Goal: Transaction & Acquisition: Purchase product/service

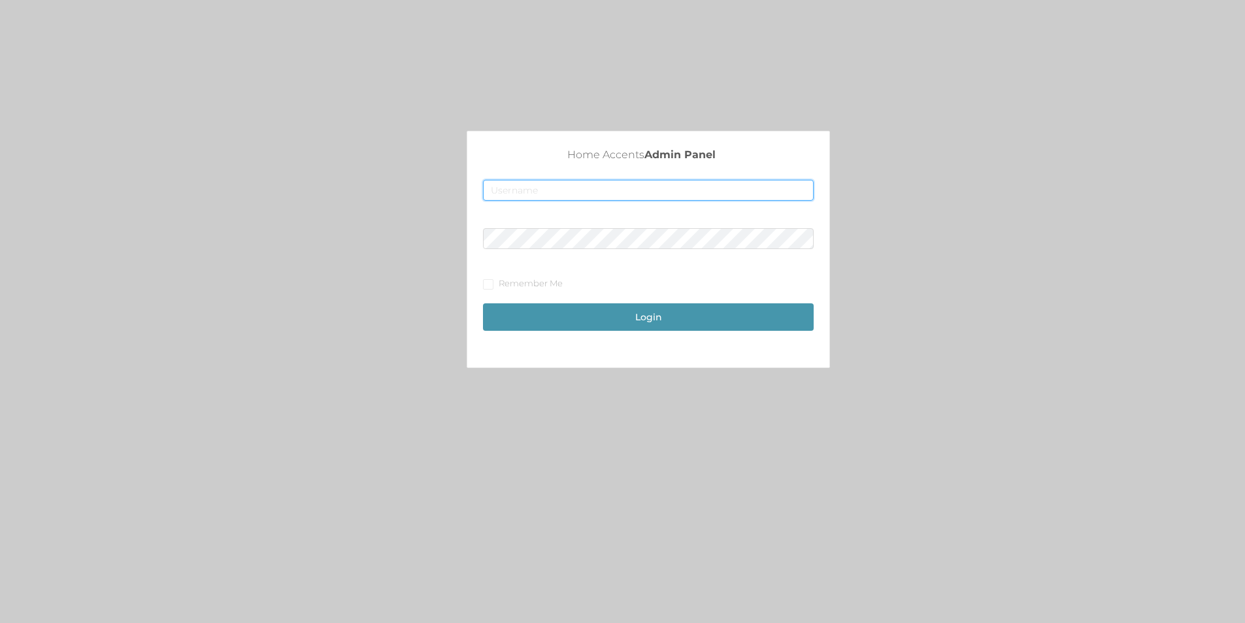
type input "[EMAIL_ADDRESS][DOMAIN_NAME]"
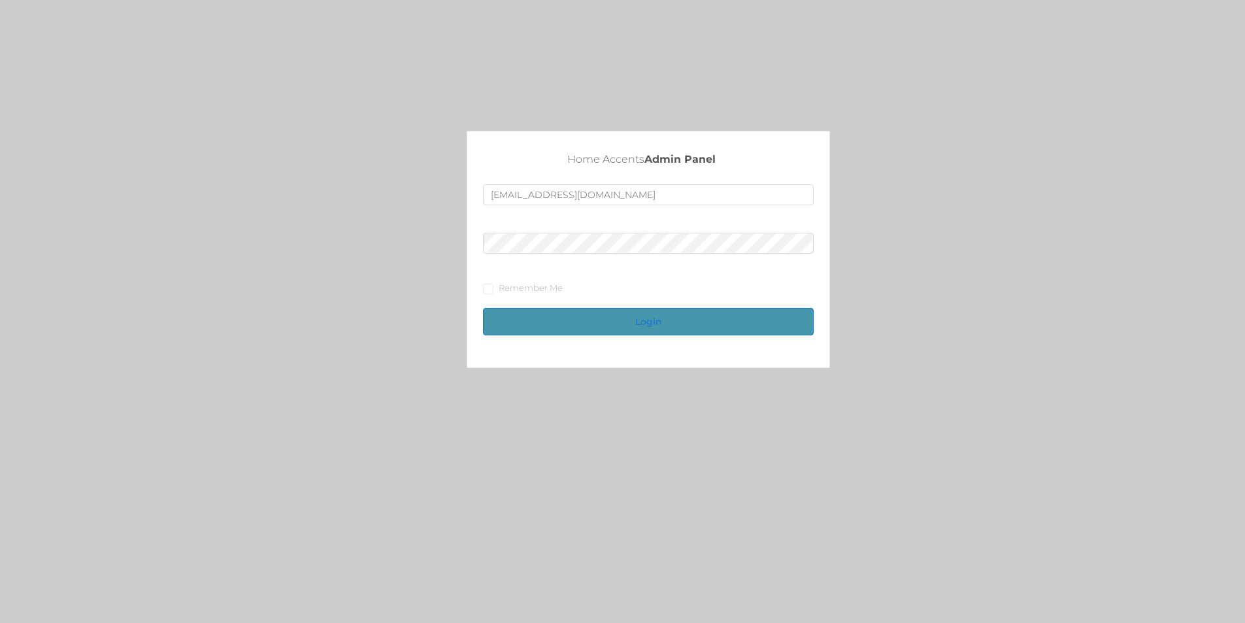
click at [650, 327] on button "Login" at bounding box center [648, 321] width 331 height 27
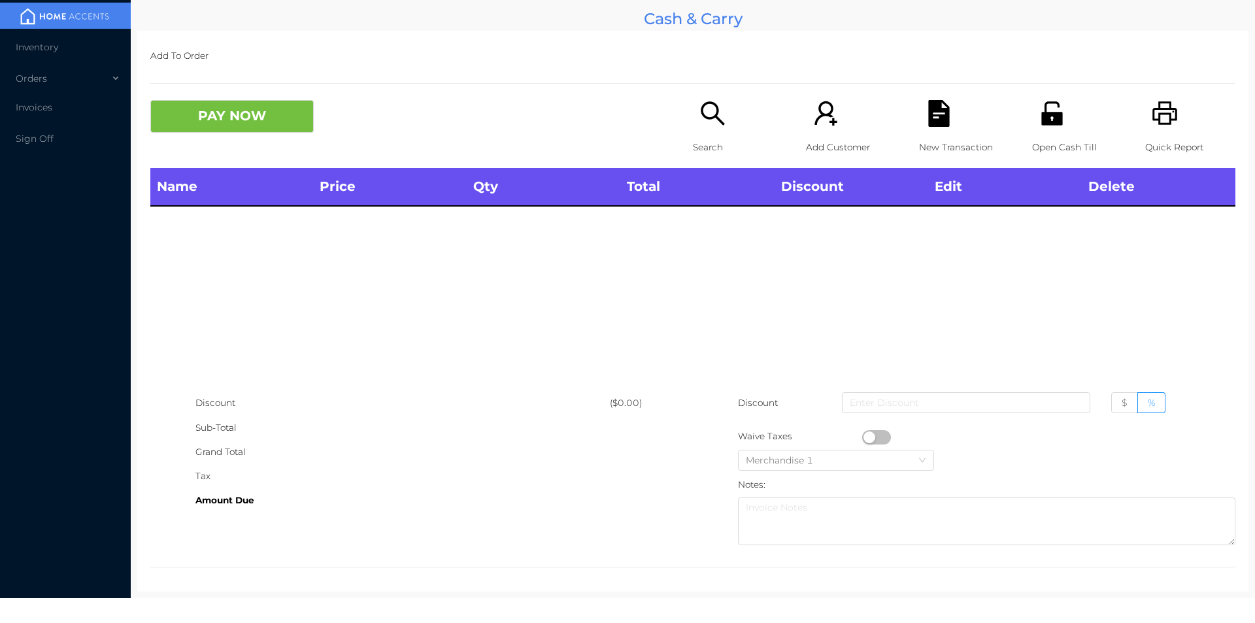
click at [706, 127] on div "Search" at bounding box center [738, 134] width 90 height 68
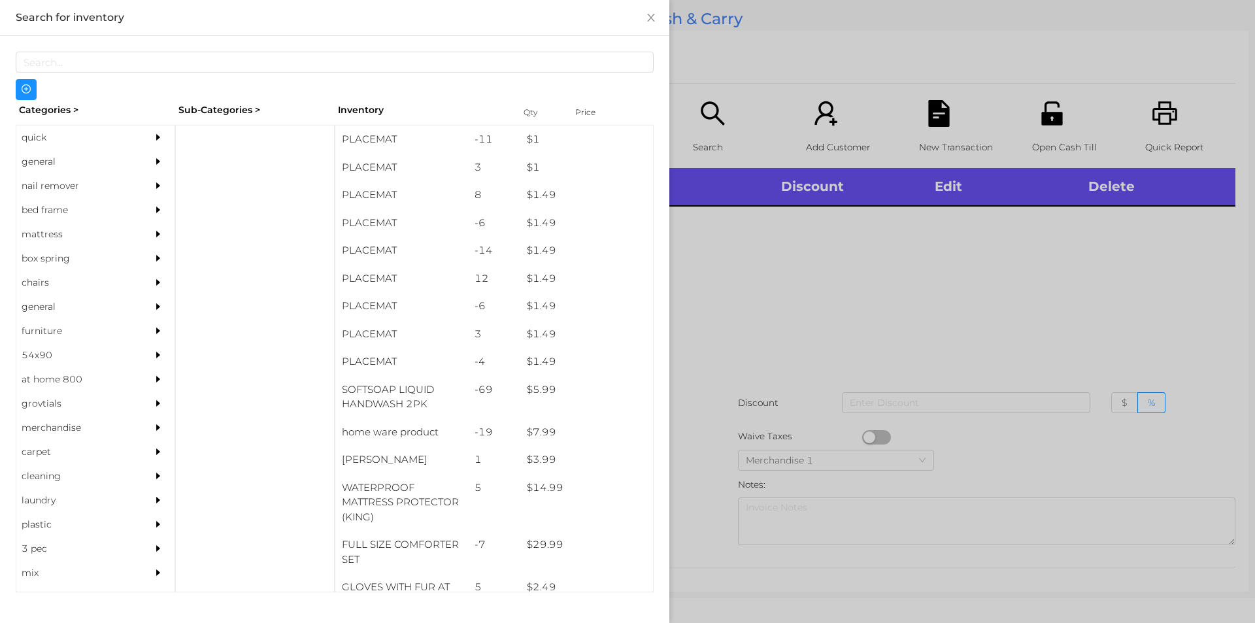
click at [38, 164] on div "general" at bounding box center [75, 162] width 119 height 24
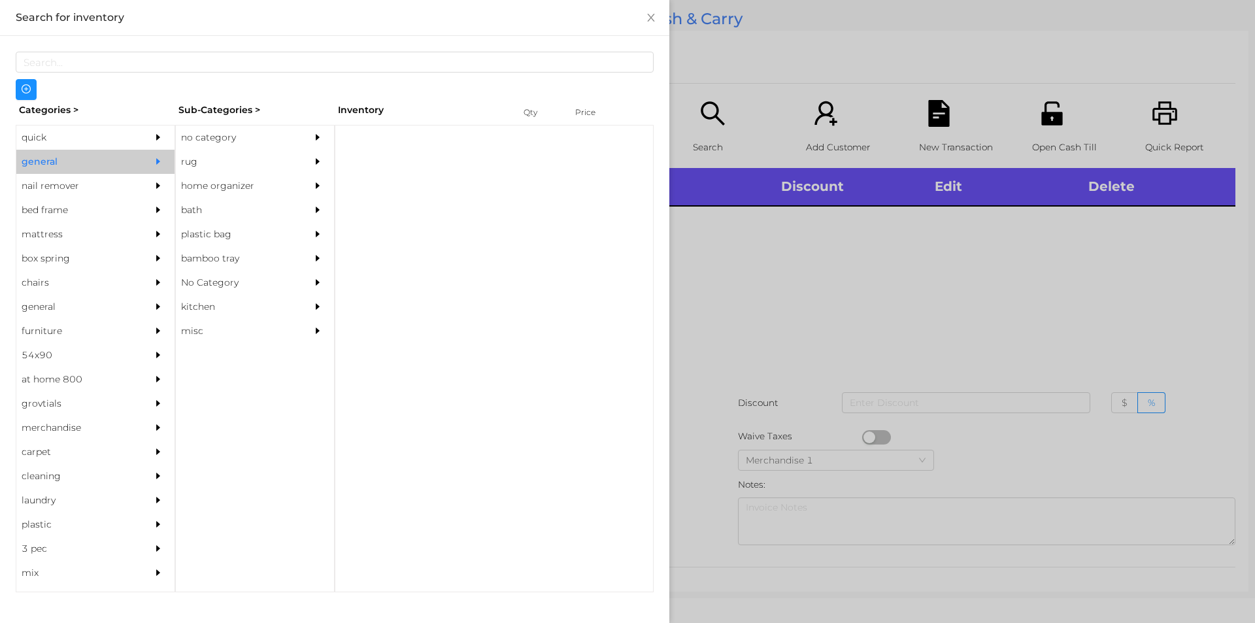
click at [205, 132] on div "no category" at bounding box center [235, 137] width 119 height 24
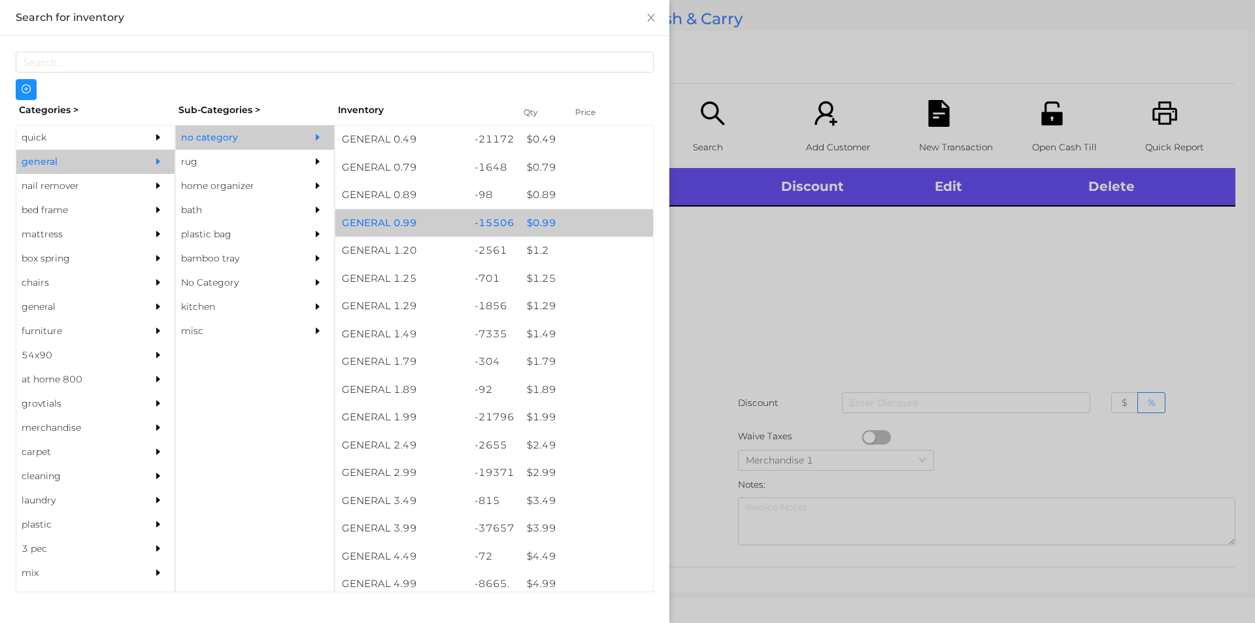
click at [543, 228] on div "$ 0.99" at bounding box center [586, 223] width 133 height 28
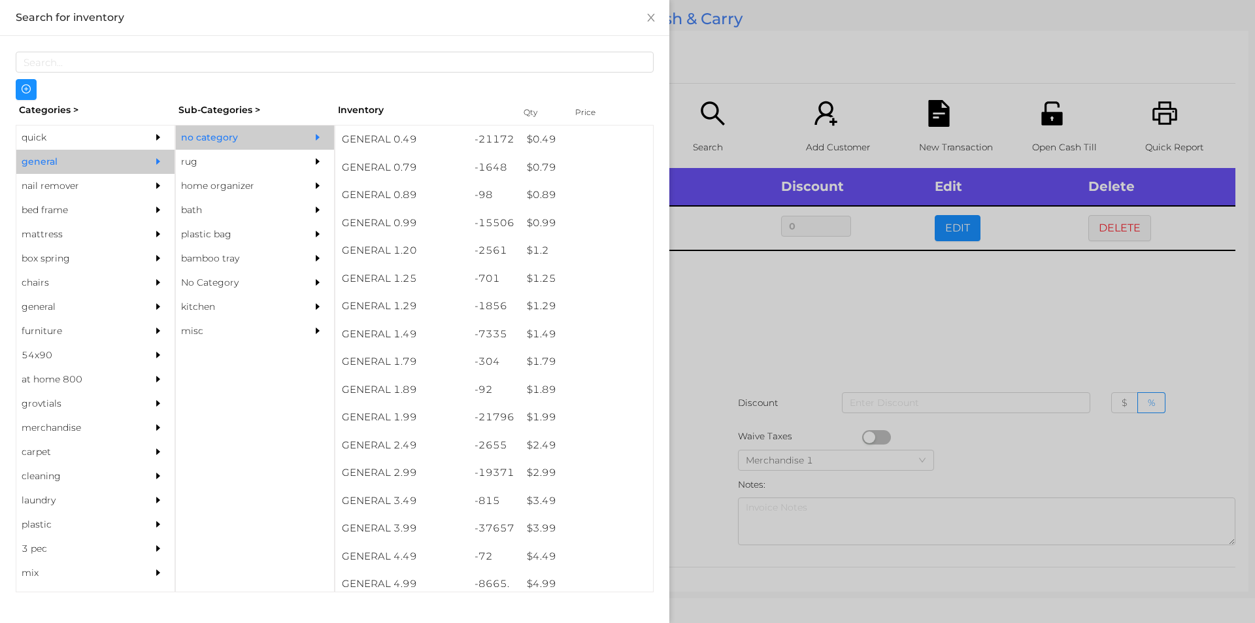
click at [723, 286] on div at bounding box center [627, 311] width 1255 height 623
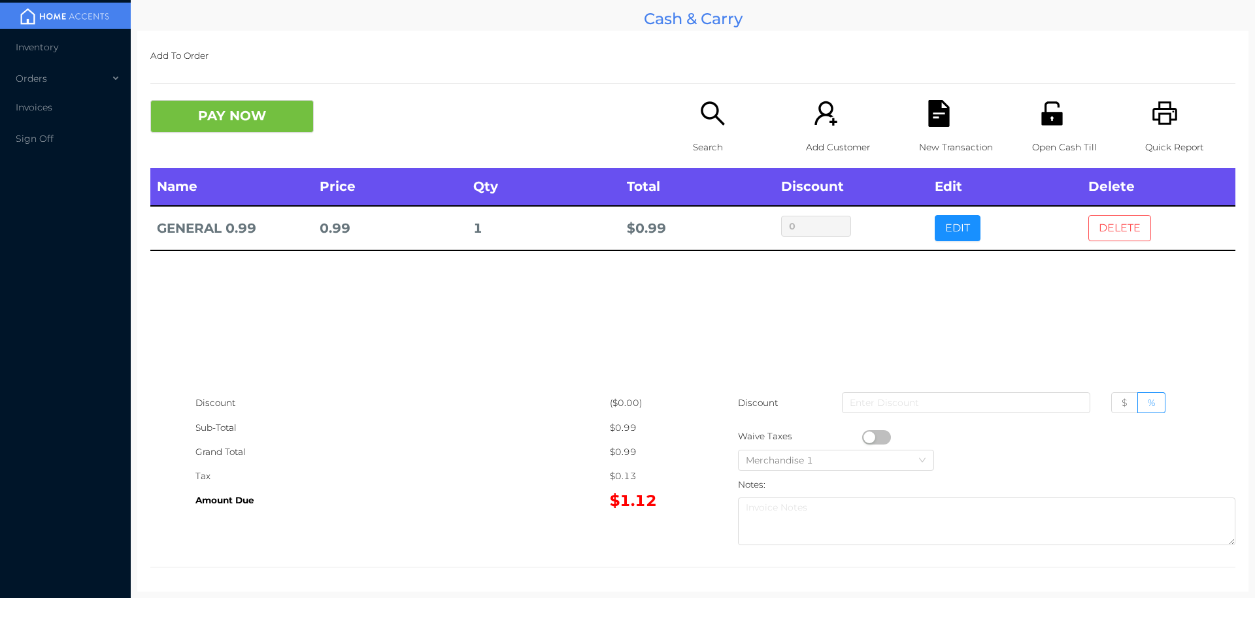
click at [1120, 216] on button "DELETE" at bounding box center [1119, 228] width 63 height 26
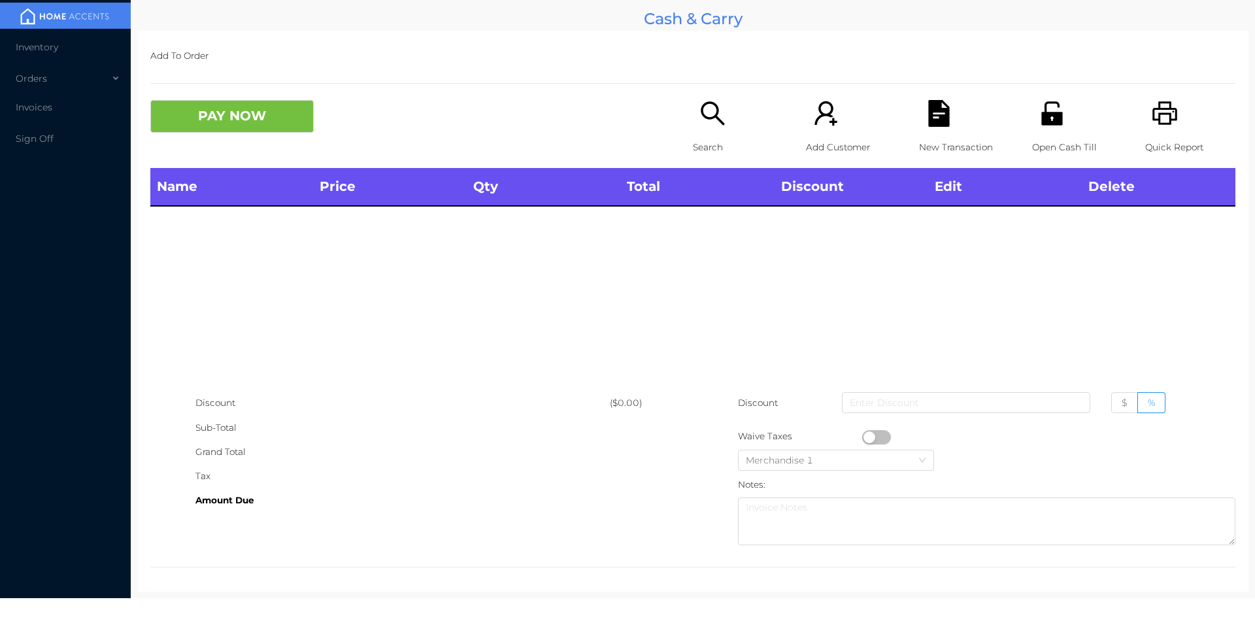
click at [715, 127] on div "Search" at bounding box center [738, 134] width 90 height 68
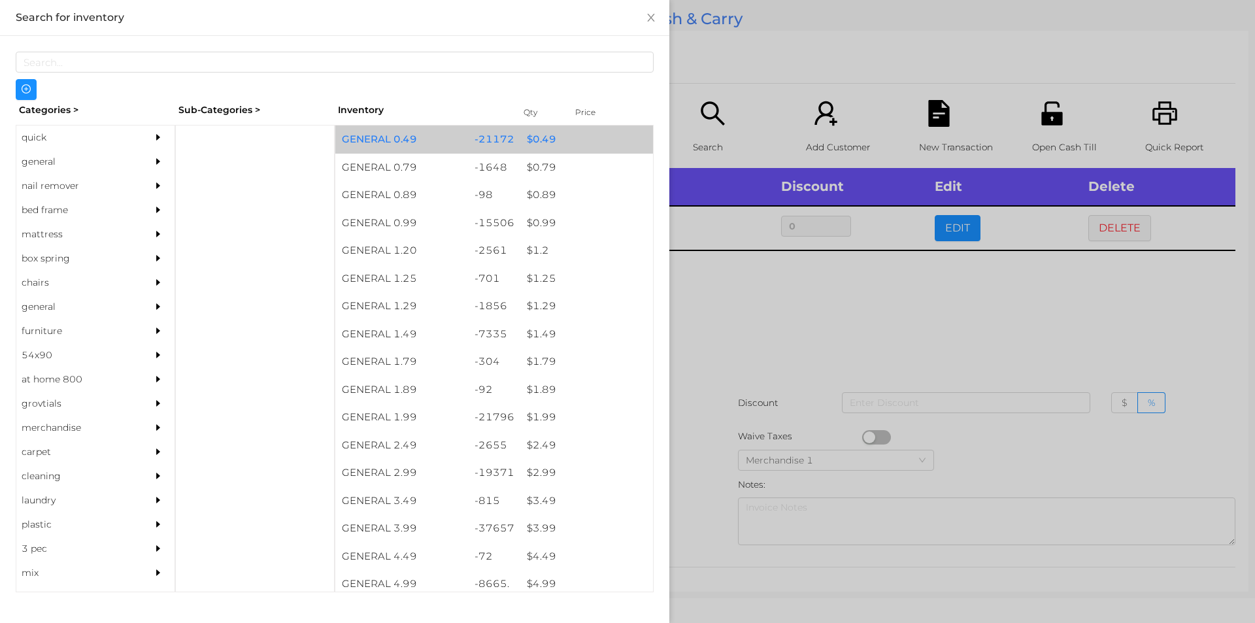
click at [542, 140] on div "$ 0.49" at bounding box center [586, 139] width 133 height 28
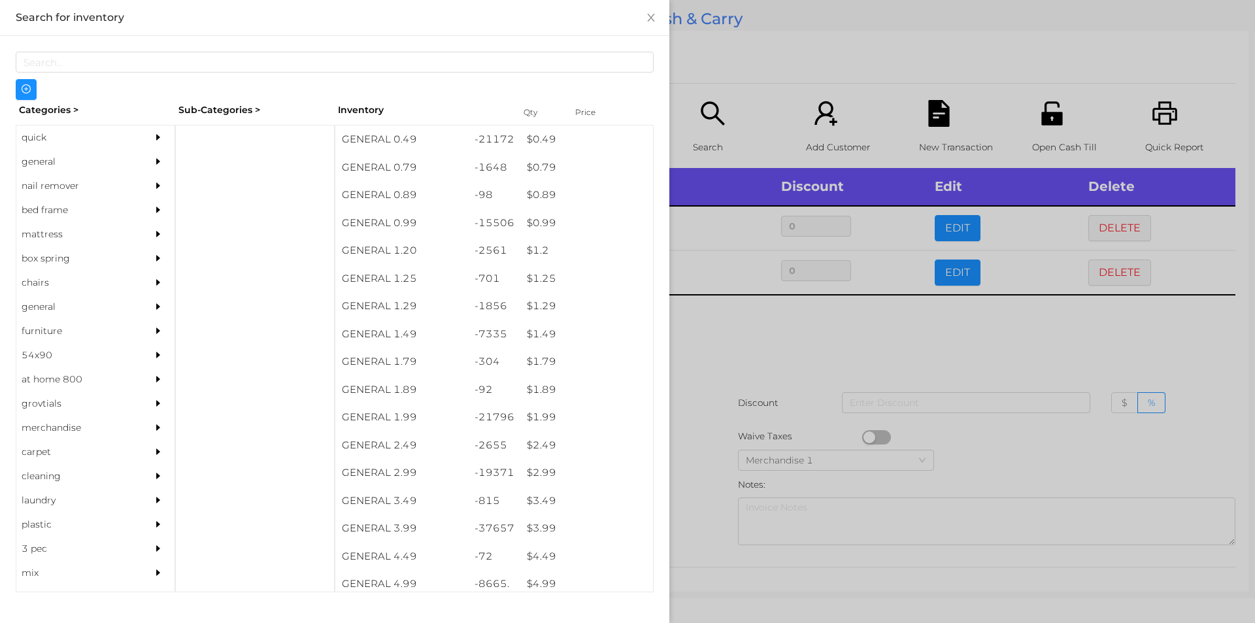
click at [767, 299] on div at bounding box center [627, 311] width 1255 height 623
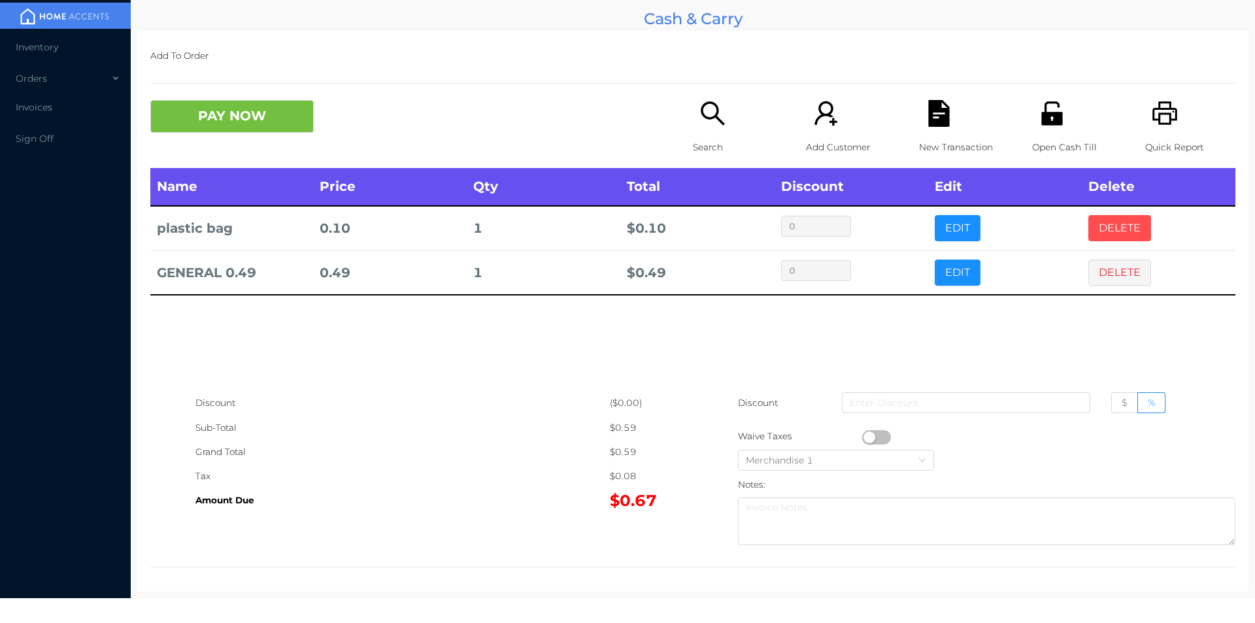
click at [1114, 218] on button "DELETE" at bounding box center [1119, 228] width 63 height 26
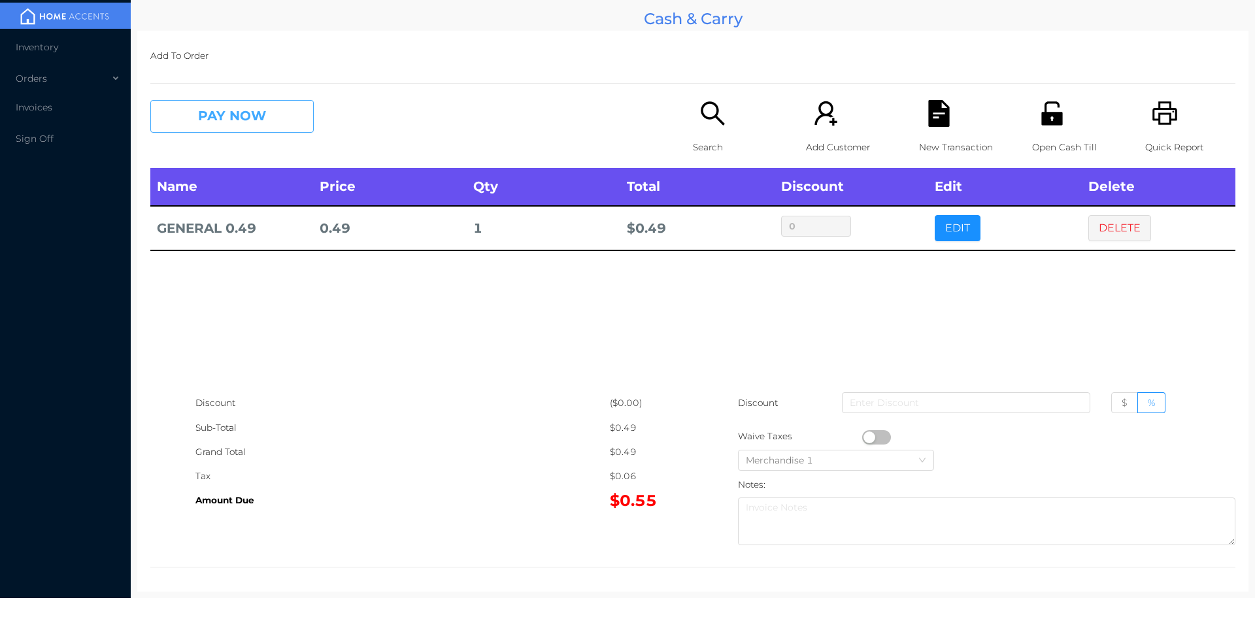
click at [233, 124] on button "PAY NOW" at bounding box center [231, 116] width 163 height 33
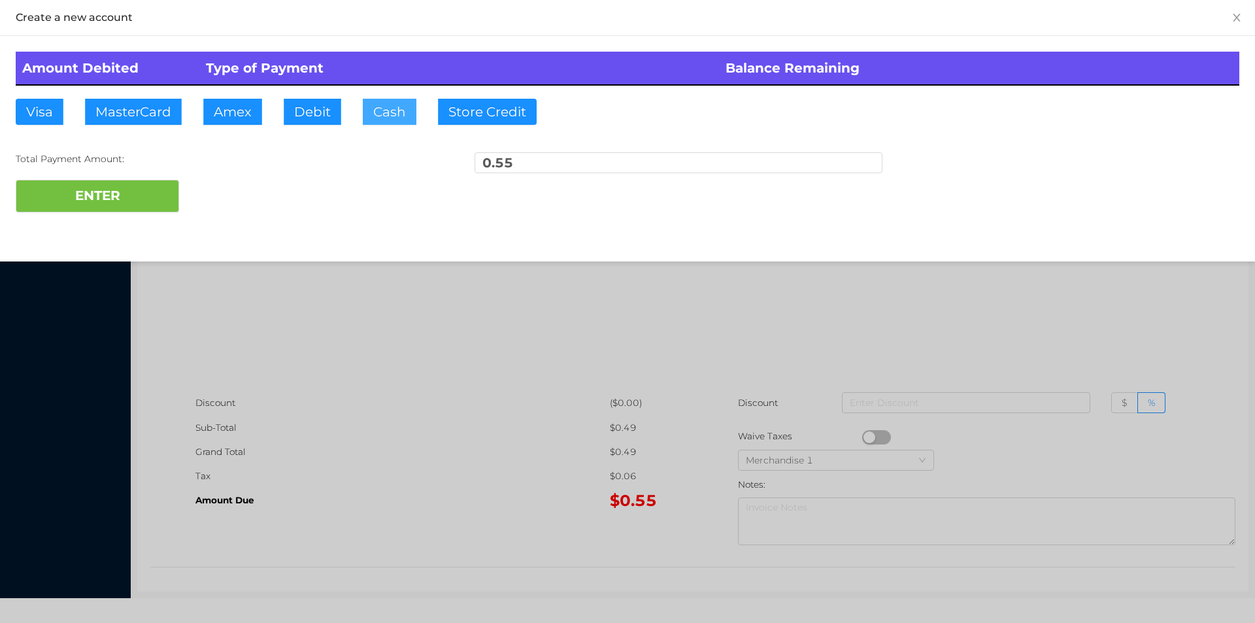
click at [380, 112] on button "Cash" at bounding box center [390, 112] width 54 height 26
click at [97, 209] on button "ENTER" at bounding box center [97, 196] width 163 height 33
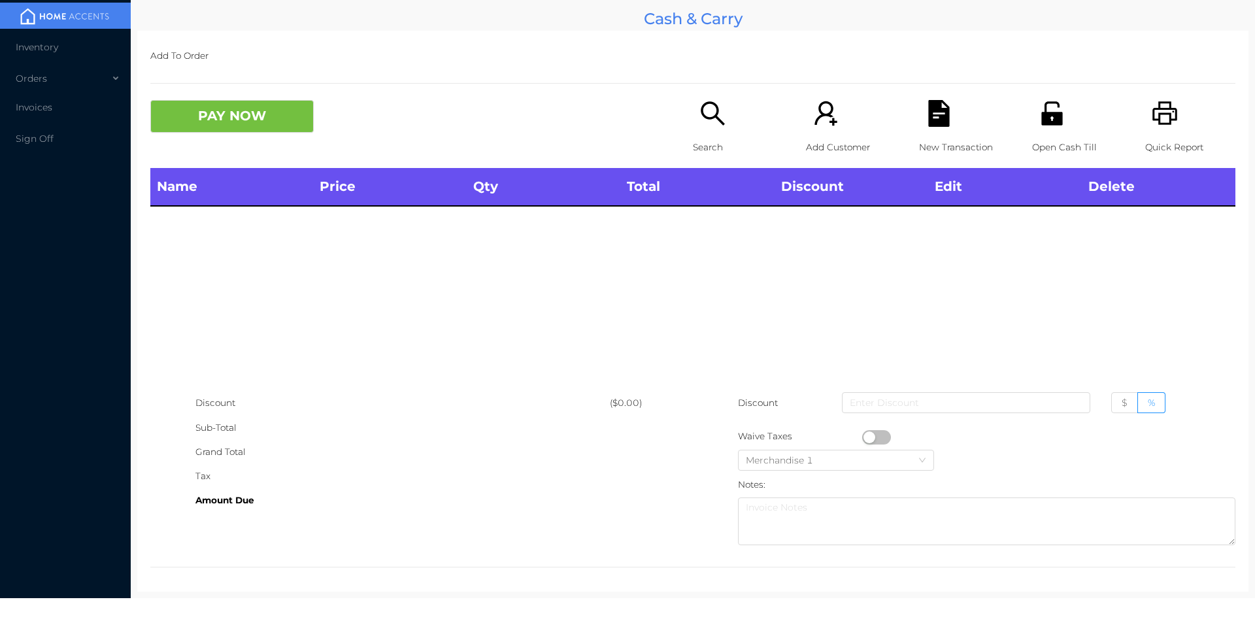
click at [693, 125] on div "Search" at bounding box center [738, 134] width 90 height 68
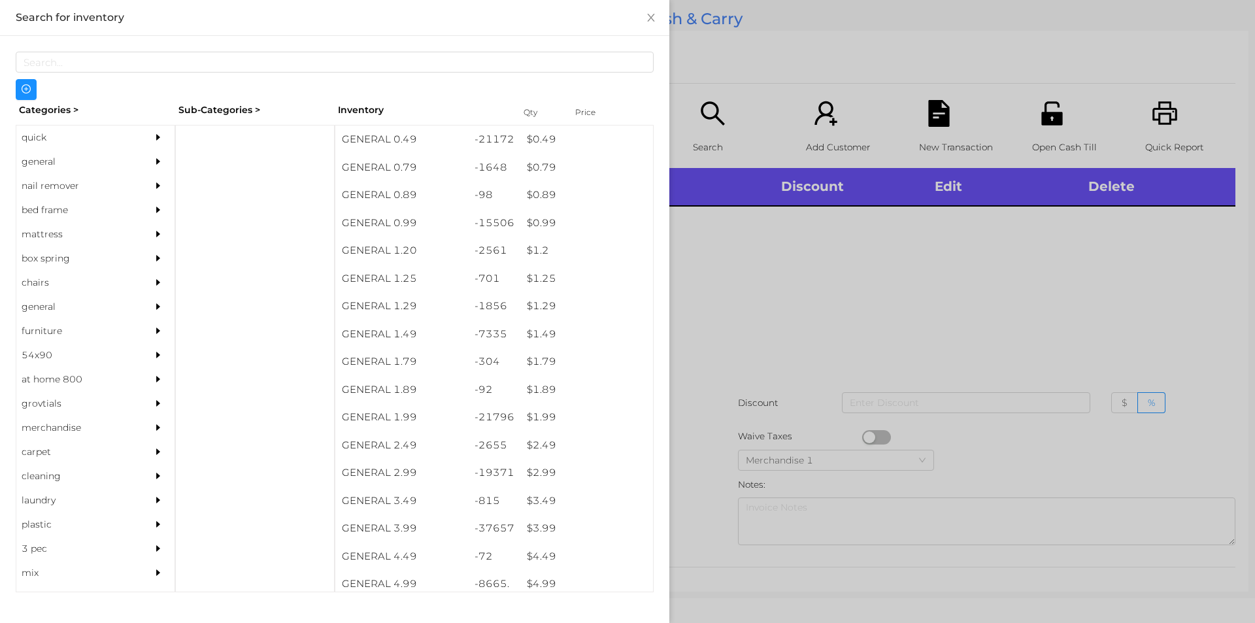
click at [58, 159] on div "general" at bounding box center [75, 162] width 119 height 24
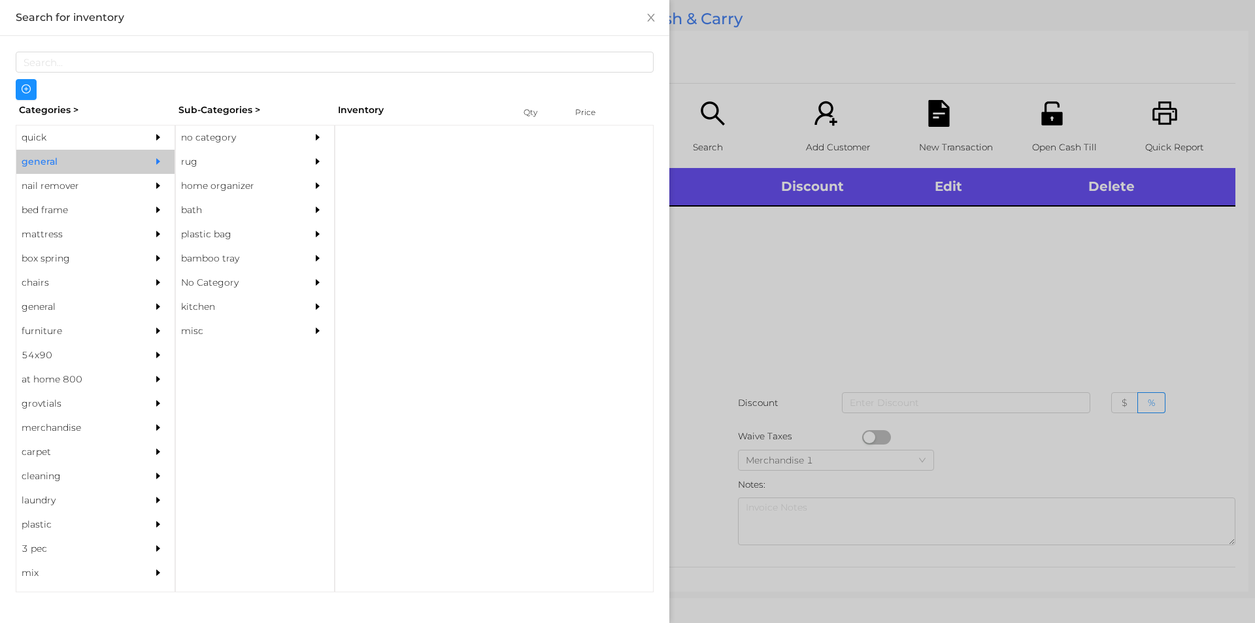
click at [213, 141] on div "no category" at bounding box center [235, 137] width 119 height 24
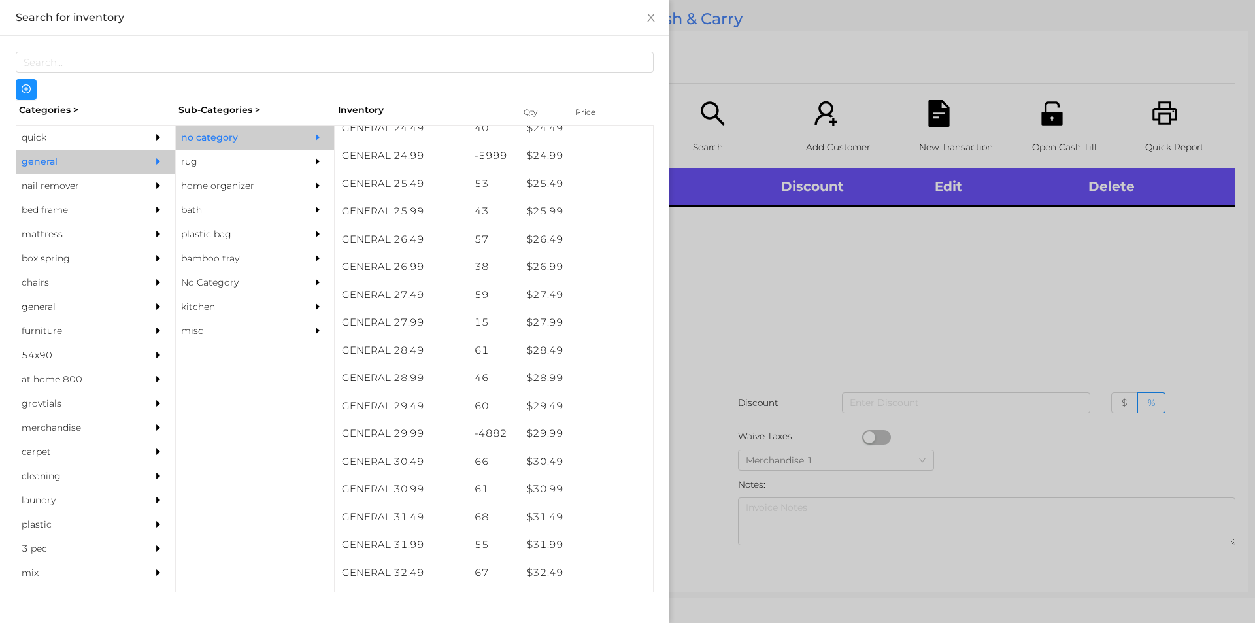
scroll to position [1669, 0]
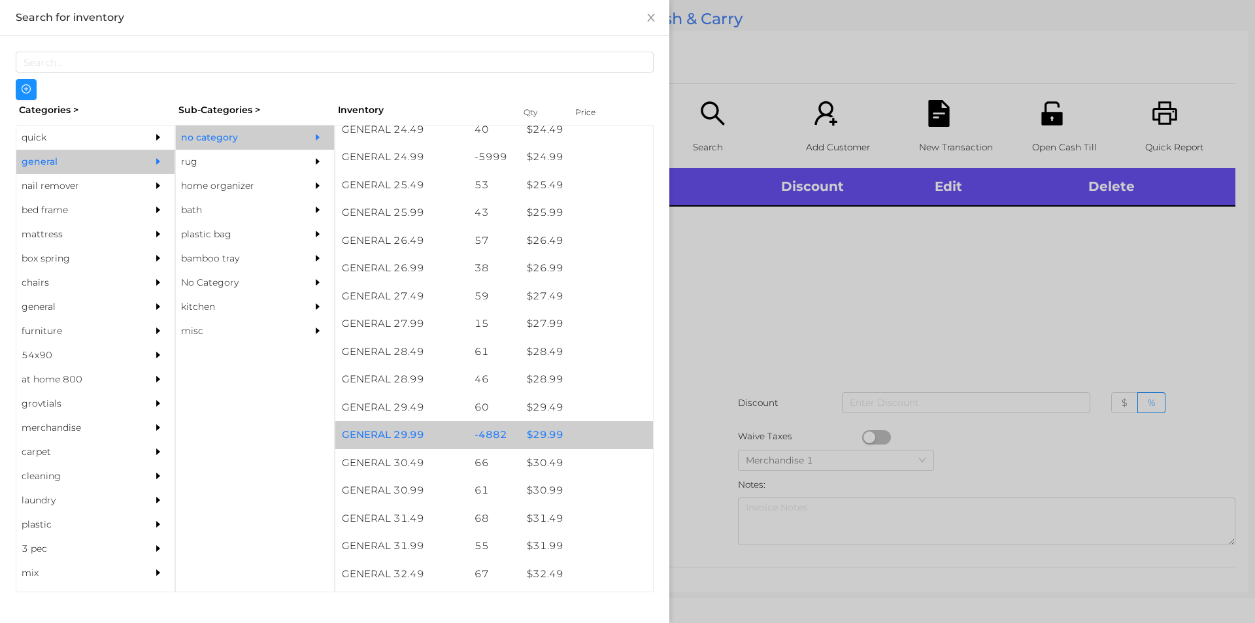
click at [540, 435] on div "$ 29.99" at bounding box center [586, 435] width 133 height 28
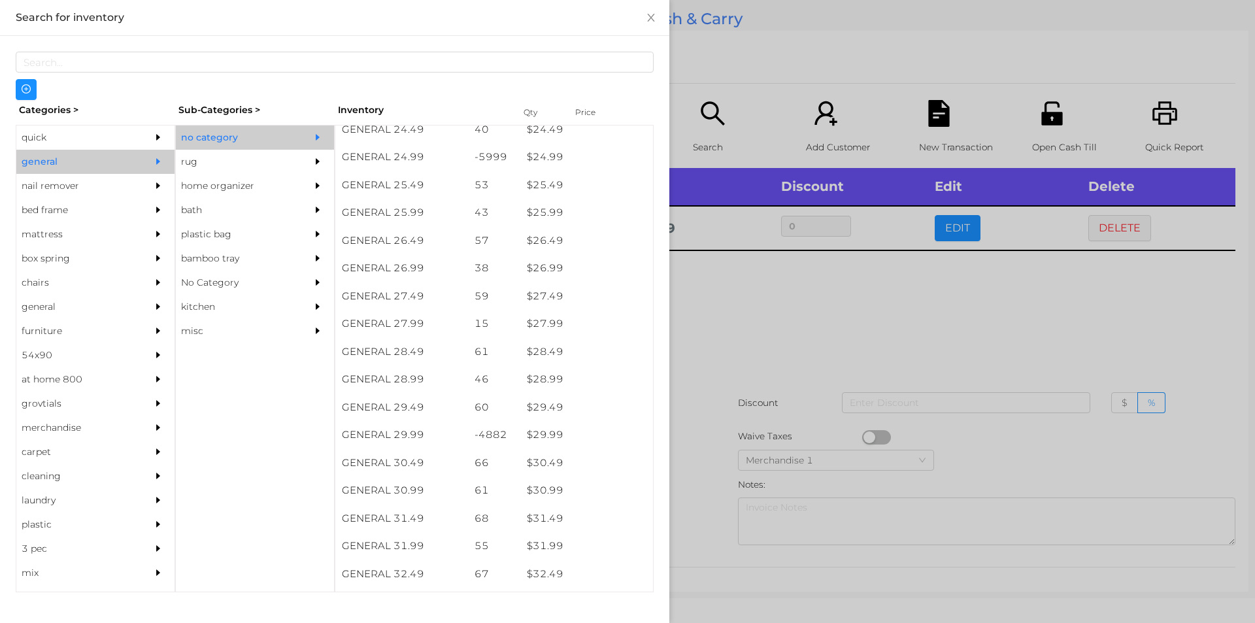
click at [702, 351] on div at bounding box center [627, 311] width 1255 height 623
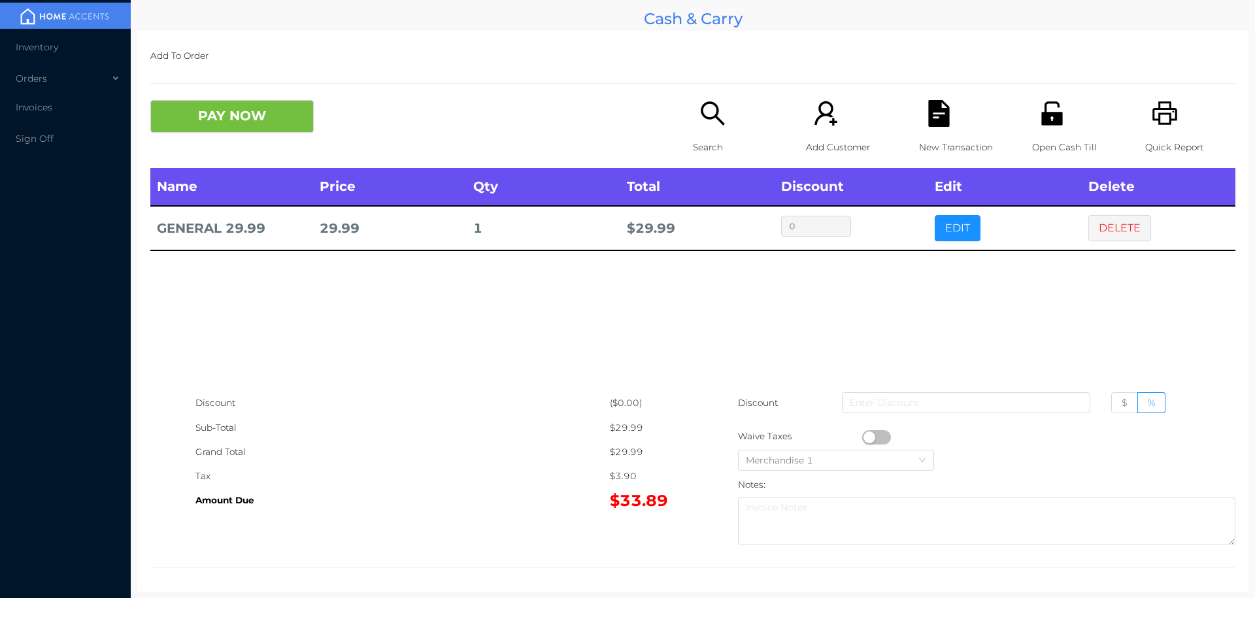
click at [866, 437] on button "button" at bounding box center [876, 437] width 29 height 14
click at [233, 111] on button "PAY NOW" at bounding box center [231, 116] width 163 height 33
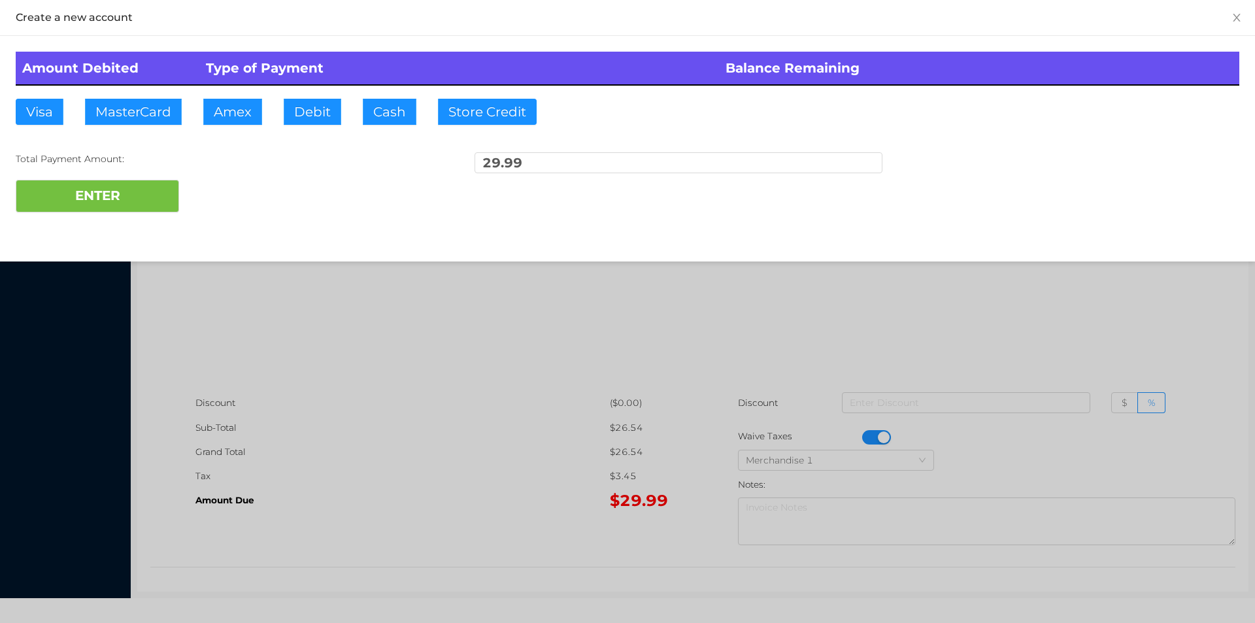
click at [221, 205] on div "ENTER" at bounding box center [628, 196] width 1224 height 33
click at [329, 343] on div at bounding box center [627, 311] width 1255 height 623
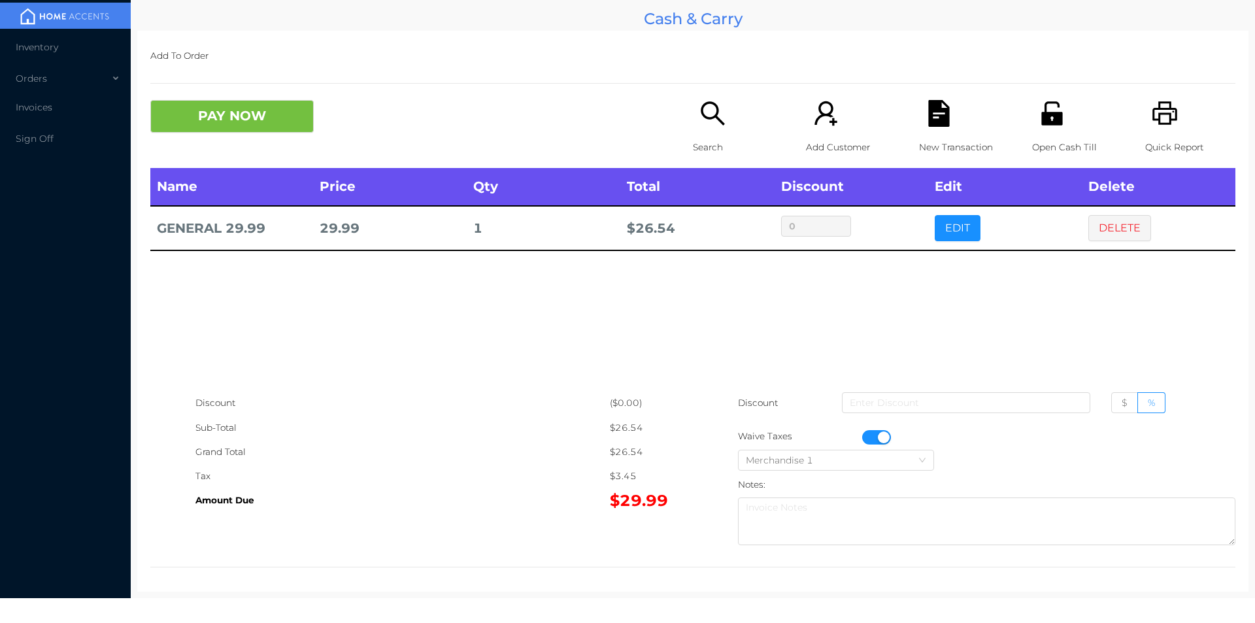
click at [1152, 100] on icon "icon: printer" at bounding box center [1165, 113] width 27 height 27
click at [874, 437] on button "button" at bounding box center [876, 437] width 29 height 14
click at [229, 125] on button "PAY NOW" at bounding box center [231, 116] width 163 height 33
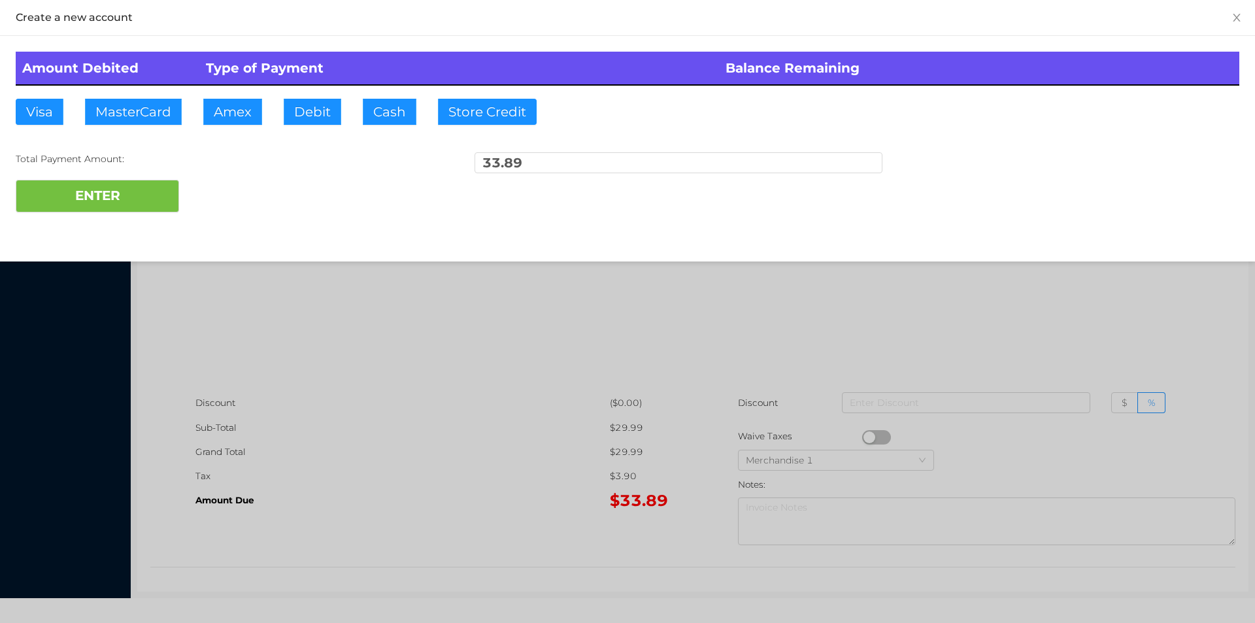
click at [294, 363] on div at bounding box center [627, 311] width 1255 height 623
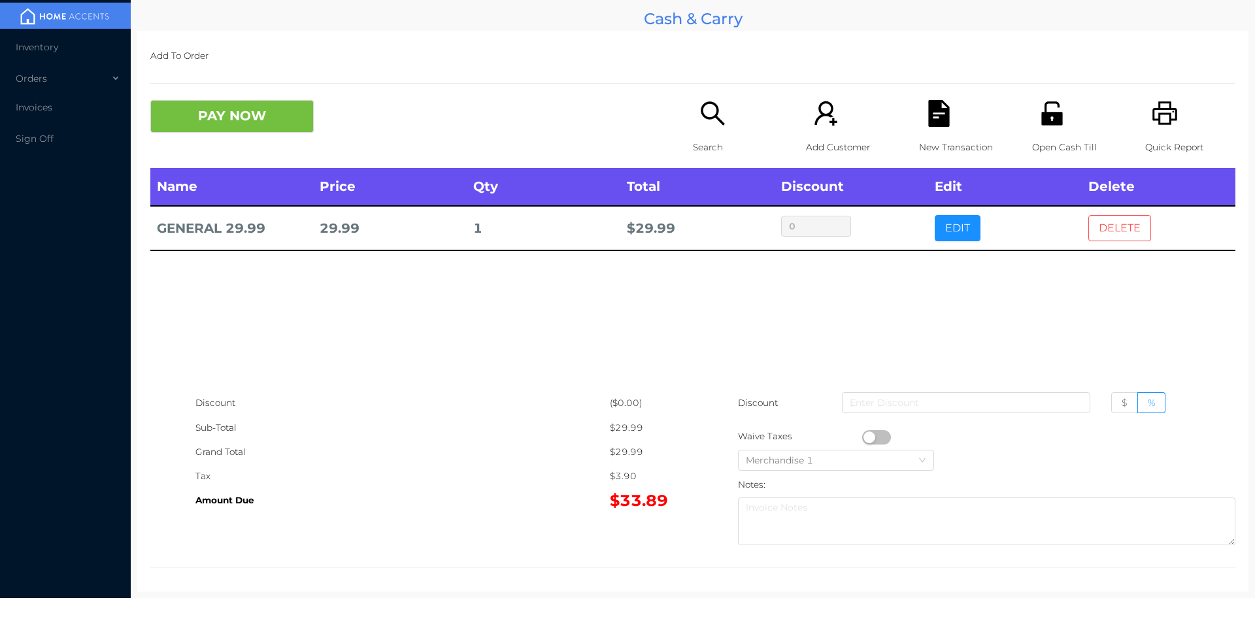
click at [1118, 220] on button "DELETE" at bounding box center [1119, 228] width 63 height 26
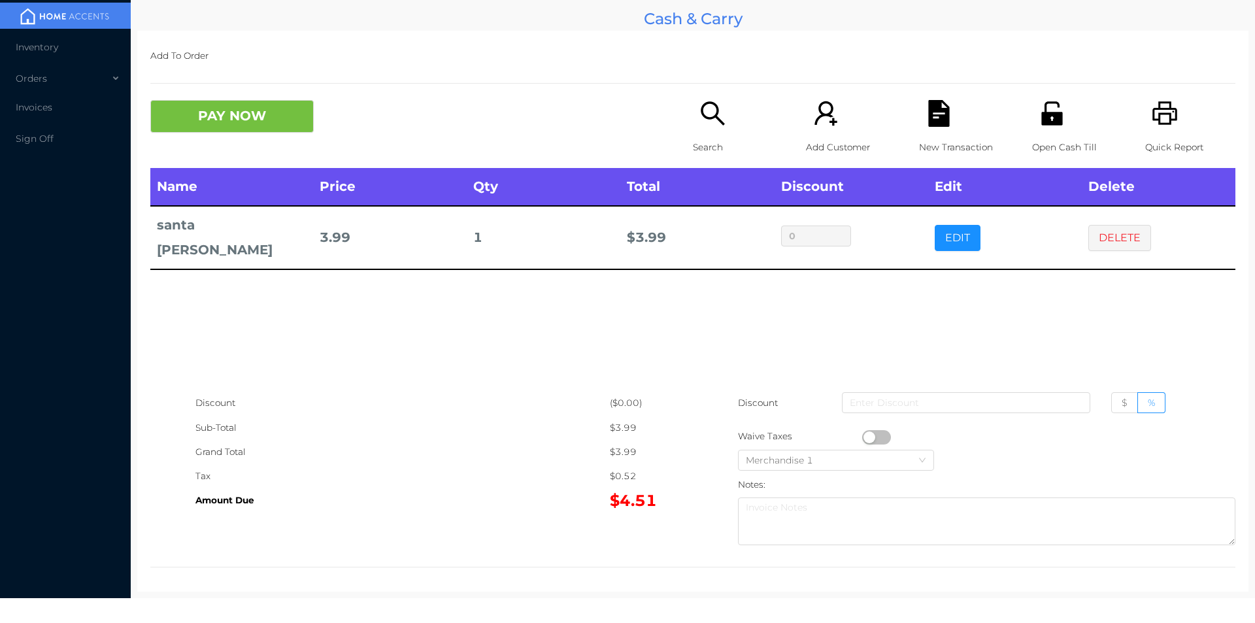
click at [700, 141] on p "Search" at bounding box center [738, 147] width 90 height 24
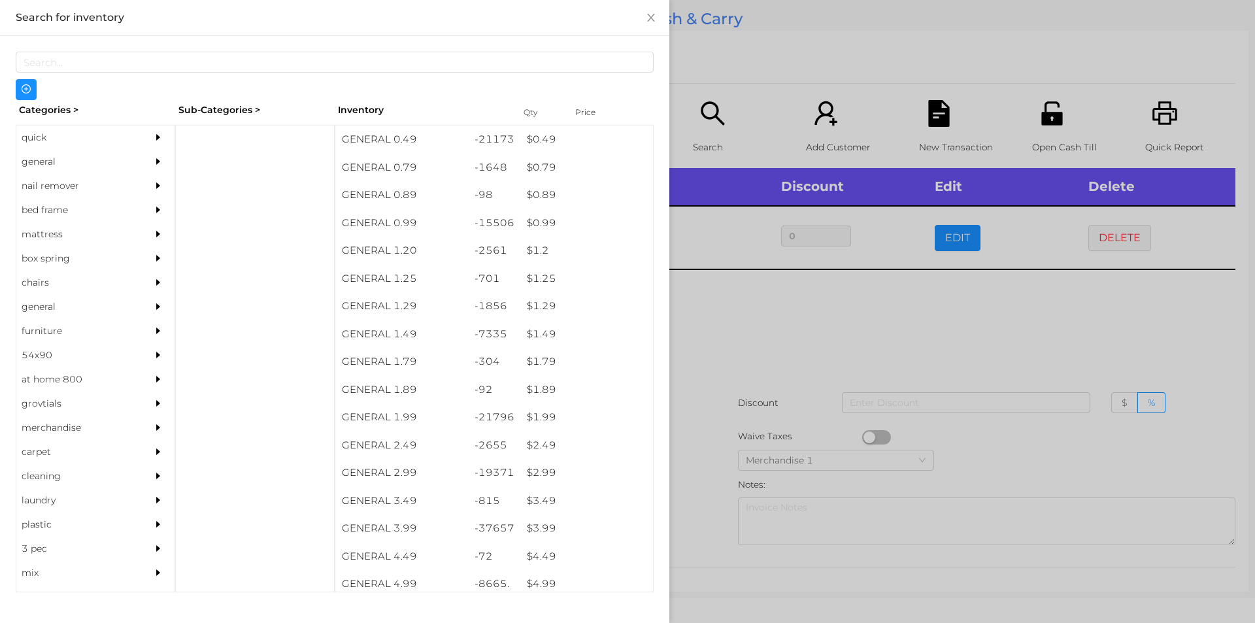
click at [941, 229] on div at bounding box center [627, 311] width 1255 height 623
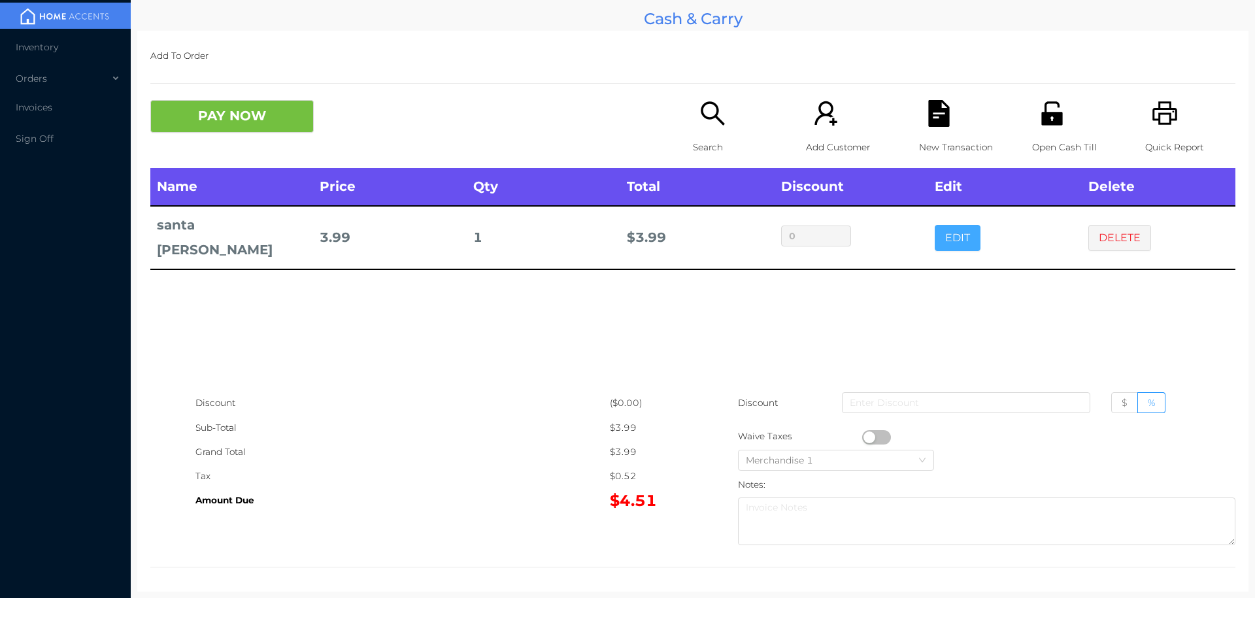
click at [965, 234] on button "EDIT" at bounding box center [958, 238] width 46 height 26
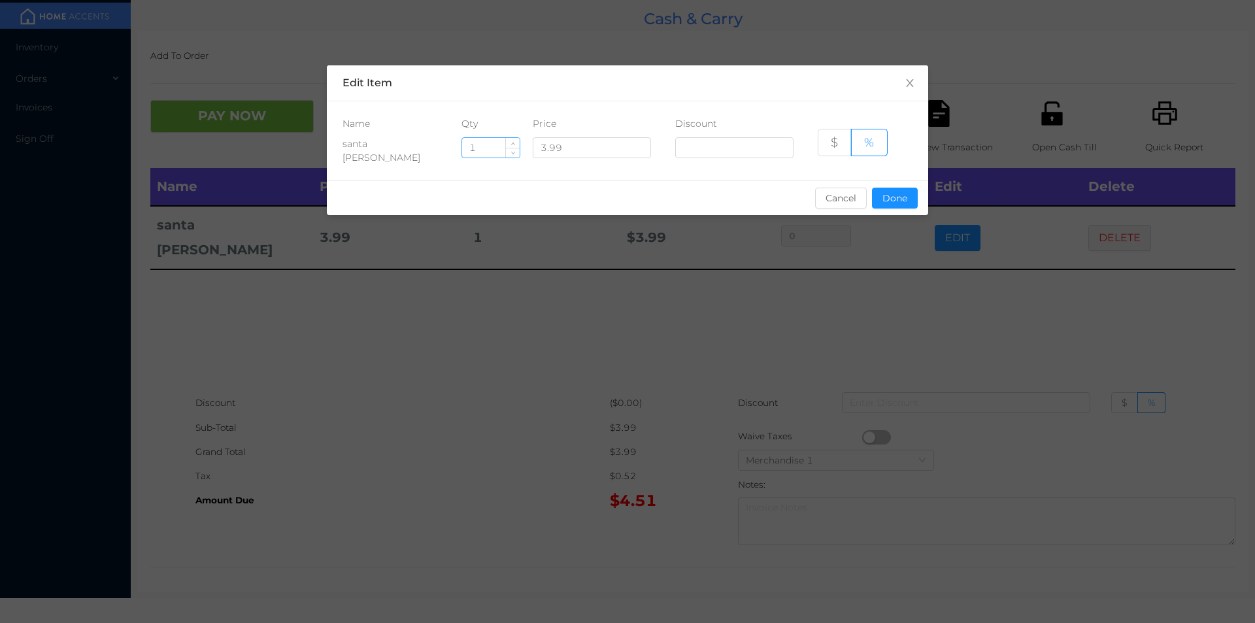
click at [491, 148] on input "1" at bounding box center [491, 148] width 58 height 20
type input "4"
click at [899, 205] on button "Done" at bounding box center [895, 198] width 46 height 21
click at [888, 265] on div "sentinelStart Edit Item Name Qty Price Discount santa clara 4 3.99 $ % Cancel D…" at bounding box center [627, 311] width 1255 height 623
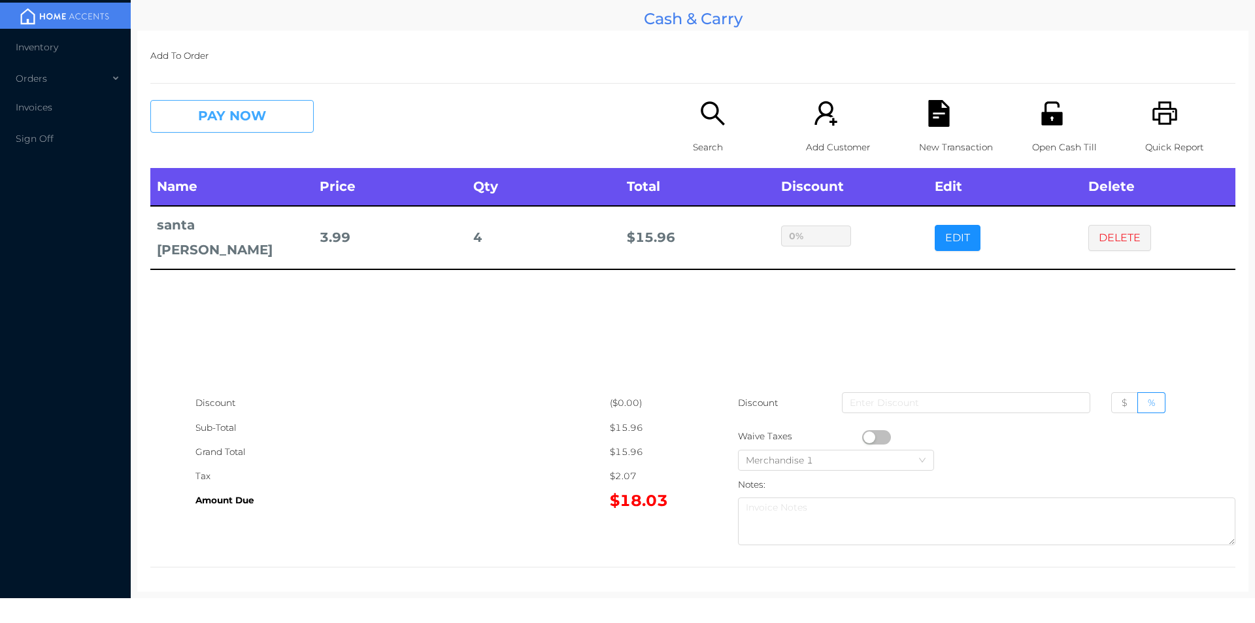
click at [204, 127] on button "PAY NOW" at bounding box center [231, 116] width 163 height 33
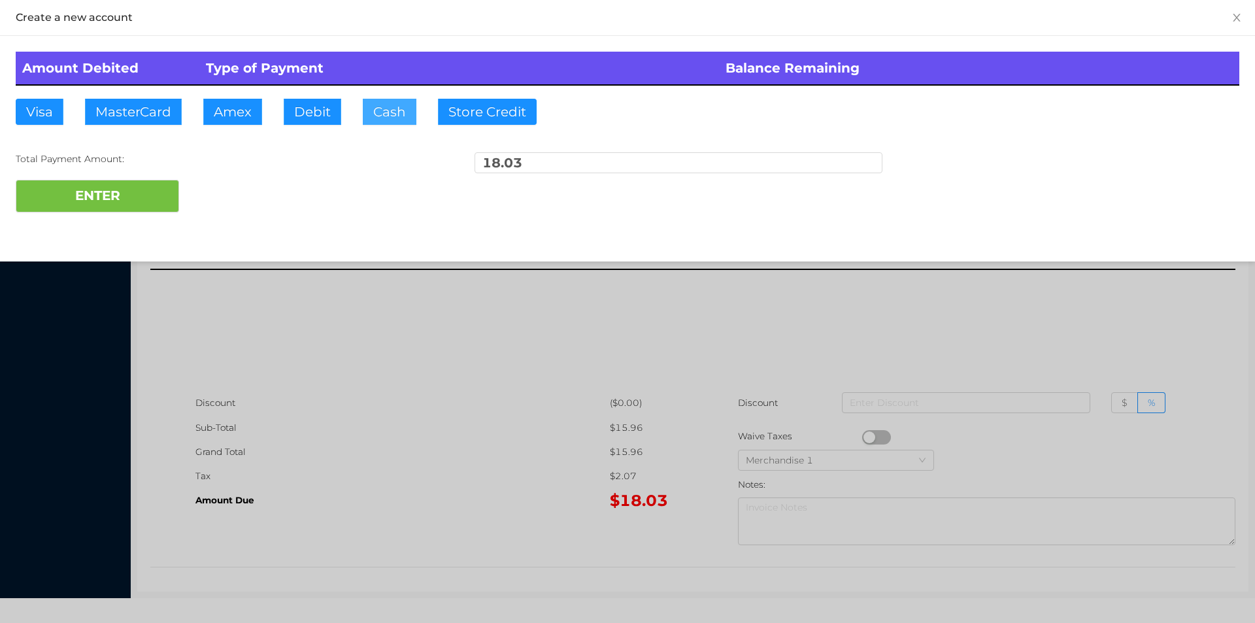
click at [386, 113] on button "Cash" at bounding box center [390, 112] width 54 height 26
click at [127, 210] on button "ENTER" at bounding box center [97, 196] width 163 height 33
type input "0"
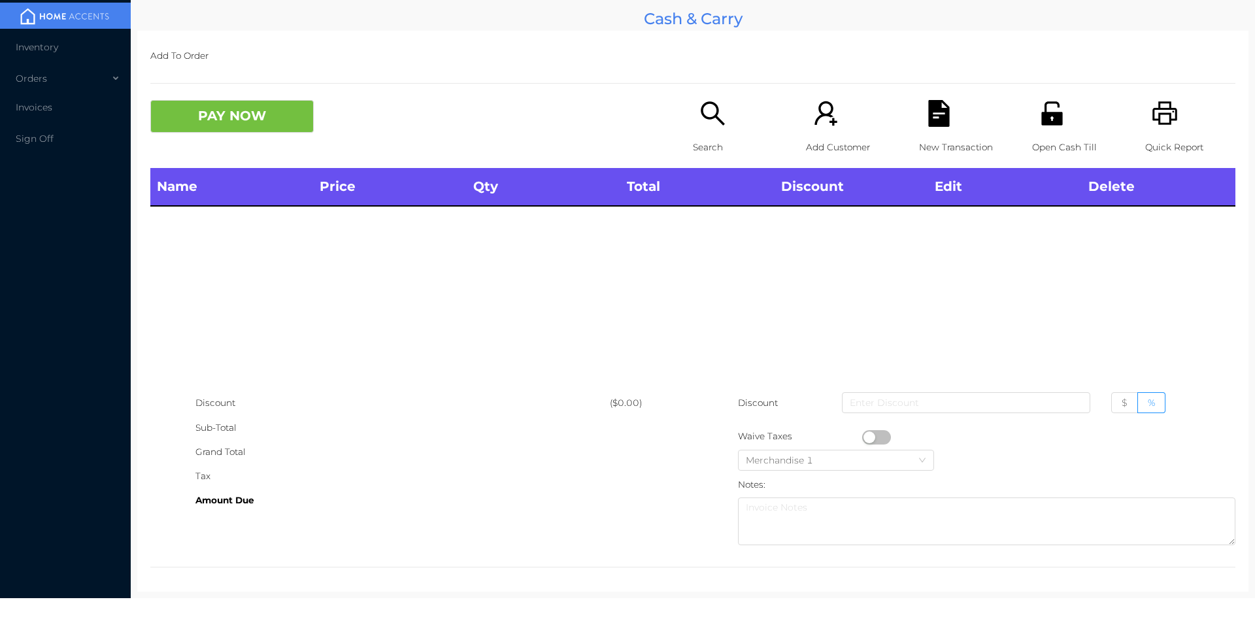
click at [704, 137] on p "Search" at bounding box center [738, 147] width 90 height 24
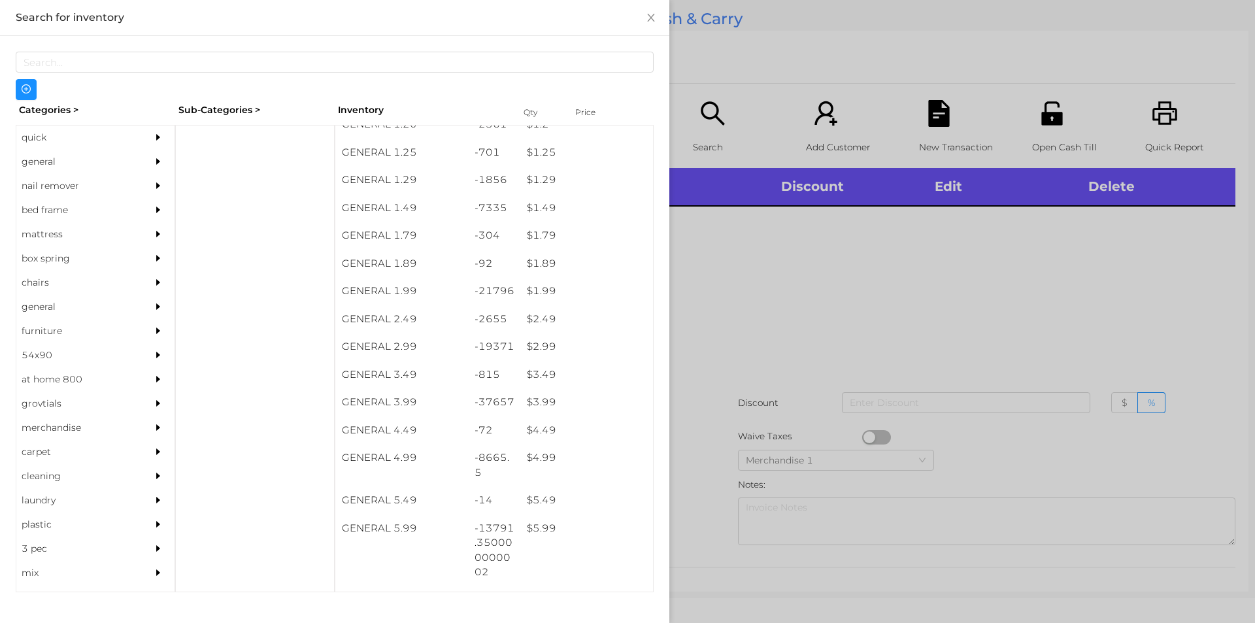
scroll to position [126, 0]
click at [541, 405] on div "$ 3.99" at bounding box center [586, 402] width 133 height 28
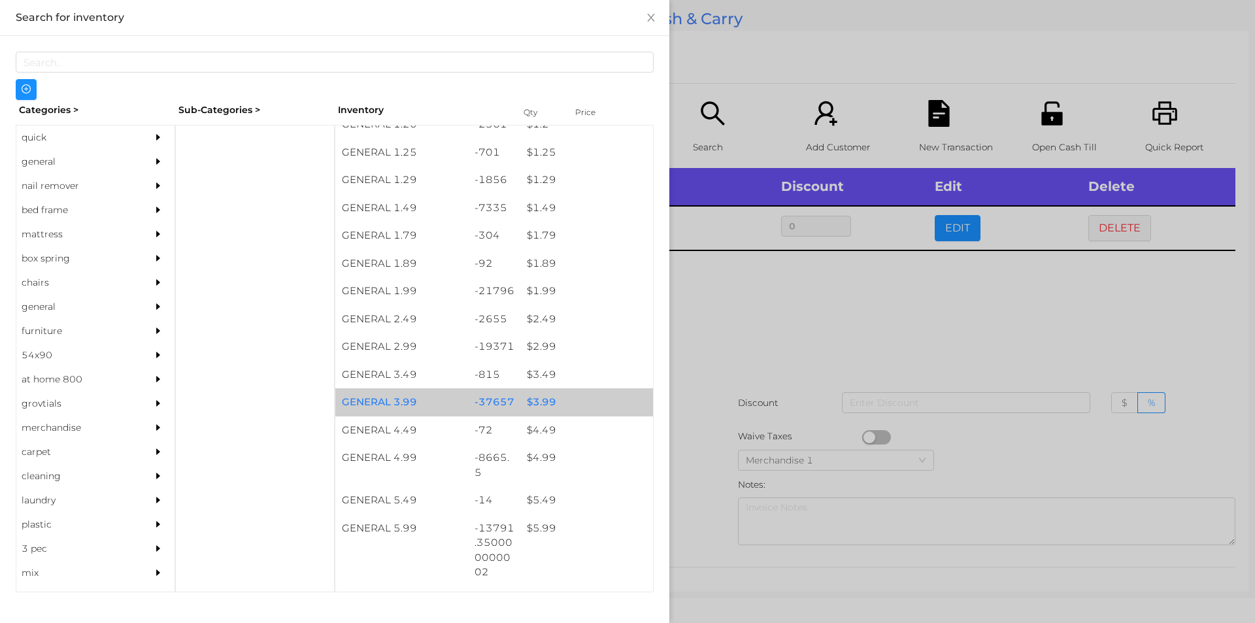
click at [537, 403] on div "$ 3.99" at bounding box center [586, 402] width 133 height 28
click at [529, 403] on div "$ 3.99" at bounding box center [586, 402] width 133 height 28
click at [541, 398] on div "$ 3.99" at bounding box center [586, 402] width 133 height 28
click at [539, 394] on div "$ 3.99" at bounding box center [586, 402] width 133 height 28
click at [733, 305] on div at bounding box center [627, 311] width 1255 height 623
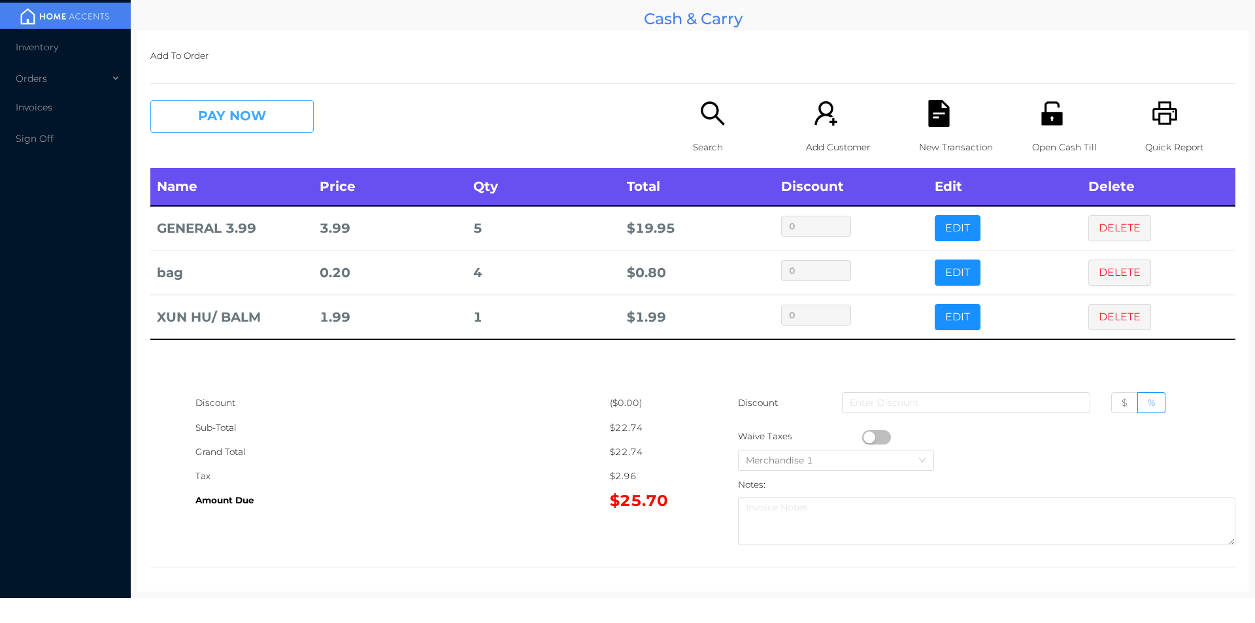
click at [231, 114] on button "PAY NOW" at bounding box center [231, 116] width 163 height 33
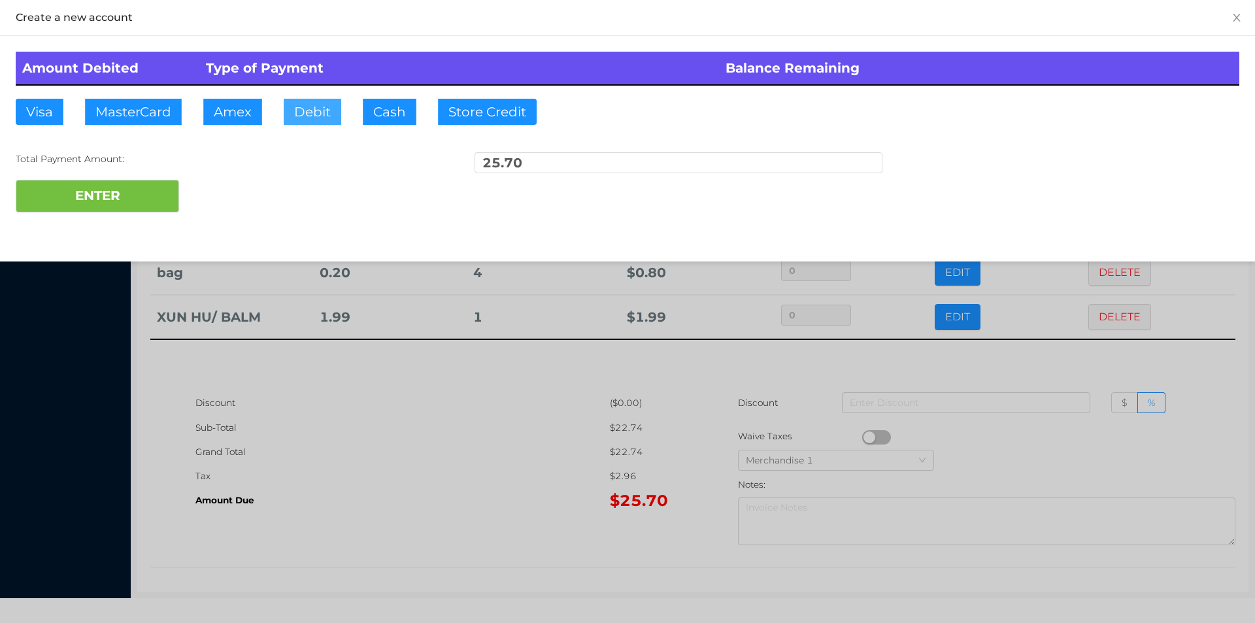
click at [312, 116] on button "Debit" at bounding box center [313, 112] width 58 height 26
click at [108, 195] on button "ENTER" at bounding box center [97, 196] width 163 height 33
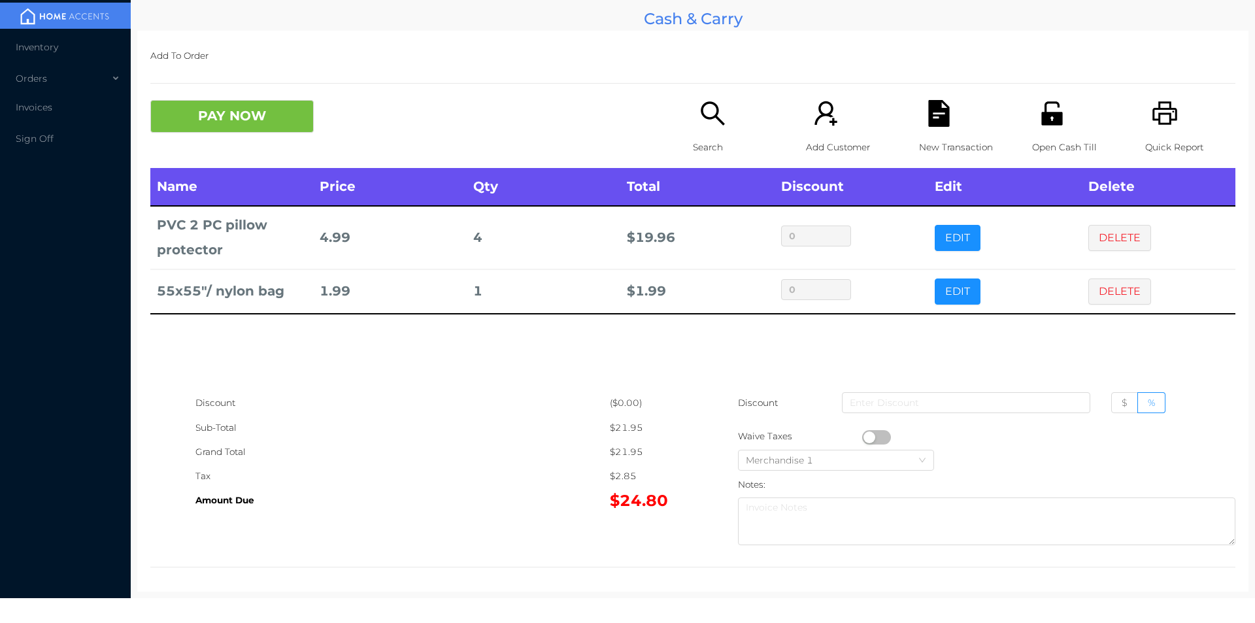
click at [933, 119] on icon "icon: file-text" at bounding box center [938, 113] width 21 height 27
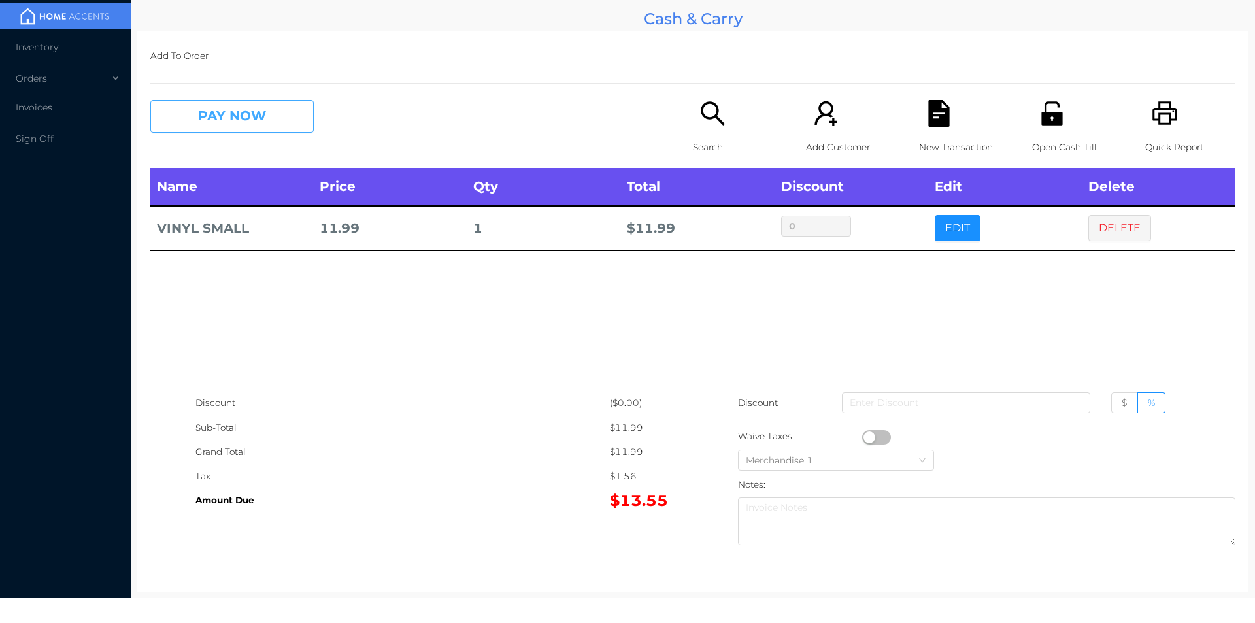
click at [227, 125] on button "PAY NOW" at bounding box center [231, 116] width 163 height 33
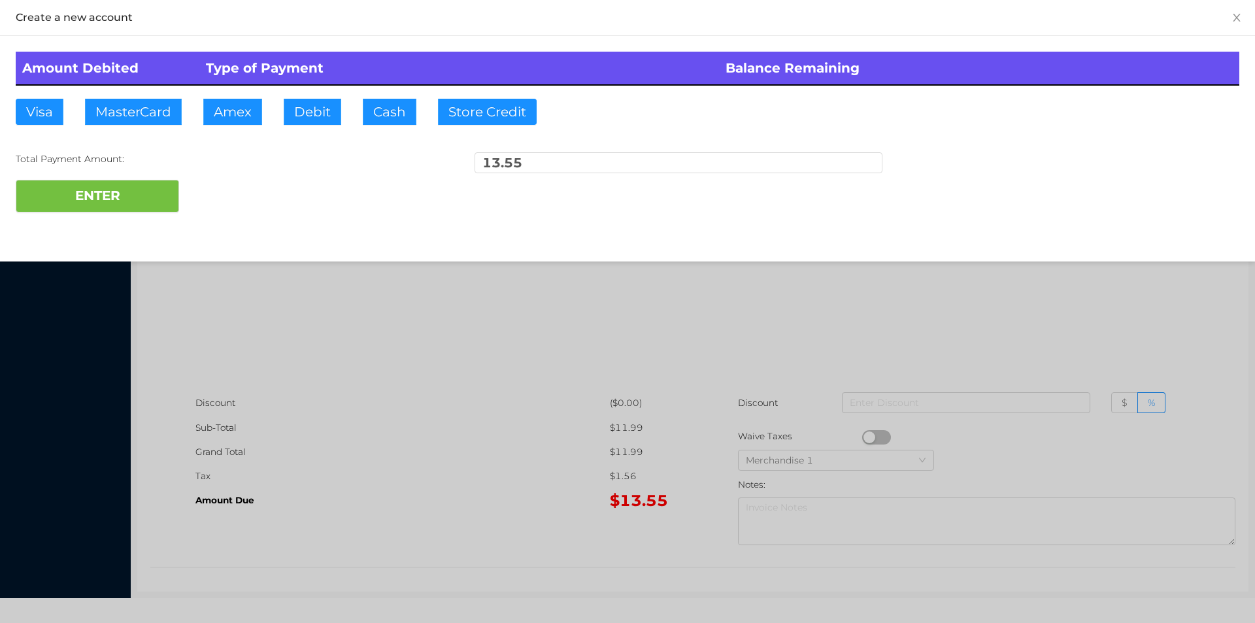
click at [454, 414] on div at bounding box center [627, 311] width 1255 height 623
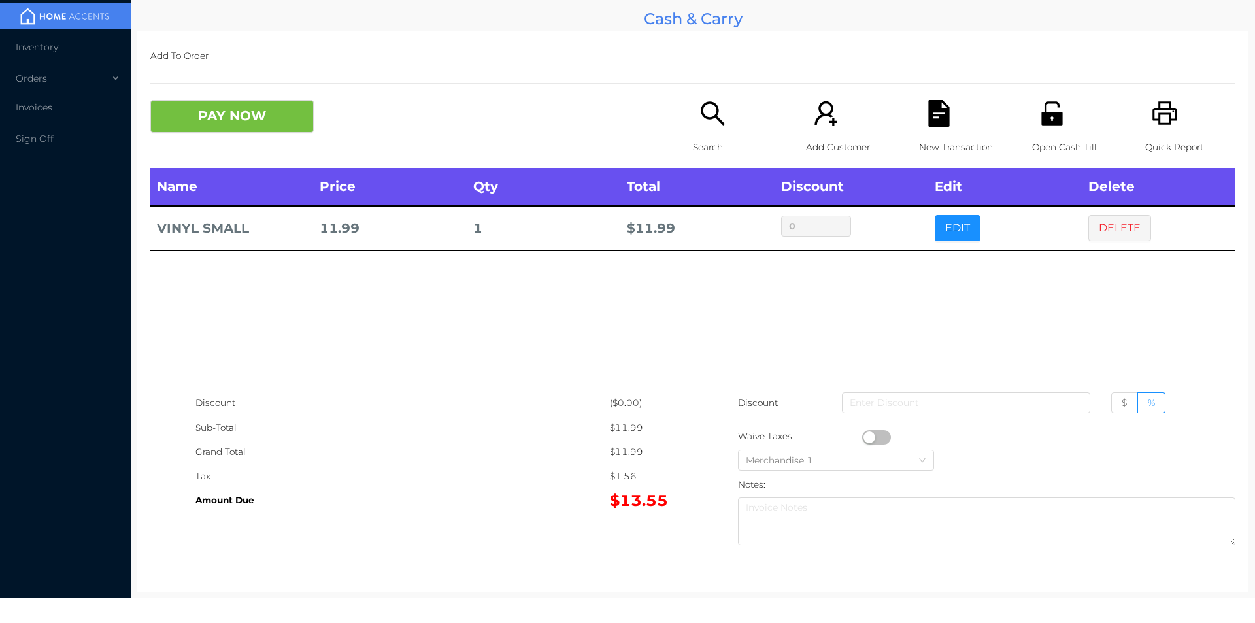
click at [1045, 127] on icon "icon: unlock" at bounding box center [1052, 113] width 27 height 27
click at [255, 120] on button "PAY NOW" at bounding box center [231, 116] width 163 height 33
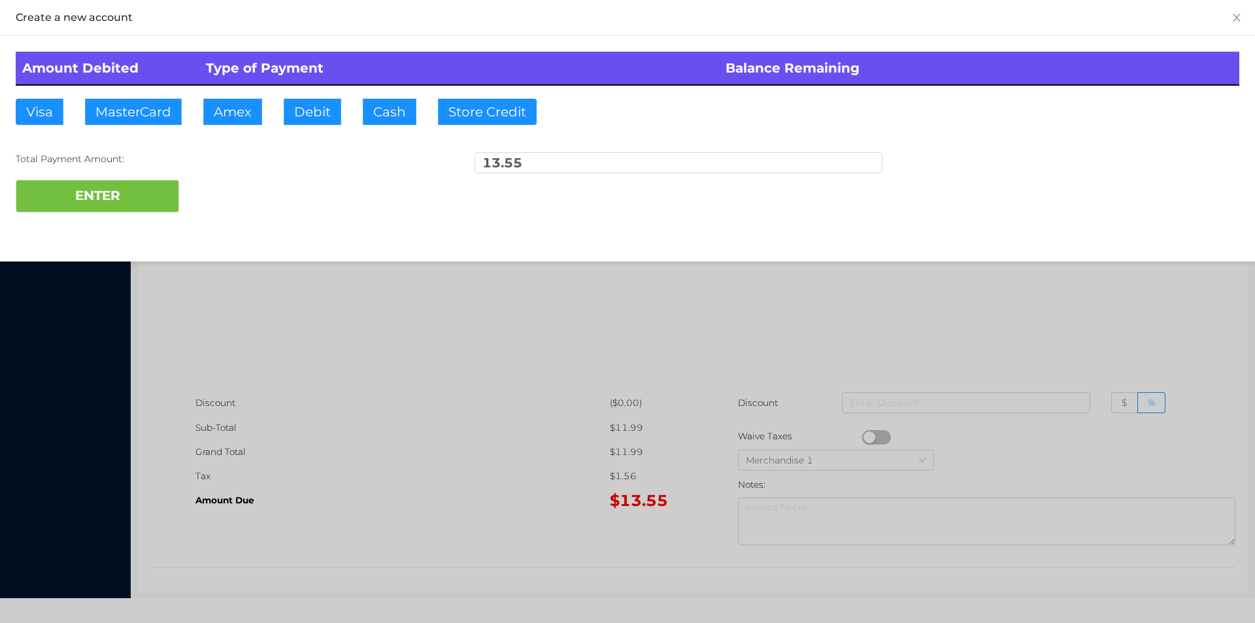
click at [235, 190] on div "ENTER" at bounding box center [628, 196] width 1224 height 33
click at [355, 395] on div at bounding box center [627, 311] width 1255 height 623
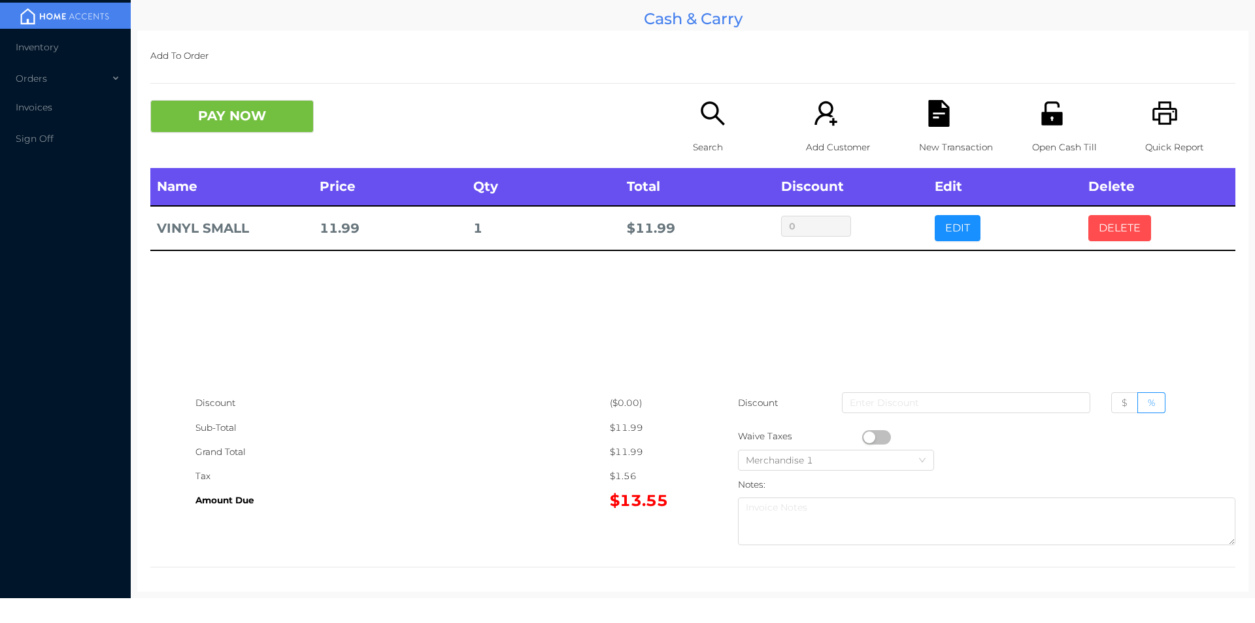
click at [1101, 241] on button "DELETE" at bounding box center [1119, 228] width 63 height 26
click at [1118, 223] on button "DELETE" at bounding box center [1119, 228] width 63 height 26
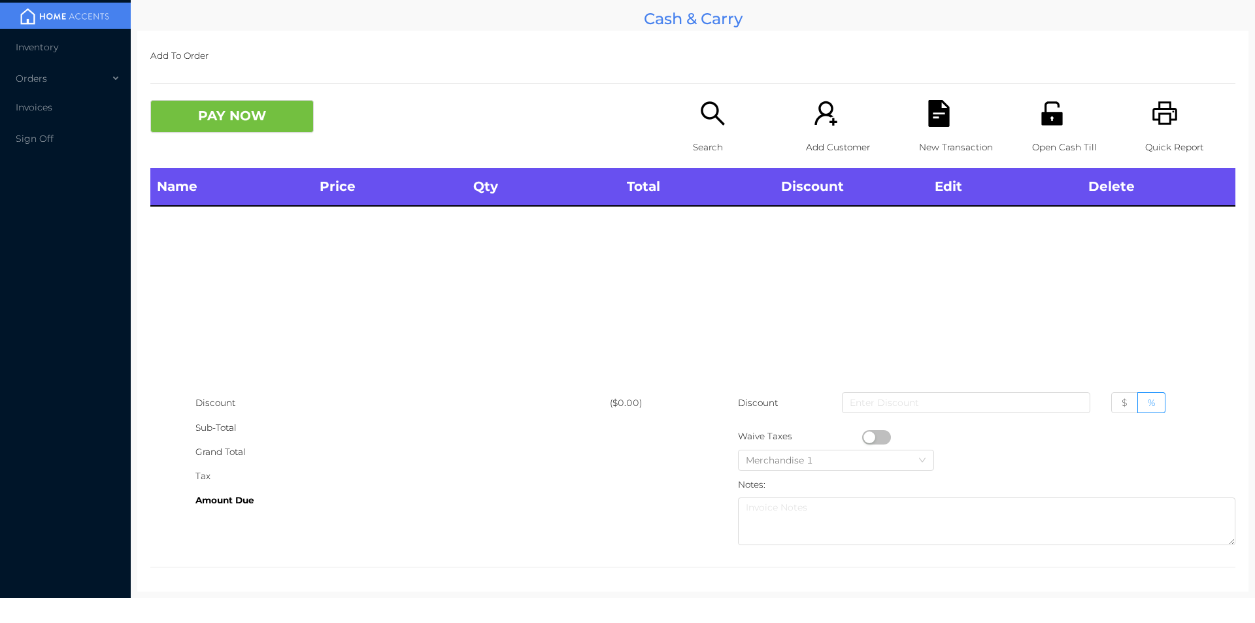
click at [693, 112] on div "Search" at bounding box center [738, 134] width 90 height 68
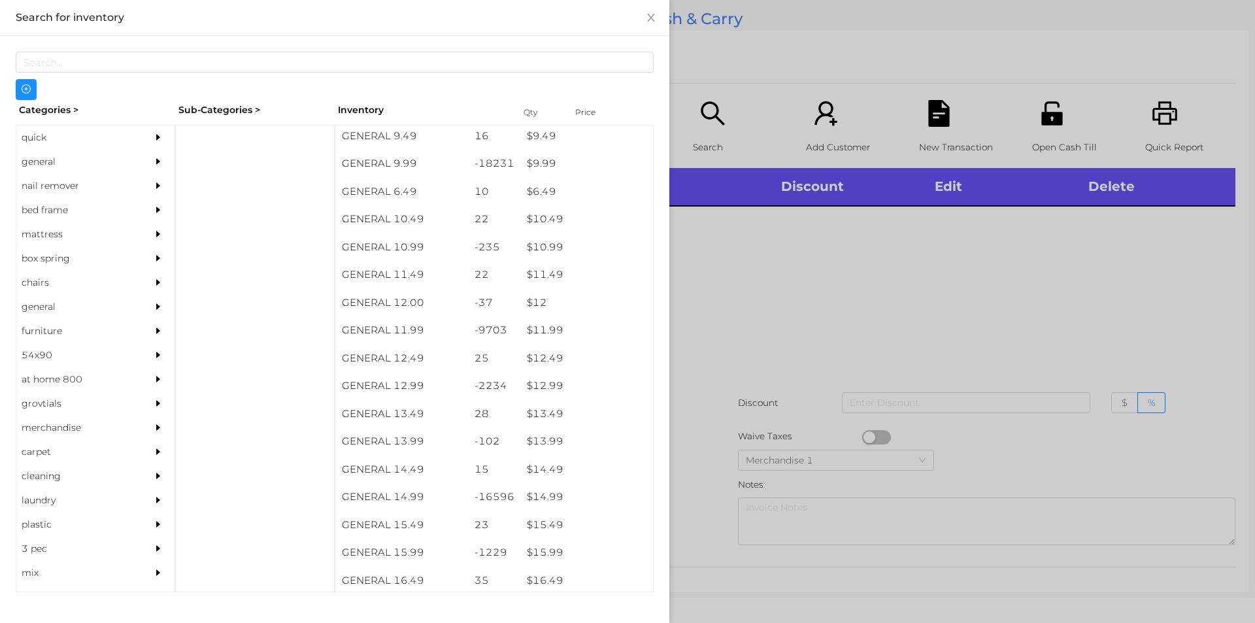
scroll to position [774, 0]
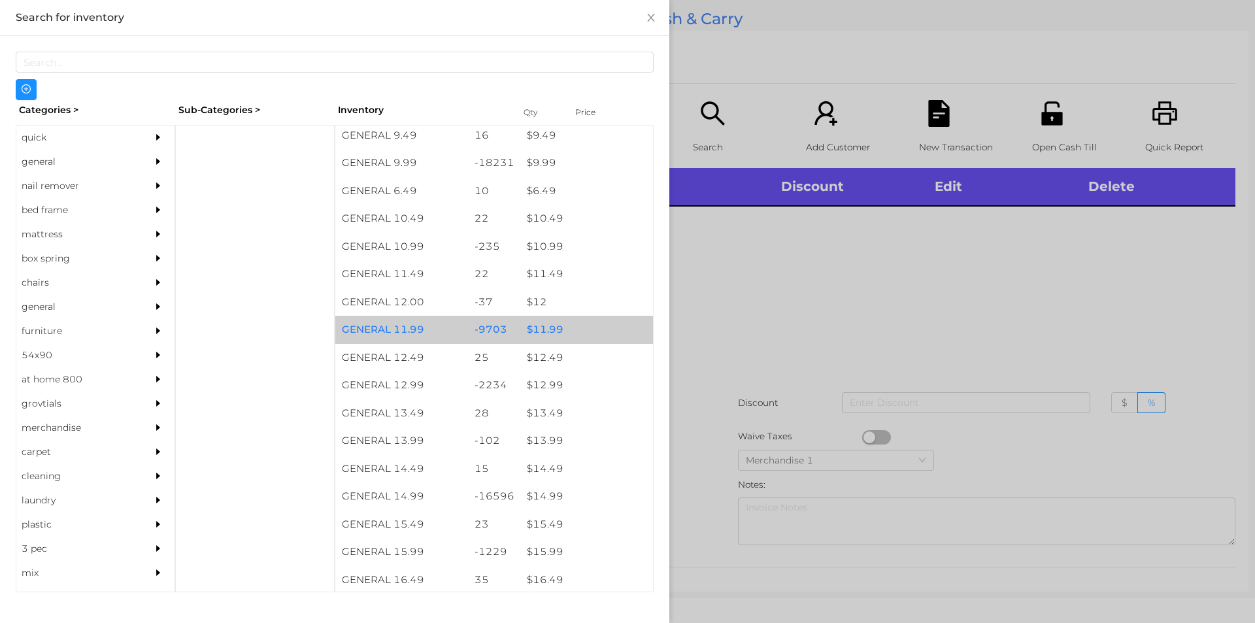
click at [556, 326] on div "$ 11.99" at bounding box center [586, 330] width 133 height 28
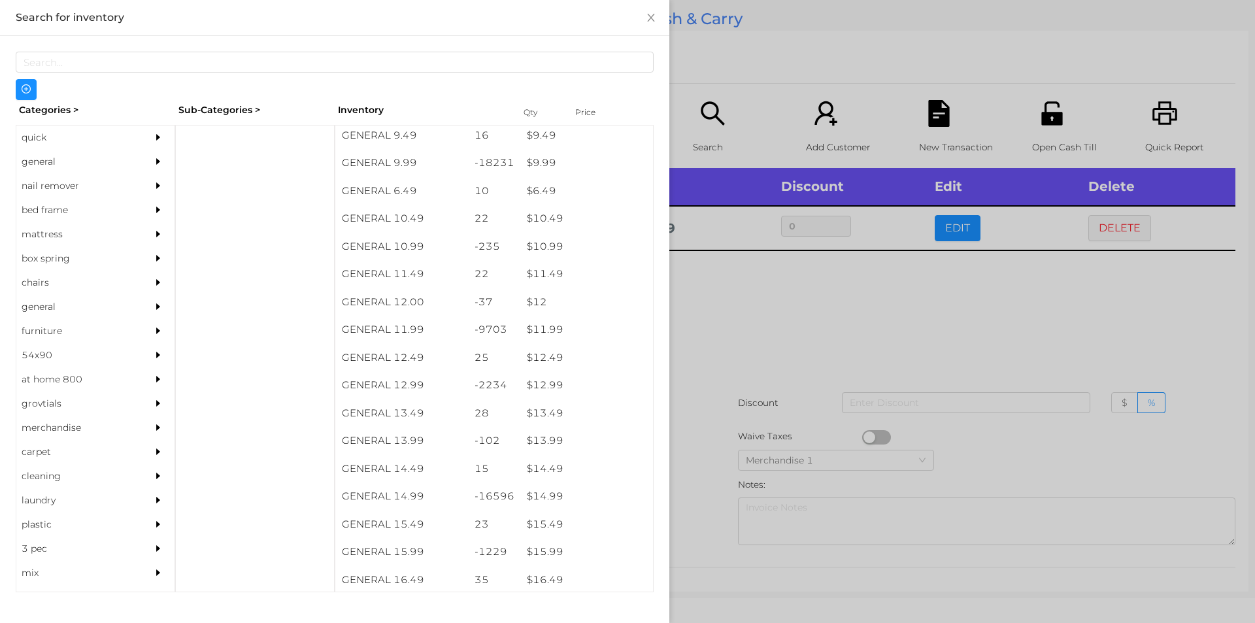
click at [763, 327] on div at bounding box center [627, 311] width 1255 height 623
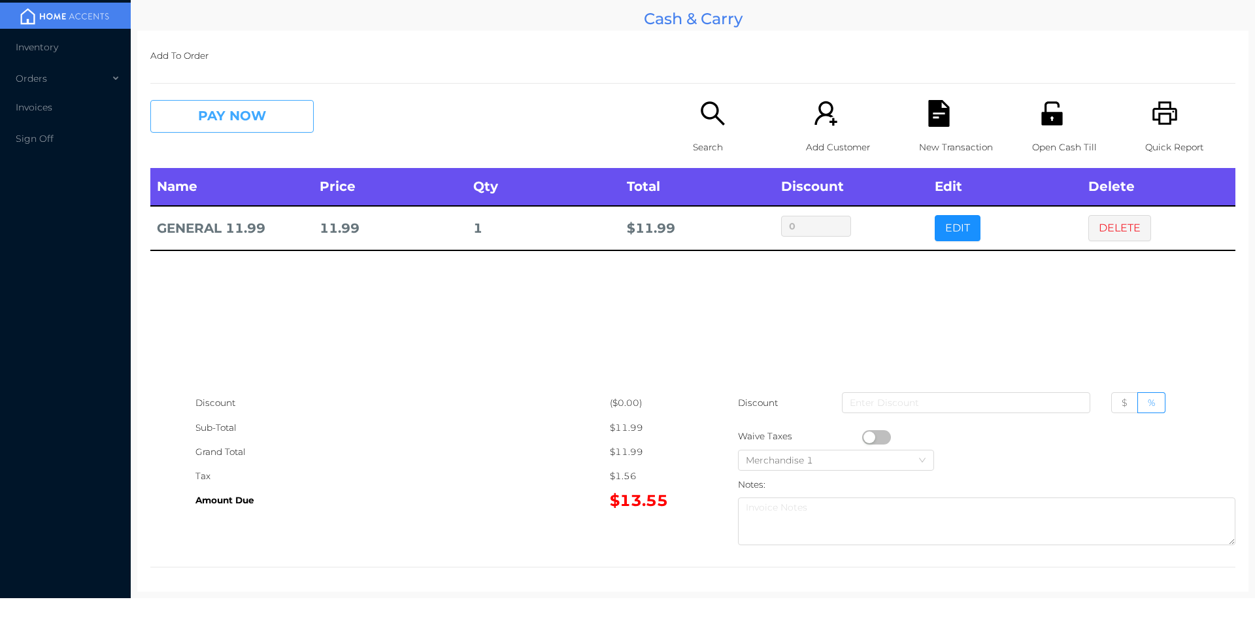
click at [219, 127] on button "PAY NOW" at bounding box center [231, 116] width 163 height 33
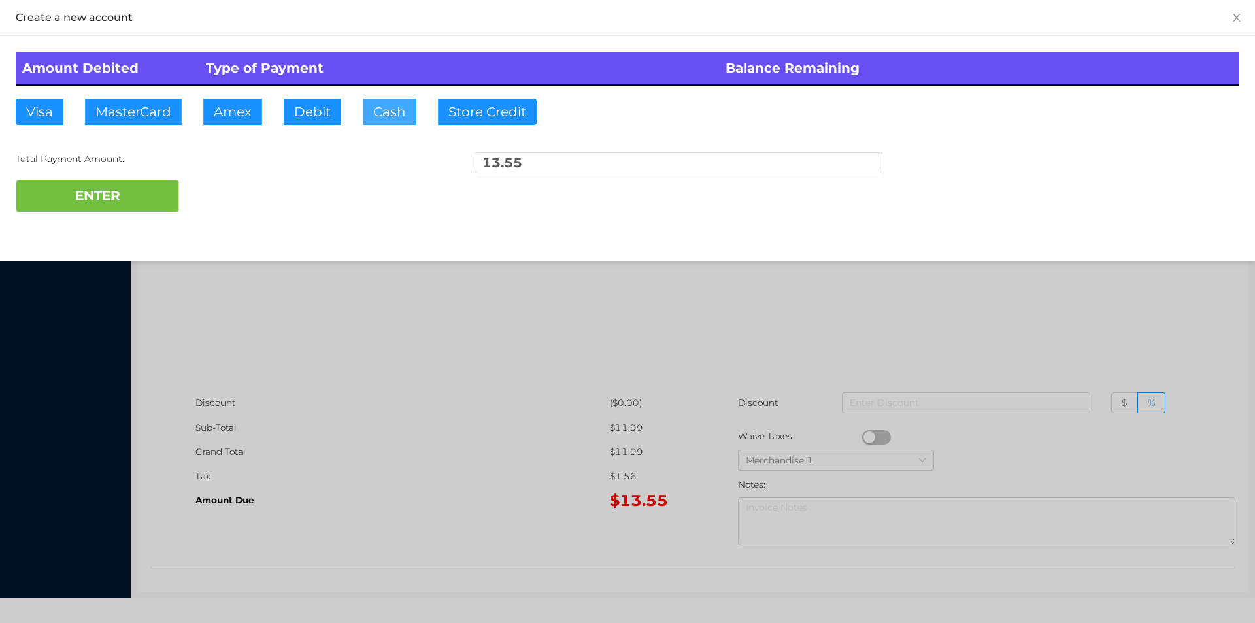
click at [380, 123] on button "Cash" at bounding box center [390, 112] width 54 height 26
click at [101, 186] on button "ENTER" at bounding box center [97, 196] width 163 height 33
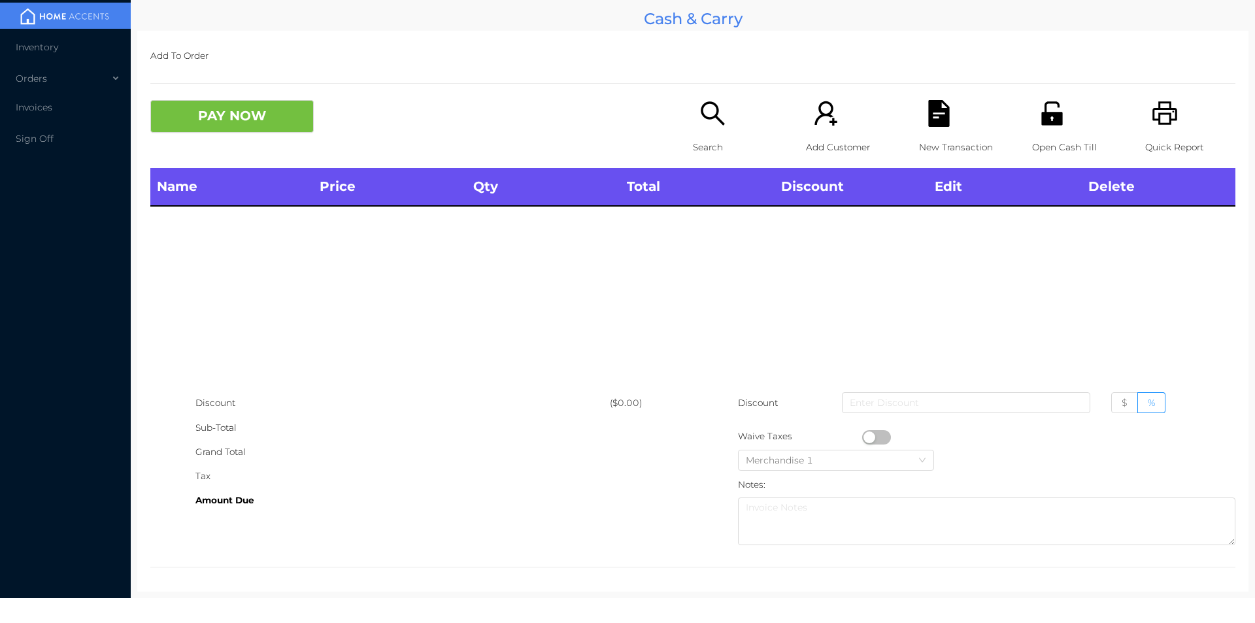
click at [701, 137] on p "Search" at bounding box center [738, 147] width 90 height 24
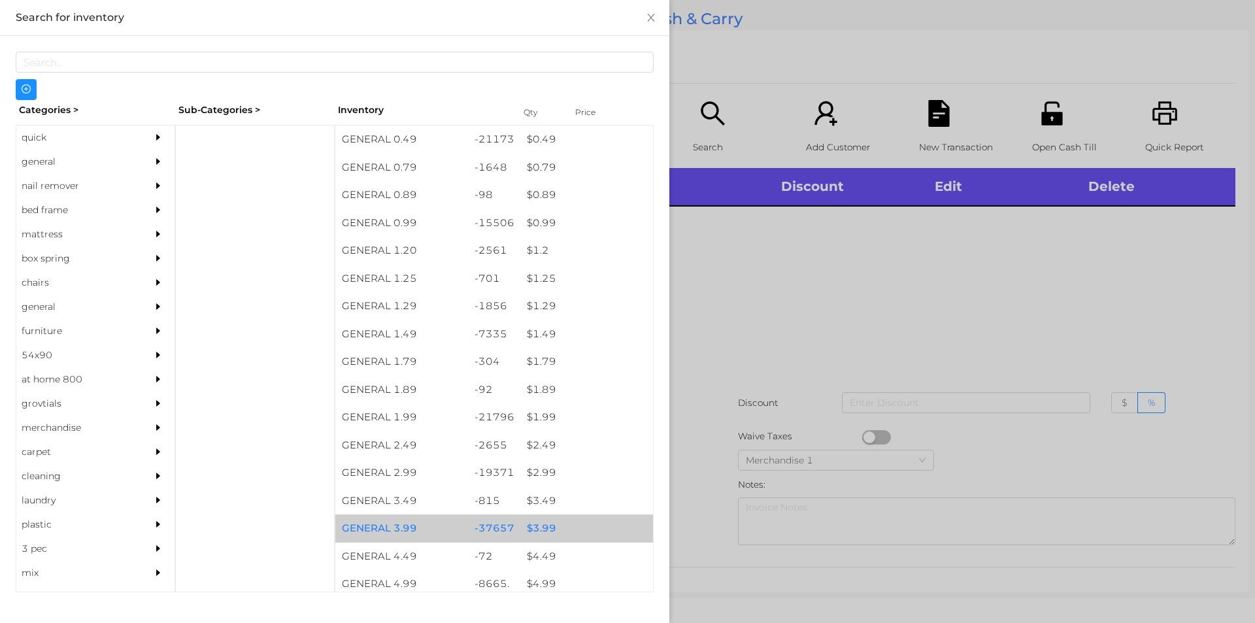
click at [539, 525] on div "$ 3.99" at bounding box center [586, 528] width 133 height 28
click at [537, 521] on div "$ 3.99" at bounding box center [586, 528] width 133 height 28
click at [539, 527] on div "$ 3.99" at bounding box center [586, 528] width 133 height 28
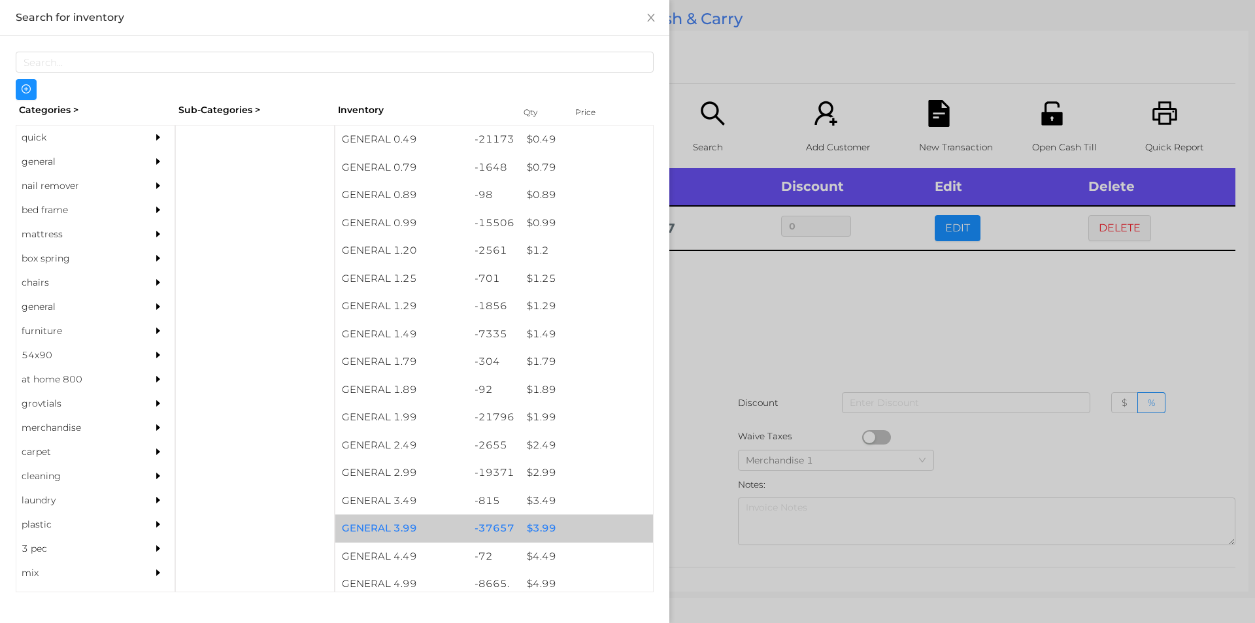
click at [550, 521] on div "$ 3.99" at bounding box center [586, 528] width 133 height 28
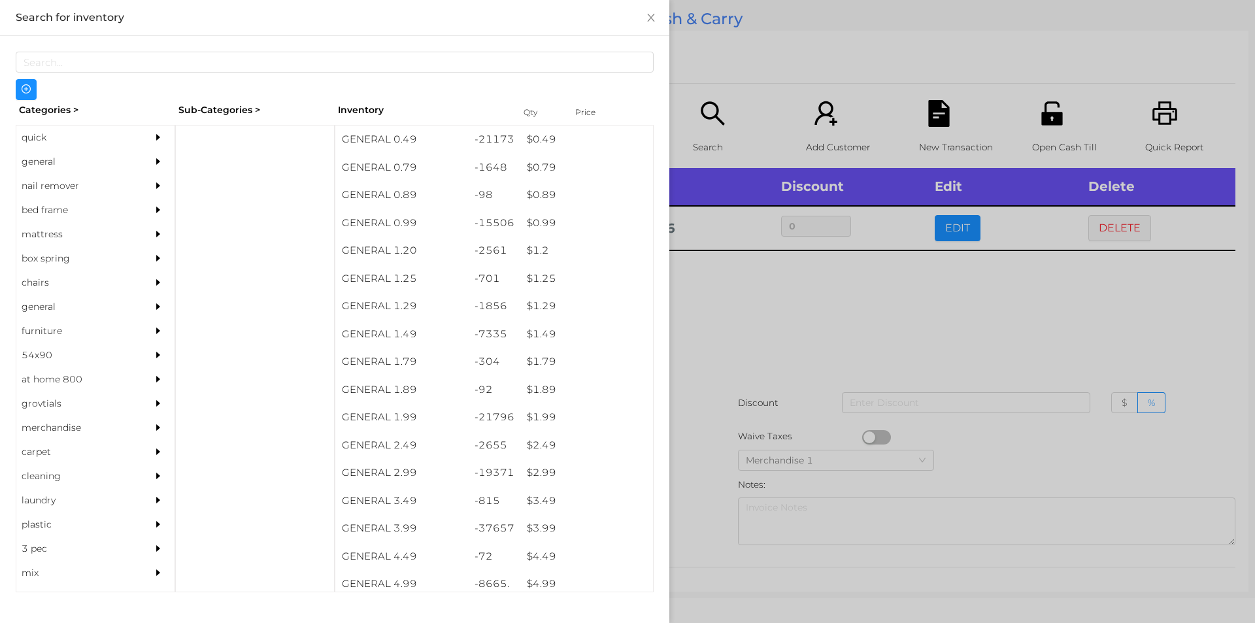
click at [743, 280] on div at bounding box center [627, 311] width 1255 height 623
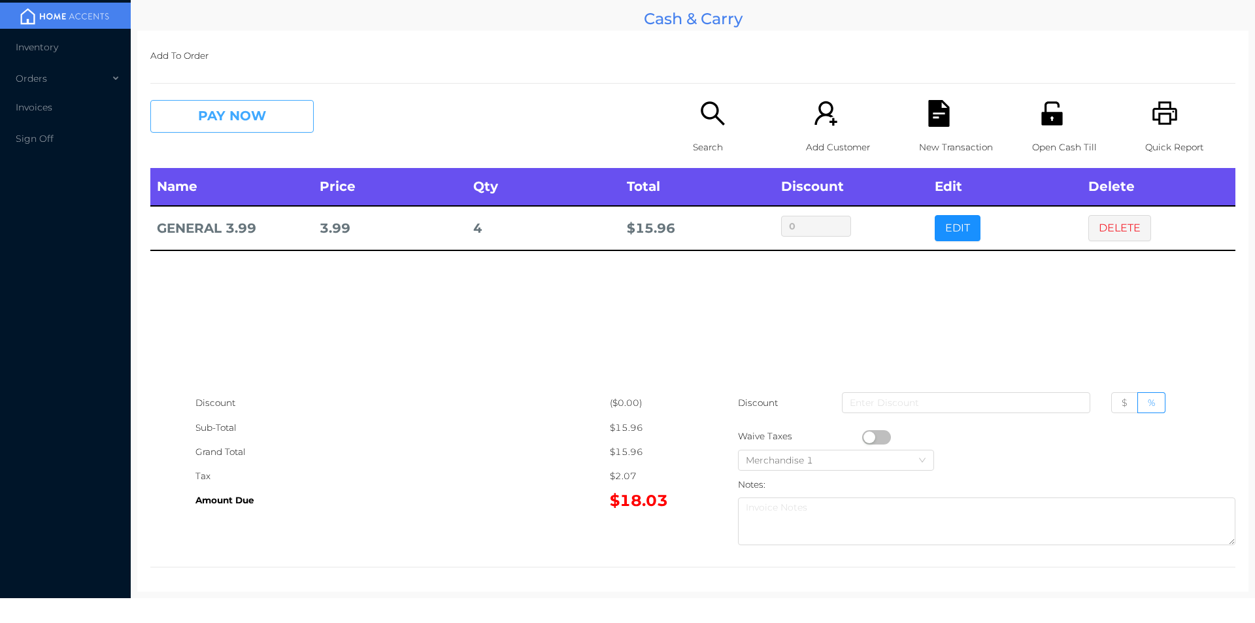
click at [188, 127] on button "PAY NOW" at bounding box center [231, 116] width 163 height 33
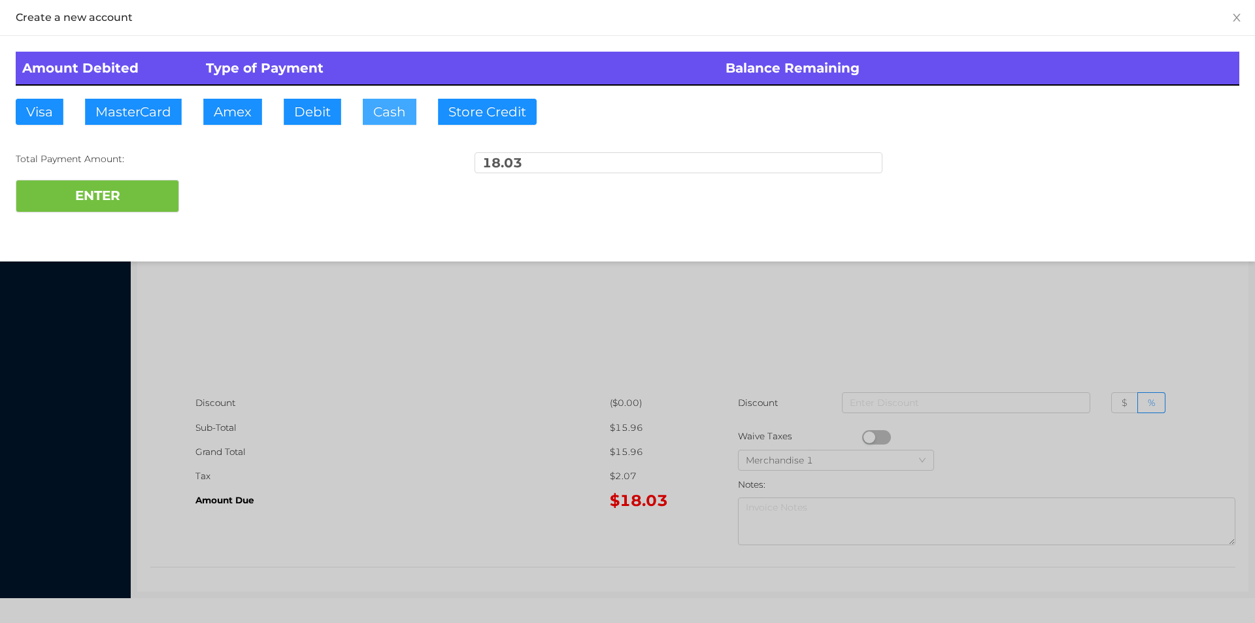
click at [380, 118] on button "Cash" at bounding box center [390, 112] width 54 height 26
type input "100."
click at [106, 209] on button "ENTER" at bounding box center [97, 196] width 163 height 33
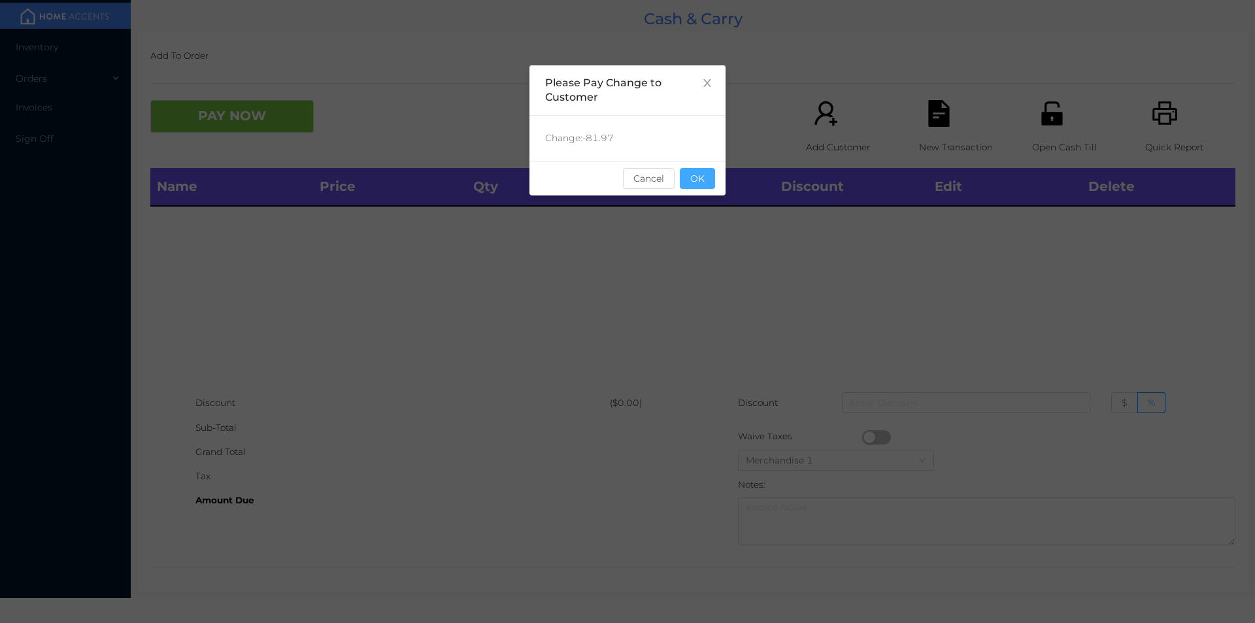
click at [714, 176] on button "OK" at bounding box center [697, 178] width 35 height 21
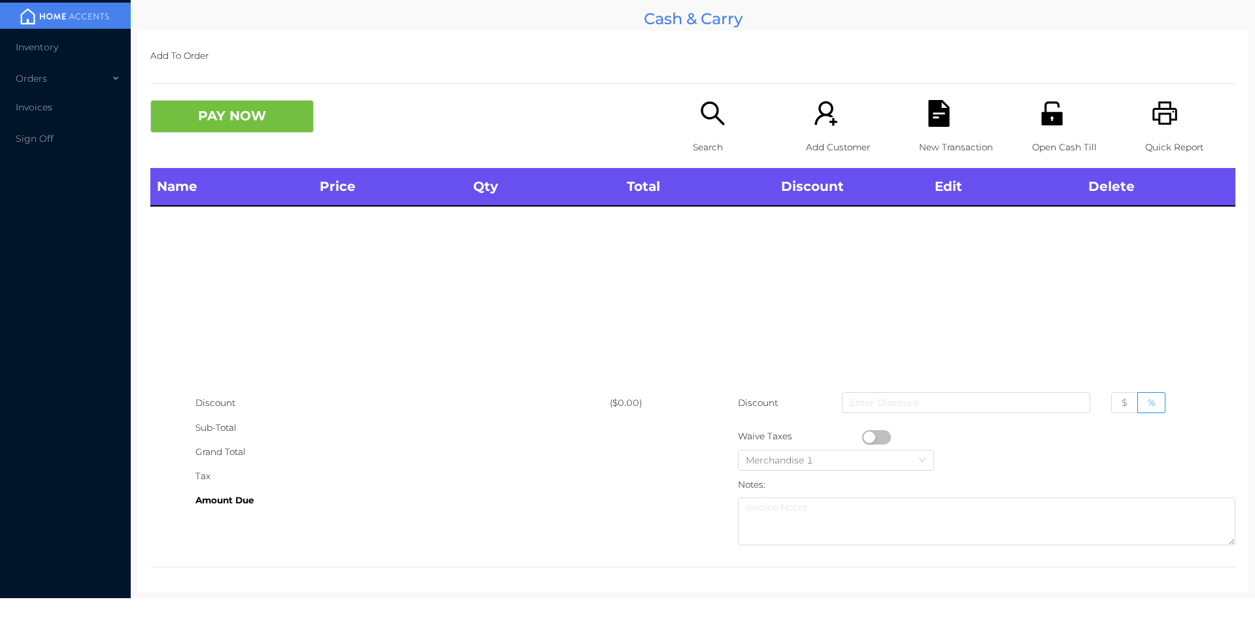
click at [718, 266] on div "Name Price Qty Total Discount Edit Delete" at bounding box center [692, 279] width 1085 height 223
click at [699, 125] on icon "icon: search" at bounding box center [712, 113] width 27 height 27
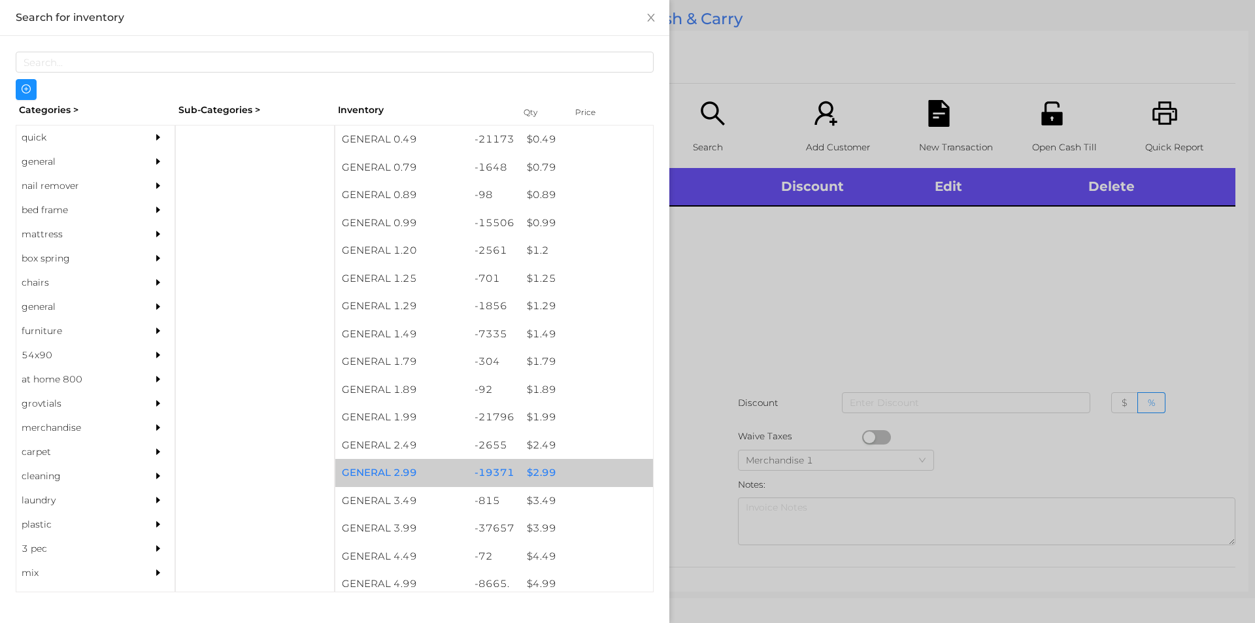
click at [533, 469] on div "$ 2.99" at bounding box center [586, 473] width 133 height 28
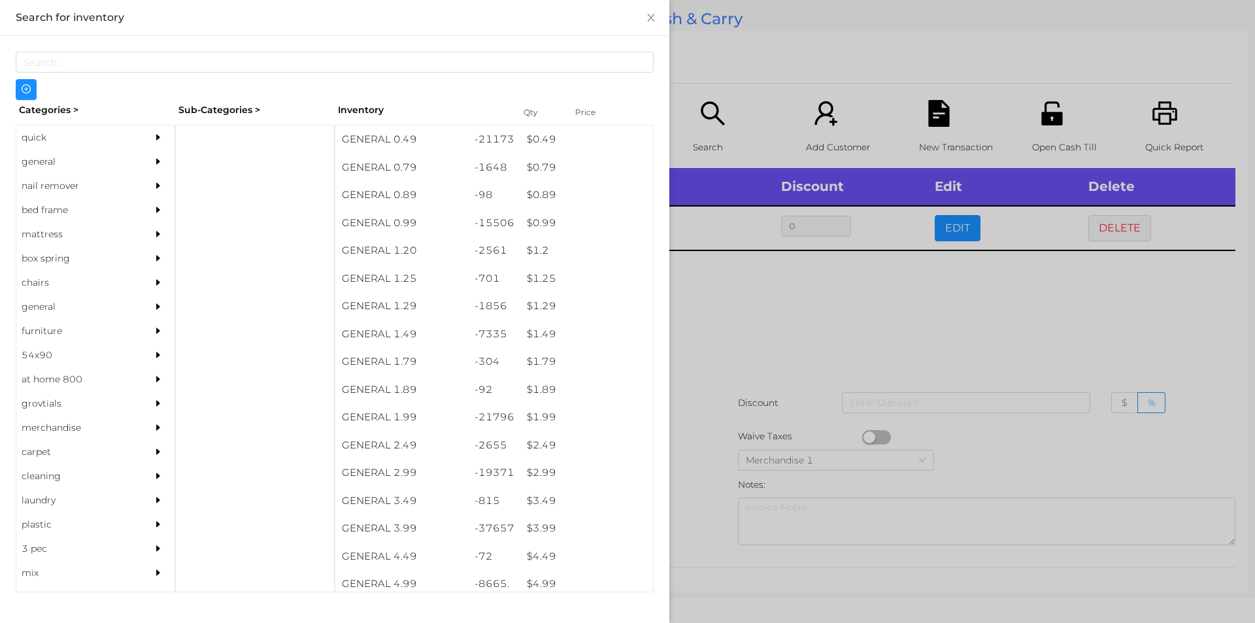
click at [736, 351] on div at bounding box center [627, 311] width 1255 height 623
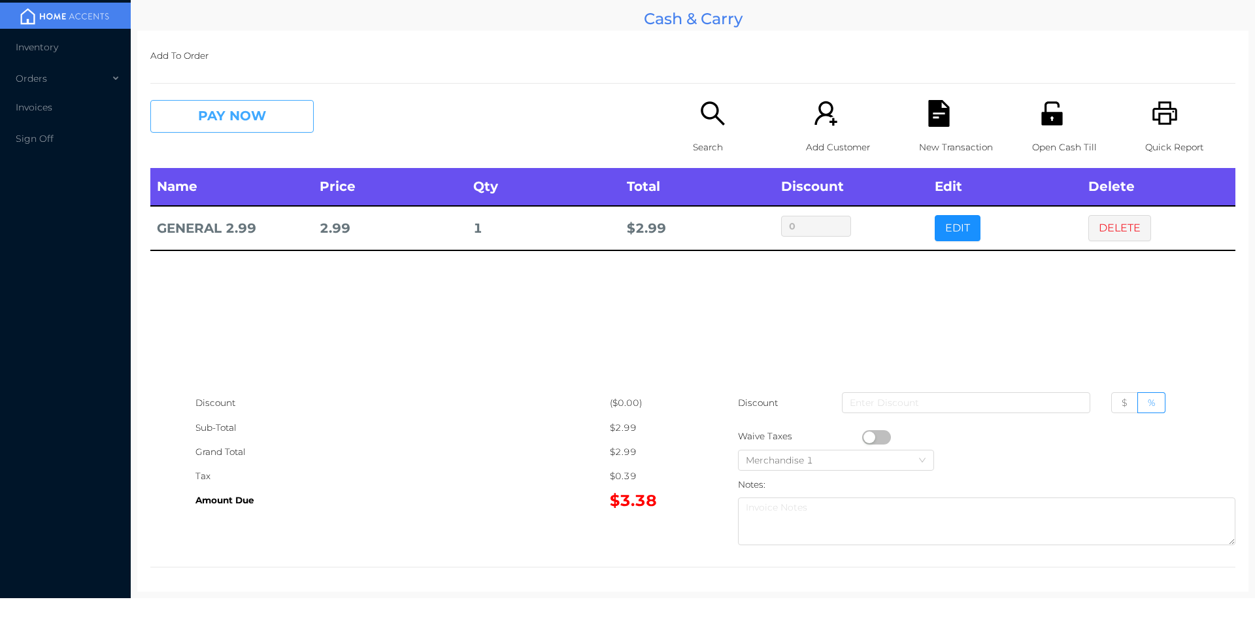
click at [222, 129] on button "PAY NOW" at bounding box center [231, 116] width 163 height 33
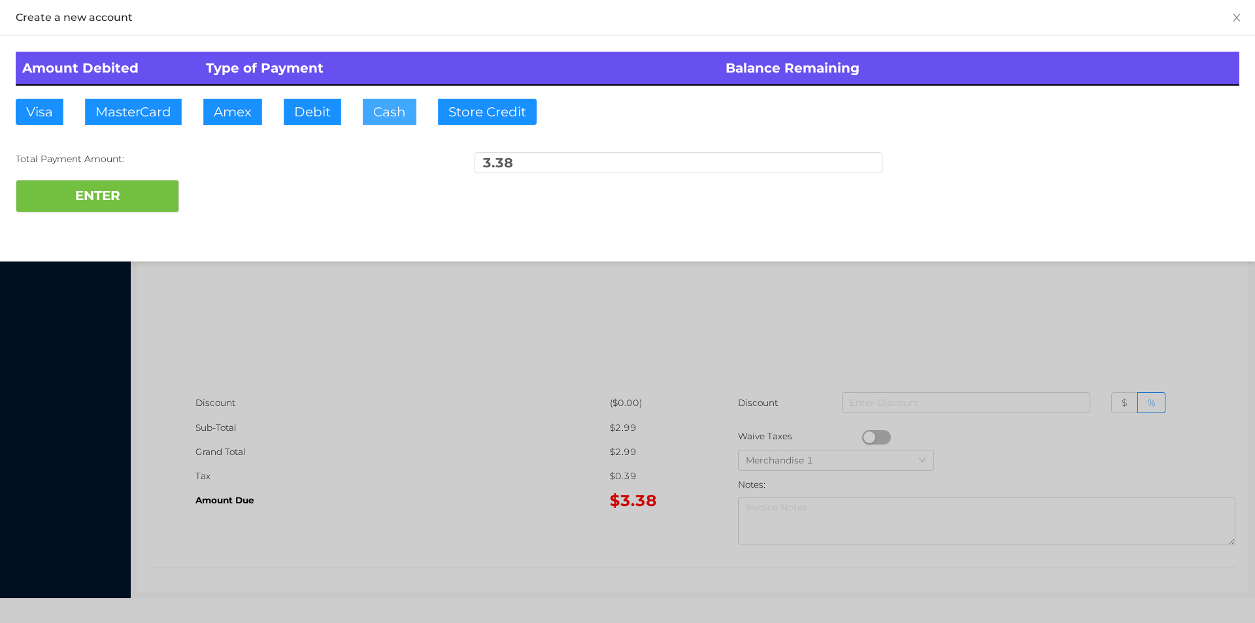
click at [414, 108] on button "Cash" at bounding box center [390, 112] width 54 height 26
type input "5."
click at [136, 193] on button "ENTER" at bounding box center [97, 196] width 163 height 33
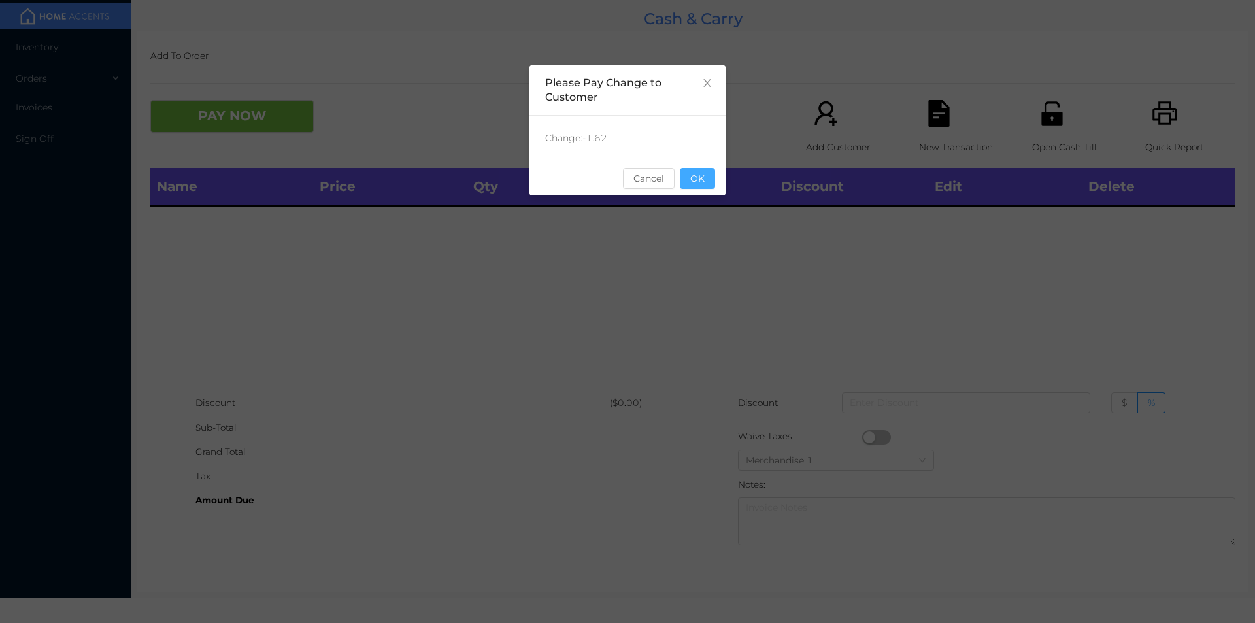
click at [686, 184] on button "OK" at bounding box center [697, 178] width 35 height 21
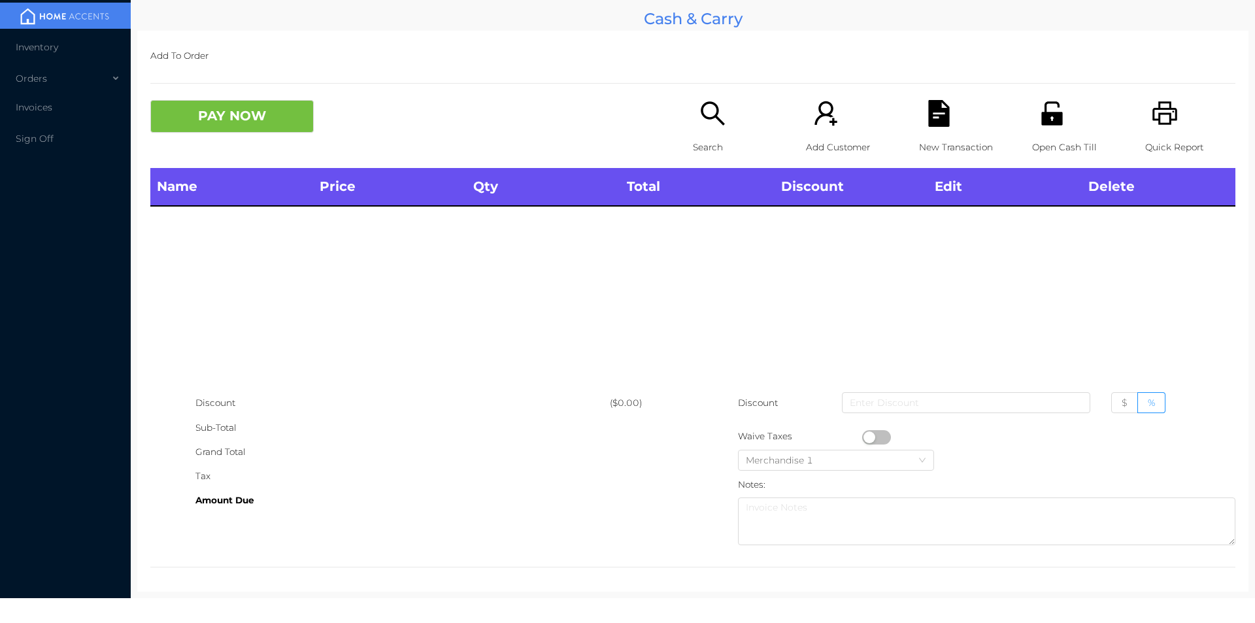
click at [691, 226] on div "Name Price Qty Total Discount Edit Delete" at bounding box center [692, 279] width 1085 height 223
click at [693, 120] on div "Search" at bounding box center [738, 134] width 90 height 68
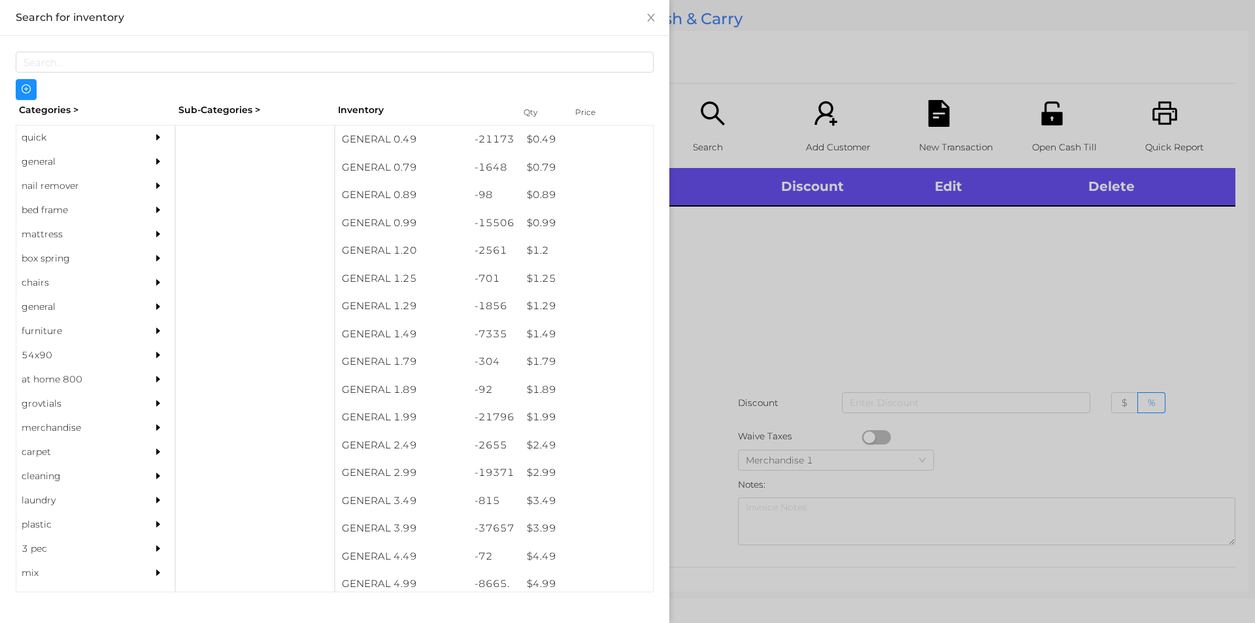
click at [60, 145] on div "quick" at bounding box center [75, 137] width 119 height 24
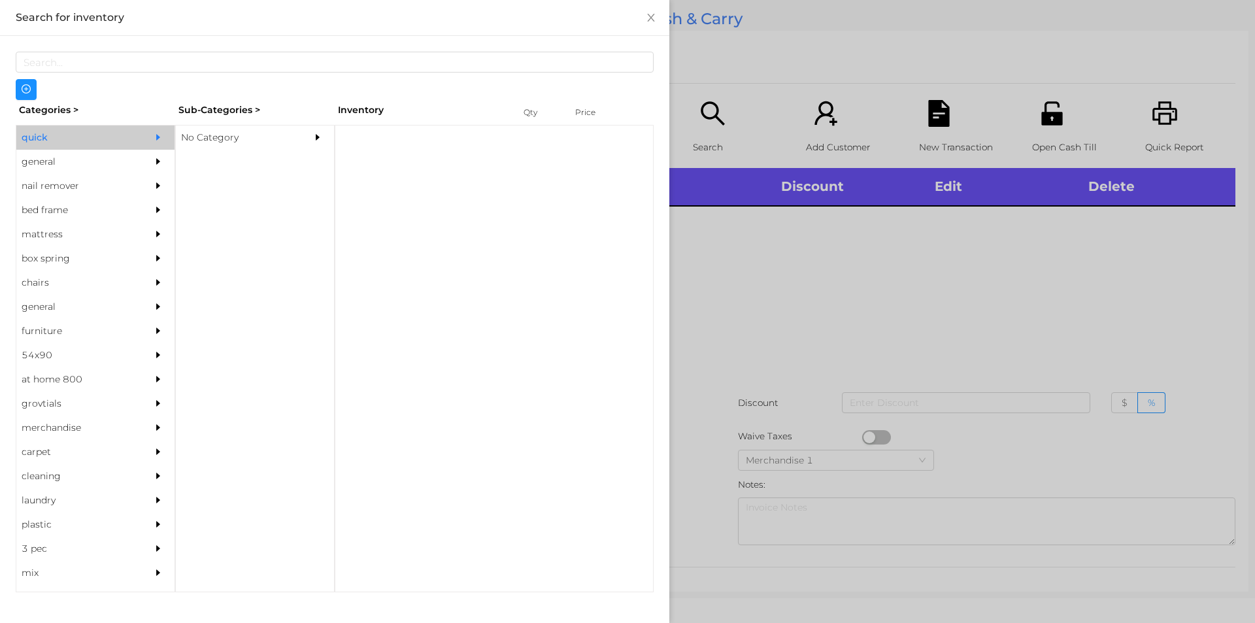
click at [243, 136] on div "No Category" at bounding box center [235, 137] width 119 height 24
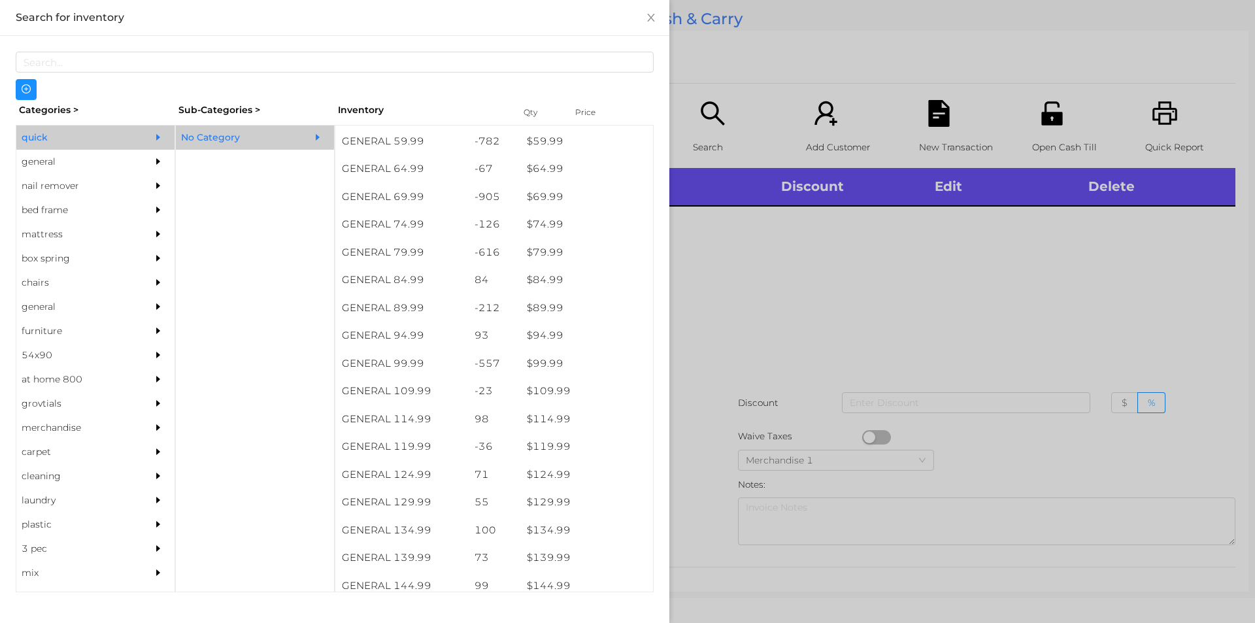
scroll to position [799, 0]
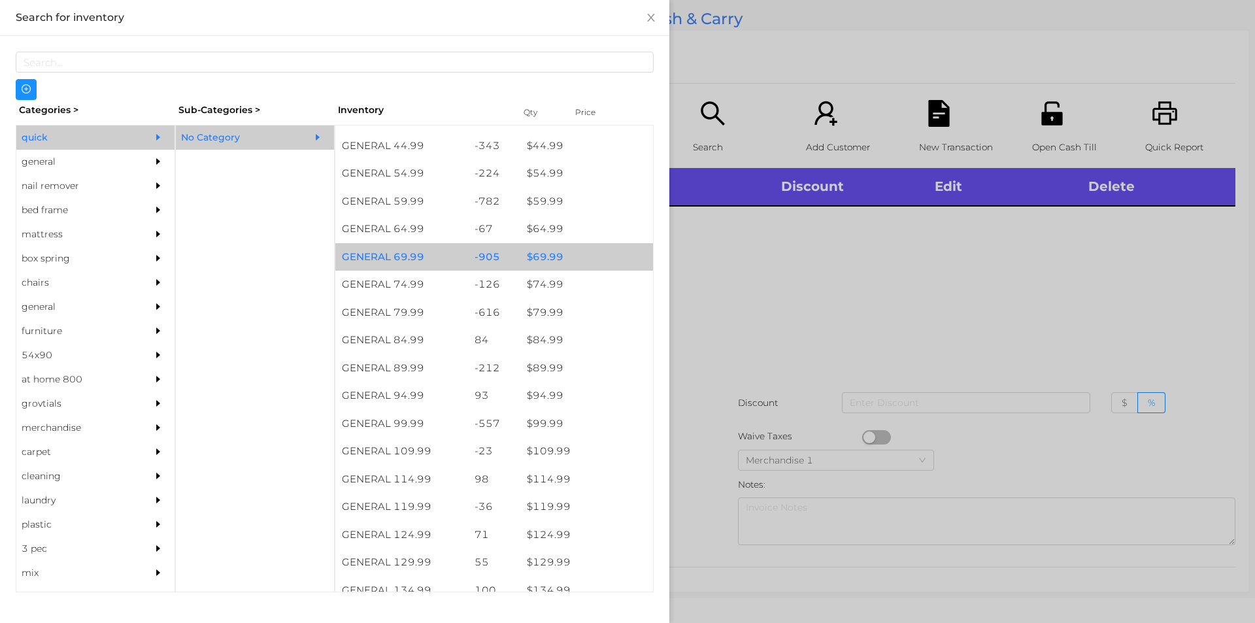
click at [572, 254] on div "$ 69.99" at bounding box center [586, 257] width 133 height 28
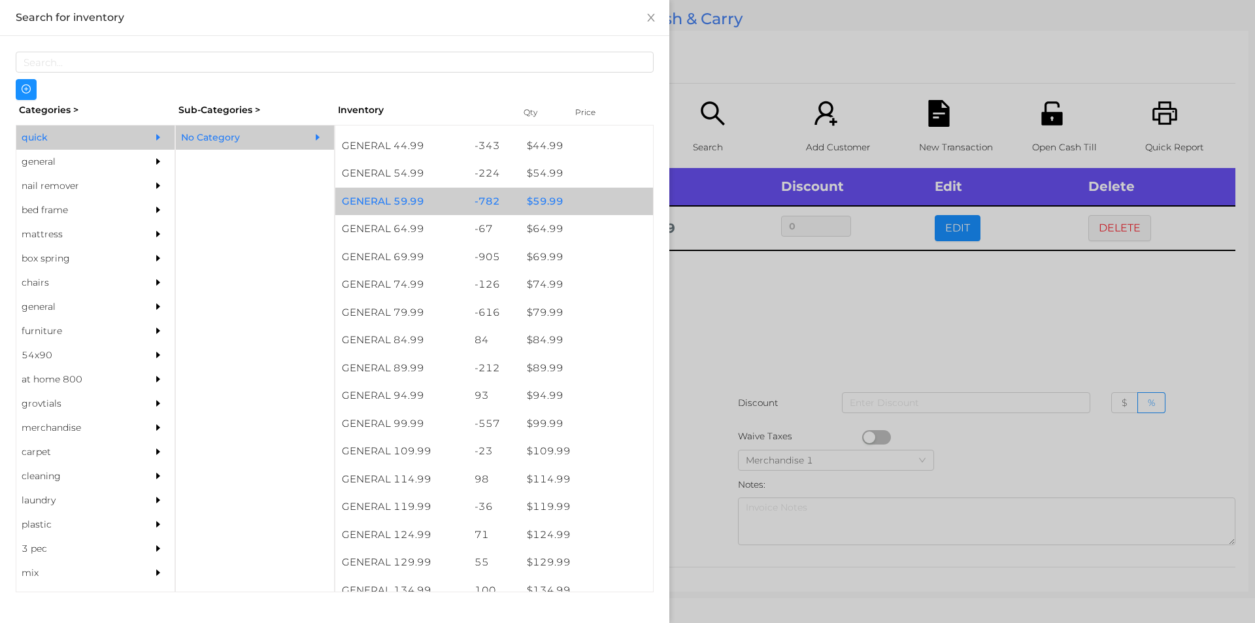
click at [503, 204] on div "-782" at bounding box center [494, 202] width 53 height 28
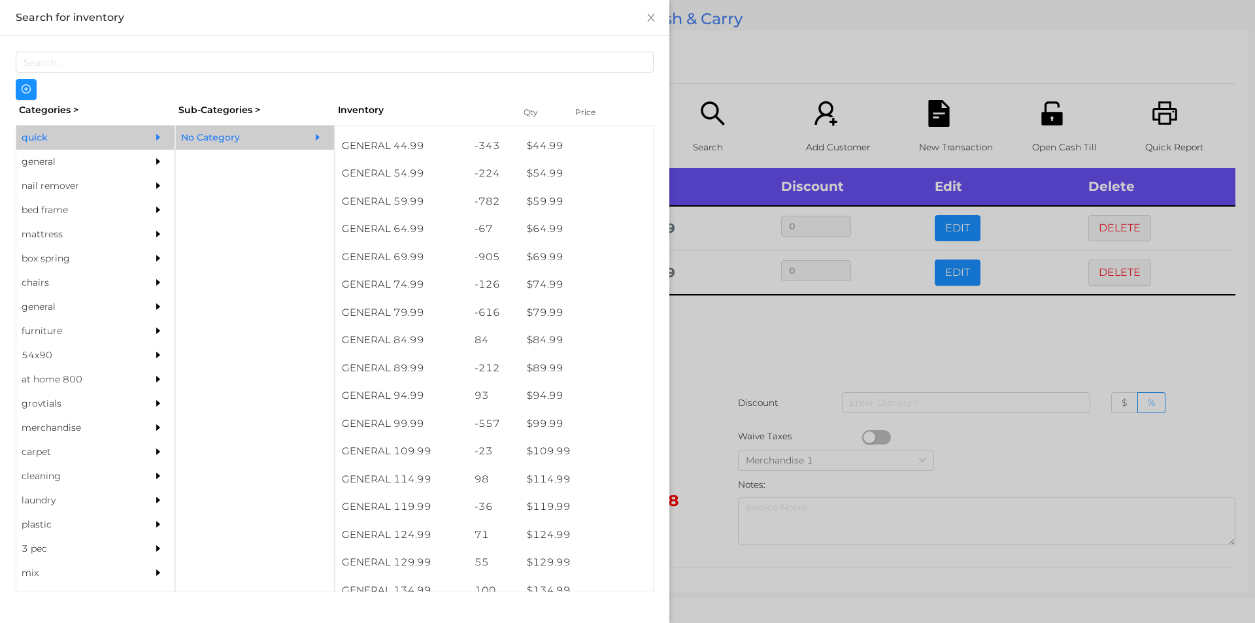
click at [750, 338] on div at bounding box center [627, 311] width 1255 height 623
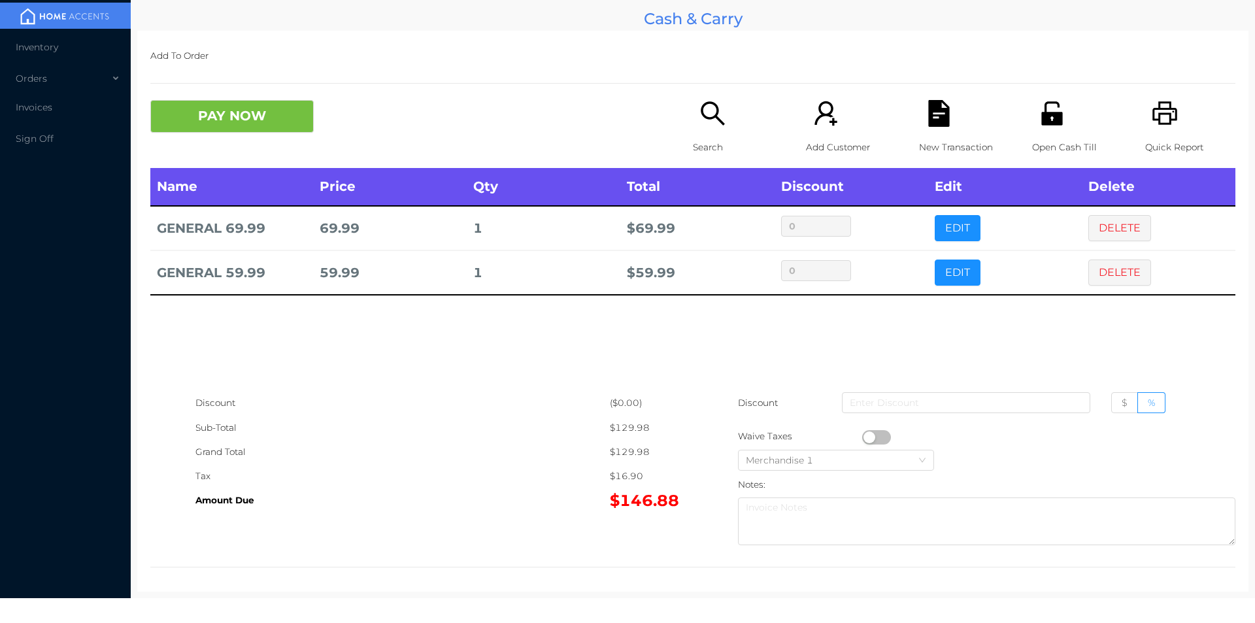
click at [1122, 402] on span "$" at bounding box center [1125, 403] width 6 height 12
click at [1122, 406] on input "$" at bounding box center [1122, 406] width 0 height 0
click at [1009, 404] on input at bounding box center [966, 402] width 248 height 21
click at [275, 146] on div "PAY NOW Search Add Customer New Transaction Open Cash Till Quick Report" at bounding box center [692, 134] width 1085 height 68
click at [948, 135] on p "New Transaction" at bounding box center [964, 147] width 90 height 24
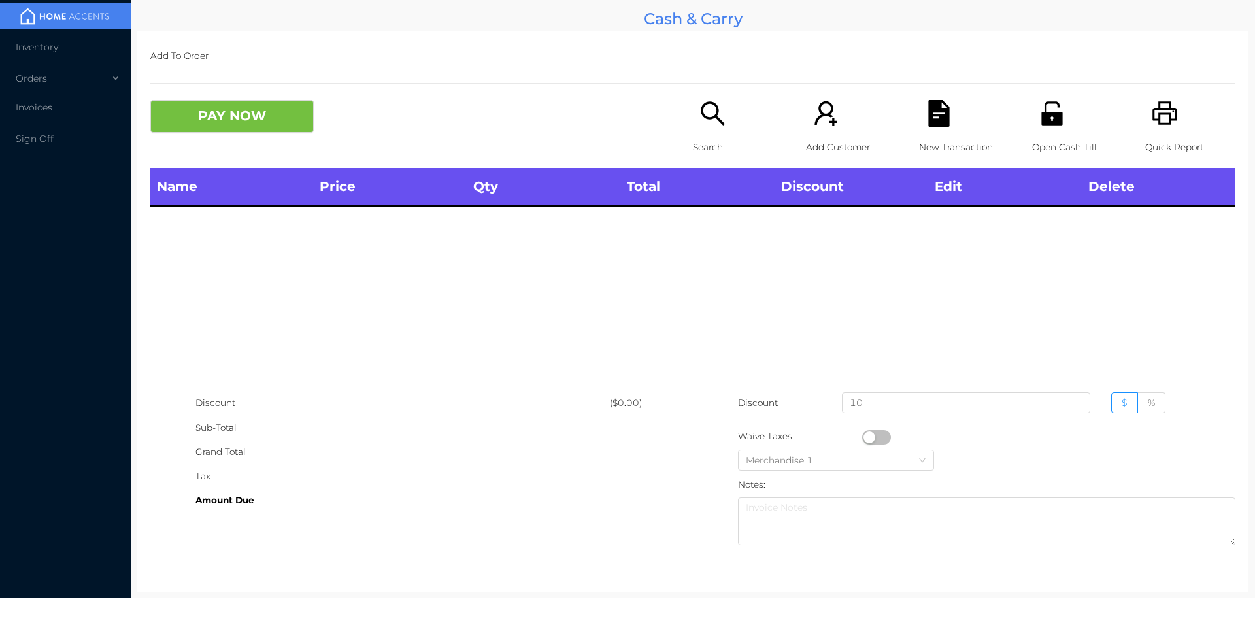
click at [1057, 126] on icon "icon: unlock" at bounding box center [1052, 113] width 27 height 27
click at [878, 408] on input "10" at bounding box center [966, 402] width 248 height 21
type input "1"
type input "0"
click at [428, 394] on div "Discount" at bounding box center [402, 403] width 414 height 24
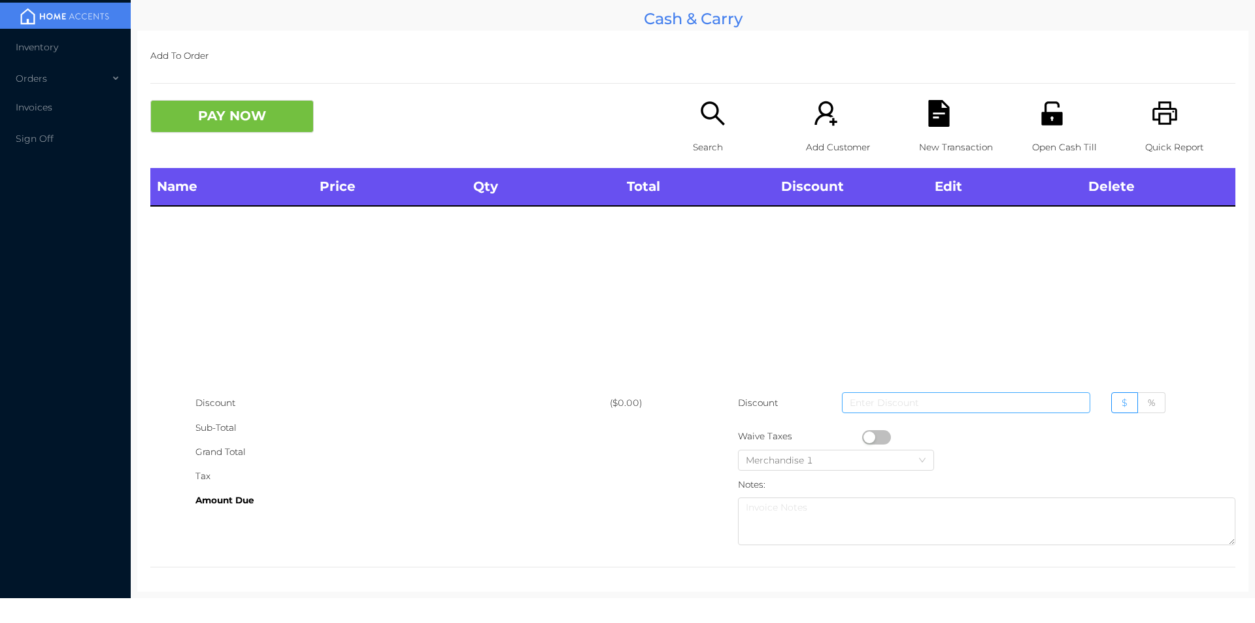
click at [856, 409] on input at bounding box center [966, 402] width 248 height 21
type input "0"
click at [575, 393] on div "Discount" at bounding box center [402, 403] width 414 height 24
click at [705, 116] on icon "icon: search" at bounding box center [712, 113] width 27 height 27
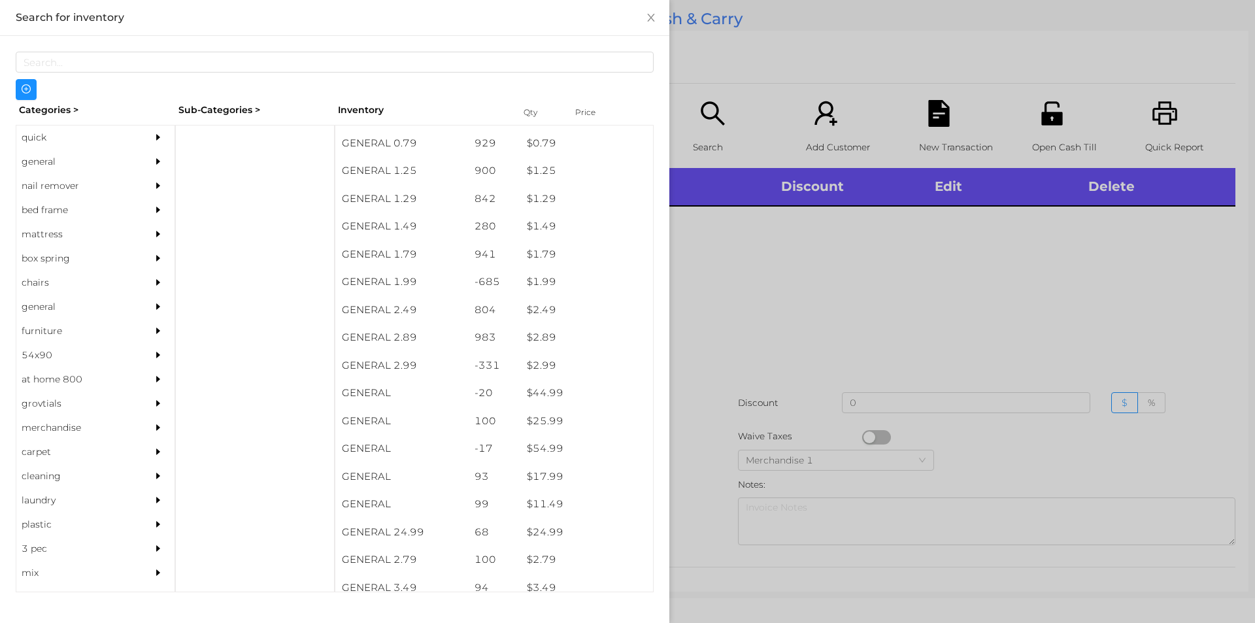
scroll to position [135, 0]
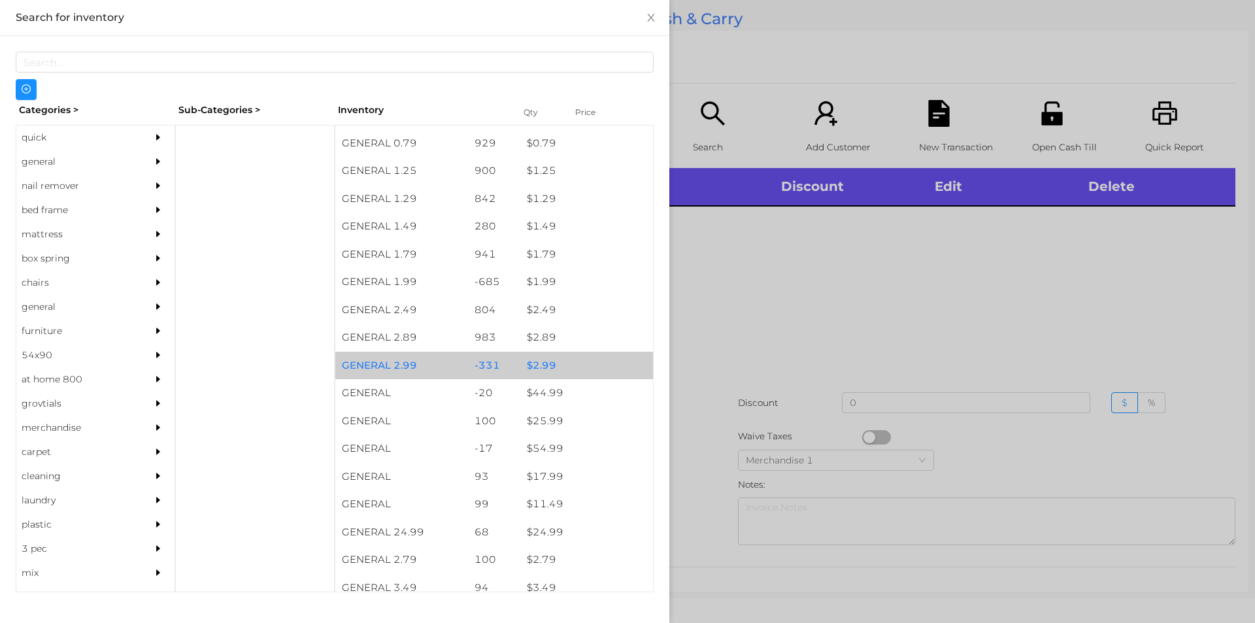
click at [597, 376] on div "$ 2.99" at bounding box center [586, 366] width 133 height 28
click at [590, 377] on div "$ 2.99" at bounding box center [586, 366] width 133 height 28
click at [588, 373] on div "$ 2.99" at bounding box center [586, 366] width 133 height 28
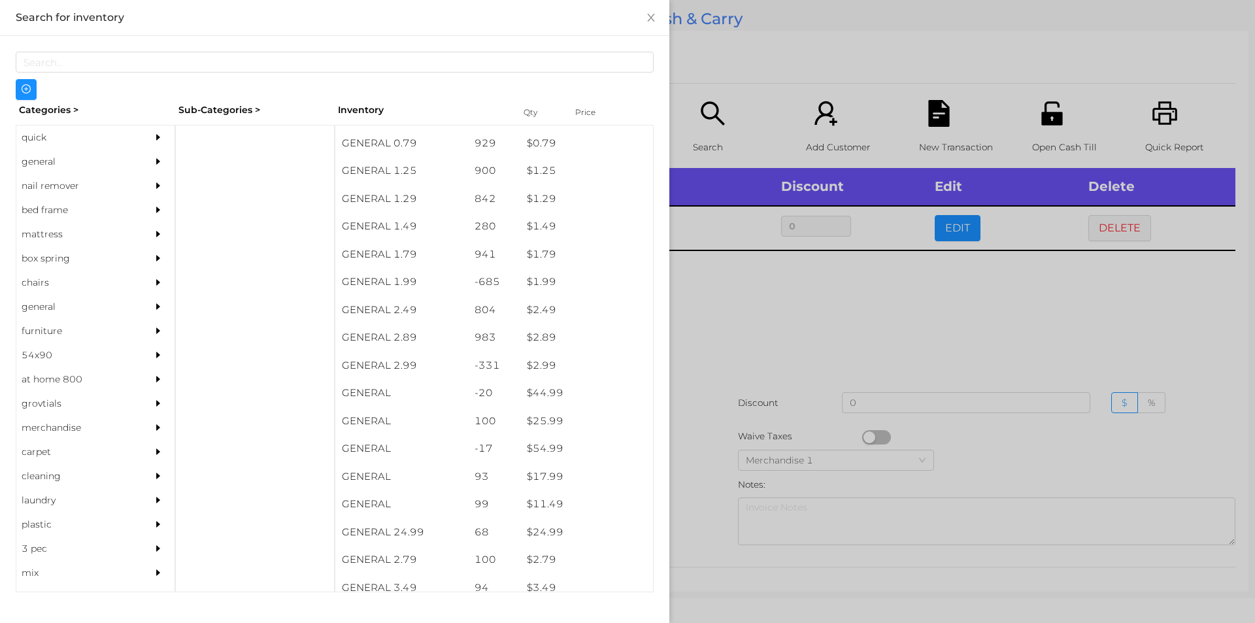
click at [869, 398] on div at bounding box center [627, 311] width 1255 height 623
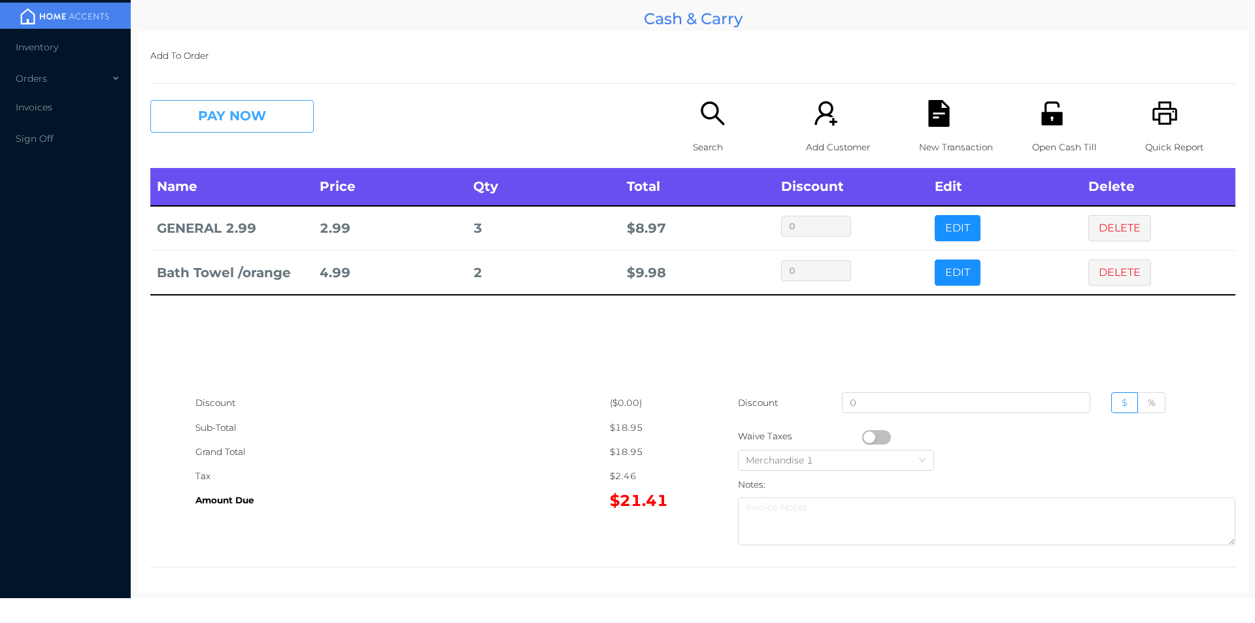
click at [234, 132] on button "PAY NOW" at bounding box center [231, 116] width 163 height 33
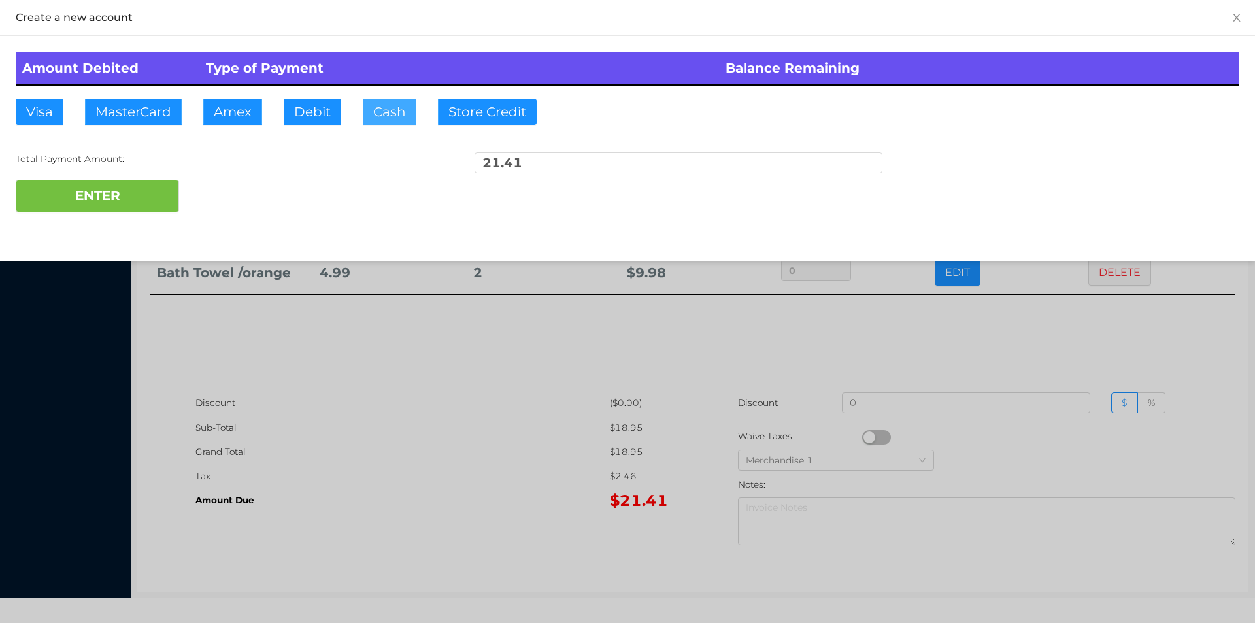
click at [386, 114] on button "Cash" at bounding box center [390, 112] width 54 height 26
type input "22"
click at [97, 182] on button "ENTER" at bounding box center [97, 196] width 163 height 33
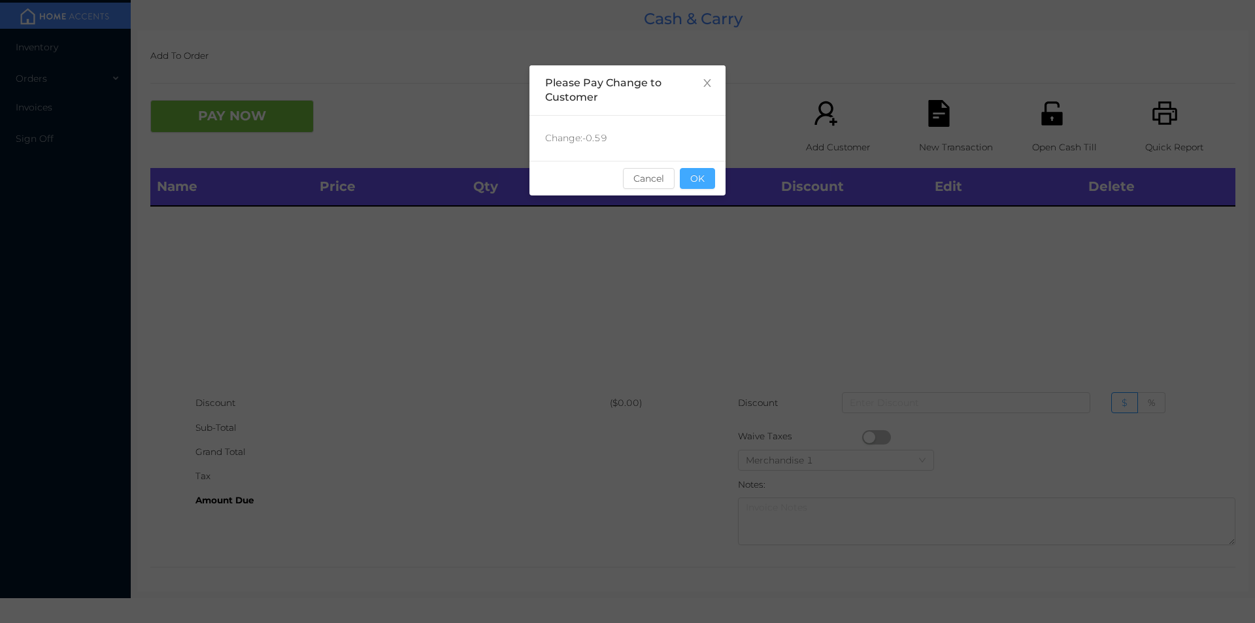
click at [704, 178] on button "OK" at bounding box center [697, 178] width 35 height 21
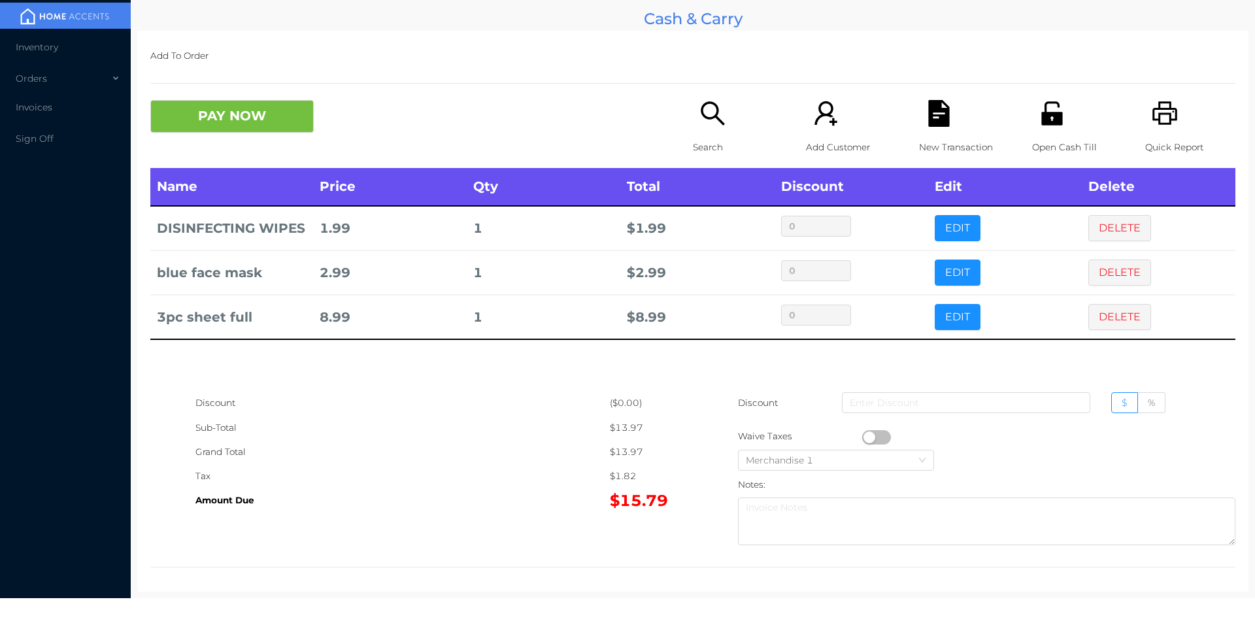
click at [693, 110] on div "Search" at bounding box center [738, 134] width 90 height 68
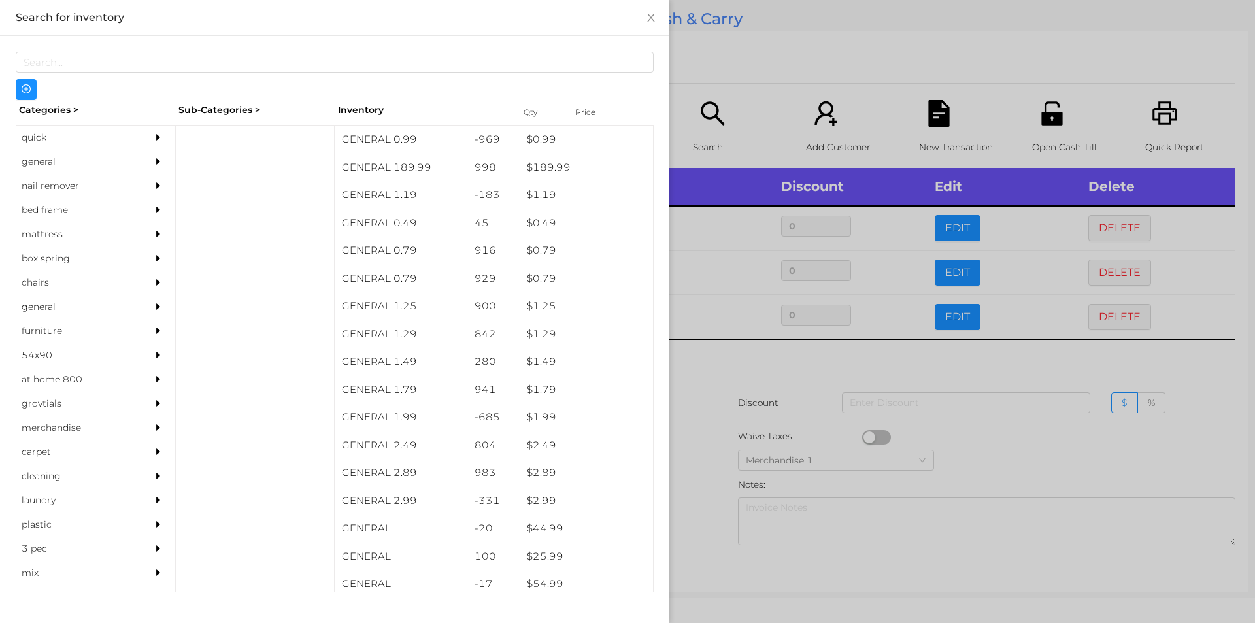
click at [33, 157] on div "general" at bounding box center [75, 162] width 119 height 24
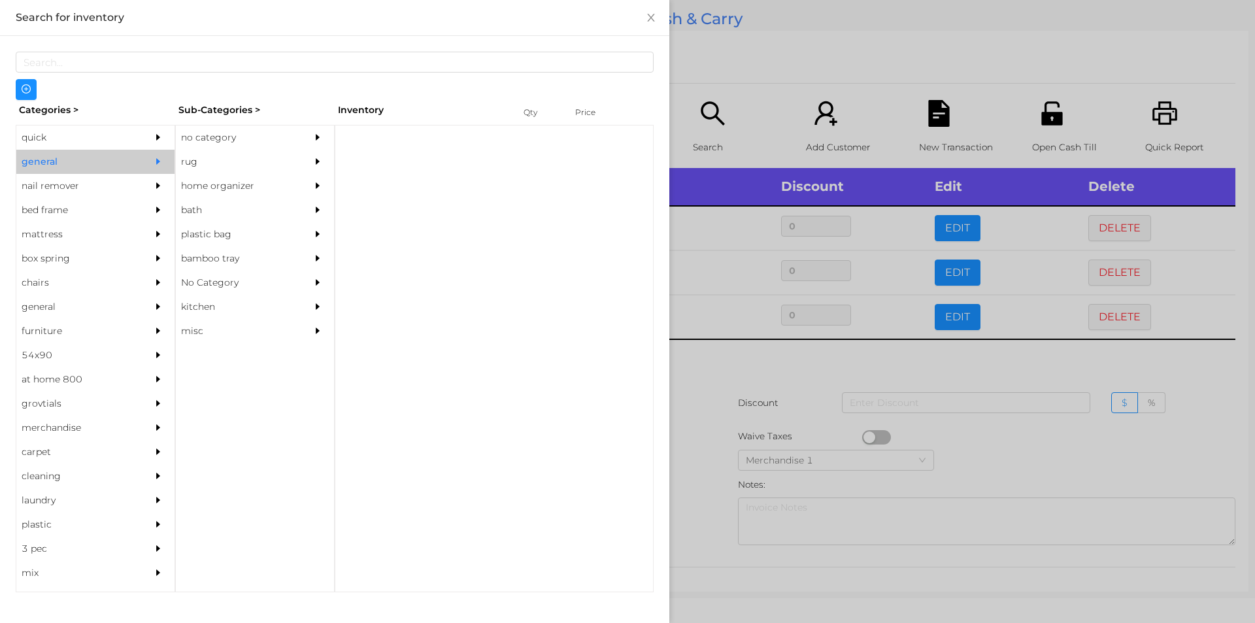
click at [213, 141] on div "no category" at bounding box center [235, 137] width 119 height 24
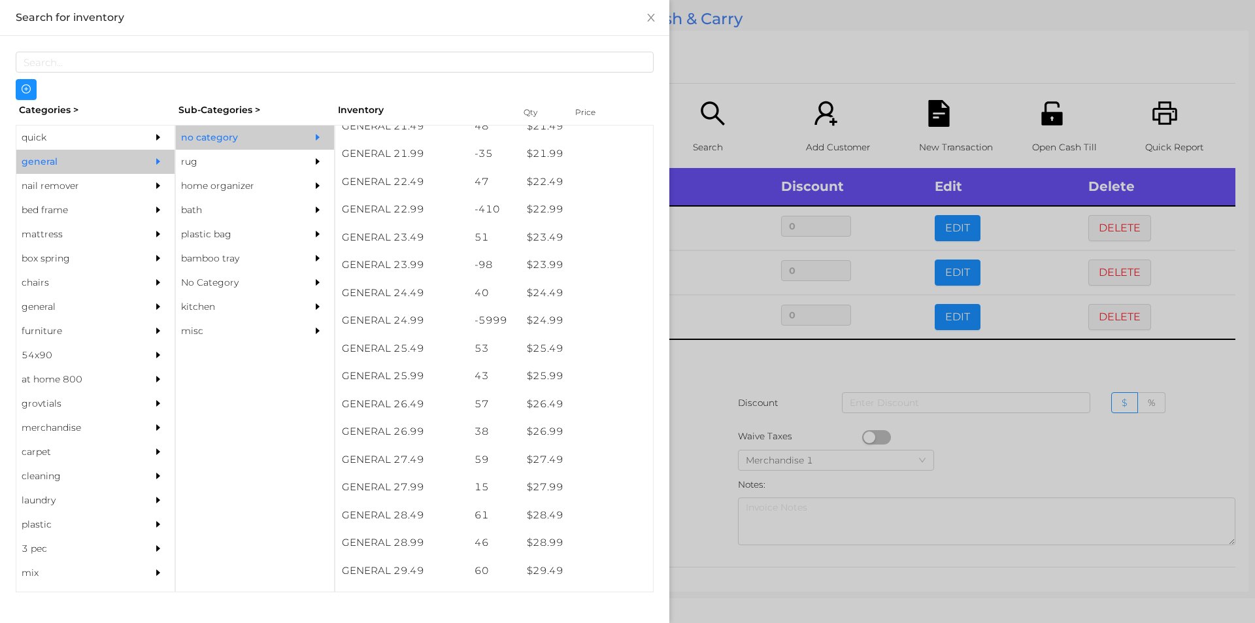
scroll to position [1576, 0]
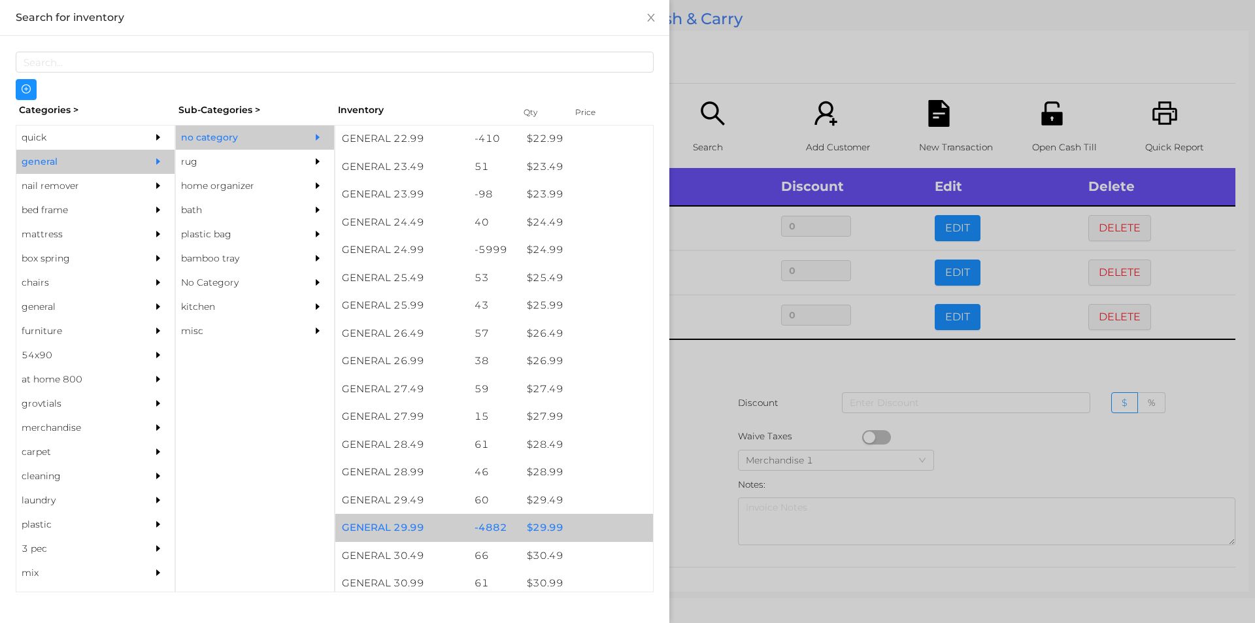
click at [563, 520] on div "$ 29.99" at bounding box center [586, 528] width 133 height 28
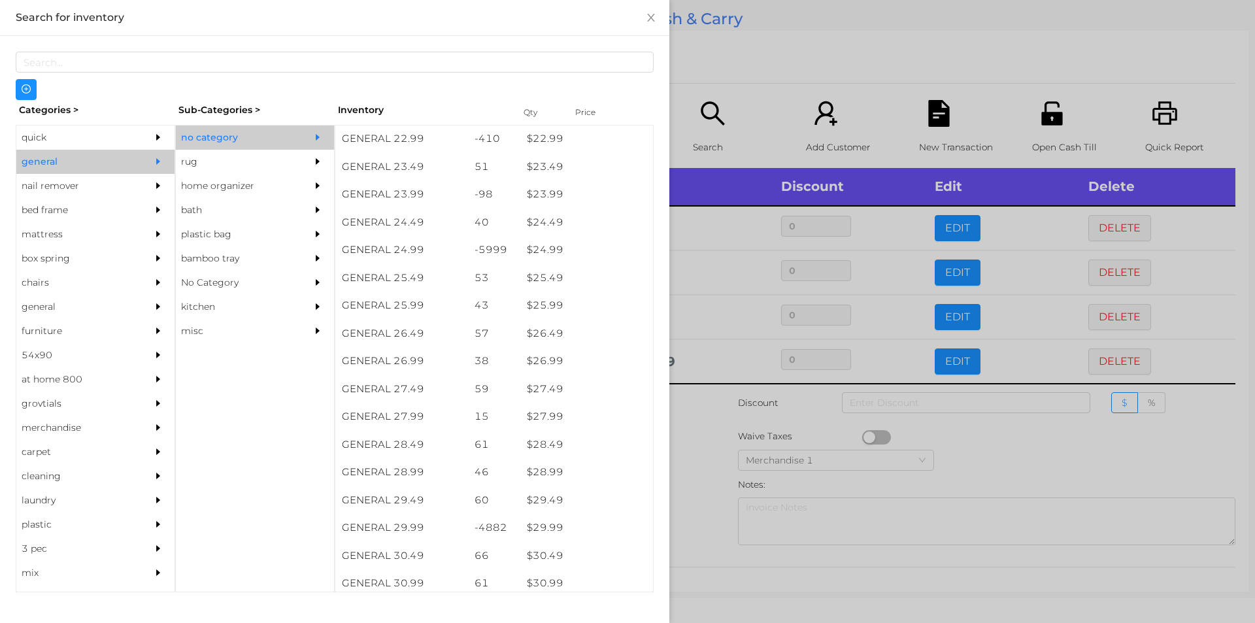
click at [712, 393] on div at bounding box center [627, 311] width 1255 height 623
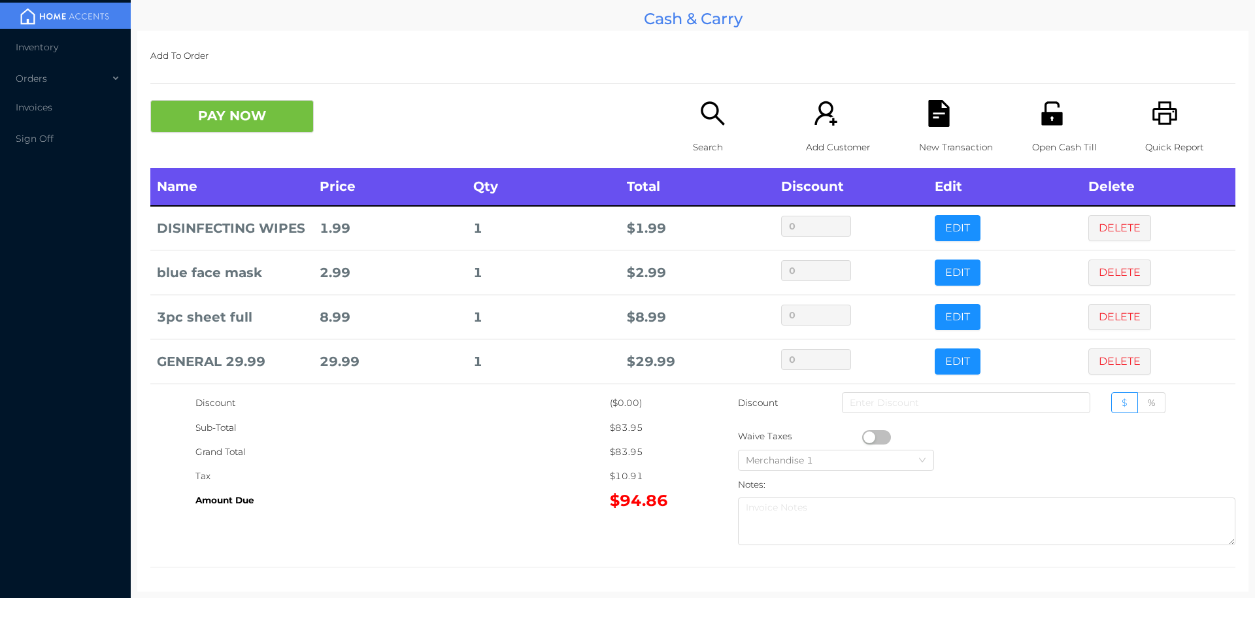
scroll to position [88, 0]
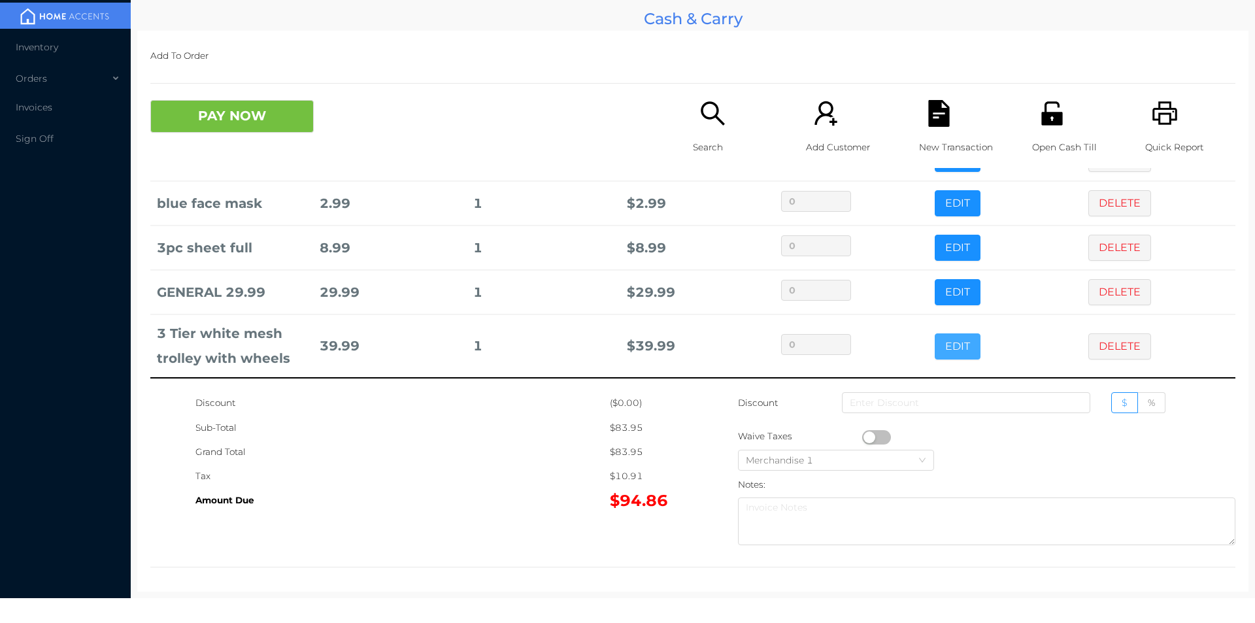
click at [935, 335] on button "EDIT" at bounding box center [958, 346] width 46 height 26
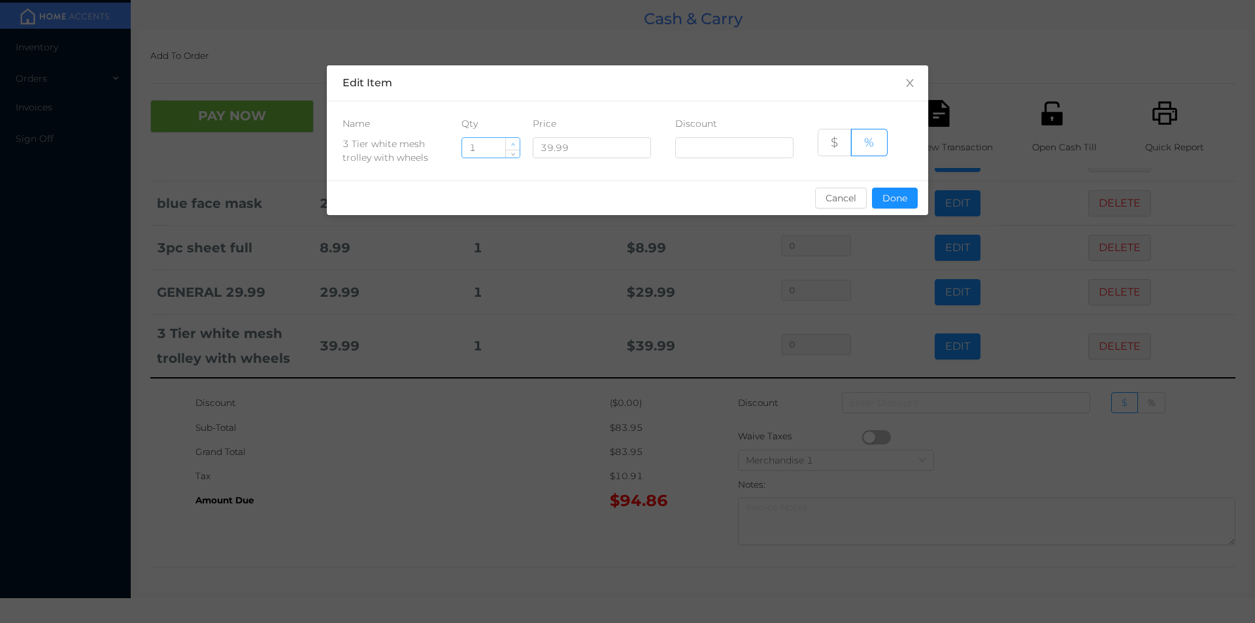
click at [509, 142] on span "Increase Value" at bounding box center [513, 144] width 14 height 12
type input "2"
click at [895, 202] on button "Done" at bounding box center [895, 198] width 46 height 21
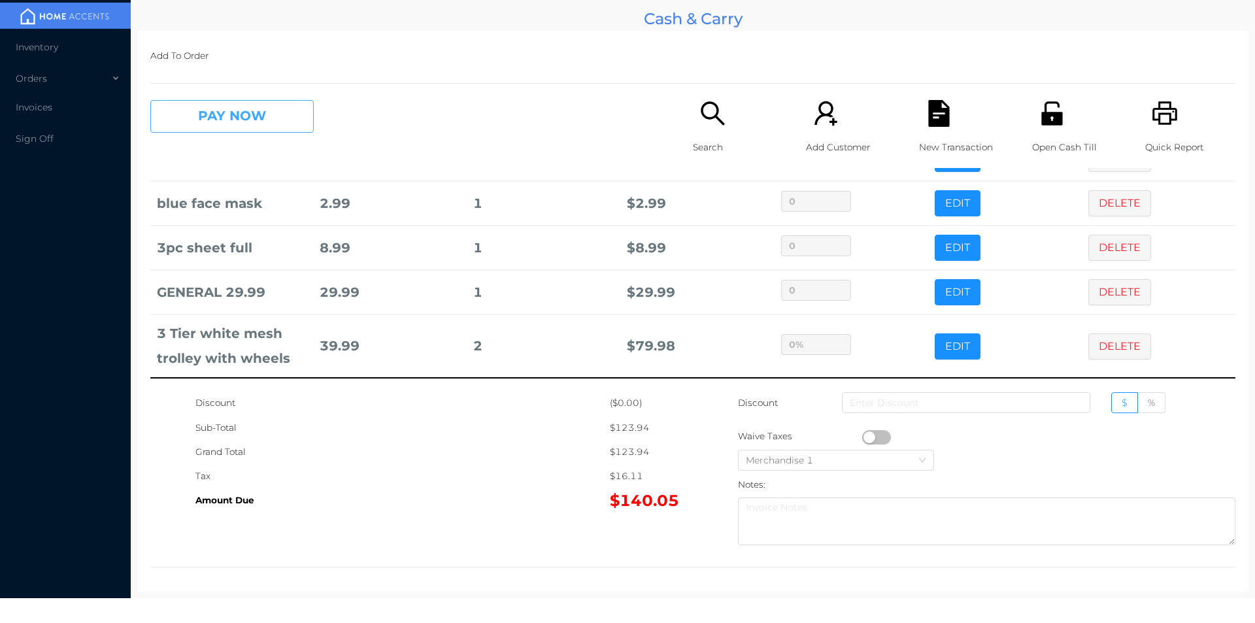
click at [258, 114] on button "PAY NOW" at bounding box center [231, 116] width 163 height 33
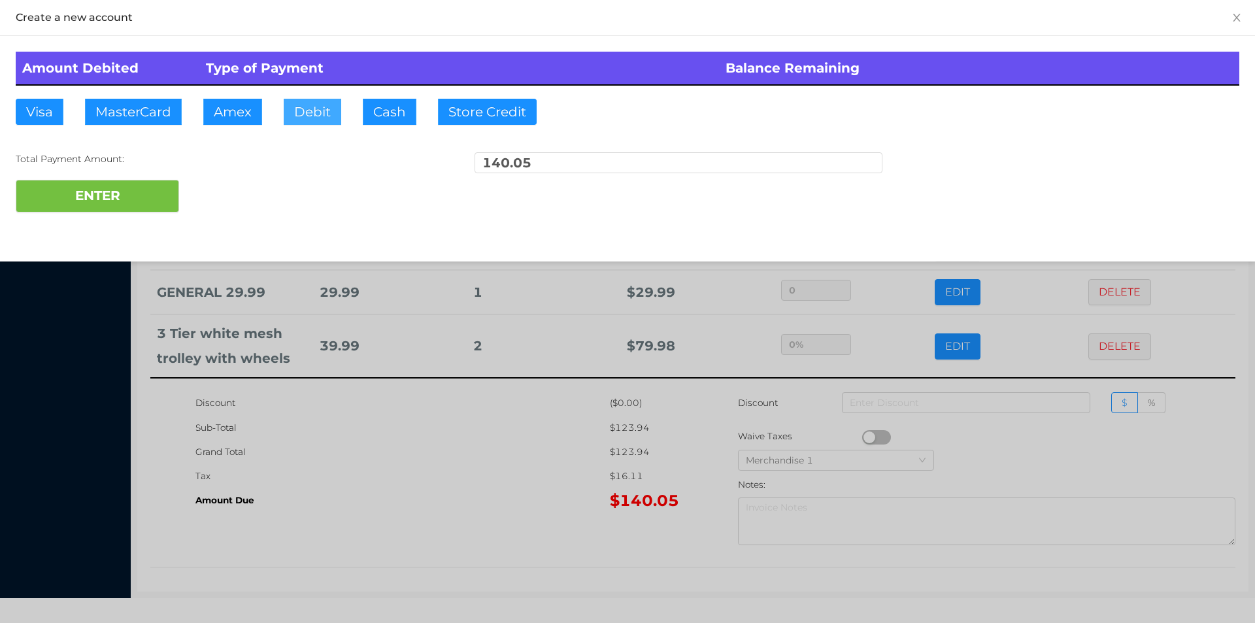
click at [318, 123] on button "Debit" at bounding box center [313, 112] width 58 height 26
click at [115, 209] on button "ENTER" at bounding box center [97, 196] width 163 height 33
type input "0"
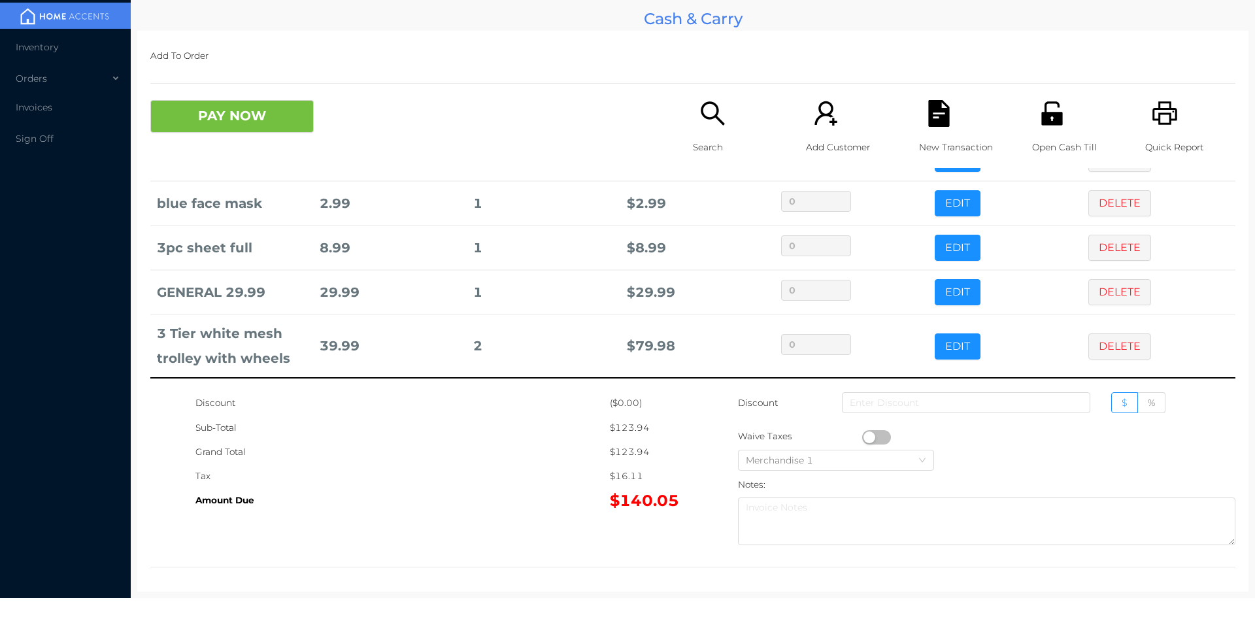
scroll to position [0, 0]
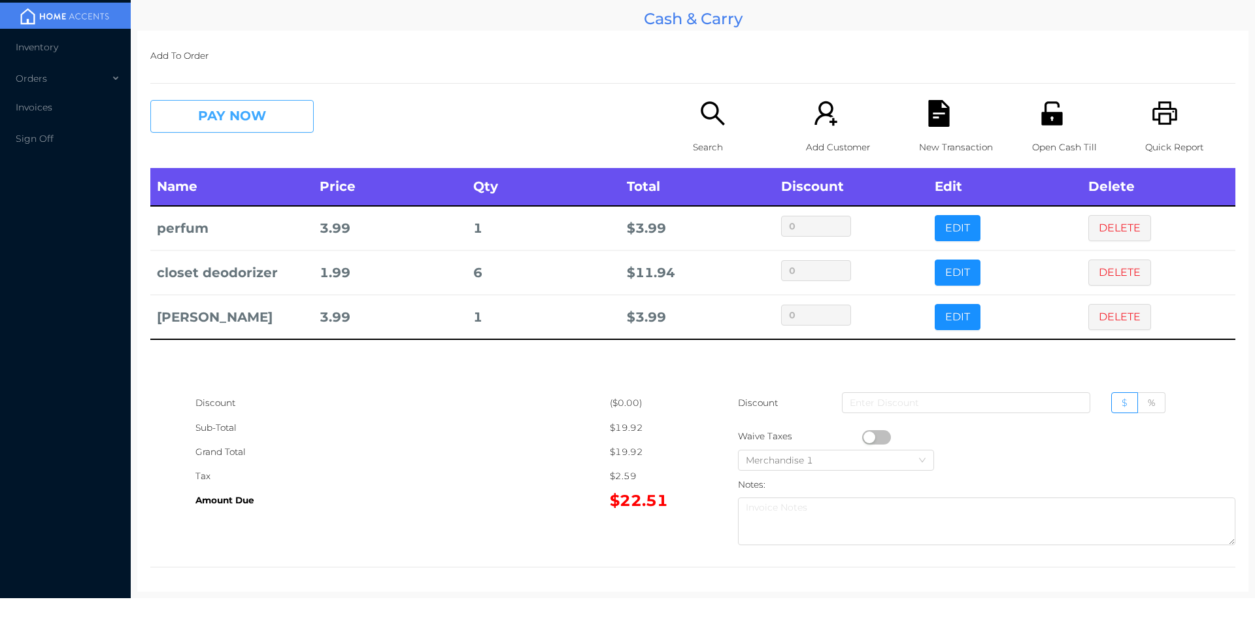
click at [263, 128] on button "PAY NOW" at bounding box center [231, 116] width 163 height 33
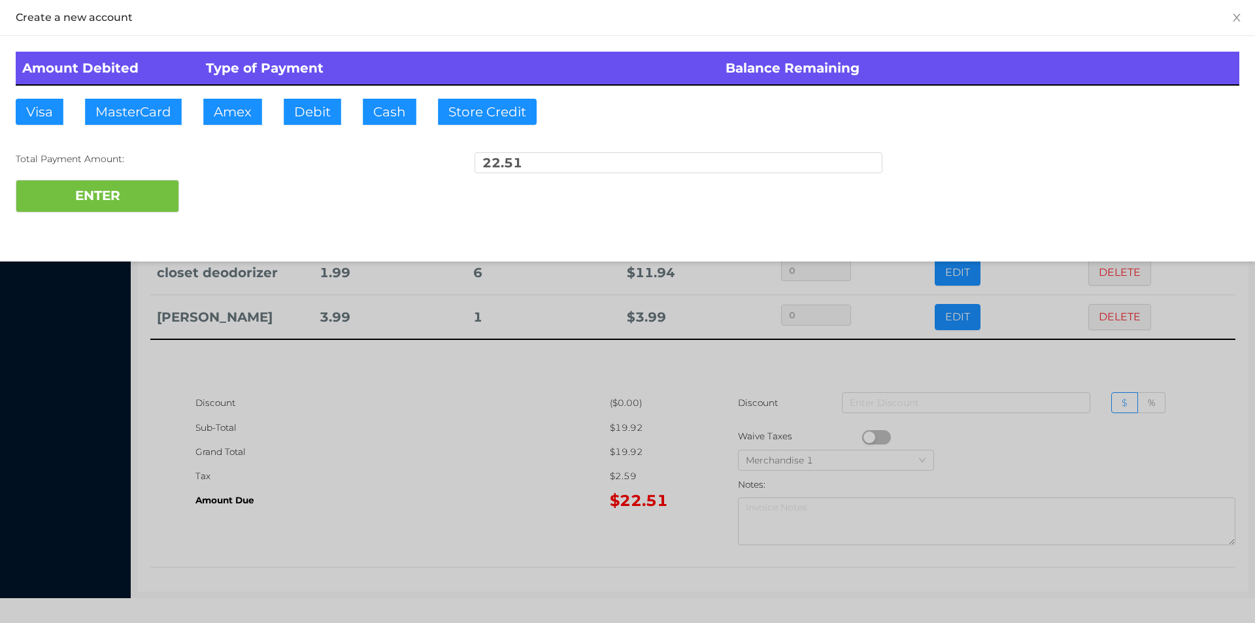
click at [380, 481] on div at bounding box center [627, 311] width 1255 height 623
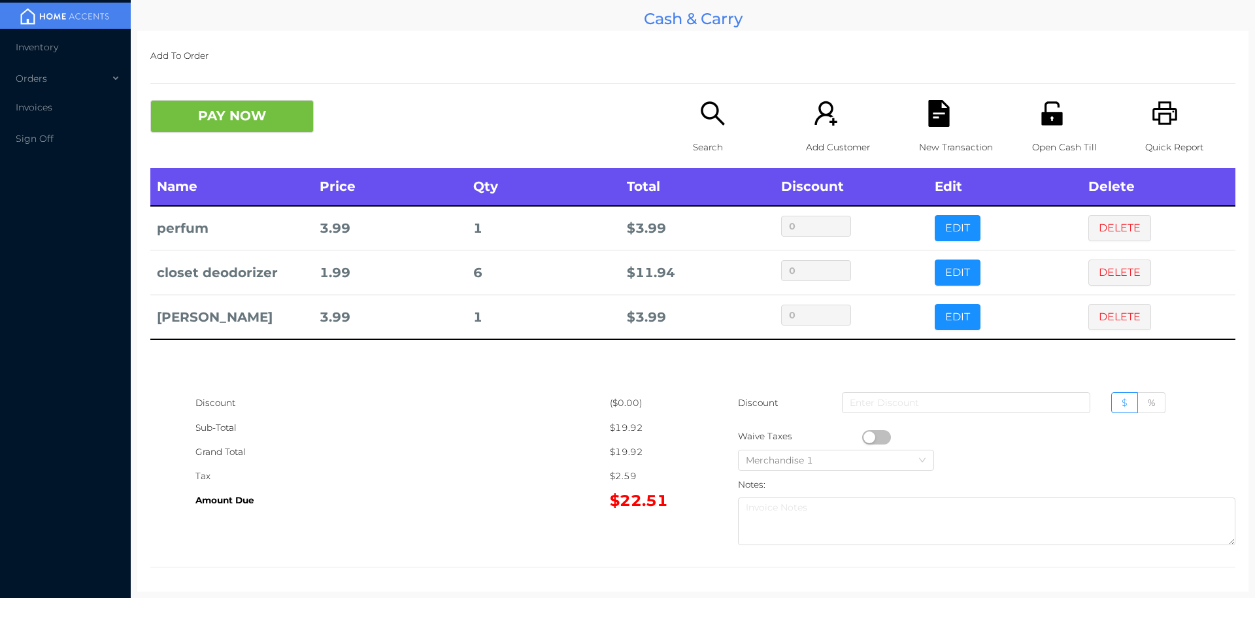
click at [1041, 121] on icon "icon: unlock" at bounding box center [1051, 113] width 21 height 24
click at [220, 112] on button "PAY NOW" at bounding box center [231, 116] width 163 height 33
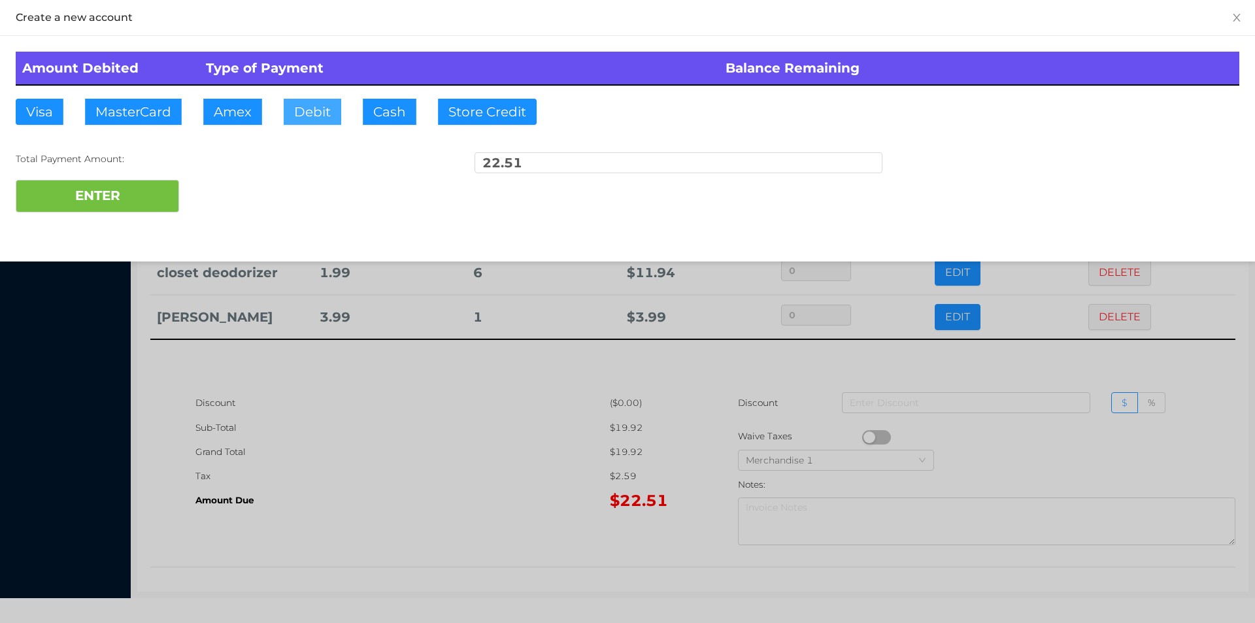
click at [302, 114] on button "Debit" at bounding box center [313, 112] width 58 height 26
click at [121, 207] on button "ENTER" at bounding box center [97, 196] width 163 height 33
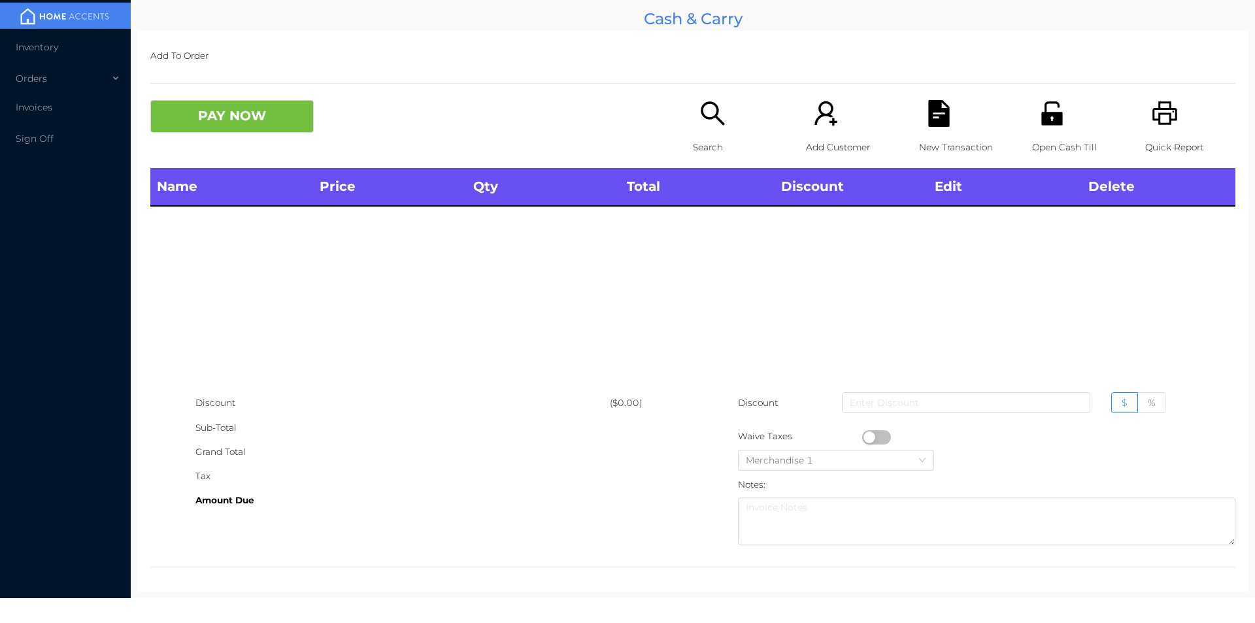
click at [715, 121] on icon "icon: search" at bounding box center [713, 113] width 24 height 24
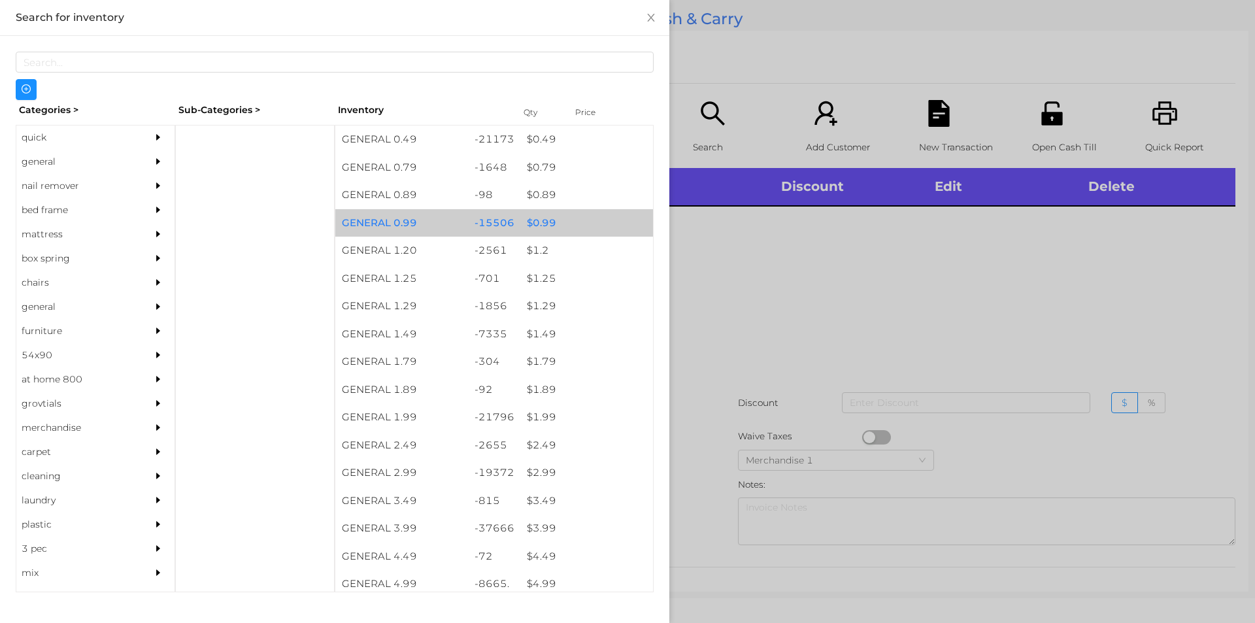
click at [551, 226] on div "$ 0.99" at bounding box center [586, 223] width 133 height 28
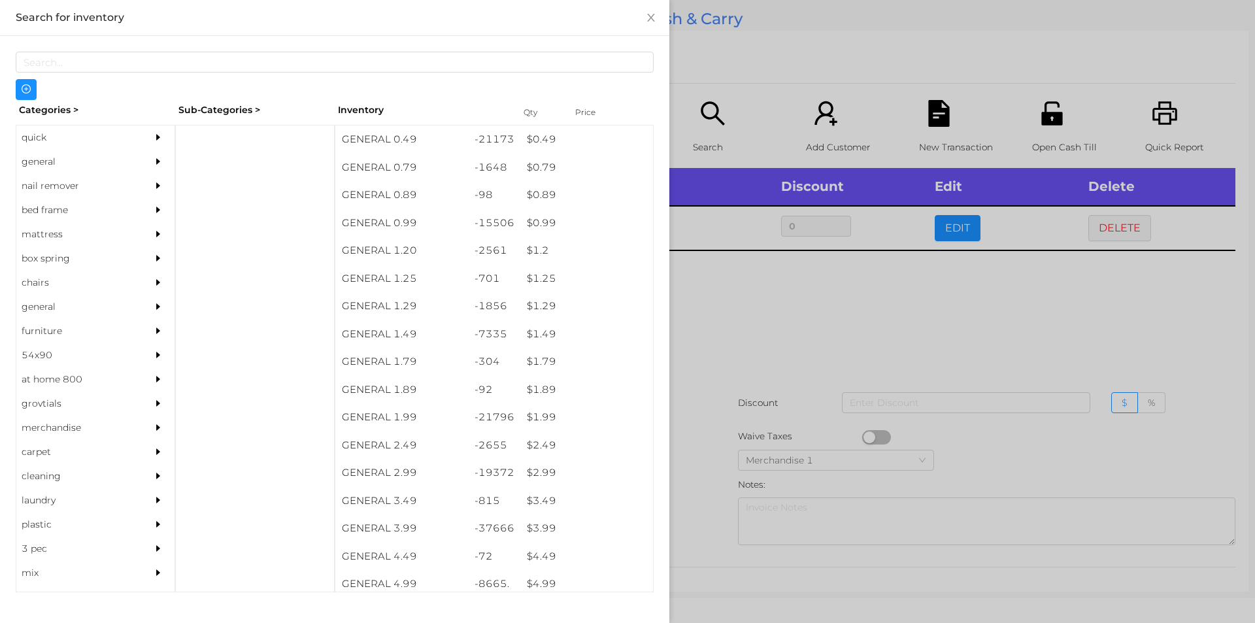
click at [730, 342] on div at bounding box center [627, 311] width 1255 height 623
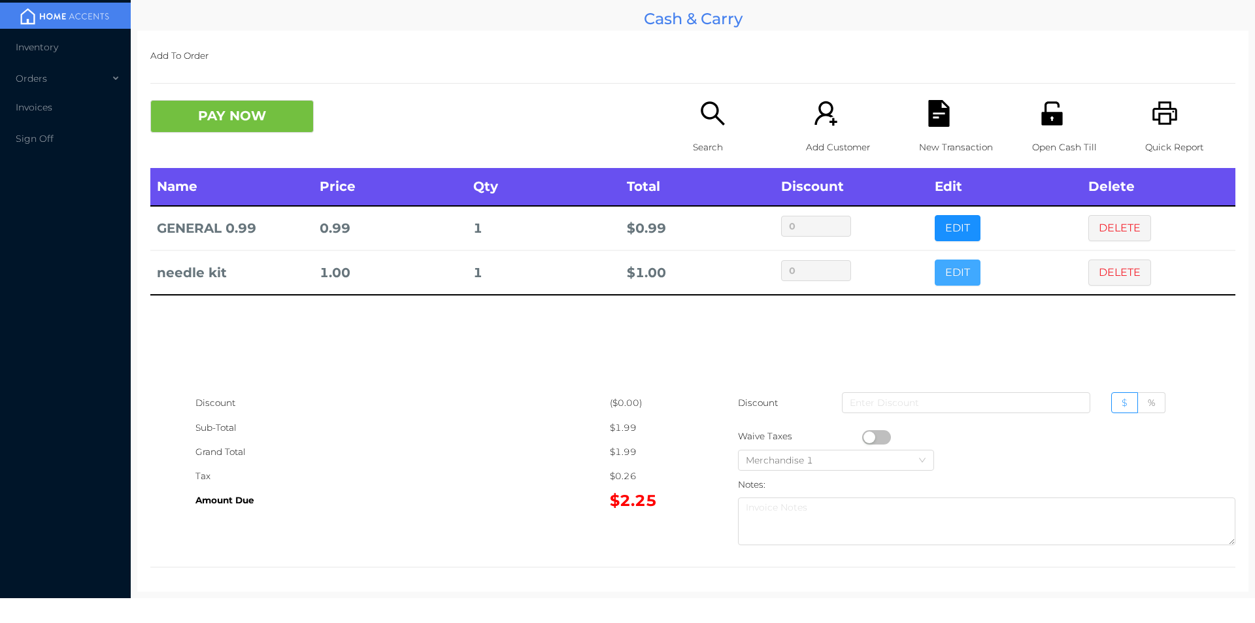
click at [950, 271] on button "EDIT" at bounding box center [958, 272] width 46 height 26
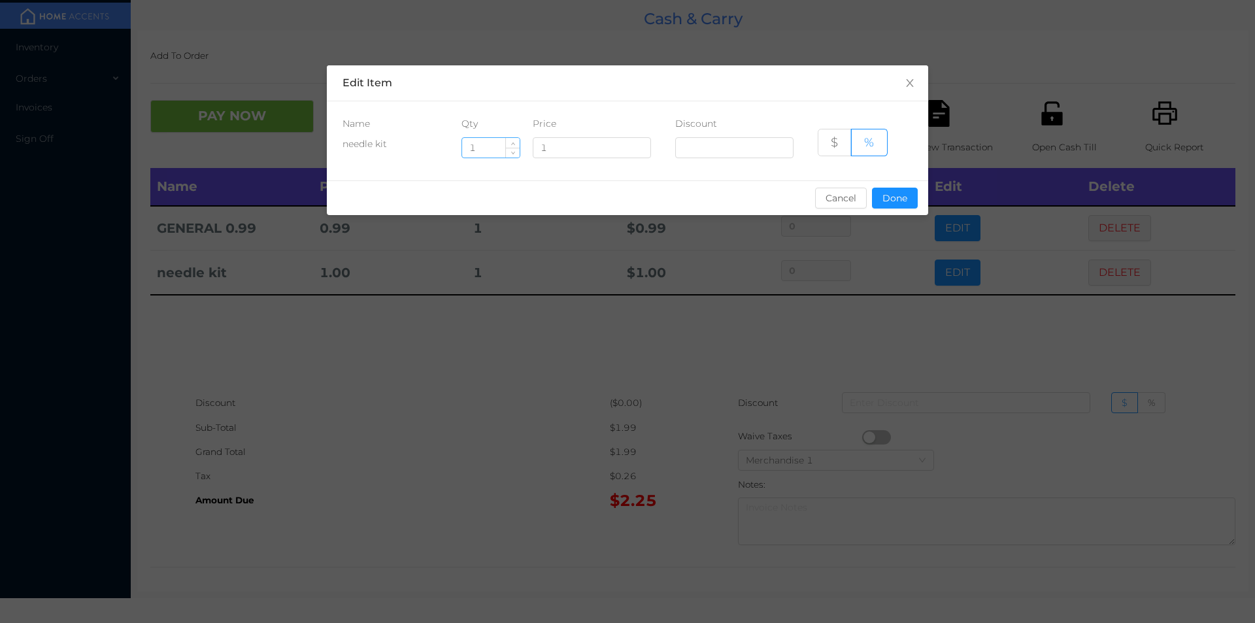
click at [493, 146] on input "1" at bounding box center [491, 148] width 58 height 20
type input "2"
click at [895, 206] on button "Done" at bounding box center [895, 198] width 46 height 21
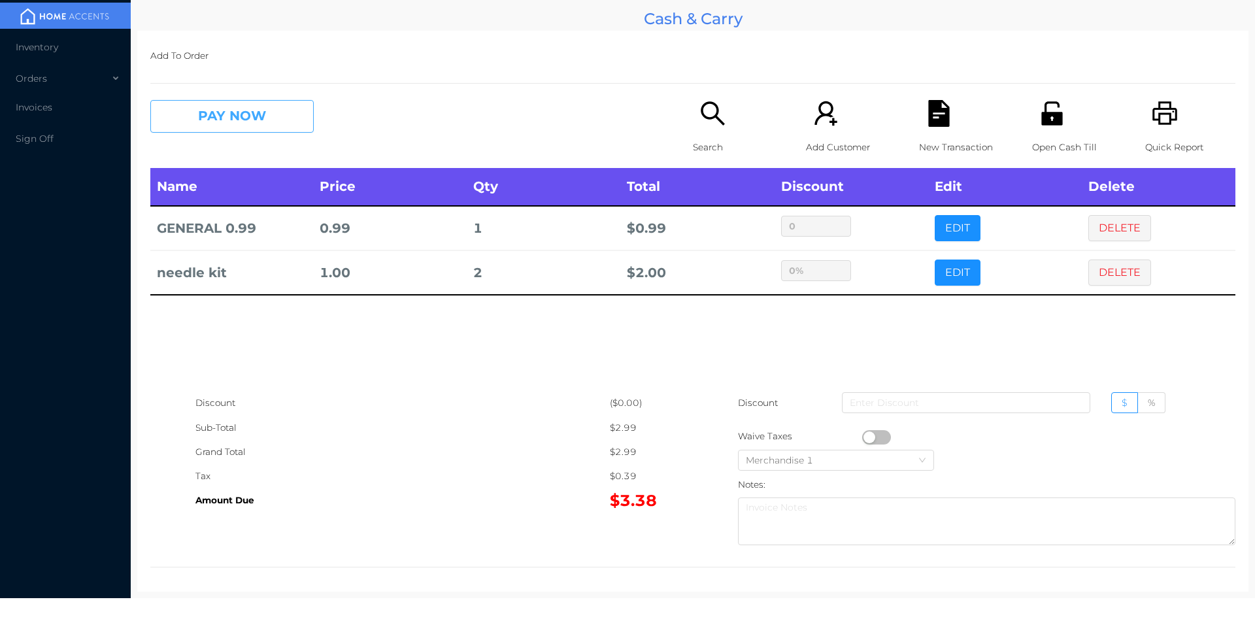
click at [209, 101] on button "PAY NOW" at bounding box center [231, 116] width 163 height 33
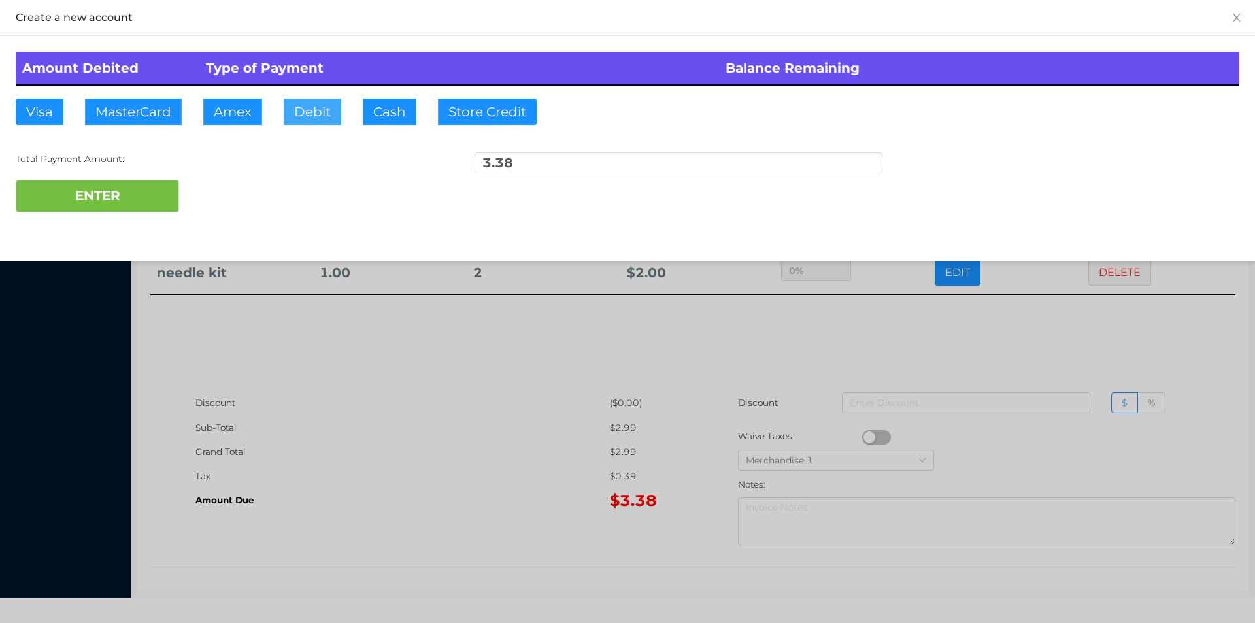
click at [333, 122] on button "Debit" at bounding box center [313, 112] width 58 height 26
click at [88, 186] on button "ENTER" at bounding box center [97, 196] width 163 height 33
type input "0"
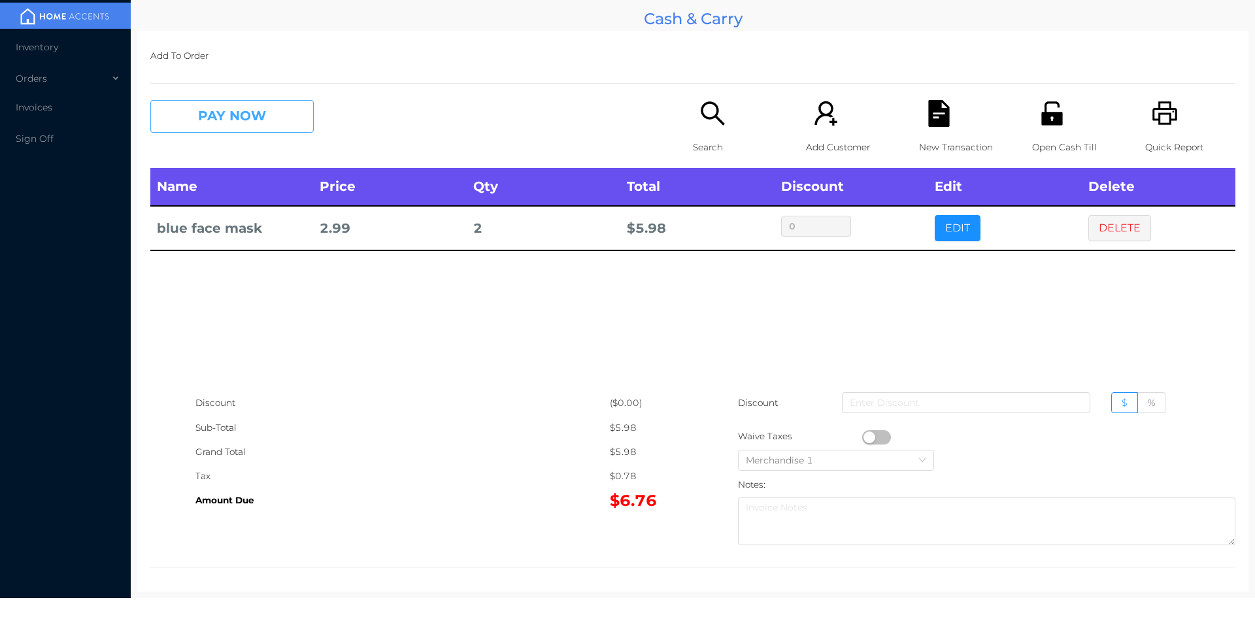
click at [250, 121] on button "PAY NOW" at bounding box center [231, 116] width 163 height 33
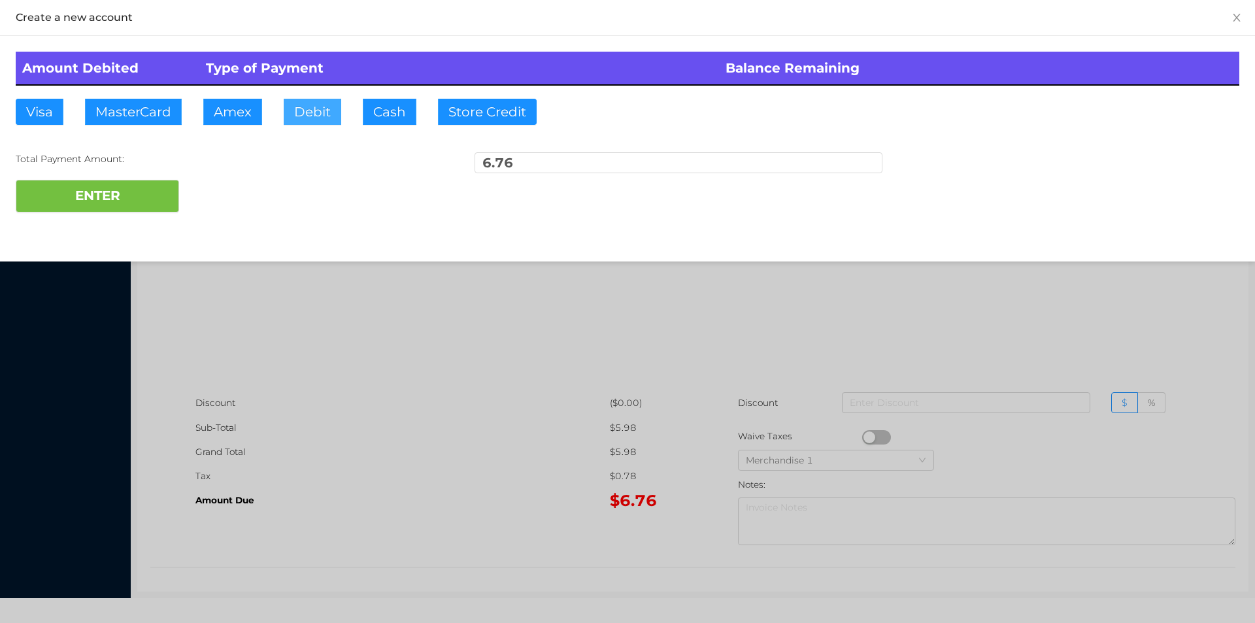
click at [312, 123] on button "Debit" at bounding box center [313, 112] width 58 height 26
click at [95, 186] on button "ENTER" at bounding box center [97, 196] width 163 height 33
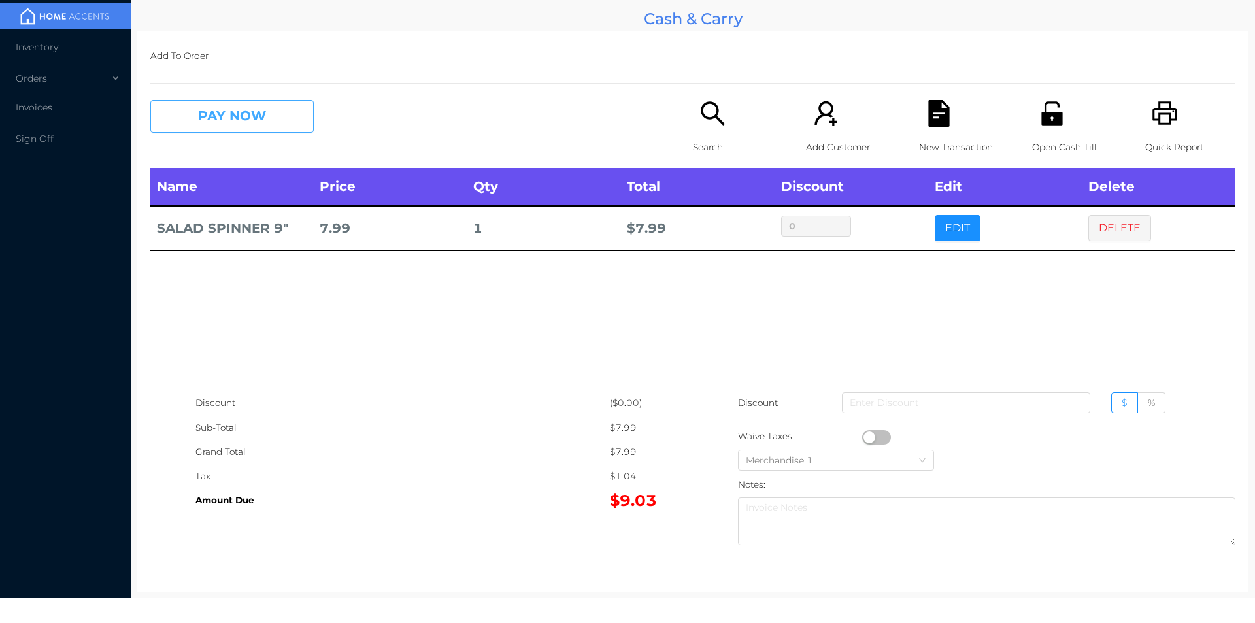
click at [205, 103] on button "PAY NOW" at bounding box center [231, 116] width 163 height 33
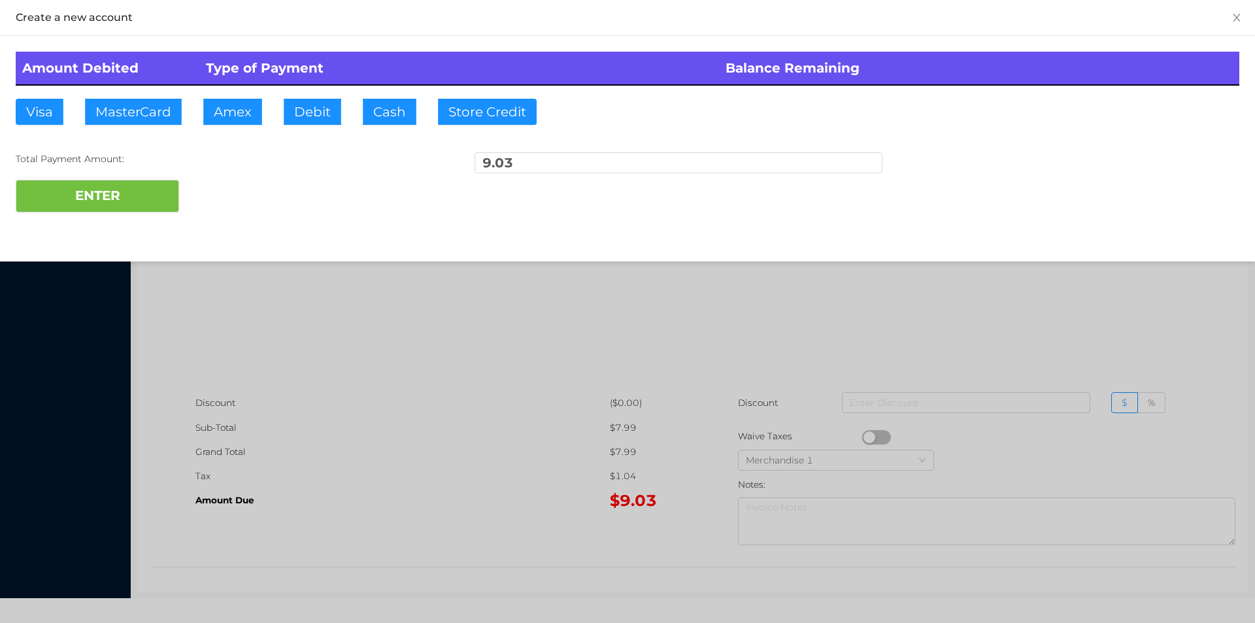
click at [480, 432] on div at bounding box center [627, 311] width 1255 height 623
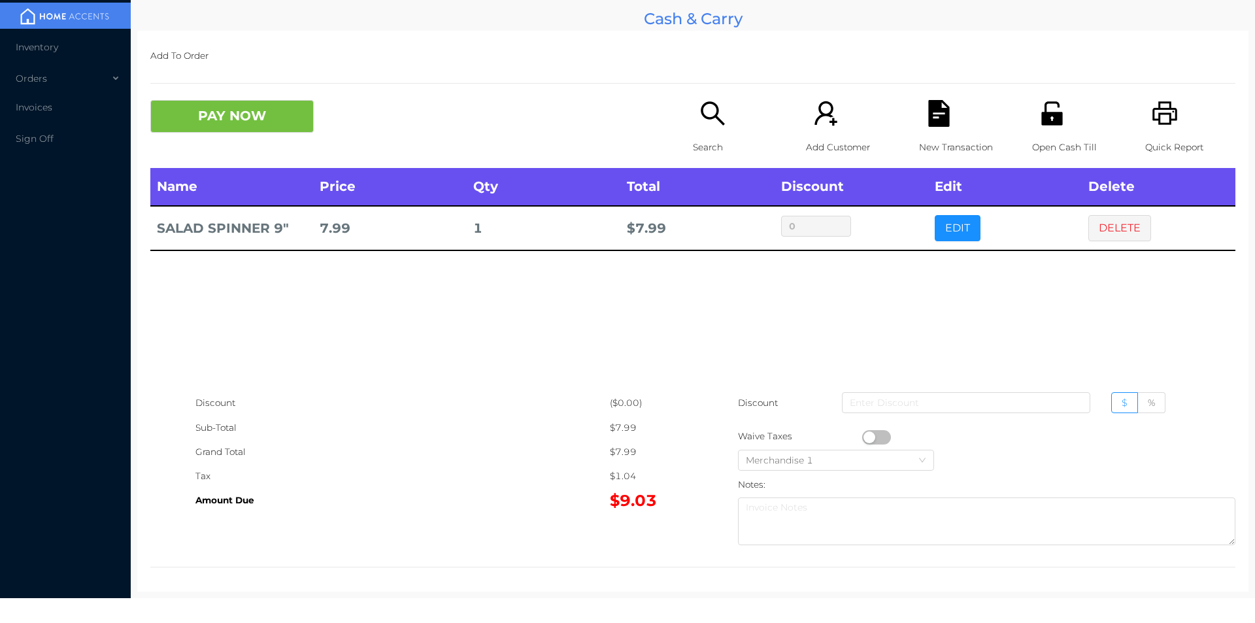
click at [1048, 121] on icon "icon: unlock" at bounding box center [1051, 113] width 21 height 24
click at [234, 119] on button "PAY NOW" at bounding box center [231, 116] width 163 height 33
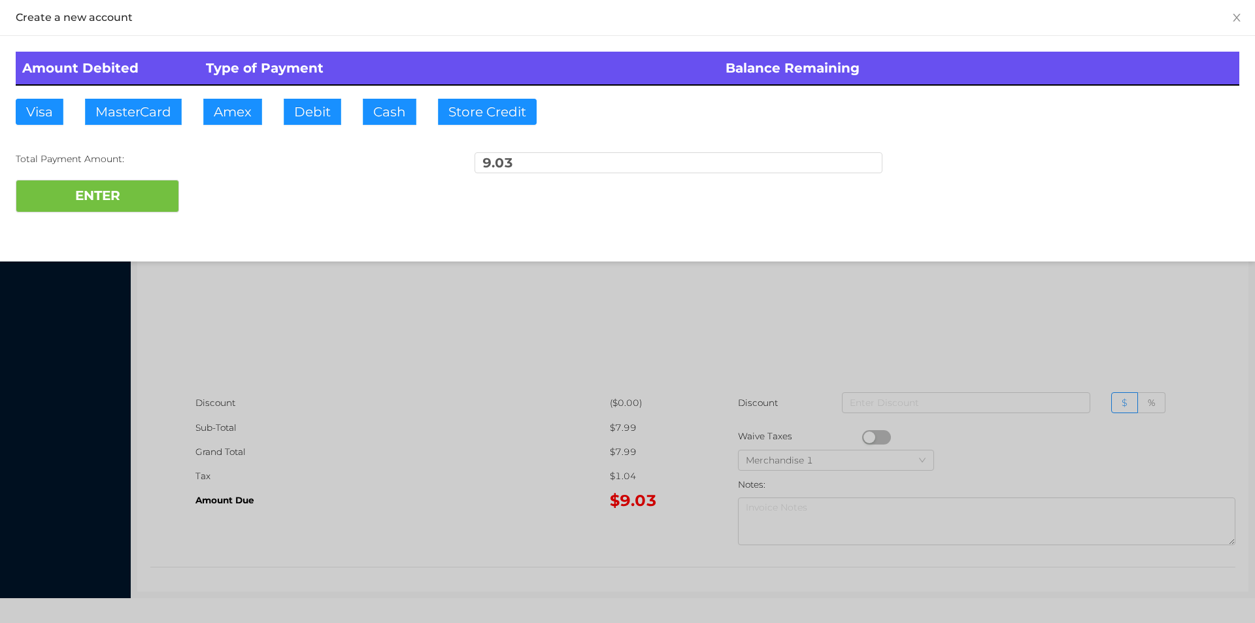
click at [150, 100] on button "PAY NOW" at bounding box center [231, 116] width 163 height 33
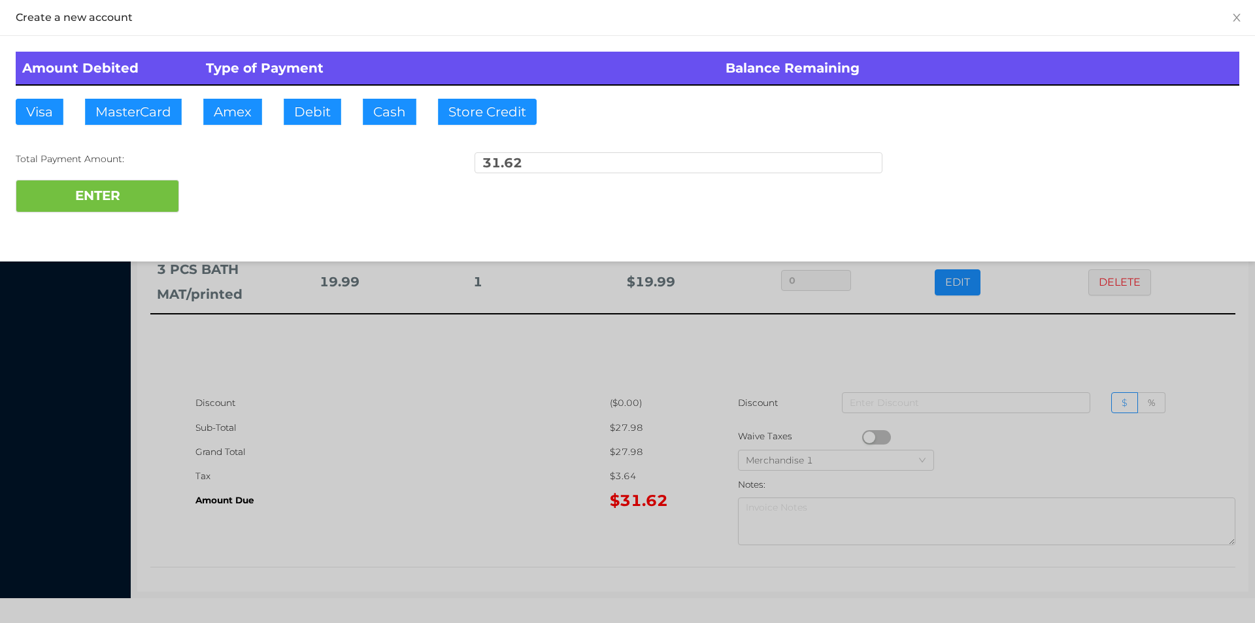
click at [532, 505] on div at bounding box center [627, 311] width 1255 height 623
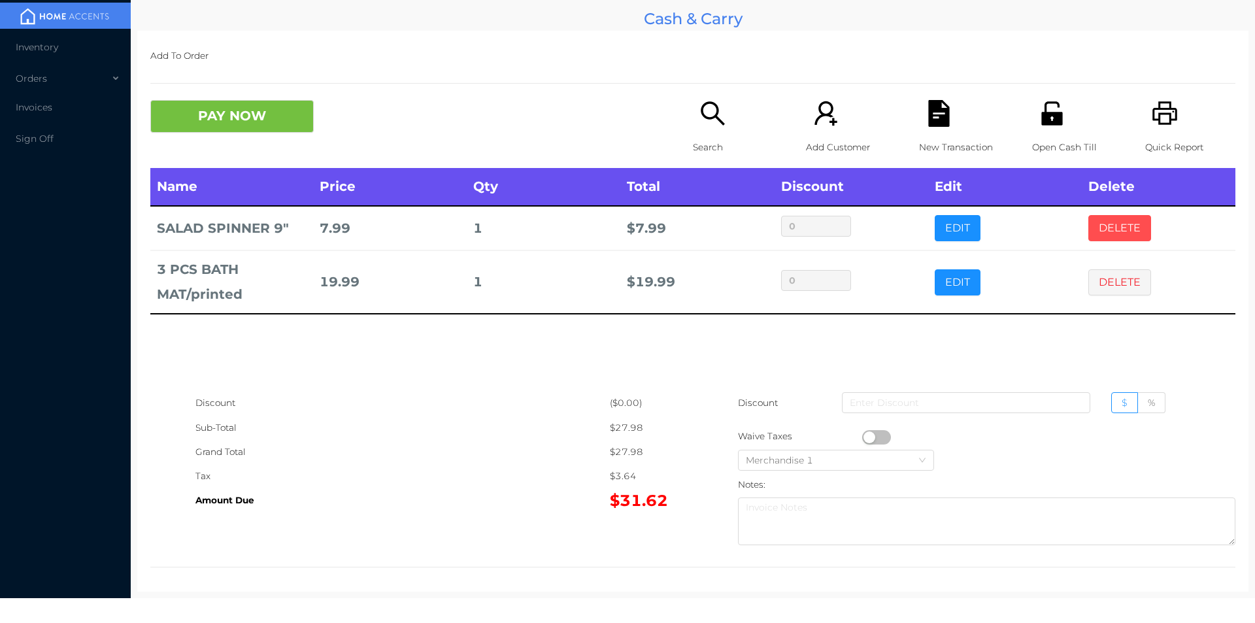
click at [1089, 226] on button "DELETE" at bounding box center [1119, 228] width 63 height 26
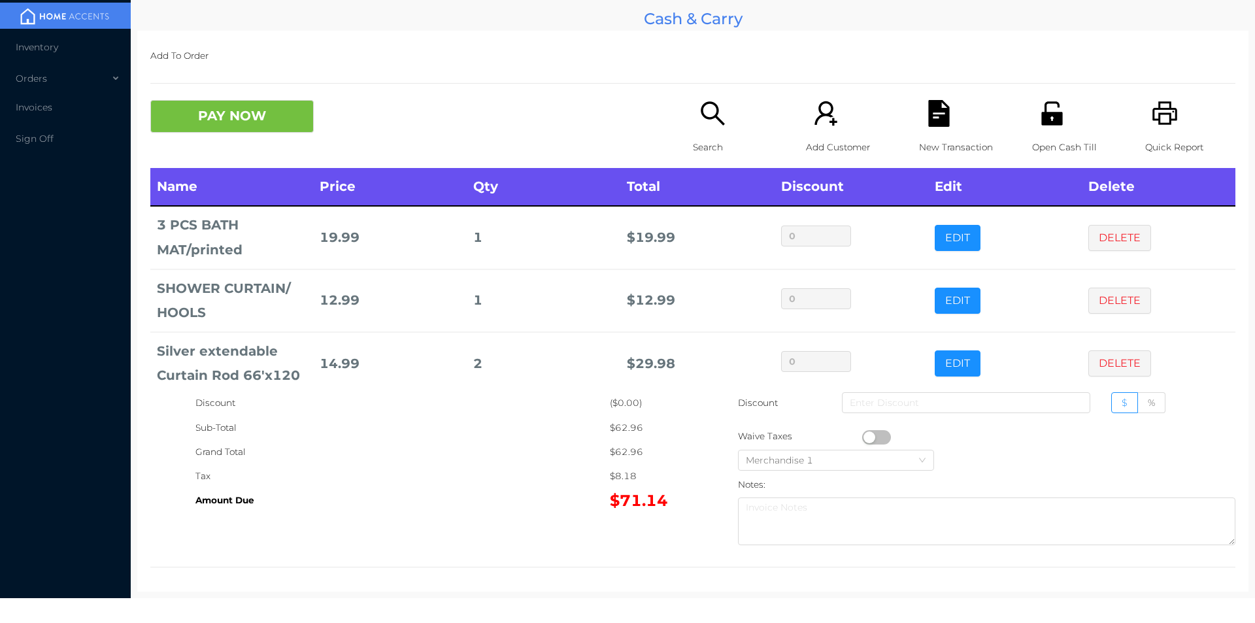
click at [709, 116] on icon "icon: search" at bounding box center [713, 113] width 24 height 24
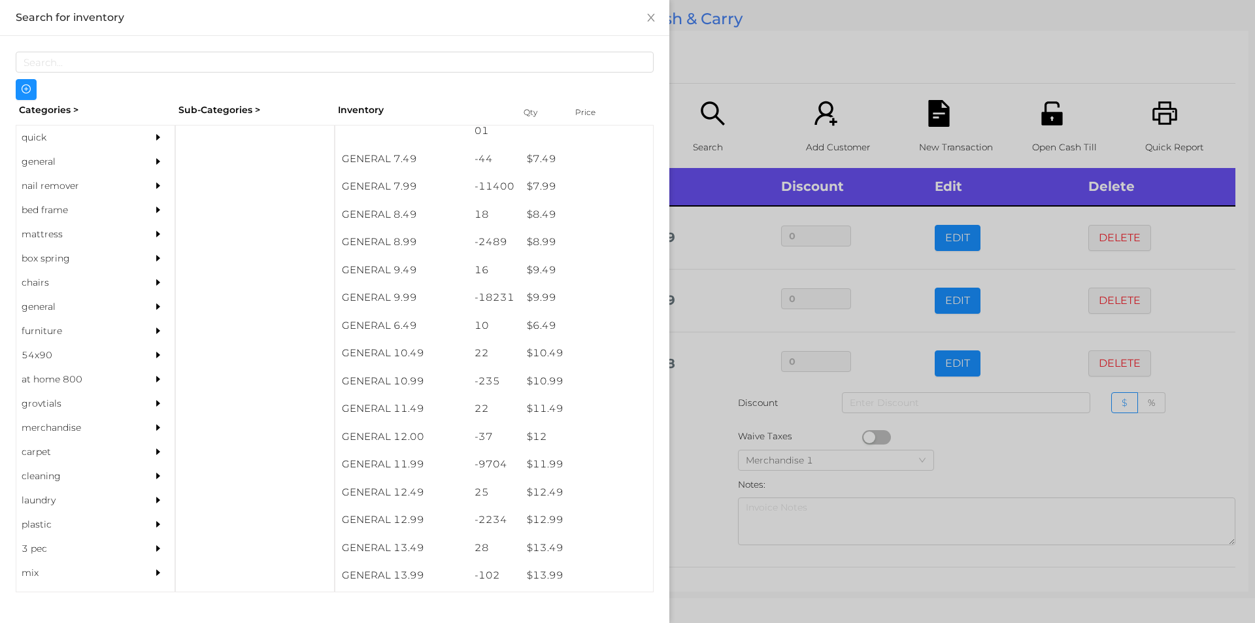
scroll to position [638, 0]
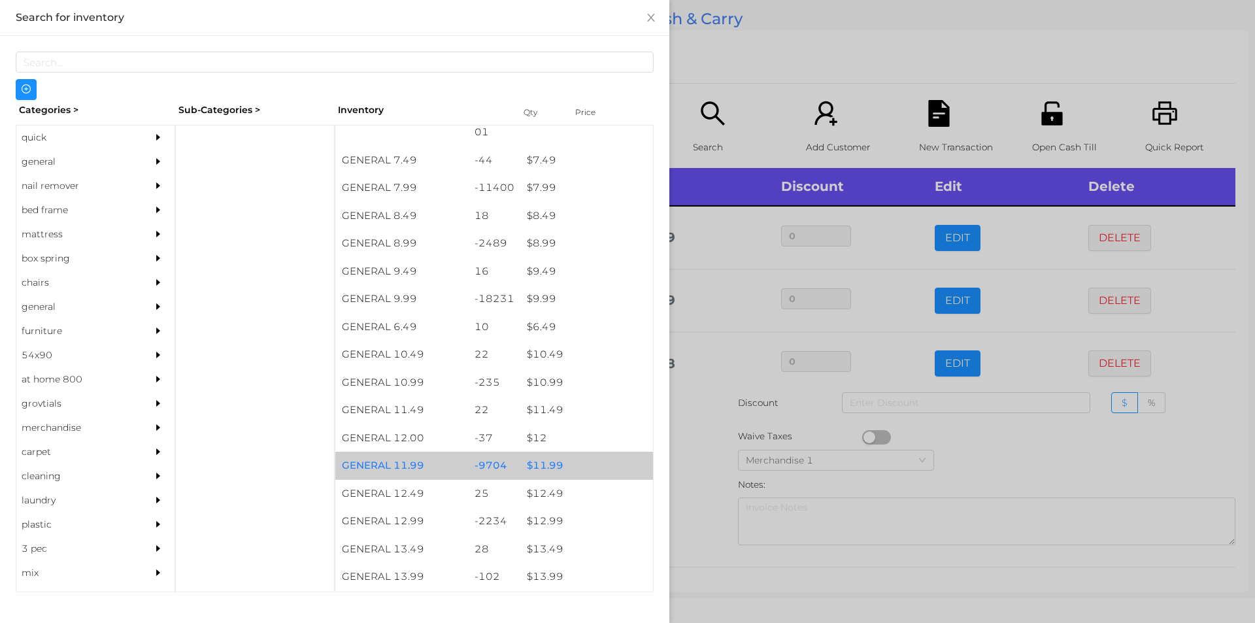
click at [568, 463] on div "$ 11.99" at bounding box center [586, 466] width 133 height 28
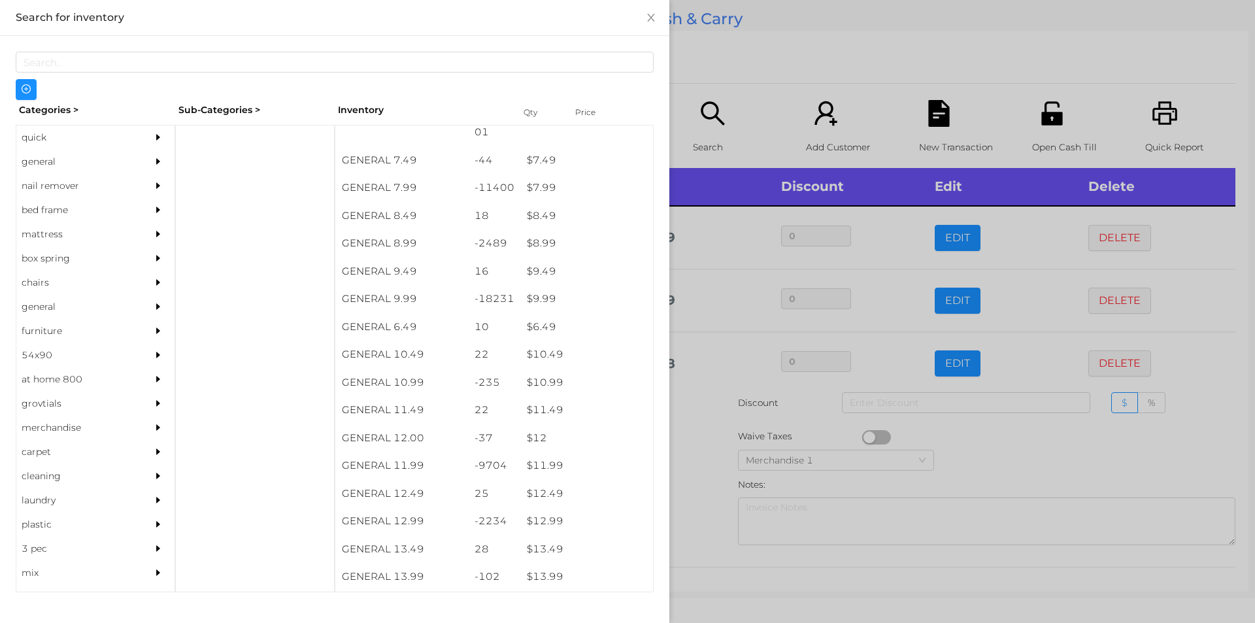
click at [778, 64] on div at bounding box center [627, 311] width 1255 height 623
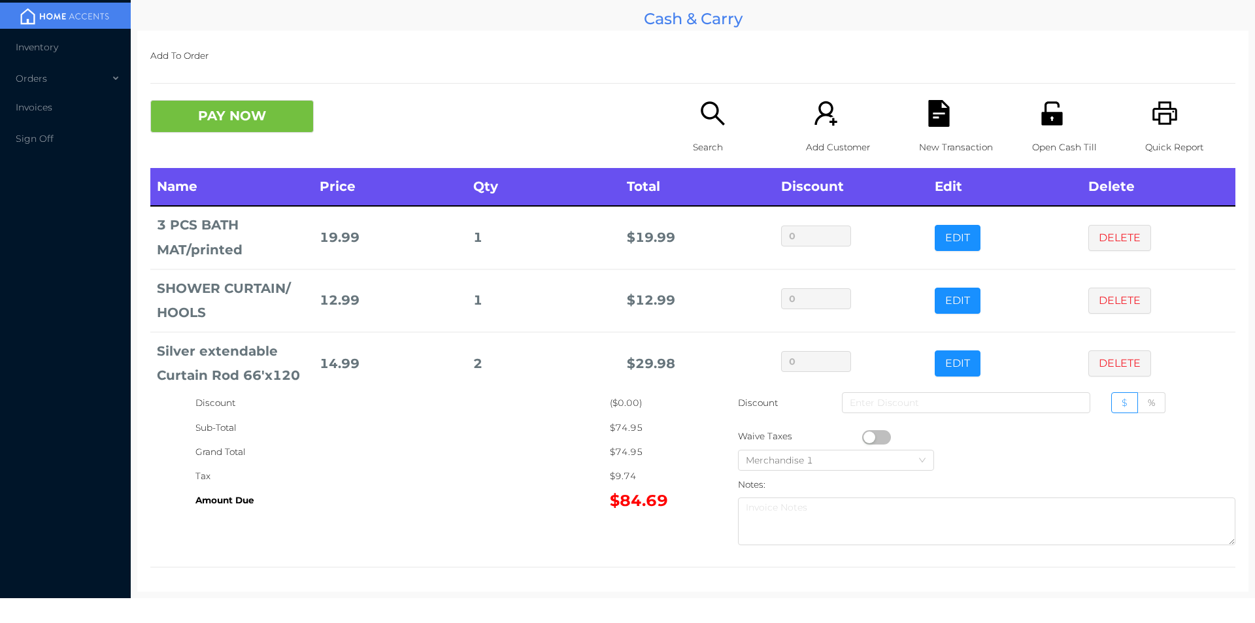
scroll to position [62, 0]
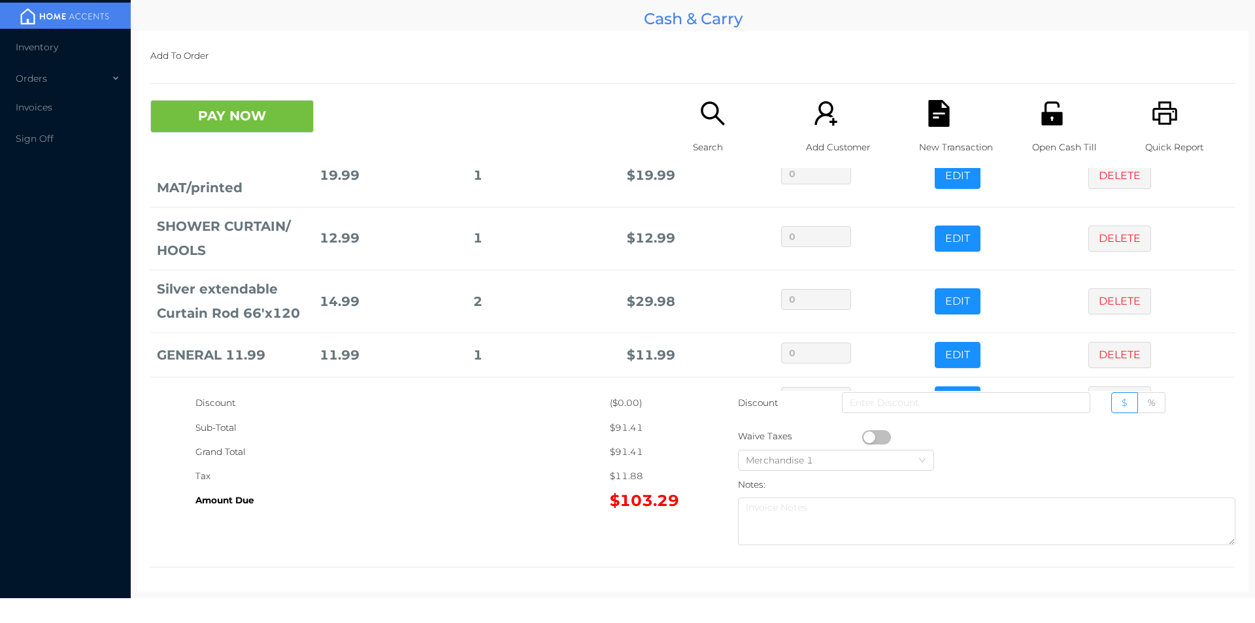
click at [218, 89] on div "Add To Order PAY NOW Search Add Customer New Transaction Open Cash Till Quick R…" at bounding box center [692, 311] width 1111 height 561
click at [275, 115] on button "PAY NOW" at bounding box center [231, 116] width 163 height 33
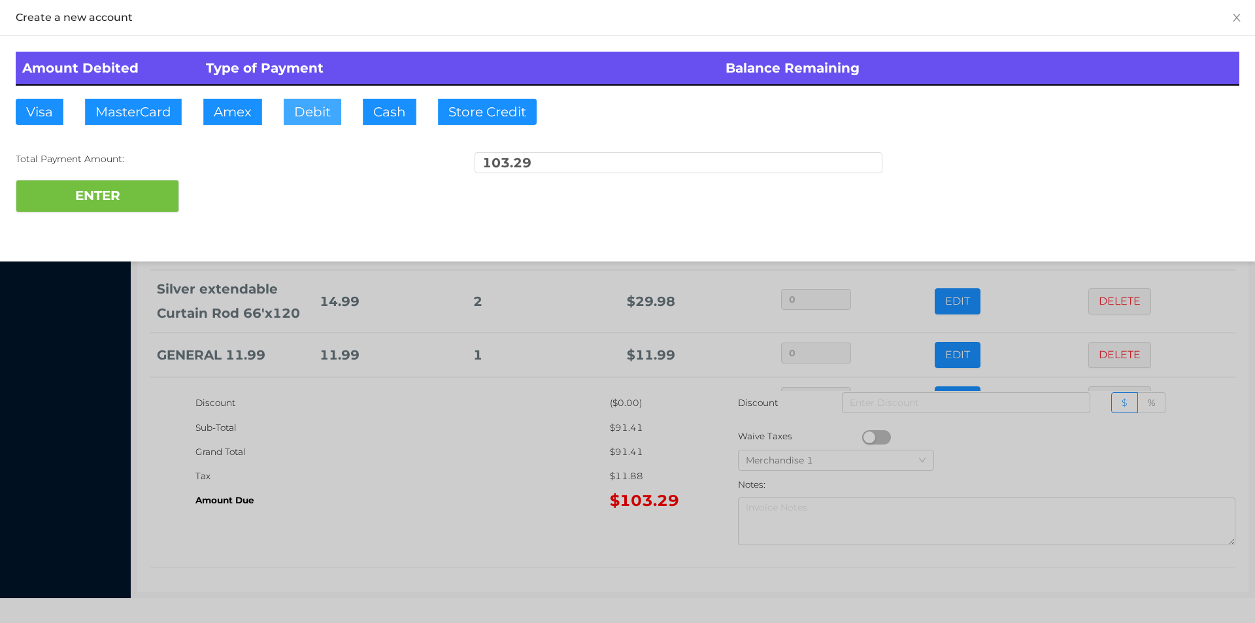
click at [333, 103] on button "Debit" at bounding box center [313, 112] width 58 height 26
click at [157, 187] on button "ENTER" at bounding box center [97, 196] width 163 height 33
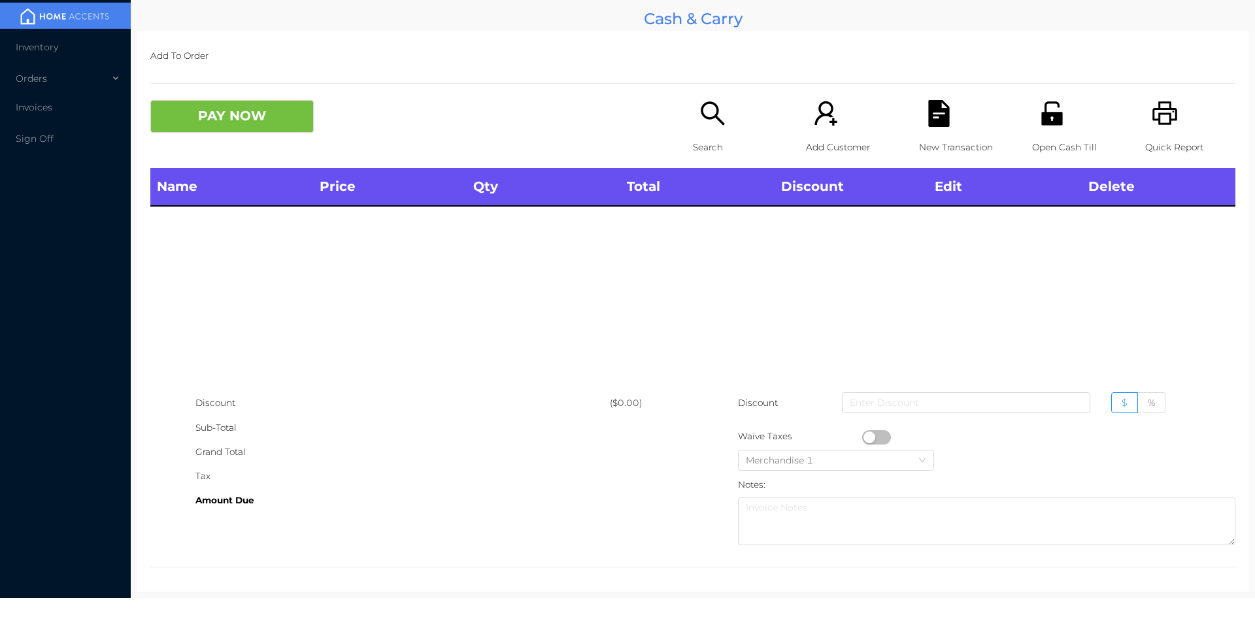
scroll to position [0, 0]
click at [657, 139] on div "PAY NOW Search Add Customer New Transaction Open Cash Till Quick Report" at bounding box center [692, 134] width 1085 height 68
click at [675, 125] on div "PAY NOW" at bounding box center [421, 116] width 543 height 33
click at [699, 112] on icon "icon: search" at bounding box center [712, 113] width 27 height 27
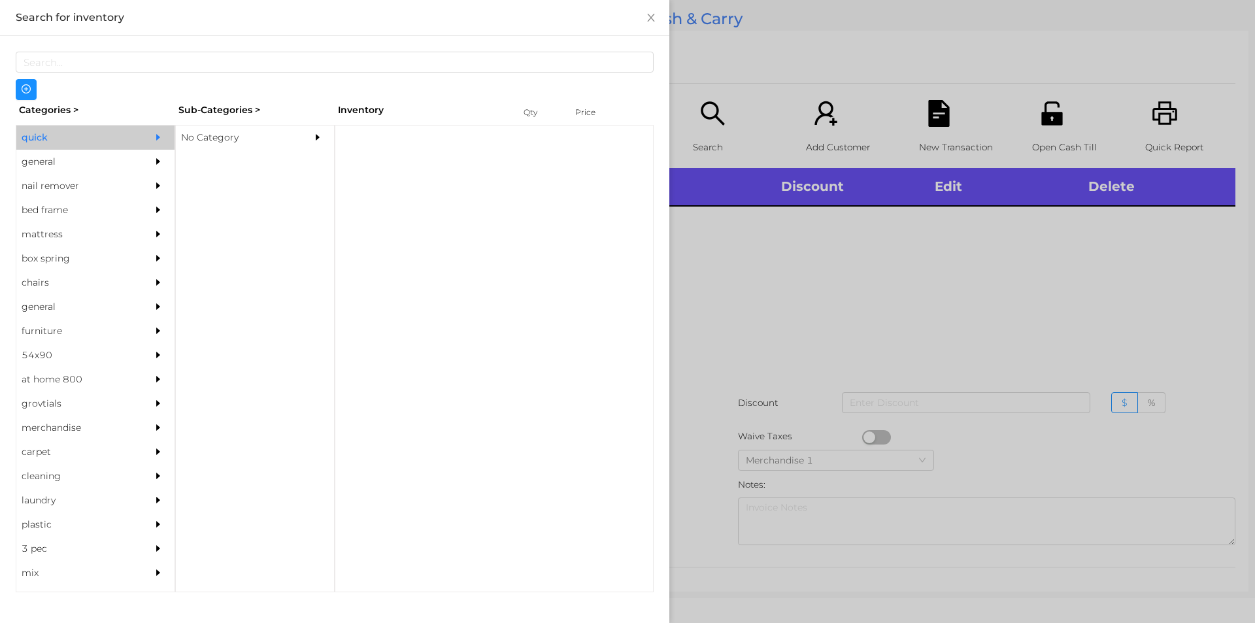
click at [280, 133] on div "No Category" at bounding box center [235, 137] width 119 height 24
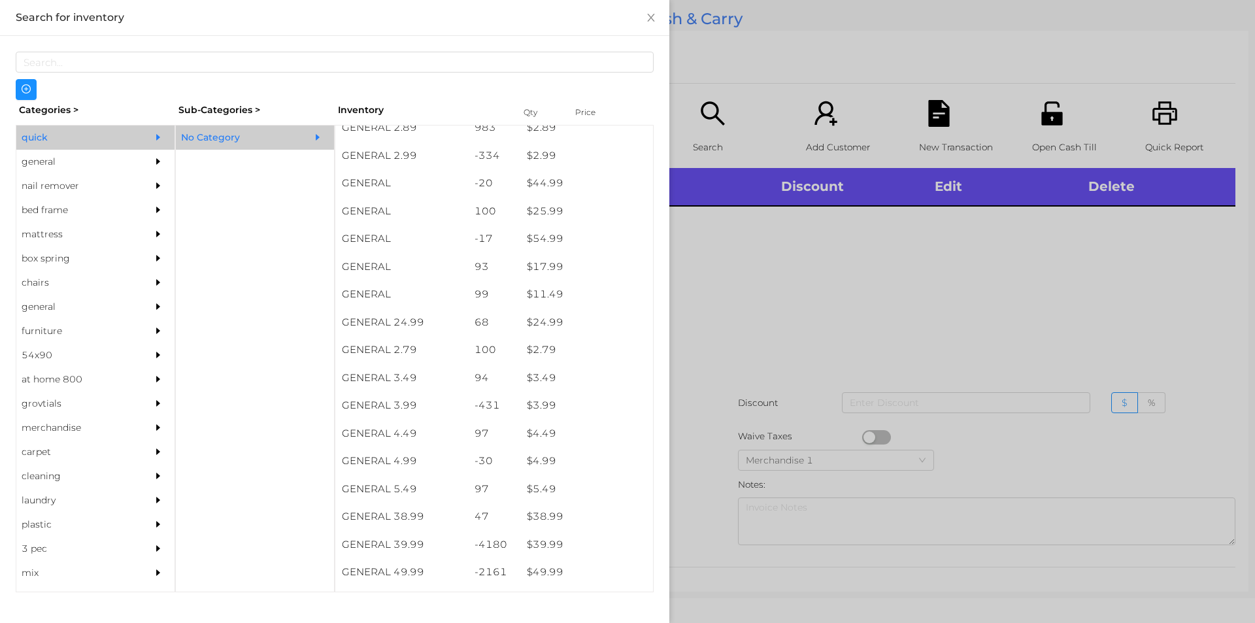
scroll to position [431, 0]
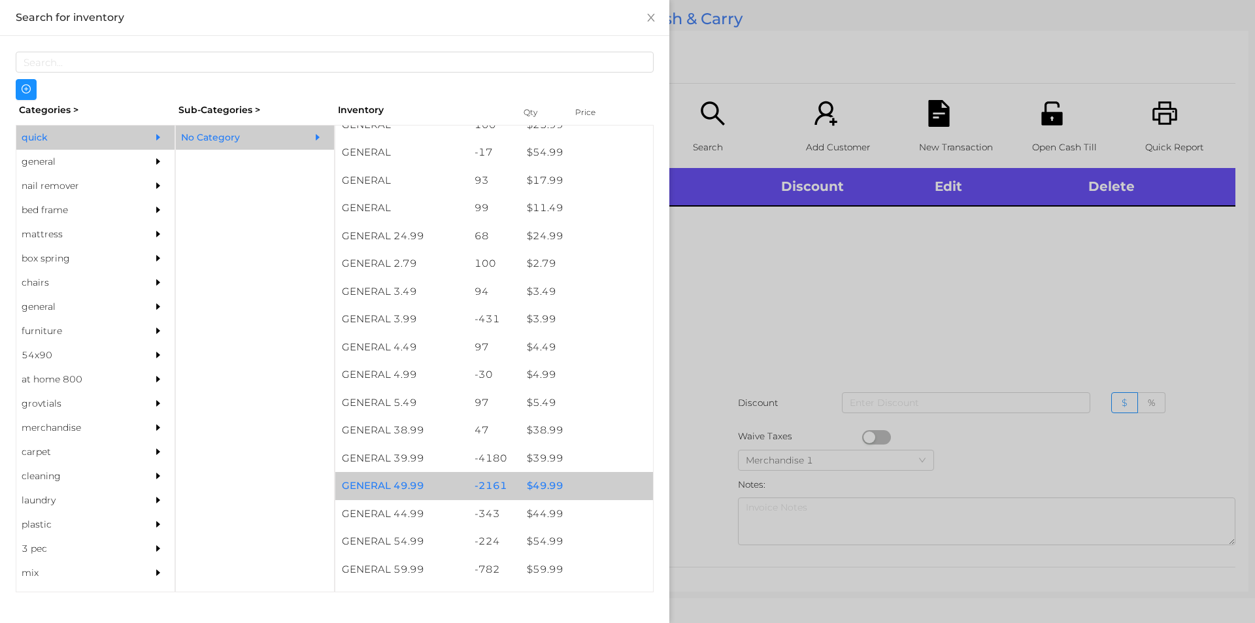
click at [563, 478] on div "$ 49.99" at bounding box center [586, 486] width 133 height 28
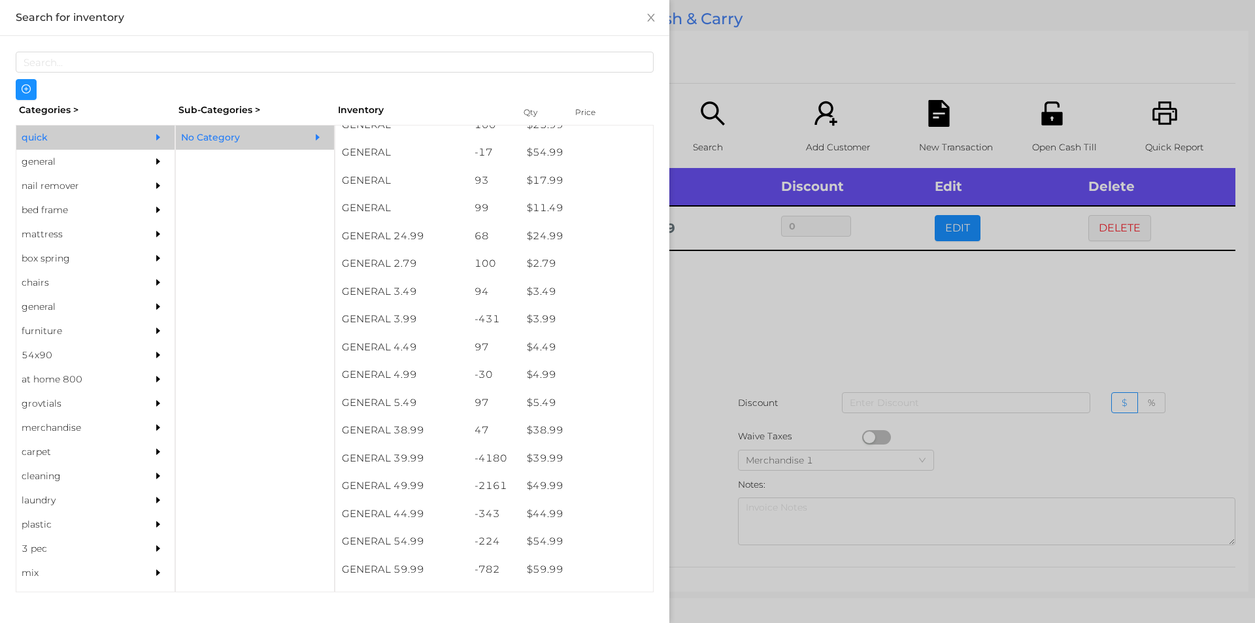
click at [771, 399] on div at bounding box center [627, 311] width 1255 height 623
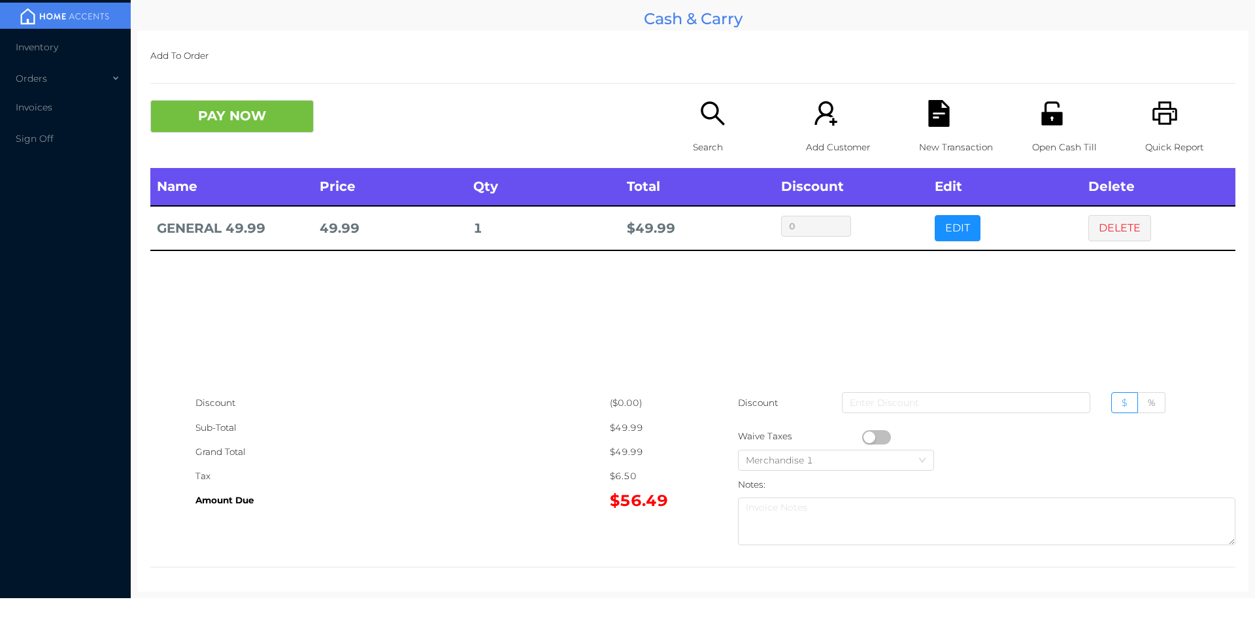
click at [703, 127] on div "Search" at bounding box center [738, 134] width 90 height 68
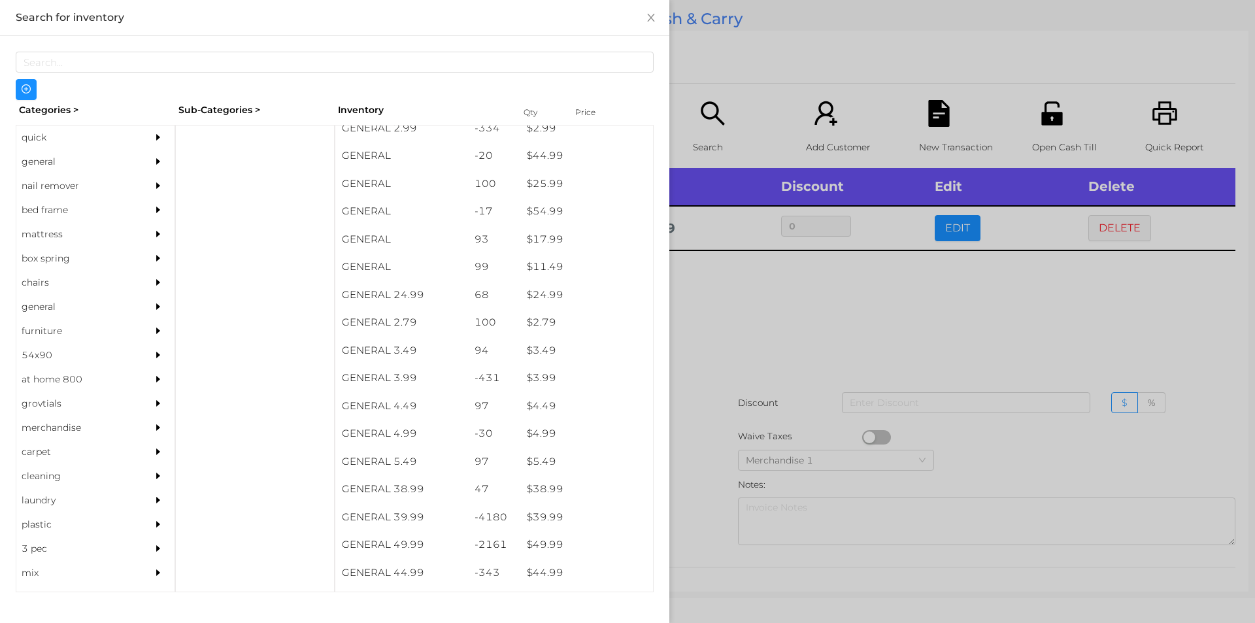
scroll to position [416, 0]
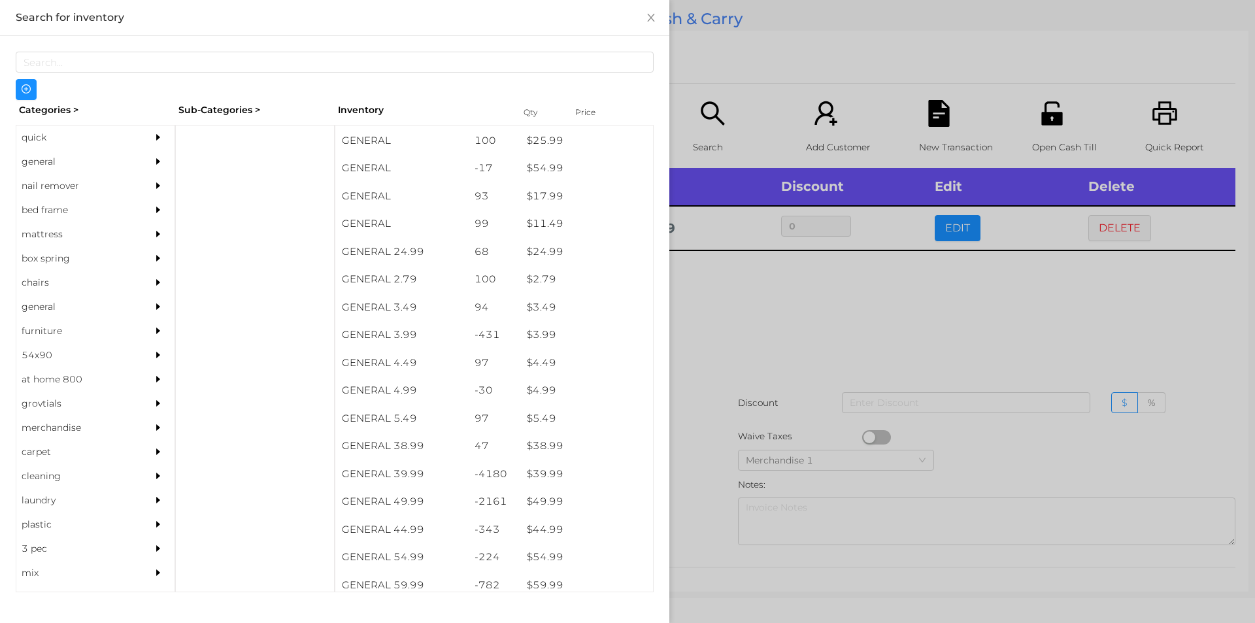
click at [54, 163] on div "general" at bounding box center [75, 162] width 119 height 24
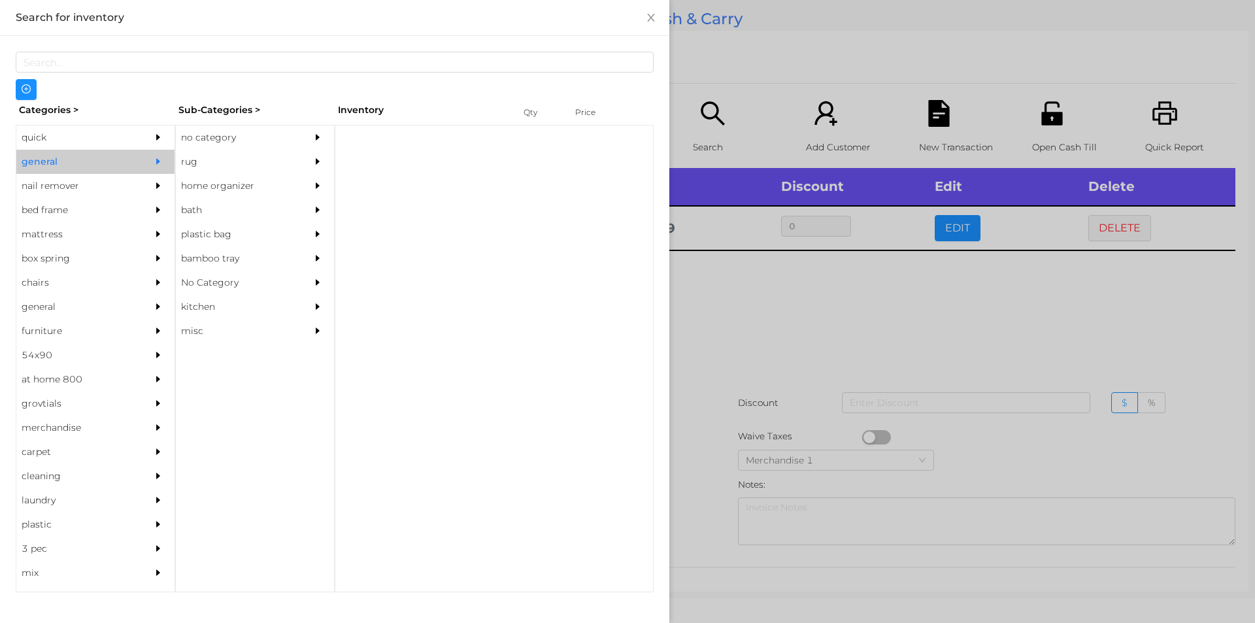
click at [243, 128] on div "no category" at bounding box center [235, 137] width 119 height 24
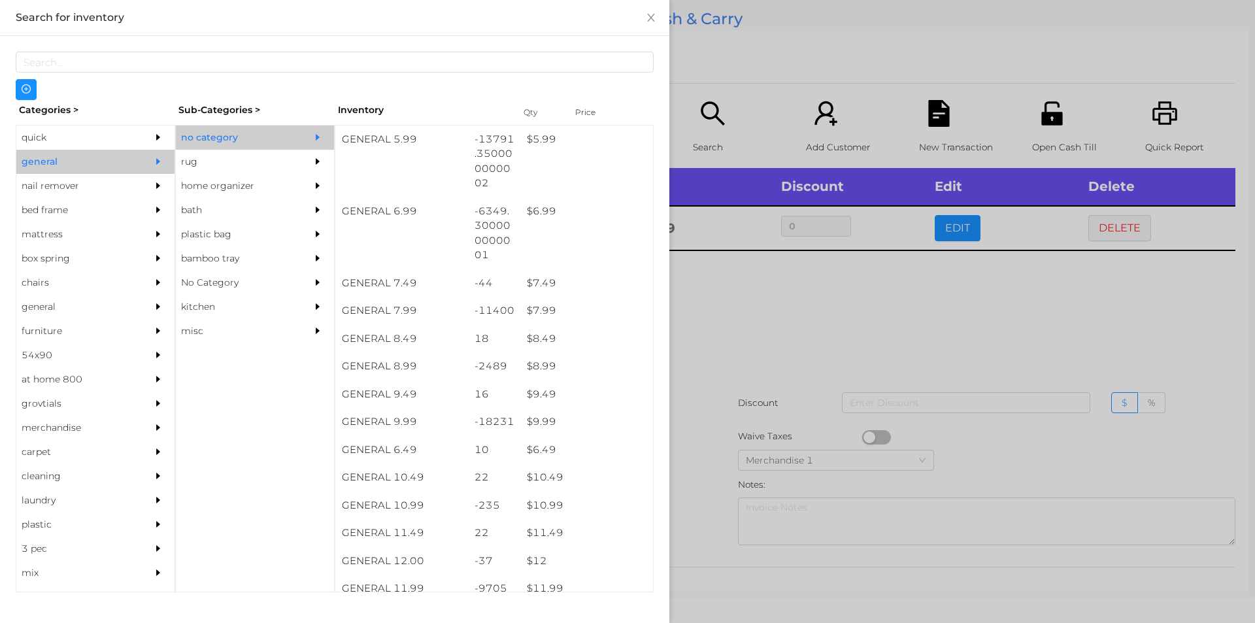
scroll to position [464, 0]
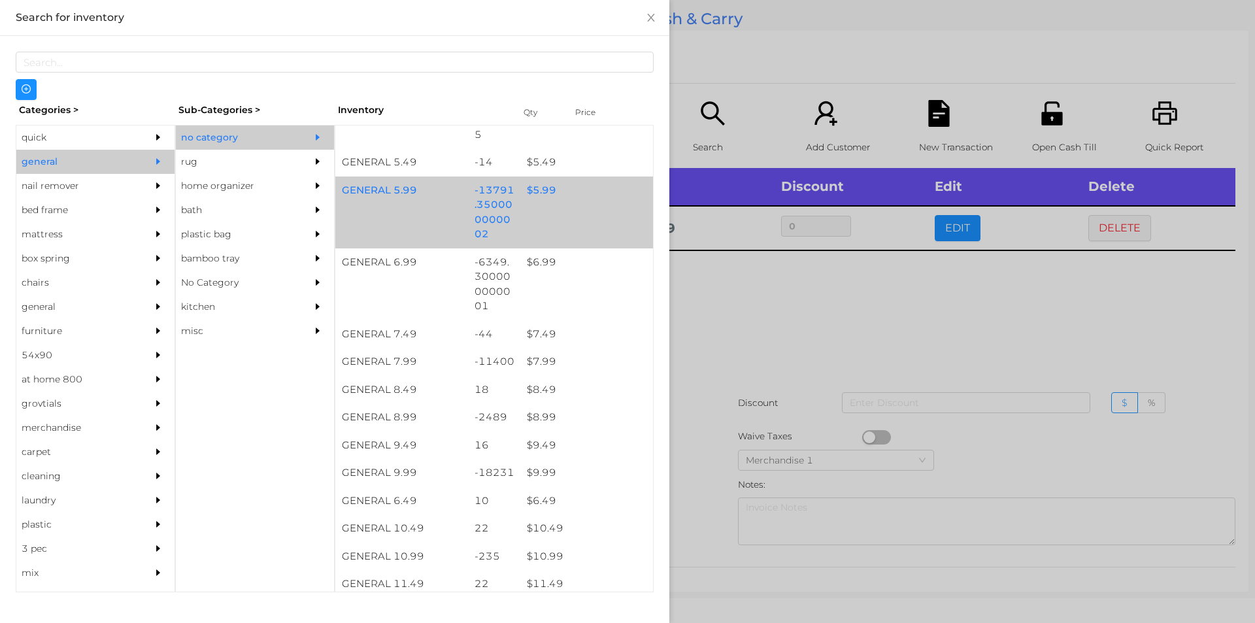
click at [575, 200] on div "$ 5.99" at bounding box center [586, 190] width 133 height 28
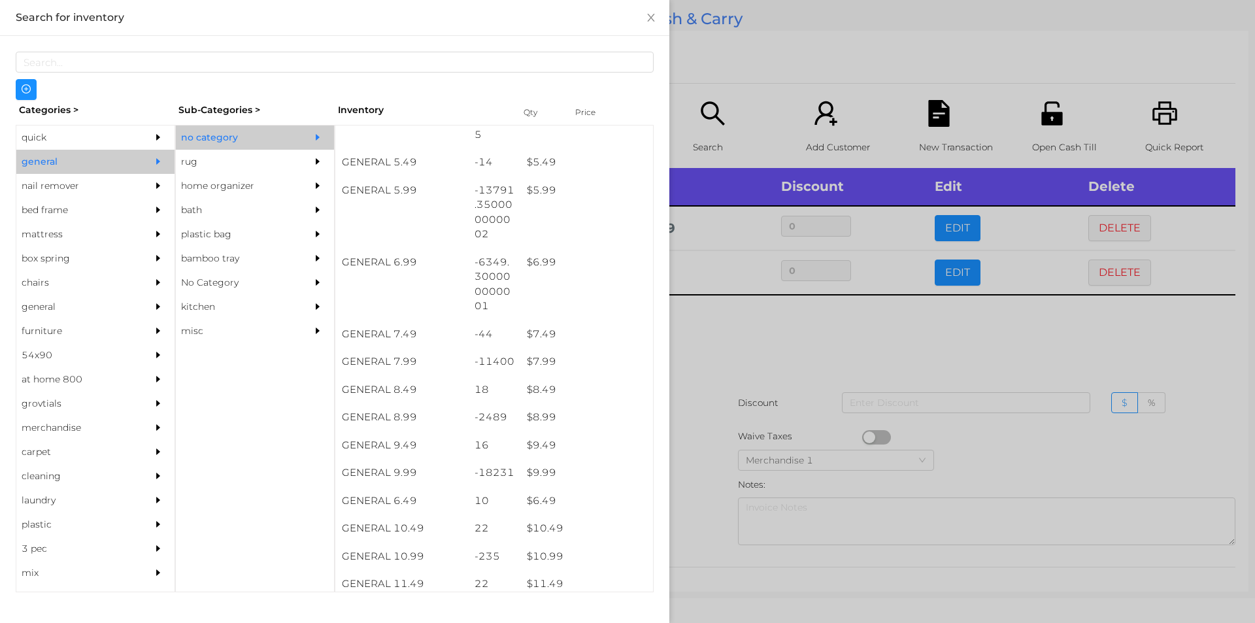
click at [777, 374] on div at bounding box center [627, 311] width 1255 height 623
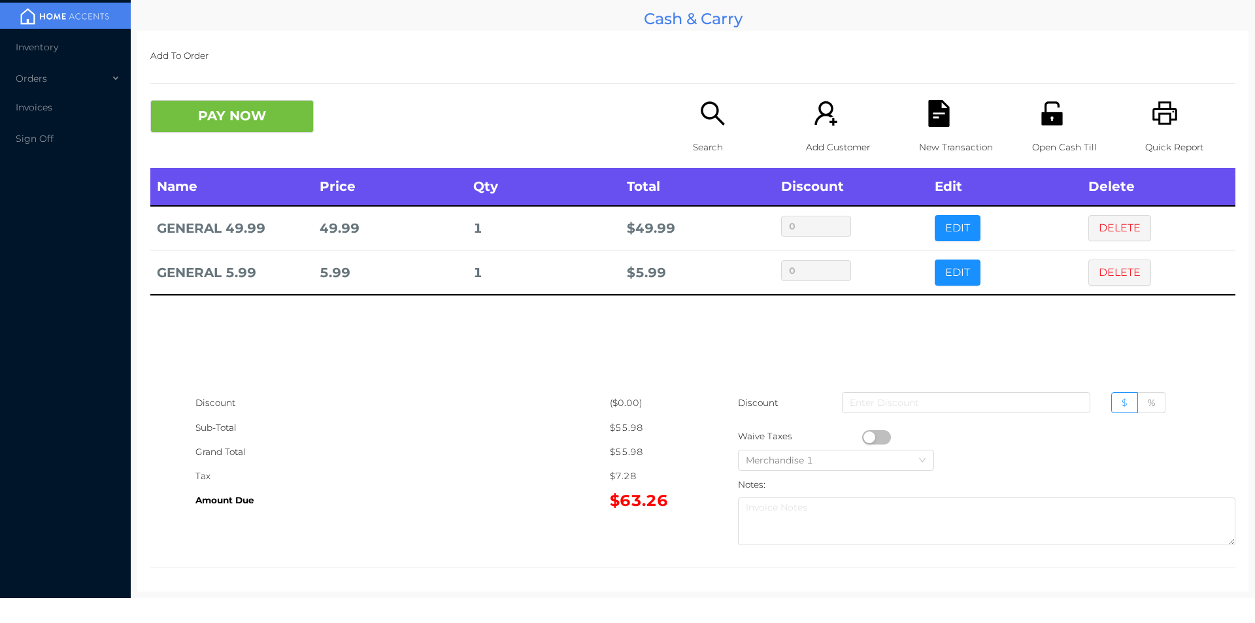
click at [1032, 112] on div "Open Cash Till" at bounding box center [1077, 134] width 90 height 68
click at [928, 116] on icon "icon: file-text" at bounding box center [938, 113] width 21 height 27
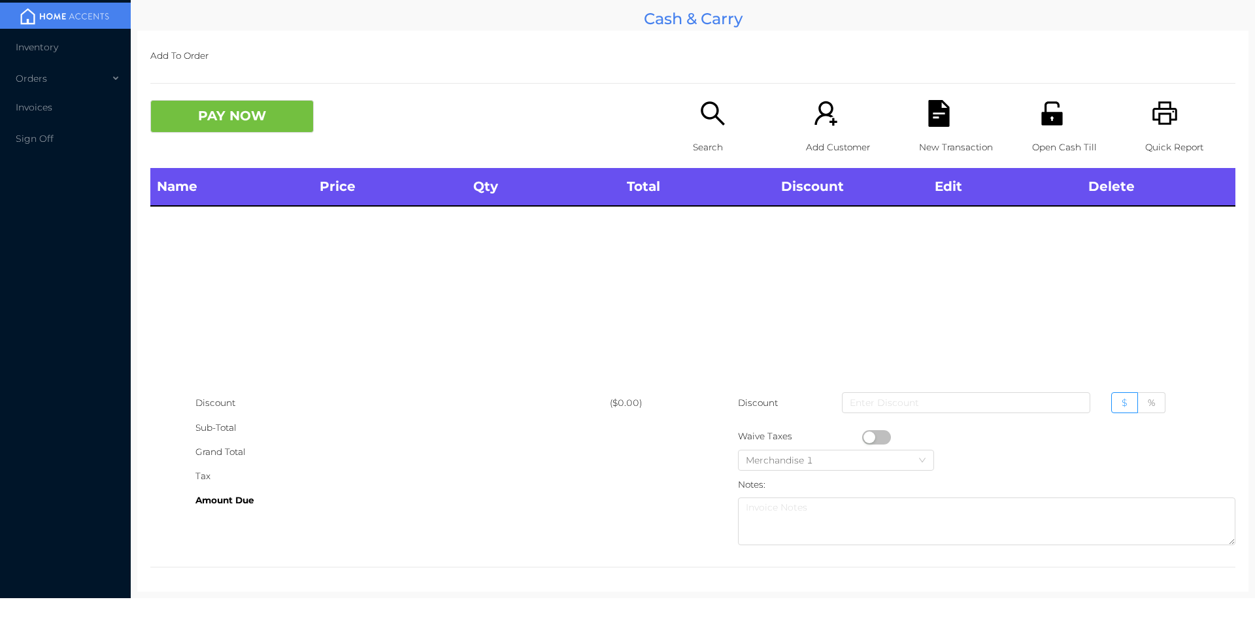
click at [712, 130] on div "Search" at bounding box center [738, 134] width 90 height 68
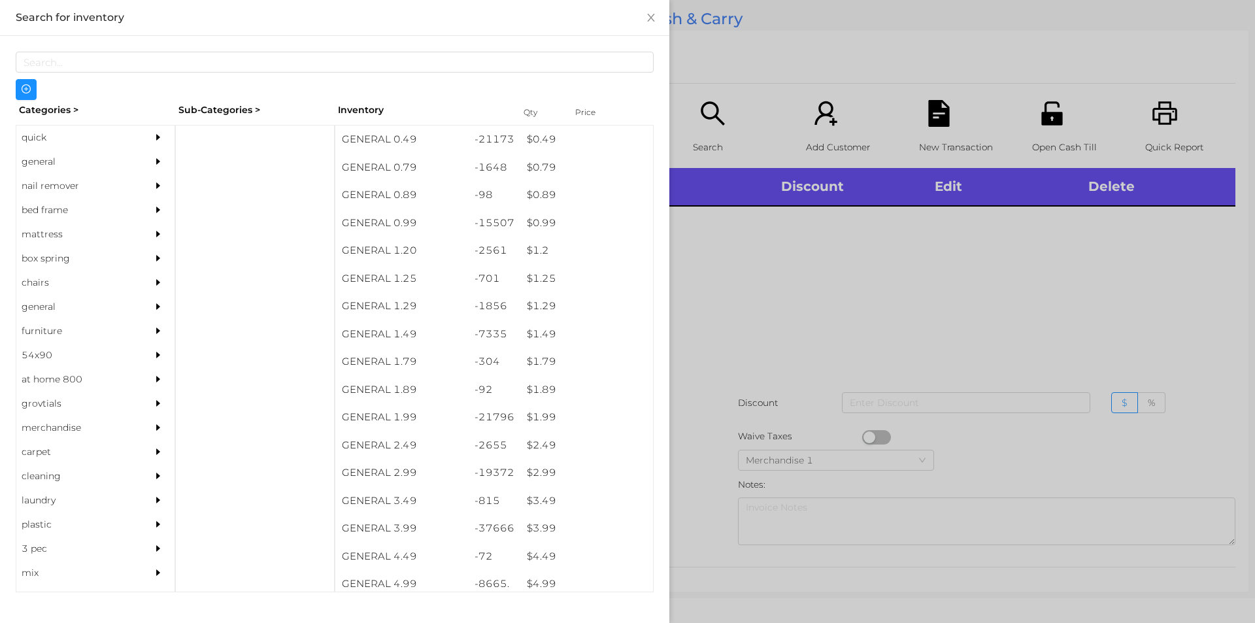
click at [69, 168] on div "general" at bounding box center [75, 162] width 119 height 24
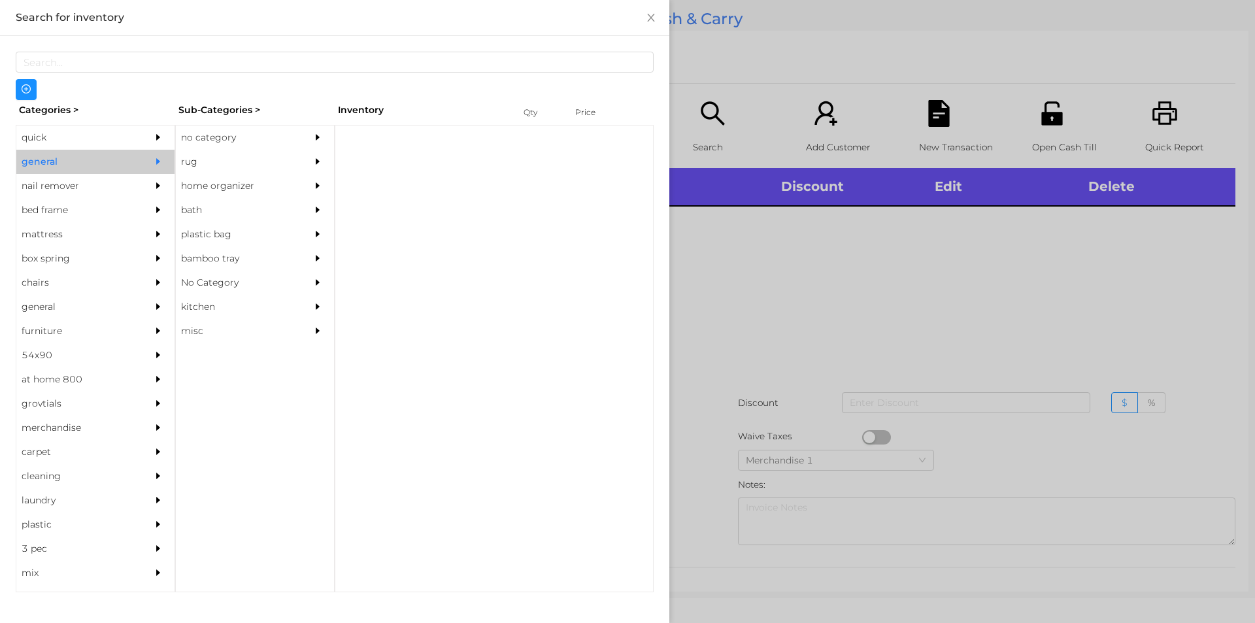
click at [263, 137] on div "no category" at bounding box center [235, 137] width 119 height 24
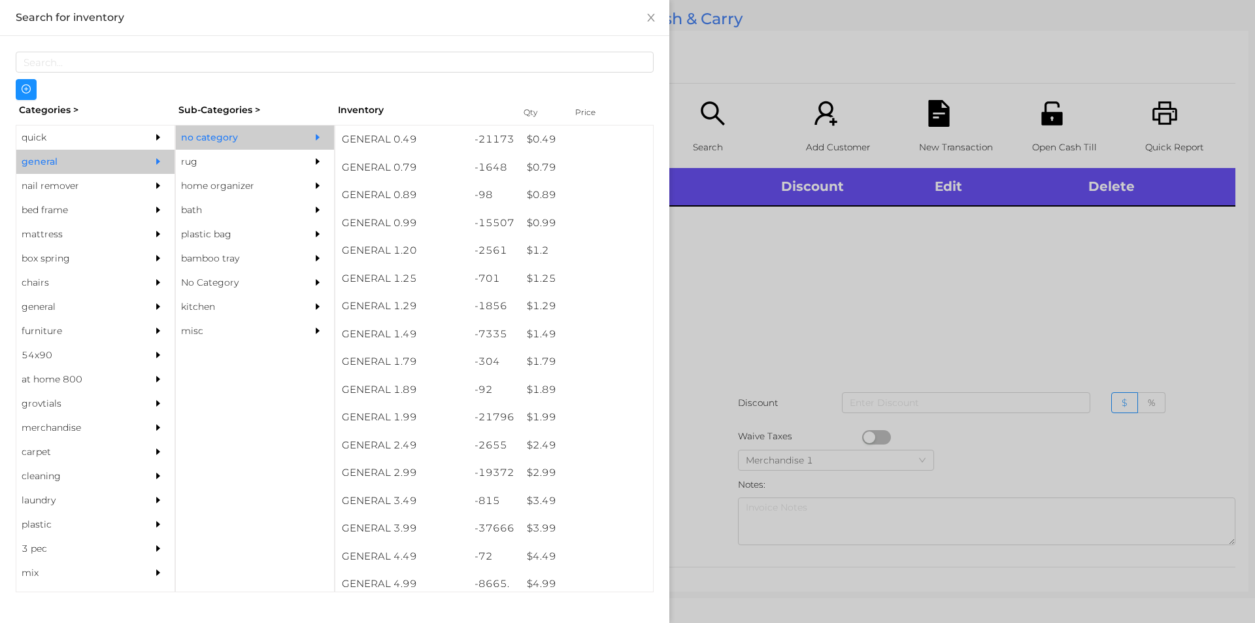
click at [831, 365] on div at bounding box center [627, 311] width 1255 height 623
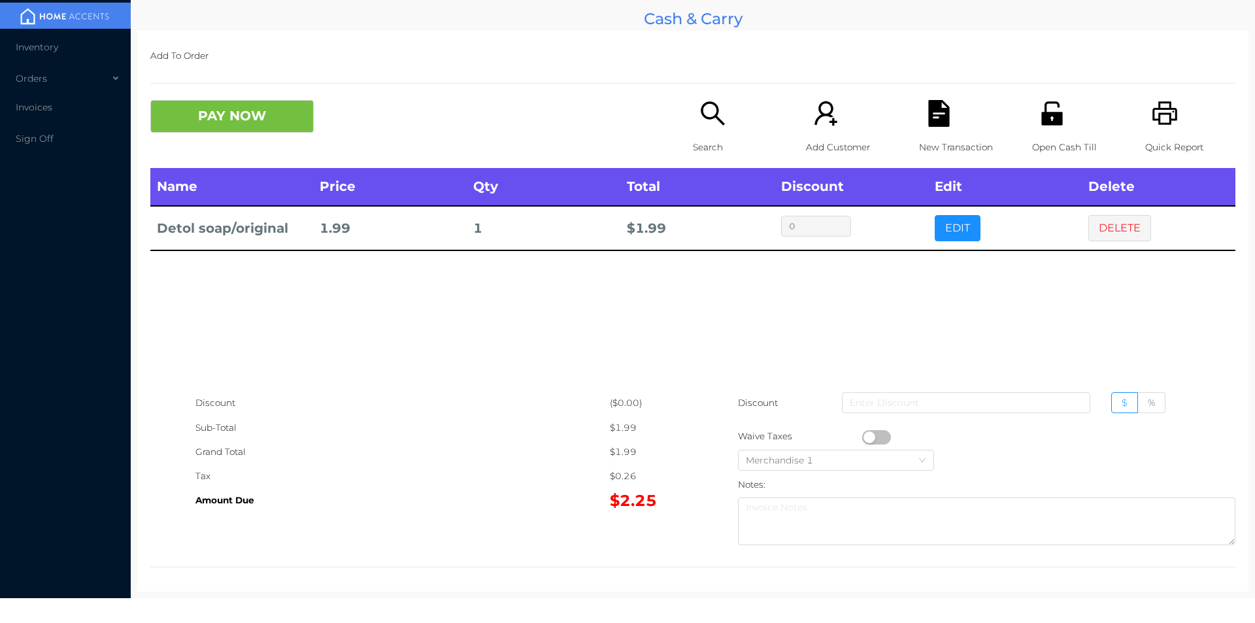
click at [705, 110] on icon "icon: search" at bounding box center [712, 113] width 27 height 27
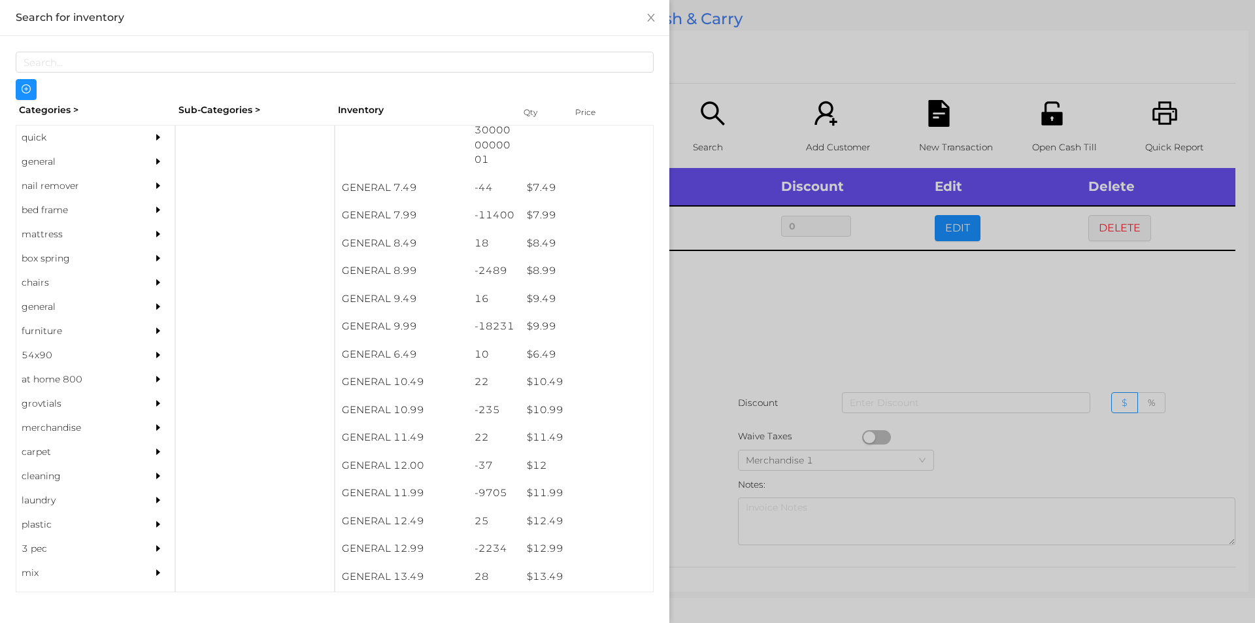
scroll to position [645, 0]
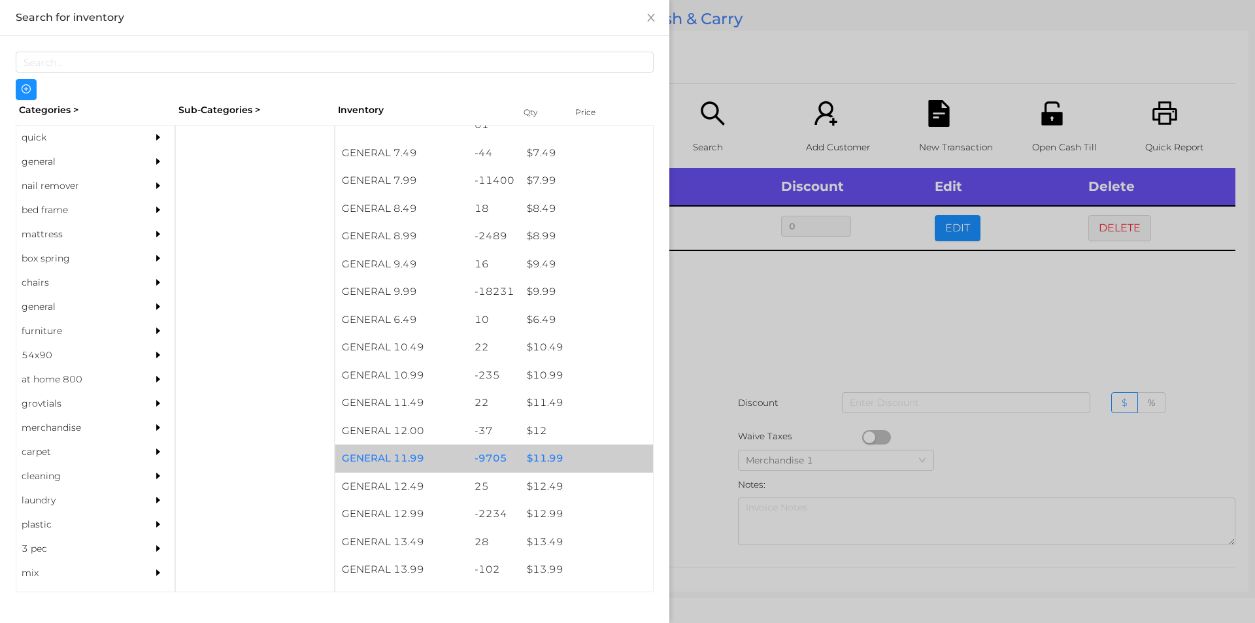
click at [554, 449] on div "$ 11.99" at bounding box center [586, 458] width 133 height 28
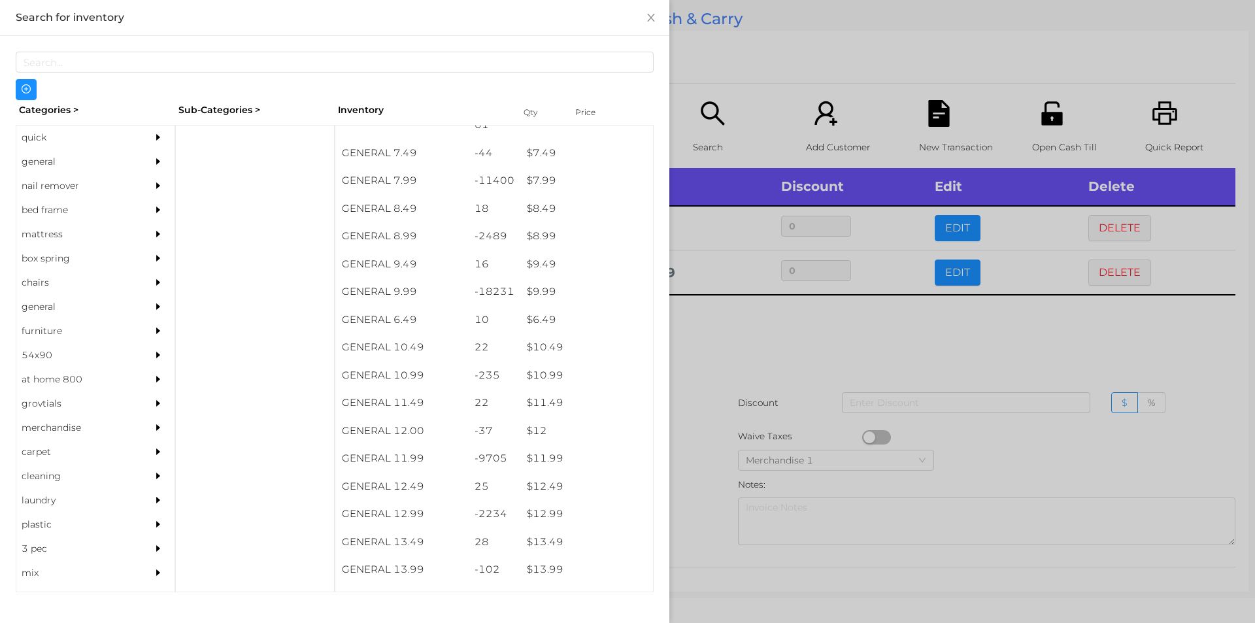
click at [744, 385] on div at bounding box center [627, 311] width 1255 height 623
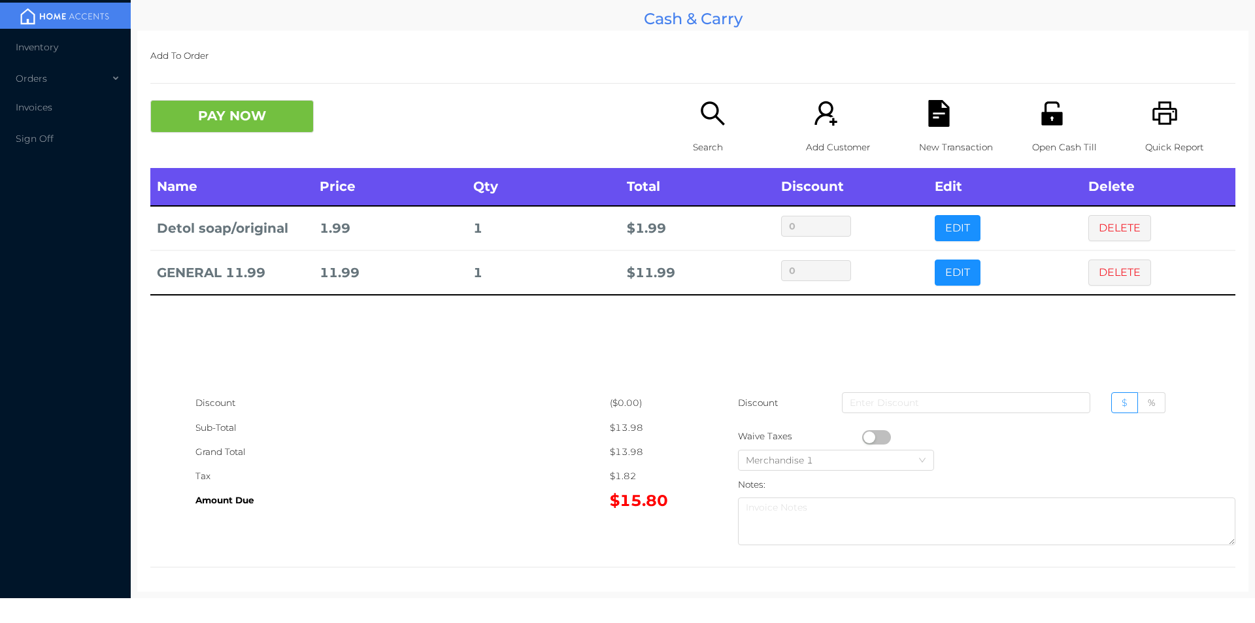
click at [1040, 135] on p "Open Cash Till" at bounding box center [1077, 147] width 90 height 24
click at [260, 120] on button "PAY NOW" at bounding box center [231, 116] width 163 height 33
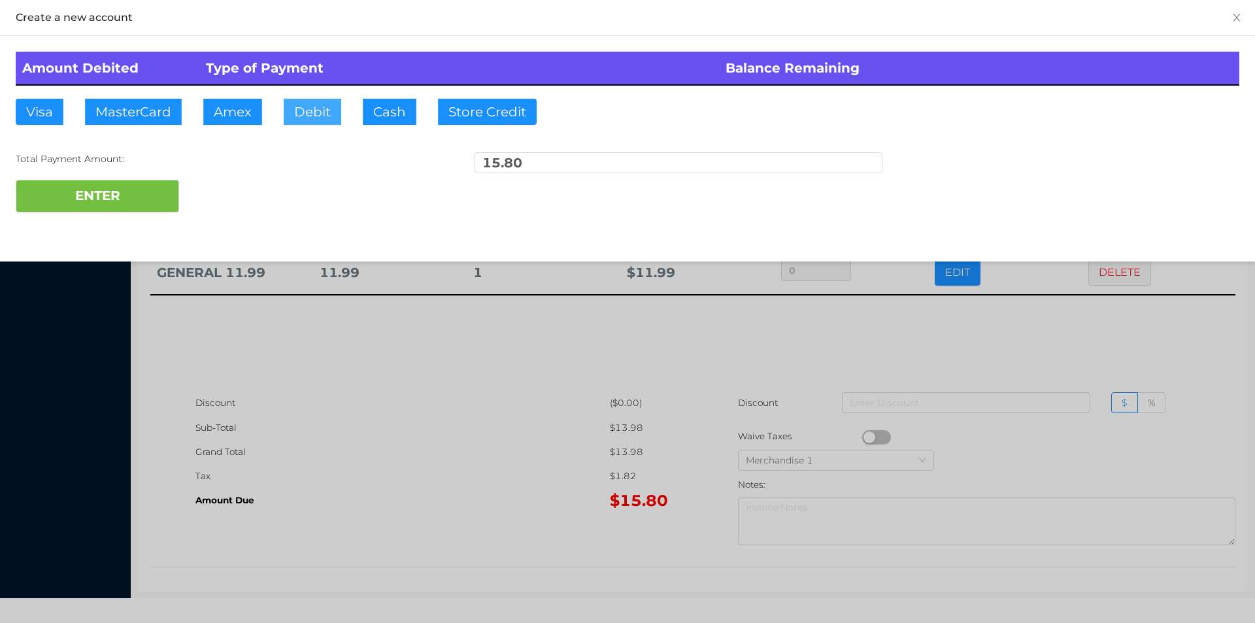
click at [305, 115] on button "Debit" at bounding box center [313, 112] width 58 height 26
click at [135, 189] on button "ENTER" at bounding box center [97, 196] width 163 height 33
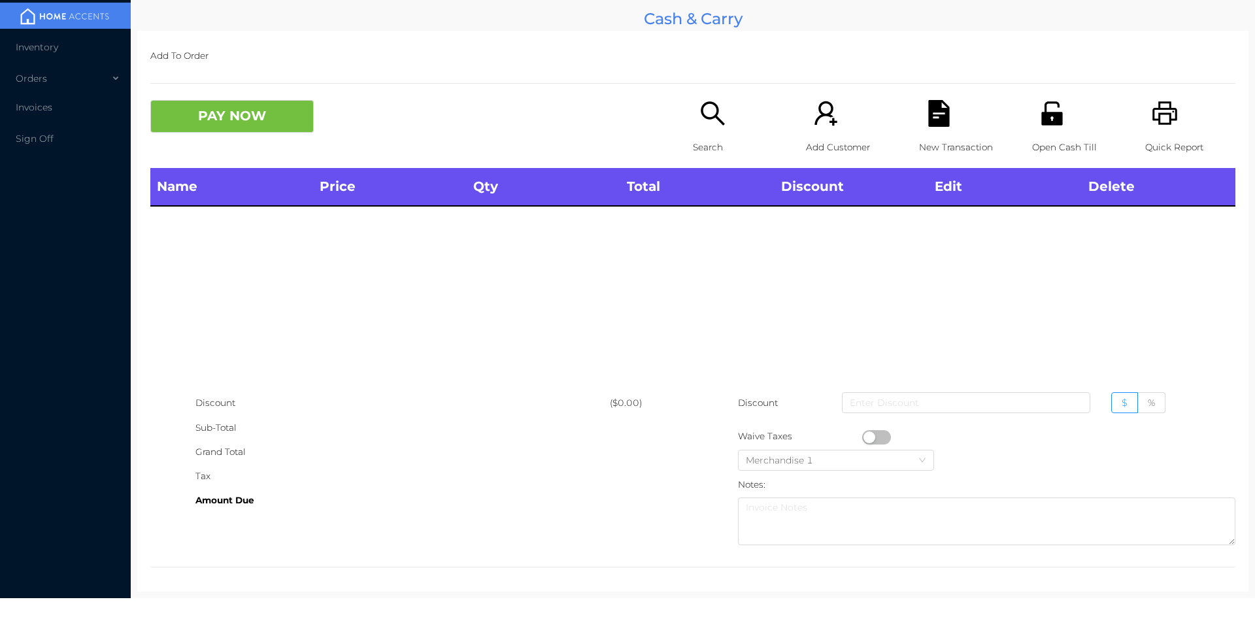
click at [715, 122] on icon "icon: search" at bounding box center [713, 113] width 24 height 24
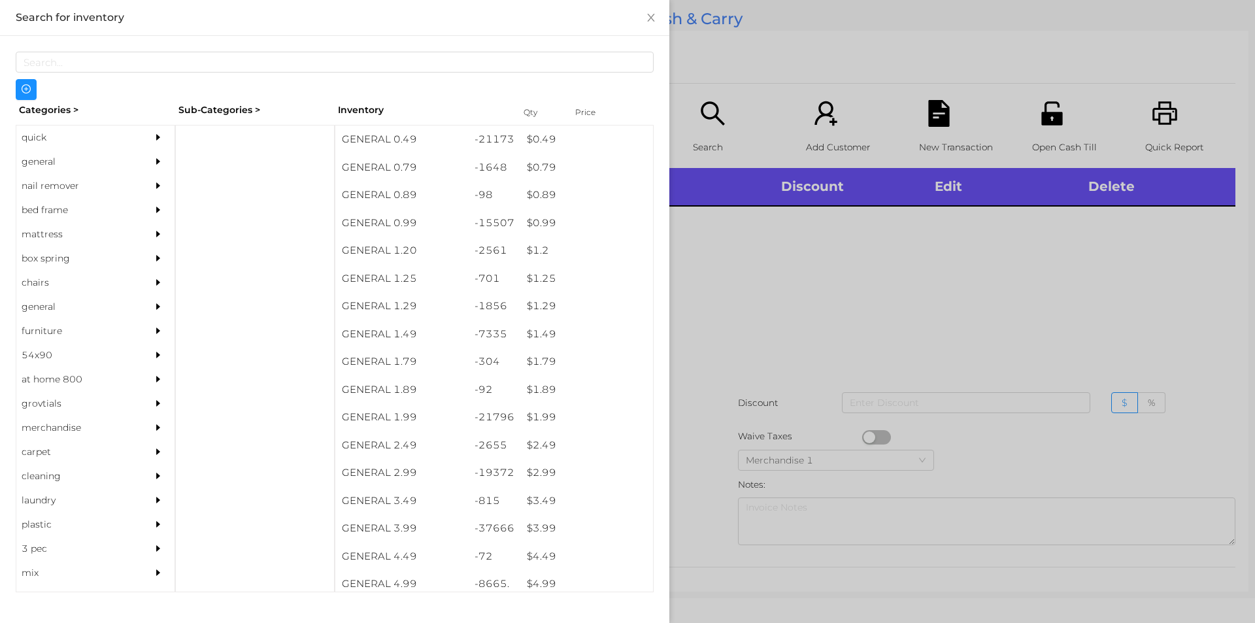
click at [95, 128] on div "quick" at bounding box center [75, 137] width 119 height 24
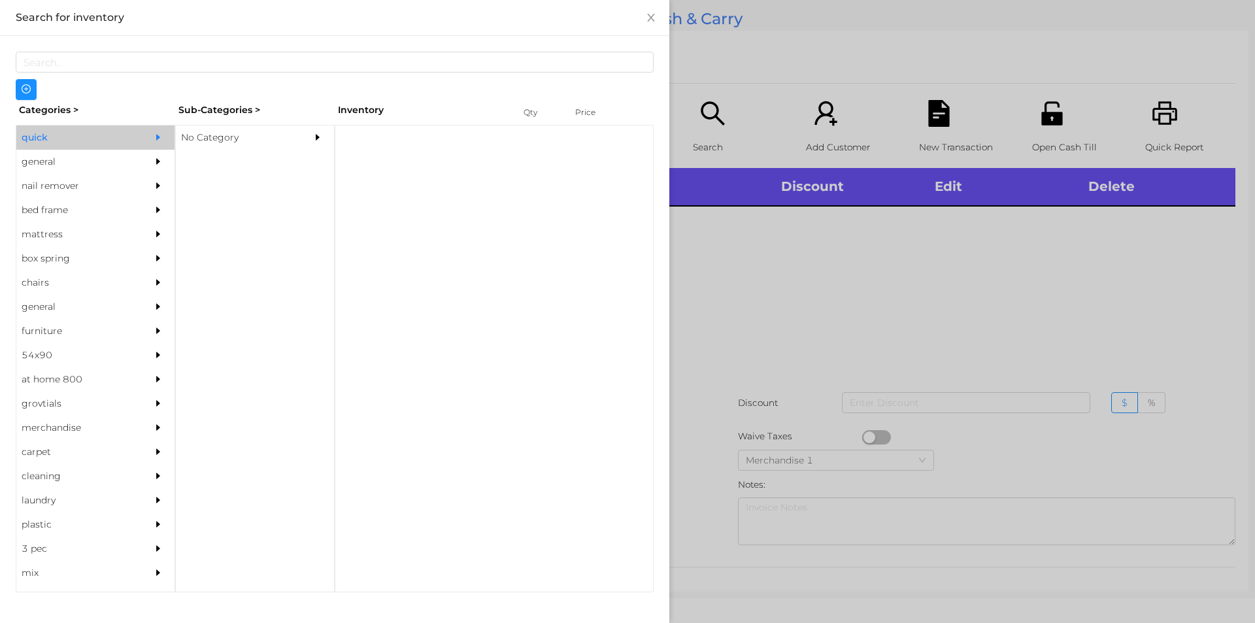
click at [282, 129] on div "No Category" at bounding box center [235, 137] width 119 height 24
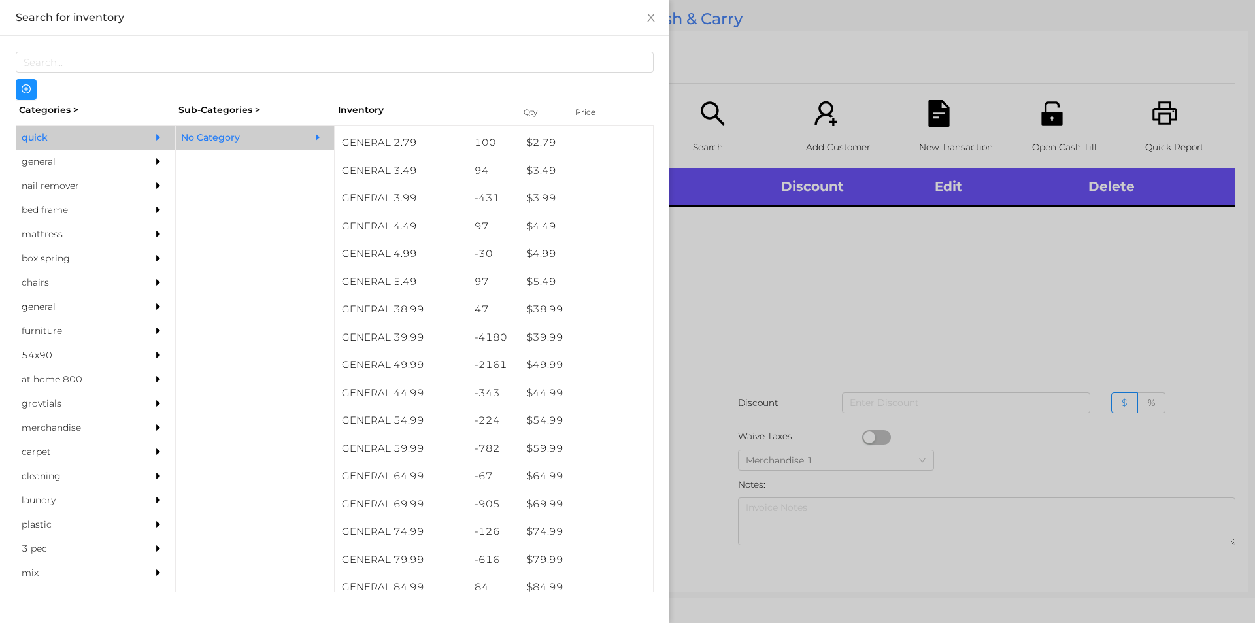
scroll to position [552, 0]
click at [551, 337] on div "$ 39.99" at bounding box center [586, 338] width 133 height 28
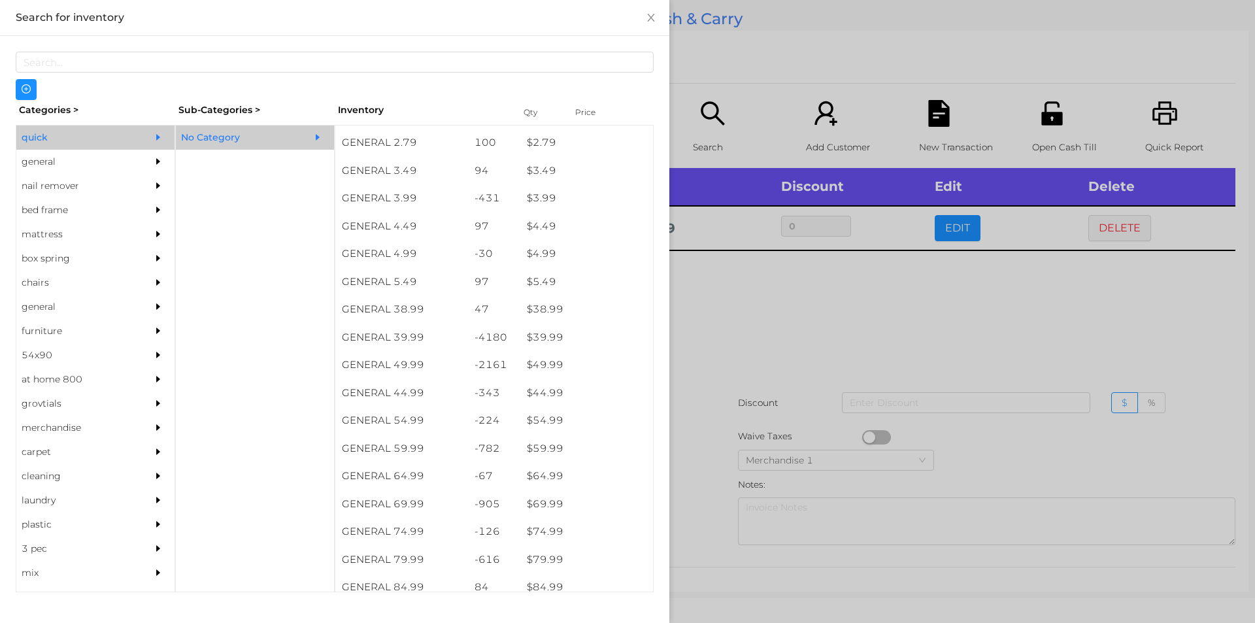
click at [835, 297] on div at bounding box center [627, 311] width 1255 height 623
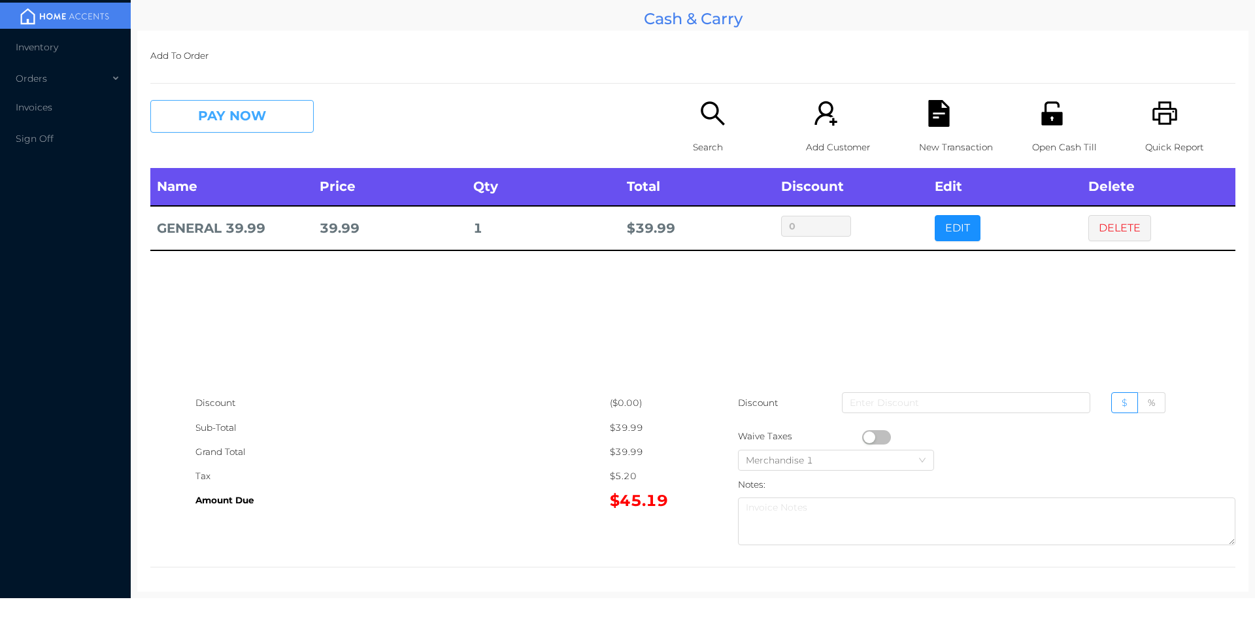
click at [216, 123] on button "PAY NOW" at bounding box center [231, 116] width 163 height 33
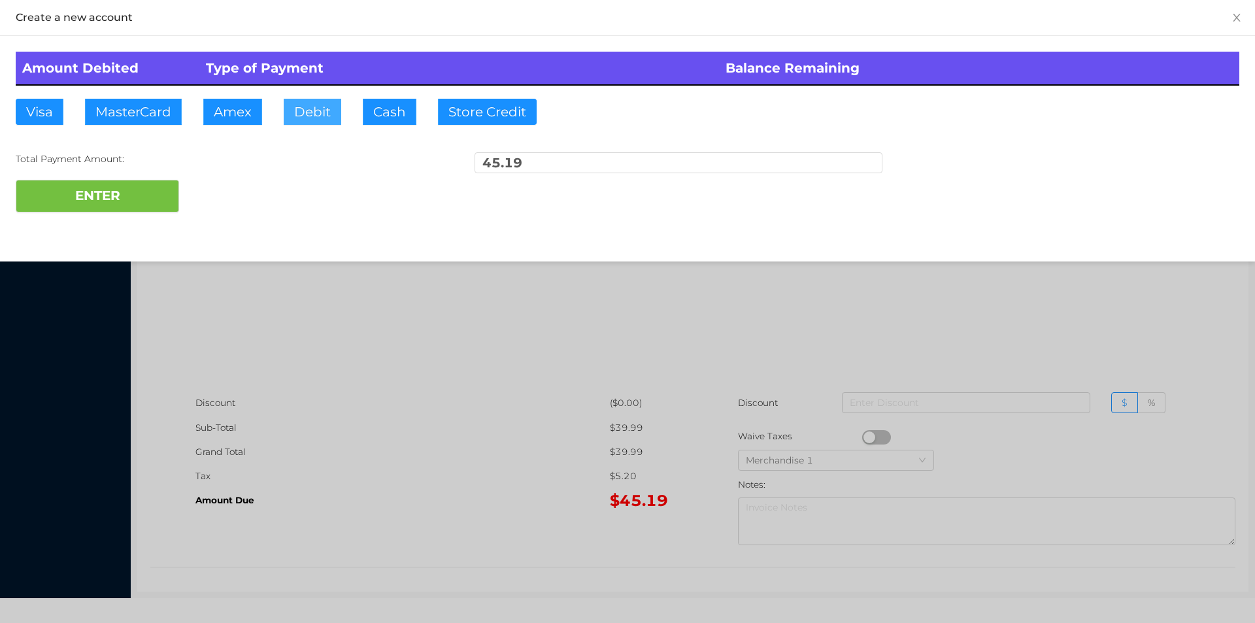
click at [303, 109] on button "Debit" at bounding box center [313, 112] width 58 height 26
click at [133, 188] on button "ENTER" at bounding box center [97, 196] width 163 height 33
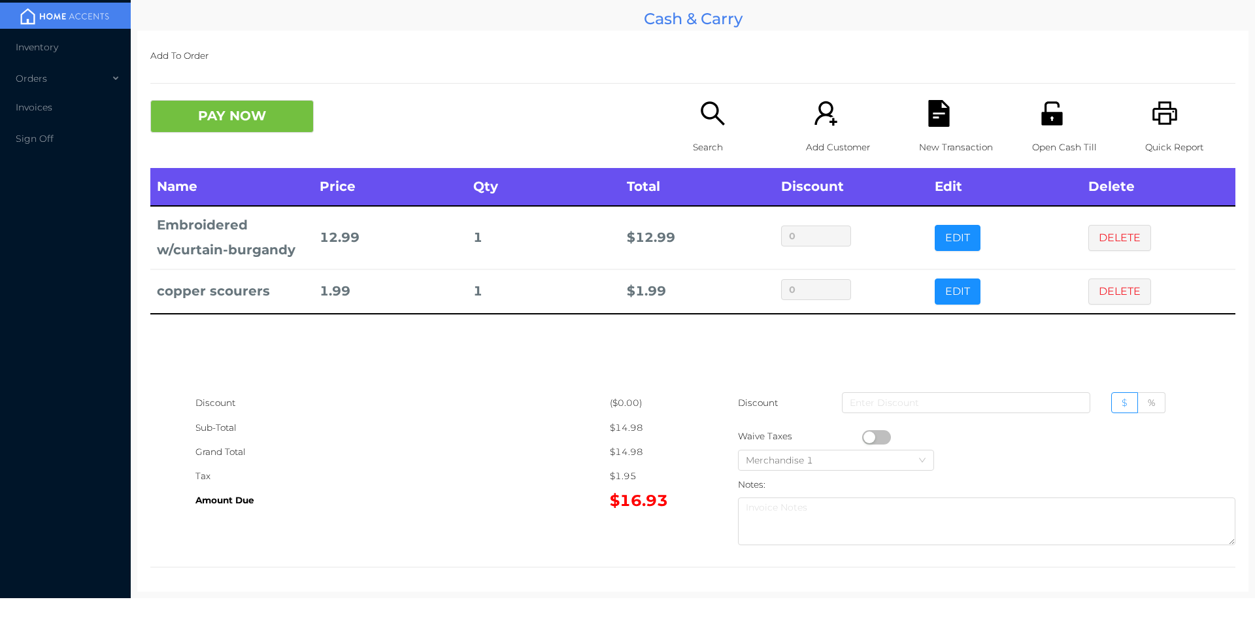
click at [699, 127] on div "Search" at bounding box center [738, 134] width 90 height 68
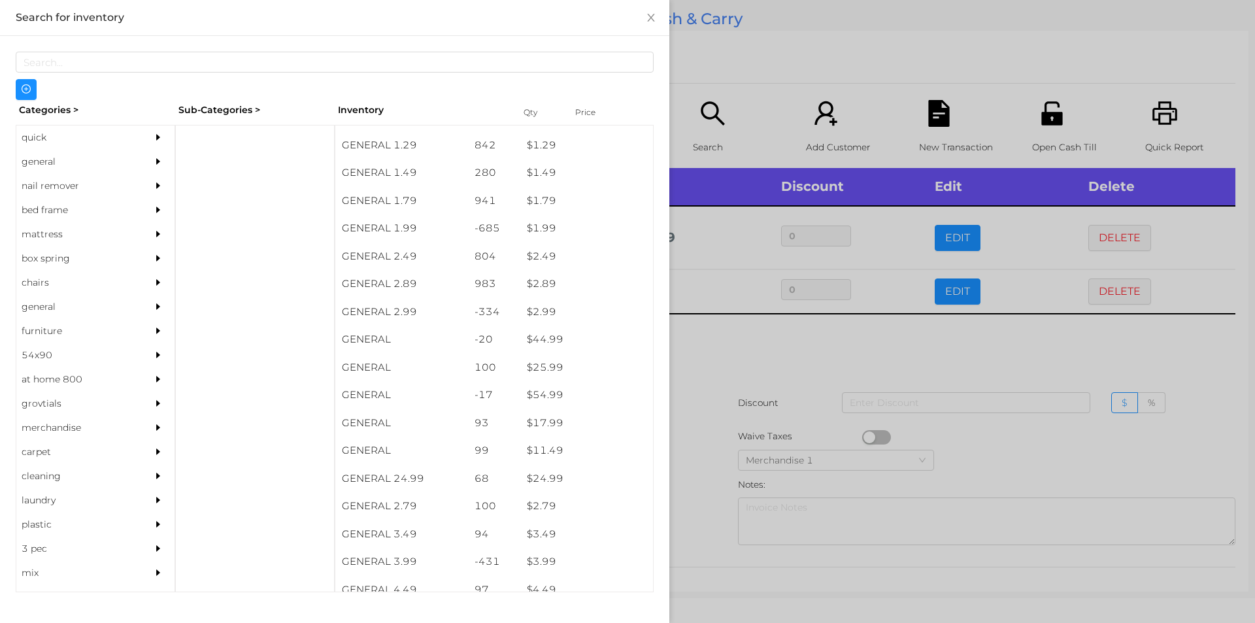
scroll to position [189, 0]
click at [74, 162] on div "general" at bounding box center [75, 162] width 119 height 24
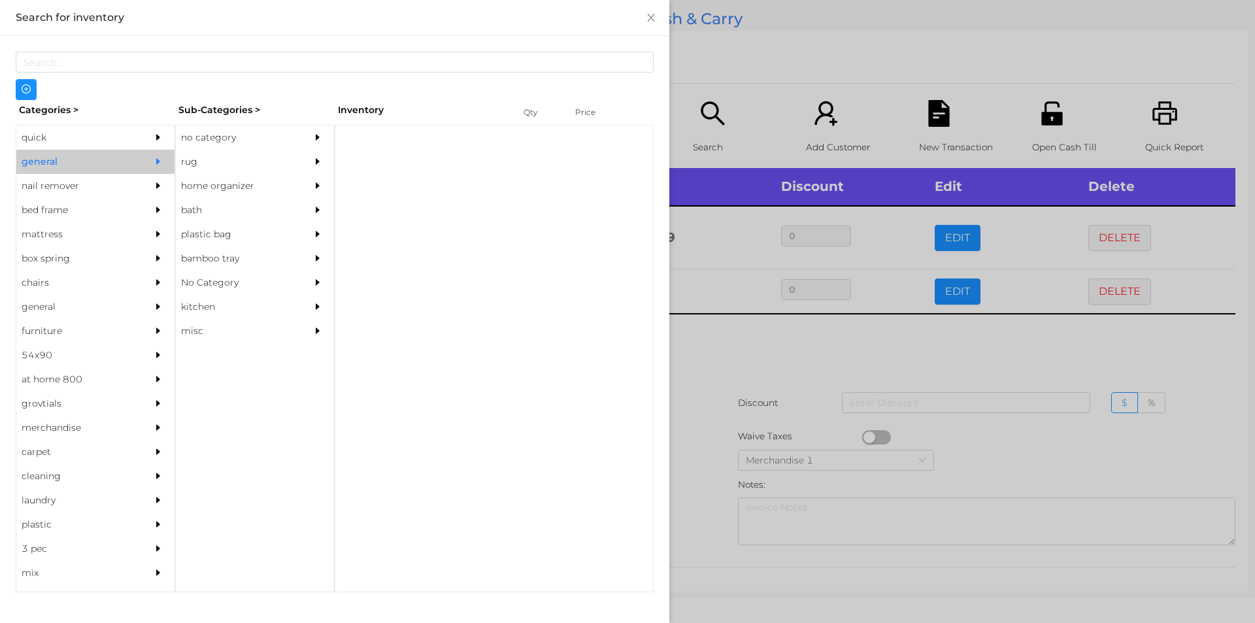
click at [259, 129] on div "no category" at bounding box center [235, 137] width 119 height 24
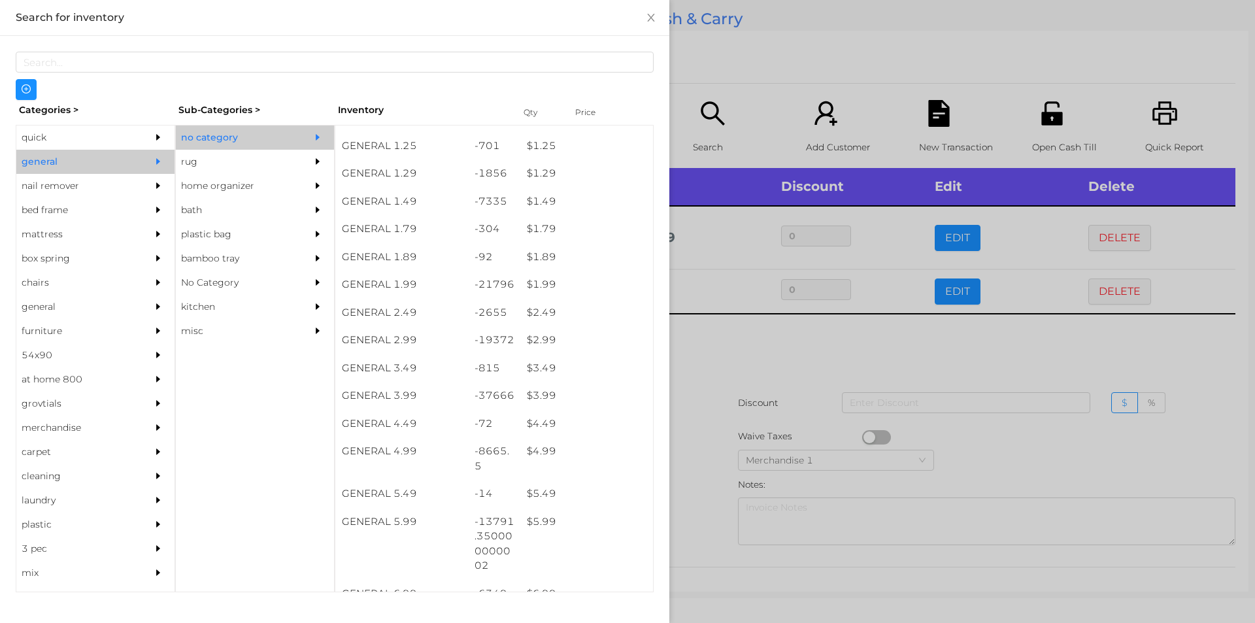
scroll to position [226, 0]
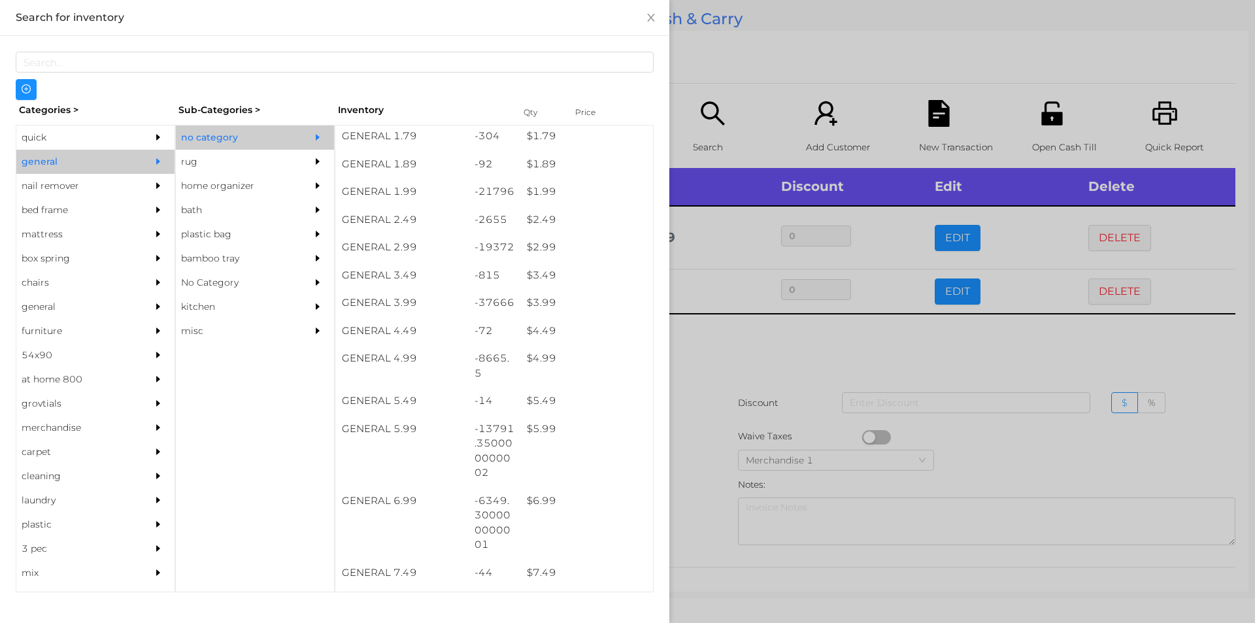
click at [584, 429] on div "$ 5.99" at bounding box center [586, 429] width 133 height 28
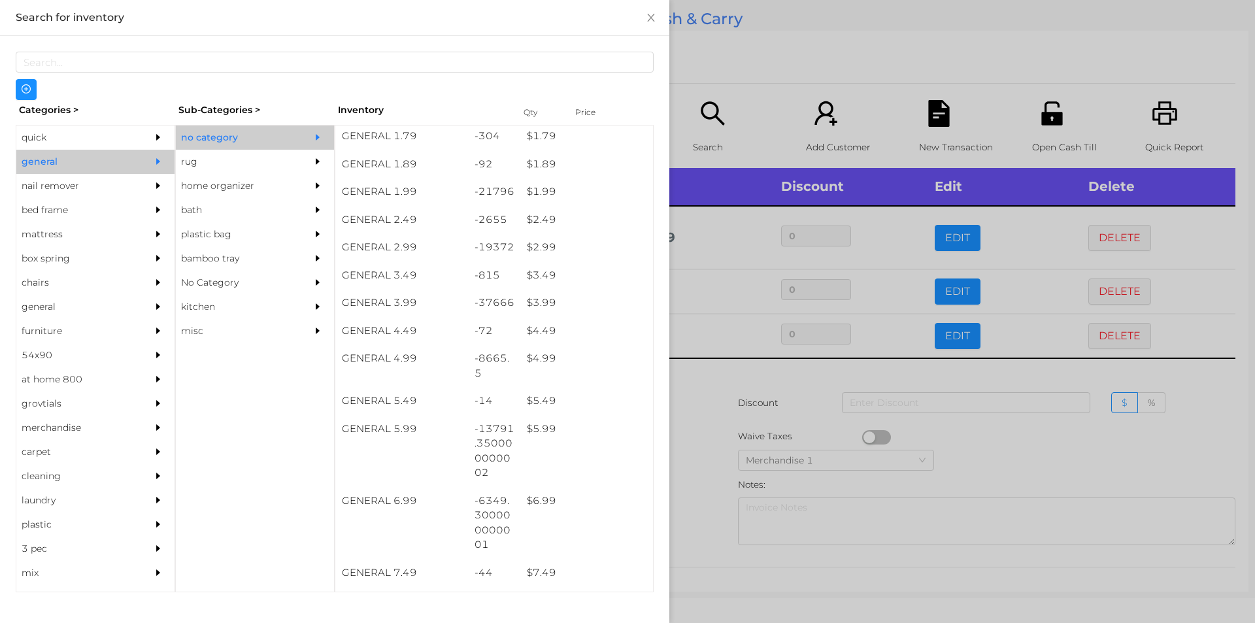
click at [763, 409] on div at bounding box center [627, 311] width 1255 height 623
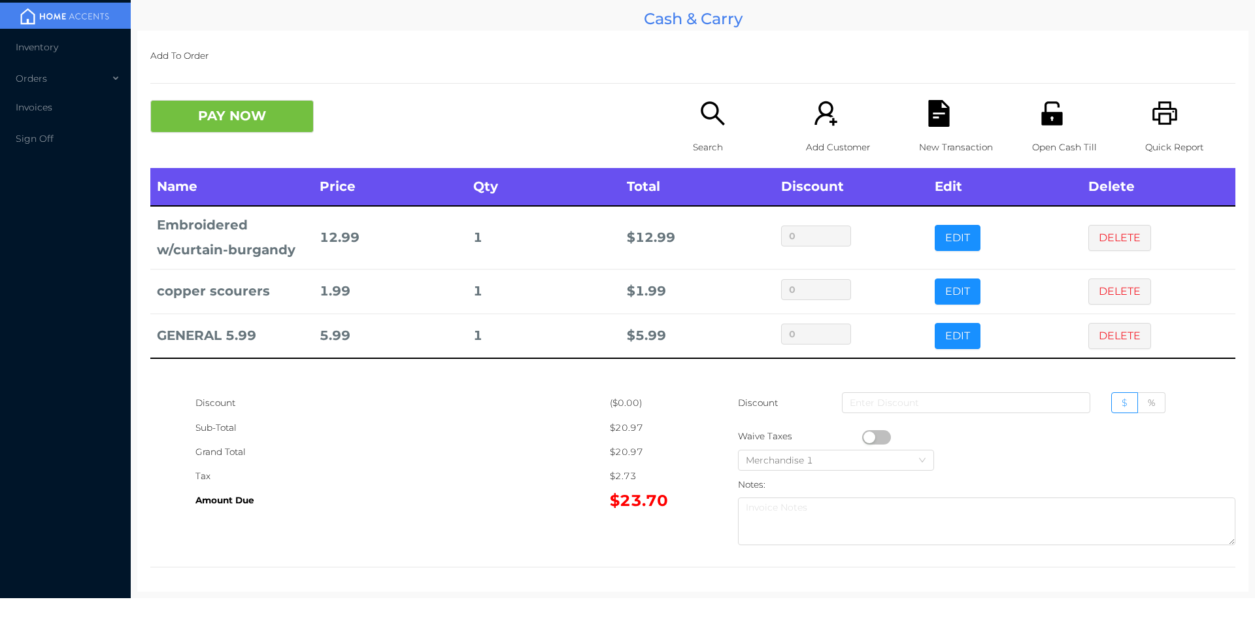
click at [938, 130] on div "New Transaction" at bounding box center [964, 134] width 90 height 68
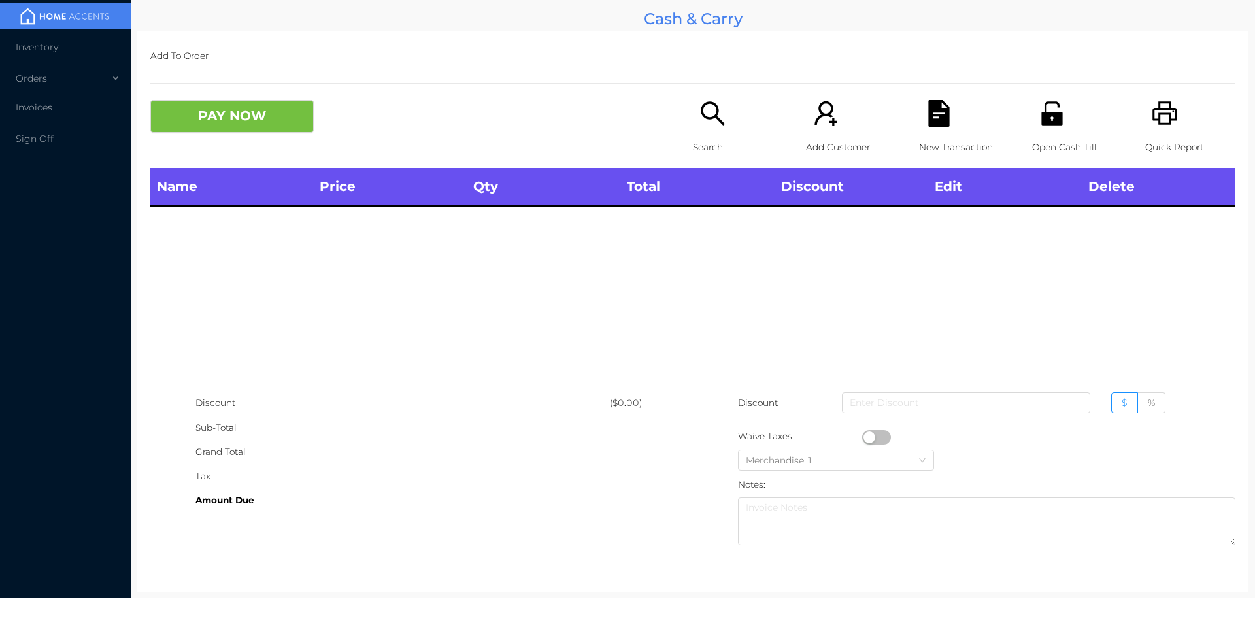
click at [1058, 124] on div "Open Cash Till" at bounding box center [1077, 134] width 90 height 68
click at [1038, 129] on div "Open Cash Till" at bounding box center [1077, 134] width 90 height 68
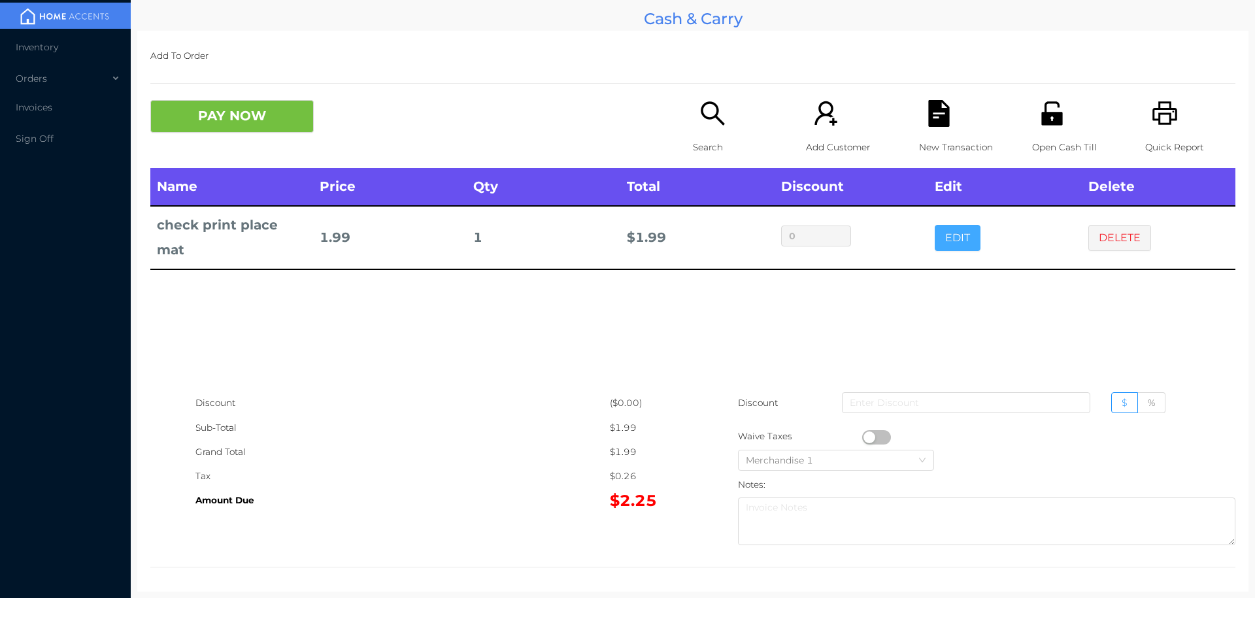
click at [949, 246] on button "EDIT" at bounding box center [958, 238] width 46 height 26
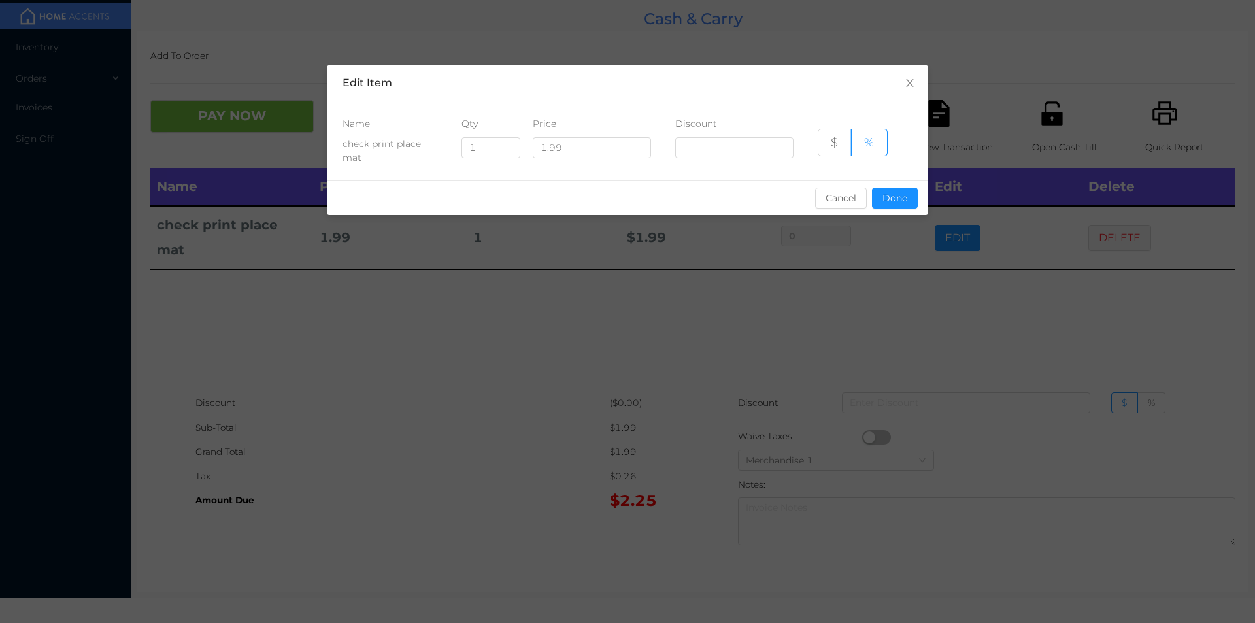
click at [490, 118] on div "Qty" at bounding box center [485, 124] width 48 height 14
click at [493, 147] on input "1" at bounding box center [491, 148] width 58 height 20
type input "3"
click at [907, 200] on button "Done" at bounding box center [895, 198] width 46 height 21
type input "0%"
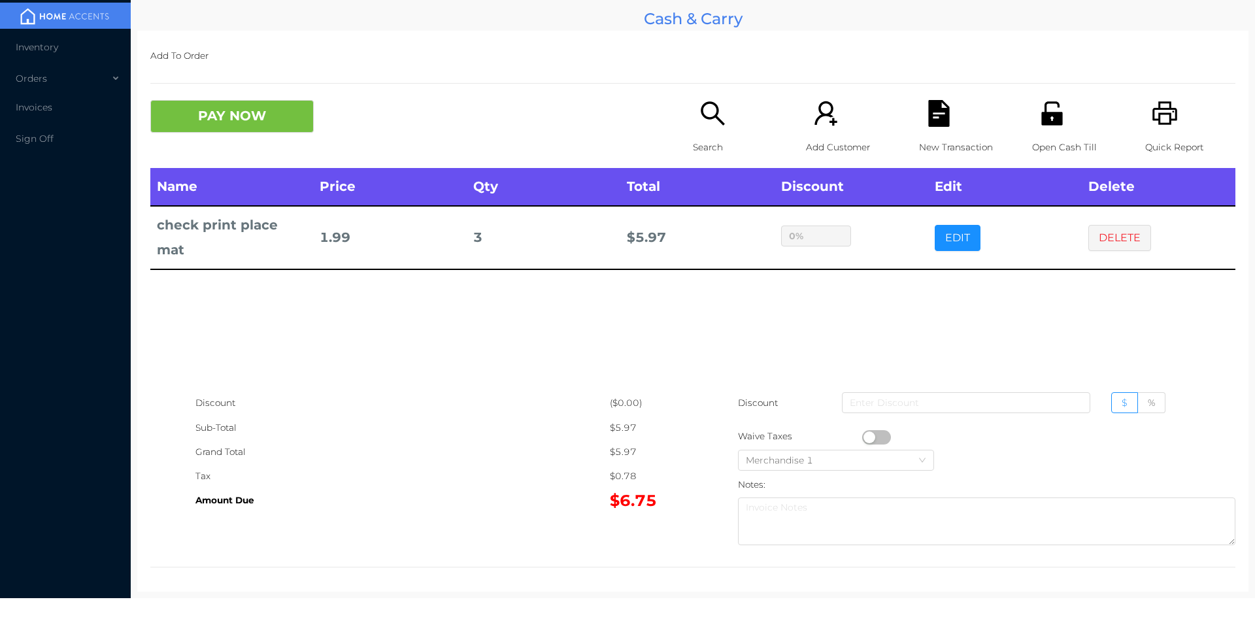
click at [693, 105] on div "Search" at bounding box center [738, 134] width 90 height 68
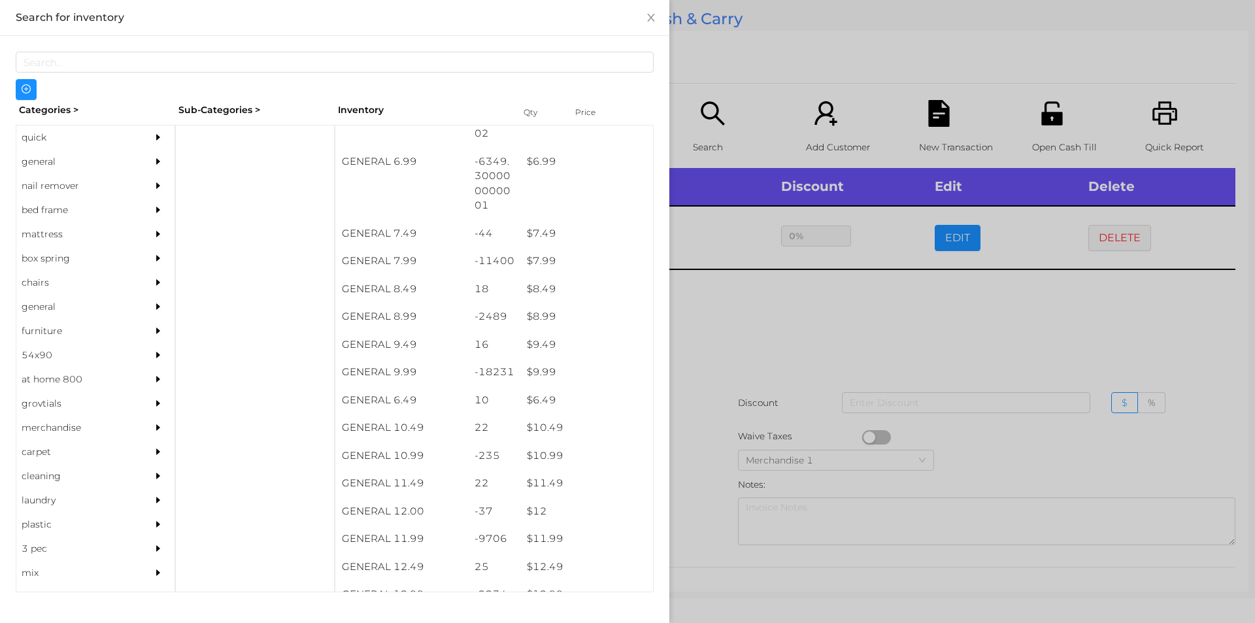
scroll to position [565, 0]
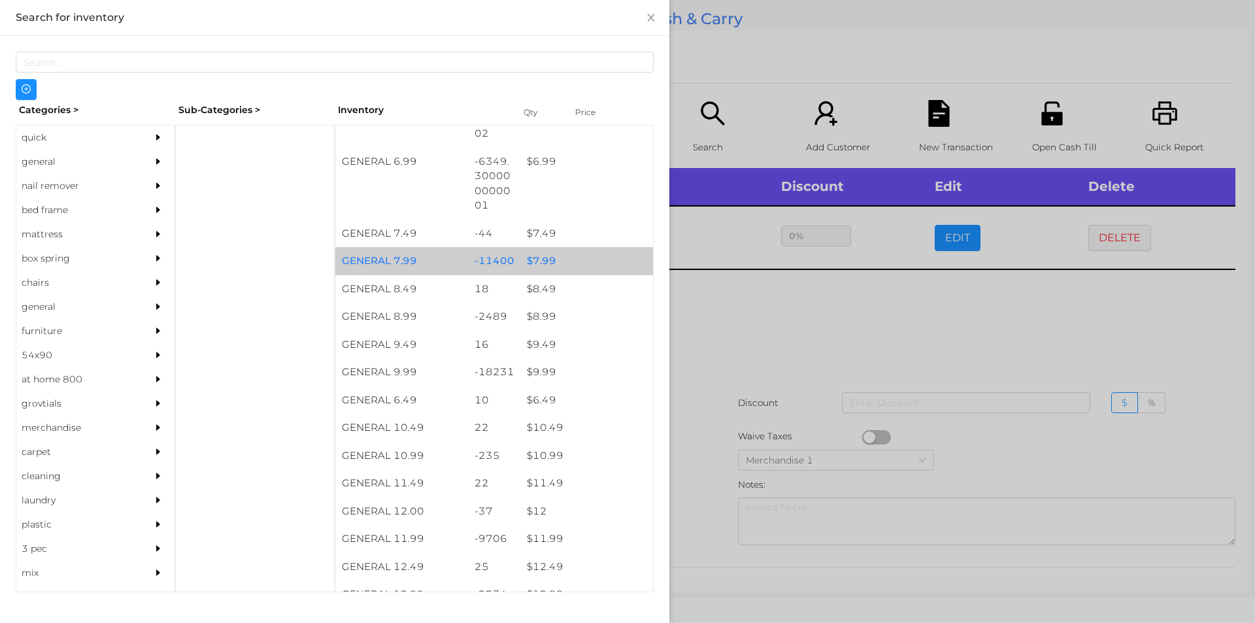
click at [563, 265] on div "$ 7.99" at bounding box center [586, 261] width 133 height 28
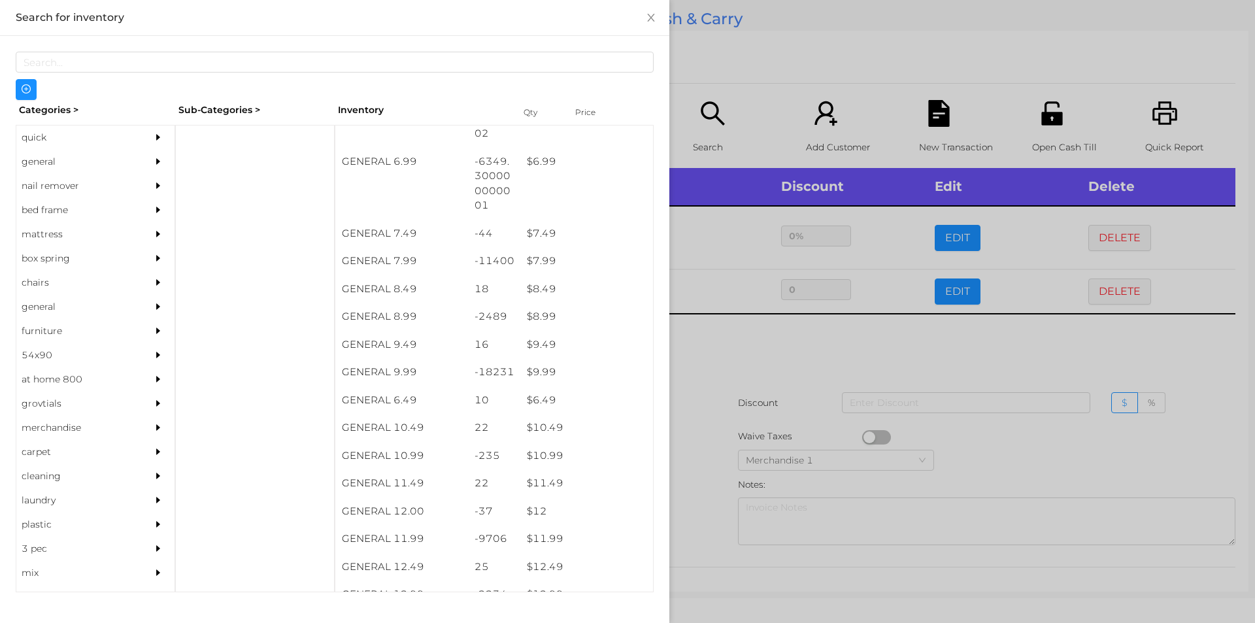
click at [754, 426] on div at bounding box center [627, 311] width 1255 height 623
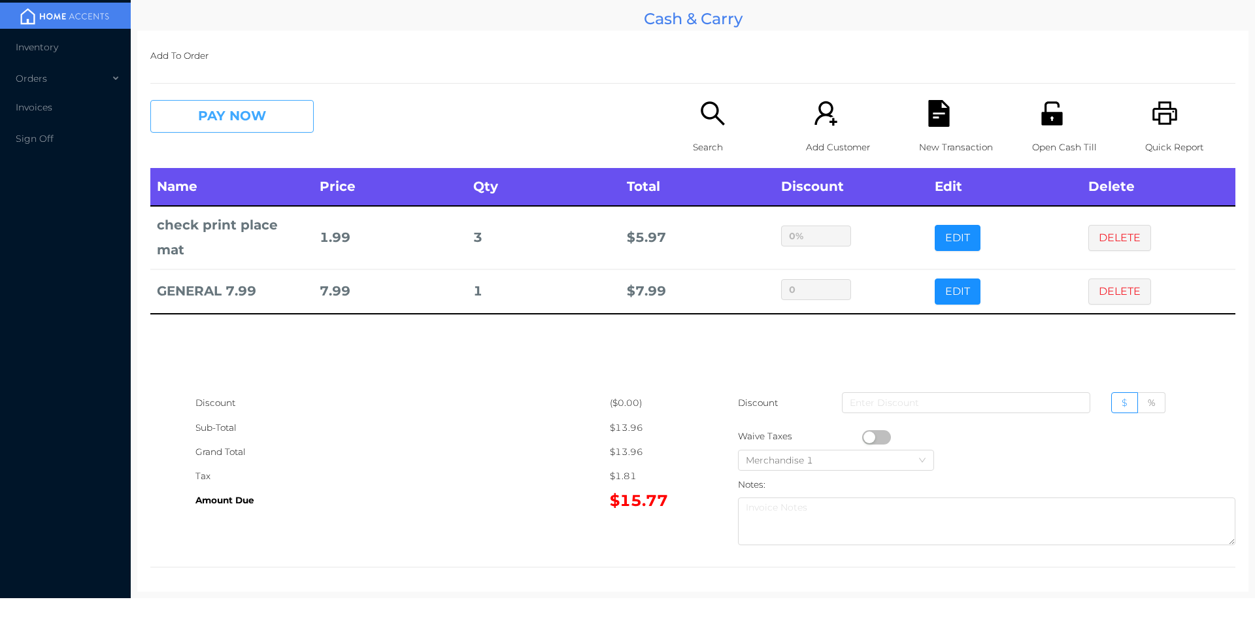
click at [254, 128] on button "PAY NOW" at bounding box center [231, 116] width 163 height 33
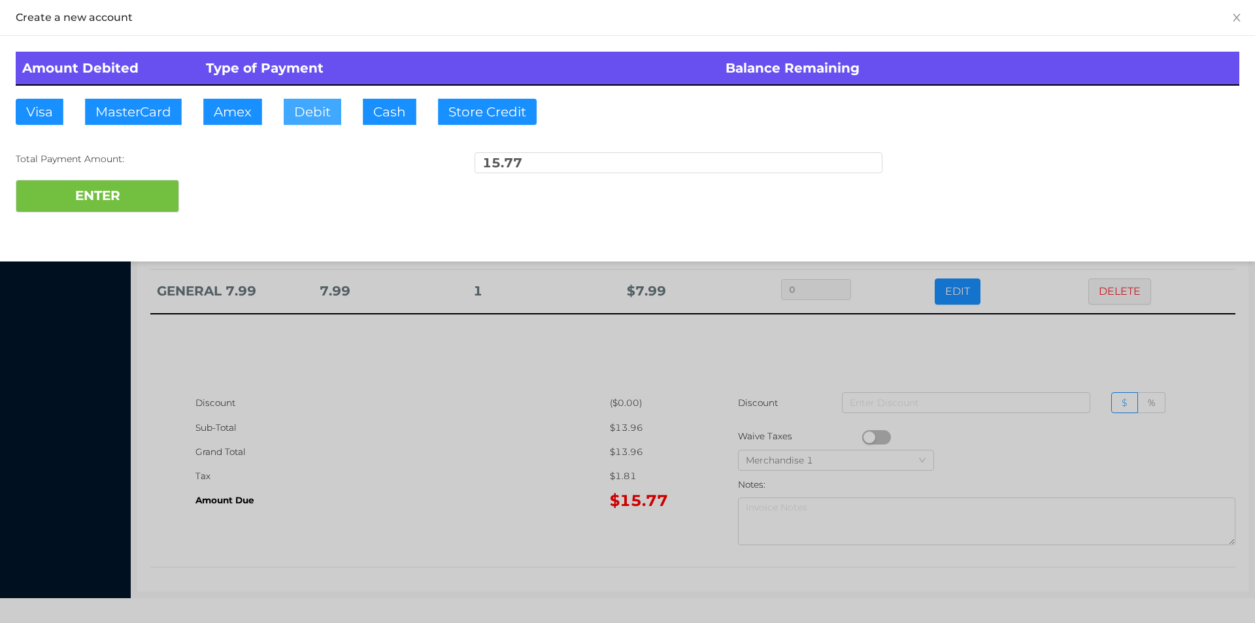
click at [337, 115] on button "Debit" at bounding box center [313, 112] width 58 height 26
type input "20"
click at [98, 188] on button "ENTER" at bounding box center [97, 196] width 163 height 33
type input "0"
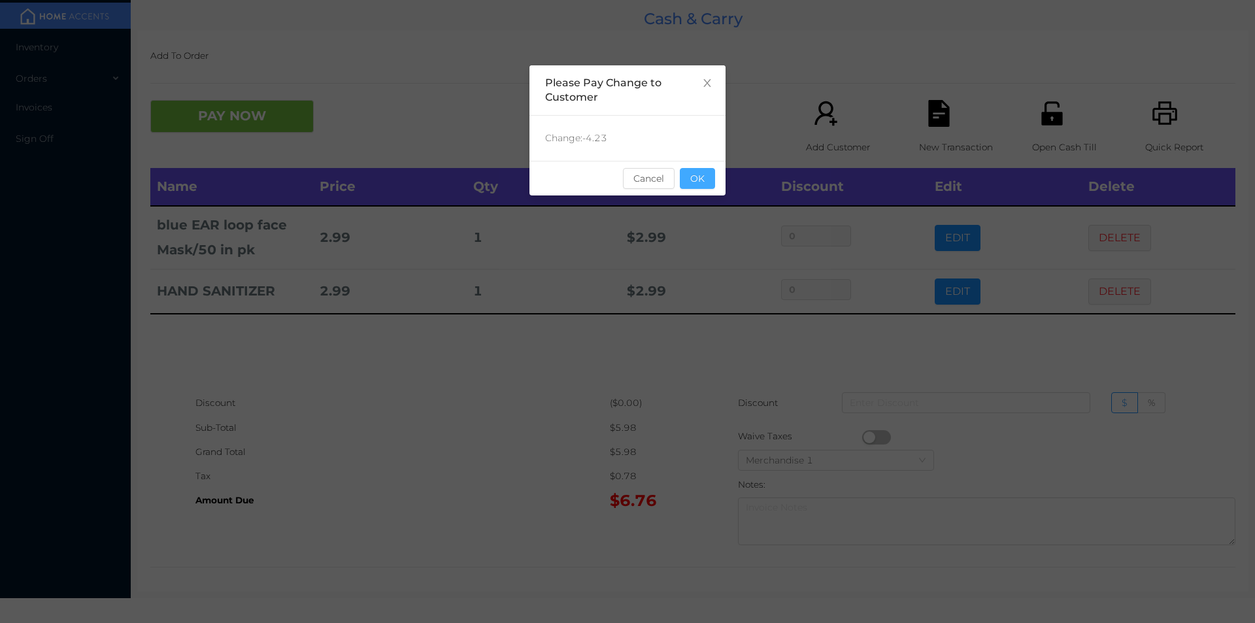
click at [710, 178] on button "OK" at bounding box center [697, 178] width 35 height 21
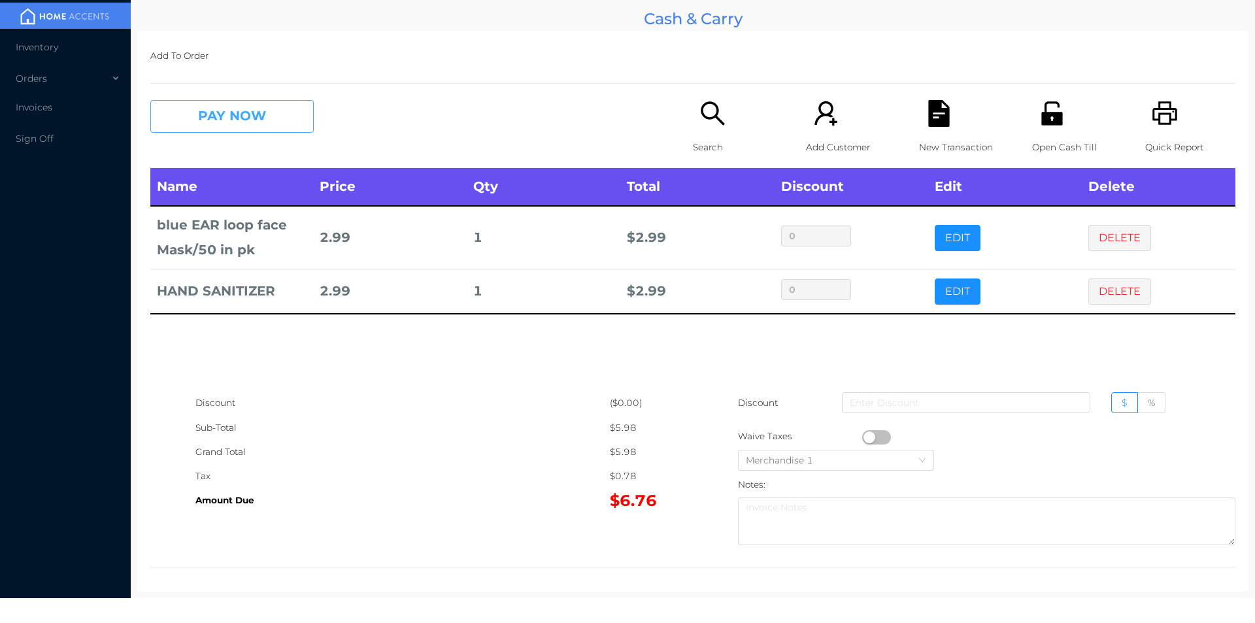
click at [212, 116] on button "PAY NOW" at bounding box center [231, 116] width 163 height 33
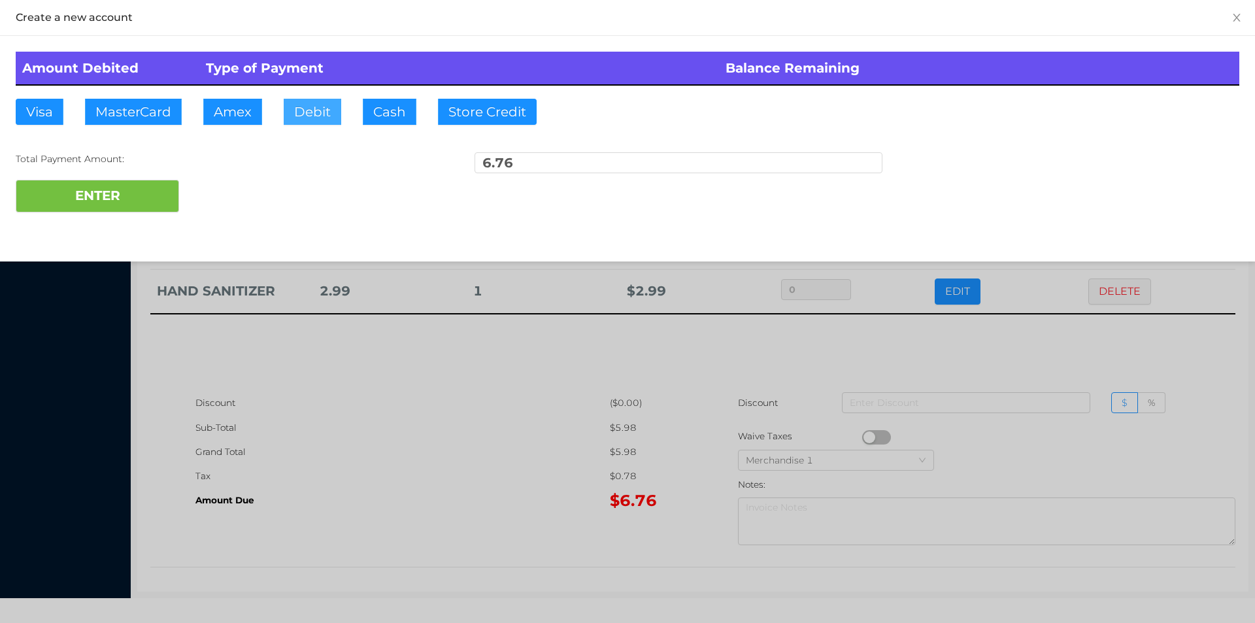
click at [307, 121] on button "Debit" at bounding box center [313, 112] width 58 height 26
type input "20"
click at [114, 182] on button "ENTER" at bounding box center [97, 196] width 163 height 33
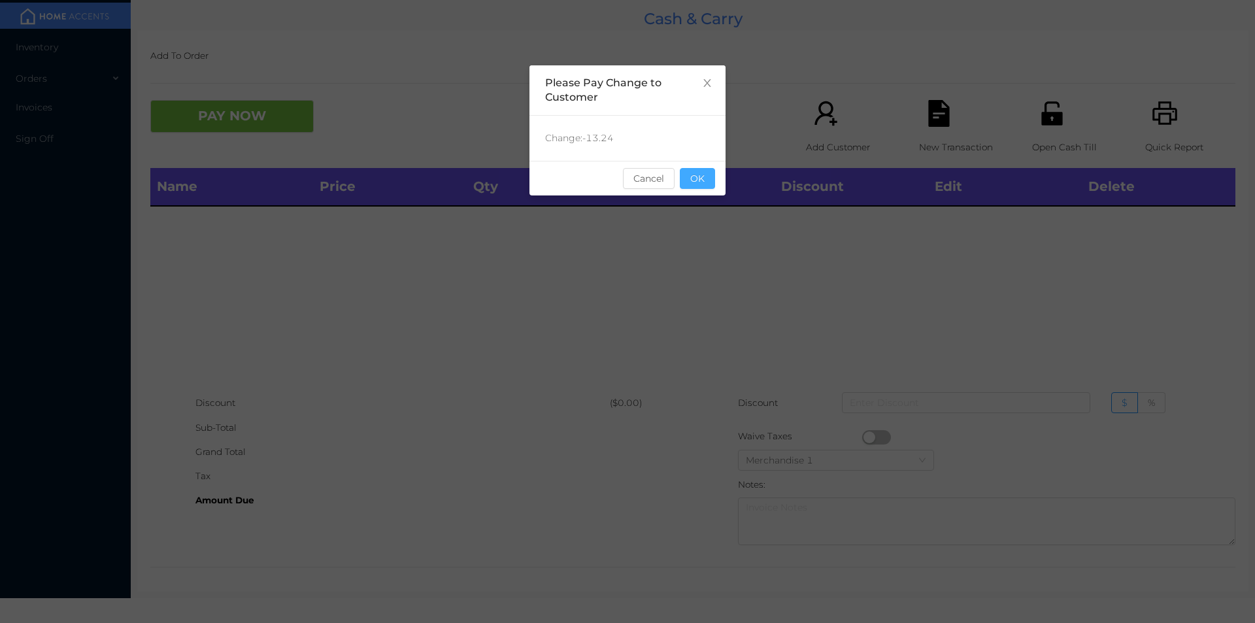
click at [705, 184] on button "OK" at bounding box center [697, 178] width 35 height 21
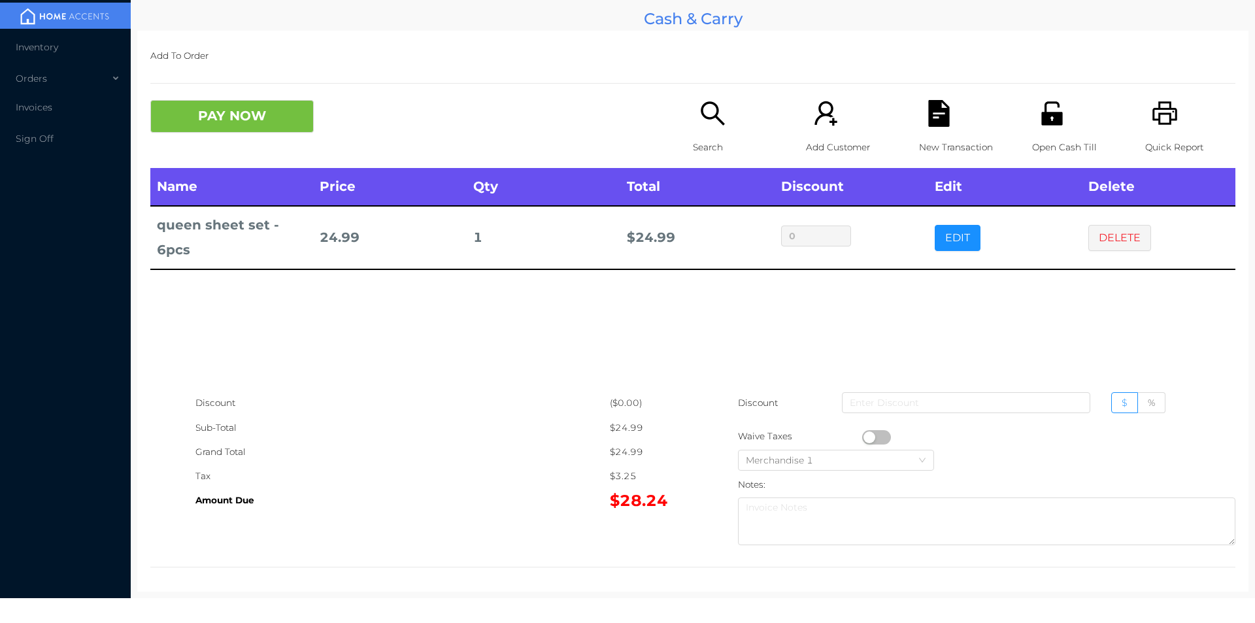
click at [703, 125] on icon "icon: search" at bounding box center [712, 113] width 27 height 27
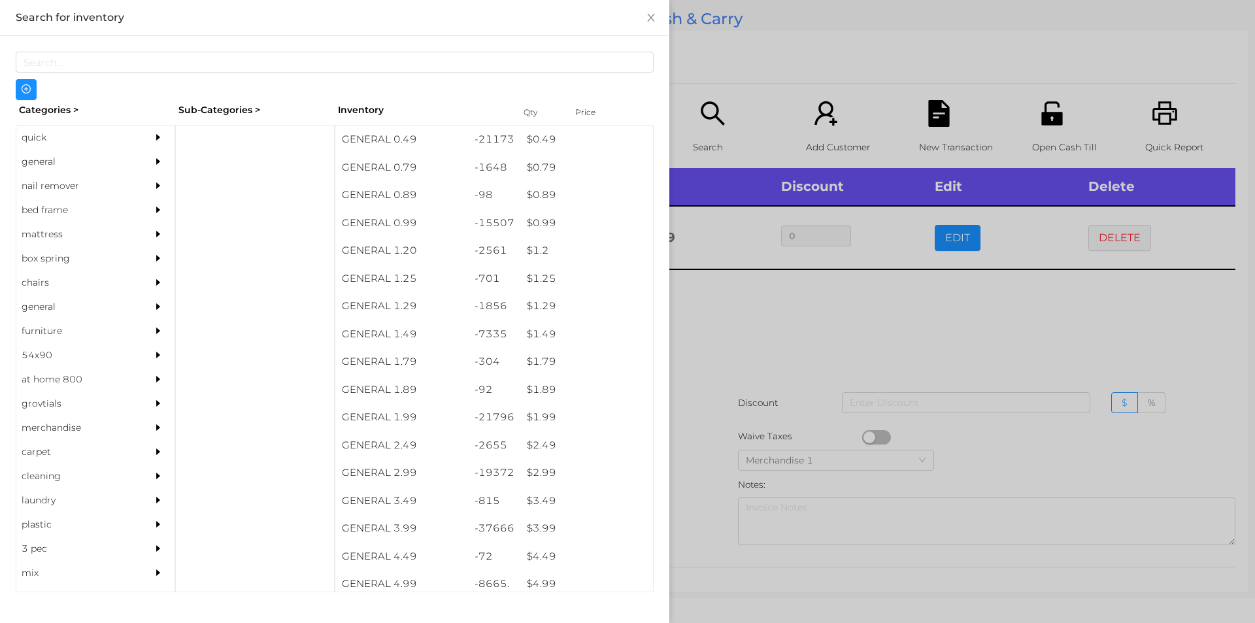
click at [44, 157] on div "general" at bounding box center [75, 162] width 119 height 24
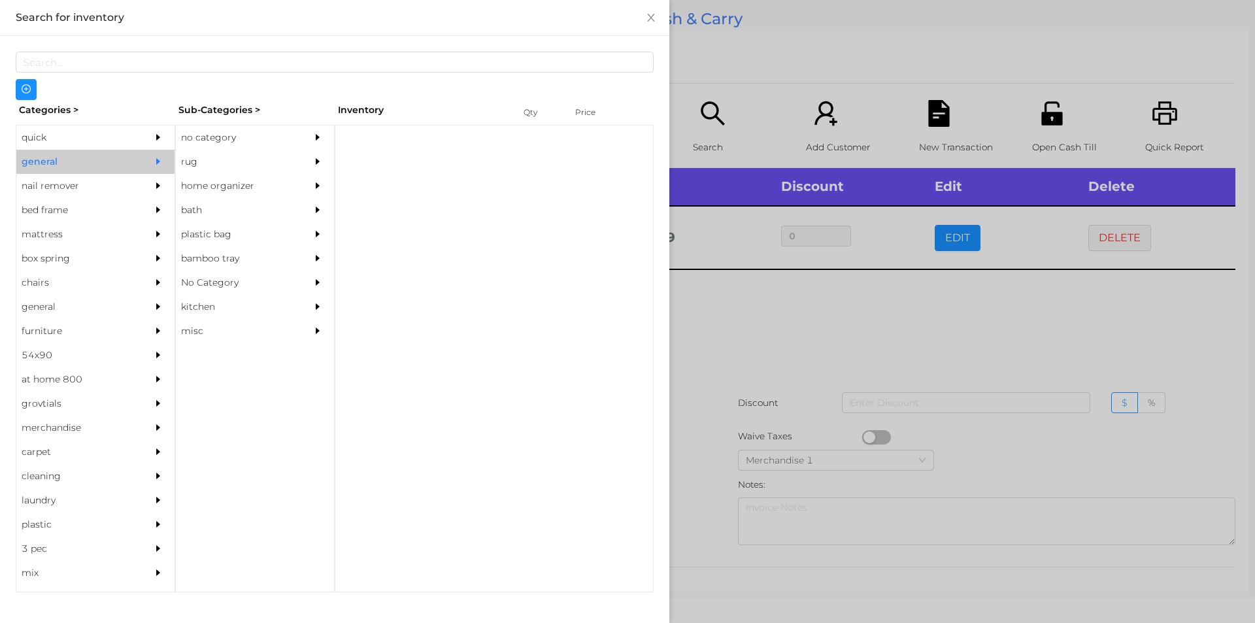
click at [210, 141] on div "no category" at bounding box center [235, 137] width 119 height 24
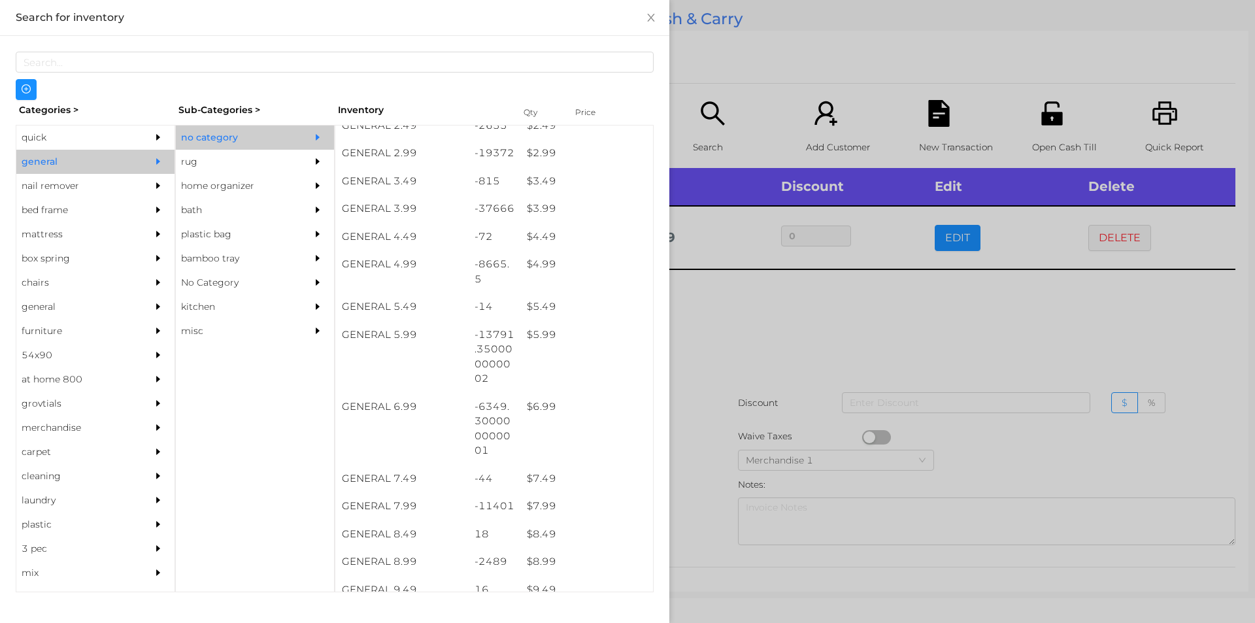
scroll to position [326, 0]
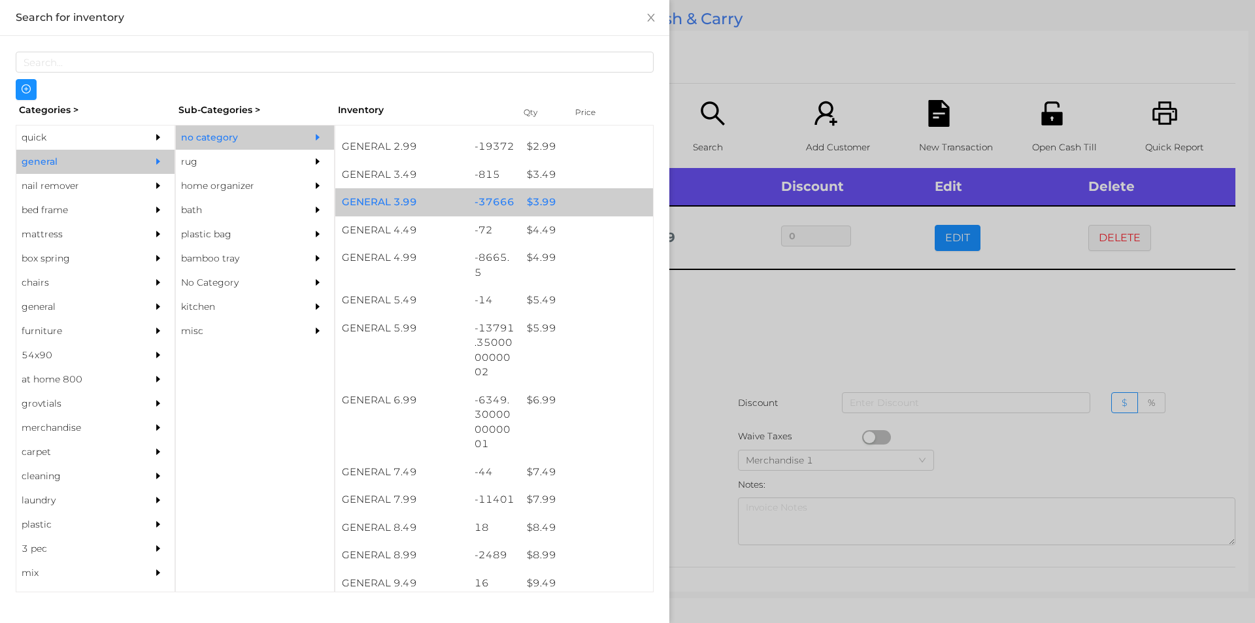
click at [535, 205] on div "$ 3.99" at bounding box center [586, 202] width 133 height 28
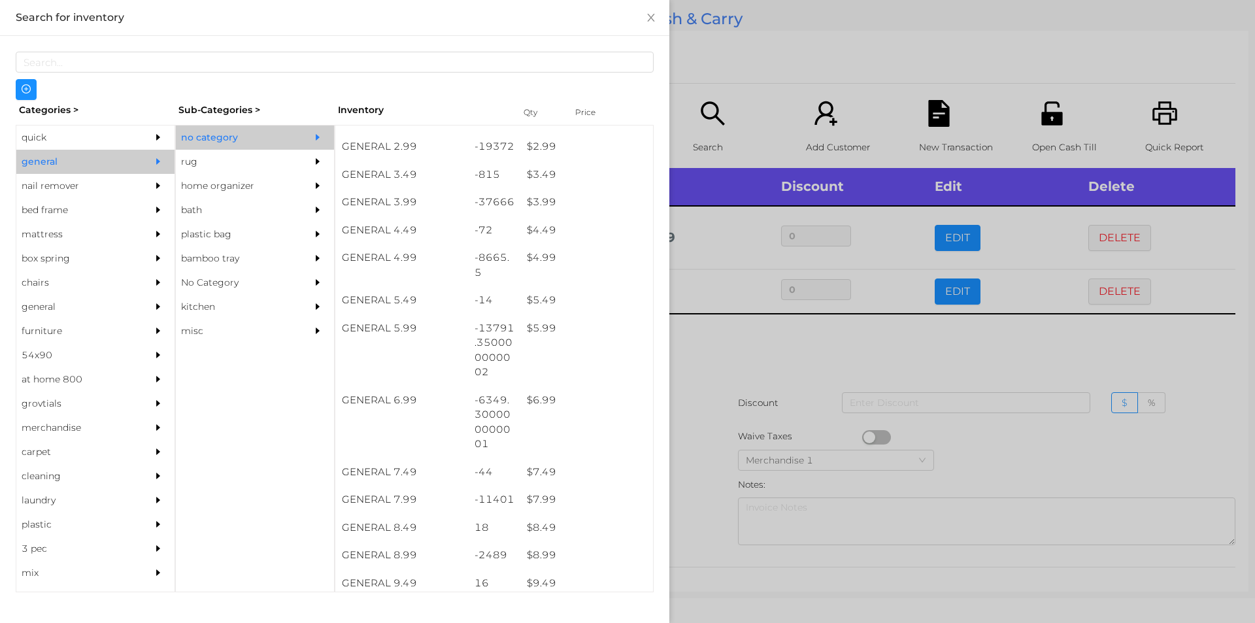
click at [727, 347] on div at bounding box center [627, 311] width 1255 height 623
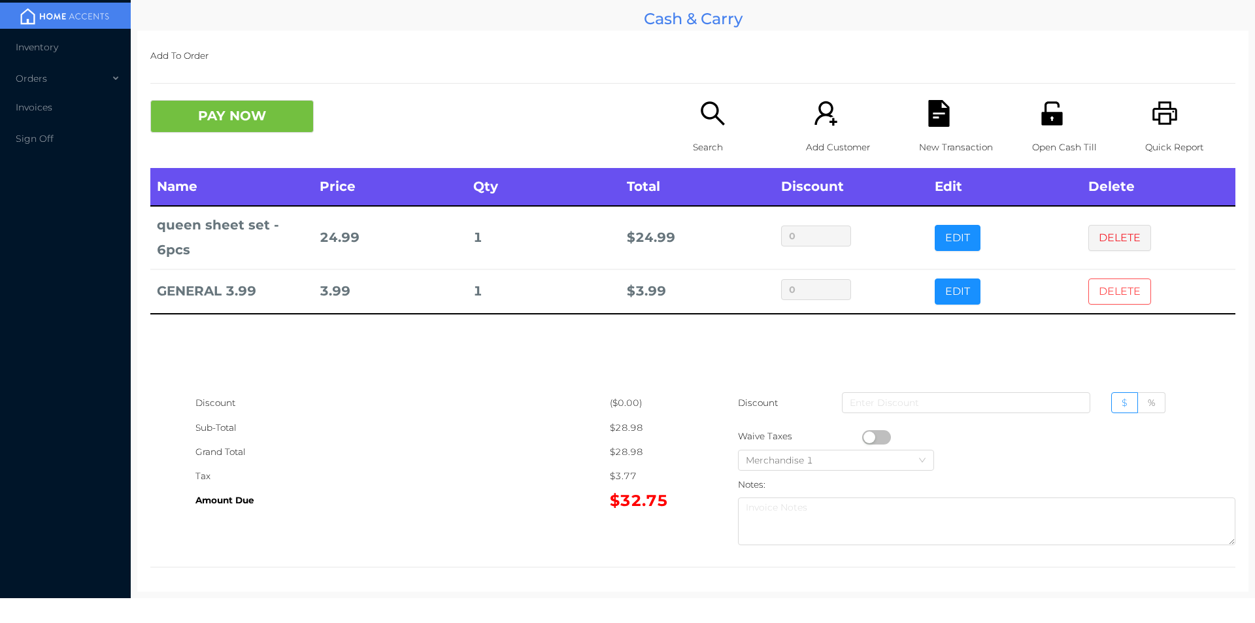
click at [1098, 299] on button "DELETE" at bounding box center [1119, 291] width 63 height 26
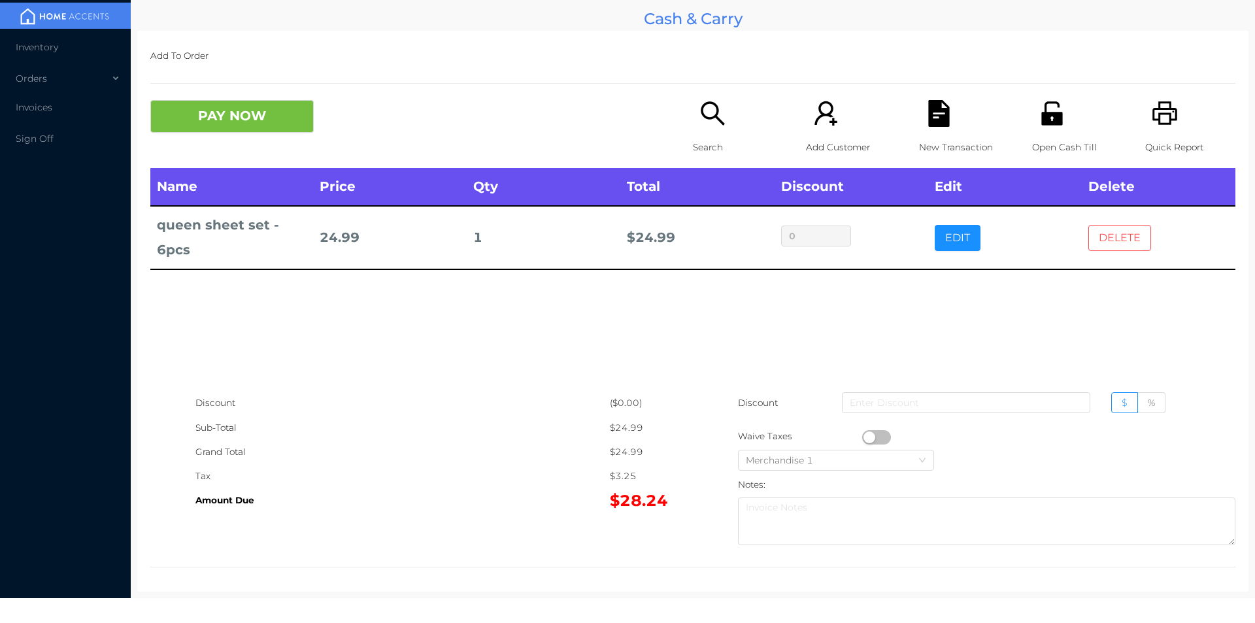
click at [1092, 234] on button "DELETE" at bounding box center [1119, 238] width 63 height 26
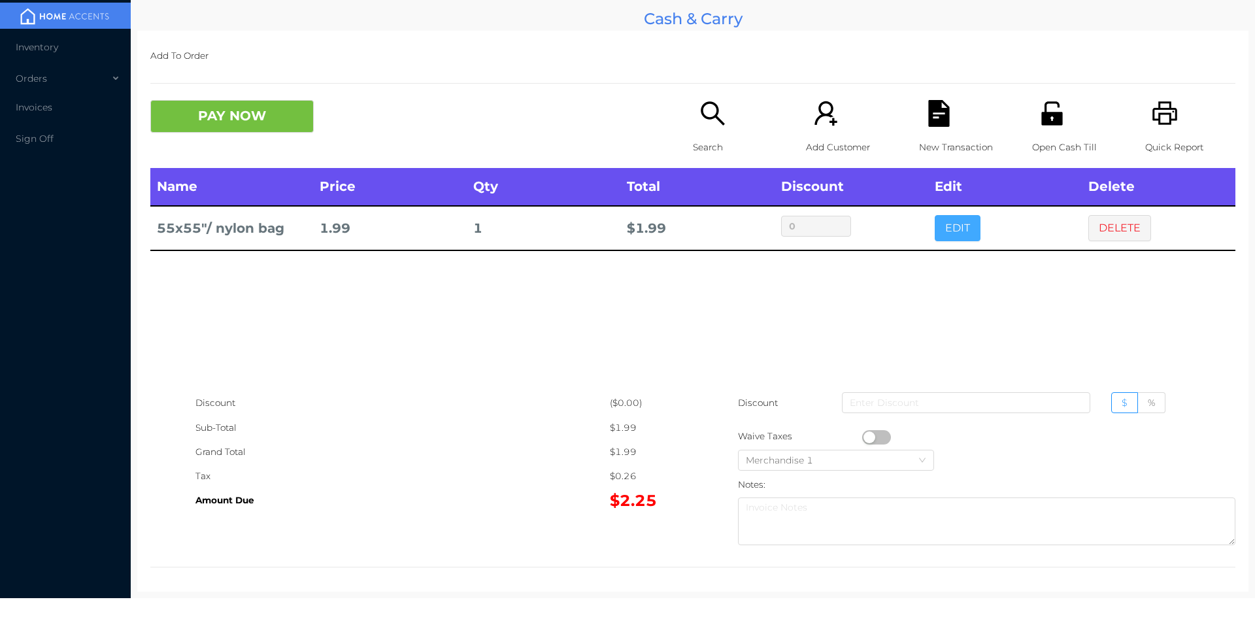
click at [951, 225] on button "EDIT" at bounding box center [958, 228] width 46 height 26
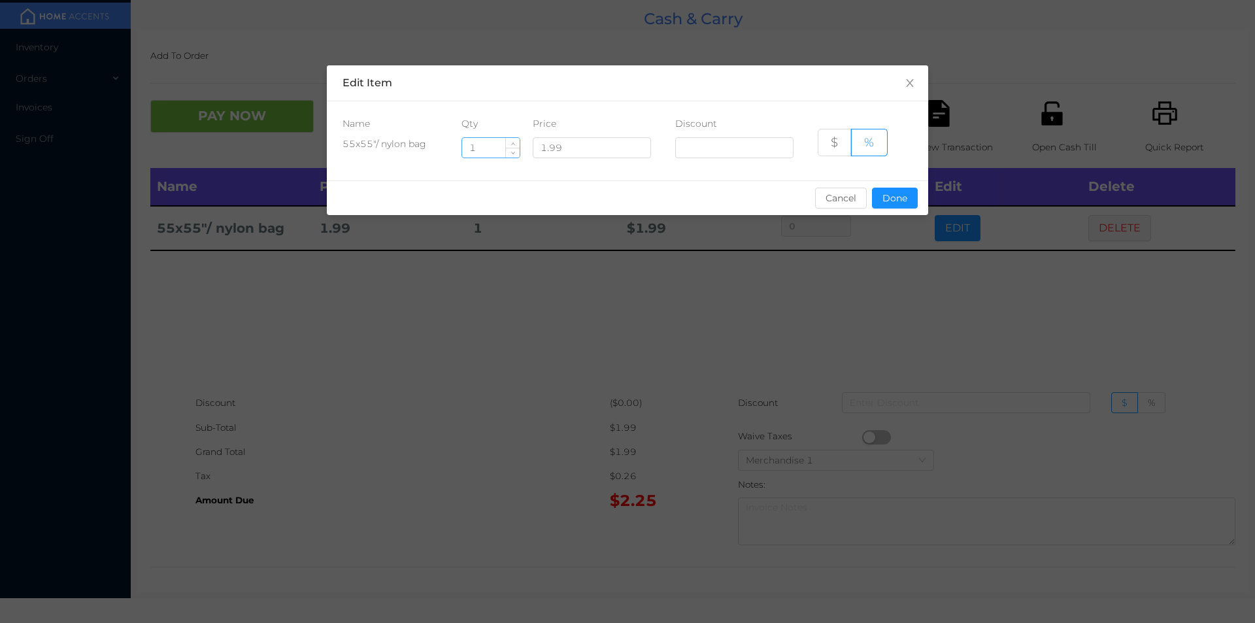
click at [487, 149] on input "1" at bounding box center [491, 148] width 58 height 20
type input "3"
click at [897, 198] on button "Done" at bounding box center [895, 198] width 46 height 21
type input "0%"
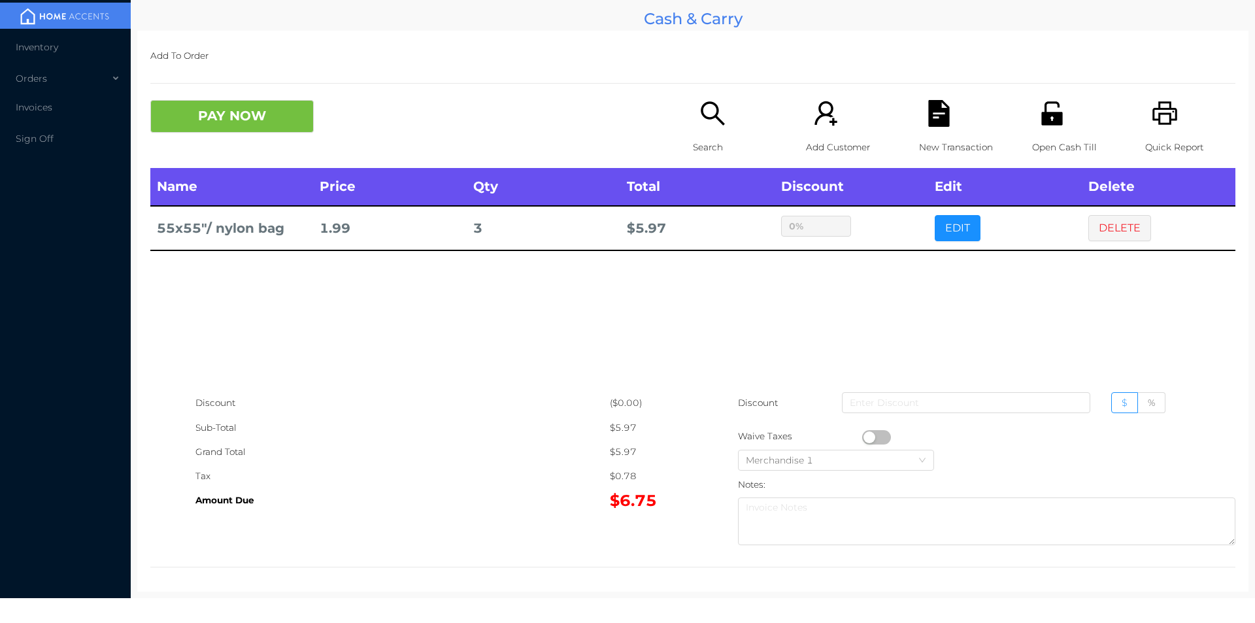
click at [880, 310] on div "sentinelStart Edit Item Name Qty Price Discount 55x55"/ nylon bag 3 1.99 $ % Ca…" at bounding box center [627, 311] width 1255 height 623
click at [218, 119] on button "PAY NOW" at bounding box center [231, 116] width 163 height 33
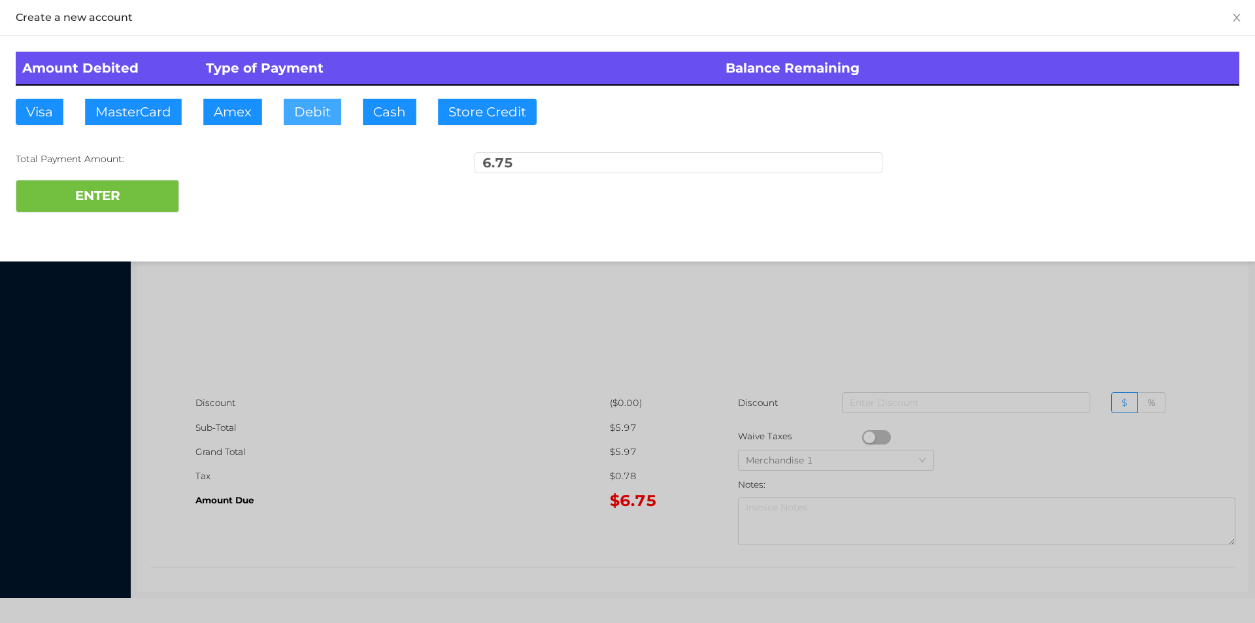
click at [314, 114] on button "Debit" at bounding box center [313, 112] width 58 height 26
type input "20."
click at [124, 195] on button "ENTER" at bounding box center [97, 196] width 163 height 33
type input "0"
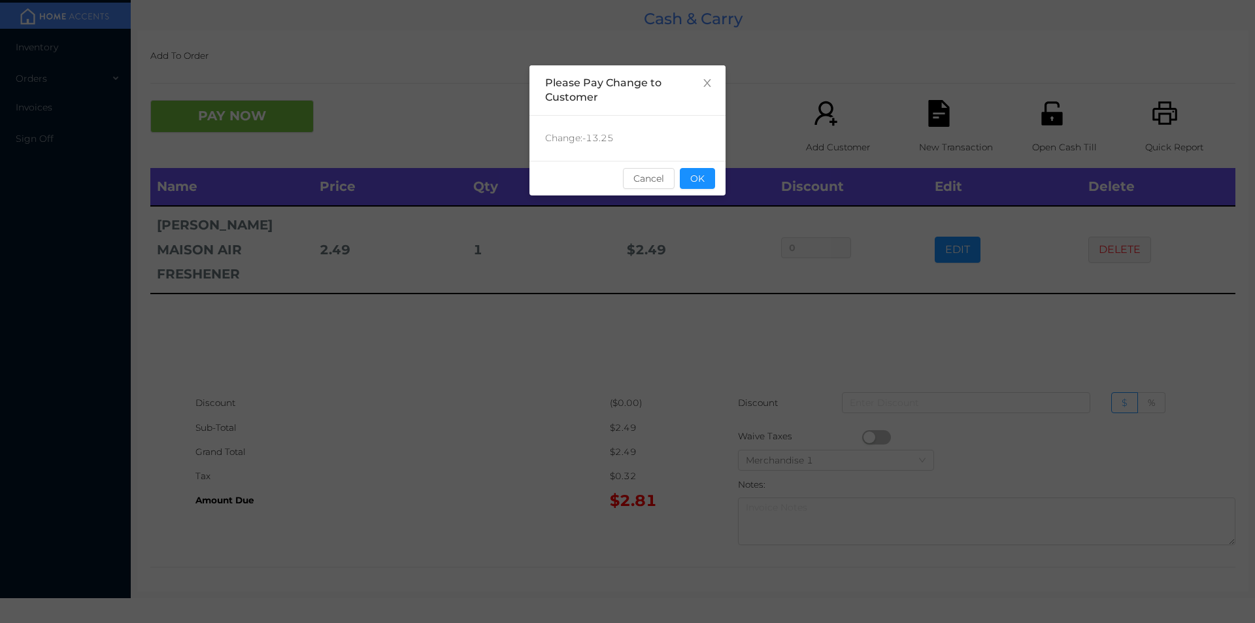
click at [716, 303] on div "sentinelStart Please Pay Change to Customer Change: -13.25 Cancel OK sentinelEnd" at bounding box center [627, 195] width 196 height 261
click at [688, 181] on button "OK" at bounding box center [697, 178] width 35 height 21
click at [709, 322] on div "Name Price Qty Total Discount Edit Delete VEHR MAISON AIR FRESHENER 2.49 1 $ 2.…" at bounding box center [692, 279] width 1085 height 223
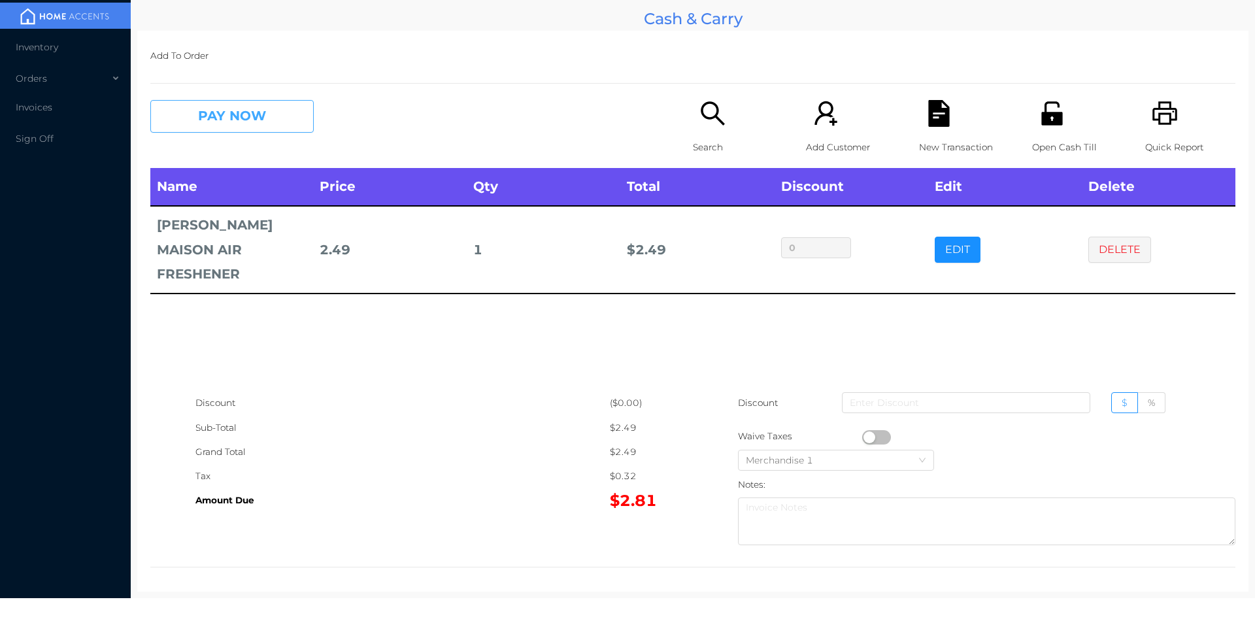
click at [218, 122] on button "PAY NOW" at bounding box center [231, 116] width 163 height 33
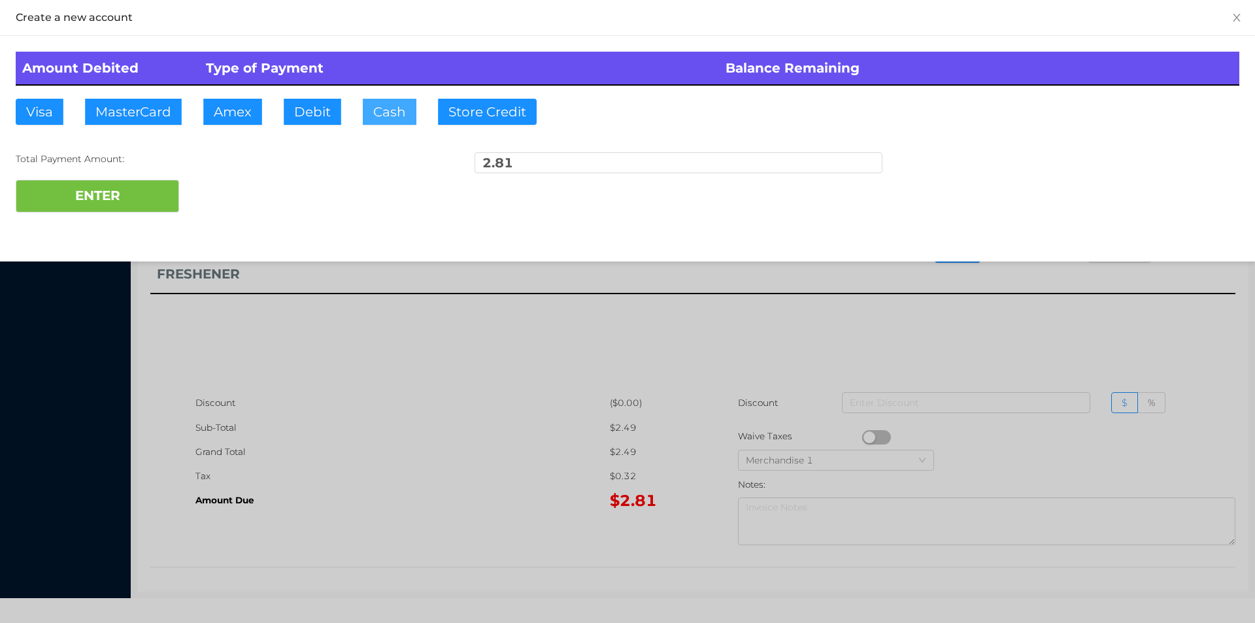
click at [380, 110] on button "Cash" at bounding box center [390, 112] width 54 height 26
click at [88, 188] on button "ENTER" at bounding box center [97, 196] width 163 height 33
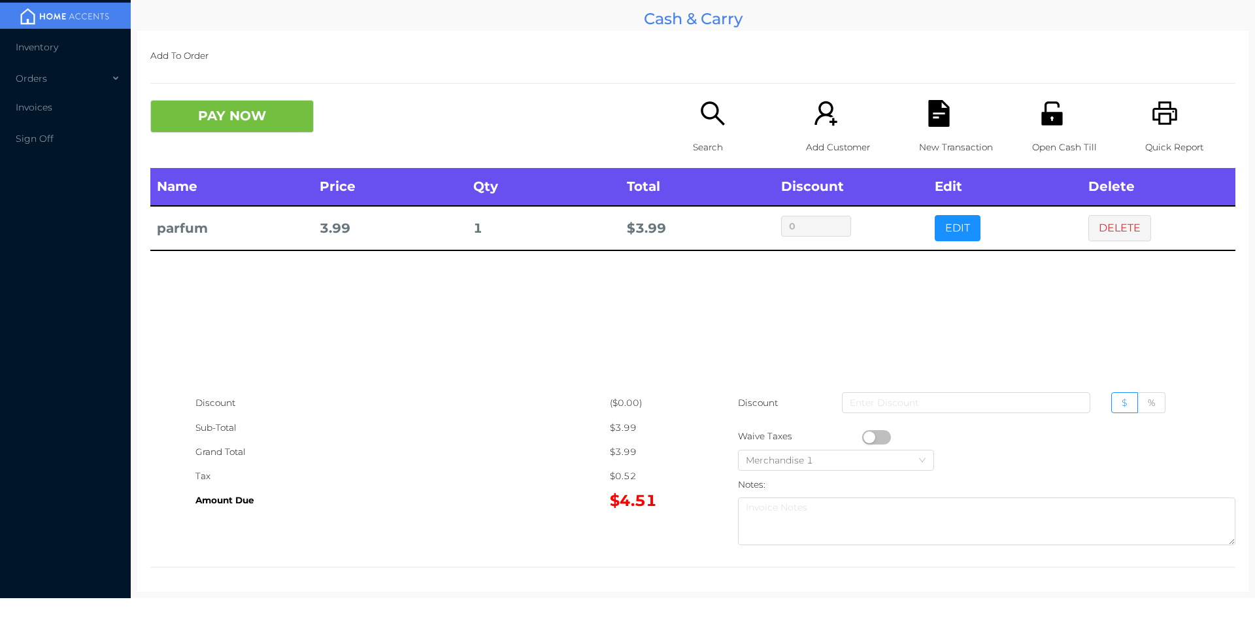
click at [1113, 220] on button "DELETE" at bounding box center [1119, 228] width 63 height 26
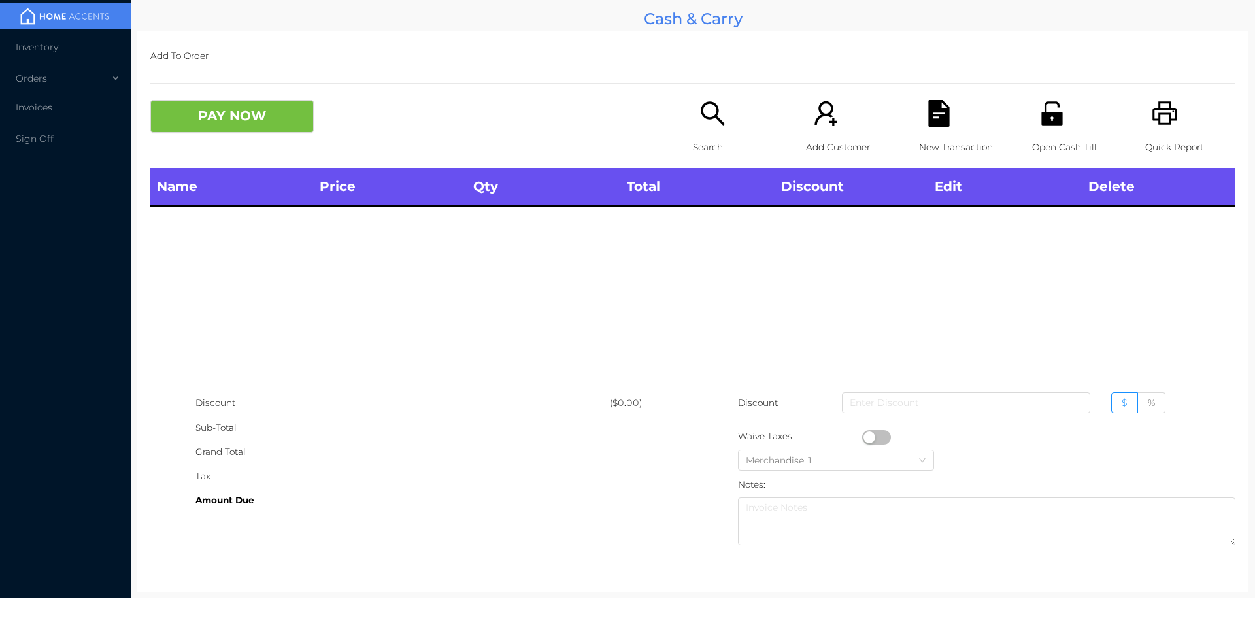
click at [1158, 116] on icon "icon: printer" at bounding box center [1165, 113] width 27 height 27
click at [271, 114] on button "PAY NOW" at bounding box center [231, 116] width 163 height 33
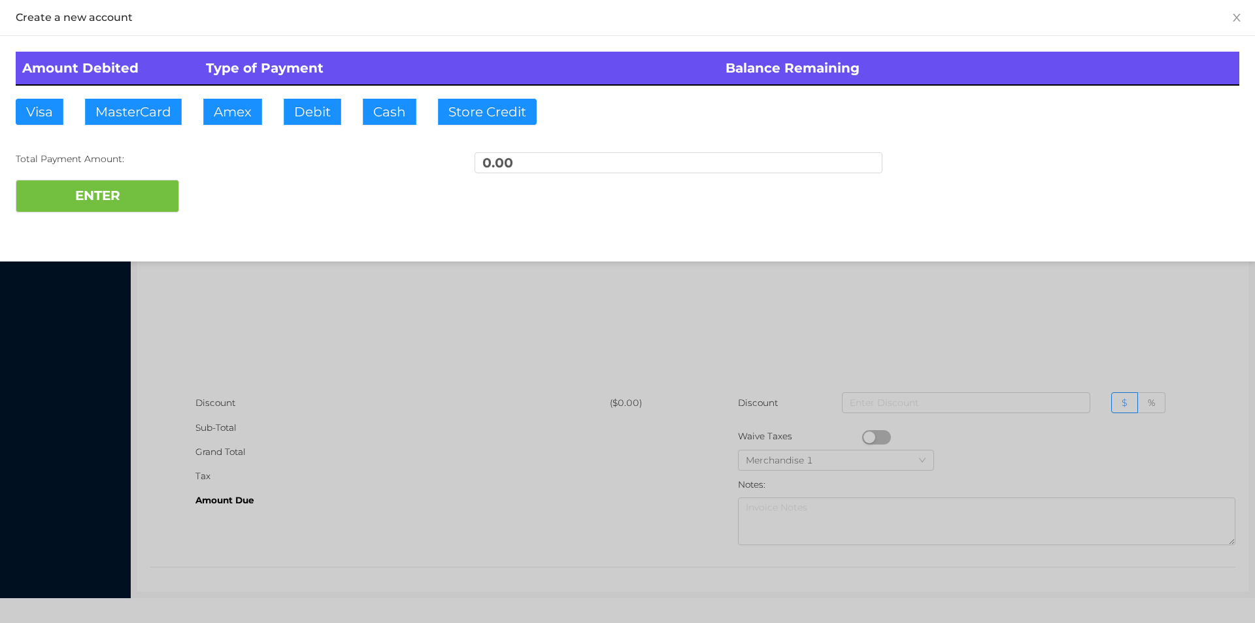
click at [225, 305] on div at bounding box center [627, 311] width 1255 height 623
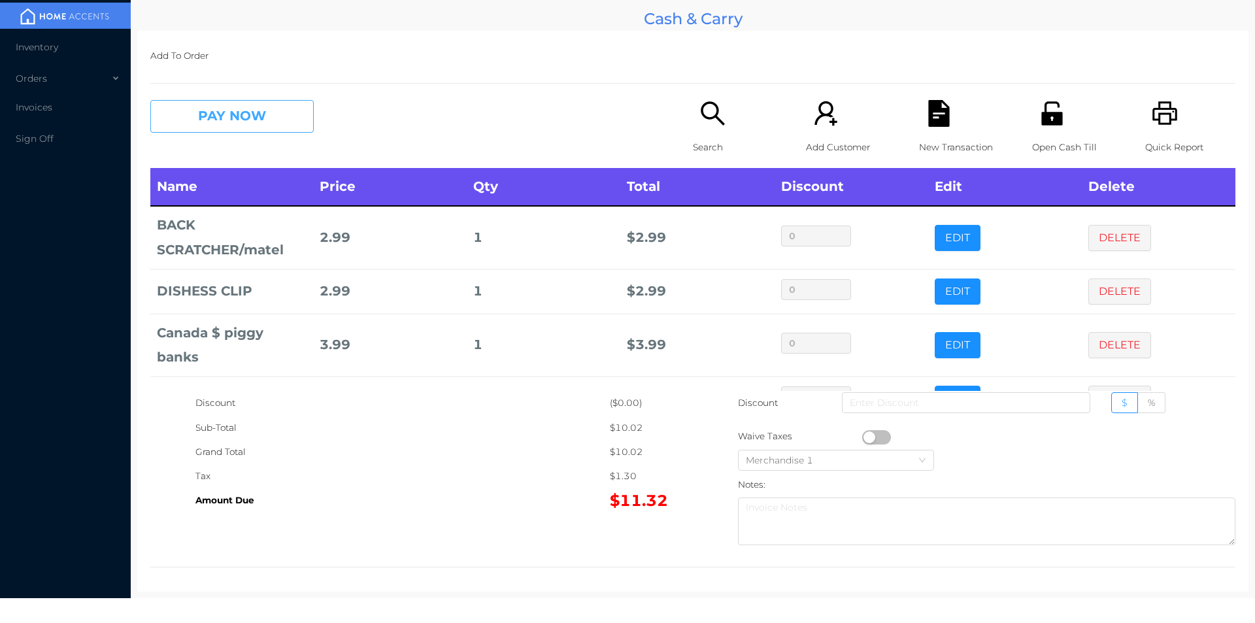
click at [259, 121] on button "PAY NOW" at bounding box center [231, 116] width 163 height 33
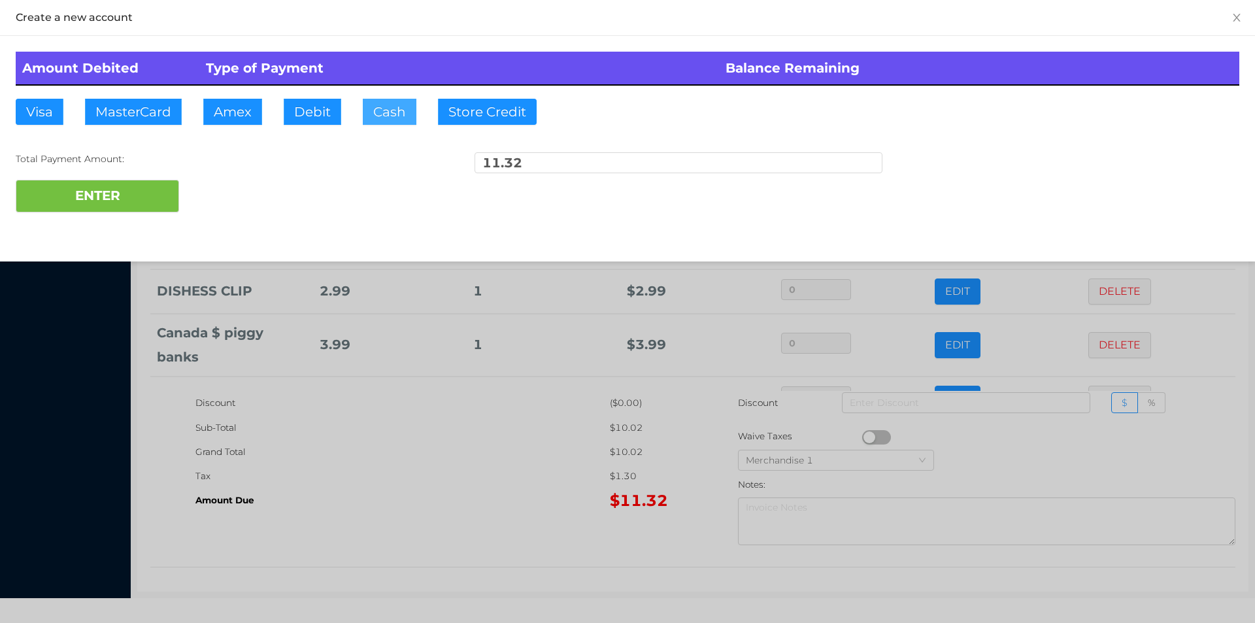
click at [376, 114] on button "Cash" at bounding box center [390, 112] width 54 height 26
type input "15."
click at [146, 203] on button "ENTER" at bounding box center [97, 196] width 163 height 33
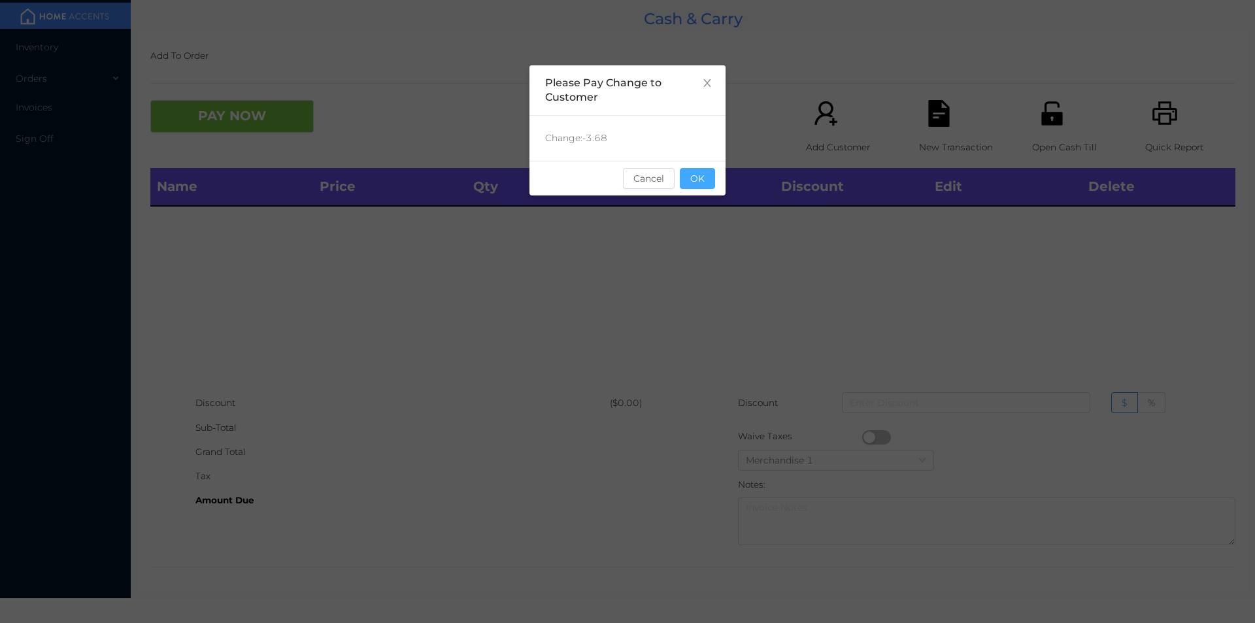
click at [711, 169] on button "OK" at bounding box center [697, 178] width 35 height 21
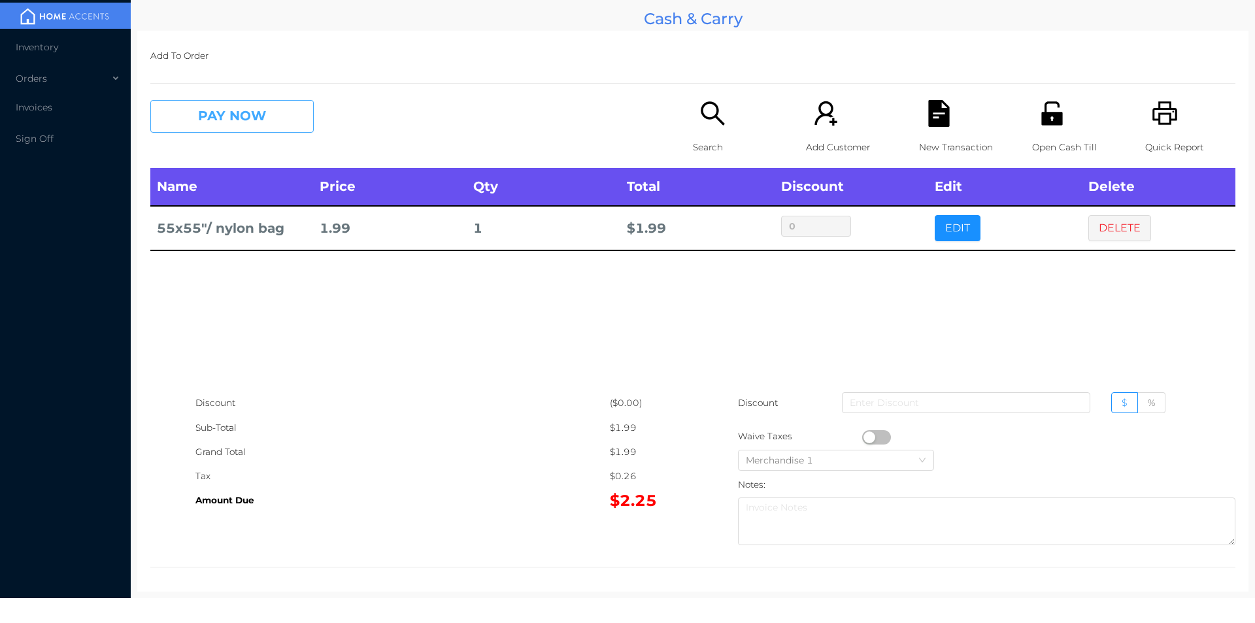
click at [206, 123] on button "PAY NOW" at bounding box center [231, 116] width 163 height 33
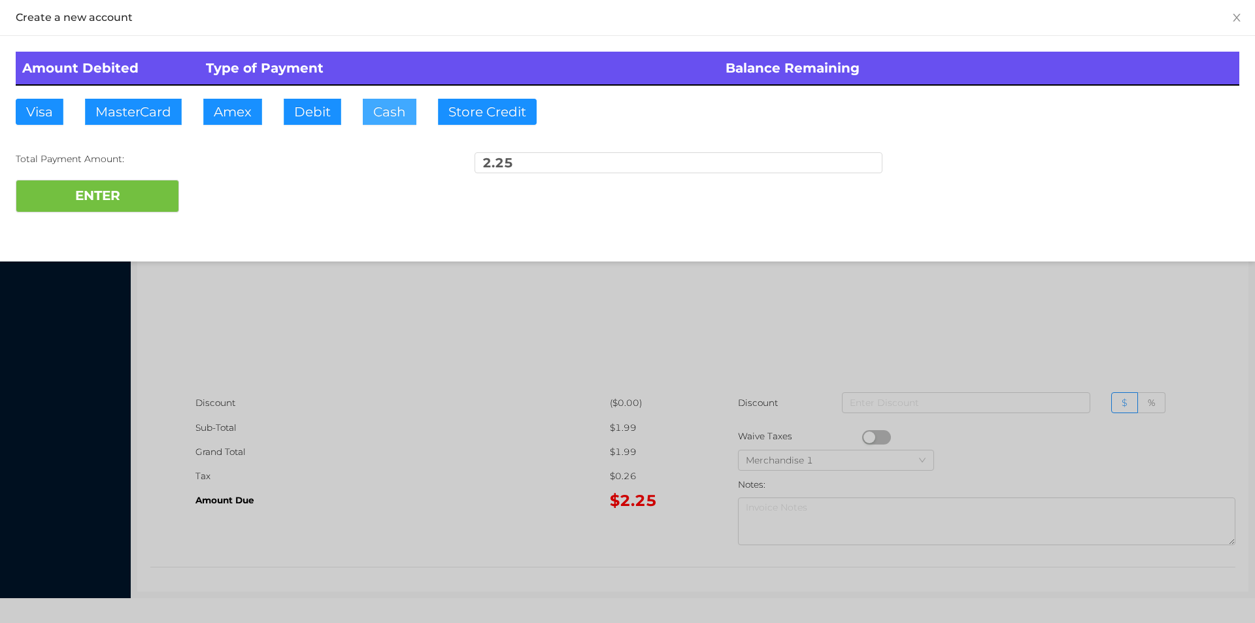
click at [387, 112] on button "Cash" at bounding box center [390, 112] width 54 height 26
click at [137, 193] on button "ENTER" at bounding box center [97, 196] width 163 height 33
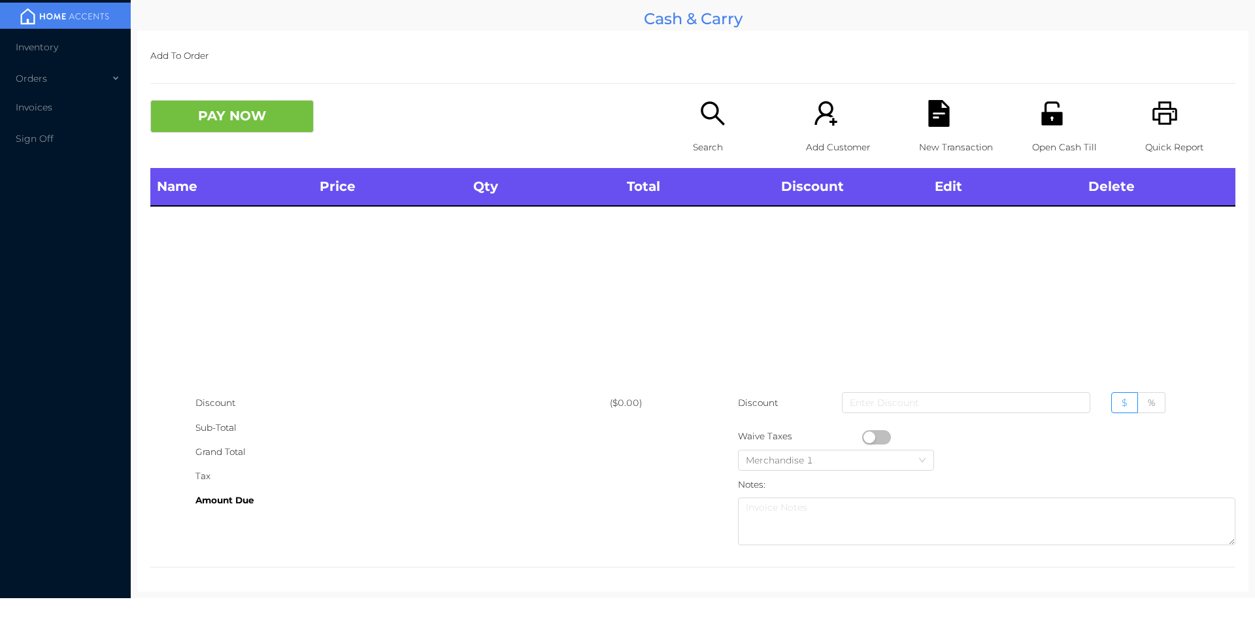
click at [711, 126] on icon "icon: search" at bounding box center [712, 113] width 27 height 27
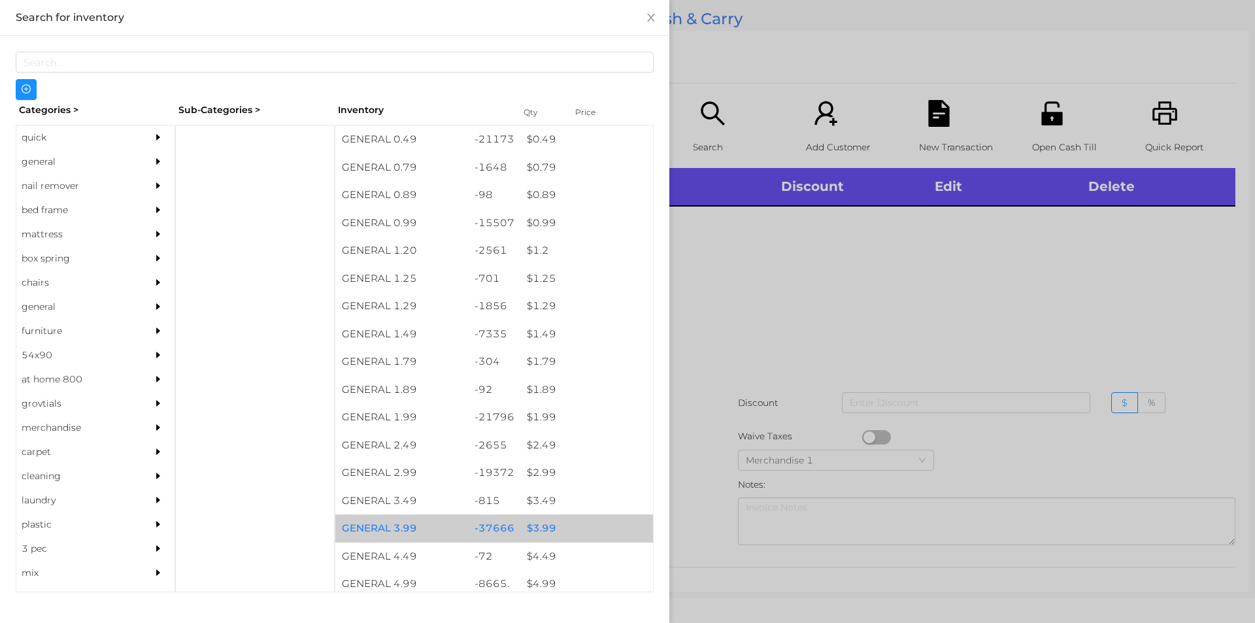
click at [541, 531] on div "$ 3.99" at bounding box center [586, 528] width 133 height 28
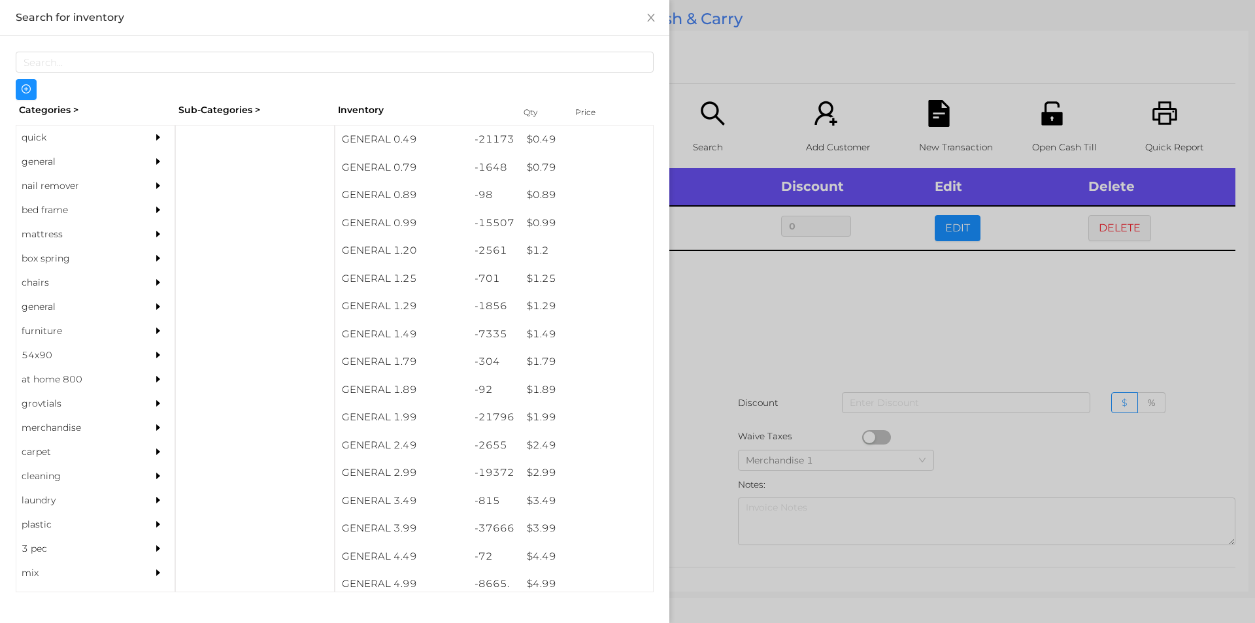
click at [738, 318] on div at bounding box center [627, 311] width 1255 height 623
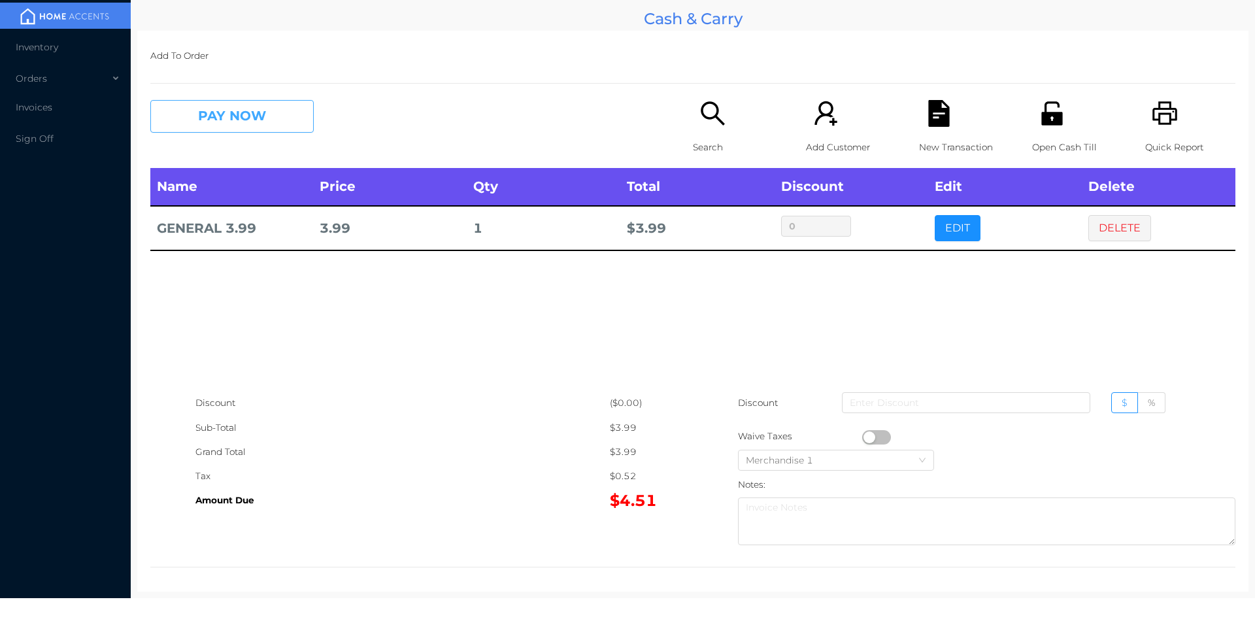
click at [207, 131] on button "PAY NOW" at bounding box center [231, 116] width 163 height 33
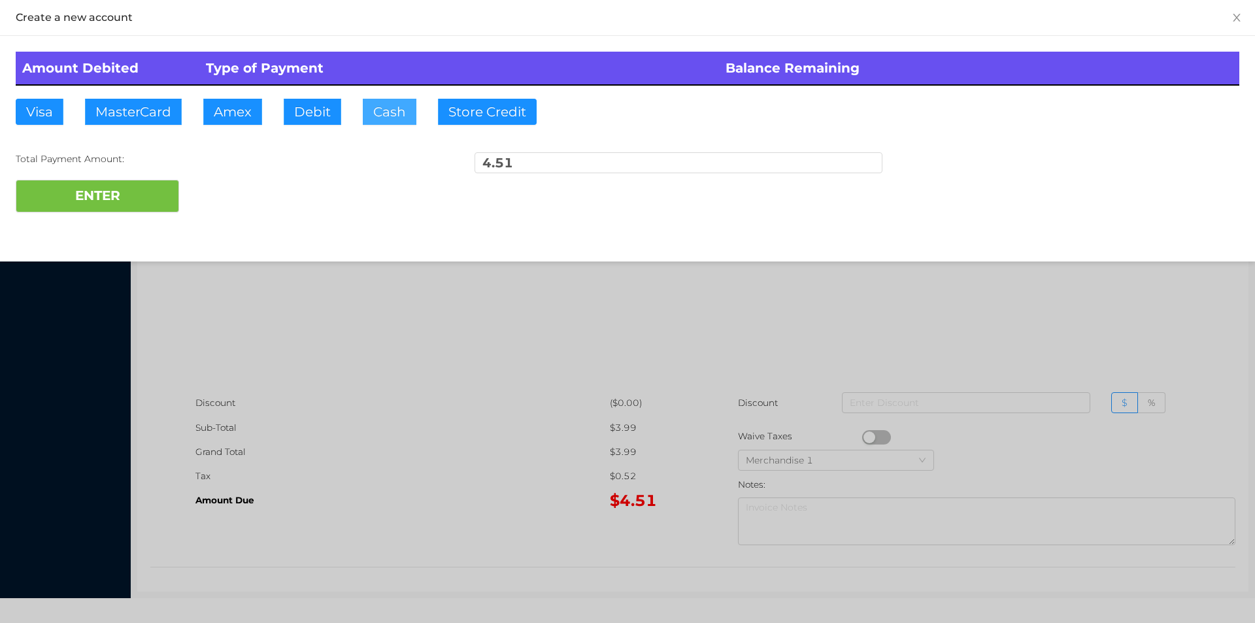
click at [382, 111] on button "Cash" at bounding box center [390, 112] width 54 height 26
click at [116, 195] on button "ENTER" at bounding box center [97, 196] width 163 height 33
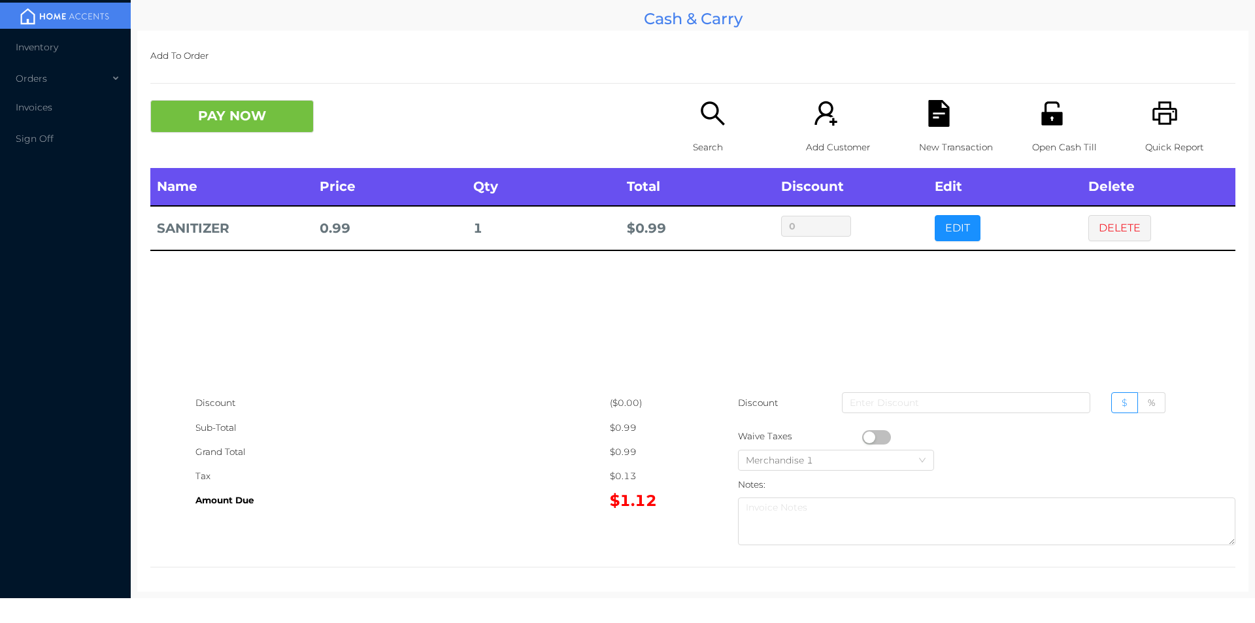
click at [696, 146] on p "Search" at bounding box center [738, 147] width 90 height 24
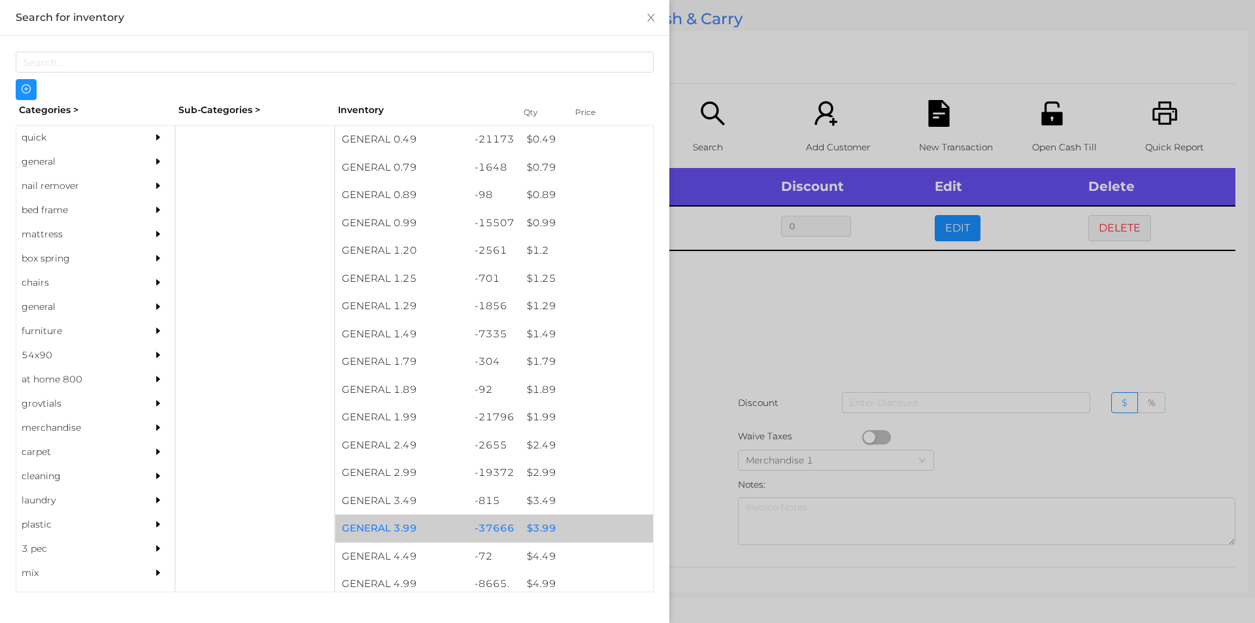
click at [543, 527] on div "$ 3.99" at bounding box center [586, 528] width 133 height 28
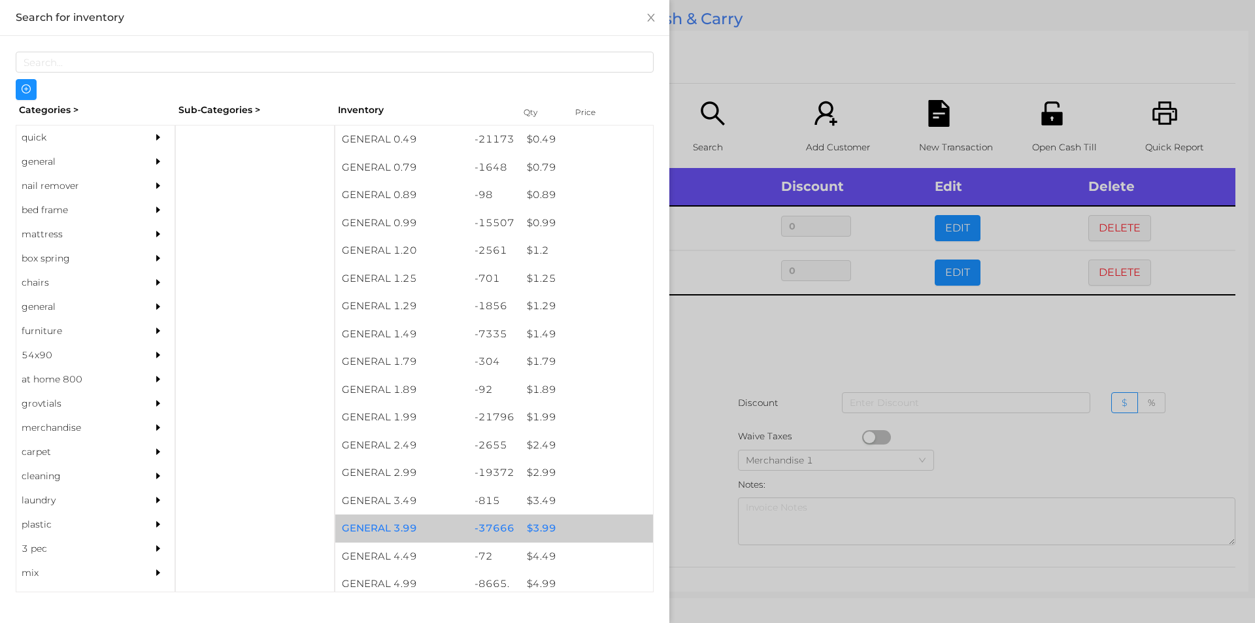
click at [534, 522] on div "$ 3.99" at bounding box center [586, 528] width 133 height 28
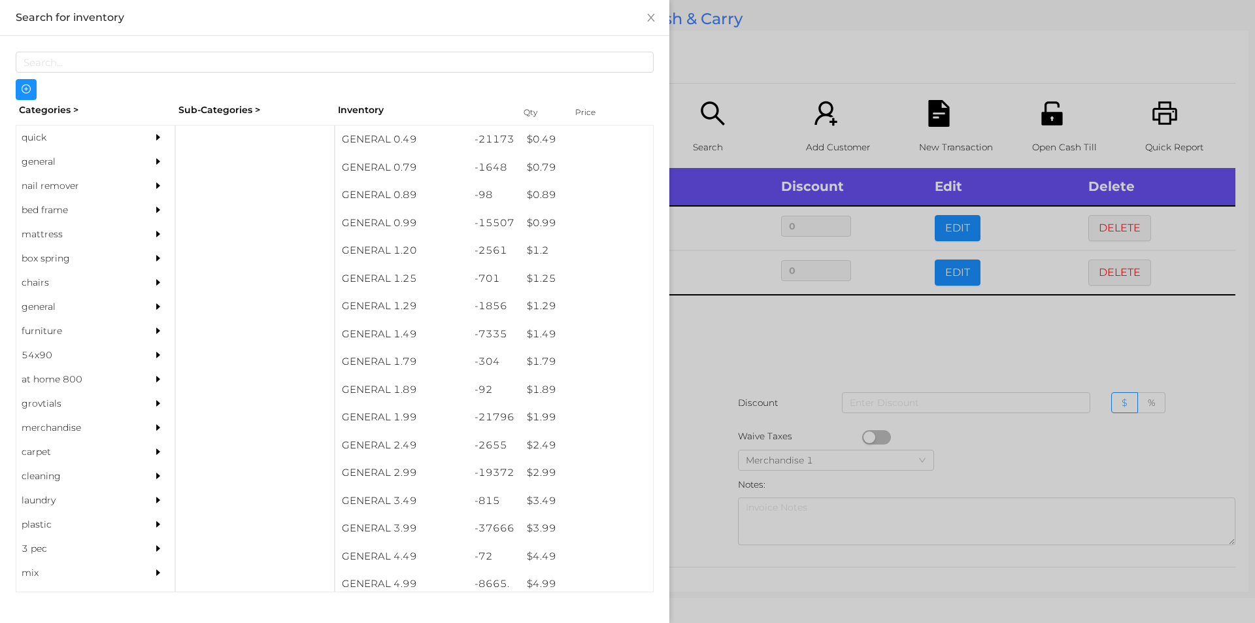
click at [713, 365] on div at bounding box center [627, 311] width 1255 height 623
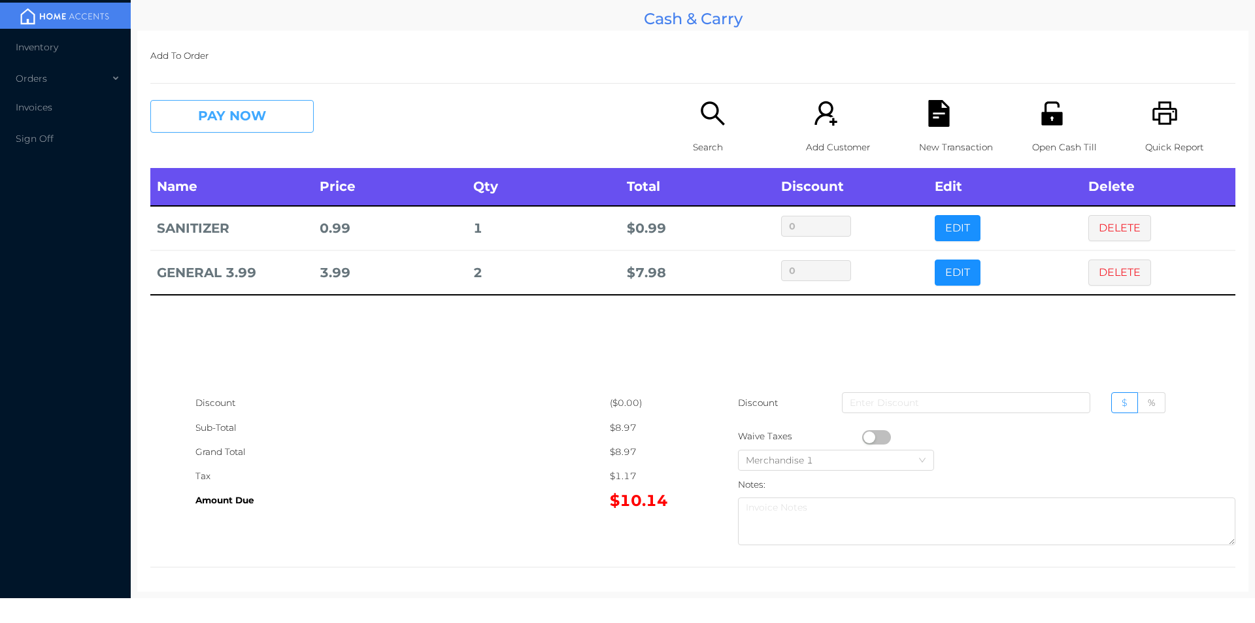
click at [220, 127] on button "PAY NOW" at bounding box center [231, 116] width 163 height 33
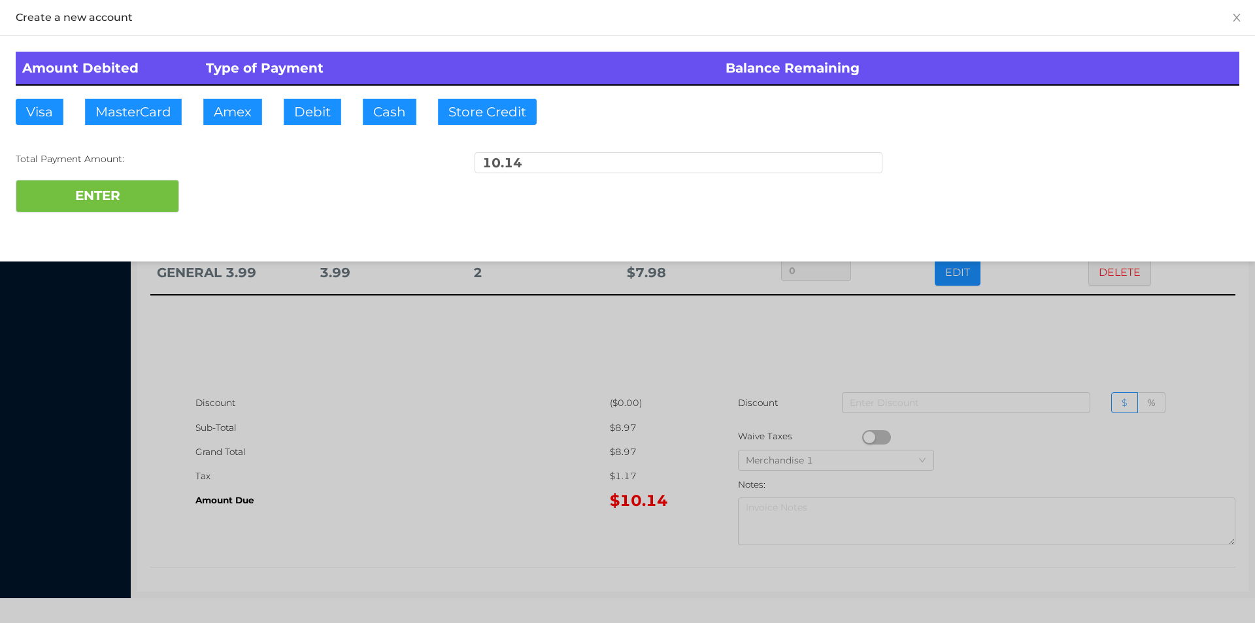
click at [353, 378] on div at bounding box center [627, 311] width 1255 height 623
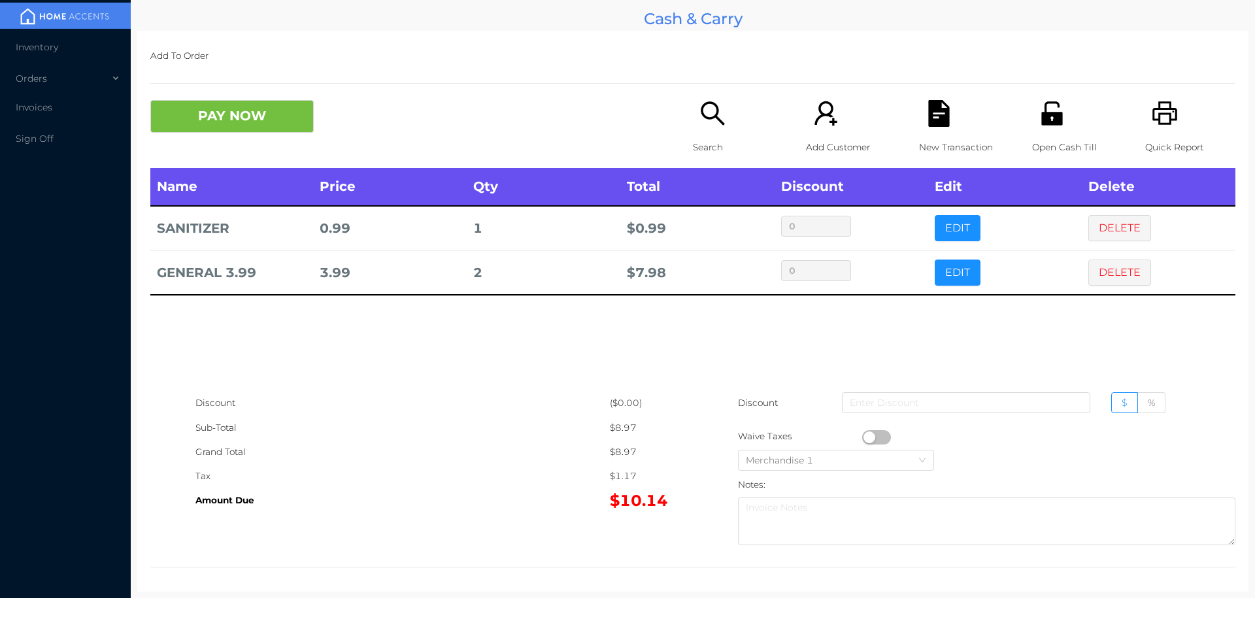
click at [1060, 129] on div "Open Cash Till" at bounding box center [1077, 134] width 90 height 68
click at [928, 120] on icon "icon: file-text" at bounding box center [938, 113] width 21 height 27
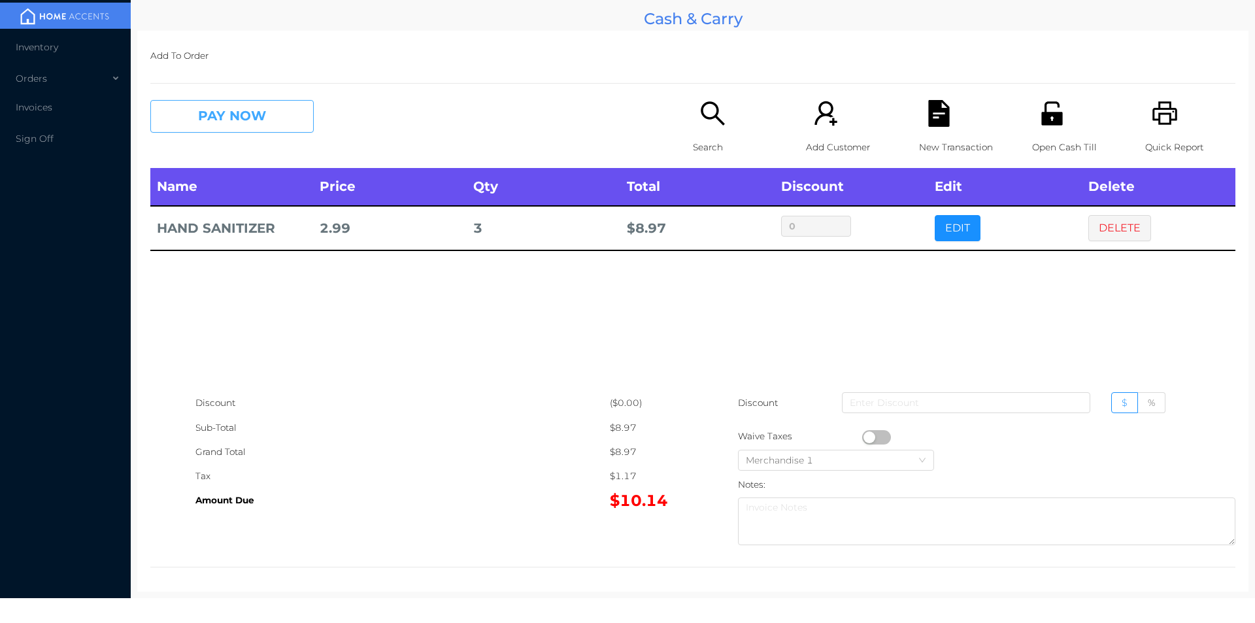
click at [201, 112] on button "PAY NOW" at bounding box center [231, 116] width 163 height 33
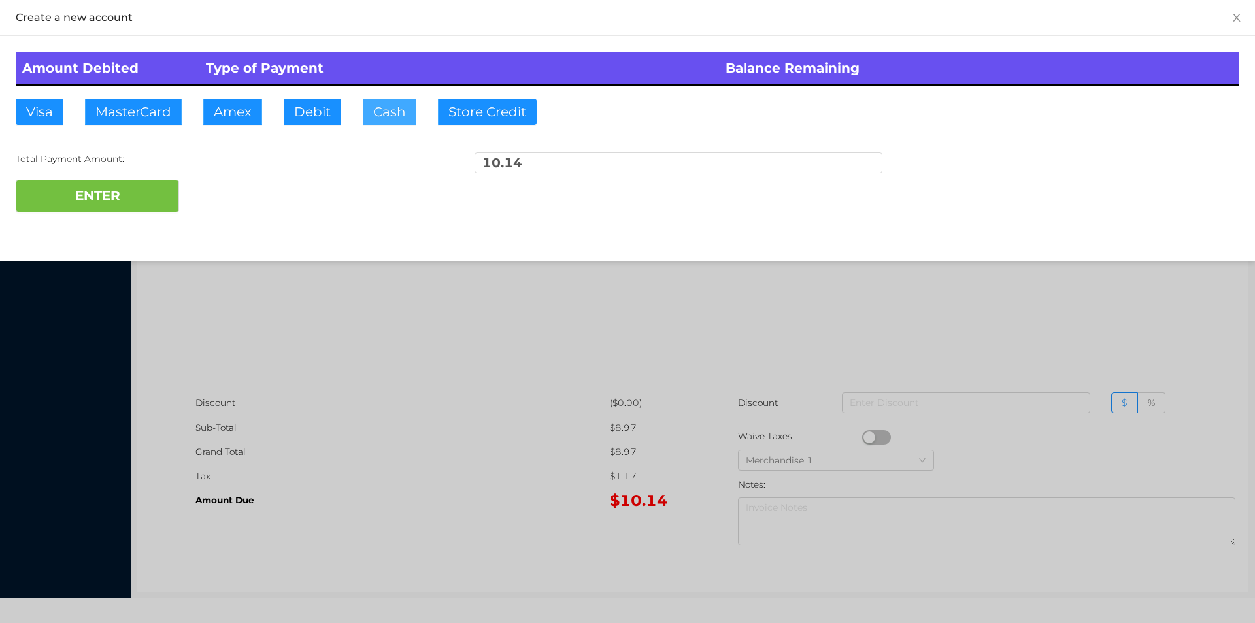
click at [380, 108] on button "Cash" at bounding box center [390, 112] width 54 height 26
click at [86, 196] on button "ENTER" at bounding box center [97, 196] width 163 height 33
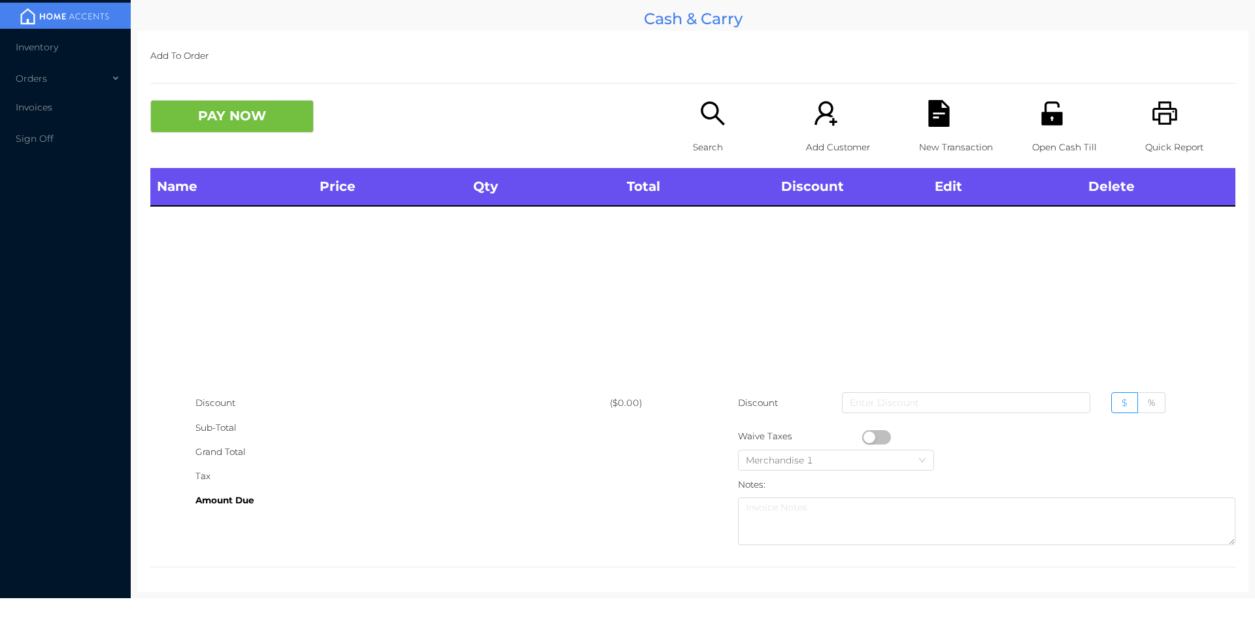
click at [706, 143] on p "Search" at bounding box center [738, 147] width 90 height 24
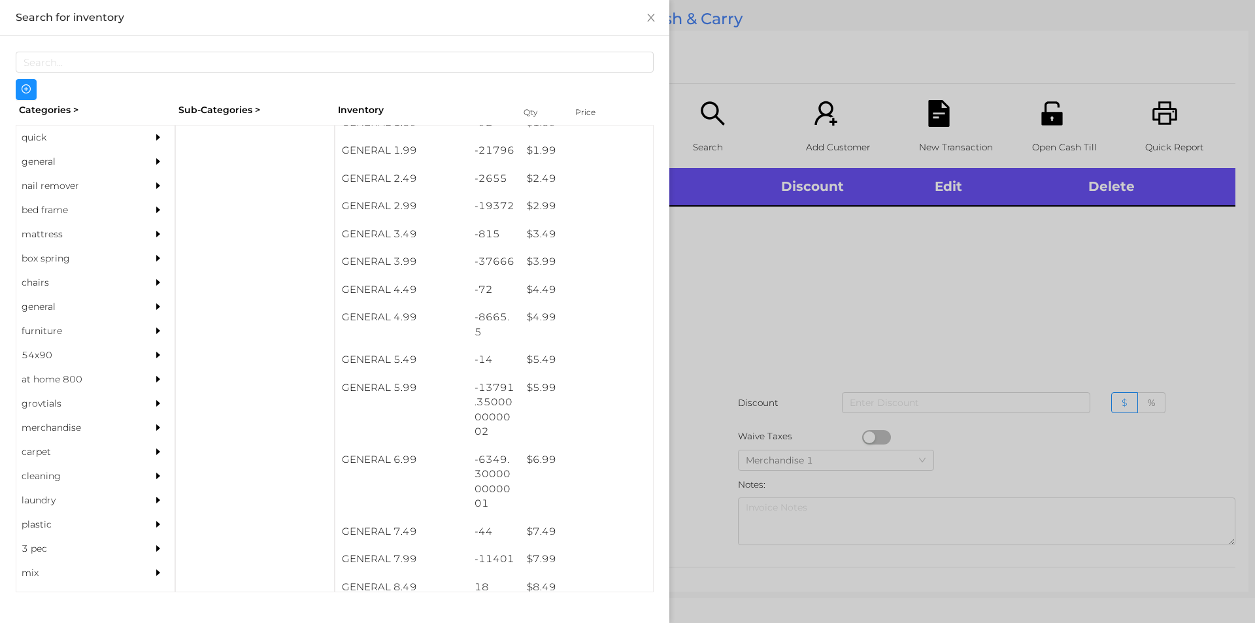
scroll to position [267, 0]
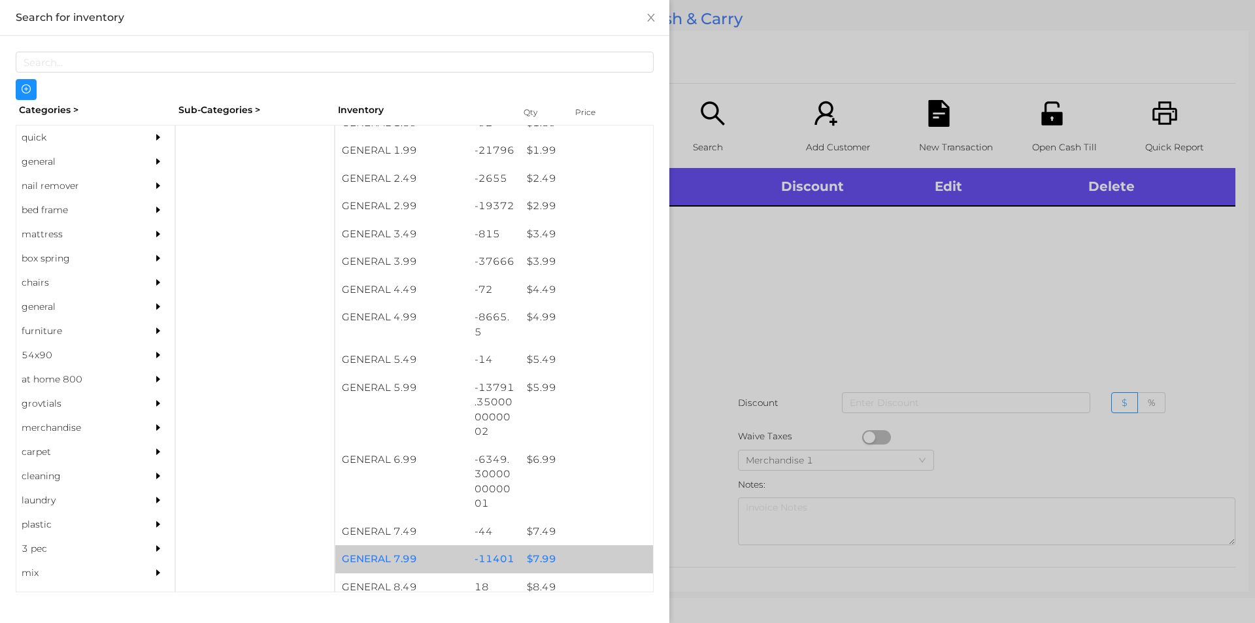
click at [534, 559] on div "$ 7.99" at bounding box center [586, 559] width 133 height 28
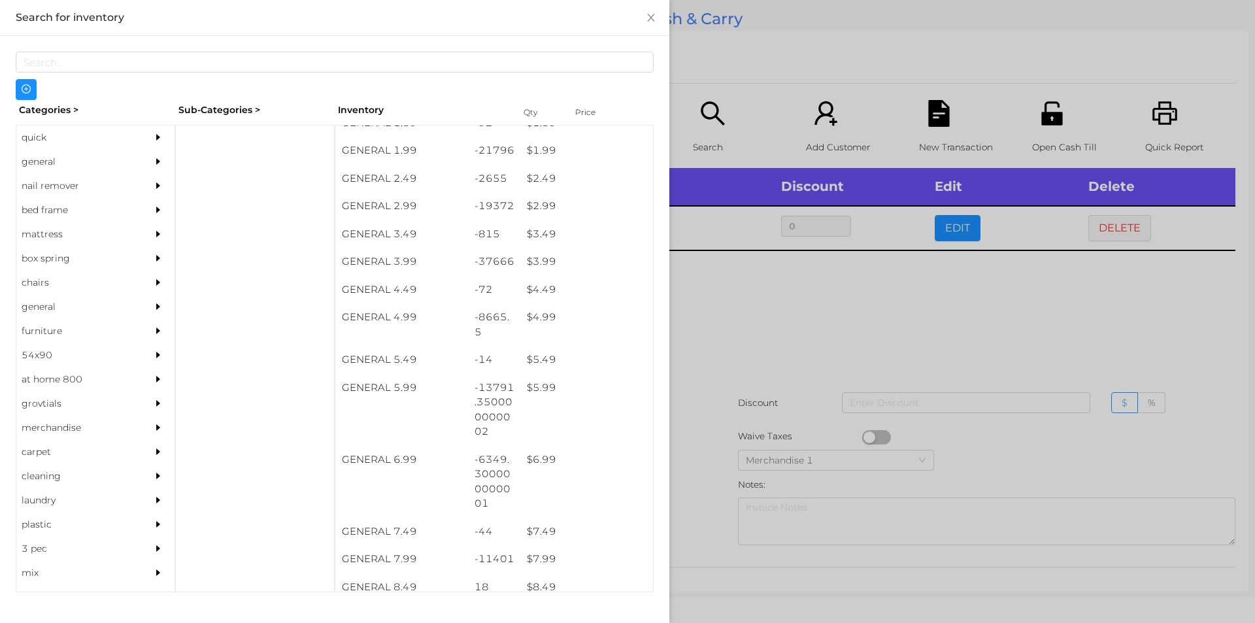
click at [720, 331] on div at bounding box center [627, 311] width 1255 height 623
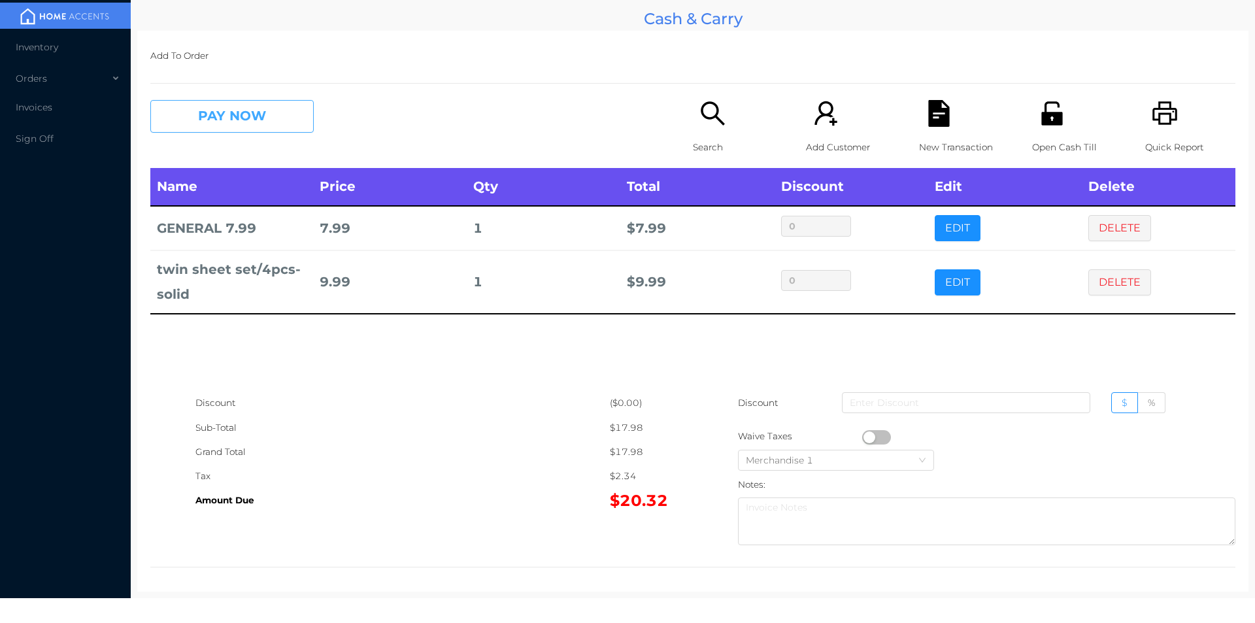
click at [220, 116] on button "PAY NOW" at bounding box center [231, 116] width 163 height 33
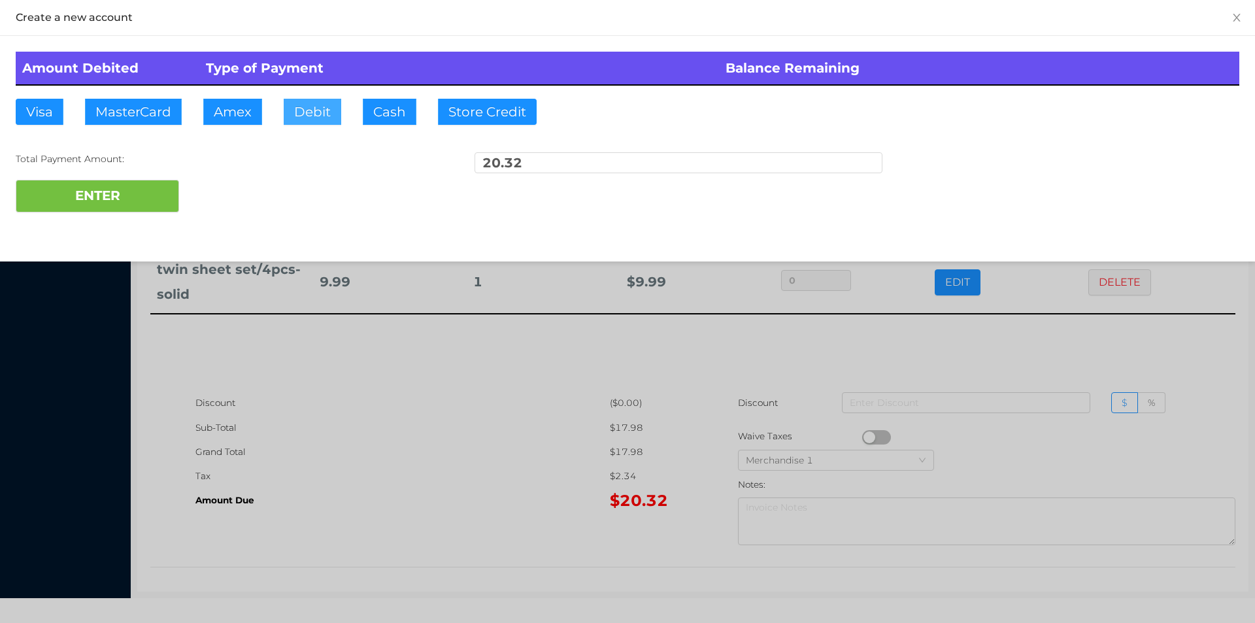
click at [340, 120] on button "Debit" at bounding box center [313, 112] width 58 height 26
type input "50."
click at [127, 197] on button "ENTER" at bounding box center [97, 196] width 163 height 33
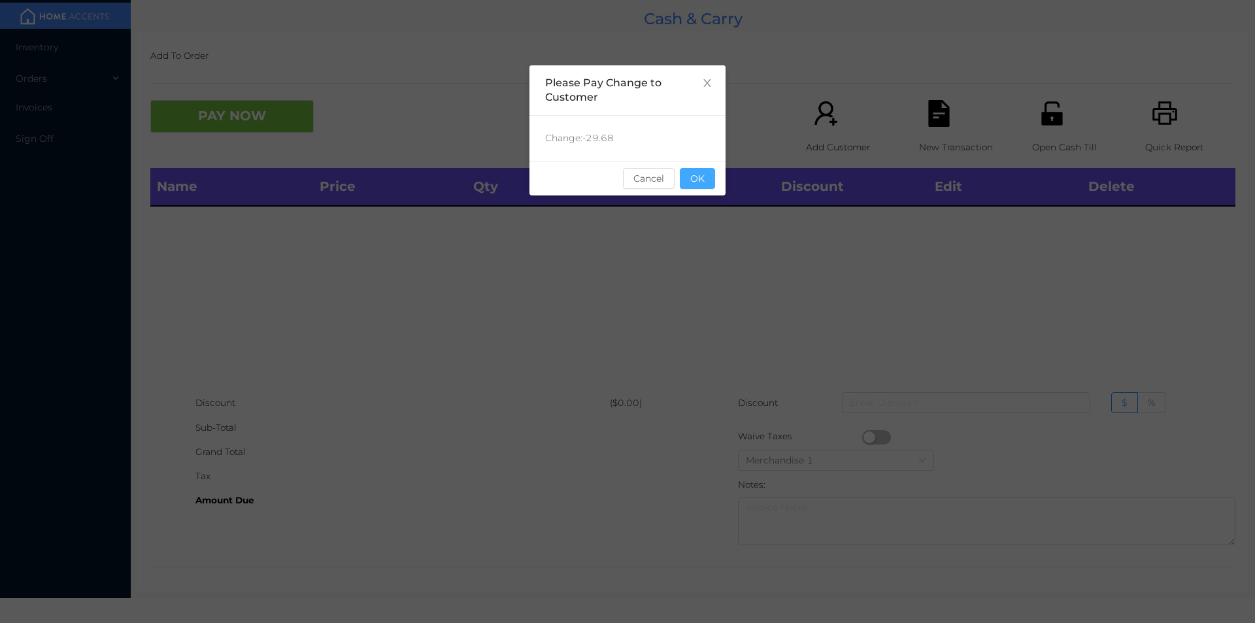
click at [701, 176] on button "OK" at bounding box center [697, 178] width 35 height 21
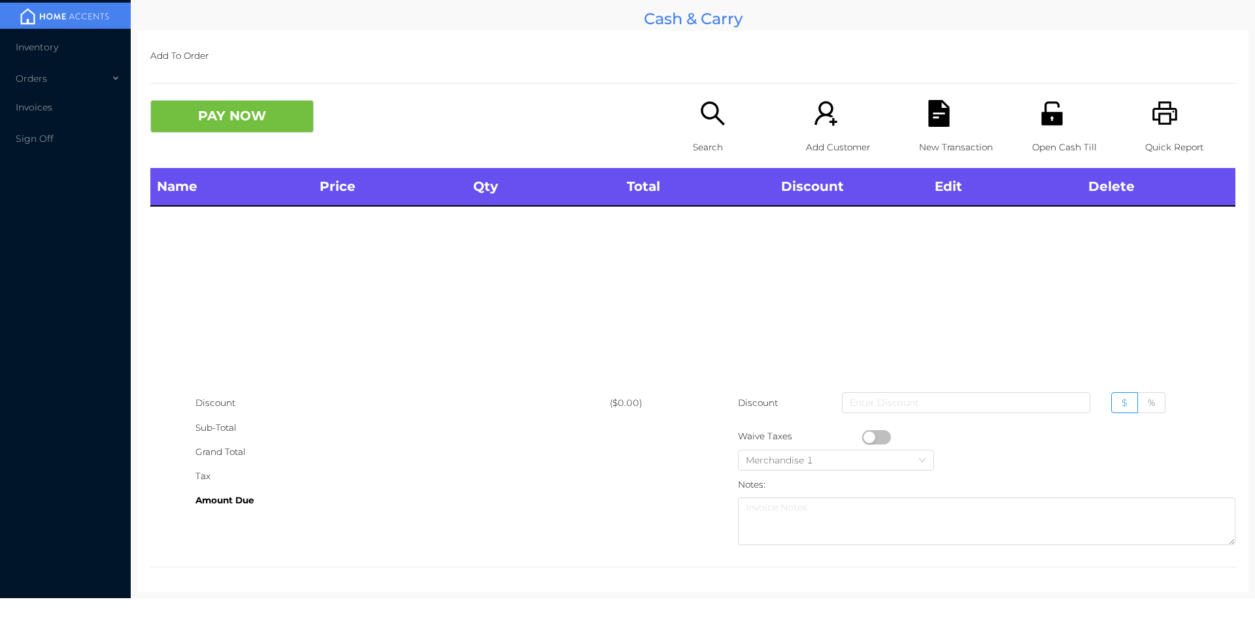
click at [1032, 153] on p "Open Cash Till" at bounding box center [1077, 147] width 90 height 24
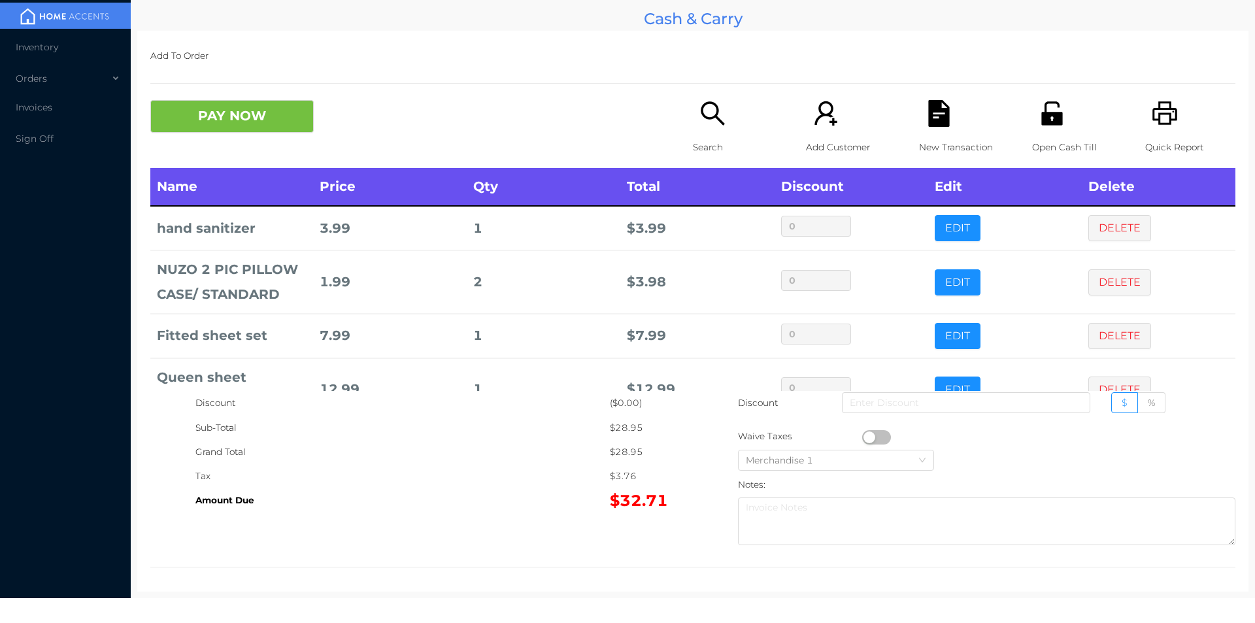
click at [943, 112] on icon "icon: file-text" at bounding box center [939, 113] width 27 height 27
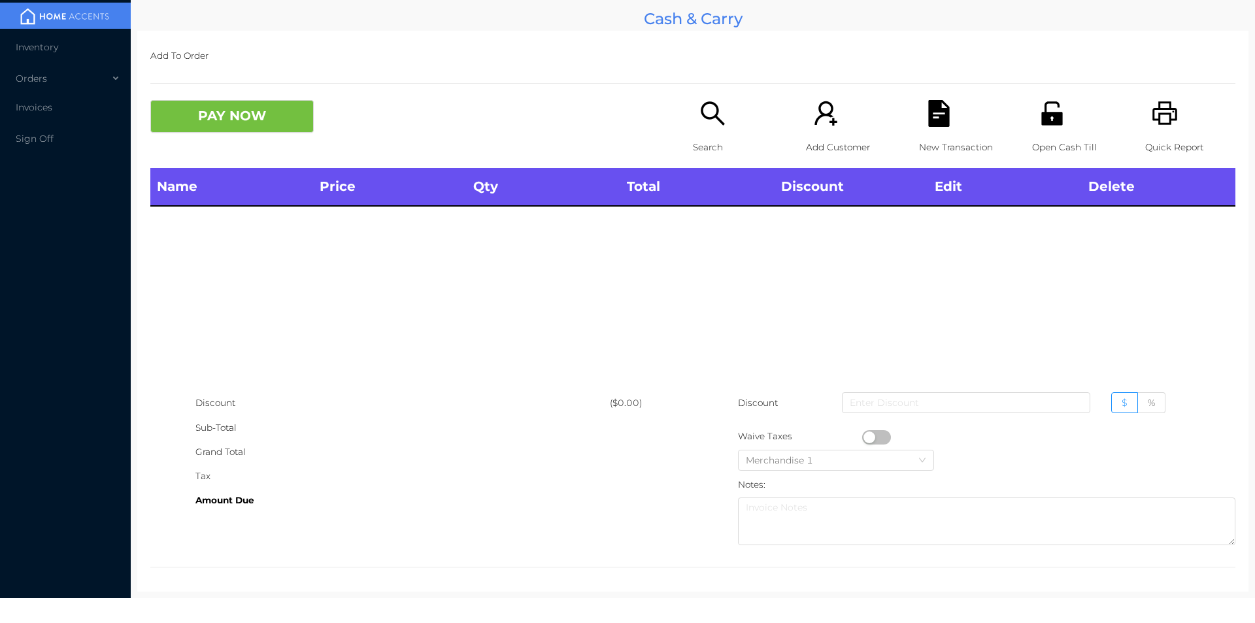
click at [1152, 124] on icon "icon: printer" at bounding box center [1164, 113] width 25 height 24
click at [920, 129] on div "New Transaction" at bounding box center [964, 134] width 90 height 68
click at [271, 116] on button "PAY NOW" at bounding box center [231, 116] width 163 height 33
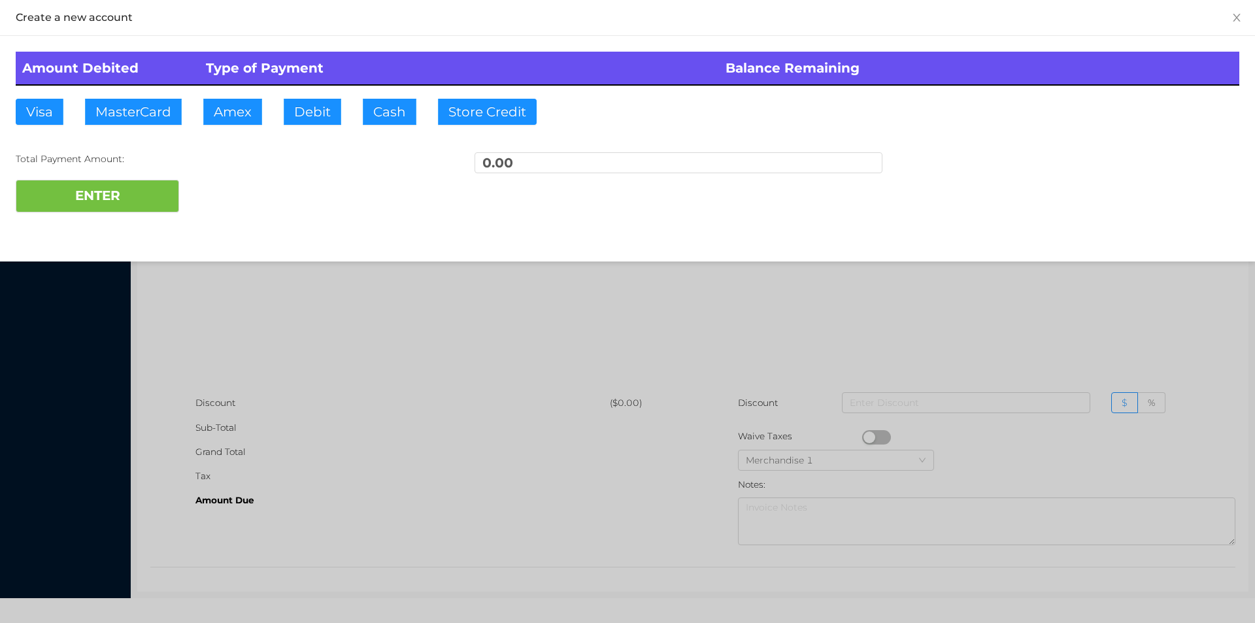
click at [222, 331] on div at bounding box center [627, 311] width 1255 height 623
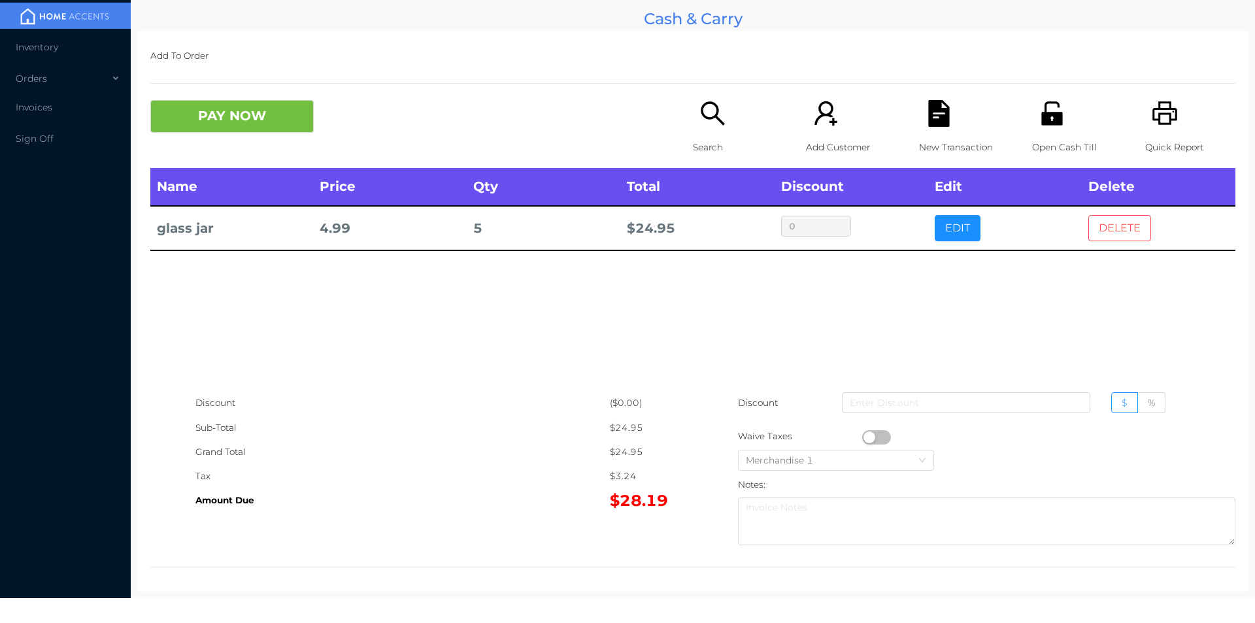
click at [1108, 237] on button "DELETE" at bounding box center [1119, 228] width 63 height 26
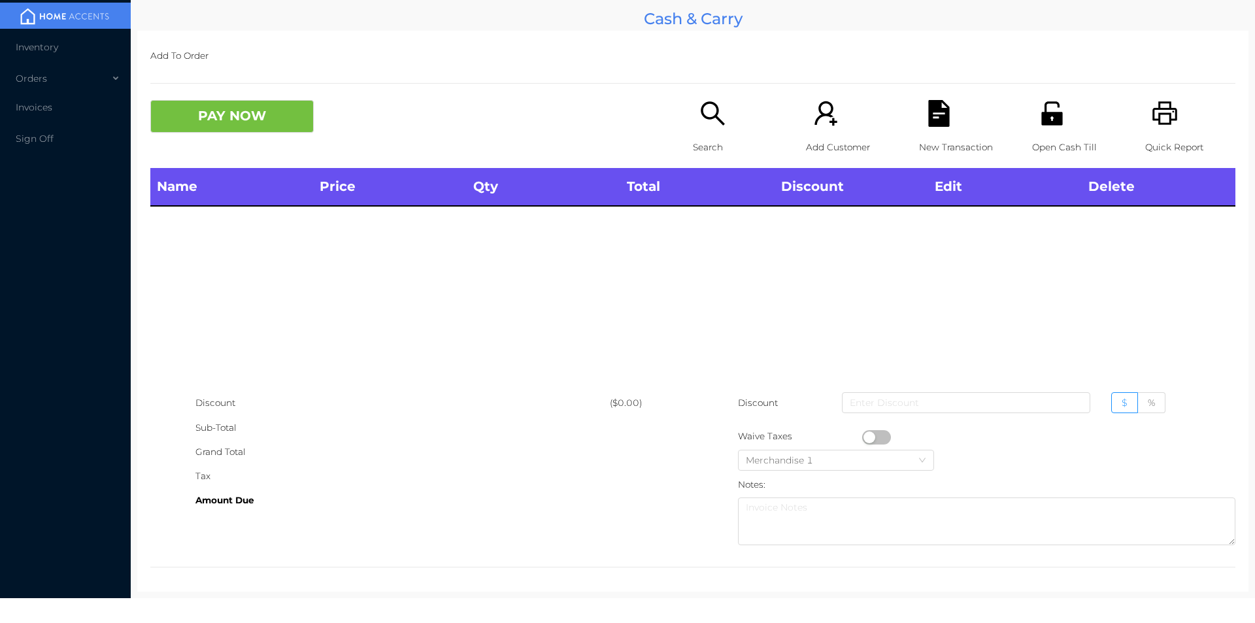
click at [709, 120] on icon "icon: search" at bounding box center [712, 113] width 27 height 27
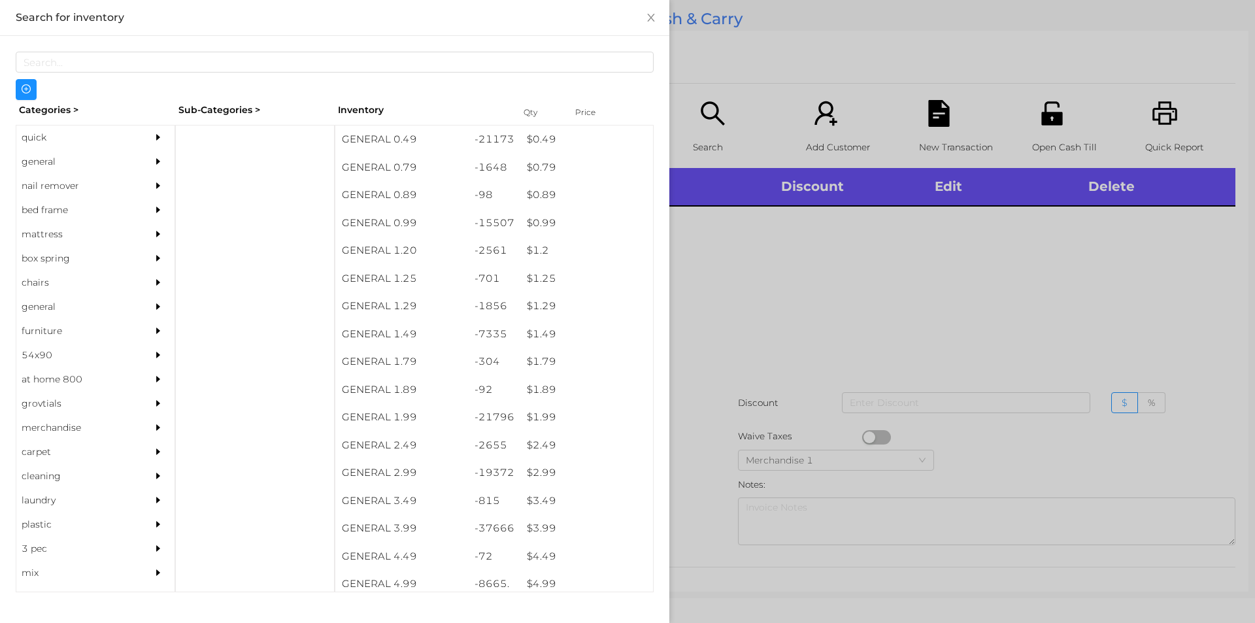
click at [839, 266] on div at bounding box center [627, 311] width 1255 height 623
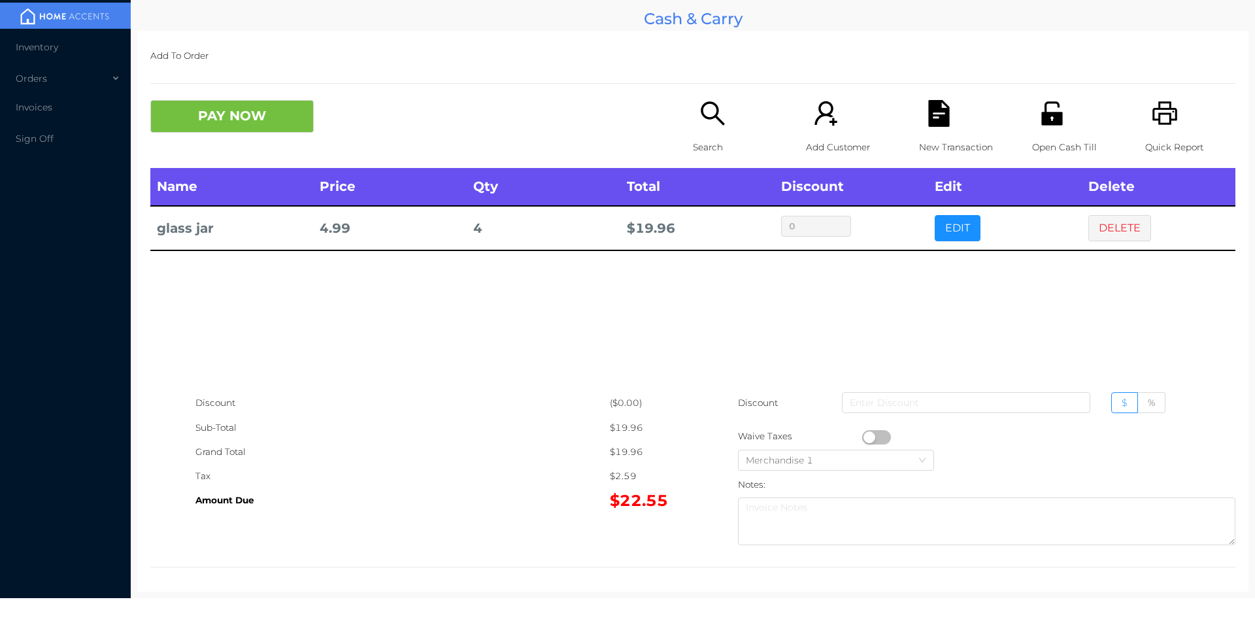
click at [1108, 226] on button "DELETE" at bounding box center [1119, 228] width 63 height 26
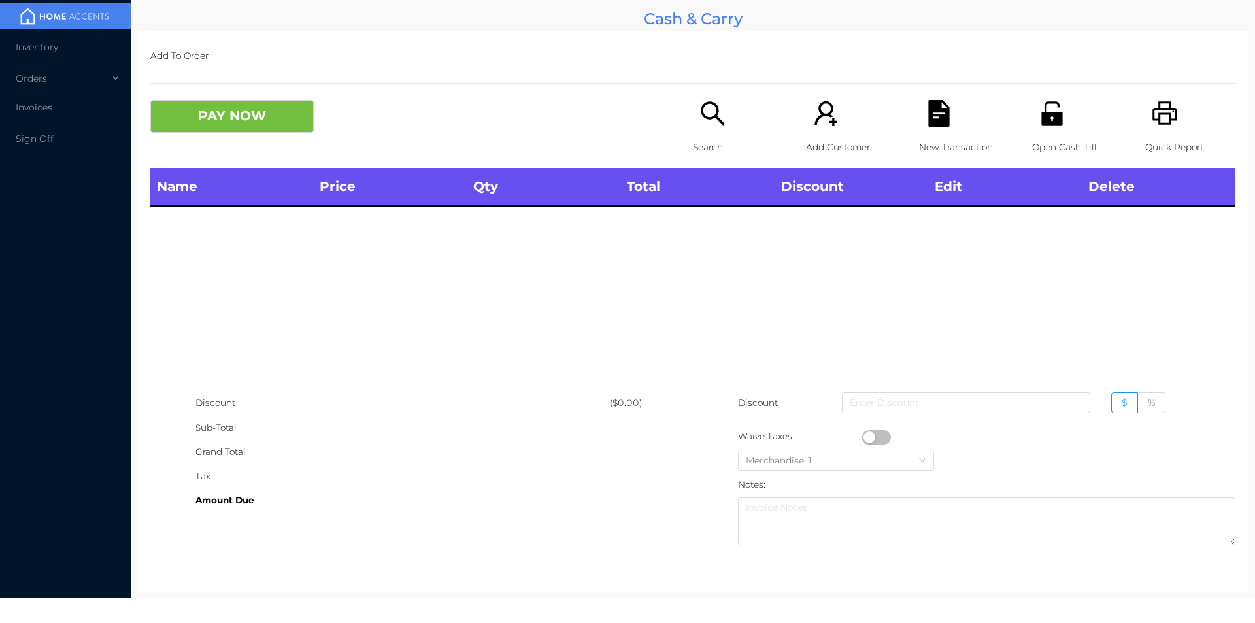
click at [1156, 115] on icon "icon: printer" at bounding box center [1164, 113] width 25 height 24
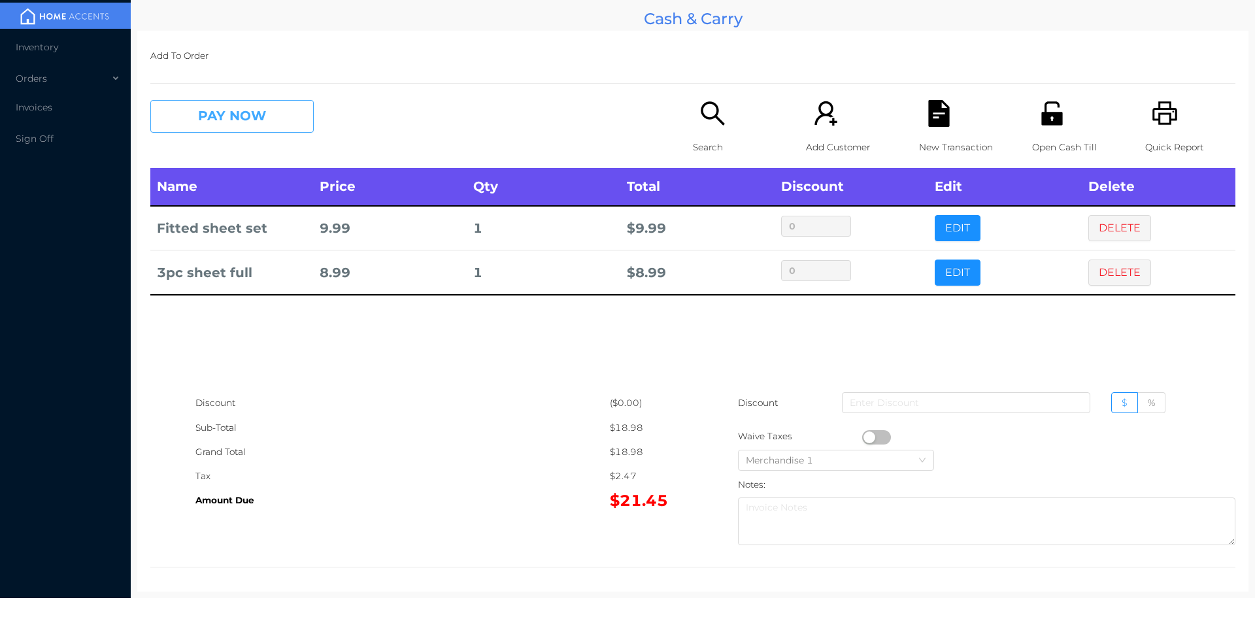
click at [219, 124] on button "PAY NOW" at bounding box center [231, 116] width 163 height 33
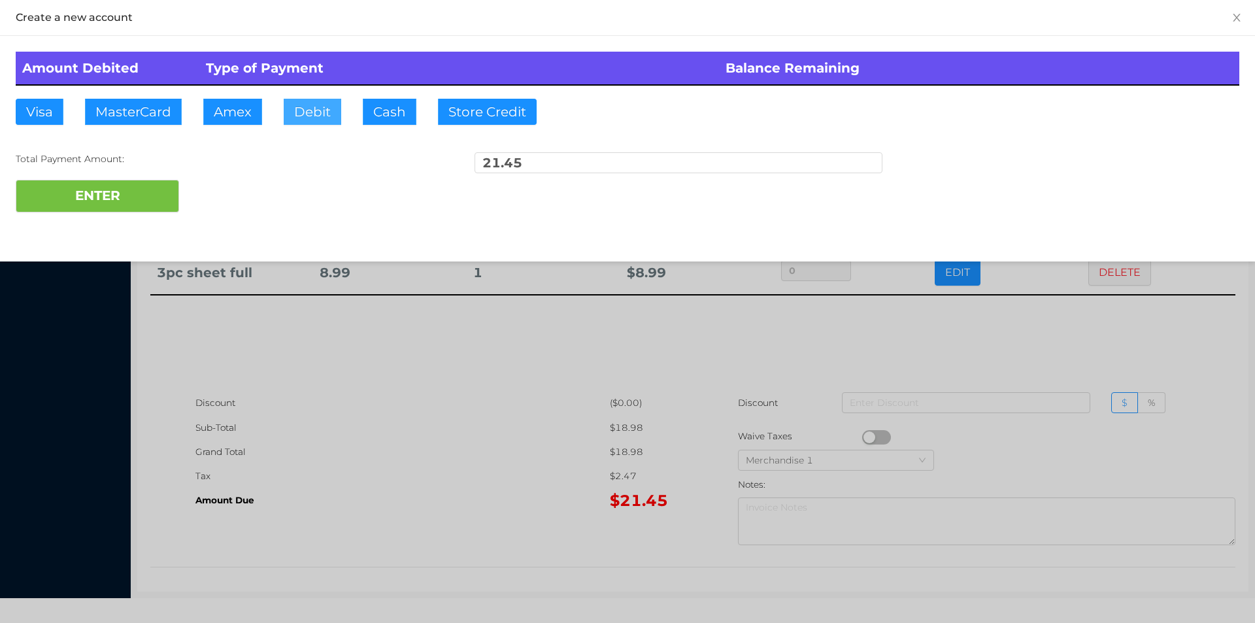
click at [297, 112] on button "Debit" at bounding box center [313, 112] width 58 height 26
click at [280, 203] on div "ENTER" at bounding box center [628, 196] width 1224 height 33
click at [437, 423] on div at bounding box center [627, 311] width 1255 height 623
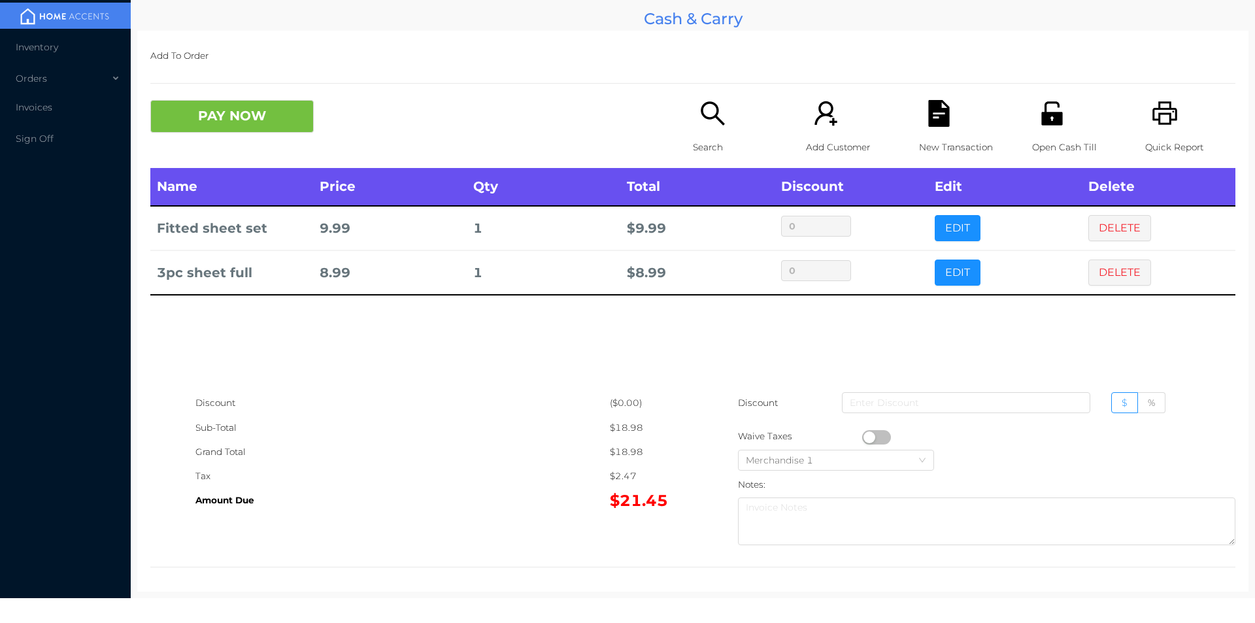
click at [935, 132] on div "New Transaction" at bounding box center [964, 134] width 90 height 68
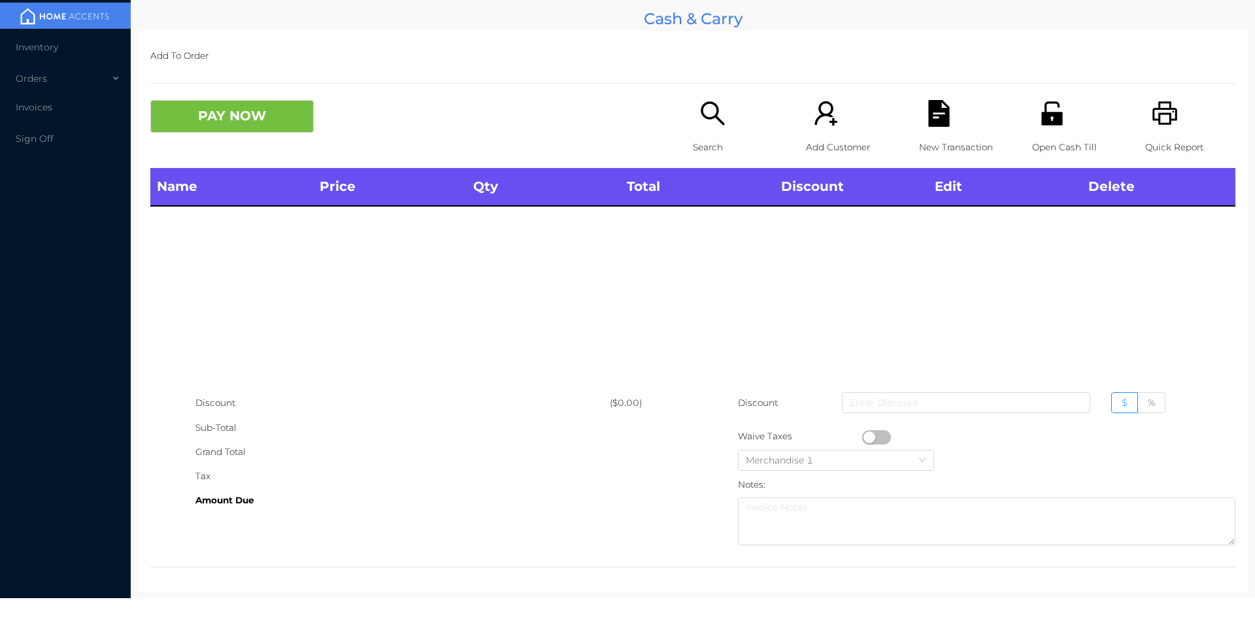
click at [1051, 121] on icon "icon: unlock" at bounding box center [1051, 113] width 21 height 24
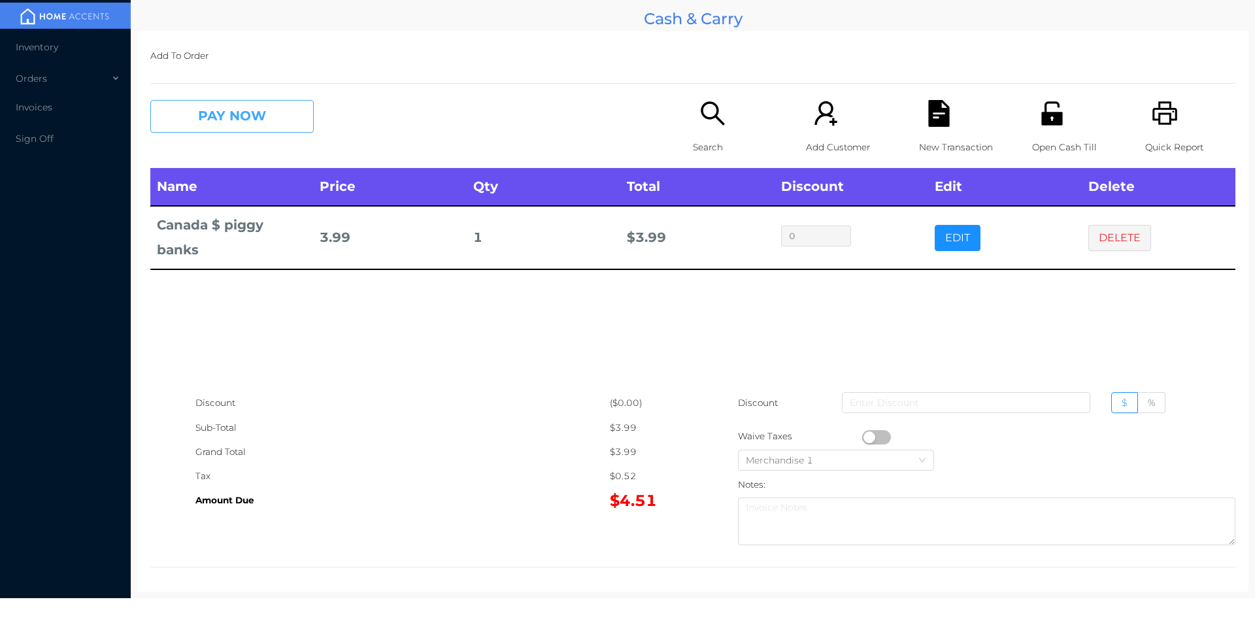
click at [211, 118] on button "PAY NOW" at bounding box center [231, 116] width 163 height 33
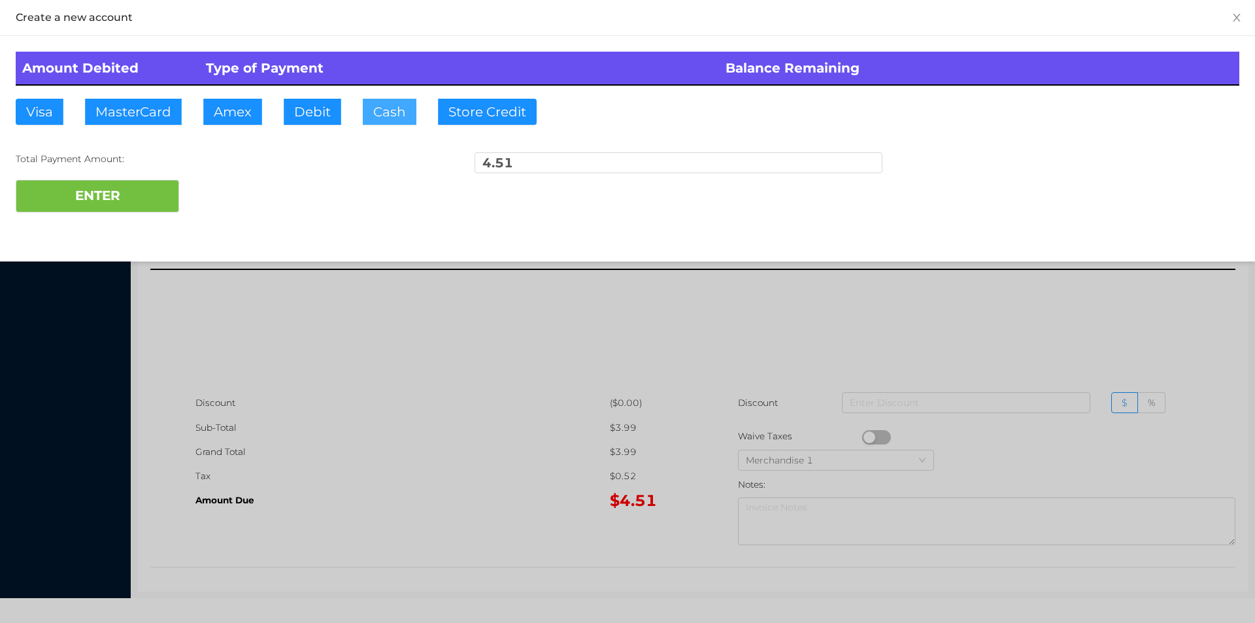
click at [373, 122] on button "Cash" at bounding box center [390, 112] width 54 height 26
type input "10."
click at [103, 211] on button "ENTER" at bounding box center [97, 196] width 163 height 33
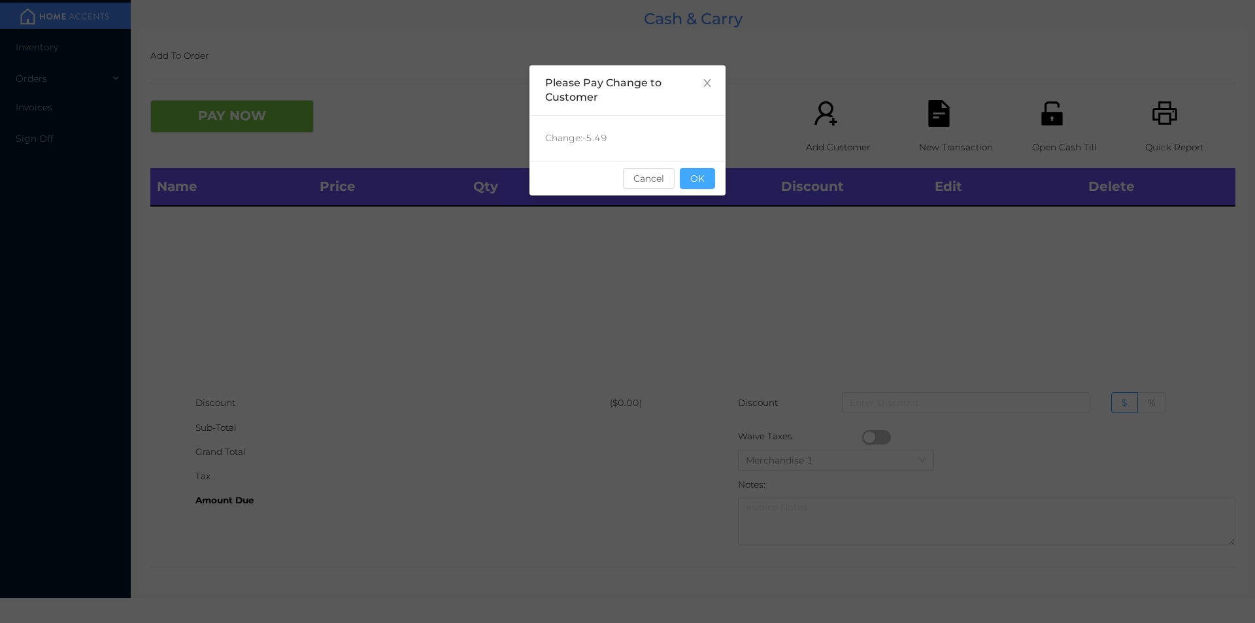
click at [688, 180] on button "OK" at bounding box center [697, 178] width 35 height 21
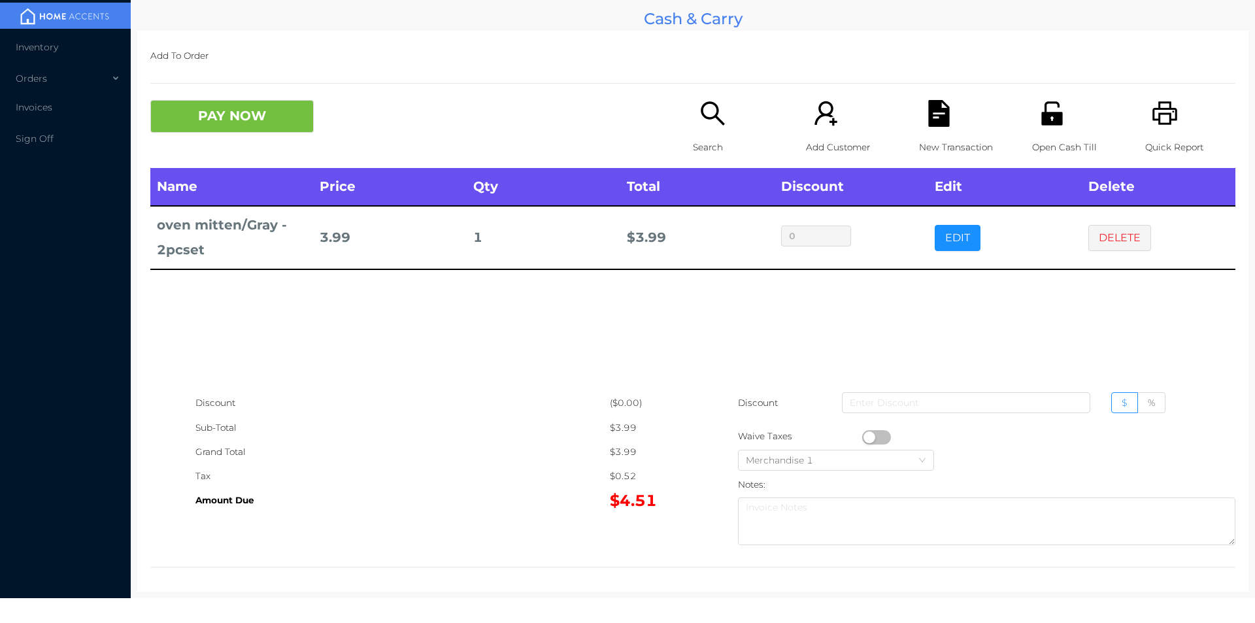
click at [175, 105] on button "PAY NOW" at bounding box center [231, 116] width 163 height 33
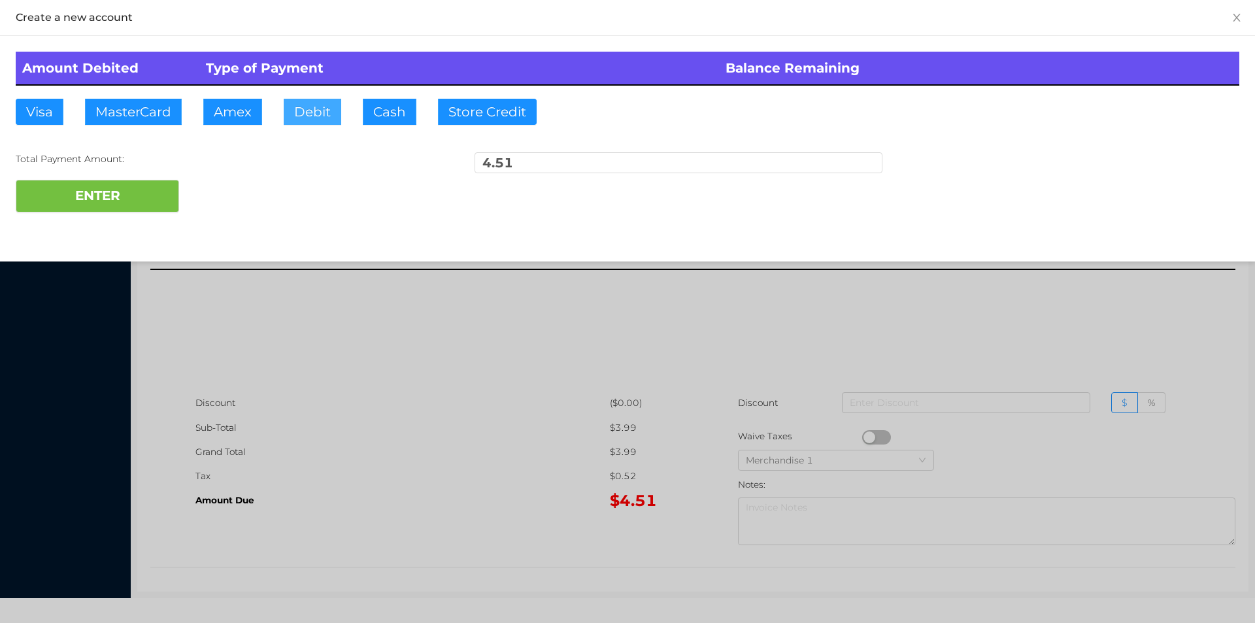
click at [325, 114] on button "Debit" at bounding box center [313, 112] width 58 height 26
click at [159, 208] on button "ENTER" at bounding box center [97, 196] width 163 height 33
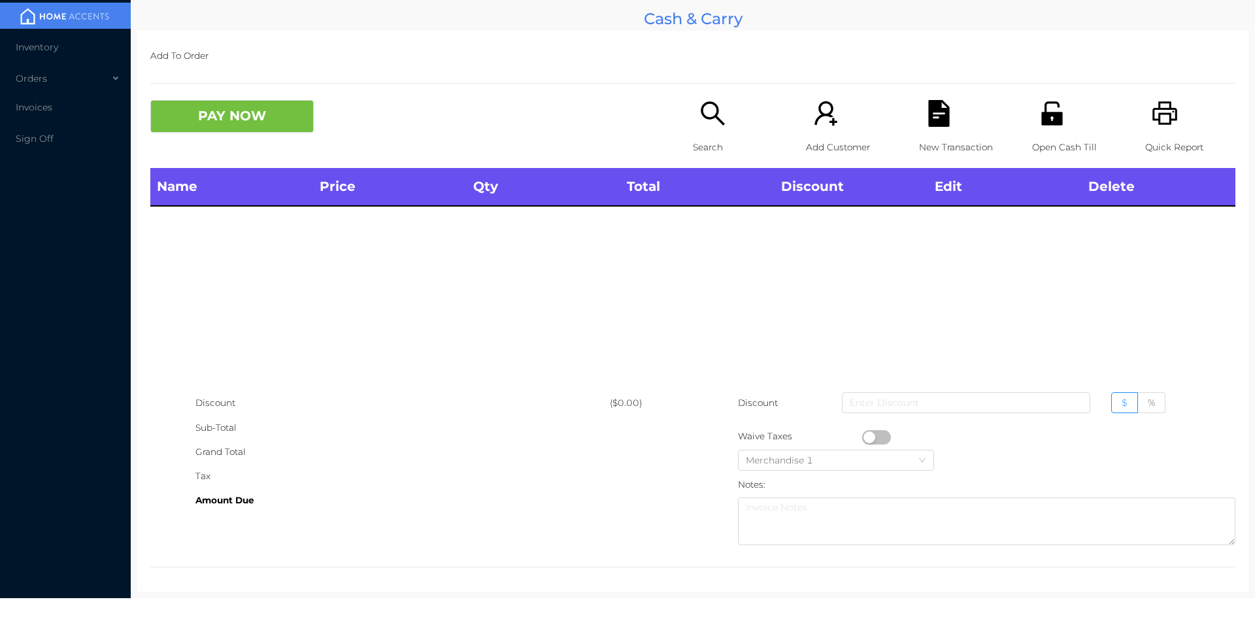
click at [693, 129] on div "Search" at bounding box center [738, 134] width 90 height 68
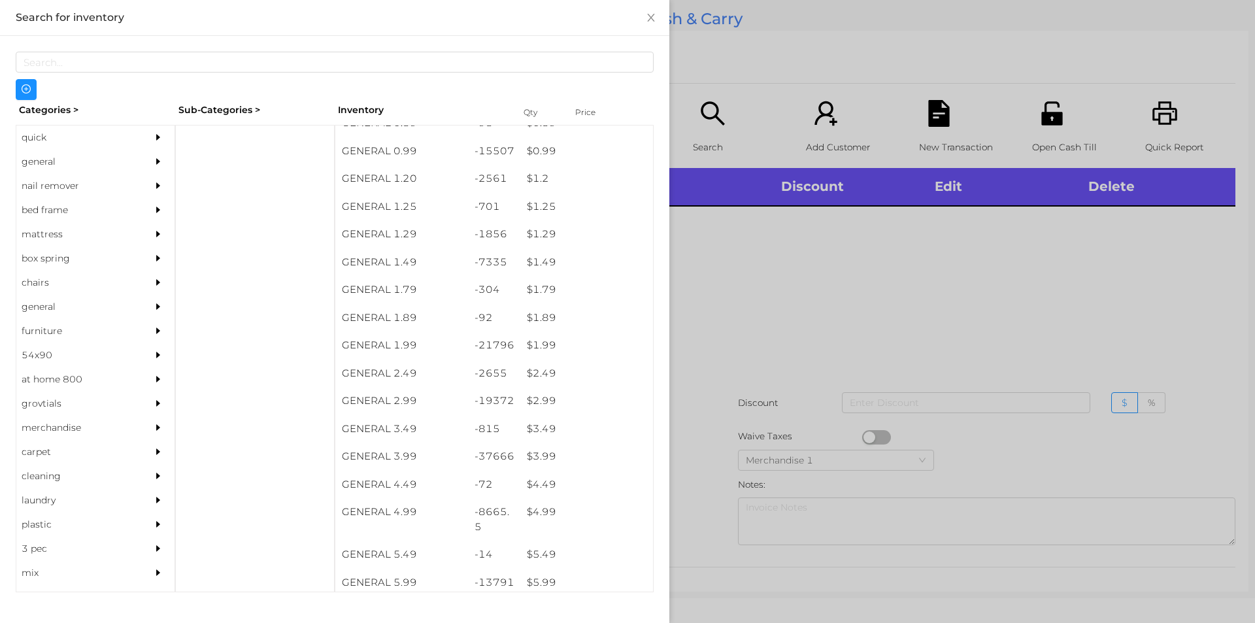
scroll to position [90, 0]
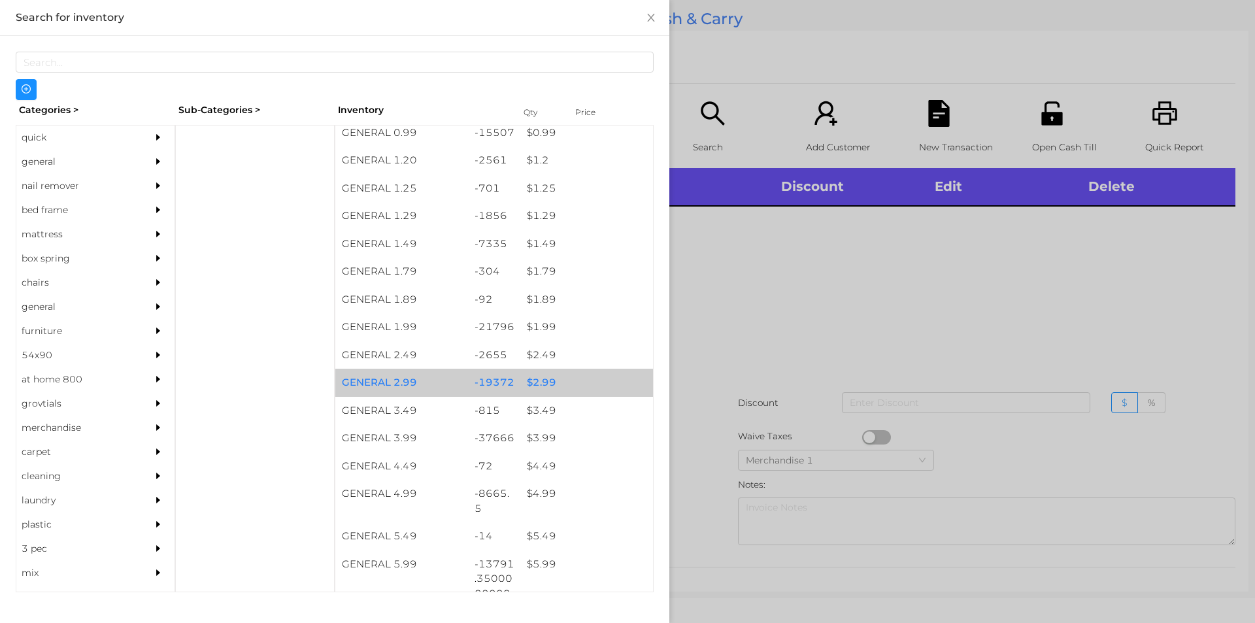
click at [564, 379] on div "$ 2.99" at bounding box center [586, 383] width 133 height 28
click at [572, 379] on div "$ 2.99" at bounding box center [586, 383] width 133 height 28
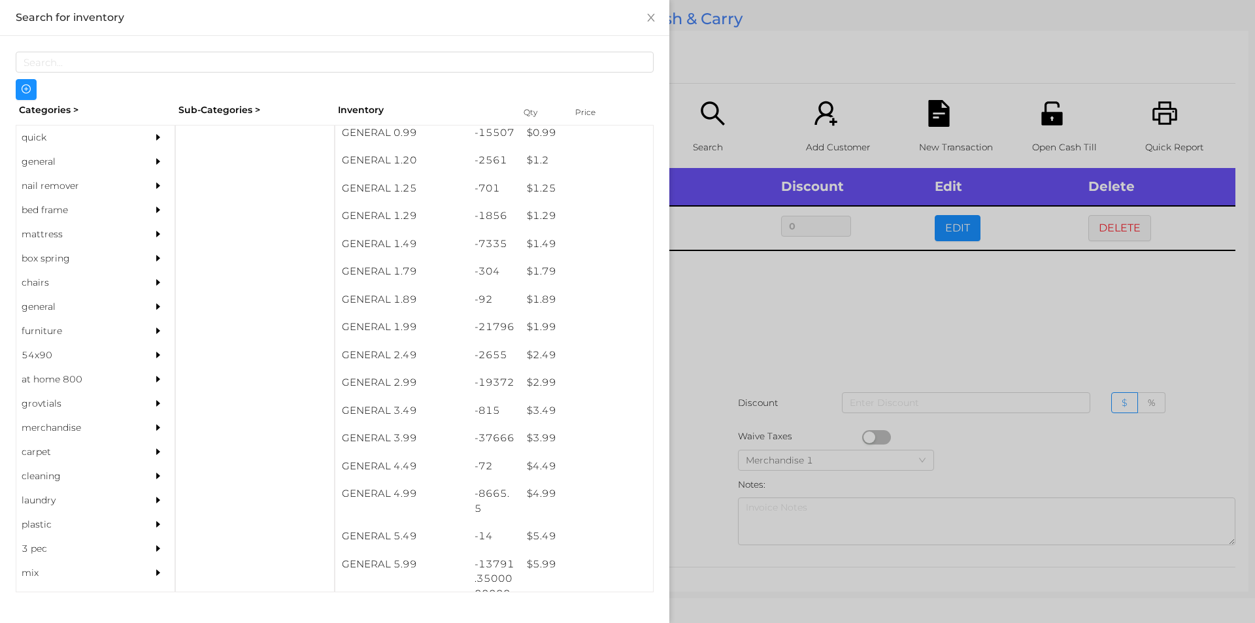
click at [703, 338] on div at bounding box center [627, 311] width 1255 height 623
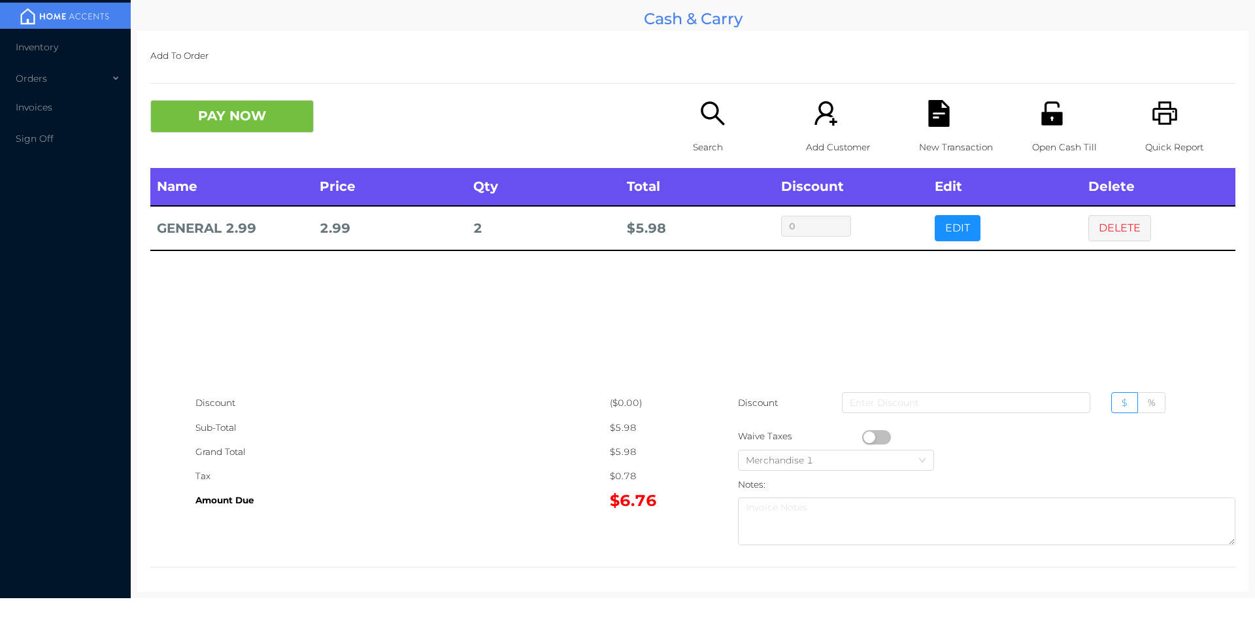
click at [693, 106] on div "Search" at bounding box center [738, 134] width 90 height 68
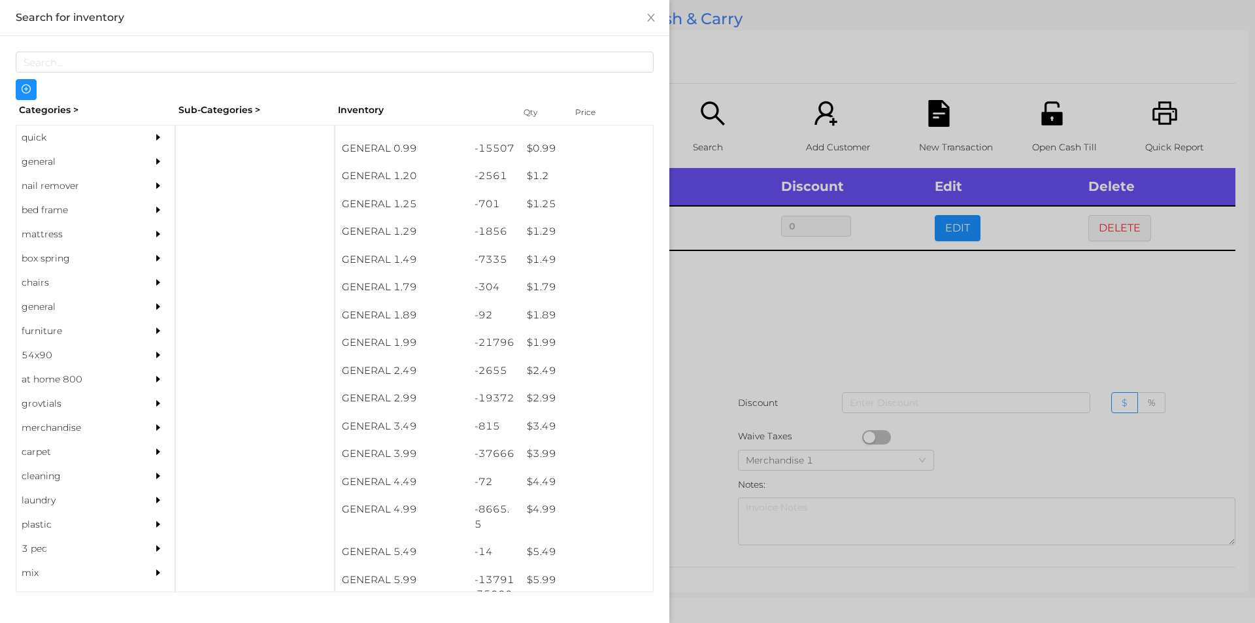
scroll to position [107, 0]
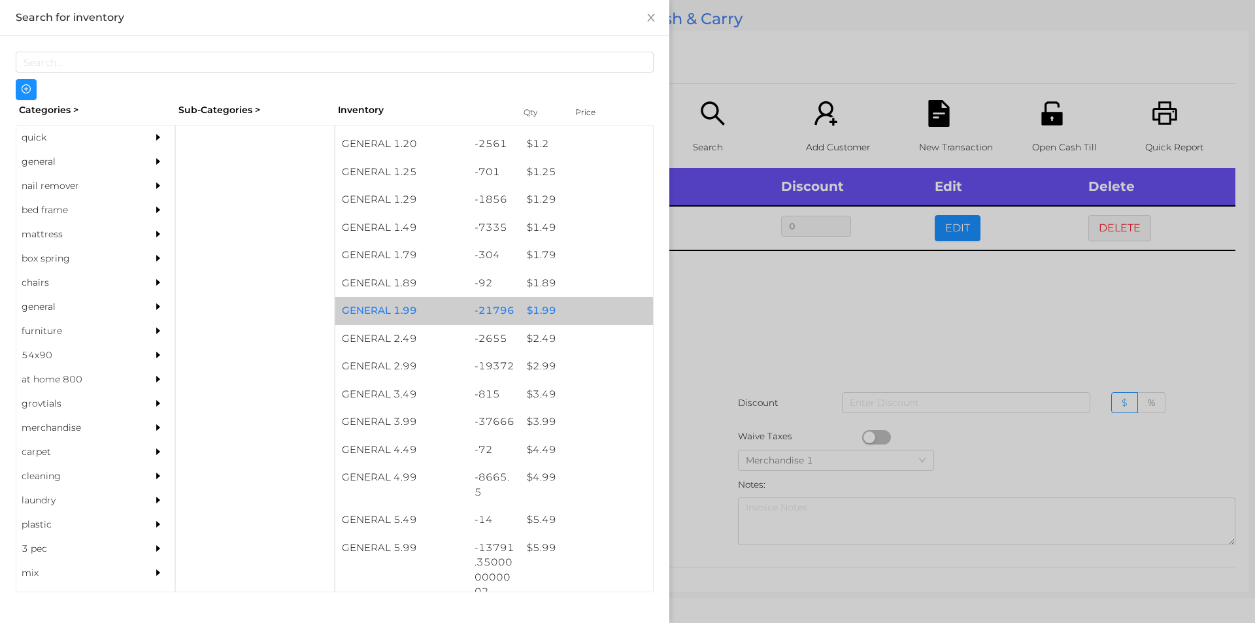
click at [556, 308] on div "$ 1.99" at bounding box center [586, 311] width 133 height 28
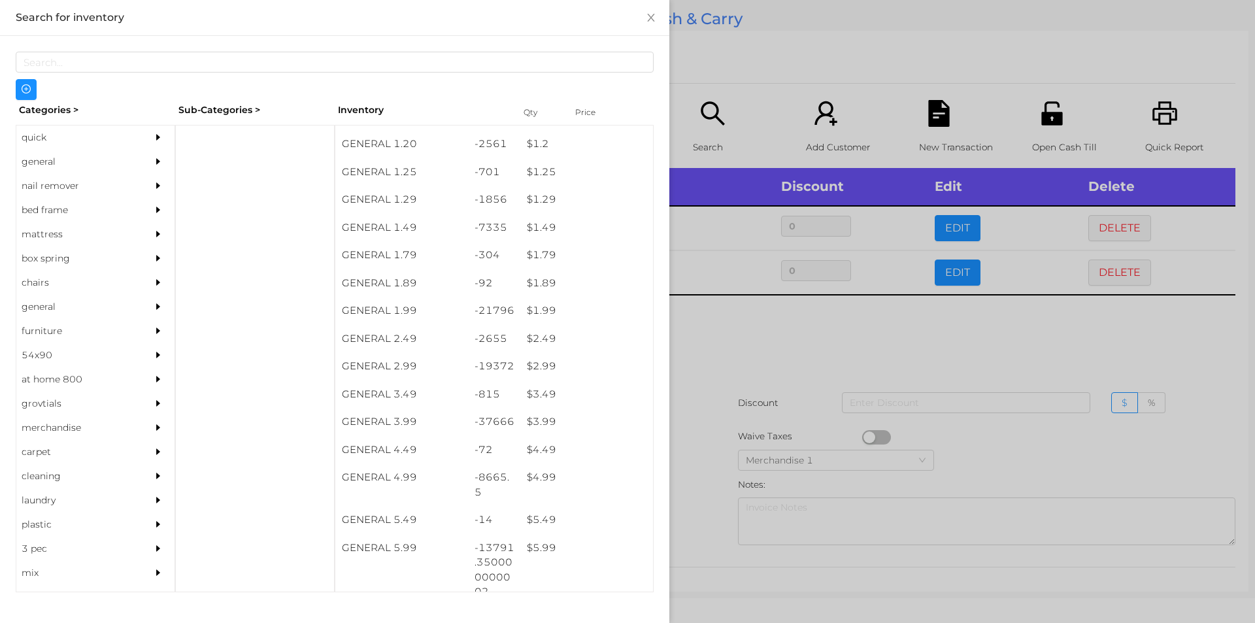
click at [760, 337] on div at bounding box center [627, 311] width 1255 height 623
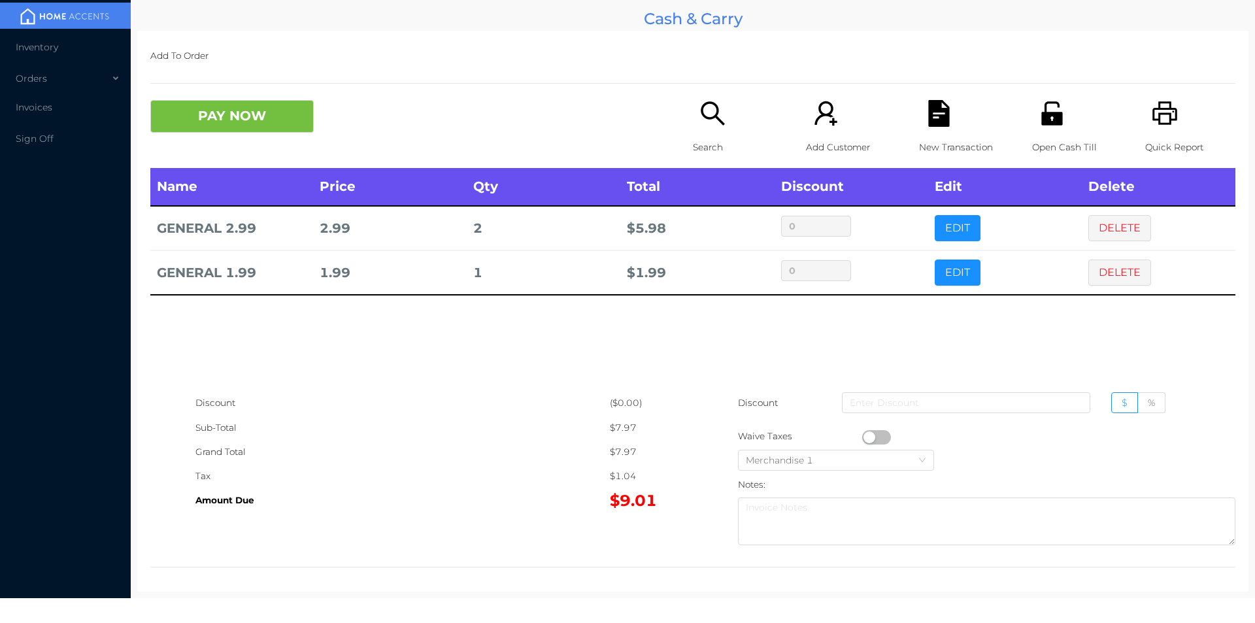
scroll to position [5, 0]
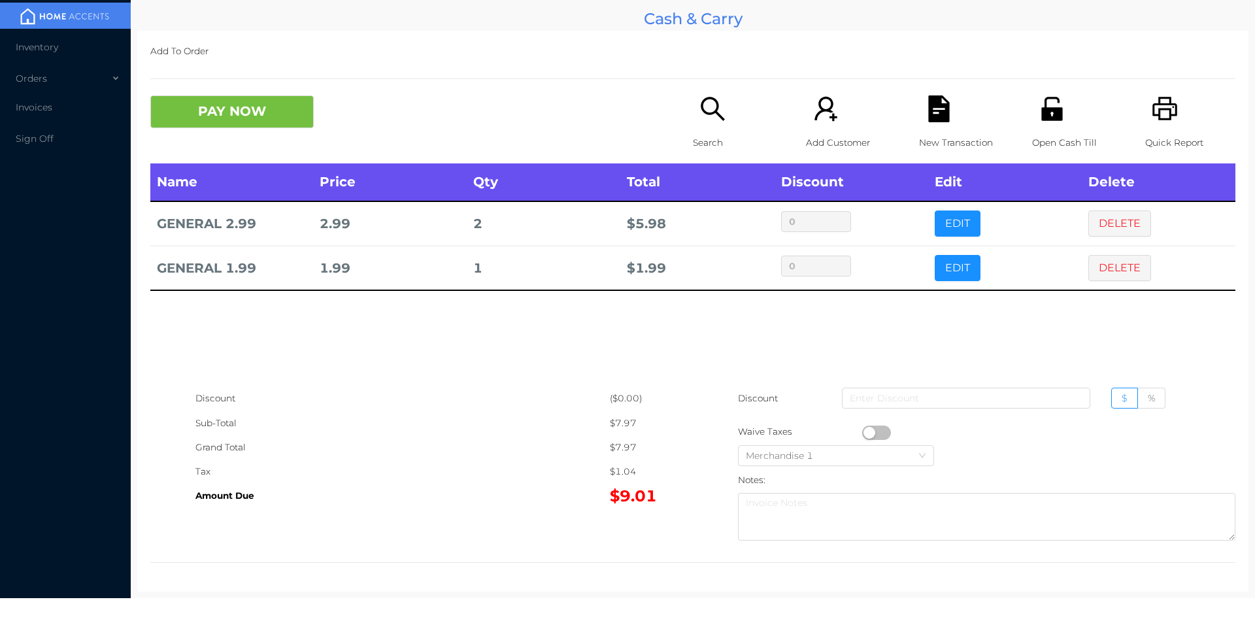
click at [711, 120] on icon "icon: search" at bounding box center [712, 108] width 27 height 27
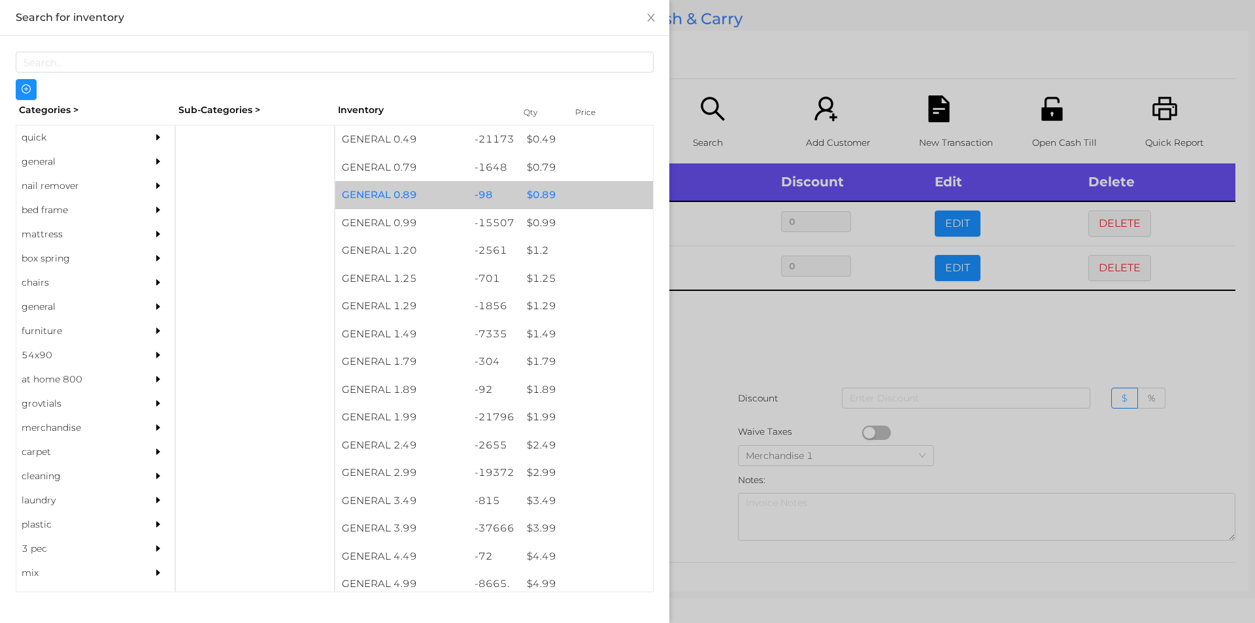
click at [549, 207] on div "$ 0.89" at bounding box center [586, 195] width 133 height 28
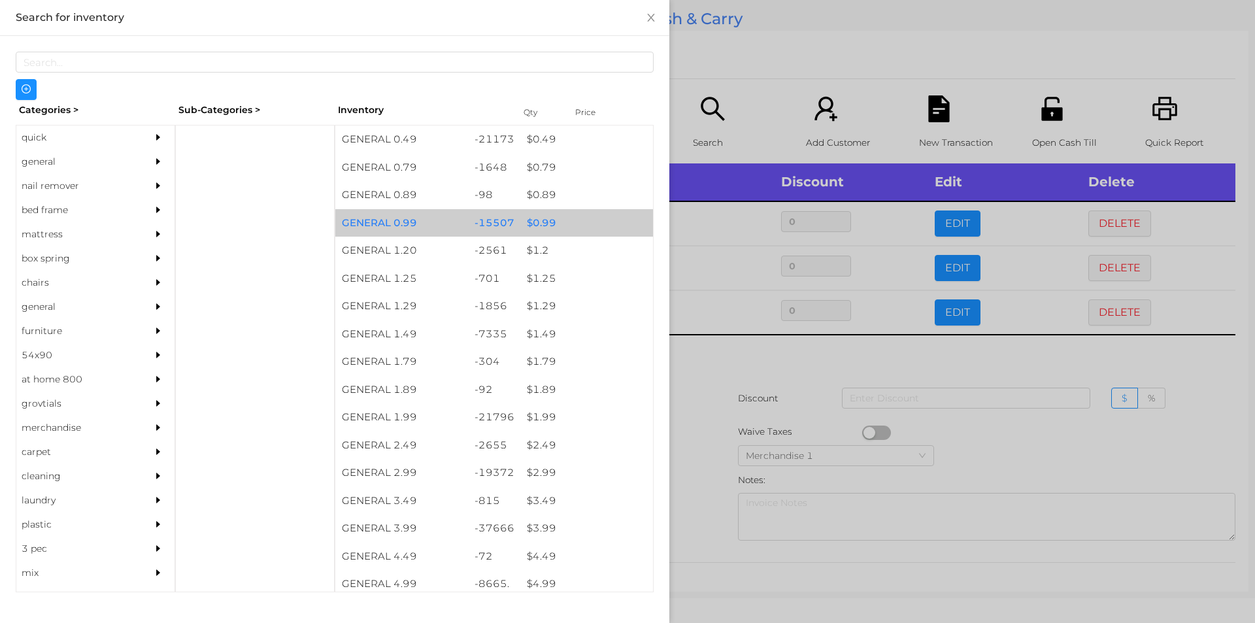
click at [529, 226] on div "$ 0.99" at bounding box center [586, 223] width 133 height 28
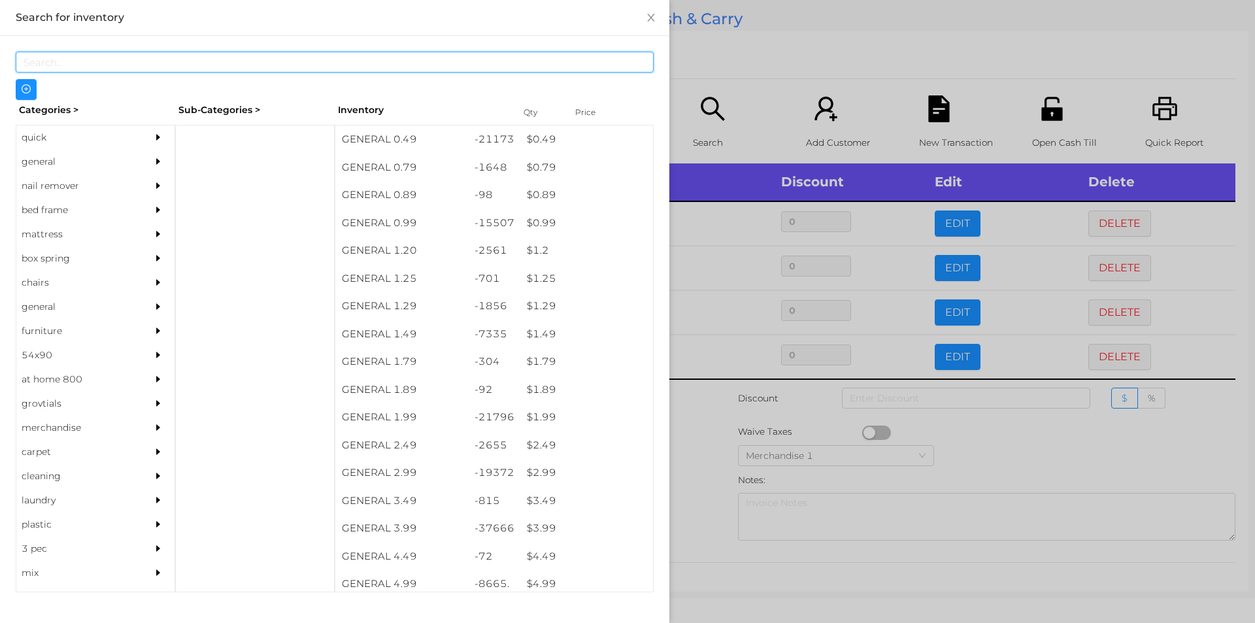
click at [643, 65] on input "text" at bounding box center [335, 62] width 638 height 21
click at [1114, 322] on div at bounding box center [627, 311] width 1255 height 623
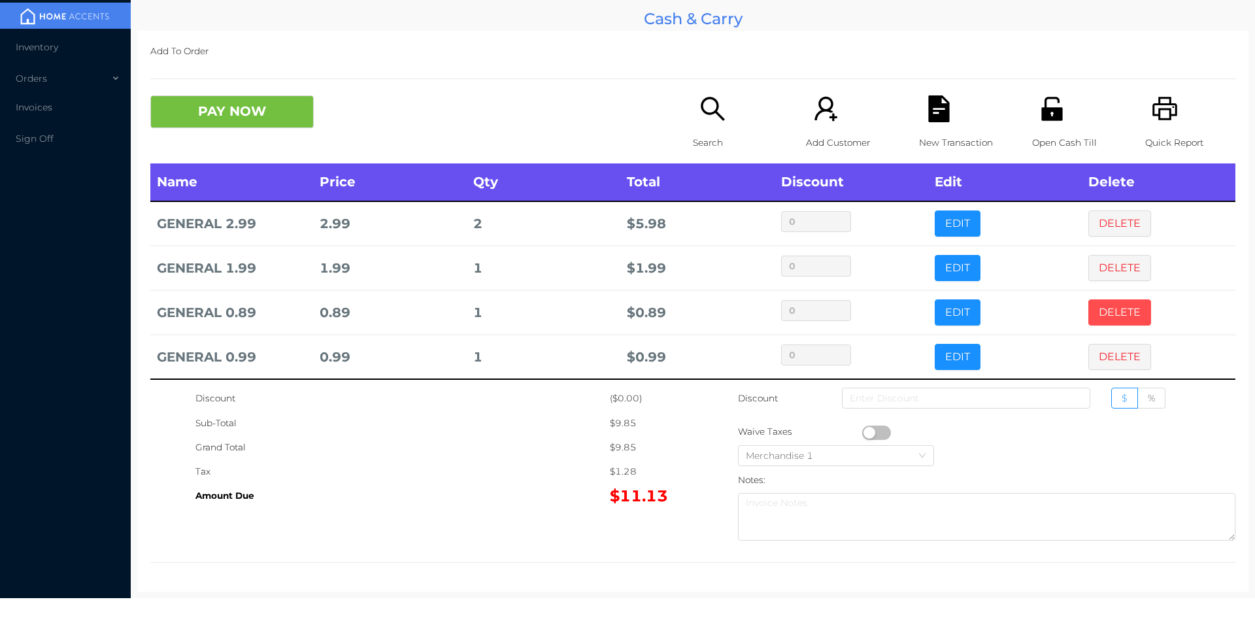
click at [1098, 316] on button "DELETE" at bounding box center [1119, 312] width 63 height 26
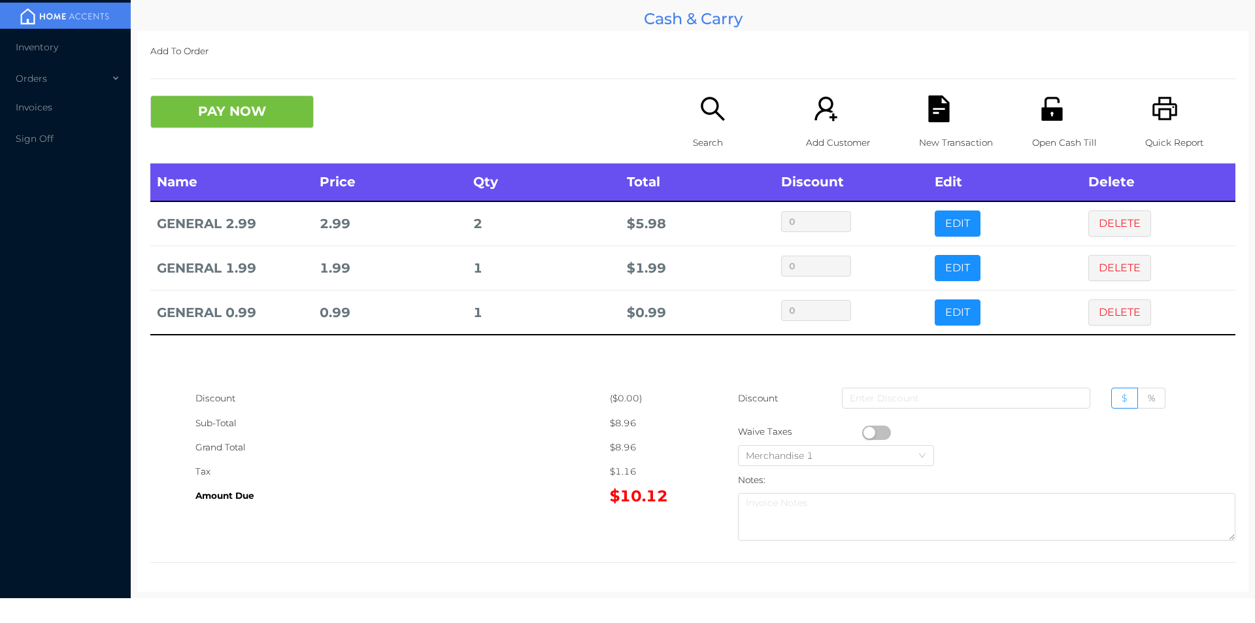
click at [645, 143] on div "PAY NOW Search Add Customer New Transaction Open Cash Till Quick Report" at bounding box center [692, 129] width 1085 height 68
click at [693, 142] on p "Search" at bounding box center [738, 143] width 90 height 24
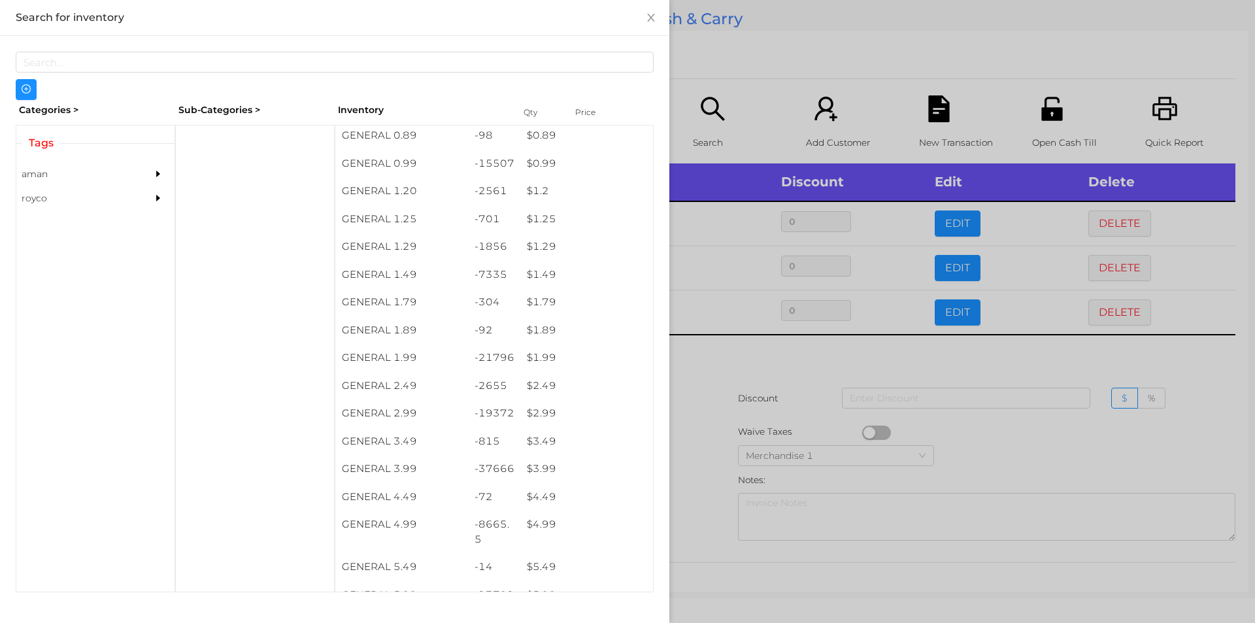
scroll to position [101, 0]
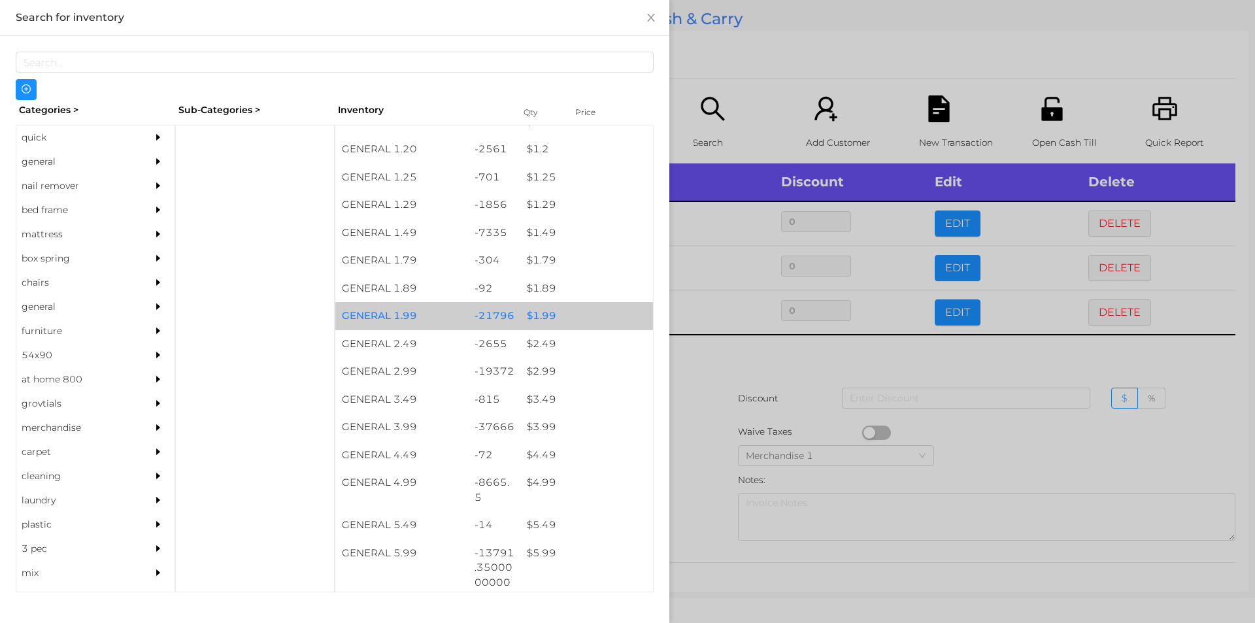
click at [554, 308] on div "$ 1.99" at bounding box center [586, 316] width 133 height 28
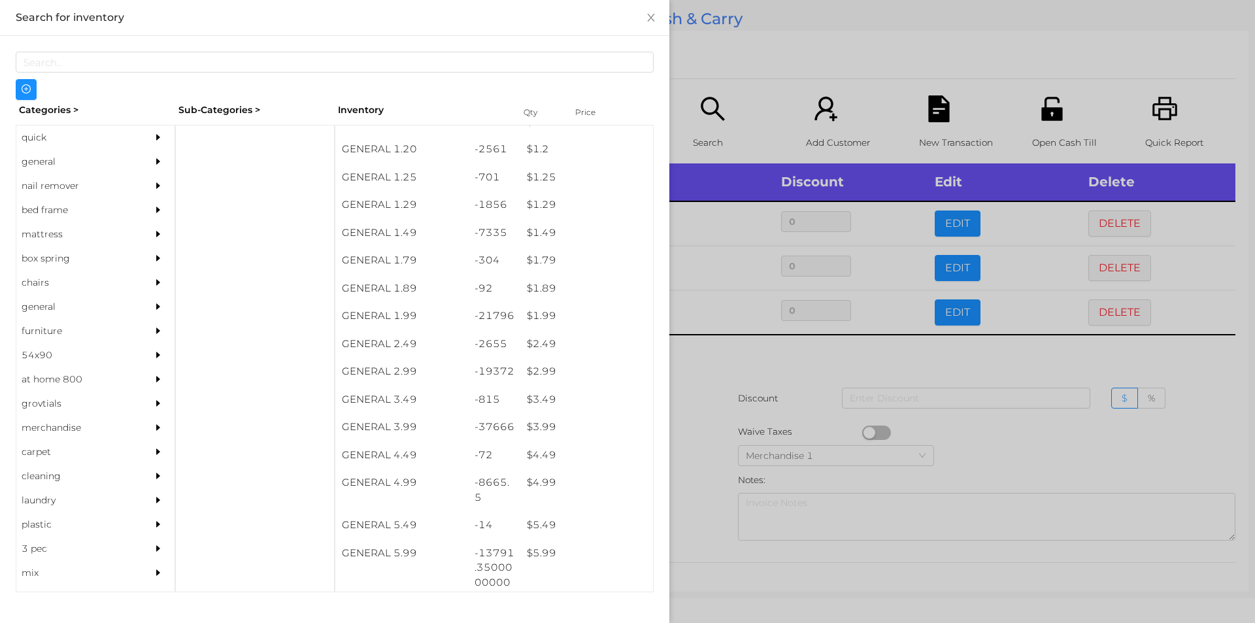
click at [731, 399] on div at bounding box center [627, 311] width 1255 height 623
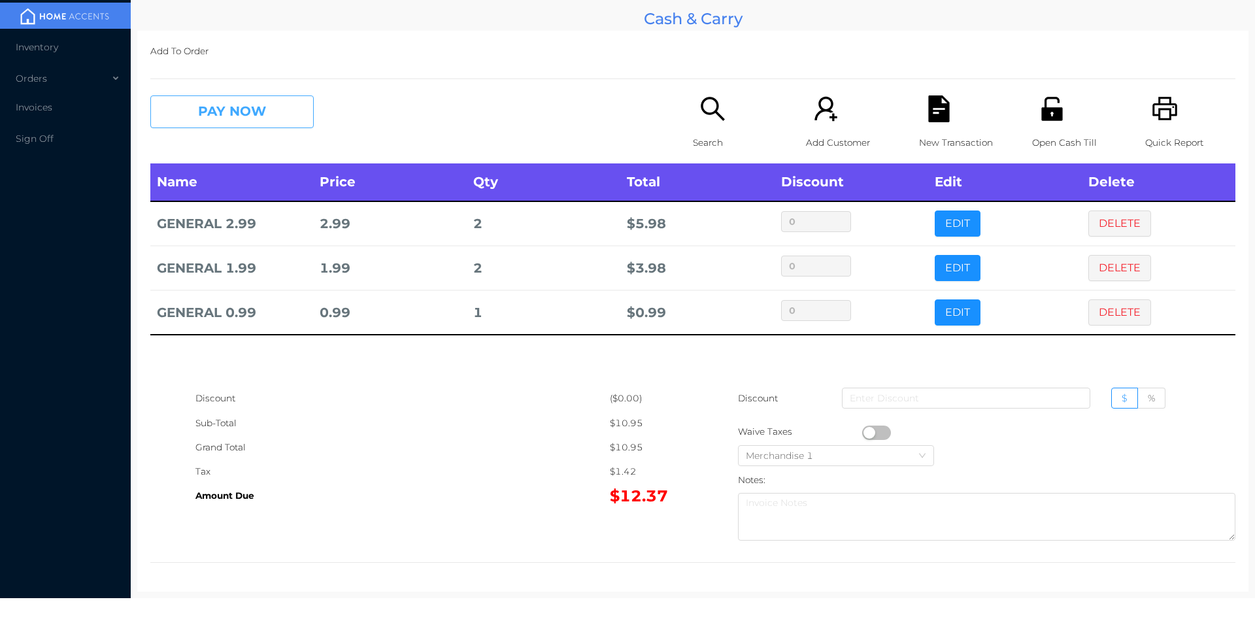
click at [229, 124] on button "PAY NOW" at bounding box center [231, 111] width 163 height 33
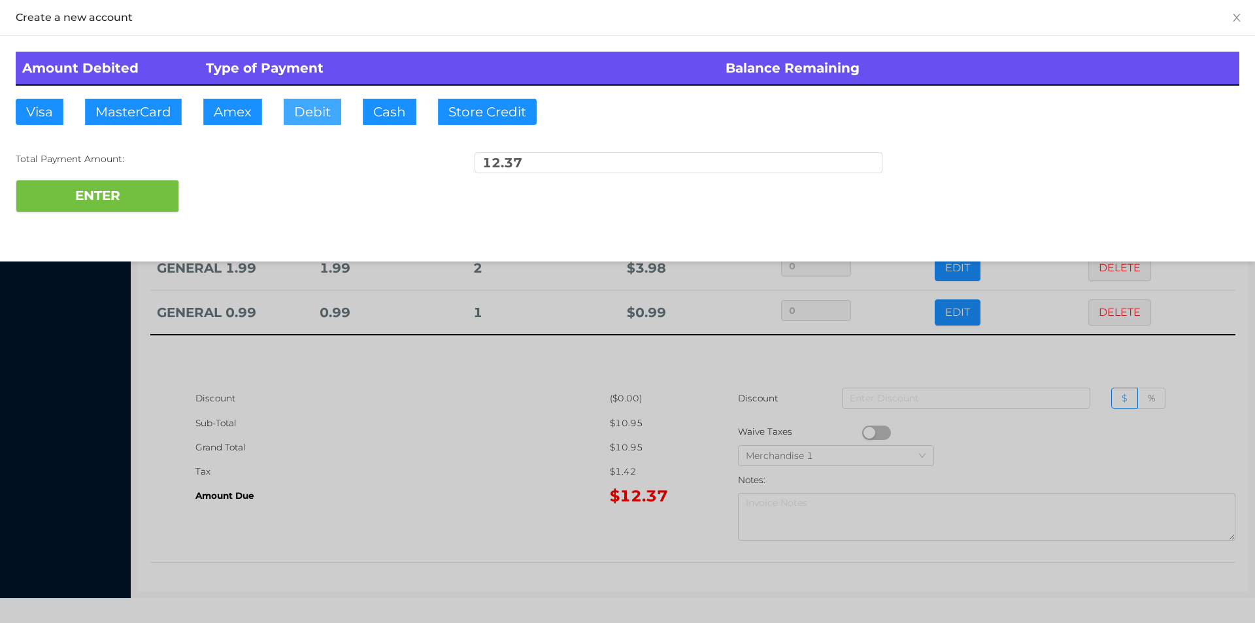
click at [310, 120] on button "Debit" at bounding box center [313, 112] width 58 height 26
click at [125, 197] on button "ENTER" at bounding box center [97, 196] width 163 height 33
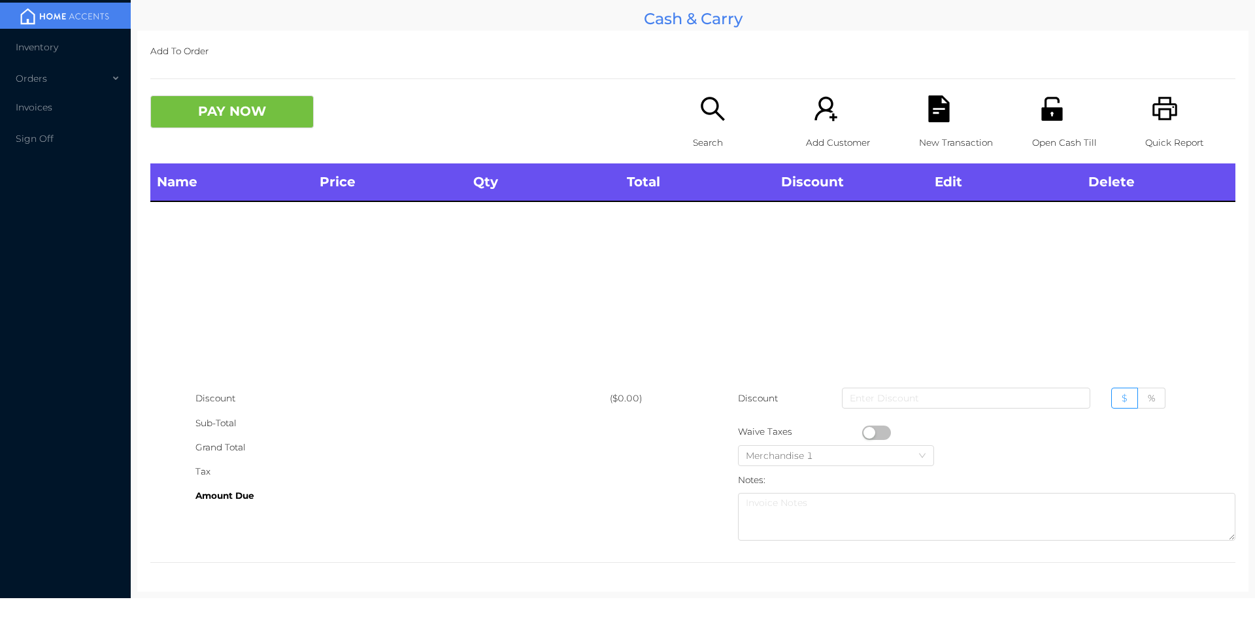
click at [732, 132] on p "Search" at bounding box center [738, 143] width 90 height 24
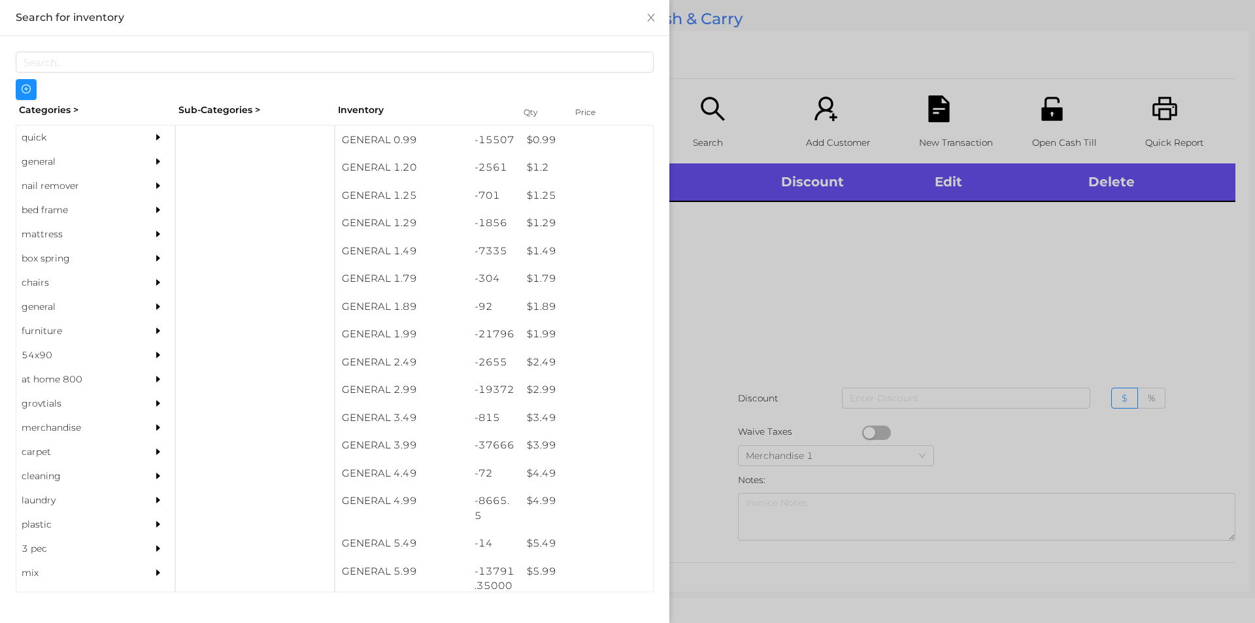
scroll to position [0, 0]
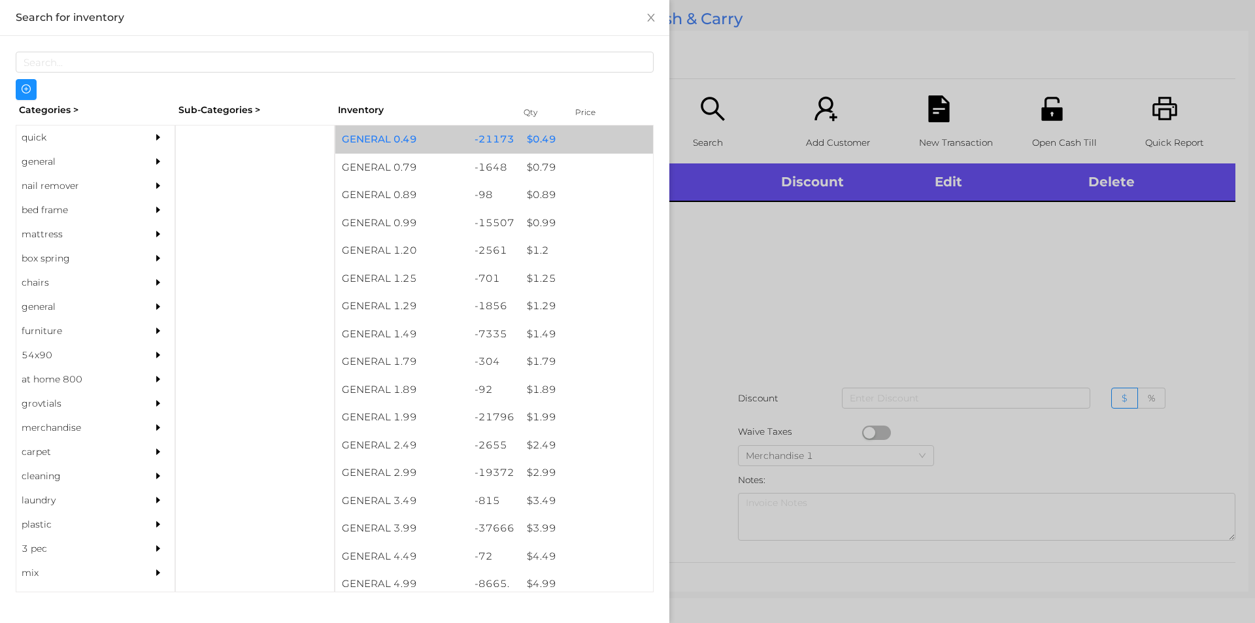
click at [511, 138] on div "-21173" at bounding box center [494, 139] width 53 height 28
click at [520, 143] on div "$ 0.49" at bounding box center [586, 139] width 133 height 28
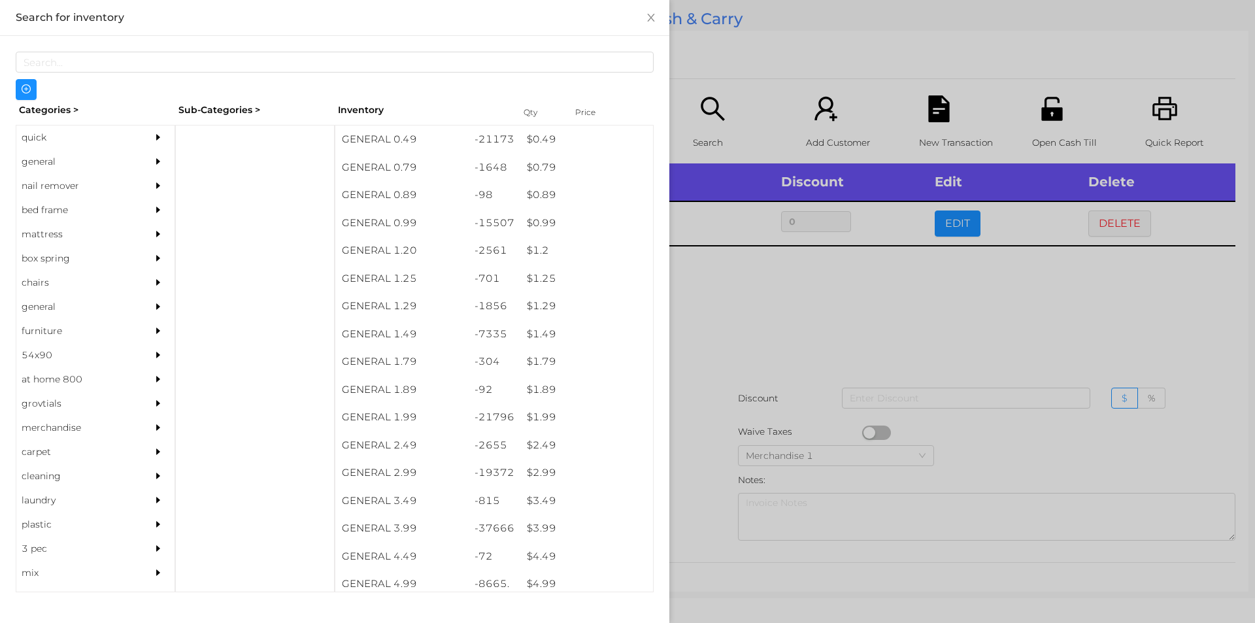
click at [730, 426] on div at bounding box center [627, 311] width 1255 height 623
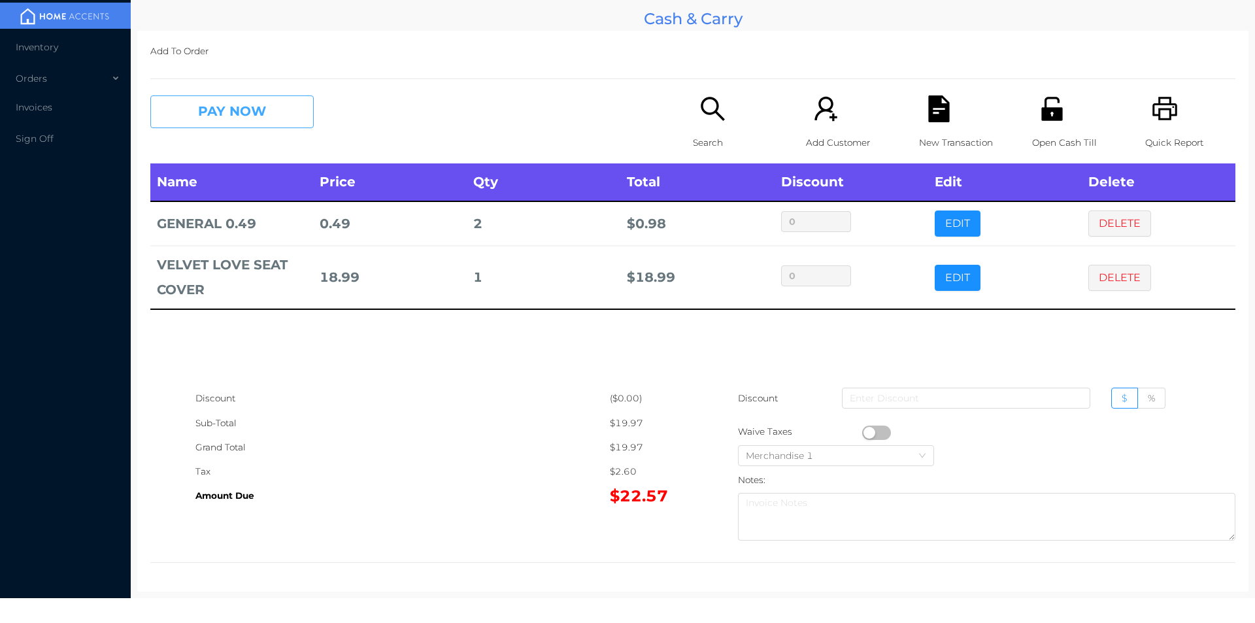
click at [221, 106] on button "PAY NOW" at bounding box center [231, 111] width 163 height 33
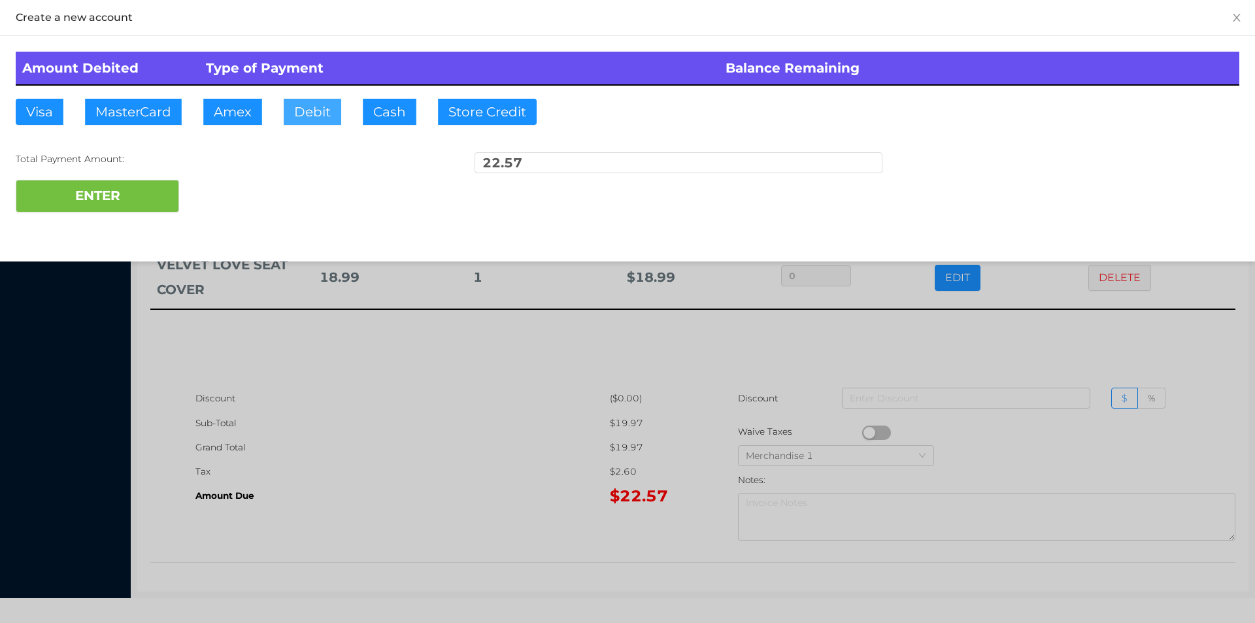
click at [309, 123] on button "Debit" at bounding box center [313, 112] width 58 height 26
click at [126, 211] on button "ENTER" at bounding box center [97, 196] width 163 height 33
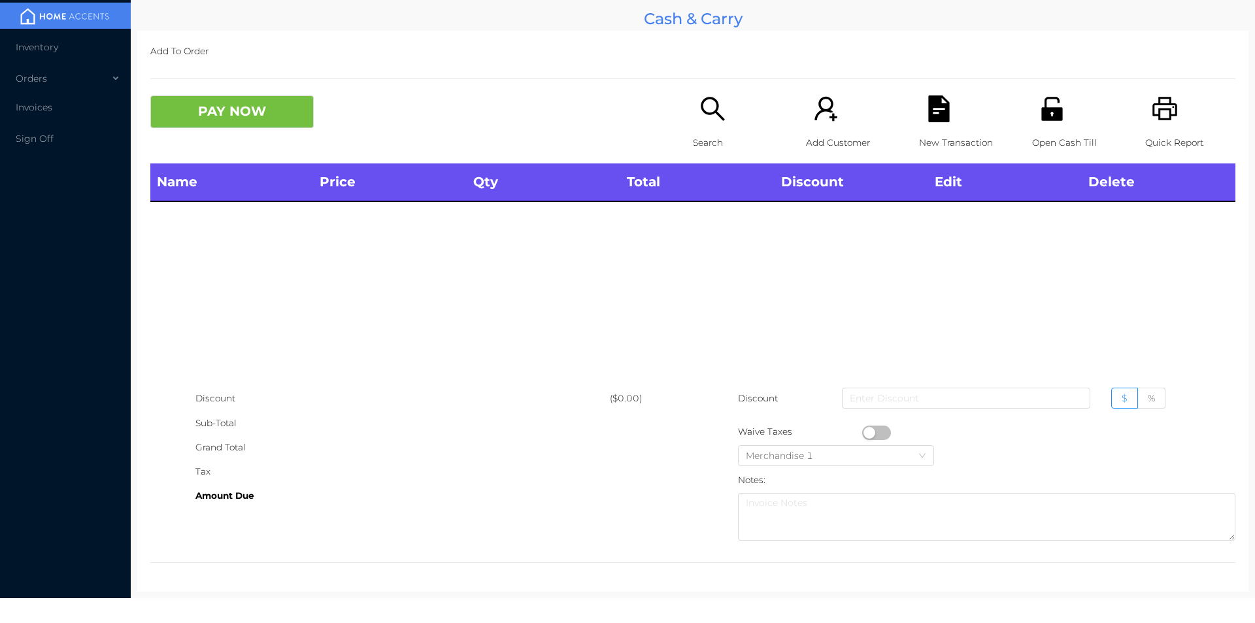
click at [703, 110] on icon "icon: search" at bounding box center [712, 108] width 27 height 27
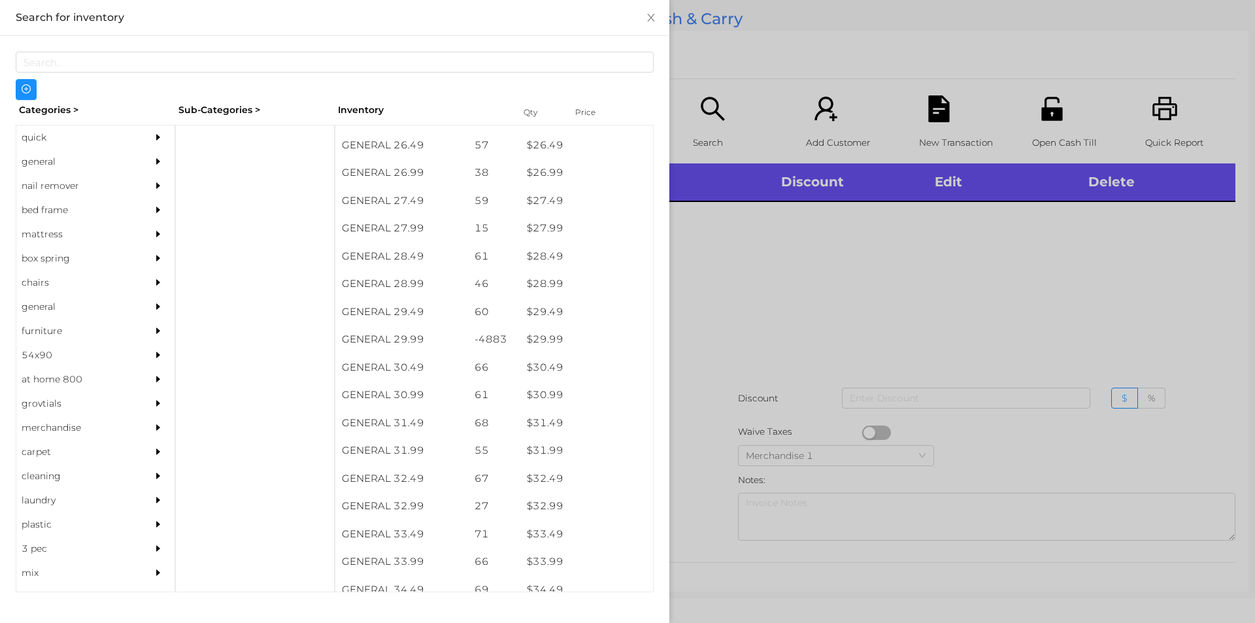
scroll to position [1766, 0]
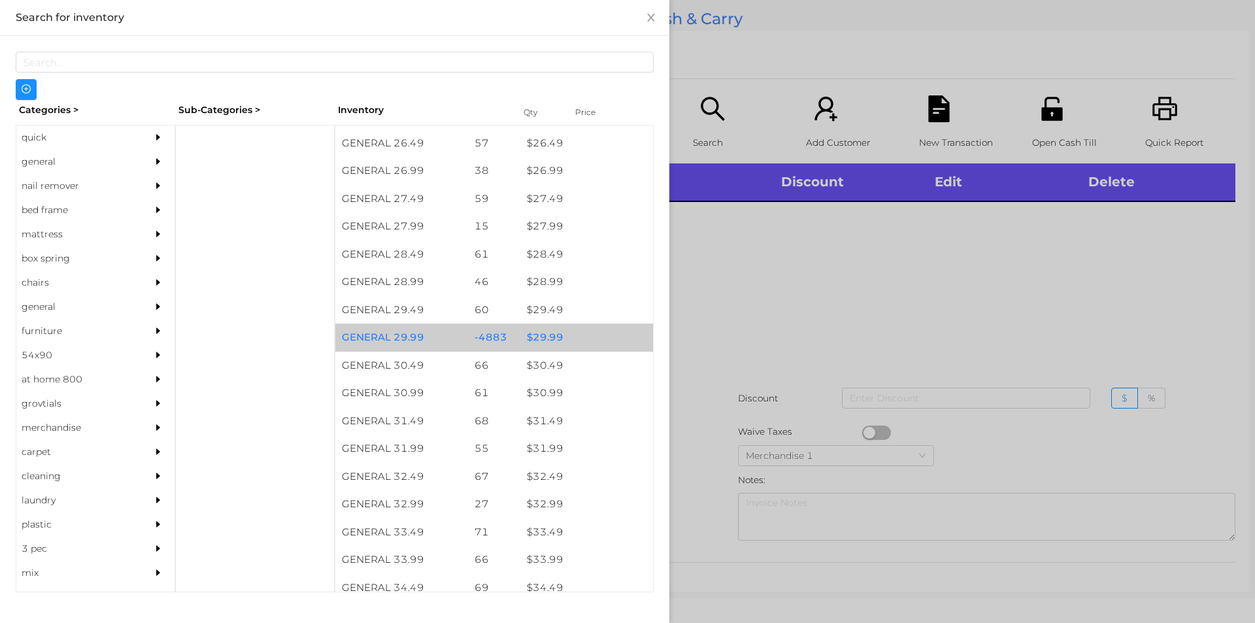
click at [579, 329] on div "$ 29.99" at bounding box center [586, 338] width 133 height 28
click at [595, 333] on div "$ 29.99" at bounding box center [586, 338] width 133 height 28
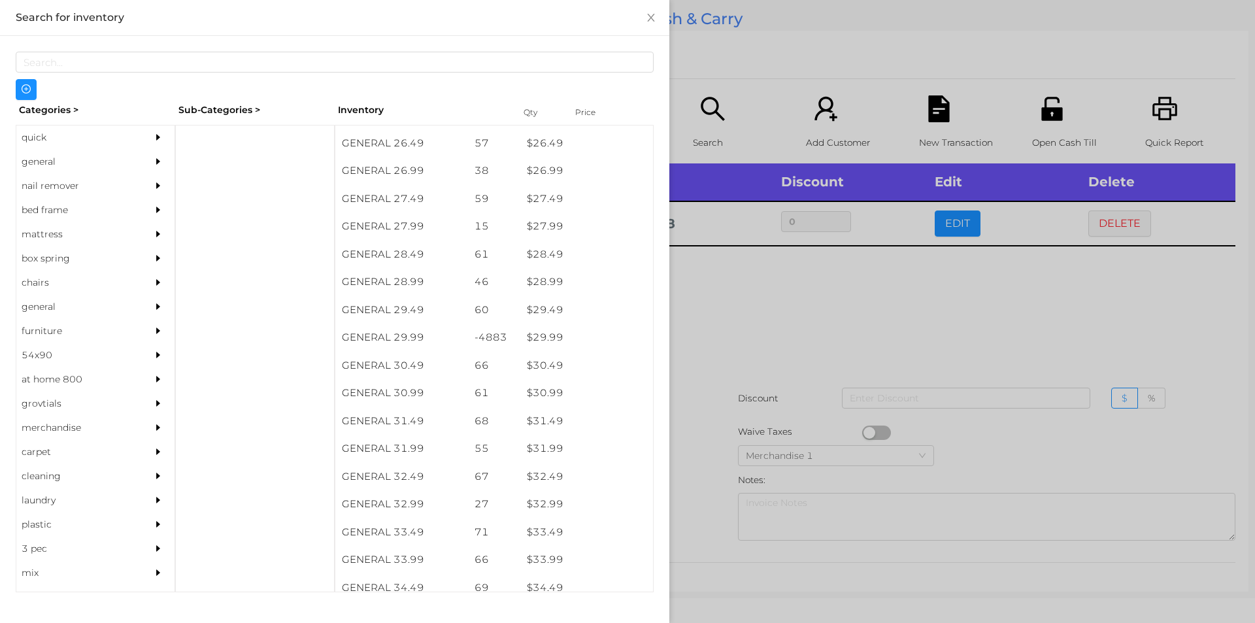
click at [769, 399] on div at bounding box center [627, 311] width 1255 height 623
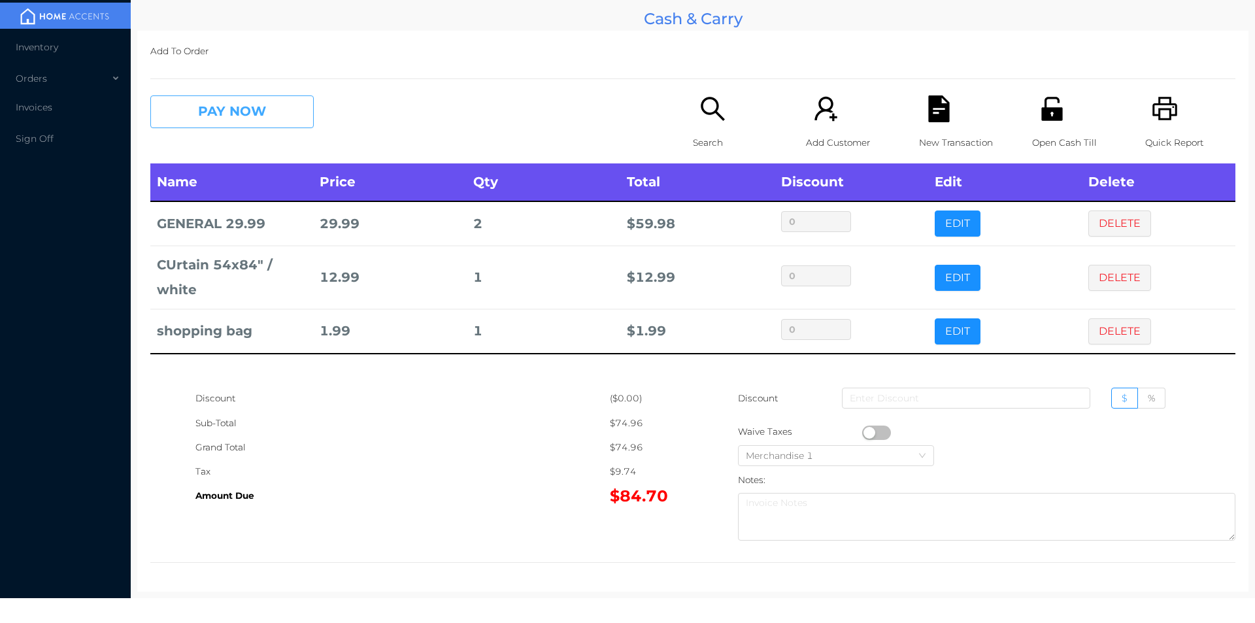
click at [216, 120] on button "PAY NOW" at bounding box center [231, 111] width 163 height 33
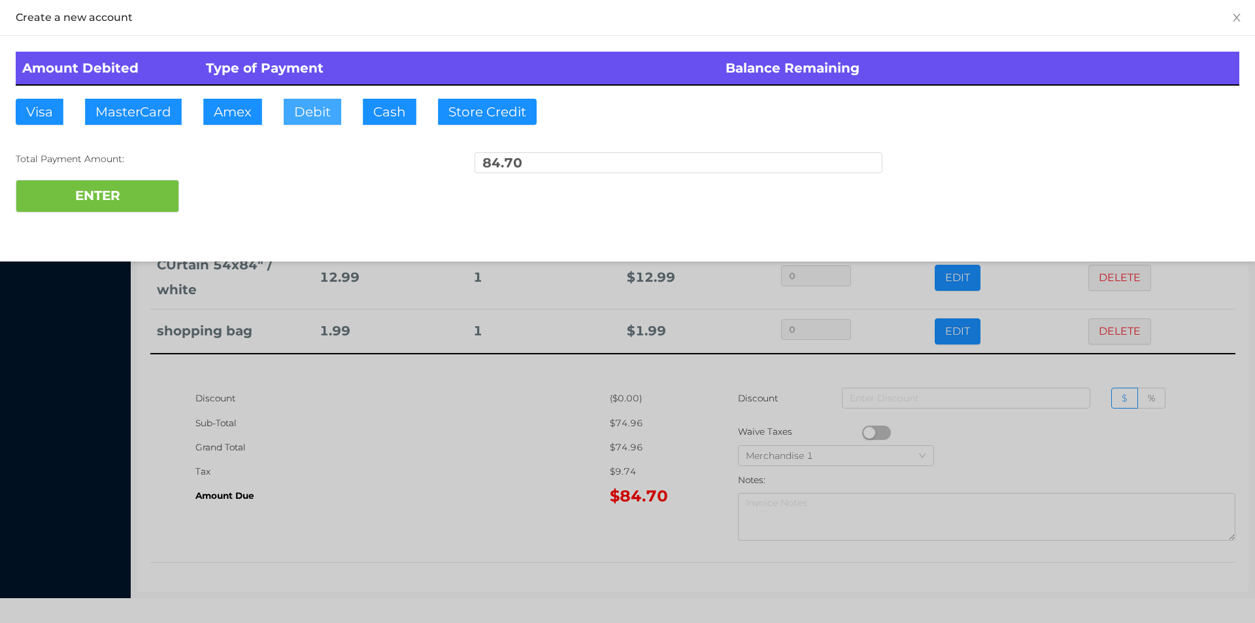
click at [312, 120] on button "Debit" at bounding box center [313, 112] width 58 height 26
click at [162, 201] on button "ENTER" at bounding box center [97, 196] width 163 height 33
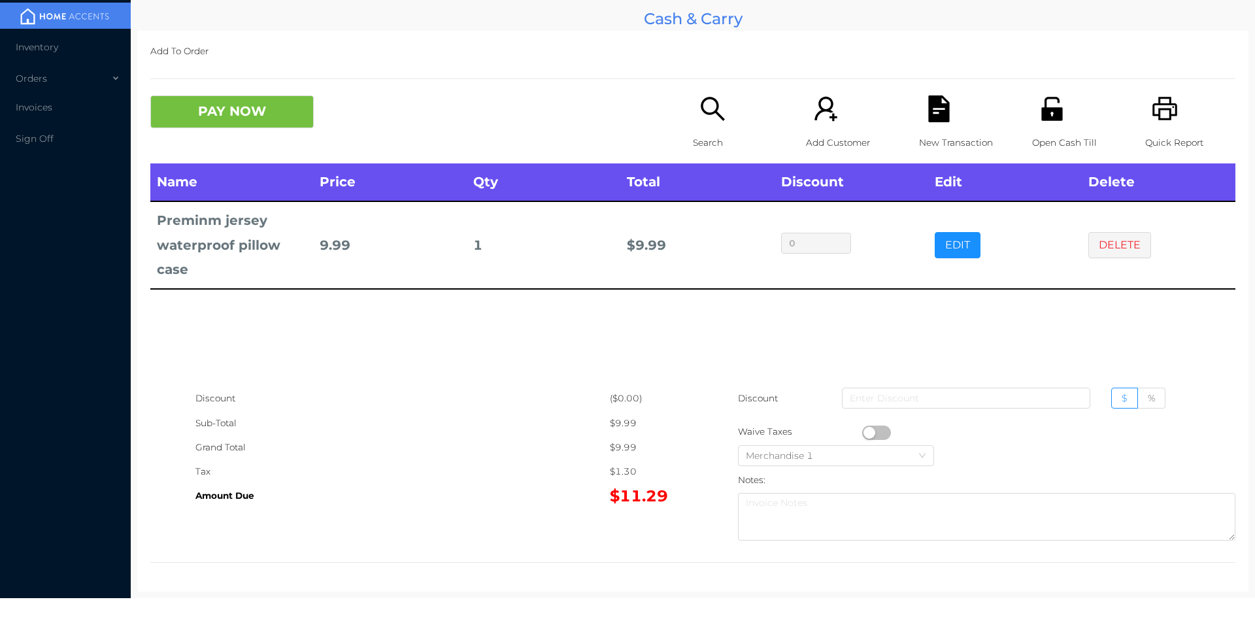
click at [239, 152] on div "PAY NOW Search Add Customer New Transaction Open Cash Till Quick Report" at bounding box center [692, 129] width 1085 height 68
click at [201, 100] on button "PAY NOW" at bounding box center [231, 111] width 163 height 33
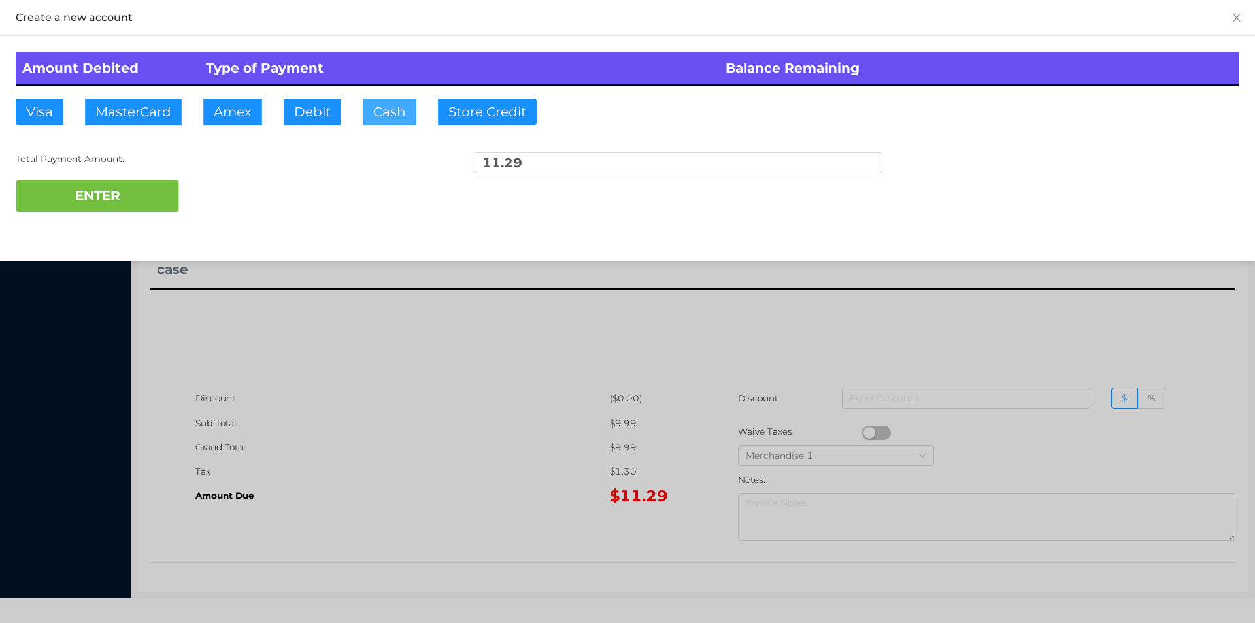
click at [394, 103] on button "Cash" at bounding box center [390, 112] width 54 height 26
type input "20"
click at [85, 209] on button "ENTER" at bounding box center [97, 196] width 163 height 33
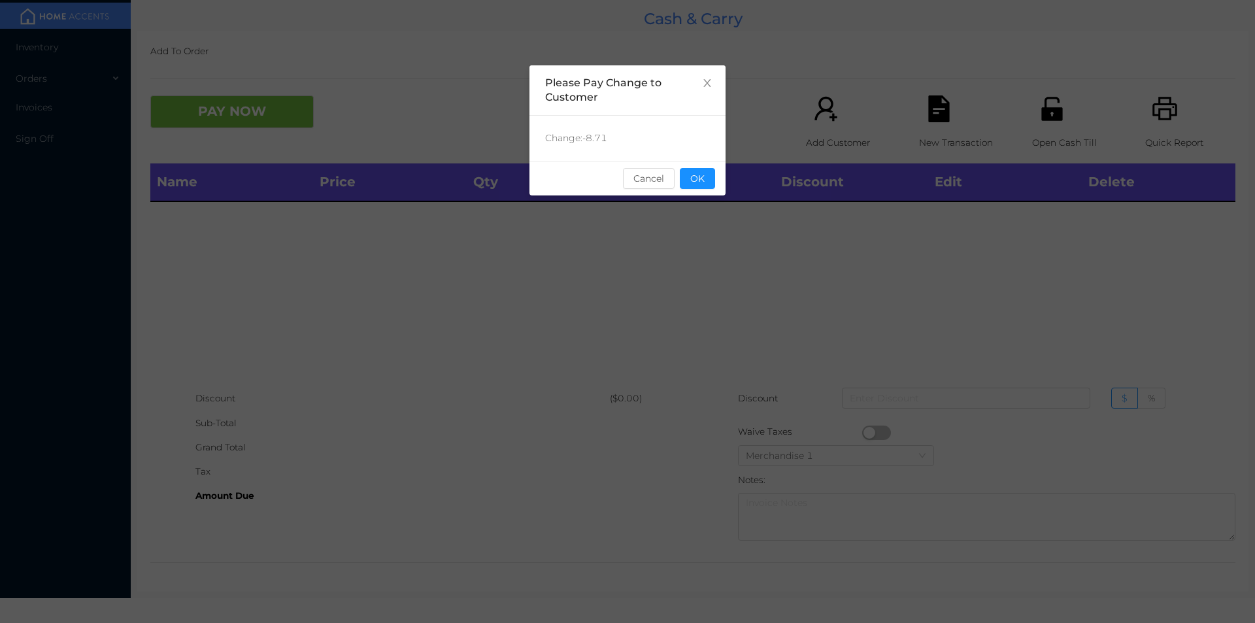
click at [712, 158] on div "Change: -8.71" at bounding box center [627, 138] width 196 height 45
click at [710, 176] on button "OK" at bounding box center [697, 178] width 35 height 21
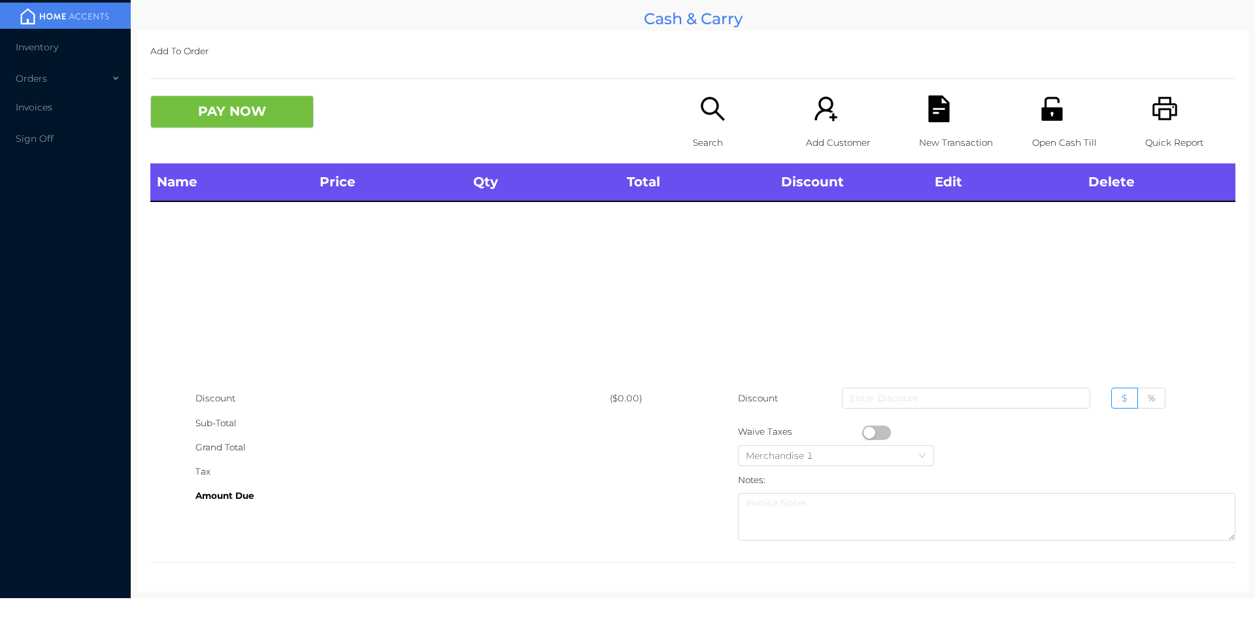
click at [709, 114] on icon "icon: search" at bounding box center [712, 108] width 27 height 27
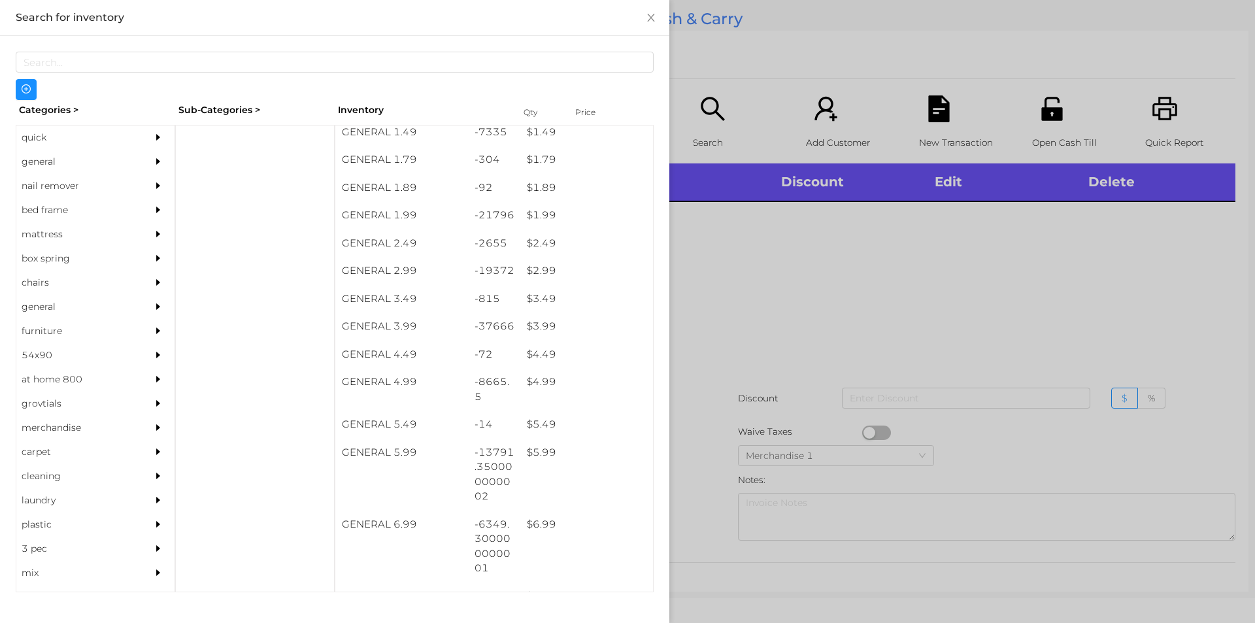
scroll to position [203, 0]
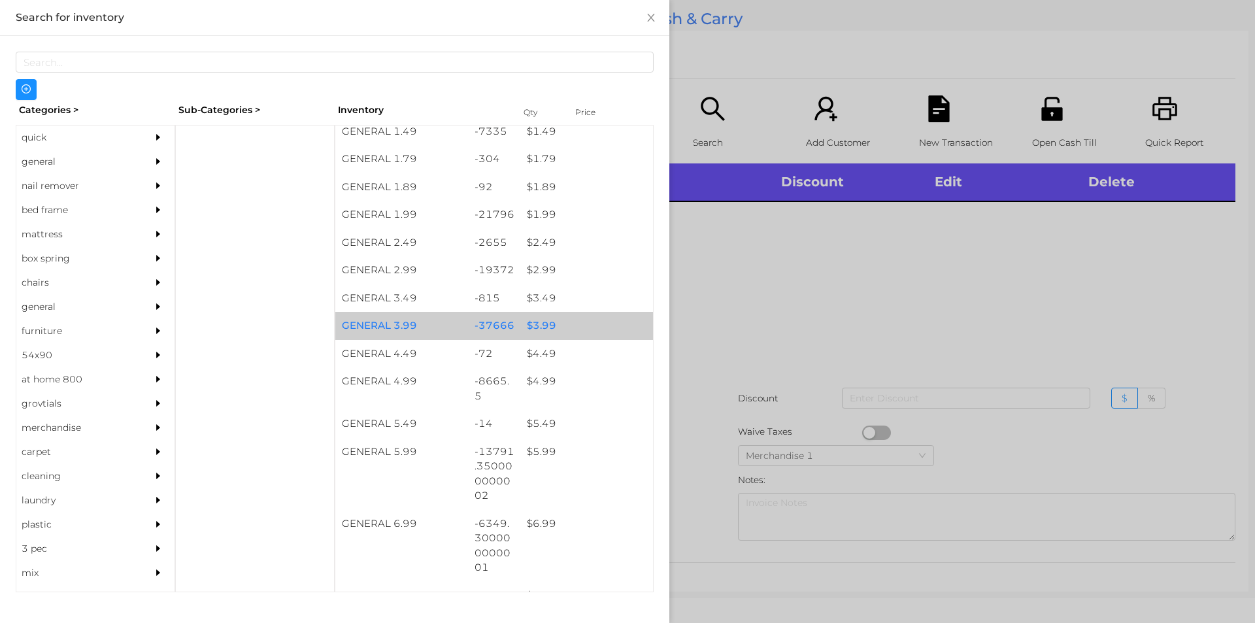
click at [510, 331] on div "-37666" at bounding box center [494, 326] width 53 height 28
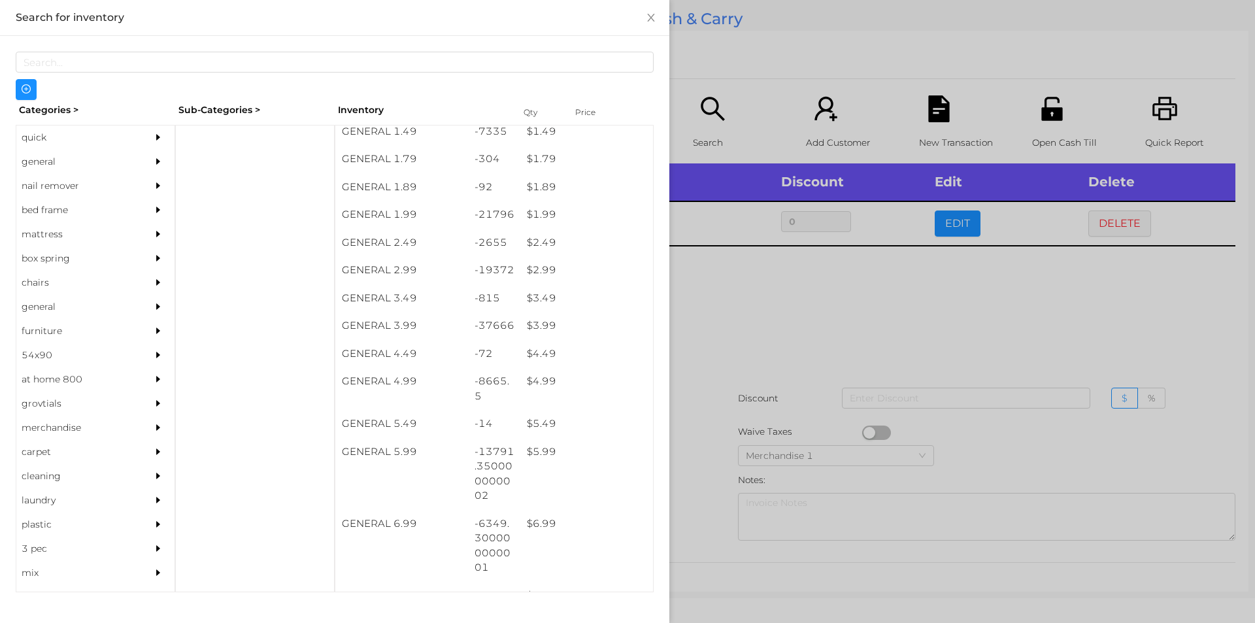
click at [779, 322] on div at bounding box center [627, 311] width 1255 height 623
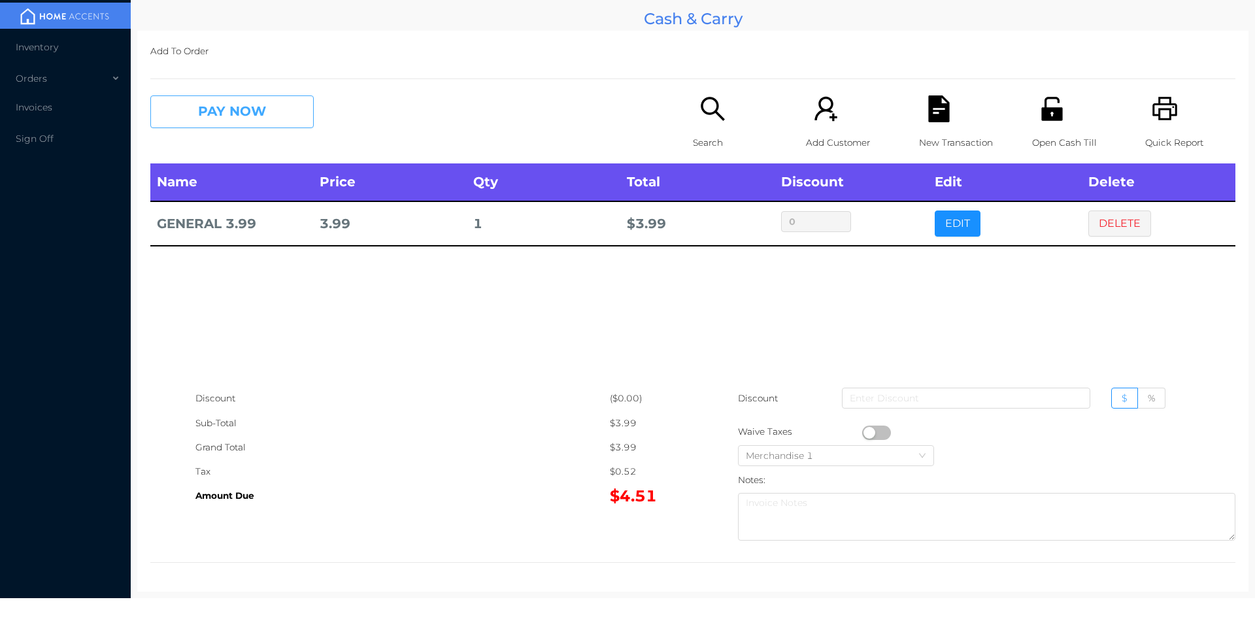
click at [231, 127] on button "PAY NOW" at bounding box center [231, 111] width 163 height 33
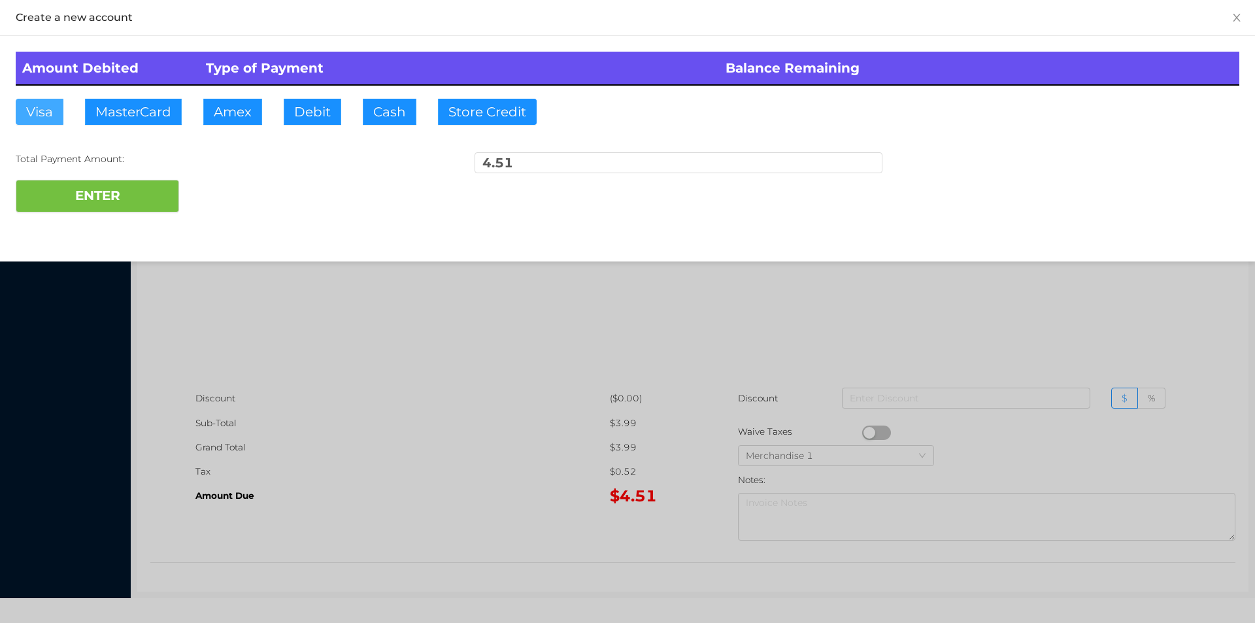
click at [46, 122] on button "Visa" at bounding box center [40, 112] width 48 height 26
click at [50, 194] on button "ENTER" at bounding box center [97, 196] width 163 height 33
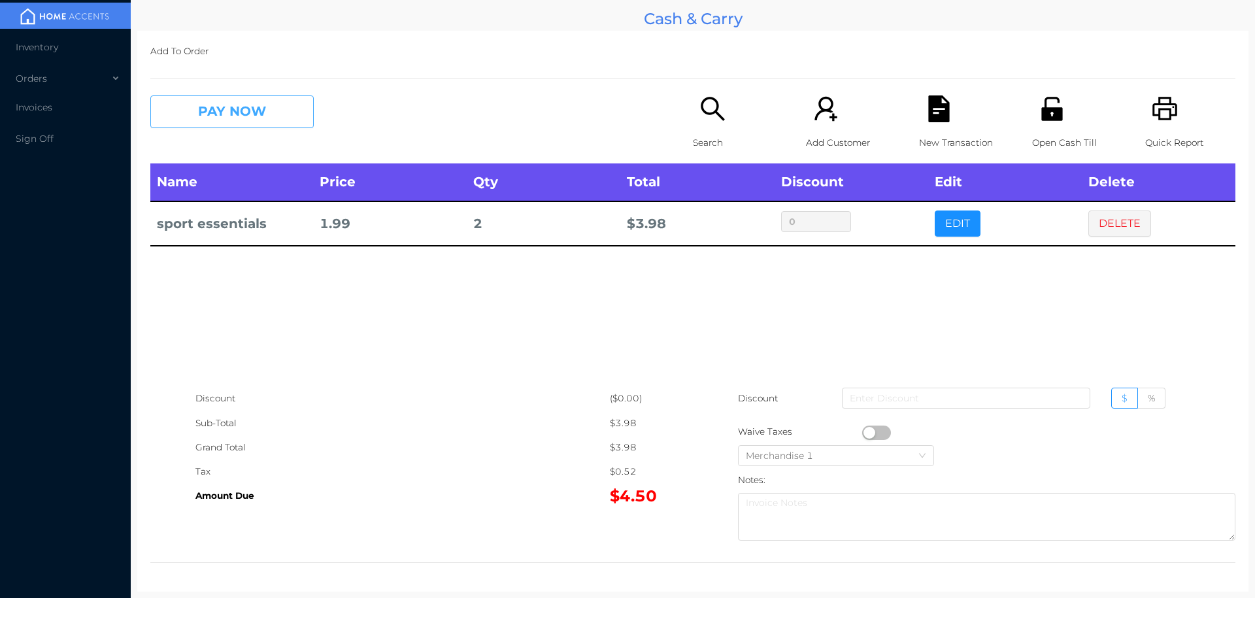
click at [243, 115] on button "PAY NOW" at bounding box center [231, 111] width 163 height 33
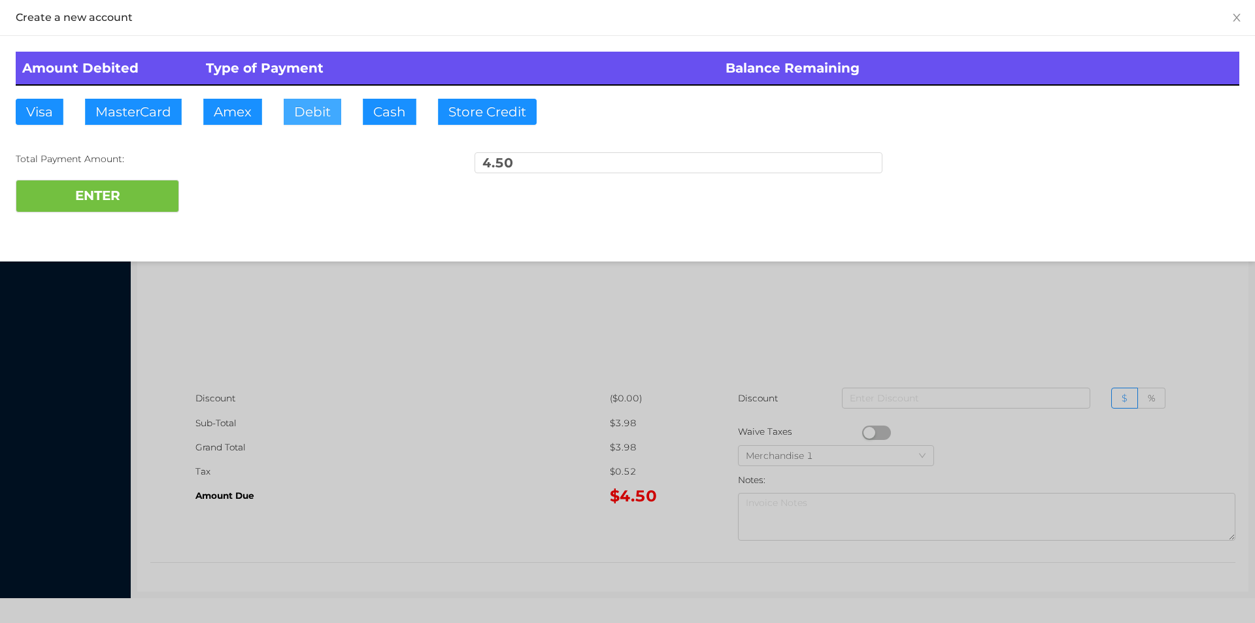
click at [316, 110] on button "Debit" at bounding box center [313, 112] width 58 height 26
click at [138, 195] on button "ENTER" at bounding box center [97, 196] width 163 height 33
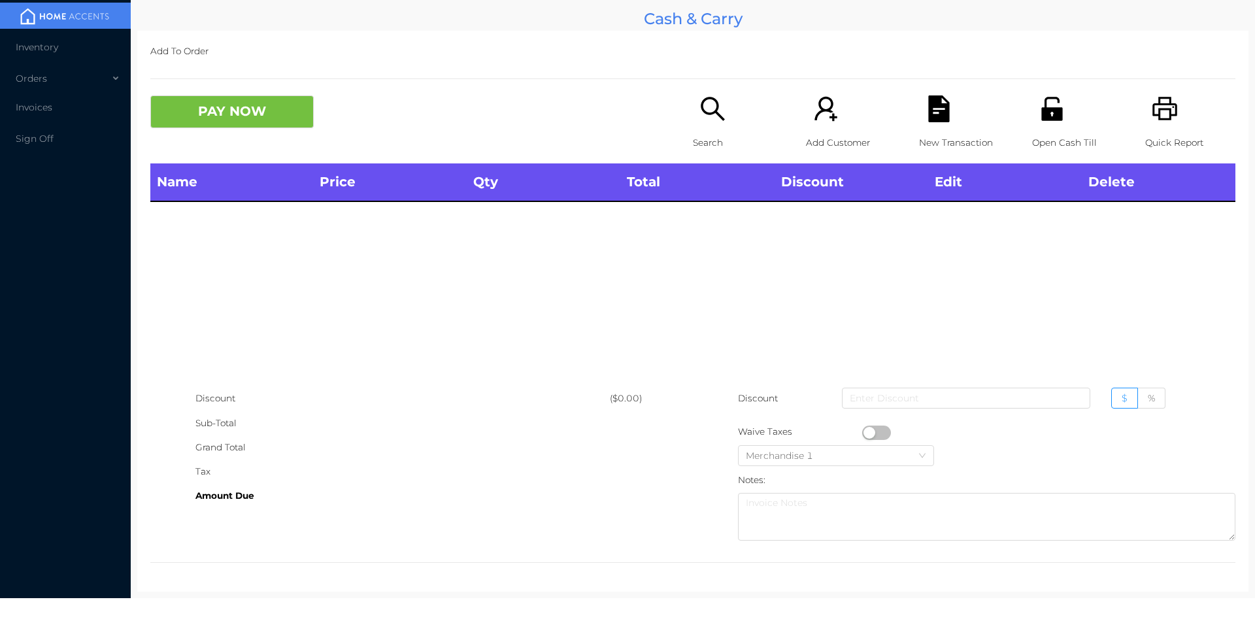
click at [693, 135] on p "Search" at bounding box center [738, 143] width 90 height 24
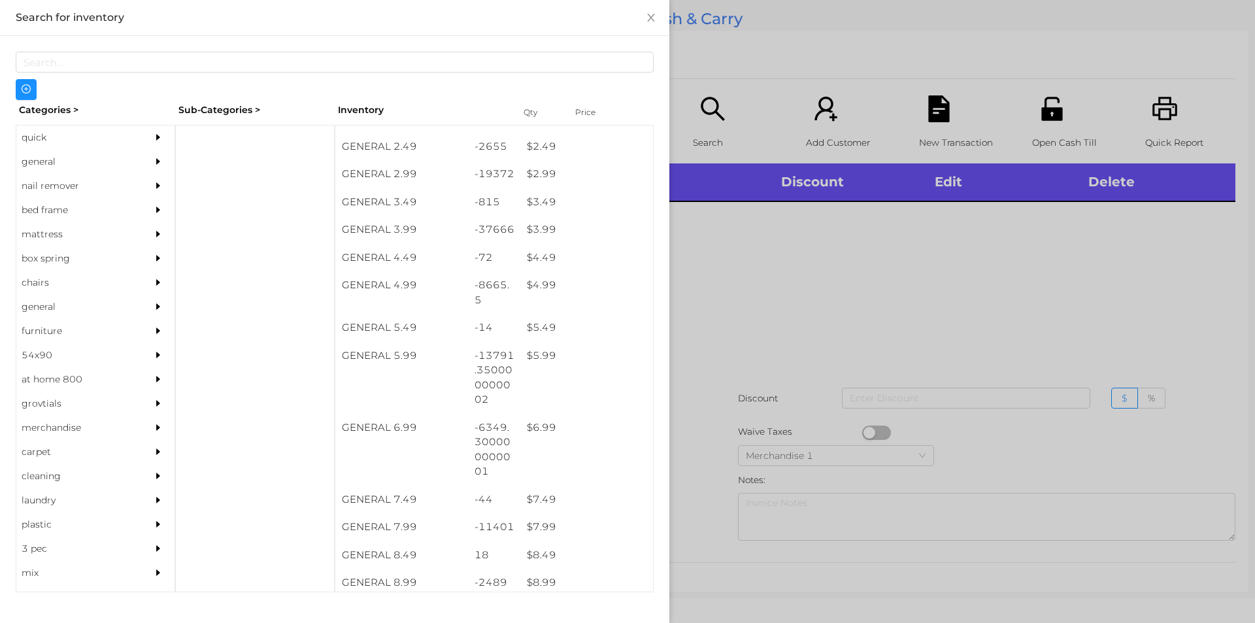
scroll to position [300, 0]
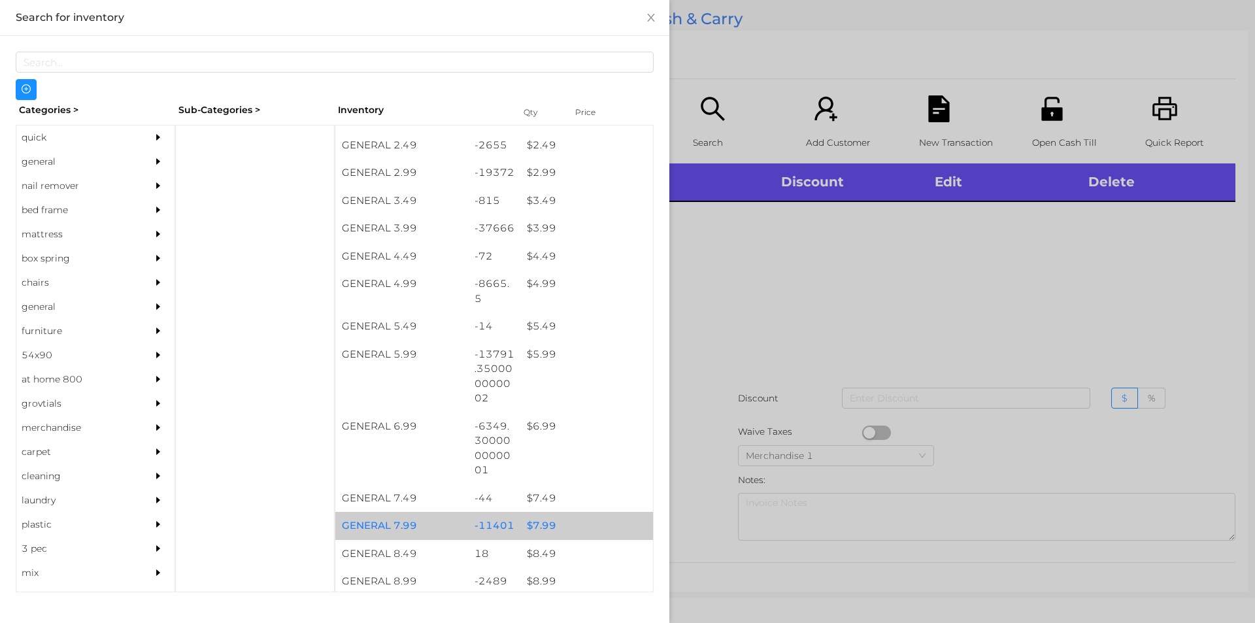
click at [537, 533] on div "$ 7.99" at bounding box center [586, 526] width 133 height 28
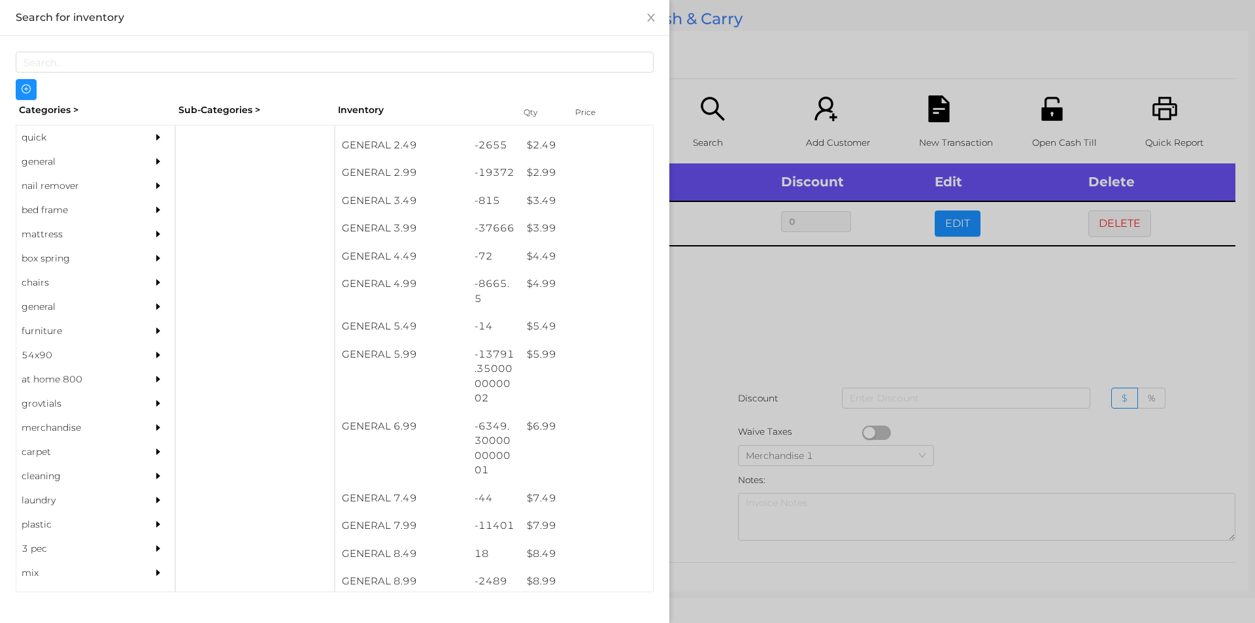
click at [687, 516] on div at bounding box center [627, 311] width 1255 height 623
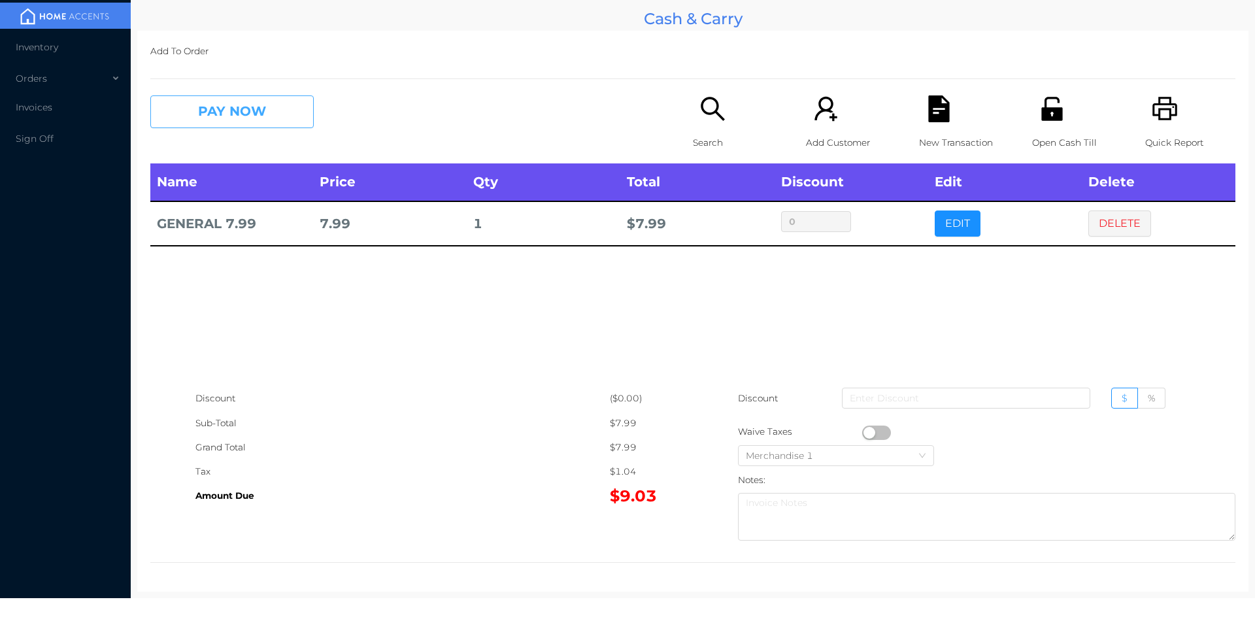
click at [267, 117] on button "PAY NOW" at bounding box center [231, 111] width 163 height 33
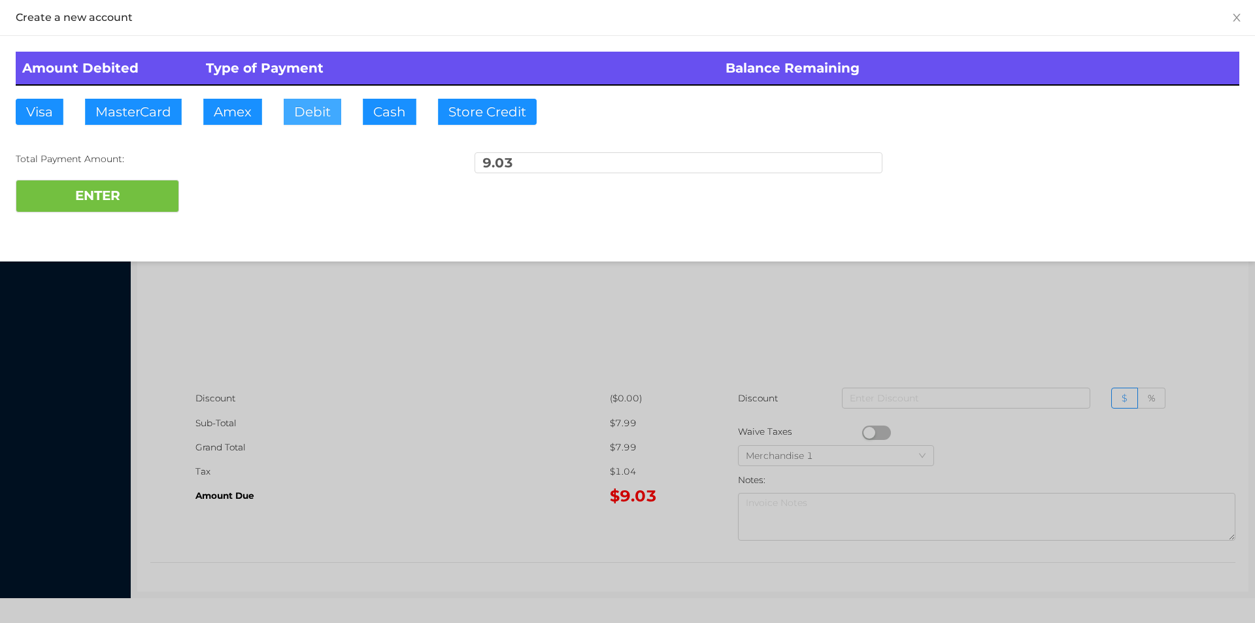
click at [306, 111] on button "Debit" at bounding box center [313, 112] width 58 height 26
click at [150, 190] on button "ENTER" at bounding box center [97, 196] width 163 height 33
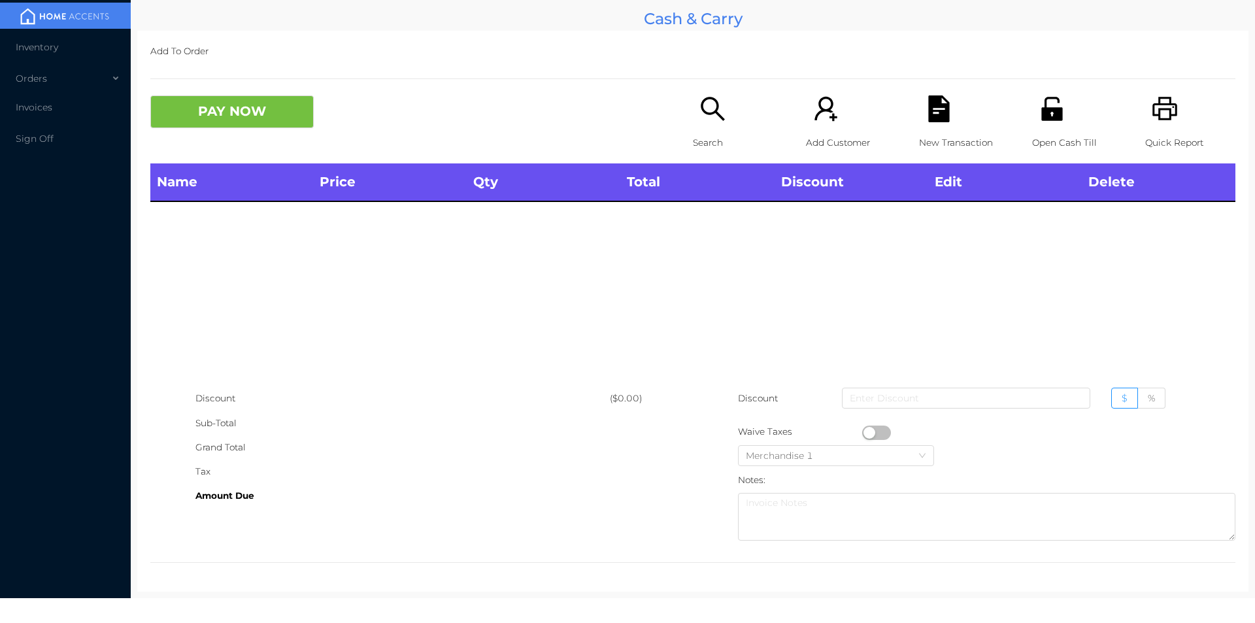
click at [702, 125] on div "Search" at bounding box center [738, 129] width 90 height 68
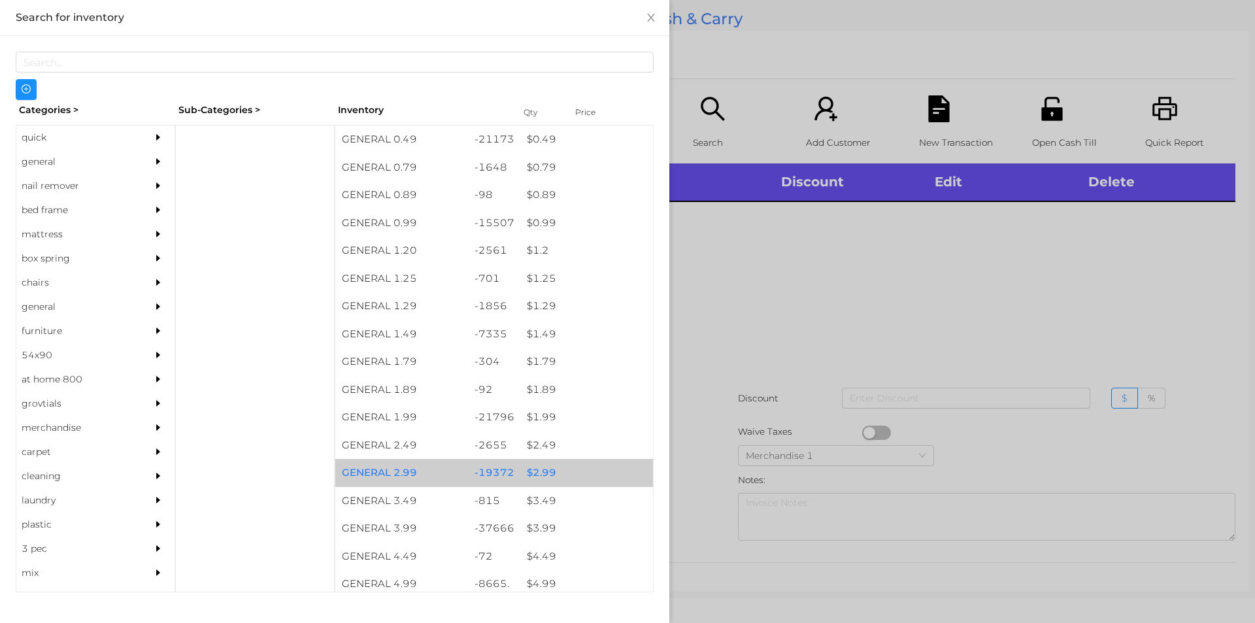
click at [535, 469] on div "$ 2.99" at bounding box center [586, 473] width 133 height 28
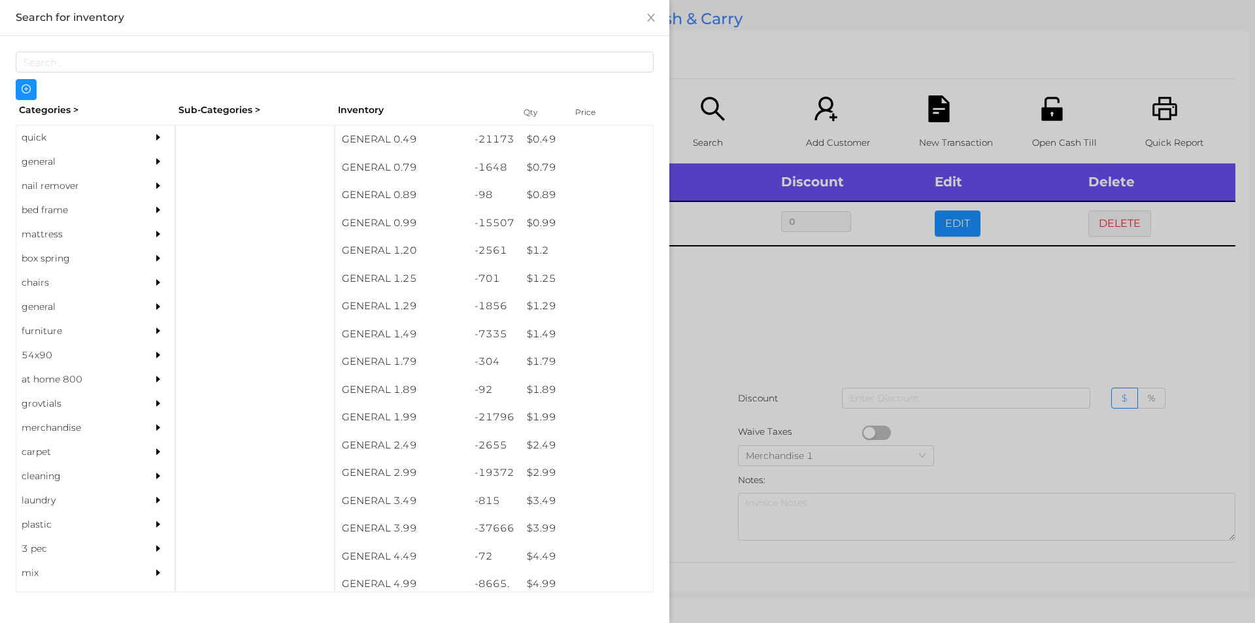
click at [695, 443] on div at bounding box center [627, 311] width 1255 height 623
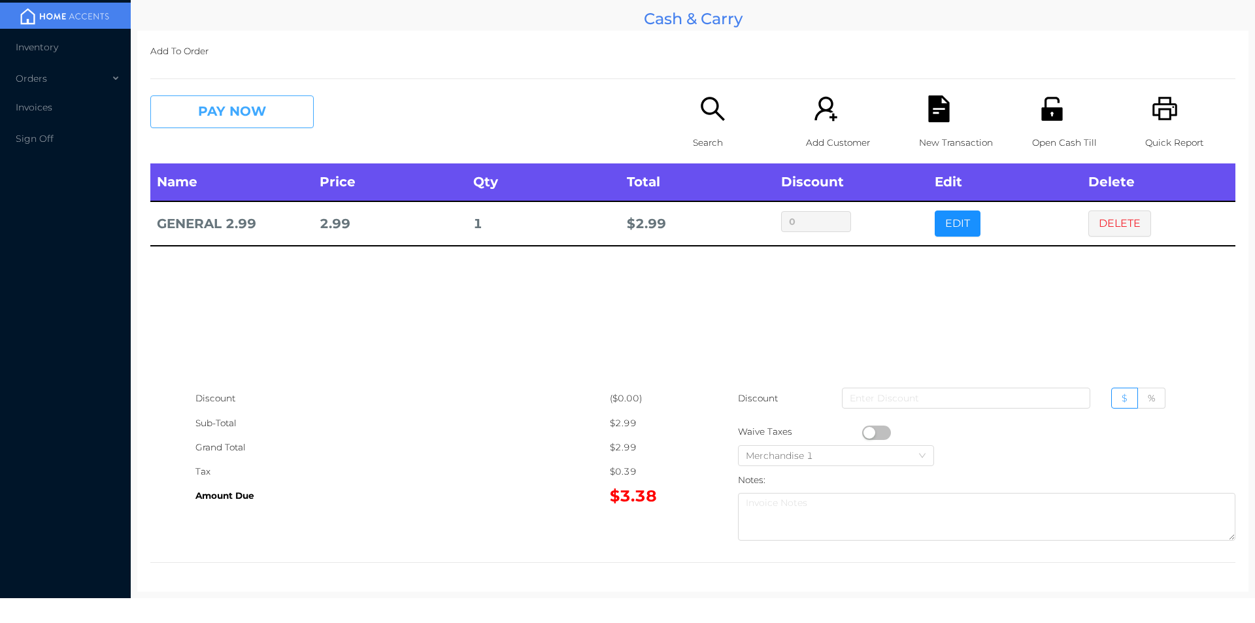
click at [209, 117] on button "PAY NOW" at bounding box center [231, 111] width 163 height 33
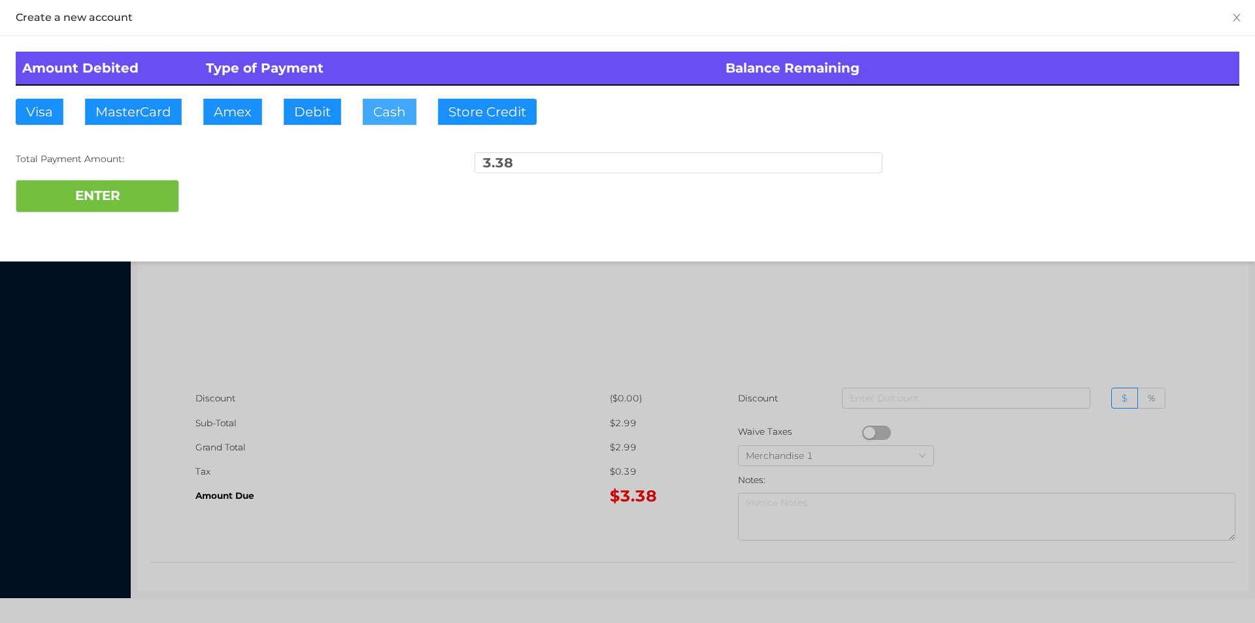
click at [369, 103] on button "Cash" at bounding box center [390, 112] width 54 height 26
type input "5."
click at [104, 193] on button "ENTER" at bounding box center [97, 196] width 163 height 33
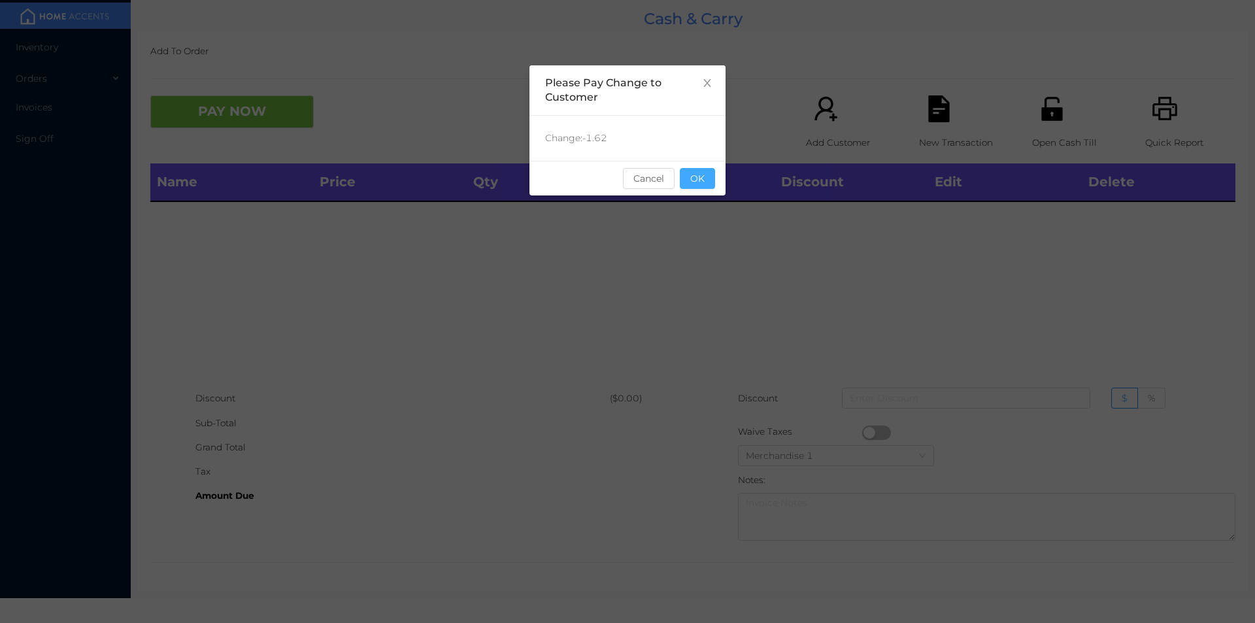
click at [694, 182] on button "OK" at bounding box center [697, 178] width 35 height 21
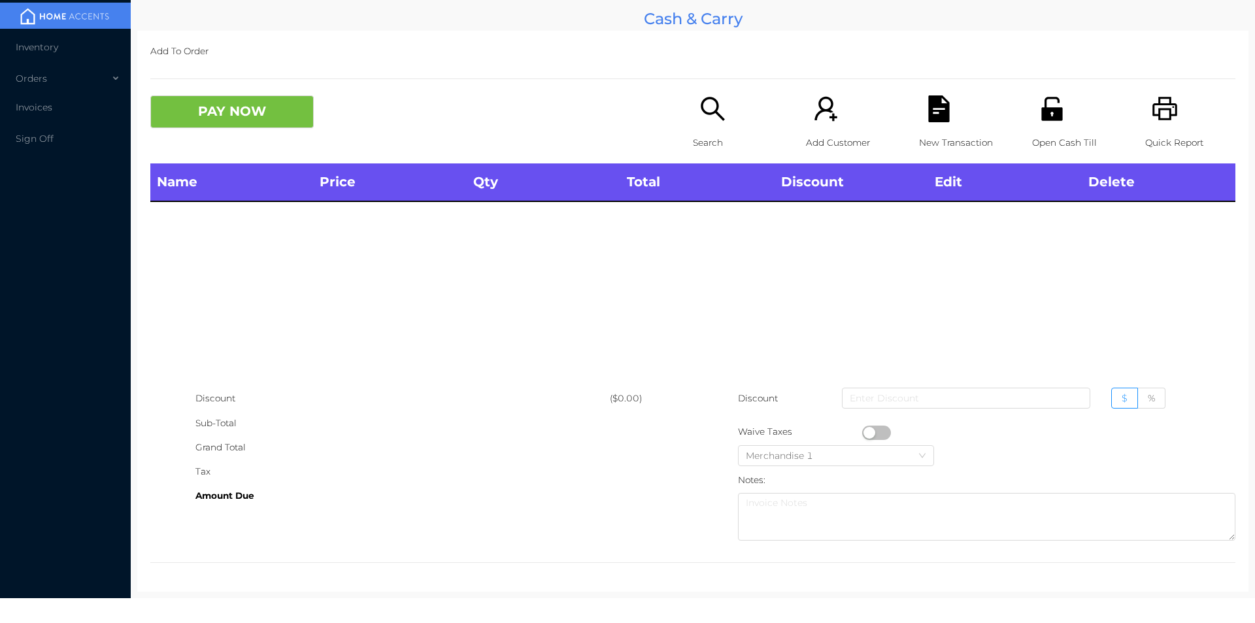
click at [722, 290] on div "Name Price Qty Total Discount Edit Delete" at bounding box center [692, 274] width 1085 height 223
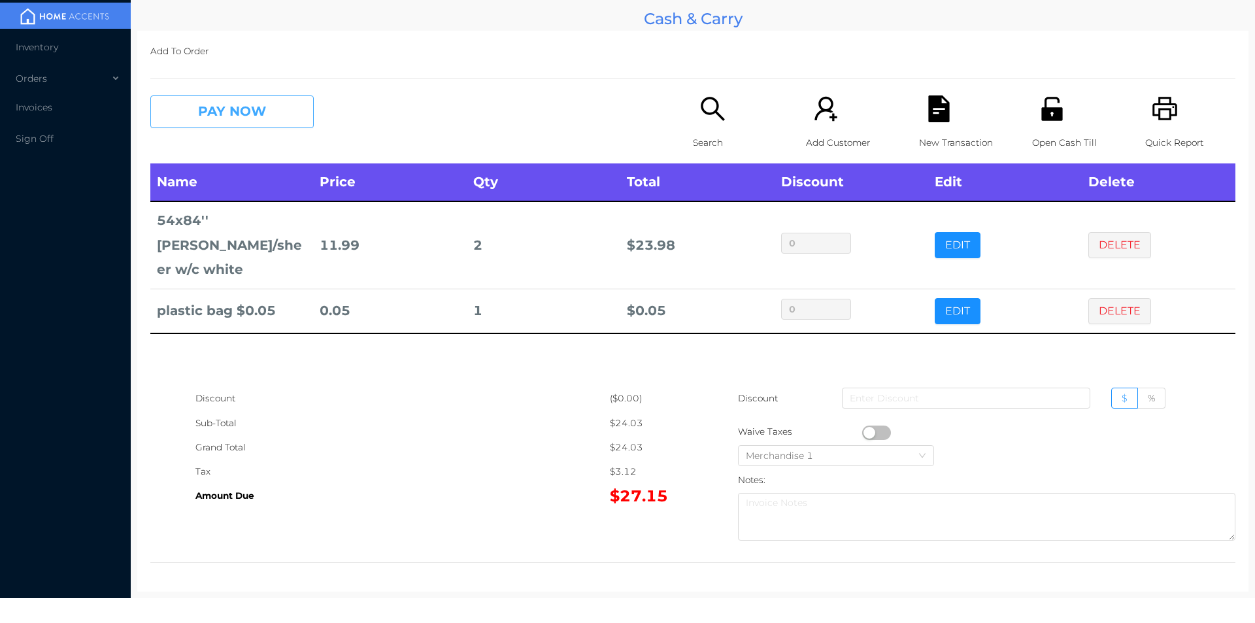
click at [206, 118] on button "PAY NOW" at bounding box center [231, 111] width 163 height 33
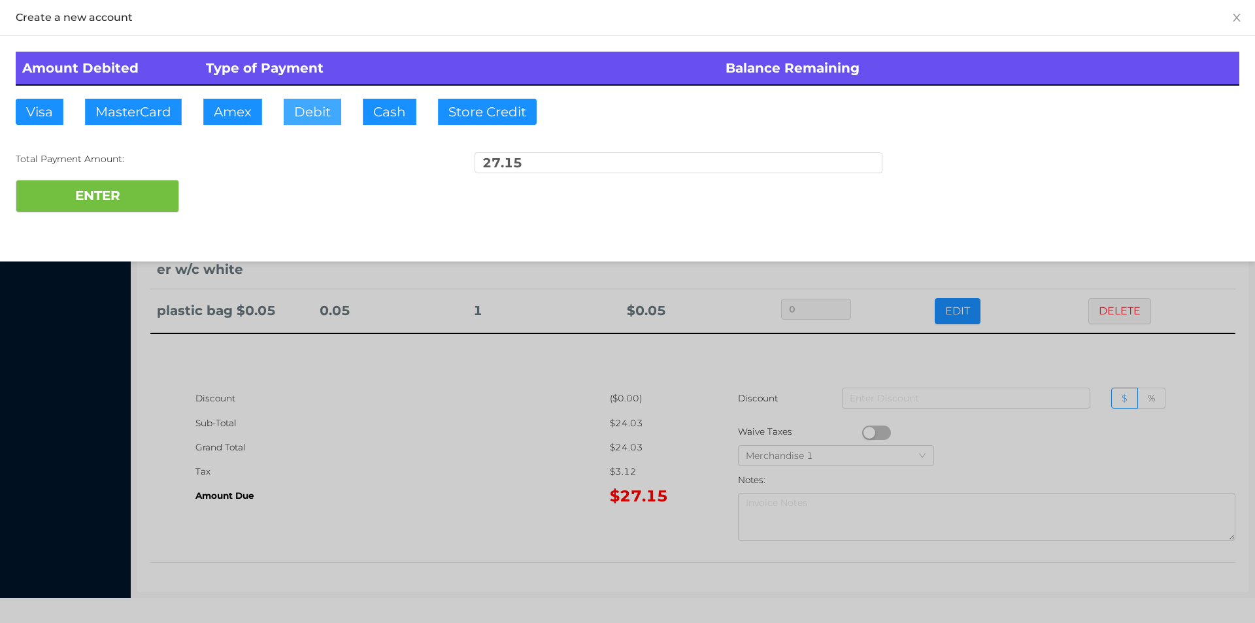
click at [301, 113] on button "Debit" at bounding box center [313, 112] width 58 height 26
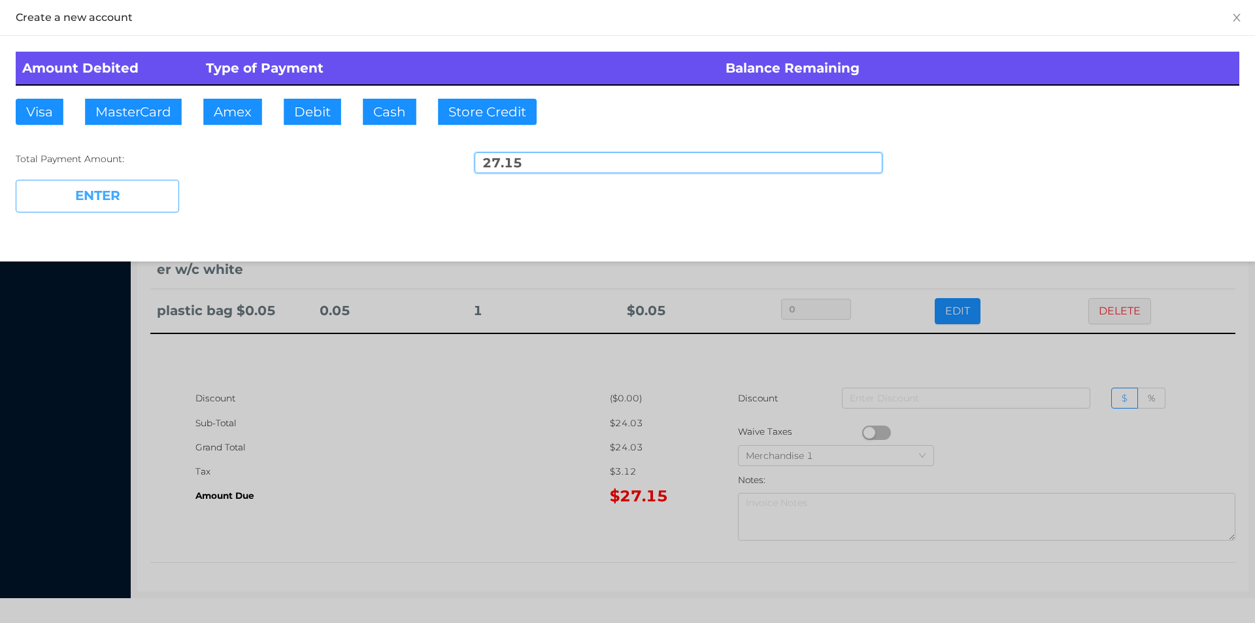
click at [108, 200] on button "ENTER" at bounding box center [97, 196] width 163 height 33
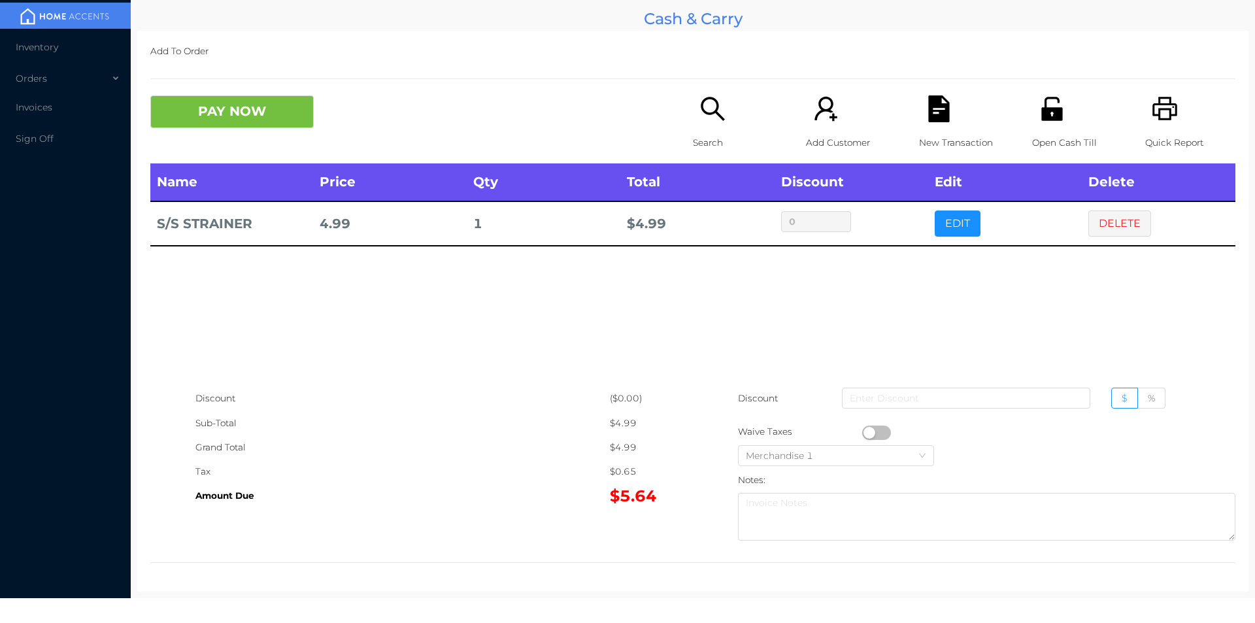
click at [721, 144] on p "Search" at bounding box center [738, 143] width 90 height 24
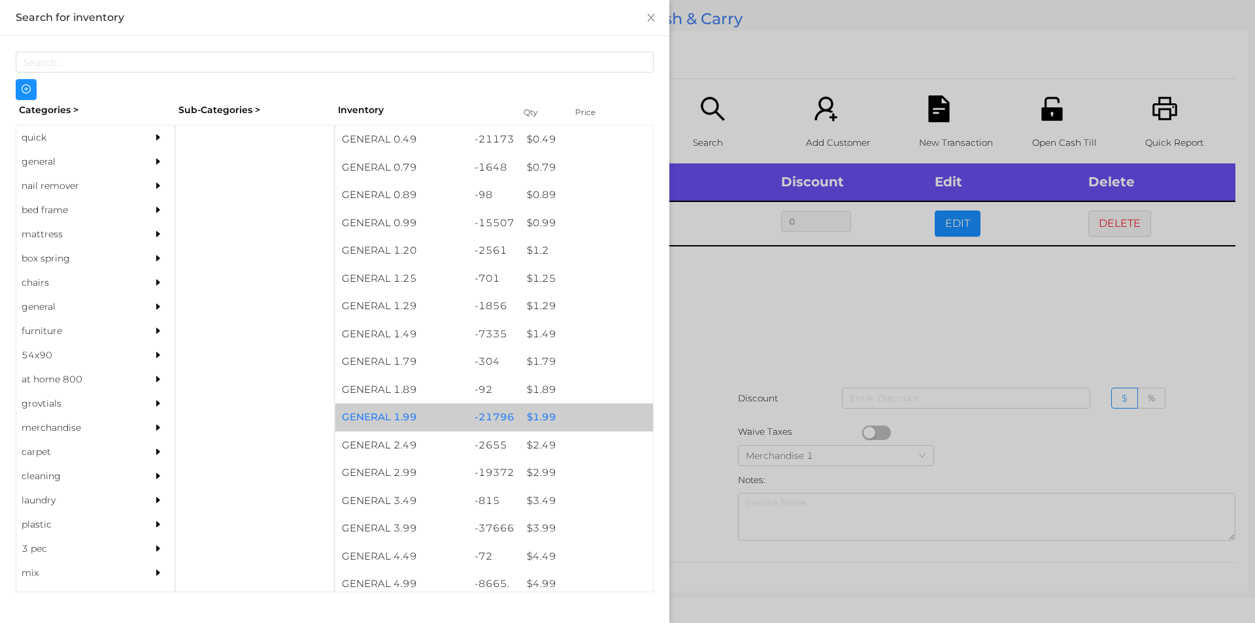
click at [544, 415] on div "$ 1.99" at bounding box center [586, 417] width 133 height 28
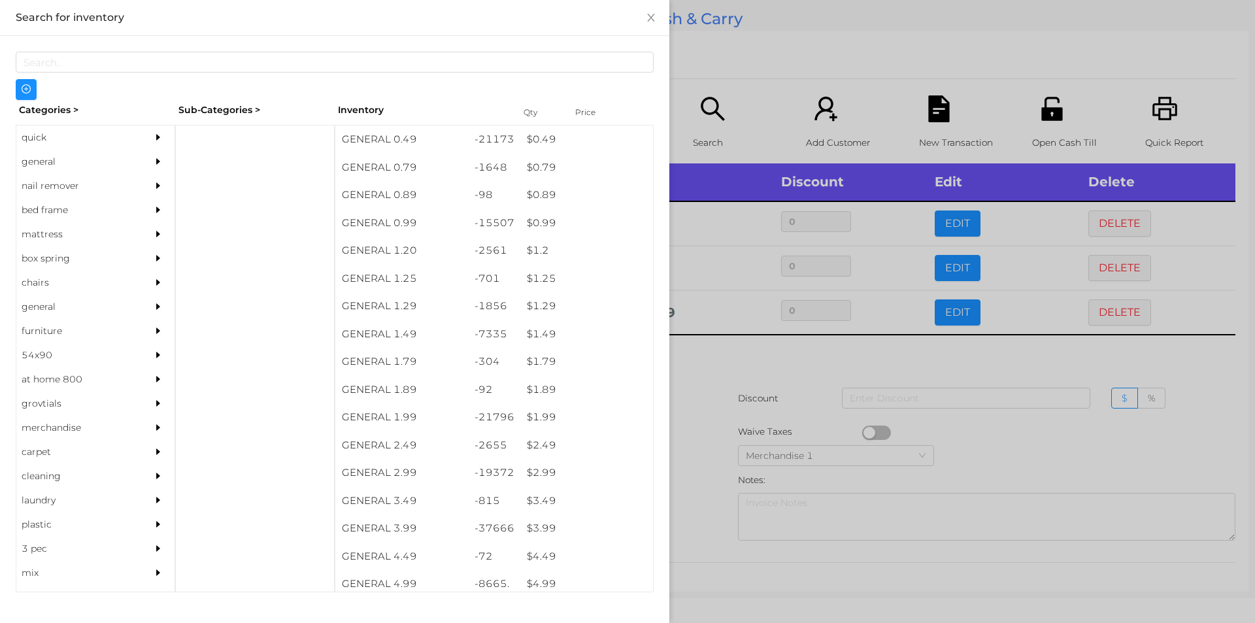
click at [1034, 448] on div at bounding box center [627, 311] width 1255 height 623
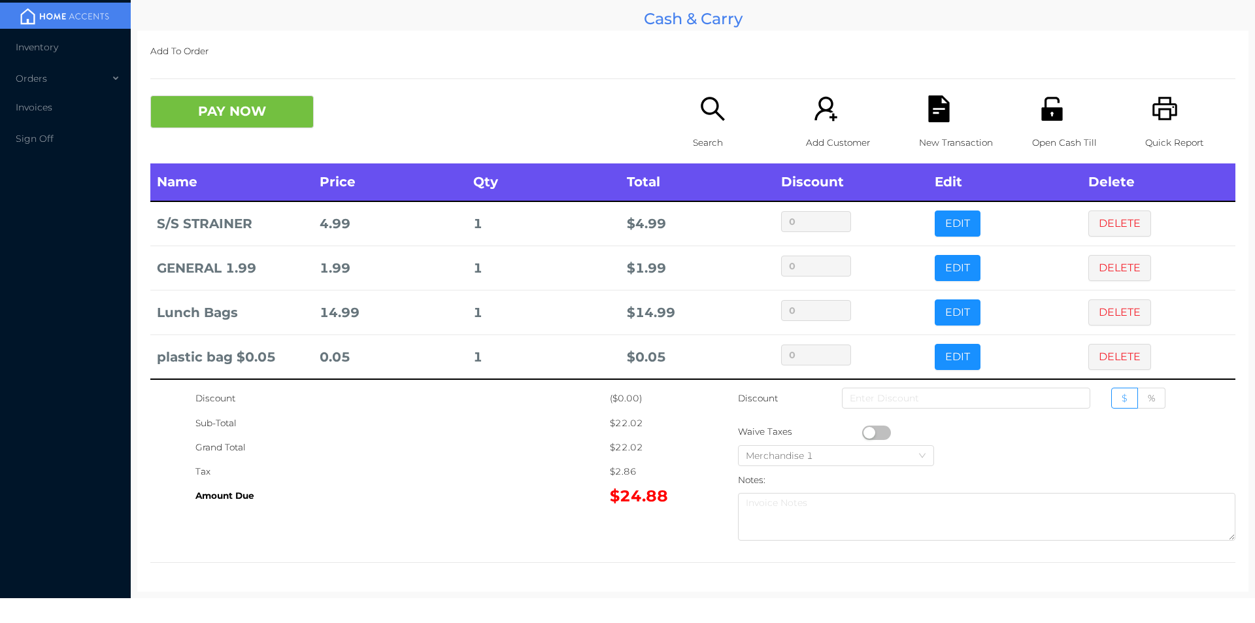
click at [229, 107] on button "PAY NOW" at bounding box center [231, 111] width 163 height 33
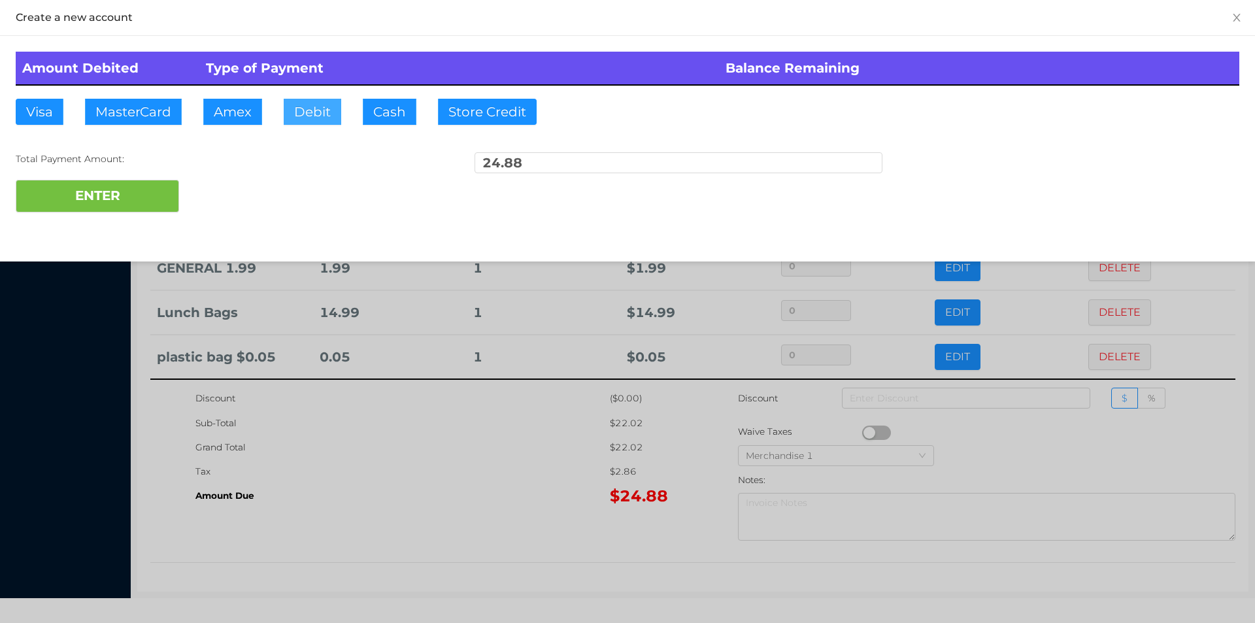
click at [306, 111] on button "Debit" at bounding box center [313, 112] width 58 height 26
click at [112, 196] on button "ENTER" at bounding box center [97, 196] width 163 height 33
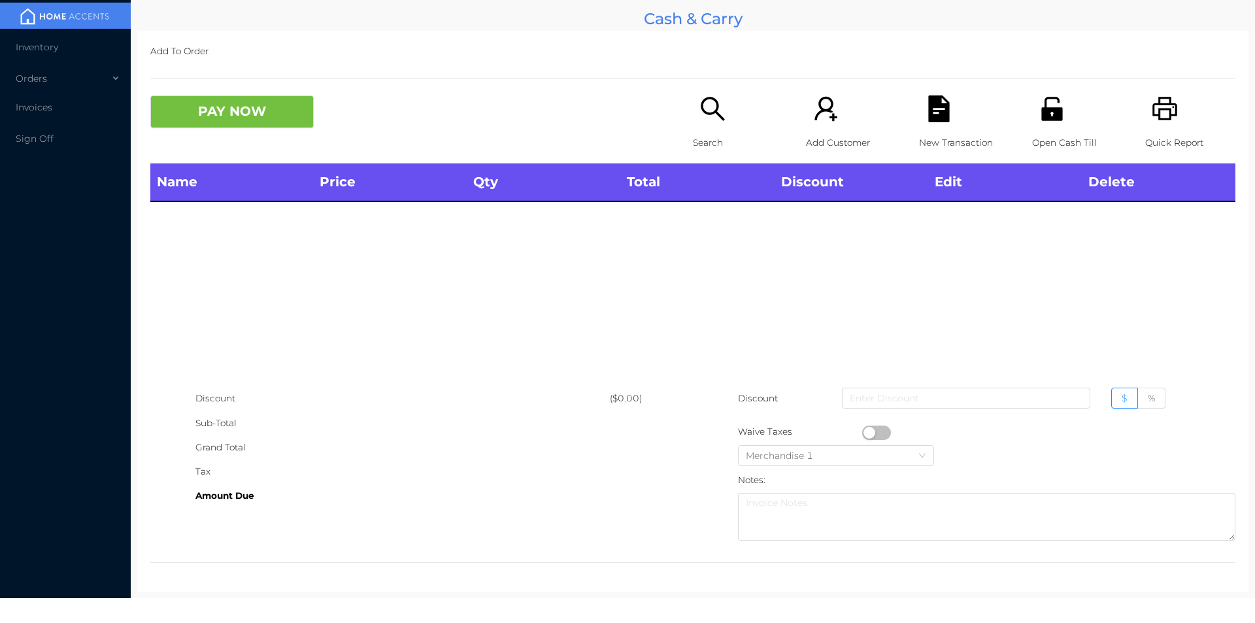
click at [693, 125] on div "Search" at bounding box center [738, 129] width 90 height 68
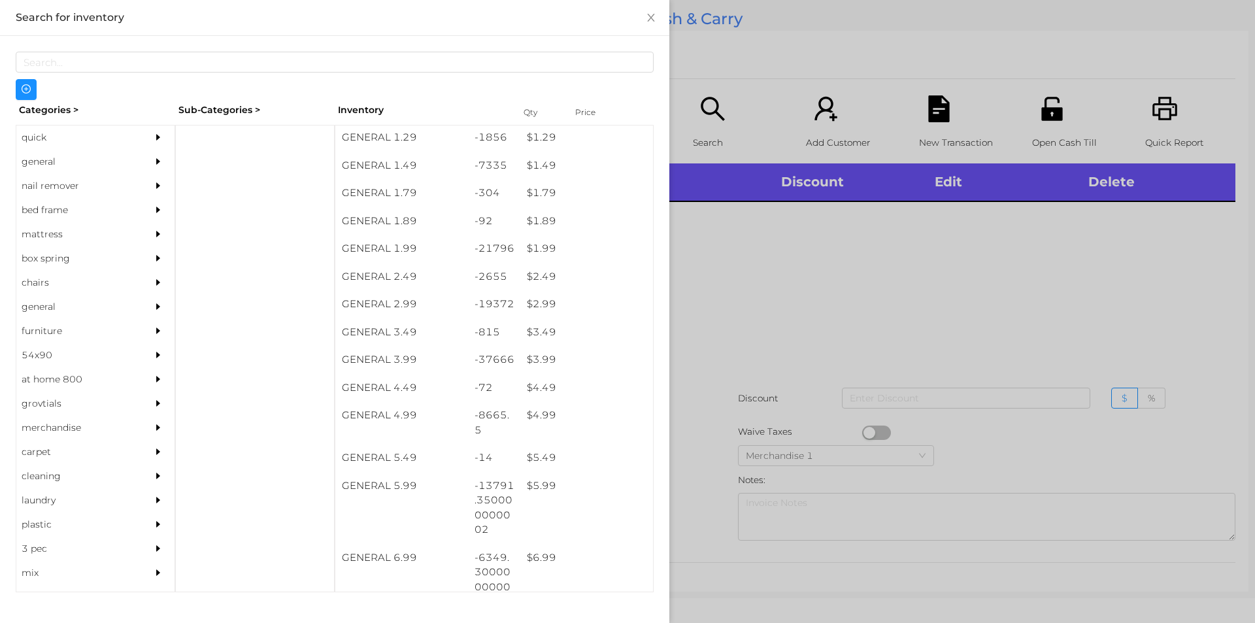
scroll to position [163, 0]
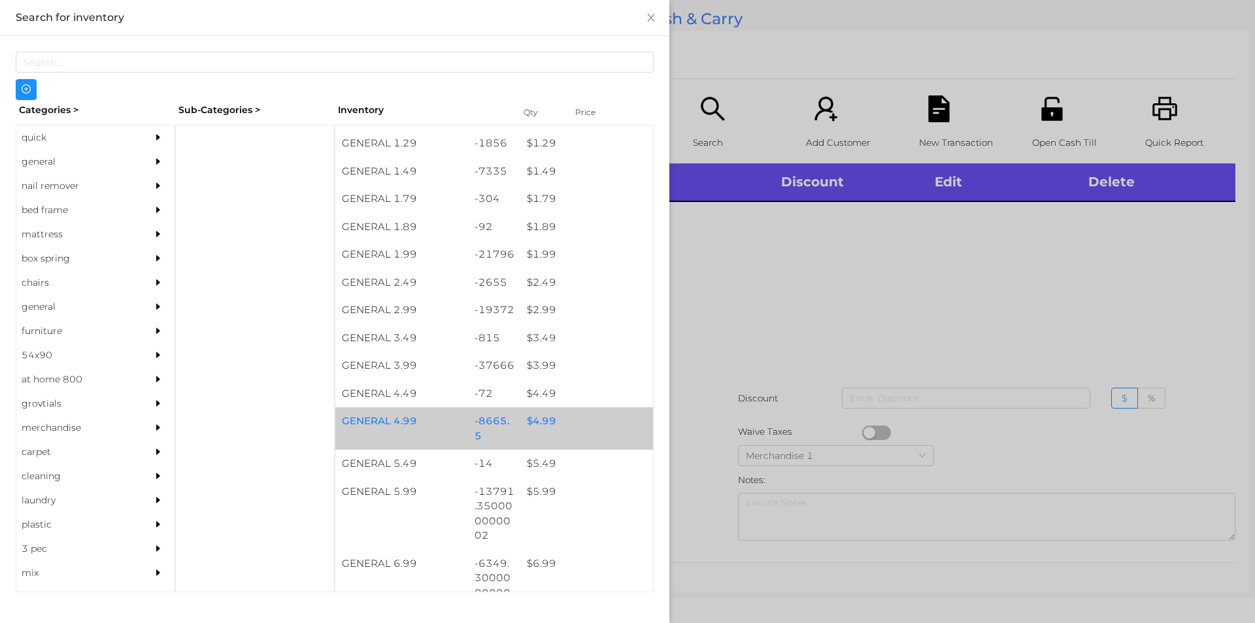
click at [535, 424] on div "$ 4.99" at bounding box center [586, 421] width 133 height 28
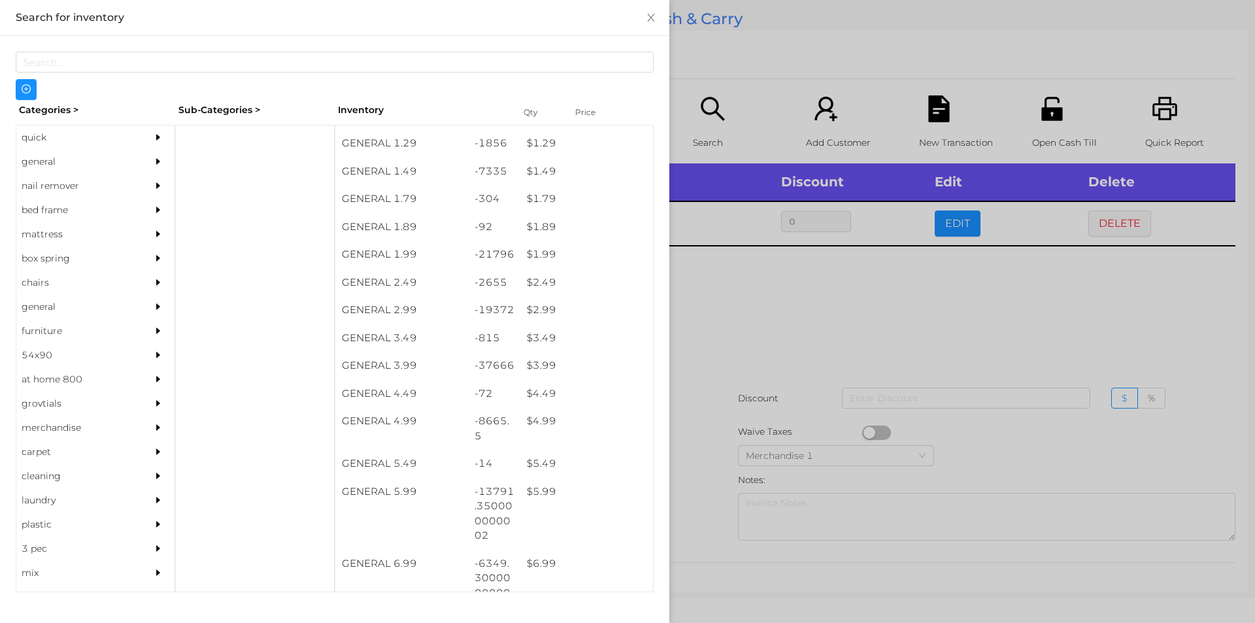
click at [755, 316] on div at bounding box center [627, 311] width 1255 height 623
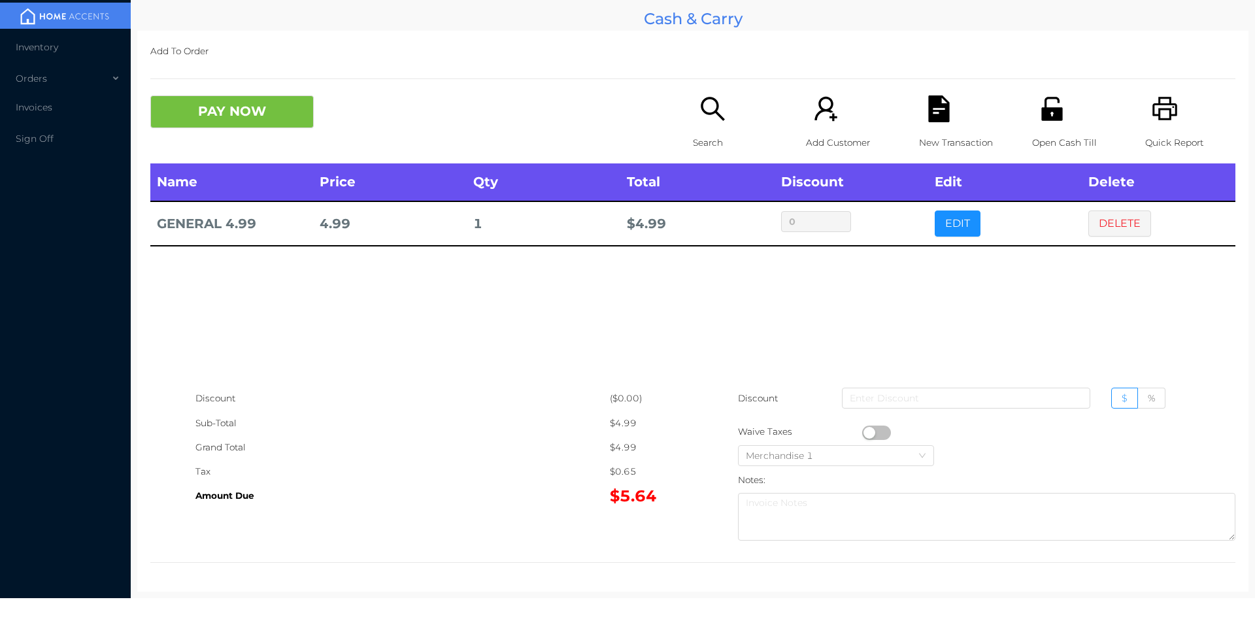
click at [714, 152] on p "Search" at bounding box center [738, 143] width 90 height 24
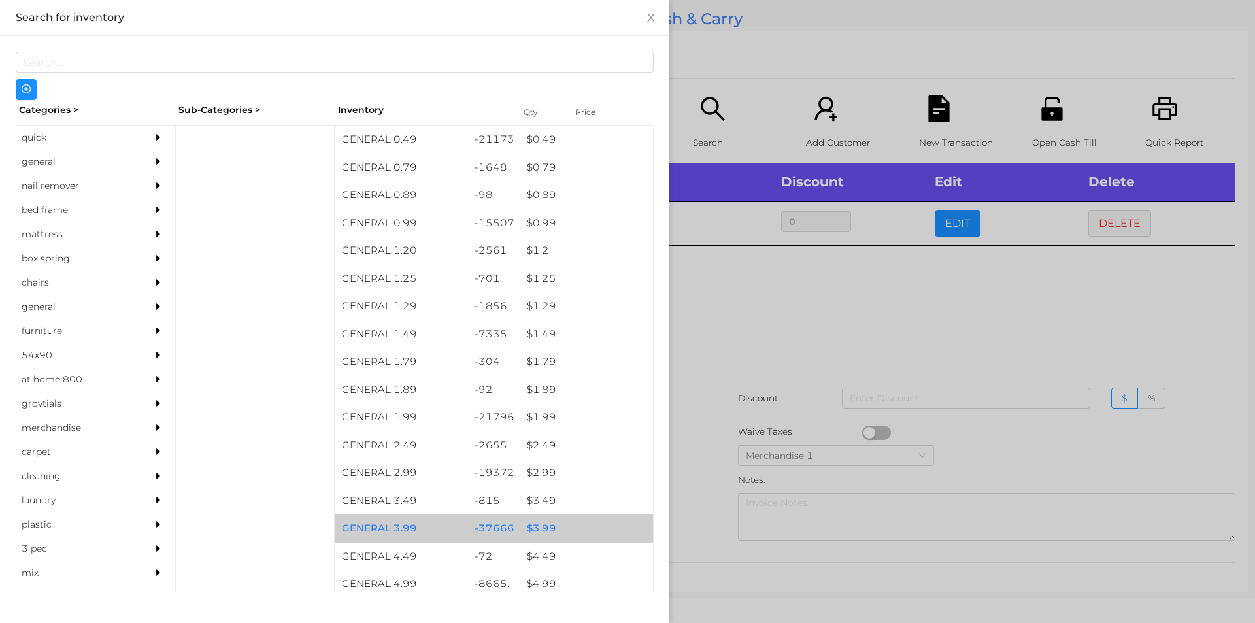
click at [494, 528] on div "-37666" at bounding box center [494, 528] width 53 height 28
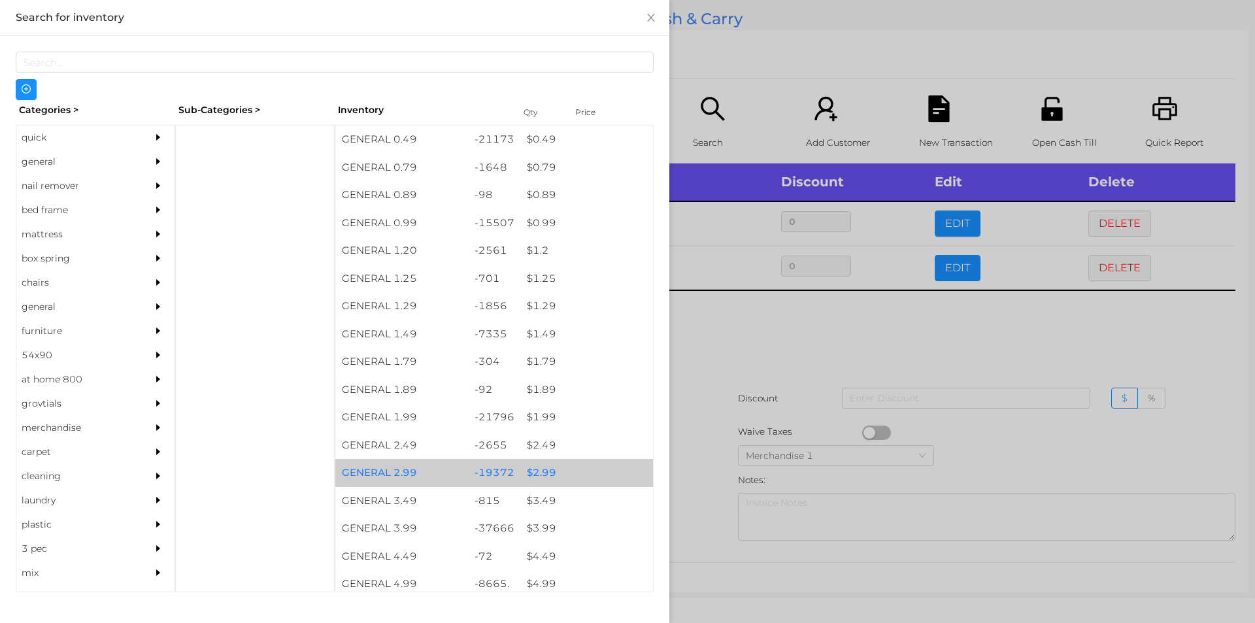
click at [541, 467] on div "$ 2.99" at bounding box center [586, 473] width 133 height 28
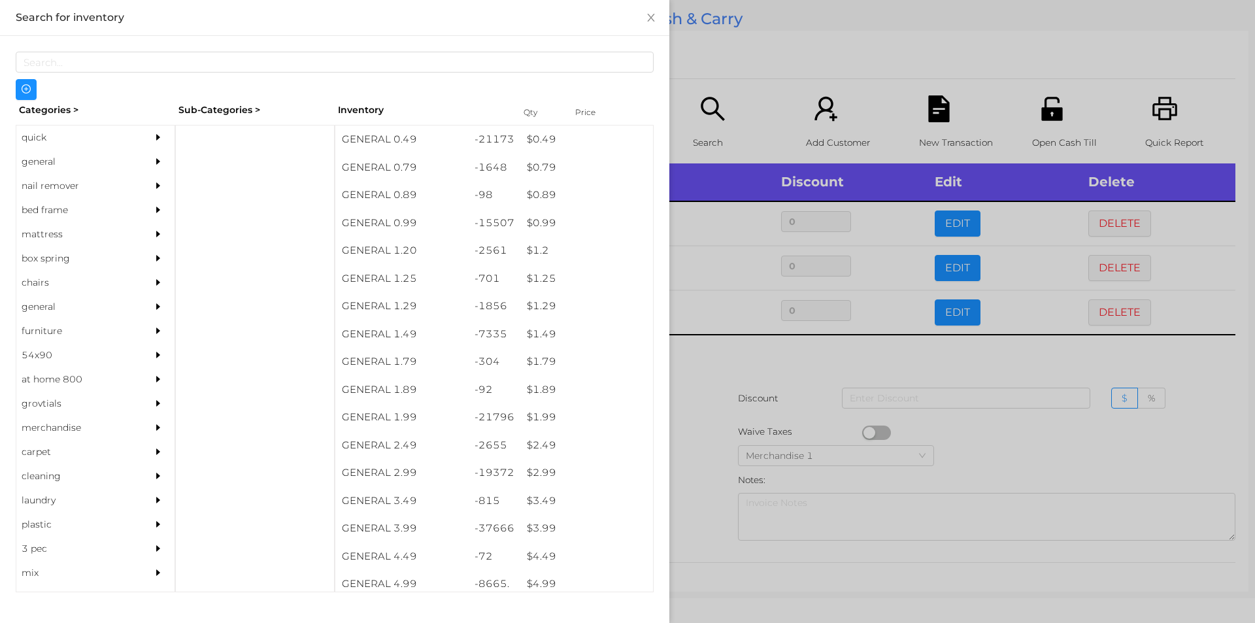
click at [760, 360] on div at bounding box center [627, 311] width 1255 height 623
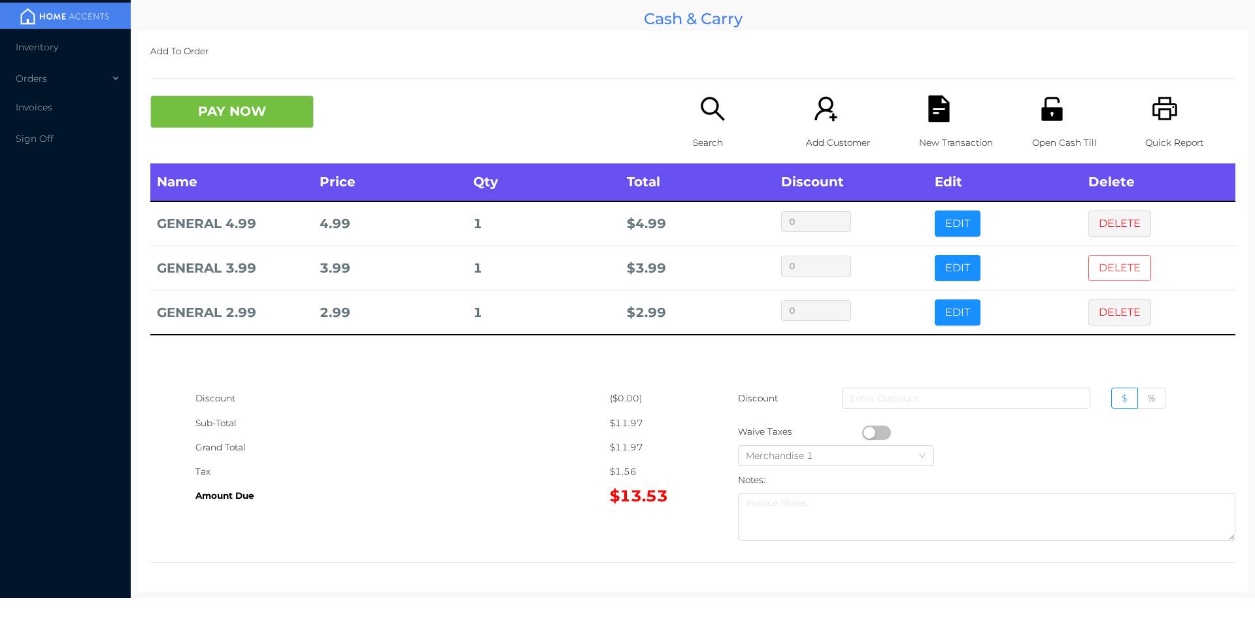
click at [1102, 258] on button "DELETE" at bounding box center [1119, 268] width 63 height 26
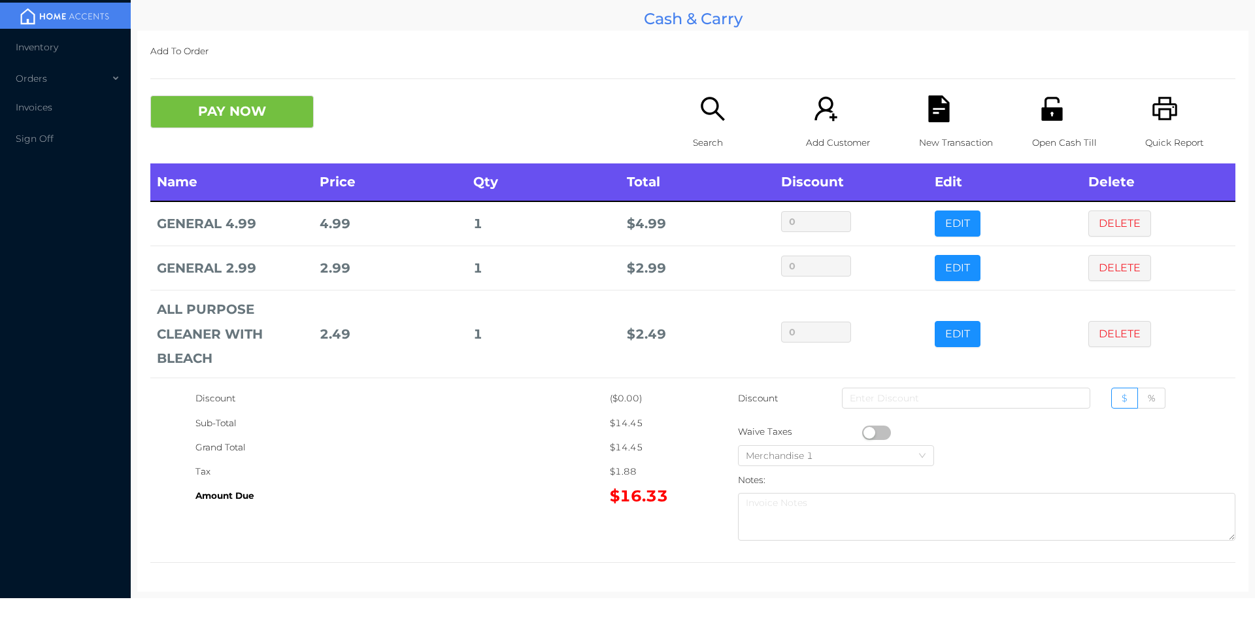
click at [716, 120] on icon "icon: search" at bounding box center [712, 108] width 27 height 27
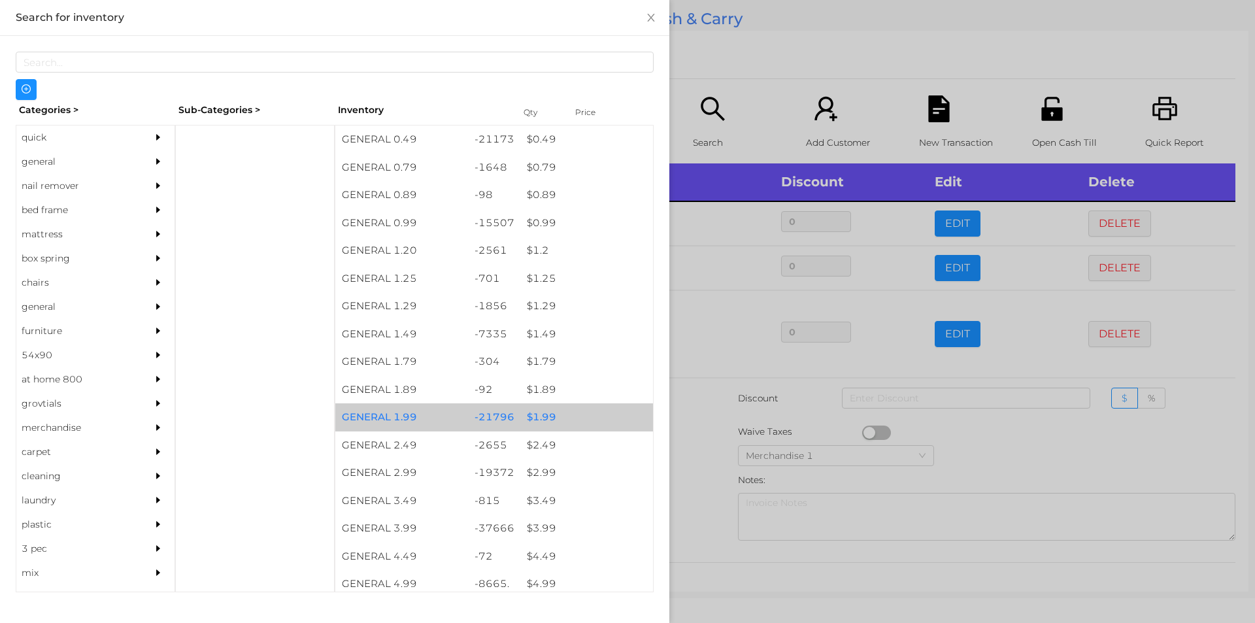
click at [546, 417] on div "$ 1.99" at bounding box center [586, 417] width 133 height 28
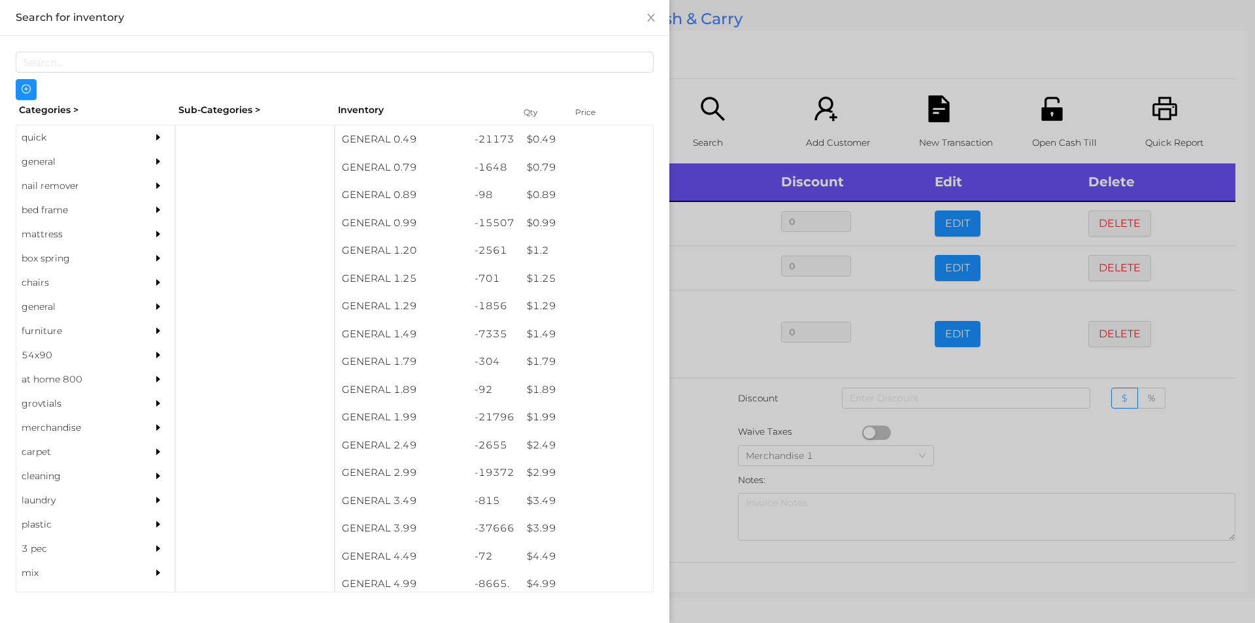
click at [700, 467] on div at bounding box center [627, 311] width 1255 height 623
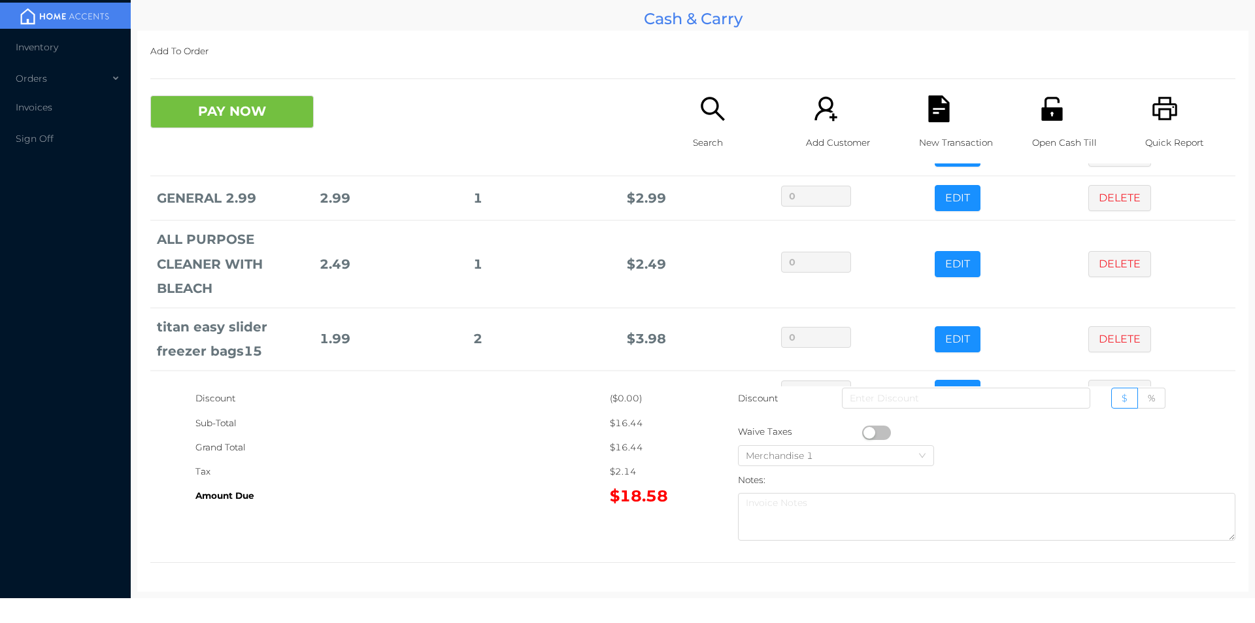
scroll to position [112, 0]
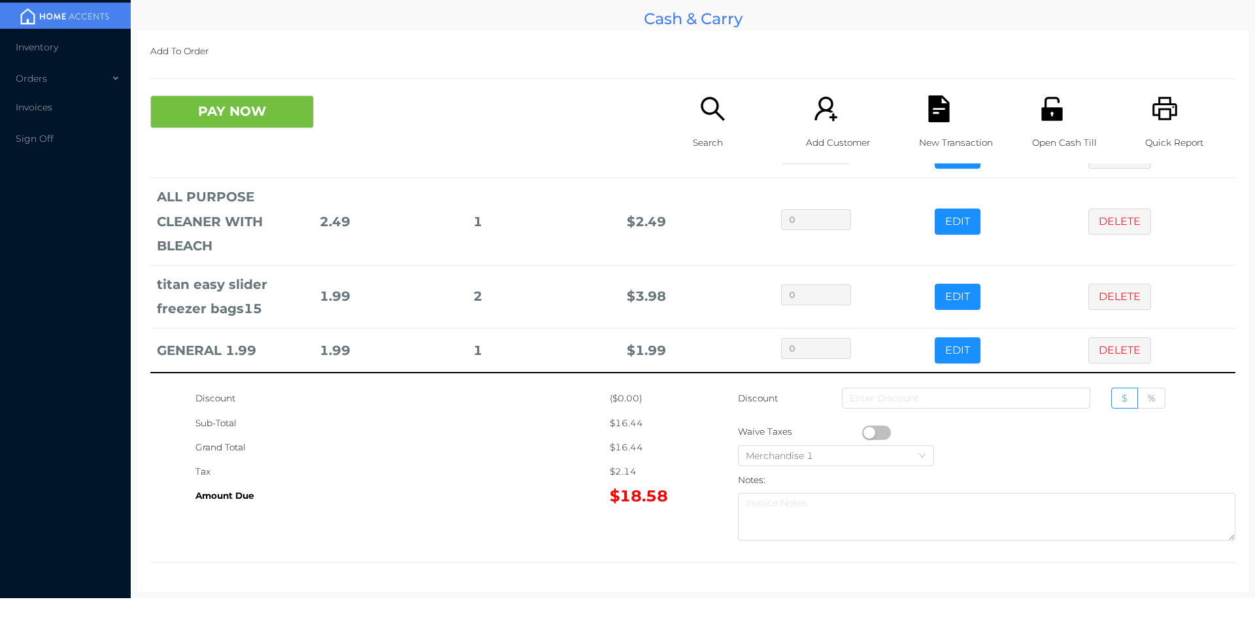
click at [693, 124] on div "Search" at bounding box center [738, 129] width 90 height 68
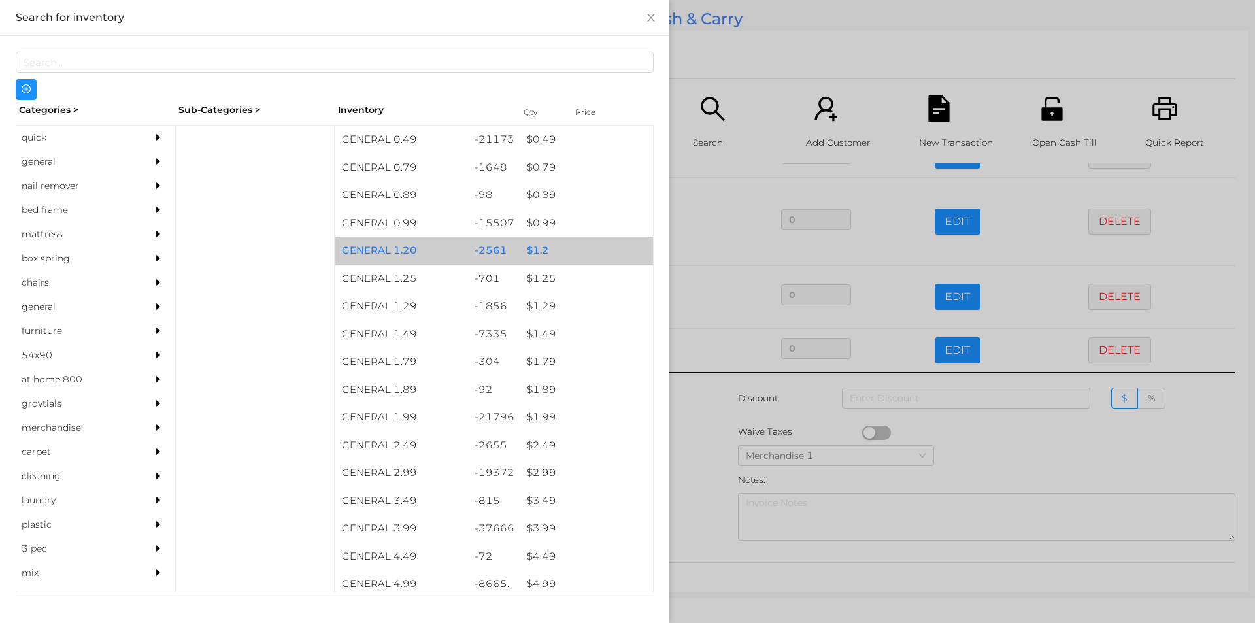
click at [524, 250] on div "$ 1.2" at bounding box center [586, 251] width 133 height 28
click at [525, 247] on div "$ 1.2" at bounding box center [586, 251] width 133 height 28
click at [534, 246] on div "$ 1.2" at bounding box center [586, 251] width 133 height 28
click at [532, 242] on div "$ 1.2" at bounding box center [586, 251] width 133 height 28
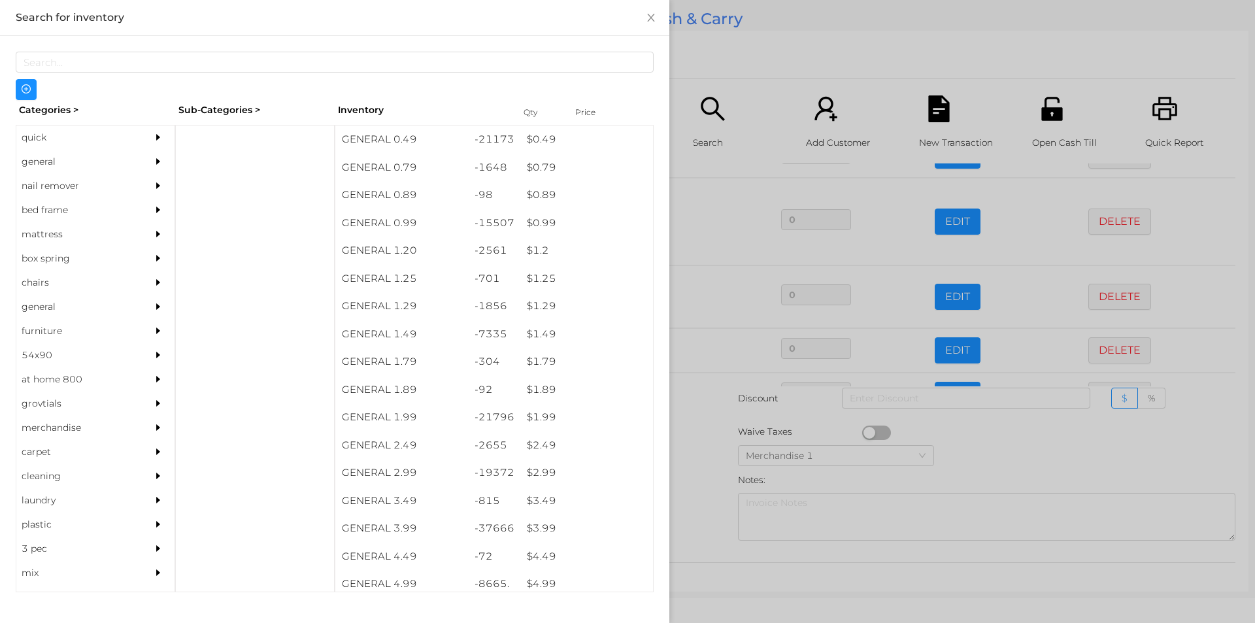
click at [695, 435] on div at bounding box center [627, 311] width 1255 height 623
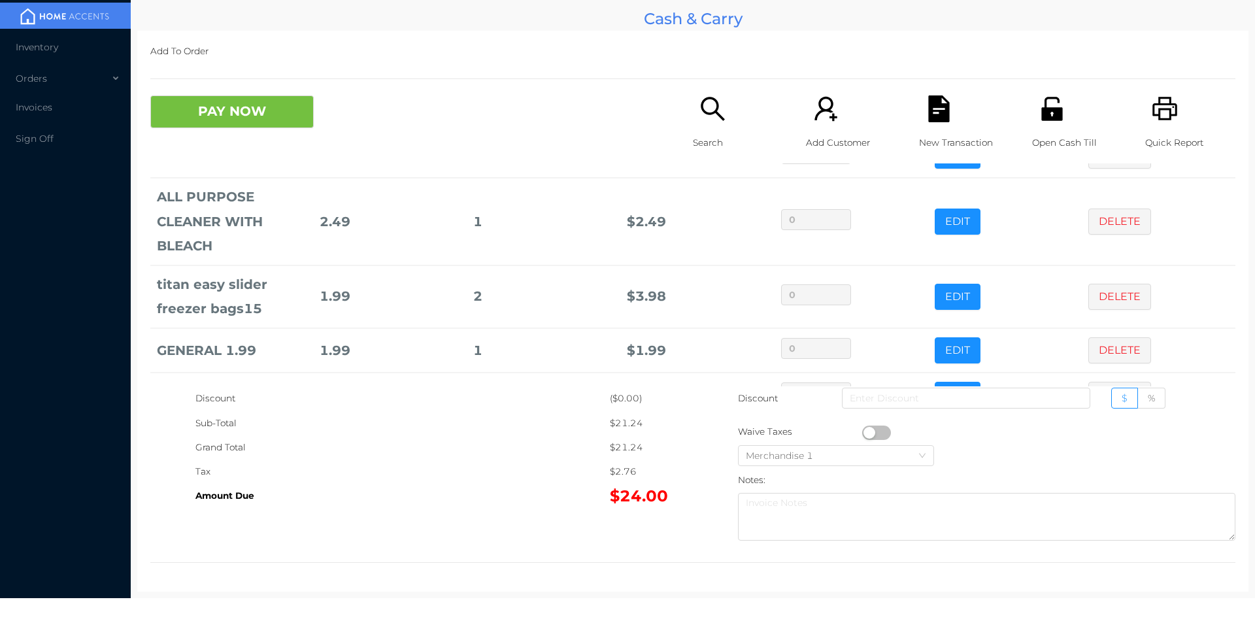
scroll to position [157, 0]
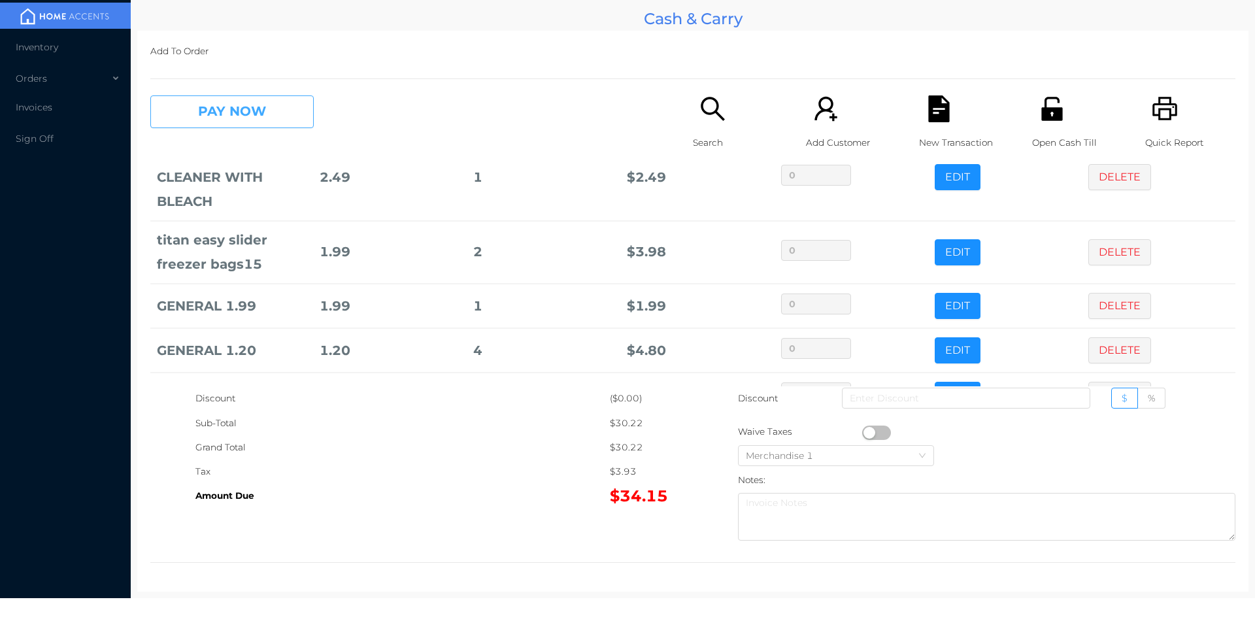
click at [269, 114] on button "PAY NOW" at bounding box center [231, 111] width 163 height 33
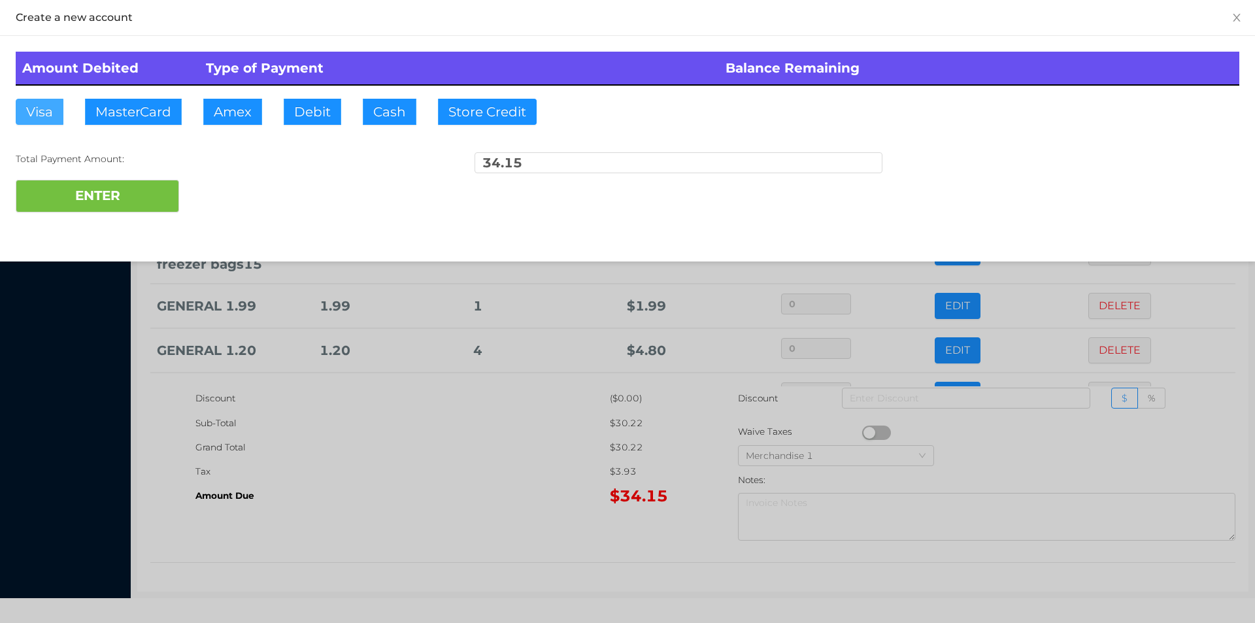
click at [51, 122] on button "Visa" at bounding box center [40, 112] width 48 height 26
click at [114, 200] on button "ENTER" at bounding box center [97, 196] width 163 height 33
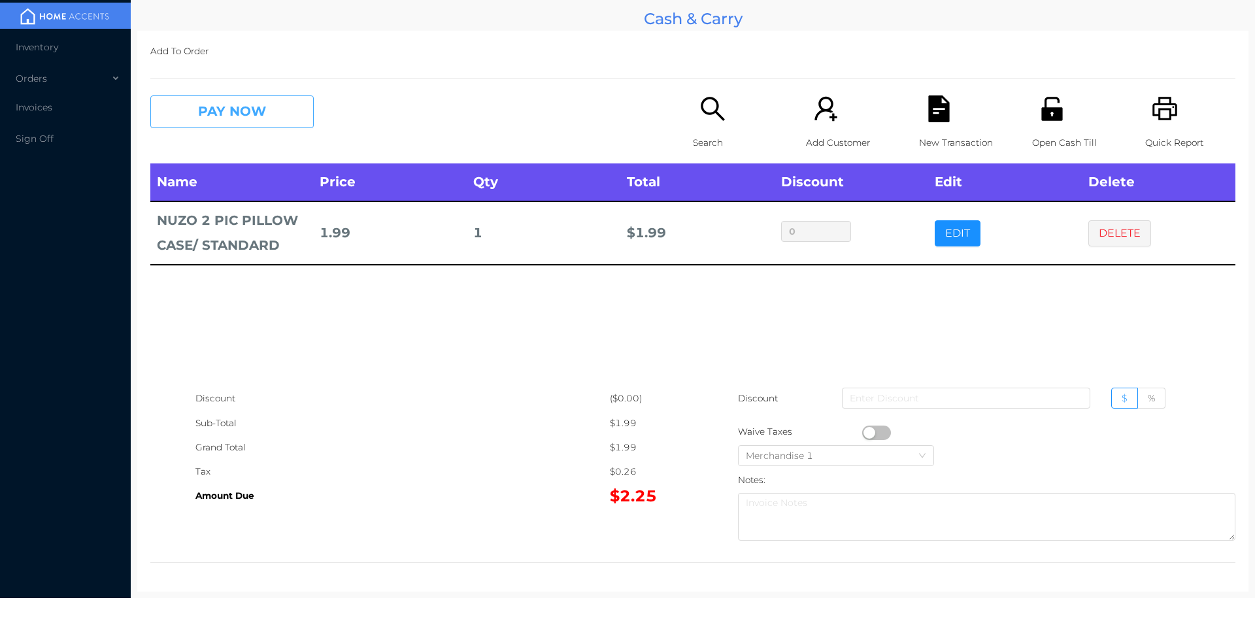
click at [188, 116] on button "PAY NOW" at bounding box center [231, 111] width 163 height 33
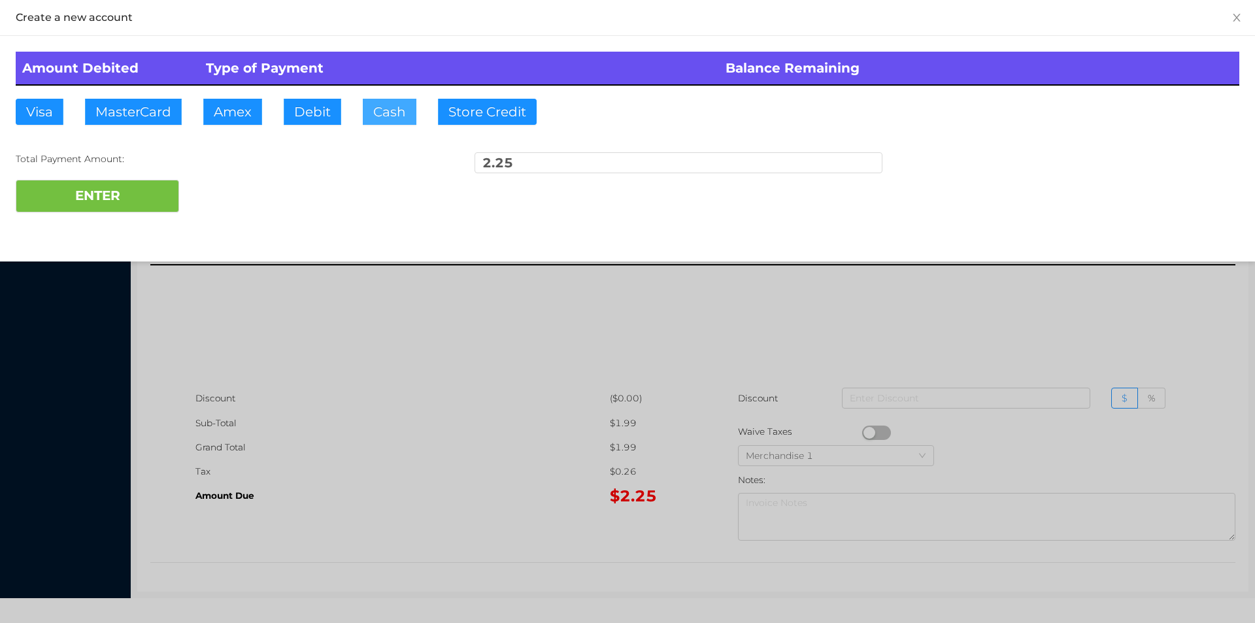
click at [367, 114] on button "Cash" at bounding box center [390, 112] width 54 height 26
type input "10."
click at [86, 184] on button "ENTER" at bounding box center [97, 196] width 163 height 33
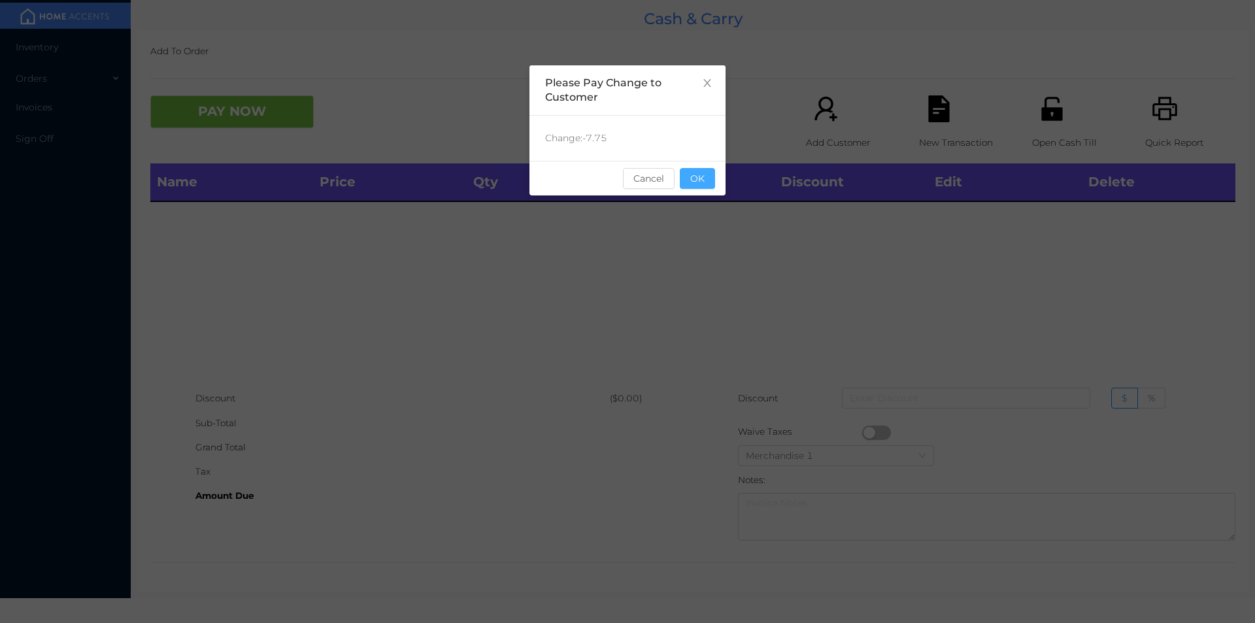
click at [711, 184] on button "OK" at bounding box center [697, 178] width 35 height 21
click at [682, 225] on div "Name Price Qty Total Discount Edit Delete" at bounding box center [692, 274] width 1085 height 223
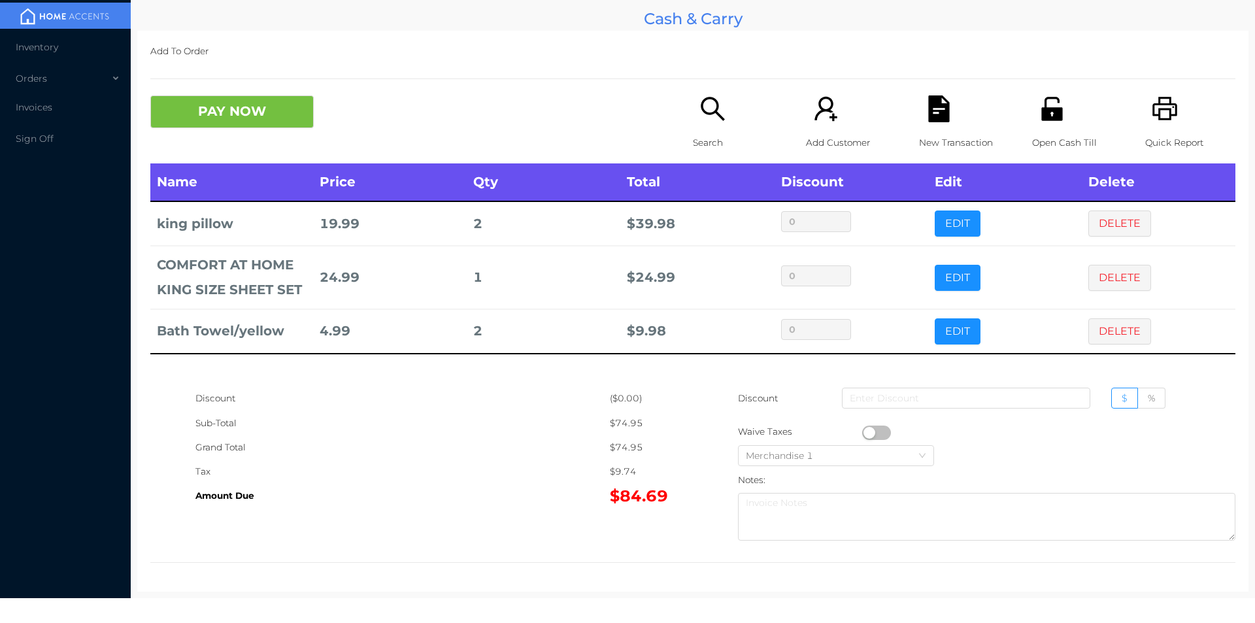
click at [702, 122] on icon "icon: search" at bounding box center [712, 108] width 27 height 27
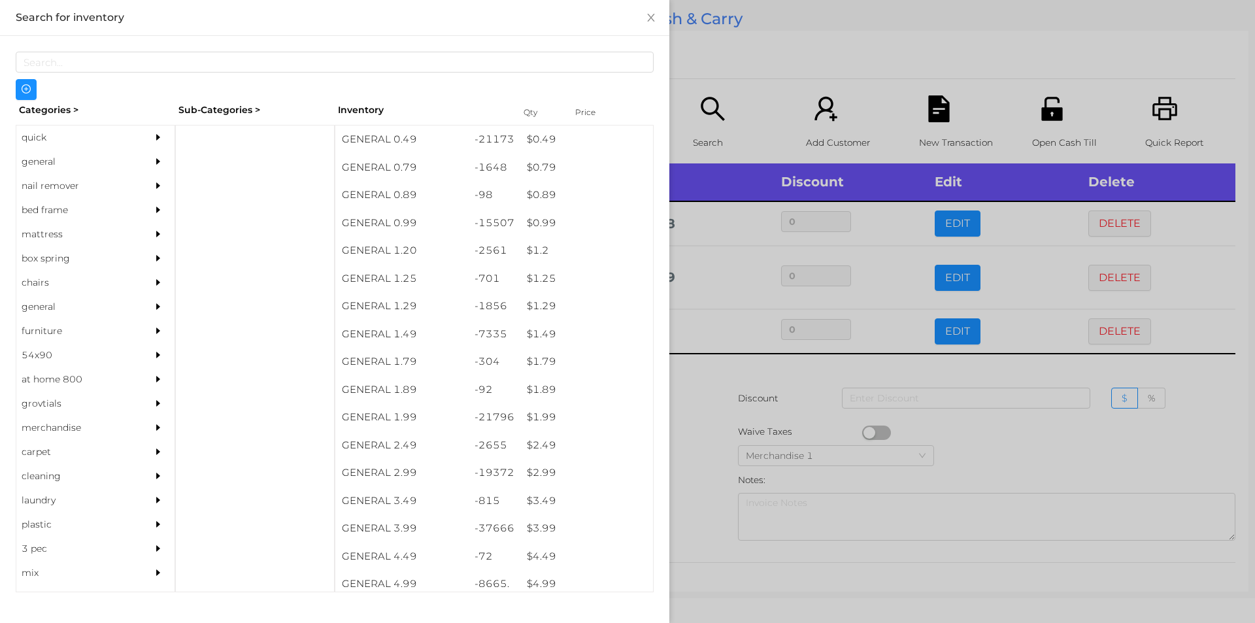
click at [48, 159] on div "general" at bounding box center [75, 162] width 119 height 24
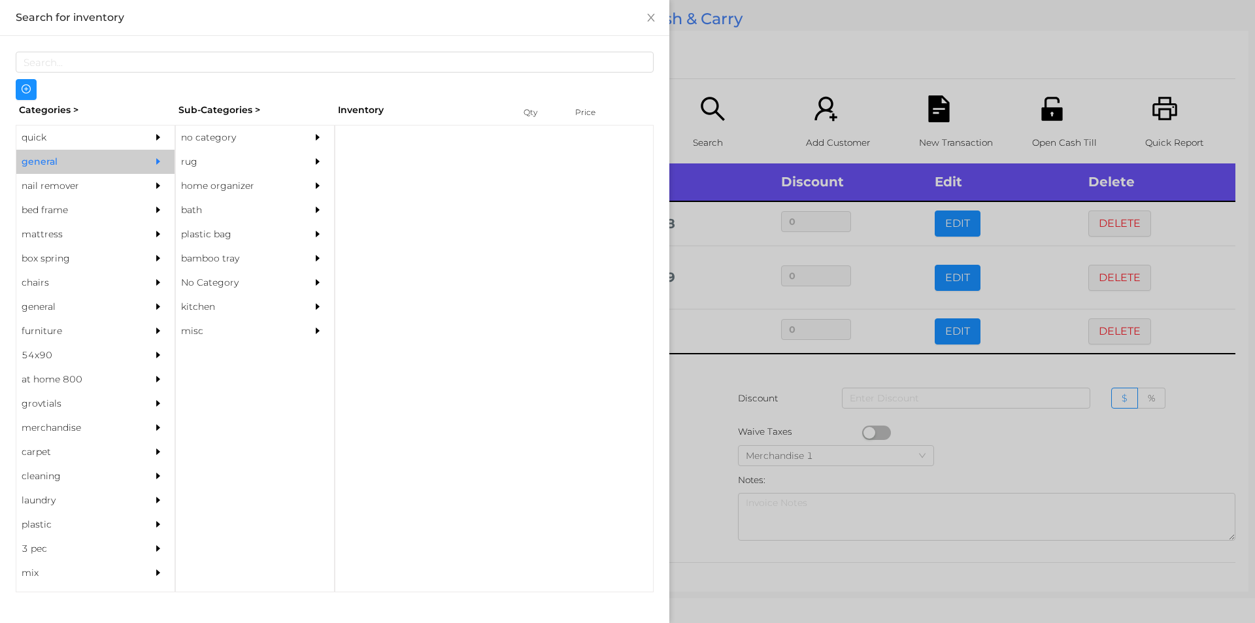
click at [200, 132] on div "no category" at bounding box center [235, 137] width 119 height 24
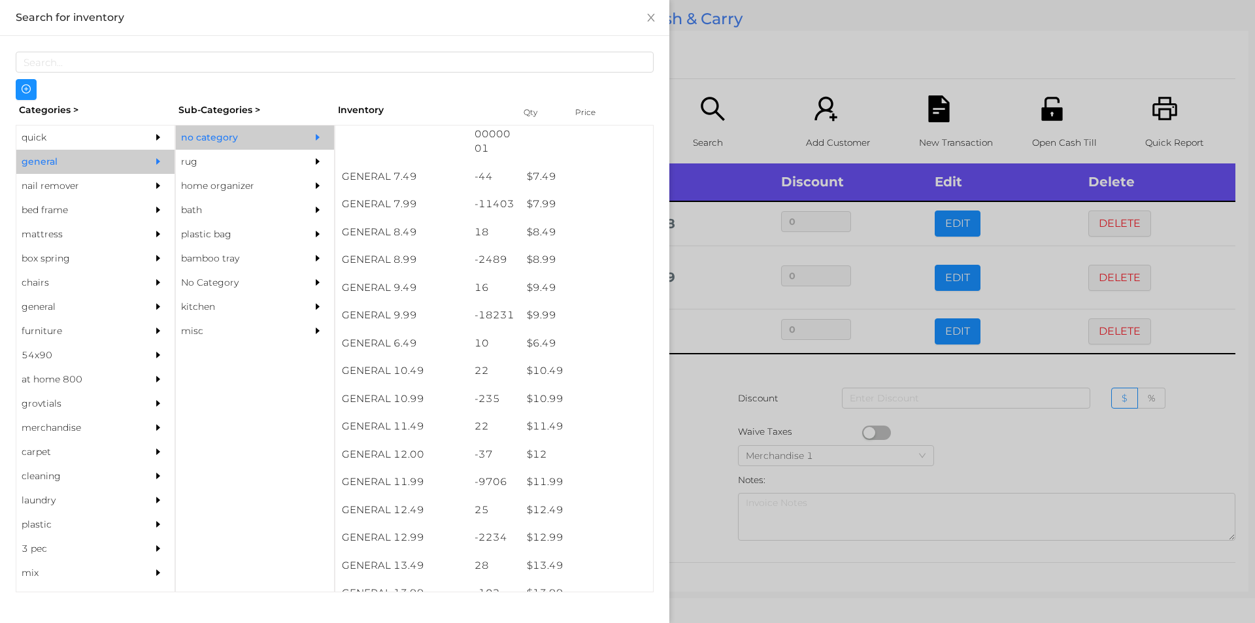
scroll to position [622, 0]
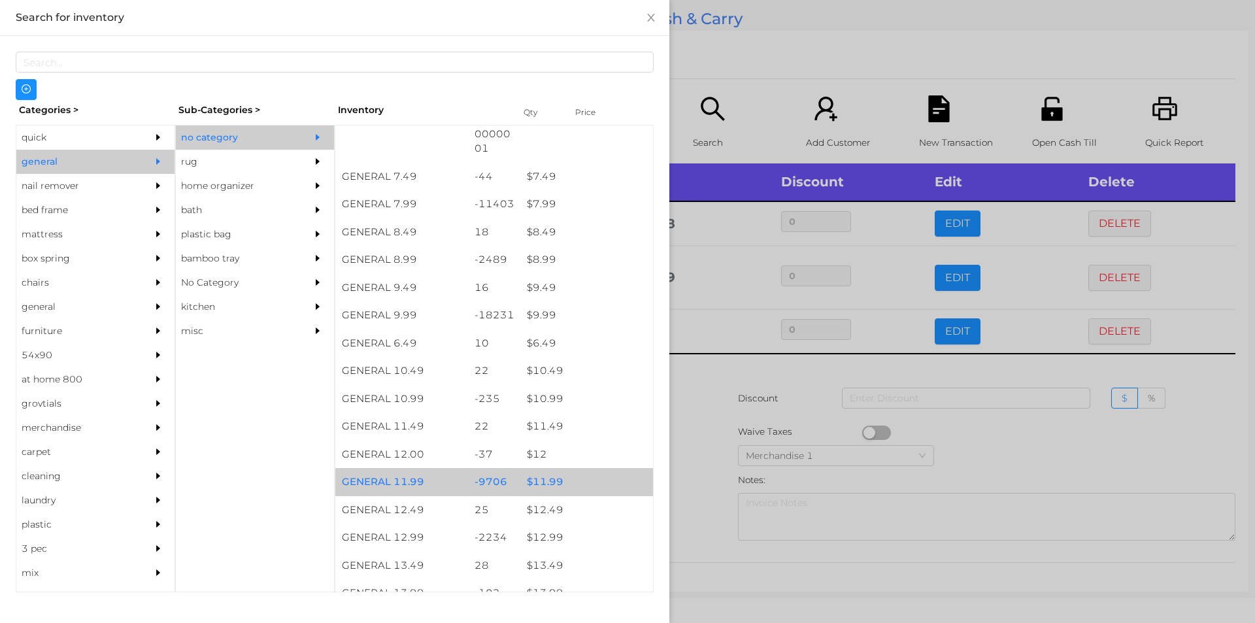
click at [545, 485] on div "$ 11.99" at bounding box center [586, 482] width 133 height 28
click at [554, 483] on div "$ 11.99" at bounding box center [586, 482] width 133 height 28
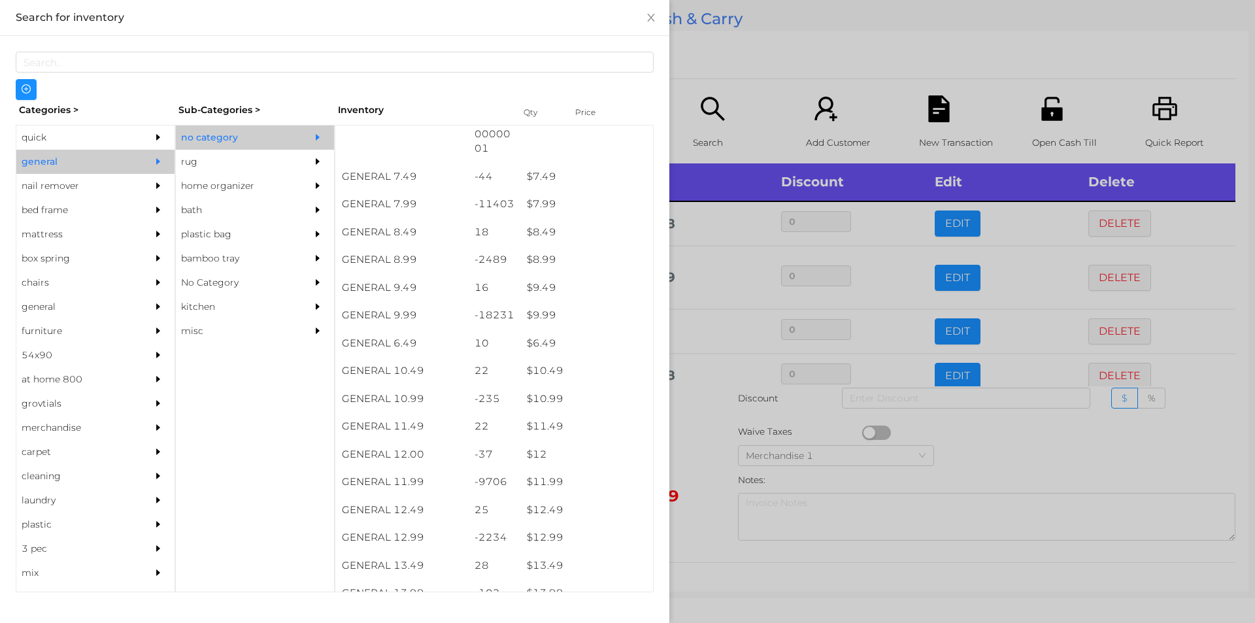
click at [701, 422] on div at bounding box center [627, 311] width 1255 height 623
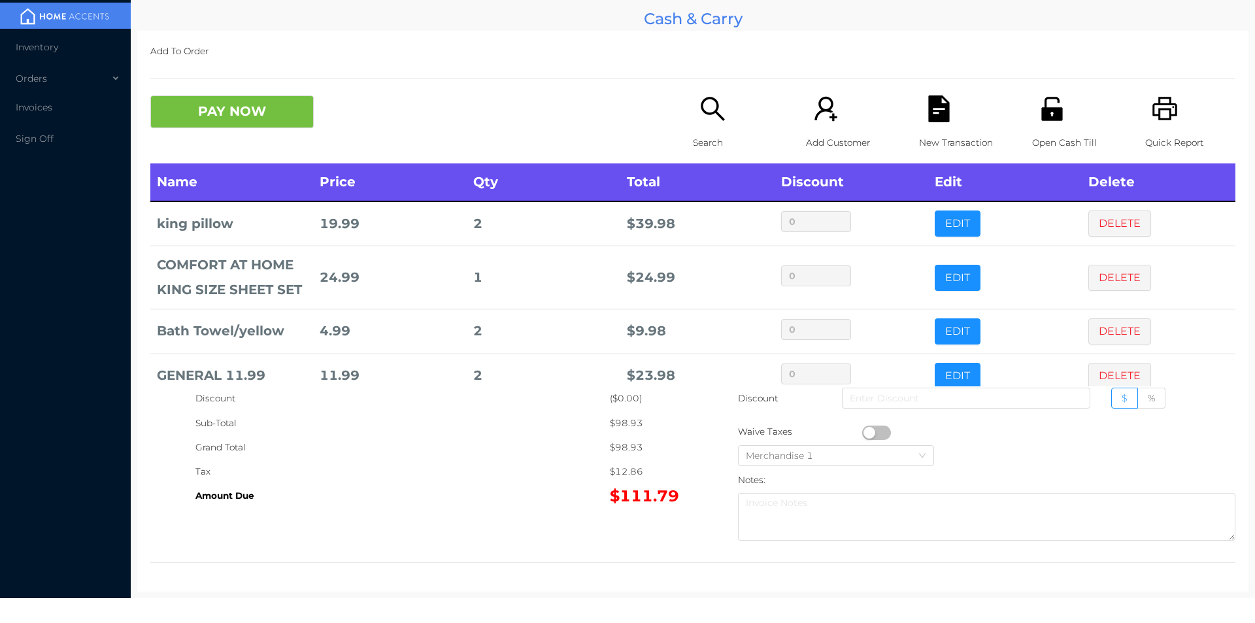
scroll to position [25, 0]
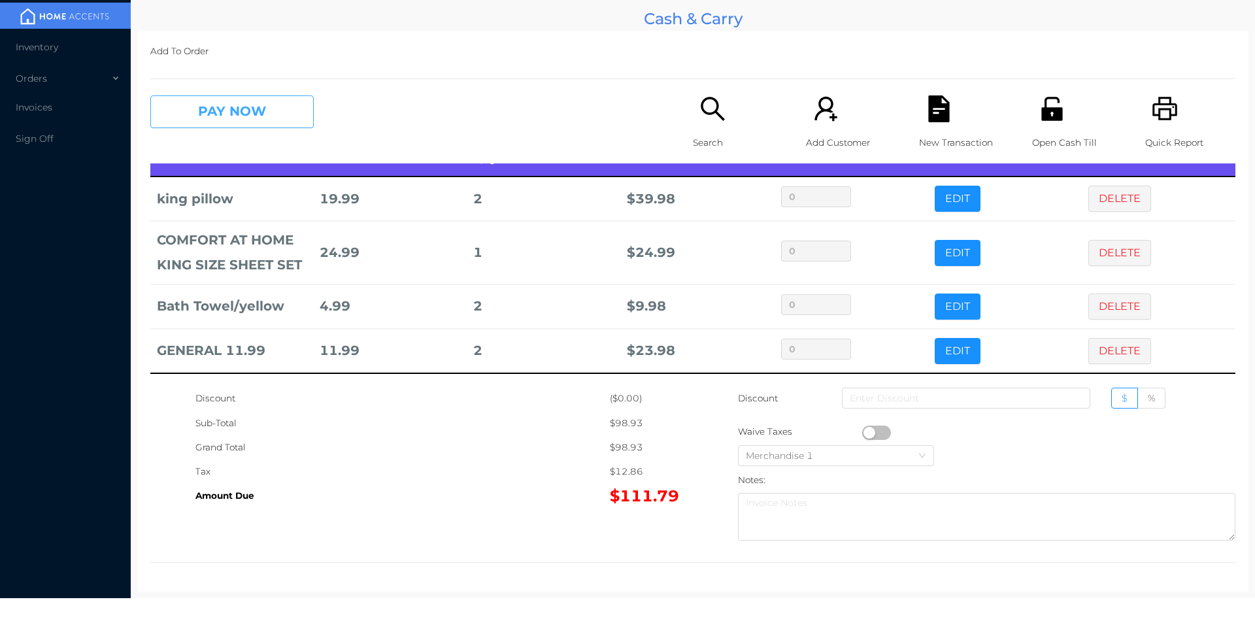
click at [235, 108] on button "PAY NOW" at bounding box center [231, 111] width 163 height 33
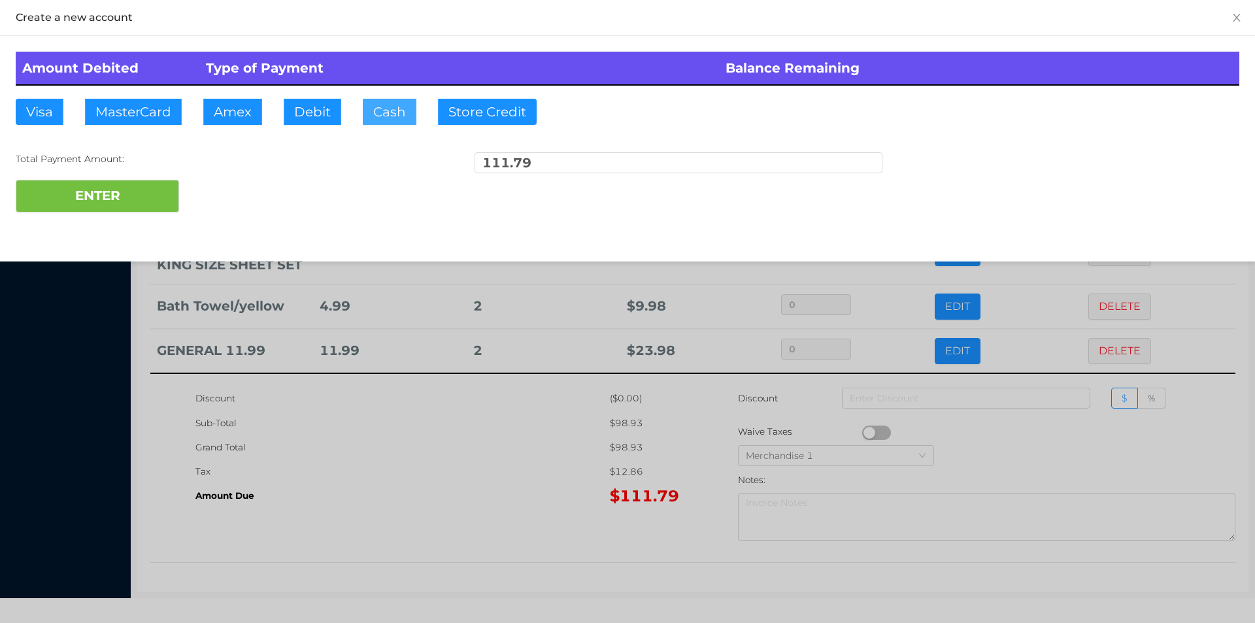
click at [382, 118] on button "Cash" at bounding box center [390, 112] width 54 height 26
type input "120."
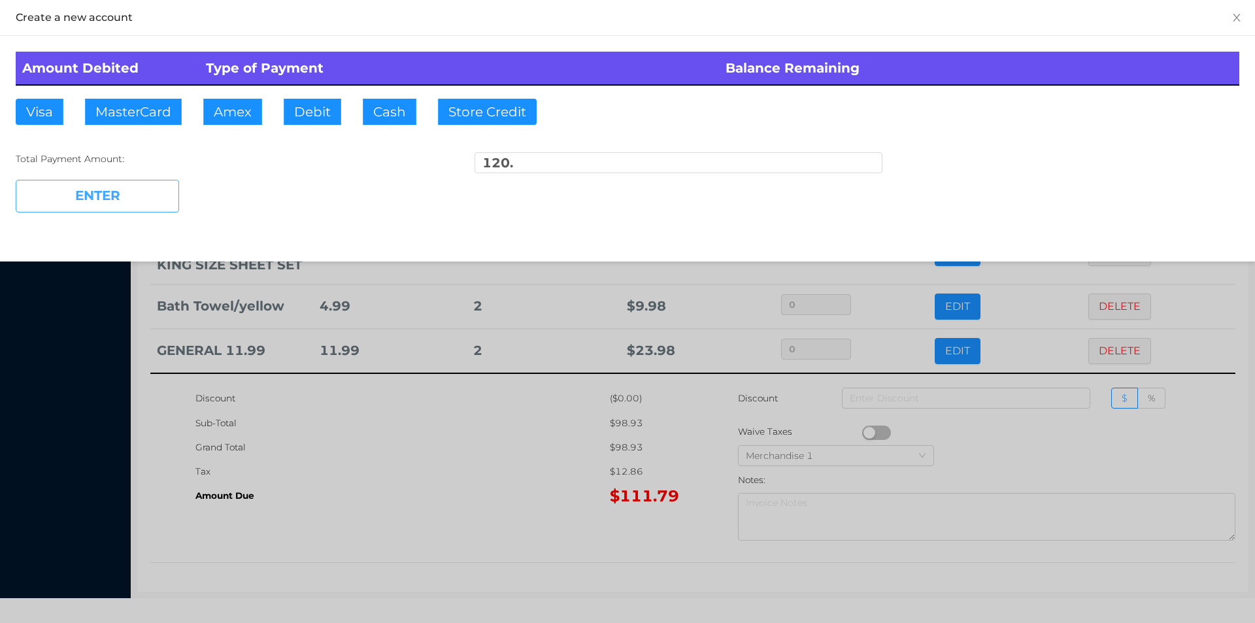
click at [120, 198] on button "ENTER" at bounding box center [97, 196] width 163 height 33
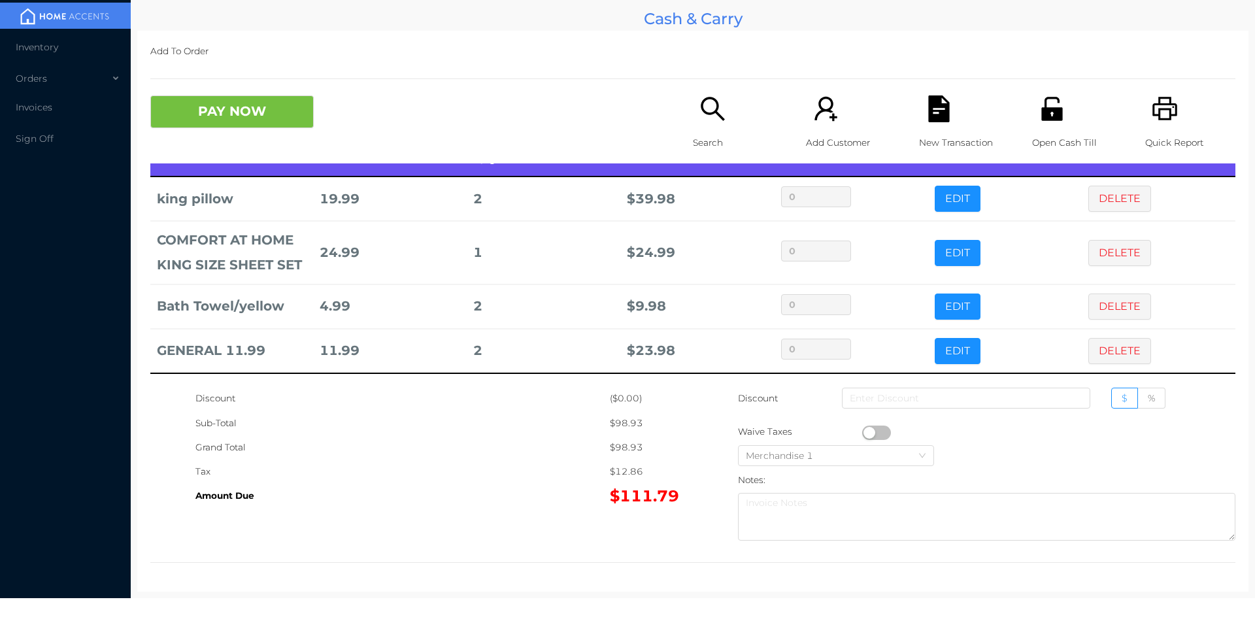
scroll to position [0, 0]
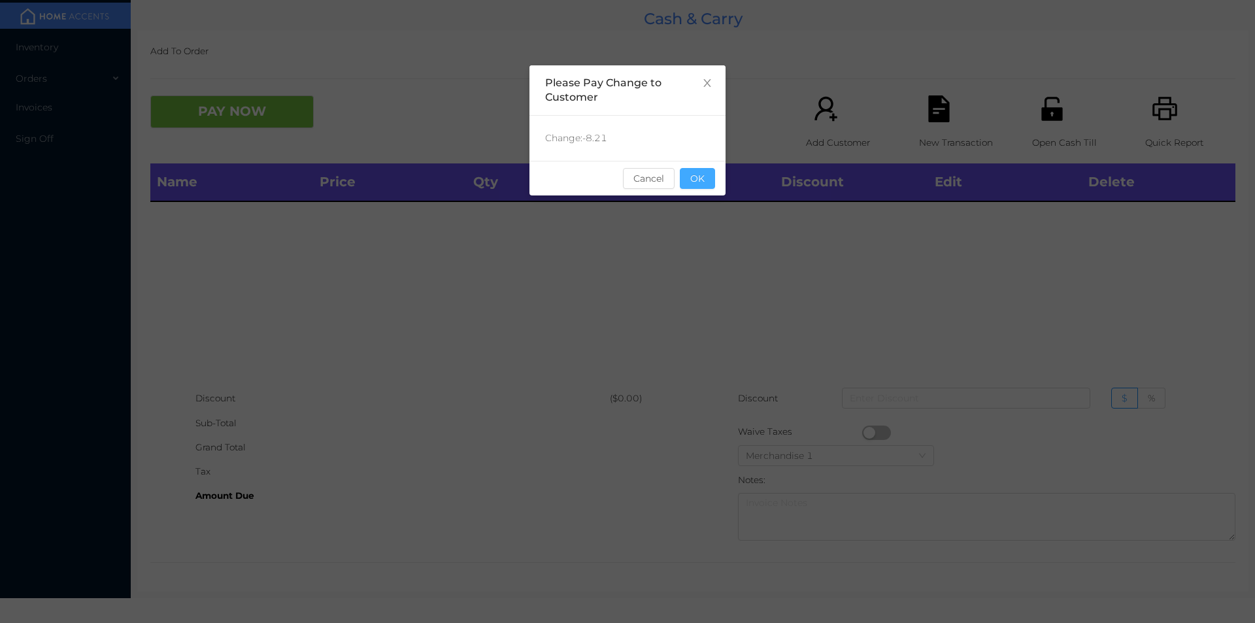
click at [714, 184] on button "OK" at bounding box center [697, 178] width 35 height 21
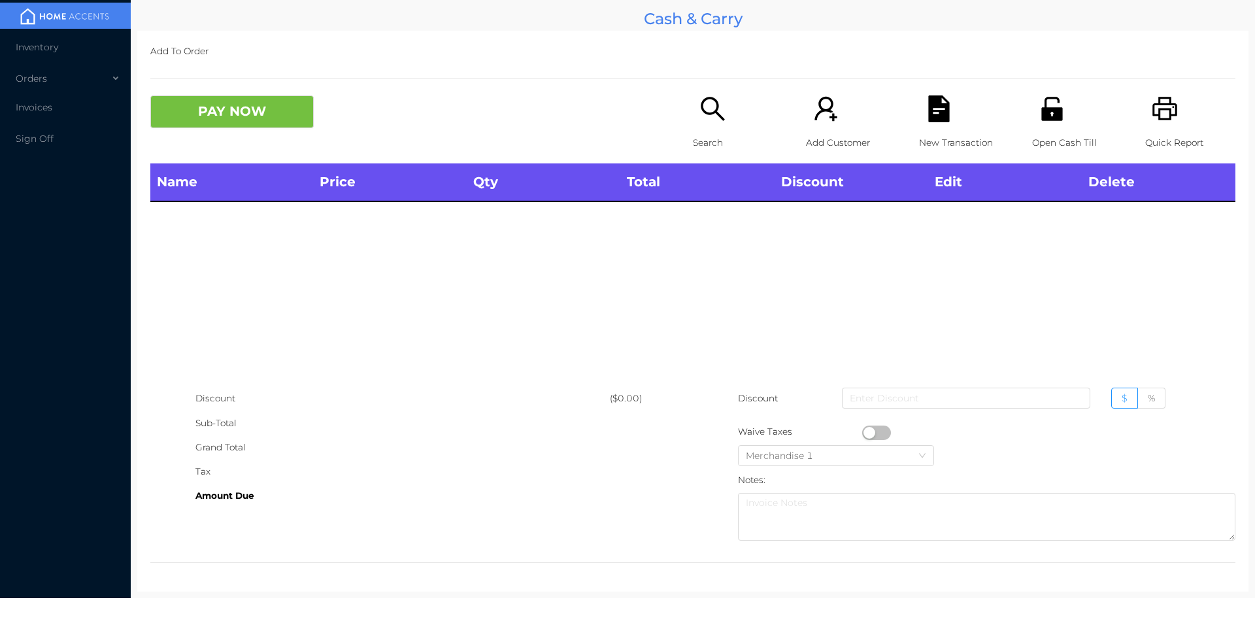
click at [693, 231] on div "Name Price Qty Total Discount Edit Delete" at bounding box center [692, 274] width 1085 height 223
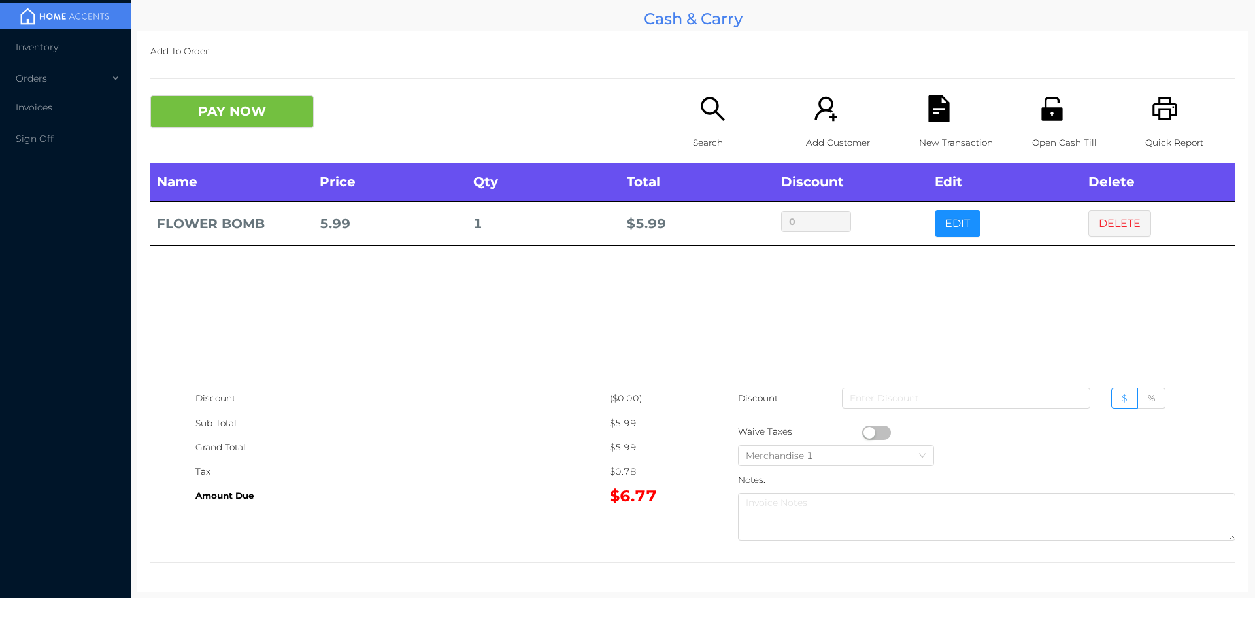
click at [228, 97] on button "PAY NOW" at bounding box center [231, 111] width 163 height 33
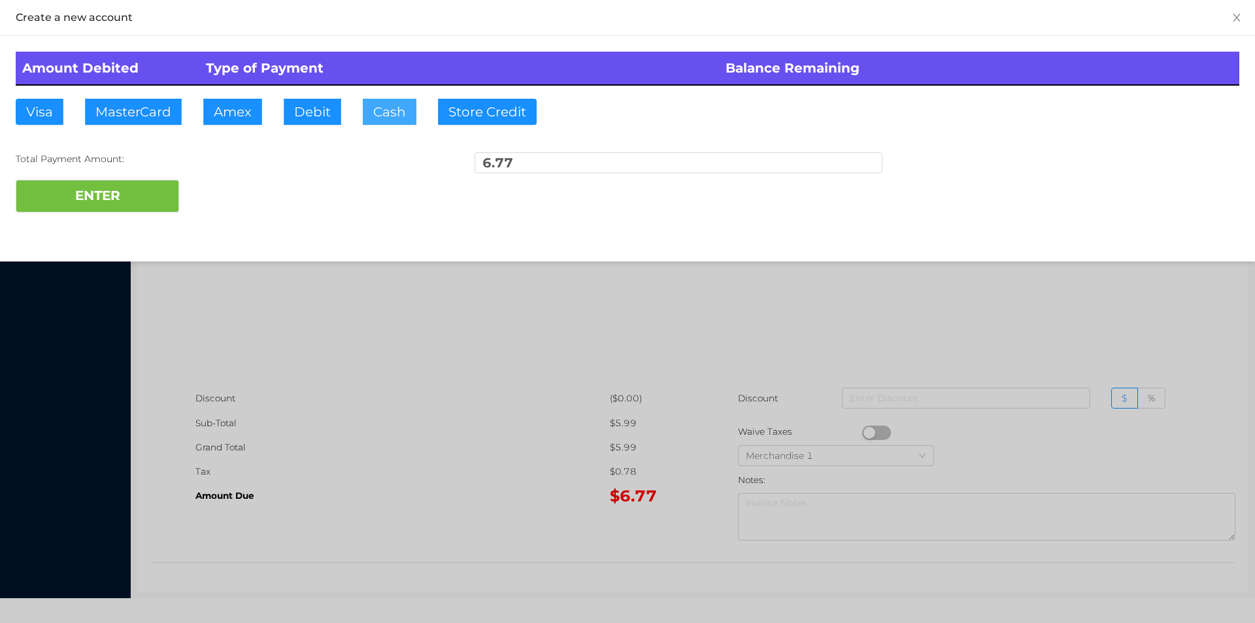
click at [399, 122] on button "Cash" at bounding box center [390, 112] width 54 height 26
type input "10."
click at [92, 193] on button "ENTER" at bounding box center [97, 196] width 163 height 33
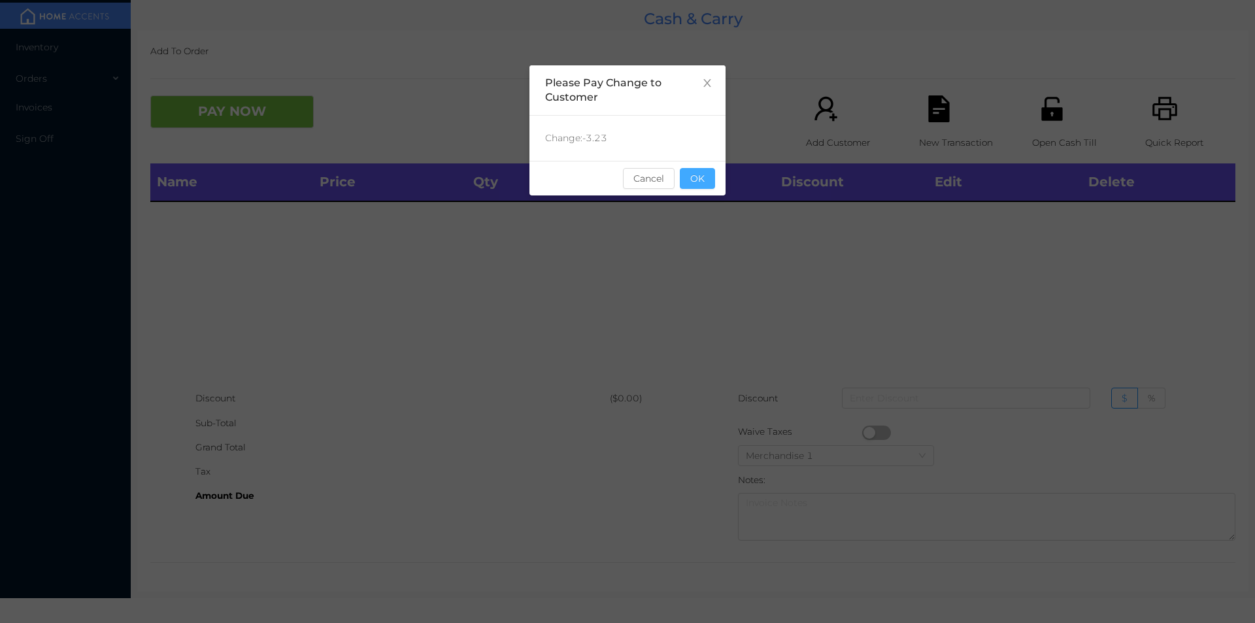
click at [696, 181] on button "OK" at bounding box center [697, 178] width 35 height 21
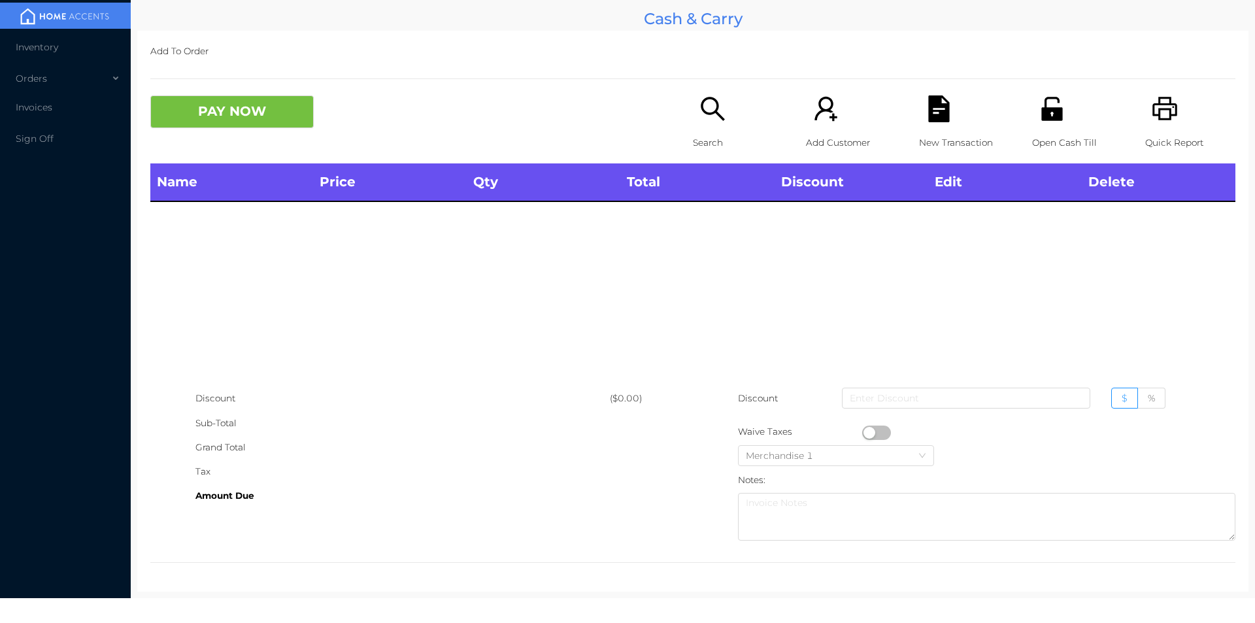
click at [707, 254] on div "Name Price Qty Total Discount Edit Delete" at bounding box center [692, 274] width 1085 height 223
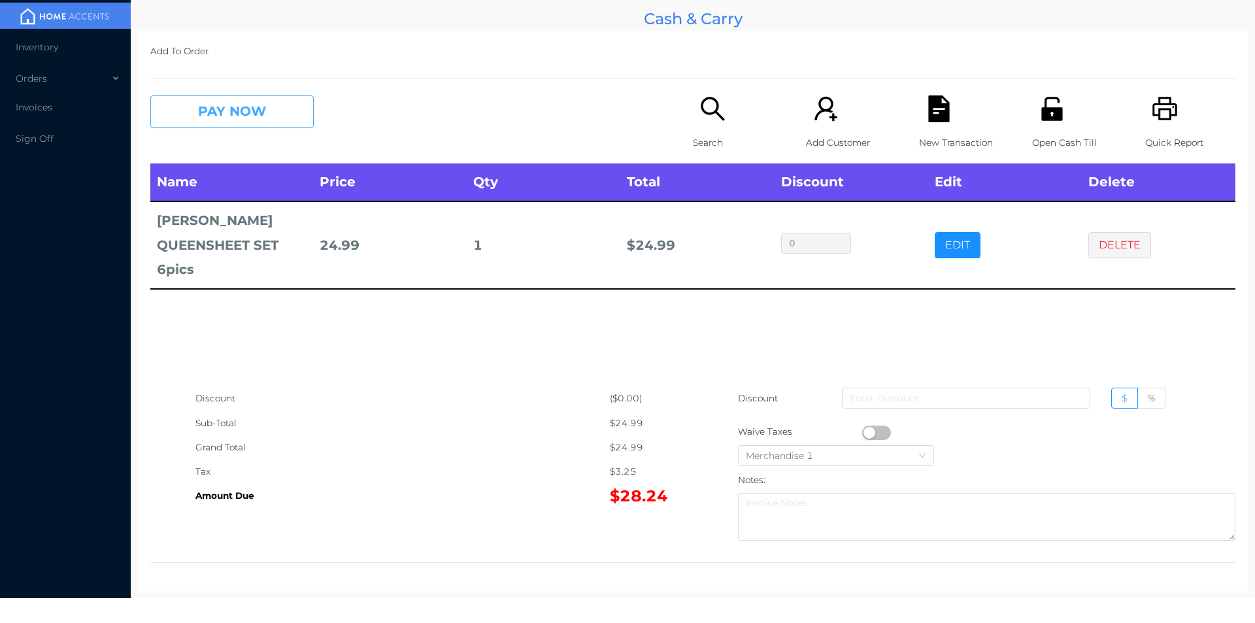
click at [265, 118] on button "PAY NOW" at bounding box center [231, 111] width 163 height 33
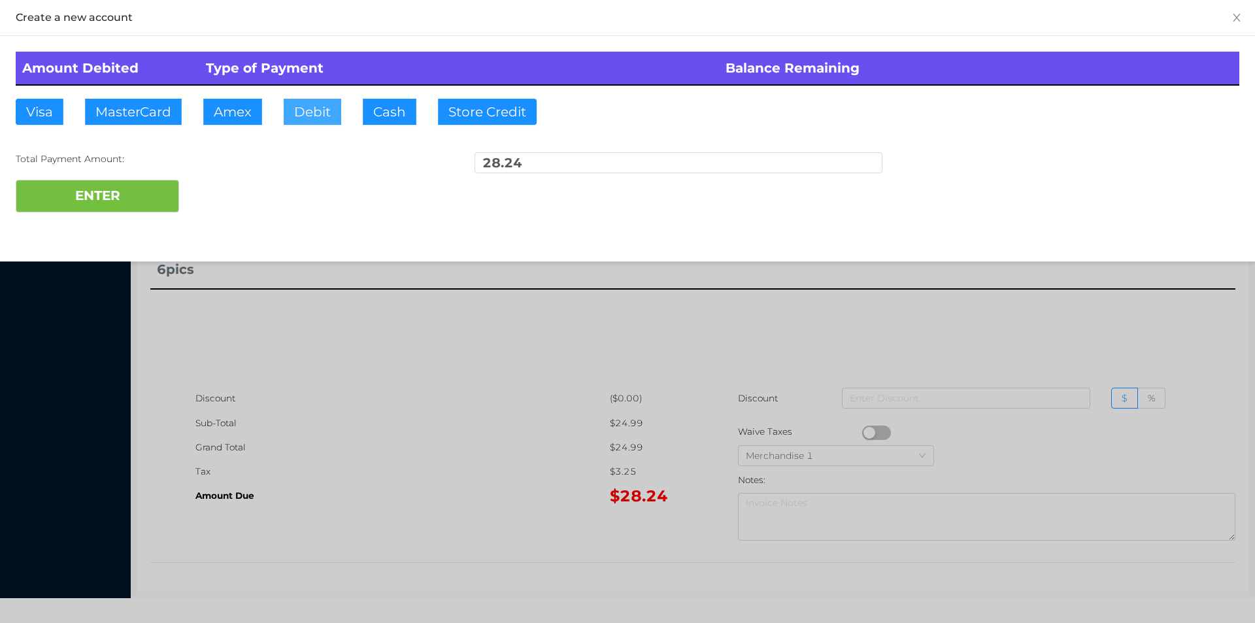
click at [305, 101] on button "Debit" at bounding box center [313, 112] width 58 height 26
type input "50."
click at [146, 198] on button "ENTER" at bounding box center [97, 196] width 163 height 33
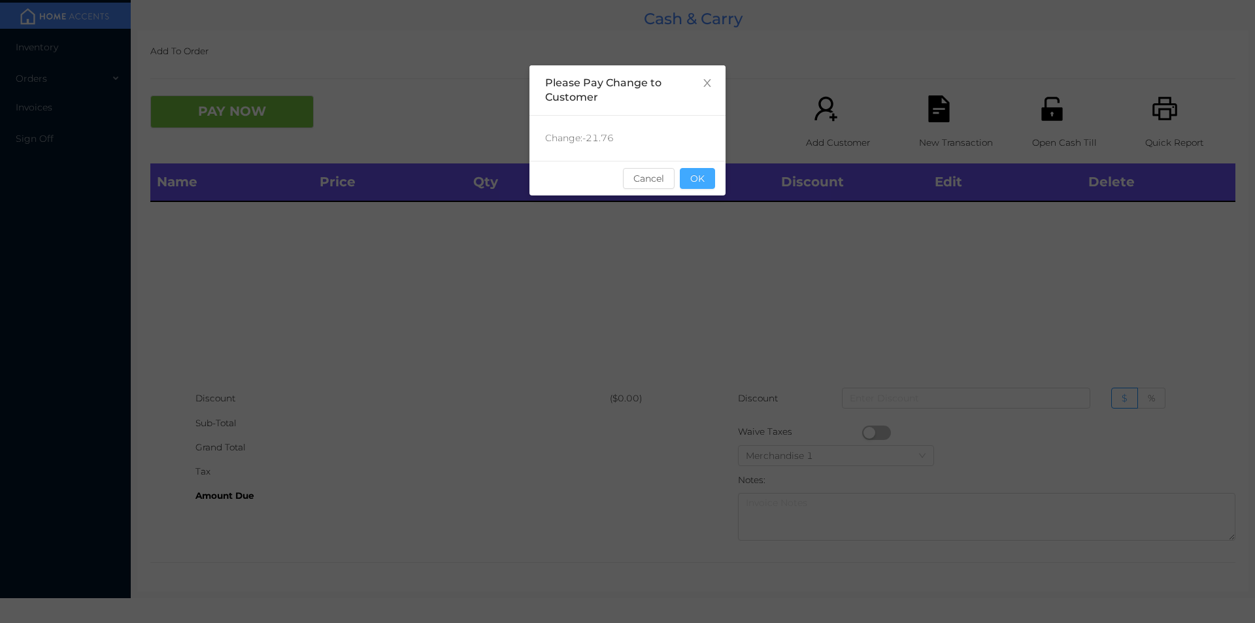
click at [697, 180] on button "OK" at bounding box center [697, 178] width 35 height 21
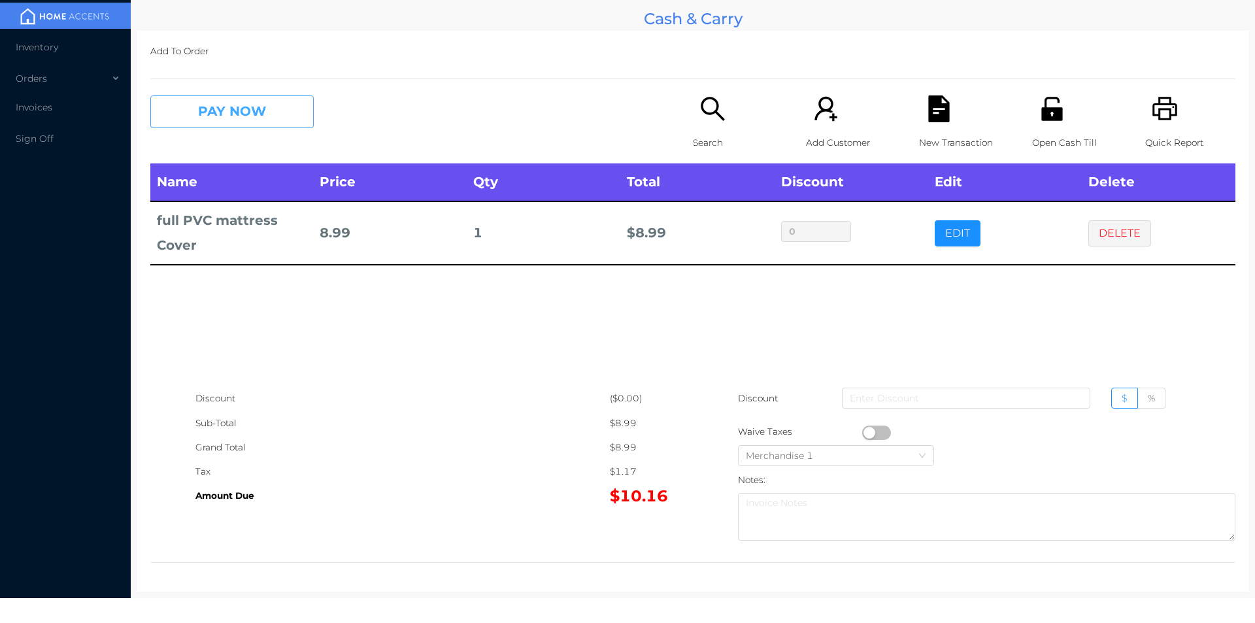
click at [260, 122] on button "PAY NOW" at bounding box center [231, 111] width 163 height 33
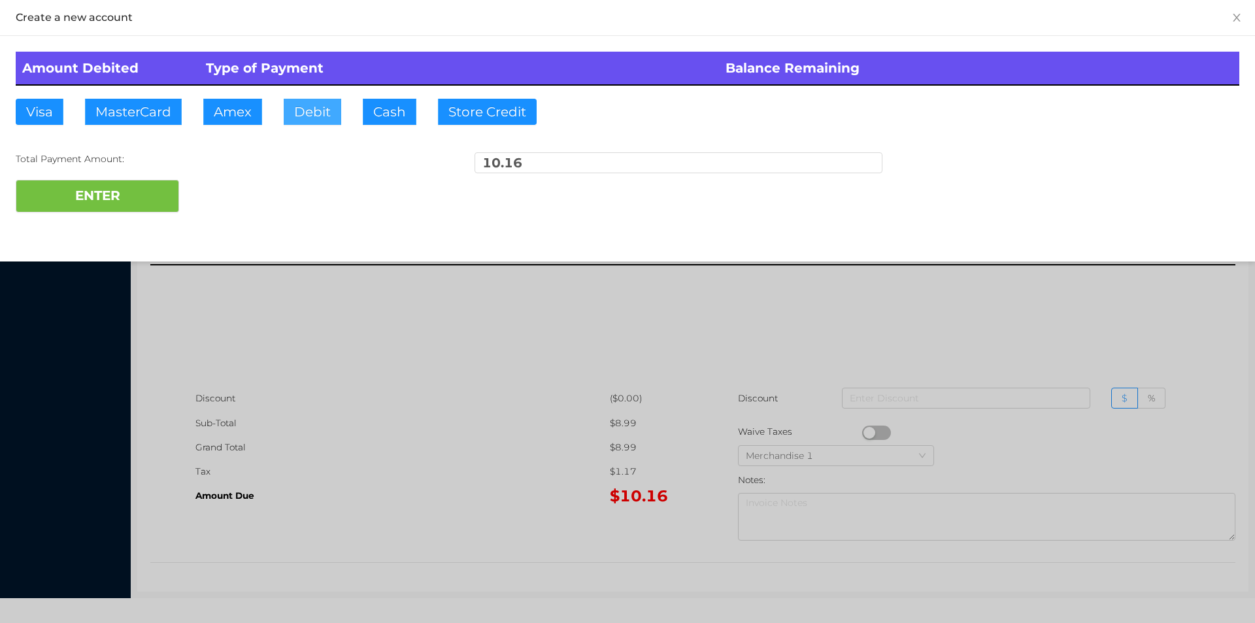
click at [312, 114] on button "Debit" at bounding box center [313, 112] width 58 height 26
click at [360, 322] on div at bounding box center [627, 311] width 1255 height 623
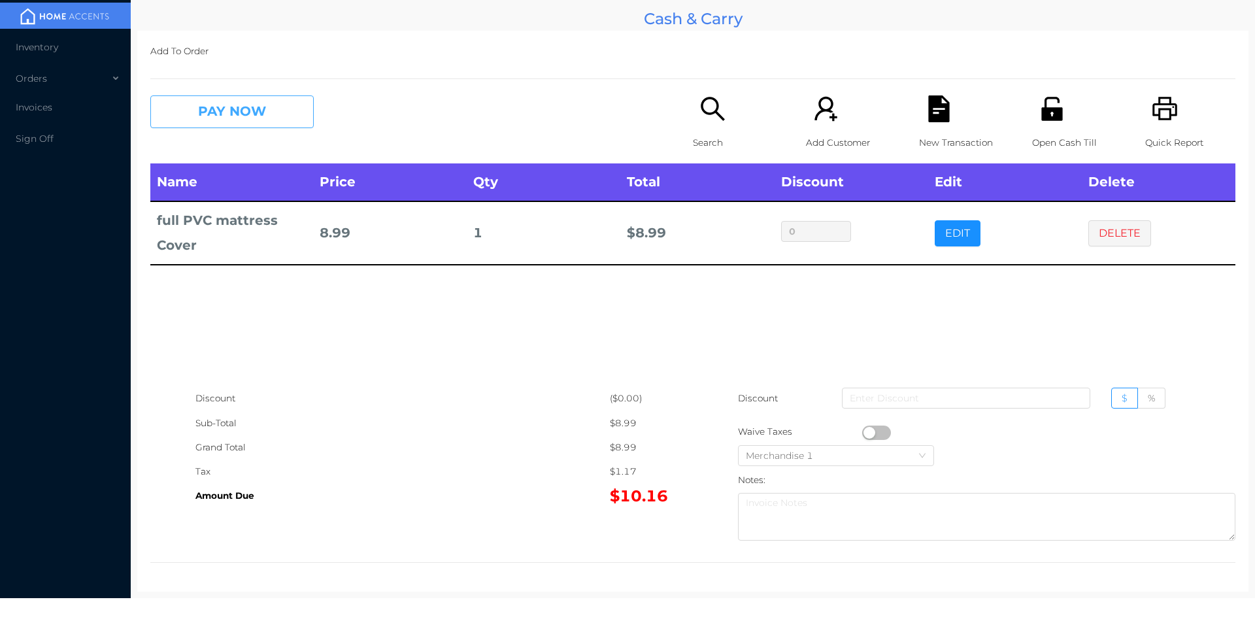
click at [229, 121] on button "PAY NOW" at bounding box center [231, 111] width 163 height 33
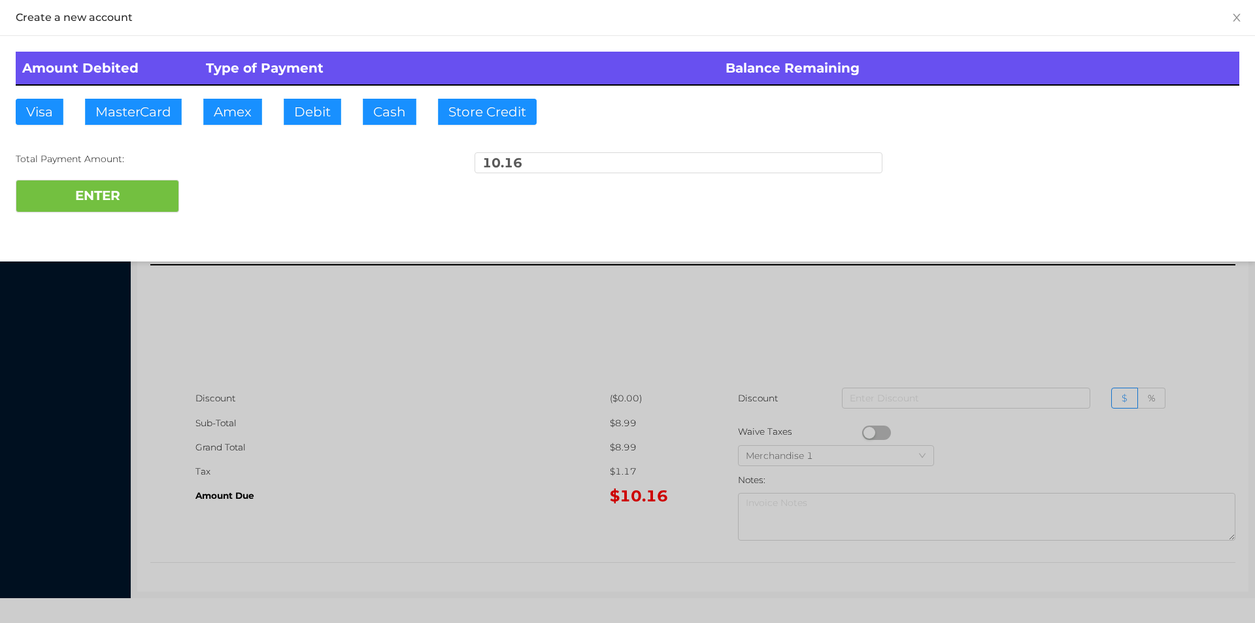
click at [35, 109] on button "Visa" at bounding box center [40, 112] width 48 height 26
click at [127, 195] on button "ENTER" at bounding box center [97, 196] width 163 height 33
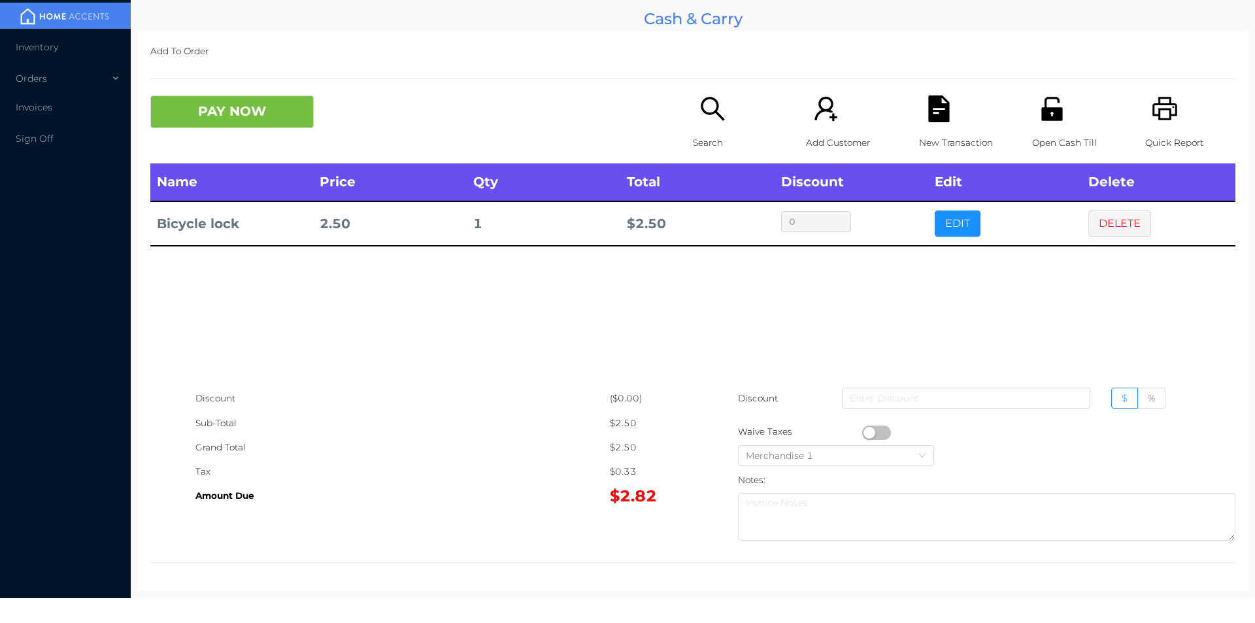
click at [703, 140] on p "Search" at bounding box center [738, 143] width 90 height 24
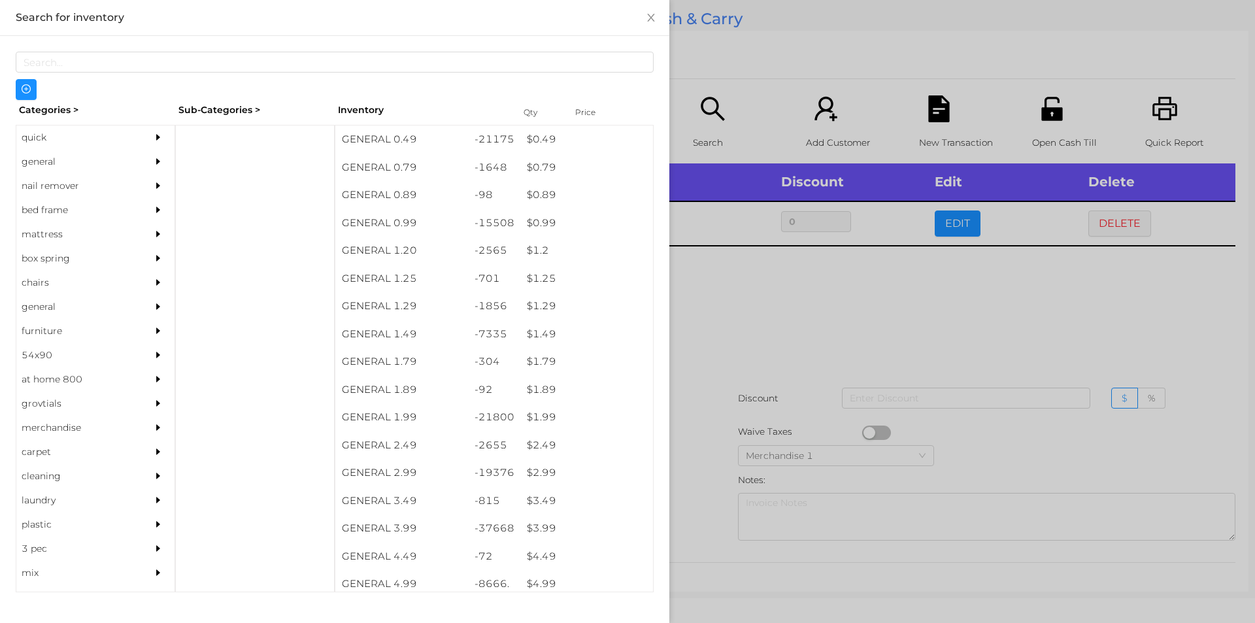
click at [48, 144] on div "quick" at bounding box center [75, 137] width 119 height 24
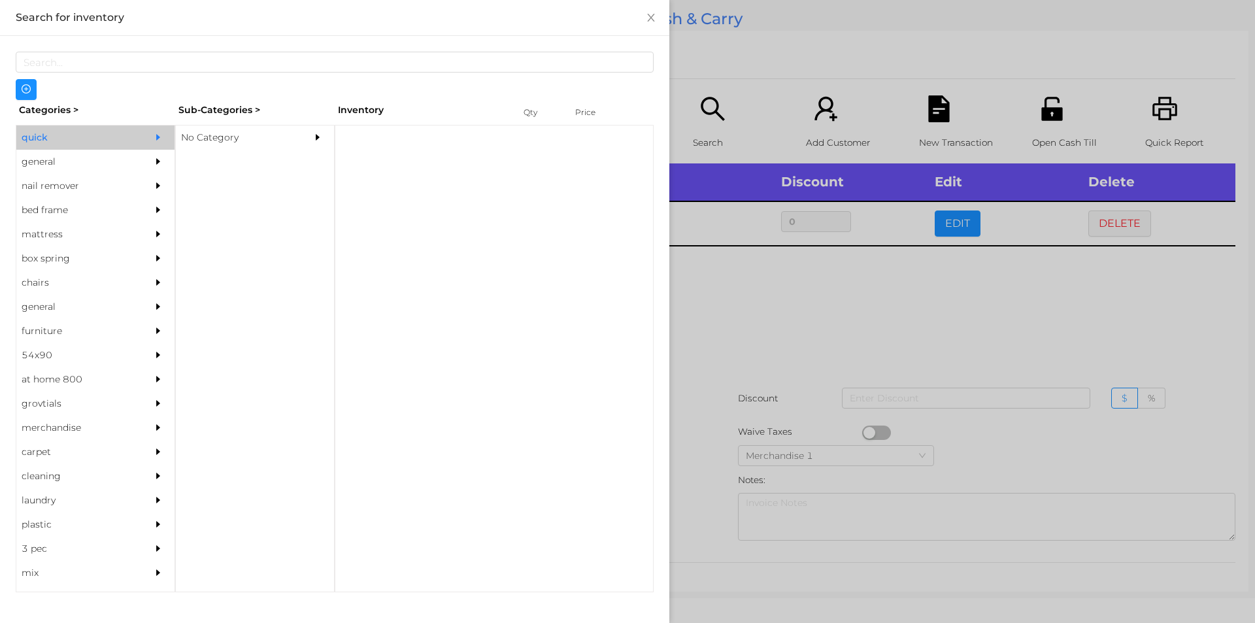
click at [207, 145] on div "No Category" at bounding box center [235, 137] width 119 height 24
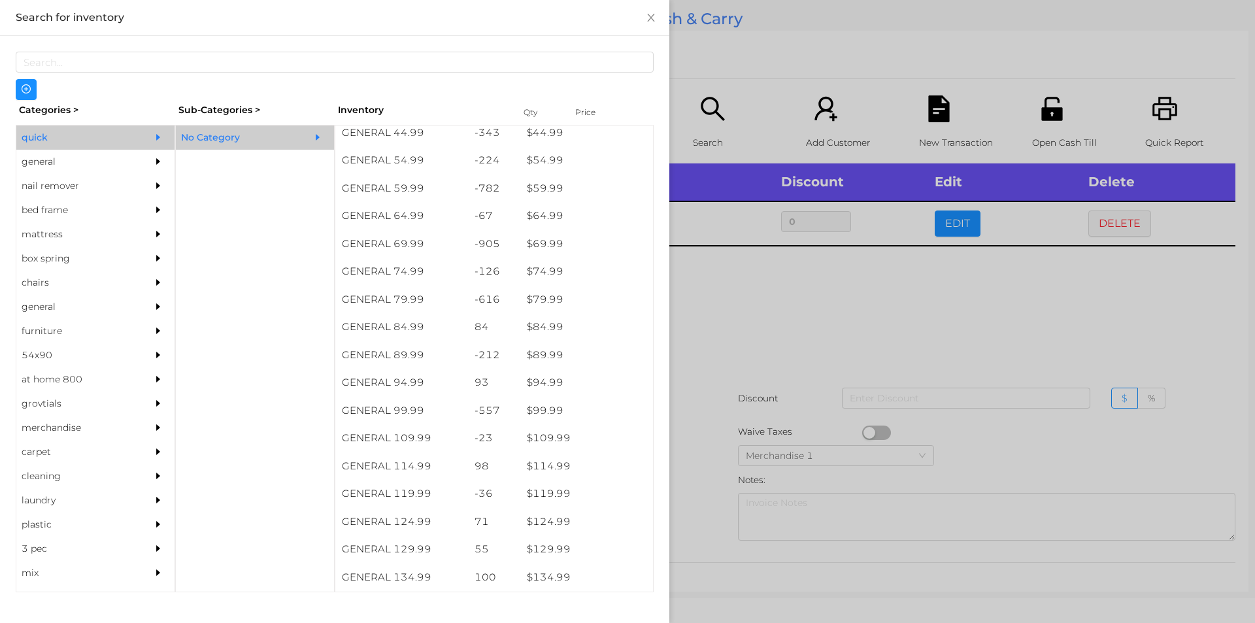
scroll to position [812, 0]
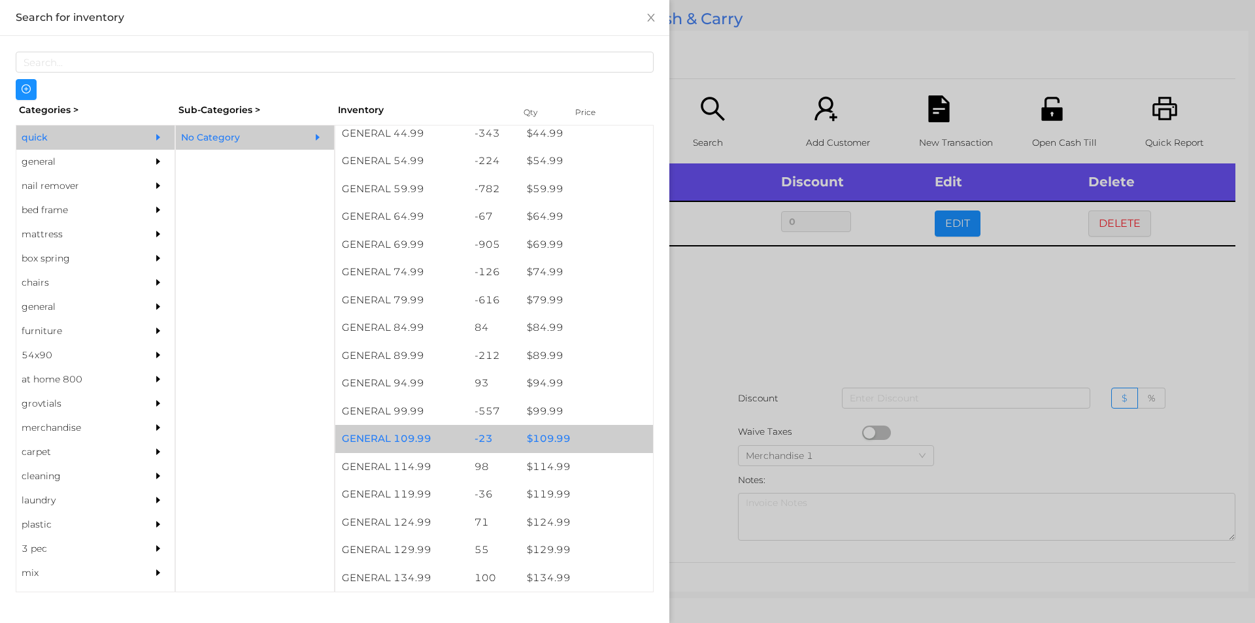
click at [546, 437] on div "$ 109.99" at bounding box center [586, 439] width 133 height 28
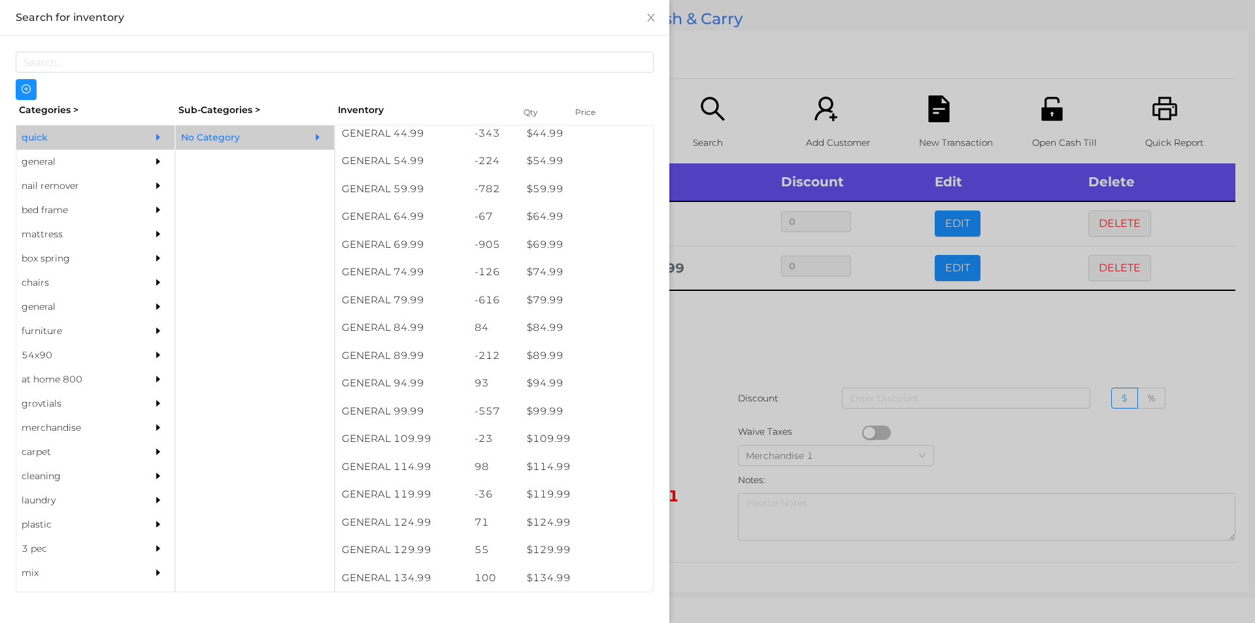
click at [705, 371] on div at bounding box center [627, 311] width 1255 height 623
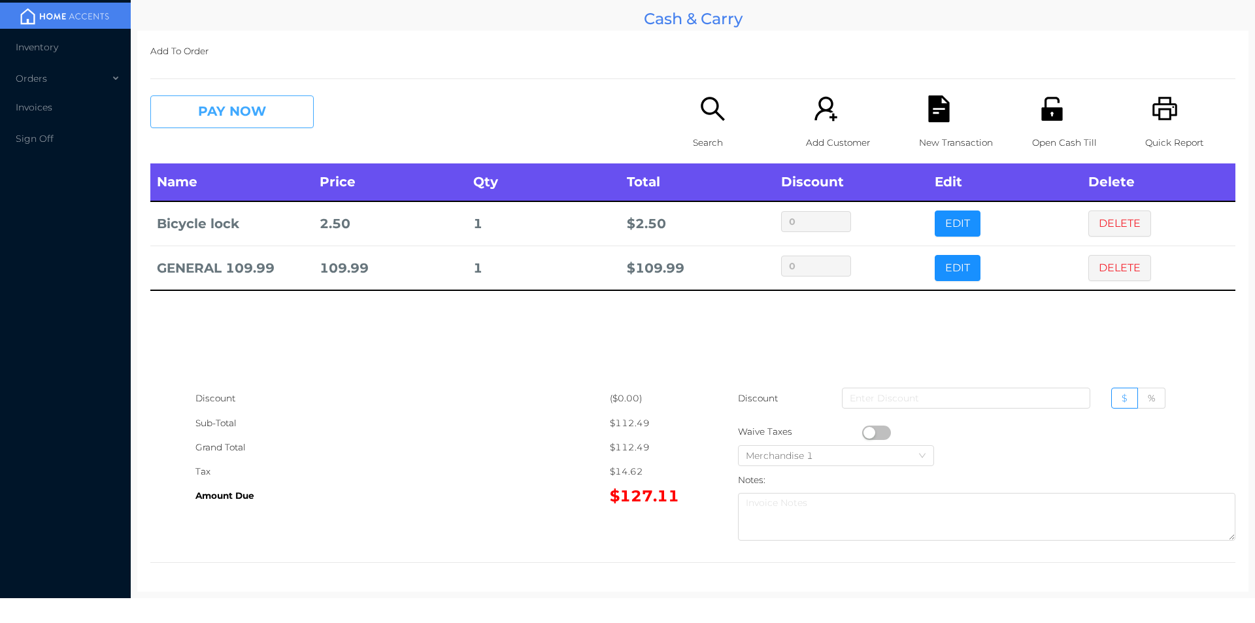
click at [267, 112] on button "PAY NOW" at bounding box center [231, 111] width 163 height 33
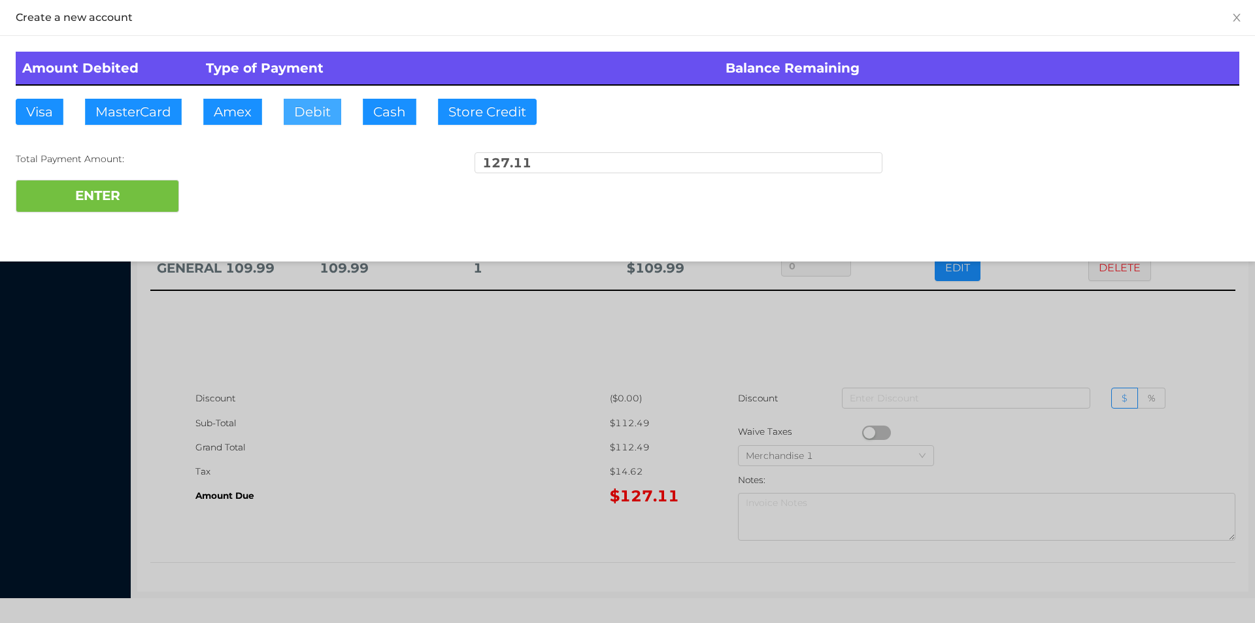
click at [302, 103] on button "Debit" at bounding box center [313, 112] width 58 height 26
click at [137, 199] on button "ENTER" at bounding box center [97, 196] width 163 height 33
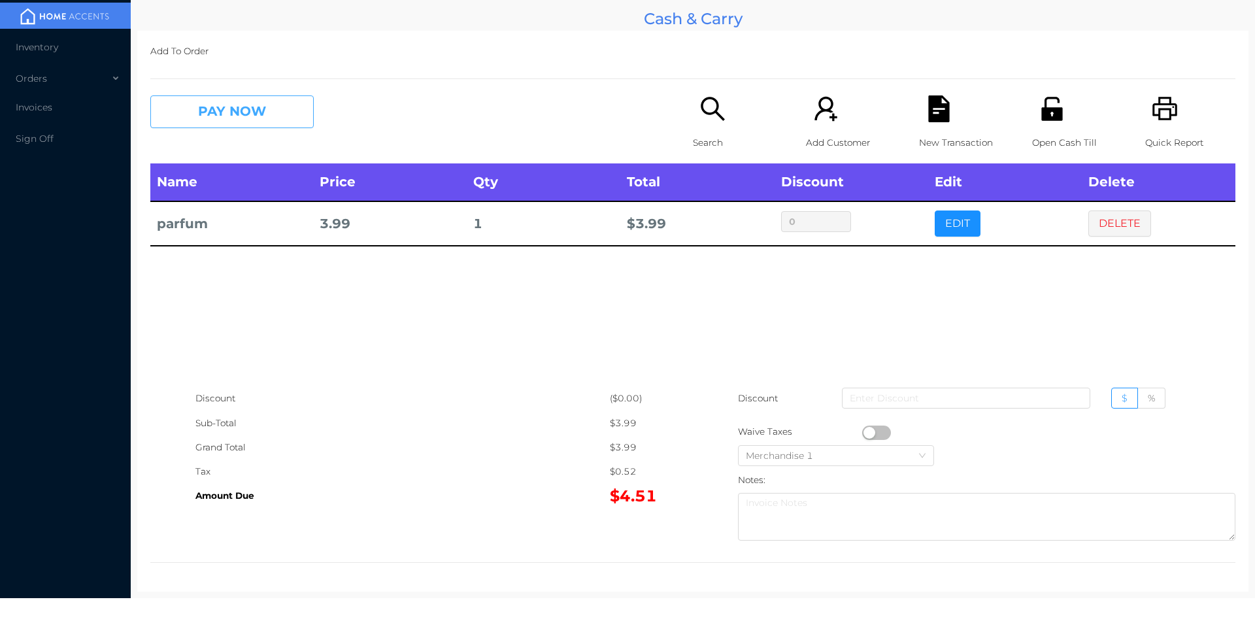
click at [256, 125] on button "PAY NOW" at bounding box center [231, 111] width 163 height 33
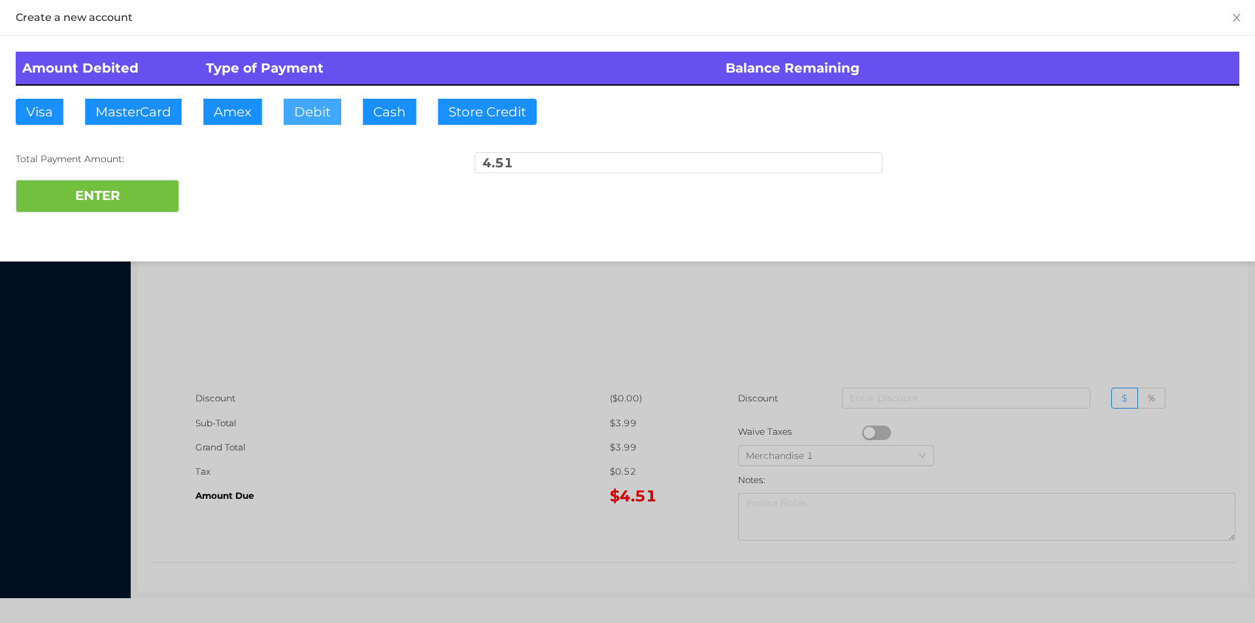
click at [310, 120] on button "Debit" at bounding box center [313, 112] width 58 height 26
click at [127, 207] on button "ENTER" at bounding box center [97, 196] width 163 height 33
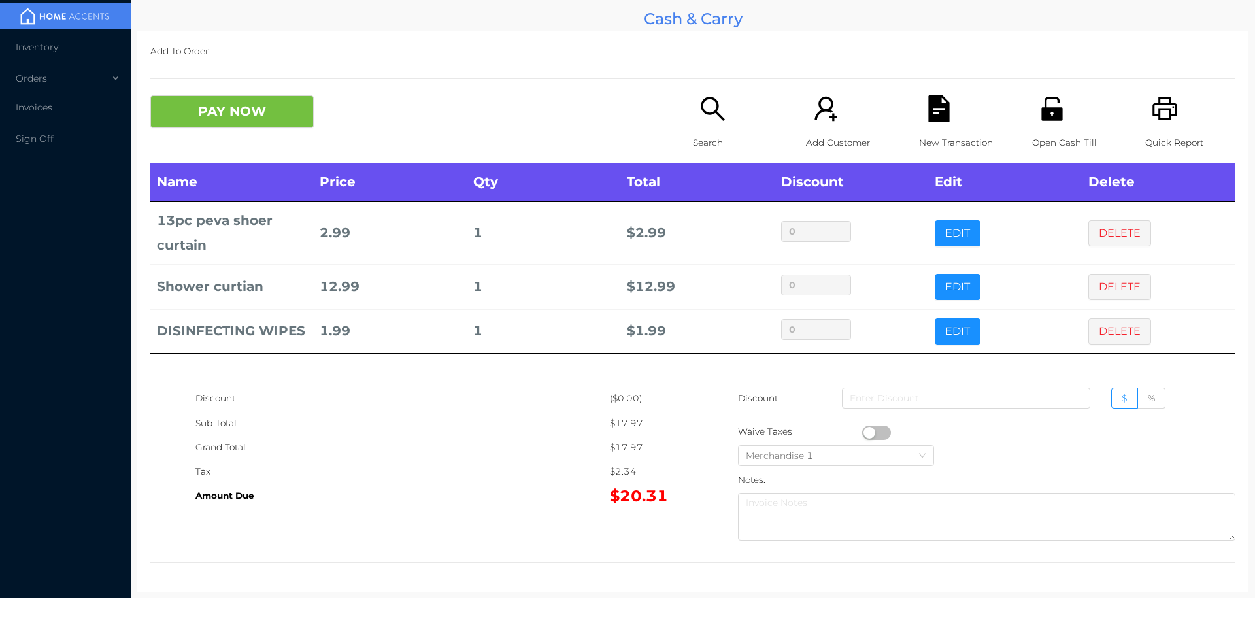
click at [1153, 133] on p "Quick Report" at bounding box center [1190, 143] width 90 height 24
click at [919, 131] on p "New Transaction" at bounding box center [964, 143] width 90 height 24
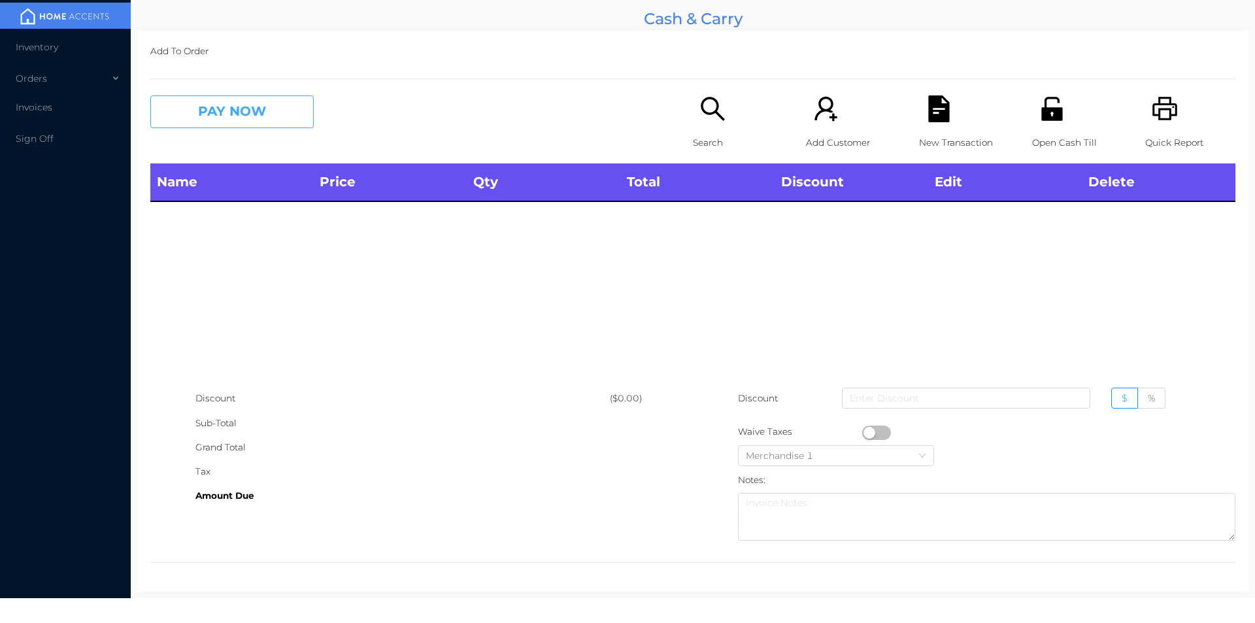
click at [229, 110] on button "PAY NOW" at bounding box center [231, 111] width 163 height 33
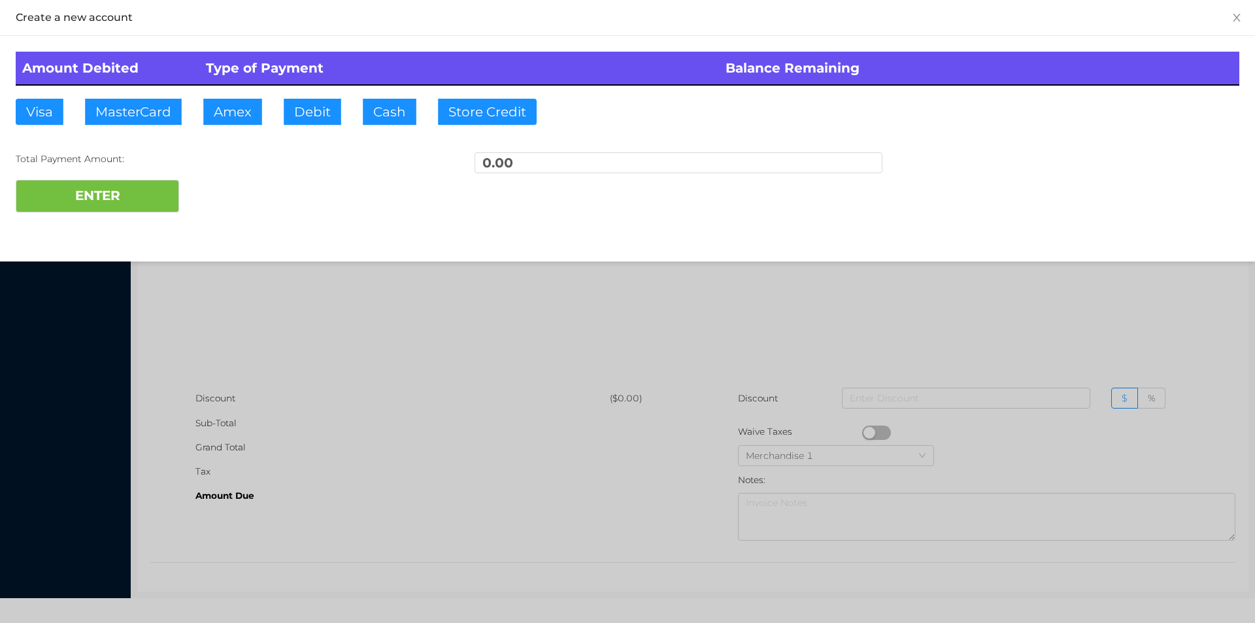
click at [314, 298] on div at bounding box center [627, 311] width 1255 height 623
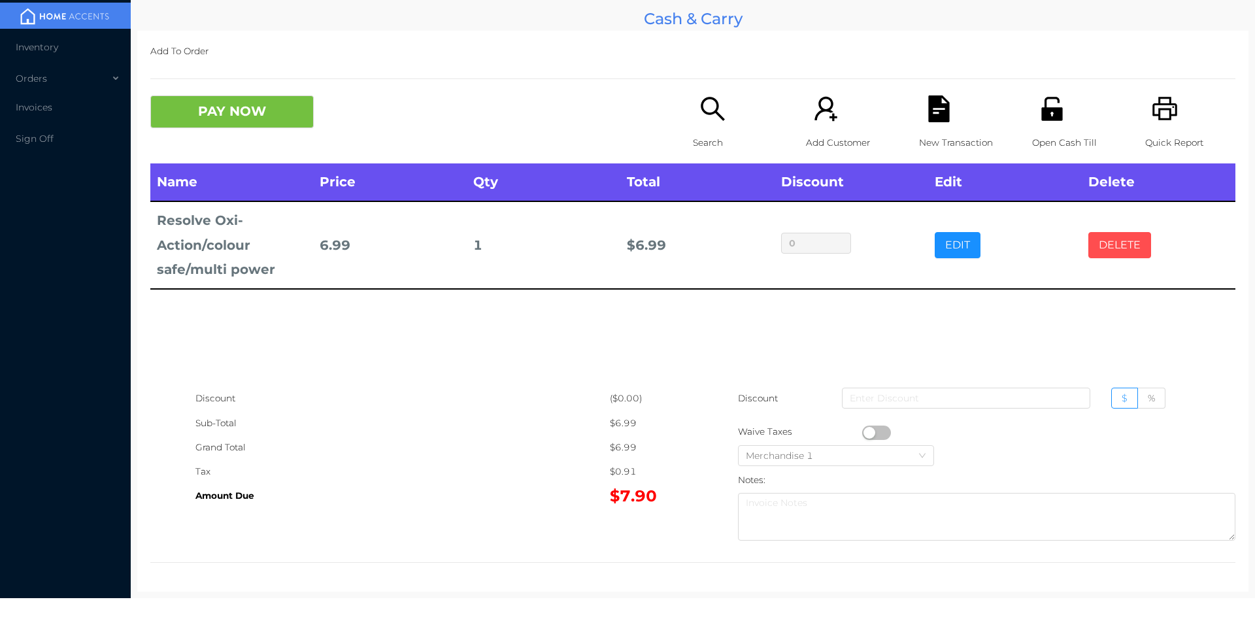
click at [1104, 250] on button "DELETE" at bounding box center [1119, 245] width 63 height 26
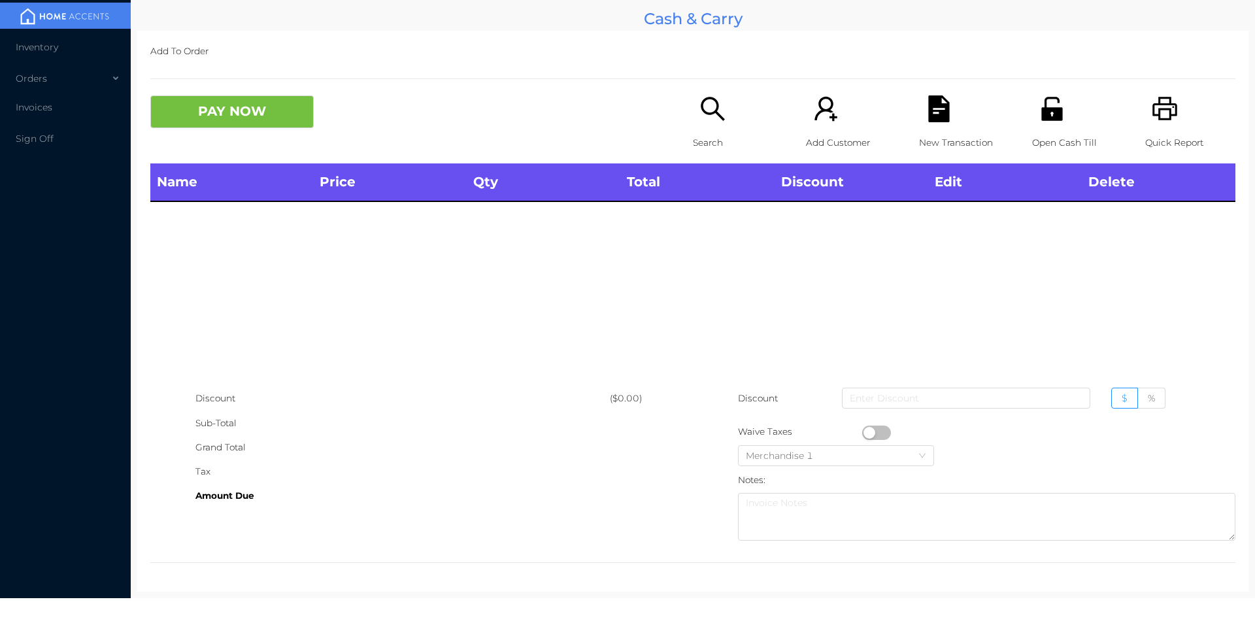
click at [1049, 135] on p "Open Cash Till" at bounding box center [1077, 143] width 90 height 24
click at [714, 158] on div "Search" at bounding box center [738, 129] width 90 height 68
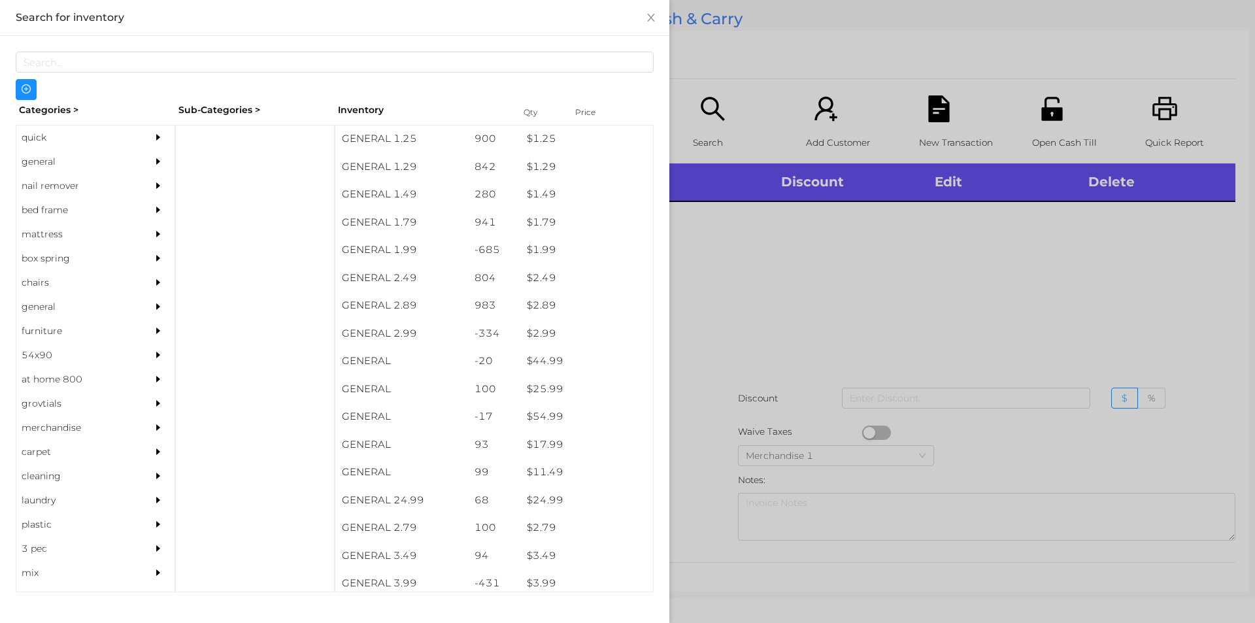
scroll to position [161, 0]
click at [40, 157] on div "general" at bounding box center [75, 162] width 119 height 24
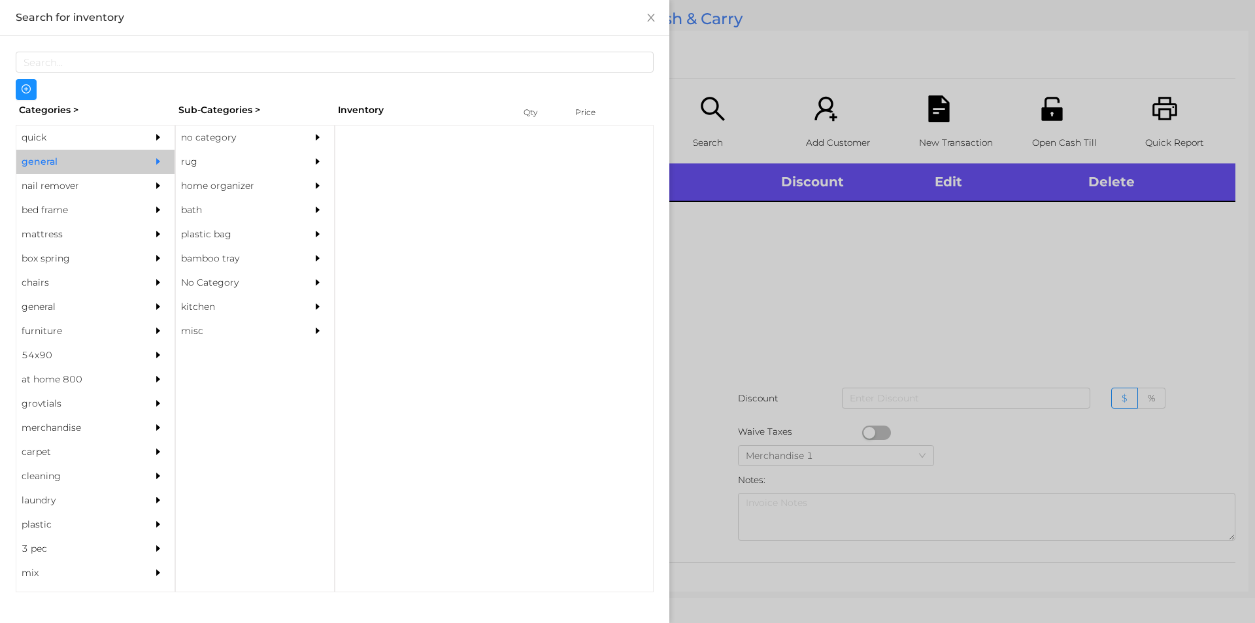
click at [207, 150] on div "rug" at bounding box center [235, 162] width 119 height 24
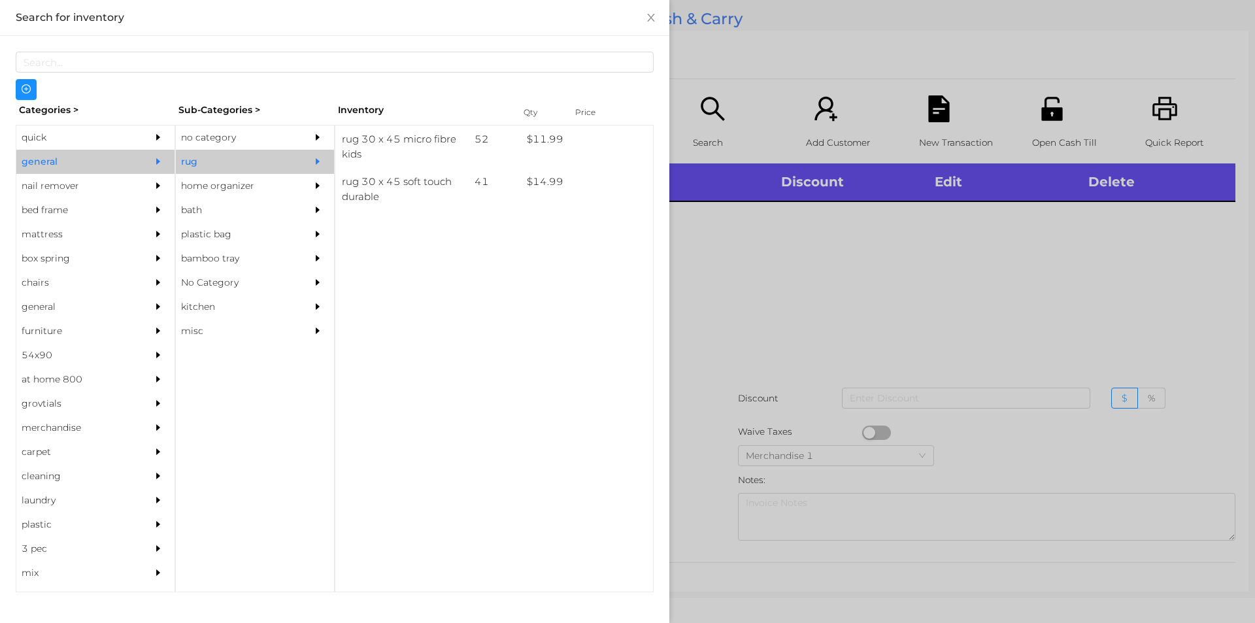
click at [205, 137] on div "no category" at bounding box center [235, 137] width 119 height 24
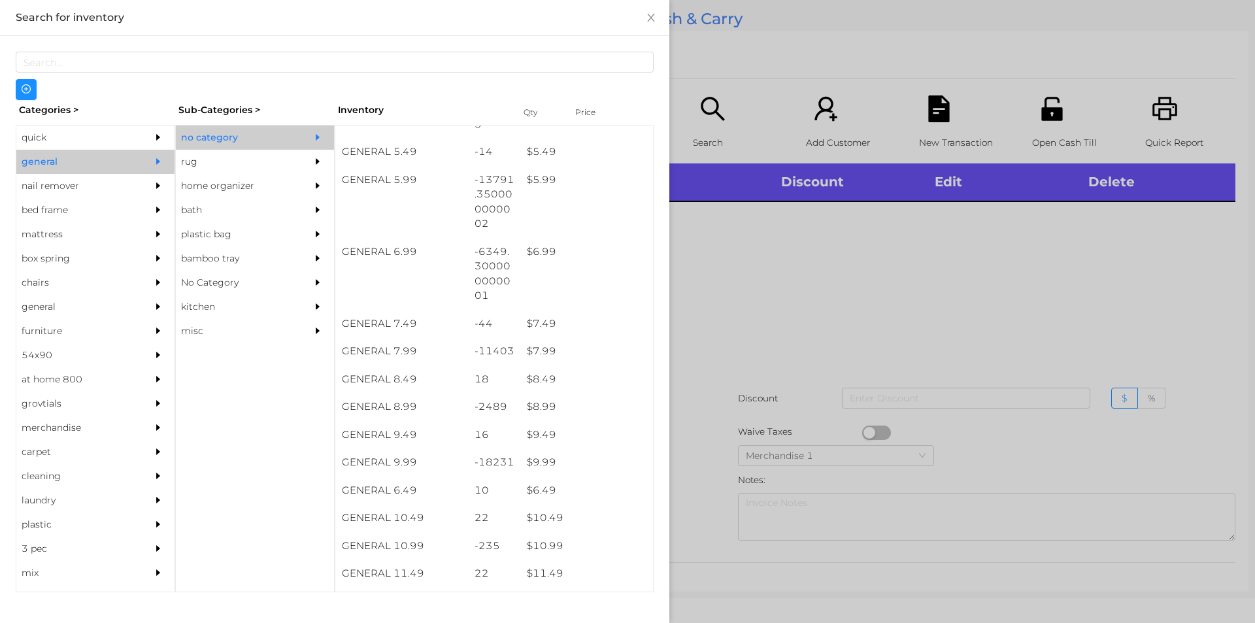
scroll to position [480, 0]
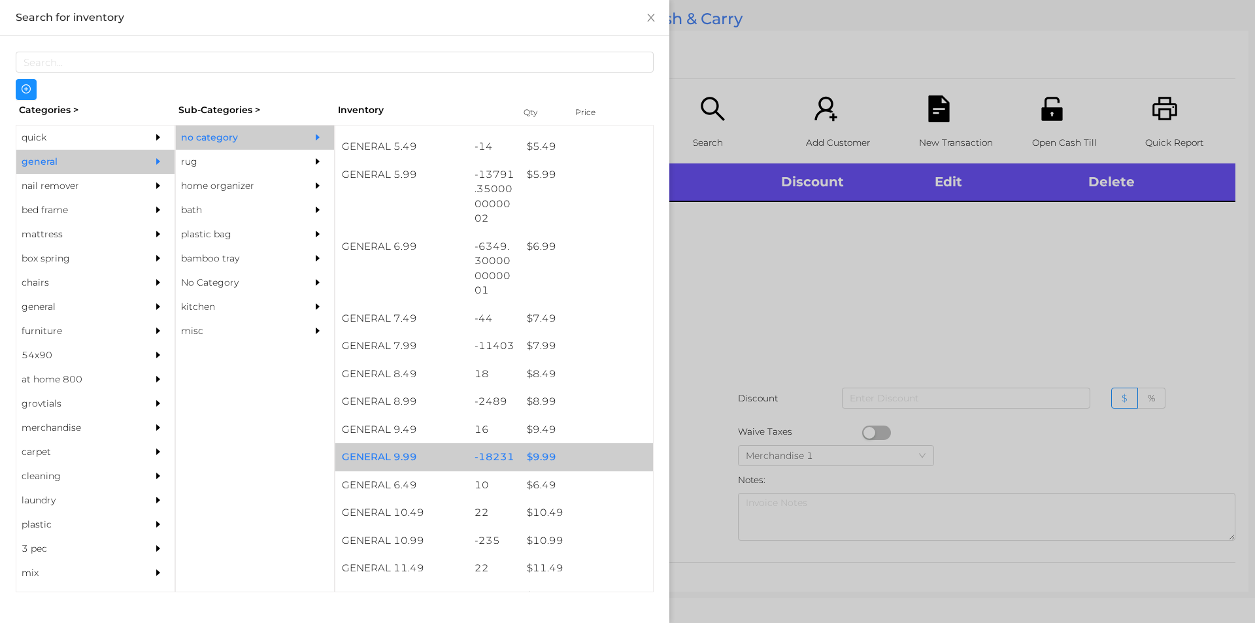
click at [539, 458] on div "$ 9.99" at bounding box center [586, 457] width 133 height 28
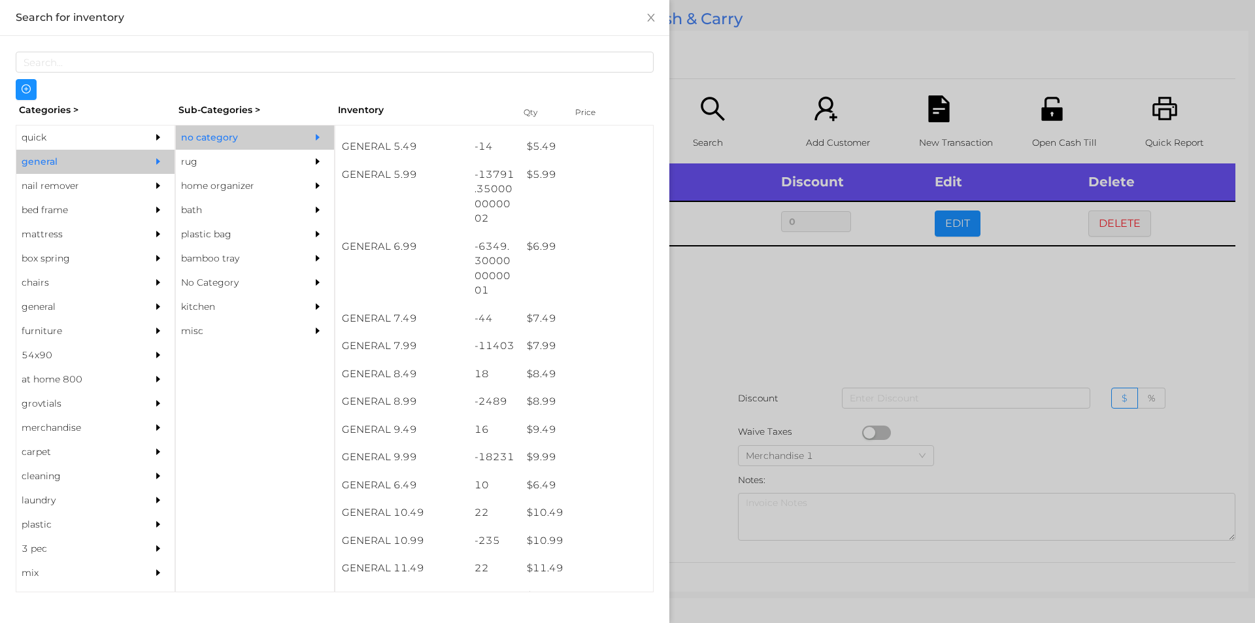
click at [723, 319] on div at bounding box center [627, 311] width 1255 height 623
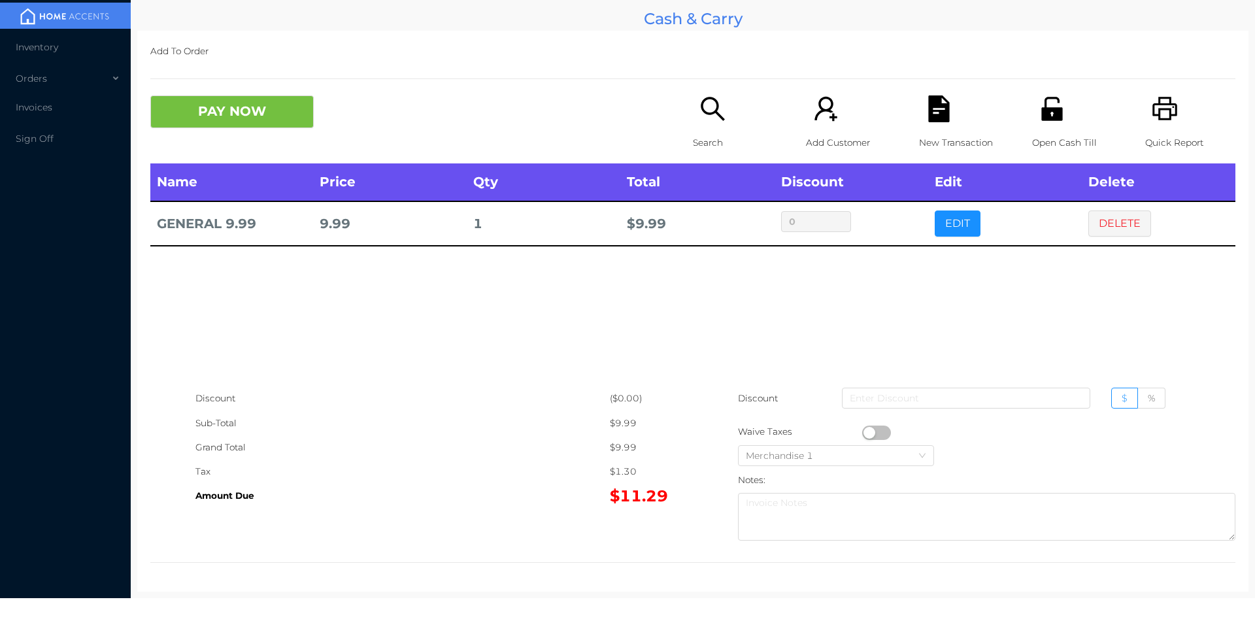
click at [693, 125] on div "Search" at bounding box center [738, 129] width 90 height 68
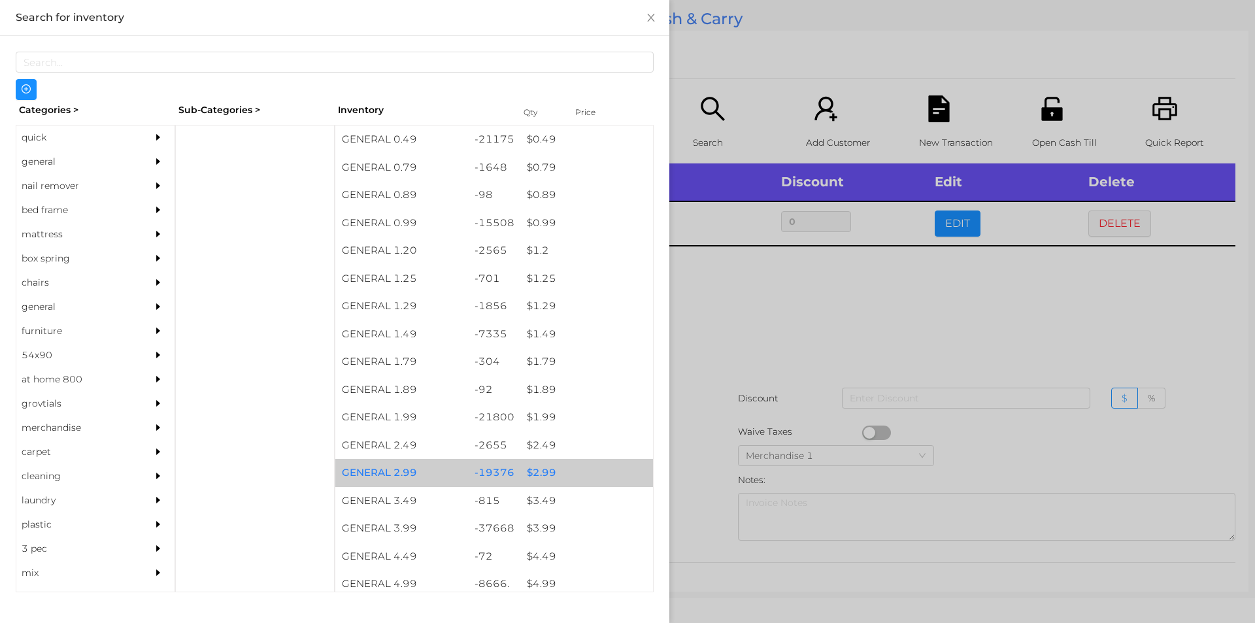
click at [539, 468] on div "$ 2.99" at bounding box center [586, 473] width 133 height 28
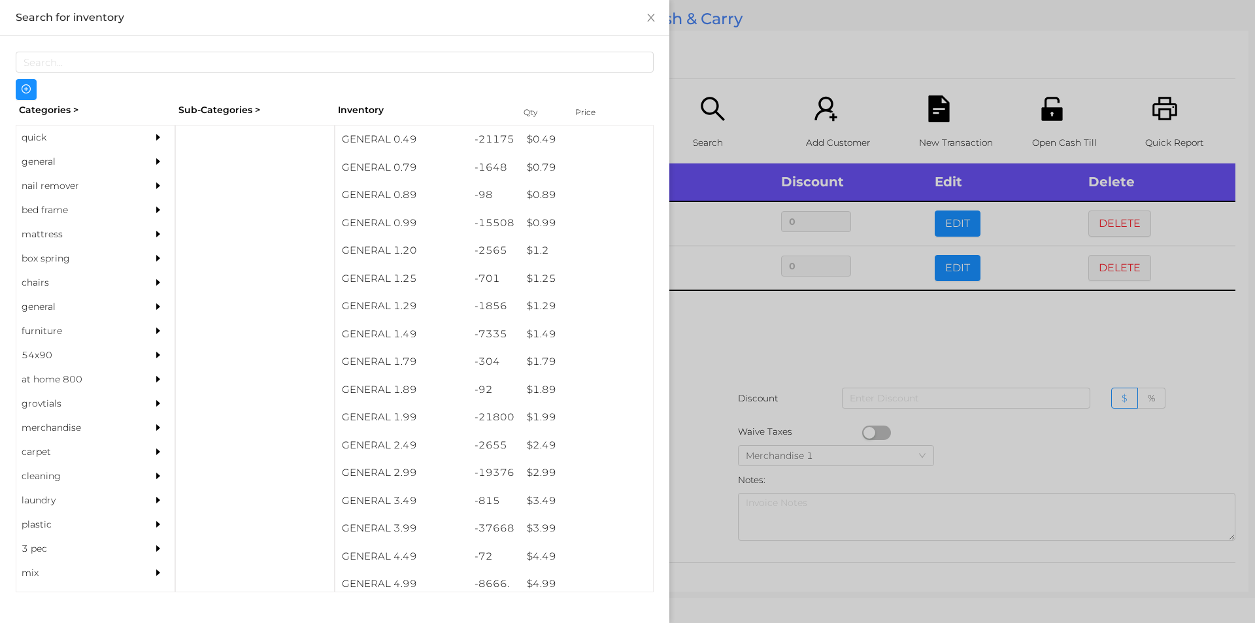
click at [708, 448] on div at bounding box center [627, 311] width 1255 height 623
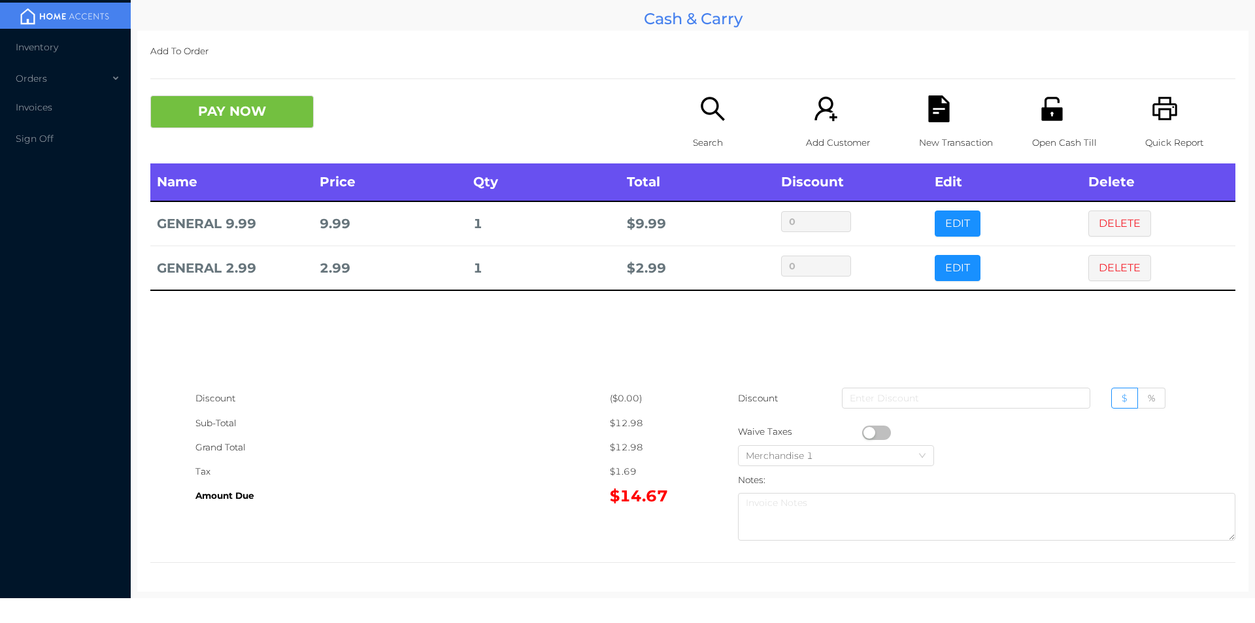
click at [1107, 276] on button "DELETE" at bounding box center [1119, 268] width 63 height 26
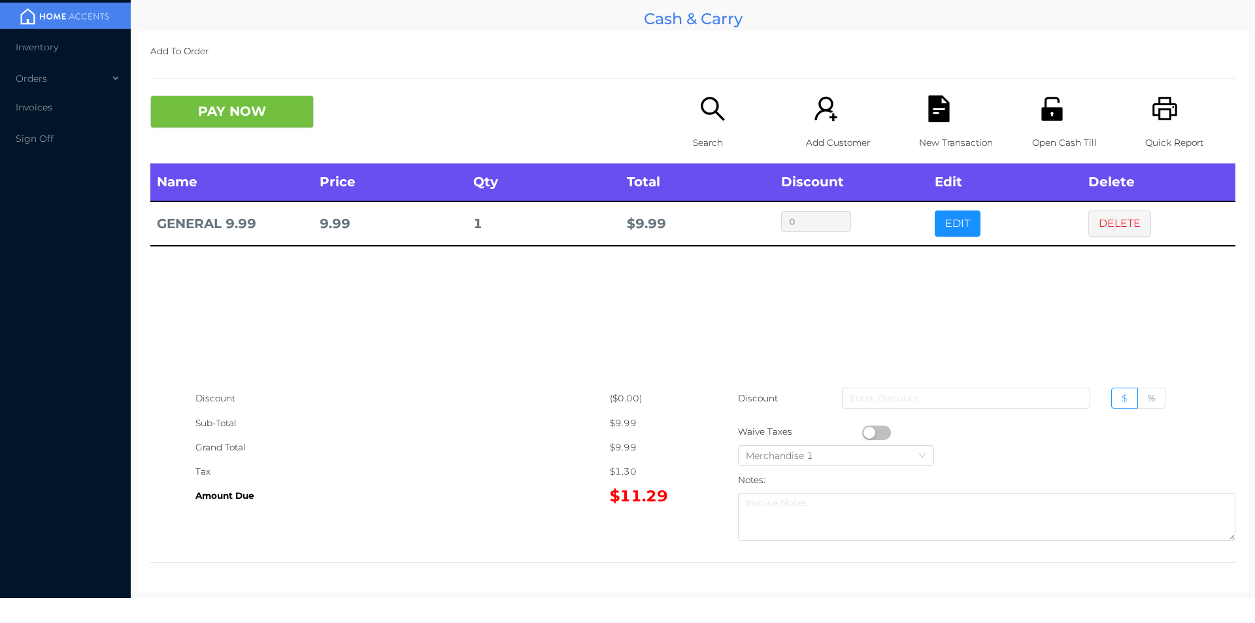
click at [933, 339] on div "Name Price Qty Total Discount Edit Delete GENERAL 9.99 9.99 1 $ 9.99 0 EDIT DEL…" at bounding box center [692, 274] width 1085 height 223
click at [1169, 105] on div "Quick Report" at bounding box center [1190, 129] width 90 height 68
click at [1109, 199] on th "Delete" at bounding box center [1159, 182] width 154 height 38
click at [1088, 214] on button "DELETE" at bounding box center [1119, 223] width 63 height 26
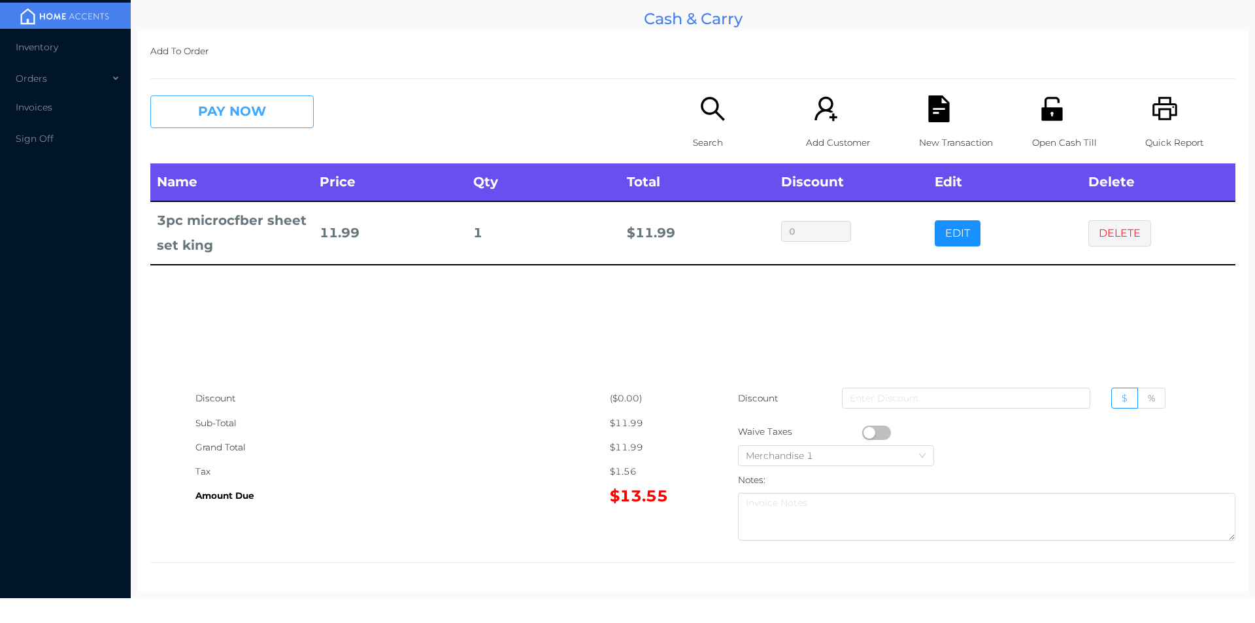
click at [268, 113] on button "PAY NOW" at bounding box center [231, 111] width 163 height 33
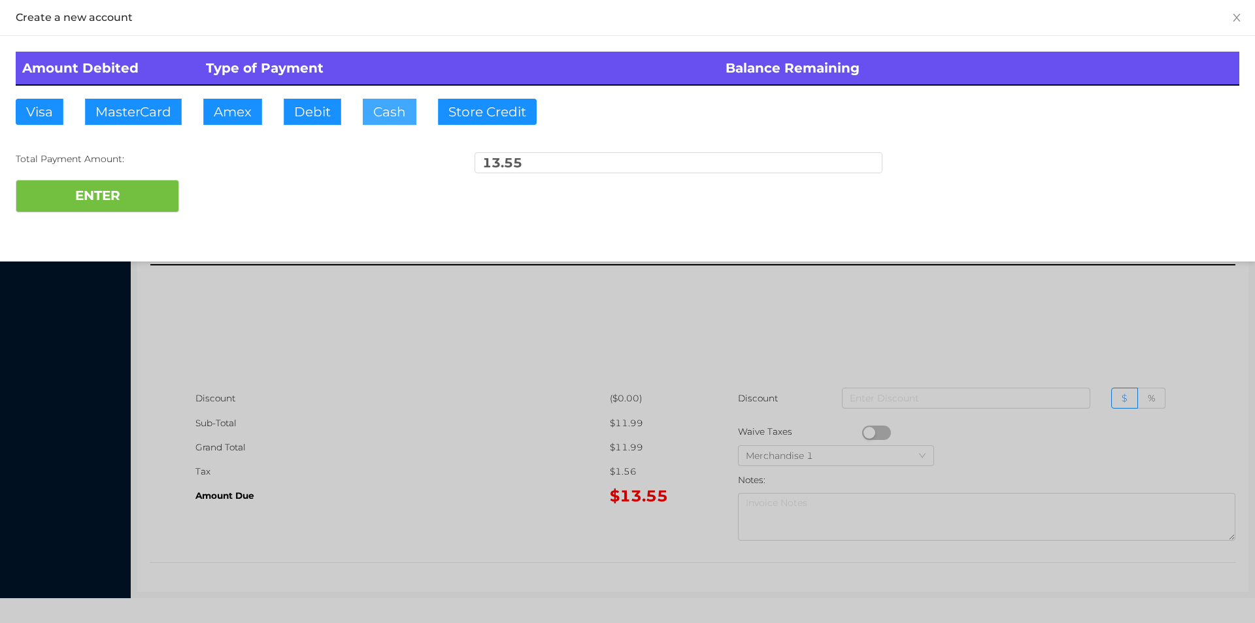
click at [378, 103] on button "Cash" at bounding box center [390, 112] width 54 height 26
type input "20."
click at [124, 199] on button "ENTER" at bounding box center [97, 196] width 163 height 33
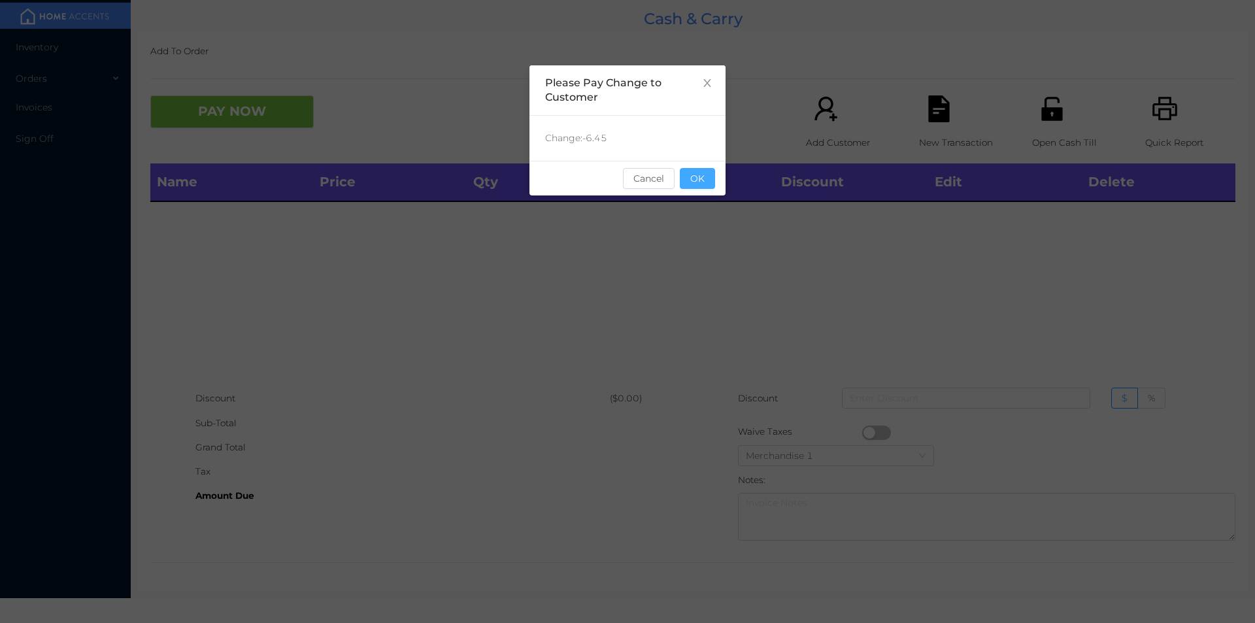
click at [712, 184] on button "OK" at bounding box center [697, 178] width 35 height 21
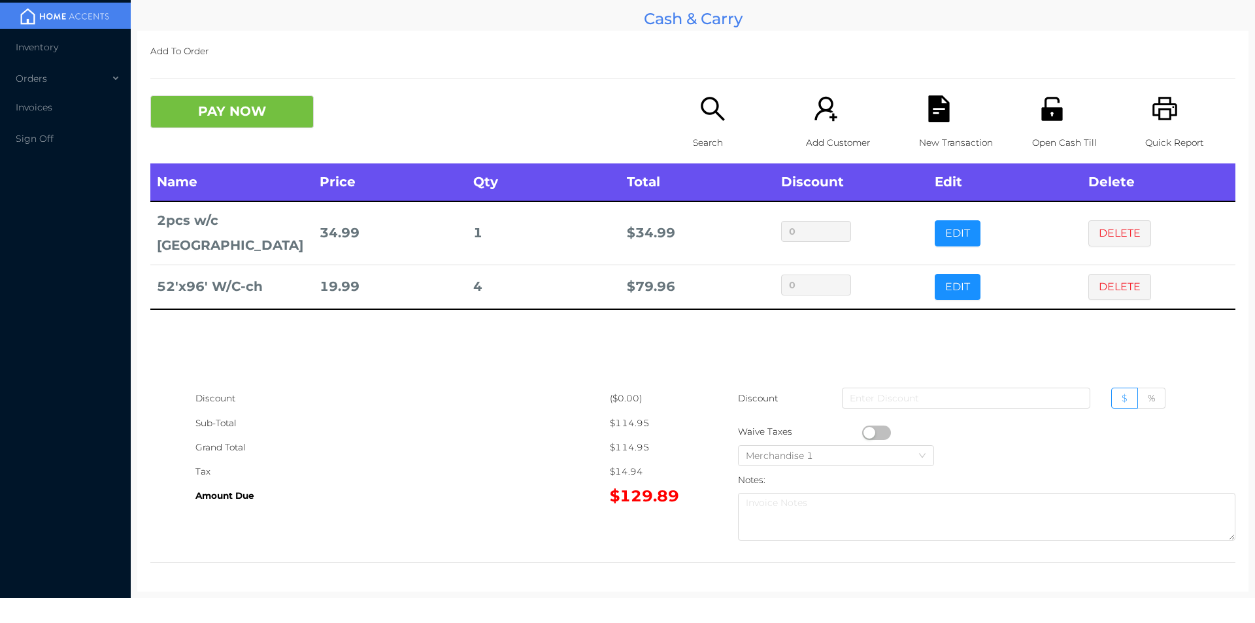
click at [1063, 124] on div "Open Cash Till" at bounding box center [1077, 129] width 90 height 68
click at [947, 220] on button "EDIT" at bounding box center [958, 233] width 46 height 26
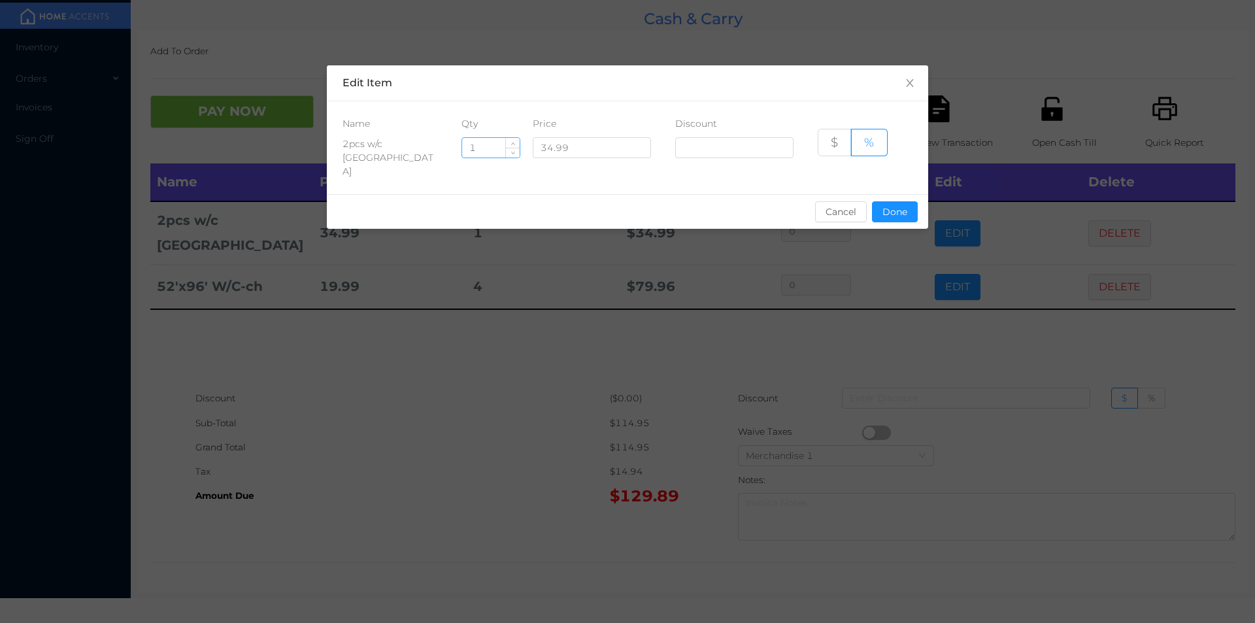
click at [480, 140] on input "1" at bounding box center [491, 148] width 58 height 20
type input "10"
click at [893, 203] on button "Done" at bounding box center [895, 211] width 46 height 21
type input "0%"
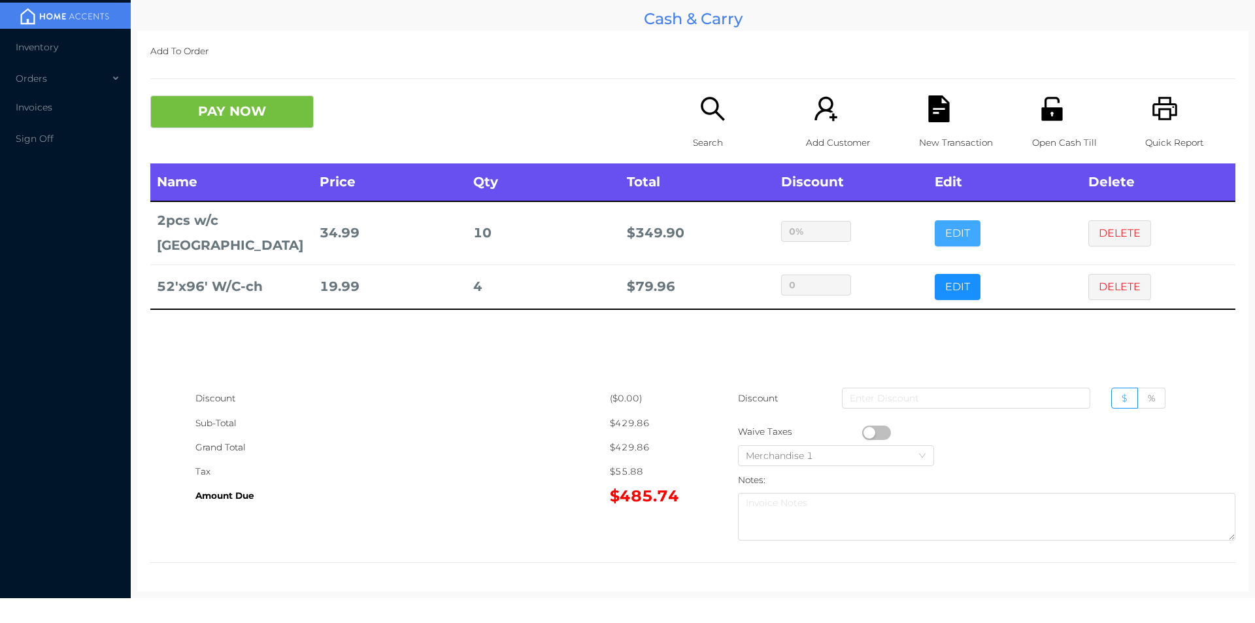
click at [935, 220] on button "EDIT" at bounding box center [958, 233] width 46 height 26
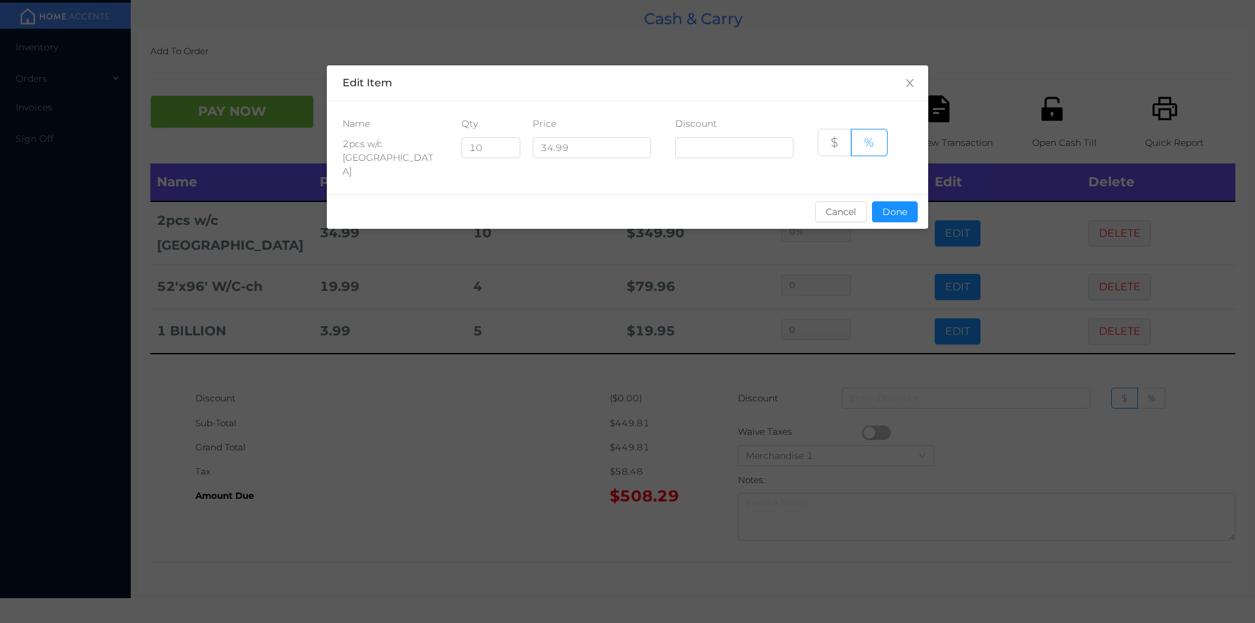
click at [522, 490] on div "sentinelStart Edit Item Name Qty Price Discount 2pcs w/c Bombay 10 34.99 $ % Ca…" at bounding box center [627, 311] width 1255 height 623
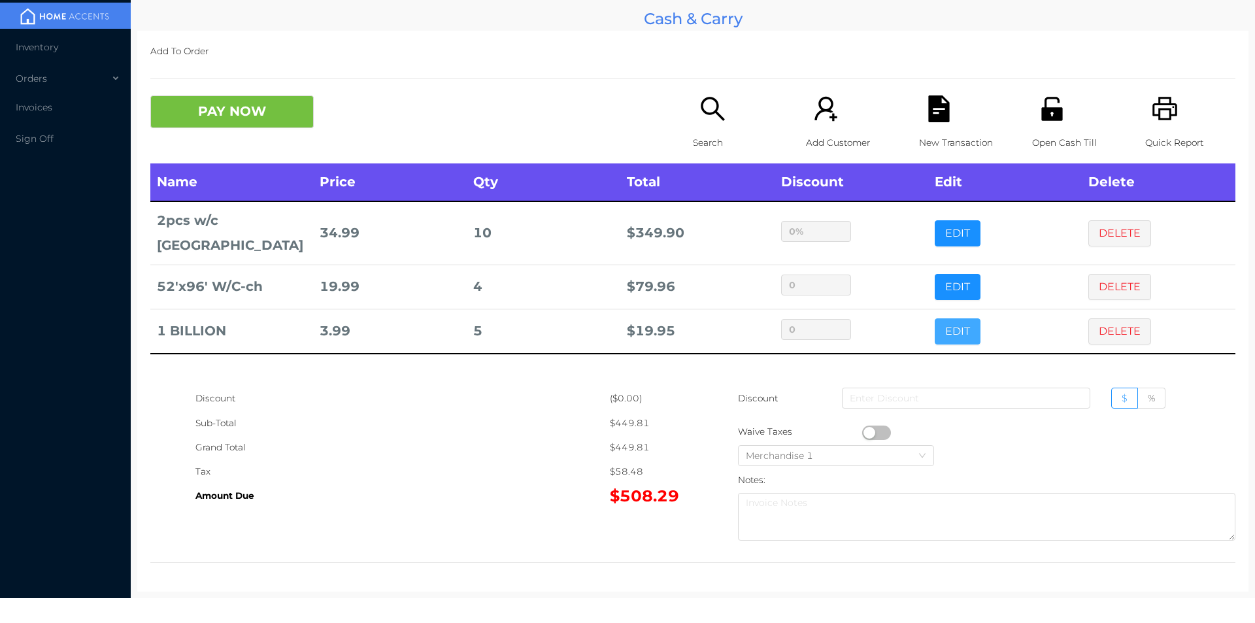
click at [944, 318] on button "EDIT" at bounding box center [958, 331] width 46 height 26
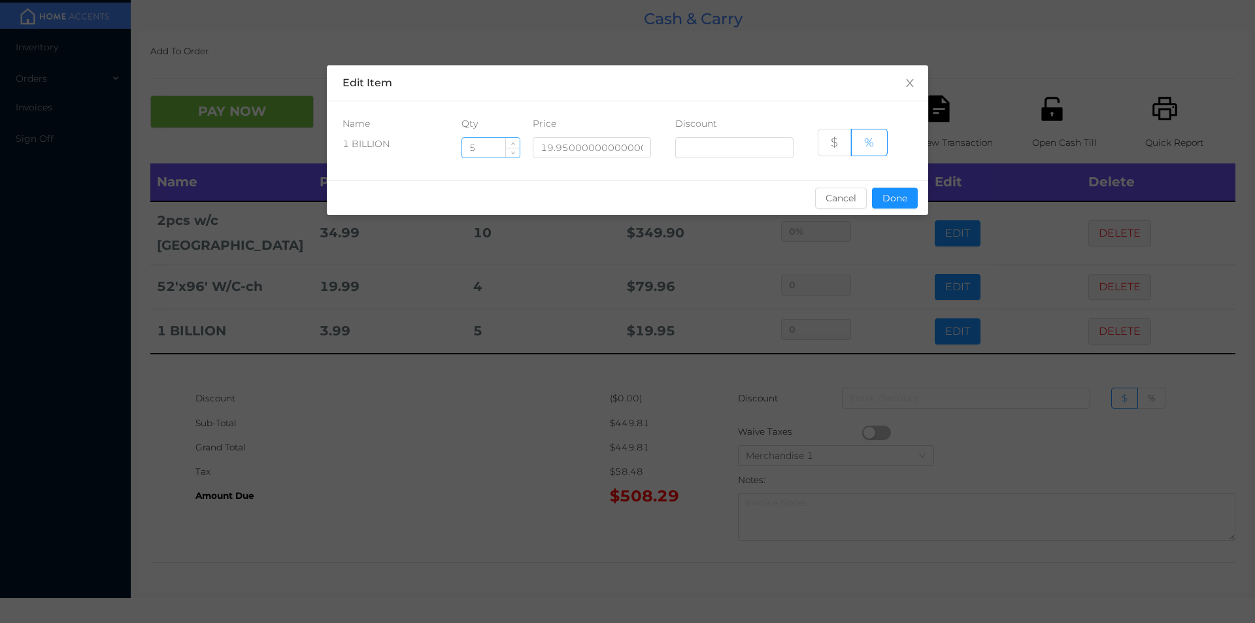
click at [488, 146] on input "5" at bounding box center [491, 148] width 58 height 20
type input "16"
click at [893, 205] on button "Done" at bounding box center [895, 198] width 46 height 21
type input "0%"
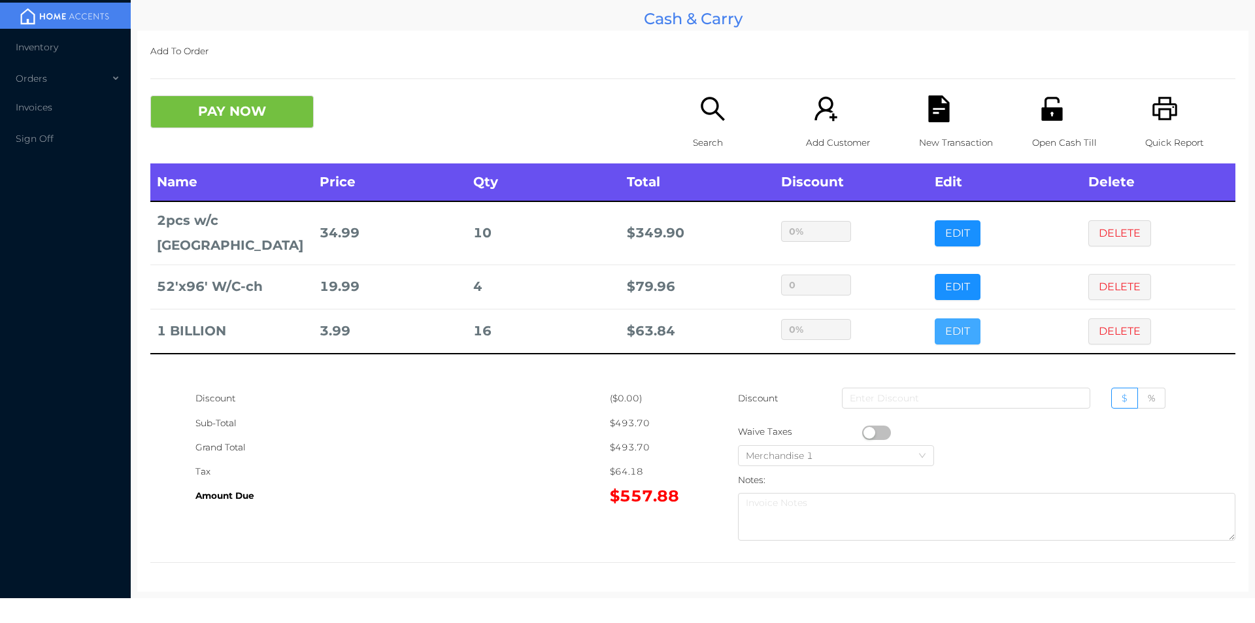
click at [948, 318] on button "EDIT" at bounding box center [958, 331] width 46 height 26
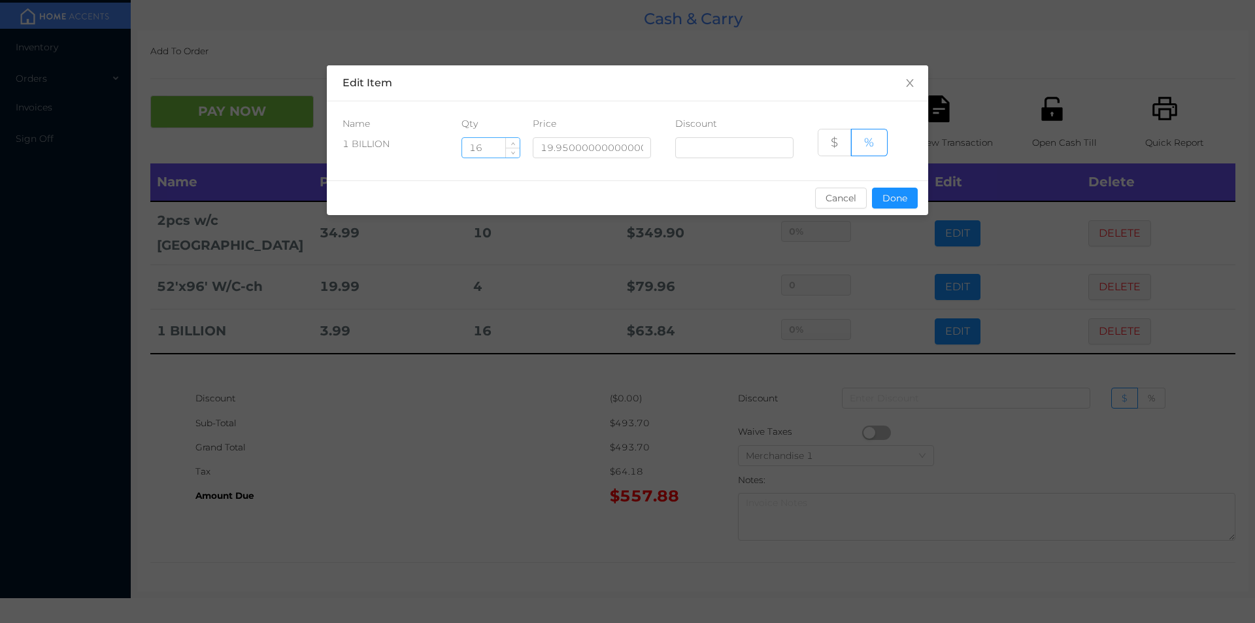
click at [502, 148] on input "16" at bounding box center [491, 148] width 58 height 20
type input "14"
click at [902, 198] on button "Done" at bounding box center [895, 198] width 46 height 21
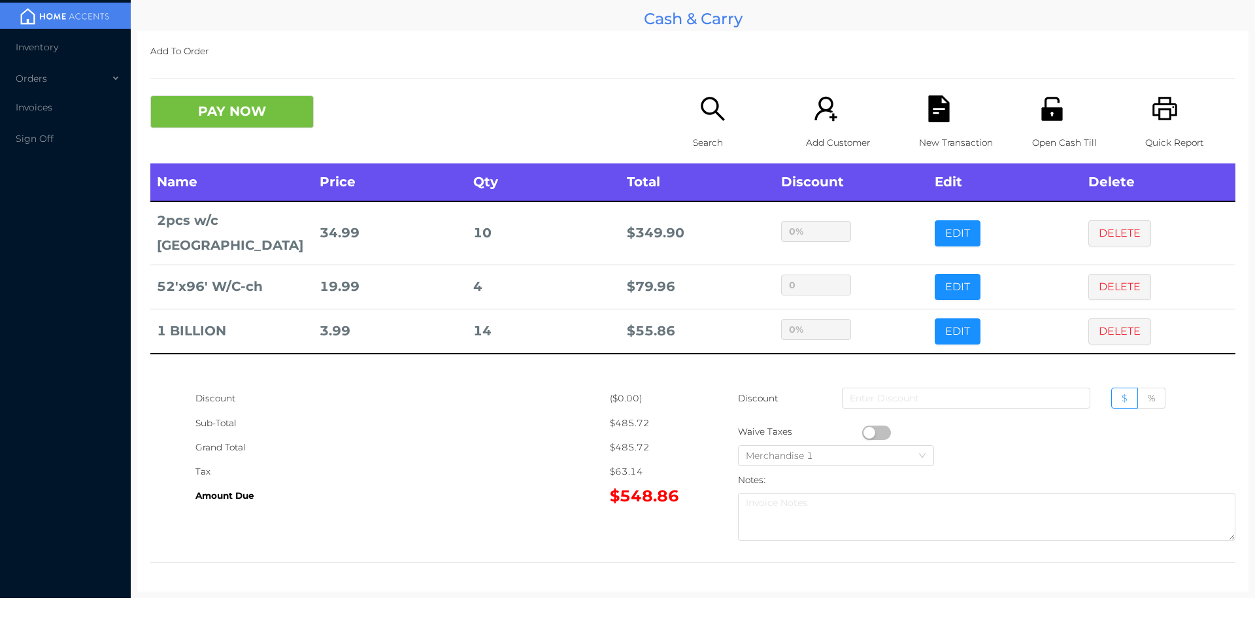
click at [707, 127] on div "Search" at bounding box center [738, 129] width 90 height 68
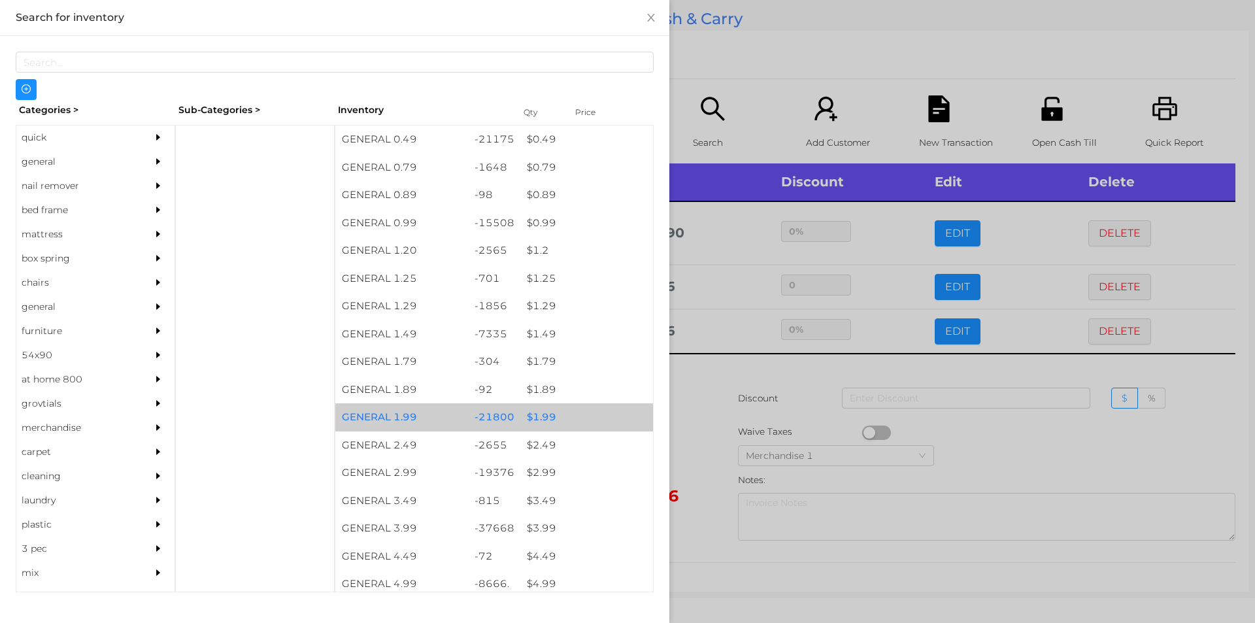
click at [554, 420] on div "$ 1.99" at bounding box center [586, 417] width 133 height 28
click at [564, 416] on div "$ 1.99" at bounding box center [586, 417] width 133 height 28
click at [563, 416] on div "$ 1.99" at bounding box center [586, 417] width 133 height 28
click at [567, 418] on div "$ 1.99" at bounding box center [586, 417] width 133 height 28
click at [577, 409] on div "$ 1.99" at bounding box center [586, 417] width 133 height 28
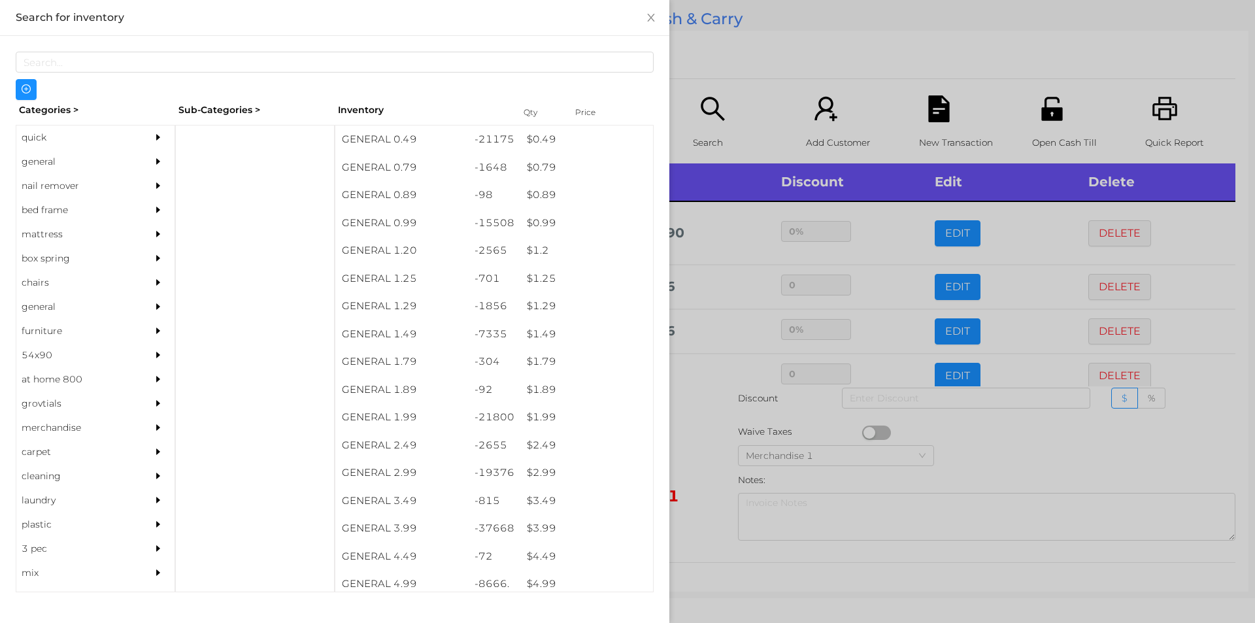
click at [730, 401] on div at bounding box center [627, 311] width 1255 height 623
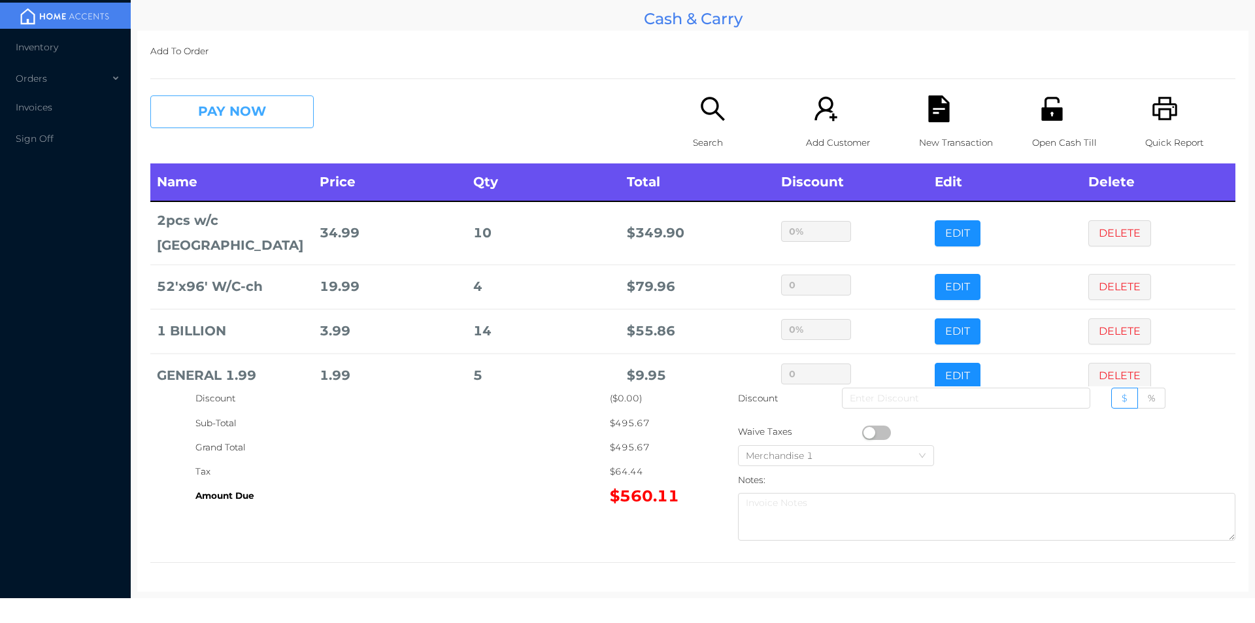
click at [203, 105] on button "PAY NOW" at bounding box center [231, 111] width 163 height 33
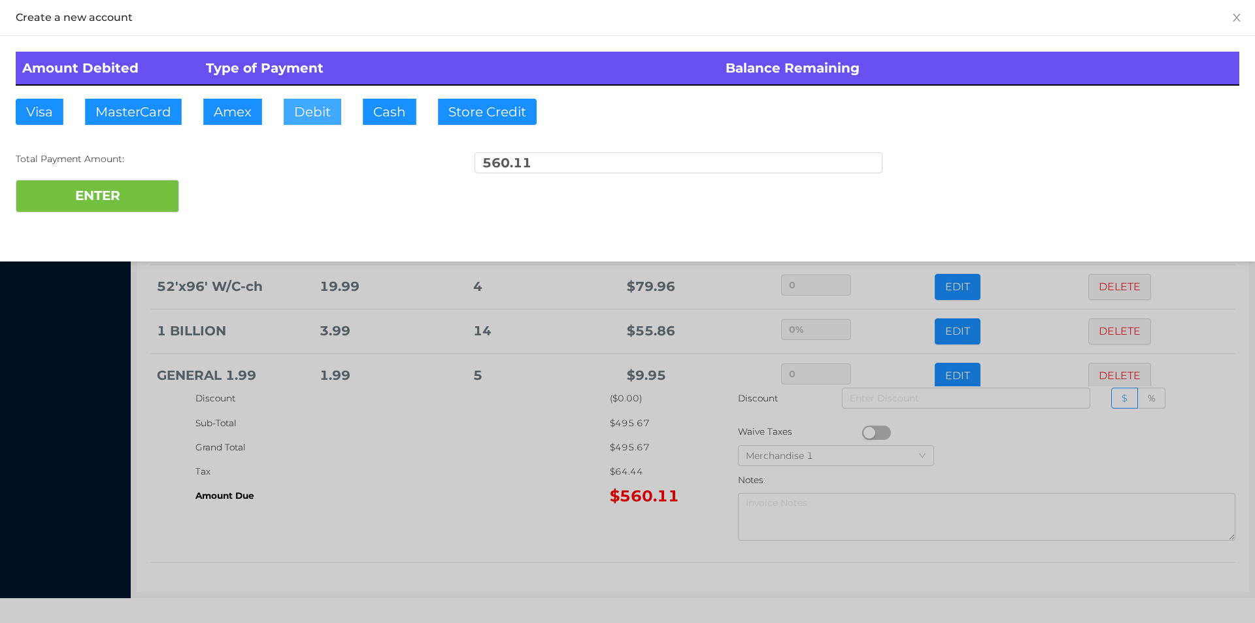
click at [318, 117] on button "Debit" at bounding box center [313, 112] width 58 height 26
click at [150, 209] on button "ENTER" at bounding box center [97, 196] width 163 height 33
type input "0"
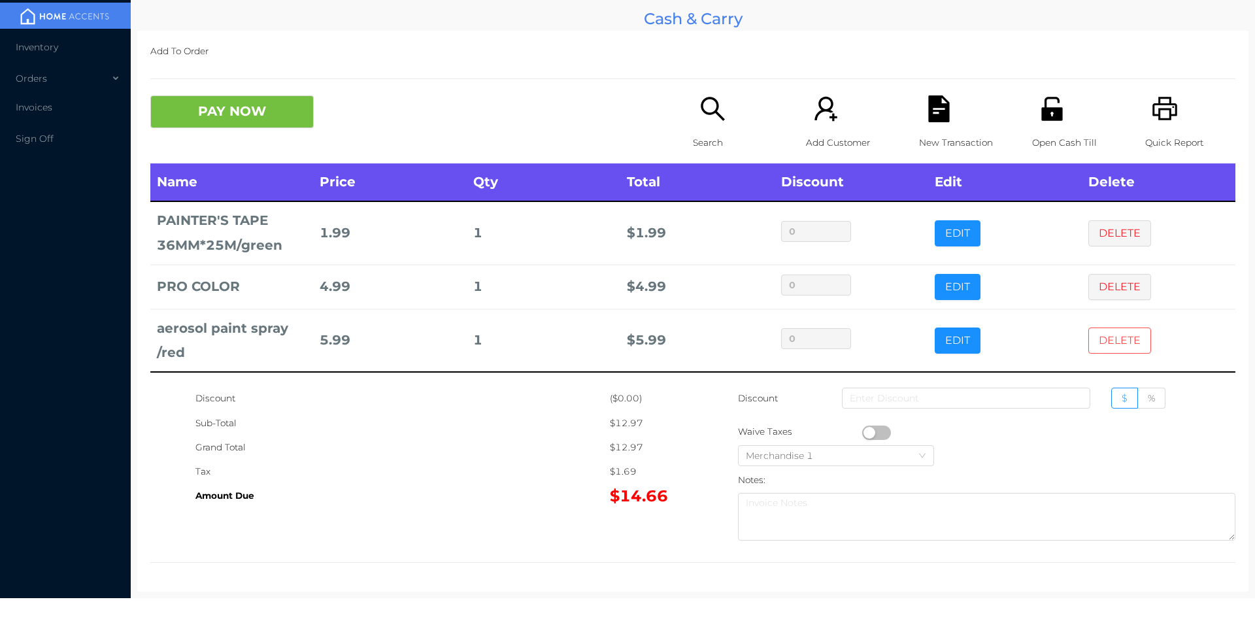
click at [1116, 348] on button "DELETE" at bounding box center [1119, 340] width 63 height 26
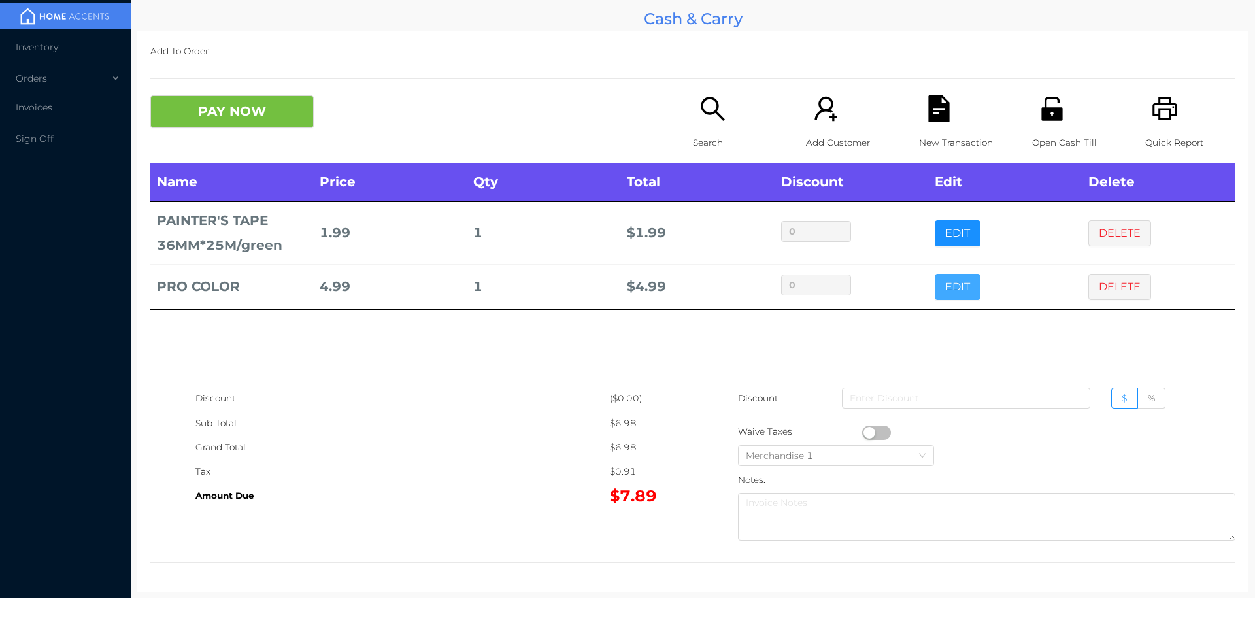
click at [945, 278] on button "EDIT" at bounding box center [958, 287] width 46 height 26
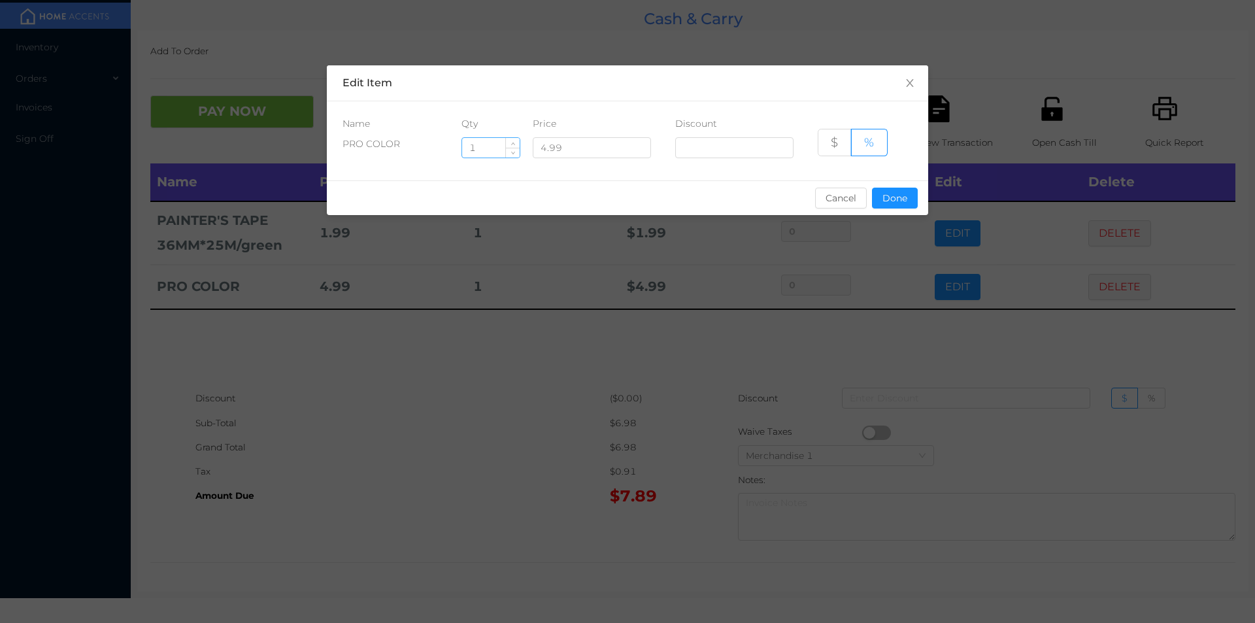
click at [471, 145] on input "1" at bounding box center [491, 148] width 58 height 20
click at [495, 146] on input "1" at bounding box center [491, 148] width 58 height 20
type input "2"
click at [892, 189] on button "Done" at bounding box center [895, 198] width 46 height 21
type input "0%"
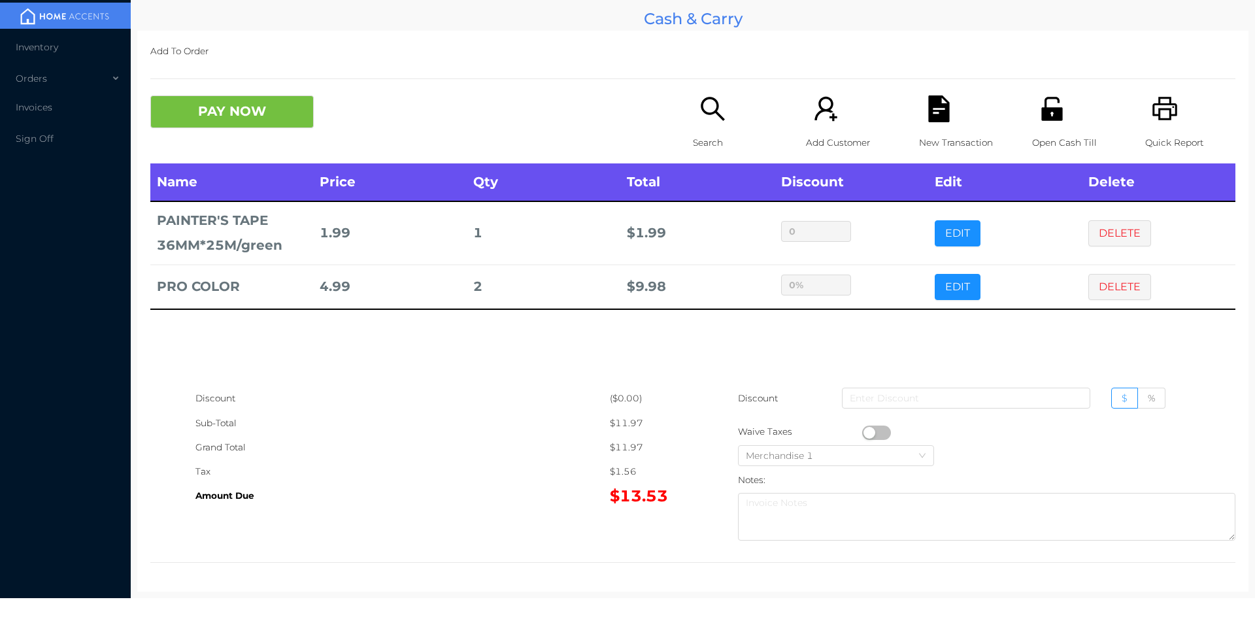
click at [1050, 146] on p "Open Cash Till" at bounding box center [1077, 143] width 90 height 24
click at [248, 96] on button "PAY NOW" at bounding box center [231, 111] width 163 height 33
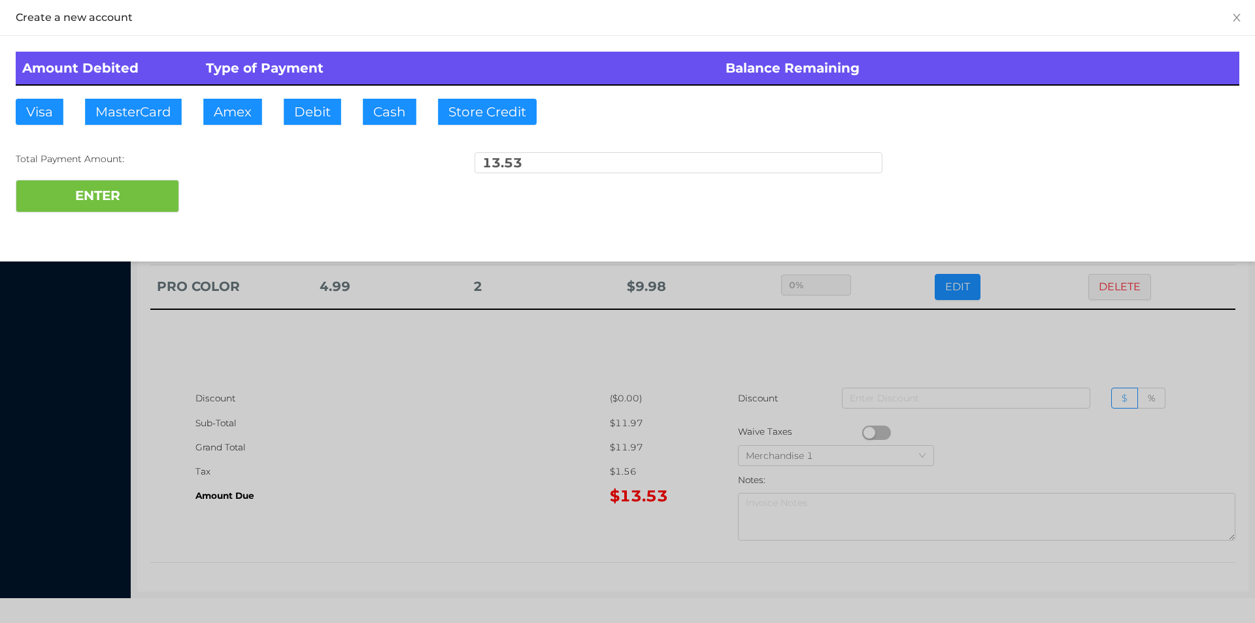
click at [503, 515] on div at bounding box center [627, 311] width 1255 height 623
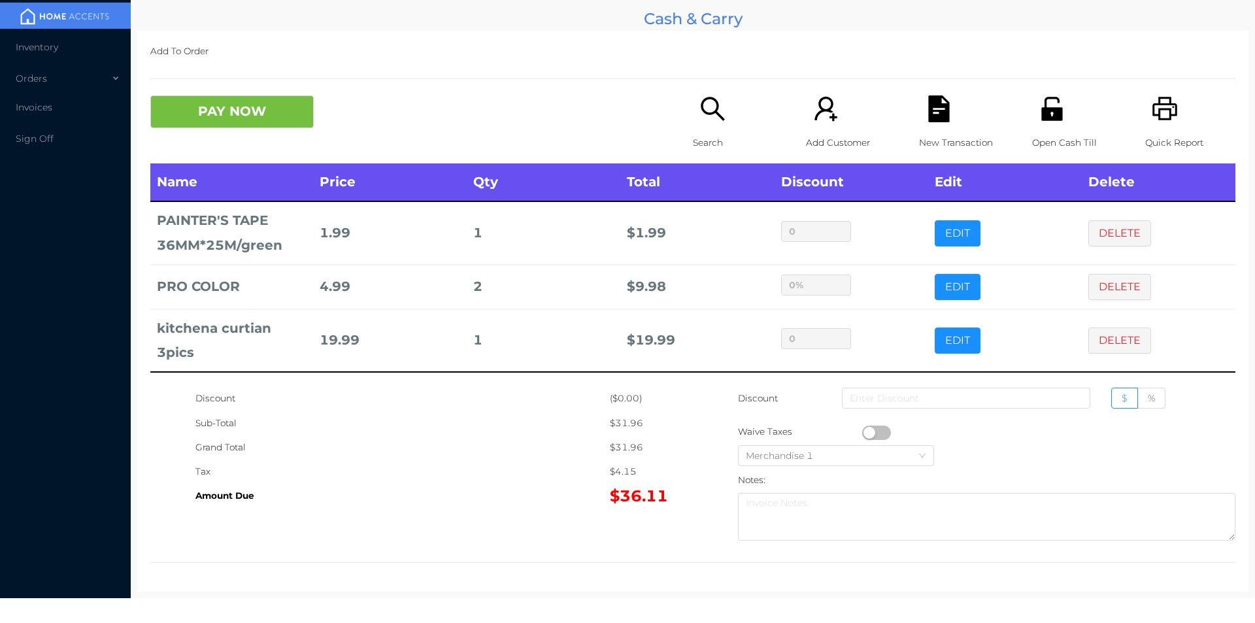
click at [1041, 135] on p "Open Cash Till" at bounding box center [1077, 143] width 90 height 24
click at [1092, 284] on button "DELETE" at bounding box center [1119, 287] width 63 height 26
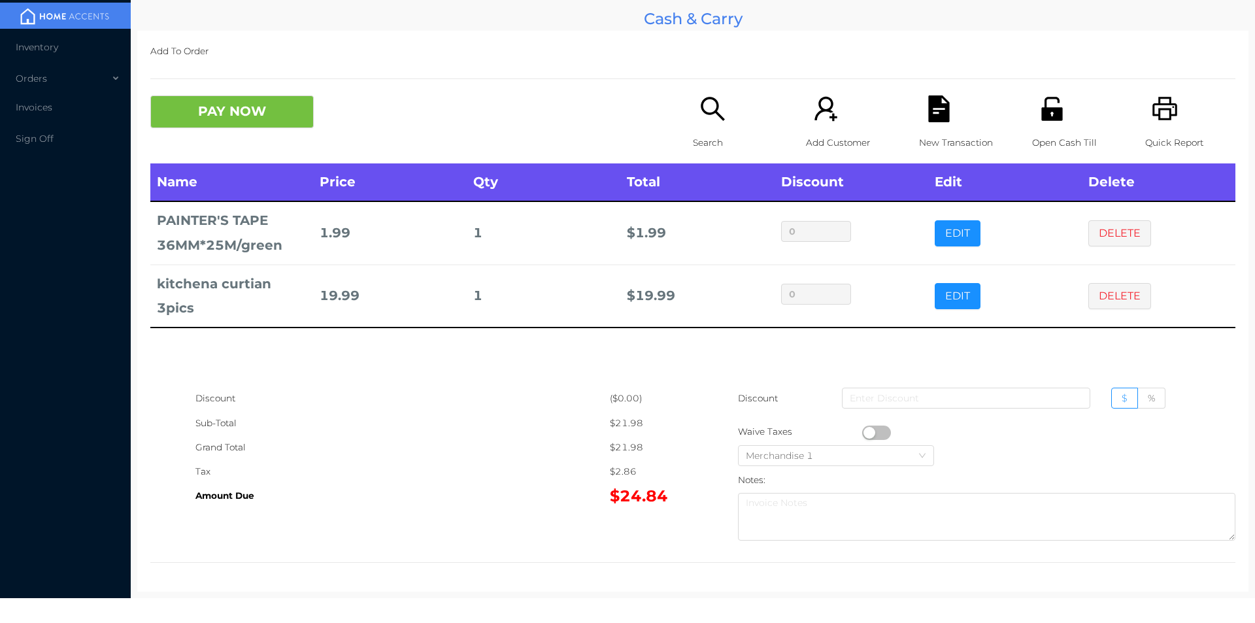
click at [929, 112] on icon "icon: file-text" at bounding box center [938, 108] width 21 height 27
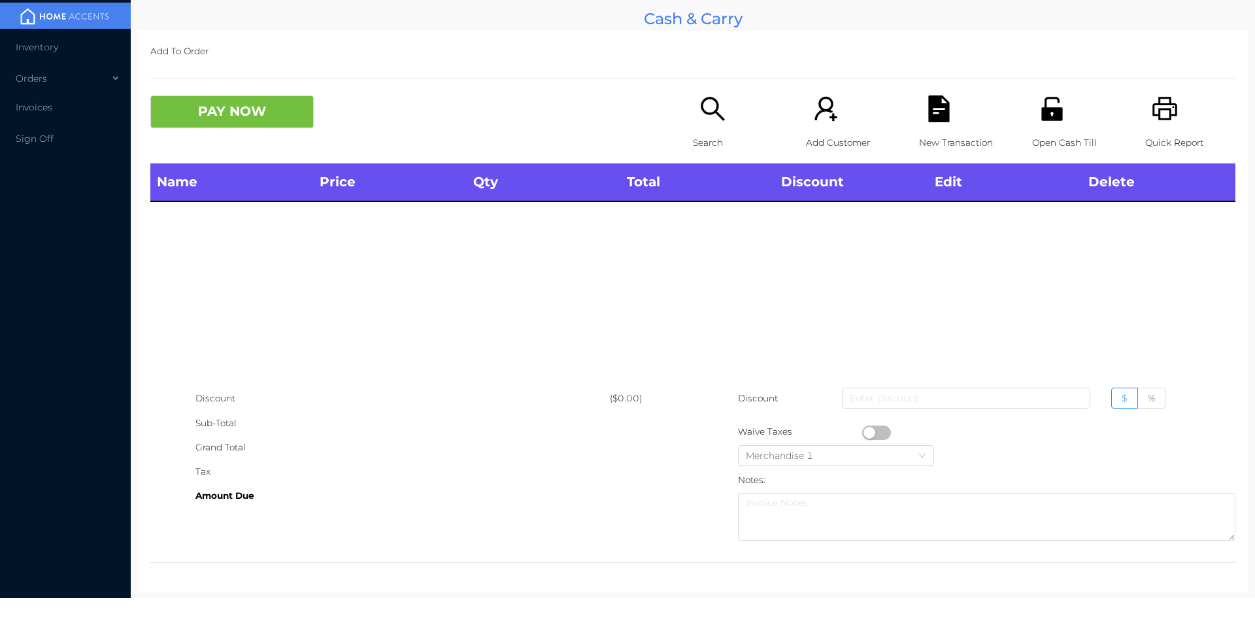
click at [1039, 105] on icon "icon: unlock" at bounding box center [1052, 108] width 27 height 27
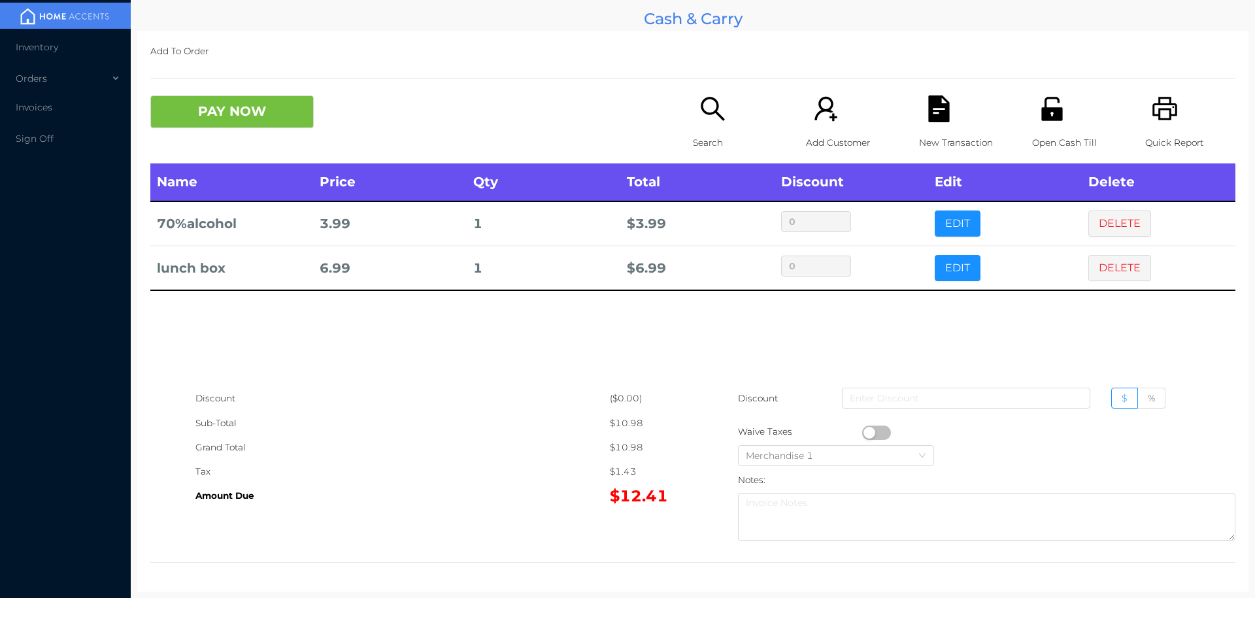
click at [724, 124] on div "Search" at bounding box center [738, 129] width 90 height 68
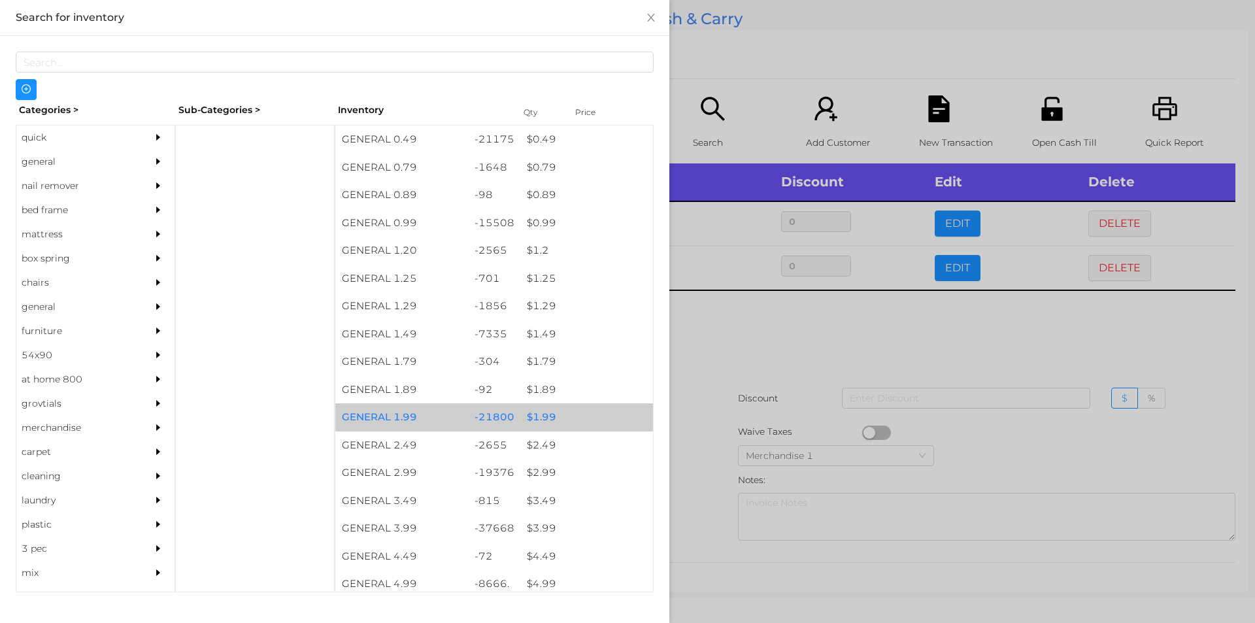
click at [538, 413] on div "$ 1.99" at bounding box center [586, 417] width 133 height 28
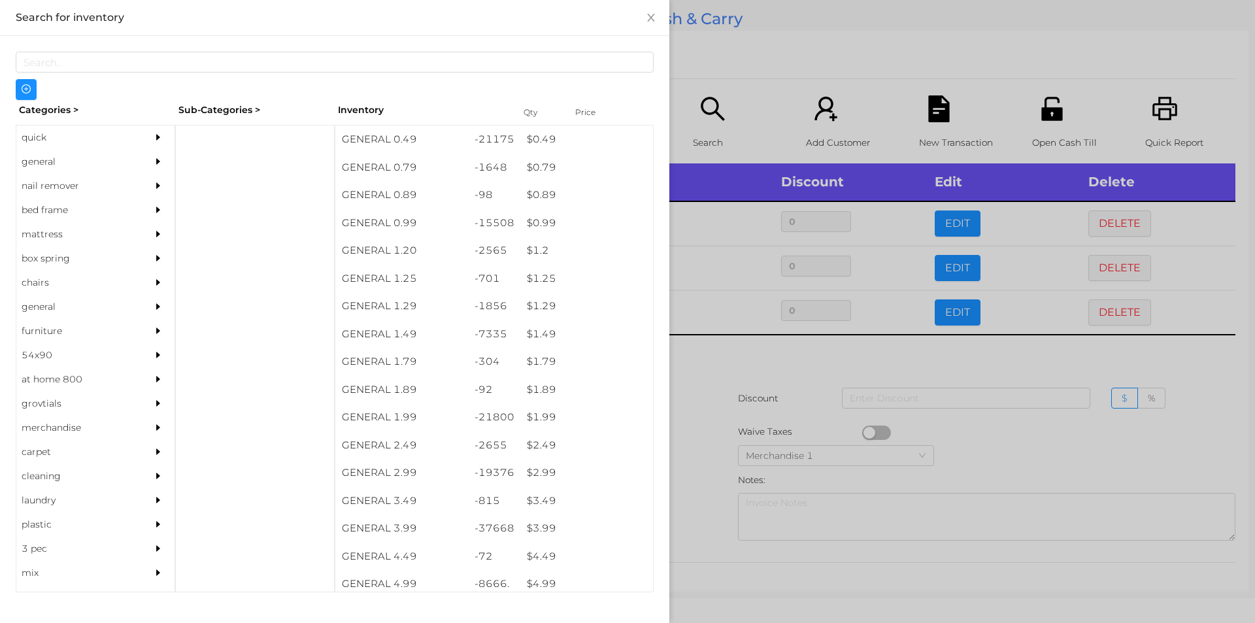
click at [711, 382] on div at bounding box center [627, 311] width 1255 height 623
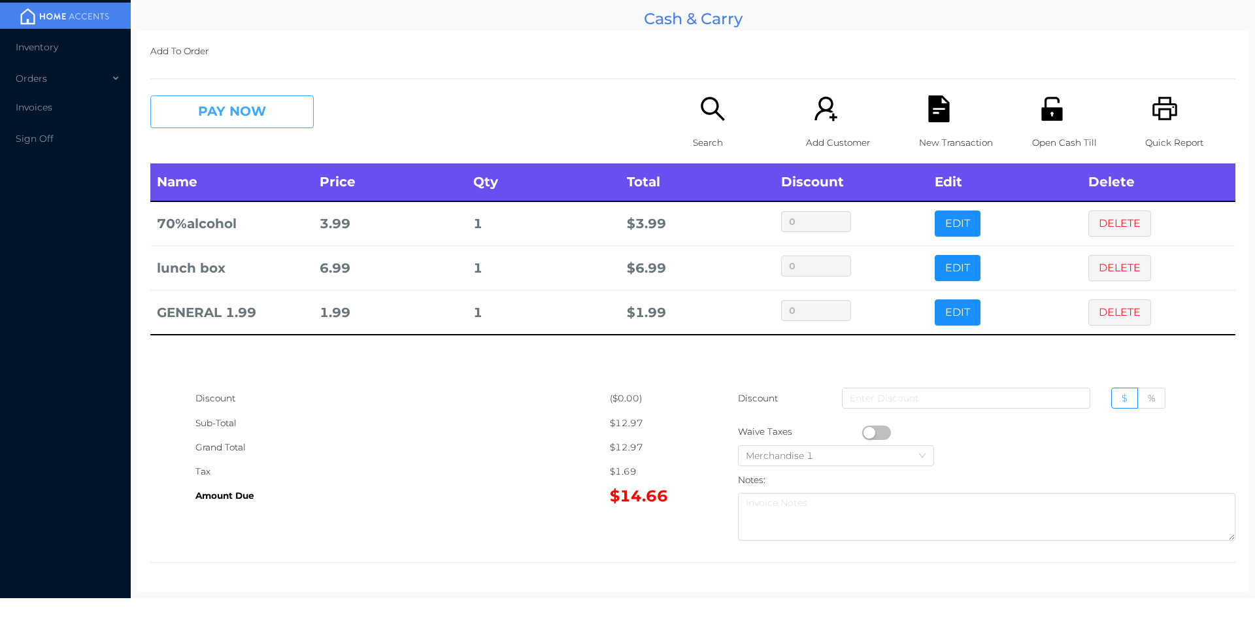
click at [229, 126] on button "PAY NOW" at bounding box center [231, 111] width 163 height 33
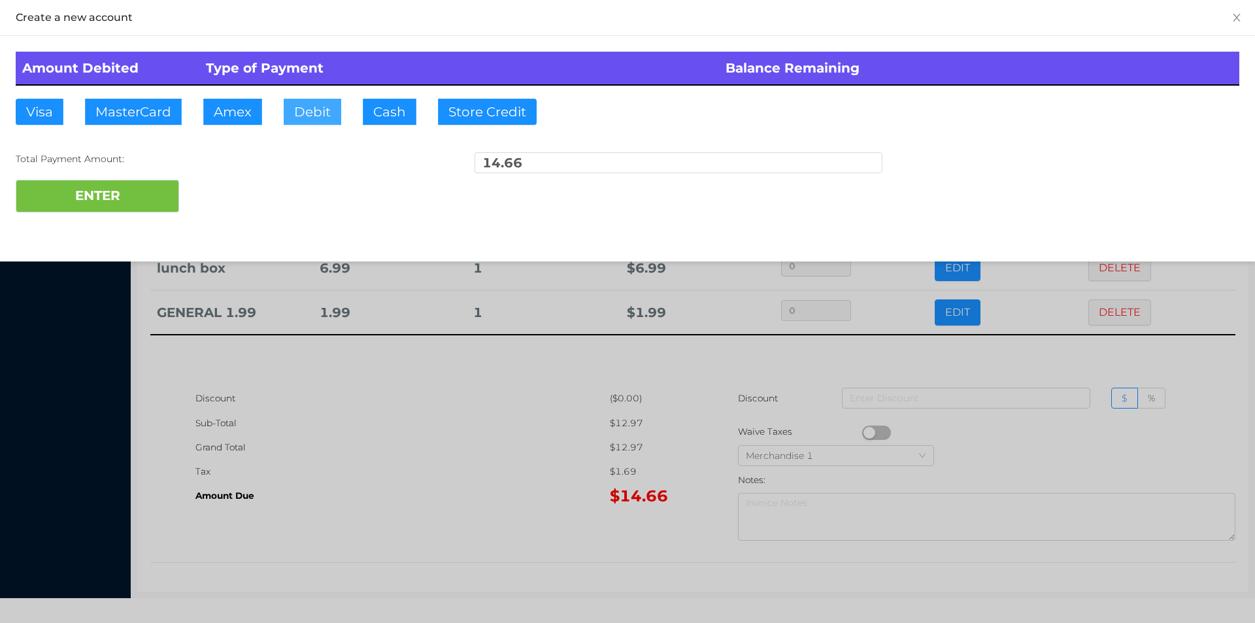
click at [318, 109] on button "Debit" at bounding box center [313, 112] width 58 height 26
type input "20."
click at [147, 193] on button "ENTER" at bounding box center [97, 196] width 163 height 33
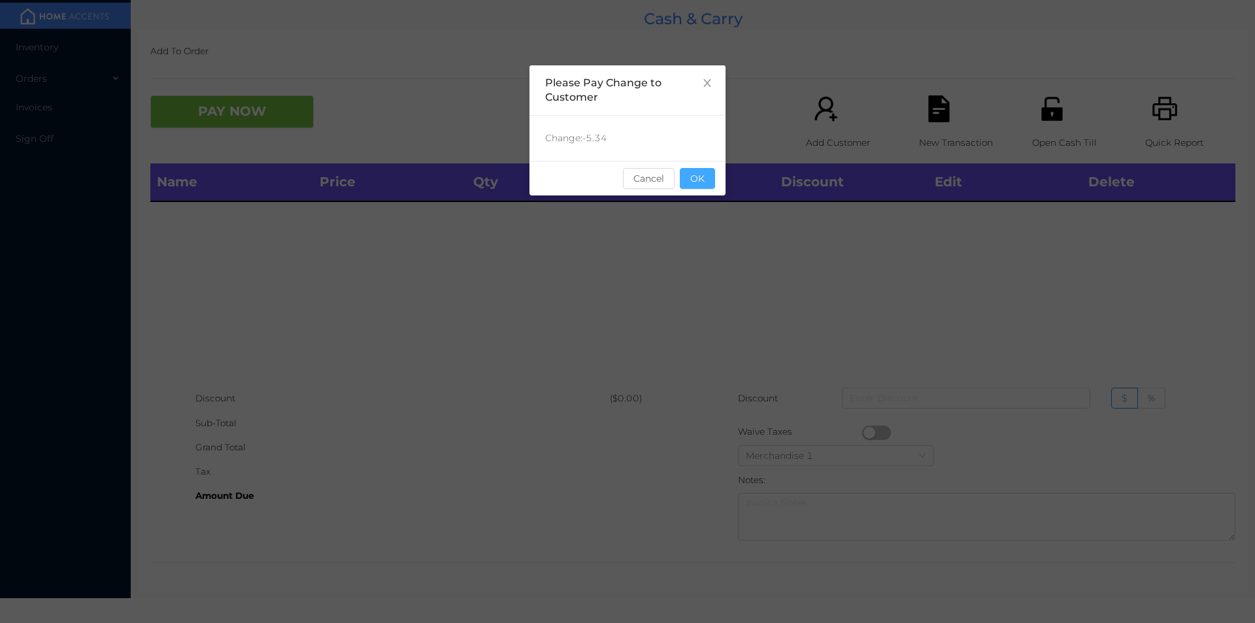
click at [700, 178] on button "OK" at bounding box center [697, 178] width 35 height 21
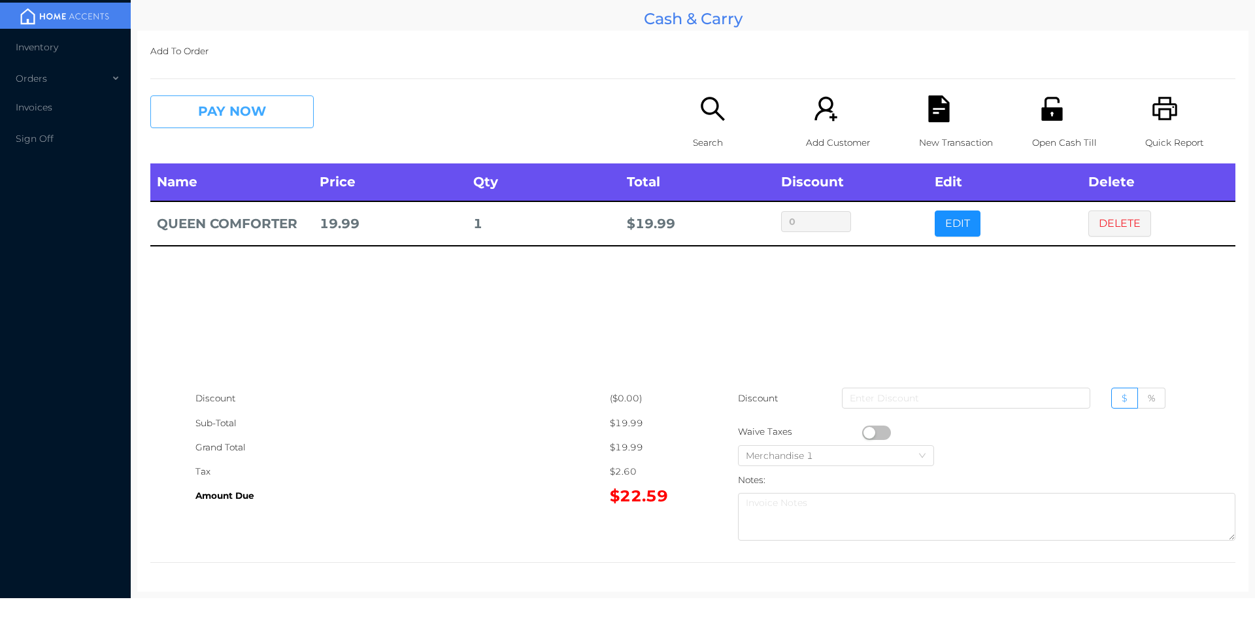
click at [208, 102] on button "PAY NOW" at bounding box center [231, 111] width 163 height 33
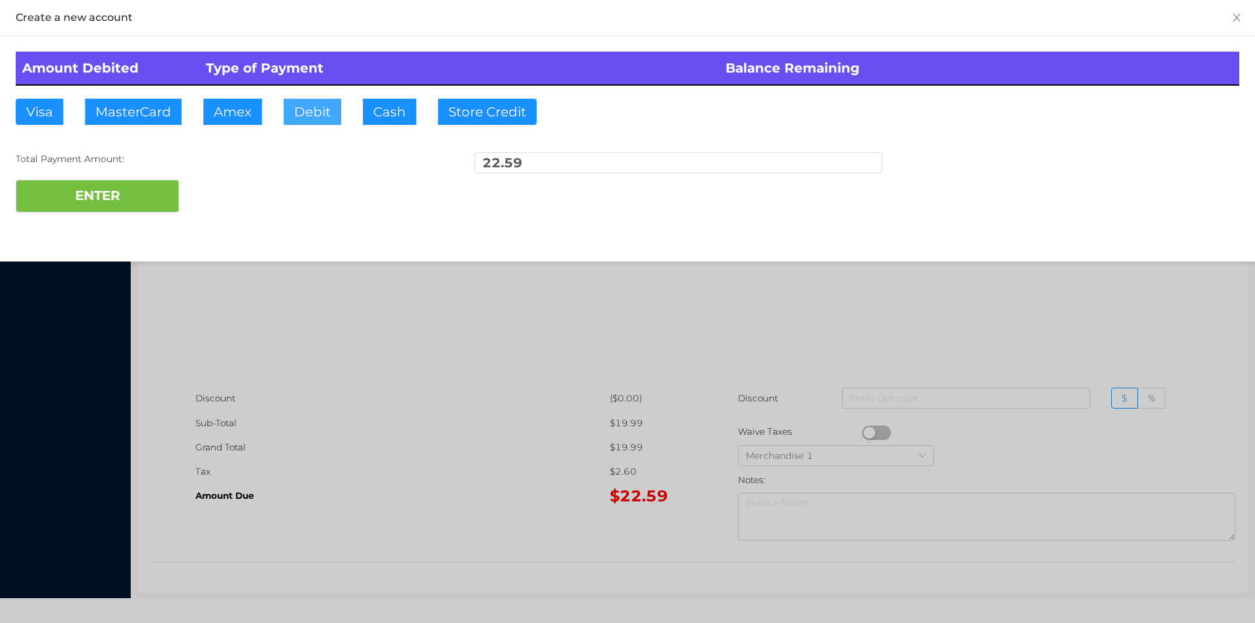
click at [297, 101] on button "Debit" at bounding box center [313, 112] width 58 height 26
click at [130, 197] on button "ENTER" at bounding box center [97, 196] width 163 height 33
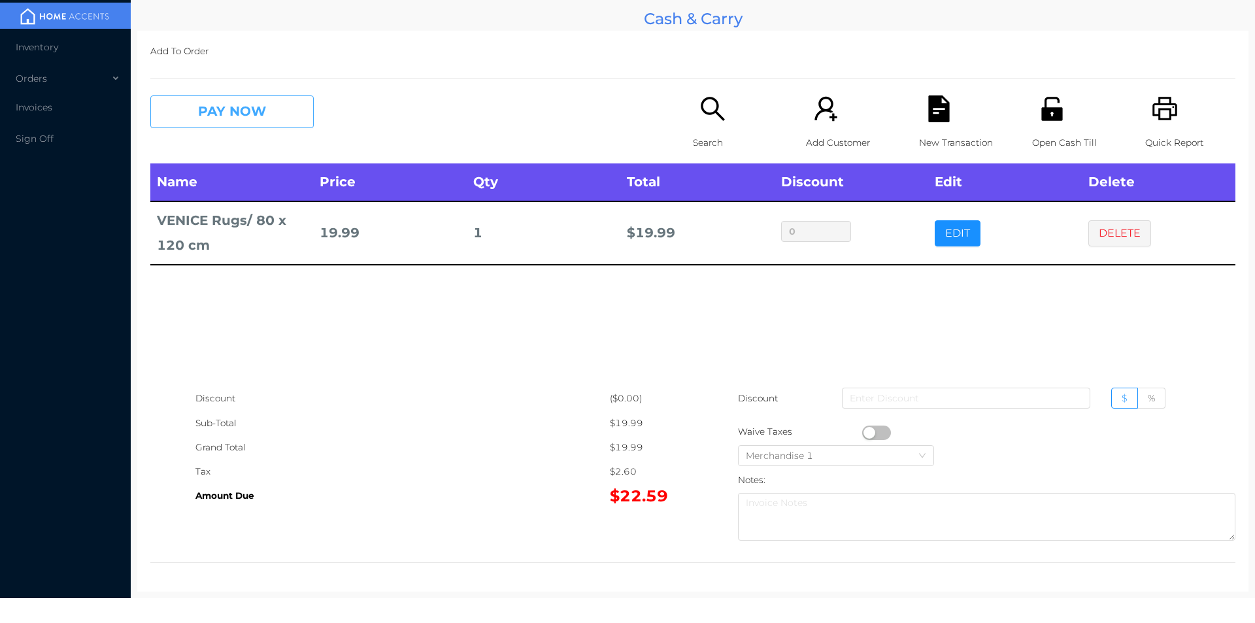
click at [269, 109] on button "PAY NOW" at bounding box center [231, 111] width 163 height 33
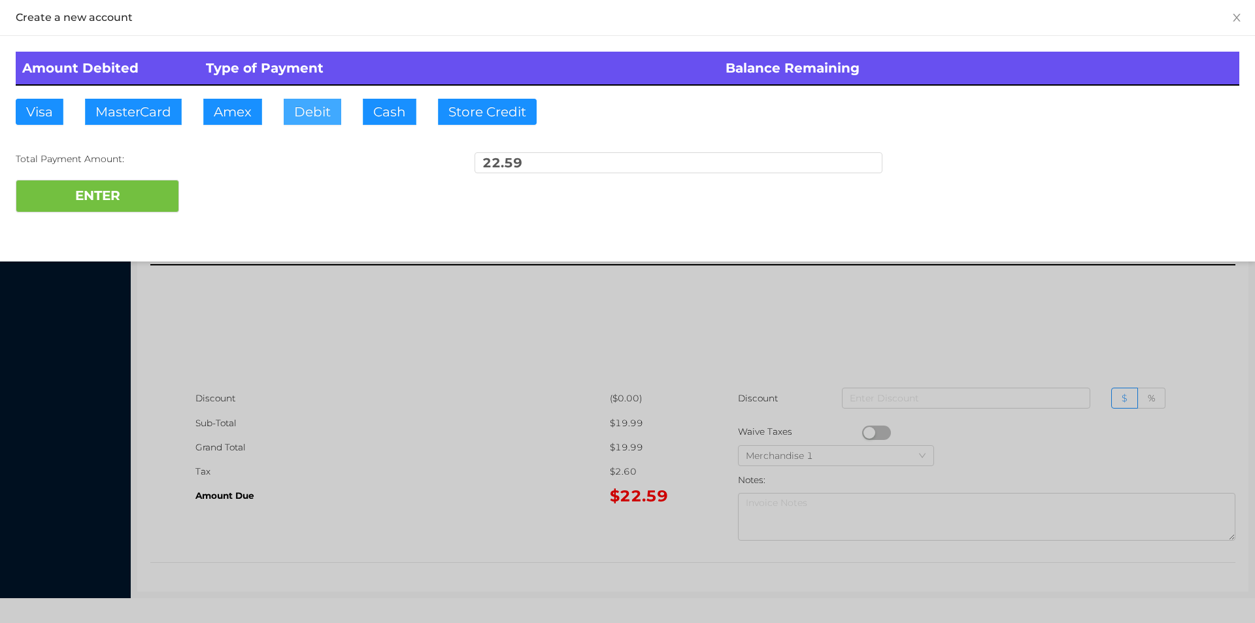
click at [300, 124] on button "Debit" at bounding box center [313, 112] width 58 height 26
click at [156, 196] on button "ENTER" at bounding box center [97, 196] width 163 height 33
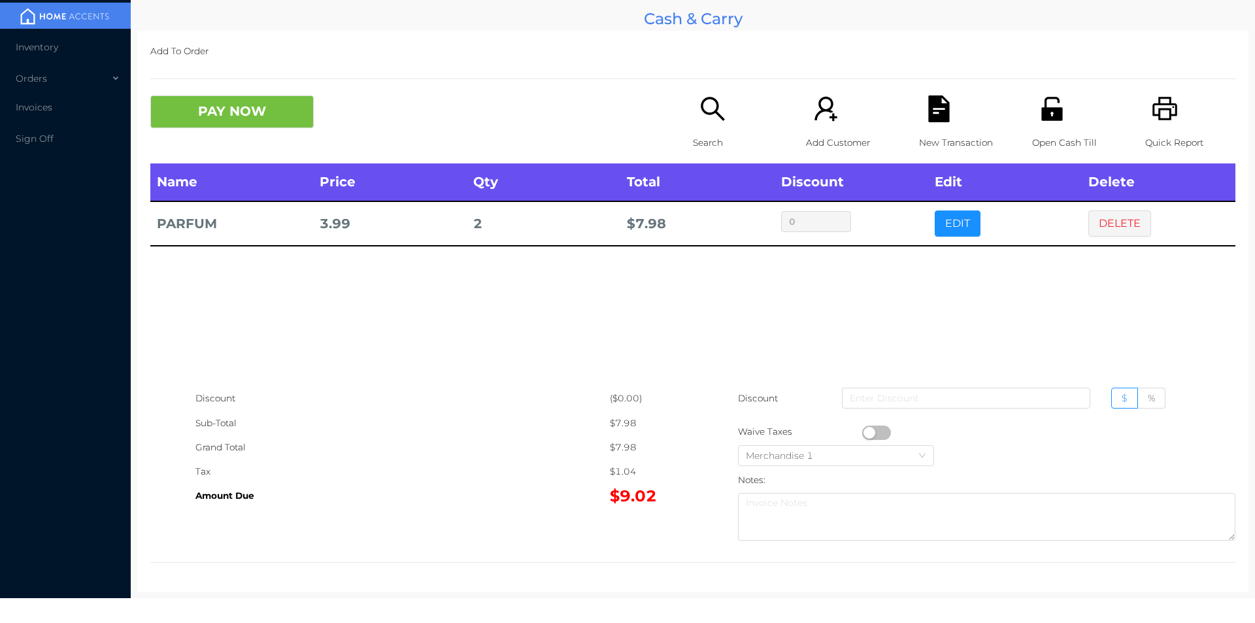
click at [249, 120] on button "PAY NOW" at bounding box center [231, 111] width 163 height 33
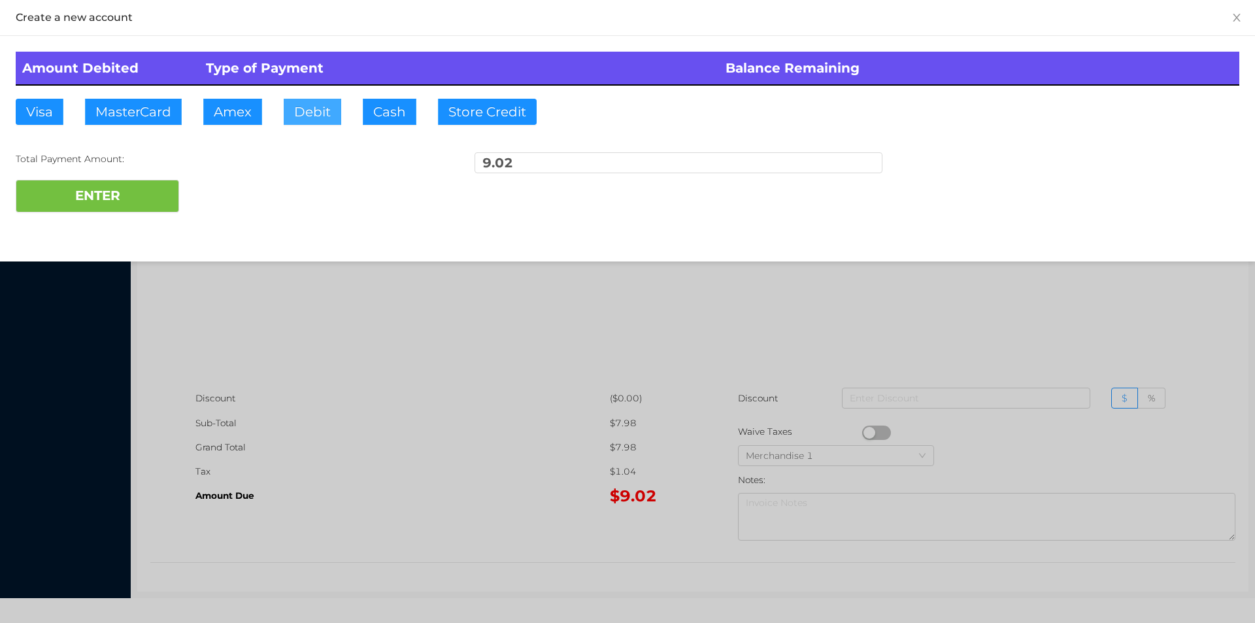
click at [310, 103] on button "Debit" at bounding box center [313, 112] width 58 height 26
click at [150, 195] on button "ENTER" at bounding box center [97, 196] width 163 height 33
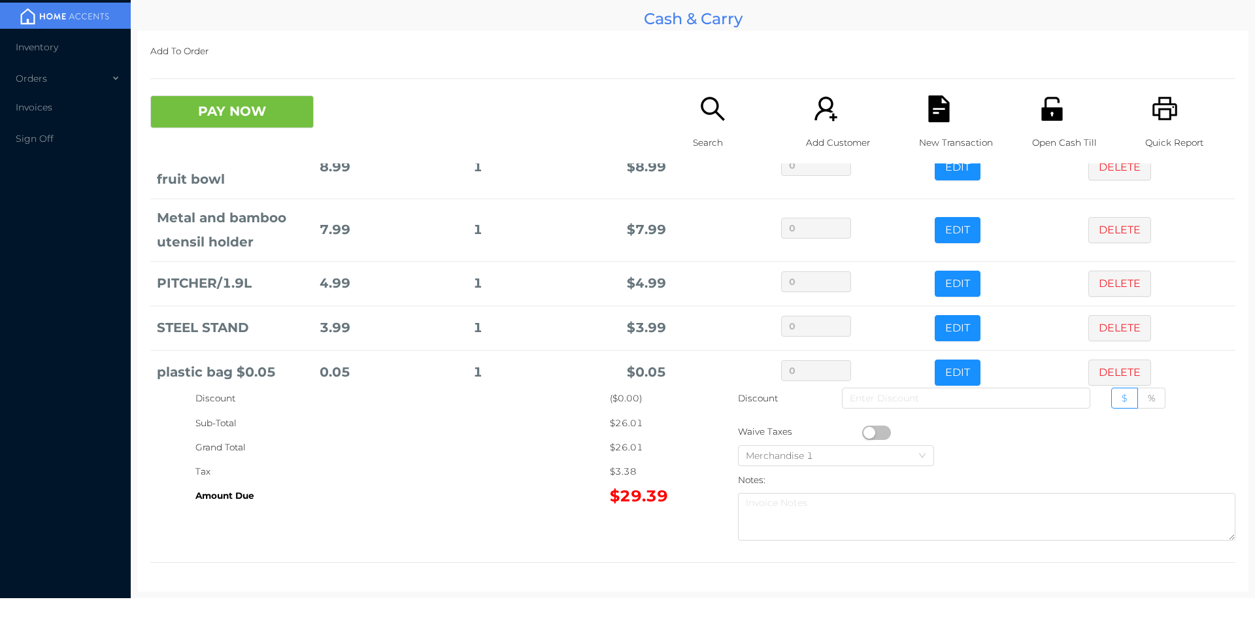
scroll to position [88, 0]
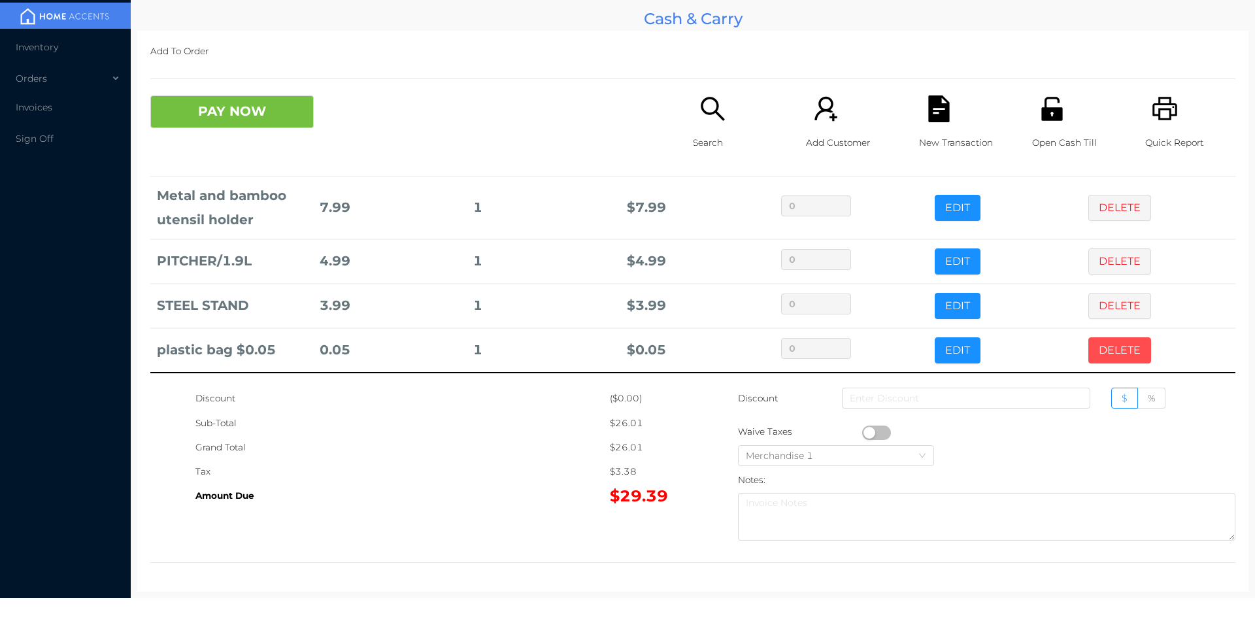
click at [1113, 348] on button "DELETE" at bounding box center [1119, 350] width 63 height 26
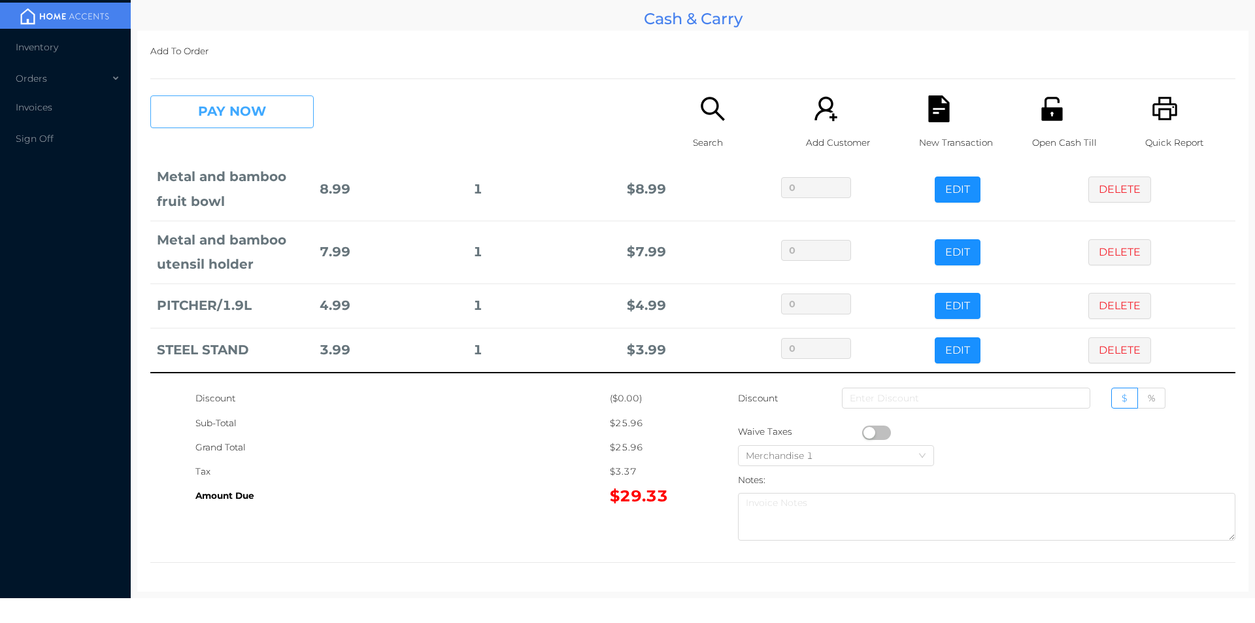
click at [212, 127] on button "PAY NOW" at bounding box center [231, 111] width 163 height 33
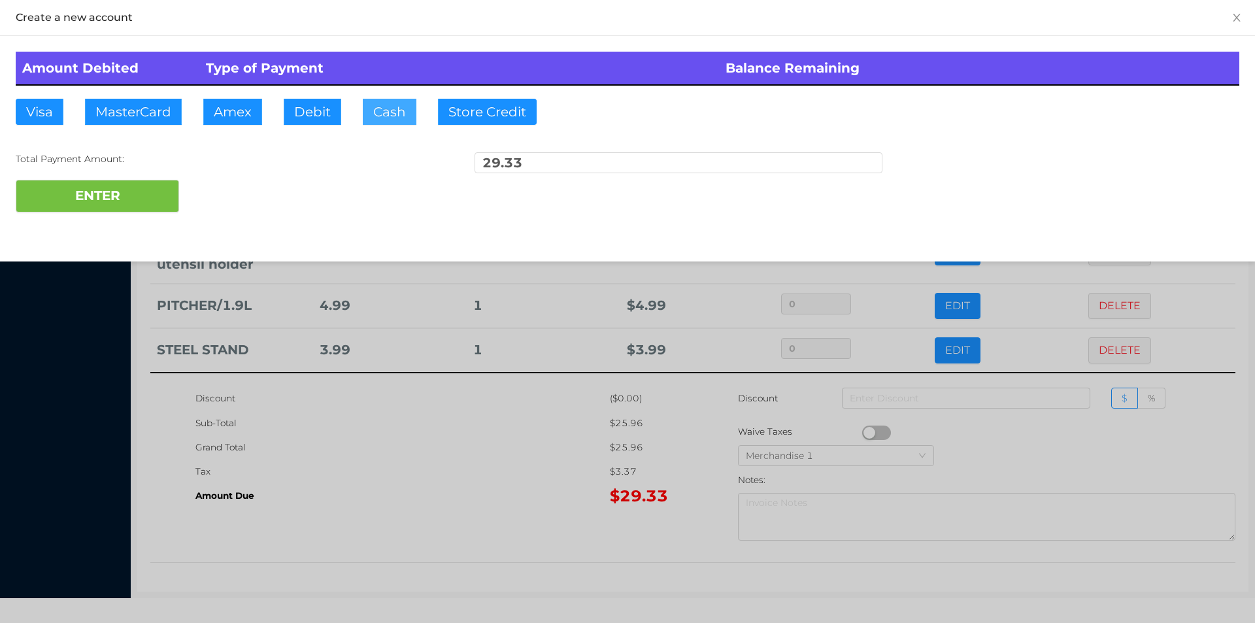
click at [374, 114] on button "Cash" at bounding box center [390, 112] width 54 height 26
type input "40."
click at [129, 193] on button "ENTER" at bounding box center [97, 196] width 163 height 33
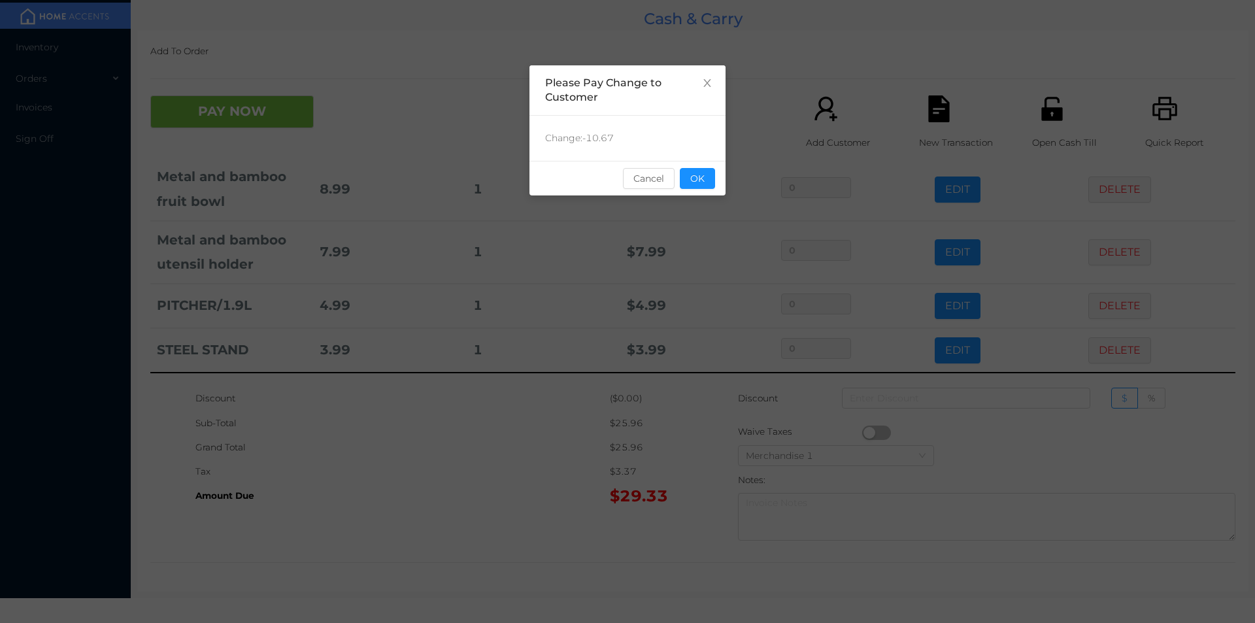
scroll to position [0, 0]
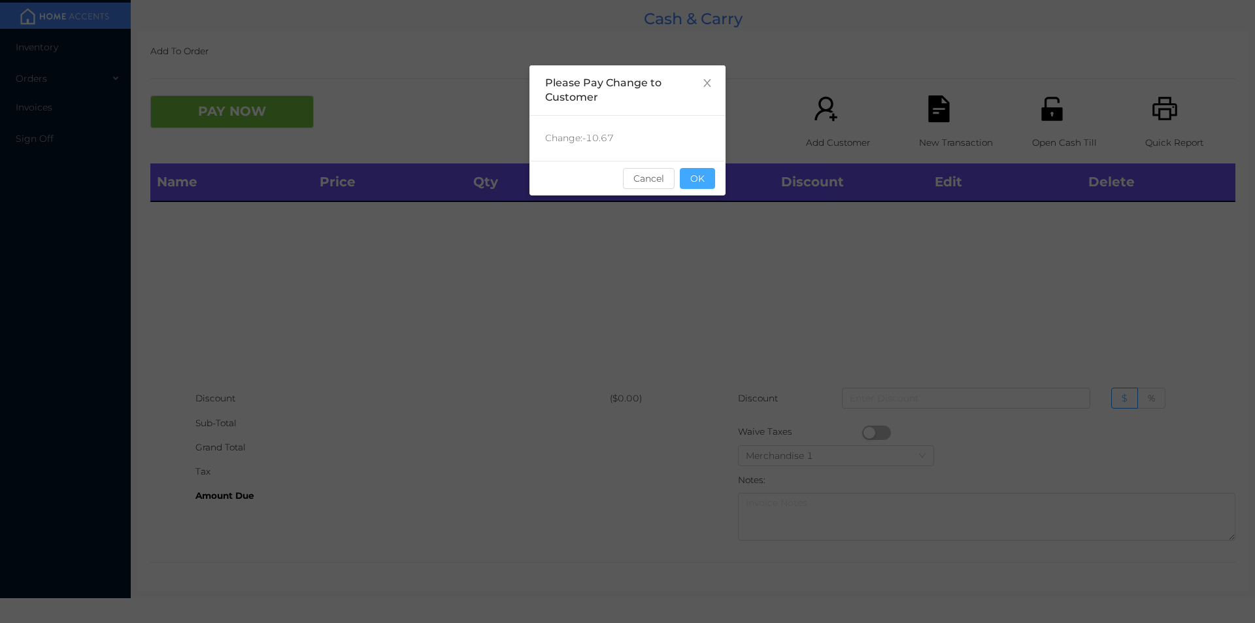
click at [697, 178] on button "OK" at bounding box center [697, 178] width 35 height 21
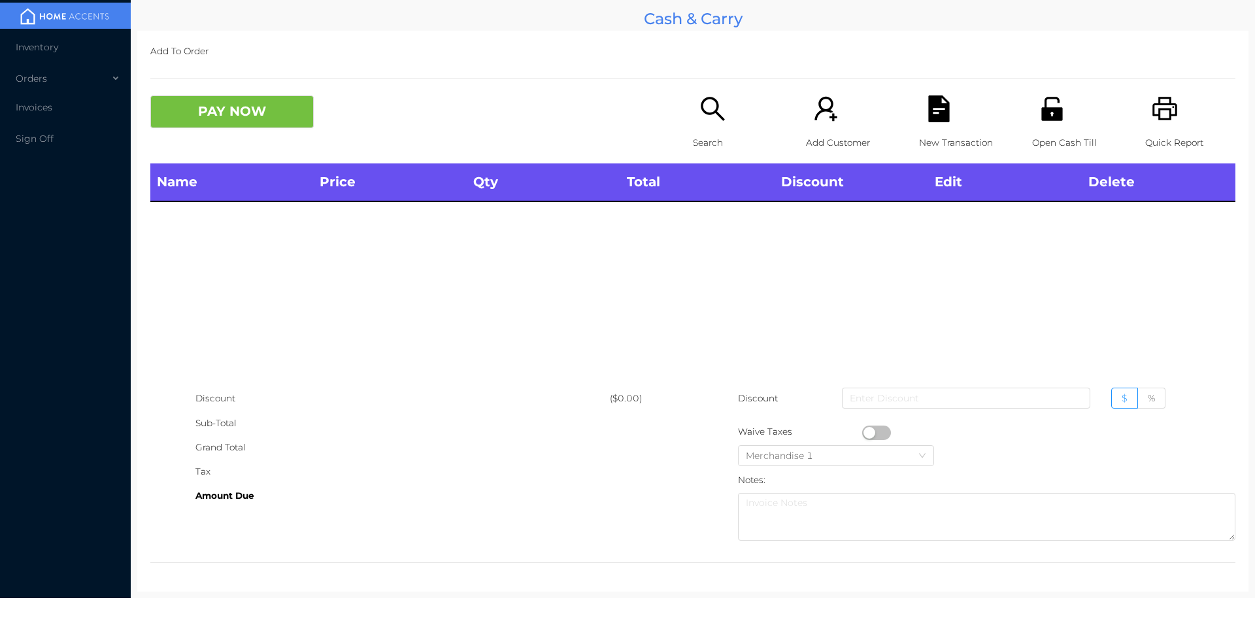
click at [745, 272] on div "Name Price Qty Total Discount Edit Delete" at bounding box center [692, 274] width 1085 height 223
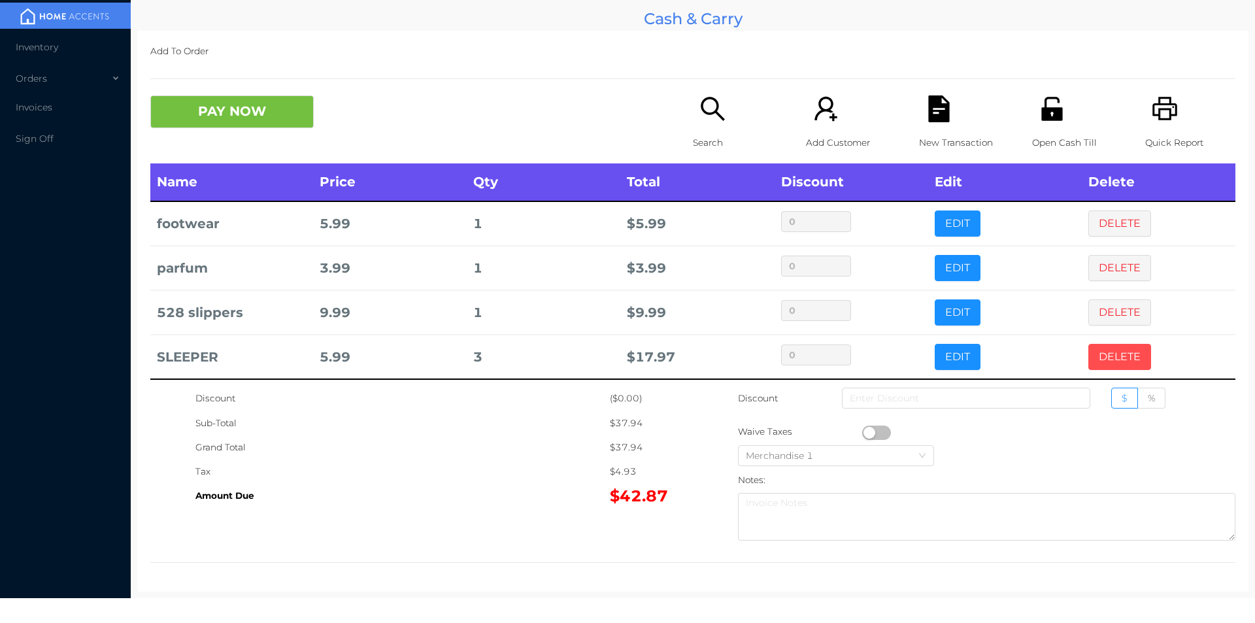
click at [1115, 352] on button "DELETE" at bounding box center [1119, 357] width 63 height 26
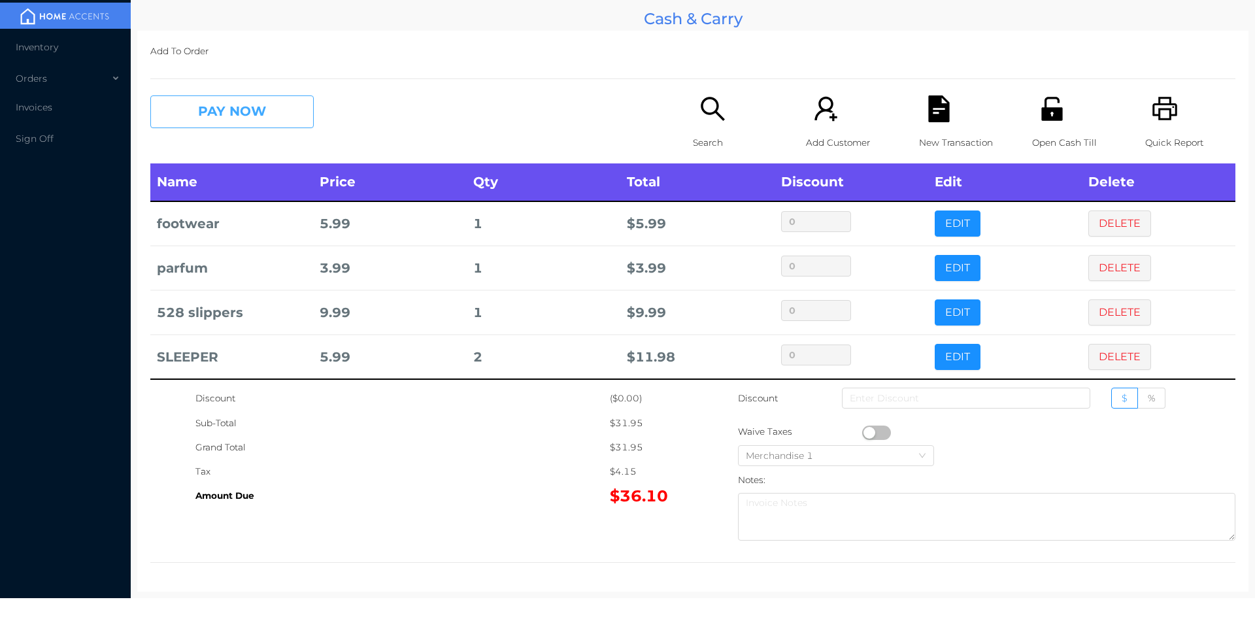
click at [265, 116] on button "PAY NOW" at bounding box center [231, 111] width 163 height 33
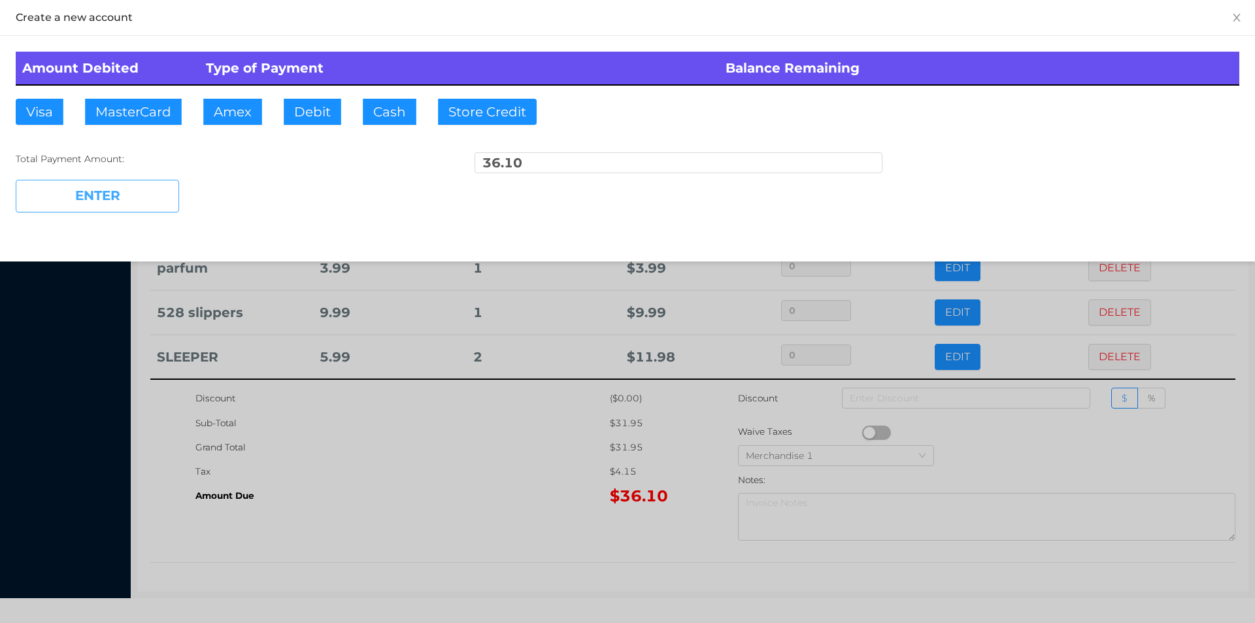
click at [156, 196] on button "ENTER" at bounding box center [97, 196] width 163 height 33
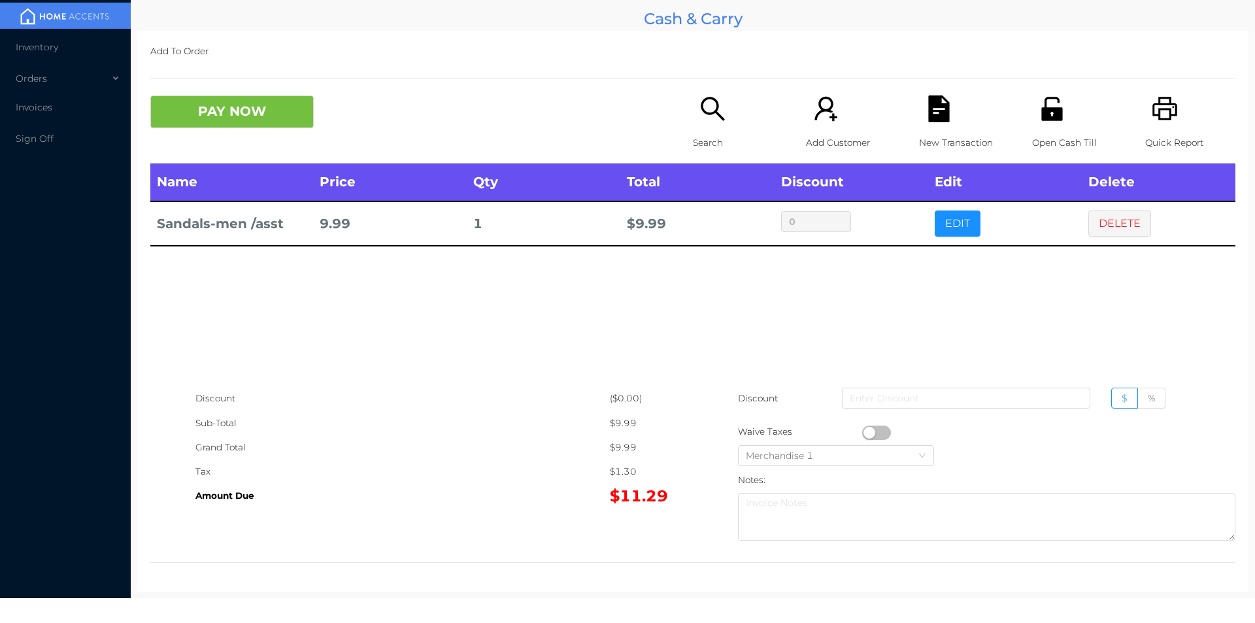
click at [701, 127] on div "Search" at bounding box center [738, 129] width 90 height 68
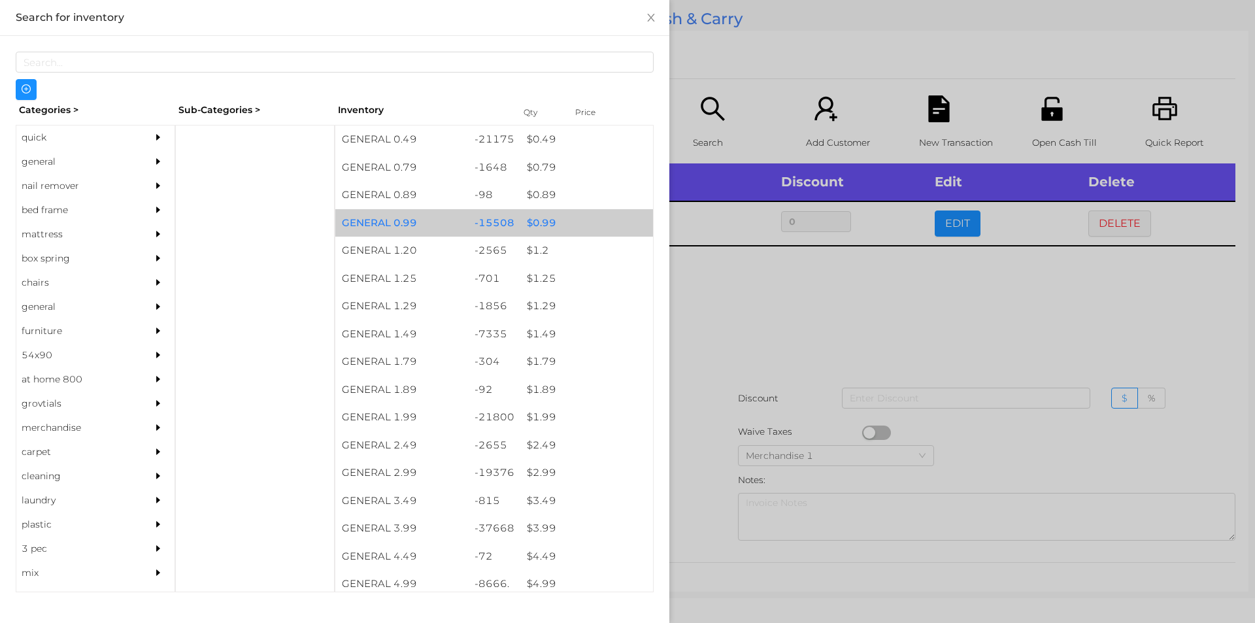
click at [534, 217] on div "$ 0.99" at bounding box center [586, 223] width 133 height 28
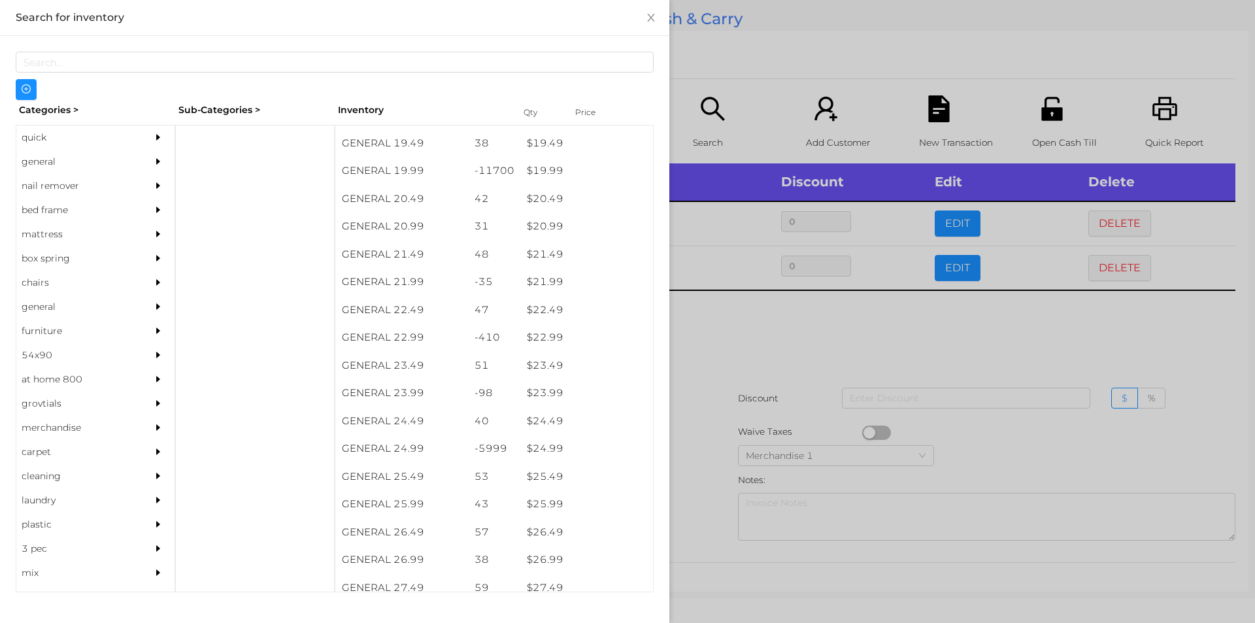
scroll to position [1418, 0]
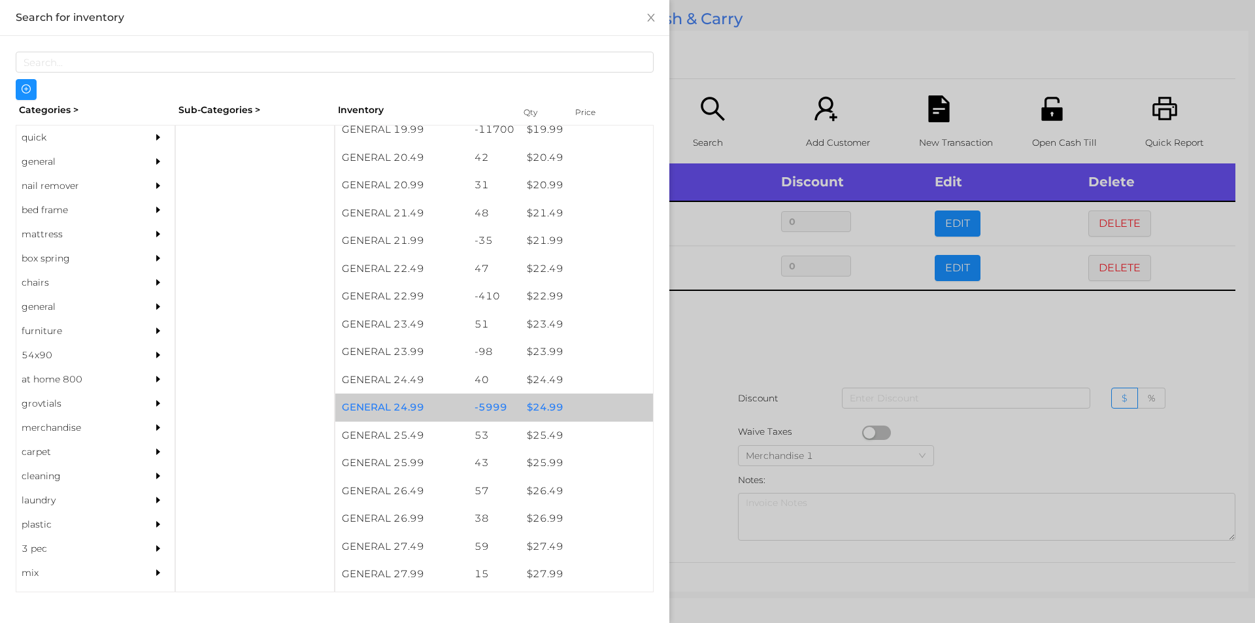
click at [543, 407] on div "$ 24.99" at bounding box center [586, 407] width 133 height 28
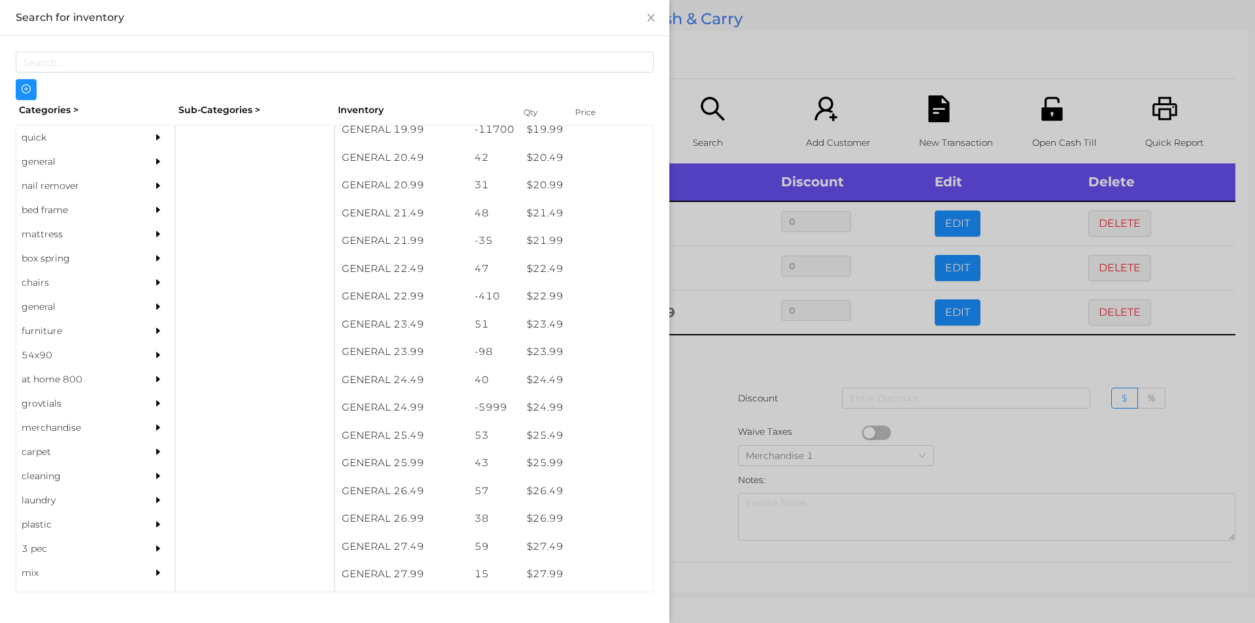
click at [720, 357] on div at bounding box center [627, 311] width 1255 height 623
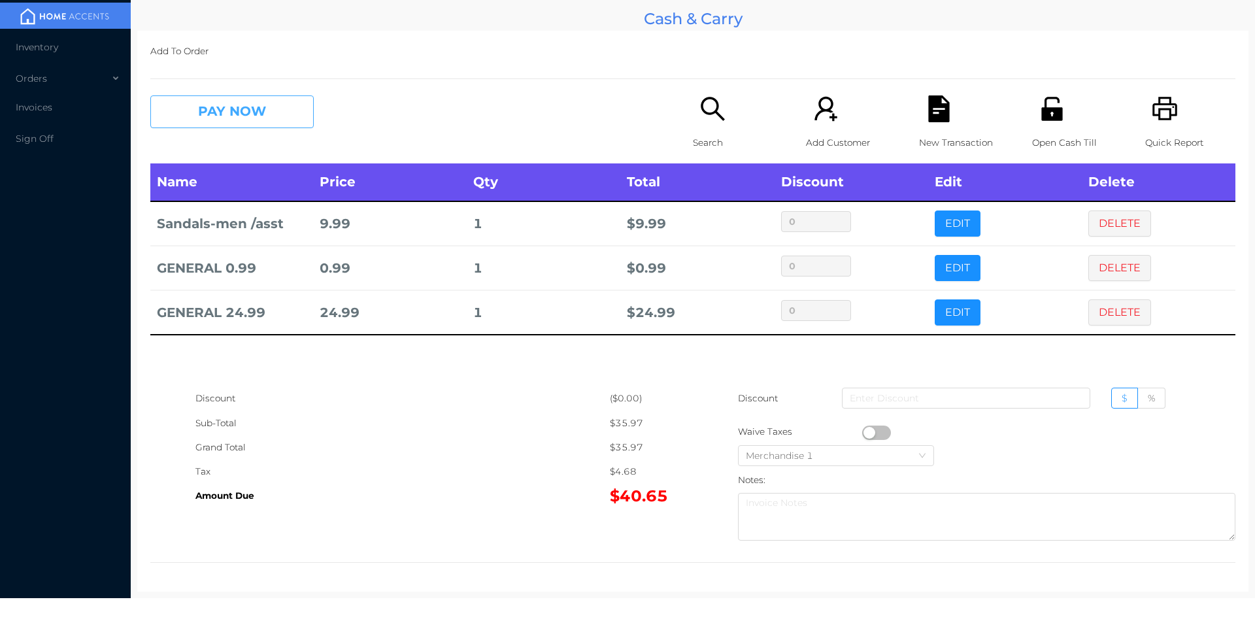
click at [218, 125] on button "PAY NOW" at bounding box center [231, 111] width 163 height 33
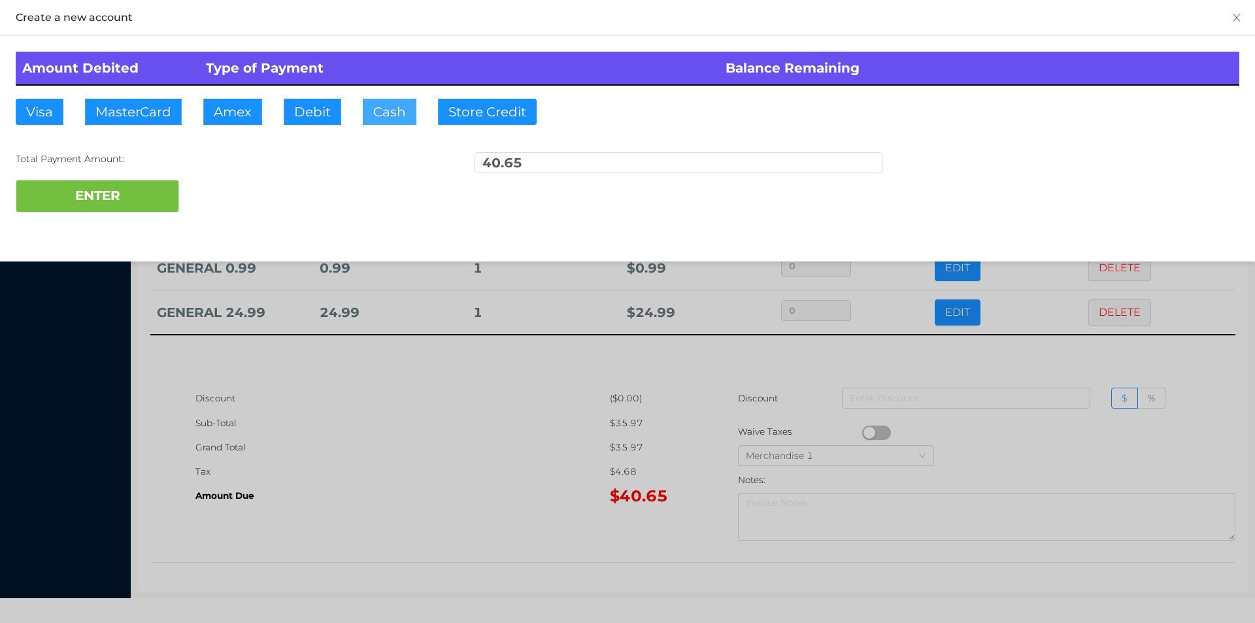
click at [380, 116] on button "Cash" at bounding box center [390, 112] width 54 height 26
type input "50."
click at [94, 211] on button "ENTER" at bounding box center [97, 196] width 163 height 33
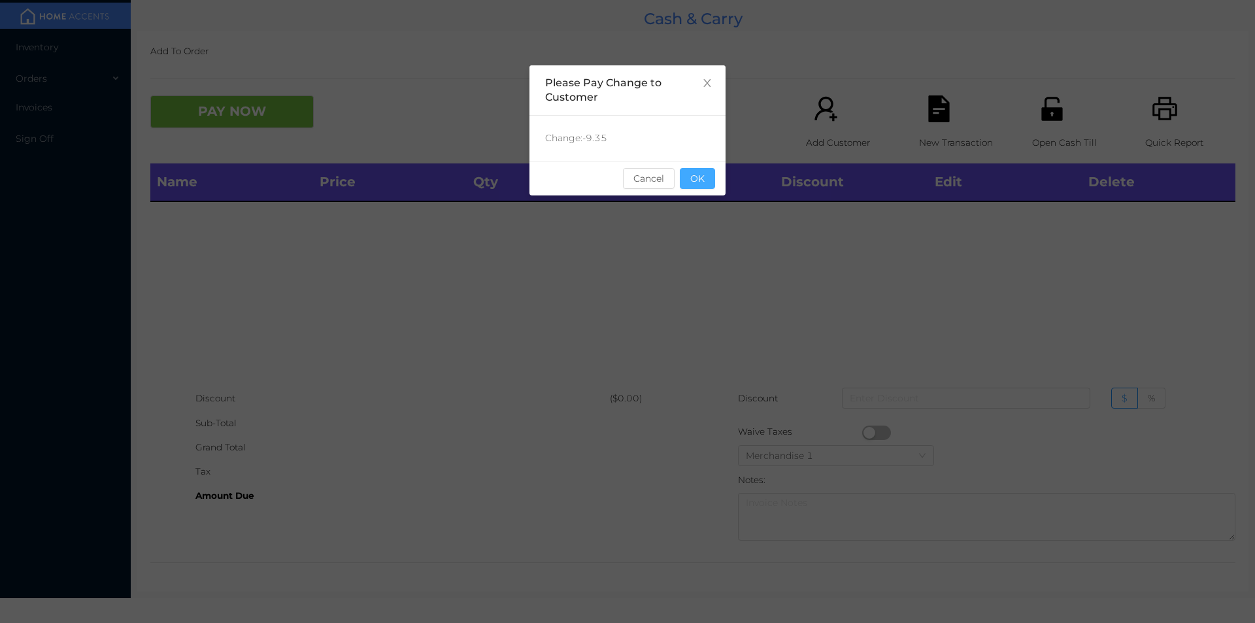
click at [705, 188] on button "OK" at bounding box center [697, 178] width 35 height 21
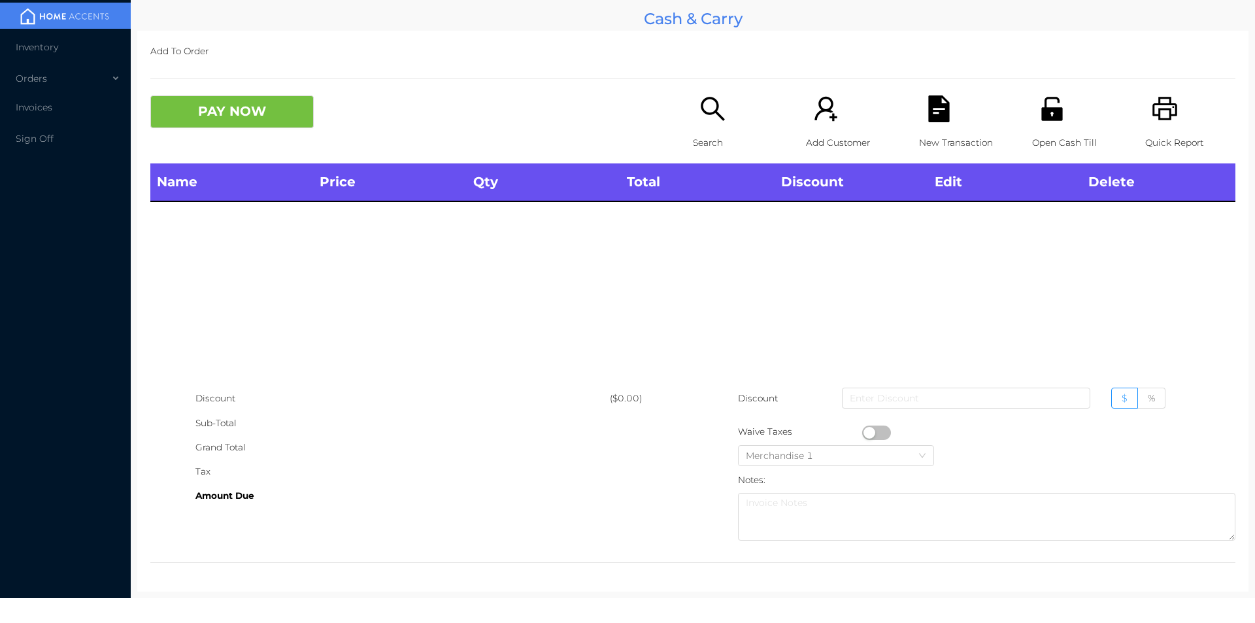
click at [707, 142] on p "Search" at bounding box center [738, 143] width 90 height 24
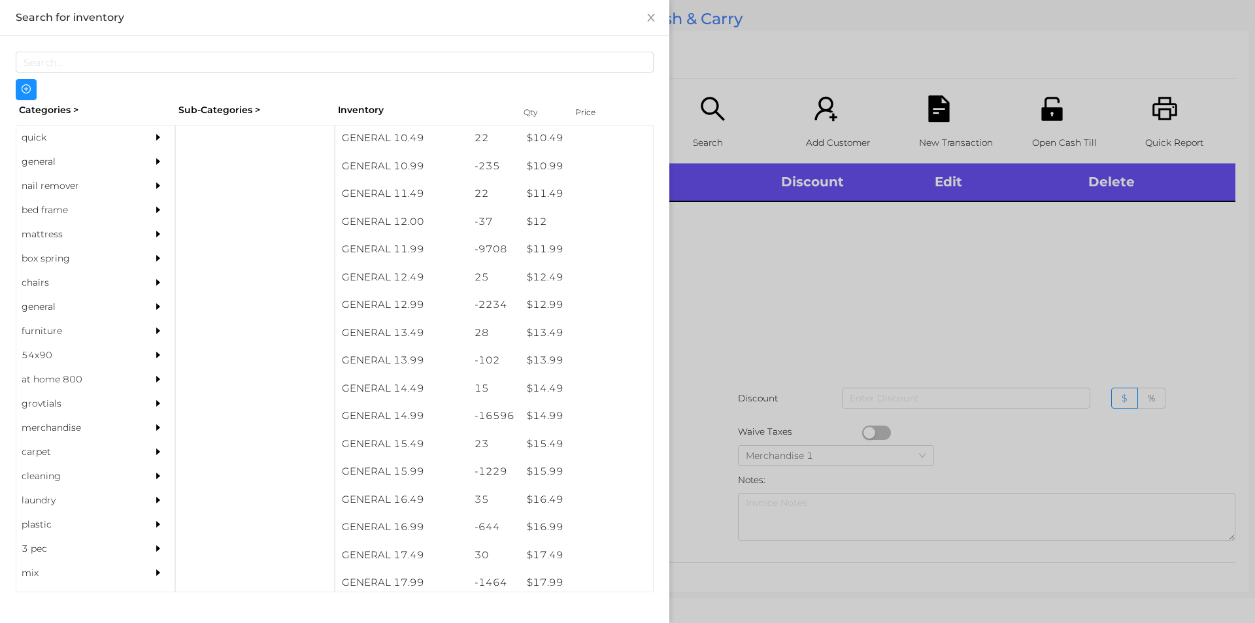
scroll to position [854, 0]
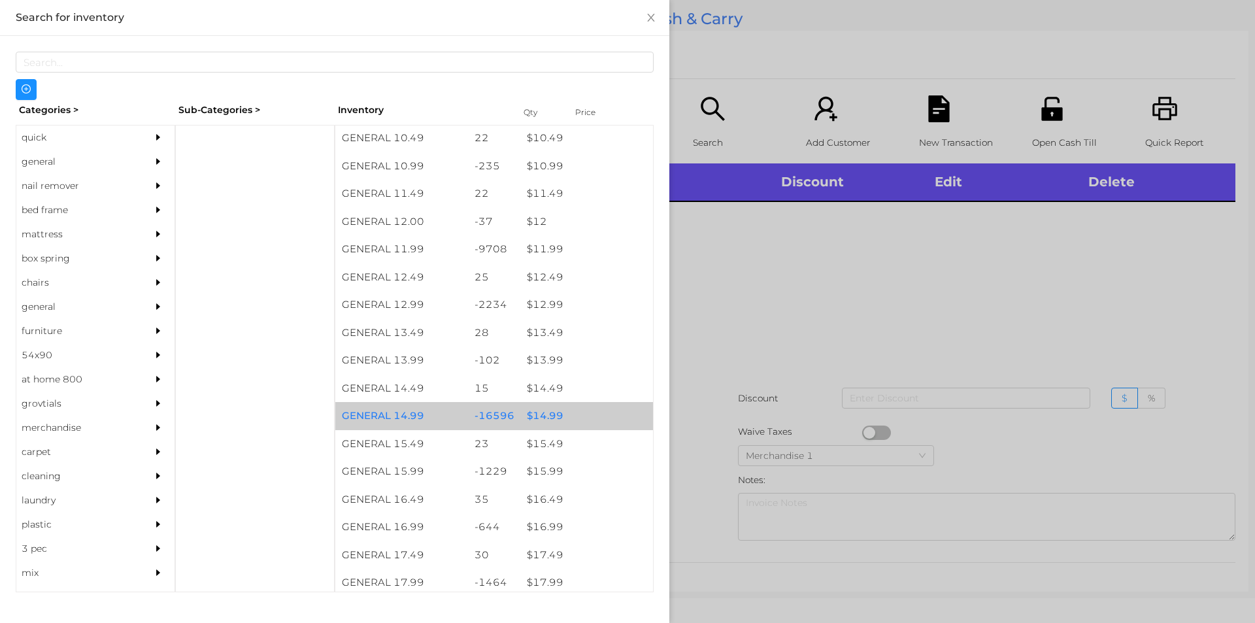
click at [538, 418] on div "$ 14.99" at bounding box center [586, 416] width 133 height 28
click at [544, 412] on div "$ 14.99" at bounding box center [586, 416] width 133 height 28
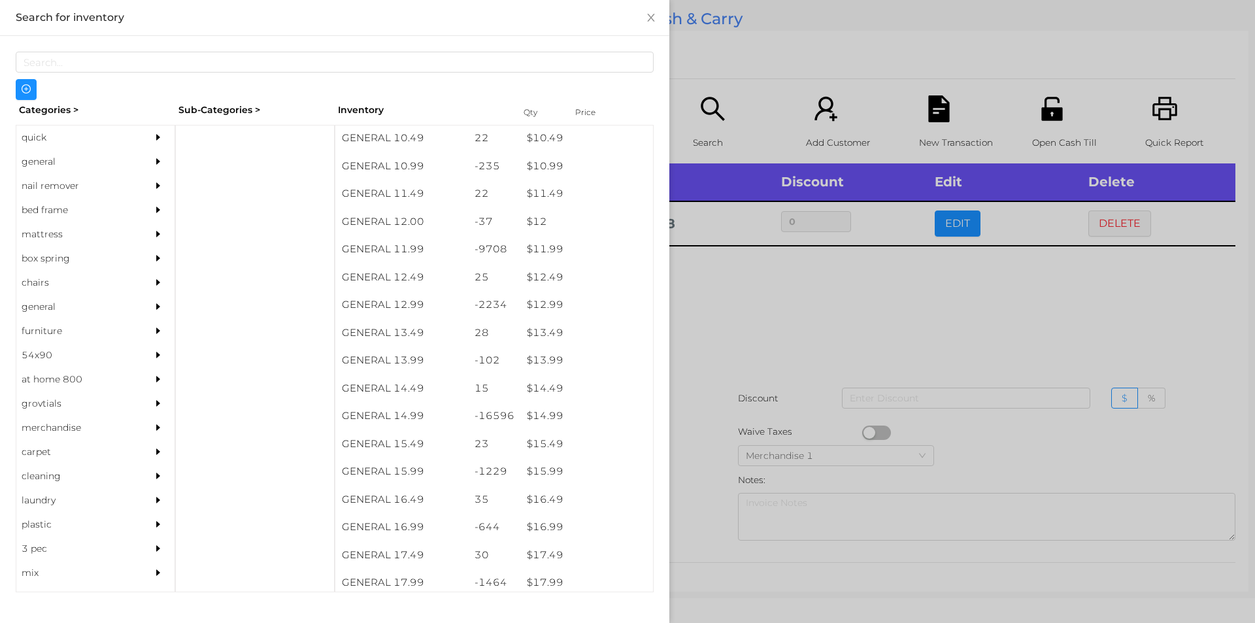
click at [773, 310] on div at bounding box center [627, 311] width 1255 height 623
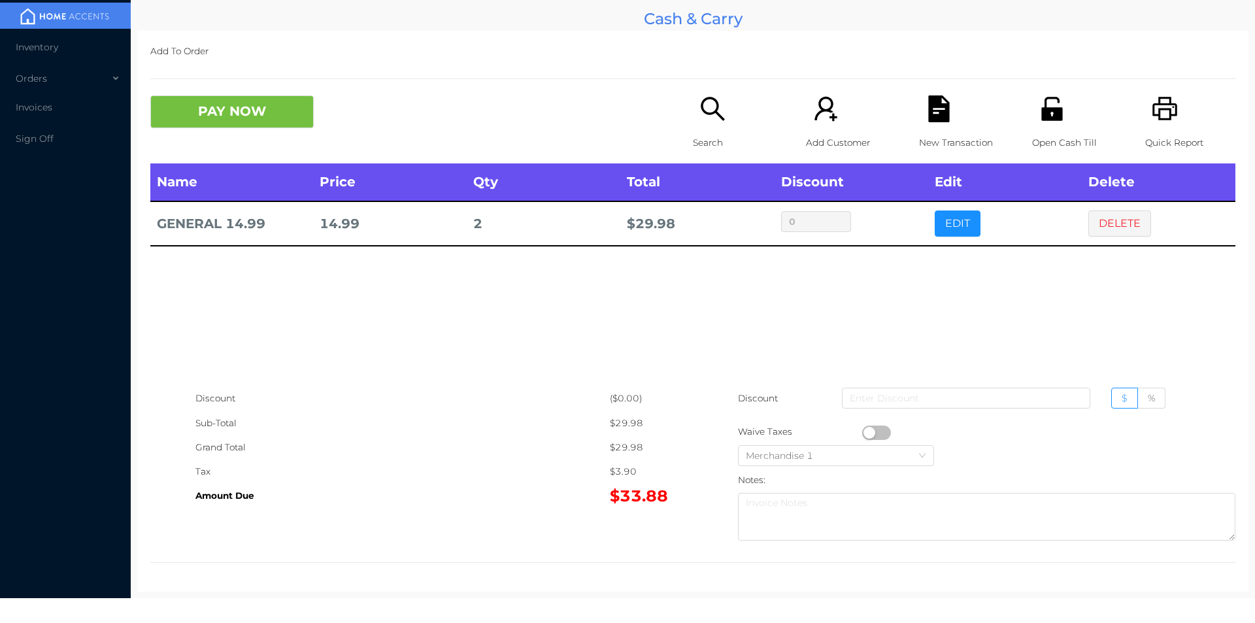
click at [708, 127] on div "Search" at bounding box center [738, 129] width 90 height 68
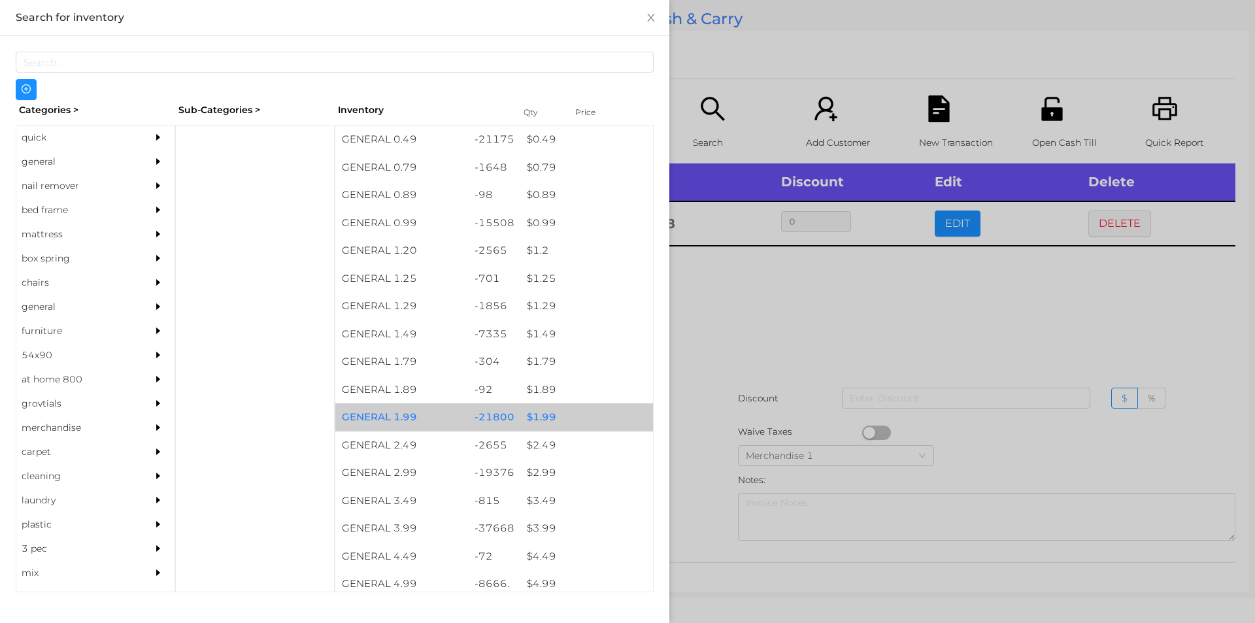
click at [537, 418] on div "$ 1.99" at bounding box center [586, 417] width 133 height 28
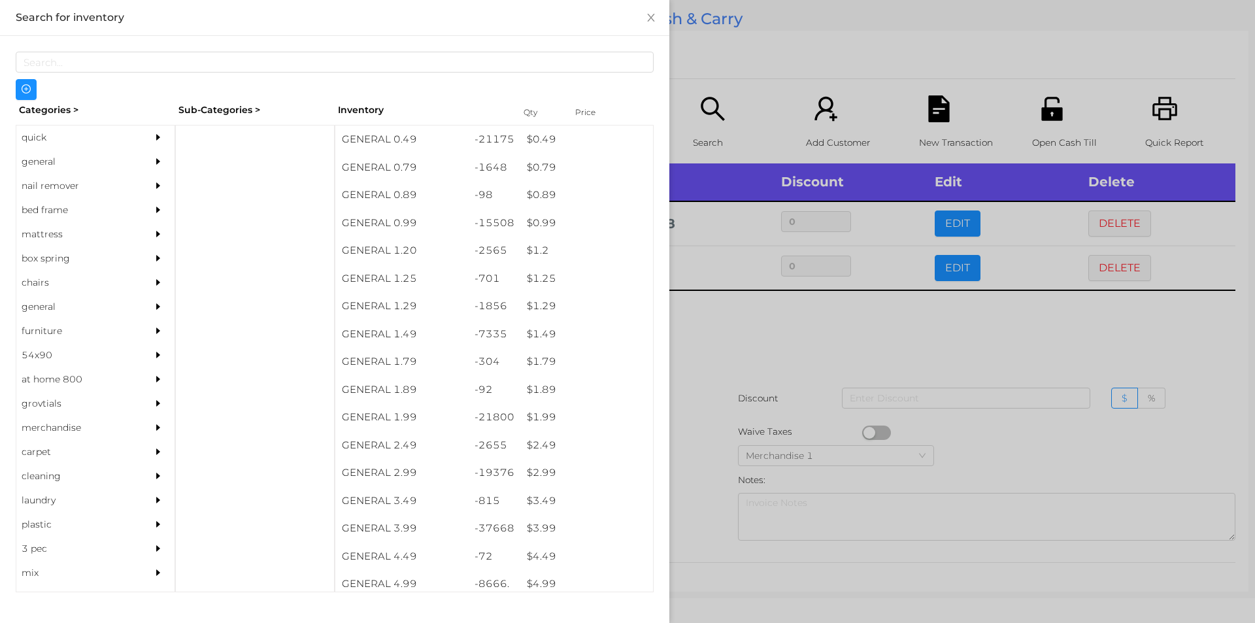
click at [779, 329] on div at bounding box center [627, 311] width 1255 height 623
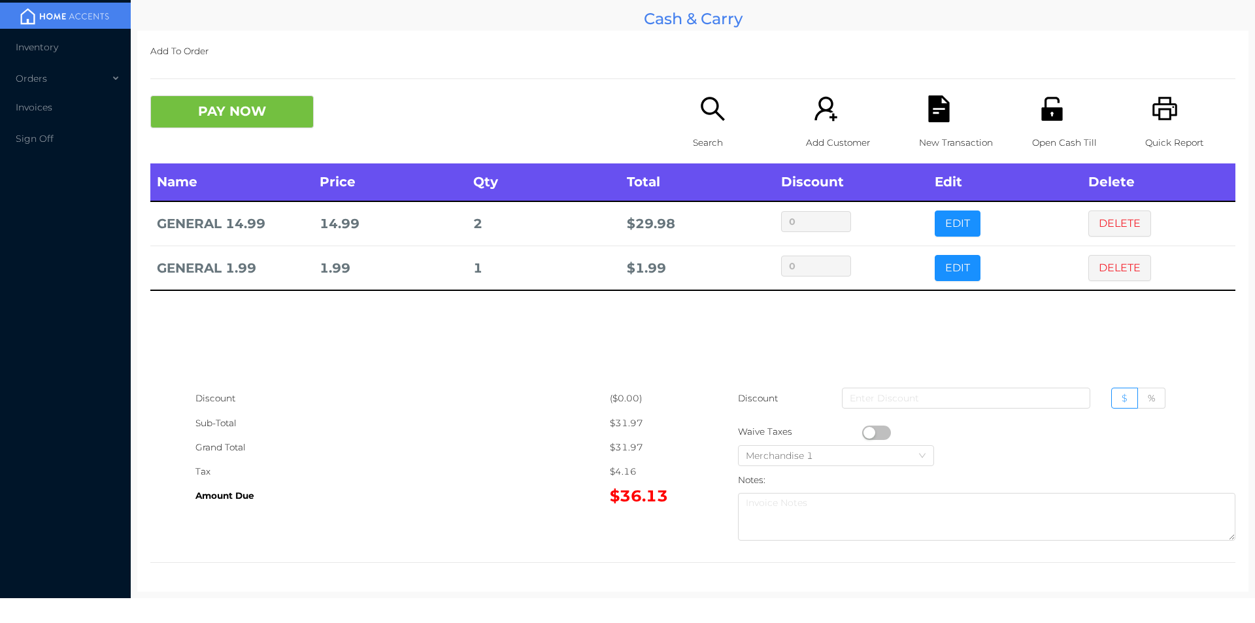
click at [931, 119] on icon "icon: file-text" at bounding box center [938, 108] width 21 height 27
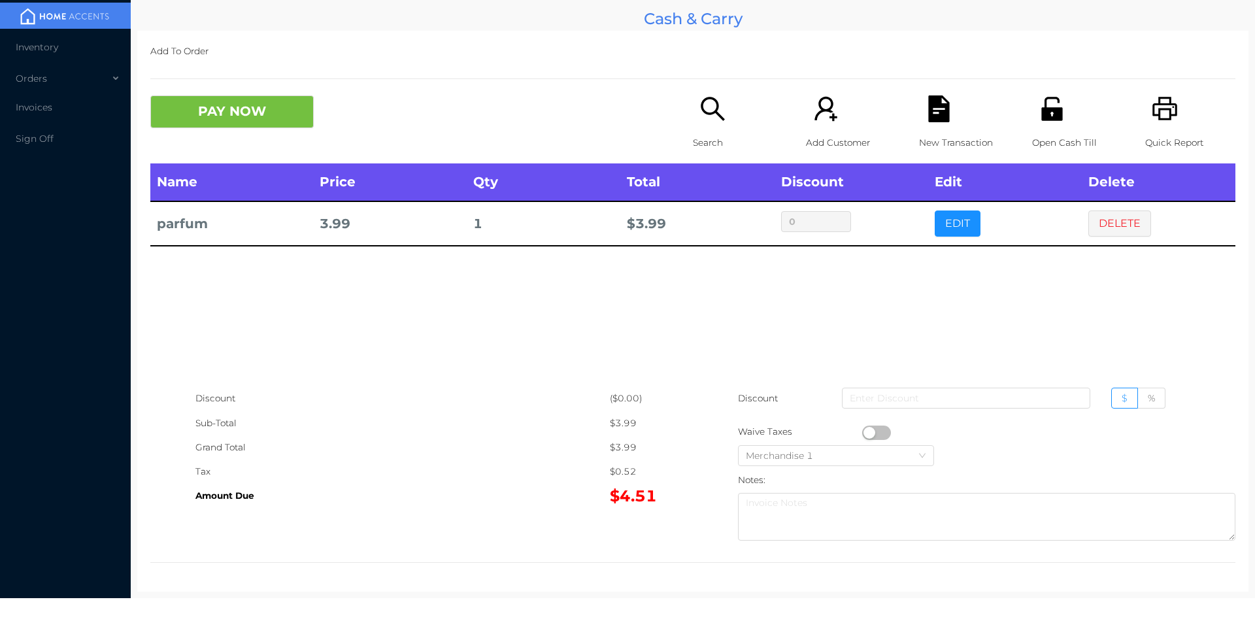
click at [721, 106] on icon "icon: search" at bounding box center [712, 108] width 27 height 27
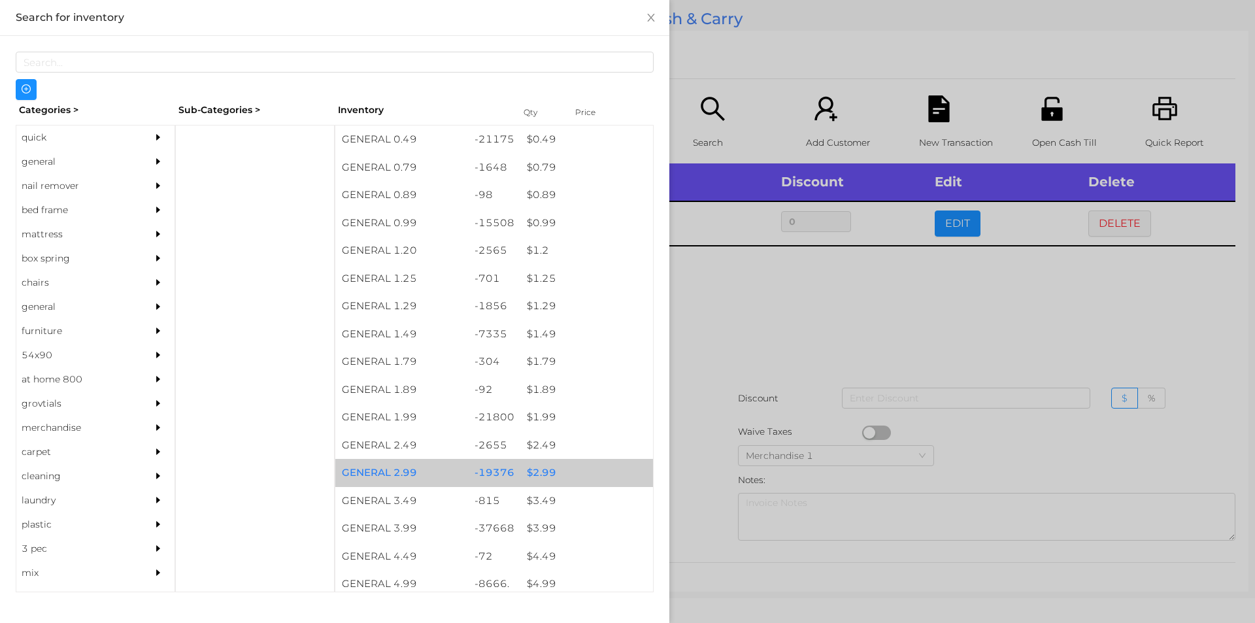
click at [416, 484] on div "GENERAL 2.99" at bounding box center [401, 473] width 133 height 28
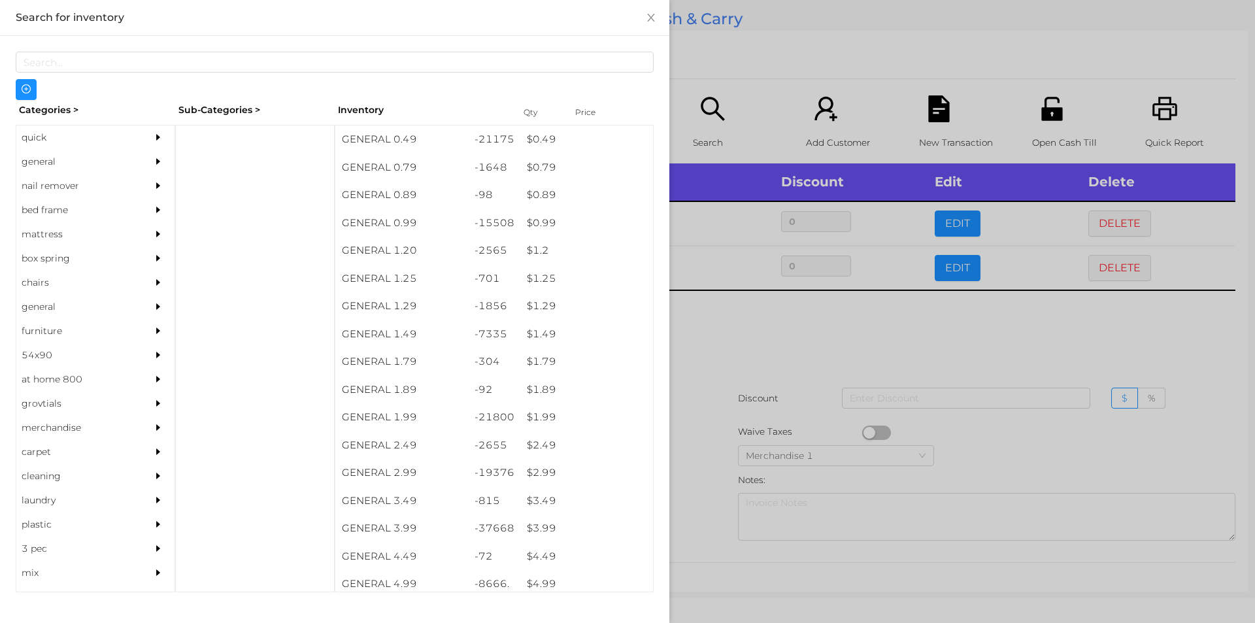
click at [37, 135] on div "quick" at bounding box center [75, 137] width 119 height 24
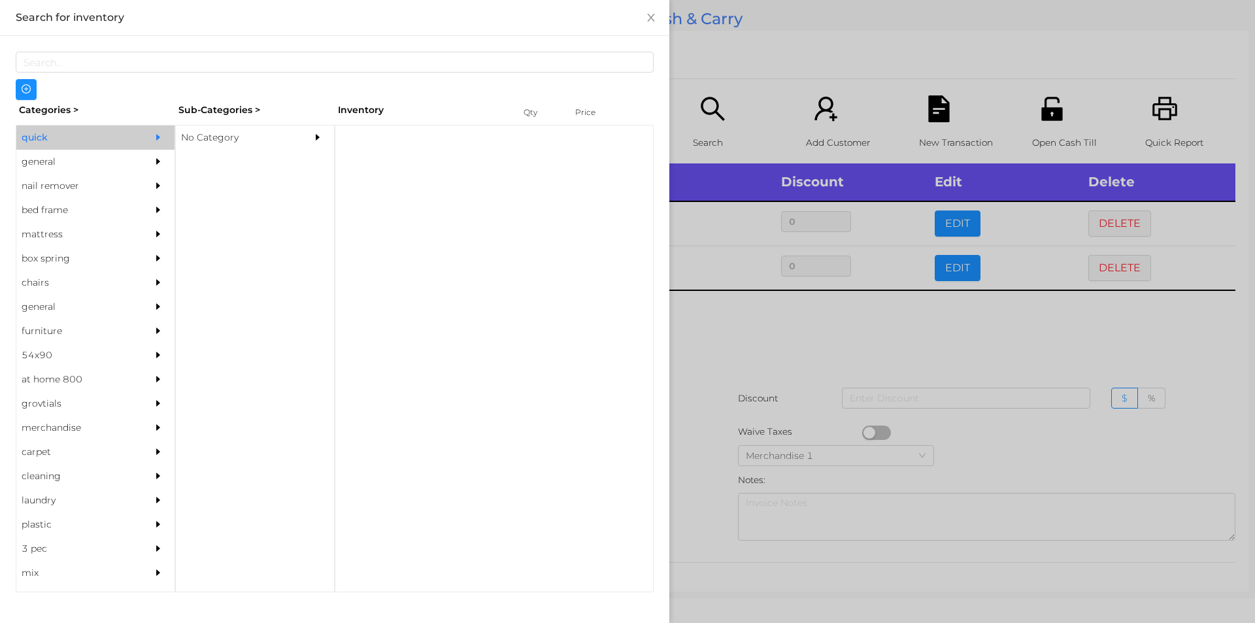
click at [209, 142] on div "No Category" at bounding box center [235, 137] width 119 height 24
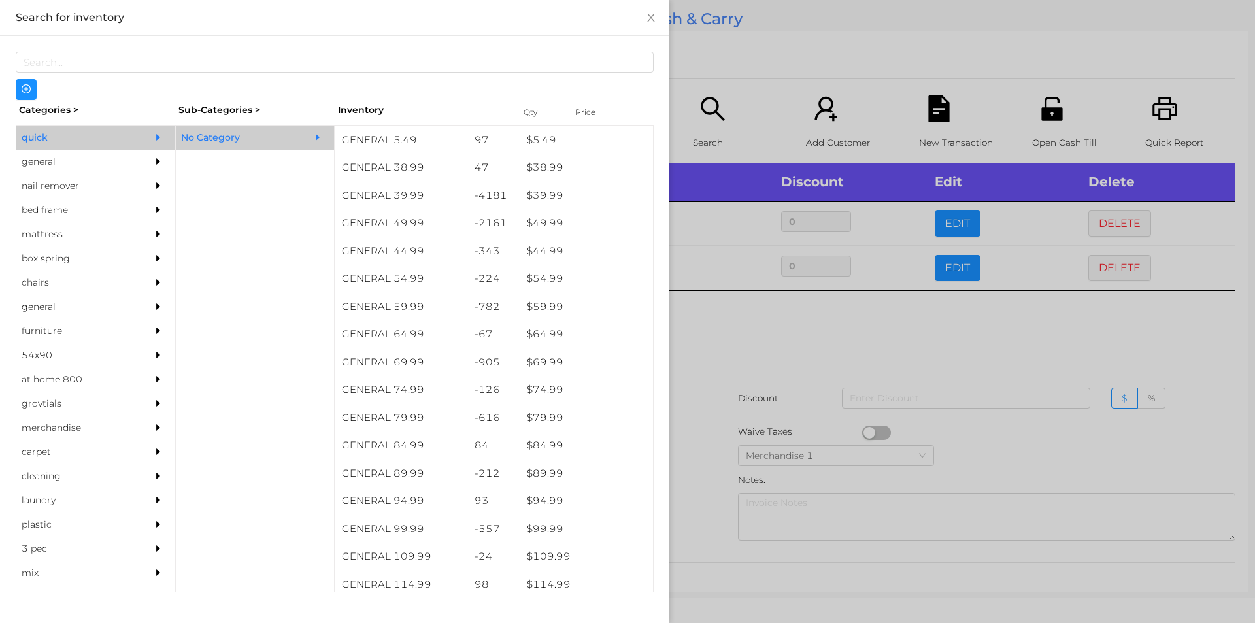
scroll to position [711, 0]
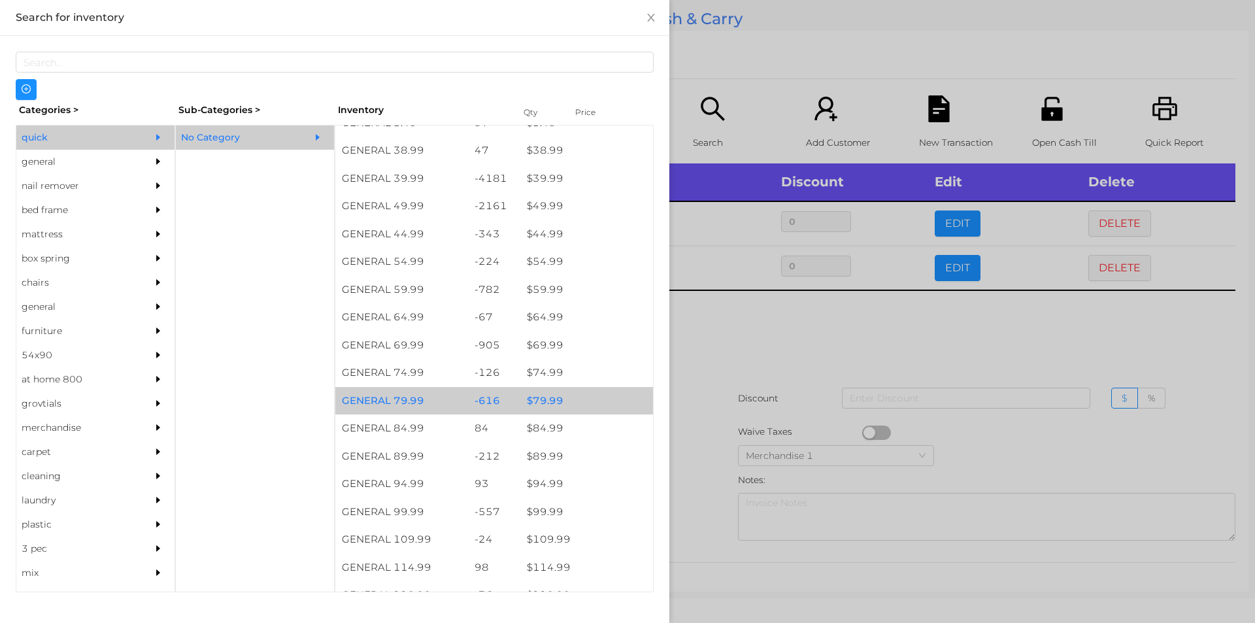
click at [524, 402] on div "$ 79.99" at bounding box center [586, 401] width 133 height 28
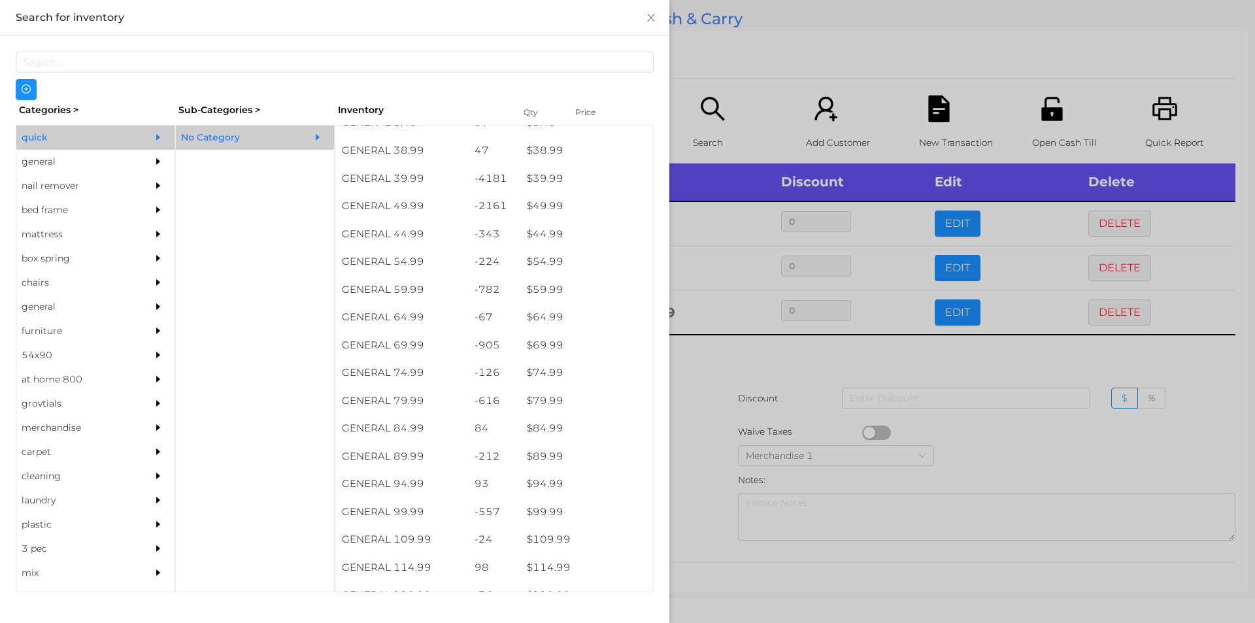
click at [722, 367] on div at bounding box center [627, 311] width 1255 height 623
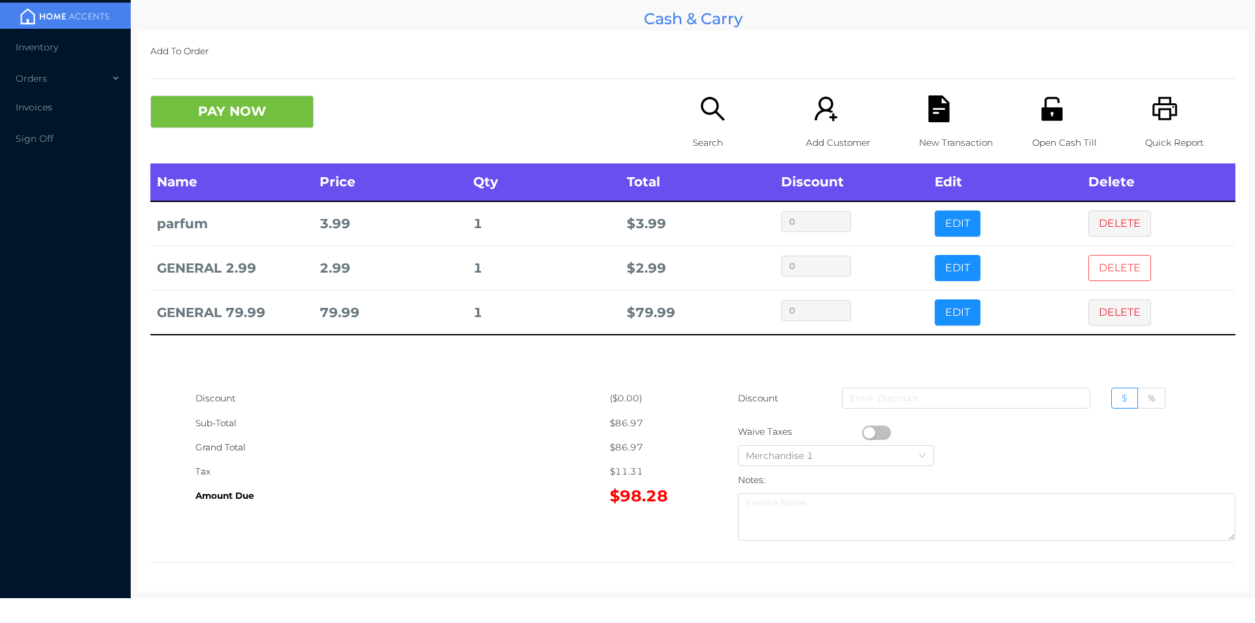
click at [1094, 259] on button "DELETE" at bounding box center [1119, 268] width 63 height 26
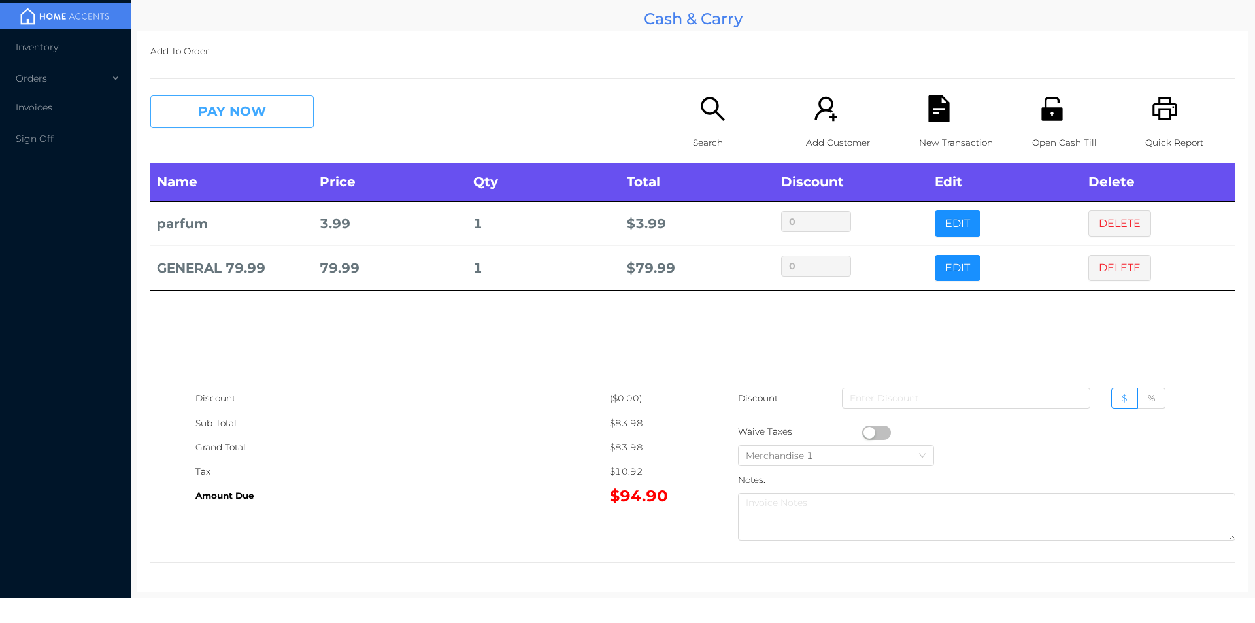
click at [256, 120] on button "PAY NOW" at bounding box center [231, 111] width 163 height 33
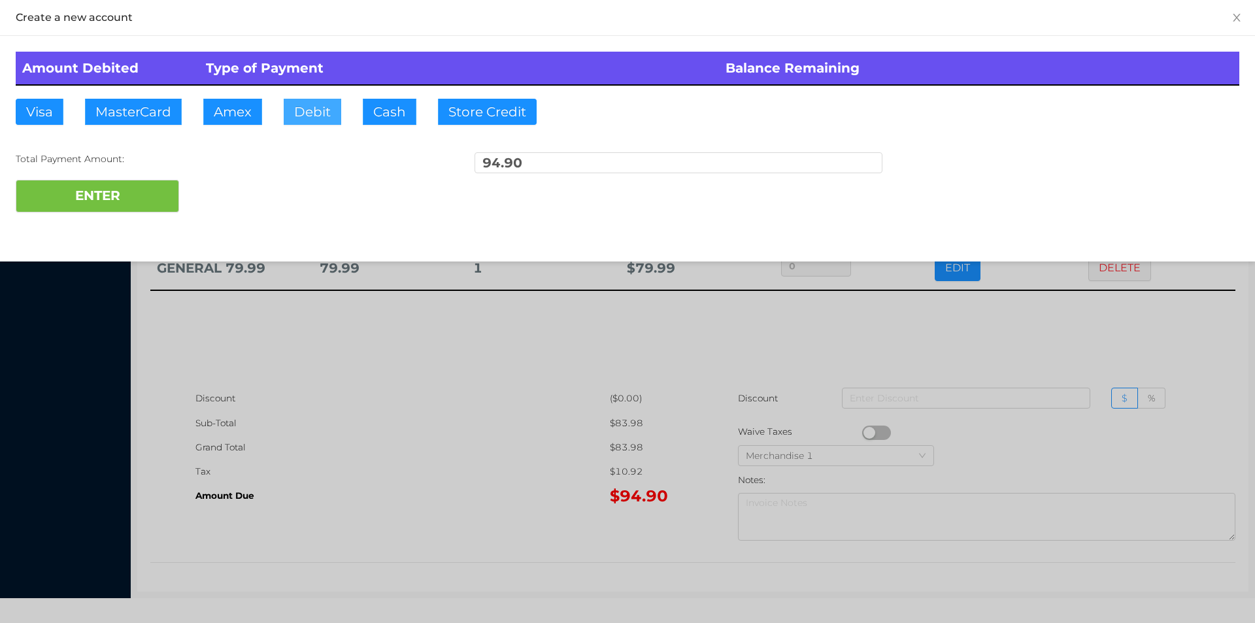
click at [306, 117] on button "Debit" at bounding box center [313, 112] width 58 height 26
click at [154, 200] on button "ENTER" at bounding box center [97, 196] width 163 height 33
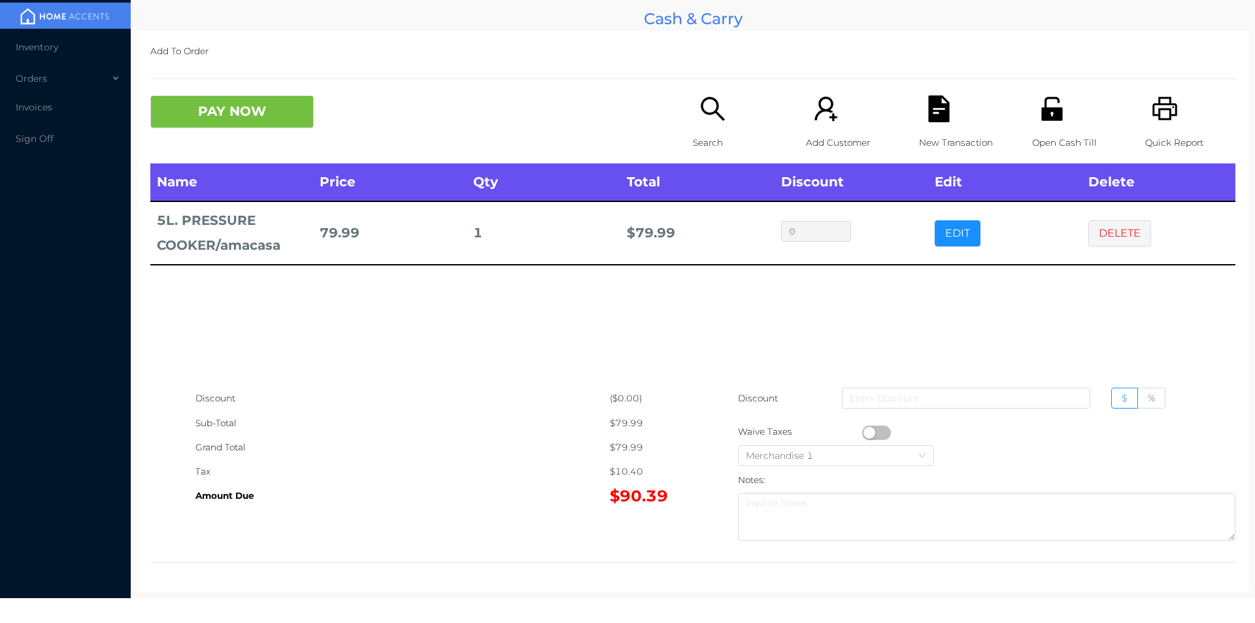
click at [693, 123] on div "Search" at bounding box center [738, 129] width 90 height 68
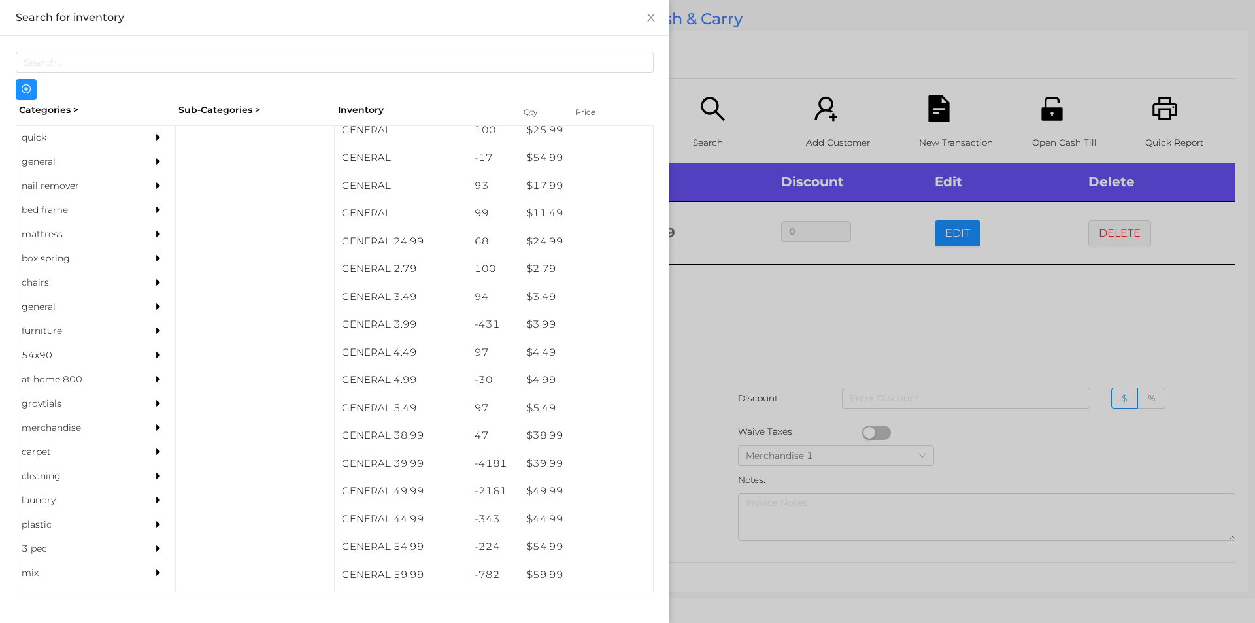
scroll to position [0, 0]
click at [254, 122] on div "Categories > Sub-Categories > Inventory Qty Price quick general nail remover be…" at bounding box center [335, 346] width 638 height 492
click at [50, 162] on div "general" at bounding box center [75, 162] width 119 height 24
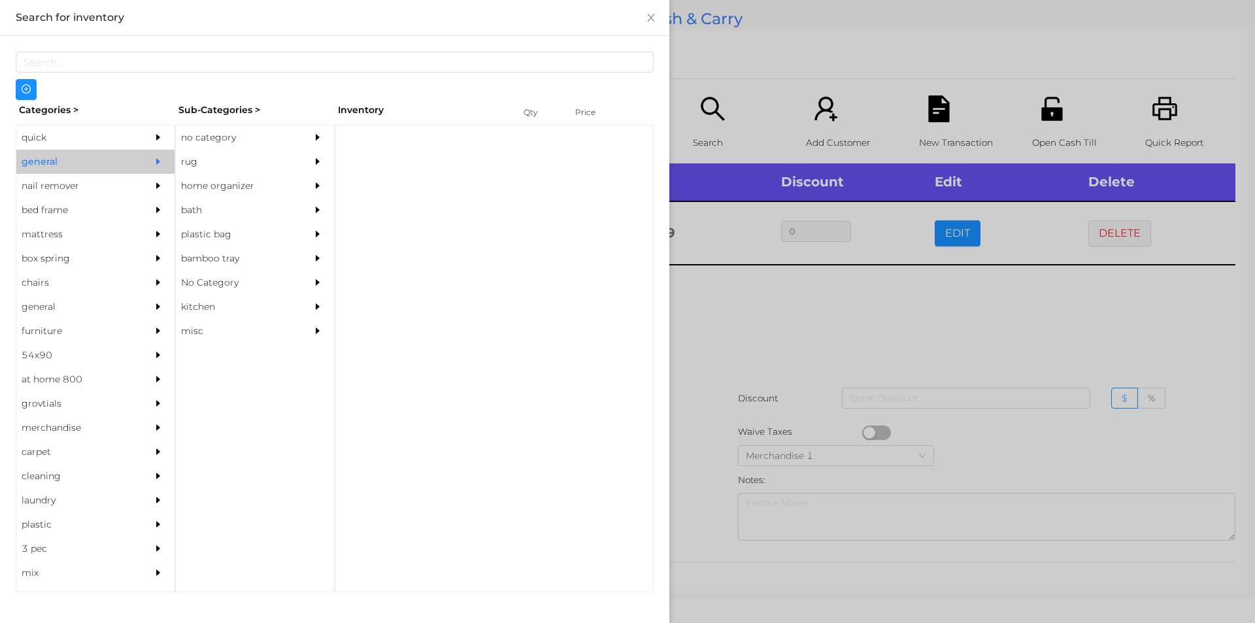
click at [233, 139] on div "no category" at bounding box center [235, 137] width 119 height 24
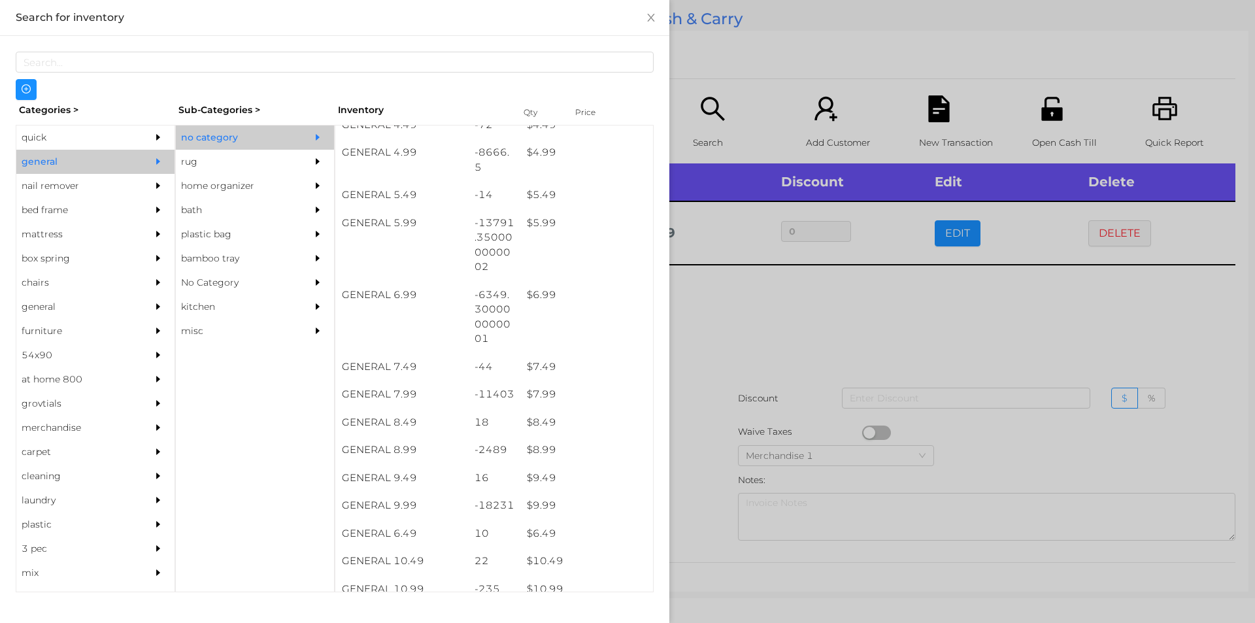
scroll to position [449, 0]
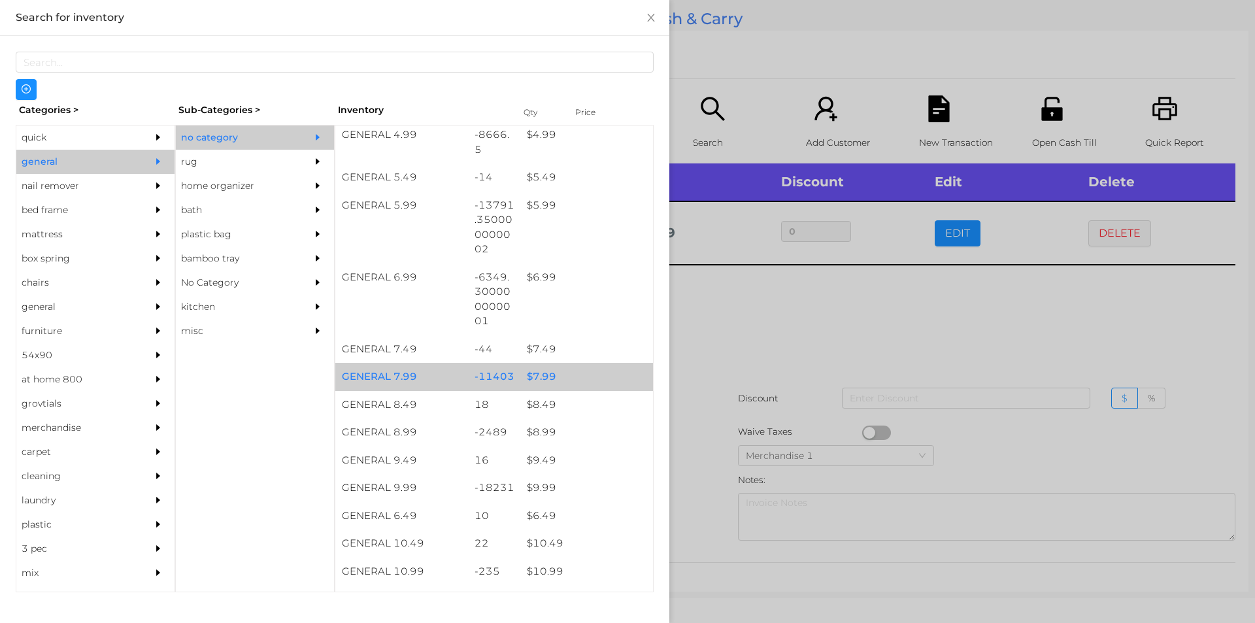
click at [565, 381] on div "$ 7.99" at bounding box center [586, 377] width 133 height 28
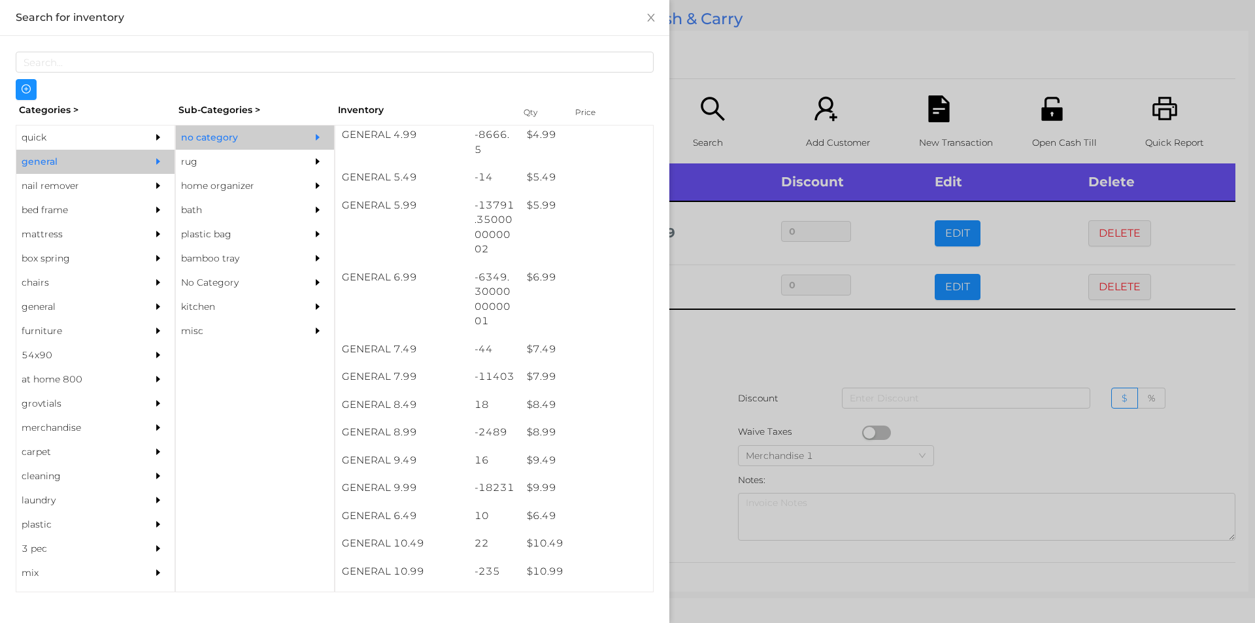
click at [758, 409] on div at bounding box center [627, 311] width 1255 height 623
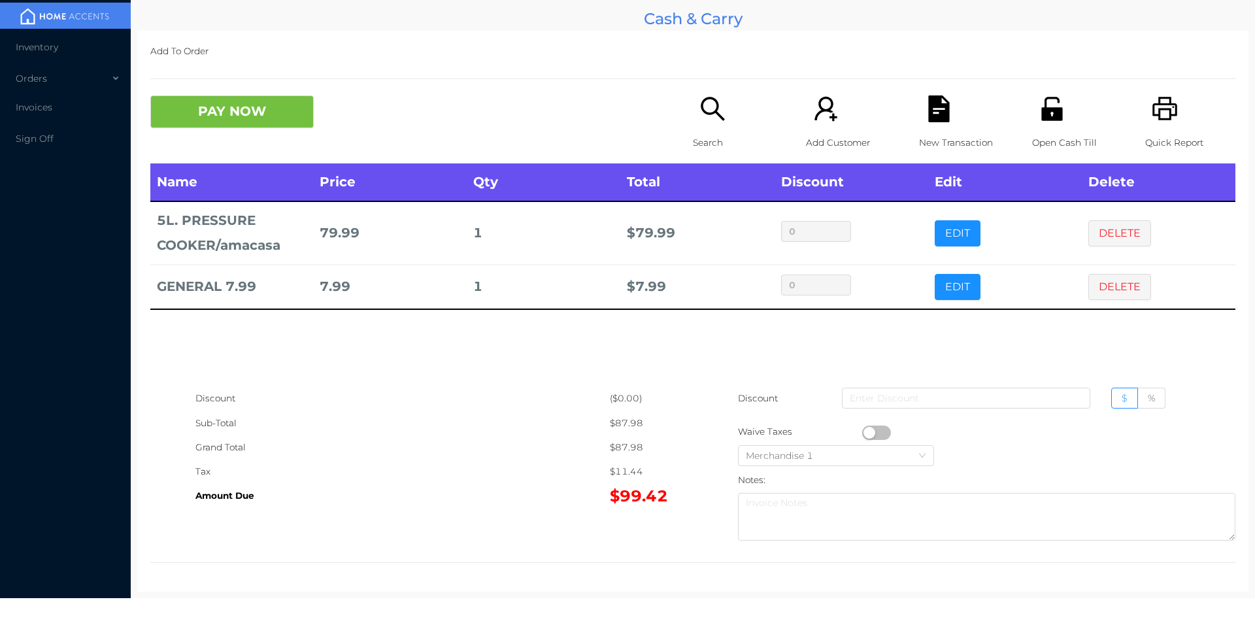
click at [697, 131] on p "Search" at bounding box center [738, 143] width 90 height 24
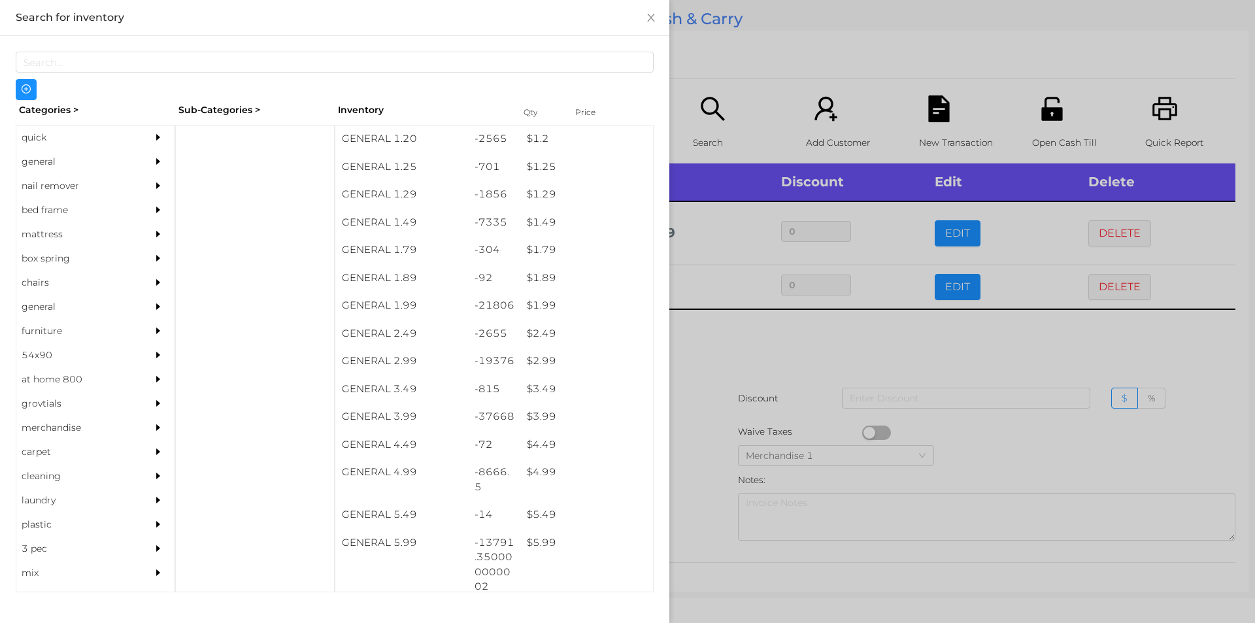
scroll to position [135, 0]
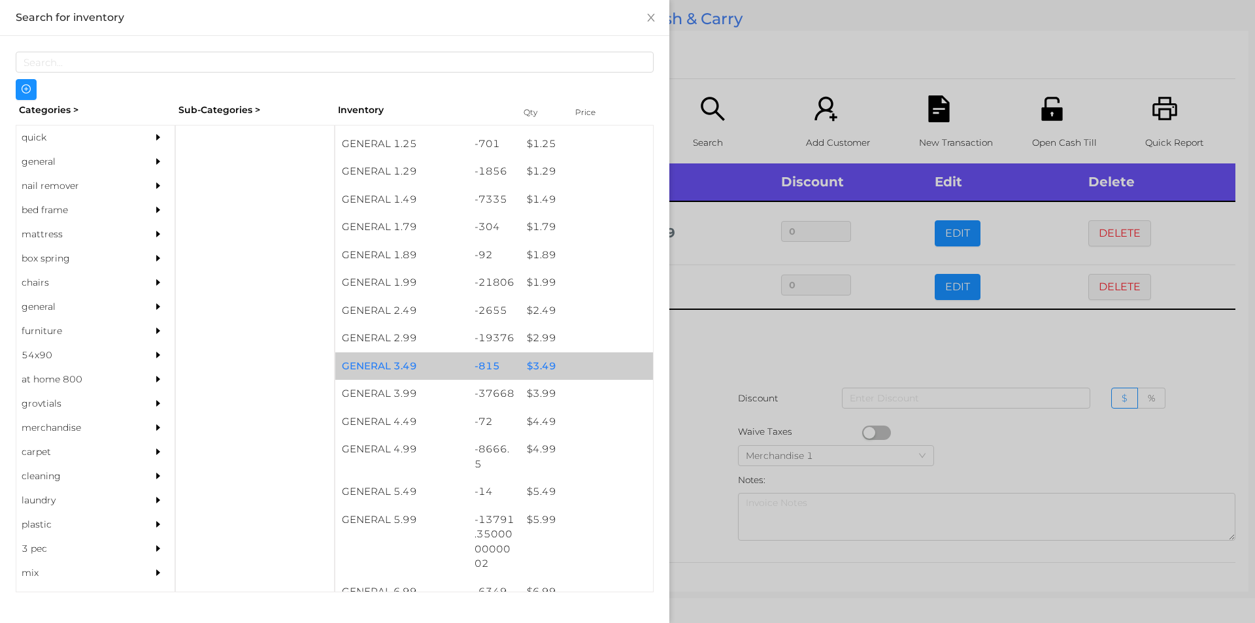
click at [537, 359] on div "$ 3.49" at bounding box center [586, 366] width 133 height 28
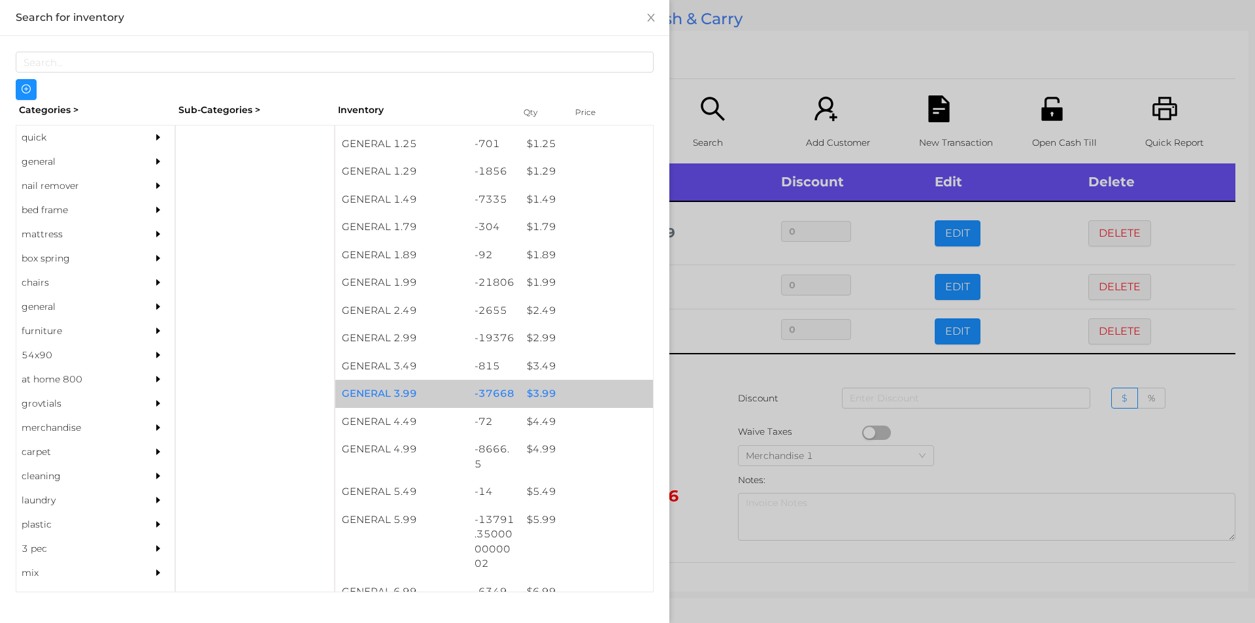
click at [573, 392] on div "$ 3.99" at bounding box center [586, 394] width 133 height 28
click at [569, 397] on div "$ 3.99" at bounding box center [586, 394] width 133 height 28
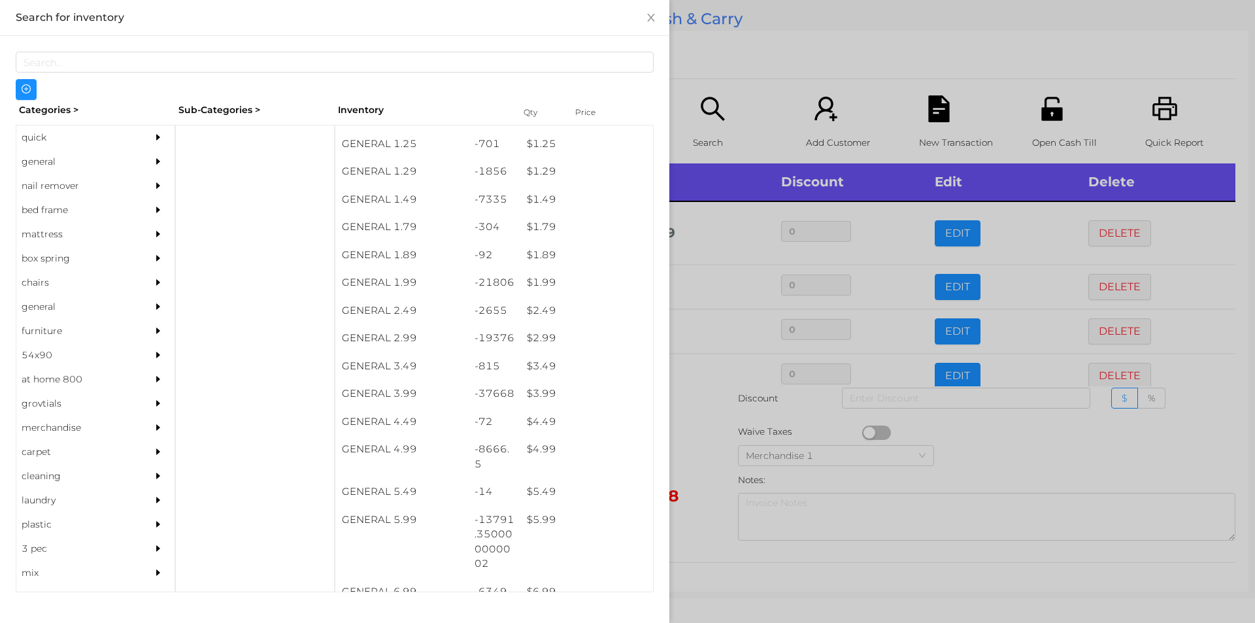
click at [725, 460] on div at bounding box center [627, 311] width 1255 height 623
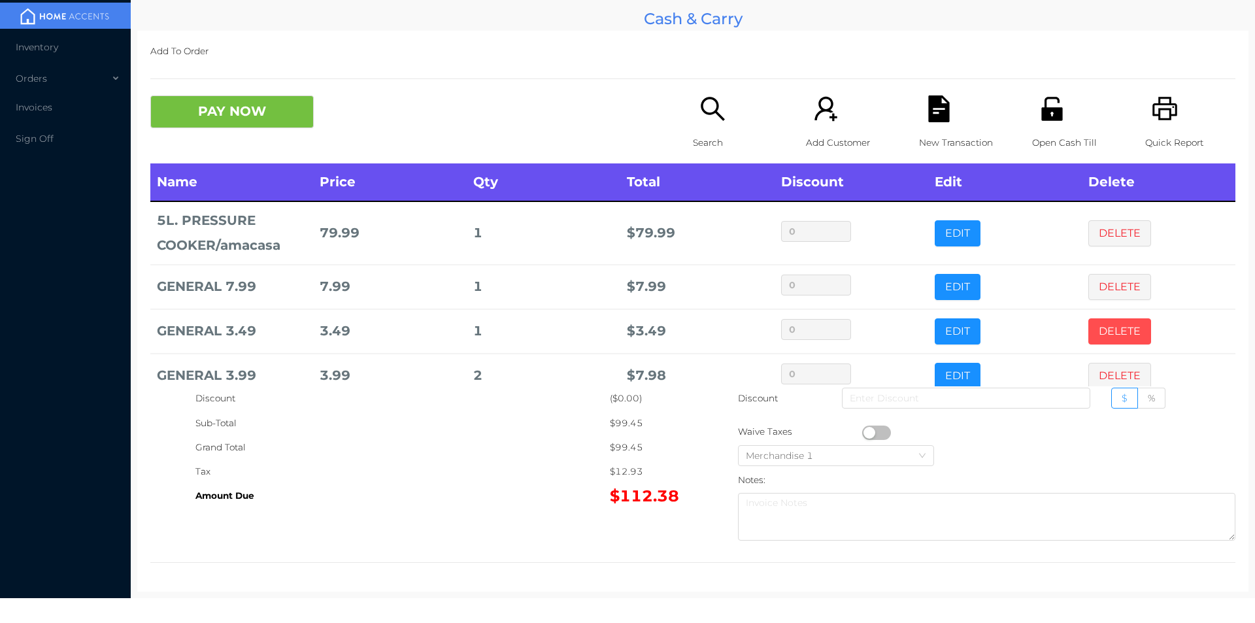
click at [1088, 337] on button "DELETE" at bounding box center [1119, 331] width 63 height 26
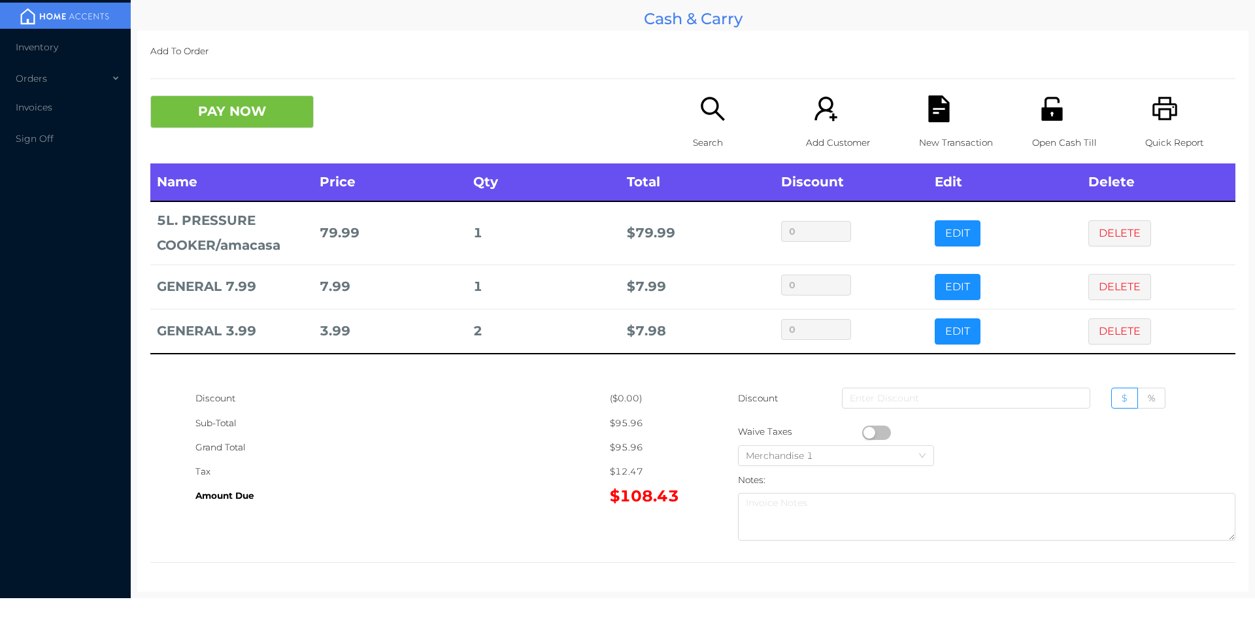
click at [1049, 99] on icon "icon: unlock" at bounding box center [1051, 109] width 21 height 24
click at [252, 124] on button "PAY NOW" at bounding box center [231, 111] width 163 height 33
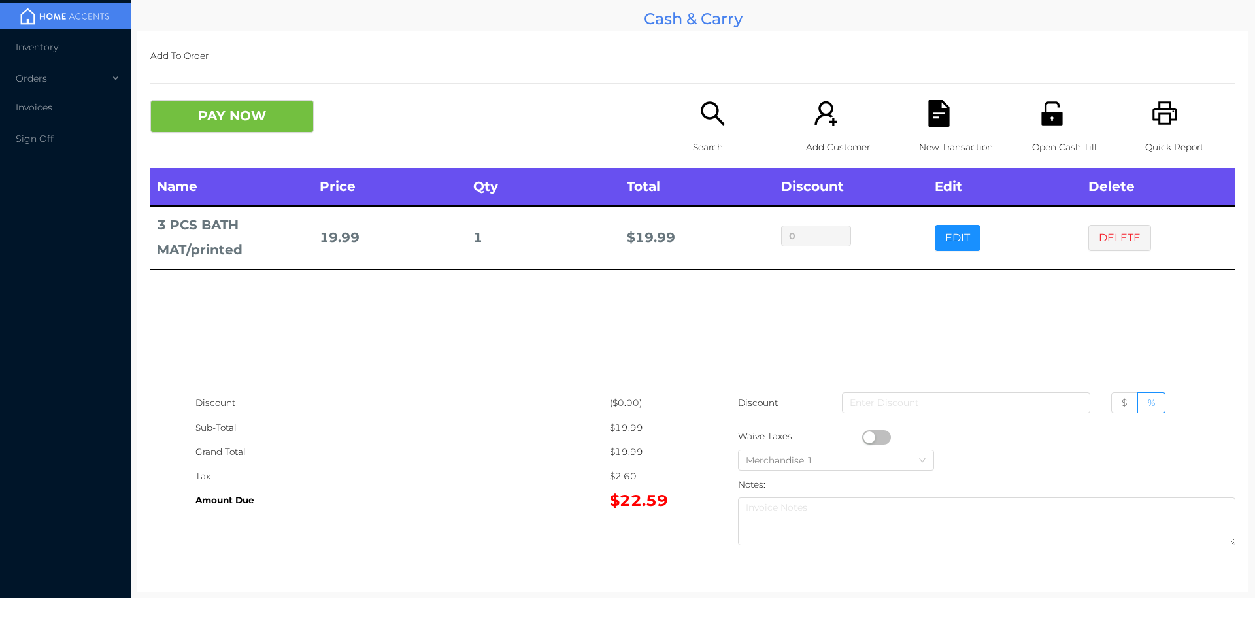
click at [1039, 126] on icon "icon: unlock" at bounding box center [1052, 113] width 27 height 27
click at [255, 128] on button "PAY NOW" at bounding box center [231, 116] width 163 height 33
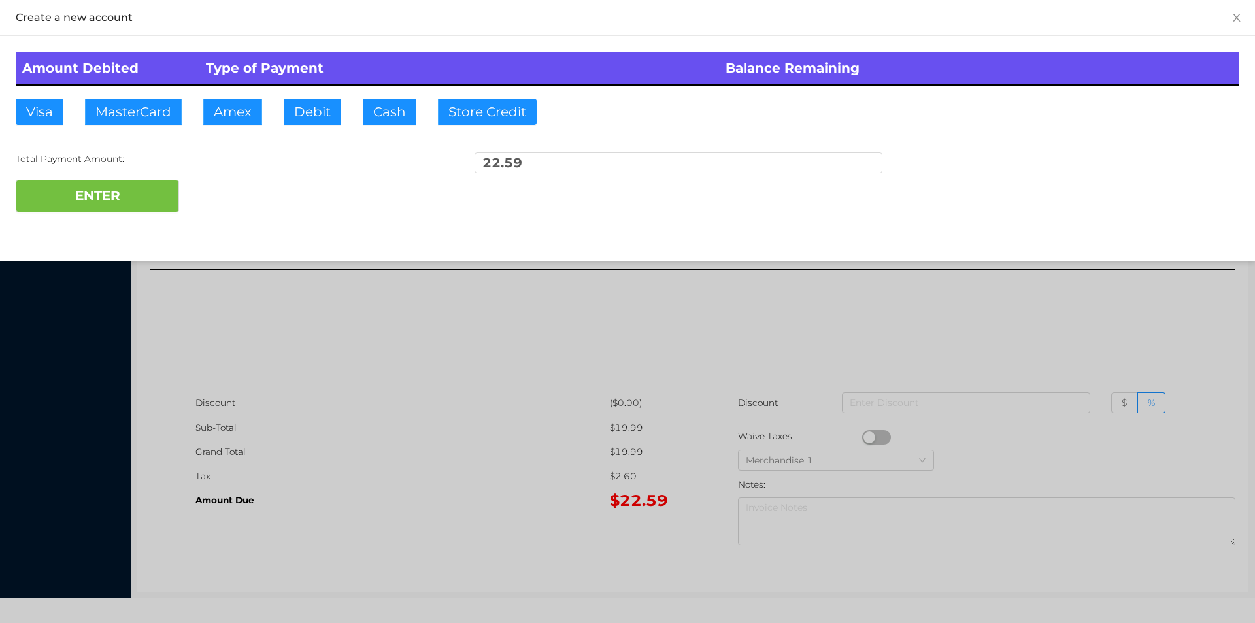
click at [422, 519] on div at bounding box center [627, 311] width 1255 height 623
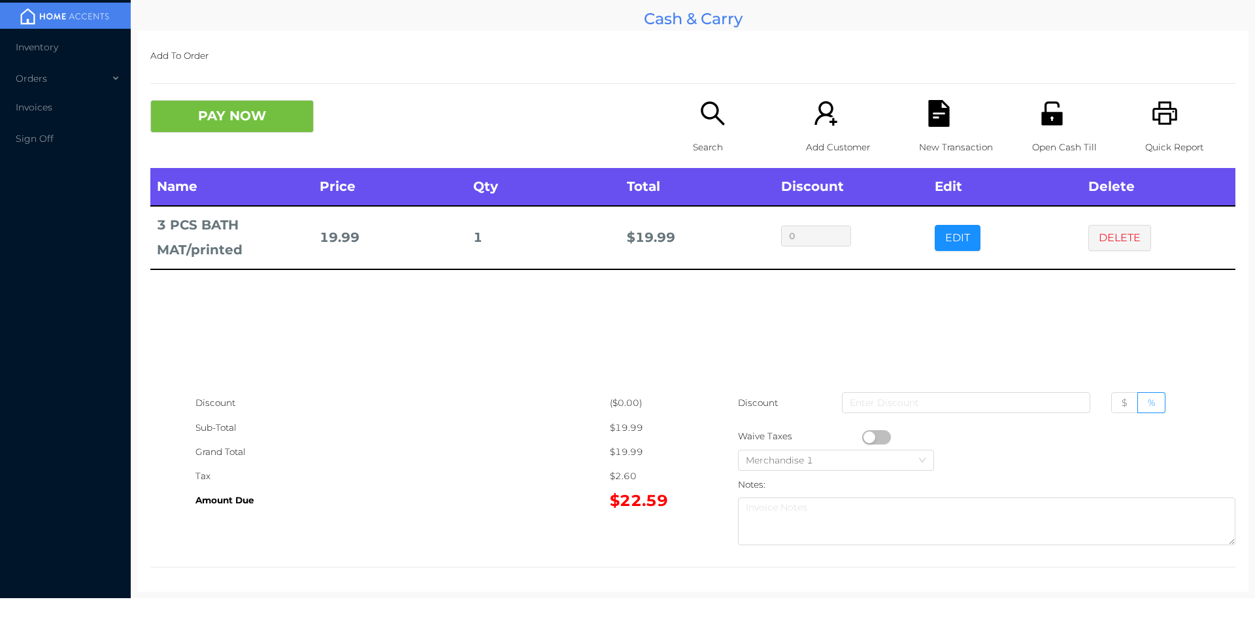
click at [933, 137] on p "New Transaction" at bounding box center [964, 147] width 90 height 24
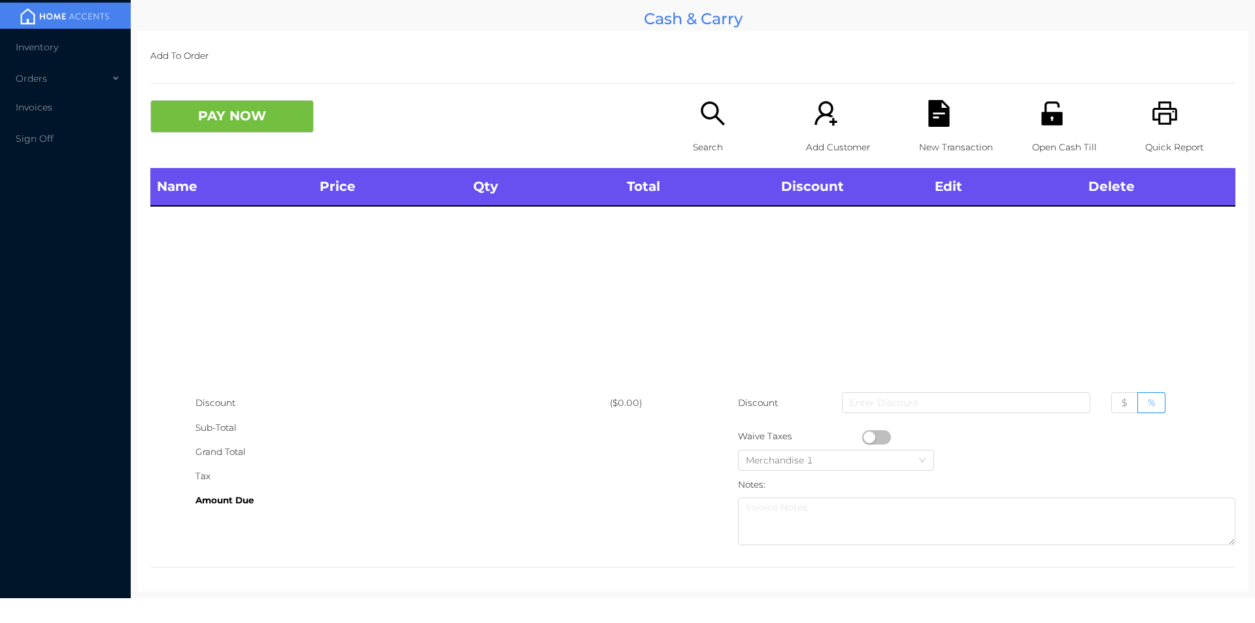
click at [706, 113] on icon "icon: search" at bounding box center [712, 113] width 27 height 27
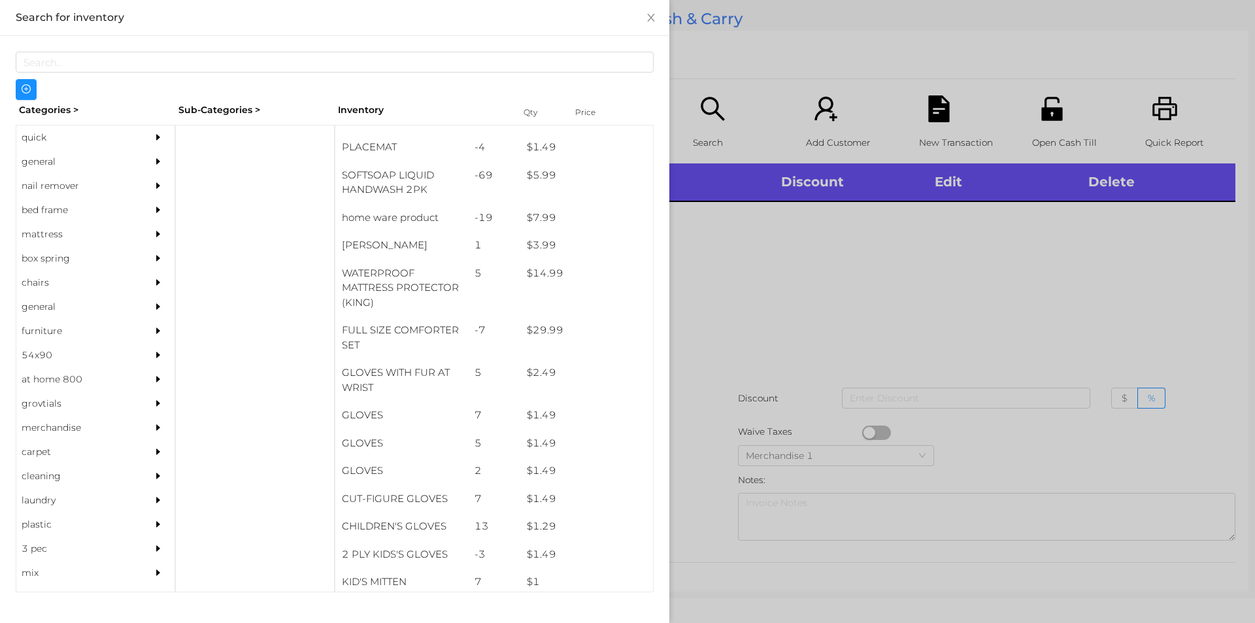
scroll to position [233, 0]
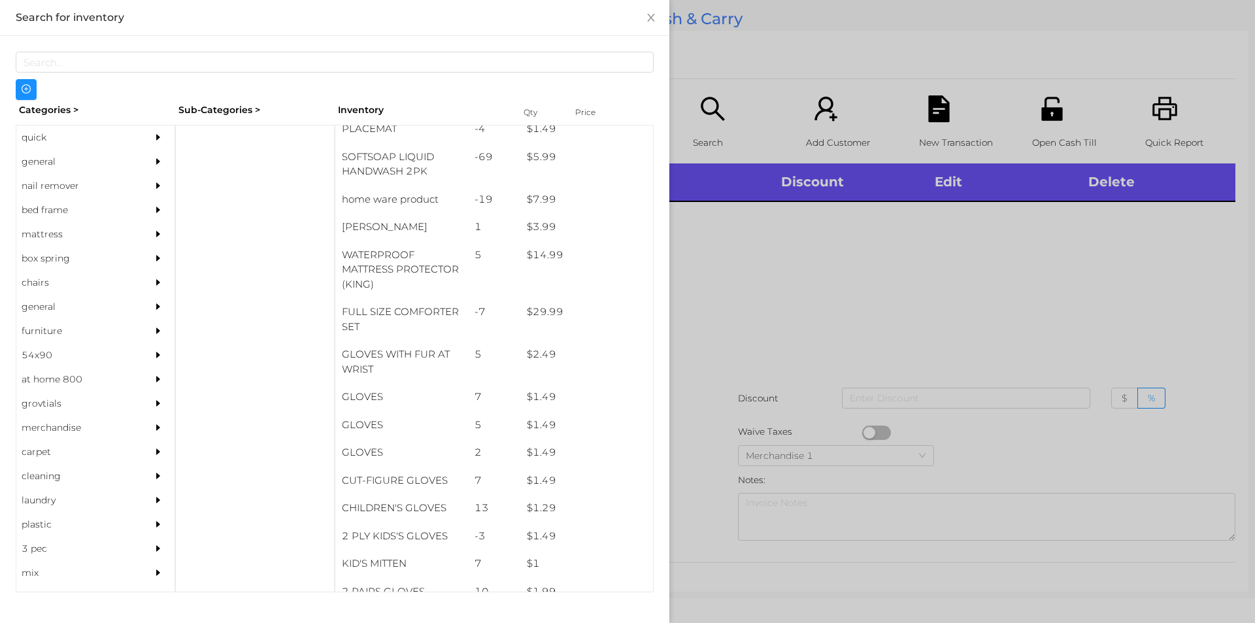
click at [56, 163] on div "general" at bounding box center [75, 162] width 119 height 24
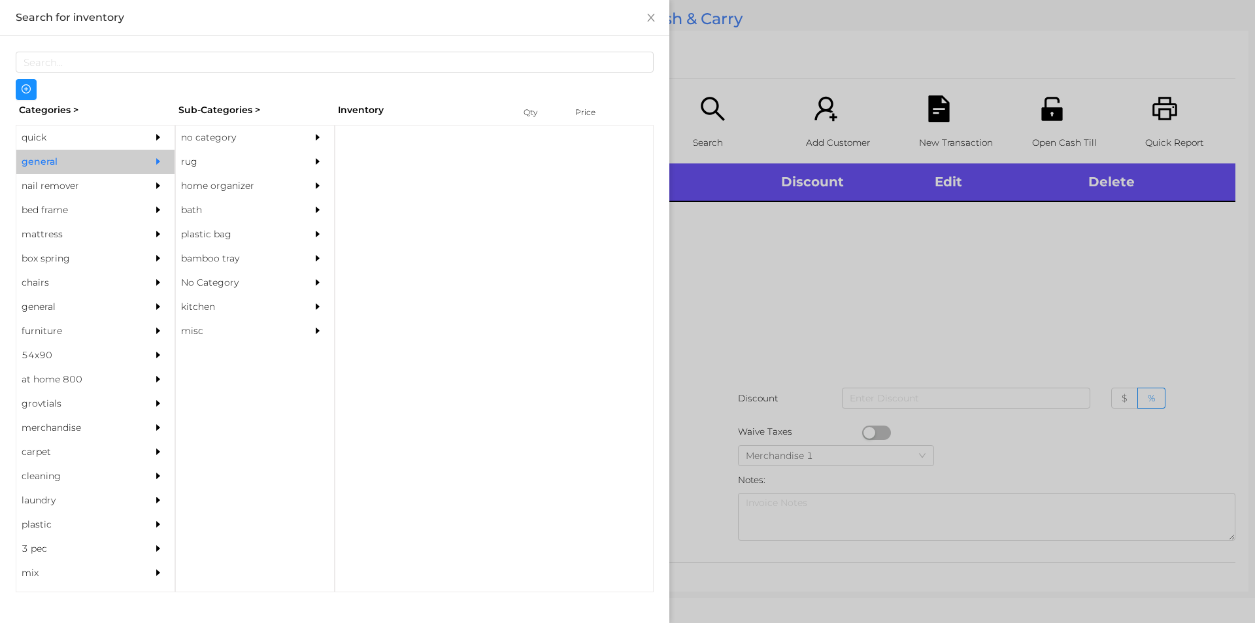
scroll to position [0, 0]
click at [218, 127] on div "no category" at bounding box center [235, 137] width 119 height 24
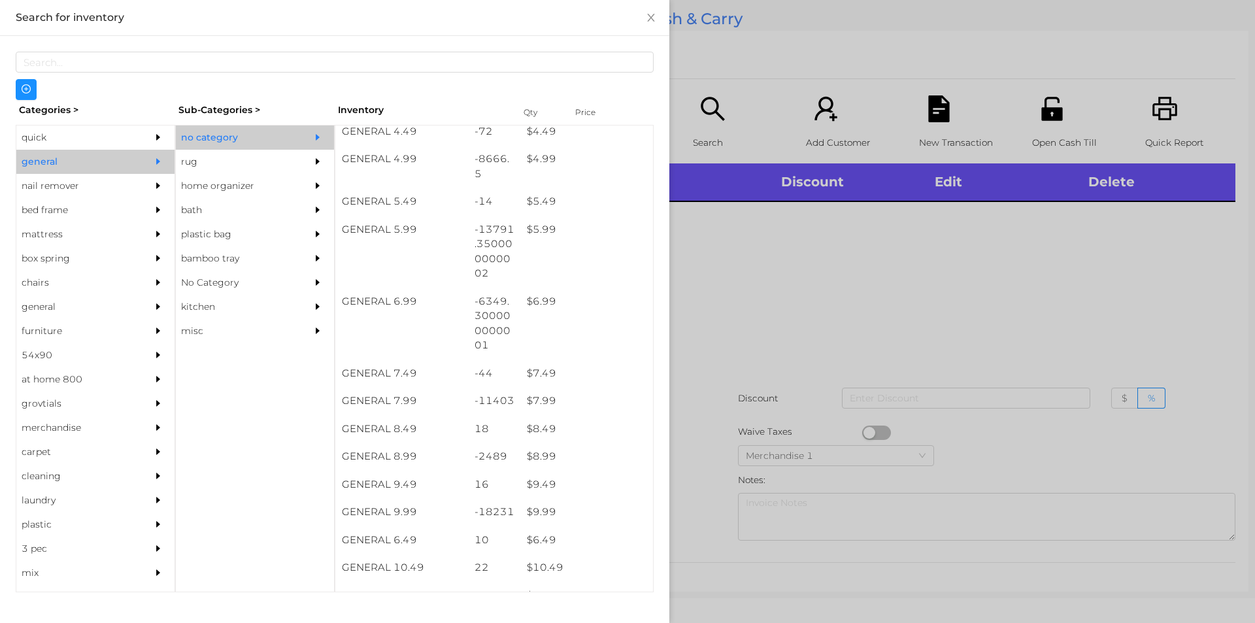
scroll to position [426, 0]
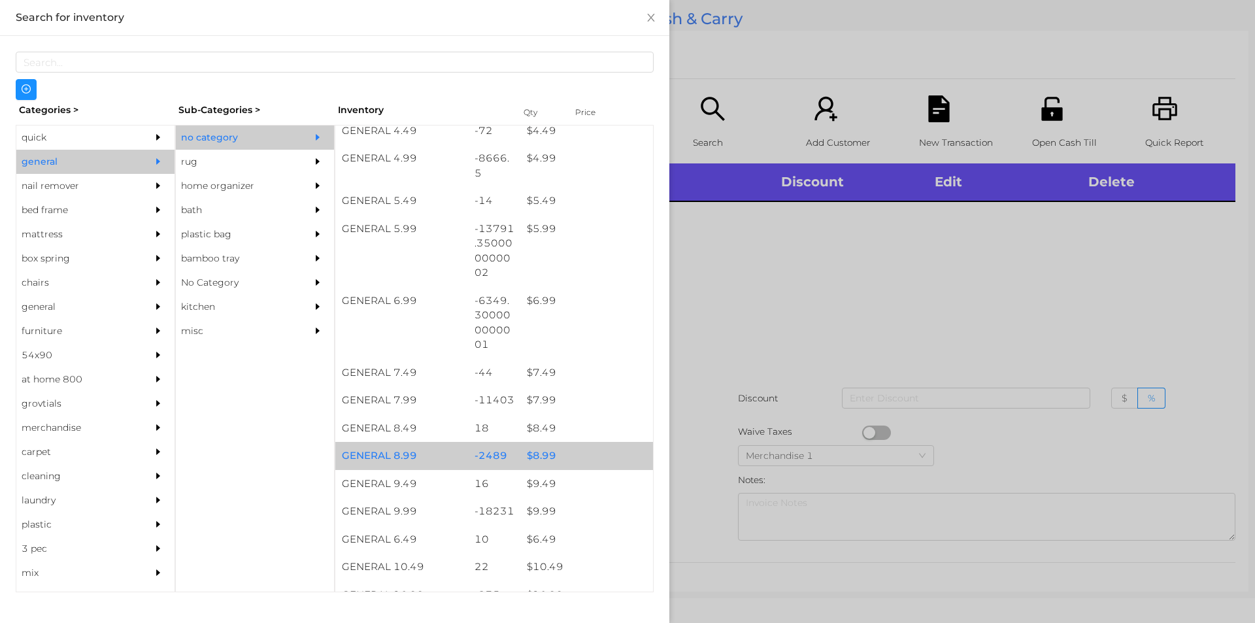
click at [534, 463] on div "$ 8.99" at bounding box center [586, 456] width 133 height 28
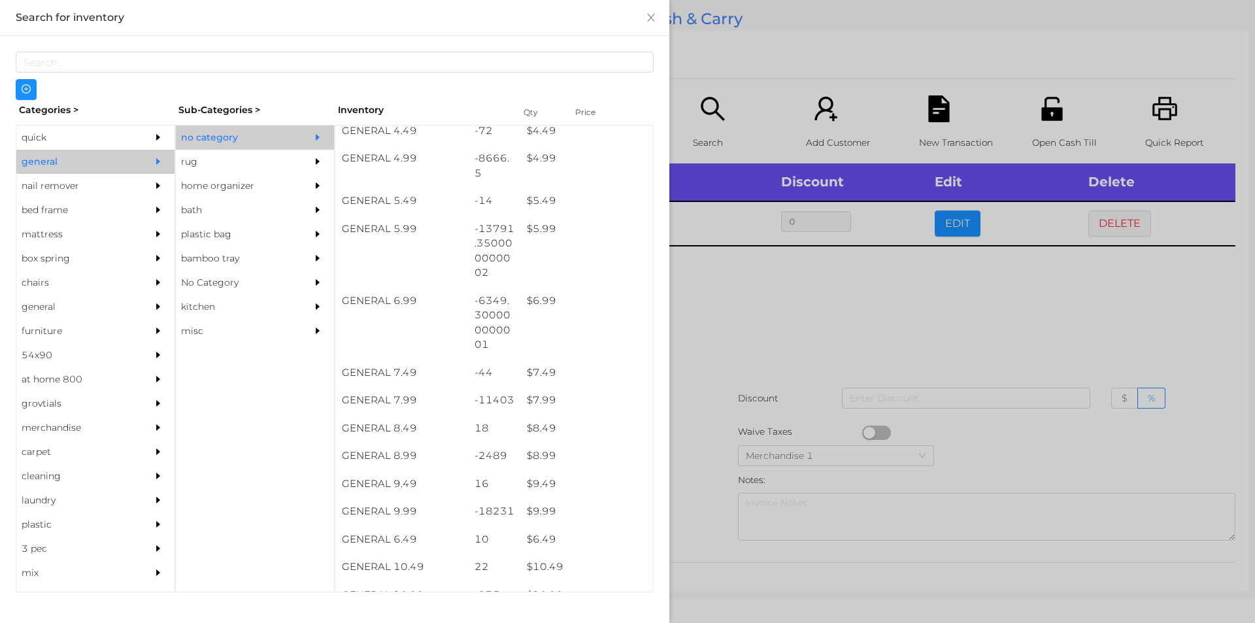
click at [714, 393] on div at bounding box center [627, 311] width 1255 height 623
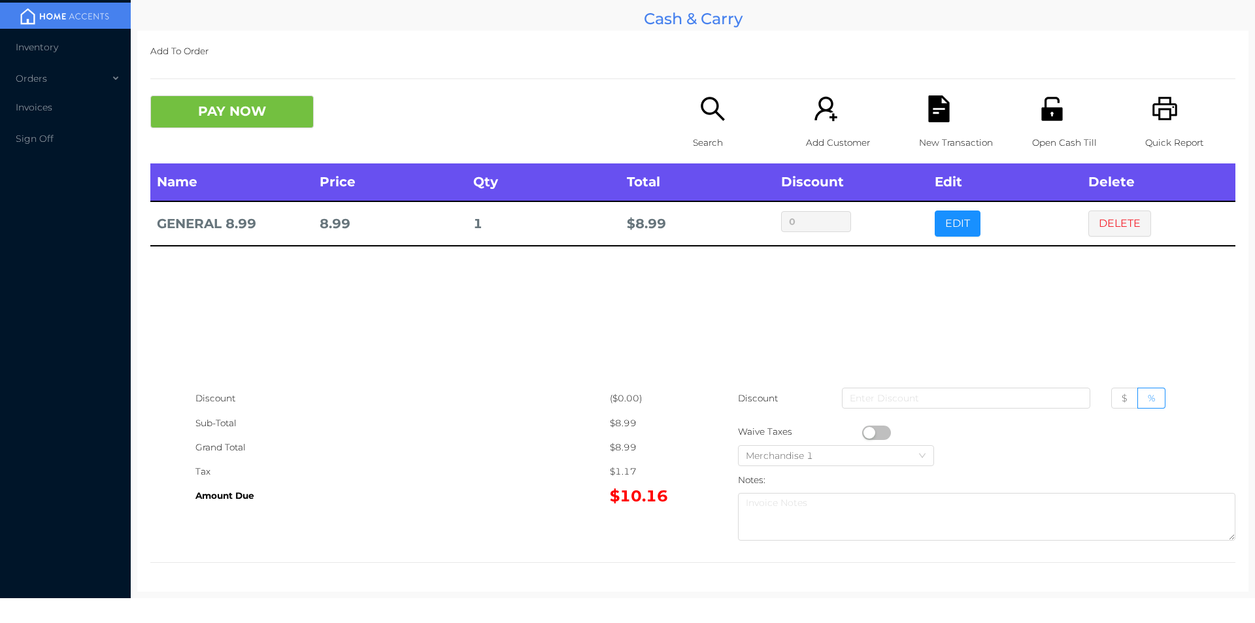
click at [711, 110] on icon "icon: search" at bounding box center [713, 109] width 24 height 24
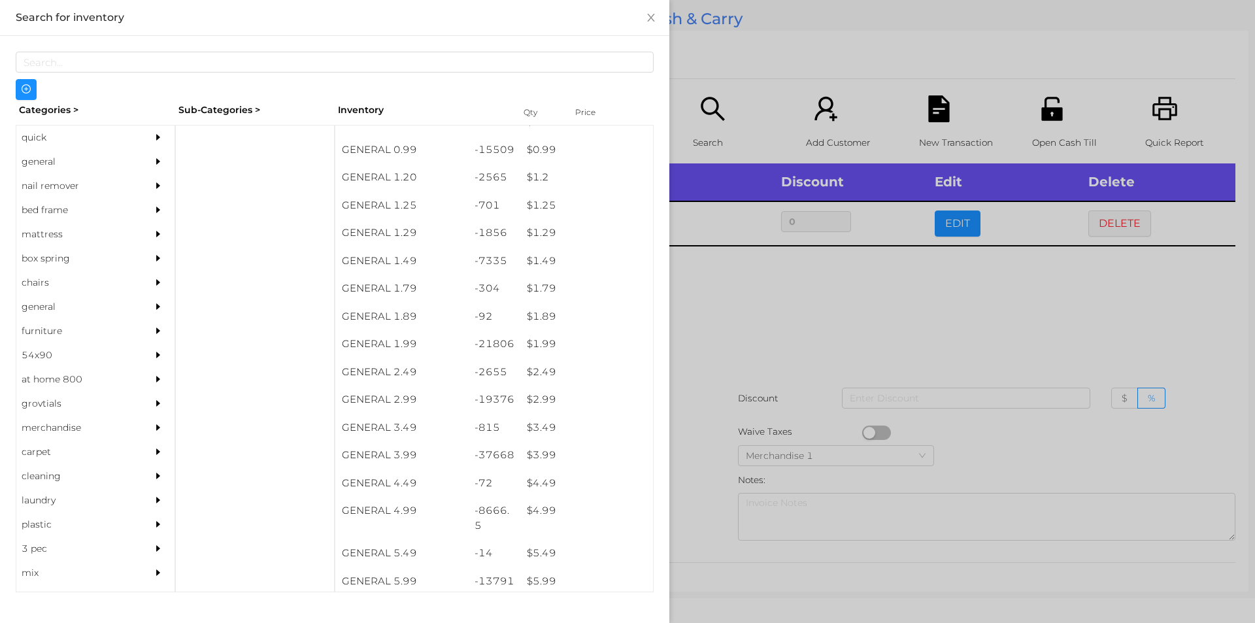
scroll to position [84, 0]
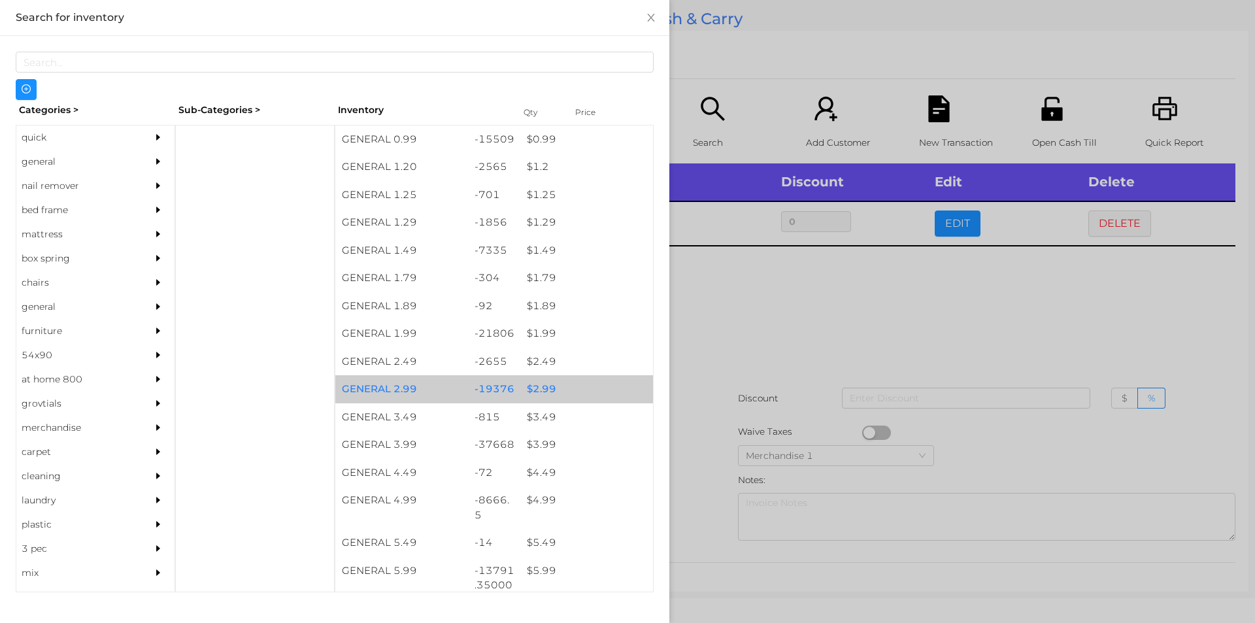
click at [536, 388] on div "$ 2.99" at bounding box center [586, 389] width 133 height 28
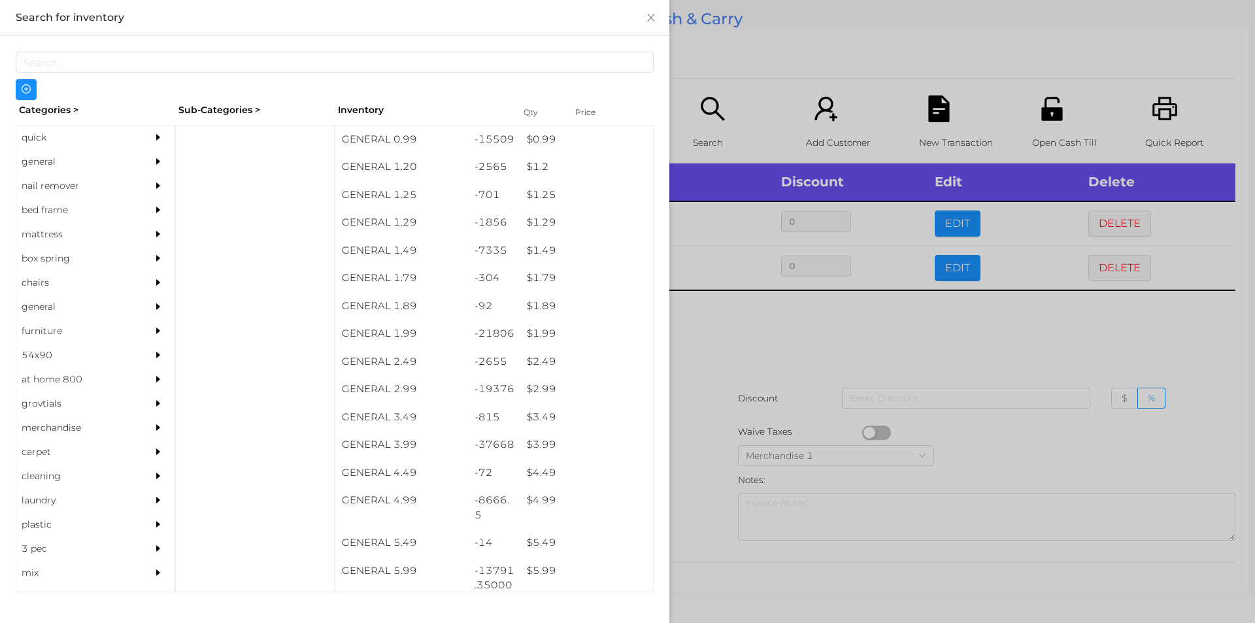
click at [714, 426] on div at bounding box center [627, 311] width 1255 height 623
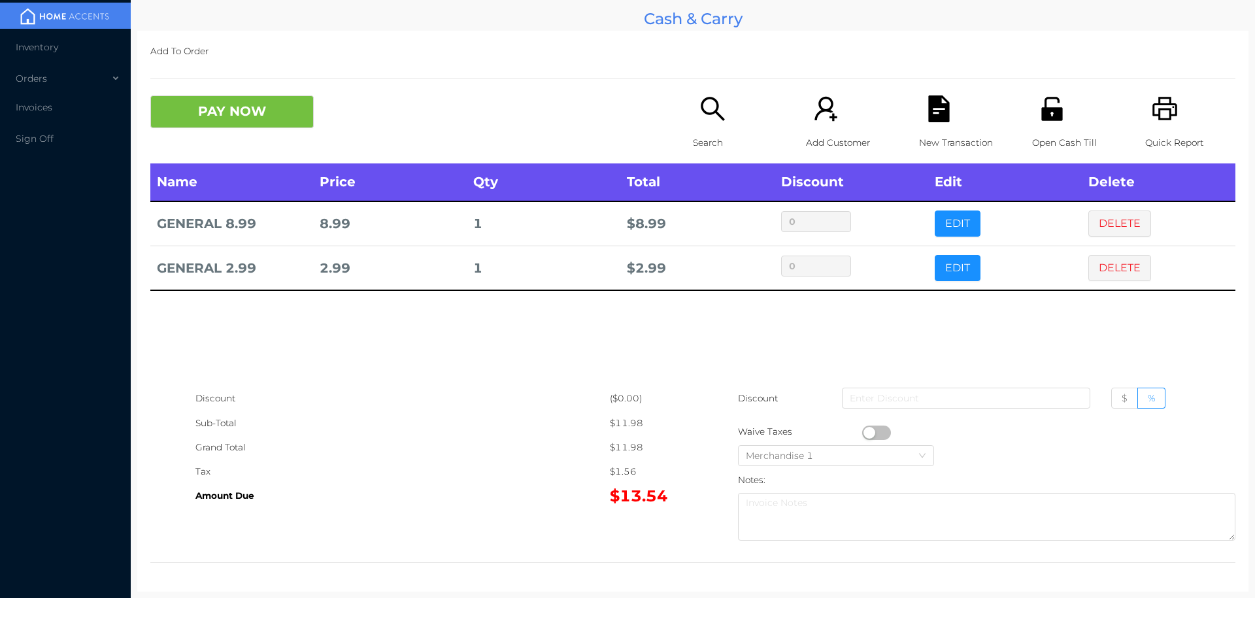
click at [710, 114] on icon "icon: search" at bounding box center [712, 108] width 27 height 27
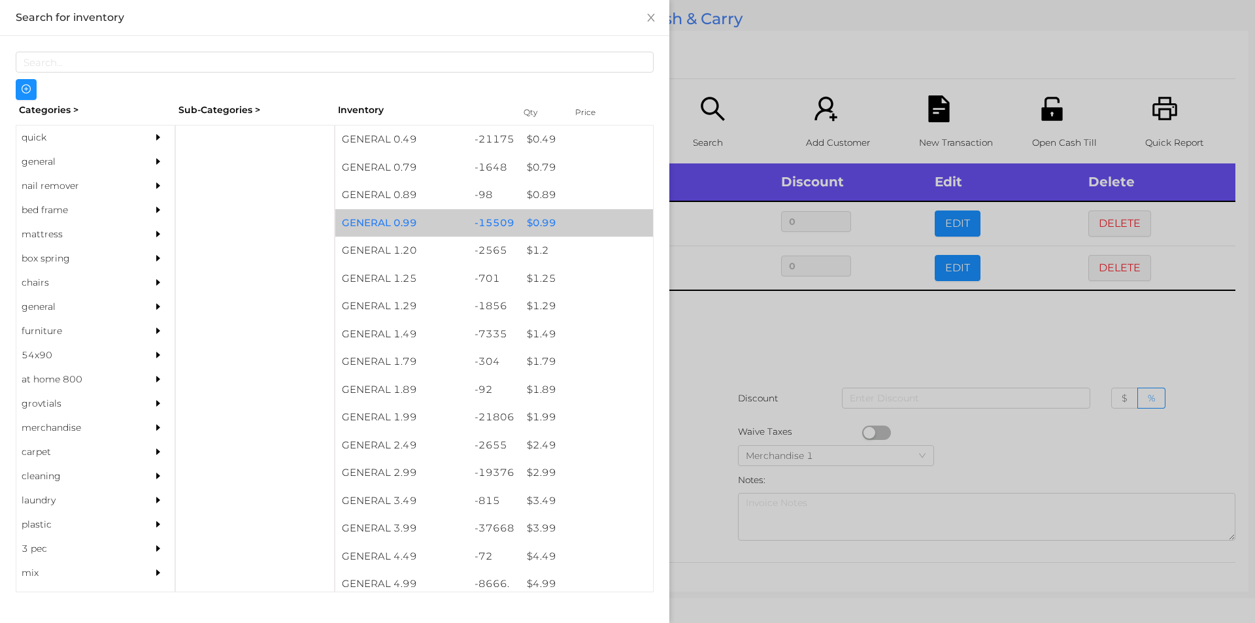
click at [571, 218] on div "$ 0.99" at bounding box center [586, 223] width 133 height 28
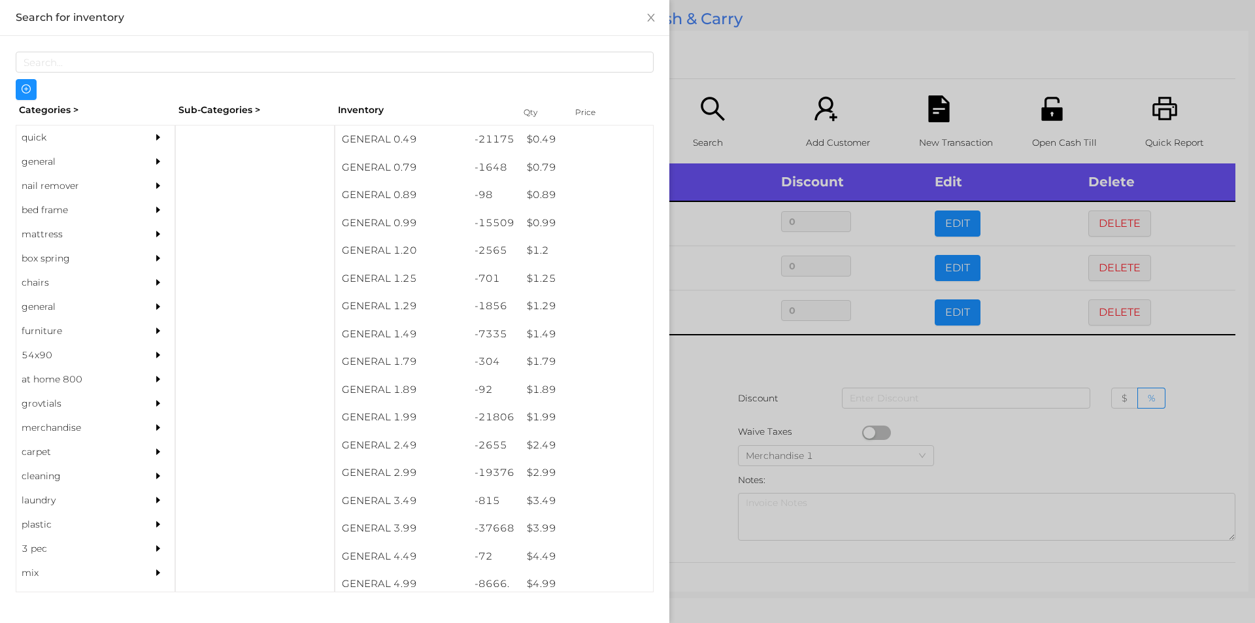
click at [700, 88] on div at bounding box center [627, 311] width 1255 height 623
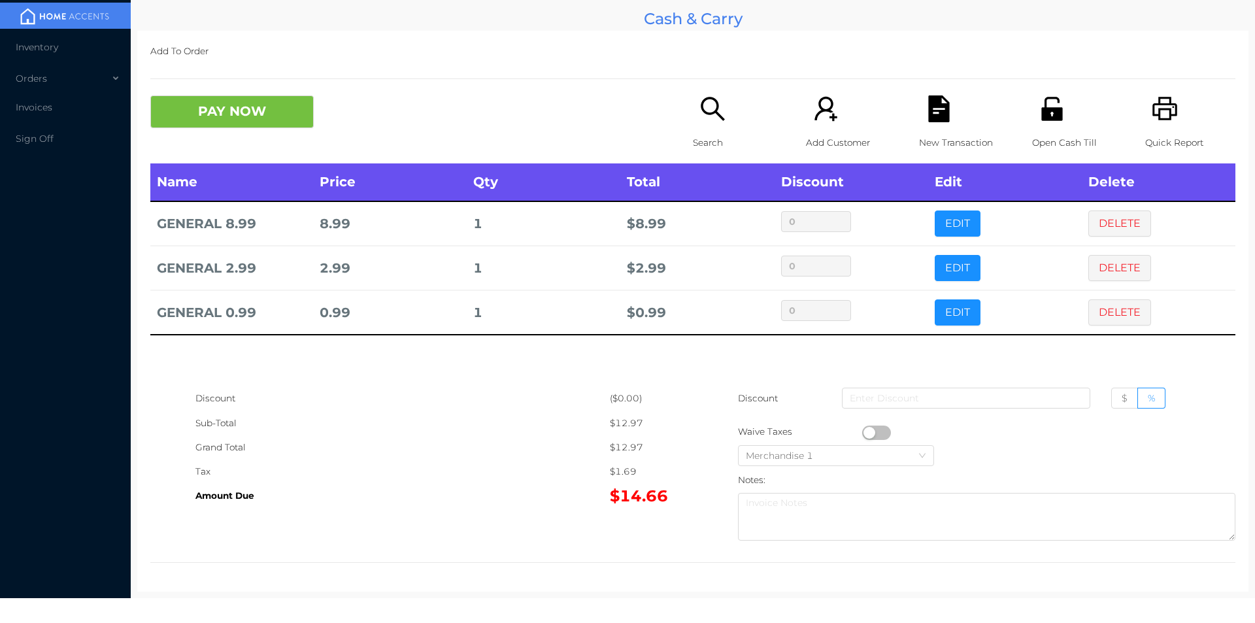
click at [926, 131] on p "New Transaction" at bounding box center [964, 143] width 90 height 24
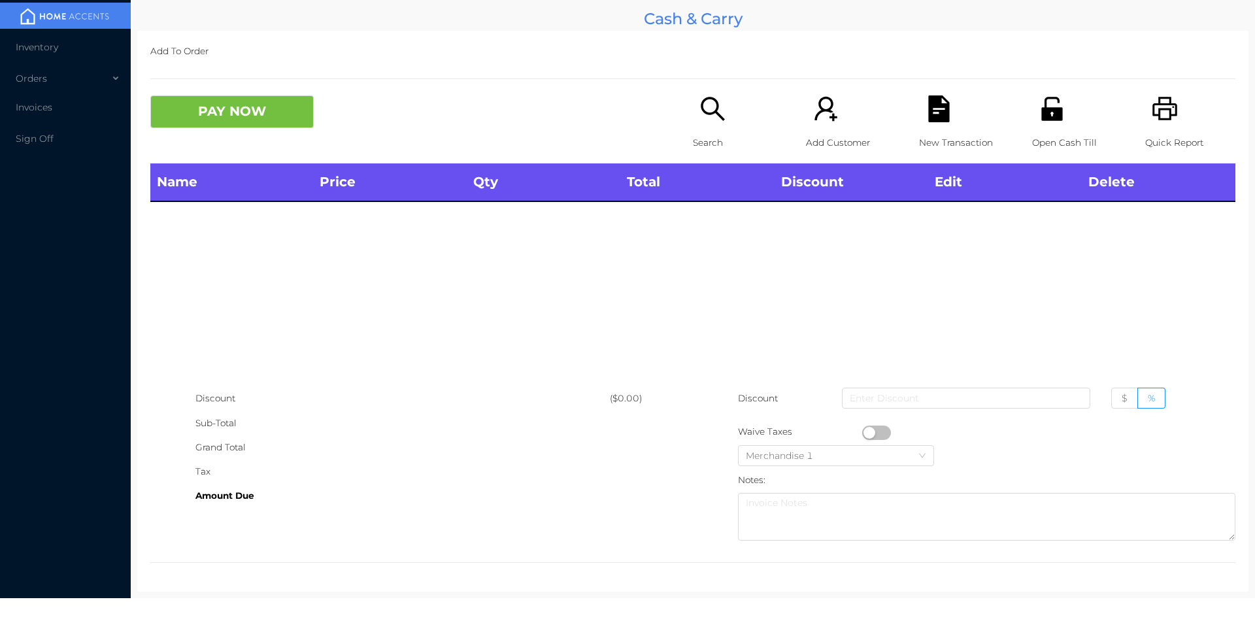
click at [1039, 111] on icon "icon: unlock" at bounding box center [1052, 108] width 27 height 27
click at [1050, 118] on icon "icon: unlock" at bounding box center [1051, 109] width 21 height 24
click at [1041, 119] on icon "icon: unlock" at bounding box center [1051, 109] width 21 height 24
click at [269, 122] on button "PAY NOW" at bounding box center [231, 111] width 163 height 33
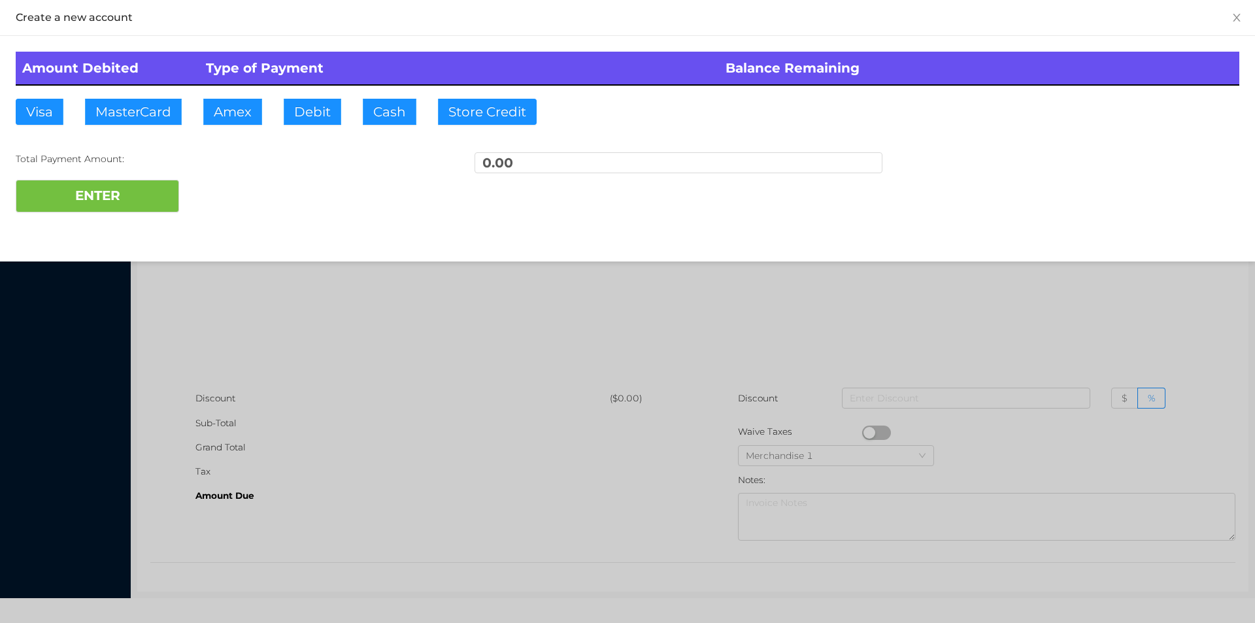
click at [346, 460] on div at bounding box center [627, 311] width 1255 height 623
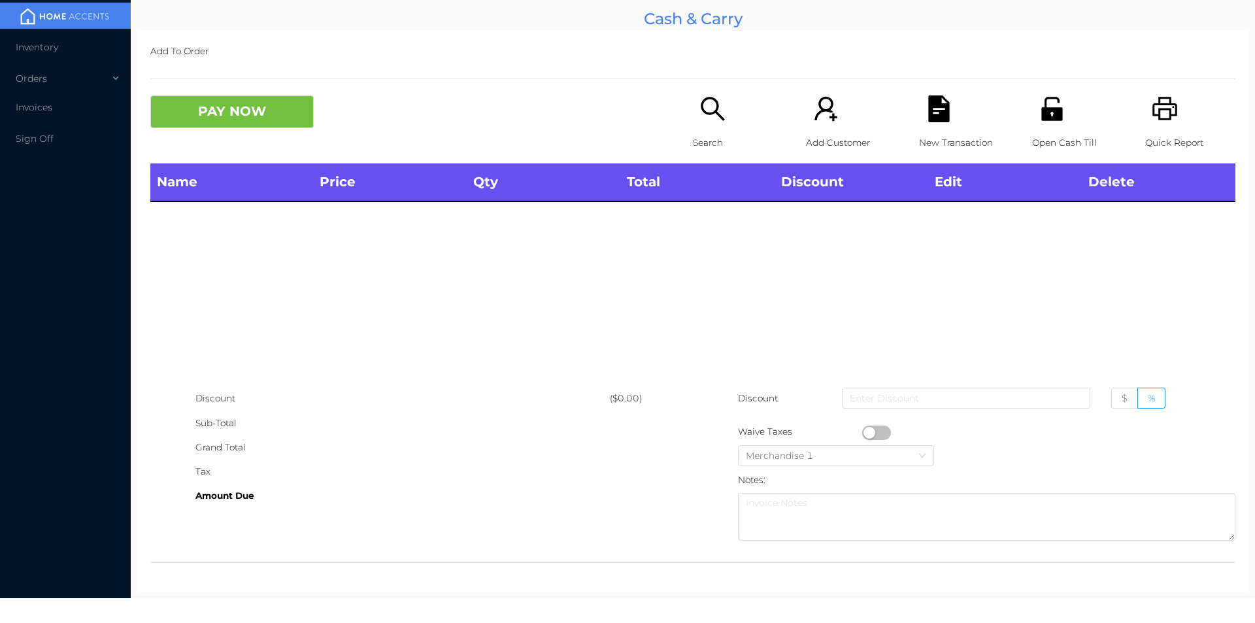
click at [705, 112] on icon "icon: search" at bounding box center [712, 108] width 27 height 27
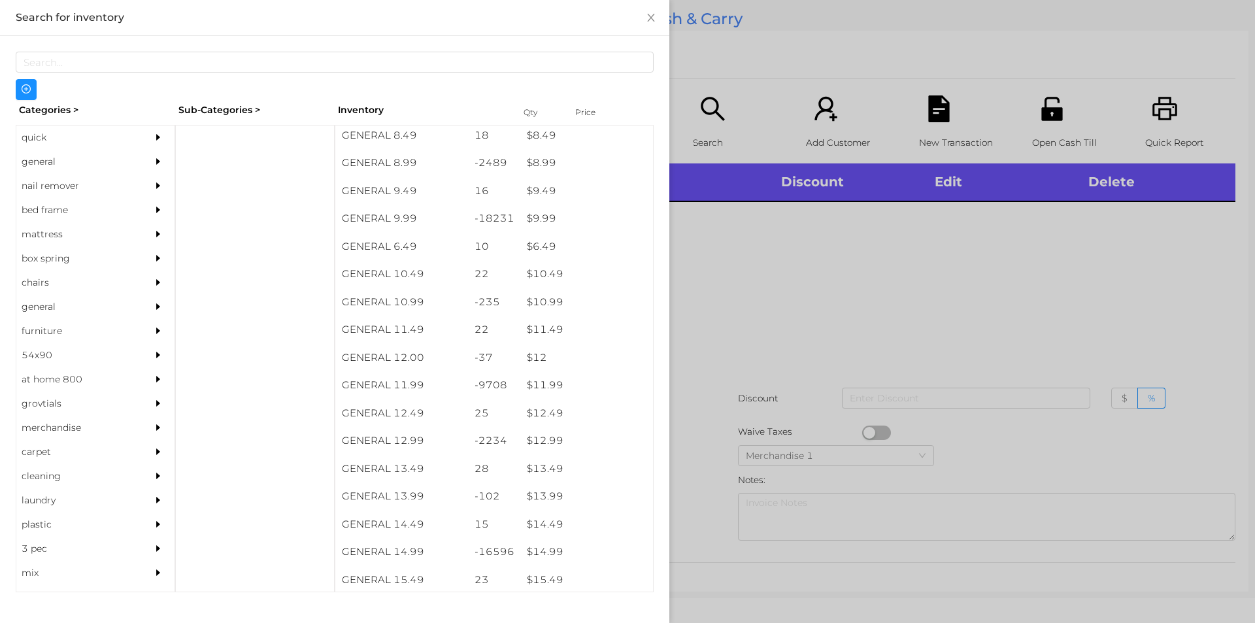
scroll to position [718, 0]
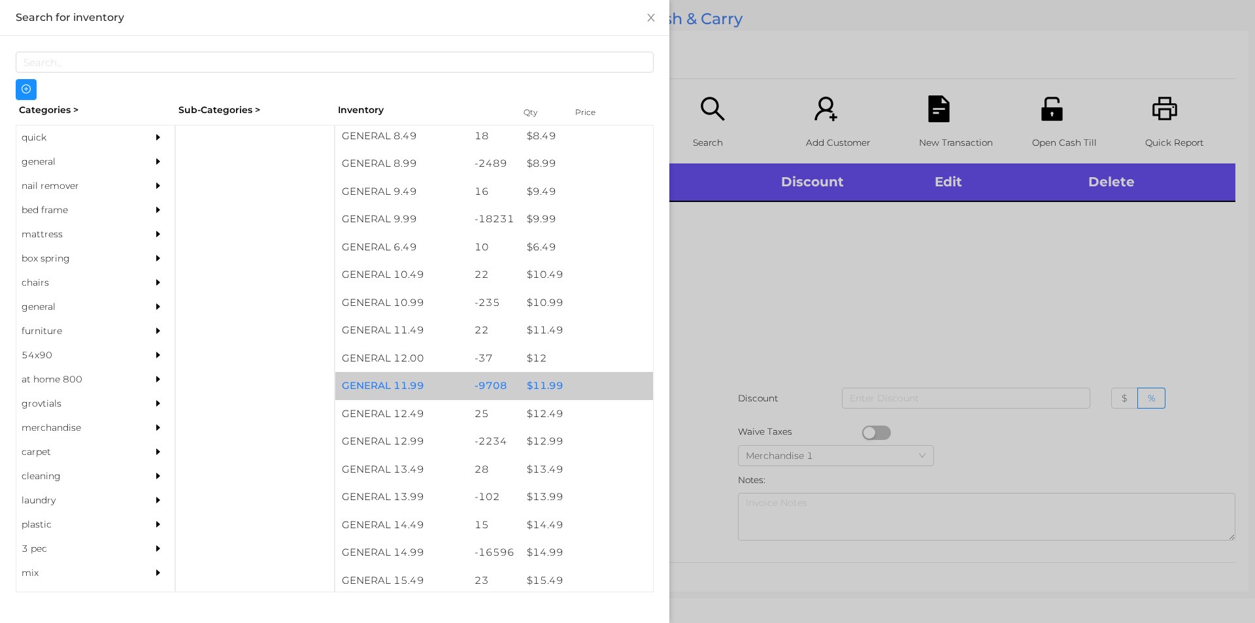
click at [563, 378] on div "$ 11.99" at bounding box center [586, 386] width 133 height 28
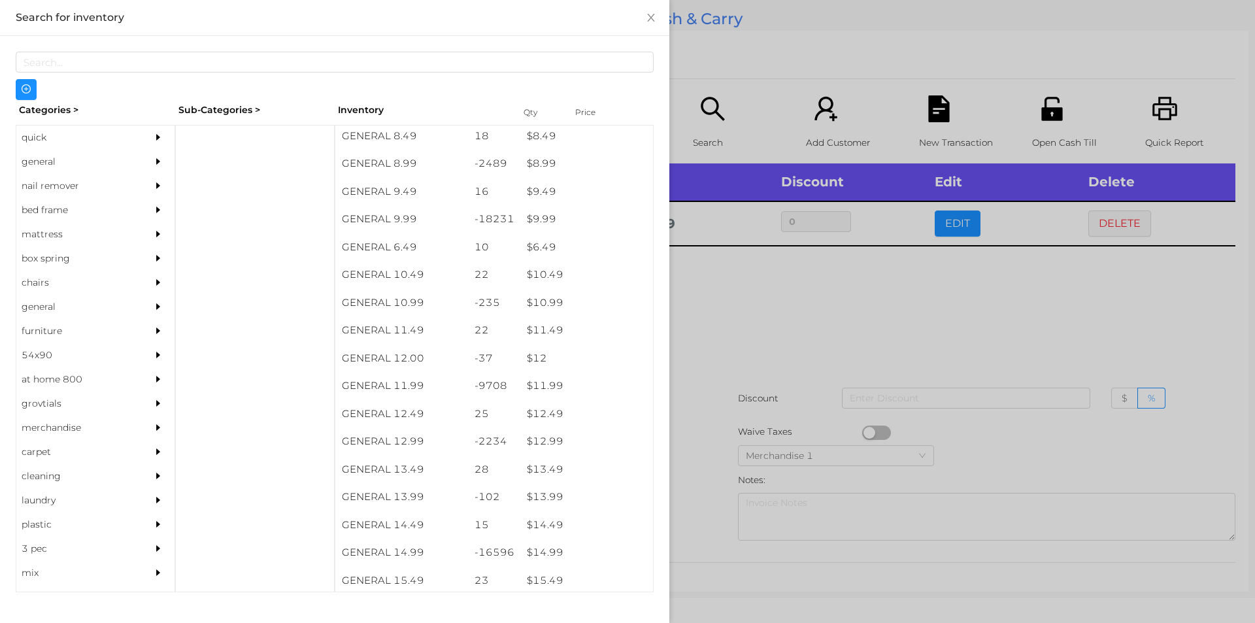
click at [746, 443] on div at bounding box center [627, 311] width 1255 height 623
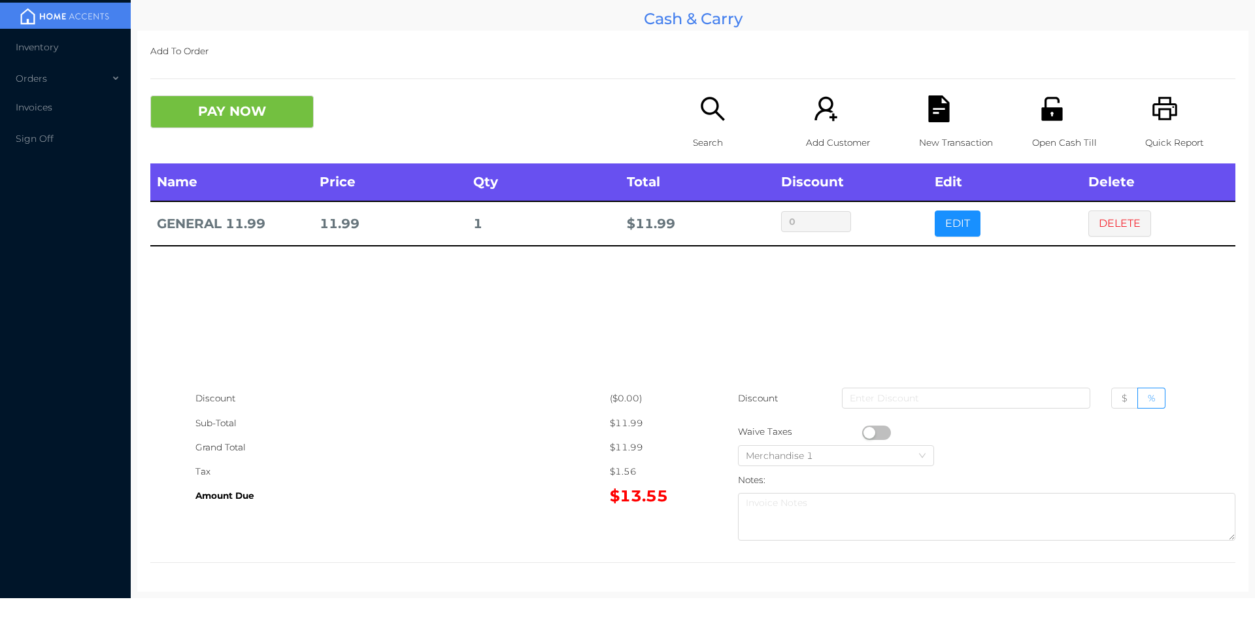
click at [1052, 104] on icon "icon: unlock" at bounding box center [1052, 108] width 27 height 27
click at [936, 110] on icon "icon: file-text" at bounding box center [939, 108] width 27 height 27
click at [216, 123] on button "PAY NOW" at bounding box center [231, 111] width 163 height 33
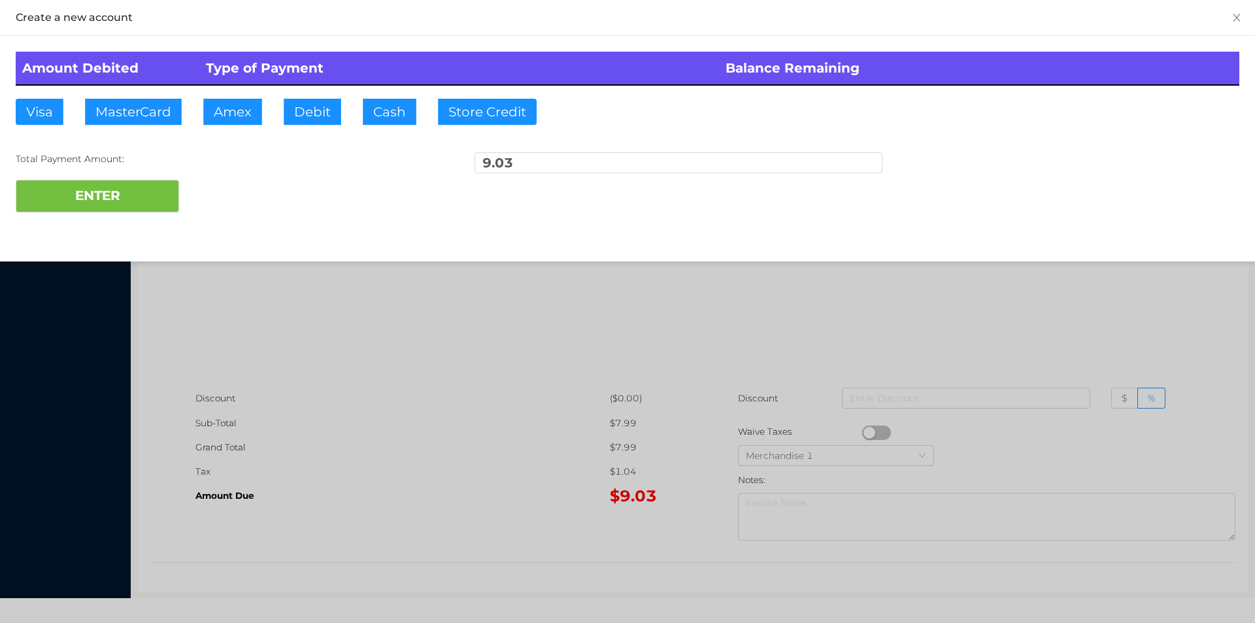
click at [575, 343] on div at bounding box center [627, 311] width 1255 height 623
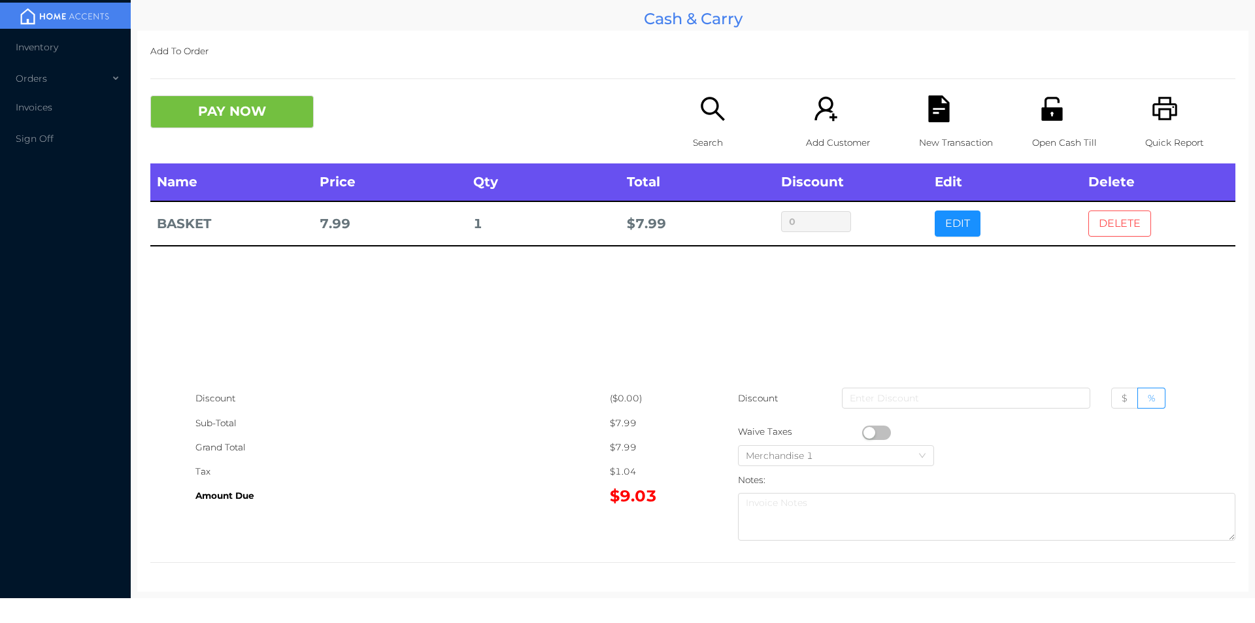
click at [1104, 216] on button "DELETE" at bounding box center [1119, 223] width 63 height 26
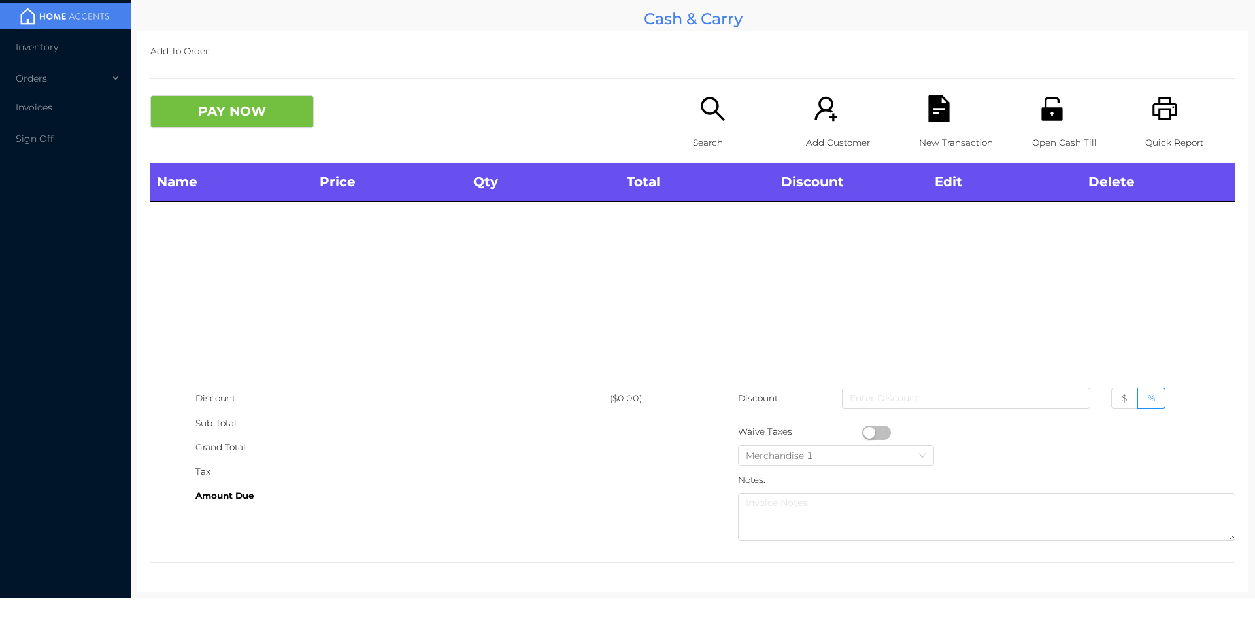
click at [1172, 136] on p "Quick Report" at bounding box center [1190, 143] width 90 height 24
click at [197, 147] on div "PAY NOW Search Add Customer New Transaction Open Cash Till Quick Report" at bounding box center [692, 129] width 1085 height 68
click at [243, 329] on div "Name Price Qty Total Discount Edit Delete" at bounding box center [692, 274] width 1085 height 223
click at [1048, 127] on div "Open Cash Till" at bounding box center [1077, 129] width 90 height 68
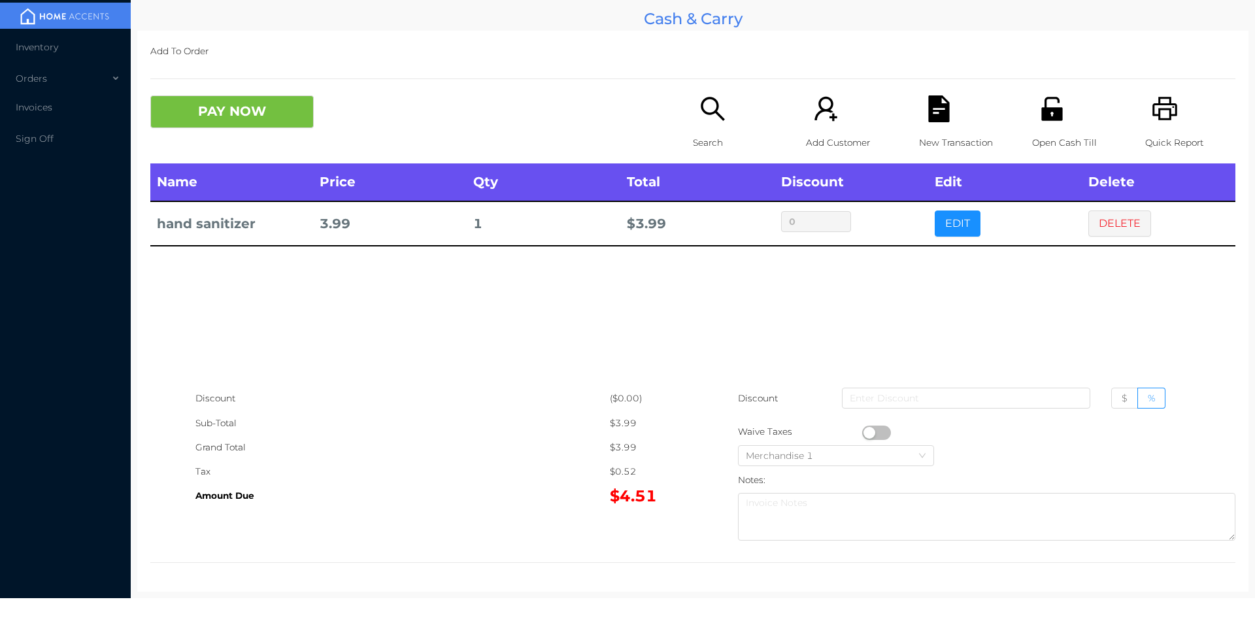
click at [928, 137] on p "New Transaction" at bounding box center [964, 143] width 90 height 24
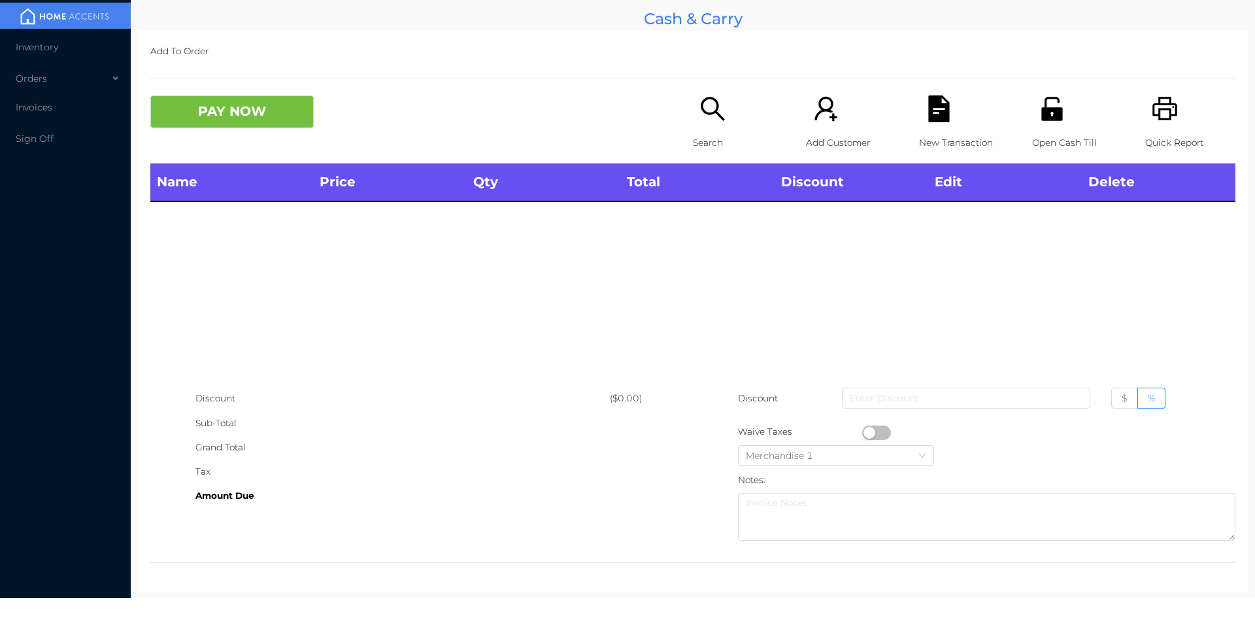
click at [1152, 99] on icon "icon: printer" at bounding box center [1165, 108] width 27 height 27
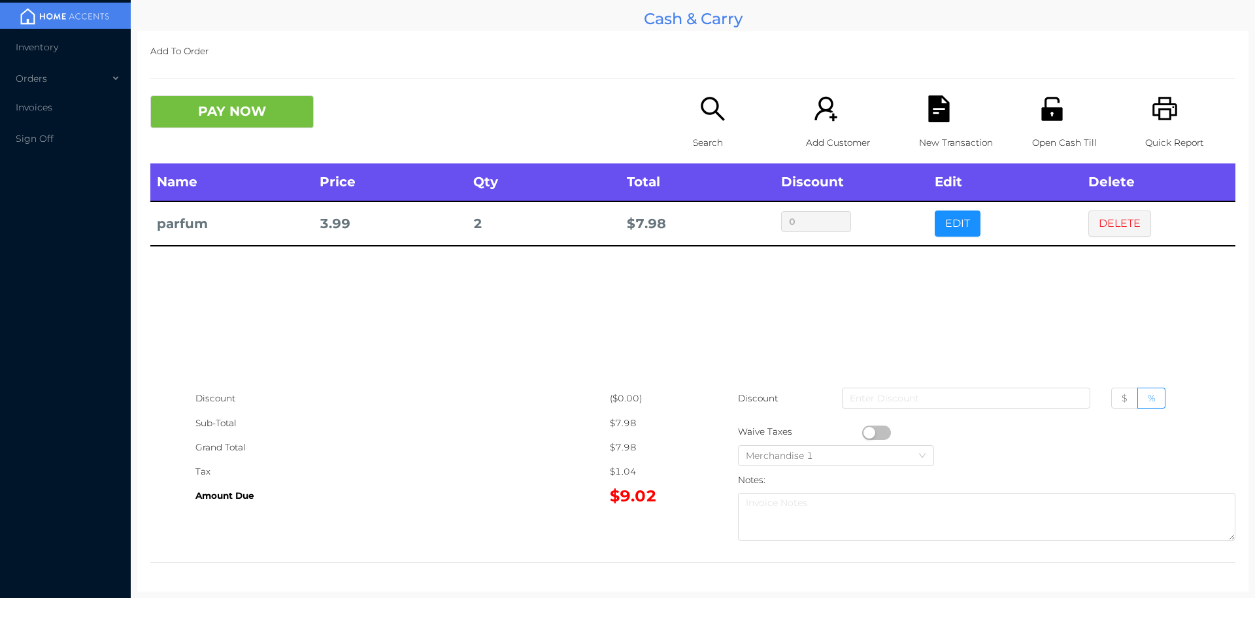
click at [944, 119] on icon "icon: file-text" at bounding box center [939, 108] width 27 height 27
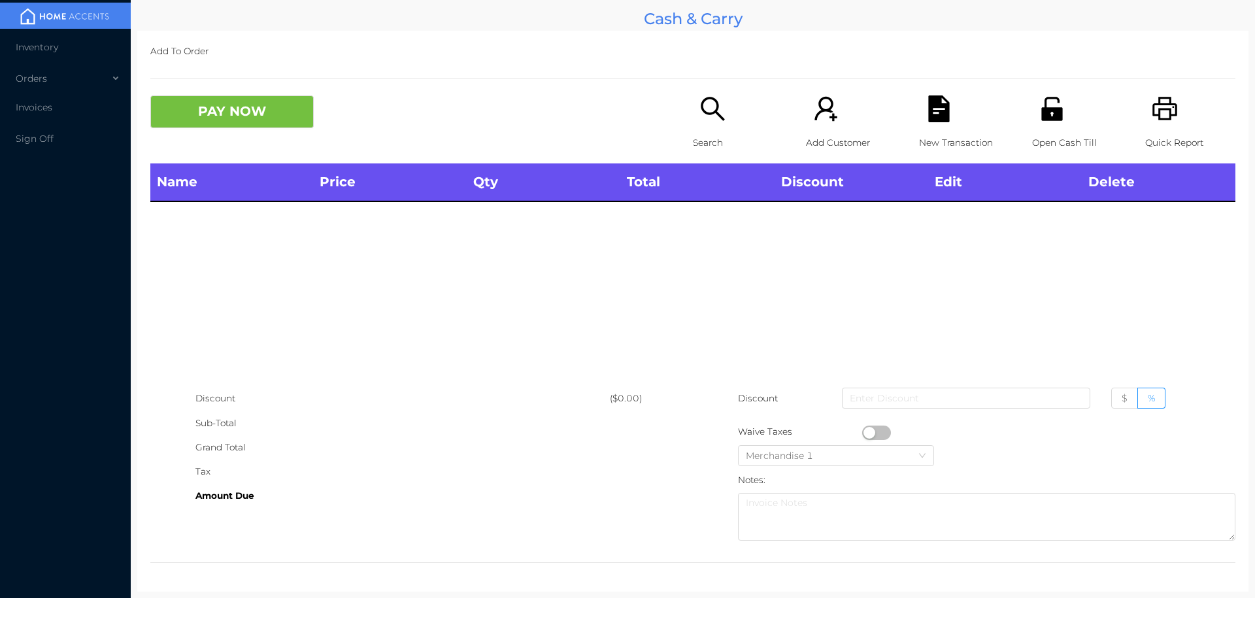
click at [1041, 114] on icon "icon: unlock" at bounding box center [1051, 109] width 21 height 24
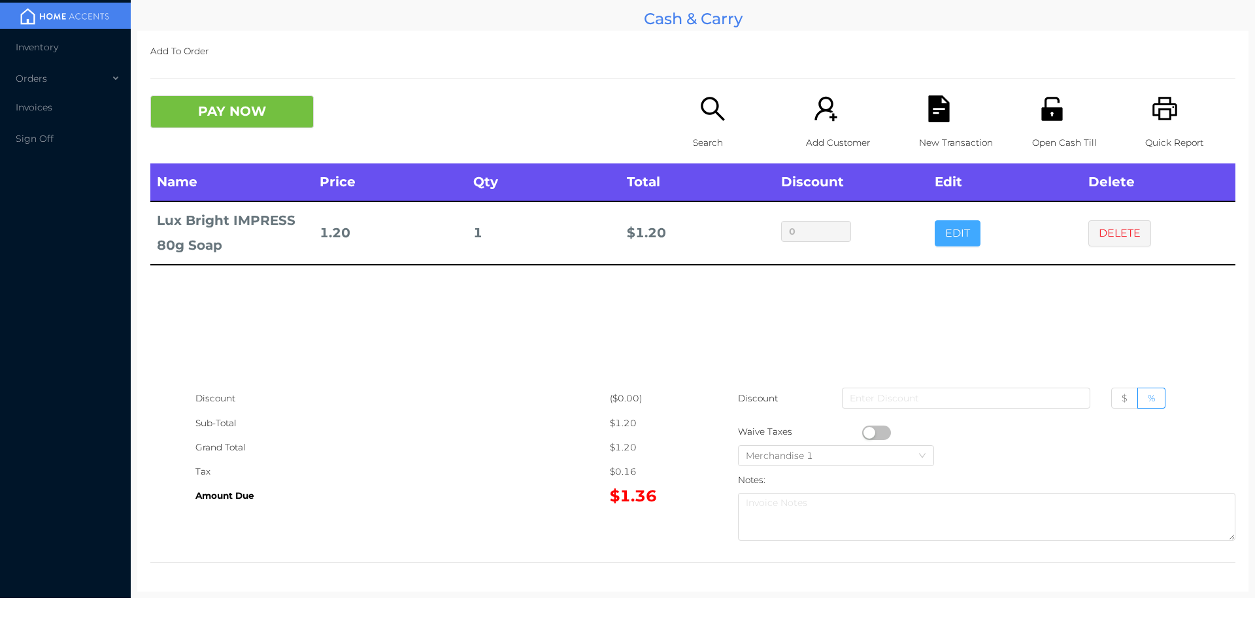
click at [948, 235] on button "EDIT" at bounding box center [958, 233] width 46 height 26
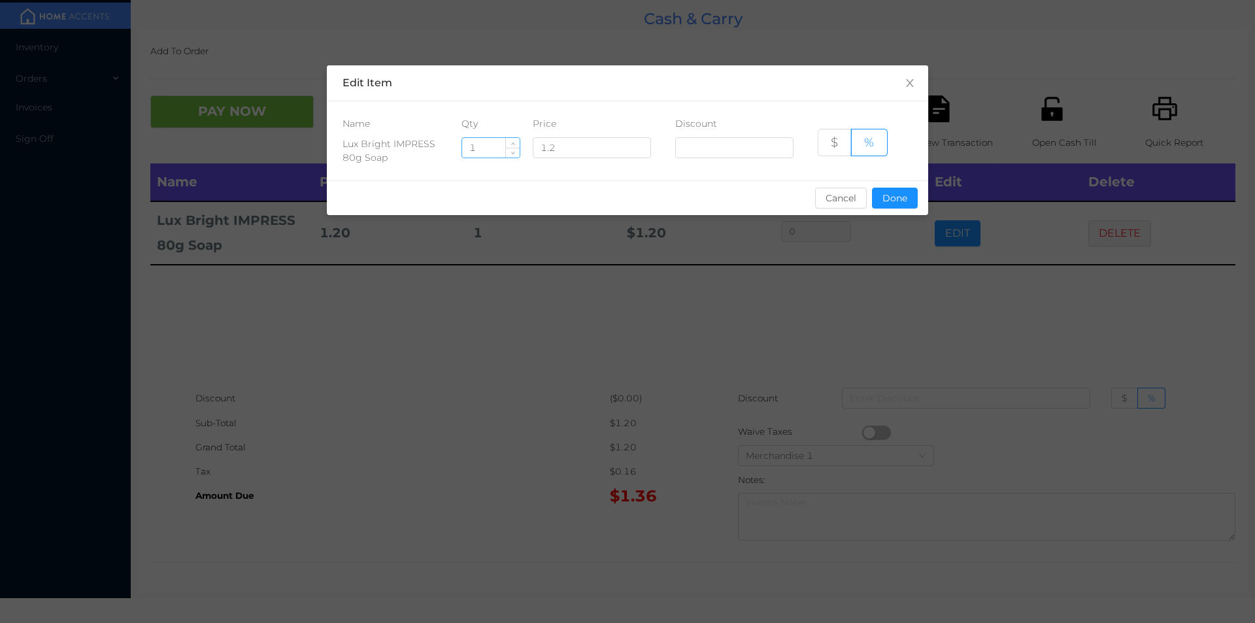
click at [486, 144] on input "1" at bounding box center [491, 148] width 58 height 20
type input "6"
click at [888, 195] on button "Done" at bounding box center [895, 198] width 46 height 21
type input "0%"
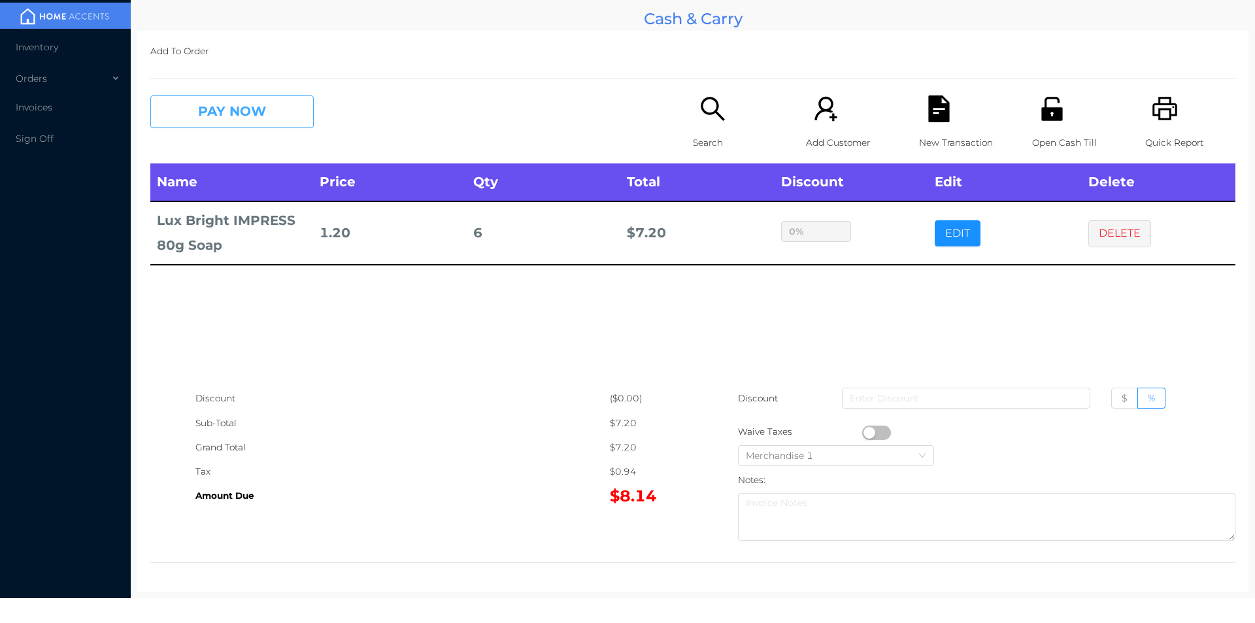
click at [257, 110] on button "PAY NOW" at bounding box center [231, 111] width 163 height 33
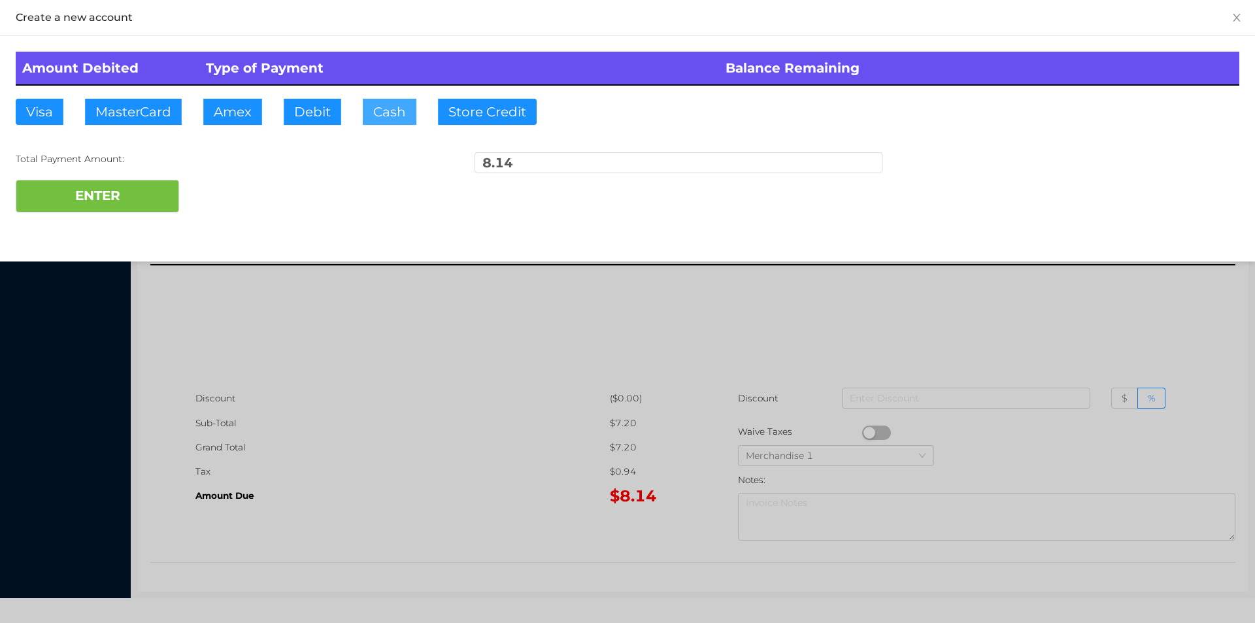
click at [373, 106] on button "Cash" at bounding box center [390, 112] width 54 height 26
click at [980, 335] on div at bounding box center [627, 311] width 1255 height 623
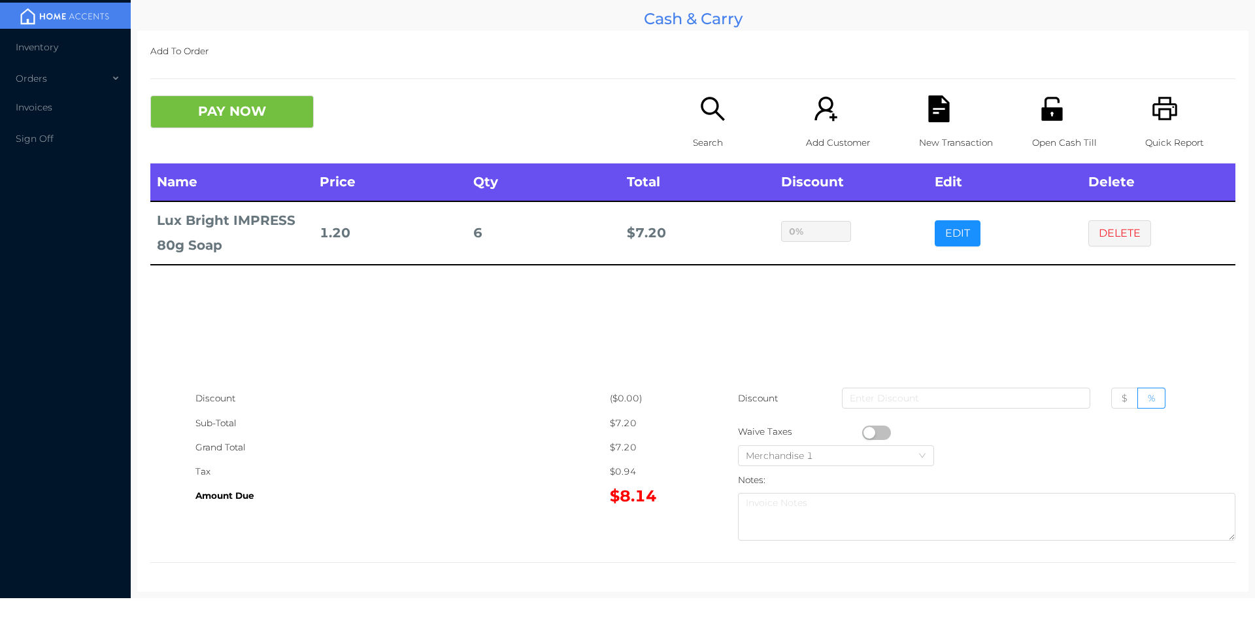
click at [1045, 131] on p "Open Cash Till" at bounding box center [1077, 143] width 90 height 24
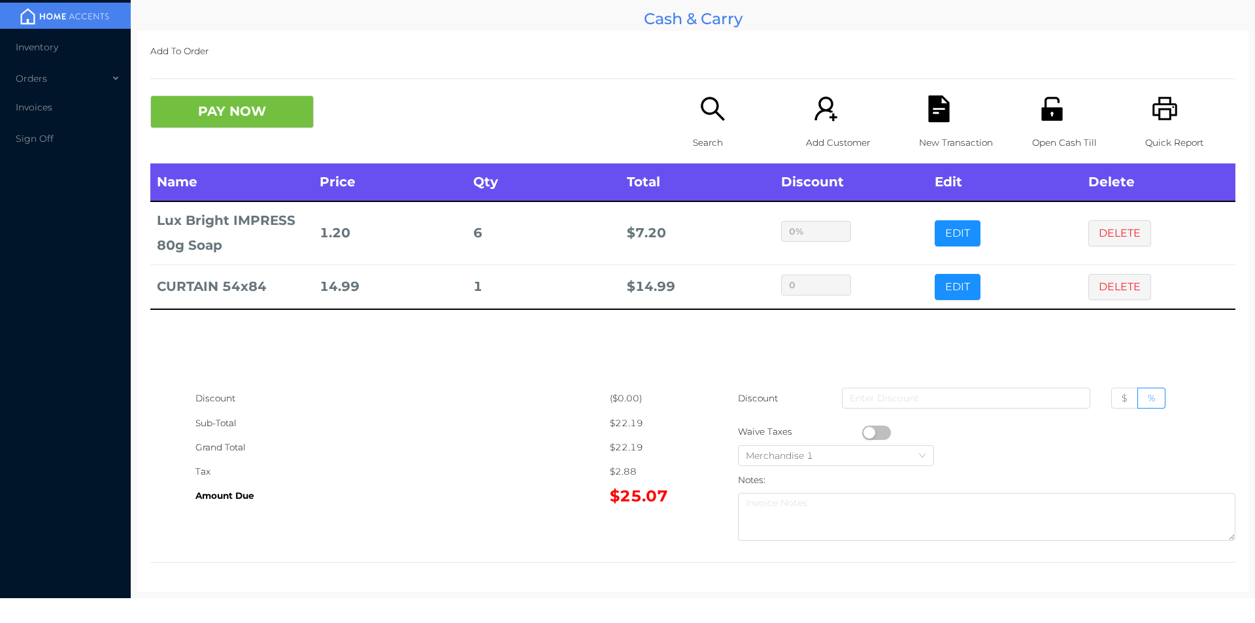
click at [922, 142] on p "New Transaction" at bounding box center [964, 143] width 90 height 24
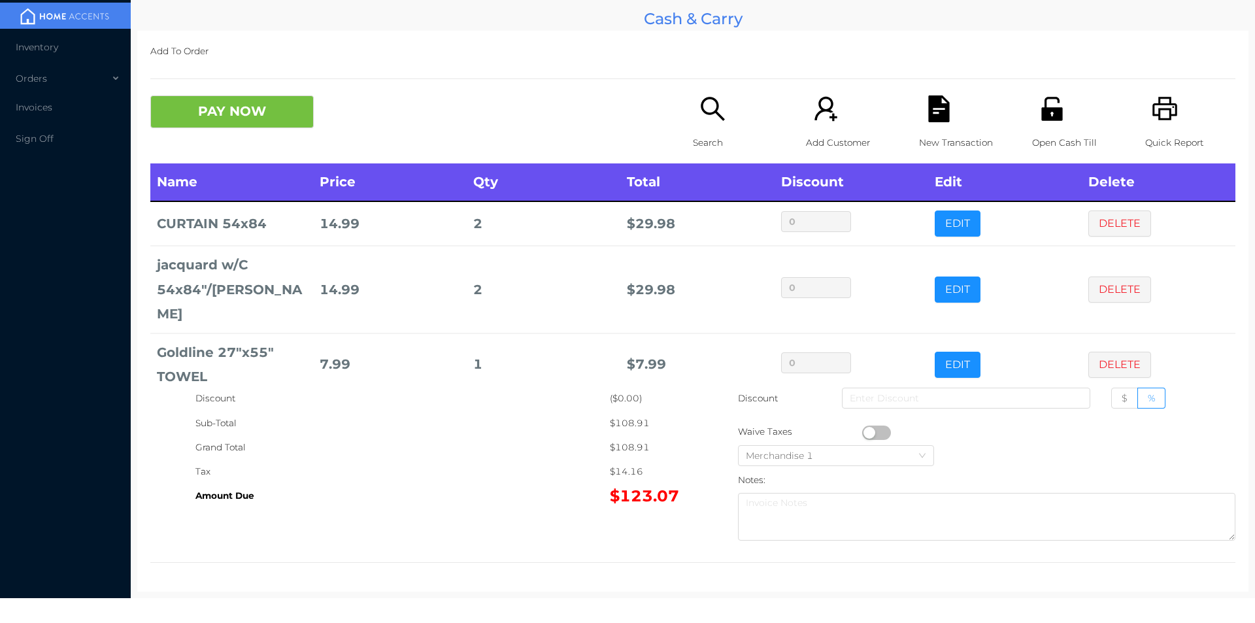
click at [718, 127] on div "Search" at bounding box center [738, 129] width 90 height 68
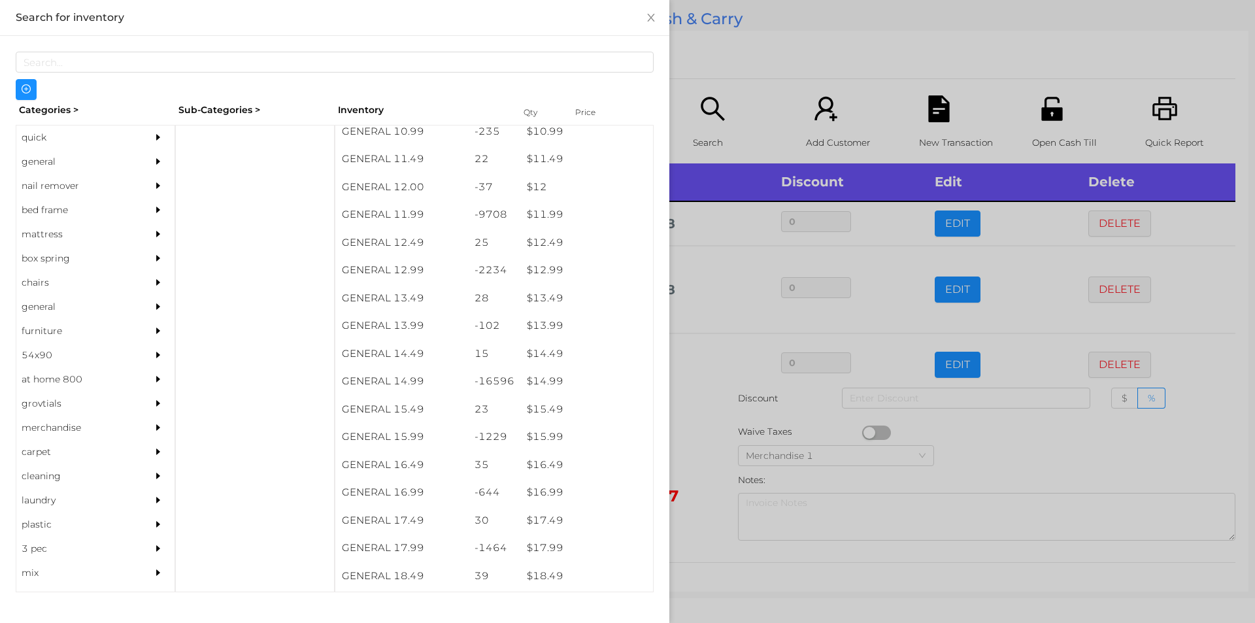
scroll to position [997, 0]
click at [804, 37] on div at bounding box center [627, 311] width 1255 height 623
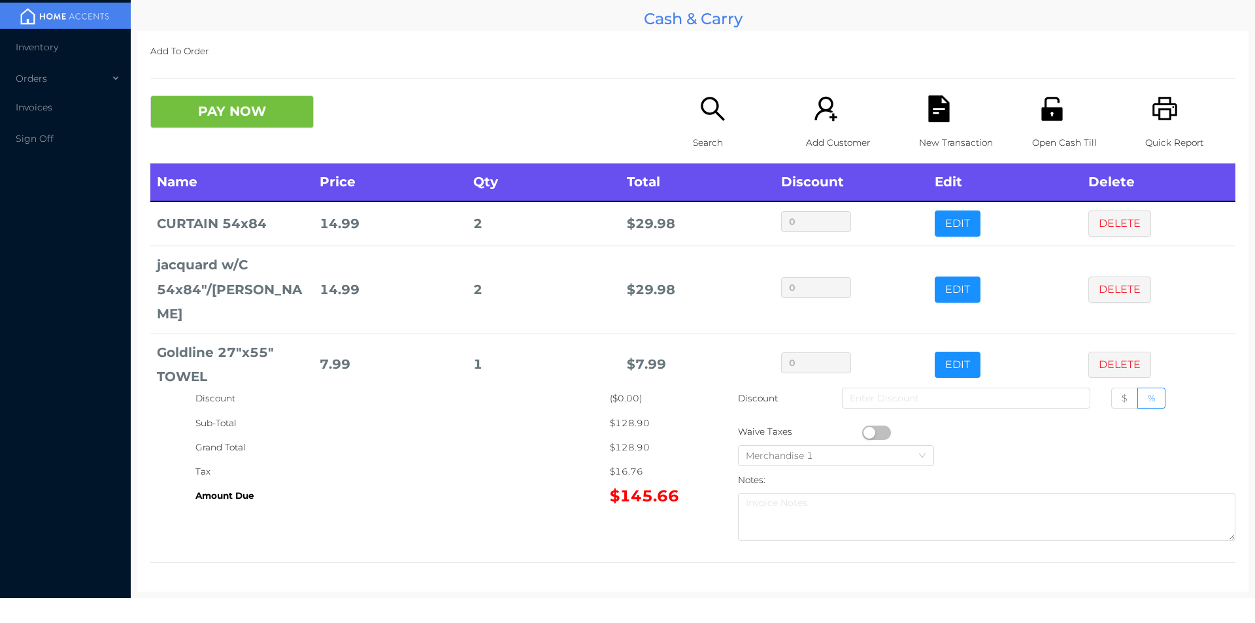
click at [919, 109] on div "New Transaction" at bounding box center [964, 129] width 90 height 68
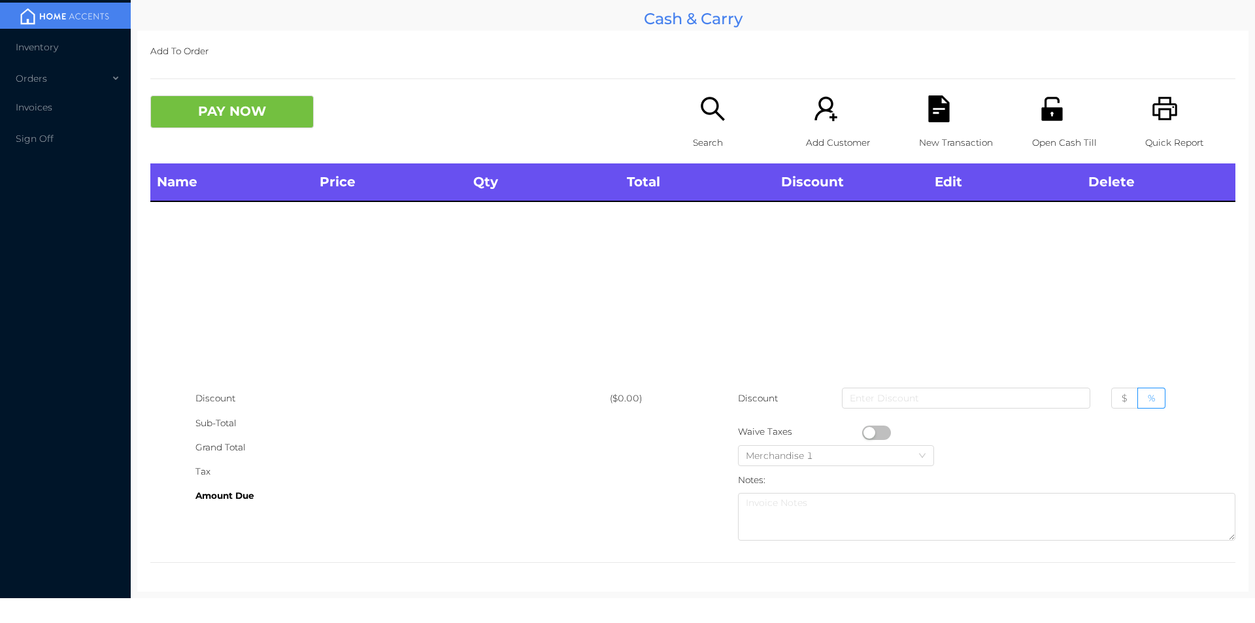
click at [1152, 109] on icon "icon: printer" at bounding box center [1164, 109] width 25 height 24
click at [382, 377] on div "Name Price Qty Total Discount Edit Delete" at bounding box center [692, 274] width 1085 height 223
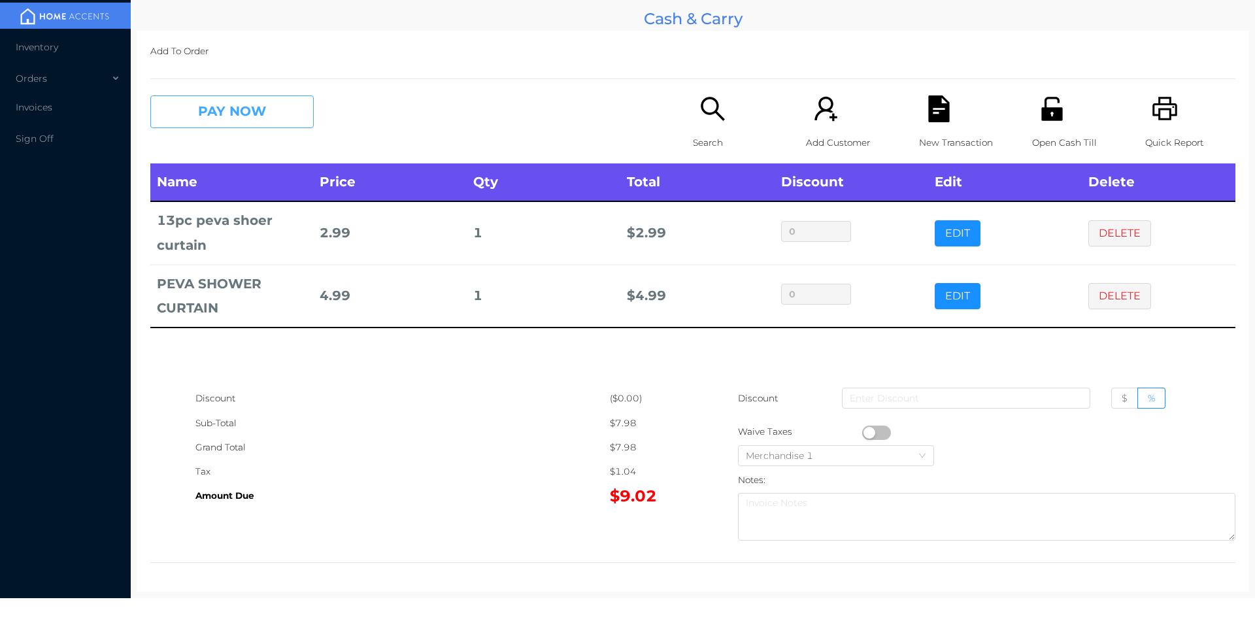
click at [252, 123] on button "PAY NOW" at bounding box center [231, 111] width 163 height 33
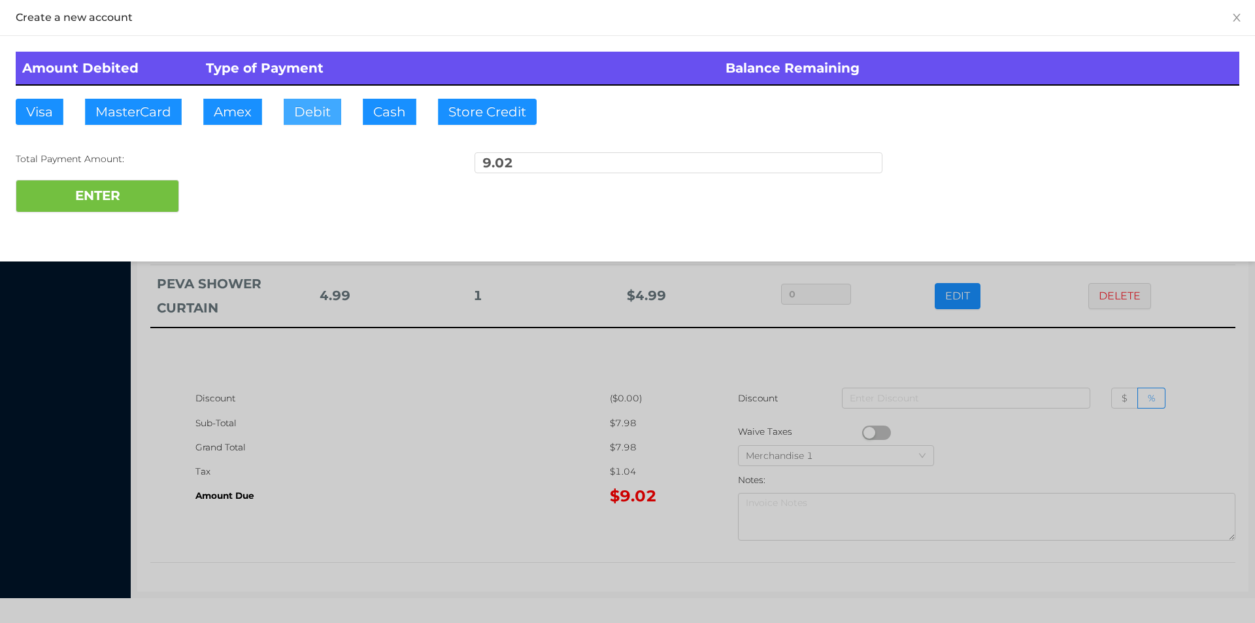
click at [324, 121] on button "Debit" at bounding box center [313, 112] width 58 height 26
click at [145, 195] on button "ENTER" at bounding box center [97, 196] width 163 height 33
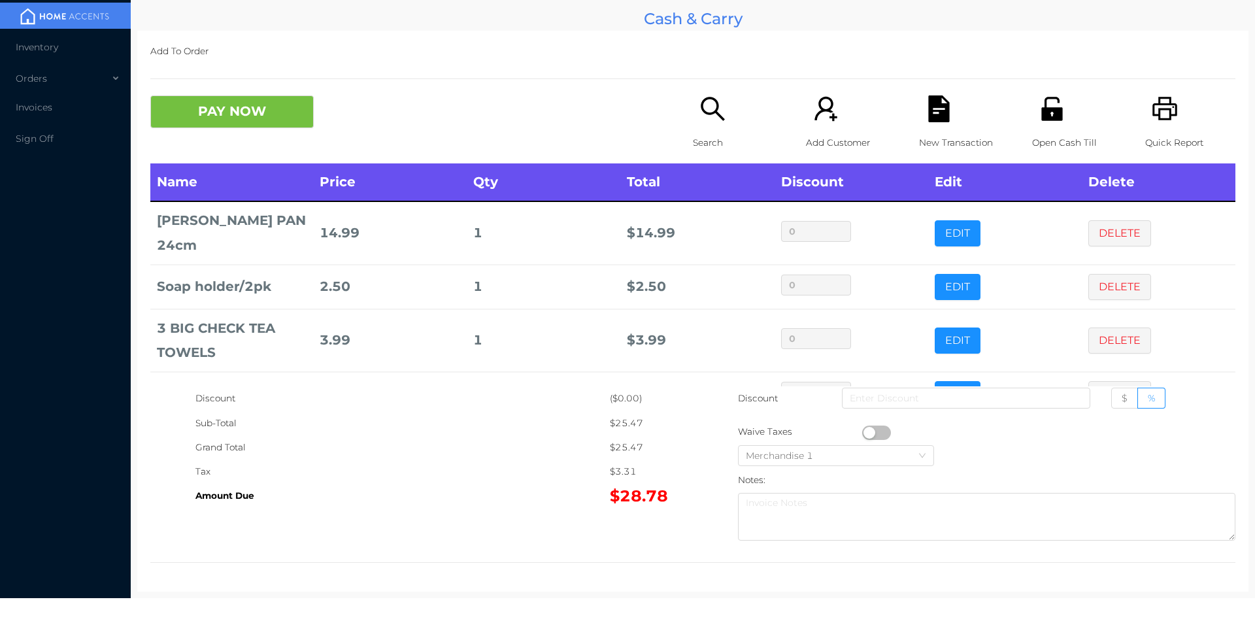
click at [943, 101] on icon "icon: file-text" at bounding box center [939, 108] width 27 height 27
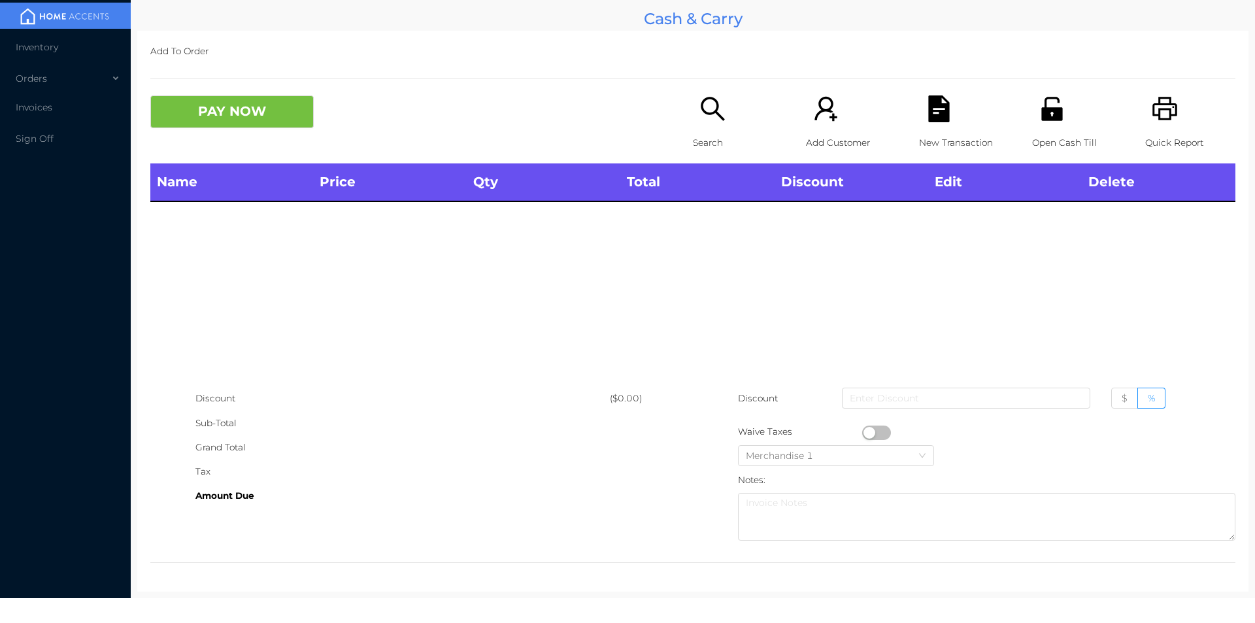
click at [1048, 129] on div "Open Cash Till" at bounding box center [1077, 129] width 90 height 68
click at [1080, 128] on div "Open Cash Till" at bounding box center [1077, 129] width 90 height 68
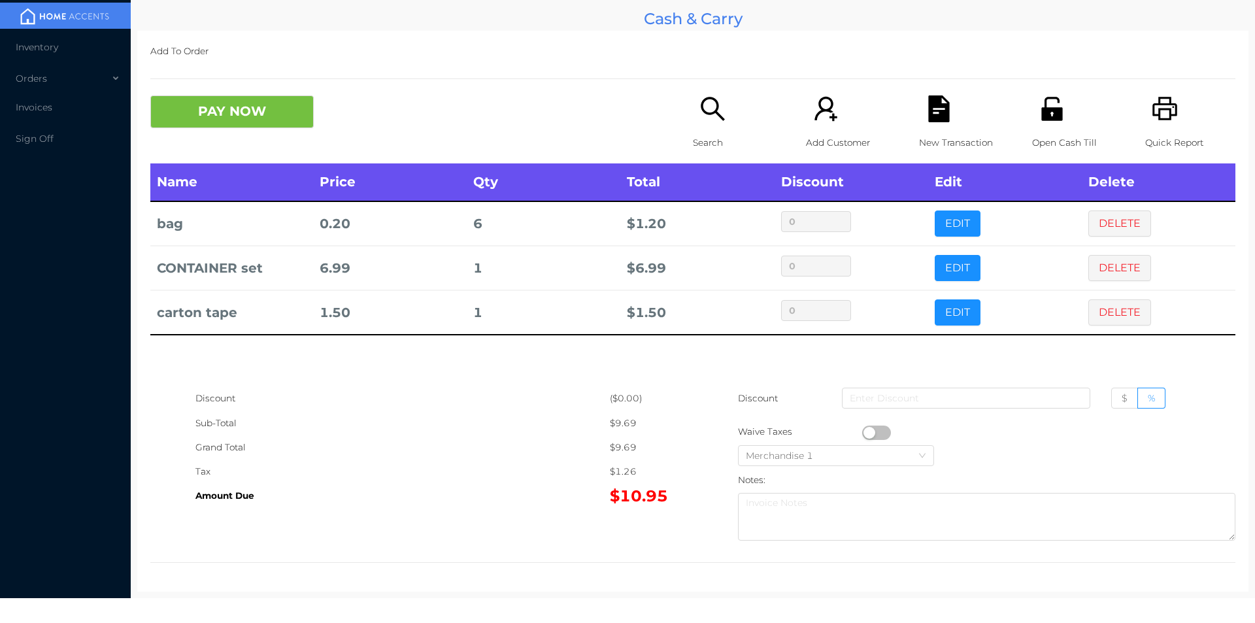
click at [231, 114] on button "PAY NOW" at bounding box center [231, 111] width 163 height 33
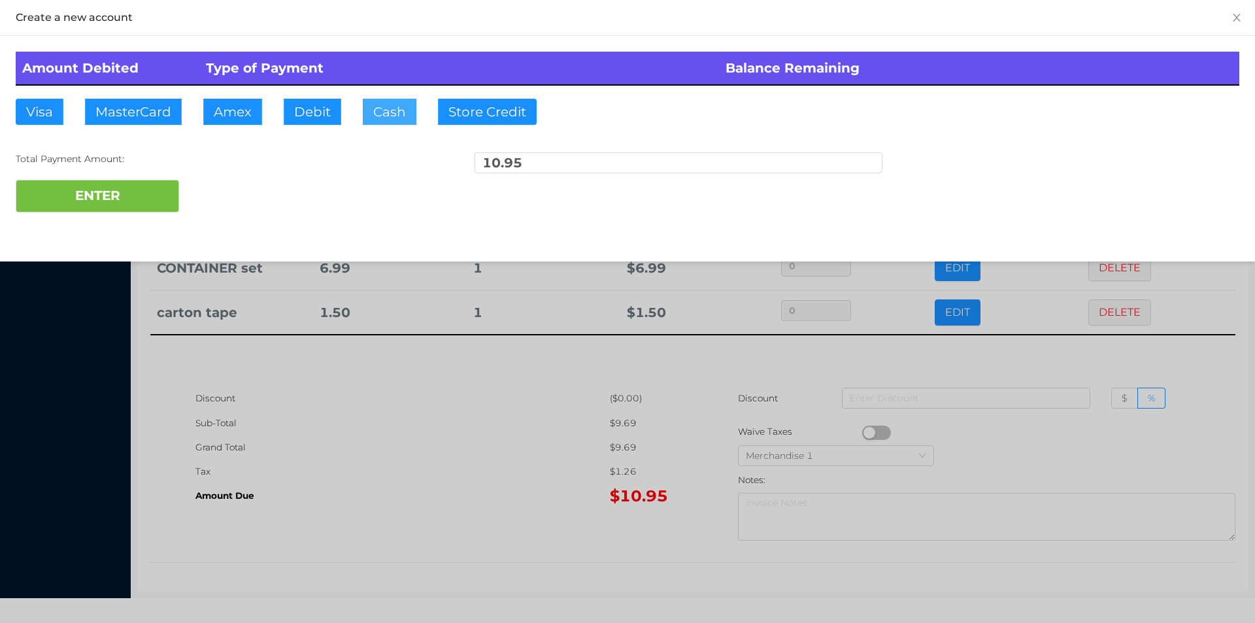
click at [374, 122] on button "Cash" at bounding box center [390, 112] width 54 height 26
click at [109, 208] on button "ENTER" at bounding box center [97, 196] width 163 height 33
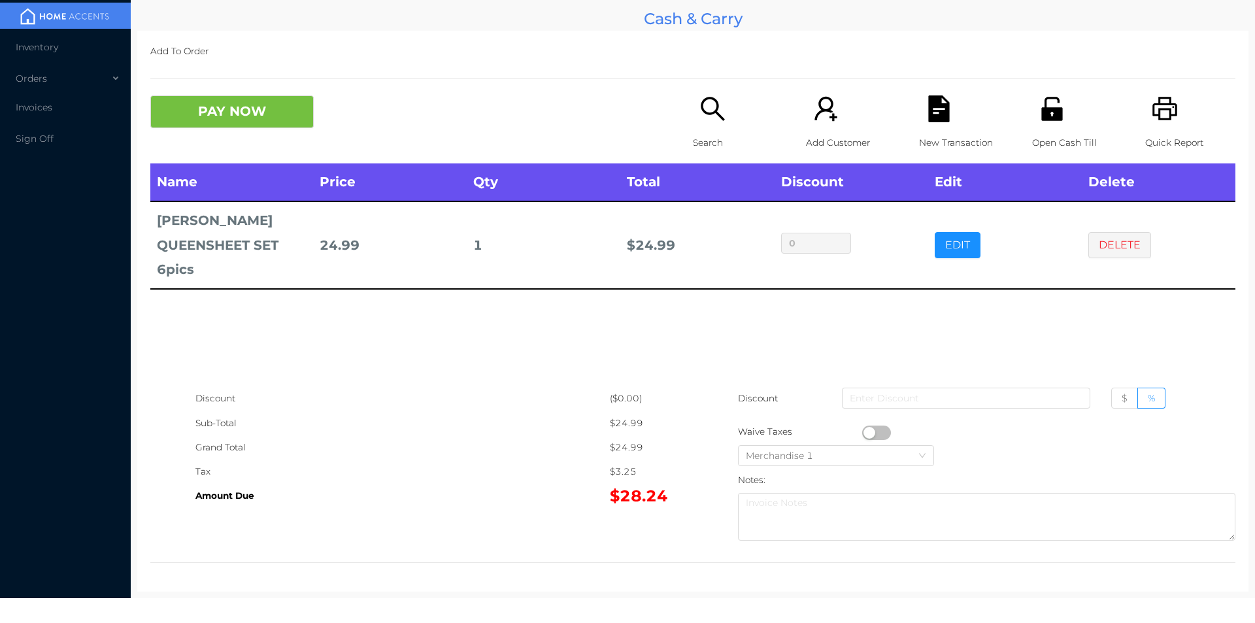
click at [928, 107] on icon "icon: file-text" at bounding box center [938, 108] width 21 height 27
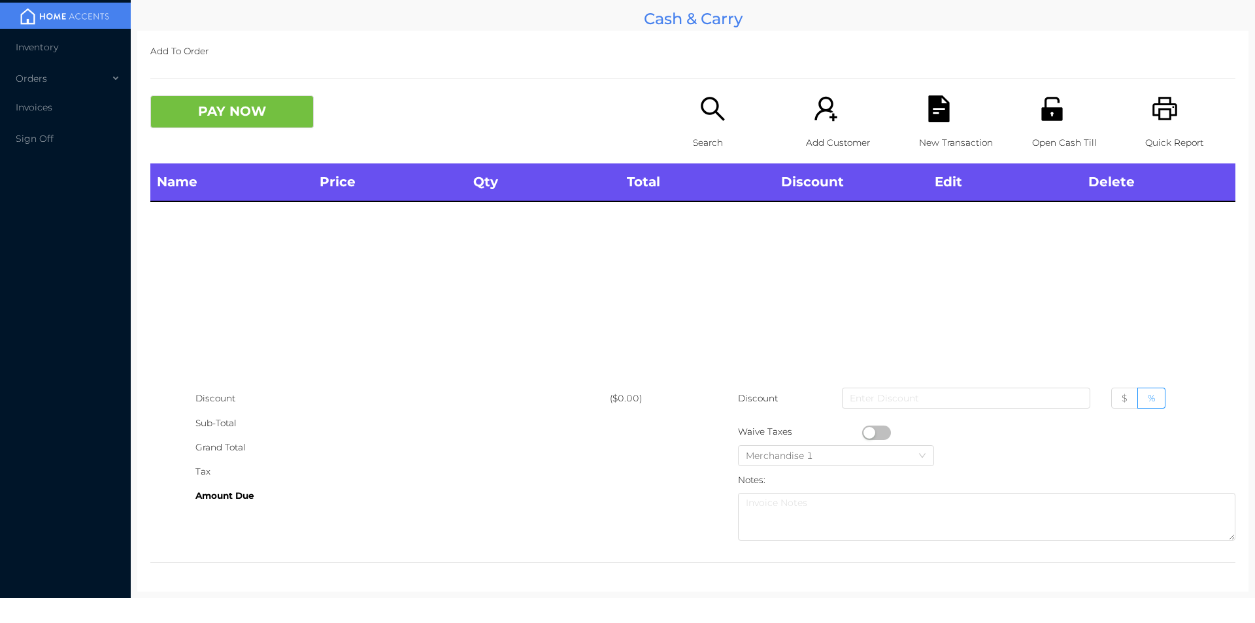
click at [1050, 103] on icon "icon: unlock" at bounding box center [1052, 108] width 27 height 27
click at [967, 290] on div "Name Price Qty Total Discount Edit Delete" at bounding box center [692, 274] width 1085 height 223
click at [1060, 121] on div "Open Cash Till" at bounding box center [1077, 129] width 90 height 68
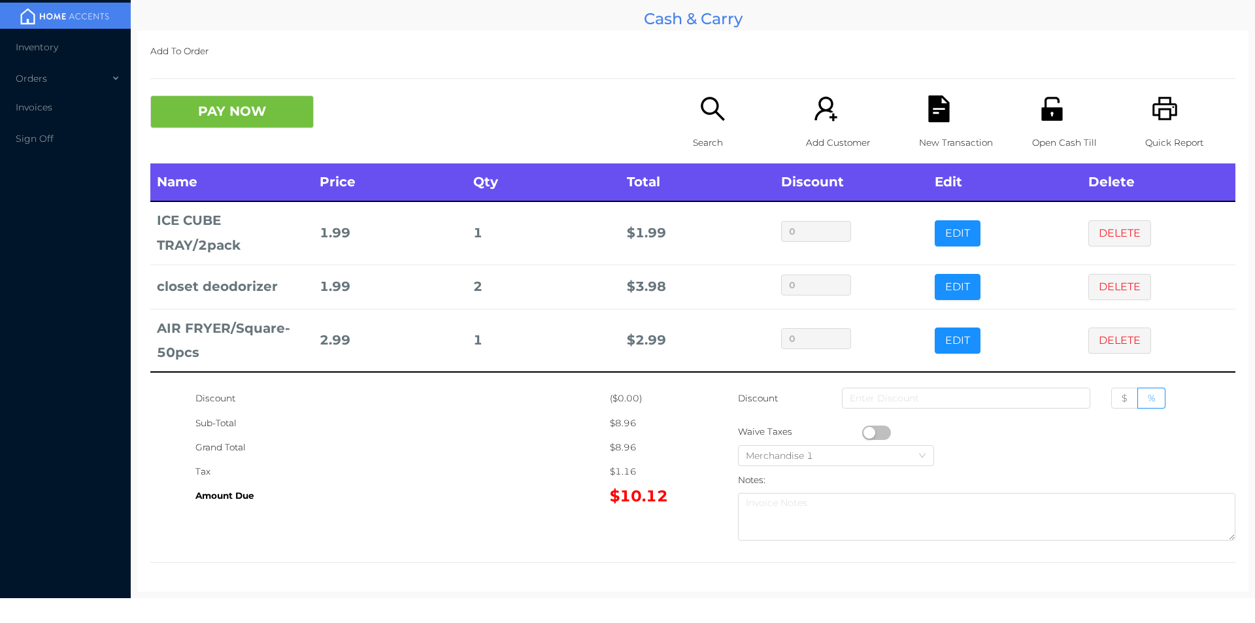
click at [1044, 124] on div "Open Cash Till" at bounding box center [1077, 129] width 90 height 68
click at [928, 114] on icon "icon: file-text" at bounding box center [939, 108] width 27 height 27
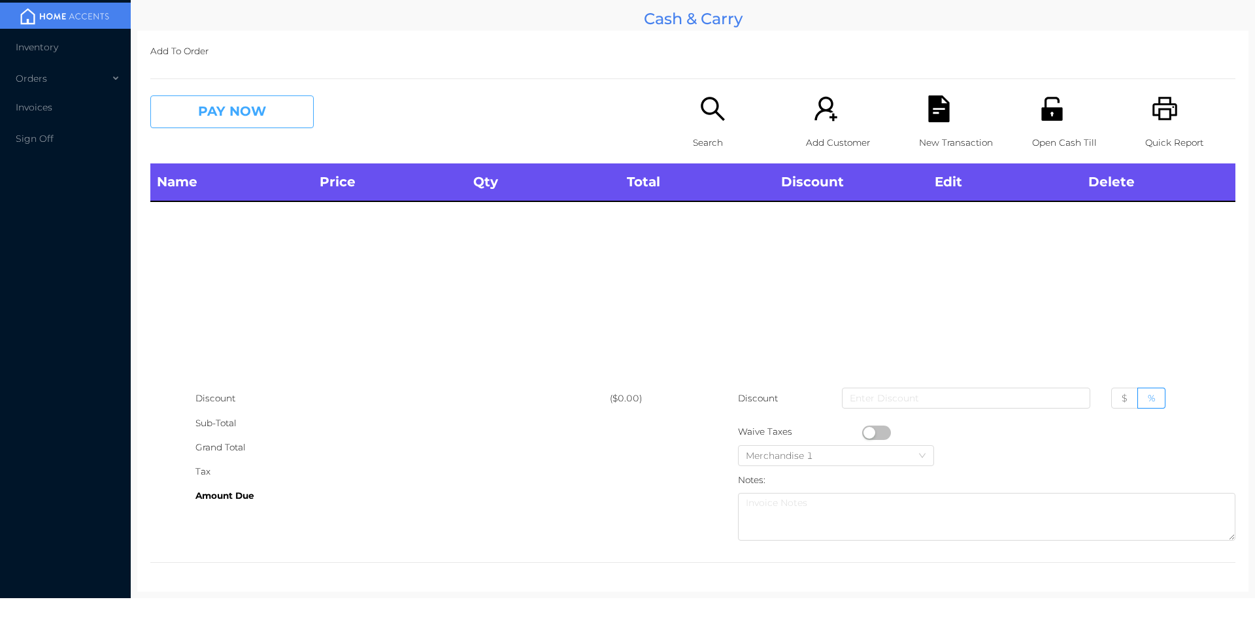
click at [228, 118] on button "PAY NOW" at bounding box center [231, 111] width 163 height 33
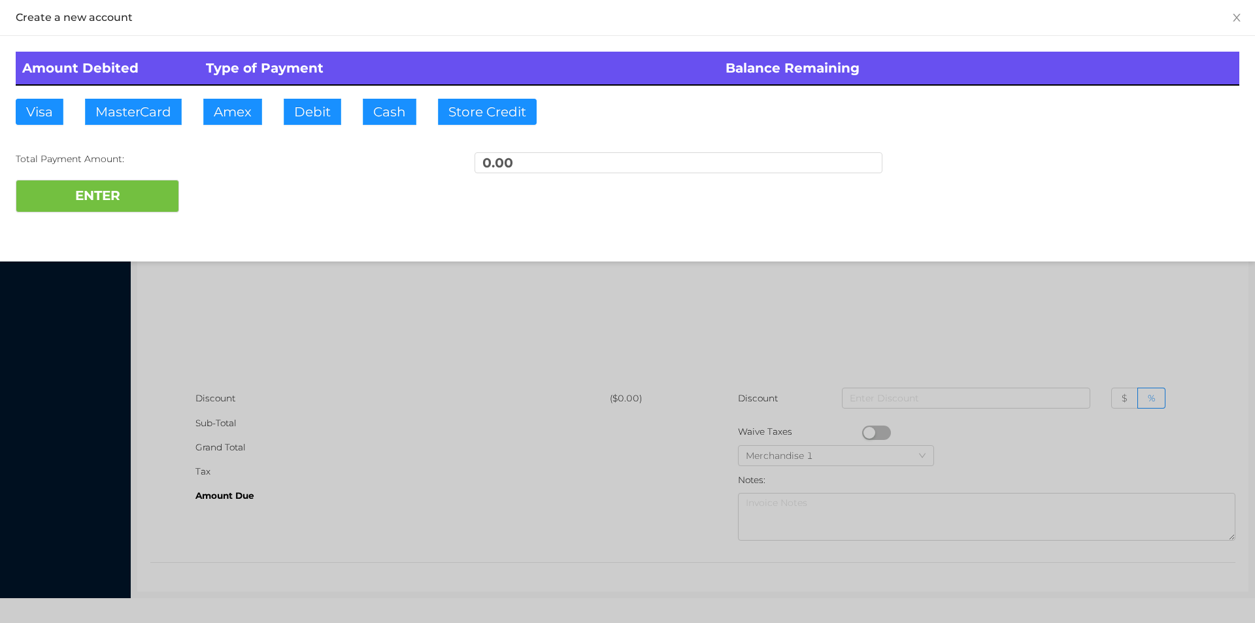
click at [355, 437] on div at bounding box center [627, 311] width 1255 height 623
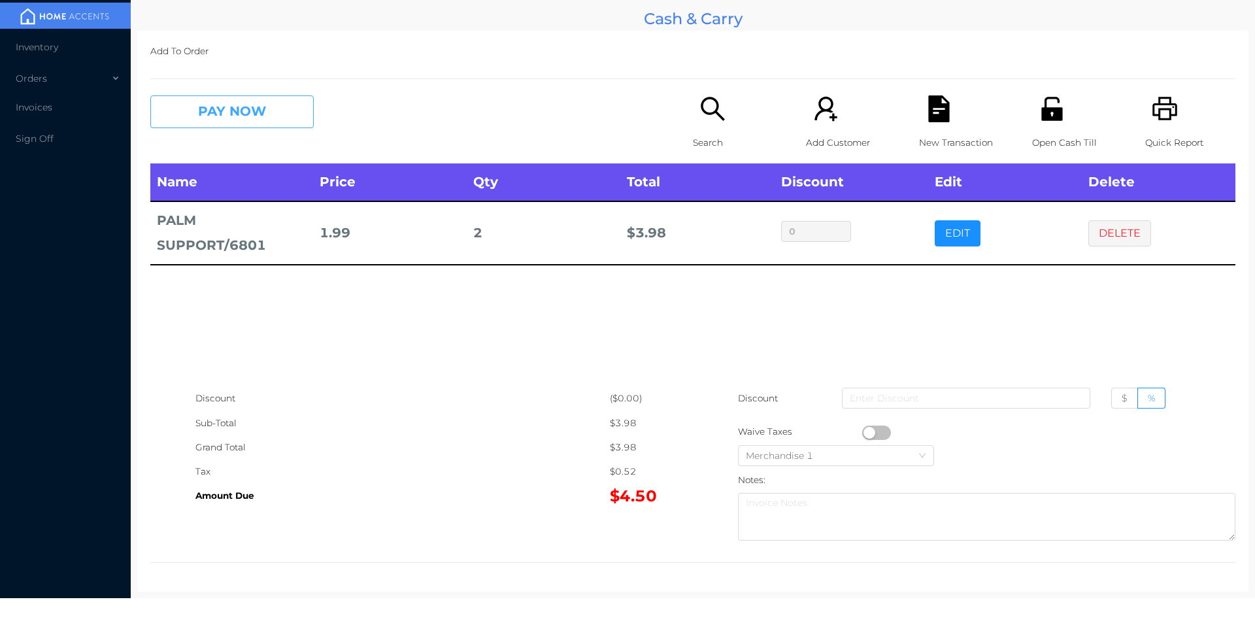
click at [215, 127] on button "PAY NOW" at bounding box center [231, 111] width 163 height 33
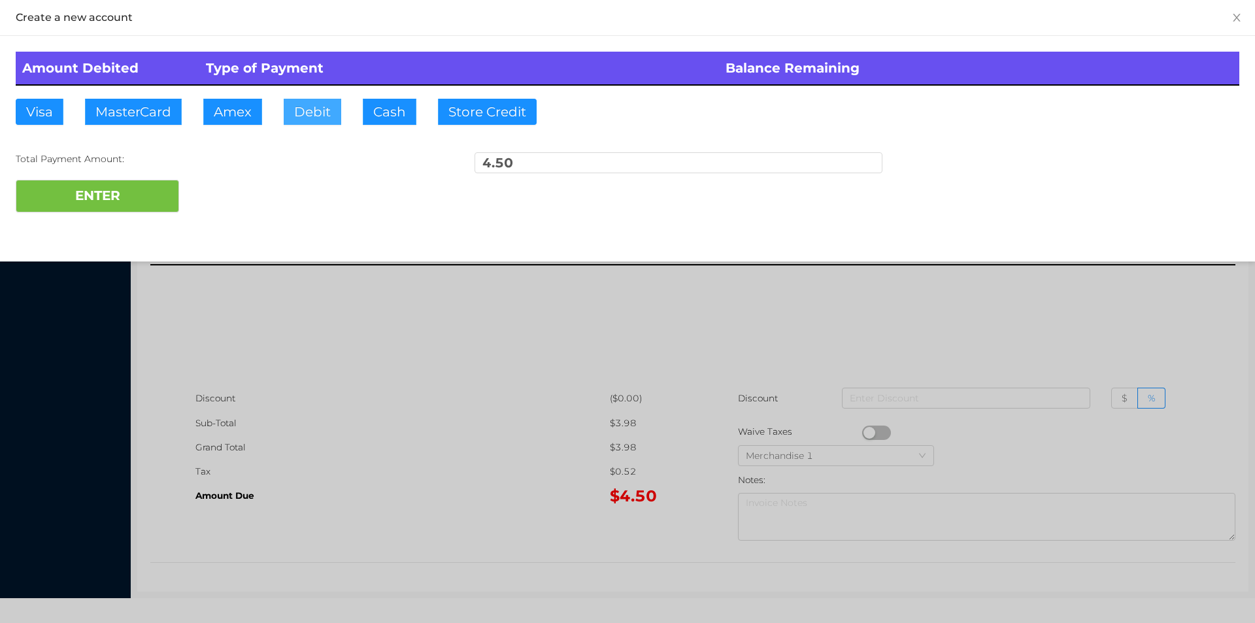
click at [315, 110] on button "Debit" at bounding box center [313, 112] width 58 height 26
click at [154, 184] on button "ENTER" at bounding box center [97, 196] width 163 height 33
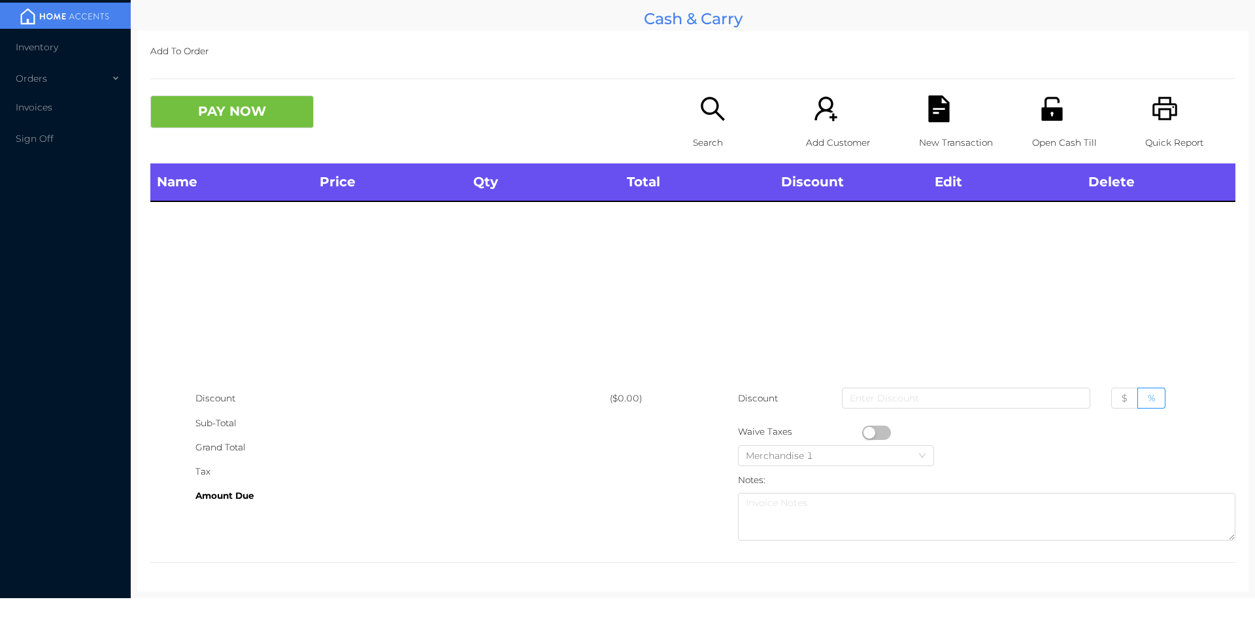
click at [383, 357] on div "Name Price Qty Total Discount Edit Delete" at bounding box center [692, 274] width 1085 height 223
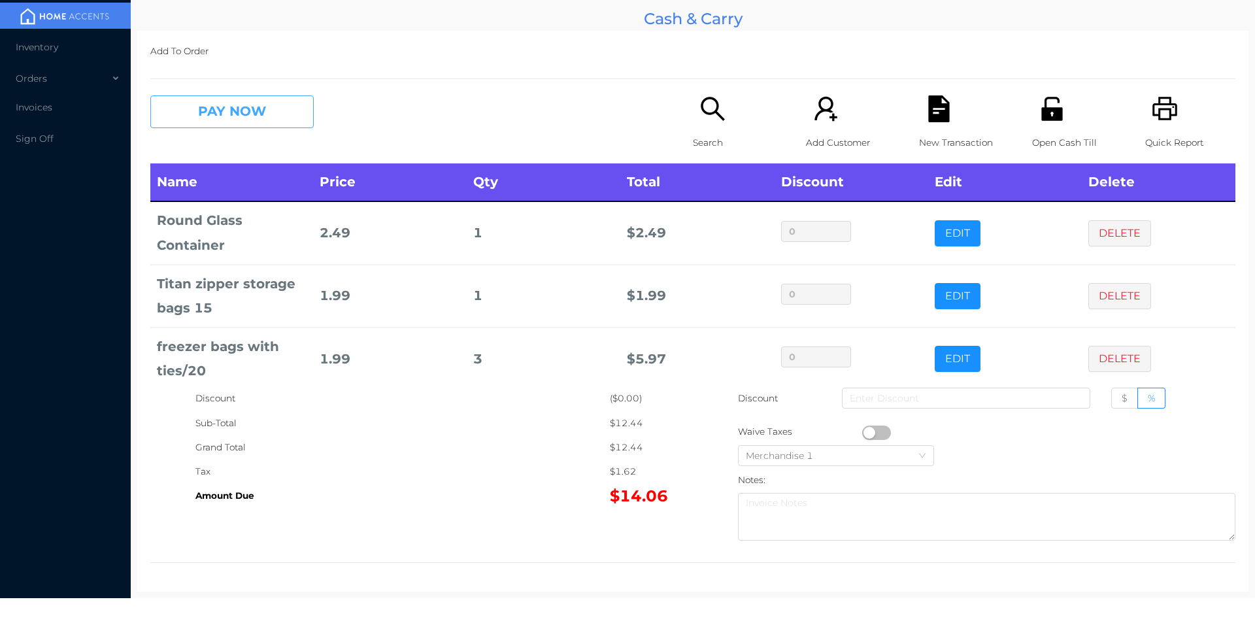
click at [227, 114] on button "PAY NOW" at bounding box center [231, 111] width 163 height 33
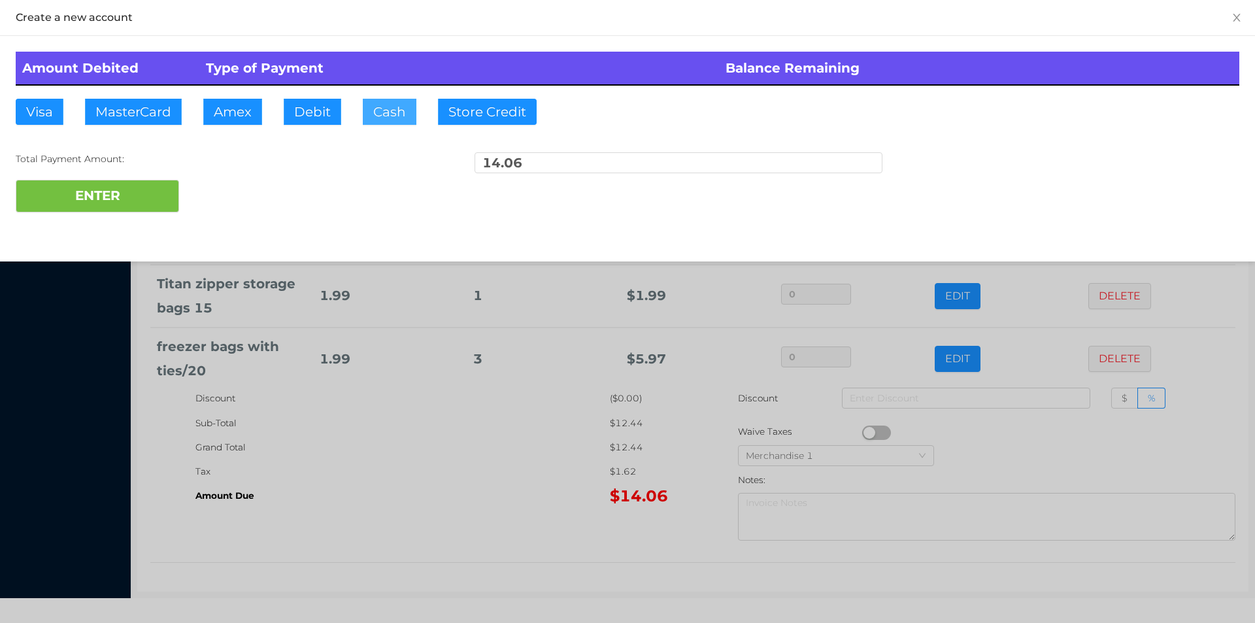
click at [379, 114] on button "Cash" at bounding box center [390, 112] width 54 height 26
click at [93, 182] on button "ENTER" at bounding box center [97, 196] width 163 height 33
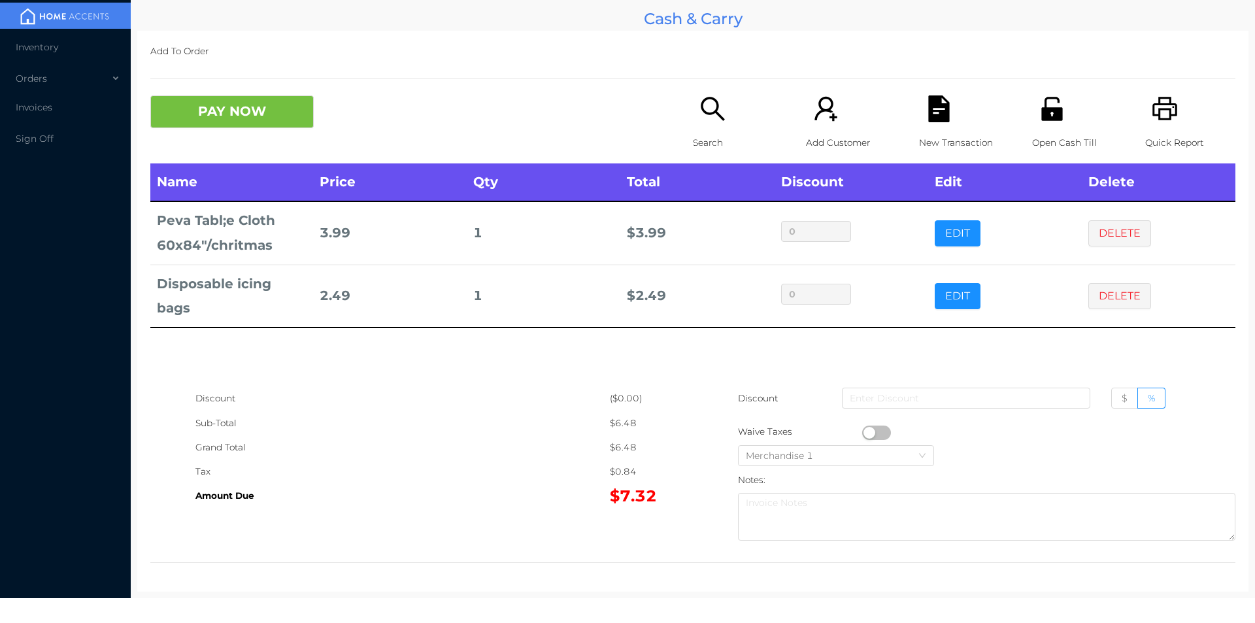
click at [694, 139] on p "Search" at bounding box center [738, 143] width 90 height 24
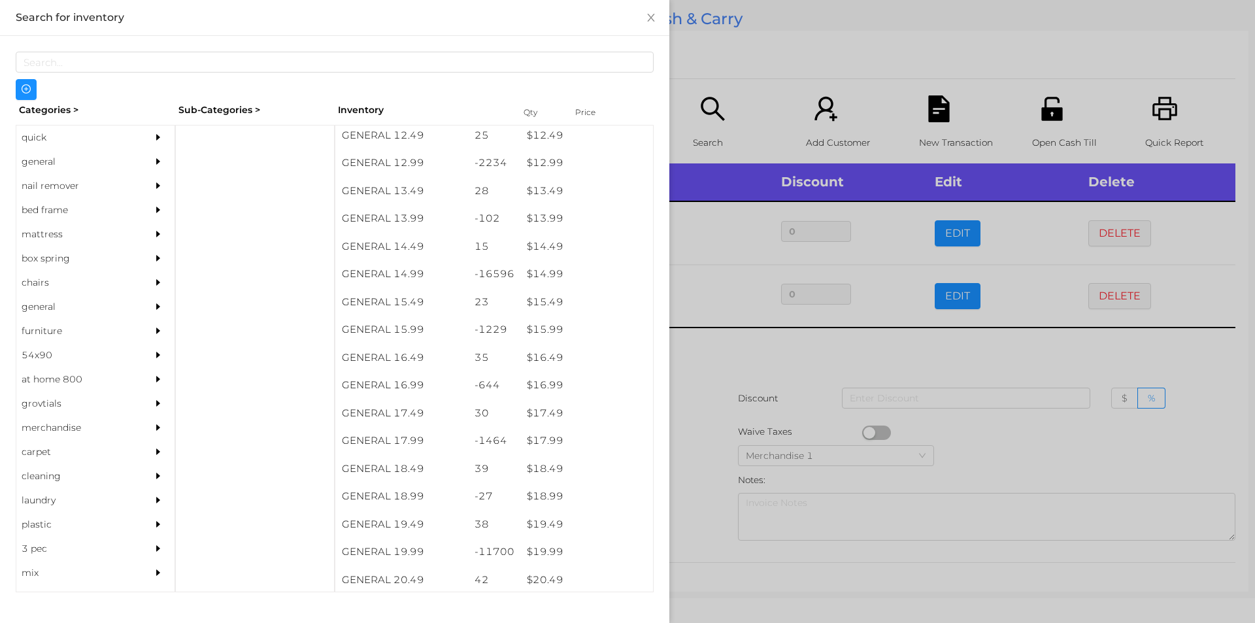
scroll to position [1037, 0]
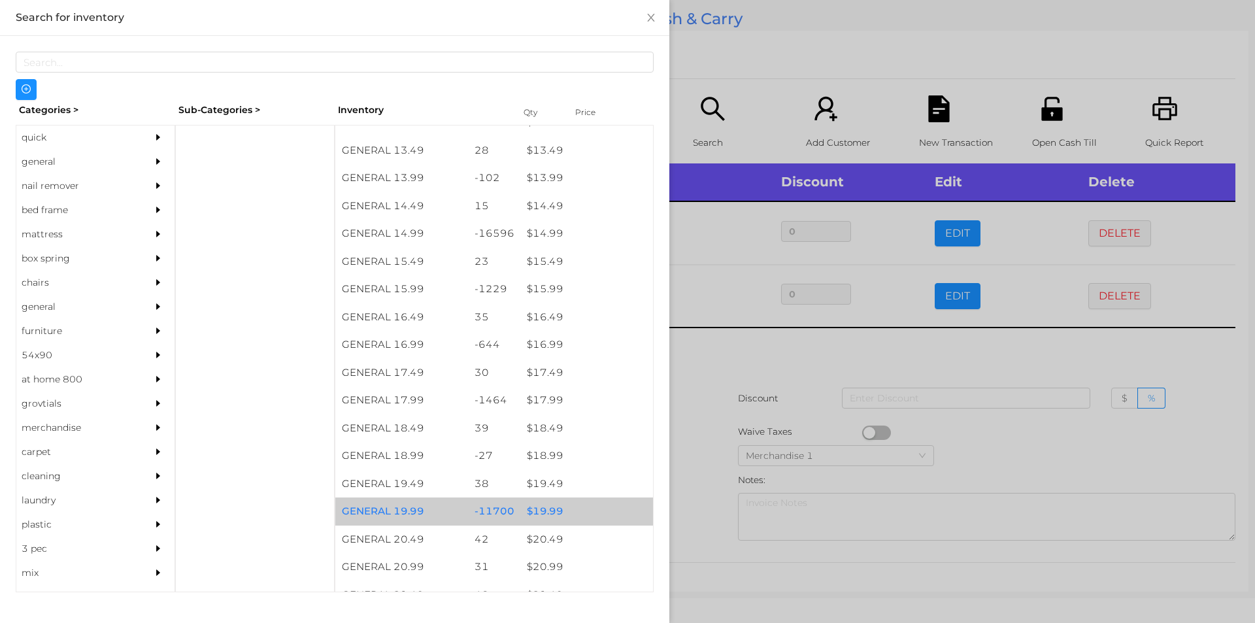
click at [549, 502] on div "$ 19.99" at bounding box center [586, 511] width 133 height 28
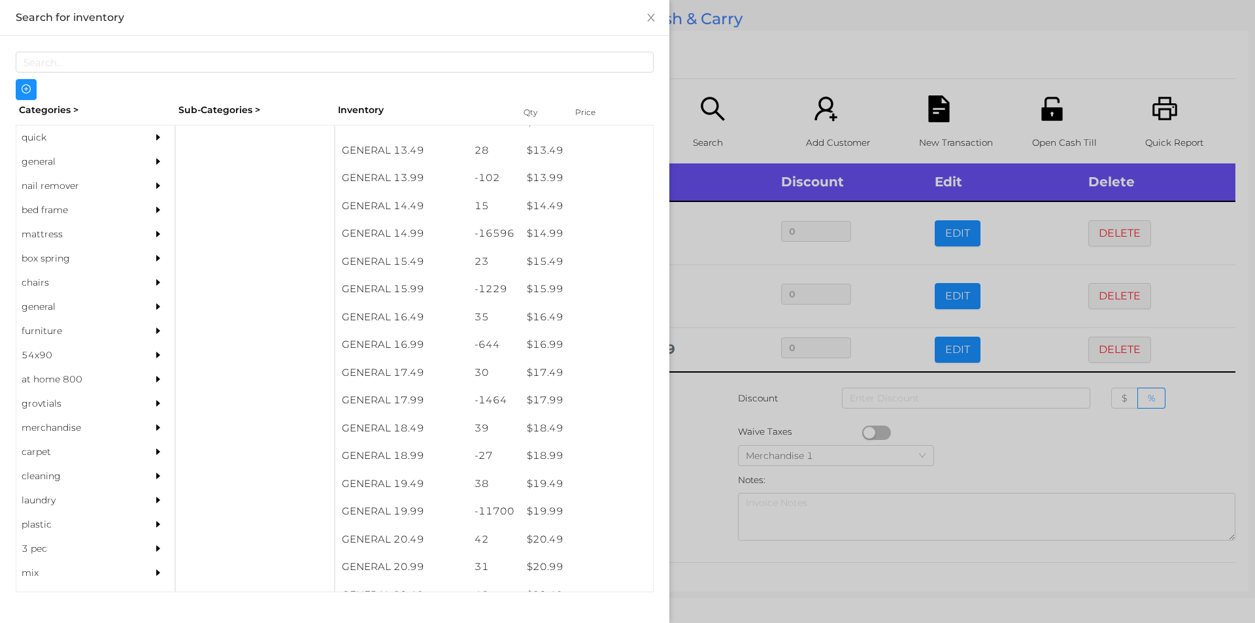
click at [696, 413] on div at bounding box center [627, 311] width 1255 height 623
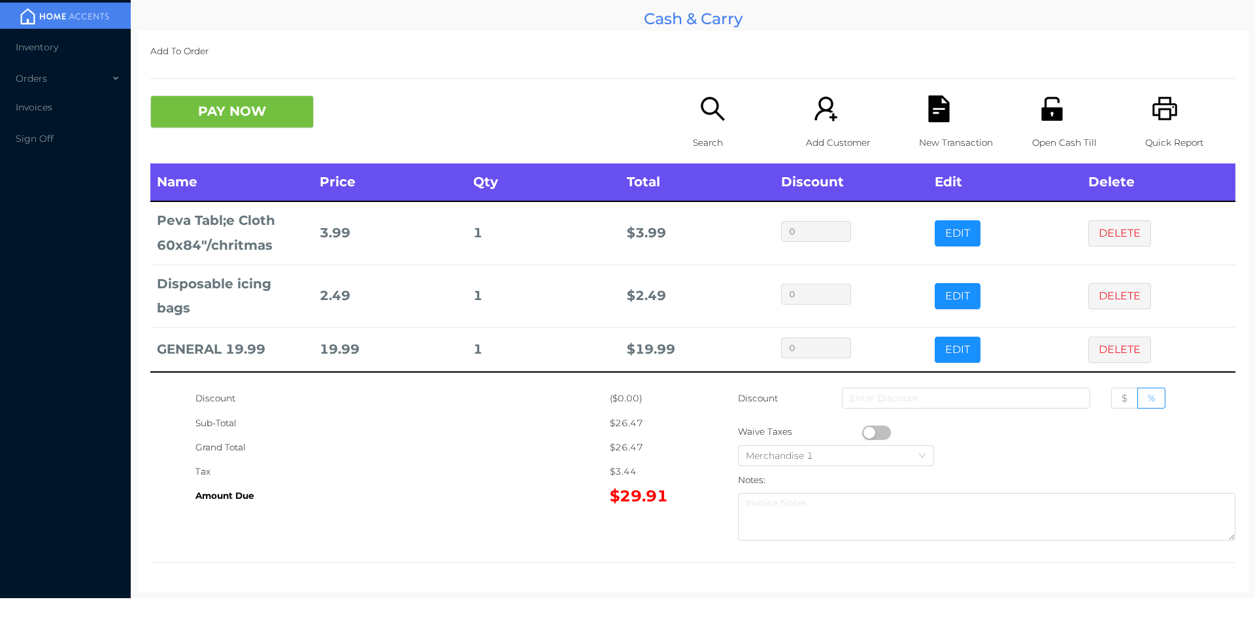
click at [1041, 115] on icon "icon: unlock" at bounding box center [1051, 109] width 21 height 24
click at [929, 113] on icon "icon: file-text" at bounding box center [939, 108] width 27 height 27
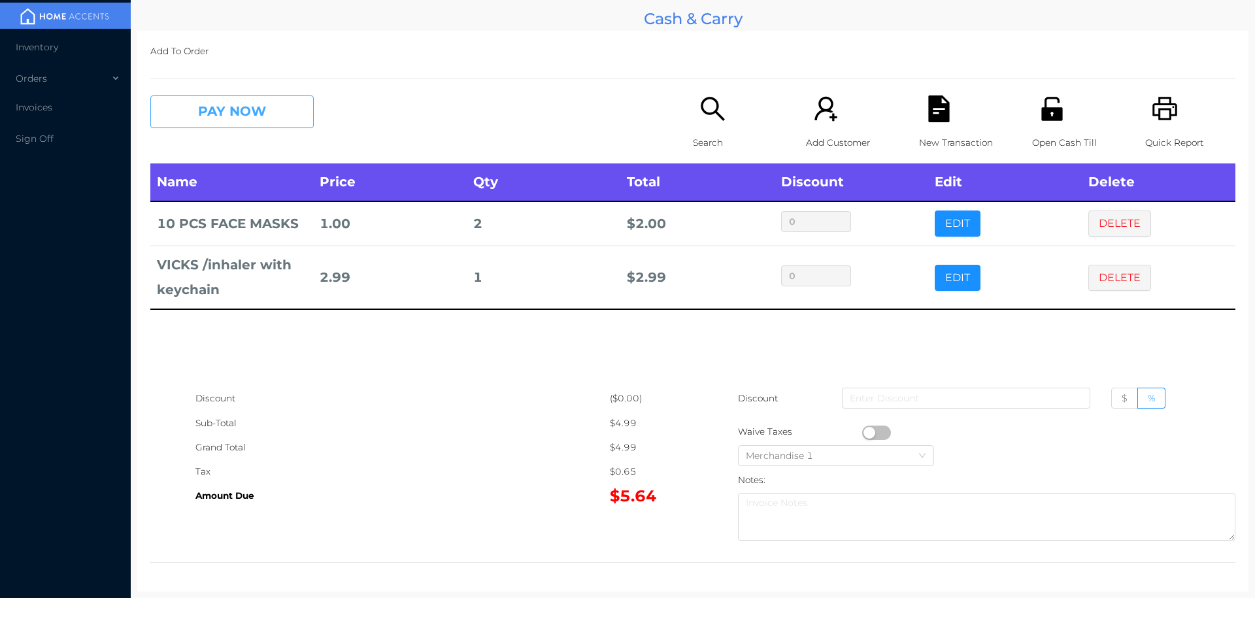
click at [216, 126] on button "PAY NOW" at bounding box center [231, 111] width 163 height 33
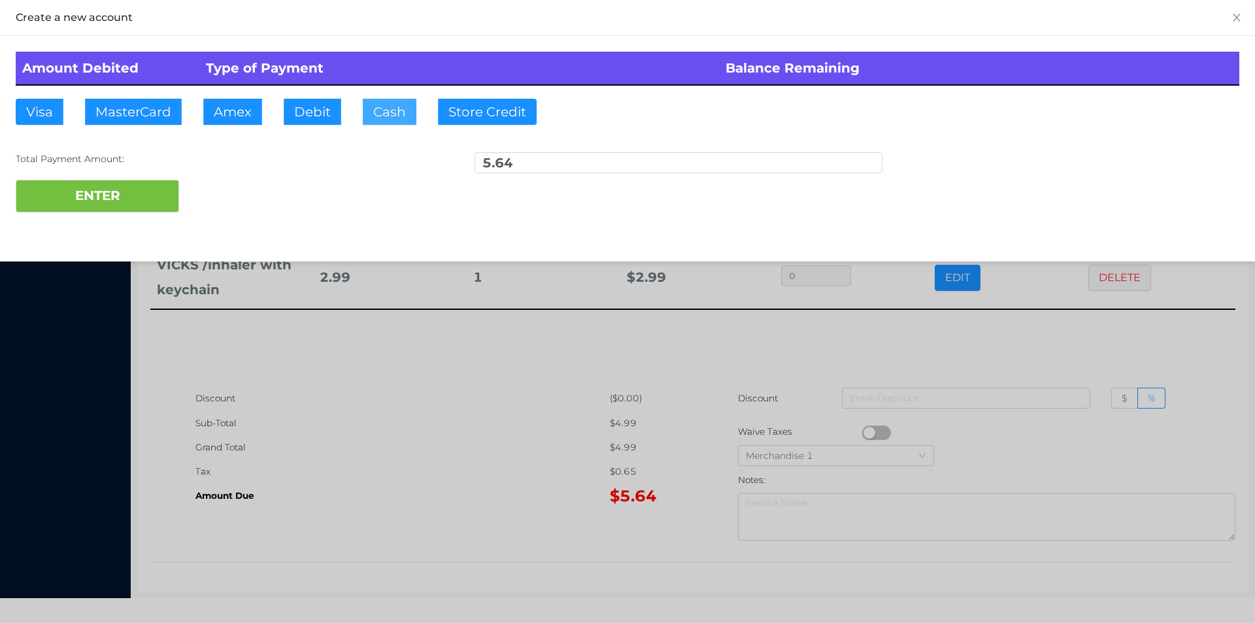
click at [392, 114] on button "Cash" at bounding box center [390, 112] width 54 height 26
type input "20."
click at [97, 207] on button "ENTER" at bounding box center [97, 196] width 163 height 33
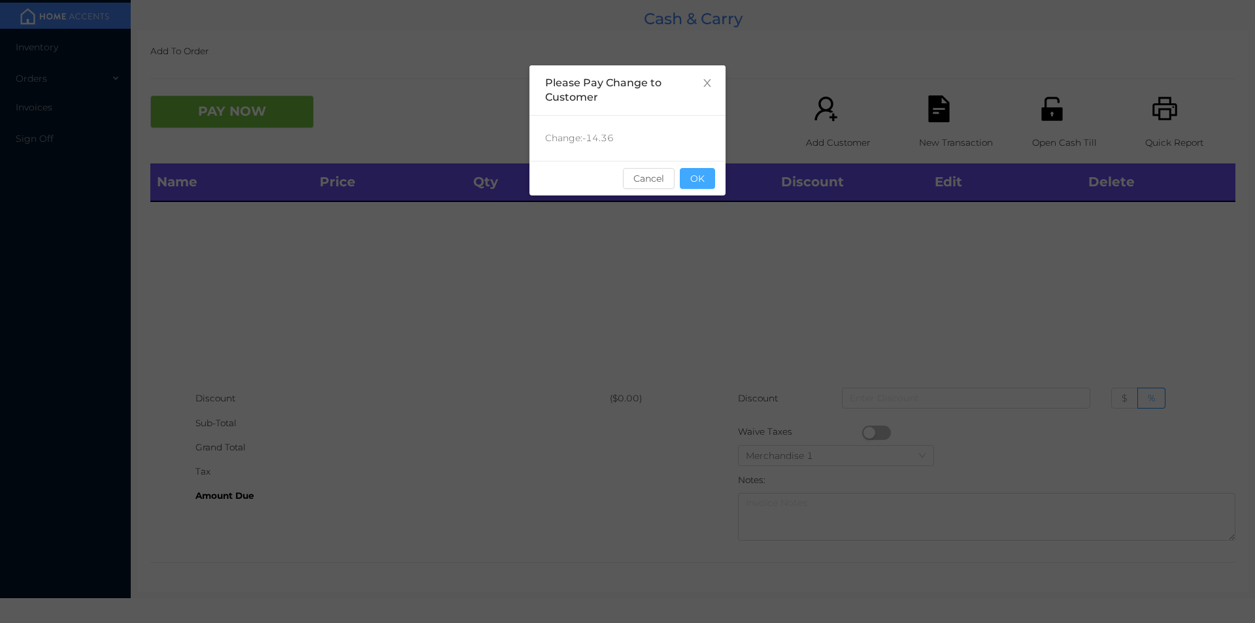
click at [708, 184] on button "OK" at bounding box center [697, 178] width 35 height 21
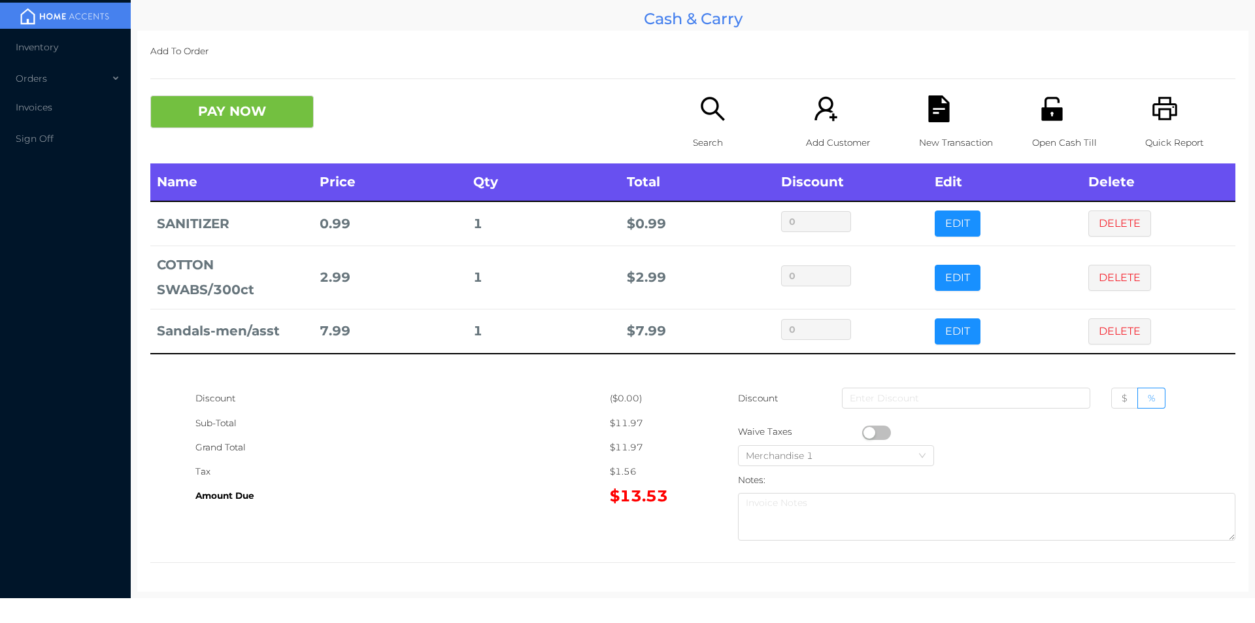
click at [1158, 110] on icon "icon: printer" at bounding box center [1164, 109] width 25 height 24
click at [888, 121] on div "Add Customer" at bounding box center [851, 129] width 90 height 68
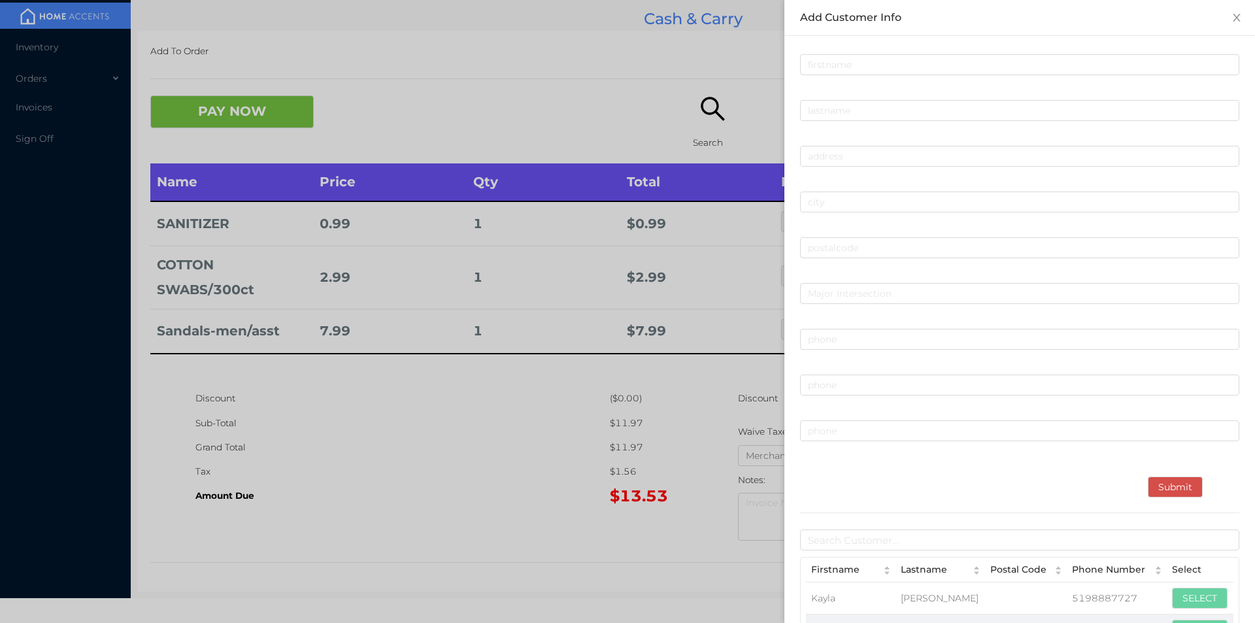
click at [482, 517] on div at bounding box center [627, 311] width 1255 height 623
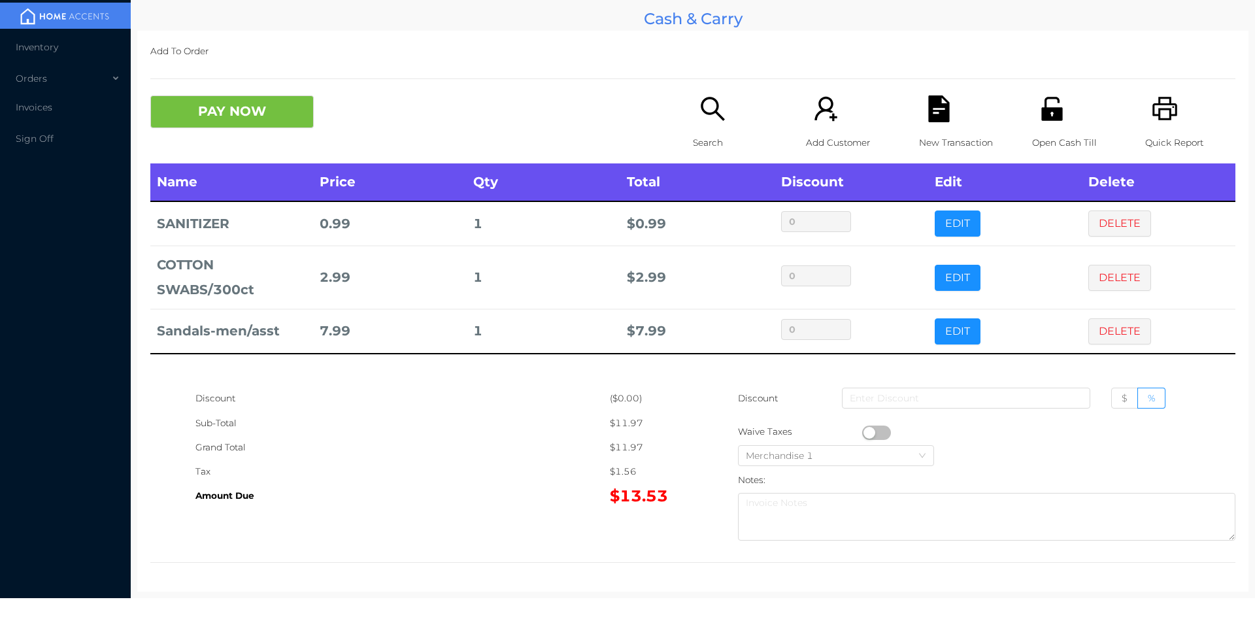
click at [941, 117] on icon "icon: file-text" at bounding box center [938, 108] width 21 height 27
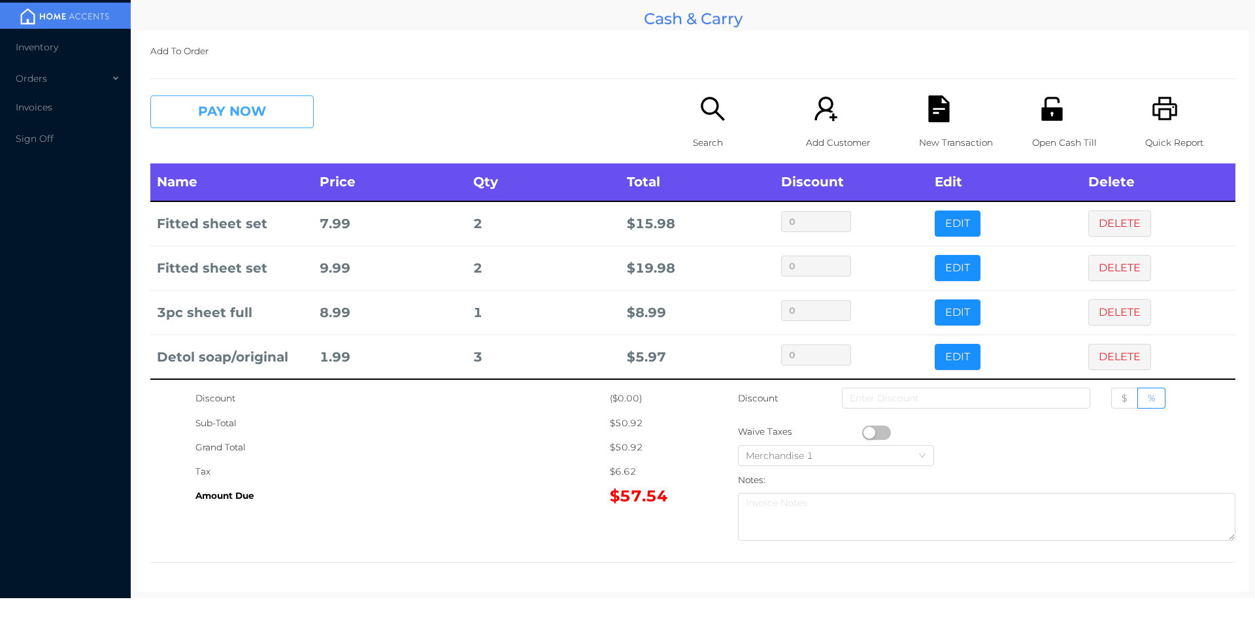
click at [199, 118] on button "PAY NOW" at bounding box center [231, 111] width 163 height 33
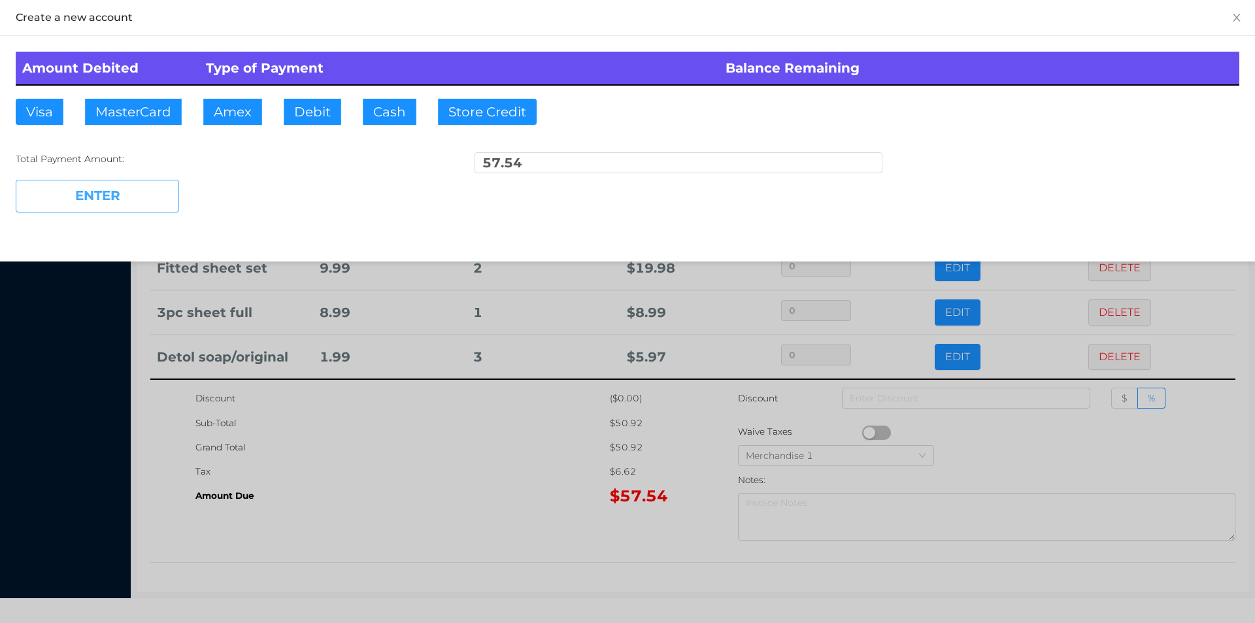
click at [109, 210] on button "ENTER" at bounding box center [97, 196] width 163 height 33
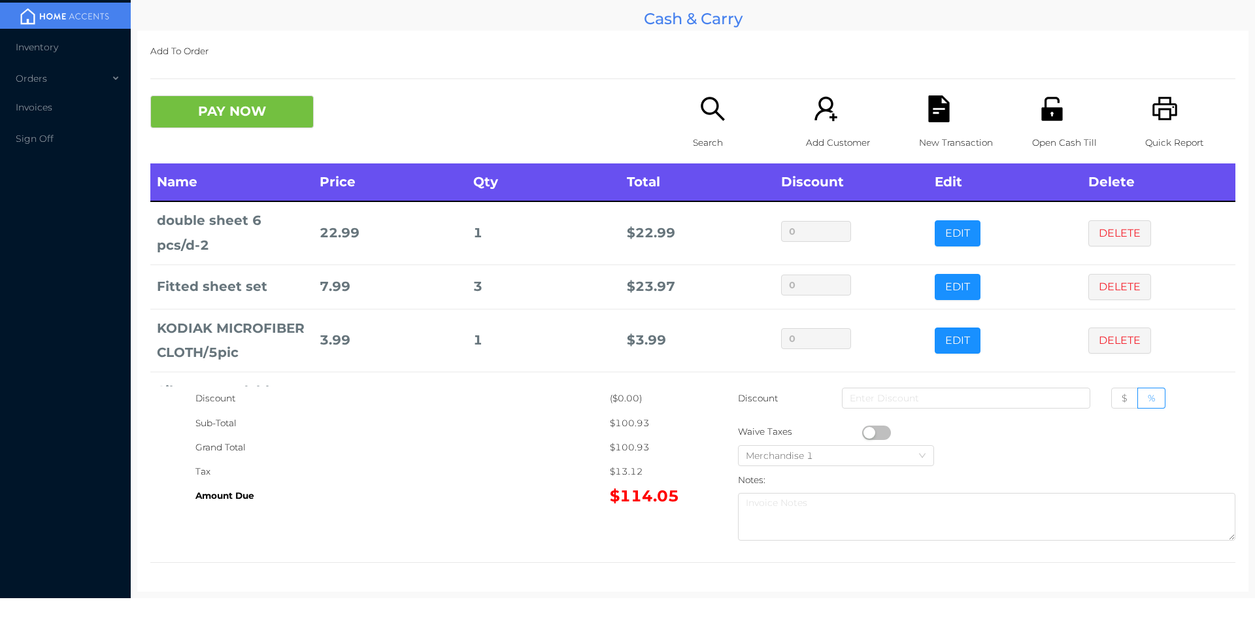
scroll to position [62, 0]
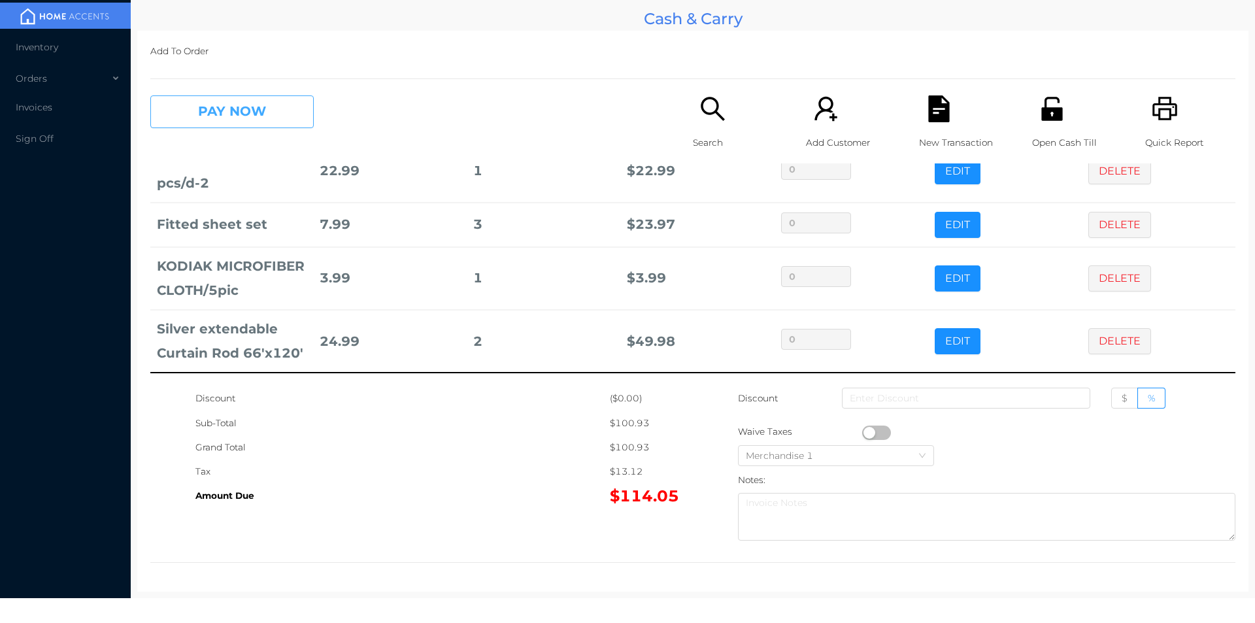
click at [263, 99] on button "PAY NOW" at bounding box center [231, 111] width 163 height 33
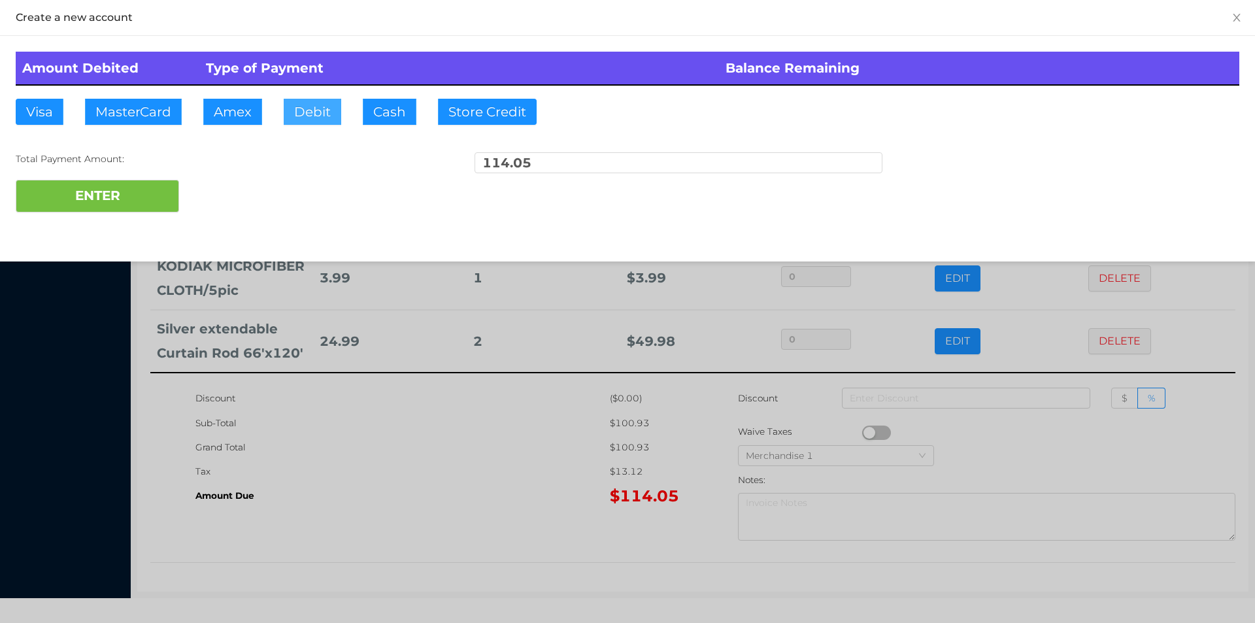
click at [316, 114] on button "Debit" at bounding box center [313, 112] width 58 height 26
click at [135, 204] on button "ENTER" at bounding box center [97, 196] width 163 height 33
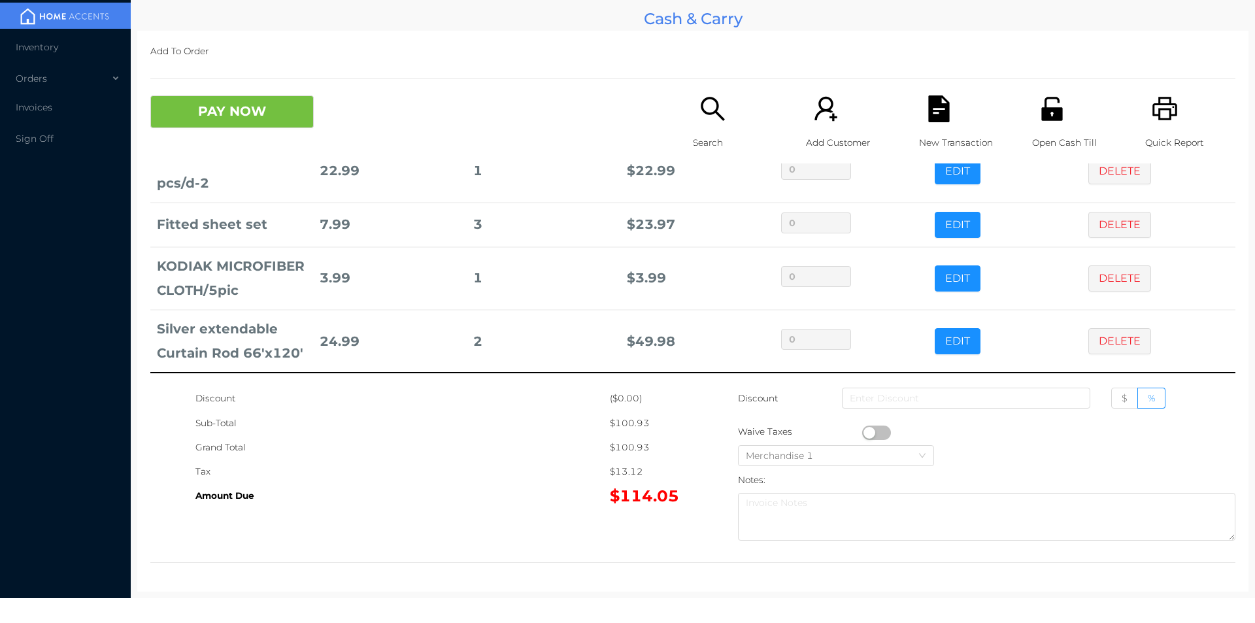
scroll to position [0, 0]
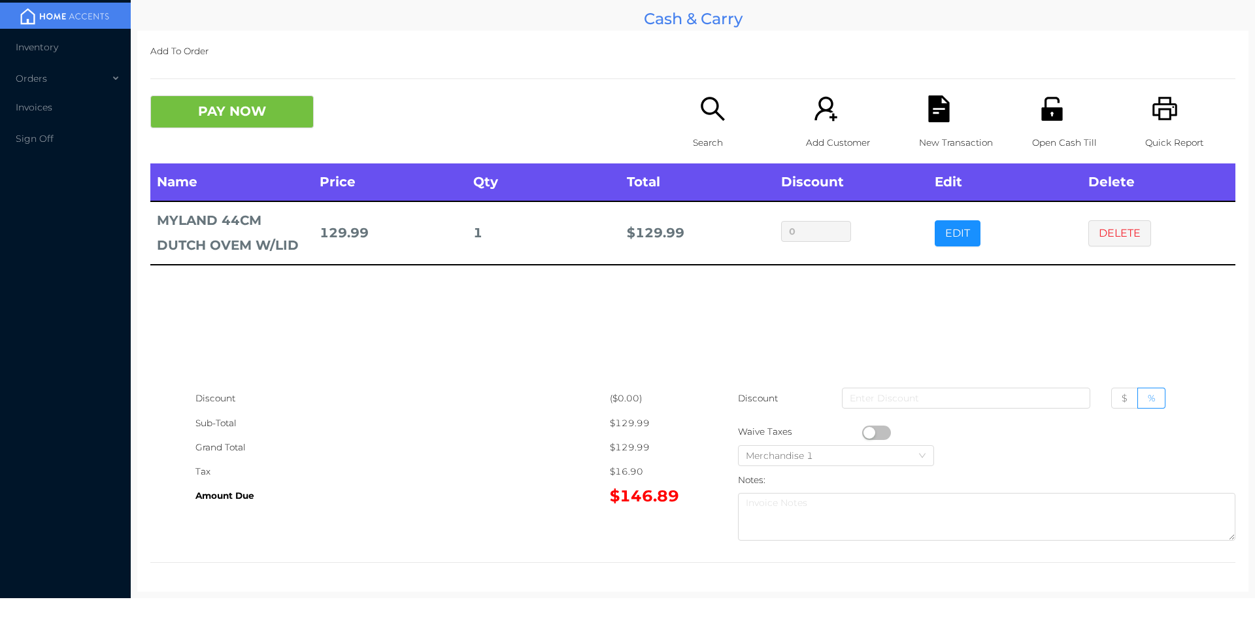
click at [1041, 118] on icon "icon: unlock" at bounding box center [1051, 109] width 21 height 24
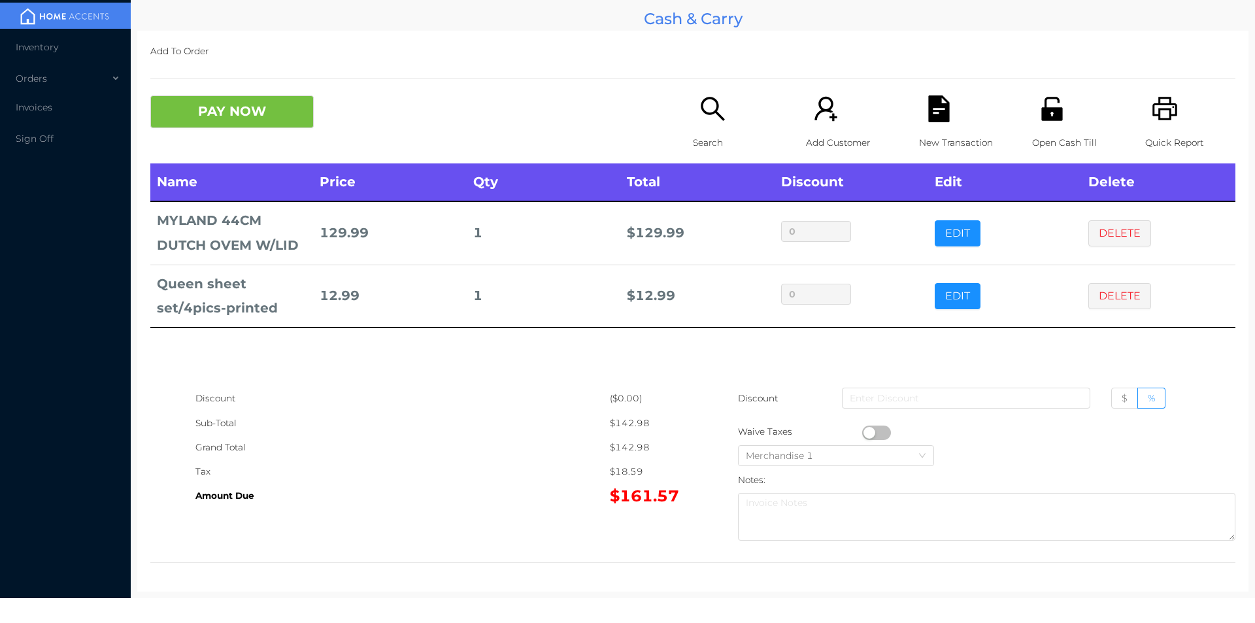
click at [1109, 294] on button "DELETE" at bounding box center [1119, 296] width 63 height 26
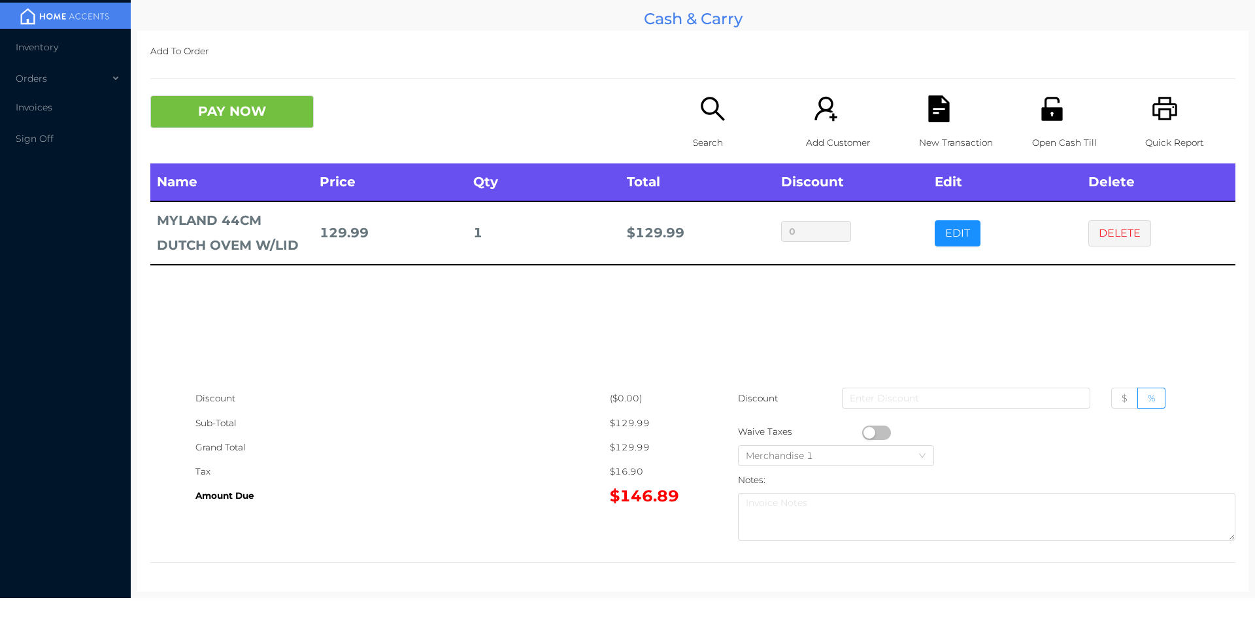
click at [1054, 121] on icon "icon: unlock" at bounding box center [1052, 108] width 27 height 27
click at [1103, 235] on button "DELETE" at bounding box center [1119, 233] width 63 height 26
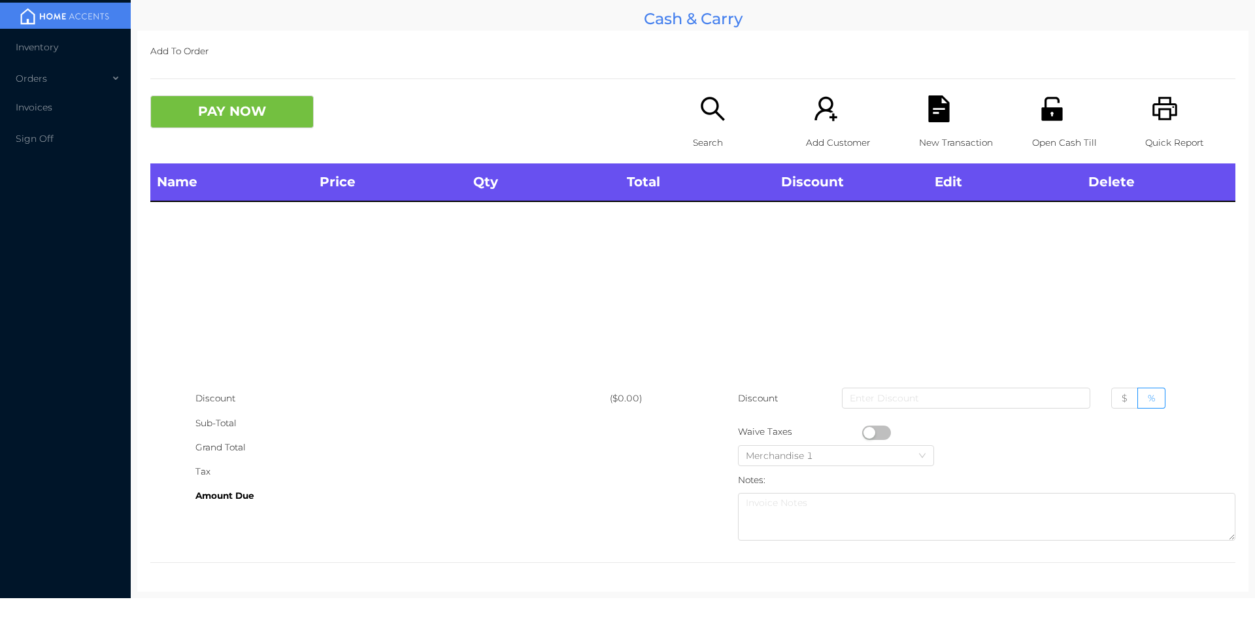
click at [703, 126] on div "Search" at bounding box center [738, 129] width 90 height 68
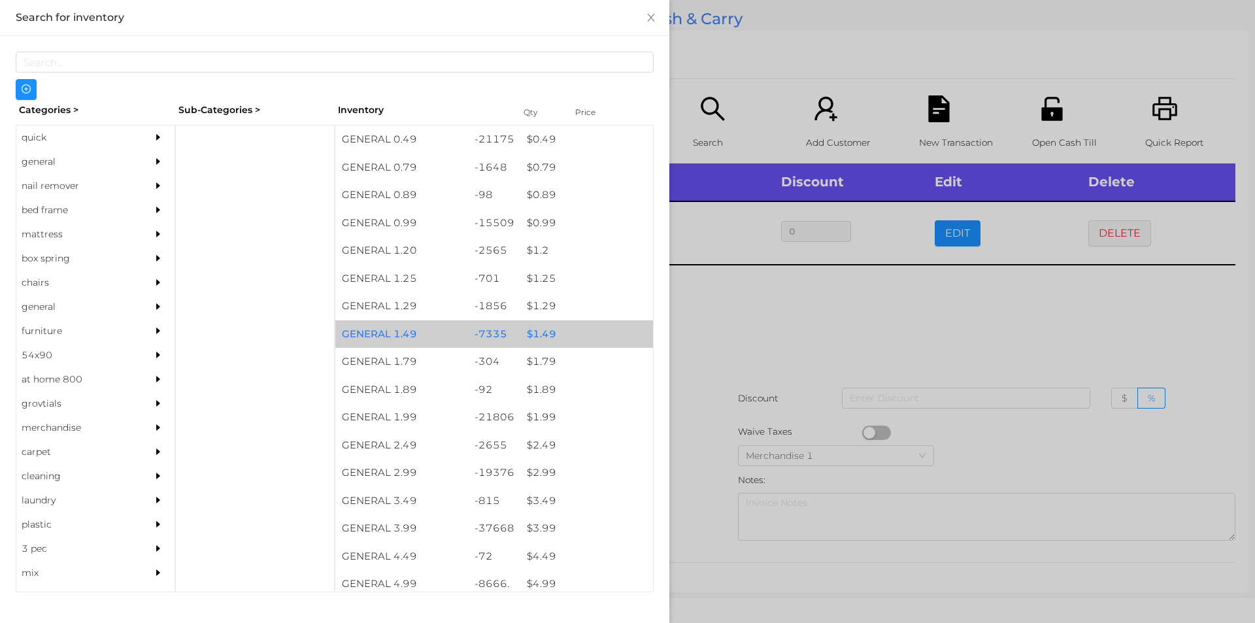
click at [537, 336] on div "$ 1.49" at bounding box center [586, 334] width 133 height 28
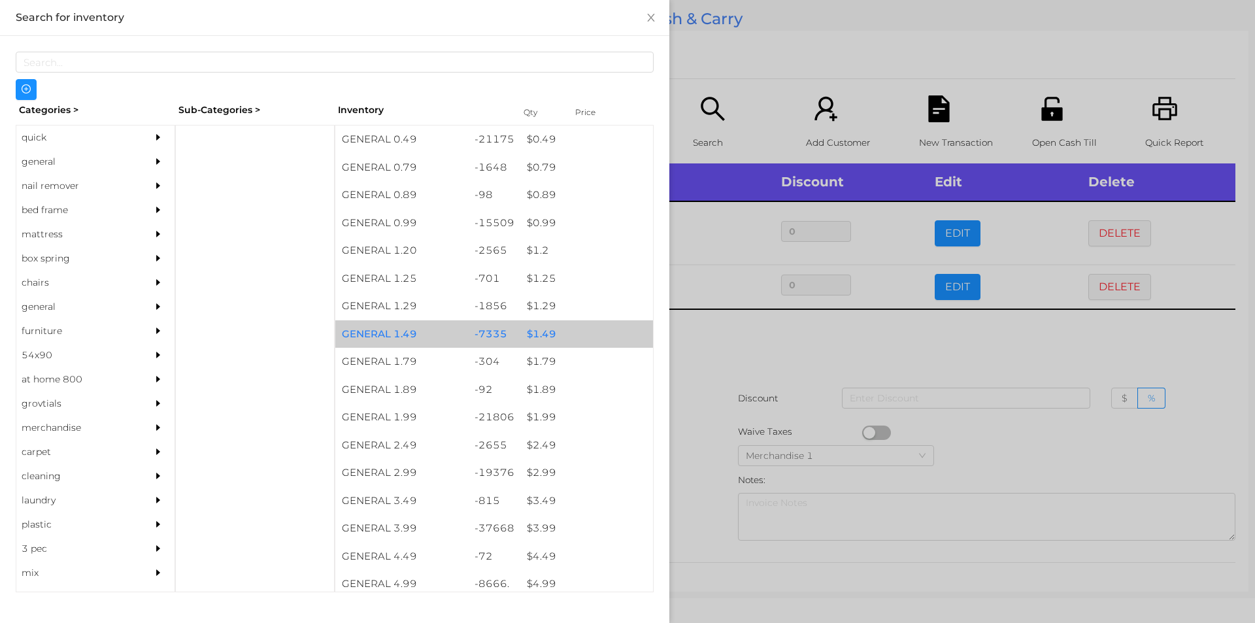
click at [549, 329] on div "$ 1.49" at bounding box center [586, 334] width 133 height 28
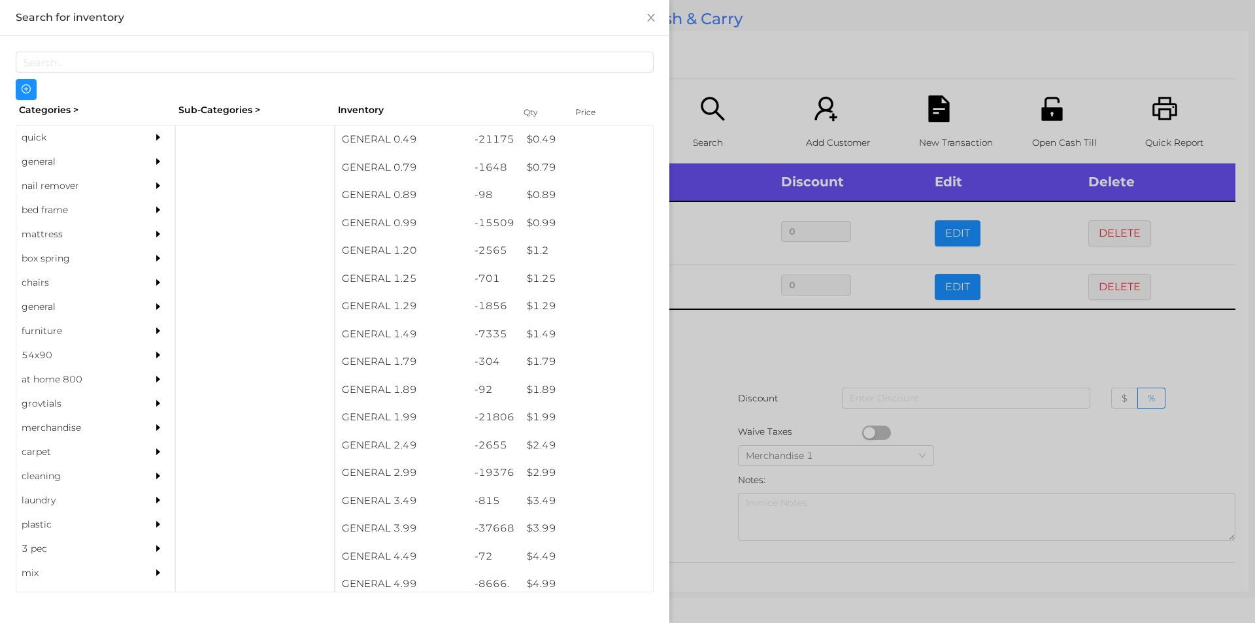
click at [727, 353] on div at bounding box center [627, 311] width 1255 height 623
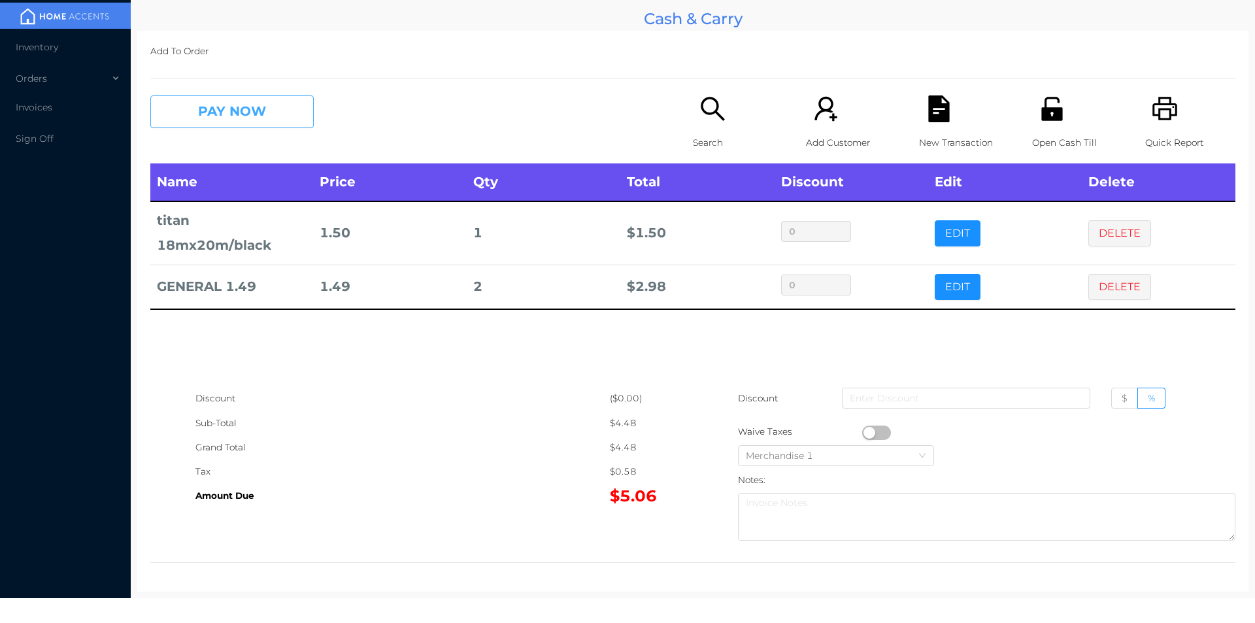
click at [182, 112] on button "PAY NOW" at bounding box center [231, 111] width 163 height 33
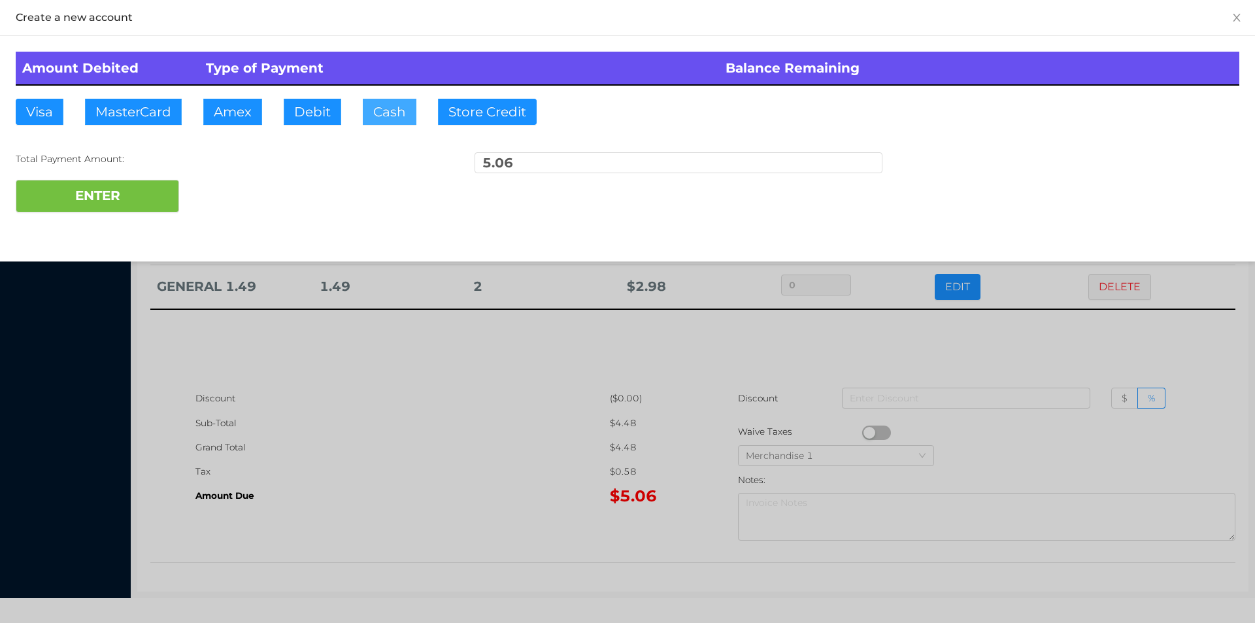
click at [378, 116] on button "Cash" at bounding box center [390, 112] width 54 height 26
click at [99, 207] on button "ENTER" at bounding box center [97, 196] width 163 height 33
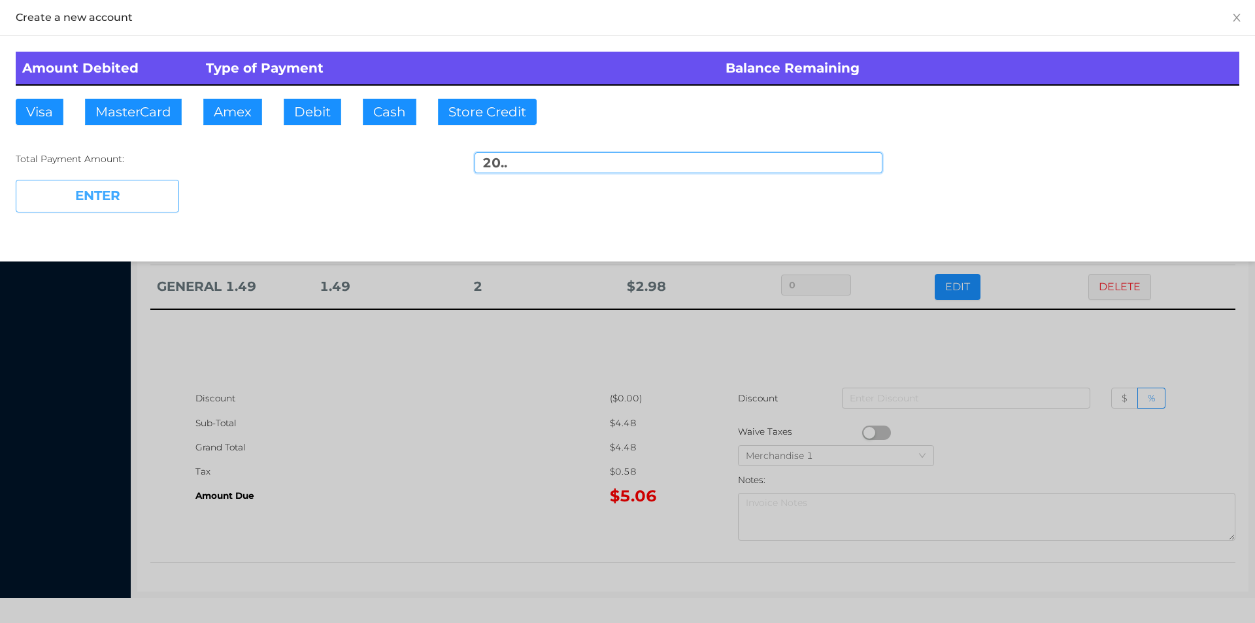
type input "NaN"
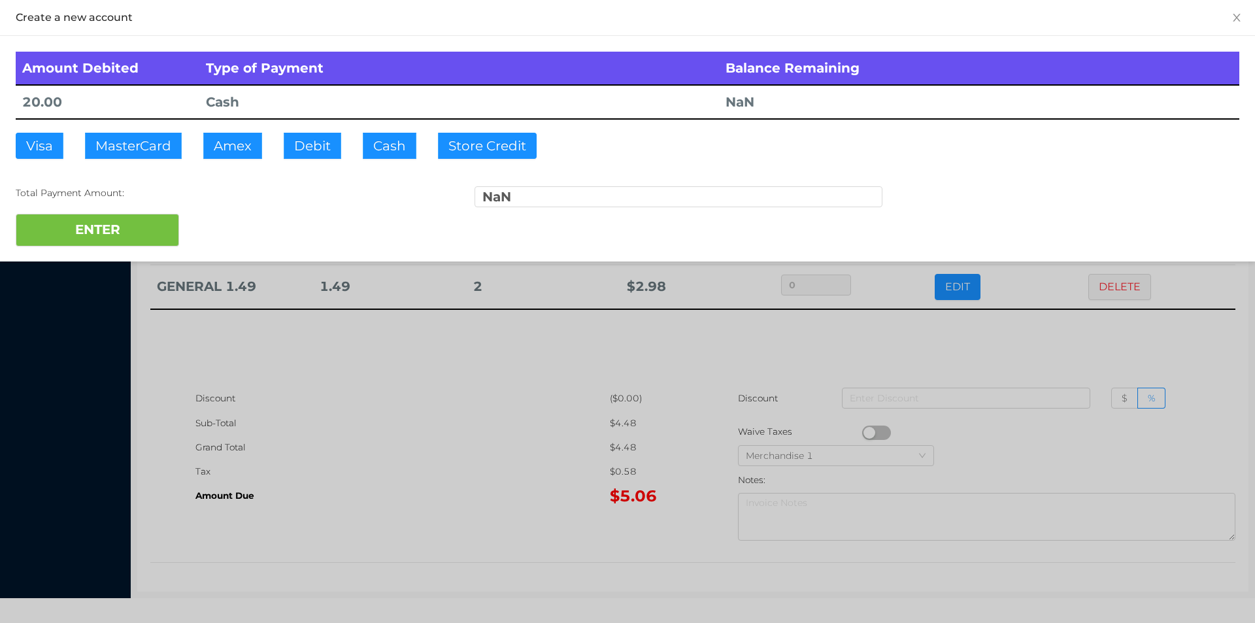
click at [401, 439] on div at bounding box center [627, 311] width 1255 height 623
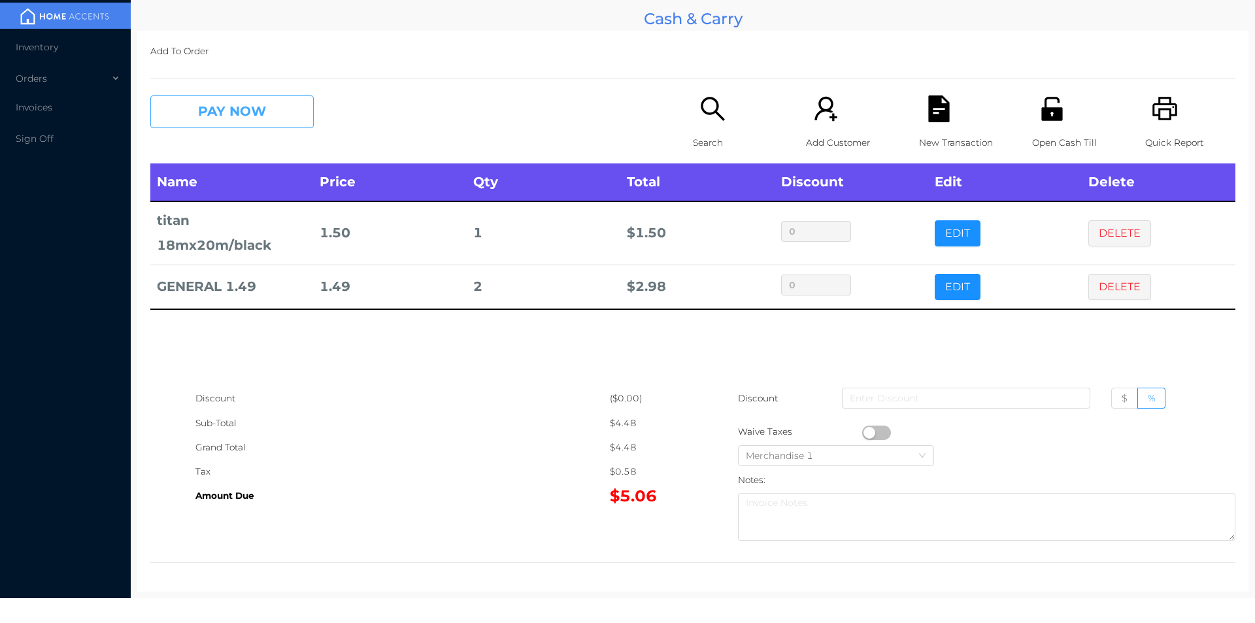
click at [239, 109] on button "PAY NOW" at bounding box center [231, 111] width 163 height 33
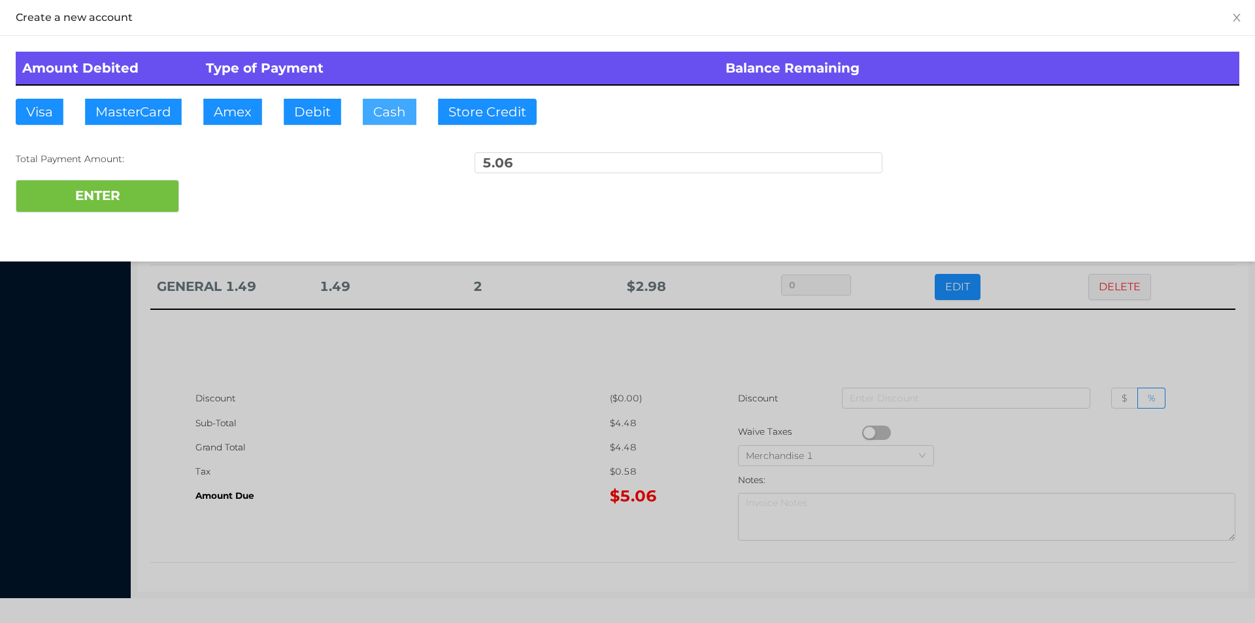
click at [379, 114] on button "Cash" at bounding box center [390, 112] width 54 height 26
type input "20."
click at [111, 199] on button "ENTER" at bounding box center [97, 196] width 163 height 33
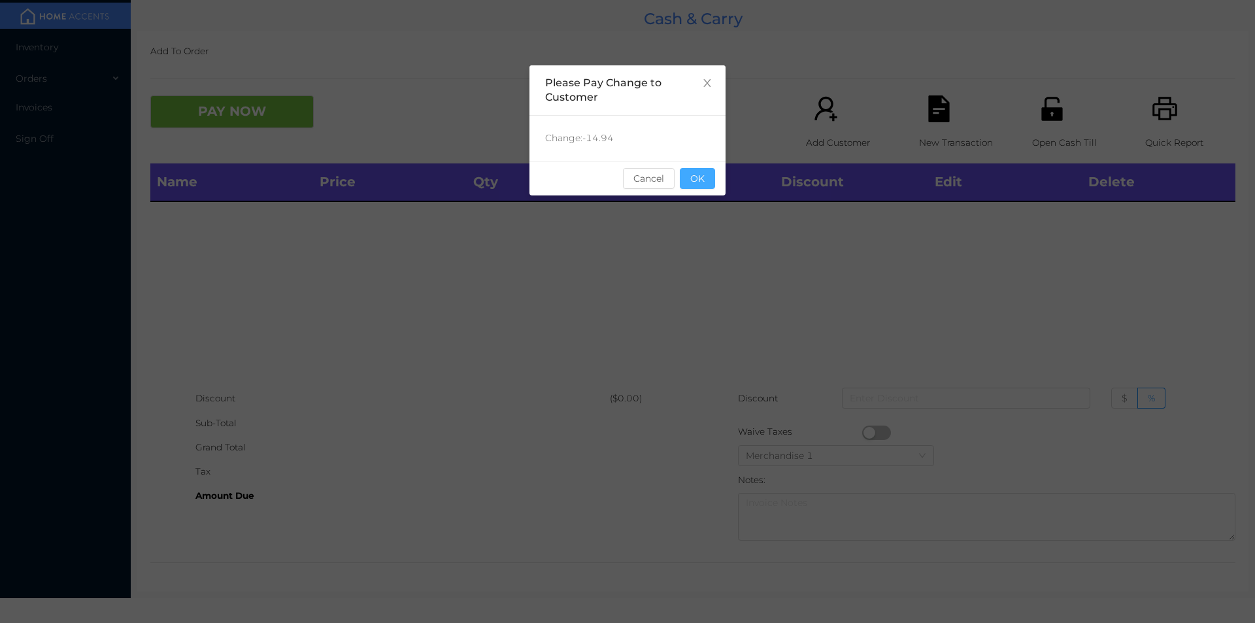
click at [699, 185] on button "OK" at bounding box center [697, 178] width 35 height 21
click at [714, 254] on div "Name Price Qty Total Discount Edit Delete" at bounding box center [692, 274] width 1085 height 223
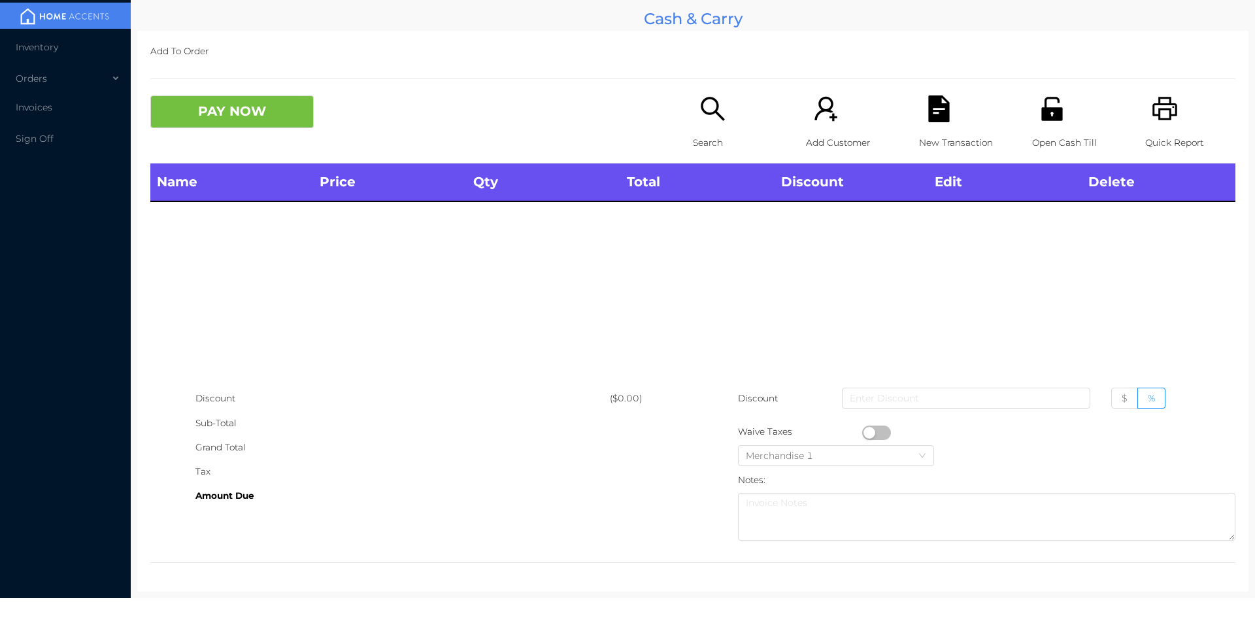
click at [705, 137] on p "Search" at bounding box center [738, 143] width 90 height 24
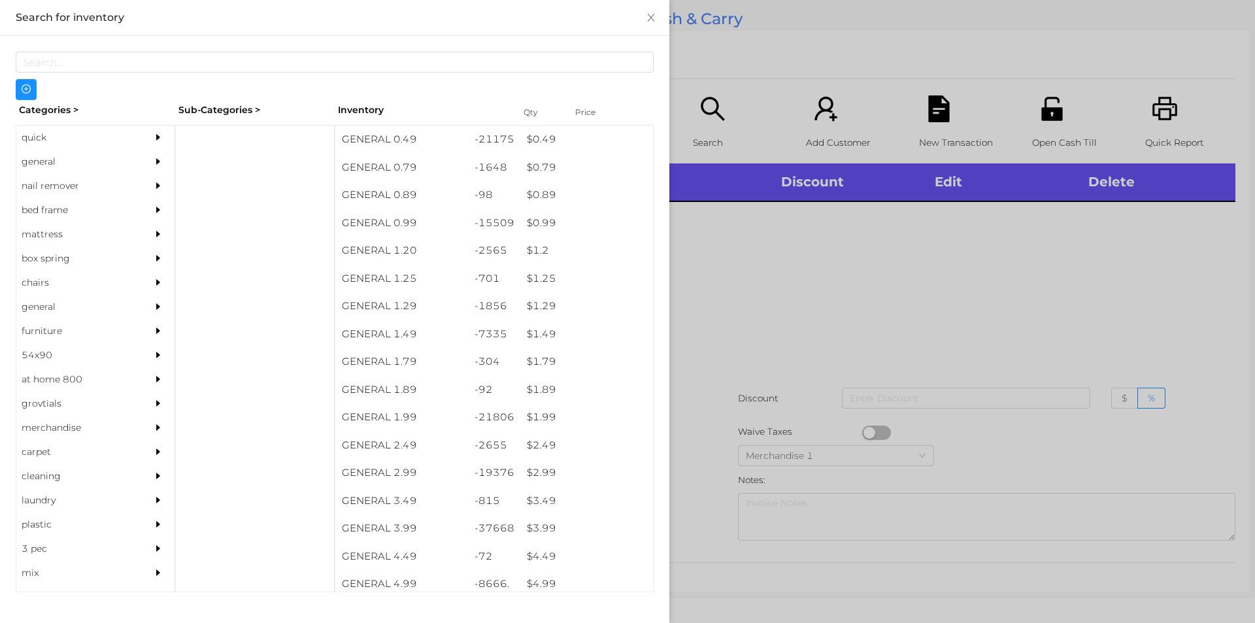
click at [40, 165] on div "general" at bounding box center [75, 162] width 119 height 24
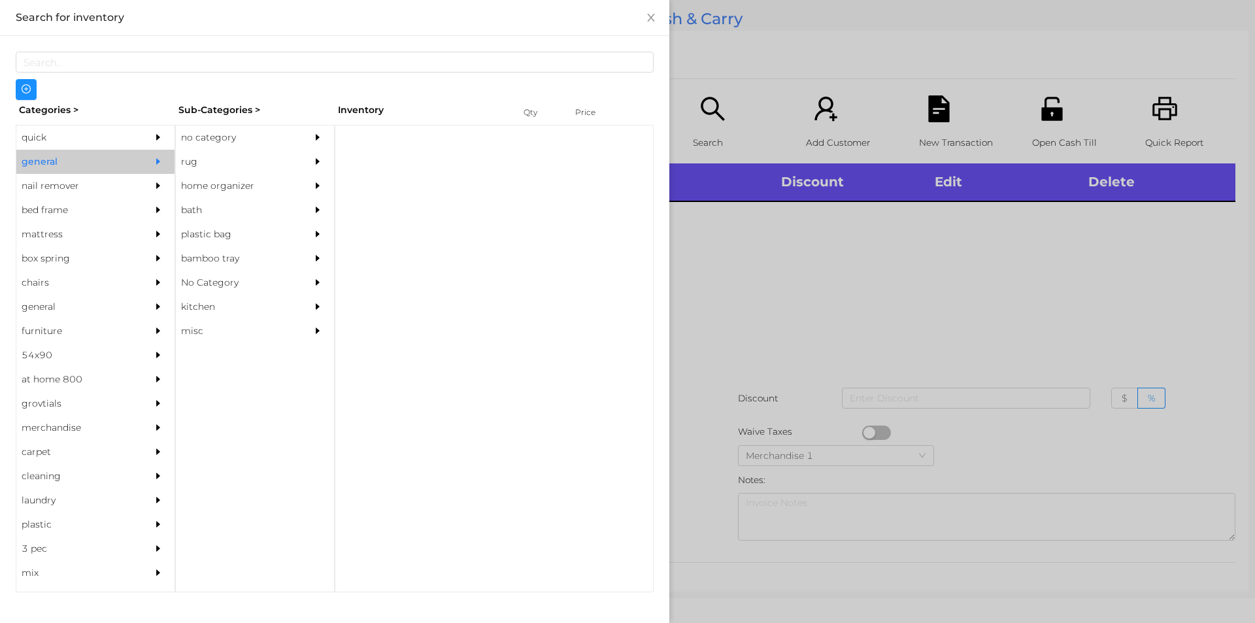
click at [220, 139] on div "no category" at bounding box center [235, 137] width 119 height 24
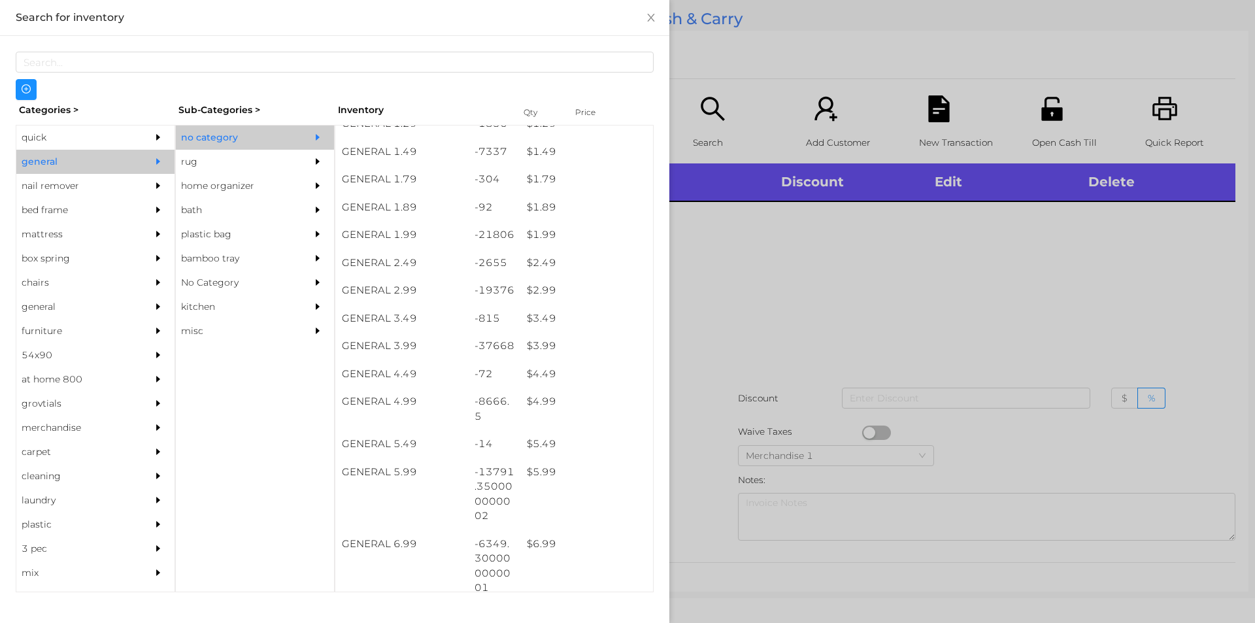
scroll to position [181, 0]
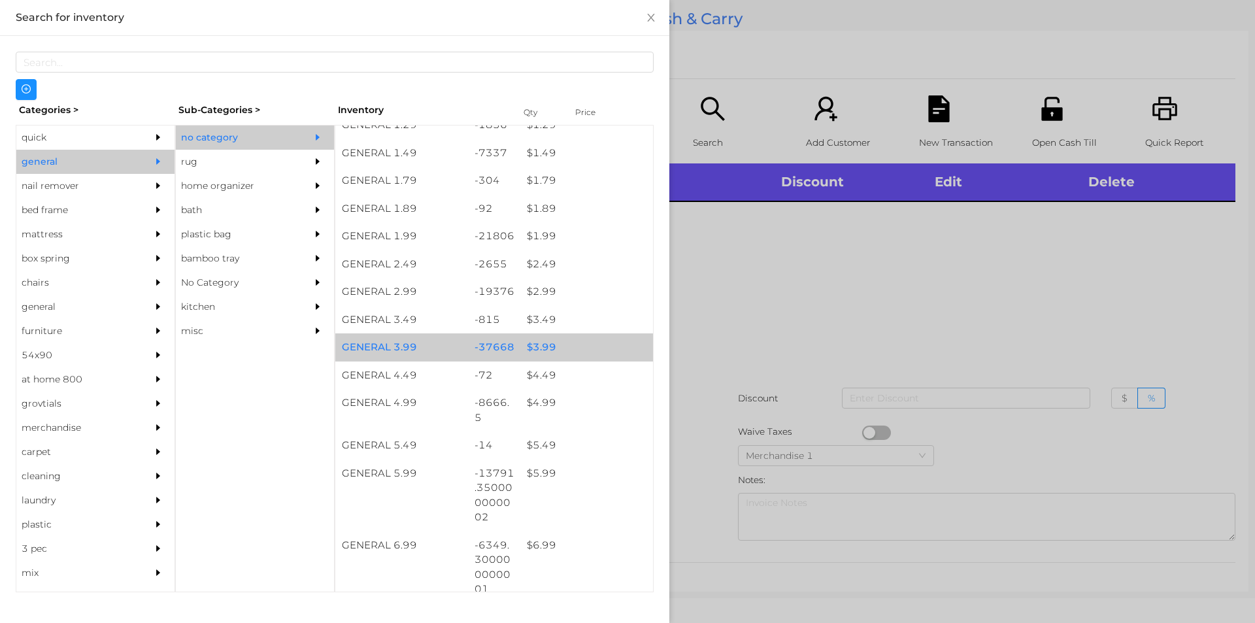
click at [537, 345] on div "$ 3.99" at bounding box center [586, 347] width 133 height 28
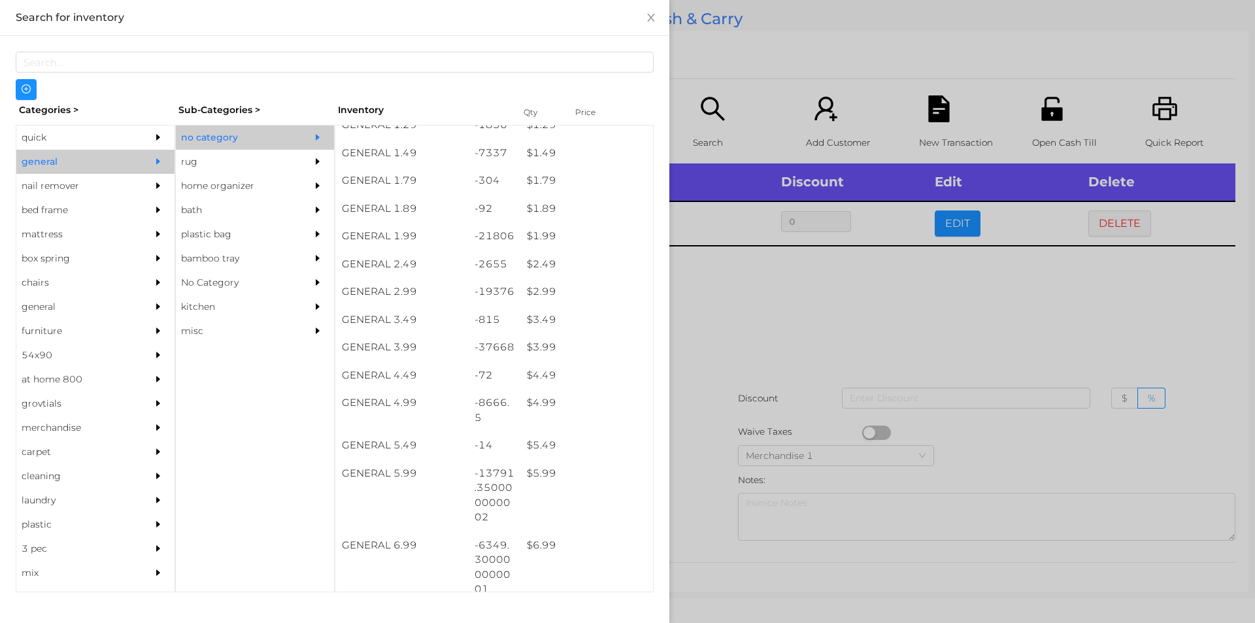
click at [742, 325] on div at bounding box center [627, 311] width 1255 height 623
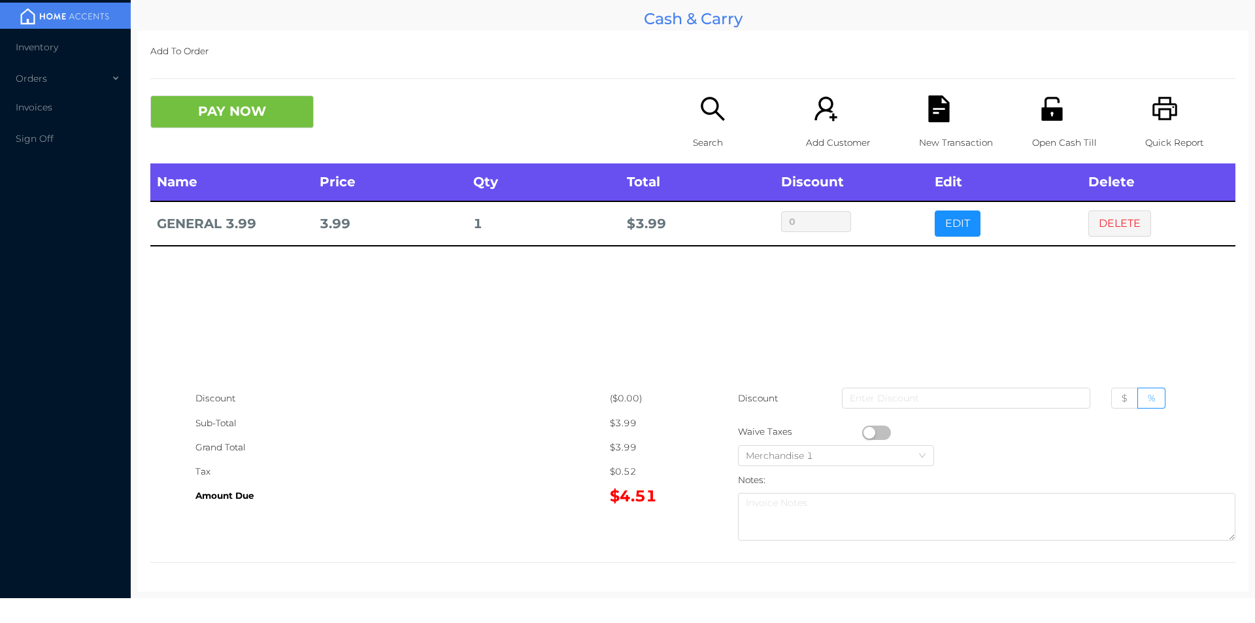
click at [863, 435] on button "button" at bounding box center [876, 433] width 29 height 14
click at [206, 123] on button "PAY NOW" at bounding box center [231, 111] width 163 height 33
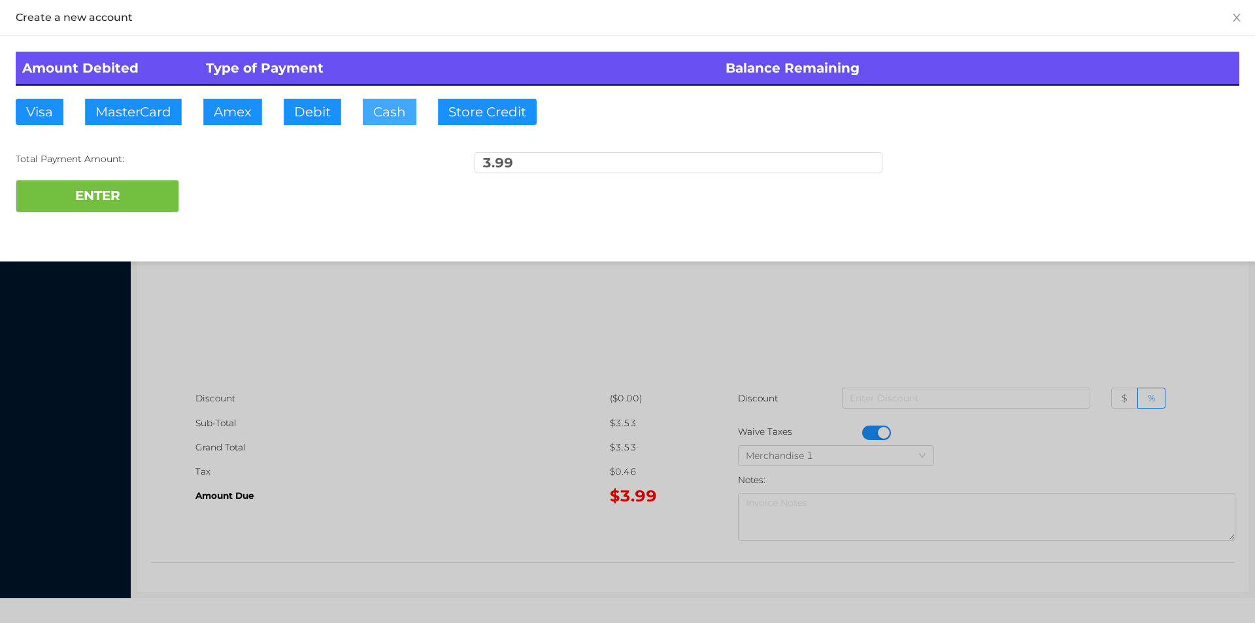
click at [363, 119] on button "Cash" at bounding box center [390, 112] width 54 height 26
click at [95, 198] on button "ENTER" at bounding box center [97, 196] width 163 height 33
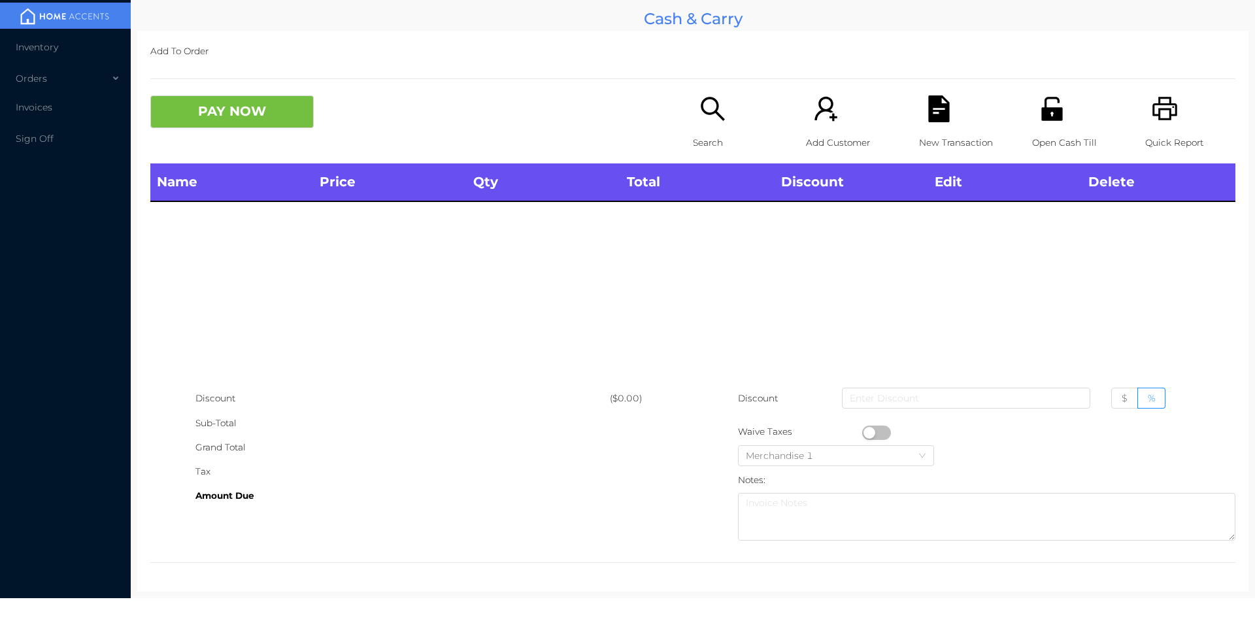
click at [702, 121] on icon "icon: search" at bounding box center [712, 108] width 27 height 27
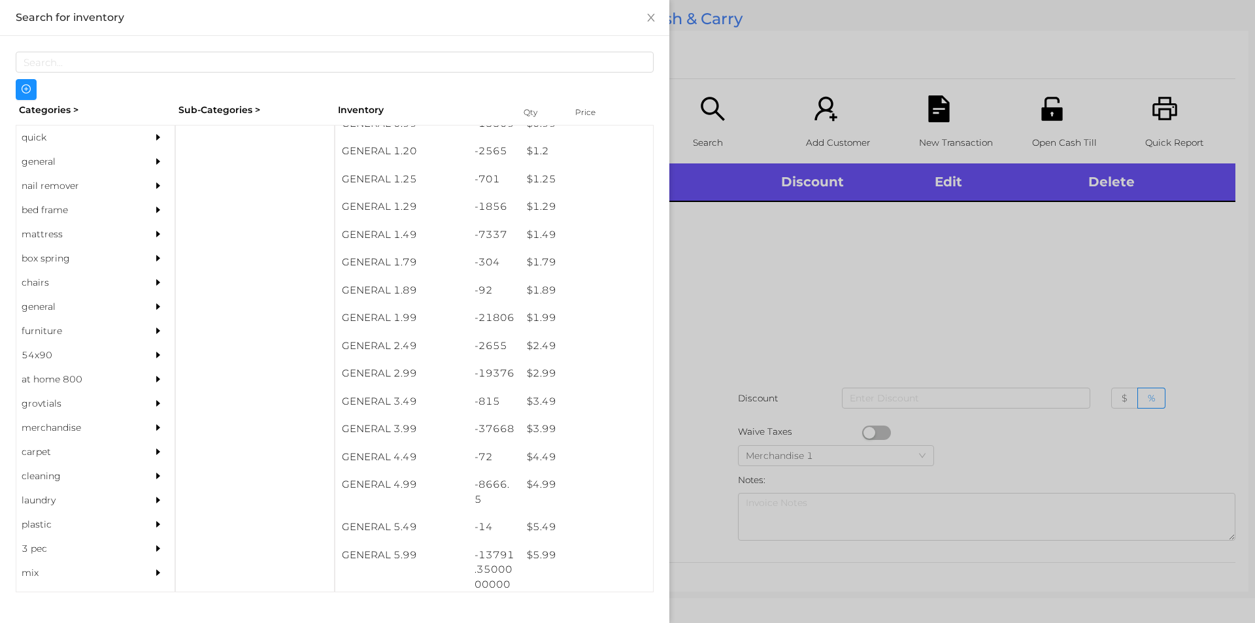
scroll to position [99, 0]
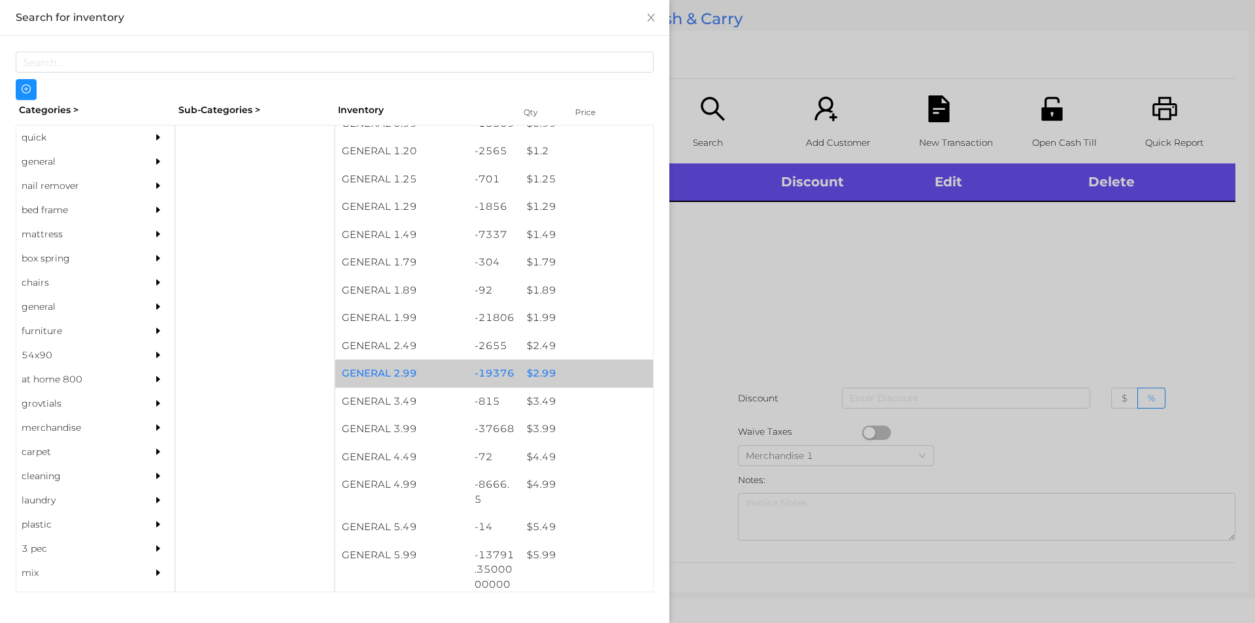
click at [527, 371] on div "$ 2.99" at bounding box center [586, 374] width 133 height 28
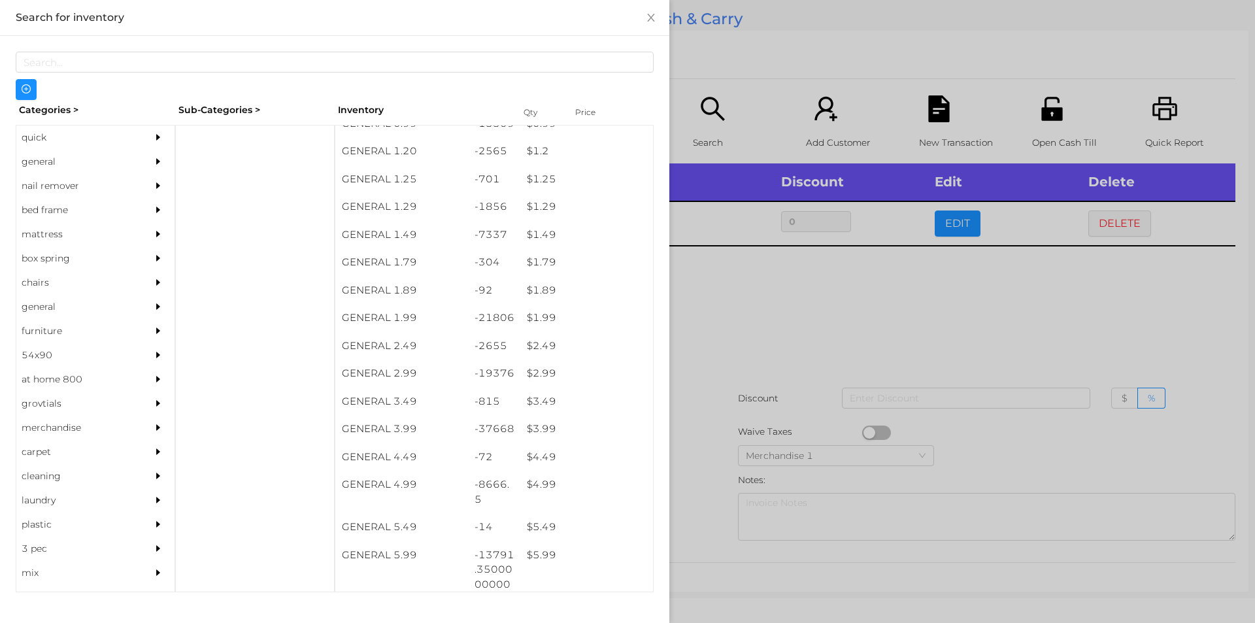
click at [785, 328] on div at bounding box center [627, 311] width 1255 height 623
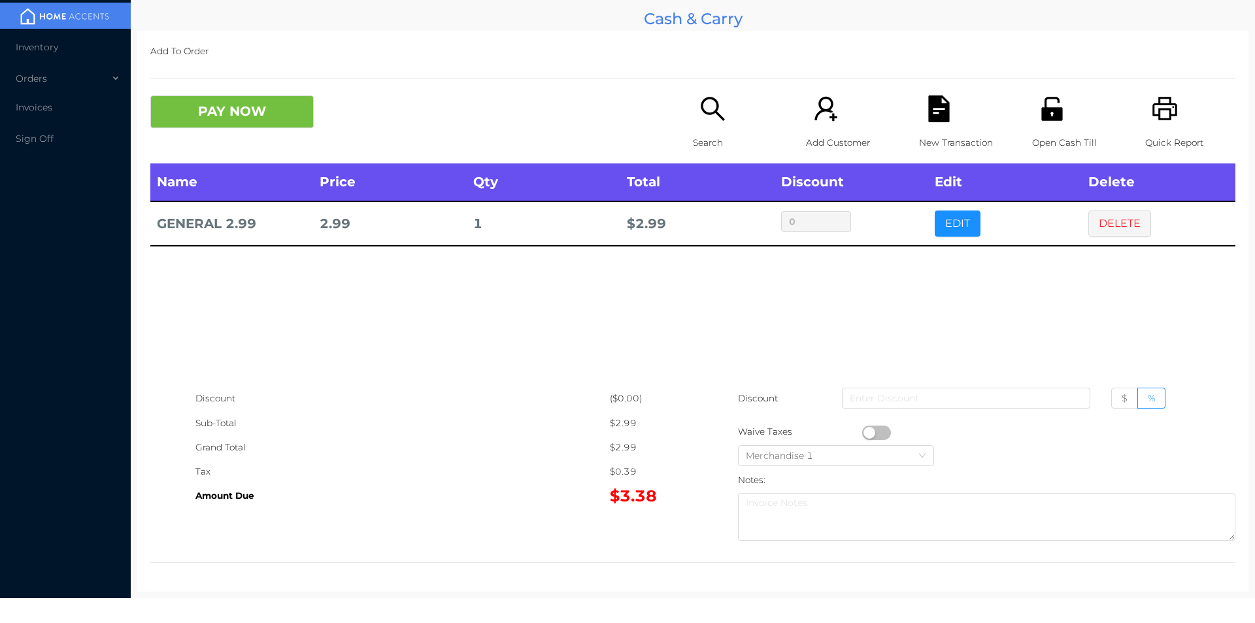
click at [699, 120] on icon "icon: search" at bounding box center [712, 108] width 27 height 27
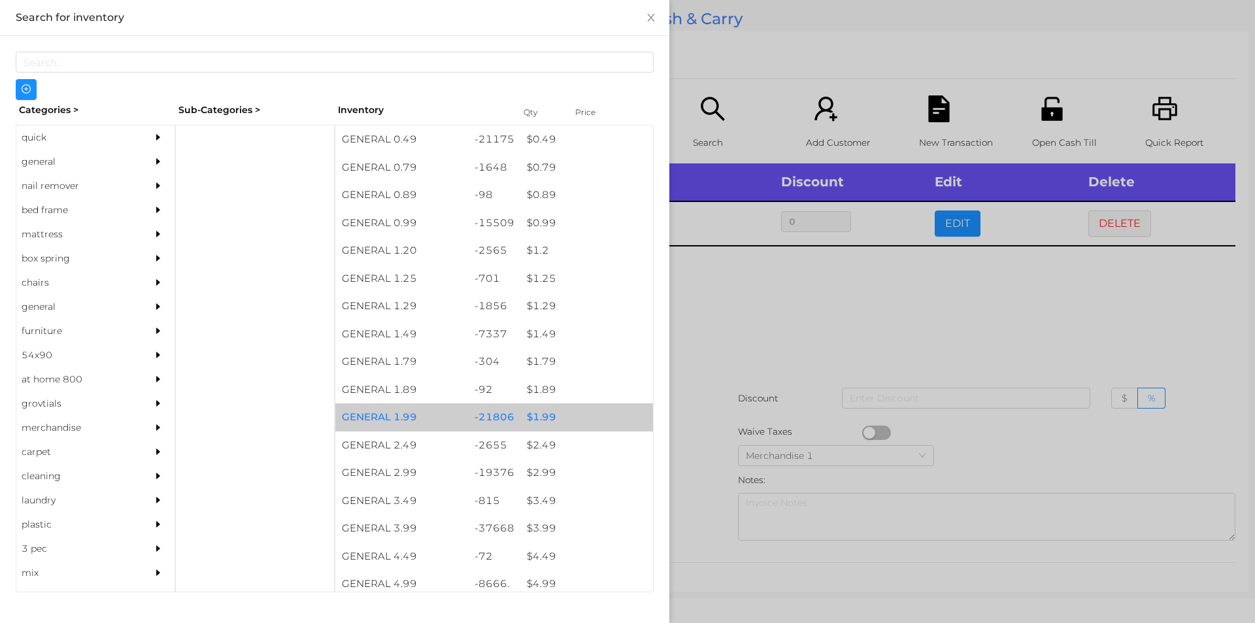
click at [537, 424] on div "$ 1.99" at bounding box center [586, 417] width 133 height 28
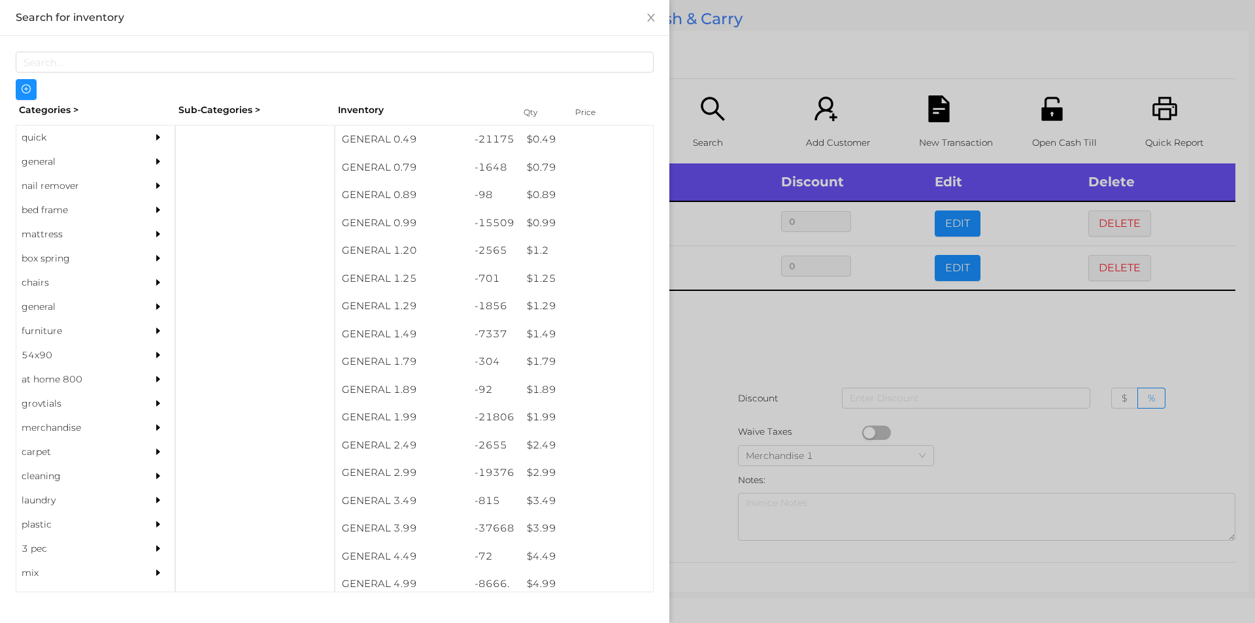
click at [702, 368] on div at bounding box center [627, 311] width 1255 height 623
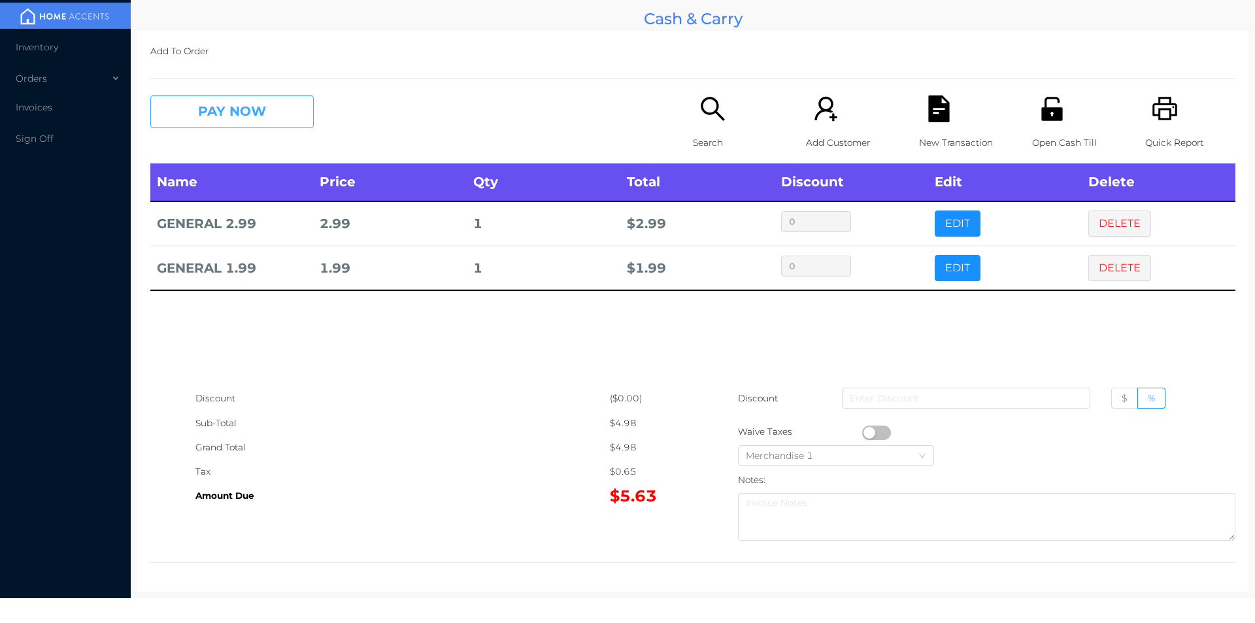
click at [227, 124] on button "PAY NOW" at bounding box center [231, 111] width 163 height 33
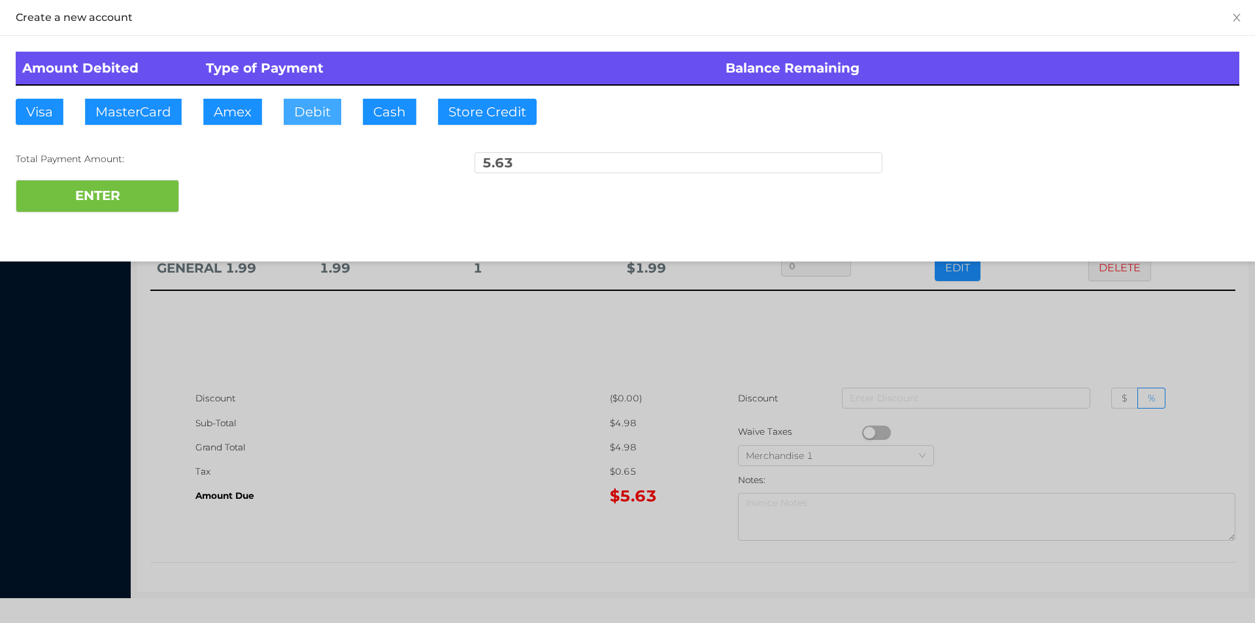
click at [310, 120] on button "Debit" at bounding box center [313, 112] width 58 height 26
click at [122, 209] on button "ENTER" at bounding box center [97, 196] width 163 height 33
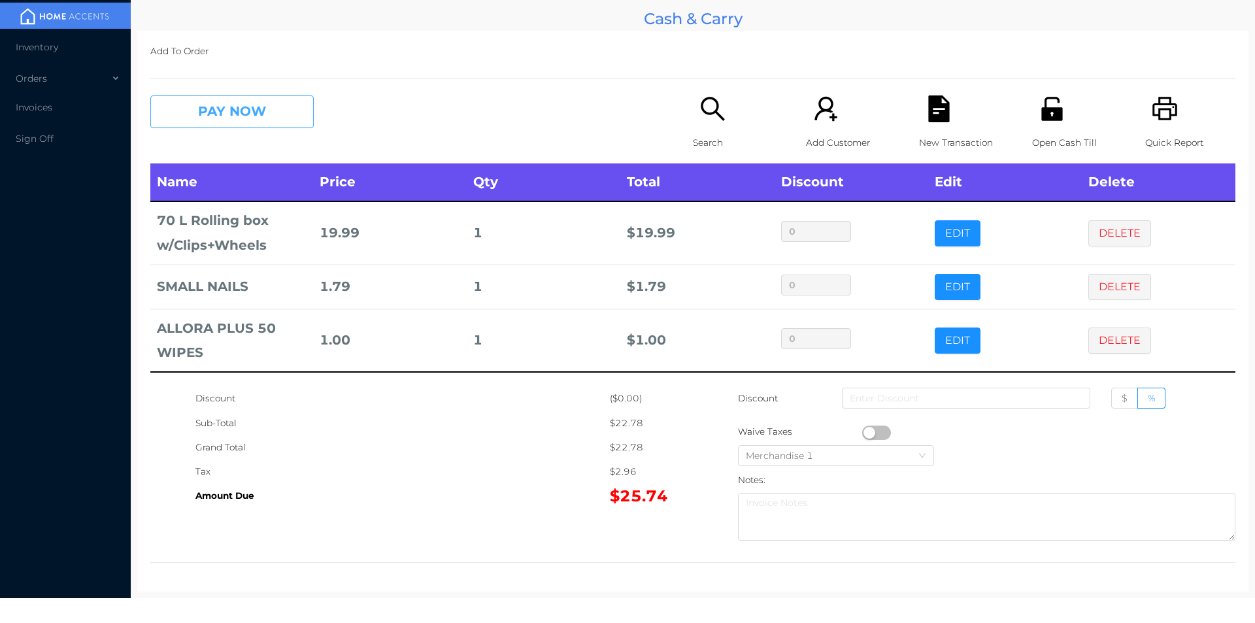
click at [218, 109] on button "PAY NOW" at bounding box center [231, 111] width 163 height 33
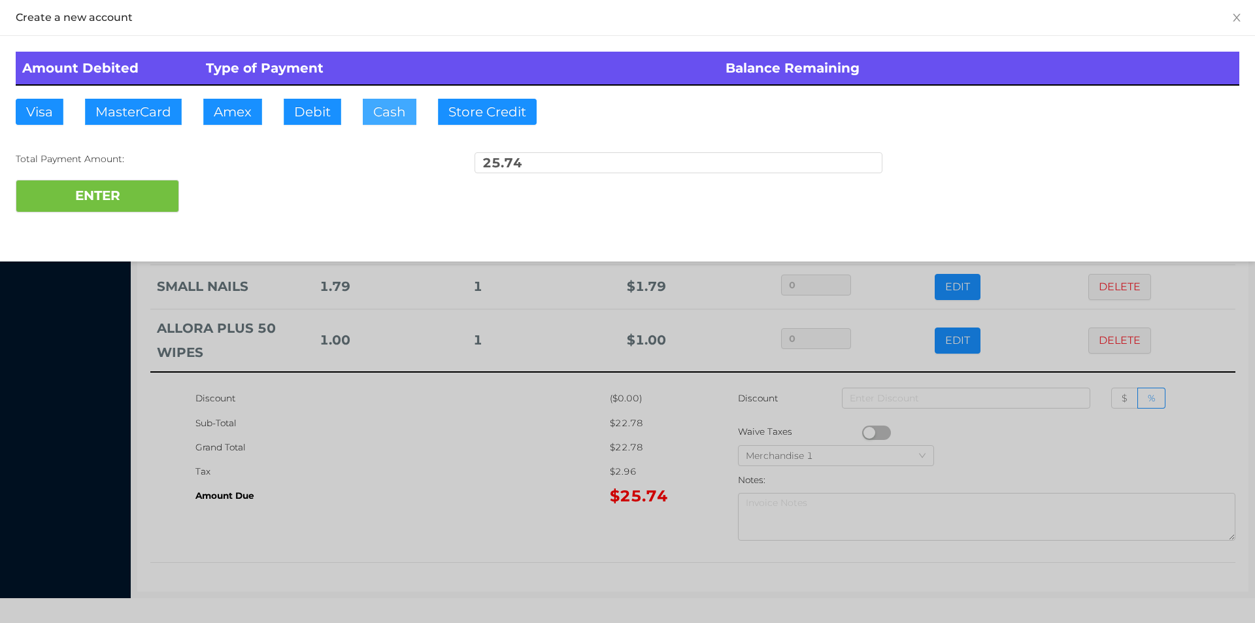
click at [370, 120] on button "Cash" at bounding box center [390, 112] width 54 height 26
click at [141, 207] on button "ENTER" at bounding box center [97, 196] width 163 height 33
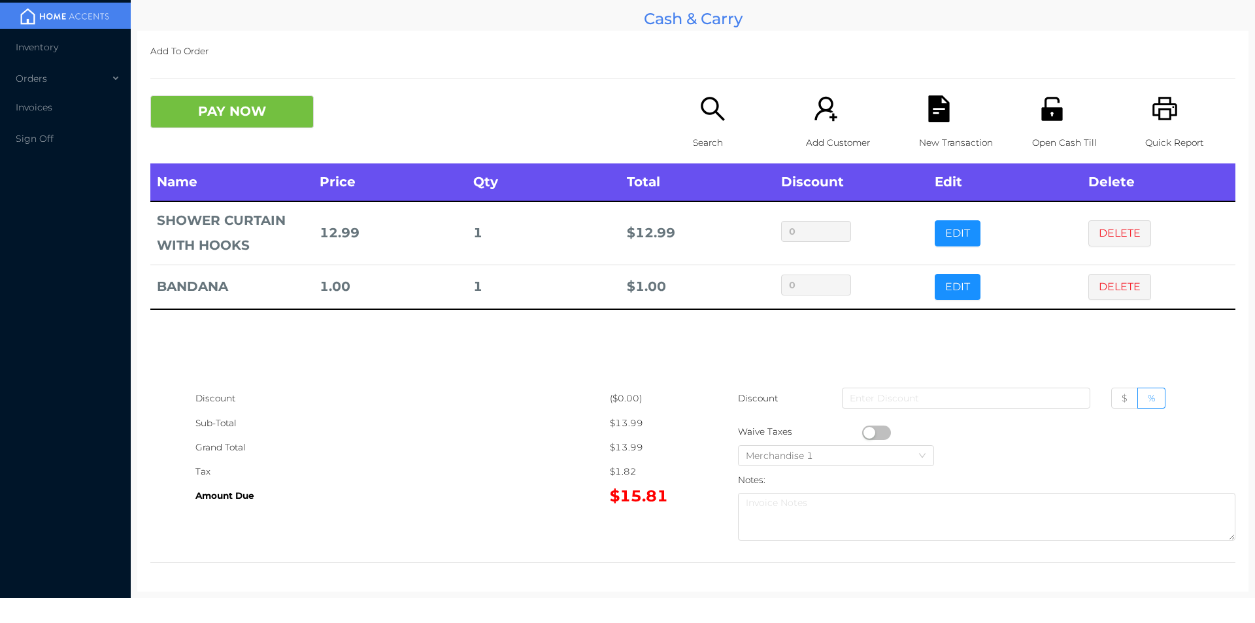
click at [233, 118] on button "PAY NOW" at bounding box center [231, 111] width 163 height 33
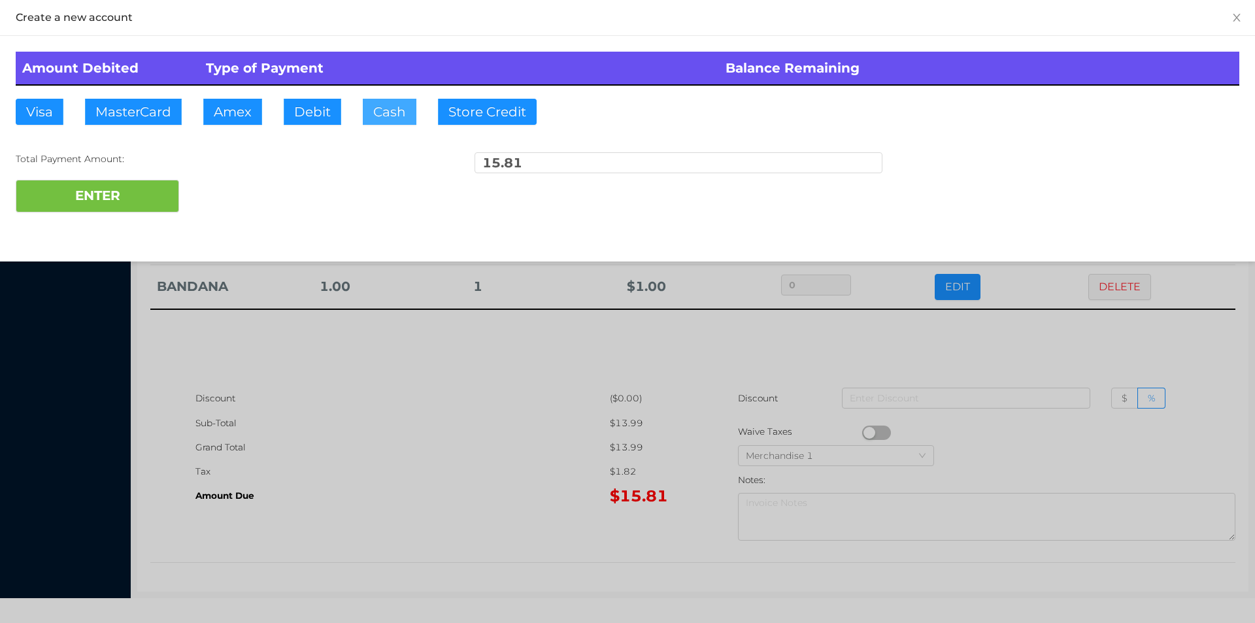
click at [378, 114] on button "Cash" at bounding box center [390, 112] width 54 height 26
click at [159, 212] on button "ENTER" at bounding box center [97, 196] width 163 height 33
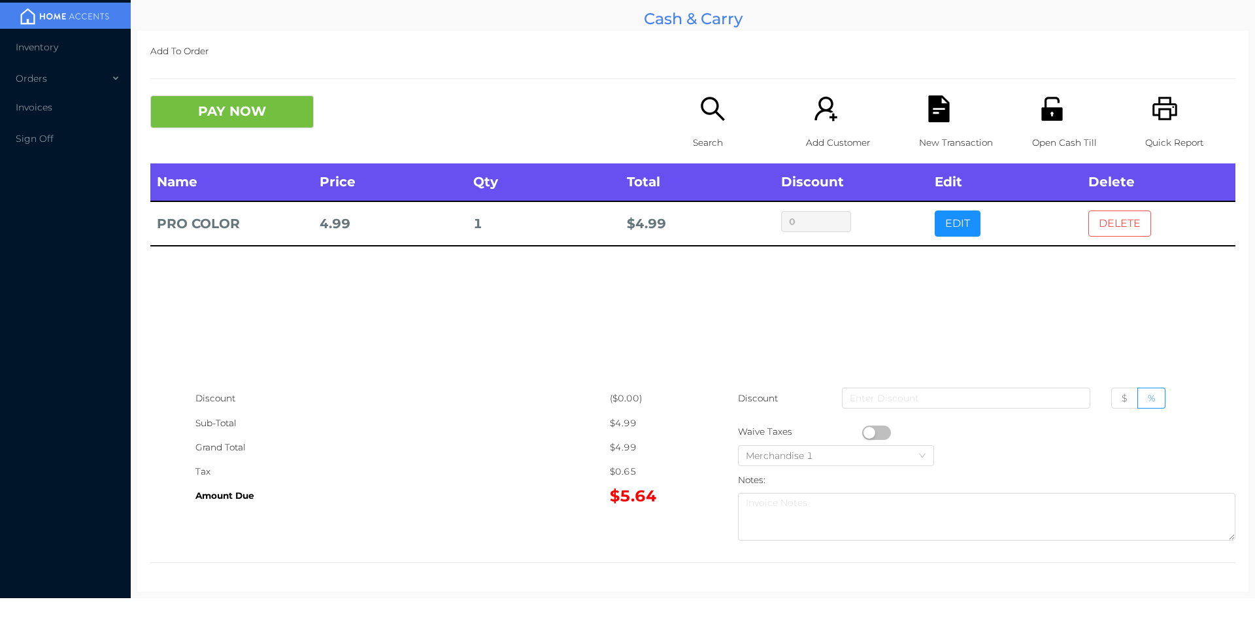
click at [1107, 222] on button "DELETE" at bounding box center [1119, 223] width 63 height 26
click at [1151, 125] on div "Quick Report" at bounding box center [1190, 129] width 90 height 68
click at [1124, 251] on div "Name Price Qty Total Discount Edit Delete BLANKET 19.99 1 $ 19.99 0 EDIT DELETE" at bounding box center [692, 274] width 1085 height 223
click at [1103, 219] on button "DELETE" at bounding box center [1119, 223] width 63 height 26
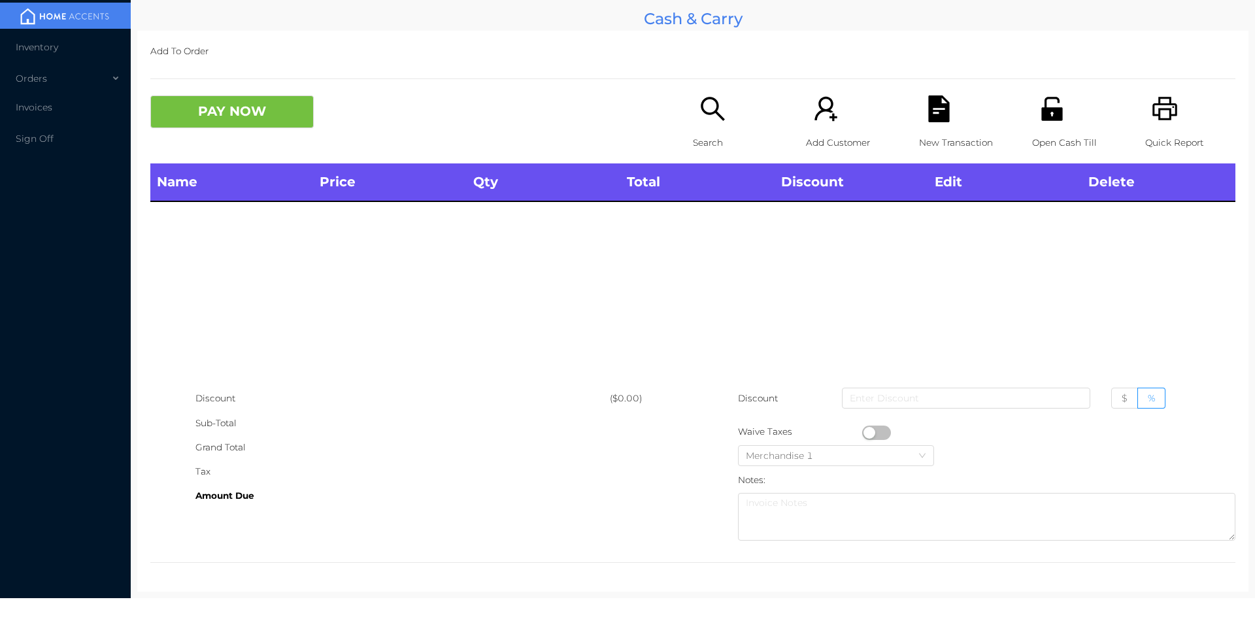
click at [705, 131] on p "Search" at bounding box center [738, 143] width 90 height 24
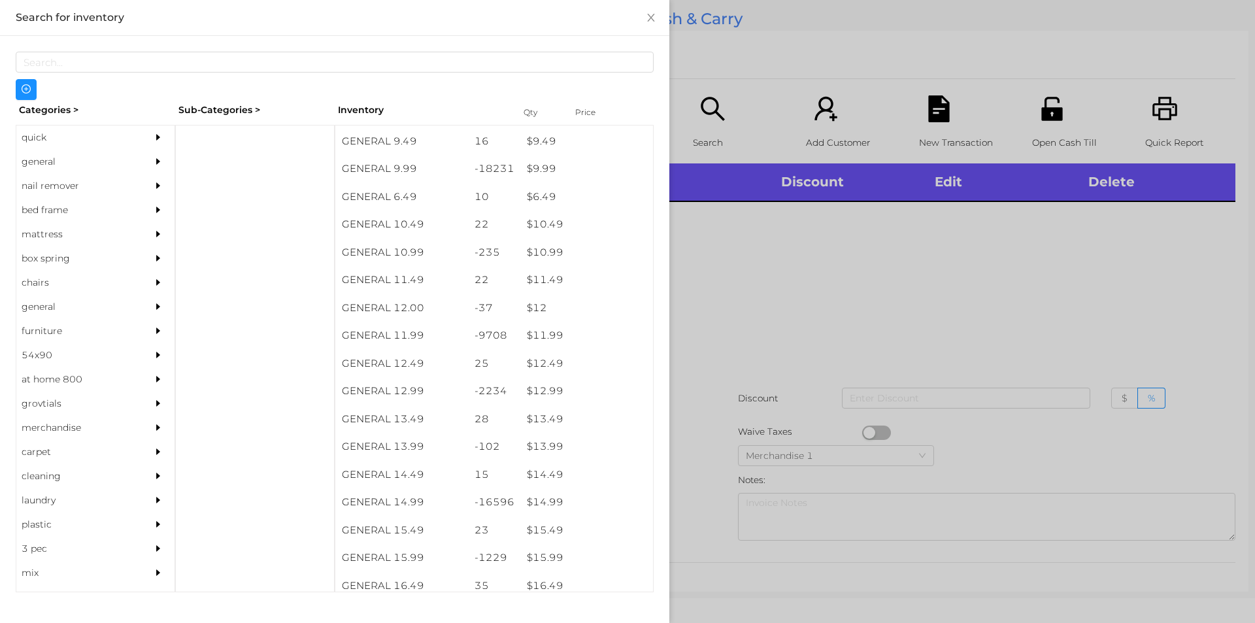
scroll to position [769, 0]
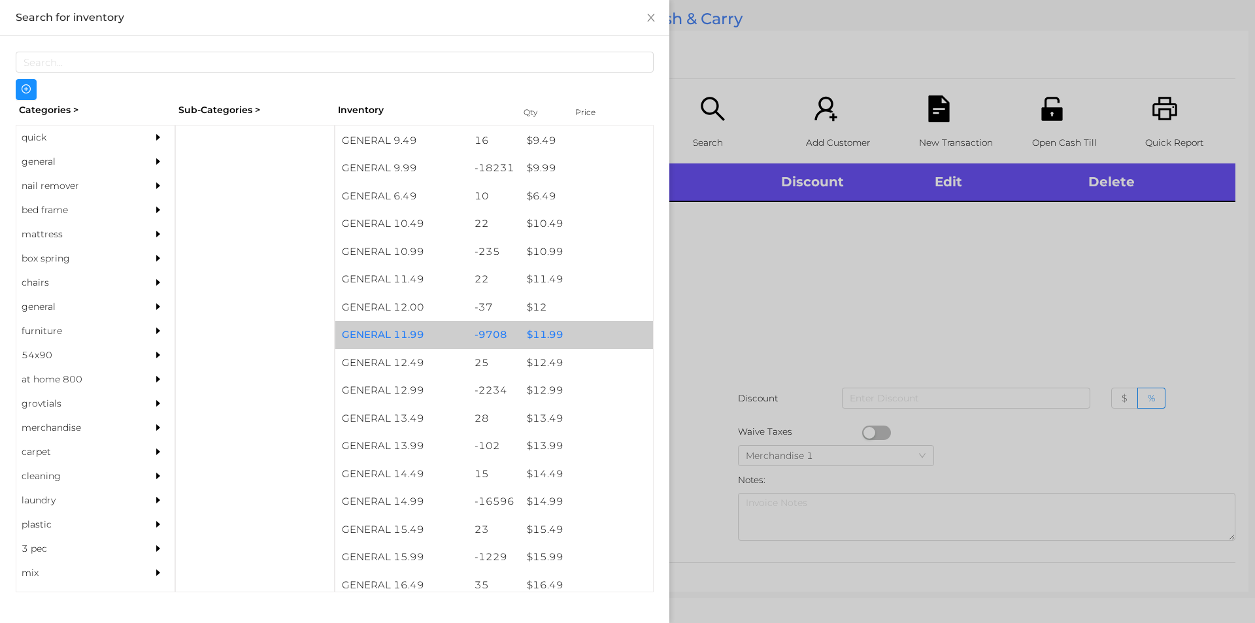
click at [544, 339] on div "$ 11.99" at bounding box center [586, 335] width 133 height 28
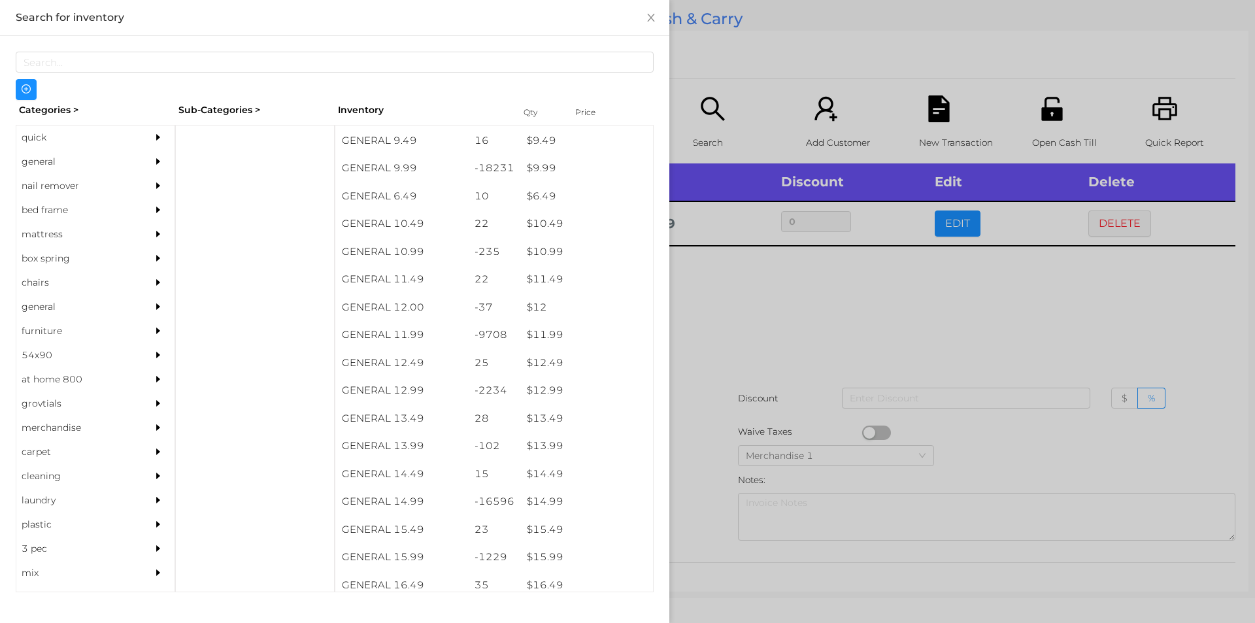
click at [890, 313] on div at bounding box center [627, 311] width 1255 height 623
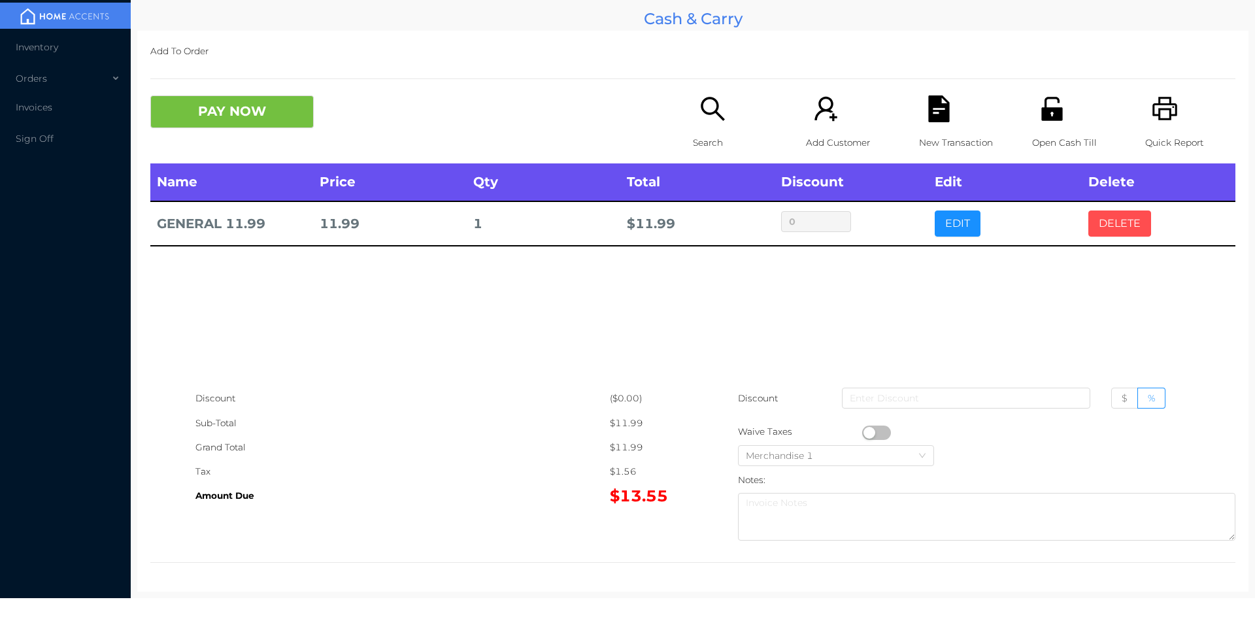
click at [1119, 212] on button "DELETE" at bounding box center [1119, 223] width 63 height 26
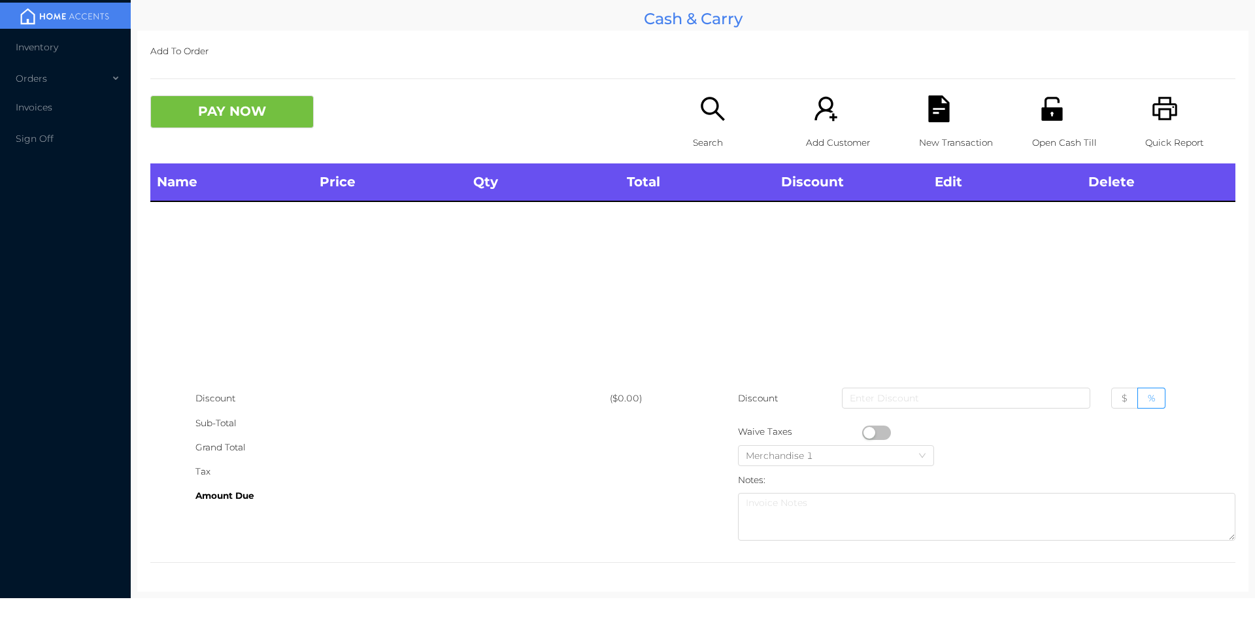
click at [1177, 114] on div "Quick Report" at bounding box center [1190, 129] width 90 height 68
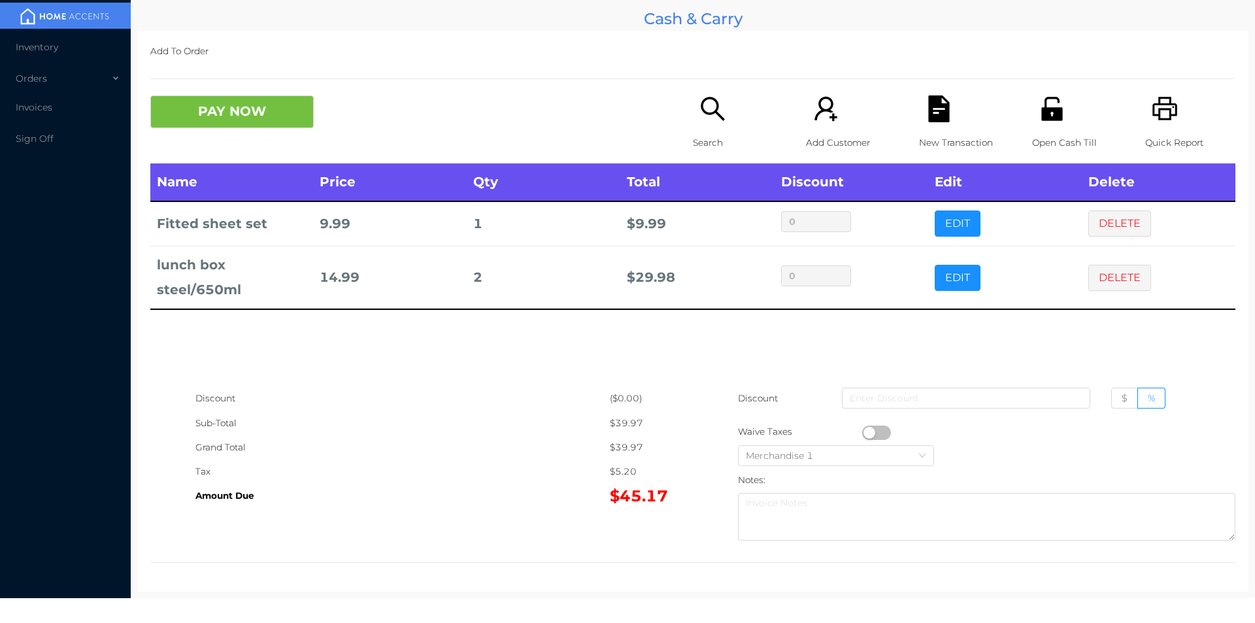
click at [699, 138] on p "Search" at bounding box center [738, 143] width 90 height 24
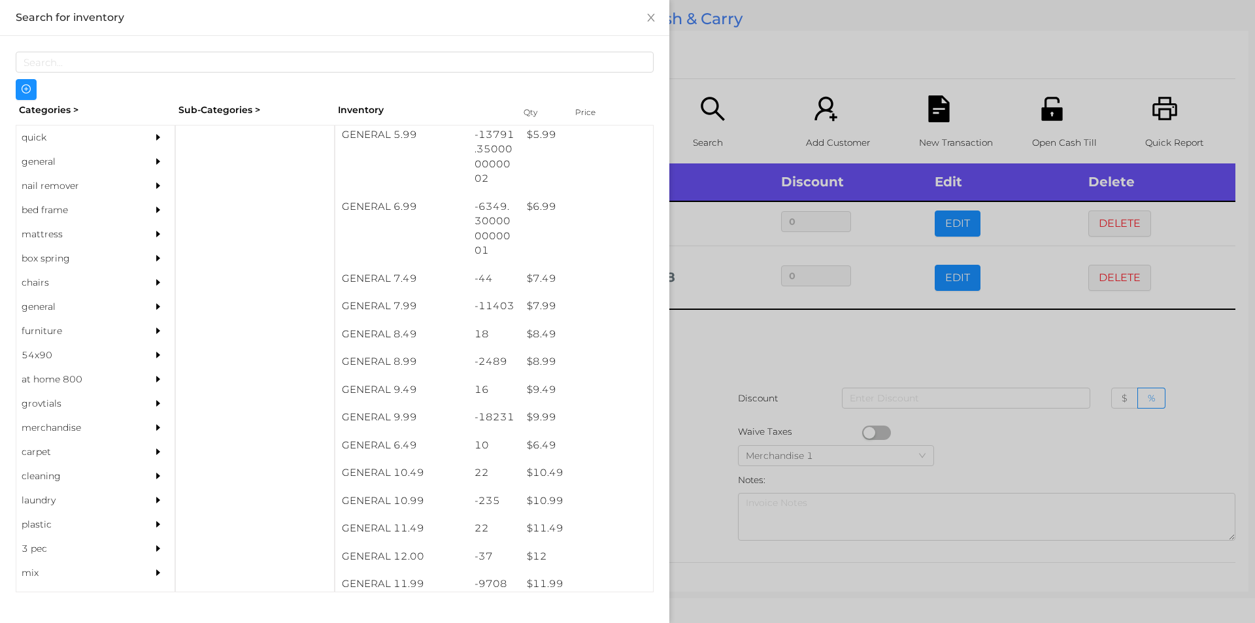
scroll to position [575, 0]
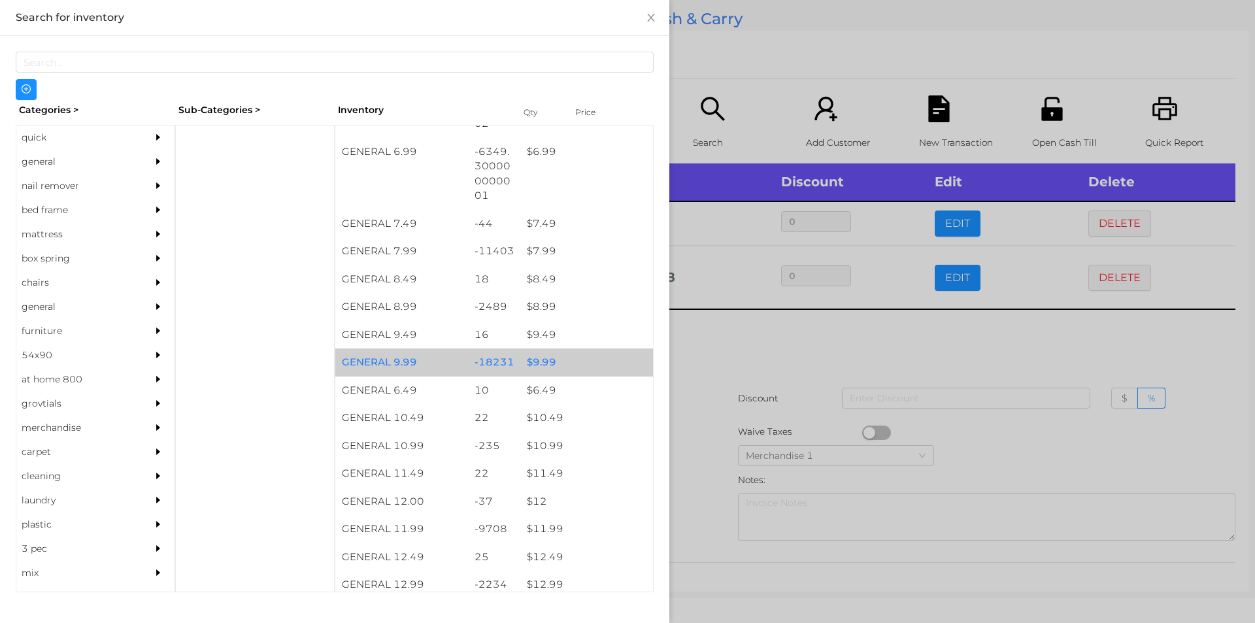
click at [534, 366] on div "$ 9.99" at bounding box center [586, 362] width 133 height 28
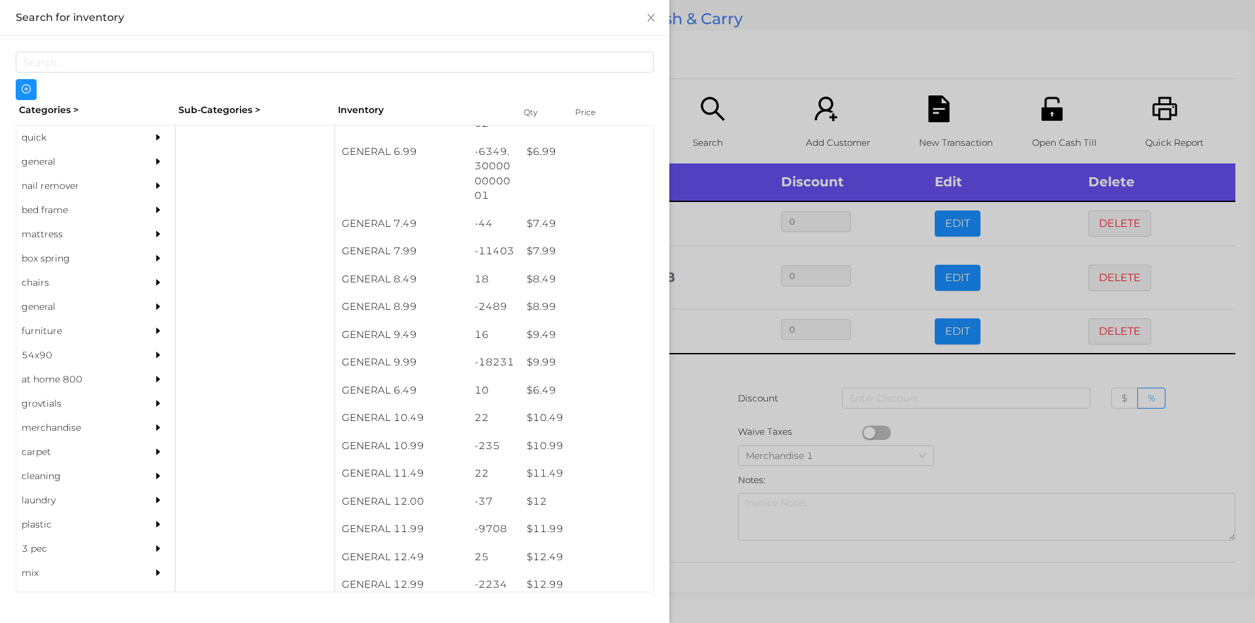
click at [702, 389] on div at bounding box center [627, 311] width 1255 height 623
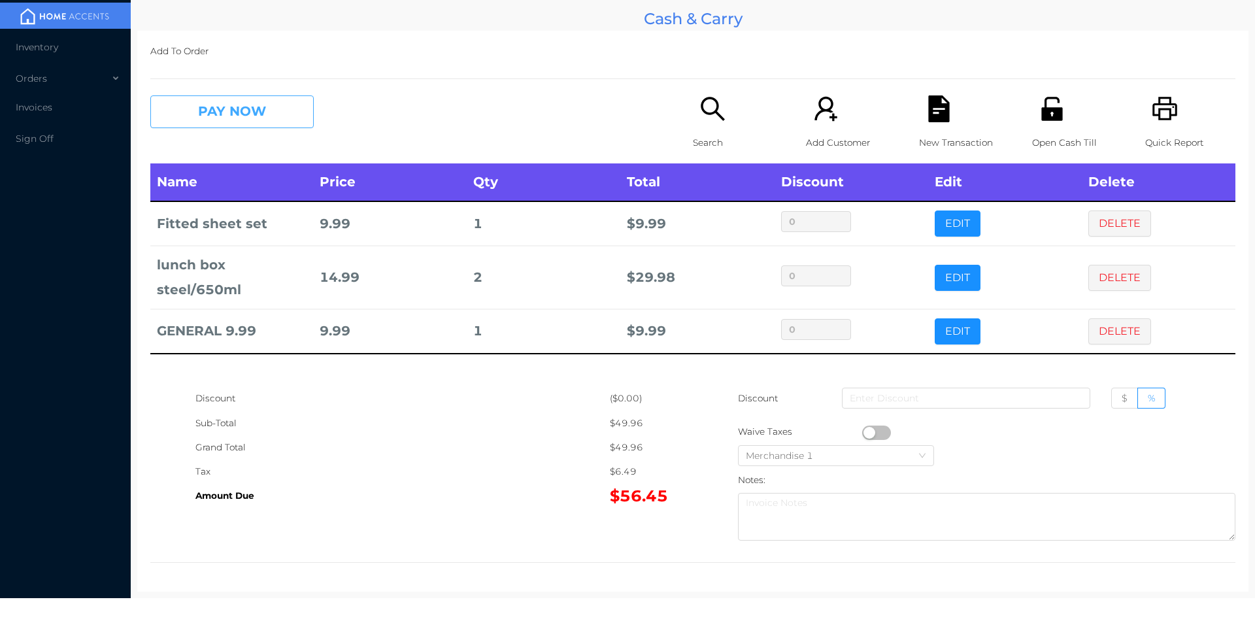
click at [283, 120] on button "PAY NOW" at bounding box center [231, 111] width 163 height 33
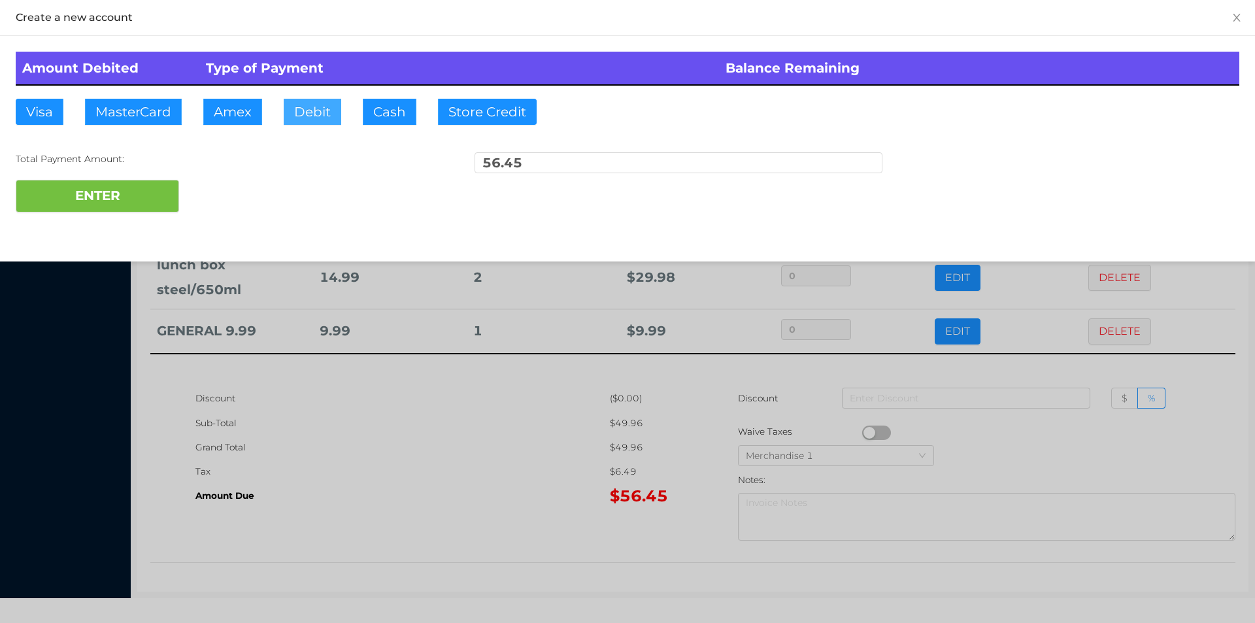
click at [305, 118] on button "Debit" at bounding box center [313, 112] width 58 height 26
type input "100."
click at [161, 197] on button "ENTER" at bounding box center [97, 196] width 163 height 33
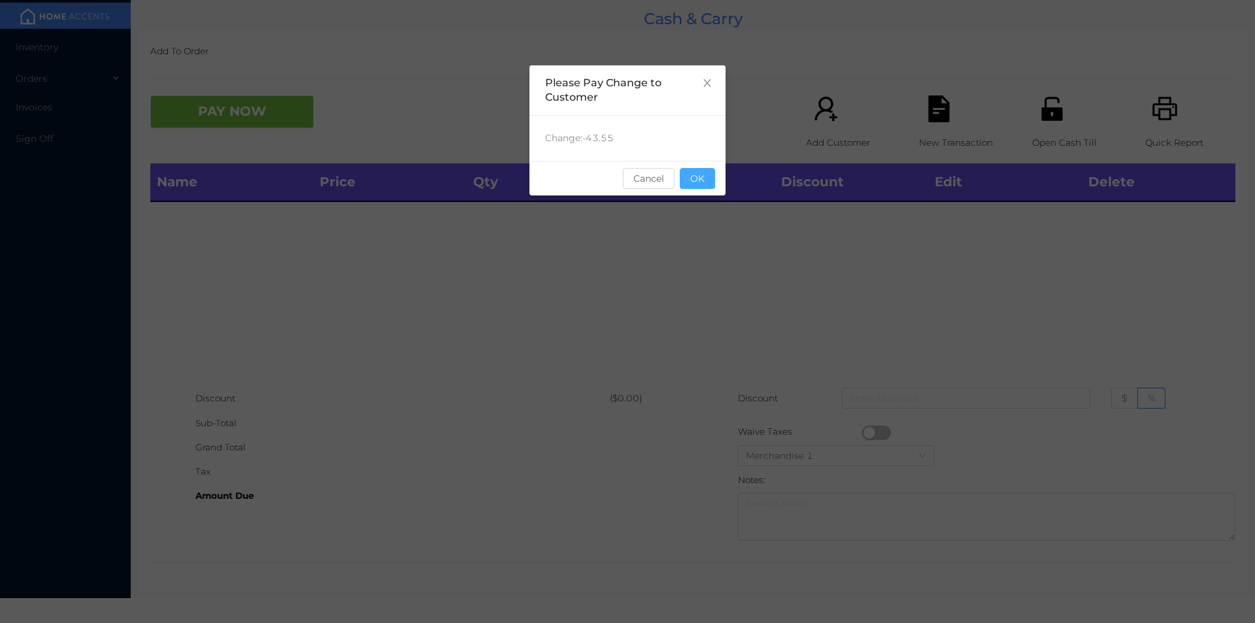
click at [704, 185] on button "OK" at bounding box center [697, 178] width 35 height 21
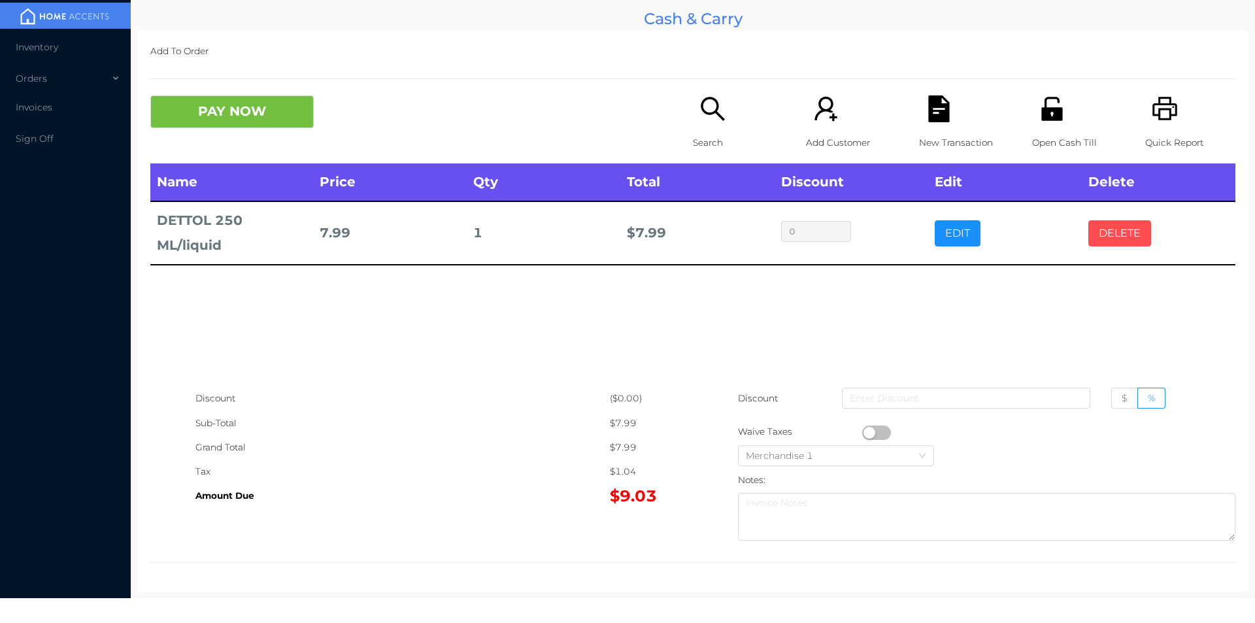
click at [1113, 243] on button "DELETE" at bounding box center [1119, 233] width 63 height 26
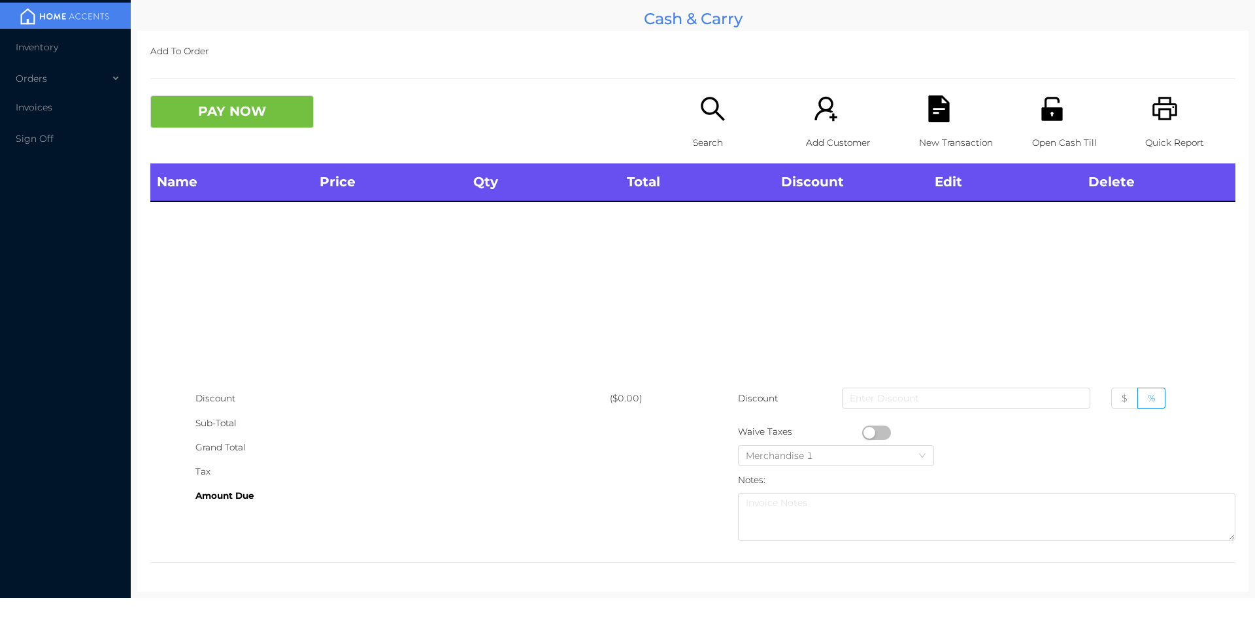
click at [1160, 121] on icon "icon: printer" at bounding box center [1165, 108] width 27 height 27
click at [250, 107] on button "PAY NOW" at bounding box center [231, 111] width 163 height 33
click at [724, 121] on div "Search" at bounding box center [738, 129] width 90 height 68
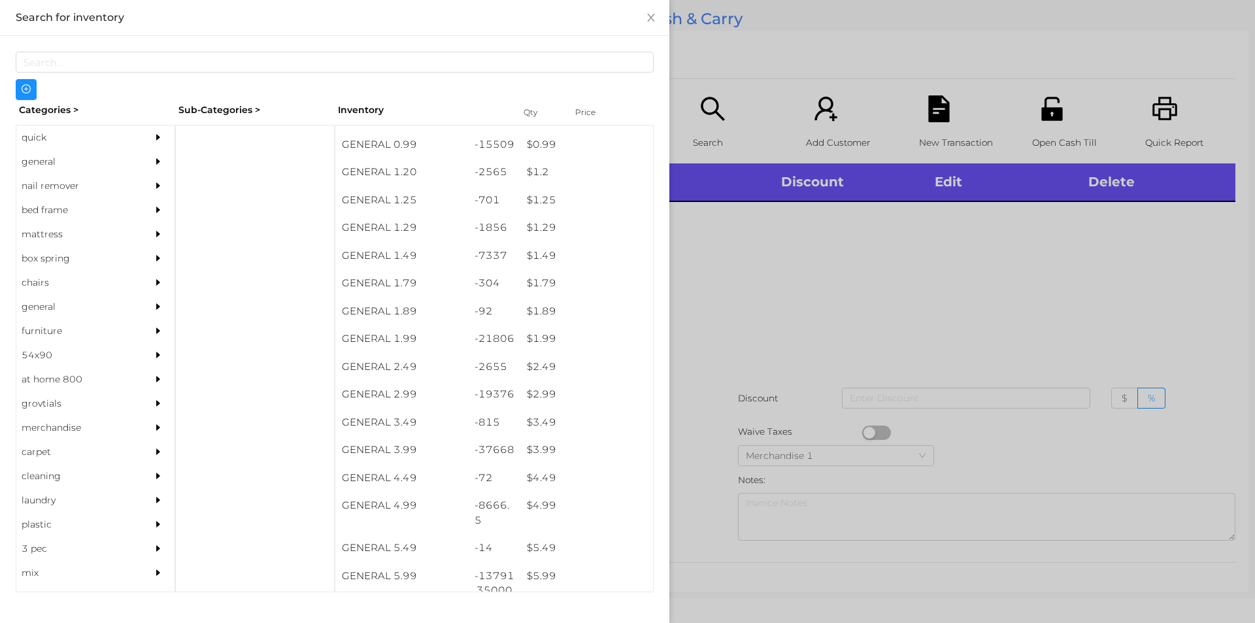
scroll to position [115, 0]
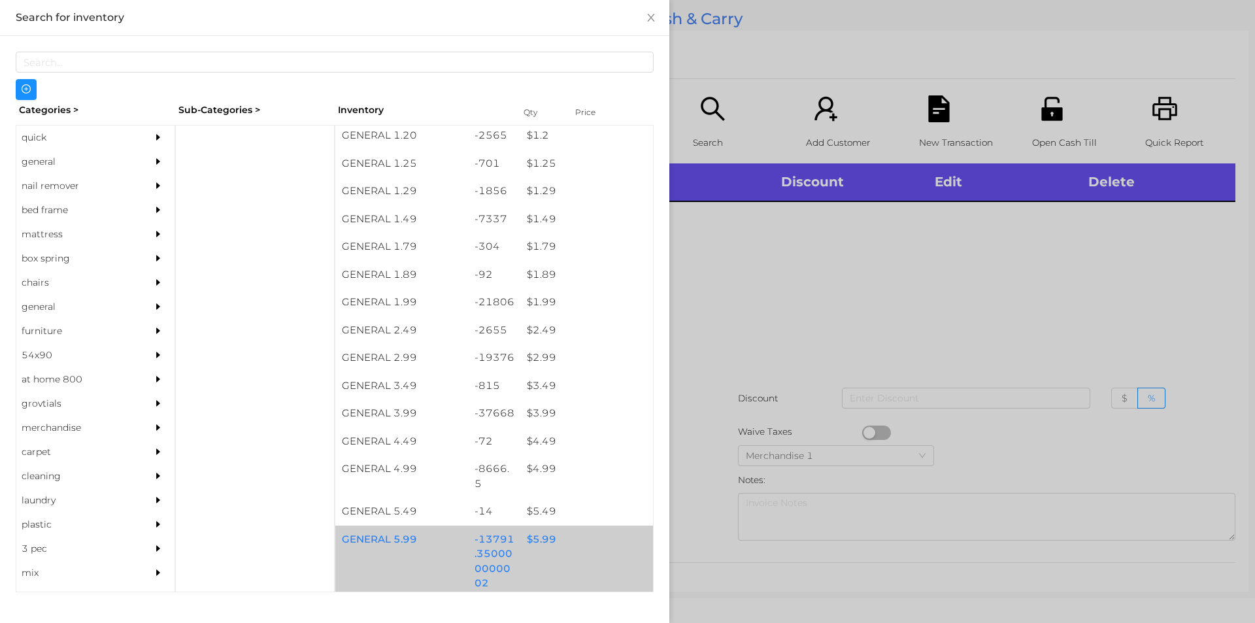
click at [549, 528] on div "$ 5.99" at bounding box center [586, 540] width 133 height 28
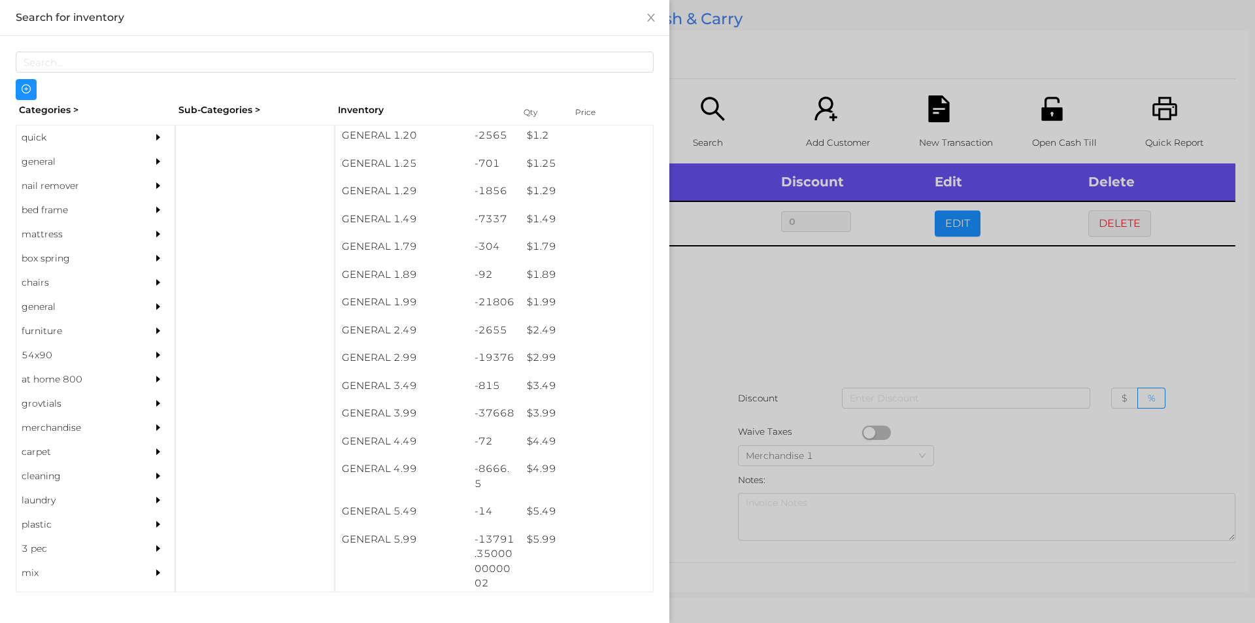
click at [804, 367] on div at bounding box center [627, 311] width 1255 height 623
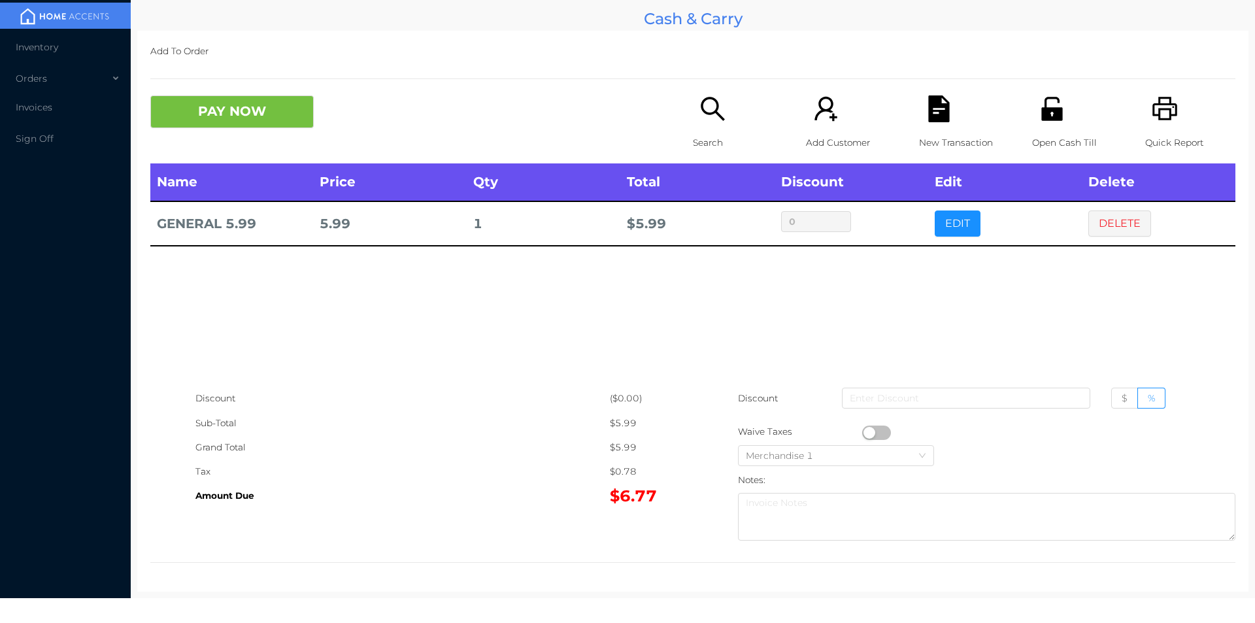
click at [1039, 120] on icon "icon: unlock" at bounding box center [1052, 108] width 27 height 27
click at [953, 120] on div "New Transaction" at bounding box center [964, 129] width 90 height 68
click at [960, 220] on button "EDIT" at bounding box center [958, 223] width 46 height 26
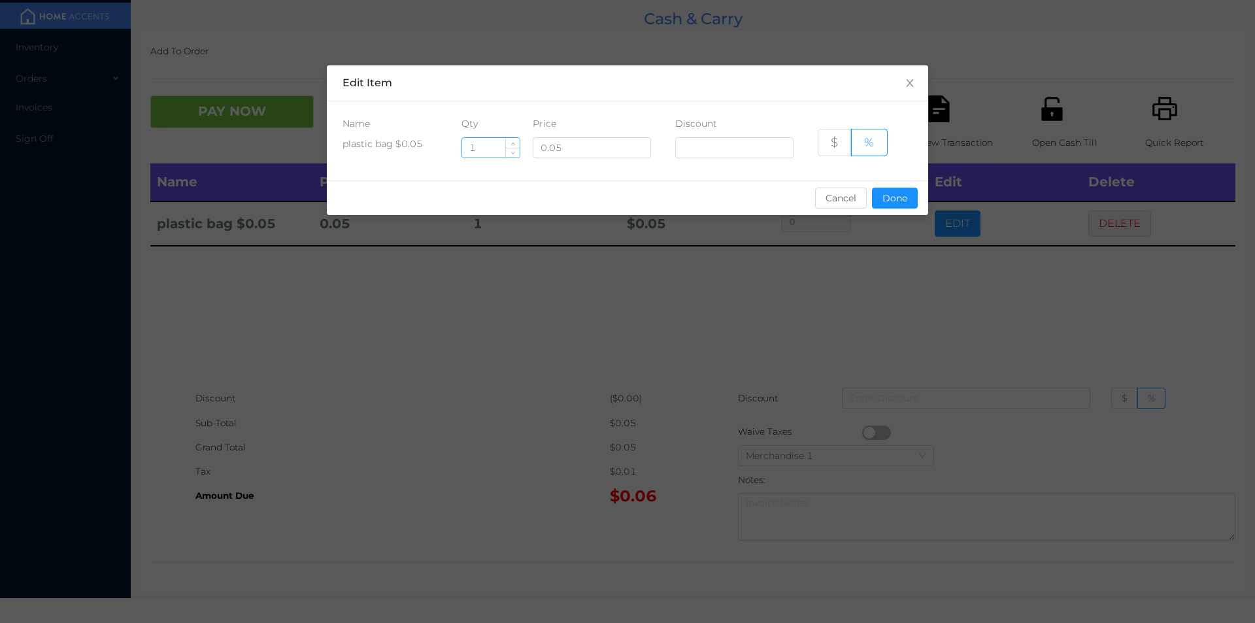
click at [489, 143] on input "1" at bounding box center [491, 148] width 58 height 20
type input "50"
click at [897, 192] on button "Done" at bounding box center [895, 198] width 46 height 21
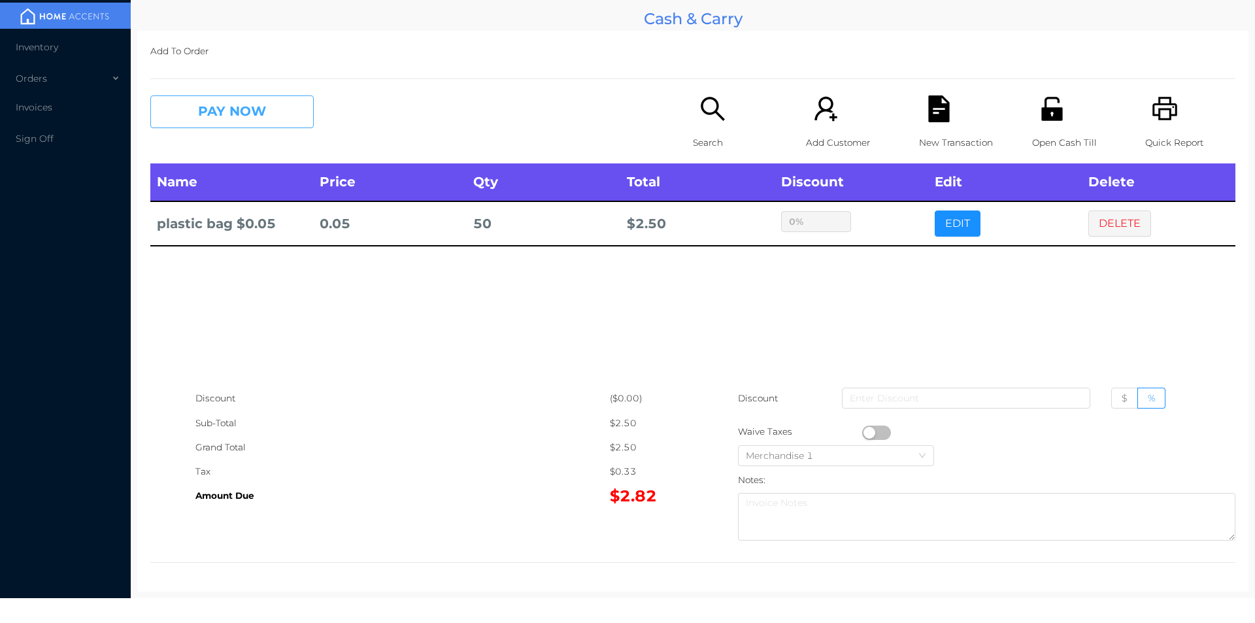
click at [226, 100] on button "PAY NOW" at bounding box center [231, 111] width 163 height 33
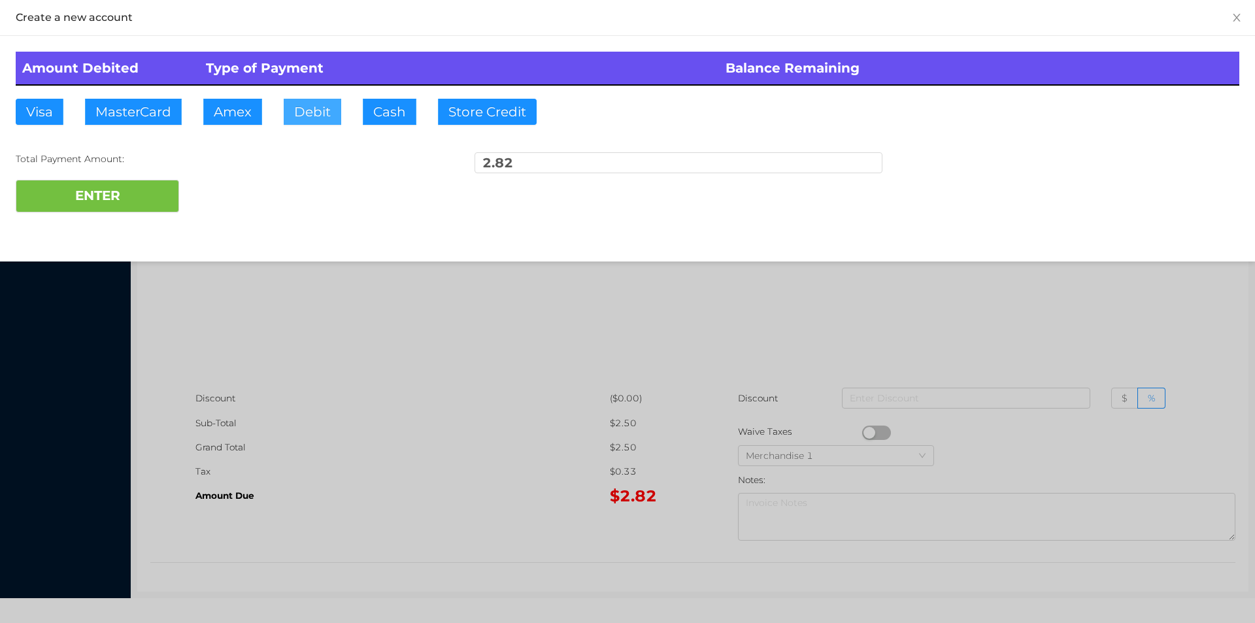
click at [317, 112] on button "Debit" at bounding box center [313, 112] width 58 height 26
click at [111, 191] on button "ENTER" at bounding box center [97, 196] width 163 height 33
type input "0"
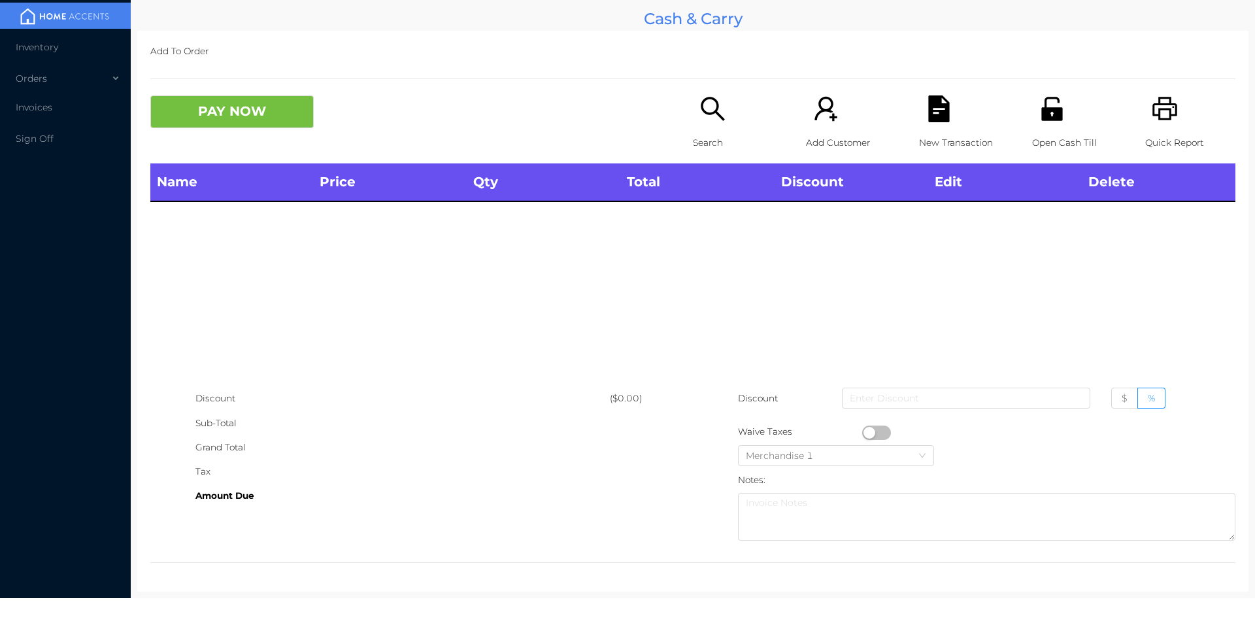
click at [711, 122] on icon "icon: search" at bounding box center [712, 108] width 27 height 27
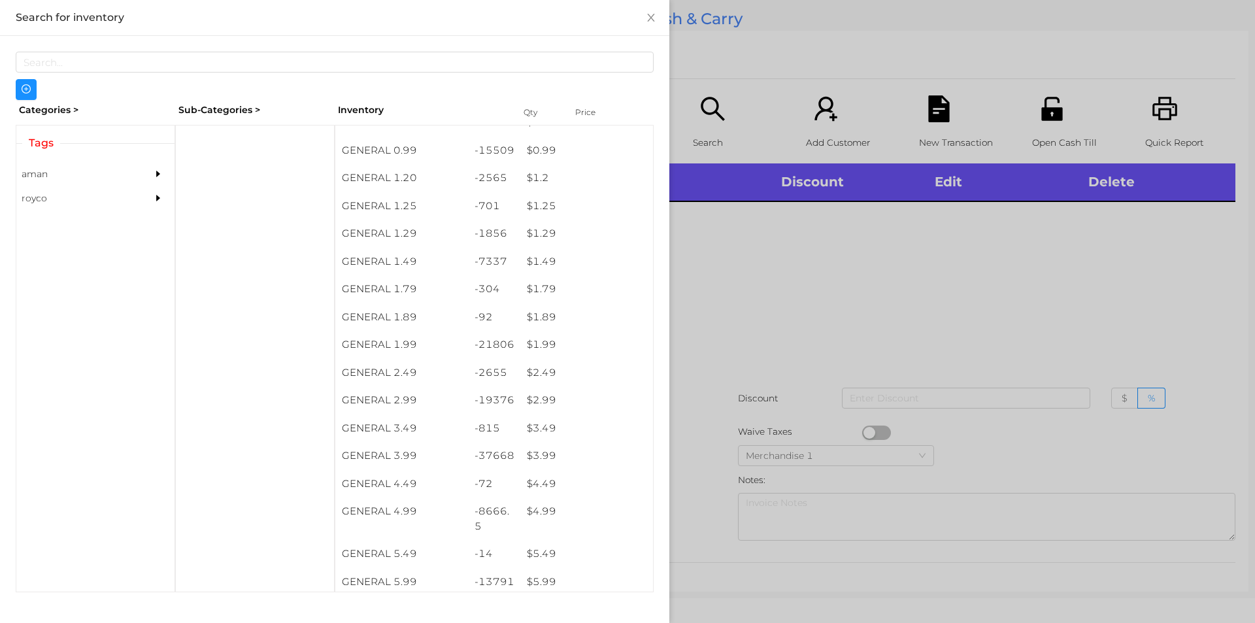
scroll to position [110, 0]
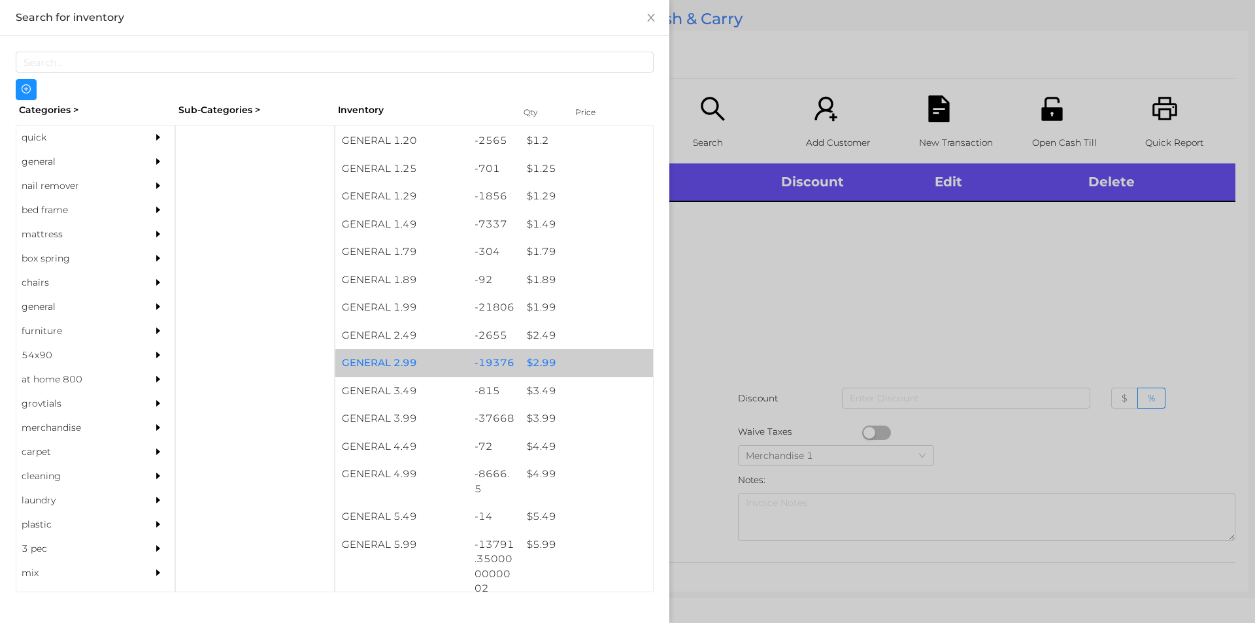
click at [524, 362] on div "$ 2.99" at bounding box center [586, 363] width 133 height 28
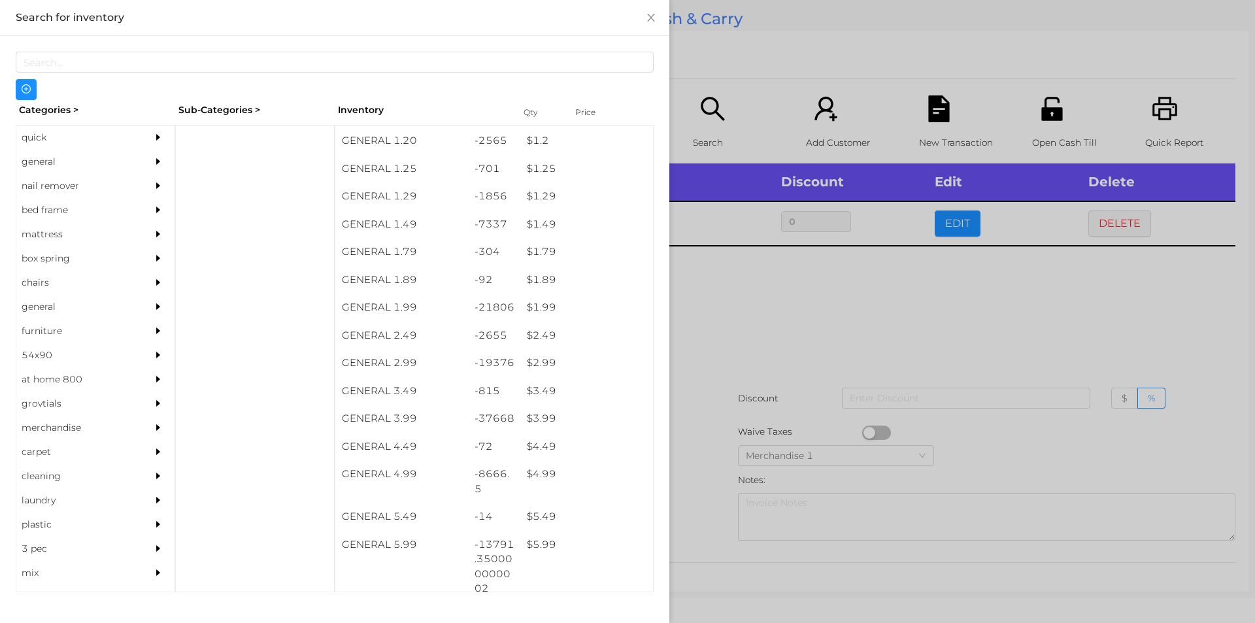
click at [717, 402] on div at bounding box center [627, 311] width 1255 height 623
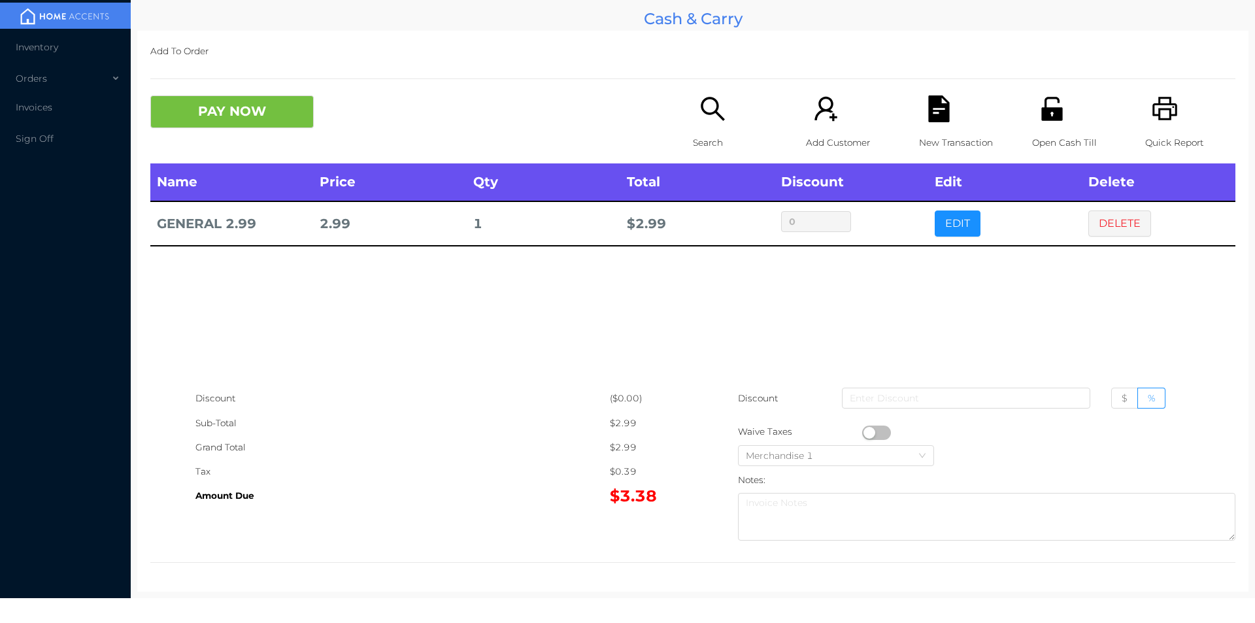
click at [705, 124] on div "Search" at bounding box center [738, 129] width 90 height 68
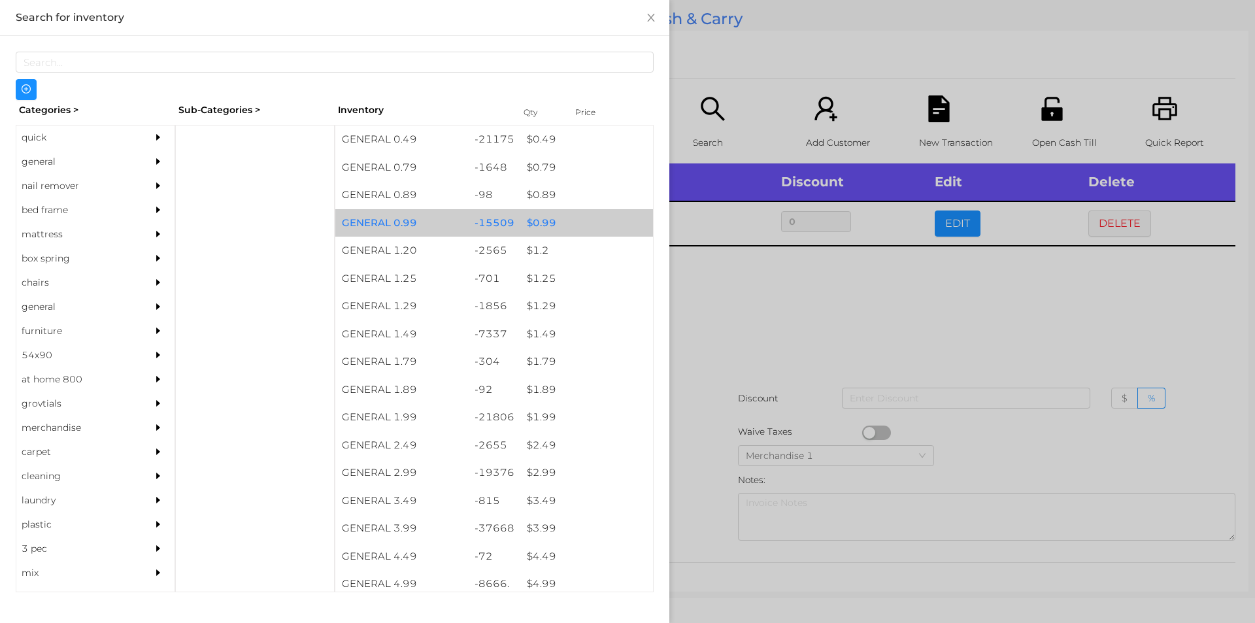
click at [594, 223] on div "$ 0.99" at bounding box center [586, 223] width 133 height 28
click at [590, 227] on div "$ 0.99" at bounding box center [586, 223] width 133 height 28
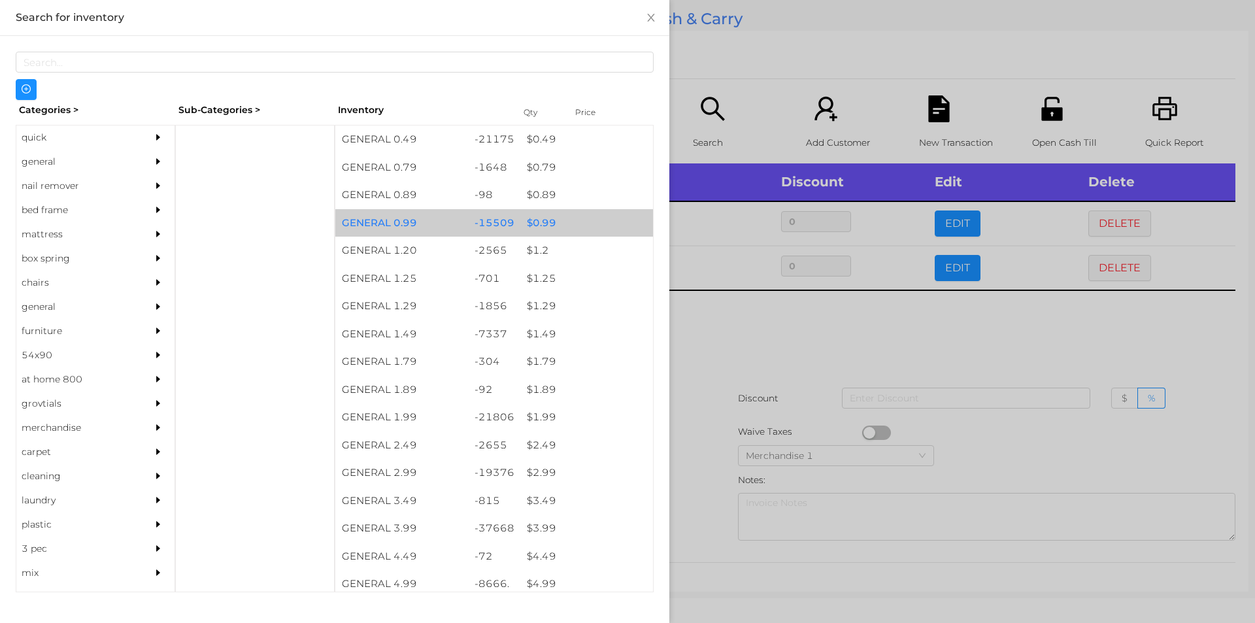
click at [609, 224] on div "$ 0.99" at bounding box center [586, 223] width 133 height 28
click at [593, 220] on div "$ 0.99" at bounding box center [586, 223] width 133 height 28
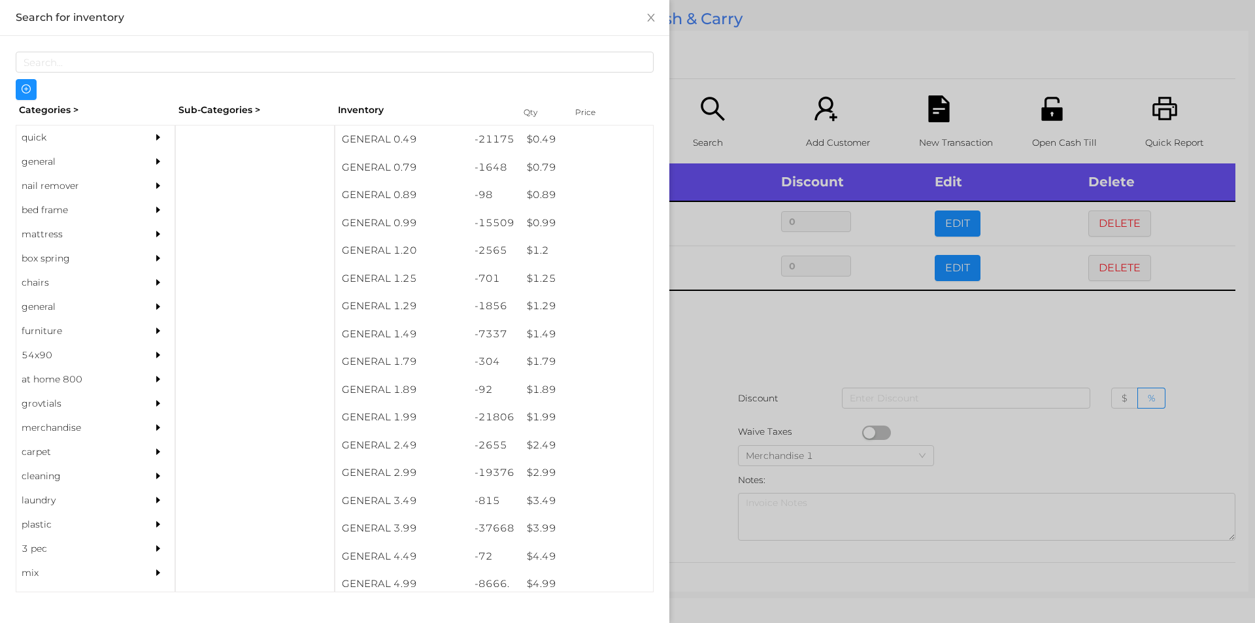
click at [765, 97] on div at bounding box center [627, 311] width 1255 height 623
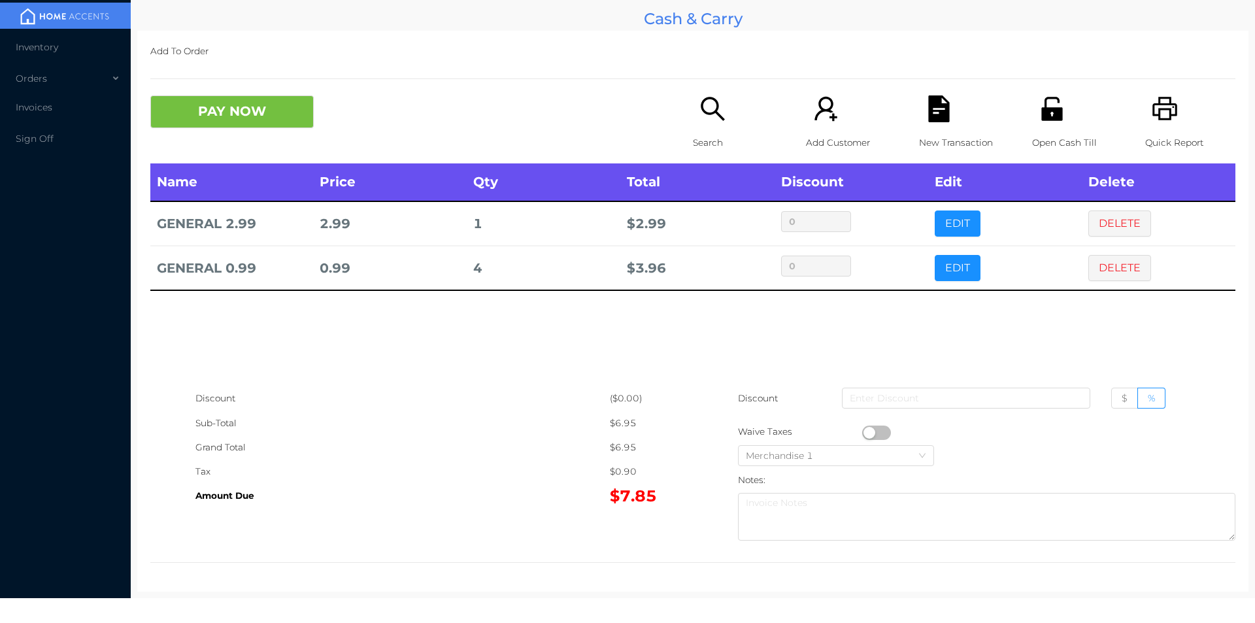
click at [1161, 114] on icon "icon: printer" at bounding box center [1164, 109] width 25 height 24
click at [219, 143] on div "PAY NOW Search Add Customer New Transaction Open Cash Till Quick Report" at bounding box center [692, 129] width 1085 height 68
click at [258, 103] on button "PAY NOW" at bounding box center [231, 111] width 163 height 33
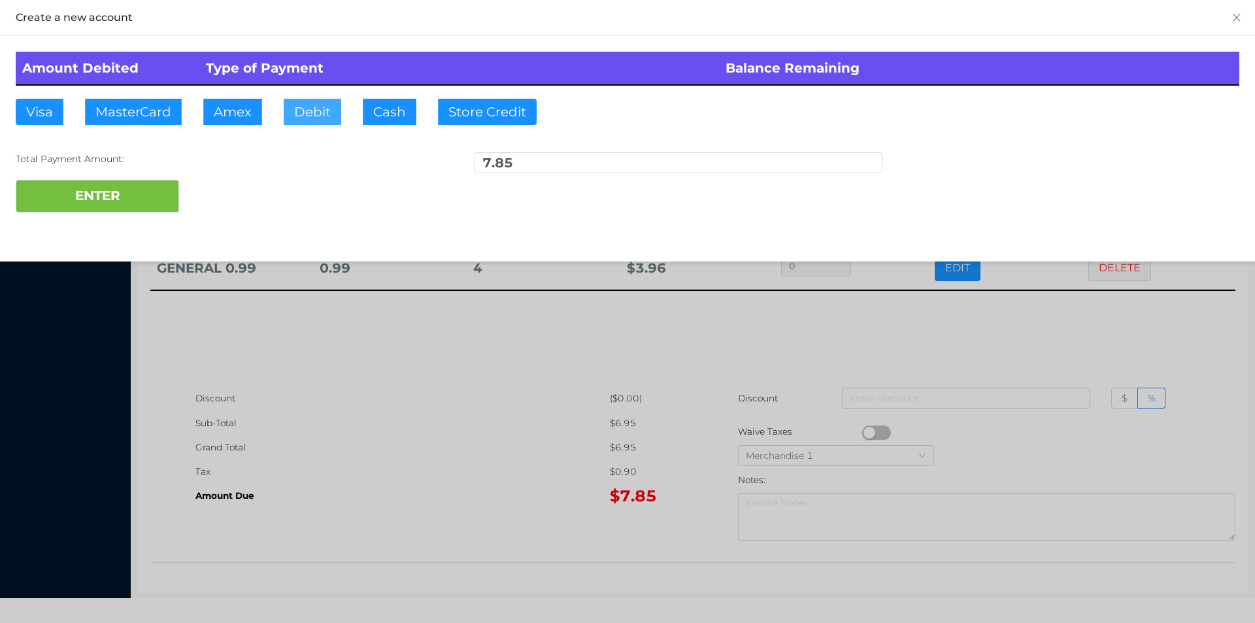
click at [313, 112] on button "Debit" at bounding box center [313, 112] width 58 height 26
type input "9"
click at [131, 181] on button "ENTER" at bounding box center [97, 196] width 163 height 33
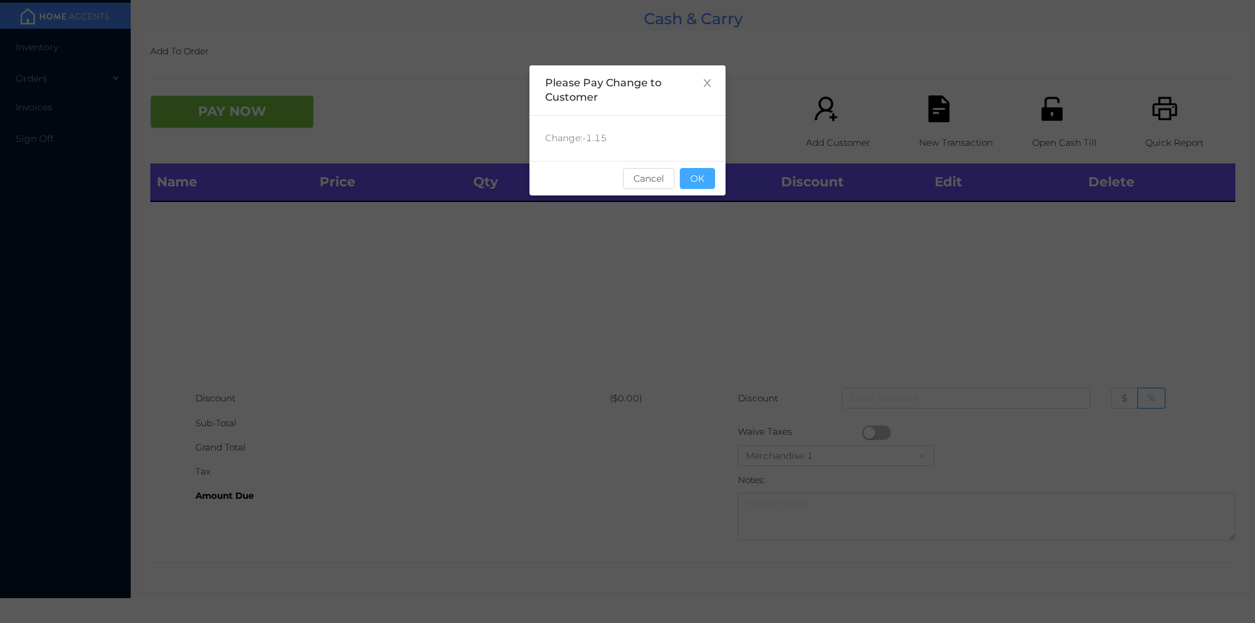
click at [710, 178] on button "OK" at bounding box center [697, 178] width 35 height 21
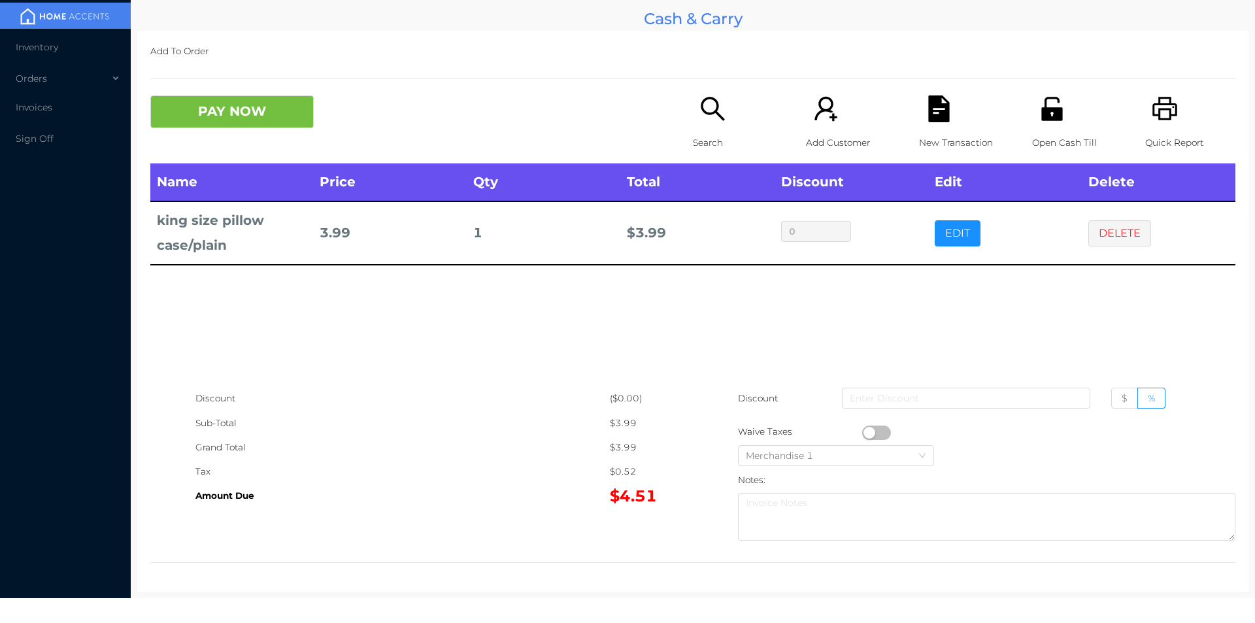
click at [696, 137] on p "Search" at bounding box center [738, 143] width 90 height 24
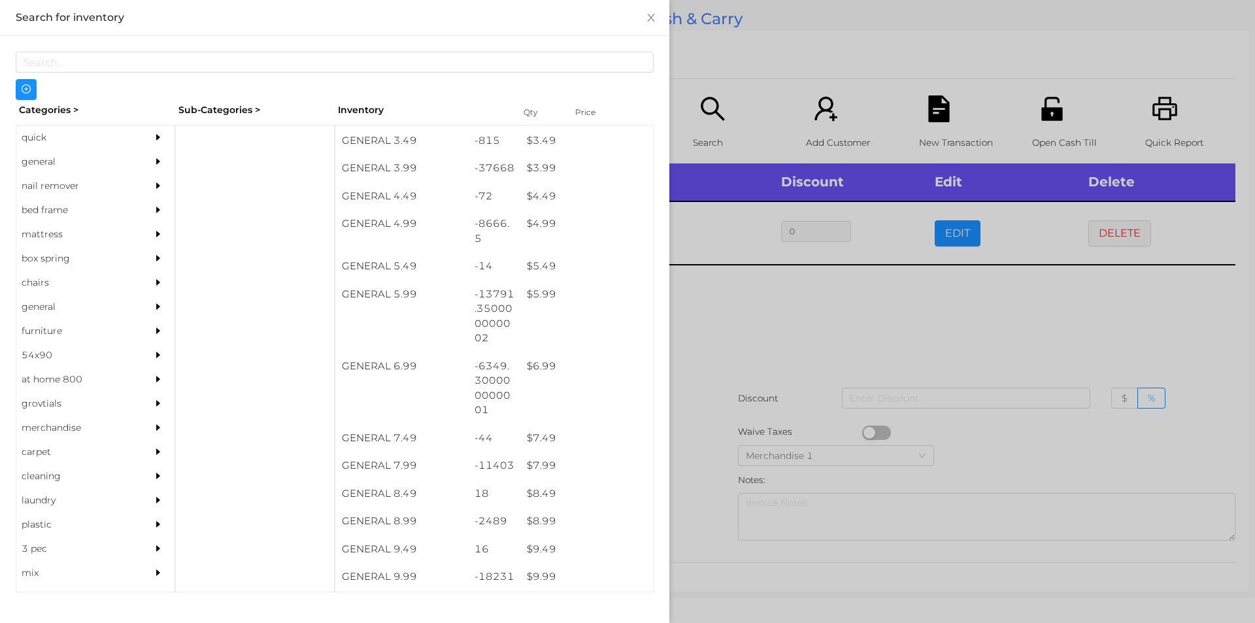
scroll to position [374, 0]
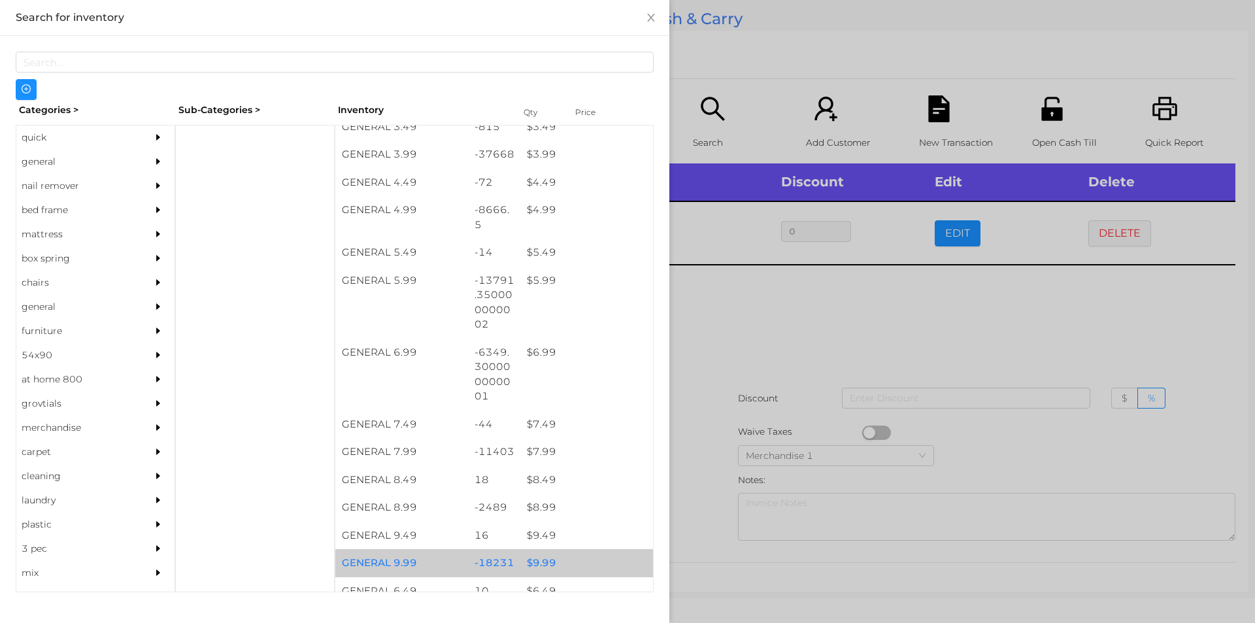
click at [567, 561] on div "$ 9.99" at bounding box center [586, 563] width 133 height 28
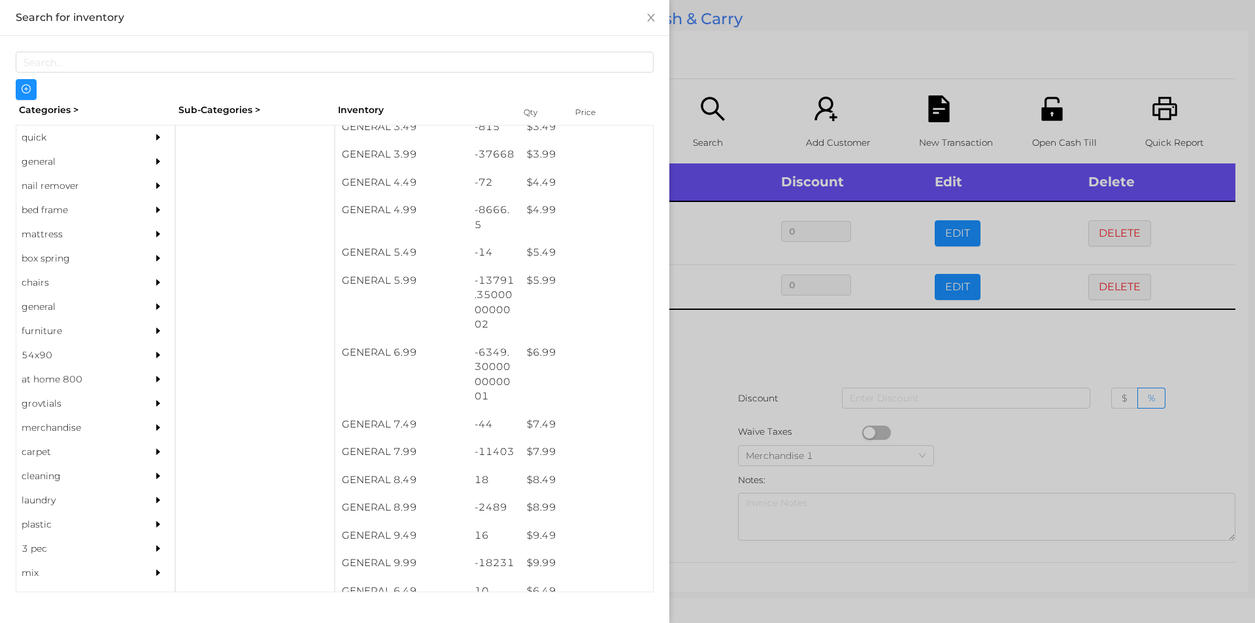
click at [773, 341] on div at bounding box center [627, 311] width 1255 height 623
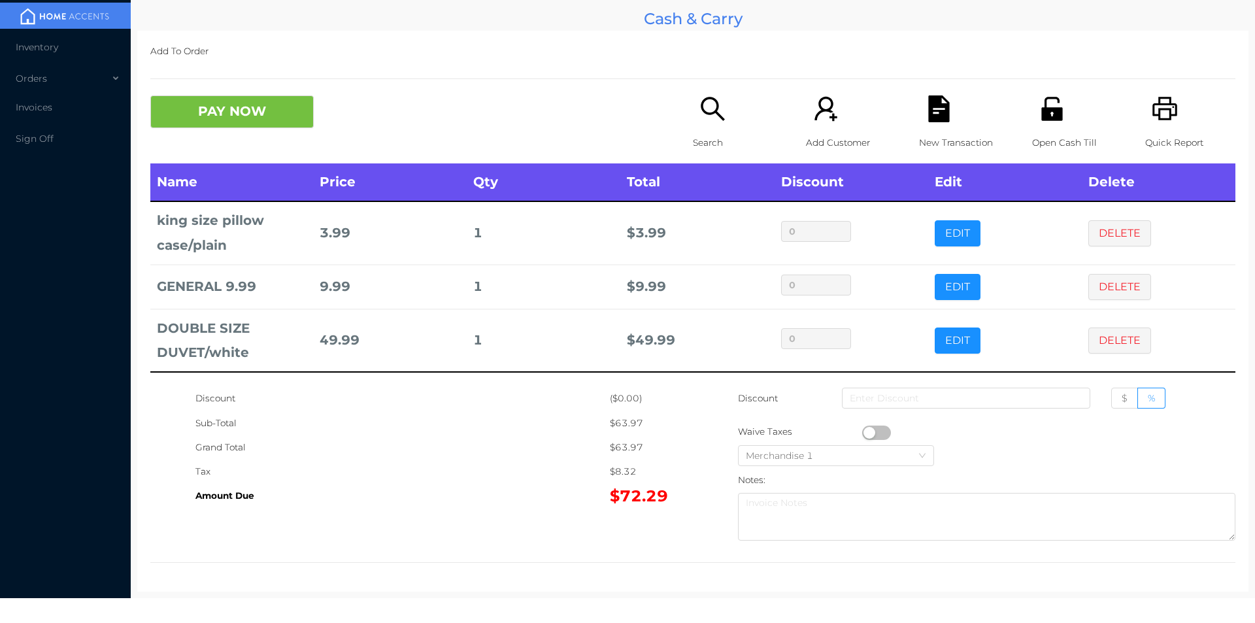
click at [713, 113] on icon "icon: search" at bounding box center [713, 109] width 24 height 24
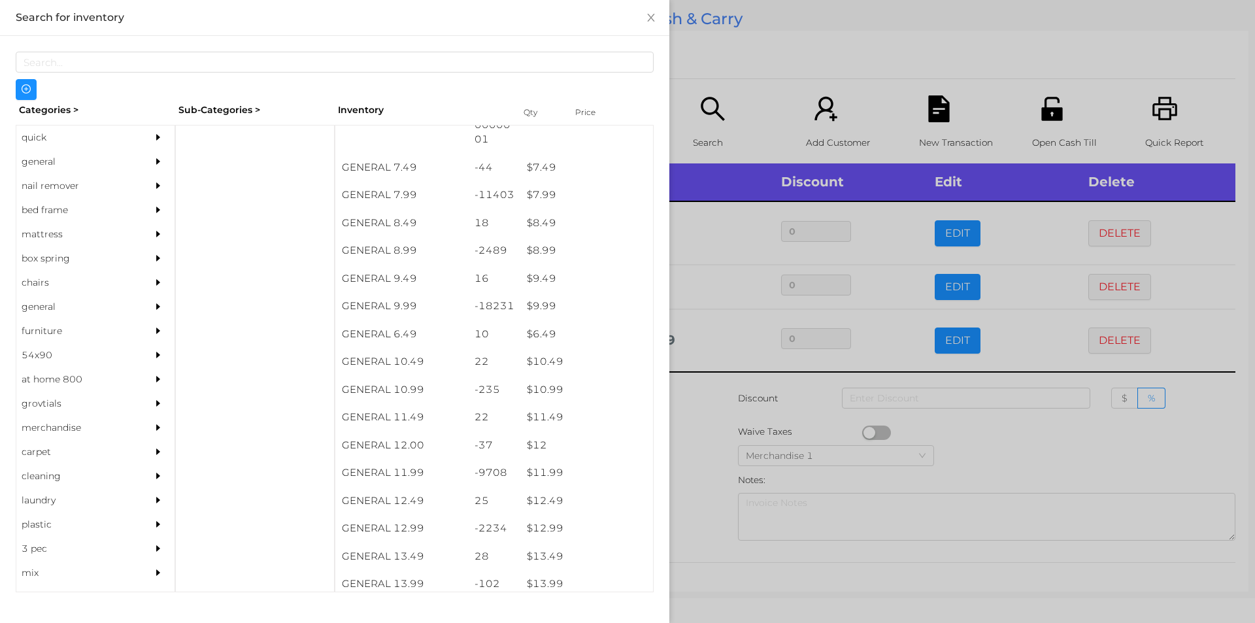
scroll to position [631, 0]
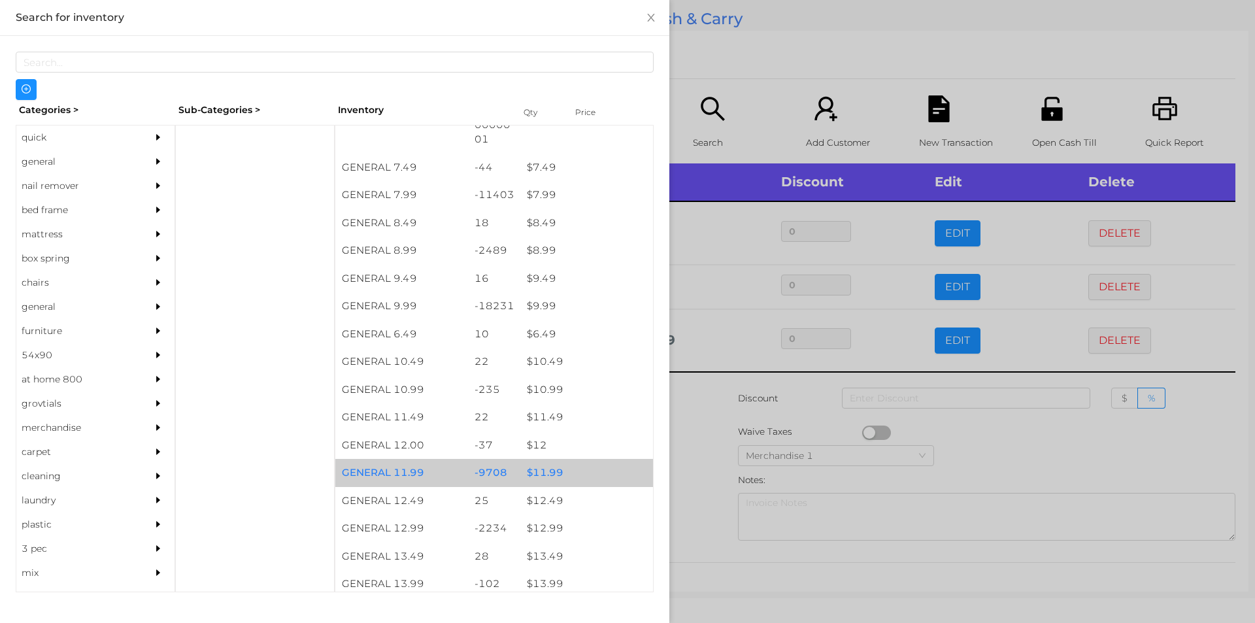
click at [544, 460] on div "$ 11.99" at bounding box center [586, 473] width 133 height 28
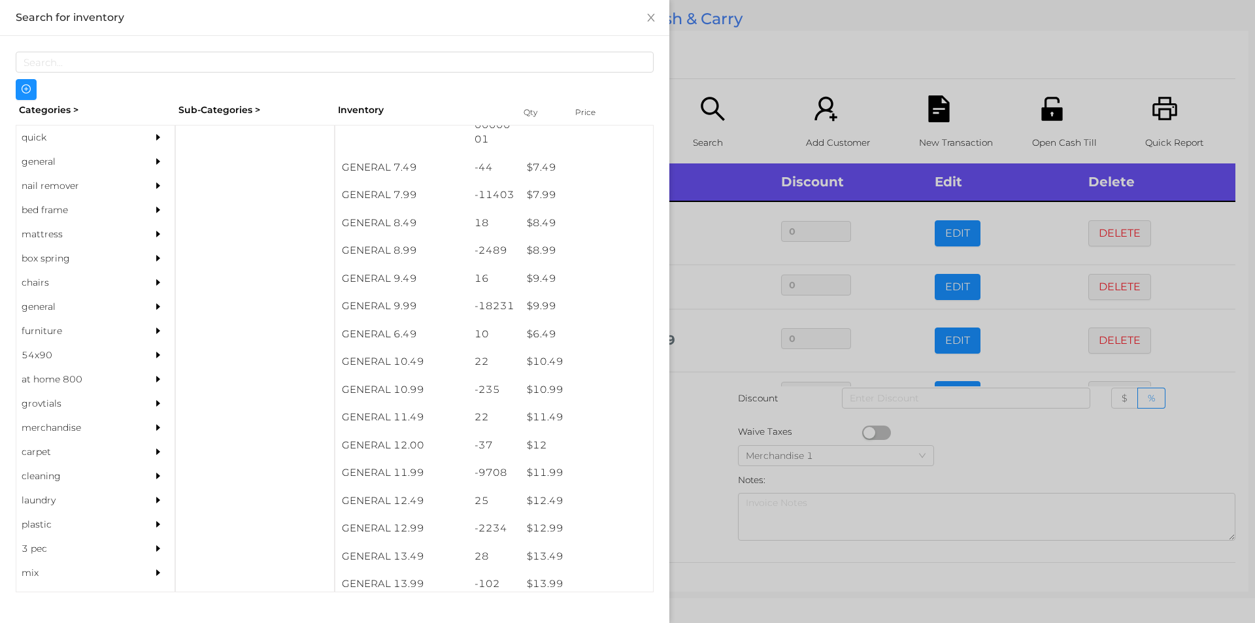
click at [730, 469] on div at bounding box center [627, 311] width 1255 height 623
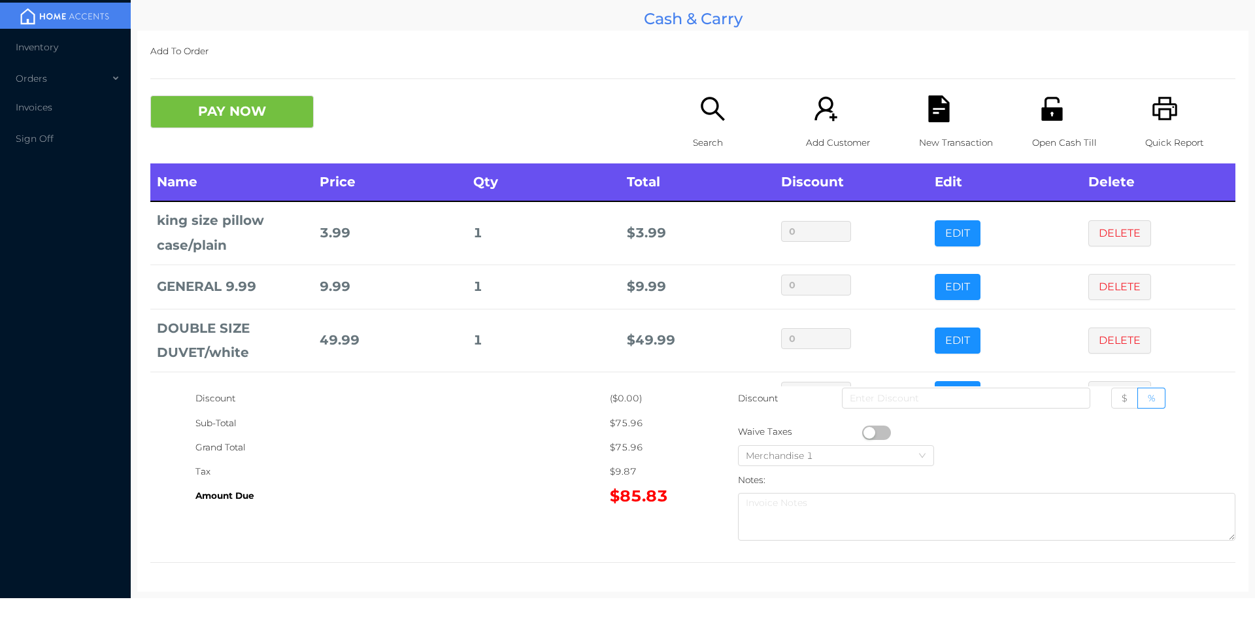
scroll to position [44, 0]
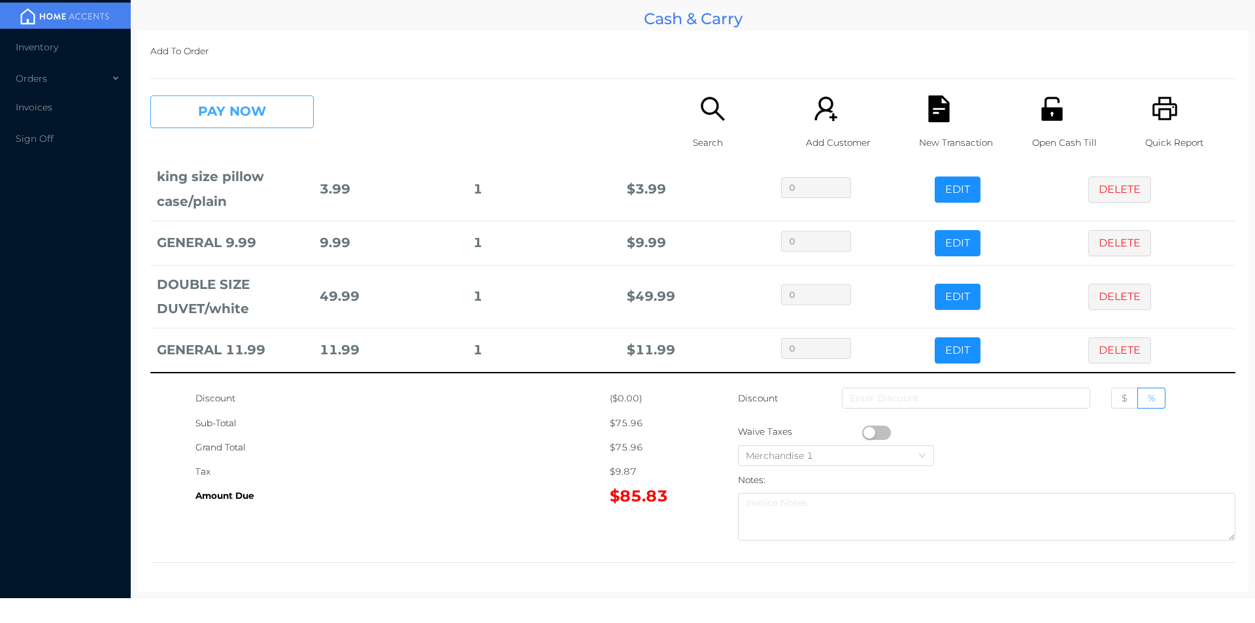
click at [213, 122] on button "PAY NOW" at bounding box center [231, 111] width 163 height 33
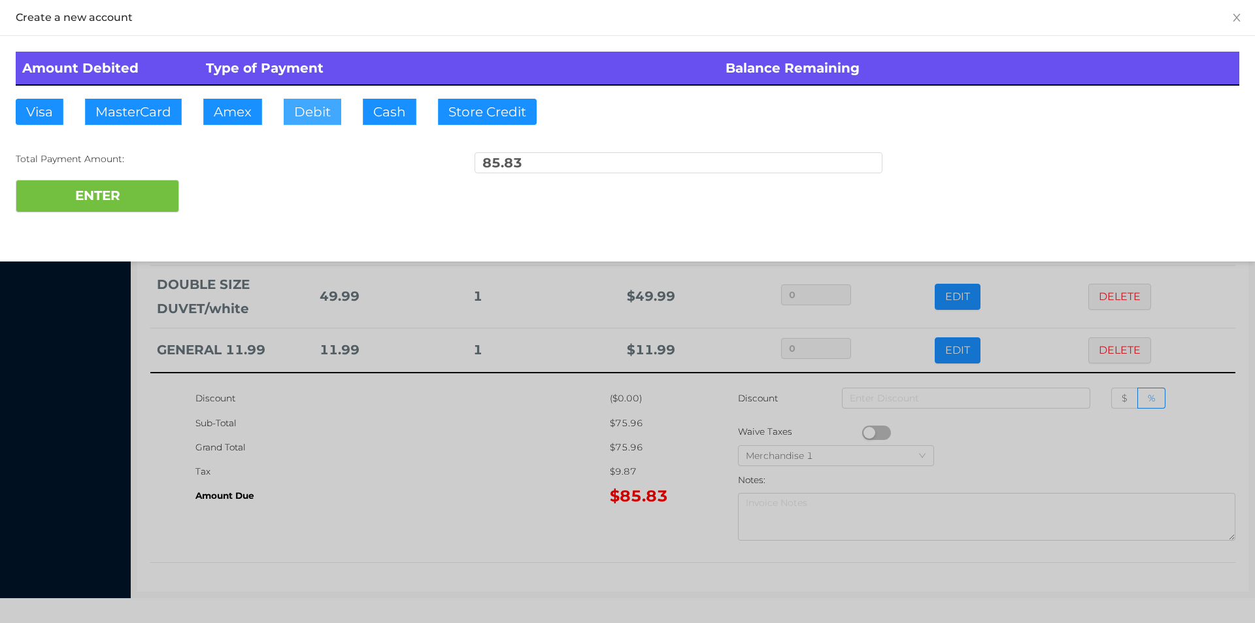
click at [298, 115] on button "Debit" at bounding box center [313, 112] width 58 height 26
click at [137, 199] on button "ENTER" at bounding box center [97, 196] width 163 height 33
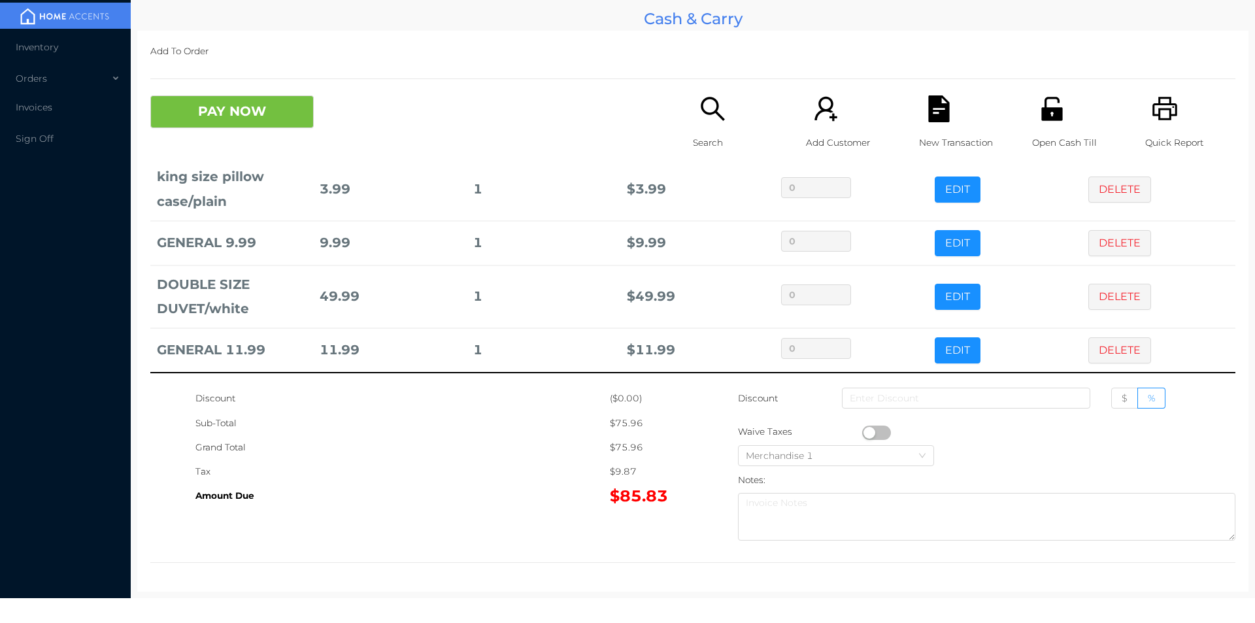
scroll to position [0, 0]
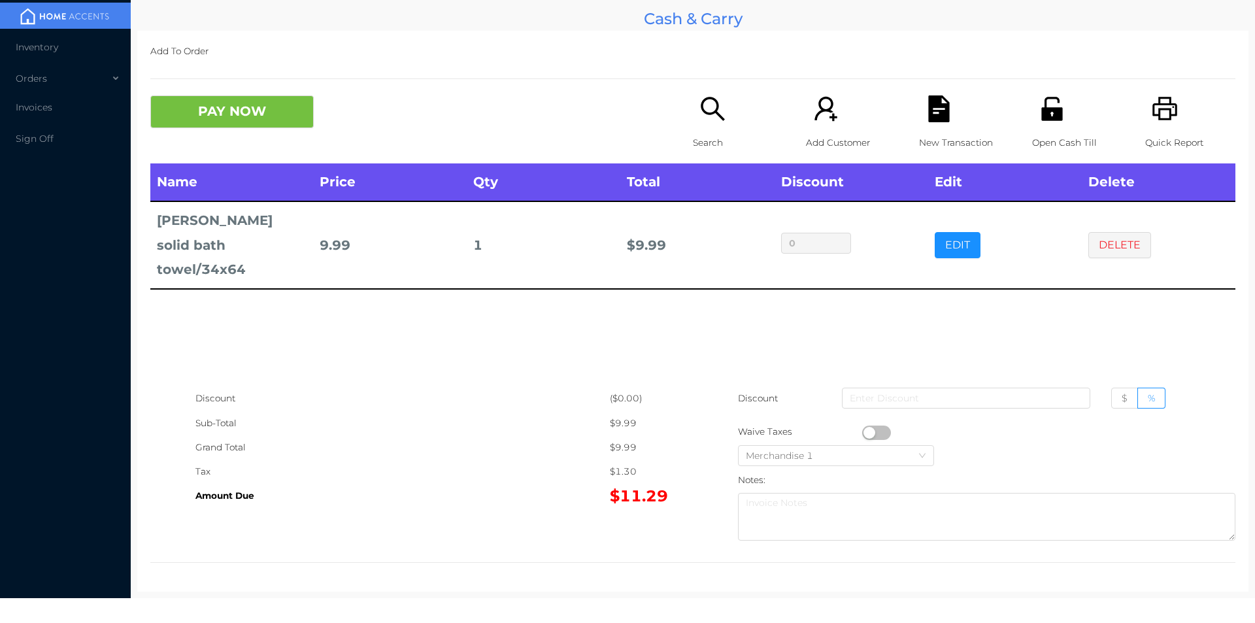
click at [951, 142] on p "New Transaction" at bounding box center [964, 143] width 90 height 24
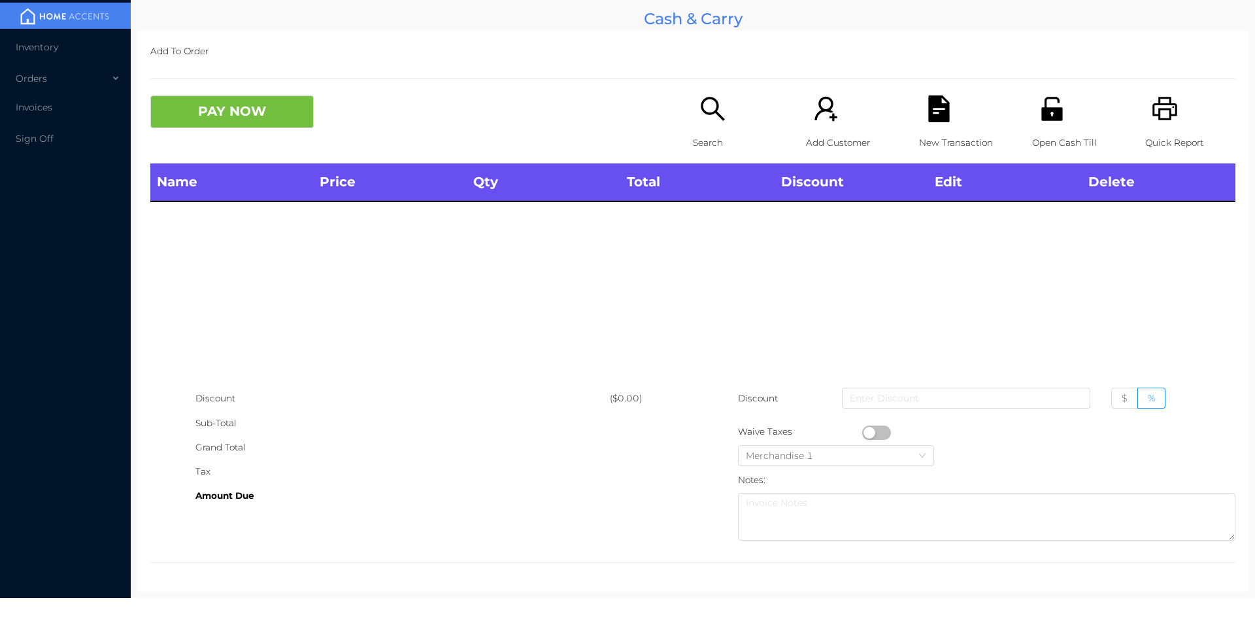
click at [1064, 114] on div "Open Cash Till" at bounding box center [1077, 129] width 90 height 68
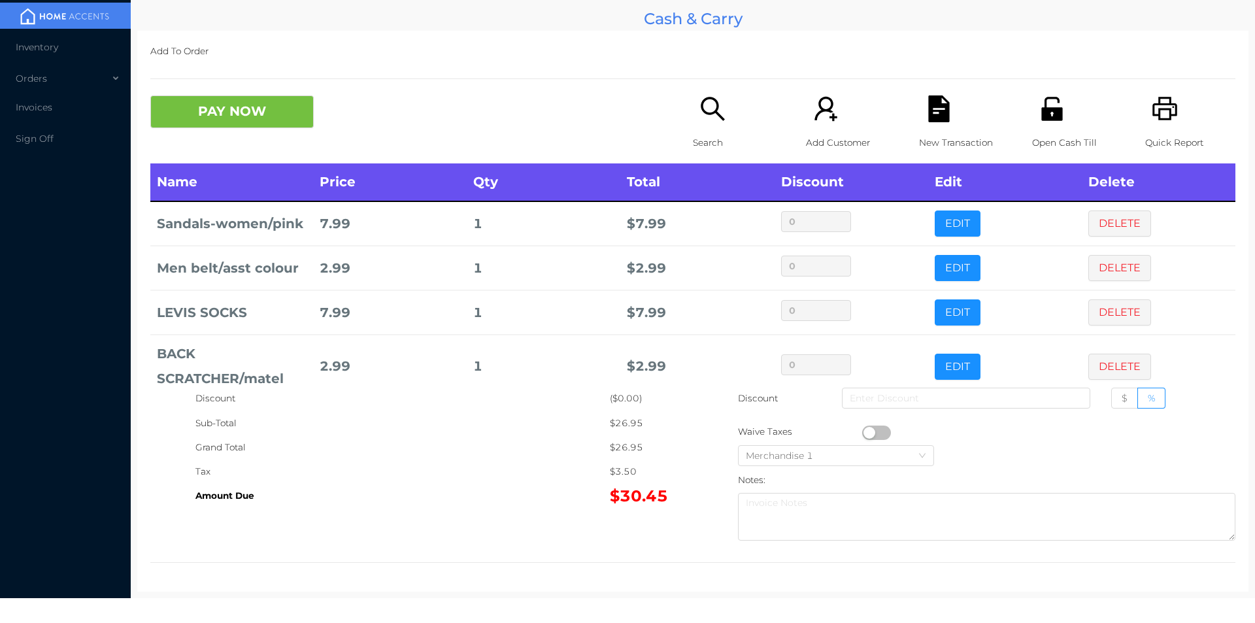
scroll to position [69, 0]
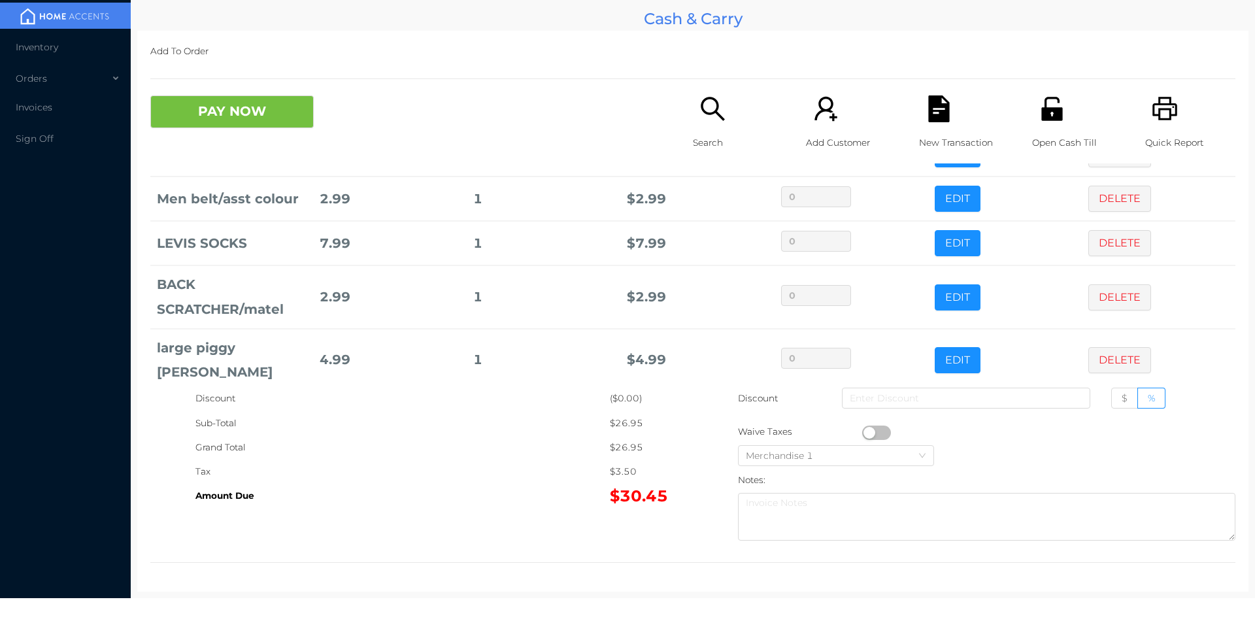
click at [730, 107] on div "Search" at bounding box center [738, 129] width 90 height 68
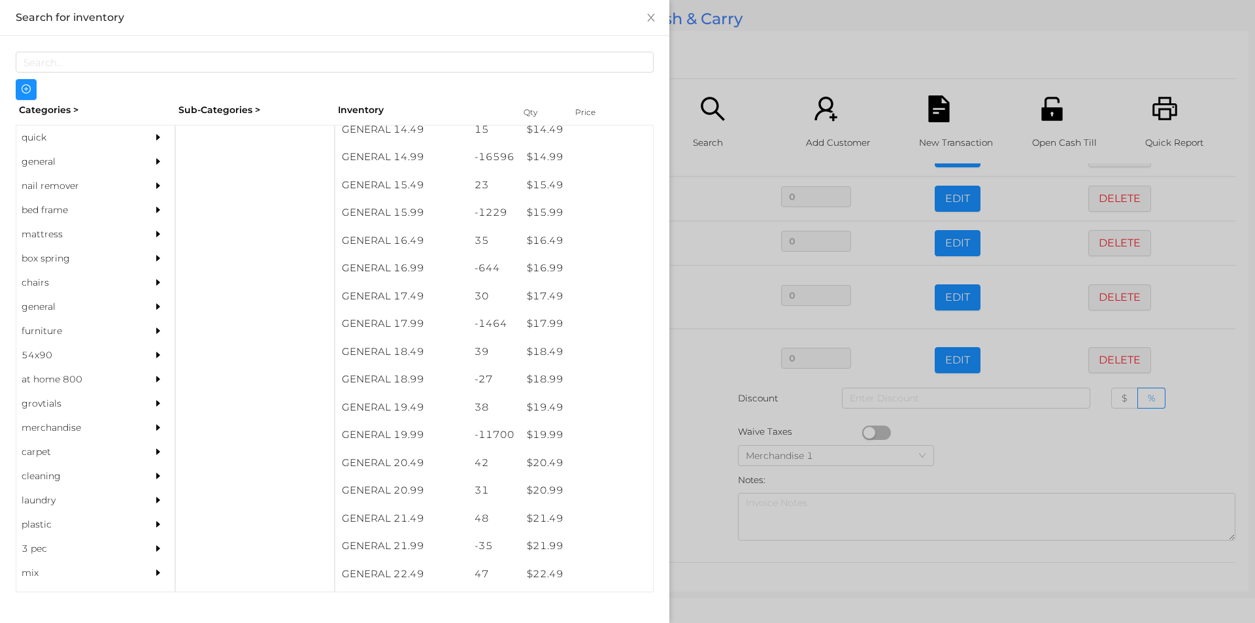
scroll to position [1111, 0]
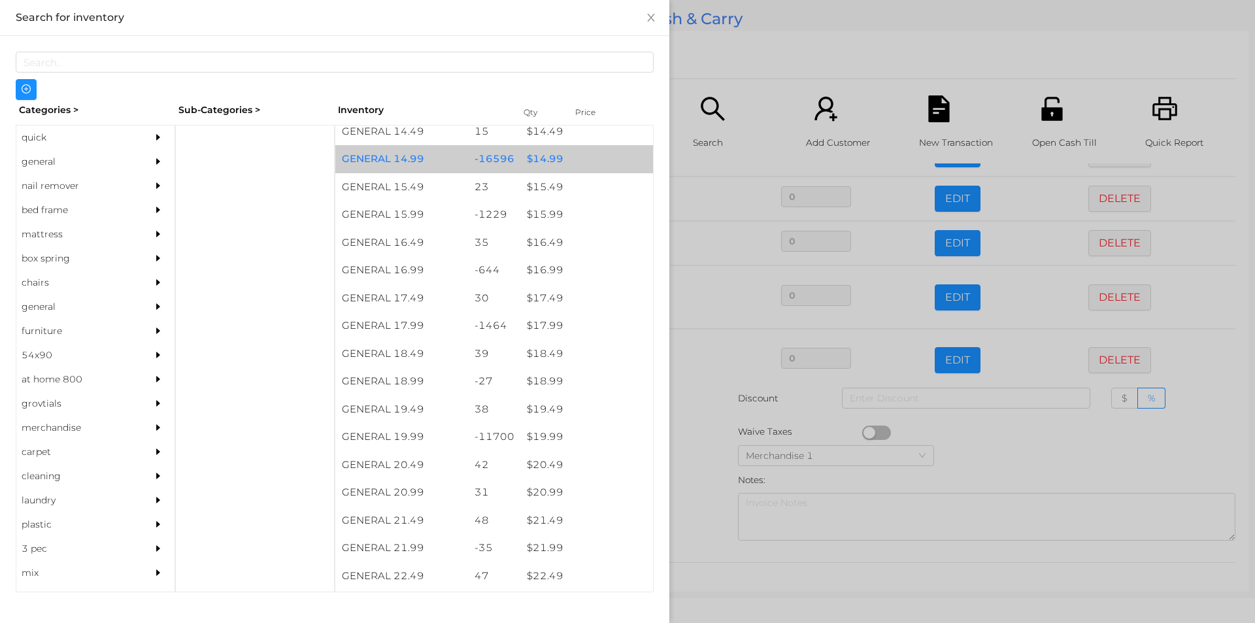
click at [573, 159] on div "$ 14.99" at bounding box center [586, 159] width 133 height 28
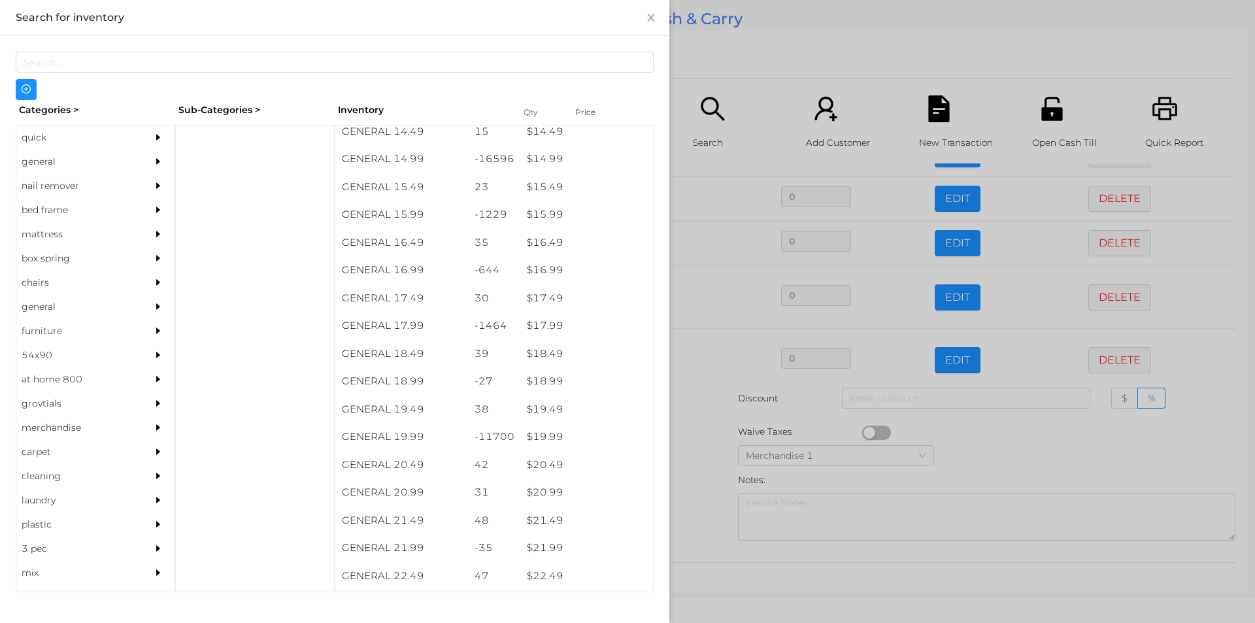
click at [736, 37] on div at bounding box center [627, 311] width 1255 height 623
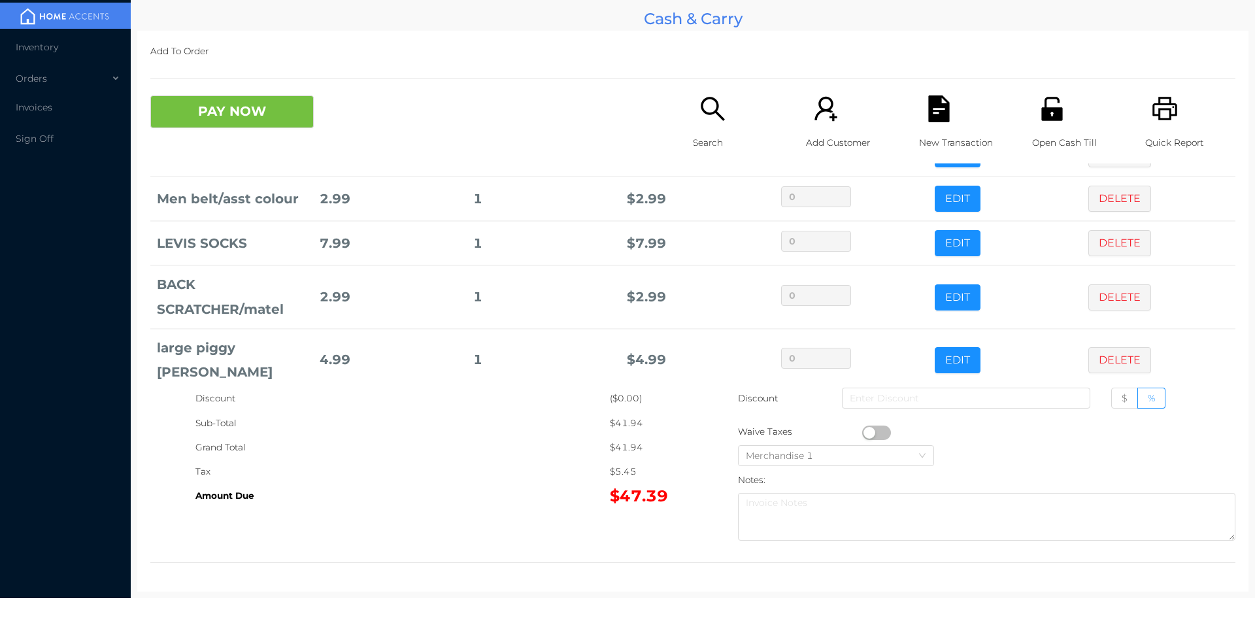
click at [928, 120] on icon "icon: file-text" at bounding box center [938, 108] width 21 height 27
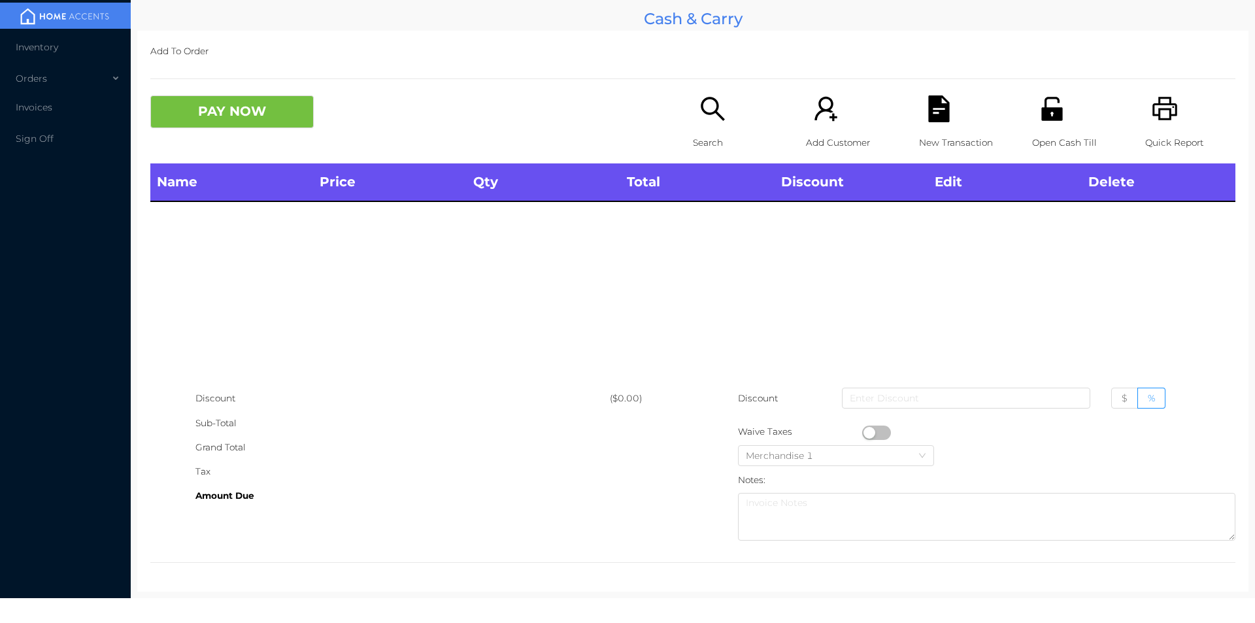
click at [1056, 114] on icon "icon: unlock" at bounding box center [1052, 108] width 27 height 27
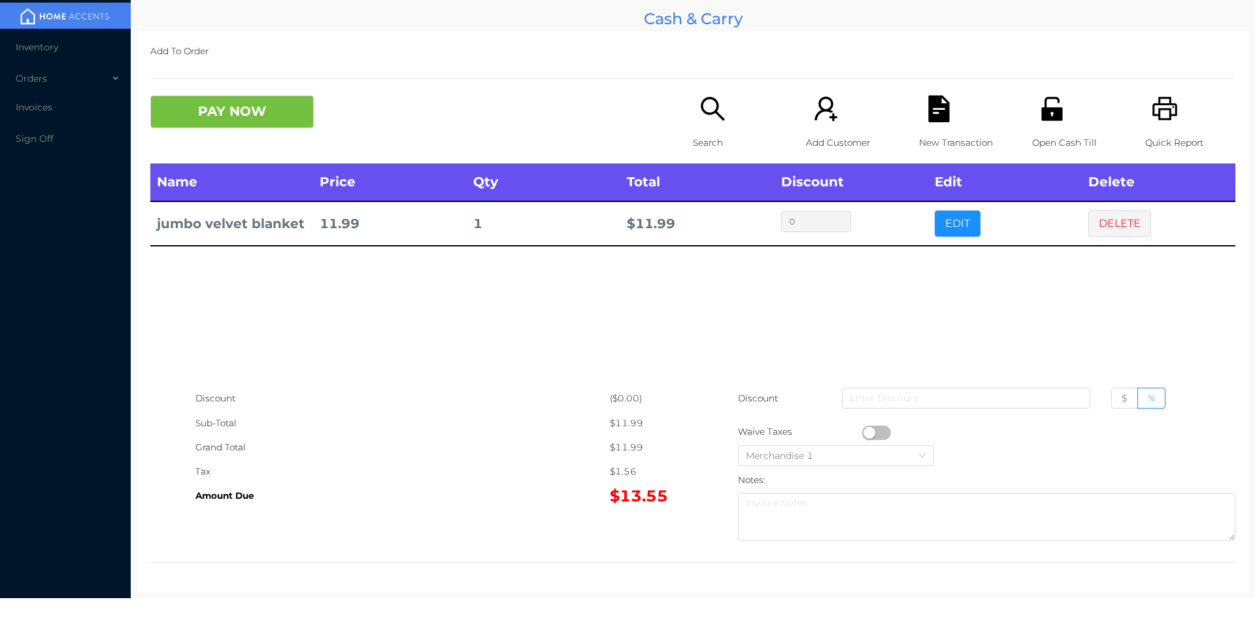
click at [1042, 109] on icon "icon: unlock" at bounding box center [1051, 109] width 21 height 24
click at [919, 118] on div "New Transaction" at bounding box center [964, 129] width 90 height 68
click at [954, 230] on button "EDIT" at bounding box center [958, 223] width 46 height 26
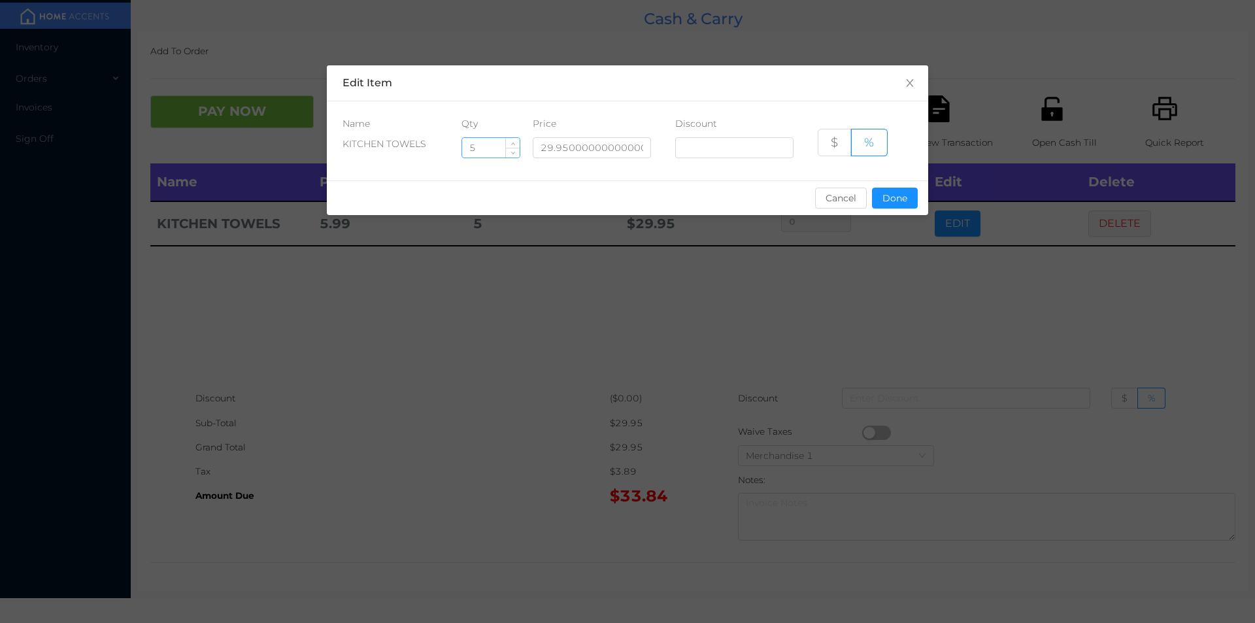
click at [481, 153] on input "5" at bounding box center [491, 148] width 58 height 20
type input "6"
click at [903, 197] on button "Done" at bounding box center [895, 198] width 46 height 21
type input "0%"
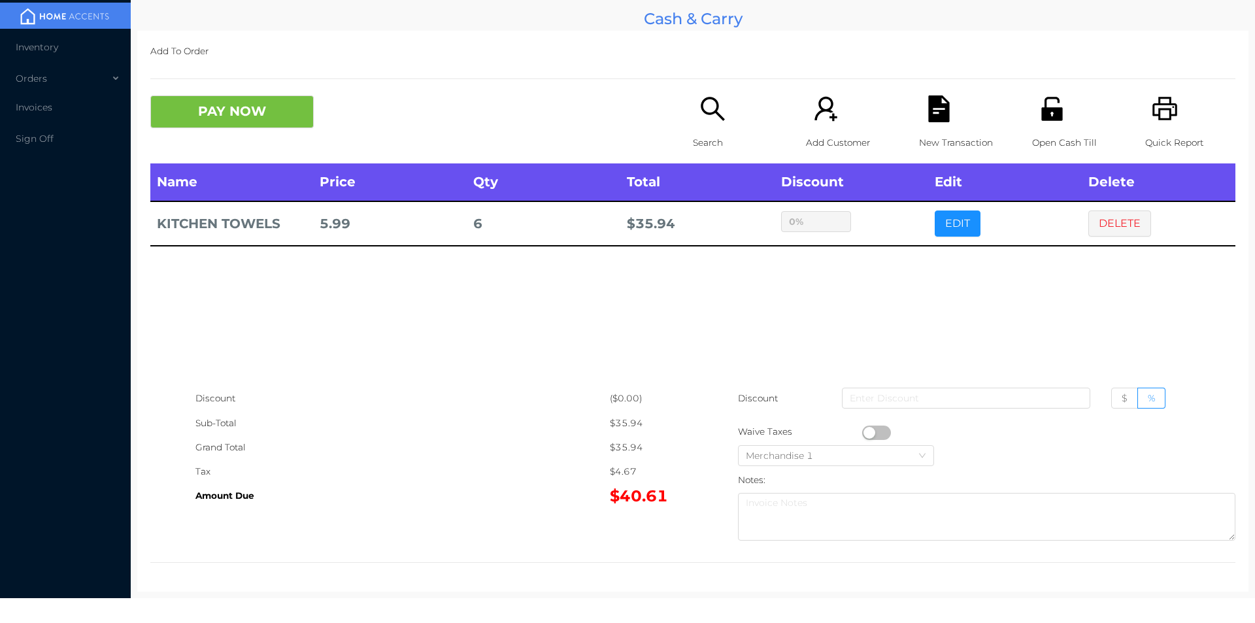
click at [717, 101] on icon "icon: search" at bounding box center [712, 108] width 27 height 27
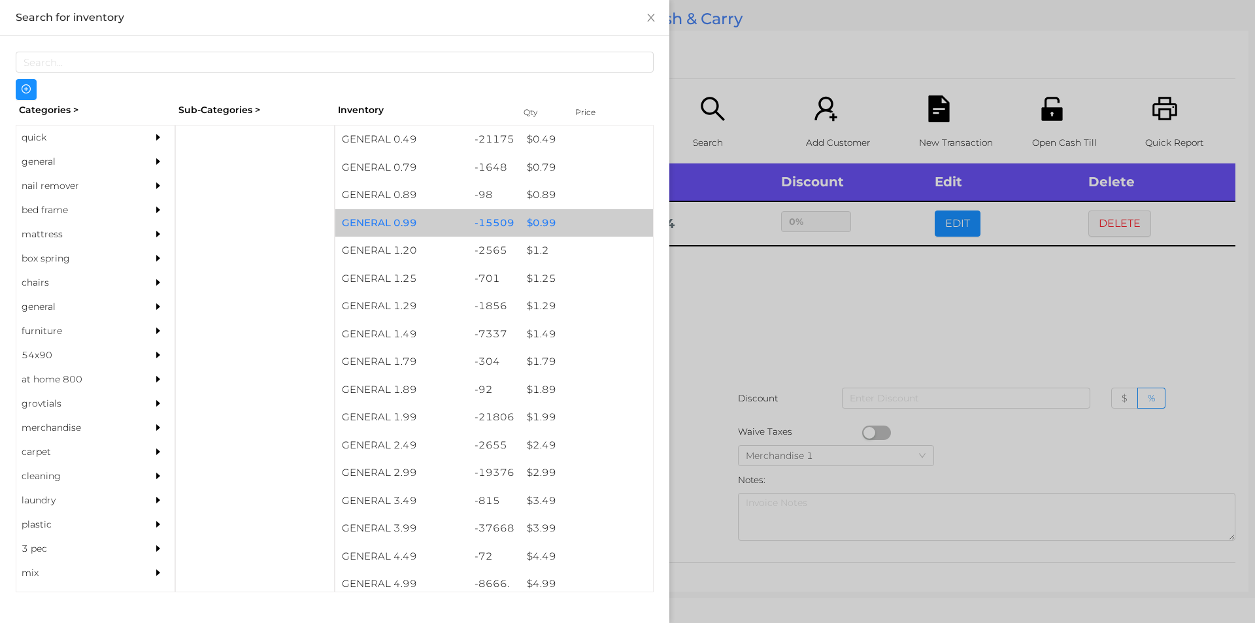
click at [566, 222] on div "$ 0.99" at bounding box center [586, 223] width 133 height 28
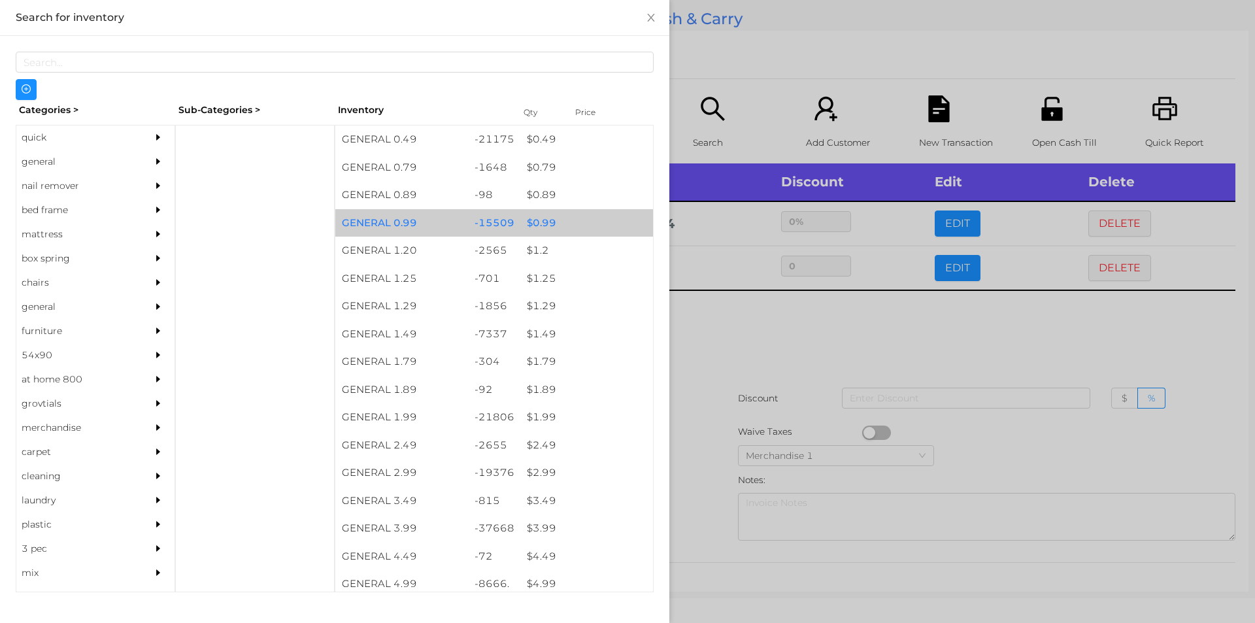
click at [565, 224] on div "$ 0.99" at bounding box center [586, 223] width 133 height 28
click at [568, 227] on div "$ 0.99" at bounding box center [586, 223] width 133 height 28
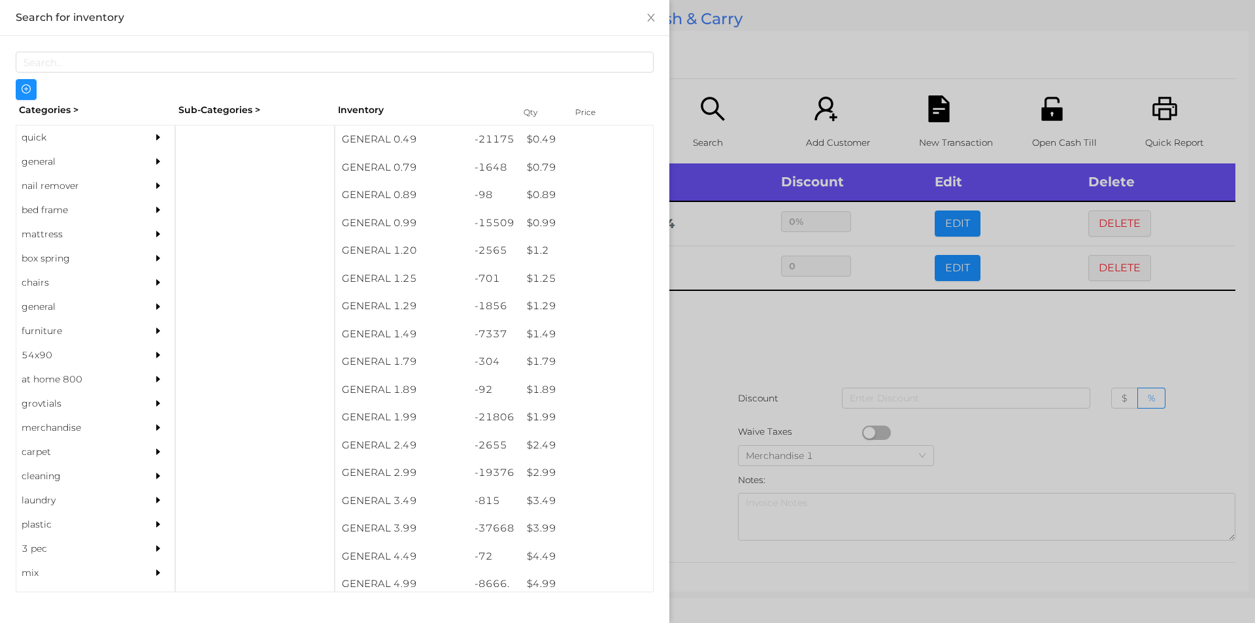
click at [711, 62] on div at bounding box center [627, 311] width 1255 height 623
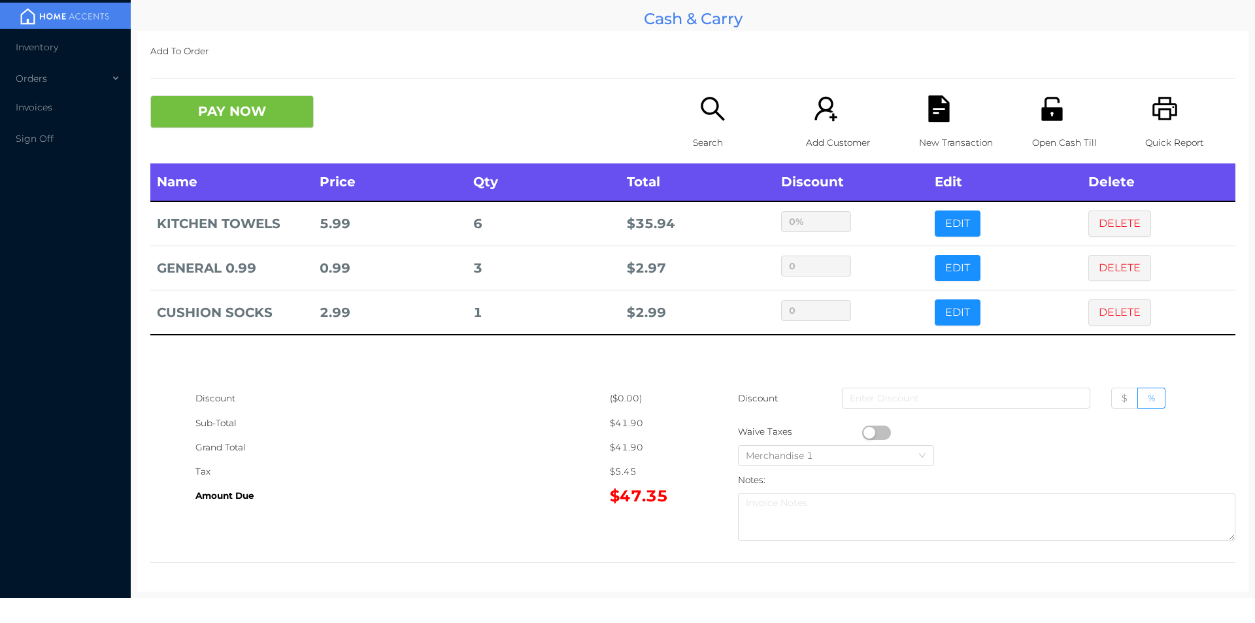
click at [188, 118] on button "PAY NOW" at bounding box center [231, 111] width 163 height 33
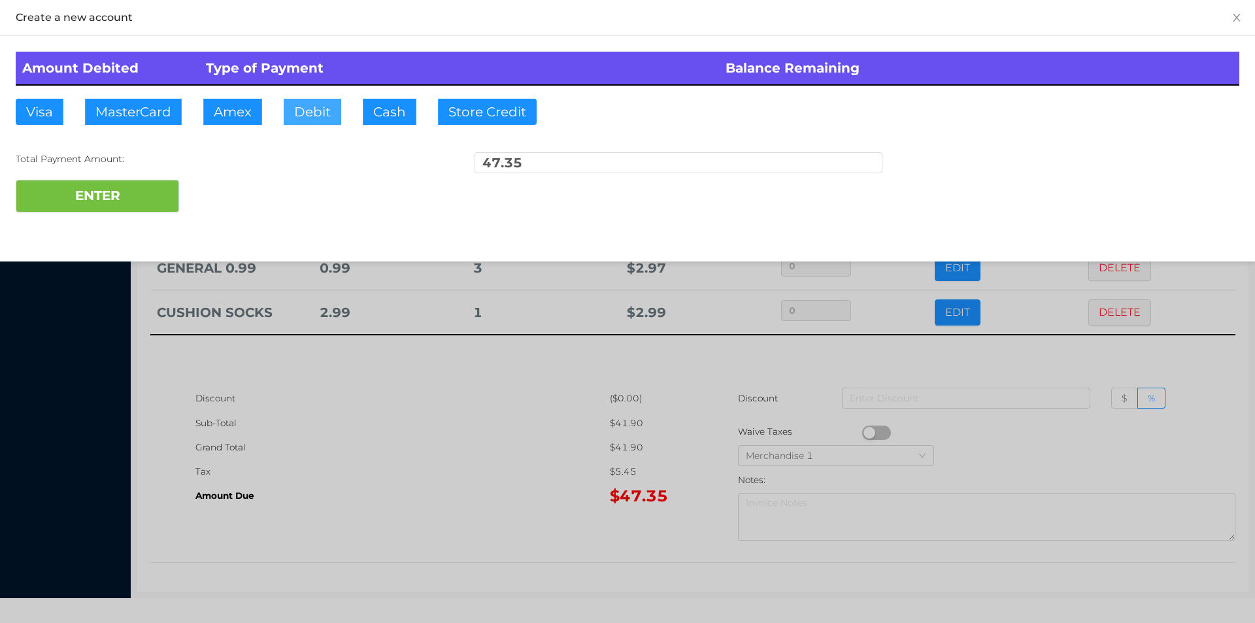
click at [297, 101] on button "Debit" at bounding box center [313, 112] width 58 height 26
type input "50.35"
click at [108, 189] on button "ENTER" at bounding box center [97, 196] width 163 height 33
type input "0"
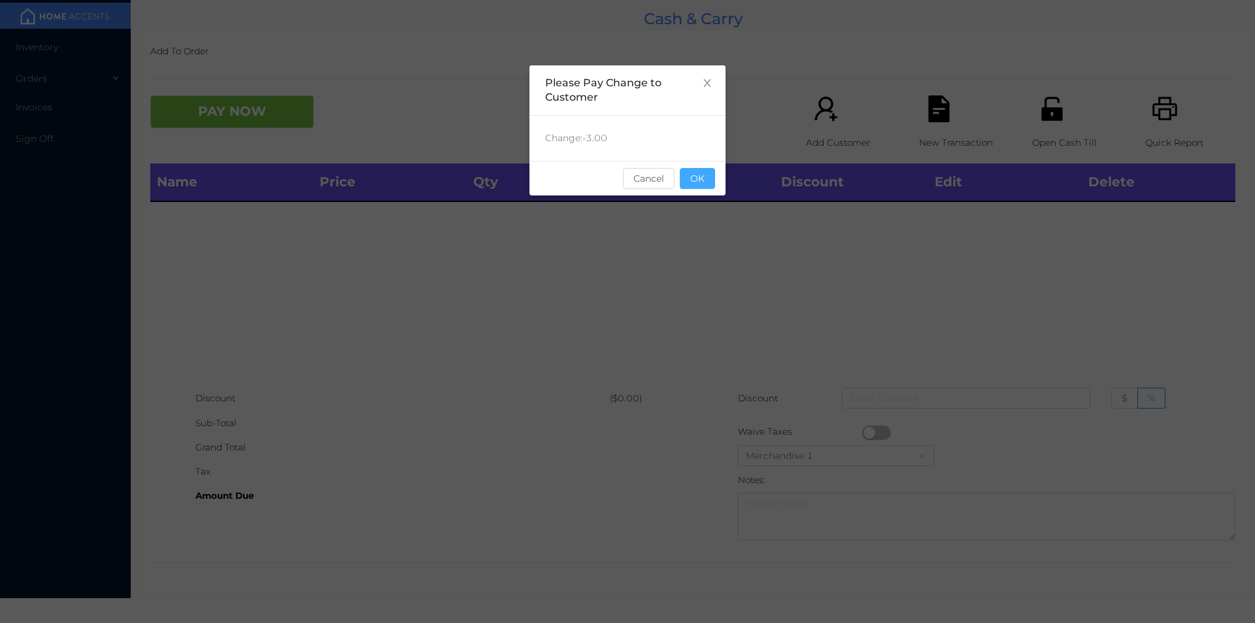
click at [695, 174] on button "OK" at bounding box center [697, 178] width 35 height 21
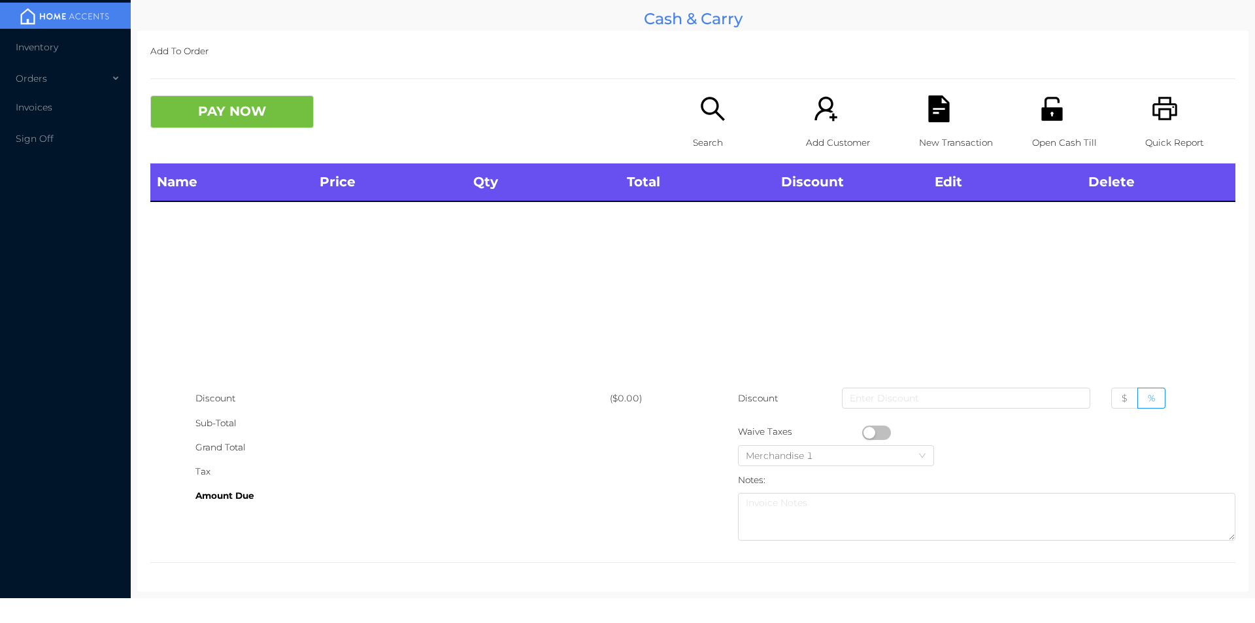
click at [1037, 65] on div "Add To Order PAY NOW Search Add Customer New Transaction Open Cash Till Quick R…" at bounding box center [692, 311] width 1111 height 561
click at [1032, 122] on div "Open Cash Till" at bounding box center [1077, 129] width 90 height 68
click at [723, 136] on p "Search" at bounding box center [738, 143] width 90 height 24
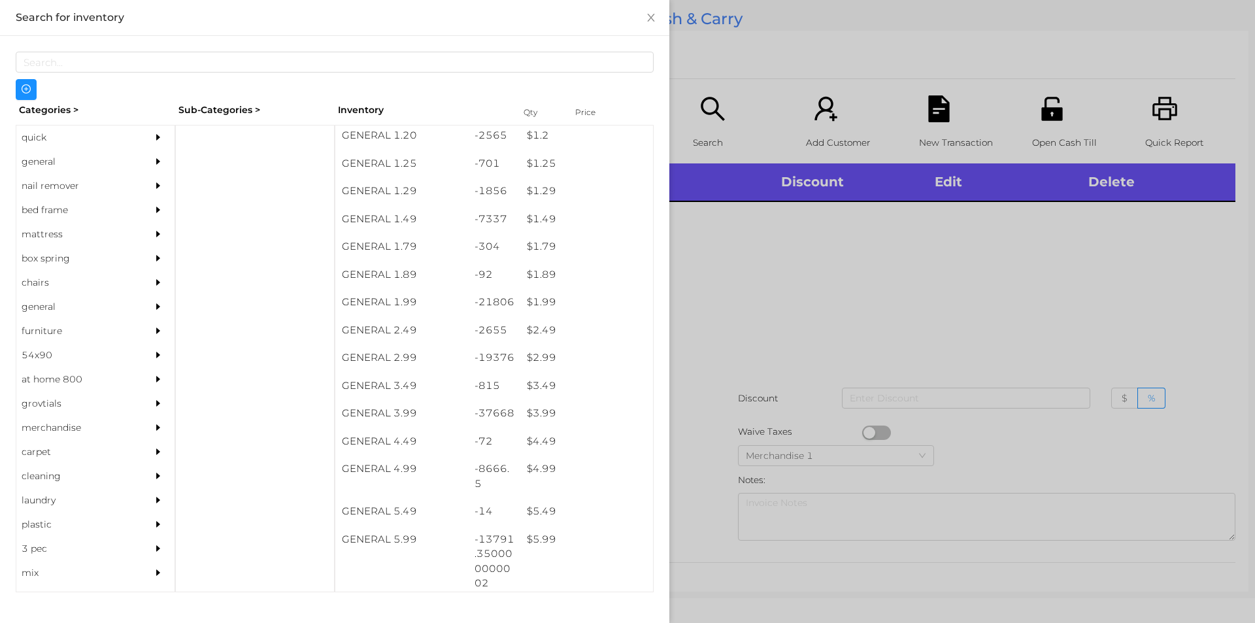
scroll to position [125, 0]
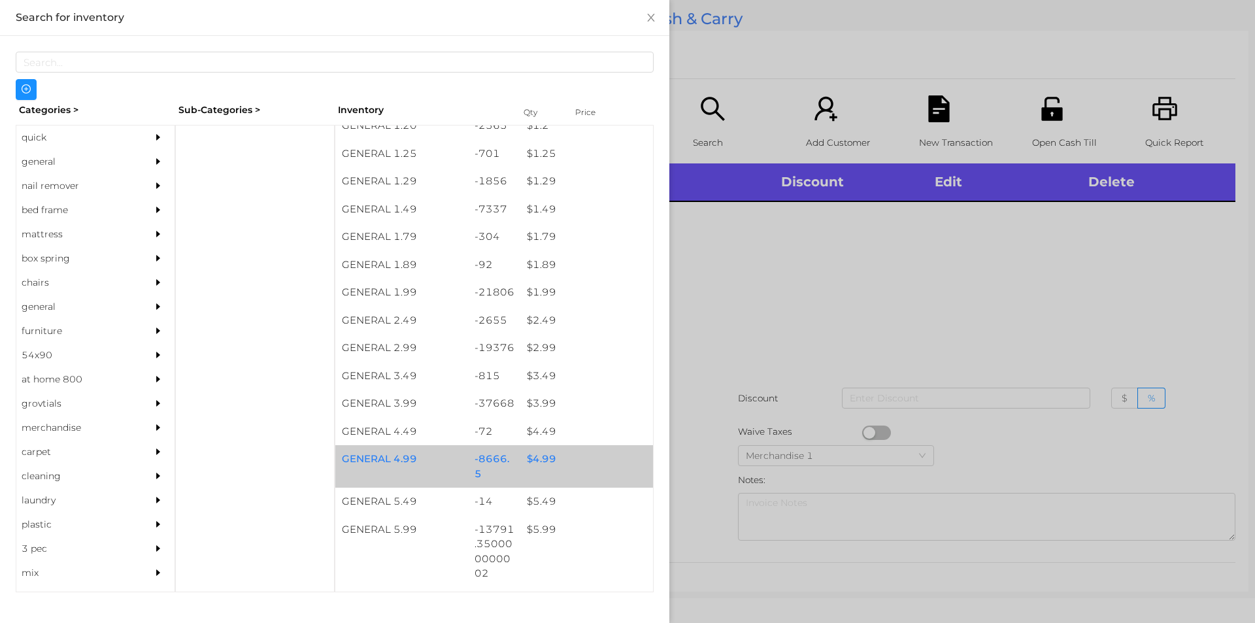
click at [563, 467] on div "$ 4.99" at bounding box center [586, 459] width 133 height 28
click at [577, 454] on div "$ 4.99" at bounding box center [586, 459] width 133 height 28
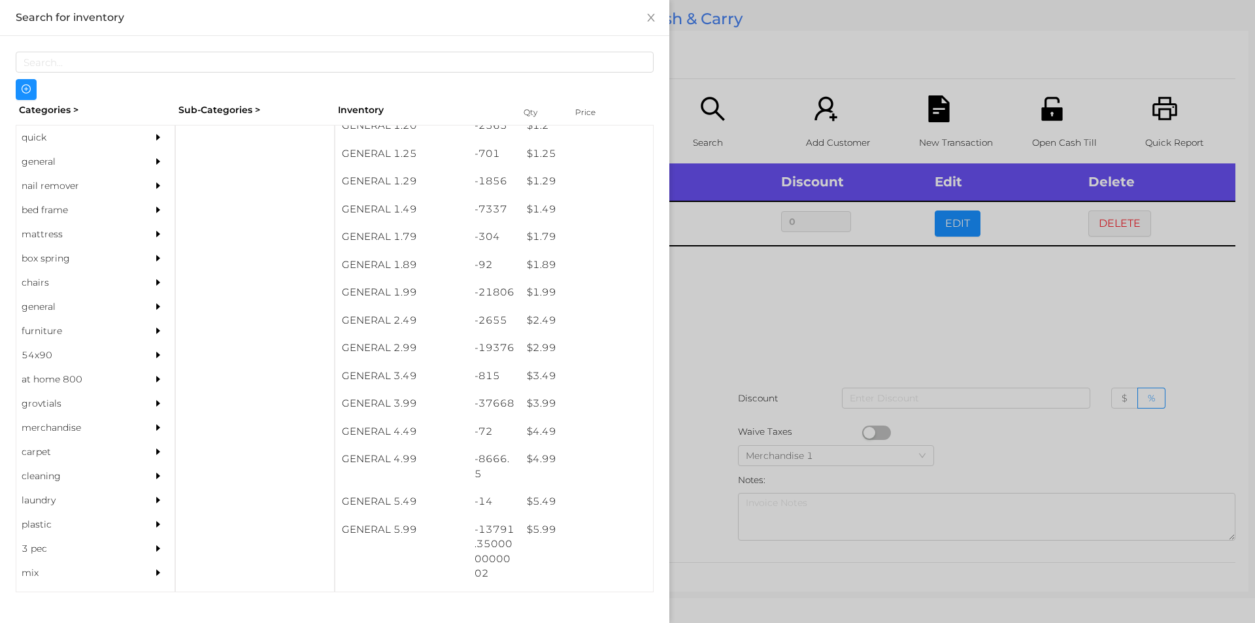
click at [765, 403] on div at bounding box center [627, 311] width 1255 height 623
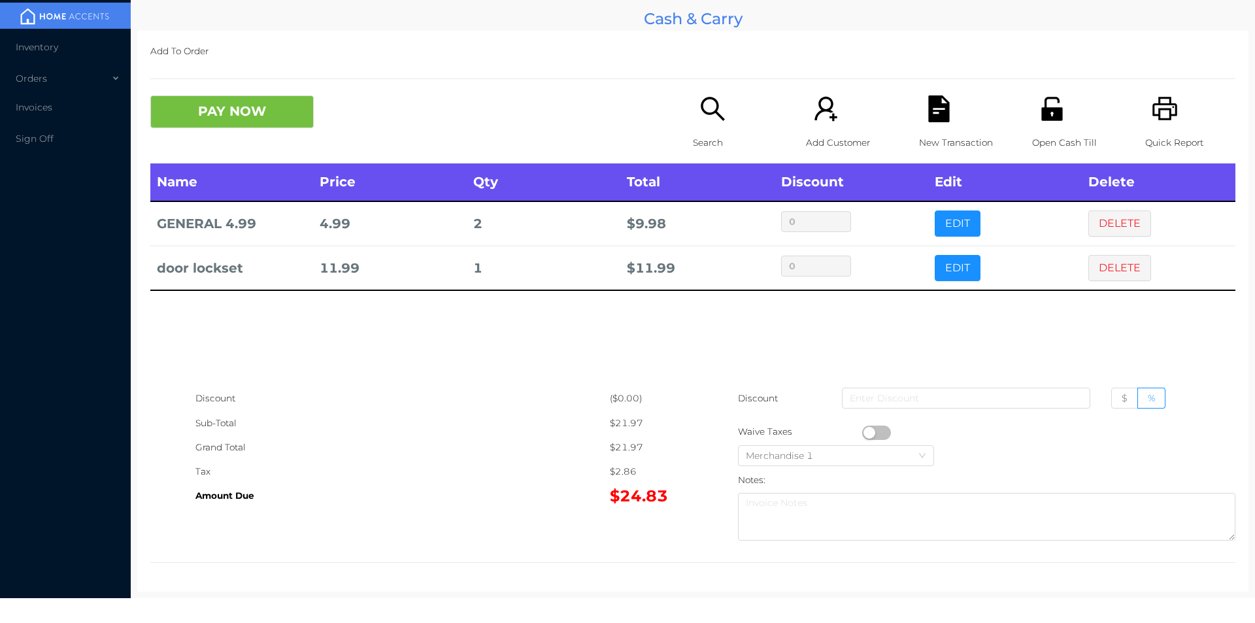
click at [735, 136] on p "Search" at bounding box center [738, 143] width 90 height 24
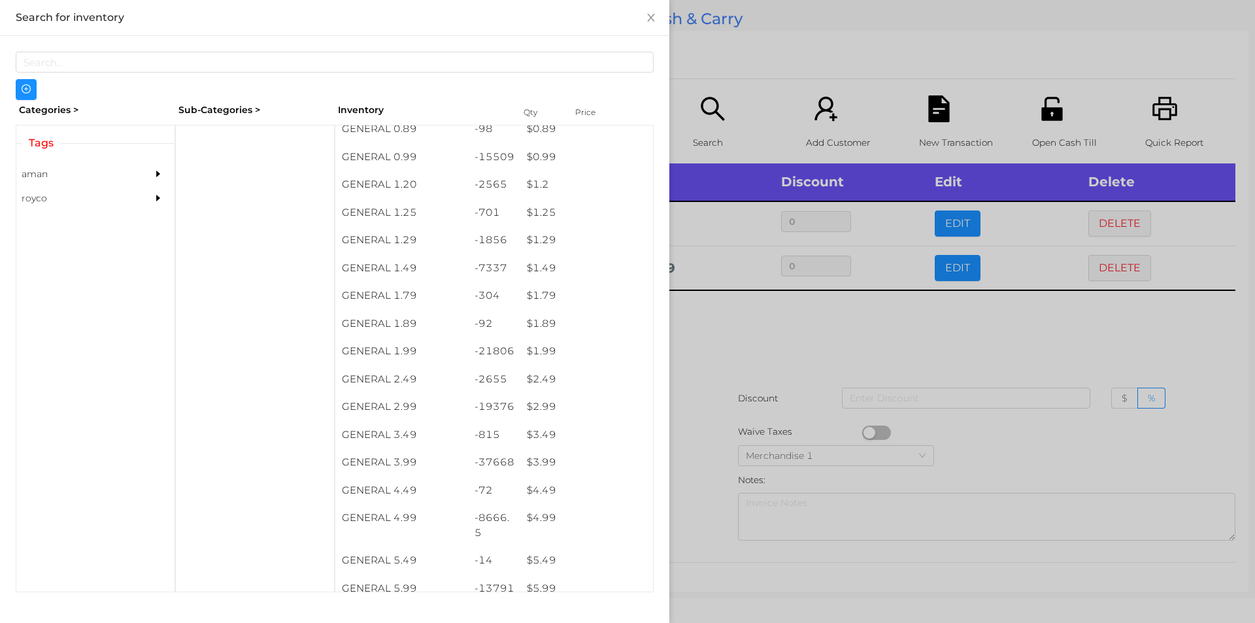
scroll to position [99, 0]
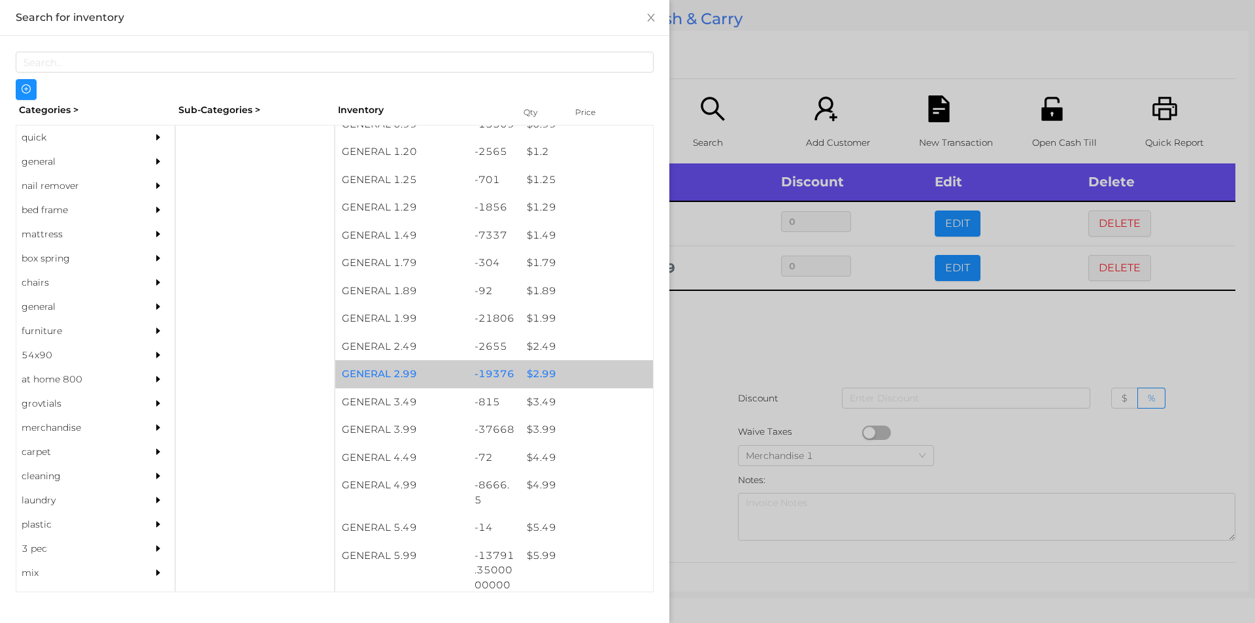
click at [571, 382] on div "$ 2.99" at bounding box center [586, 374] width 133 height 28
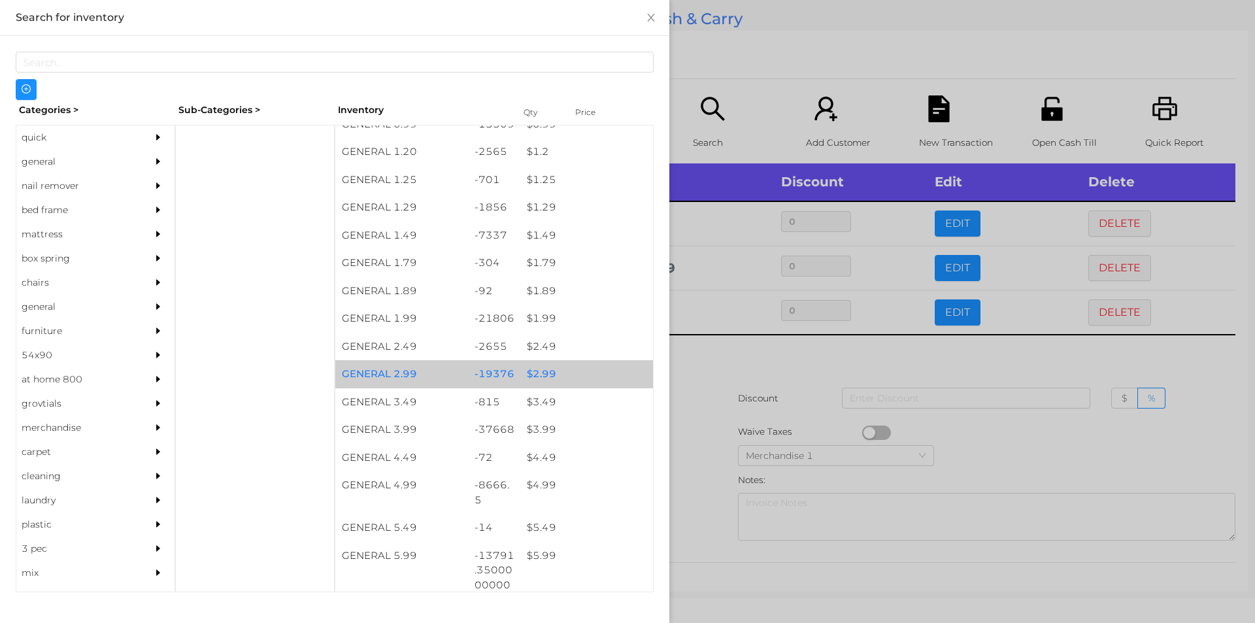
click at [576, 372] on div "$ 2.99" at bounding box center [586, 374] width 133 height 28
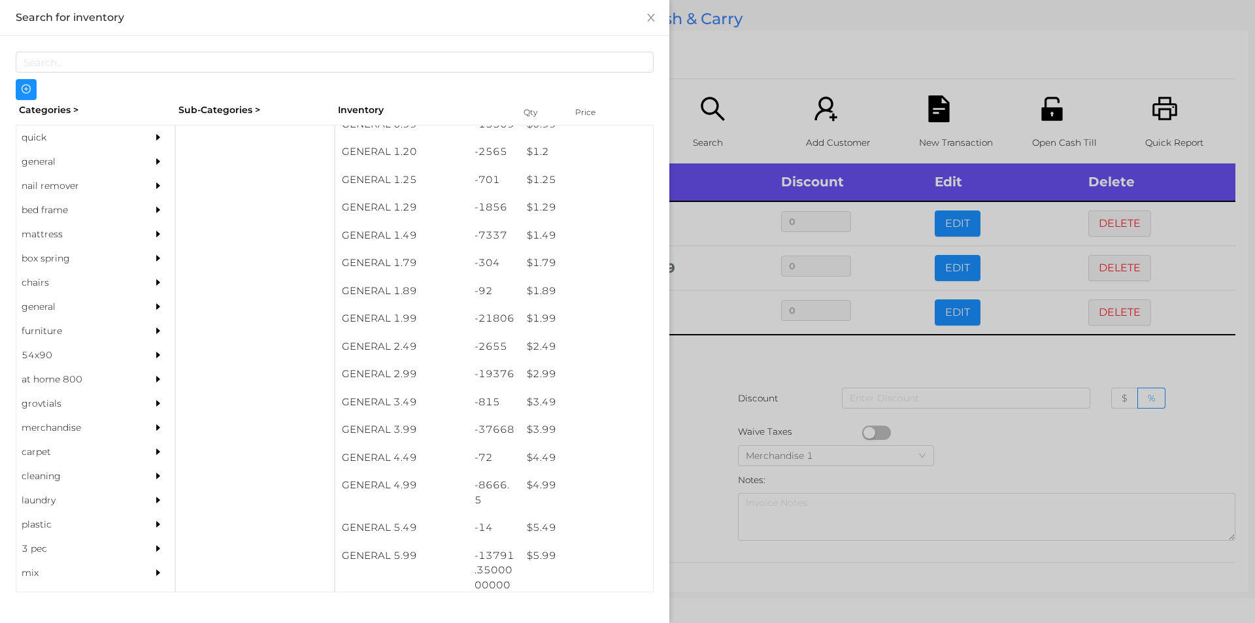
click at [716, 417] on div at bounding box center [627, 311] width 1255 height 623
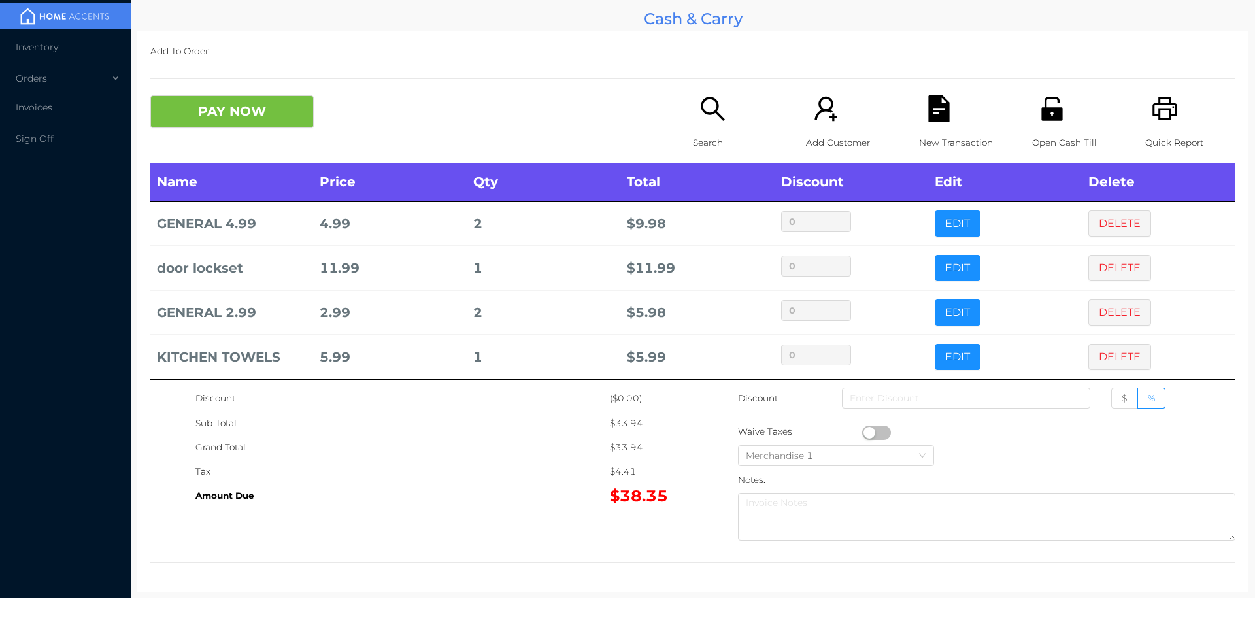
click at [705, 124] on div "Search" at bounding box center [738, 129] width 90 height 68
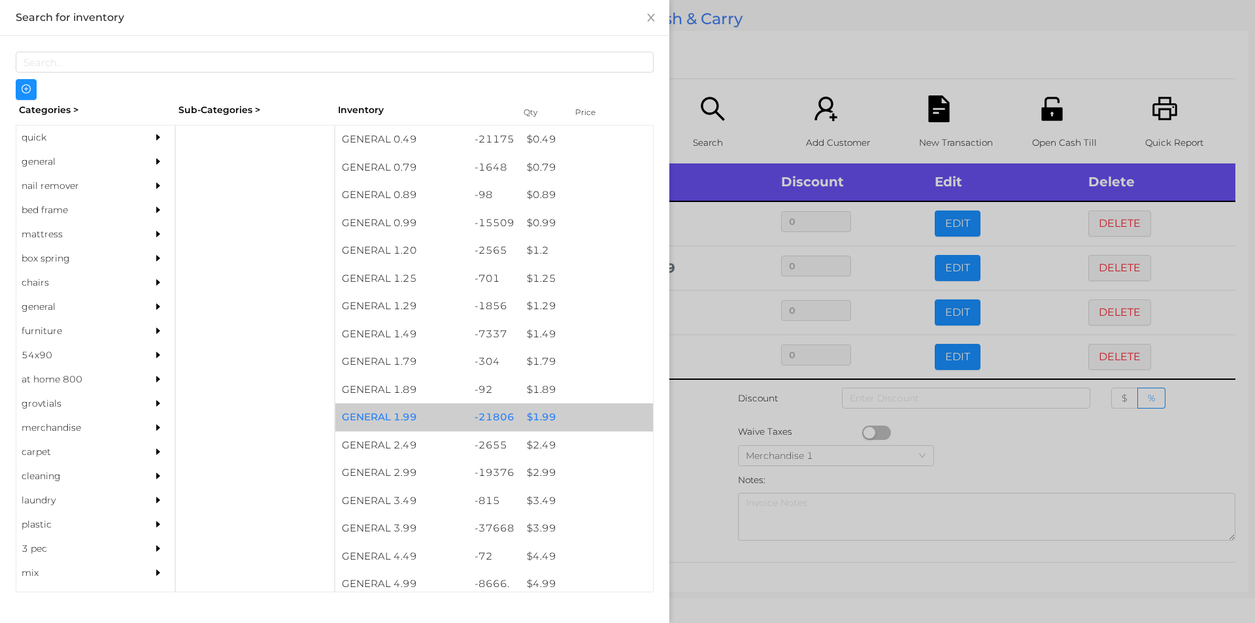
click at [572, 418] on div "$ 1.99" at bounding box center [586, 417] width 133 height 28
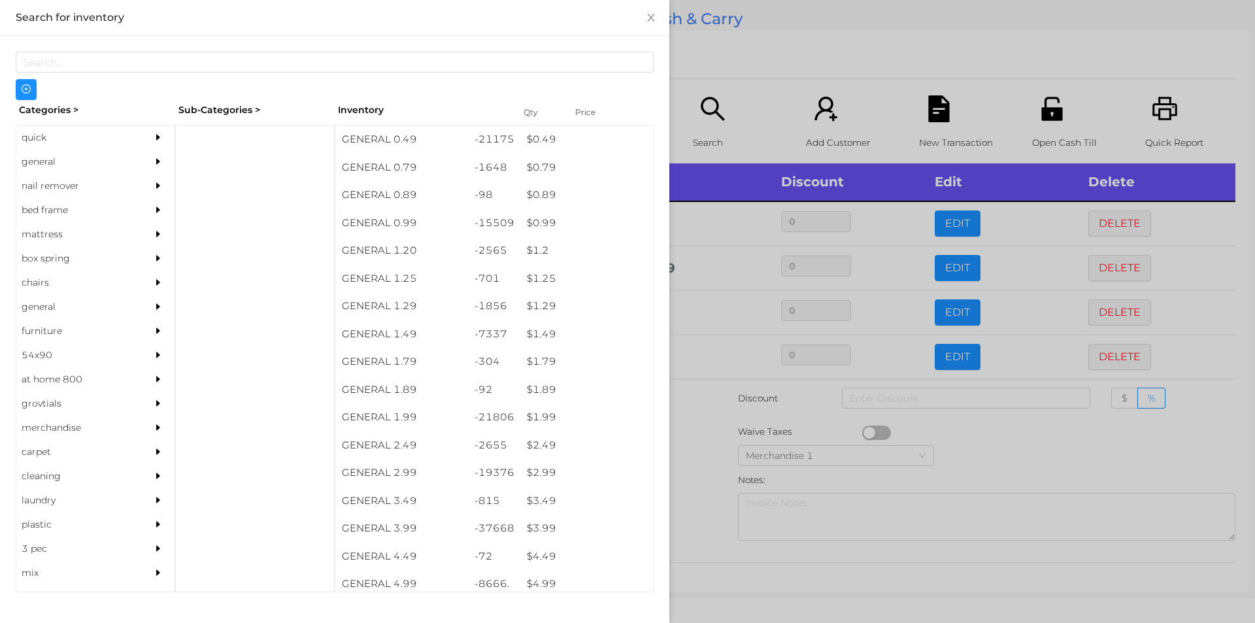
click at [753, 72] on div at bounding box center [627, 311] width 1255 height 623
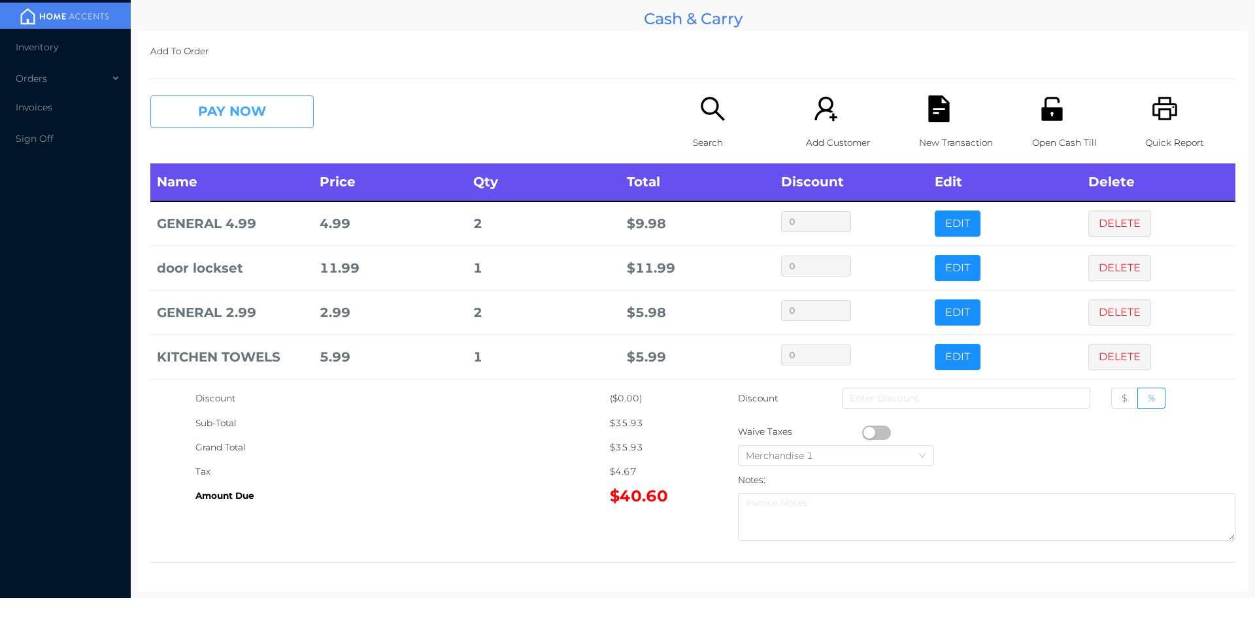
click at [221, 114] on button "PAY NOW" at bounding box center [231, 111] width 163 height 33
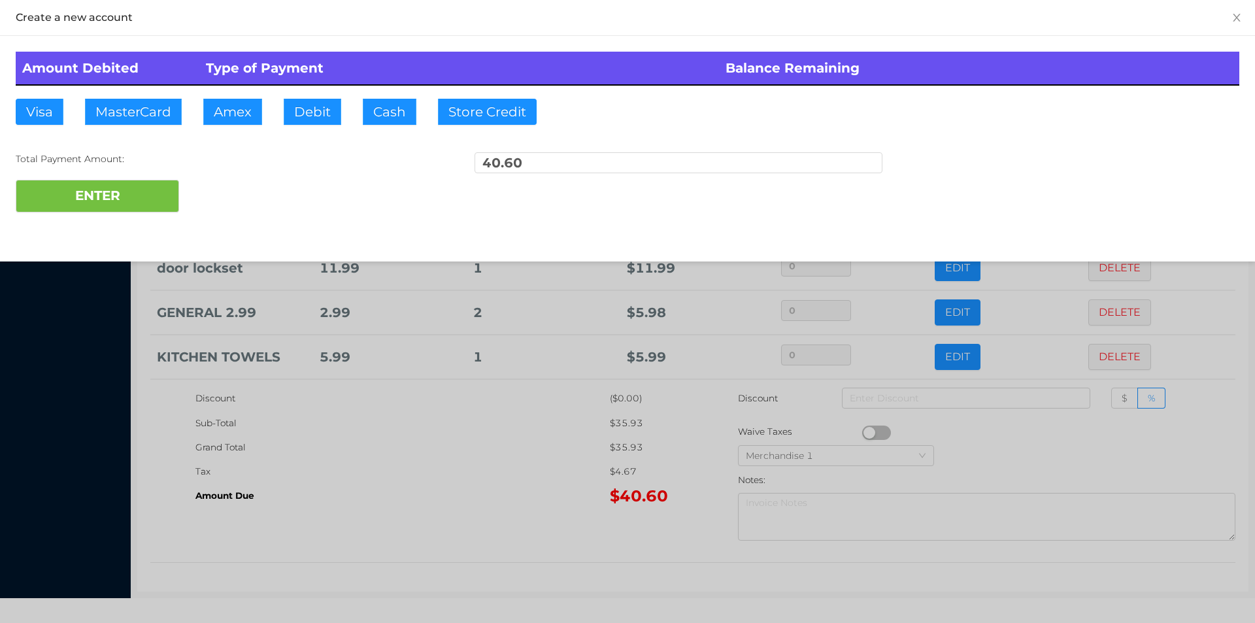
click at [657, 396] on div at bounding box center [627, 311] width 1255 height 623
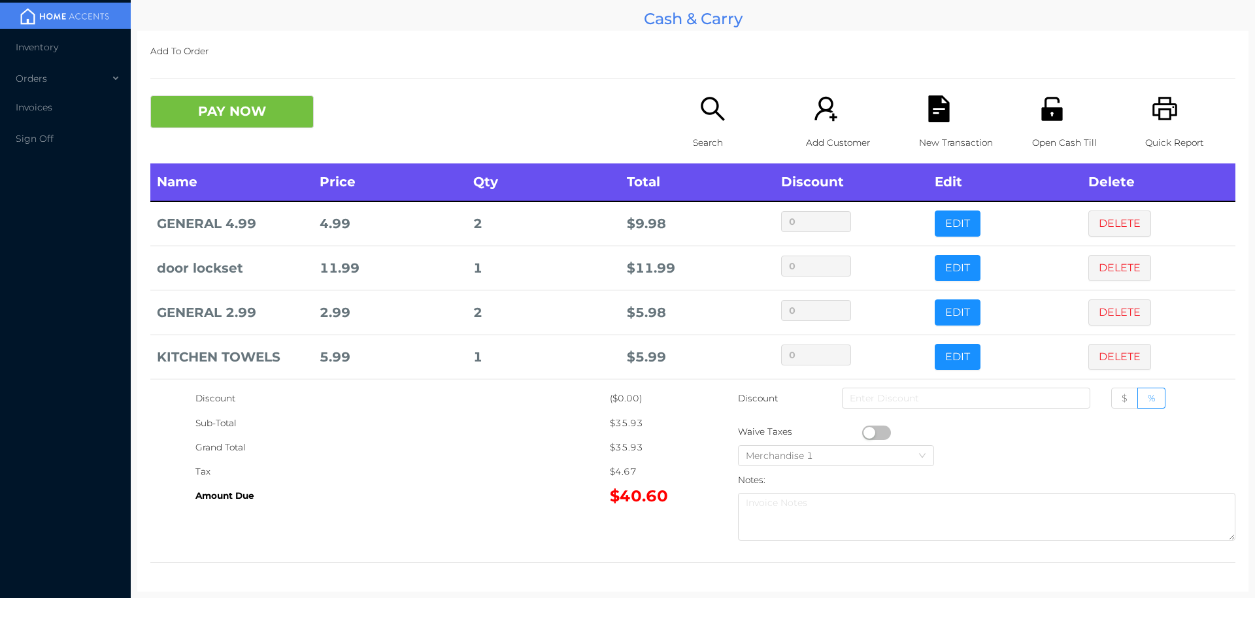
click at [1056, 125] on div "Open Cash Till" at bounding box center [1077, 129] width 90 height 68
click at [275, 109] on button "PAY NOW" at bounding box center [231, 111] width 163 height 33
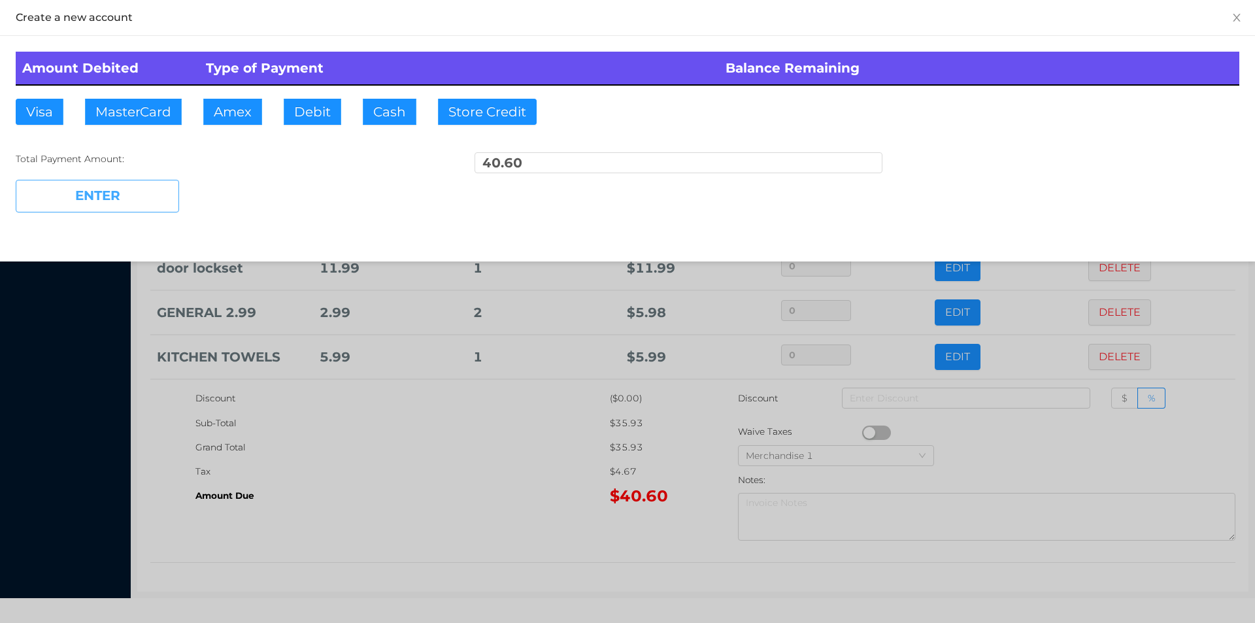
click at [131, 208] on button "ENTER" at bounding box center [97, 196] width 163 height 33
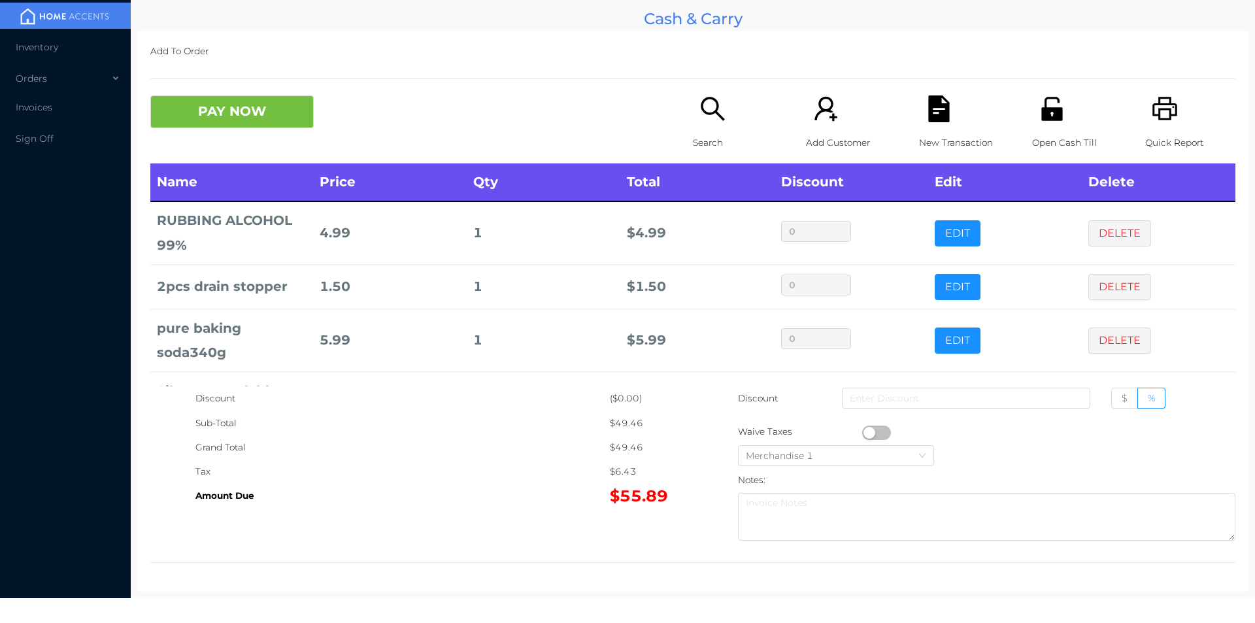
click at [922, 127] on div "New Transaction" at bounding box center [964, 129] width 90 height 68
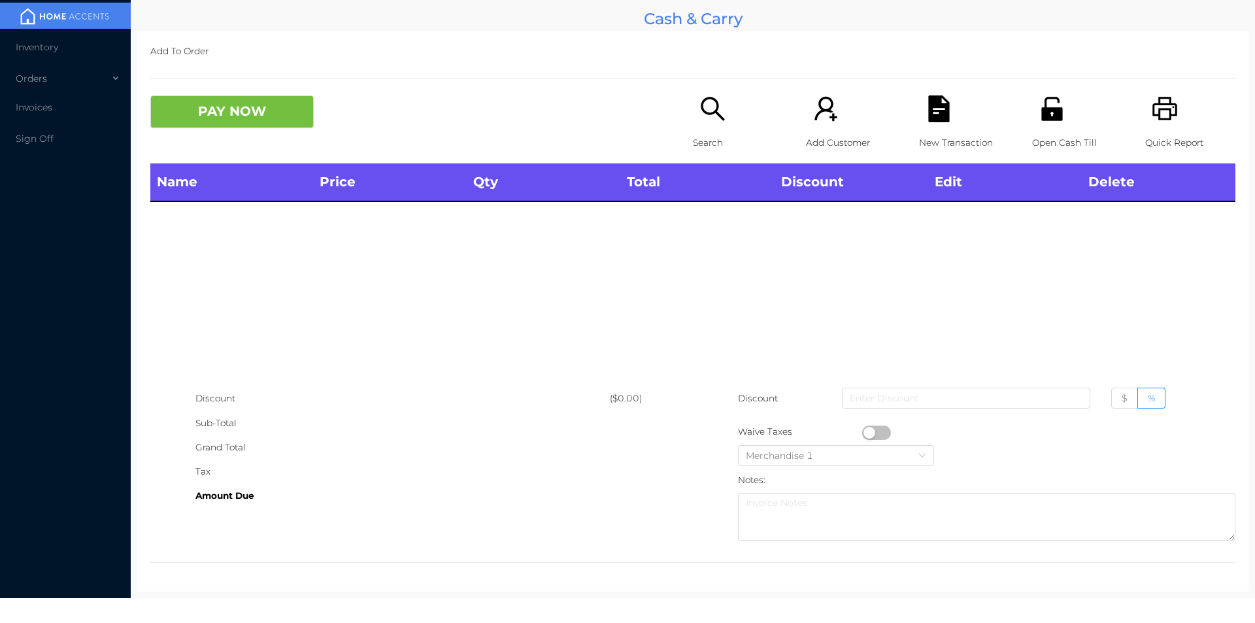
click at [1041, 112] on icon "icon: unlock" at bounding box center [1051, 109] width 21 height 24
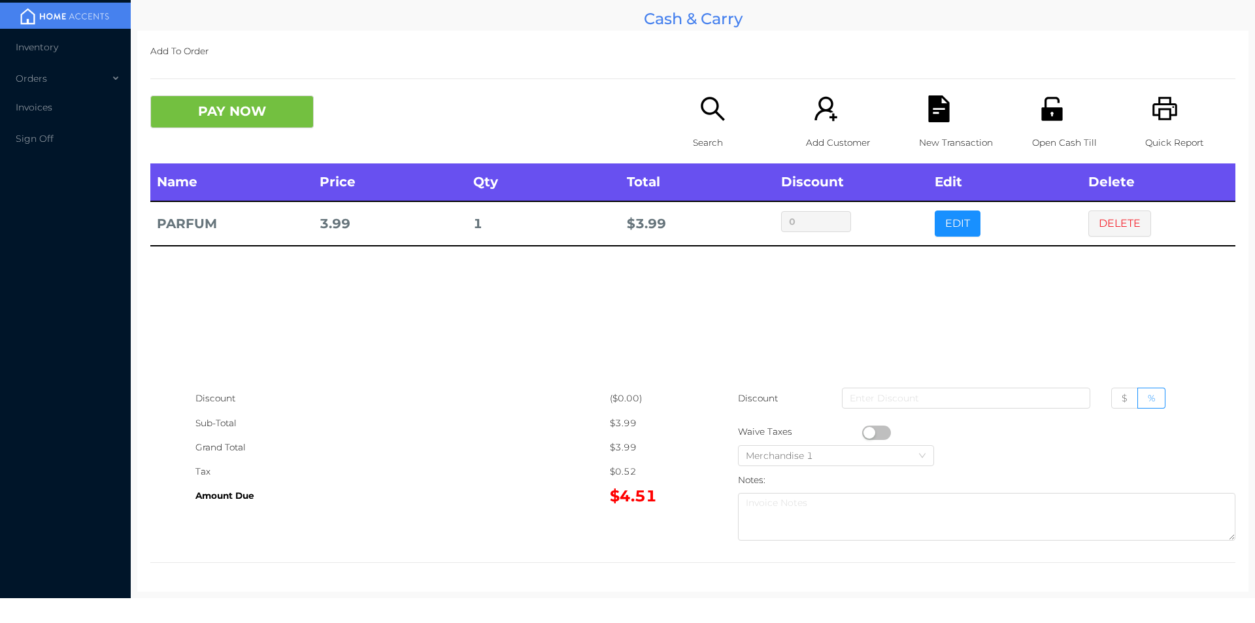
click at [941, 220] on button "EDIT" at bounding box center [958, 223] width 46 height 26
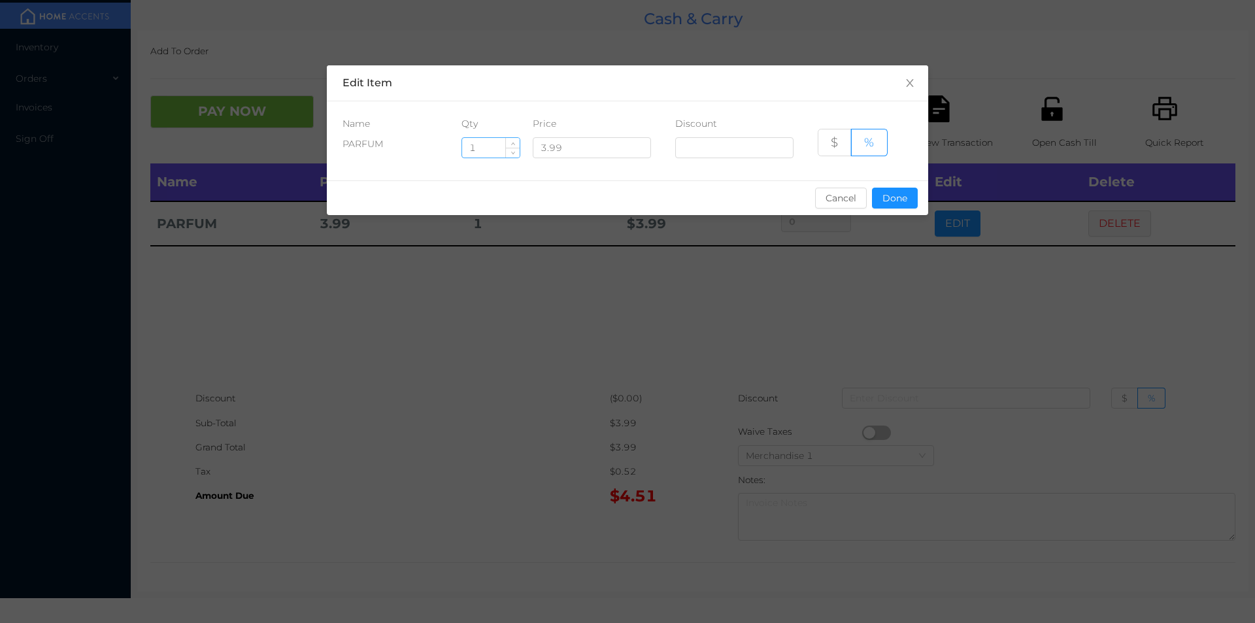
click at [491, 143] on input "1" at bounding box center [491, 148] width 58 height 20
type input "10"
click at [905, 197] on button "Done" at bounding box center [895, 198] width 46 height 21
type input "0%"
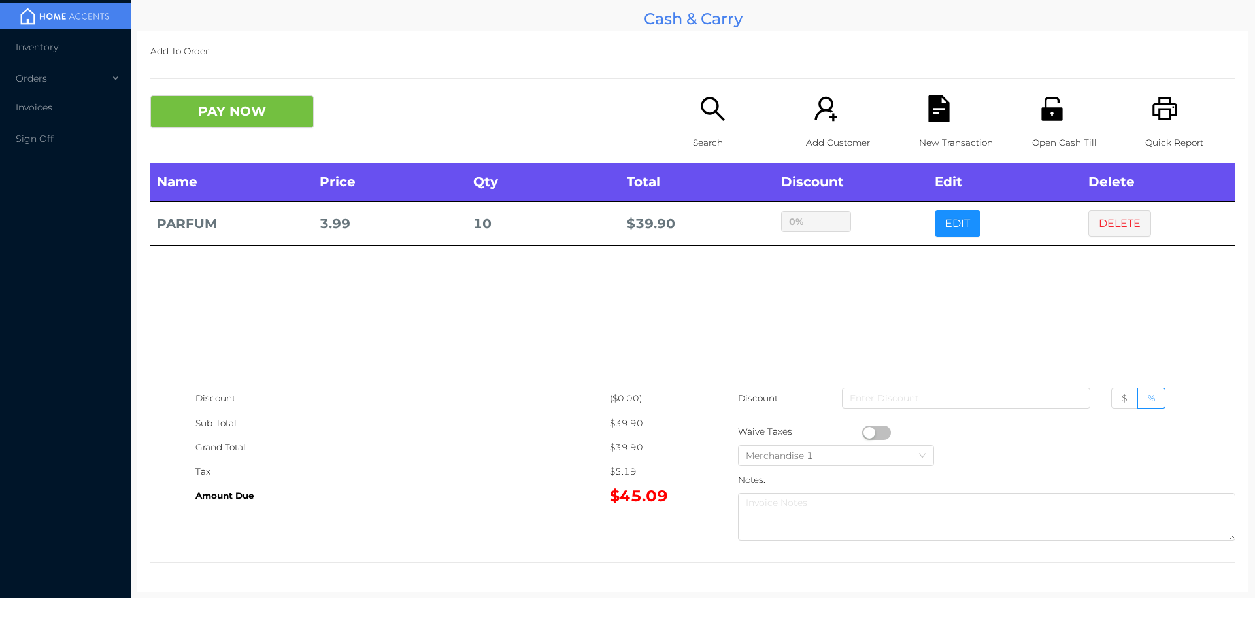
click at [945, 99] on icon "icon: file-text" at bounding box center [939, 108] width 27 height 27
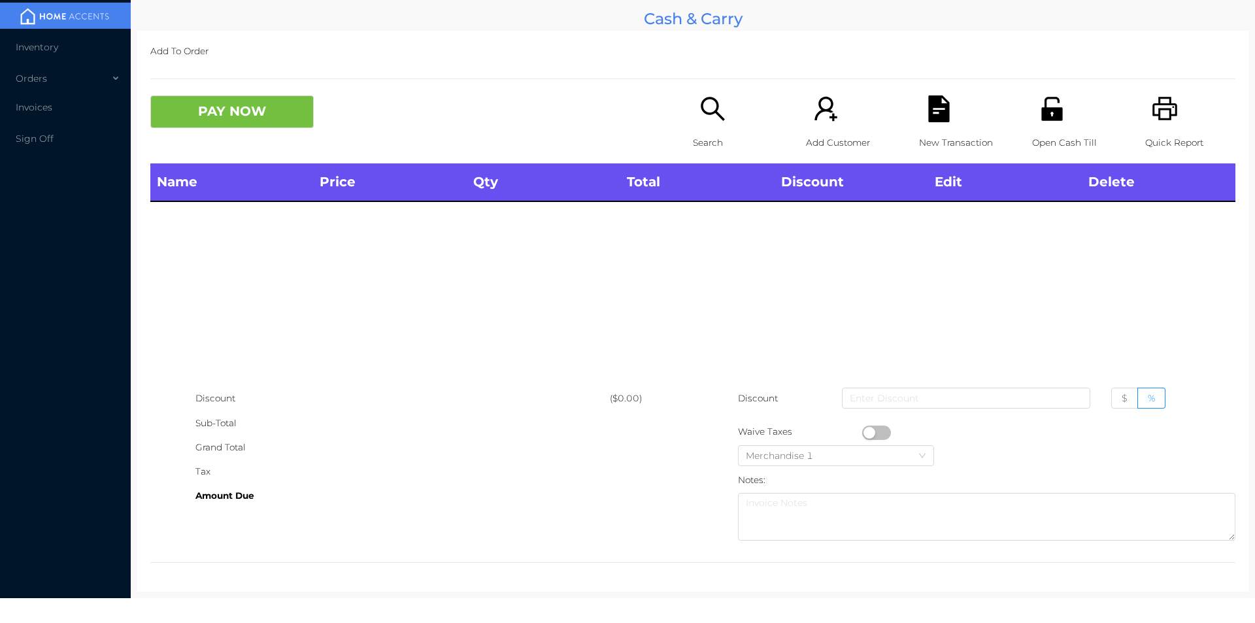
click at [1046, 114] on icon "icon: unlock" at bounding box center [1051, 109] width 21 height 24
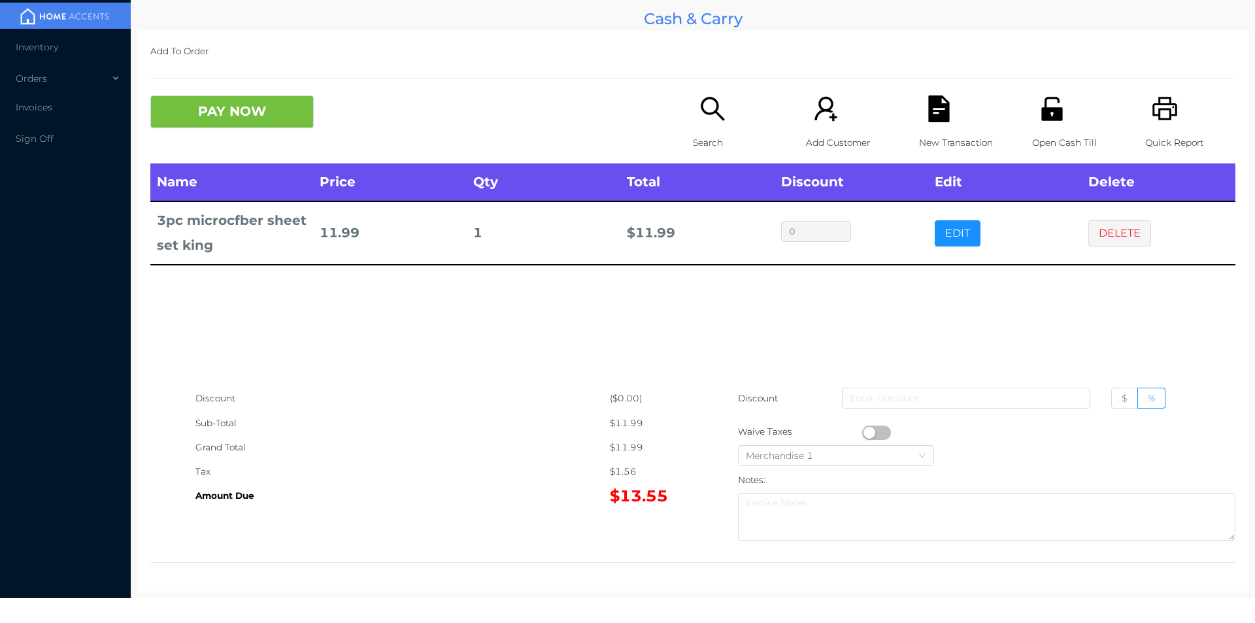
click at [693, 144] on p "Search" at bounding box center [738, 143] width 90 height 24
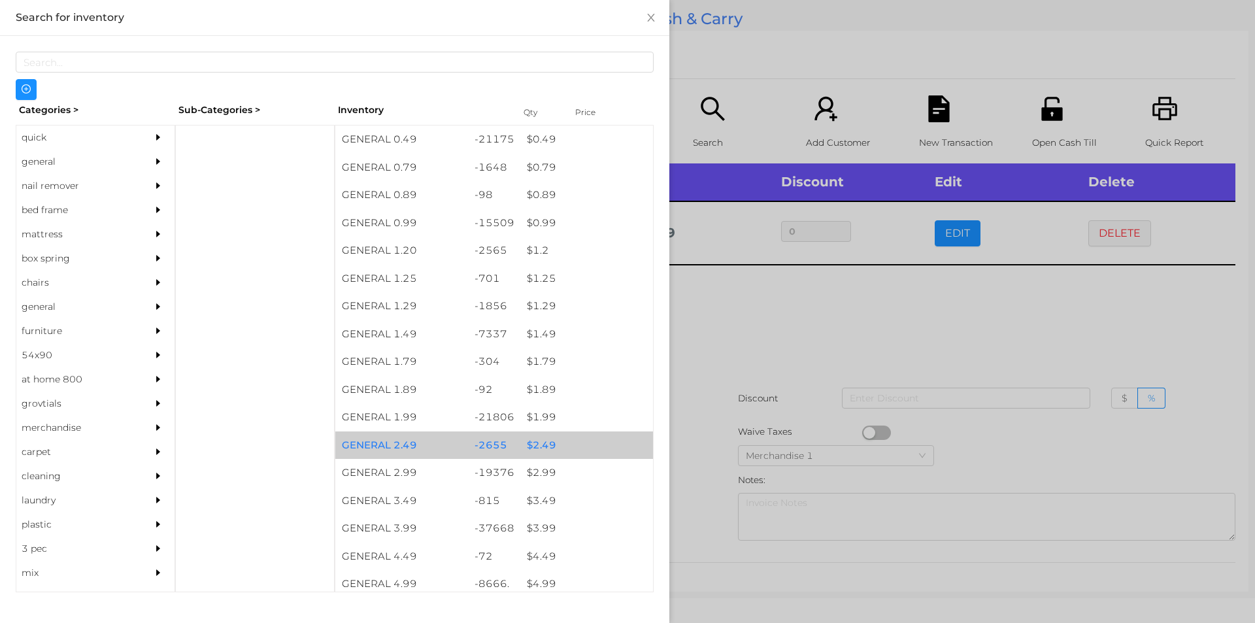
click at [558, 458] on div "$ 2.49" at bounding box center [586, 445] width 133 height 28
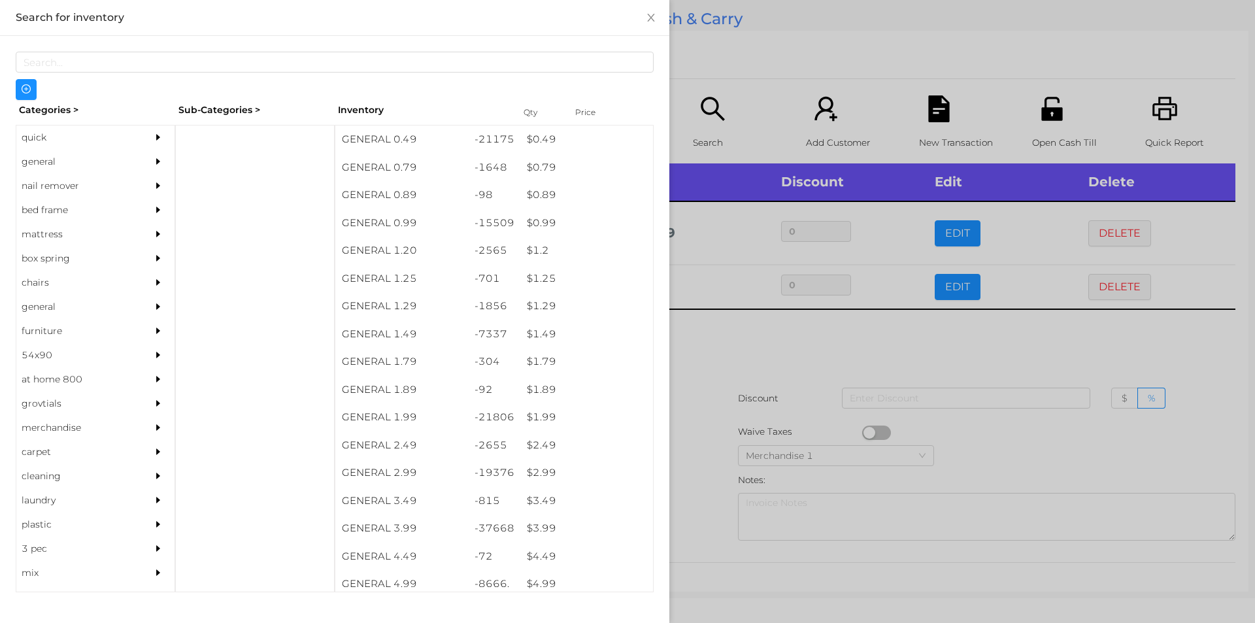
click at [754, 402] on div at bounding box center [627, 311] width 1255 height 623
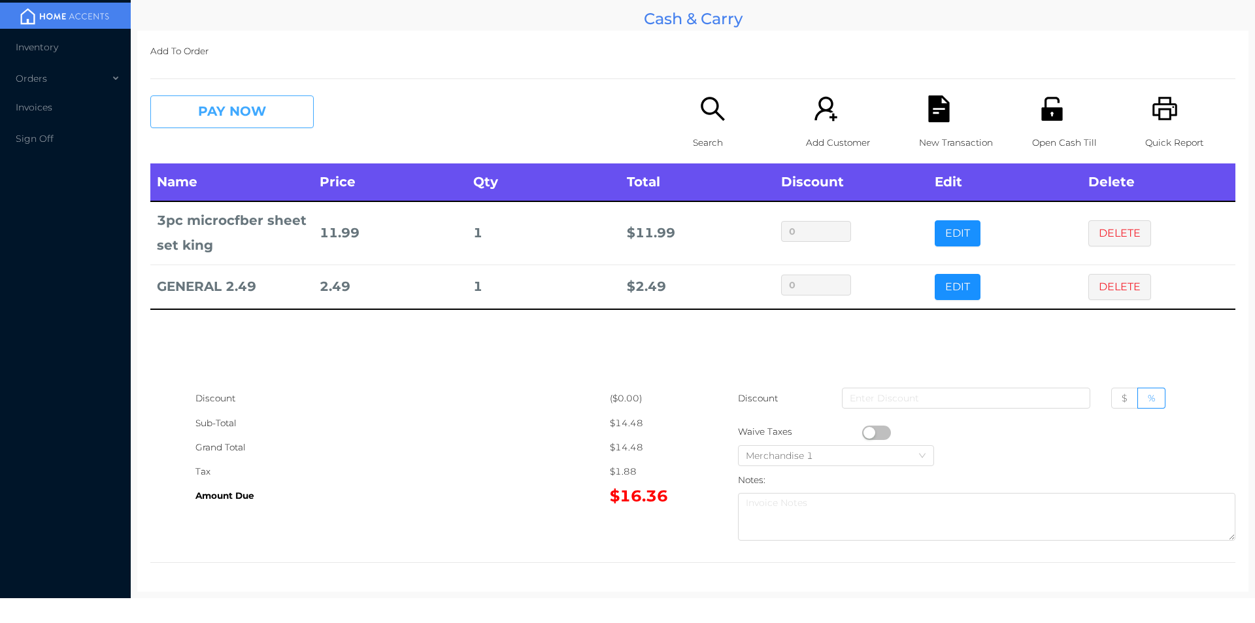
click at [220, 128] on button "PAY NOW" at bounding box center [231, 111] width 163 height 33
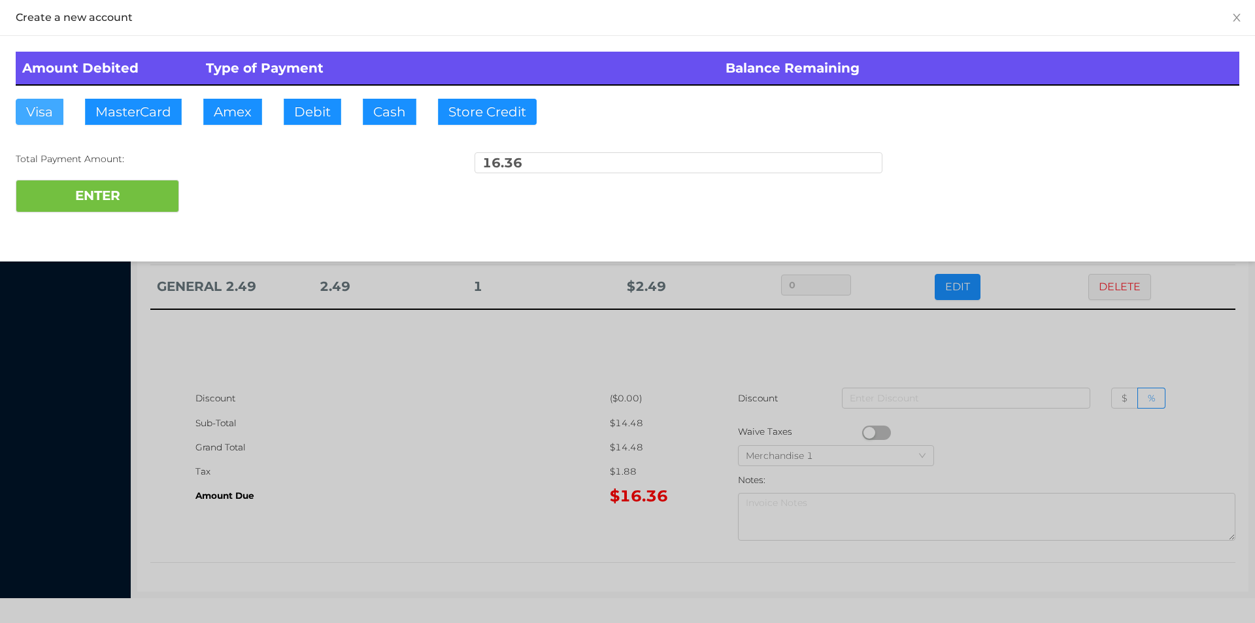
click at [59, 107] on button "Visa" at bounding box center [40, 112] width 48 height 26
click at [95, 239] on div "Create a new account Amount Debited Type of Payment Balance Remaining Visa Mast…" at bounding box center [627, 130] width 1255 height 261
click at [63, 209] on button "ENTER" at bounding box center [97, 196] width 163 height 33
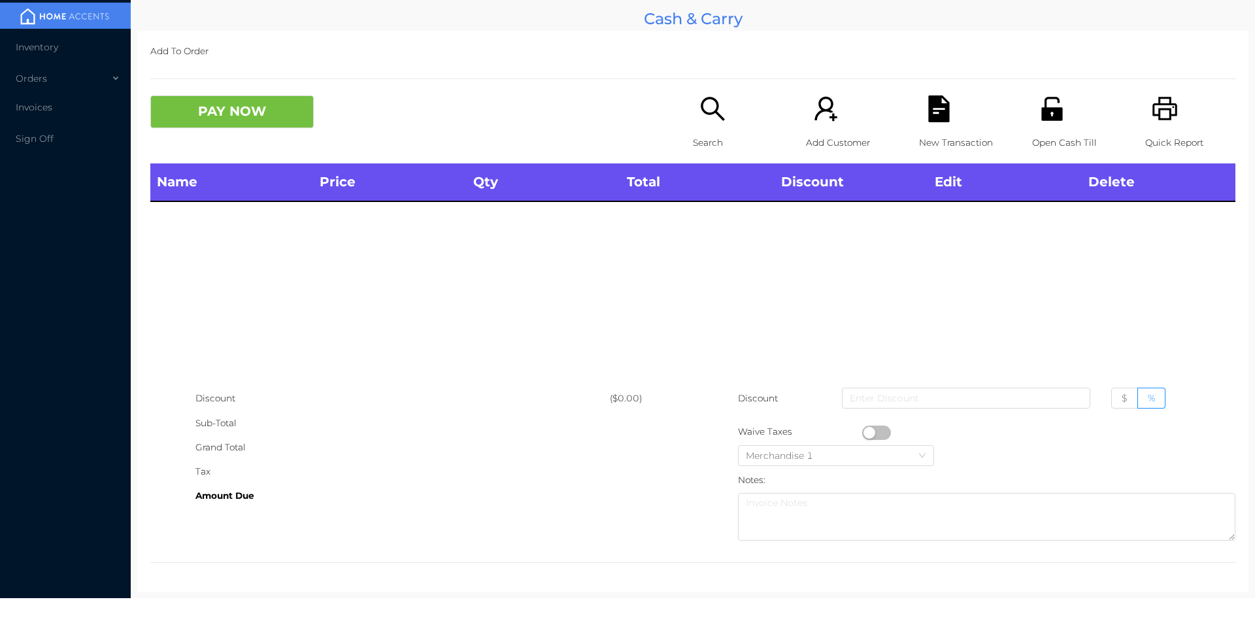
click at [703, 102] on icon "icon: search" at bounding box center [712, 108] width 27 height 27
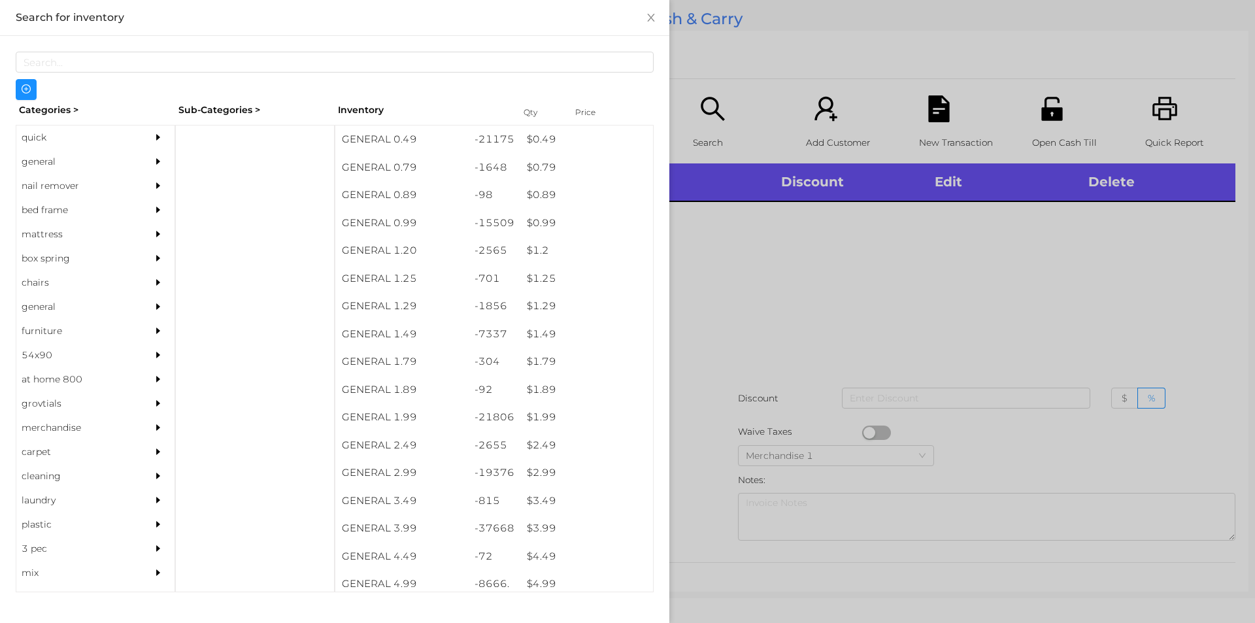
click at [76, 136] on div "quick" at bounding box center [75, 137] width 119 height 24
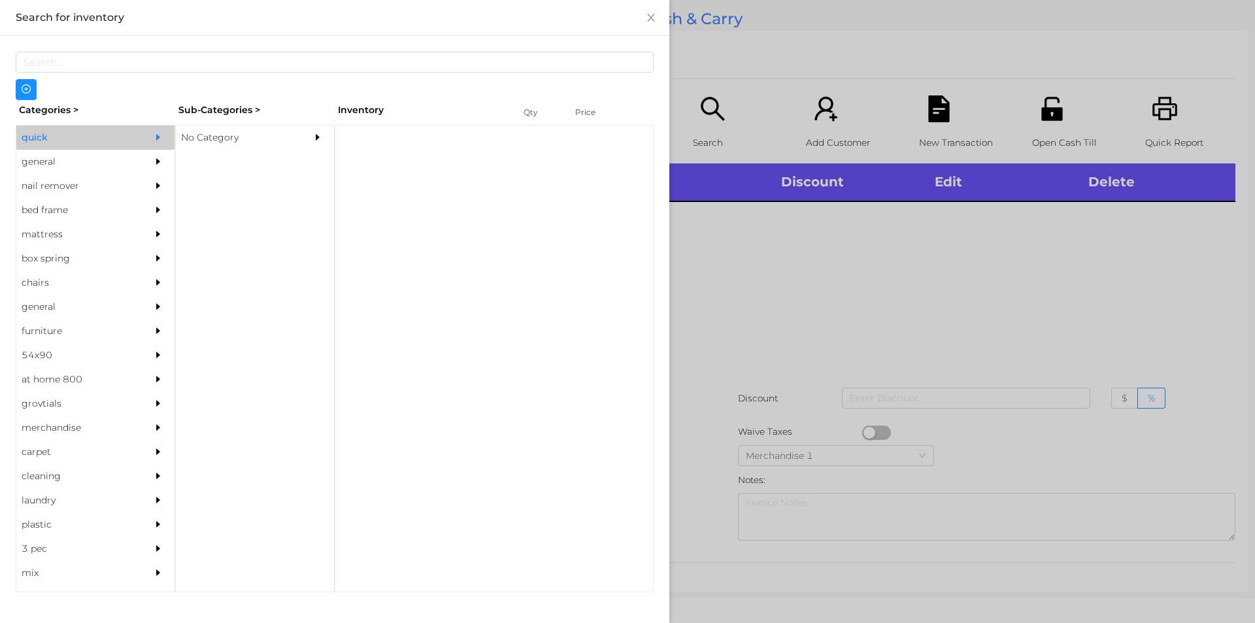
click at [253, 139] on div "No Category" at bounding box center [235, 137] width 119 height 24
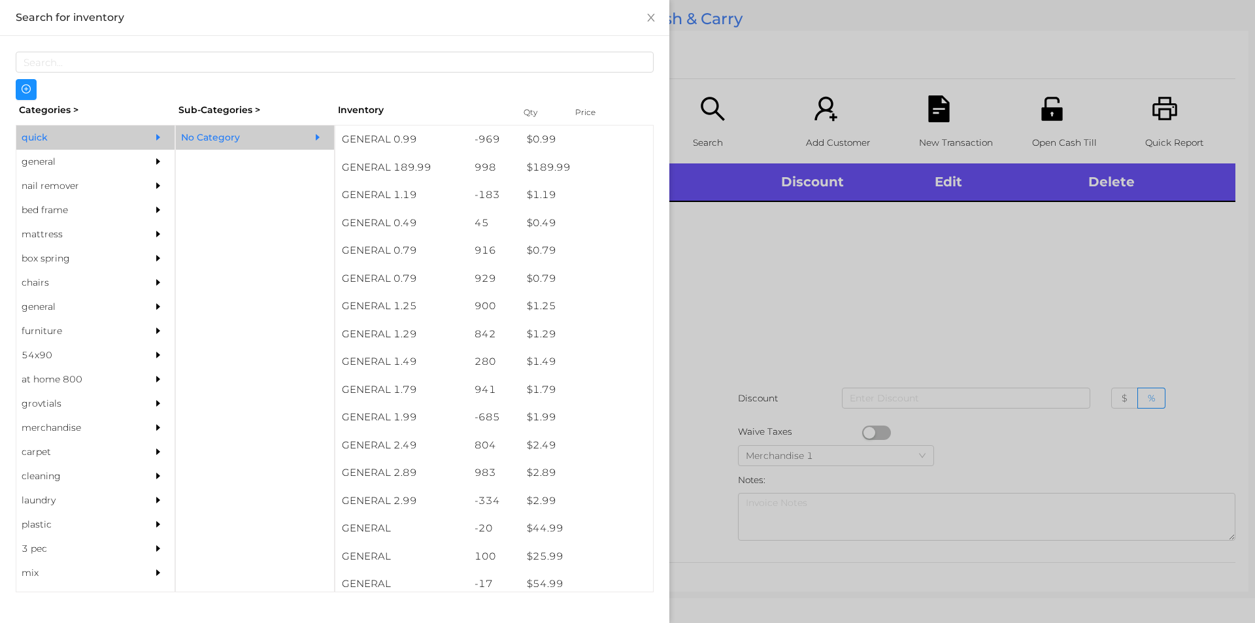
click at [51, 156] on div "general" at bounding box center [75, 162] width 119 height 24
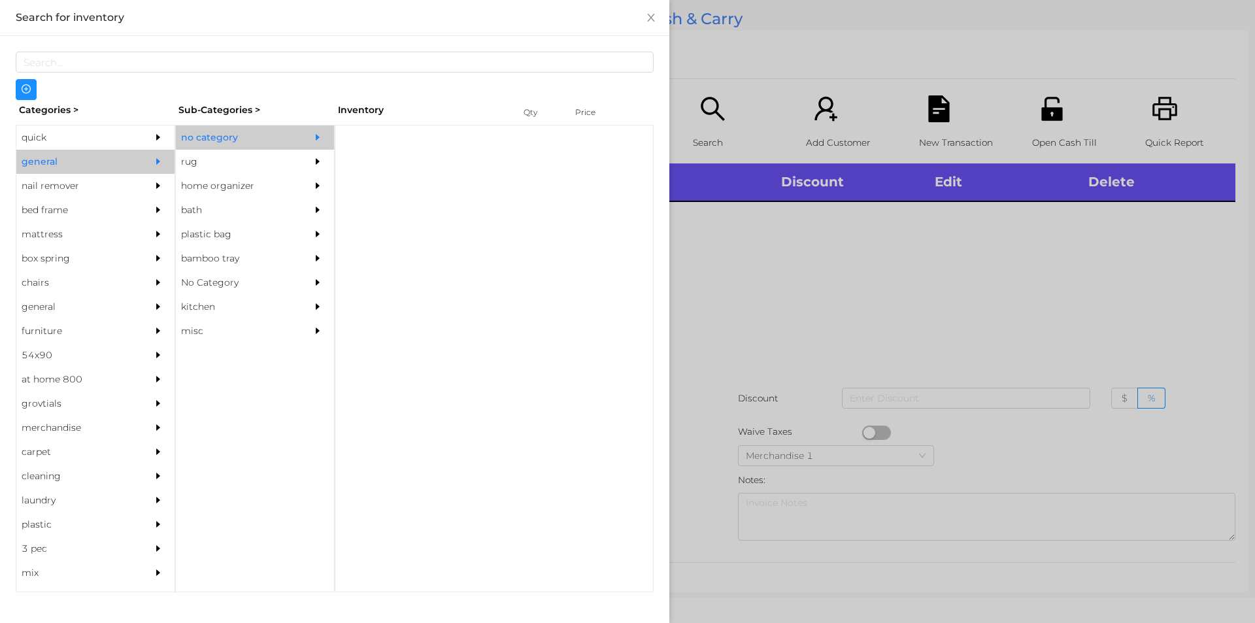
click at [244, 133] on div "no category" at bounding box center [235, 137] width 119 height 24
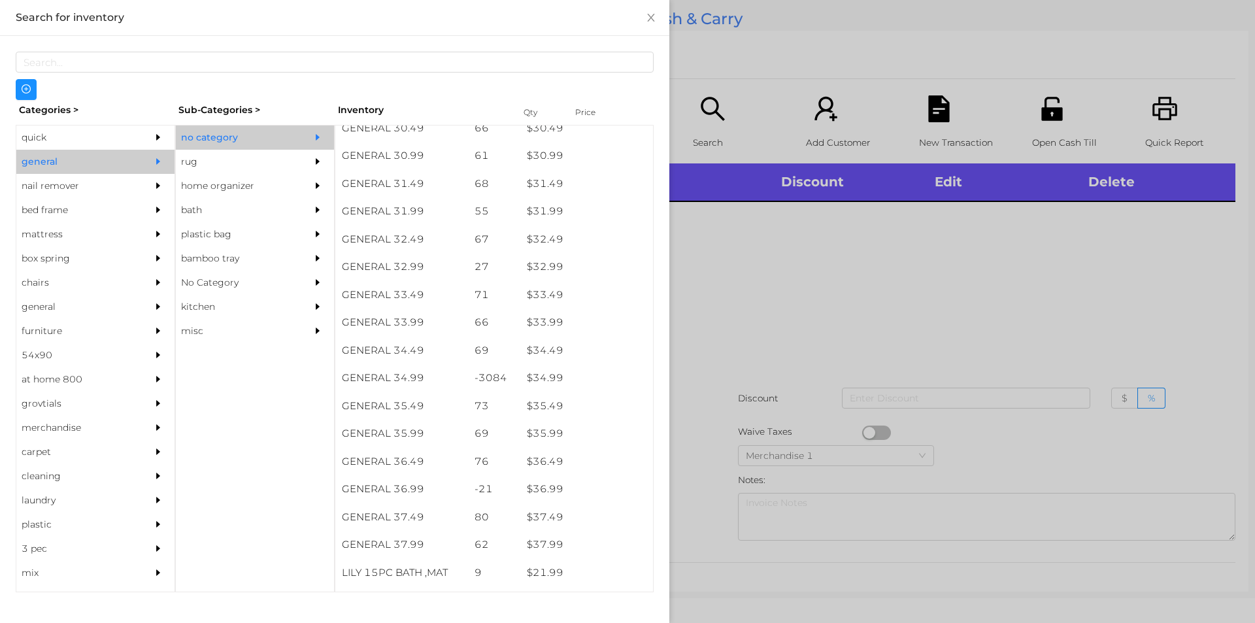
scroll to position [2009, 0]
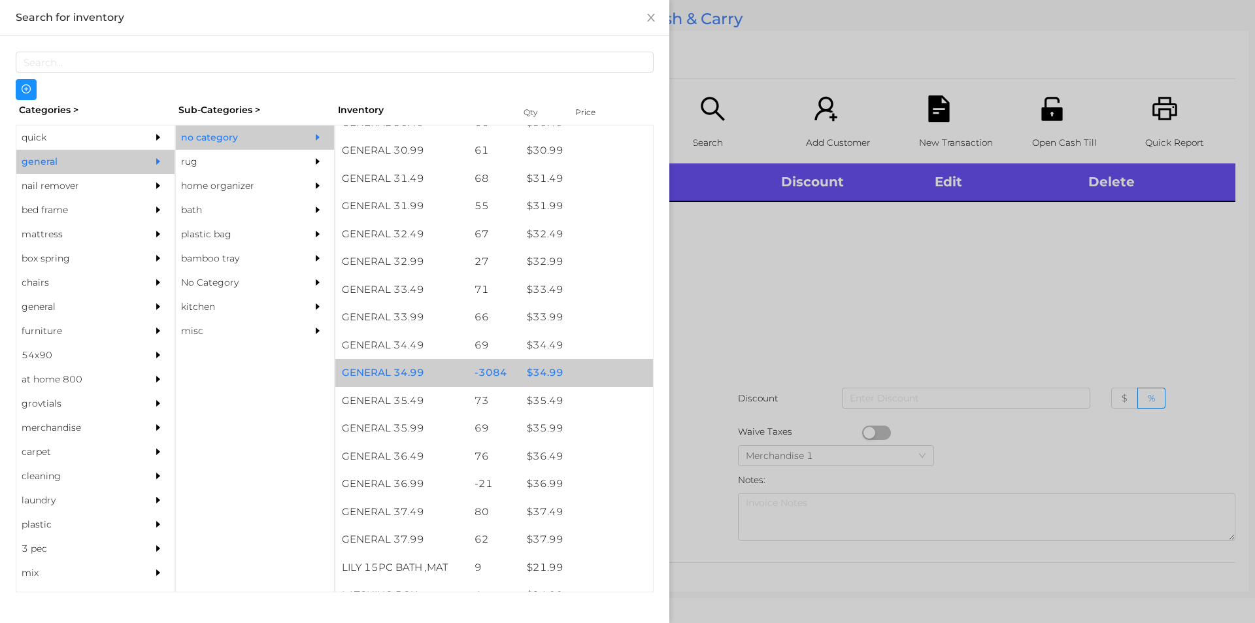
click at [552, 372] on div "$ 34.99" at bounding box center [586, 373] width 133 height 28
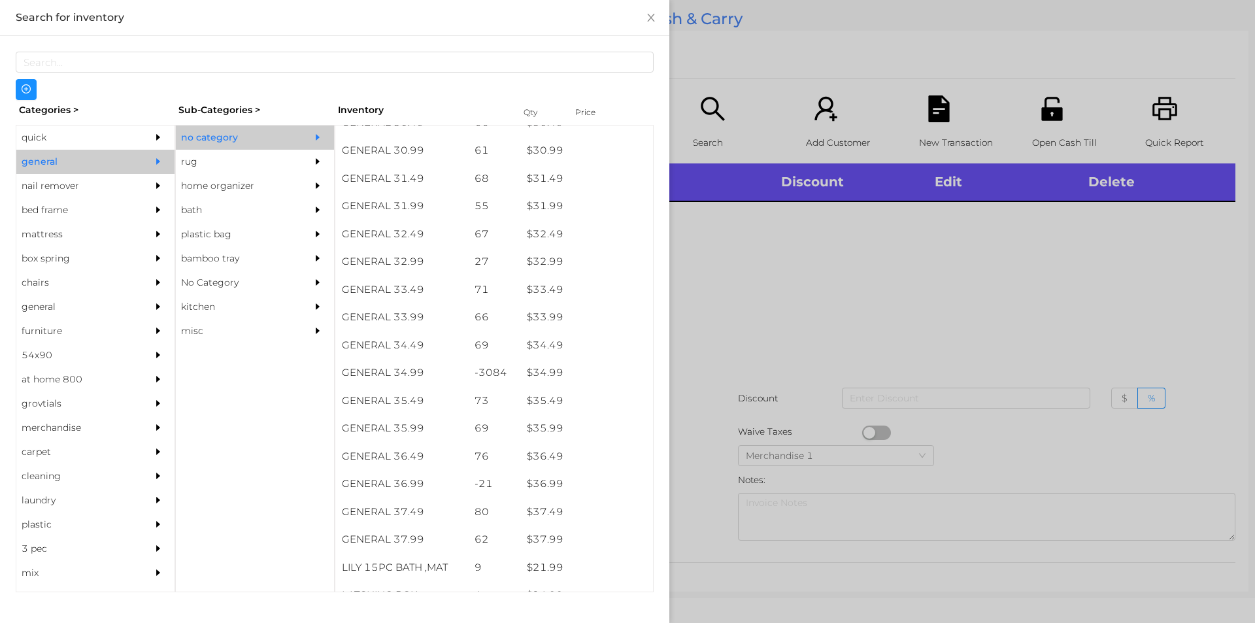
click at [711, 373] on div at bounding box center [627, 311] width 1255 height 623
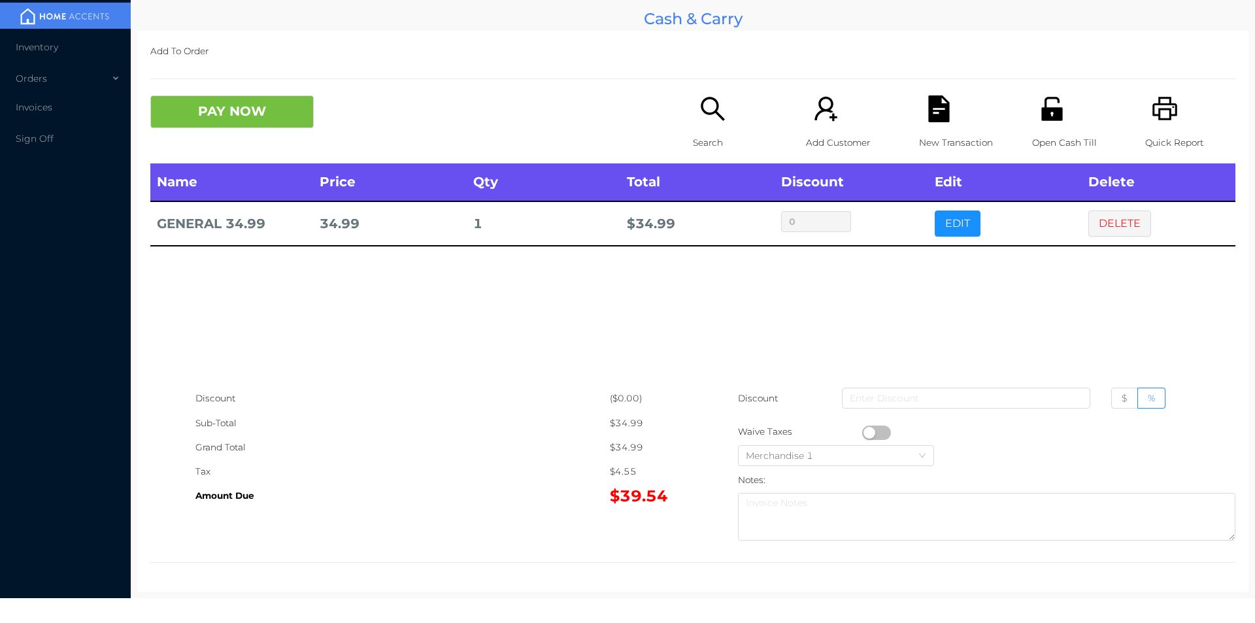
click at [933, 110] on icon "icon: file-text" at bounding box center [939, 108] width 27 height 27
click at [1039, 107] on icon "icon: unlock" at bounding box center [1052, 108] width 27 height 27
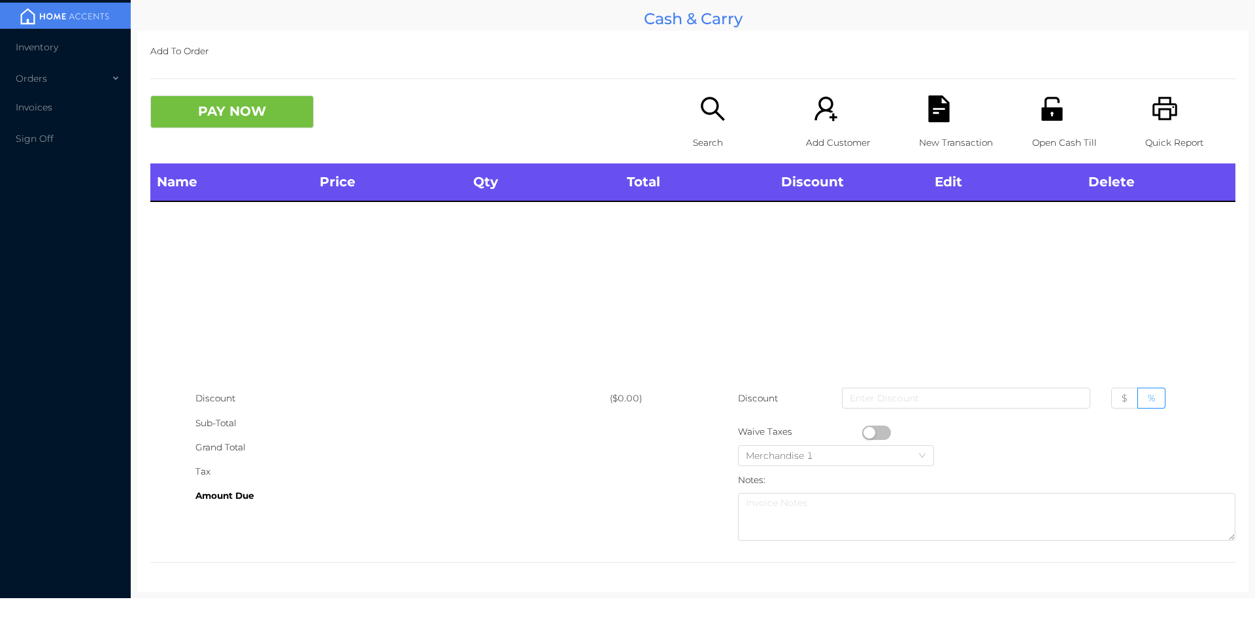
click at [695, 134] on p "Search" at bounding box center [738, 143] width 90 height 24
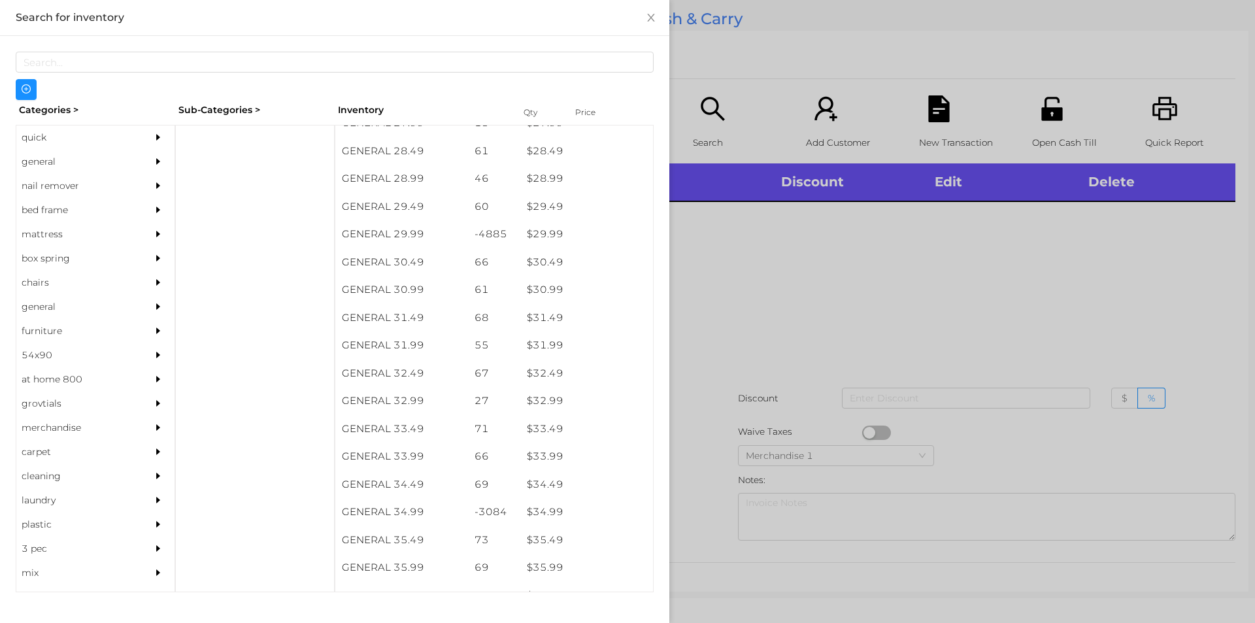
scroll to position [2026, 0]
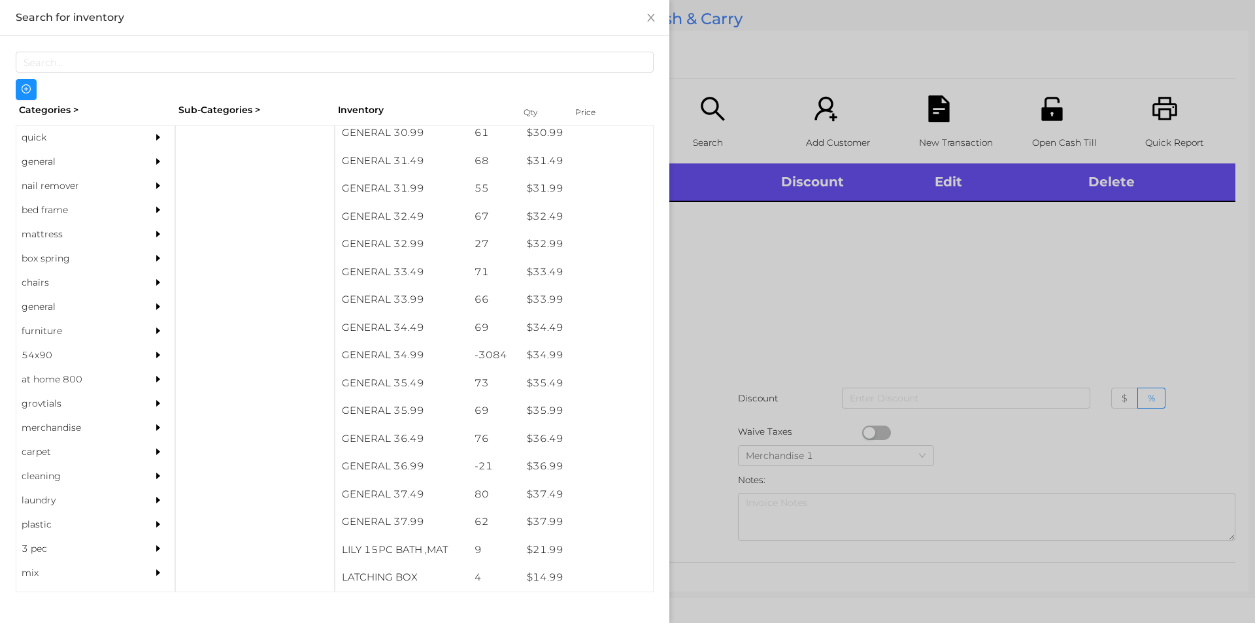
click at [789, 337] on div at bounding box center [627, 311] width 1255 height 623
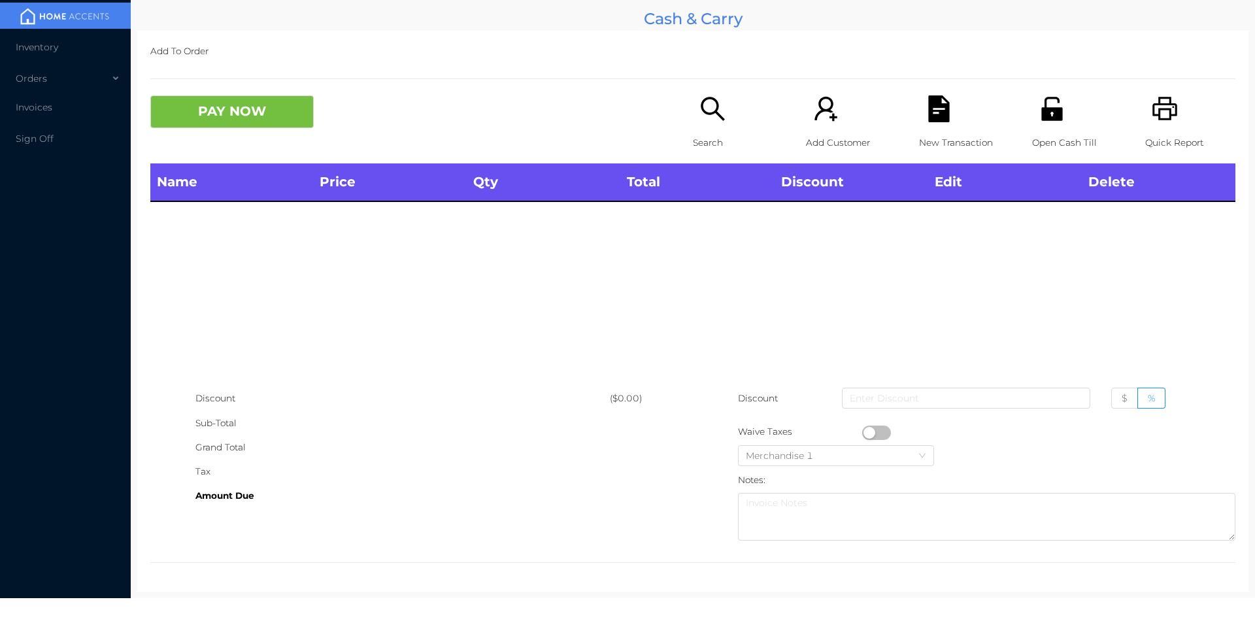
click at [699, 133] on p "Search" at bounding box center [738, 143] width 90 height 24
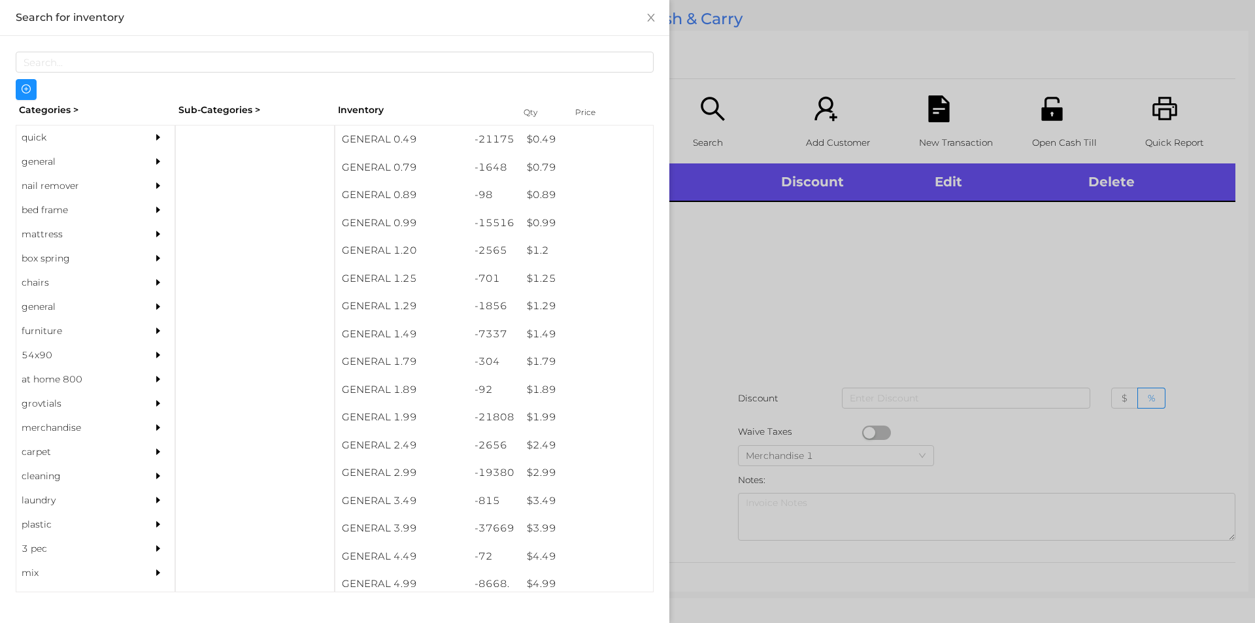
click at [44, 141] on div "quick" at bounding box center [75, 137] width 119 height 24
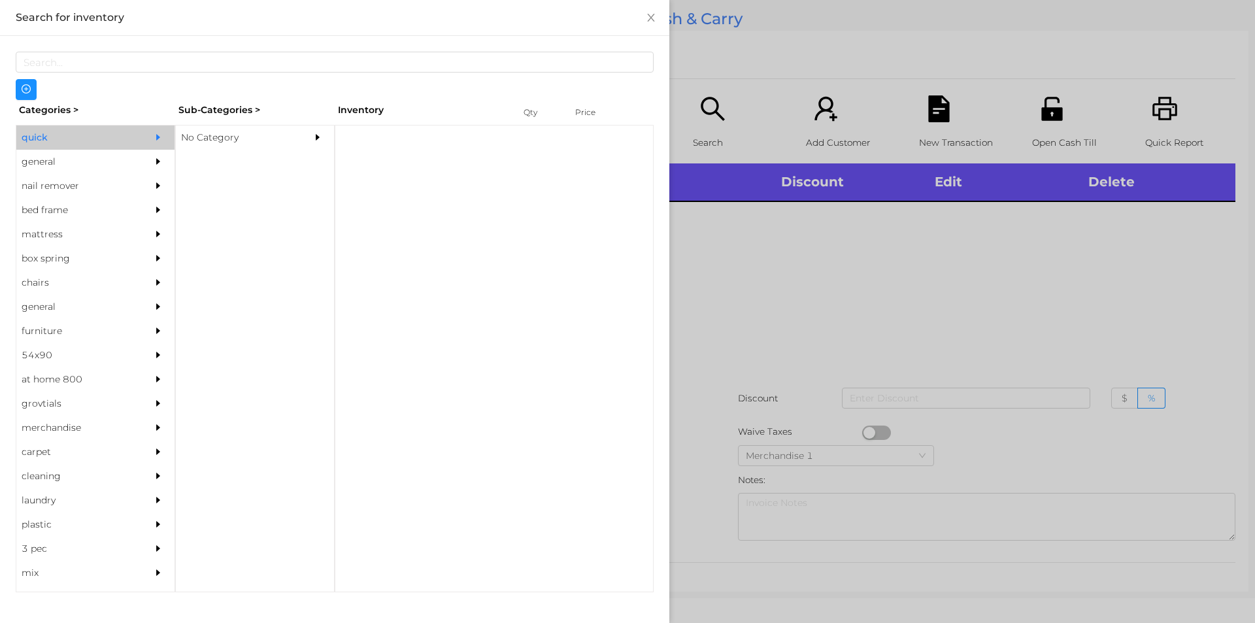
click at [218, 138] on div "No Category" at bounding box center [235, 137] width 119 height 24
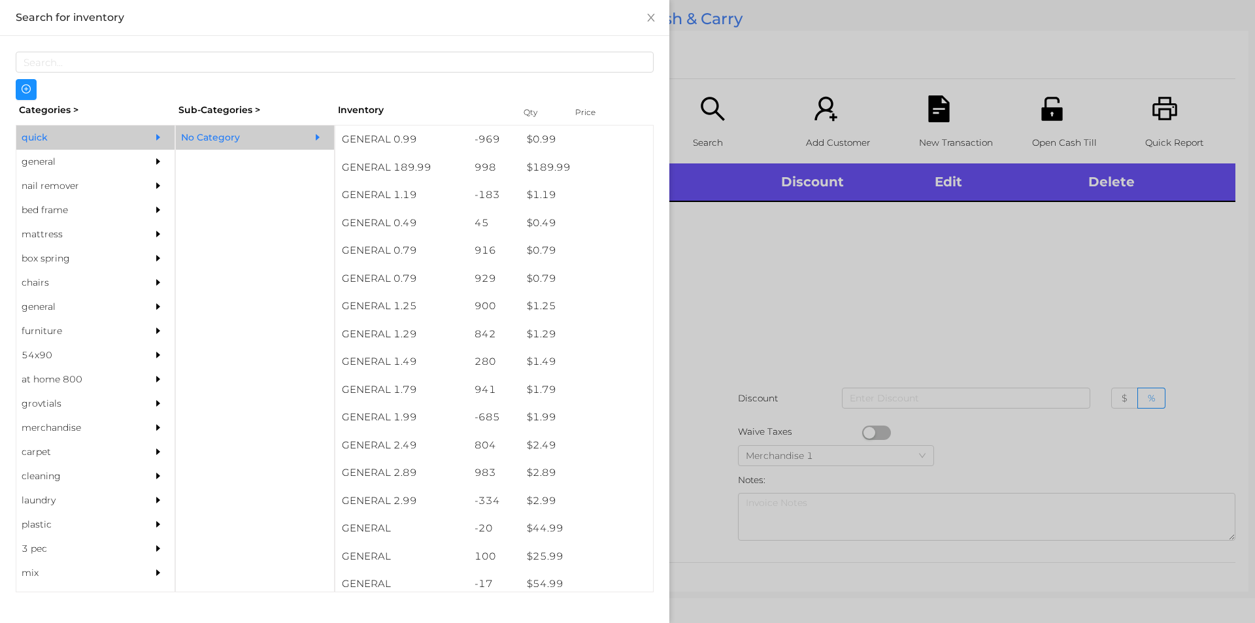
click at [704, 338] on div at bounding box center [627, 311] width 1255 height 623
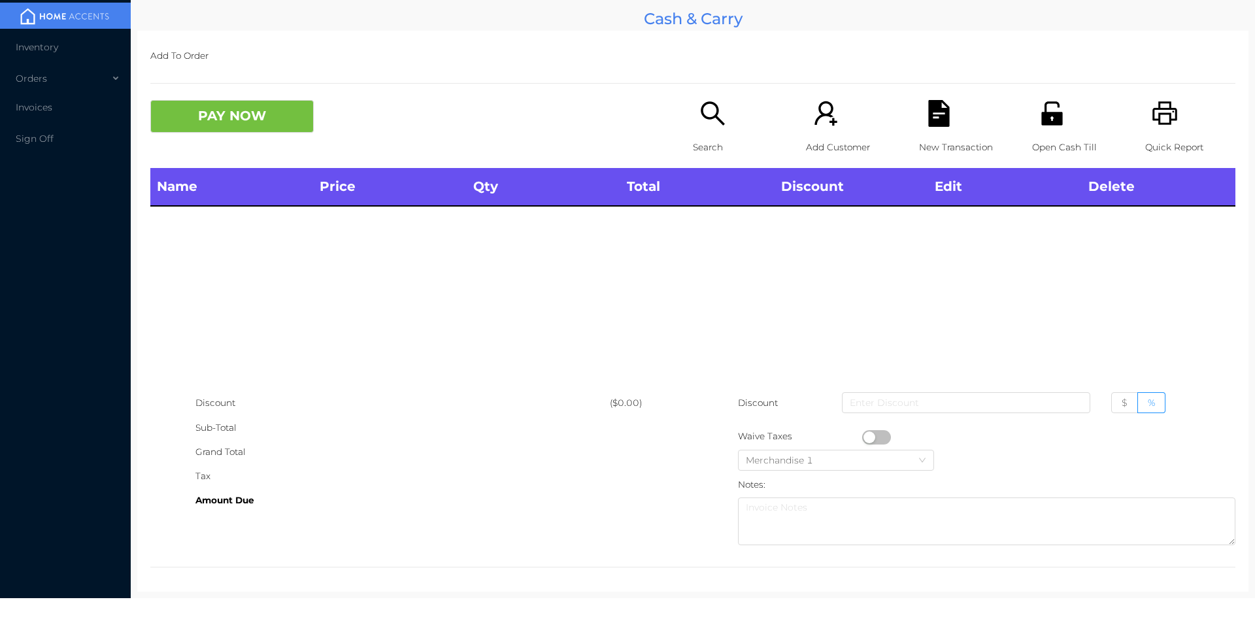
click at [701, 127] on div "Search" at bounding box center [738, 134] width 90 height 68
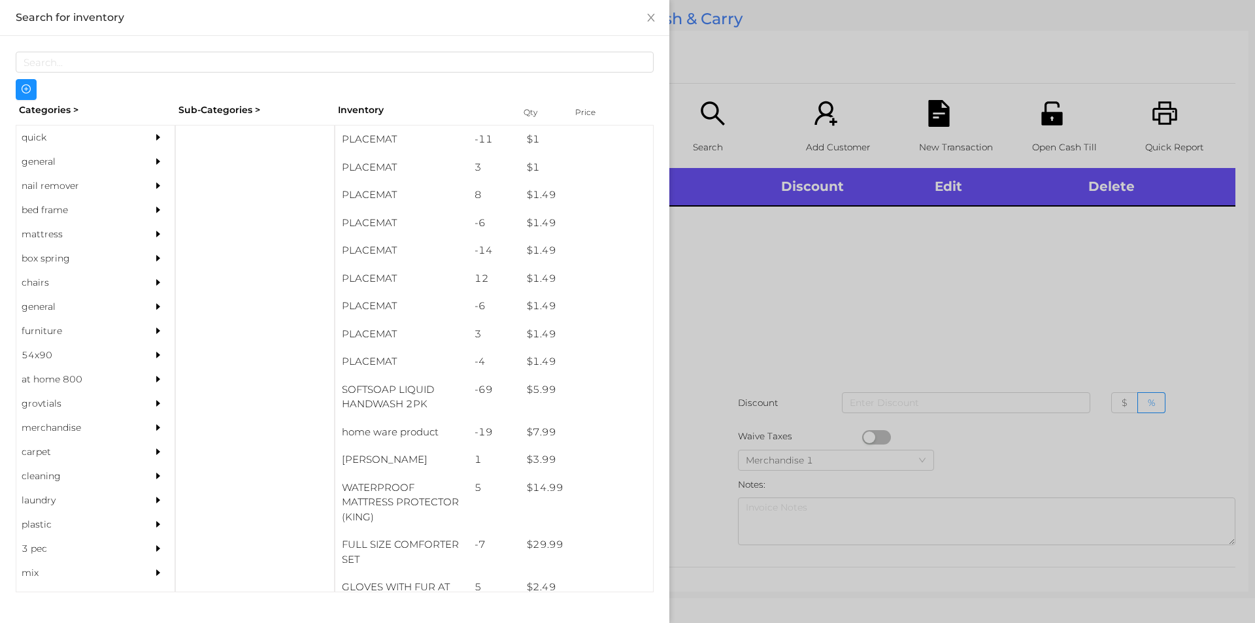
click at [57, 150] on div "general" at bounding box center [75, 162] width 119 height 24
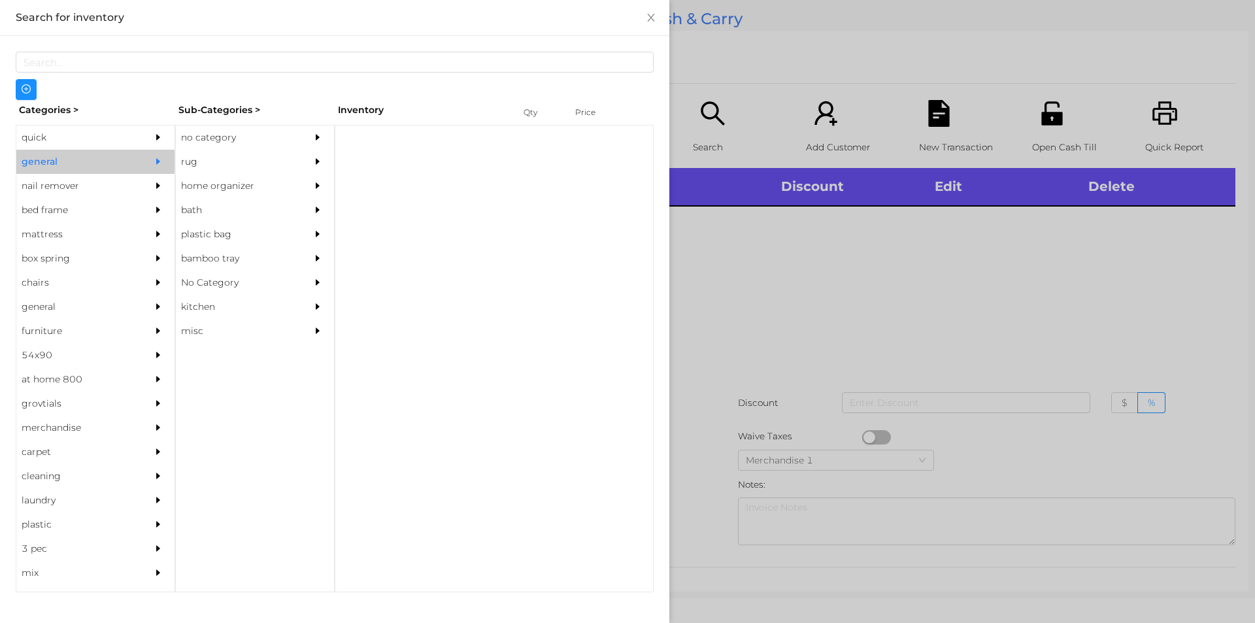
click at [79, 138] on div "quick" at bounding box center [75, 137] width 119 height 24
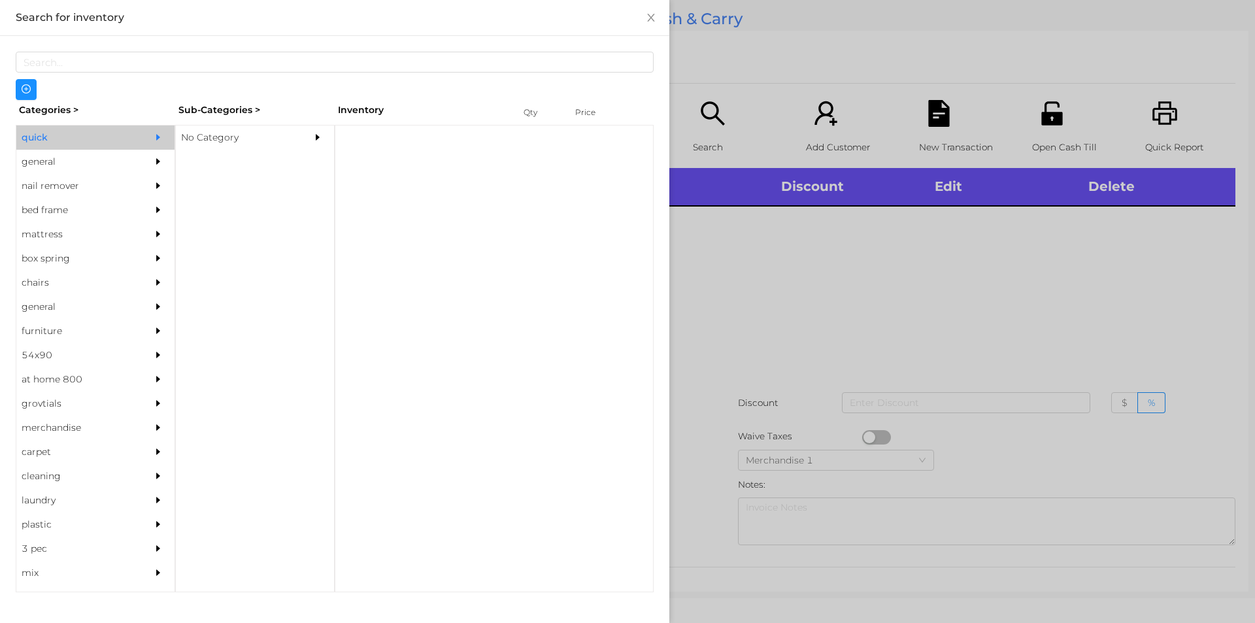
click at [231, 144] on div "No Category" at bounding box center [235, 137] width 119 height 24
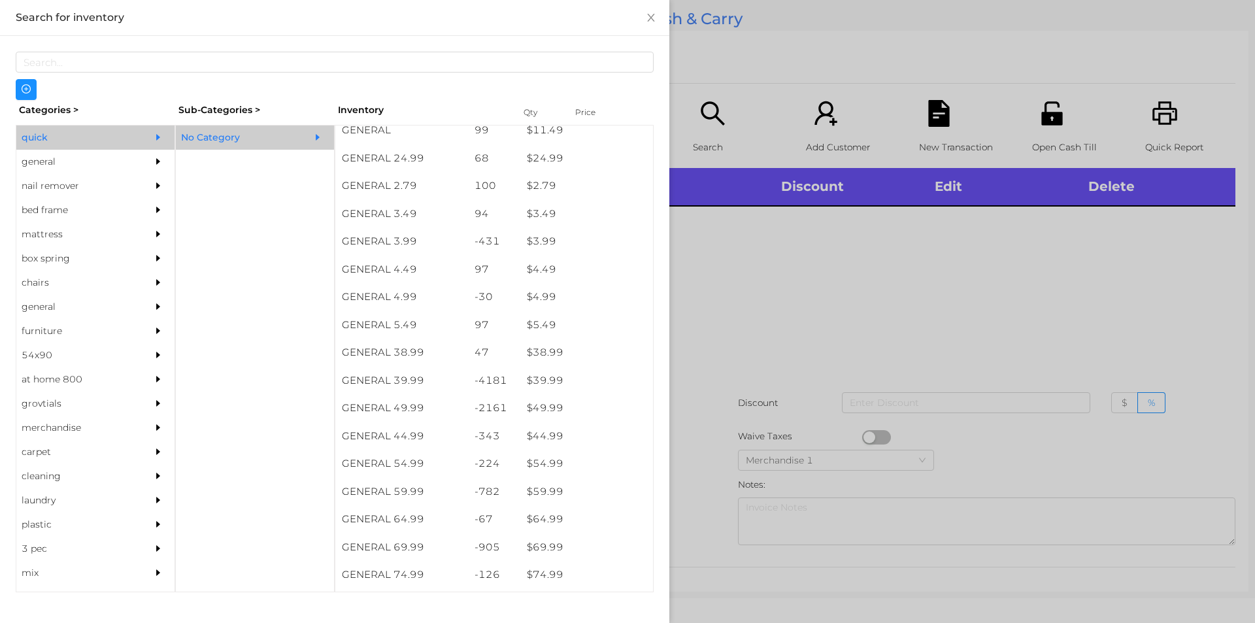
scroll to position [567, 0]
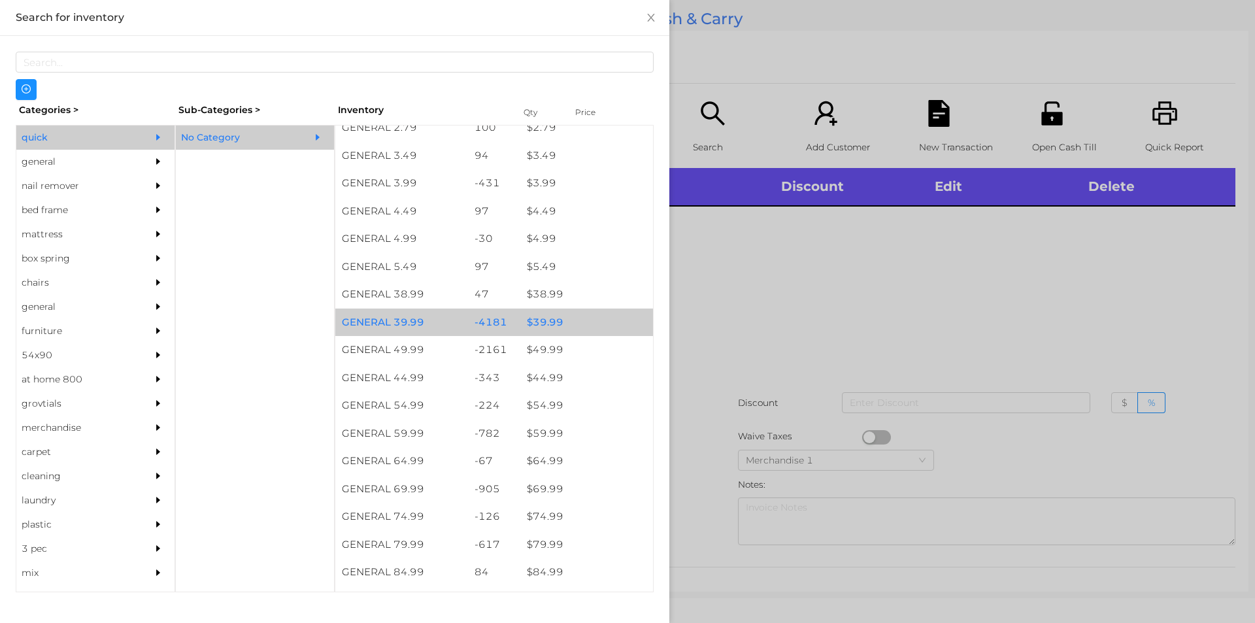
click at [578, 322] on div "$ 39.99" at bounding box center [586, 323] width 133 height 28
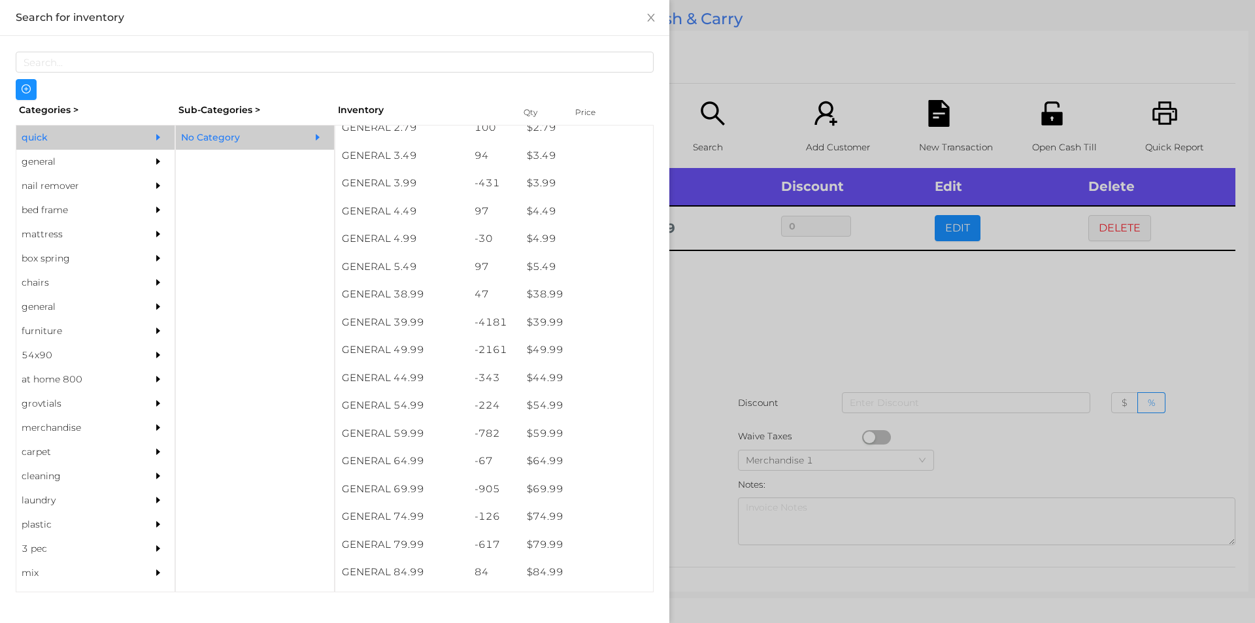
click at [738, 359] on div at bounding box center [627, 311] width 1255 height 623
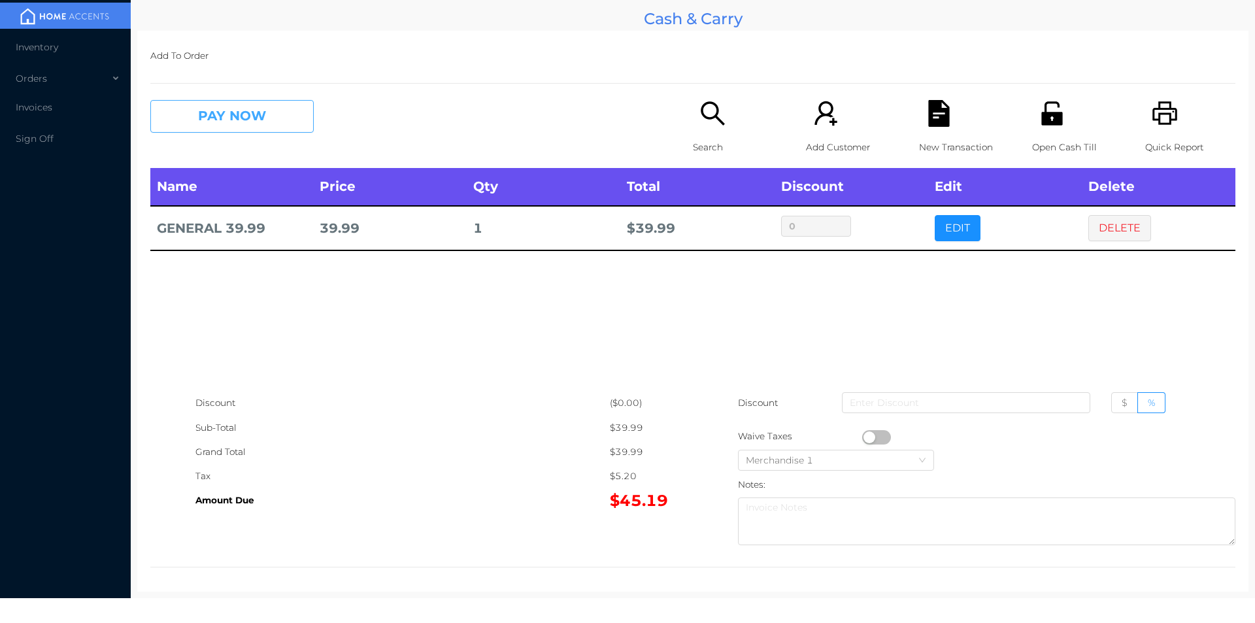
click at [229, 125] on button "PAY NOW" at bounding box center [231, 116] width 163 height 33
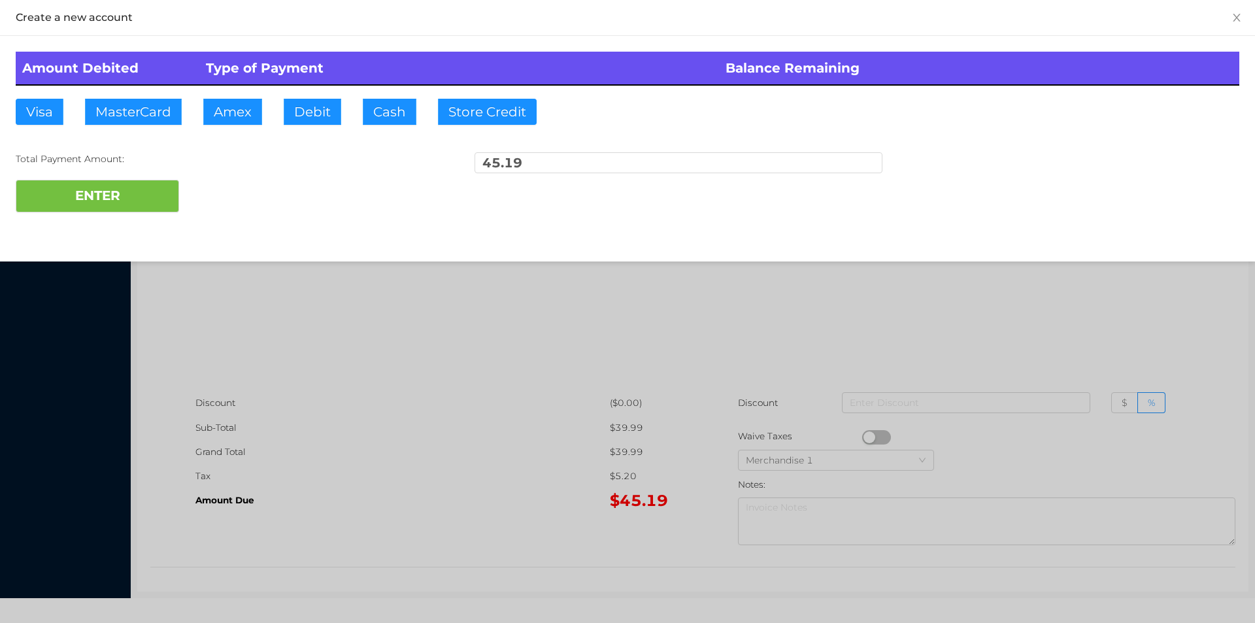
click at [317, 91] on div "Amount Debited Type of Payment Balance Remaining Visa MasterCard Amex Debit Cas…" at bounding box center [627, 132] width 1255 height 192
click at [172, 184] on button "ENTER" at bounding box center [97, 196] width 163 height 33
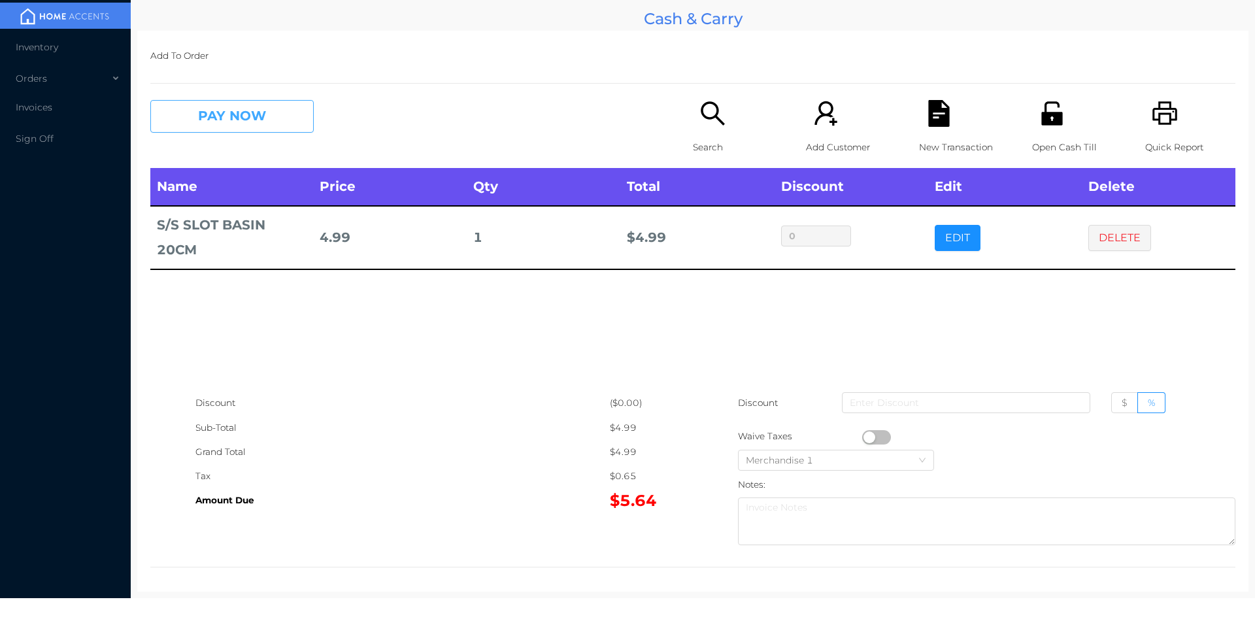
click at [255, 114] on button "PAY NOW" at bounding box center [231, 116] width 163 height 33
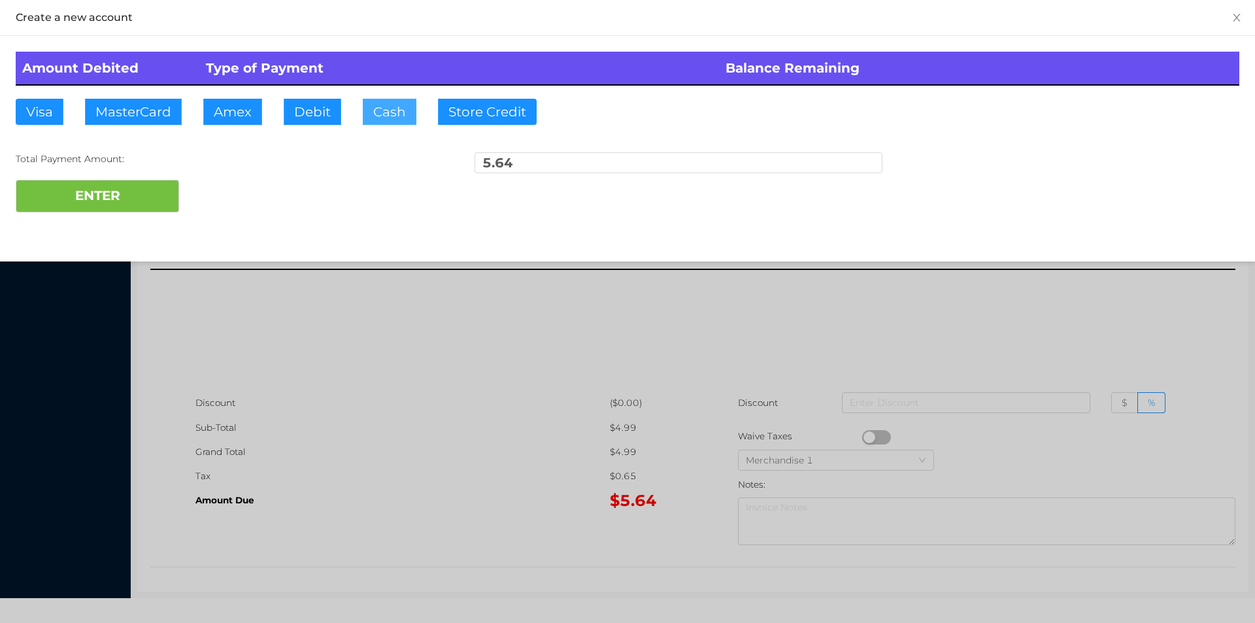
click at [369, 121] on button "Cash" at bounding box center [390, 112] width 54 height 26
click at [130, 199] on button "ENTER" at bounding box center [97, 196] width 163 height 33
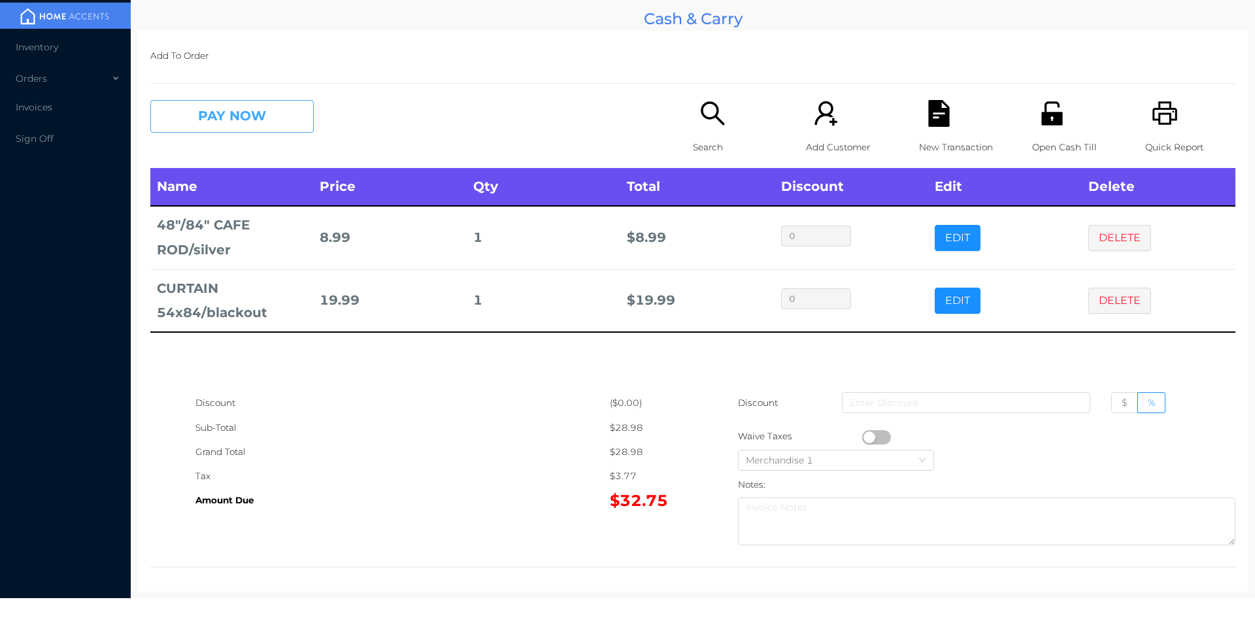
click at [313, 120] on button "PAY NOW" at bounding box center [231, 116] width 163 height 33
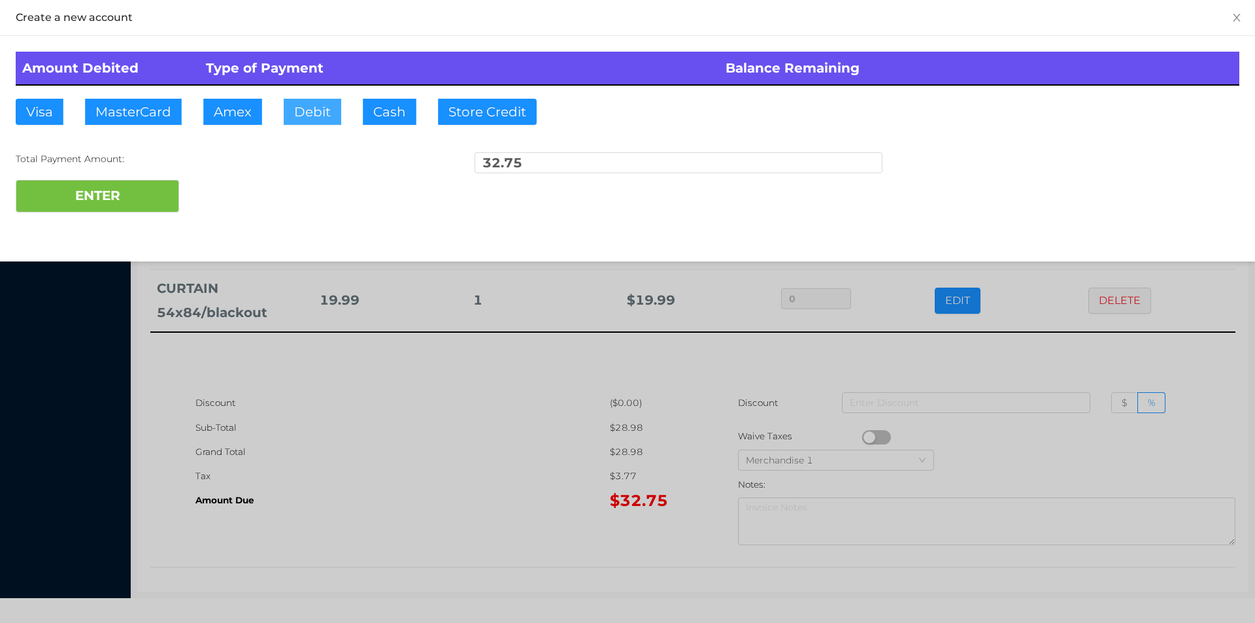
click at [314, 103] on button "Debit" at bounding box center [313, 112] width 58 height 26
click at [129, 203] on button "ENTER" at bounding box center [97, 196] width 163 height 33
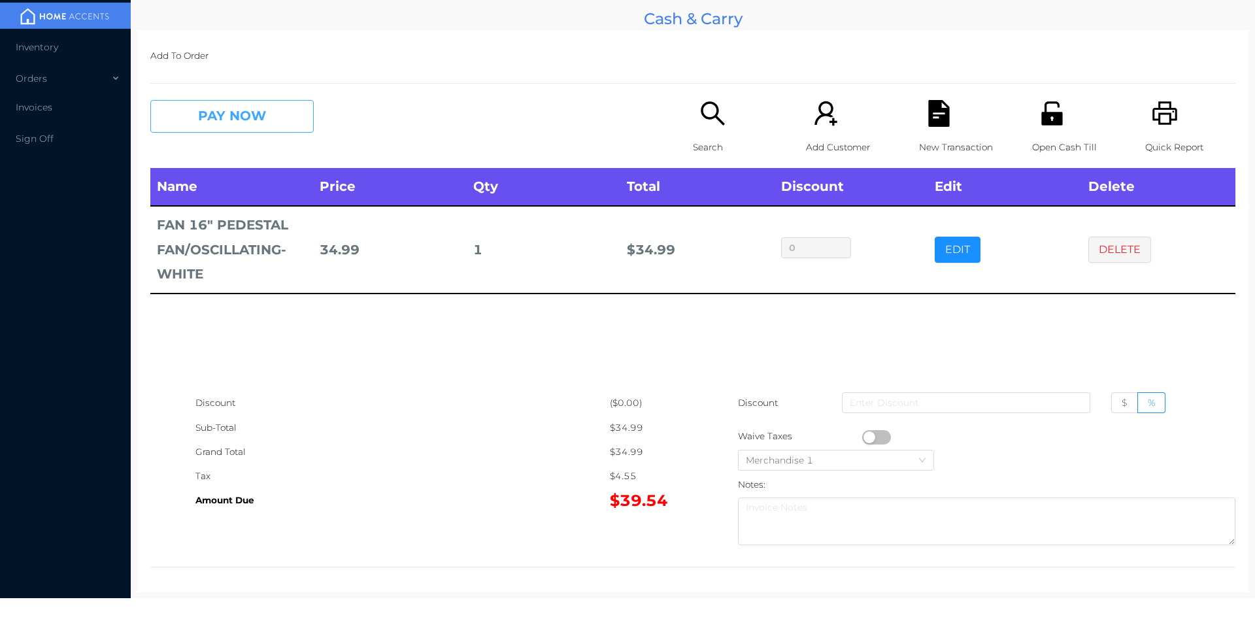
click at [219, 133] on button "PAY NOW" at bounding box center [231, 116] width 163 height 33
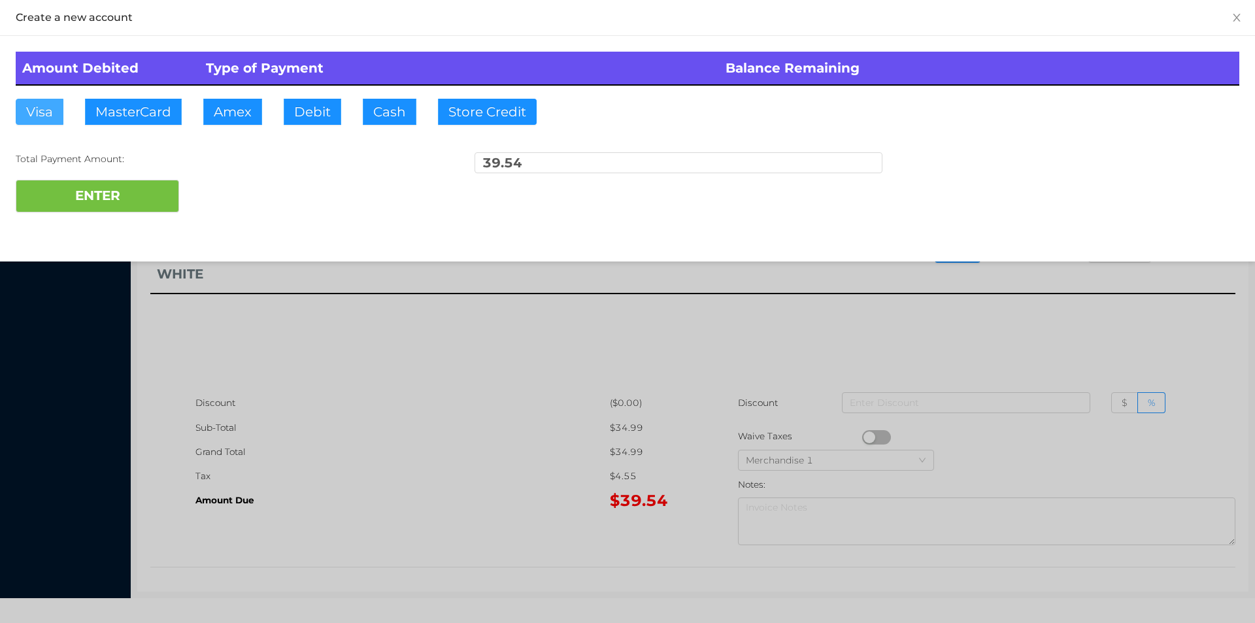
click at [34, 120] on button "Visa" at bounding box center [40, 112] width 48 height 26
click at [67, 192] on button "ENTER" at bounding box center [97, 196] width 163 height 33
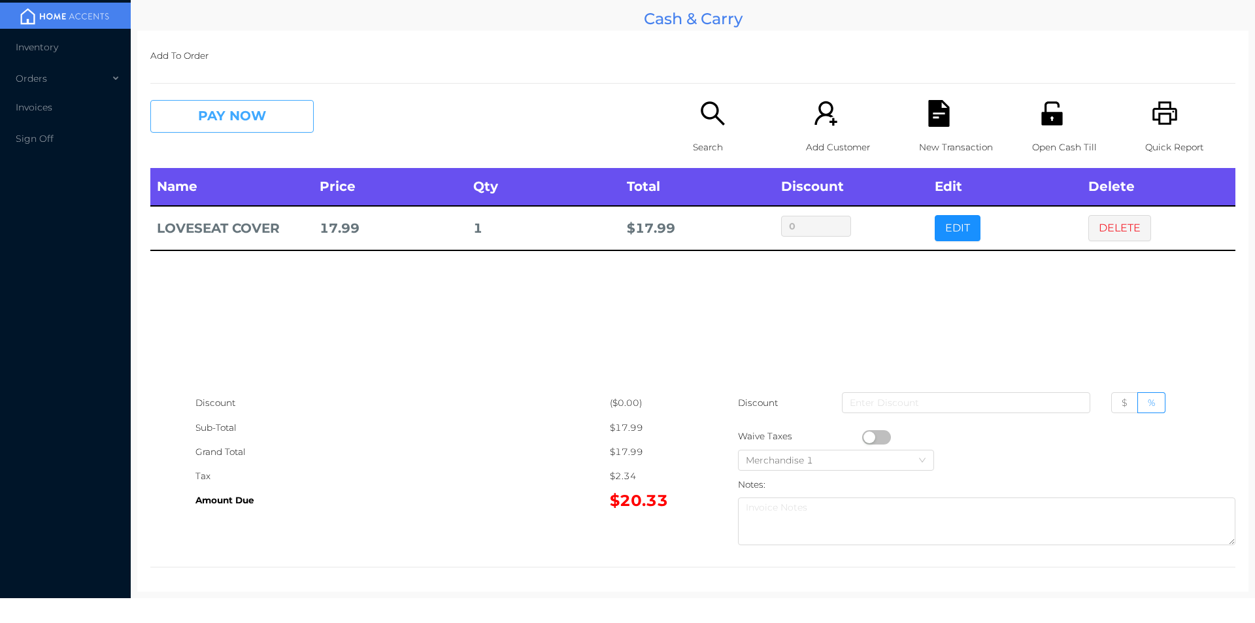
click at [204, 109] on button "PAY NOW" at bounding box center [231, 116] width 163 height 33
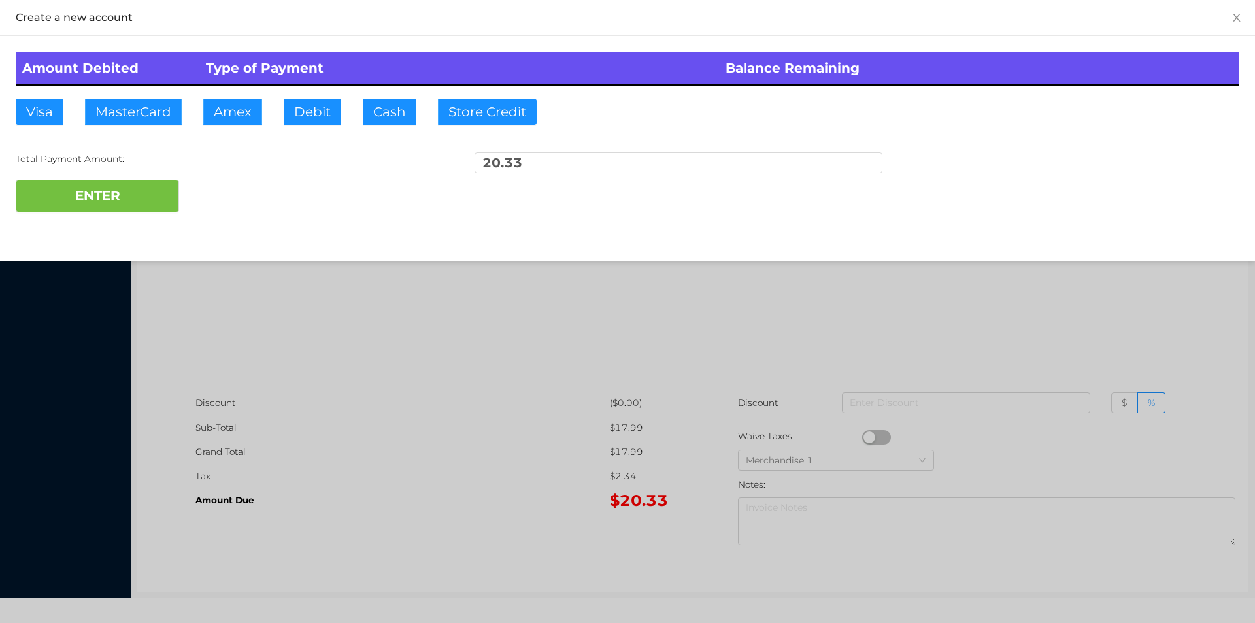
click at [469, 451] on div at bounding box center [627, 311] width 1255 height 623
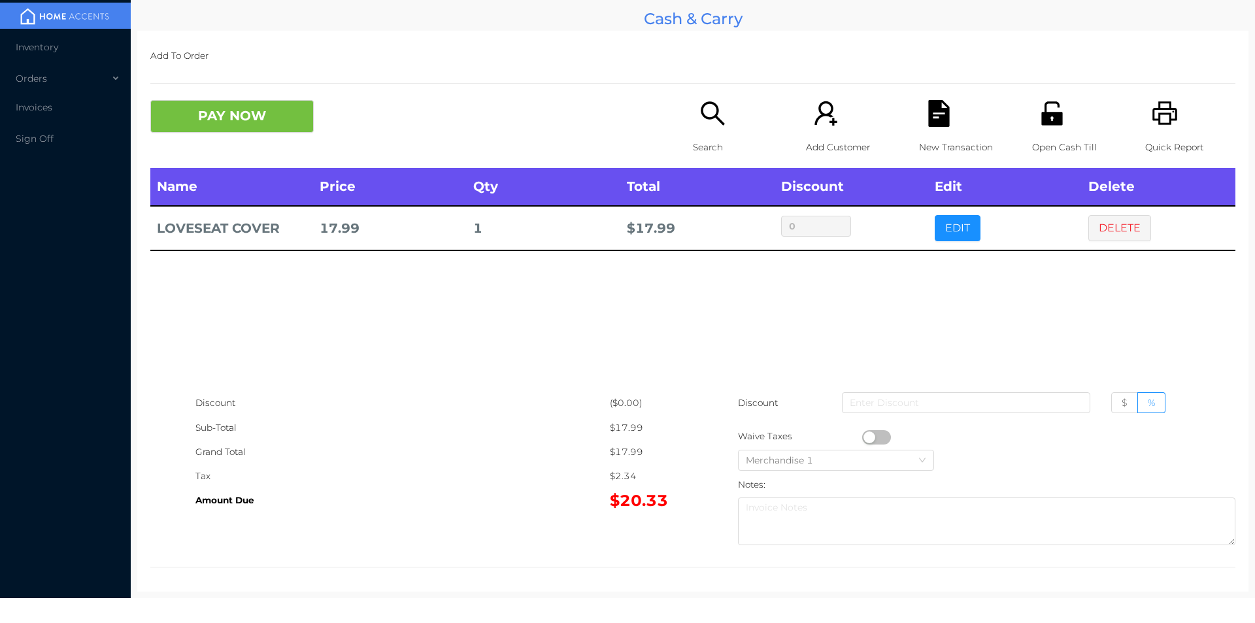
click at [938, 107] on icon "icon: file-text" at bounding box center [939, 113] width 27 height 27
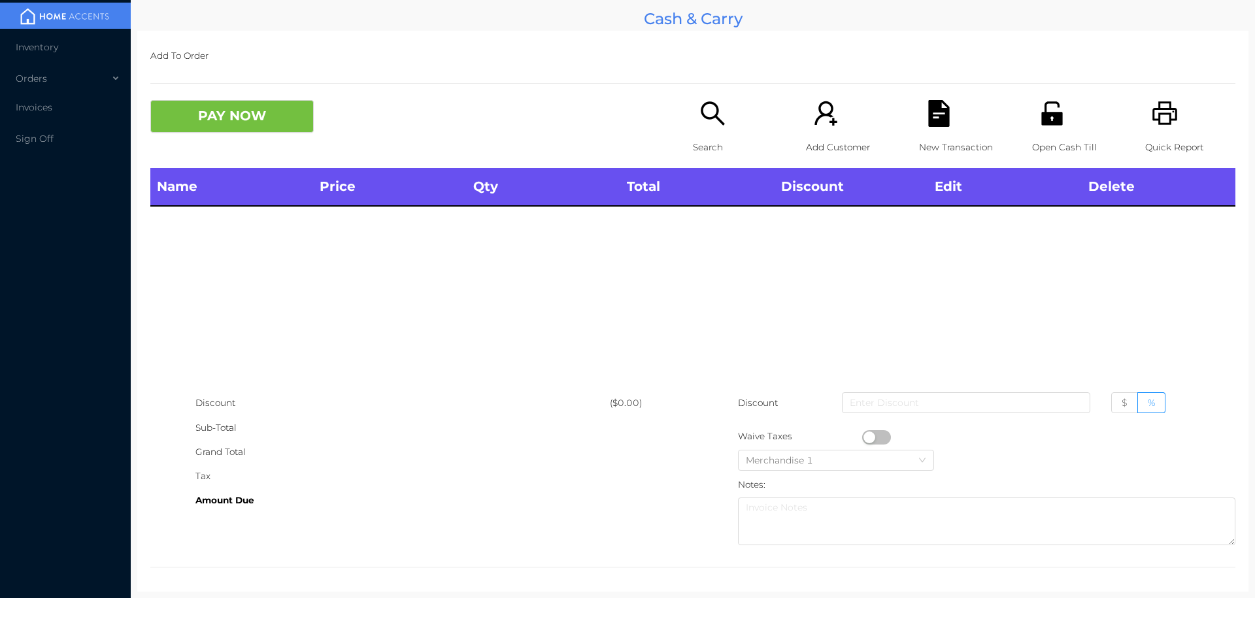
click at [1063, 124] on div "Open Cash Till" at bounding box center [1077, 134] width 90 height 68
click at [1065, 151] on p "Open Cash Till" at bounding box center [1077, 147] width 90 height 24
click at [1066, 116] on div "Open Cash Till" at bounding box center [1077, 134] width 90 height 68
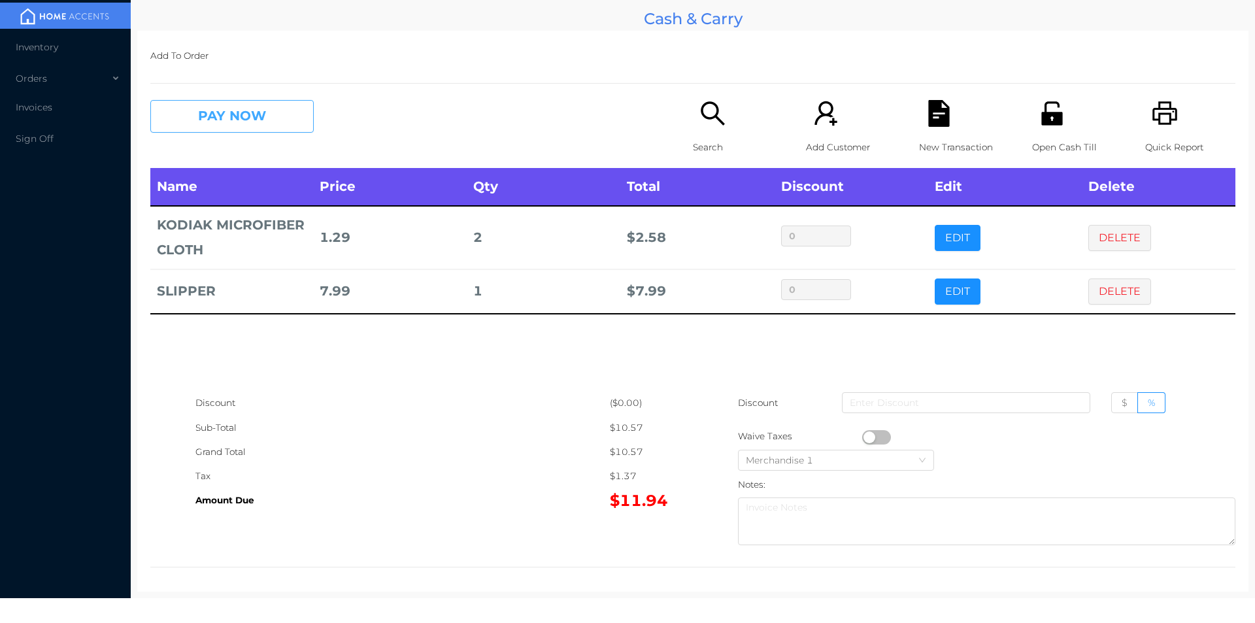
click at [188, 108] on button "PAY NOW" at bounding box center [231, 116] width 163 height 33
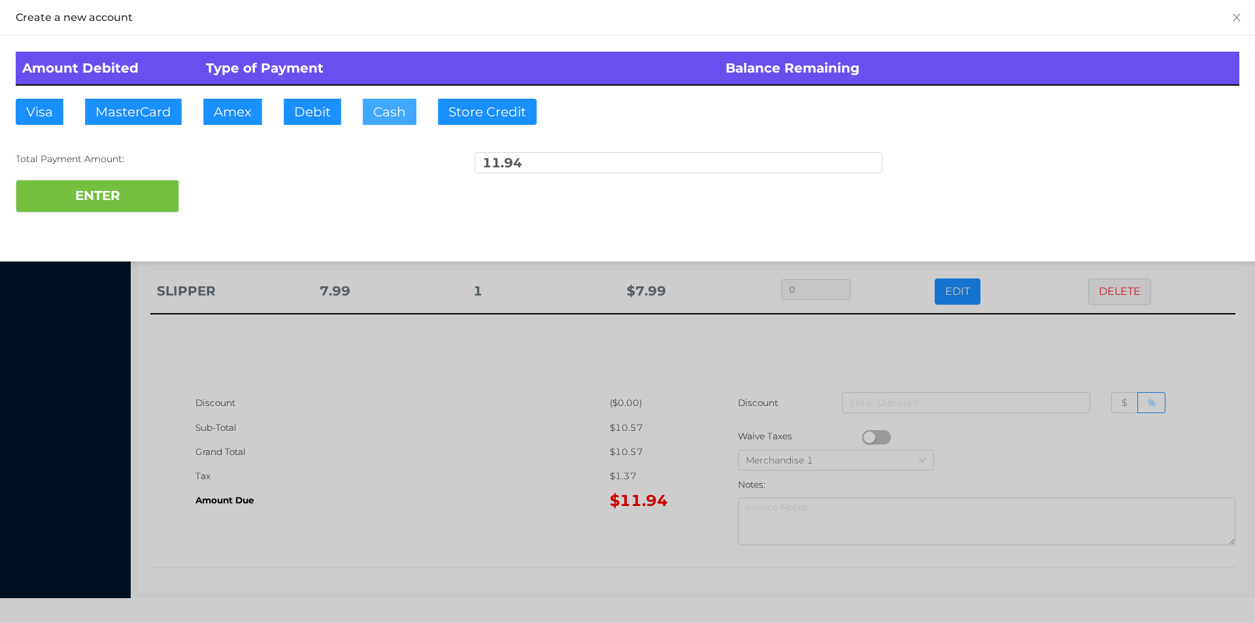
click at [380, 122] on button "Cash" at bounding box center [390, 112] width 54 height 26
type input "20."
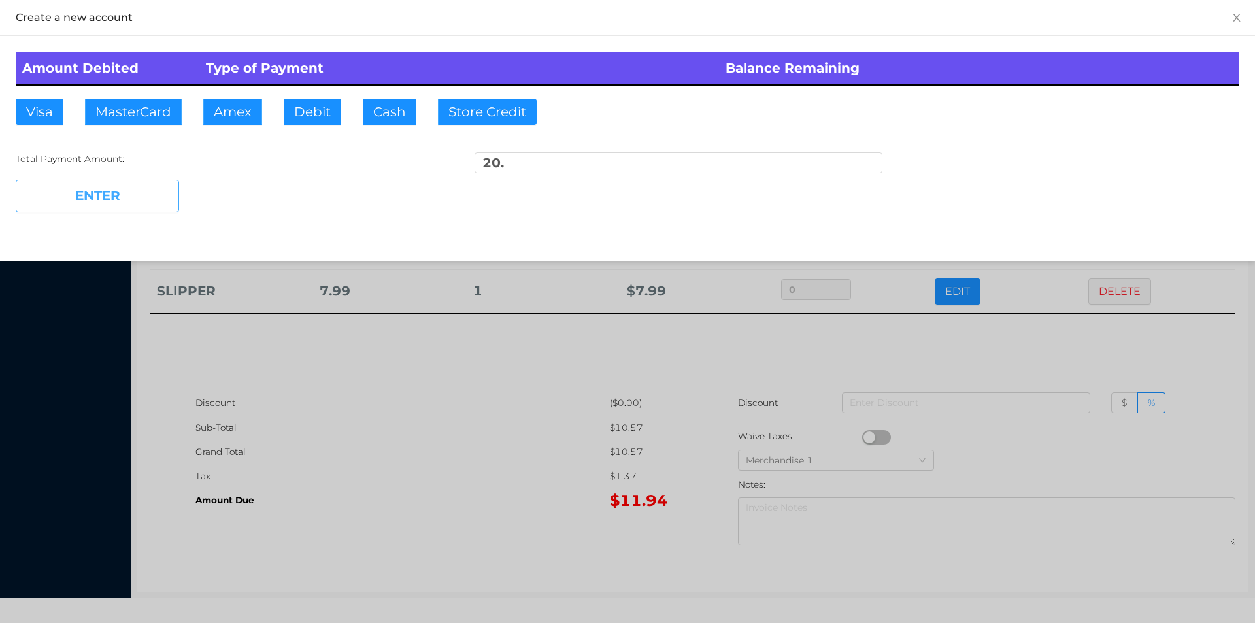
click at [89, 204] on button "ENTER" at bounding box center [97, 196] width 163 height 33
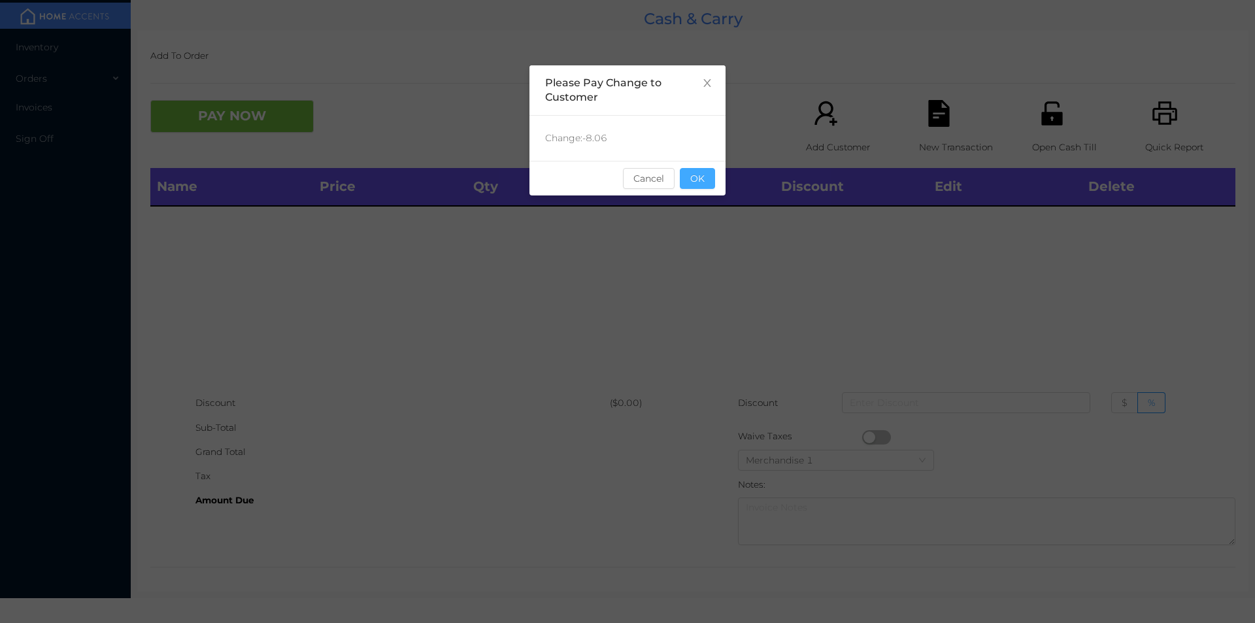
click at [686, 183] on button "OK" at bounding box center [697, 178] width 35 height 21
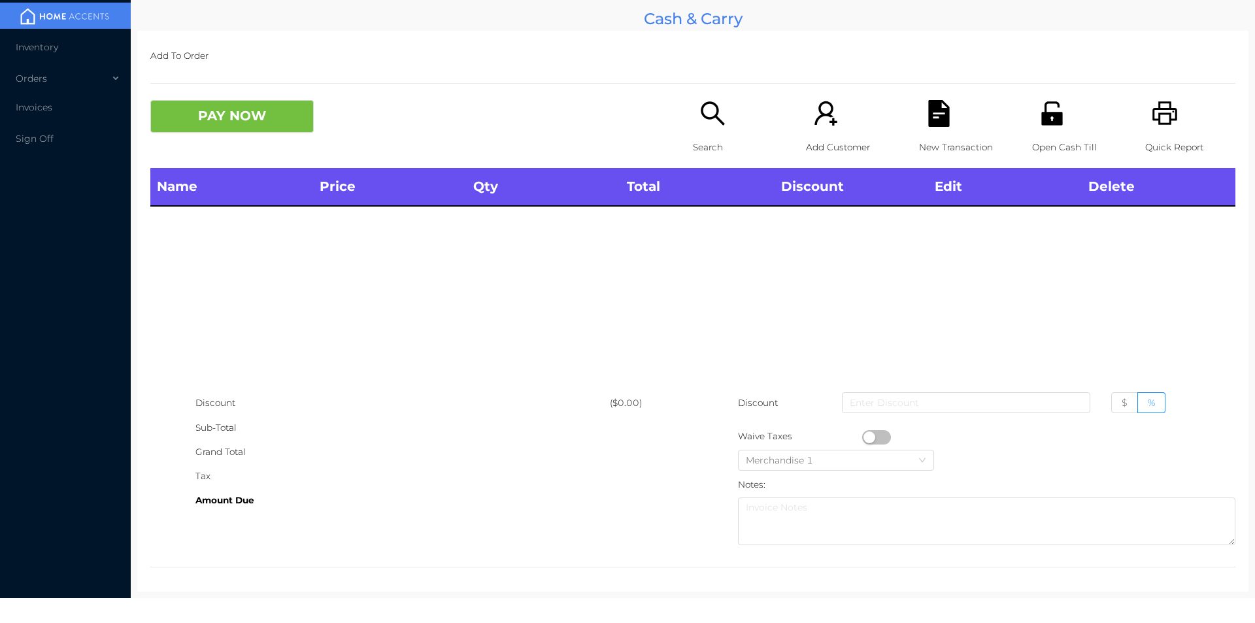
click at [737, 273] on div "Name Price Qty Total Discount Edit Delete" at bounding box center [692, 279] width 1085 height 223
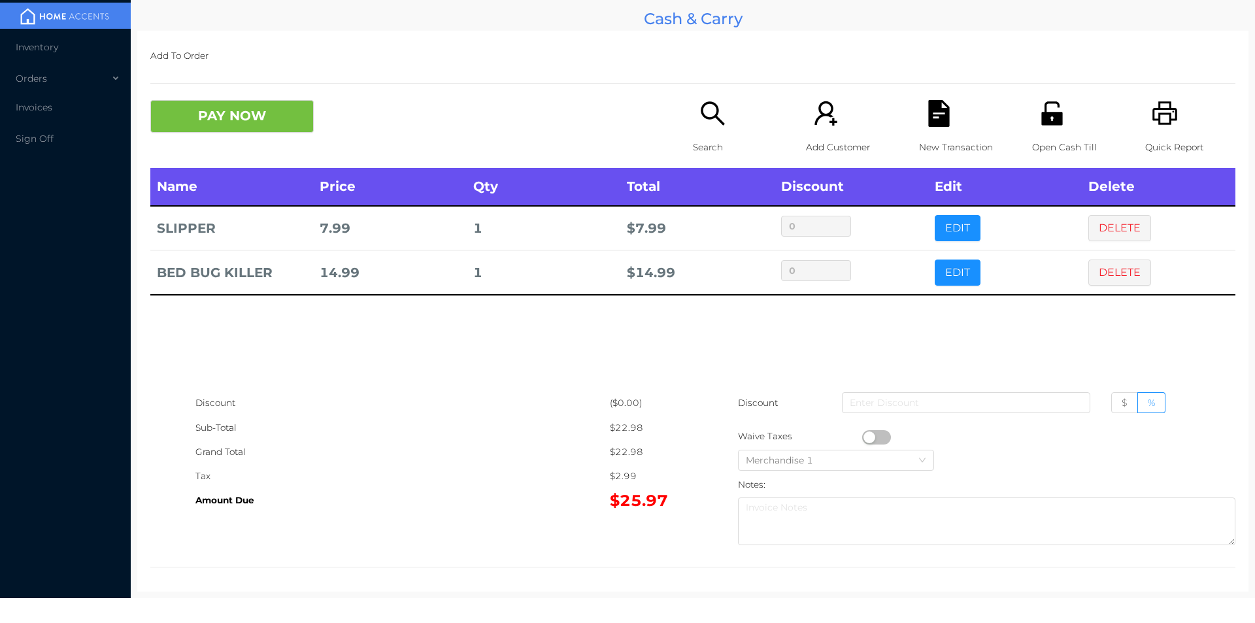
click at [867, 435] on button "button" at bounding box center [876, 437] width 29 height 14
click at [1090, 227] on button "DELETE" at bounding box center [1119, 228] width 63 height 26
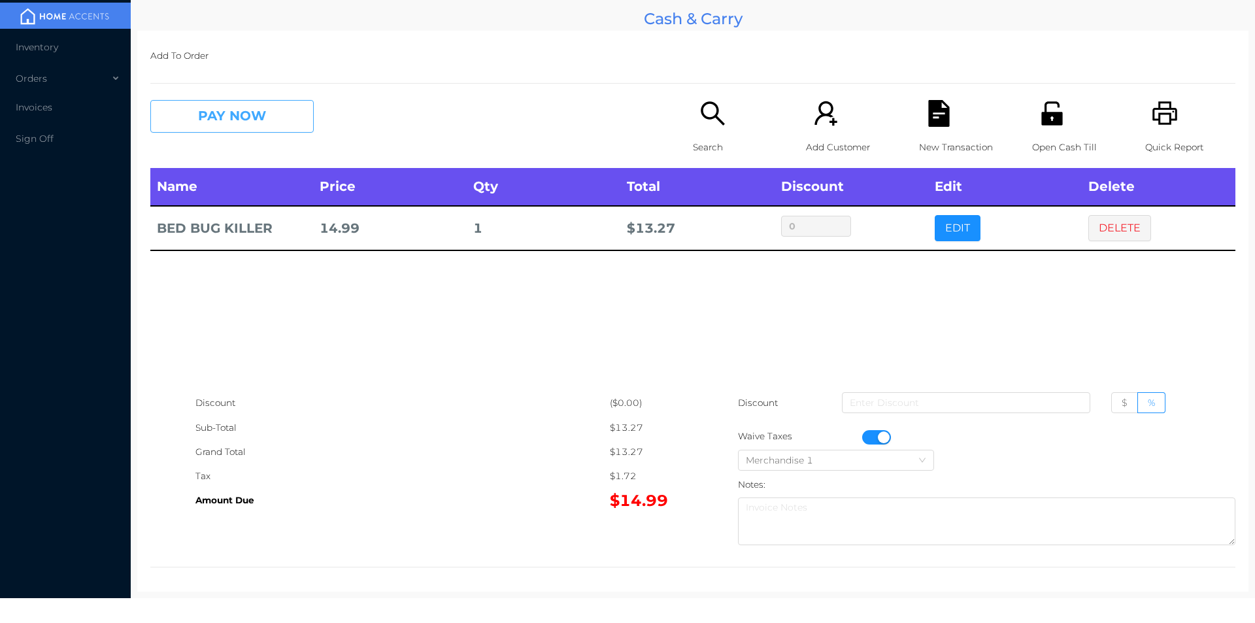
click at [215, 112] on button "PAY NOW" at bounding box center [231, 116] width 163 height 33
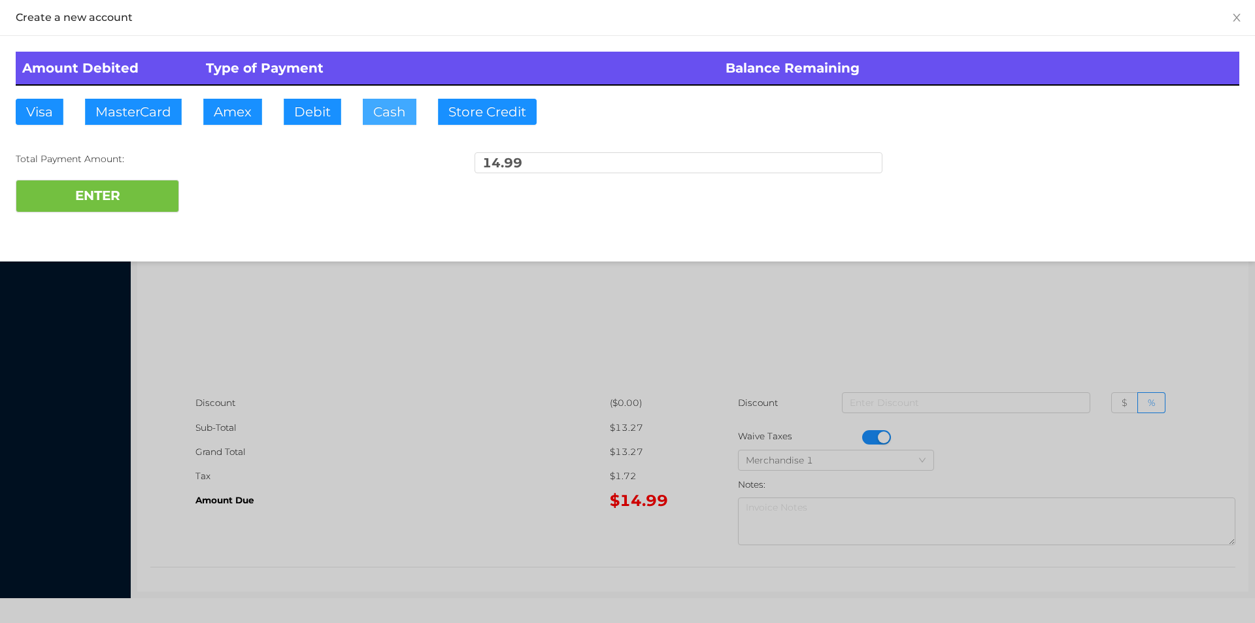
click at [378, 110] on button "Cash" at bounding box center [390, 112] width 54 height 26
type input "20."
click at [120, 192] on button "ENTER" at bounding box center [97, 196] width 163 height 33
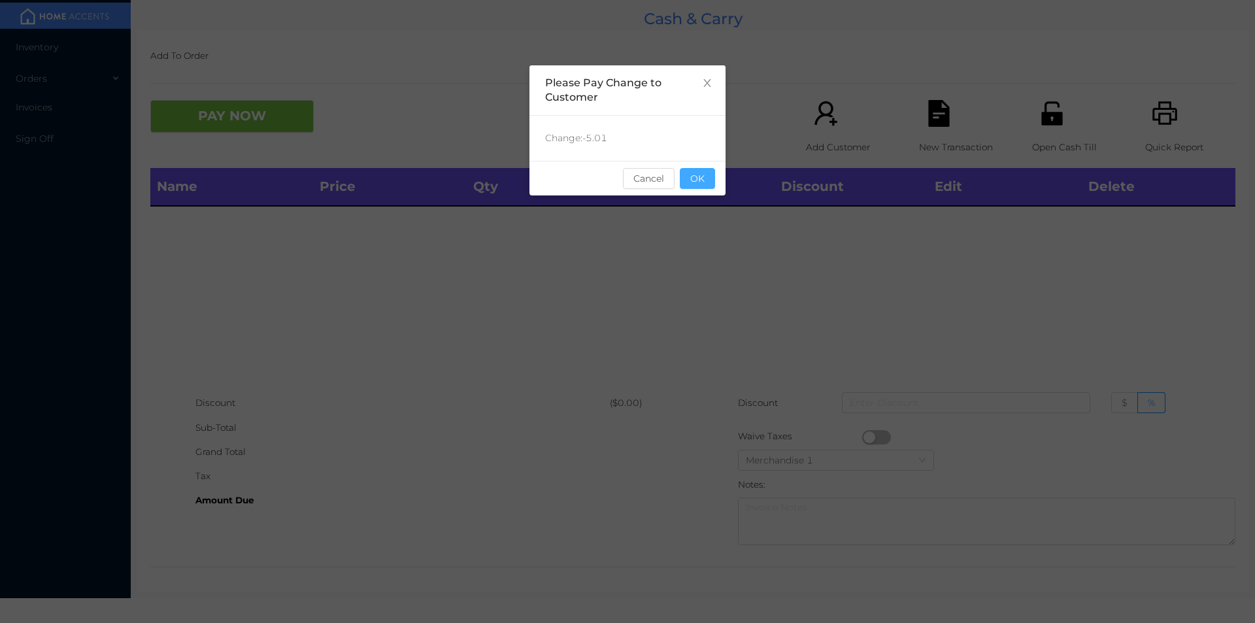
click at [693, 178] on button "OK" at bounding box center [697, 178] width 35 height 21
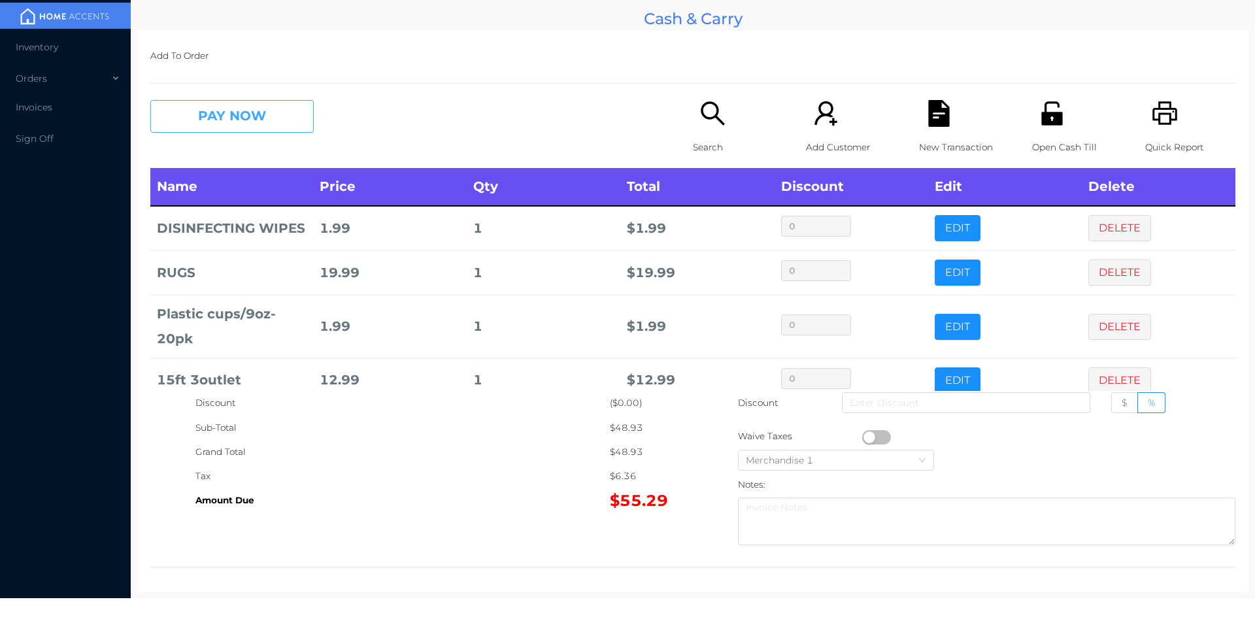
click at [222, 122] on button "PAY NOW" at bounding box center [231, 116] width 163 height 33
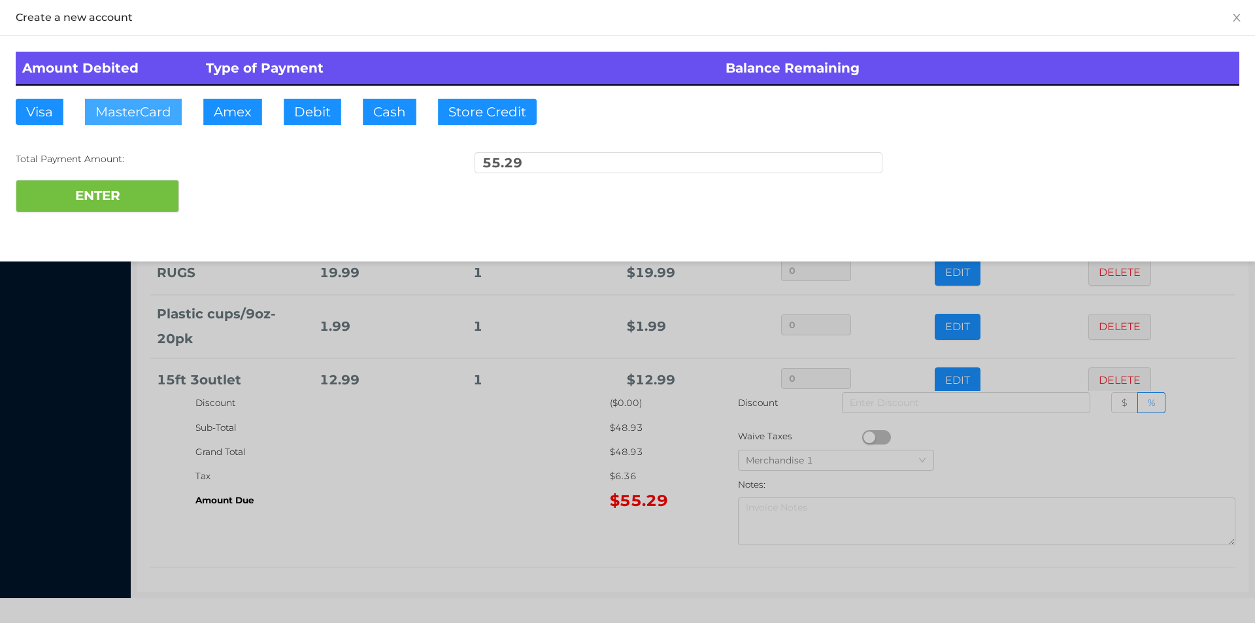
click at [135, 114] on button "MasterCard" at bounding box center [133, 112] width 97 height 26
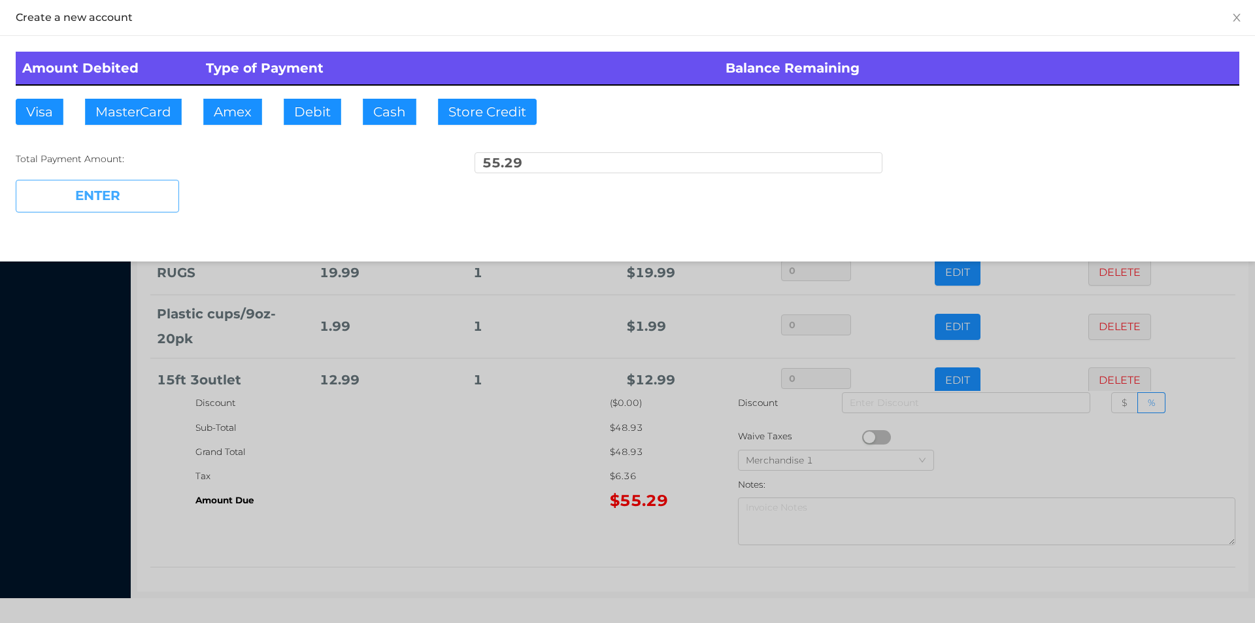
click at [98, 193] on button "ENTER" at bounding box center [97, 196] width 163 height 33
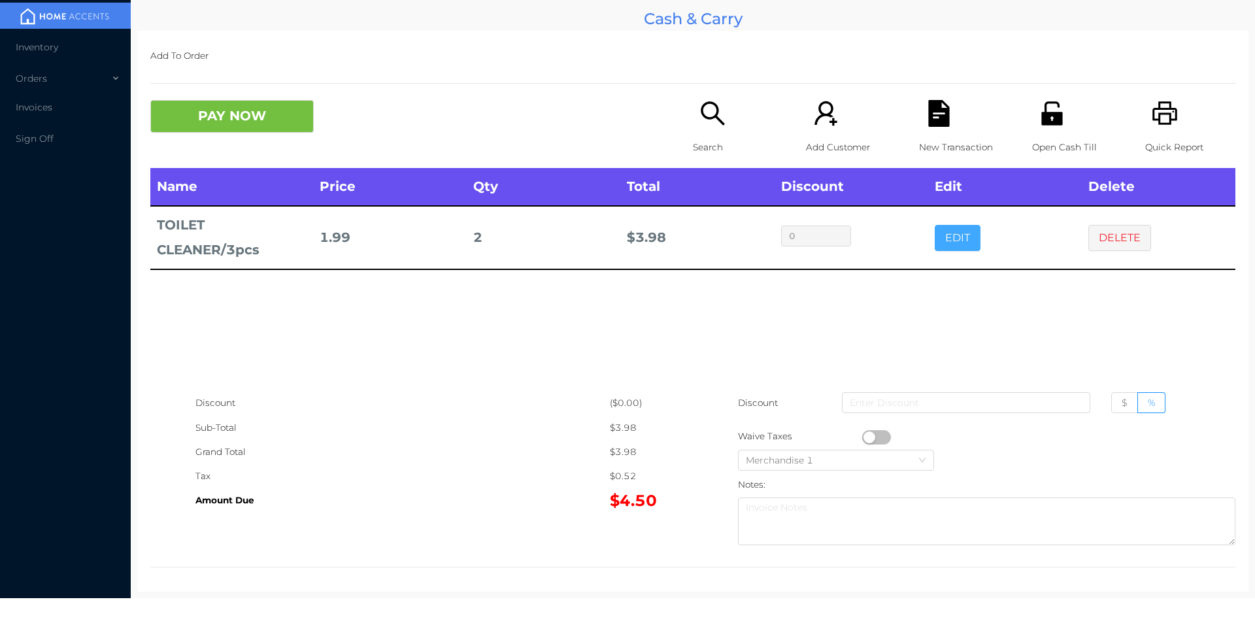
click at [941, 248] on button "EDIT" at bounding box center [958, 238] width 46 height 26
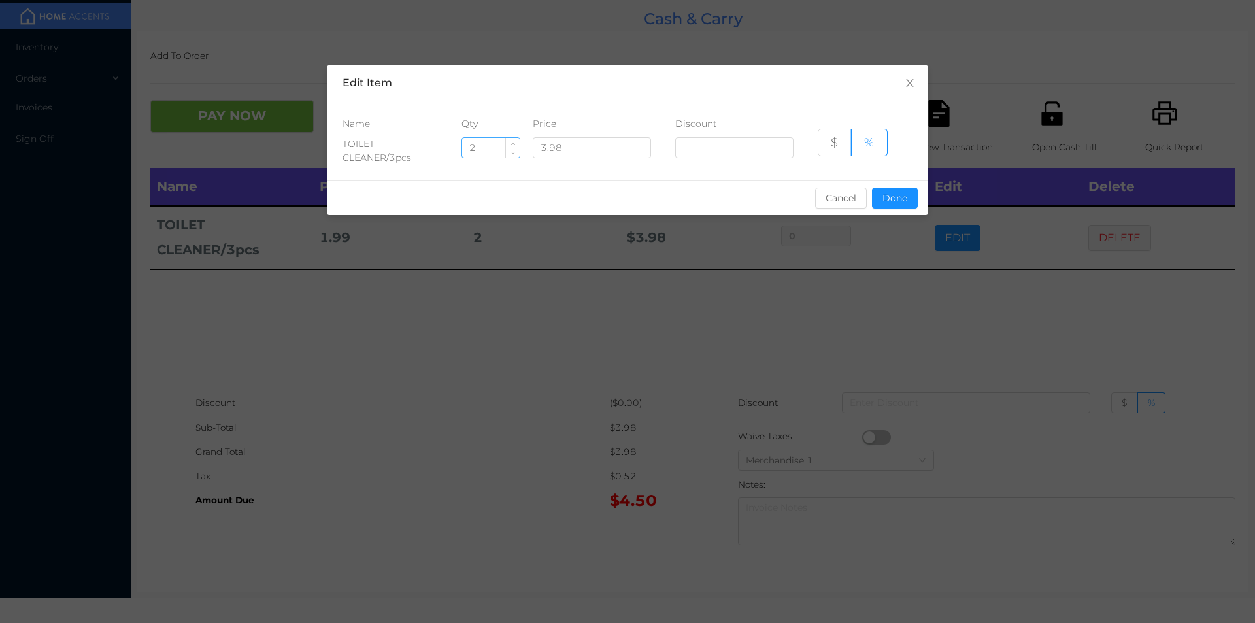
click at [488, 150] on input "2" at bounding box center [491, 148] width 58 height 20
type input "9"
click at [894, 205] on button "Done" at bounding box center [895, 198] width 46 height 21
type input "0%"
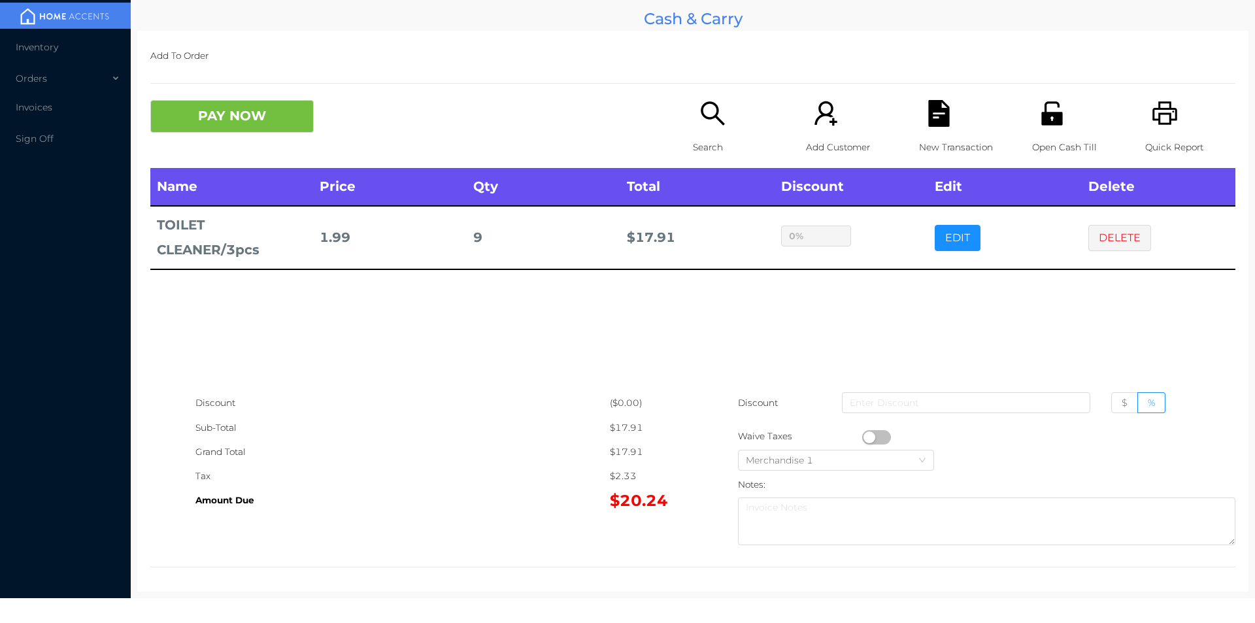
click at [873, 282] on div "sentinelStart Edit Item Name Qty Price Discount TOILET CLEANER/3pcs 9 3.98 $ % …" at bounding box center [627, 311] width 1255 height 623
click at [1052, 117] on icon "icon: unlock" at bounding box center [1051, 113] width 21 height 24
click at [1116, 239] on button "DELETE" at bounding box center [1119, 238] width 63 height 26
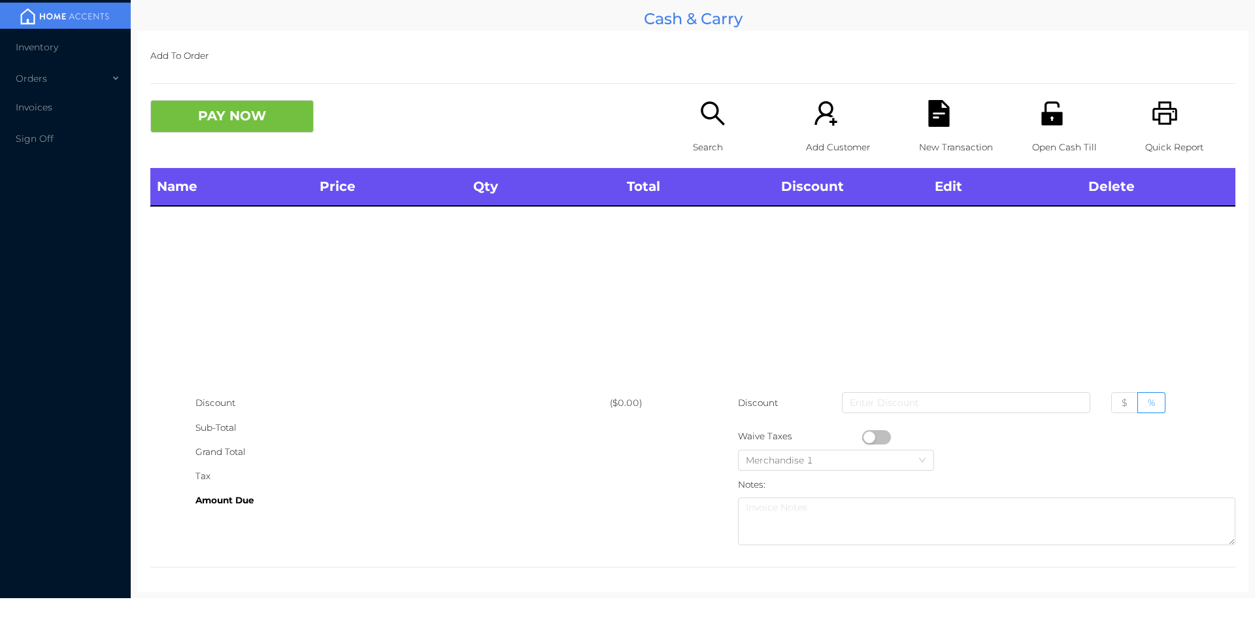
click at [705, 131] on div "Search" at bounding box center [738, 134] width 90 height 68
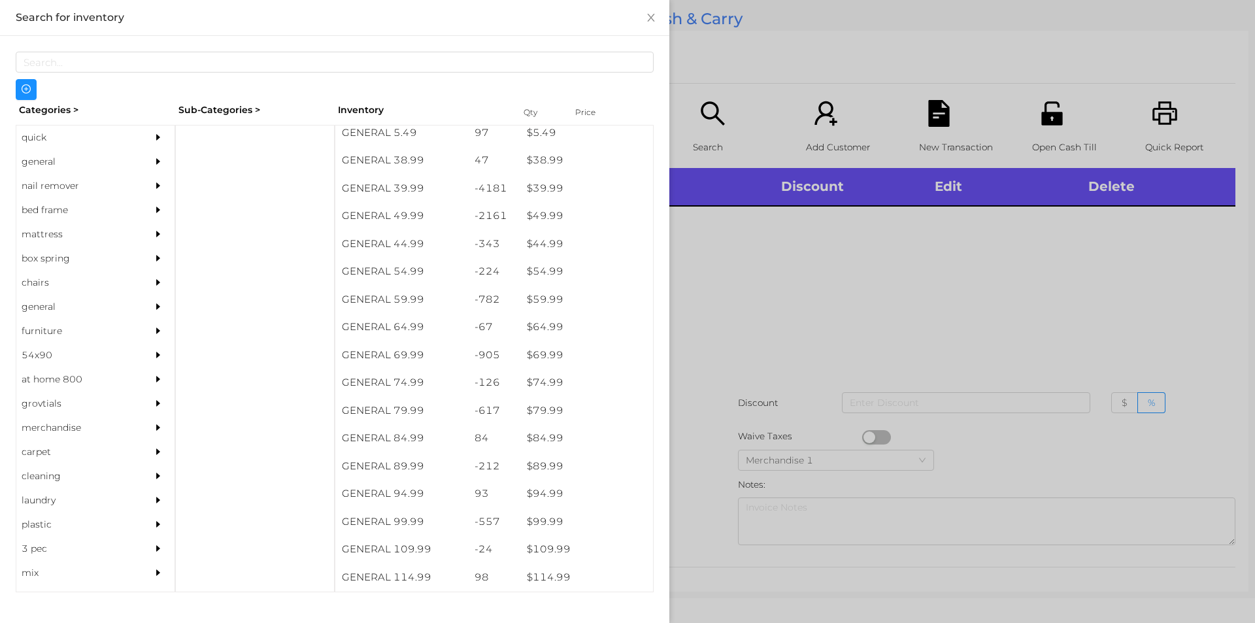
scroll to position [701, 0]
click at [55, 145] on div "quick" at bounding box center [75, 137] width 119 height 24
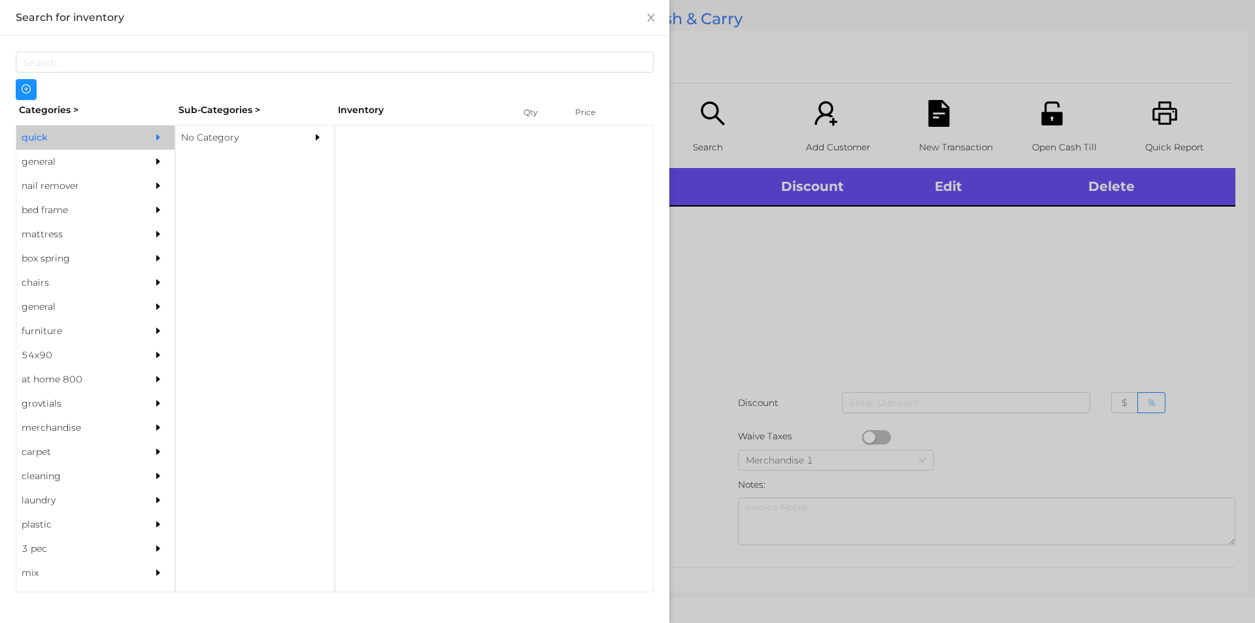
click at [39, 127] on div "quick" at bounding box center [75, 137] width 119 height 24
click at [193, 137] on div "No Category" at bounding box center [235, 137] width 119 height 24
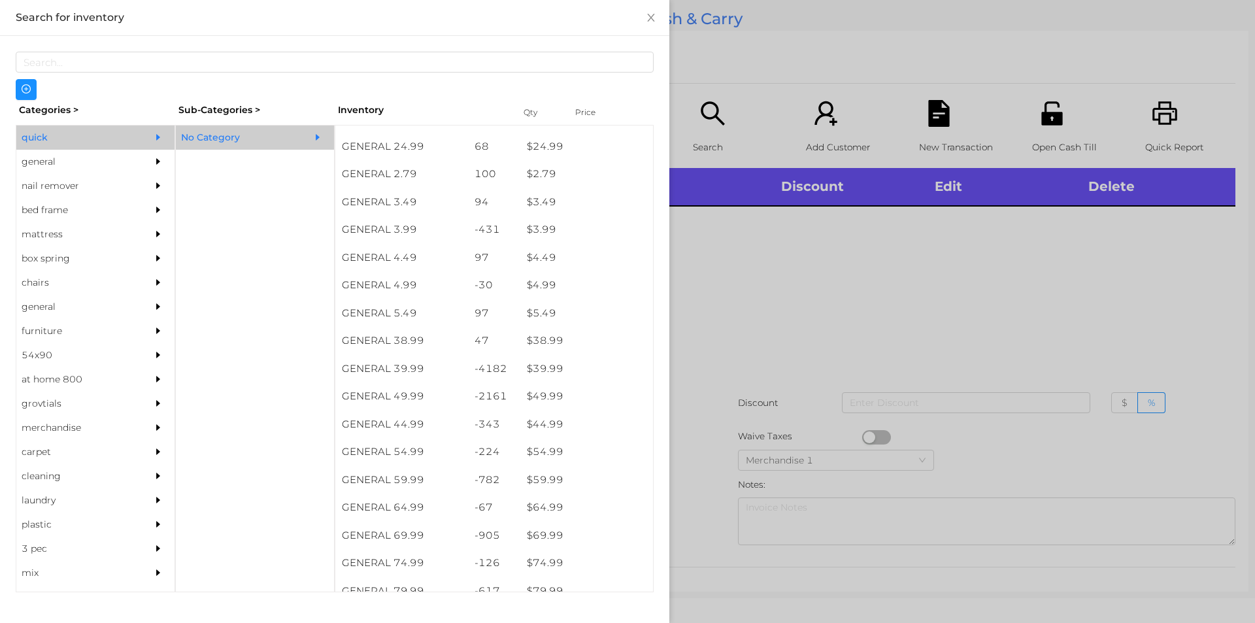
scroll to position [521, 0]
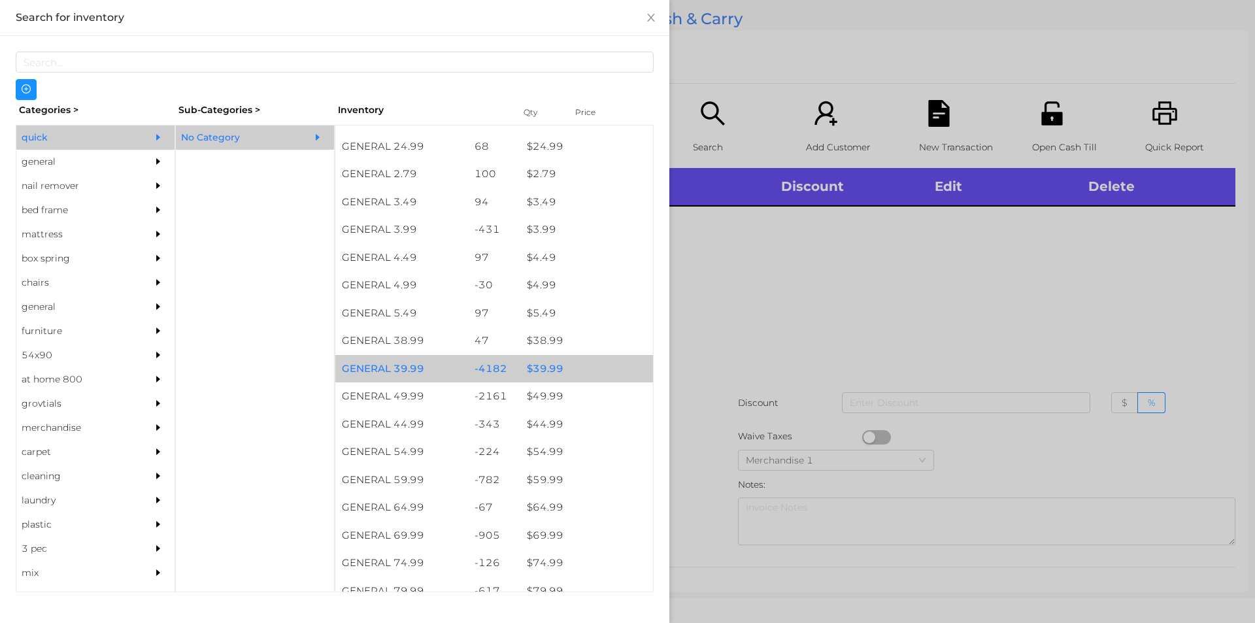
click at [543, 373] on div "$ 39.99" at bounding box center [586, 369] width 133 height 28
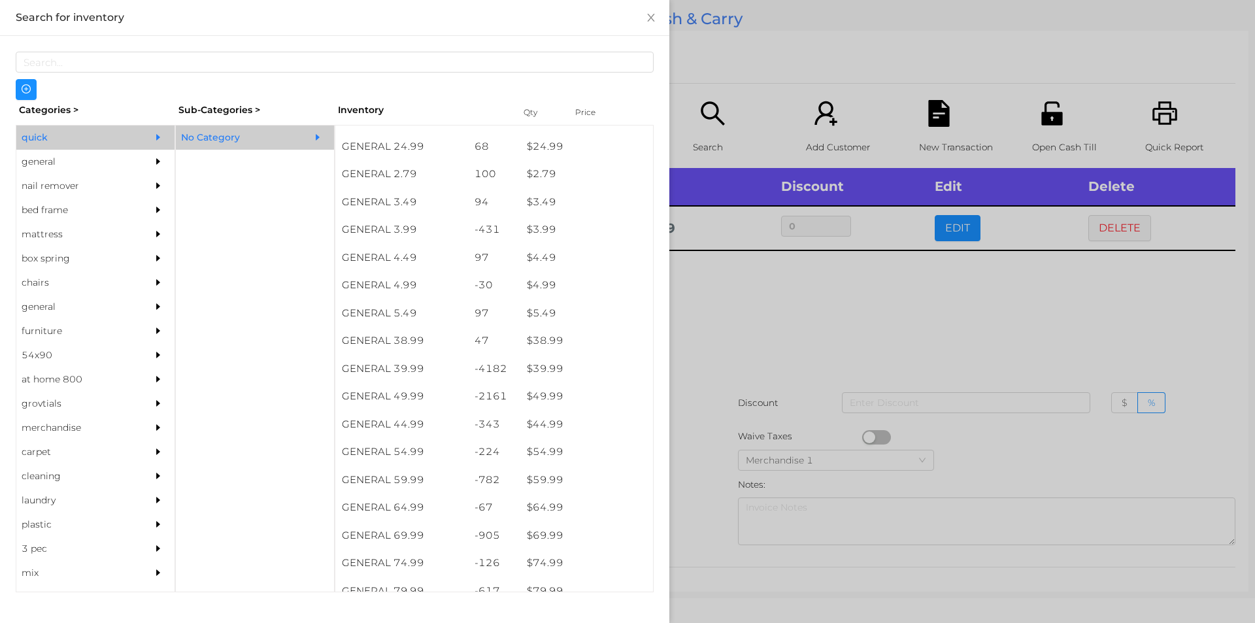
click at [743, 288] on div at bounding box center [627, 311] width 1255 height 623
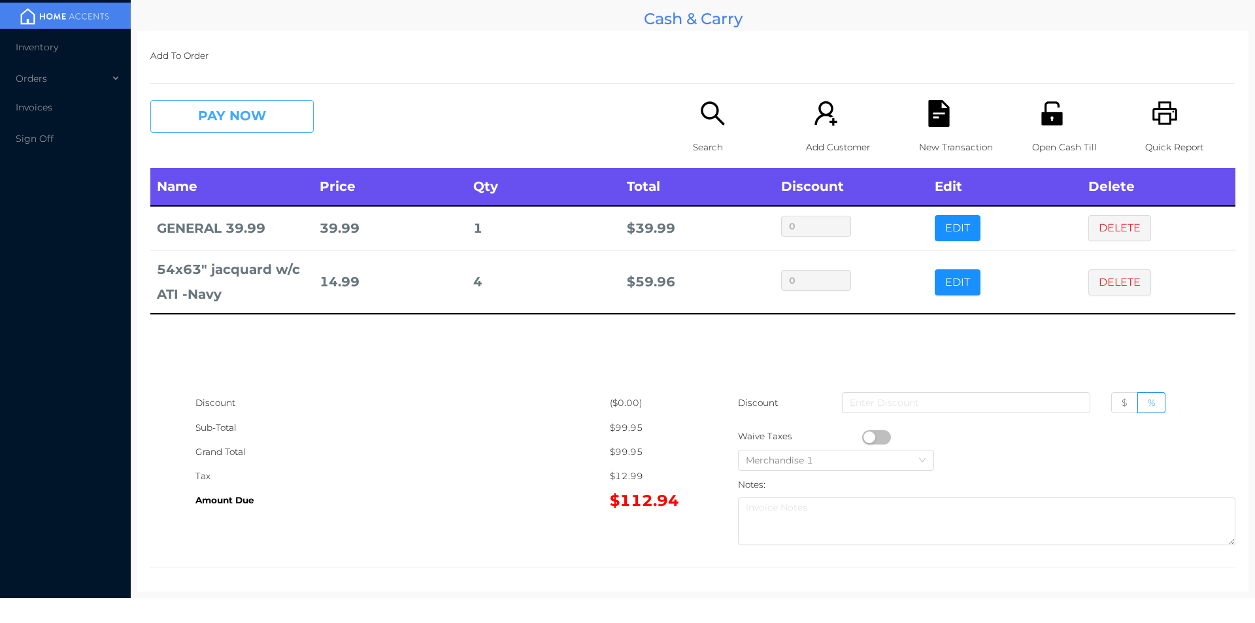
click at [211, 125] on button "PAY NOW" at bounding box center [231, 116] width 163 height 33
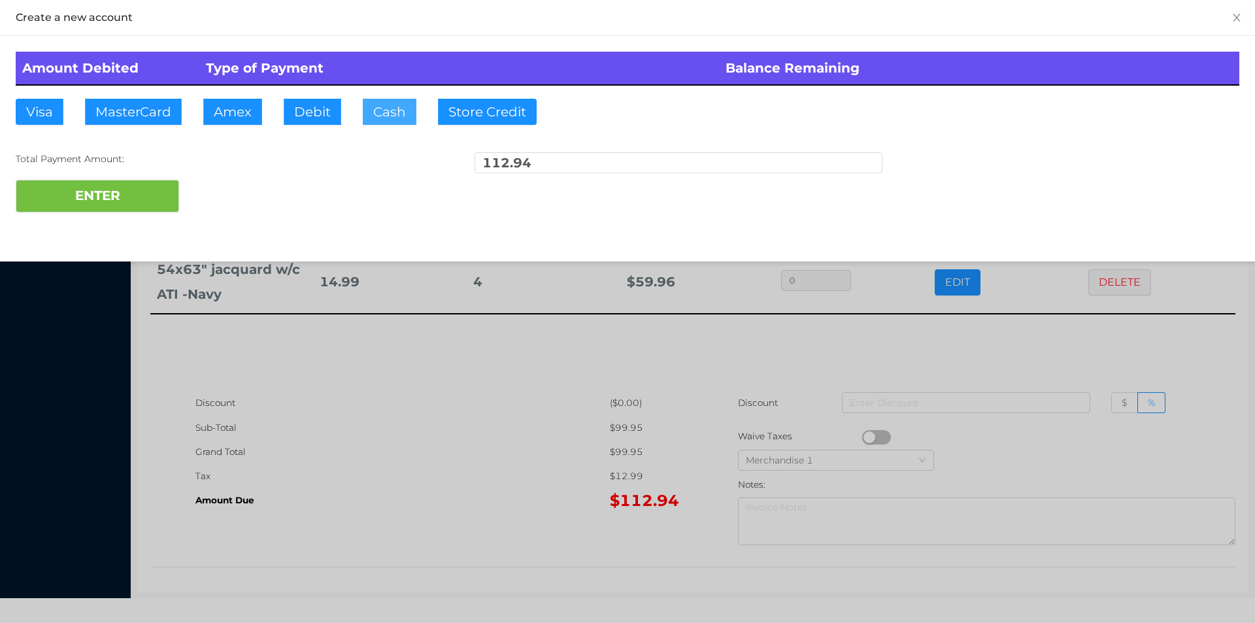
click at [371, 116] on button "Cash" at bounding box center [390, 112] width 54 height 26
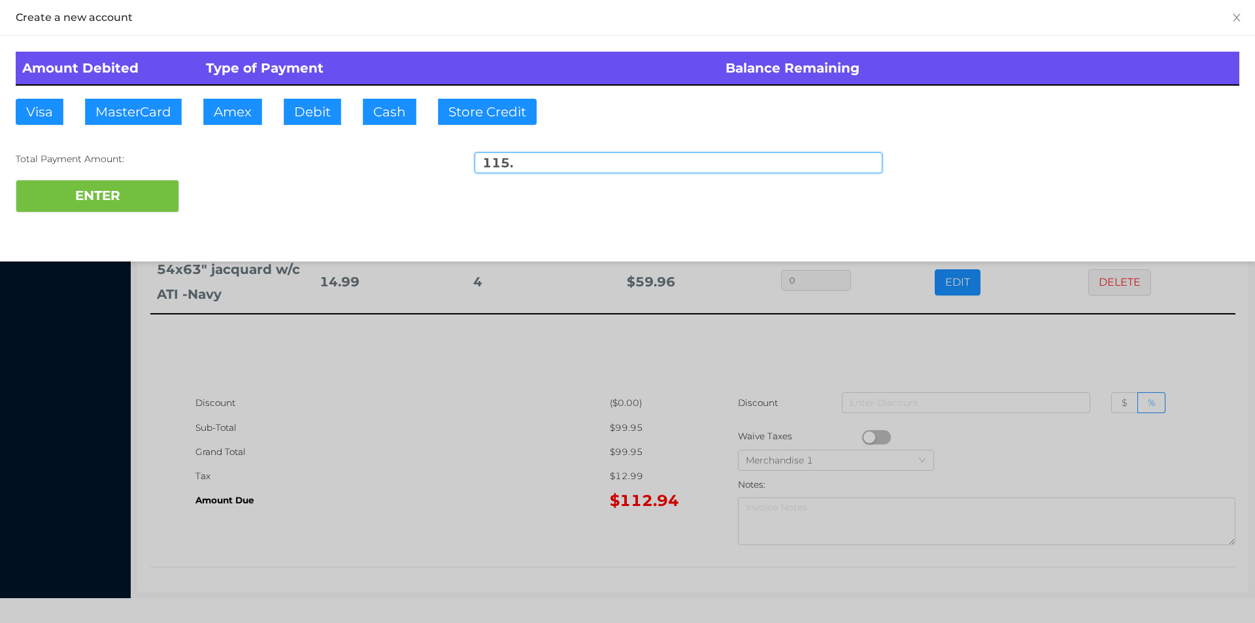
type input "115."
click at [124, 224] on div "Amount Debited Type of Payment Balance Remaining Visa MasterCard Amex Debit Cas…" at bounding box center [627, 132] width 1255 height 192
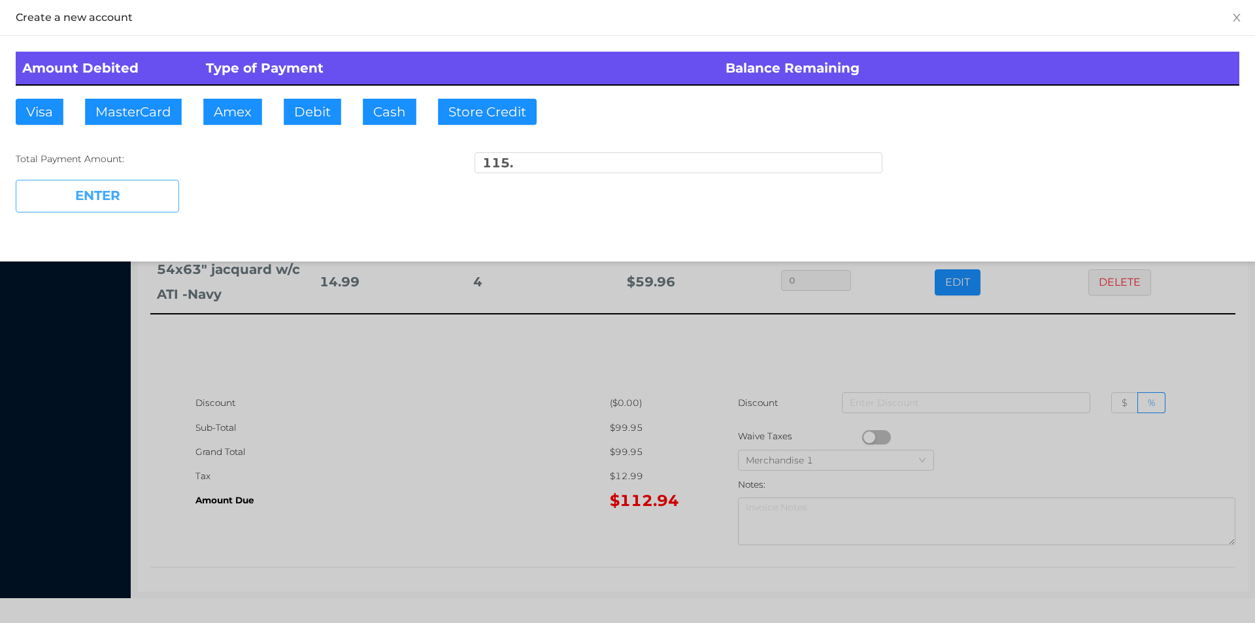
click at [77, 196] on button "ENTER" at bounding box center [97, 196] width 163 height 33
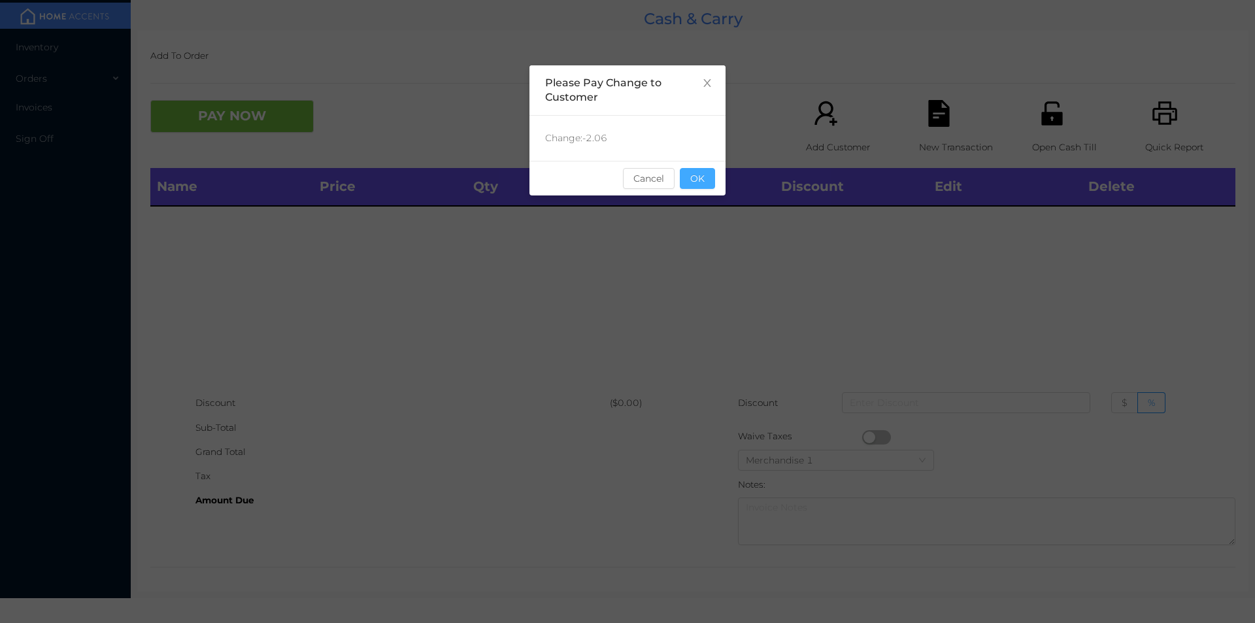
click at [705, 179] on button "OK" at bounding box center [697, 178] width 35 height 21
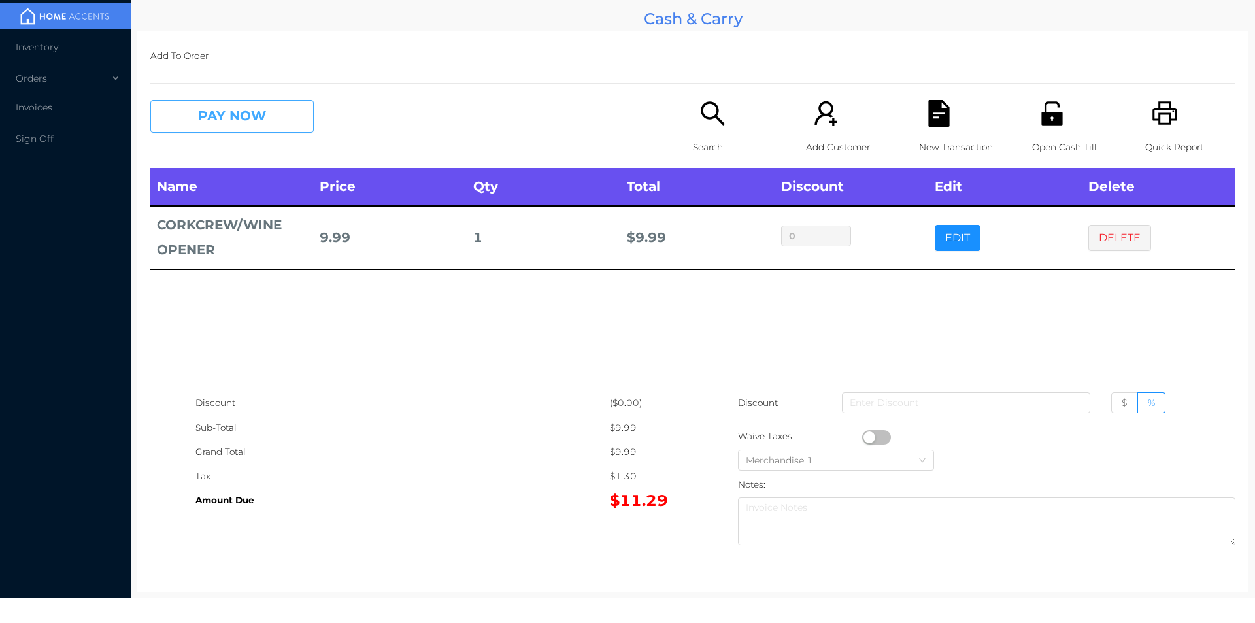
click at [205, 129] on button "PAY NOW" at bounding box center [231, 116] width 163 height 33
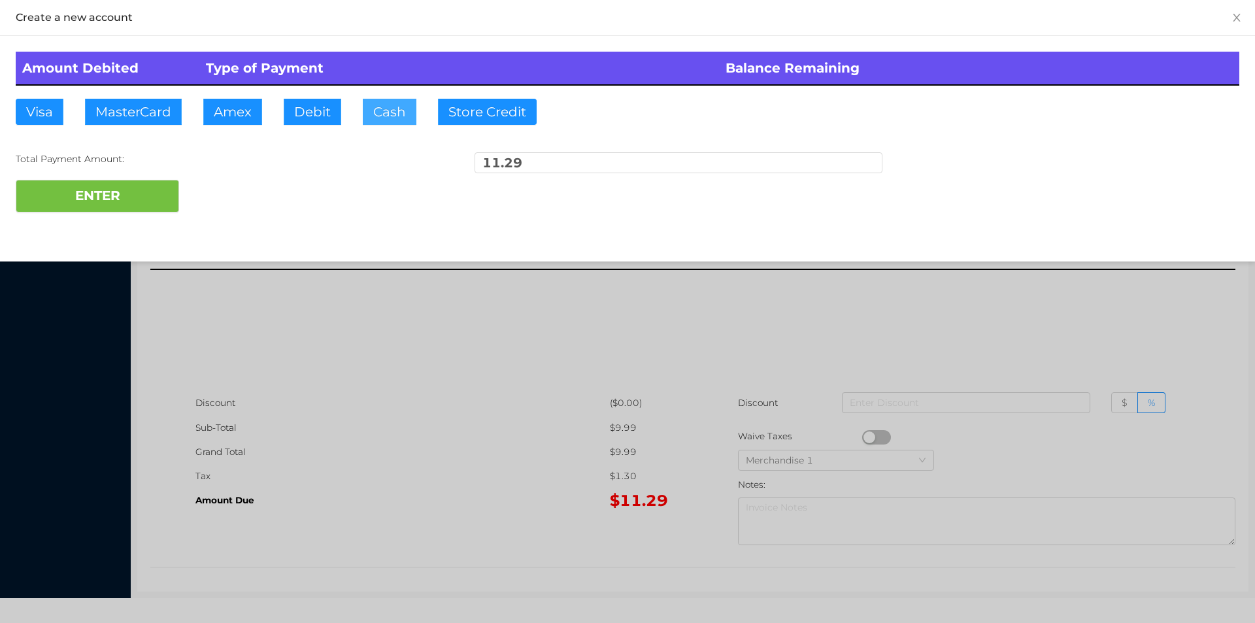
click at [377, 115] on button "Cash" at bounding box center [390, 112] width 54 height 26
type input "20."
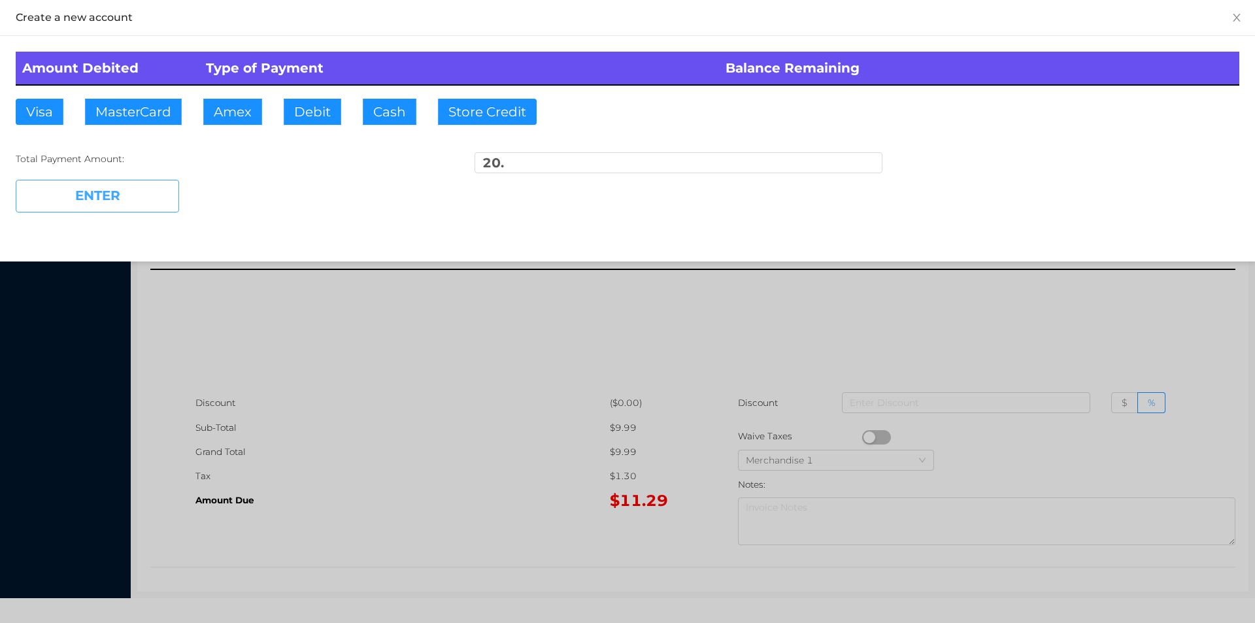
click at [91, 193] on button "ENTER" at bounding box center [97, 196] width 163 height 33
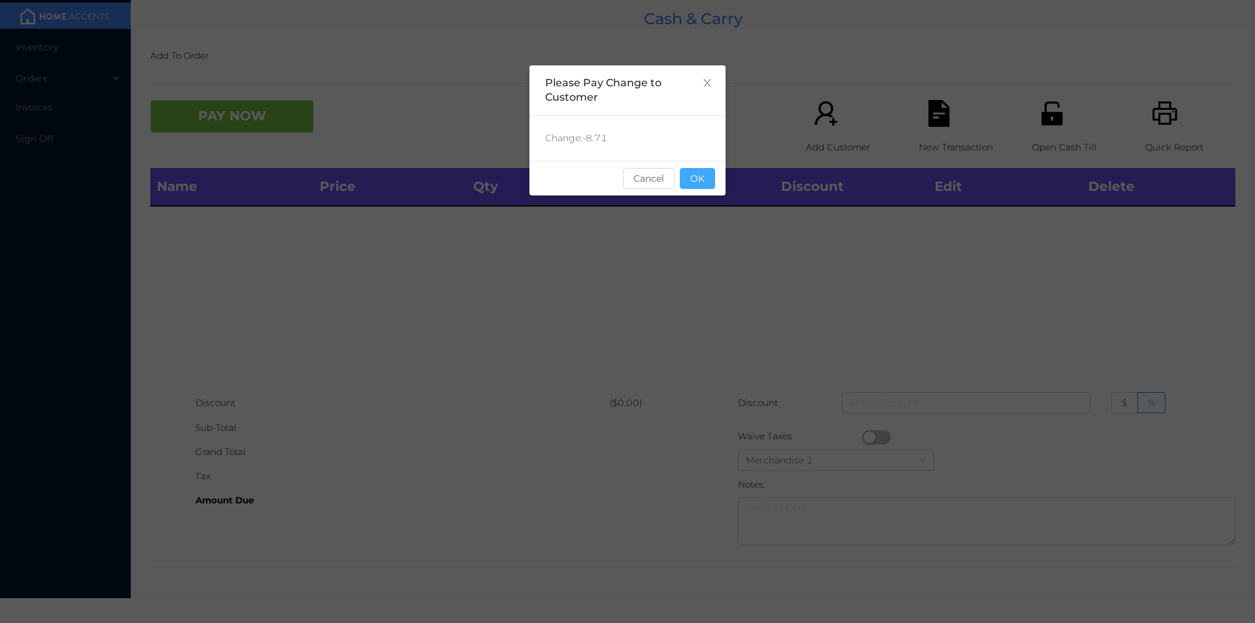
click at [690, 169] on button "OK" at bounding box center [697, 178] width 35 height 21
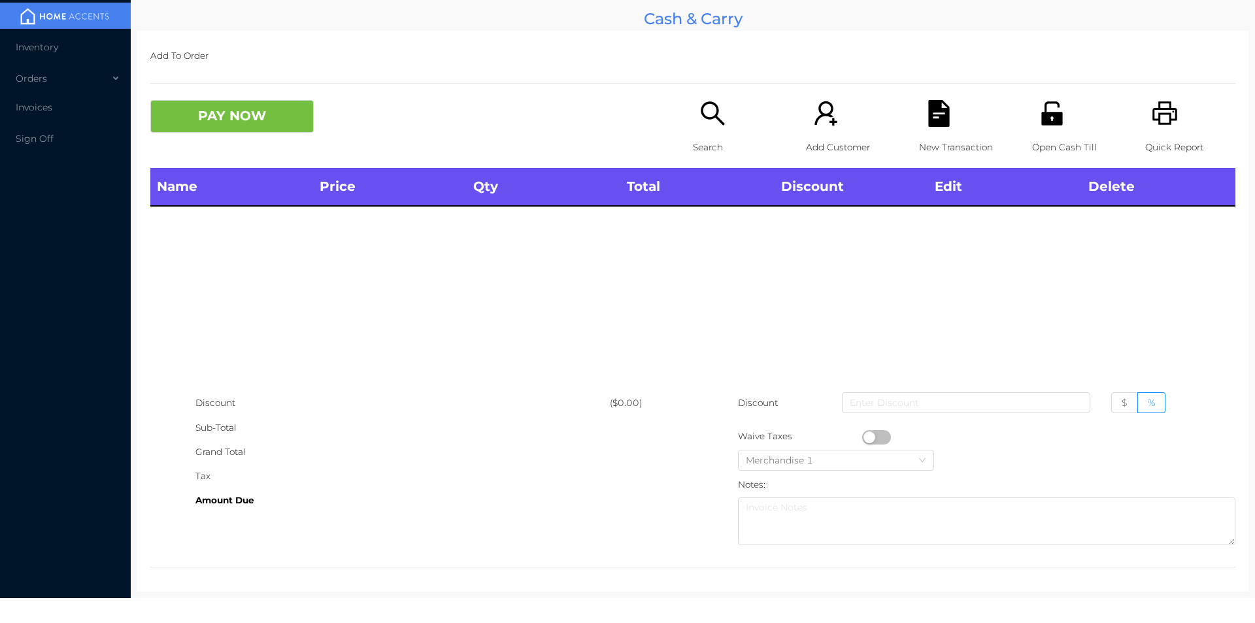
click at [716, 139] on p "Search" at bounding box center [738, 147] width 90 height 24
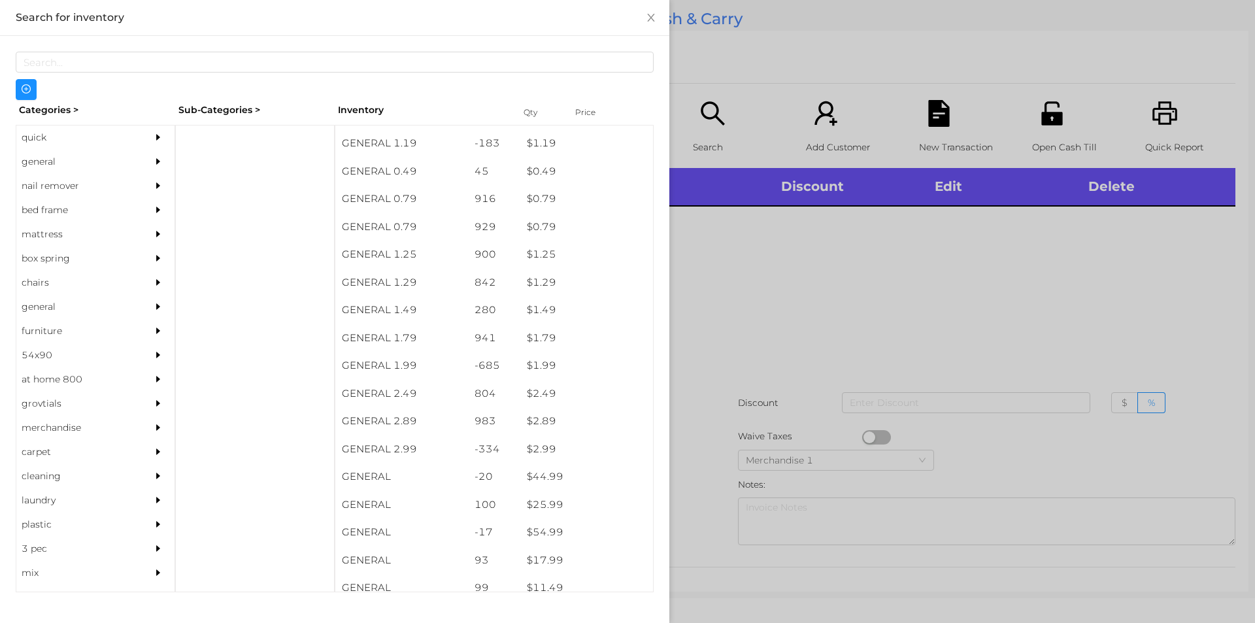
scroll to position [75, 0]
click at [34, 162] on div "general" at bounding box center [75, 162] width 119 height 24
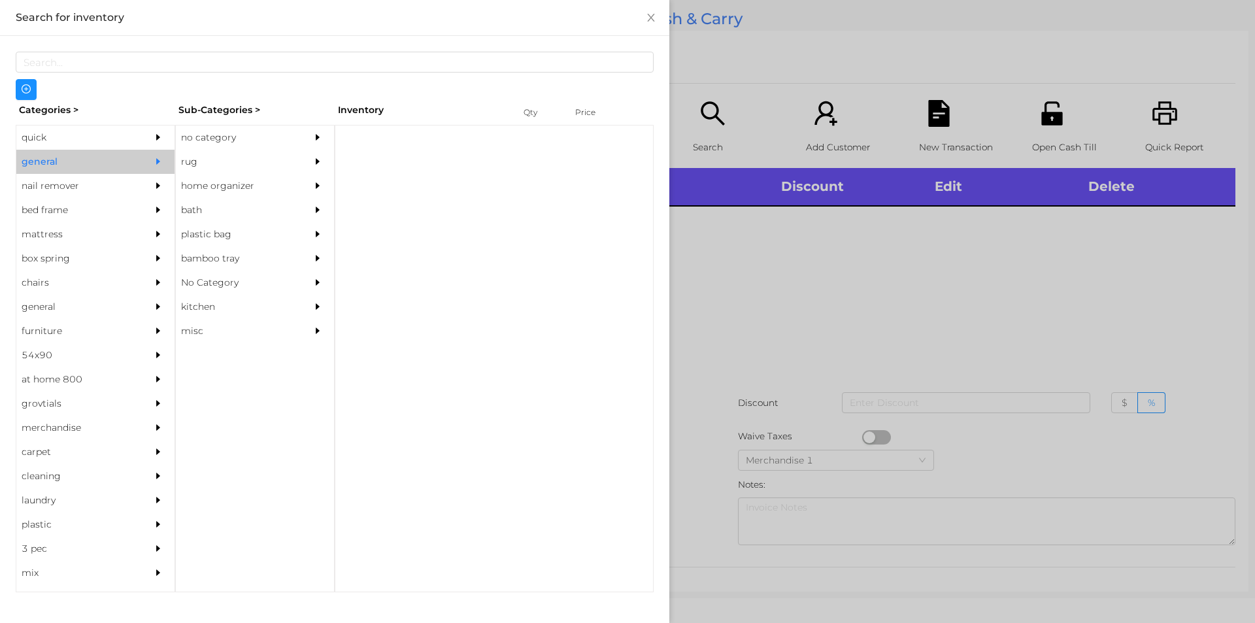
click at [209, 141] on div "no category" at bounding box center [235, 137] width 119 height 24
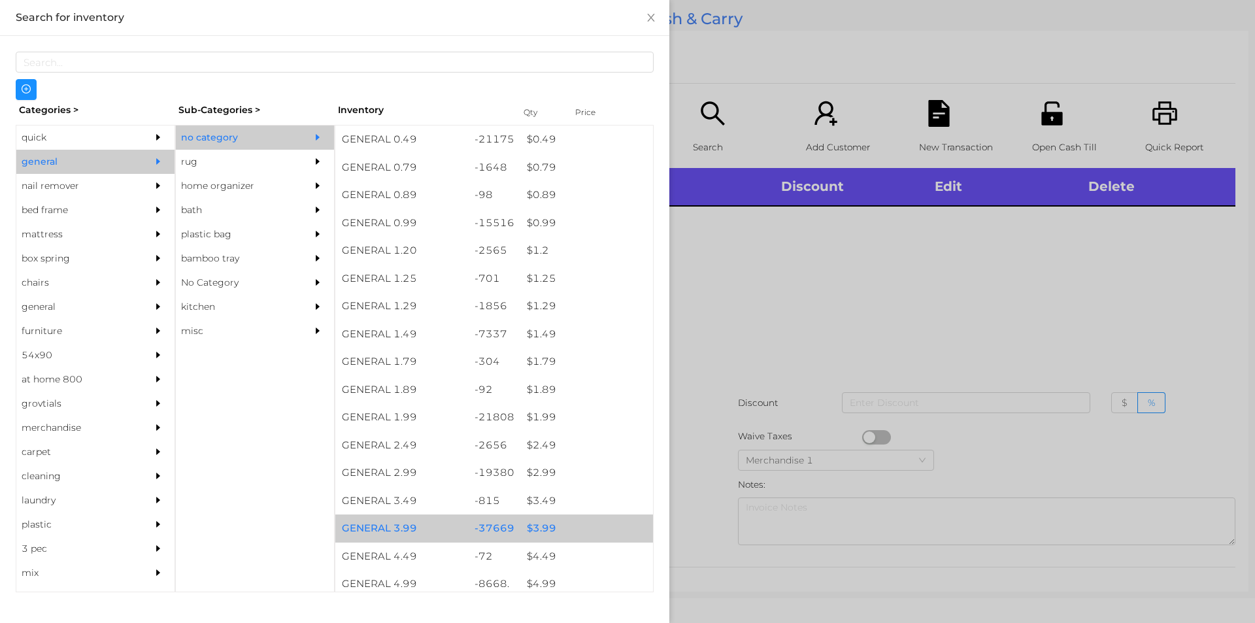
click at [520, 528] on div "$ 3.99" at bounding box center [586, 528] width 133 height 28
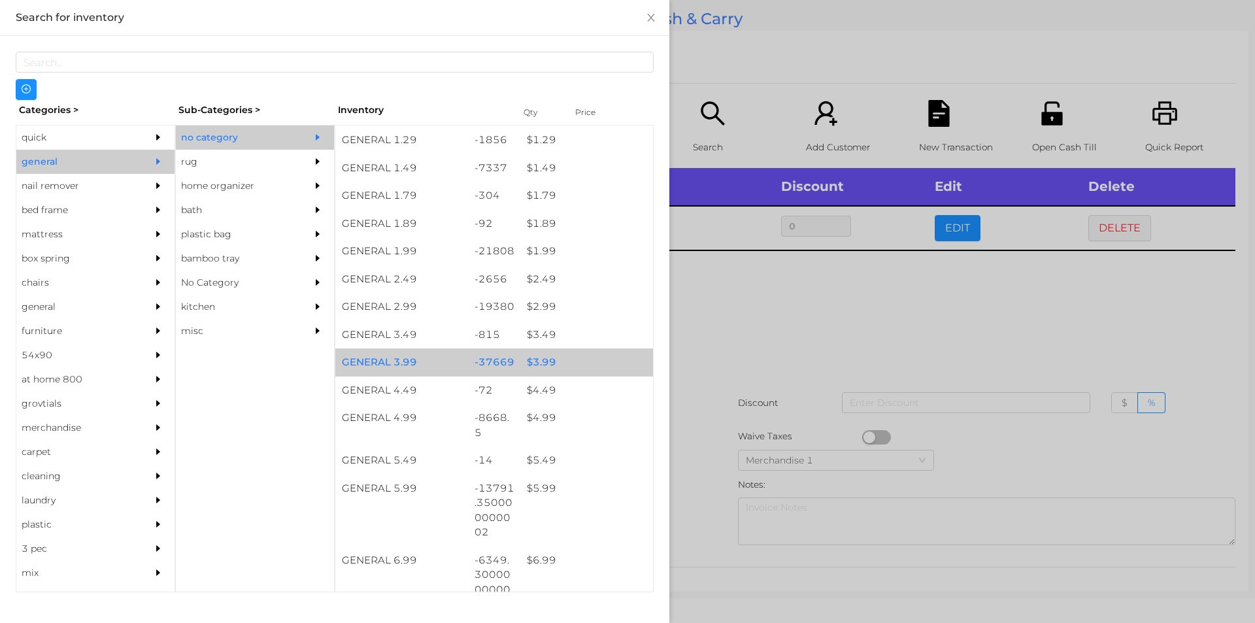
scroll to position [167, 0]
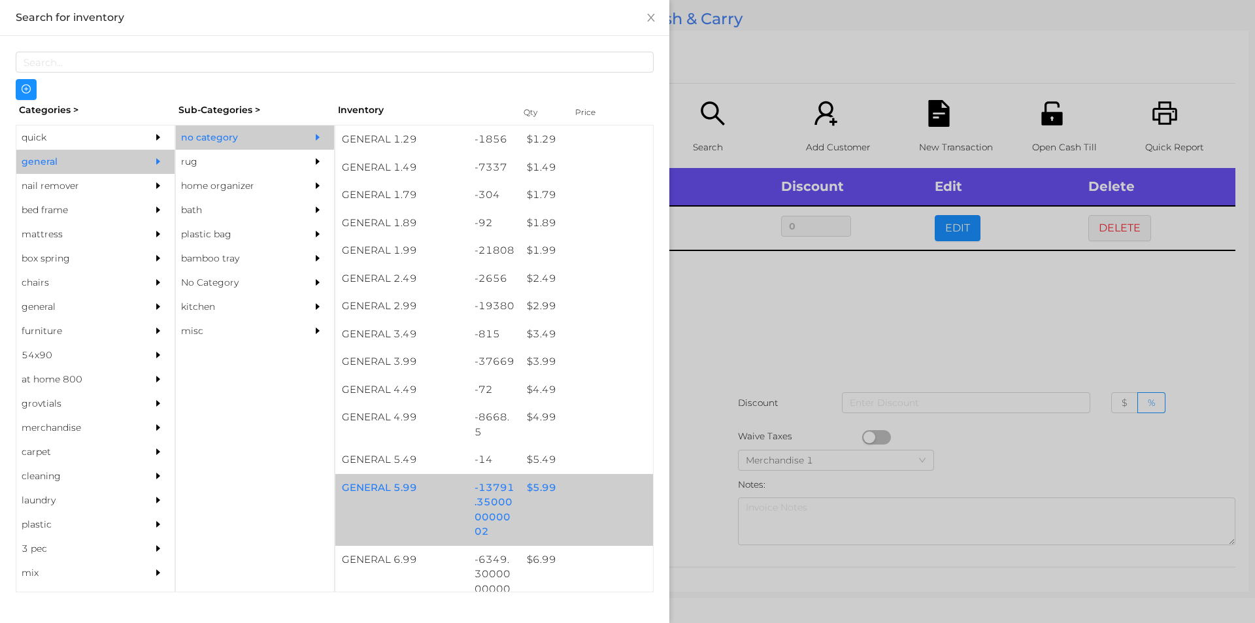
click at [534, 490] on div "$ 5.99" at bounding box center [586, 488] width 133 height 28
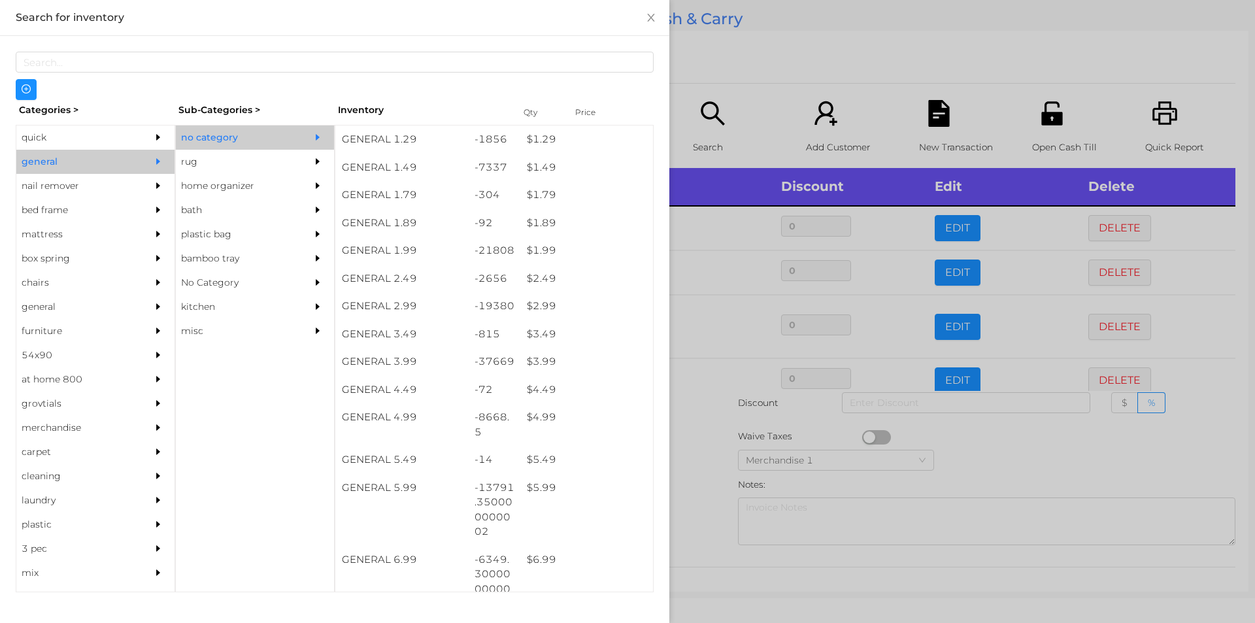
click at [1002, 478] on div at bounding box center [627, 311] width 1255 height 623
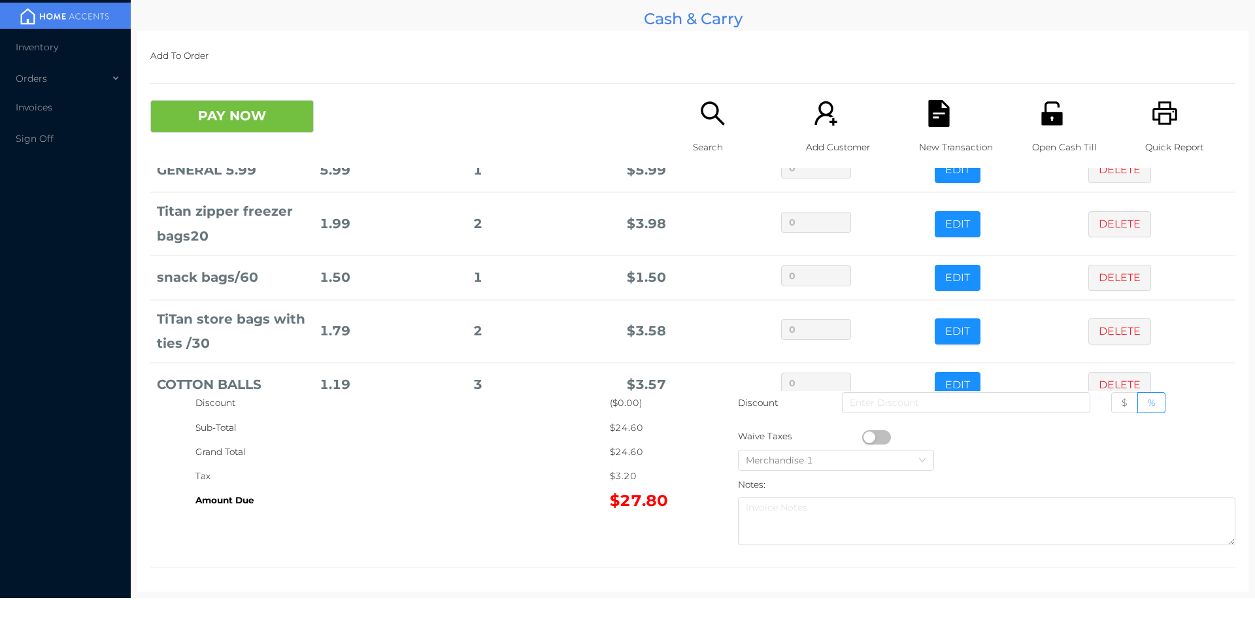
scroll to position [177, 0]
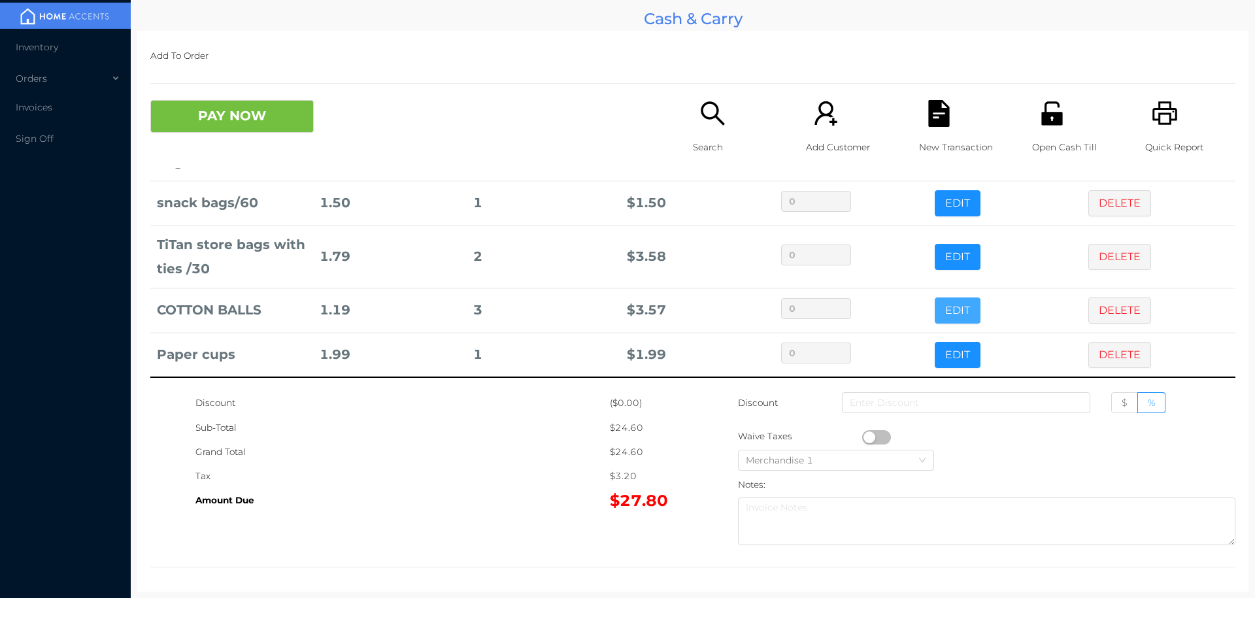
click at [946, 316] on button "EDIT" at bounding box center [958, 310] width 46 height 26
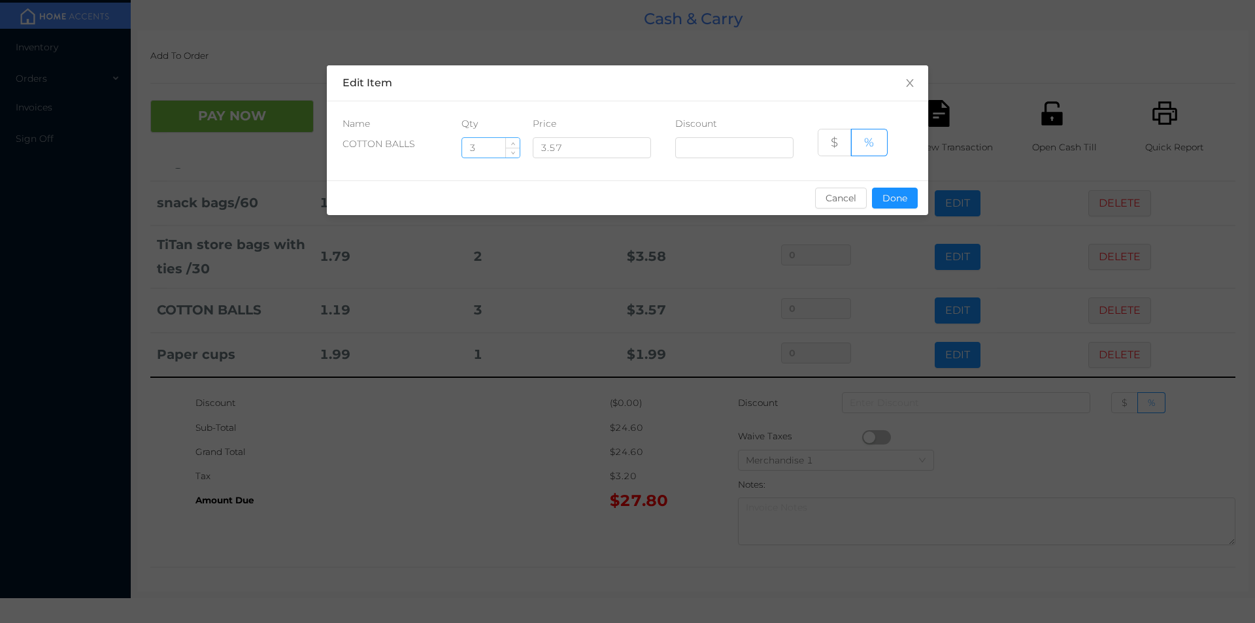
click at [480, 150] on input "3" at bounding box center [491, 148] width 58 height 20
type input "2"
click at [892, 203] on button "Done" at bounding box center [895, 198] width 46 height 21
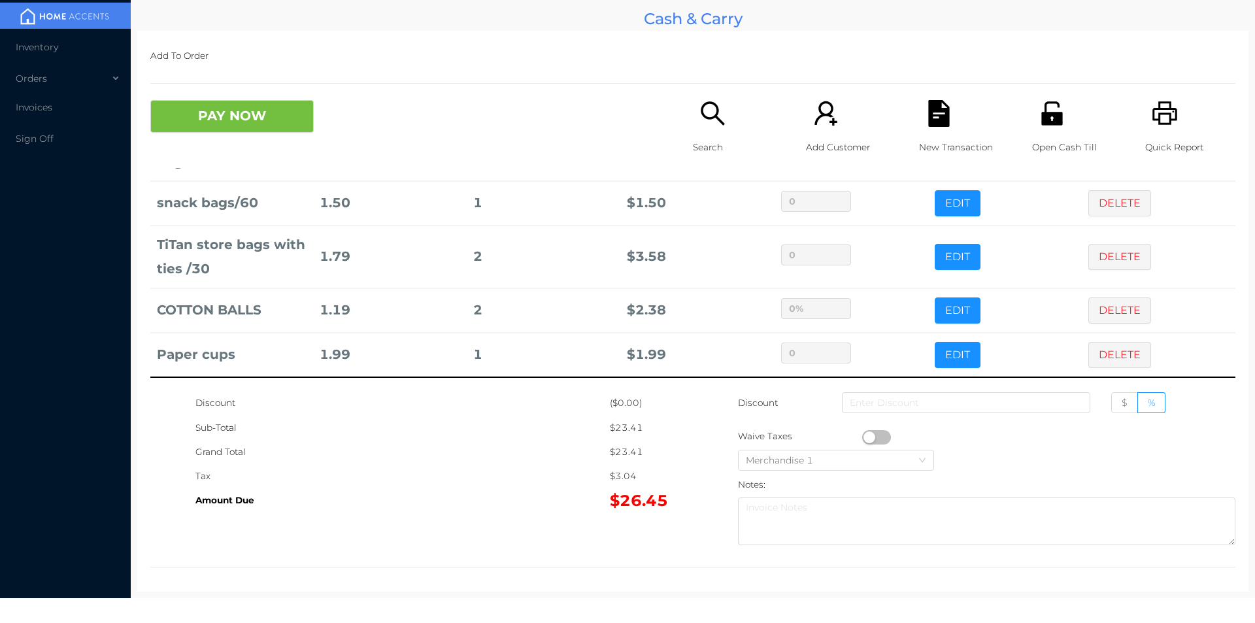
click at [540, 441] on div "Grand Total" at bounding box center [402, 452] width 414 height 24
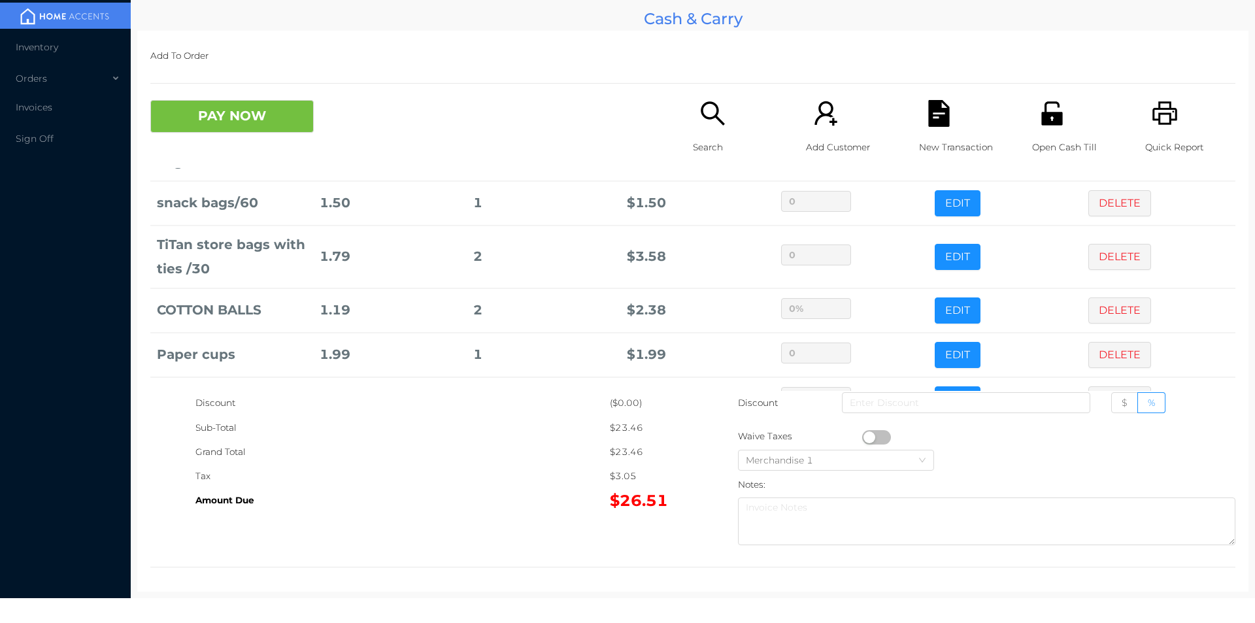
click at [1043, 121] on icon "icon: unlock" at bounding box center [1052, 113] width 27 height 27
click at [202, 122] on button "PAY NOW" at bounding box center [231, 116] width 163 height 33
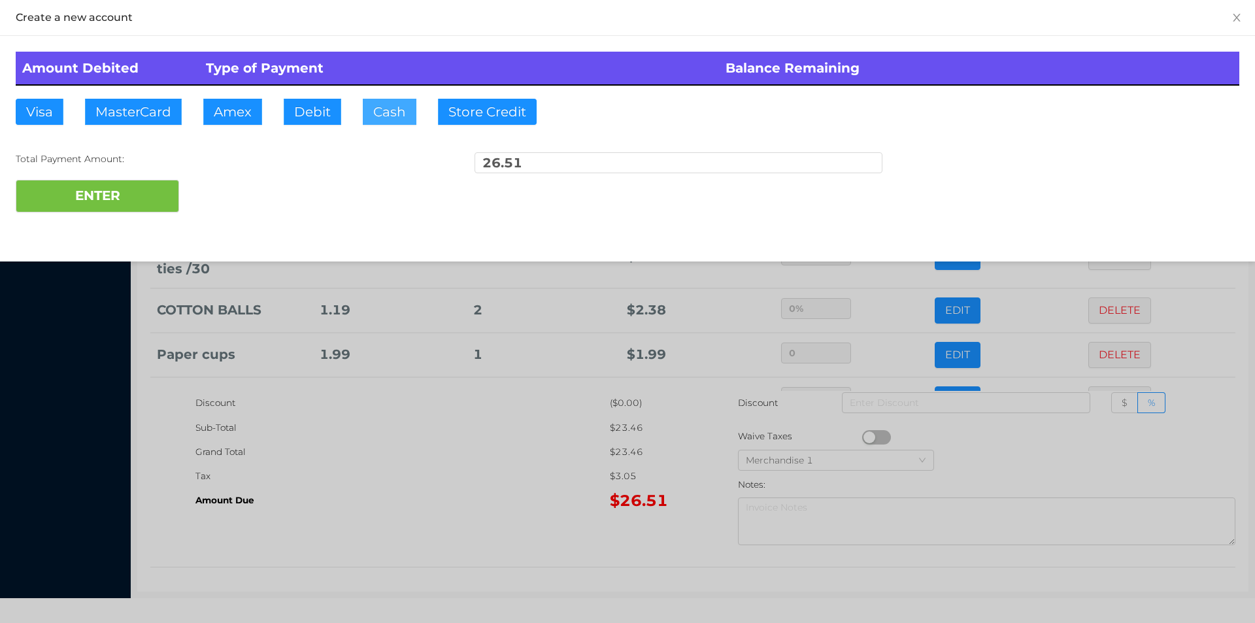
click at [365, 121] on button "Cash" at bounding box center [390, 112] width 54 height 26
click at [114, 186] on button "ENTER" at bounding box center [97, 196] width 163 height 33
type input "0"
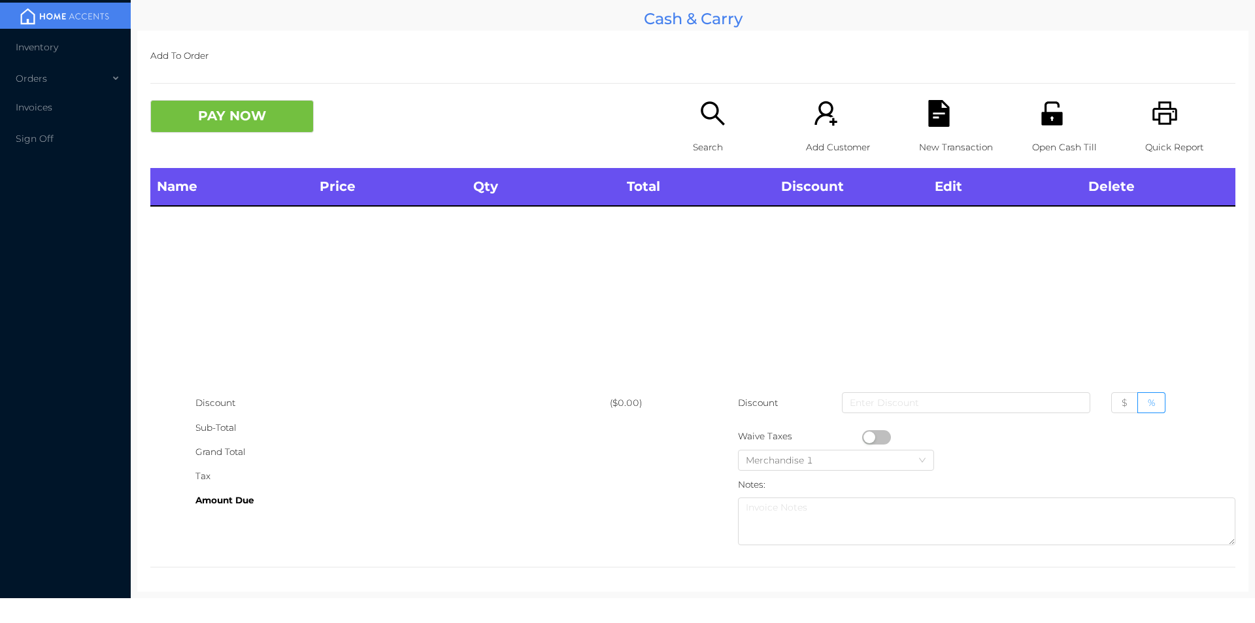
scroll to position [0, 0]
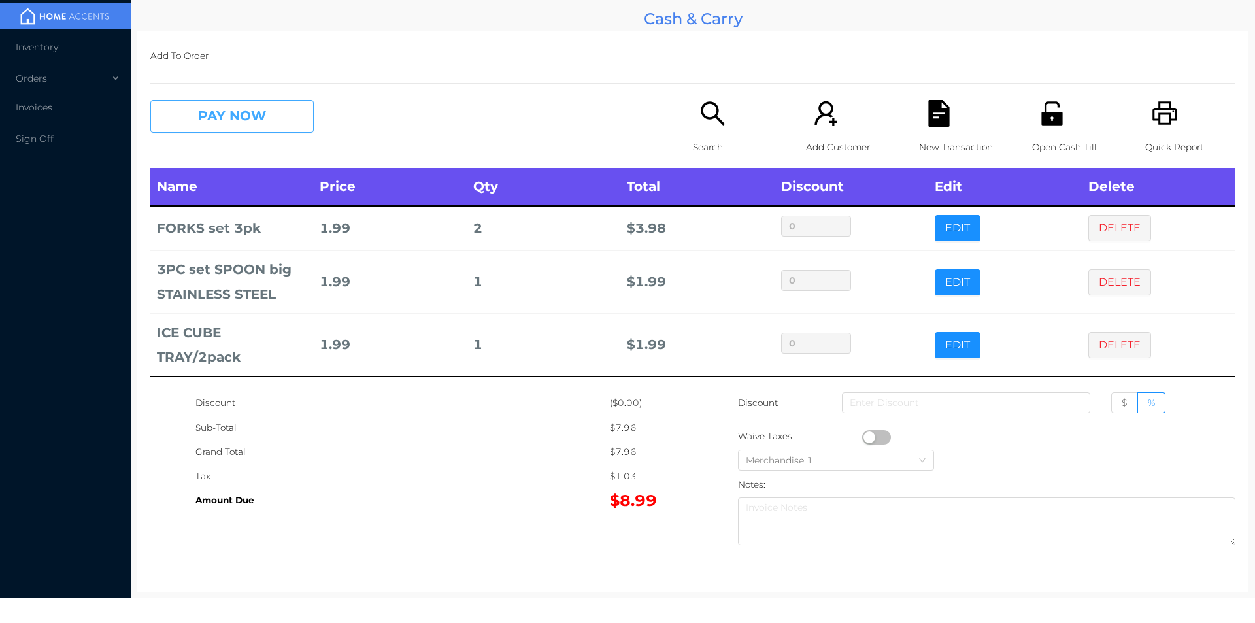
click at [206, 122] on button "PAY NOW" at bounding box center [231, 116] width 163 height 33
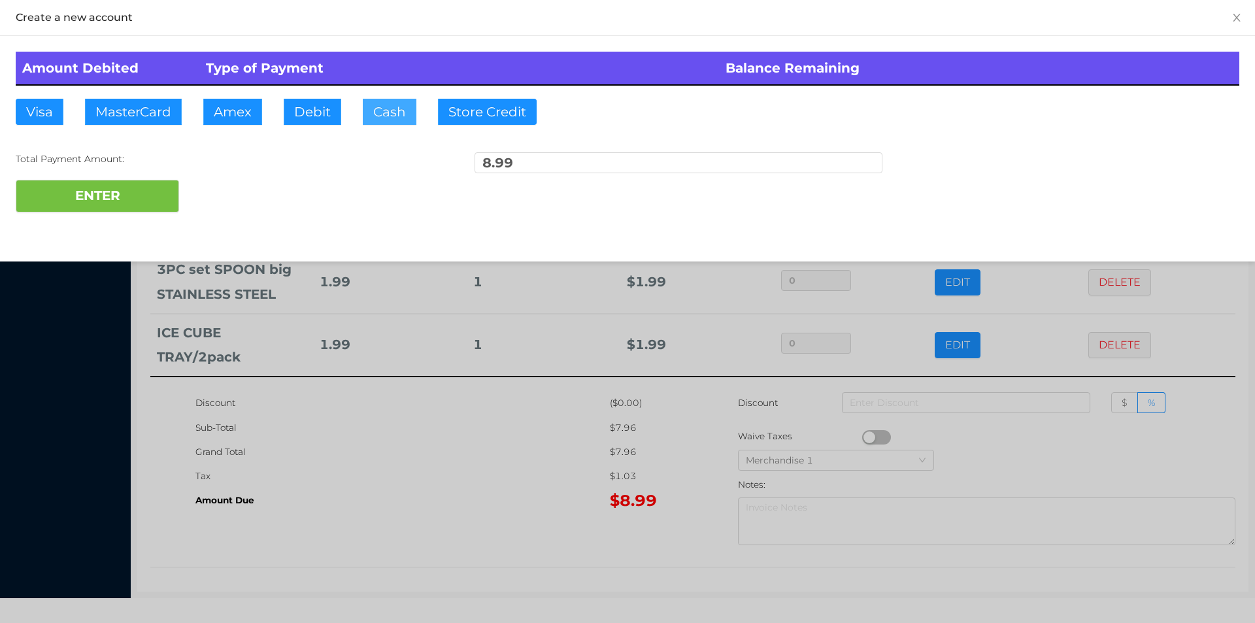
click at [390, 118] on button "Cash" at bounding box center [390, 112] width 54 height 26
type input "50."
click at [97, 201] on button "ENTER" at bounding box center [97, 196] width 163 height 33
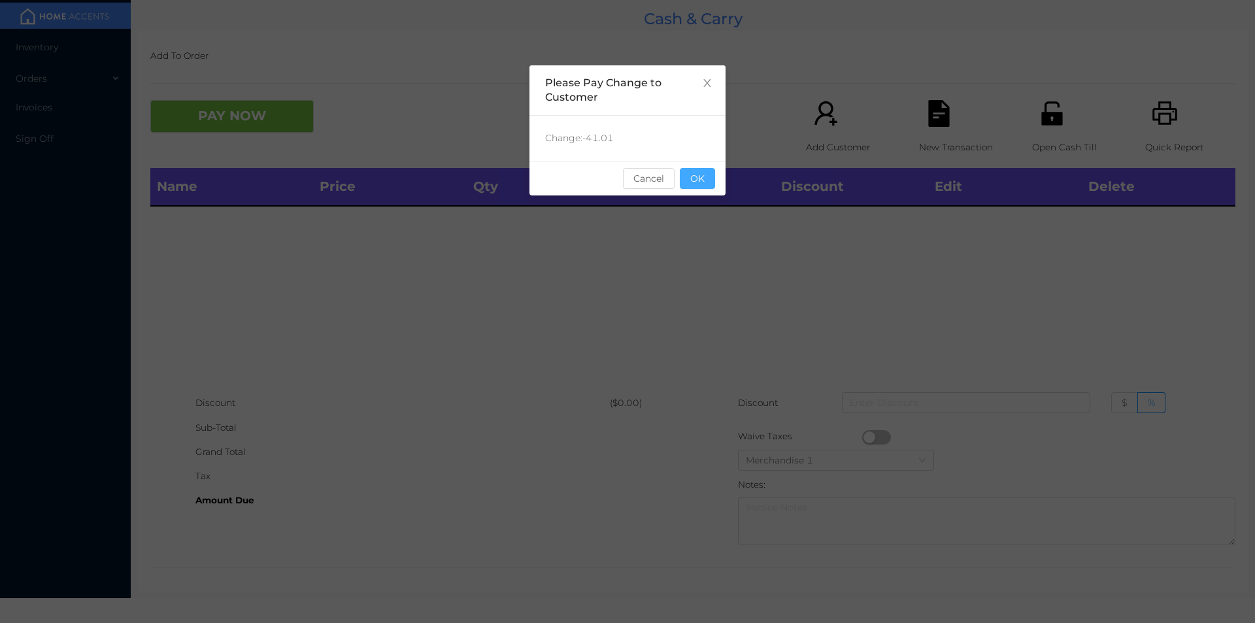
click at [713, 182] on button "OK" at bounding box center [697, 178] width 35 height 21
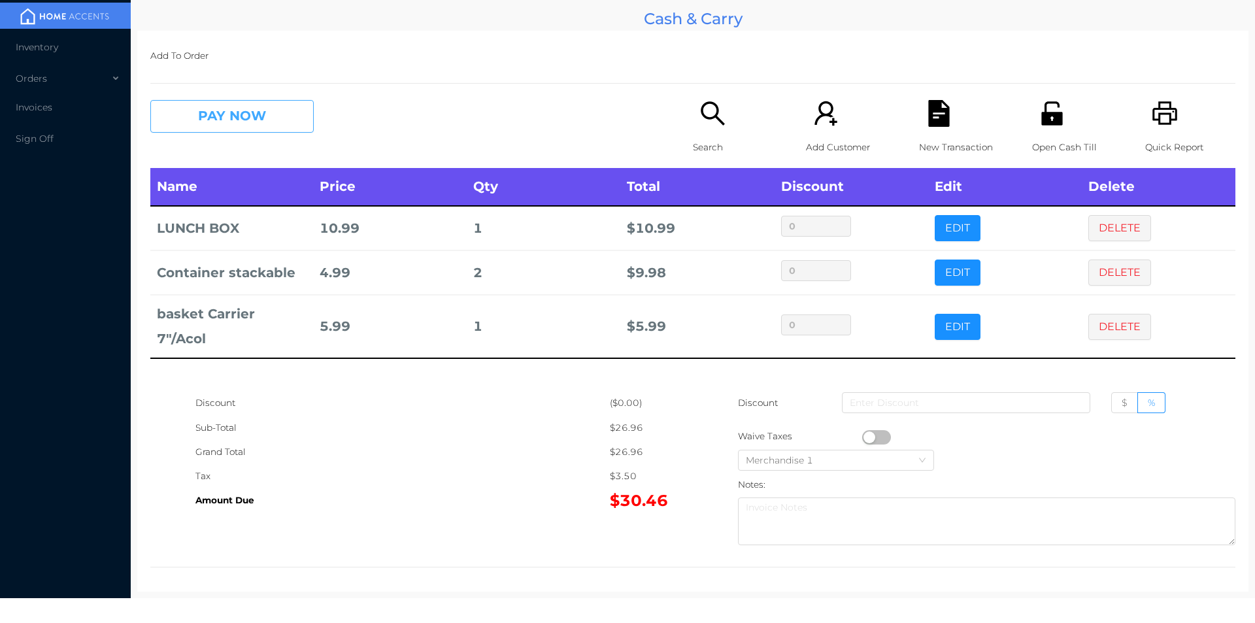
click at [266, 120] on button "PAY NOW" at bounding box center [231, 116] width 163 height 33
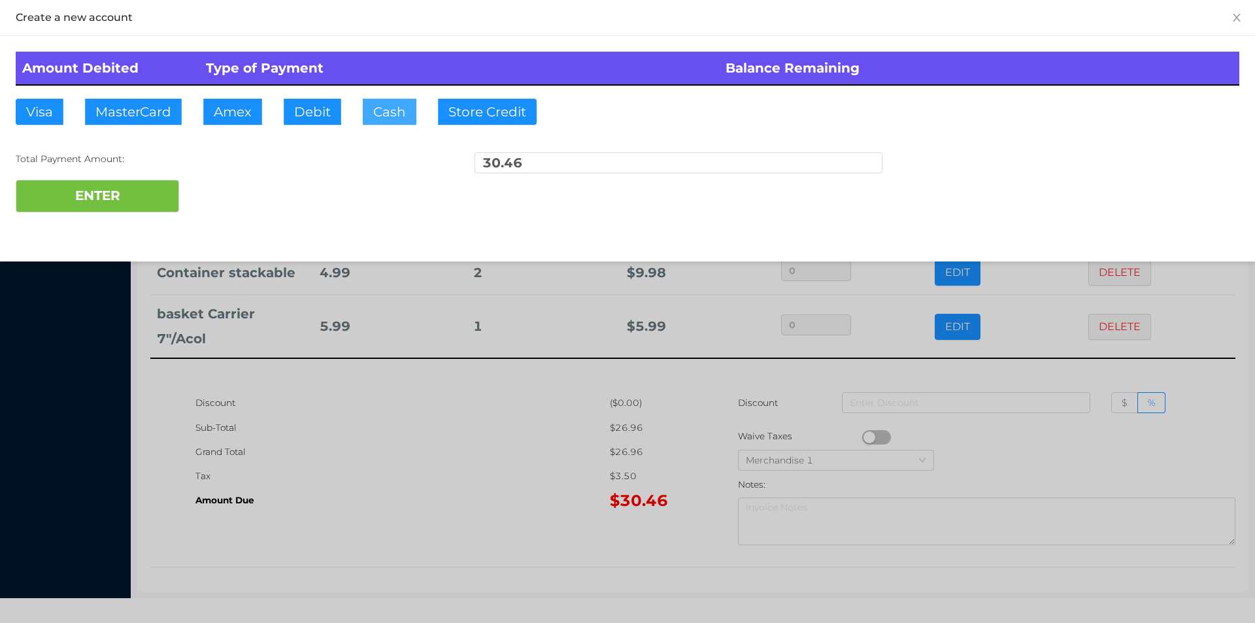
click at [386, 114] on button "Cash" at bounding box center [390, 112] width 54 height 26
type input "40."
click at [76, 205] on button "ENTER" at bounding box center [97, 196] width 163 height 33
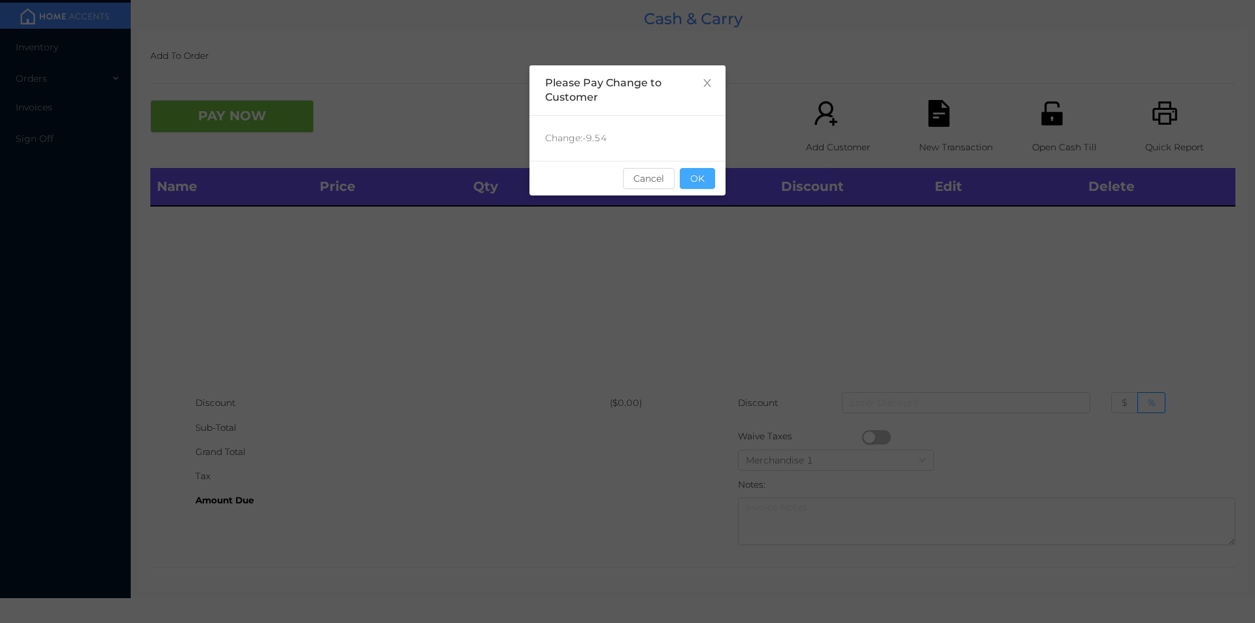
click at [701, 179] on button "OK" at bounding box center [697, 178] width 35 height 21
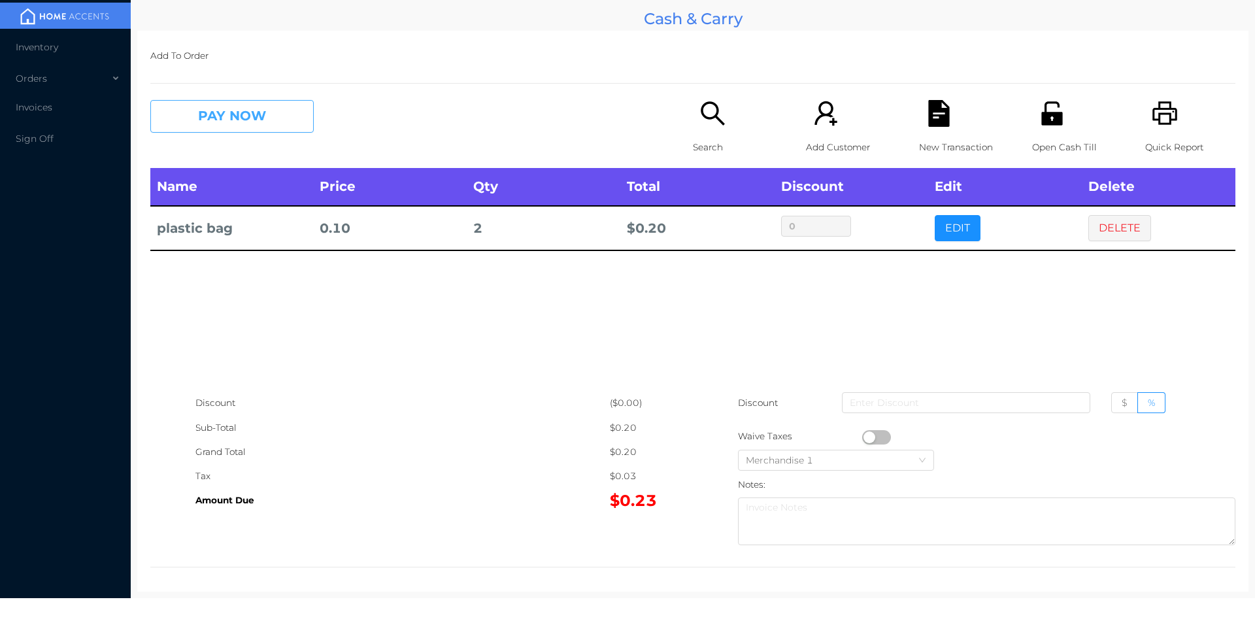
click at [259, 120] on button "PAY NOW" at bounding box center [231, 116] width 163 height 33
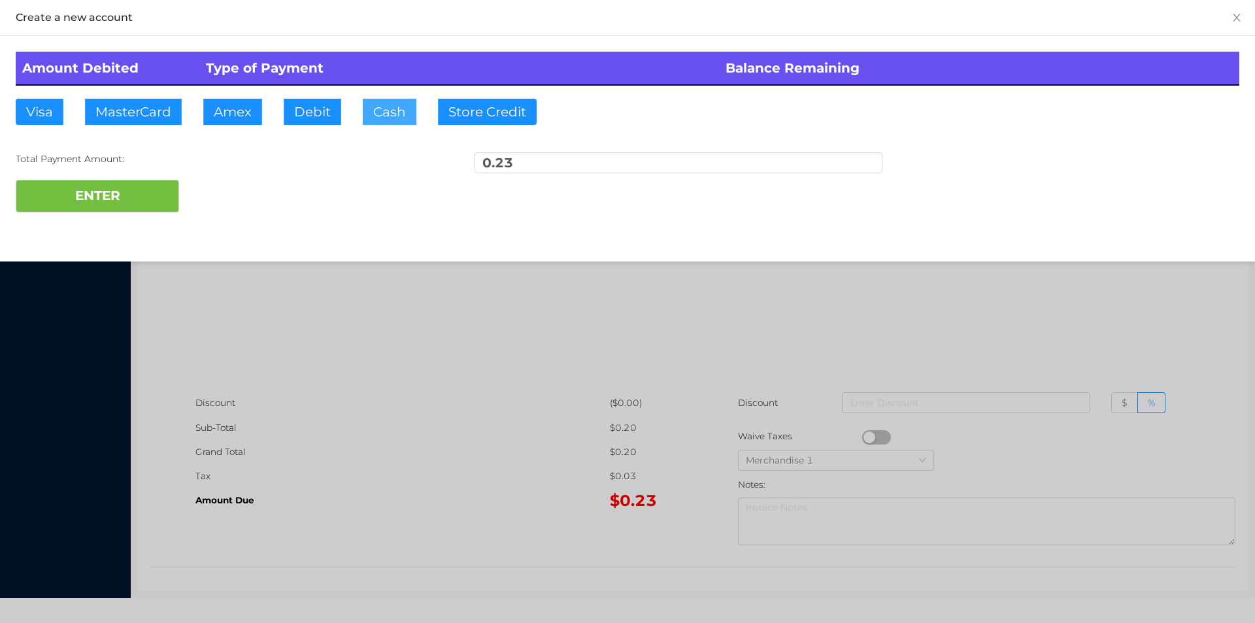
click at [375, 119] on button "Cash" at bounding box center [390, 112] width 54 height 26
click at [175, 180] on button "ENTER" at bounding box center [97, 196] width 163 height 33
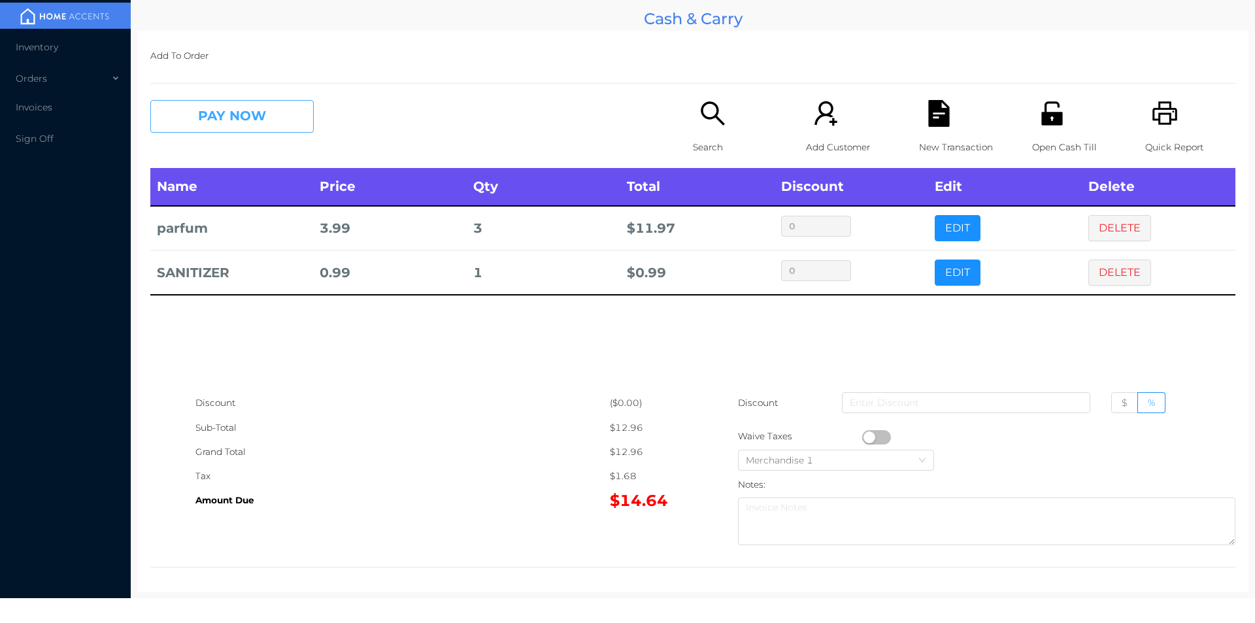
click at [209, 119] on button "PAY NOW" at bounding box center [231, 116] width 163 height 33
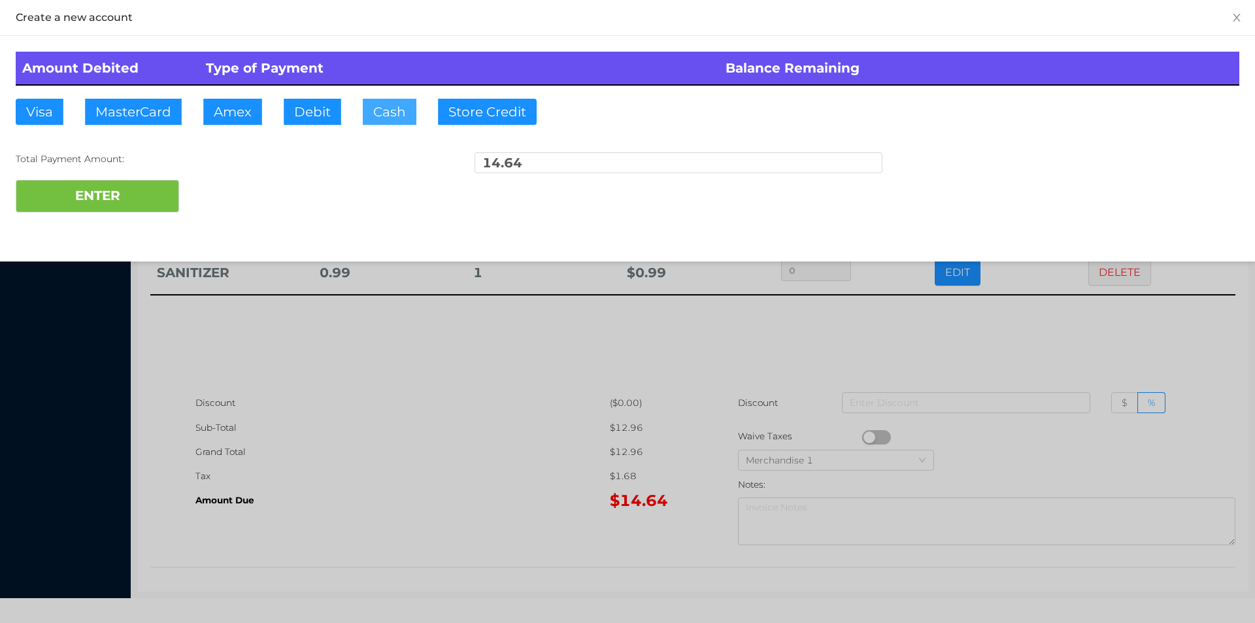
click at [405, 117] on button "Cash" at bounding box center [390, 112] width 54 height 26
type input "15."
click at [88, 197] on button "ENTER" at bounding box center [97, 196] width 163 height 33
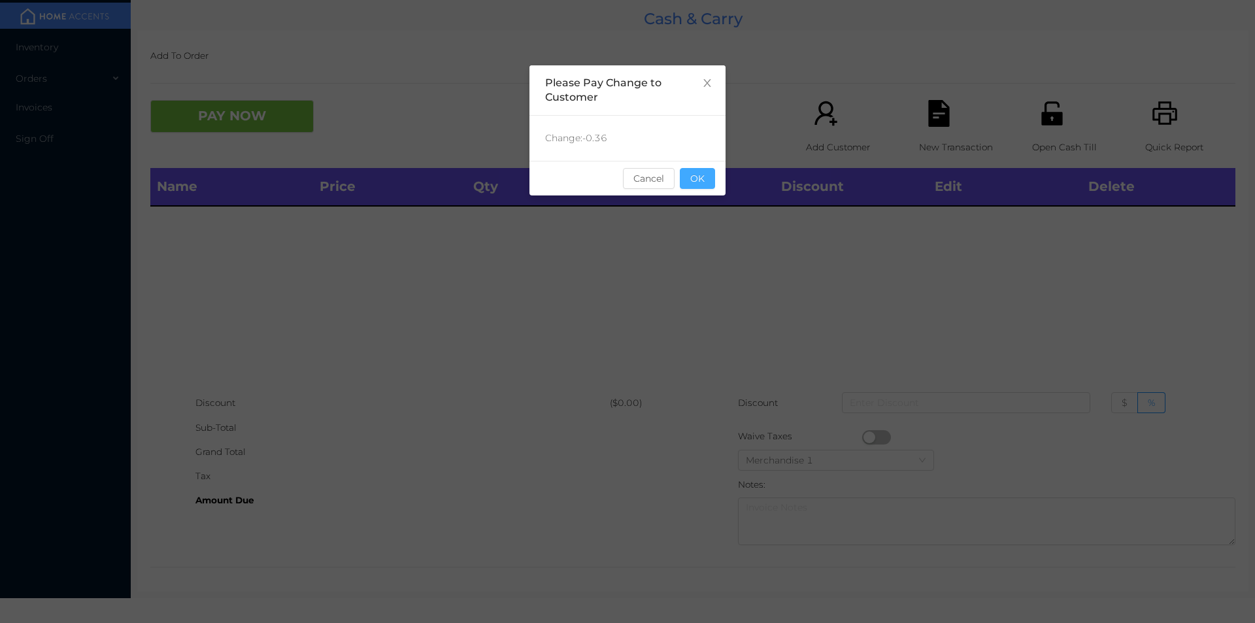
click at [707, 184] on button "OK" at bounding box center [697, 178] width 35 height 21
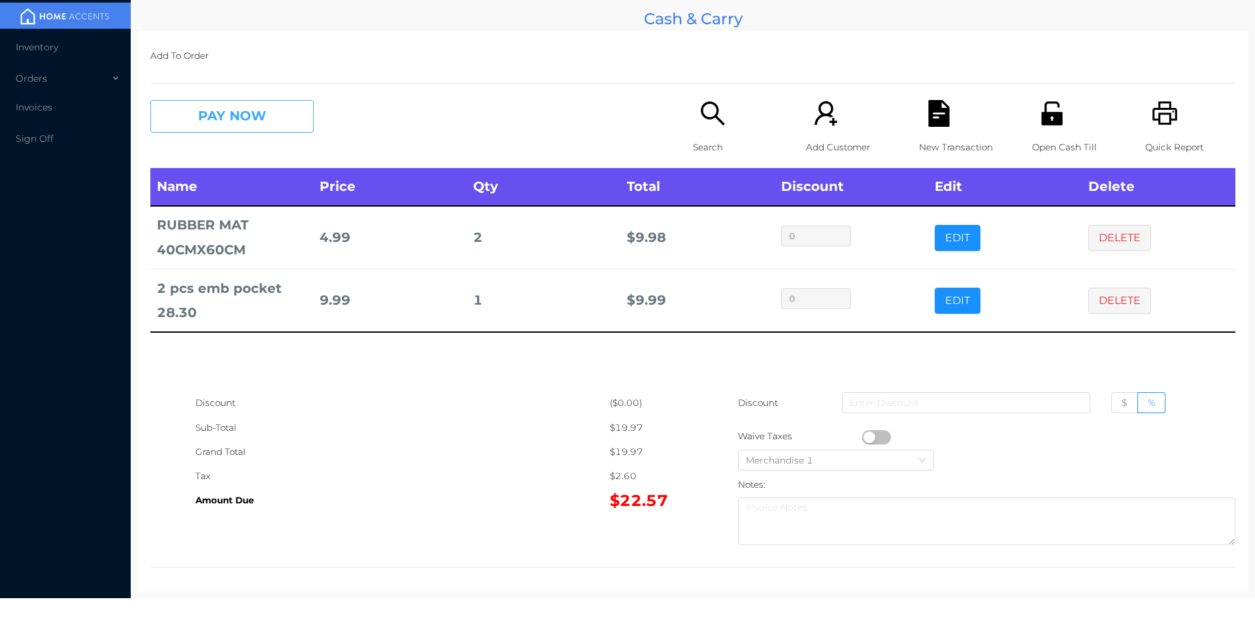
click at [221, 121] on button "PAY NOW" at bounding box center [231, 116] width 163 height 33
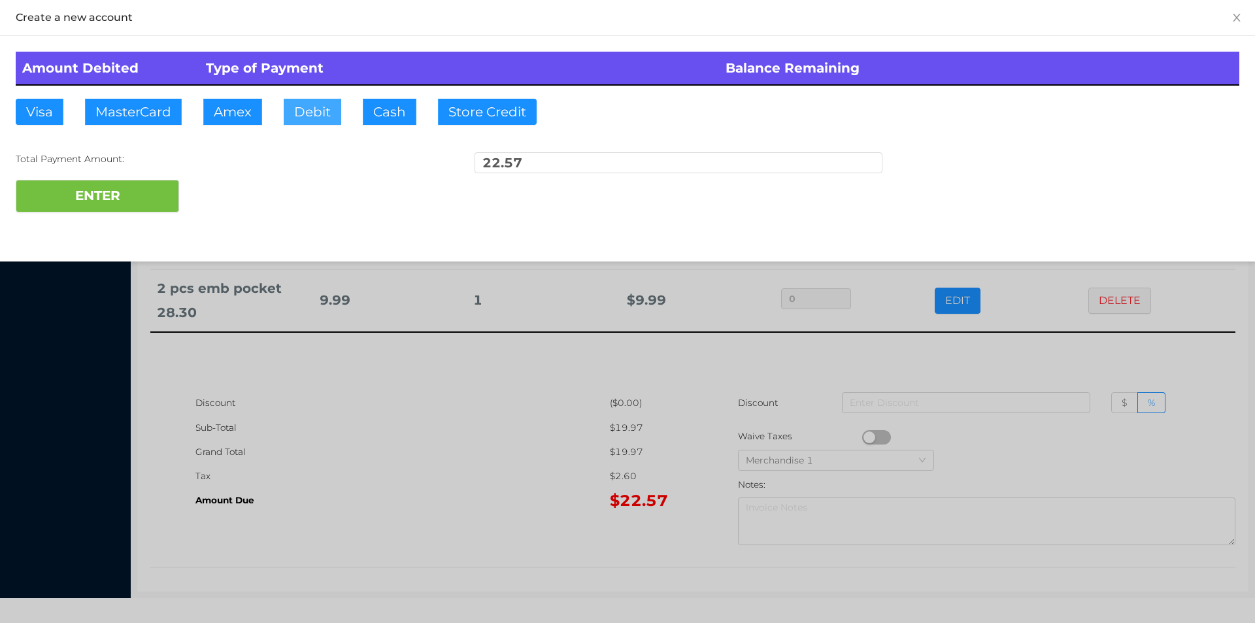
click at [286, 124] on button "Debit" at bounding box center [313, 112] width 58 height 26
click at [126, 208] on button "ENTER" at bounding box center [97, 196] width 163 height 33
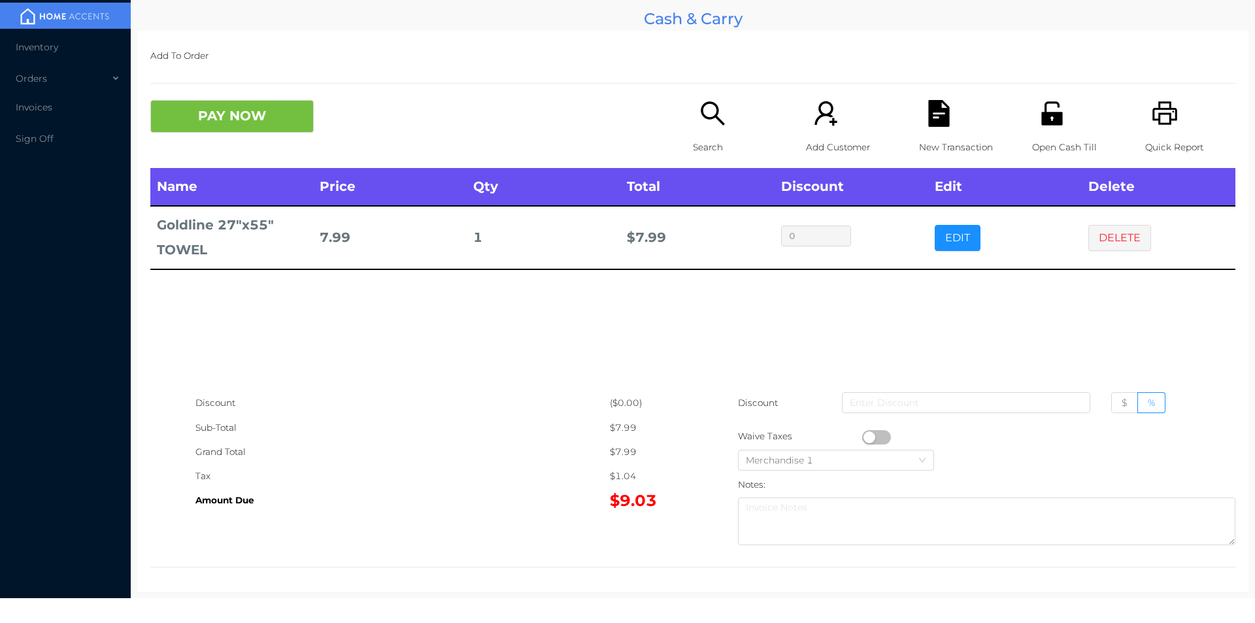
click at [693, 122] on div "Search" at bounding box center [738, 134] width 90 height 68
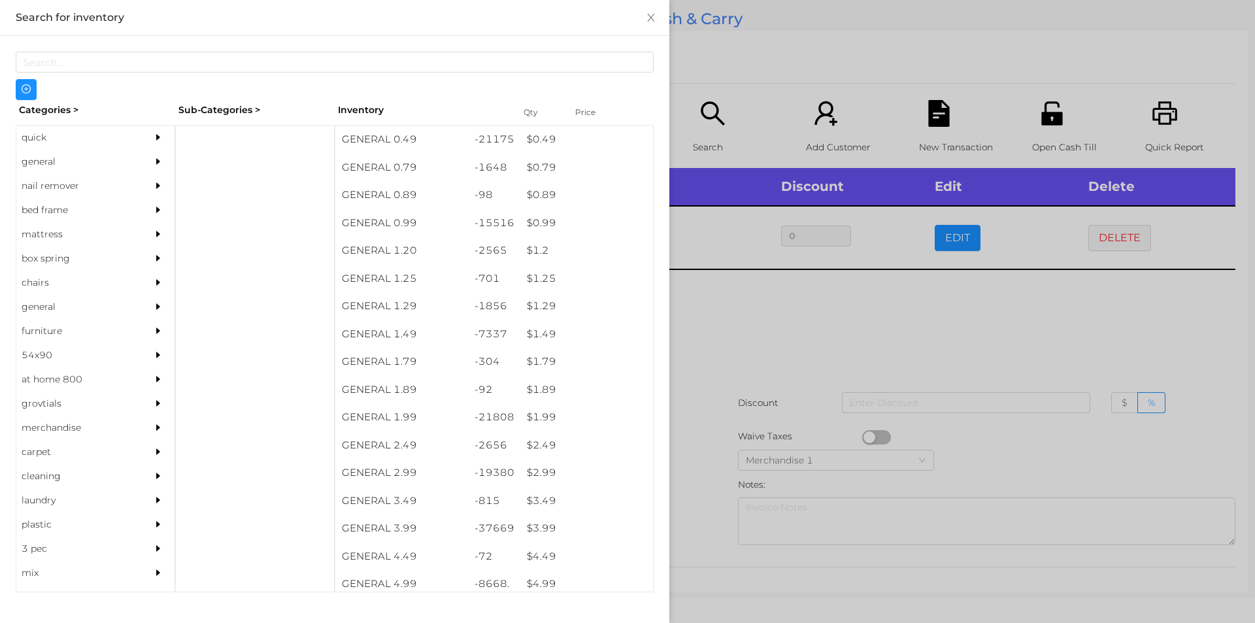
click at [52, 150] on div "general" at bounding box center [75, 162] width 119 height 24
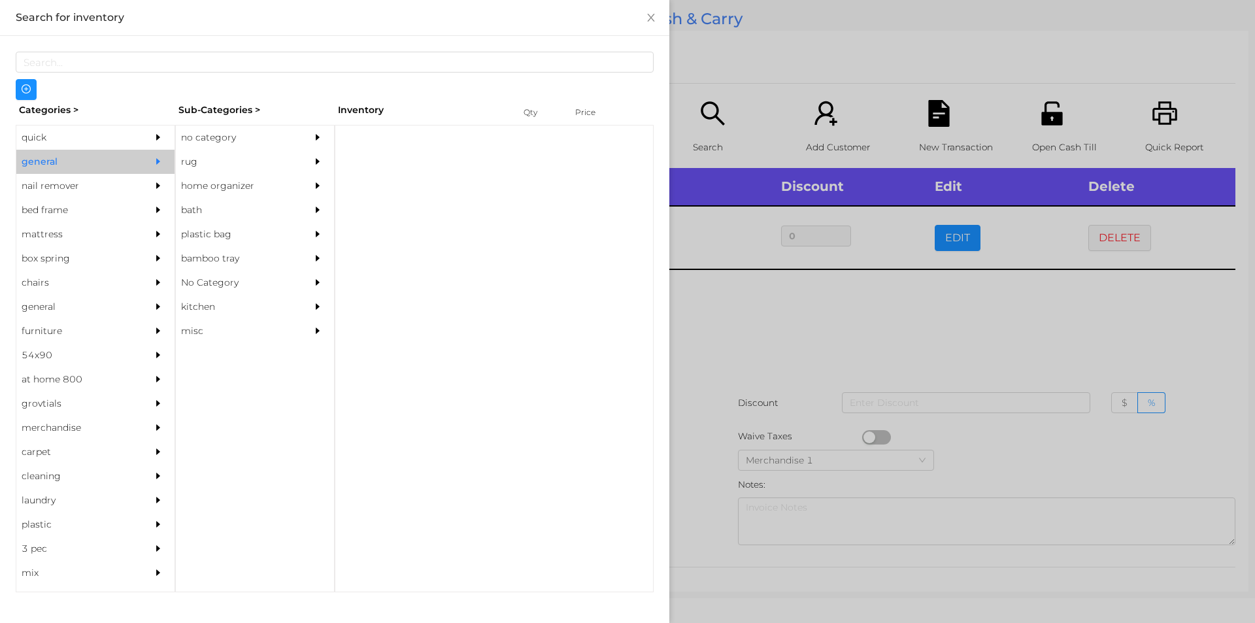
click at [211, 133] on div "no category" at bounding box center [235, 137] width 119 height 24
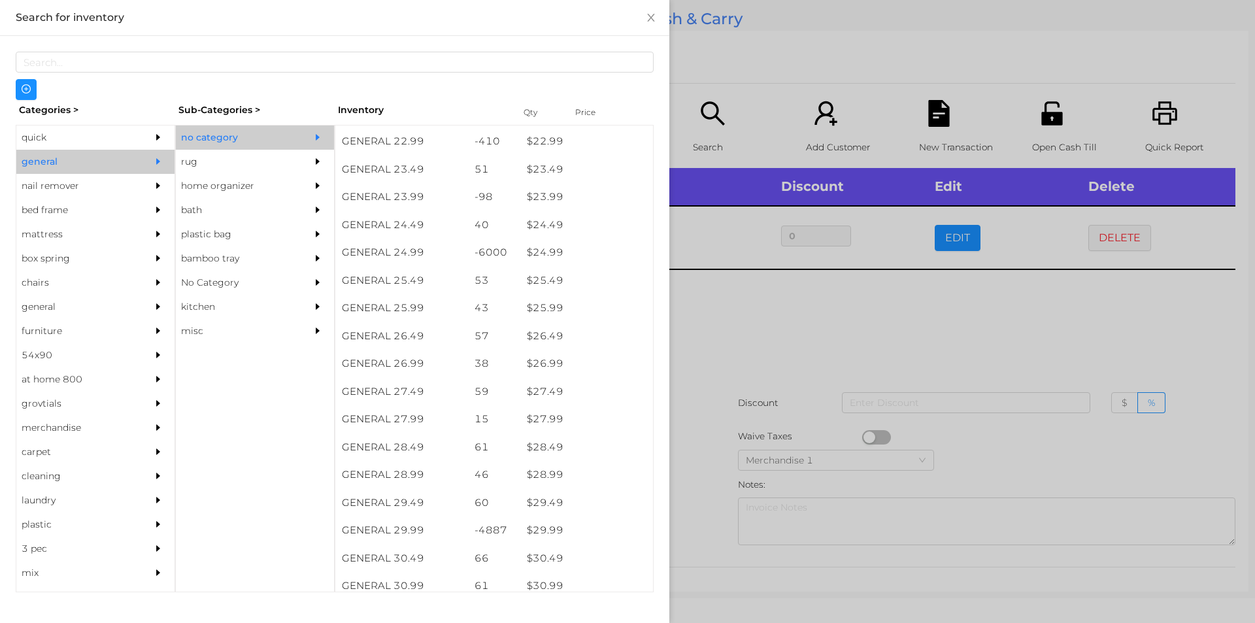
scroll to position [1590, 0]
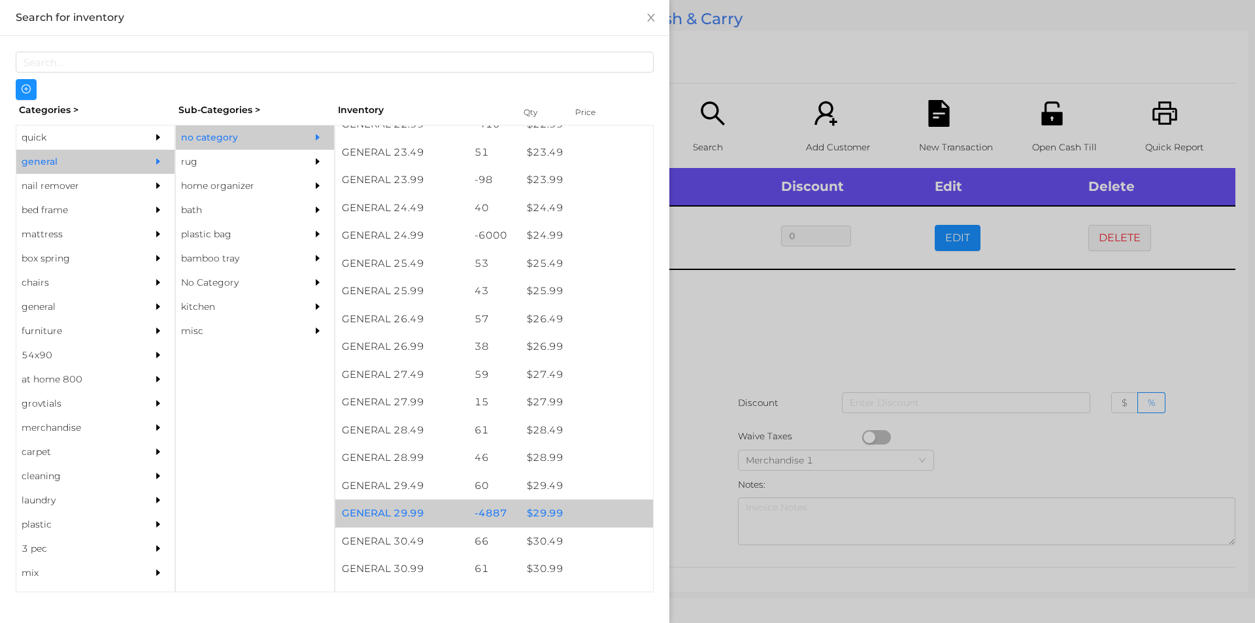
click at [506, 508] on div "-4887" at bounding box center [494, 513] width 53 height 28
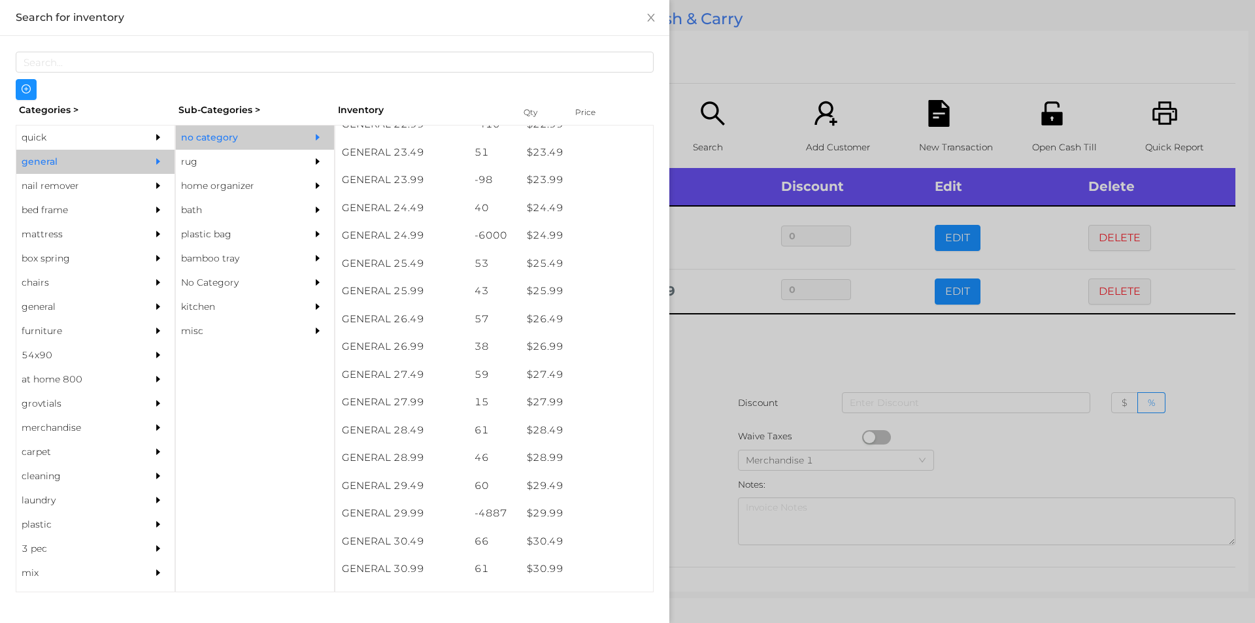
click at [762, 426] on div at bounding box center [627, 311] width 1255 height 623
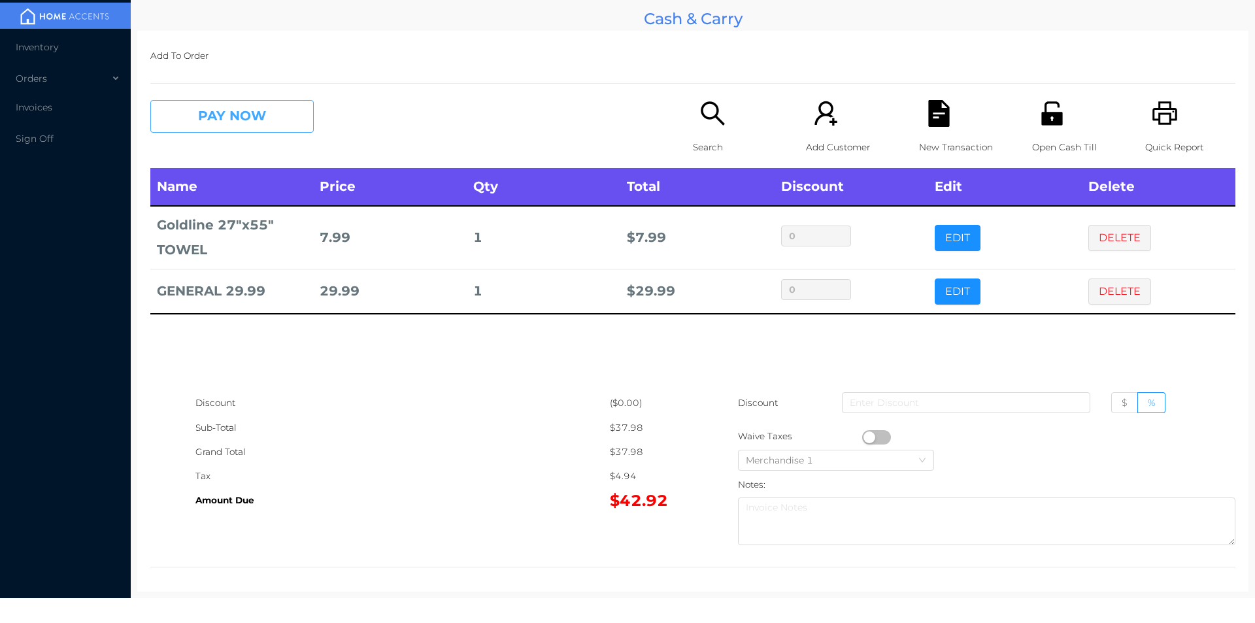
click at [231, 131] on button "PAY NOW" at bounding box center [231, 116] width 163 height 33
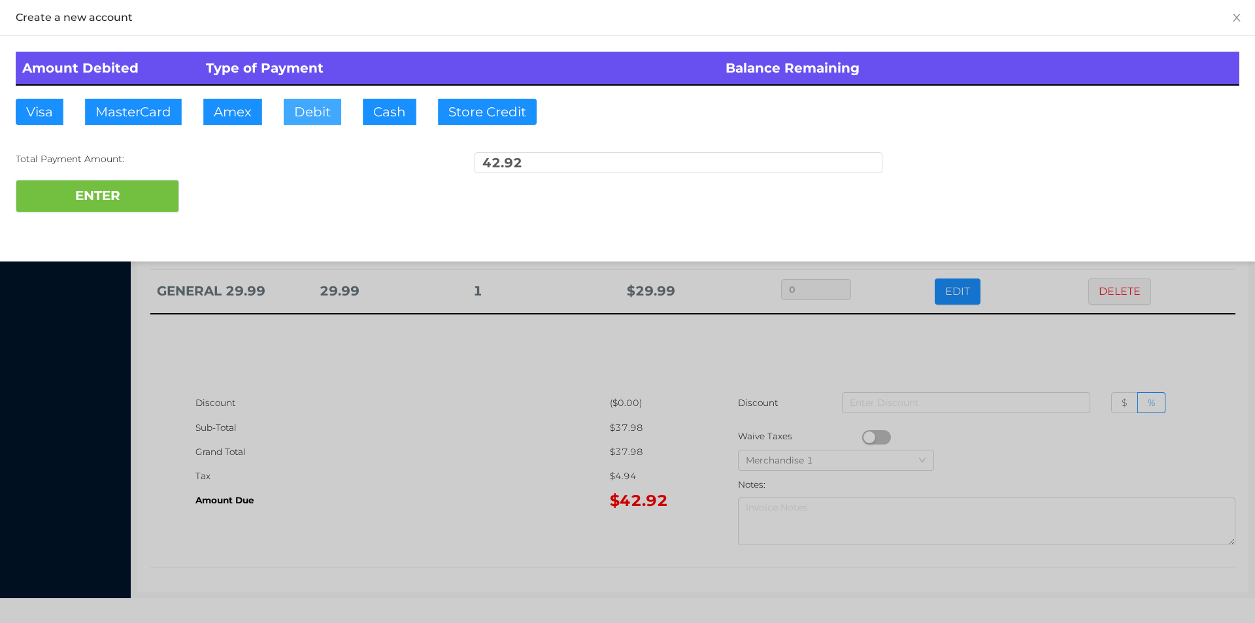
click at [312, 113] on button "Debit" at bounding box center [313, 112] width 58 height 26
type input "45"
click at [110, 188] on button "ENTER" at bounding box center [97, 196] width 163 height 33
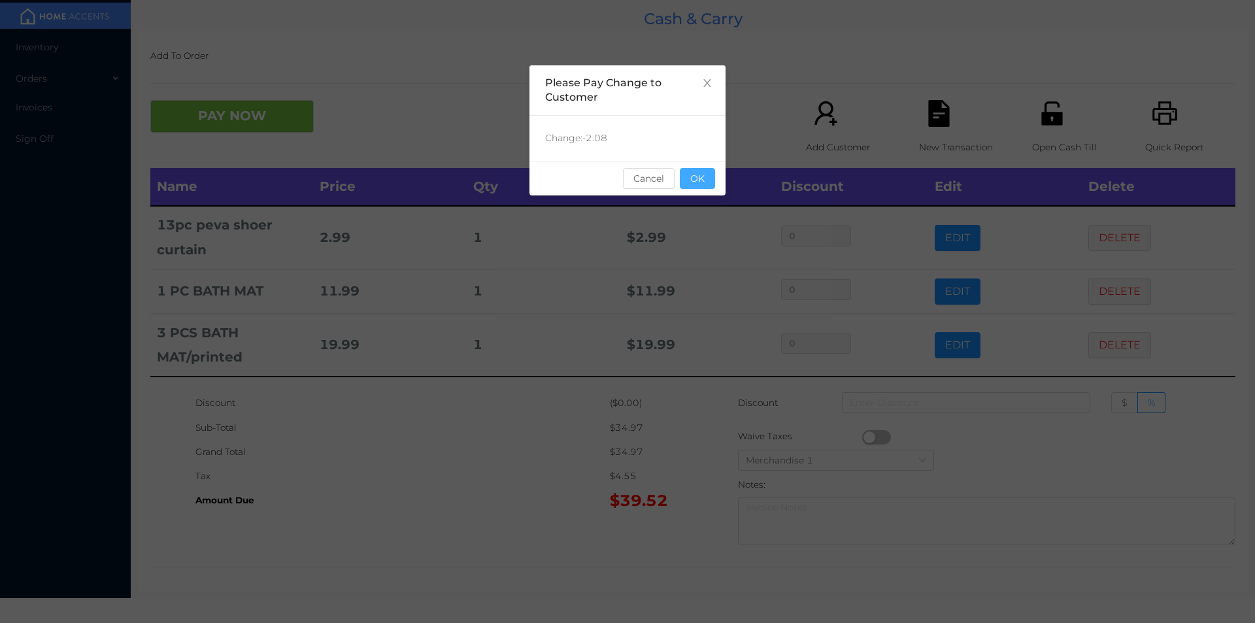
click at [698, 185] on button "OK" at bounding box center [697, 178] width 35 height 21
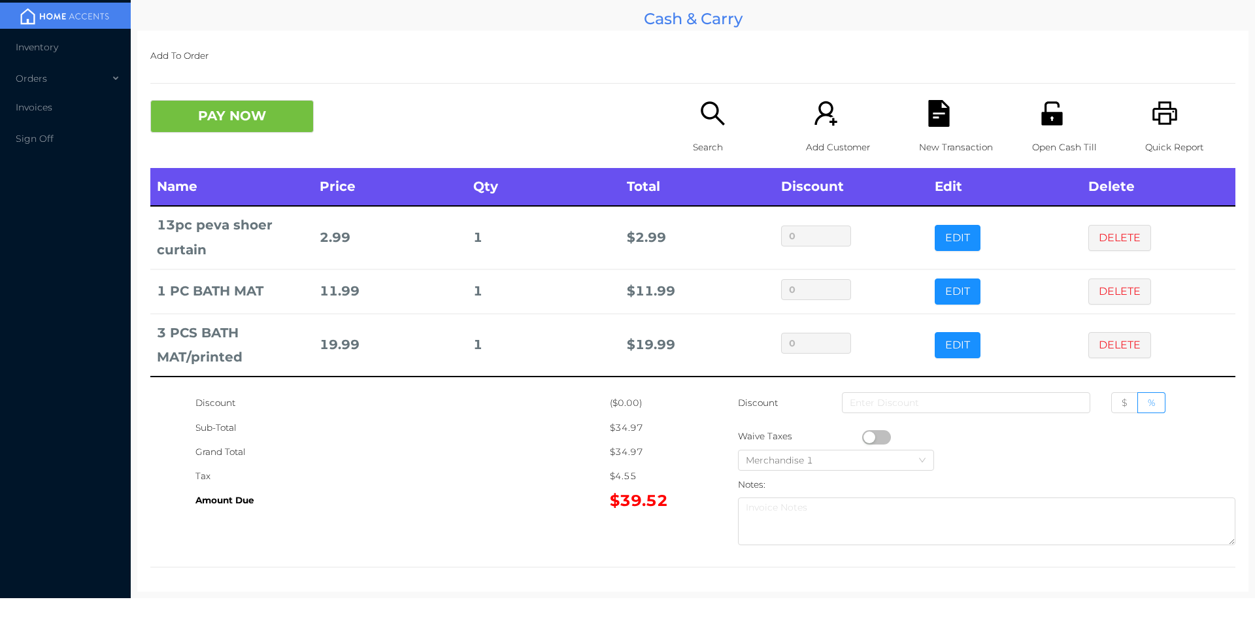
click at [923, 140] on p "New Transaction" at bounding box center [964, 147] width 90 height 24
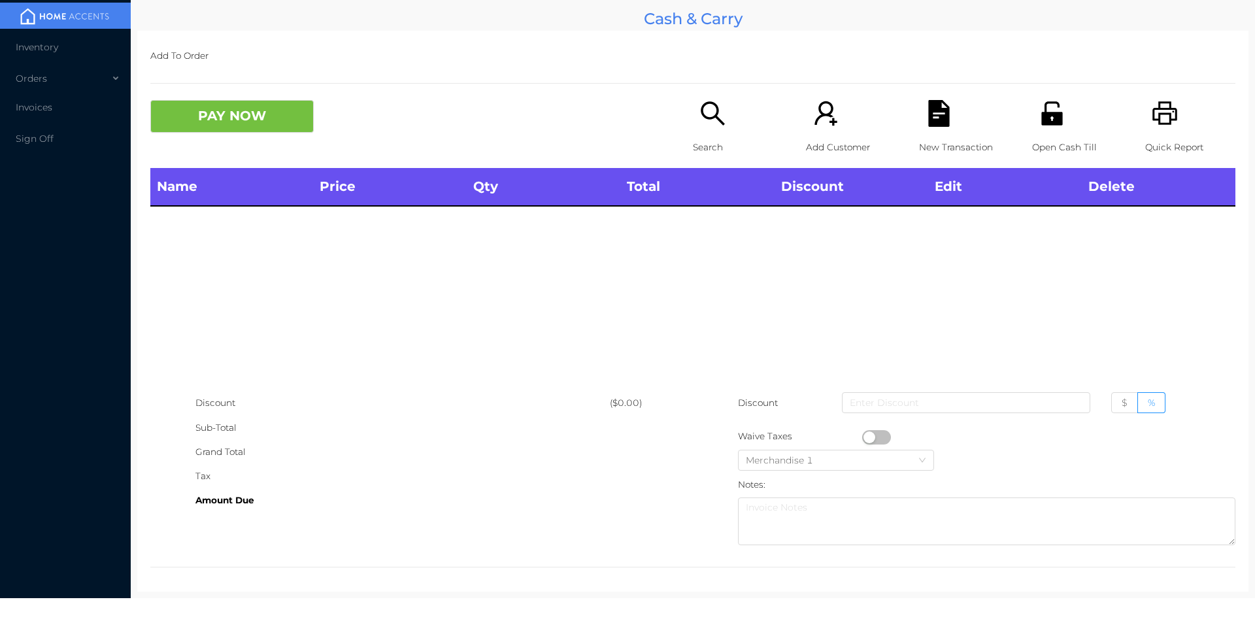
click at [1054, 116] on icon "icon: unlock" at bounding box center [1052, 113] width 27 height 27
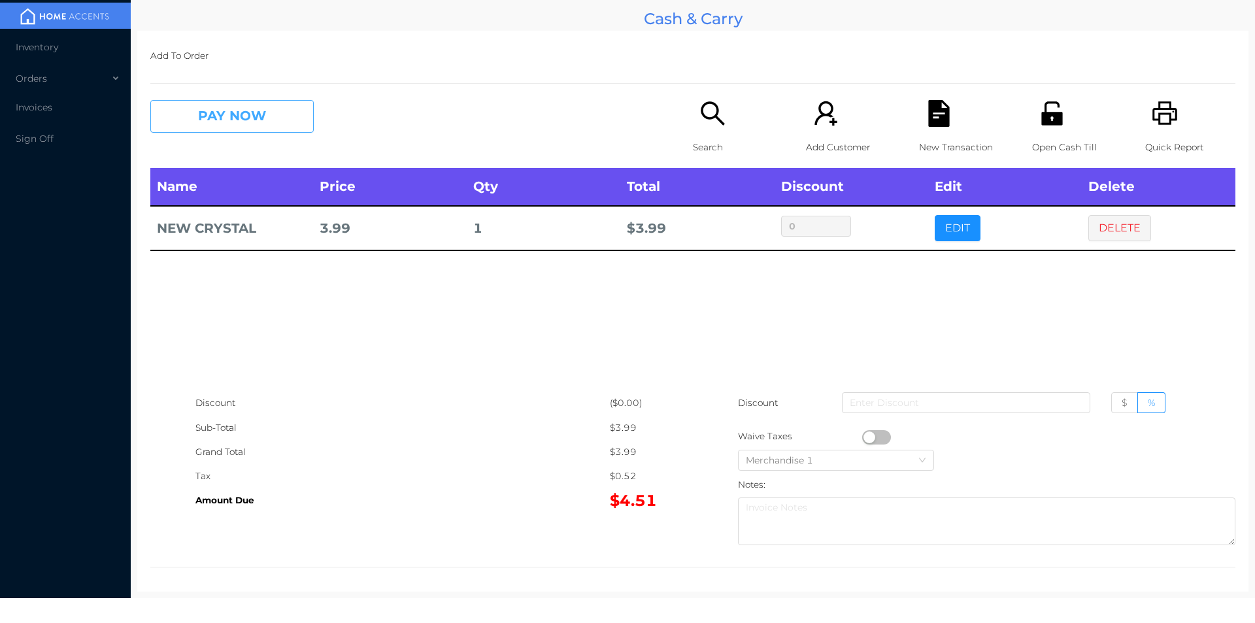
click at [250, 113] on button "PAY NOW" at bounding box center [231, 116] width 163 height 33
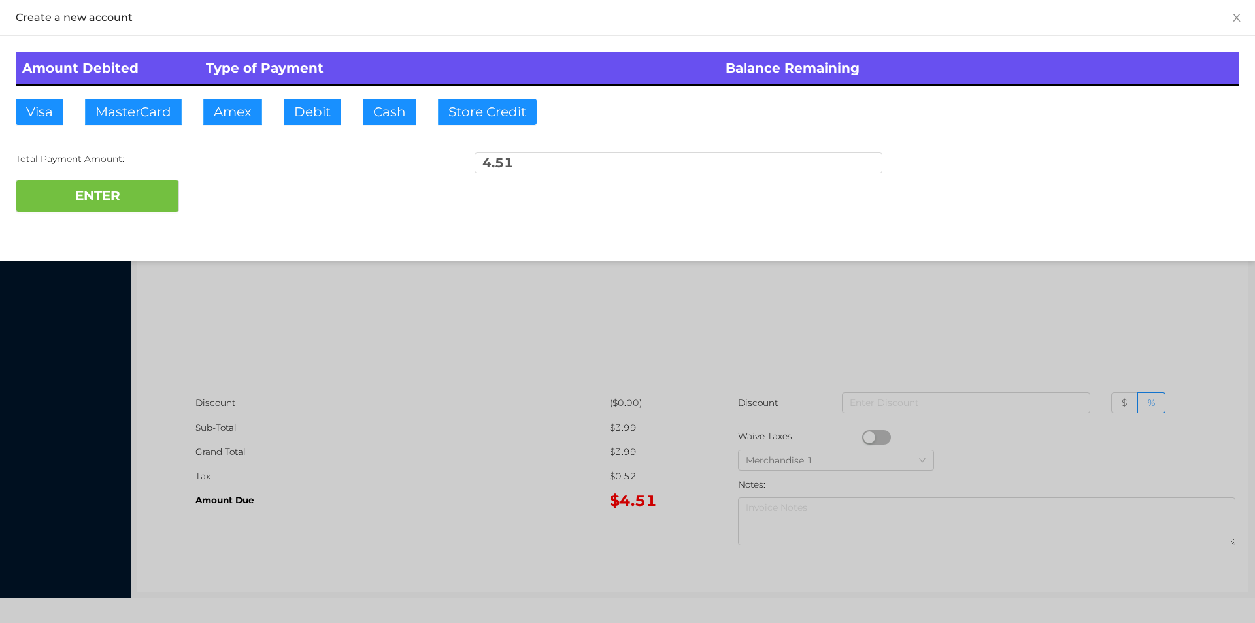
click at [318, 101] on div "Amount Debited Type of Payment Balance Remaining Visa MasterCard Amex Debit Cas…" at bounding box center [627, 132] width 1255 height 192
click at [139, 205] on button "ENTER" at bounding box center [97, 196] width 163 height 33
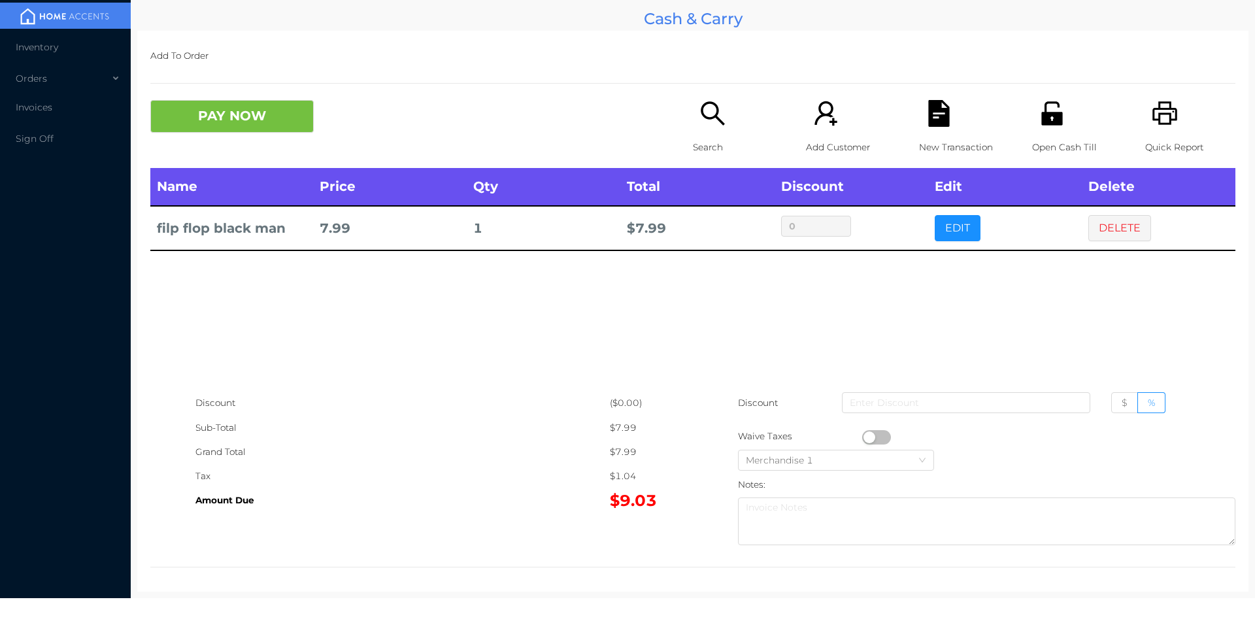
click at [941, 131] on div "New Transaction" at bounding box center [964, 134] width 90 height 68
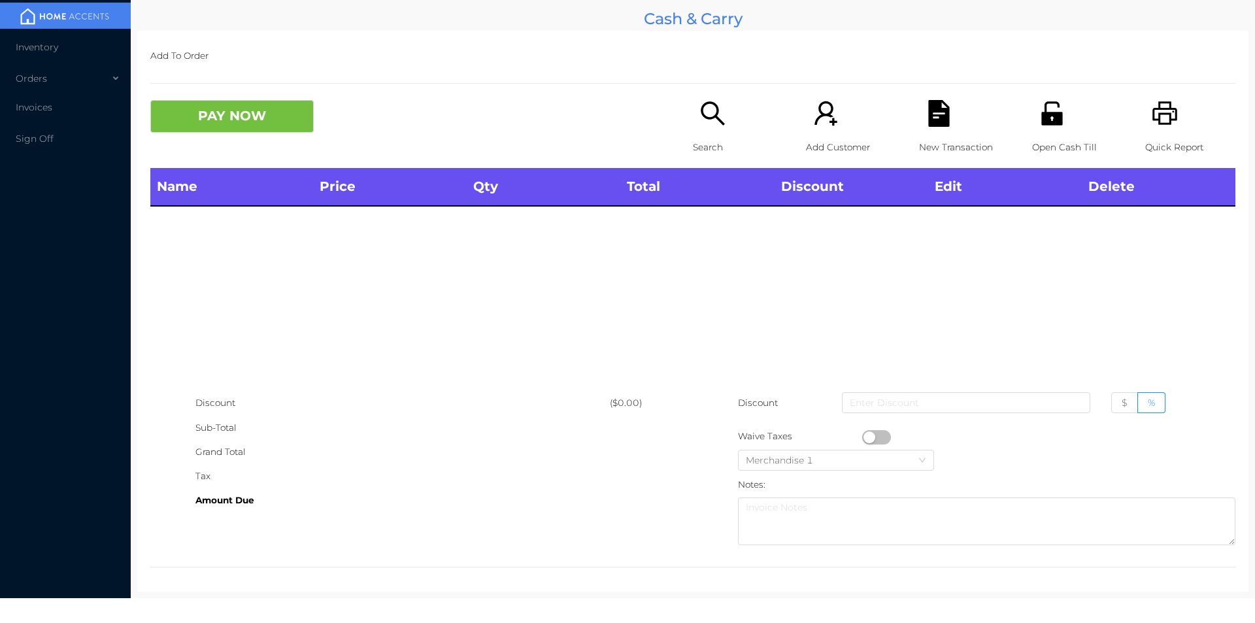
click at [1039, 106] on icon "icon: unlock" at bounding box center [1052, 113] width 27 height 27
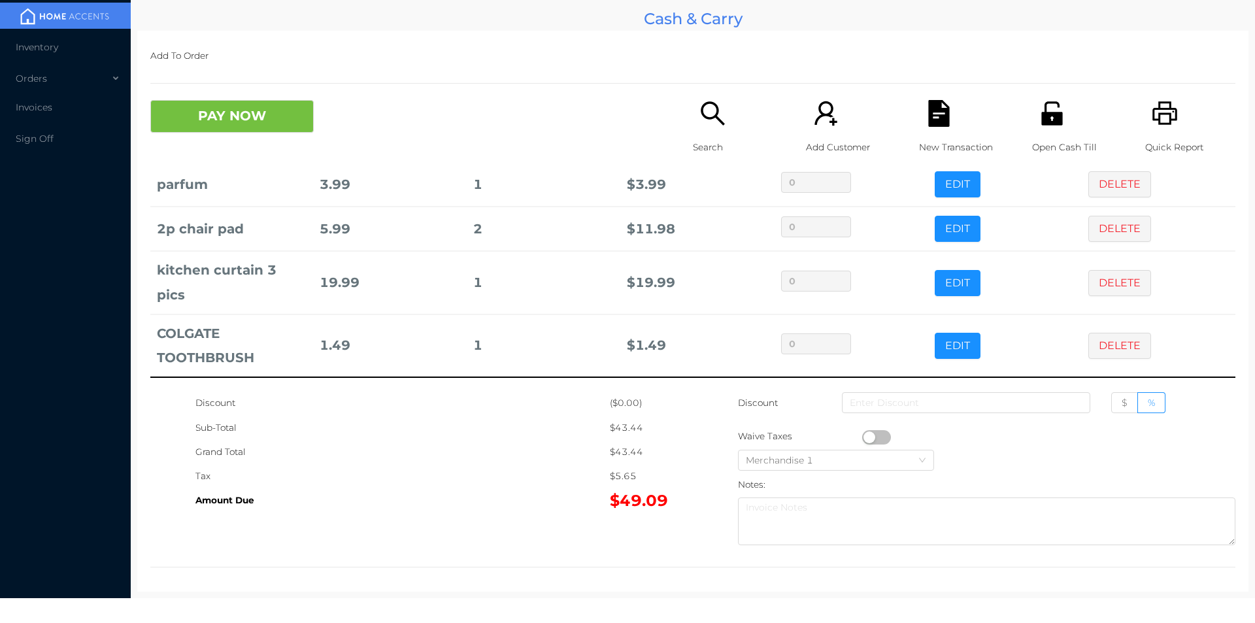
scroll to position [0, 0]
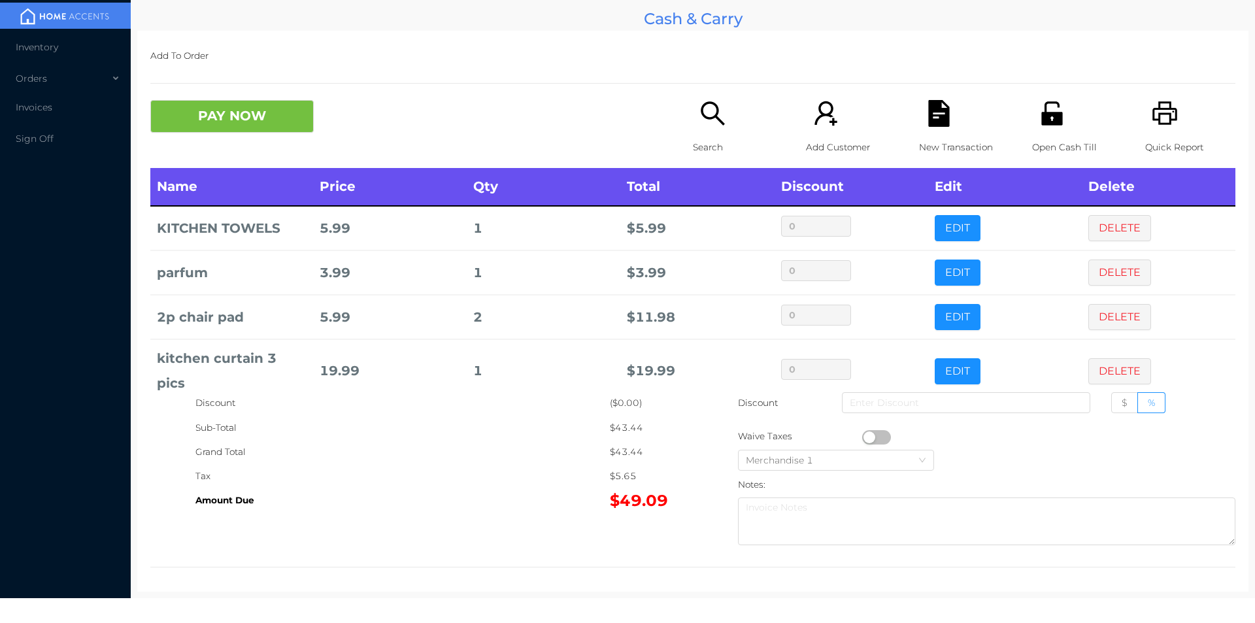
click at [705, 132] on div "Search" at bounding box center [738, 134] width 90 height 68
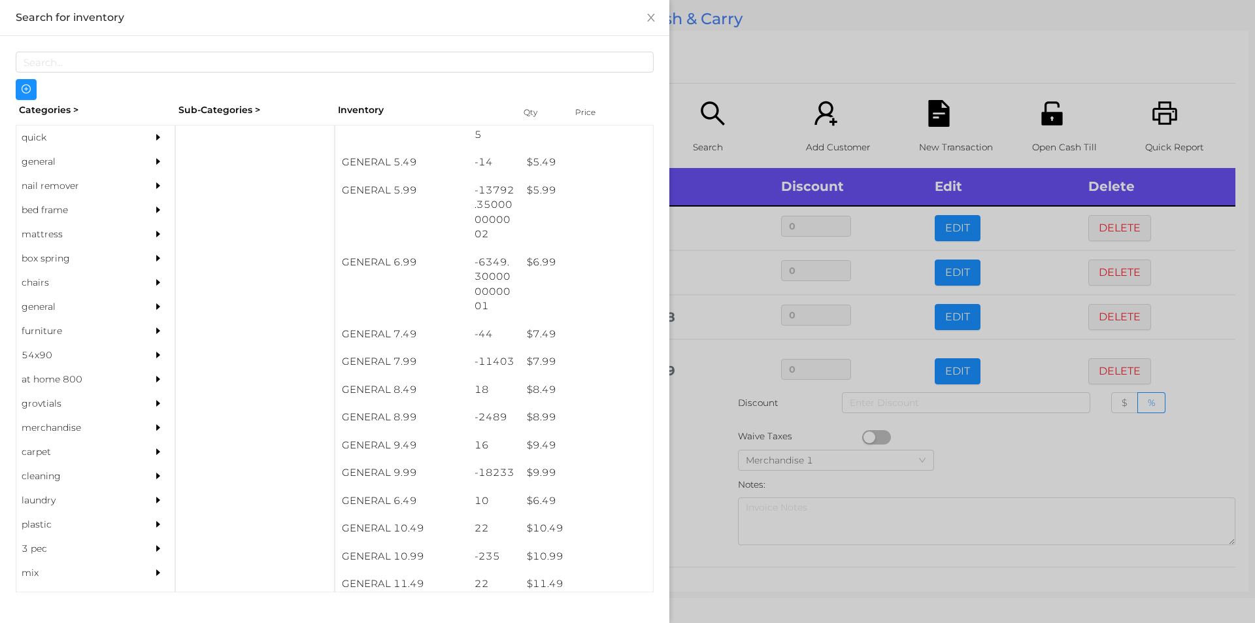
scroll to position [464, 0]
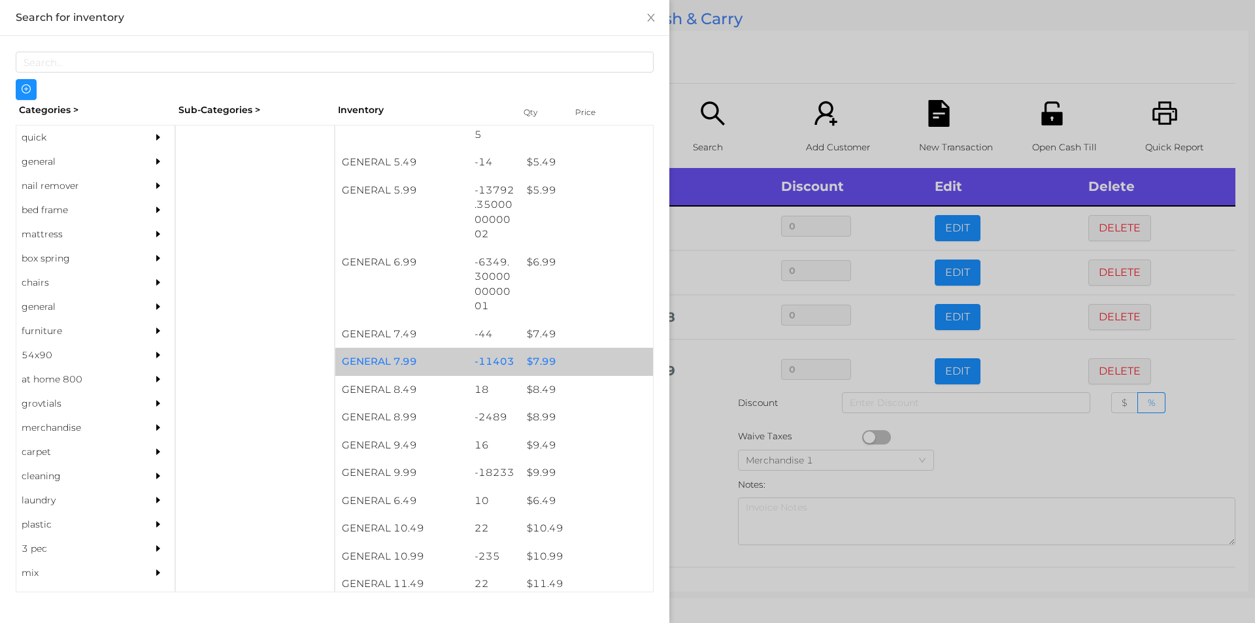
click at [573, 364] on div "$ 7.99" at bounding box center [586, 362] width 133 height 28
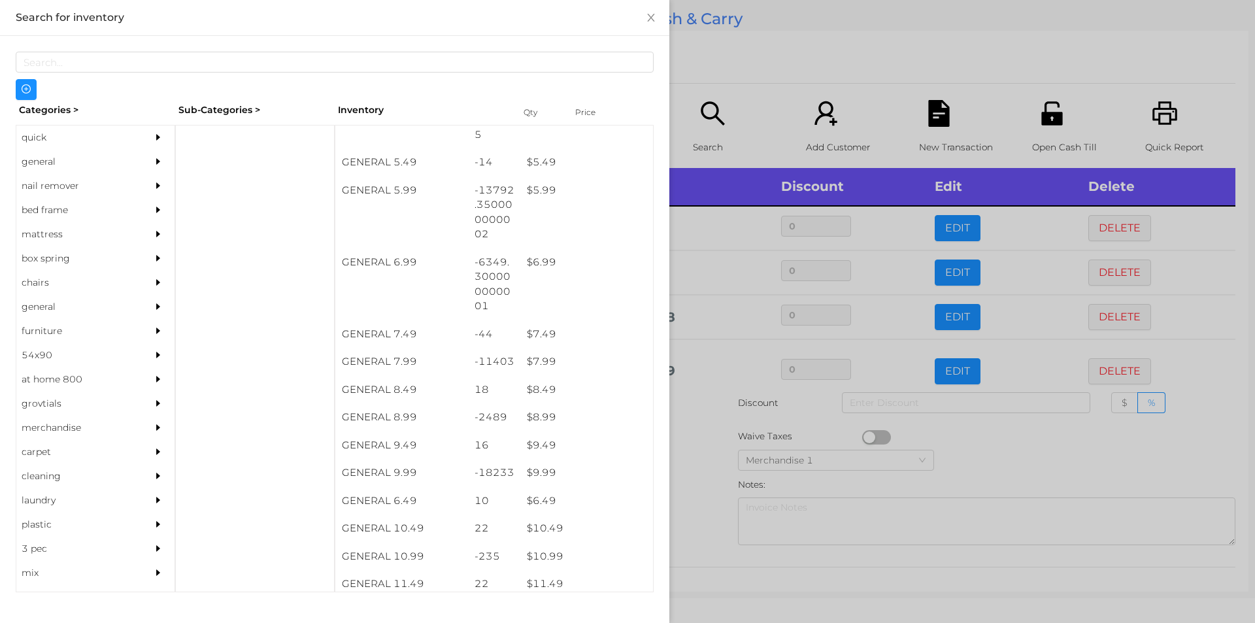
click at [811, 71] on div at bounding box center [627, 311] width 1255 height 623
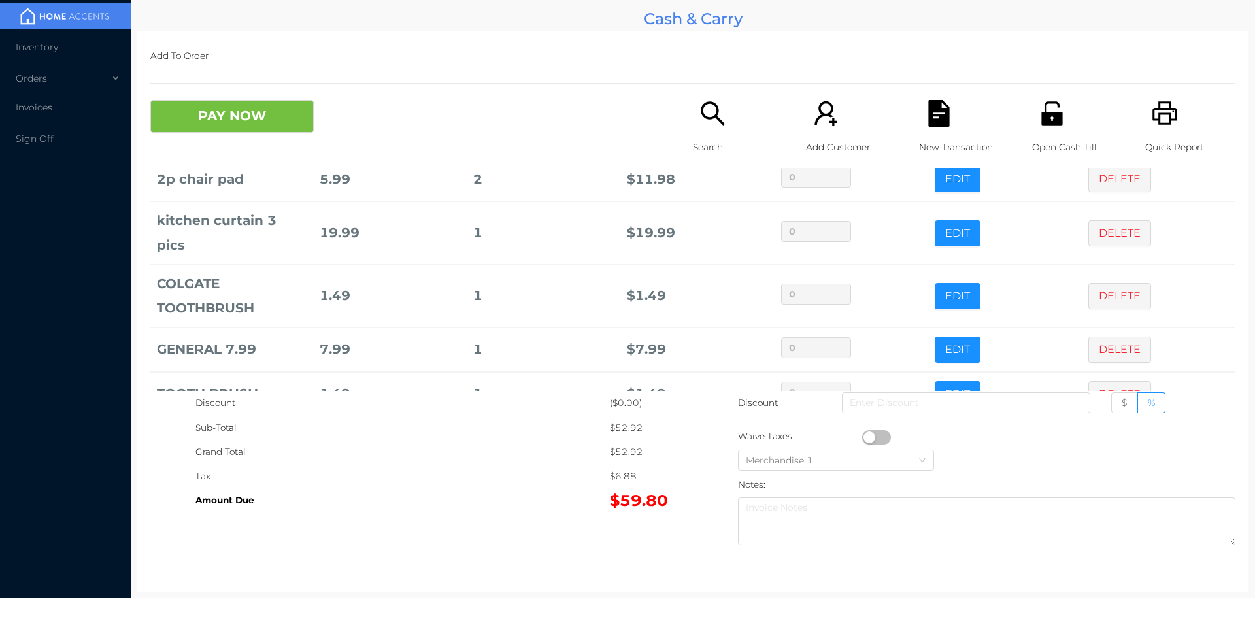
scroll to position [177, 0]
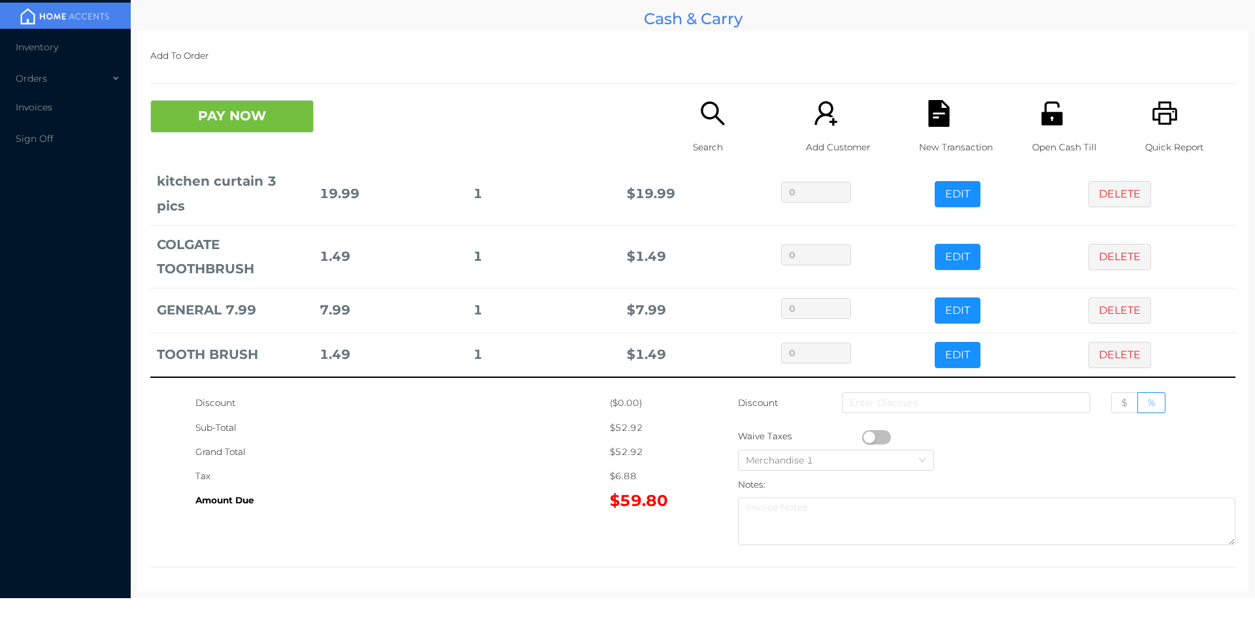
click at [711, 142] on p "Search" at bounding box center [738, 147] width 90 height 24
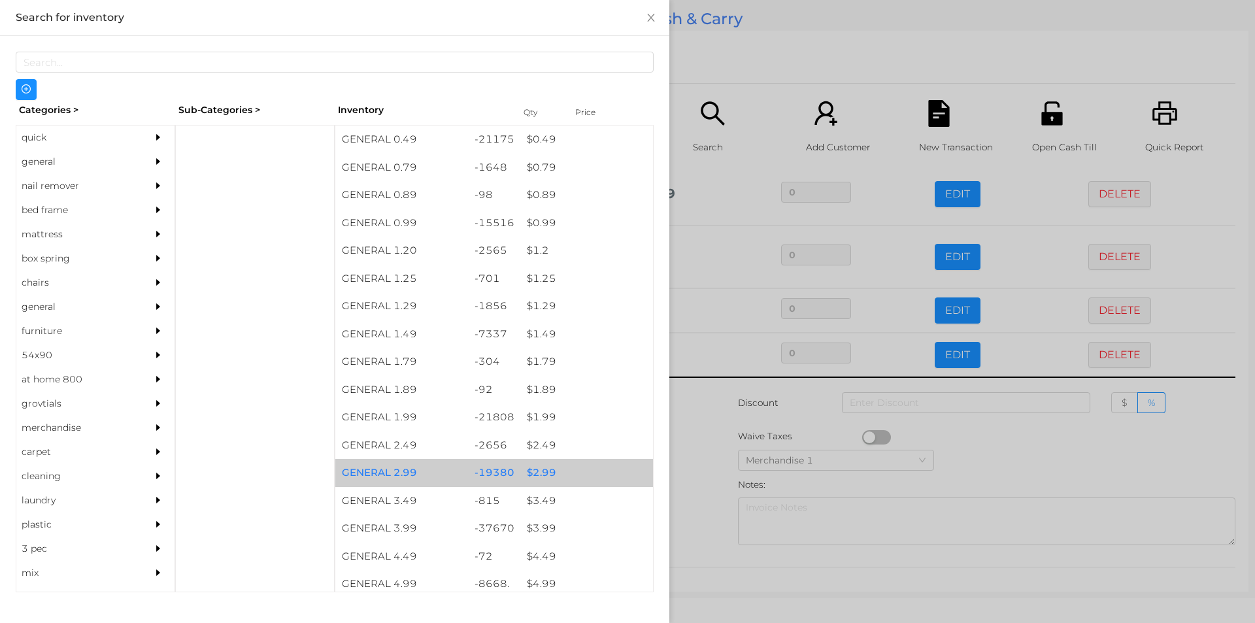
click at [492, 469] on div "-19380" at bounding box center [494, 473] width 53 height 28
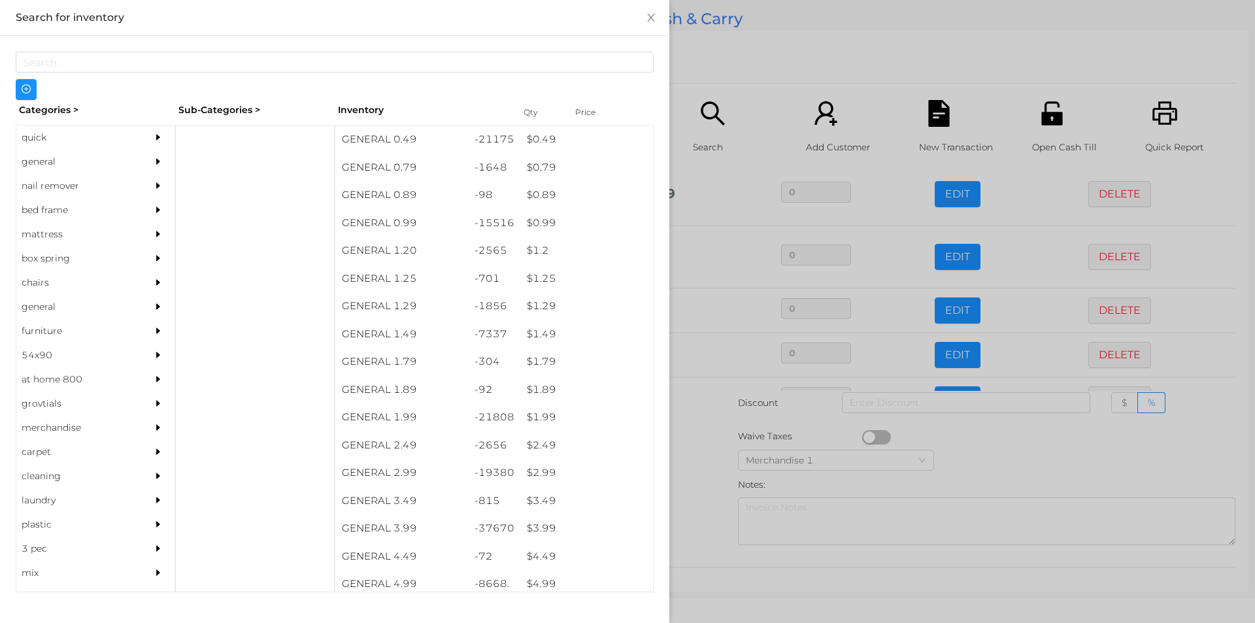
click at [781, 50] on div at bounding box center [627, 311] width 1255 height 623
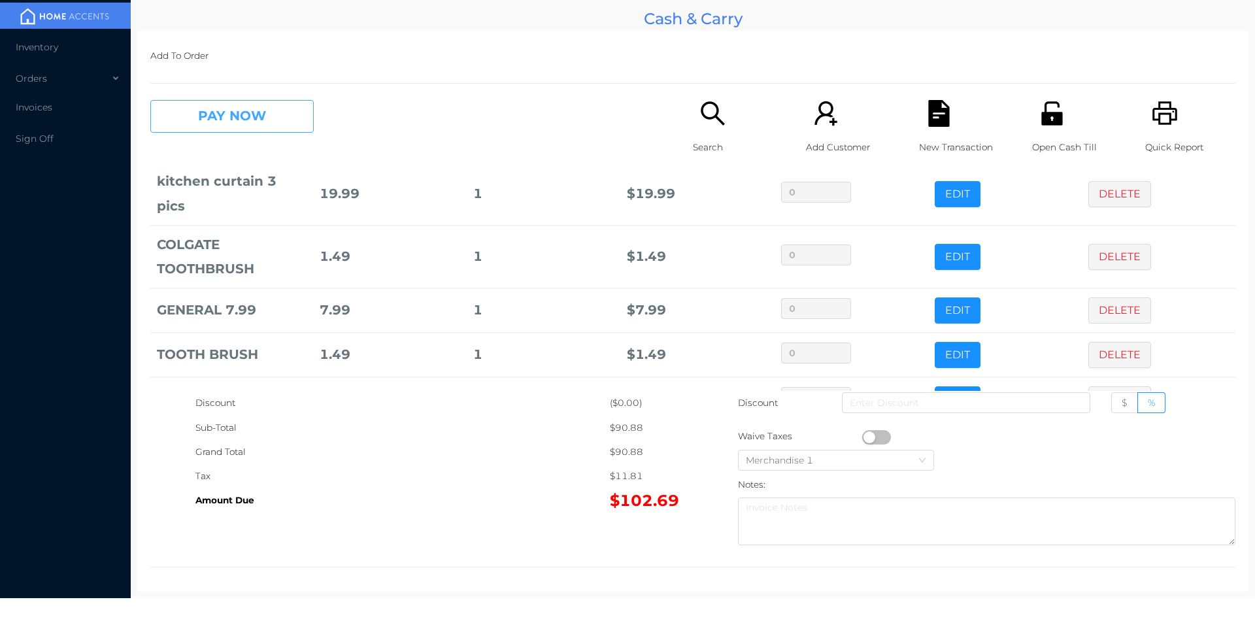
click at [226, 124] on button "PAY NOW" at bounding box center [231, 116] width 163 height 33
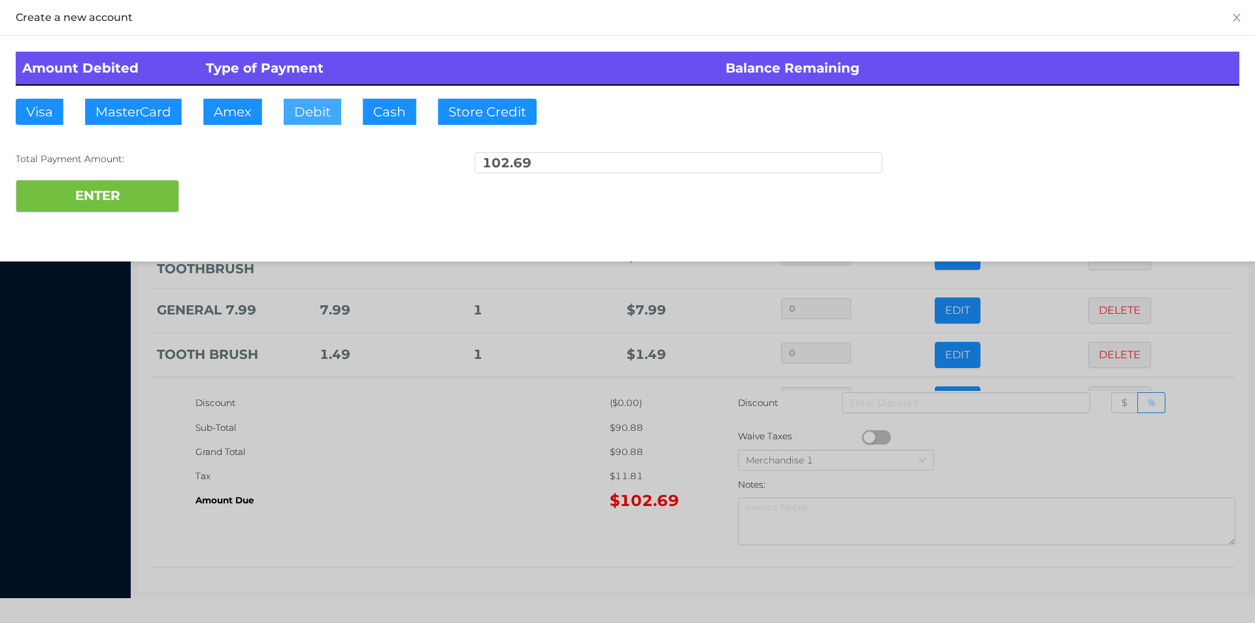
click at [323, 112] on button "Debit" at bounding box center [313, 112] width 58 height 26
click at [97, 182] on button "ENTER" at bounding box center [97, 196] width 163 height 33
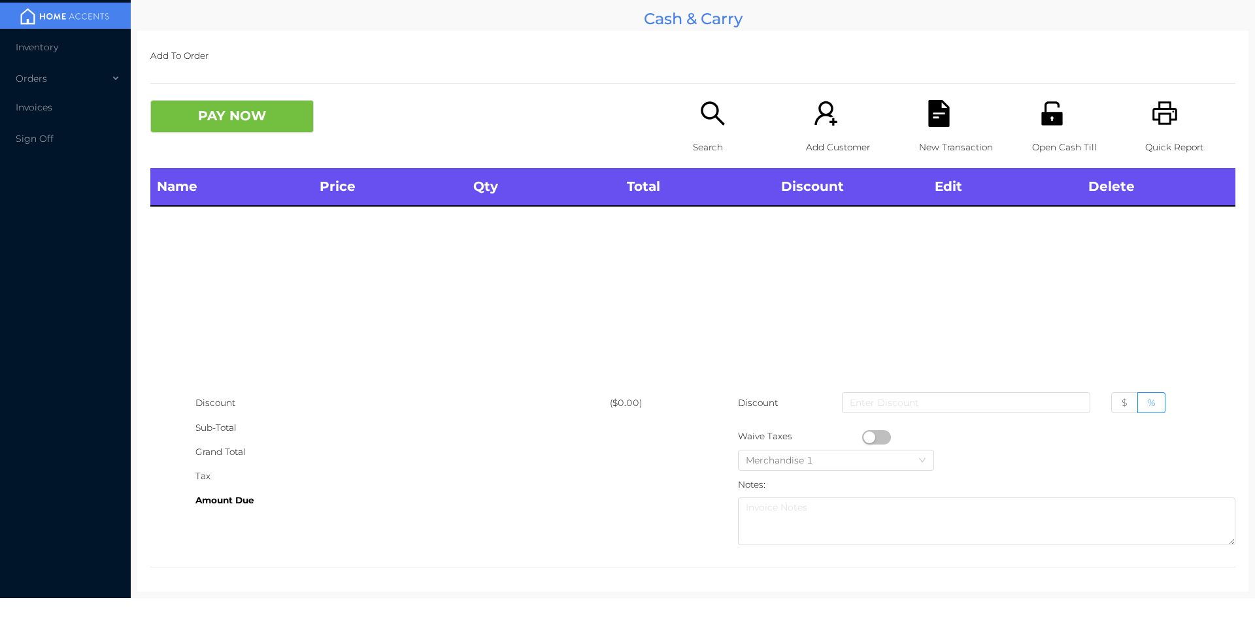
scroll to position [0, 0]
click at [699, 119] on icon "icon: search" at bounding box center [712, 113] width 27 height 27
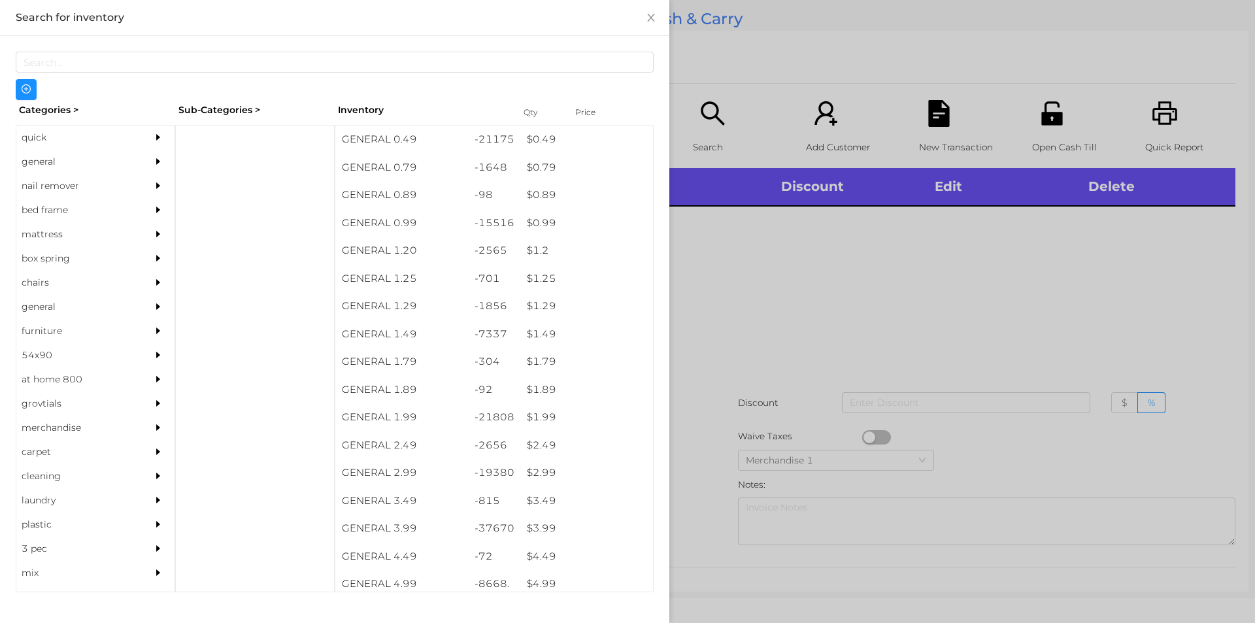
click at [69, 144] on div "quick" at bounding box center [75, 137] width 119 height 24
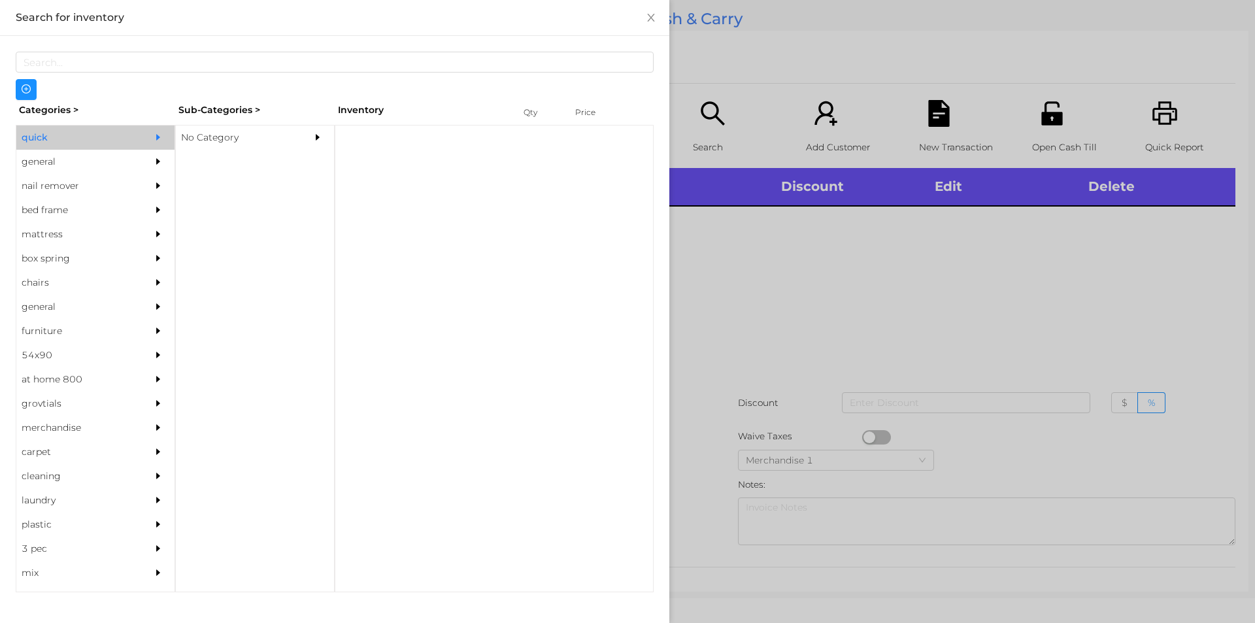
click at [235, 127] on div "No Category" at bounding box center [235, 137] width 119 height 24
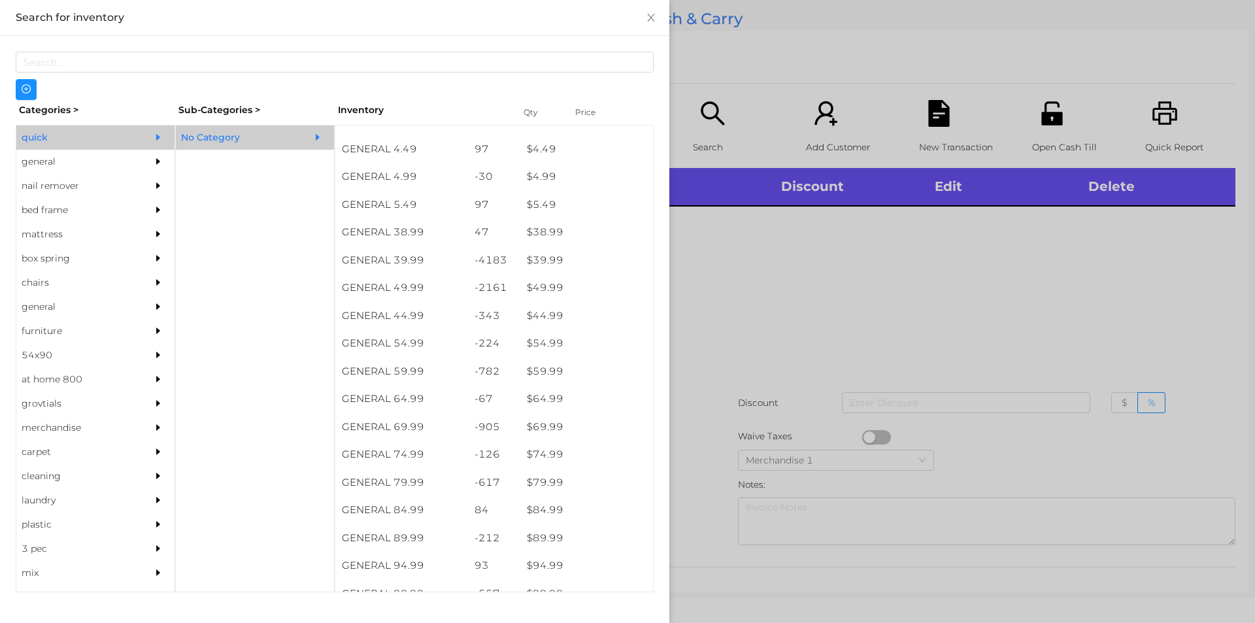
scroll to position [644, 0]
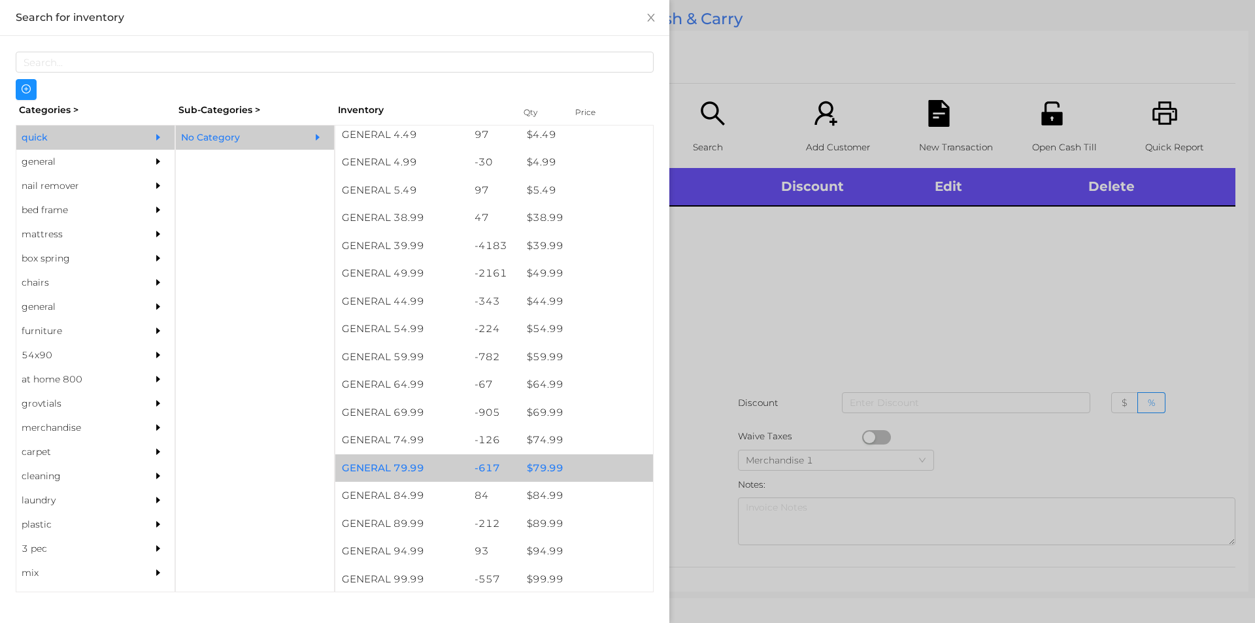
click at [556, 473] on div "$ 79.99" at bounding box center [586, 468] width 133 height 28
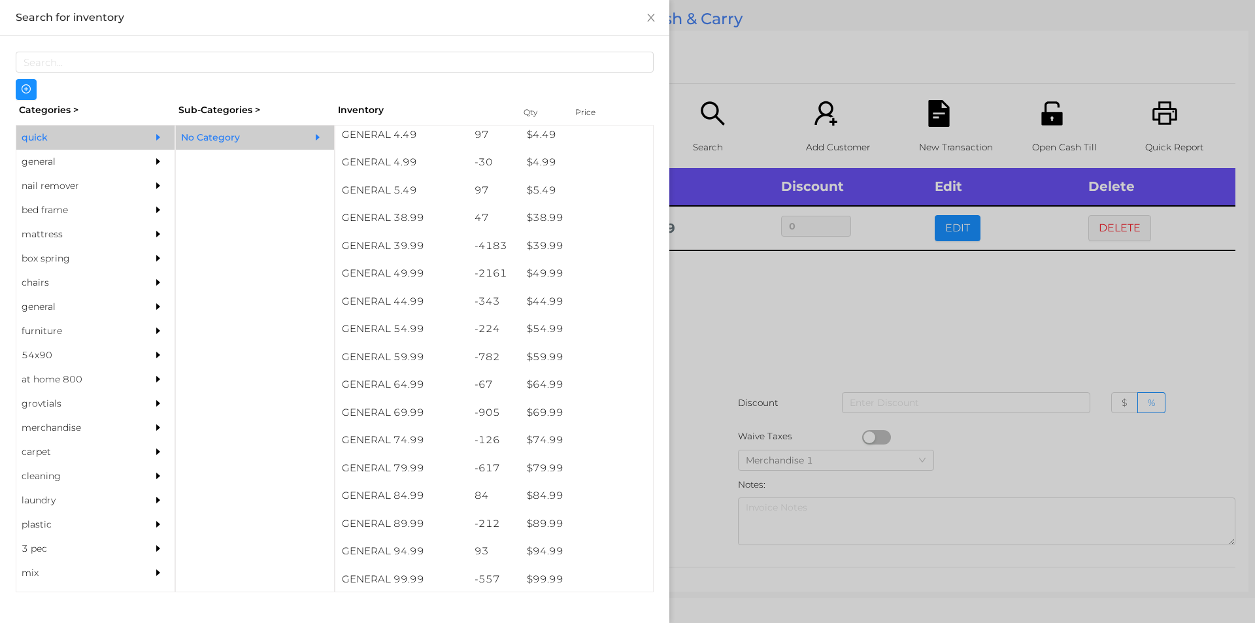
click at [700, 414] on div at bounding box center [627, 311] width 1255 height 623
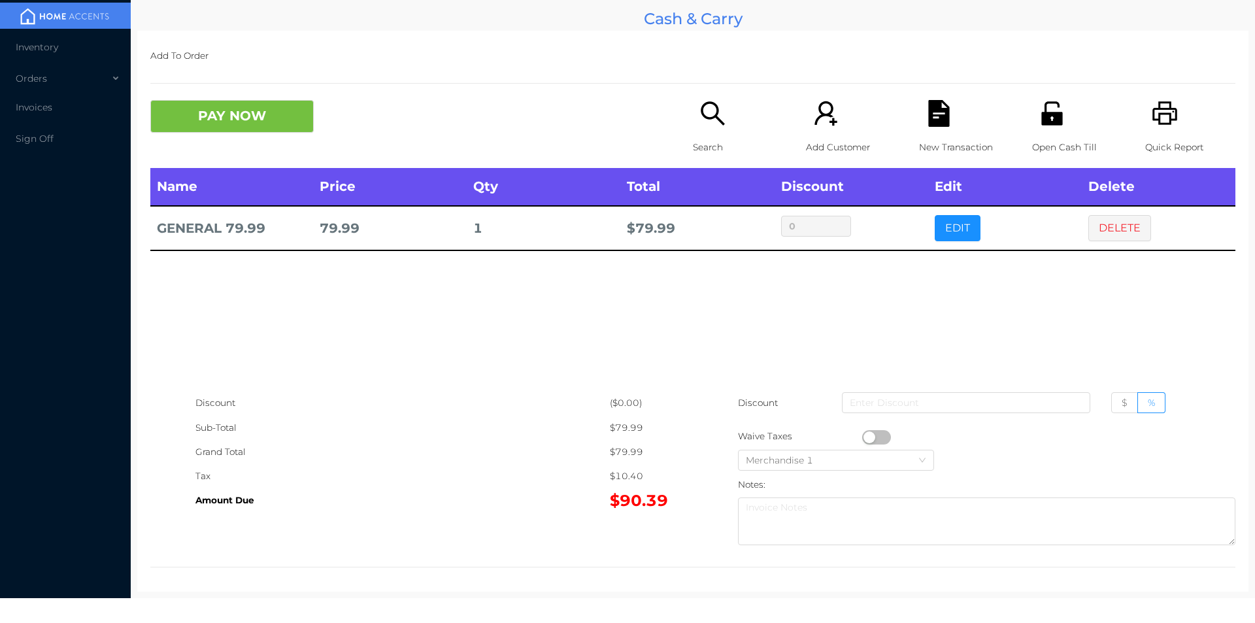
click at [940, 116] on icon "icon: file-text" at bounding box center [938, 113] width 21 height 27
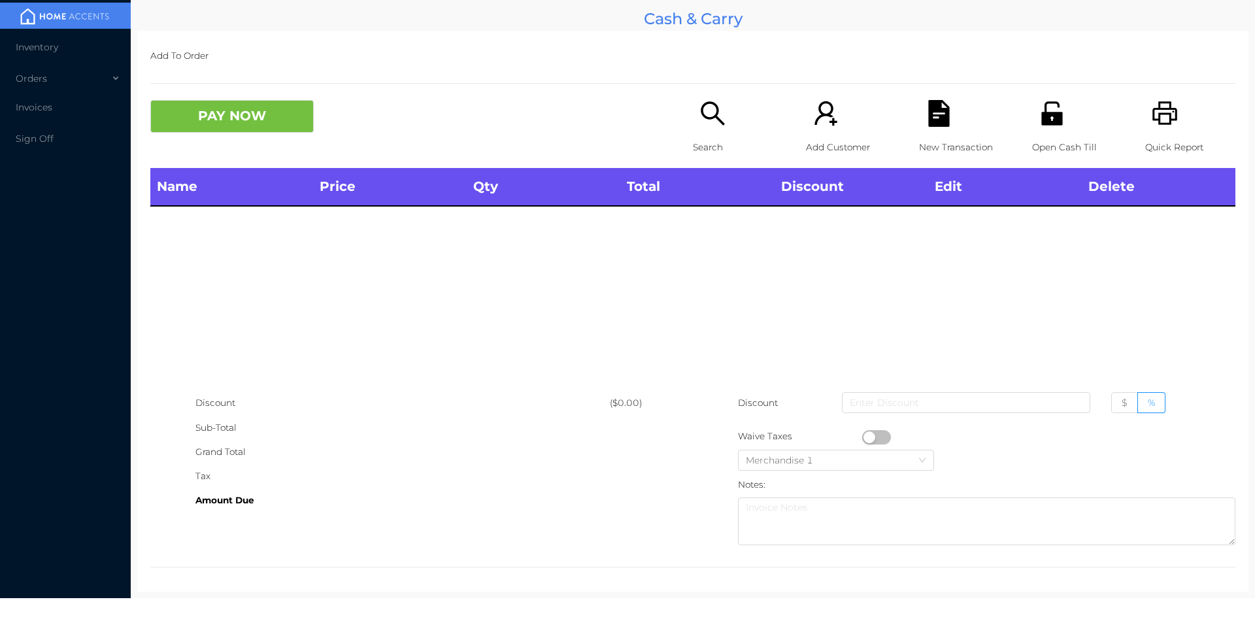
click at [1167, 124] on icon "icon: printer" at bounding box center [1165, 113] width 27 height 27
click at [694, 150] on p "Search" at bounding box center [738, 147] width 90 height 24
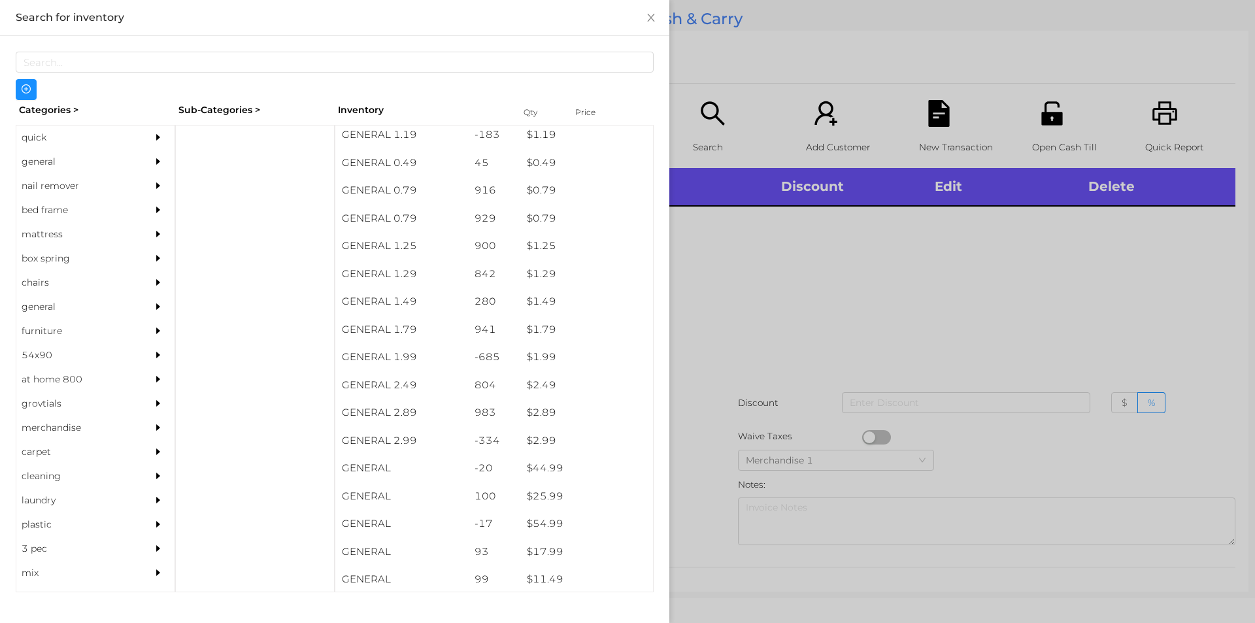
scroll to position [127, 0]
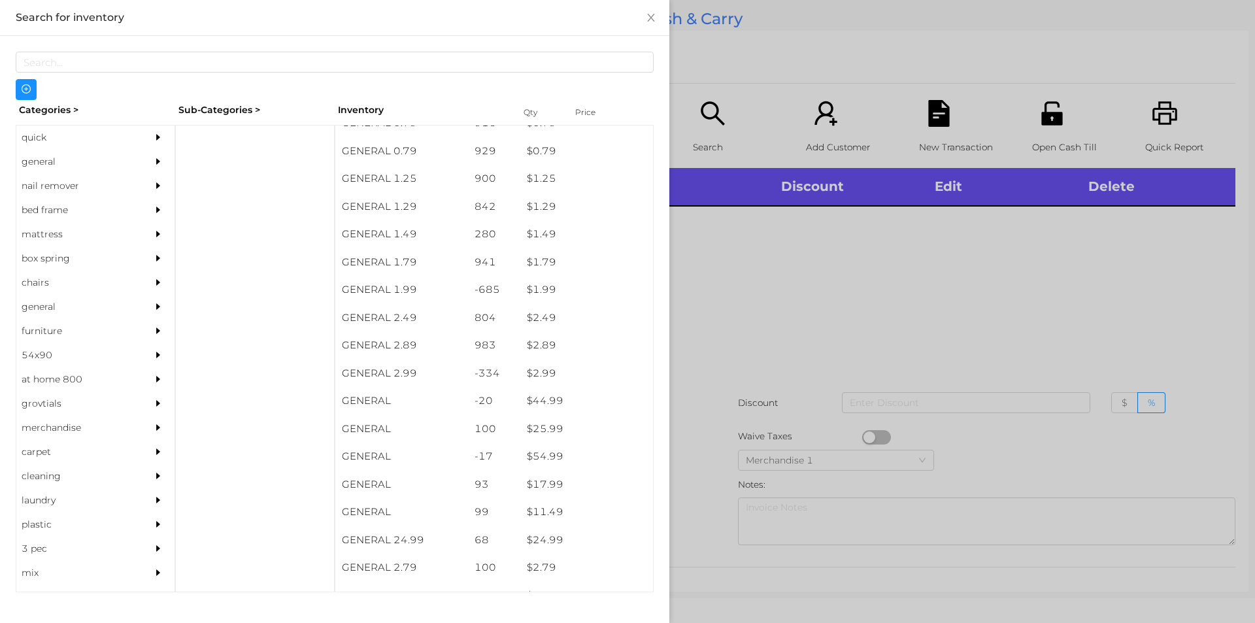
click at [78, 159] on div "general" at bounding box center [75, 162] width 119 height 24
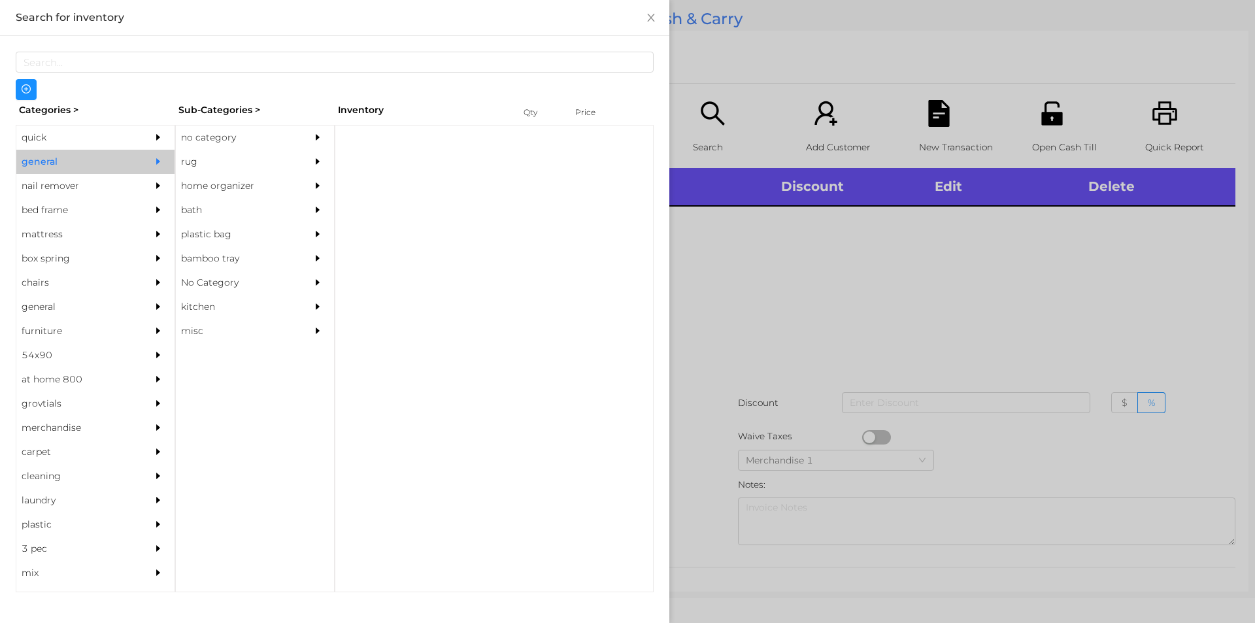
click at [236, 130] on div "no category" at bounding box center [235, 137] width 119 height 24
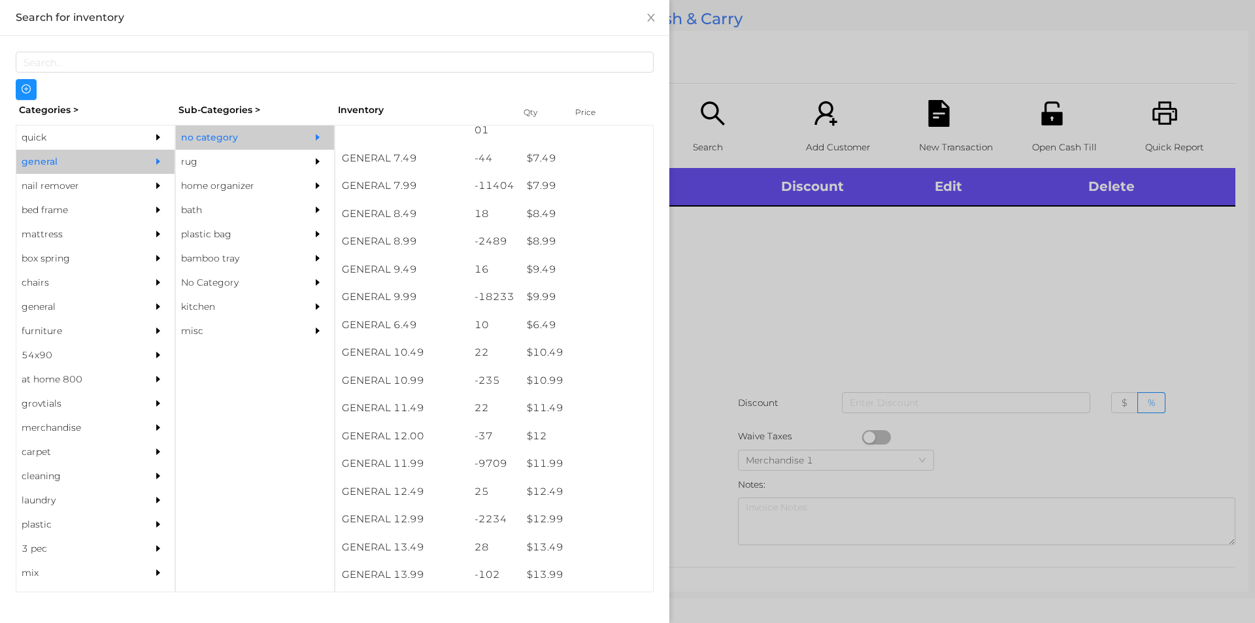
scroll to position [639, 0]
click at [773, 304] on div at bounding box center [627, 311] width 1255 height 623
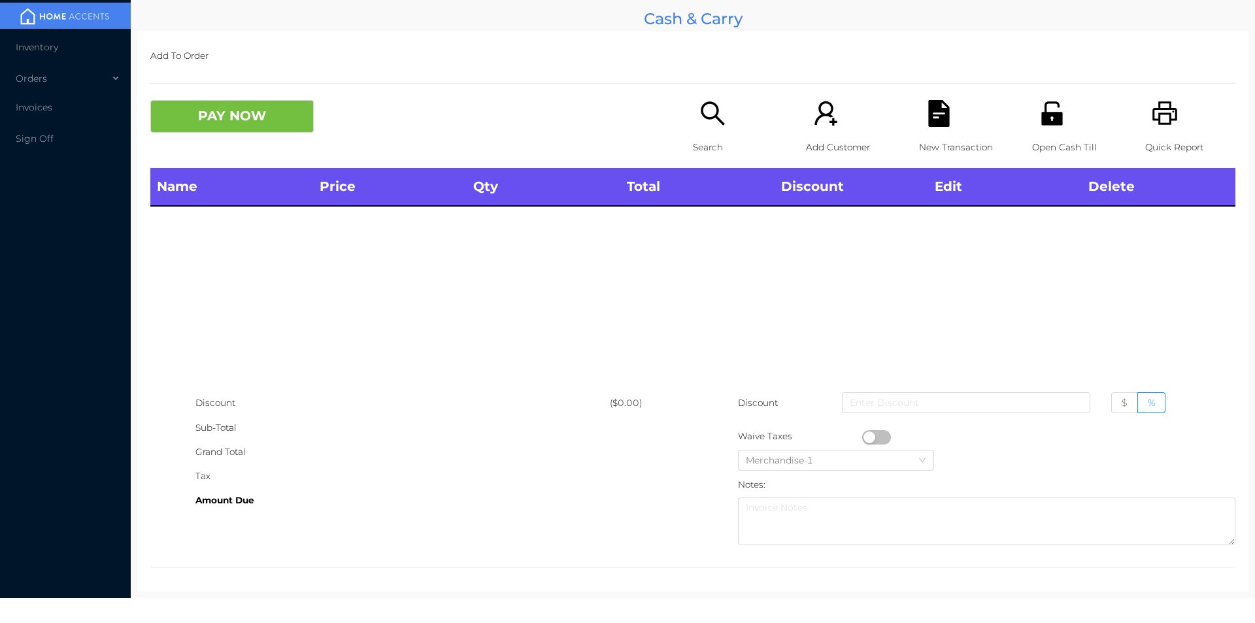
click at [705, 125] on icon "icon: search" at bounding box center [712, 113] width 27 height 27
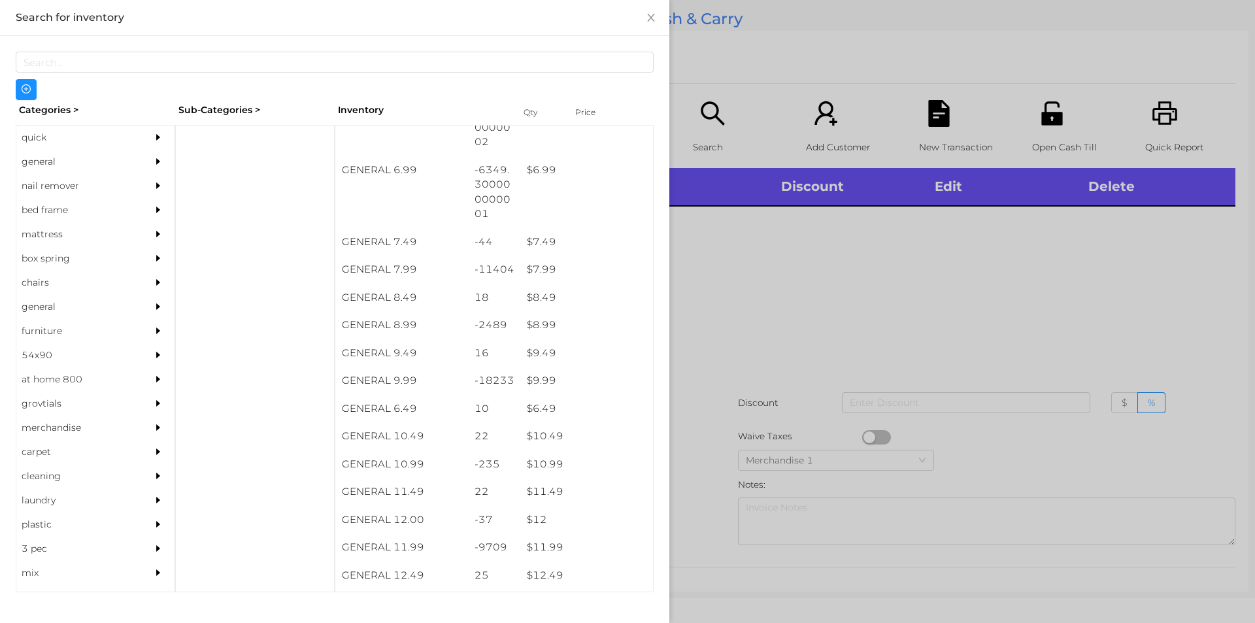
scroll to position [555, 0]
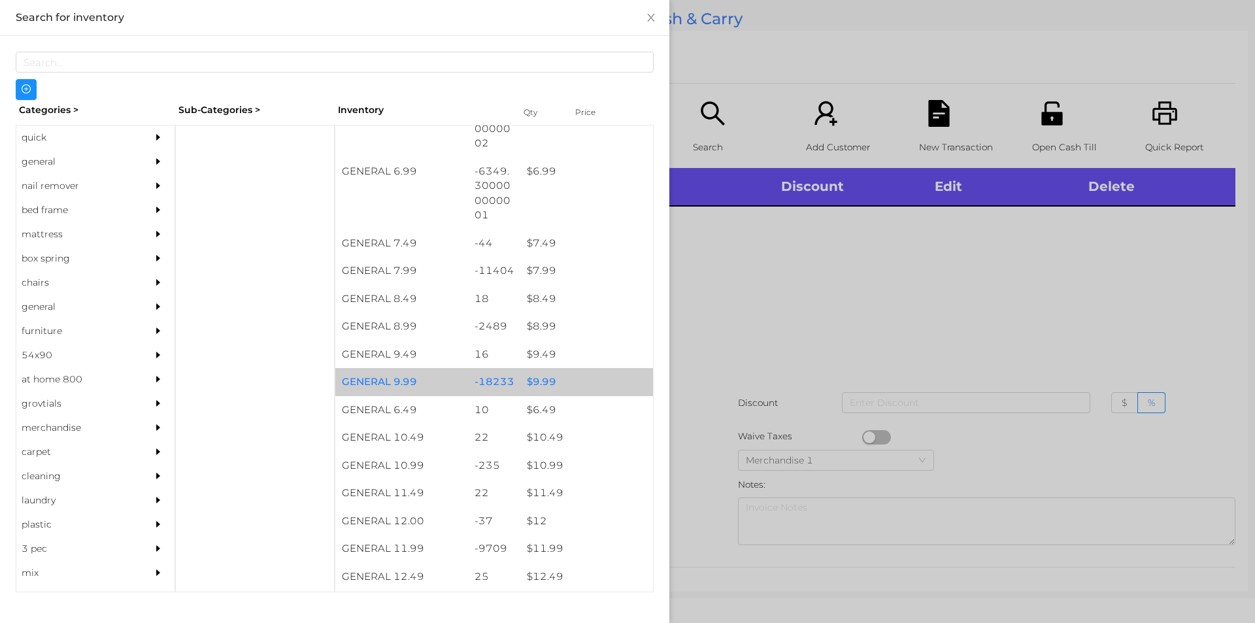
click at [586, 378] on div "$ 9.99" at bounding box center [586, 382] width 133 height 28
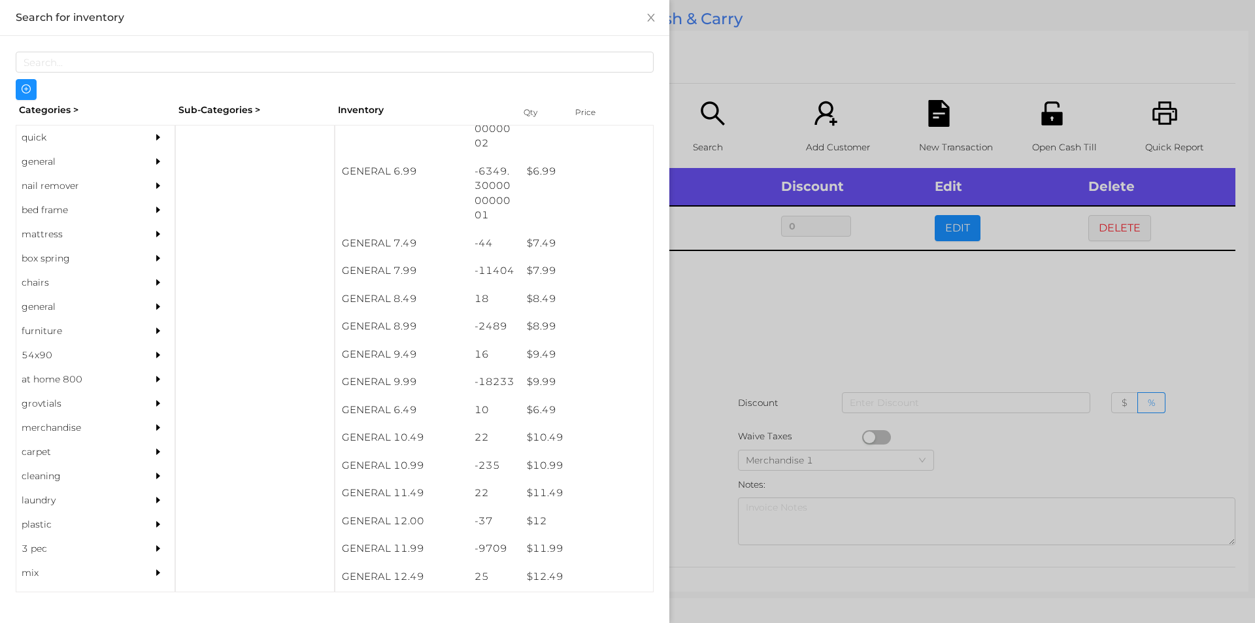
click at [727, 389] on div at bounding box center [627, 311] width 1255 height 623
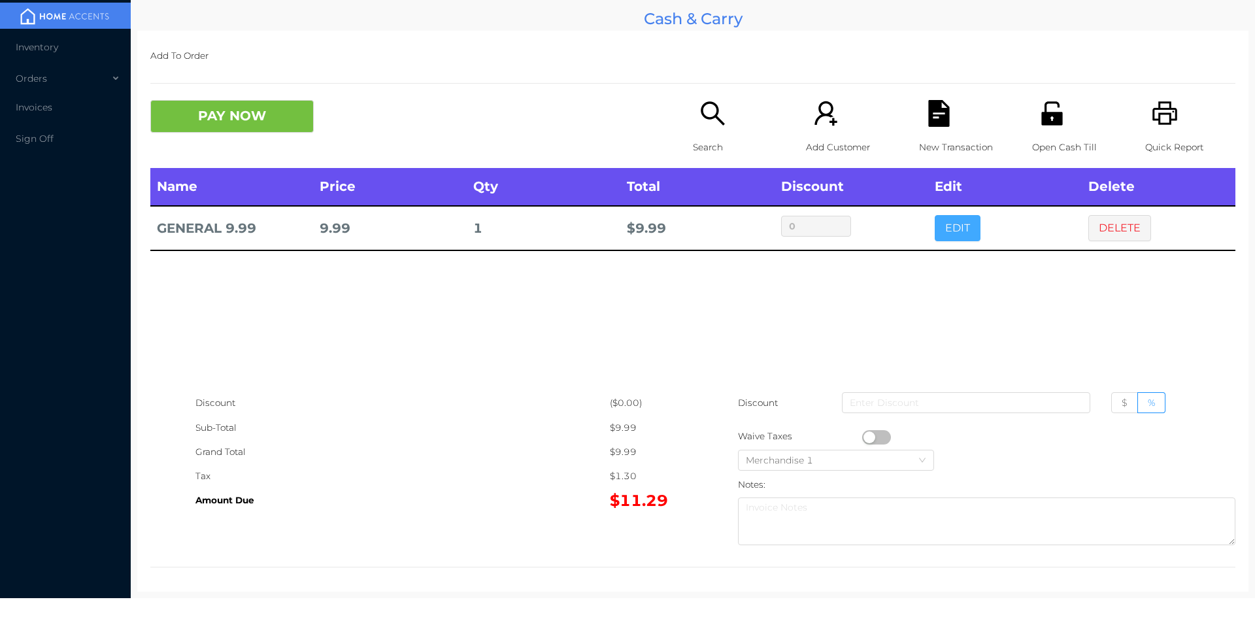
click at [965, 237] on button "EDIT" at bounding box center [958, 228] width 46 height 26
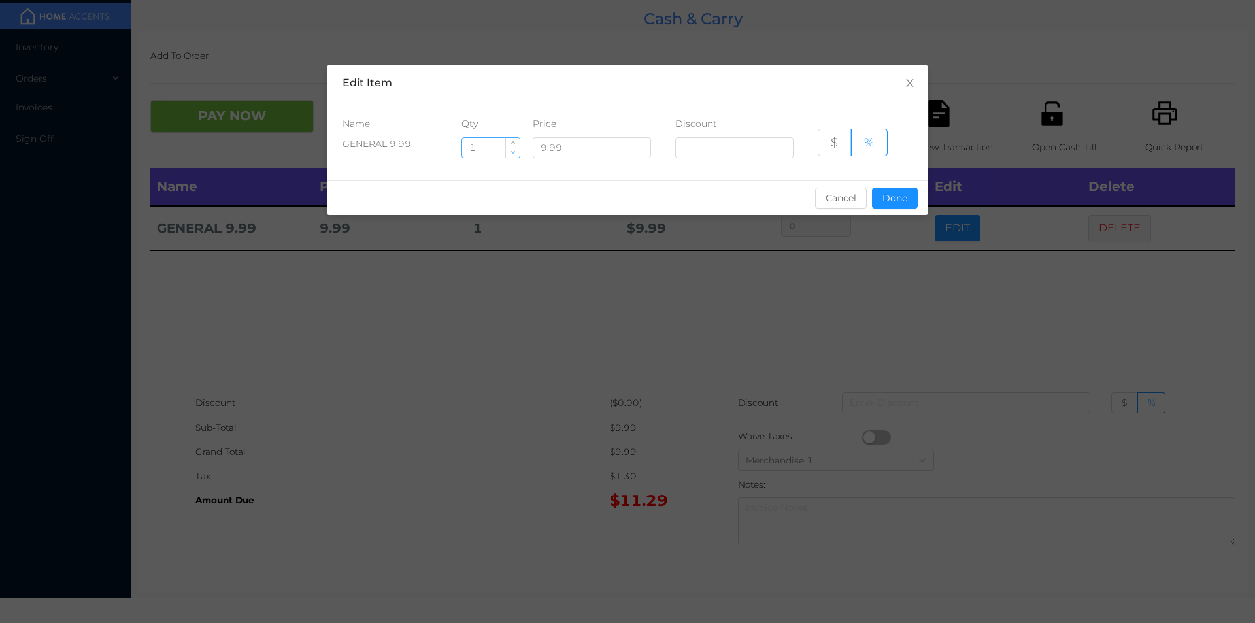
click at [512, 148] on span "Decrease Value" at bounding box center [513, 152] width 14 height 12
type input "0"
click at [890, 197] on button "Done" at bounding box center [895, 198] width 46 height 21
type input "0%"
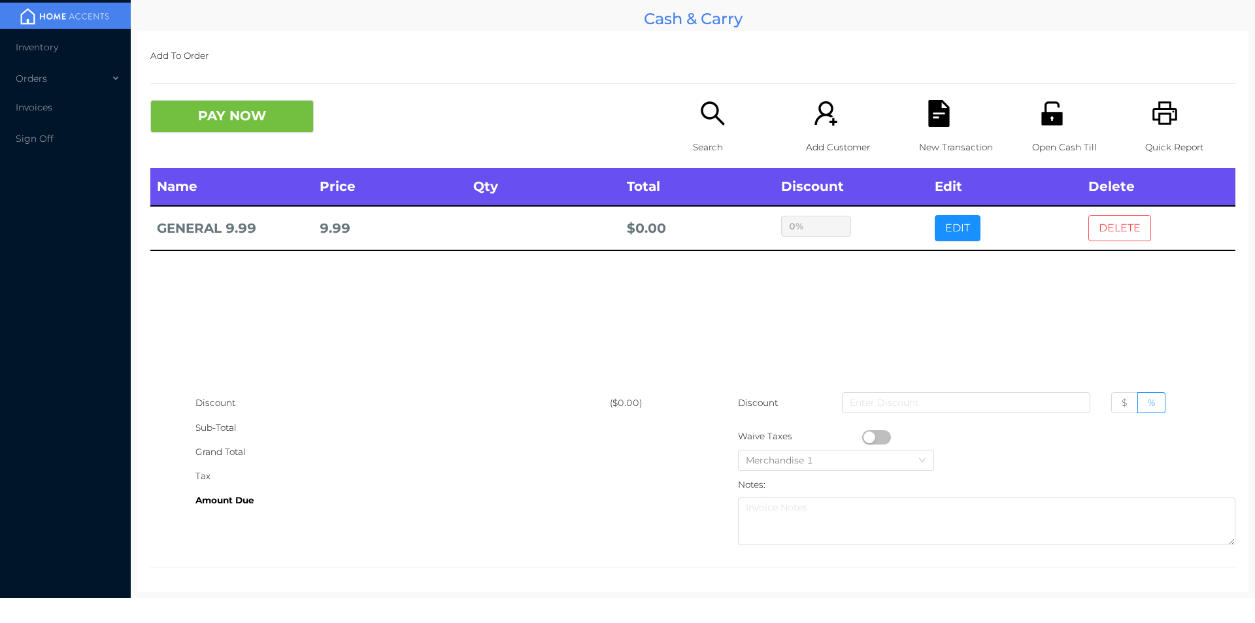
click at [1129, 221] on button "DELETE" at bounding box center [1119, 228] width 63 height 26
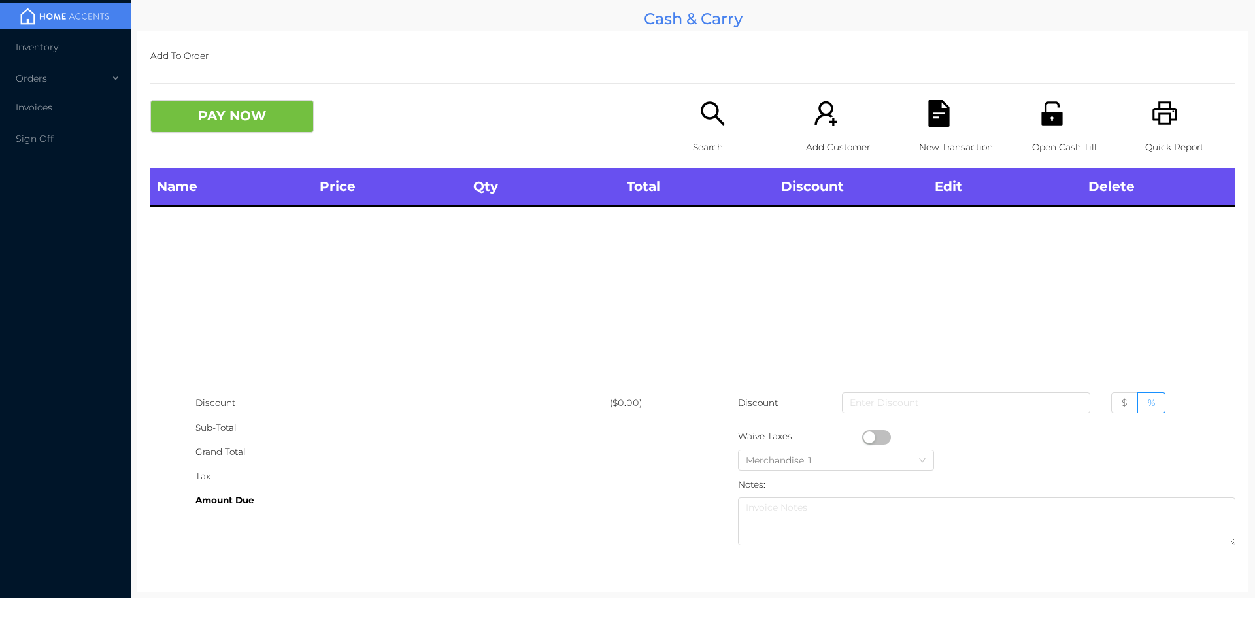
click at [693, 110] on div "Search" at bounding box center [738, 134] width 90 height 68
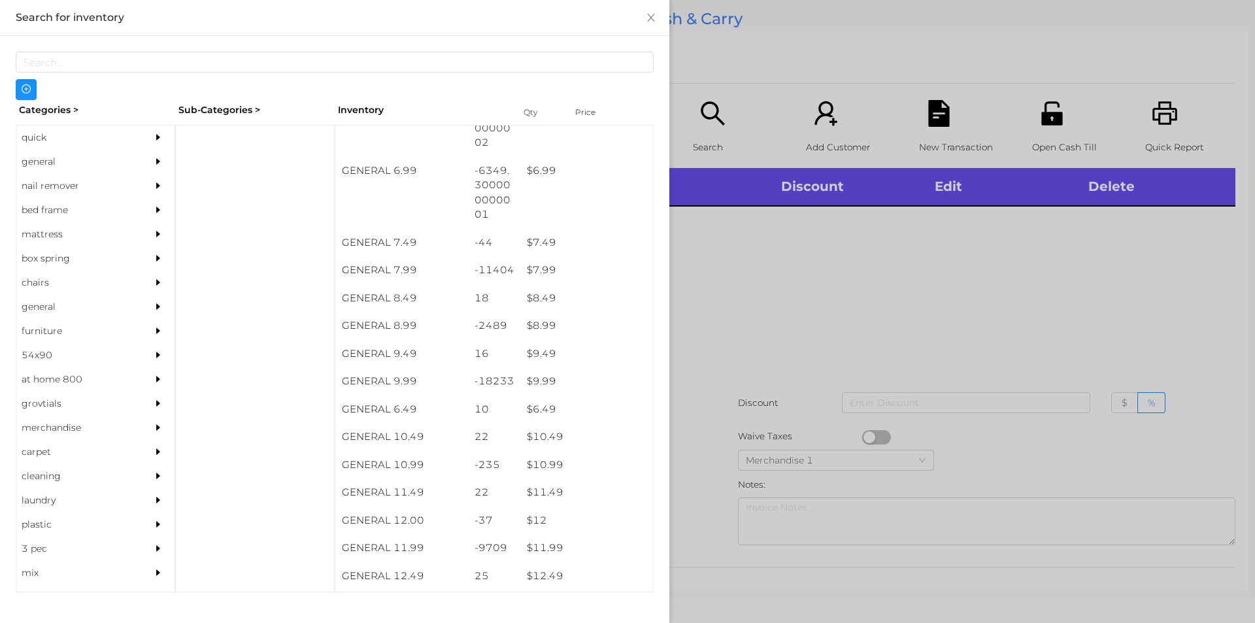
scroll to position [563, 0]
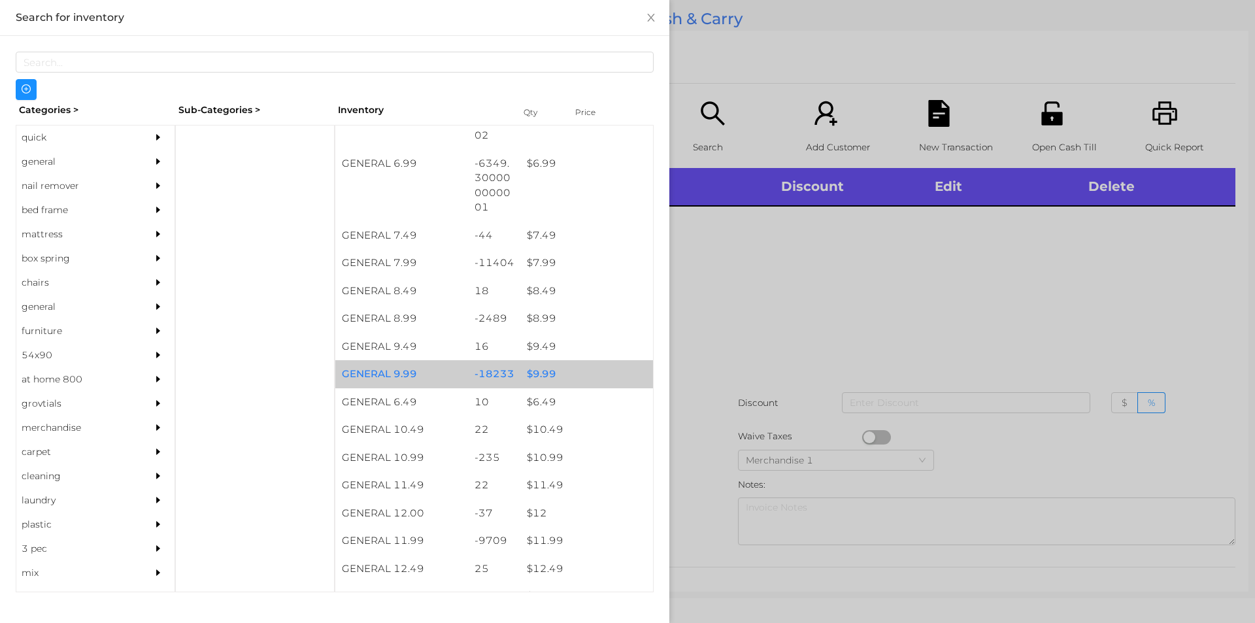
click at [551, 371] on div "$ 9.99" at bounding box center [586, 374] width 133 height 28
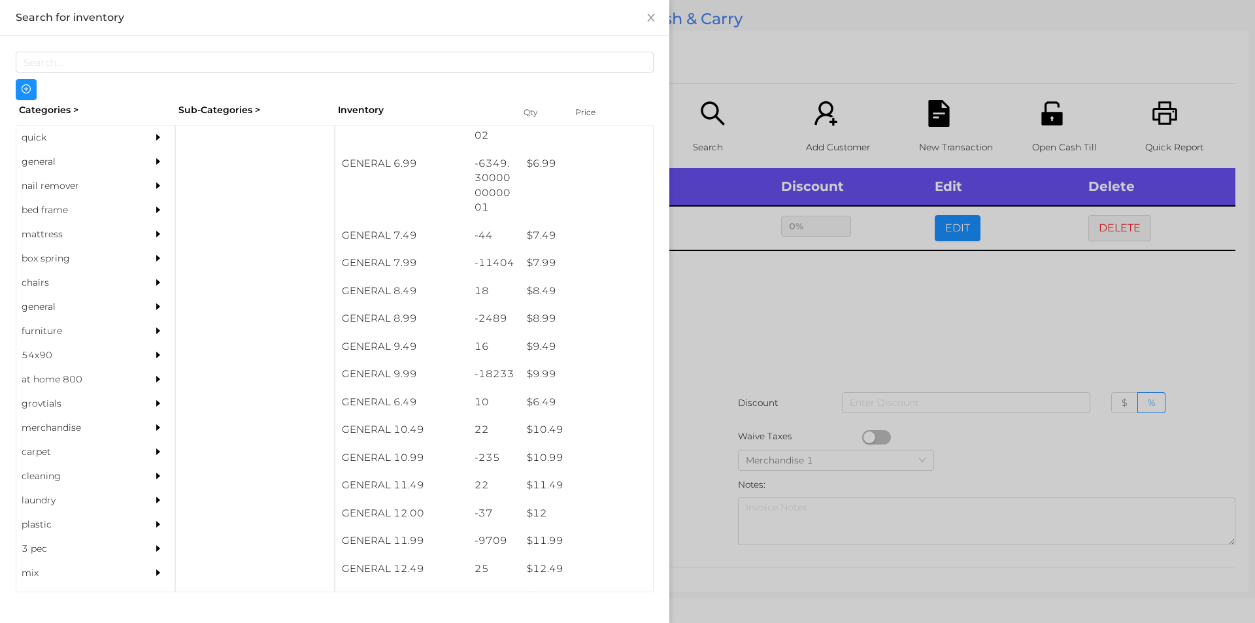
click at [726, 389] on div at bounding box center [627, 311] width 1255 height 623
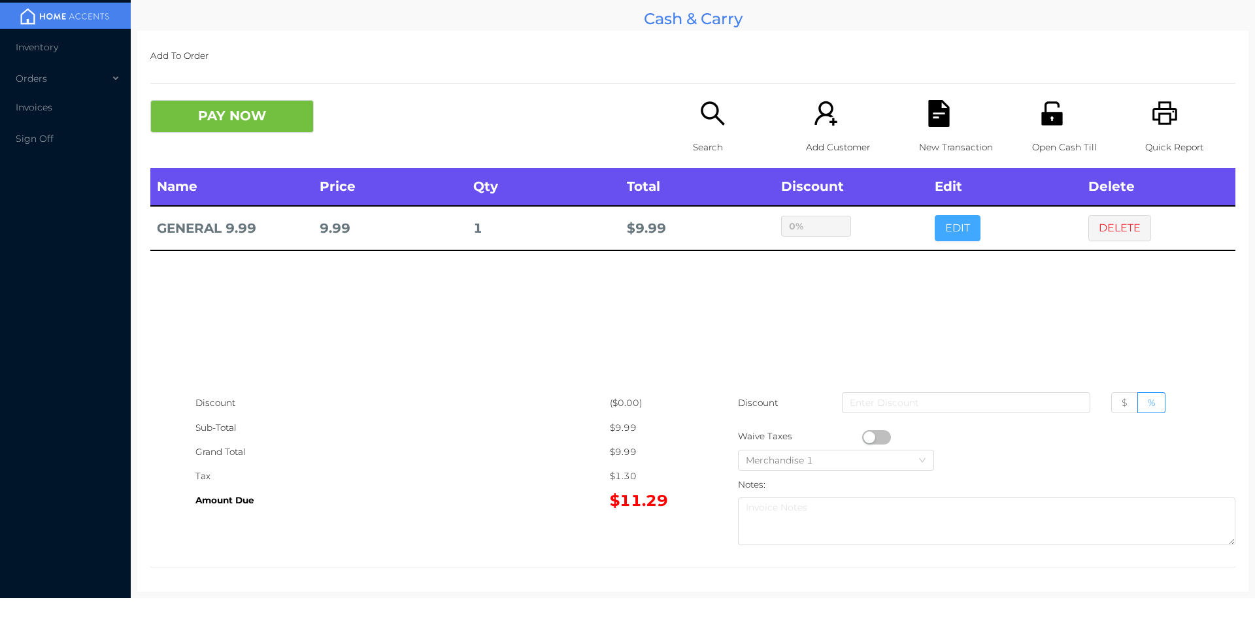
click at [946, 235] on button "EDIT" at bounding box center [958, 228] width 46 height 26
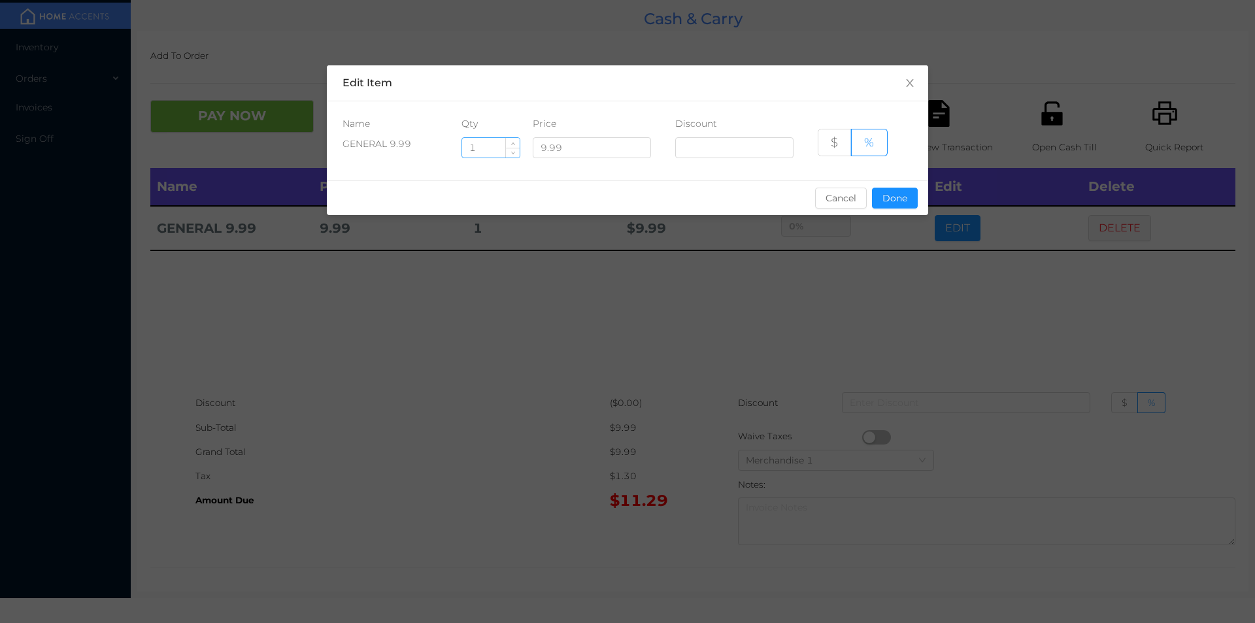
click at [488, 148] on input "1" at bounding box center [491, 148] width 58 height 20
type input "5"
click at [899, 207] on button "Done" at bounding box center [895, 198] width 46 height 21
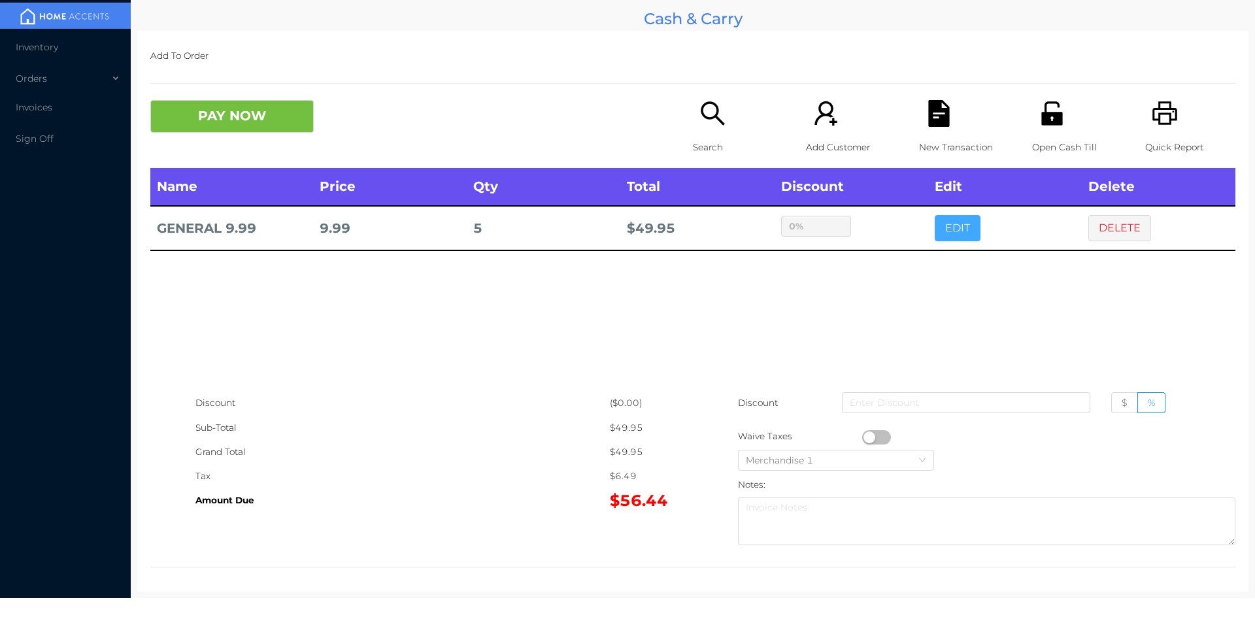
click at [935, 215] on button "EDIT" at bounding box center [958, 228] width 46 height 26
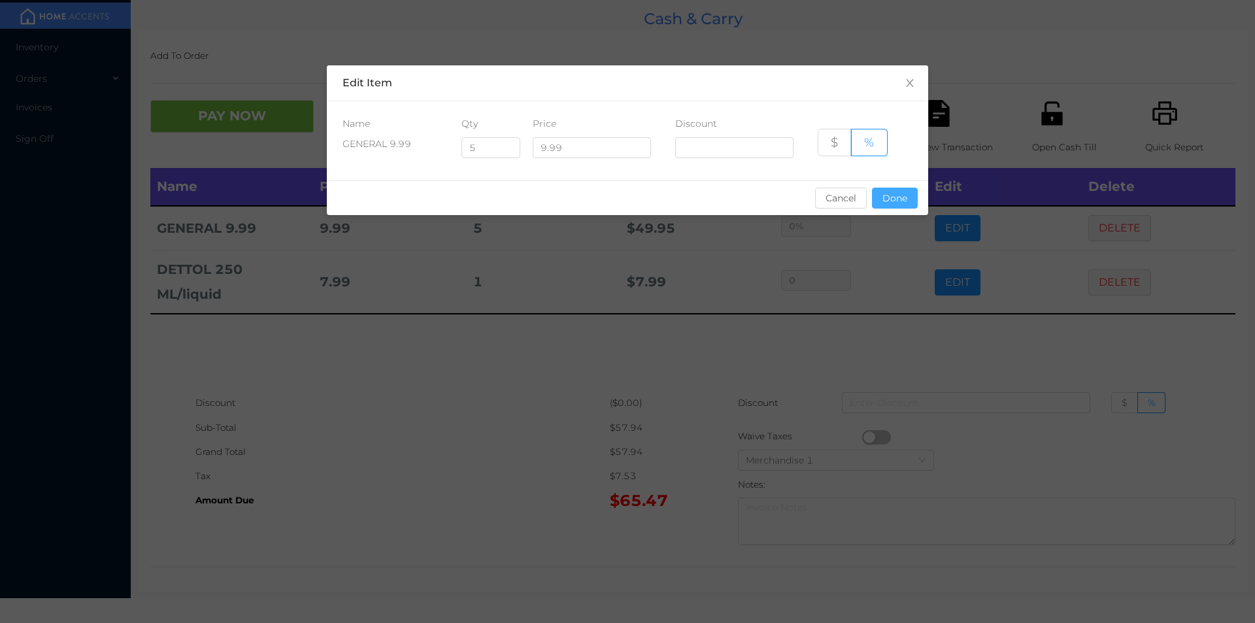
click at [894, 192] on button "Done" at bounding box center [895, 198] width 46 height 21
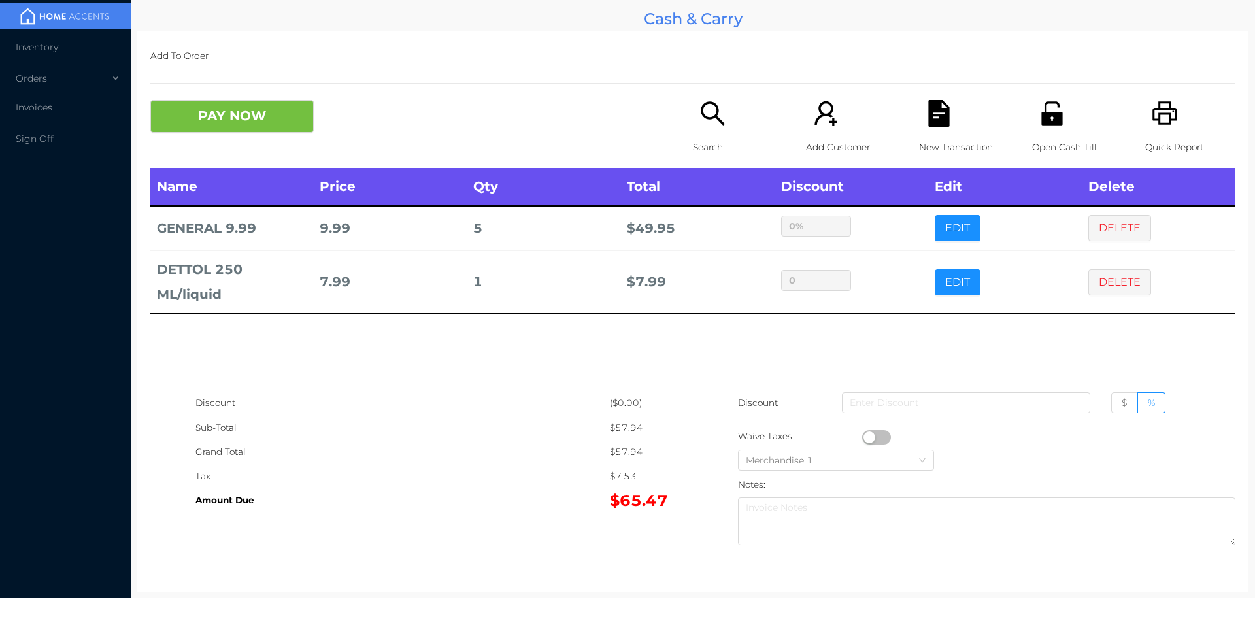
click at [714, 131] on div "Search" at bounding box center [738, 134] width 90 height 68
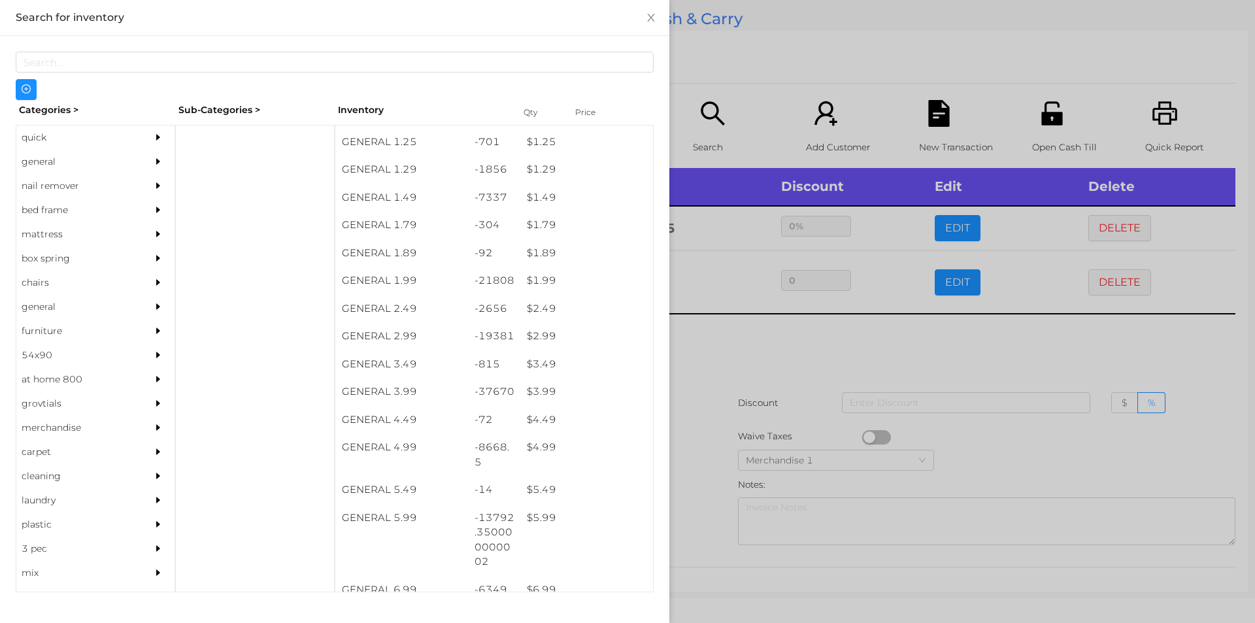
scroll to position [137, 0]
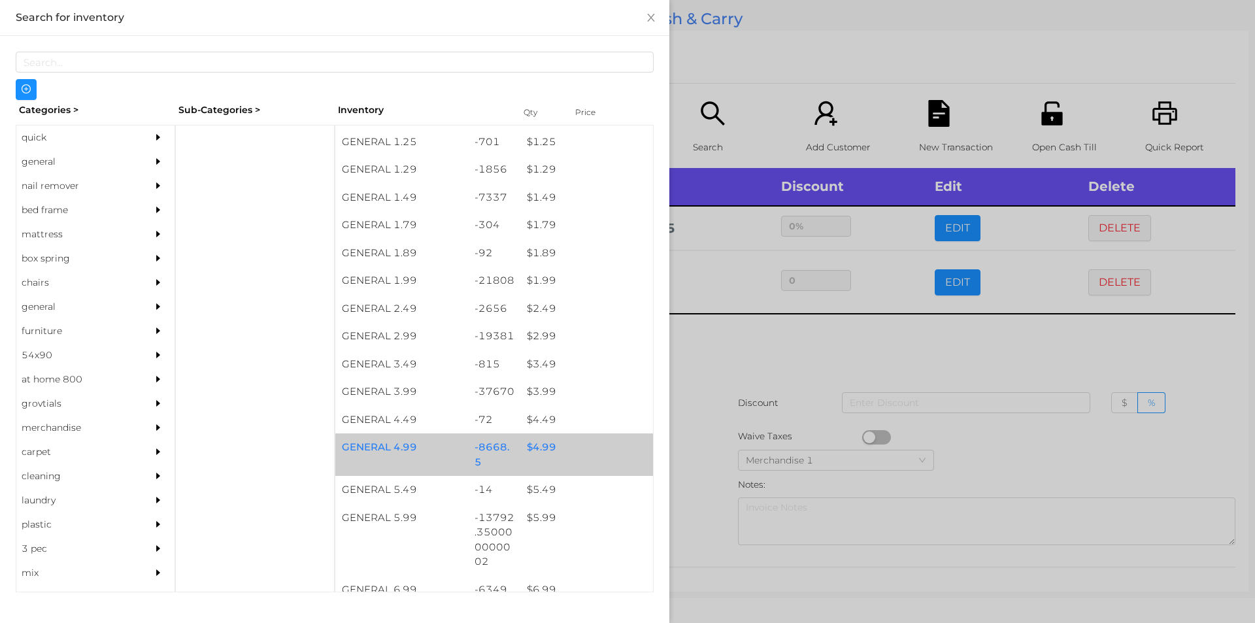
click at [558, 447] on div "$ 4.99" at bounding box center [586, 447] width 133 height 28
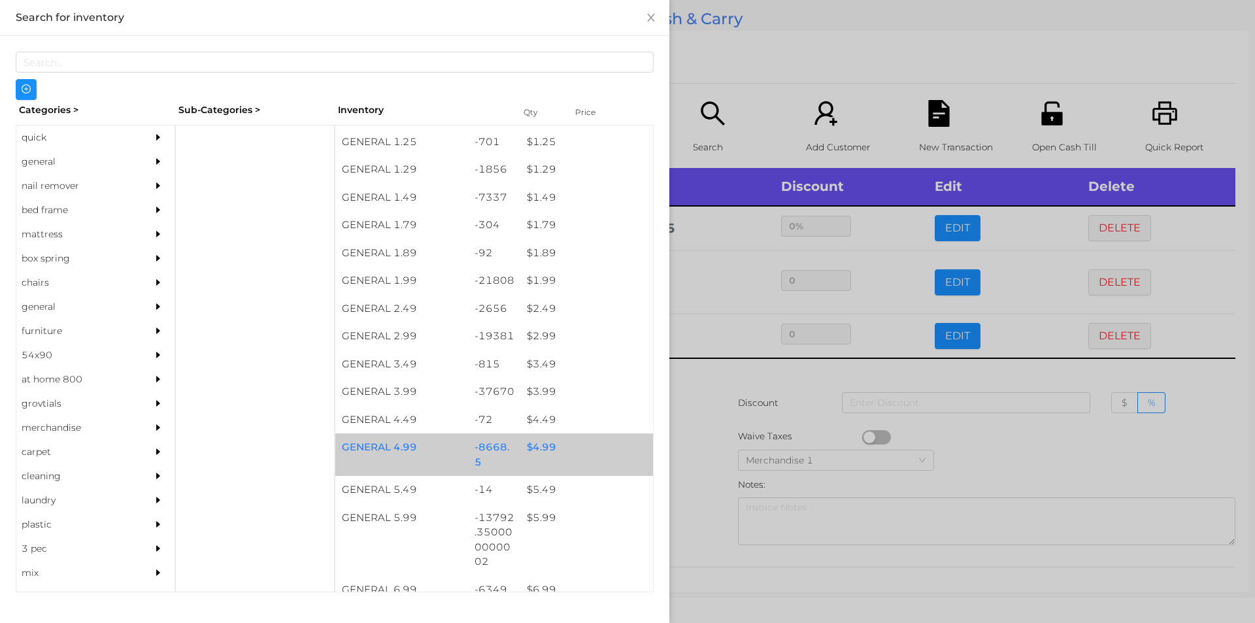
click at [578, 449] on div "$ 4.99" at bounding box center [586, 447] width 133 height 28
click at [599, 446] on div "$ 4.99" at bounding box center [586, 447] width 133 height 28
click at [565, 455] on div "$ 4.99" at bounding box center [586, 447] width 133 height 28
click at [573, 446] on div "$ 4.99" at bounding box center [586, 447] width 133 height 28
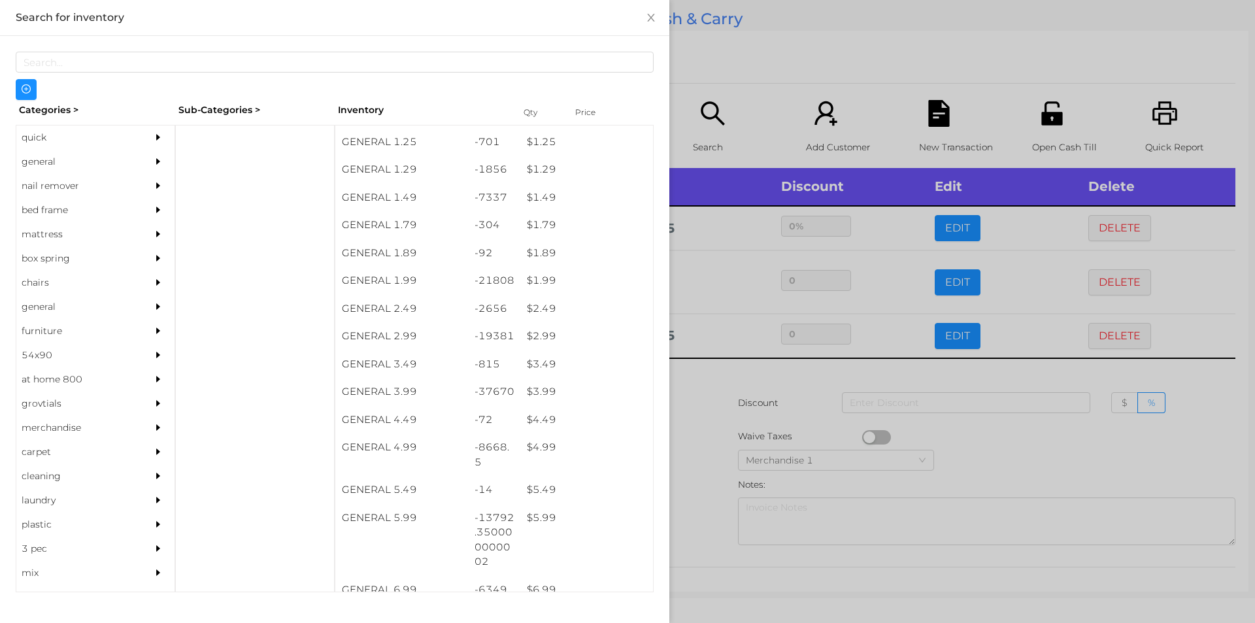
click at [731, 422] on div at bounding box center [627, 311] width 1255 height 623
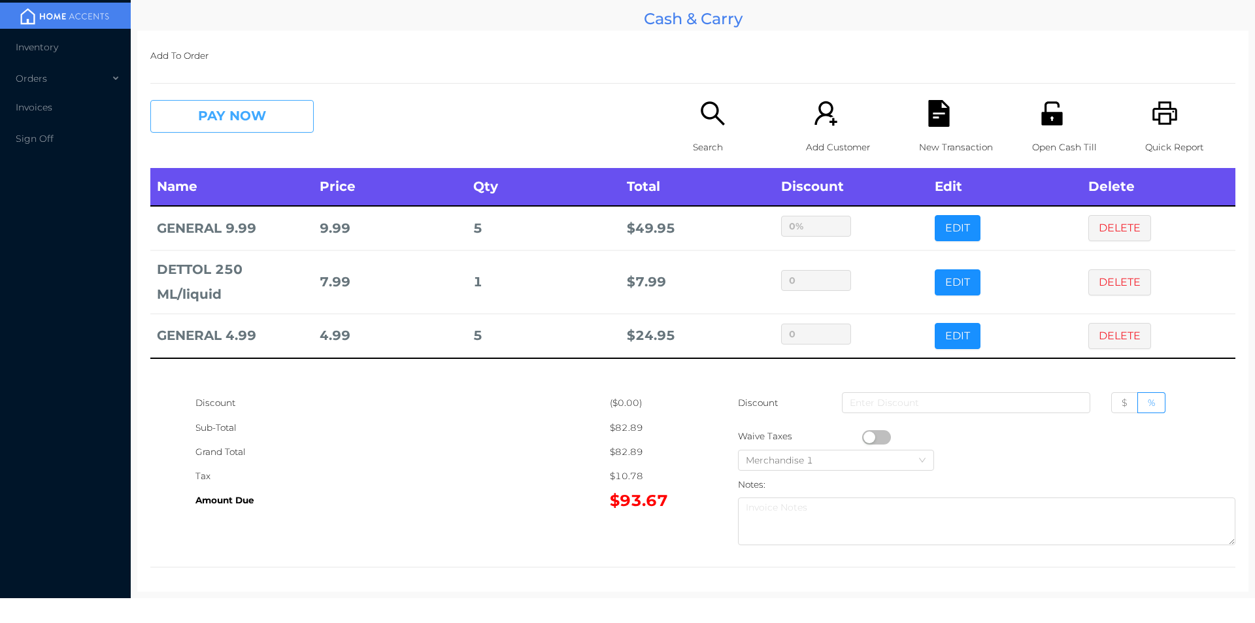
click at [250, 122] on button "PAY NOW" at bounding box center [231, 116] width 163 height 33
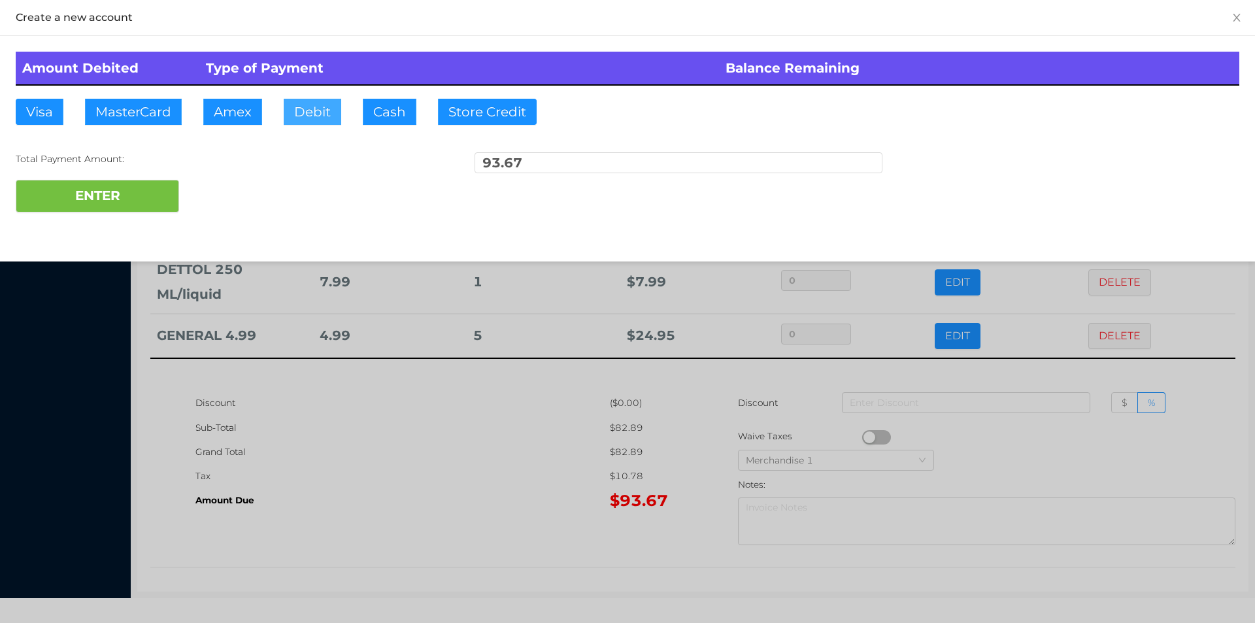
click at [311, 120] on button "Debit" at bounding box center [313, 112] width 58 height 26
click at [144, 209] on button "ENTER" at bounding box center [97, 196] width 163 height 33
type input "0"
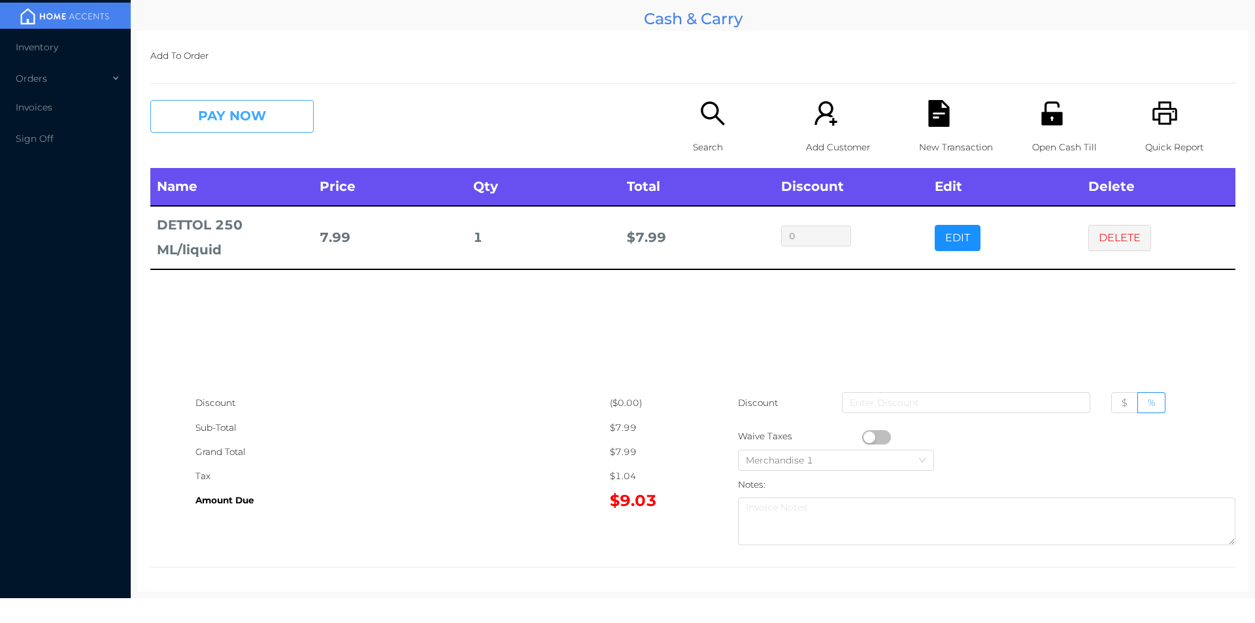
click at [249, 105] on button "PAY NOW" at bounding box center [231, 116] width 163 height 33
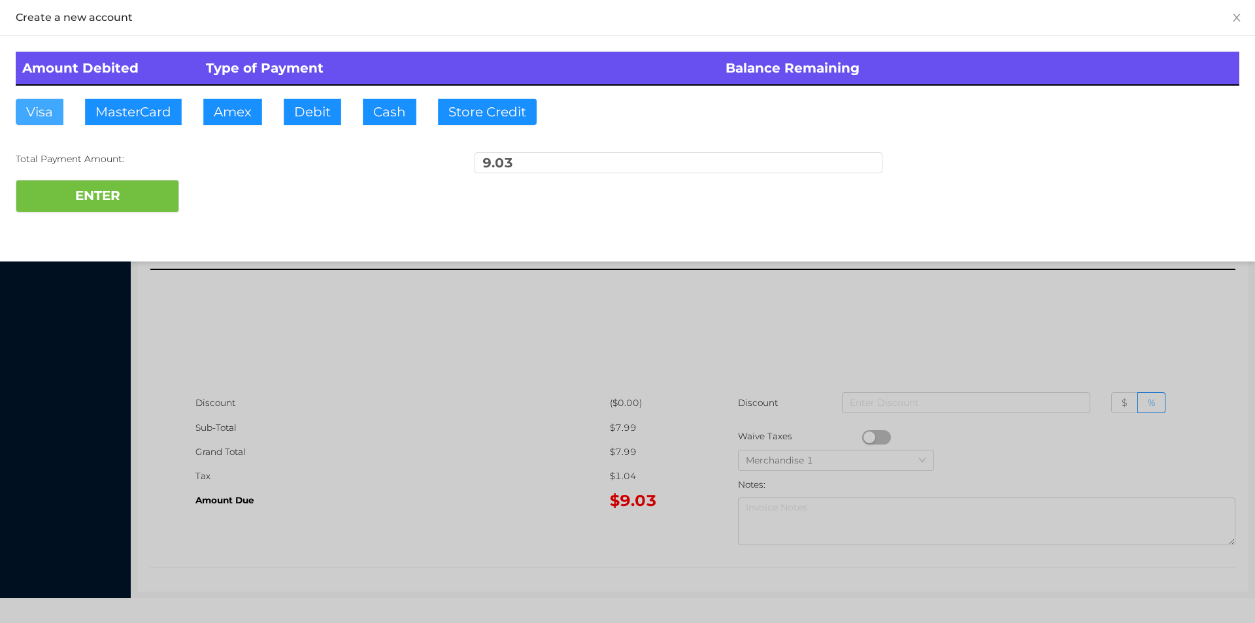
click at [62, 116] on button "Visa" at bounding box center [40, 112] width 48 height 26
click at [146, 183] on button "ENTER" at bounding box center [97, 196] width 163 height 33
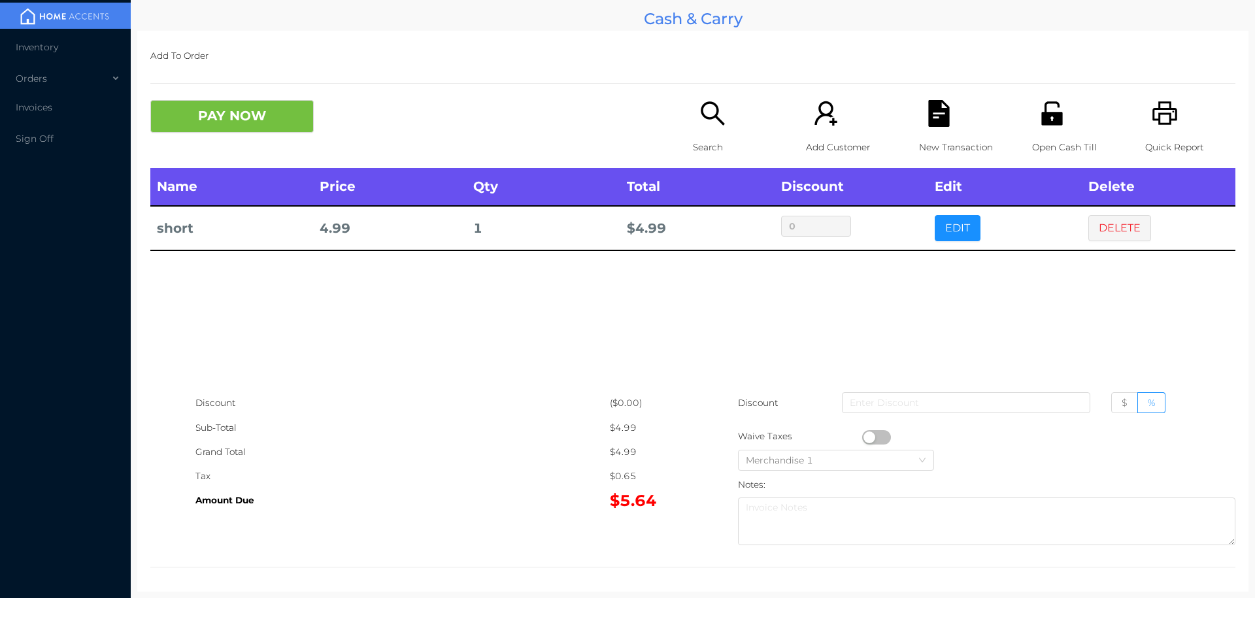
click at [699, 119] on icon "icon: search" at bounding box center [712, 113] width 27 height 27
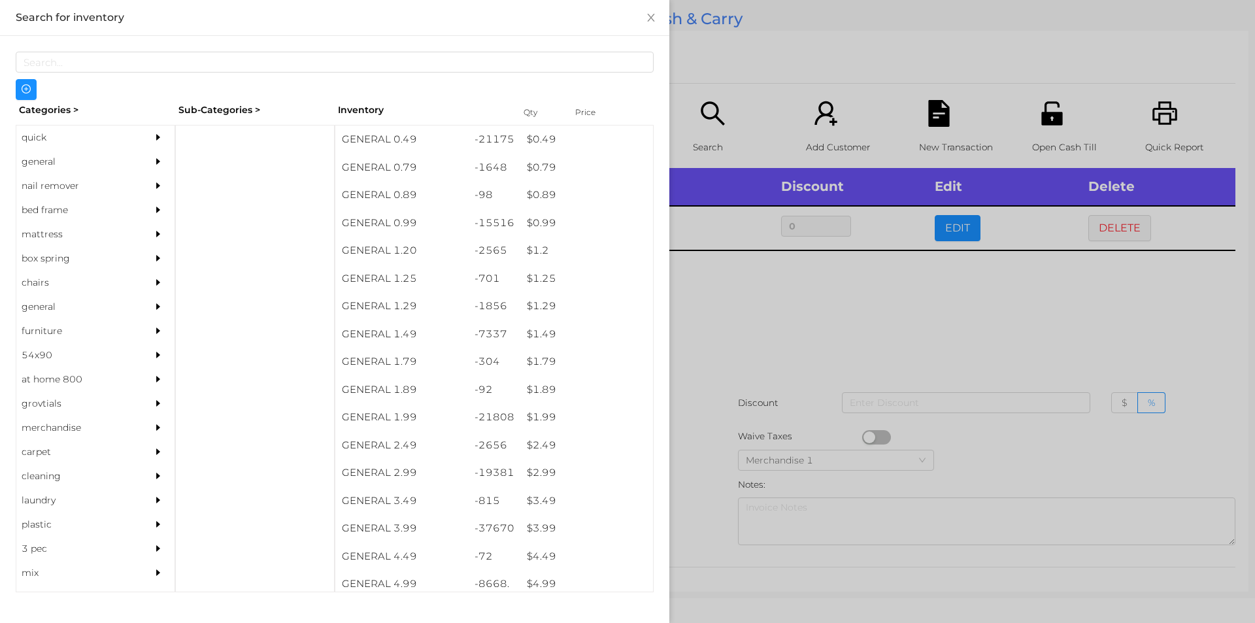
click at [938, 324] on div at bounding box center [627, 311] width 1255 height 623
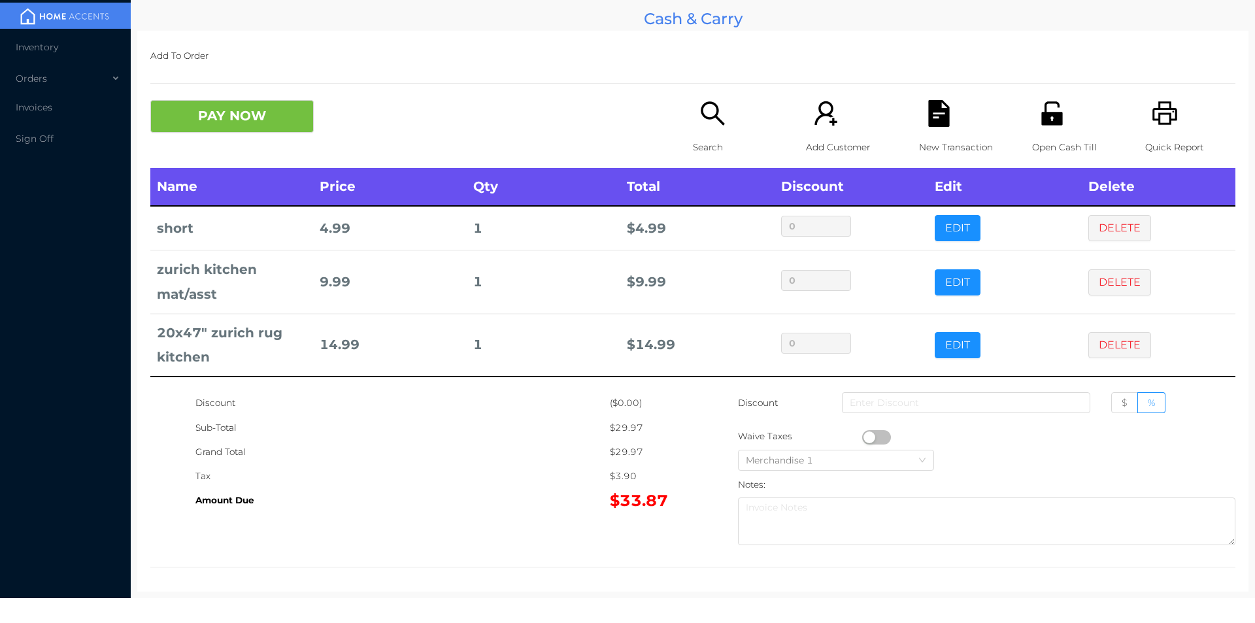
click at [937, 118] on icon "icon: file-text" at bounding box center [938, 113] width 21 height 27
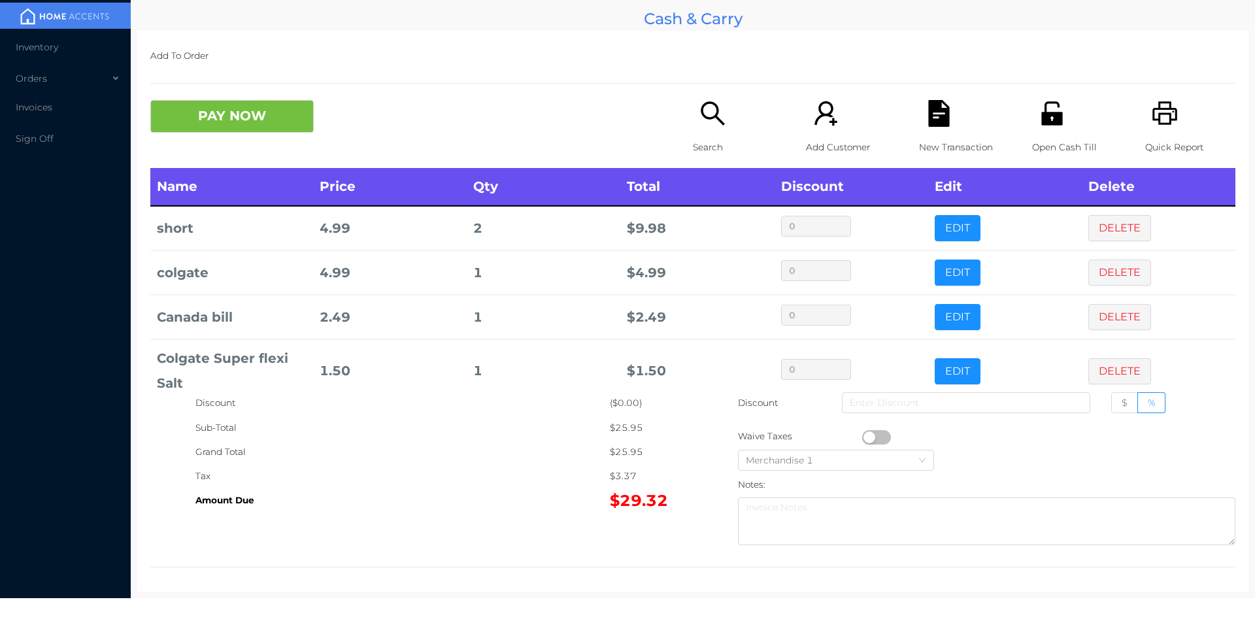
click at [712, 113] on icon "icon: search" at bounding box center [713, 113] width 24 height 24
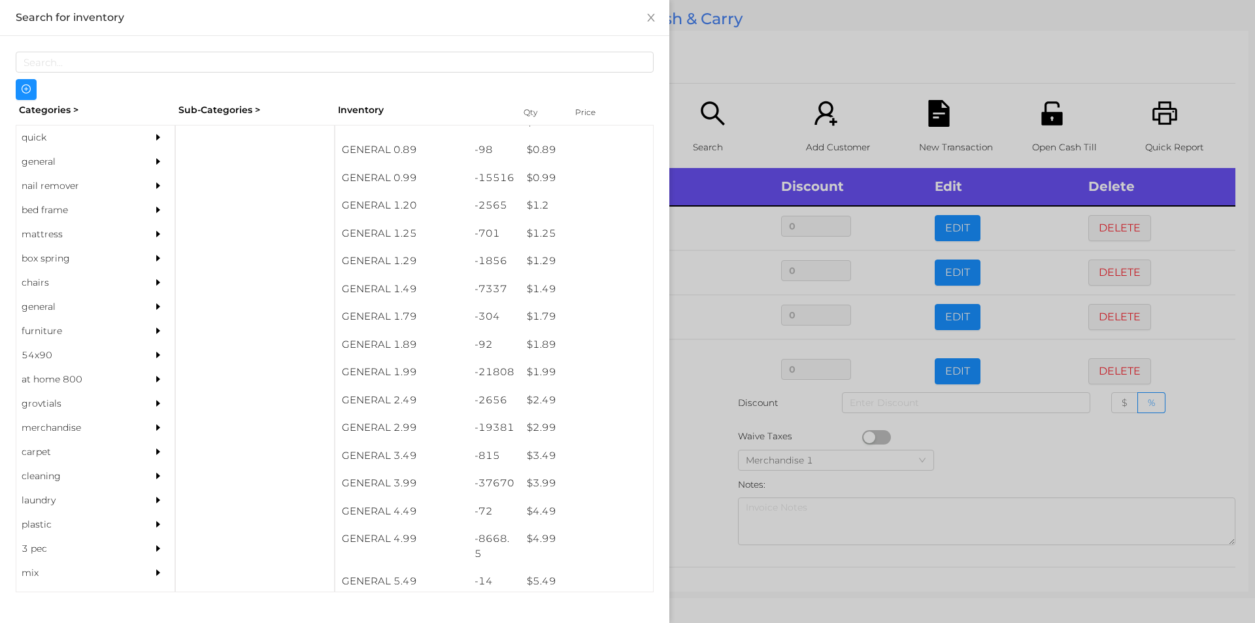
scroll to position [53, 0]
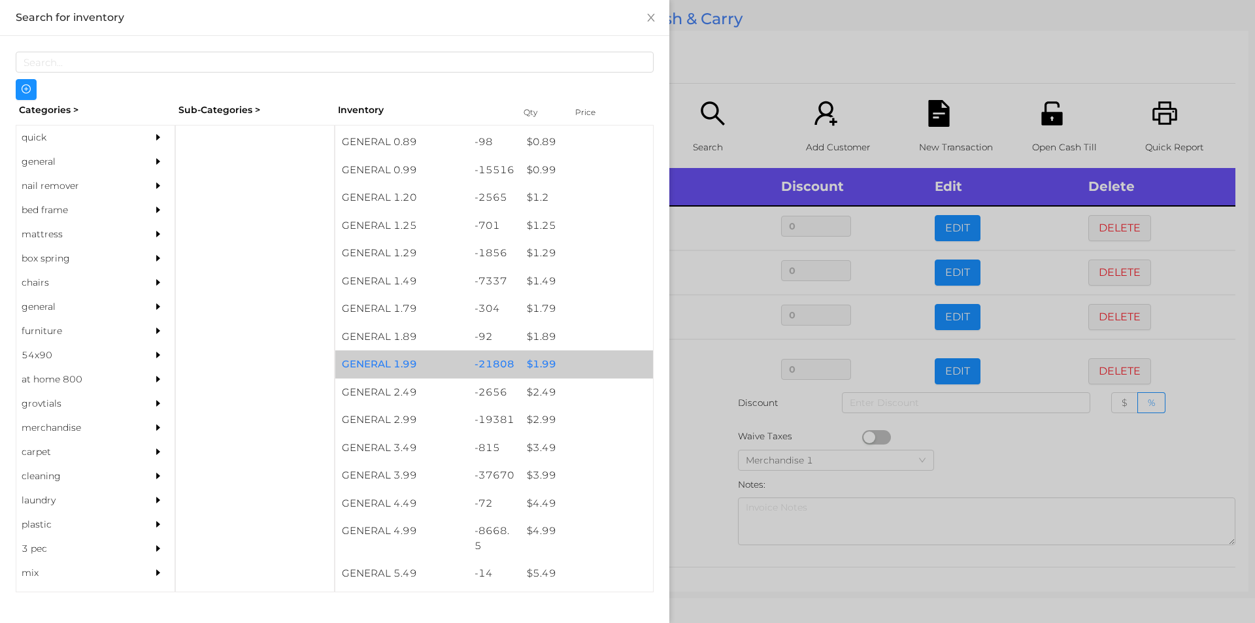
click at [548, 367] on div "$ 1.99" at bounding box center [586, 364] width 133 height 28
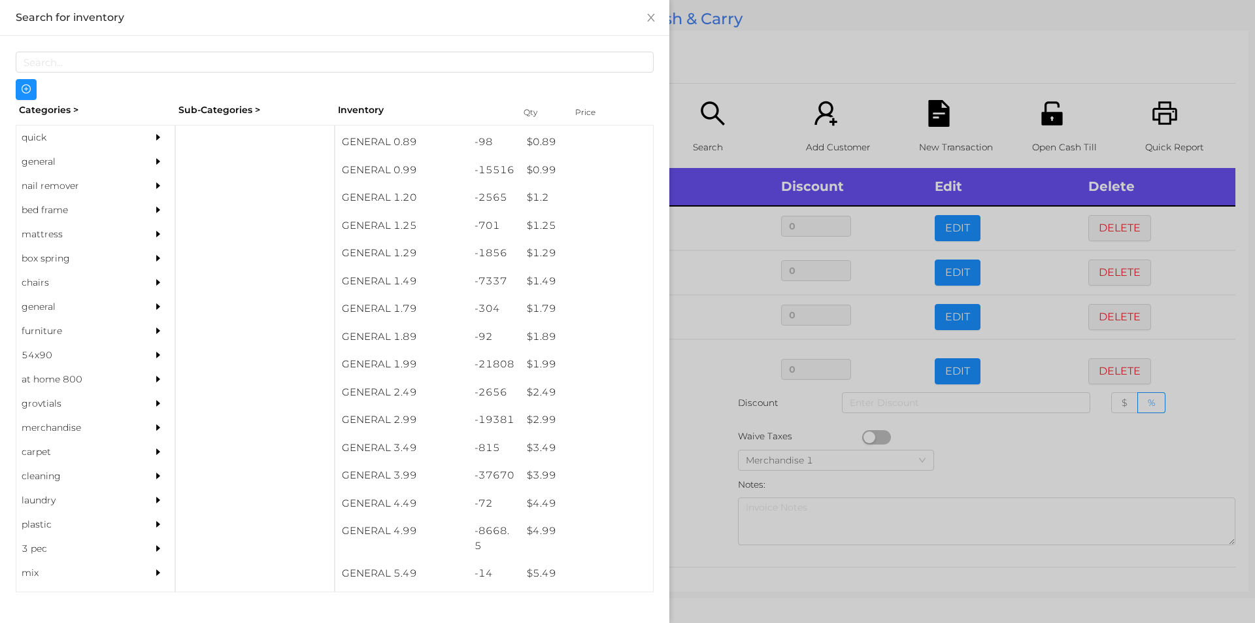
click at [821, 62] on div at bounding box center [627, 311] width 1255 height 623
click at [716, 124] on icon "icon: search" at bounding box center [712, 113] width 27 height 27
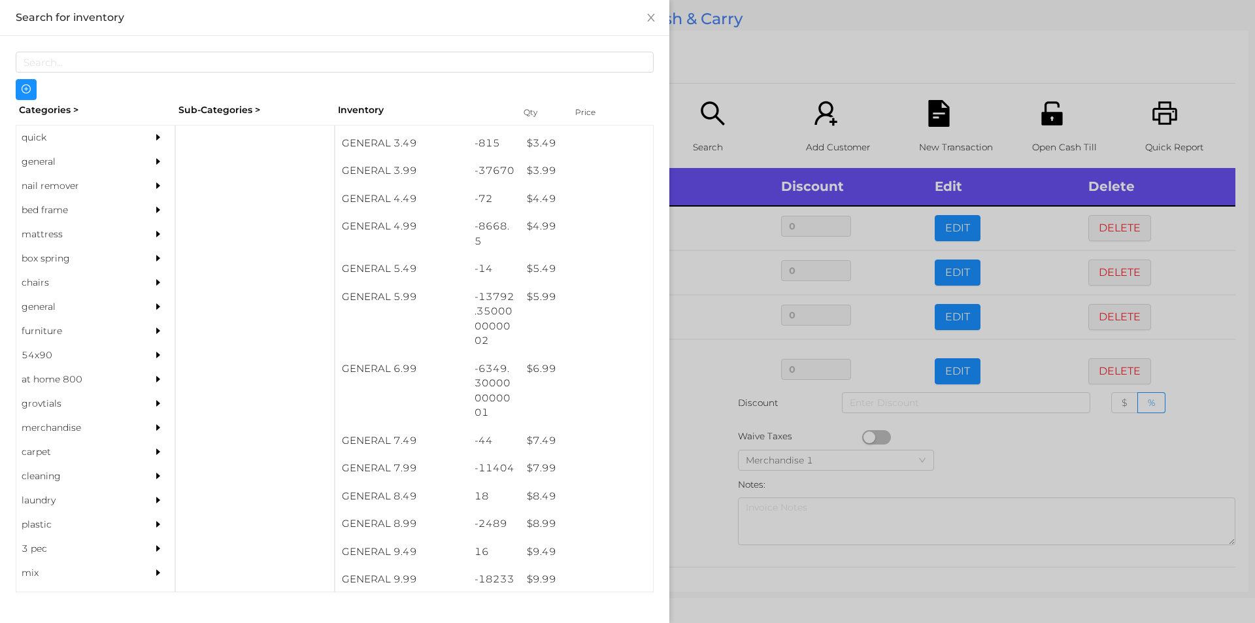
scroll to position [358, 0]
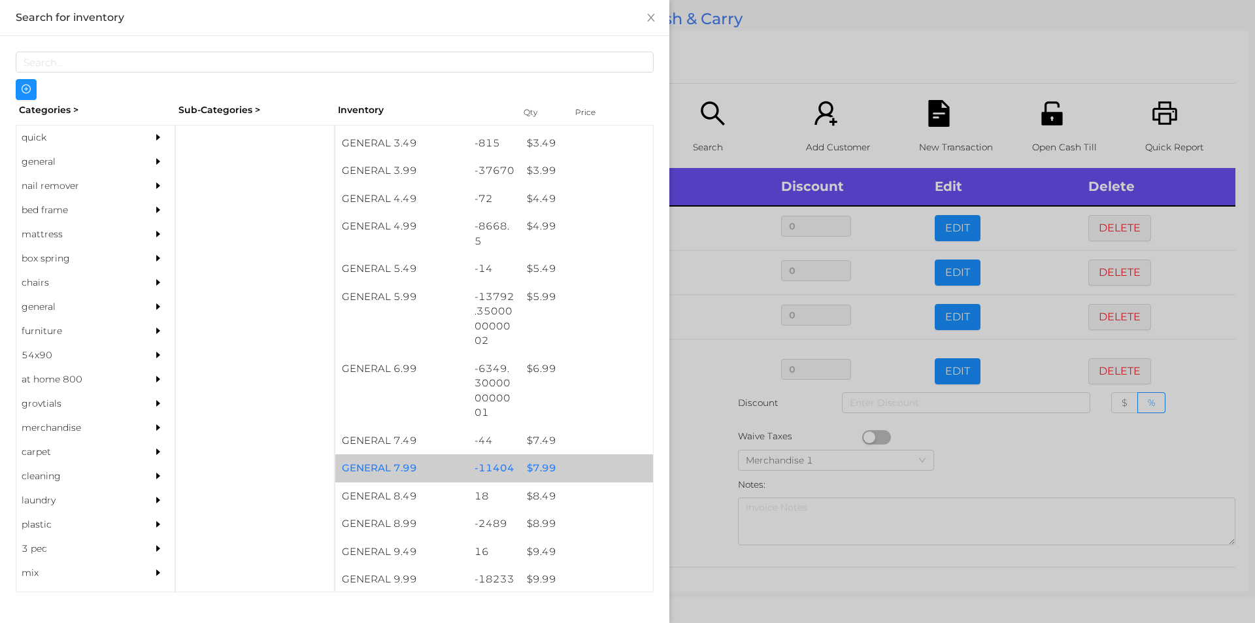
click at [553, 466] on div "$ 7.99" at bounding box center [586, 468] width 133 height 28
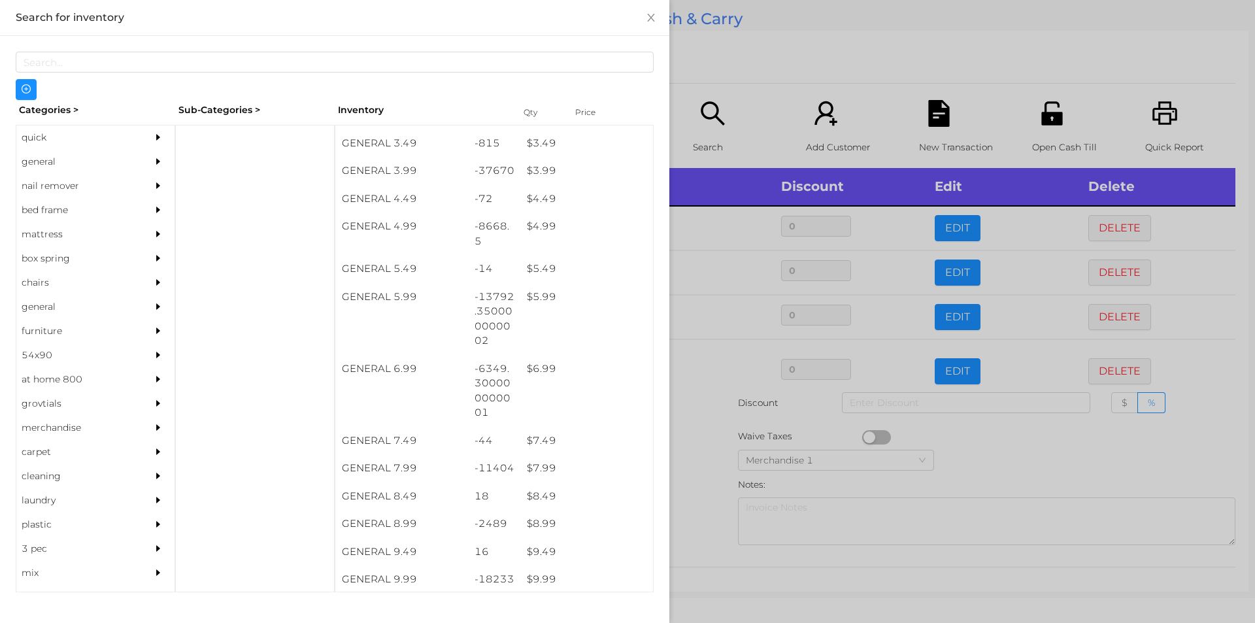
click at [827, 55] on div at bounding box center [627, 311] width 1255 height 623
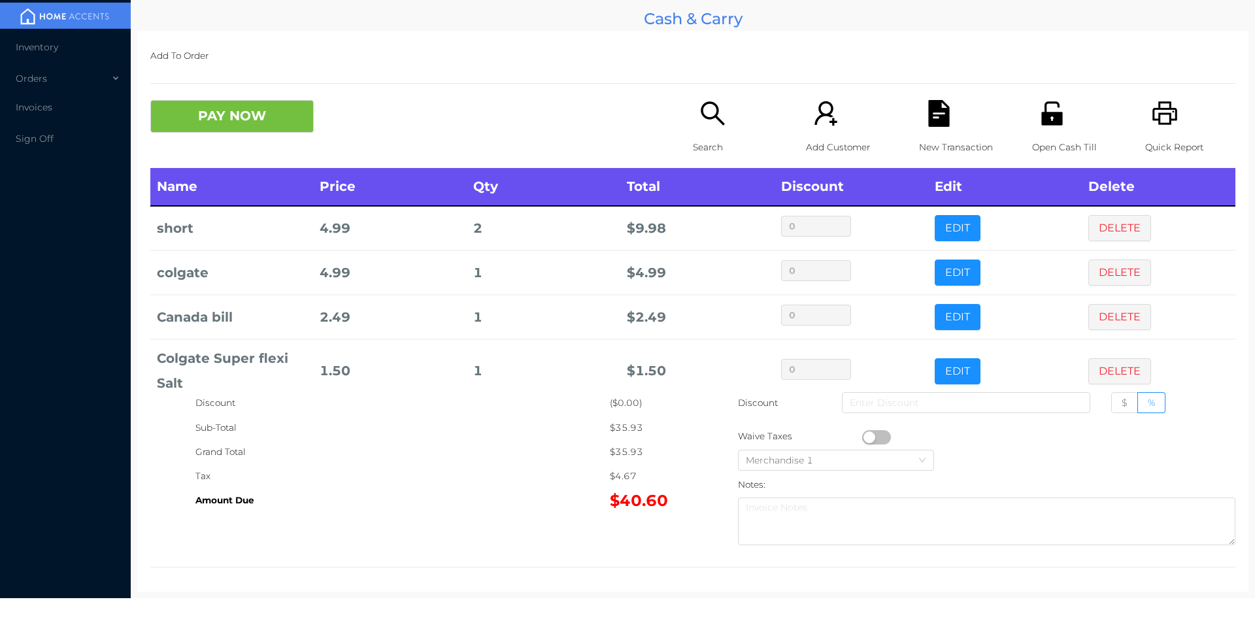
click at [1051, 118] on icon "icon: unlock" at bounding box center [1051, 113] width 21 height 24
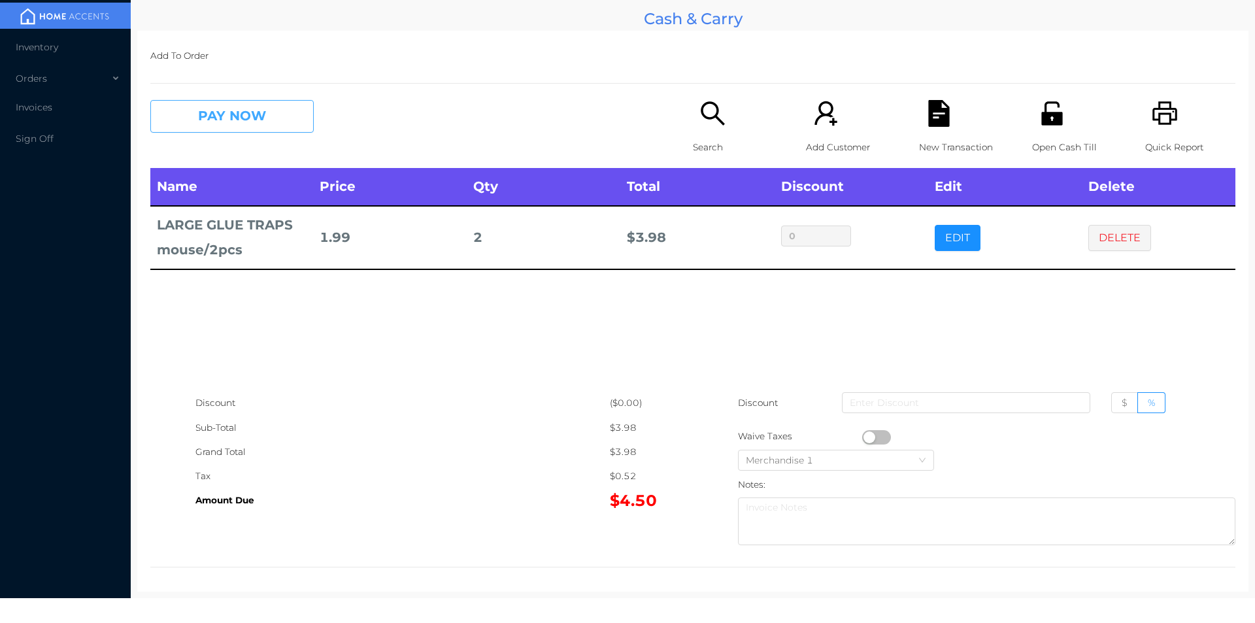
click at [216, 127] on button "PAY NOW" at bounding box center [231, 116] width 163 height 33
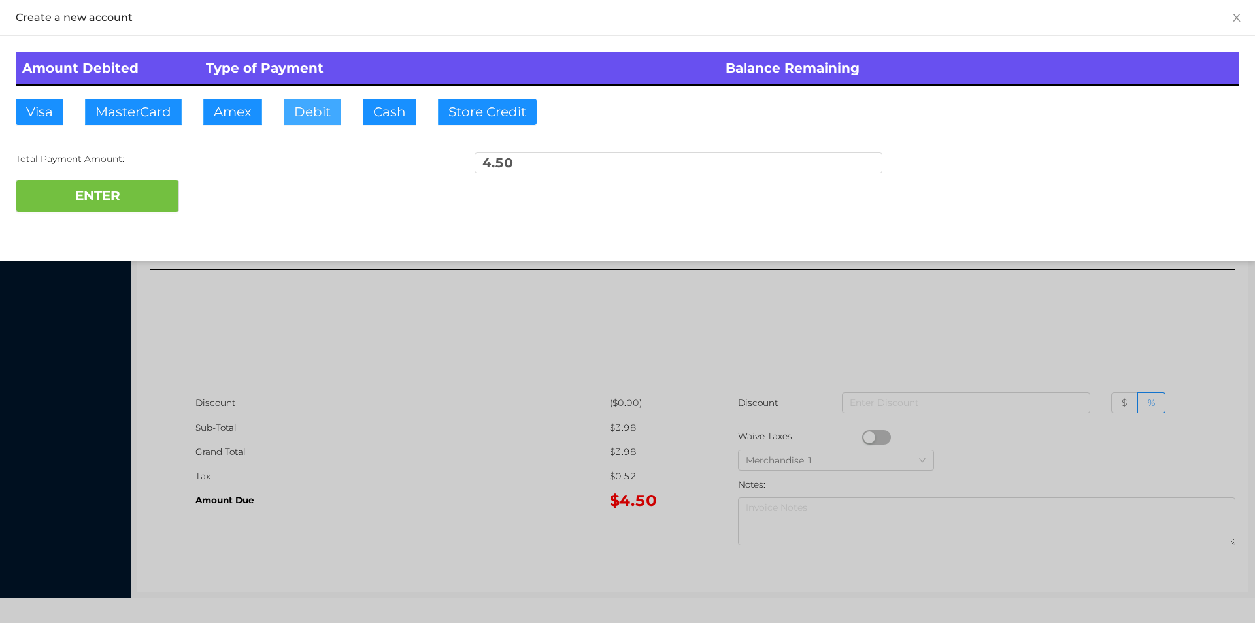
click at [299, 105] on button "Debit" at bounding box center [313, 112] width 58 height 26
click at [138, 192] on button "ENTER" at bounding box center [97, 196] width 163 height 33
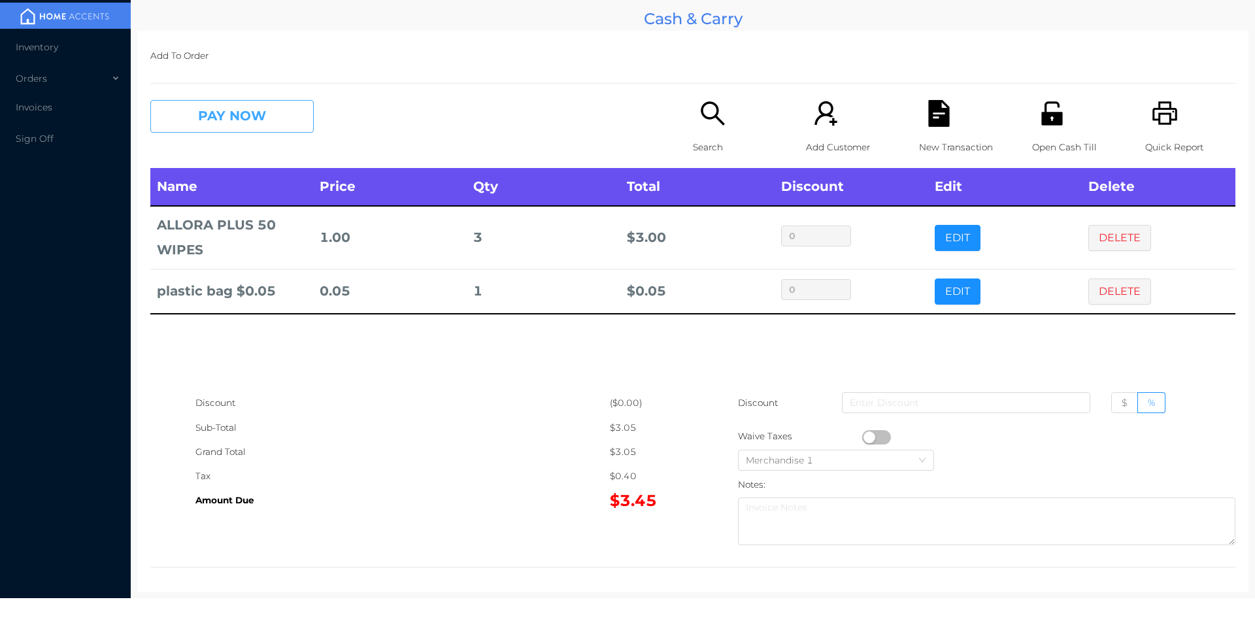
click at [209, 129] on button "PAY NOW" at bounding box center [231, 116] width 163 height 33
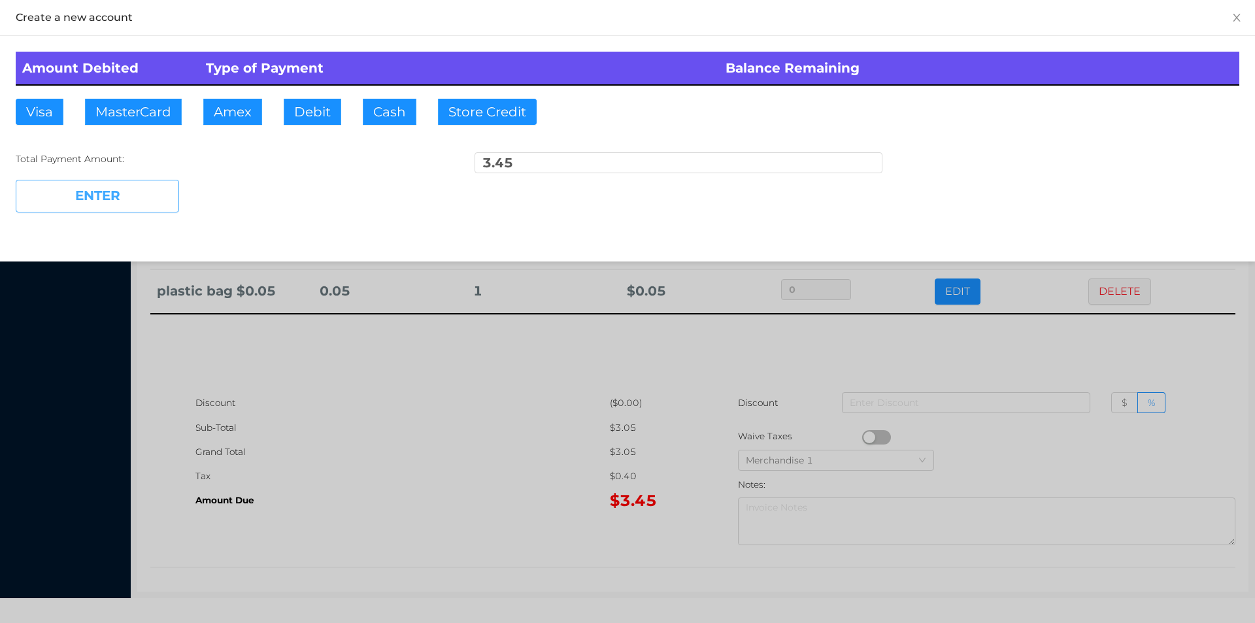
click at [116, 201] on button "ENTER" at bounding box center [97, 196] width 163 height 33
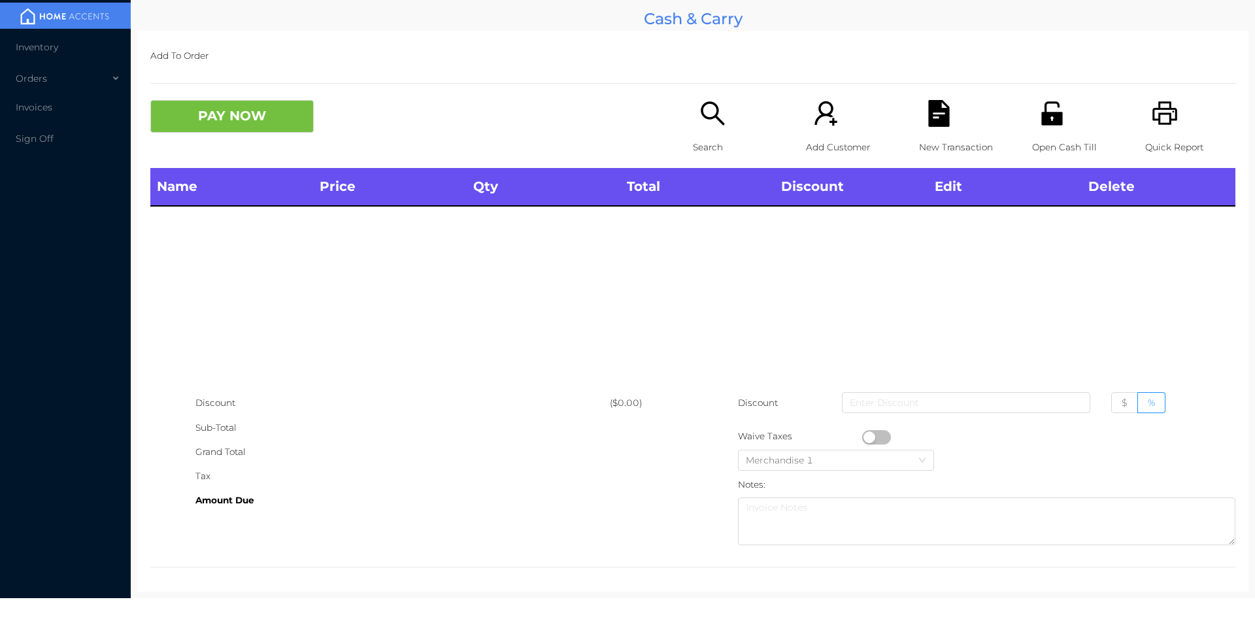
click at [701, 114] on icon "icon: search" at bounding box center [713, 113] width 24 height 24
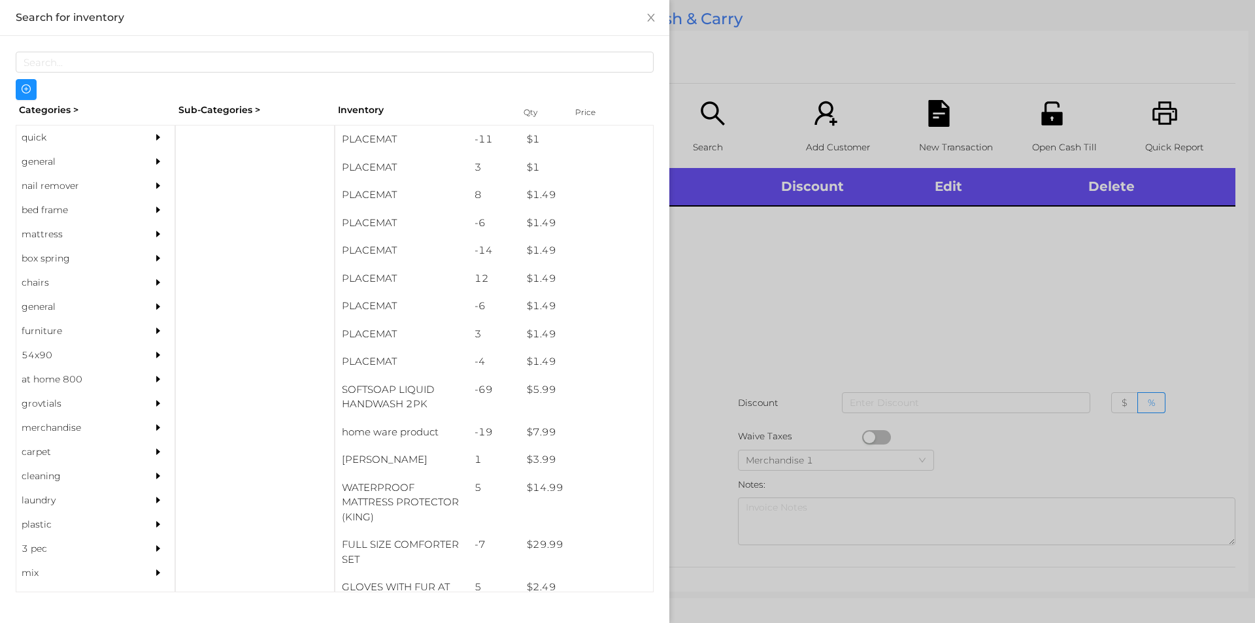
click at [68, 167] on div "general" at bounding box center [75, 162] width 119 height 24
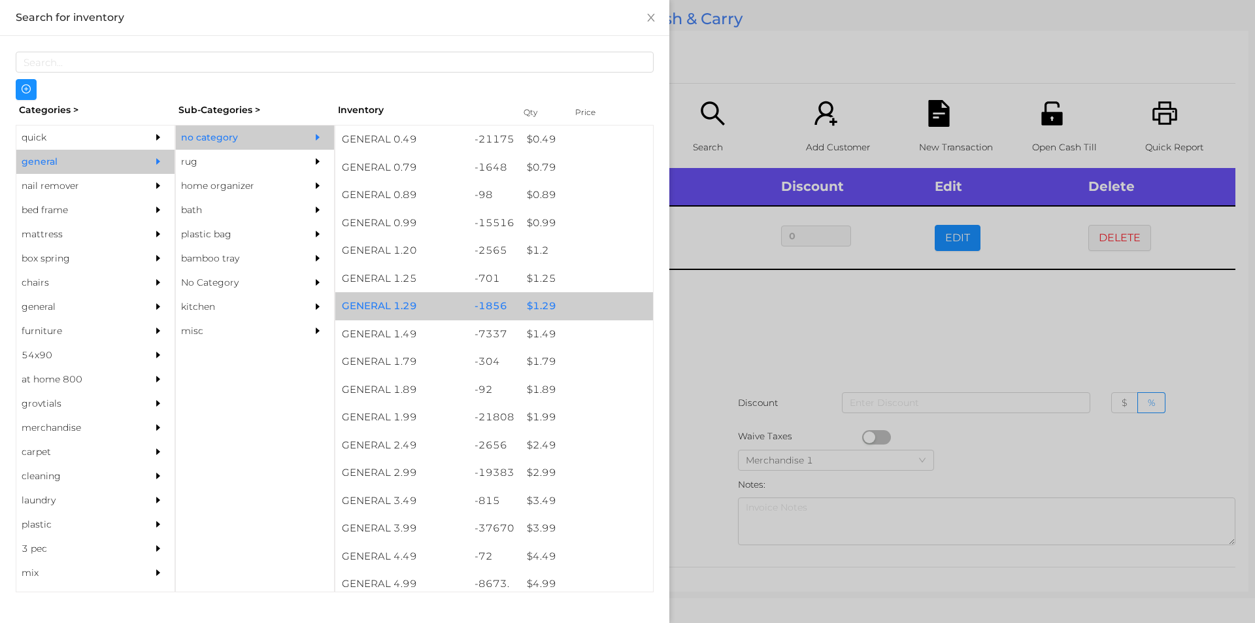
click at [565, 307] on div "$ 1.29" at bounding box center [586, 306] width 133 height 28
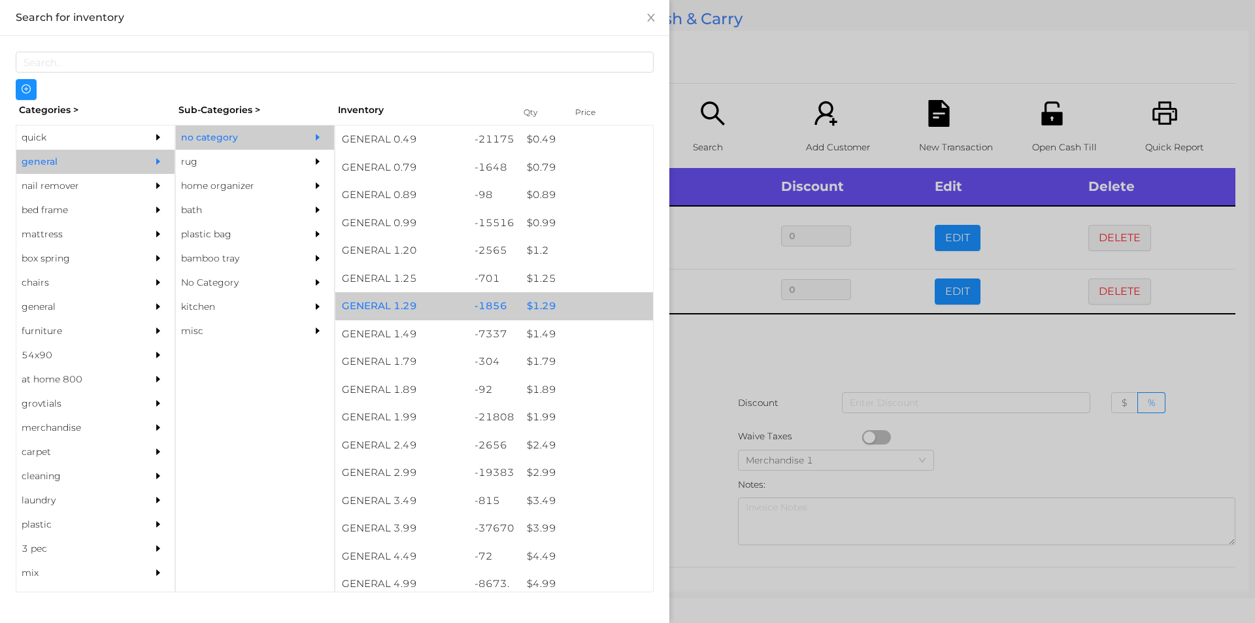
click at [568, 310] on div "$ 1.29" at bounding box center [586, 306] width 133 height 28
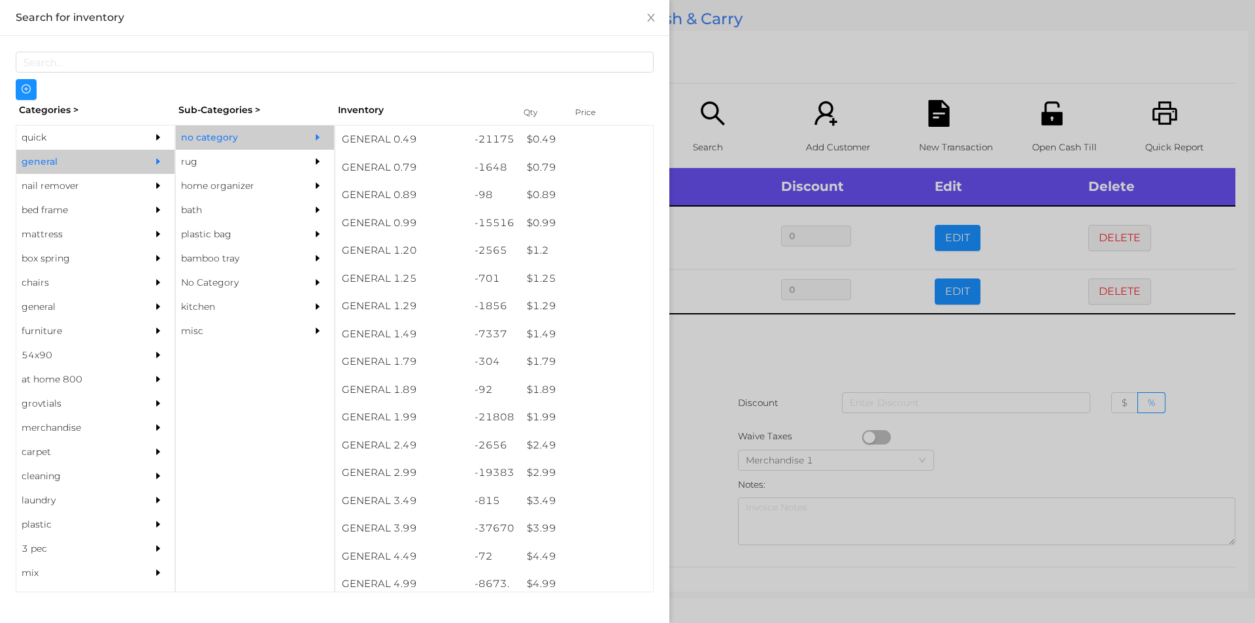
click at [735, 65] on div at bounding box center [627, 311] width 1255 height 623
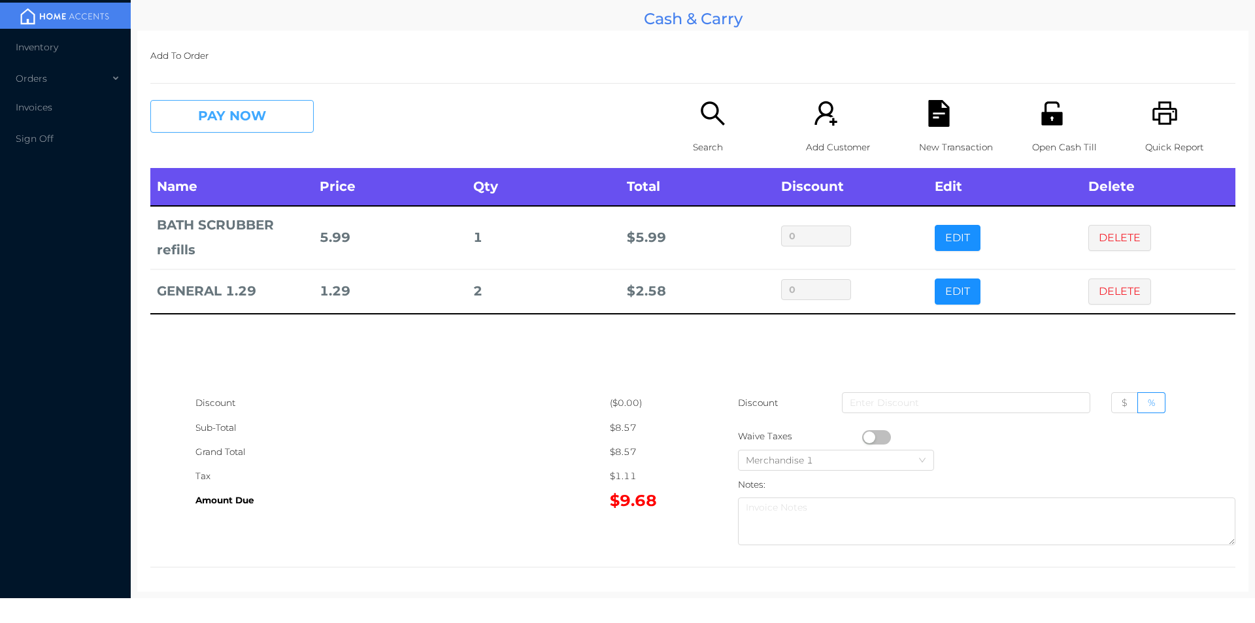
click at [216, 105] on button "PAY NOW" at bounding box center [231, 116] width 163 height 33
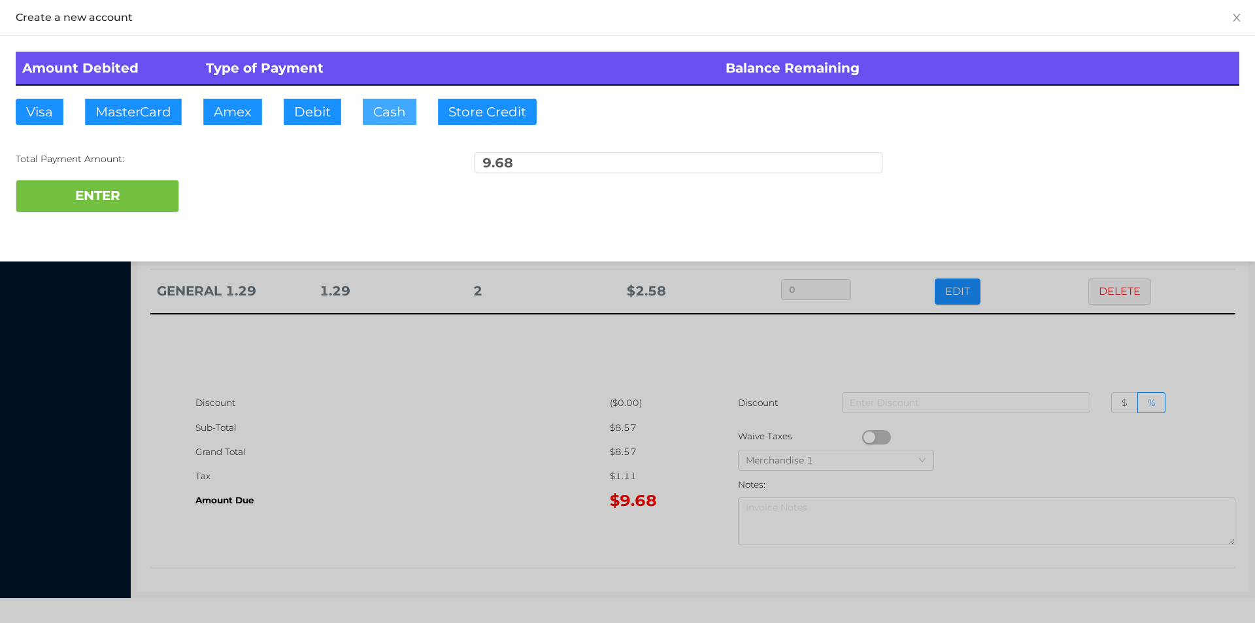
click at [397, 118] on button "Cash" at bounding box center [390, 112] width 54 height 26
type input "10"
click at [120, 189] on button "ENTER" at bounding box center [97, 196] width 163 height 33
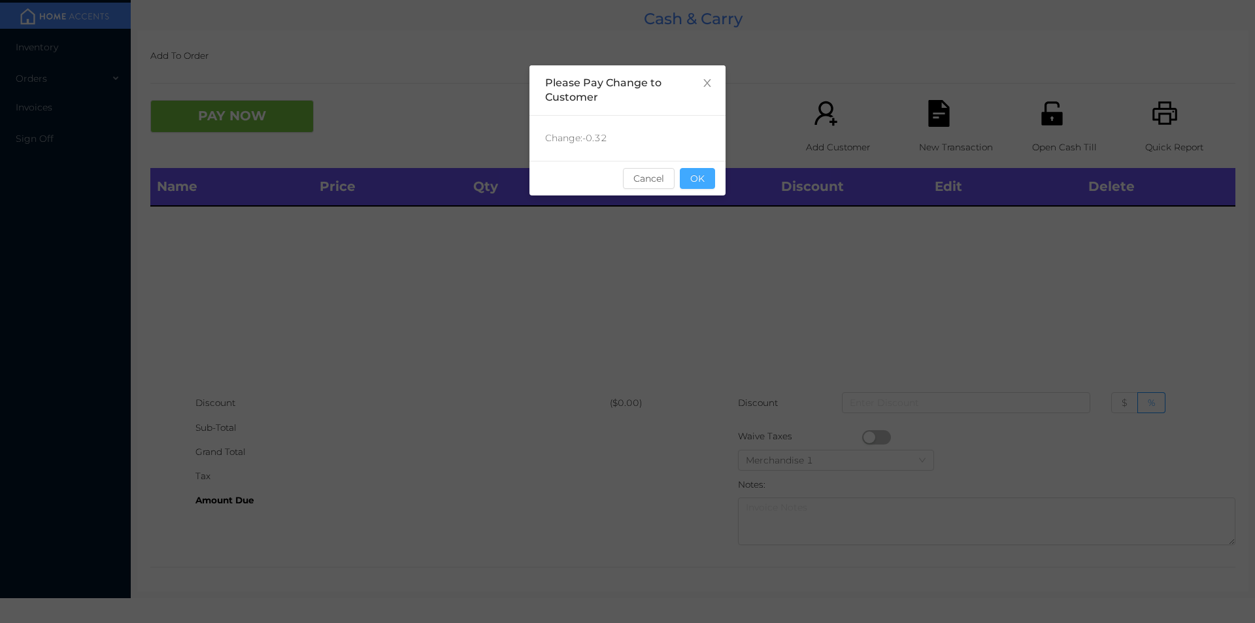
click at [691, 183] on button "OK" at bounding box center [697, 178] width 35 height 21
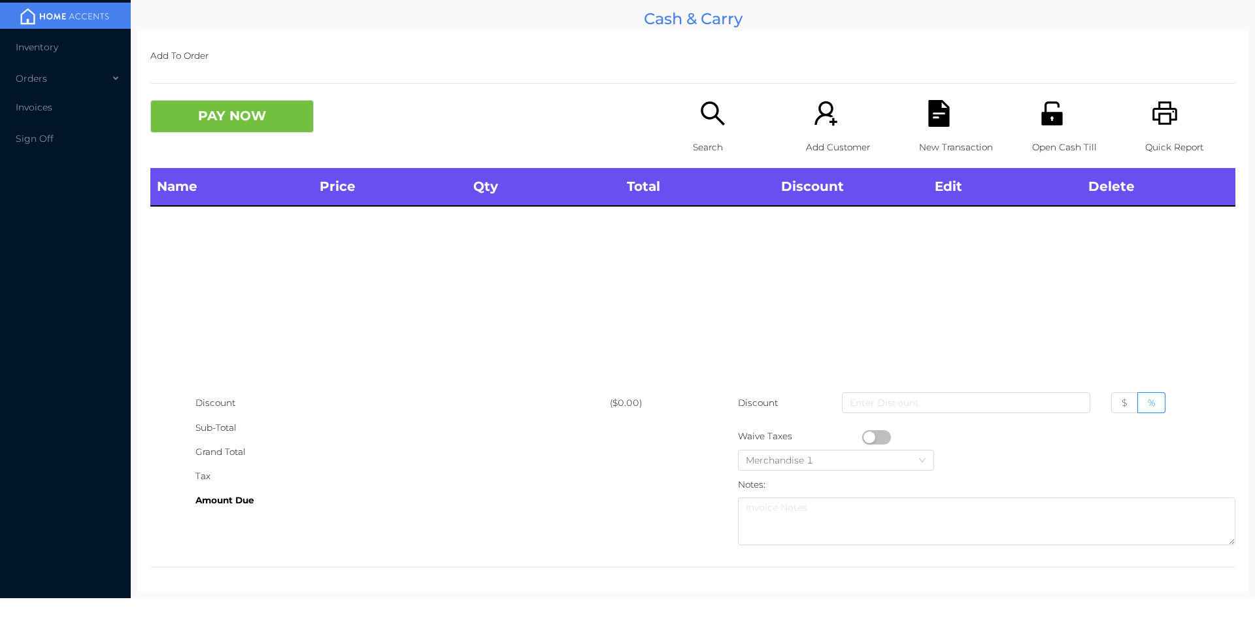
click at [1045, 124] on icon "icon: unlock" at bounding box center [1051, 113] width 21 height 24
click at [706, 125] on icon "icon: search" at bounding box center [712, 113] width 27 height 27
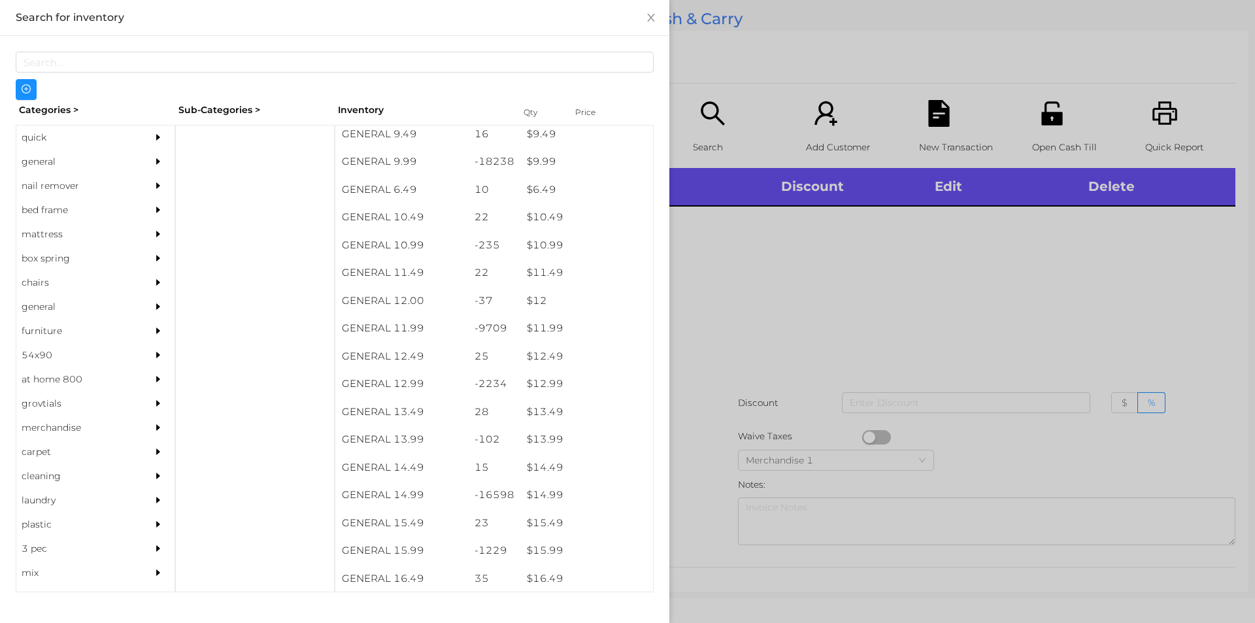
scroll to position [787, 0]
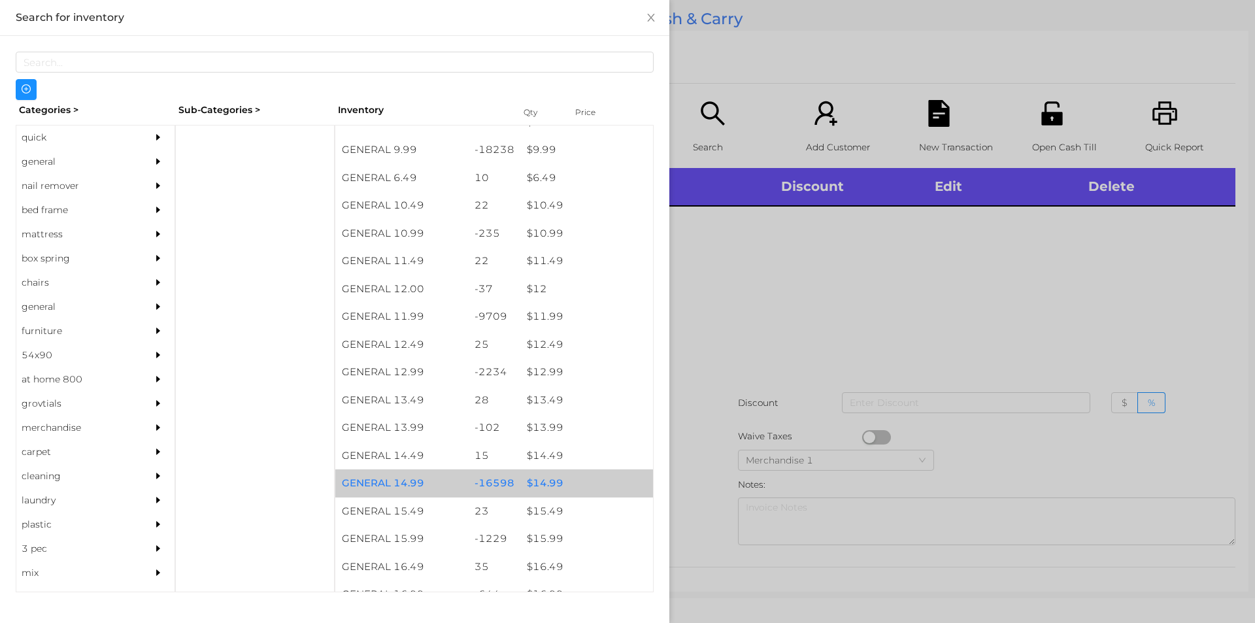
click at [541, 475] on div "$ 14.99" at bounding box center [586, 483] width 133 height 28
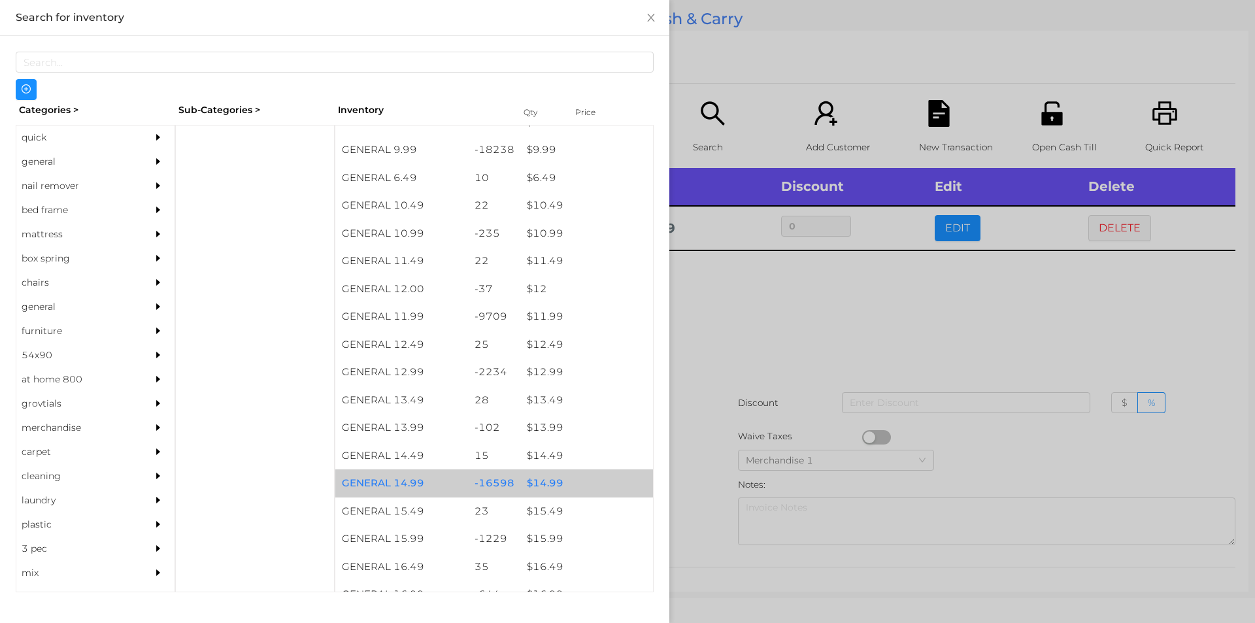
click at [560, 481] on div "$ 14.99" at bounding box center [586, 483] width 133 height 28
click at [569, 484] on div "$ 14.99" at bounding box center [586, 483] width 133 height 28
click at [584, 482] on div "$ 14.99" at bounding box center [586, 483] width 133 height 28
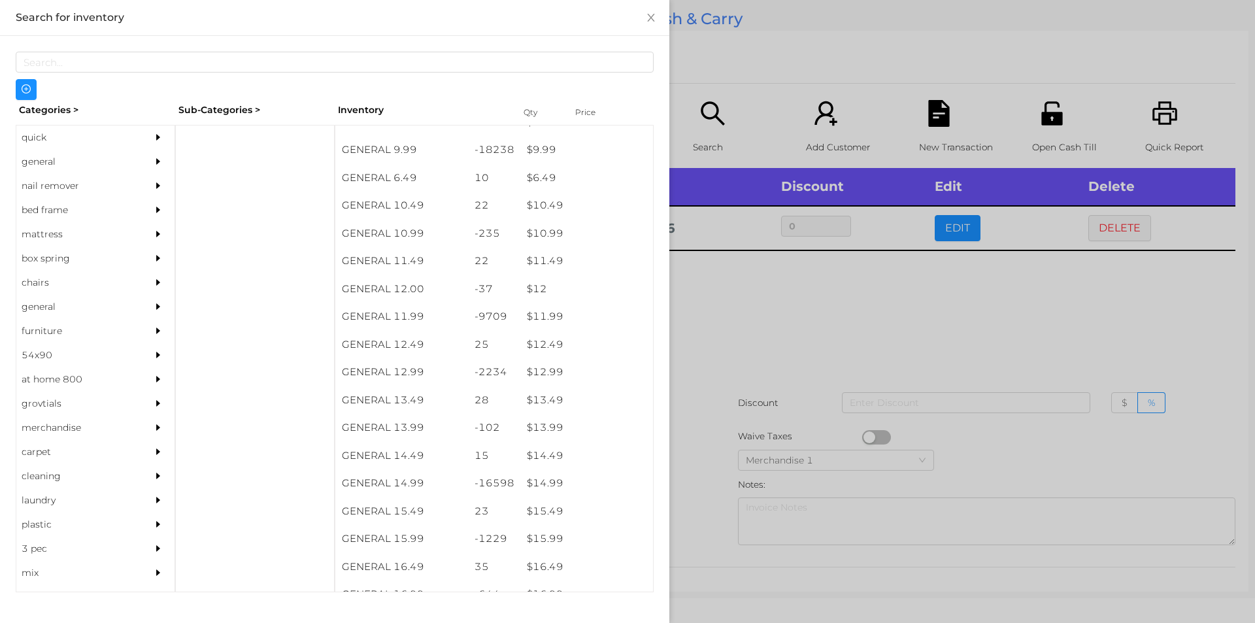
click at [816, 361] on div at bounding box center [627, 311] width 1255 height 623
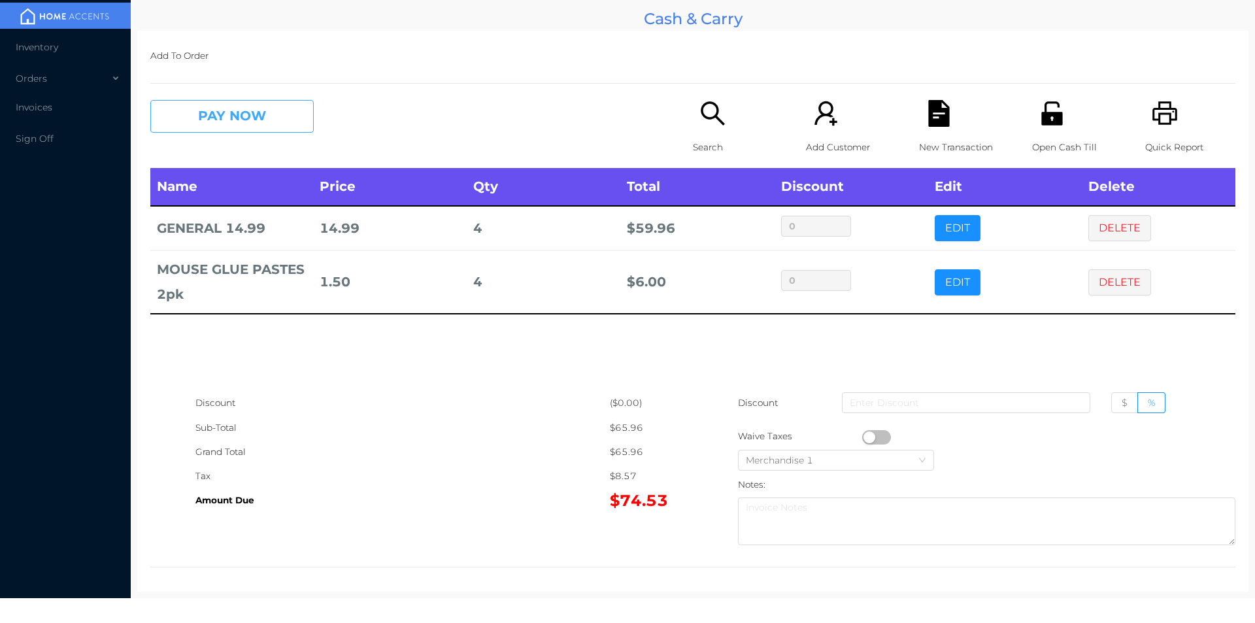
click at [249, 104] on button "PAY NOW" at bounding box center [231, 116] width 163 height 33
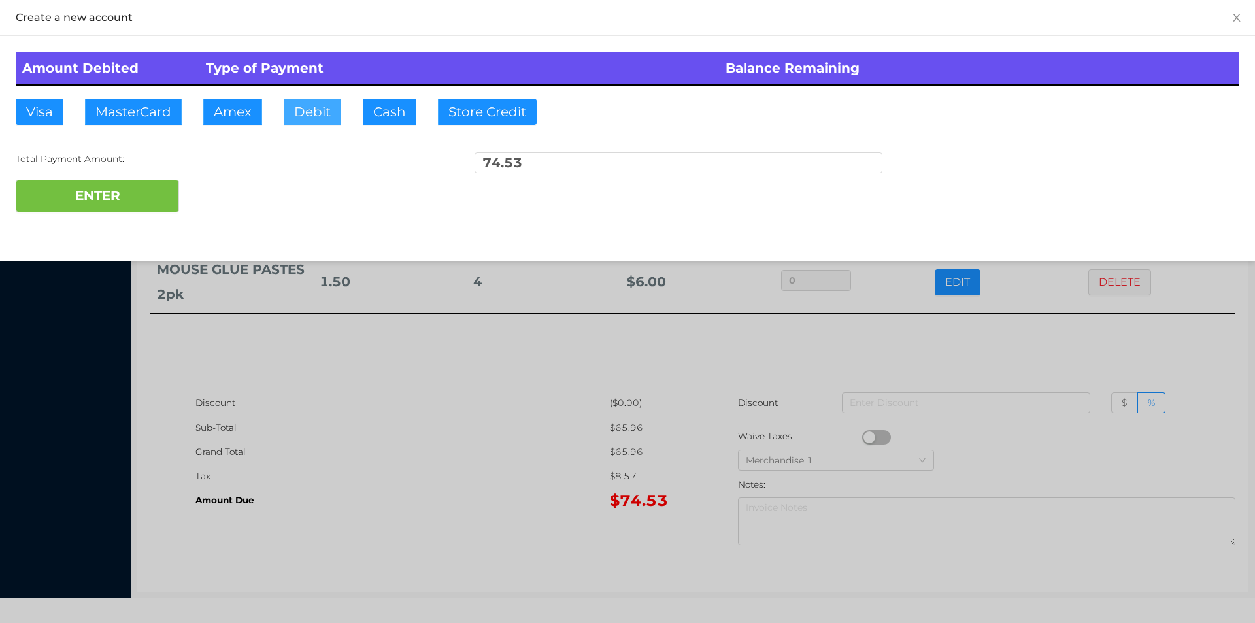
click at [315, 112] on button "Debit" at bounding box center [313, 112] width 58 height 26
click at [140, 191] on button "ENTER" at bounding box center [97, 196] width 163 height 33
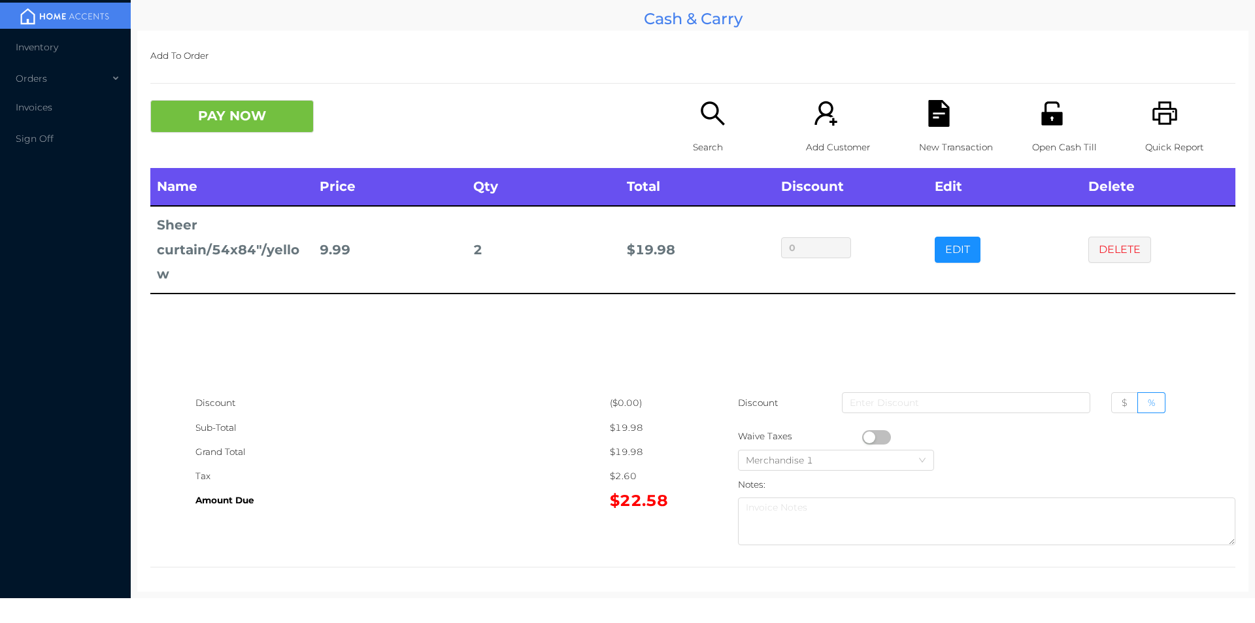
click at [928, 133] on div "New Transaction" at bounding box center [964, 134] width 90 height 68
click at [1041, 118] on icon "icon: unlock" at bounding box center [1051, 113] width 21 height 24
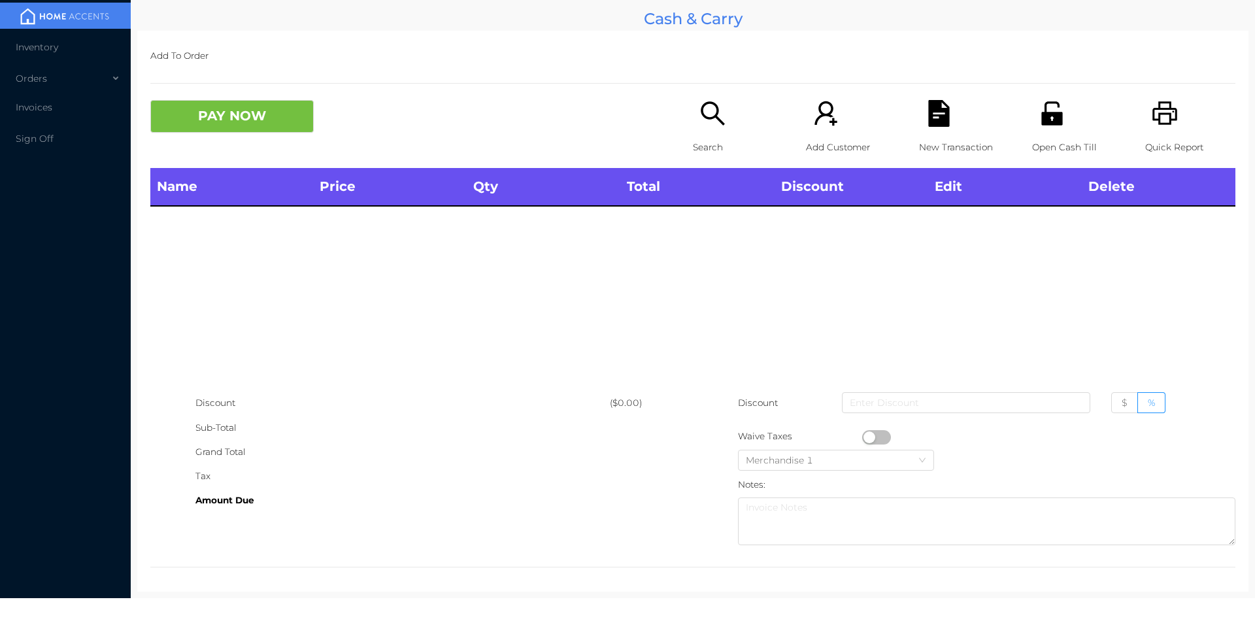
scroll to position [5, 0]
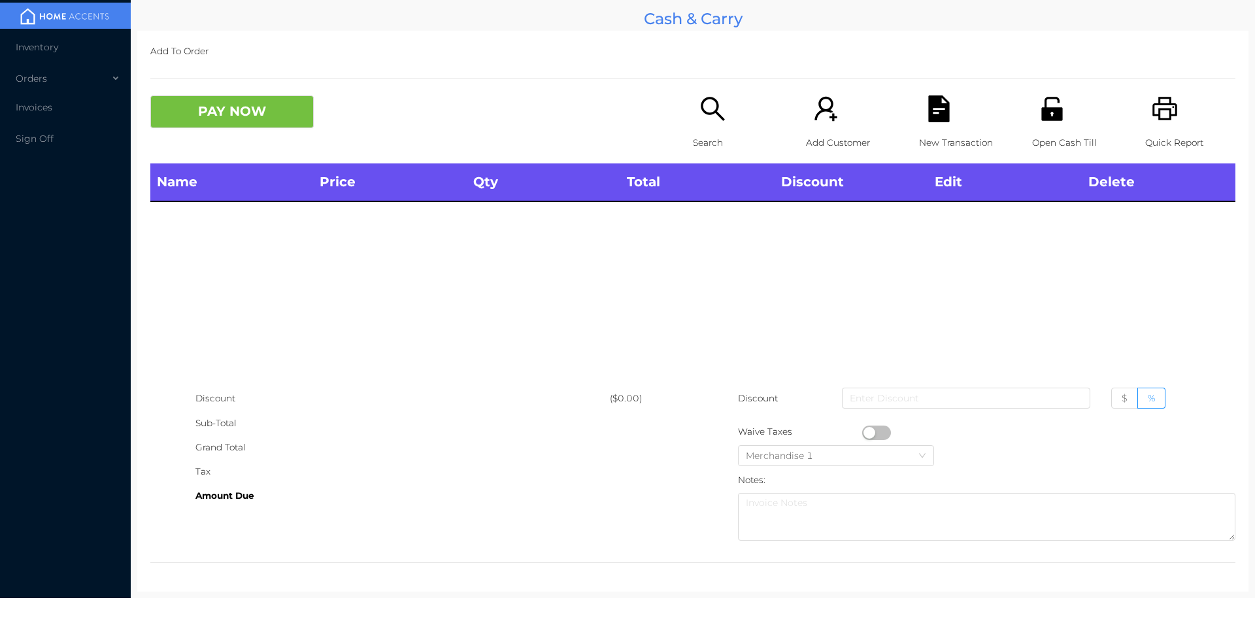
click at [740, 128] on div "Search" at bounding box center [738, 129] width 90 height 68
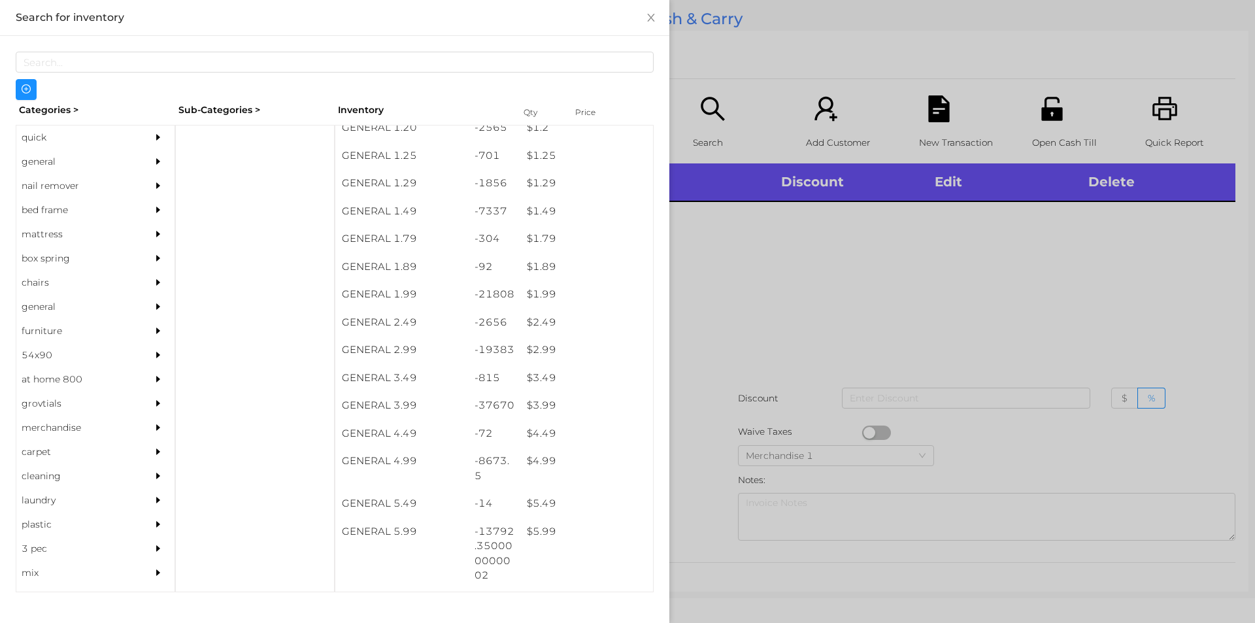
scroll to position [123, 0]
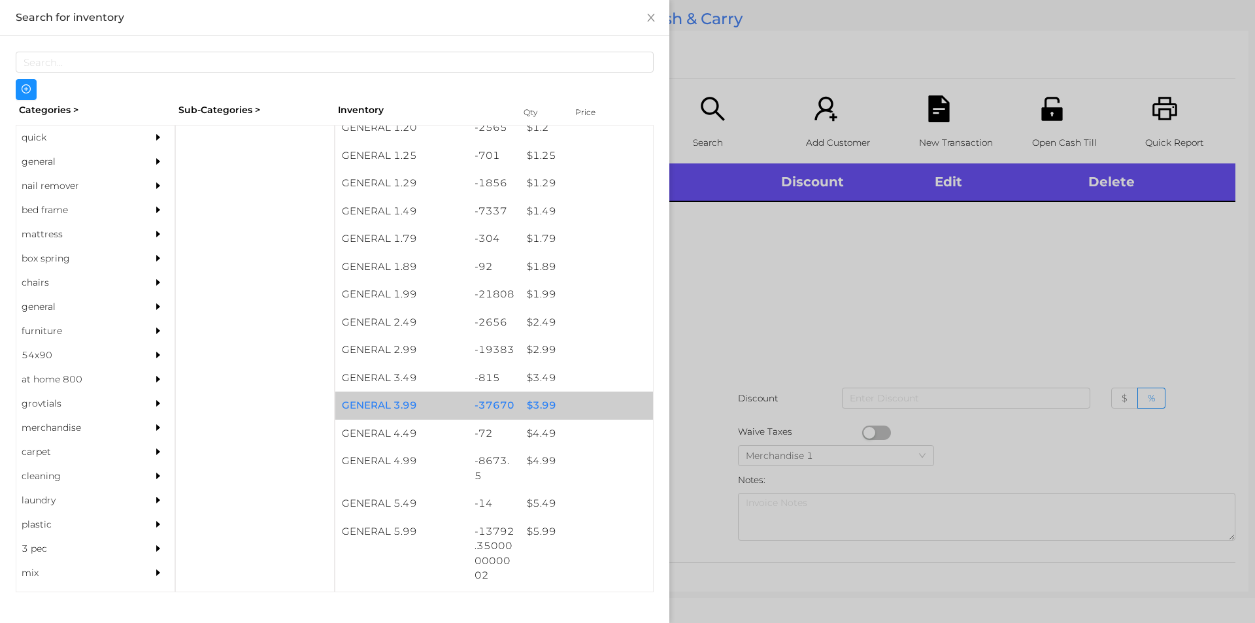
click at [524, 400] on div "$ 3.99" at bounding box center [586, 406] width 133 height 28
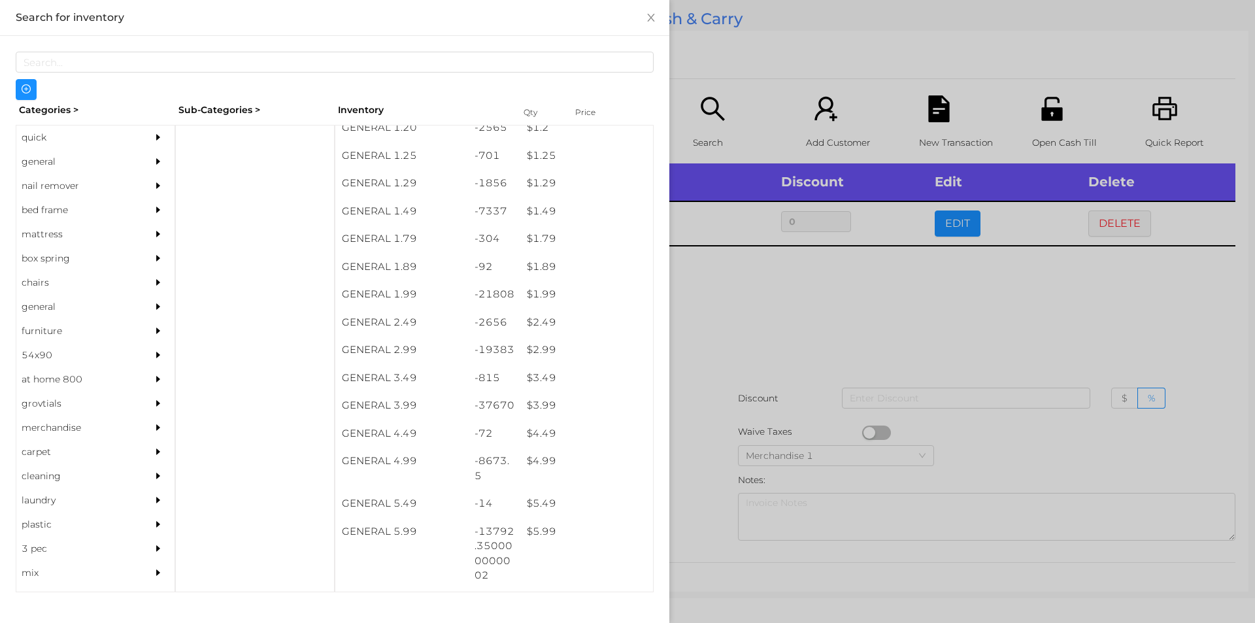
click at [794, 338] on div at bounding box center [627, 311] width 1255 height 623
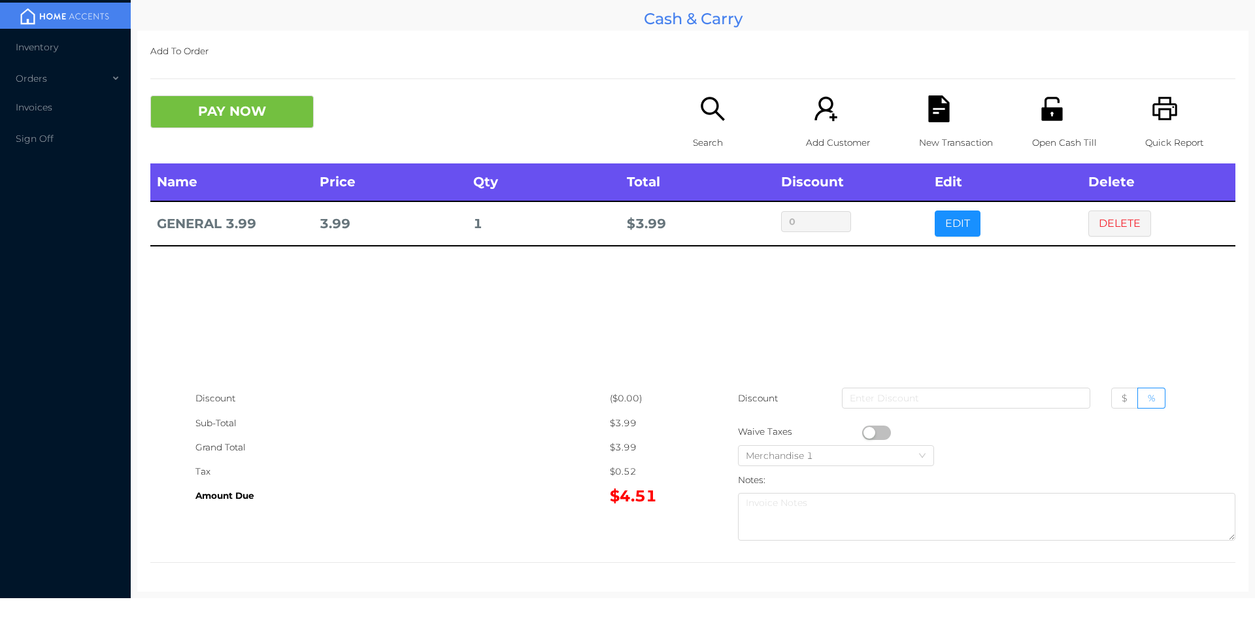
click at [704, 120] on icon "icon: search" at bounding box center [712, 108] width 27 height 27
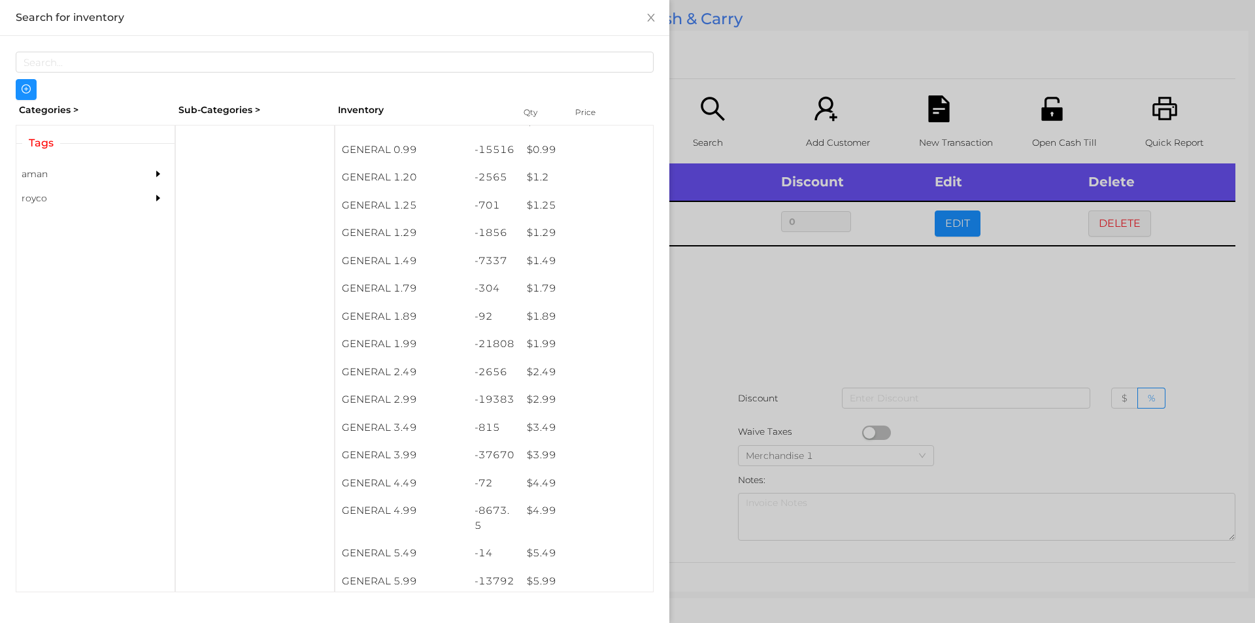
scroll to position [75, 0]
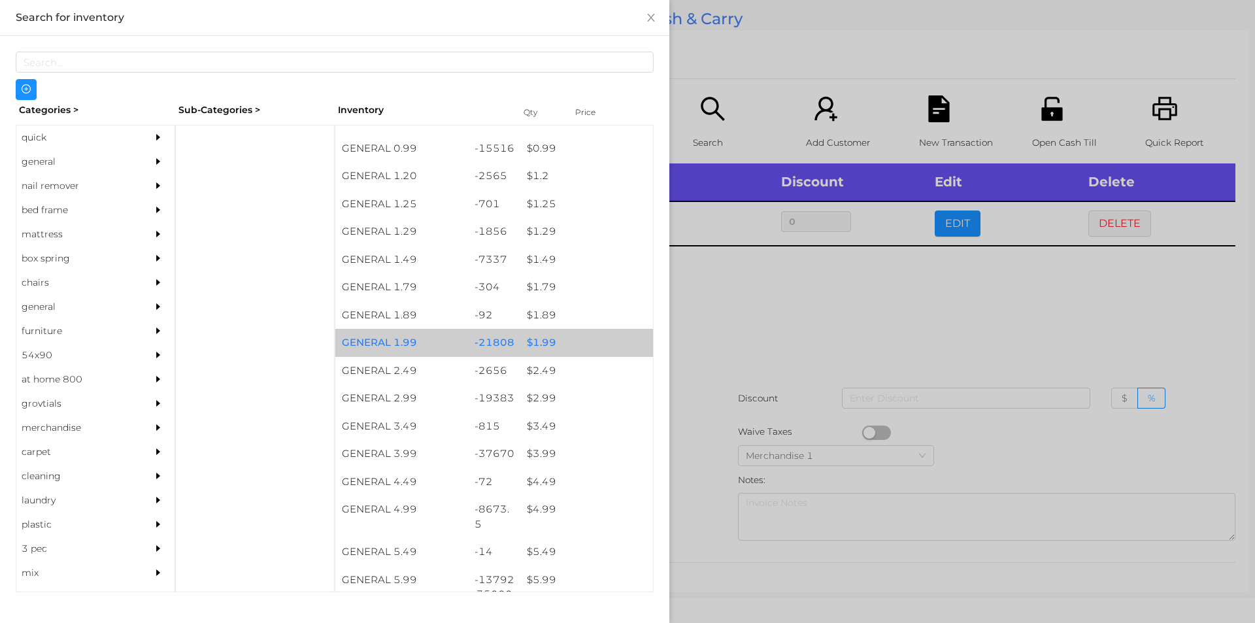
click at [560, 346] on div "$ 1.99" at bounding box center [586, 343] width 133 height 28
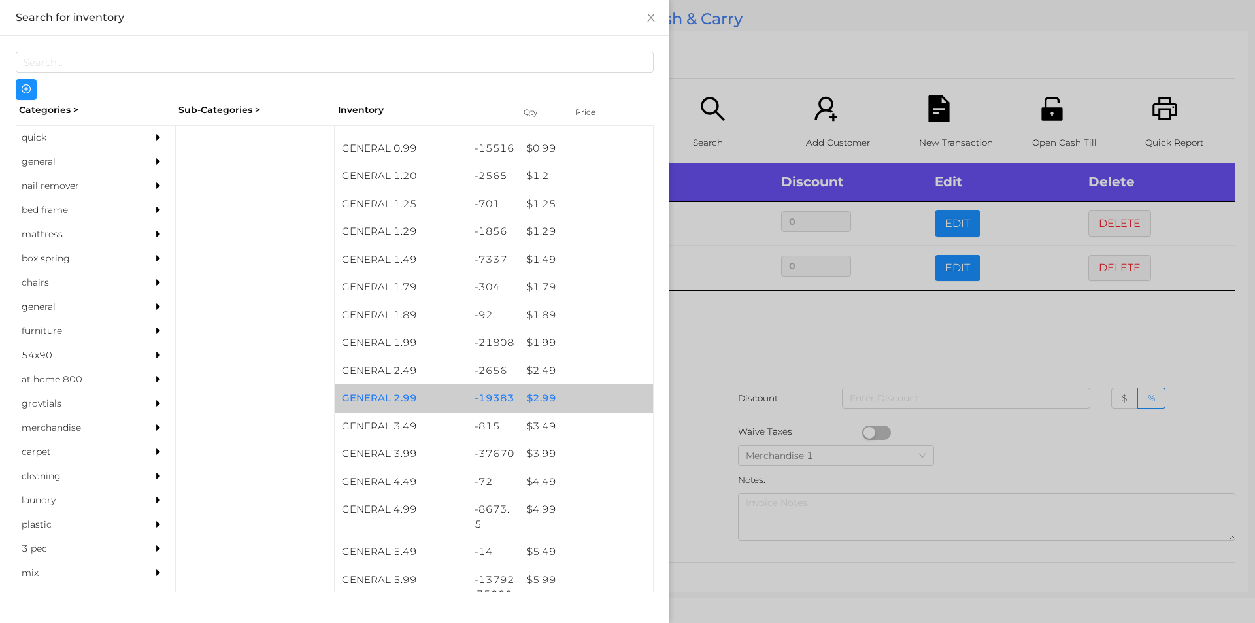
click at [560, 400] on div "$ 2.99" at bounding box center [586, 398] width 133 height 28
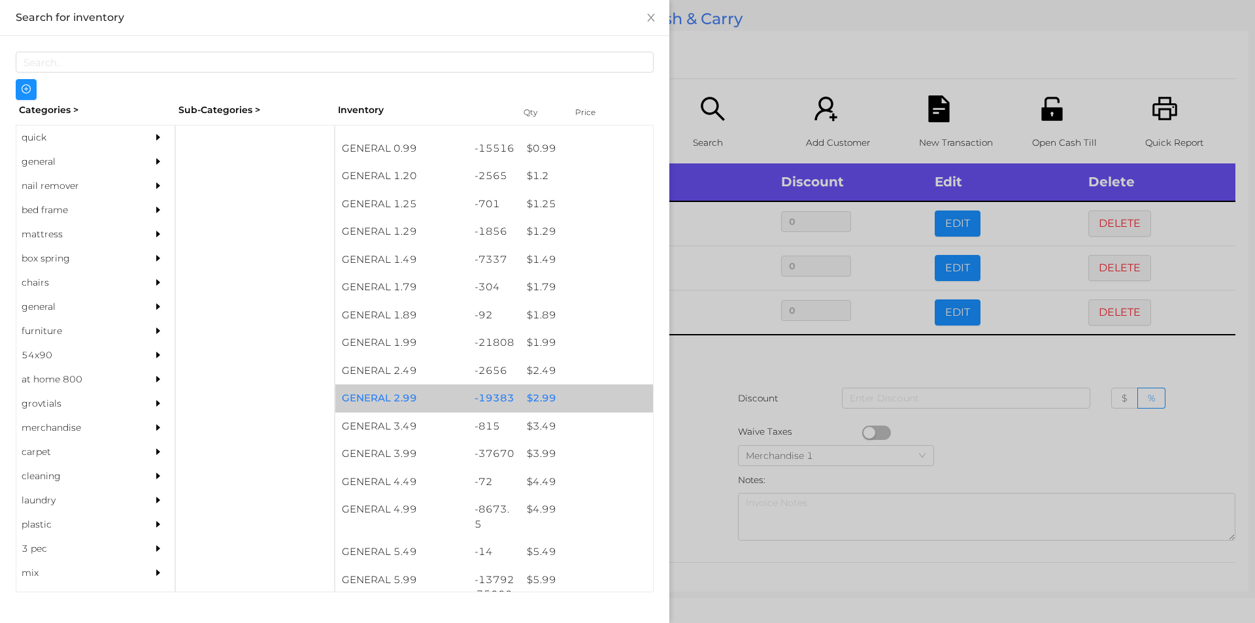
click at [560, 400] on div "$ 2.99" at bounding box center [586, 398] width 133 height 28
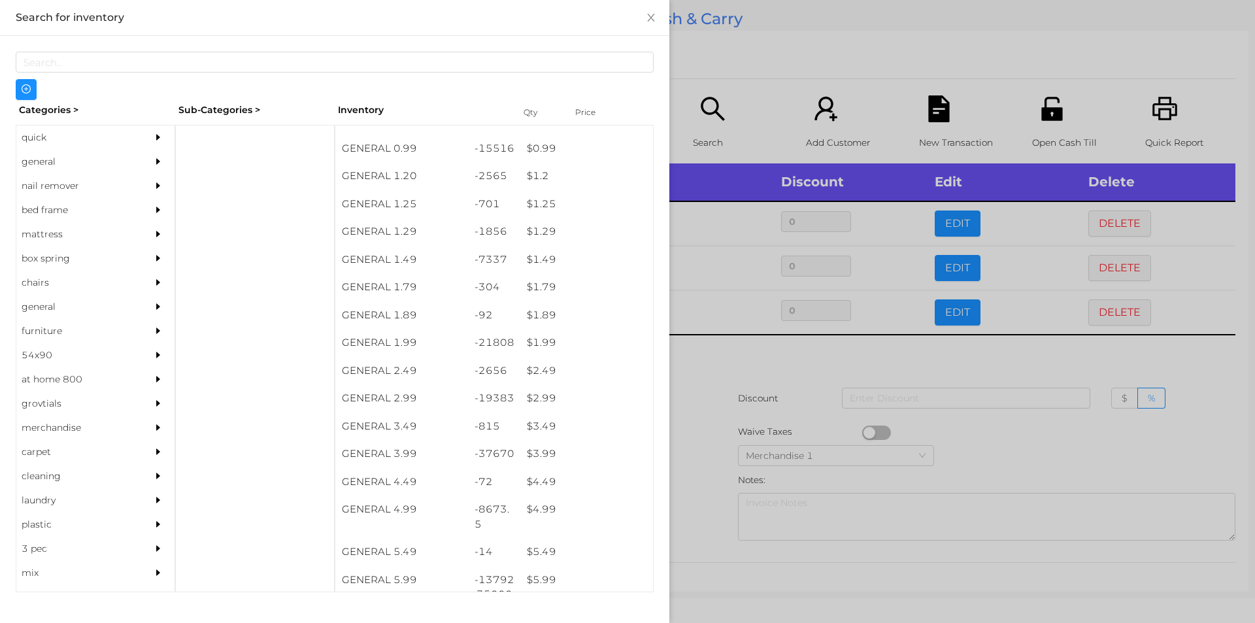
click at [736, 394] on div at bounding box center [627, 311] width 1255 height 623
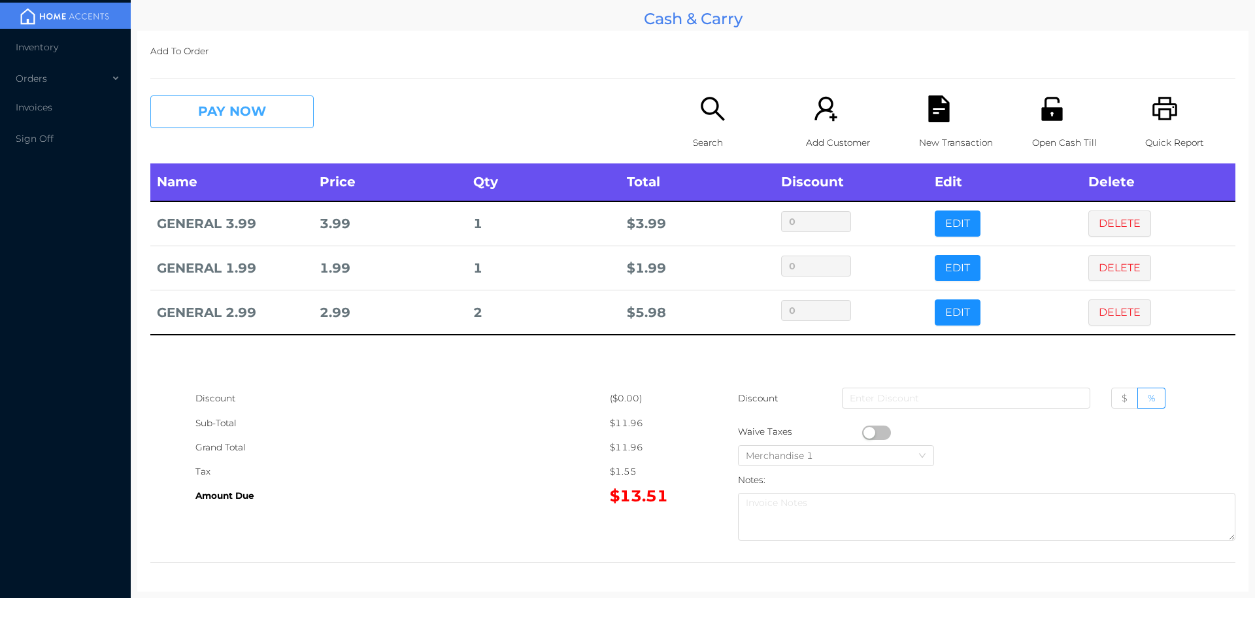
click at [235, 125] on button "PAY NOW" at bounding box center [231, 111] width 163 height 33
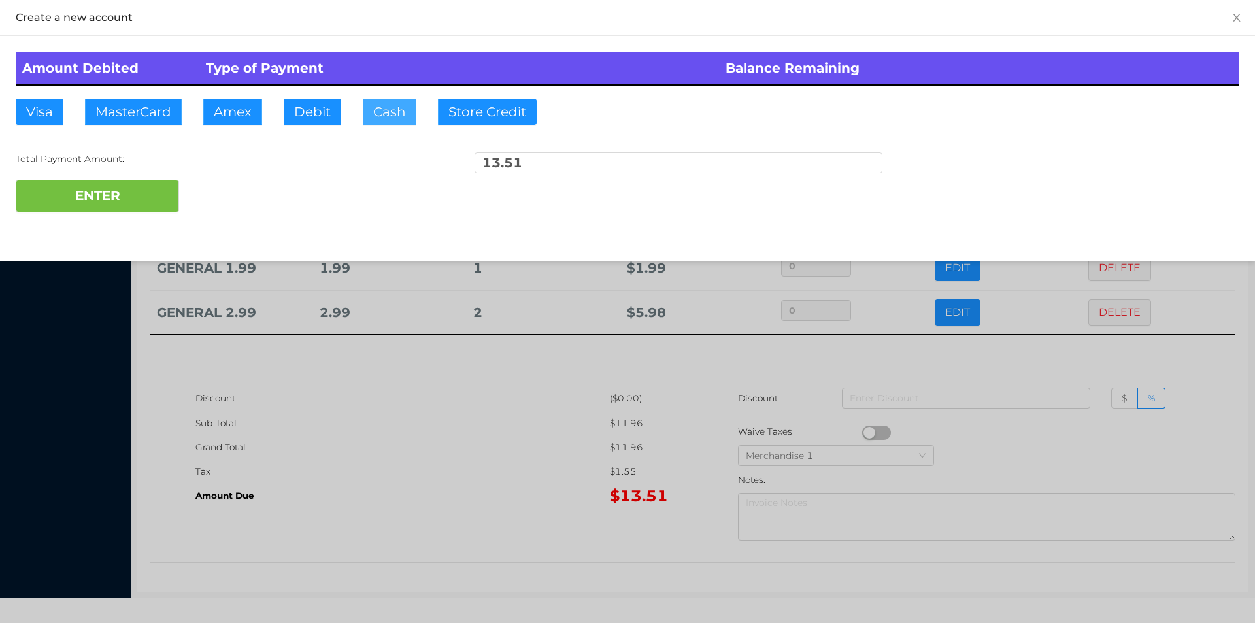
click at [390, 121] on button "Cash" at bounding box center [390, 112] width 54 height 26
type input "20"
click at [121, 197] on button "ENTER" at bounding box center [97, 196] width 163 height 33
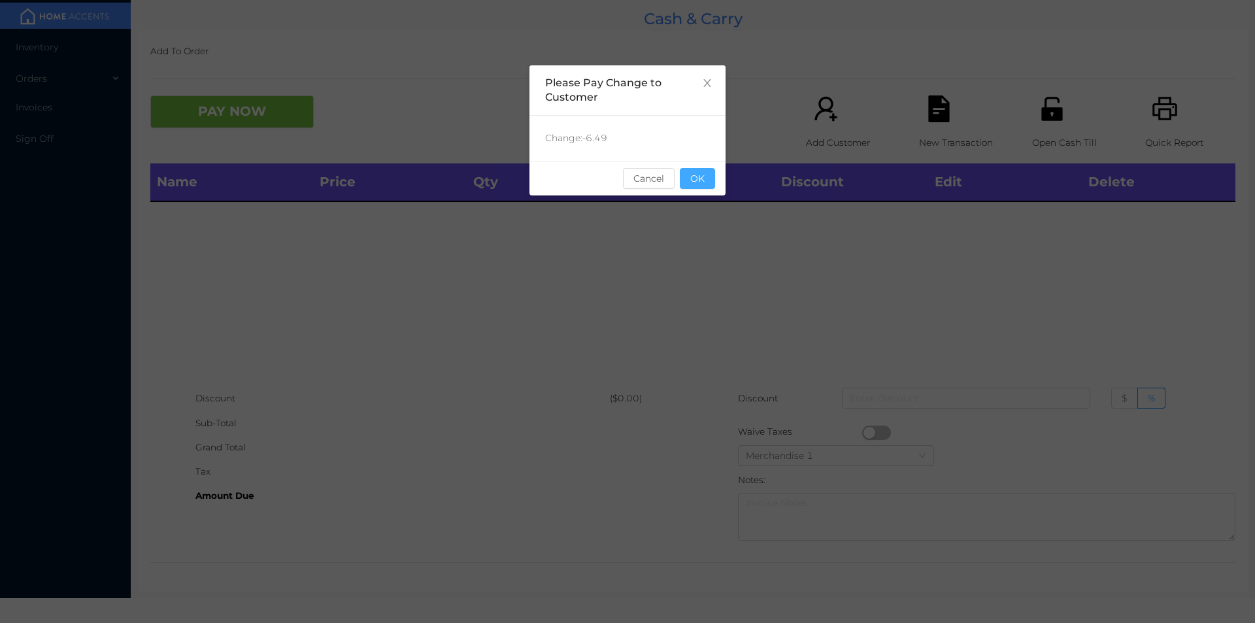
click at [701, 187] on button "OK" at bounding box center [697, 178] width 35 height 21
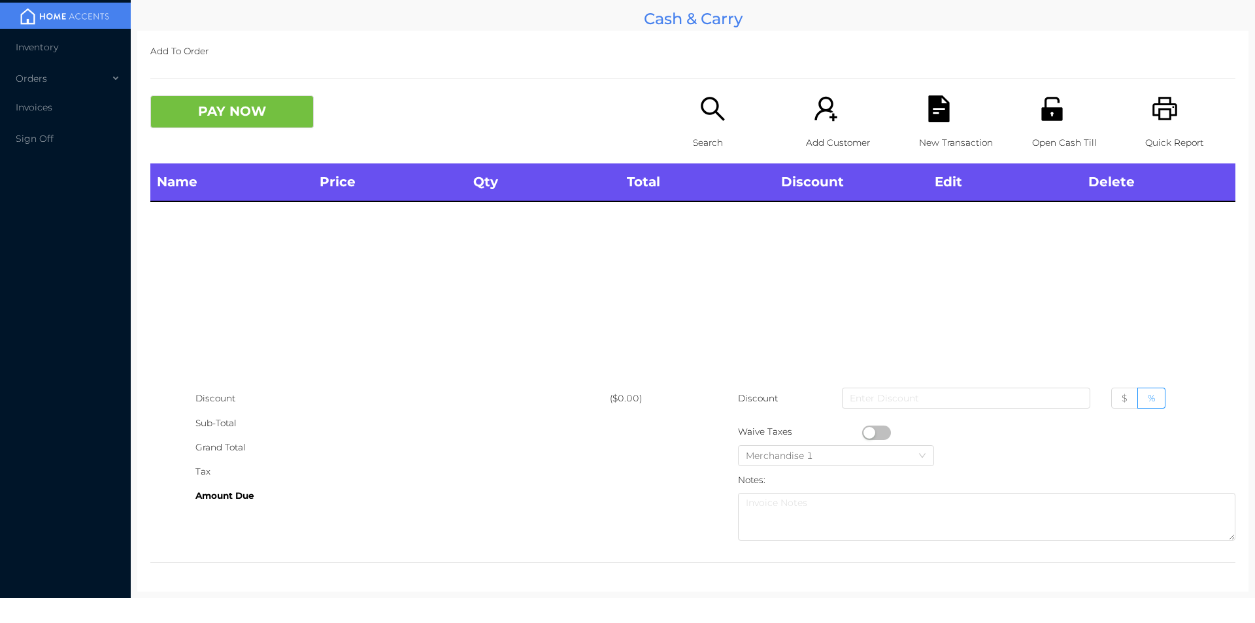
click at [707, 125] on div "Search" at bounding box center [738, 129] width 90 height 68
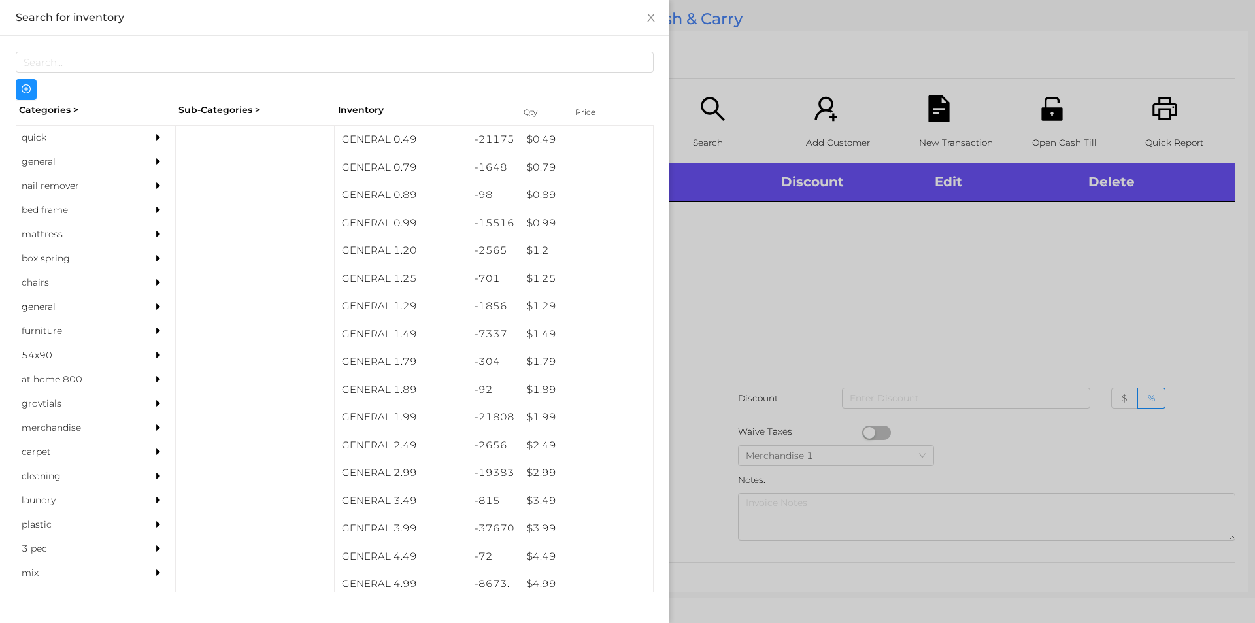
click at [95, 134] on div "quick" at bounding box center [75, 137] width 119 height 24
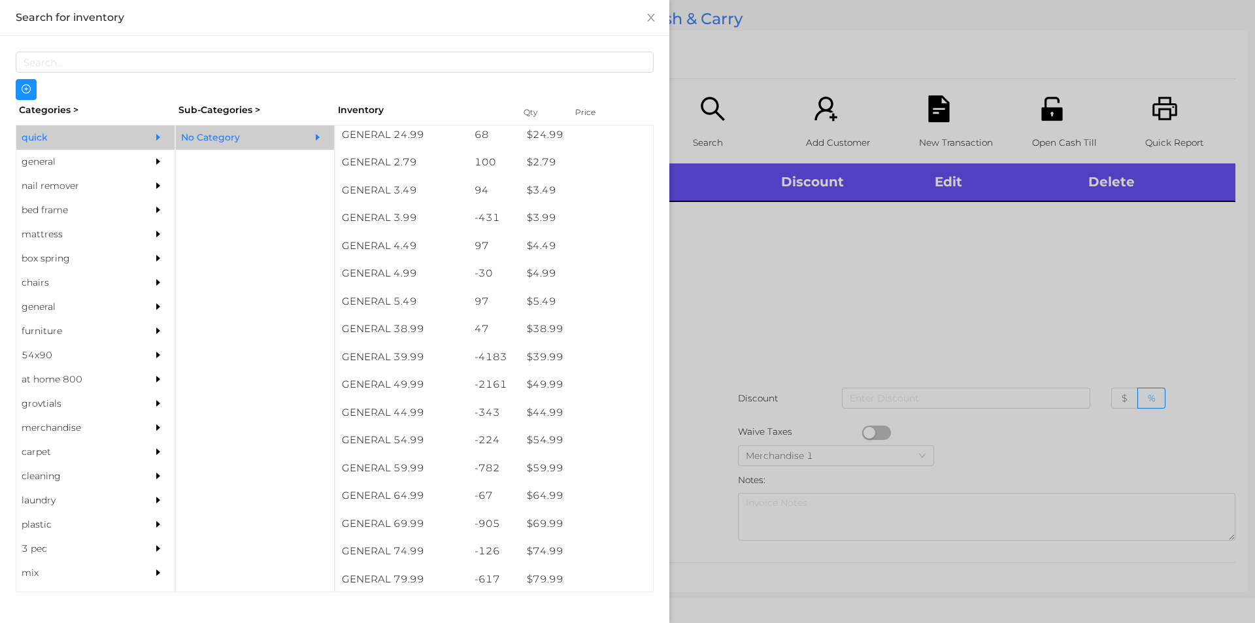
scroll to position [538, 0]
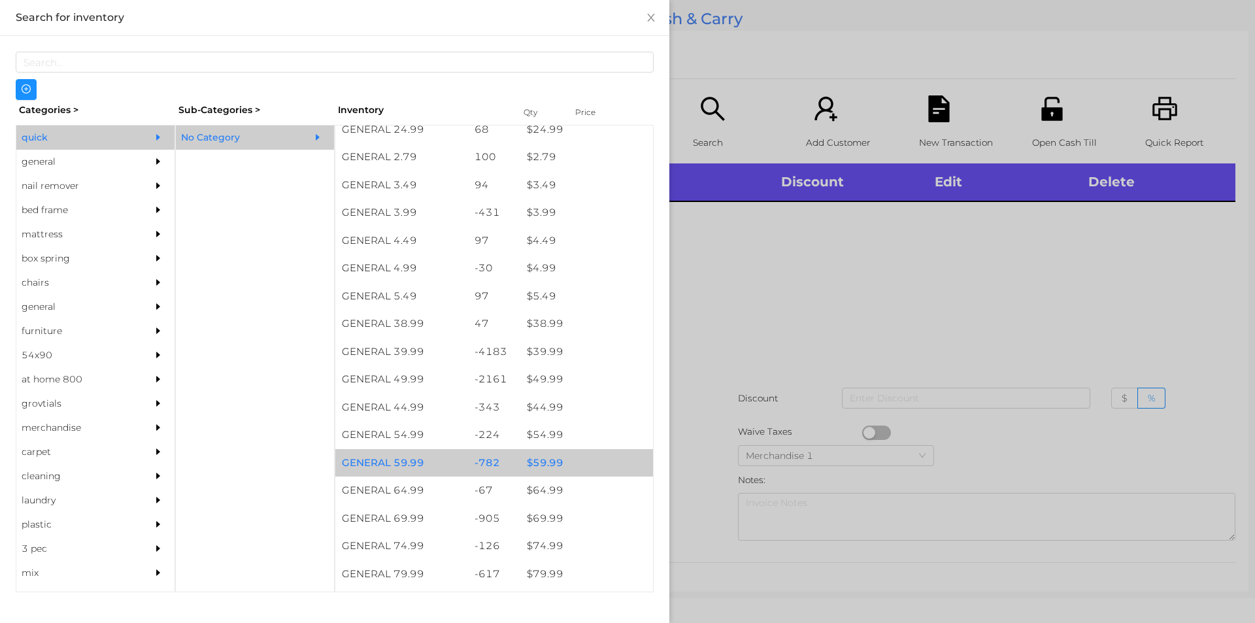
click at [531, 463] on div "$ 59.99" at bounding box center [586, 463] width 133 height 28
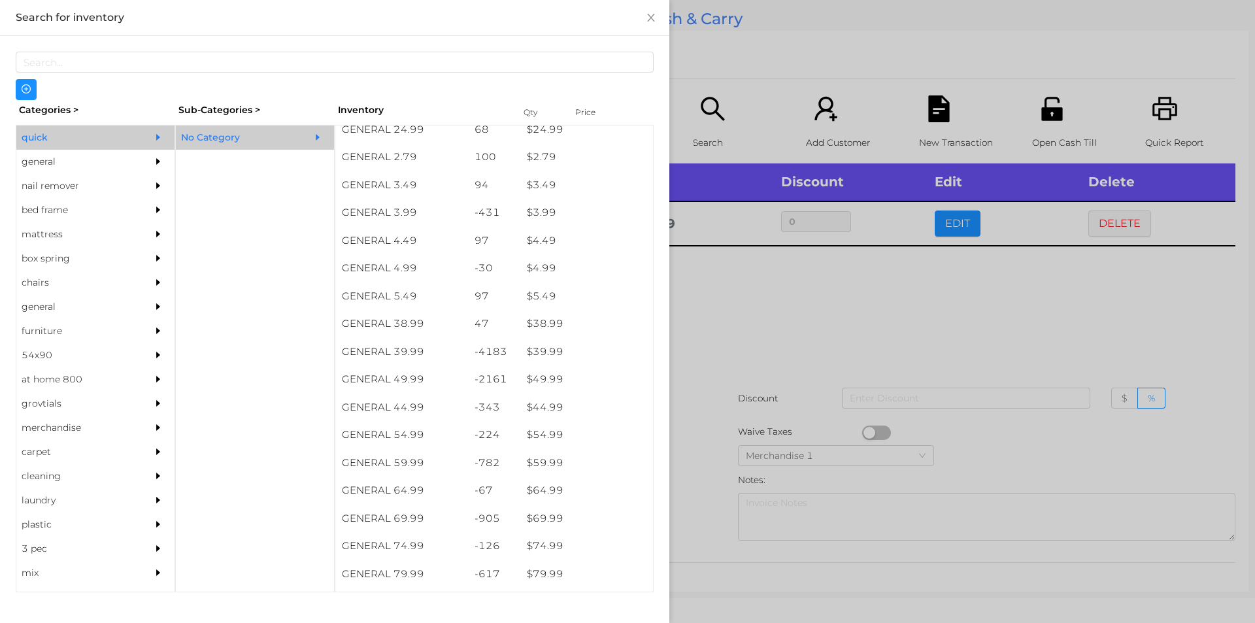
click at [708, 440] on div at bounding box center [627, 311] width 1255 height 623
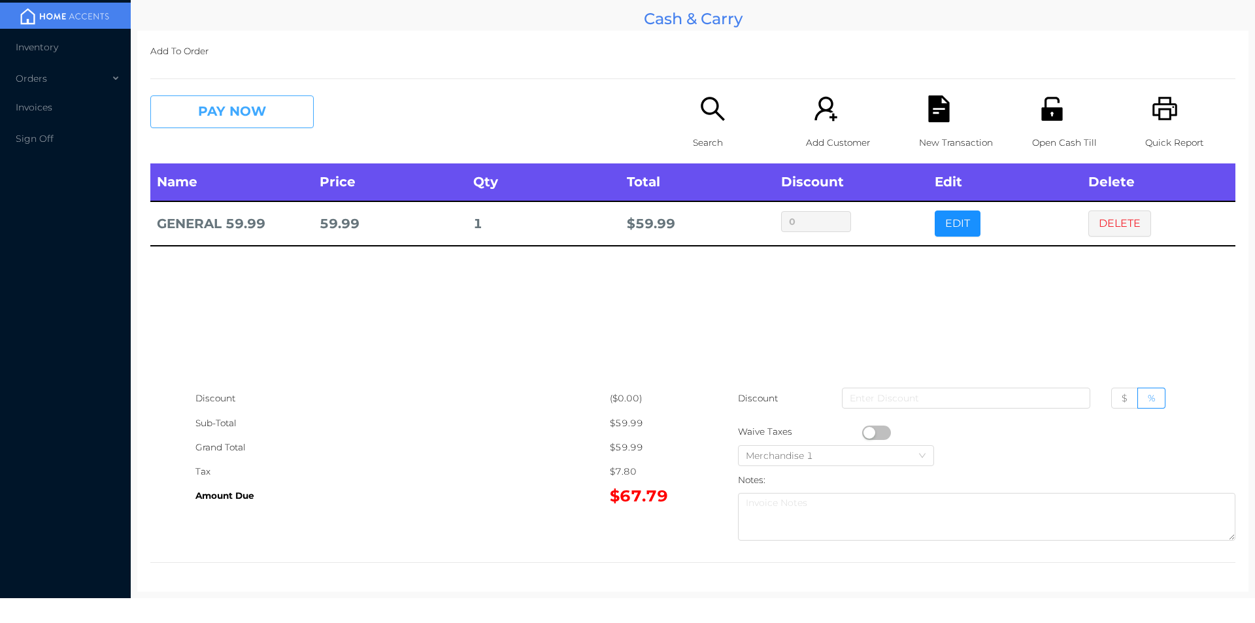
click at [235, 97] on button "PAY NOW" at bounding box center [231, 111] width 163 height 33
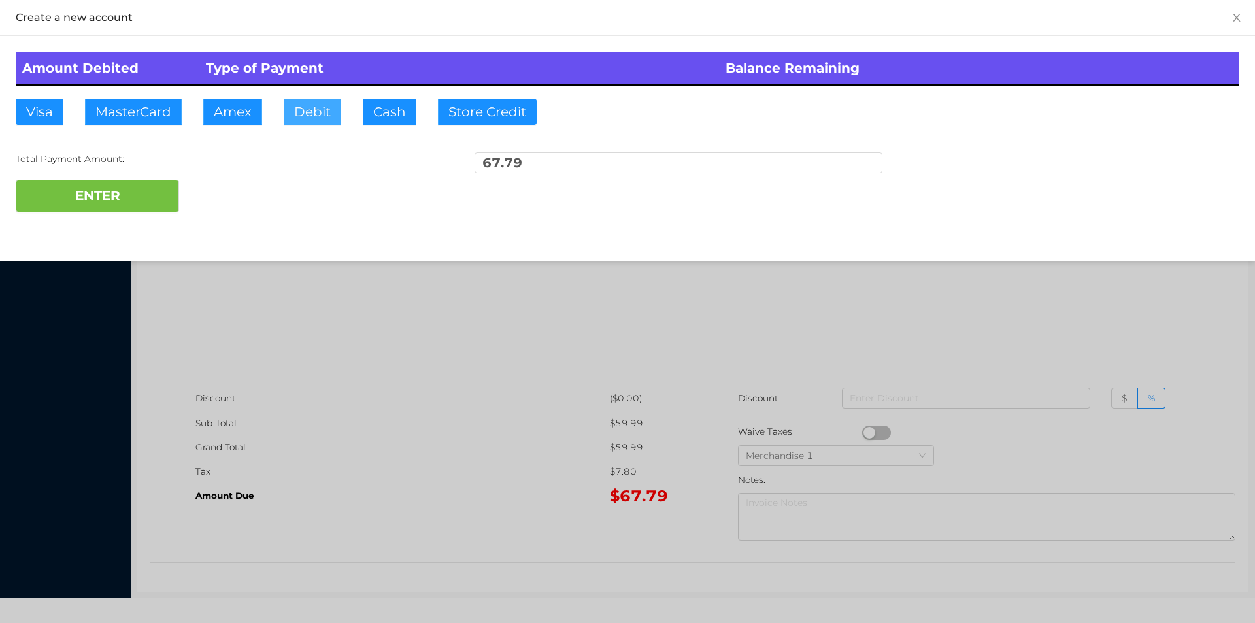
click at [331, 107] on button "Debit" at bounding box center [313, 112] width 58 height 26
click at [132, 198] on button "ENTER" at bounding box center [97, 196] width 163 height 33
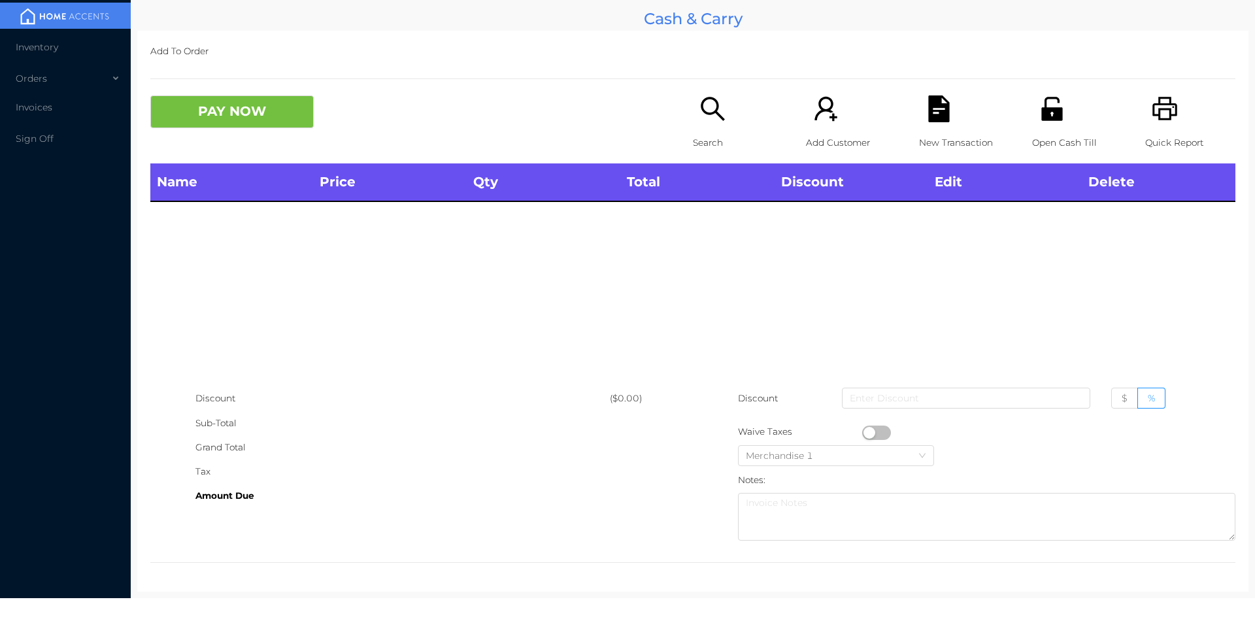
click at [705, 100] on icon "icon: search" at bounding box center [712, 108] width 27 height 27
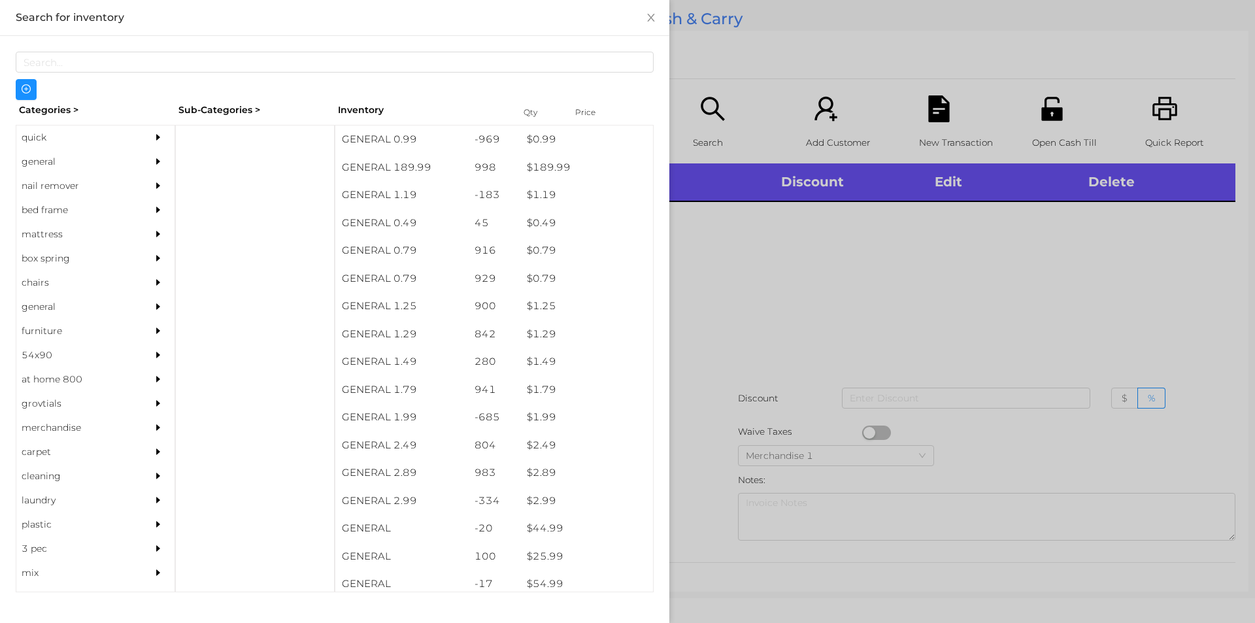
click at [82, 159] on div "general" at bounding box center [75, 162] width 119 height 24
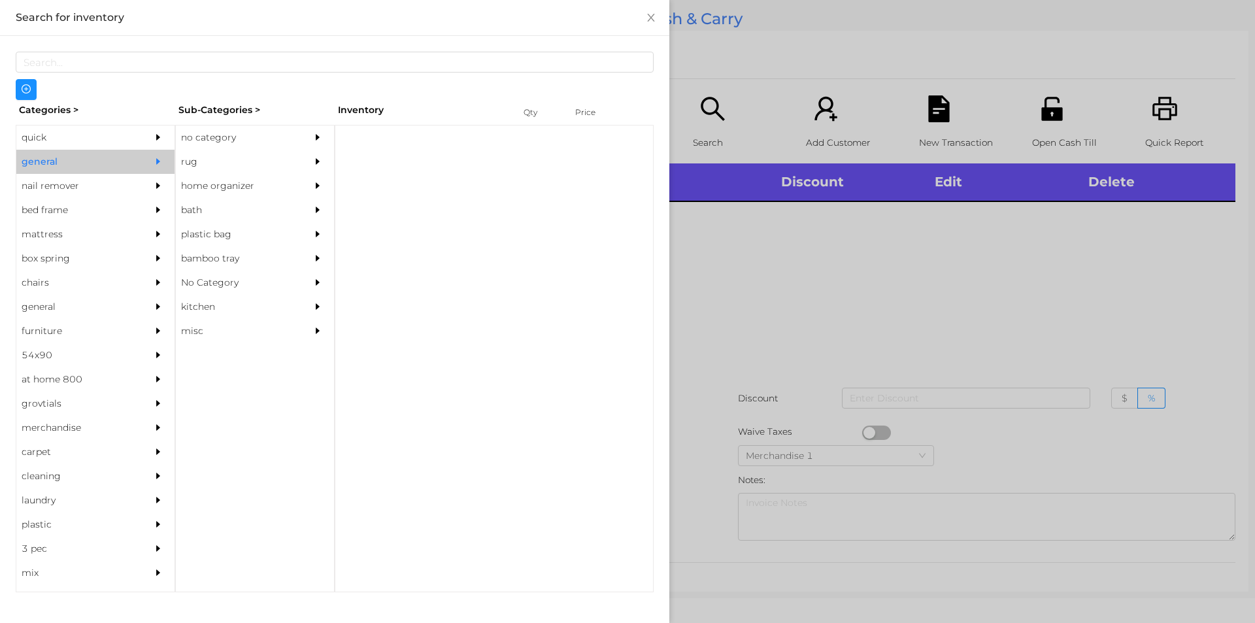
click at [237, 139] on div "no category" at bounding box center [235, 137] width 119 height 24
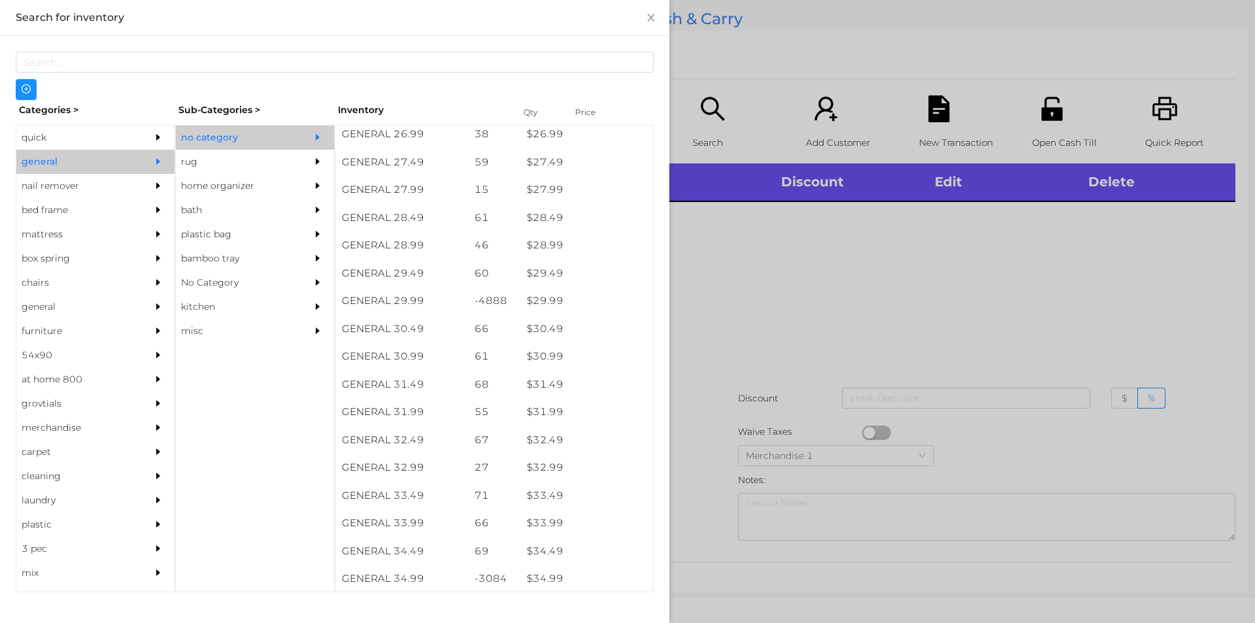
scroll to position [2026, 0]
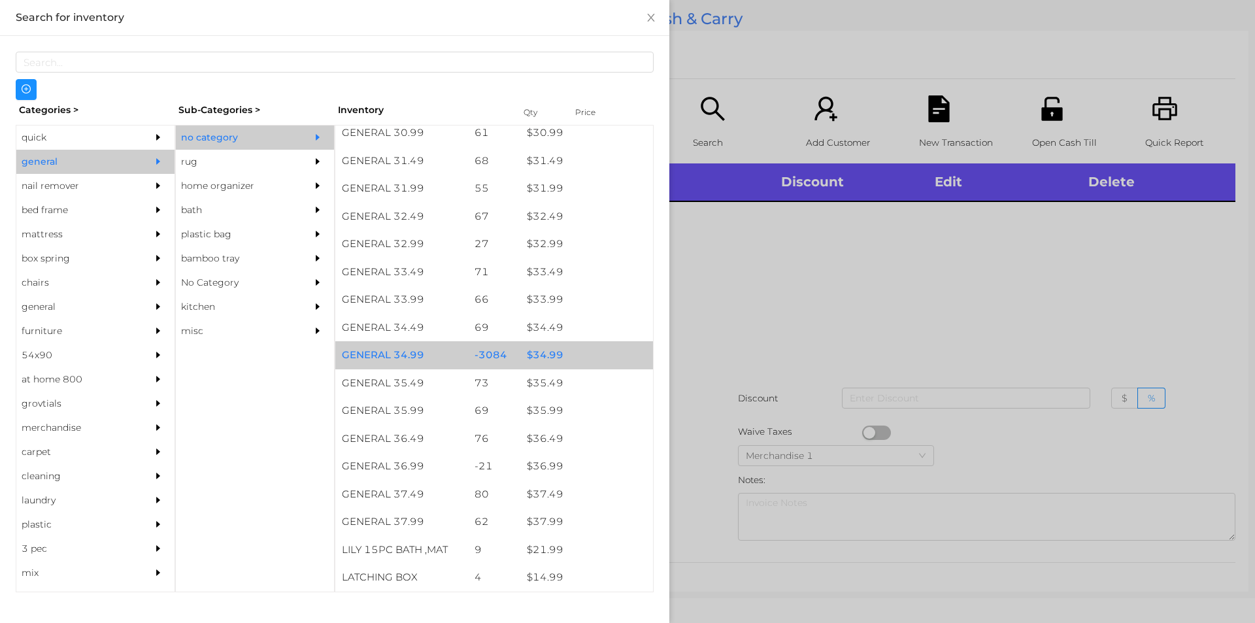
click at [575, 362] on div "$ 34.99" at bounding box center [586, 355] width 133 height 28
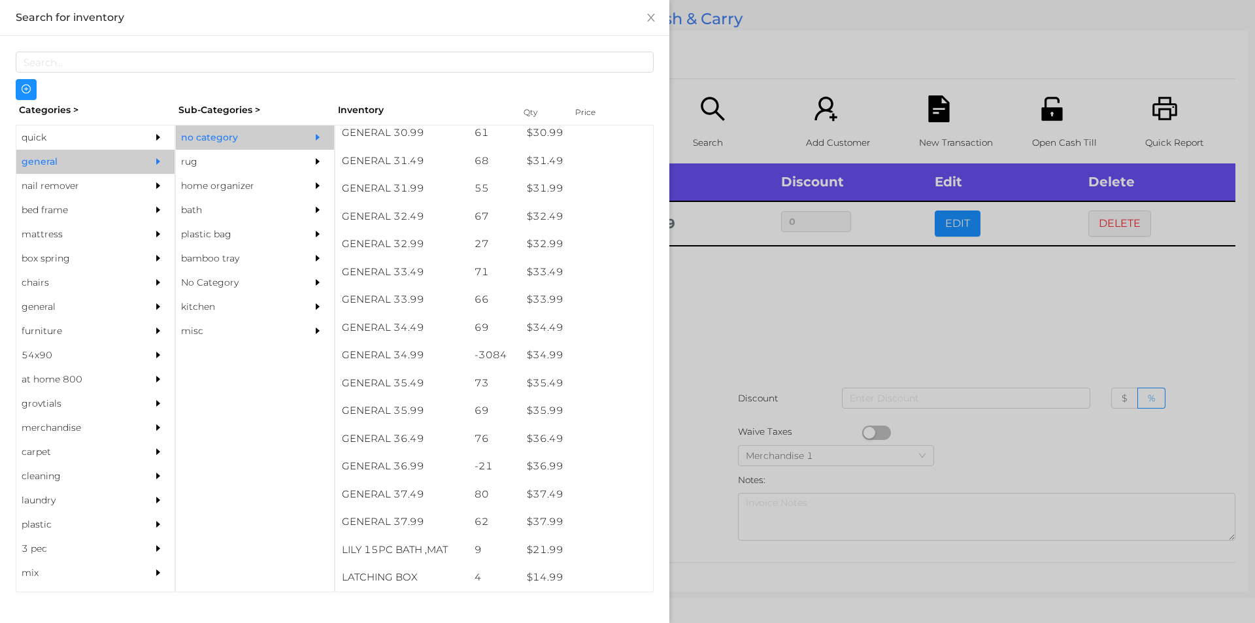
click at [783, 345] on div at bounding box center [627, 311] width 1255 height 623
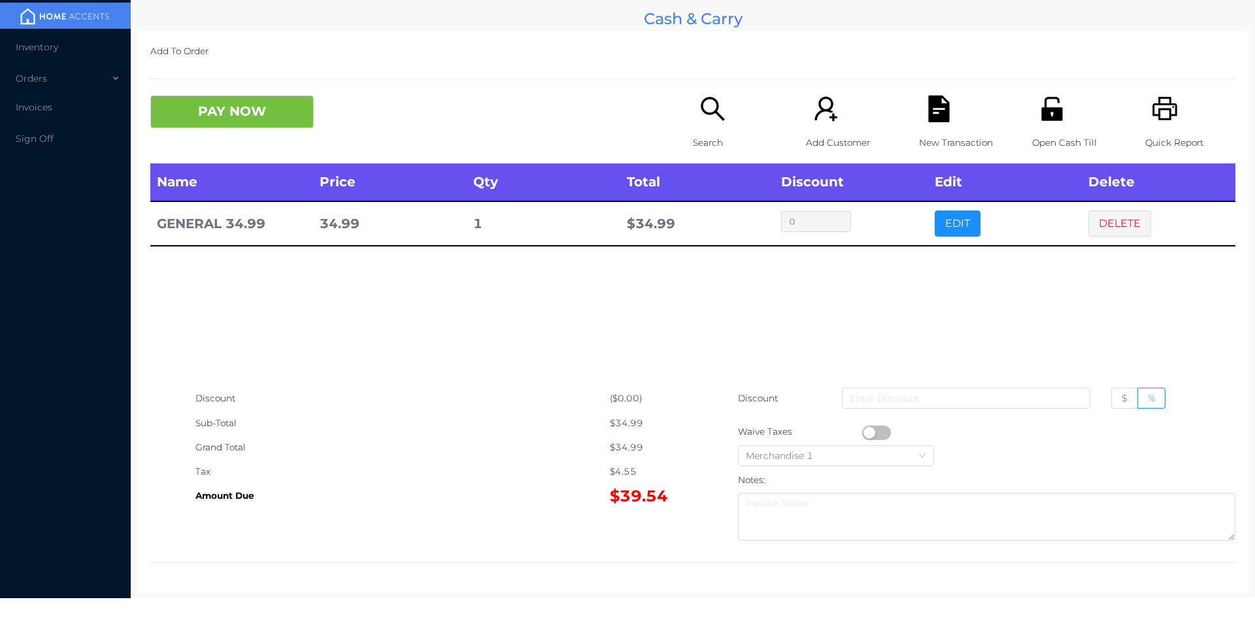
click at [923, 127] on div "New Transaction" at bounding box center [964, 129] width 90 height 68
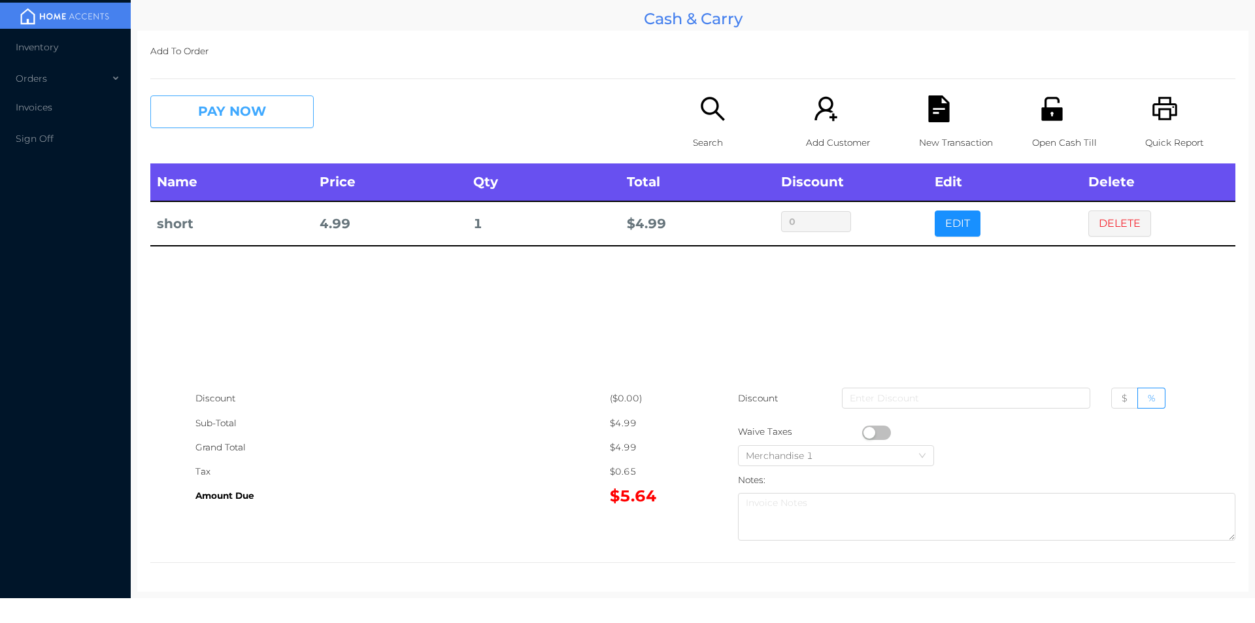
click at [195, 124] on button "PAY NOW" at bounding box center [231, 111] width 163 height 33
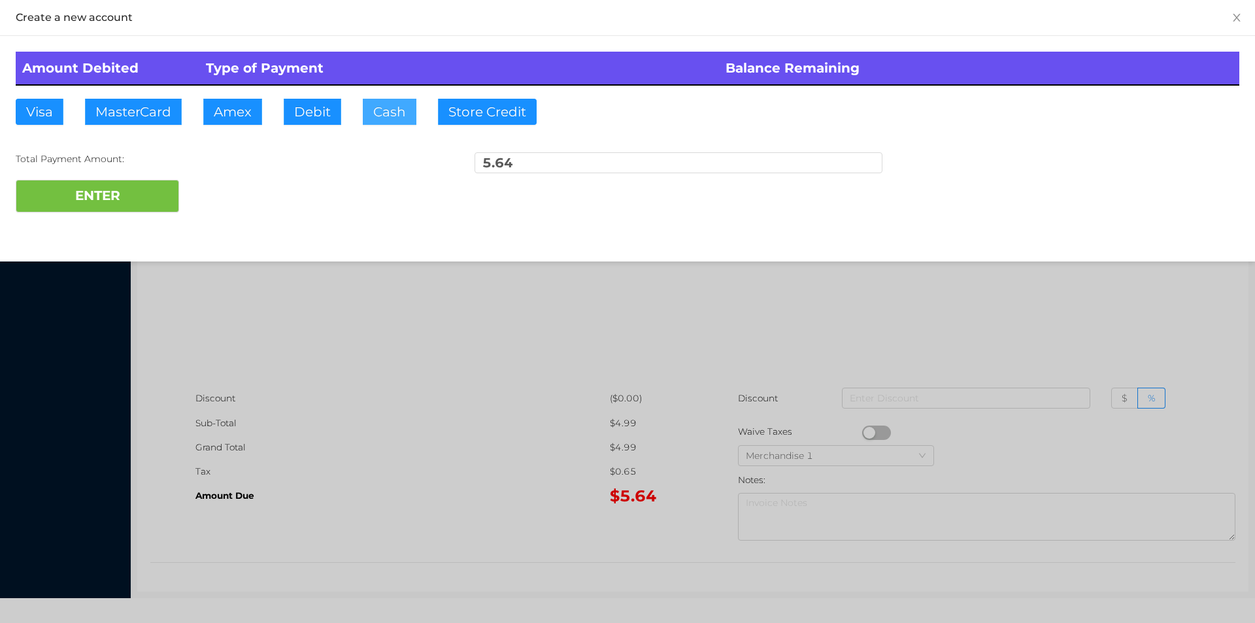
click at [378, 122] on button "Cash" at bounding box center [390, 112] width 54 height 26
type input "20"
click at [127, 183] on button "ENTER" at bounding box center [97, 196] width 163 height 33
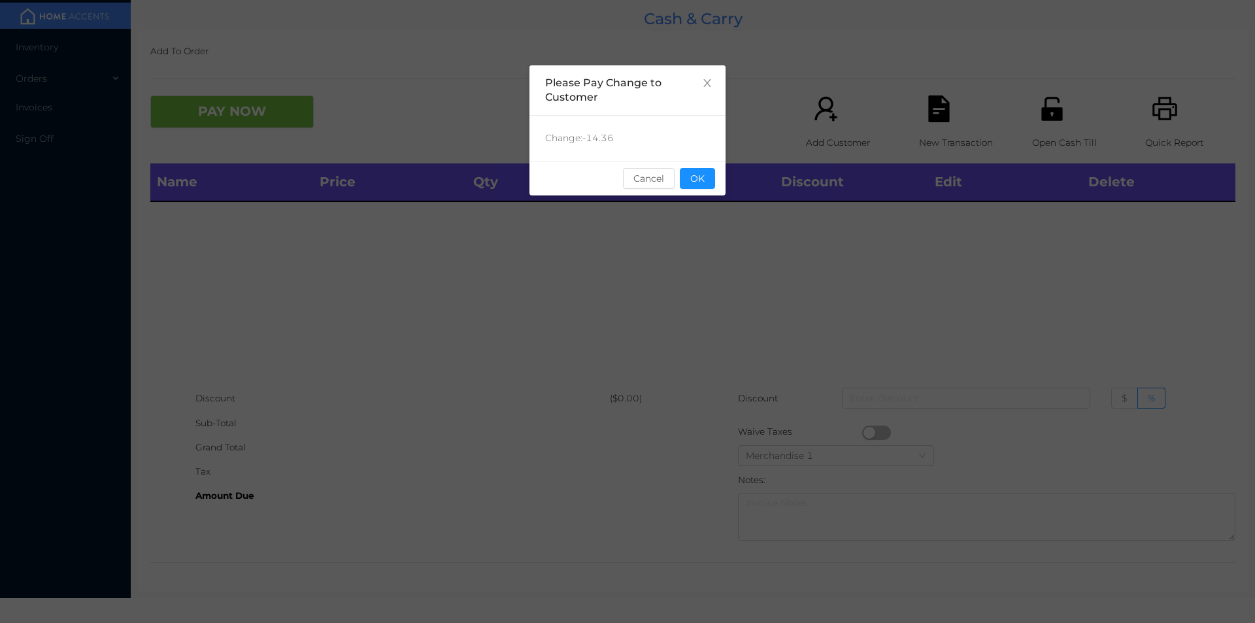
click at [708, 206] on div "sentinelStart Please Pay Change to Customer Change: -14.36 Cancel OK sentinelEnd" at bounding box center [627, 195] width 196 height 261
click at [710, 169] on button "OK" at bounding box center [697, 178] width 35 height 21
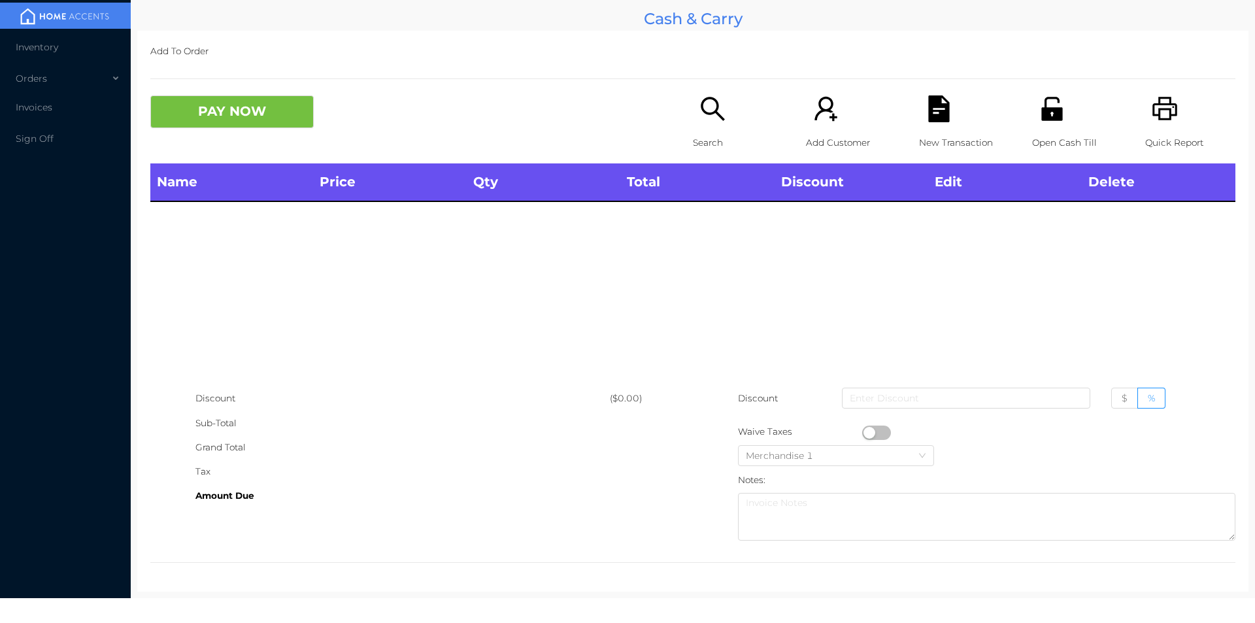
click at [693, 134] on p "Search" at bounding box center [738, 143] width 90 height 24
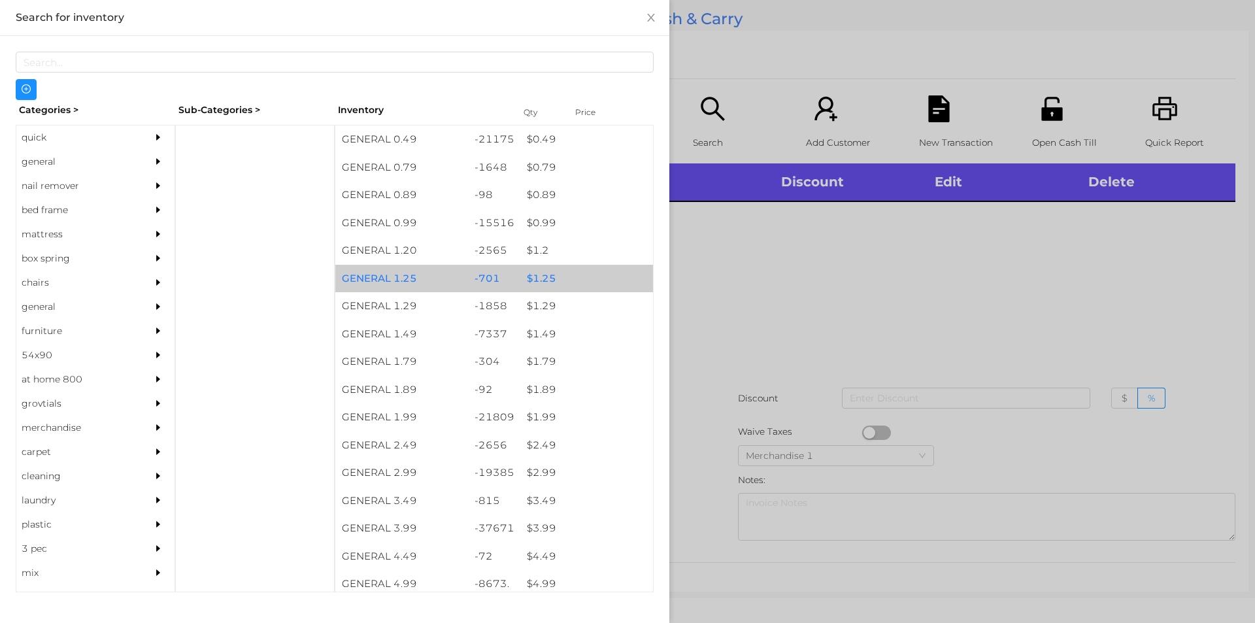
click at [534, 265] on div "$ 1.25" at bounding box center [586, 279] width 133 height 28
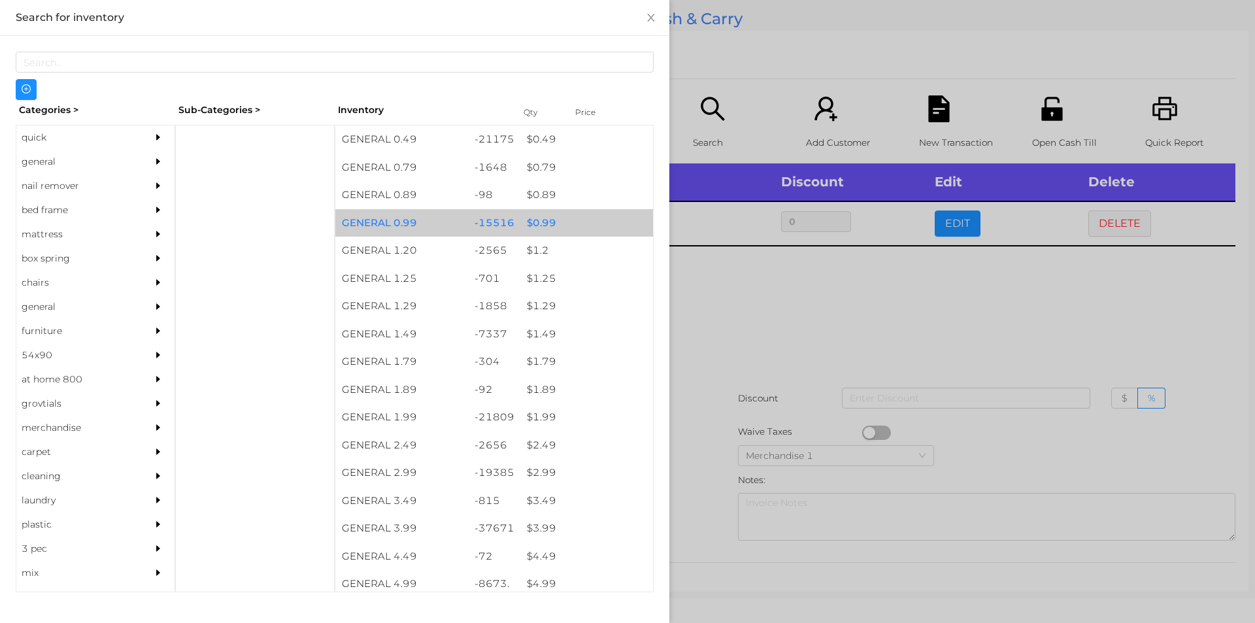
click at [560, 221] on div "$ 0.99" at bounding box center [586, 223] width 133 height 28
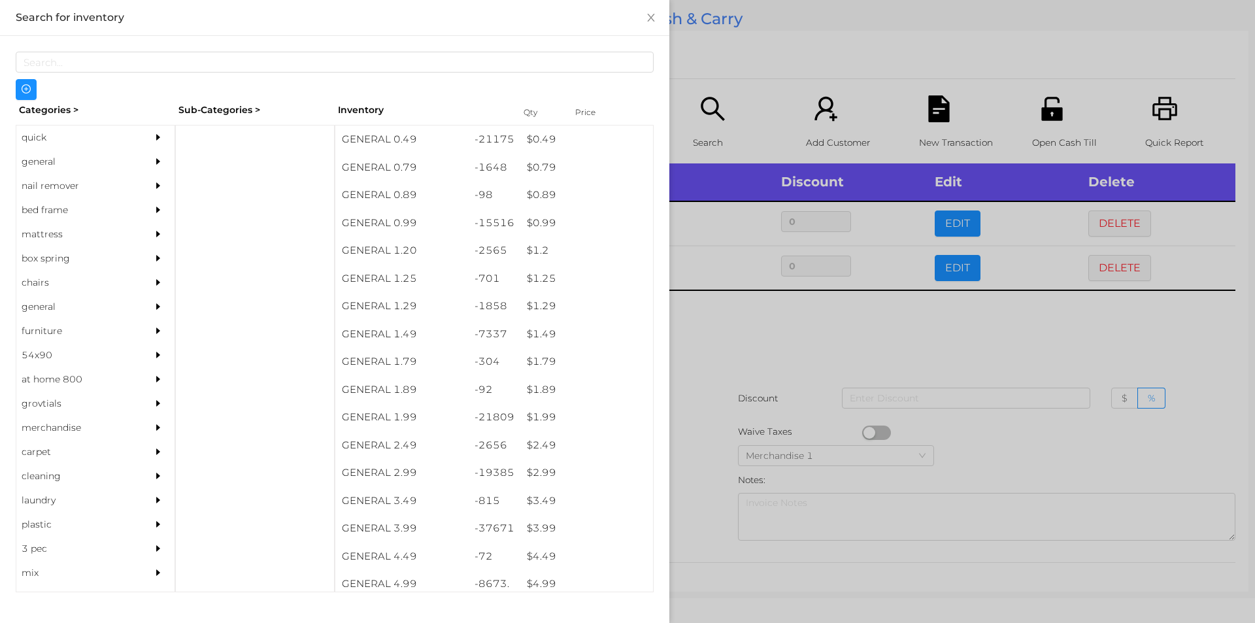
click at [744, 372] on div at bounding box center [627, 311] width 1255 height 623
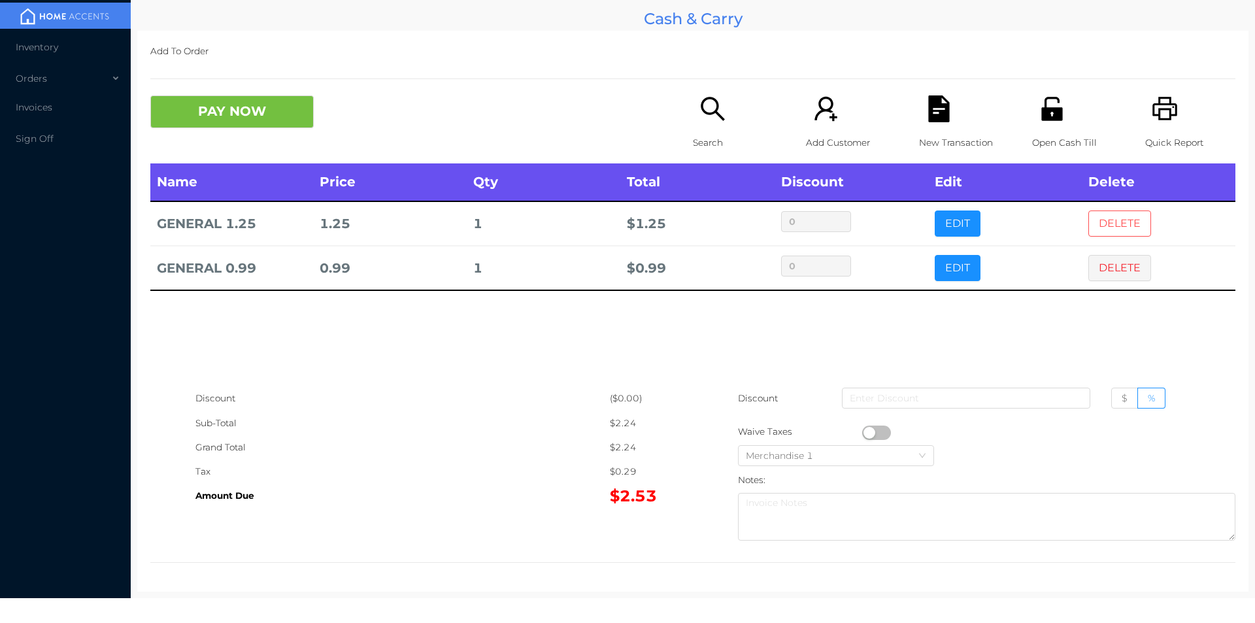
click at [1097, 227] on button "DELETE" at bounding box center [1119, 223] width 63 height 26
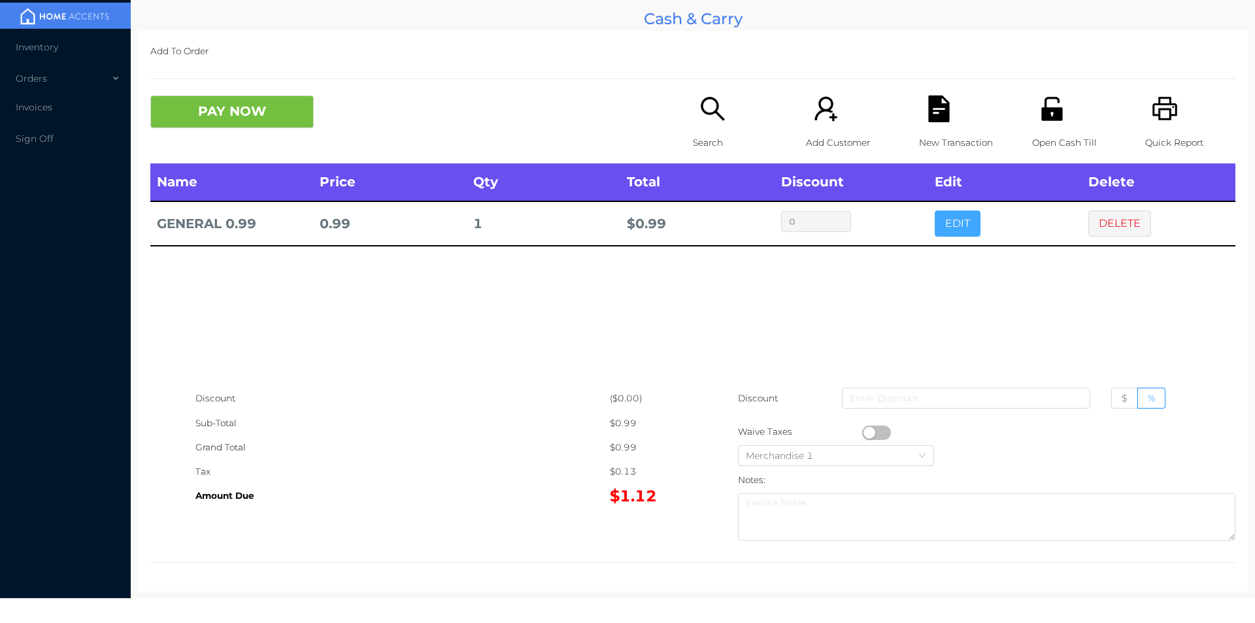
click at [940, 230] on button "EDIT" at bounding box center [958, 223] width 46 height 26
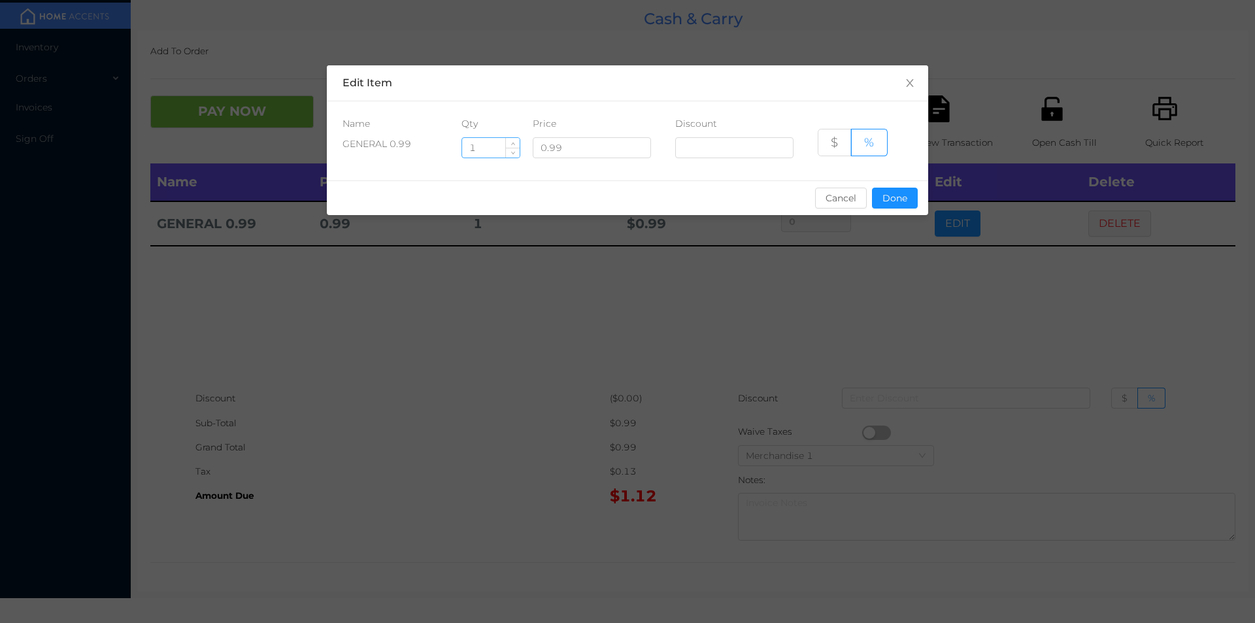
click at [481, 146] on input "1" at bounding box center [491, 148] width 58 height 20
type input "6"
click at [884, 194] on button "Done" at bounding box center [895, 198] width 46 height 21
type input "0%"
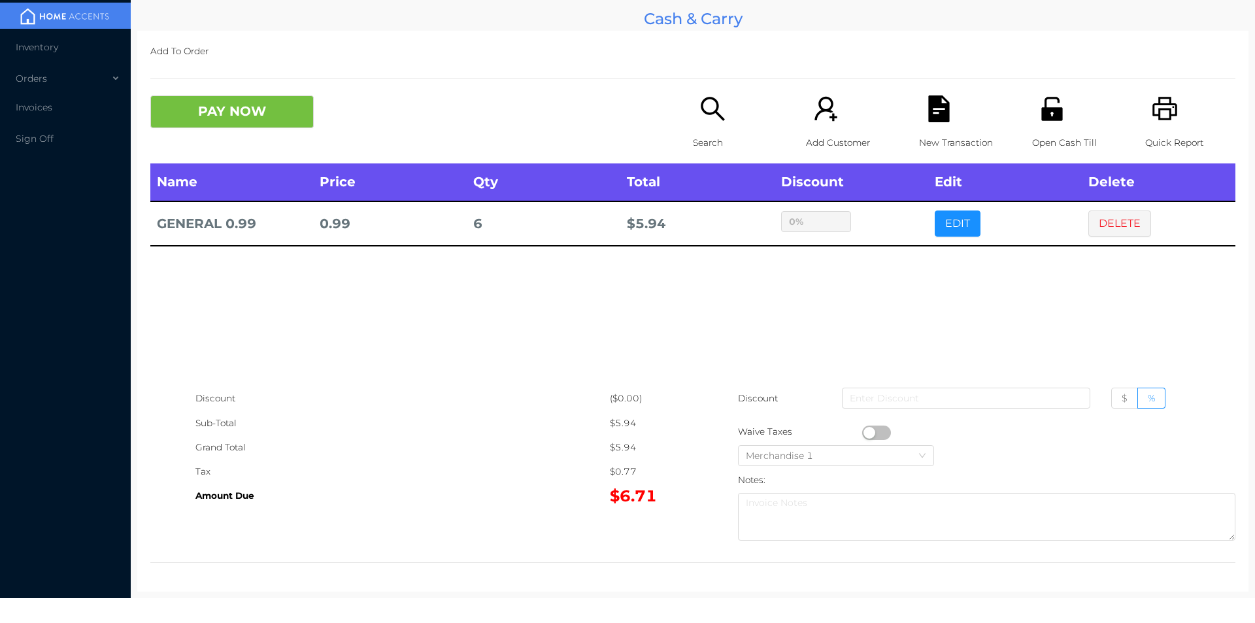
click at [197, 85] on div "Add To Order PAY NOW Search Add Customer New Transaction Open Cash Till Quick R…" at bounding box center [692, 311] width 1111 height 561
click at [236, 104] on button "PAY NOW" at bounding box center [231, 111] width 163 height 33
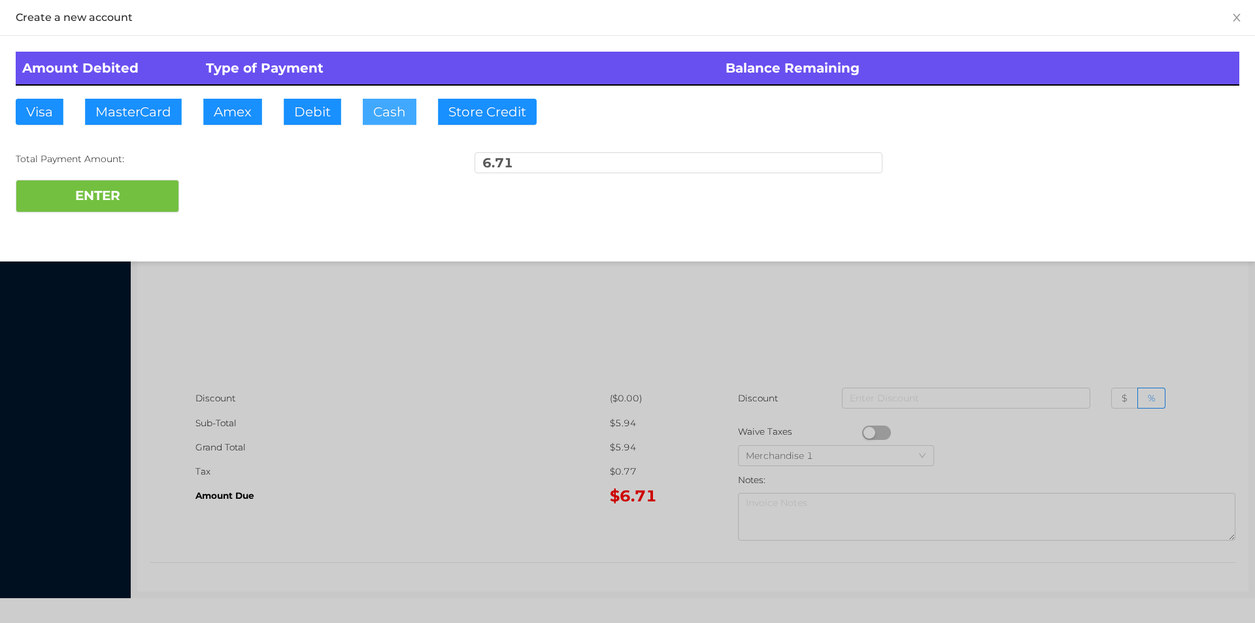
click at [380, 115] on button "Cash" at bounding box center [390, 112] width 54 height 26
type input "20"
click at [105, 210] on button "ENTER" at bounding box center [97, 196] width 163 height 33
type input "0"
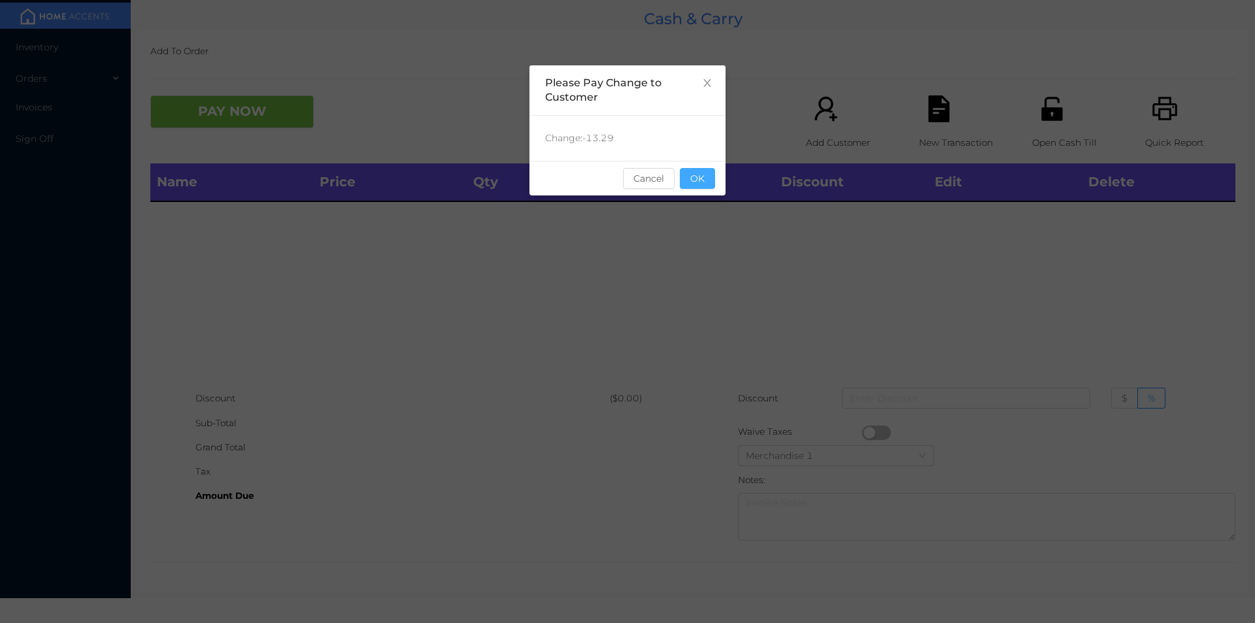
click at [689, 170] on button "OK" at bounding box center [697, 178] width 35 height 21
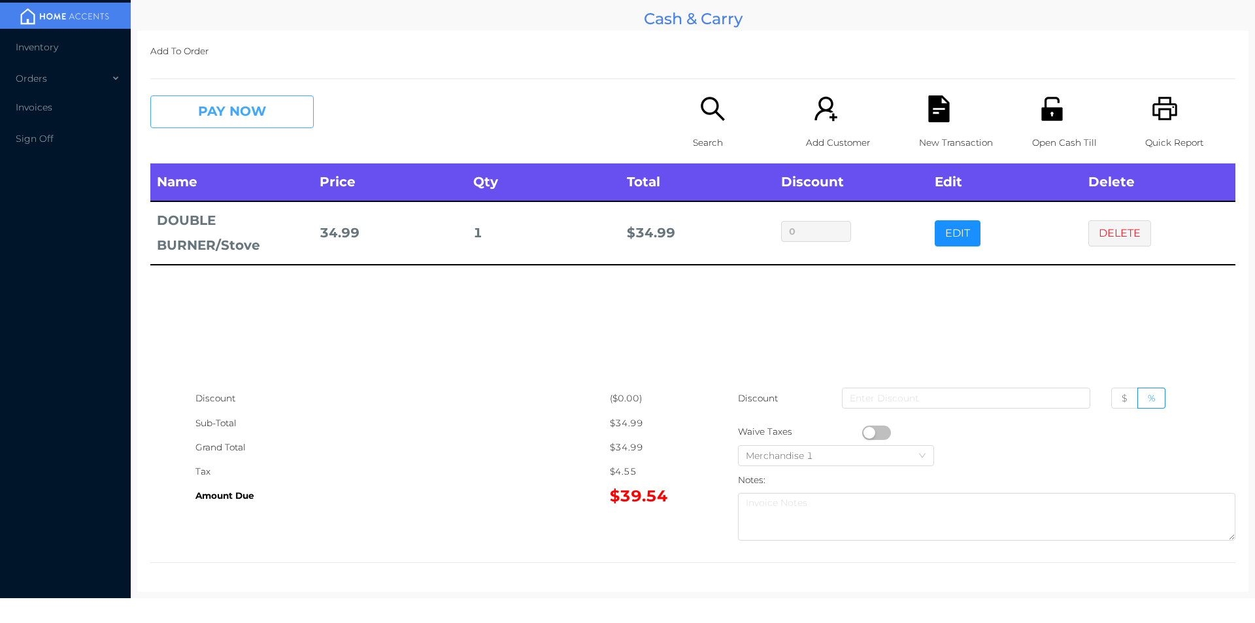
click at [276, 119] on button "PAY NOW" at bounding box center [231, 111] width 163 height 33
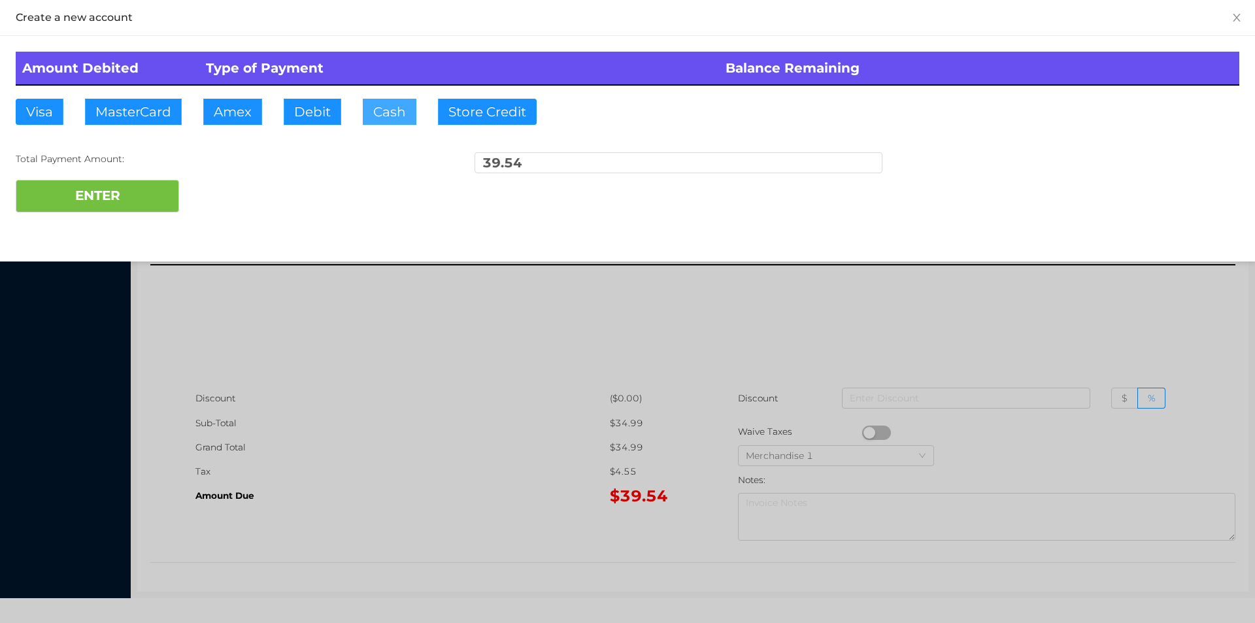
click at [399, 111] on button "Cash" at bounding box center [390, 112] width 54 height 26
type input "40"
click at [130, 209] on button "ENTER" at bounding box center [97, 196] width 163 height 33
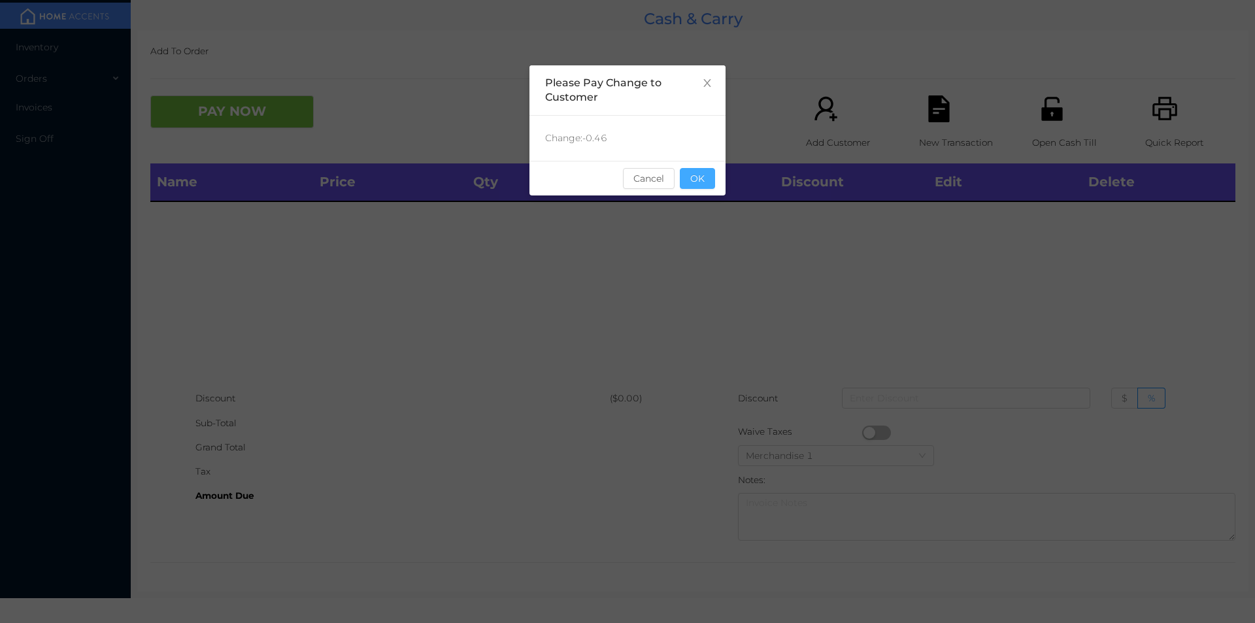
click at [699, 188] on button "OK" at bounding box center [697, 178] width 35 height 21
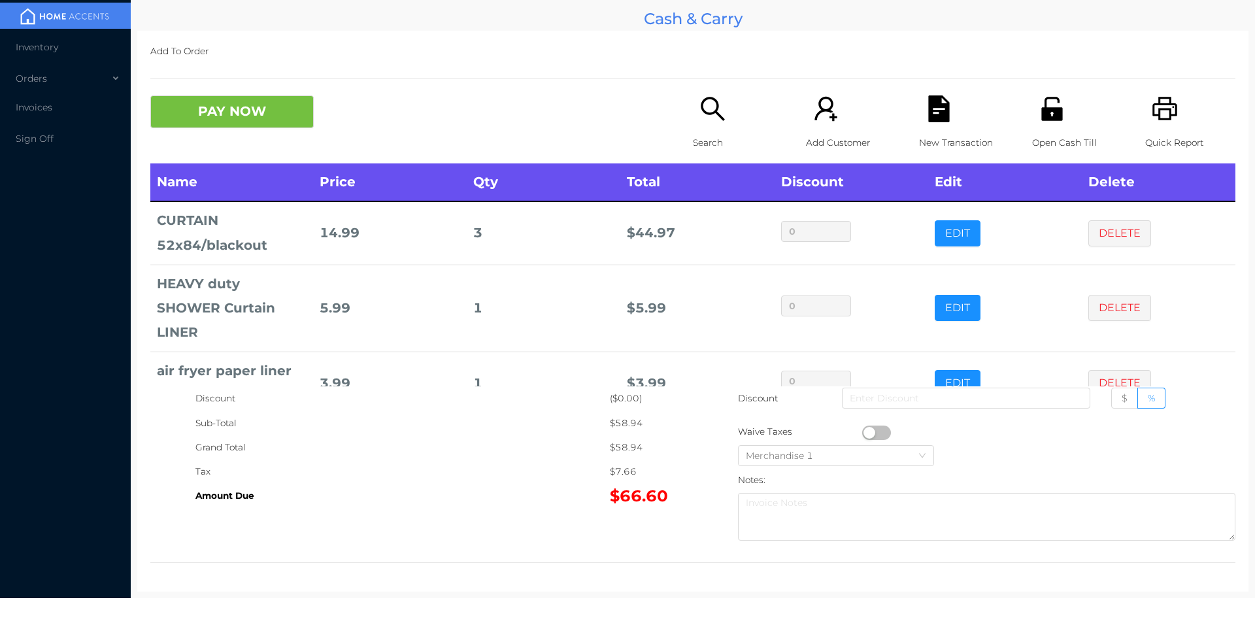
click at [1040, 132] on p "Open Cash Till" at bounding box center [1077, 143] width 90 height 24
click at [711, 118] on icon "icon: search" at bounding box center [712, 108] width 27 height 27
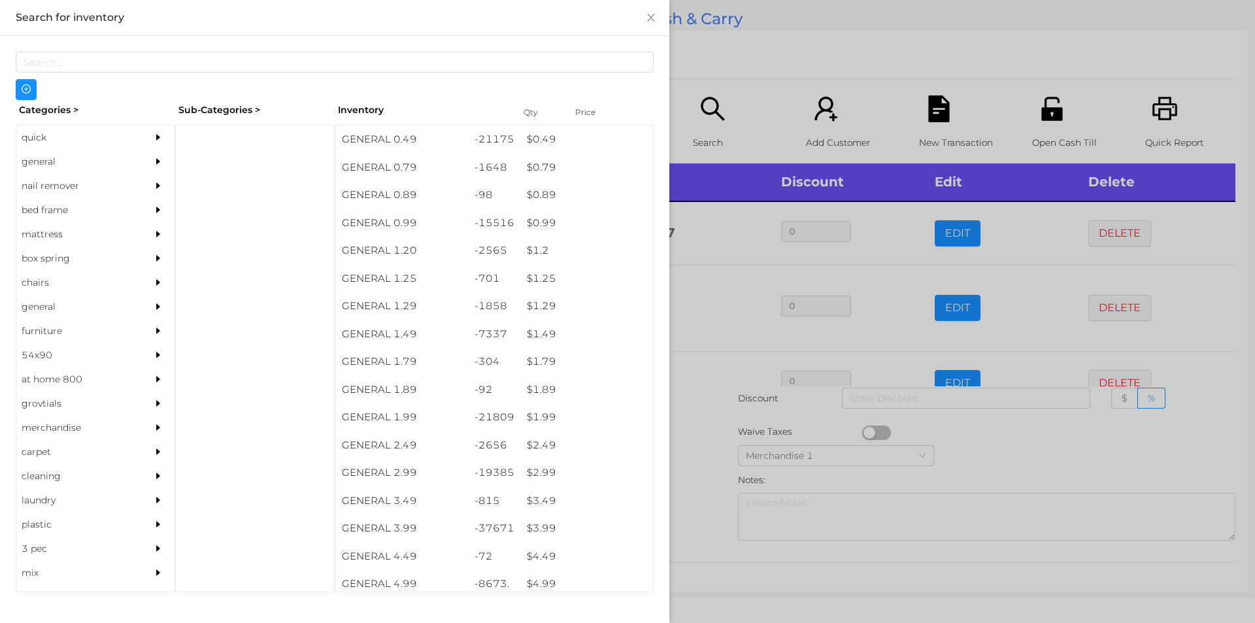
click at [73, 142] on div "quick" at bounding box center [75, 137] width 119 height 24
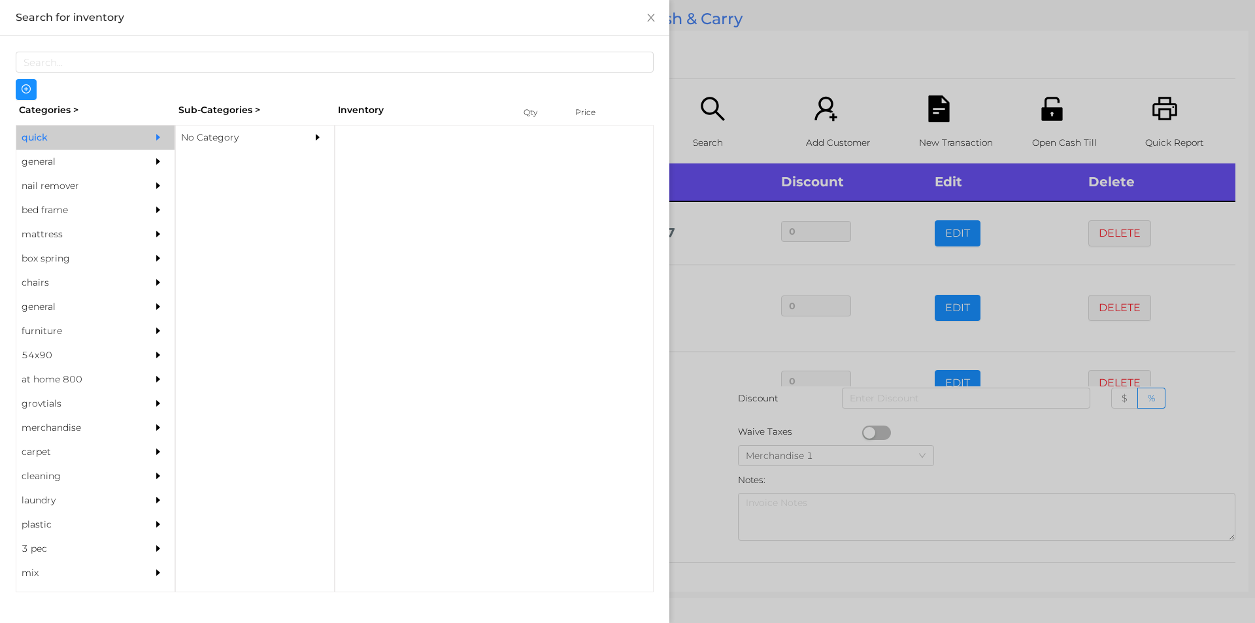
click at [262, 129] on div "No Category" at bounding box center [235, 137] width 119 height 24
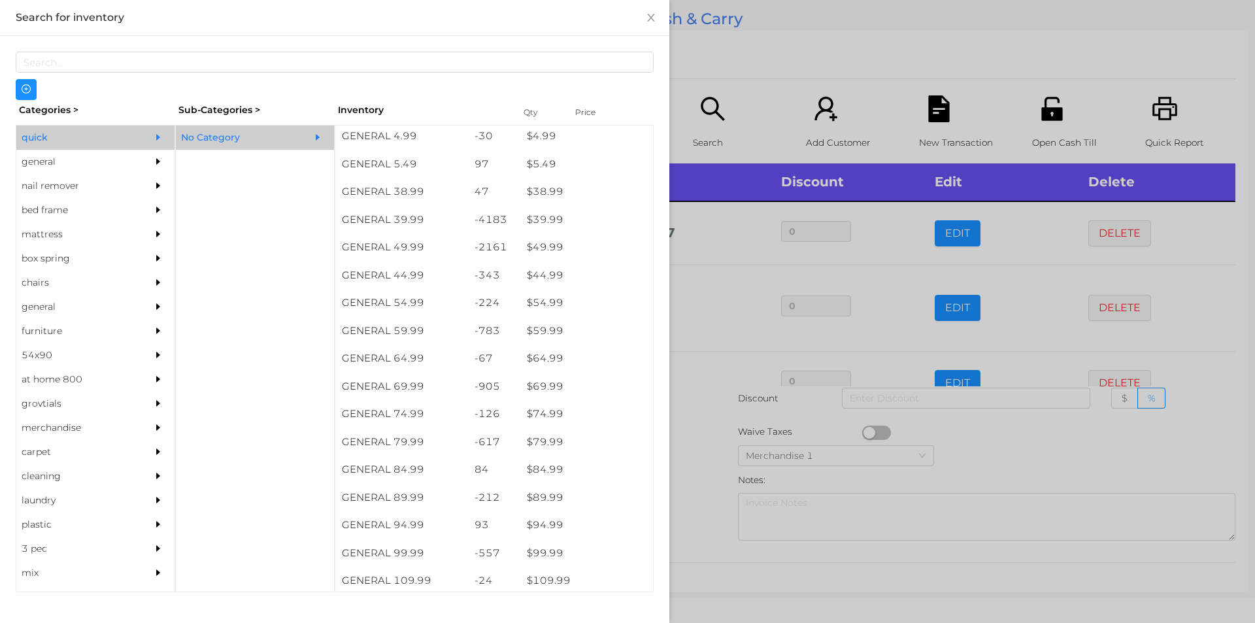
scroll to position [667, 0]
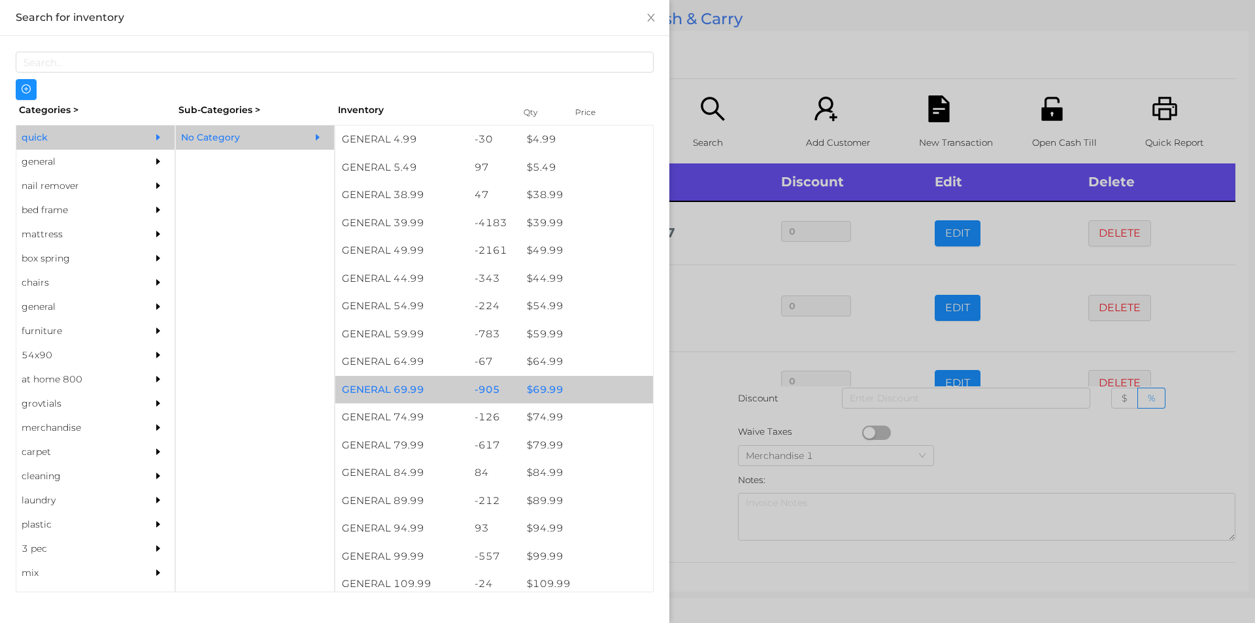
click at [580, 384] on div "$ 69.99" at bounding box center [586, 390] width 133 height 28
click at [777, 83] on div at bounding box center [627, 311] width 1255 height 623
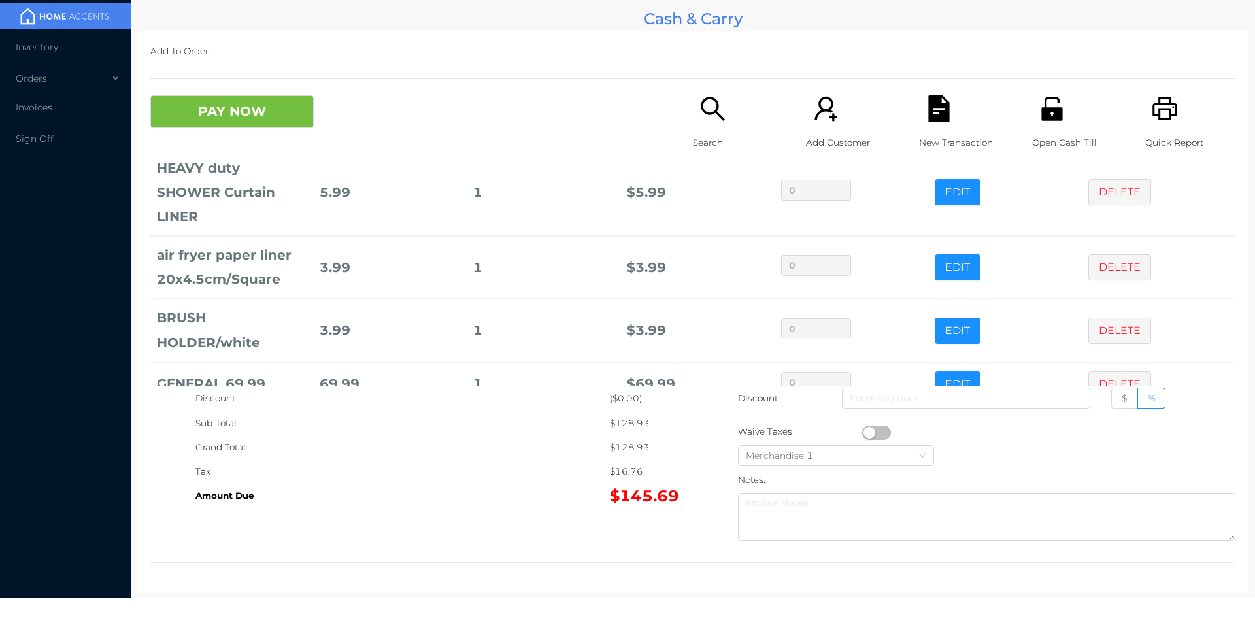
scroll to position [149, 0]
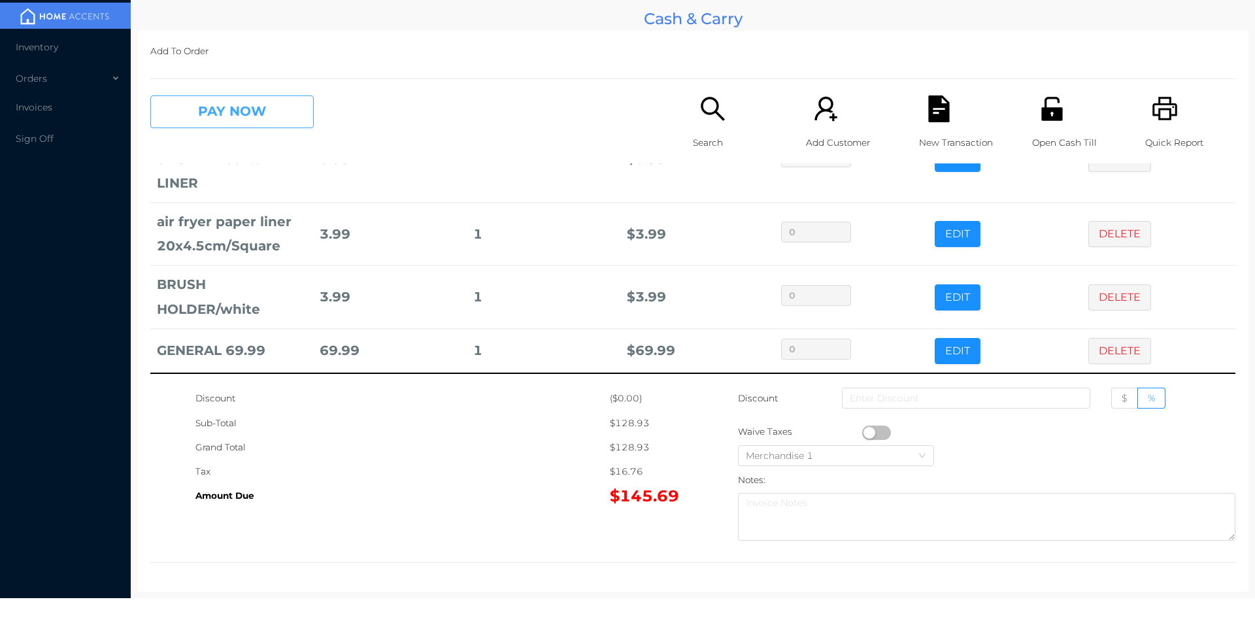
click at [209, 128] on button "PAY NOW" at bounding box center [231, 111] width 163 height 33
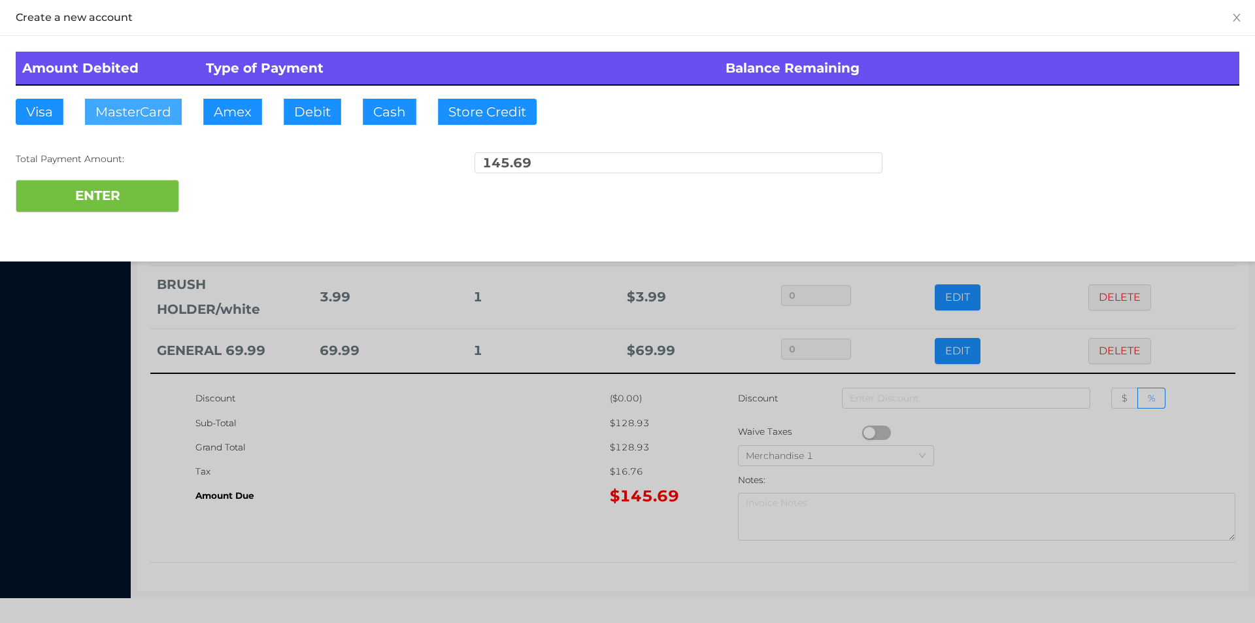
click at [128, 107] on button "MasterCard" at bounding box center [133, 112] width 97 height 26
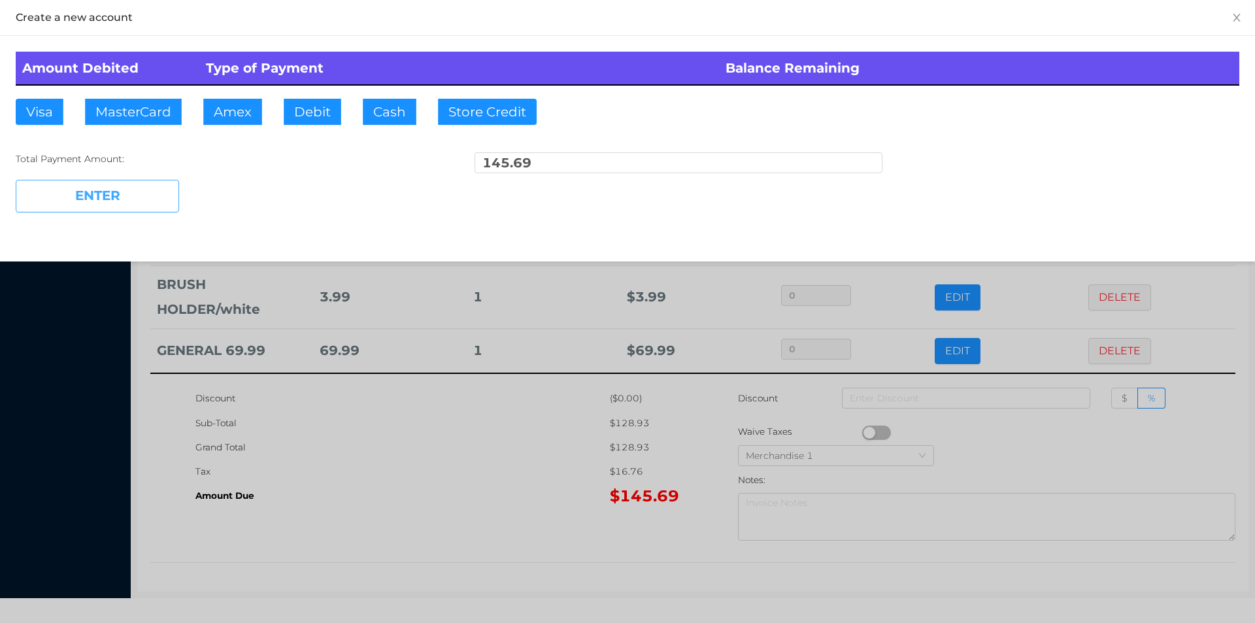
click at [58, 195] on button "ENTER" at bounding box center [97, 196] width 163 height 33
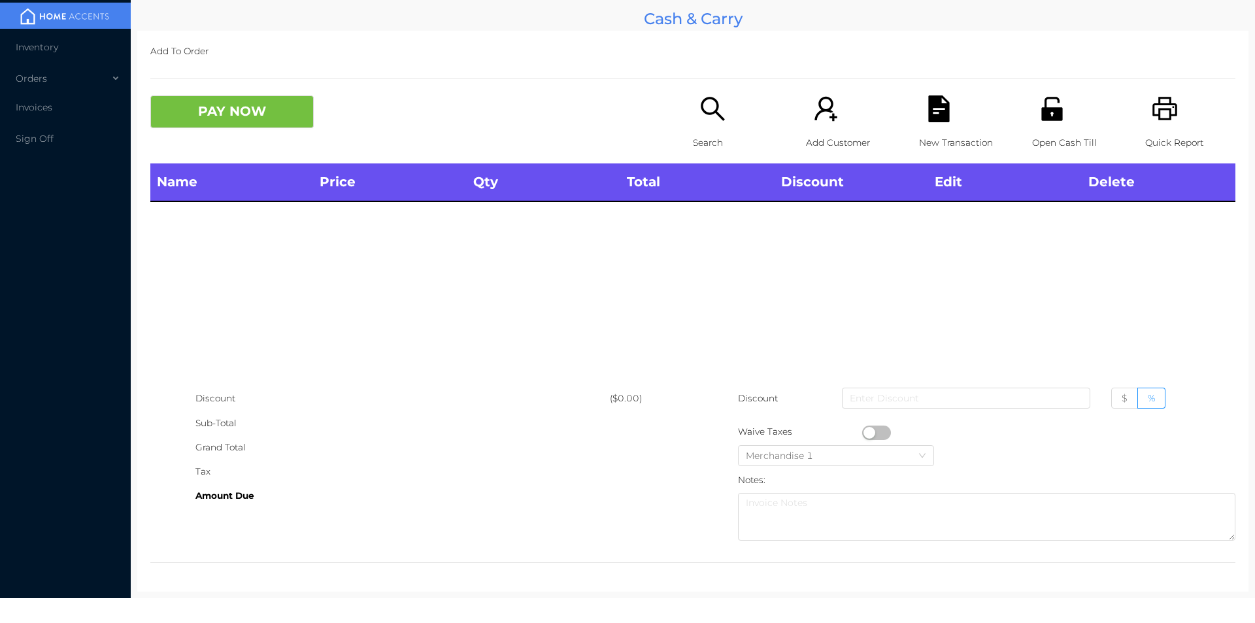
scroll to position [0, 0]
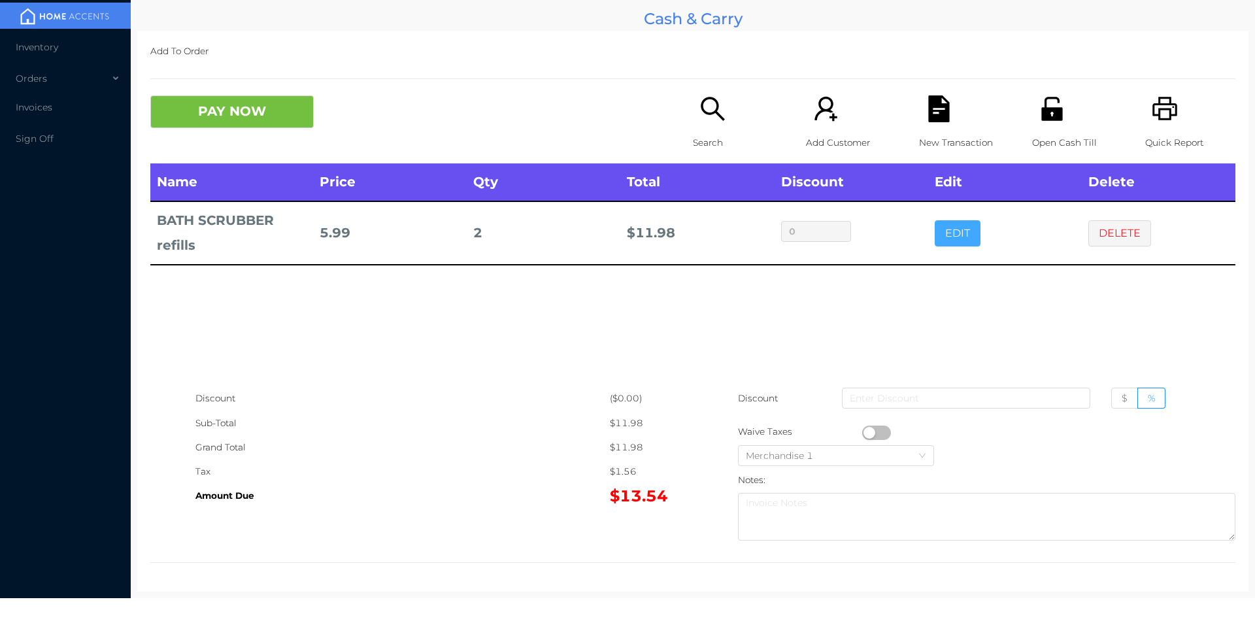
click at [954, 241] on button "EDIT" at bounding box center [958, 233] width 46 height 26
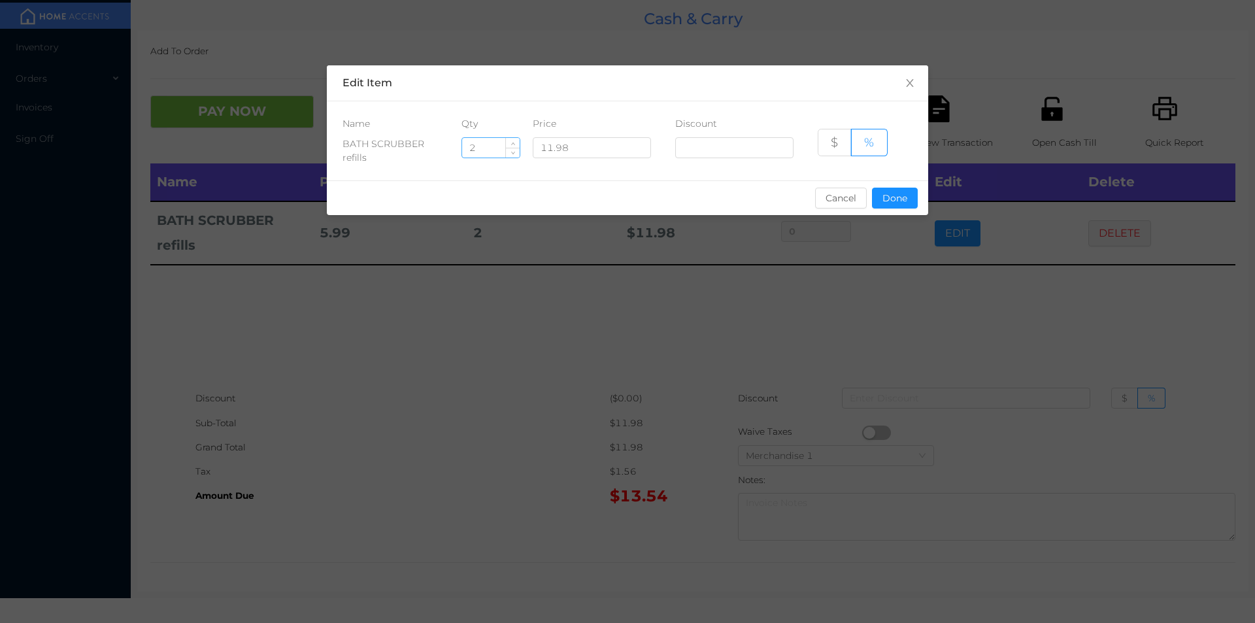
click at [494, 143] on input "2" at bounding box center [491, 148] width 58 height 20
type input "1"
click at [908, 199] on button "Done" at bounding box center [895, 198] width 46 height 21
type input "0%"
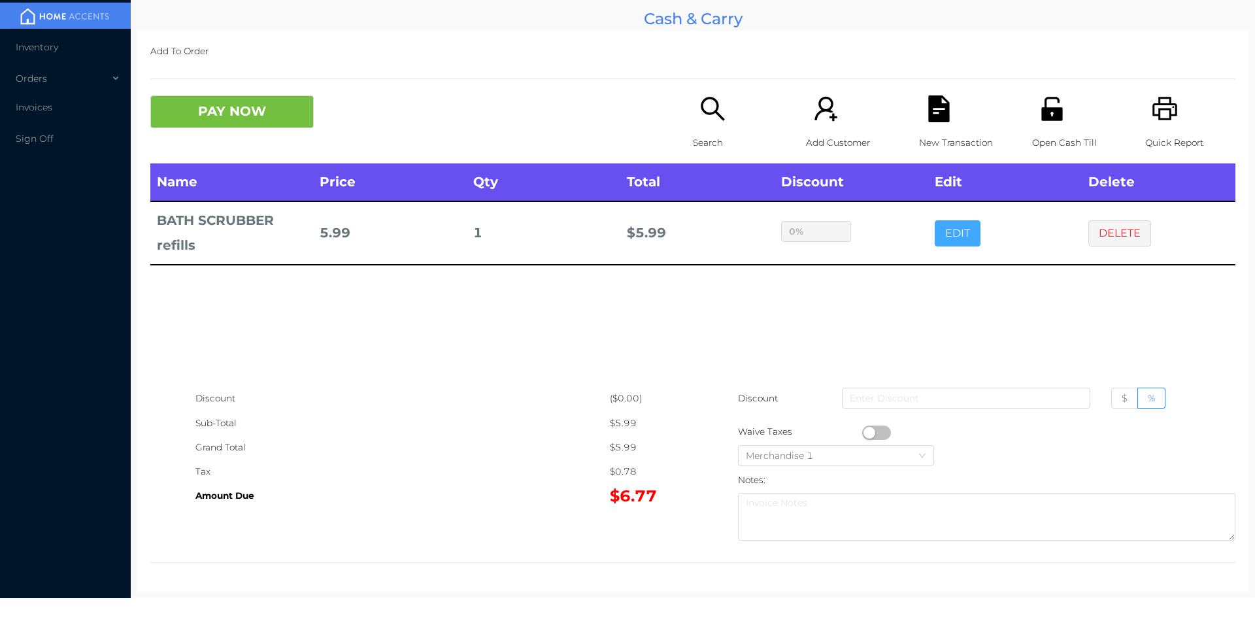
click at [935, 220] on button "EDIT" at bounding box center [958, 233] width 46 height 26
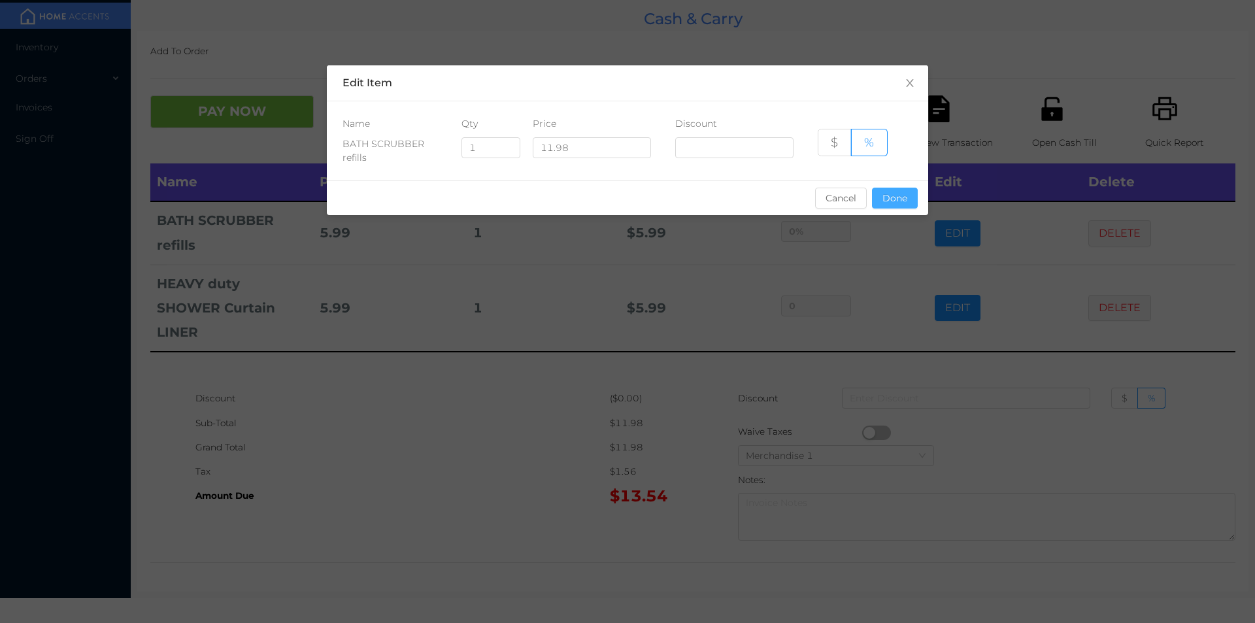
click at [912, 197] on button "Done" at bounding box center [895, 198] width 46 height 21
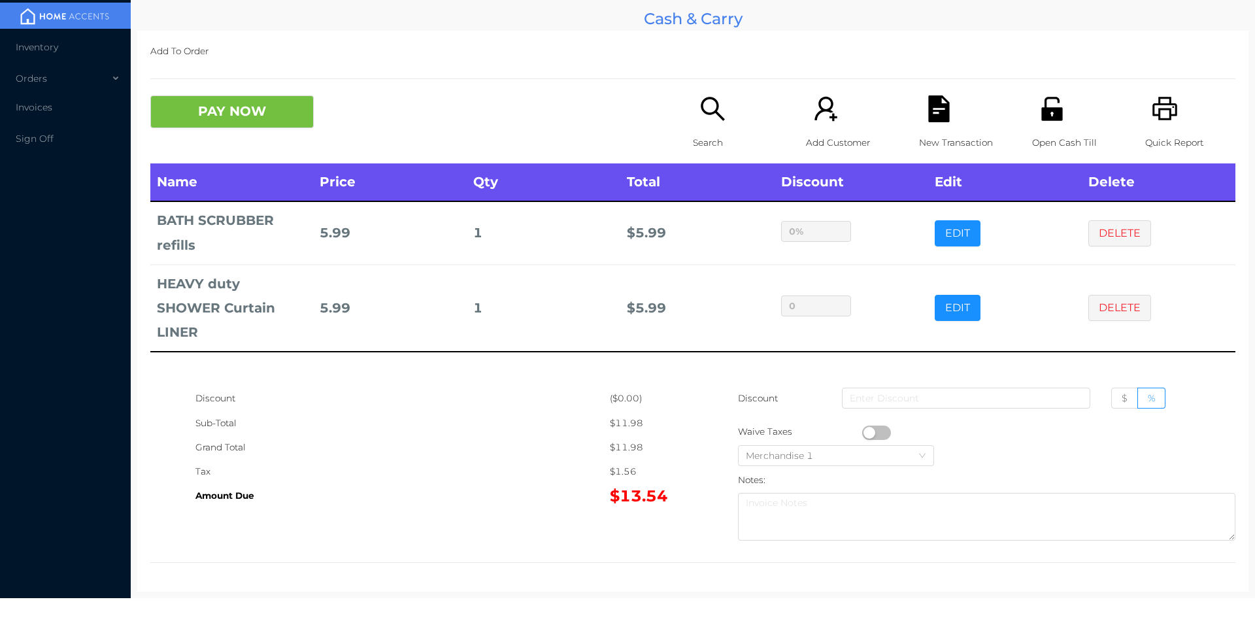
click at [1045, 124] on div "Open Cash Till" at bounding box center [1077, 129] width 90 height 68
click at [254, 105] on button "PAY NOW" at bounding box center [231, 111] width 163 height 33
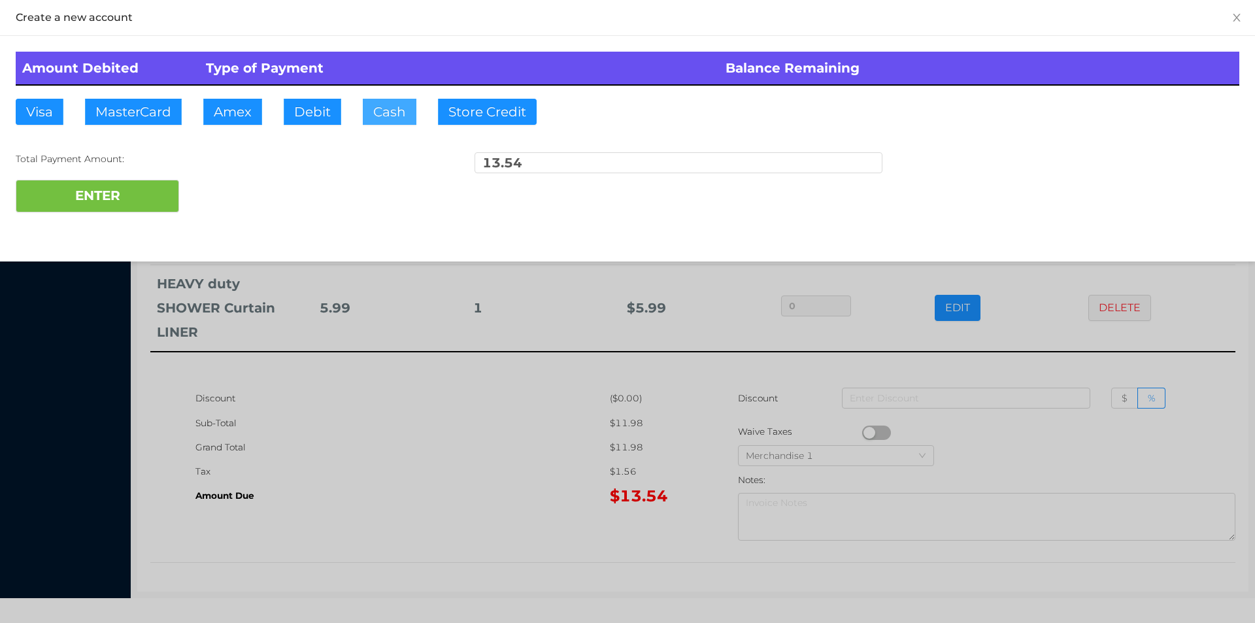
click at [389, 107] on button "Cash" at bounding box center [390, 112] width 54 height 26
type input "20"
click at [112, 186] on button "ENTER" at bounding box center [97, 196] width 163 height 33
type input "0"
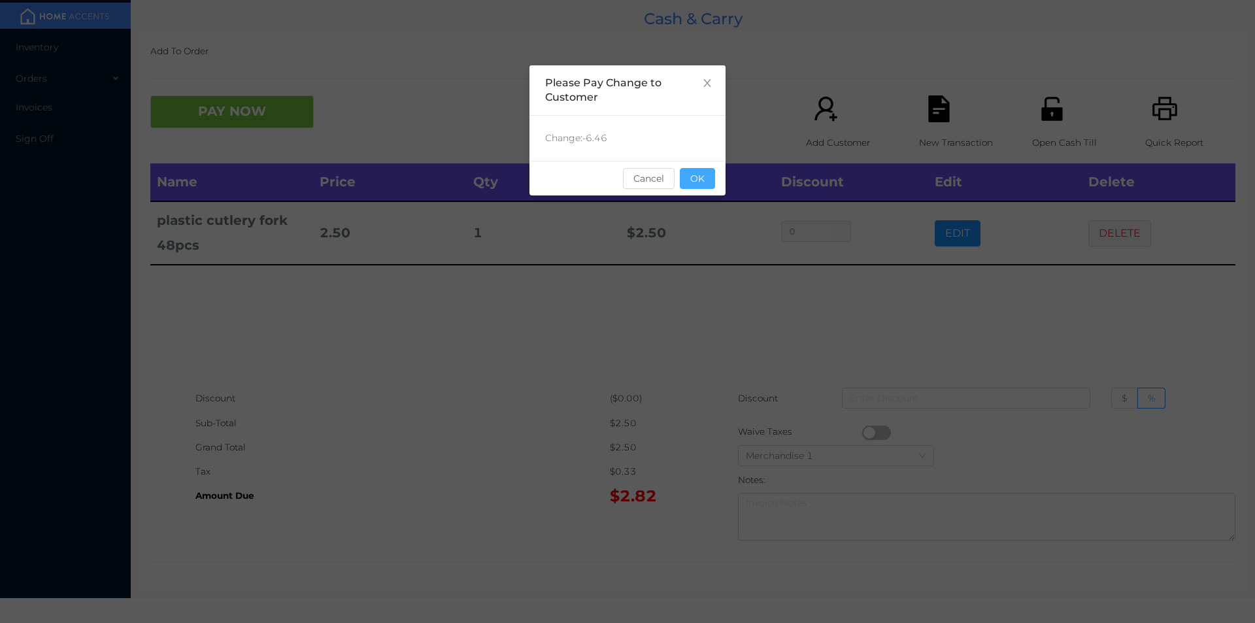
click at [705, 187] on button "OK" at bounding box center [697, 178] width 35 height 21
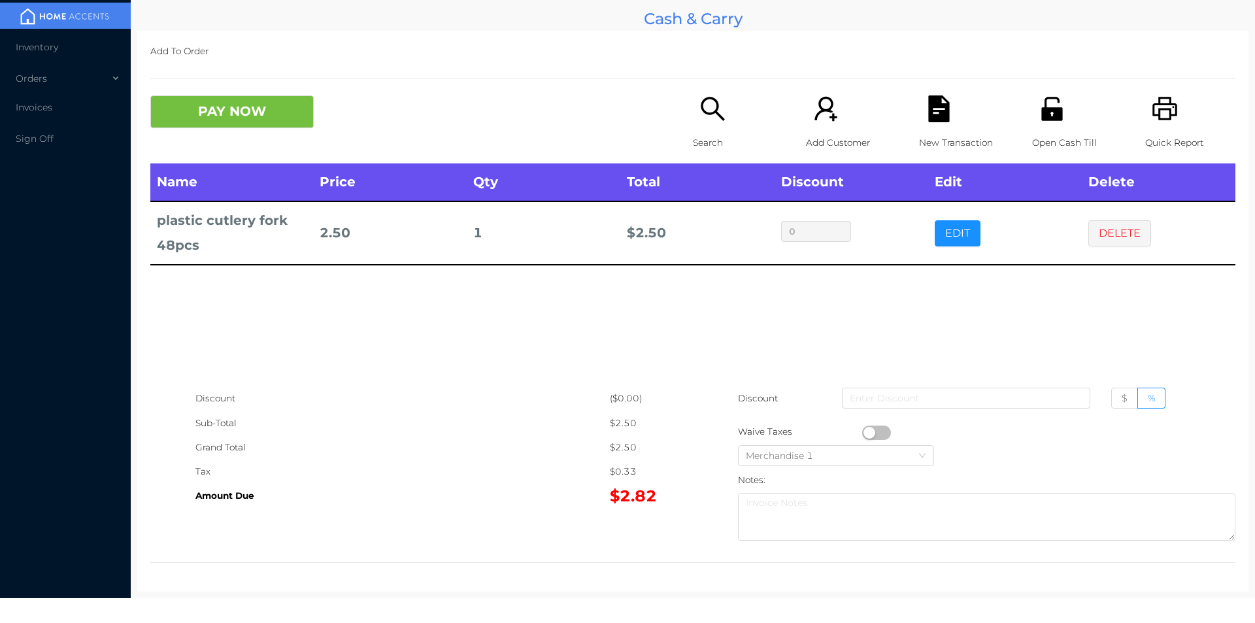
click at [714, 139] on p "Search" at bounding box center [738, 143] width 90 height 24
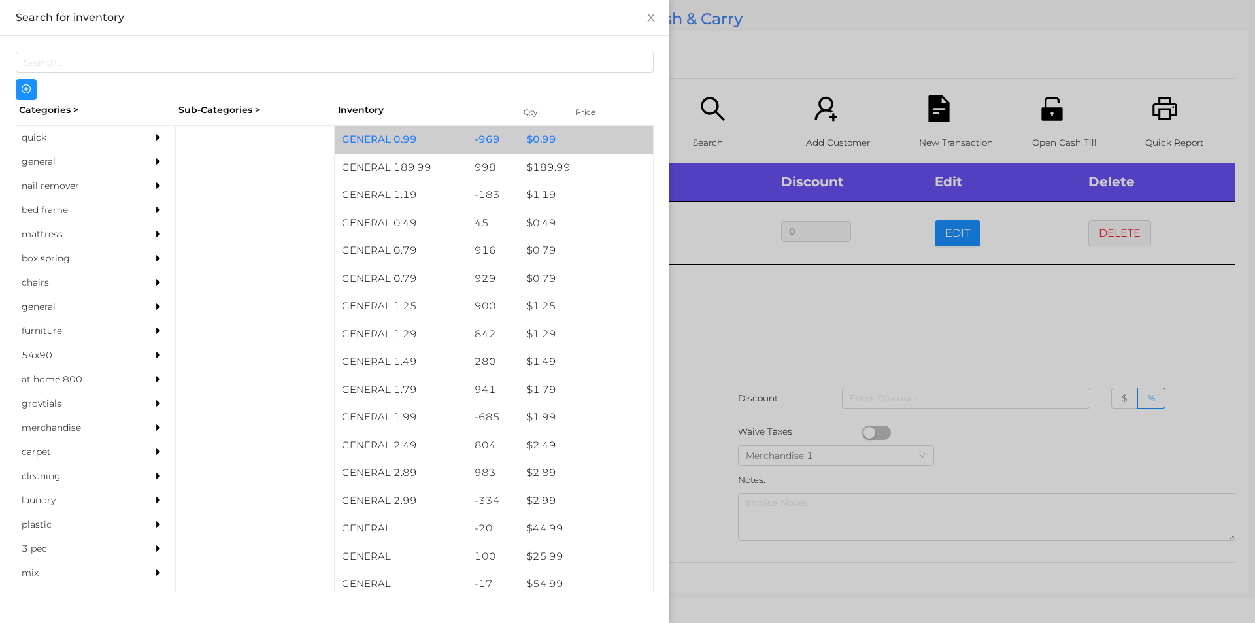
click at [556, 141] on div "$ 0.99" at bounding box center [586, 139] width 133 height 28
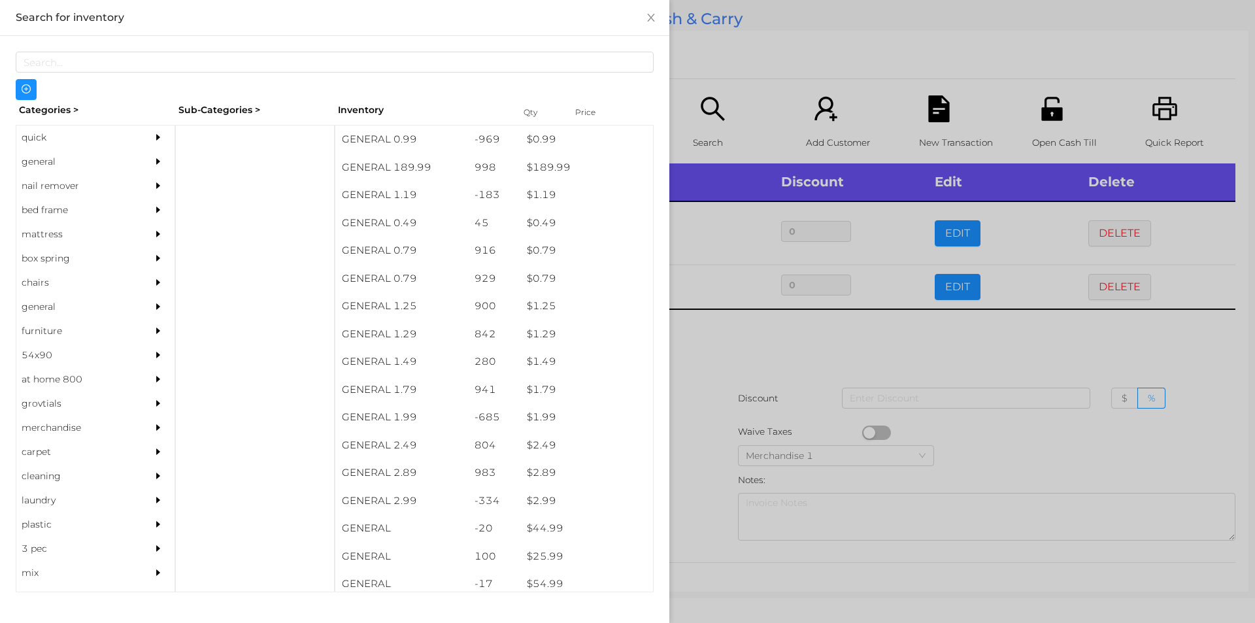
click at [761, 103] on div at bounding box center [627, 311] width 1255 height 623
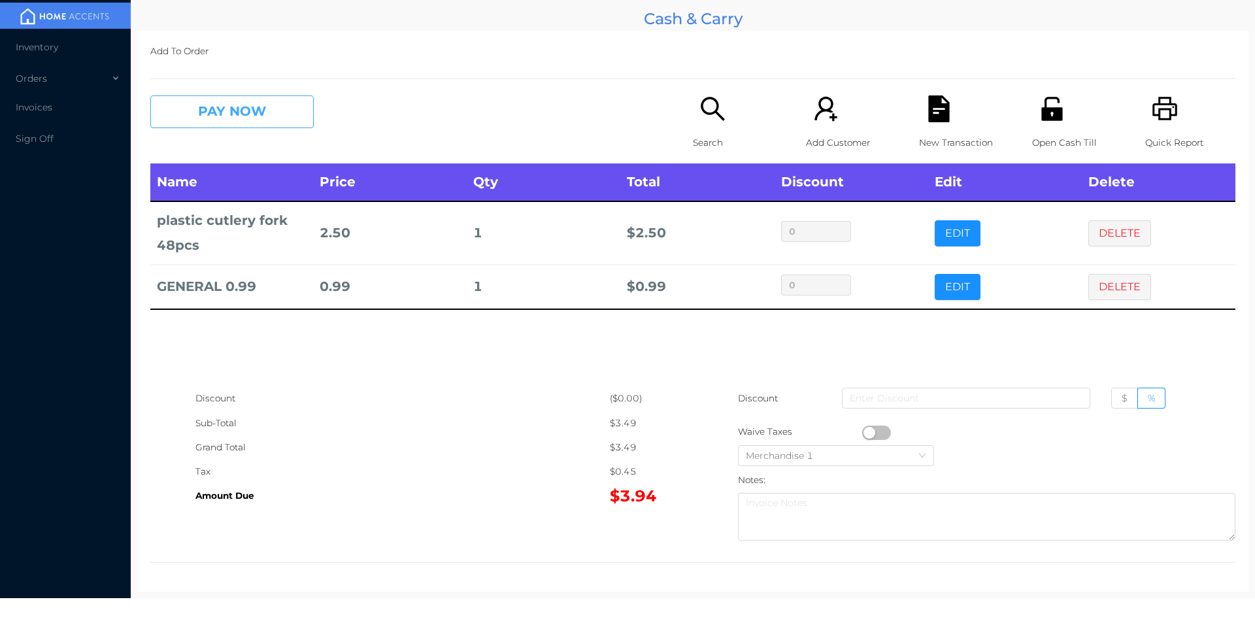
click at [246, 122] on button "PAY NOW" at bounding box center [231, 111] width 163 height 33
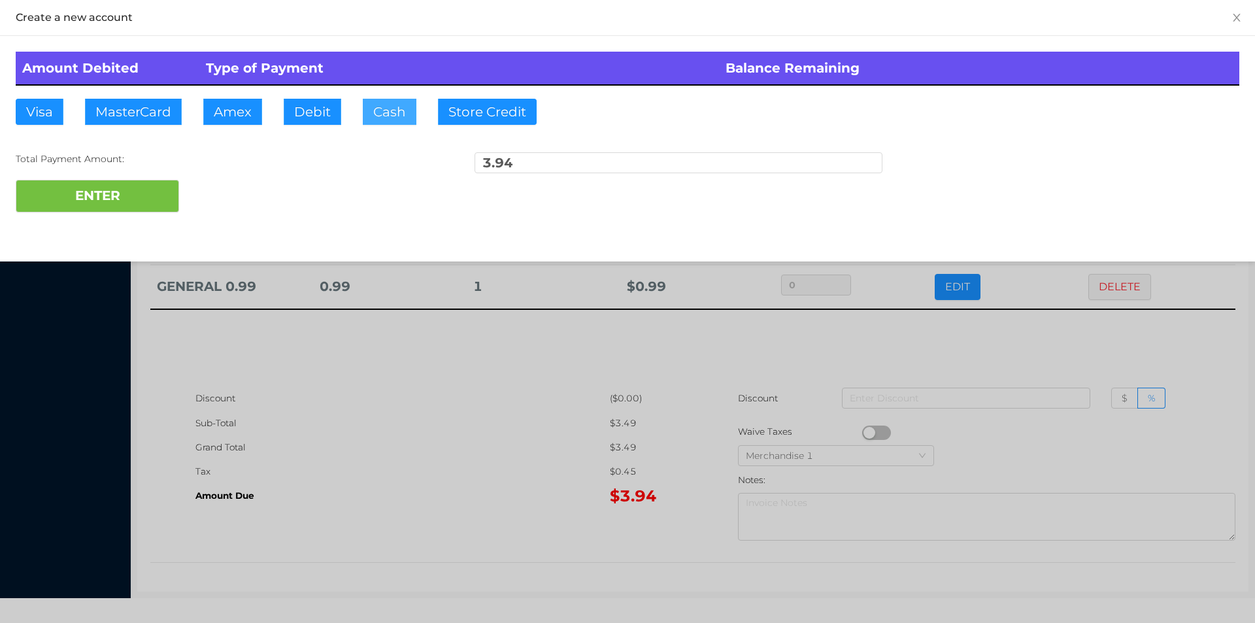
click at [383, 103] on button "Cash" at bounding box center [390, 112] width 54 height 26
type input "5"
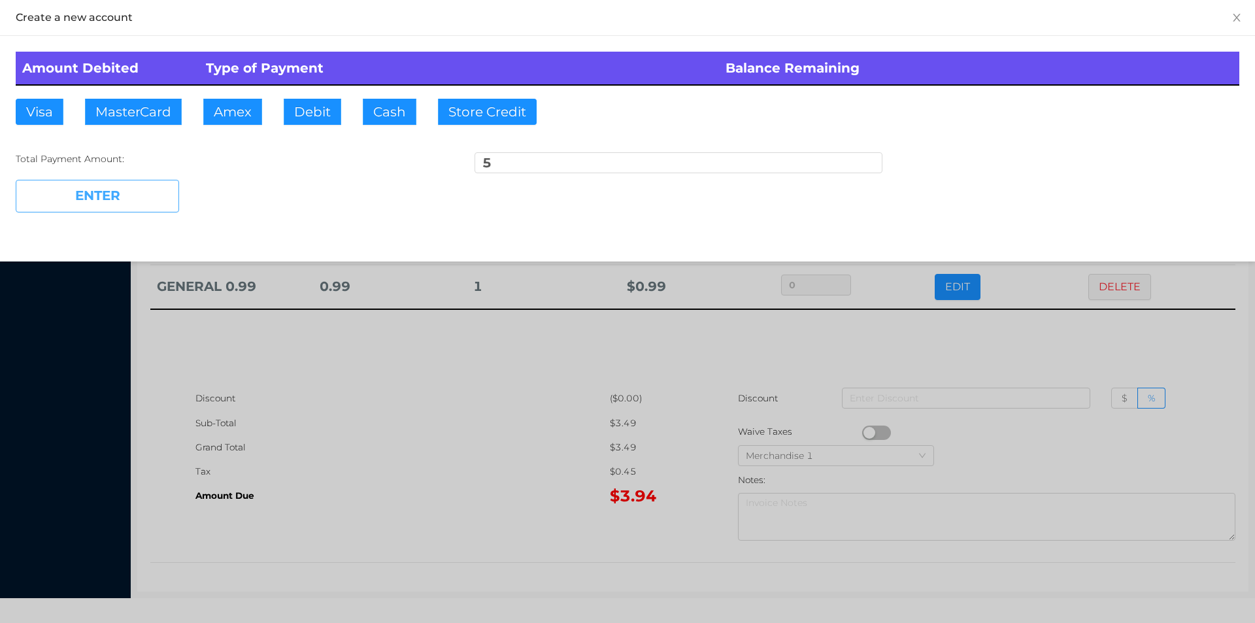
click at [101, 183] on button "ENTER" at bounding box center [97, 196] width 163 height 33
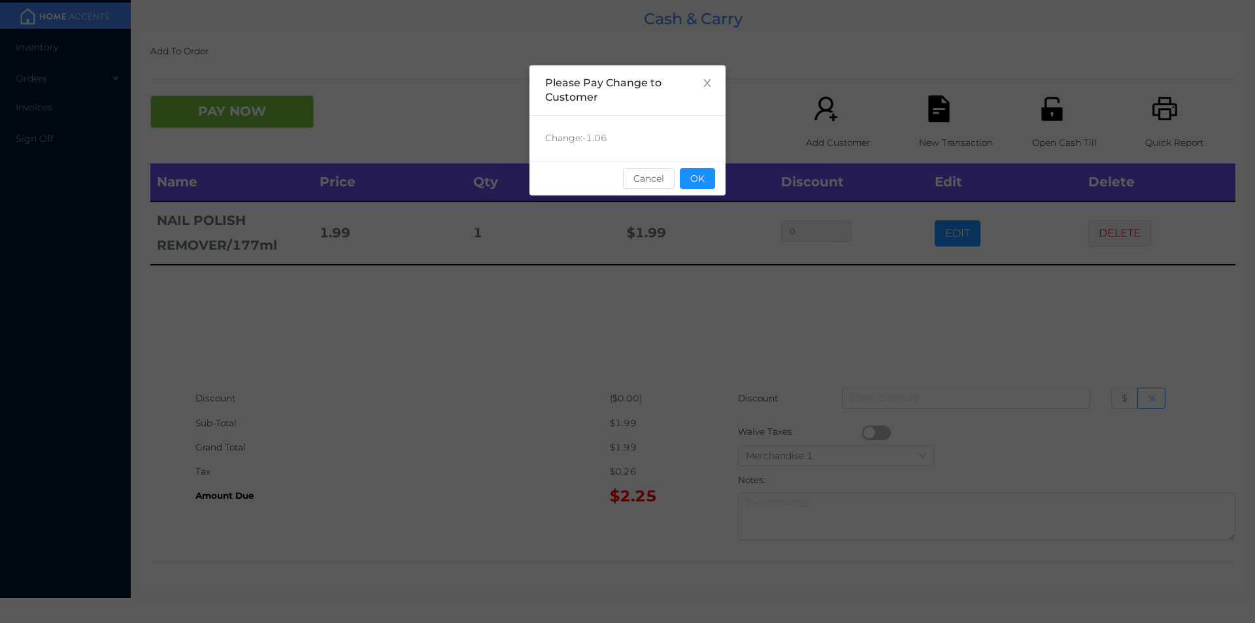
click at [703, 149] on div "Change: -1.06" at bounding box center [627, 138] width 196 height 45
click at [709, 201] on div "sentinelStart Please Pay Change to Customer Change: -1.06 Cancel OK sentinelEnd" at bounding box center [627, 195] width 196 height 261
click at [689, 172] on button "OK" at bounding box center [697, 178] width 35 height 21
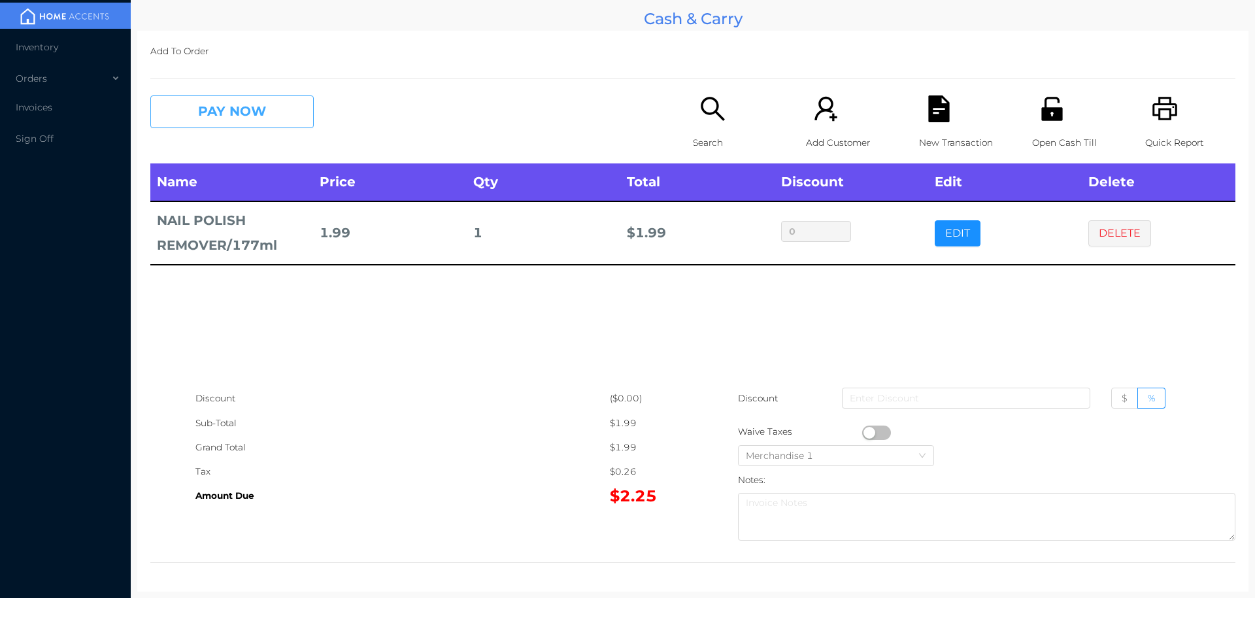
click at [234, 97] on button "PAY NOW" at bounding box center [231, 111] width 163 height 33
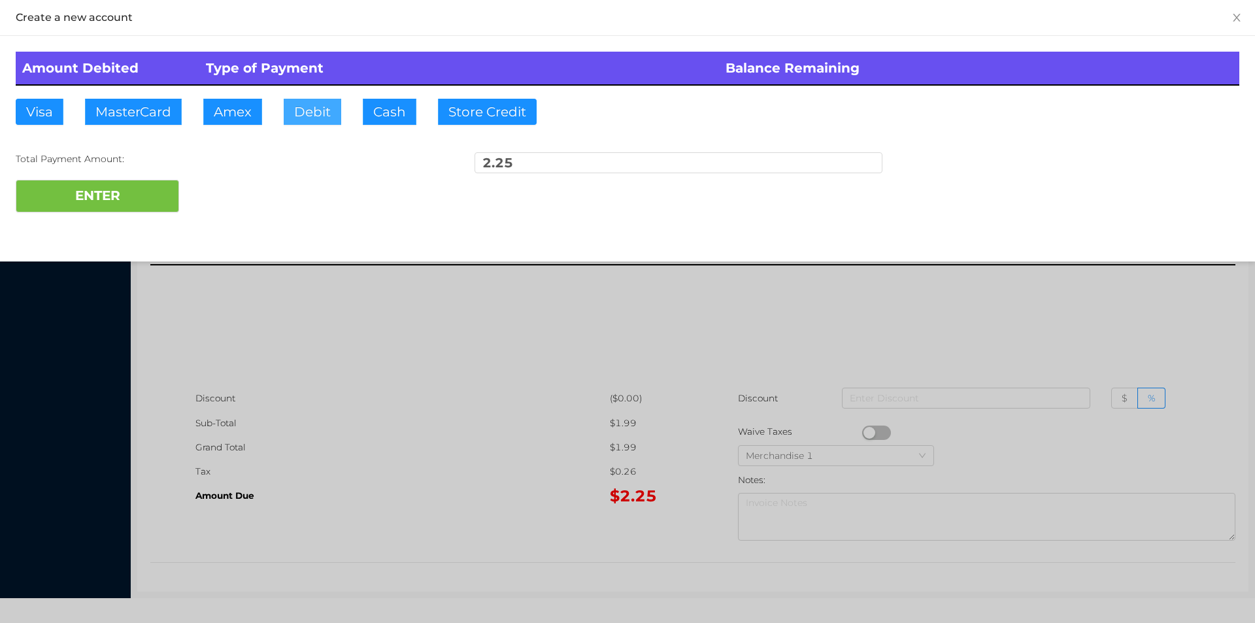
click at [318, 116] on button "Debit" at bounding box center [313, 112] width 58 height 26
click at [112, 198] on button "ENTER" at bounding box center [97, 196] width 163 height 33
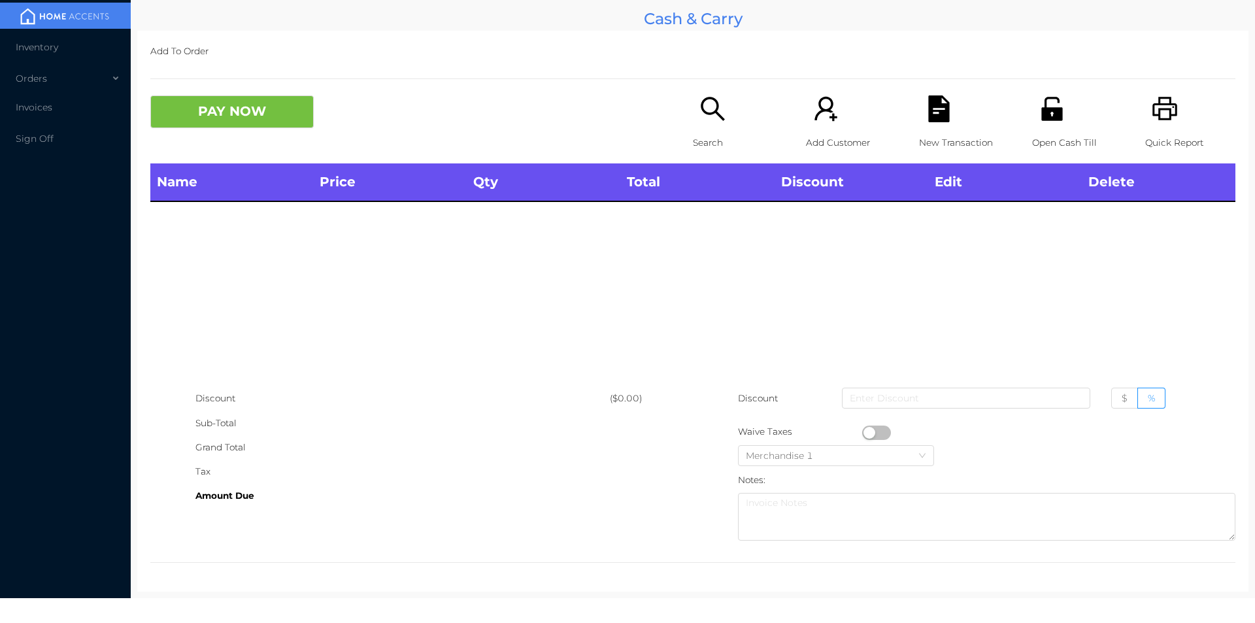
click at [1162, 108] on icon "icon: printer" at bounding box center [1165, 108] width 27 height 27
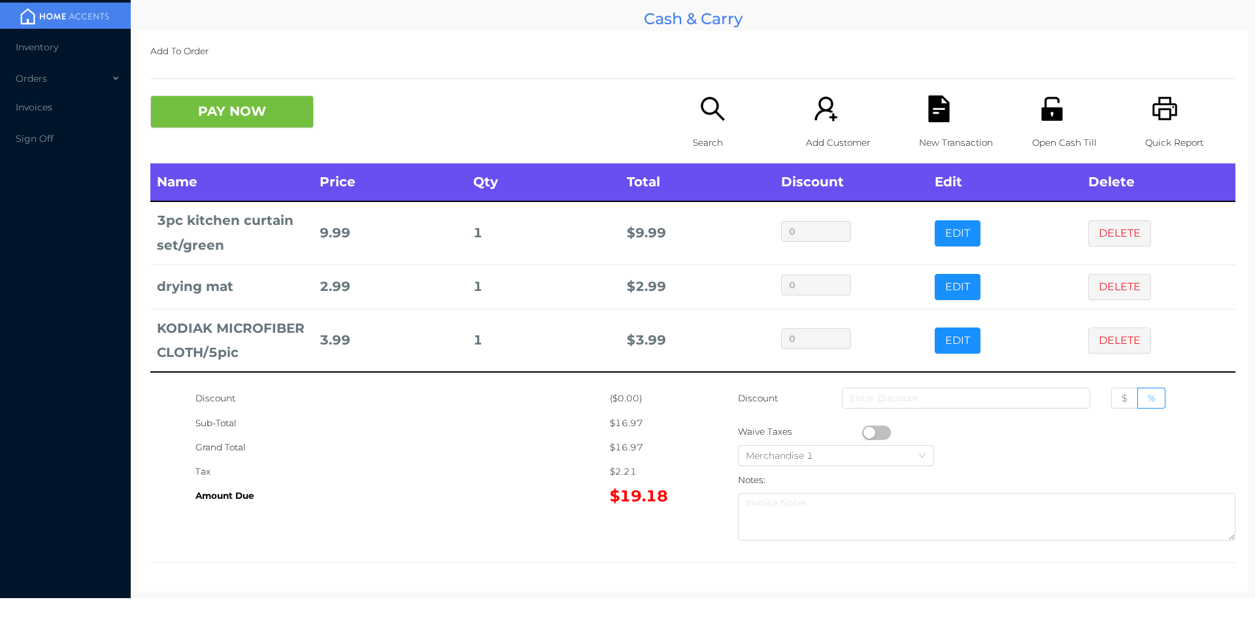
click at [1054, 129] on div "Open Cash Till" at bounding box center [1077, 129] width 90 height 68
click at [1037, 145] on p "Open Cash Till" at bounding box center [1077, 143] width 90 height 24
click at [939, 122] on icon "icon: file-text" at bounding box center [938, 108] width 21 height 27
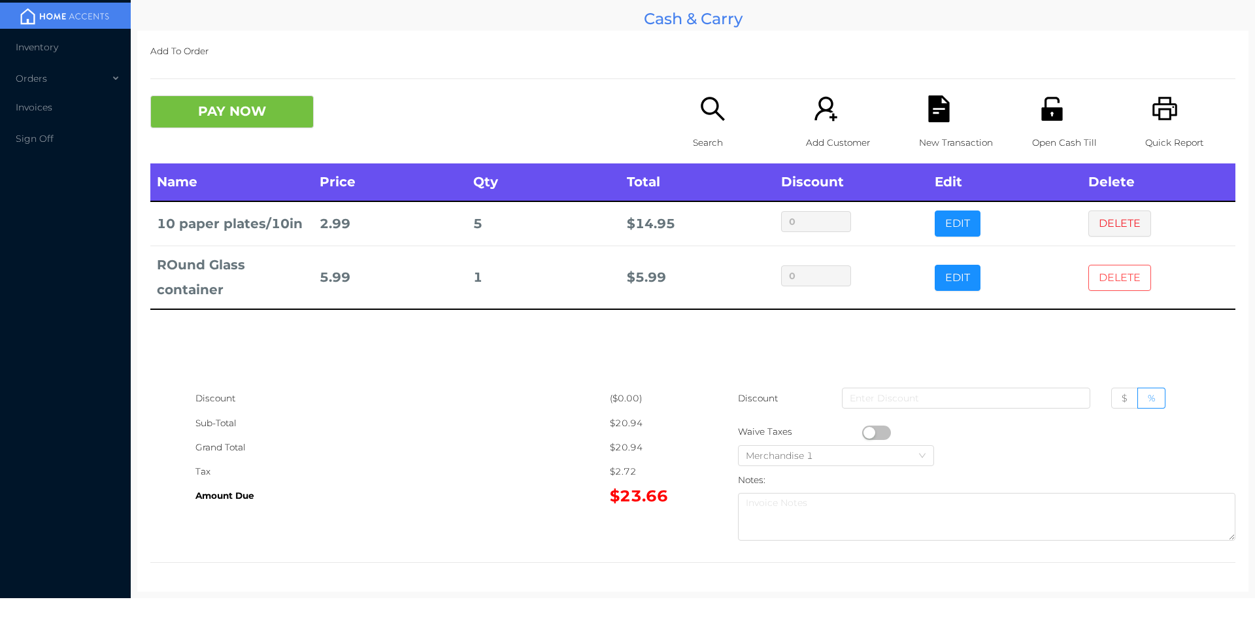
click at [1109, 269] on button "DELETE" at bounding box center [1119, 278] width 63 height 26
click at [711, 119] on icon "icon: search" at bounding box center [712, 108] width 27 height 27
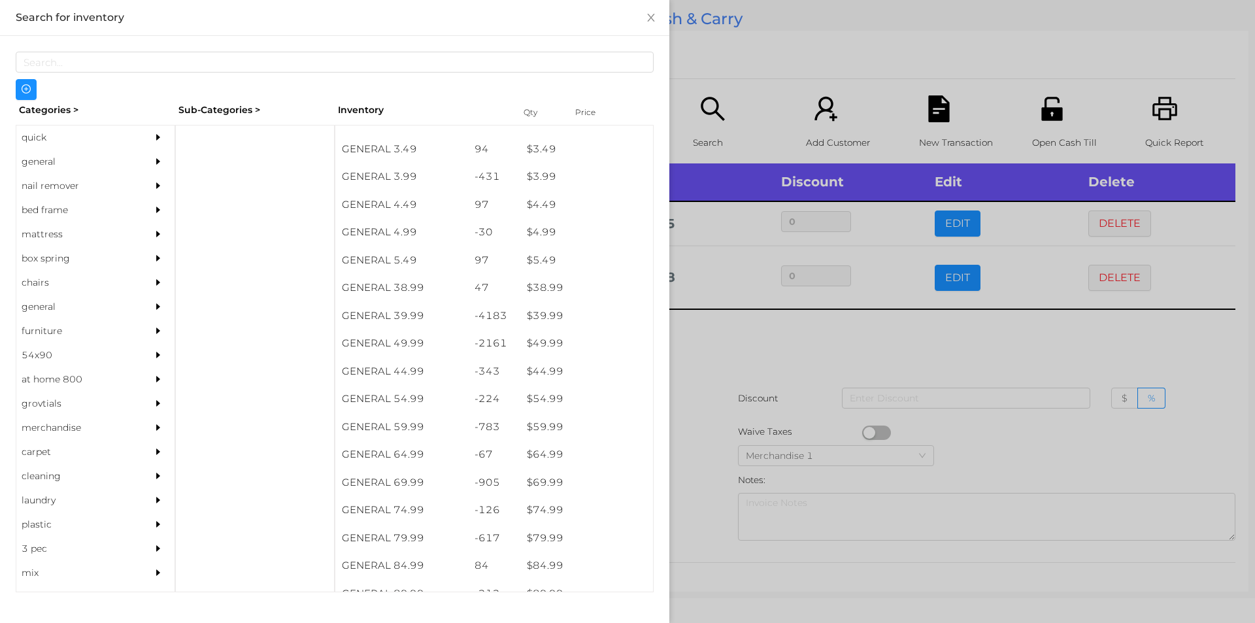
scroll to position [573, 0]
click at [54, 159] on div "general" at bounding box center [75, 162] width 119 height 24
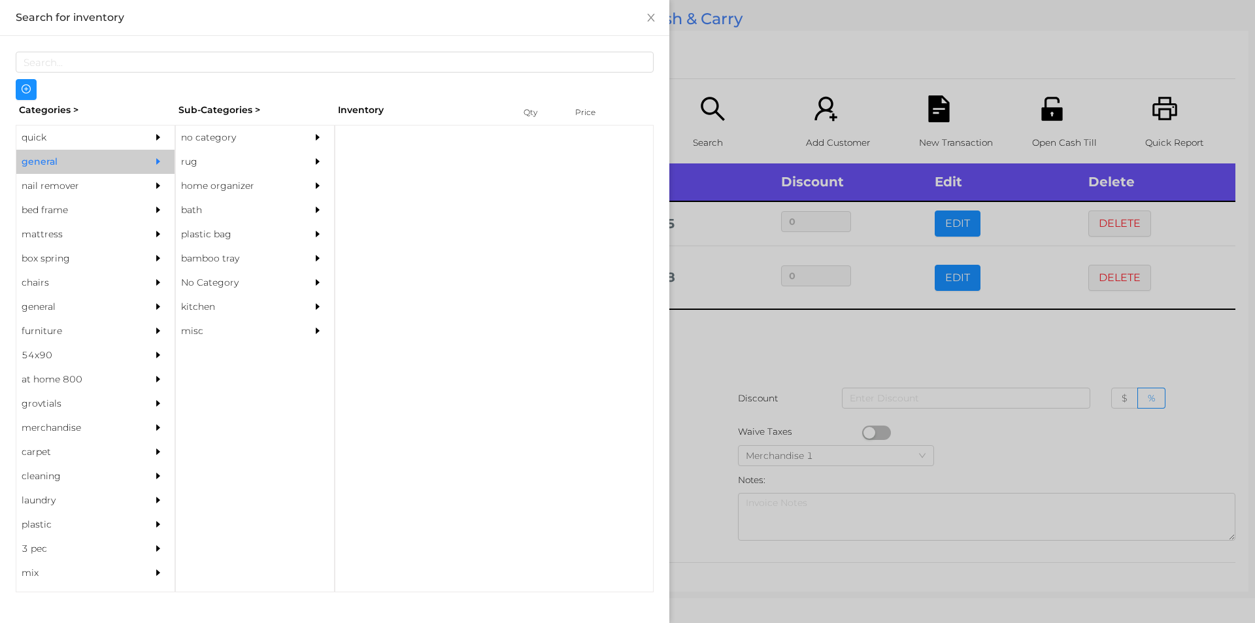
scroll to position [0, 0]
click at [207, 131] on div "no category" at bounding box center [235, 137] width 119 height 24
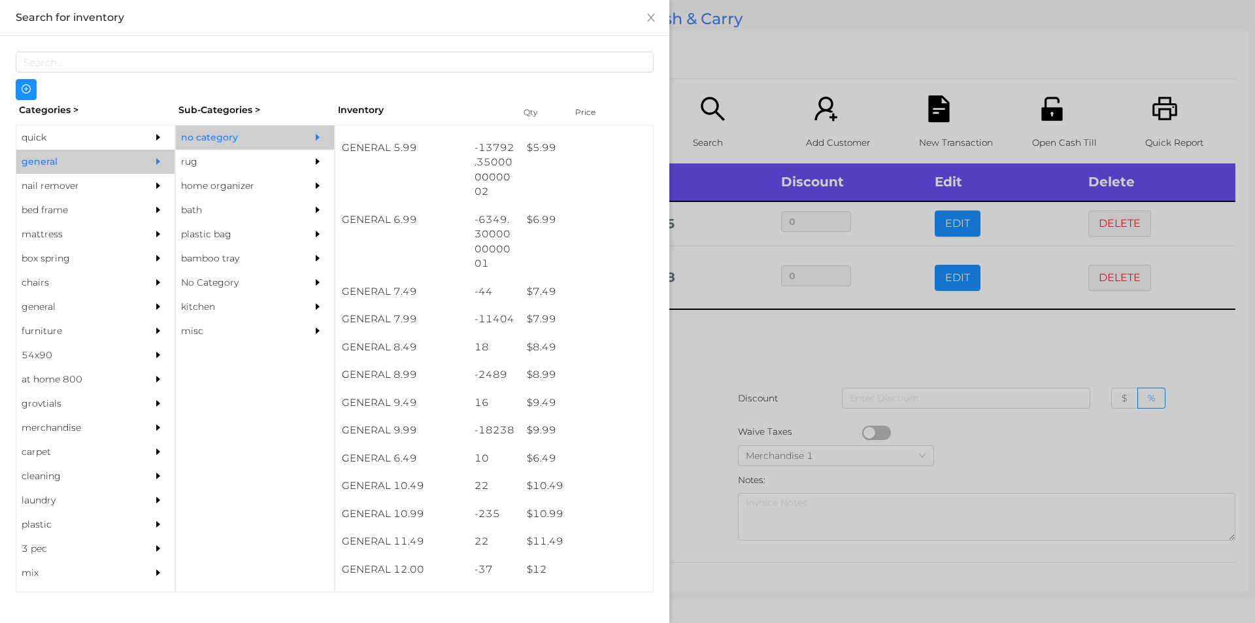
scroll to position [505, 0]
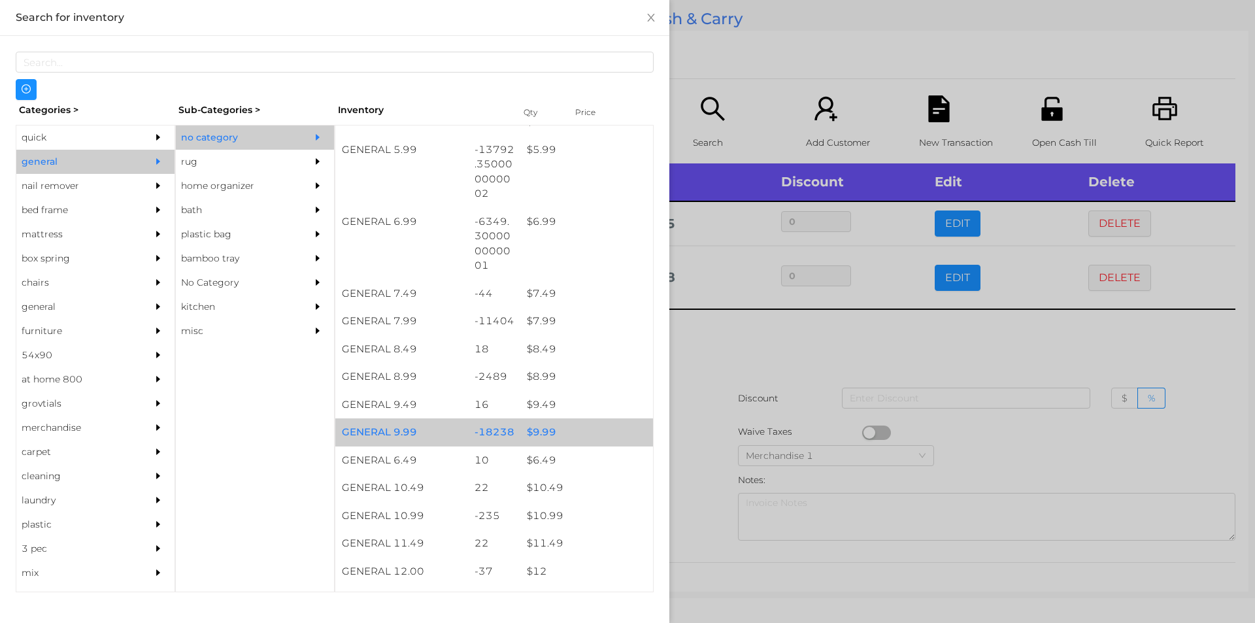
click at [536, 431] on div "$ 9.99" at bounding box center [586, 432] width 133 height 28
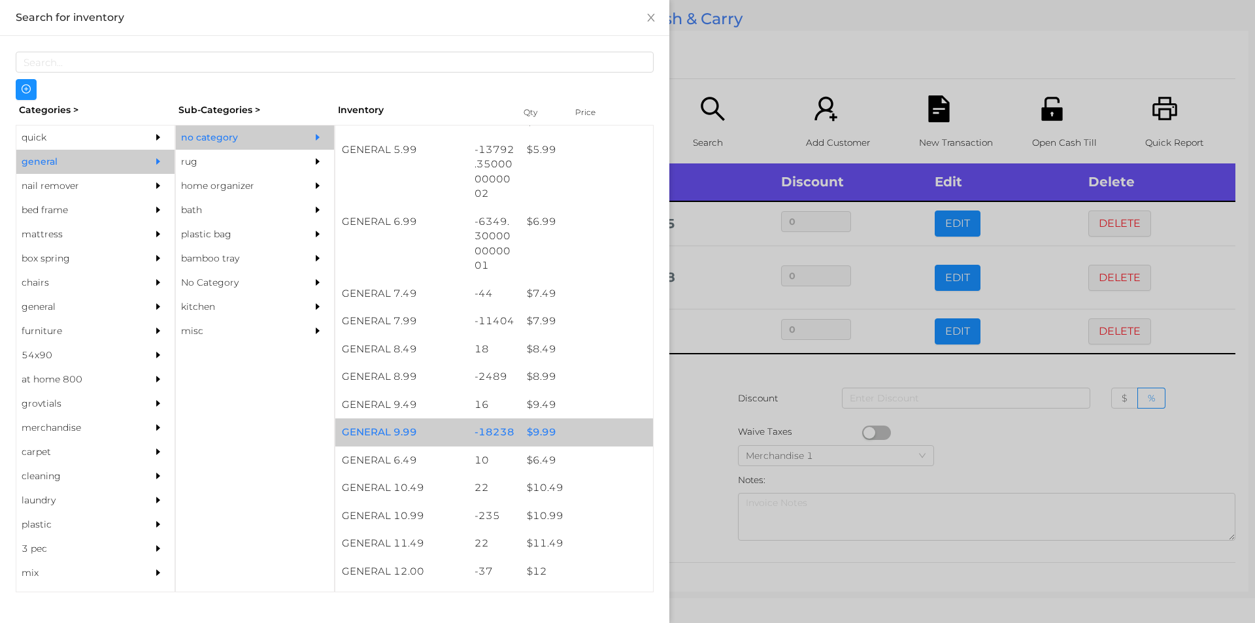
click at [545, 430] on div "$ 9.99" at bounding box center [586, 432] width 133 height 28
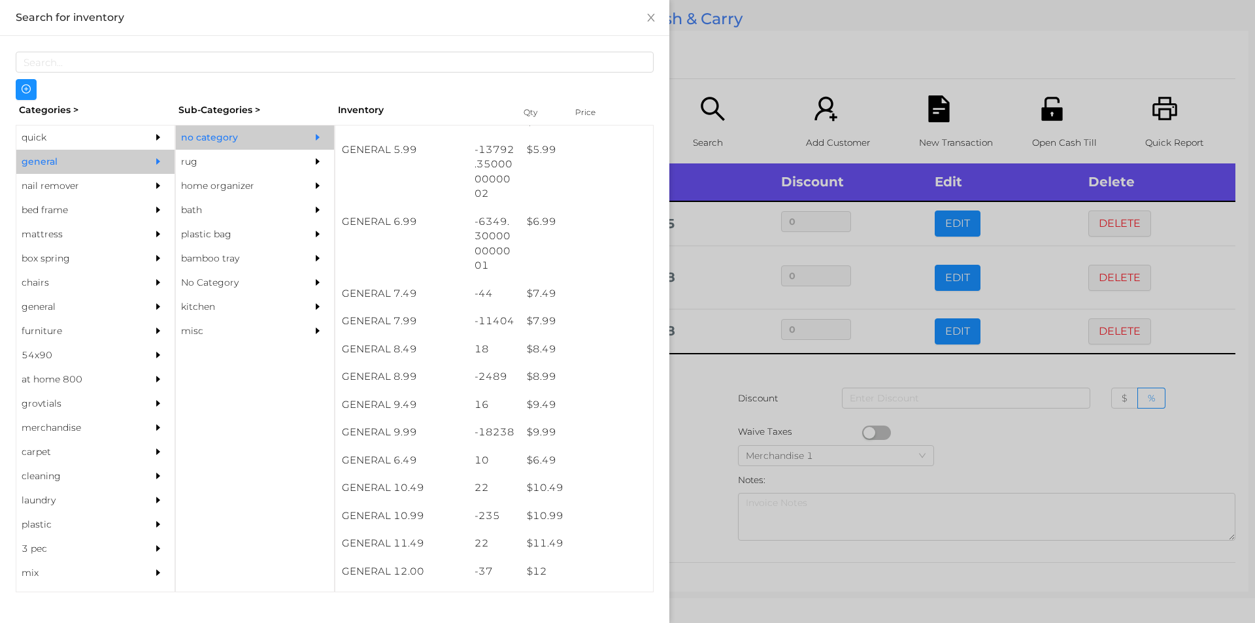
click at [701, 375] on div at bounding box center [627, 311] width 1255 height 623
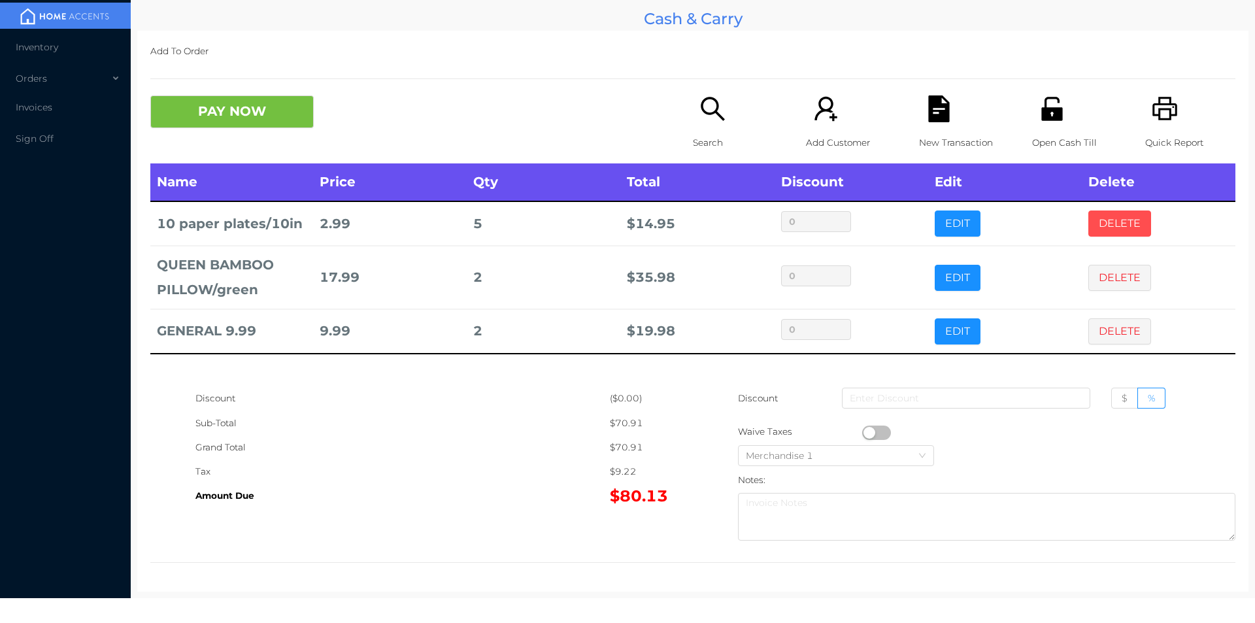
click at [1108, 222] on button "DELETE" at bounding box center [1119, 223] width 63 height 26
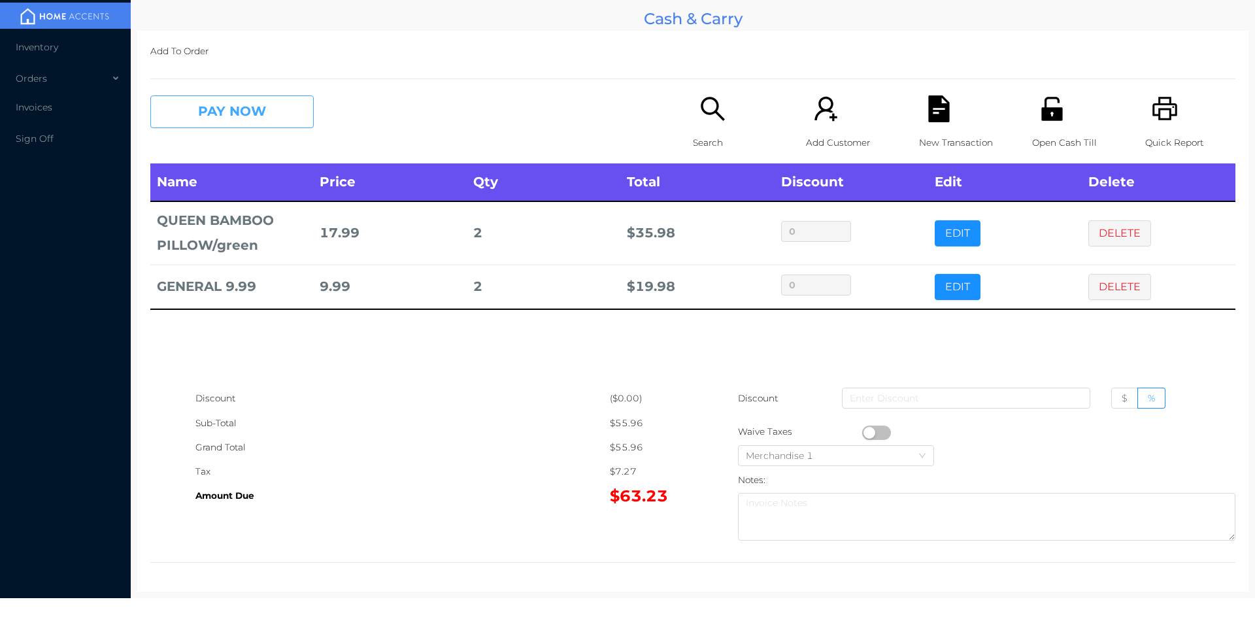
click at [193, 108] on button "PAY NOW" at bounding box center [231, 111] width 163 height 33
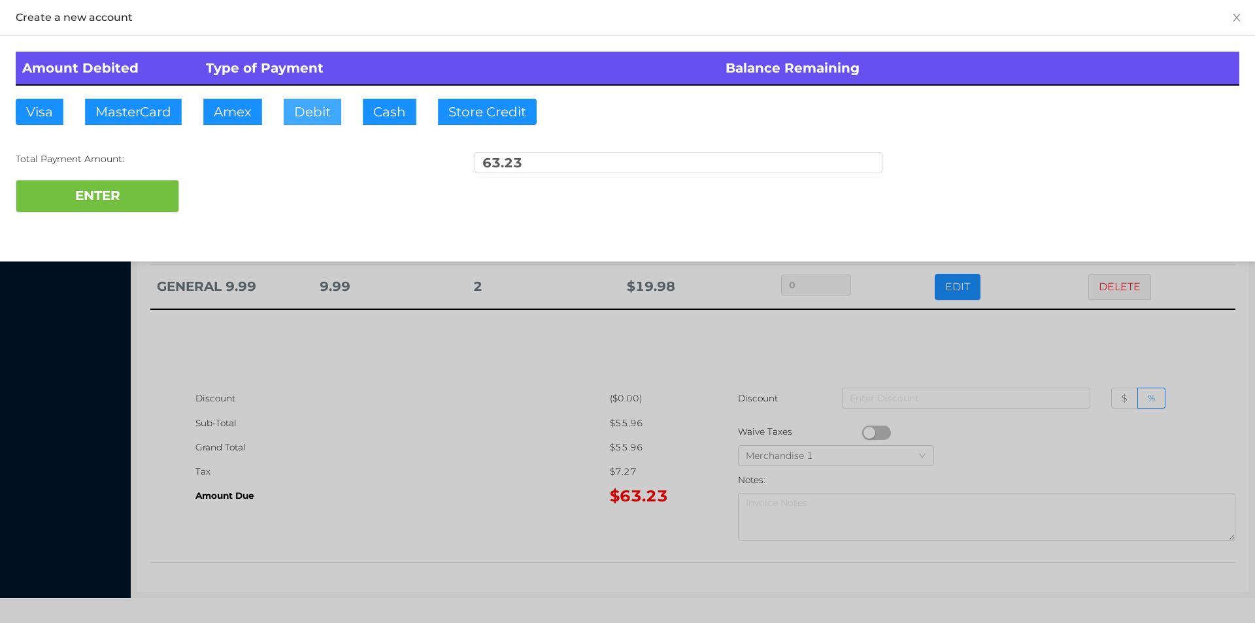
click at [300, 122] on button "Debit" at bounding box center [313, 112] width 58 height 26
click at [106, 197] on button "ENTER" at bounding box center [97, 196] width 163 height 33
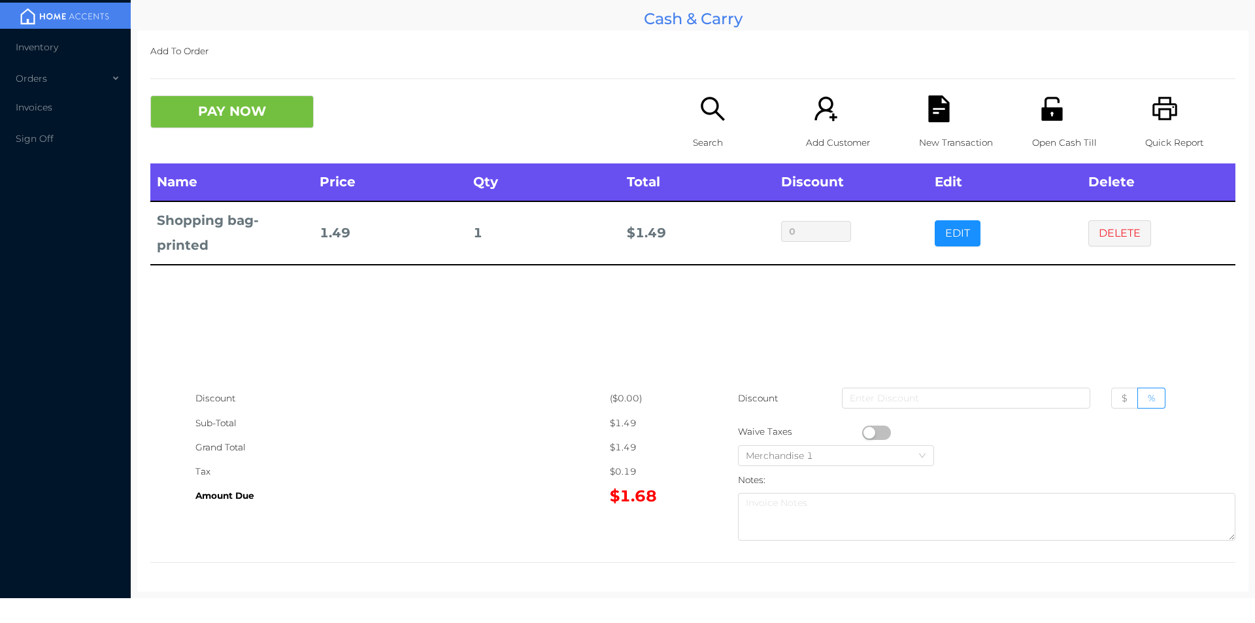
click at [708, 119] on icon "icon: search" at bounding box center [712, 108] width 27 height 27
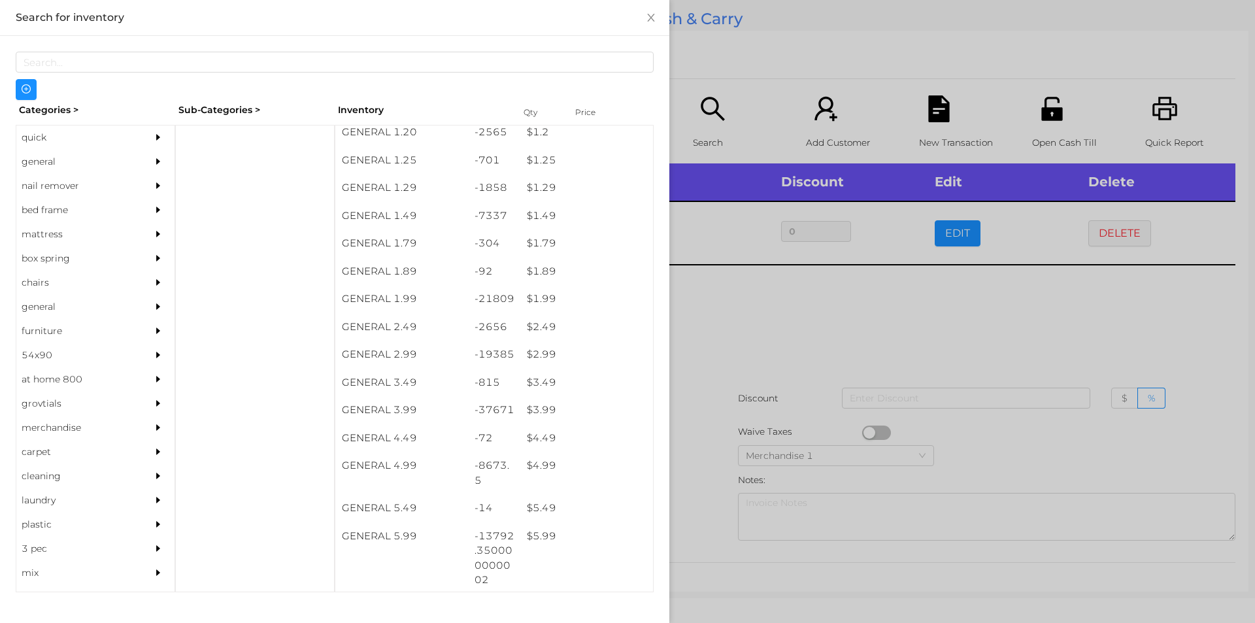
scroll to position [122, 0]
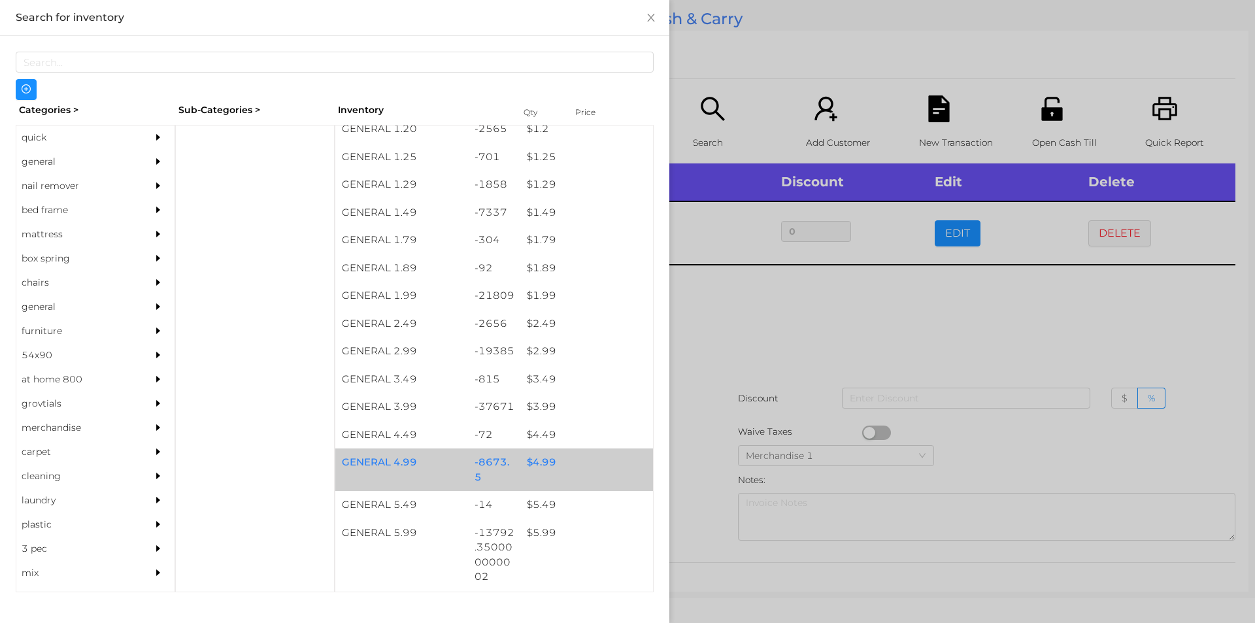
click at [534, 460] on div "$ 4.99" at bounding box center [586, 462] width 133 height 28
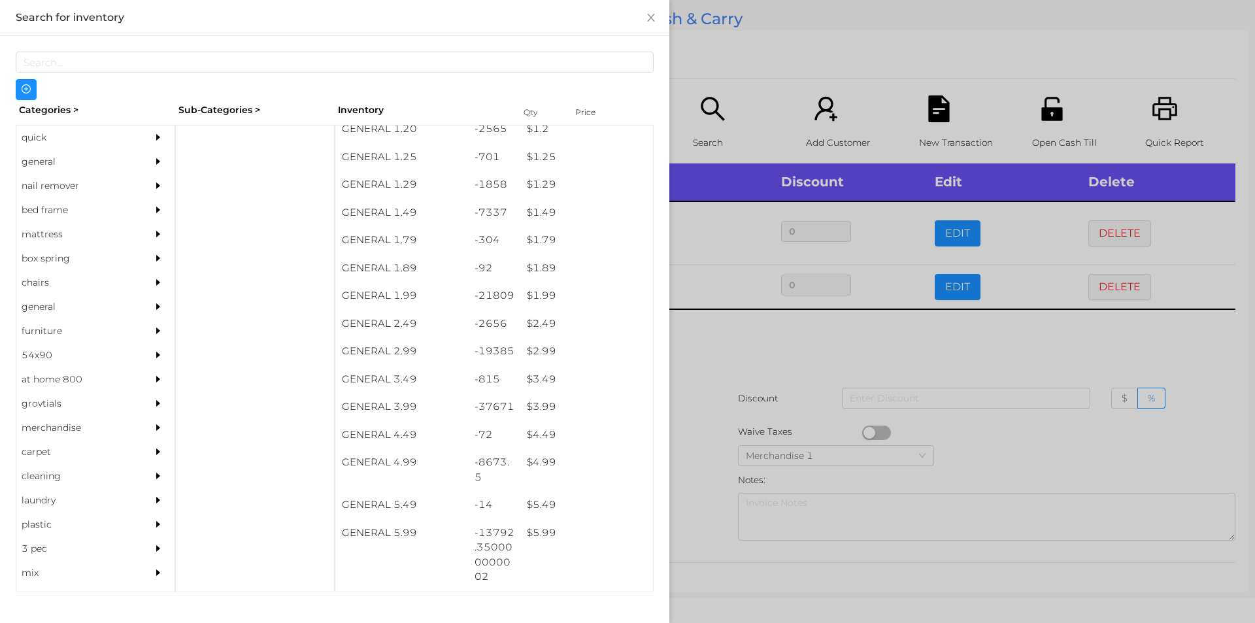
click at [709, 450] on div at bounding box center [627, 311] width 1255 height 623
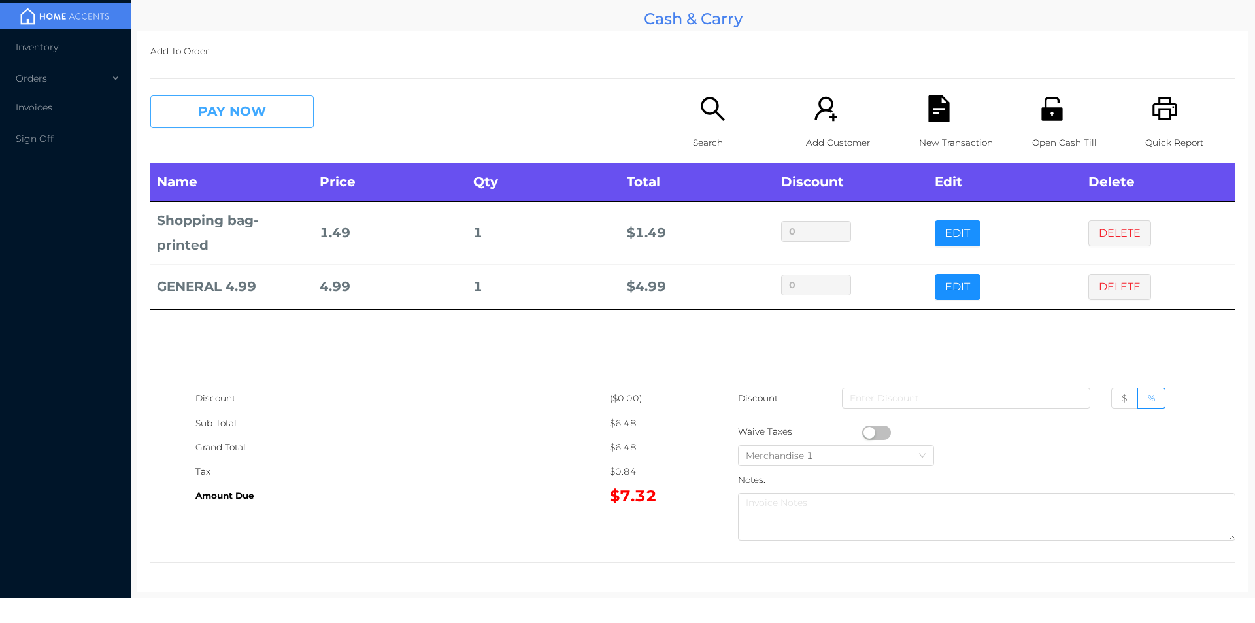
click at [231, 114] on button "PAY NOW" at bounding box center [231, 111] width 163 height 33
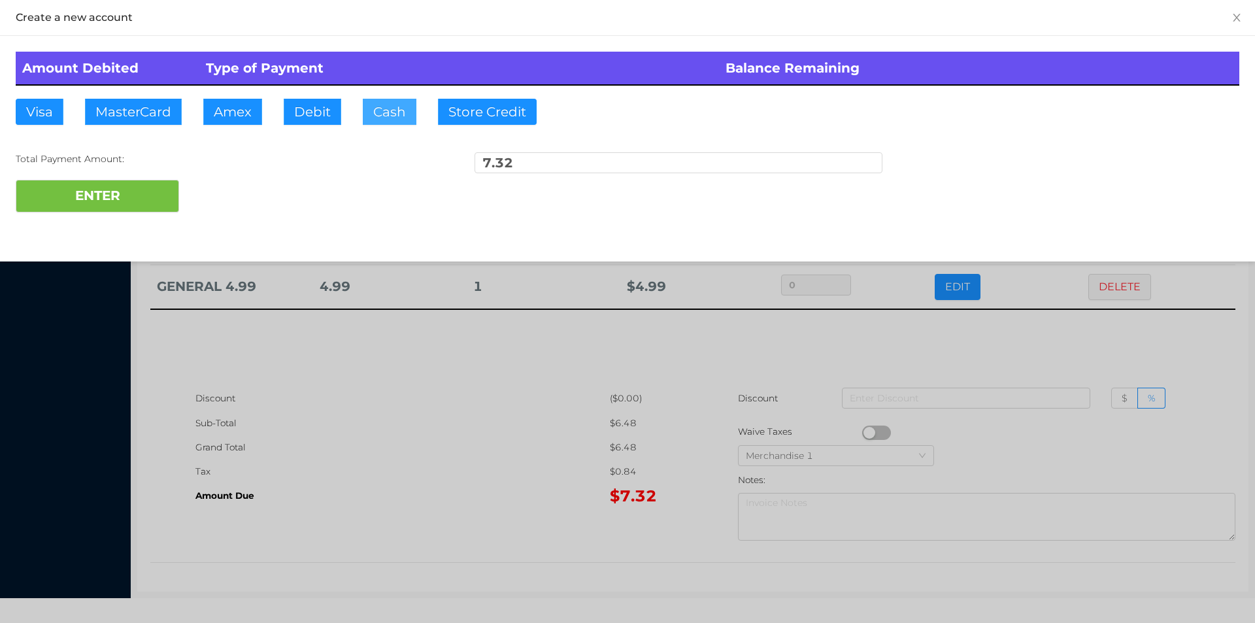
click at [380, 112] on button "Cash" at bounding box center [390, 112] width 54 height 26
click at [133, 200] on button "ENTER" at bounding box center [97, 196] width 163 height 33
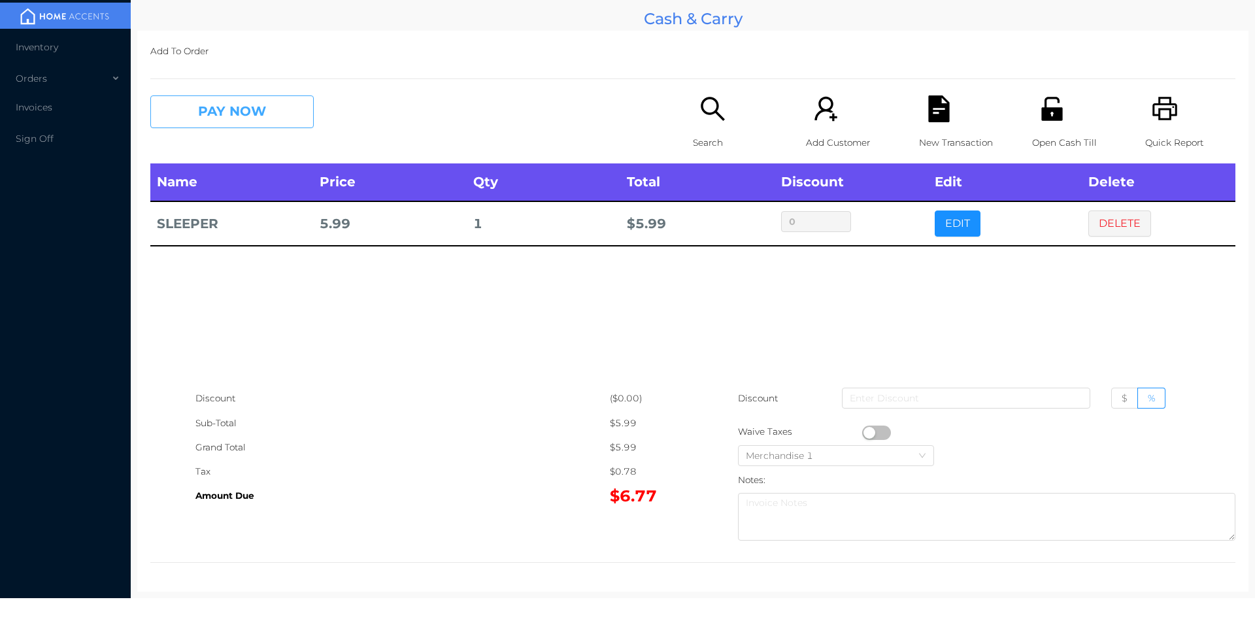
click at [203, 97] on button "PAY NOW" at bounding box center [231, 111] width 163 height 33
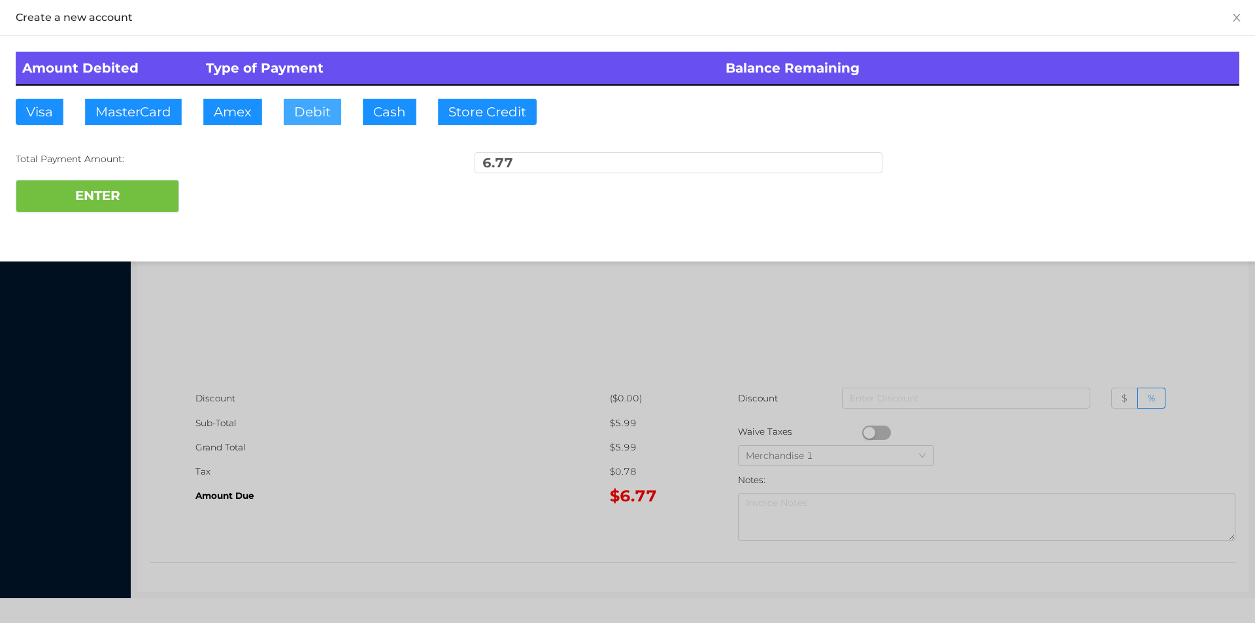
click at [302, 123] on button "Debit" at bounding box center [313, 112] width 58 height 26
click at [125, 197] on button "ENTER" at bounding box center [97, 196] width 163 height 33
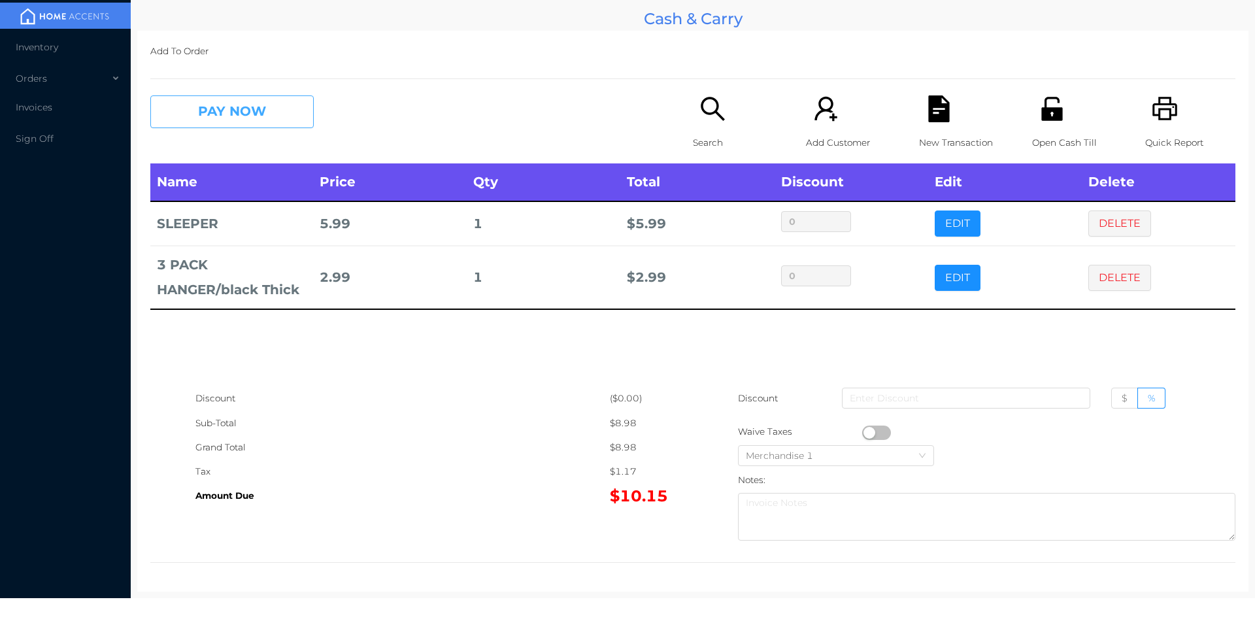
click at [221, 117] on button "PAY NOW" at bounding box center [231, 111] width 163 height 33
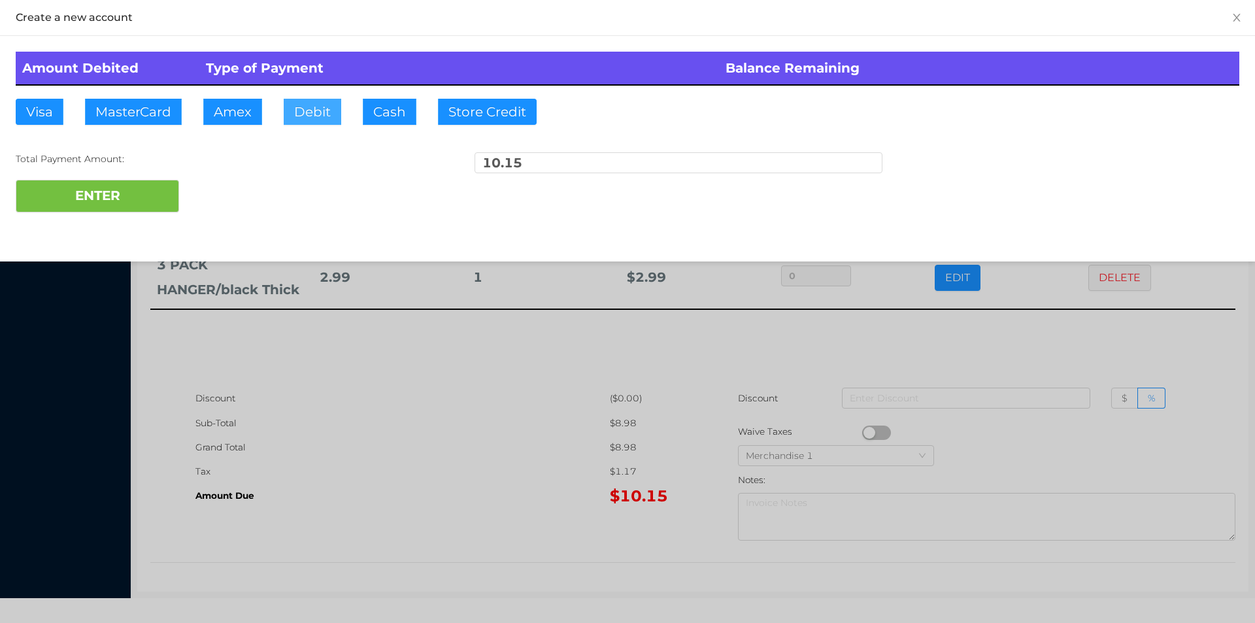
click at [309, 120] on button "Debit" at bounding box center [313, 112] width 58 height 26
click at [123, 198] on button "ENTER" at bounding box center [97, 196] width 163 height 33
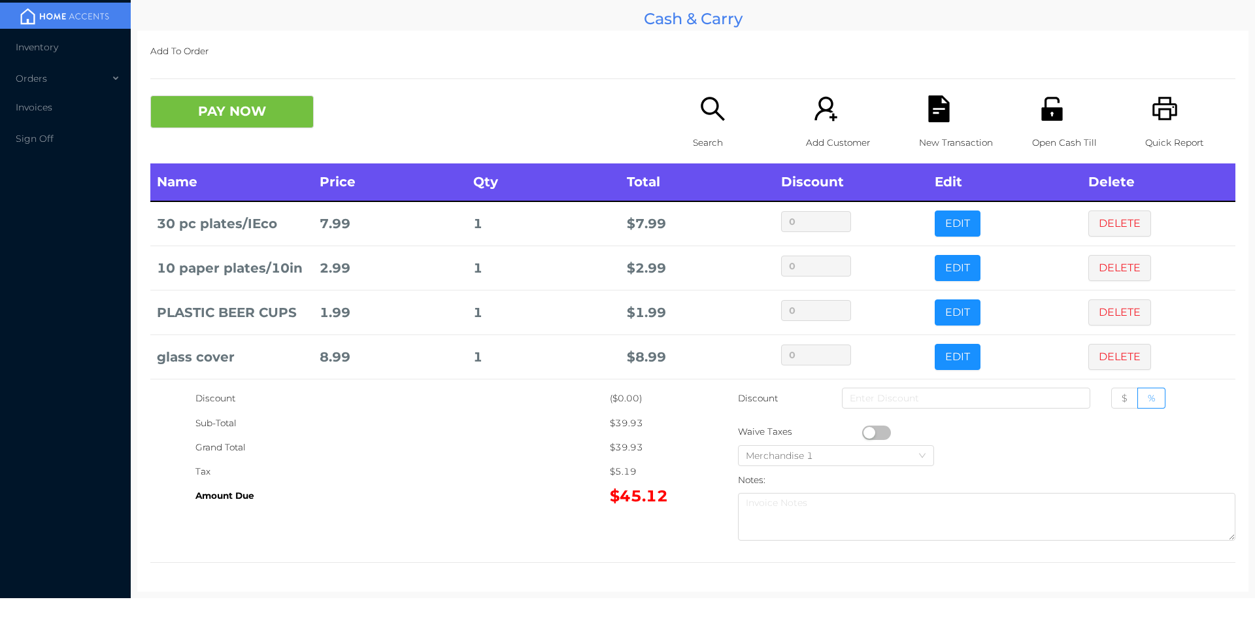
click at [931, 125] on div "New Transaction" at bounding box center [964, 129] width 90 height 68
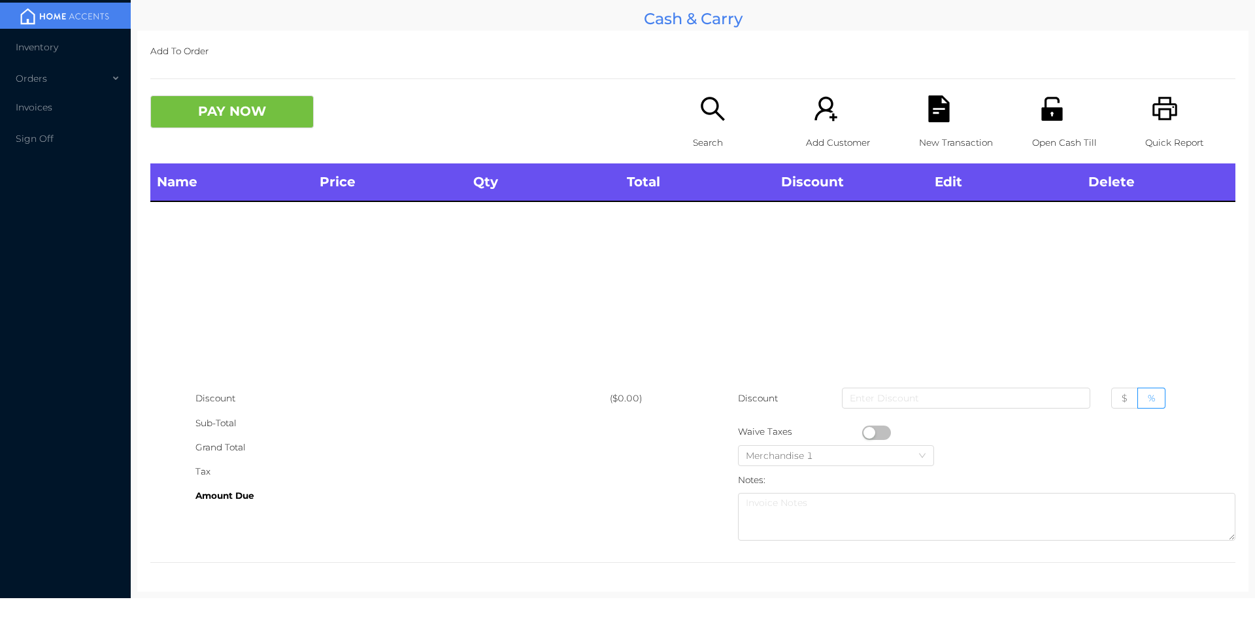
click at [1157, 110] on icon "icon: printer" at bounding box center [1164, 109] width 25 height 24
click at [722, 139] on p "Search" at bounding box center [738, 143] width 90 height 24
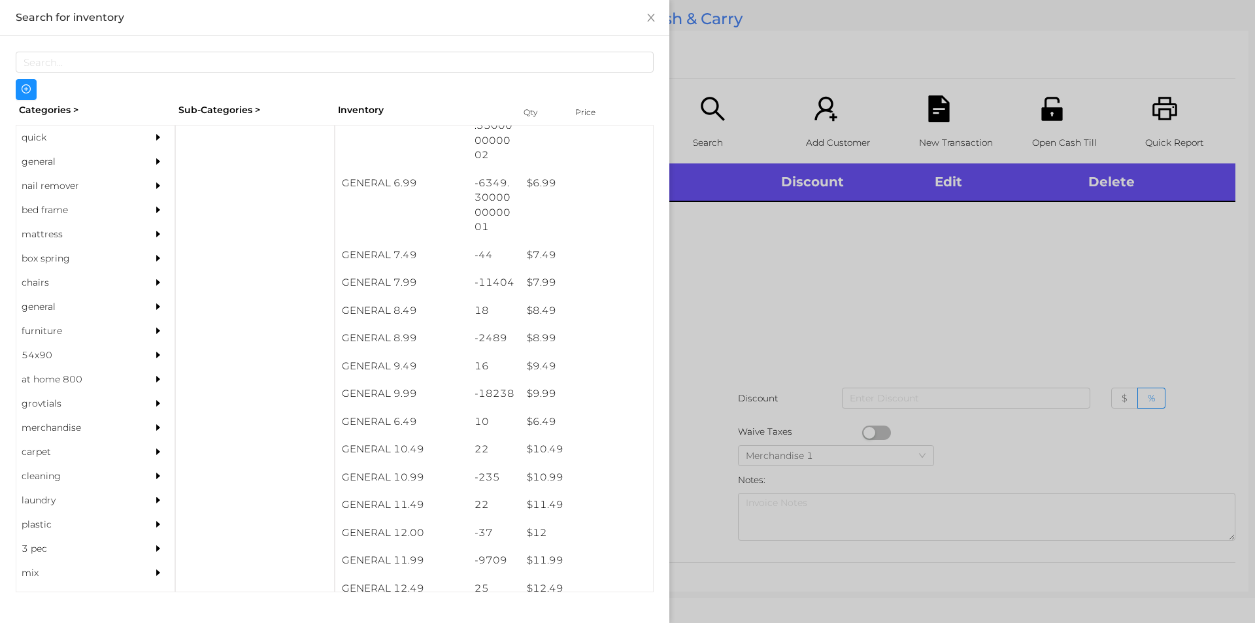
scroll to position [543, 0]
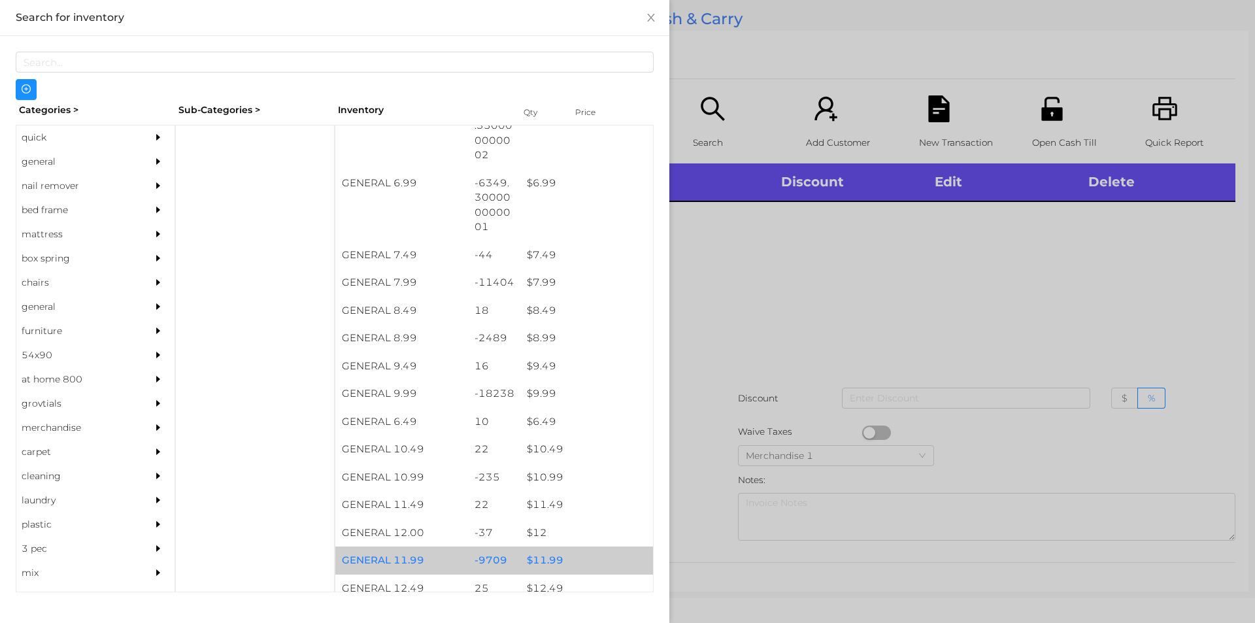
click at [556, 560] on div "$ 11.99" at bounding box center [586, 560] width 133 height 28
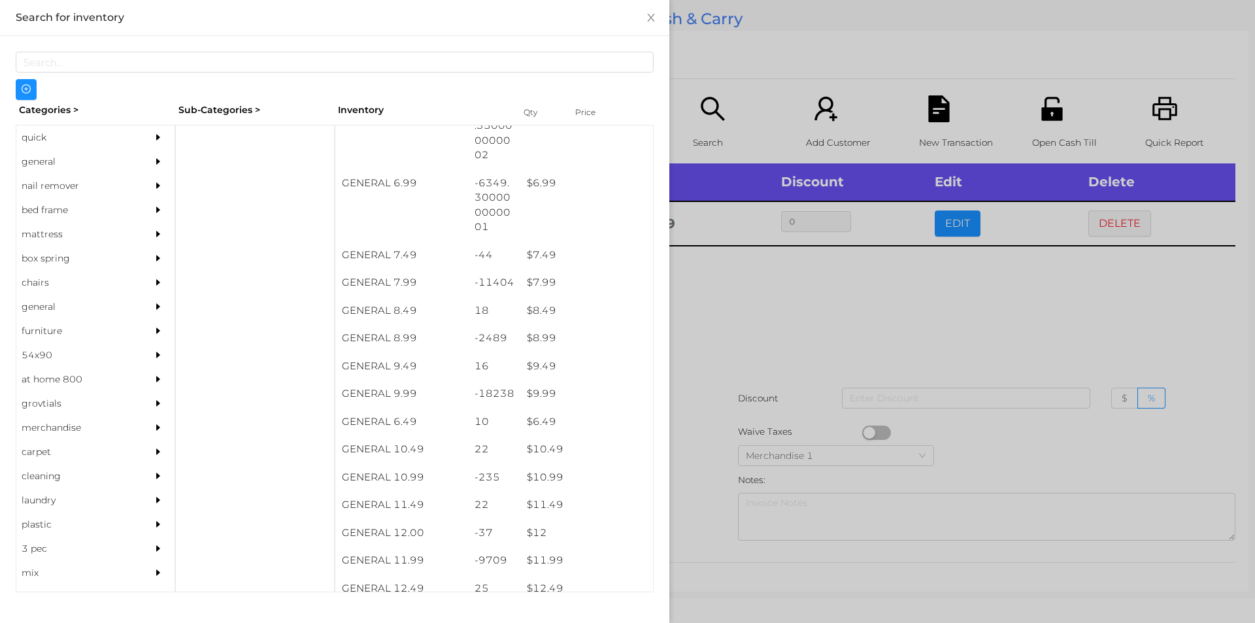
click at [722, 403] on div at bounding box center [627, 311] width 1255 height 623
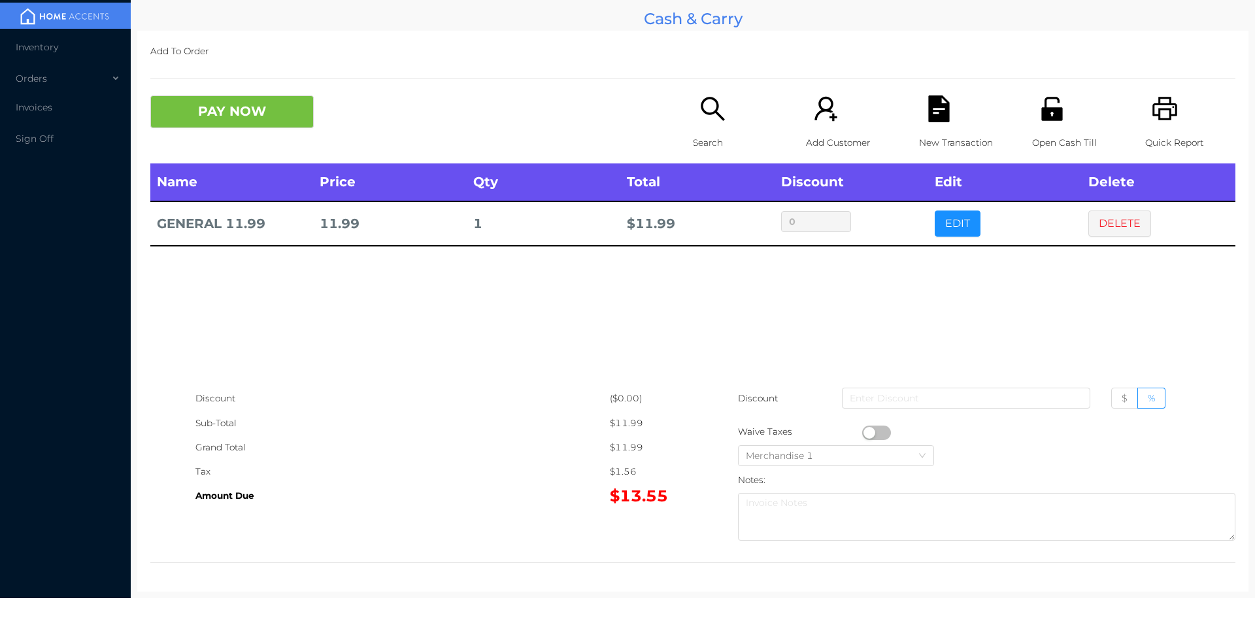
click at [934, 133] on p "New Transaction" at bounding box center [964, 143] width 90 height 24
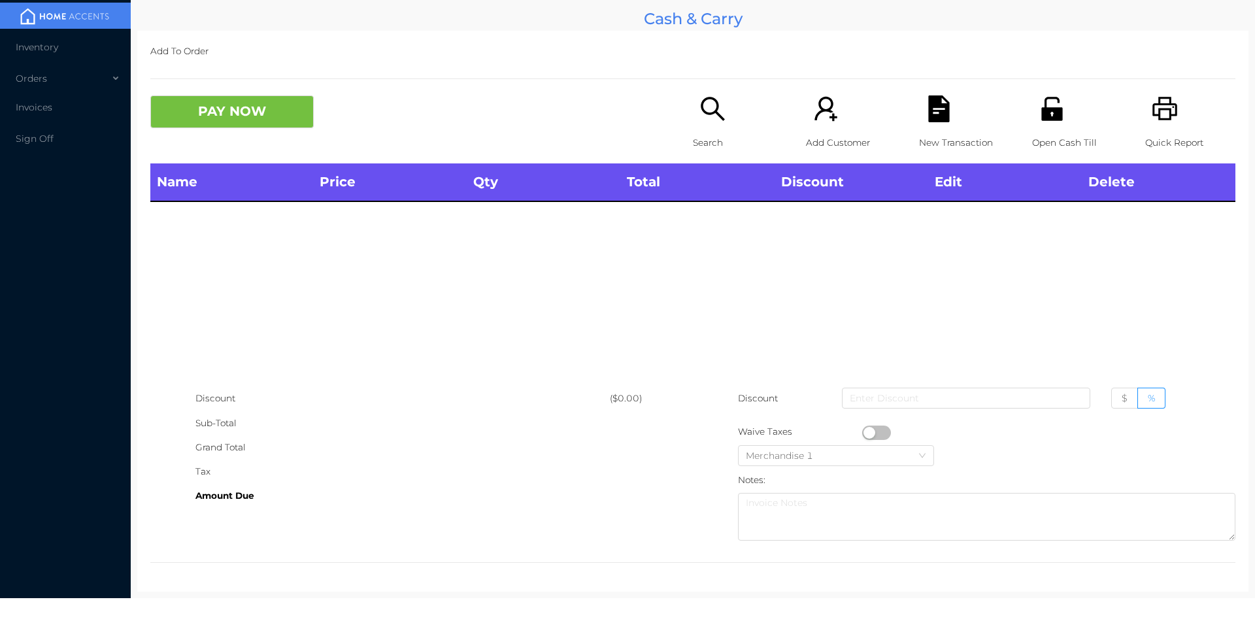
click at [1046, 112] on icon "icon: unlock" at bounding box center [1051, 109] width 21 height 24
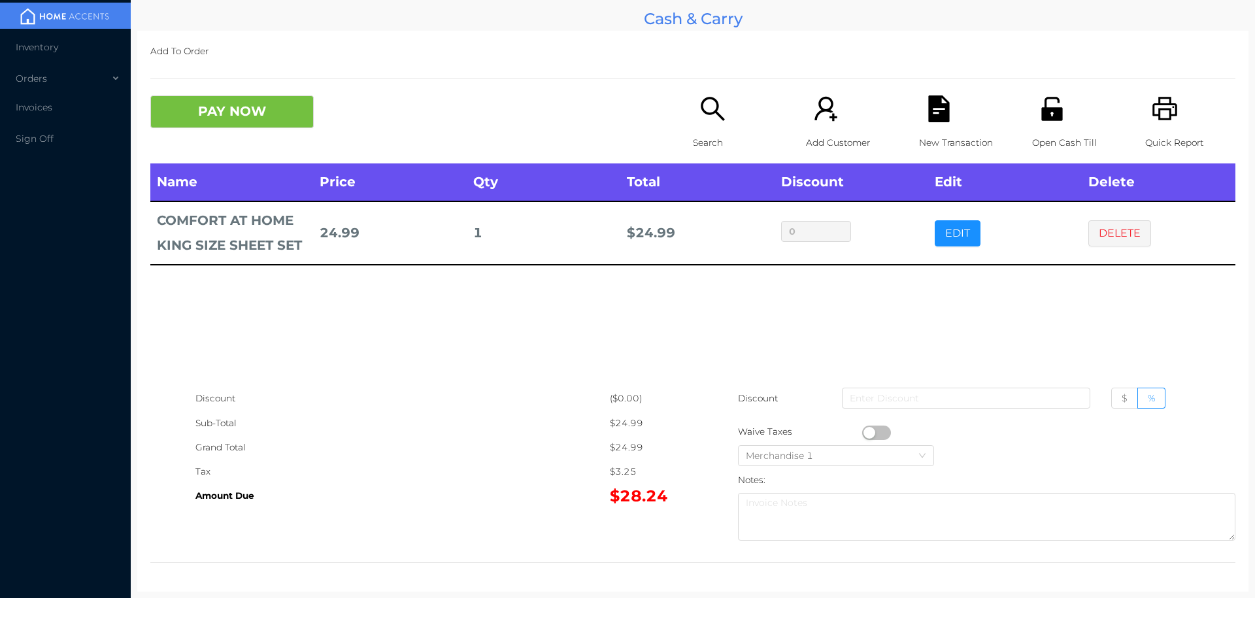
click at [1047, 118] on icon "icon: unlock" at bounding box center [1051, 109] width 21 height 24
click at [264, 103] on button "PAY NOW" at bounding box center [231, 111] width 163 height 33
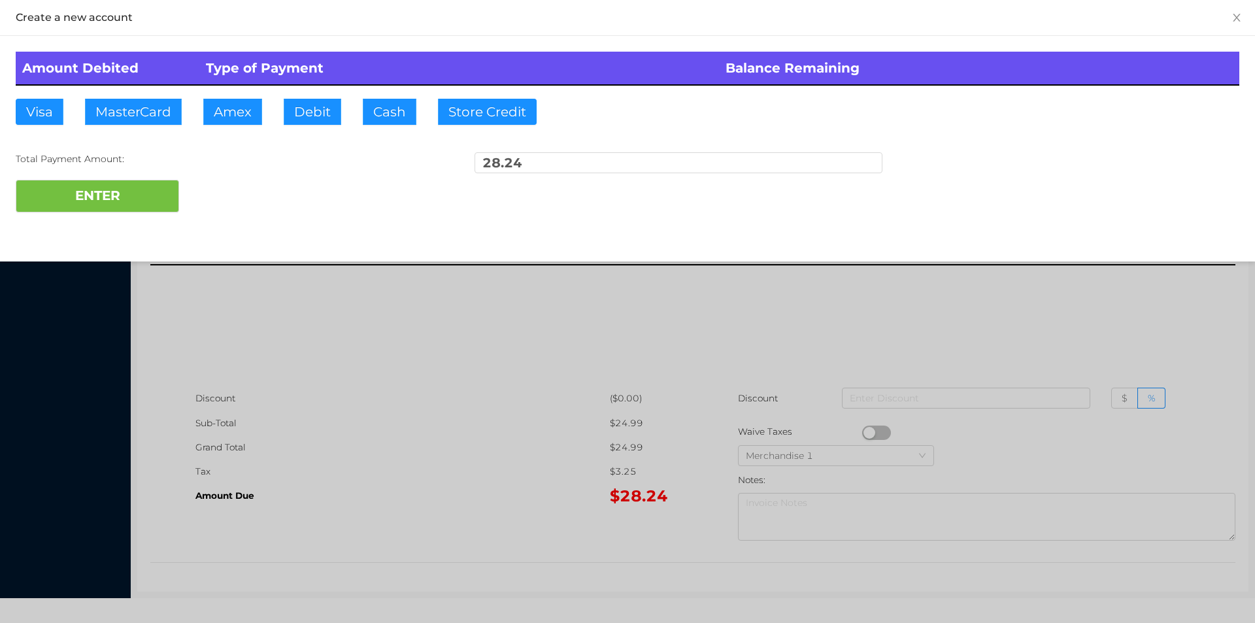
click at [367, 514] on div at bounding box center [627, 311] width 1255 height 623
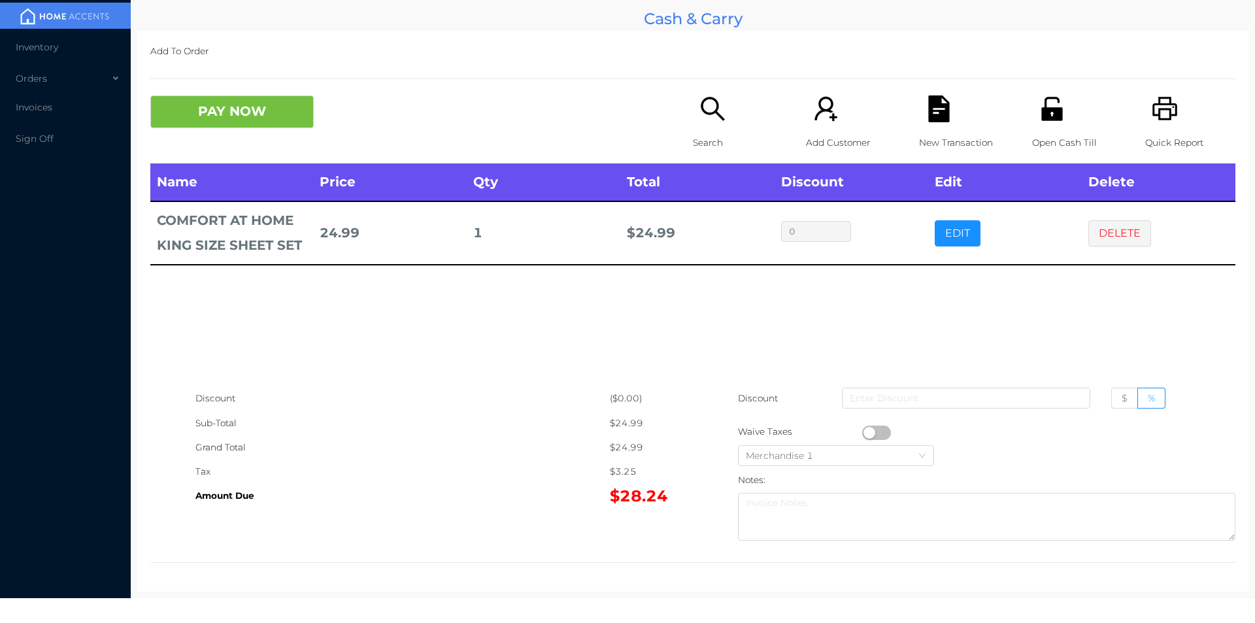
click at [959, 307] on div "Name Price Qty Total Discount Edit Delete COMFORT AT HOME KING SIZE SHEET SET 2…" at bounding box center [692, 274] width 1085 height 223
click at [1046, 124] on div "Open Cash Till" at bounding box center [1077, 129] width 90 height 68
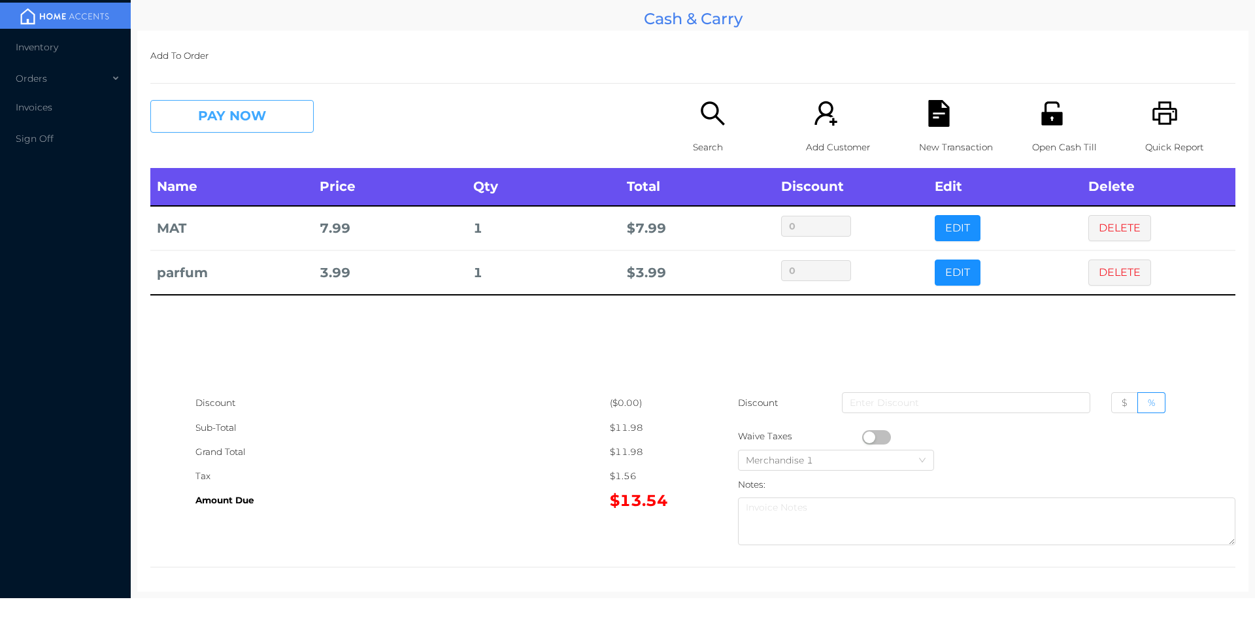
click at [222, 128] on button "PAY NOW" at bounding box center [231, 116] width 163 height 33
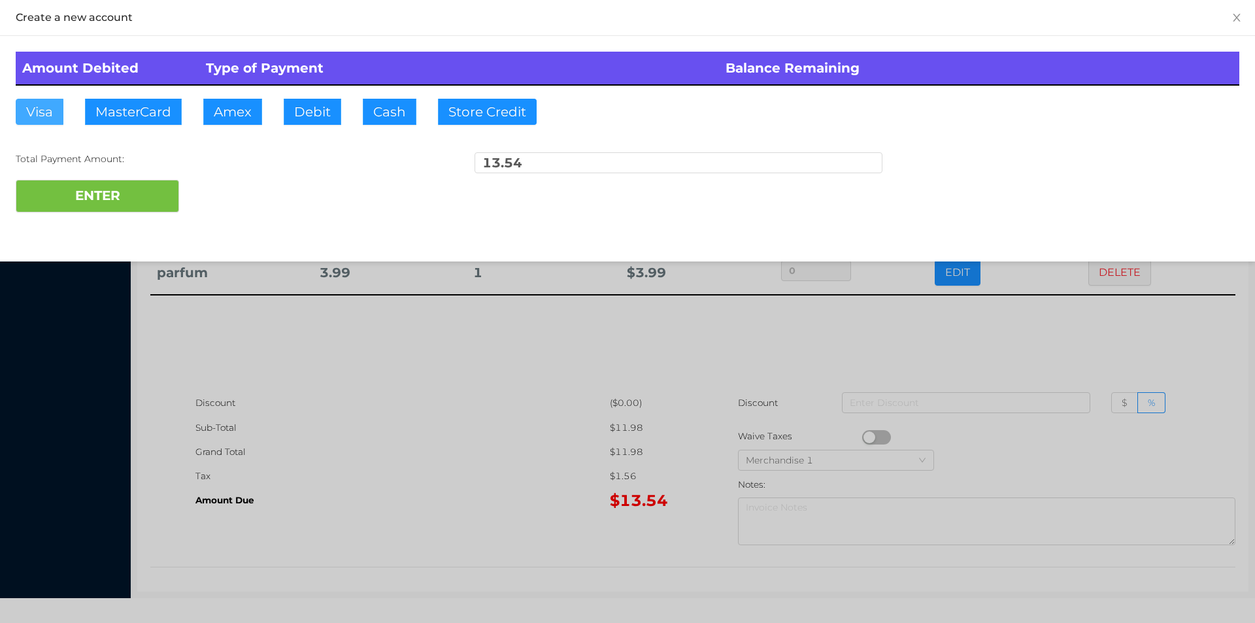
click at [52, 121] on button "Visa" at bounding box center [40, 112] width 48 height 26
click at [142, 188] on button "ENTER" at bounding box center [97, 196] width 163 height 33
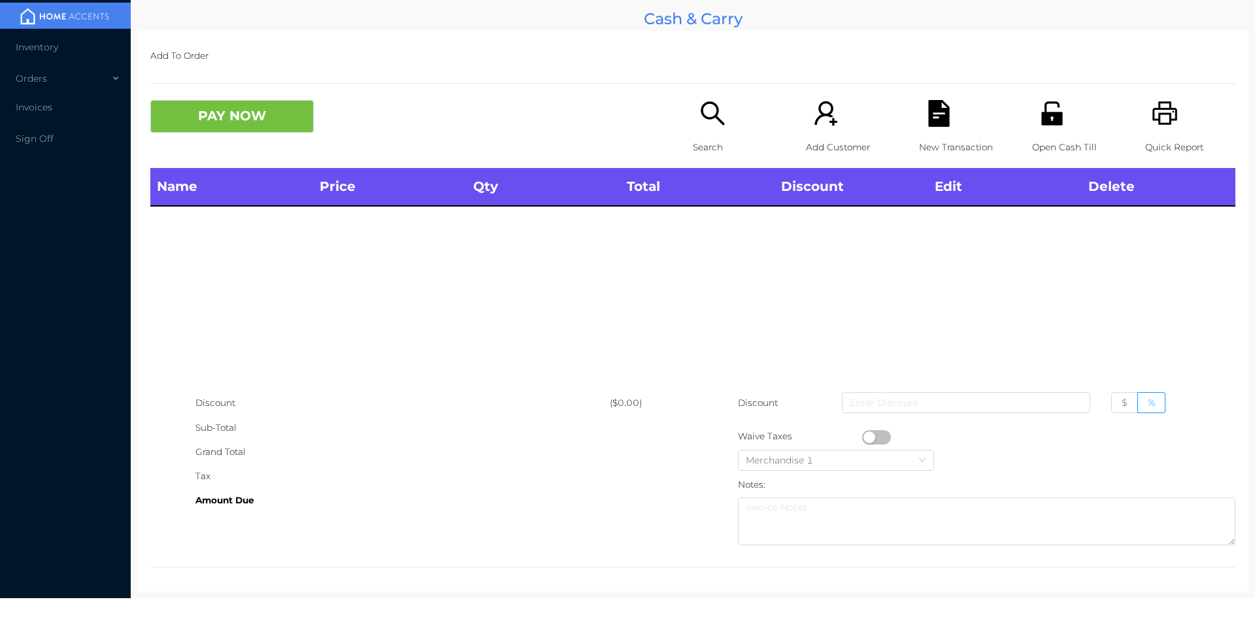
click at [707, 121] on icon "icon: search" at bounding box center [712, 113] width 27 height 27
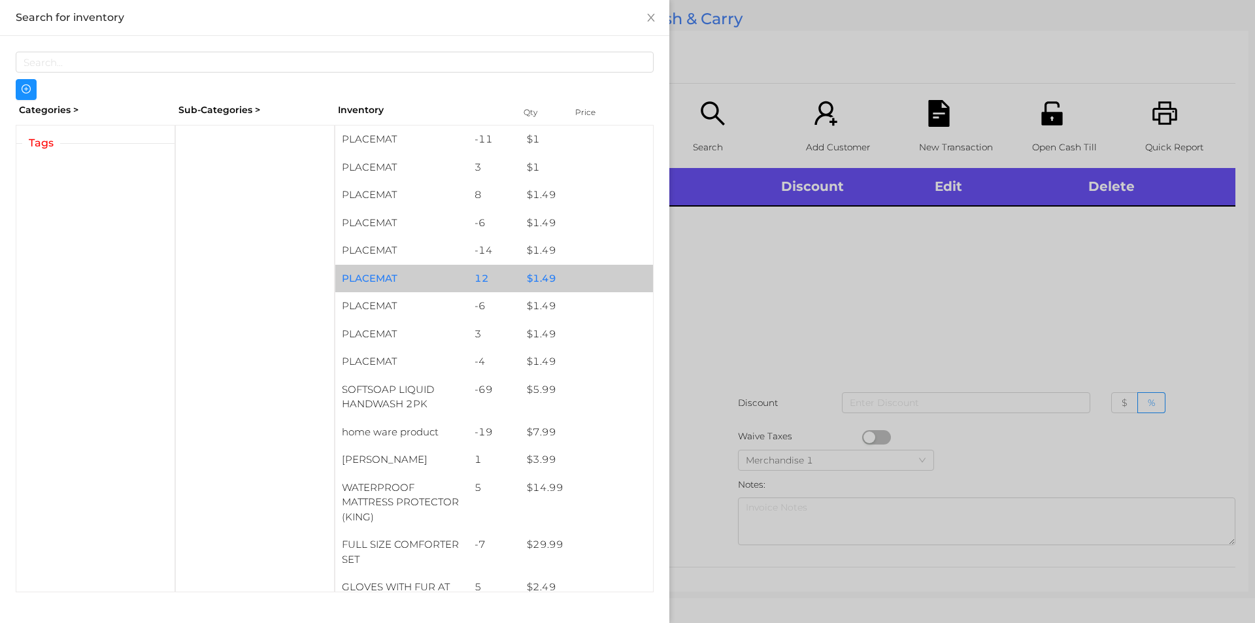
click at [376, 269] on div "PLACEMAT" at bounding box center [401, 279] width 133 height 28
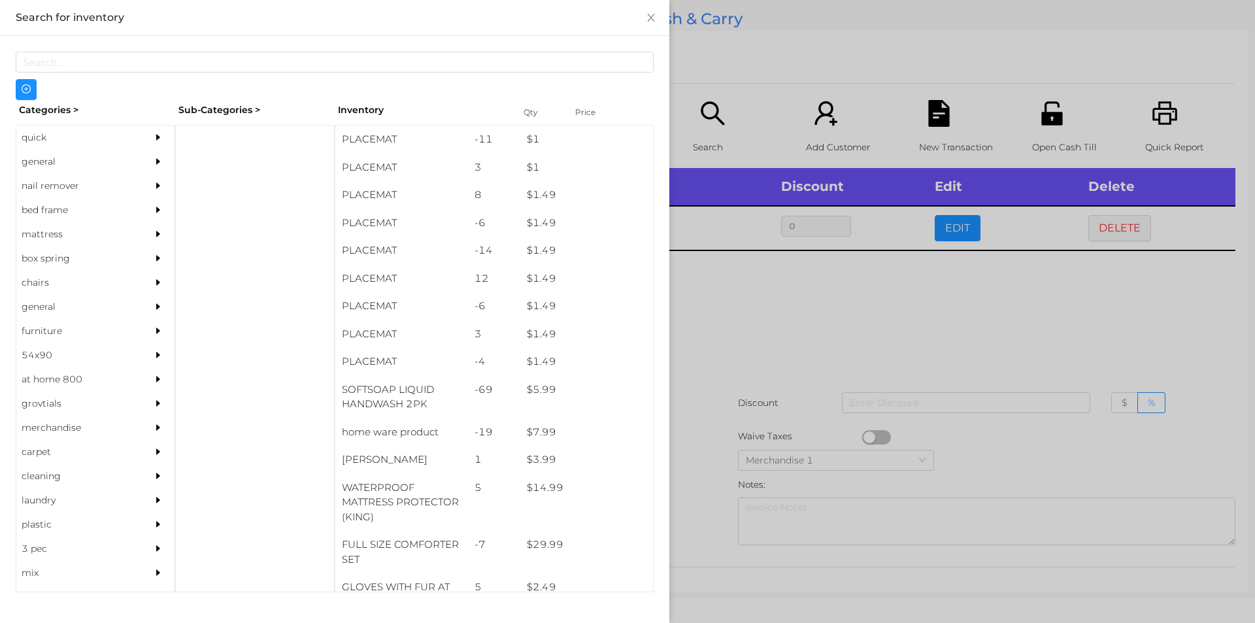
click at [43, 163] on div "general" at bounding box center [75, 162] width 119 height 24
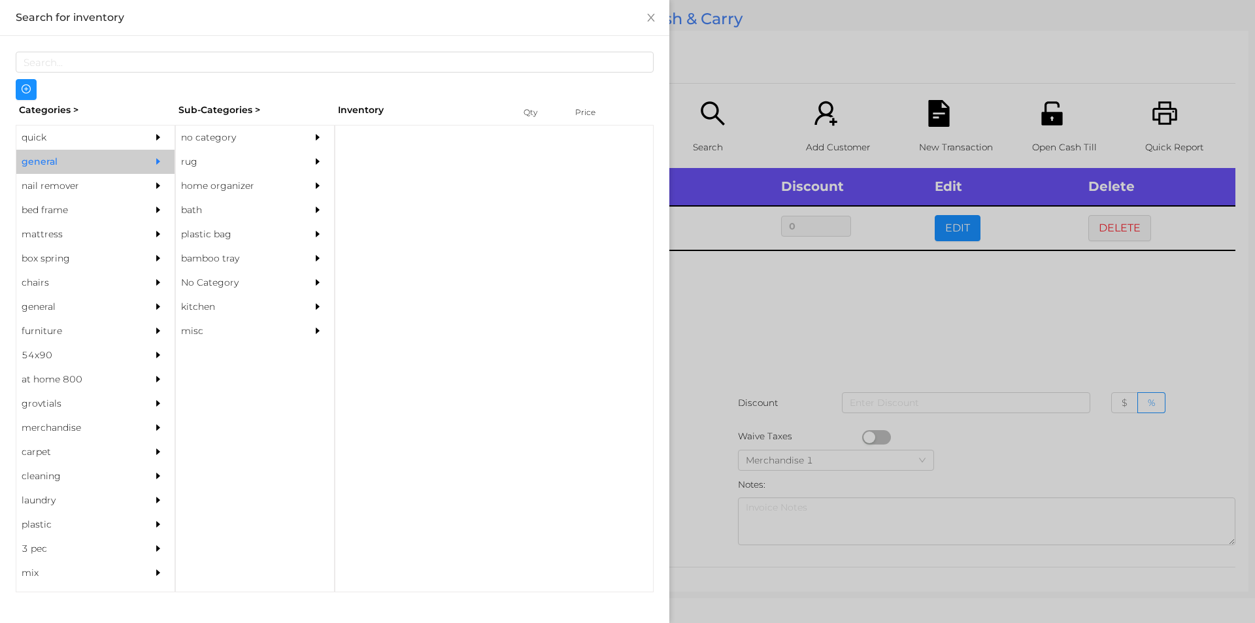
click at [218, 129] on div "no category" at bounding box center [235, 137] width 119 height 24
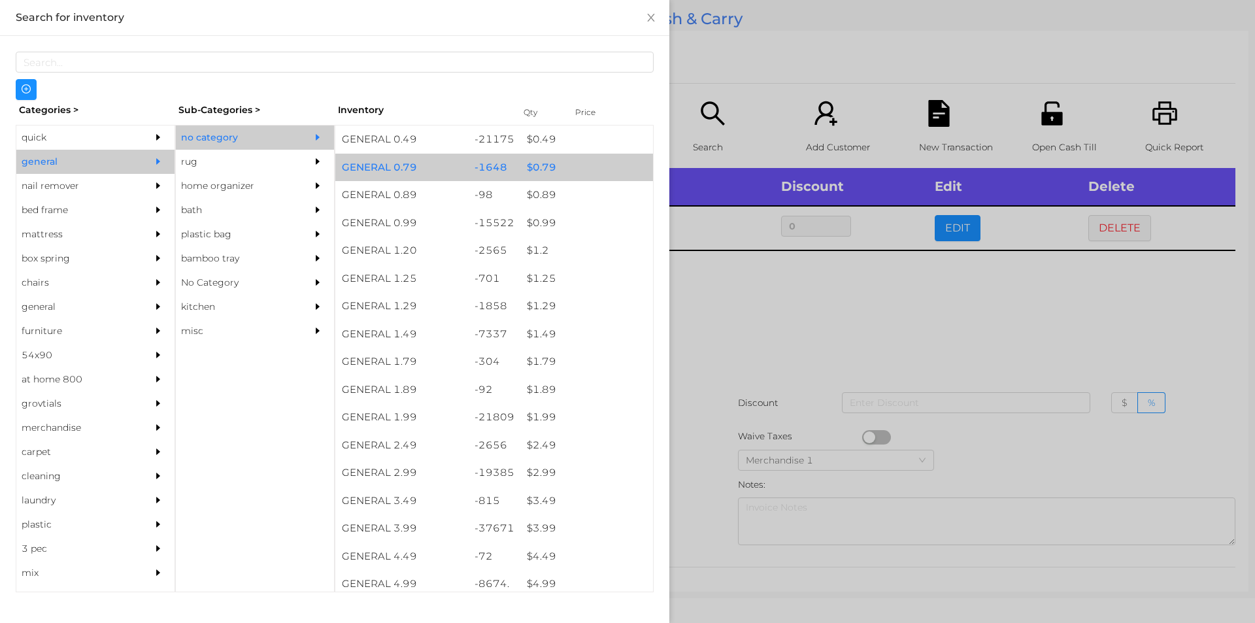
click at [563, 156] on div "$ 0.79" at bounding box center [586, 168] width 133 height 28
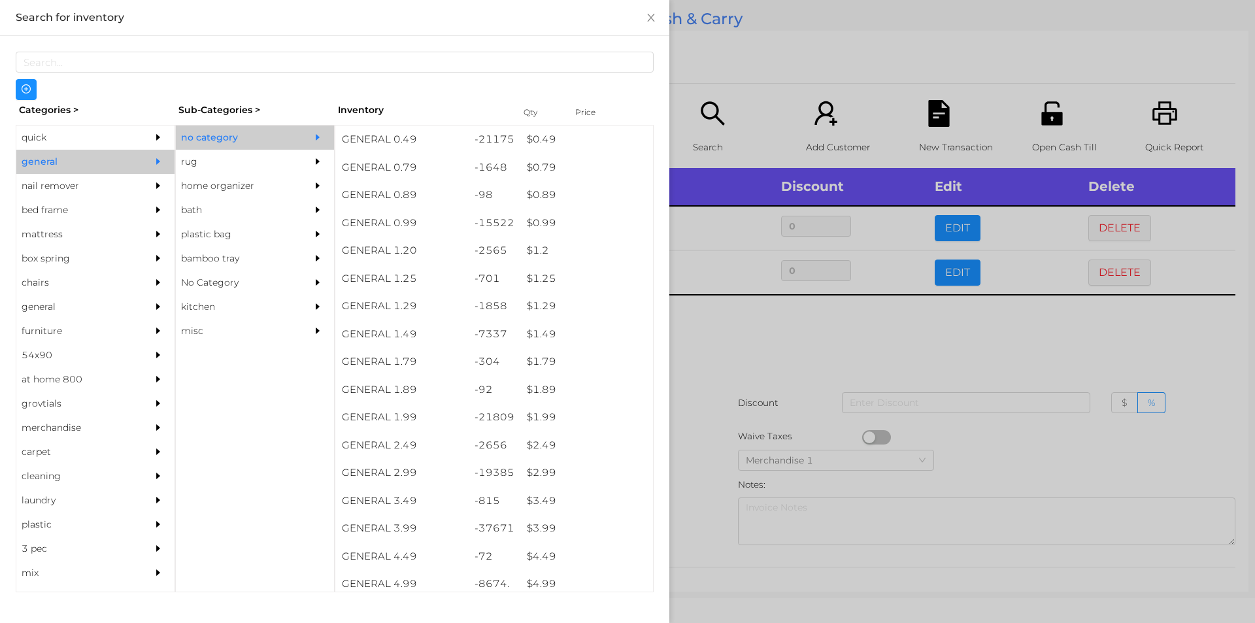
click at [767, 336] on div at bounding box center [627, 311] width 1255 height 623
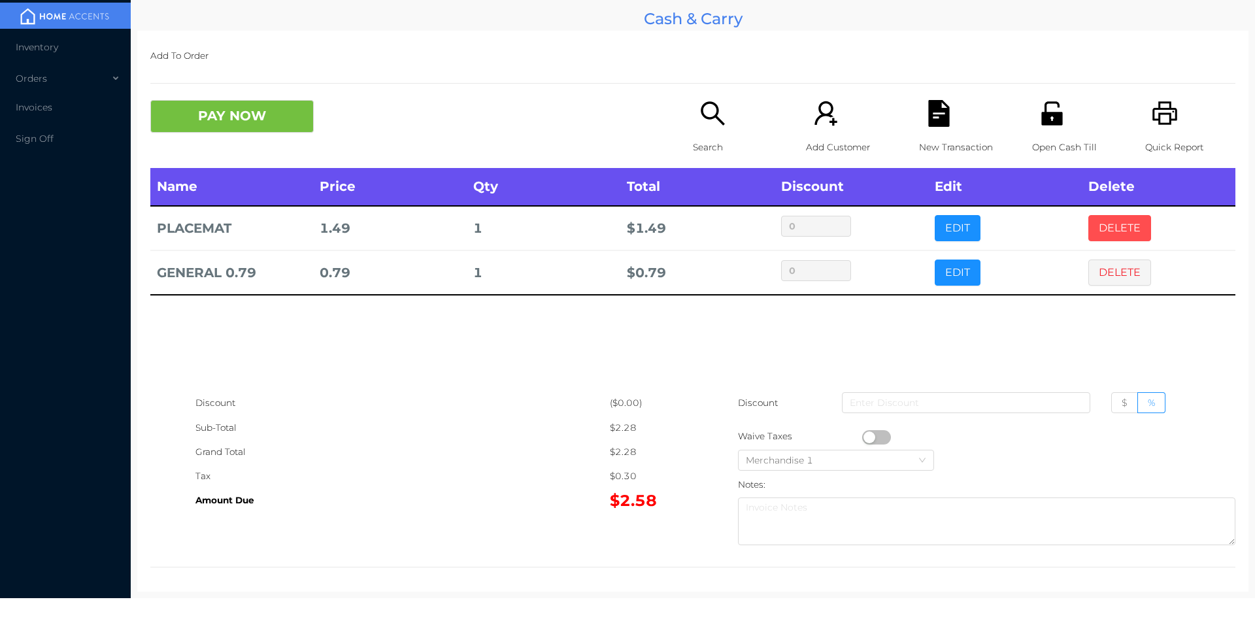
click at [1088, 217] on button "DELETE" at bounding box center [1119, 228] width 63 height 26
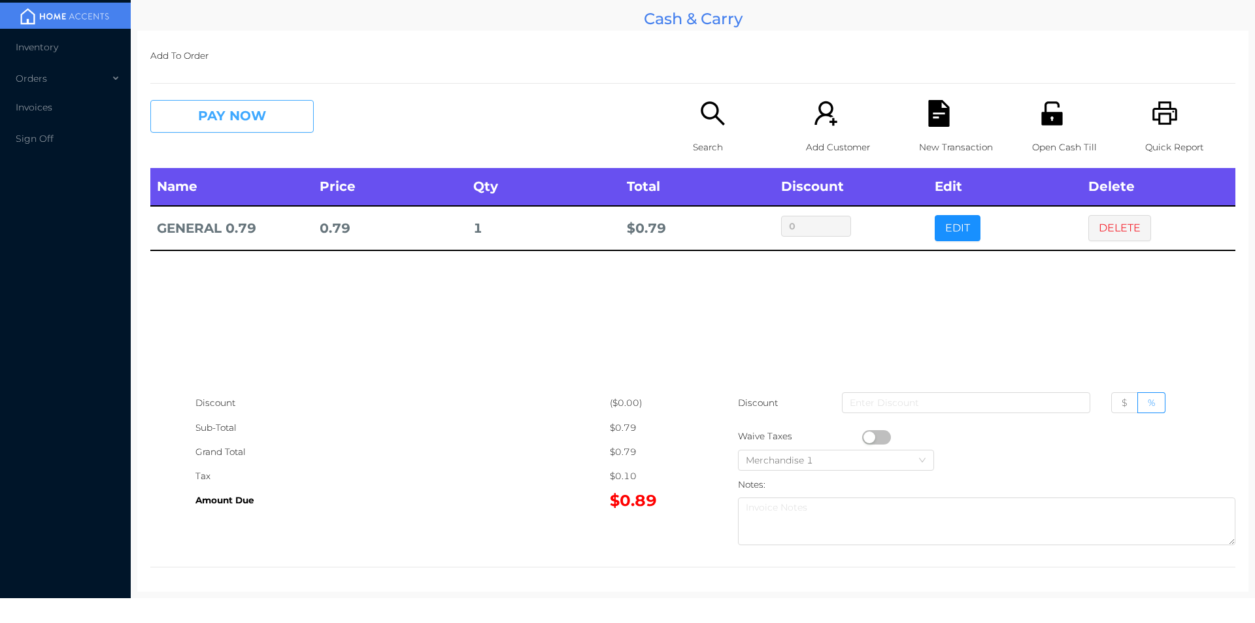
click at [233, 111] on button "PAY NOW" at bounding box center [231, 116] width 163 height 33
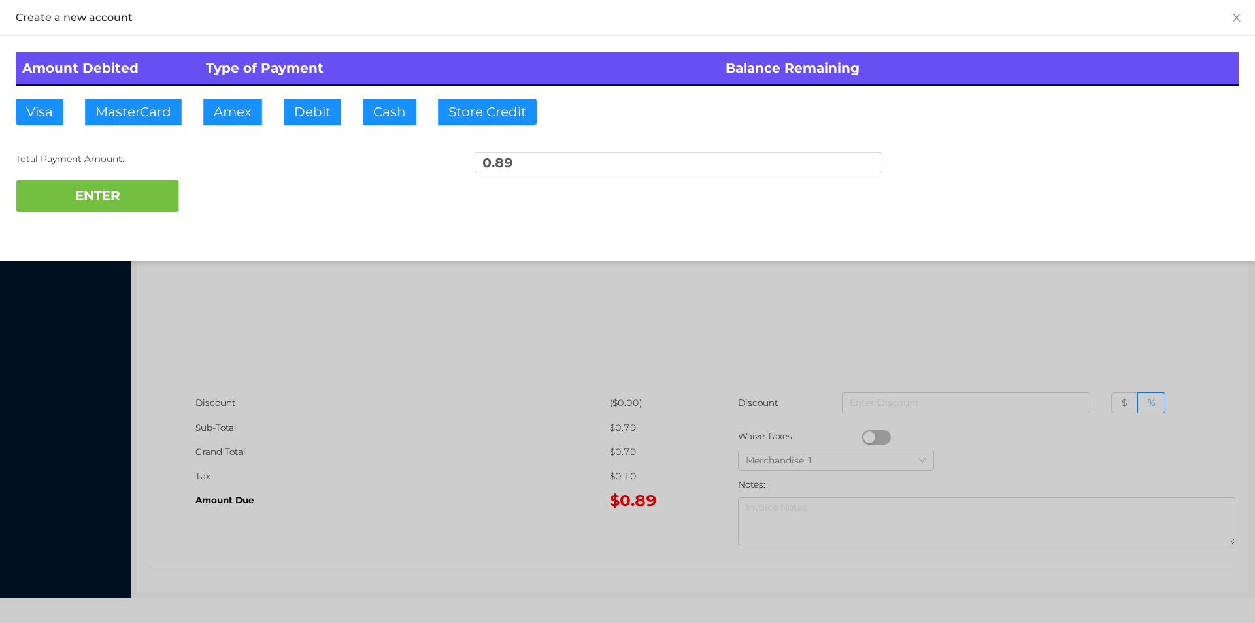
click at [35, 136] on div "Amount Debited Type of Payment Balance Remaining Visa MasterCard Amex Debit Cas…" at bounding box center [627, 132] width 1255 height 192
click at [49, 198] on button "ENTER" at bounding box center [97, 196] width 163 height 33
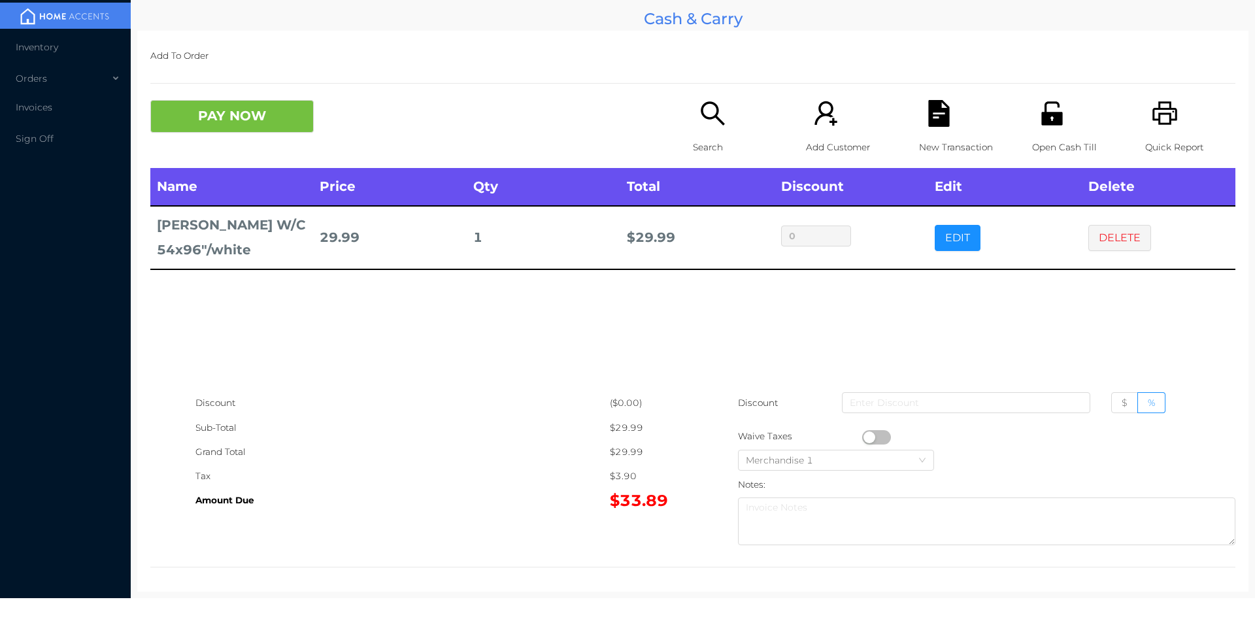
click at [941, 112] on icon "icon: file-text" at bounding box center [938, 113] width 21 height 27
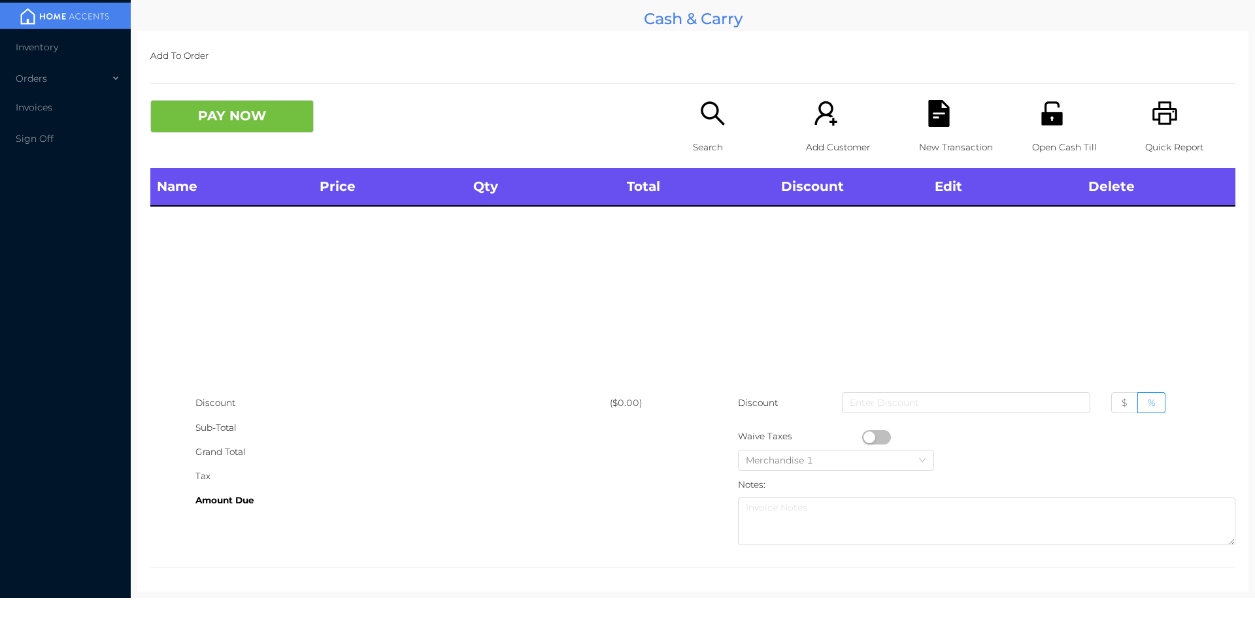
click at [1160, 114] on icon "icon: printer" at bounding box center [1164, 113] width 25 height 24
click at [693, 125] on div "Search" at bounding box center [738, 134] width 90 height 68
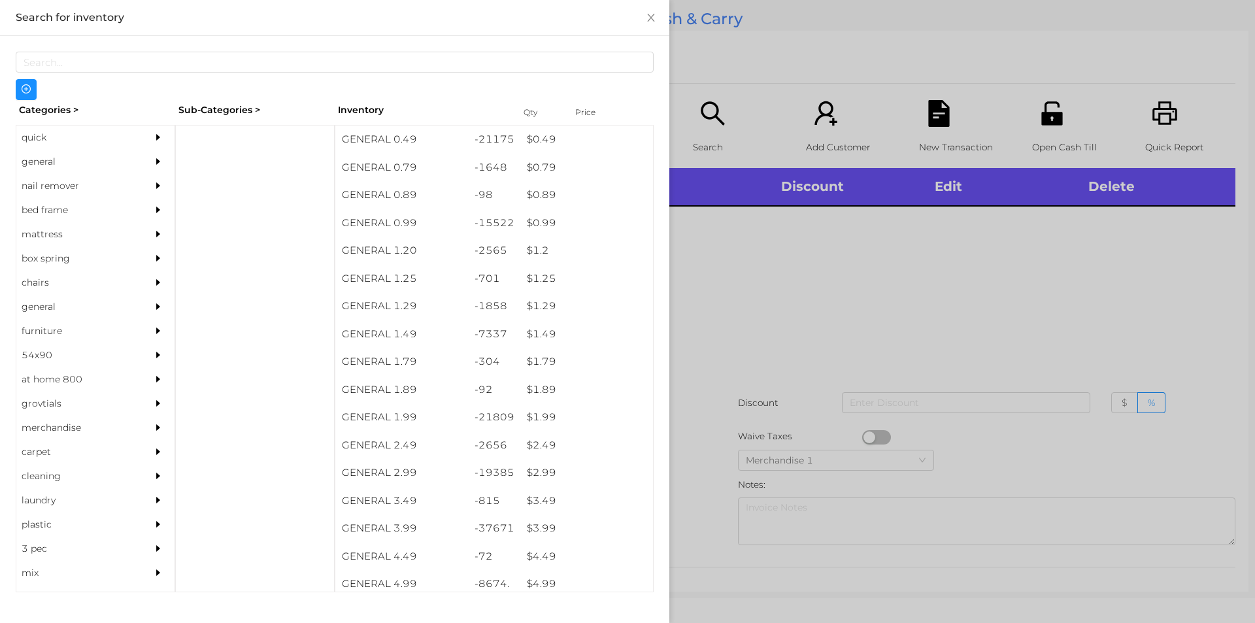
click at [92, 142] on div "quick" at bounding box center [75, 137] width 119 height 24
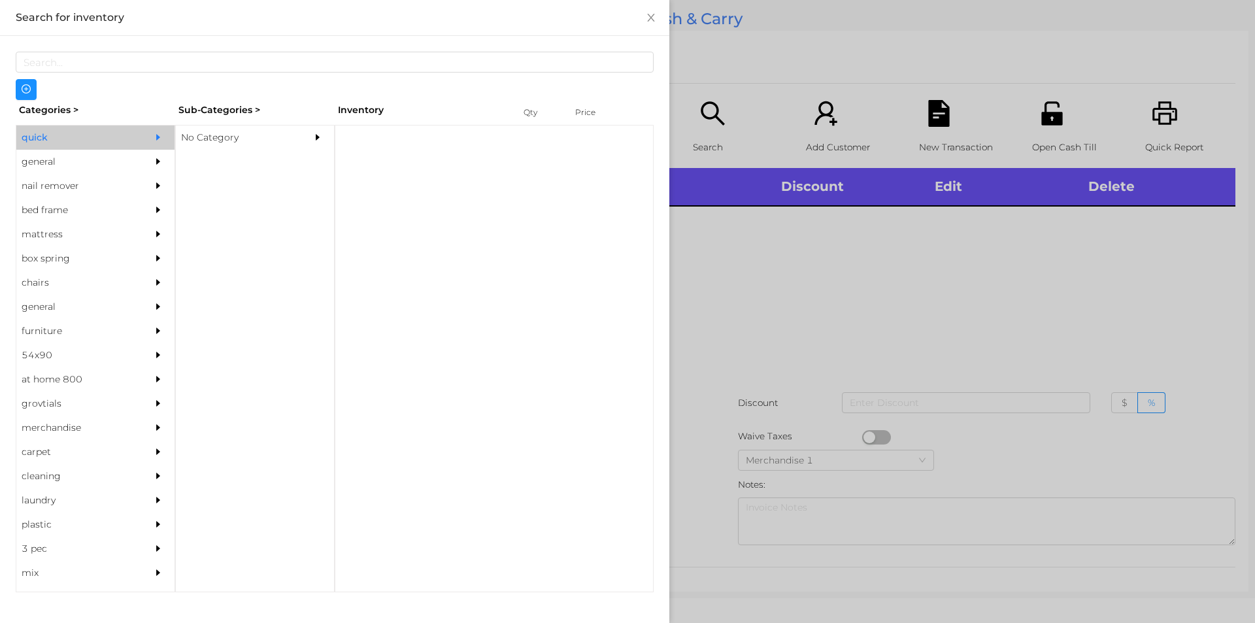
click at [250, 145] on div "No Category" at bounding box center [235, 137] width 119 height 24
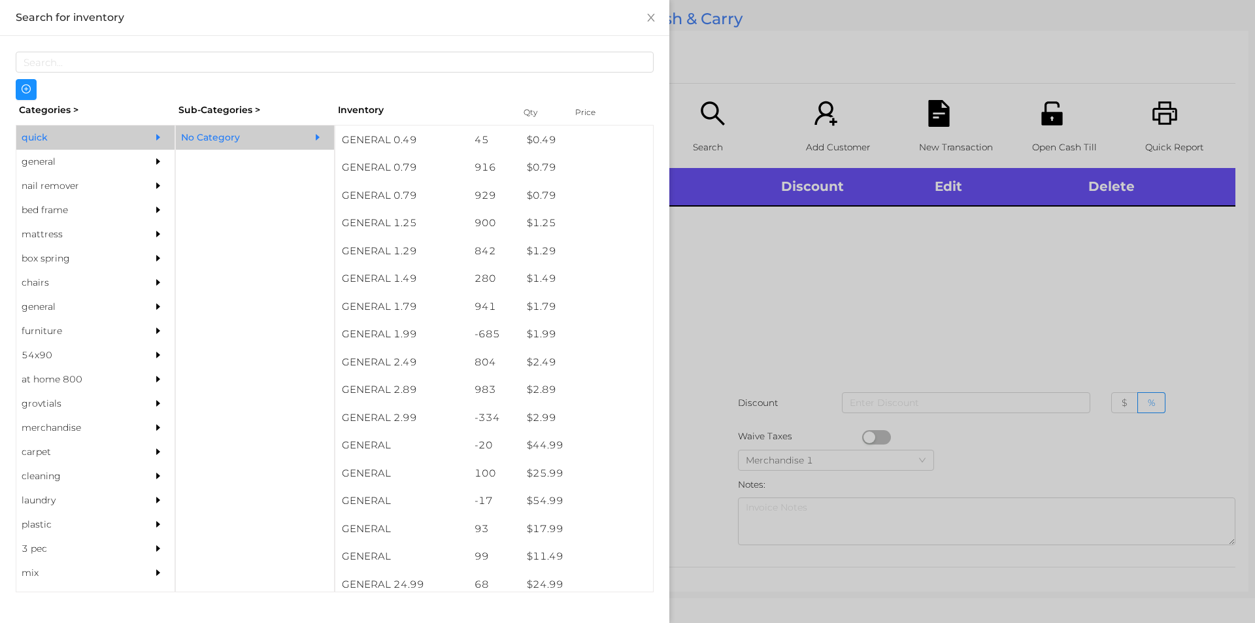
scroll to position [106, 0]
click at [744, 311] on div at bounding box center [627, 311] width 1255 height 623
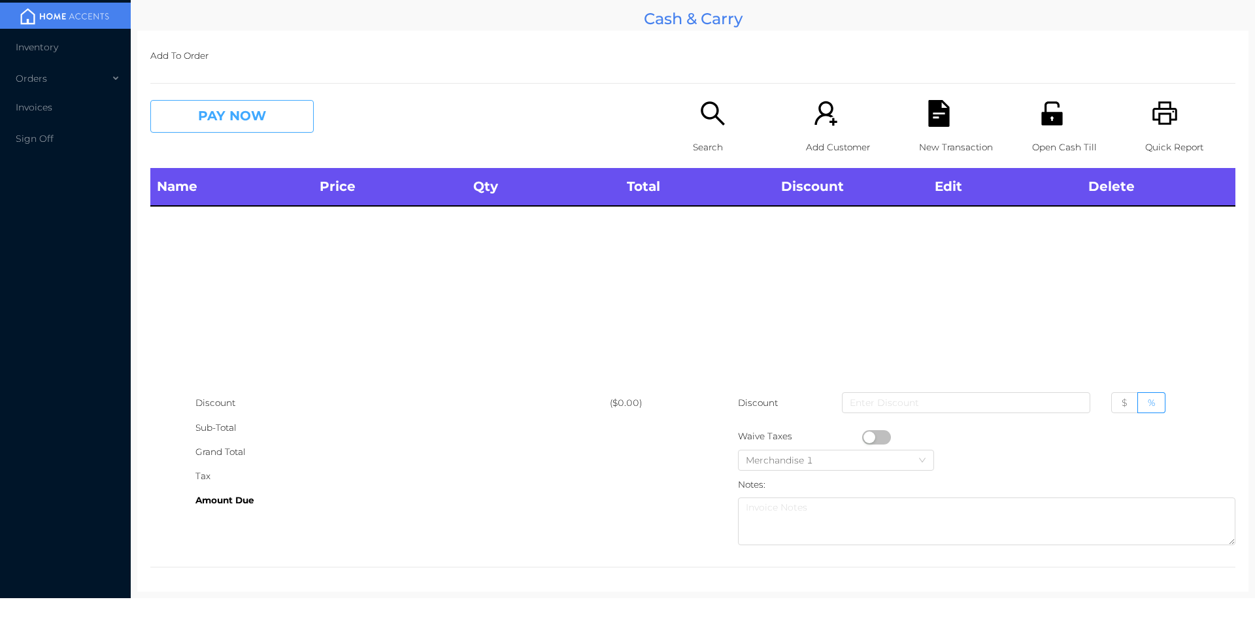
click at [208, 122] on button "PAY NOW" at bounding box center [231, 116] width 163 height 33
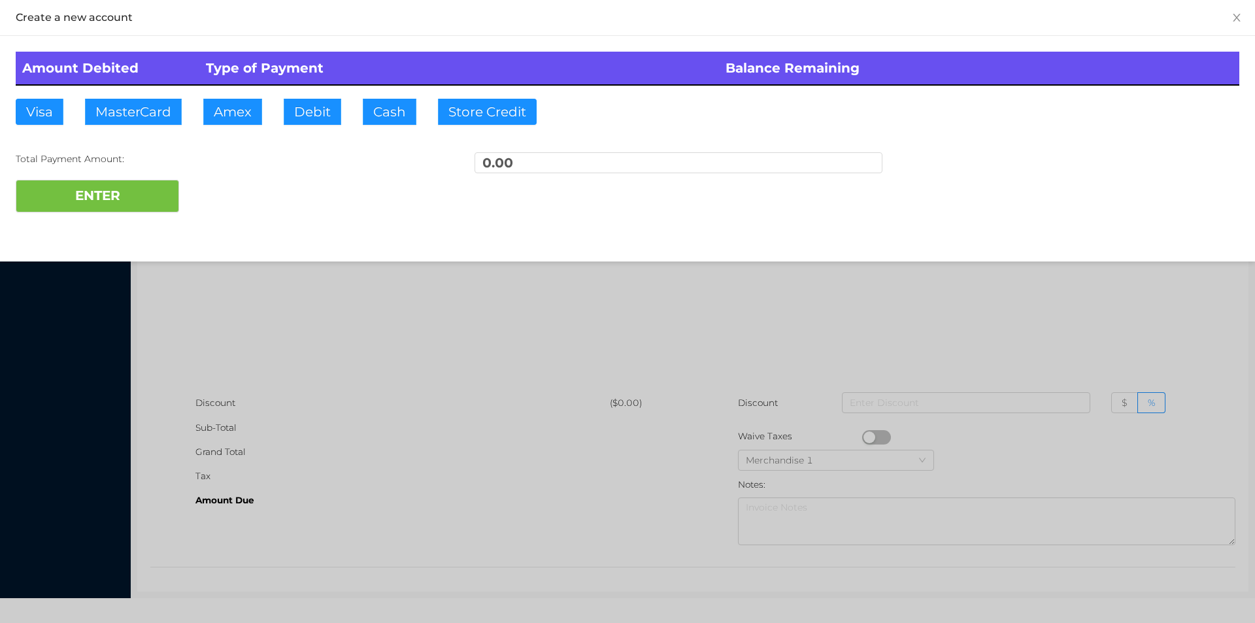
click at [854, 361] on div at bounding box center [627, 311] width 1255 height 623
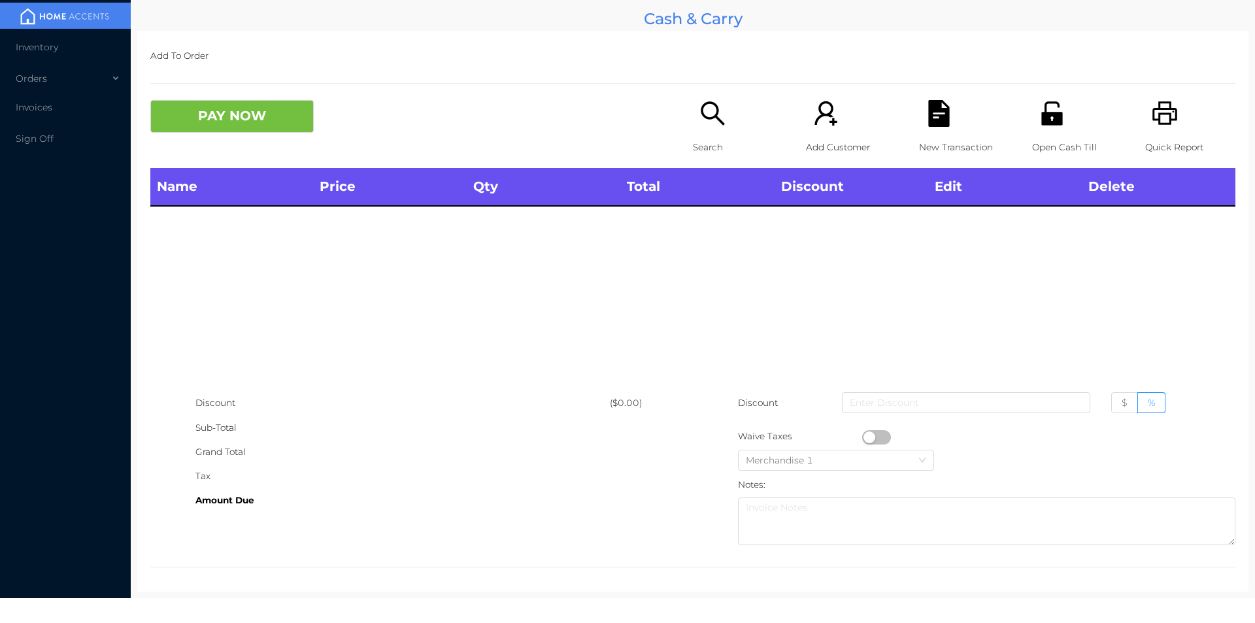
click at [694, 139] on p "Search" at bounding box center [738, 147] width 90 height 24
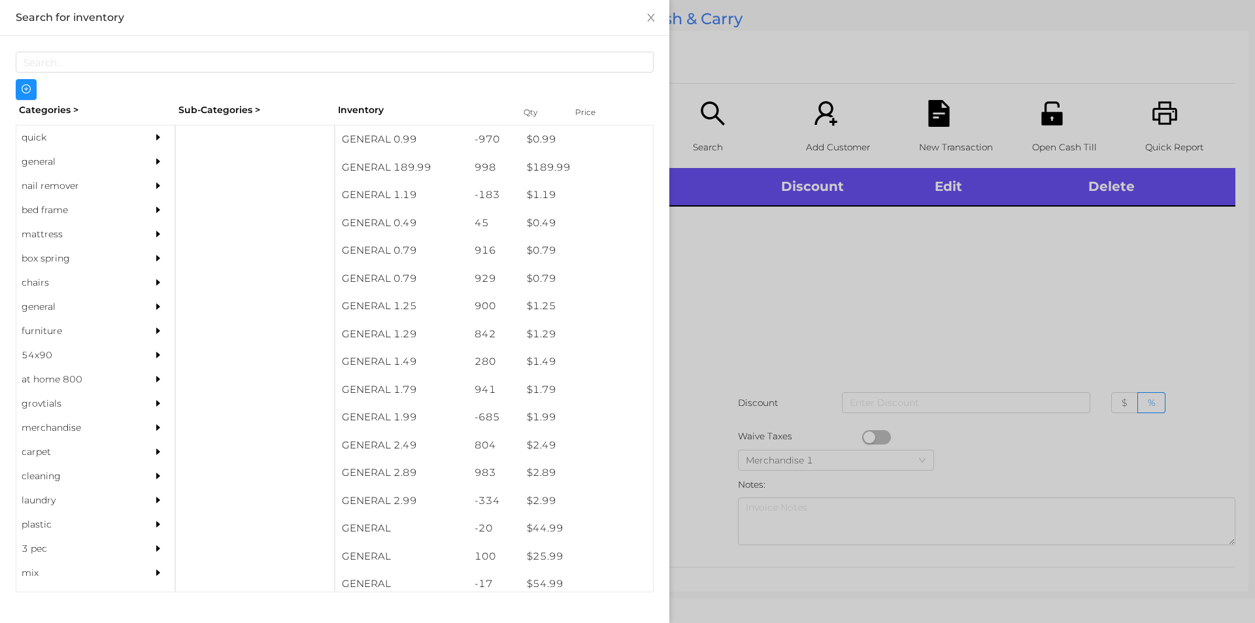
click at [56, 133] on div "quick" at bounding box center [75, 137] width 119 height 24
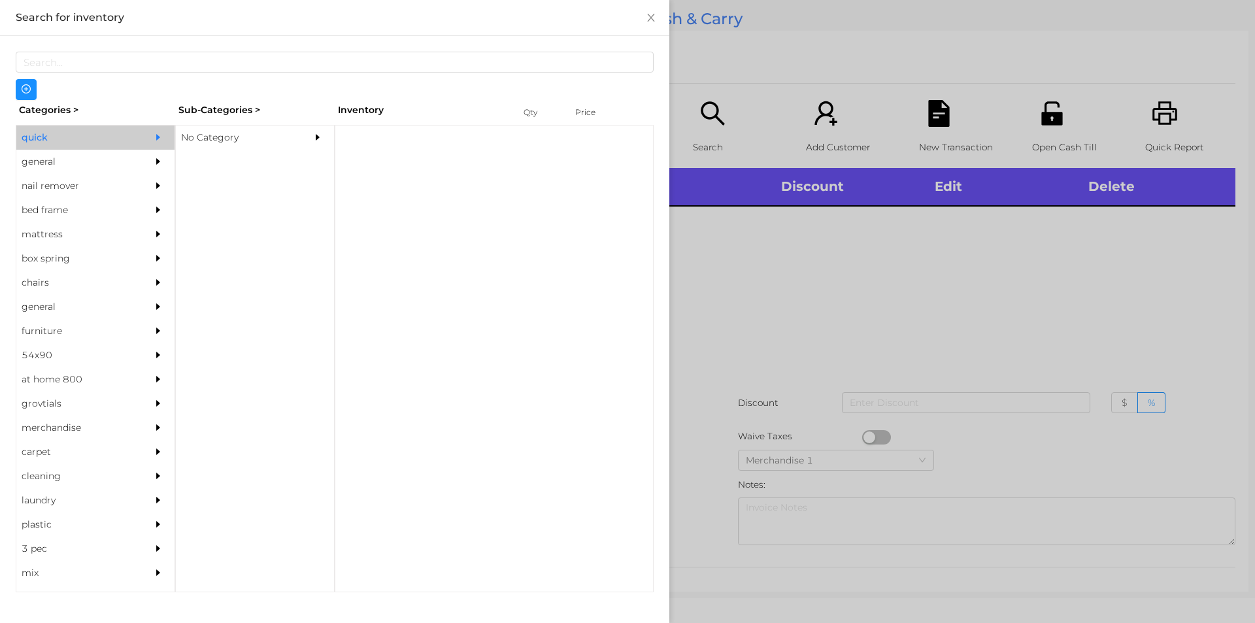
click at [268, 128] on div "No Category" at bounding box center [235, 137] width 119 height 24
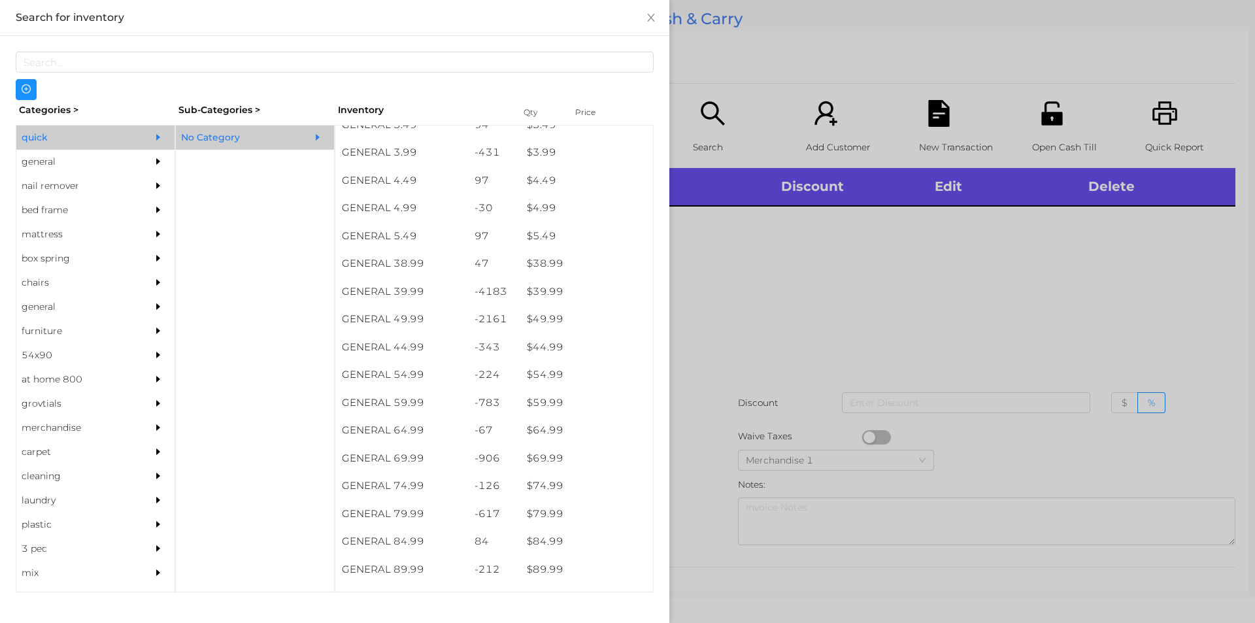
scroll to position [650, 0]
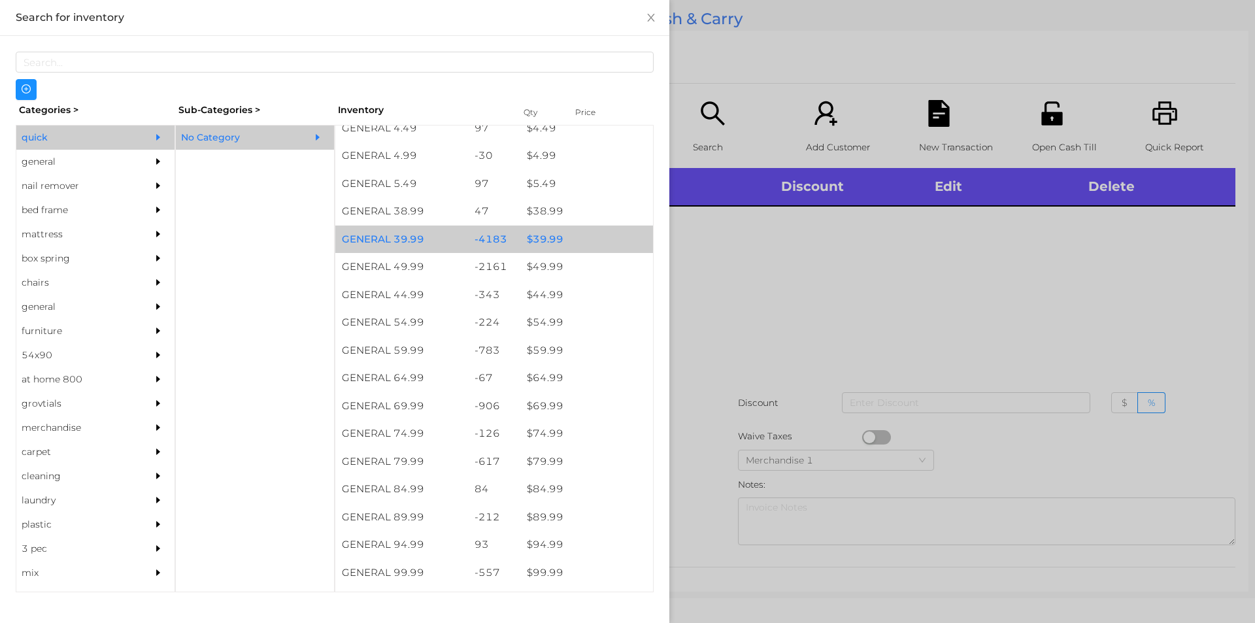
click at [586, 244] on div "$ 39.99" at bounding box center [586, 240] width 133 height 28
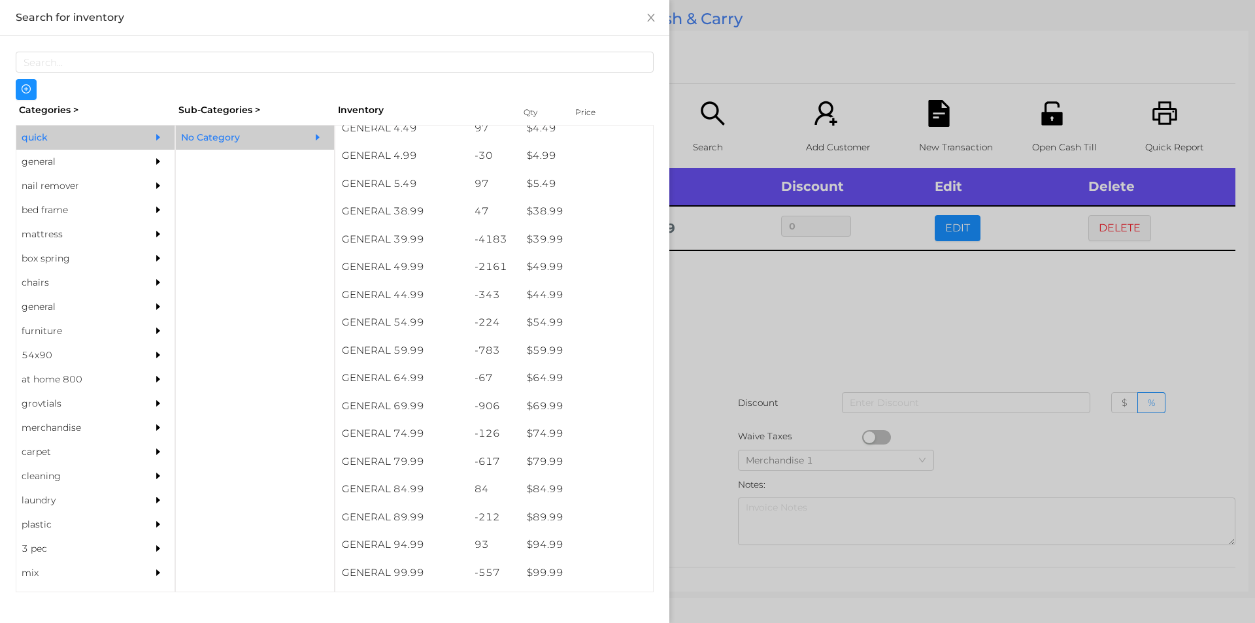
click at [786, 389] on div at bounding box center [627, 311] width 1255 height 623
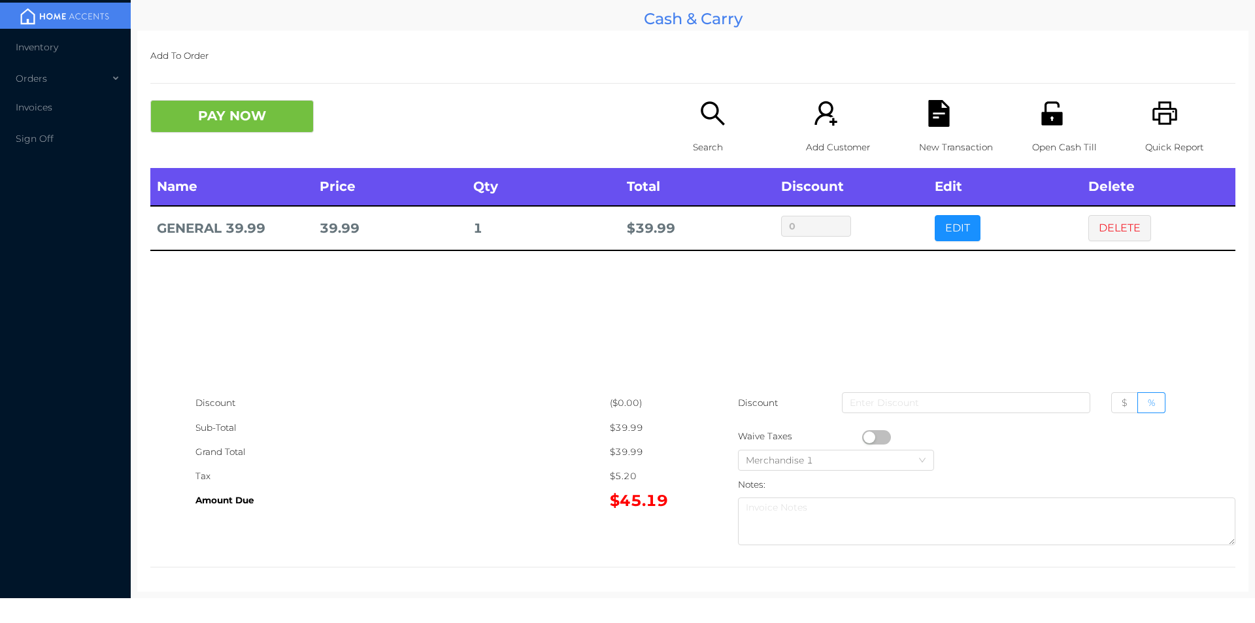
click at [942, 130] on div "New Transaction" at bounding box center [964, 134] width 90 height 68
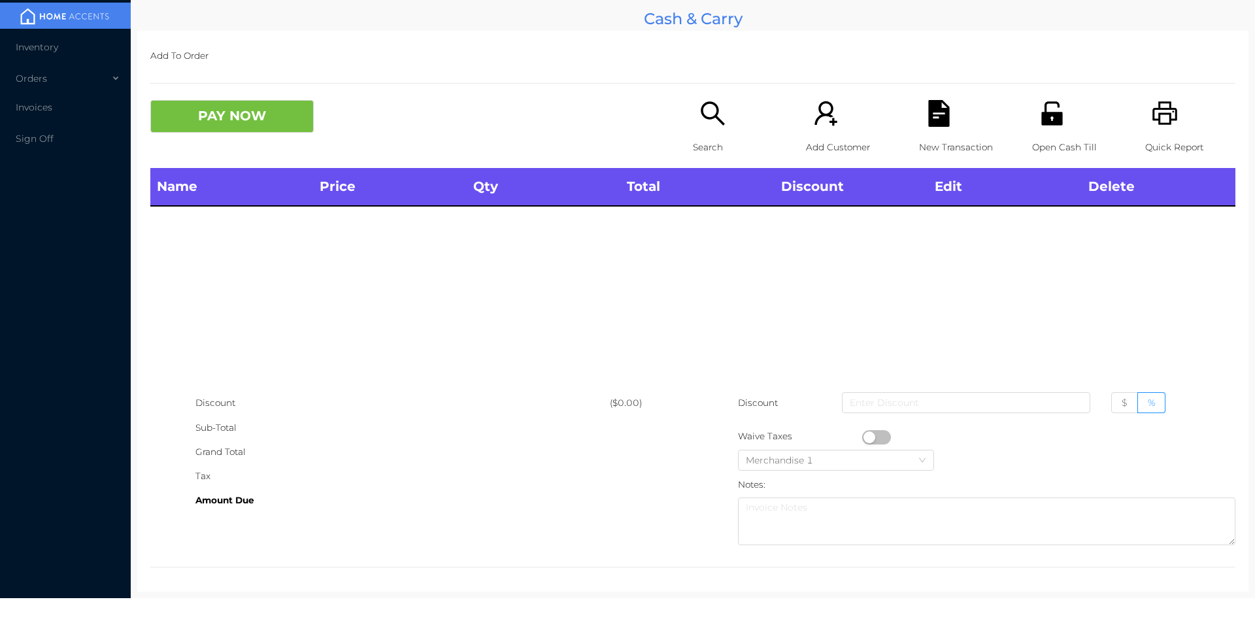
click at [1152, 111] on icon "icon: printer" at bounding box center [1165, 113] width 27 height 27
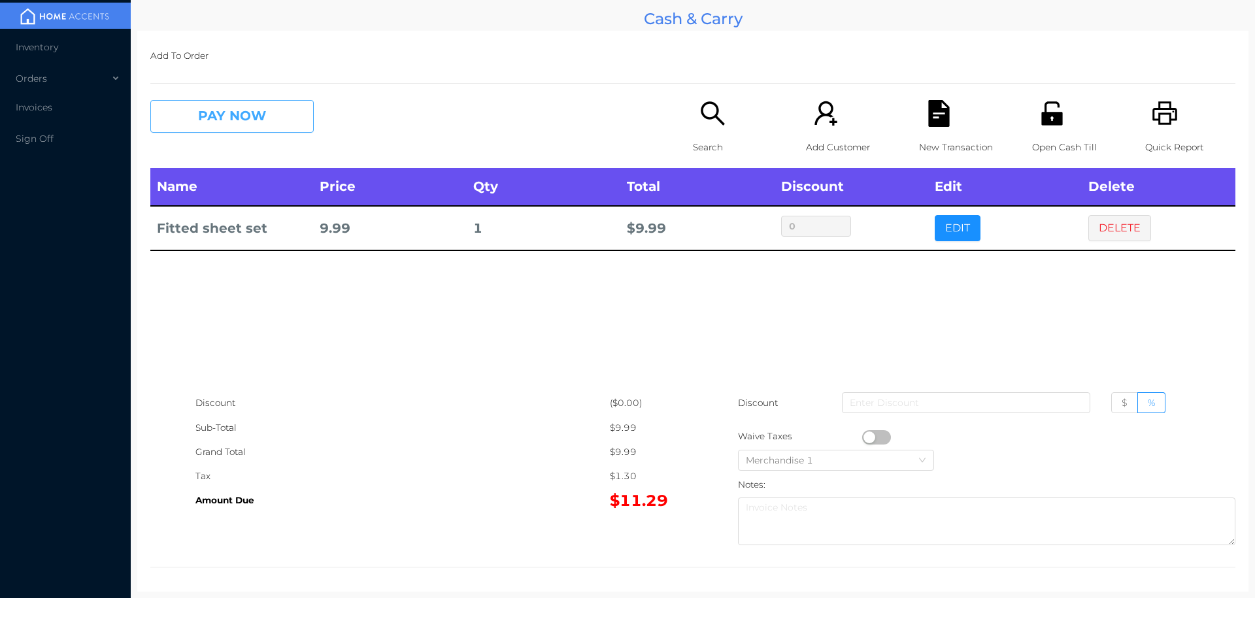
click at [203, 105] on button "PAY NOW" at bounding box center [231, 116] width 163 height 33
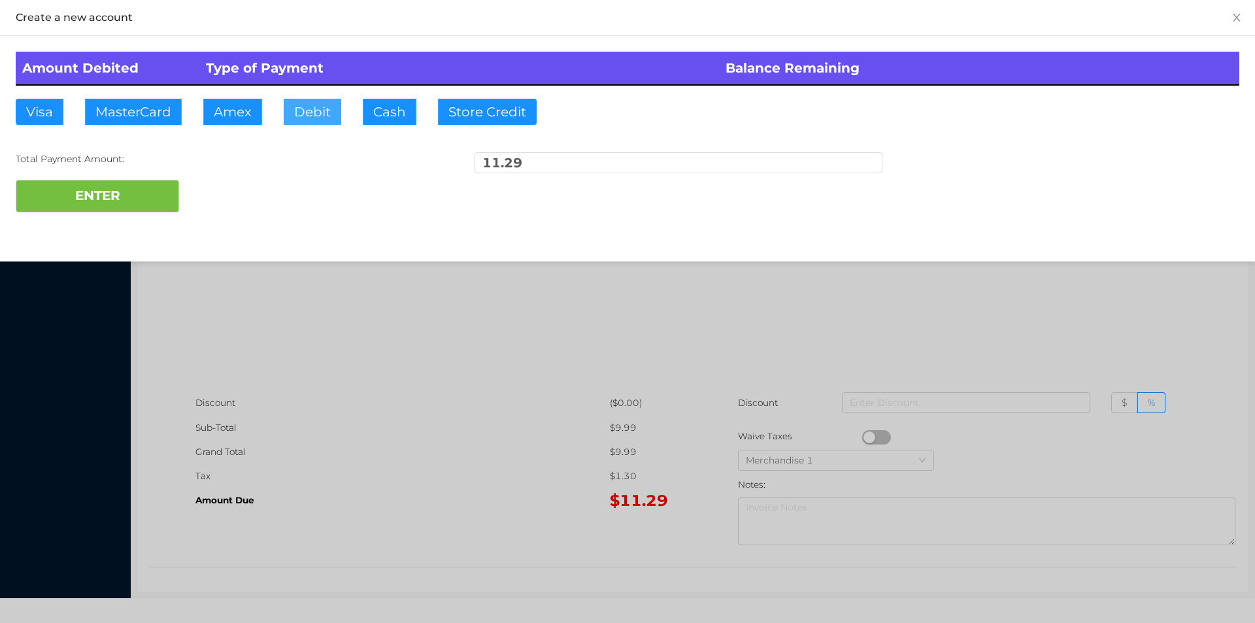
click at [318, 103] on button "Debit" at bounding box center [313, 112] width 58 height 26
type input "20"
click at [109, 183] on button "ENTER" at bounding box center [97, 196] width 163 height 33
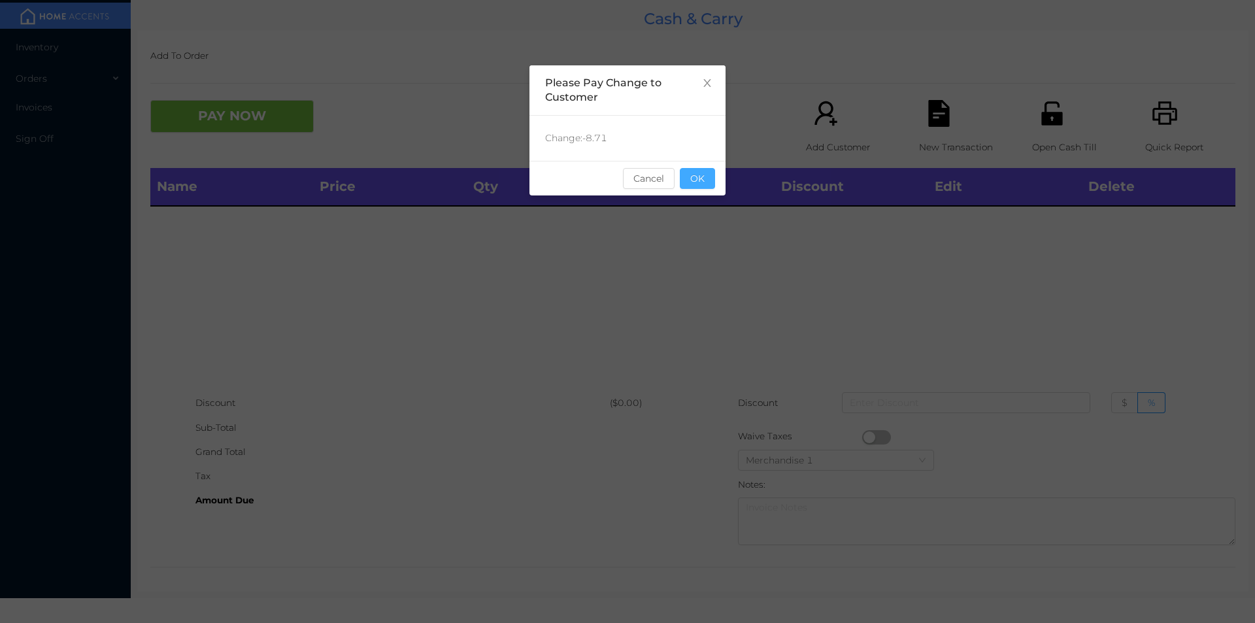
click at [689, 184] on button "OK" at bounding box center [697, 178] width 35 height 21
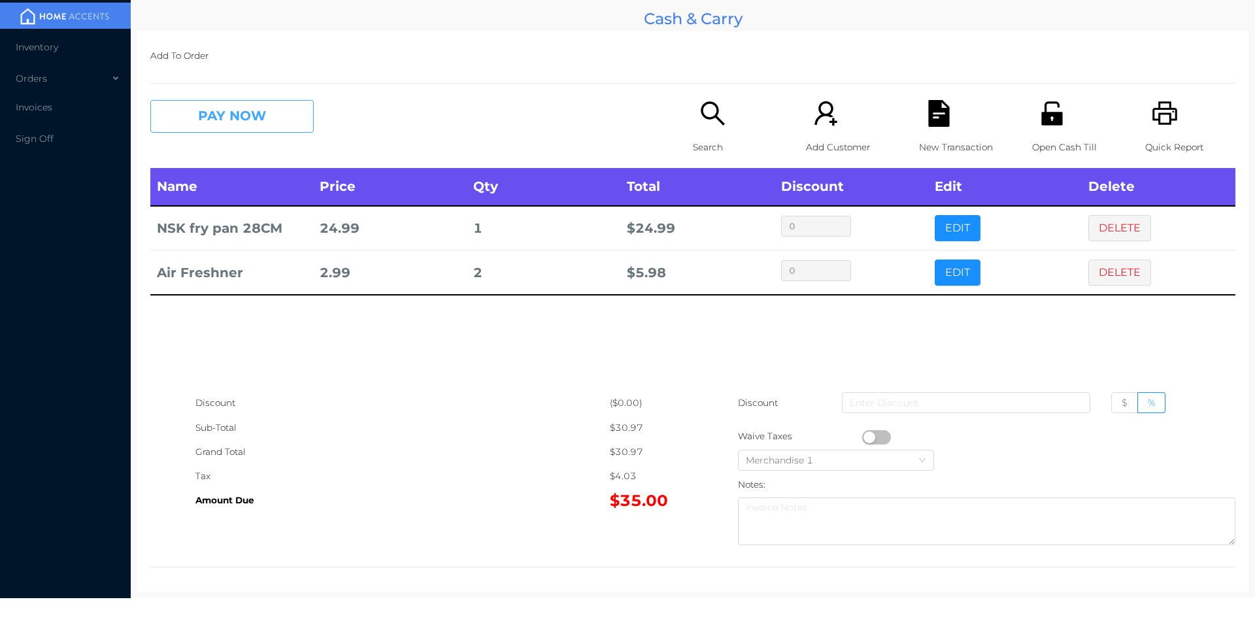
click at [231, 124] on button "PAY NOW" at bounding box center [231, 116] width 163 height 33
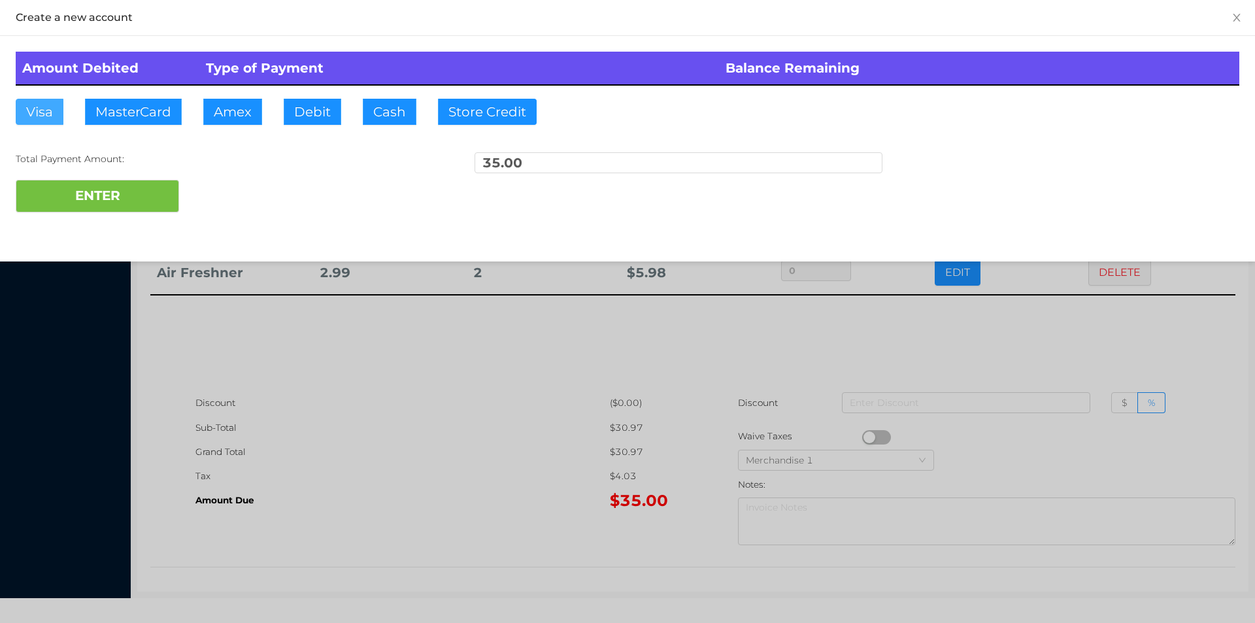
click at [39, 120] on button "Visa" at bounding box center [40, 112] width 48 height 26
click at [51, 193] on button "ENTER" at bounding box center [97, 196] width 163 height 33
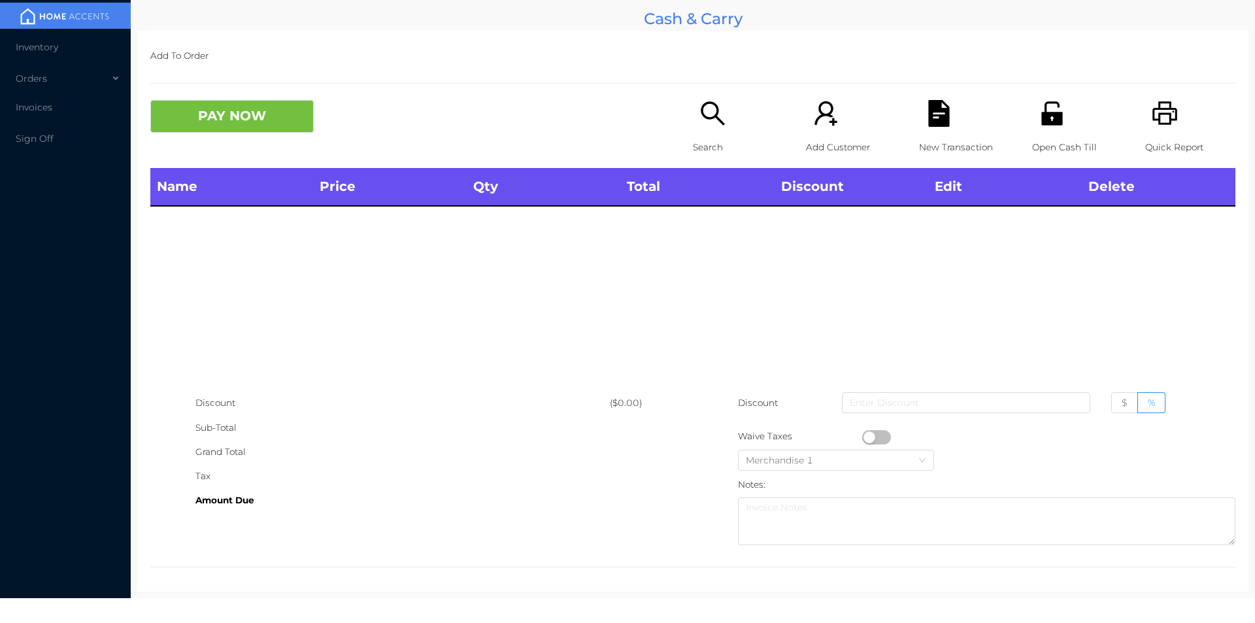
click at [693, 159] on div "Search" at bounding box center [738, 134] width 90 height 68
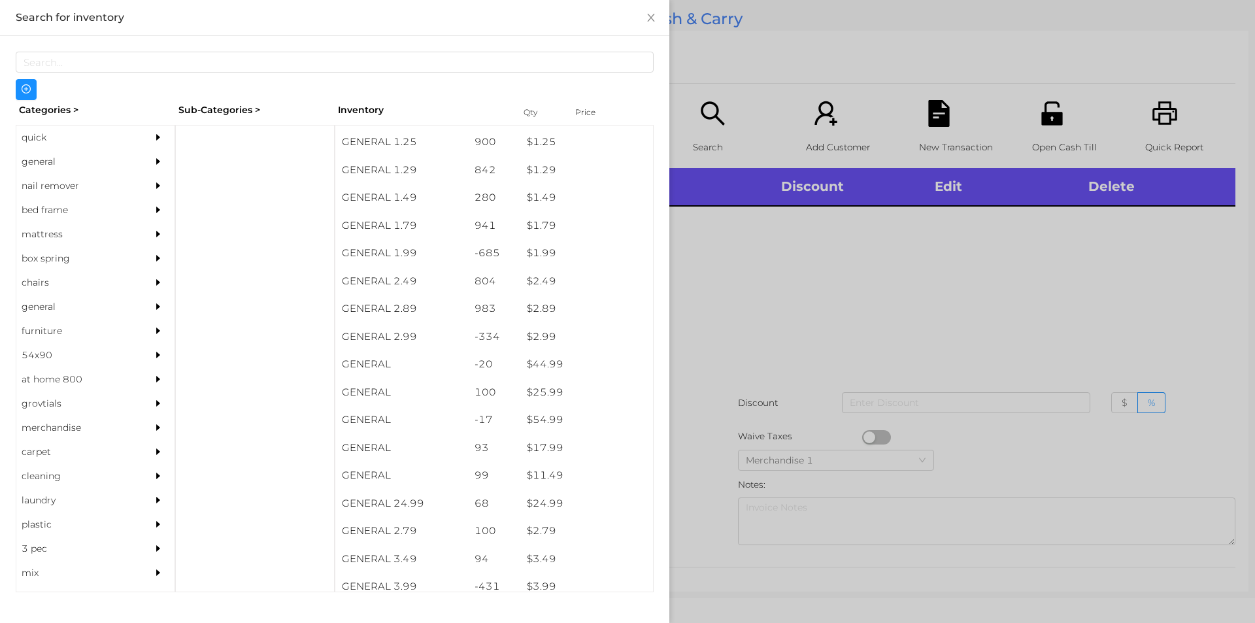
scroll to position [165, 0]
click at [67, 158] on div "general" at bounding box center [75, 162] width 119 height 24
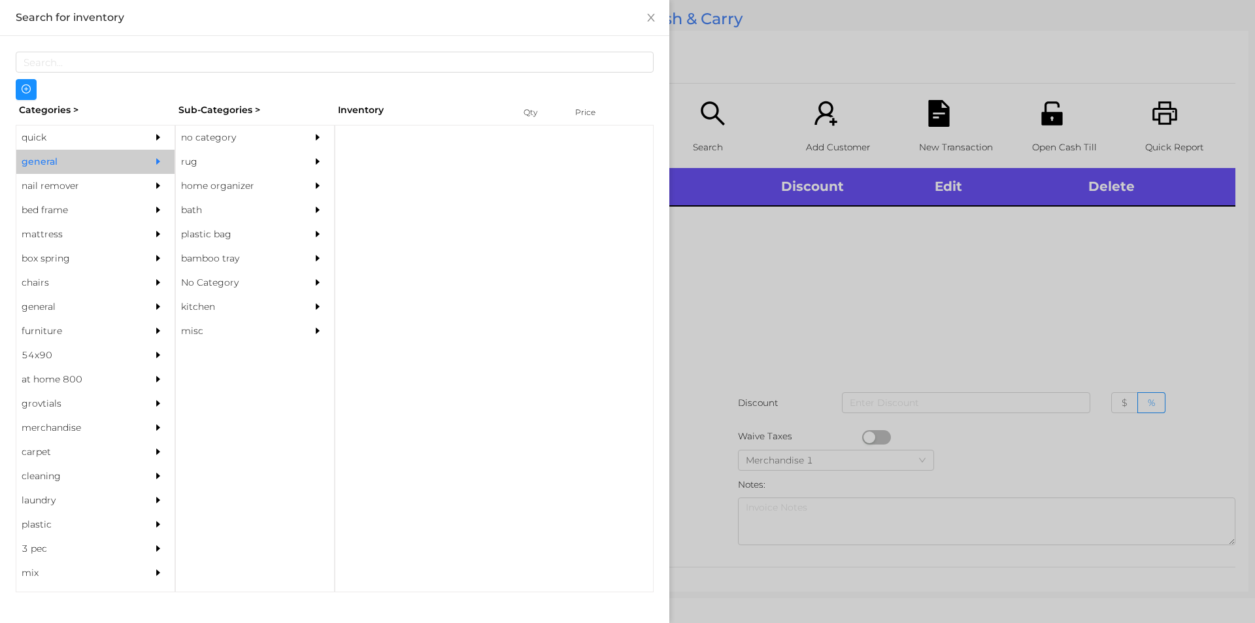
click at [258, 135] on div "no category" at bounding box center [235, 137] width 119 height 24
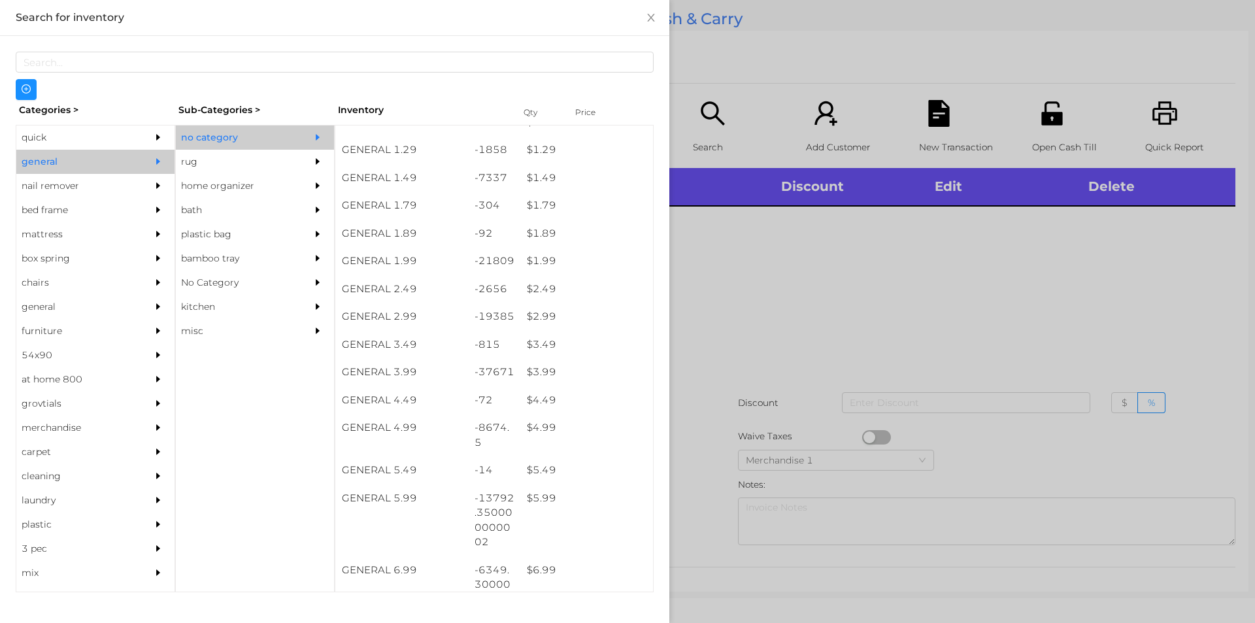
scroll to position [157, 0]
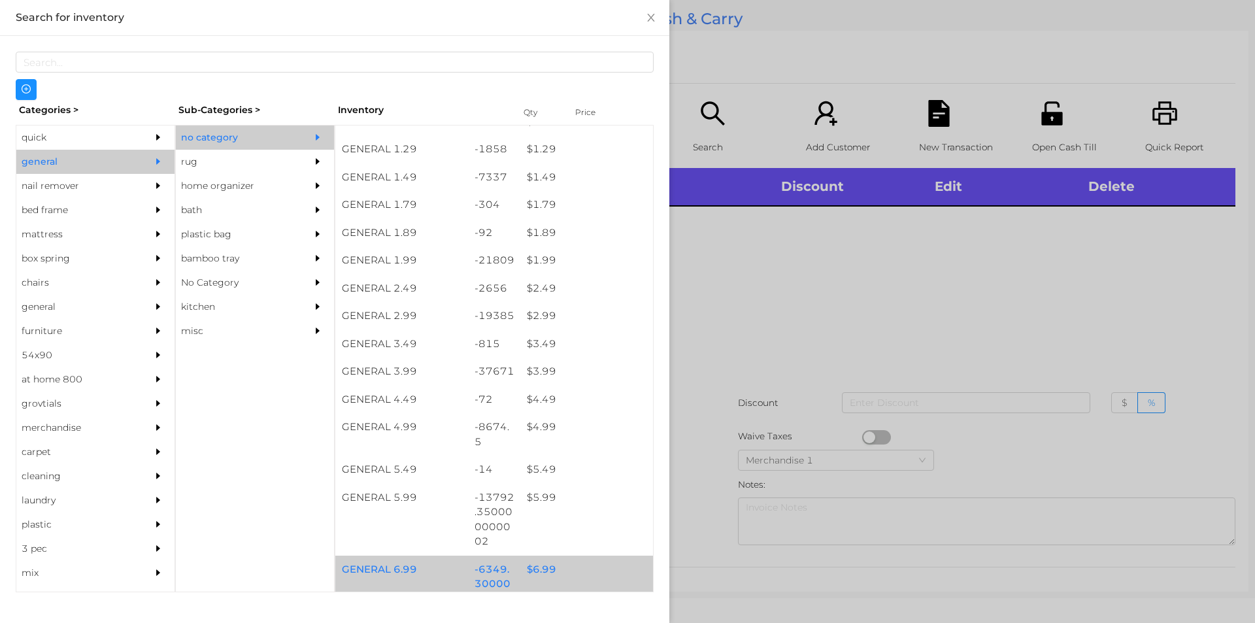
click at [549, 580] on div "$ 6.99" at bounding box center [586, 570] width 133 height 28
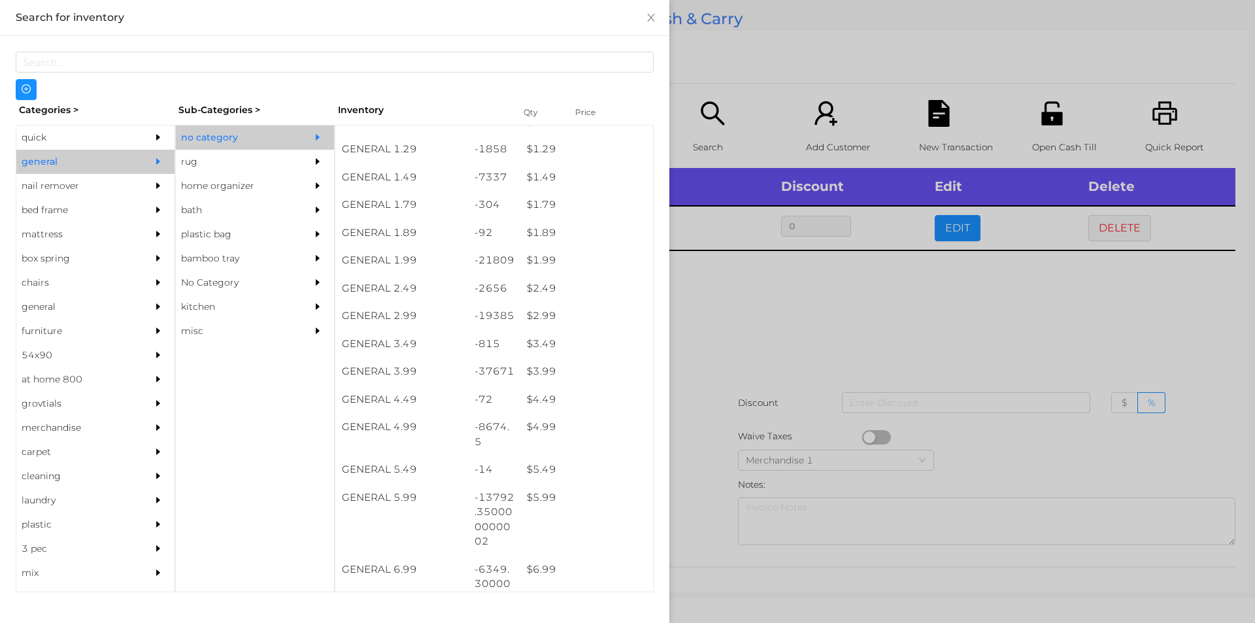
click at [731, 386] on div at bounding box center [627, 311] width 1255 height 623
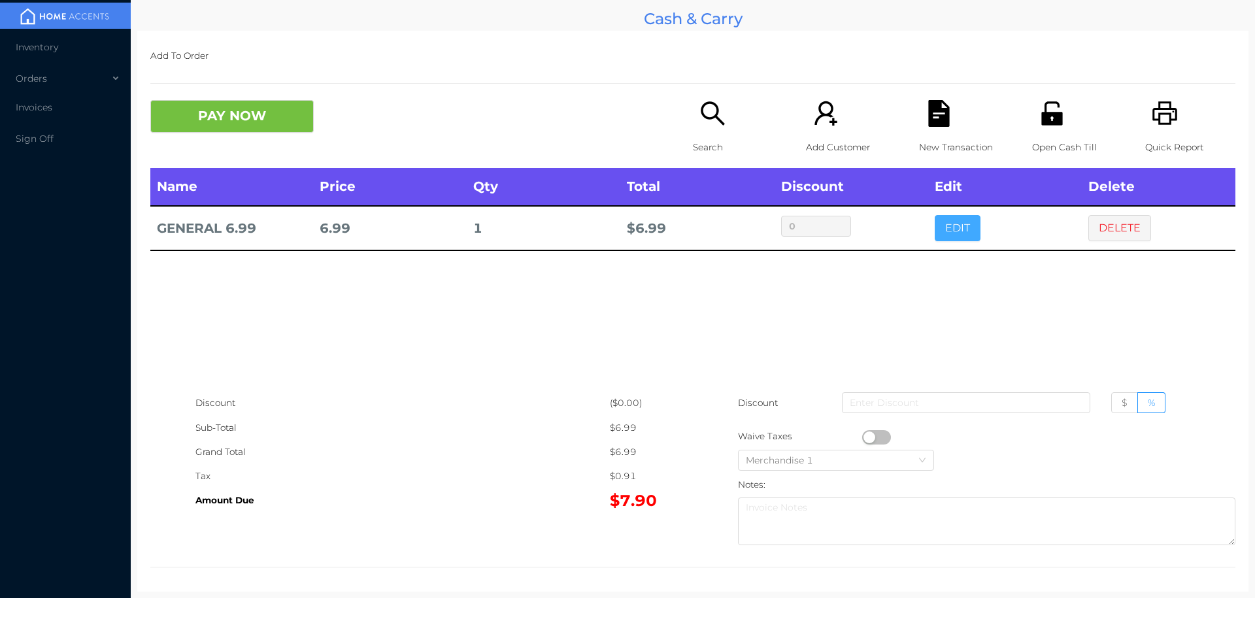
click at [954, 226] on button "EDIT" at bounding box center [958, 228] width 46 height 26
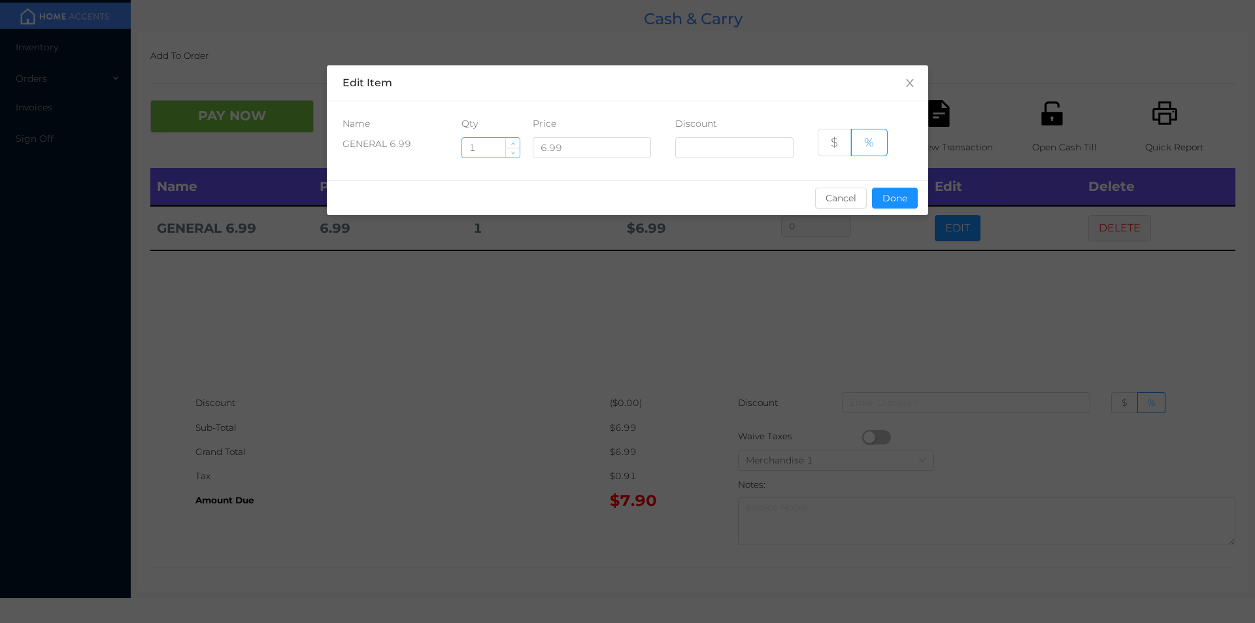
click at [489, 151] on input "1" at bounding box center [491, 148] width 58 height 20
type input "1.5"
click at [887, 188] on button "Done" at bounding box center [895, 198] width 46 height 21
type input "0%"
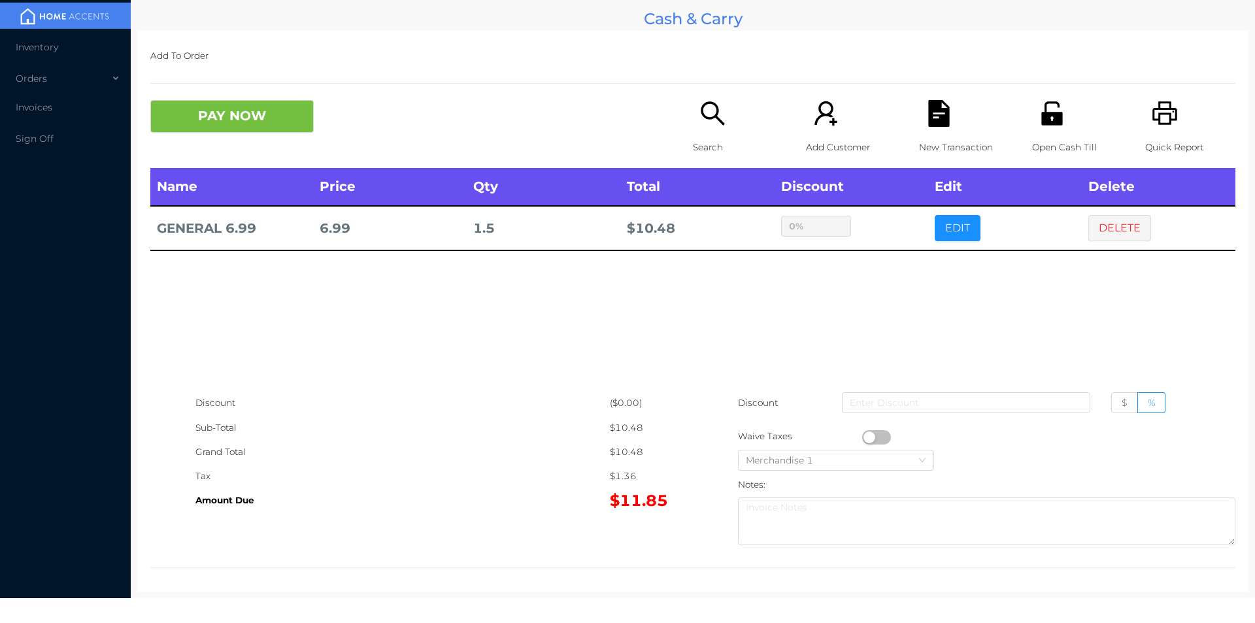
click at [933, 111] on icon "icon: file-text" at bounding box center [938, 113] width 21 height 27
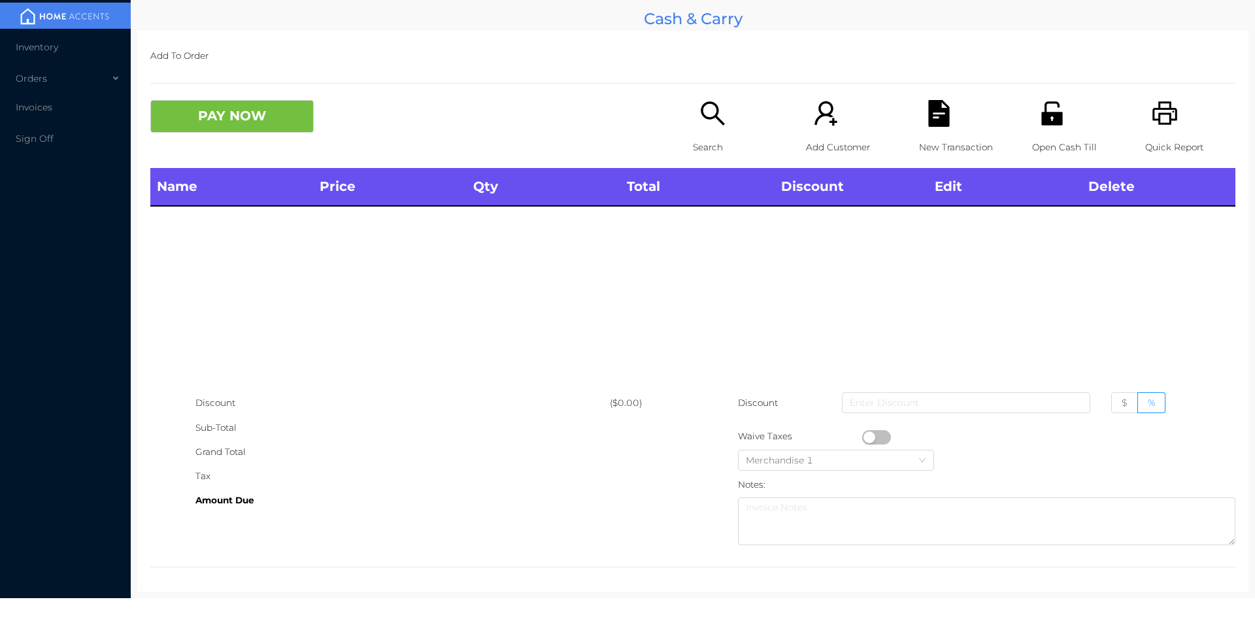
click at [1039, 125] on icon "icon: unlock" at bounding box center [1052, 113] width 27 height 27
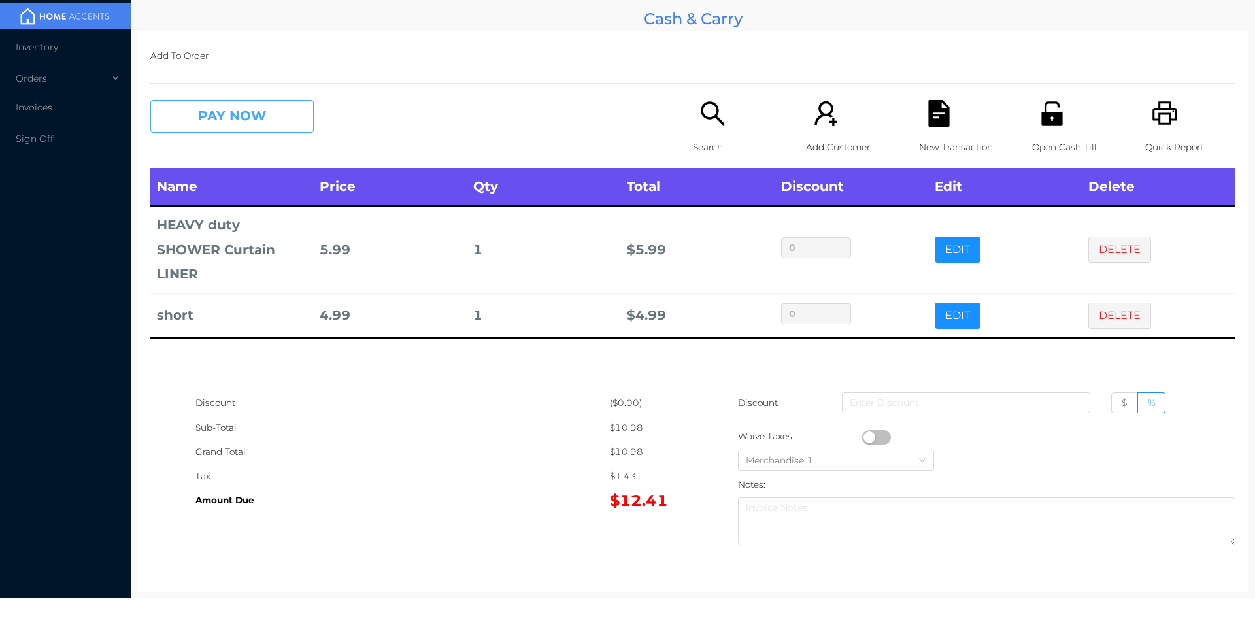
click at [244, 116] on button "PAY NOW" at bounding box center [231, 116] width 163 height 33
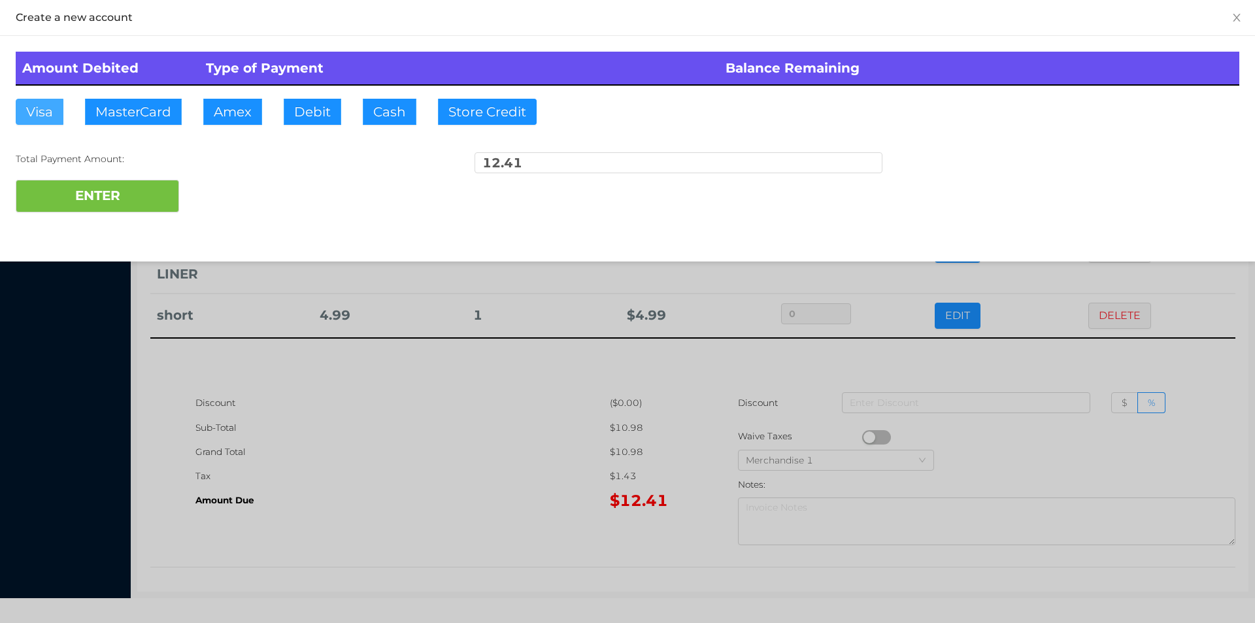
click at [51, 121] on button "Visa" at bounding box center [40, 112] width 48 height 26
click at [61, 212] on button "ENTER" at bounding box center [97, 196] width 163 height 33
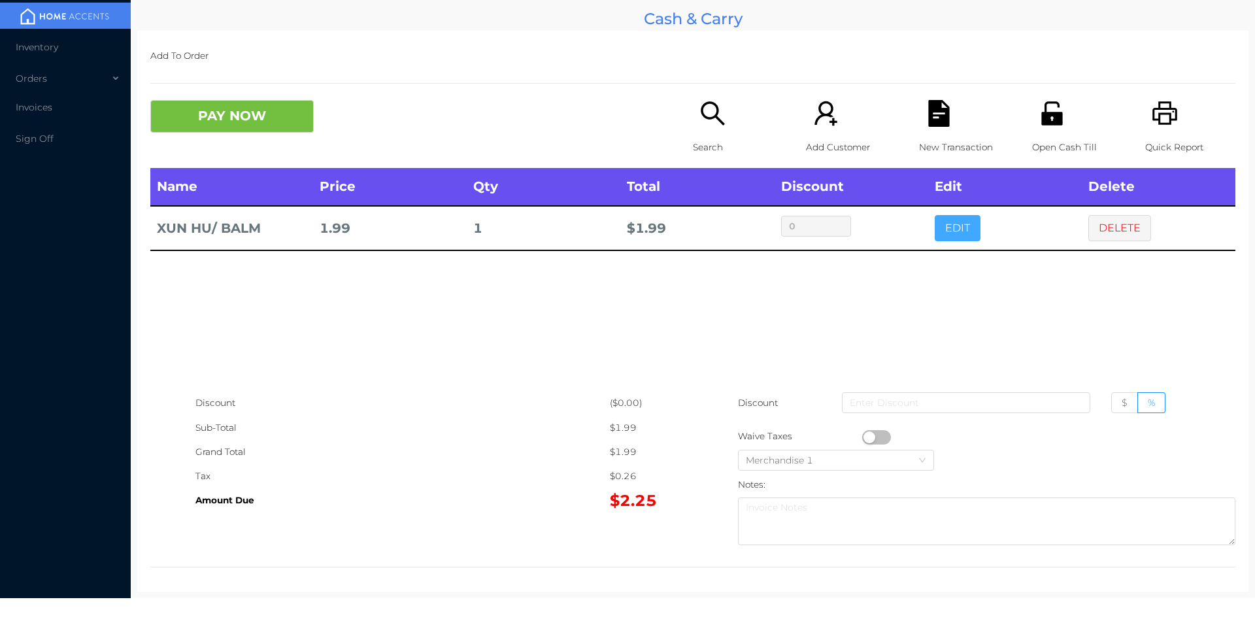
click at [963, 241] on button "EDIT" at bounding box center [958, 228] width 46 height 26
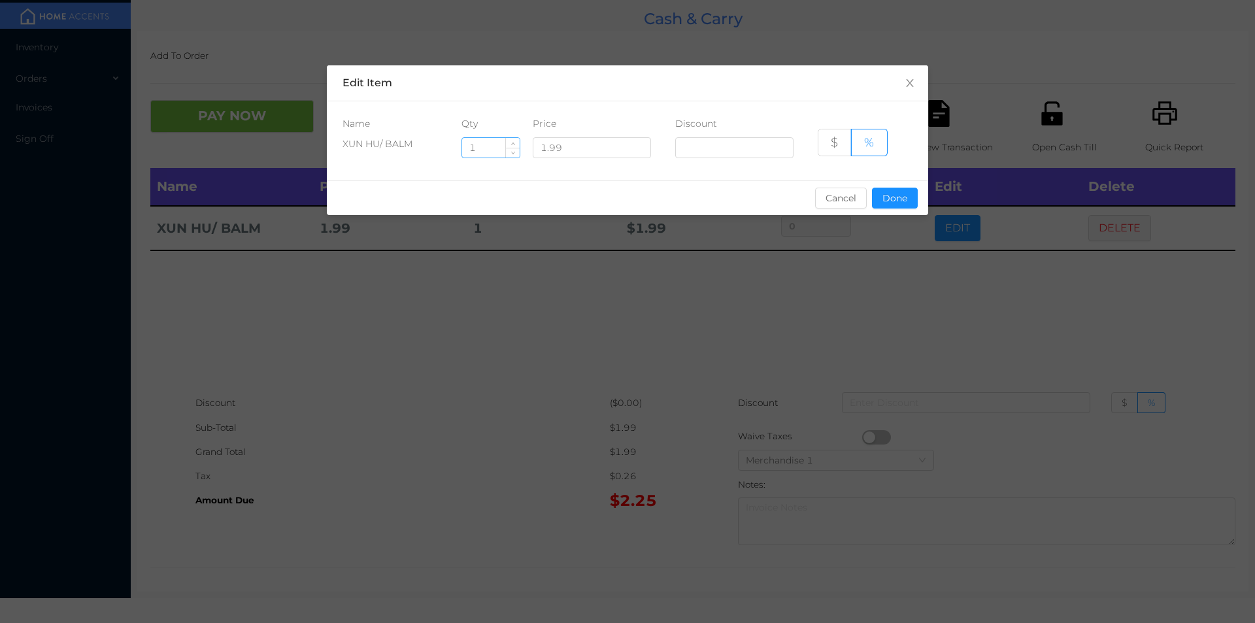
click at [491, 152] on input "1" at bounding box center [491, 148] width 58 height 20
type input "15"
click at [920, 223] on div "sentinelStart Edit Item Name Qty Price Discount XUN HU/ BALM 15 1.99 $ % Cancel…" at bounding box center [627, 147] width 601 height 165
click at [906, 193] on button "Done" at bounding box center [895, 198] width 46 height 21
type input "0%"
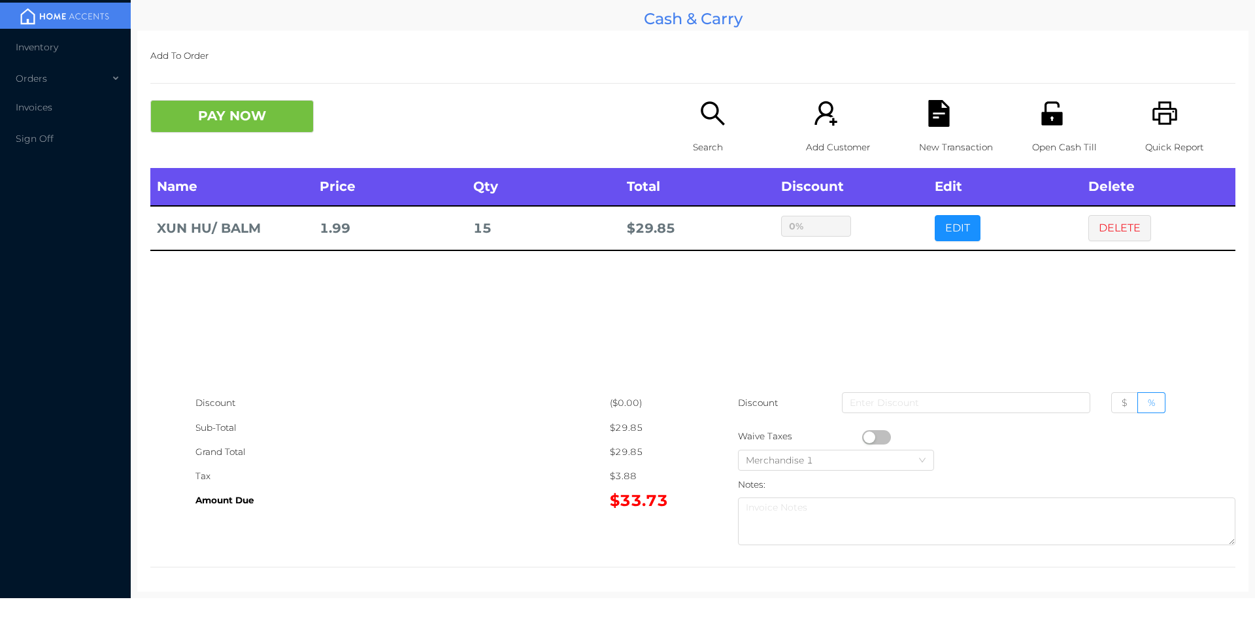
click at [1056, 126] on icon "icon: unlock" at bounding box center [1052, 113] width 27 height 27
click at [200, 128] on button "PAY NOW" at bounding box center [231, 116] width 163 height 33
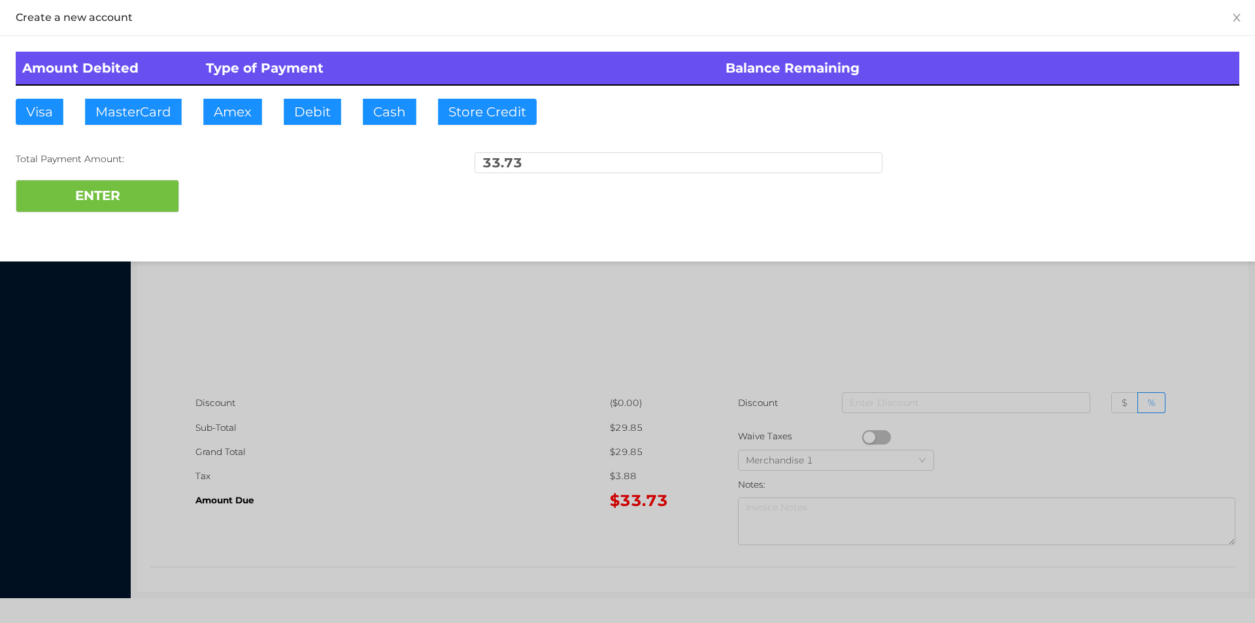
click at [873, 357] on div at bounding box center [627, 311] width 1255 height 623
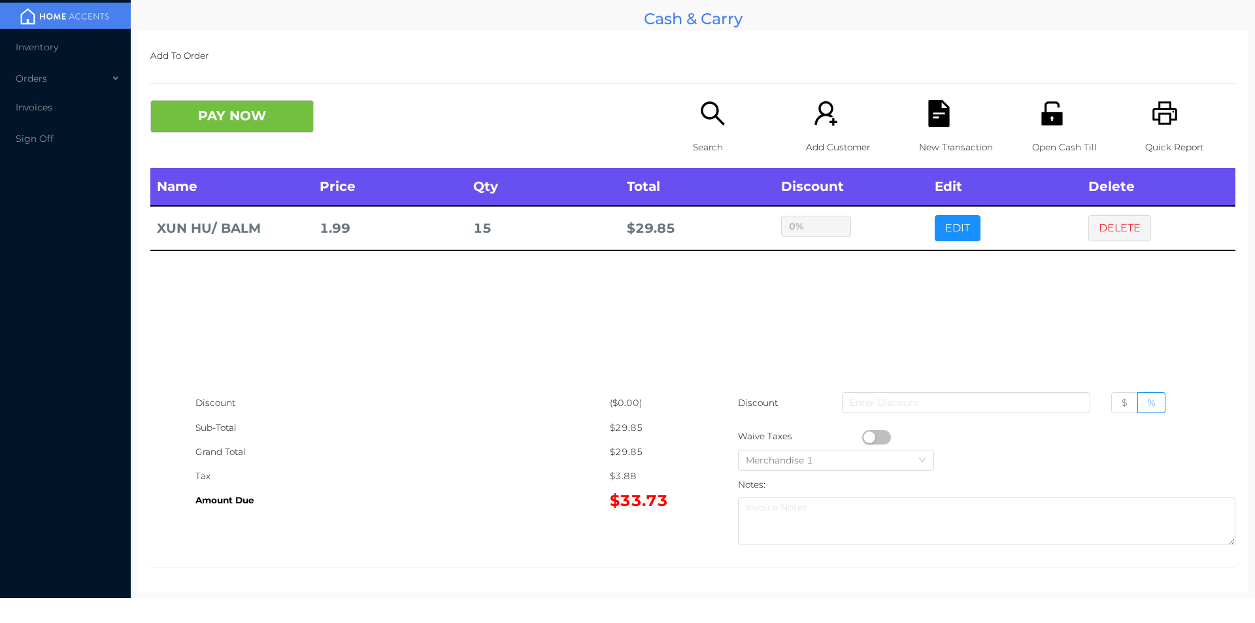
click at [929, 141] on p "New Transaction" at bounding box center [964, 147] width 90 height 24
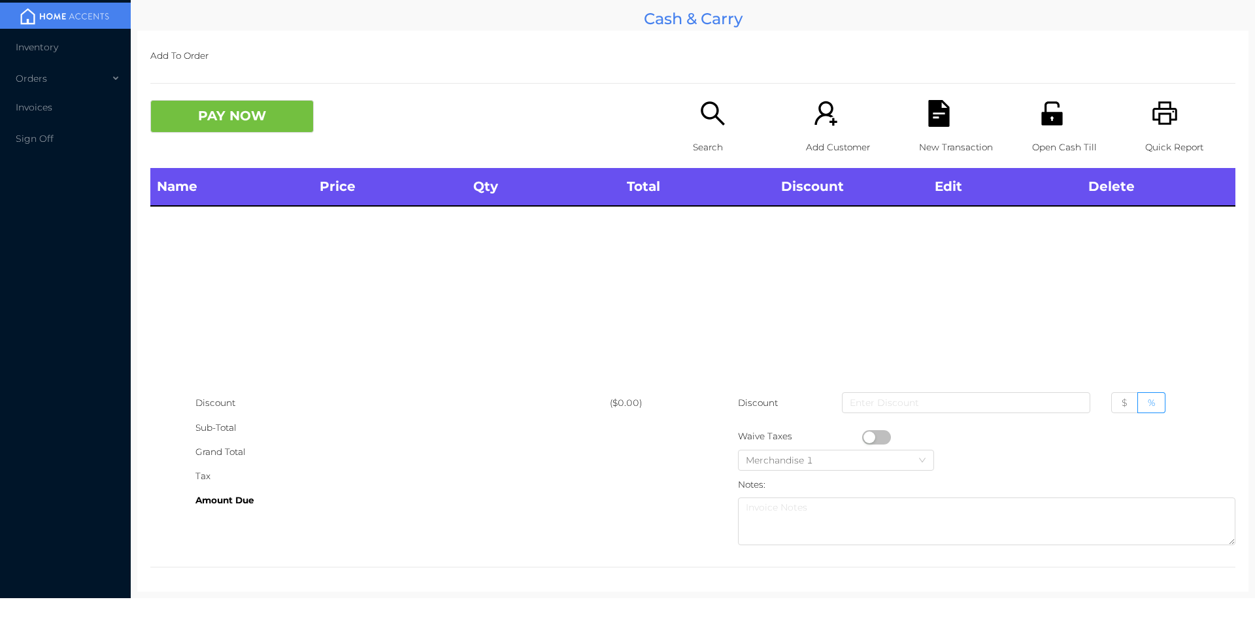
click at [1041, 124] on icon "icon: unlock" at bounding box center [1051, 113] width 21 height 24
click at [700, 122] on icon "icon: search" at bounding box center [712, 113] width 27 height 27
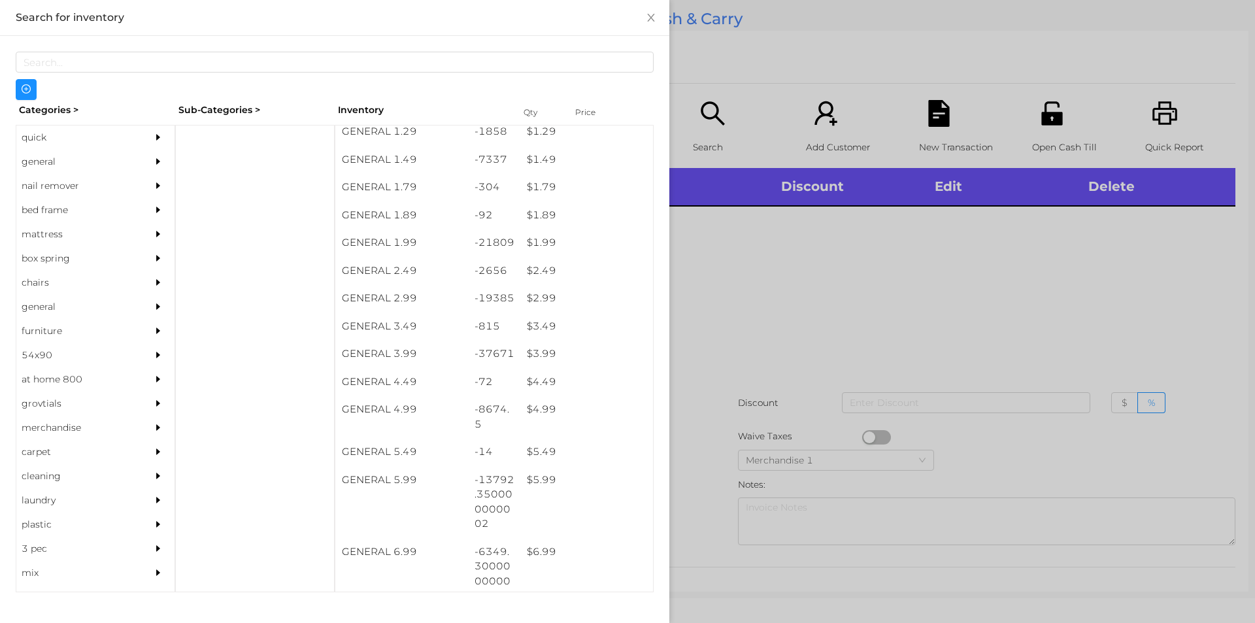
scroll to position [0, 0]
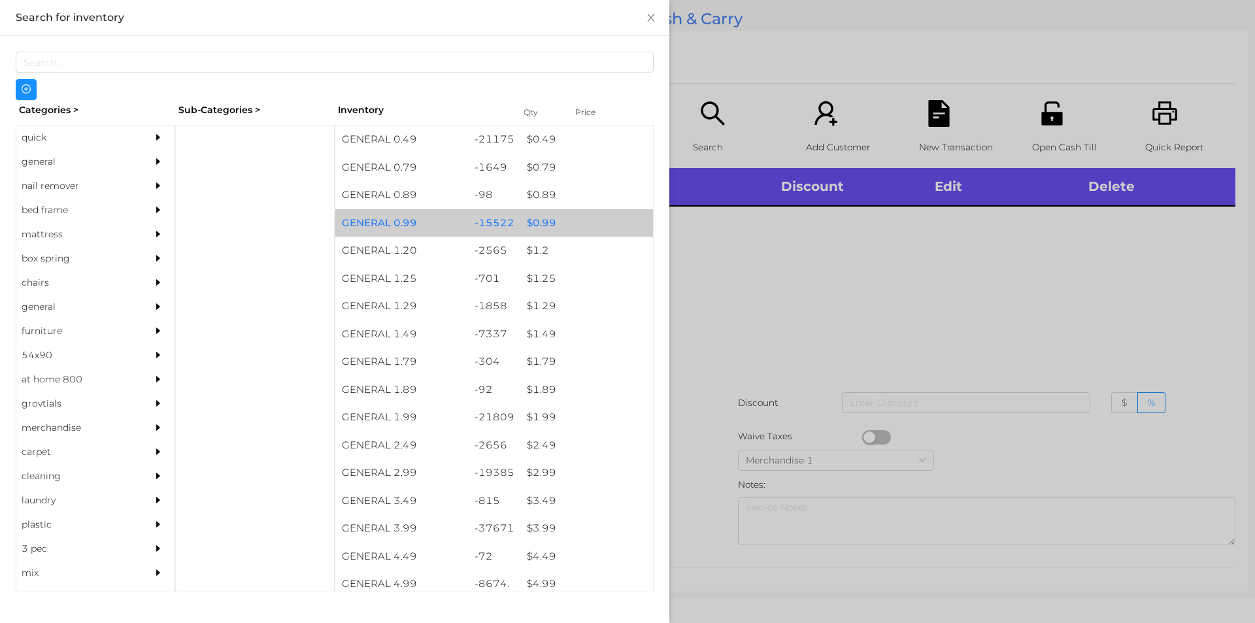
click at [566, 225] on div "$ 0.99" at bounding box center [586, 223] width 133 height 28
click at [567, 232] on div "$ 0.99" at bounding box center [586, 223] width 133 height 28
click at [576, 221] on div "$ 0.99" at bounding box center [586, 223] width 133 height 28
click at [588, 219] on div "$ 0.99" at bounding box center [586, 223] width 133 height 28
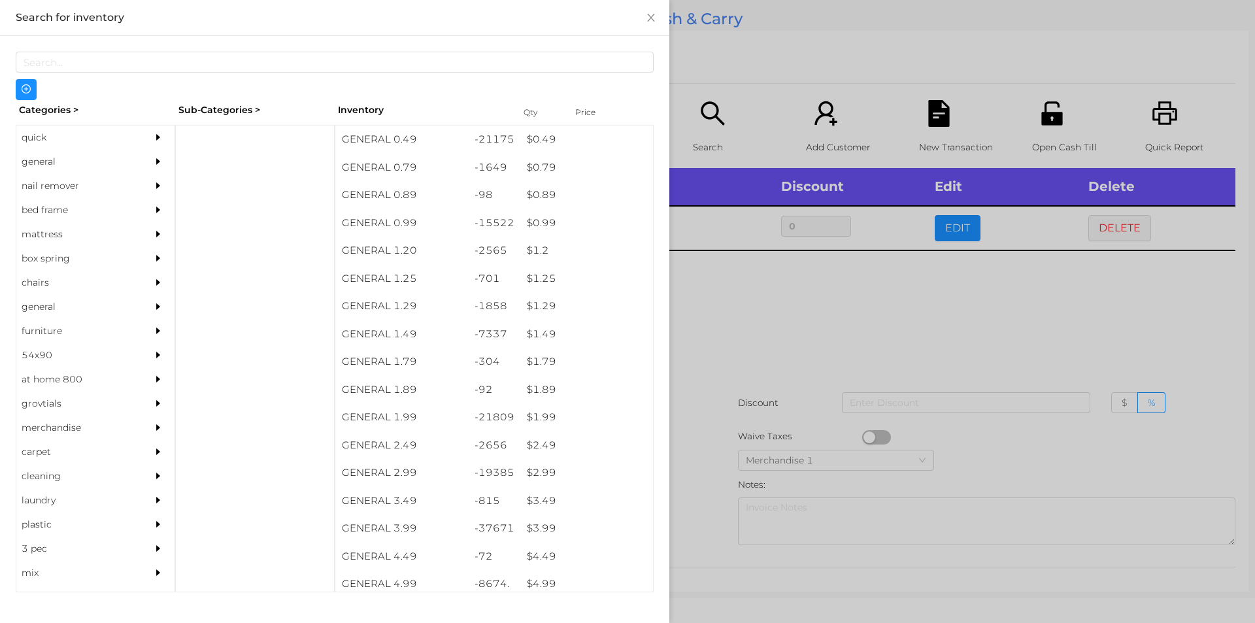
click at [759, 82] on div at bounding box center [627, 311] width 1255 height 623
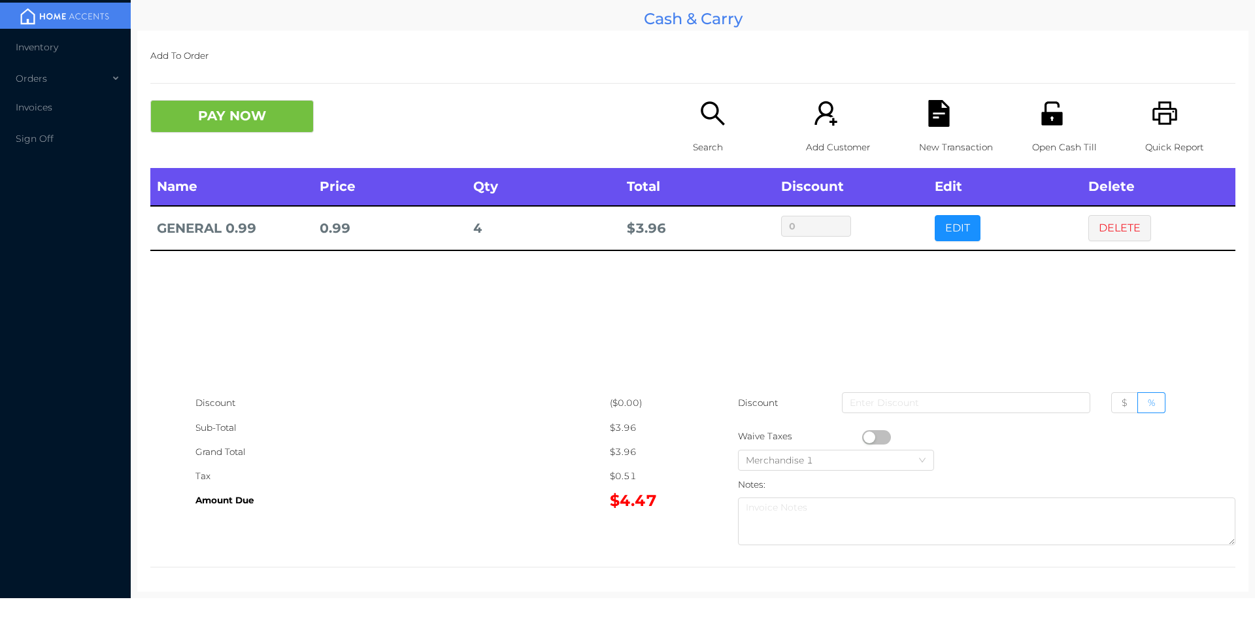
click at [866, 437] on button "button" at bounding box center [876, 437] width 29 height 14
click at [254, 118] on button "PAY NOW" at bounding box center [231, 116] width 163 height 33
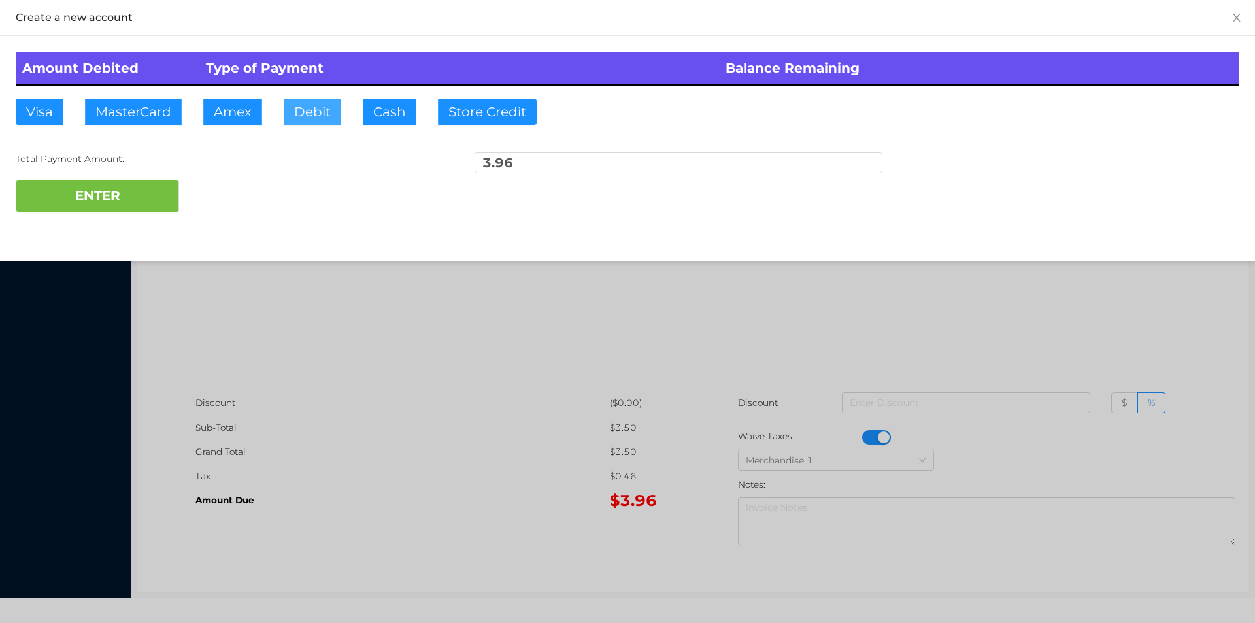
click at [326, 115] on button "Debit" at bounding box center [313, 112] width 58 height 26
type input "20"
click at [148, 193] on button "ENTER" at bounding box center [97, 196] width 163 height 33
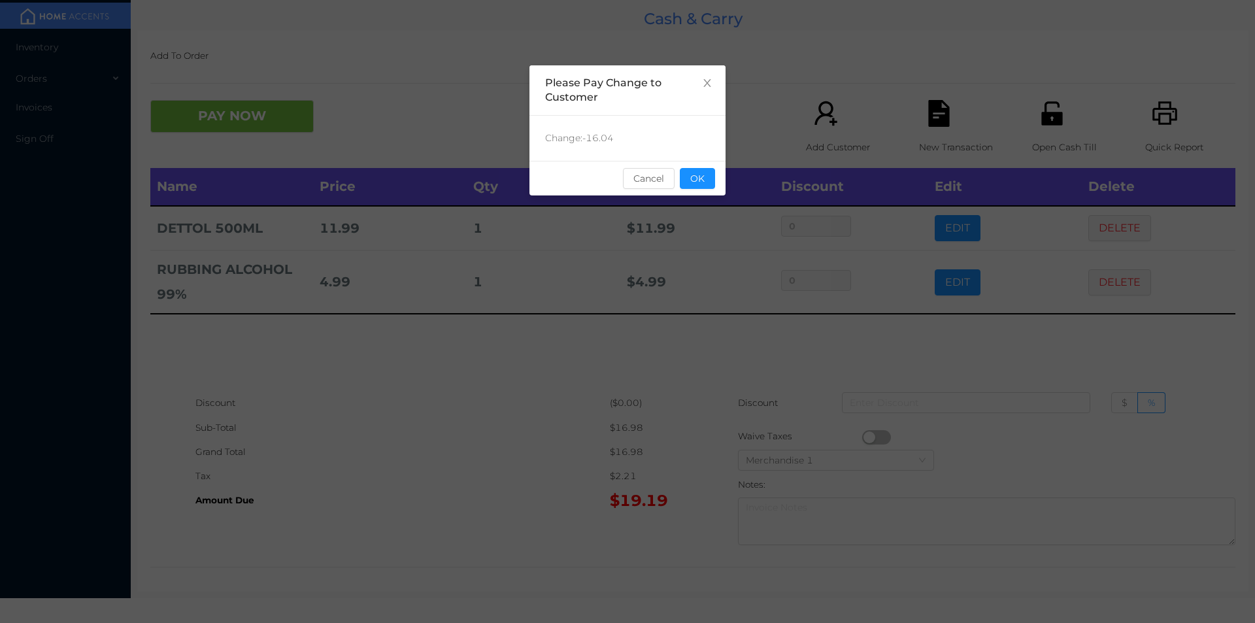
click at [922, 129] on div "sentinelStart Please Pay Change to Customer Change: -16.04 Cancel OK sentinelEnd" at bounding box center [627, 311] width 1255 height 623
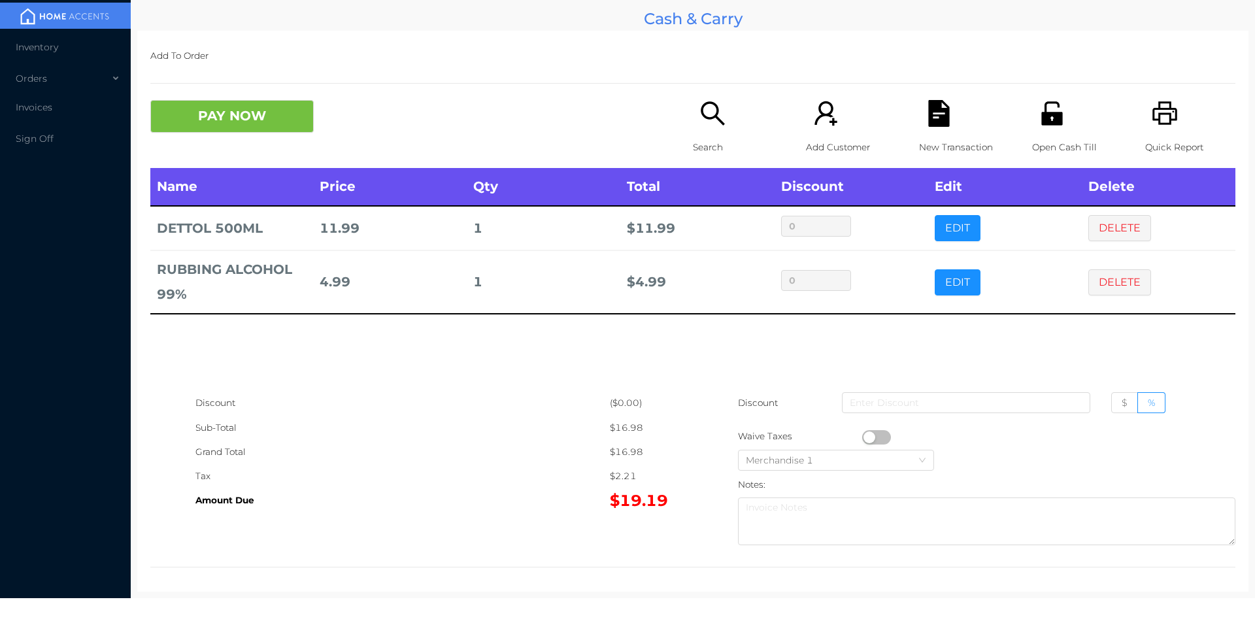
click at [932, 117] on icon "icon: file-text" at bounding box center [938, 113] width 21 height 27
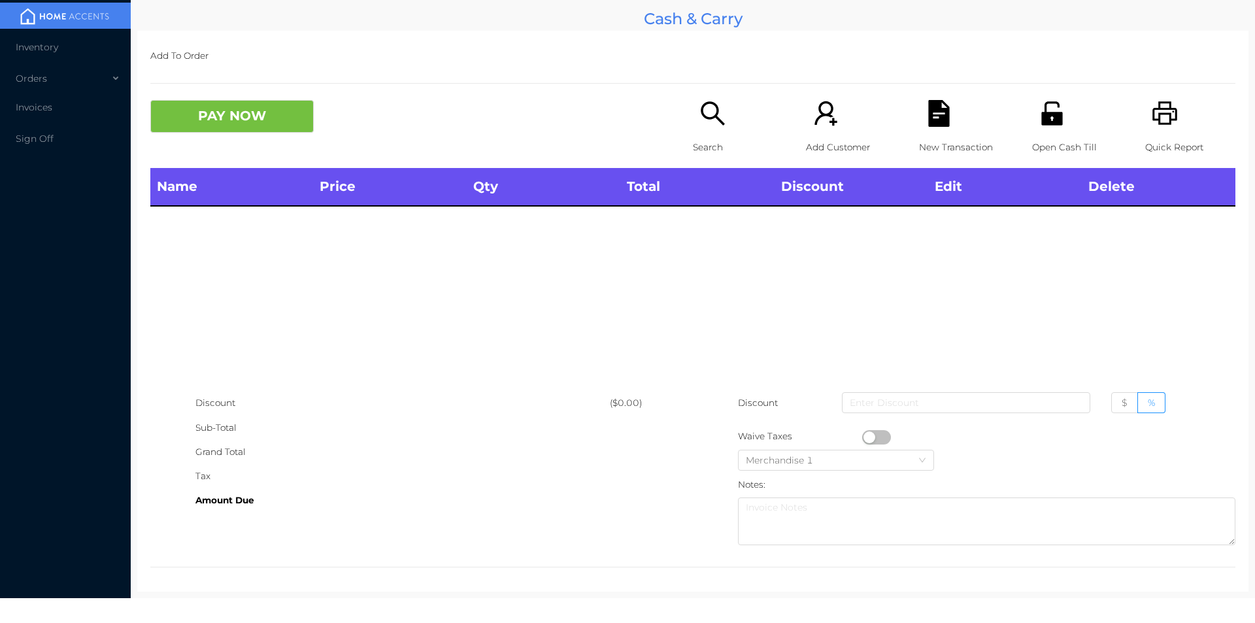
click at [1070, 107] on div "Open Cash Till" at bounding box center [1077, 134] width 90 height 68
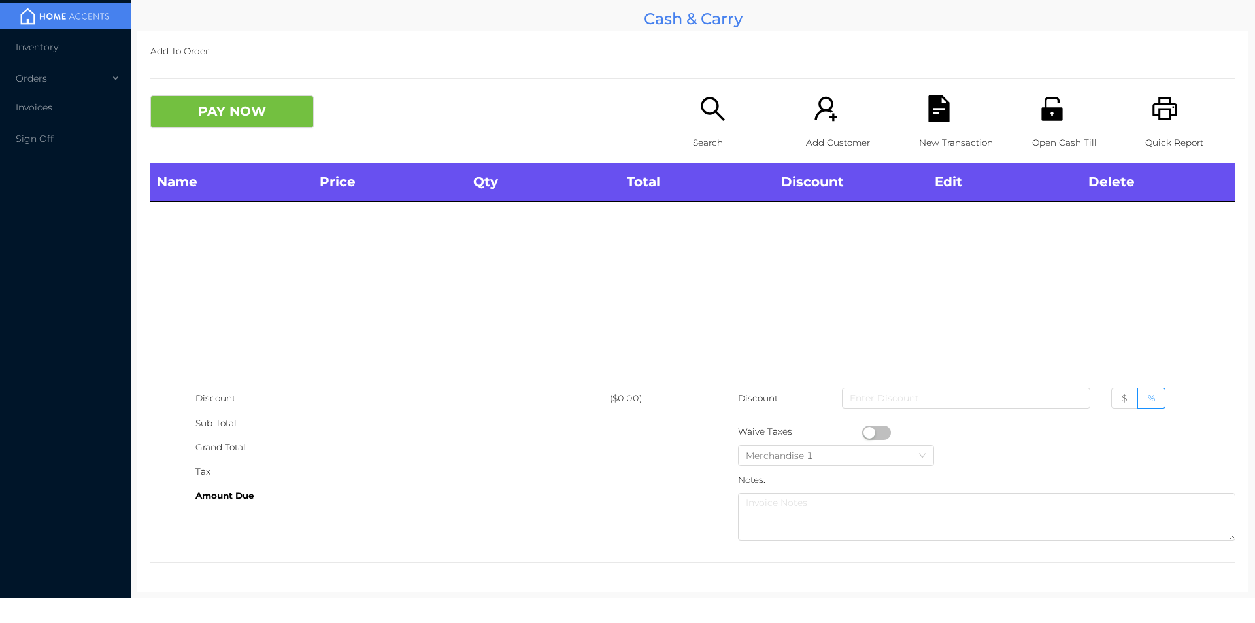
click at [713, 121] on icon "icon: search" at bounding box center [712, 108] width 27 height 27
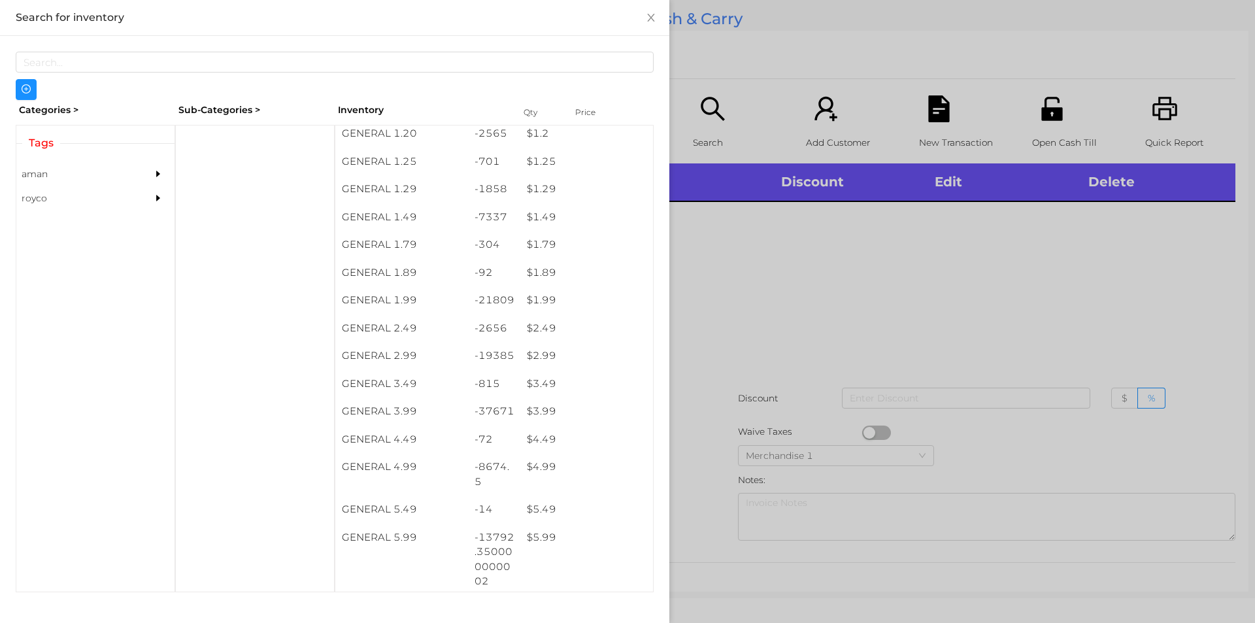
scroll to position [129, 0]
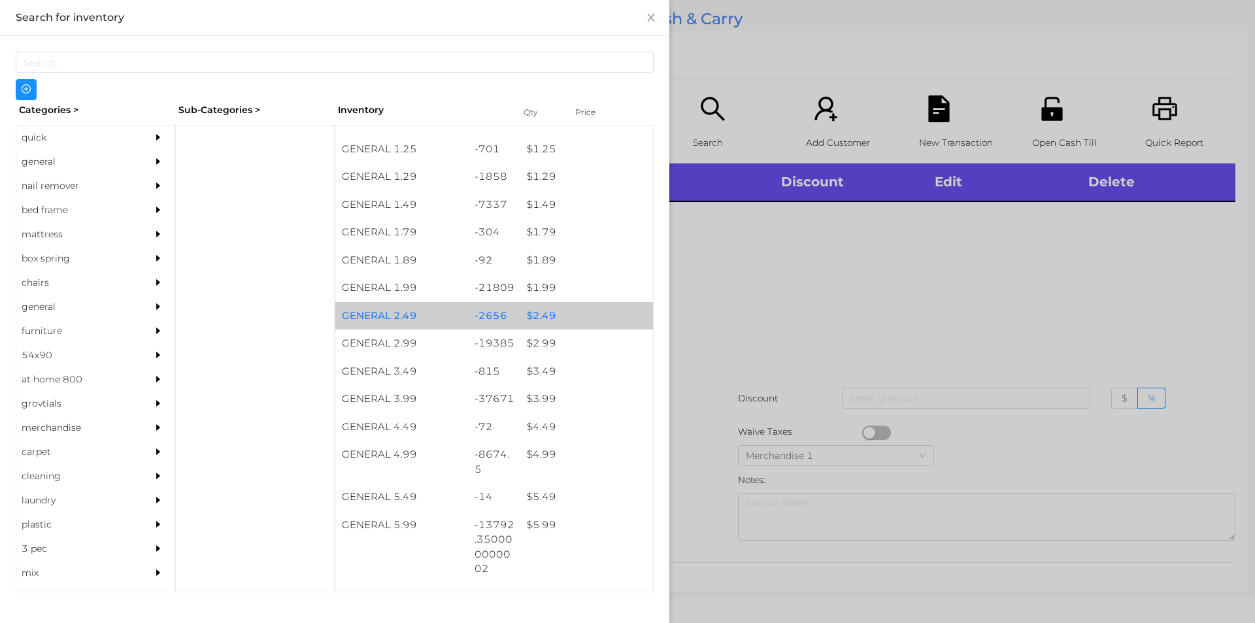
click at [566, 318] on div "$ 2.49" at bounding box center [586, 316] width 133 height 28
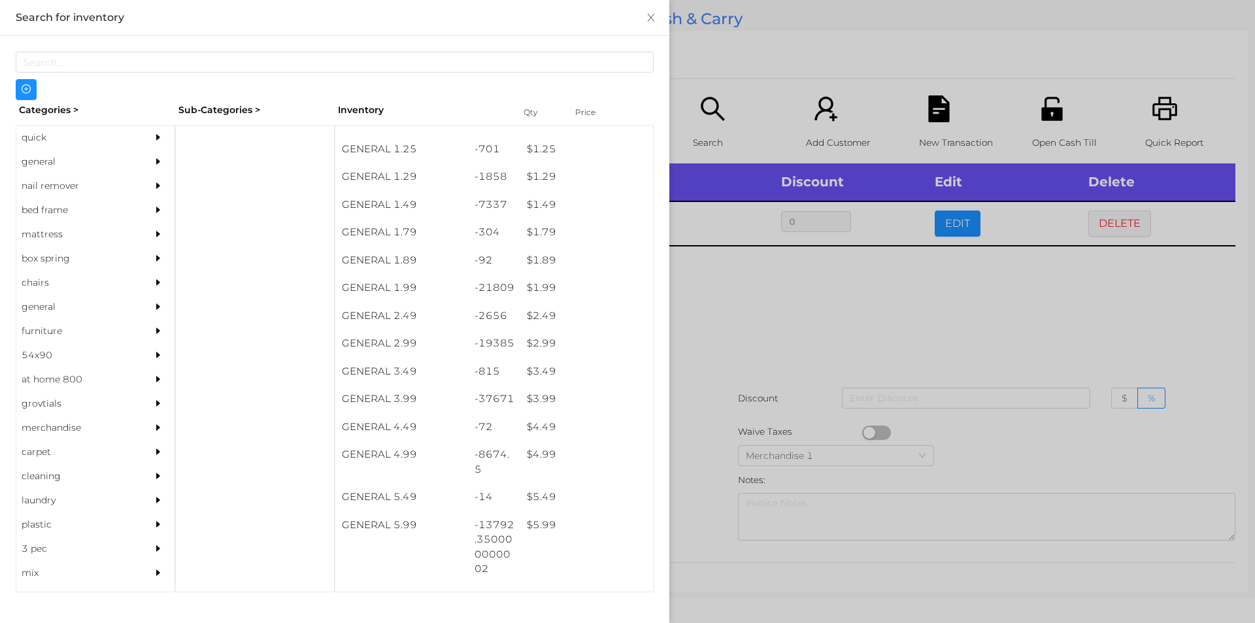
click at [741, 309] on div at bounding box center [627, 311] width 1255 height 623
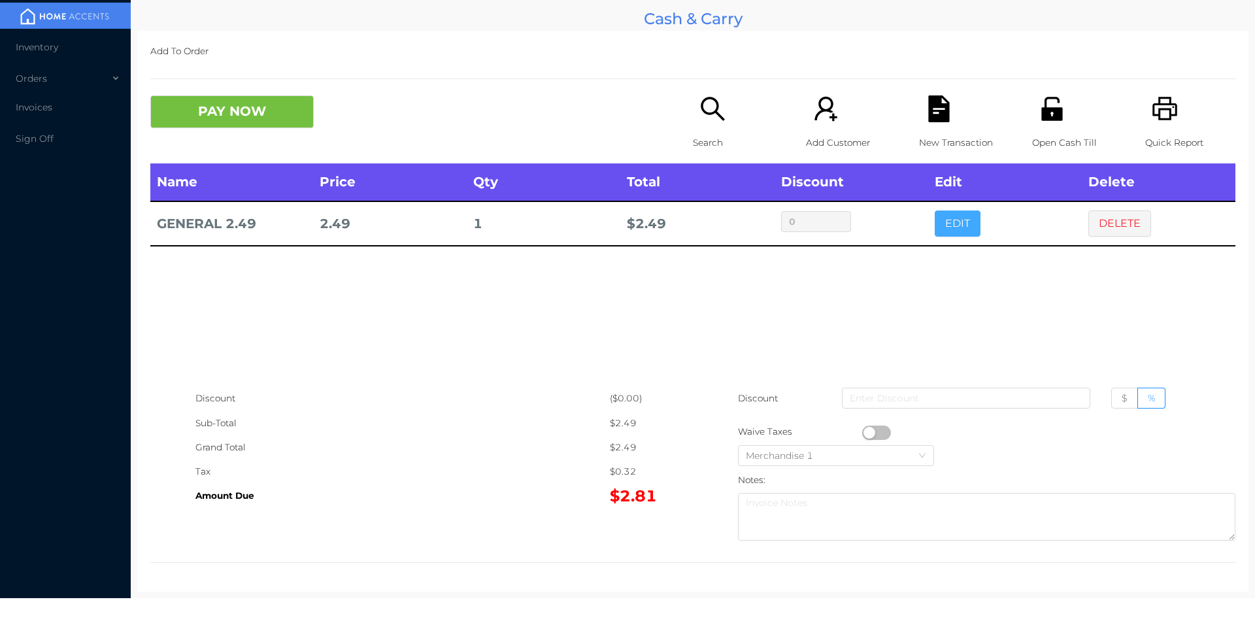
click at [957, 226] on button "EDIT" at bounding box center [958, 223] width 46 height 26
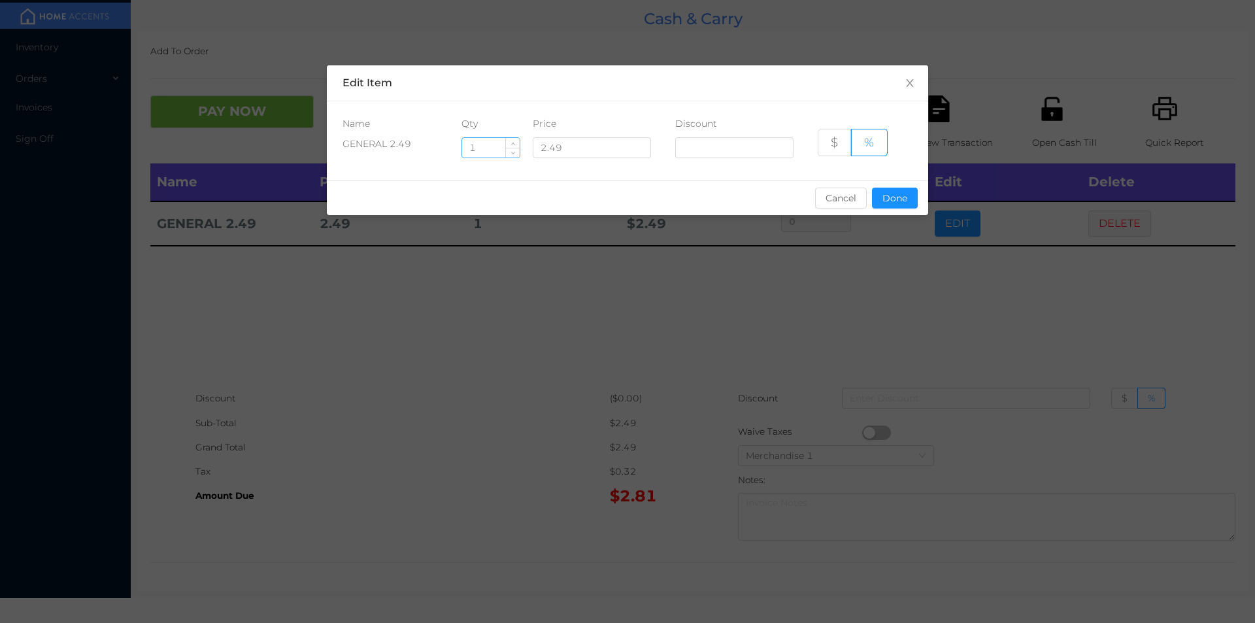
click at [492, 150] on input "1" at bounding box center [491, 148] width 58 height 20
type input "6"
click at [896, 207] on button "Done" at bounding box center [895, 198] width 46 height 21
type input "0%"
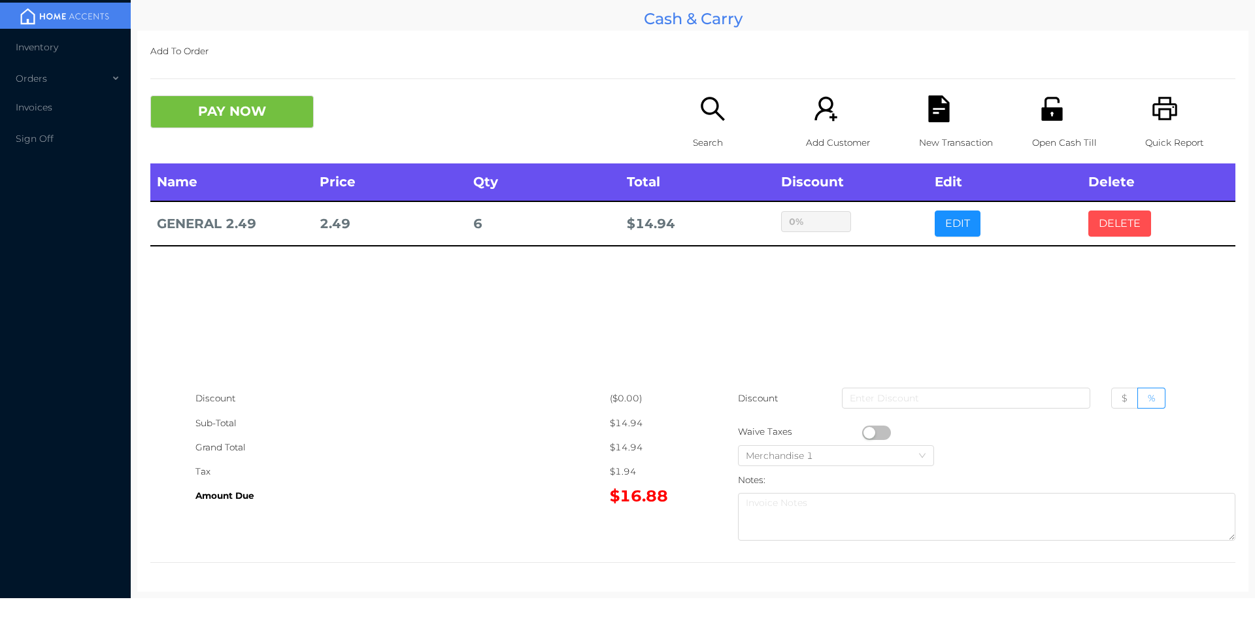
click at [1118, 234] on button "DELETE" at bounding box center [1119, 223] width 63 height 26
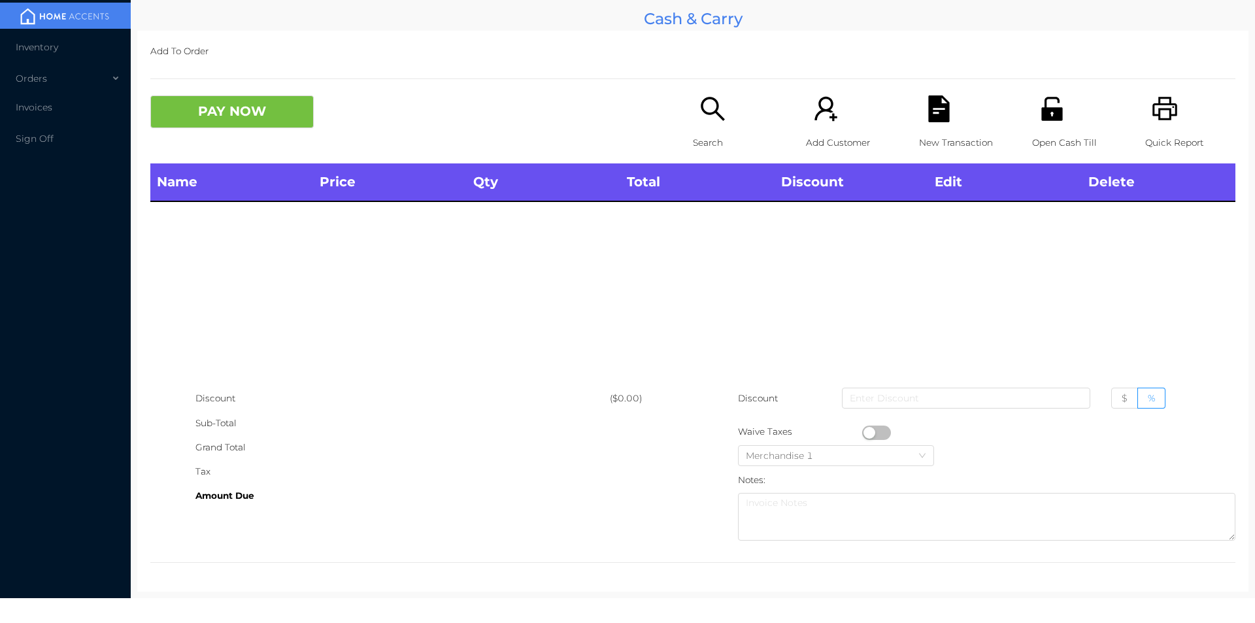
click at [728, 122] on div "Search" at bounding box center [738, 129] width 90 height 68
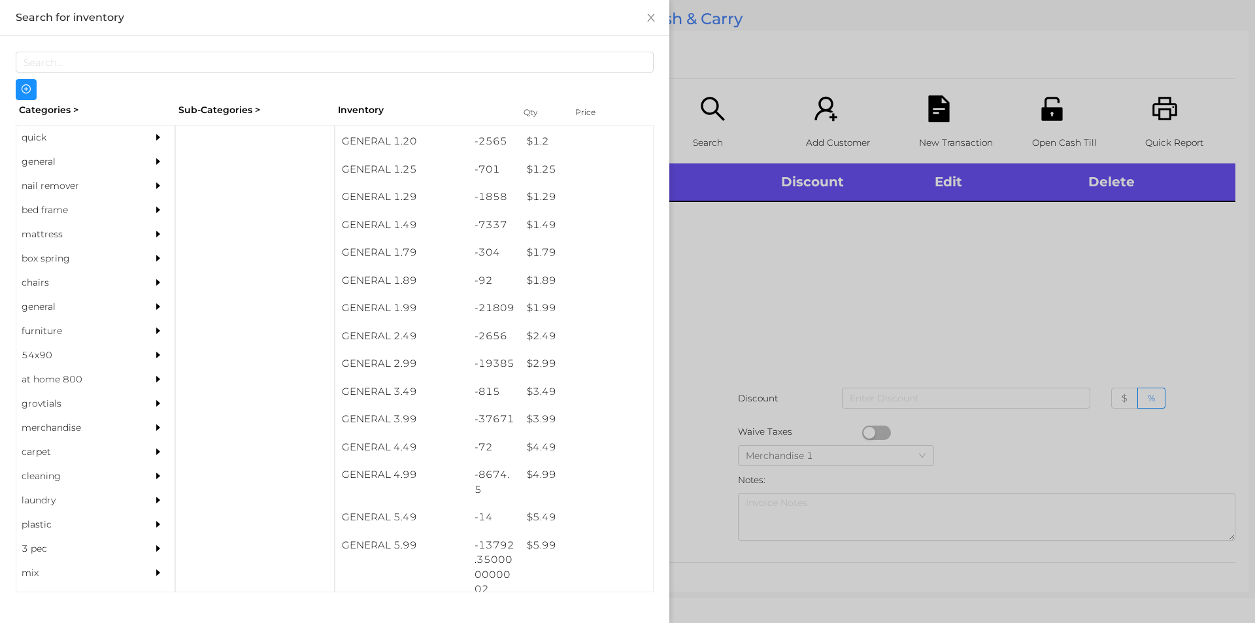
scroll to position [110, 0]
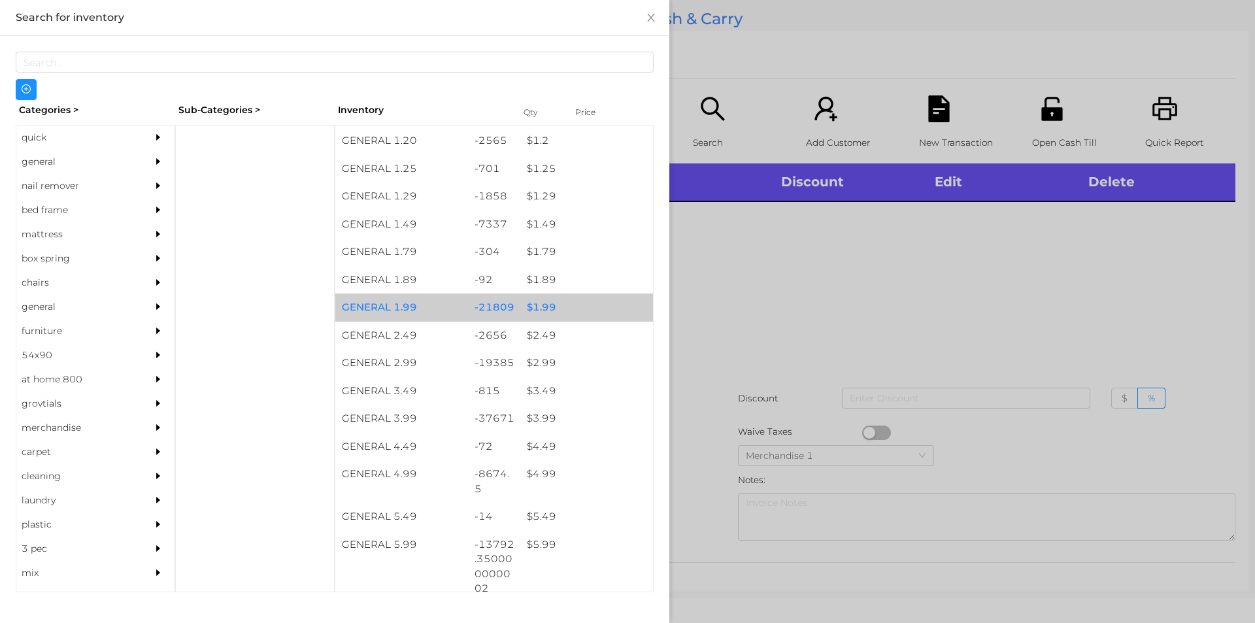
click at [578, 305] on div "$ 1.99" at bounding box center [586, 307] width 133 height 28
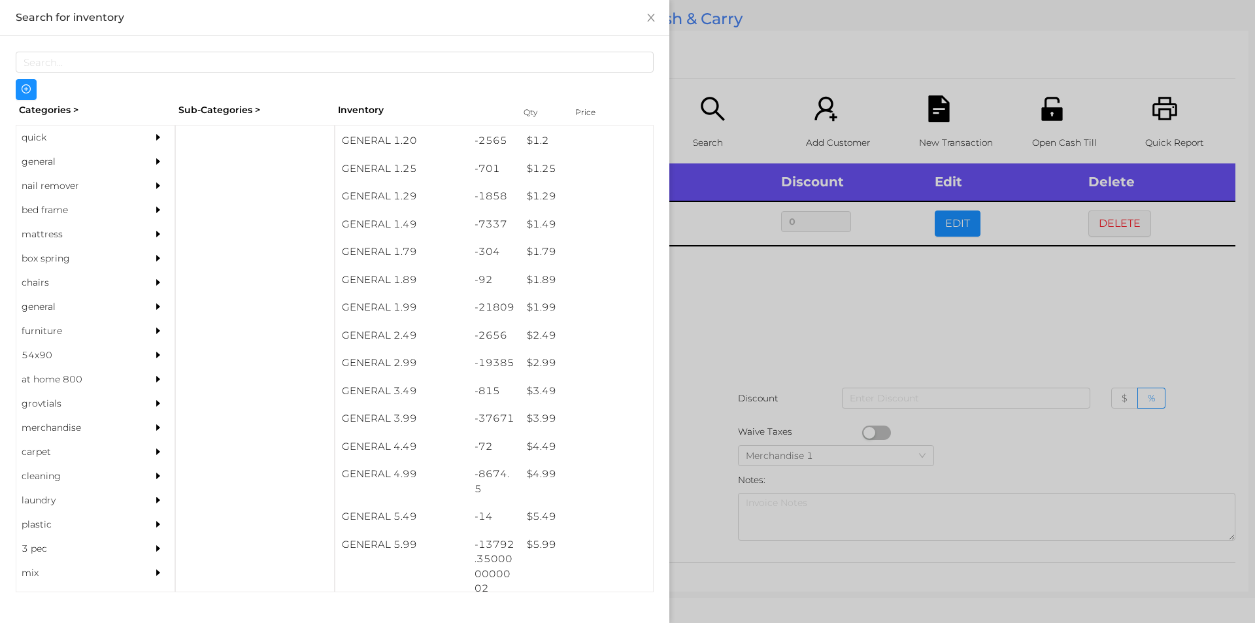
click at [752, 350] on div at bounding box center [627, 311] width 1255 height 623
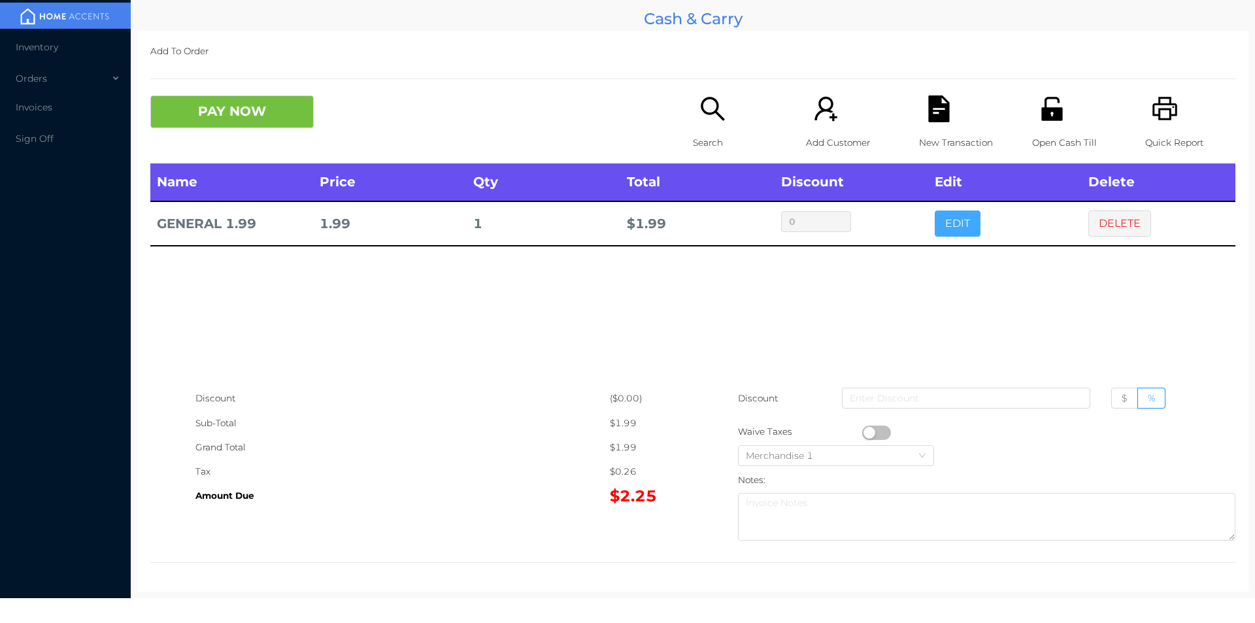
click at [950, 212] on button "EDIT" at bounding box center [958, 223] width 46 height 26
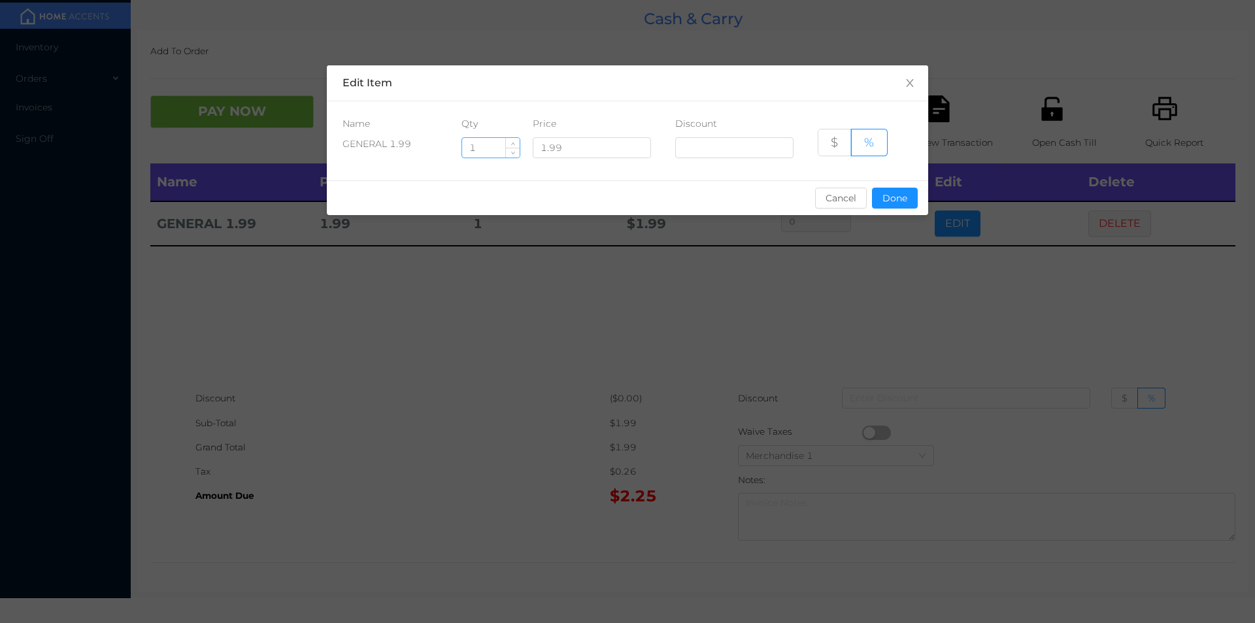
click at [499, 146] on input "1" at bounding box center [491, 148] width 58 height 20
type input "6"
click at [889, 192] on button "Done" at bounding box center [895, 198] width 46 height 21
type input "0%"
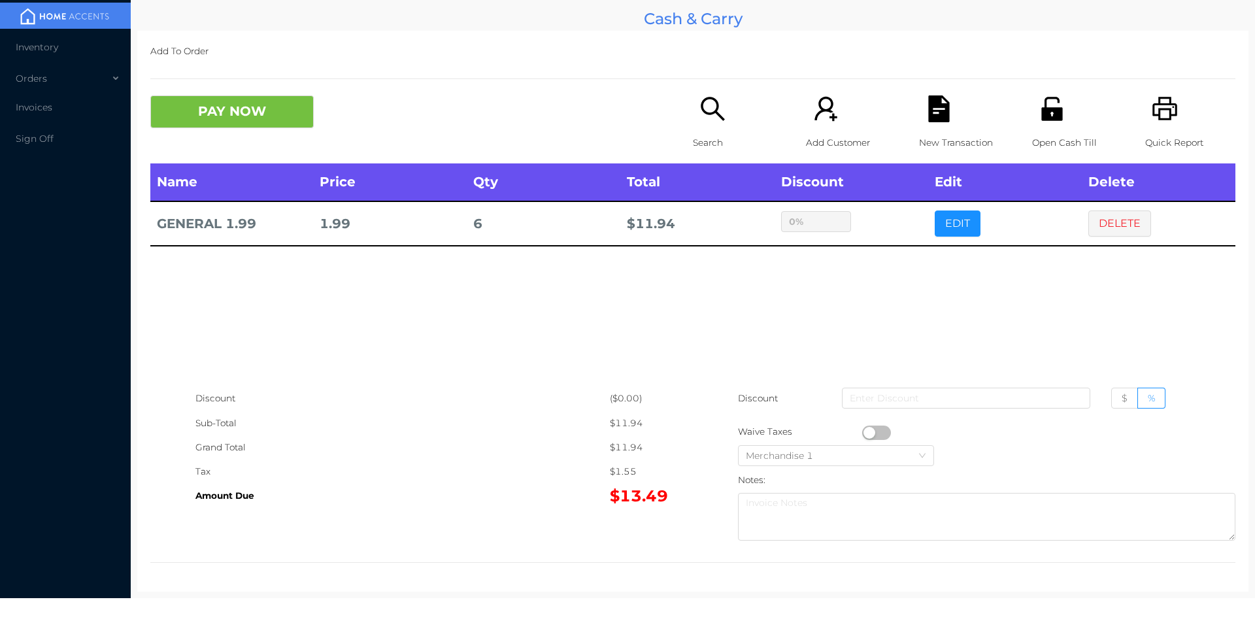
click at [1035, 123] on div "Open Cash Till" at bounding box center [1077, 129] width 90 height 68
click at [709, 114] on icon "icon: search" at bounding box center [713, 109] width 24 height 24
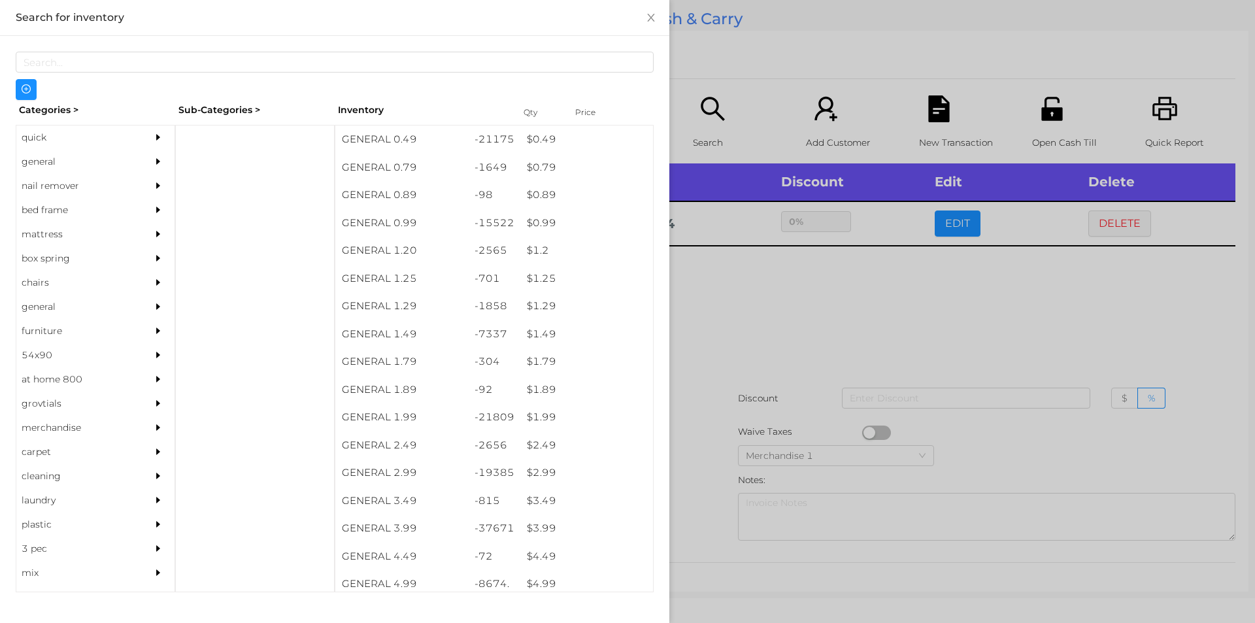
click at [1133, 288] on div at bounding box center [627, 311] width 1255 height 623
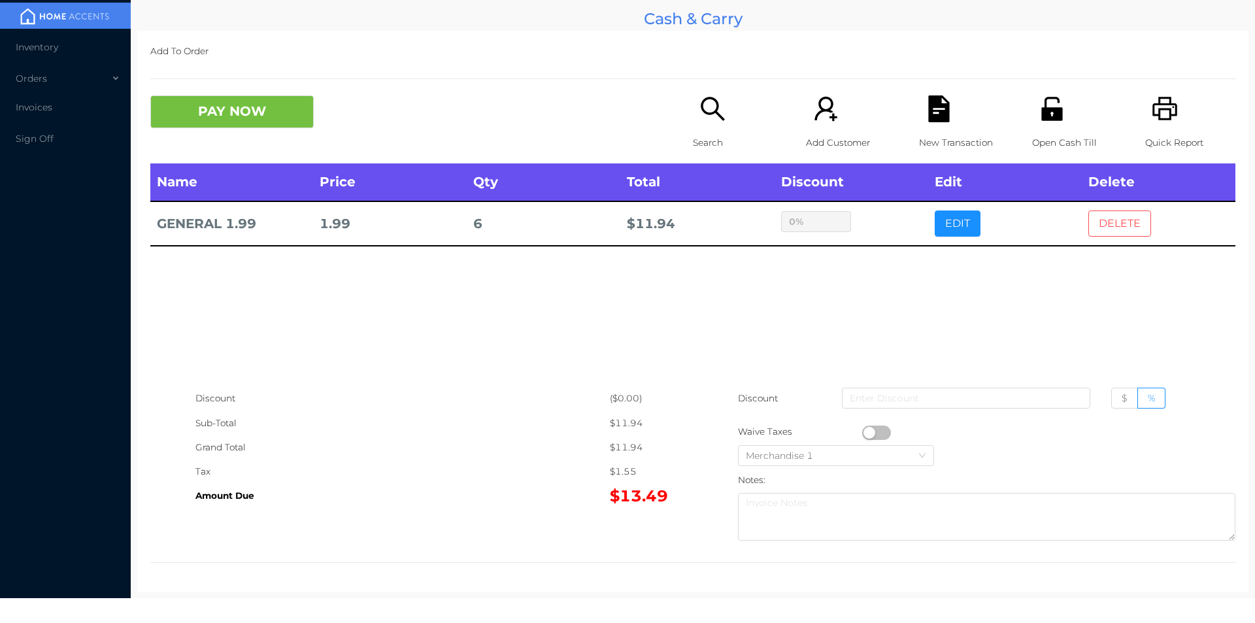
click at [1109, 234] on button "DELETE" at bounding box center [1119, 223] width 63 height 26
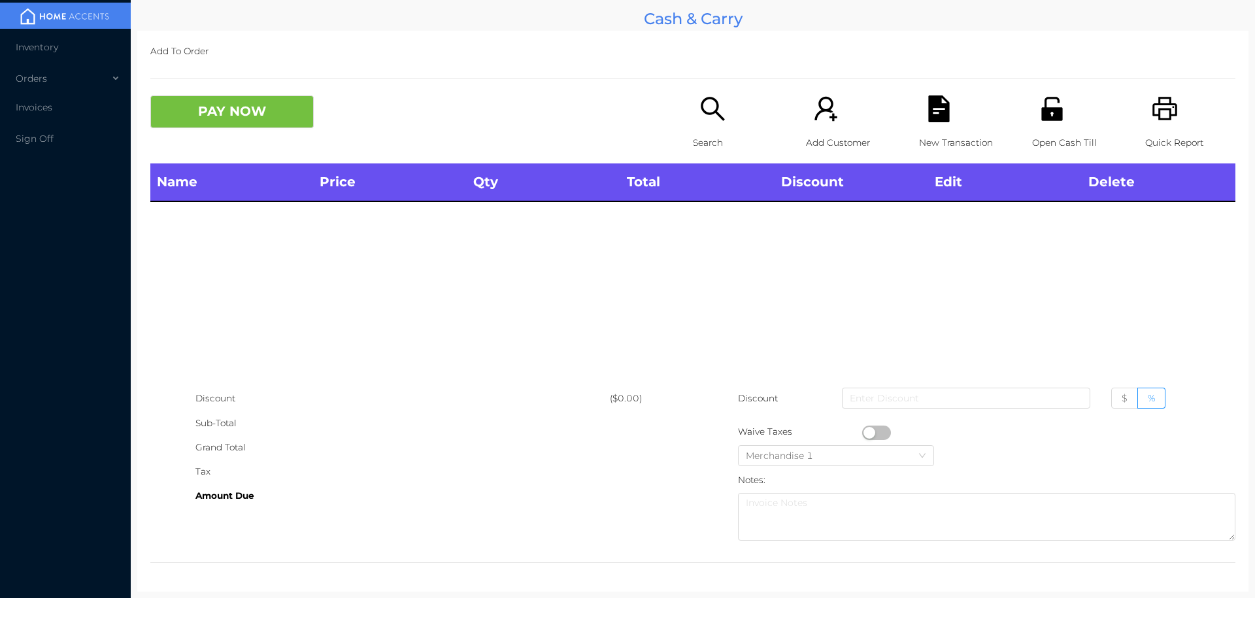
click at [693, 97] on div "Search" at bounding box center [738, 129] width 90 height 68
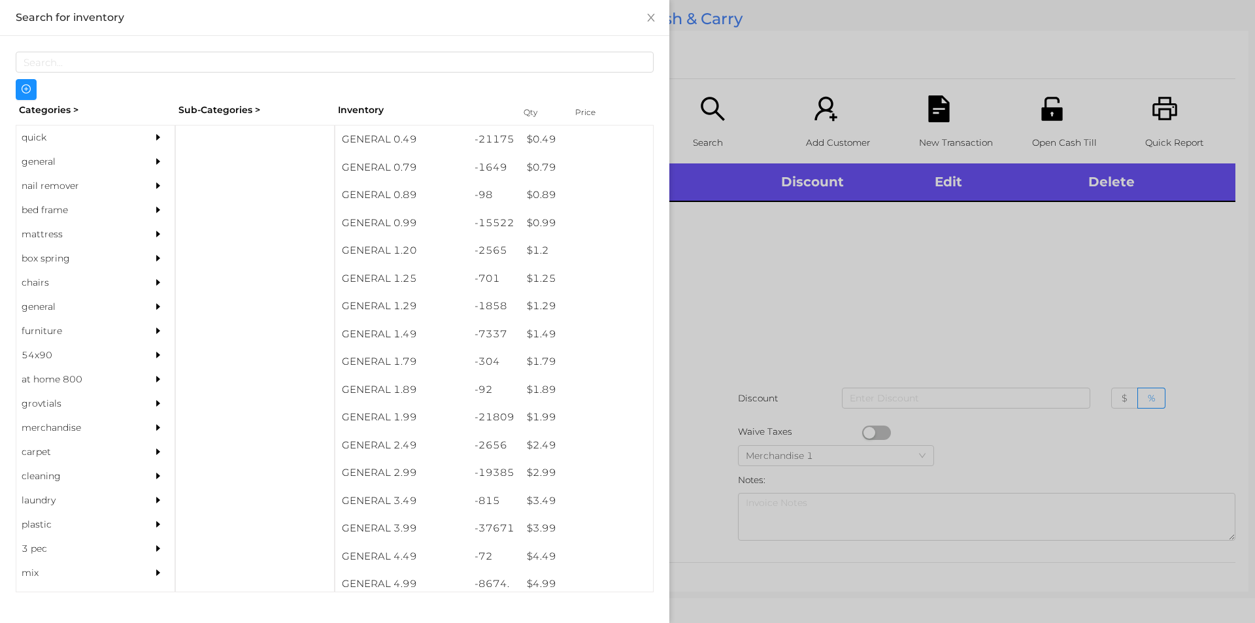
click at [107, 127] on div "quick" at bounding box center [75, 137] width 119 height 24
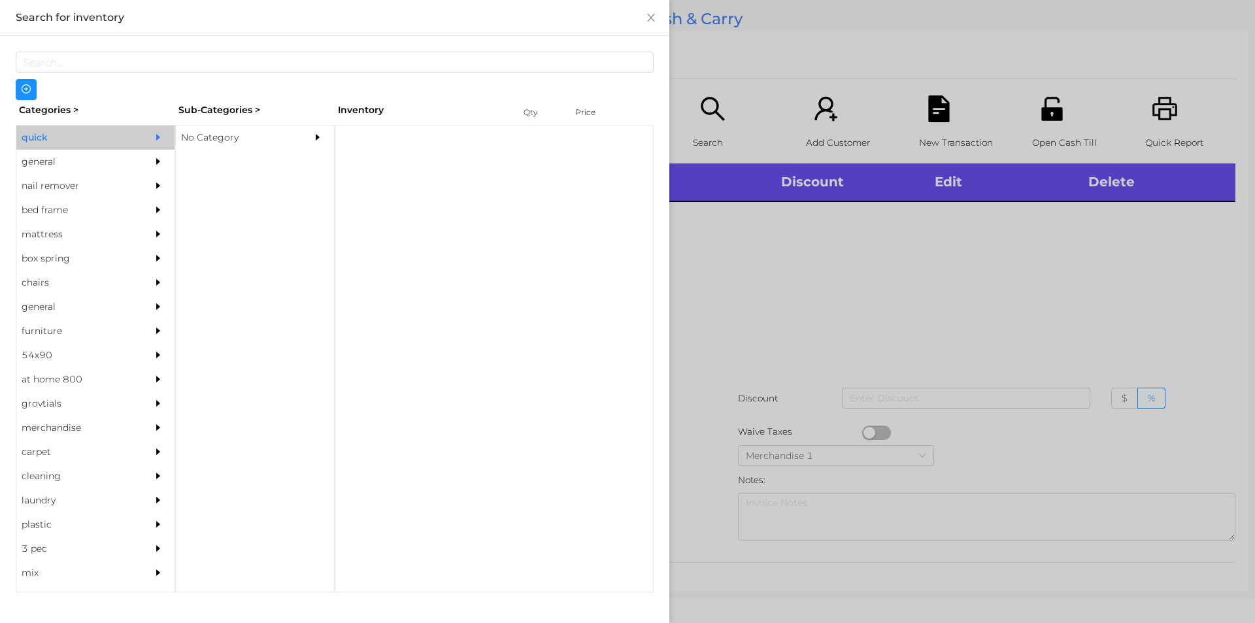
click at [275, 129] on div "No Category" at bounding box center [235, 137] width 119 height 24
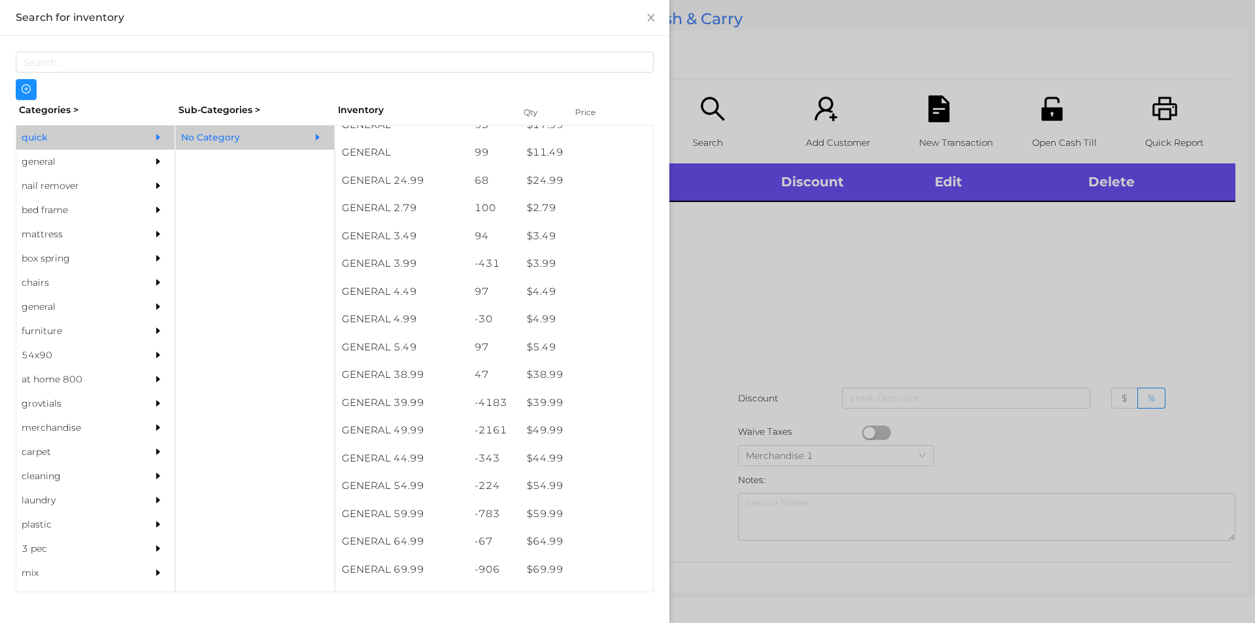
scroll to position [486, 0]
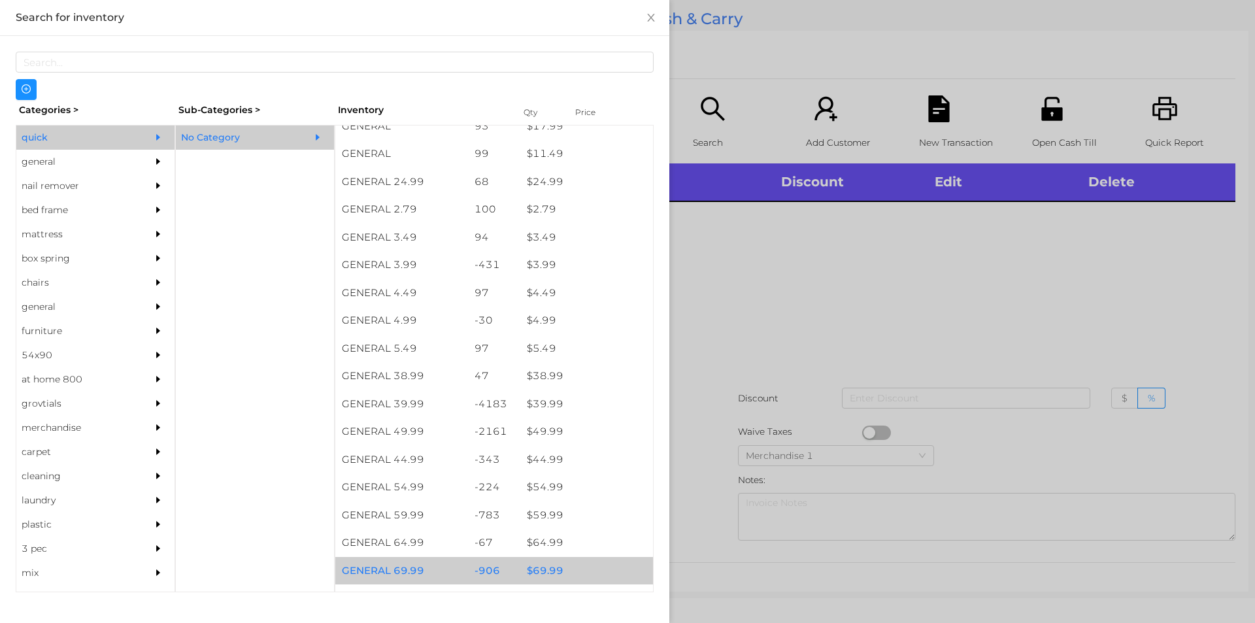
click at [563, 571] on div "$ 69.99" at bounding box center [586, 571] width 133 height 28
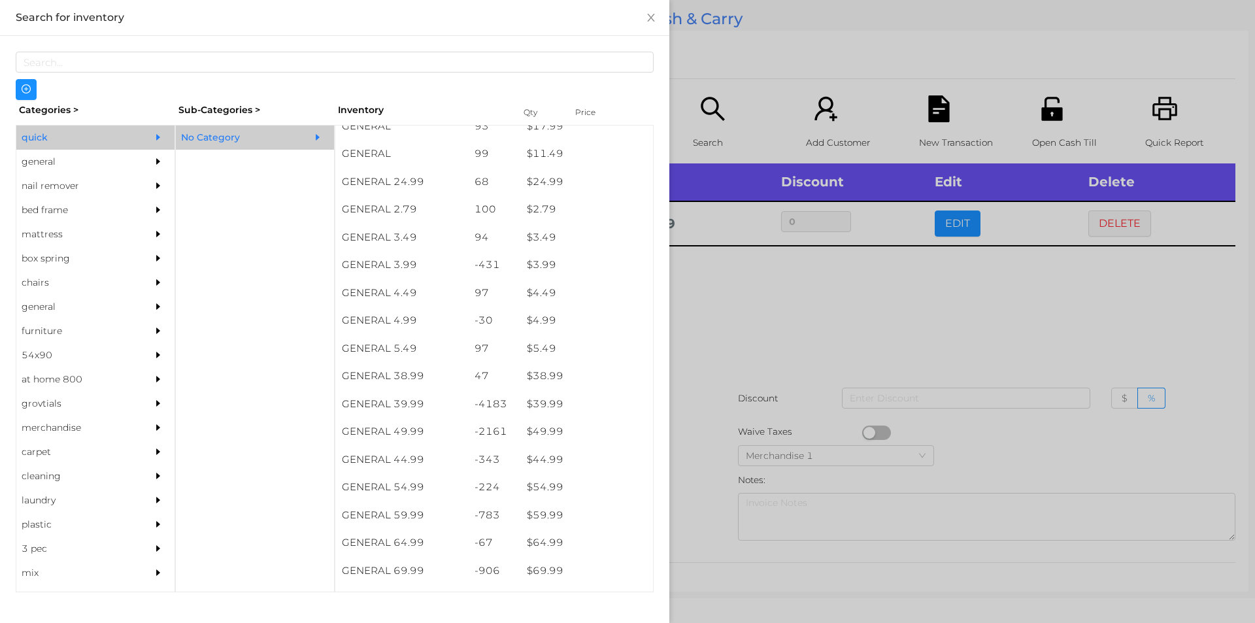
click at [888, 321] on div at bounding box center [627, 311] width 1255 height 623
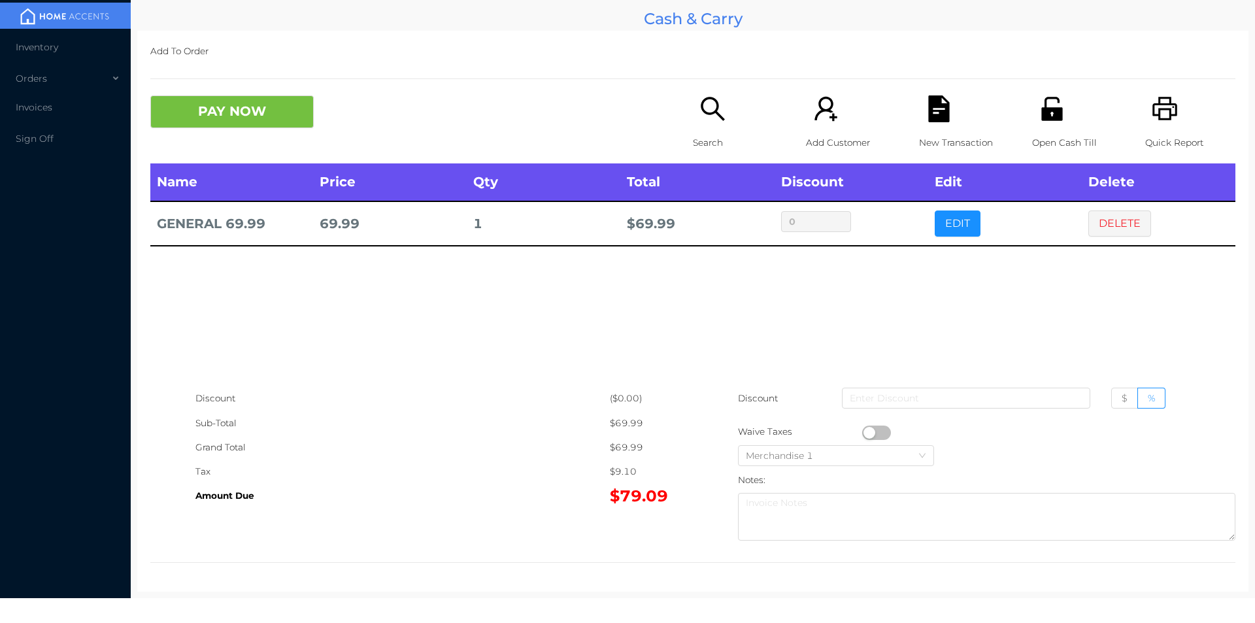
click at [1016, 301] on div "Name Price Qty Total Discount Edit Delete GENERAL 69.99 69.99 1 $ 69.99 0 EDIT …" at bounding box center [692, 274] width 1085 height 223
click at [1058, 116] on div "Open Cash Till" at bounding box center [1077, 129] width 90 height 68
click at [990, 295] on div "Name Price Qty Total Discount Edit Delete GENERAL 69.99 69.99 1 $ 69.99 0 EDIT …" at bounding box center [692, 274] width 1085 height 223
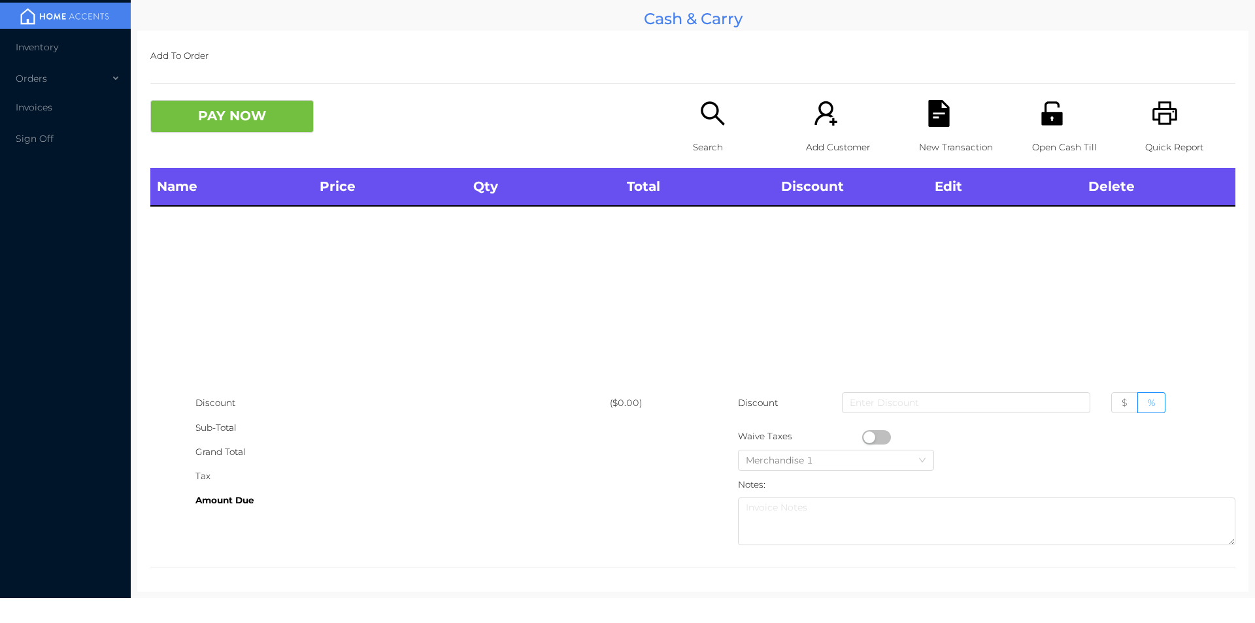
click at [704, 116] on icon "icon: search" at bounding box center [712, 113] width 27 height 27
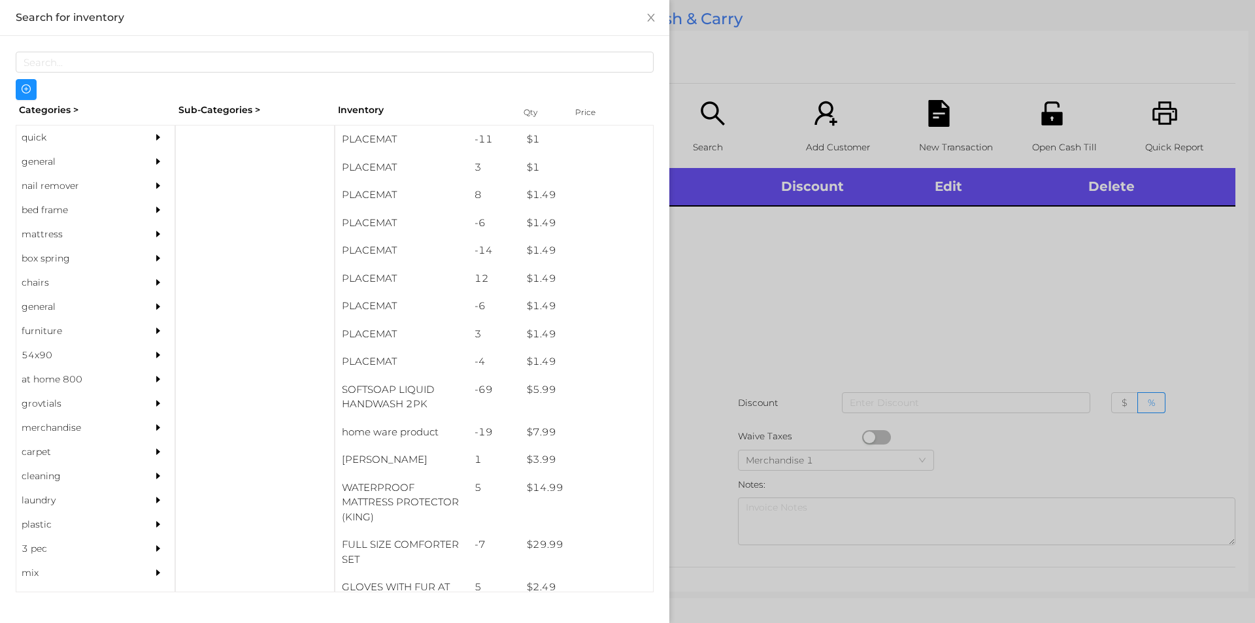
click at [85, 133] on div "quick" at bounding box center [75, 137] width 119 height 24
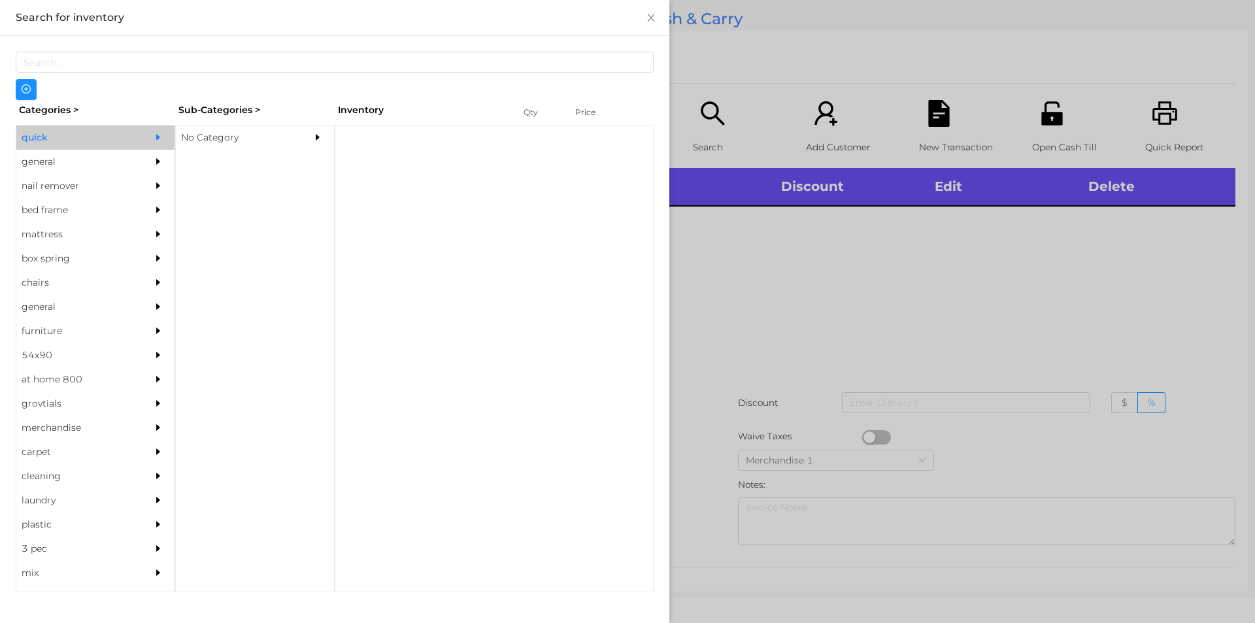
click at [232, 145] on div "No Category" at bounding box center [235, 137] width 119 height 24
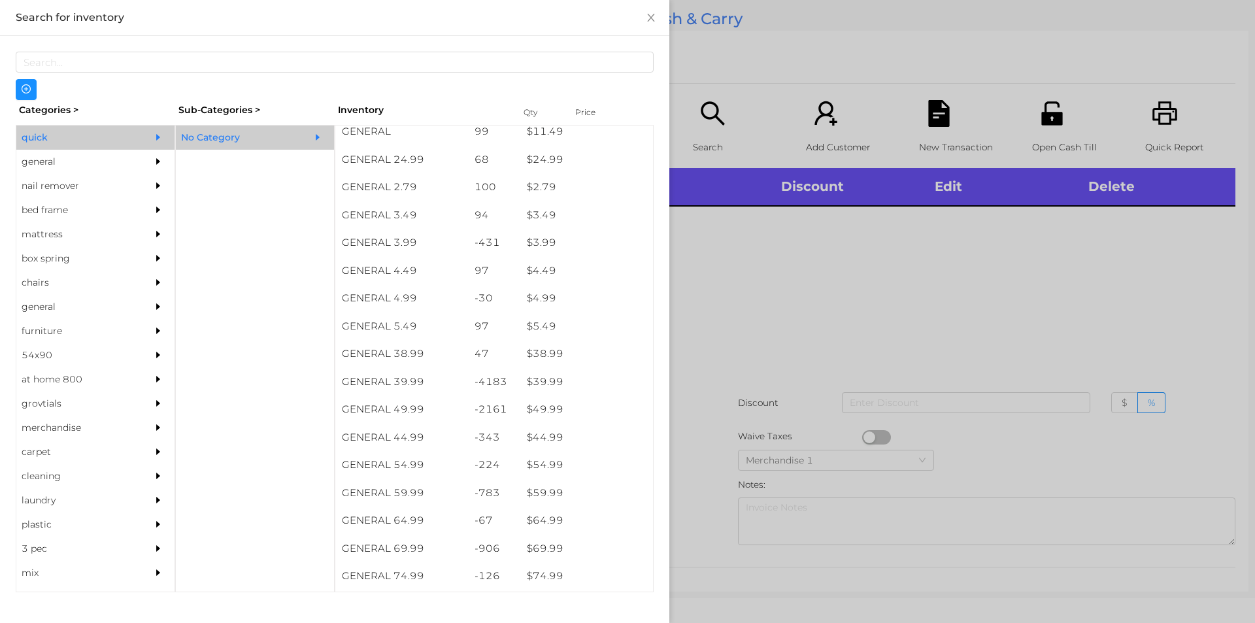
scroll to position [546, 0]
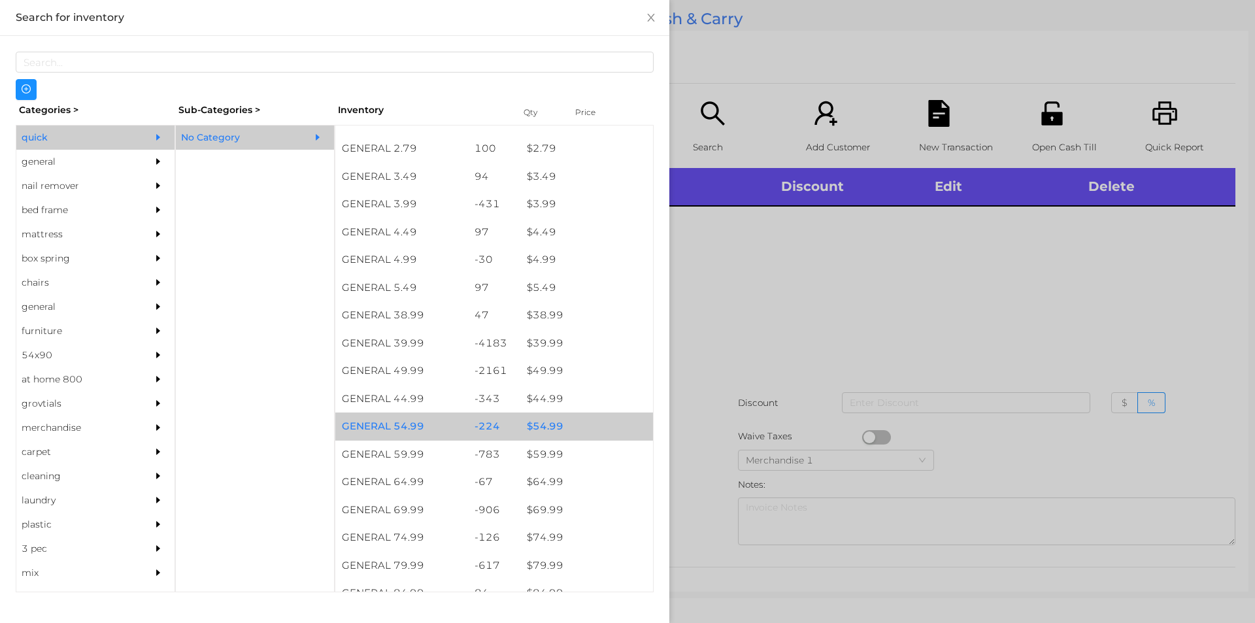
click at [597, 426] on div "$ 54.99" at bounding box center [586, 426] width 133 height 28
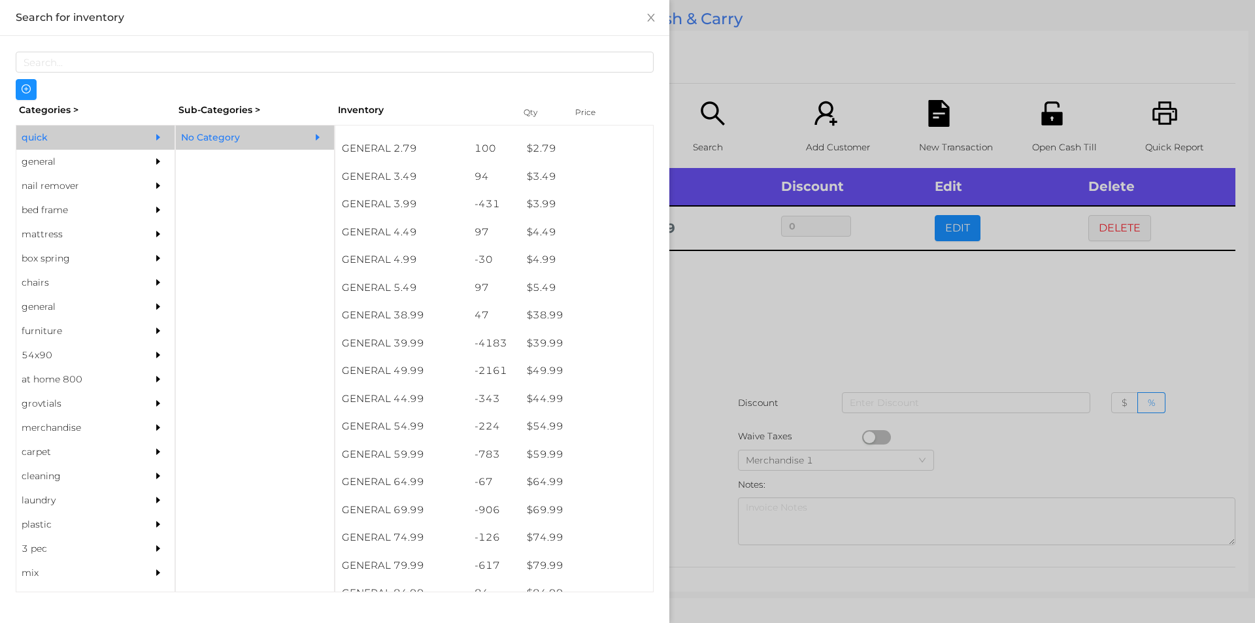
click at [799, 349] on div at bounding box center [627, 311] width 1255 height 623
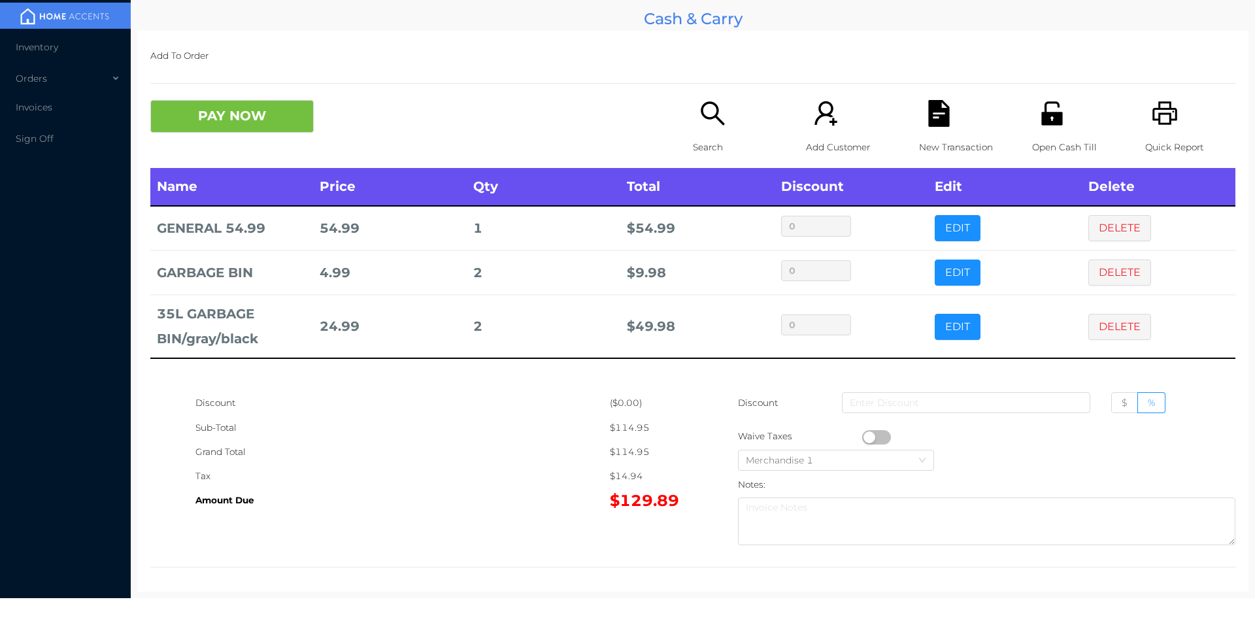
click at [705, 102] on icon "icon: search" at bounding box center [713, 113] width 24 height 24
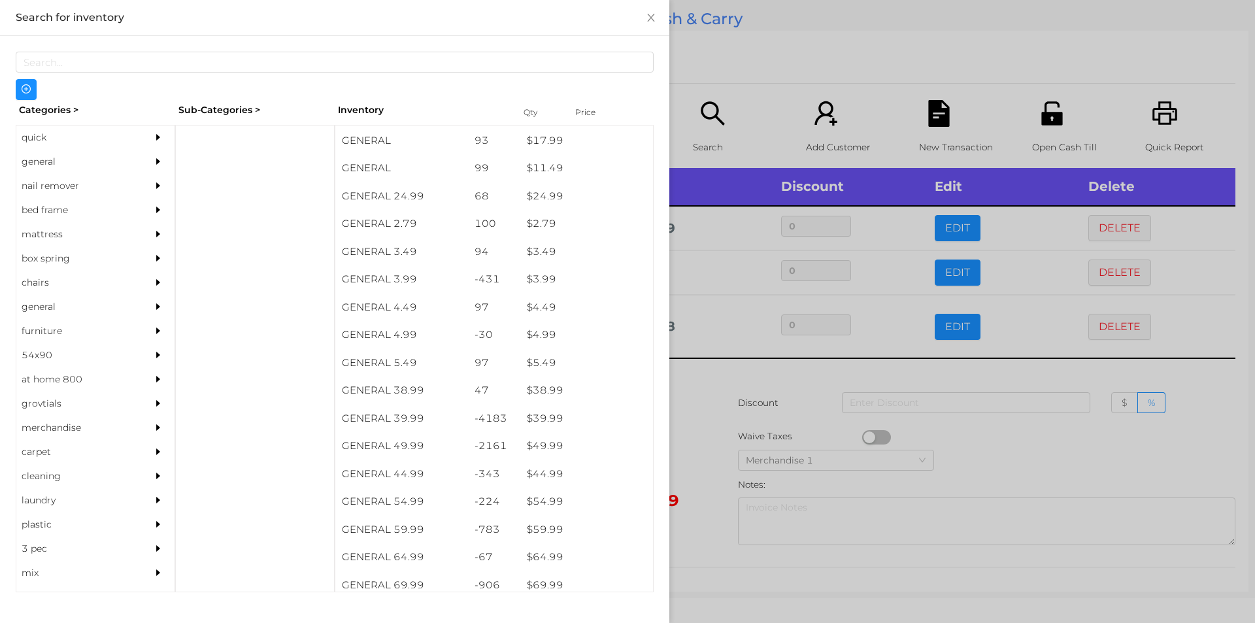
scroll to position [514, 0]
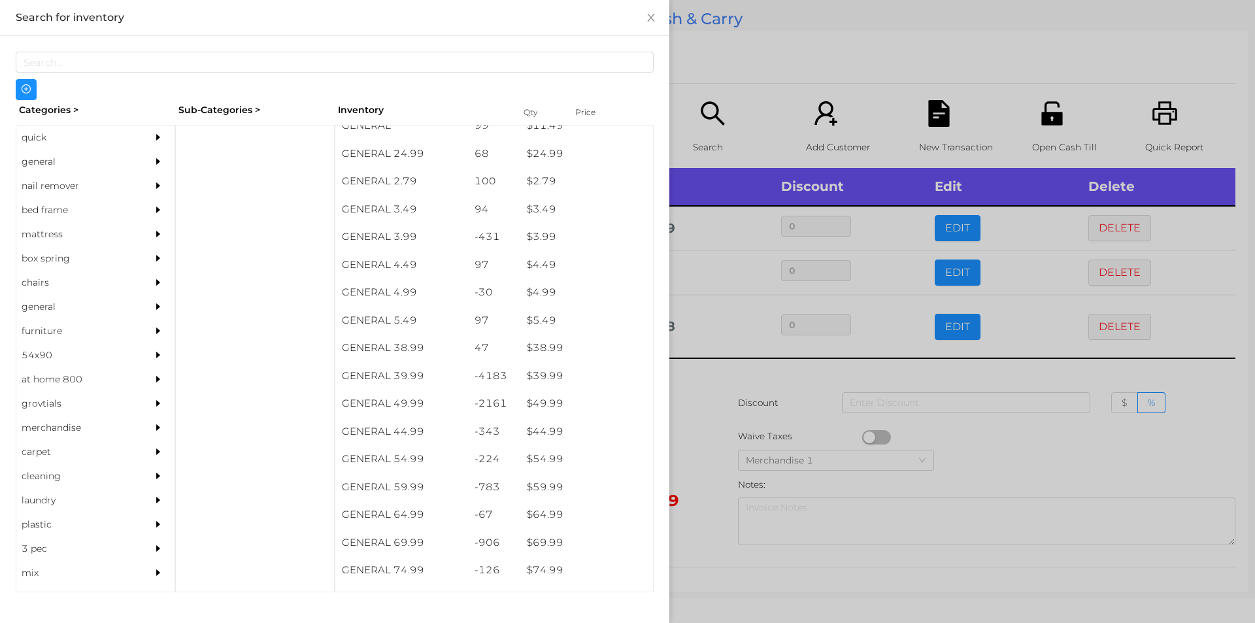
click at [777, 64] on div at bounding box center [627, 311] width 1255 height 623
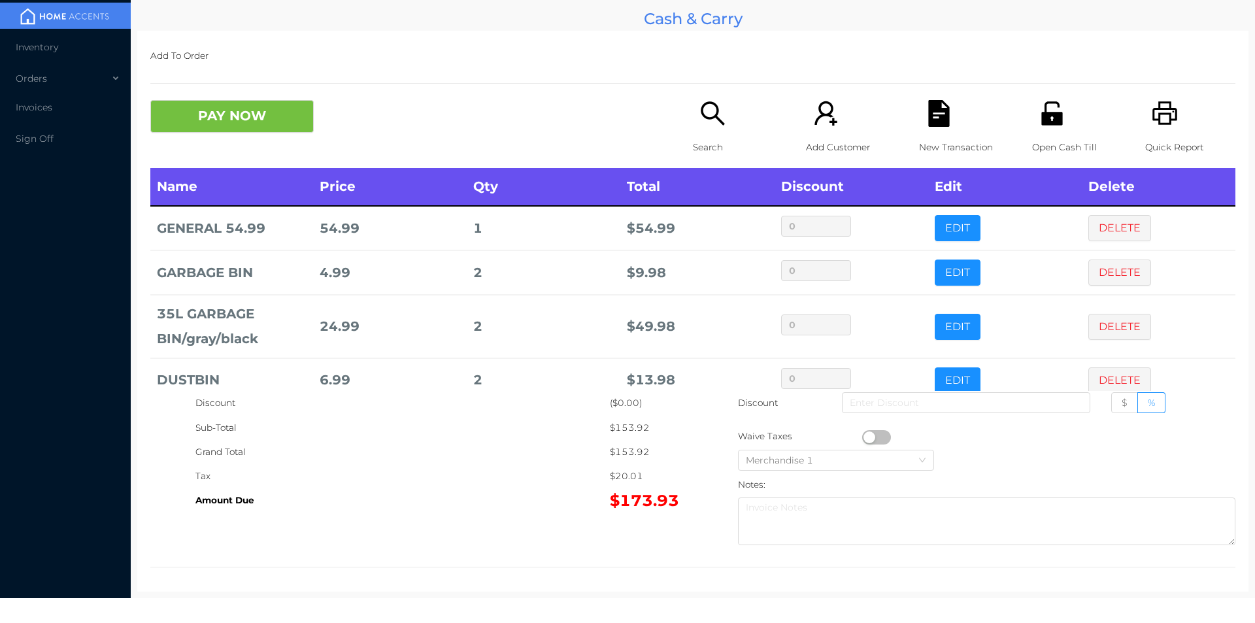
click at [719, 104] on icon "icon: search" at bounding box center [712, 113] width 27 height 27
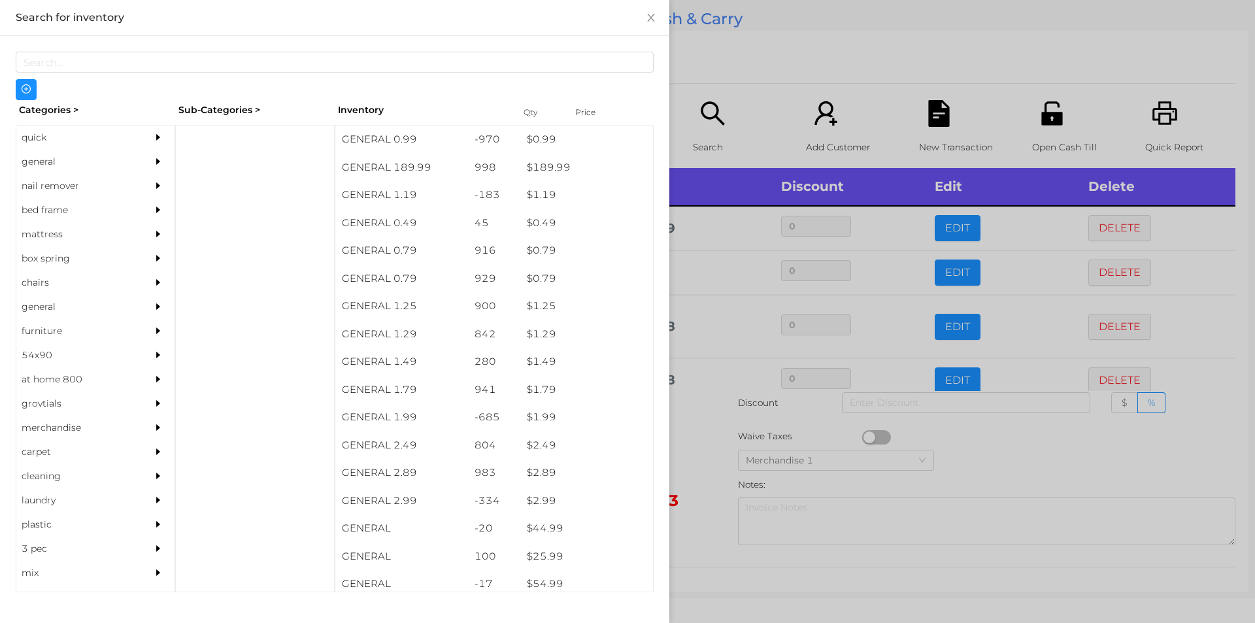
click at [108, 140] on div "quick" at bounding box center [75, 137] width 119 height 24
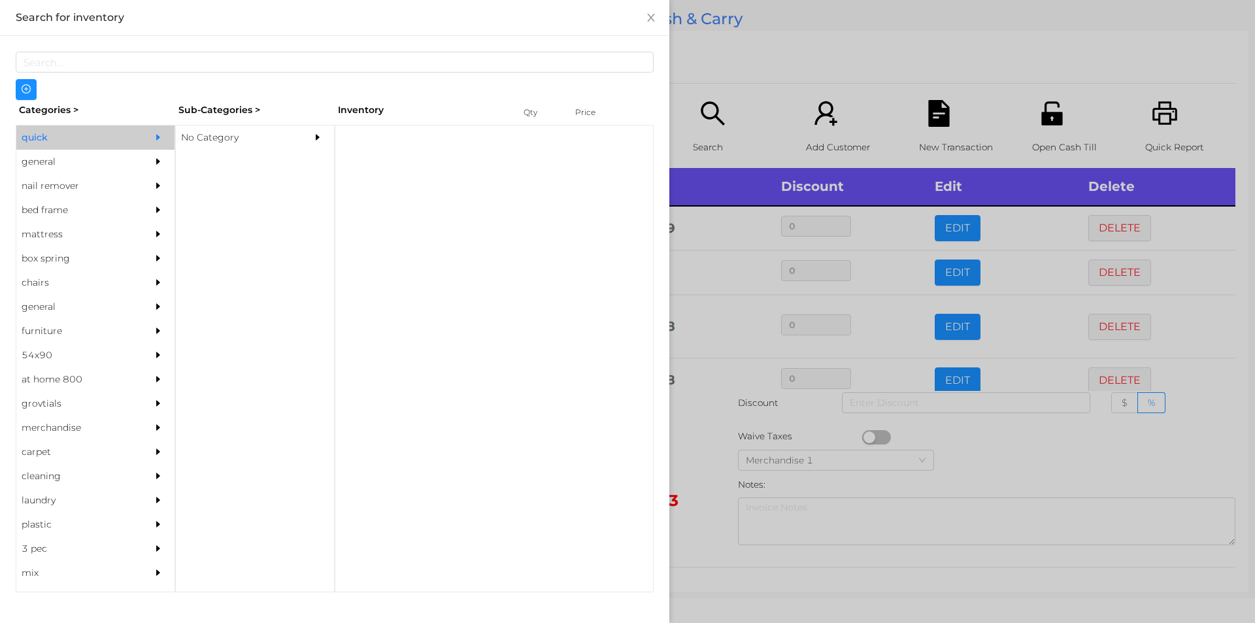
click at [238, 139] on div "No Category" at bounding box center [235, 137] width 119 height 24
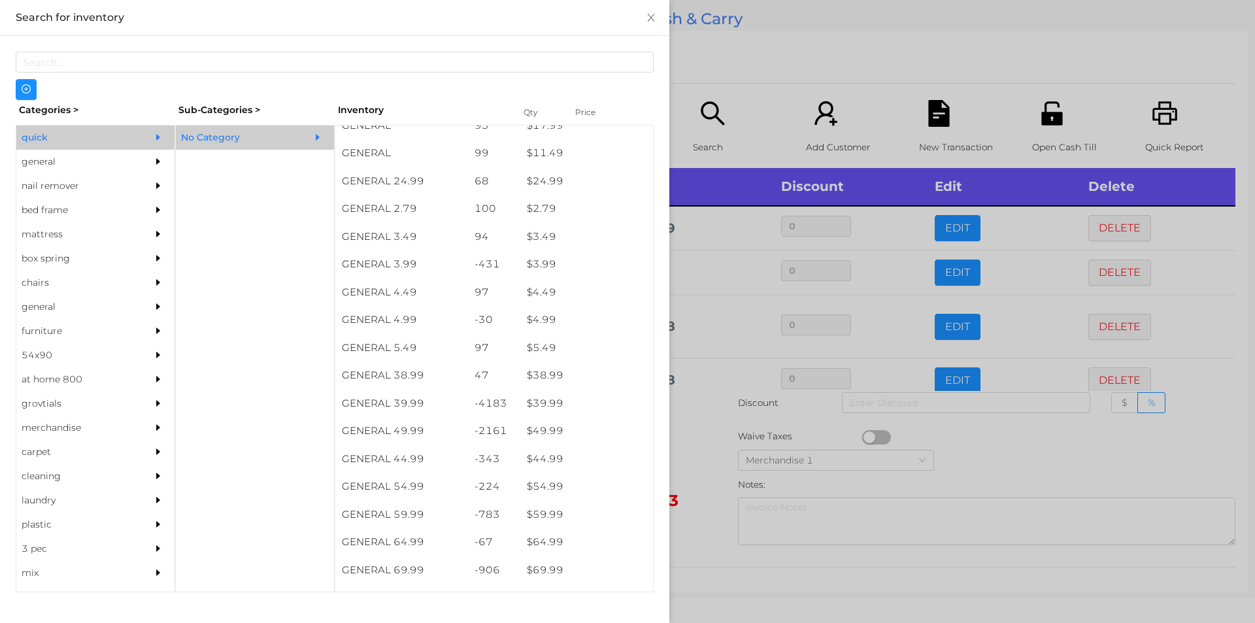
scroll to position [487, 0]
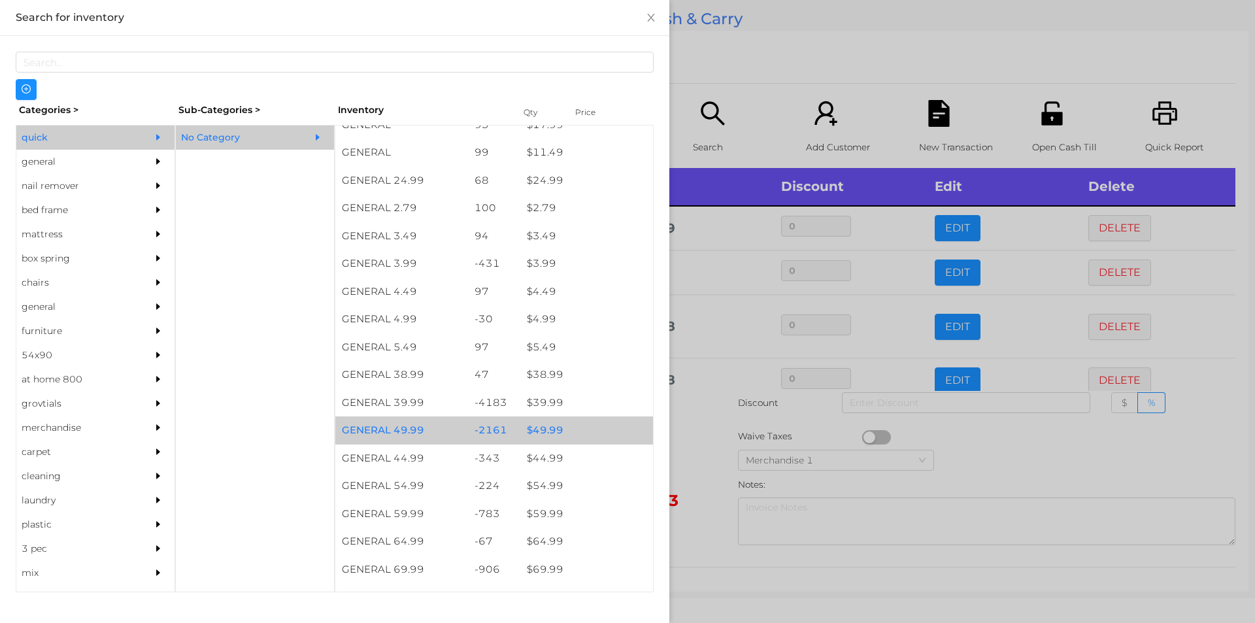
click at [586, 426] on div "$ 49.99" at bounding box center [586, 430] width 133 height 28
click at [593, 426] on div "$ 49.99" at bounding box center [586, 430] width 133 height 28
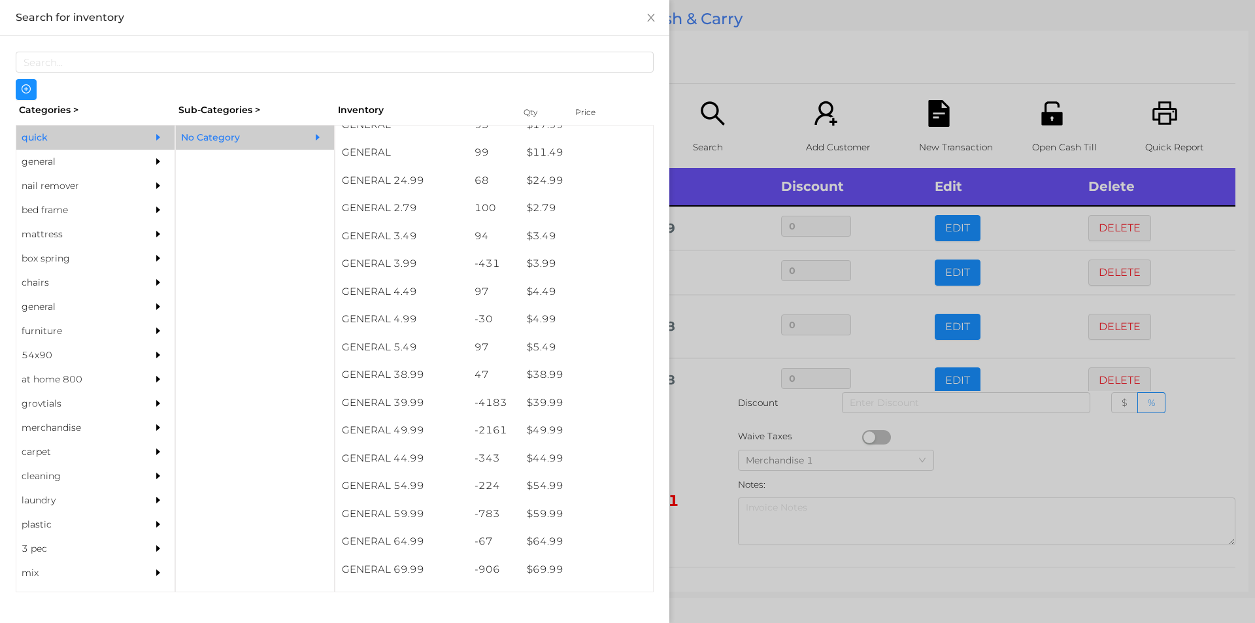
click at [795, 93] on div at bounding box center [627, 311] width 1255 height 623
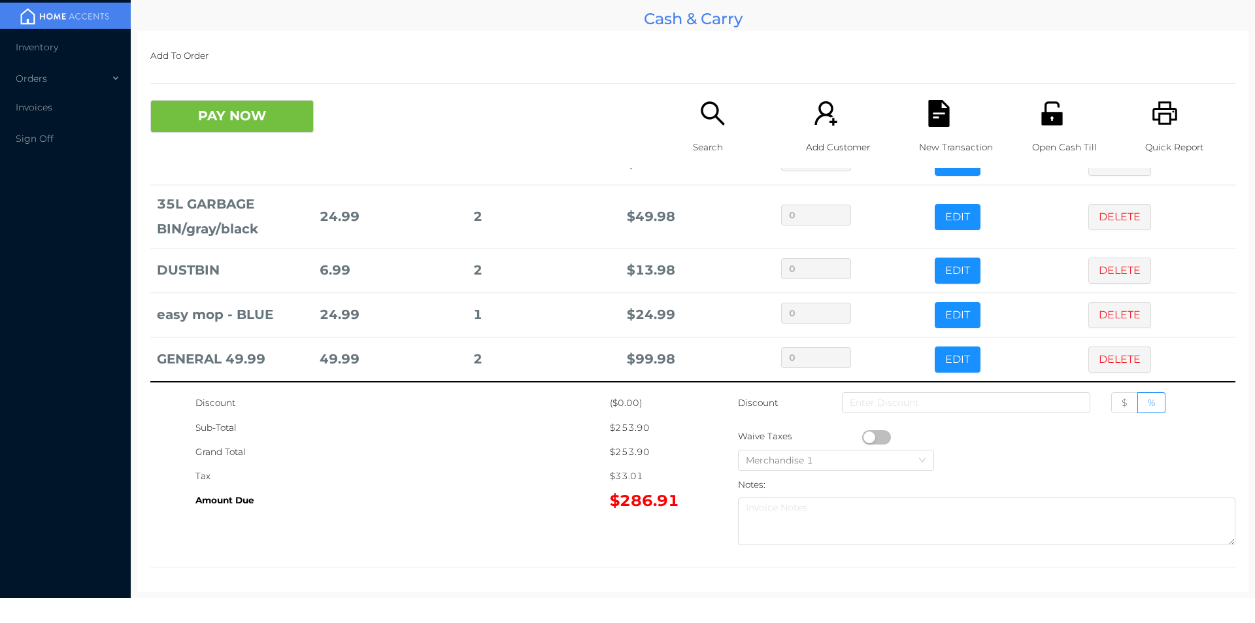
scroll to position [114, 0]
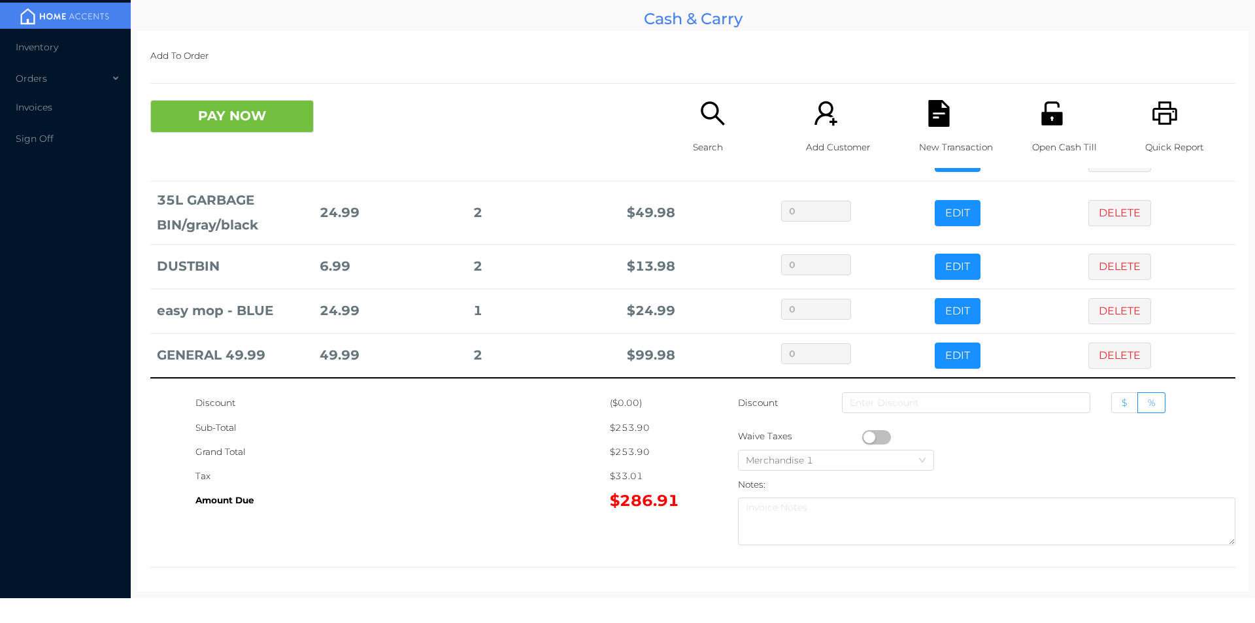
click at [1122, 405] on span "$" at bounding box center [1125, 403] width 6 height 12
click at [1122, 406] on input "$" at bounding box center [1122, 406] width 0 height 0
click at [939, 406] on input at bounding box center [966, 402] width 248 height 21
type input "1"
type input "0"
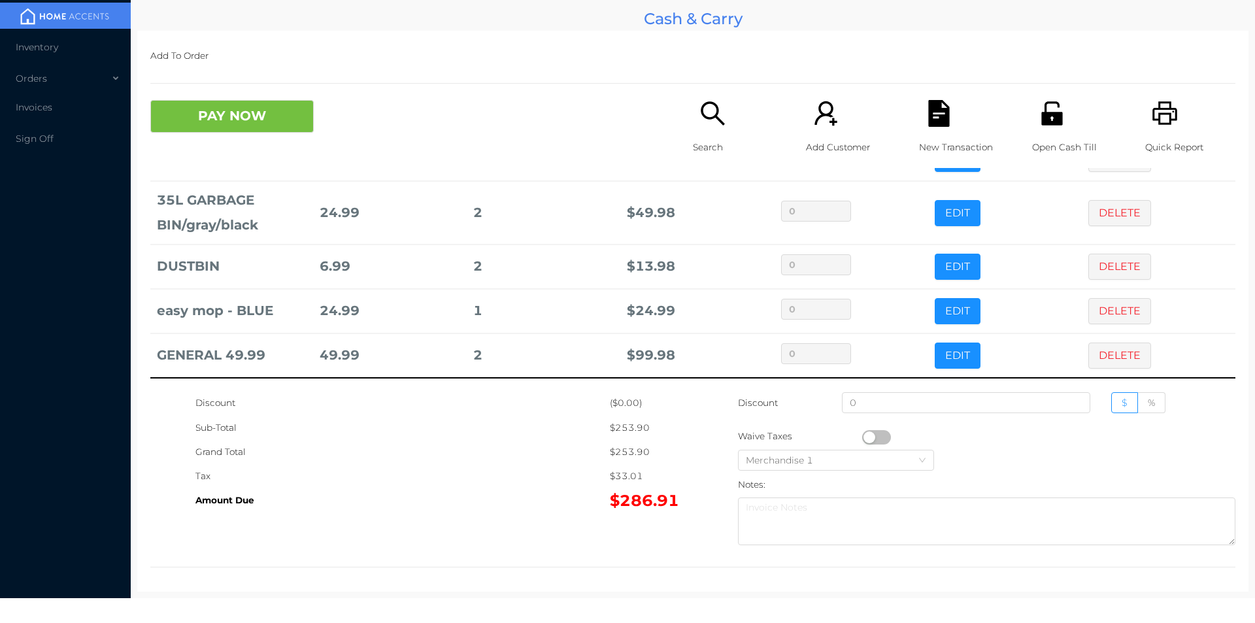
click at [510, 518] on div "Discount ($0.00) Sub-Total $253.90 Grand Total $253.90 Tax $33.01 Amount Due $2…" at bounding box center [692, 471] width 1085 height 160
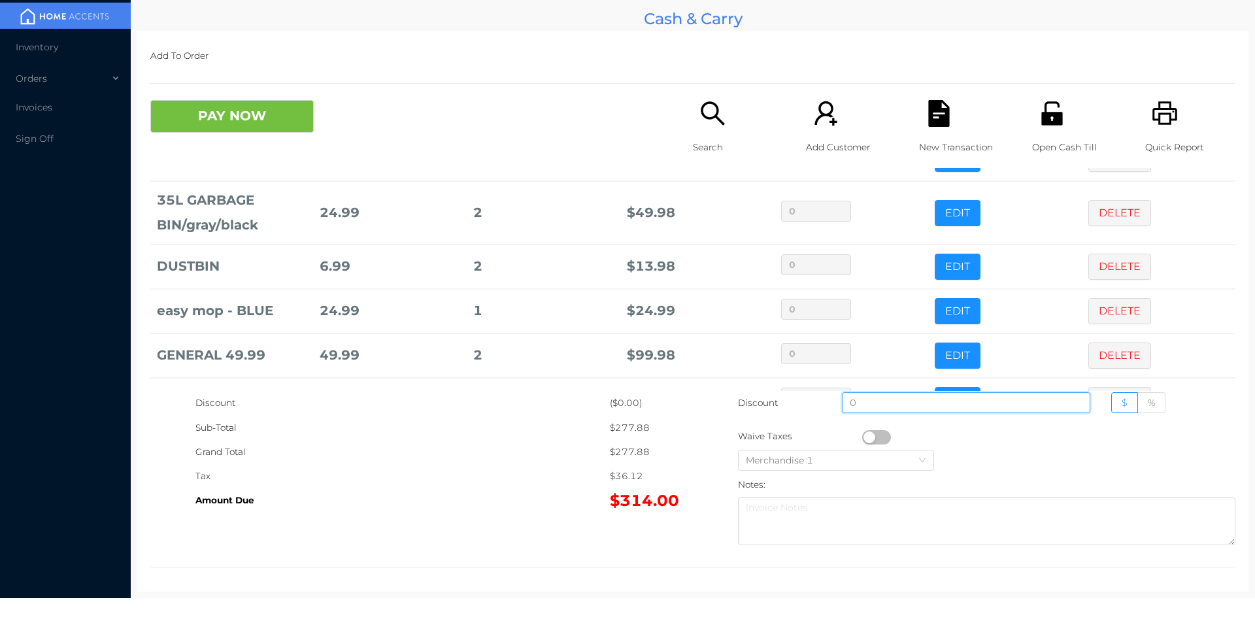
click at [884, 394] on input "0" at bounding box center [966, 402] width 248 height 21
click at [1112, 409] on label "$" at bounding box center [1124, 402] width 27 height 21
click at [1122, 406] on input "$" at bounding box center [1122, 406] width 0 height 0
click at [973, 403] on input at bounding box center [966, 402] width 248 height 21
type input "20"
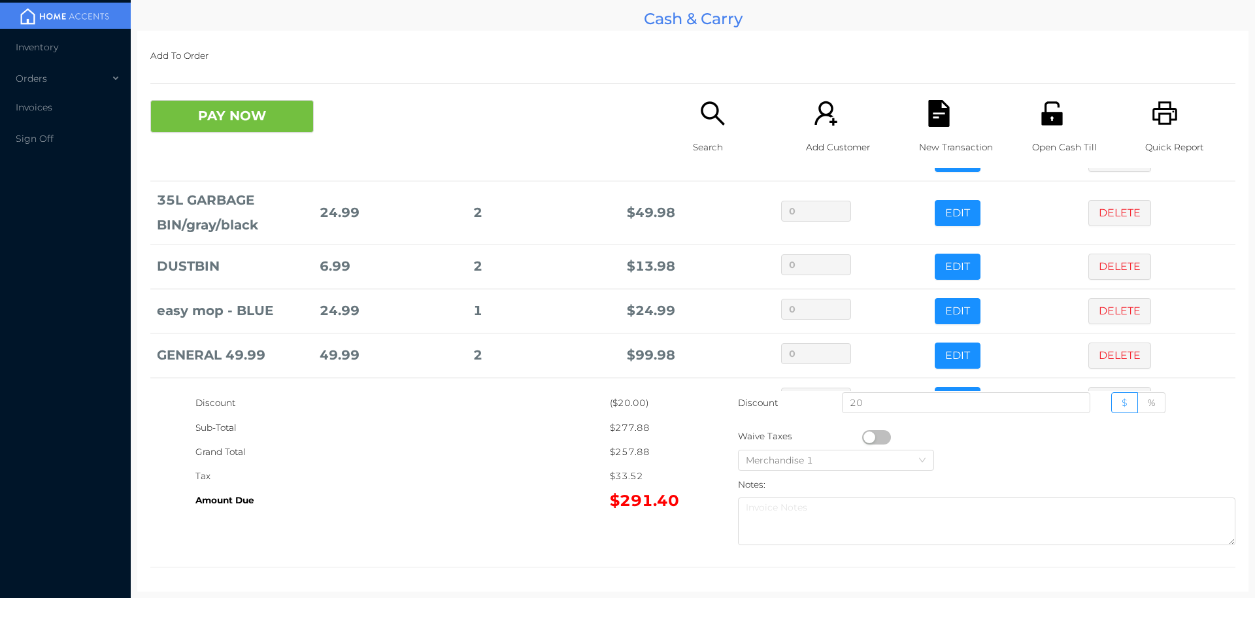
click at [1045, 116] on icon "icon: unlock" at bounding box center [1051, 113] width 21 height 24
click at [260, 109] on button "PAY NOW" at bounding box center [231, 116] width 163 height 33
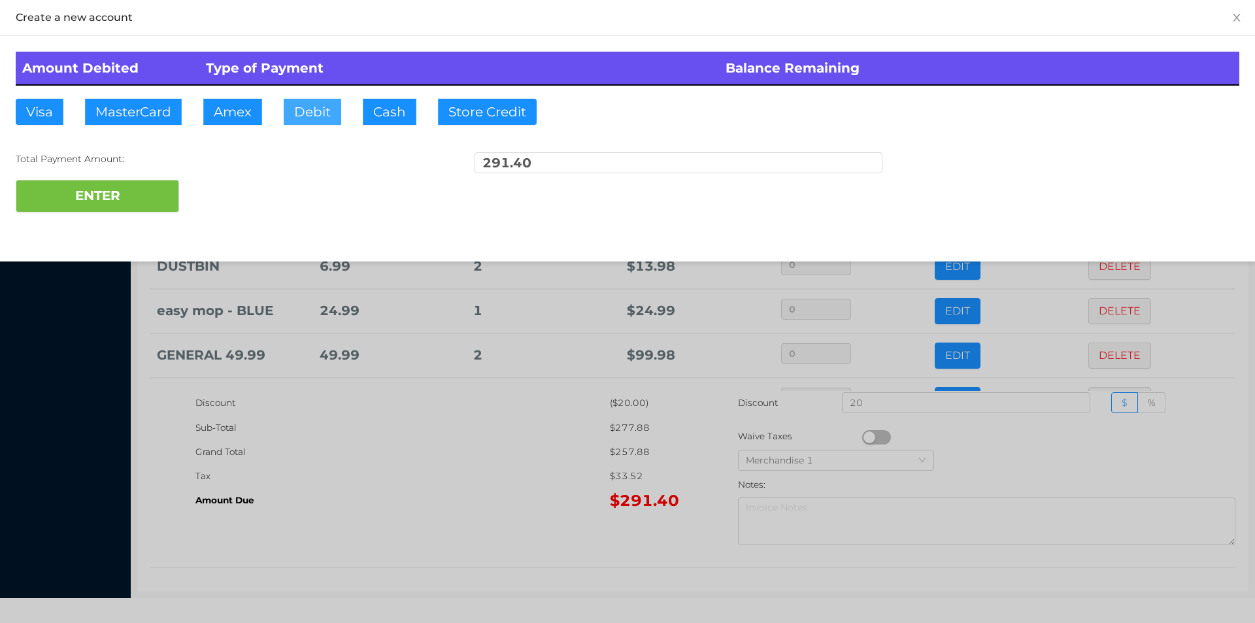
click at [316, 114] on button "Debit" at bounding box center [313, 112] width 58 height 26
click at [159, 191] on button "ENTER" at bounding box center [97, 196] width 163 height 33
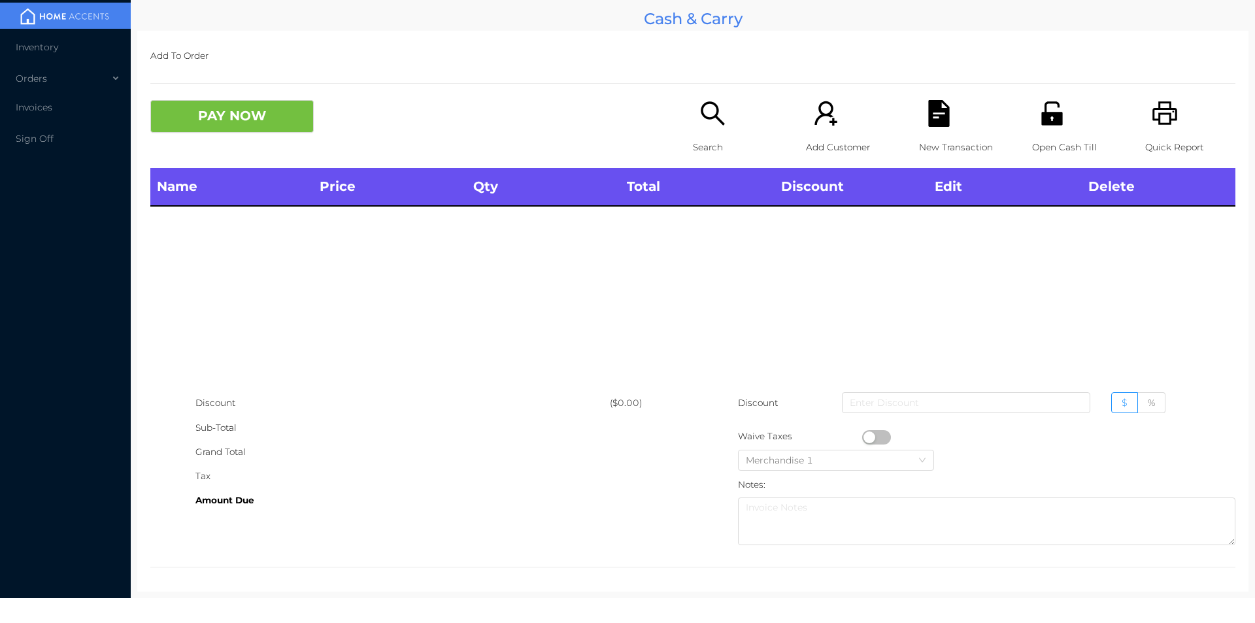
scroll to position [0, 0]
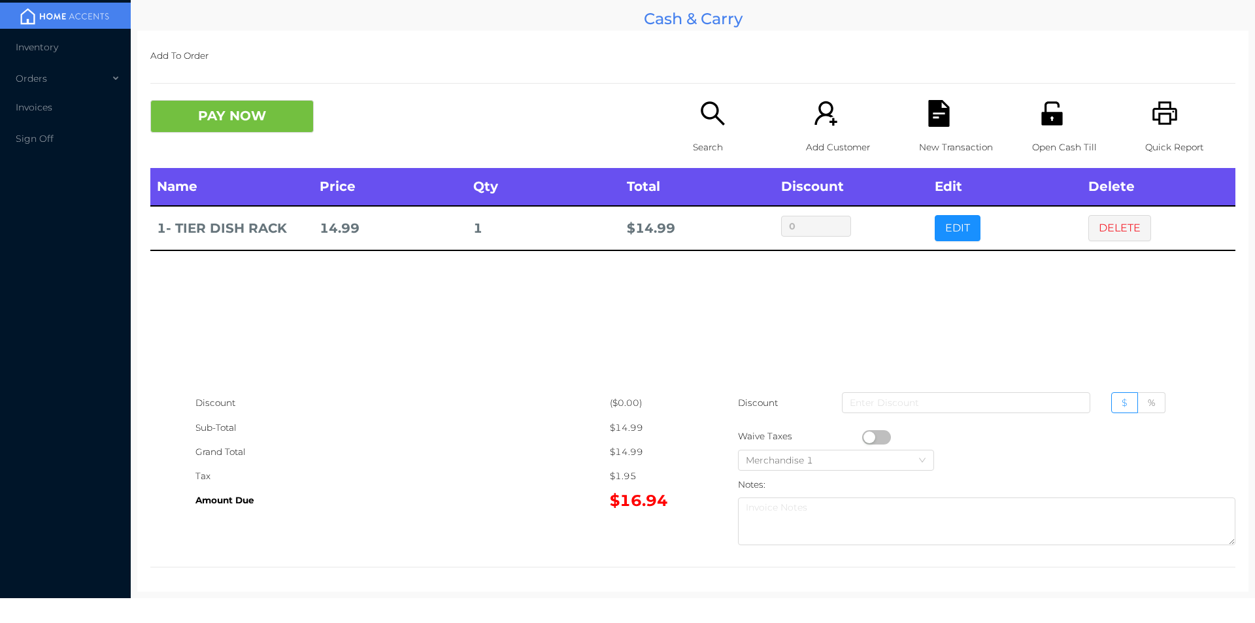
click at [226, 105] on button "PAY NOW" at bounding box center [231, 116] width 163 height 33
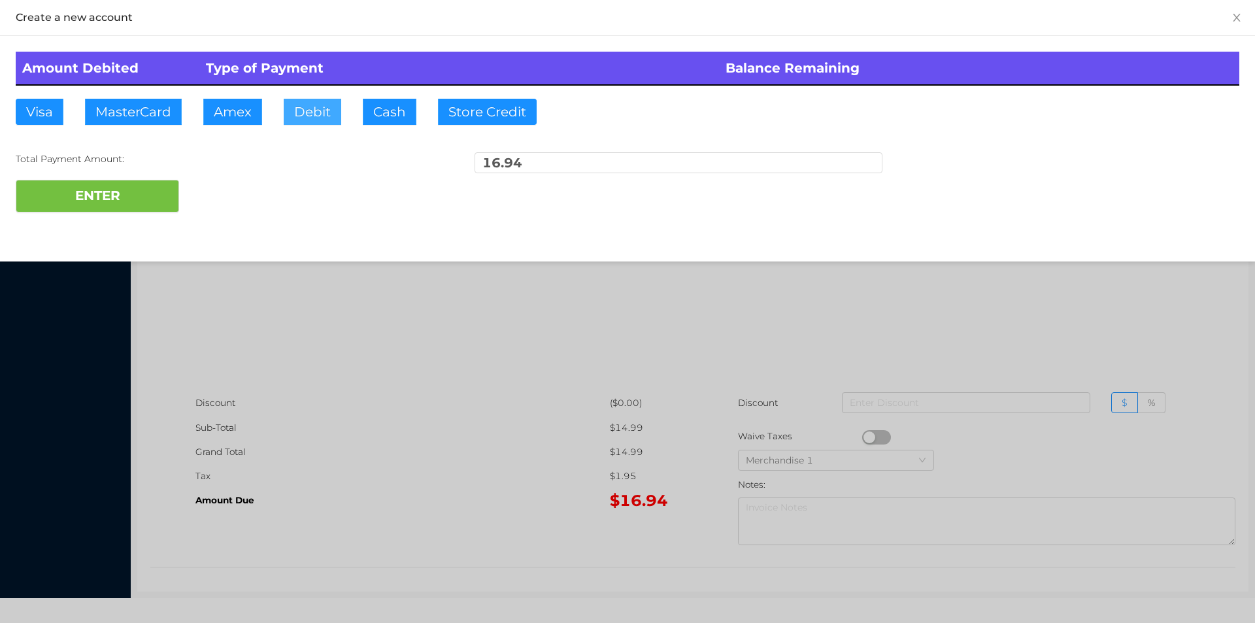
click at [325, 107] on button "Debit" at bounding box center [313, 112] width 58 height 26
click at [148, 193] on button "ENTER" at bounding box center [97, 196] width 163 height 33
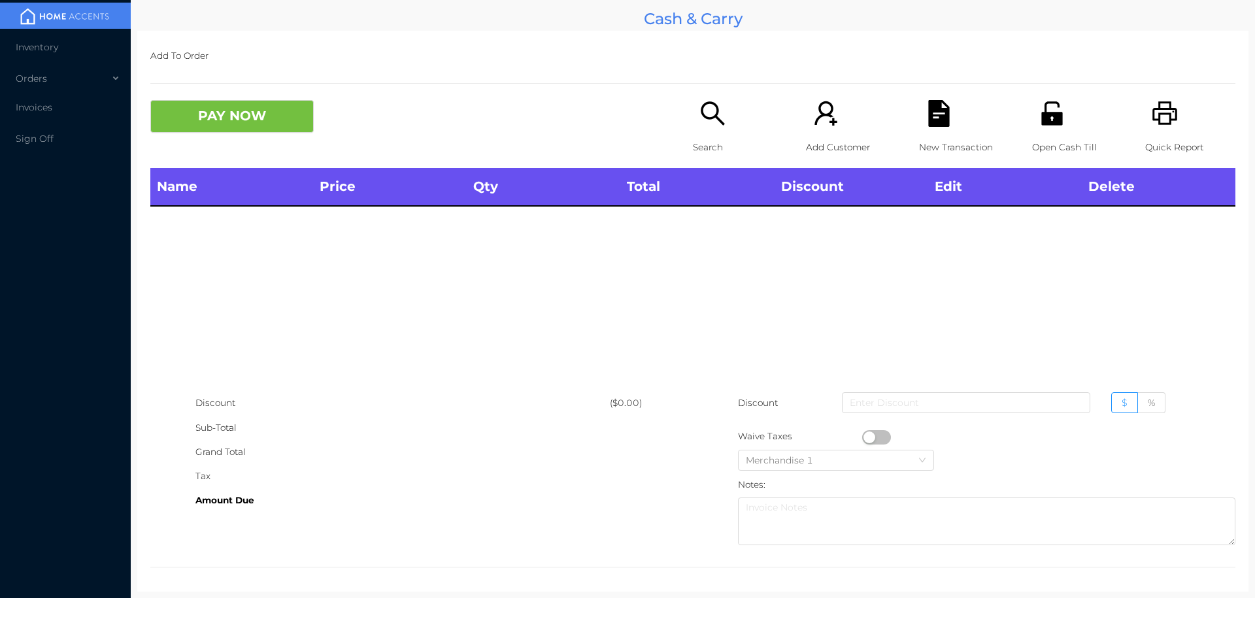
scroll to position [5, 0]
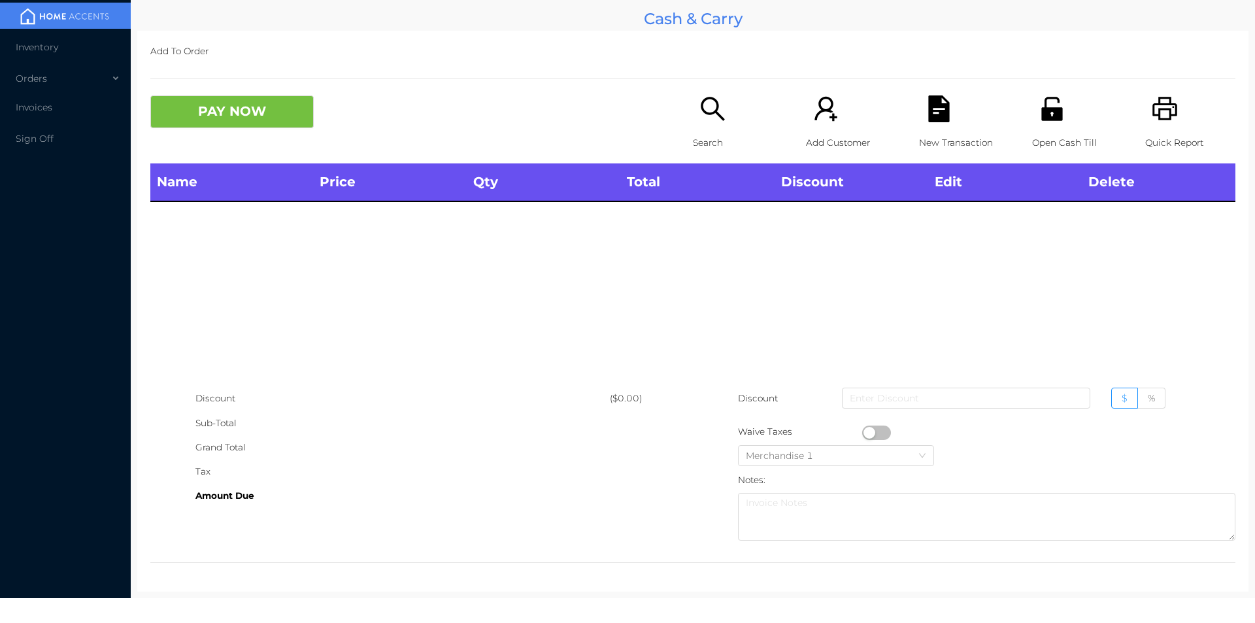
click at [717, 118] on icon "icon: search" at bounding box center [713, 109] width 24 height 24
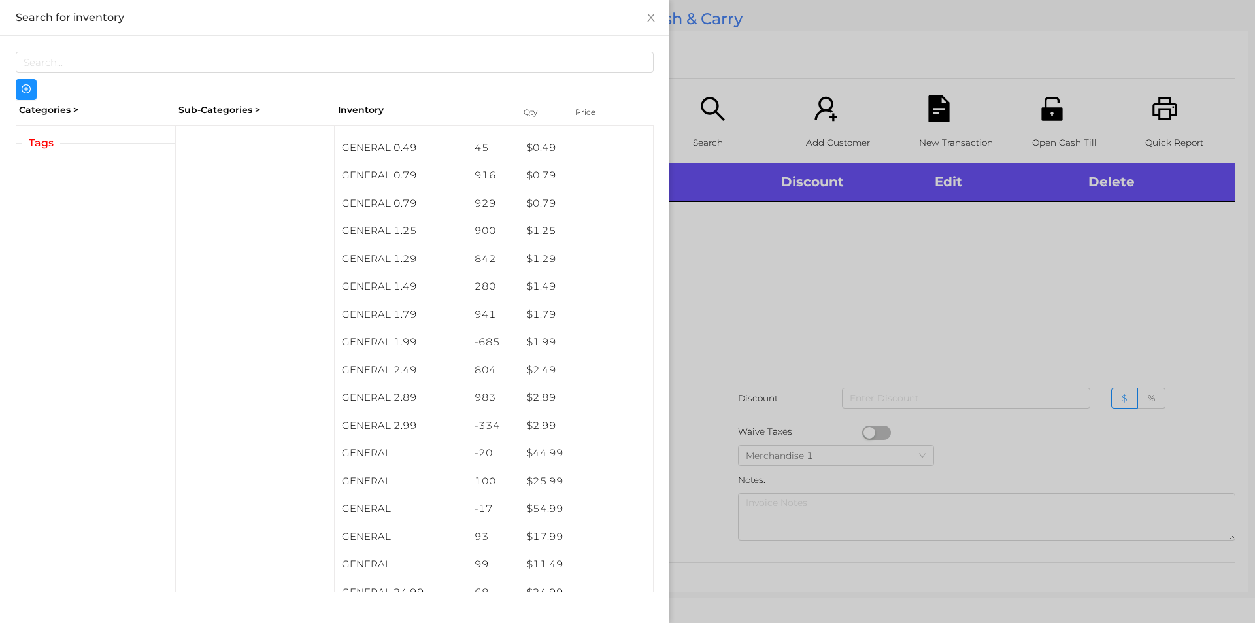
scroll to position [98, 0]
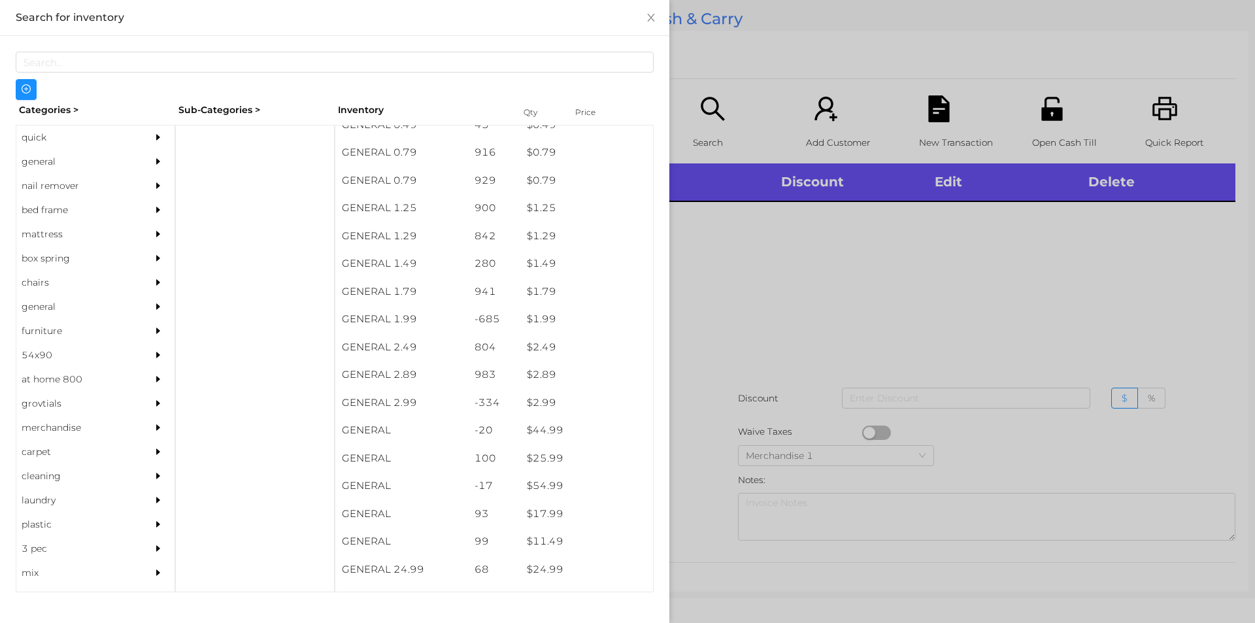
click at [64, 159] on div "general" at bounding box center [75, 162] width 119 height 24
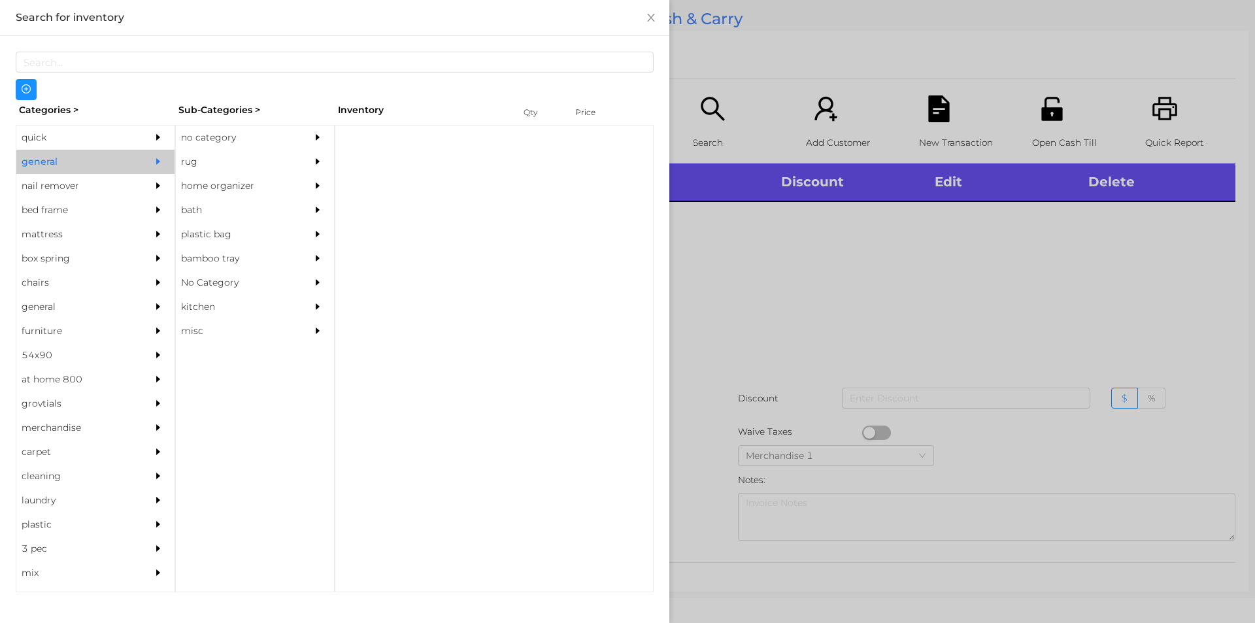
scroll to position [0, 0]
click at [284, 136] on div "no category" at bounding box center [235, 137] width 119 height 24
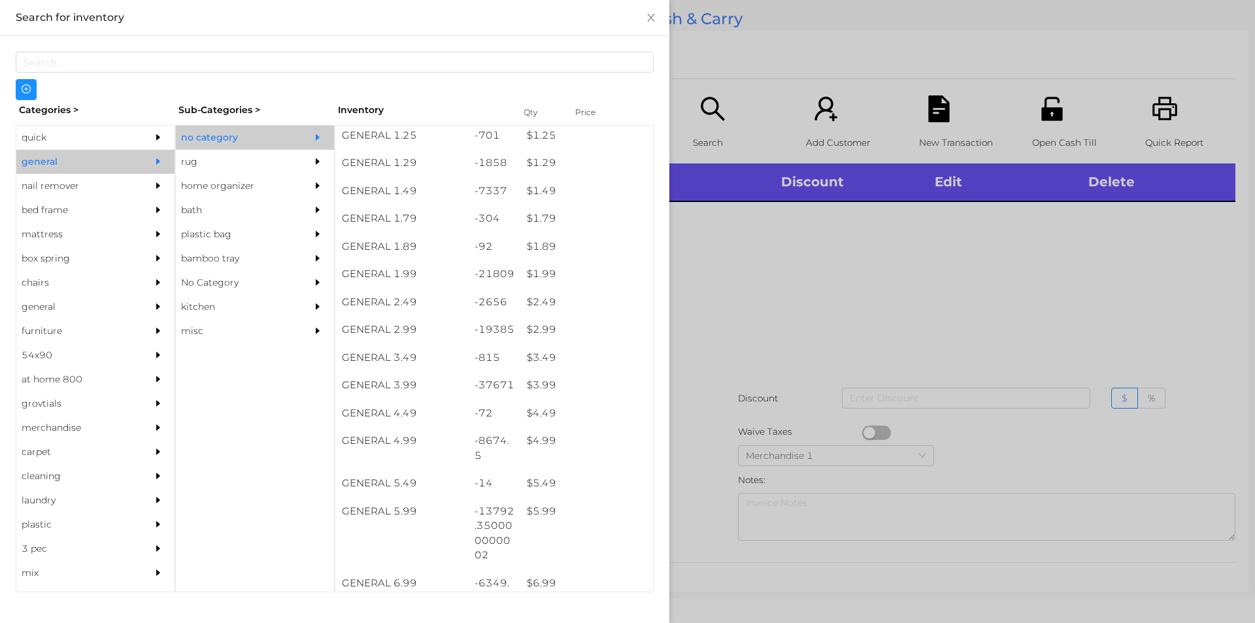
scroll to position [146, 0]
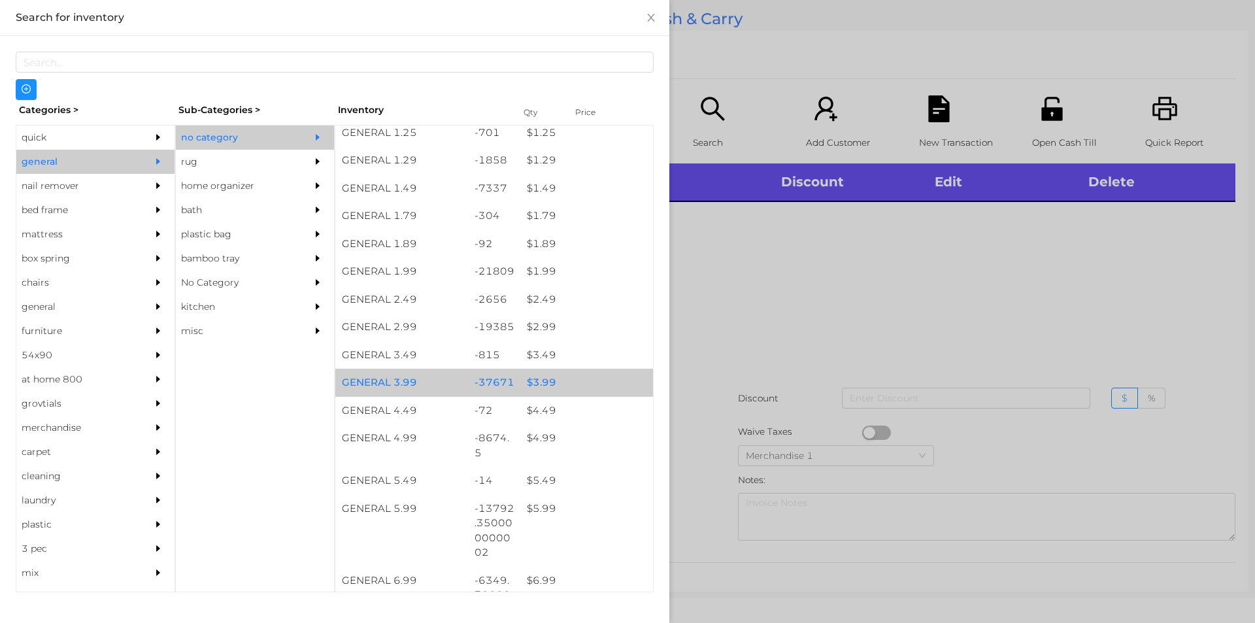
click at [579, 381] on div "$ 3.99" at bounding box center [586, 383] width 133 height 28
click at [584, 380] on div "$ 3.99" at bounding box center [586, 383] width 133 height 28
click at [588, 382] on div "$ 3.99" at bounding box center [586, 383] width 133 height 28
click at [588, 383] on div "$ 3.99" at bounding box center [586, 383] width 133 height 28
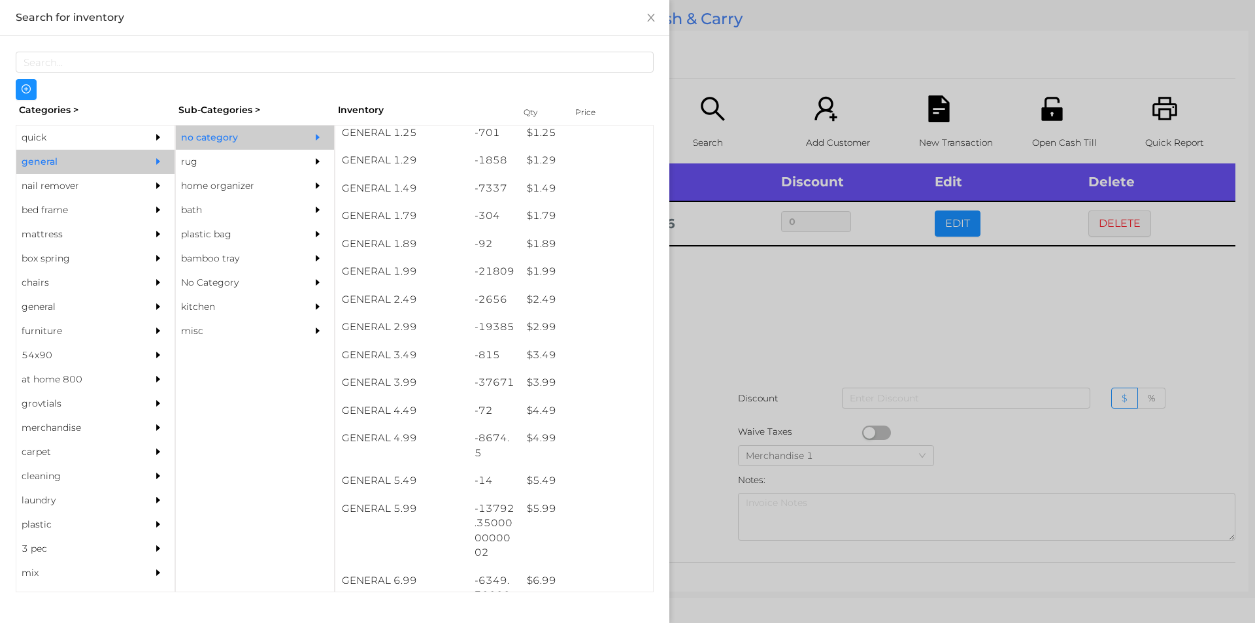
click at [812, 363] on div at bounding box center [627, 311] width 1255 height 623
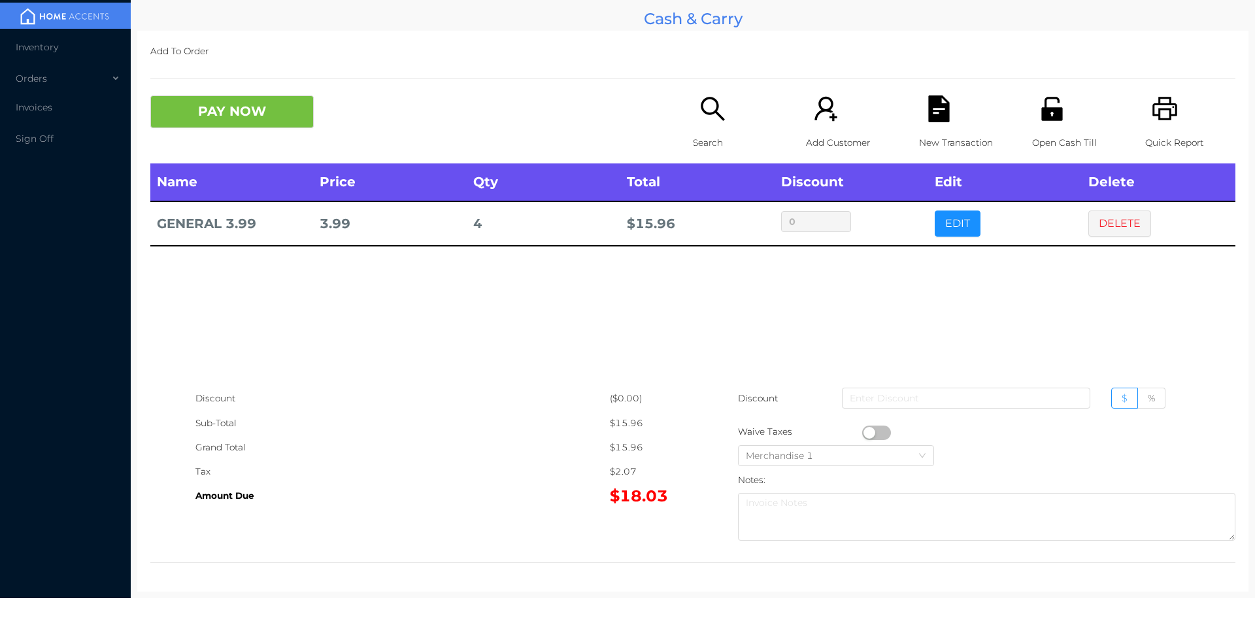
click at [1051, 134] on p "Open Cash Till" at bounding box center [1077, 143] width 90 height 24
click at [251, 124] on button "PAY NOW" at bounding box center [231, 111] width 163 height 33
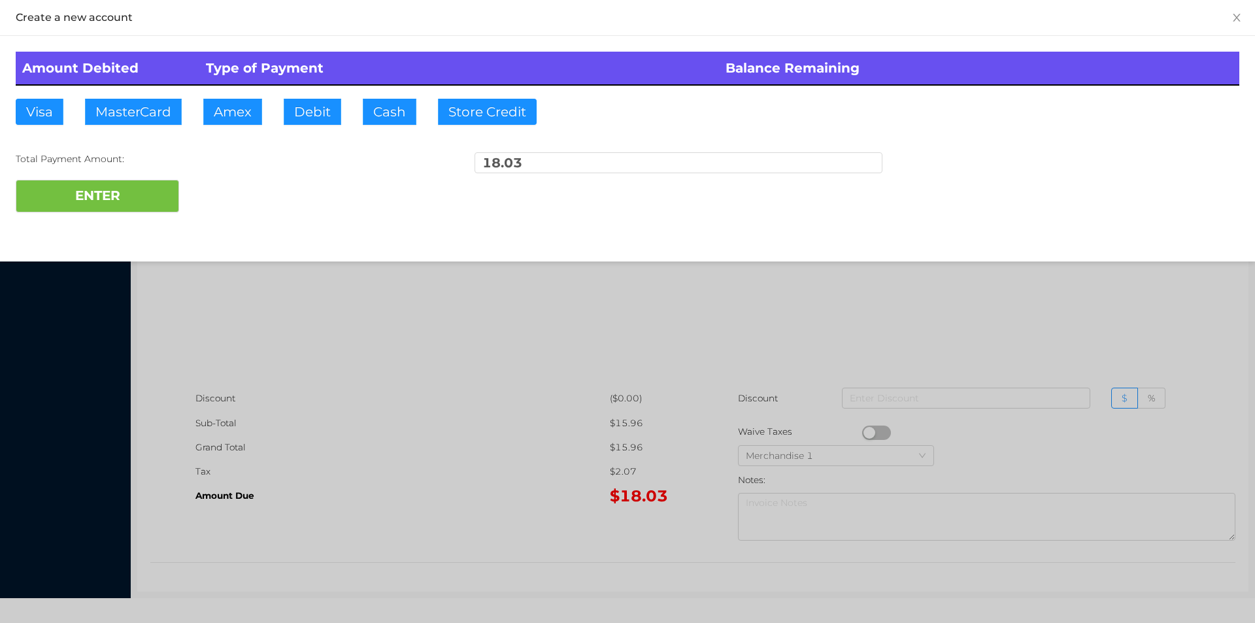
click at [439, 554] on div at bounding box center [627, 311] width 1255 height 623
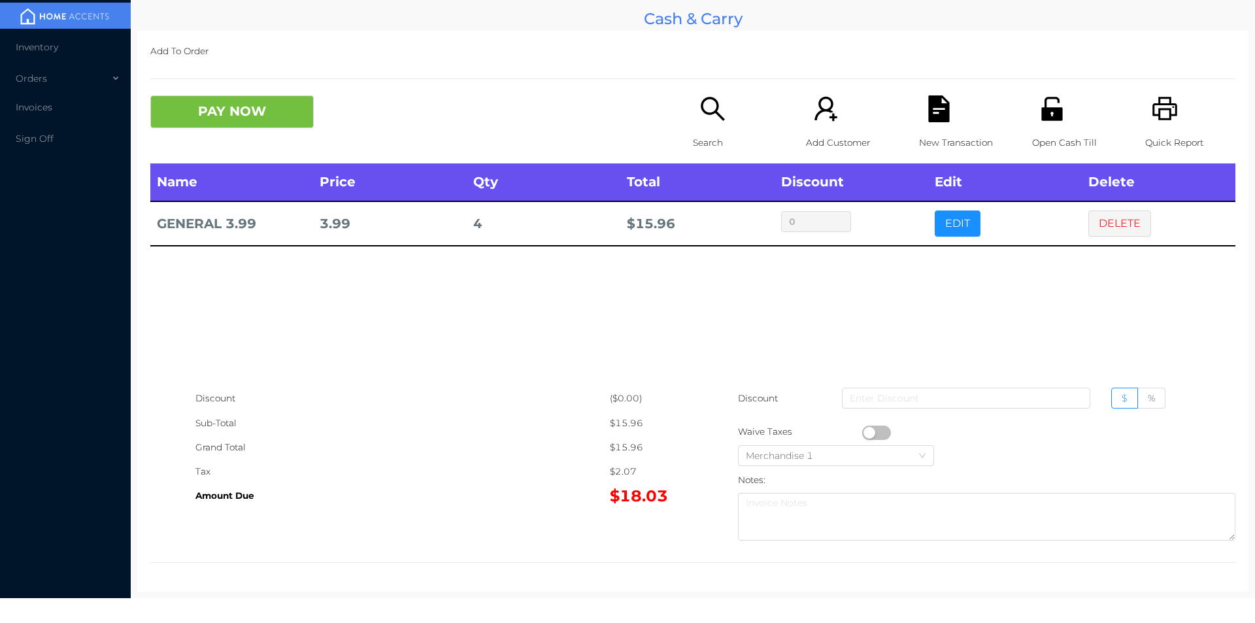
click at [937, 124] on div "New Transaction" at bounding box center [964, 129] width 90 height 68
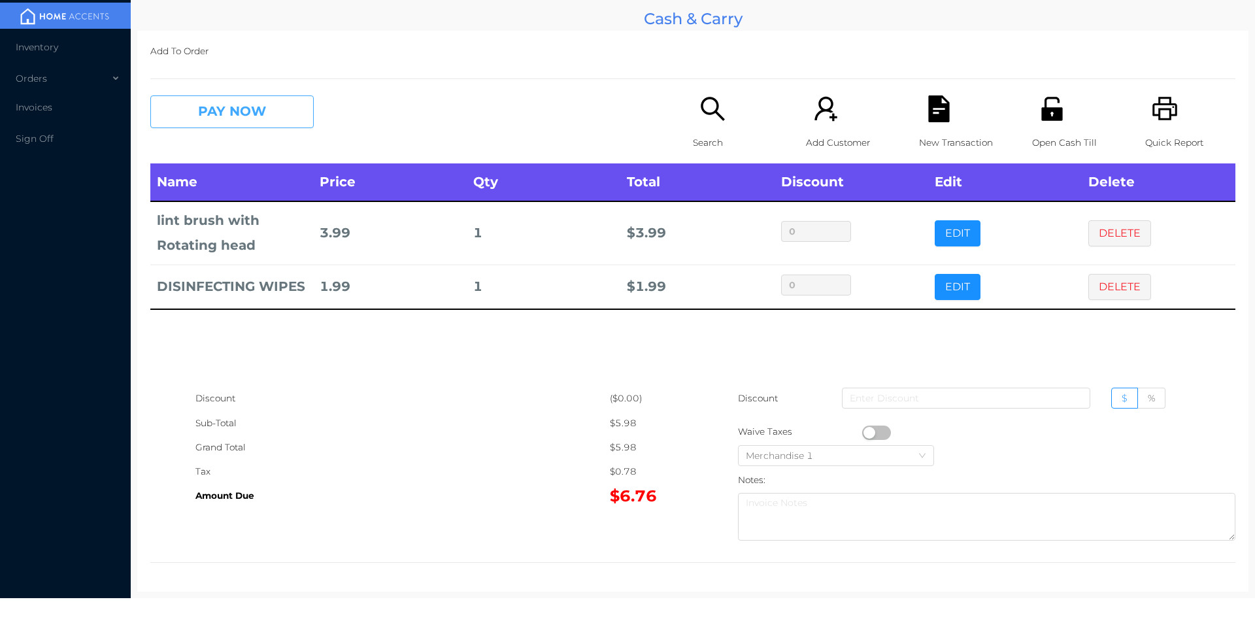
click at [237, 108] on button "PAY NOW" at bounding box center [231, 111] width 163 height 33
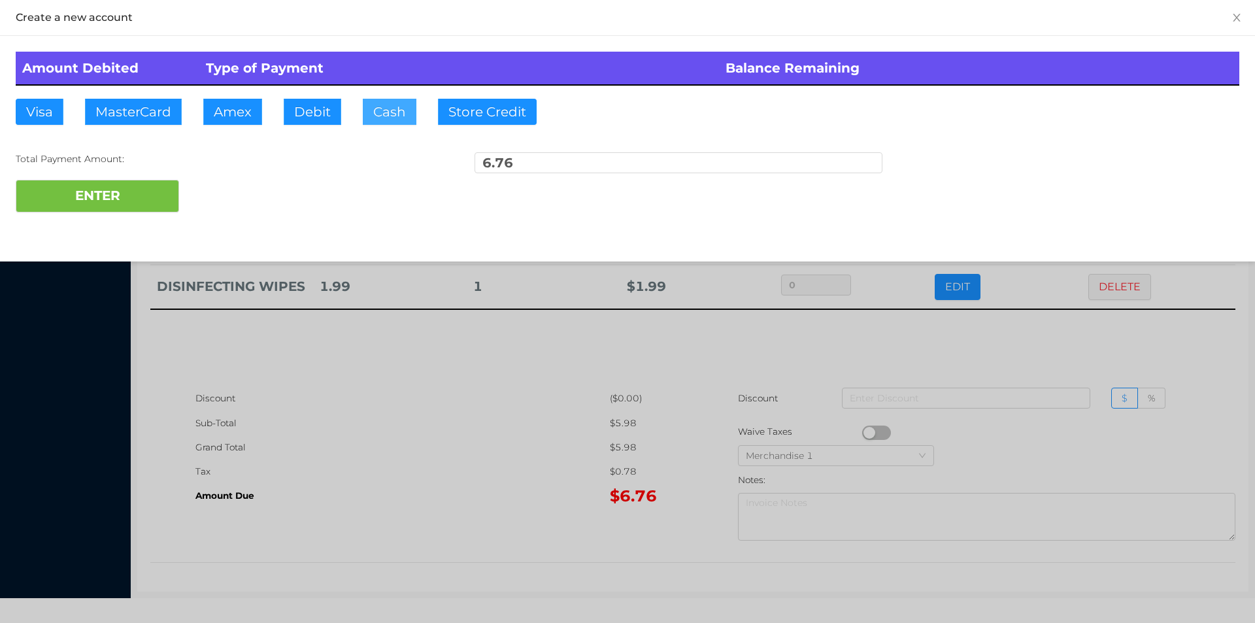
click at [384, 118] on button "Cash" at bounding box center [390, 112] width 54 height 26
click at [173, 181] on button "ENTER" at bounding box center [97, 196] width 163 height 33
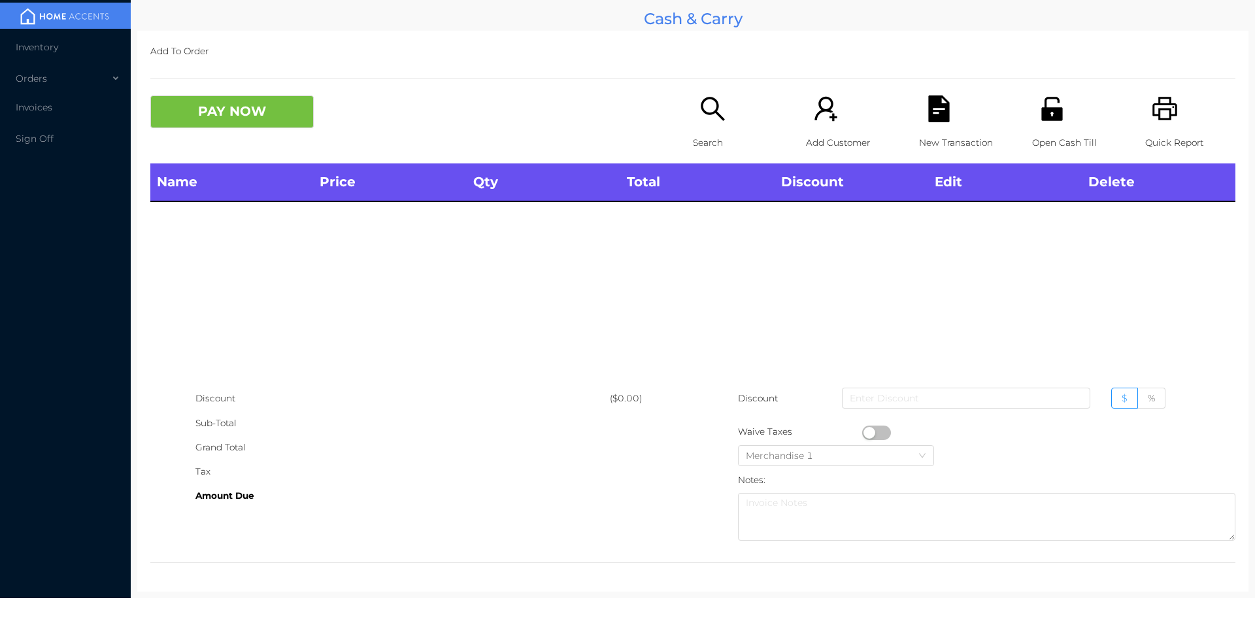
click at [1167, 125] on div "Quick Report" at bounding box center [1190, 129] width 90 height 68
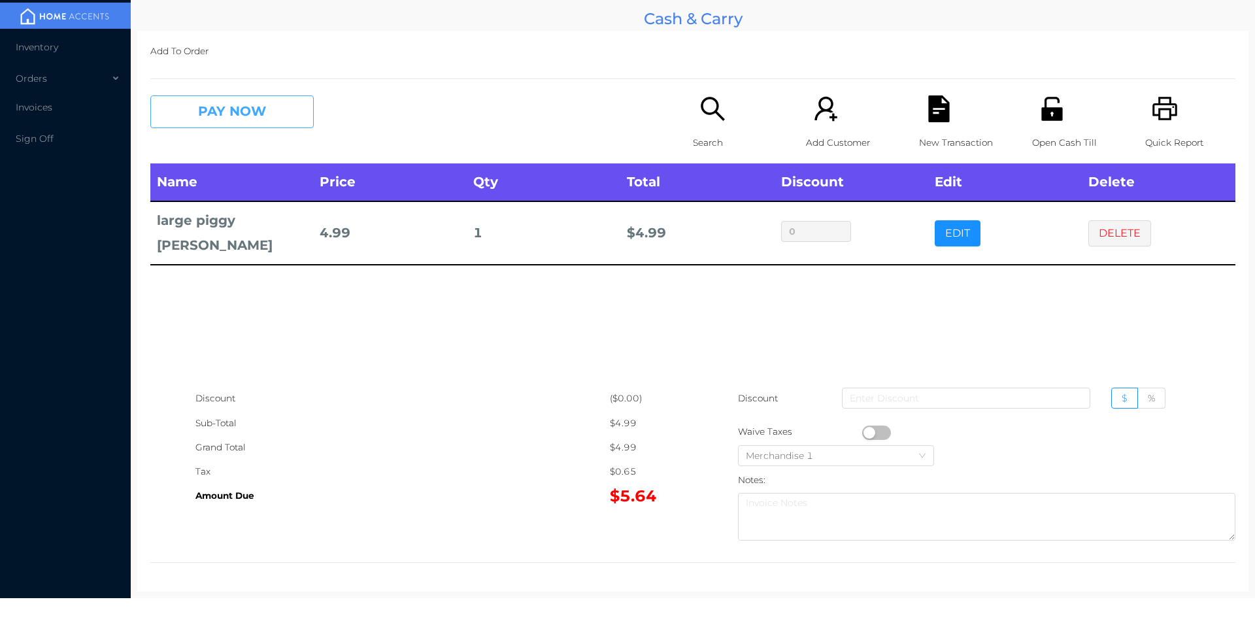
click at [253, 127] on button "PAY NOW" at bounding box center [231, 111] width 163 height 33
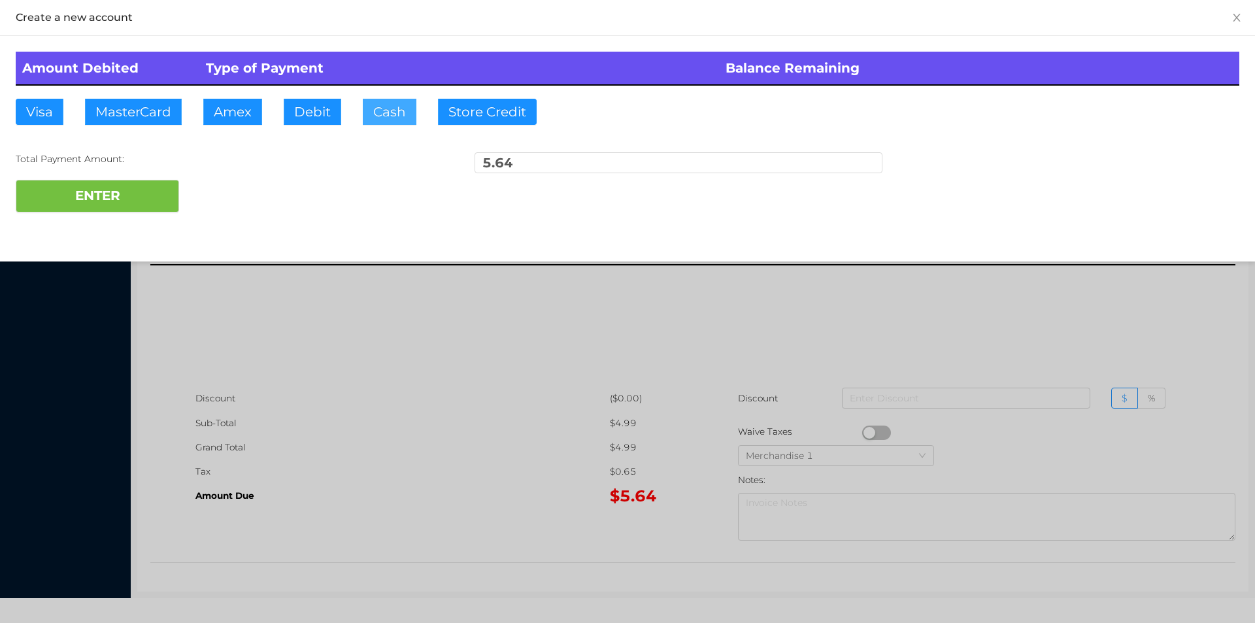
click at [385, 118] on button "Cash" at bounding box center [390, 112] width 54 height 26
type input "20"
click at [69, 210] on button "ENTER" at bounding box center [97, 196] width 163 height 33
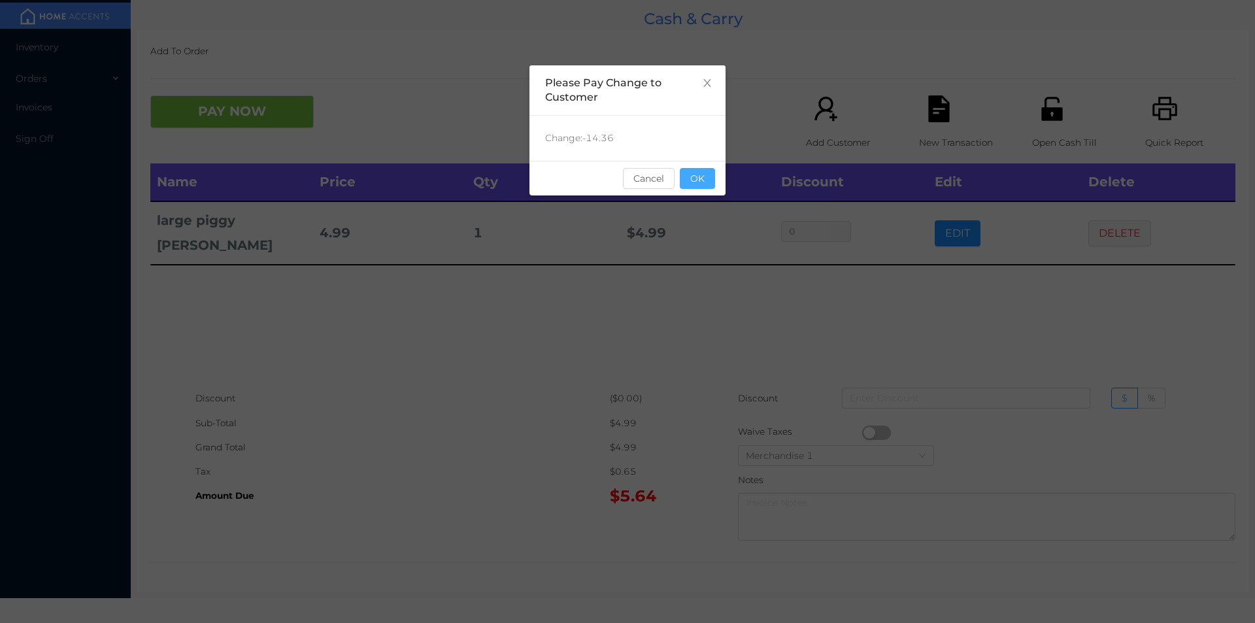
click at [706, 186] on button "OK" at bounding box center [697, 178] width 35 height 21
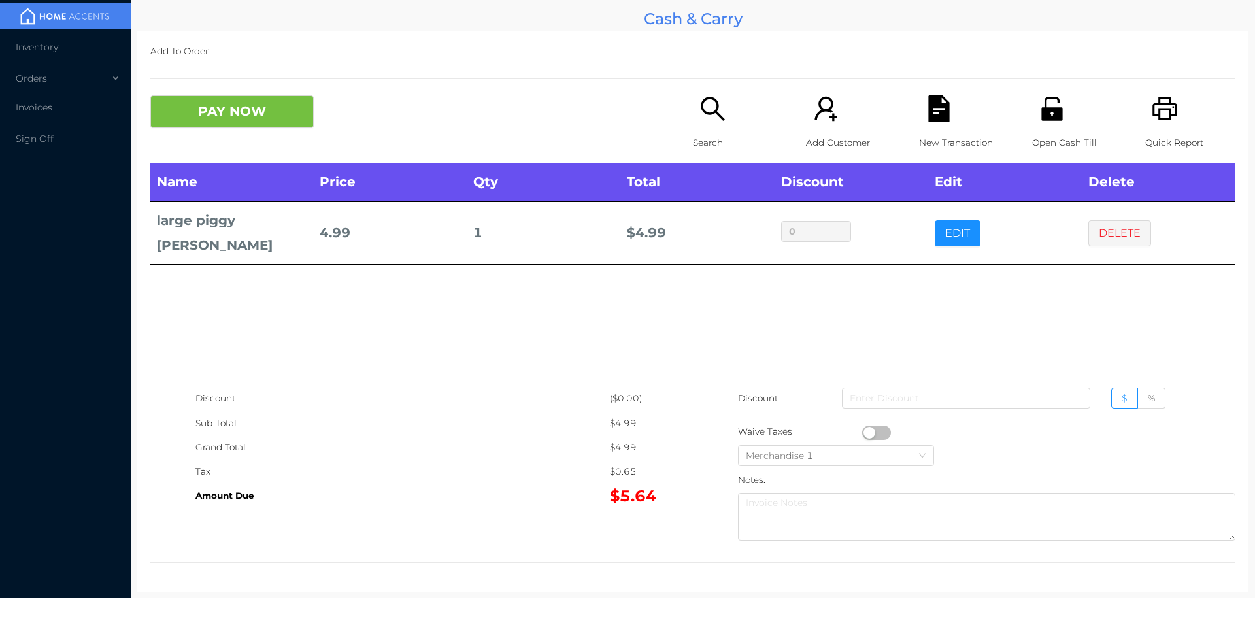
click at [1057, 128] on div "Open Cash Till" at bounding box center [1077, 129] width 90 height 68
click at [74, 115] on li "Invoices" at bounding box center [65, 107] width 131 height 26
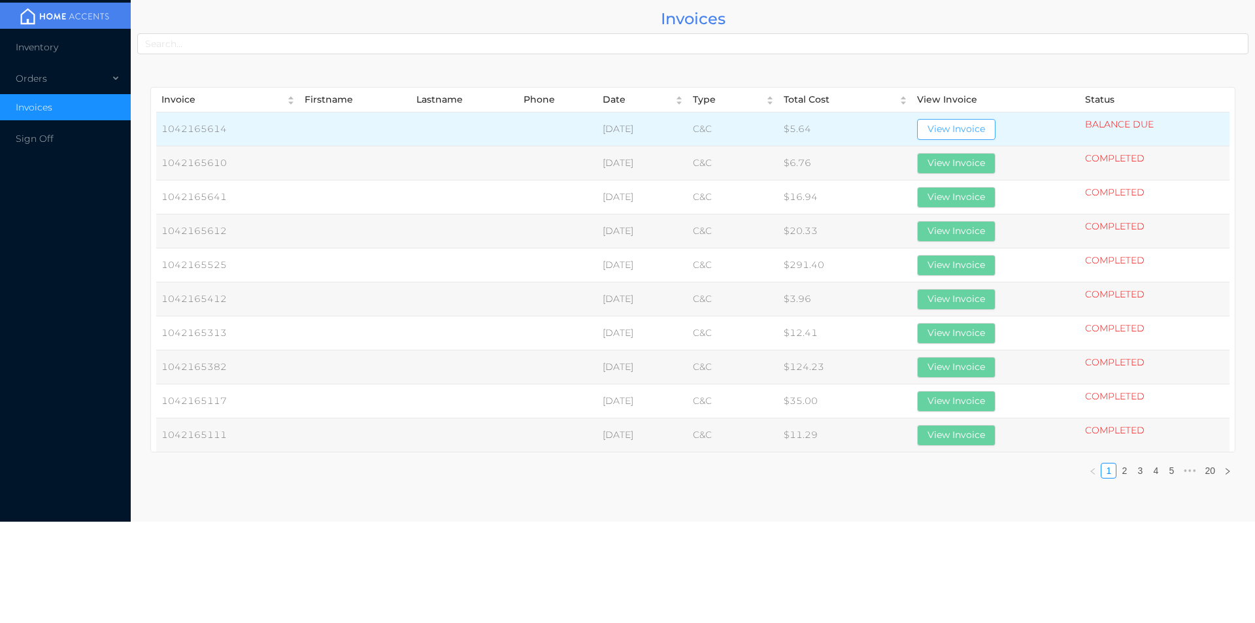
click at [985, 125] on button "View Invoice" at bounding box center [956, 129] width 78 height 21
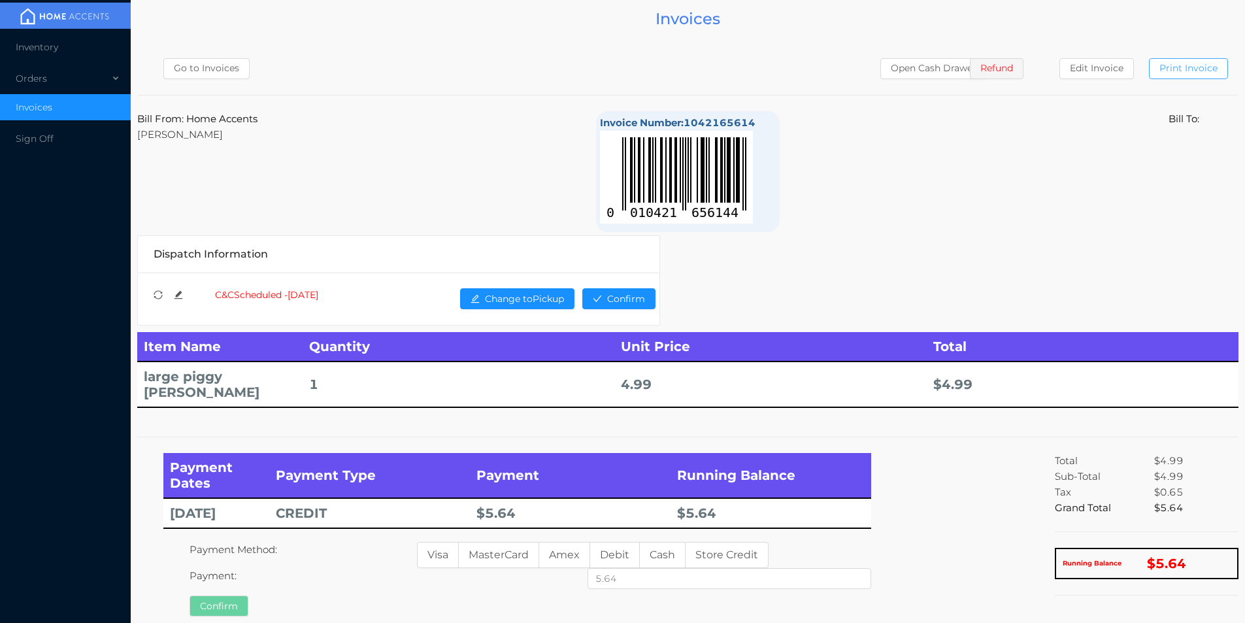
click at [1204, 63] on button "Print Invoice" at bounding box center [1188, 68] width 79 height 21
click at [29, 74] on div "Orders" at bounding box center [65, 78] width 131 height 26
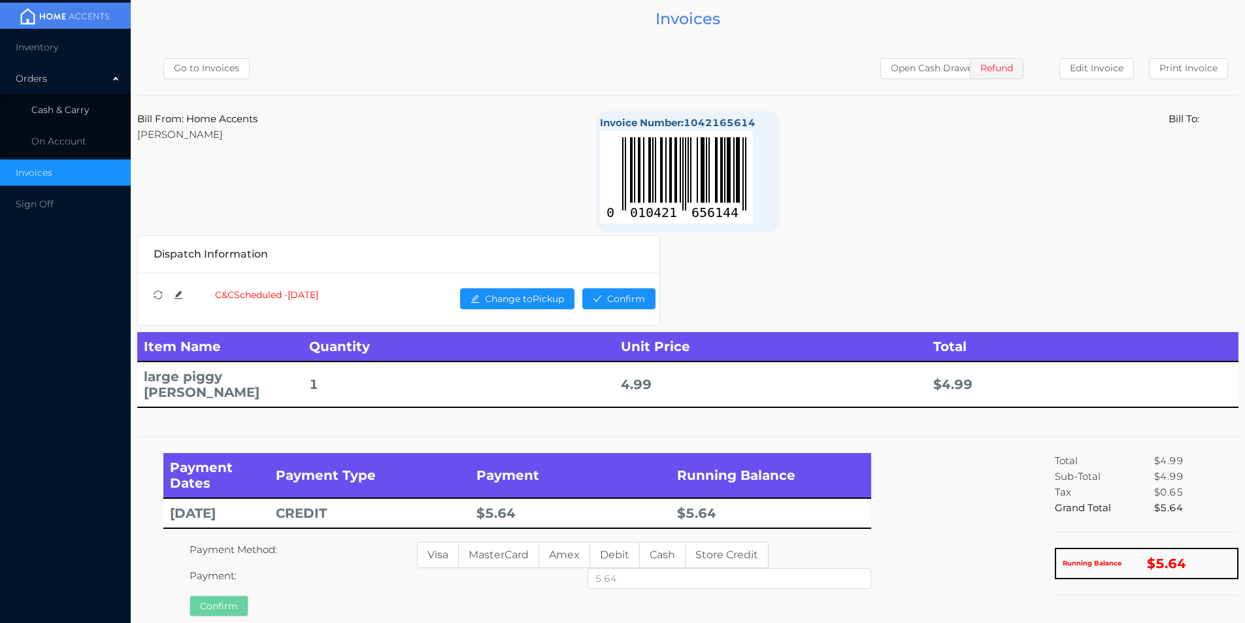
click at [97, 103] on li "Cash & Carry" at bounding box center [65, 110] width 131 height 26
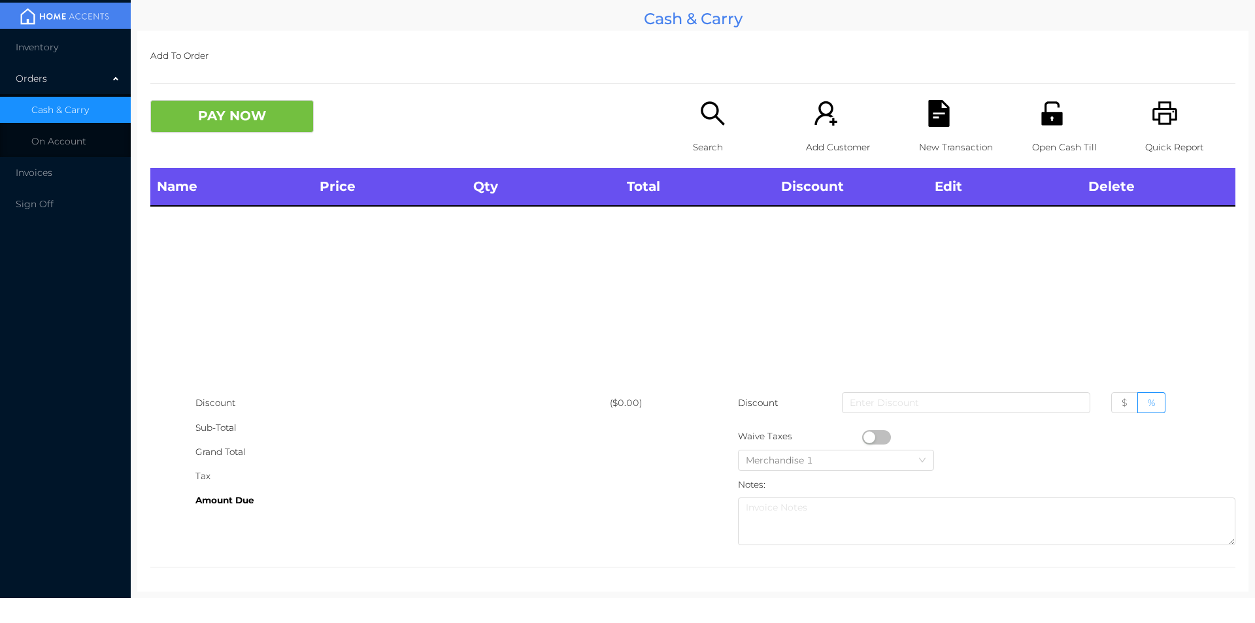
scroll to position [5, 0]
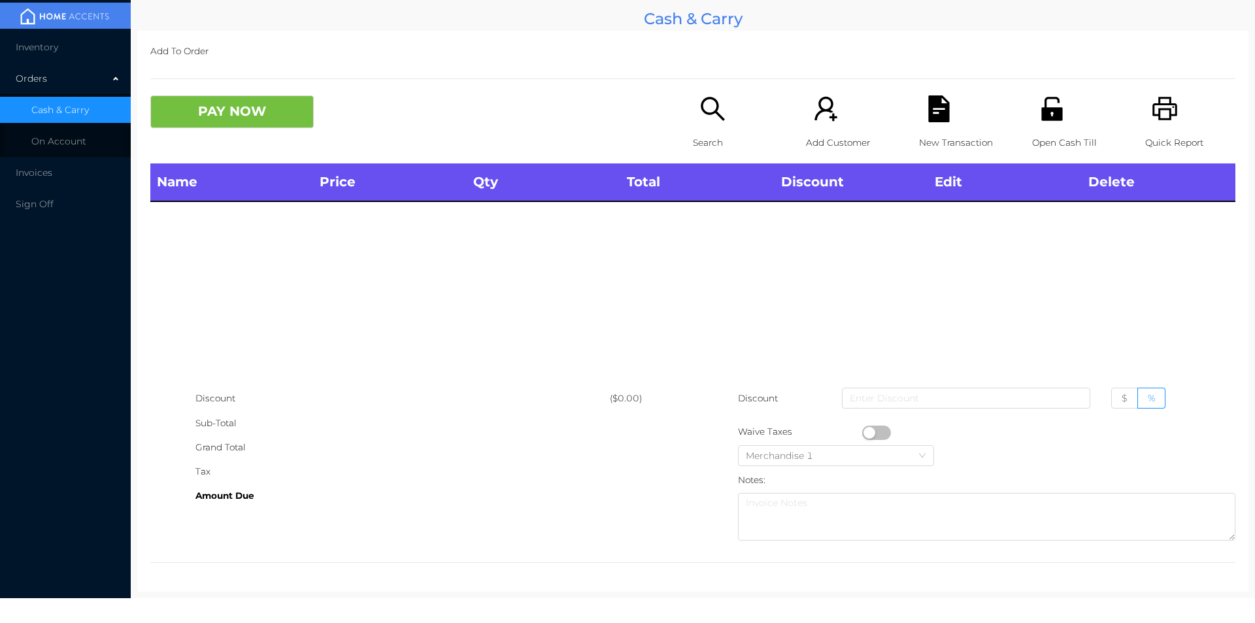
click at [711, 112] on icon "icon: search" at bounding box center [713, 109] width 24 height 24
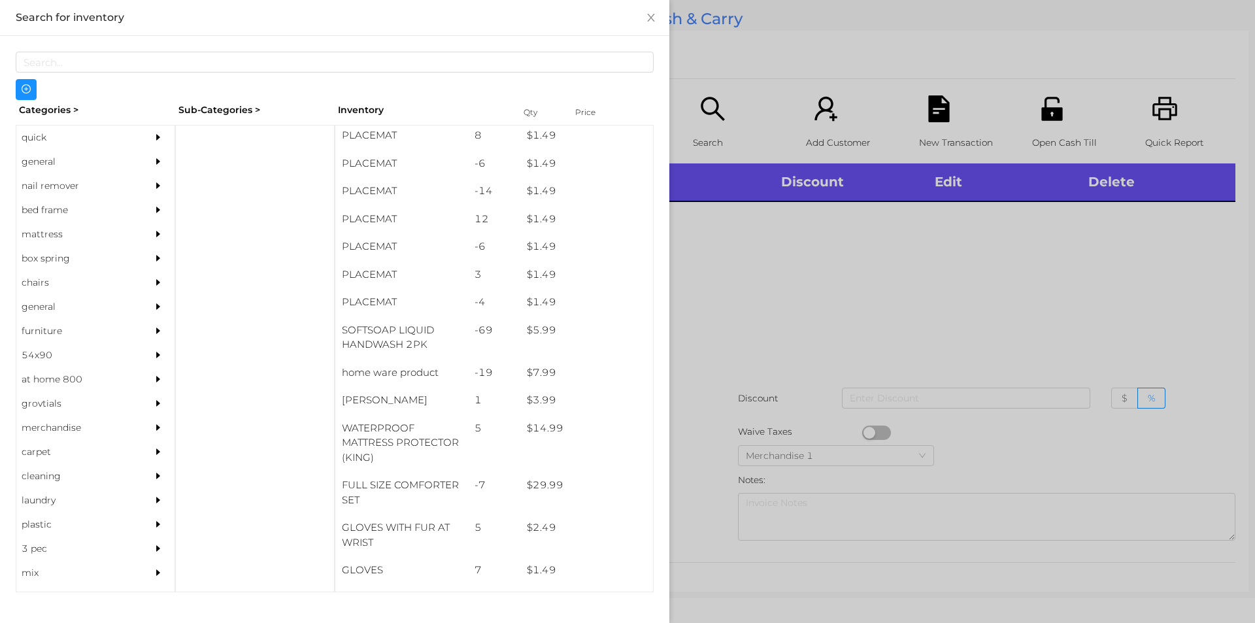
scroll to position [91, 0]
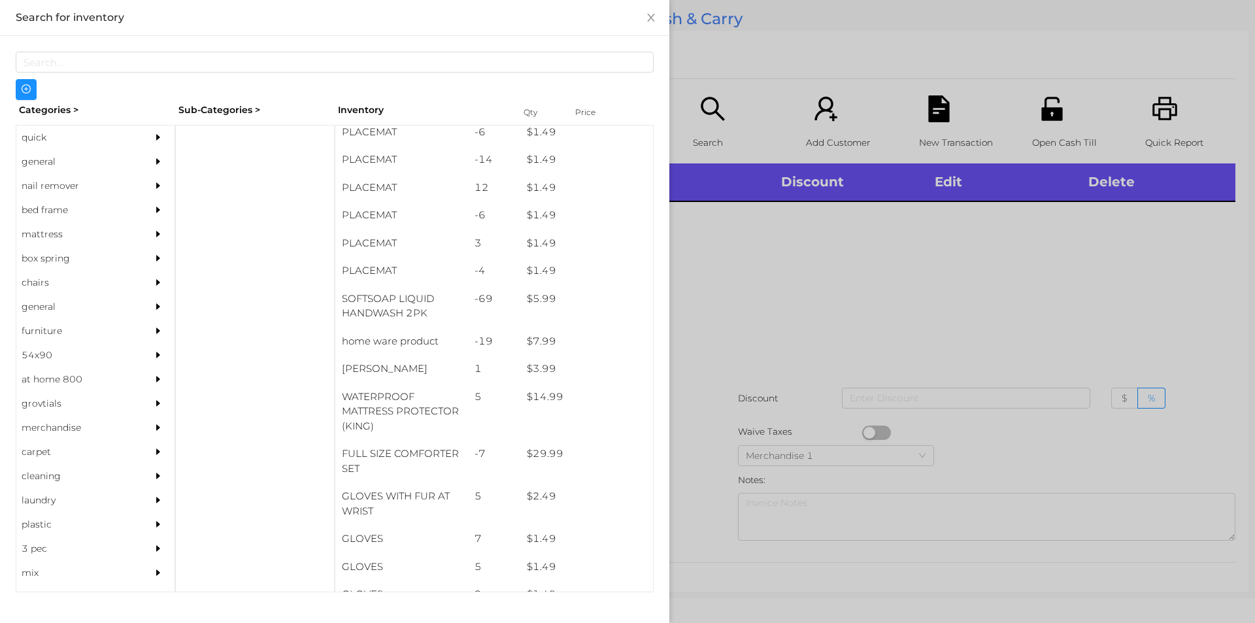
click at [66, 156] on div "general" at bounding box center [75, 162] width 119 height 24
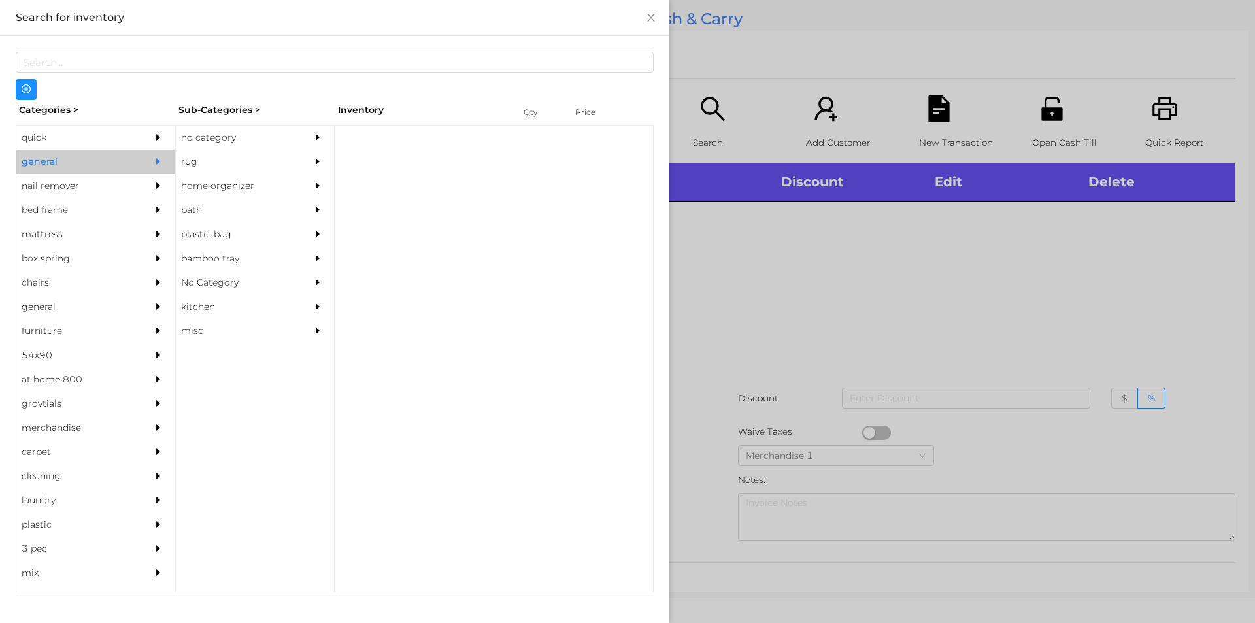
click at [239, 139] on div "no category" at bounding box center [235, 137] width 119 height 24
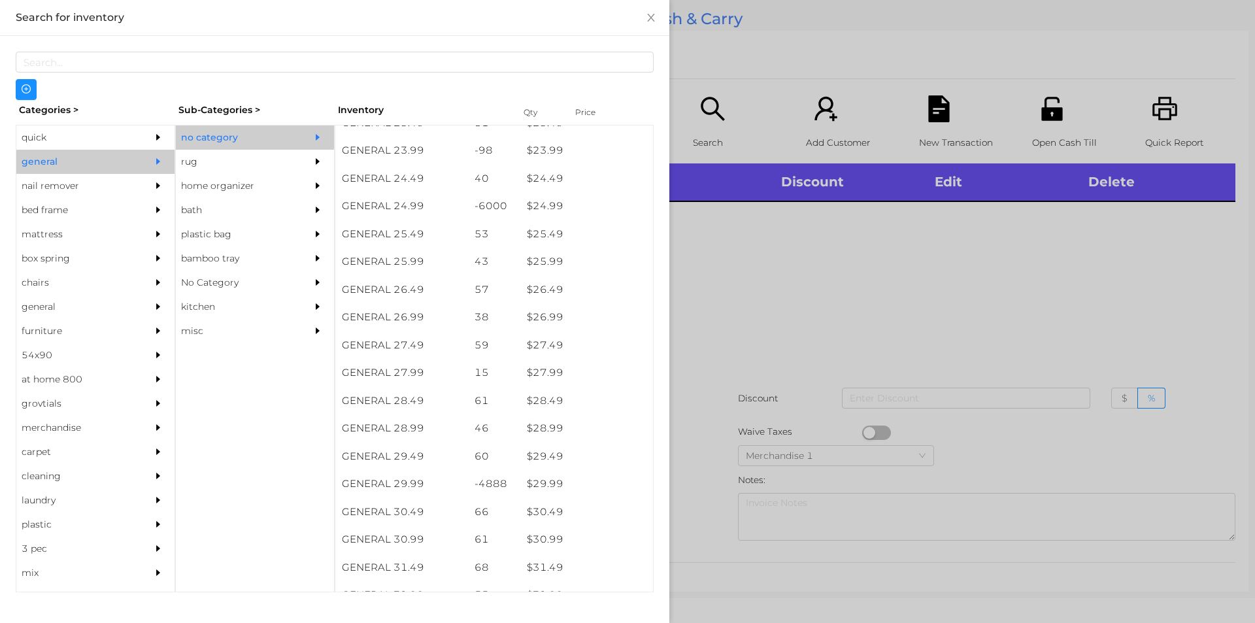
scroll to position [1620, 0]
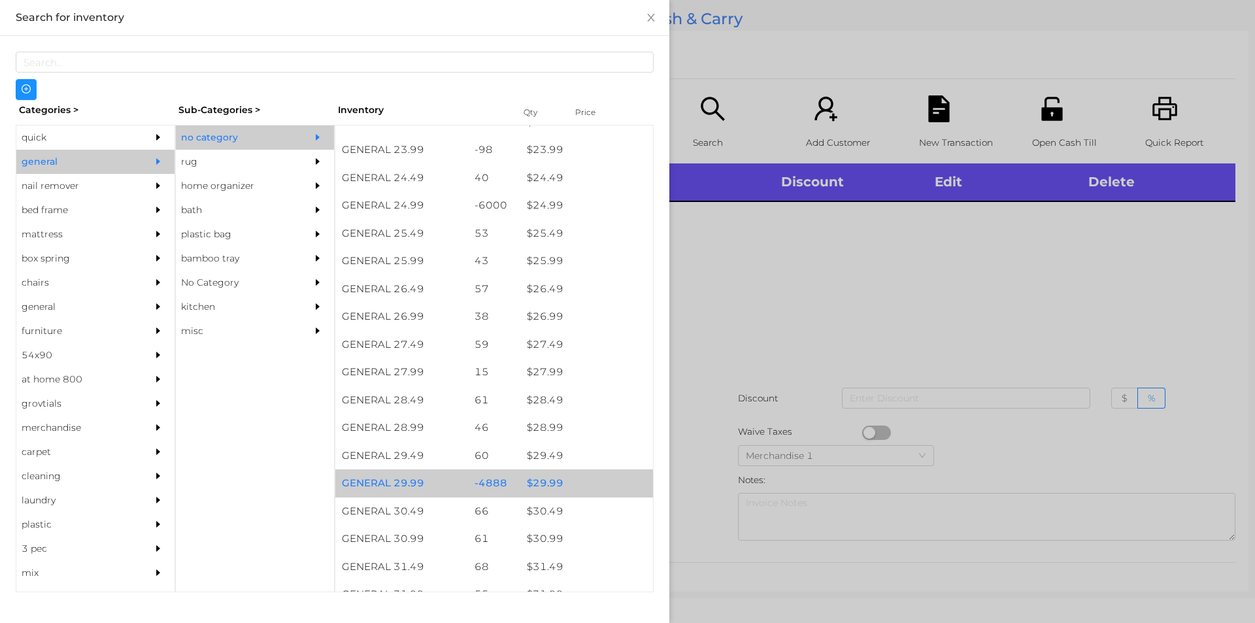
click at [569, 478] on div "$ 29.99" at bounding box center [586, 483] width 133 height 28
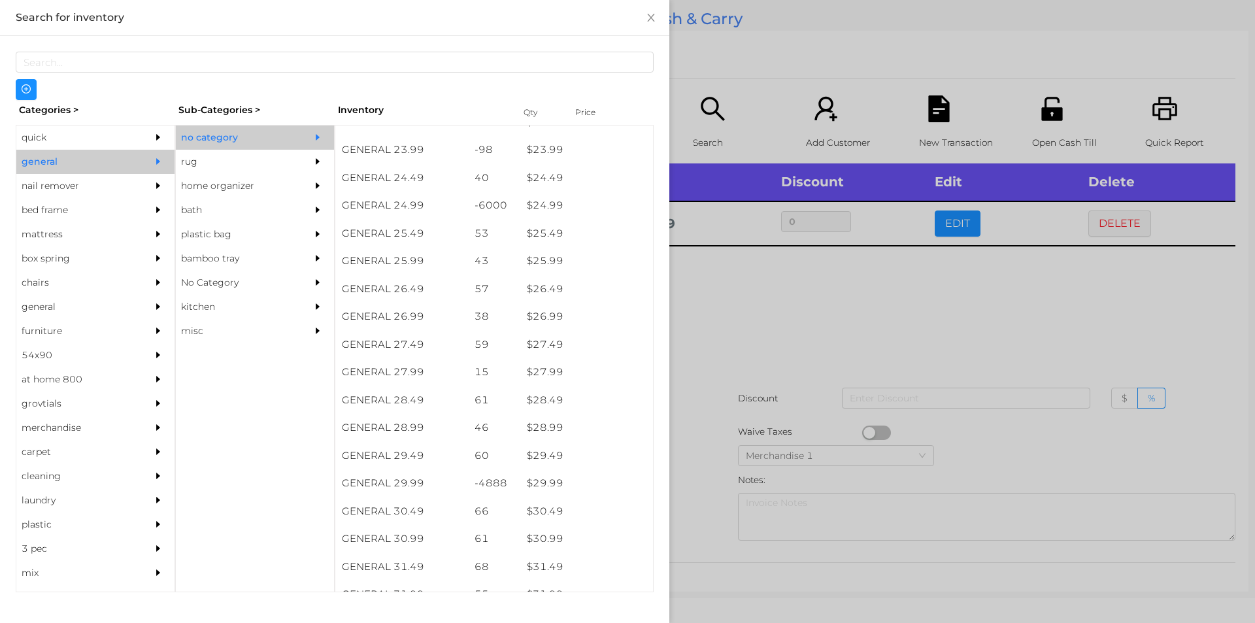
click at [787, 358] on div at bounding box center [627, 311] width 1255 height 623
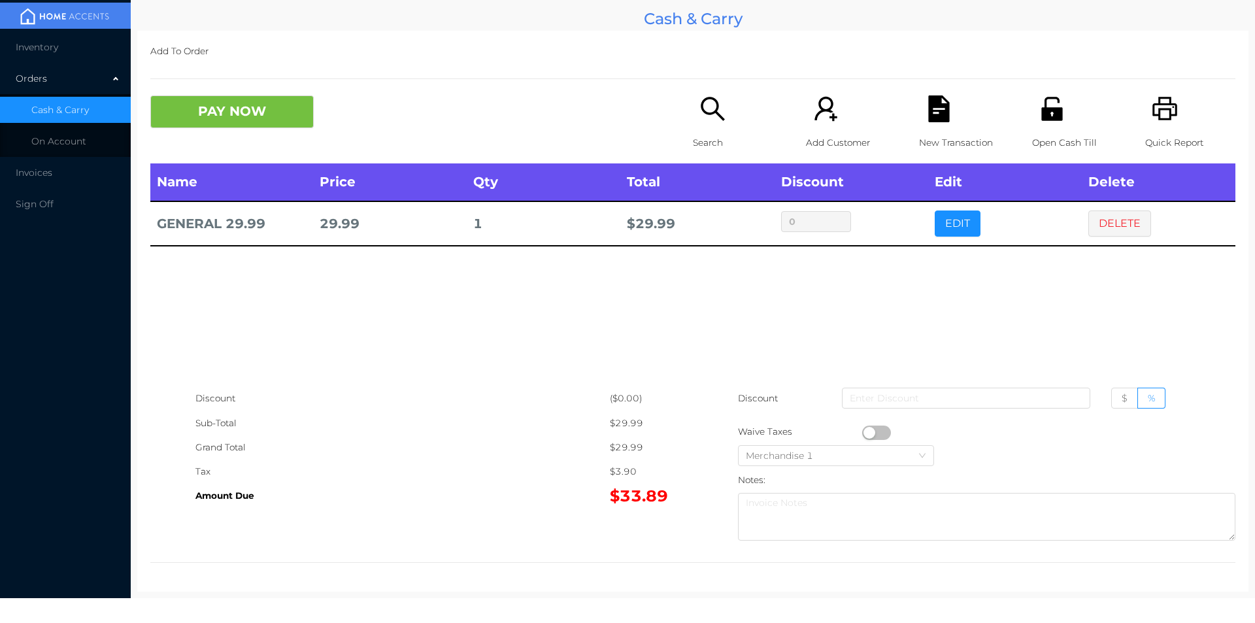
click at [1049, 125] on div "Open Cash Till" at bounding box center [1077, 129] width 90 height 68
click at [705, 97] on icon "icon: search" at bounding box center [712, 108] width 27 height 27
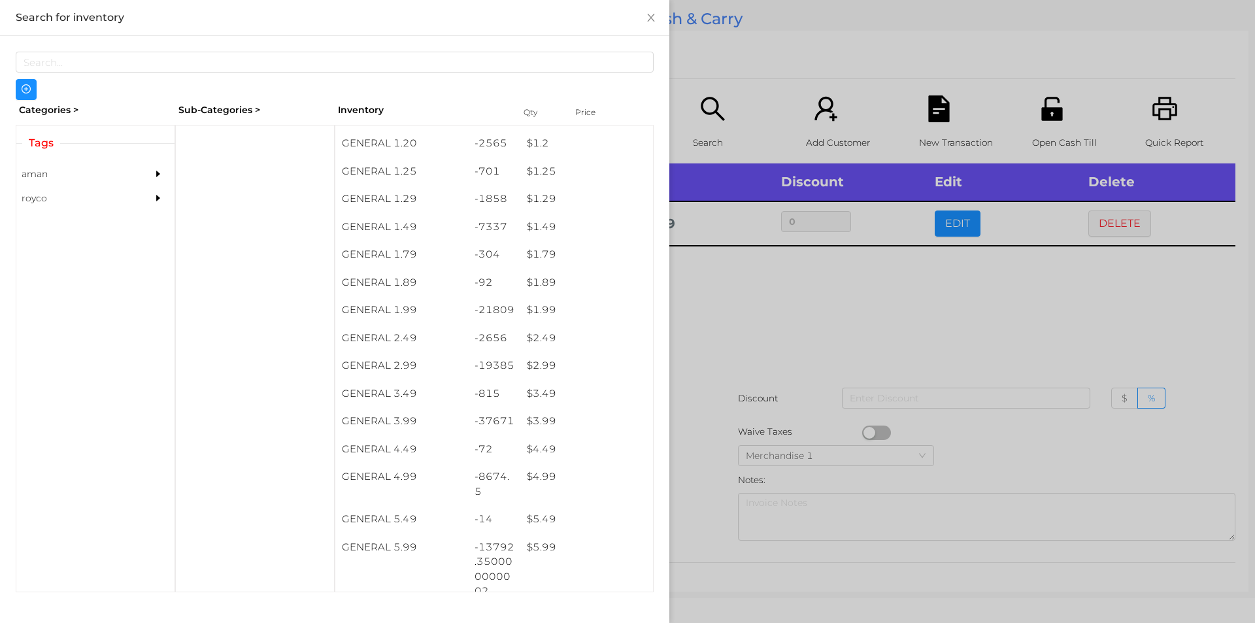
scroll to position [127, 0]
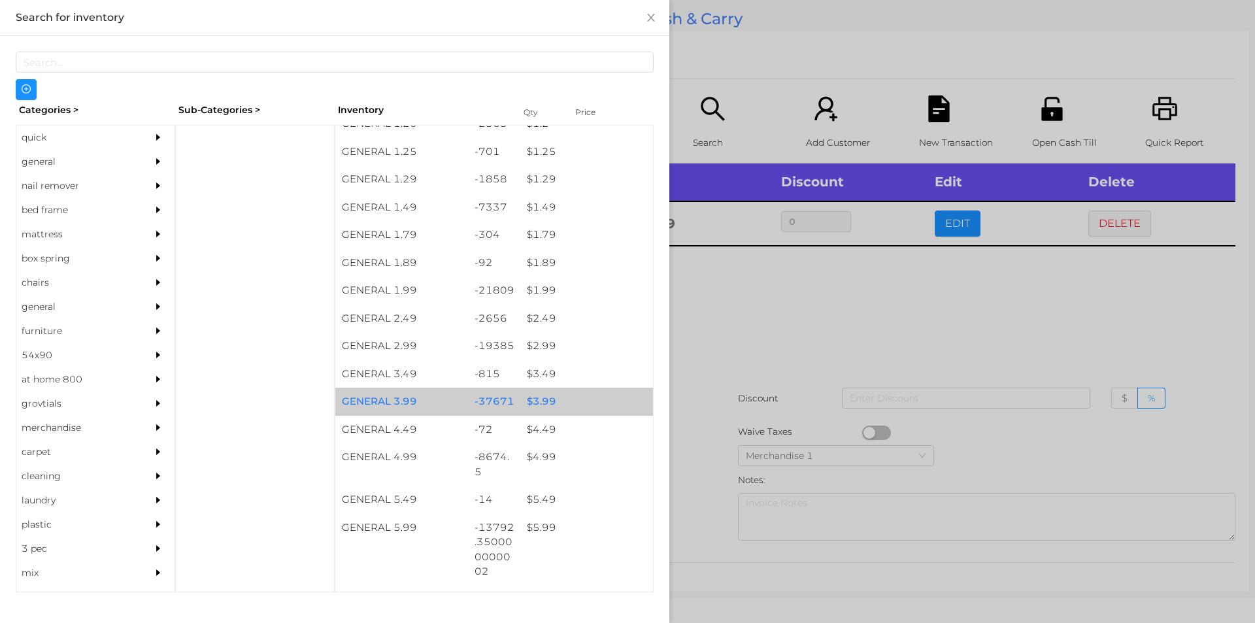
click at [554, 405] on div "$ 3.99" at bounding box center [586, 402] width 133 height 28
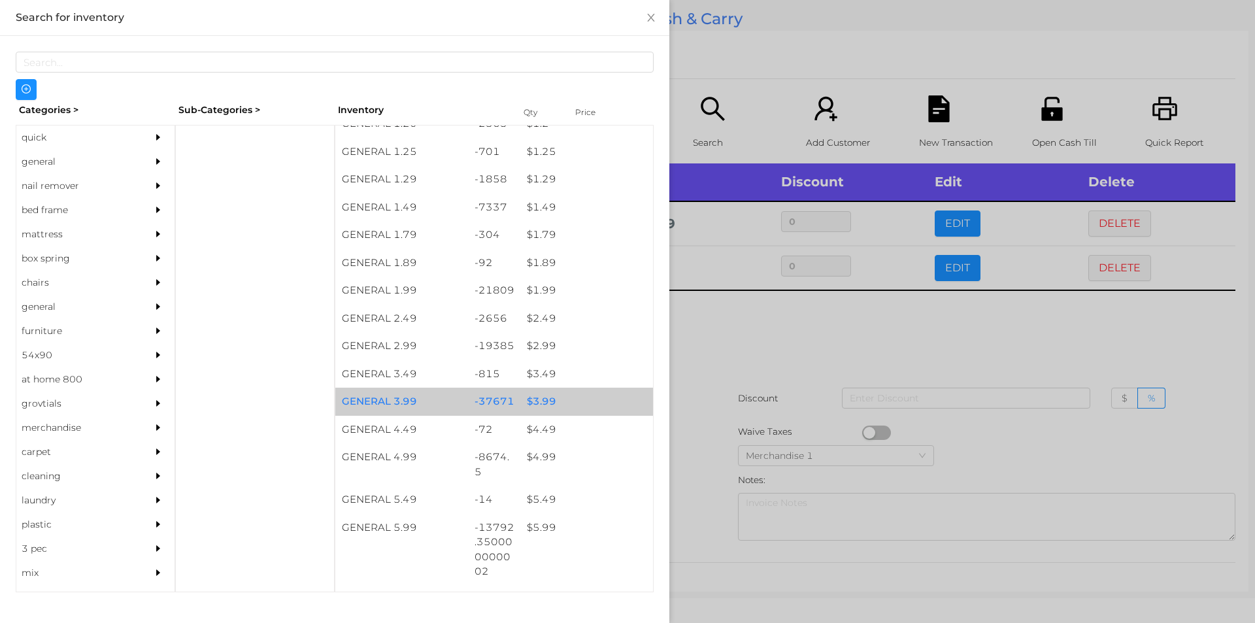
click at [558, 405] on div "$ 3.99" at bounding box center [586, 402] width 133 height 28
click at [565, 399] on div "$ 3.99" at bounding box center [586, 402] width 133 height 28
click at [595, 399] on div "$ 3.99" at bounding box center [586, 402] width 133 height 28
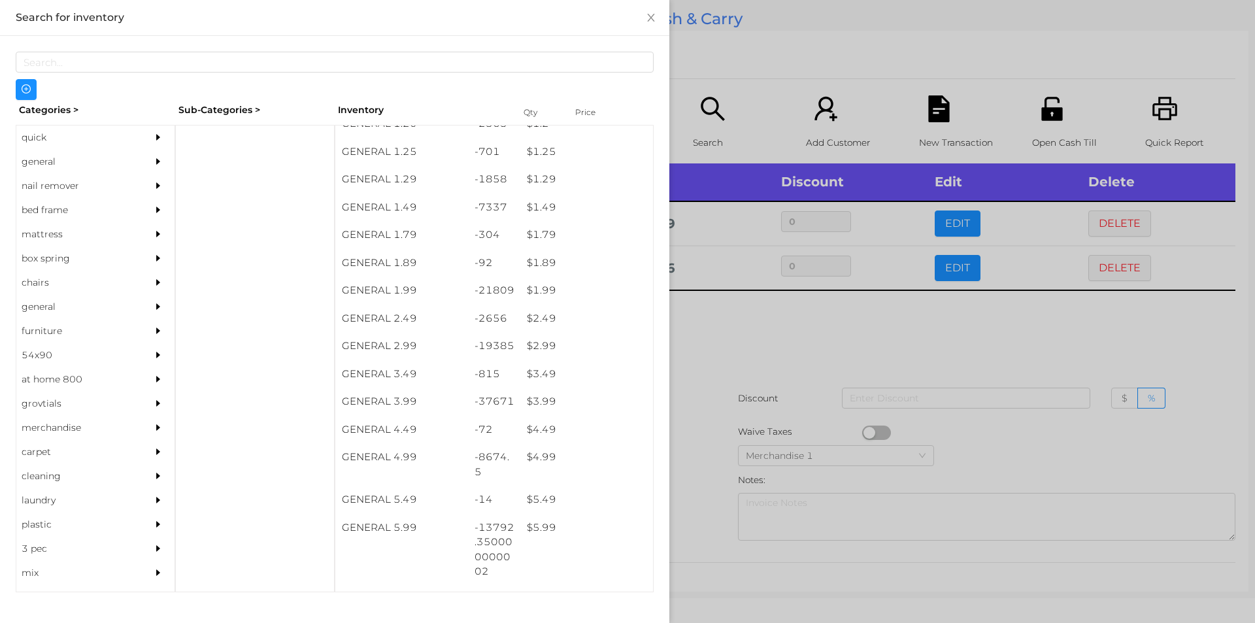
click at [754, 344] on div at bounding box center [627, 311] width 1255 height 623
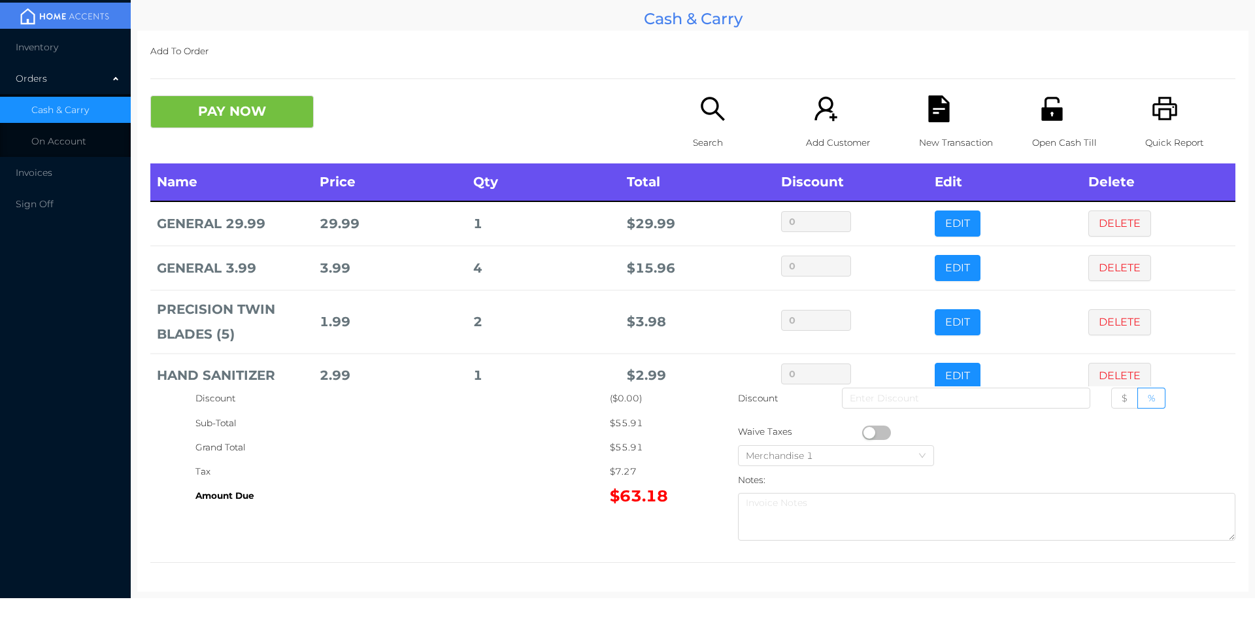
click at [941, 107] on icon "icon: file-text" at bounding box center [938, 108] width 21 height 27
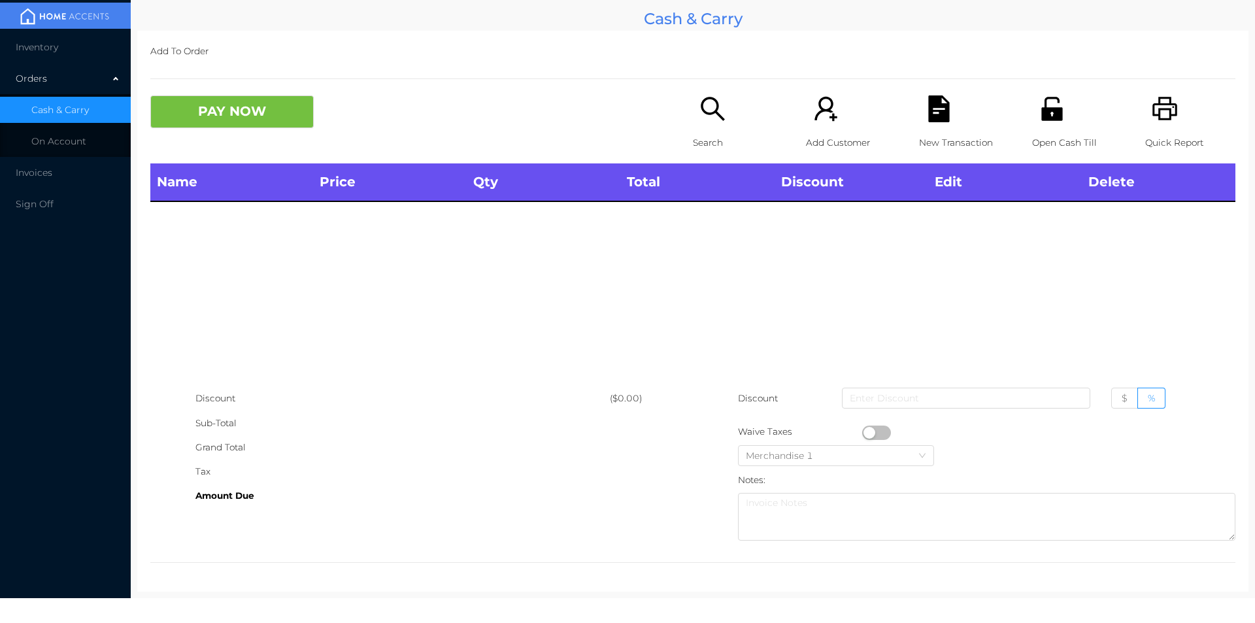
click at [1041, 118] on icon "icon: unlock" at bounding box center [1051, 109] width 21 height 24
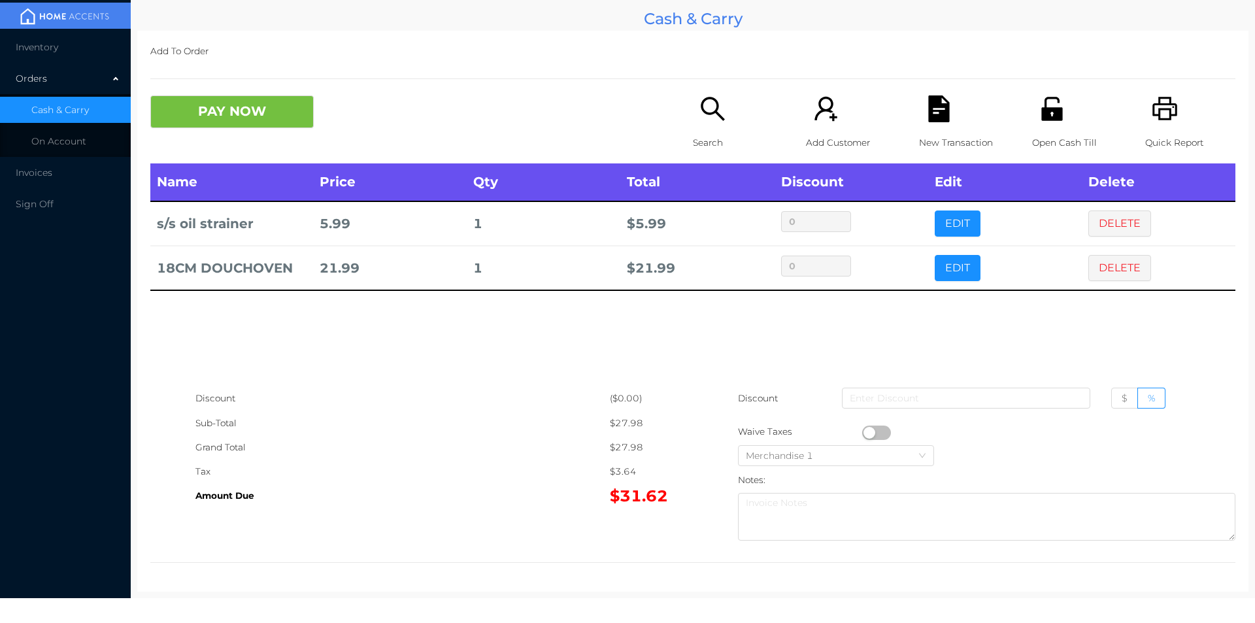
click at [705, 103] on icon "icon: search" at bounding box center [712, 108] width 27 height 27
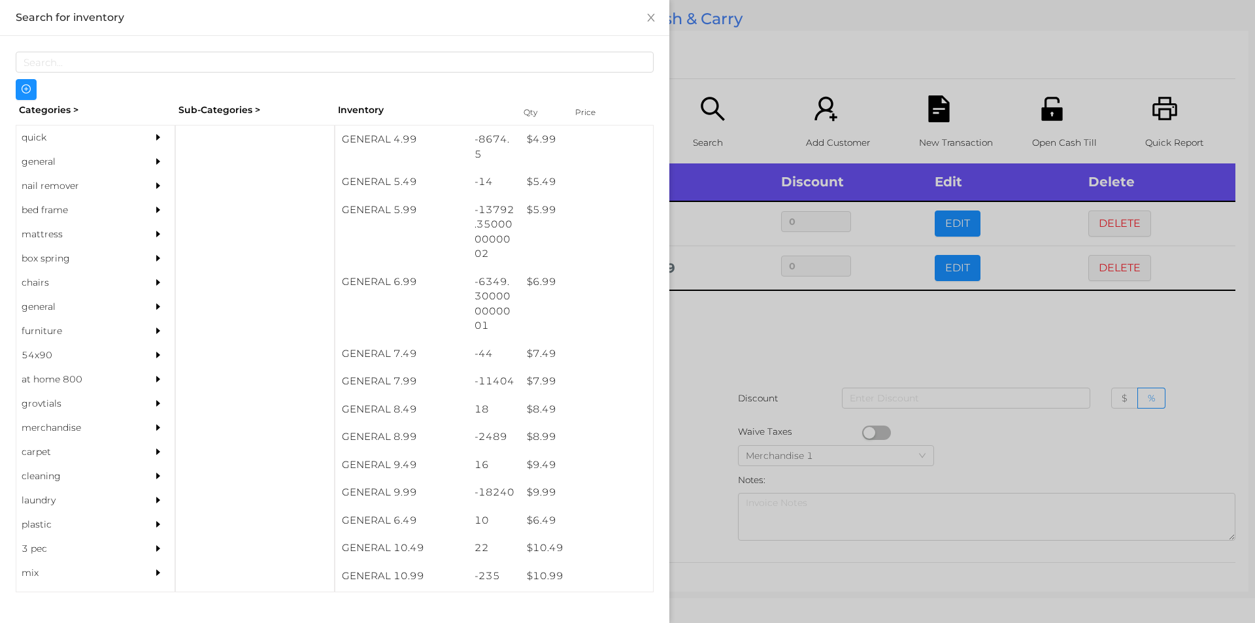
scroll to position [512, 0]
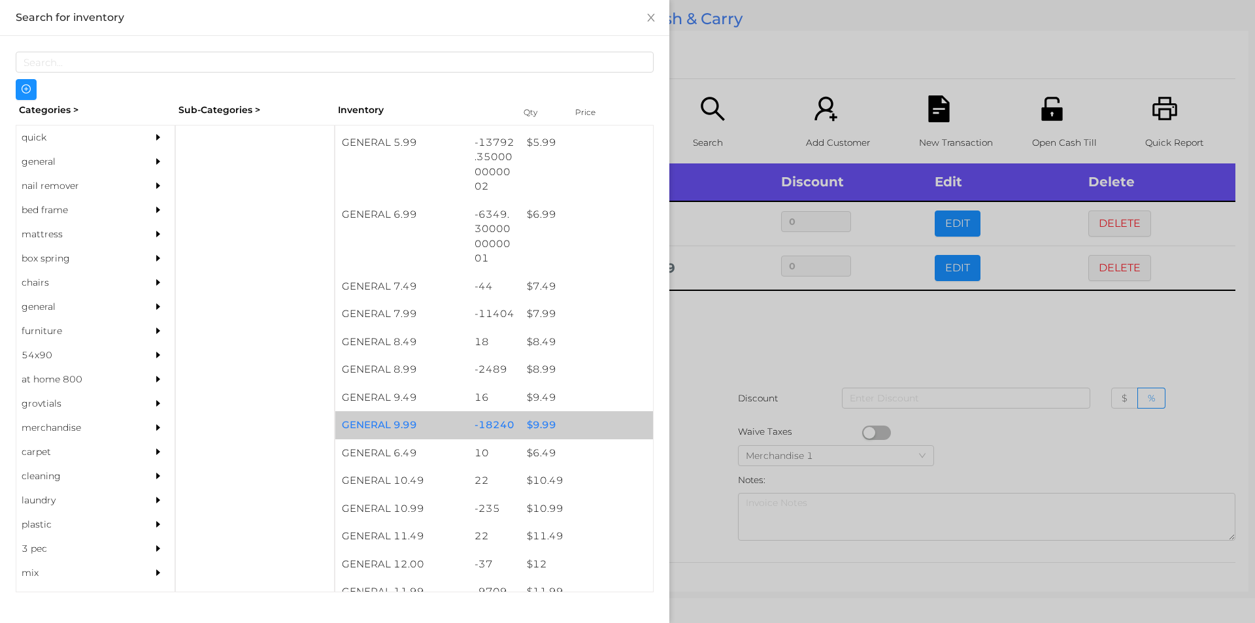
click at [554, 428] on div "$ 9.99" at bounding box center [586, 425] width 133 height 28
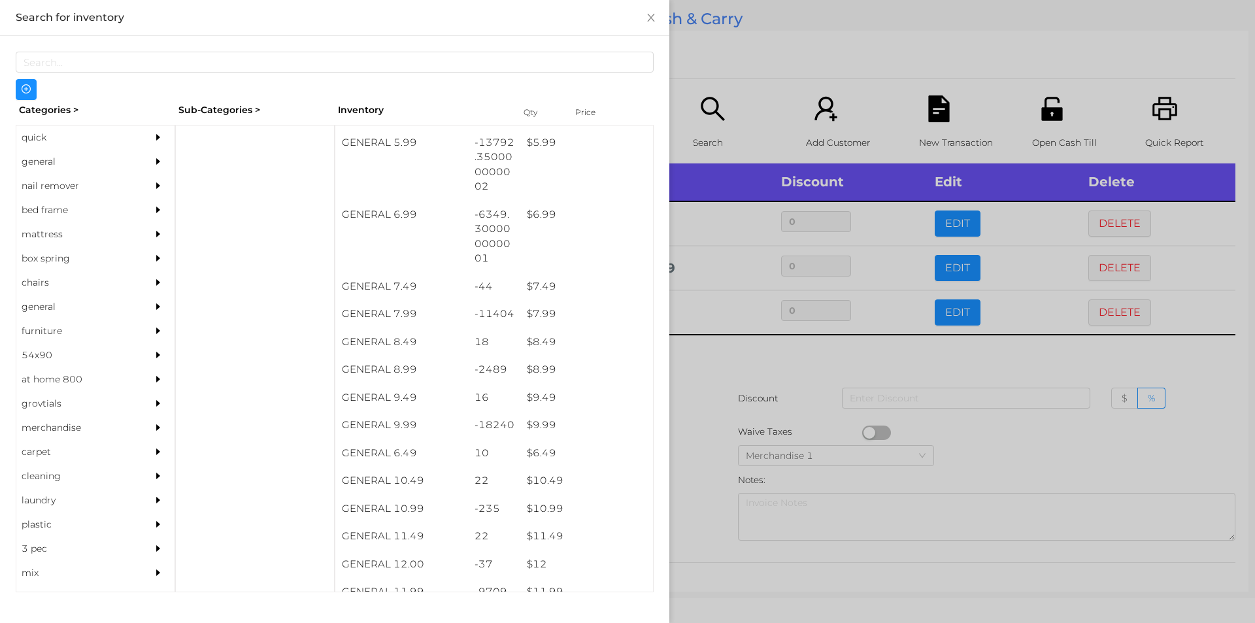
click at [721, 429] on div at bounding box center [627, 311] width 1255 height 623
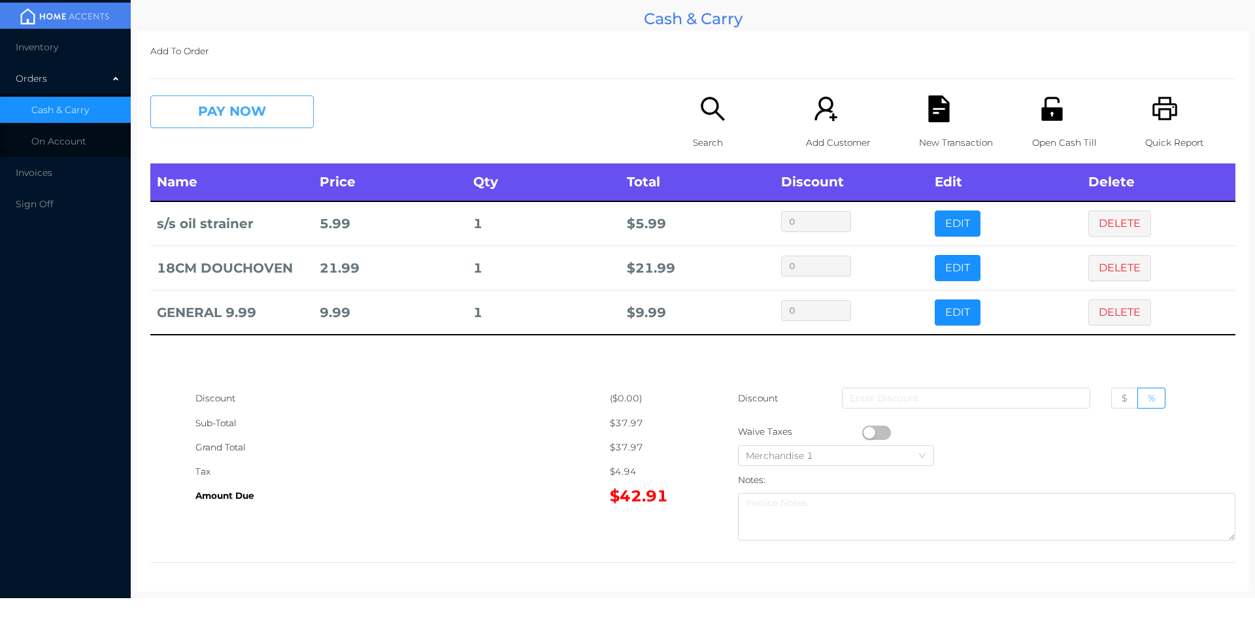
click at [216, 120] on button "PAY NOW" at bounding box center [231, 111] width 163 height 33
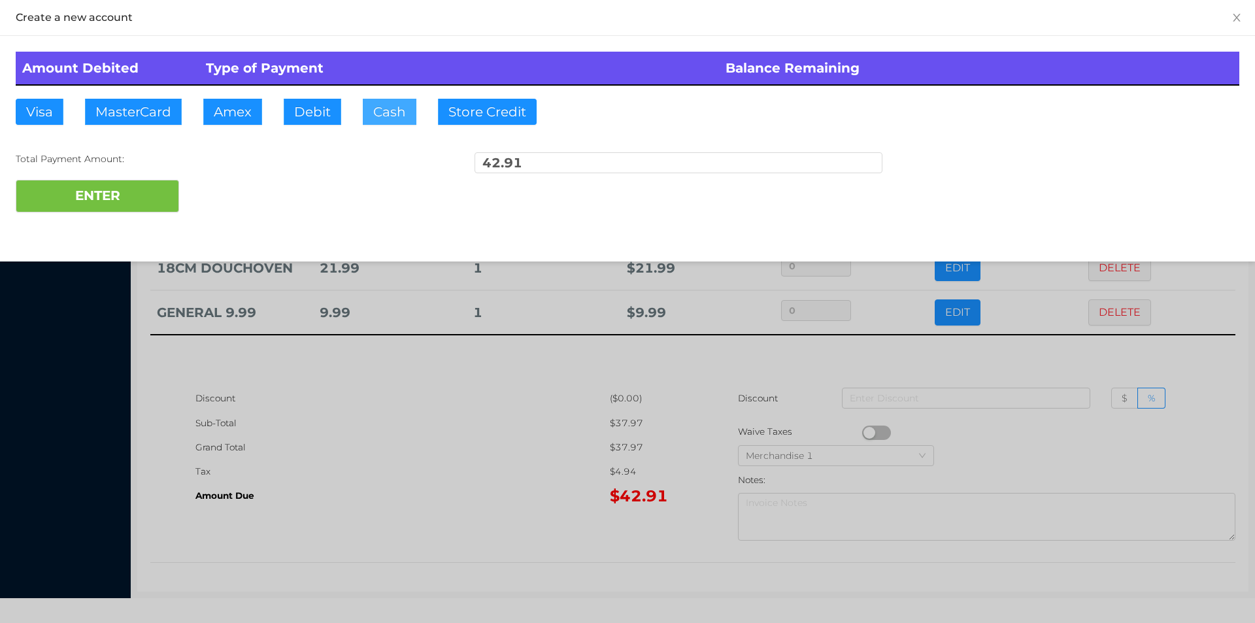
click at [383, 101] on button "Cash" at bounding box center [390, 112] width 54 height 26
click at [134, 208] on button "ENTER" at bounding box center [97, 196] width 163 height 33
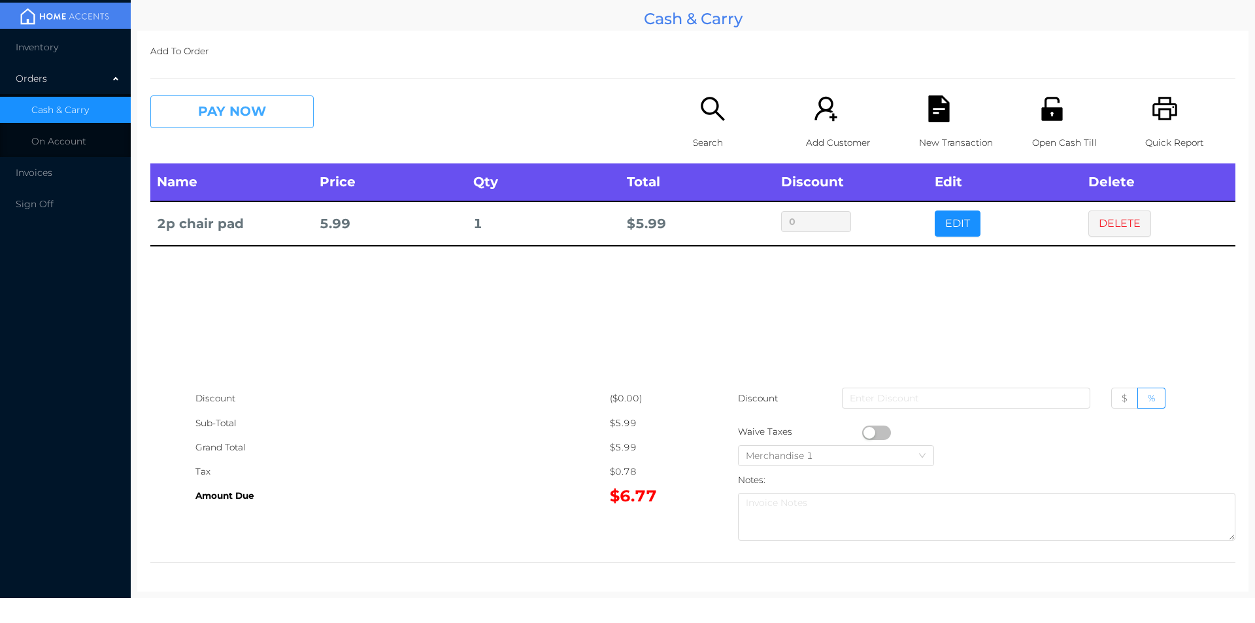
click at [231, 119] on button "PAY NOW" at bounding box center [231, 111] width 163 height 33
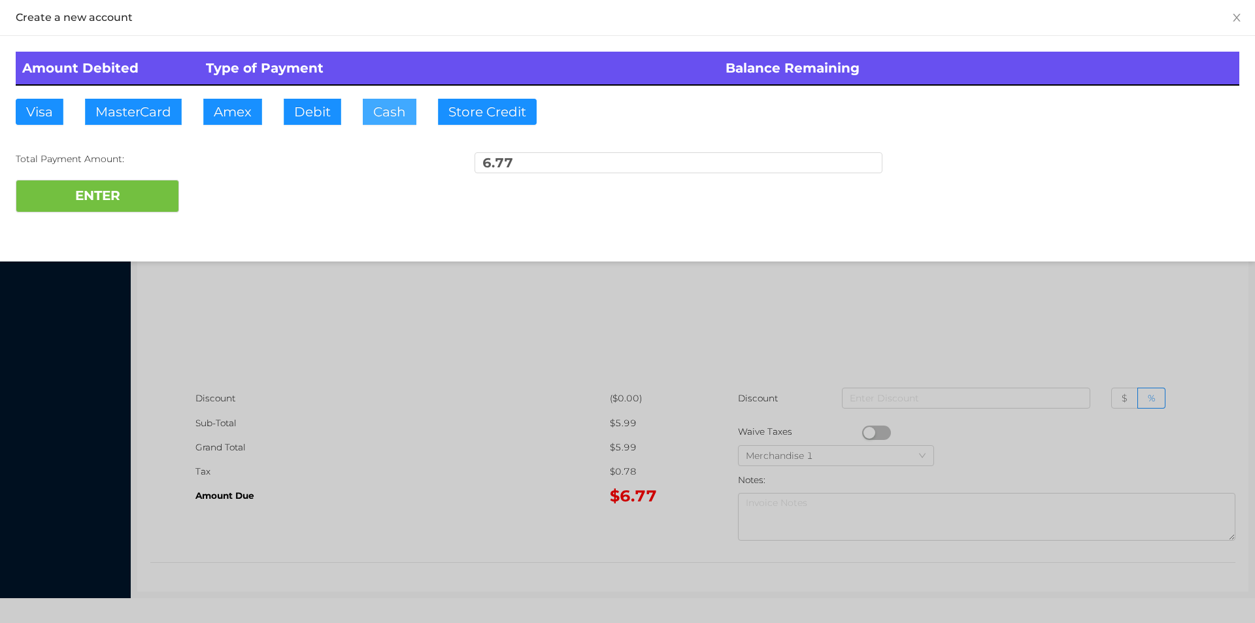
click at [398, 120] on button "Cash" at bounding box center [390, 112] width 54 height 26
type input "20"
click at [123, 211] on button "ENTER" at bounding box center [97, 196] width 163 height 33
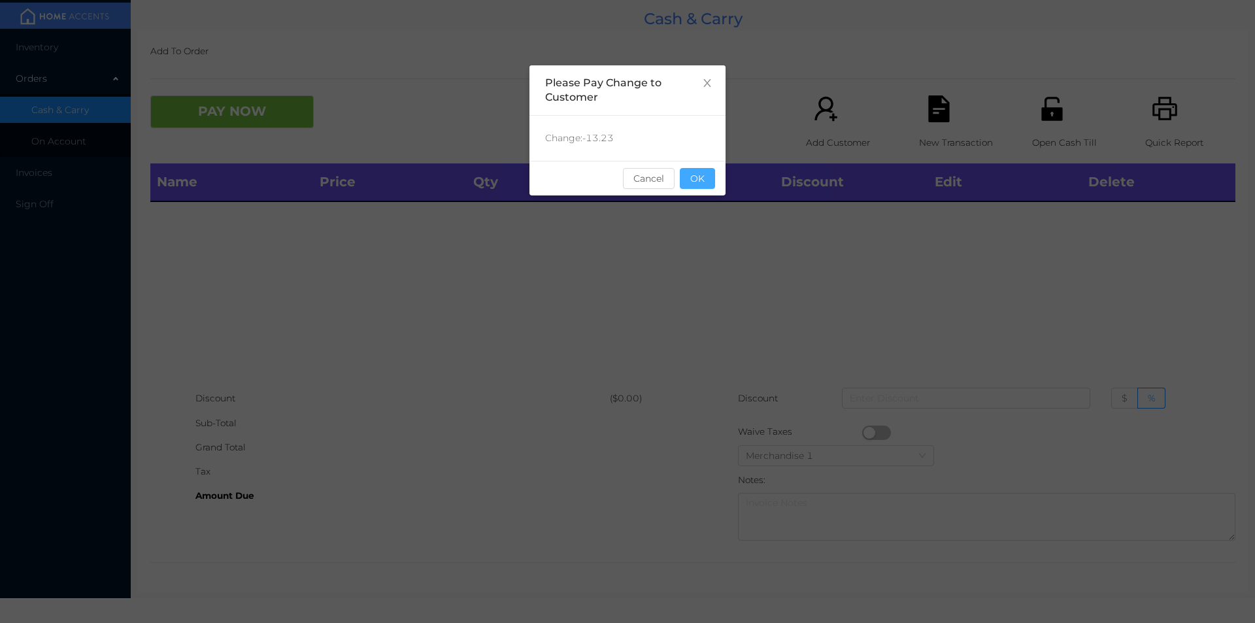
click at [708, 188] on button "OK" at bounding box center [697, 178] width 35 height 21
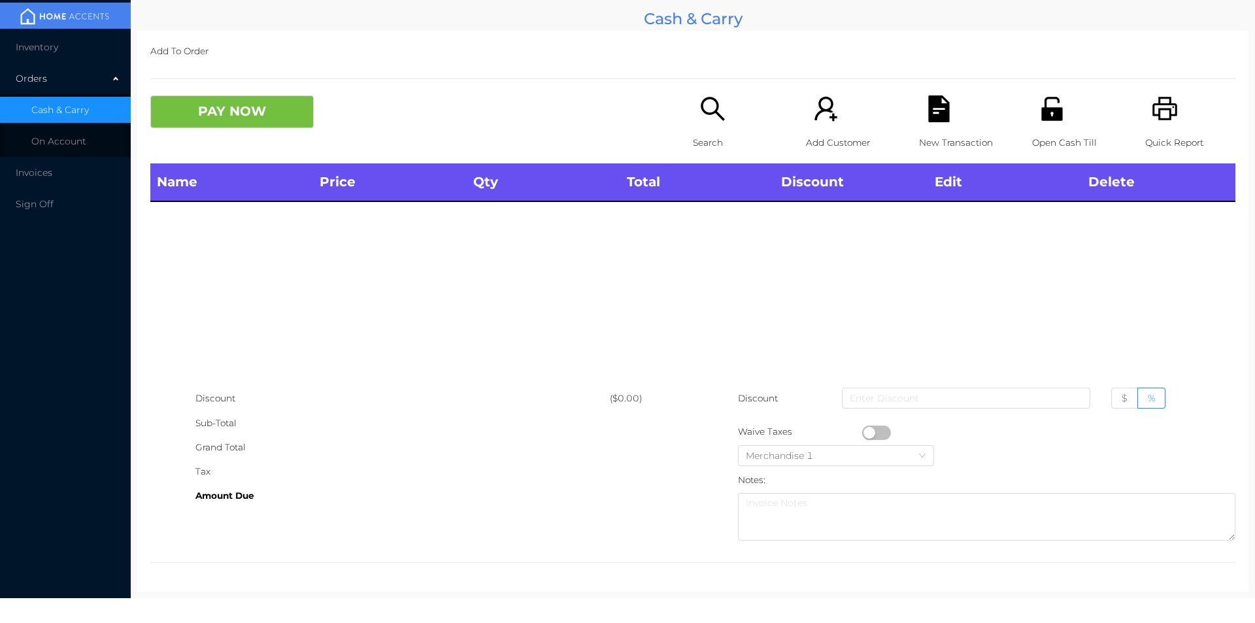
click at [1164, 97] on icon "icon: printer" at bounding box center [1165, 108] width 27 height 27
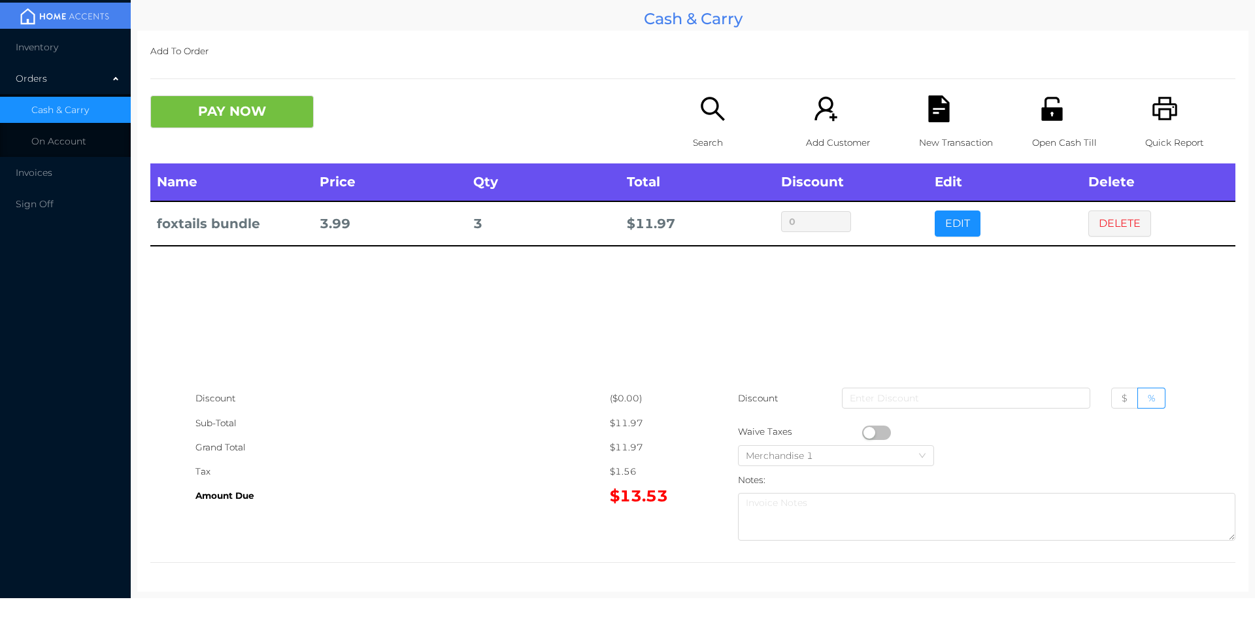
click at [1058, 121] on div "Open Cash Till" at bounding box center [1077, 129] width 90 height 68
click at [255, 127] on button "PAY NOW" at bounding box center [231, 111] width 163 height 33
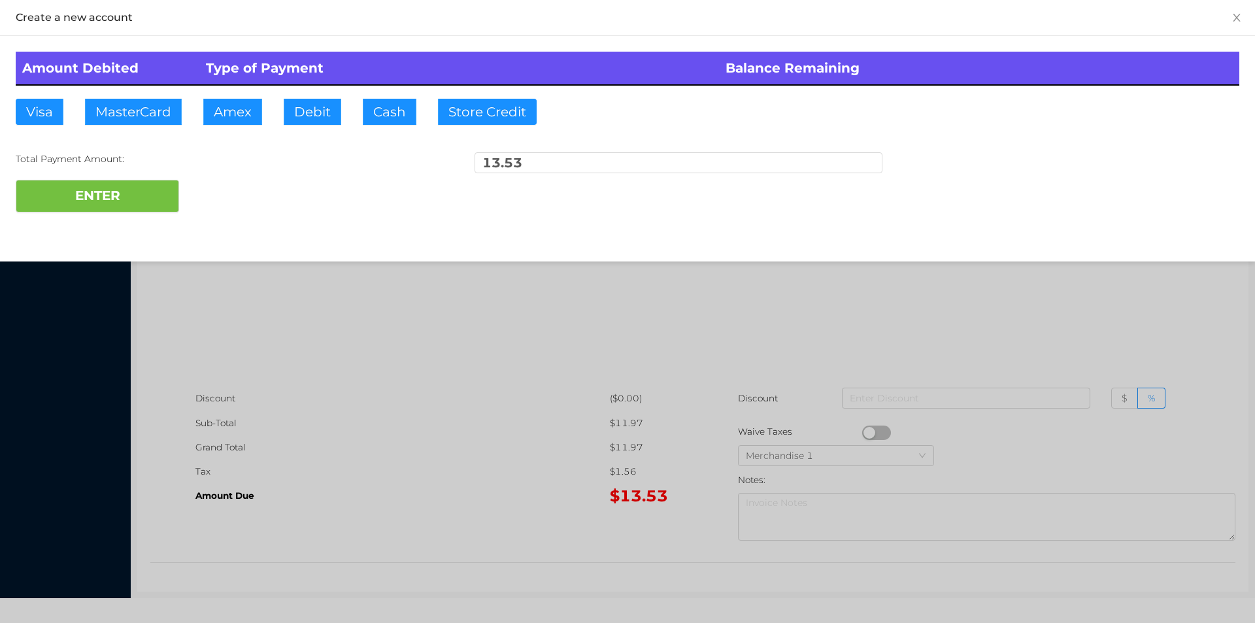
click at [472, 421] on div at bounding box center [627, 311] width 1255 height 623
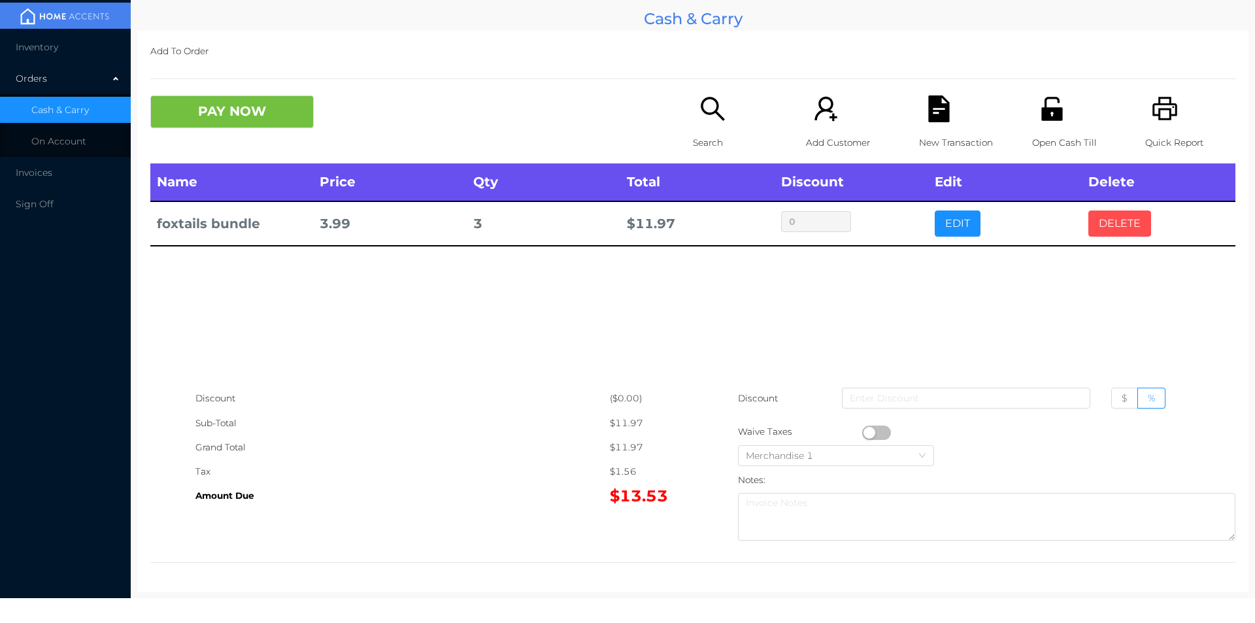
click at [1088, 229] on button "DELETE" at bounding box center [1119, 223] width 63 height 26
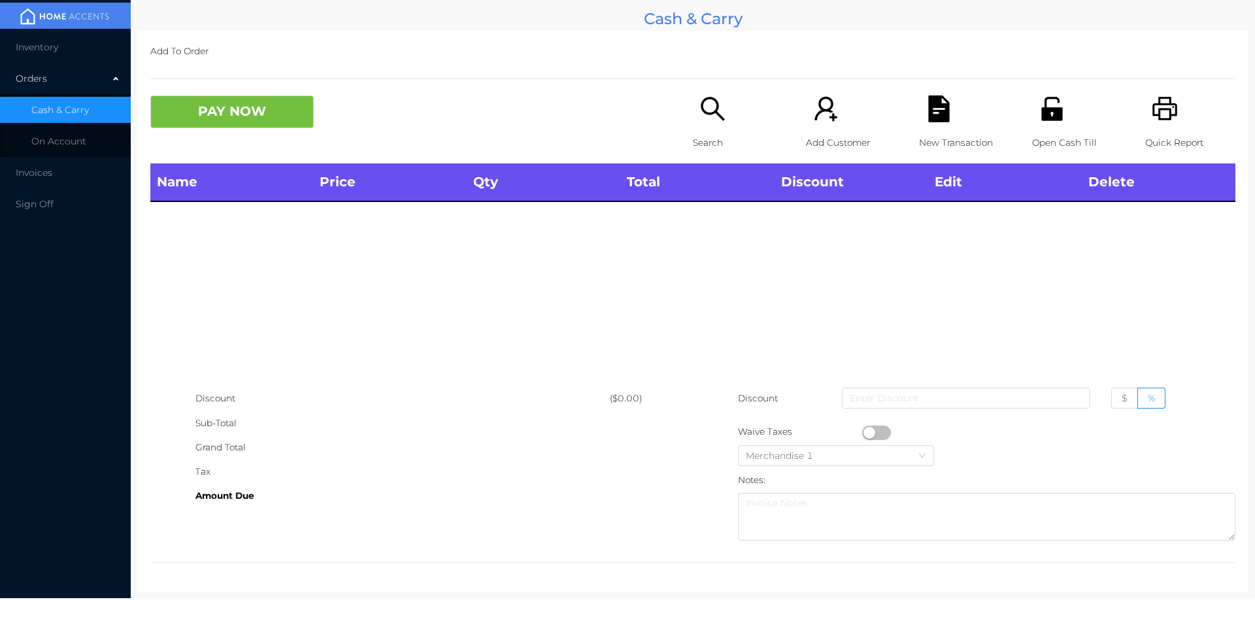
click at [693, 122] on div "Search" at bounding box center [738, 129] width 90 height 68
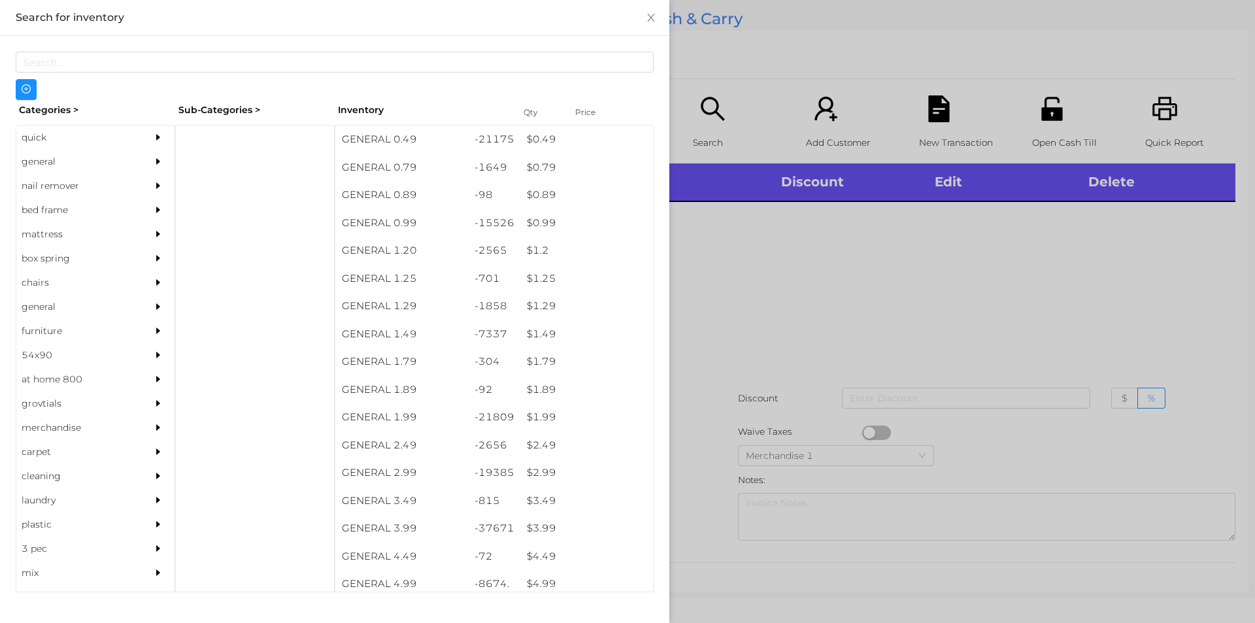
click at [815, 346] on div at bounding box center [627, 311] width 1255 height 623
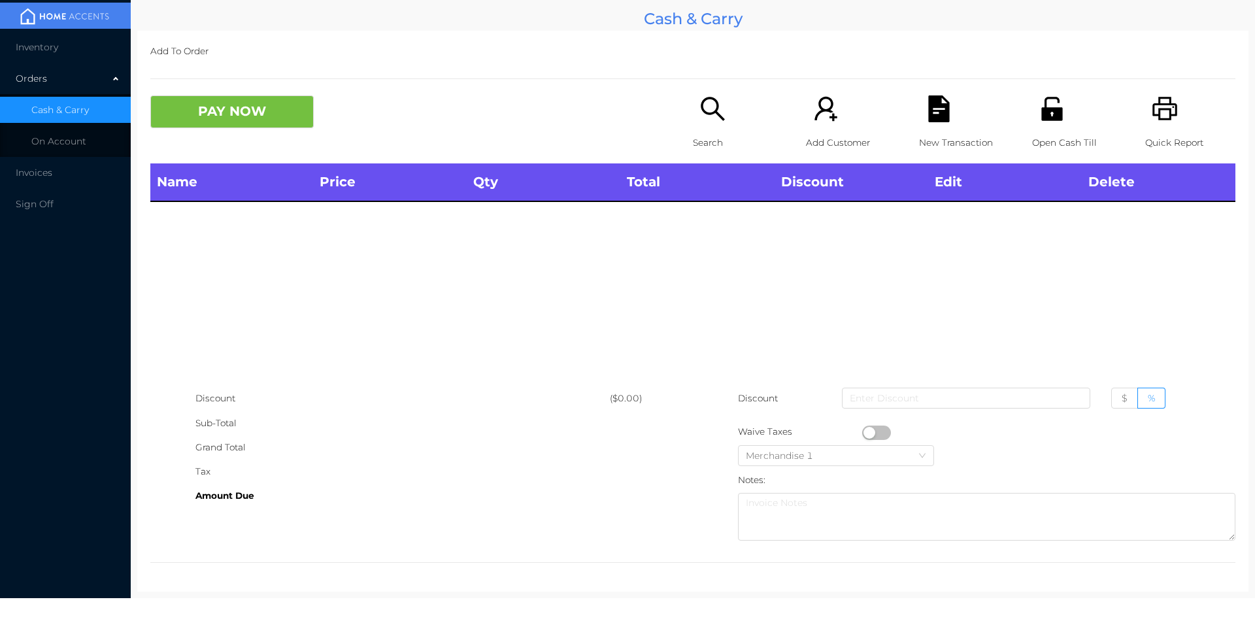
click at [1032, 118] on div "Open Cash Till" at bounding box center [1077, 129] width 90 height 68
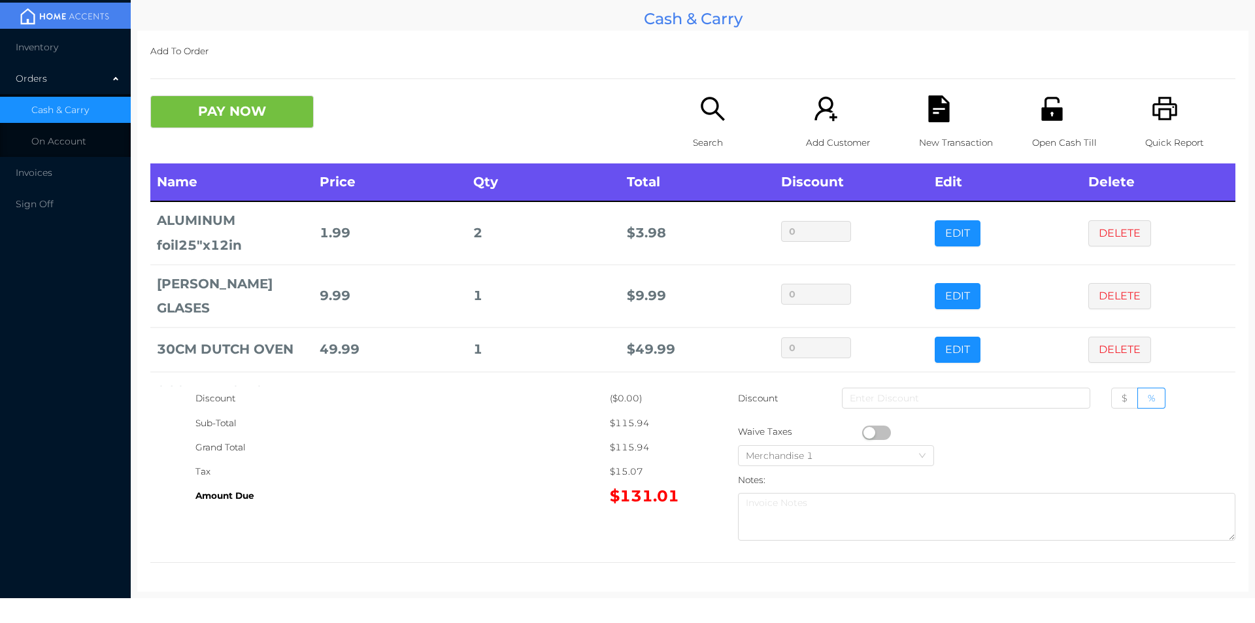
click at [703, 129] on div "Search" at bounding box center [738, 129] width 90 height 68
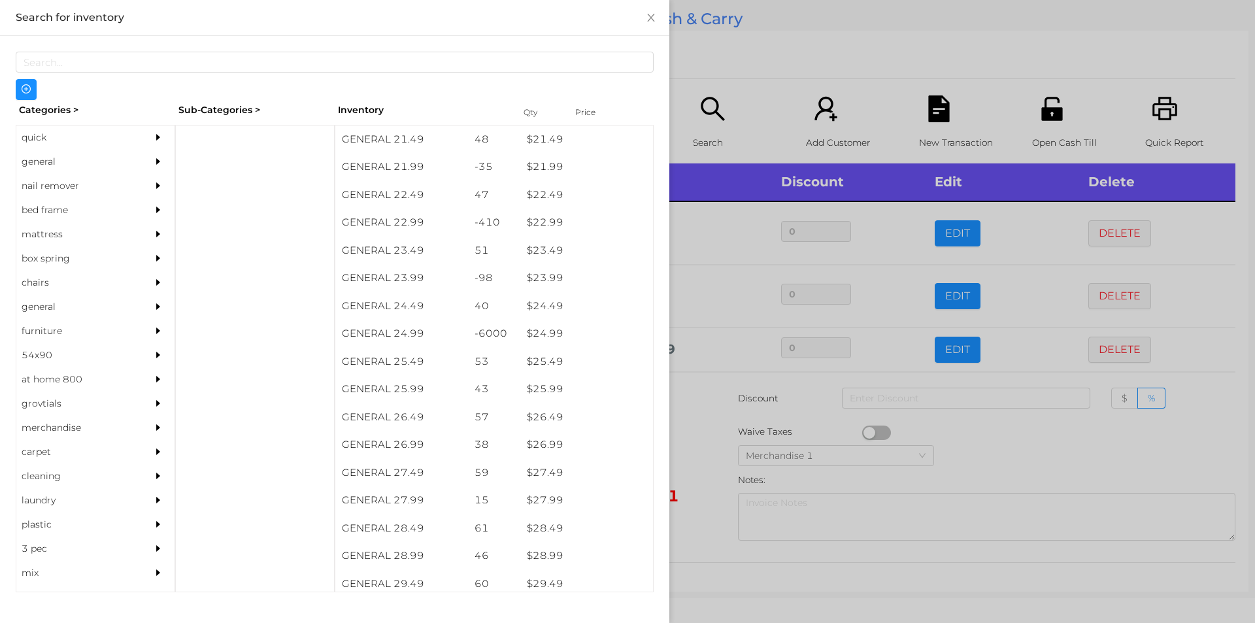
scroll to position [1440, 0]
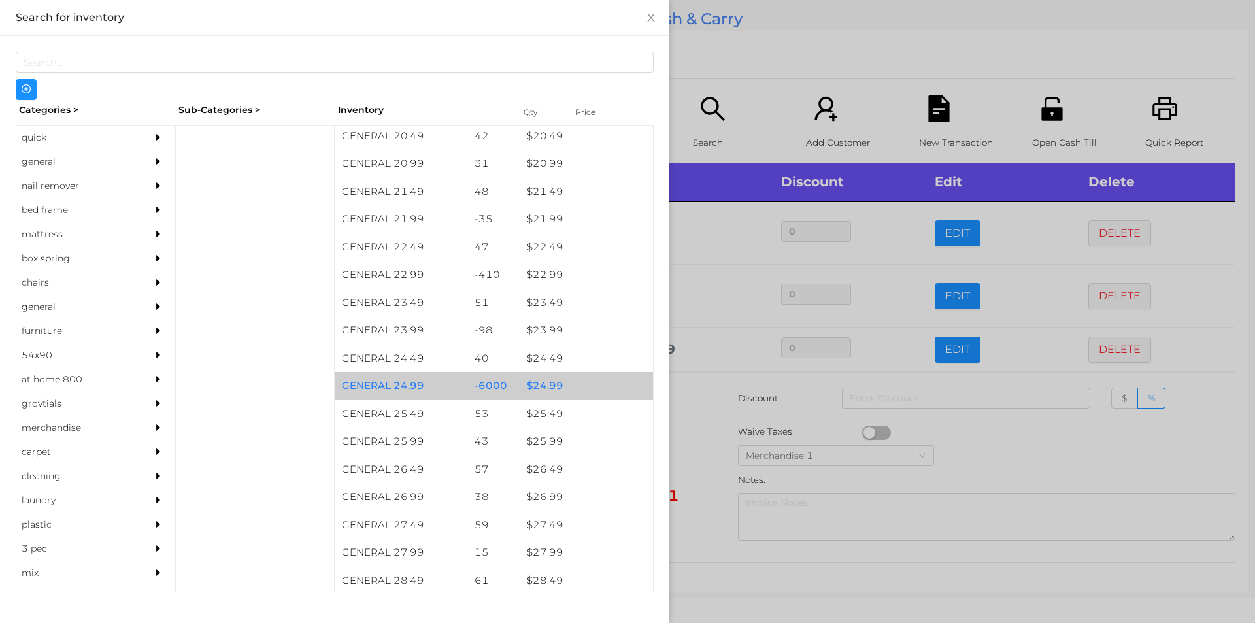
click at [565, 386] on div "$ 24.99" at bounding box center [586, 386] width 133 height 28
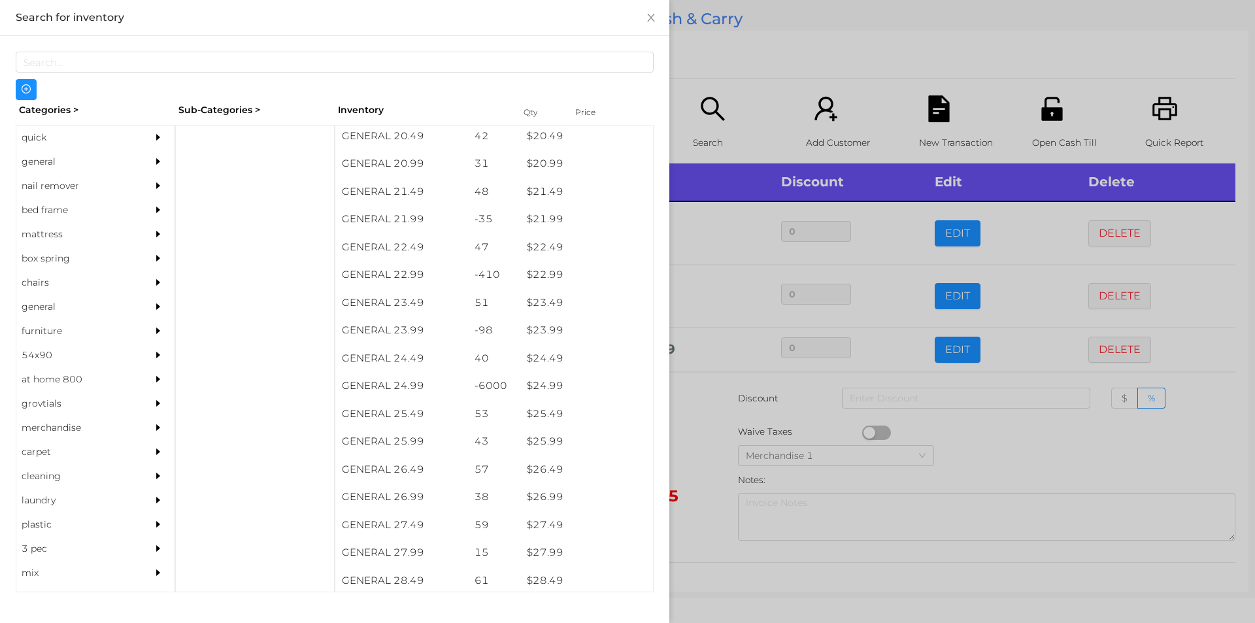
click at [708, 51] on div at bounding box center [627, 311] width 1255 height 623
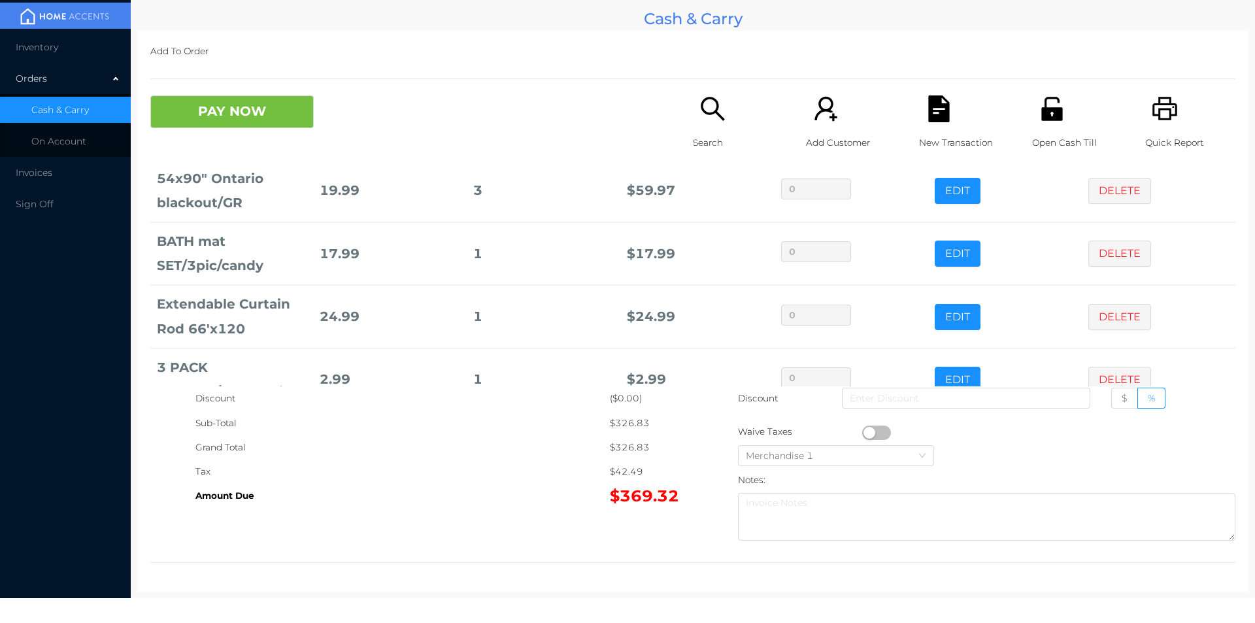
scroll to position [554, 0]
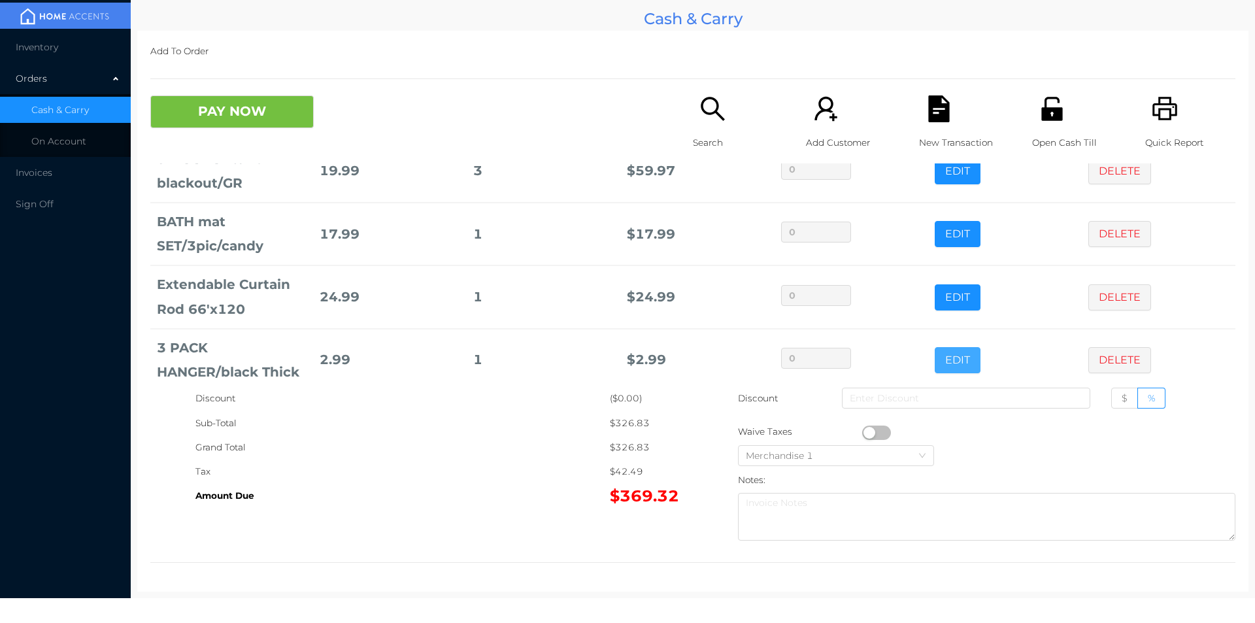
click at [935, 347] on button "EDIT" at bounding box center [958, 360] width 46 height 26
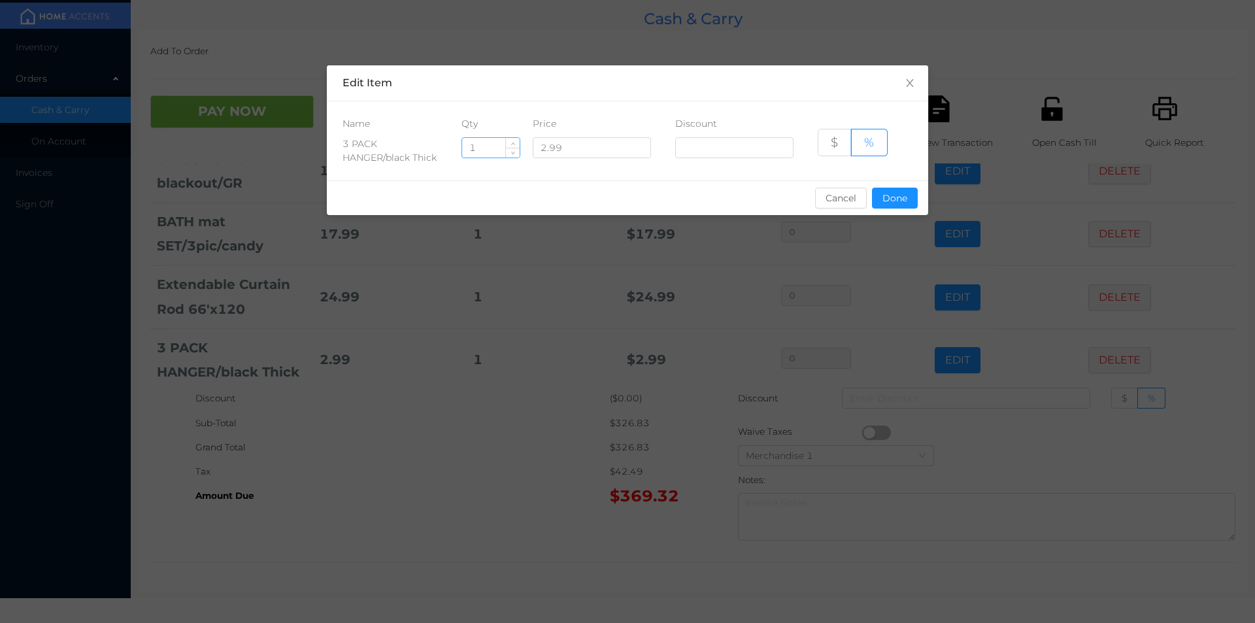
click at [495, 146] on input "1" at bounding box center [491, 148] width 58 height 20
type input "3"
click at [899, 192] on button "Done" at bounding box center [895, 198] width 46 height 21
type input "0%"
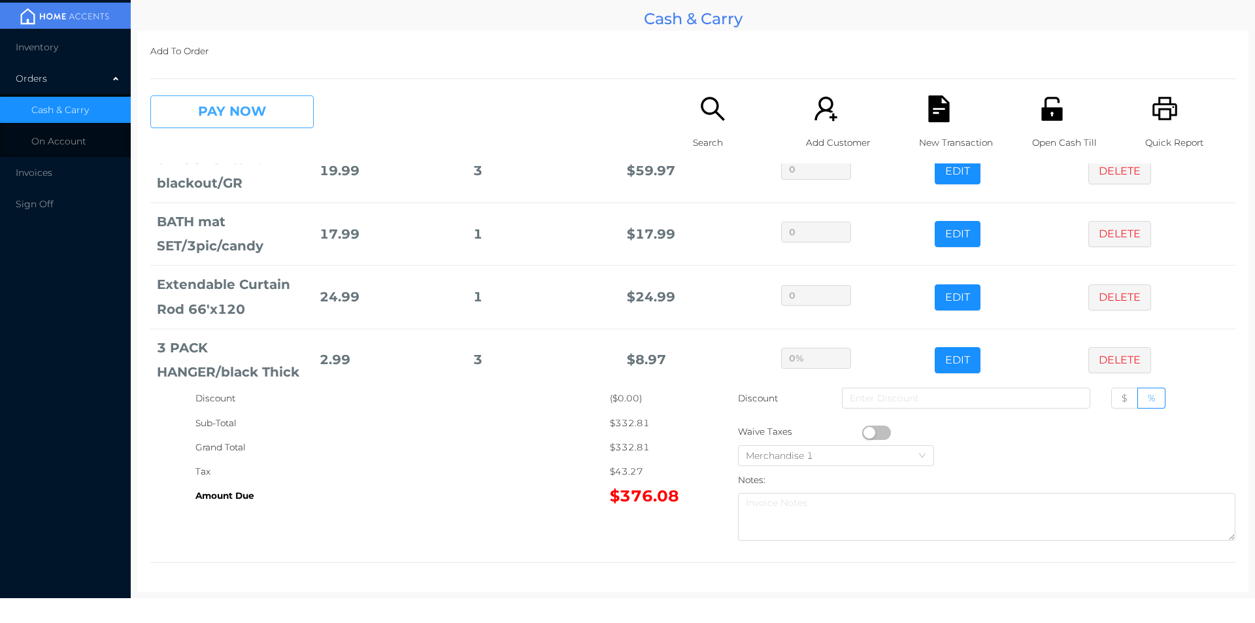
click at [231, 117] on button "PAY NOW" at bounding box center [231, 111] width 163 height 33
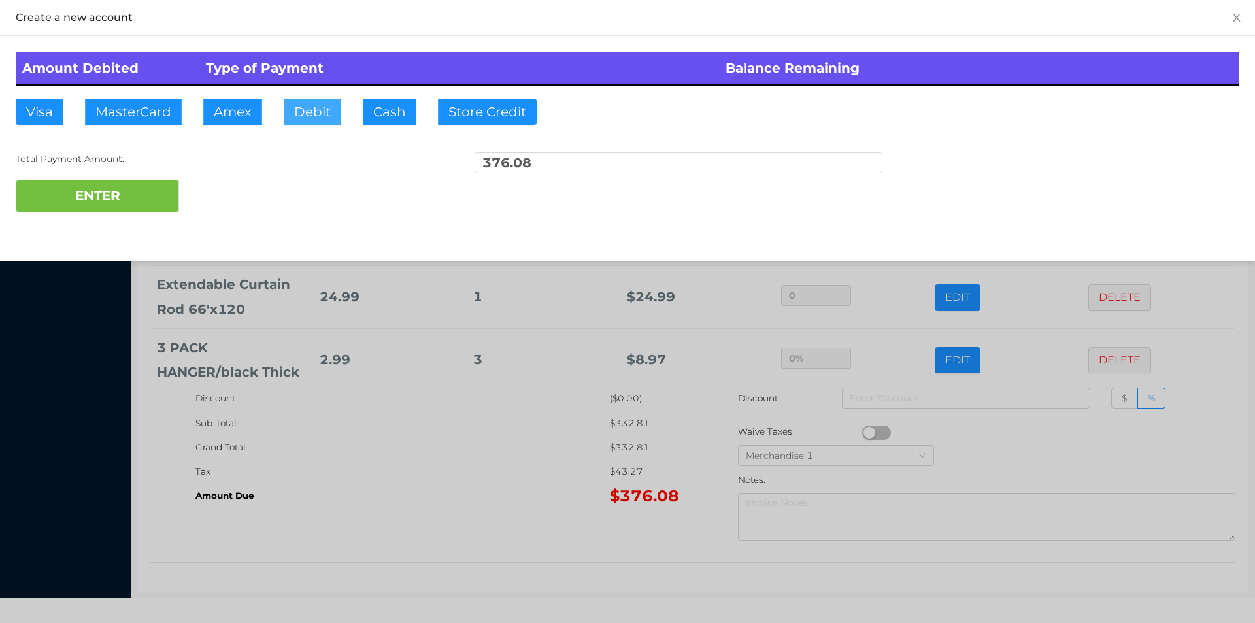
click at [312, 118] on button "Debit" at bounding box center [313, 112] width 58 height 26
click at [99, 195] on button "ENTER" at bounding box center [97, 196] width 163 height 33
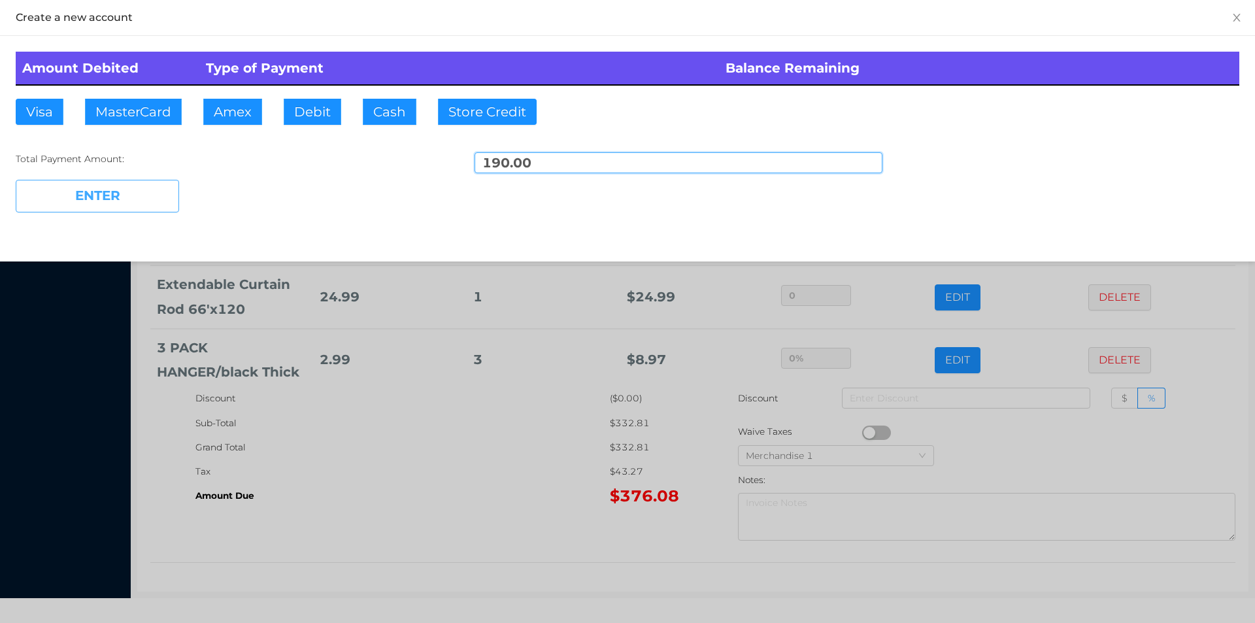
type input "186.08"
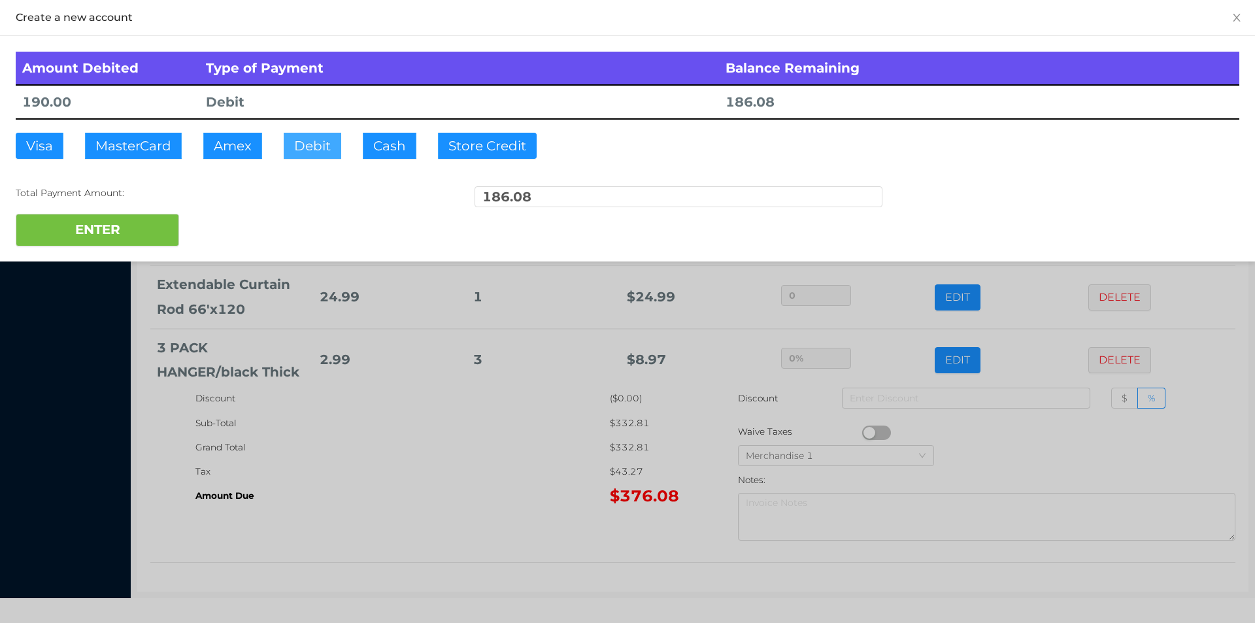
click at [309, 146] on button "Debit" at bounding box center [313, 146] width 58 height 26
click at [124, 232] on button "ENTER" at bounding box center [97, 230] width 163 height 33
type input "0"
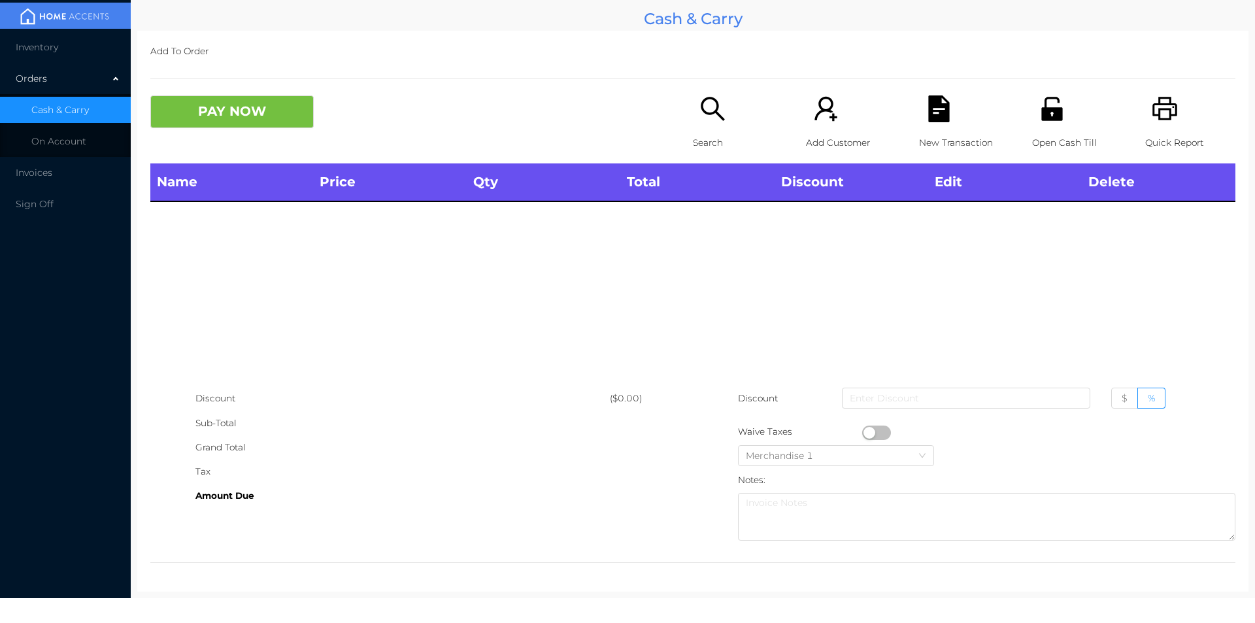
scroll to position [0, 0]
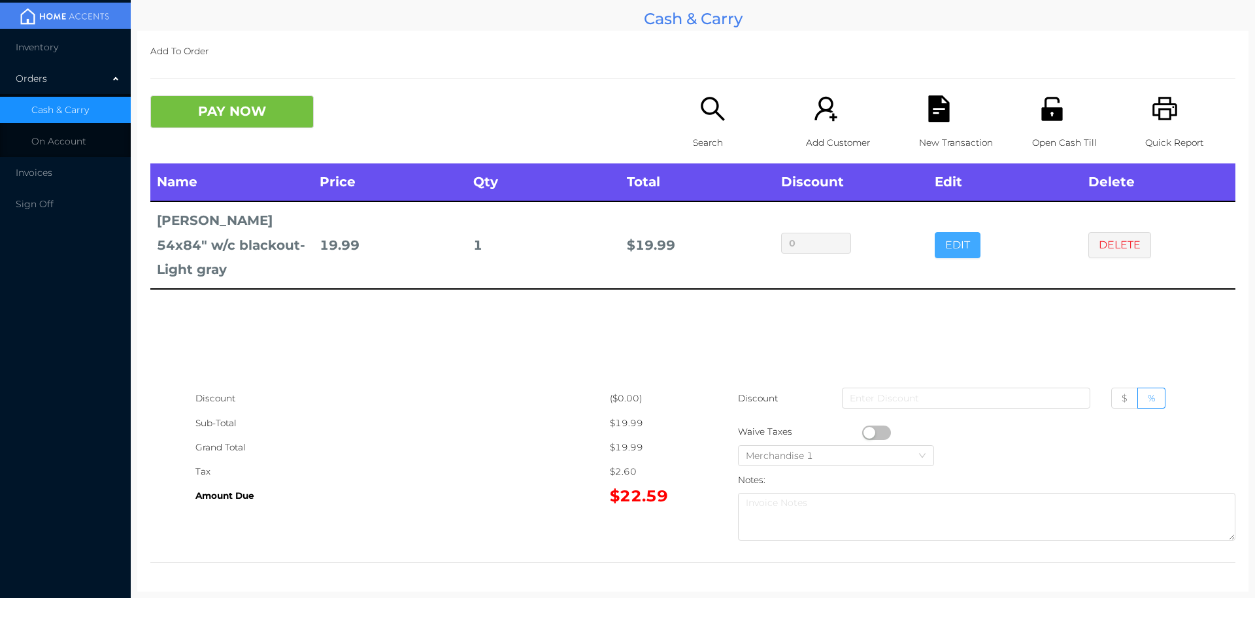
click at [950, 232] on button "EDIT" at bounding box center [958, 245] width 46 height 26
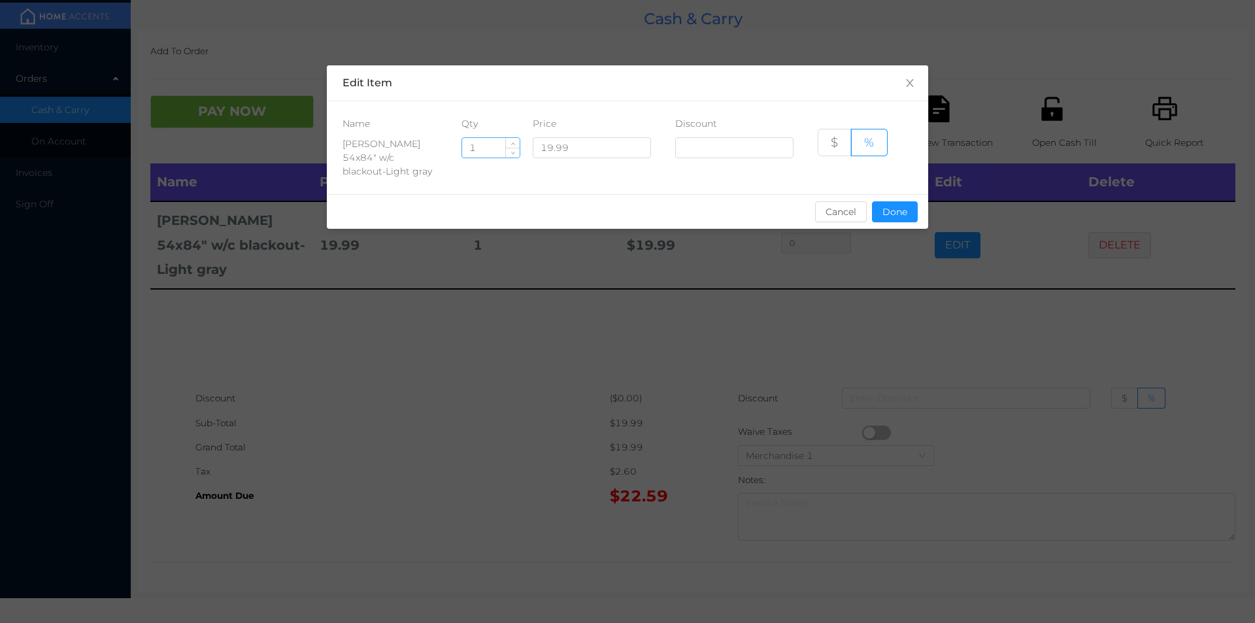
click at [478, 144] on input "1" at bounding box center [491, 148] width 58 height 20
type input "2"
click at [895, 201] on button "Done" at bounding box center [895, 211] width 46 height 21
type input "0%"
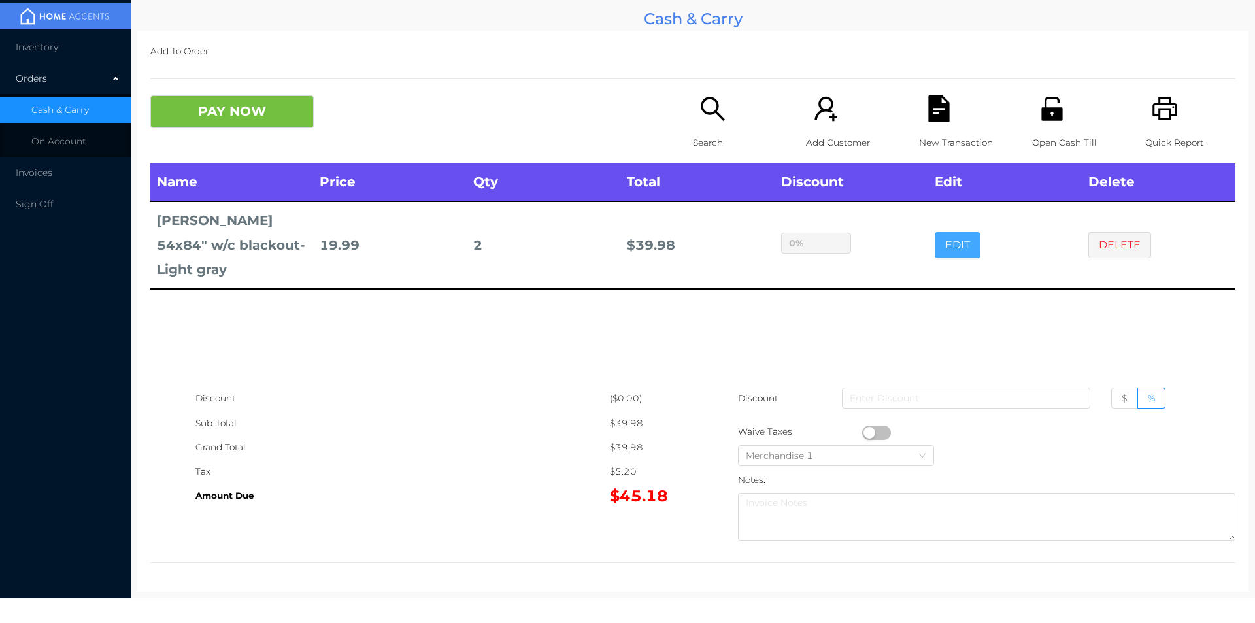
click at [935, 232] on button "EDIT" at bounding box center [958, 245] width 46 height 26
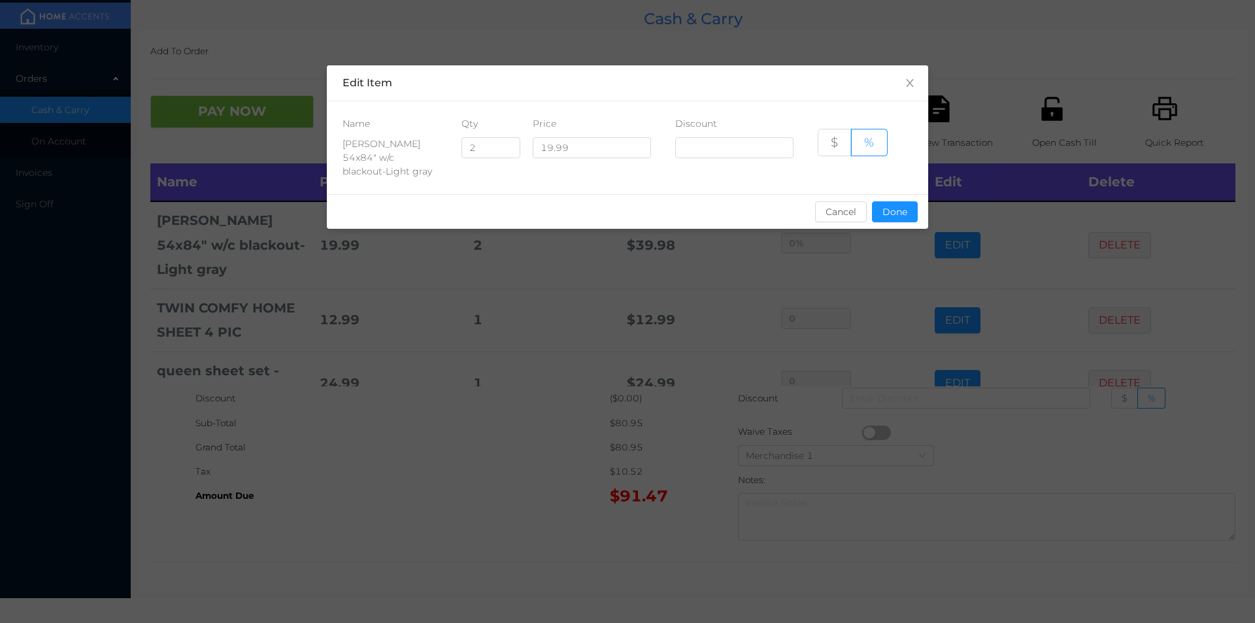
click at [489, 496] on div "sentinelStart Edit Item Name Qty Price Discount STACY 54x84" w/c blackout-Light…" at bounding box center [627, 311] width 1255 height 623
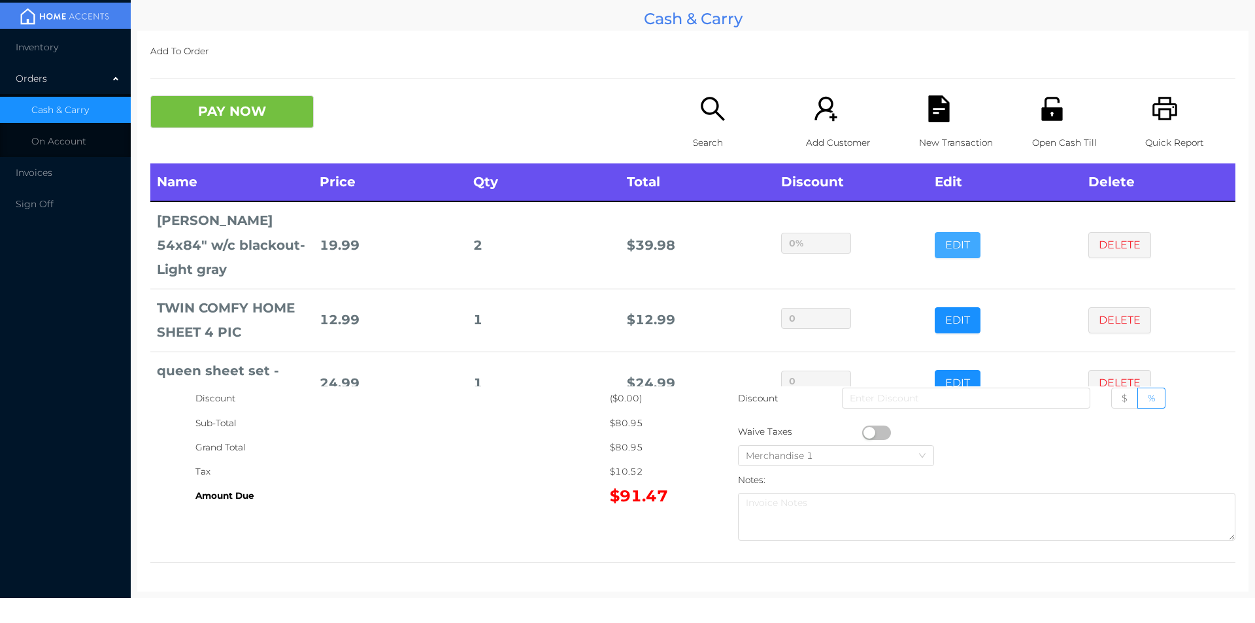
scroll to position [80, 0]
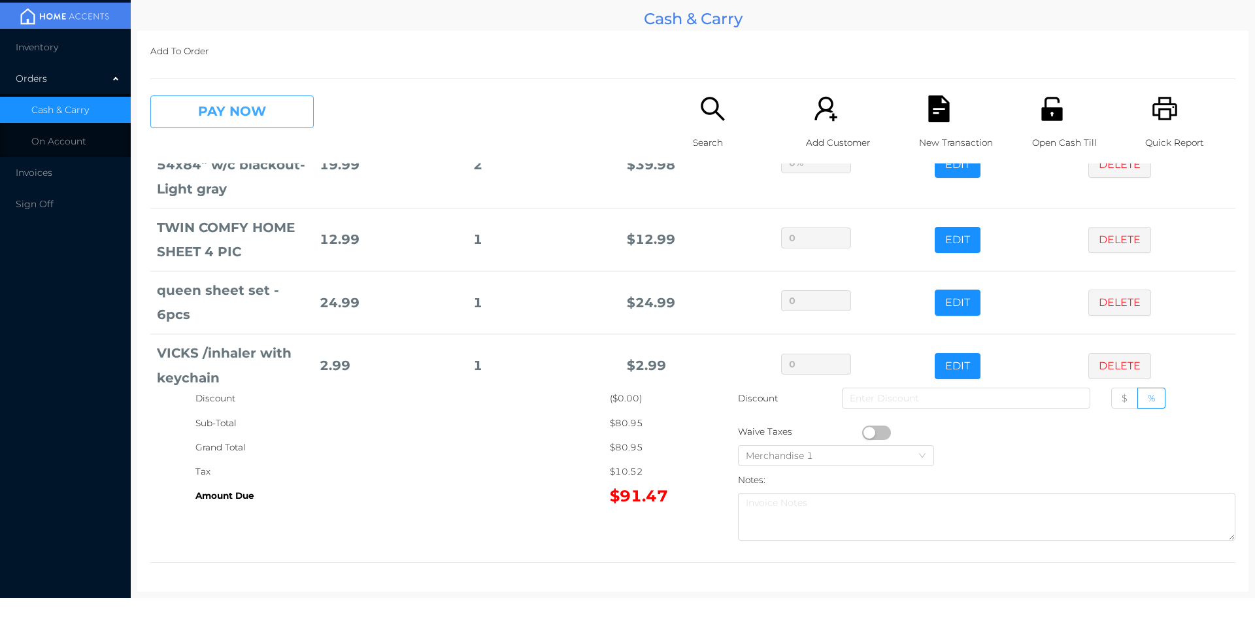
click at [216, 118] on button "PAY NOW" at bounding box center [231, 111] width 163 height 33
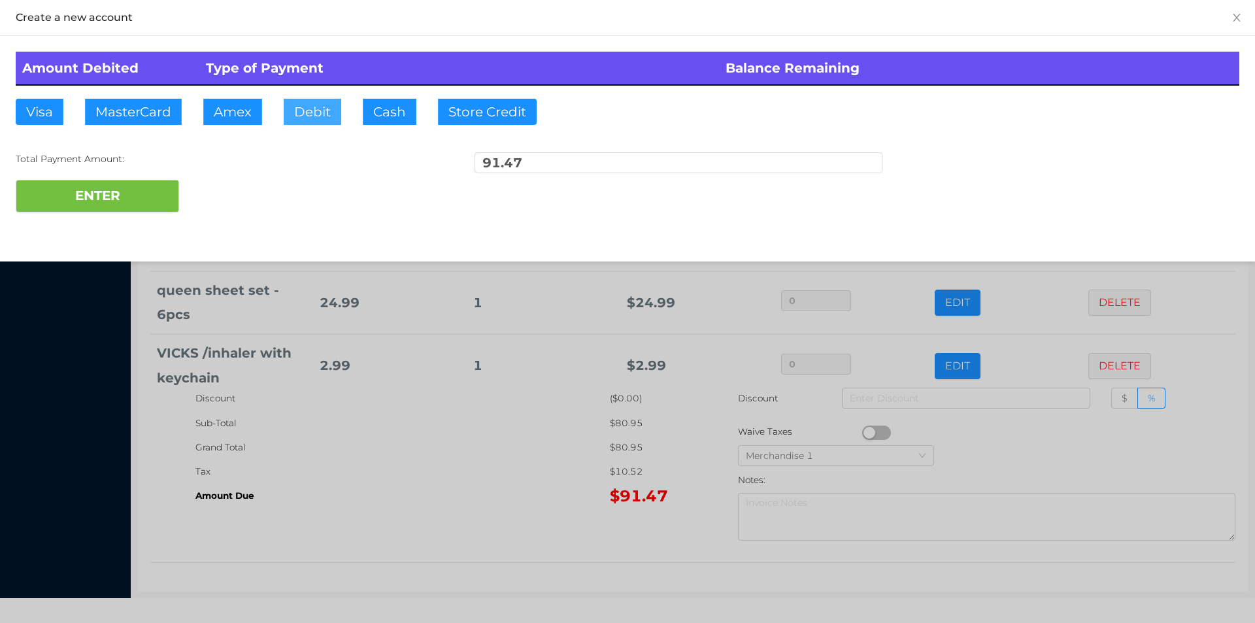
click at [299, 118] on button "Debit" at bounding box center [313, 112] width 58 height 26
click at [120, 189] on button "ENTER" at bounding box center [97, 196] width 163 height 33
type input "0"
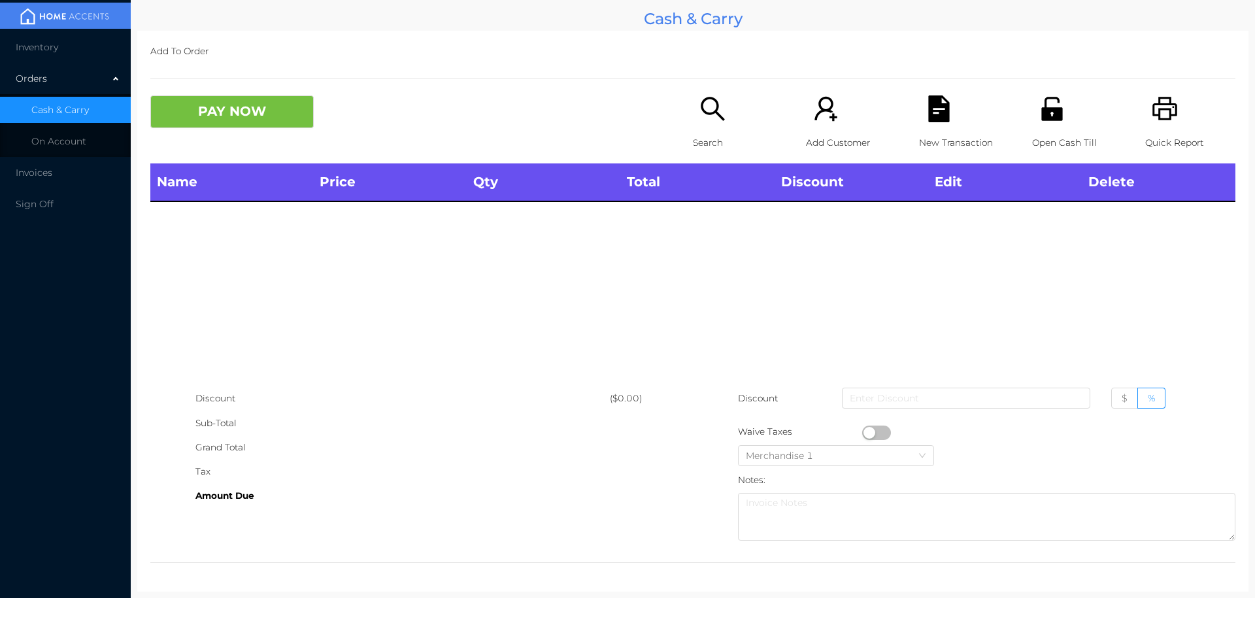
scroll to position [0, 0]
click at [693, 142] on p "Search" at bounding box center [738, 143] width 90 height 24
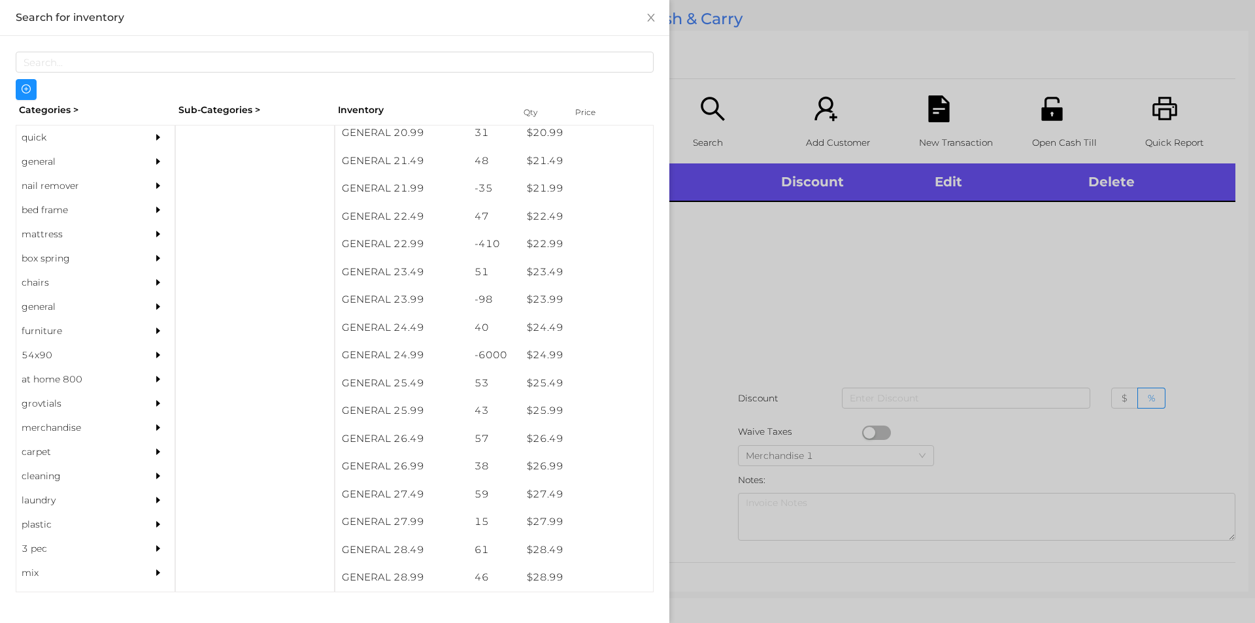
scroll to position [1486, 0]
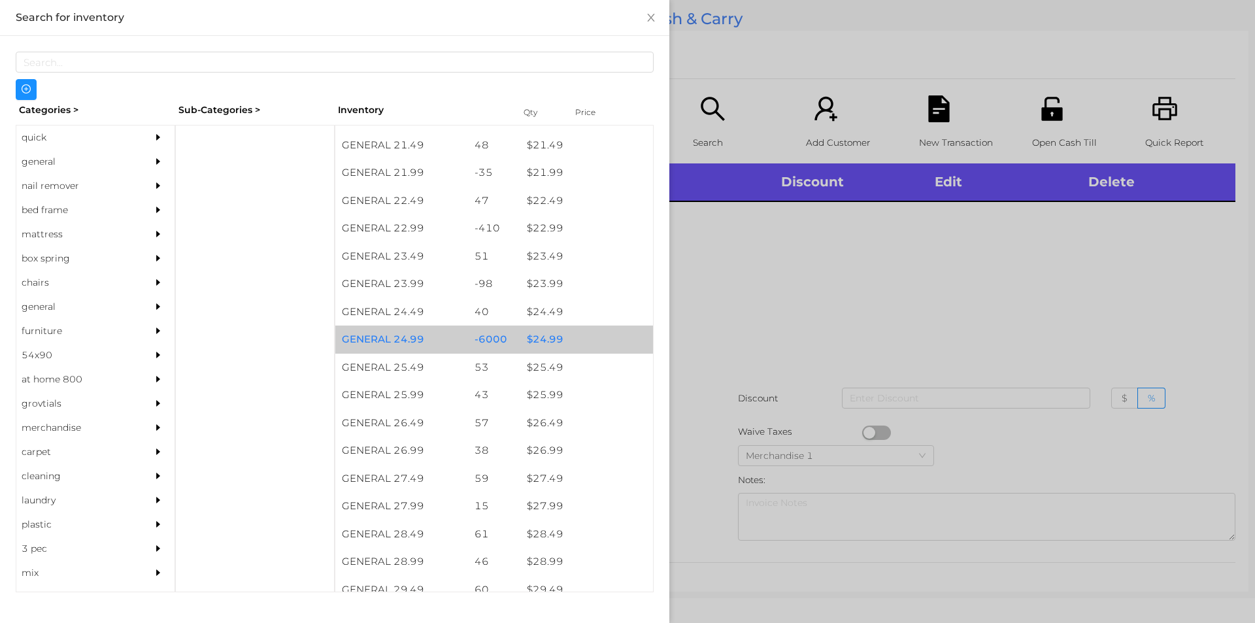
click at [574, 330] on div "$ 24.99" at bounding box center [586, 340] width 133 height 28
click at [583, 329] on div "$ 24.99" at bounding box center [586, 340] width 133 height 28
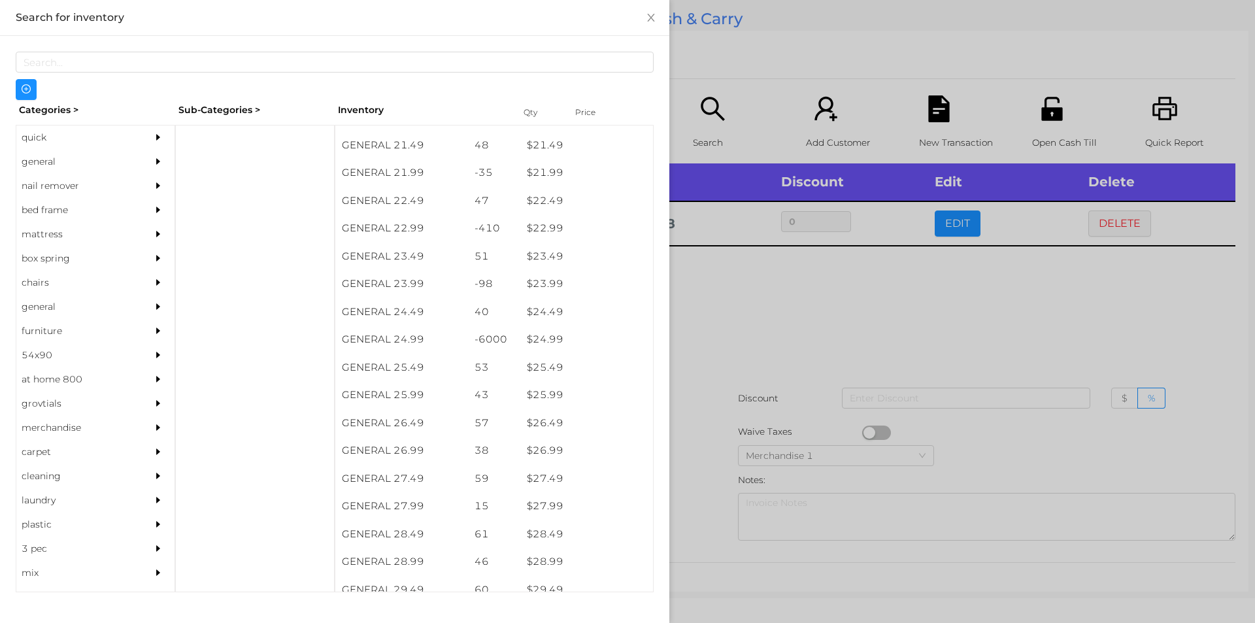
click at [711, 359] on div at bounding box center [627, 311] width 1255 height 623
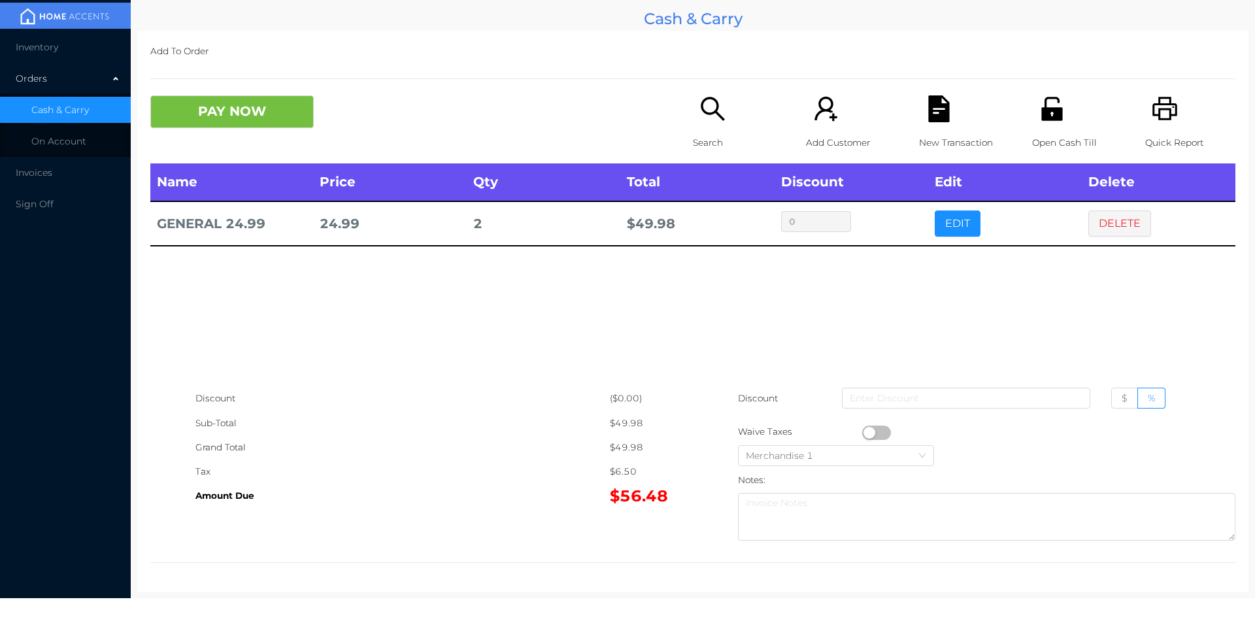
click at [937, 117] on icon "icon: file-text" at bounding box center [938, 108] width 21 height 27
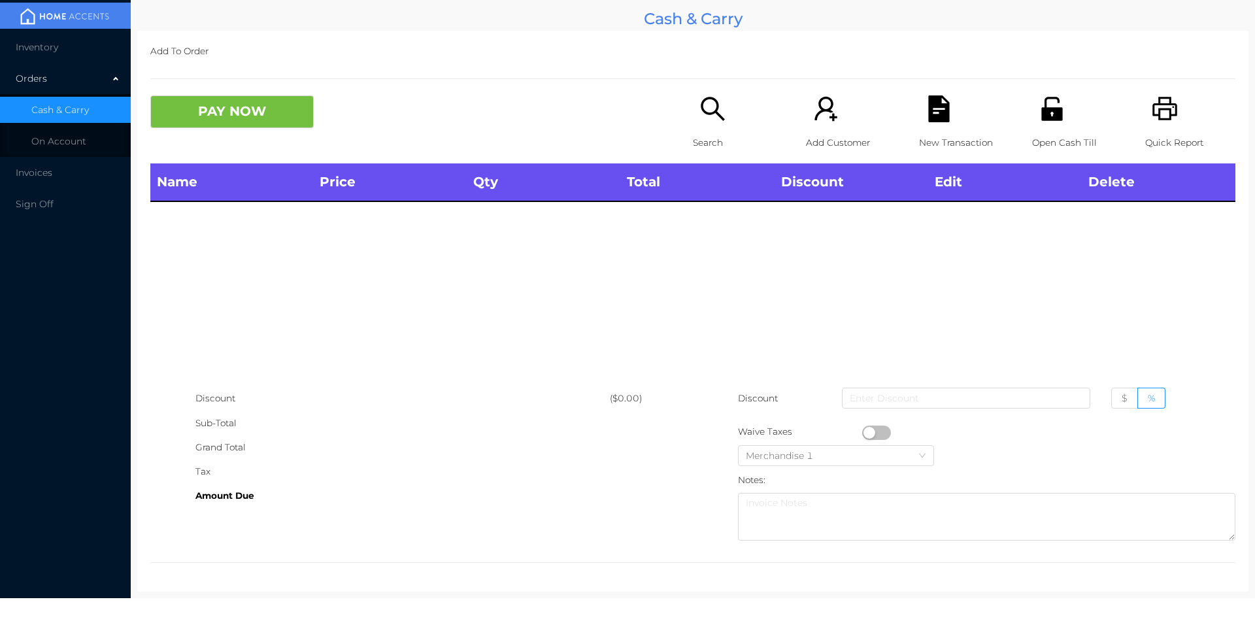
click at [1173, 103] on div "Quick Report" at bounding box center [1190, 129] width 90 height 68
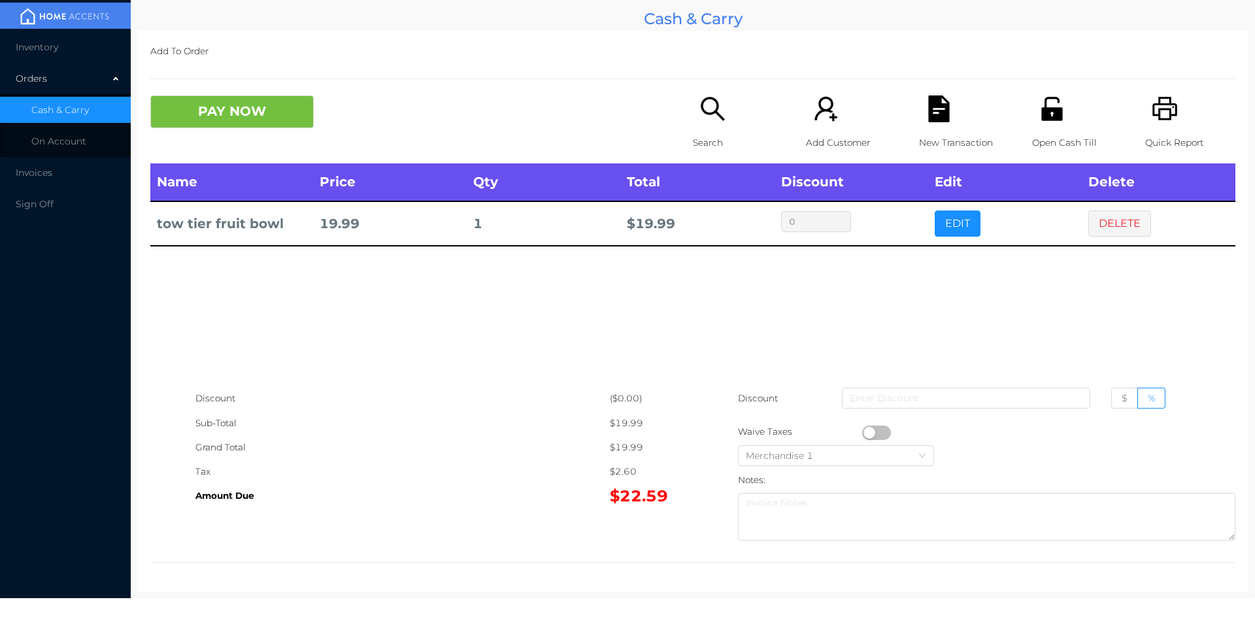
click at [711, 120] on icon "icon: search" at bounding box center [712, 108] width 27 height 27
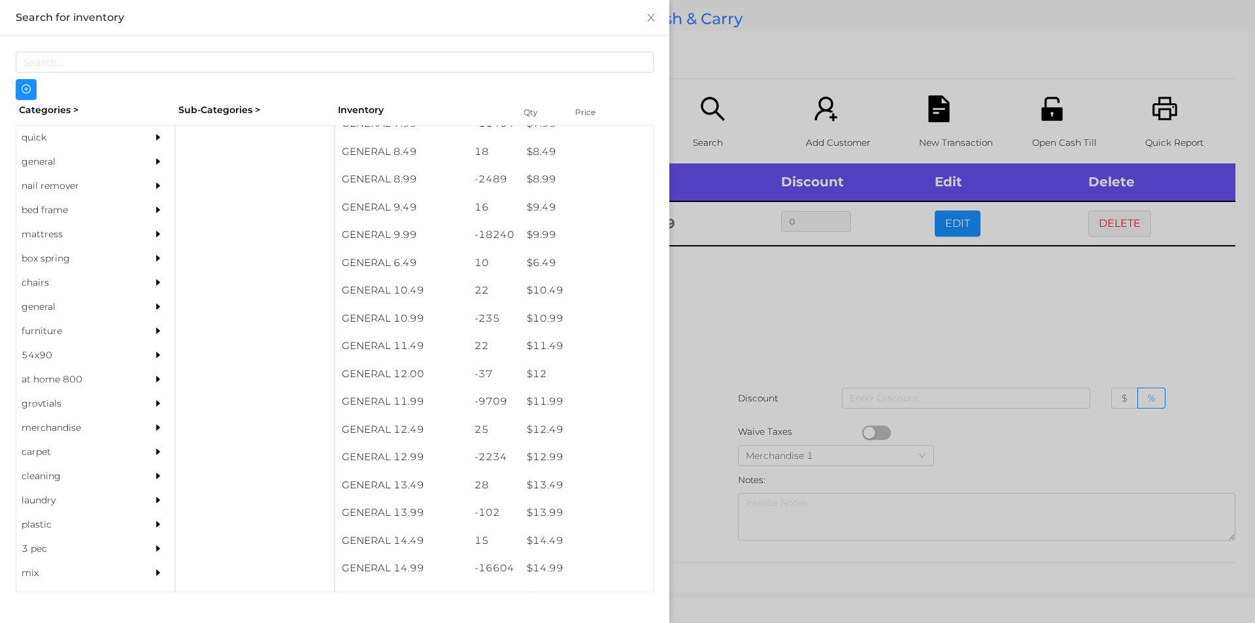
scroll to position [707, 0]
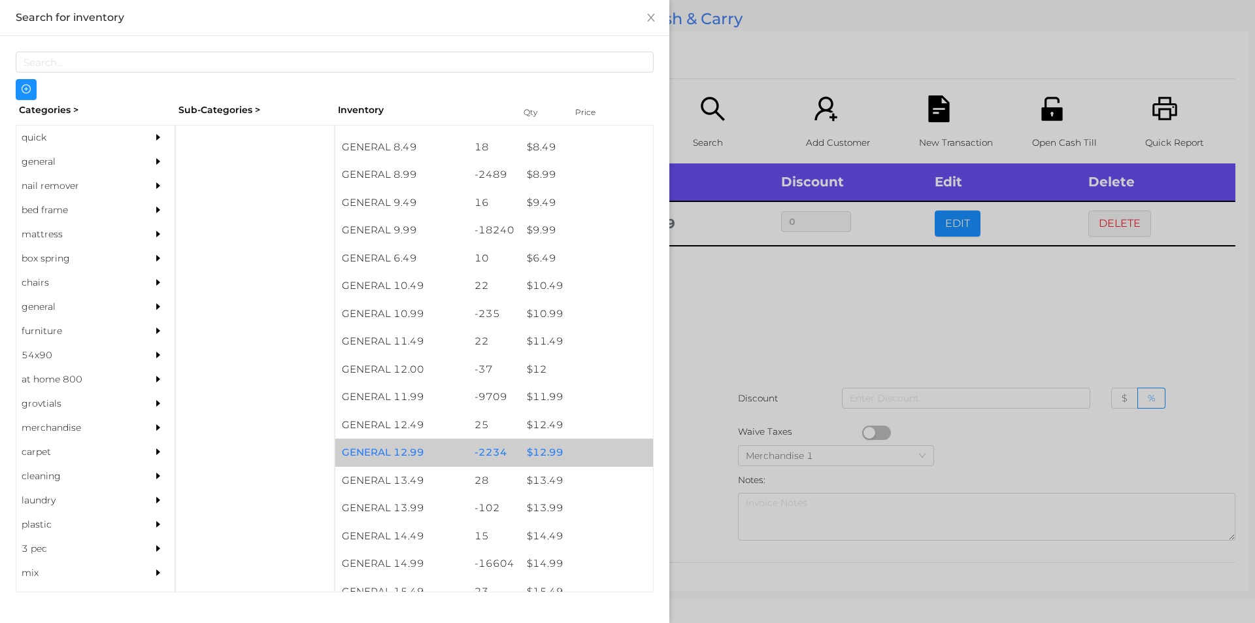
click at [544, 461] on div "$ 12.99" at bounding box center [586, 453] width 133 height 28
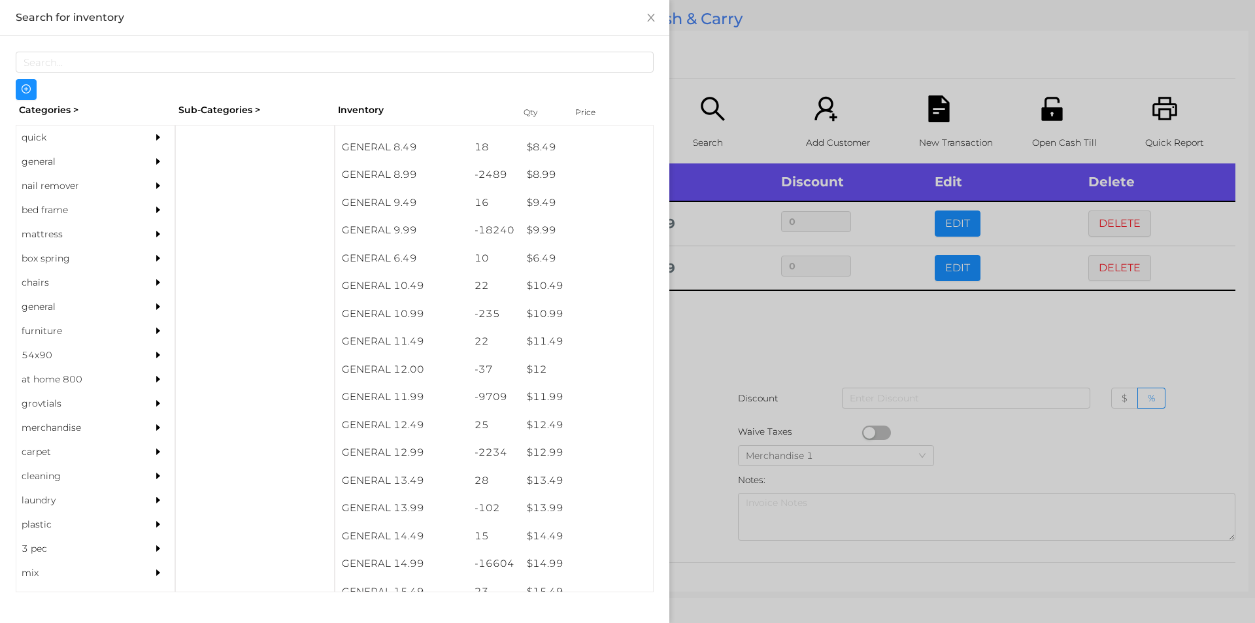
click at [752, 393] on div at bounding box center [627, 311] width 1255 height 623
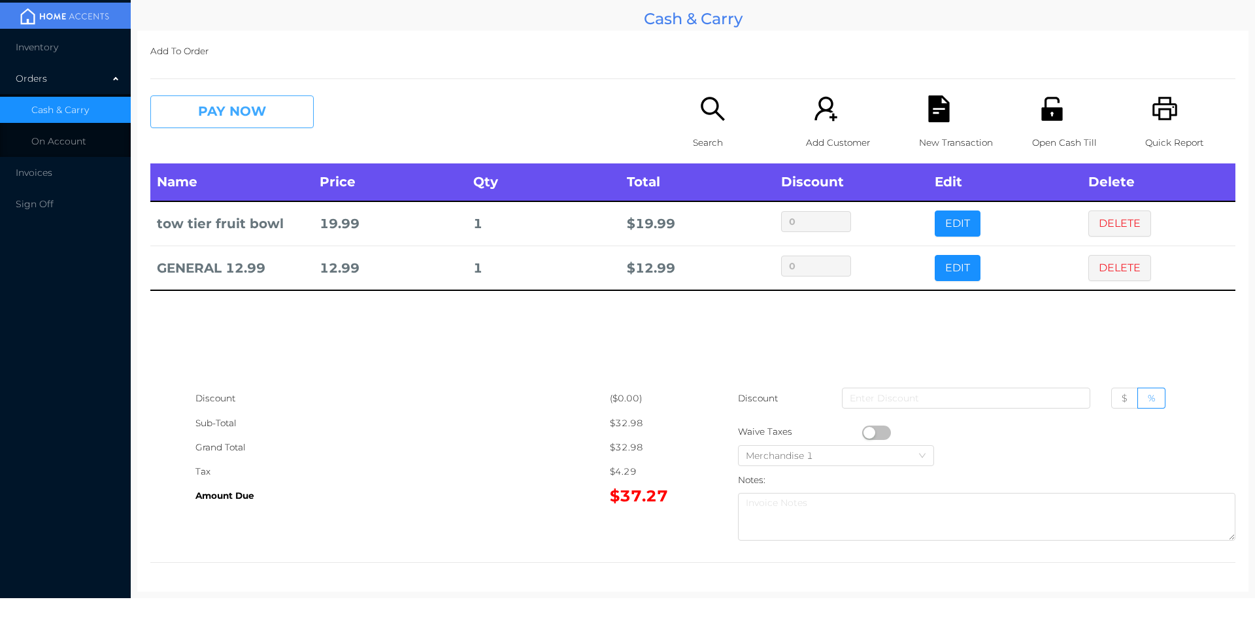
click at [249, 97] on button "PAY NOW" at bounding box center [231, 111] width 163 height 33
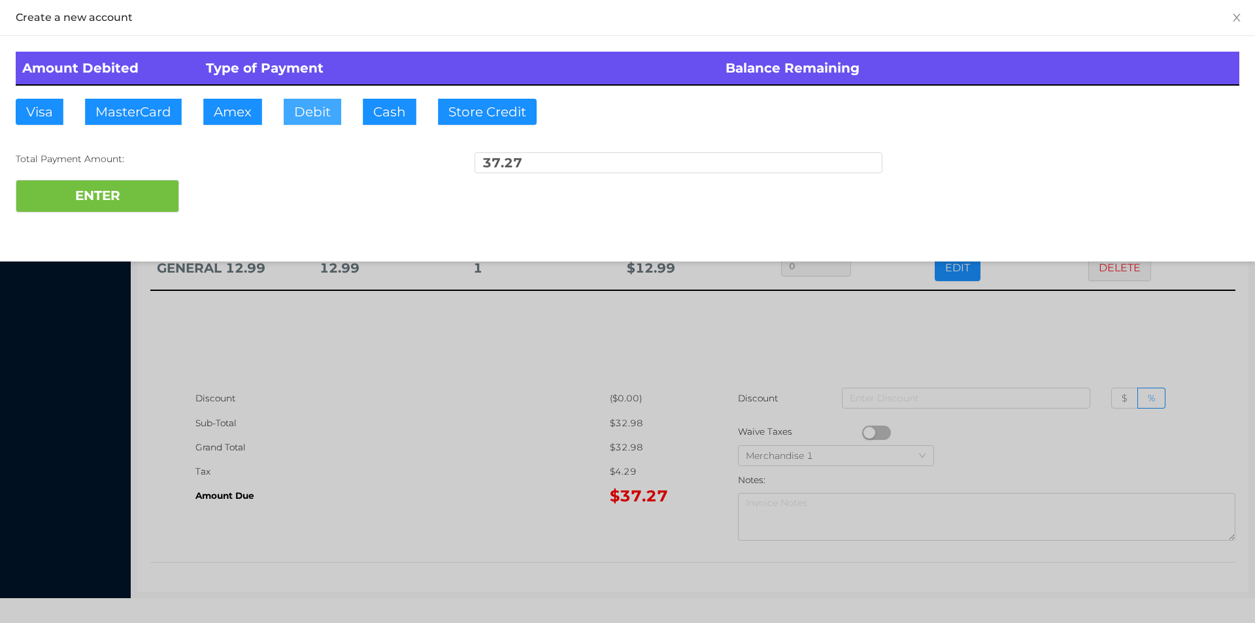
click at [307, 115] on button "Debit" at bounding box center [313, 112] width 58 height 26
click at [125, 209] on button "ENTER" at bounding box center [97, 196] width 163 height 33
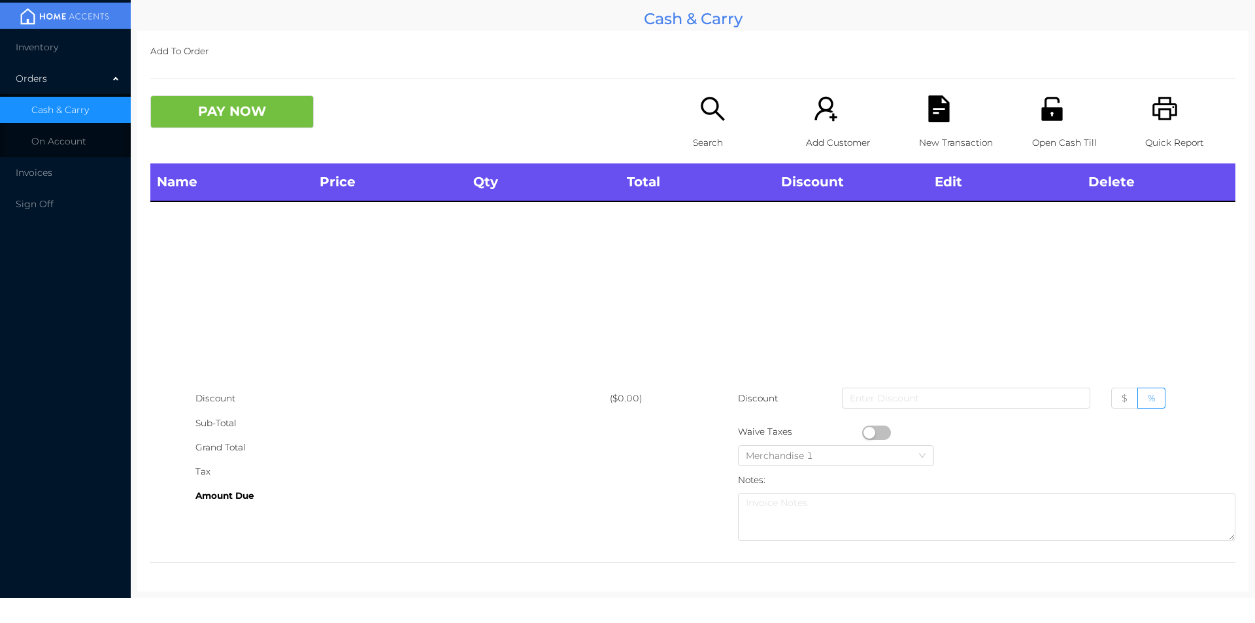
click at [1052, 135] on p "Open Cash Till" at bounding box center [1077, 143] width 90 height 24
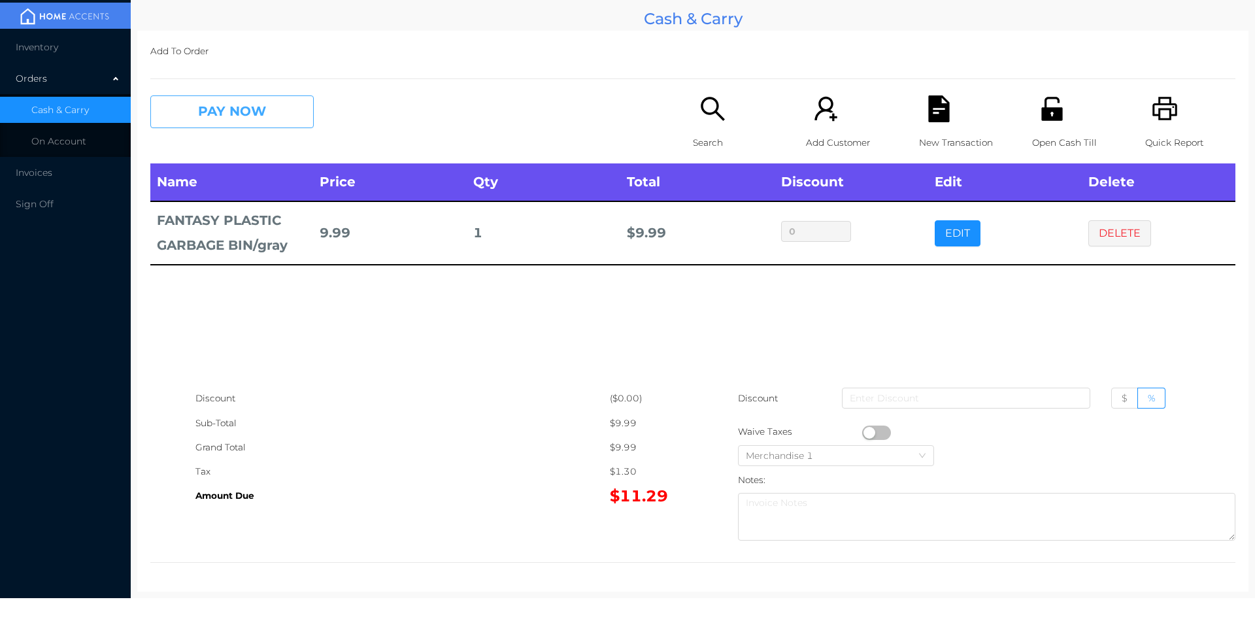
click at [239, 120] on button "PAY NOW" at bounding box center [231, 111] width 163 height 33
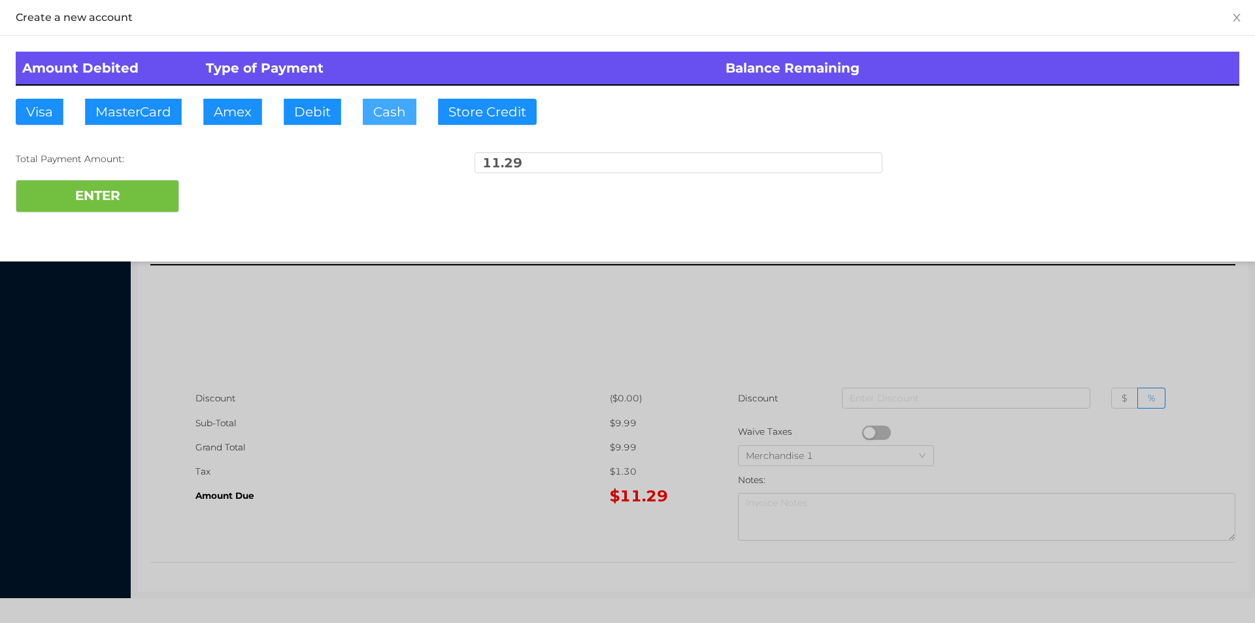
click at [395, 114] on button "Cash" at bounding box center [390, 112] width 54 height 26
type input "50"
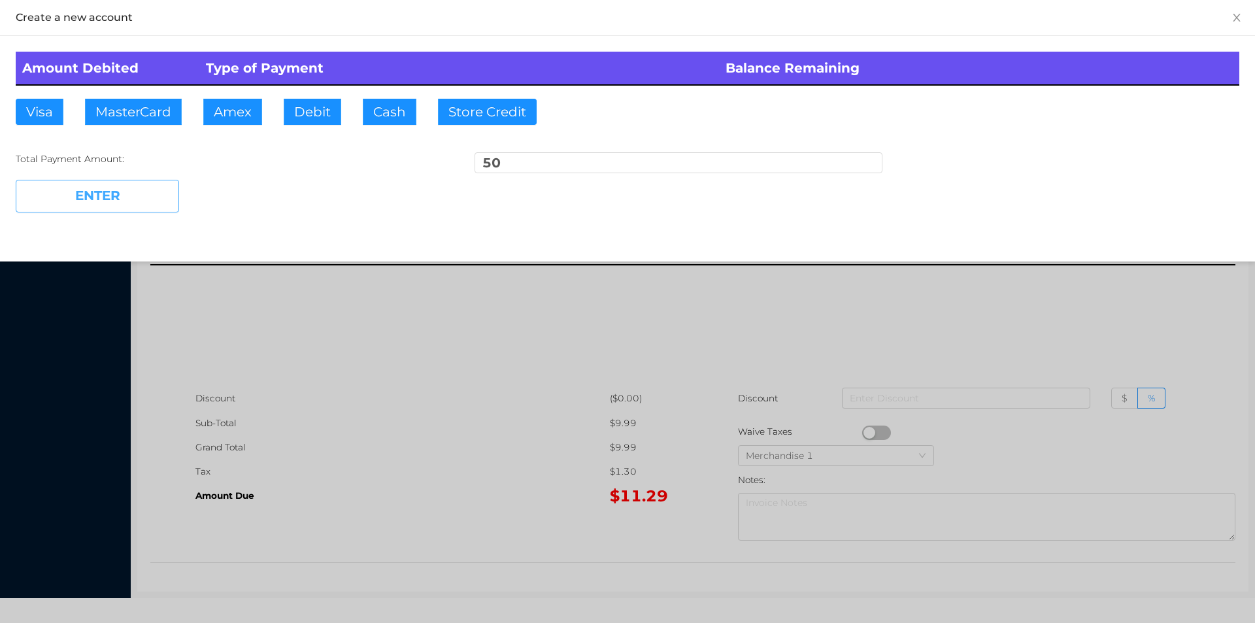
click at [104, 201] on button "ENTER" at bounding box center [97, 196] width 163 height 33
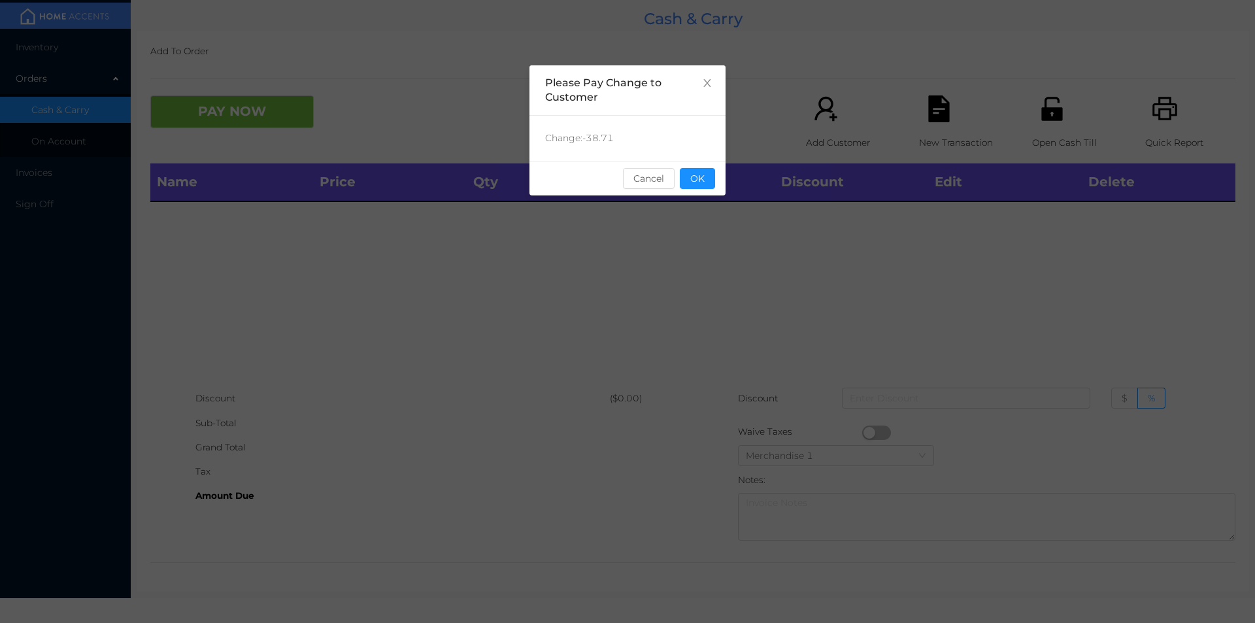
click at [707, 214] on div "sentinelStart Please Pay Change to Customer Change: -38.71 Cancel OK sentinelEnd" at bounding box center [627, 195] width 196 height 261
click at [709, 169] on button "OK" at bounding box center [697, 178] width 35 height 21
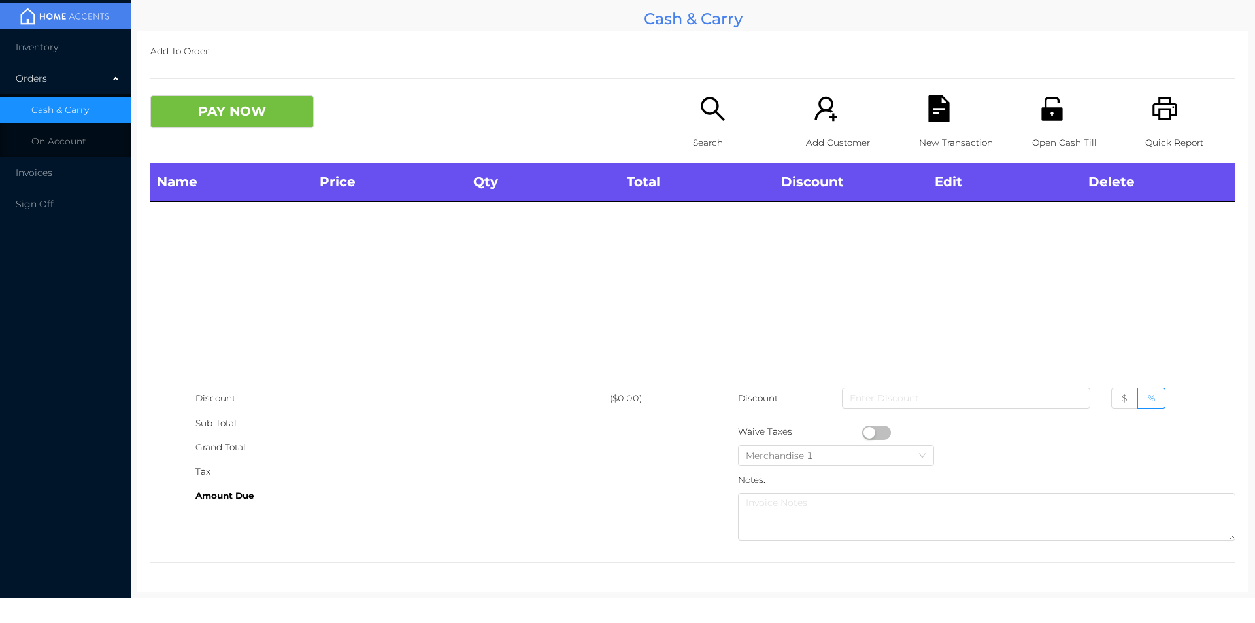
click at [706, 124] on div "Search" at bounding box center [738, 129] width 90 height 68
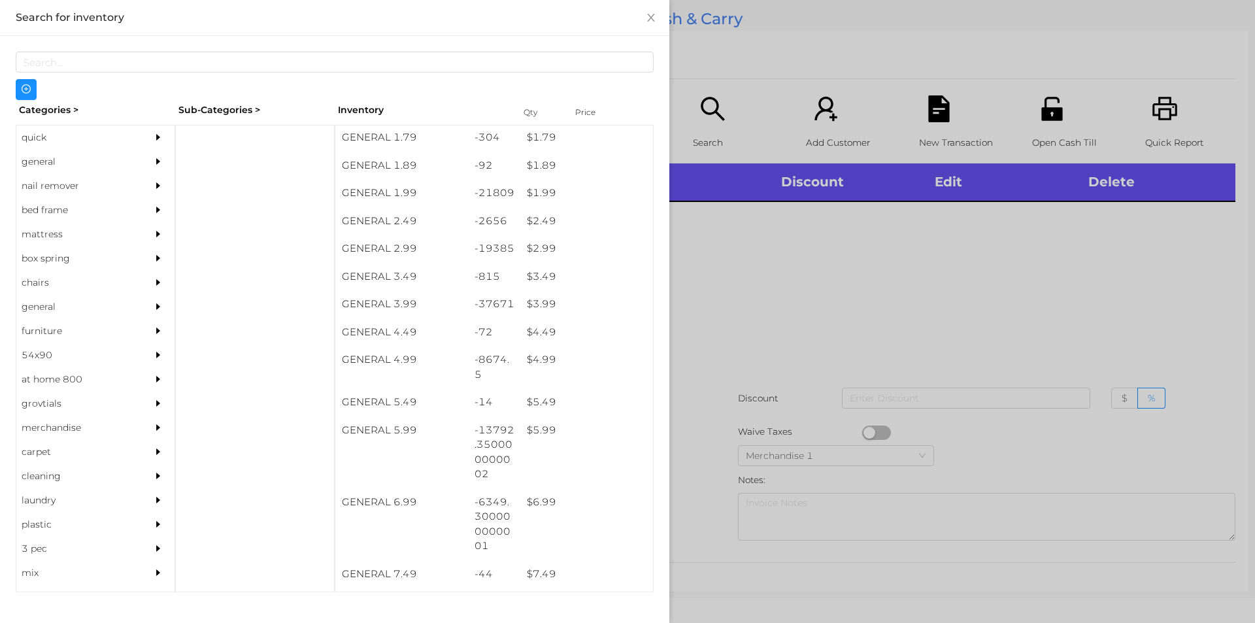
scroll to position [229, 0]
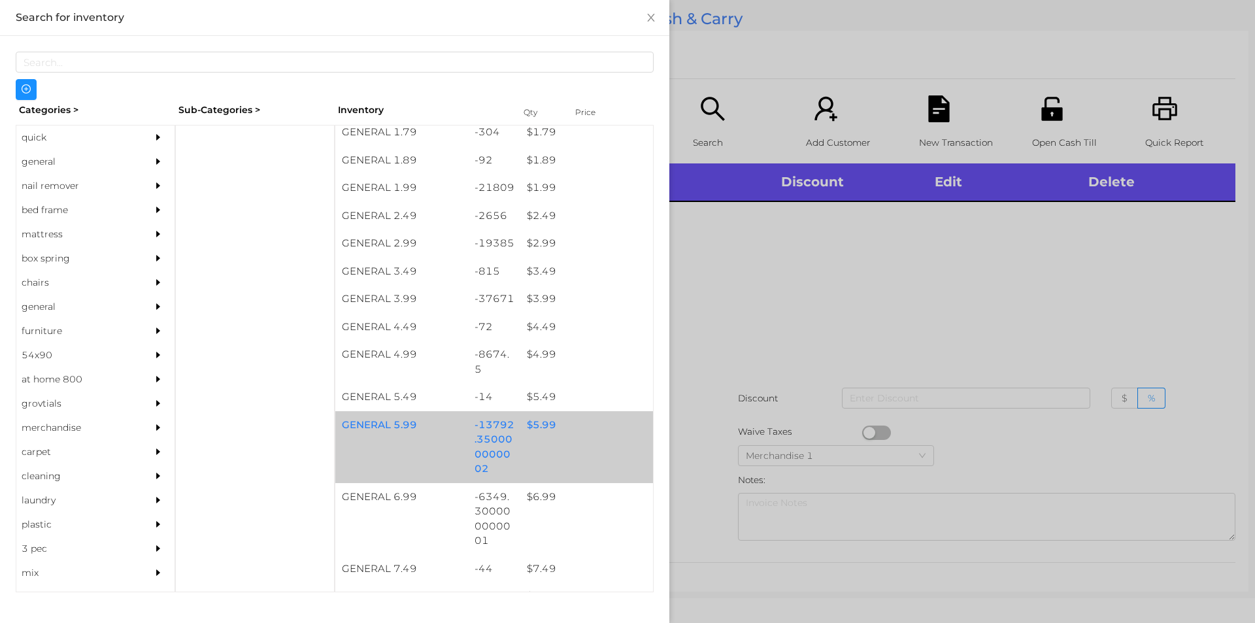
click at [520, 434] on div "$ 5.99" at bounding box center [586, 425] width 133 height 28
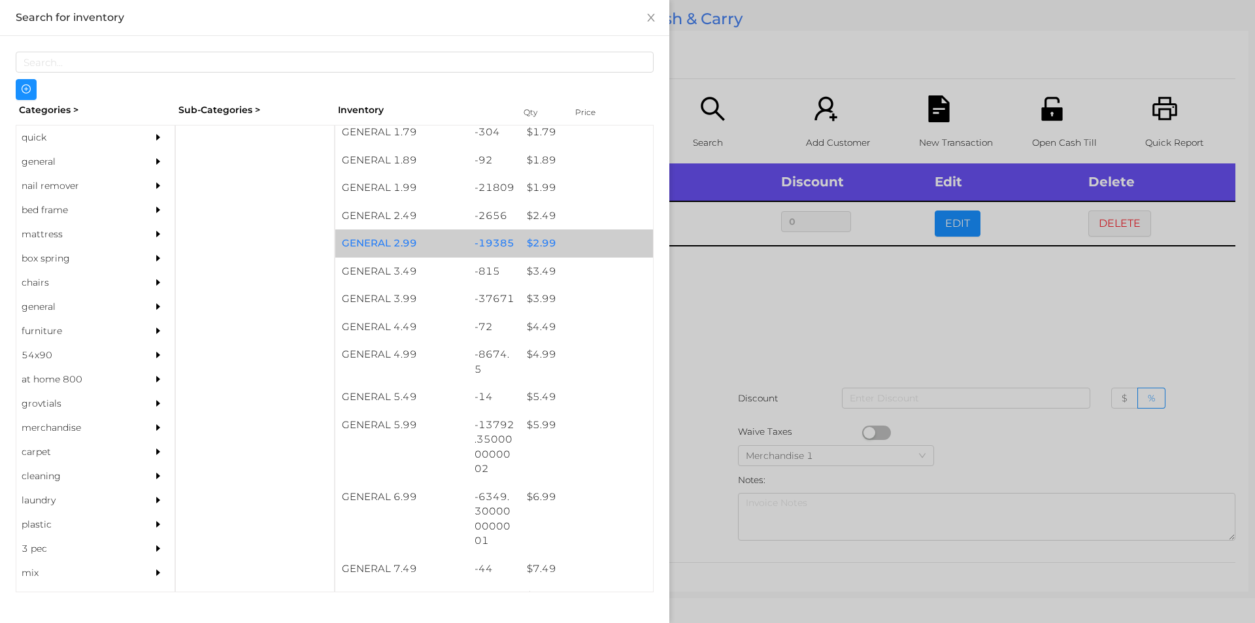
click at [559, 244] on div "$ 2.99" at bounding box center [586, 243] width 133 height 28
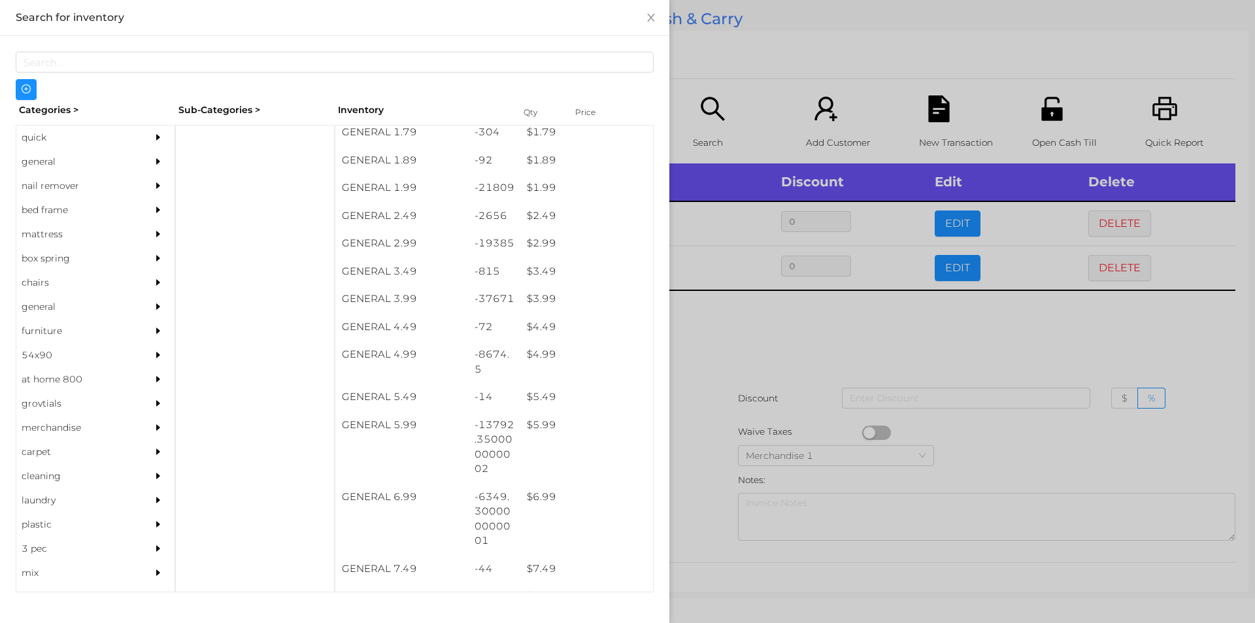
click at [782, 419] on div at bounding box center [627, 311] width 1255 height 623
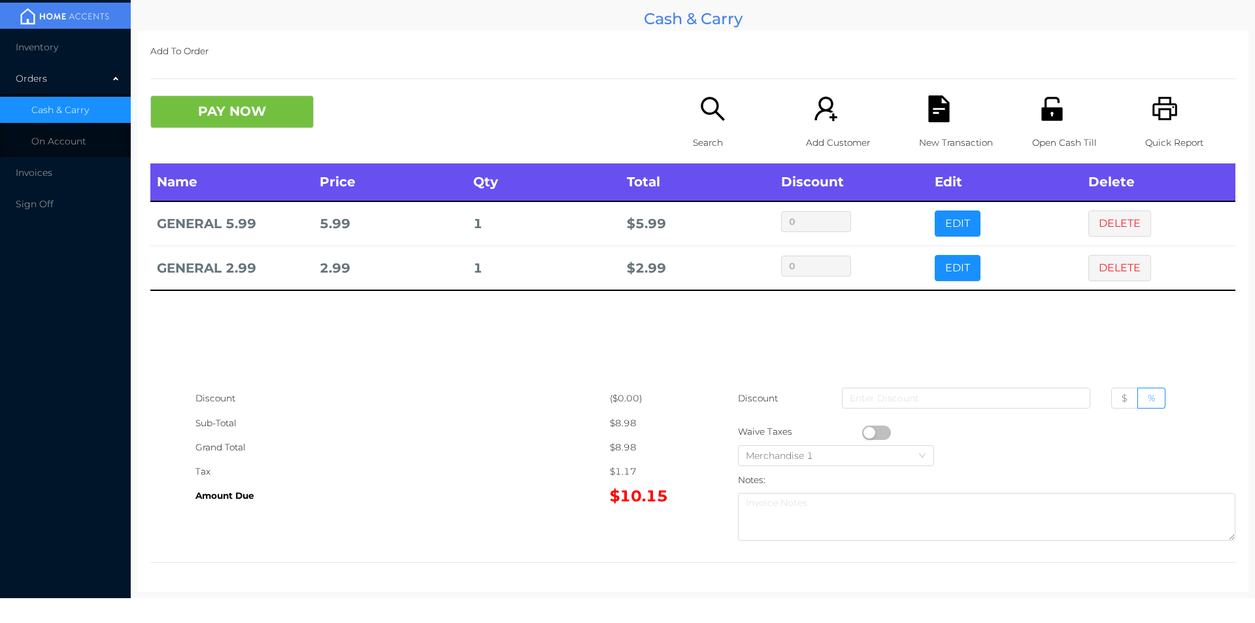
click at [1059, 131] on p "Open Cash Till" at bounding box center [1077, 143] width 90 height 24
click at [290, 115] on button "PAY NOW" at bounding box center [231, 111] width 163 height 33
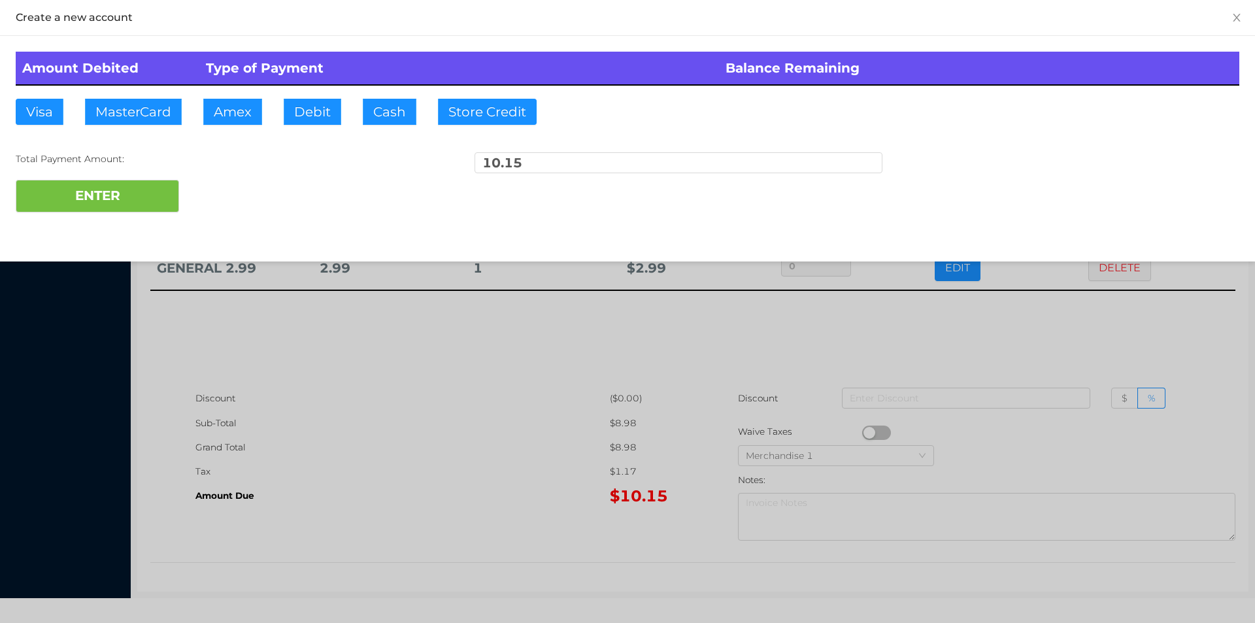
click at [361, 456] on div at bounding box center [627, 311] width 1255 height 623
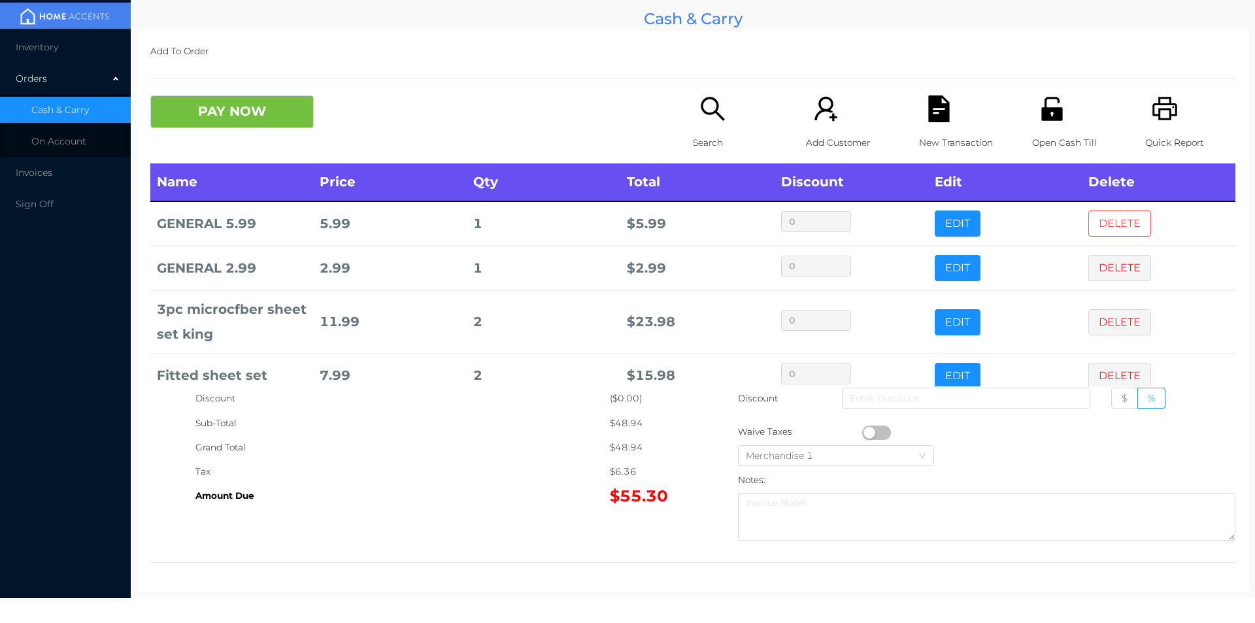
click at [1103, 227] on button "DELETE" at bounding box center [1119, 223] width 63 height 26
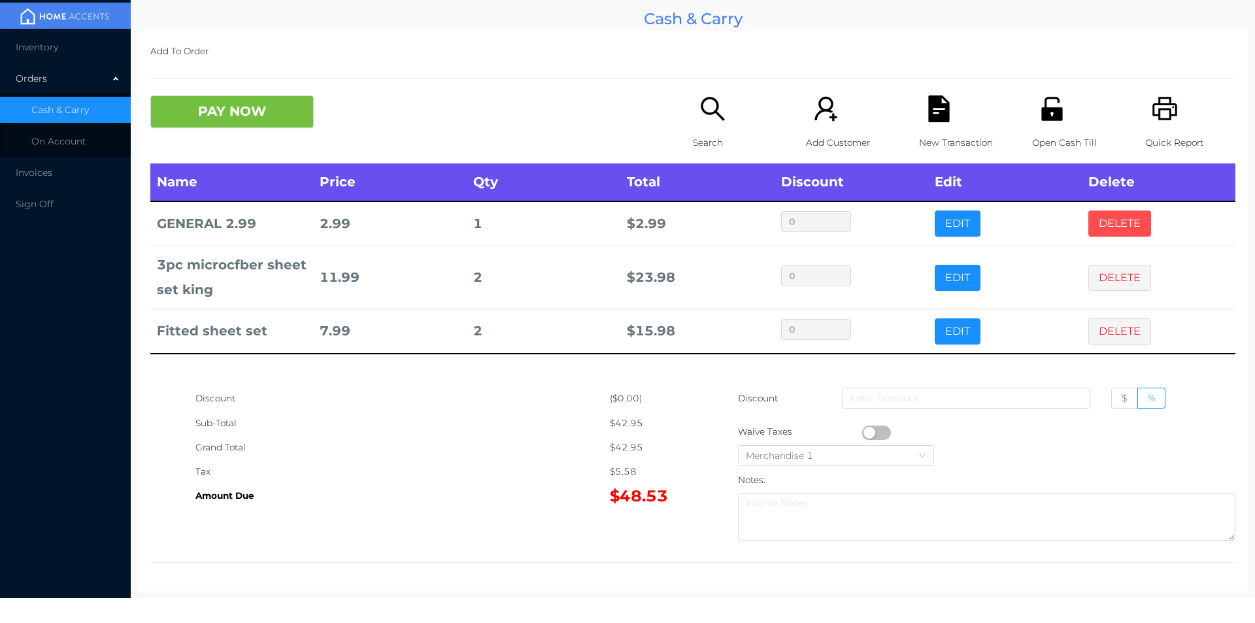
click at [1088, 235] on button "DELETE" at bounding box center [1119, 223] width 63 height 26
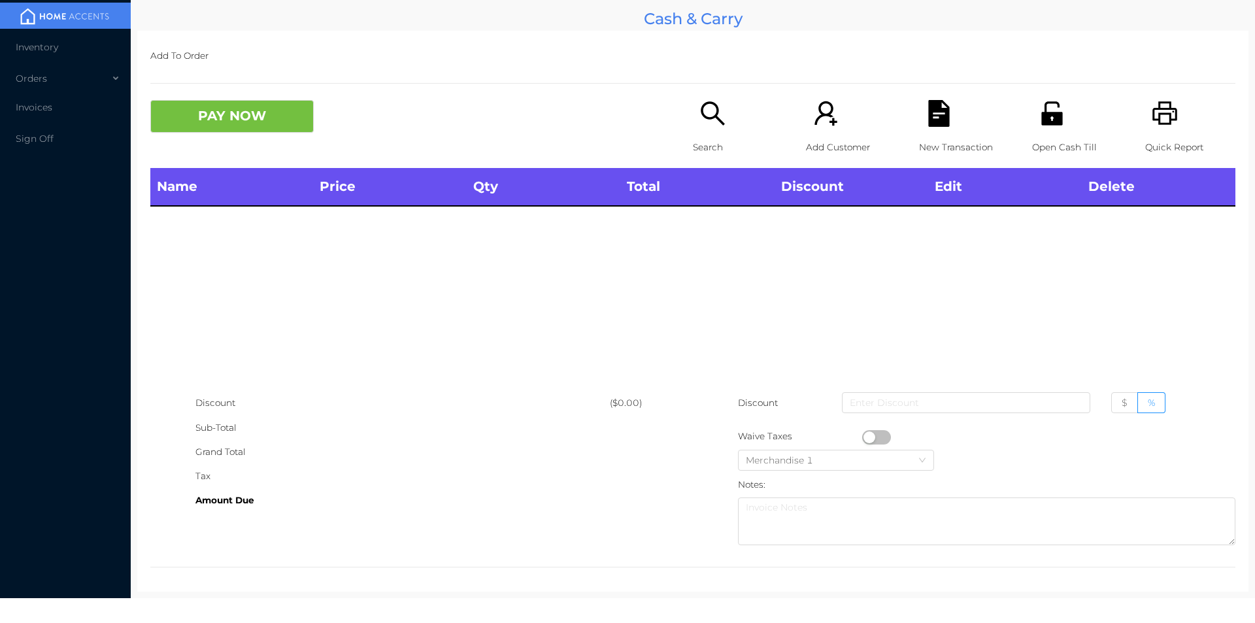
click at [1054, 122] on icon "icon: unlock" at bounding box center [1052, 113] width 27 height 27
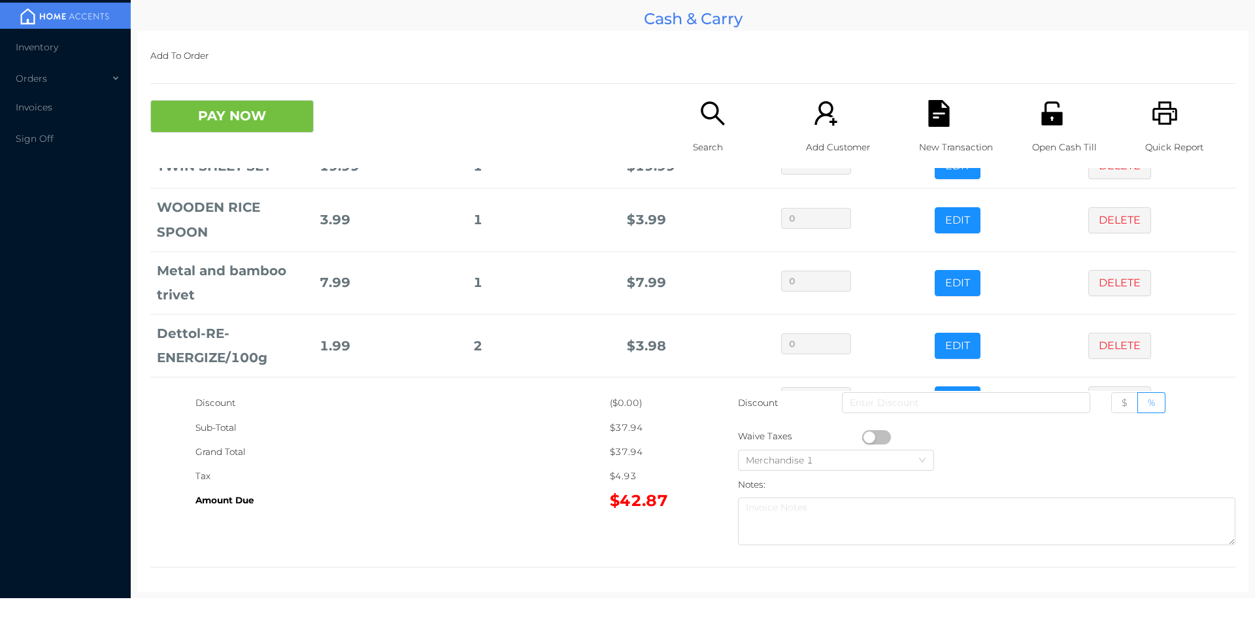
scroll to position [107, 0]
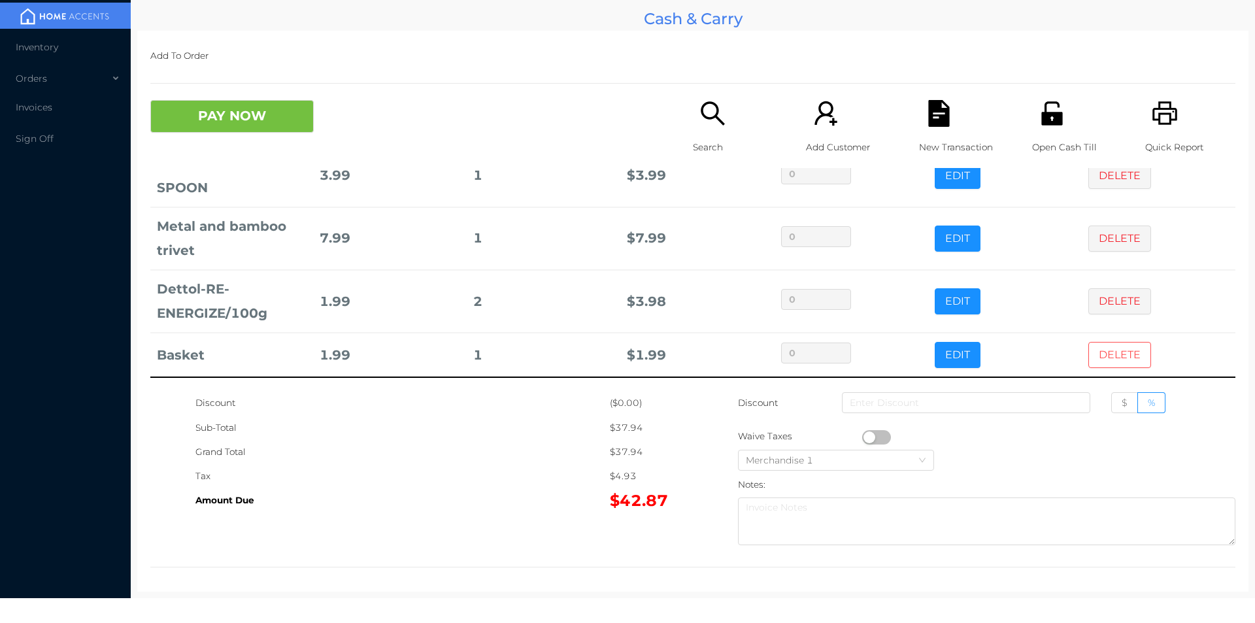
click at [1103, 348] on button "DELETE" at bounding box center [1119, 355] width 63 height 26
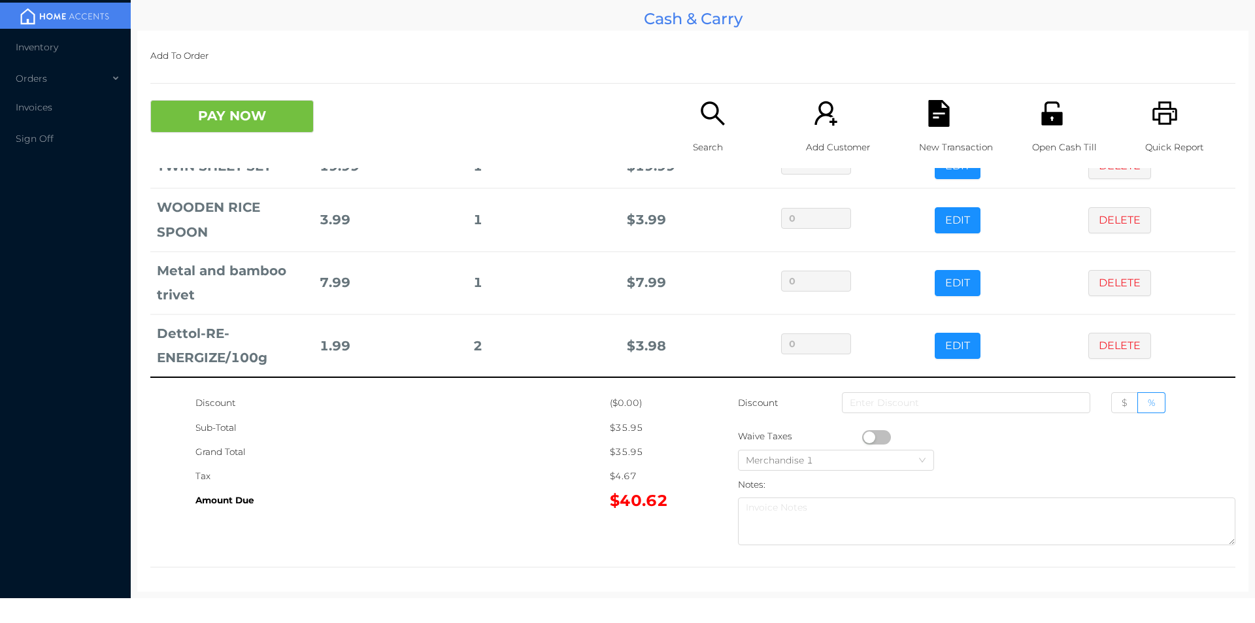
scroll to position [62, 0]
click at [1043, 120] on icon "icon: unlock" at bounding box center [1052, 113] width 27 height 27
click at [933, 113] on icon "icon: file-text" at bounding box center [939, 113] width 27 height 27
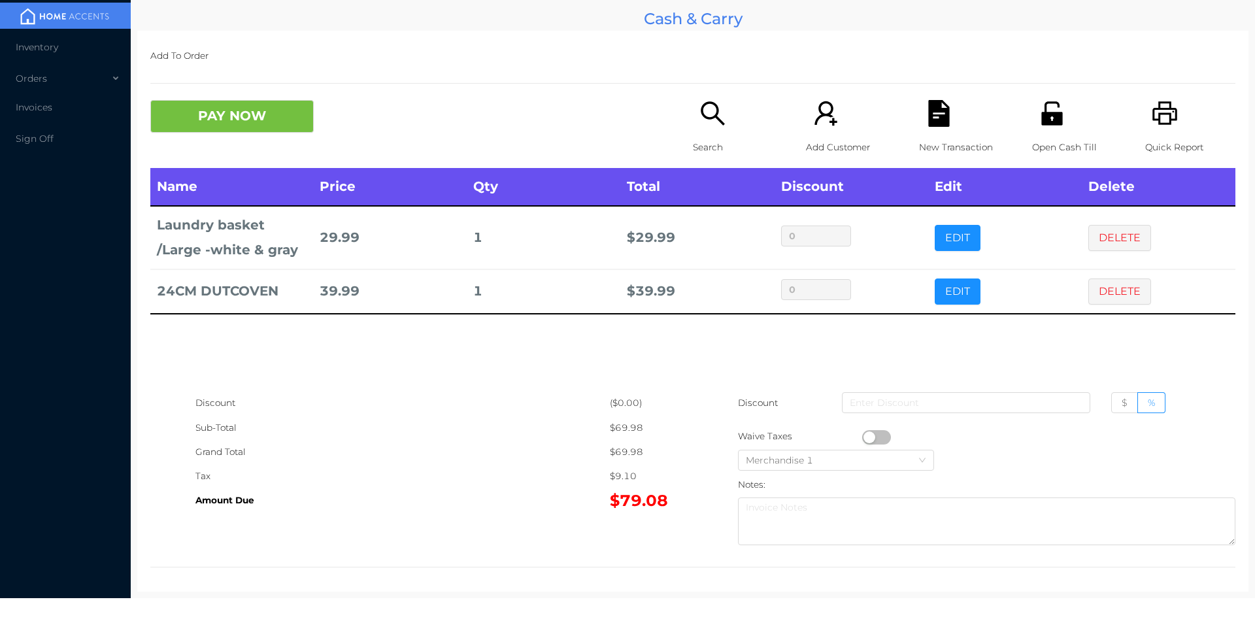
click at [709, 109] on icon "icon: search" at bounding box center [712, 113] width 27 height 27
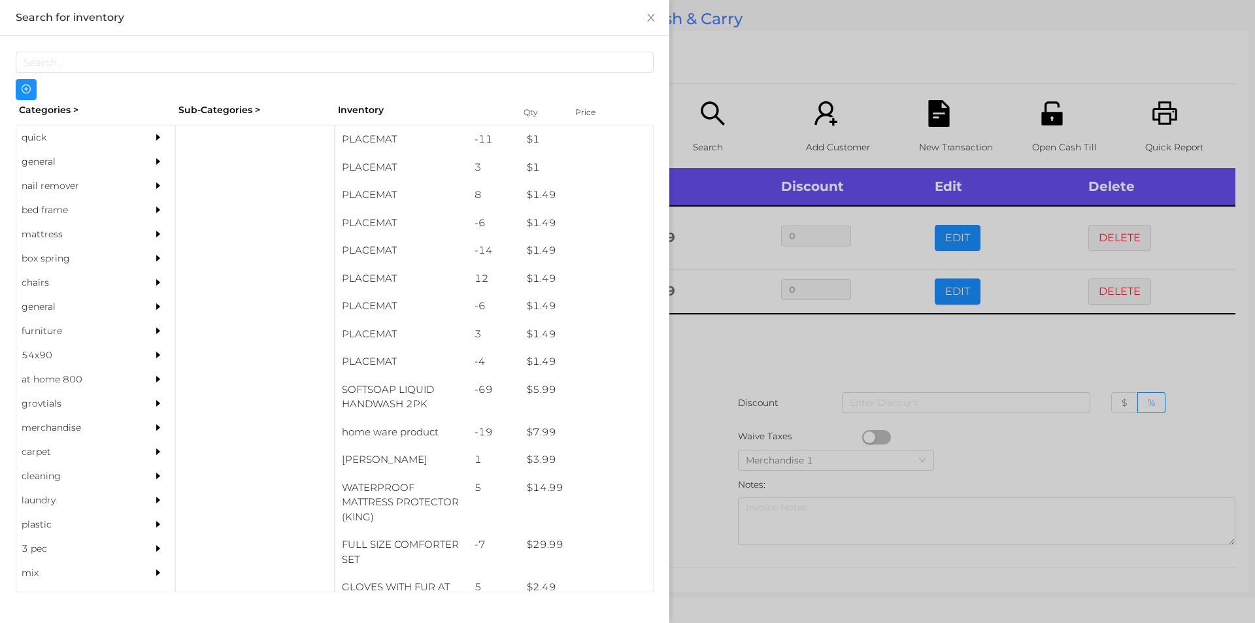
click at [48, 163] on div "general" at bounding box center [75, 162] width 119 height 24
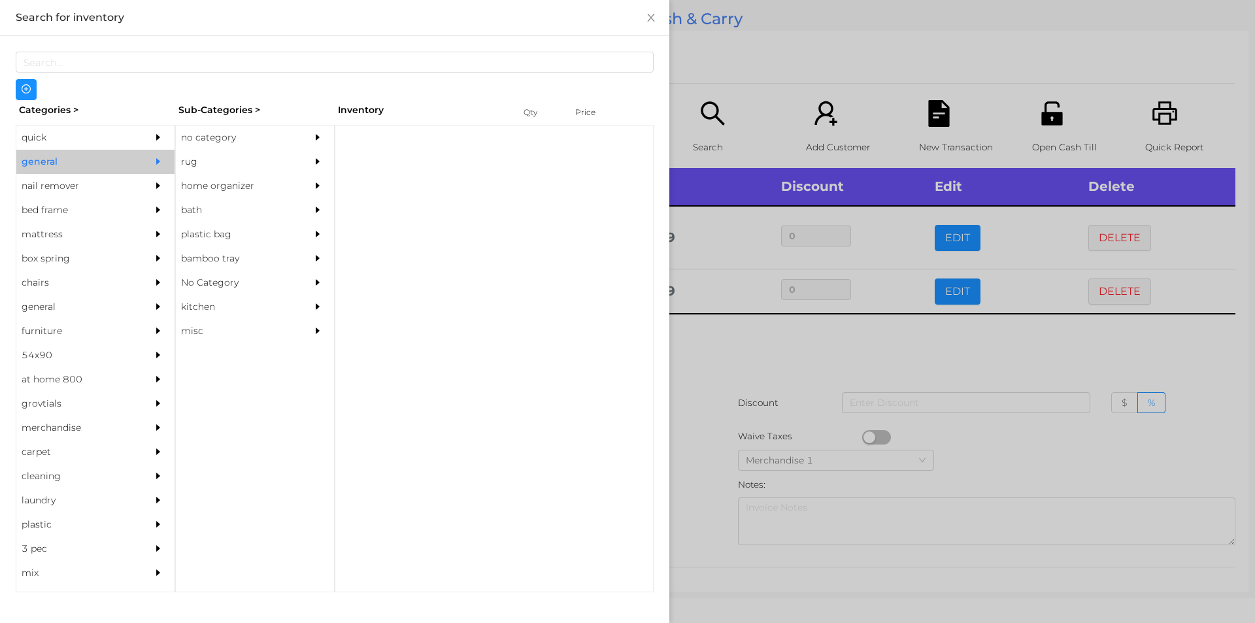
click at [231, 130] on div "no category" at bounding box center [235, 137] width 119 height 24
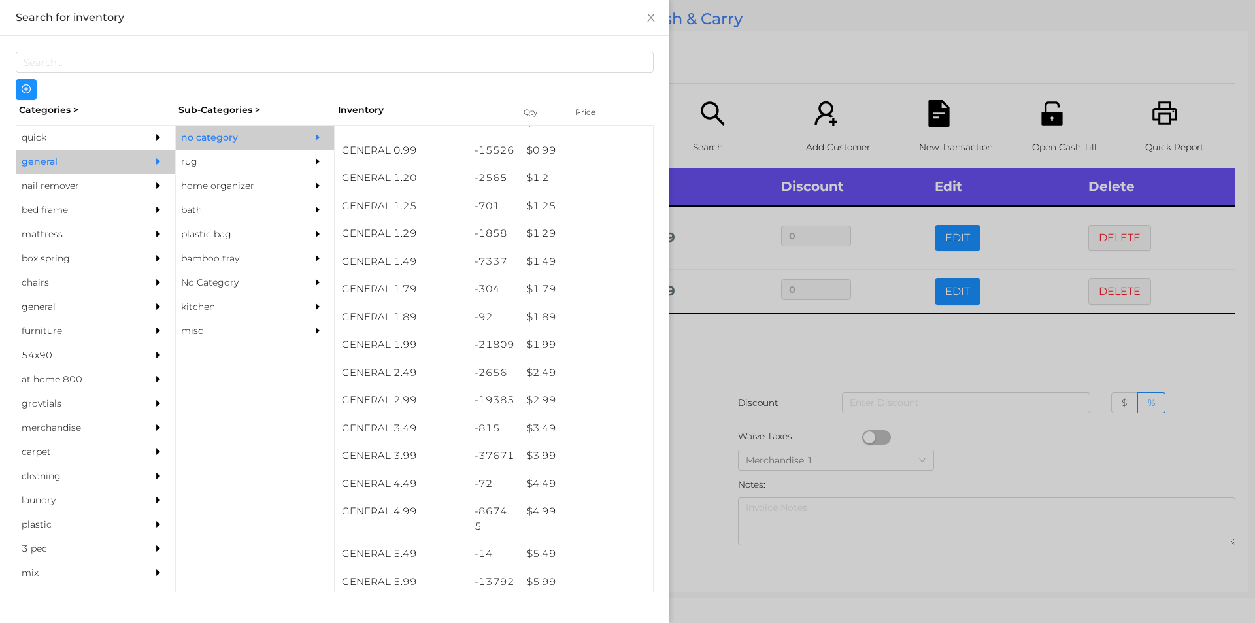
scroll to position [152, 0]
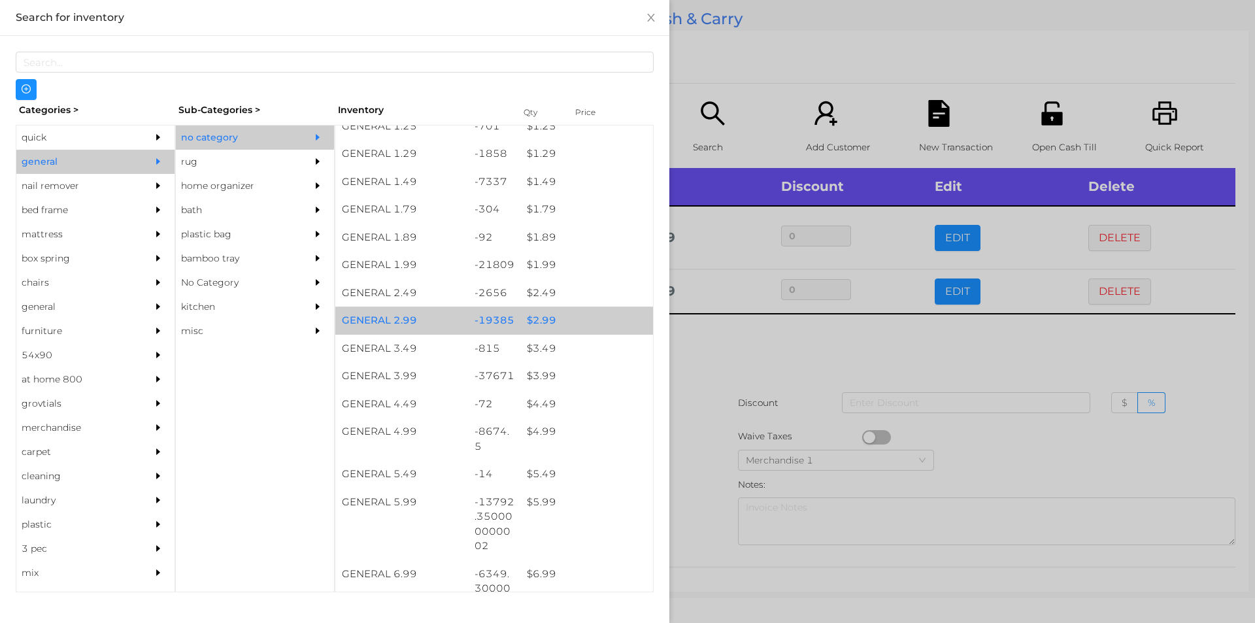
click at [512, 319] on div "-19385" at bounding box center [494, 321] width 53 height 28
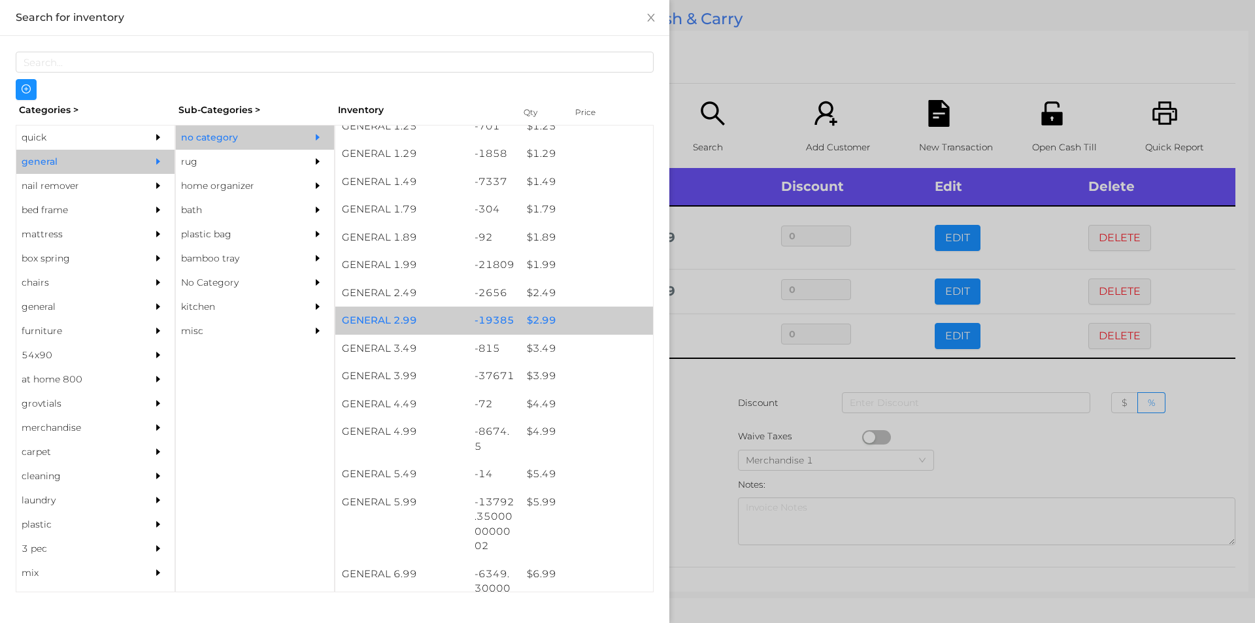
click at [539, 318] on div "$ 2.99" at bounding box center [586, 321] width 133 height 28
click at [547, 320] on div "$ 2.99" at bounding box center [586, 321] width 133 height 28
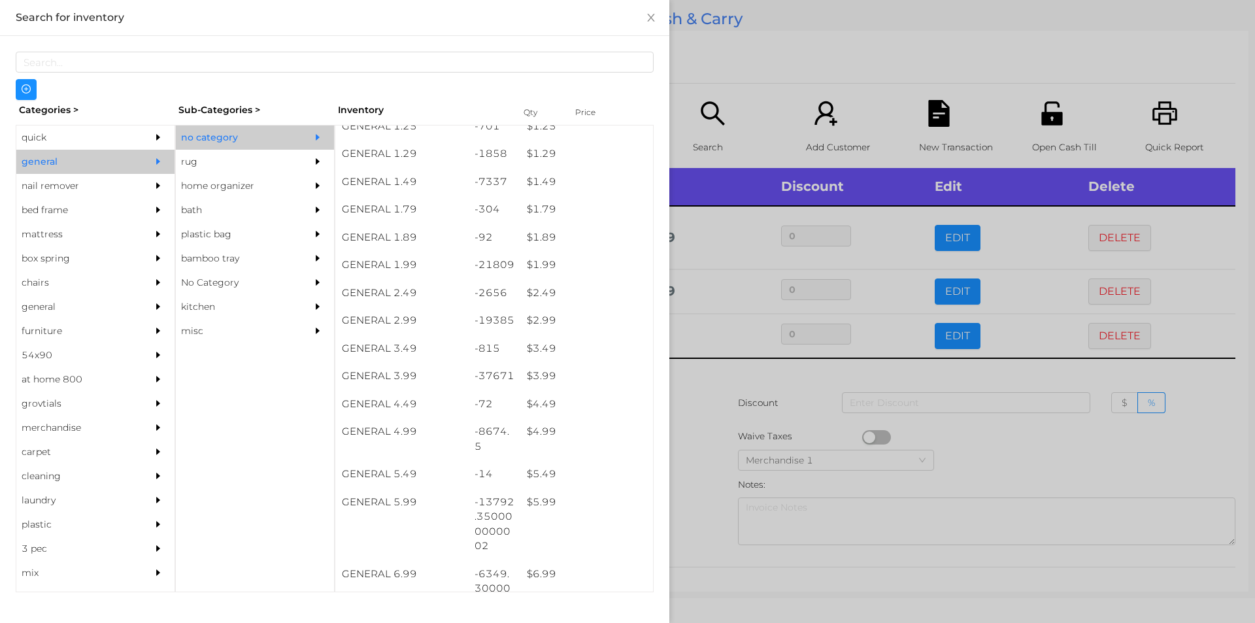
click at [761, 64] on div at bounding box center [627, 311] width 1255 height 623
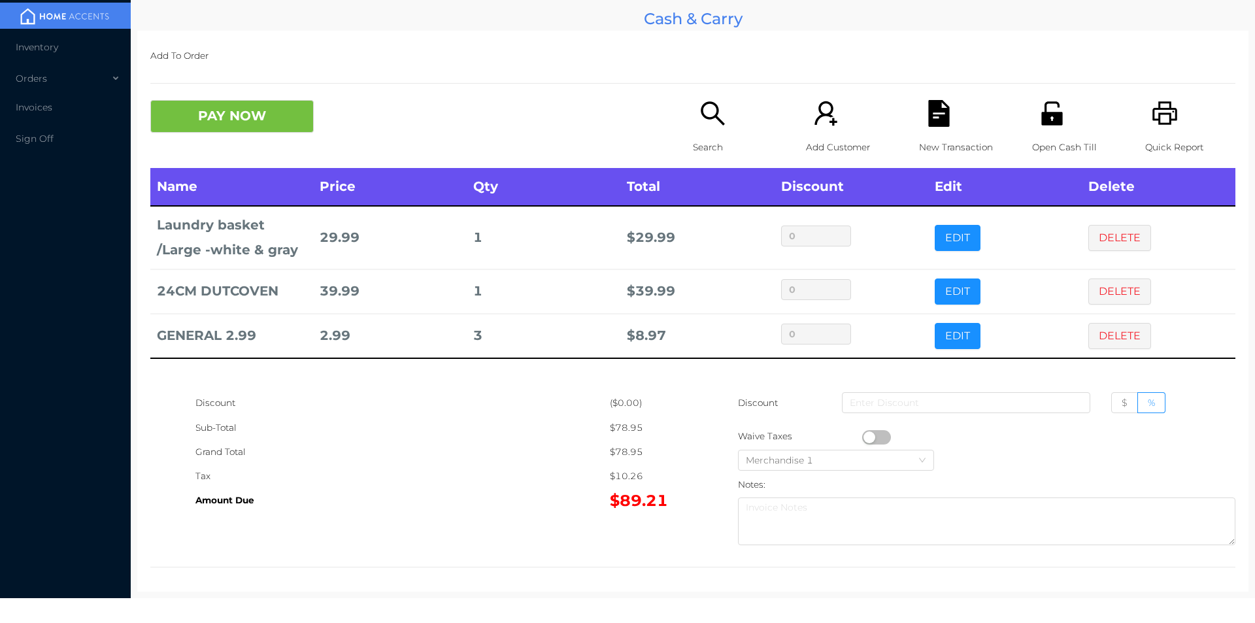
click at [722, 148] on p "Search" at bounding box center [738, 147] width 90 height 24
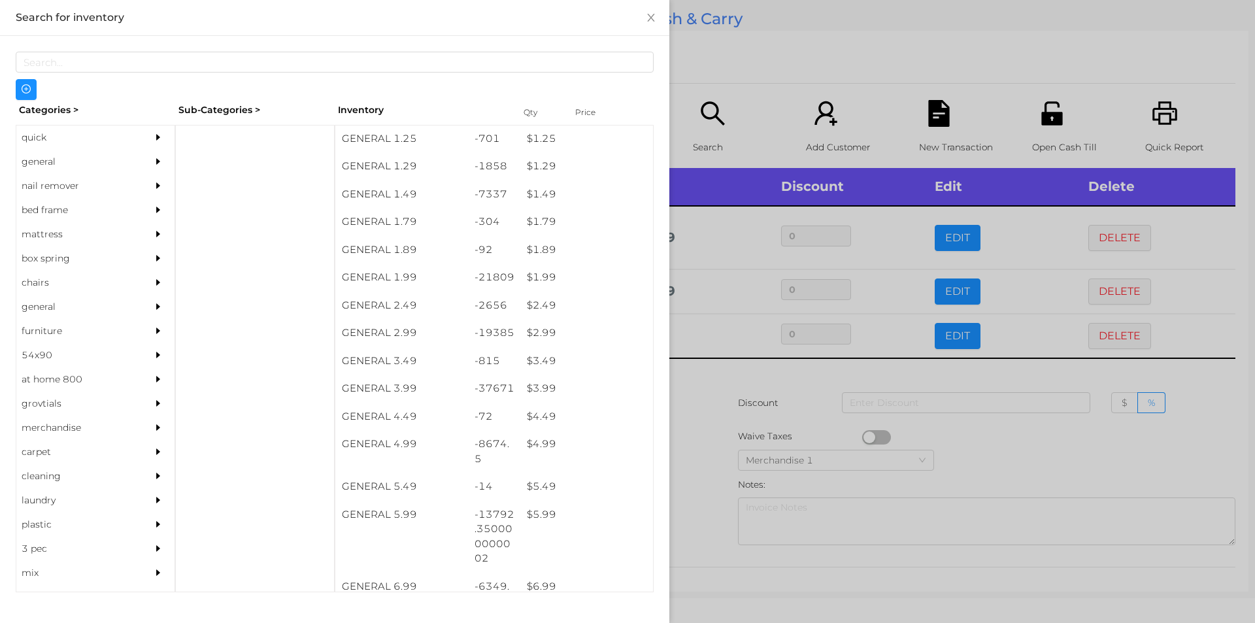
scroll to position [142, 0]
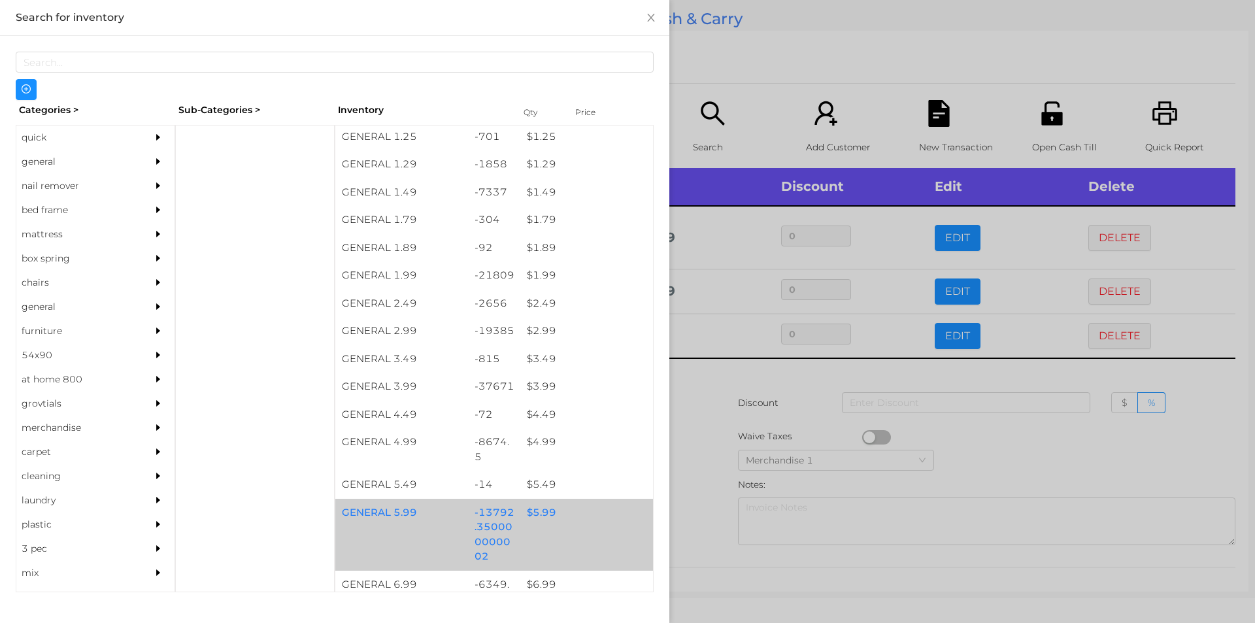
click at [533, 524] on div "$ 5.99" at bounding box center [586, 513] width 133 height 28
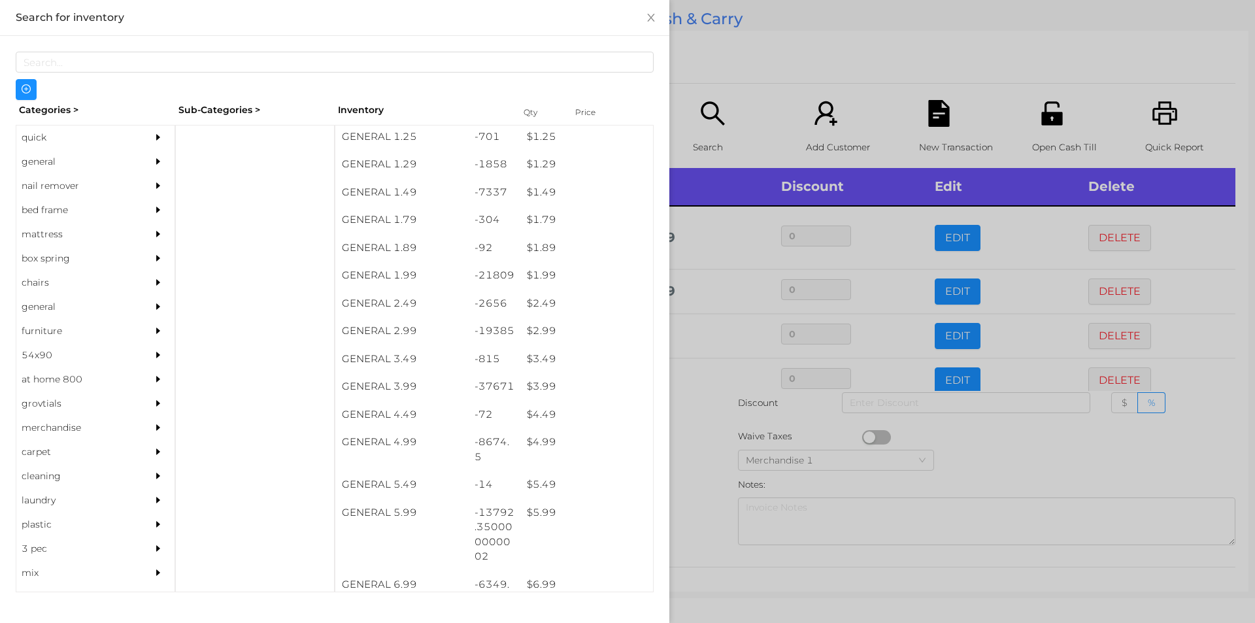
click at [737, 73] on div at bounding box center [627, 311] width 1255 height 623
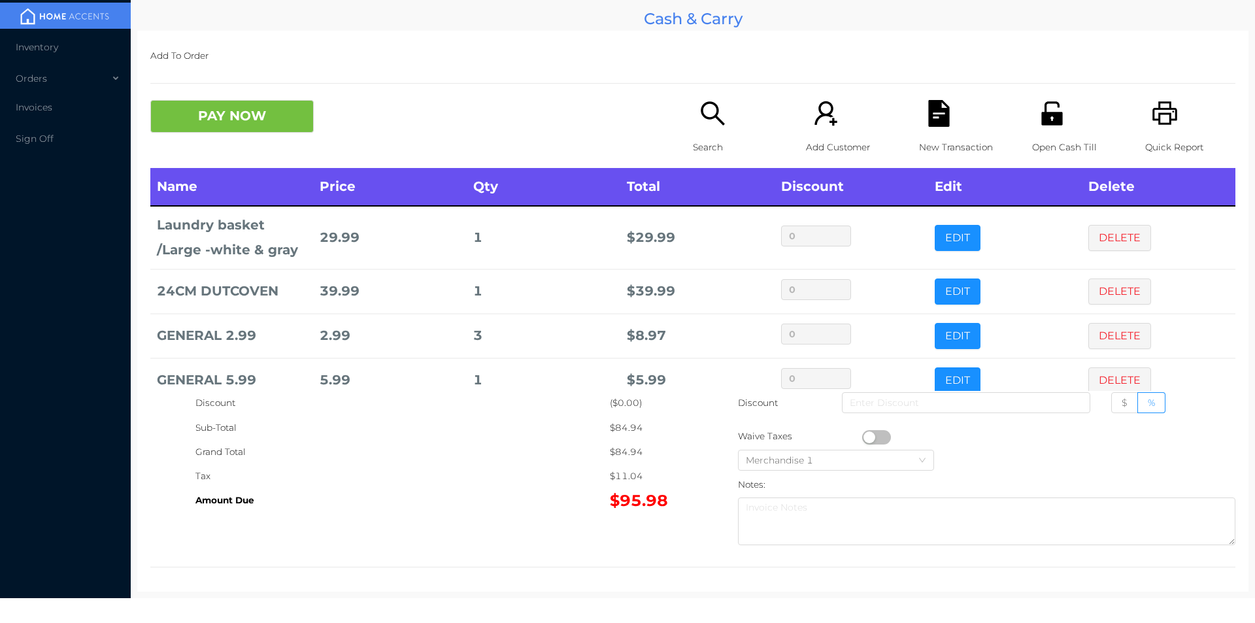
click at [693, 121] on div "Search" at bounding box center [738, 134] width 90 height 68
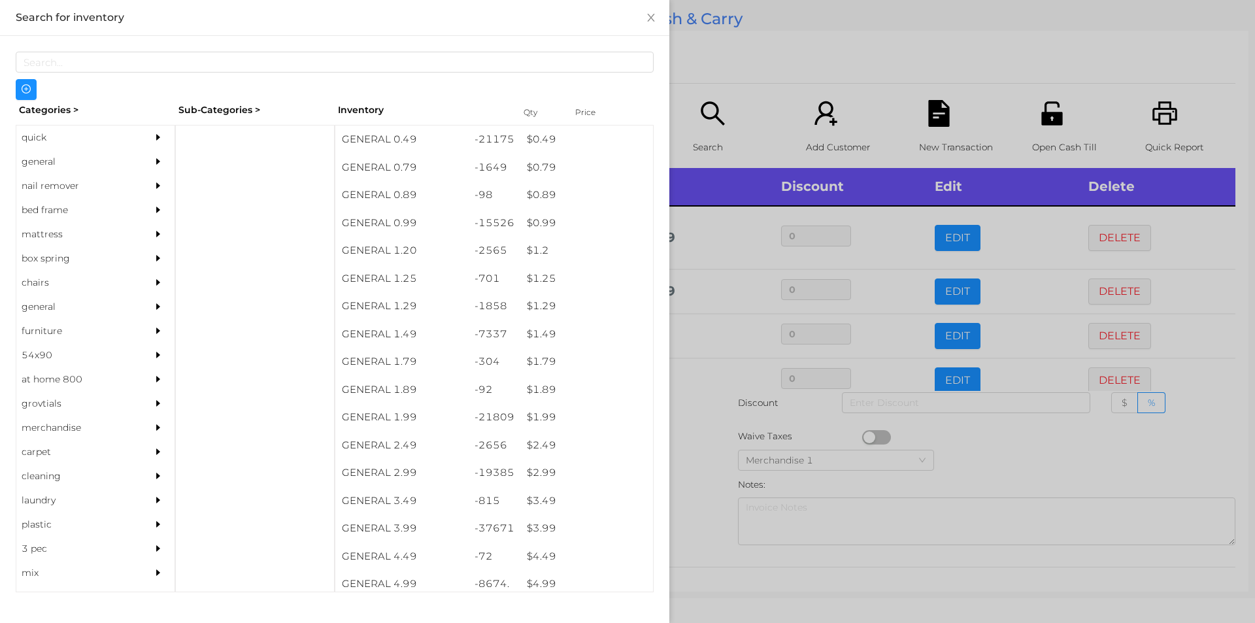
click at [79, 141] on div "quick" at bounding box center [75, 137] width 119 height 24
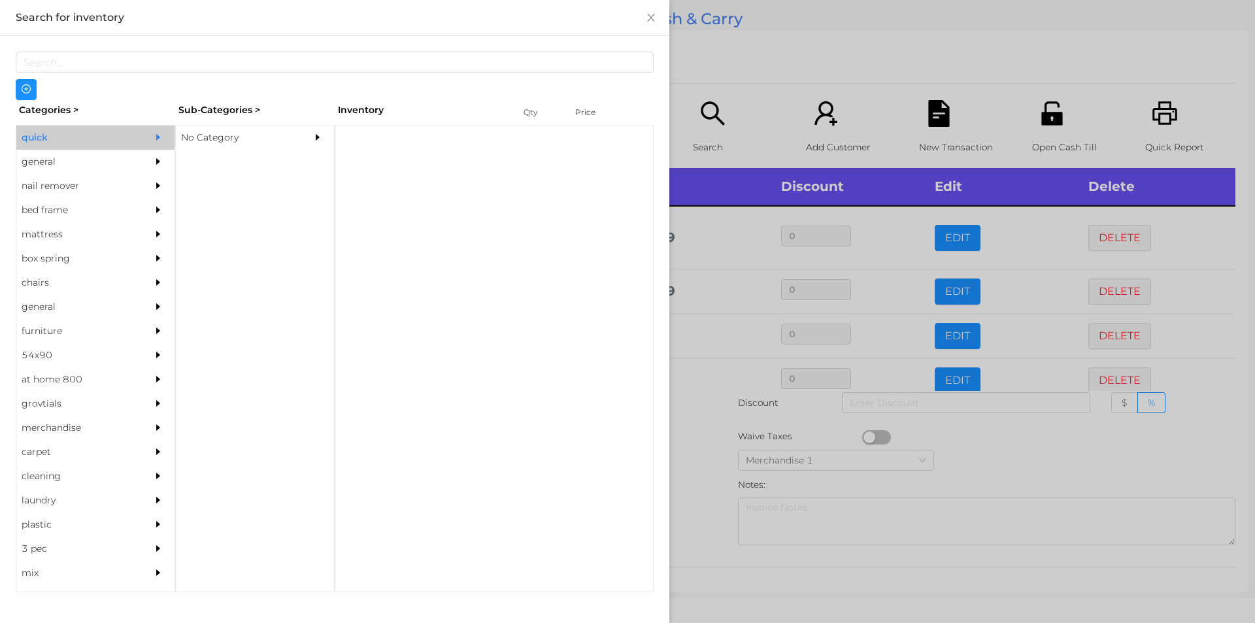
click at [240, 134] on div "No Category" at bounding box center [235, 137] width 119 height 24
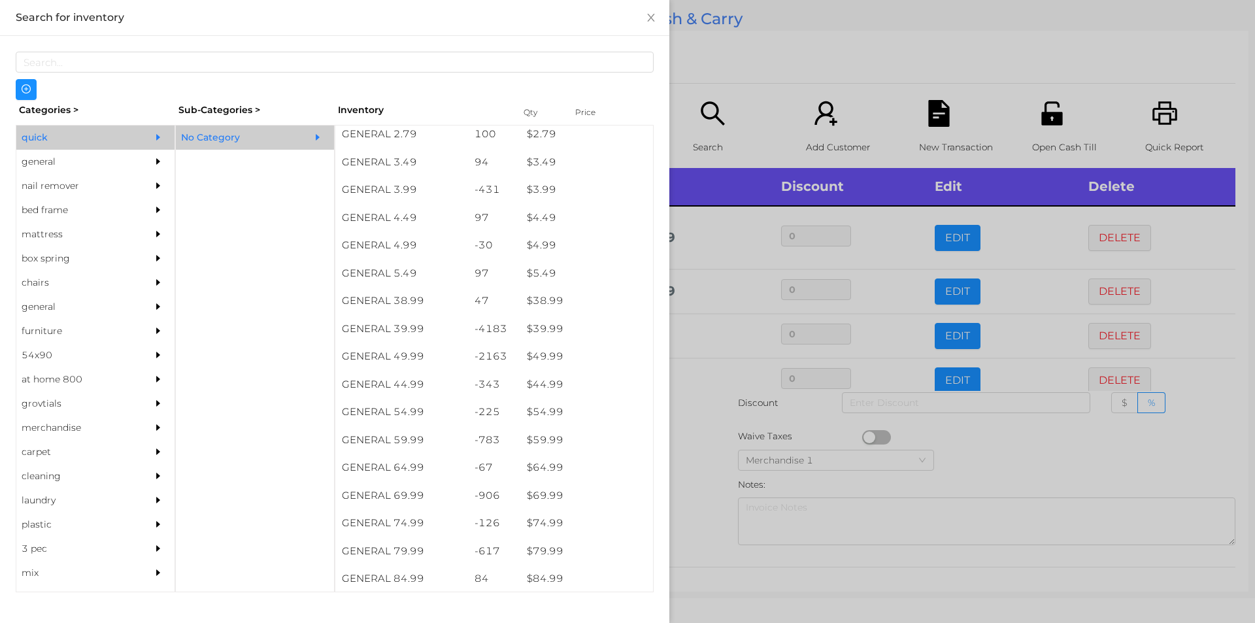
scroll to position [561, 0]
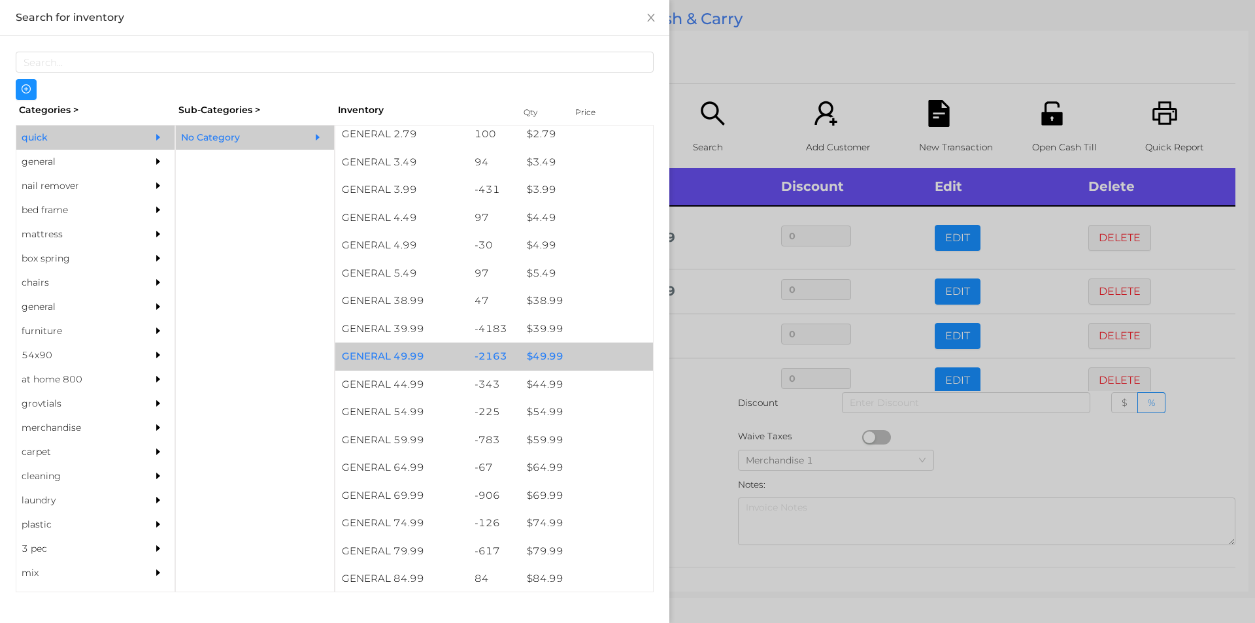
click at [557, 368] on div "$ 49.99" at bounding box center [586, 357] width 133 height 28
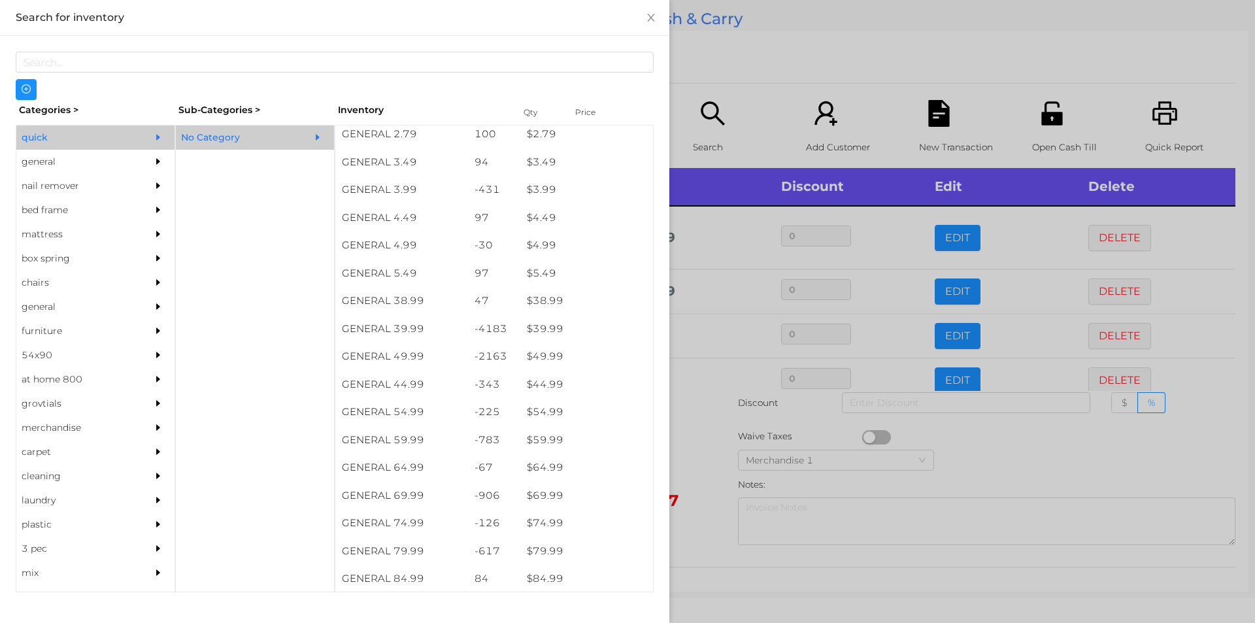
click at [782, 75] on div at bounding box center [627, 311] width 1255 height 623
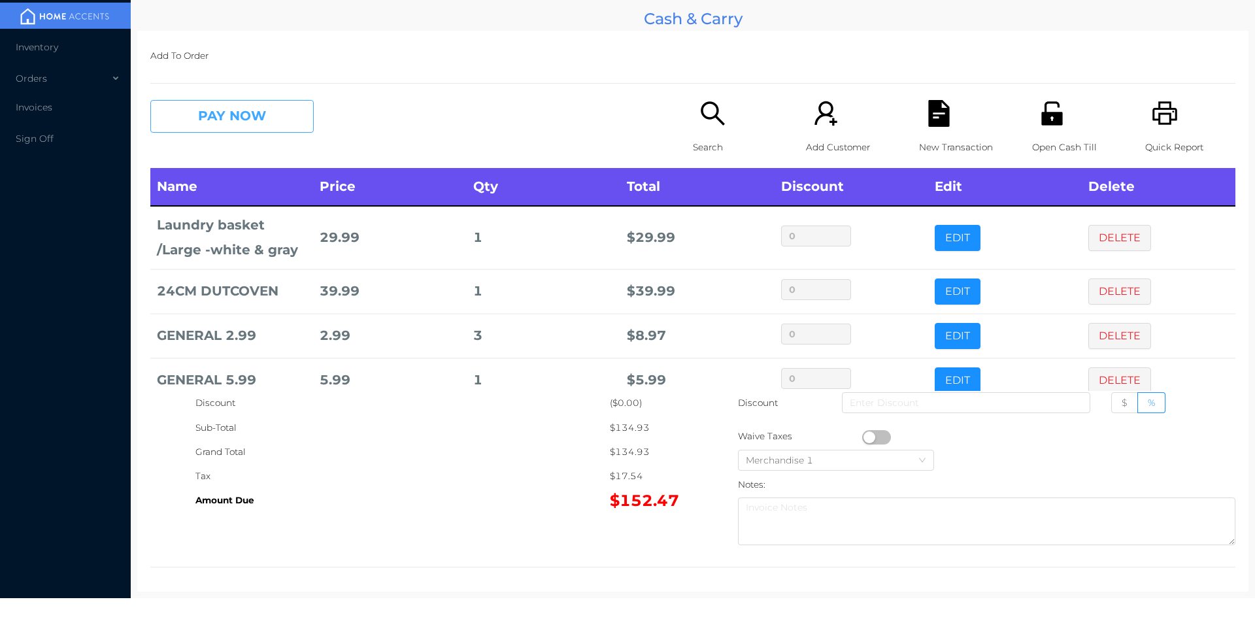
click at [251, 116] on button "PAY NOW" at bounding box center [231, 116] width 163 height 33
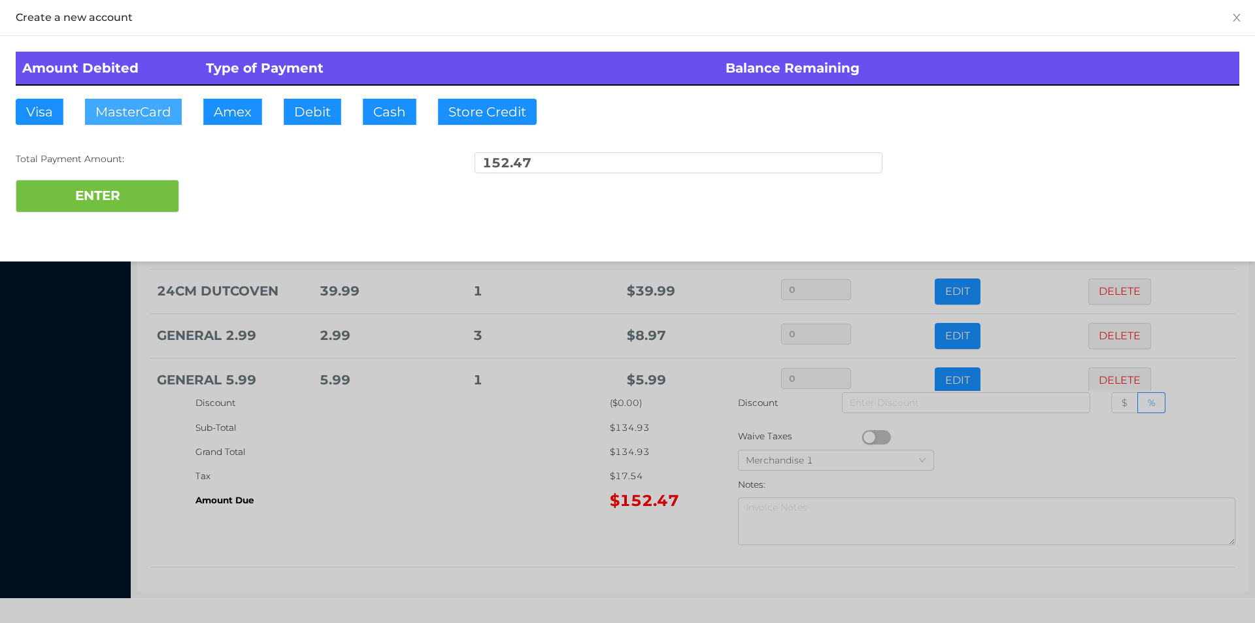
click at [144, 103] on button "MasterCard" at bounding box center [133, 112] width 97 height 26
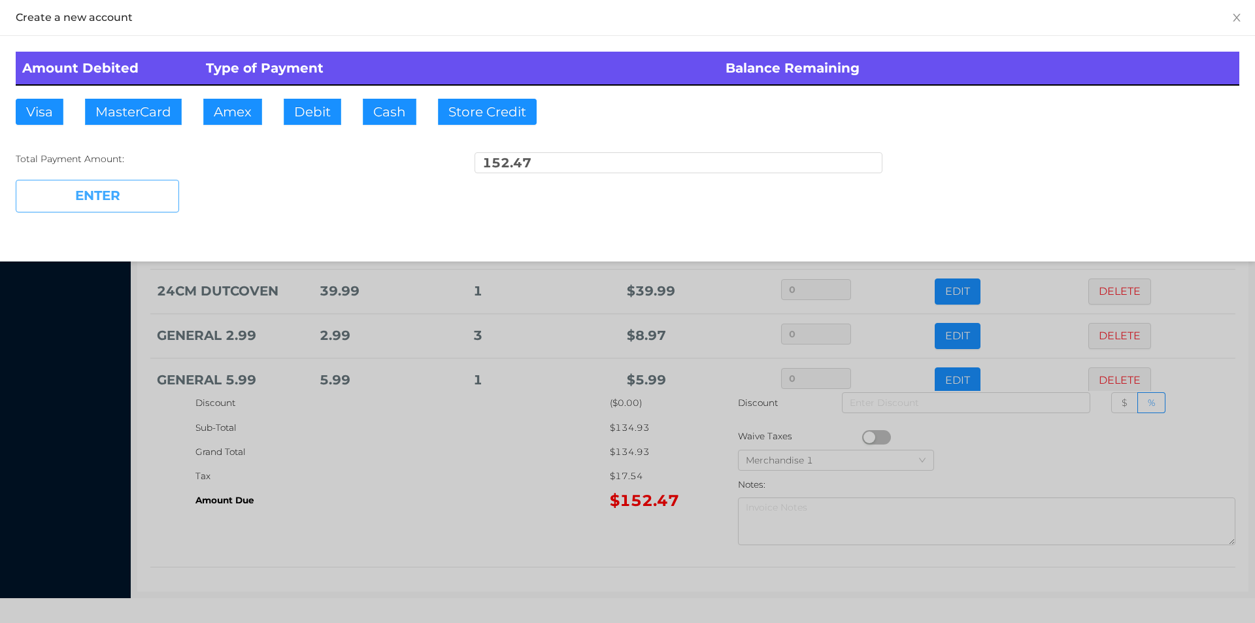
click at [84, 185] on button "ENTER" at bounding box center [97, 196] width 163 height 33
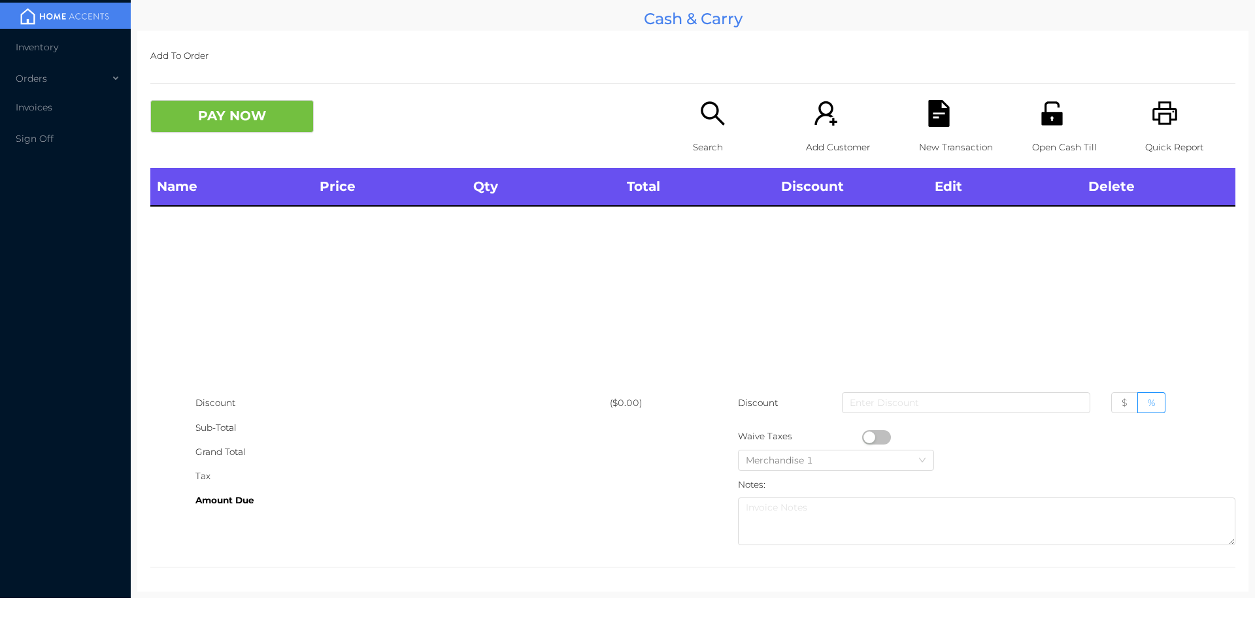
click at [1160, 111] on icon "icon: printer" at bounding box center [1165, 113] width 27 height 27
click at [699, 131] on div "Search" at bounding box center [738, 134] width 90 height 68
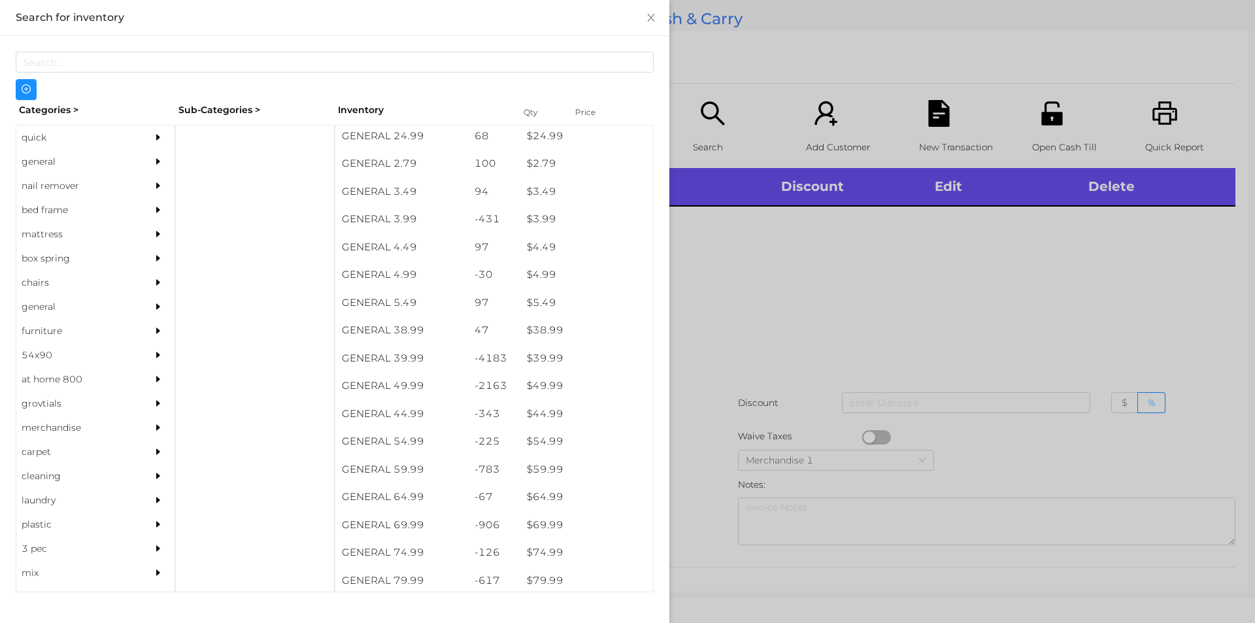
scroll to position [524, 0]
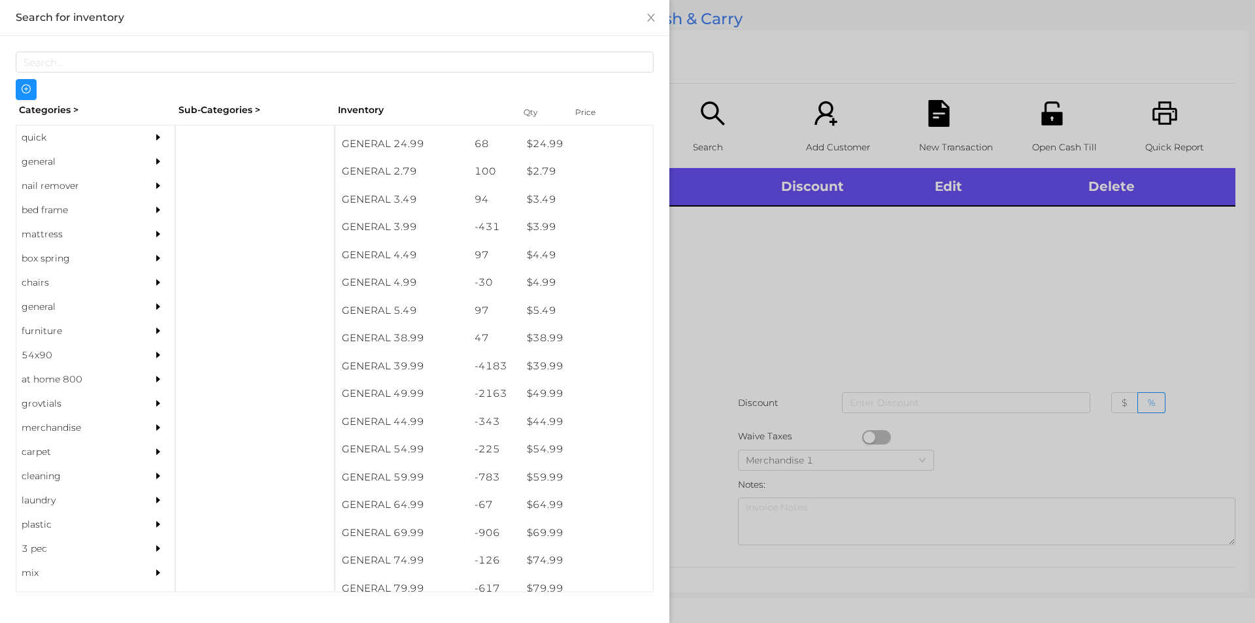
click at [70, 168] on div "general" at bounding box center [75, 162] width 119 height 24
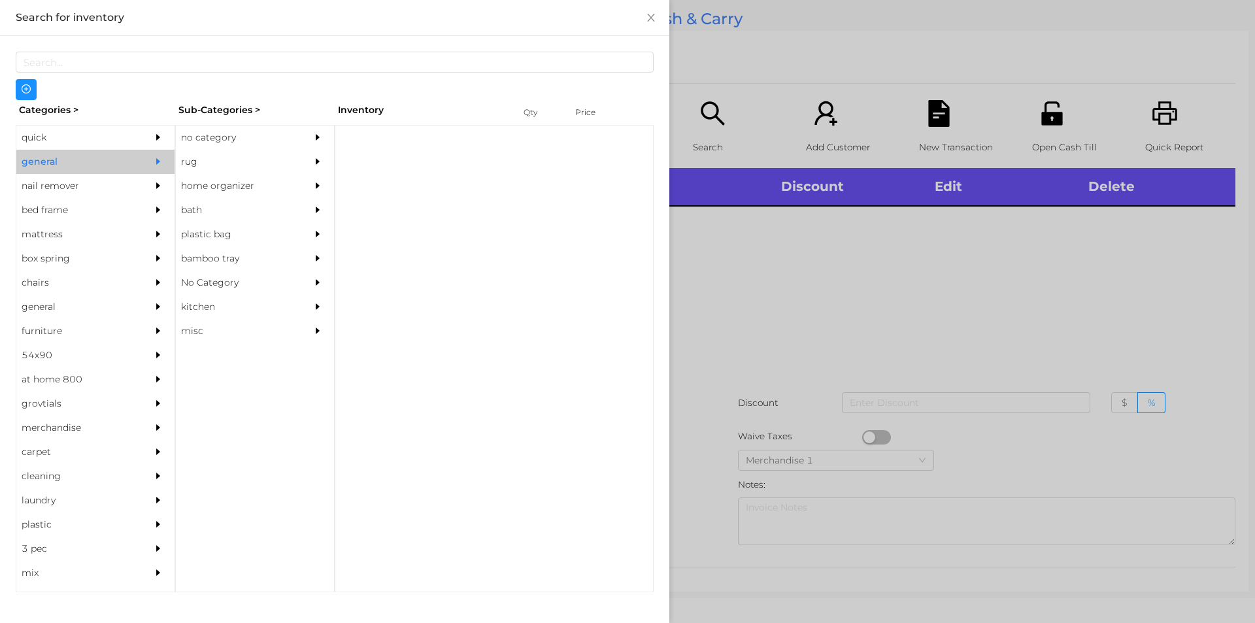
scroll to position [0, 0]
click at [248, 136] on div "no category" at bounding box center [235, 137] width 119 height 24
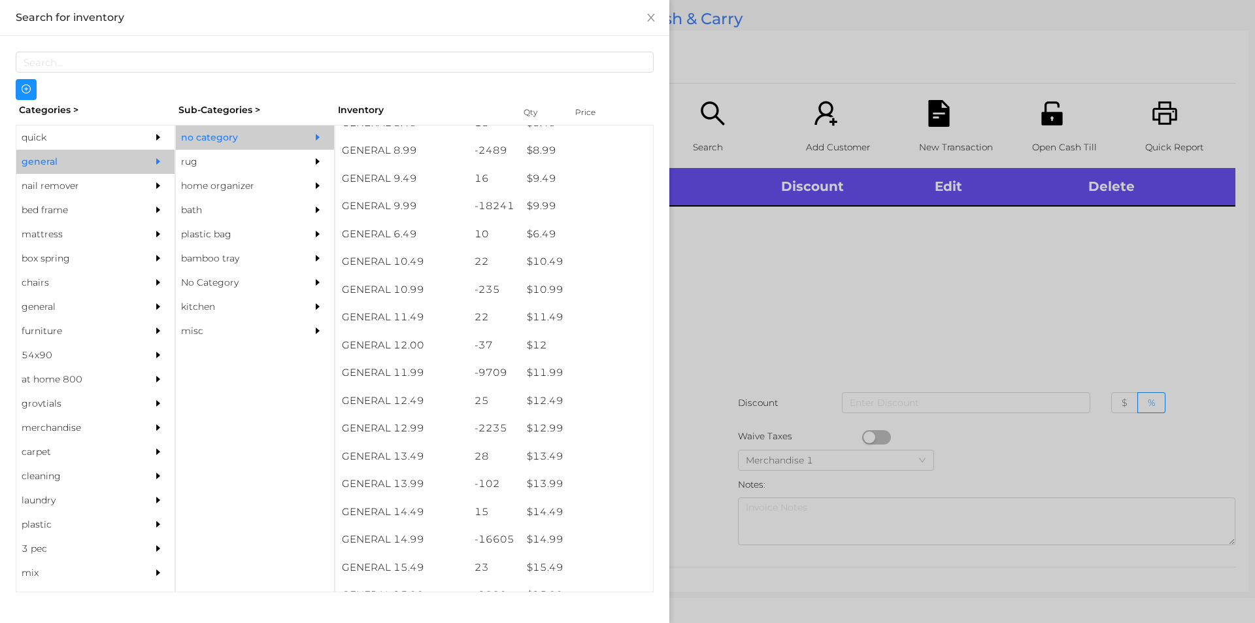
scroll to position [751, 0]
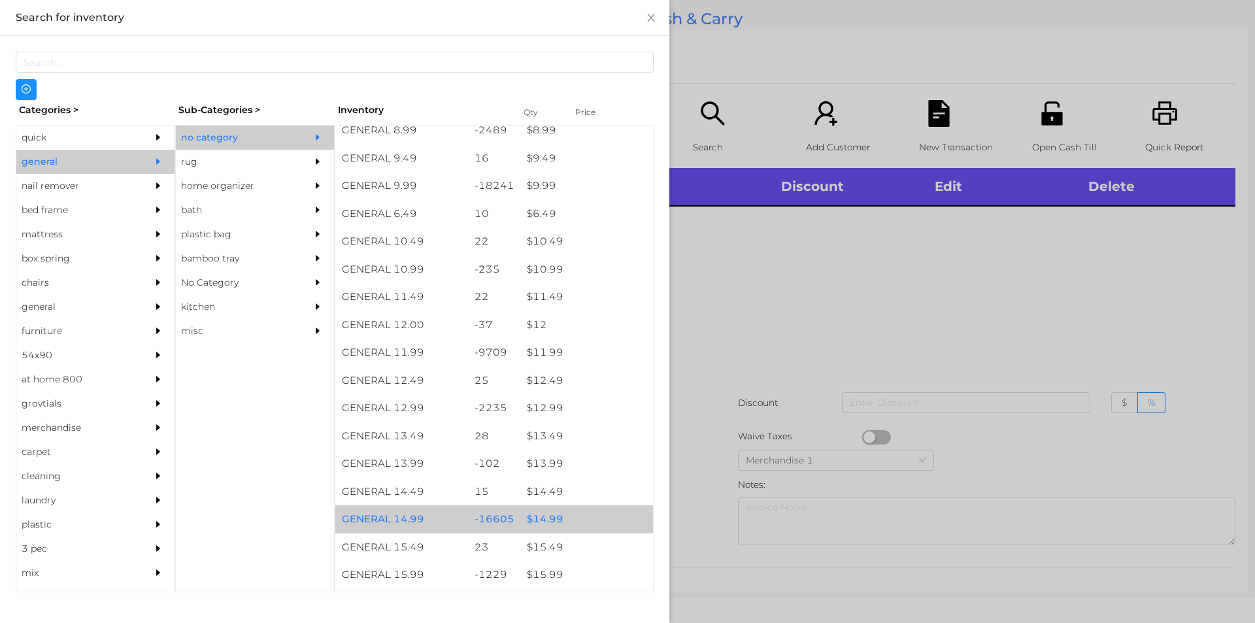
click at [567, 515] on div "$ 14.99" at bounding box center [586, 519] width 133 height 28
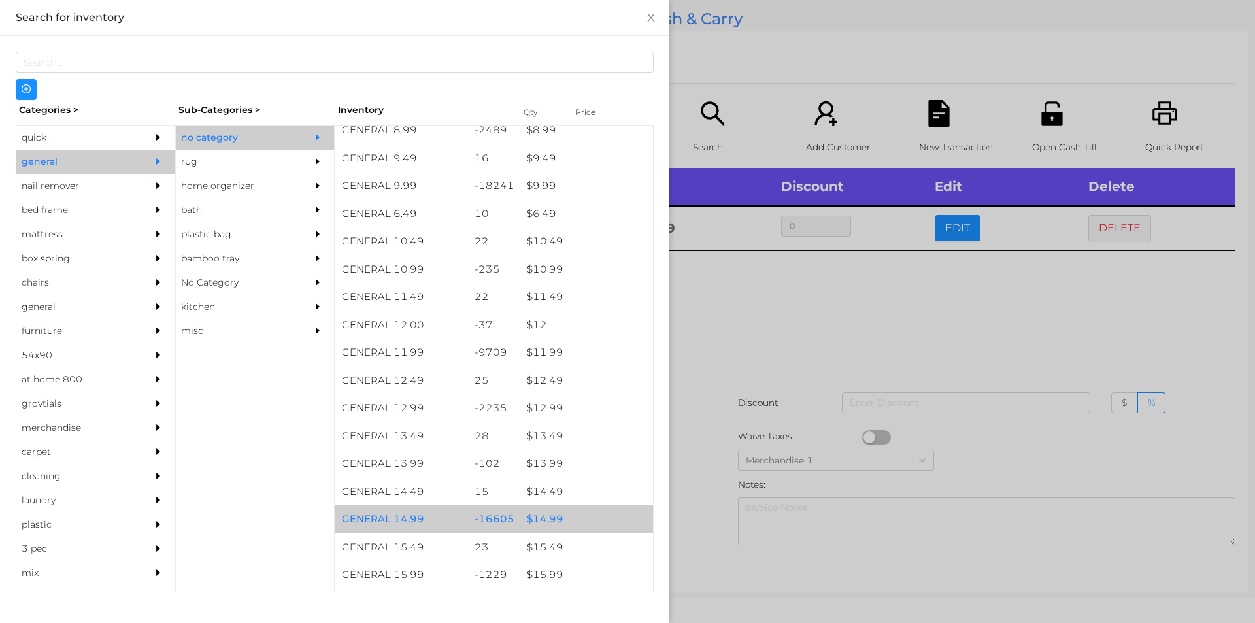
click at [575, 515] on div "$ 14.99" at bounding box center [586, 519] width 133 height 28
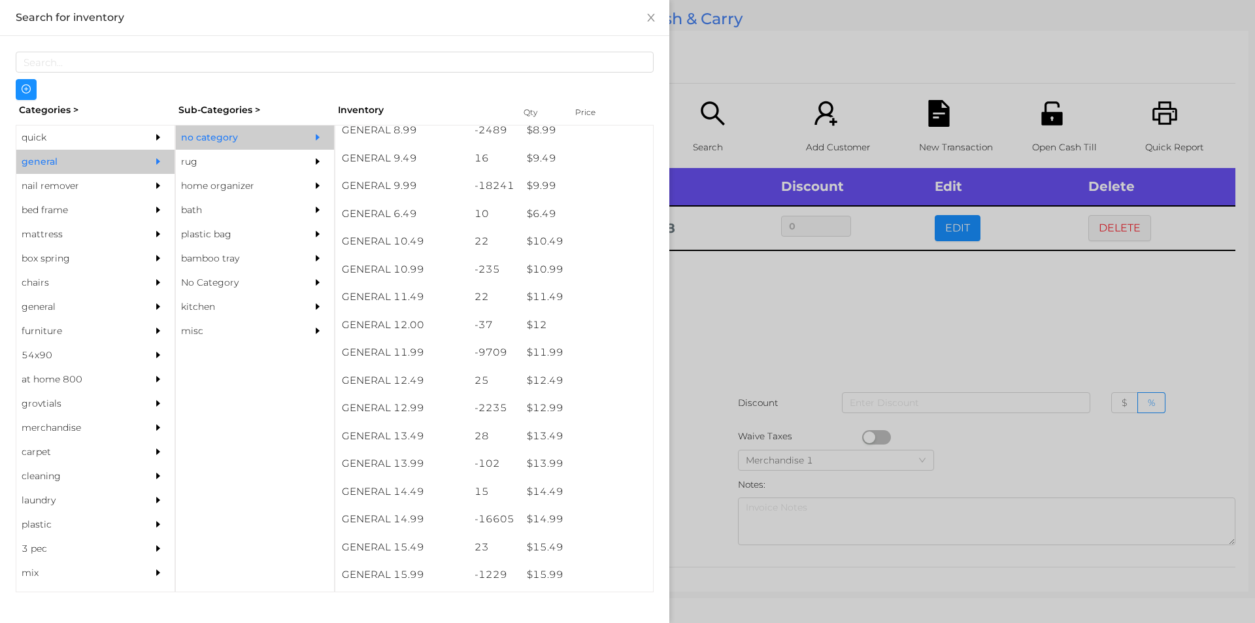
click at [812, 326] on div at bounding box center [627, 311] width 1255 height 623
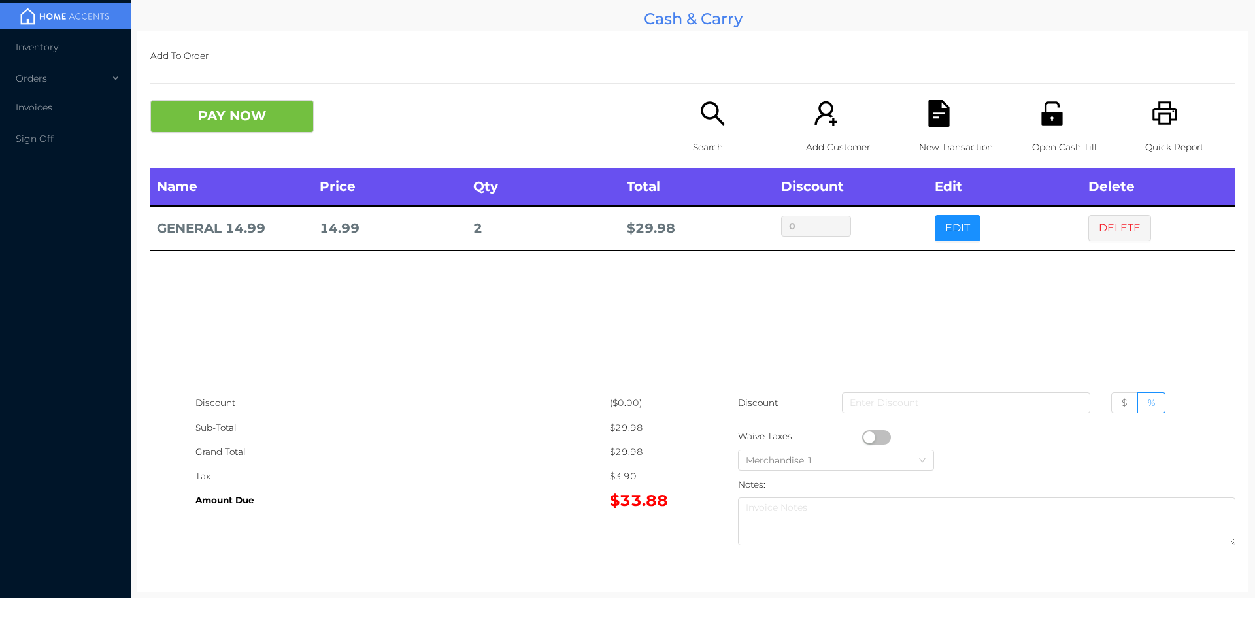
click at [1032, 129] on div "Open Cash Till" at bounding box center [1077, 134] width 90 height 68
click at [216, 120] on button "PAY NOW" at bounding box center [231, 116] width 163 height 33
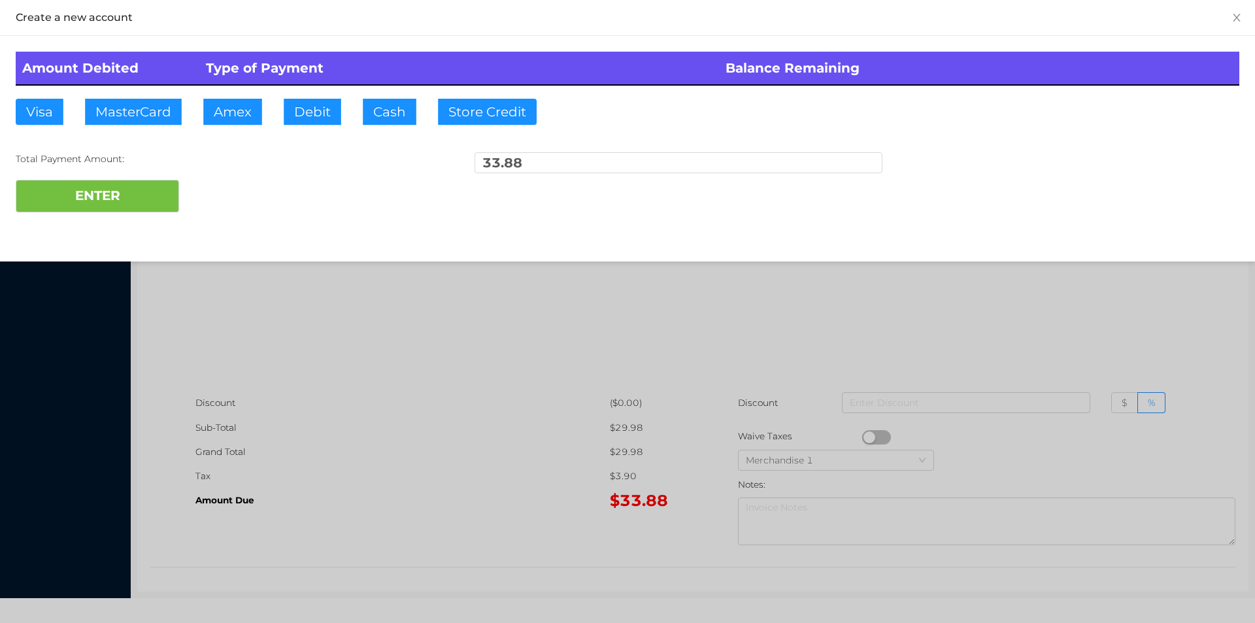
click at [716, 363] on div at bounding box center [627, 311] width 1255 height 623
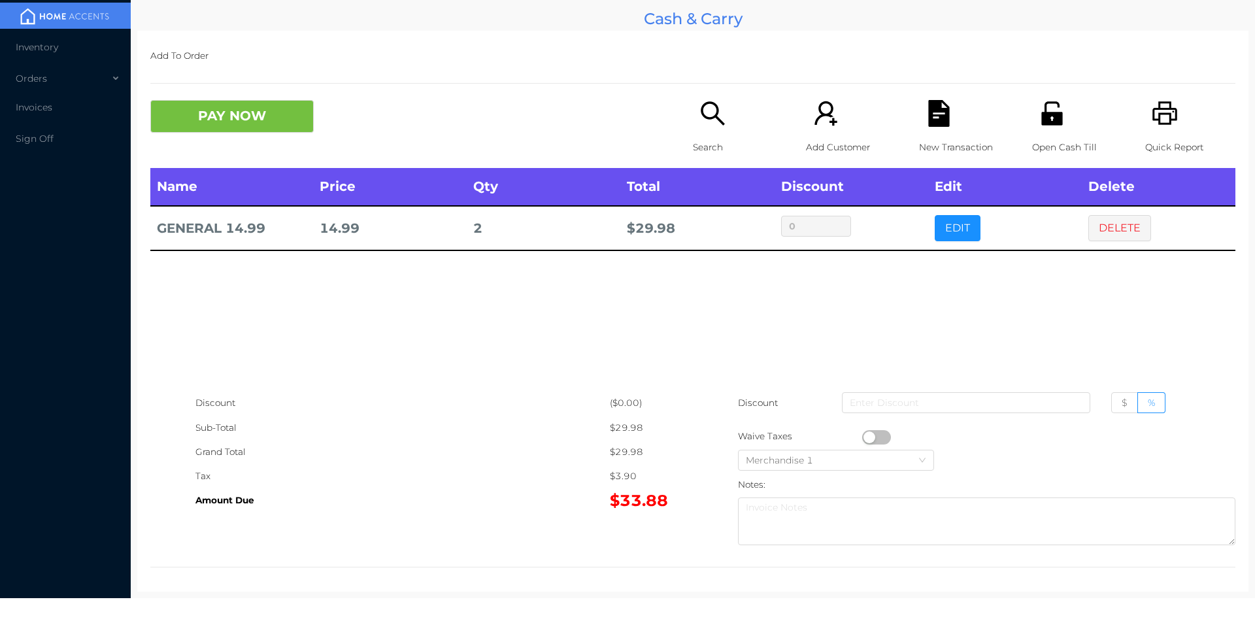
click at [927, 135] on p "New Transaction" at bounding box center [964, 147] width 90 height 24
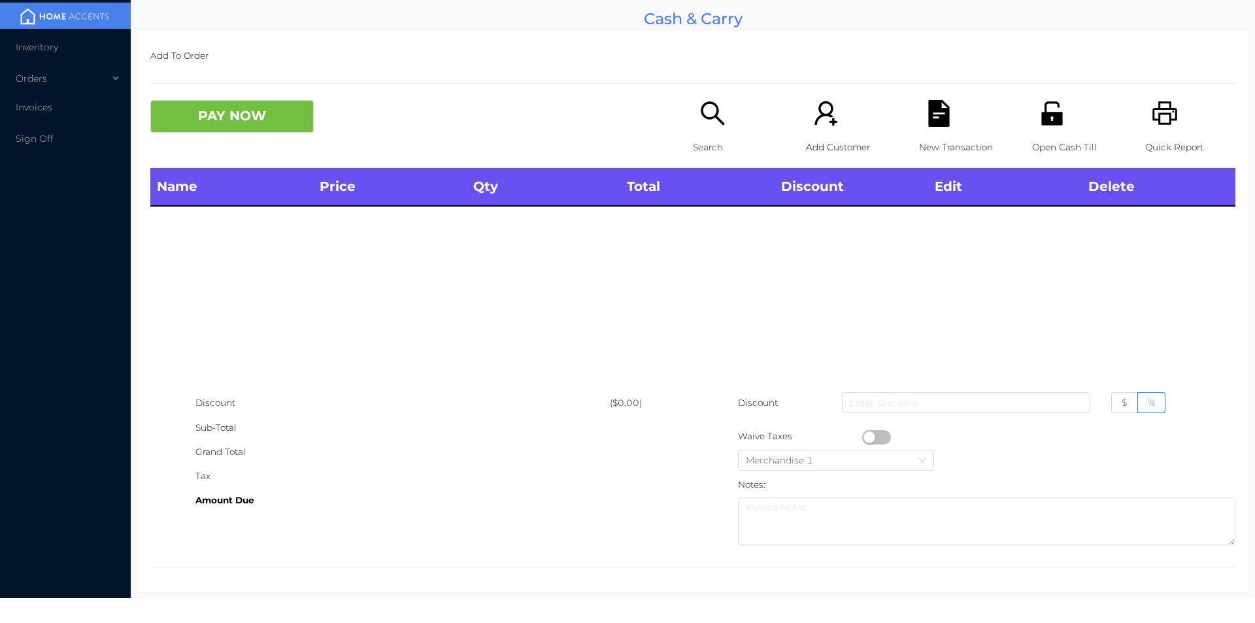
click at [1058, 129] on div "Open Cash Till" at bounding box center [1077, 134] width 90 height 68
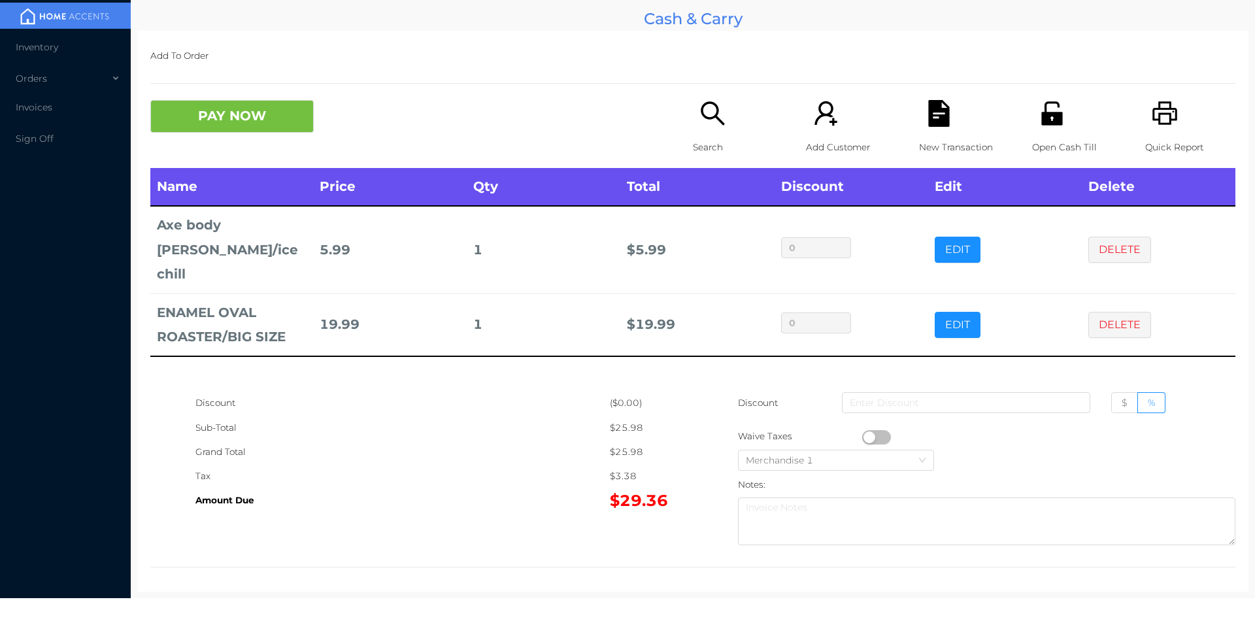
click at [928, 124] on icon "icon: file-text" at bounding box center [938, 113] width 21 height 27
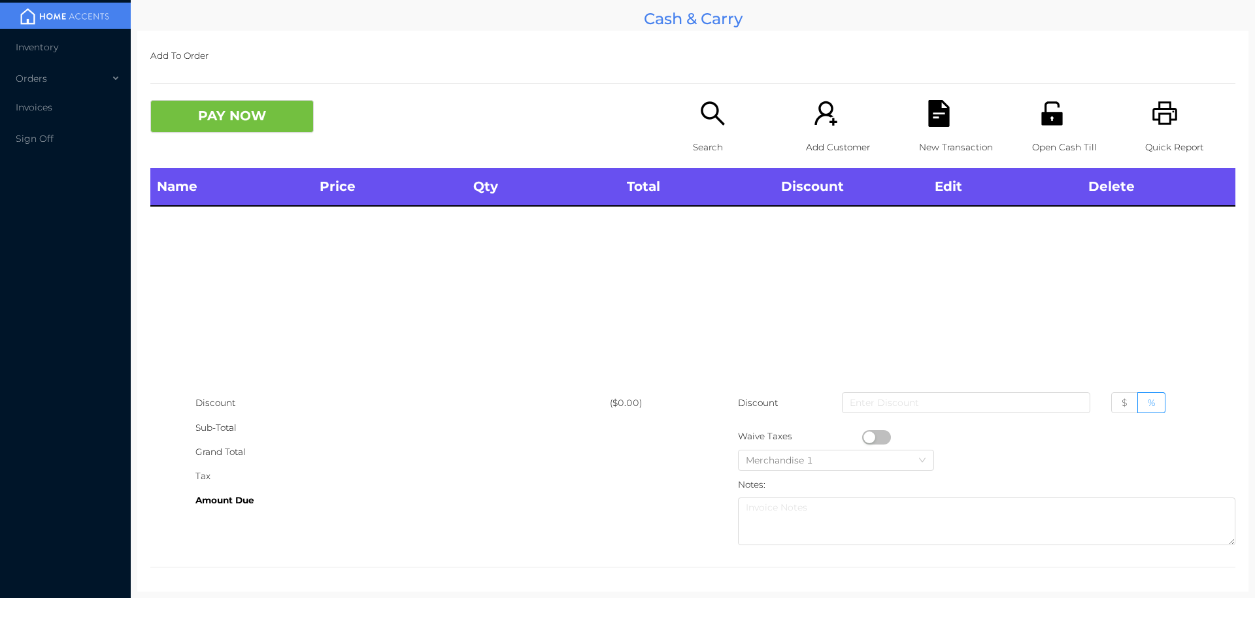
click at [1032, 121] on div "Open Cash Till" at bounding box center [1077, 134] width 90 height 68
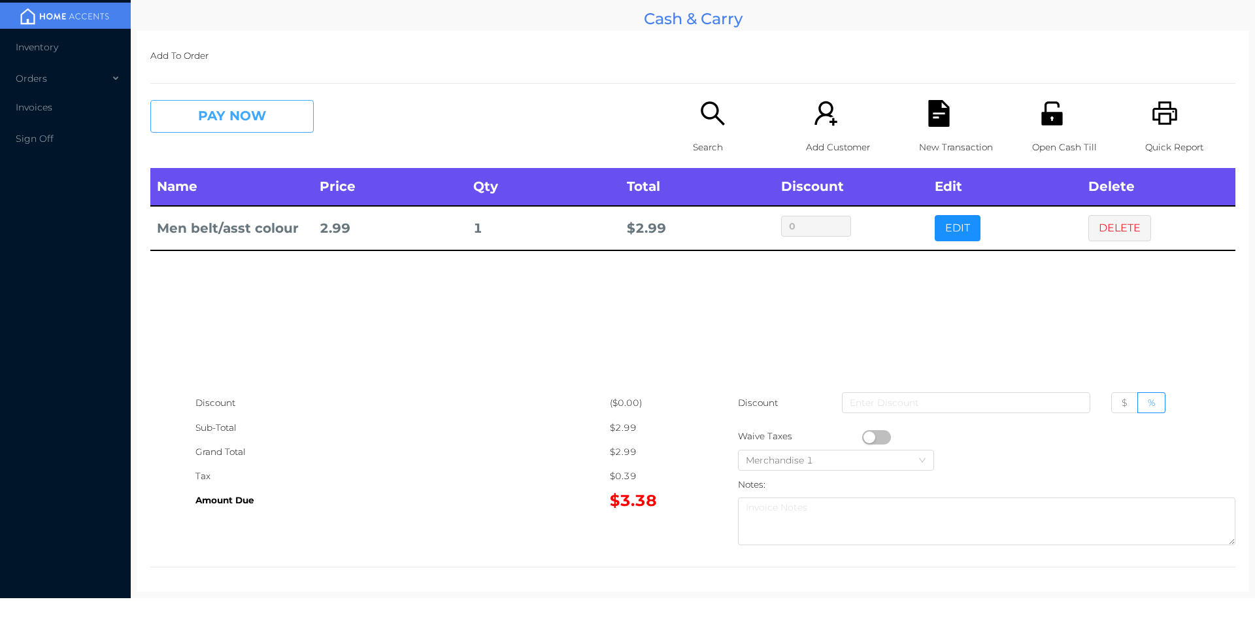
click at [195, 132] on button "PAY NOW" at bounding box center [231, 116] width 163 height 33
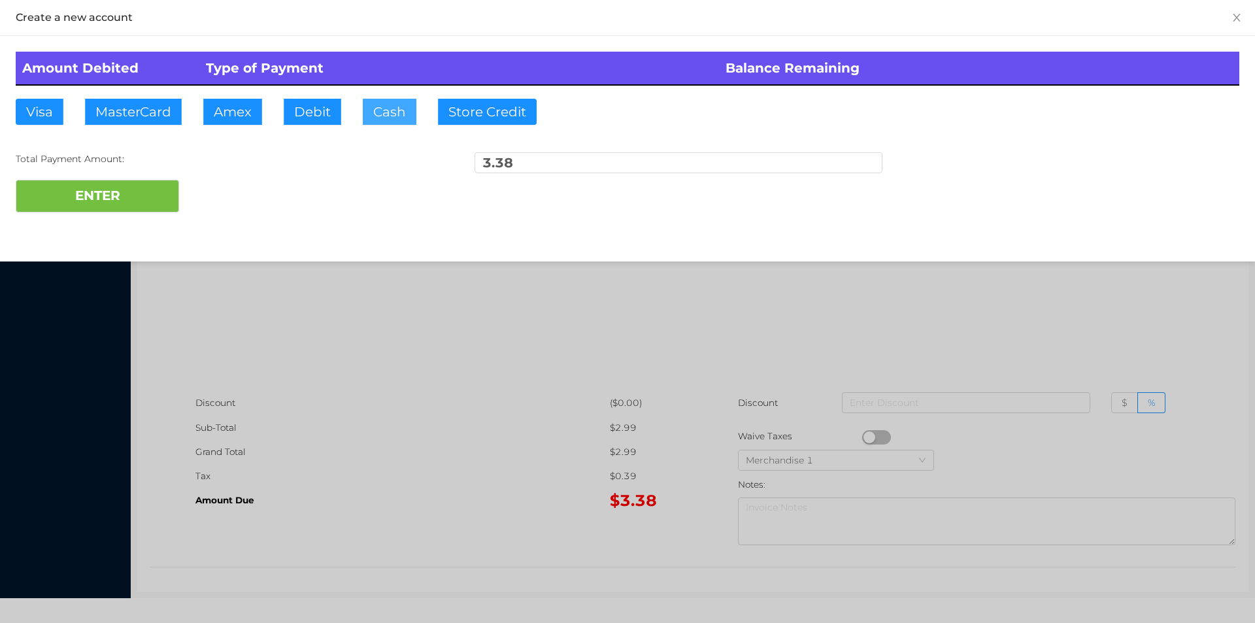
click at [374, 123] on button "Cash" at bounding box center [390, 112] width 54 height 26
type input "5"
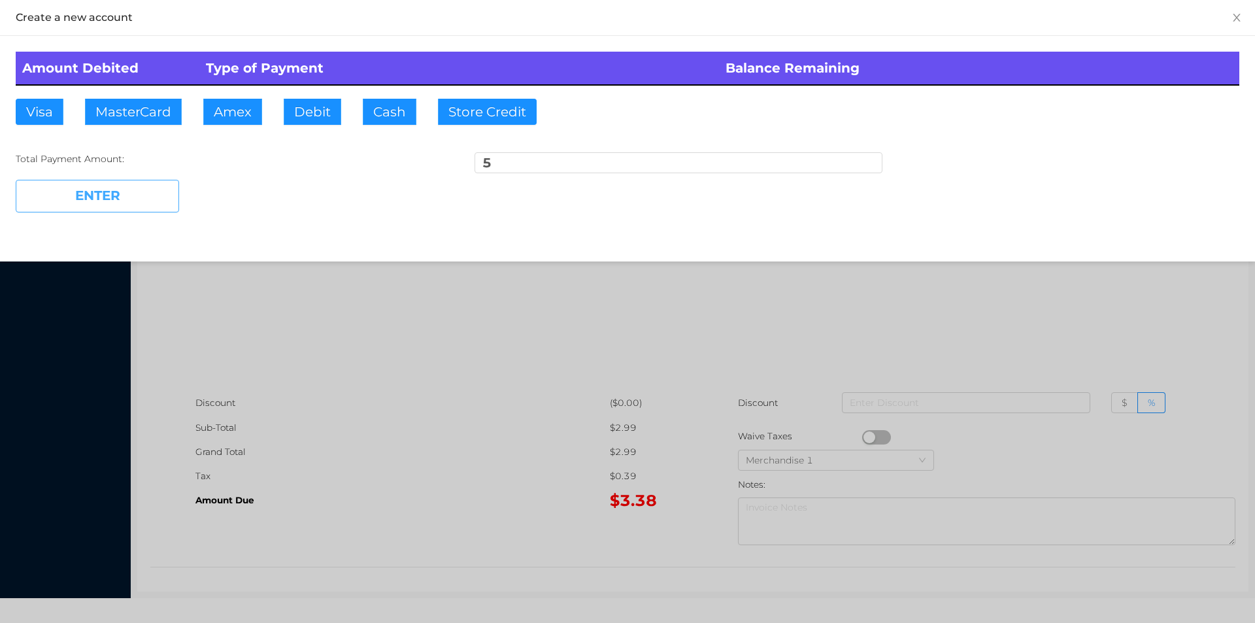
click at [129, 196] on button "ENTER" at bounding box center [97, 196] width 163 height 33
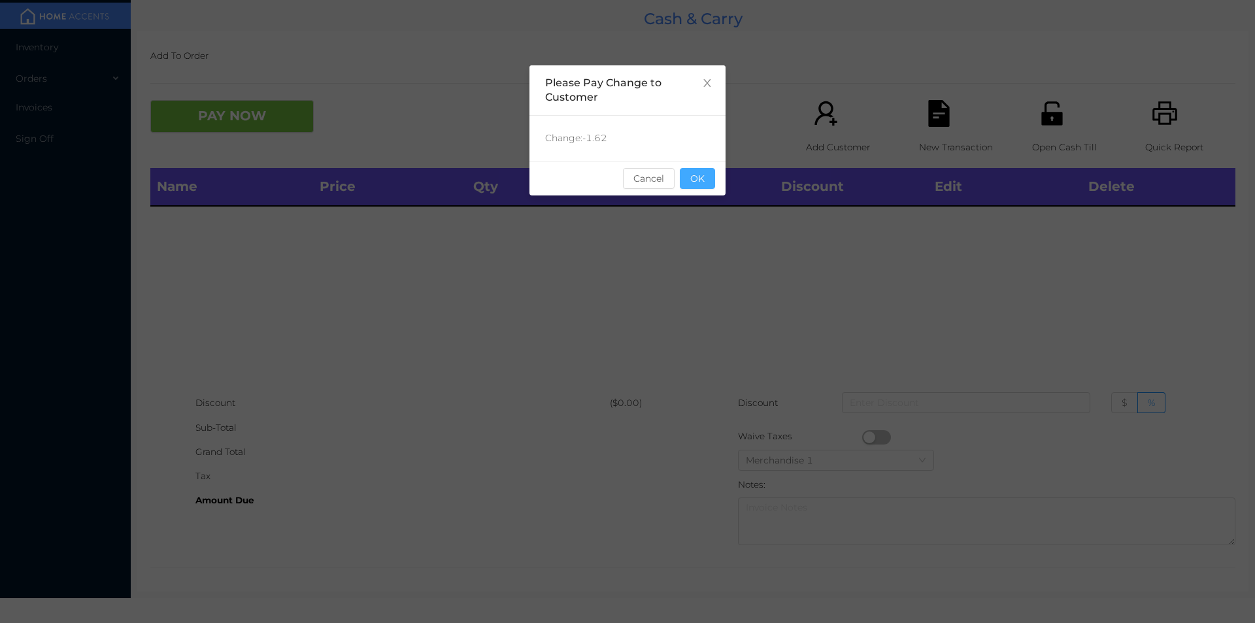
click at [687, 175] on button "OK" at bounding box center [697, 178] width 35 height 21
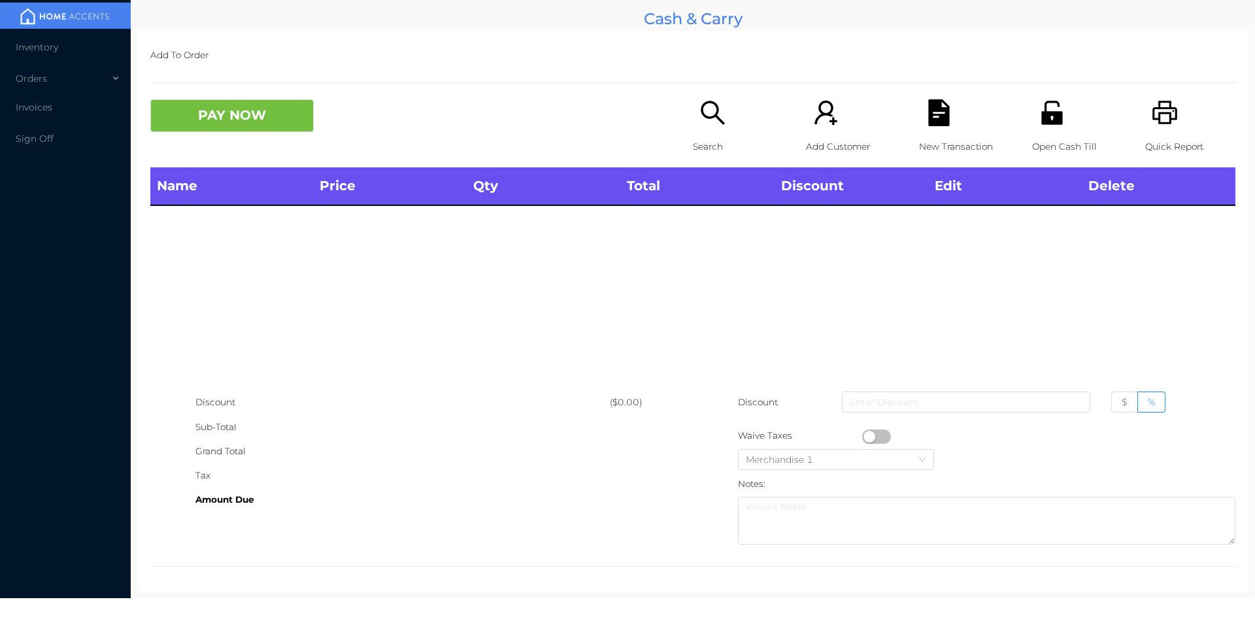
scroll to position [0, 0]
click at [1229, 412] on div "Add To Order PAY NOW Search Add Customer New Transaction Open Cash Till Quick R…" at bounding box center [692, 311] width 1111 height 561
click at [1065, 124] on div "Open Cash Till" at bounding box center [1077, 134] width 90 height 68
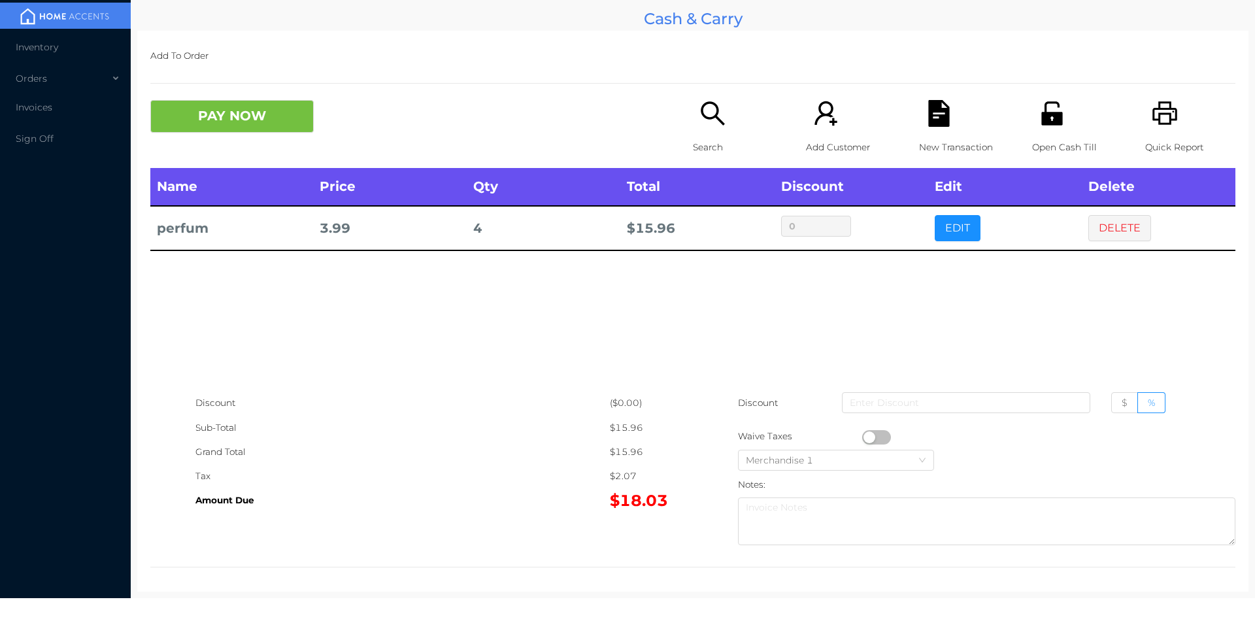
click at [886, 327] on div "Name Price Qty Total Discount Edit Delete perfum 3.99 4 $ 15.96 0 EDIT DELETE" at bounding box center [692, 279] width 1085 height 223
click at [935, 141] on p "New Transaction" at bounding box center [964, 147] width 90 height 24
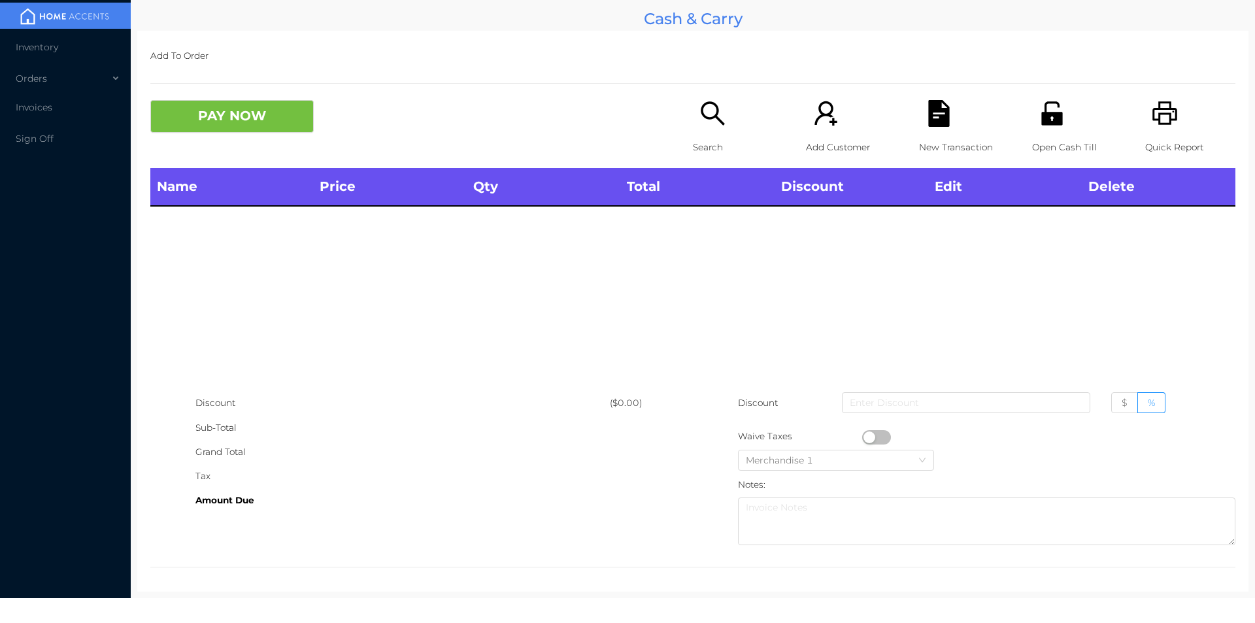
click at [1049, 117] on icon "icon: unlock" at bounding box center [1051, 113] width 21 height 24
click at [1045, 100] on icon "icon: unlock" at bounding box center [1052, 113] width 27 height 27
click at [693, 103] on div "Search" at bounding box center [738, 134] width 90 height 68
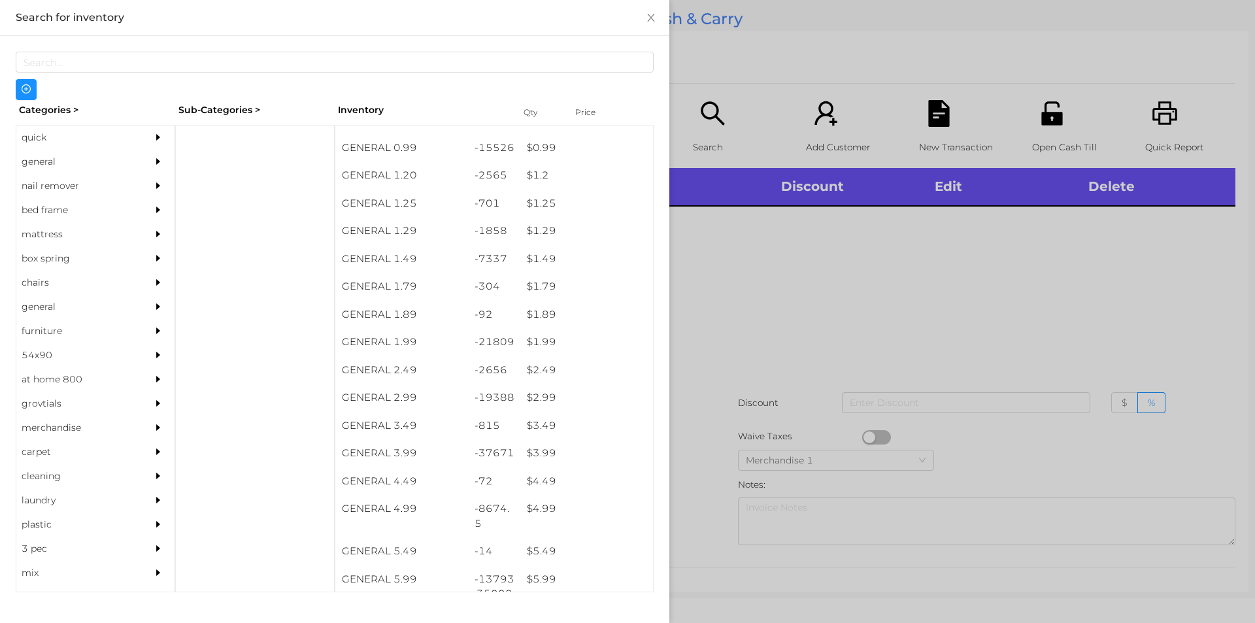
scroll to position [73, 0]
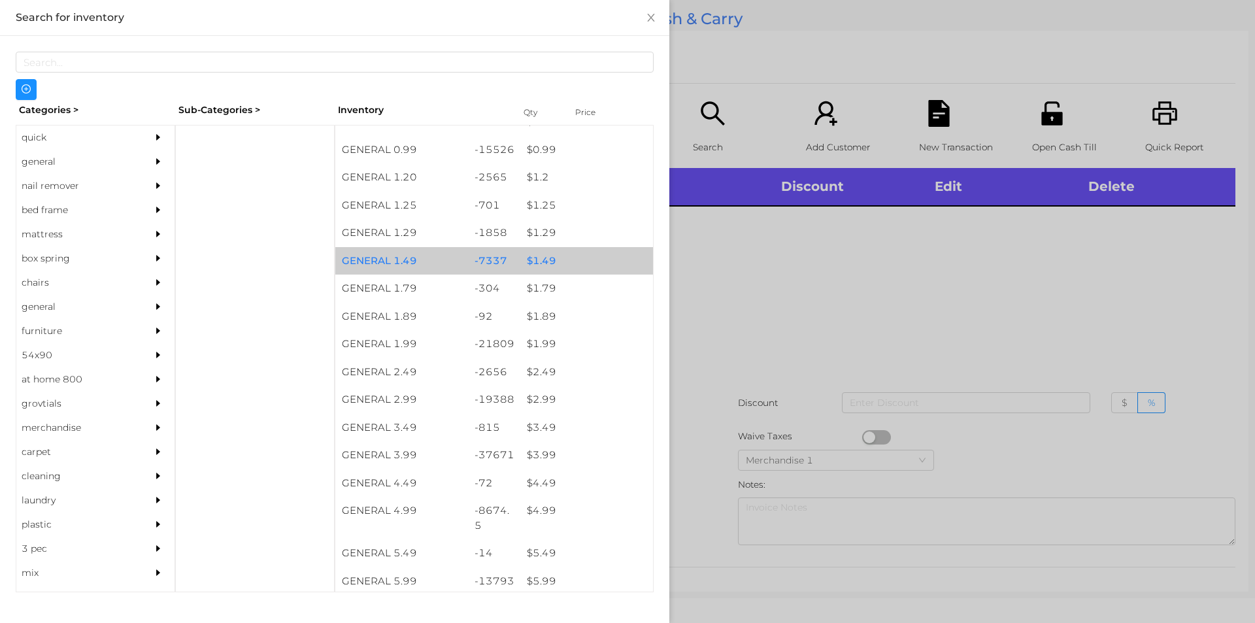
click at [451, 262] on div "GENERAL 1.49" at bounding box center [401, 261] width 133 height 28
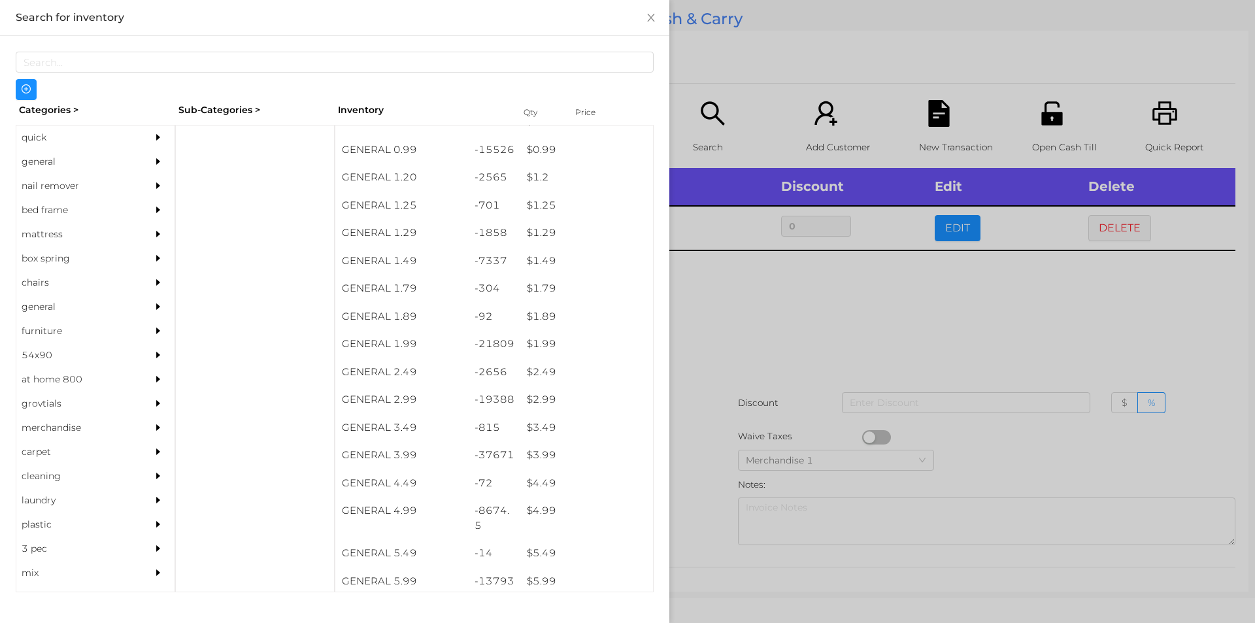
click at [739, 399] on div at bounding box center [627, 311] width 1255 height 623
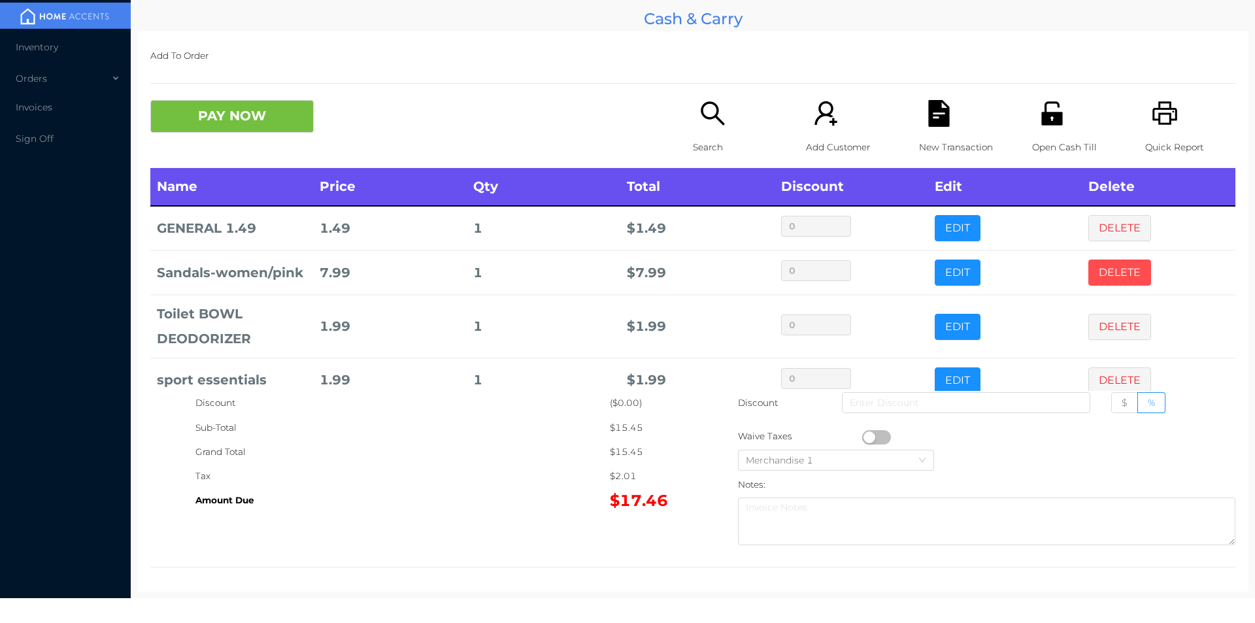
click at [1088, 263] on button "DELETE" at bounding box center [1119, 272] width 63 height 26
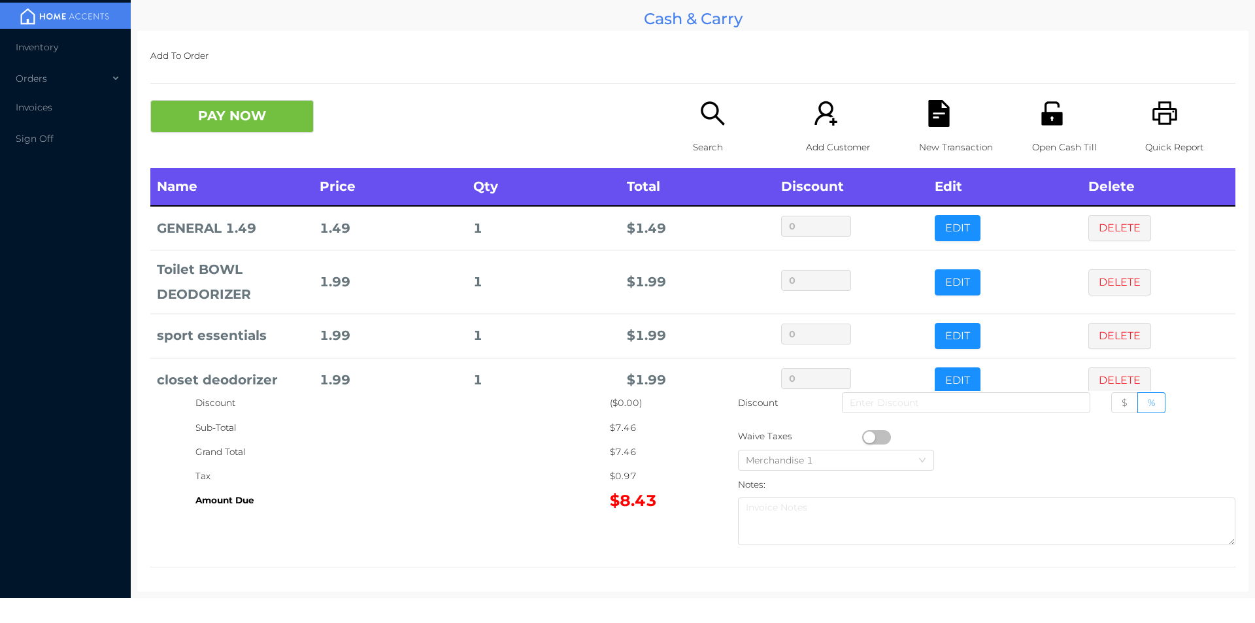
scroll to position [25, 0]
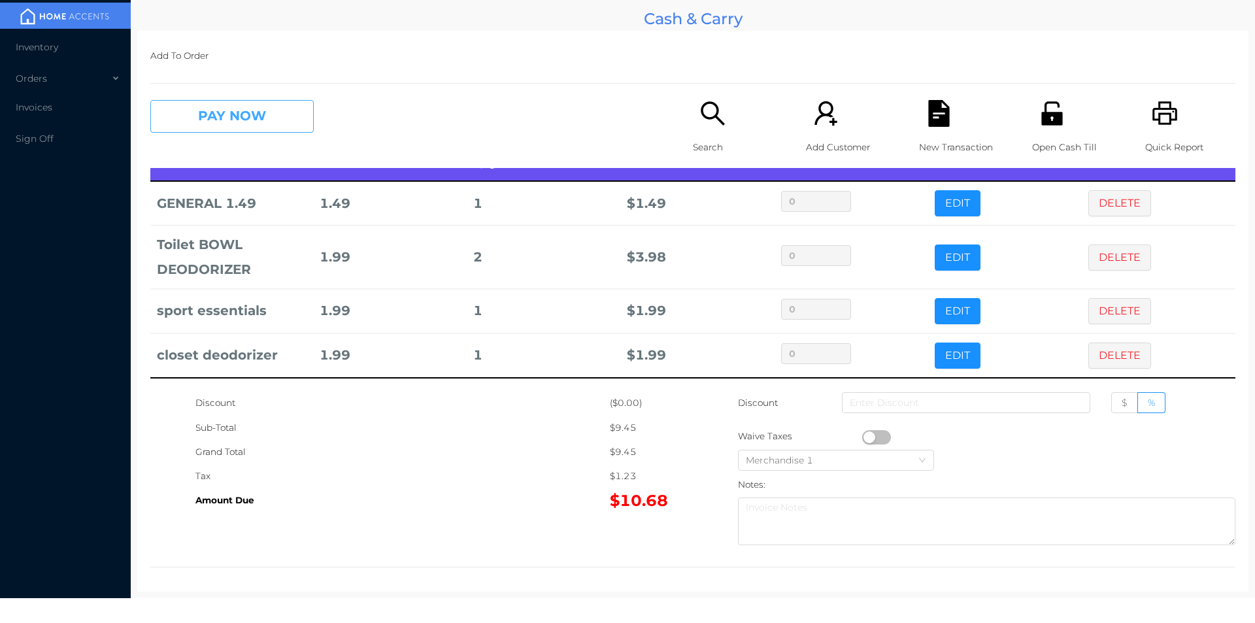
click at [253, 107] on button "PAY NOW" at bounding box center [231, 116] width 163 height 33
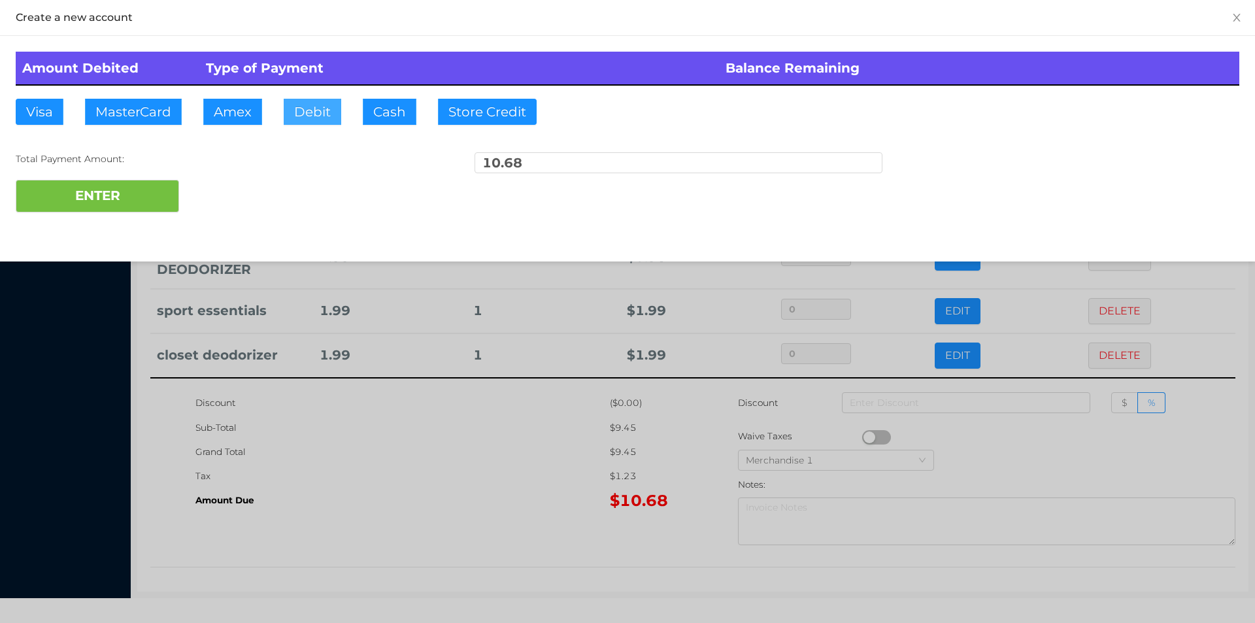
click at [318, 118] on button "Debit" at bounding box center [313, 112] width 58 height 26
click at [159, 207] on button "ENTER" at bounding box center [97, 196] width 163 height 33
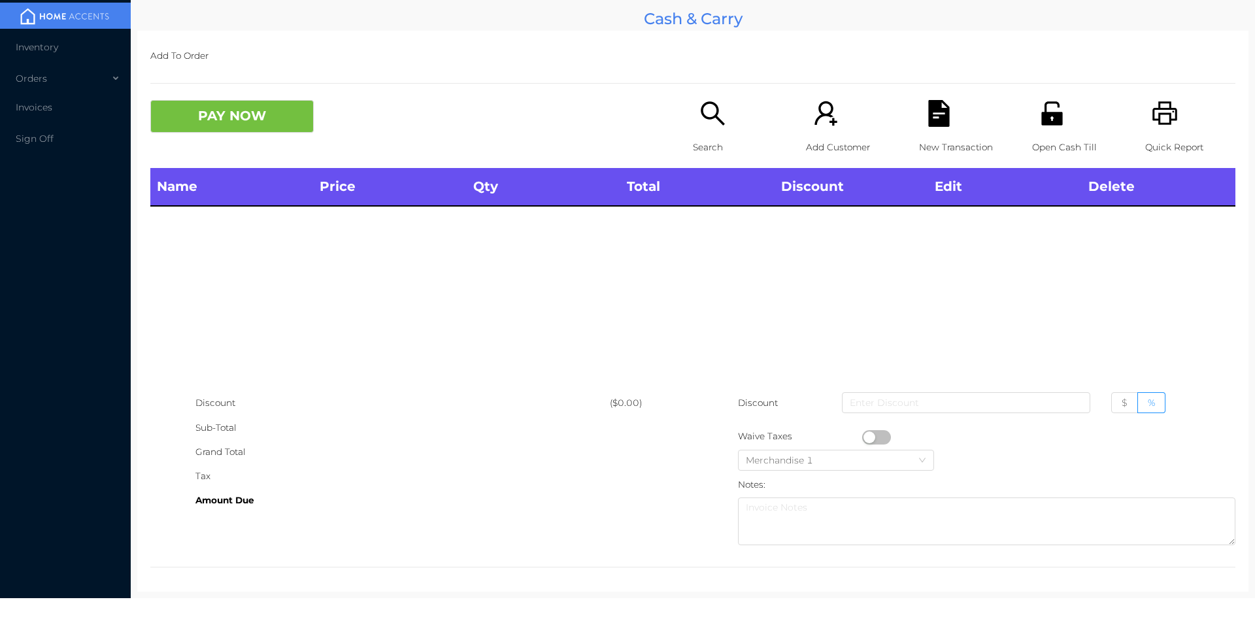
scroll to position [0, 0]
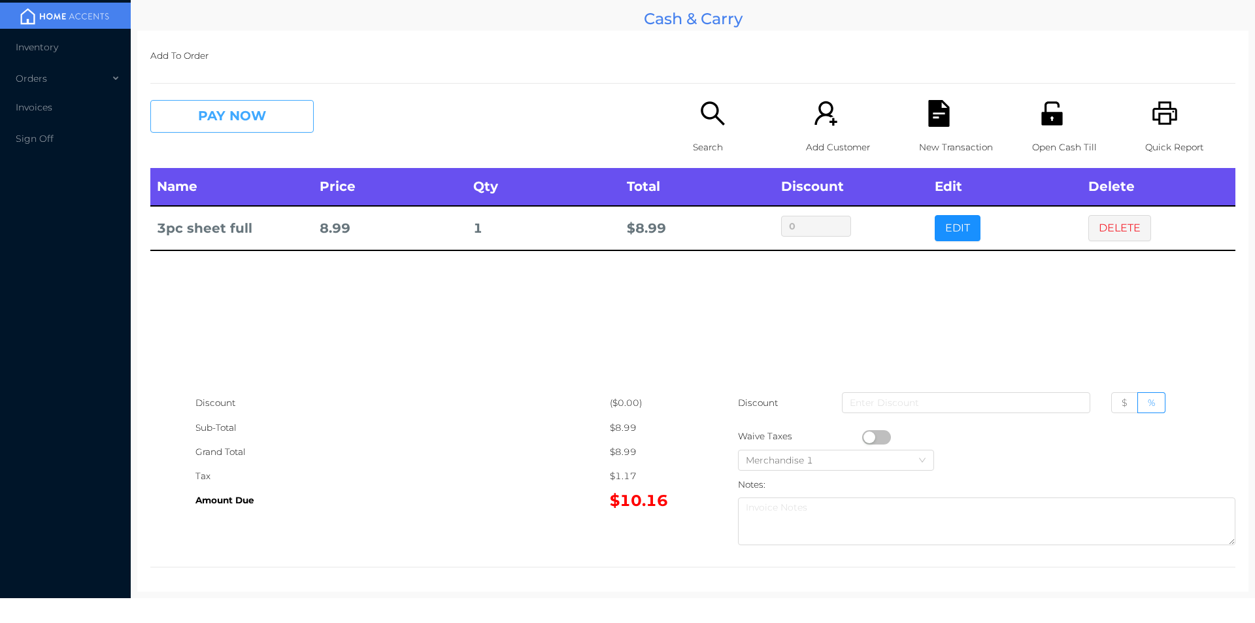
click at [223, 119] on button "PAY NOW" at bounding box center [231, 116] width 163 height 33
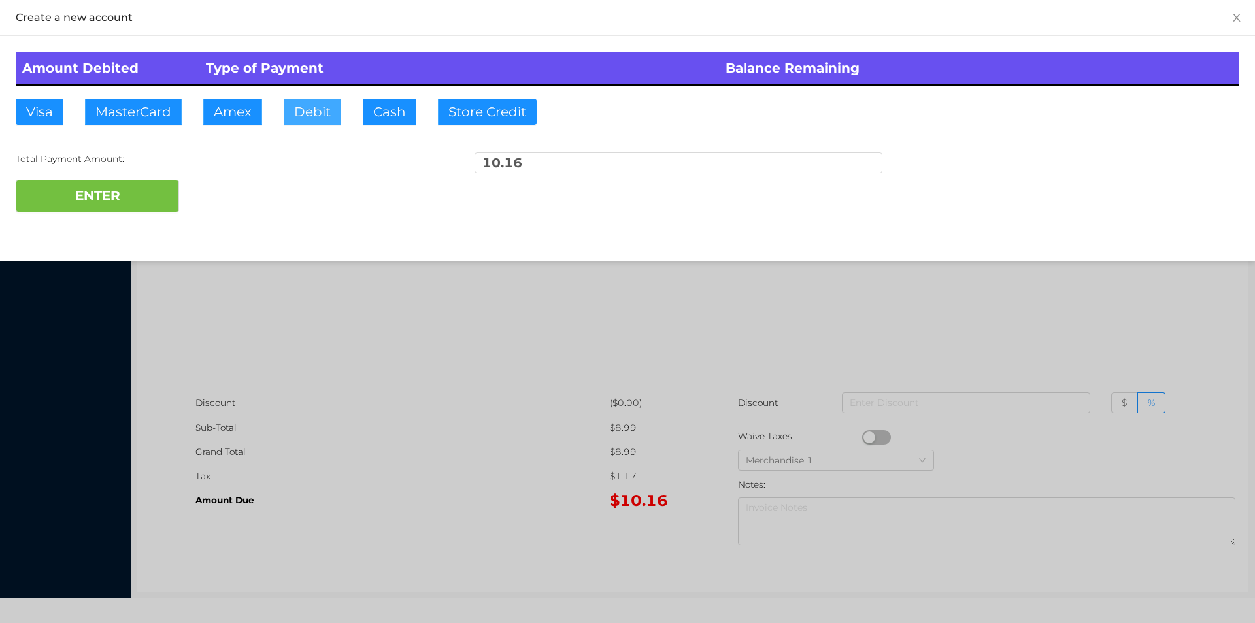
click at [327, 121] on button "Debit" at bounding box center [313, 112] width 58 height 26
click at [142, 211] on button "ENTER" at bounding box center [97, 196] width 163 height 33
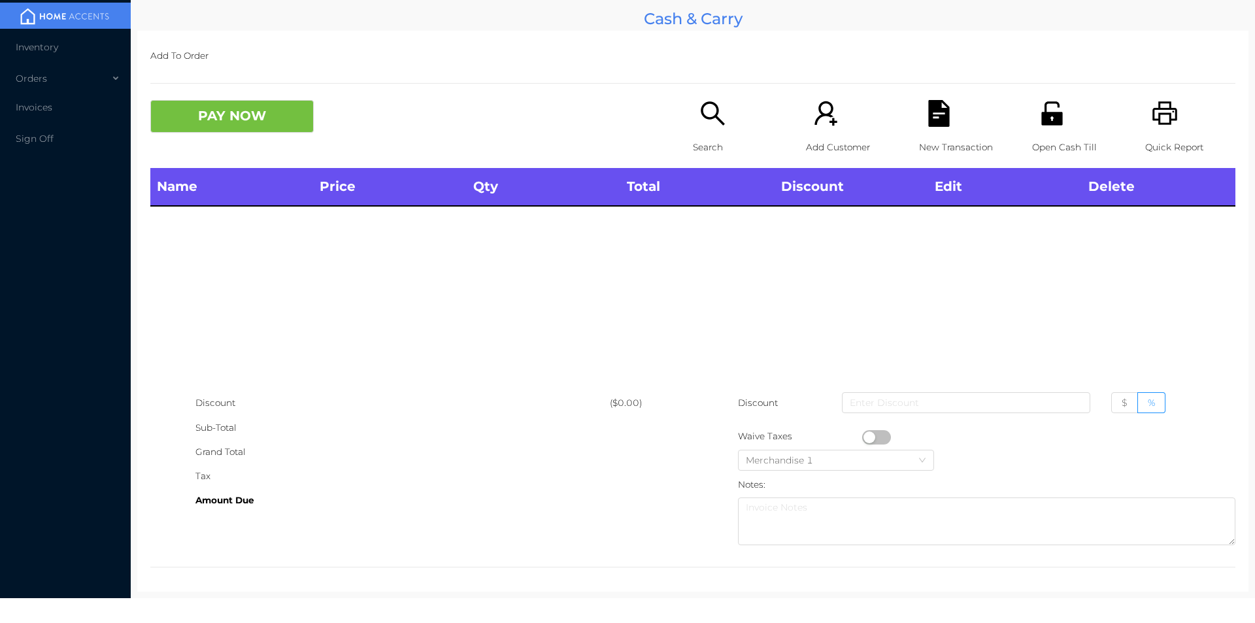
click at [708, 133] on div "Search" at bounding box center [738, 134] width 90 height 68
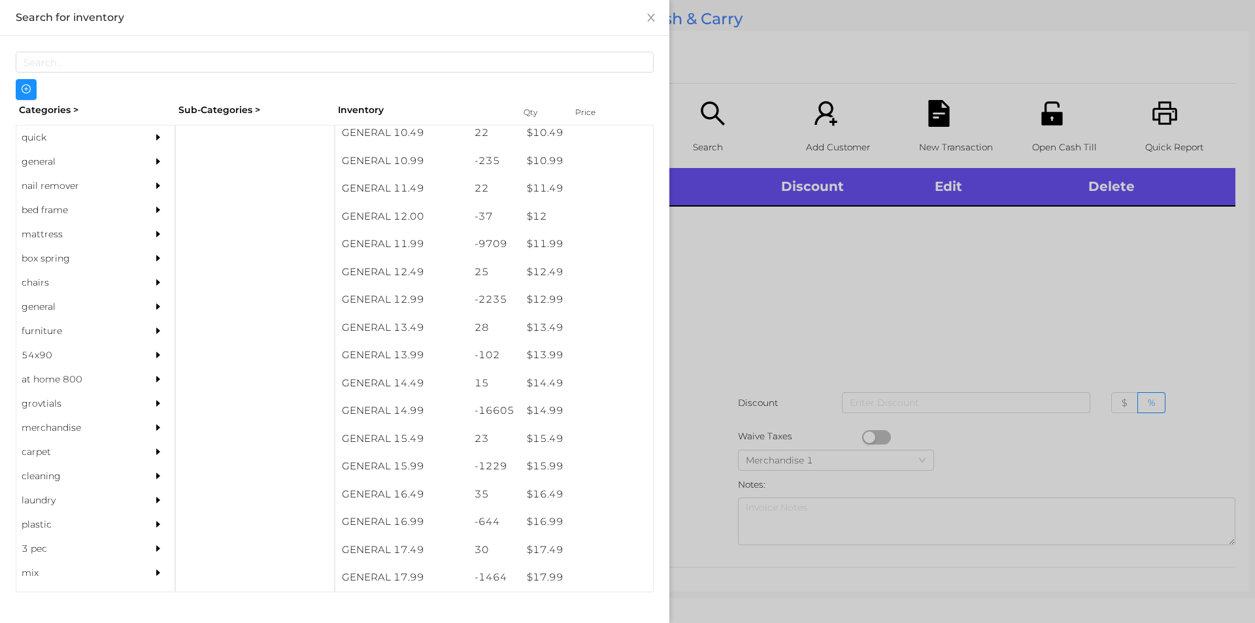
scroll to position [860, 0]
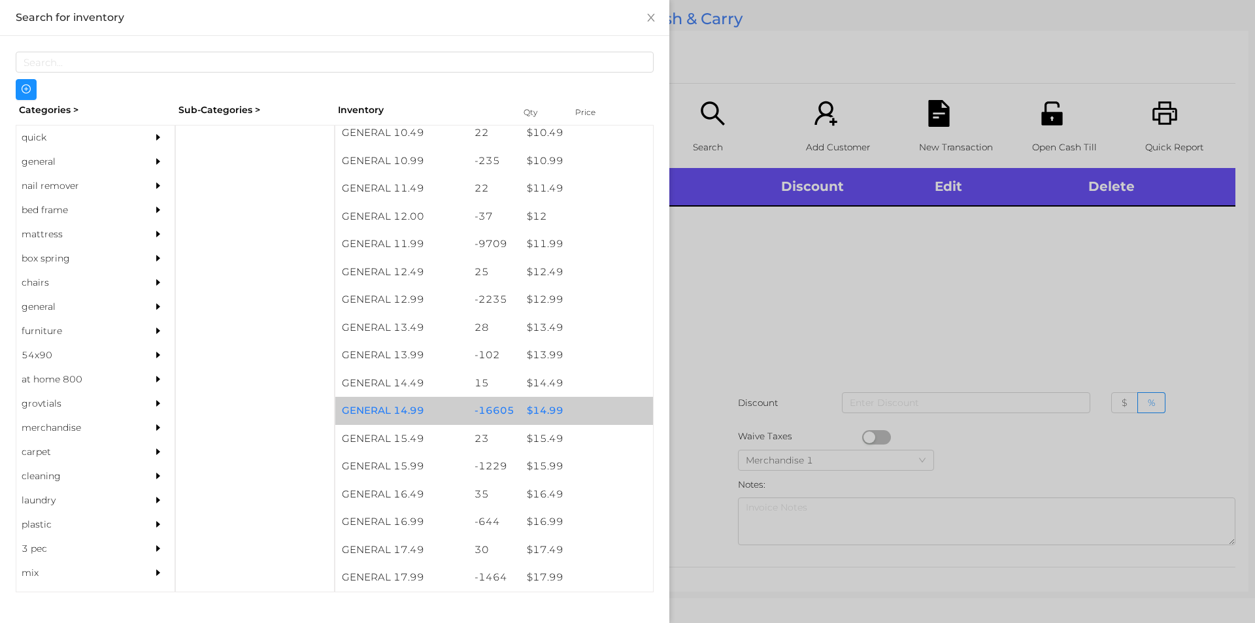
click at [602, 411] on div "$ 14.99" at bounding box center [586, 411] width 133 height 28
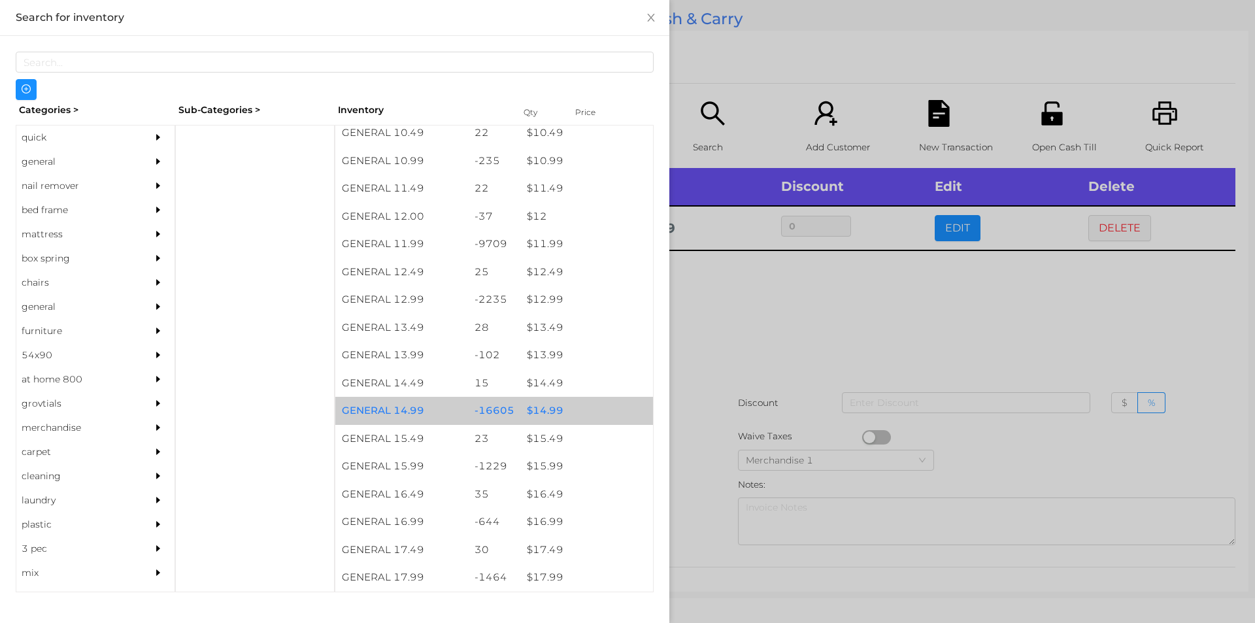
click at [610, 407] on div "$ 14.99" at bounding box center [586, 411] width 133 height 28
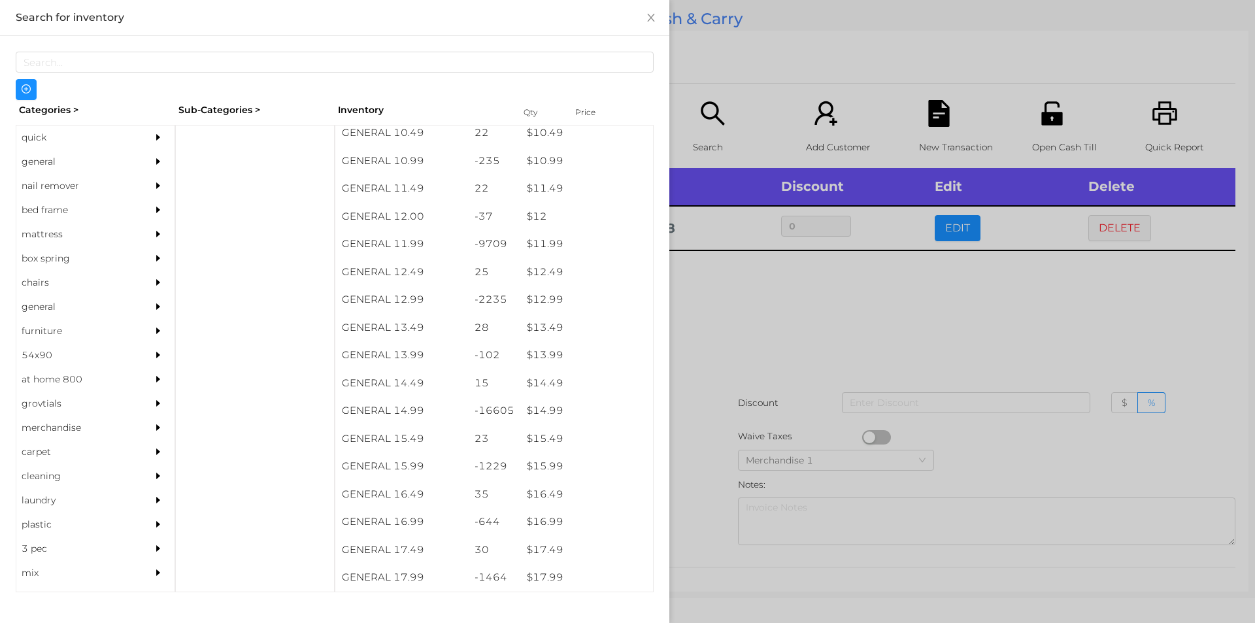
click at [768, 386] on div at bounding box center [627, 311] width 1255 height 623
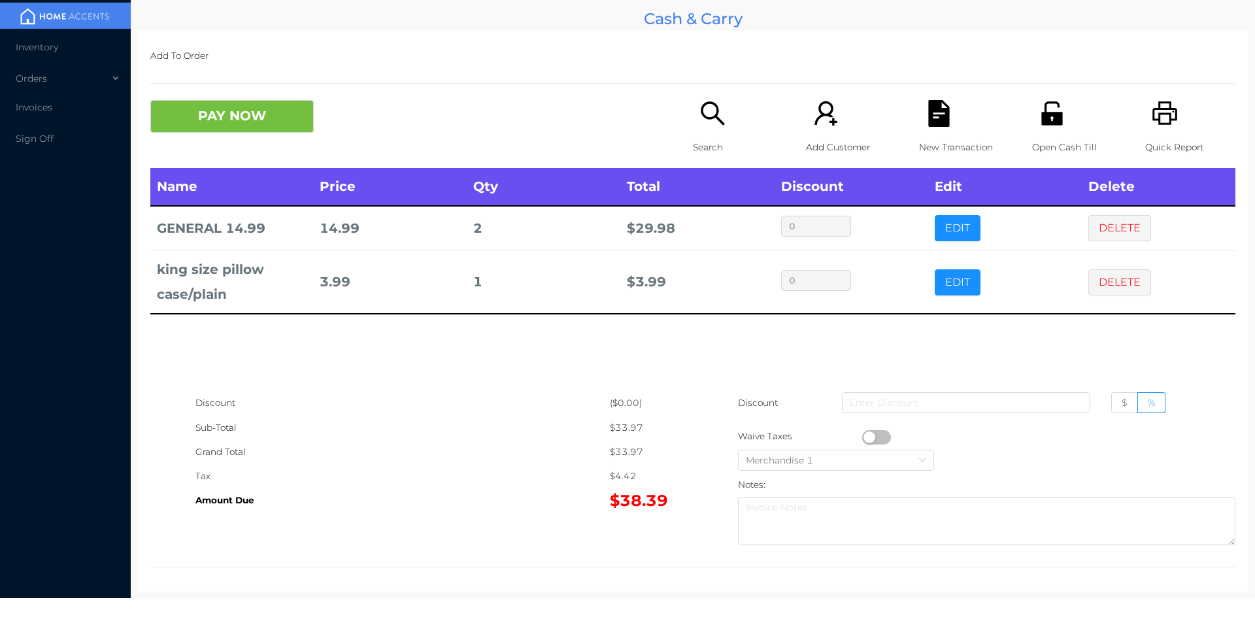
click at [936, 112] on icon "icon: file-text" at bounding box center [938, 113] width 21 height 27
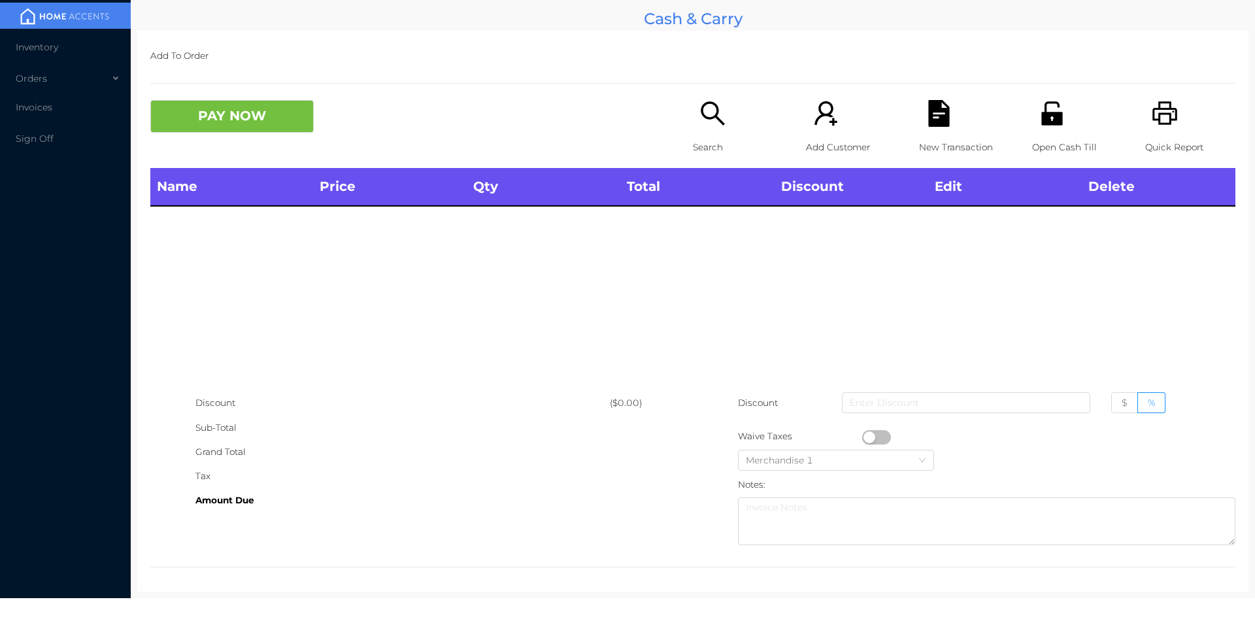
click at [1041, 122] on icon "icon: unlock" at bounding box center [1051, 113] width 21 height 24
click at [720, 131] on div "Search" at bounding box center [738, 134] width 90 height 68
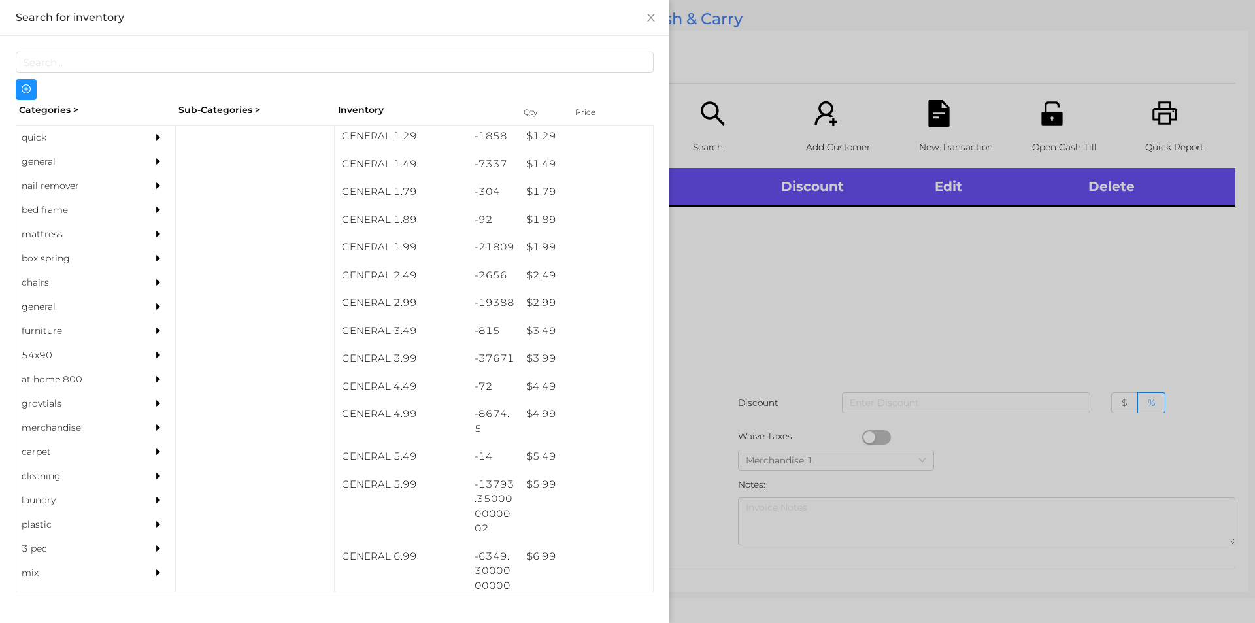
scroll to position [192, 0]
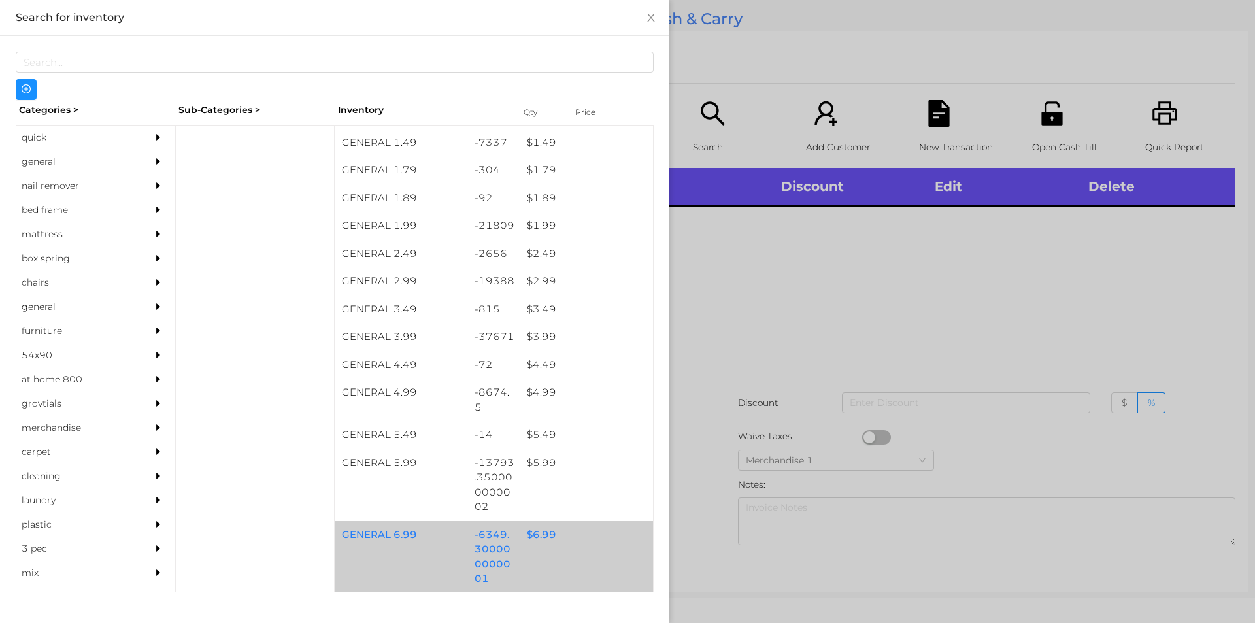
click at [554, 532] on div "$ 6.99" at bounding box center [586, 535] width 133 height 28
click at [540, 527] on div "$ 6.99" at bounding box center [586, 535] width 133 height 28
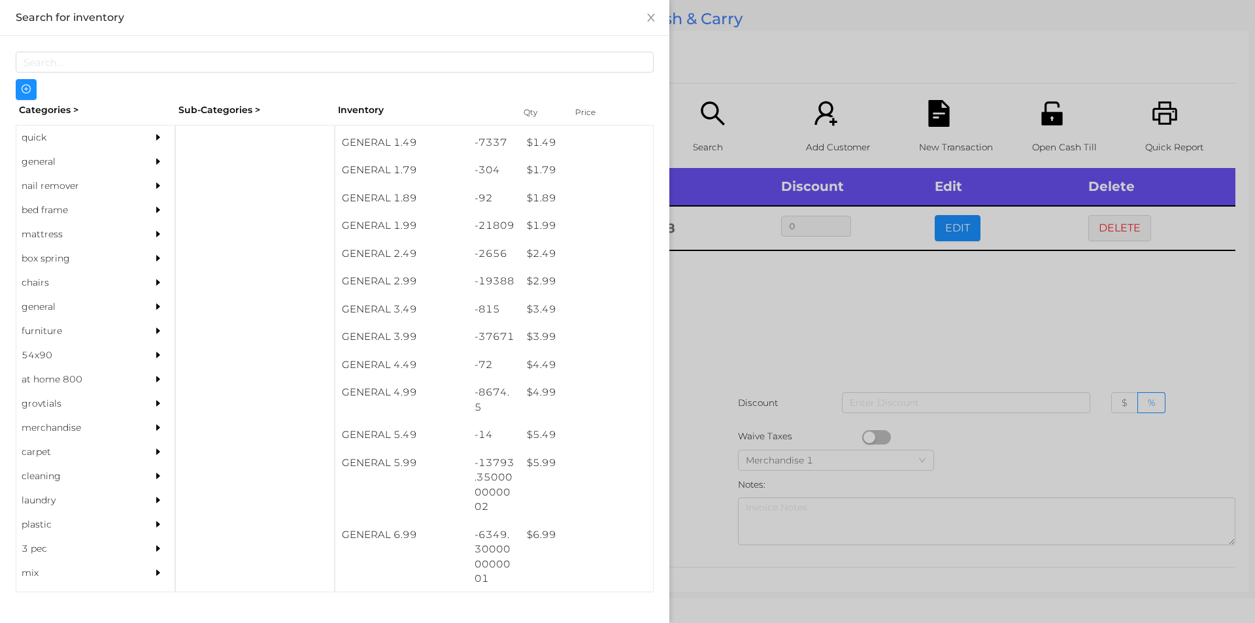
click at [777, 351] on div at bounding box center [627, 311] width 1255 height 623
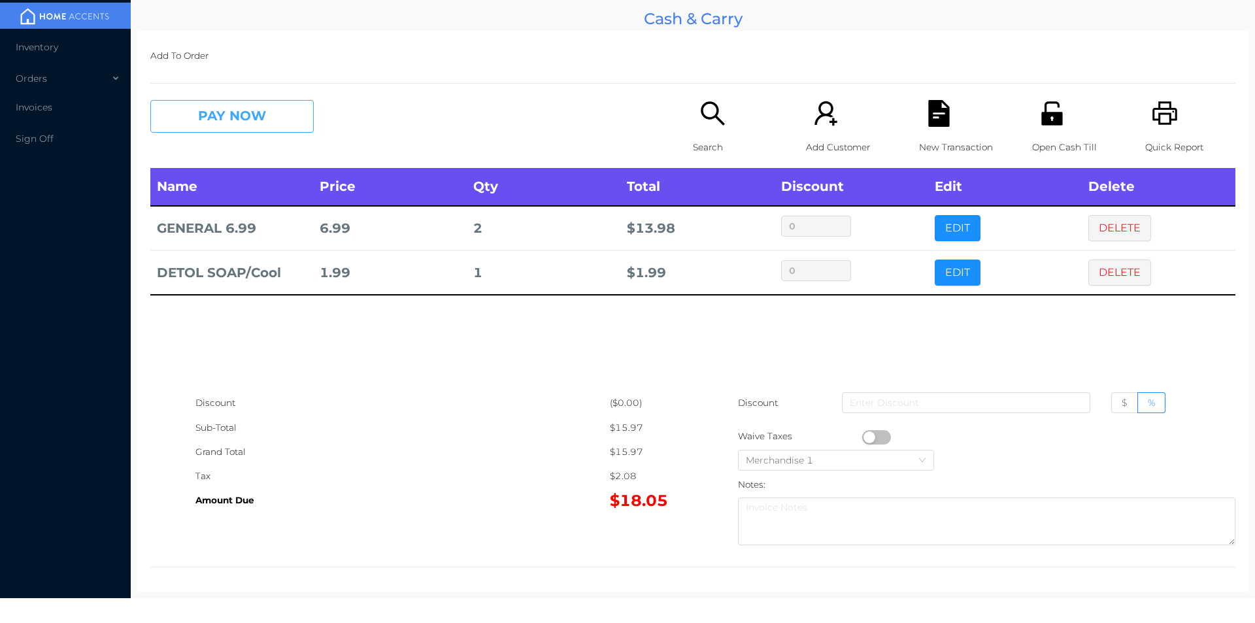
click at [224, 118] on button "PAY NOW" at bounding box center [231, 116] width 163 height 33
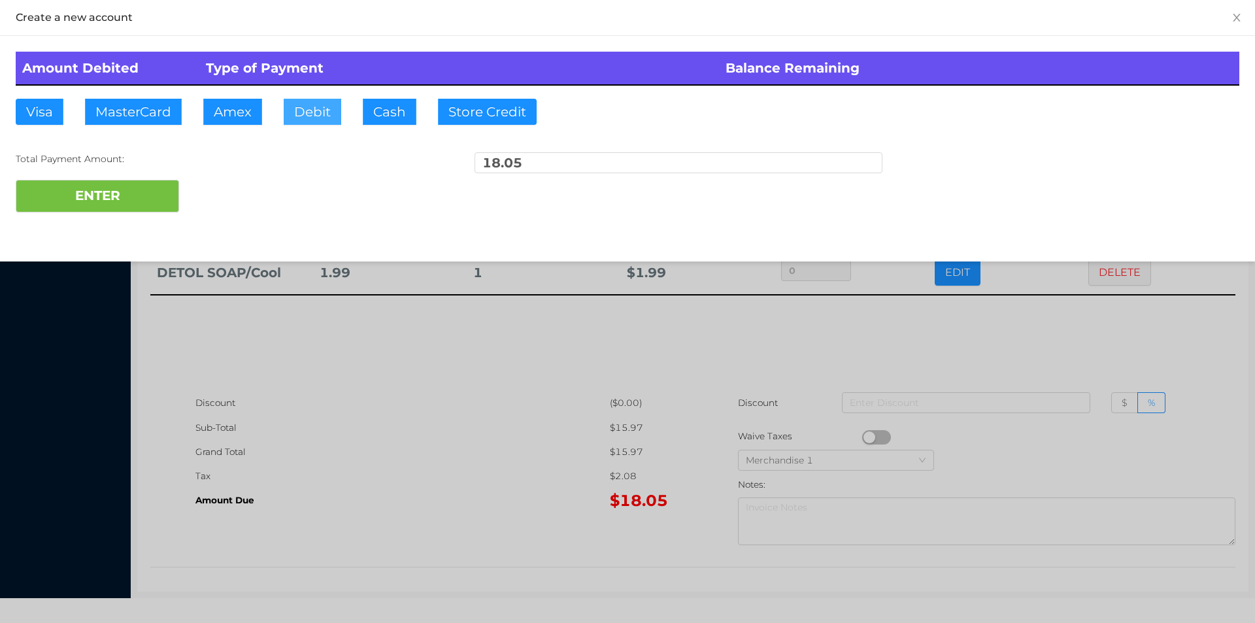
click at [295, 112] on button "Debit" at bounding box center [313, 112] width 58 height 26
click at [142, 181] on button "ENTER" at bounding box center [97, 196] width 163 height 33
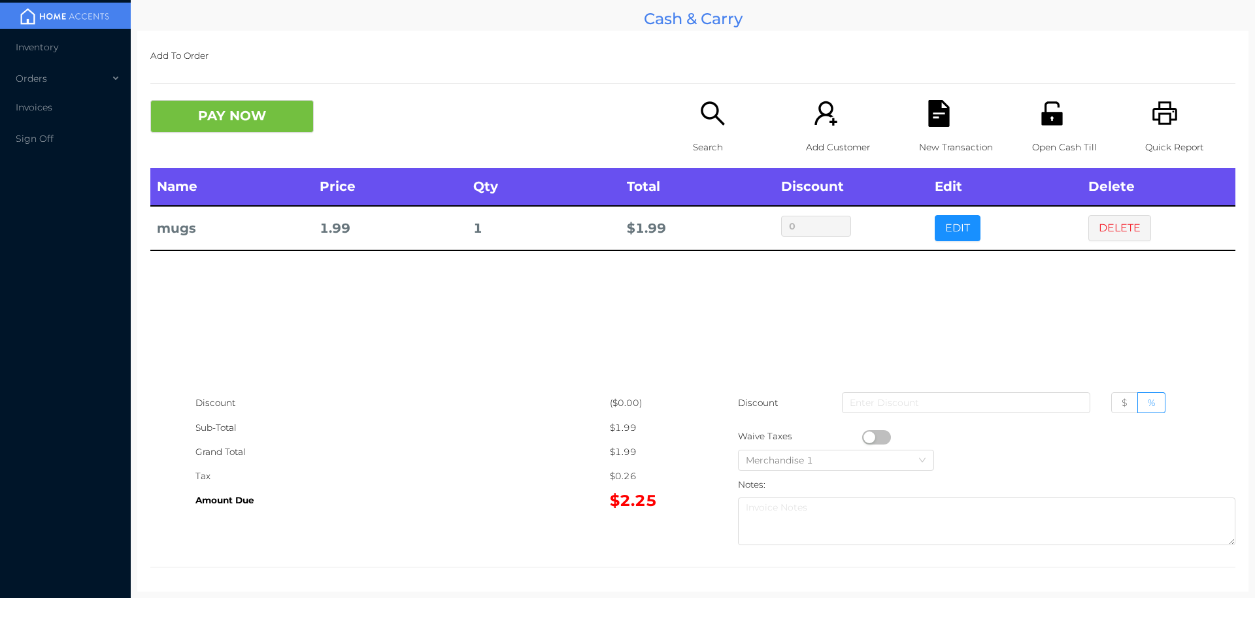
click at [708, 132] on div "Search" at bounding box center [738, 134] width 90 height 68
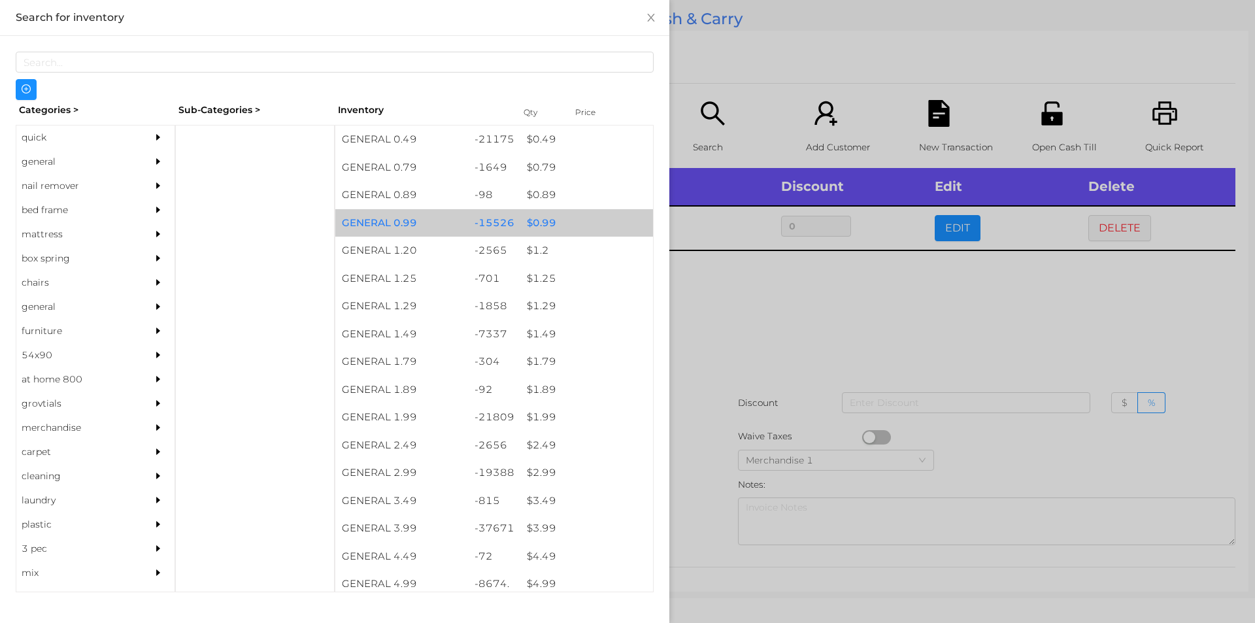
click at [537, 224] on div "$ 0.99" at bounding box center [586, 223] width 133 height 28
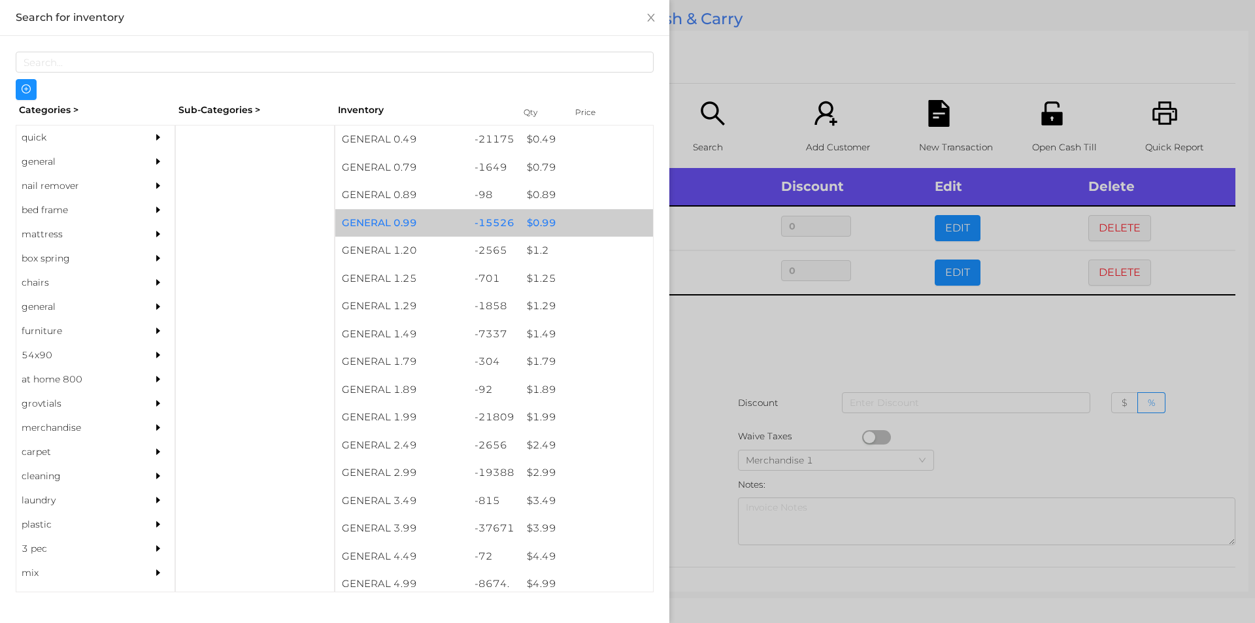
click at [539, 224] on div "$ 0.99" at bounding box center [586, 223] width 133 height 28
click at [544, 214] on div "$ 0.99" at bounding box center [586, 223] width 133 height 28
click at [547, 221] on div "$ 0.99" at bounding box center [586, 223] width 133 height 28
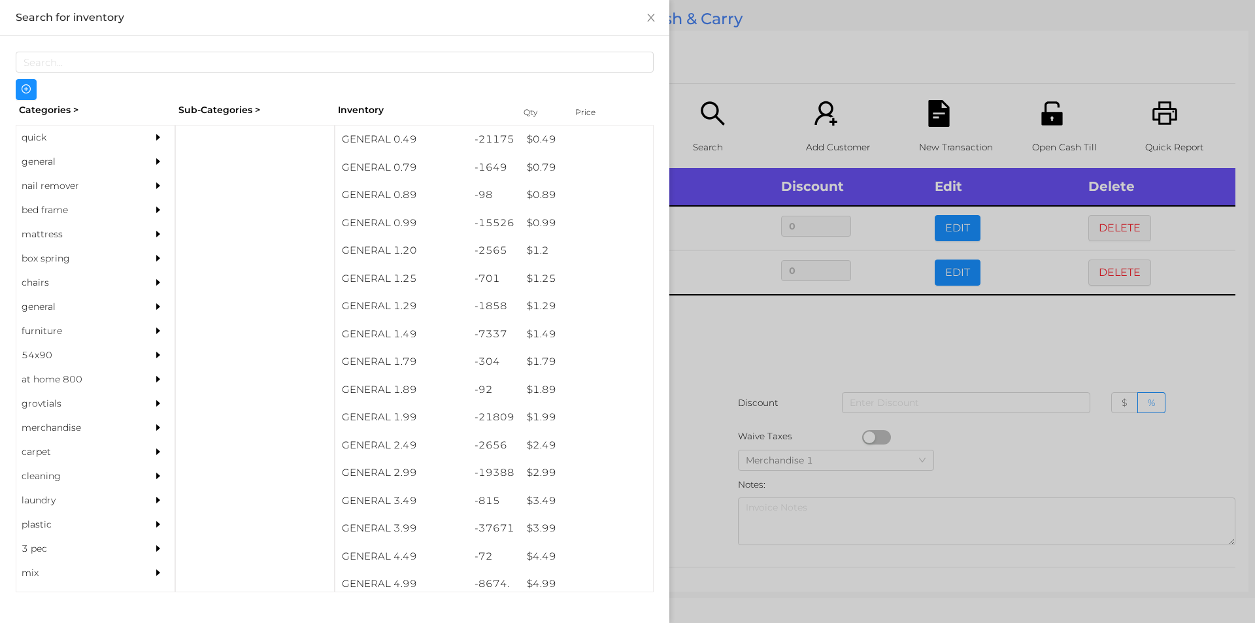
click at [756, 371] on div at bounding box center [627, 311] width 1255 height 623
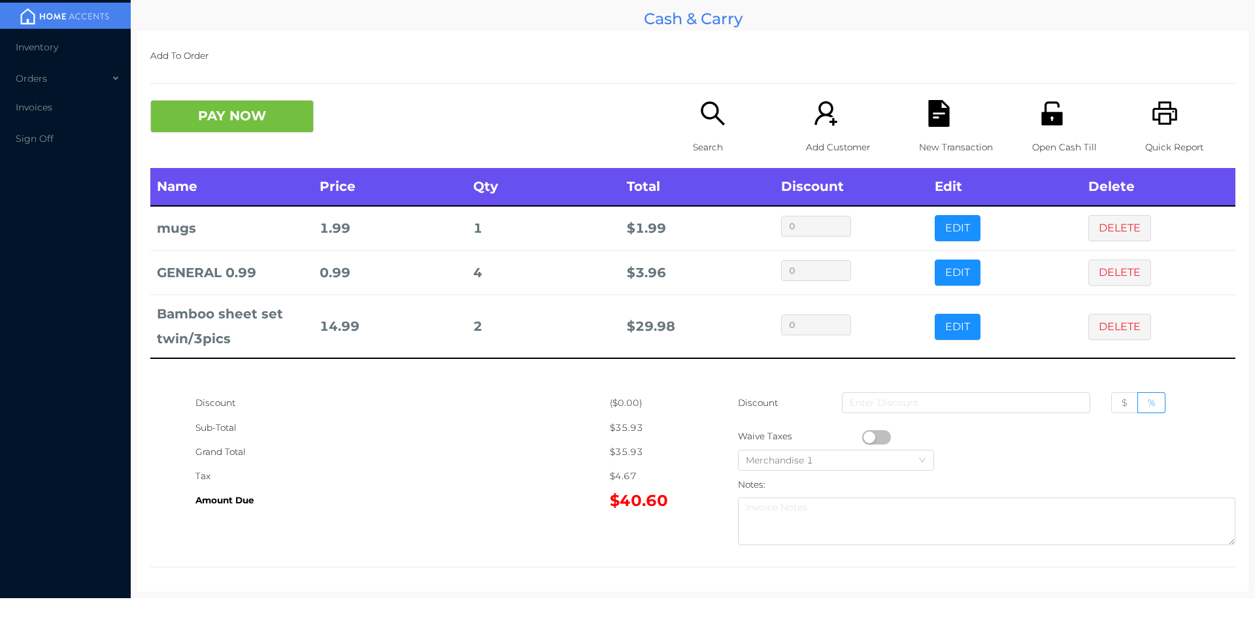
click at [866, 437] on button "button" at bounding box center [876, 437] width 29 height 14
click at [956, 117] on div "New Transaction" at bounding box center [964, 134] width 90 height 68
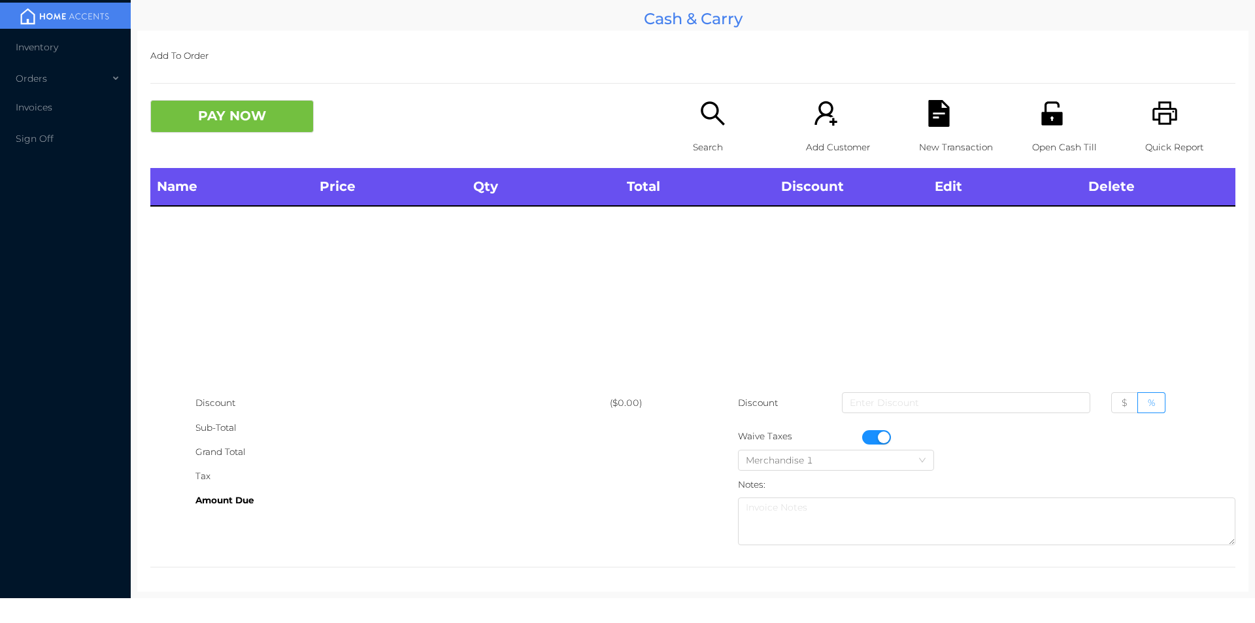
click at [1152, 119] on icon "icon: printer" at bounding box center [1165, 113] width 27 height 27
click at [878, 433] on button "button" at bounding box center [876, 437] width 29 height 14
click at [221, 123] on button "PAY NOW" at bounding box center [231, 116] width 163 height 33
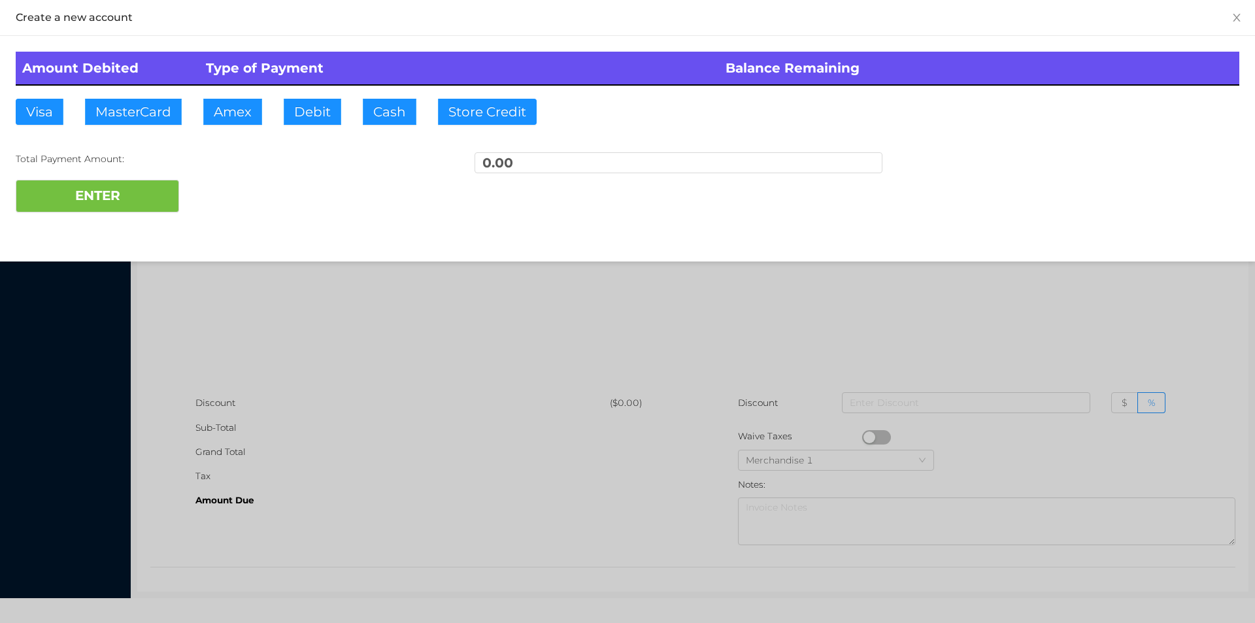
click at [357, 421] on div at bounding box center [627, 311] width 1255 height 623
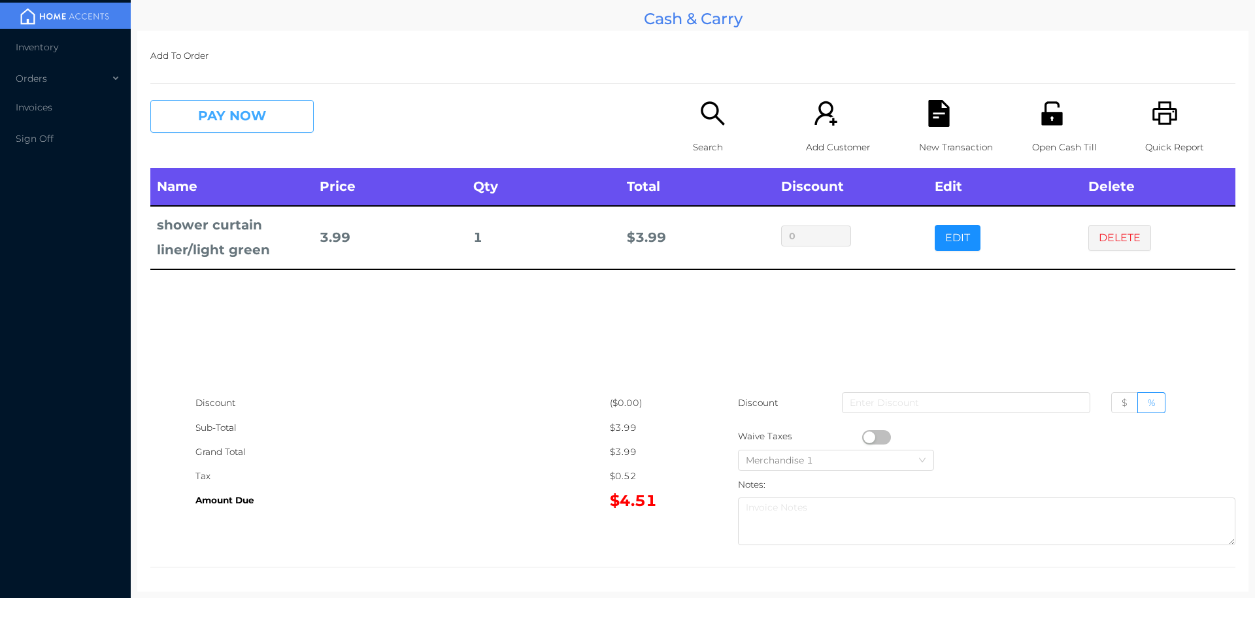
click at [222, 122] on button "PAY NOW" at bounding box center [231, 116] width 163 height 33
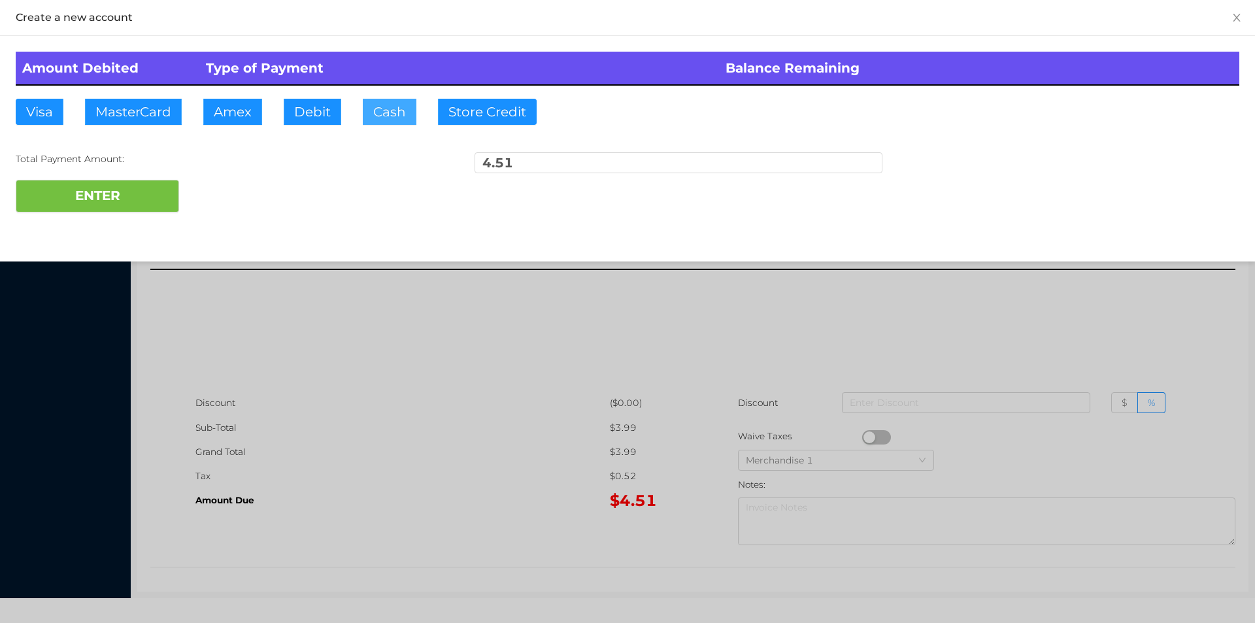
click at [386, 120] on button "Cash" at bounding box center [390, 112] width 54 height 26
click at [109, 207] on button "ENTER" at bounding box center [97, 196] width 163 height 33
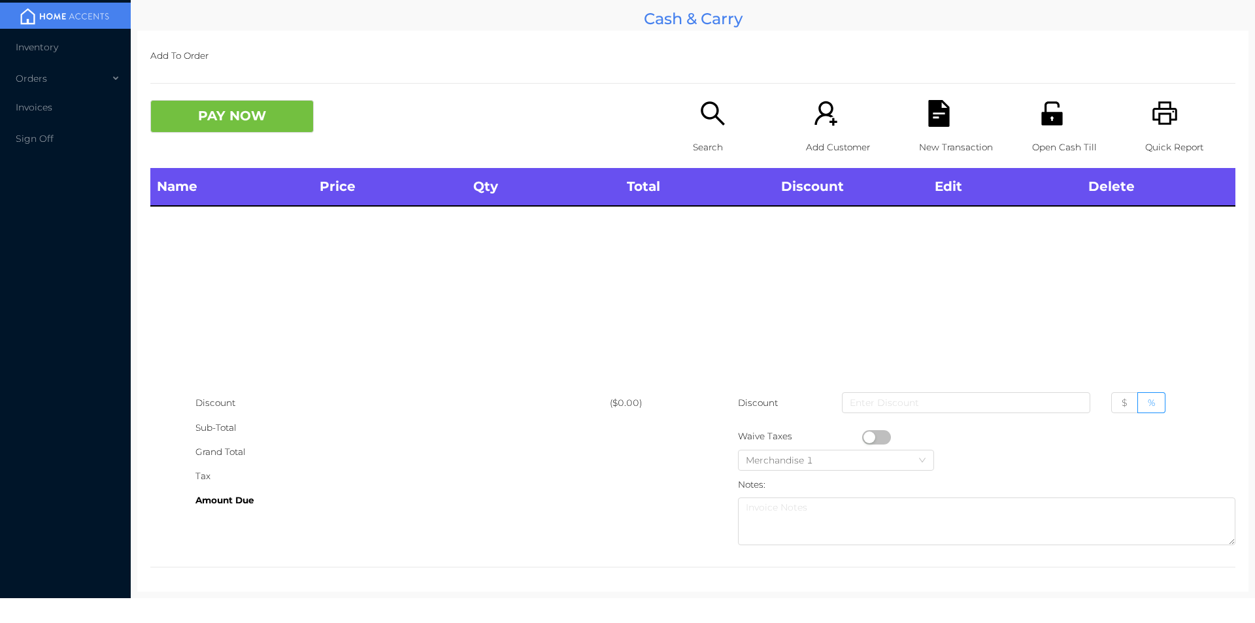
click at [702, 133] on div "Search" at bounding box center [738, 134] width 90 height 68
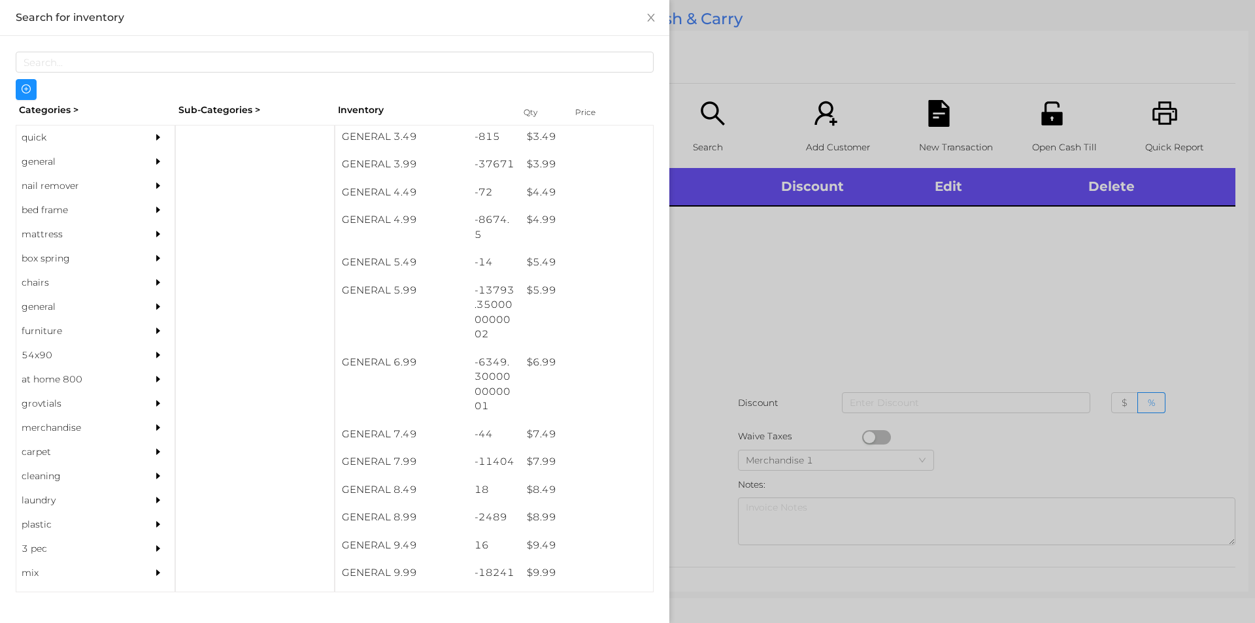
scroll to position [376, 0]
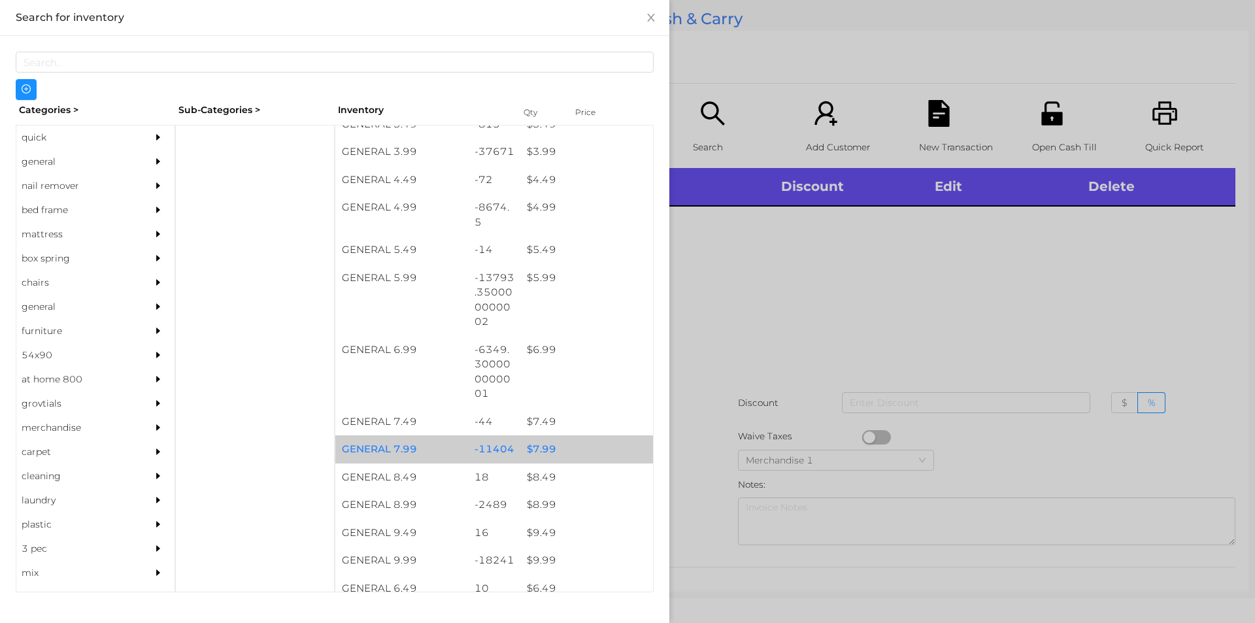
click at [532, 452] on div "$ 7.99" at bounding box center [586, 449] width 133 height 28
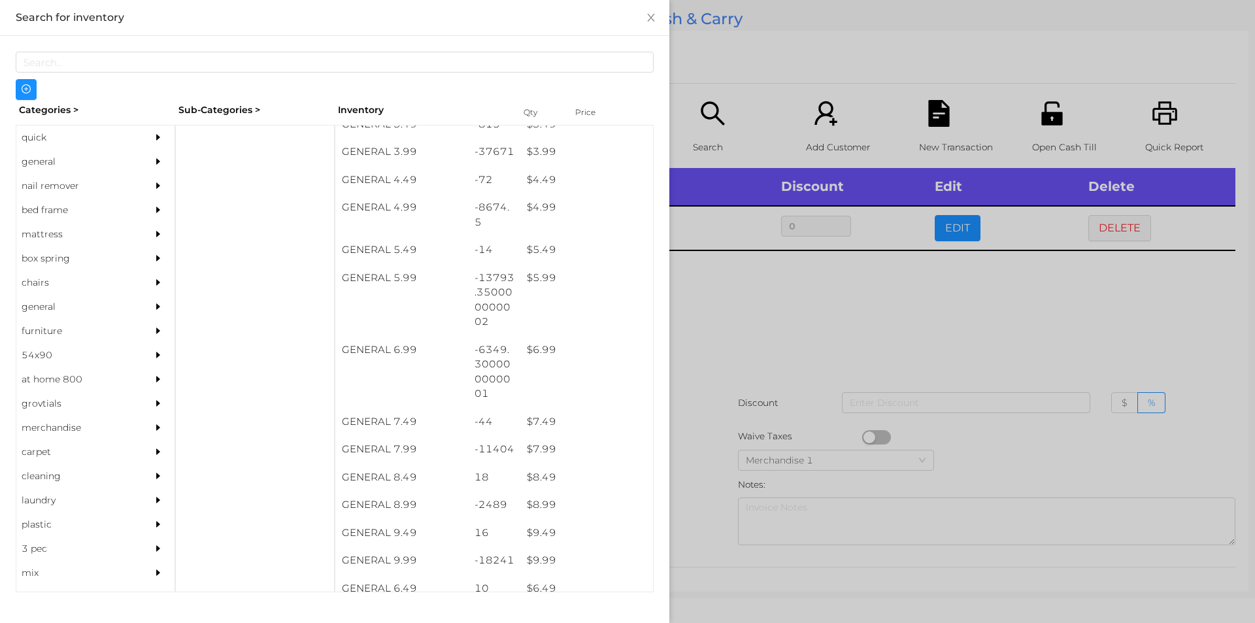
click at [696, 343] on div at bounding box center [627, 311] width 1255 height 623
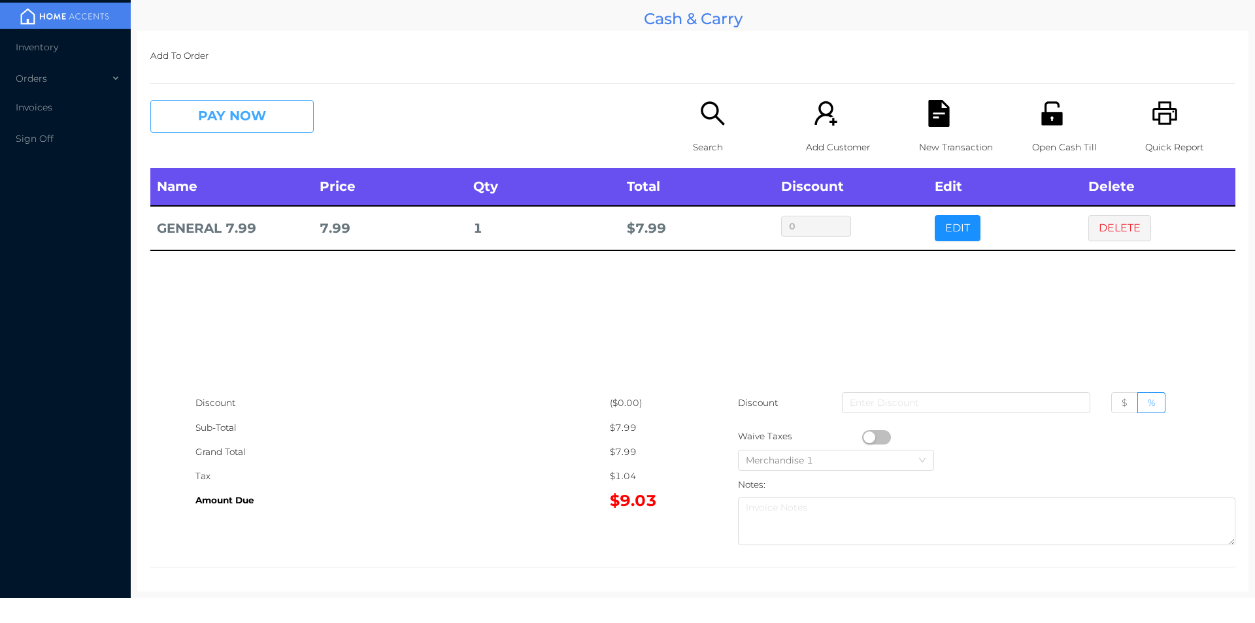
click at [214, 116] on button "PAY NOW" at bounding box center [231, 116] width 163 height 33
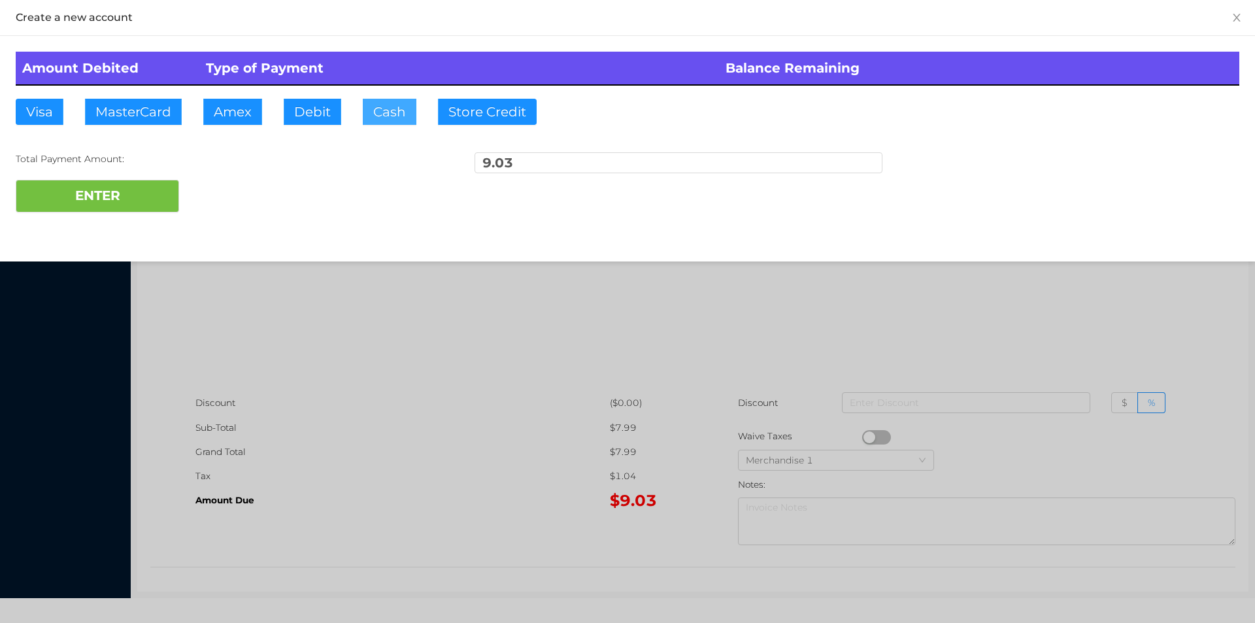
click at [378, 114] on button "Cash" at bounding box center [390, 112] width 54 height 26
type input "20."
click at [102, 185] on button "ENTER" at bounding box center [97, 196] width 163 height 33
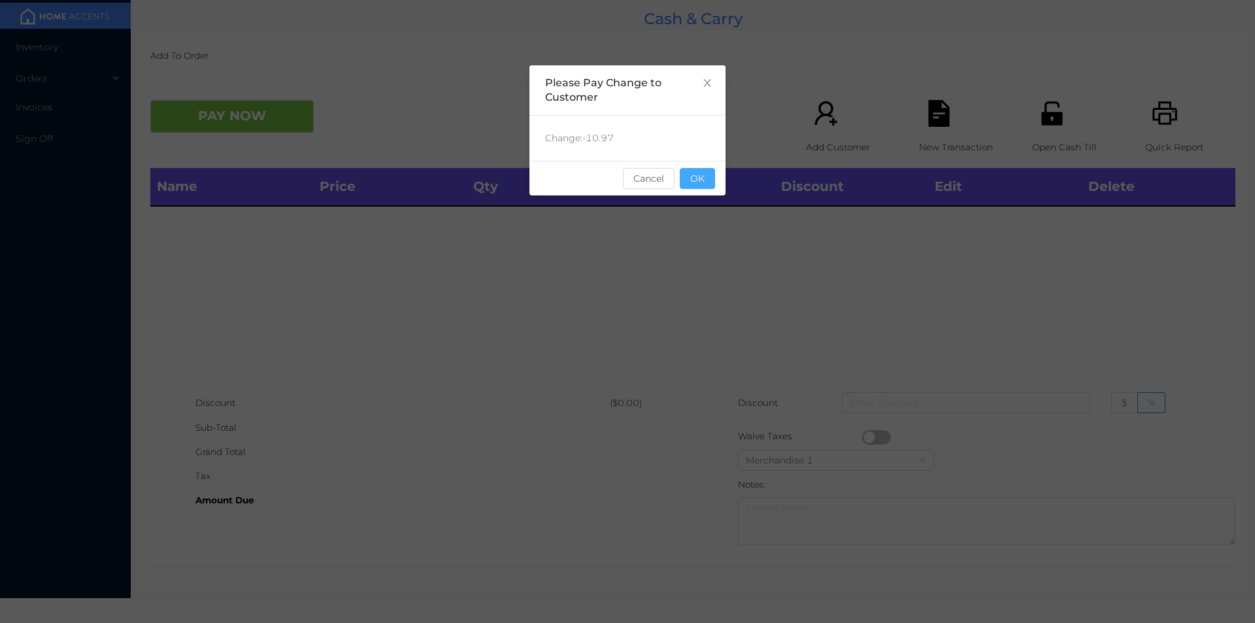
click at [692, 180] on button "OK" at bounding box center [697, 178] width 35 height 21
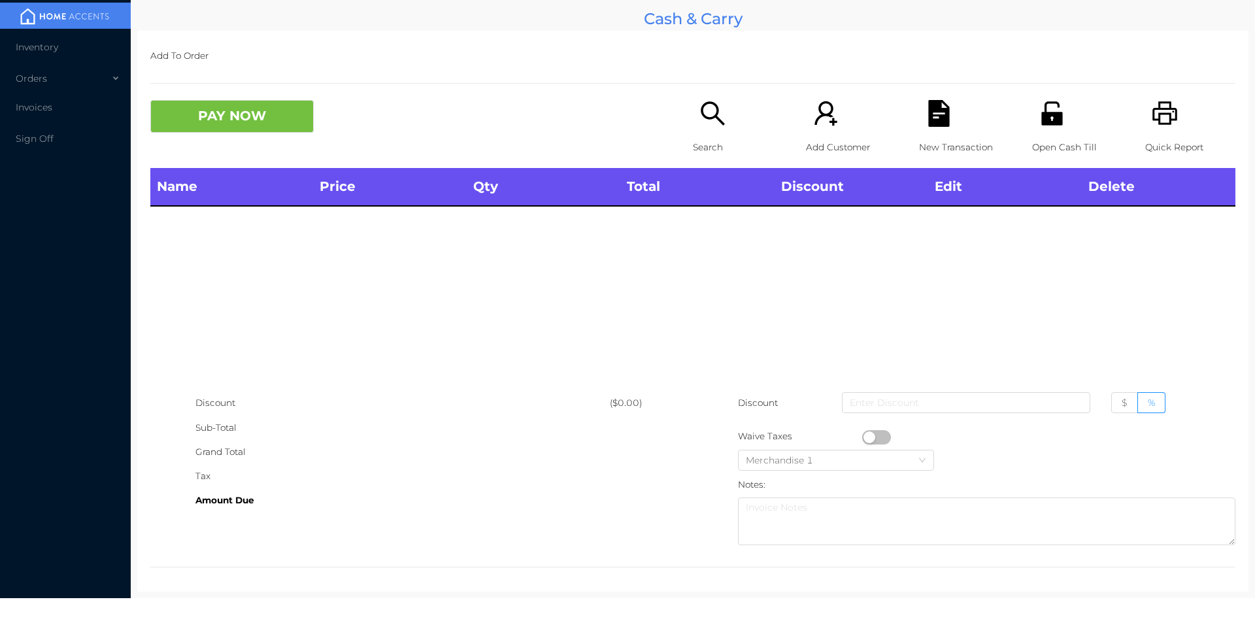
click at [694, 166] on div "Search" at bounding box center [738, 134] width 90 height 68
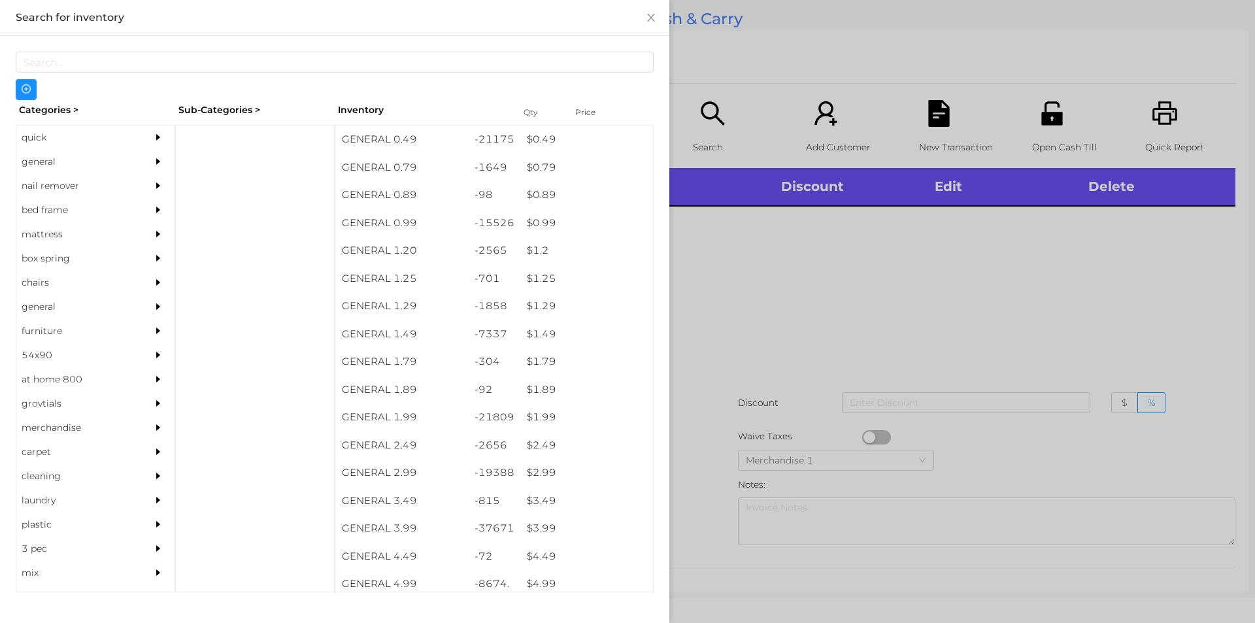
click at [52, 151] on div "general" at bounding box center [75, 162] width 119 height 24
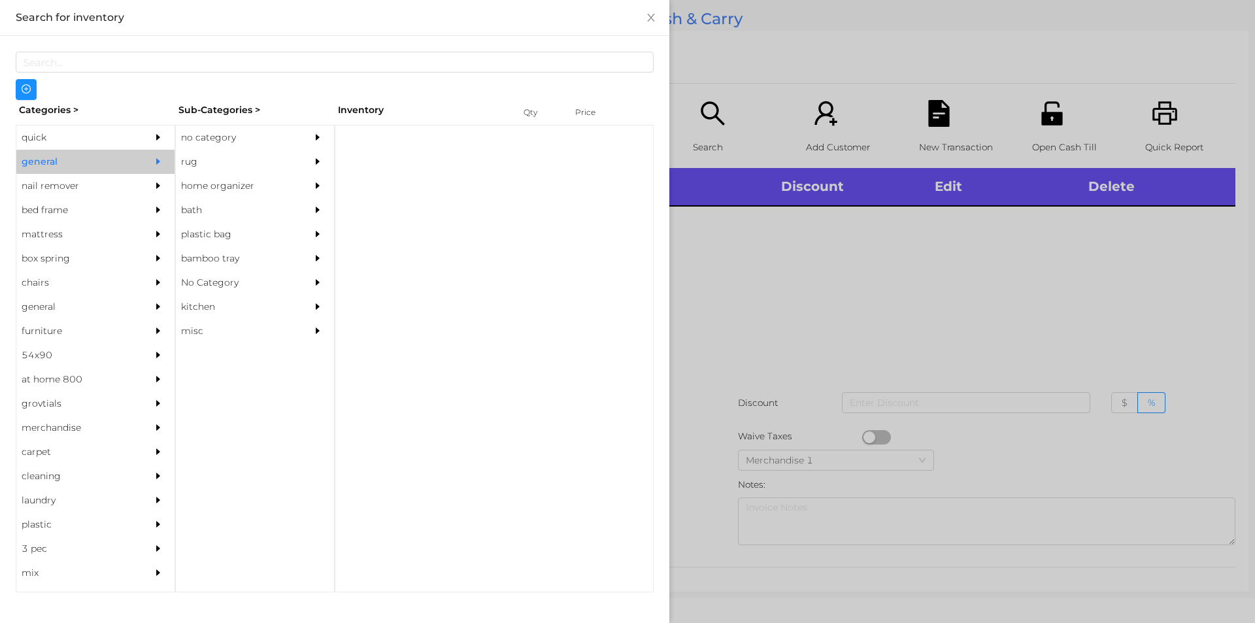
click at [235, 141] on div "no category" at bounding box center [235, 137] width 119 height 24
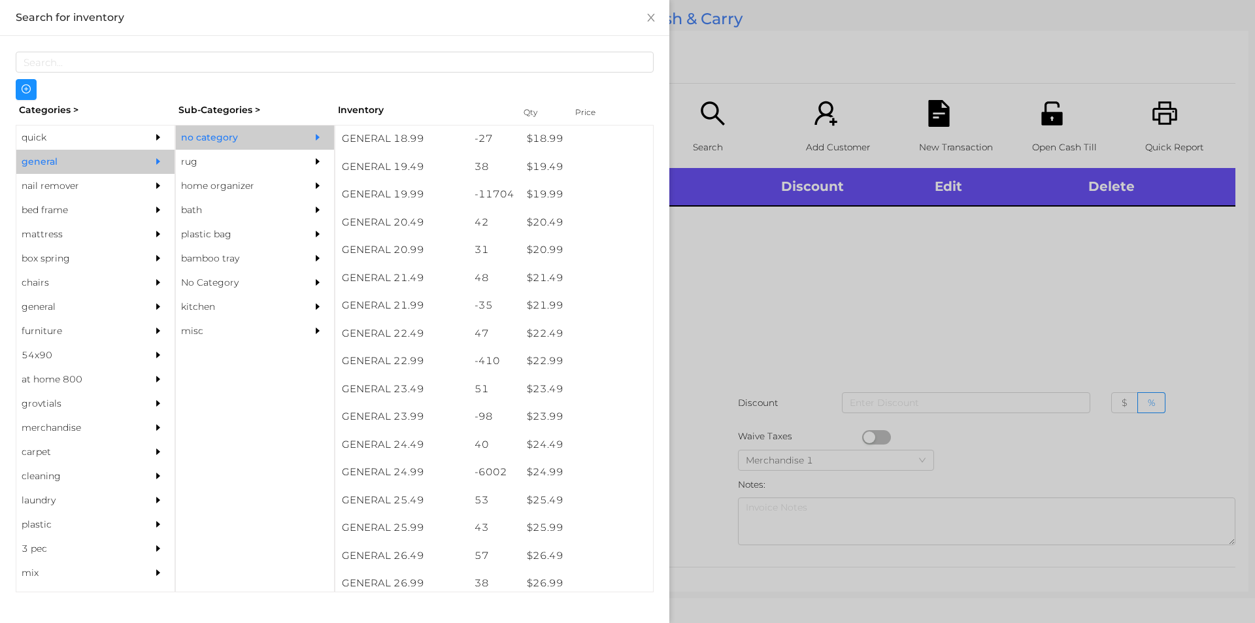
scroll to position [1353, 0]
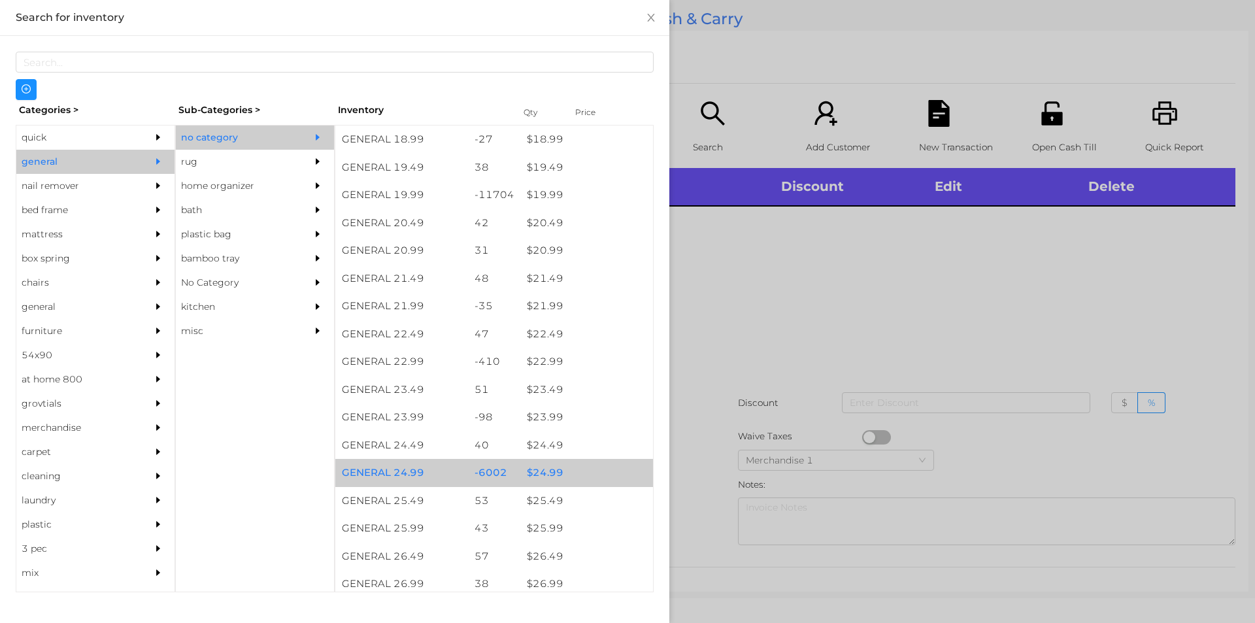
click at [537, 484] on div "$ 24.99" at bounding box center [586, 473] width 133 height 28
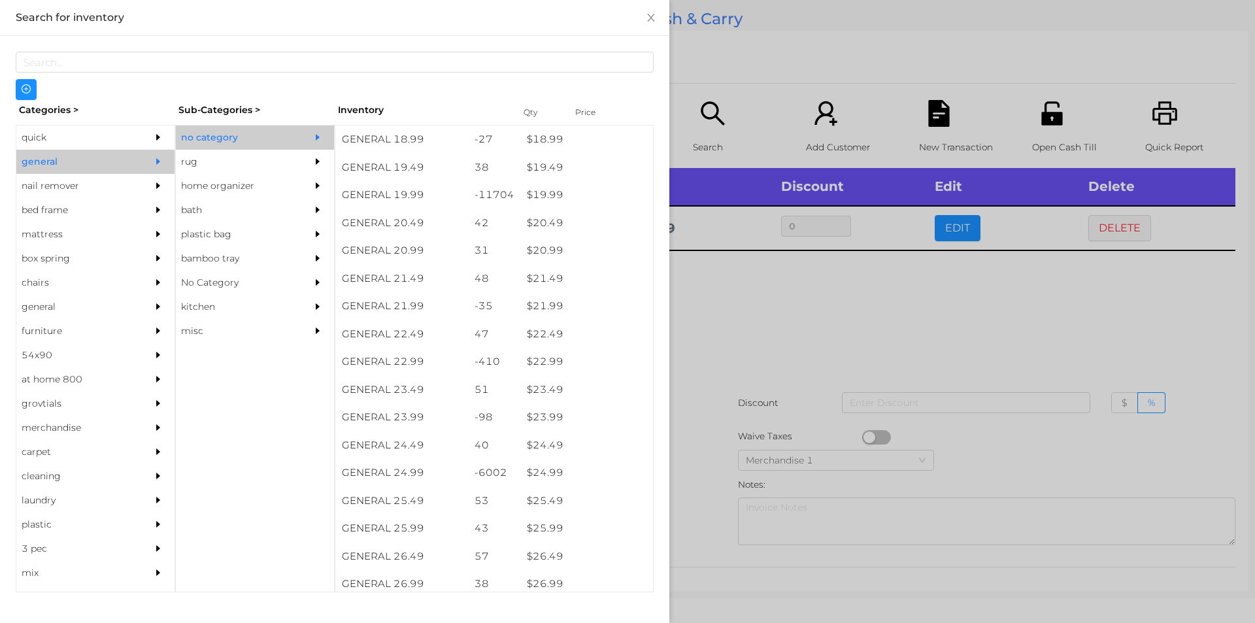
click at [711, 376] on div at bounding box center [627, 311] width 1255 height 623
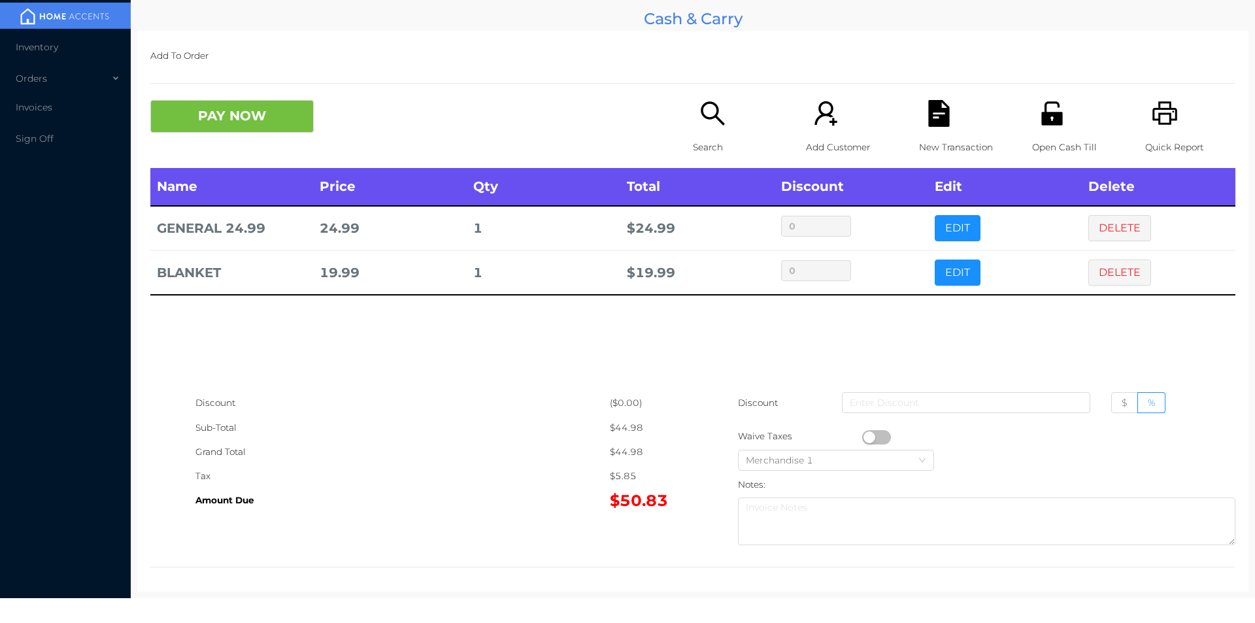
click at [695, 130] on div "Search" at bounding box center [738, 134] width 90 height 68
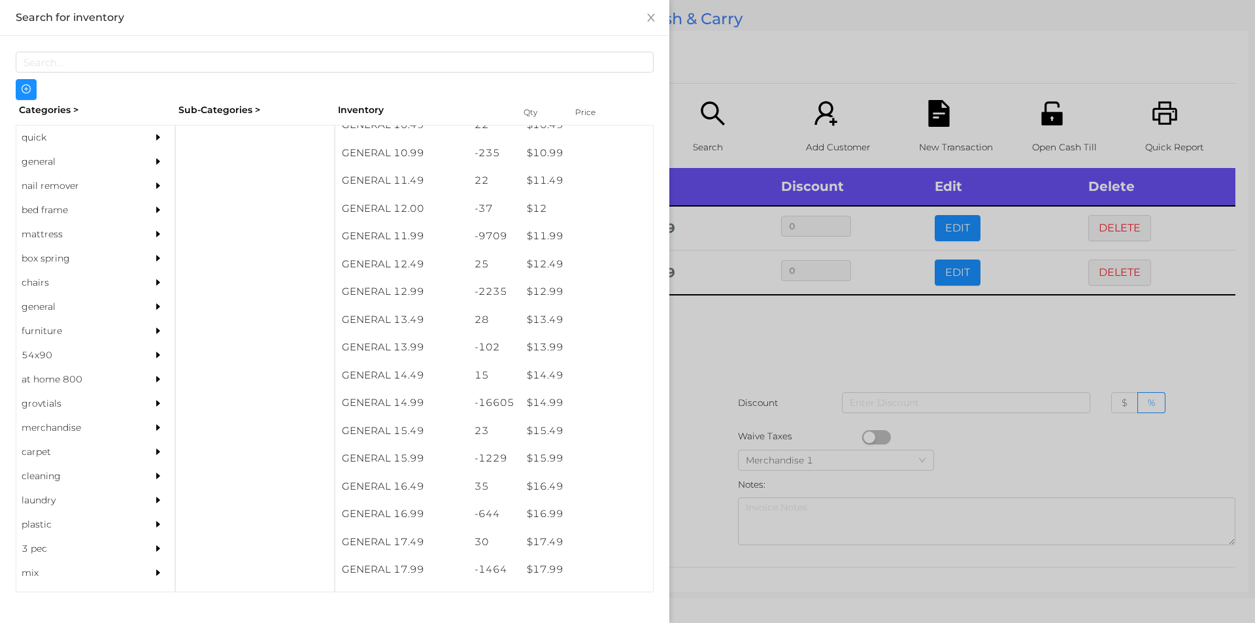
scroll to position [881, 0]
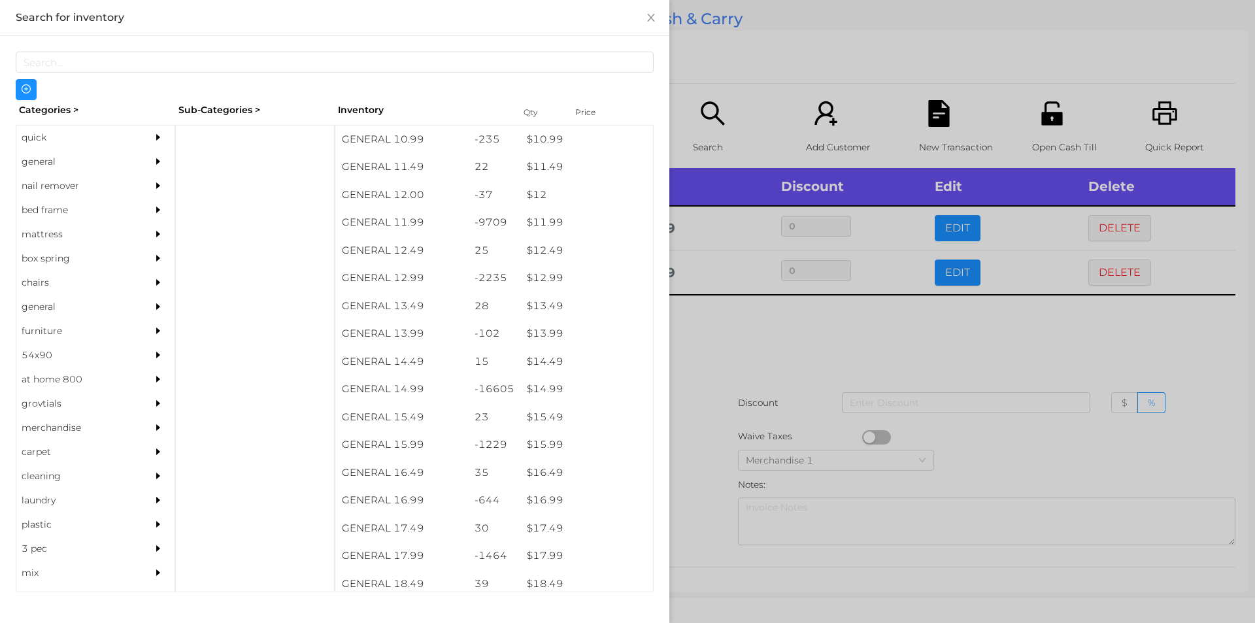
click at [555, 388] on div "$ 14.99" at bounding box center [586, 389] width 133 height 28
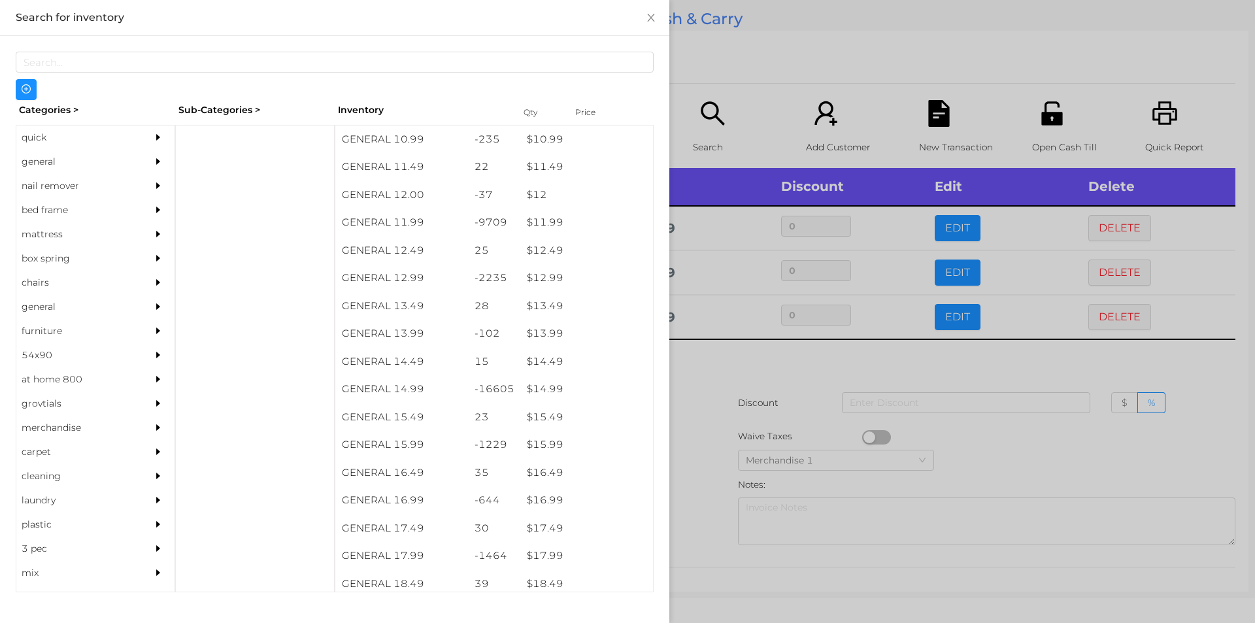
click at [740, 407] on div at bounding box center [627, 311] width 1255 height 623
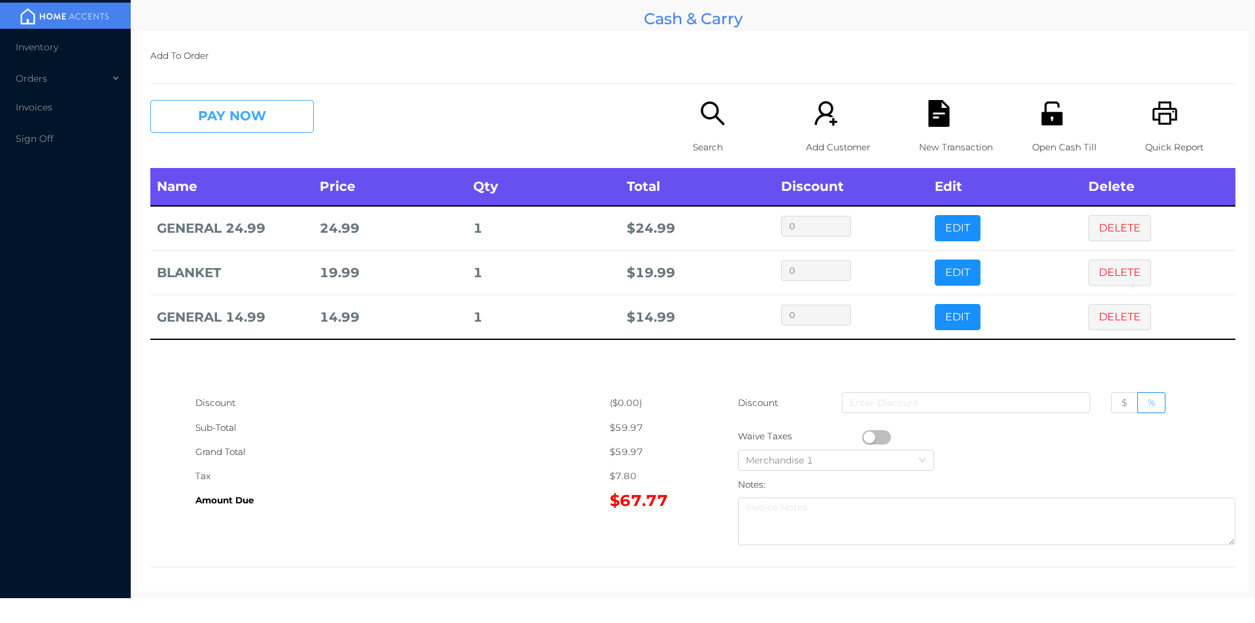
click at [209, 116] on button "PAY NOW" at bounding box center [231, 116] width 163 height 33
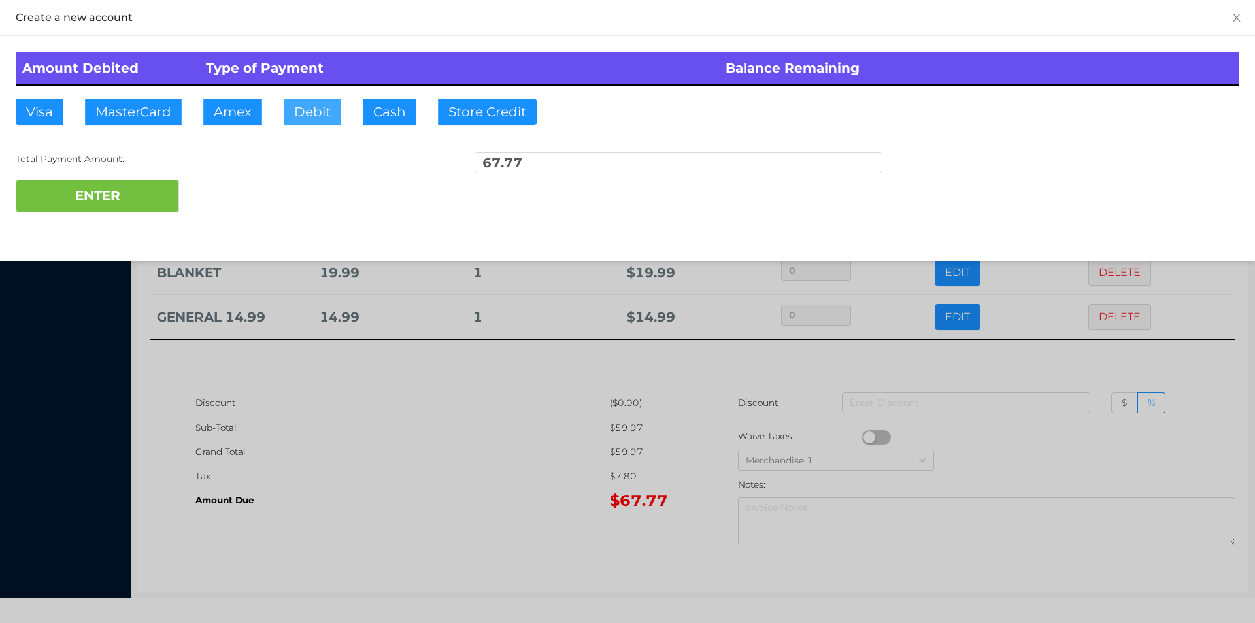
click at [312, 120] on button "Debit" at bounding box center [313, 112] width 58 height 26
click at [129, 192] on button "ENTER" at bounding box center [97, 196] width 163 height 33
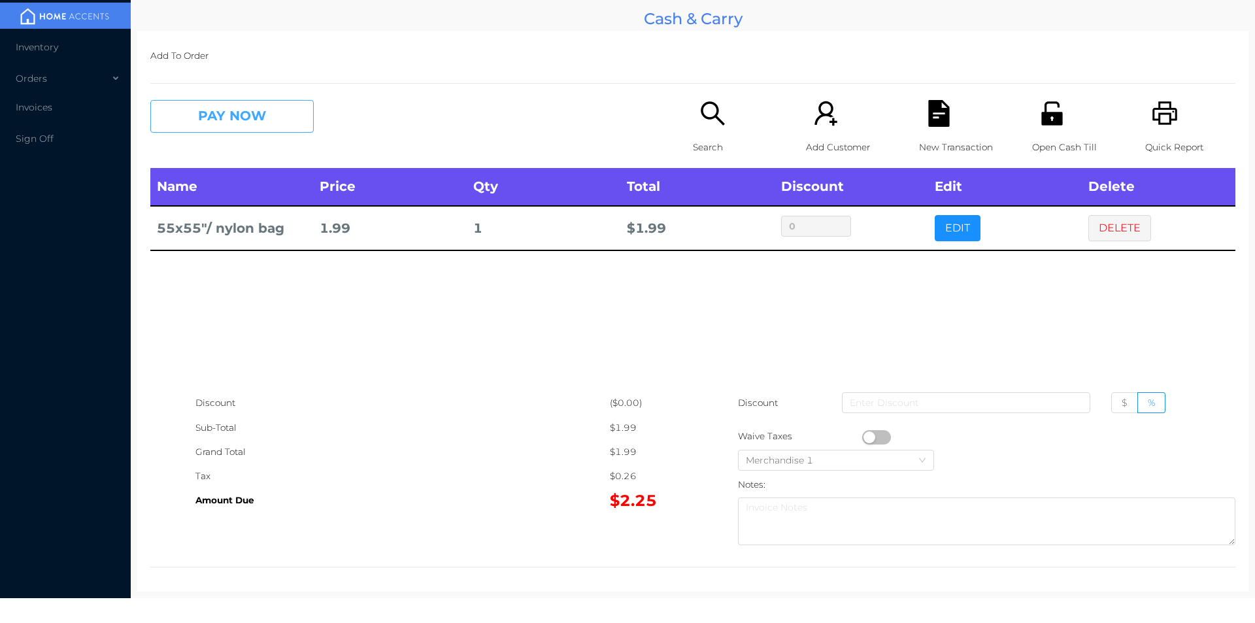
click at [226, 124] on button "PAY NOW" at bounding box center [231, 116] width 163 height 33
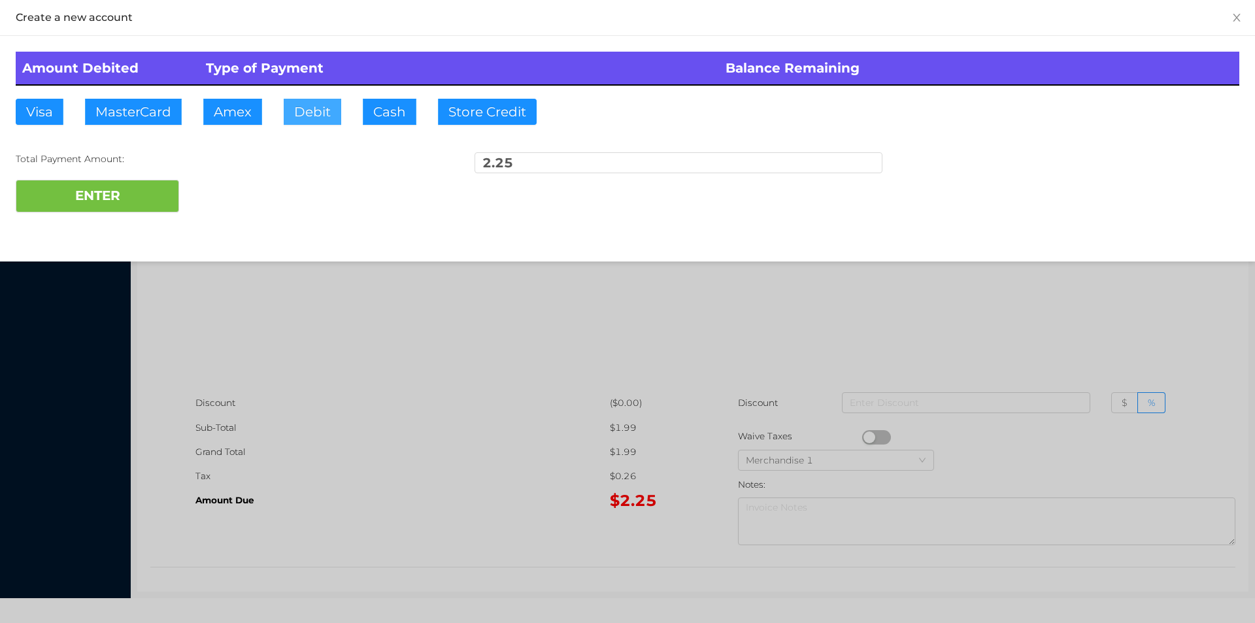
click at [324, 122] on button "Debit" at bounding box center [313, 112] width 58 height 26
click at [139, 201] on button "ENTER" at bounding box center [97, 196] width 163 height 33
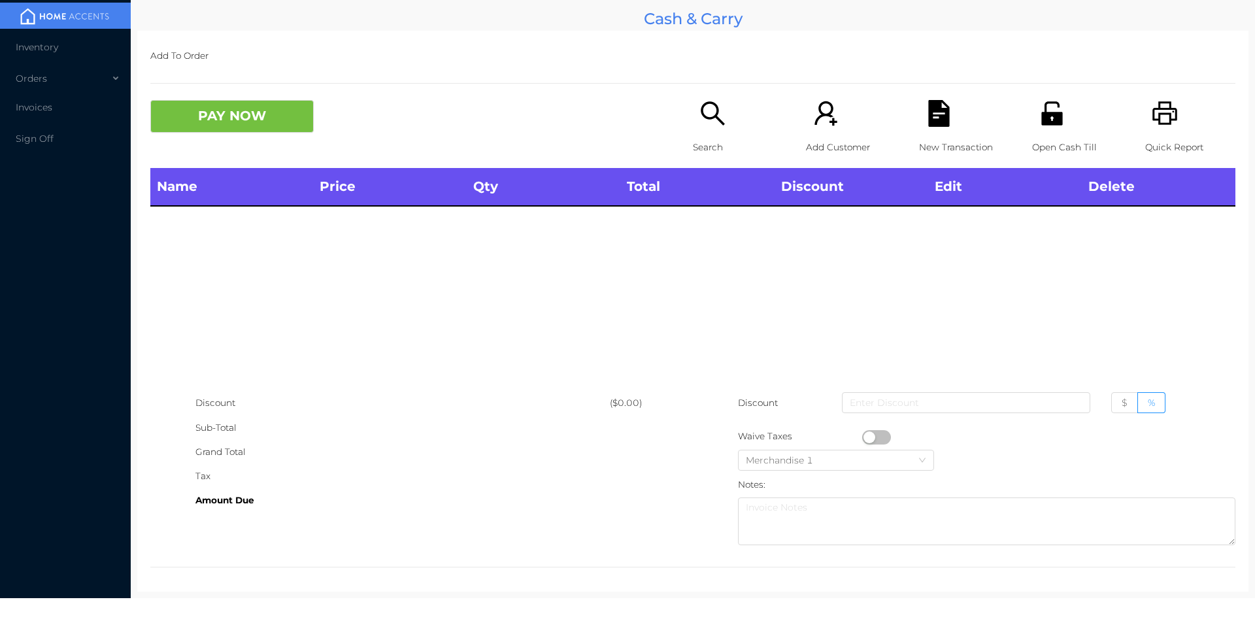
click at [1037, 141] on p "Open Cash Till" at bounding box center [1077, 147] width 90 height 24
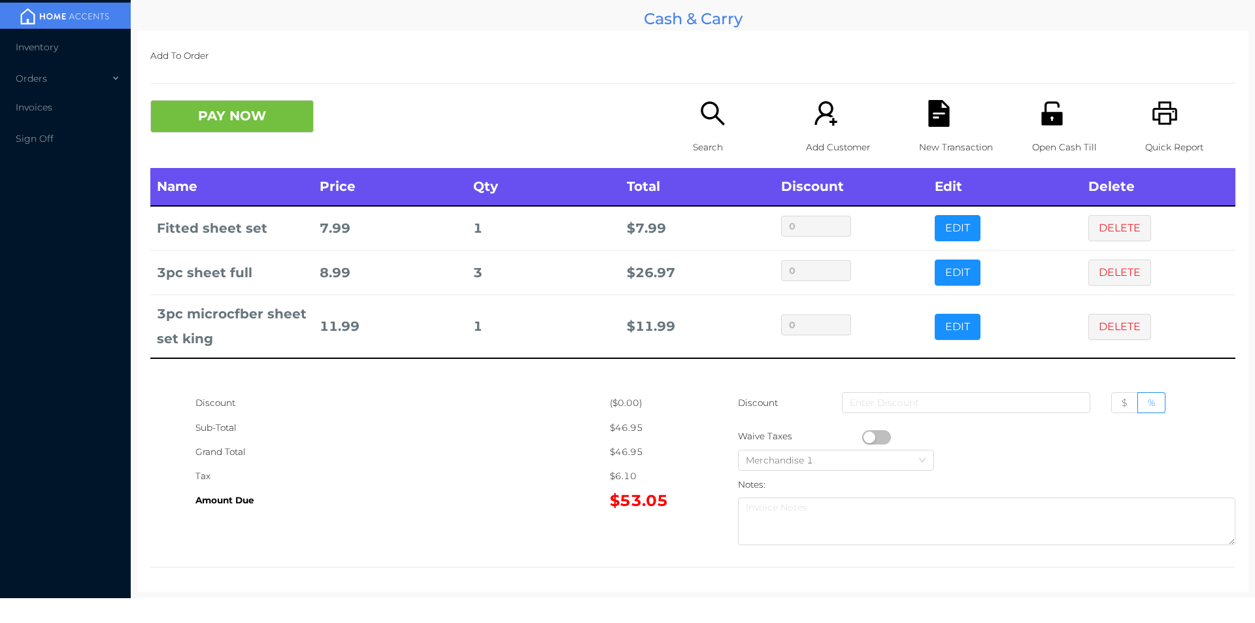
click at [928, 131] on div "New Transaction" at bounding box center [964, 134] width 90 height 68
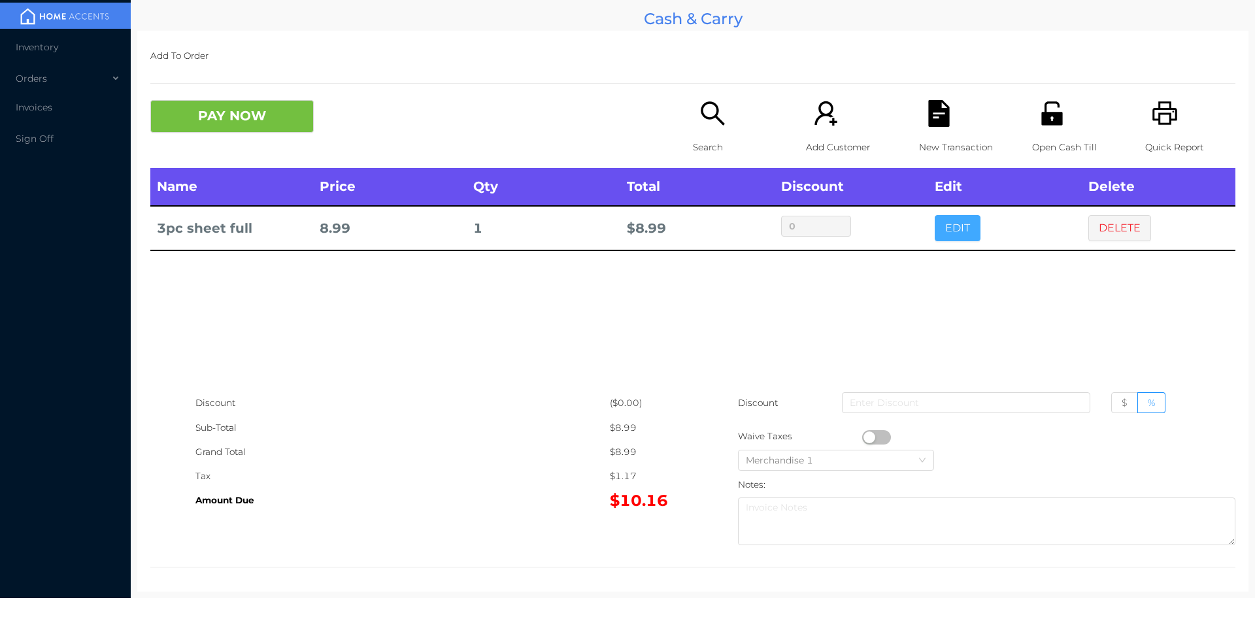
click at [937, 235] on button "EDIT" at bounding box center [958, 228] width 46 height 26
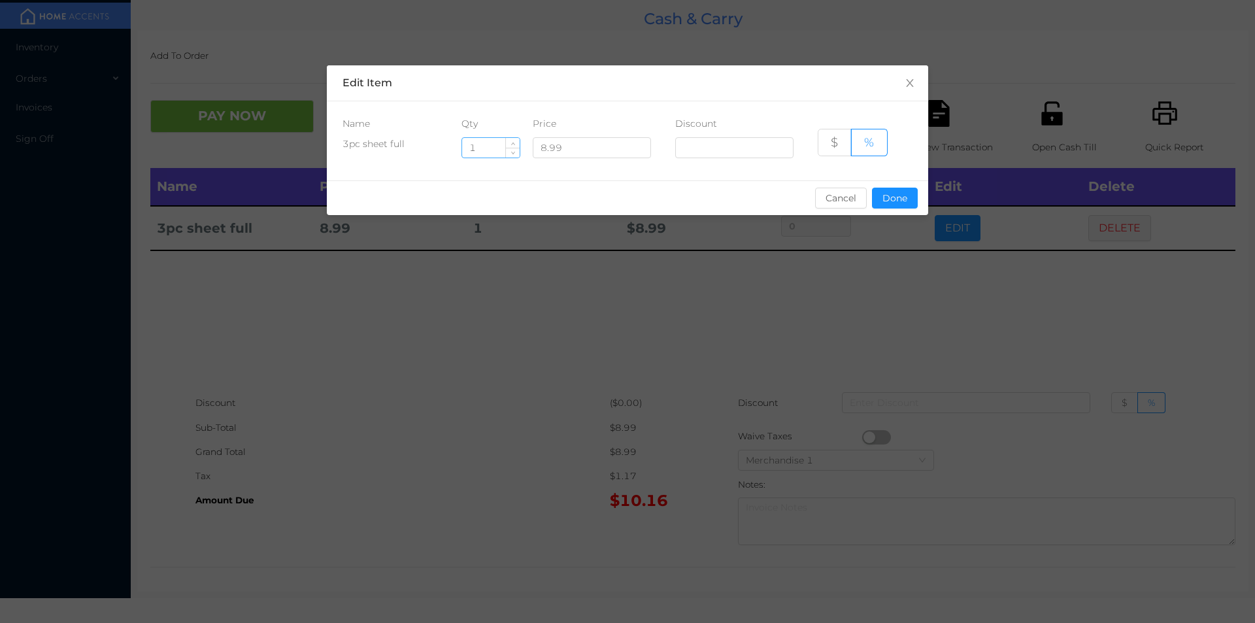
click at [486, 146] on input "1" at bounding box center [491, 148] width 58 height 20
type input "6"
click at [904, 206] on button "Done" at bounding box center [895, 198] width 46 height 21
type input "0%"
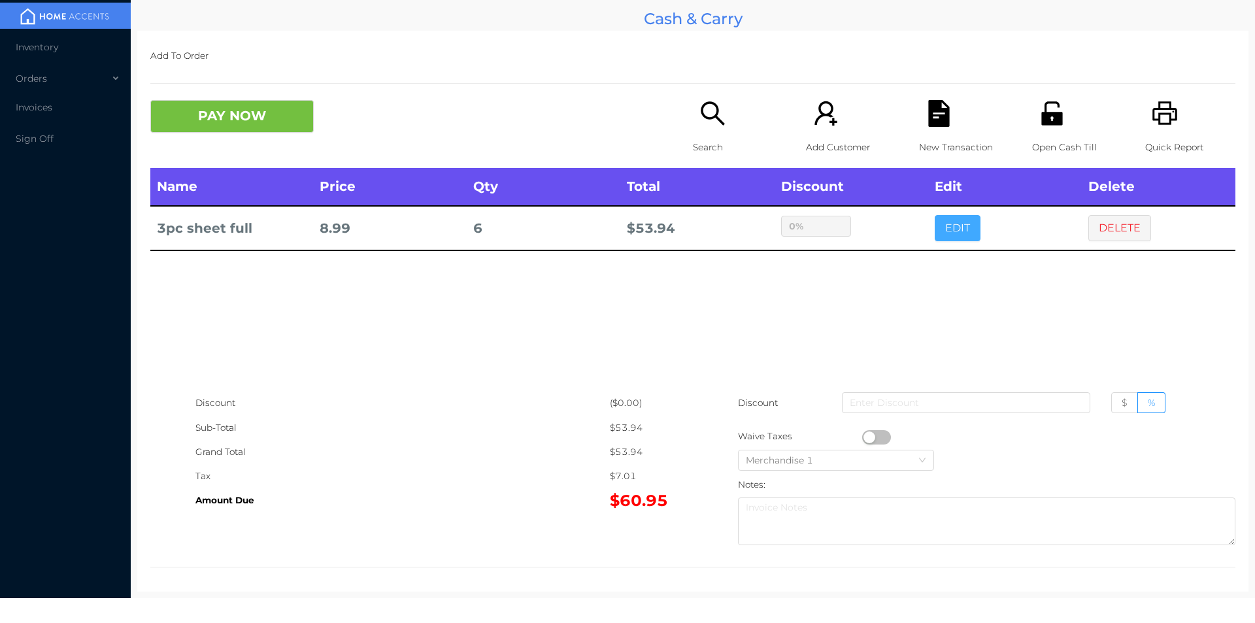
click at [935, 215] on button "EDIT" at bounding box center [958, 228] width 46 height 26
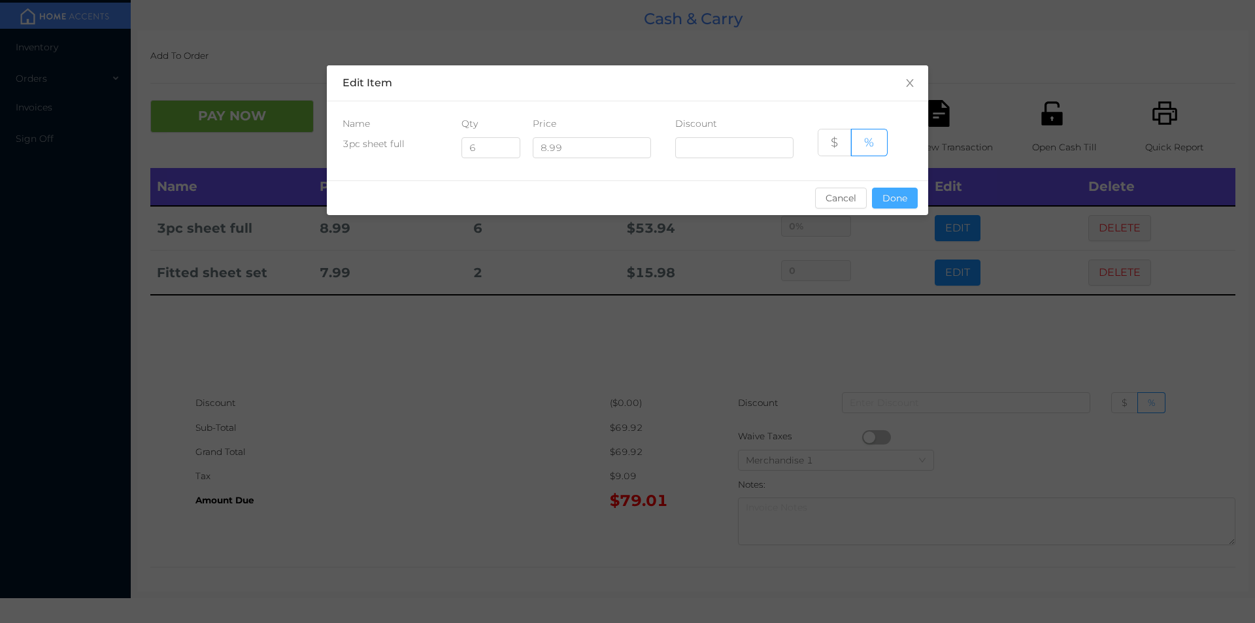
click at [892, 203] on button "Done" at bounding box center [895, 198] width 46 height 21
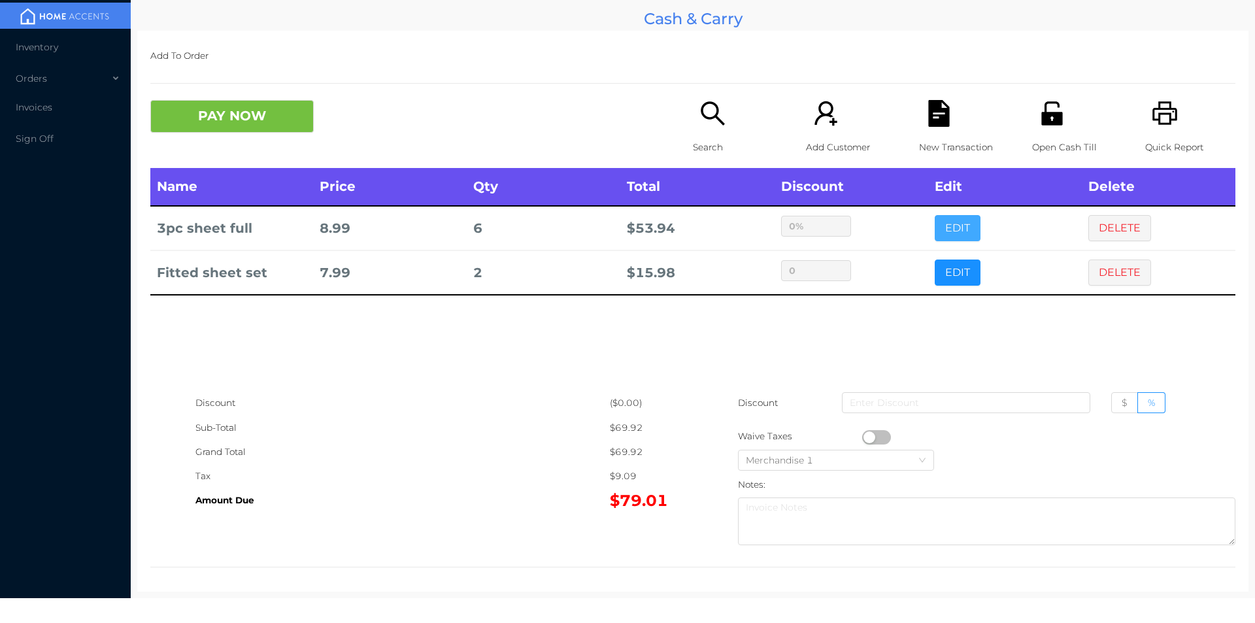
click at [935, 215] on button "EDIT" at bounding box center [958, 228] width 46 height 26
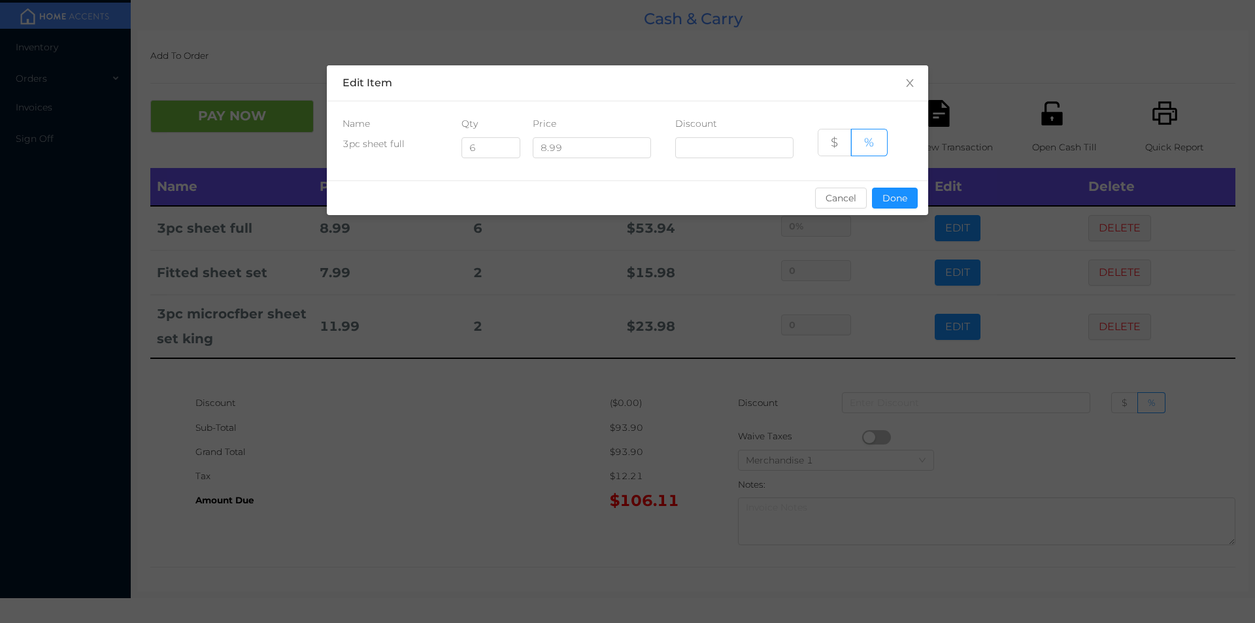
click at [510, 467] on div "sentinelStart Edit Item Name Qty Price Discount 3pc sheet full 6 8.99 $ % Cance…" at bounding box center [627, 311] width 1255 height 623
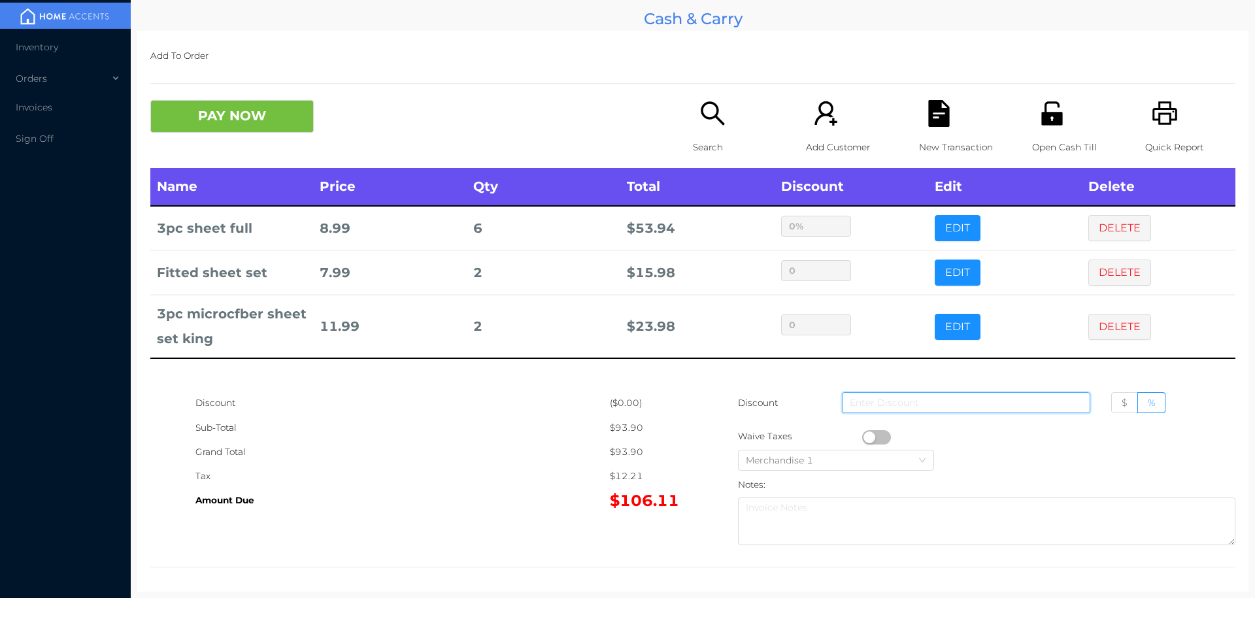
click at [846, 401] on input at bounding box center [966, 402] width 248 height 21
click at [924, 132] on div "New Transaction" at bounding box center [964, 134] width 90 height 68
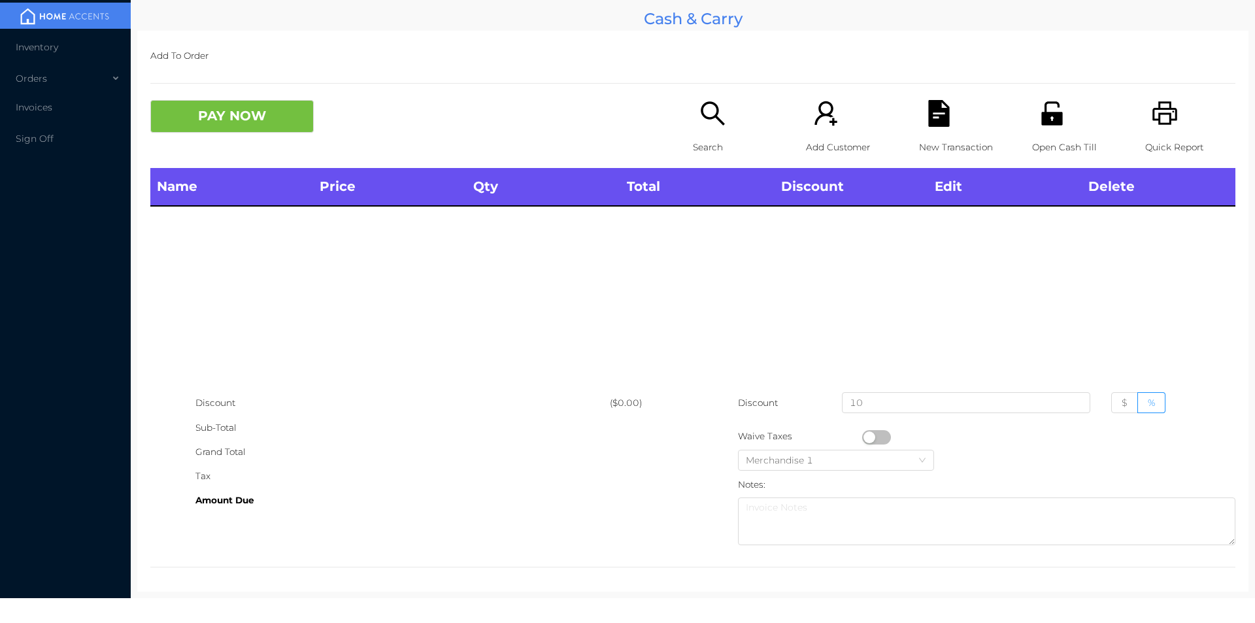
click at [1145, 118] on div "Quick Report" at bounding box center [1190, 134] width 90 height 68
click at [886, 399] on input "10" at bounding box center [966, 402] width 248 height 21
type input "1"
type input "0"
click at [427, 488] on div "Tax" at bounding box center [402, 476] width 414 height 24
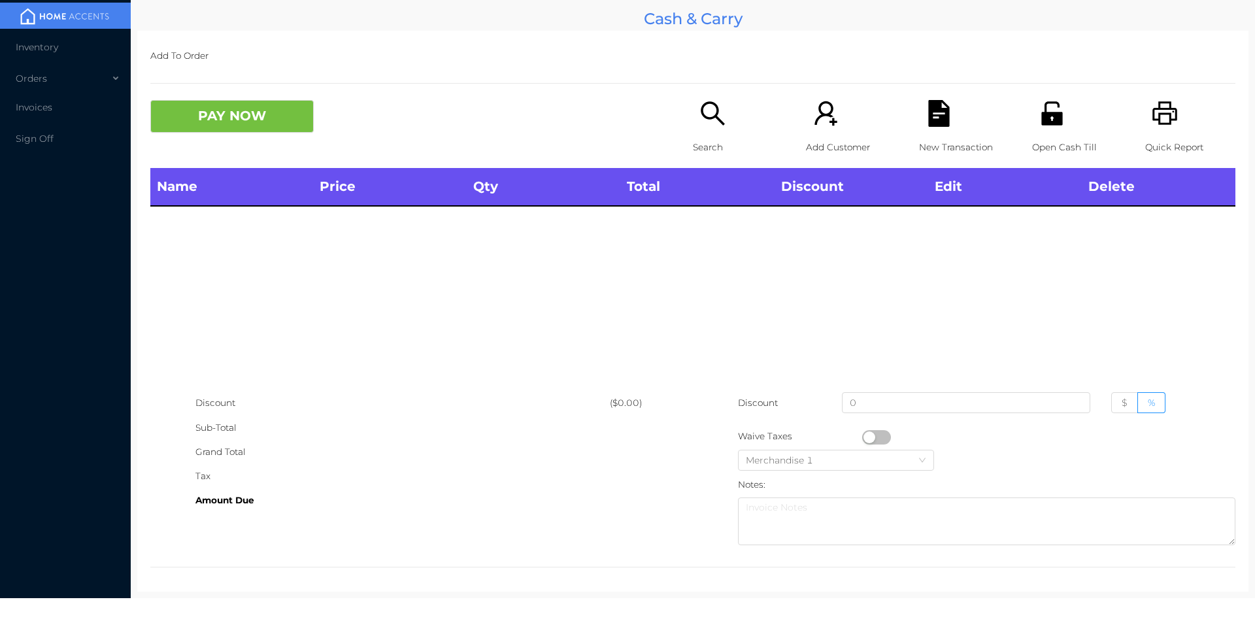
click at [1046, 122] on icon "icon: unlock" at bounding box center [1051, 113] width 21 height 24
click at [696, 163] on div "Search" at bounding box center [738, 134] width 90 height 68
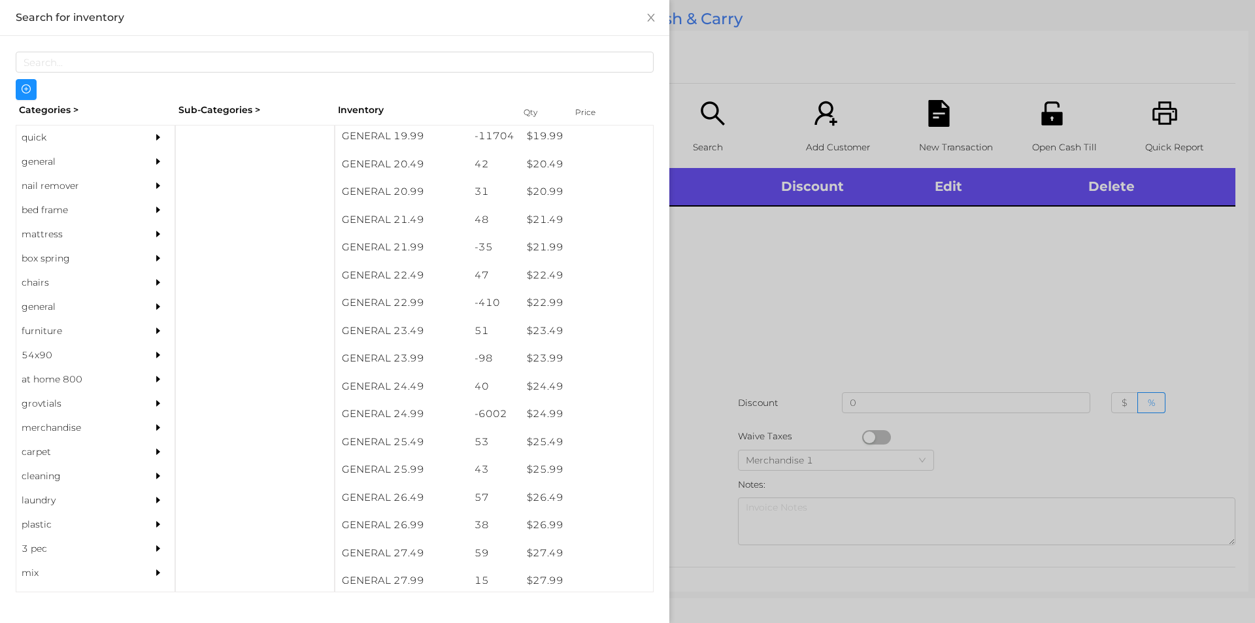
scroll to position [1412, 0]
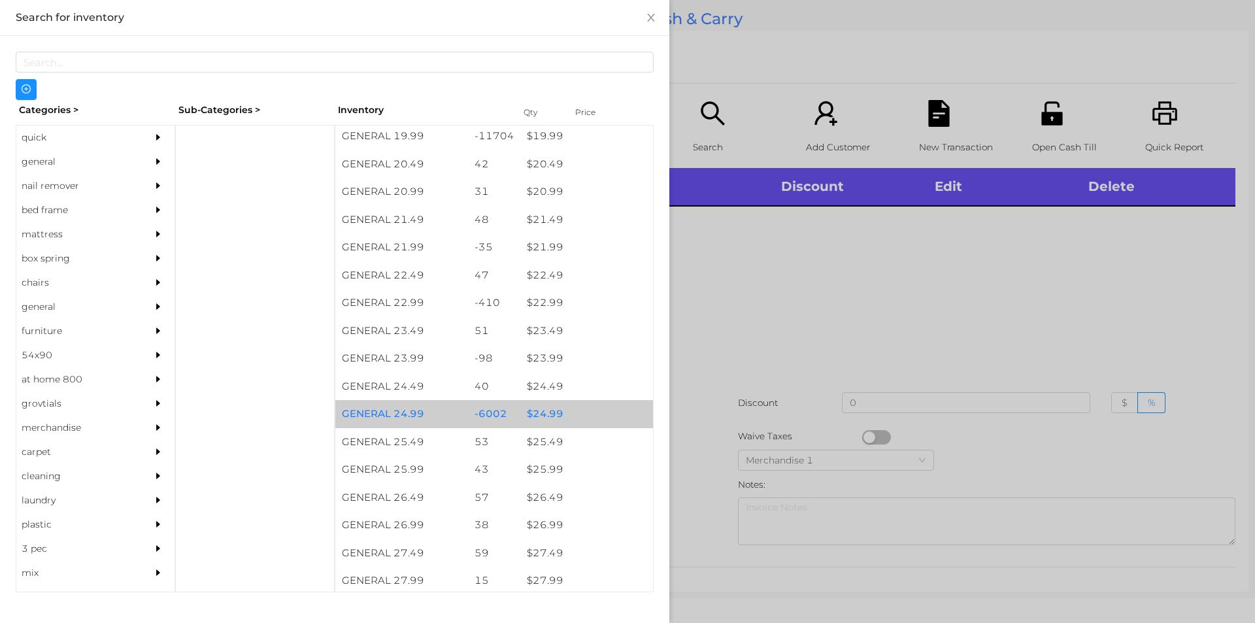
click at [546, 418] on div "$ 24.99" at bounding box center [586, 414] width 133 height 28
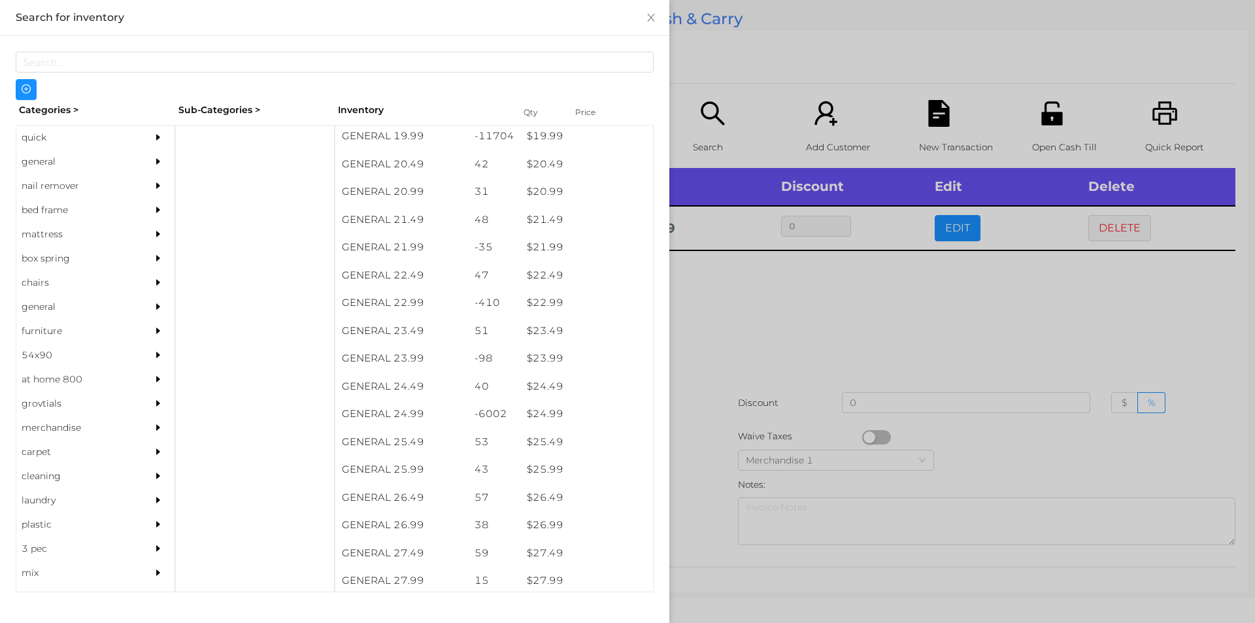
click at [758, 357] on div at bounding box center [627, 311] width 1255 height 623
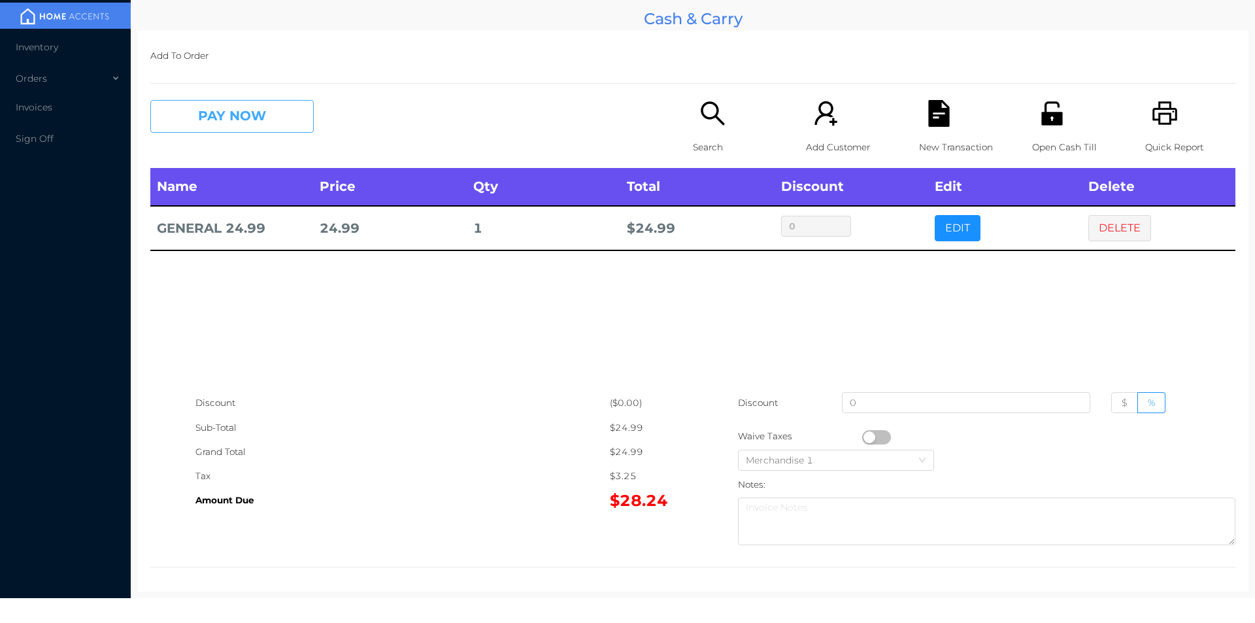
click at [256, 116] on button "PAY NOW" at bounding box center [231, 116] width 163 height 33
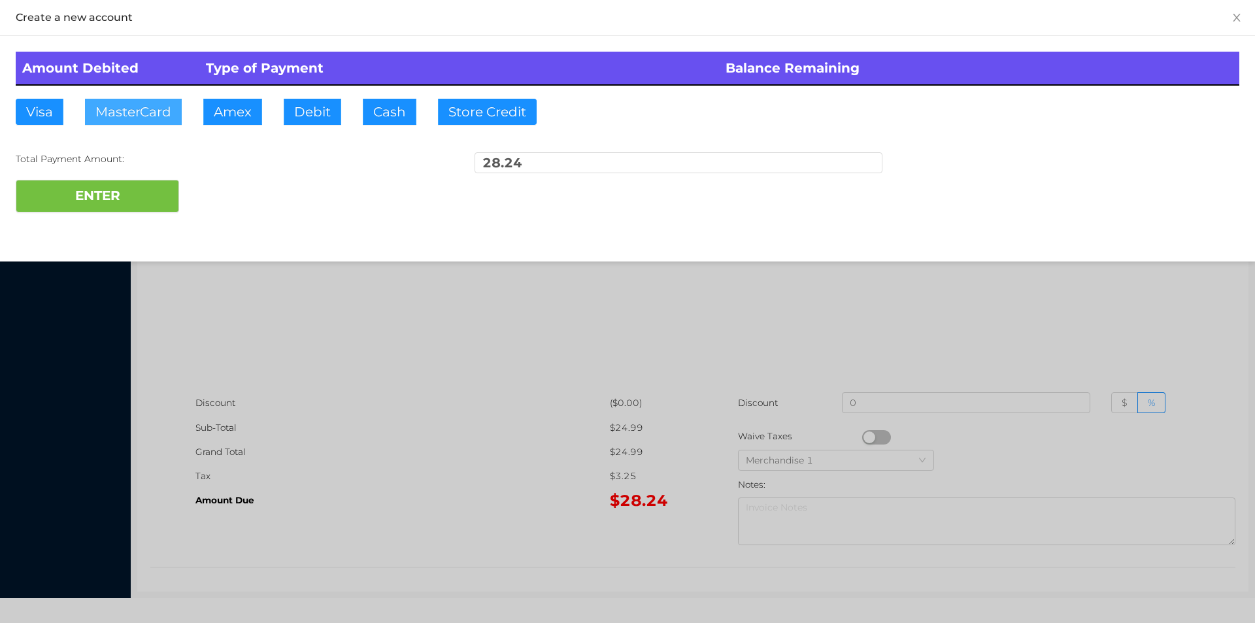
click at [132, 116] on button "MasterCard" at bounding box center [133, 112] width 97 height 26
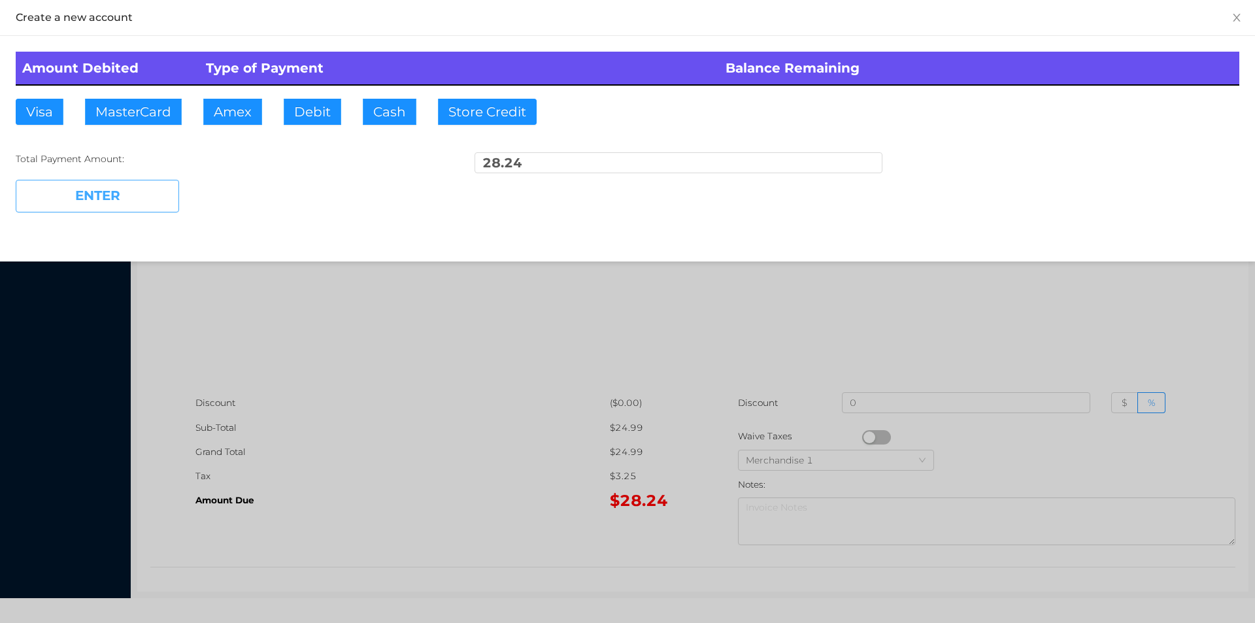
click at [95, 199] on button "ENTER" at bounding box center [97, 196] width 163 height 33
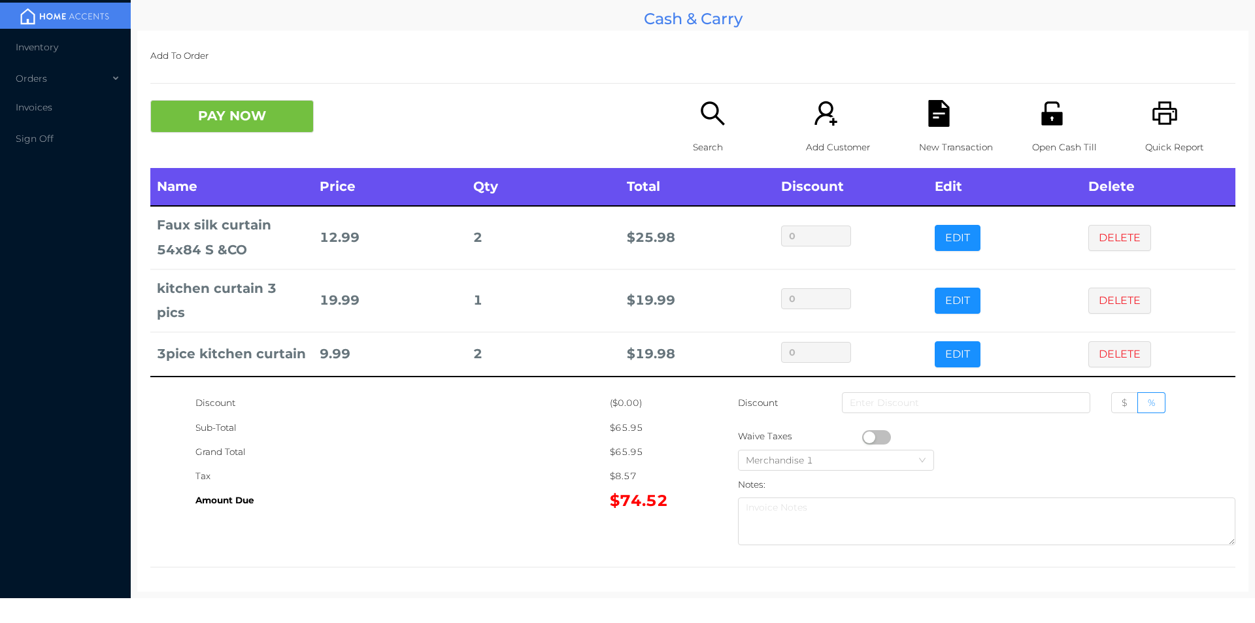
click at [928, 122] on icon "icon: file-text" at bounding box center [938, 113] width 21 height 27
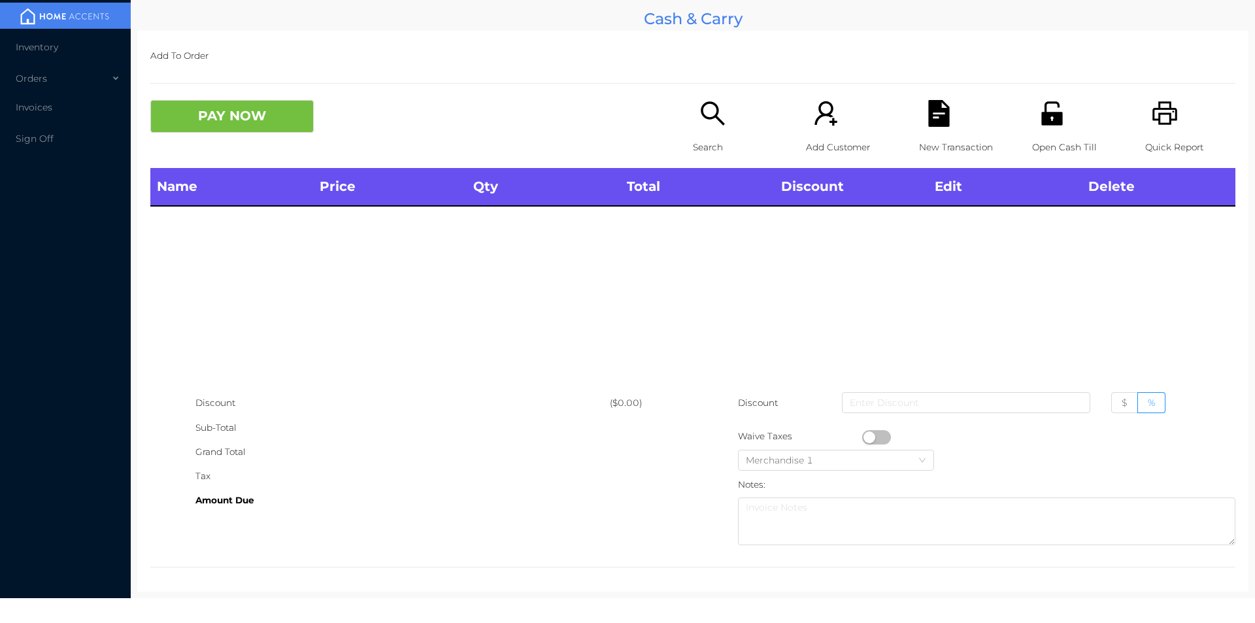
click at [1041, 108] on icon "icon: unlock" at bounding box center [1051, 113] width 21 height 24
click at [1145, 128] on div "Quick Report" at bounding box center [1190, 134] width 90 height 68
click at [709, 114] on icon "icon: search" at bounding box center [712, 113] width 27 height 27
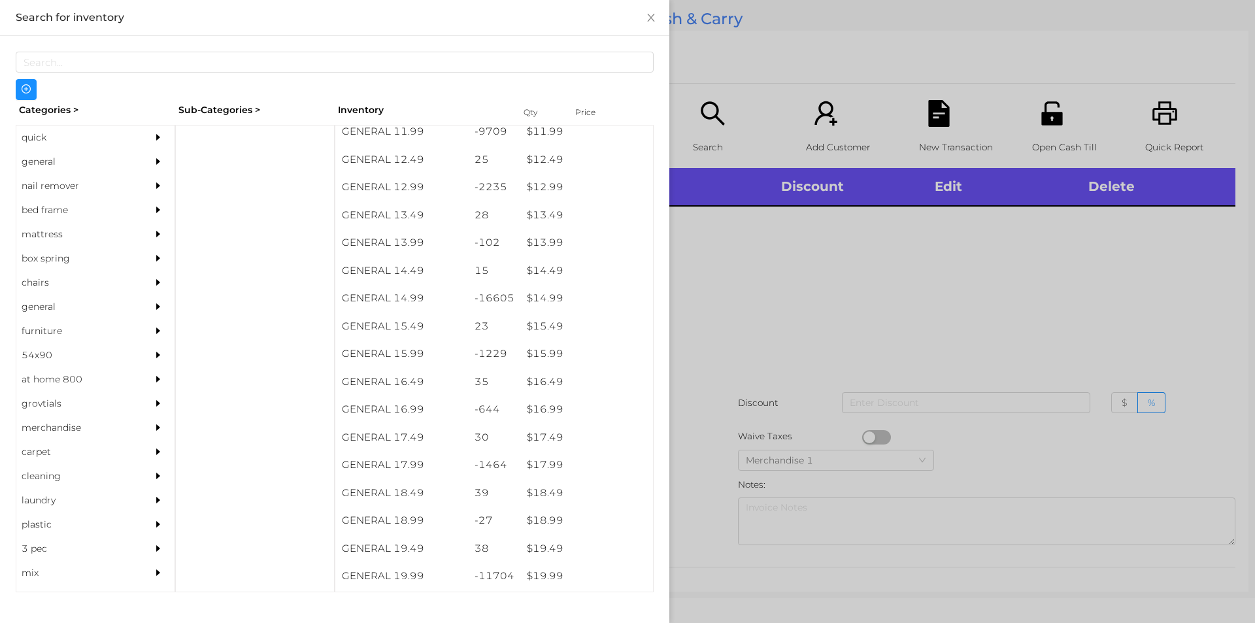
scroll to position [989, 0]
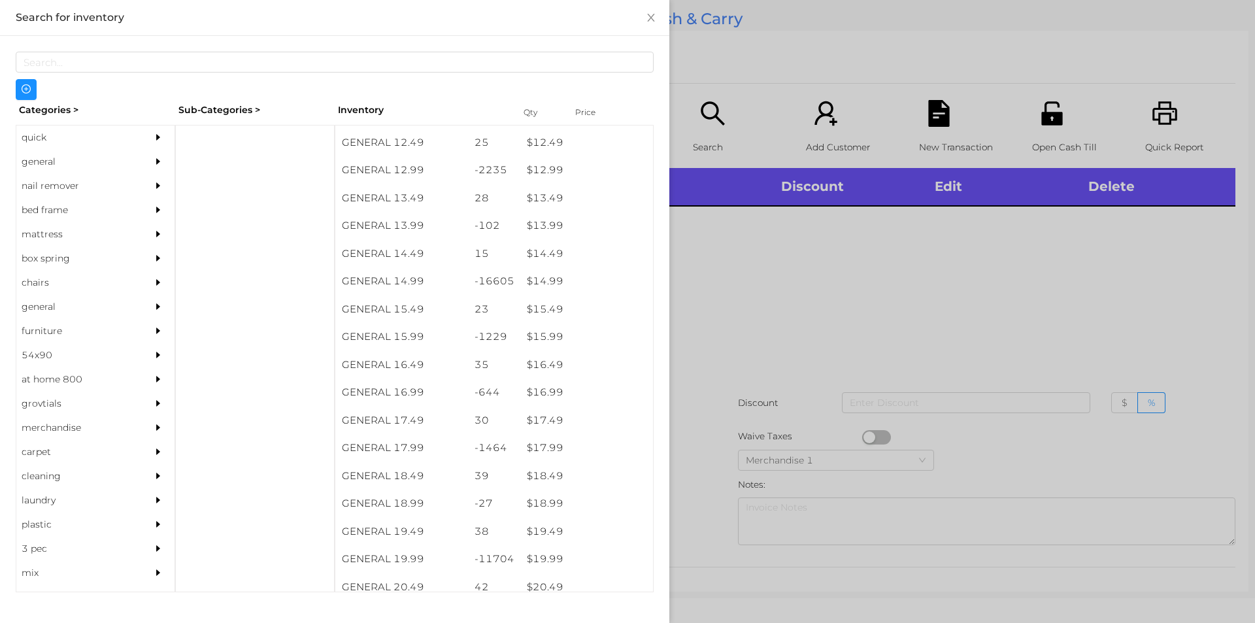
click at [580, 552] on div "$ 19.99" at bounding box center [586, 559] width 133 height 28
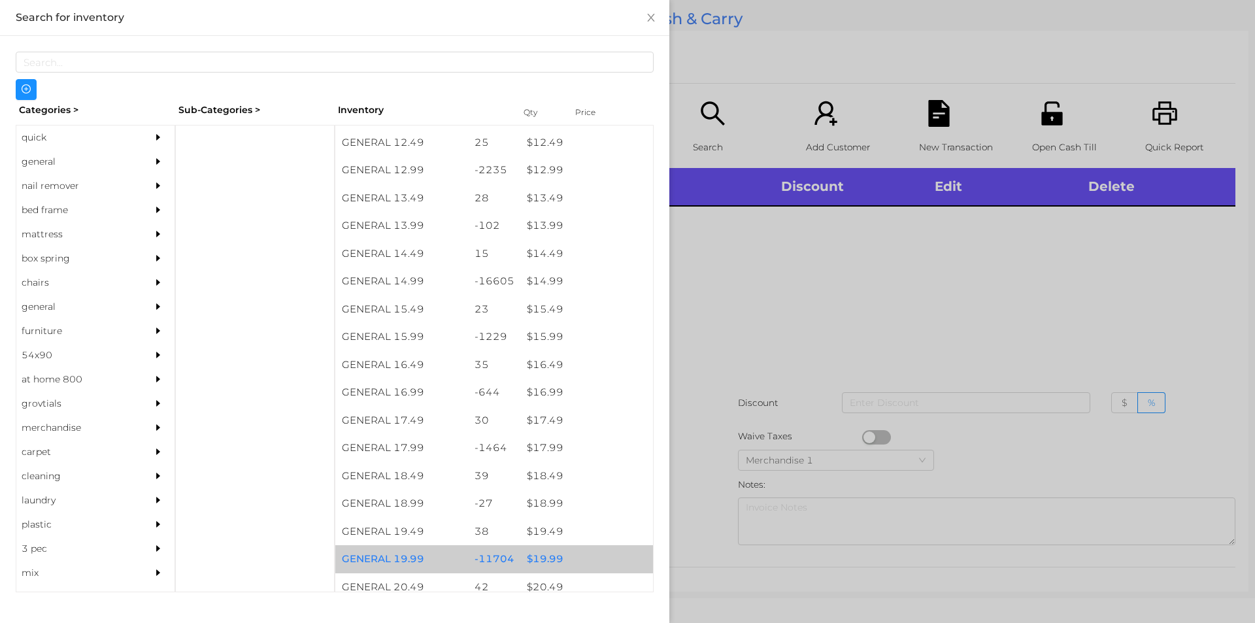
click at [600, 547] on div "$ 19.99" at bounding box center [586, 559] width 133 height 28
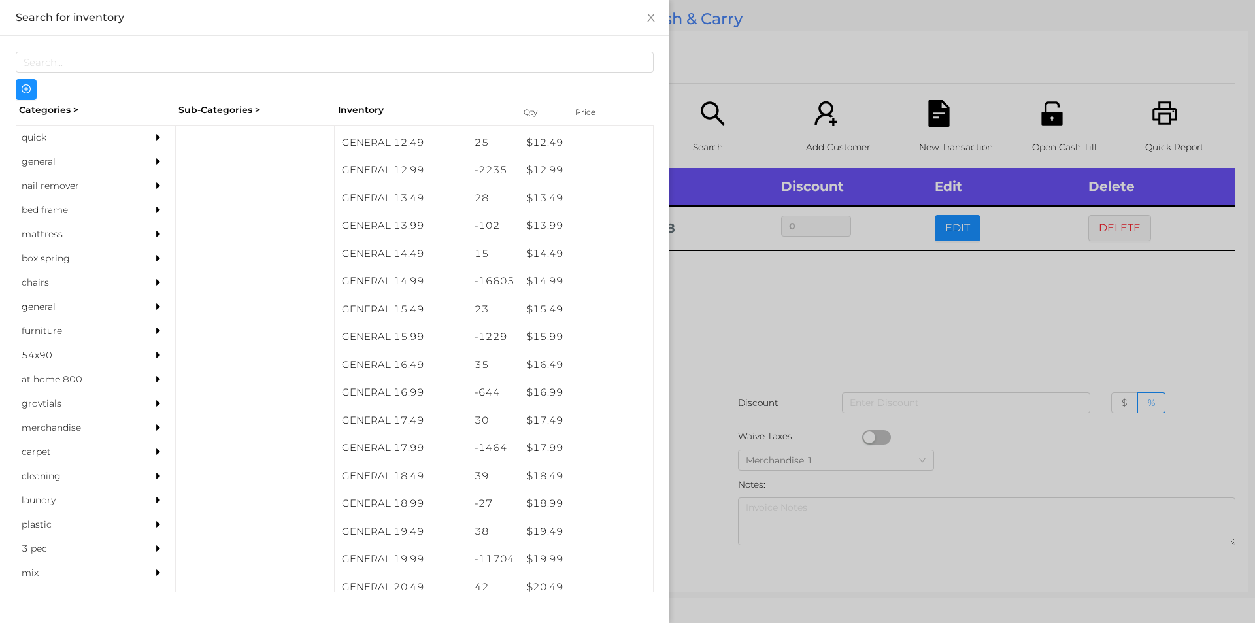
click at [787, 436] on div at bounding box center [627, 311] width 1255 height 623
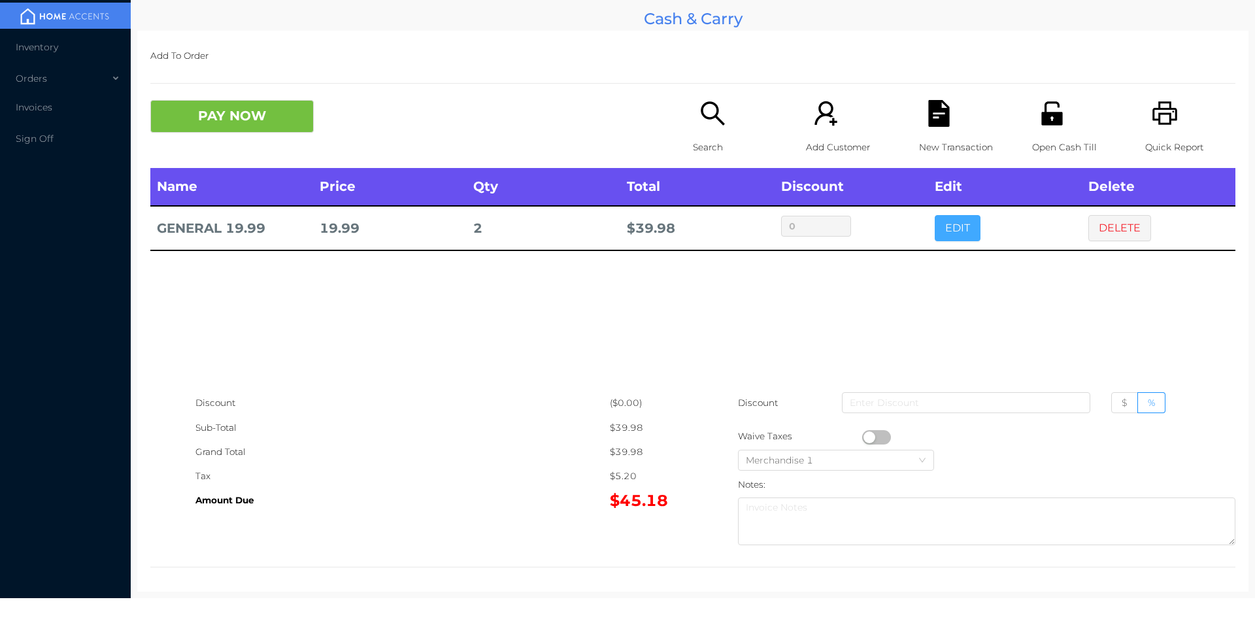
click at [952, 234] on button "EDIT" at bounding box center [958, 228] width 46 height 26
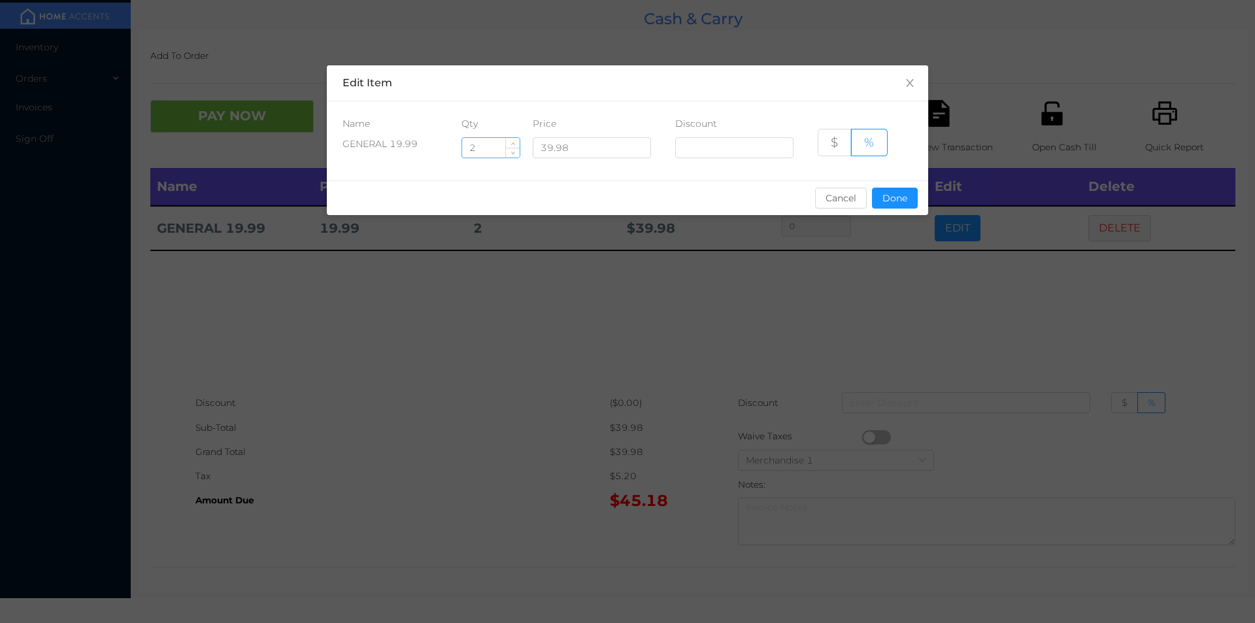
click at [491, 144] on input "2" at bounding box center [491, 148] width 58 height 20
type input "1"
click at [895, 201] on button "Done" at bounding box center [895, 198] width 46 height 21
type input "0%"
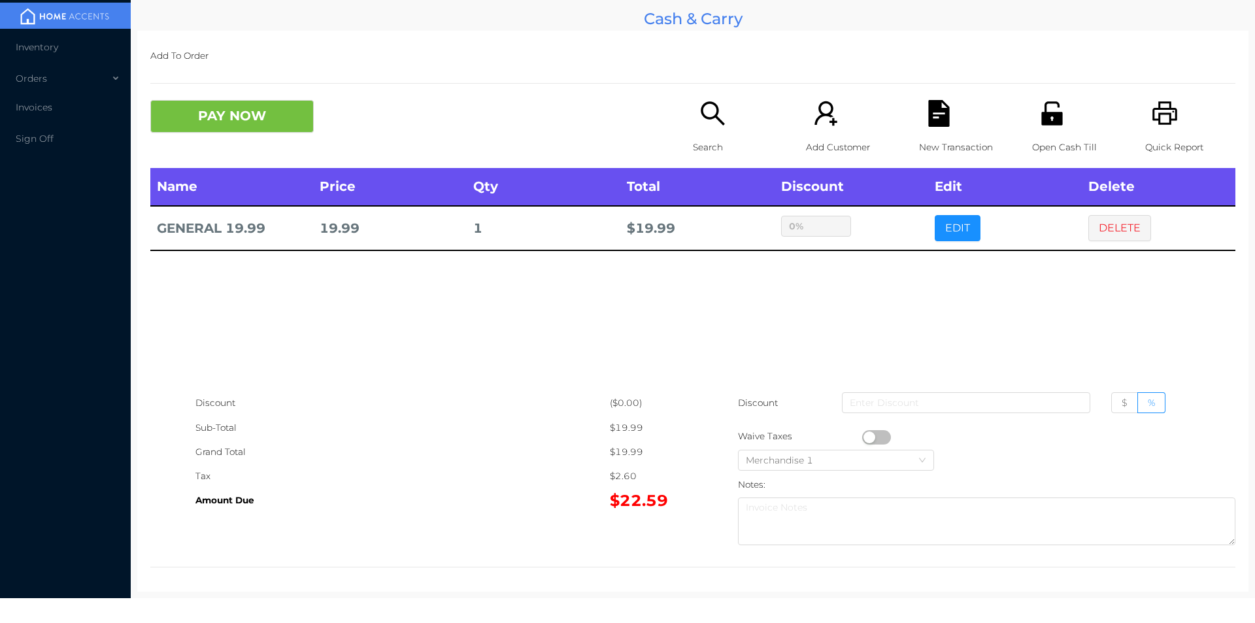
click at [693, 119] on div "Search" at bounding box center [738, 134] width 90 height 68
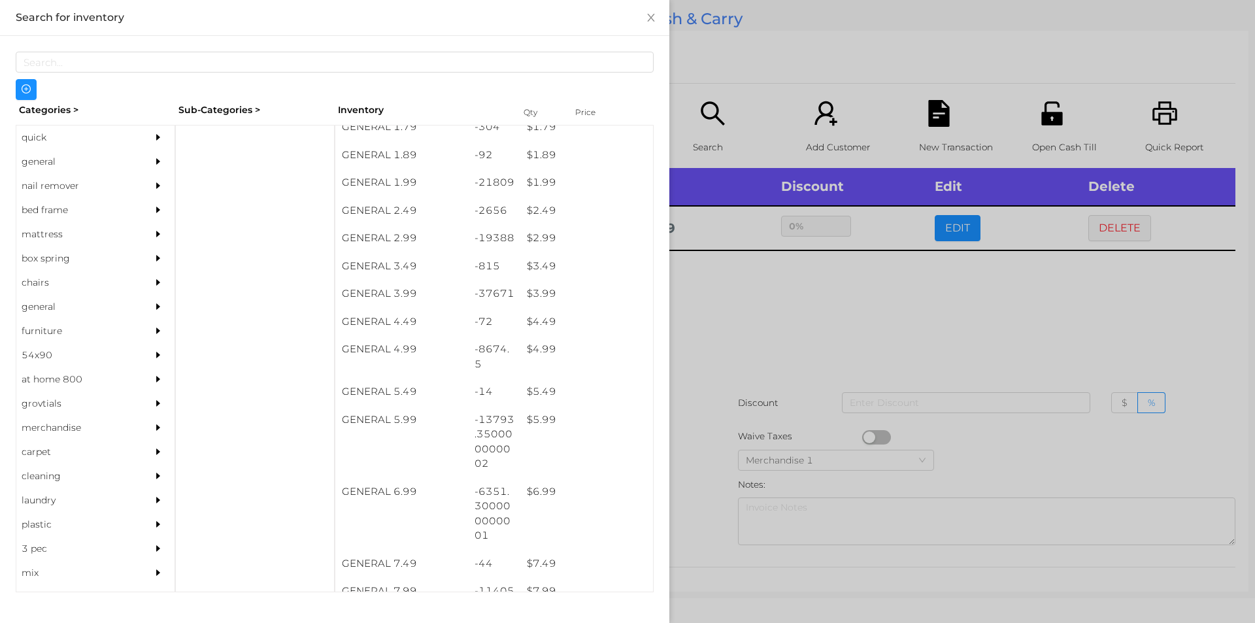
scroll to position [220, 0]
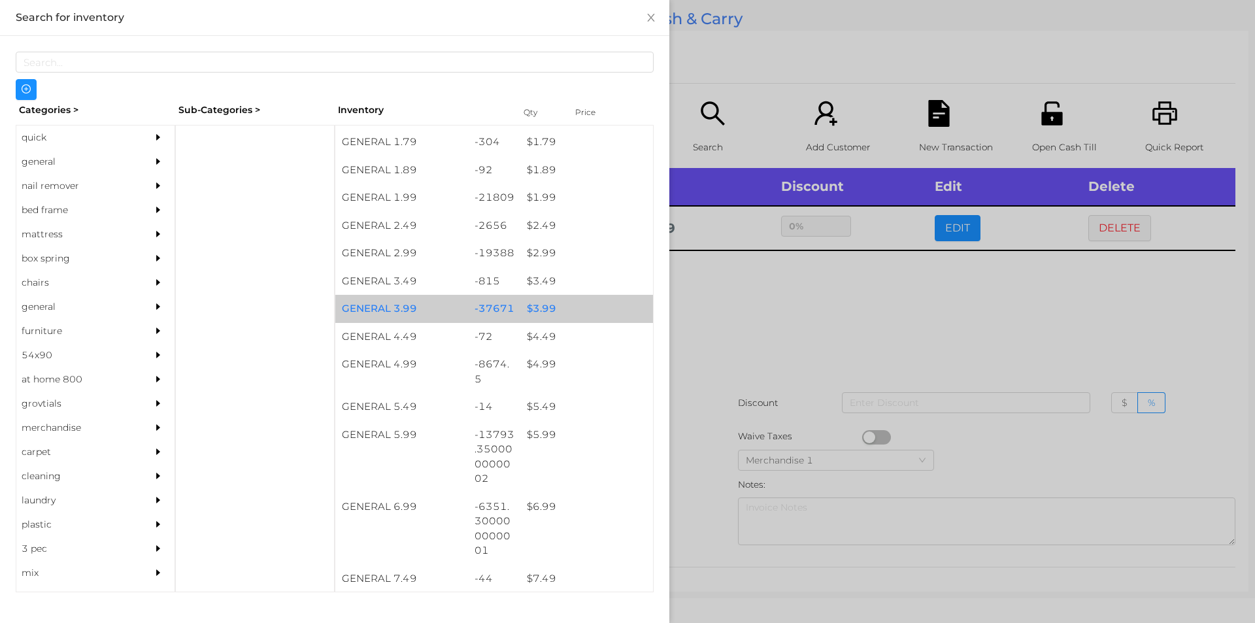
click at [553, 312] on div "$ 3.99" at bounding box center [586, 309] width 133 height 28
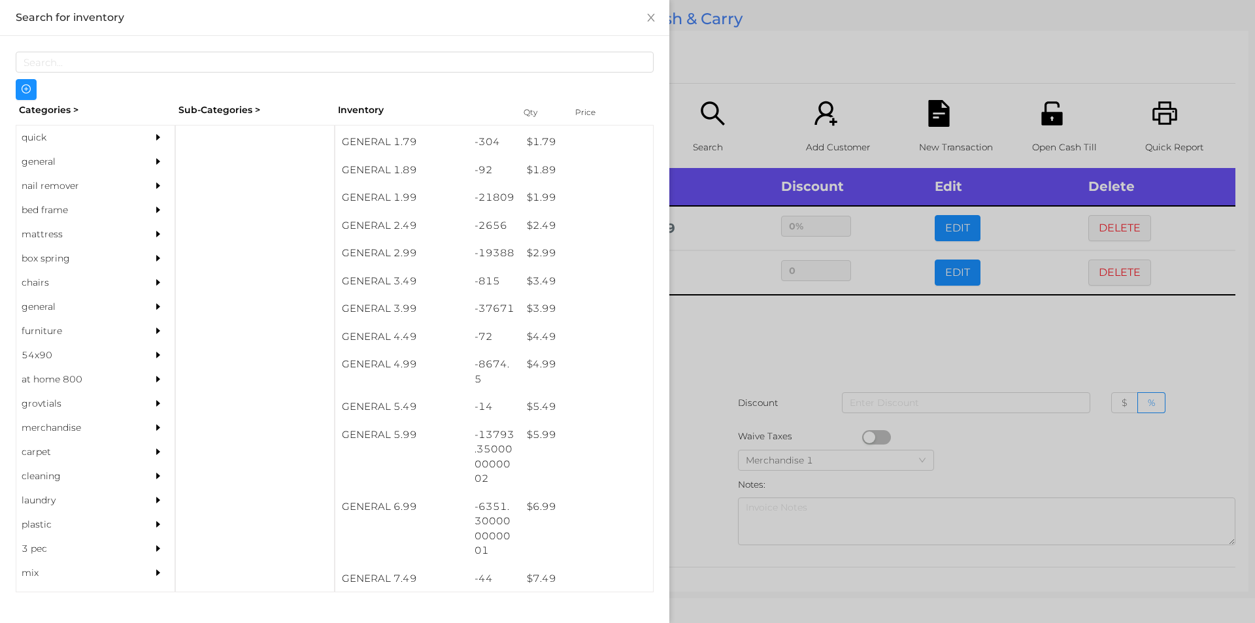
click at [749, 355] on div at bounding box center [627, 311] width 1255 height 623
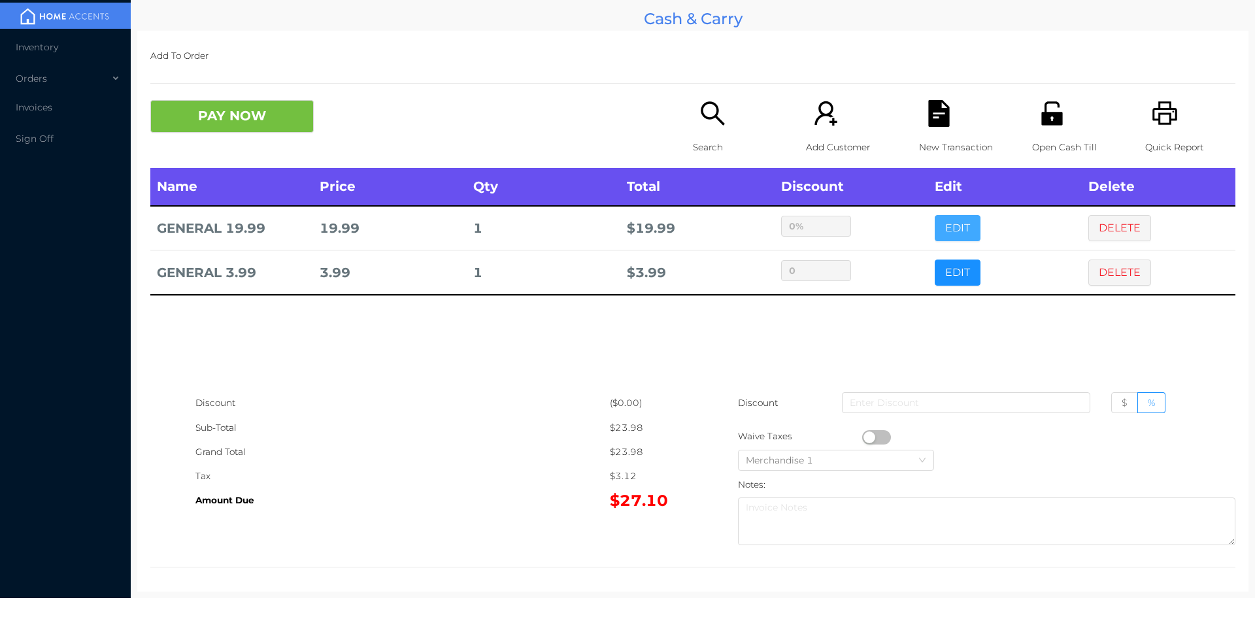
click at [935, 229] on button "EDIT" at bounding box center [958, 228] width 46 height 26
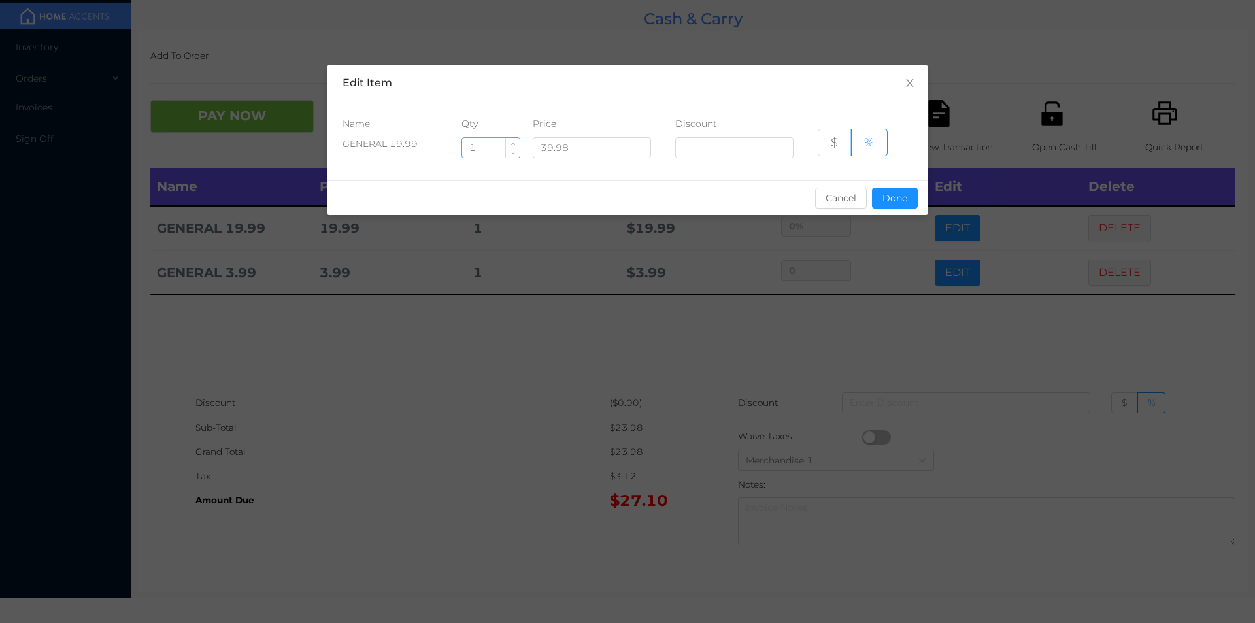
click at [473, 145] on input "1" at bounding box center [491, 148] width 58 height 20
type input "2"
click at [888, 197] on button "Done" at bounding box center [895, 198] width 46 height 21
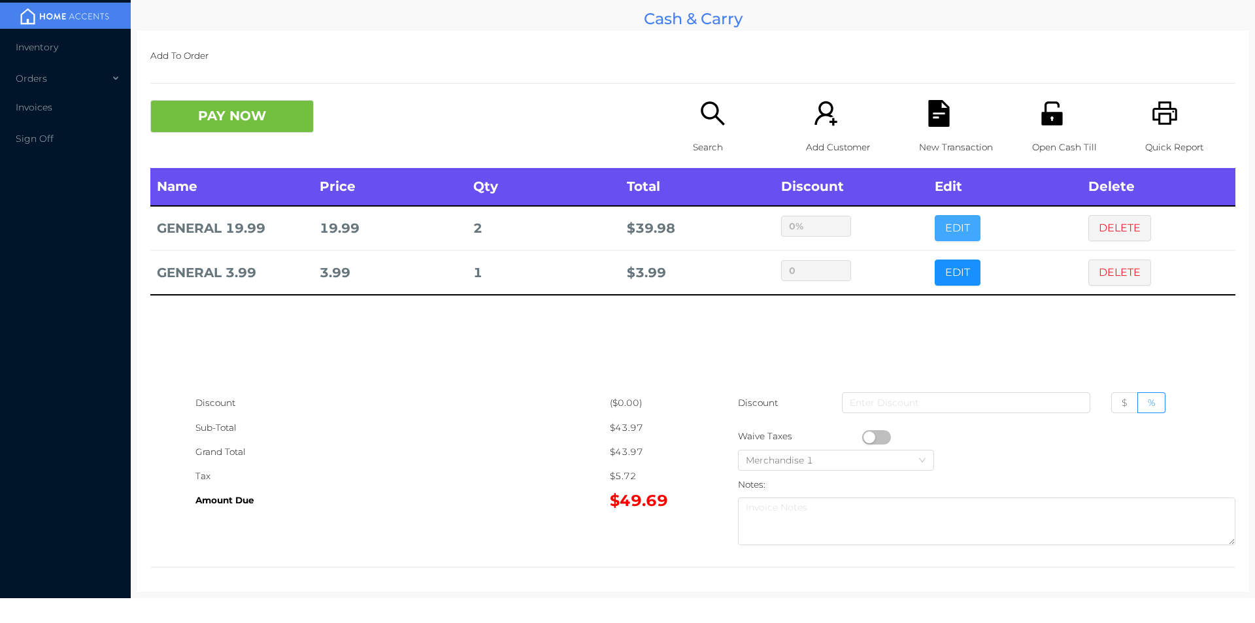
click at [935, 215] on button "EDIT" at bounding box center [958, 228] width 46 height 26
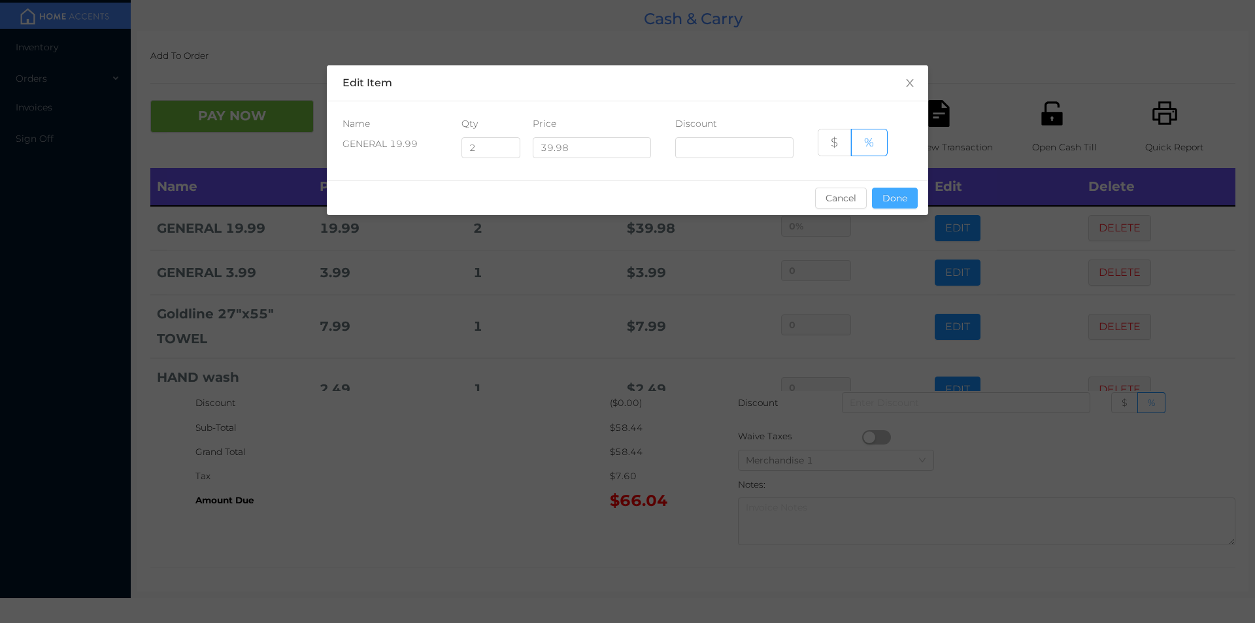
click at [895, 207] on button "Done" at bounding box center [895, 198] width 46 height 21
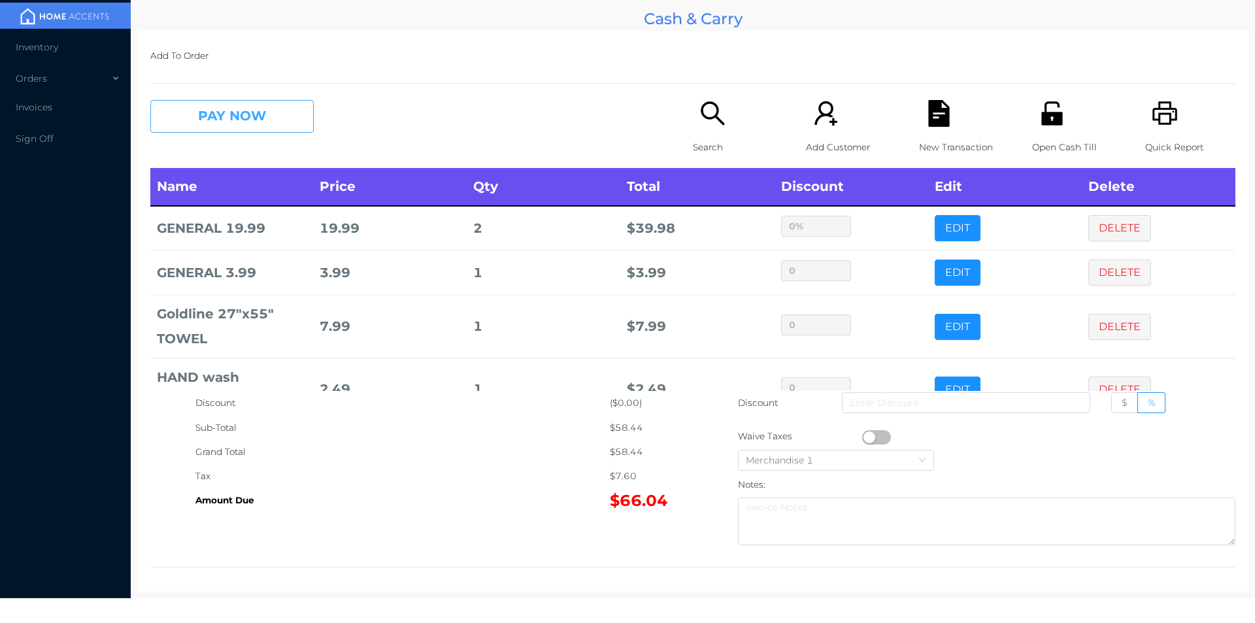
click at [243, 109] on button "PAY NOW" at bounding box center [231, 116] width 163 height 33
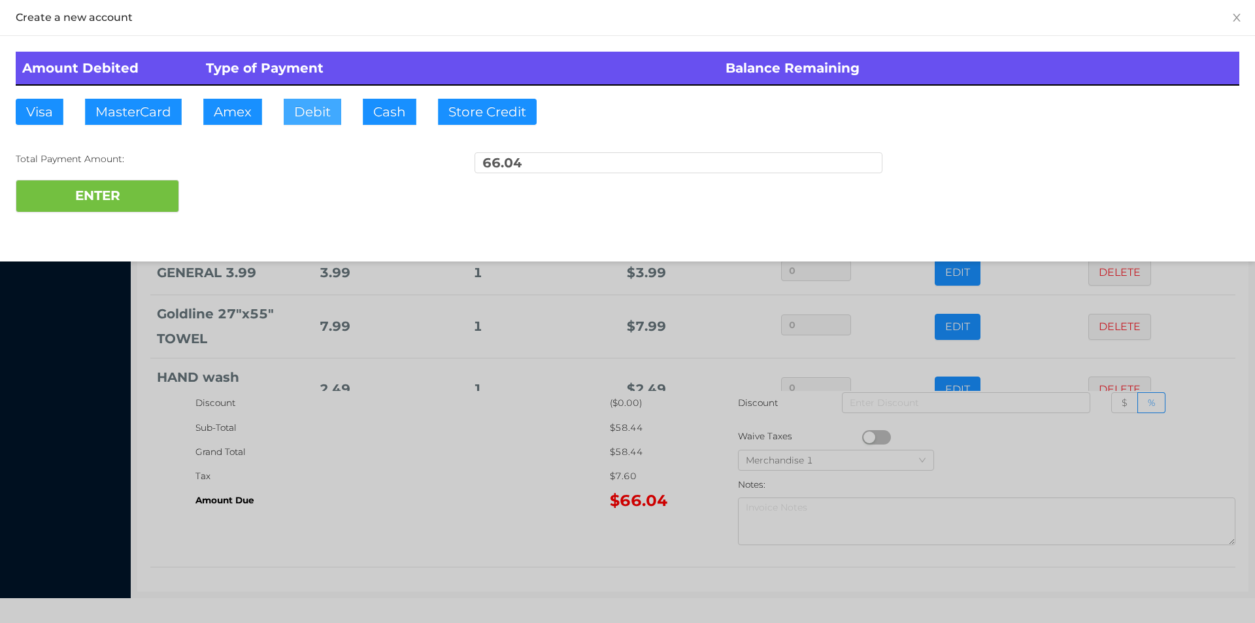
click at [324, 106] on button "Debit" at bounding box center [313, 112] width 58 height 26
click at [141, 209] on button "ENTER" at bounding box center [97, 196] width 163 height 33
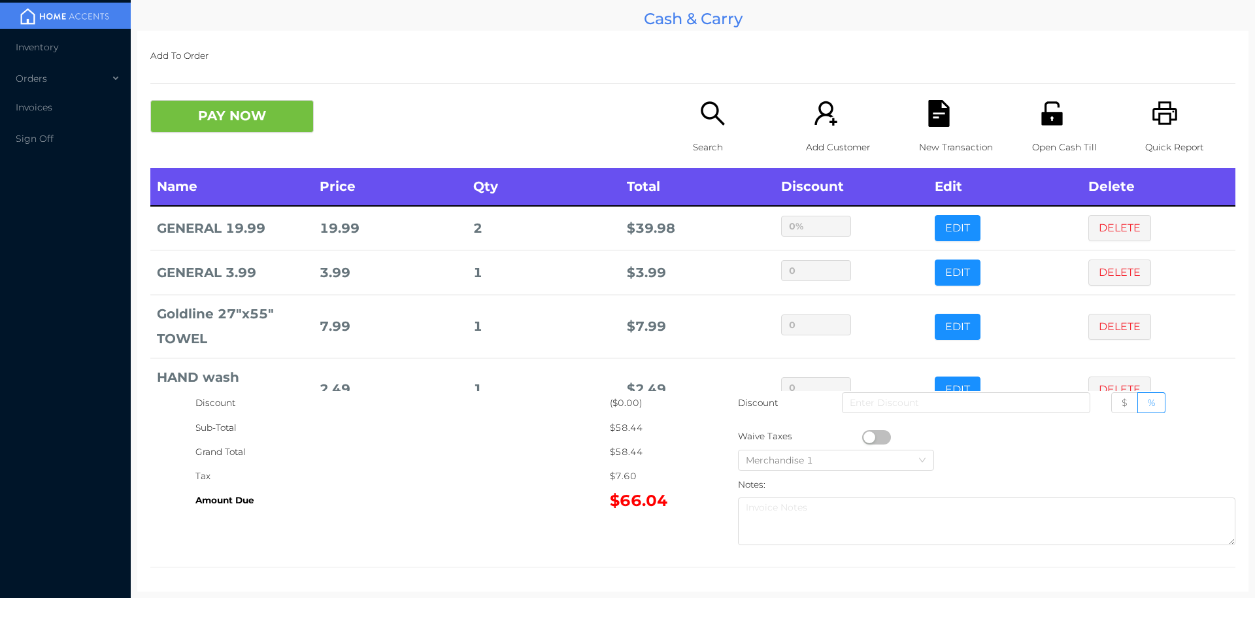
type input "0"
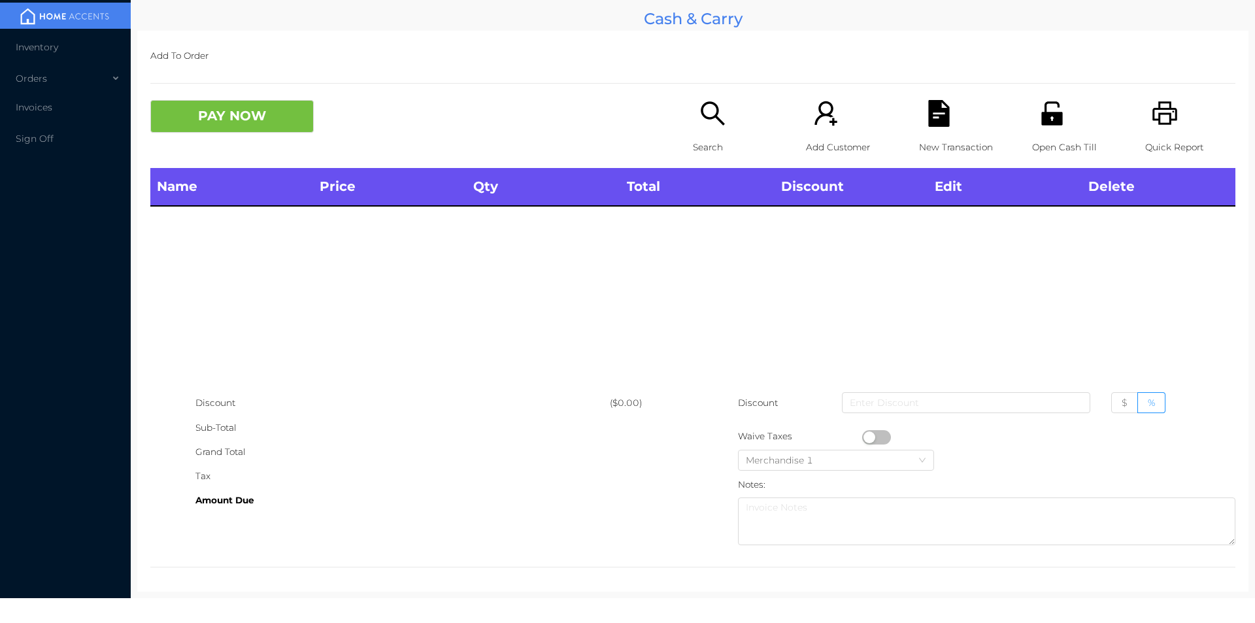
click at [703, 125] on icon "icon: search" at bounding box center [712, 113] width 27 height 27
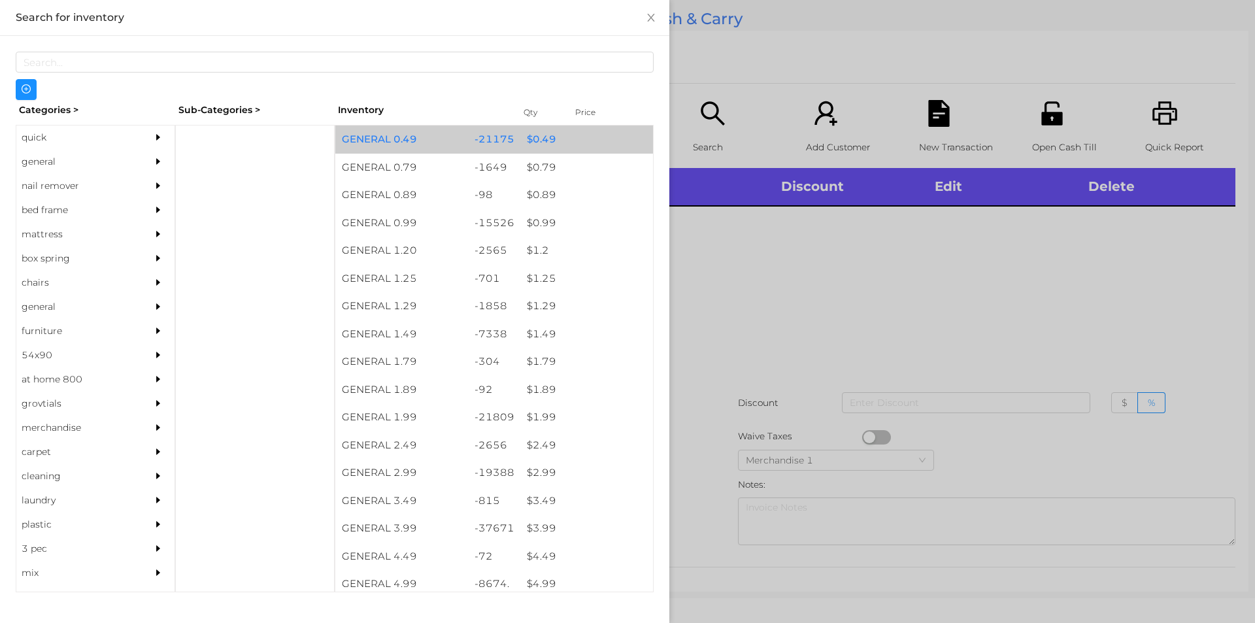
click at [489, 138] on div "-21175" at bounding box center [494, 139] width 53 height 28
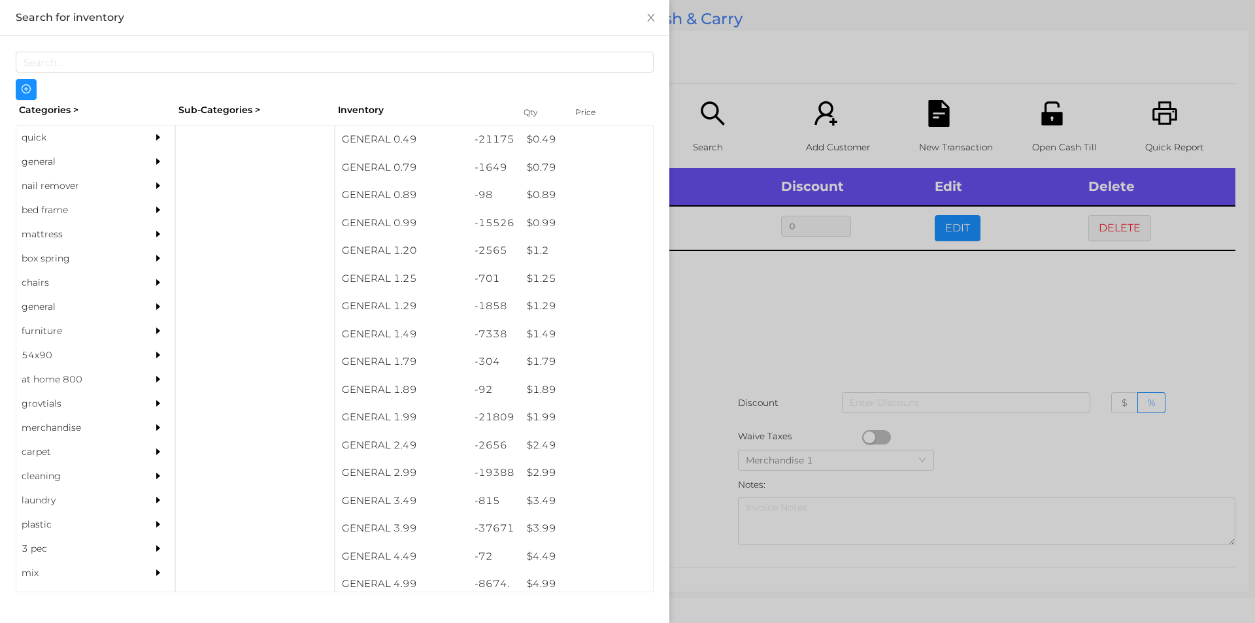
click at [729, 357] on div at bounding box center [627, 311] width 1255 height 623
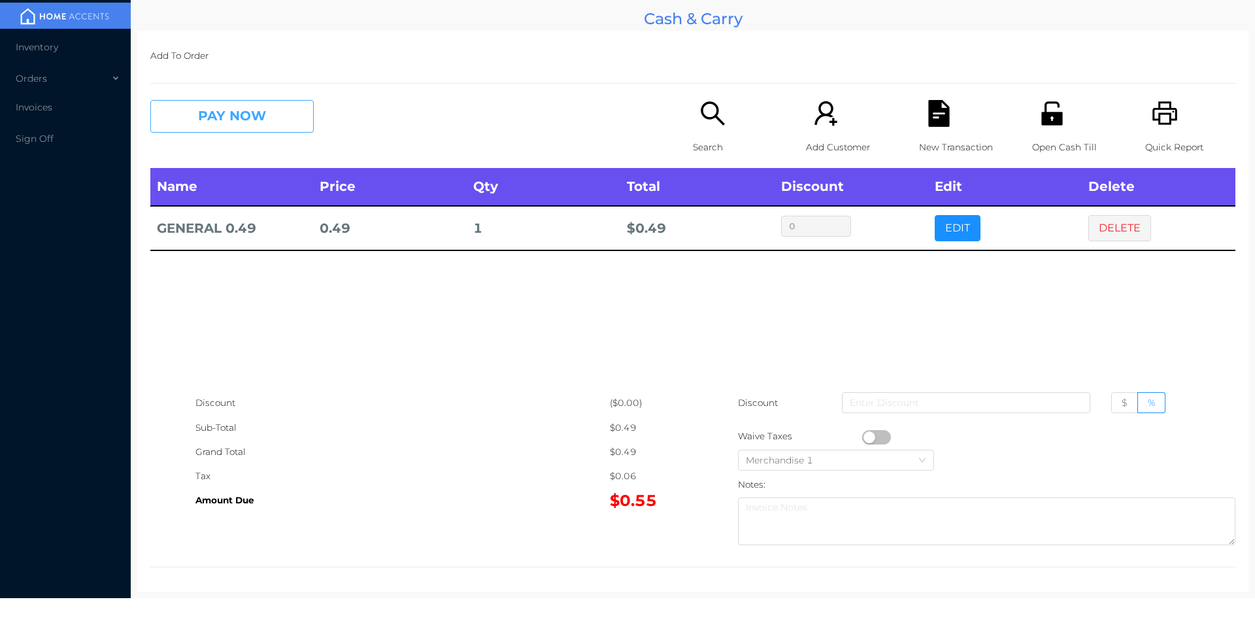
click at [265, 126] on button "PAY NOW" at bounding box center [231, 116] width 163 height 33
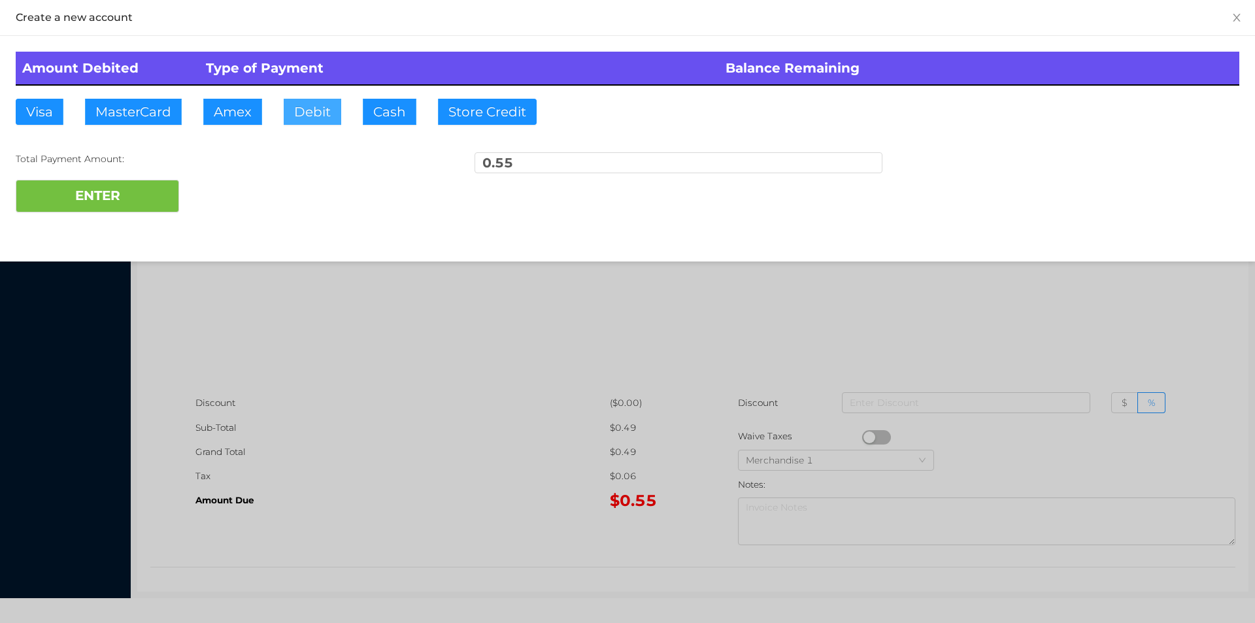
click at [336, 116] on button "Debit" at bounding box center [313, 112] width 58 height 26
click at [169, 184] on button "ENTER" at bounding box center [97, 196] width 163 height 33
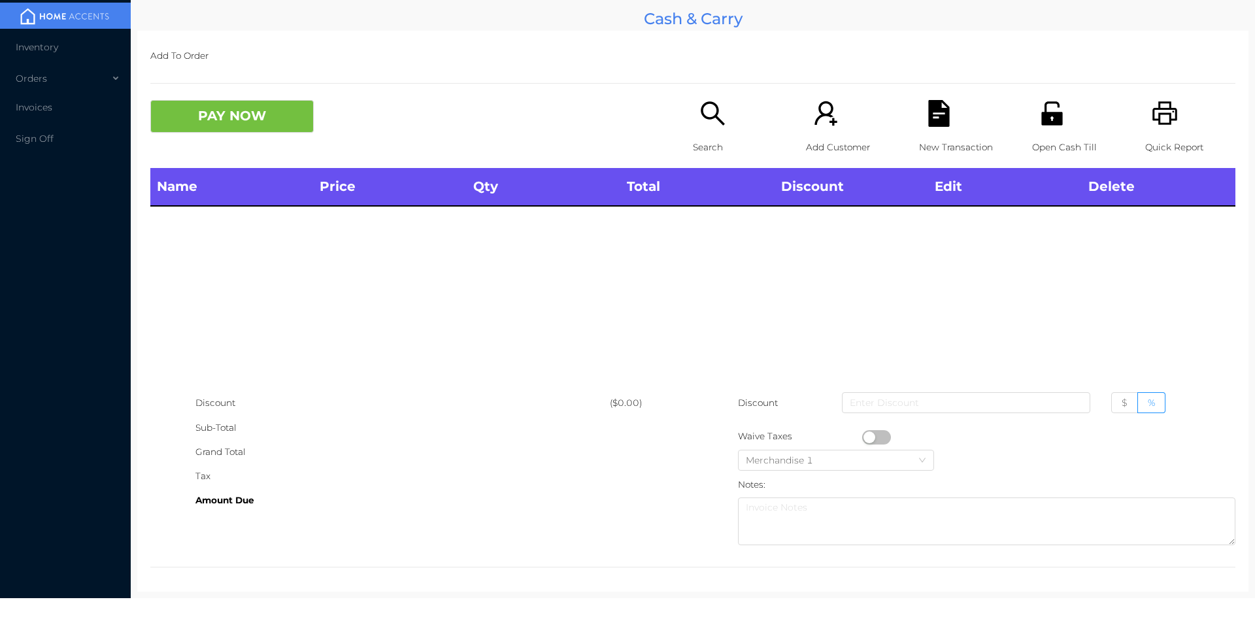
click at [717, 118] on icon "icon: search" at bounding box center [712, 113] width 27 height 27
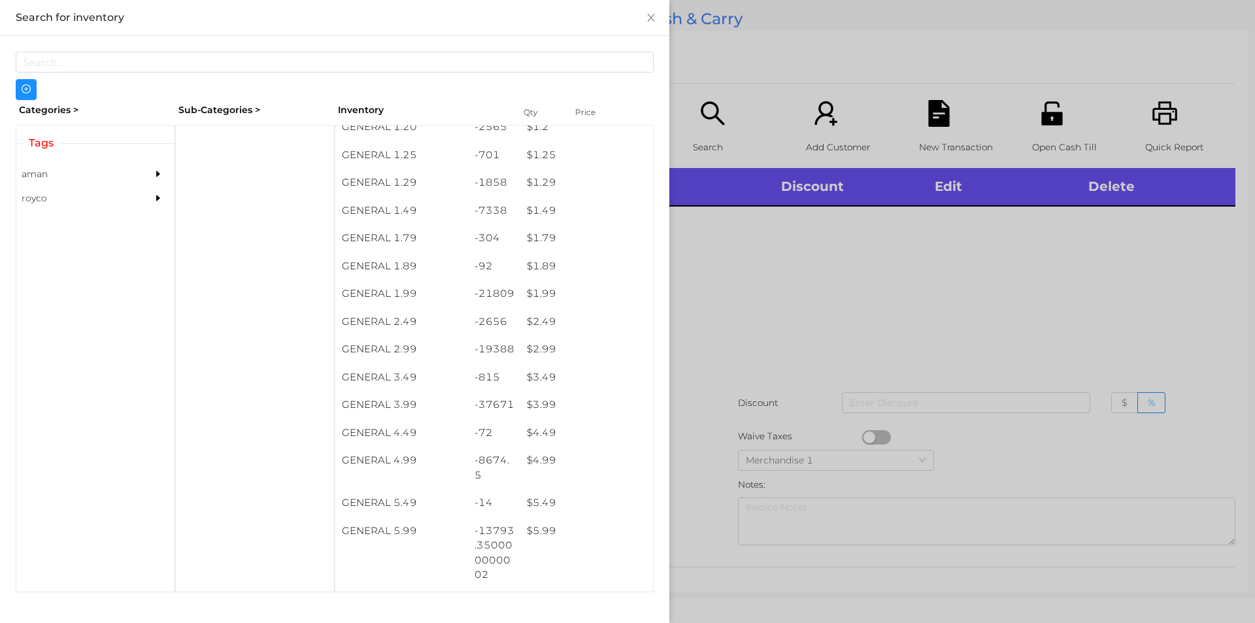
scroll to position [137, 0]
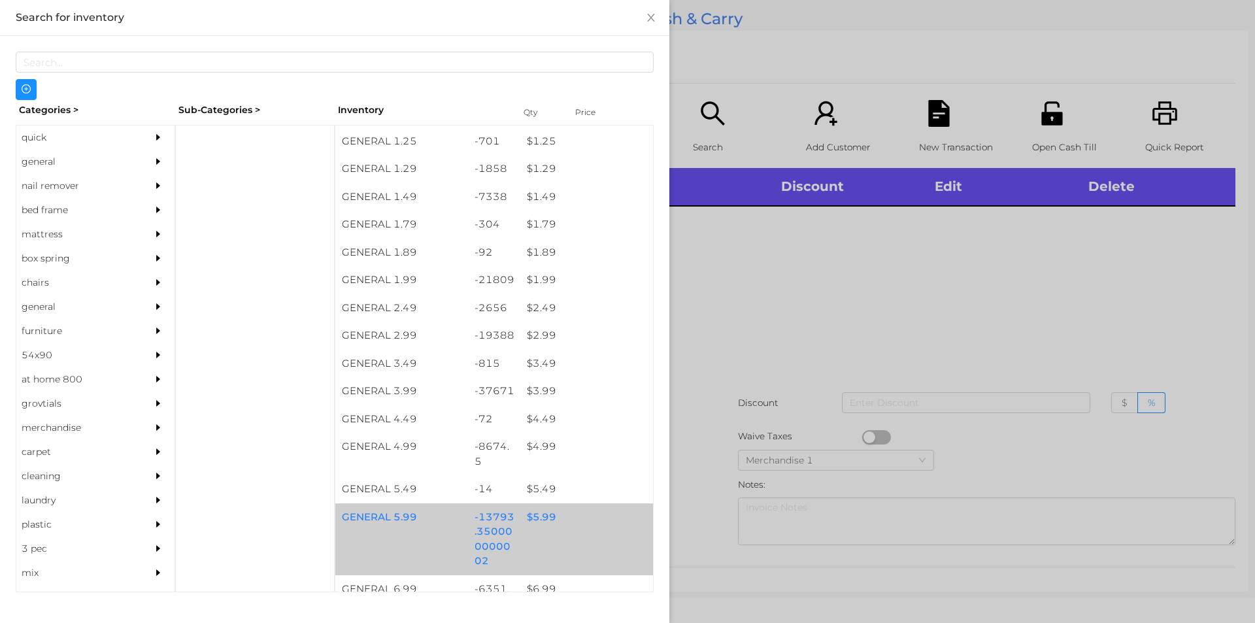
click at [520, 521] on div "$ 5.99" at bounding box center [586, 517] width 133 height 28
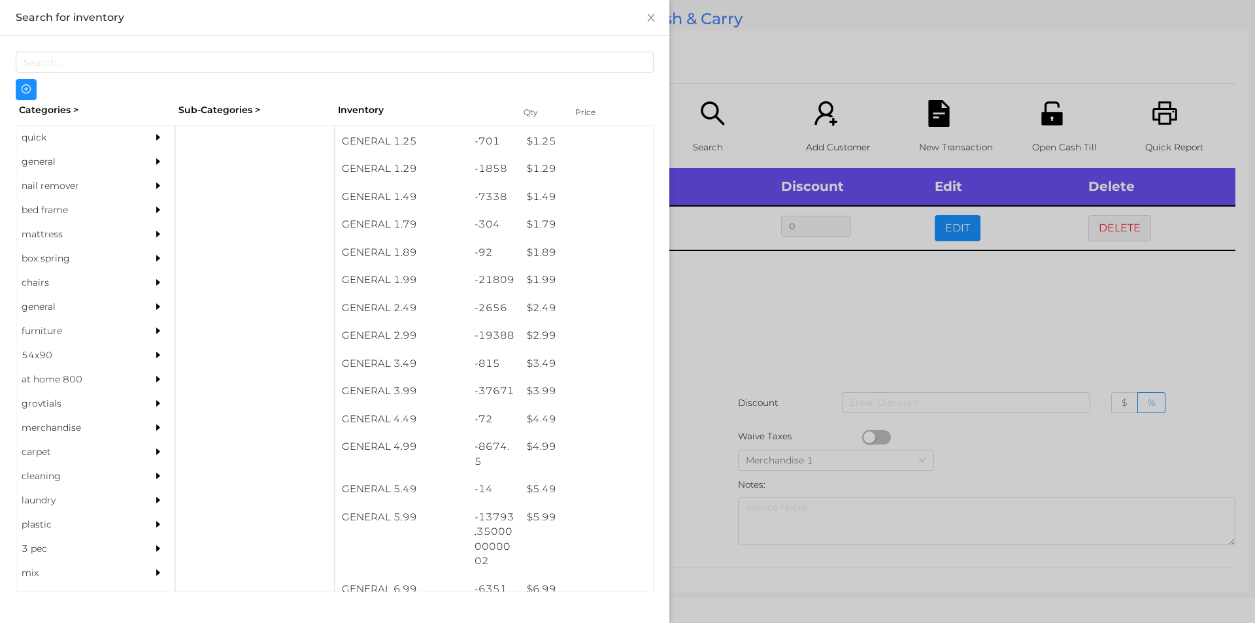
click at [726, 392] on div at bounding box center [627, 311] width 1255 height 623
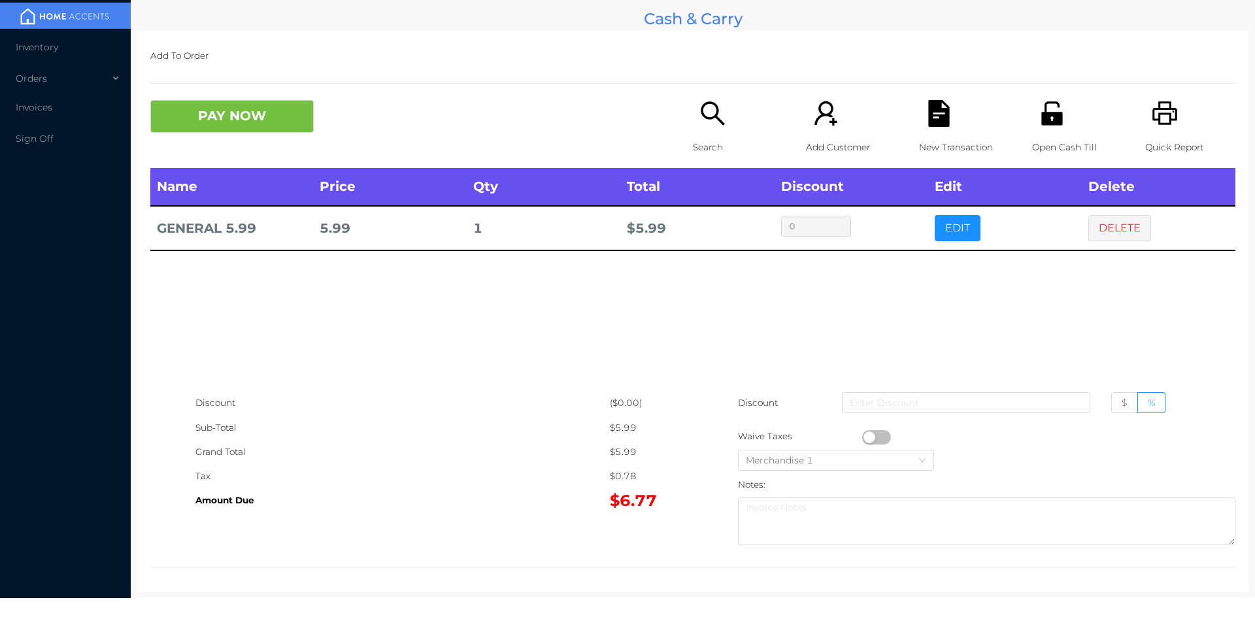
click at [703, 128] on div "Search" at bounding box center [738, 134] width 90 height 68
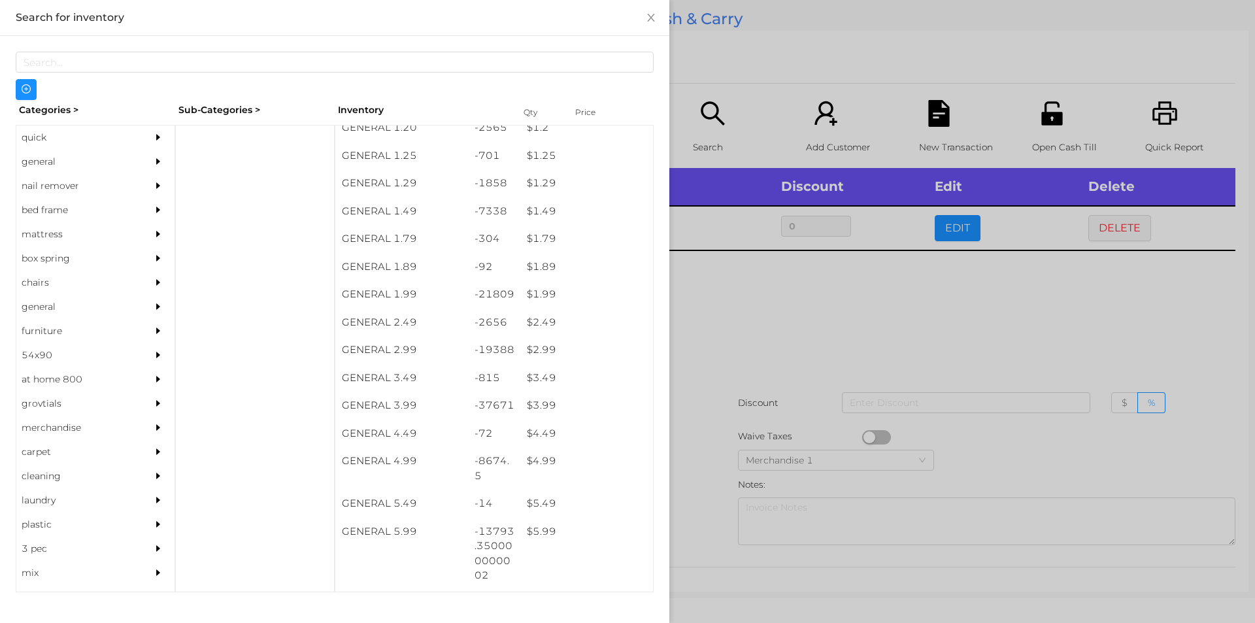
scroll to position [152, 0]
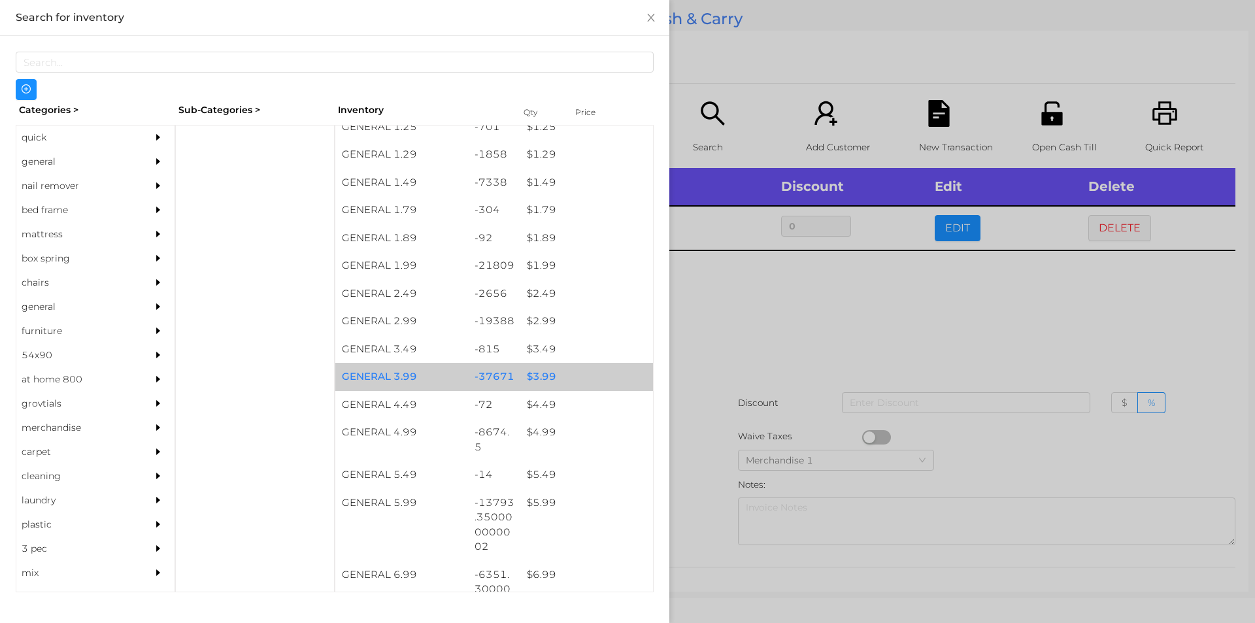
click at [547, 373] on div "$ 3.99" at bounding box center [586, 377] width 133 height 28
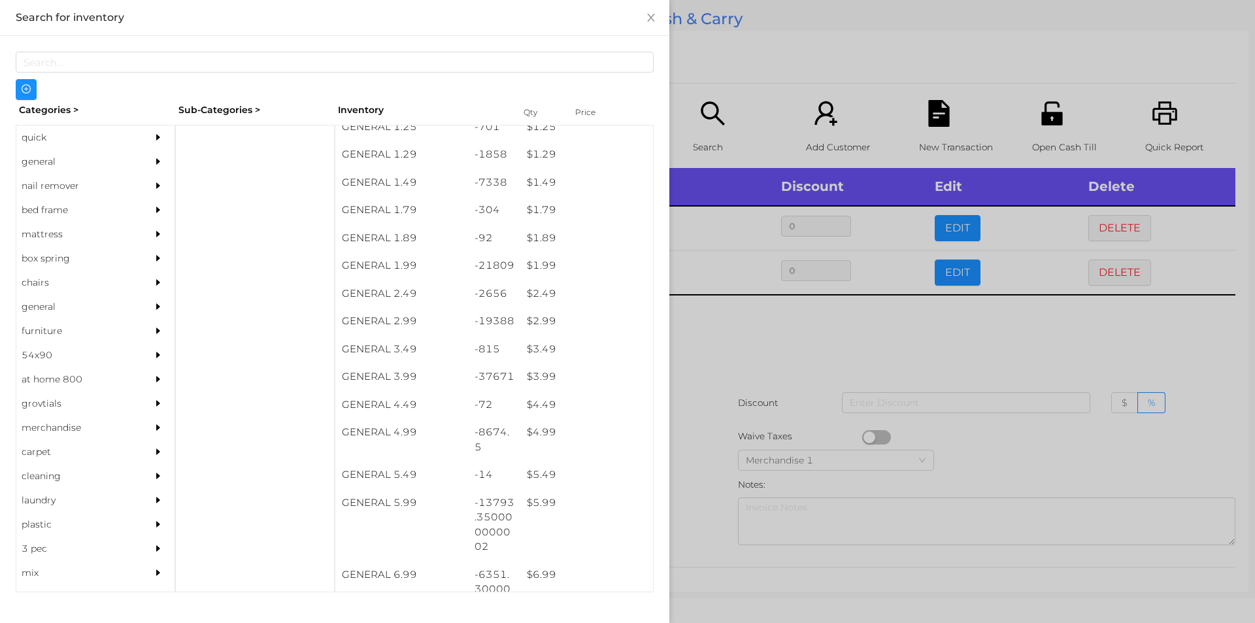
click at [744, 393] on div at bounding box center [627, 311] width 1255 height 623
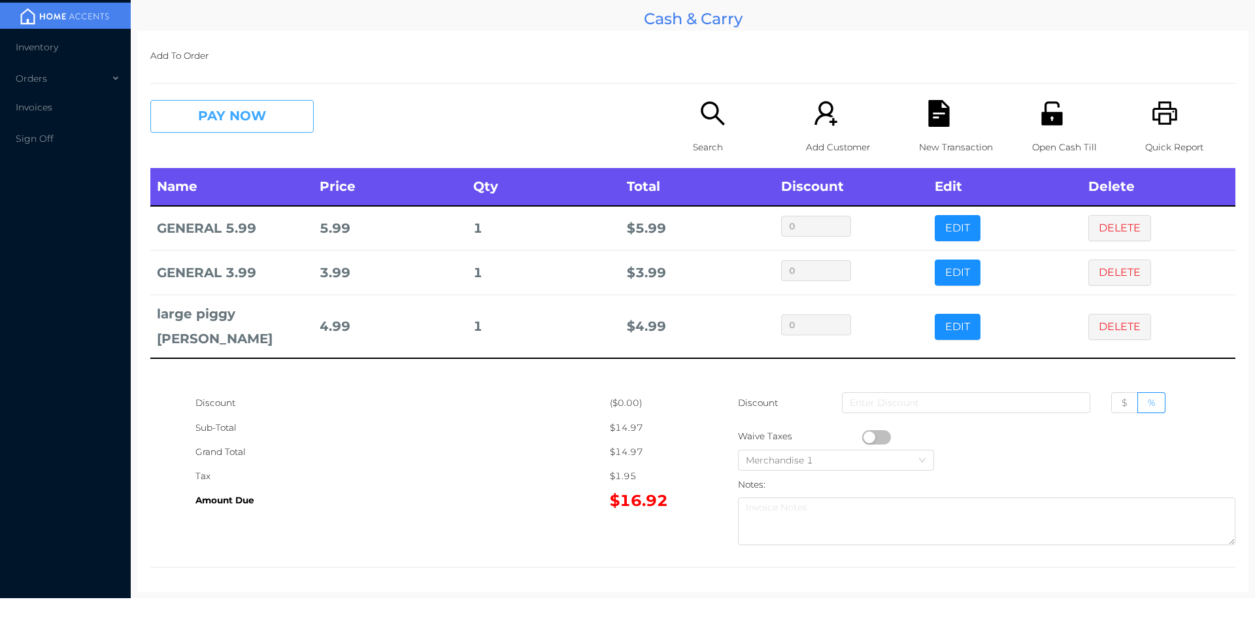
click at [232, 125] on button "PAY NOW" at bounding box center [231, 116] width 163 height 33
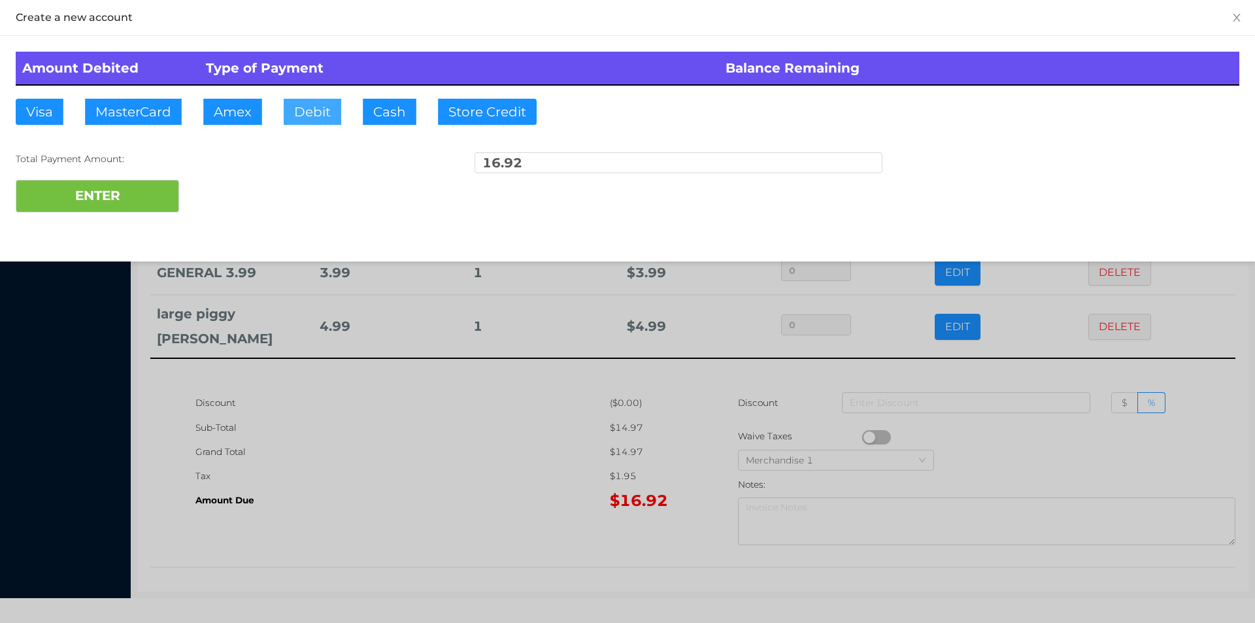
click at [299, 102] on button "Debit" at bounding box center [313, 112] width 58 height 26
click at [138, 183] on button "ENTER" at bounding box center [97, 196] width 163 height 33
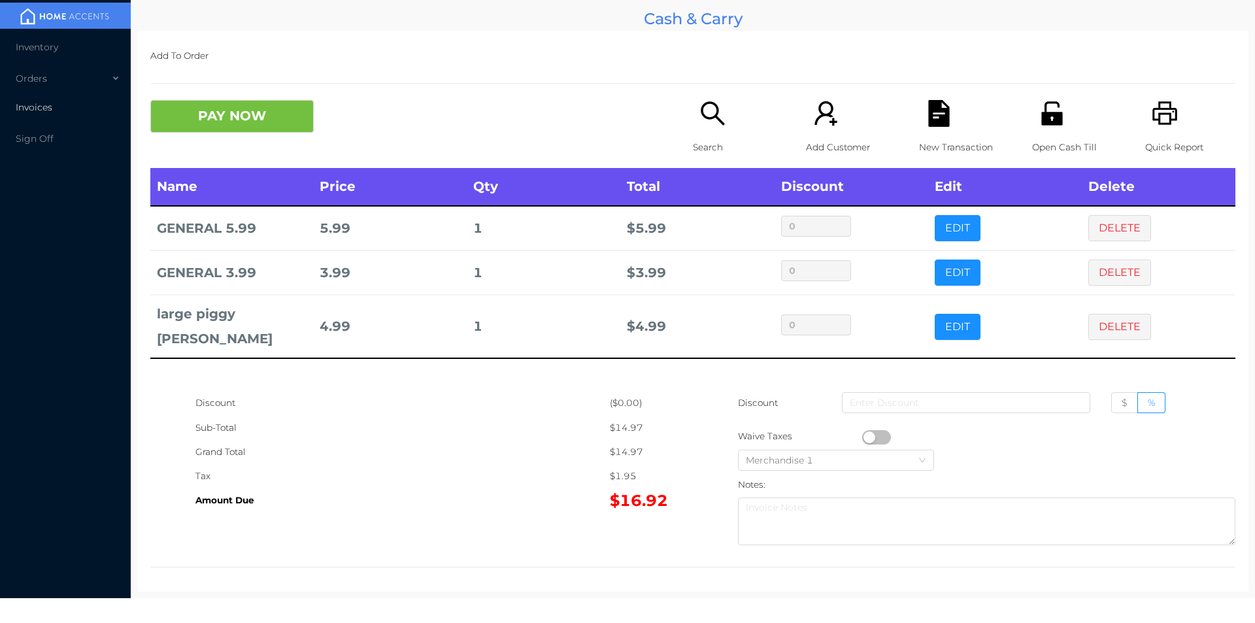
click at [42, 112] on span "Invoices" at bounding box center [34, 107] width 37 height 12
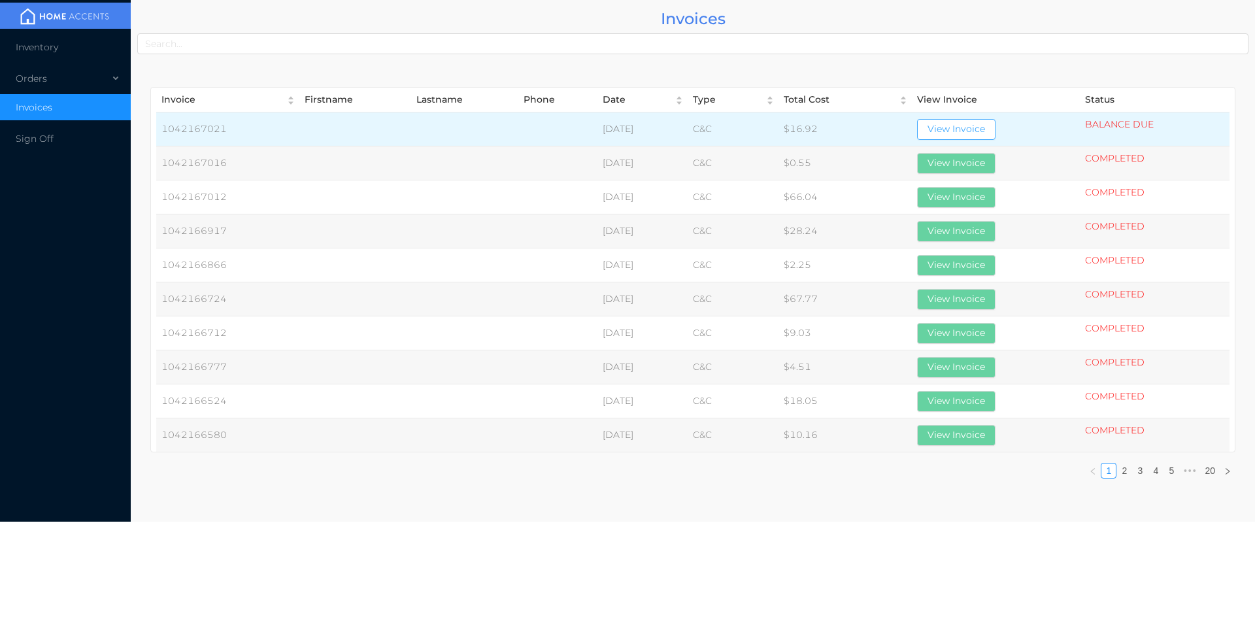
click at [971, 127] on button "View Invoice" at bounding box center [956, 129] width 78 height 21
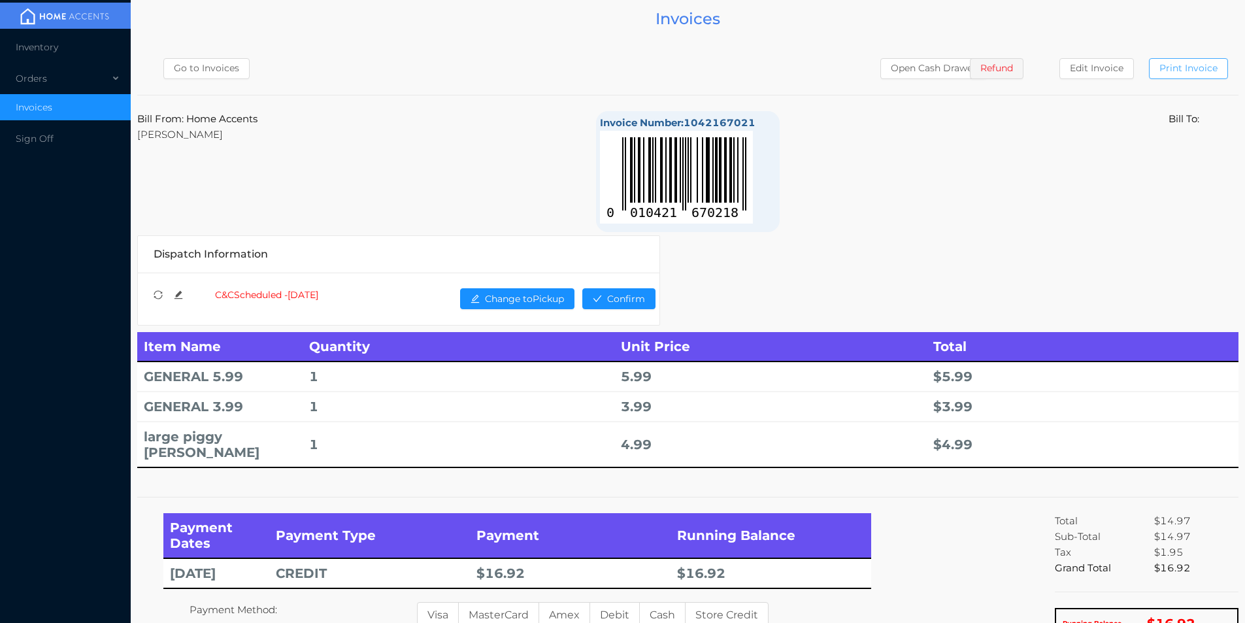
click at [1187, 58] on button "Print Invoice" at bounding box center [1188, 68] width 79 height 21
click at [46, 73] on div "Orders" at bounding box center [65, 78] width 131 height 26
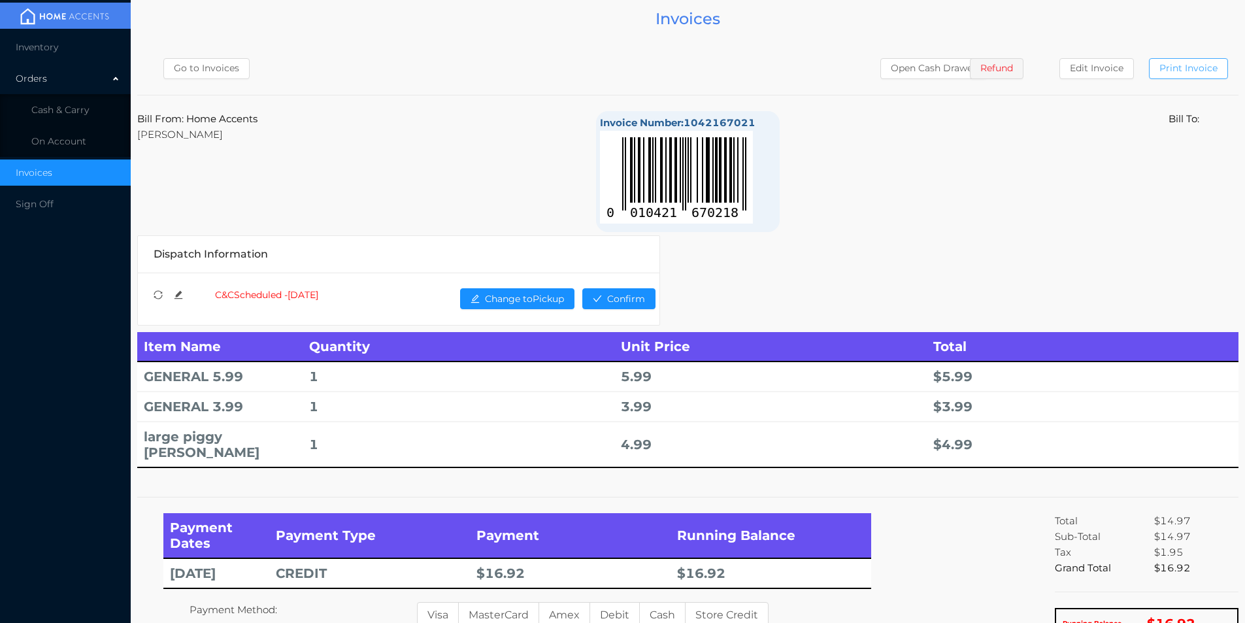
click at [1175, 73] on button "Print Invoice" at bounding box center [1188, 68] width 79 height 21
click at [69, 108] on span "Cash & Carry" at bounding box center [60, 110] width 58 height 12
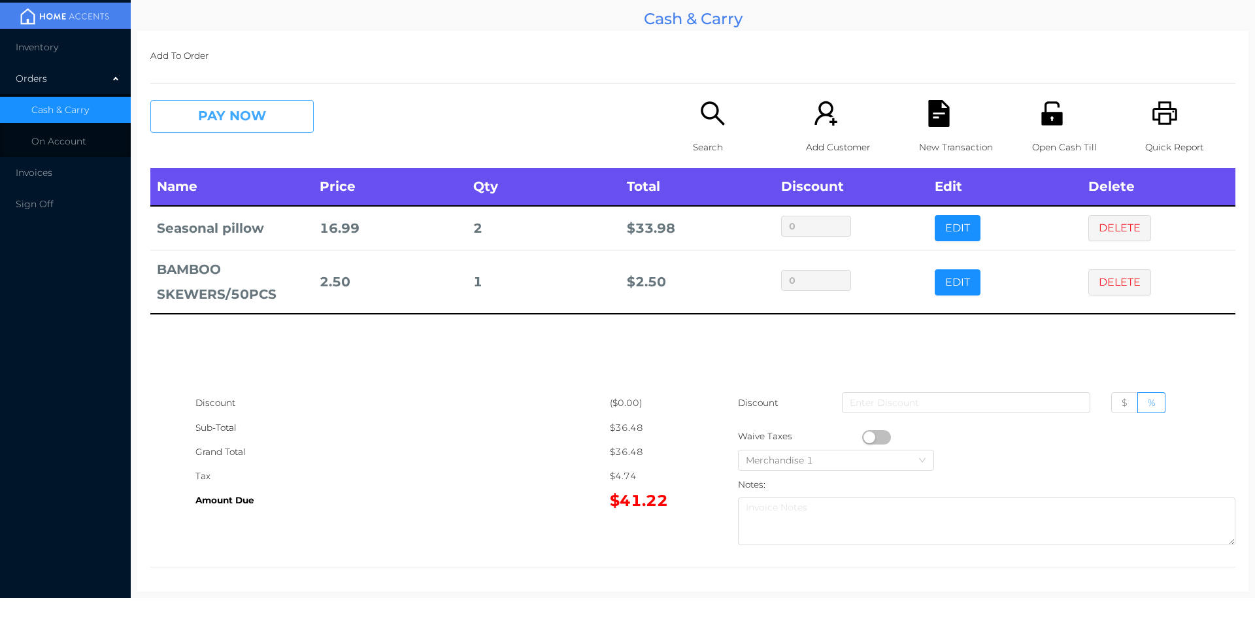
click at [264, 133] on button "PAY NOW" at bounding box center [231, 116] width 163 height 33
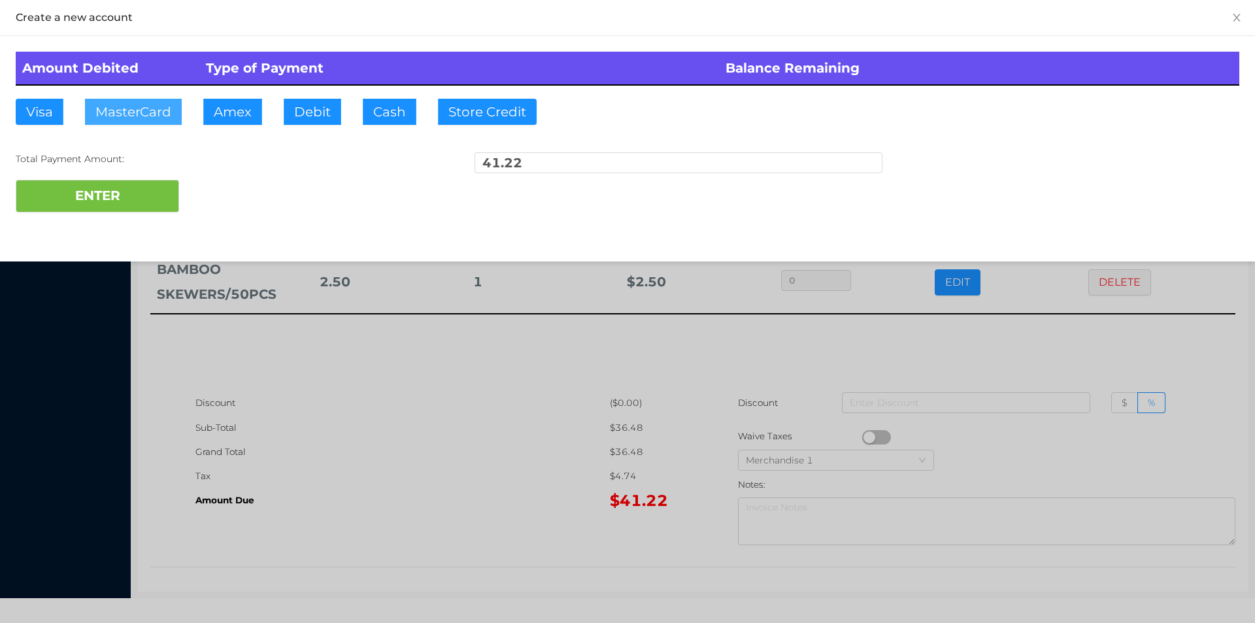
click at [155, 110] on button "MasterCard" at bounding box center [133, 112] width 97 height 26
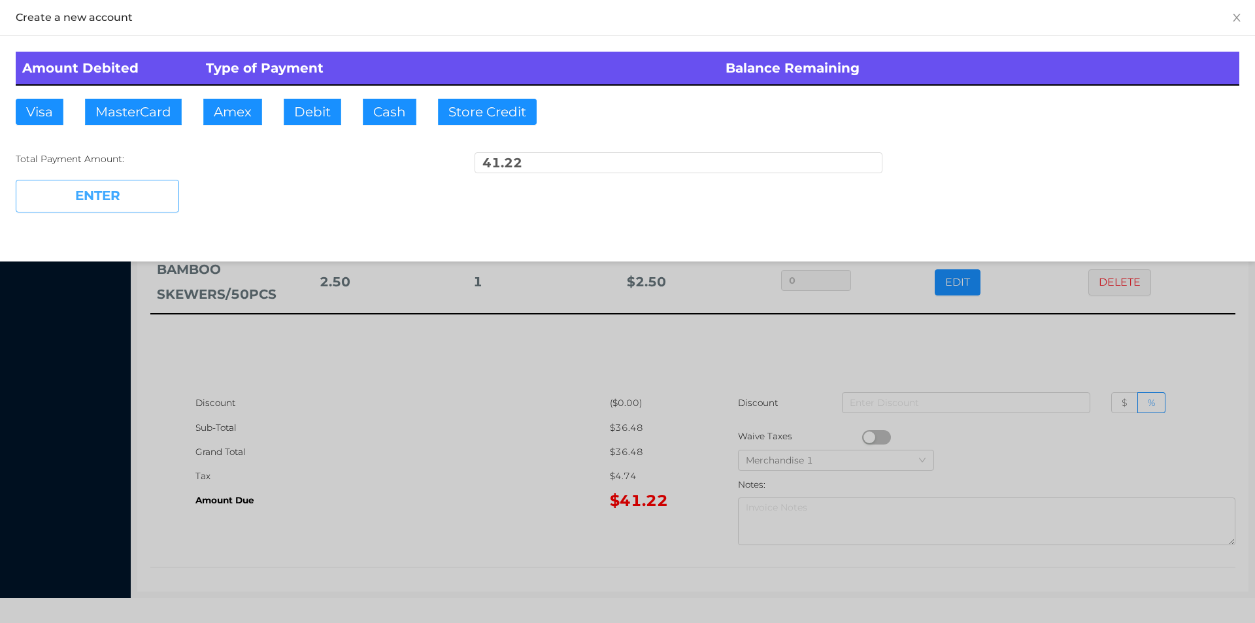
click at [122, 194] on button "ENTER" at bounding box center [97, 196] width 163 height 33
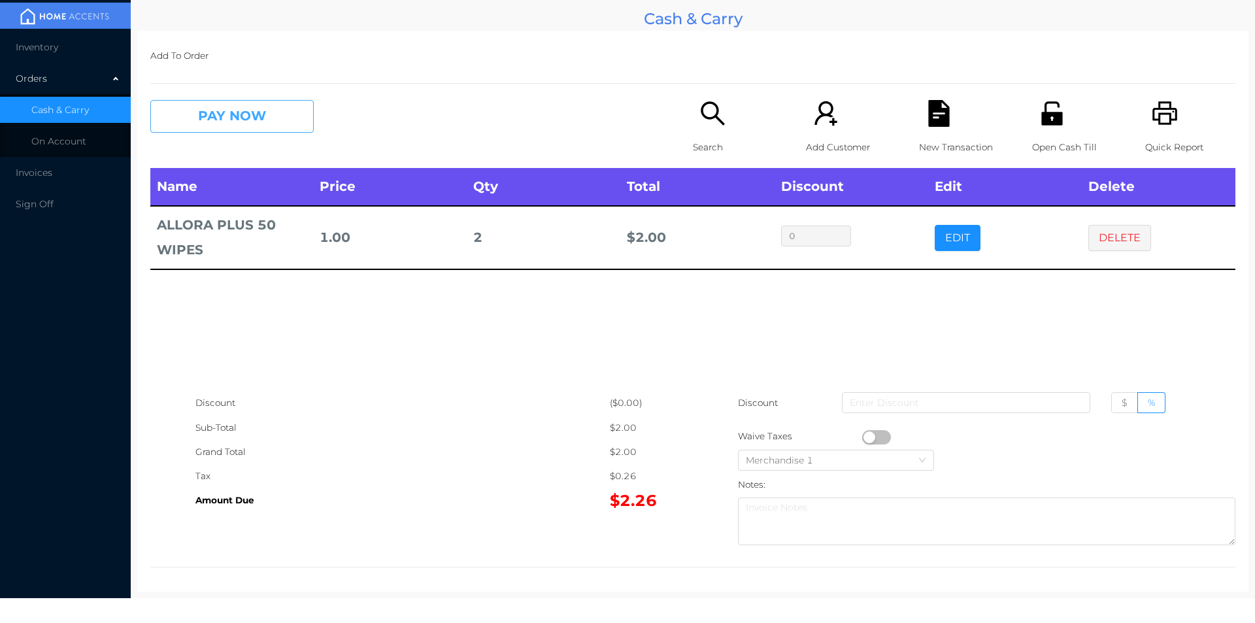
click at [246, 112] on button "PAY NOW" at bounding box center [231, 116] width 163 height 33
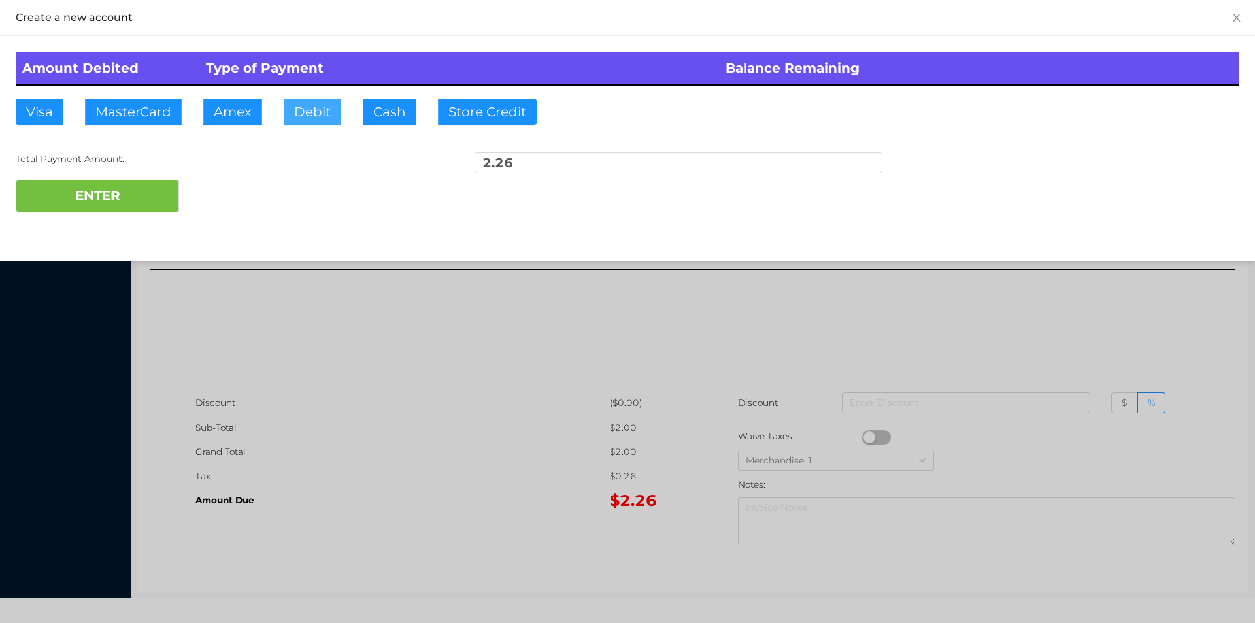
click at [327, 120] on button "Debit" at bounding box center [313, 112] width 58 height 26
click at [126, 210] on button "ENTER" at bounding box center [97, 196] width 163 height 33
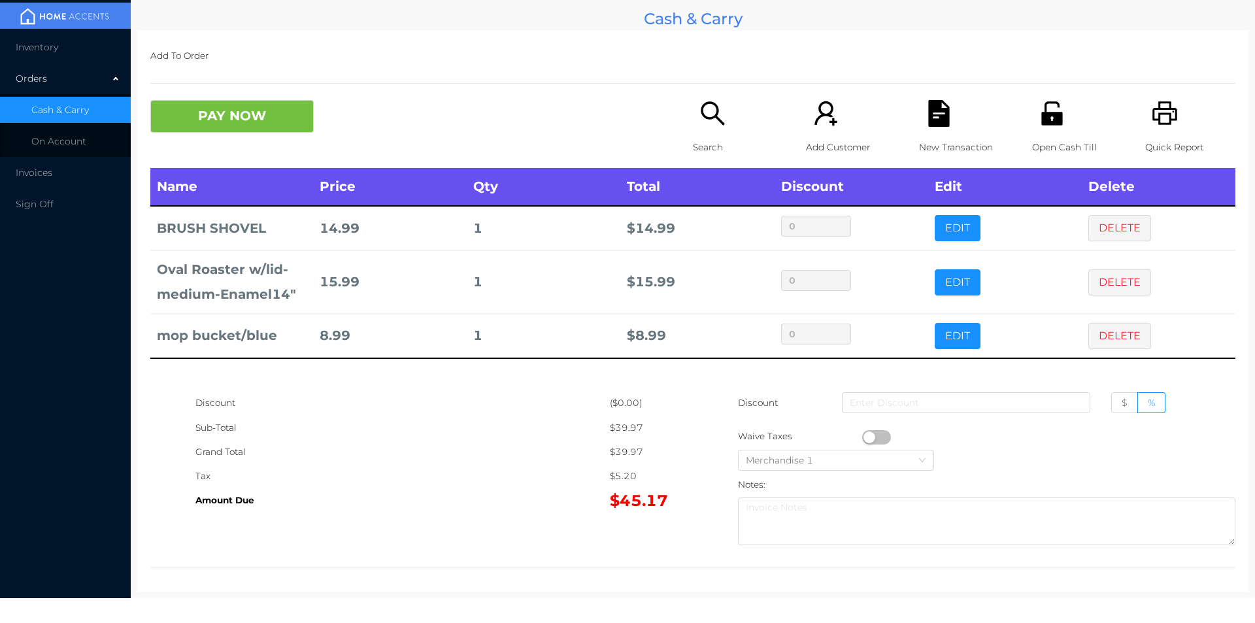
click at [706, 131] on div "Search" at bounding box center [738, 134] width 90 height 68
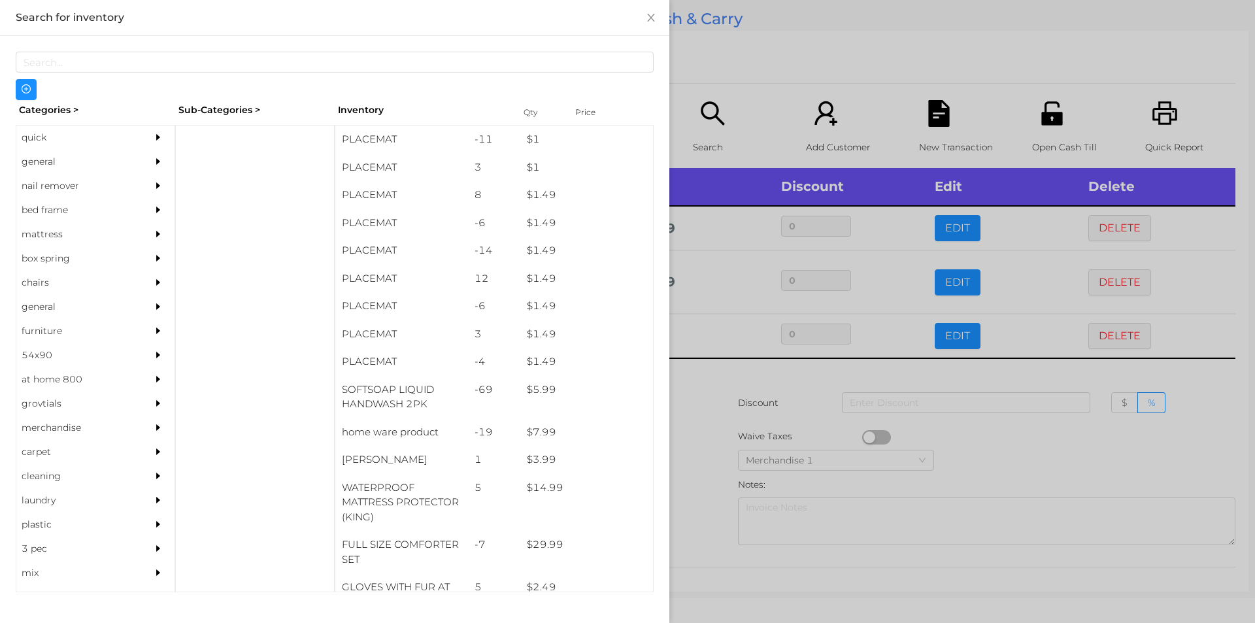
click at [50, 159] on div "general" at bounding box center [75, 162] width 119 height 24
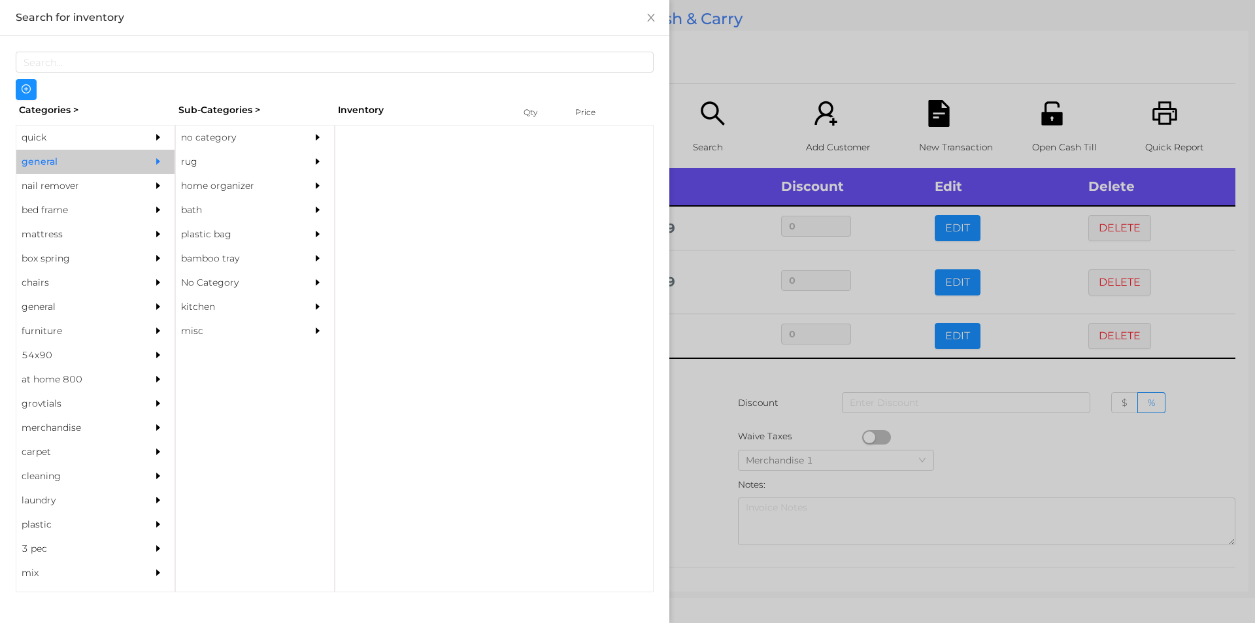
click at [205, 135] on div "no category" at bounding box center [235, 137] width 119 height 24
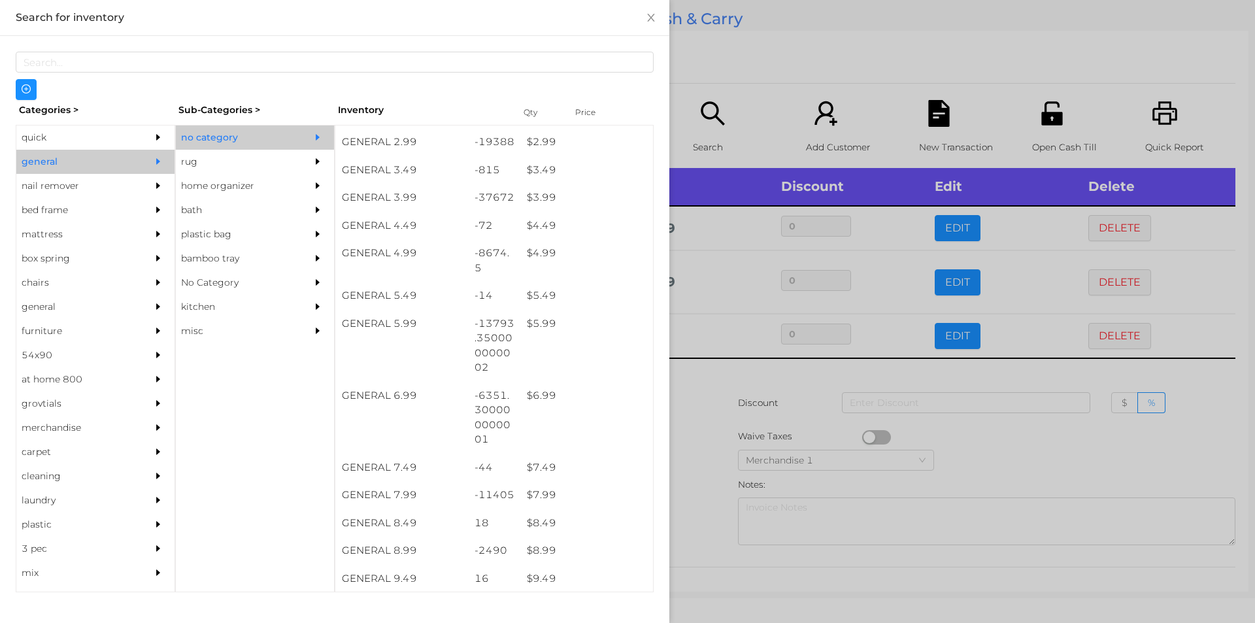
scroll to position [334, 0]
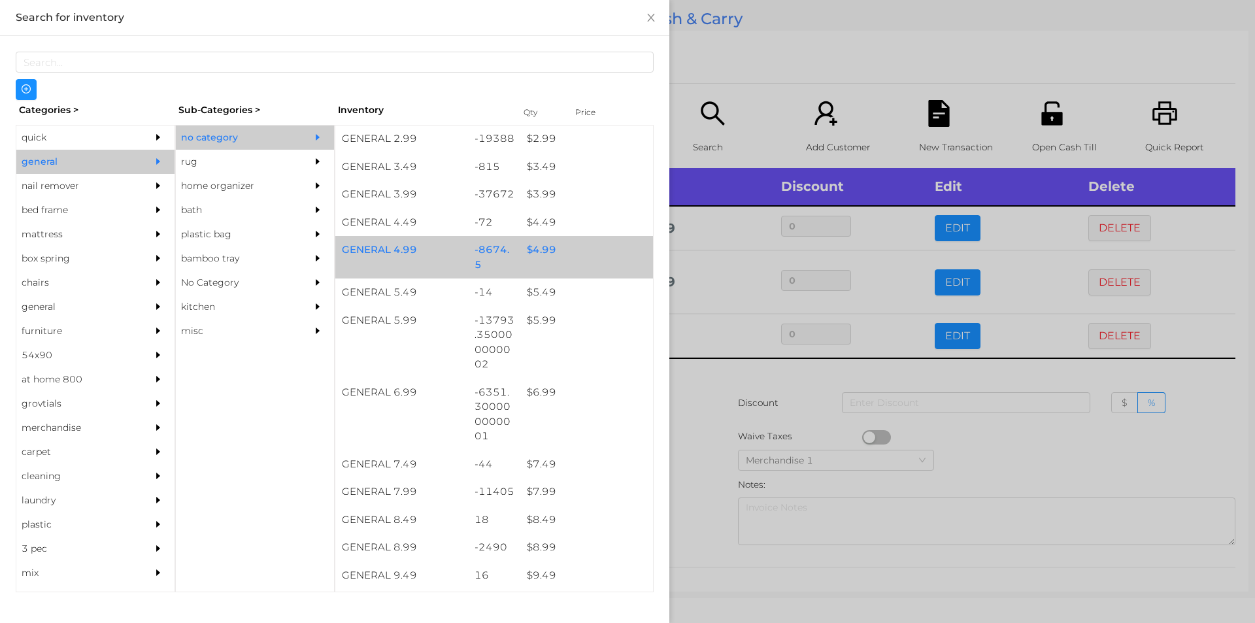
click at [539, 245] on div "$ 4.99" at bounding box center [586, 250] width 133 height 28
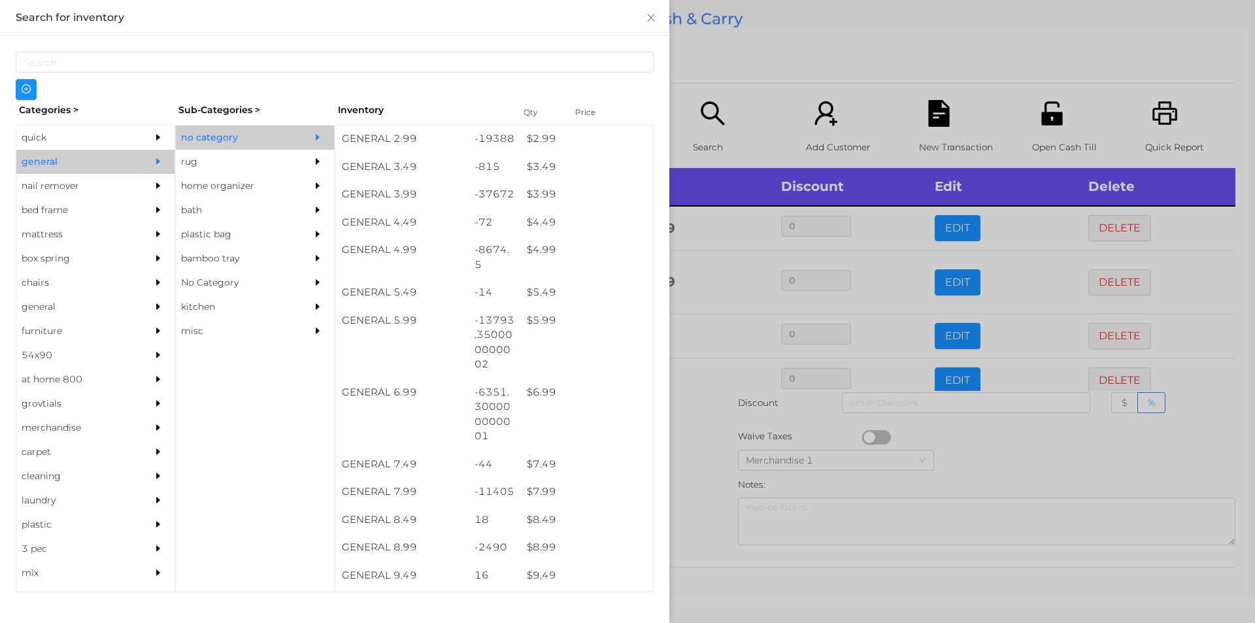
click at [707, 405] on div at bounding box center [627, 311] width 1255 height 623
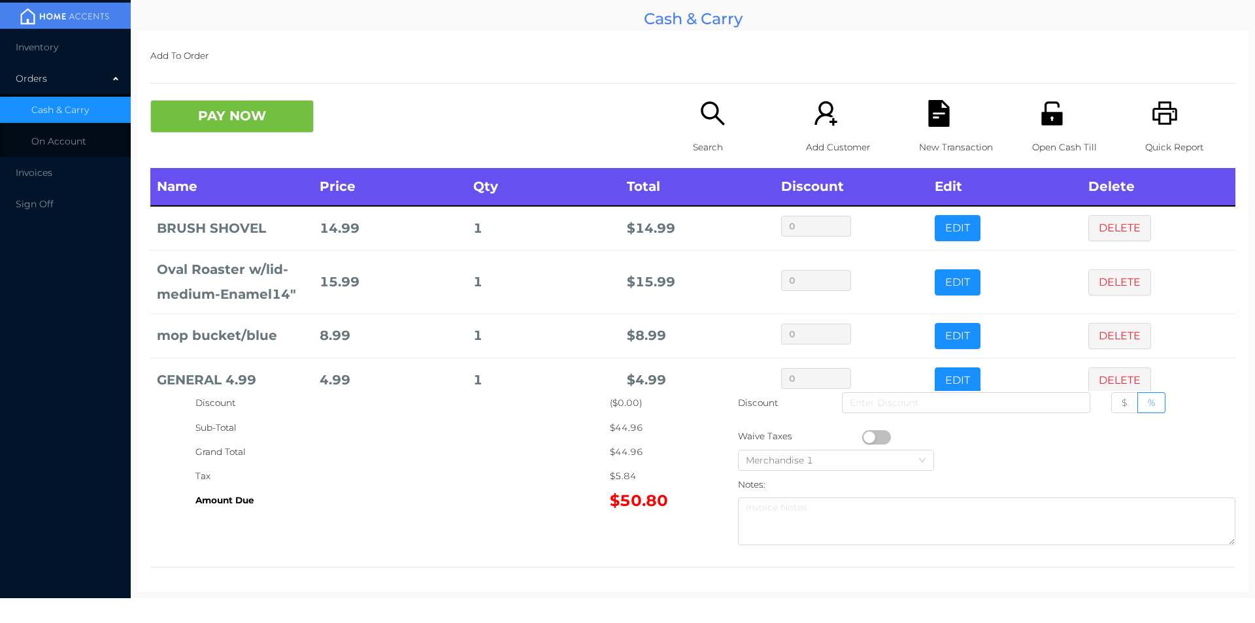
scroll to position [25, 0]
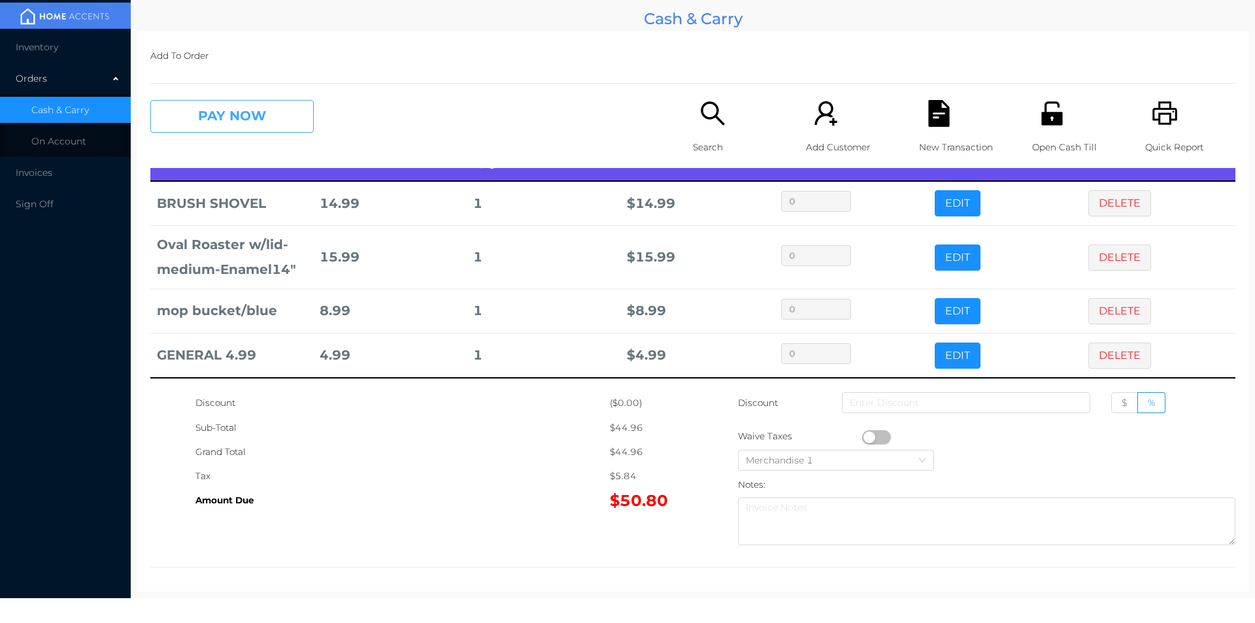
click at [207, 109] on button "PAY NOW" at bounding box center [231, 116] width 163 height 33
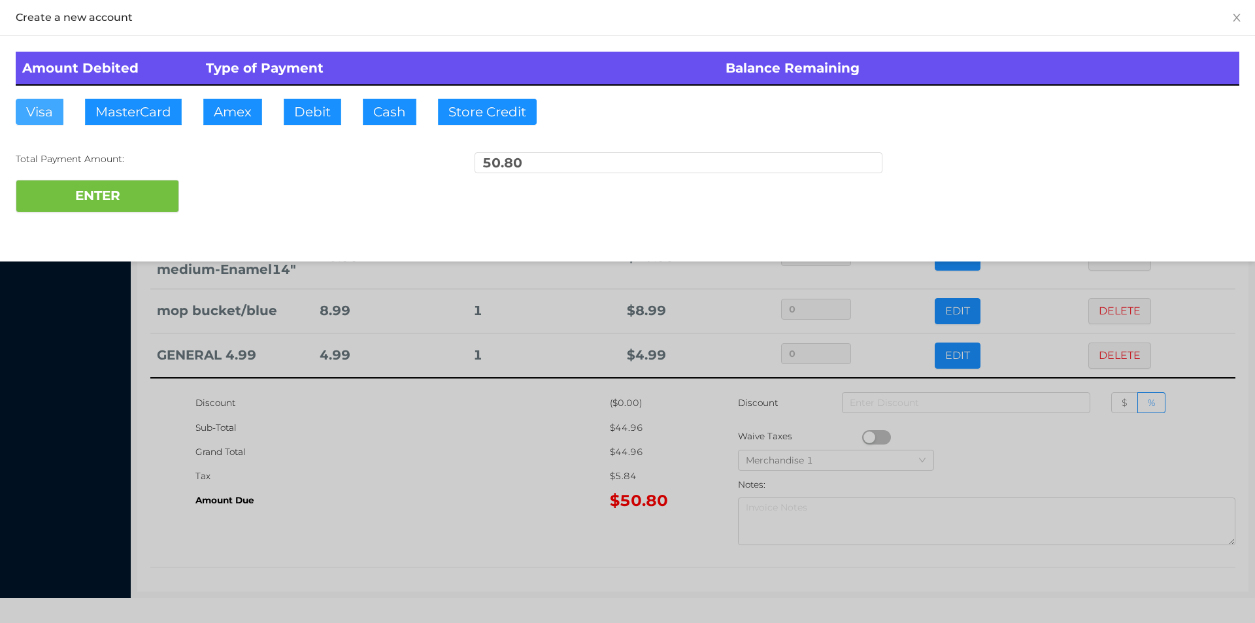
click at [50, 121] on button "Visa" at bounding box center [40, 112] width 48 height 26
click at [69, 192] on button "ENTER" at bounding box center [97, 196] width 163 height 33
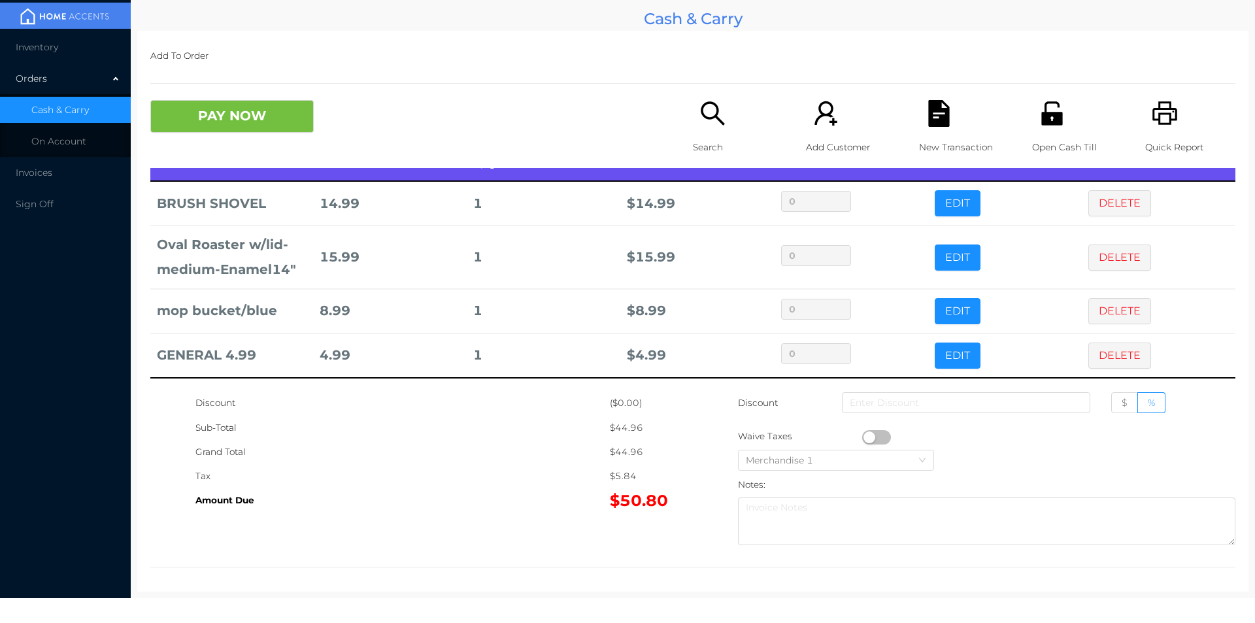
scroll to position [0, 0]
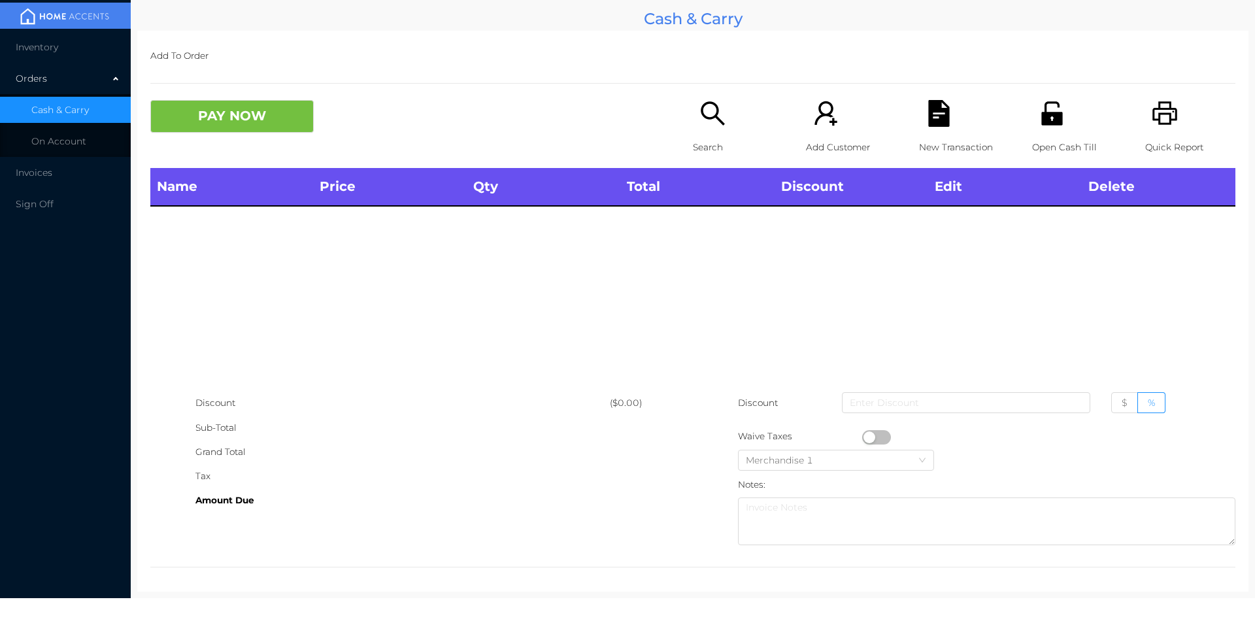
click at [1063, 135] on p "Open Cash Till" at bounding box center [1077, 147] width 90 height 24
click at [702, 121] on icon "icon: search" at bounding box center [712, 113] width 27 height 27
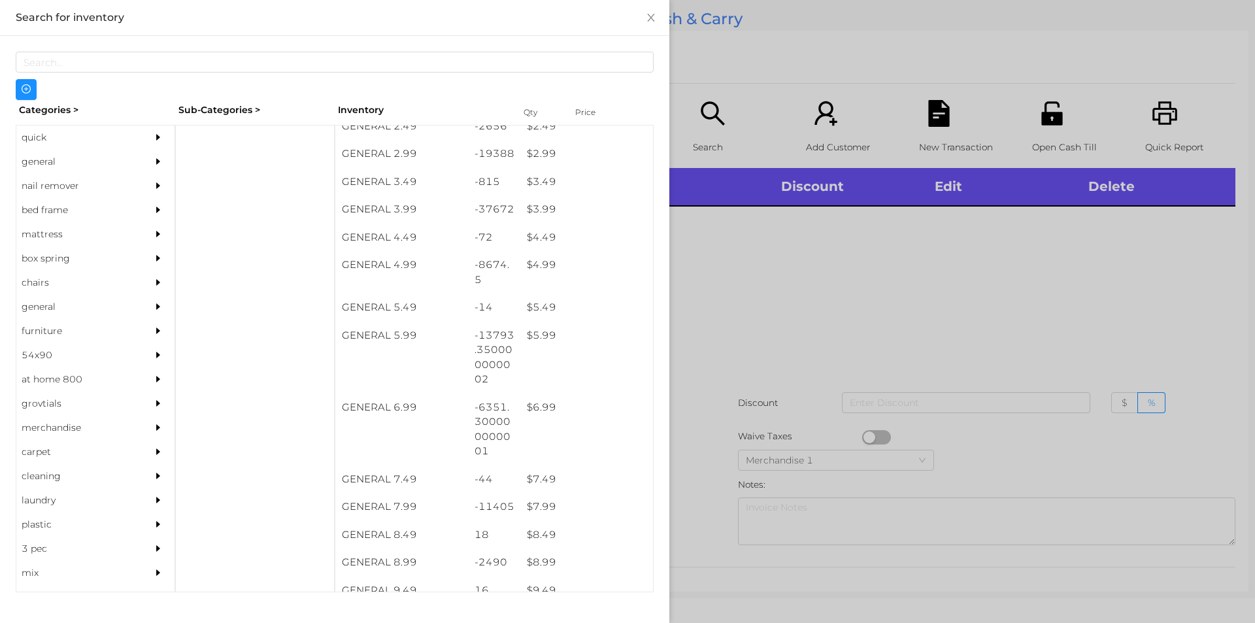
scroll to position [319, 0]
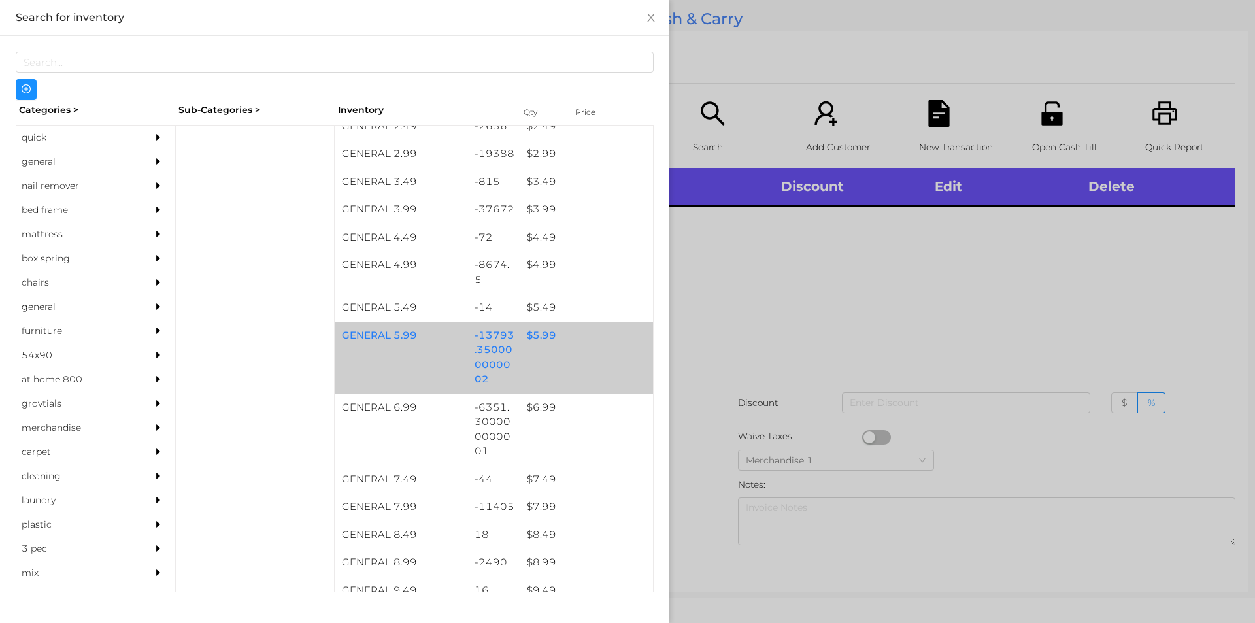
click at [533, 334] on div "$ 5.99" at bounding box center [586, 336] width 133 height 28
click at [526, 327] on div "$ 5.99" at bounding box center [586, 336] width 133 height 28
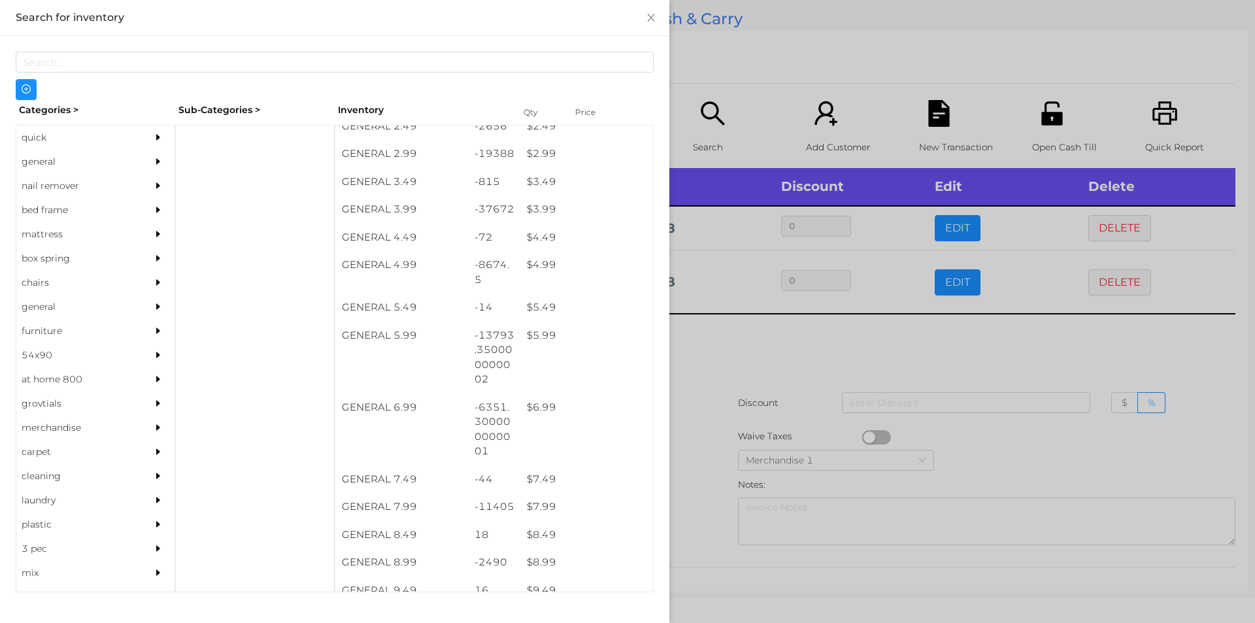
click at [777, 350] on div at bounding box center [627, 311] width 1255 height 623
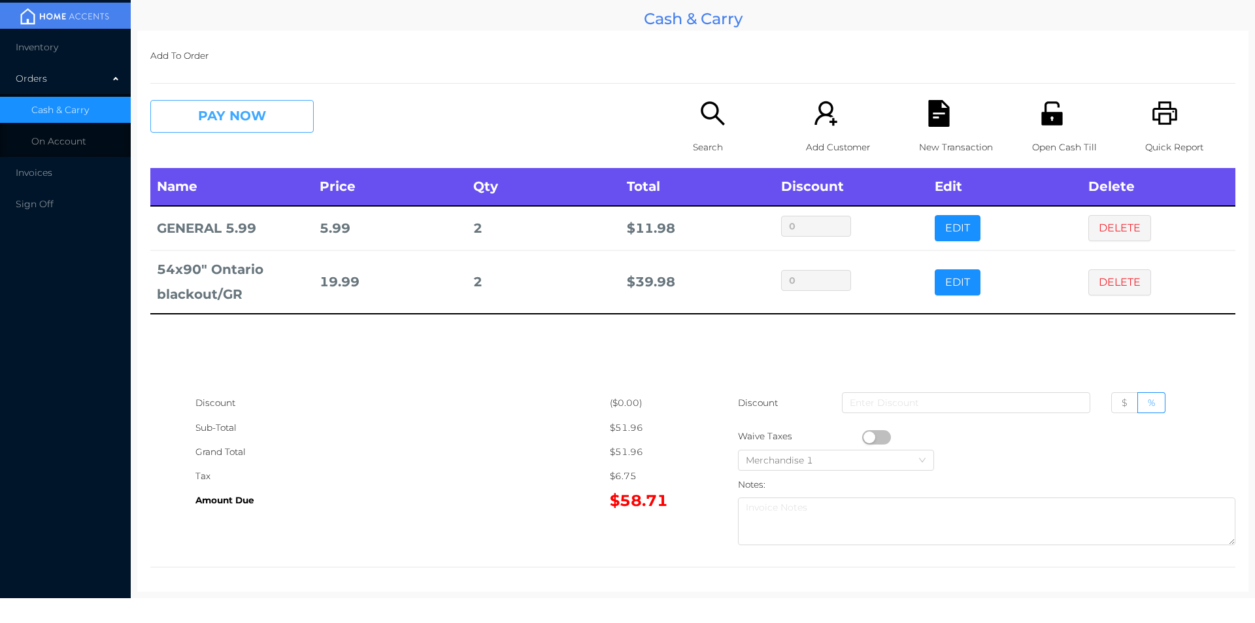
click at [216, 126] on button "PAY NOW" at bounding box center [231, 116] width 163 height 33
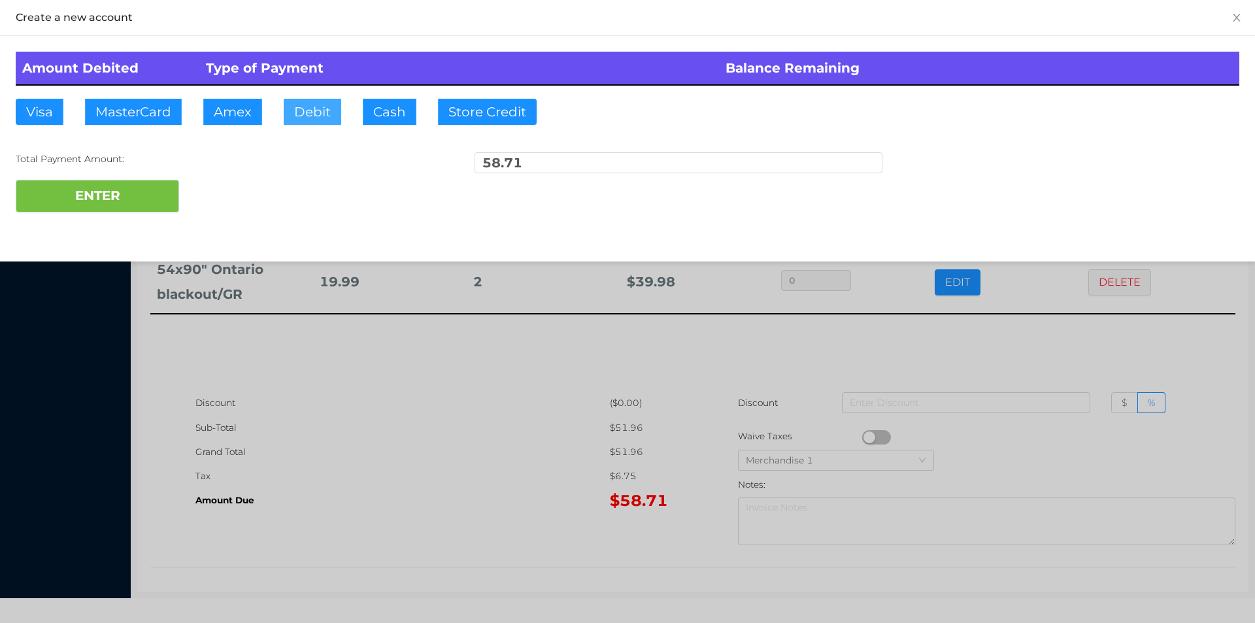
click at [317, 107] on button "Debit" at bounding box center [313, 112] width 58 height 26
click at [81, 202] on button "ENTER" at bounding box center [97, 196] width 163 height 33
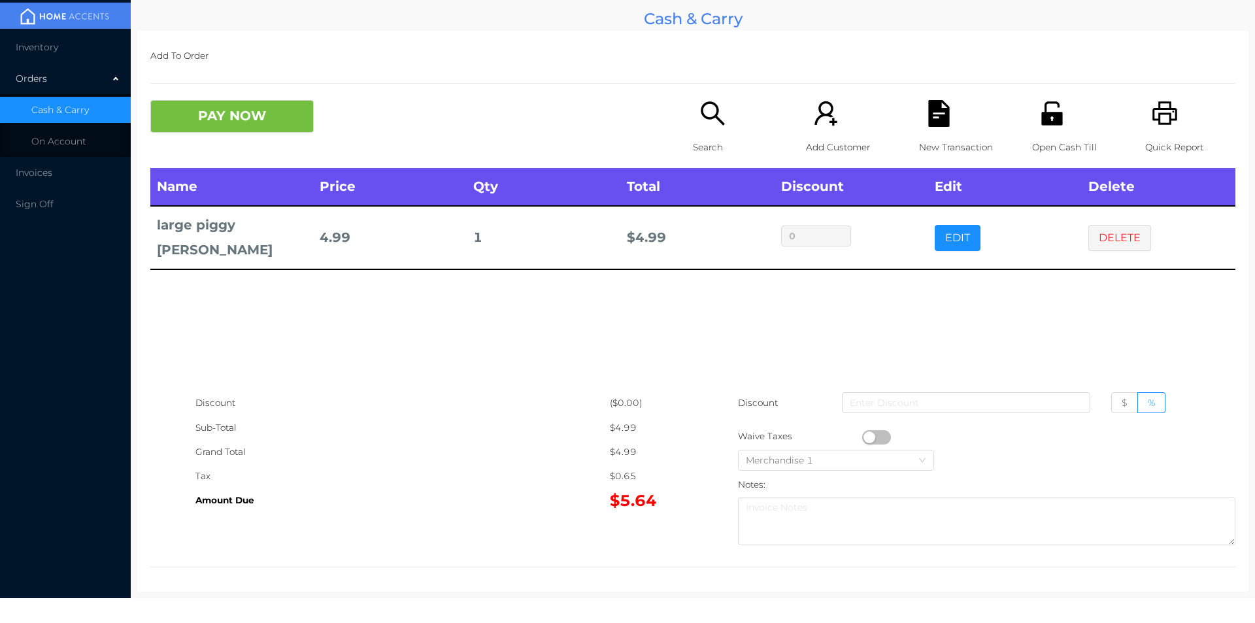
click at [1162, 114] on icon "icon: printer" at bounding box center [1164, 113] width 25 height 24
click at [1107, 238] on button "DELETE" at bounding box center [1119, 238] width 63 height 26
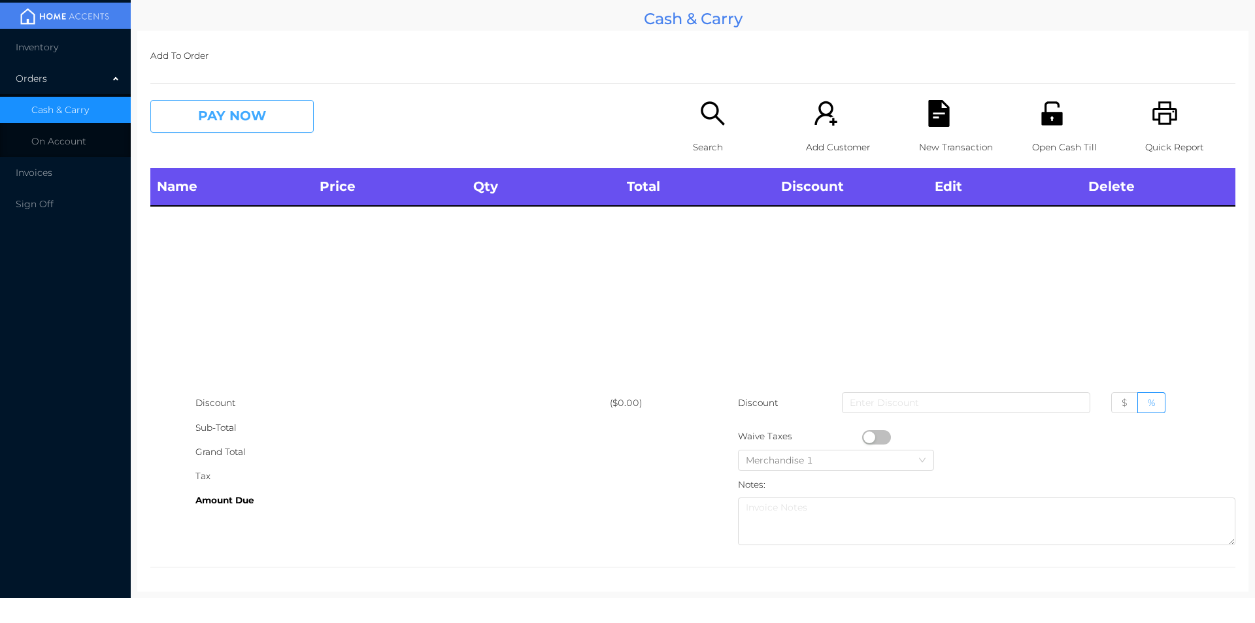
click at [258, 114] on button "PAY NOW" at bounding box center [231, 116] width 163 height 33
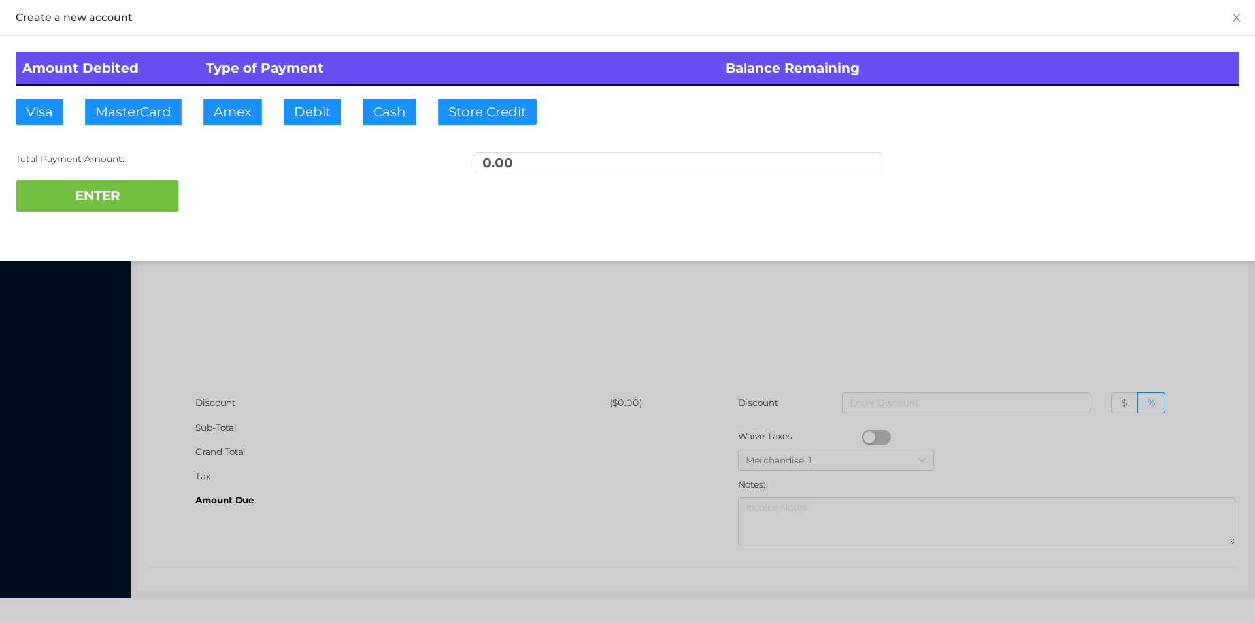
click at [1045, 311] on div at bounding box center [627, 311] width 1255 height 623
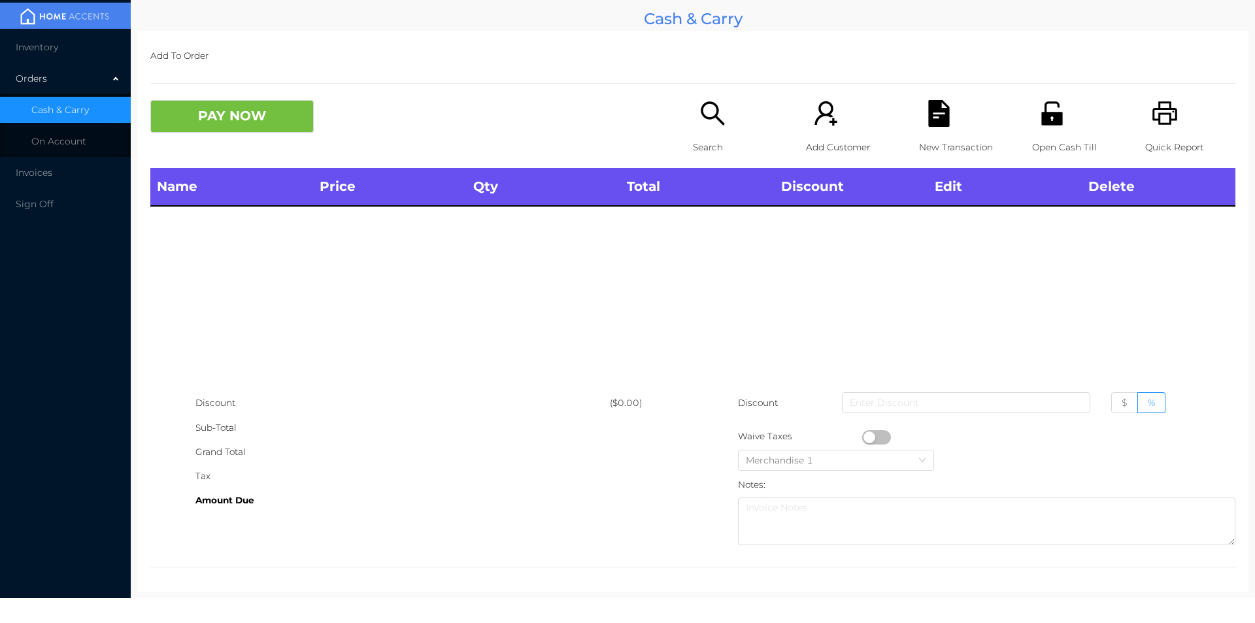
click at [701, 118] on icon "icon: search" at bounding box center [713, 113] width 24 height 24
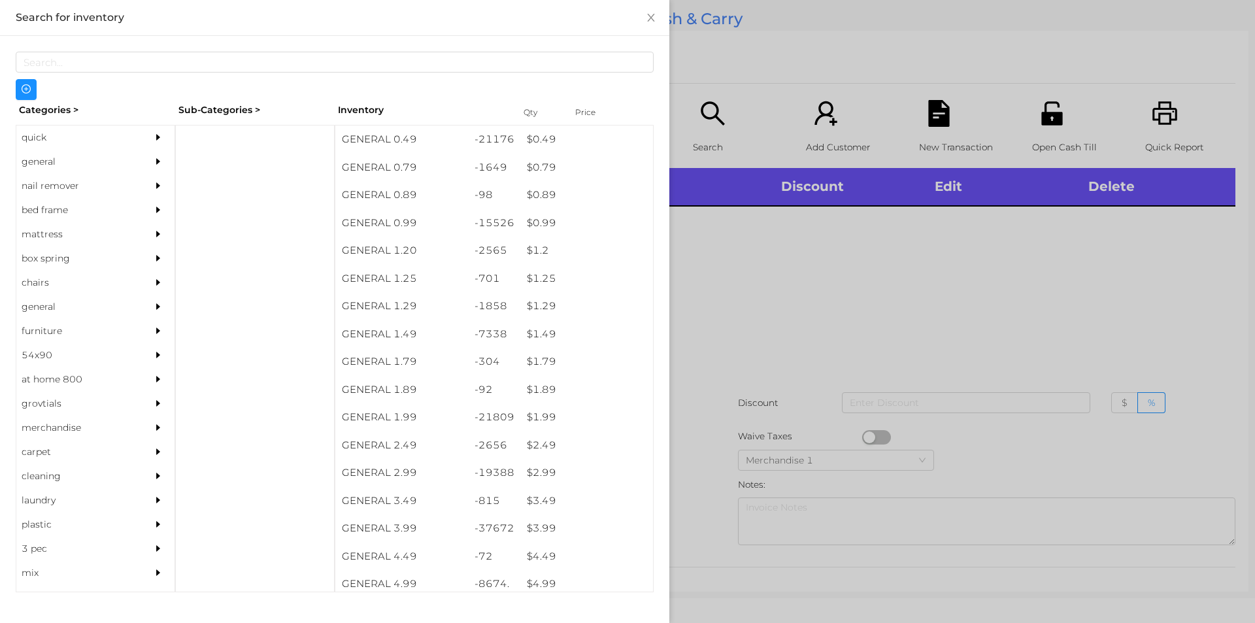
click at [49, 136] on div "quick" at bounding box center [75, 137] width 119 height 24
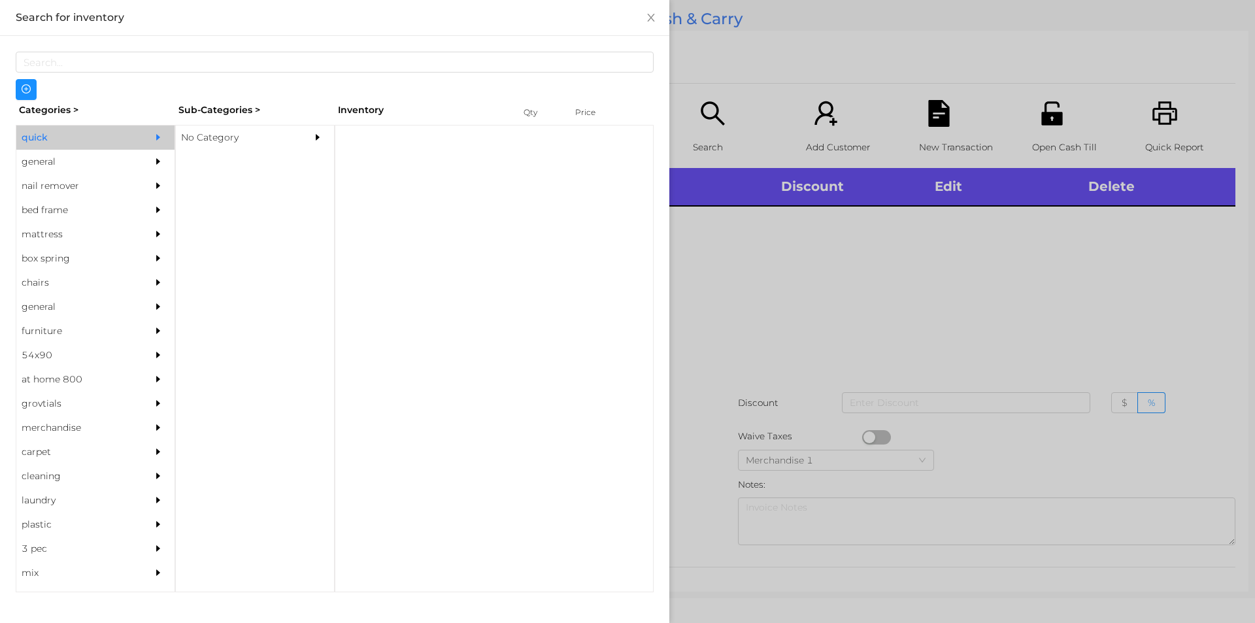
click at [203, 135] on div "No Category" at bounding box center [235, 137] width 119 height 24
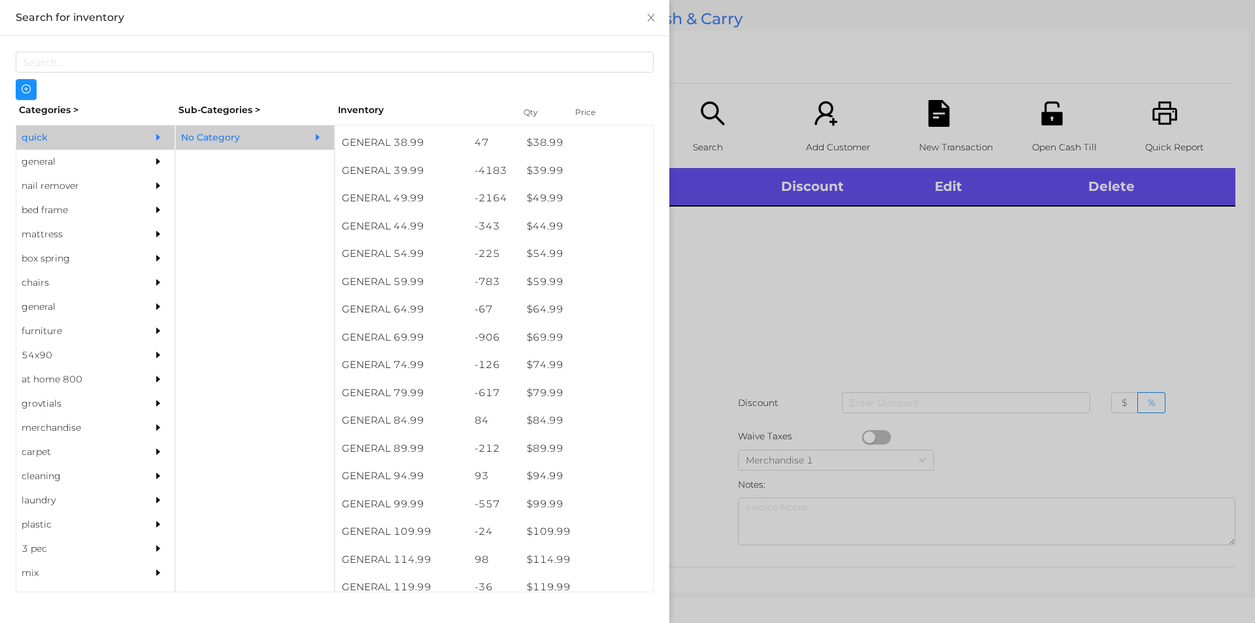
scroll to position [718, 0]
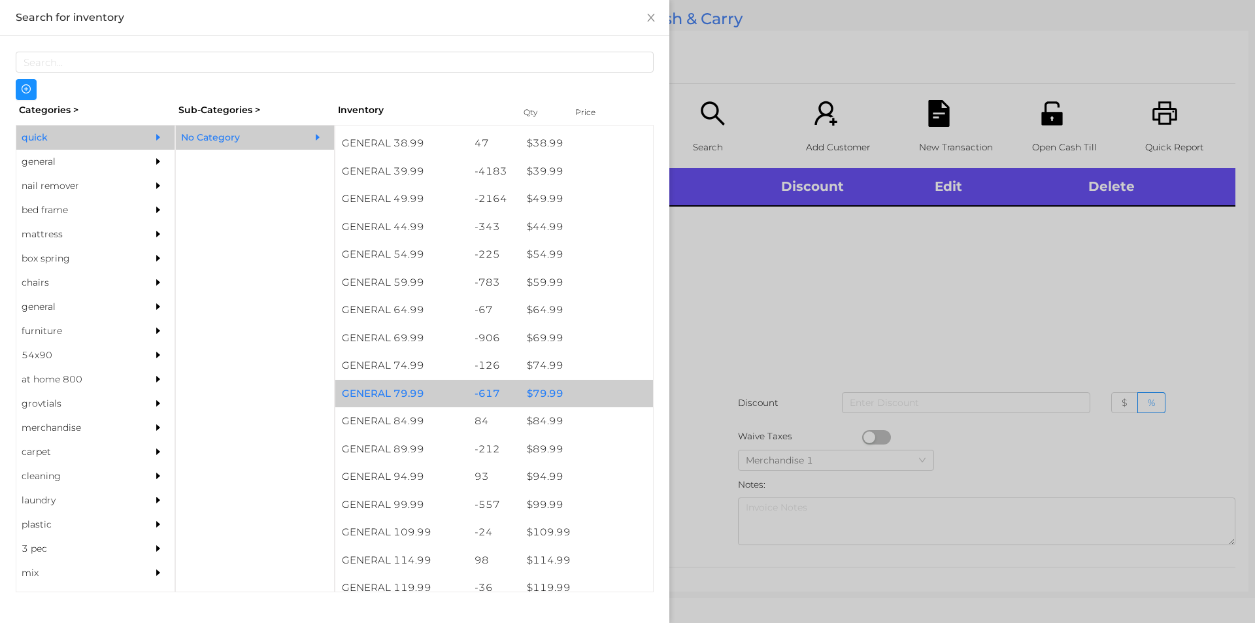
click at [534, 395] on div "$ 79.99" at bounding box center [586, 394] width 133 height 28
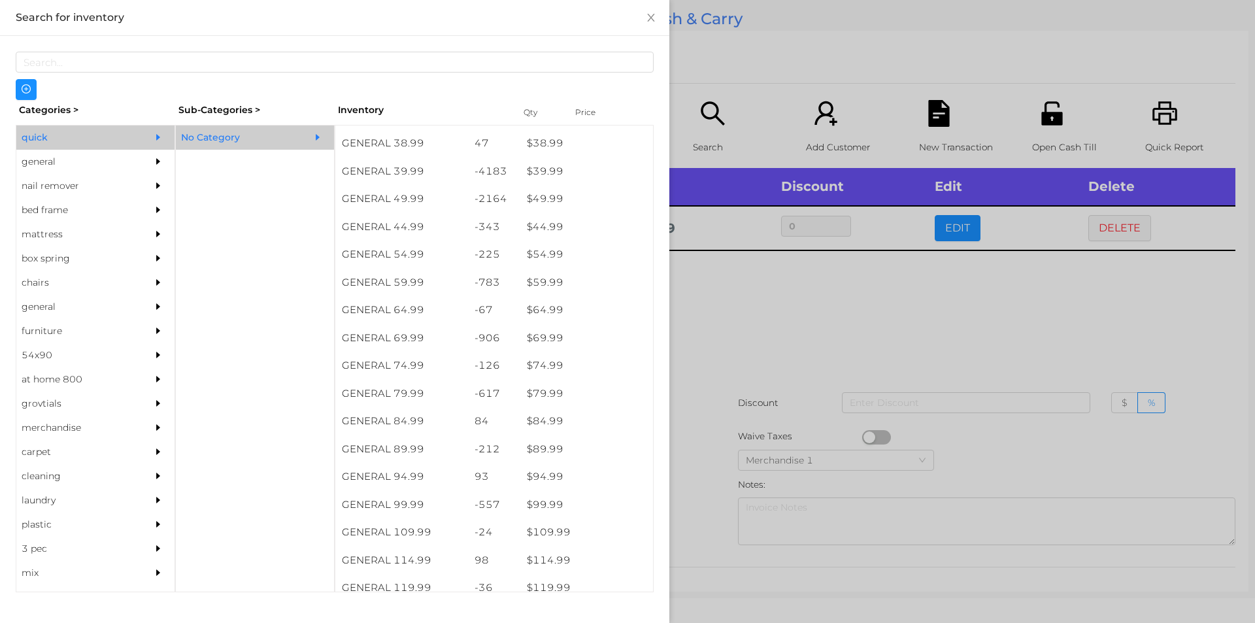
click at [720, 364] on div at bounding box center [627, 311] width 1255 height 623
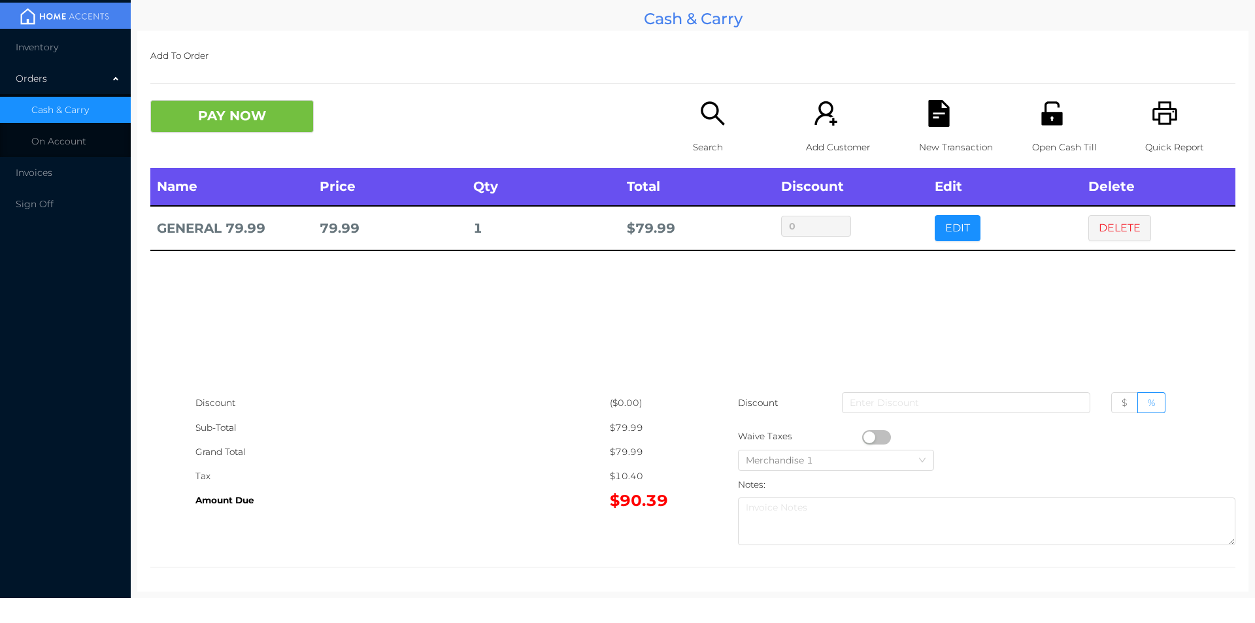
click at [884, 439] on button "button" at bounding box center [876, 437] width 29 height 14
click at [258, 116] on button "PAY NOW" at bounding box center [231, 116] width 163 height 33
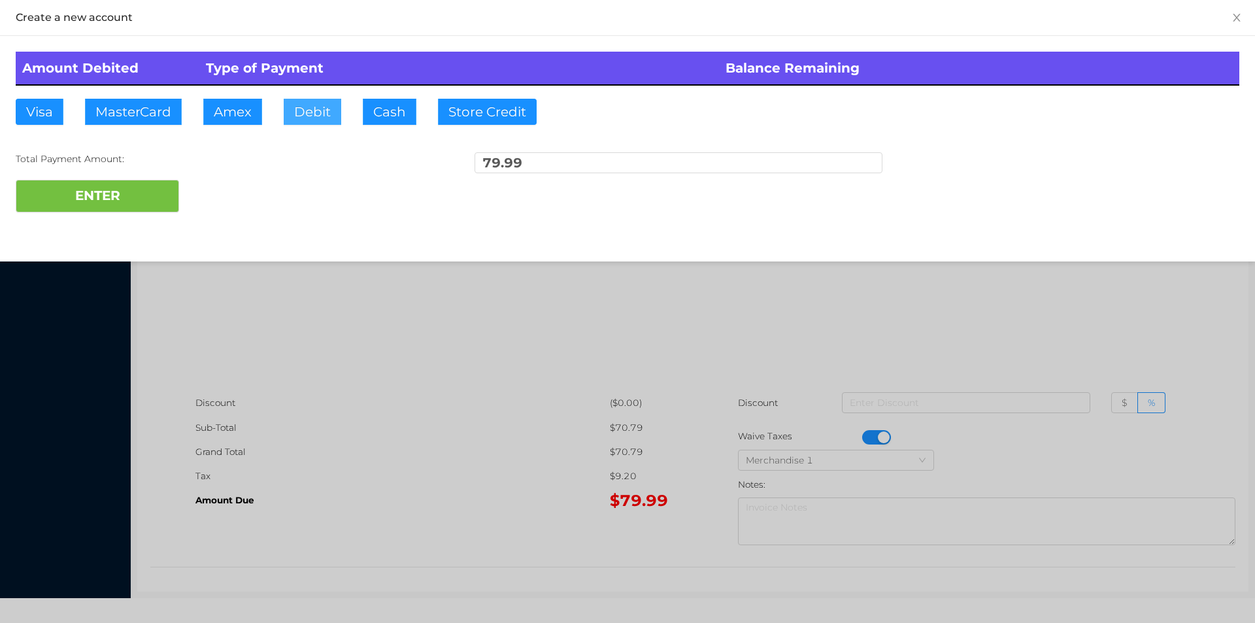
click at [314, 116] on button "Debit" at bounding box center [313, 112] width 58 height 26
click at [144, 189] on button "ENTER" at bounding box center [97, 196] width 163 height 33
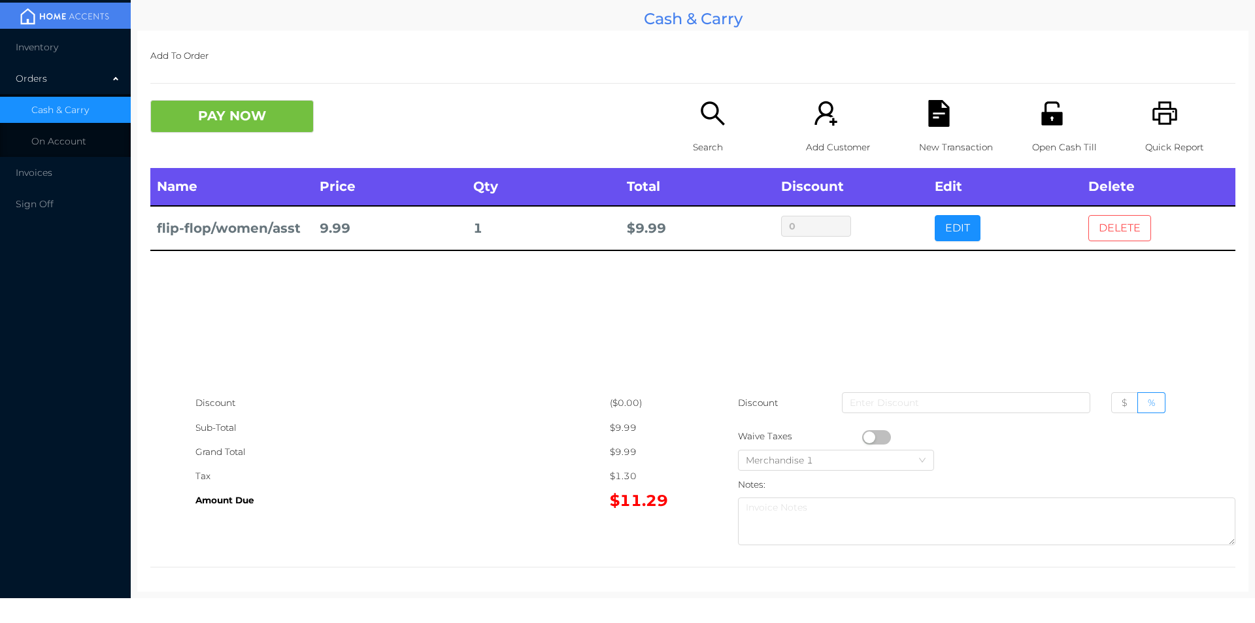
click at [1097, 220] on button "DELETE" at bounding box center [1119, 228] width 63 height 26
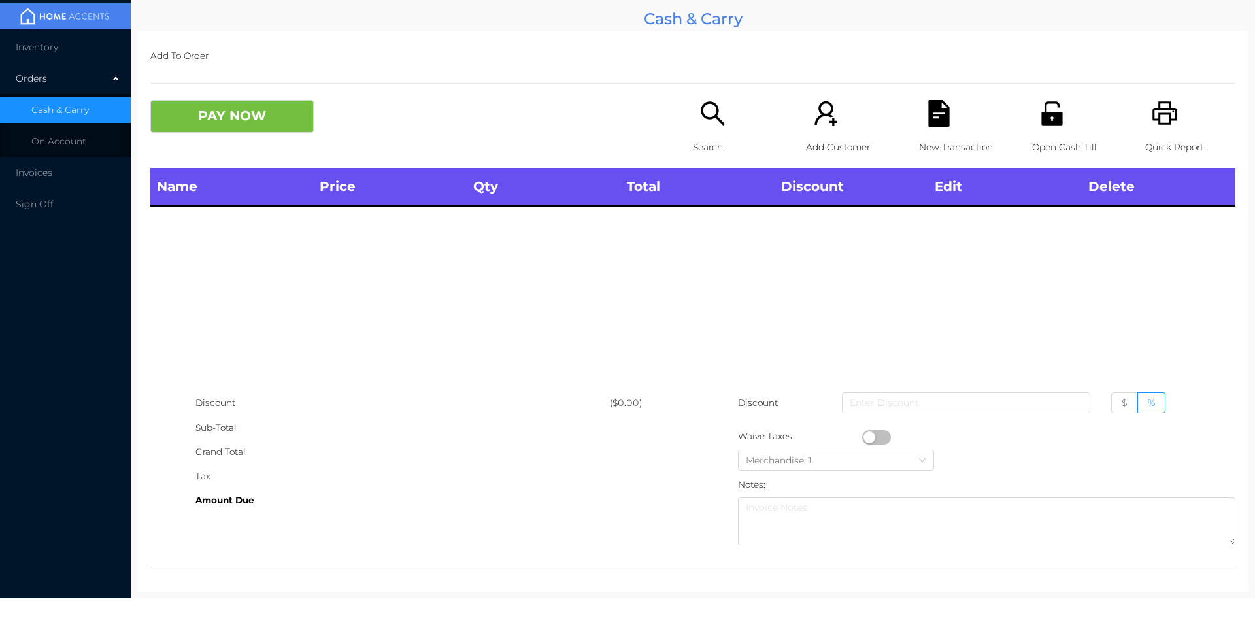
click at [1153, 131] on div "Quick Report" at bounding box center [1190, 134] width 90 height 68
click at [190, 128] on button "PAY NOW" at bounding box center [231, 116] width 163 height 33
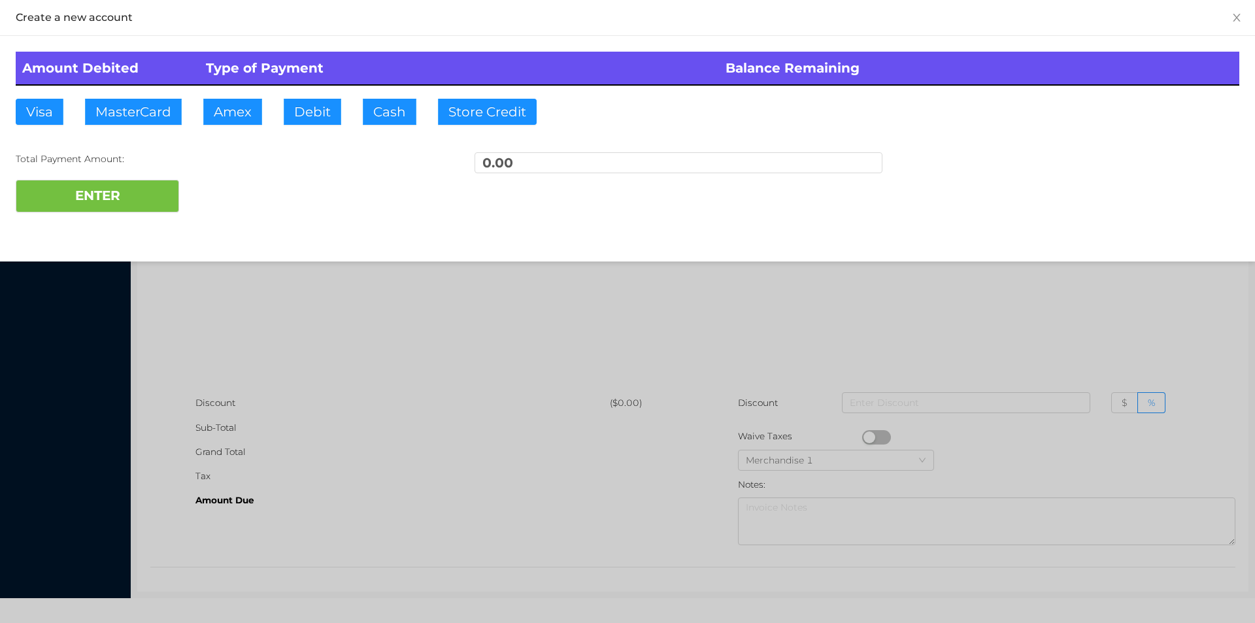
click at [1111, 340] on div at bounding box center [627, 311] width 1255 height 623
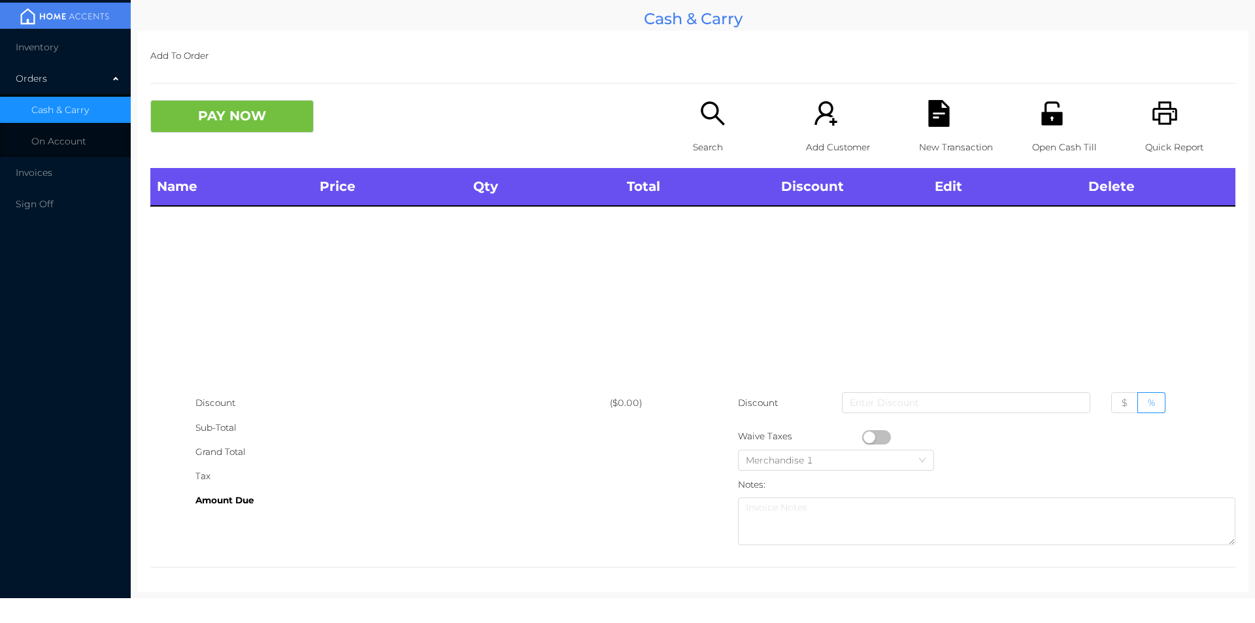
click at [1118, 202] on th "Delete" at bounding box center [1159, 187] width 154 height 38
click at [1041, 119] on icon "icon: unlock" at bounding box center [1051, 113] width 21 height 24
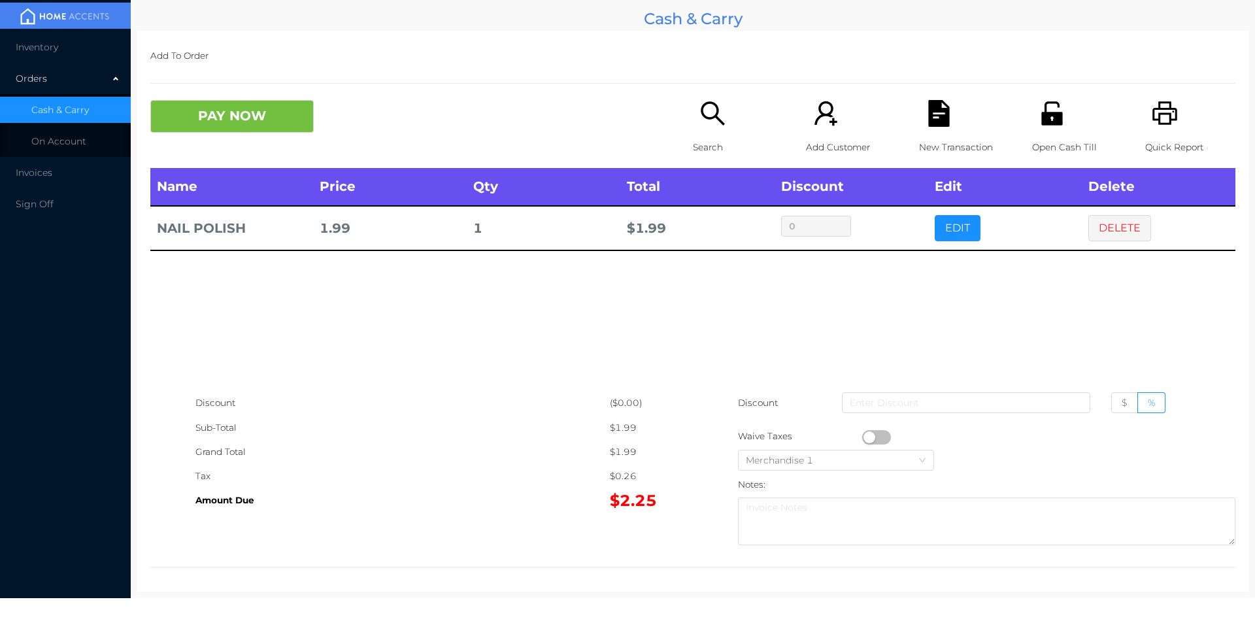
click at [801, 327] on div "Name Price Qty Total Discount Edit Delete NAIL POLISH 1.99 1 $ 1.99 0 EDIT DELE…" at bounding box center [692, 279] width 1085 height 223
click at [1104, 226] on button "DELETE" at bounding box center [1119, 228] width 63 height 26
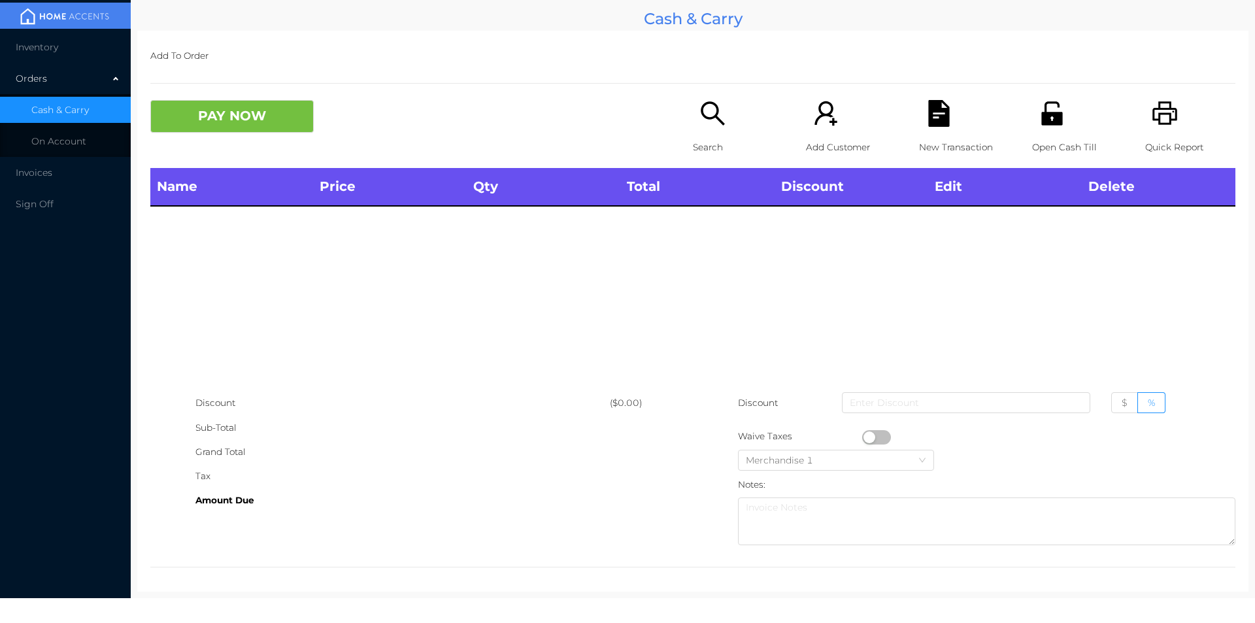
click at [1034, 146] on p "Open Cash Till" at bounding box center [1077, 147] width 90 height 24
click at [702, 135] on p "Search" at bounding box center [738, 147] width 90 height 24
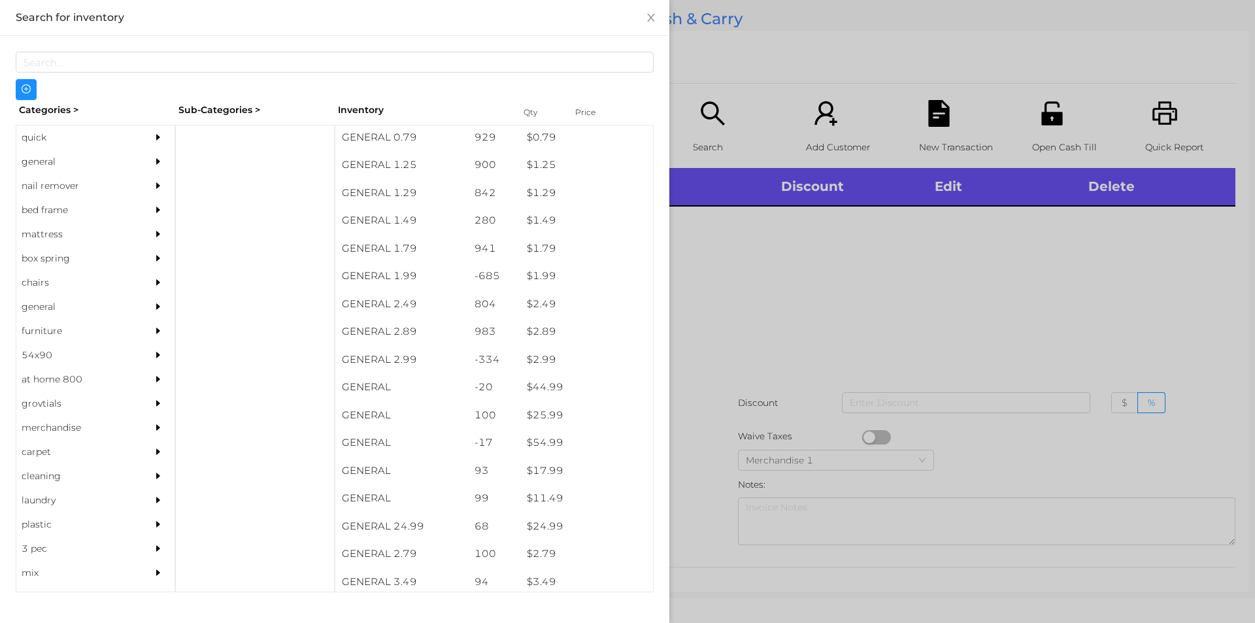
scroll to position [141, 0]
click at [49, 157] on div "general" at bounding box center [75, 162] width 119 height 24
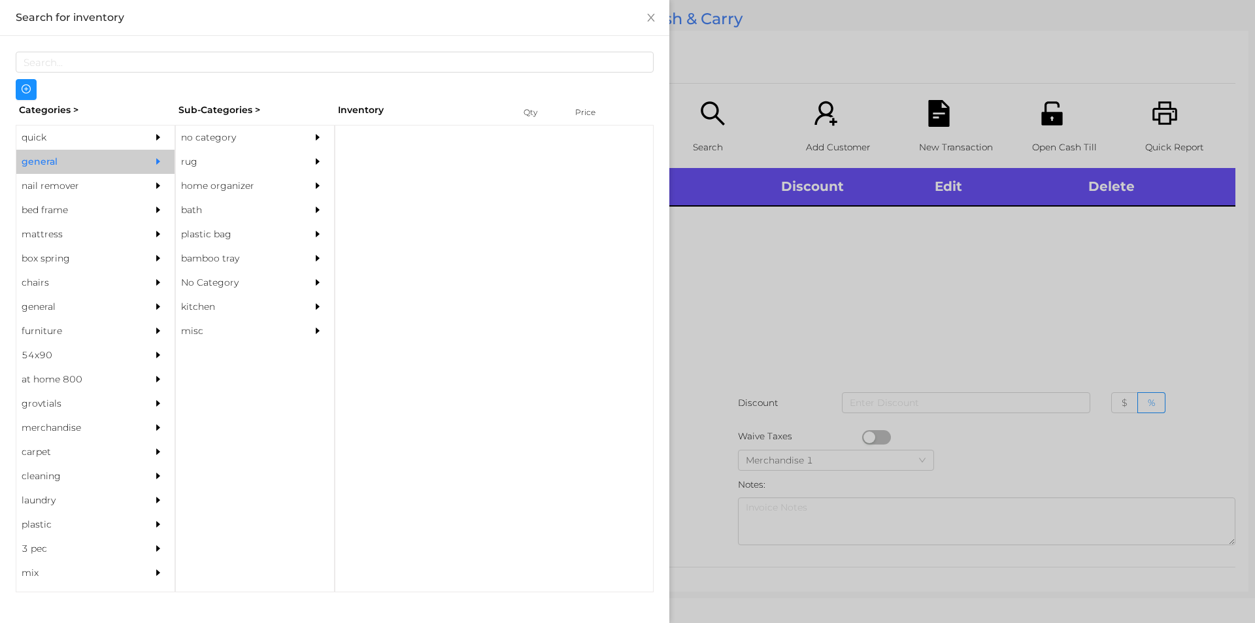
scroll to position [0, 0]
click at [186, 135] on div "no category" at bounding box center [235, 137] width 119 height 24
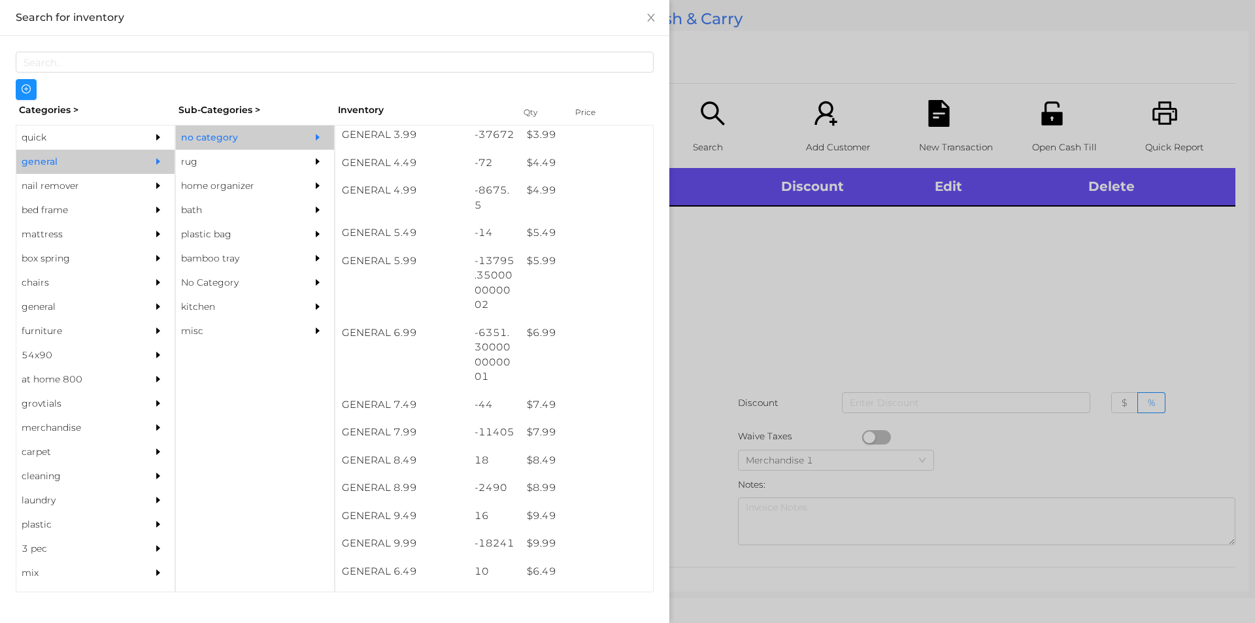
scroll to position [416, 0]
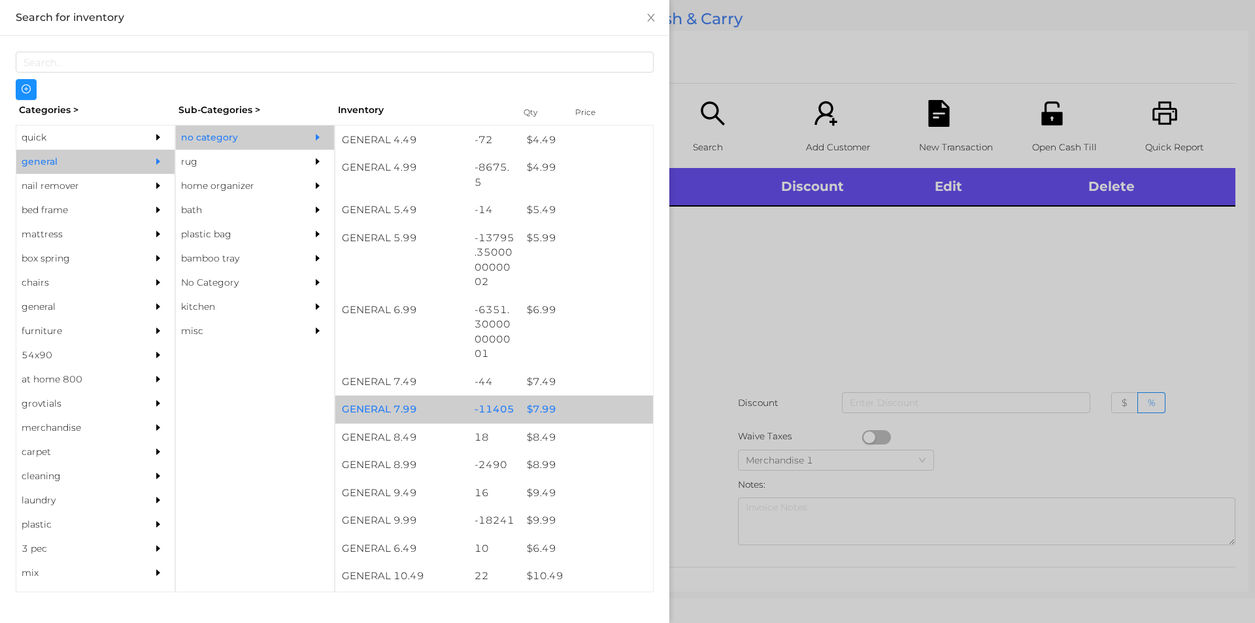
click at [543, 408] on div "$ 7.99" at bounding box center [586, 409] width 133 height 28
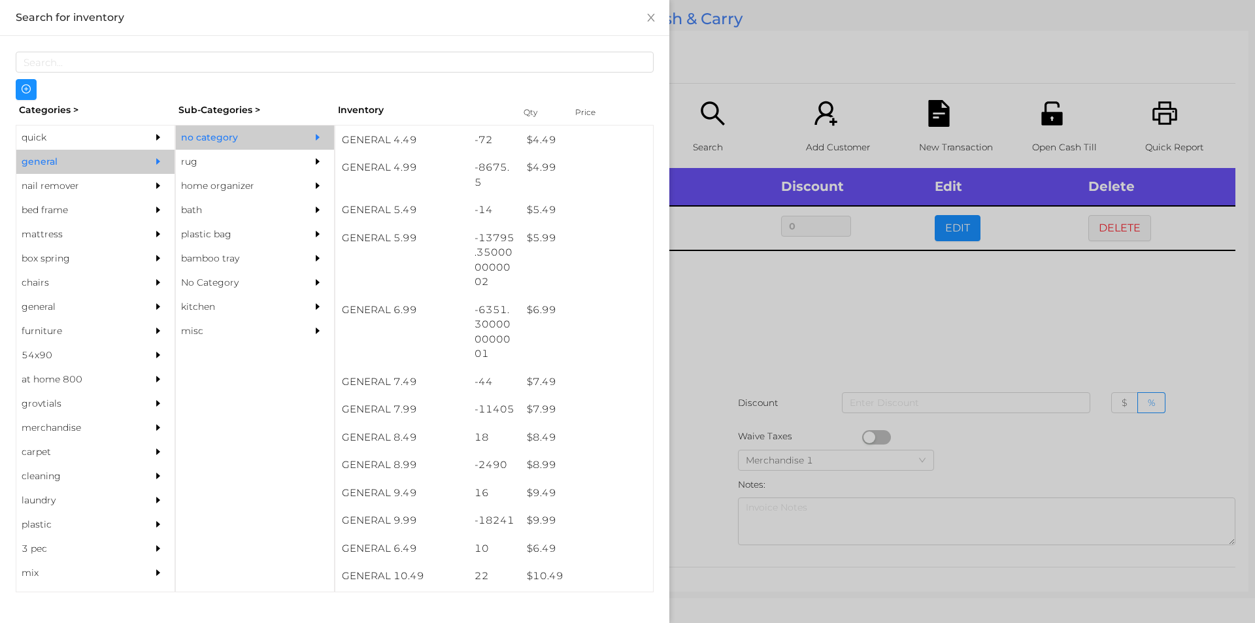
click at [726, 369] on div at bounding box center [627, 311] width 1255 height 623
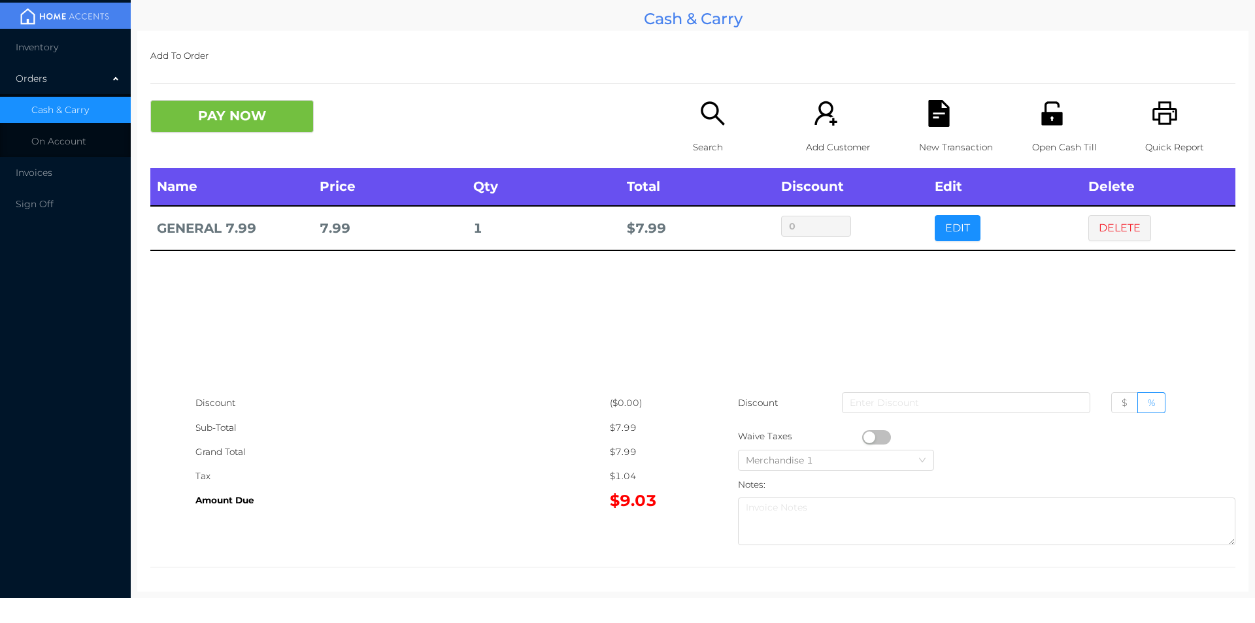
click at [205, 123] on button "PAY NOW" at bounding box center [231, 116] width 163 height 33
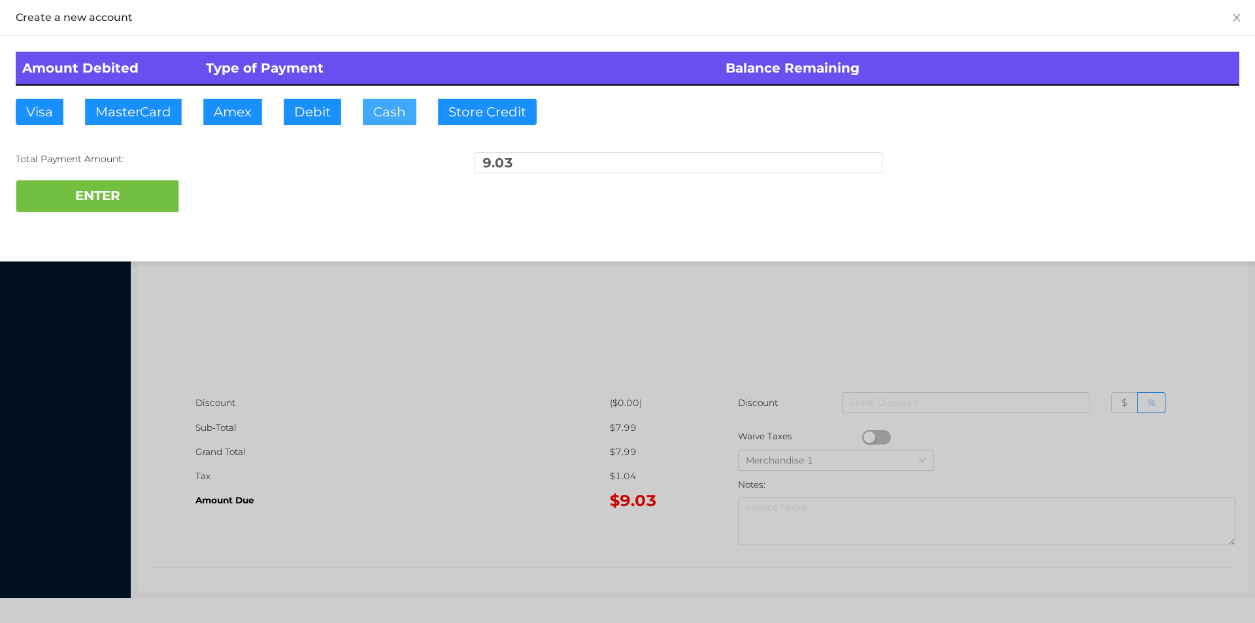
click at [388, 120] on button "Cash" at bounding box center [390, 112] width 54 height 26
click at [91, 201] on button "ENTER" at bounding box center [97, 196] width 163 height 33
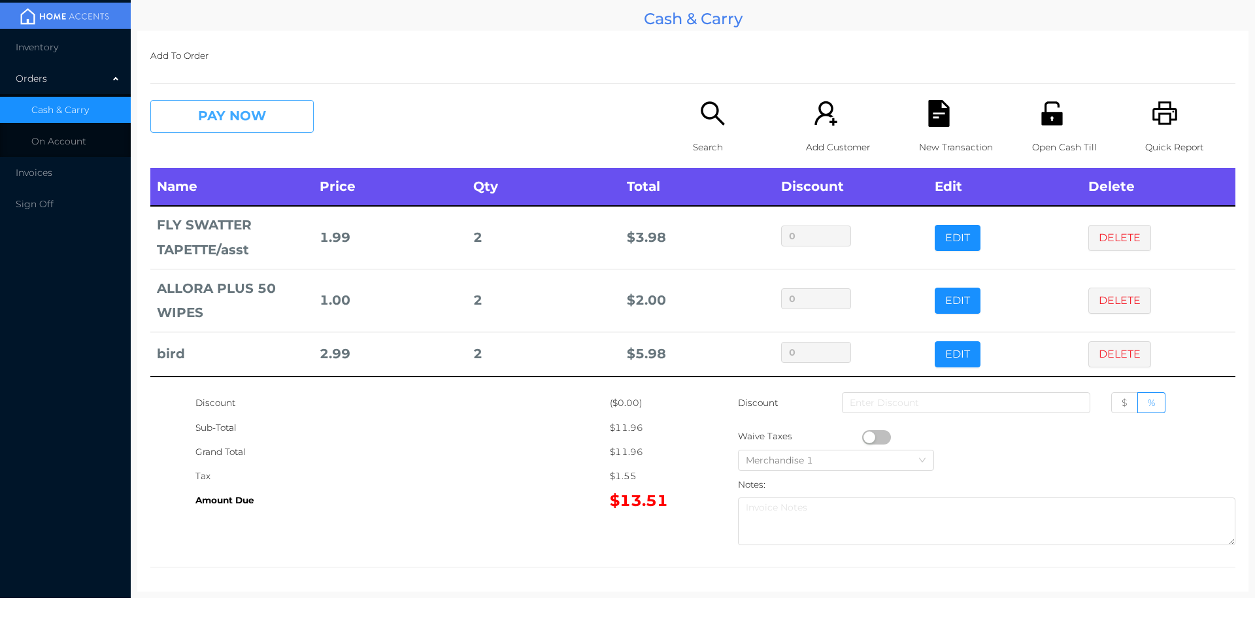
click at [212, 110] on button "PAY NOW" at bounding box center [231, 116] width 163 height 33
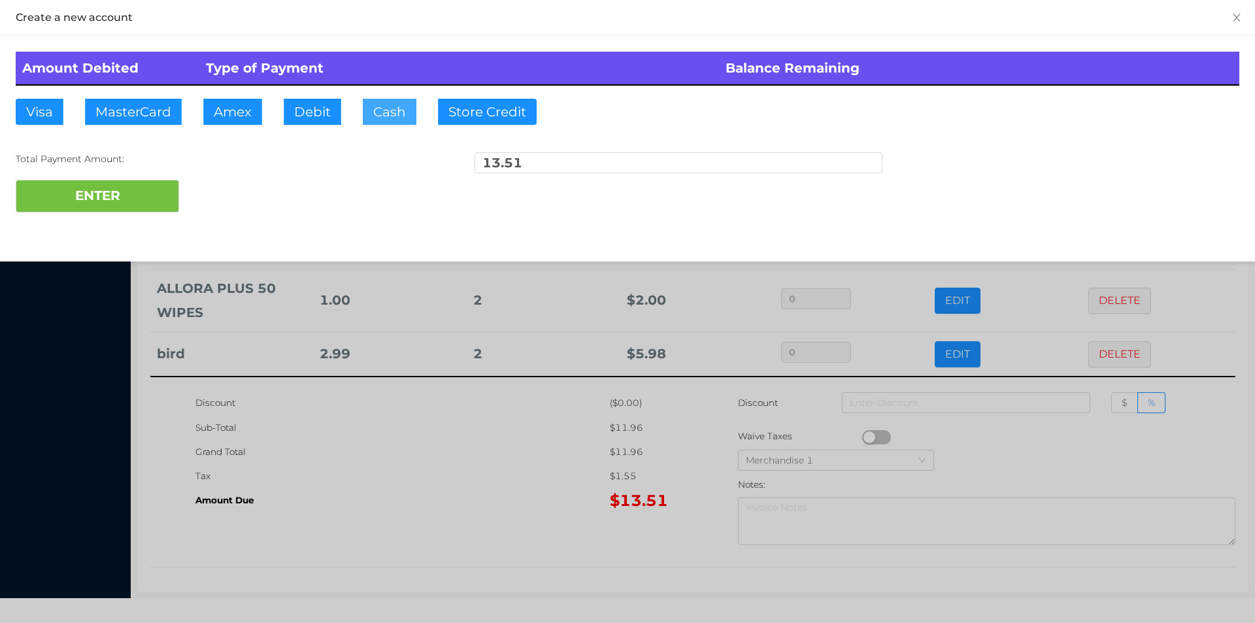
click at [379, 117] on button "Cash" at bounding box center [390, 112] width 54 height 26
type input "20."
click at [90, 201] on button "ENTER" at bounding box center [97, 196] width 163 height 33
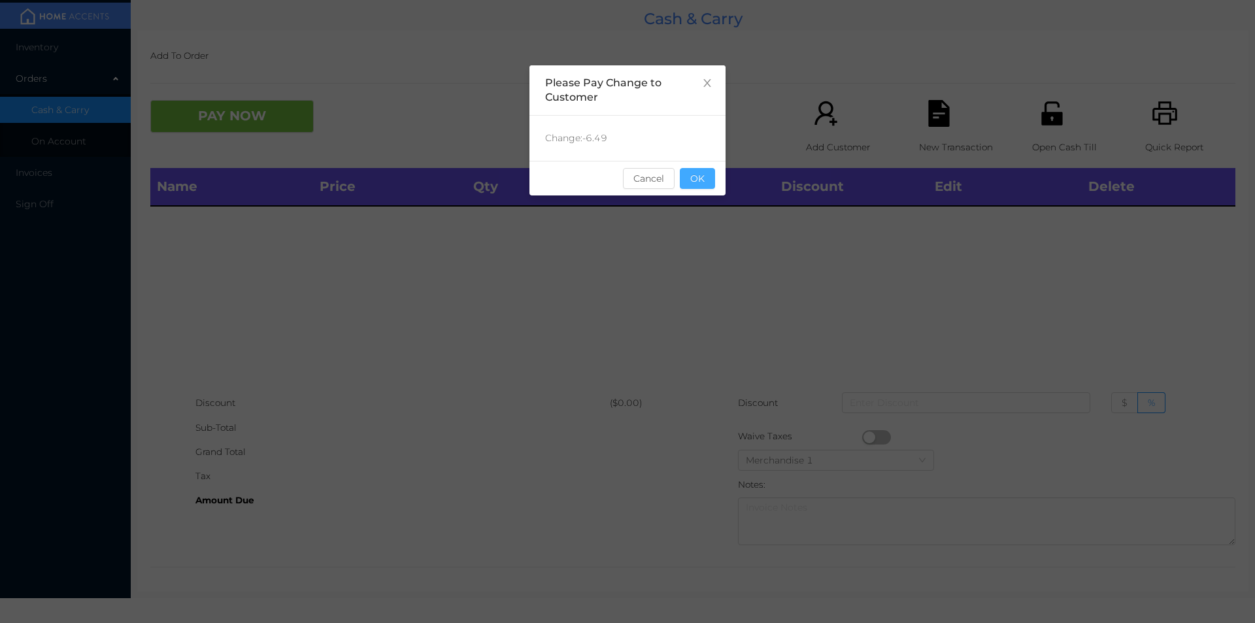
click at [701, 181] on button "OK" at bounding box center [697, 178] width 35 height 21
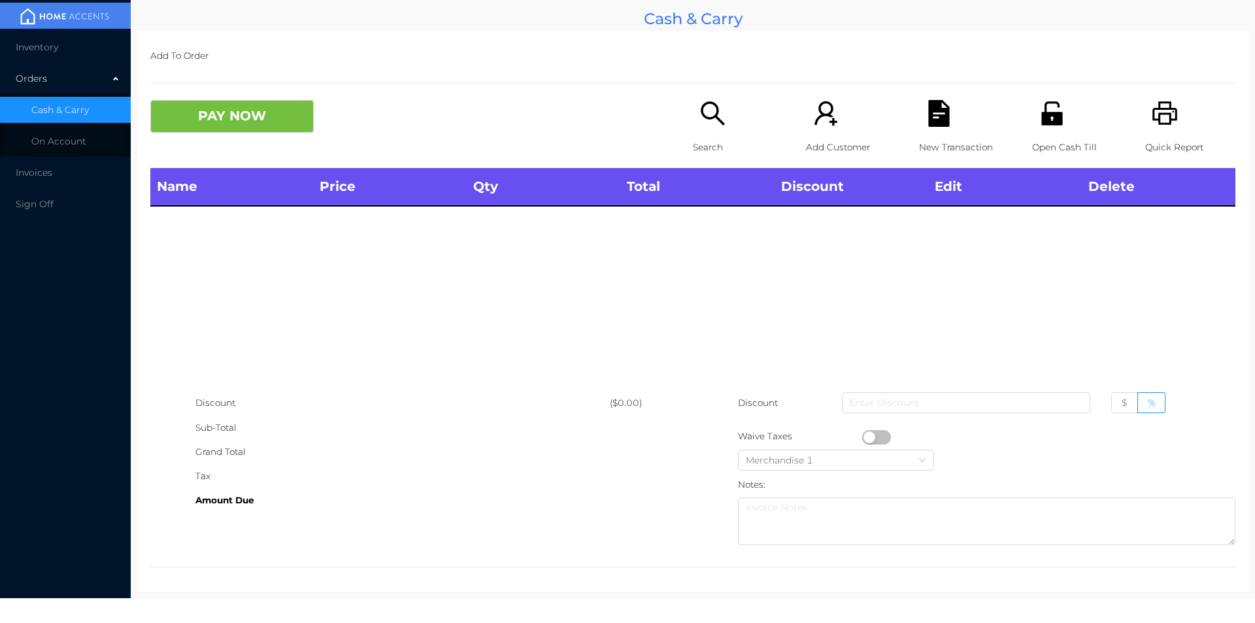
click at [1049, 104] on icon "icon: unlock" at bounding box center [1051, 113] width 21 height 24
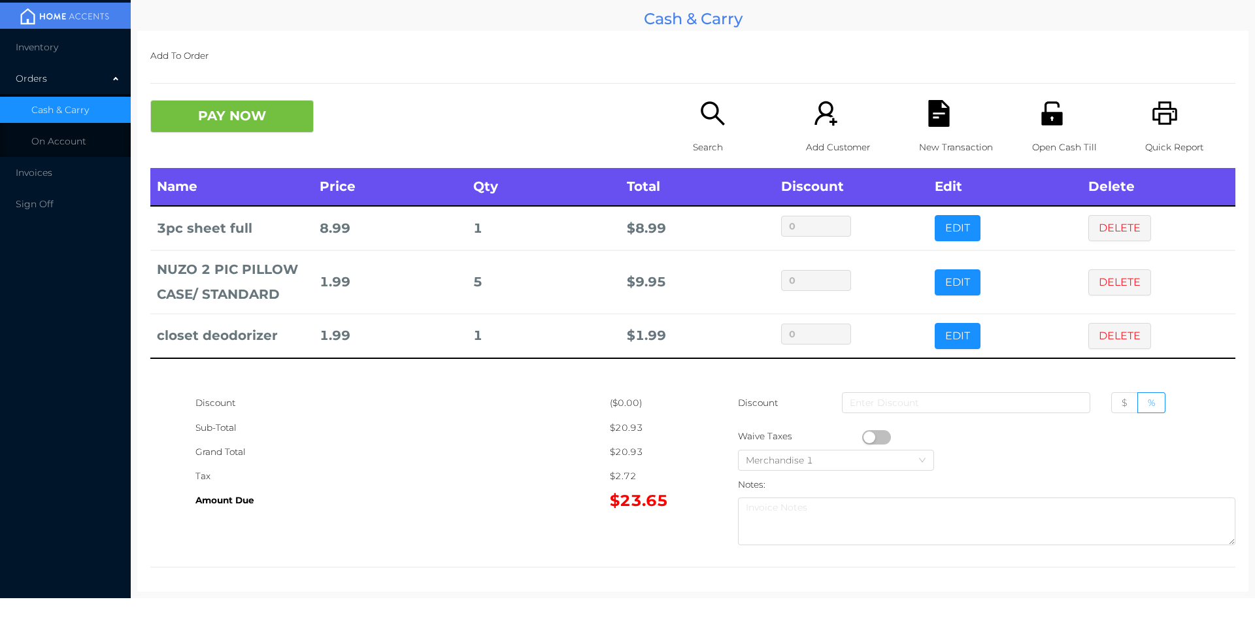
click at [715, 124] on icon "icon: search" at bounding box center [712, 113] width 27 height 27
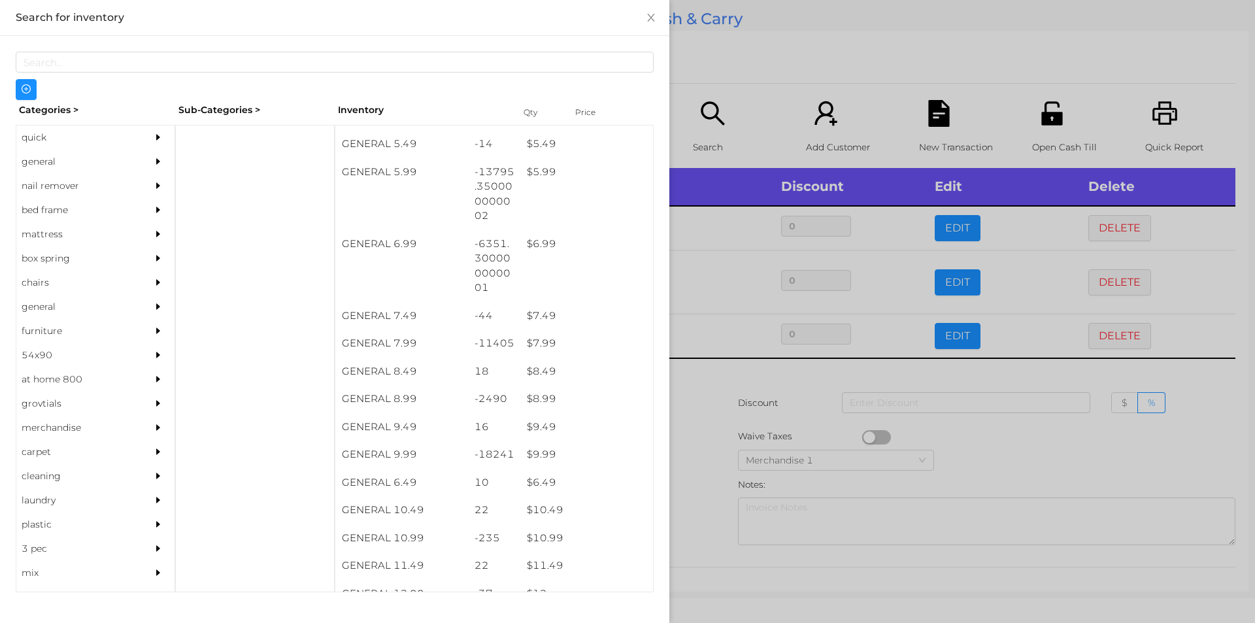
scroll to position [488, 0]
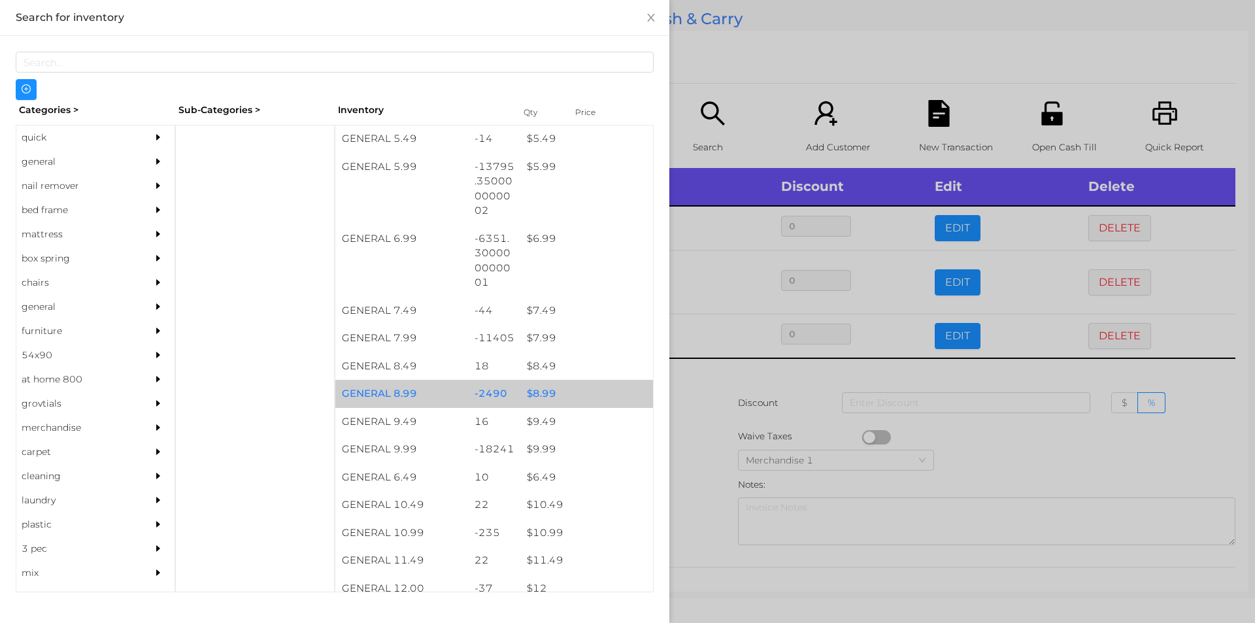
click at [491, 402] on div "-2490" at bounding box center [494, 394] width 53 height 28
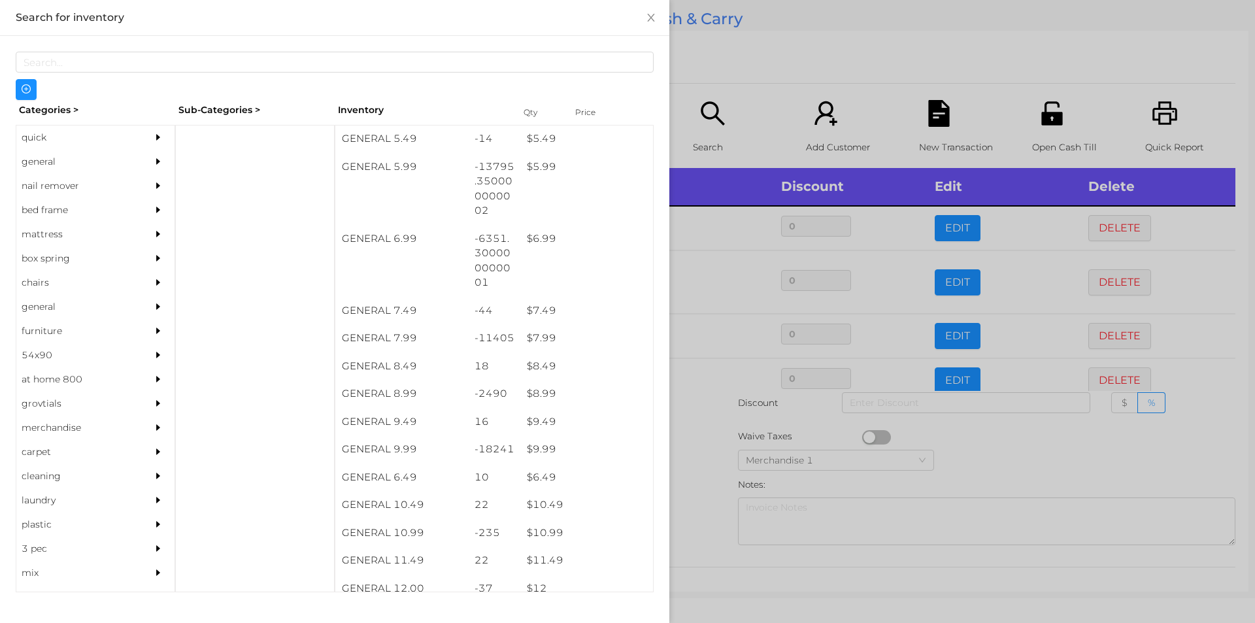
click at [779, 59] on div at bounding box center [627, 311] width 1255 height 623
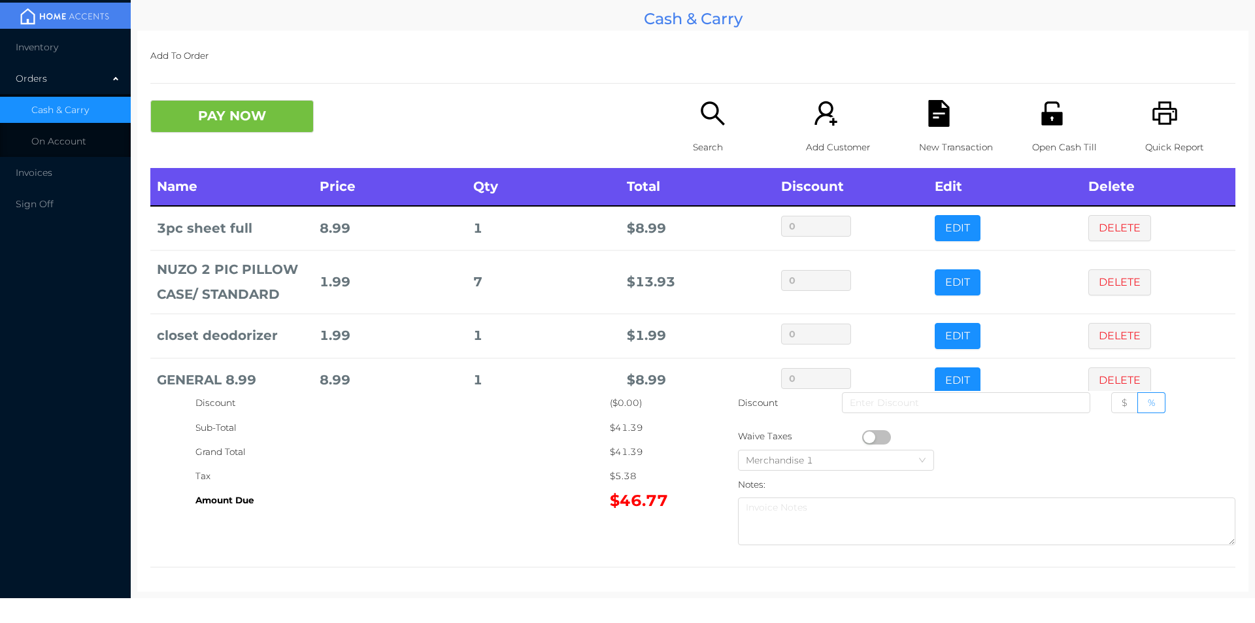
click at [709, 125] on icon "icon: search" at bounding box center [712, 113] width 27 height 27
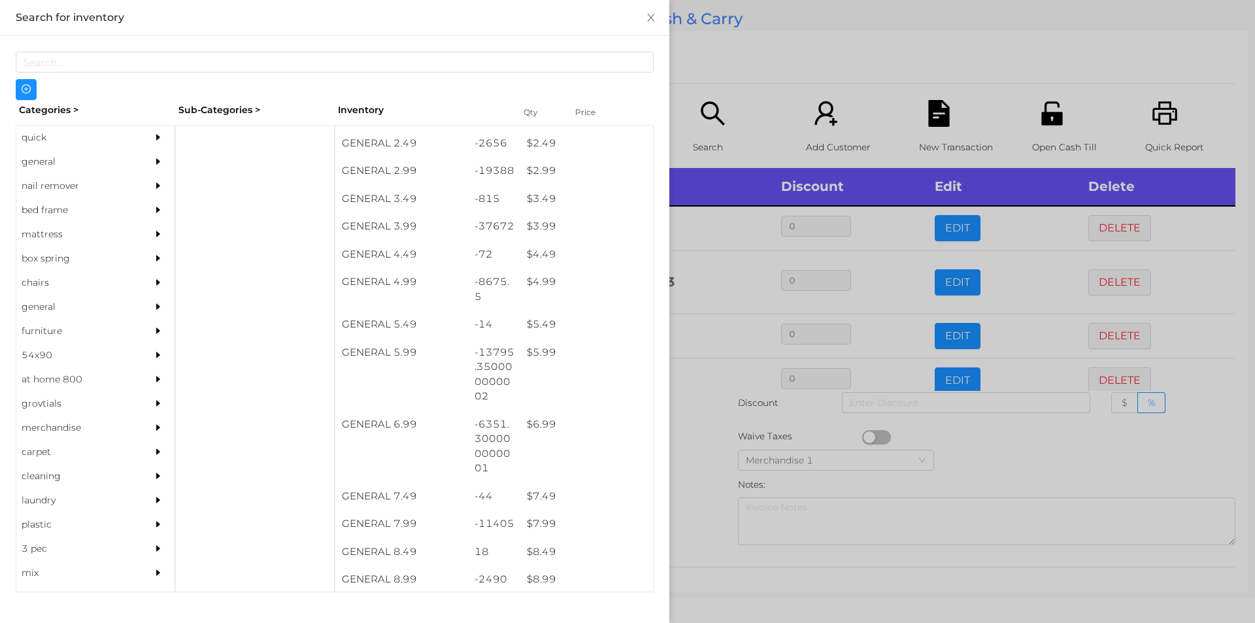
scroll to position [448, 0]
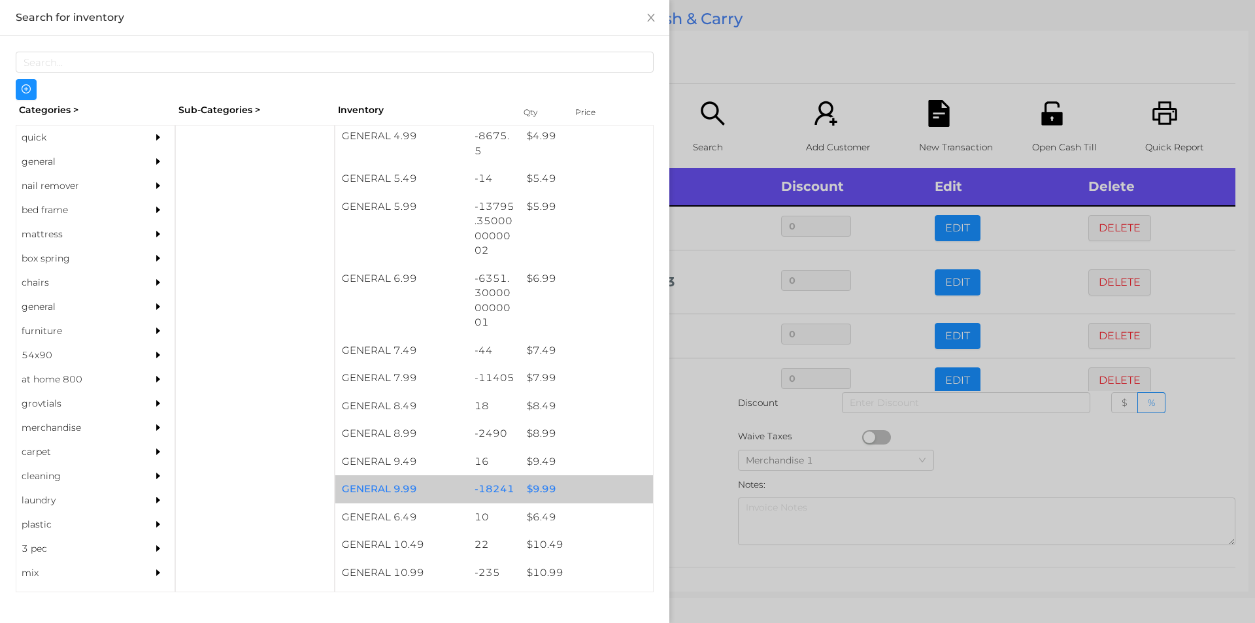
click at [562, 486] on div "$ 9.99" at bounding box center [586, 489] width 133 height 28
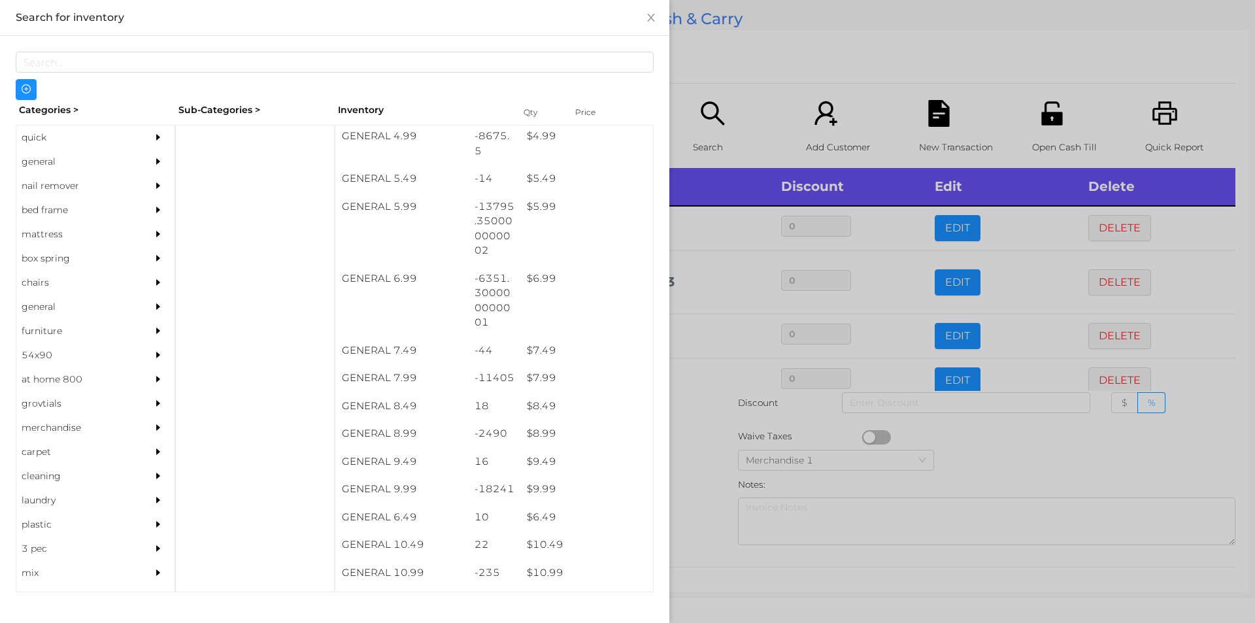
click at [778, 69] on div at bounding box center [627, 311] width 1255 height 623
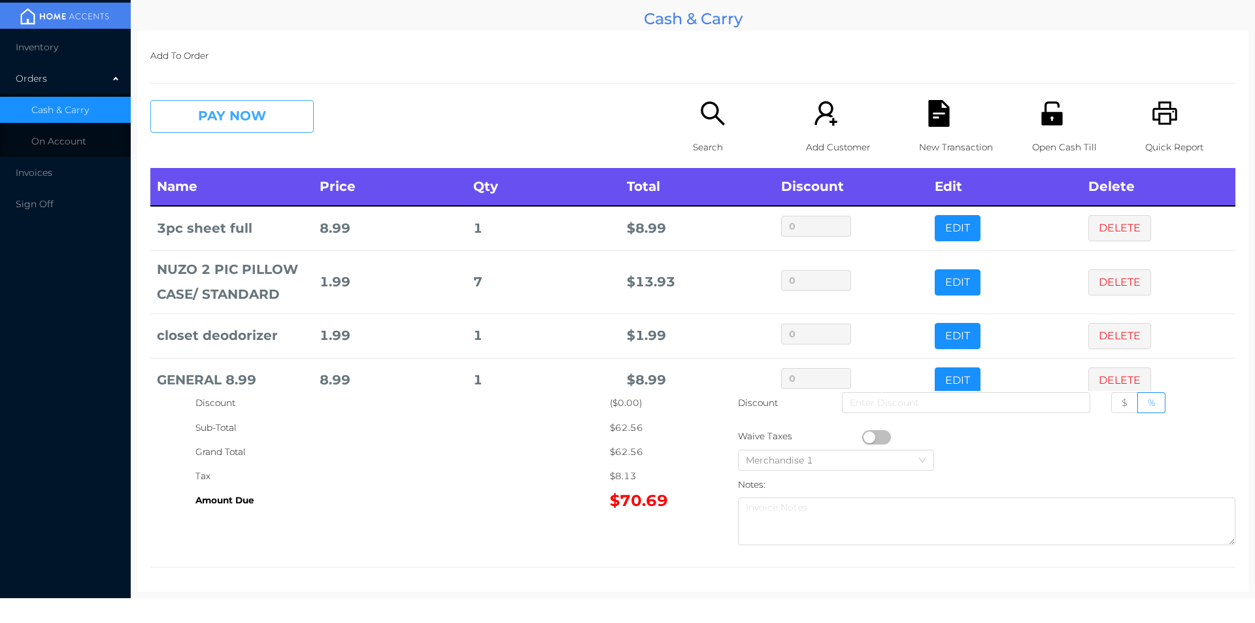
click at [243, 122] on button "PAY NOW" at bounding box center [231, 116] width 163 height 33
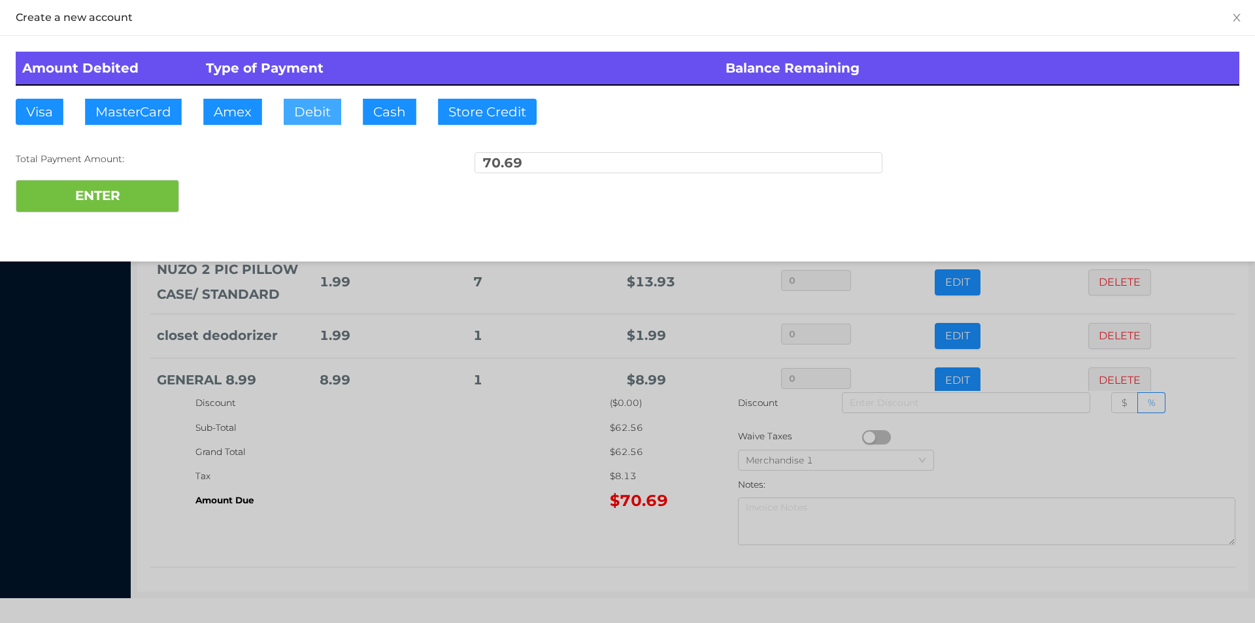
click at [337, 124] on button "Debit" at bounding box center [313, 112] width 58 height 26
click at [99, 207] on button "ENTER" at bounding box center [97, 196] width 163 height 33
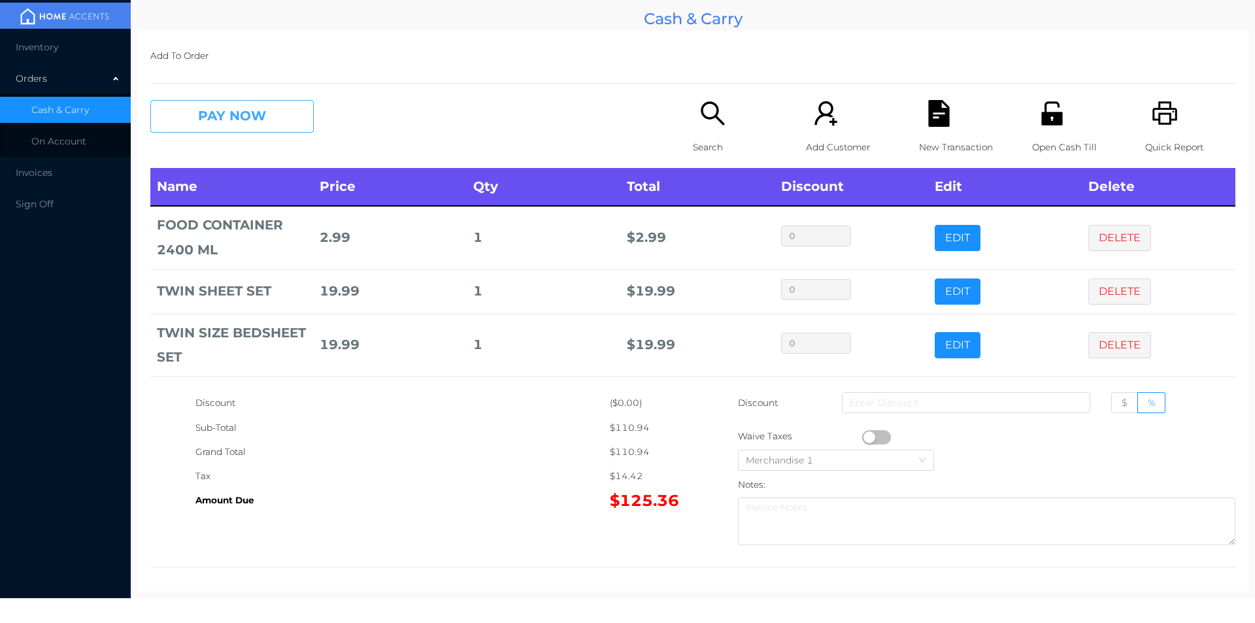
click at [224, 121] on button "PAY NOW" at bounding box center [231, 116] width 163 height 33
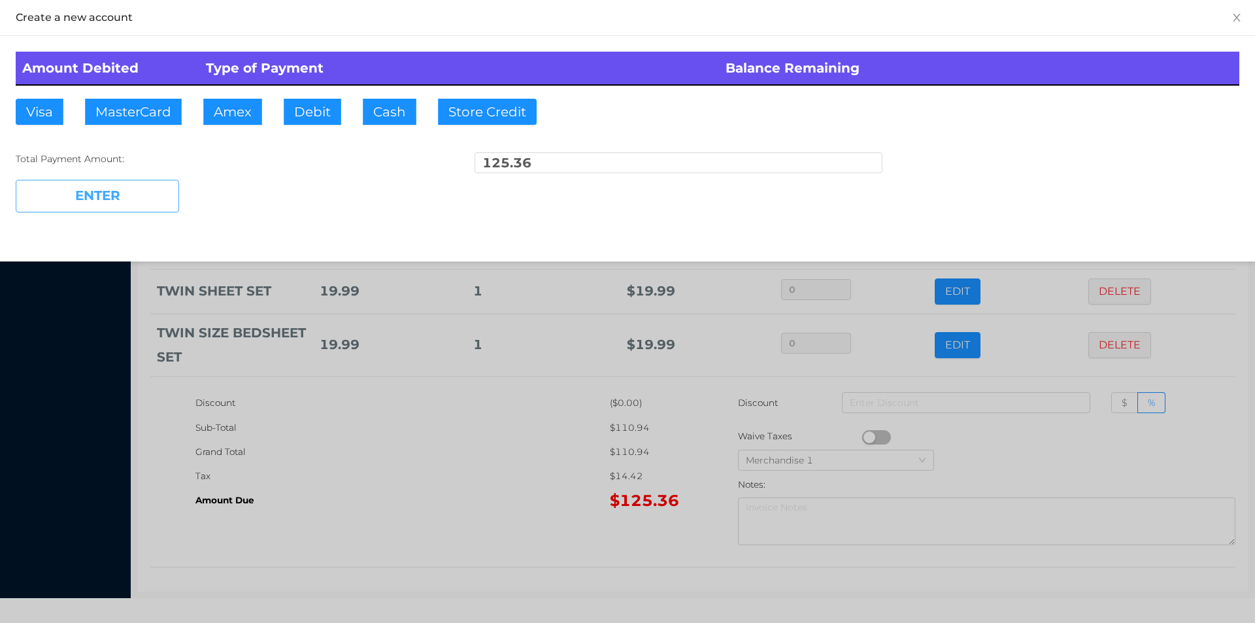
click at [162, 188] on button "ENTER" at bounding box center [97, 196] width 163 height 33
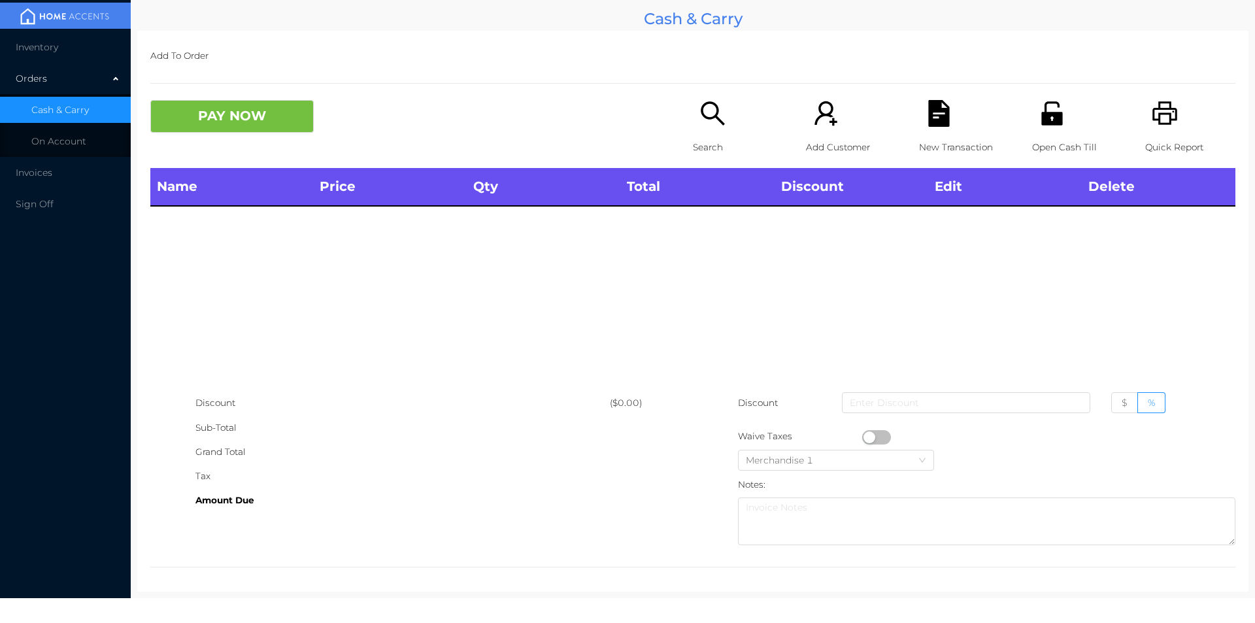
click at [1149, 133] on div "Quick Report" at bounding box center [1190, 134] width 90 height 68
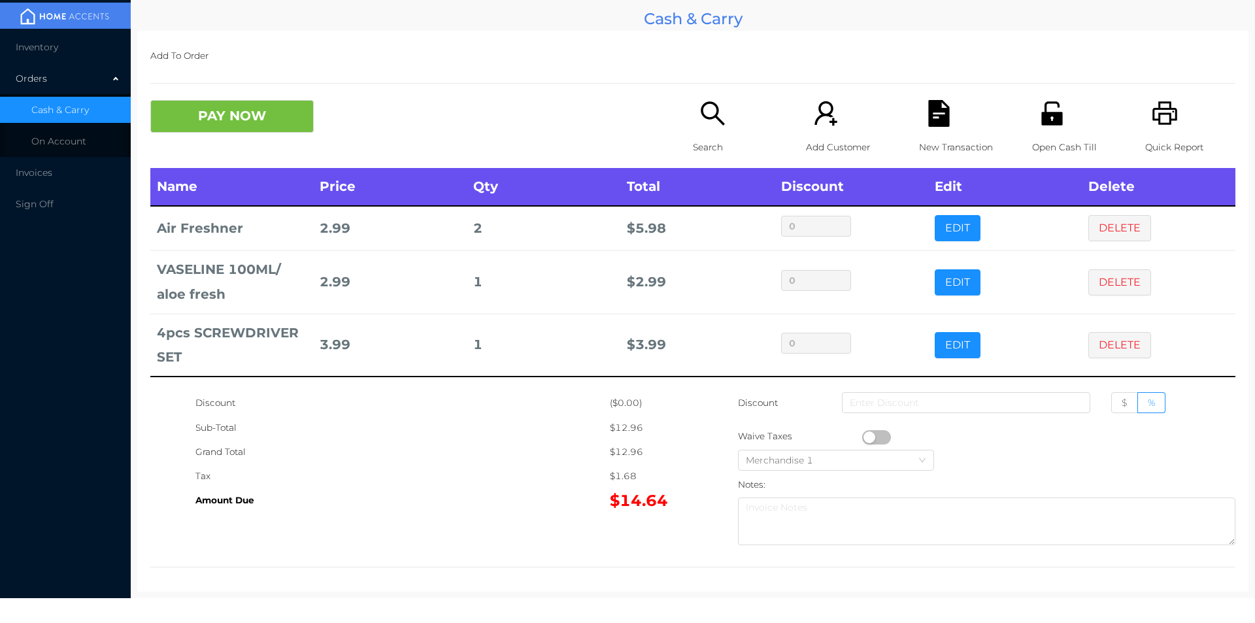
click at [947, 107] on div "New Transaction" at bounding box center [964, 134] width 90 height 68
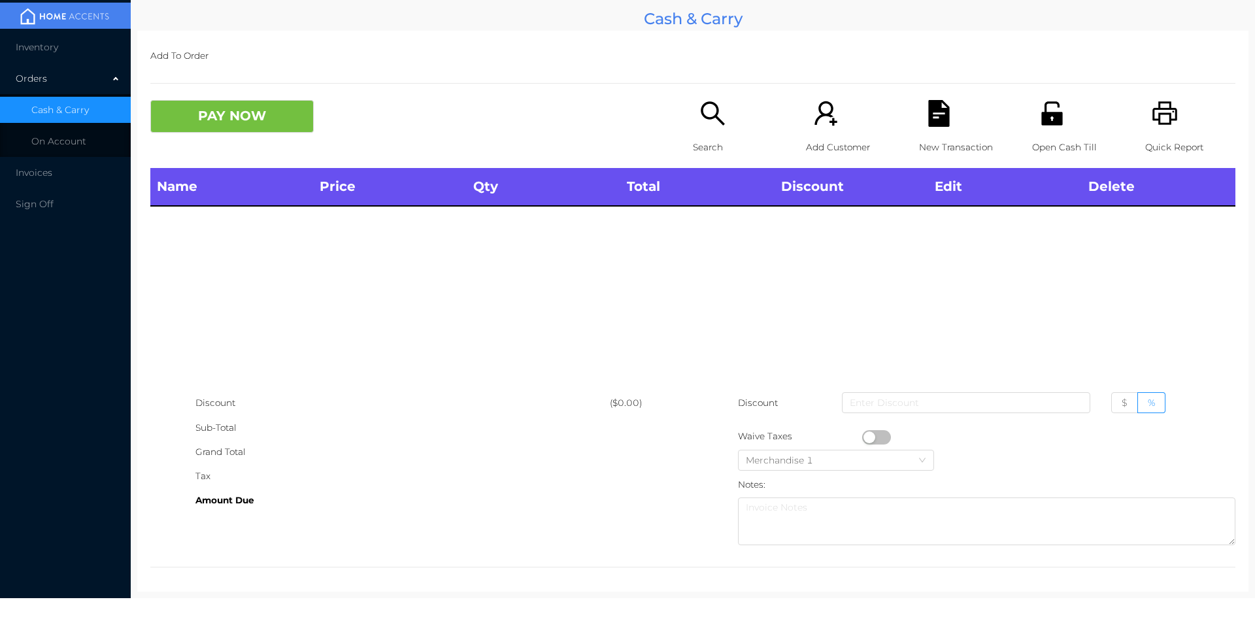
click at [1078, 110] on div "Open Cash Till" at bounding box center [1077, 134] width 90 height 68
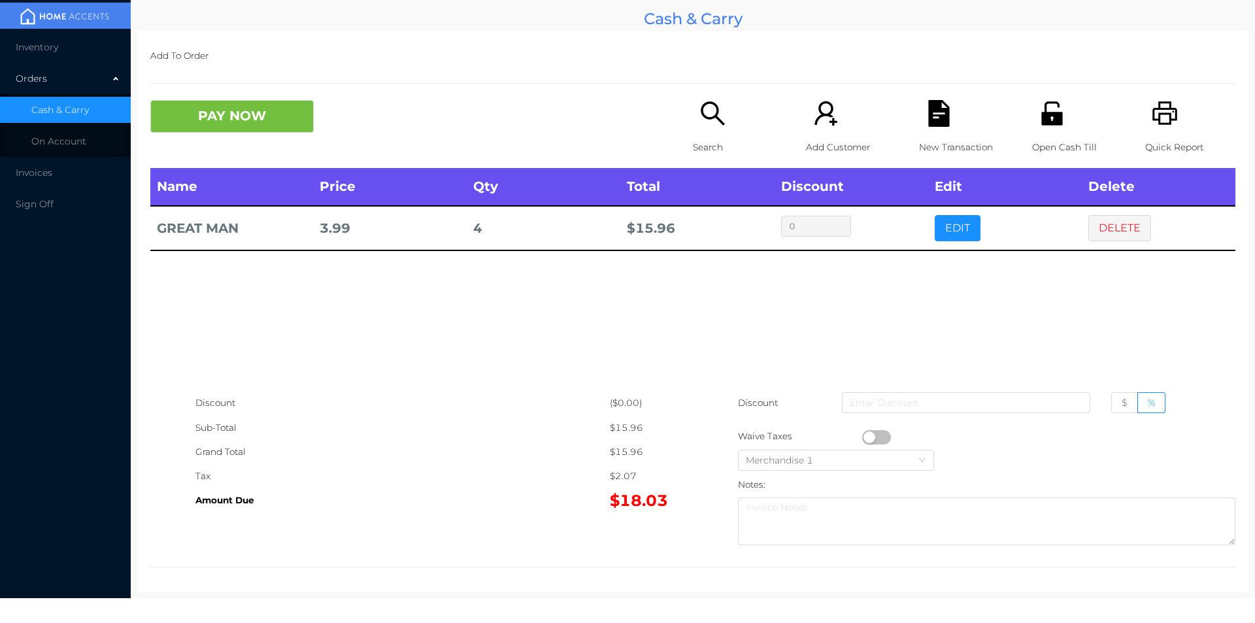
click at [236, 107] on button "PAY NOW" at bounding box center [231, 116] width 163 height 33
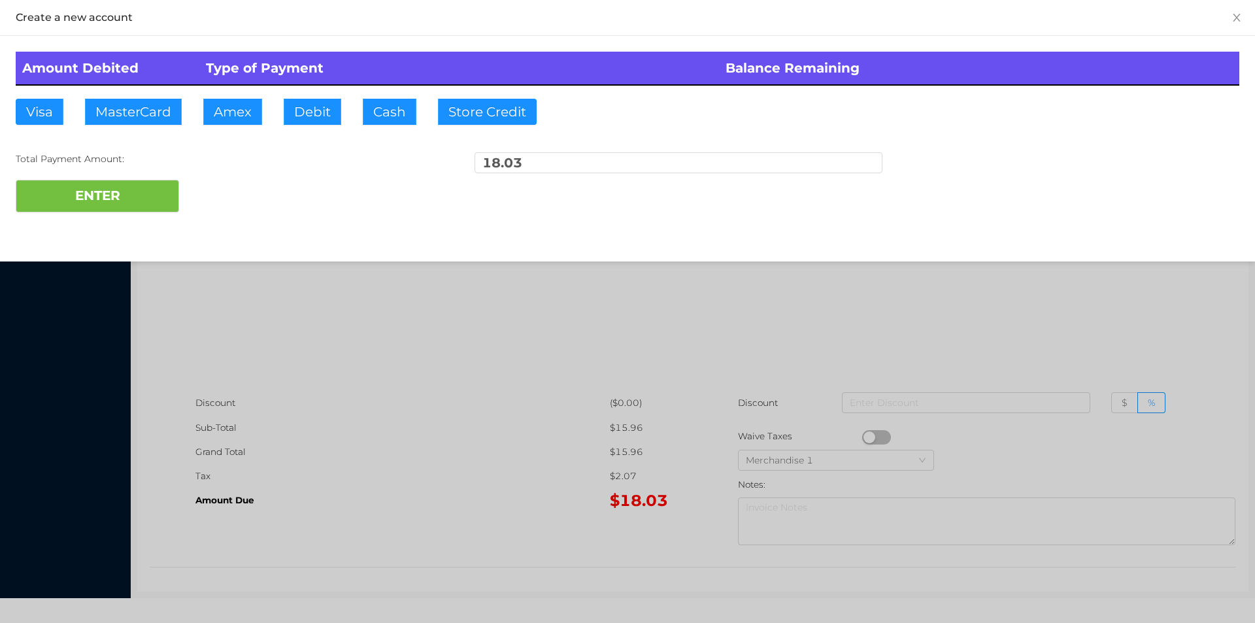
click at [375, 441] on div at bounding box center [627, 311] width 1255 height 623
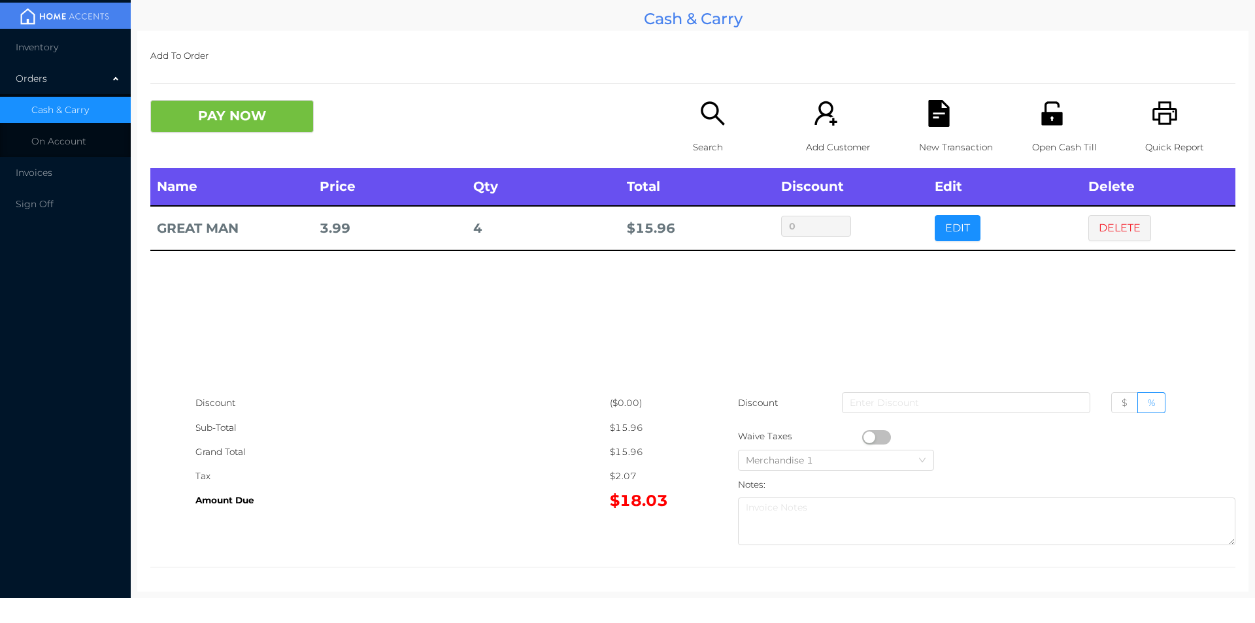
click at [937, 108] on icon "icon: file-text" at bounding box center [939, 113] width 27 height 27
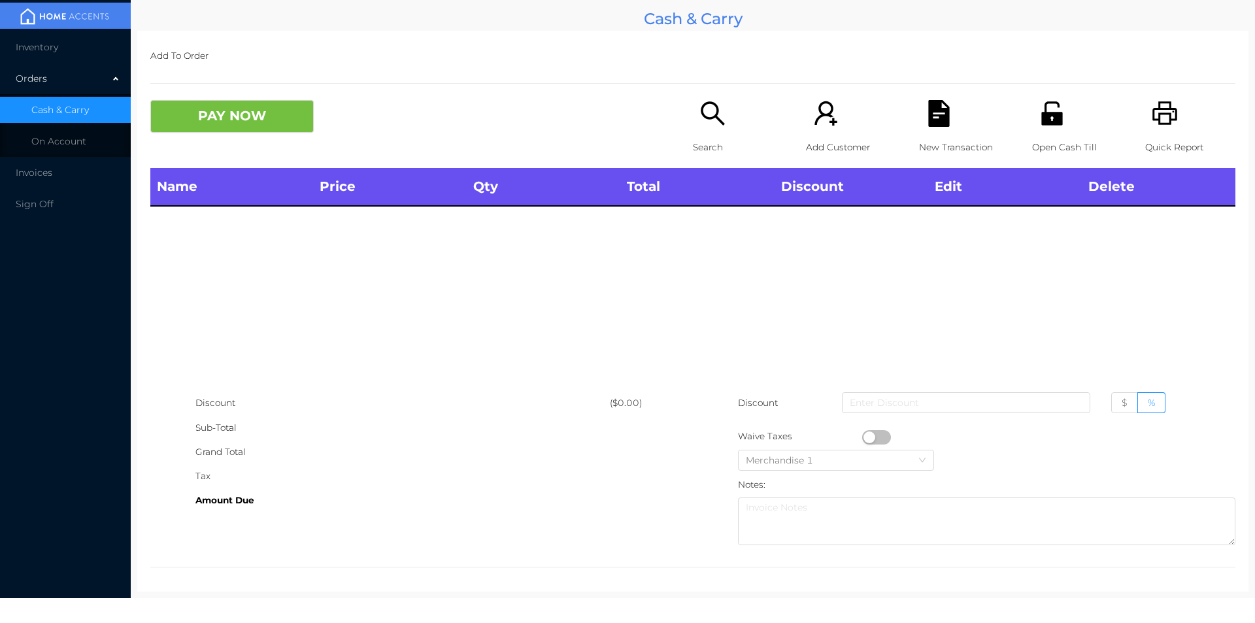
click at [1052, 119] on icon "icon: unlock" at bounding box center [1051, 113] width 21 height 24
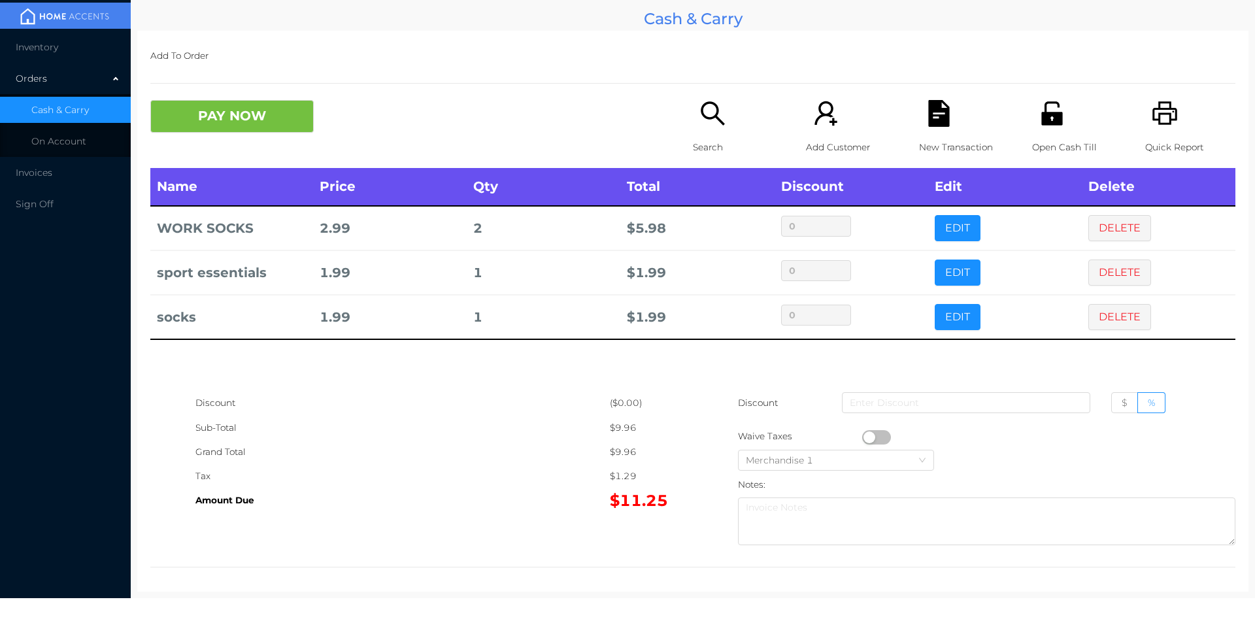
click at [1044, 120] on icon "icon: unlock" at bounding box center [1052, 113] width 27 height 27
click at [205, 118] on button "PAY NOW" at bounding box center [231, 116] width 163 height 33
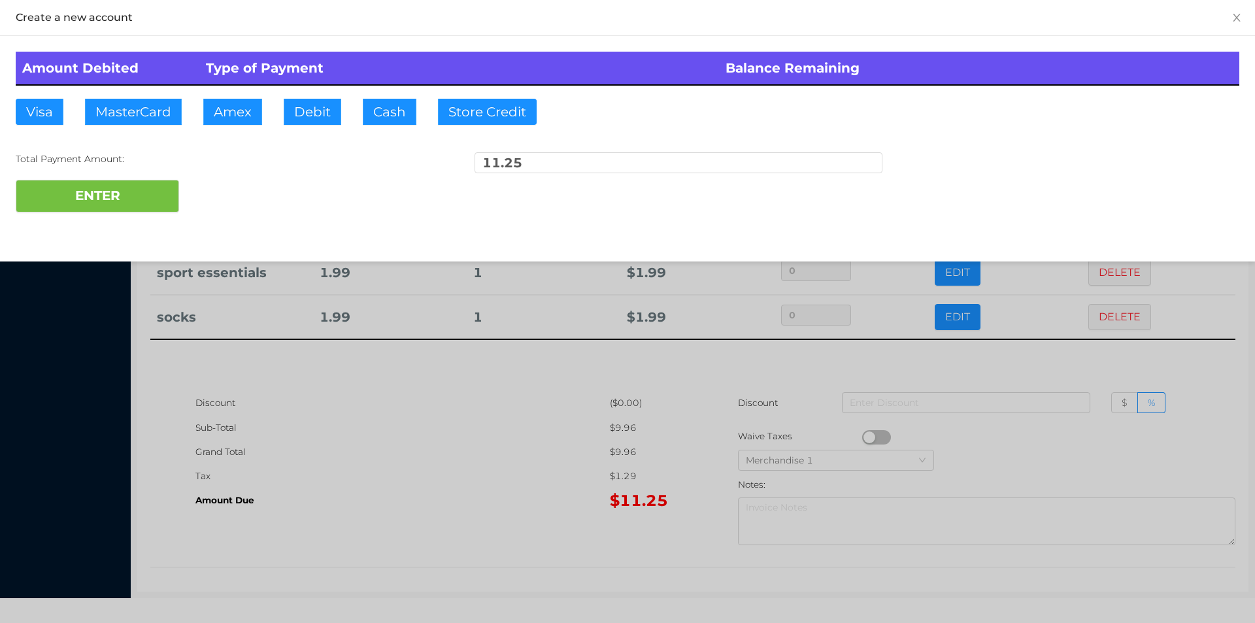
click at [373, 502] on div at bounding box center [627, 311] width 1255 height 623
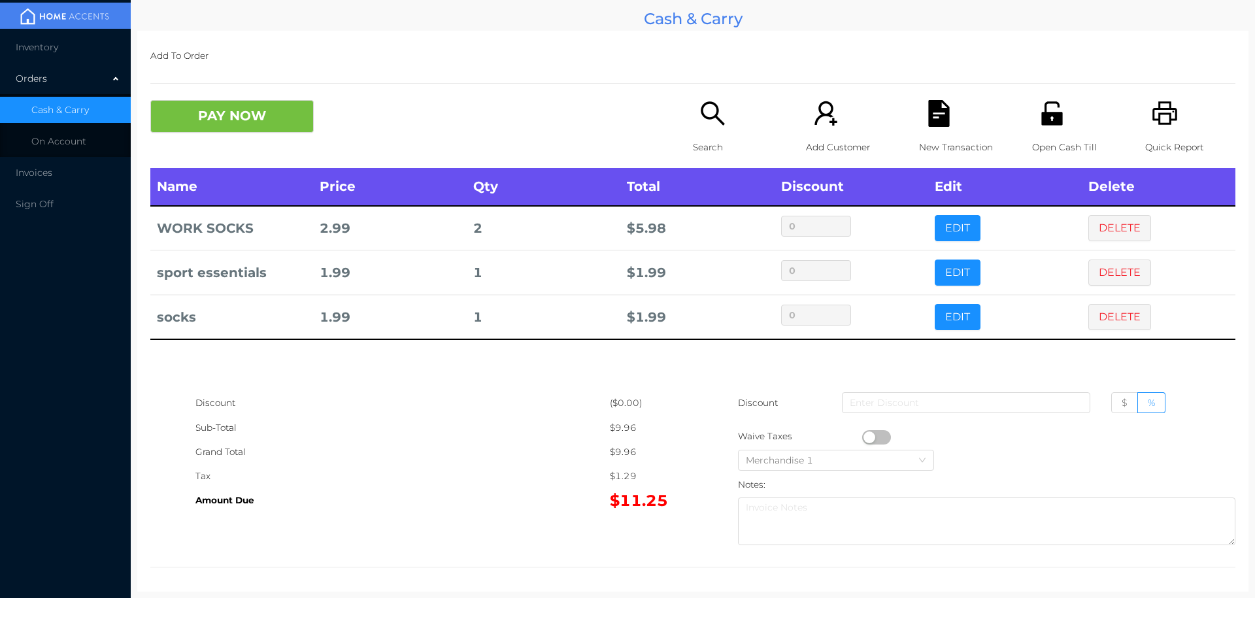
click at [1159, 115] on icon "icon: printer" at bounding box center [1164, 113] width 25 height 24
click at [1053, 111] on icon "icon: unlock" at bounding box center [1052, 113] width 27 height 27
click at [919, 127] on div "New Transaction" at bounding box center [964, 134] width 90 height 68
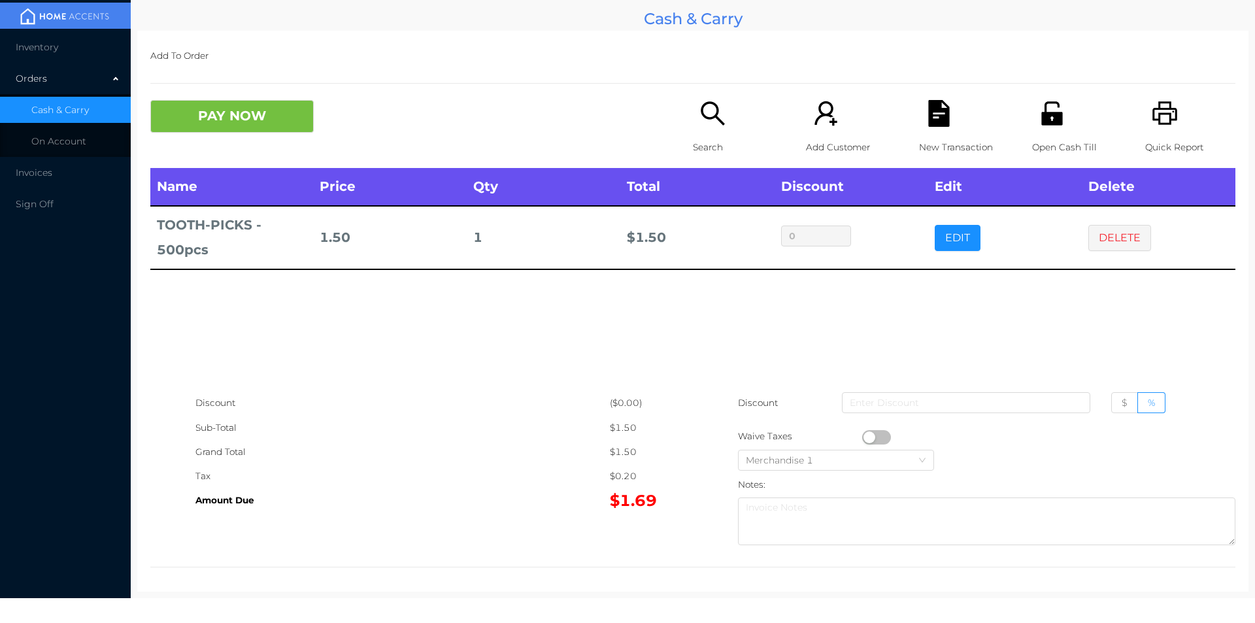
click at [939, 110] on icon "icon: file-text" at bounding box center [938, 113] width 21 height 27
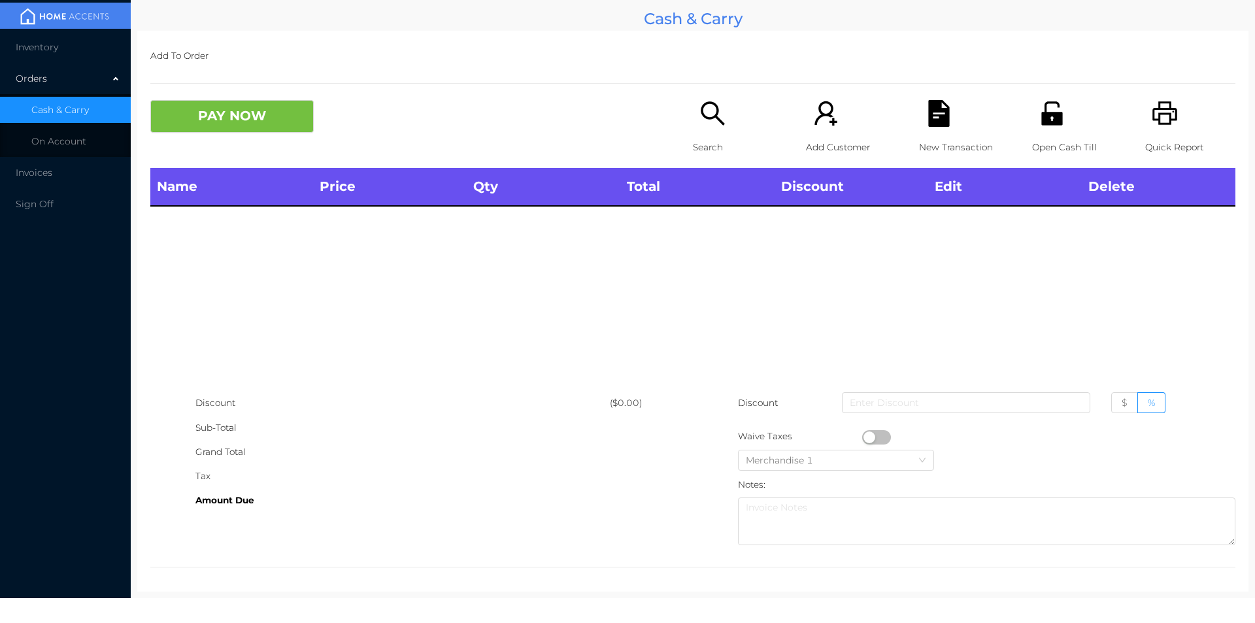
click at [1064, 133] on div "Open Cash Till" at bounding box center [1077, 134] width 90 height 68
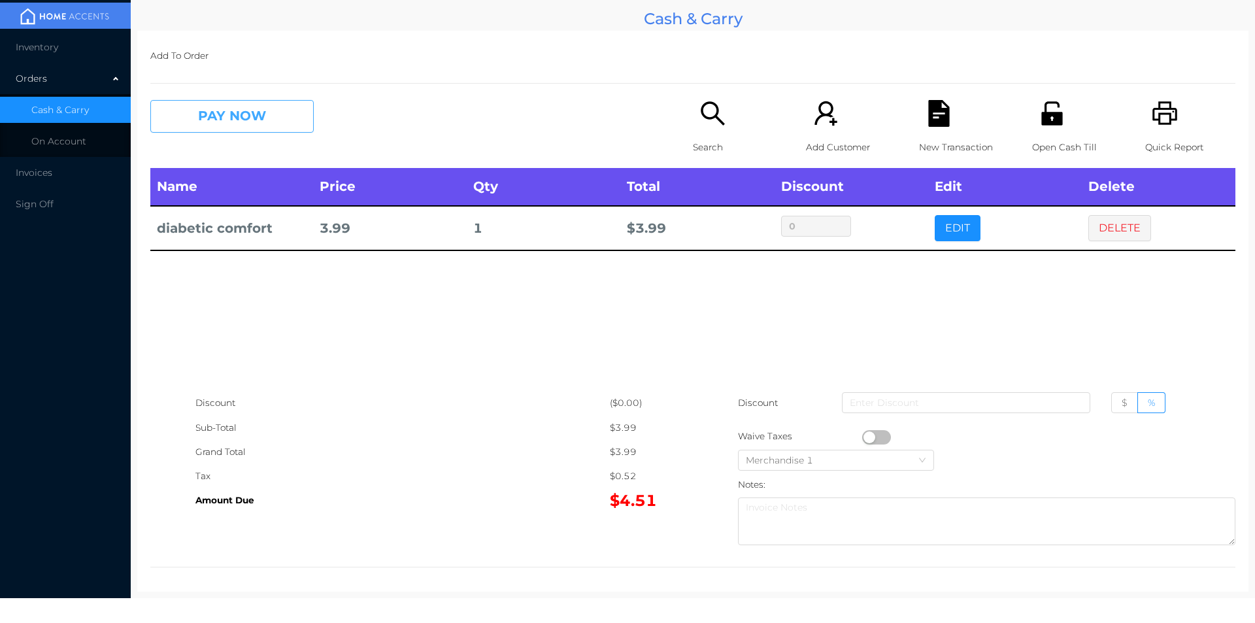
click at [220, 116] on button "PAY NOW" at bounding box center [231, 116] width 163 height 33
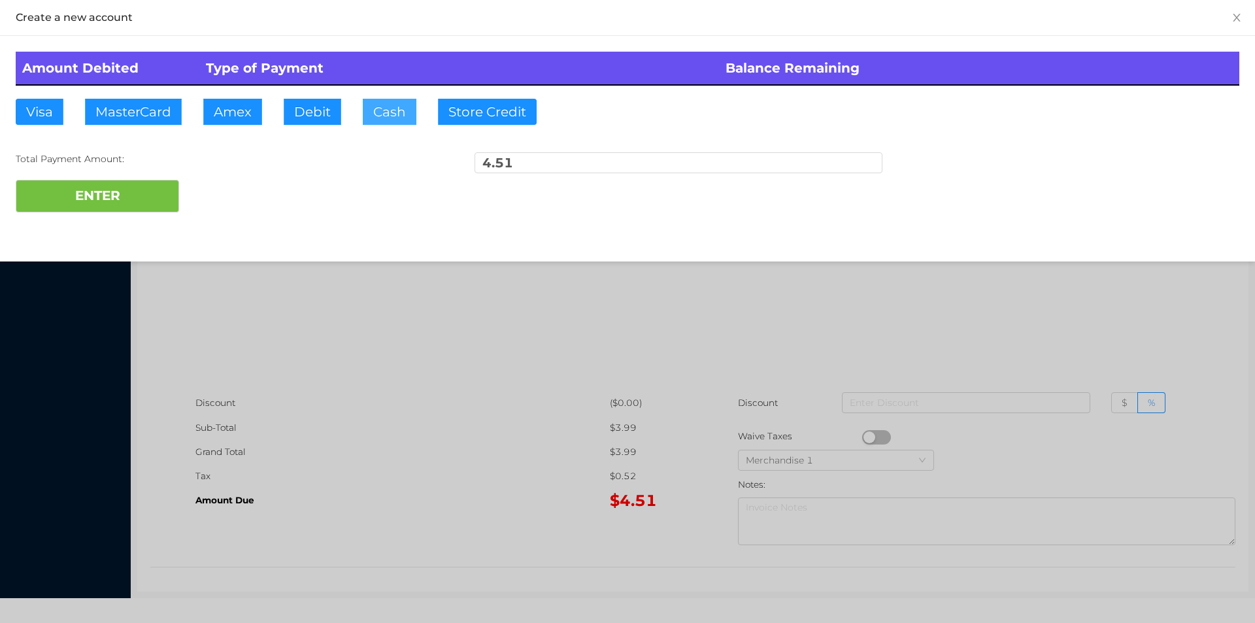
click at [374, 117] on button "Cash" at bounding box center [390, 112] width 54 height 26
click at [129, 198] on button "ENTER" at bounding box center [97, 196] width 163 height 33
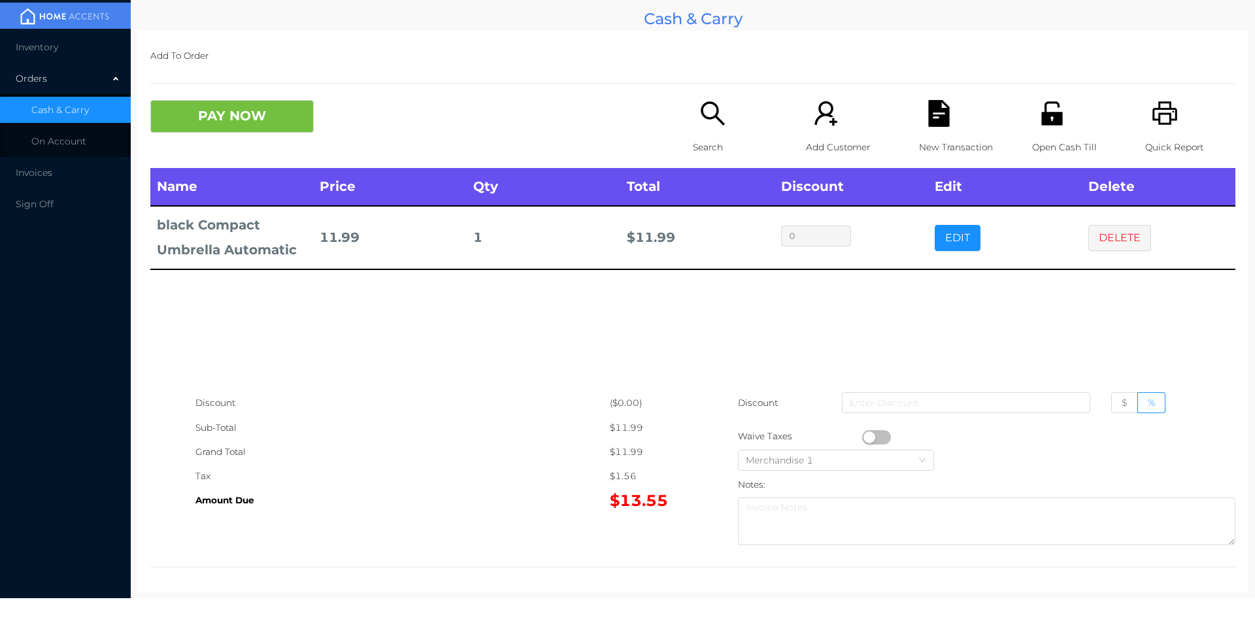
click at [714, 130] on div "Search" at bounding box center [738, 134] width 90 height 68
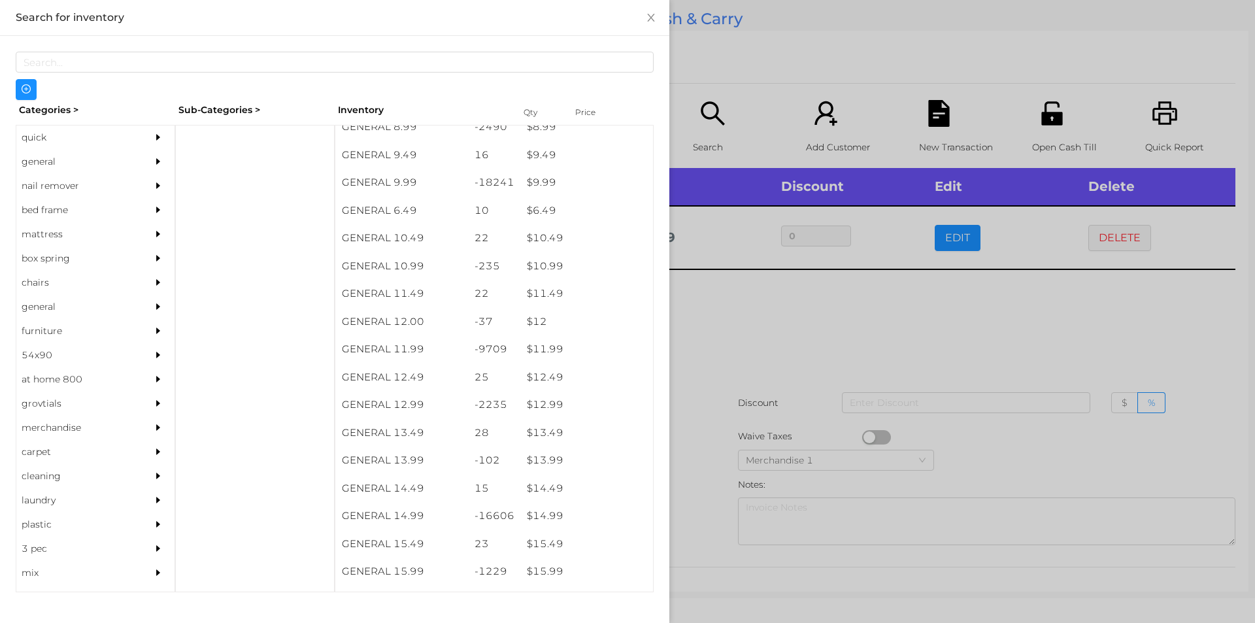
scroll to position [756, 0]
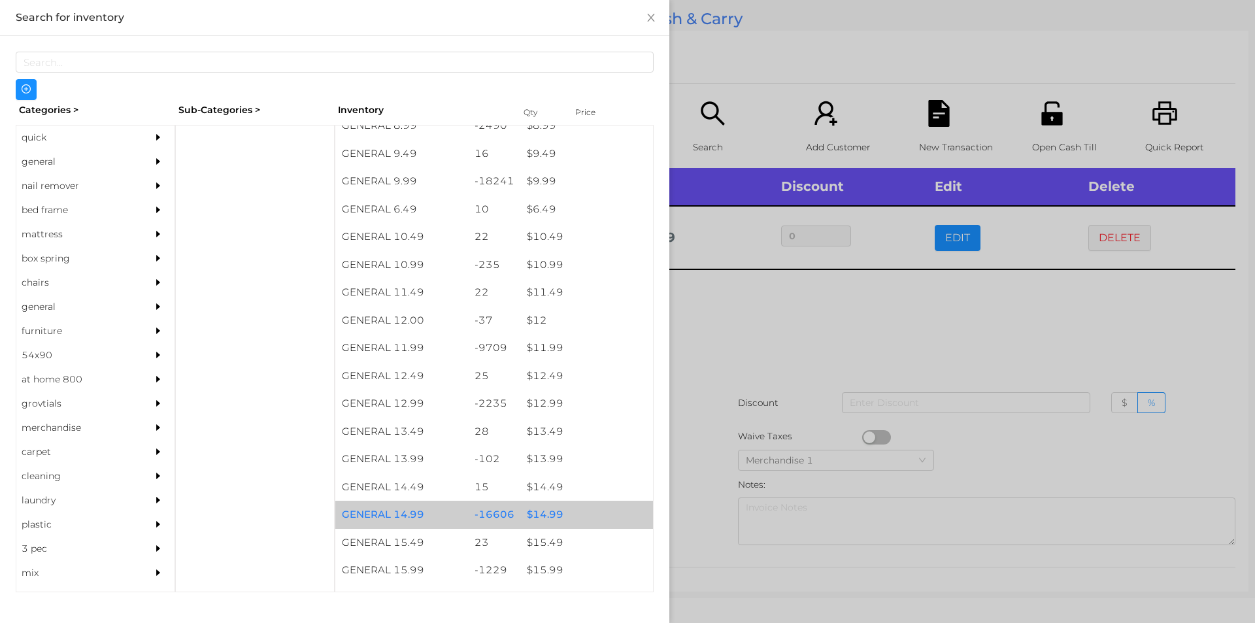
click at [535, 511] on div "$ 14.99" at bounding box center [586, 515] width 133 height 28
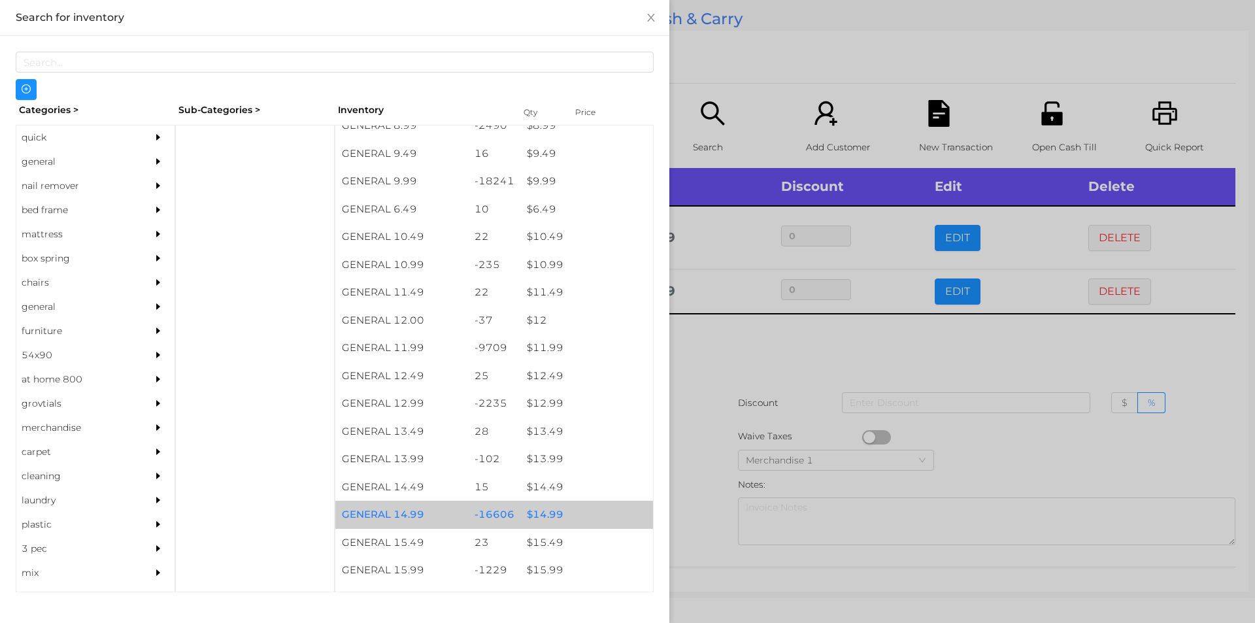
click at [545, 512] on div "$ 14.99" at bounding box center [586, 515] width 133 height 28
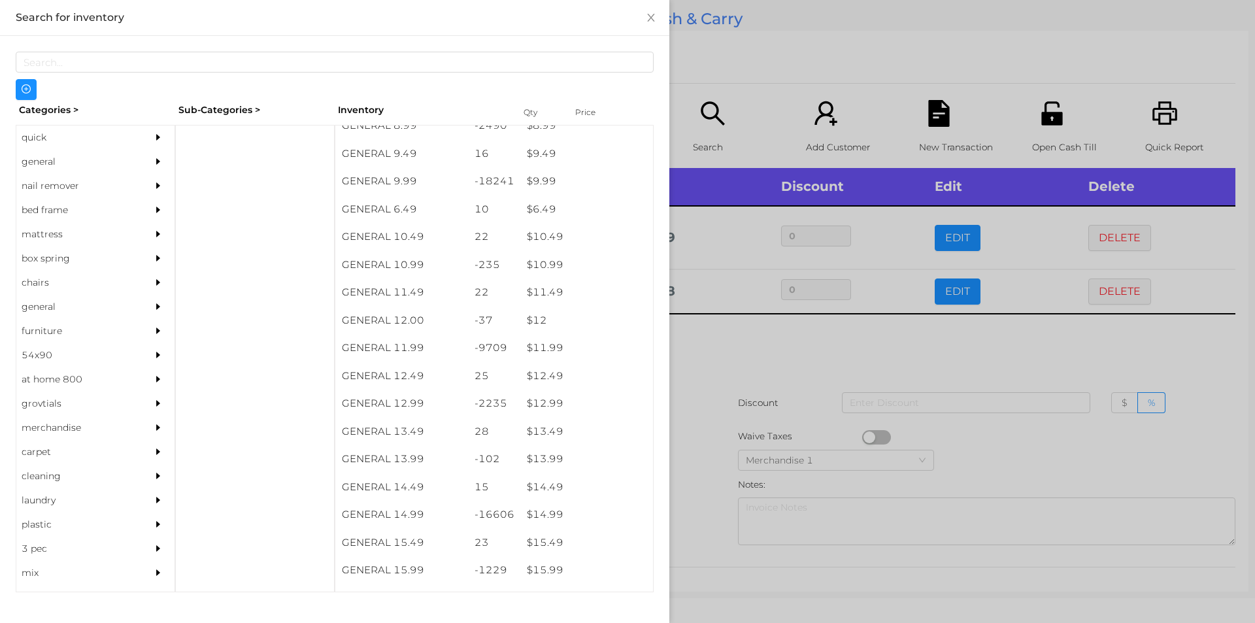
click at [722, 359] on div at bounding box center [627, 311] width 1255 height 623
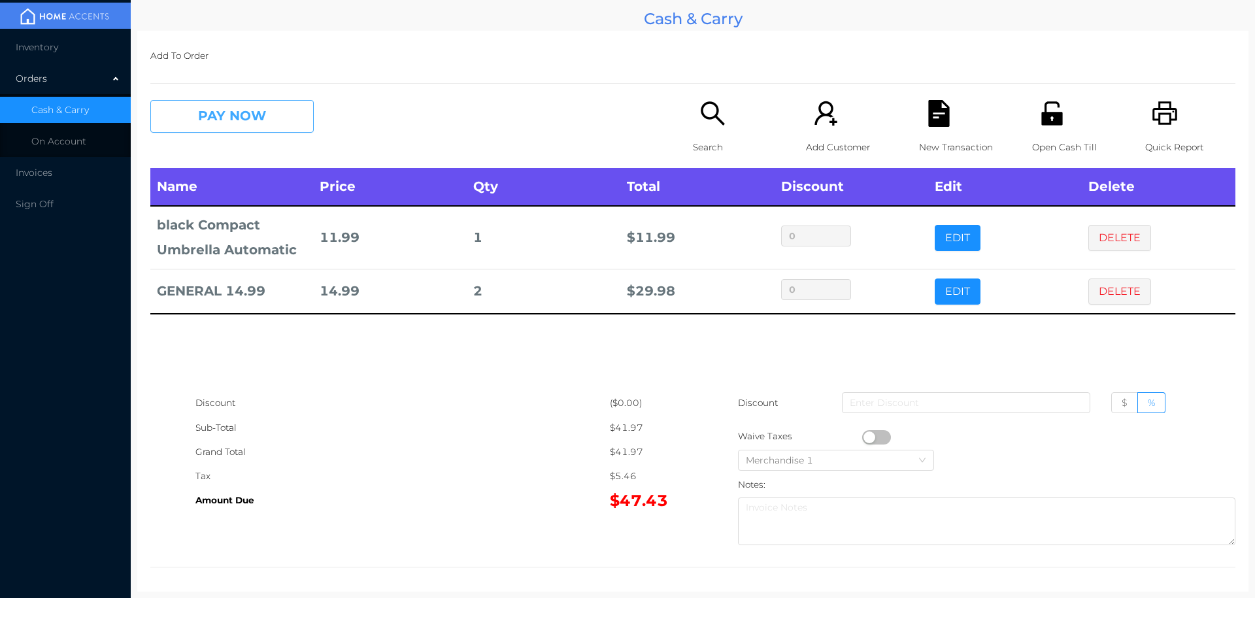
click at [244, 116] on button "PAY NOW" at bounding box center [231, 116] width 163 height 33
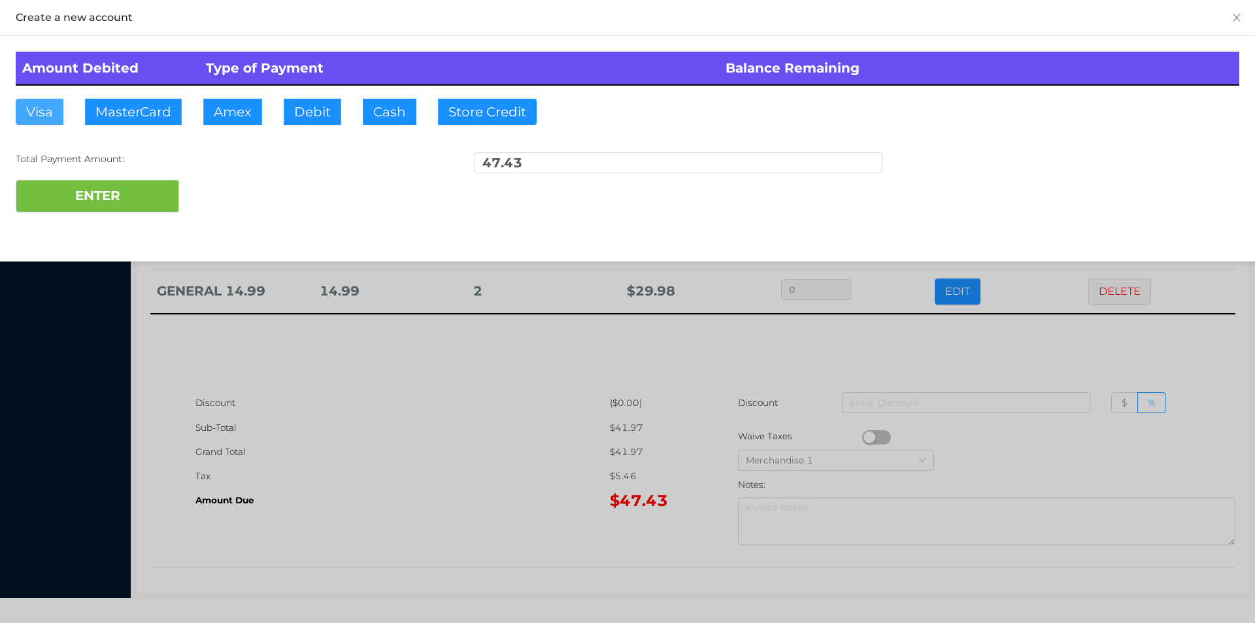
click at [43, 120] on button "Visa" at bounding box center [40, 112] width 48 height 26
click at [120, 210] on button "ENTER" at bounding box center [97, 196] width 163 height 33
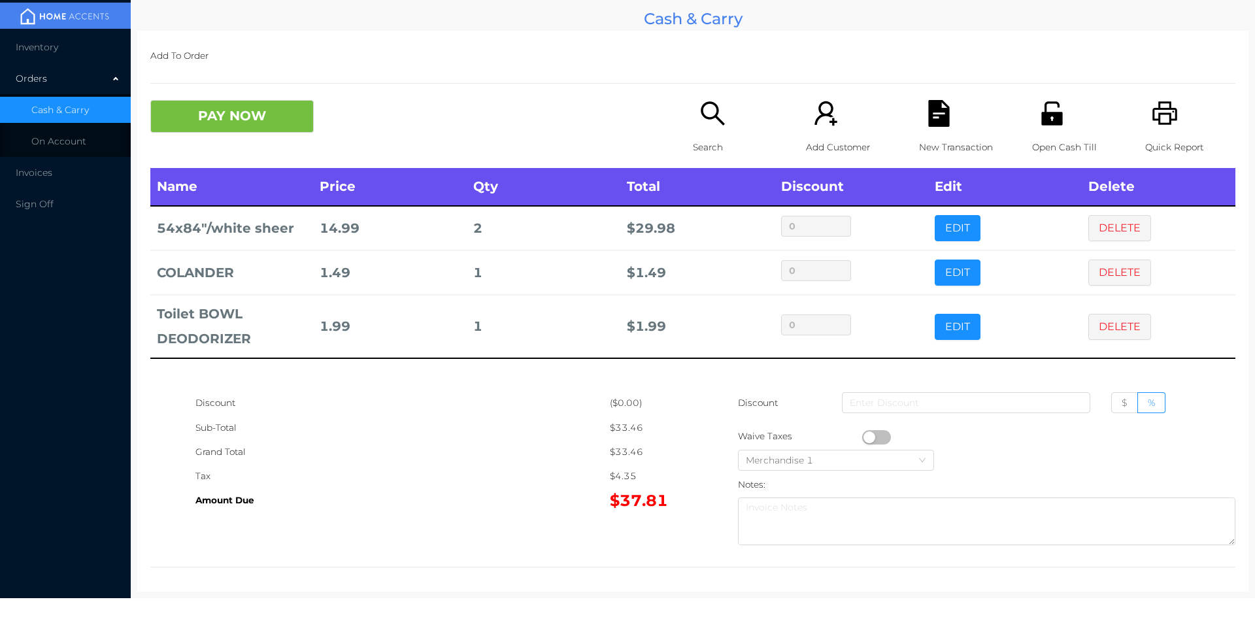
click at [1110, 321] on button "DELETE" at bounding box center [1119, 327] width 63 height 26
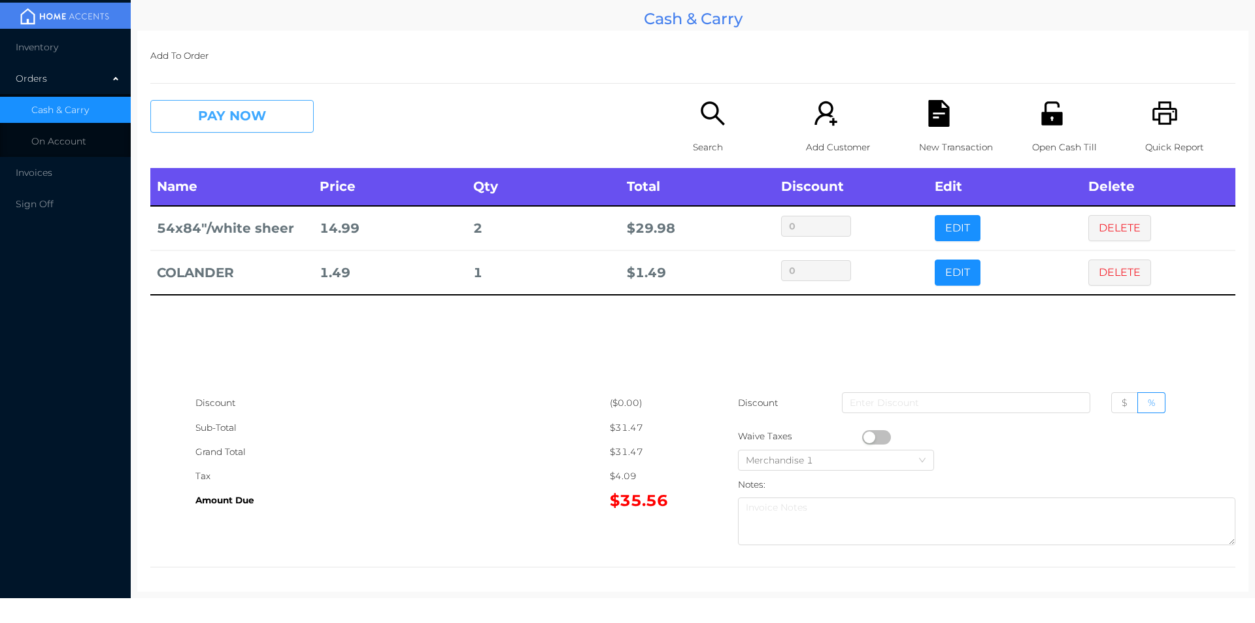
click at [281, 122] on button "PAY NOW" at bounding box center [231, 116] width 163 height 33
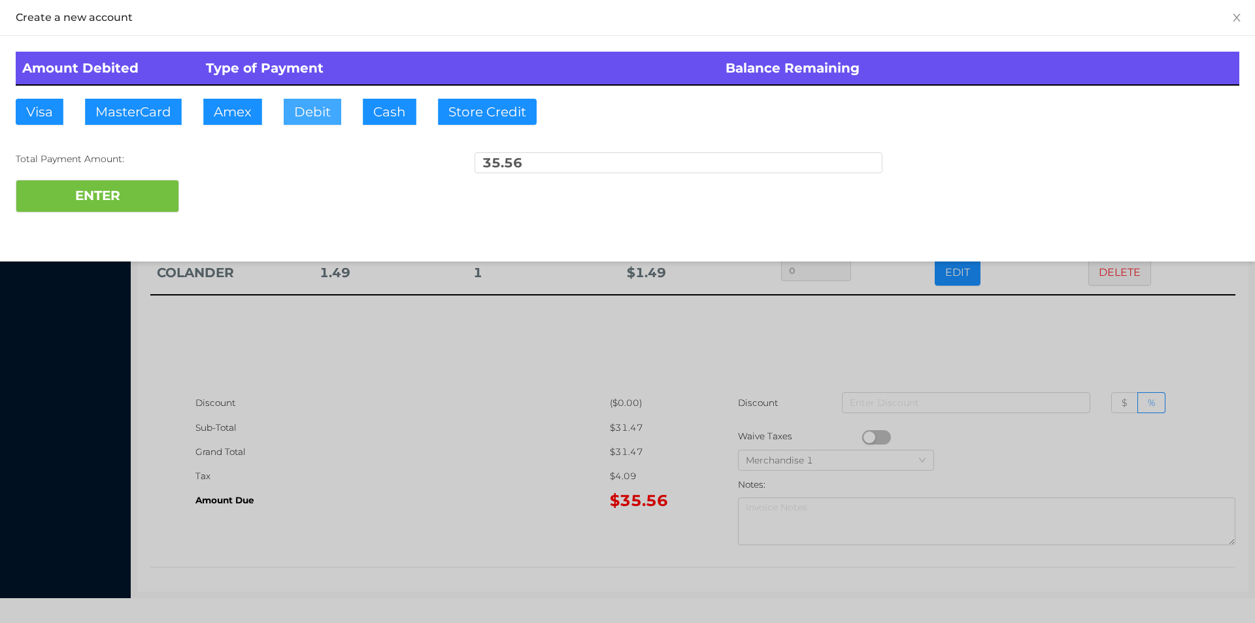
click at [308, 105] on button "Debit" at bounding box center [313, 112] width 58 height 26
click at [139, 190] on button "ENTER" at bounding box center [97, 196] width 163 height 33
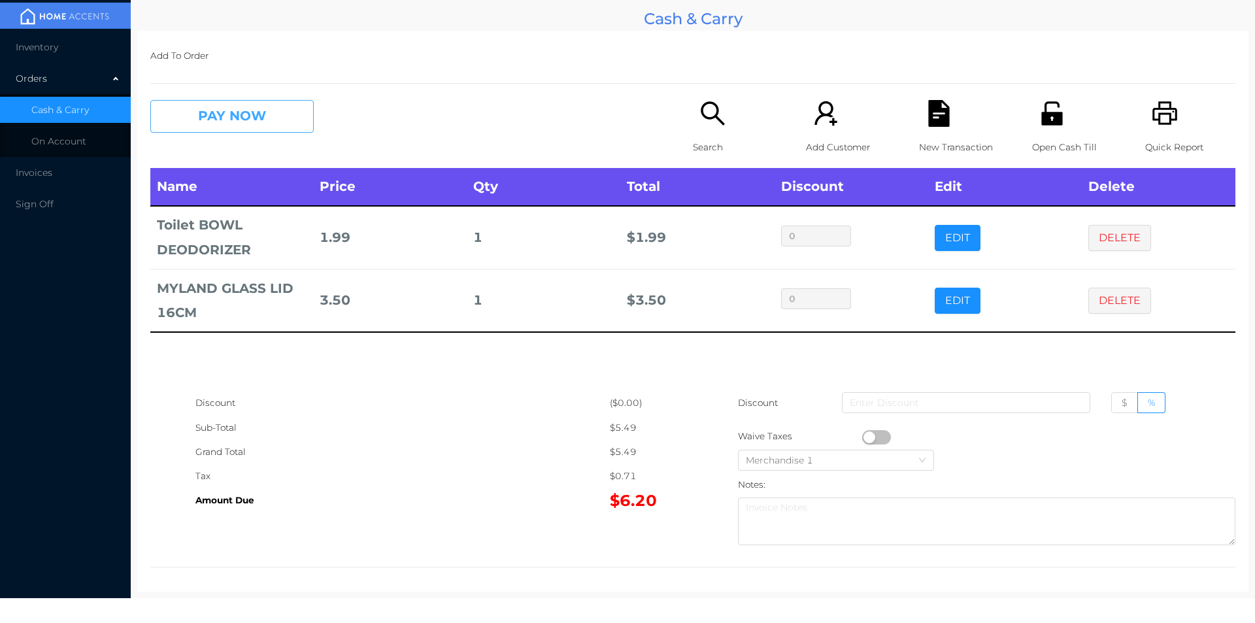
click at [201, 131] on button "PAY NOW" at bounding box center [231, 116] width 163 height 33
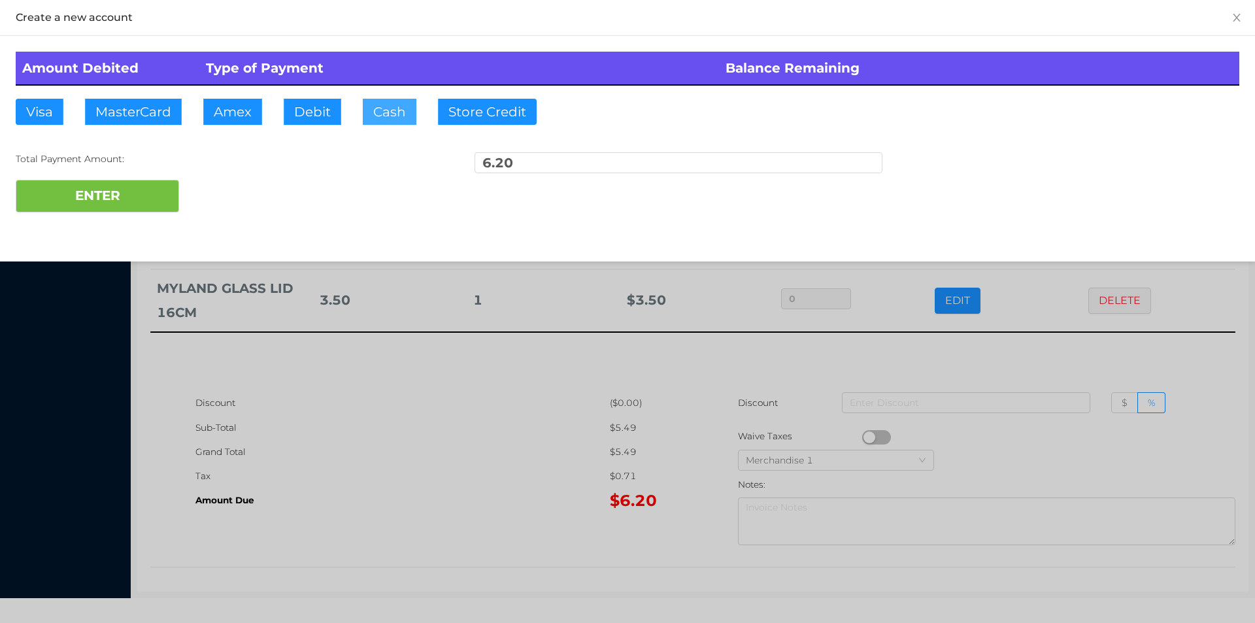
click at [394, 120] on button "Cash" at bounding box center [390, 112] width 54 height 26
click at [104, 211] on button "ENTER" at bounding box center [97, 196] width 163 height 33
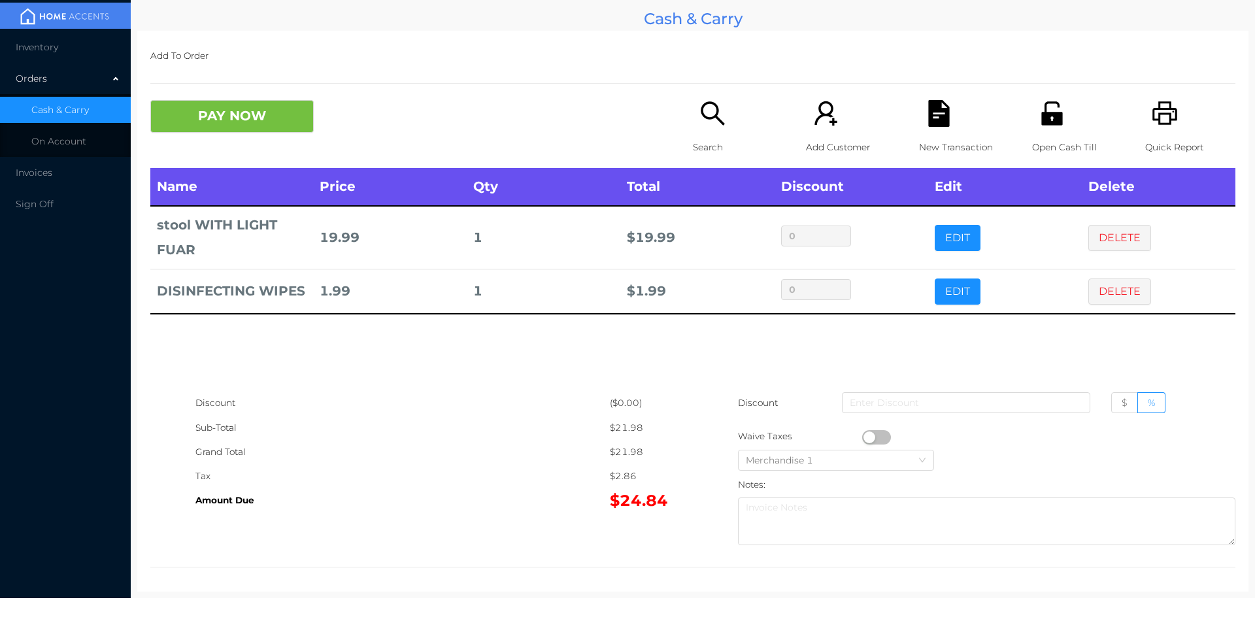
click at [705, 125] on icon "icon: search" at bounding box center [712, 113] width 27 height 27
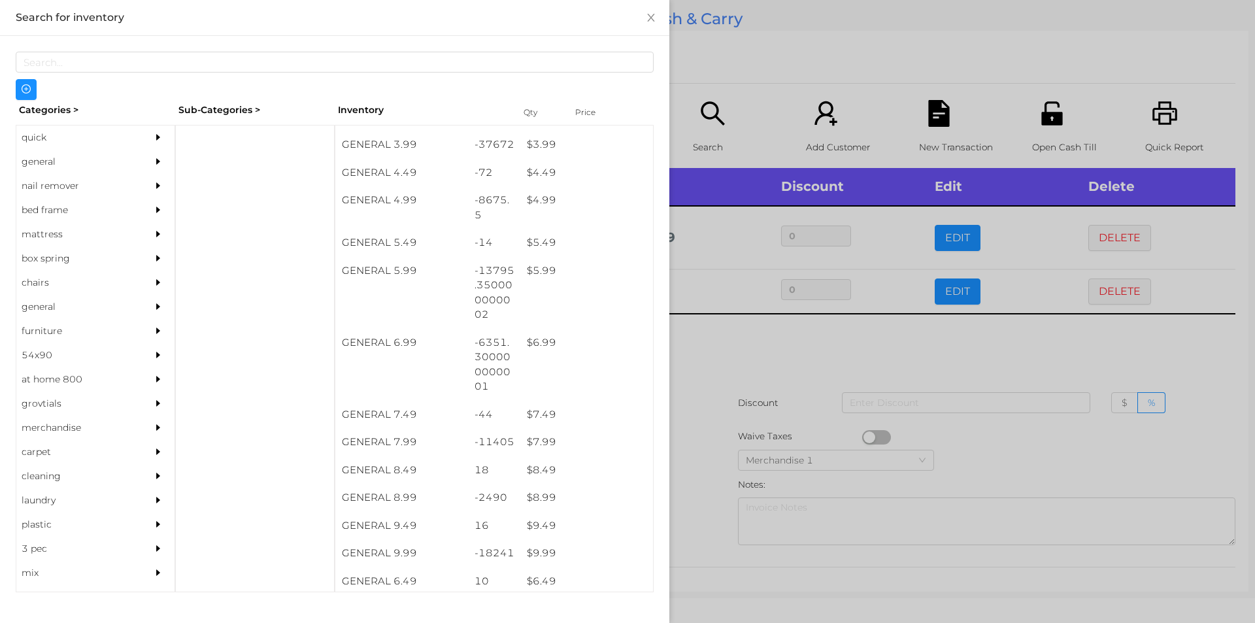
scroll to position [384, 0]
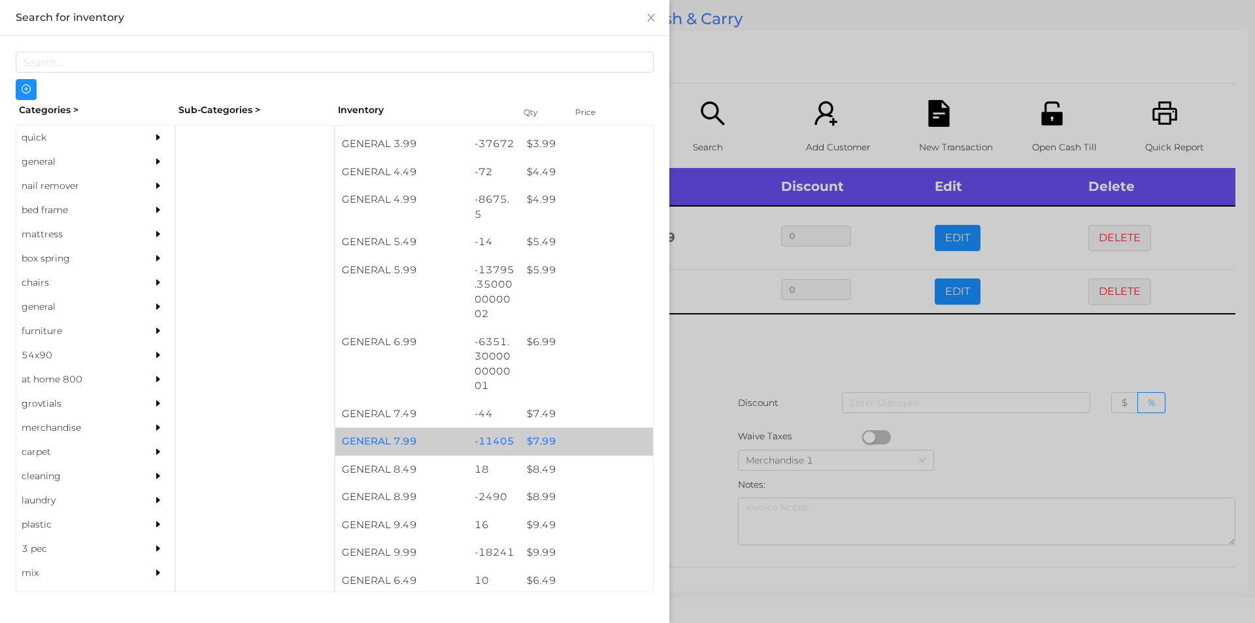
click at [545, 441] on div "$ 7.99" at bounding box center [586, 441] width 133 height 28
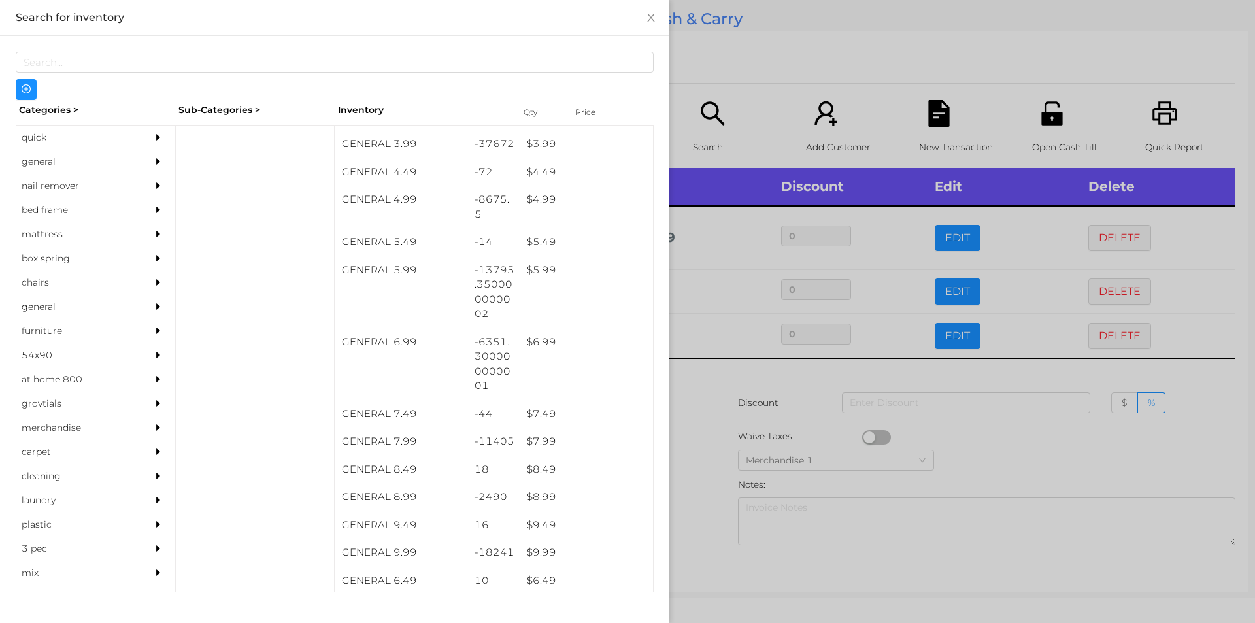
click at [691, 417] on div at bounding box center [627, 311] width 1255 height 623
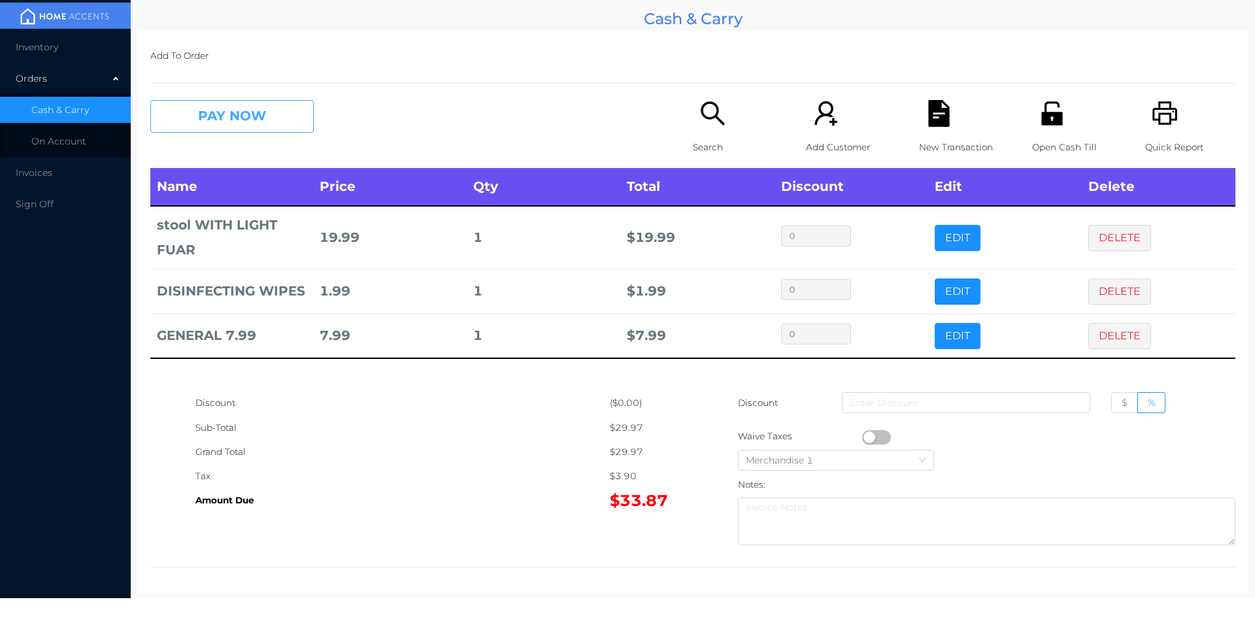
click at [202, 113] on button "PAY NOW" at bounding box center [231, 116] width 163 height 33
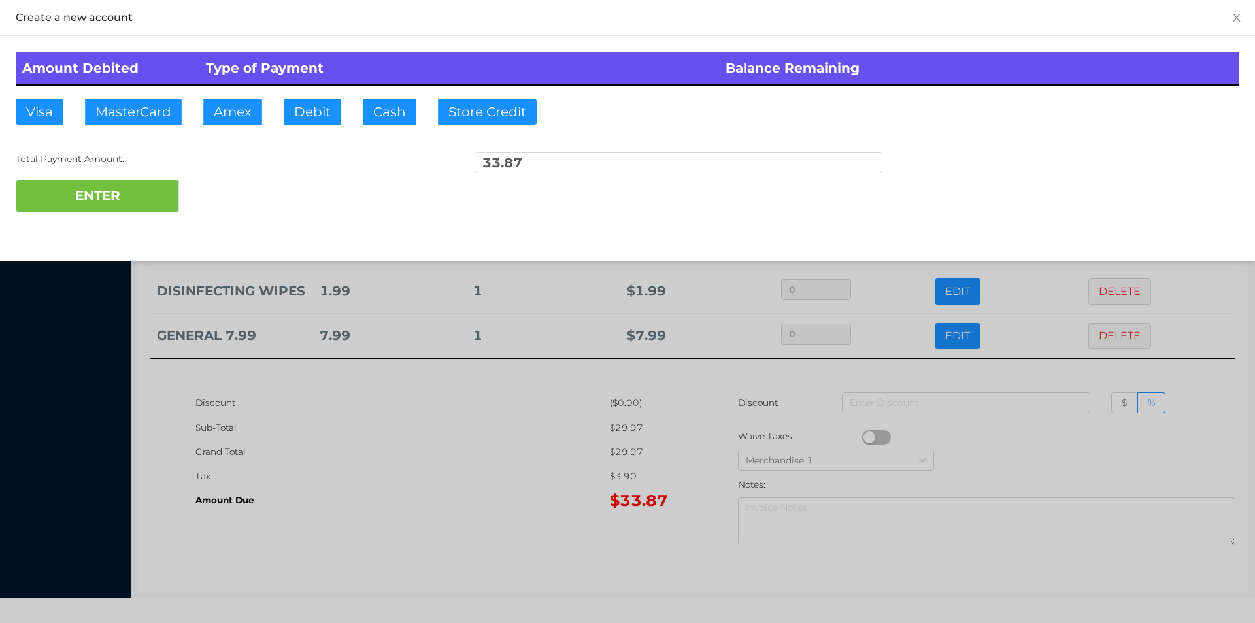
click at [230, 190] on div "ENTER" at bounding box center [628, 196] width 1224 height 33
click at [364, 454] on div at bounding box center [627, 311] width 1255 height 623
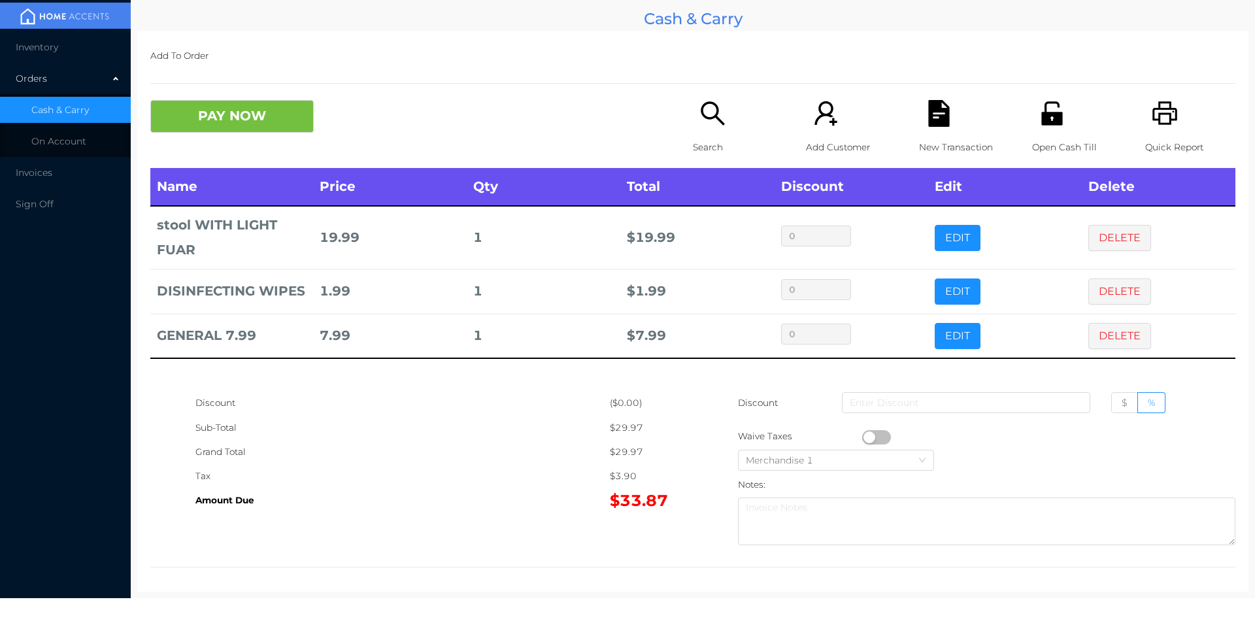
click at [937, 146] on p "New Transaction" at bounding box center [964, 147] width 90 height 24
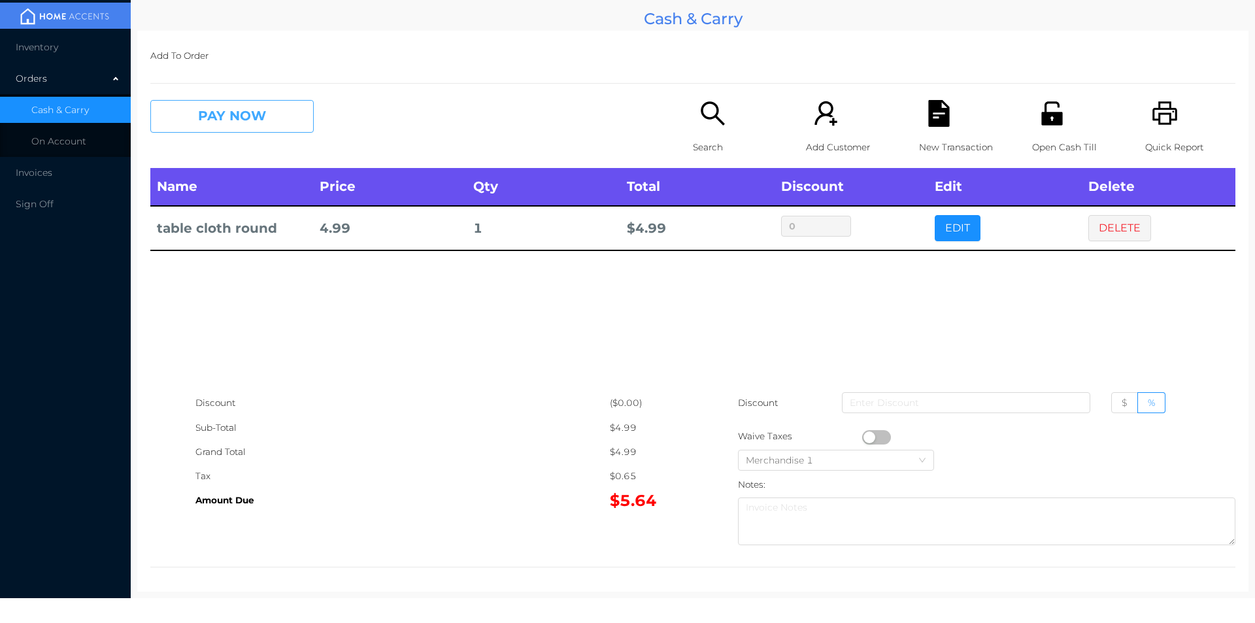
click at [206, 114] on button "PAY NOW" at bounding box center [231, 116] width 163 height 33
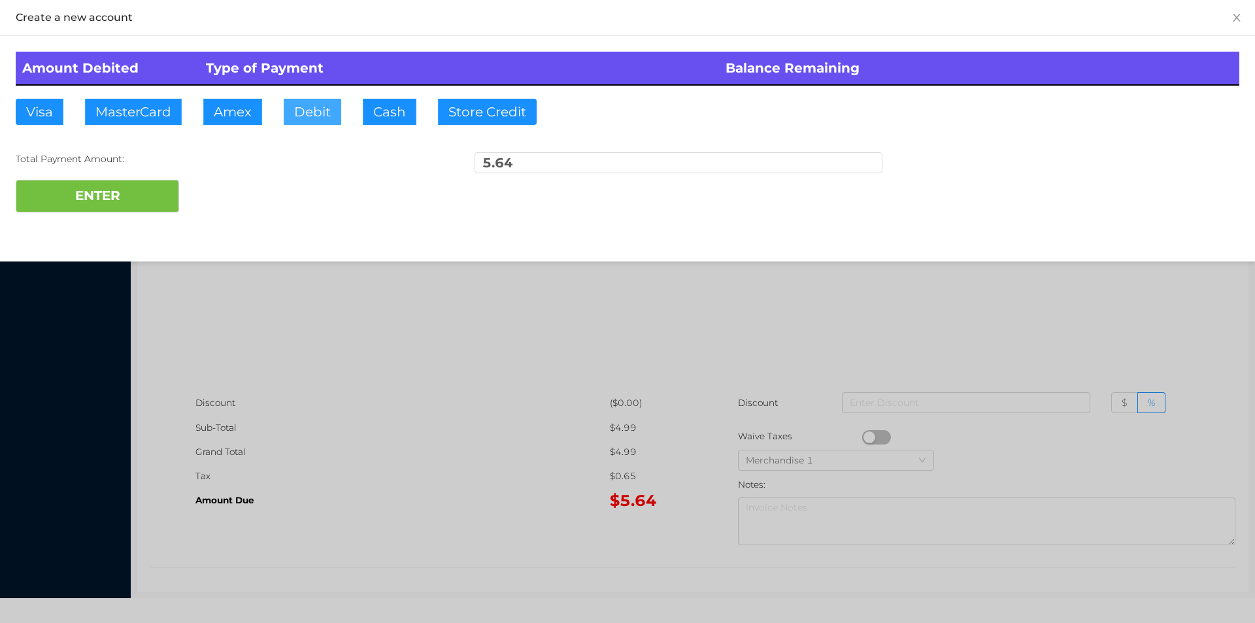
click at [339, 109] on button "Debit" at bounding box center [313, 112] width 58 height 26
type input "50."
click at [78, 200] on button "ENTER" at bounding box center [97, 196] width 163 height 33
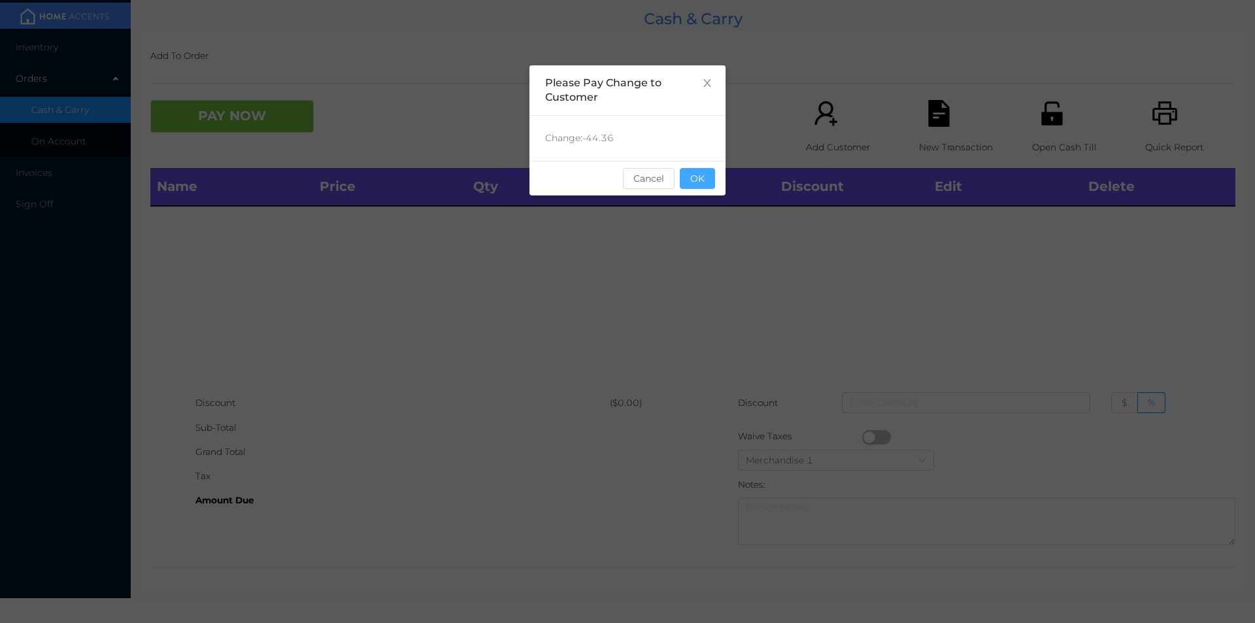
click at [703, 184] on button "OK" at bounding box center [697, 178] width 35 height 21
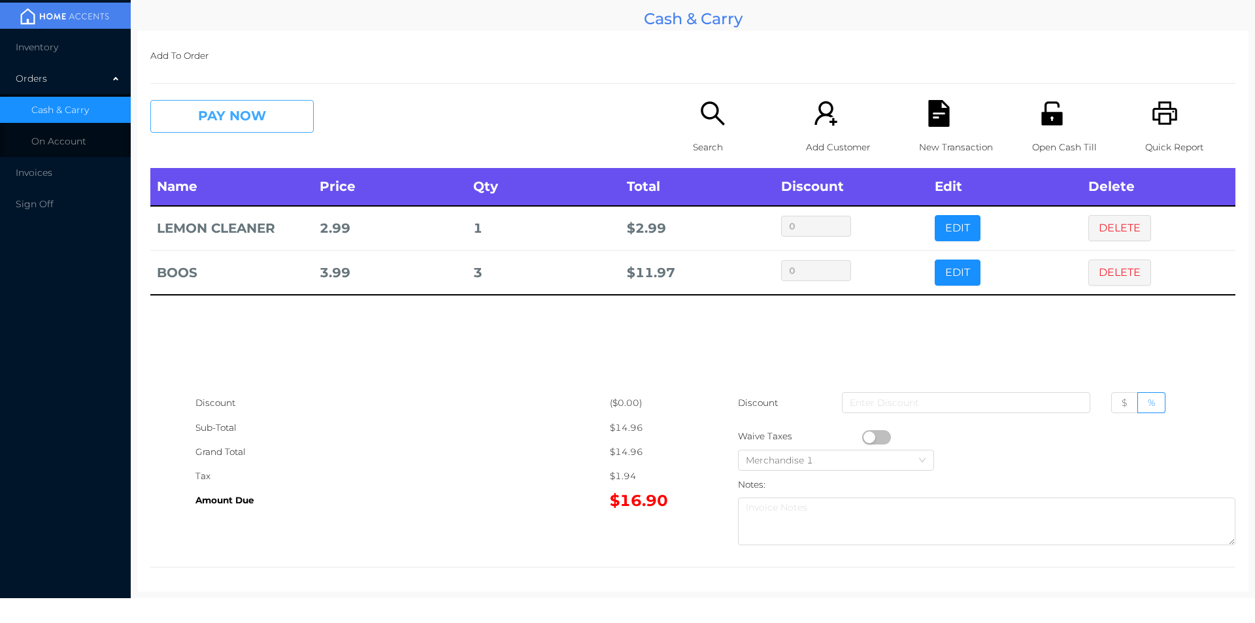
click at [282, 130] on button "PAY NOW" at bounding box center [231, 116] width 163 height 33
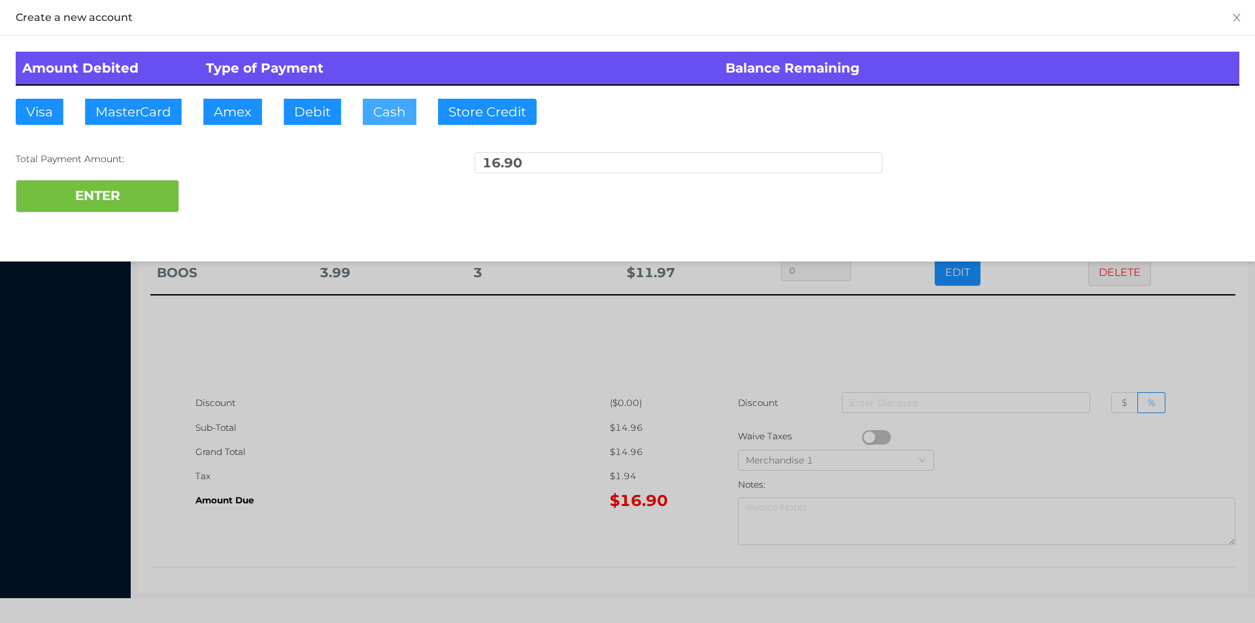
click at [382, 119] on button "Cash" at bounding box center [390, 112] width 54 height 26
type input "20."
click at [147, 198] on button "ENTER" at bounding box center [97, 196] width 163 height 33
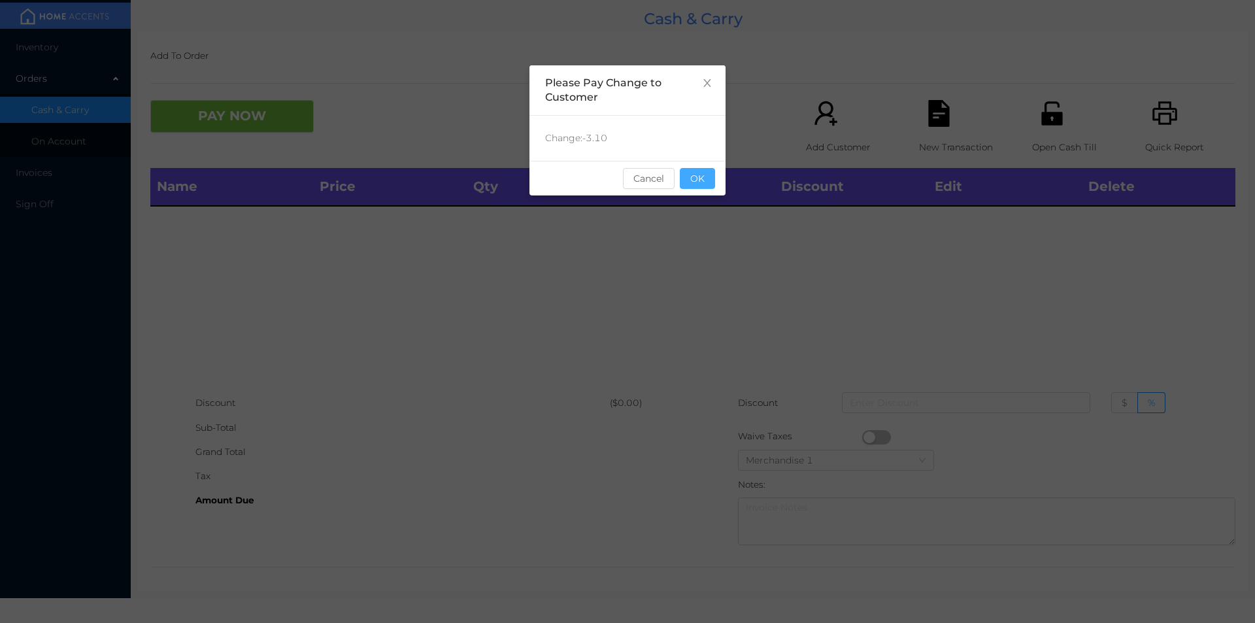
click at [689, 178] on button "OK" at bounding box center [697, 178] width 35 height 21
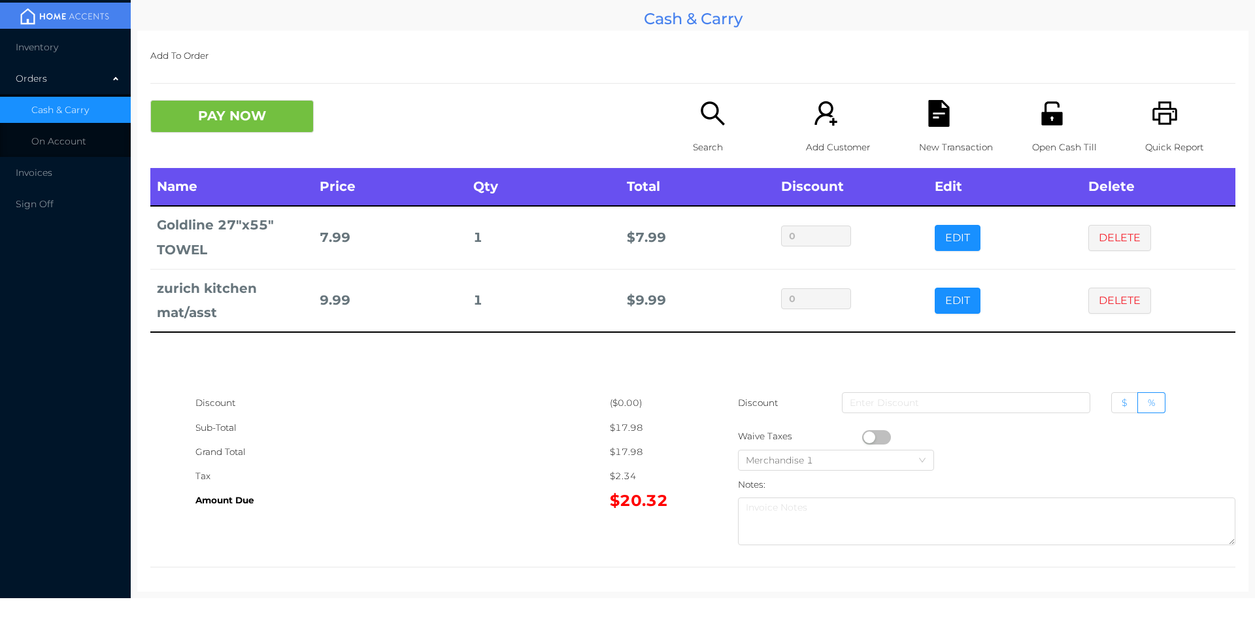
click at [1111, 413] on label "$" at bounding box center [1124, 402] width 27 height 21
click at [1122, 406] on input "$" at bounding box center [1122, 406] width 0 height 0
click at [971, 407] on input at bounding box center [966, 402] width 248 height 21
type input "0.25"
click at [225, 114] on button "PAY NOW" at bounding box center [231, 116] width 163 height 33
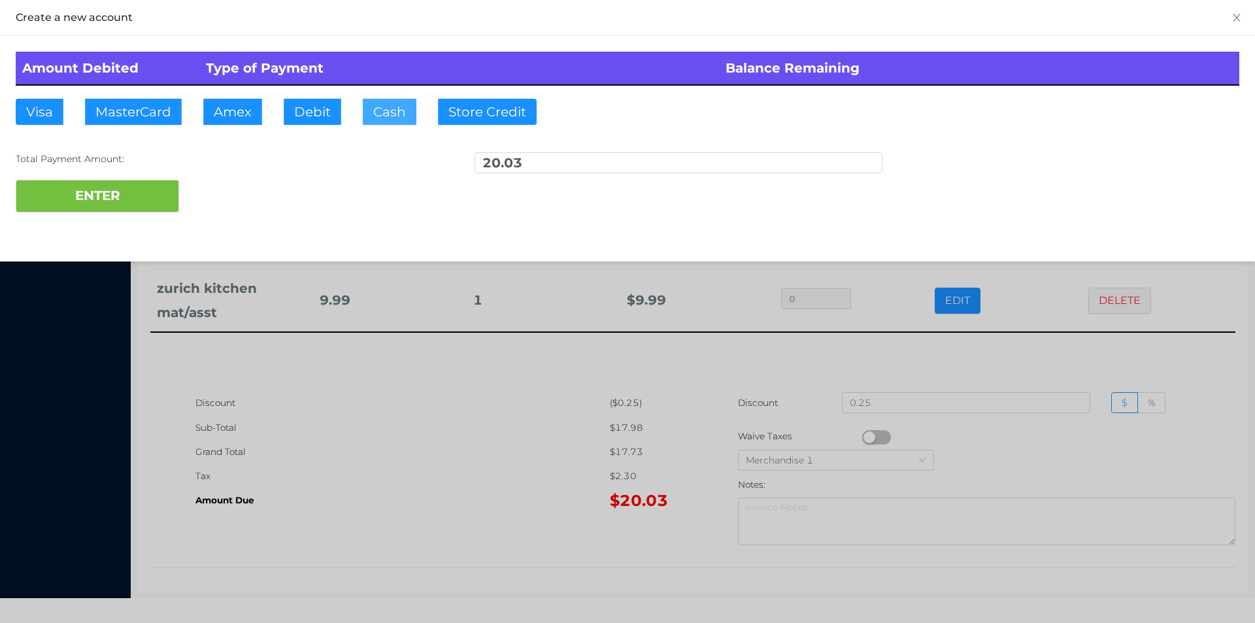
click at [373, 105] on button "Cash" at bounding box center [390, 112] width 54 height 26
click at [122, 193] on button "ENTER" at bounding box center [97, 196] width 163 height 33
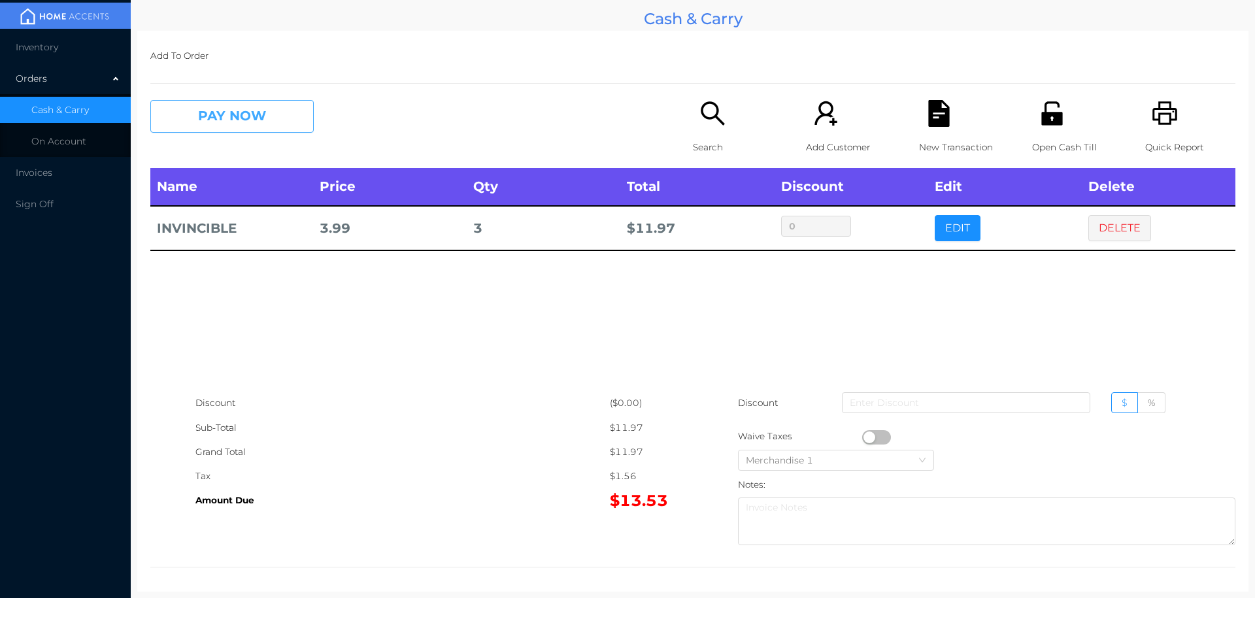
click at [236, 109] on button "PAY NOW" at bounding box center [231, 116] width 163 height 33
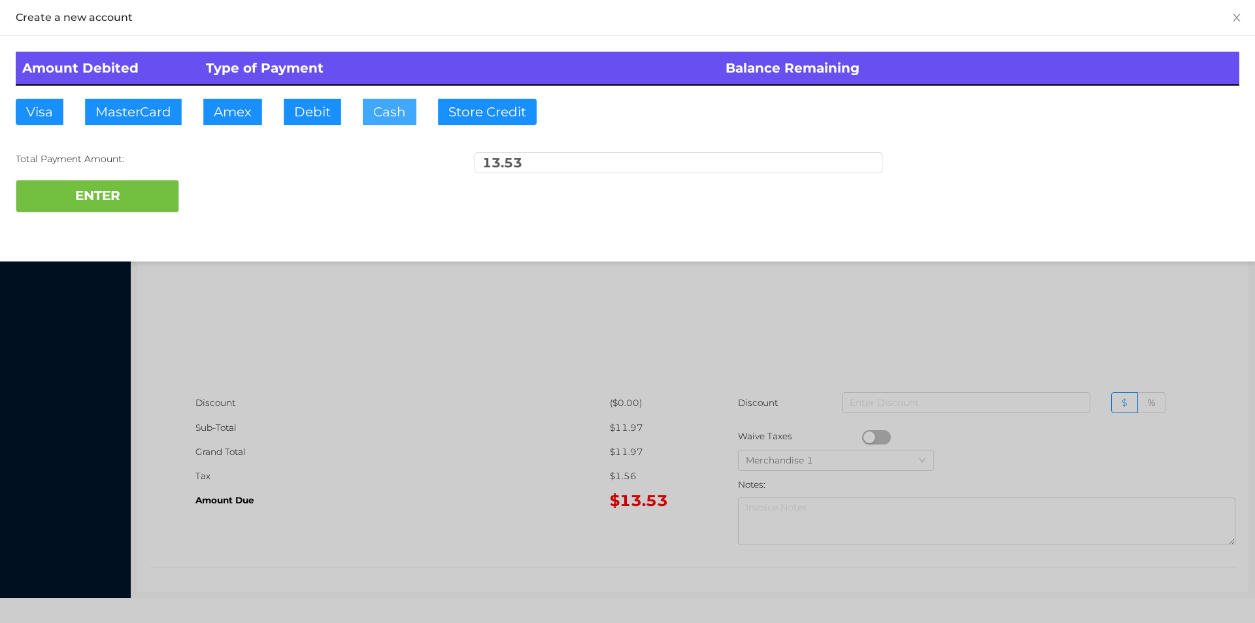
click at [382, 117] on button "Cash" at bounding box center [390, 112] width 54 height 26
type input "15."
click at [115, 184] on button "ENTER" at bounding box center [97, 196] width 163 height 33
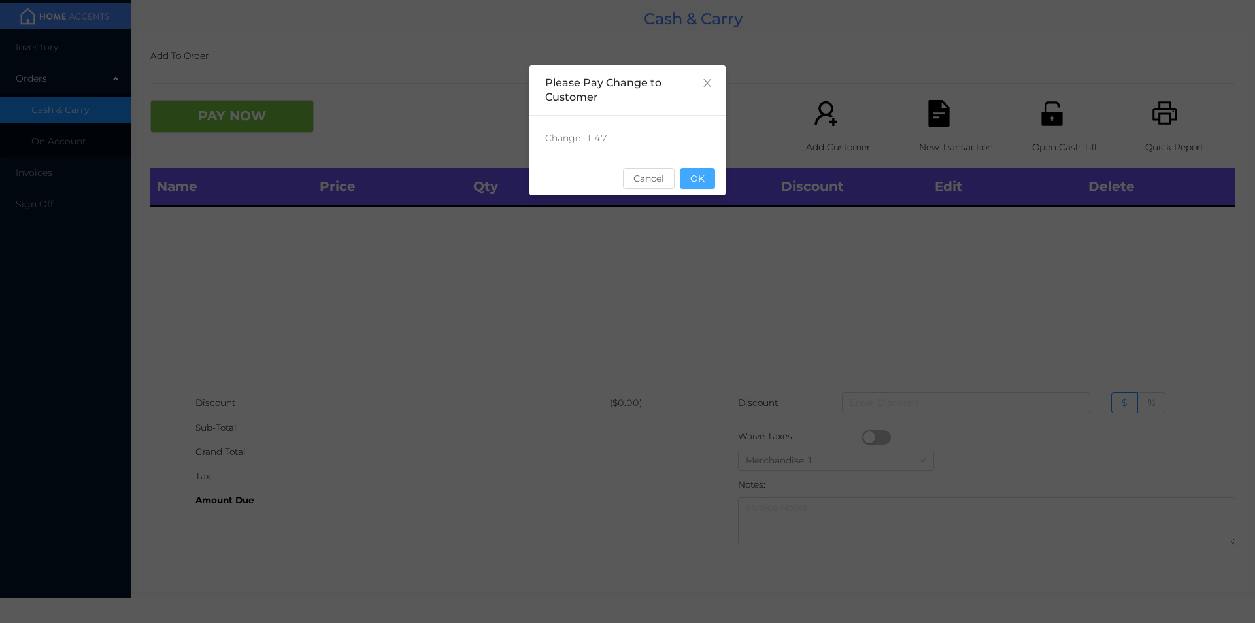
click at [700, 188] on button "OK" at bounding box center [697, 178] width 35 height 21
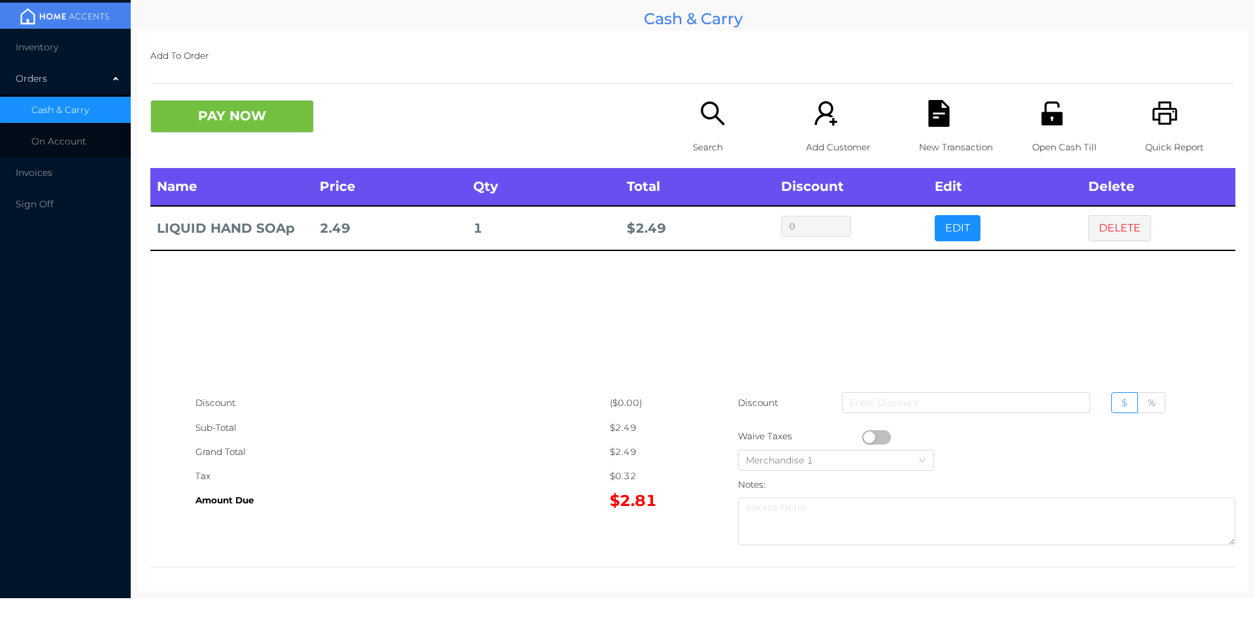
click at [1108, 261] on div "Name Price Qty Total Discount Edit Delete LIQUID HAND SOAp 2.49 1 $ 2.49 0 EDIT…" at bounding box center [692, 279] width 1085 height 223
click at [1100, 239] on button "DELETE" at bounding box center [1119, 228] width 63 height 26
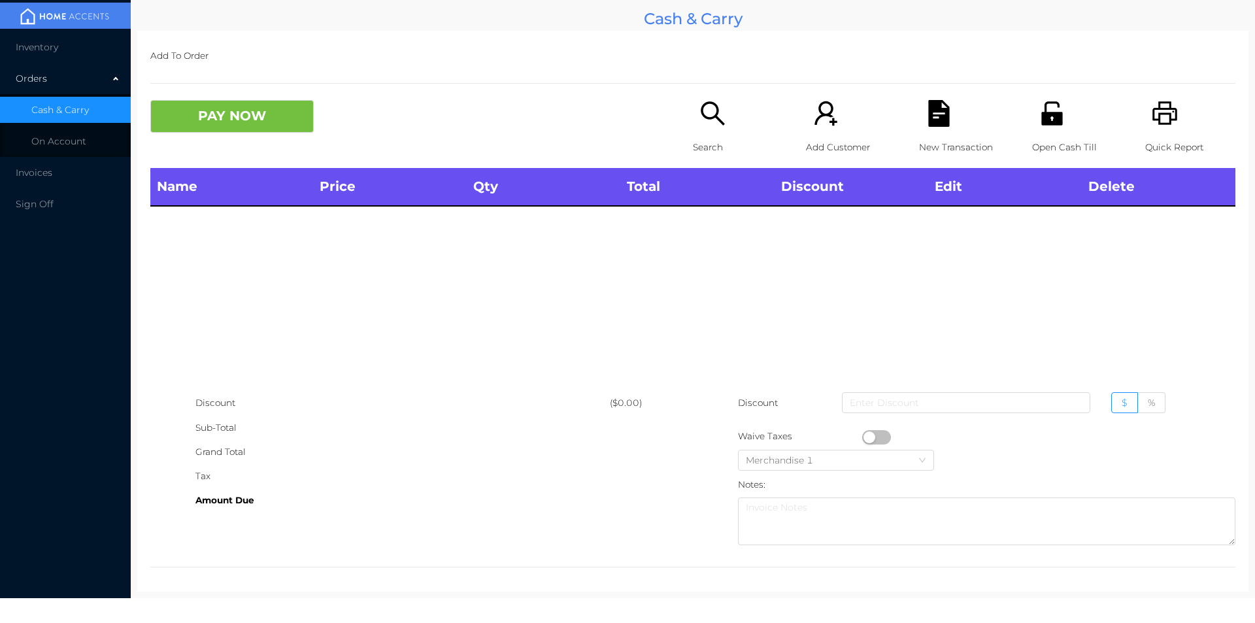
click at [1097, 271] on div "Name Price Qty Total Discount Edit Delete" at bounding box center [692, 279] width 1085 height 223
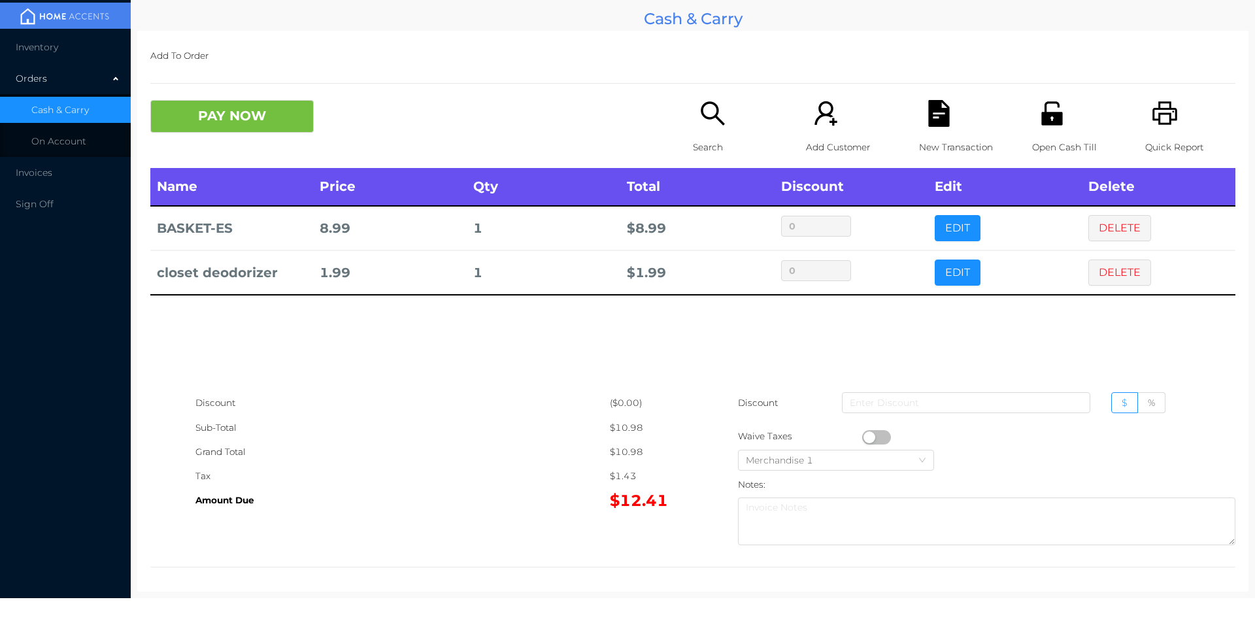
click at [709, 125] on icon "icon: search" at bounding box center [712, 113] width 27 height 27
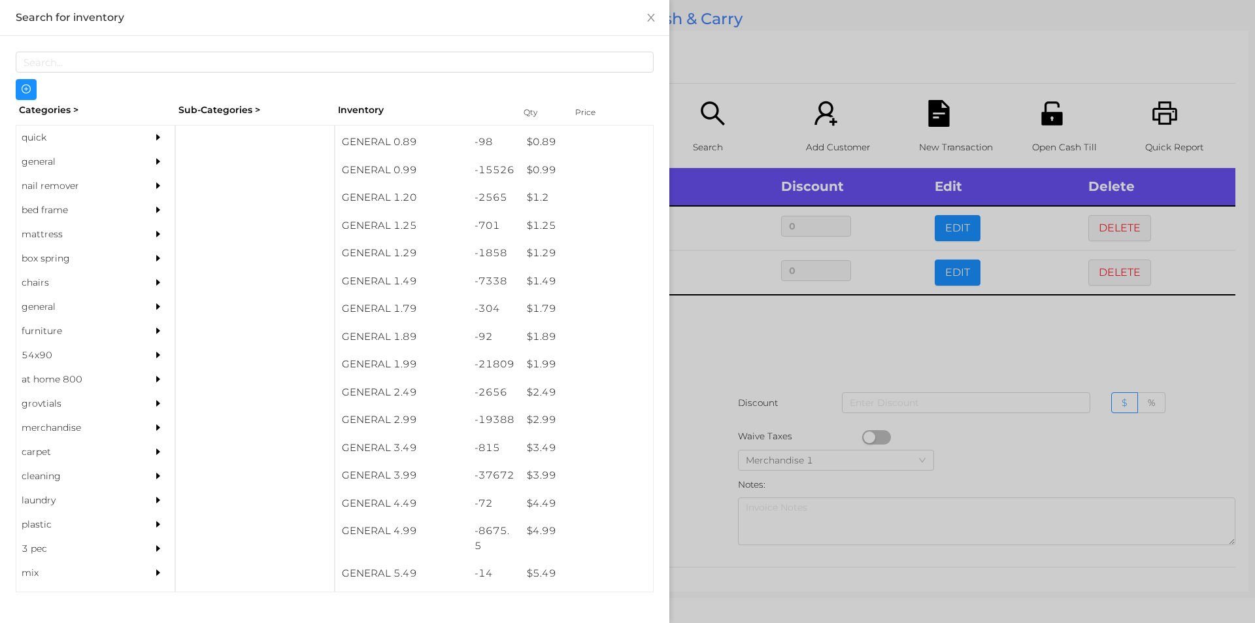
scroll to position [84, 0]
click at [37, 163] on div "general" at bounding box center [75, 162] width 119 height 24
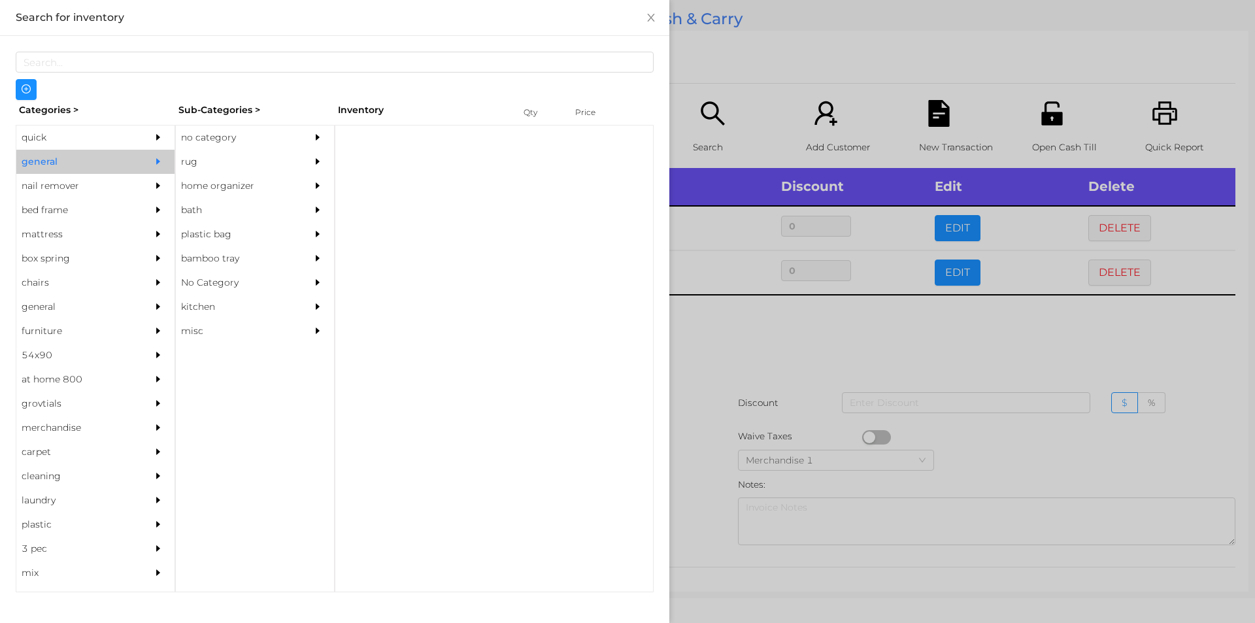
scroll to position [0, 0]
click at [216, 138] on div "no category" at bounding box center [235, 137] width 119 height 24
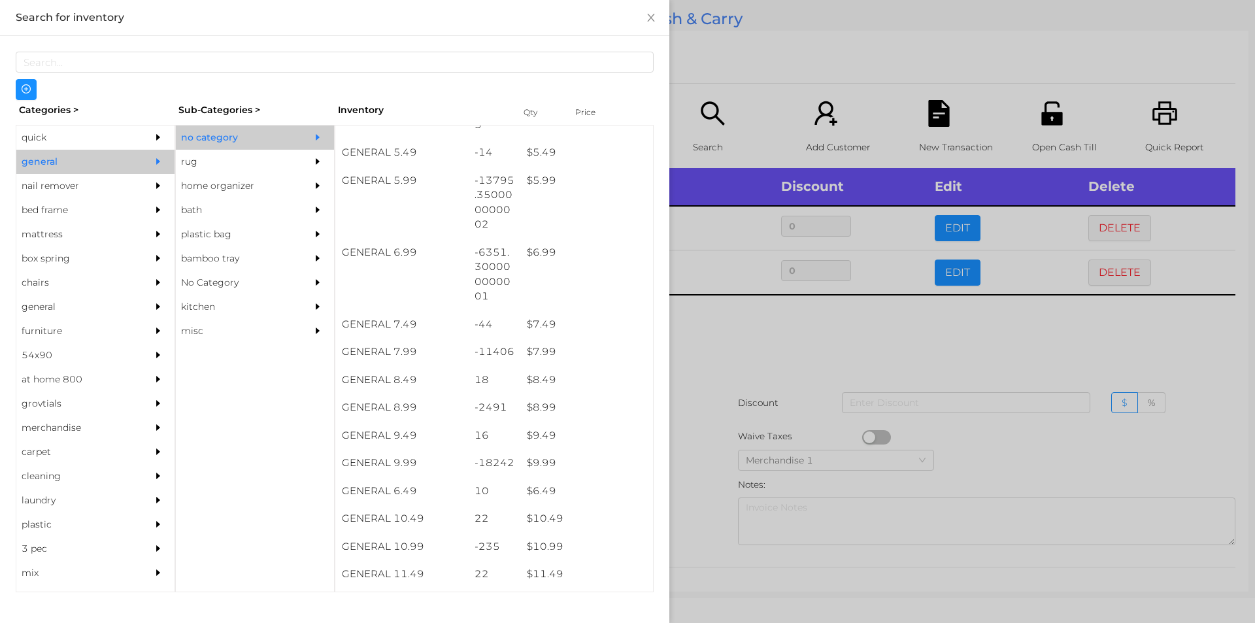
scroll to position [474, 0]
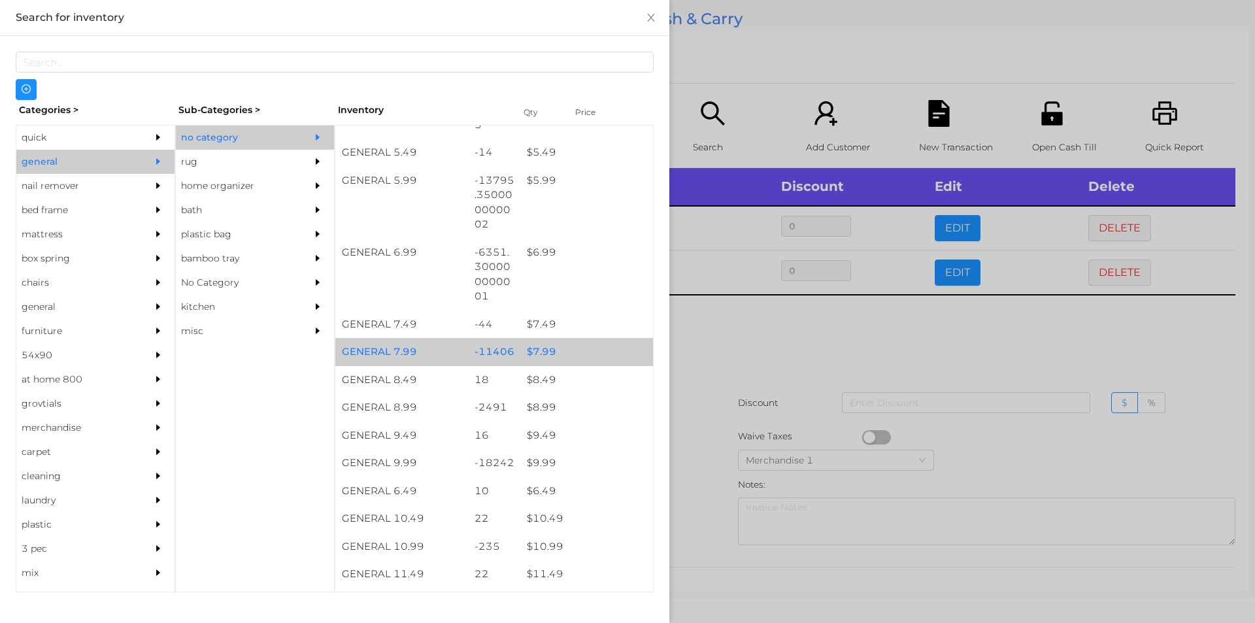
click at [544, 350] on div "$ 7.99" at bounding box center [586, 352] width 133 height 28
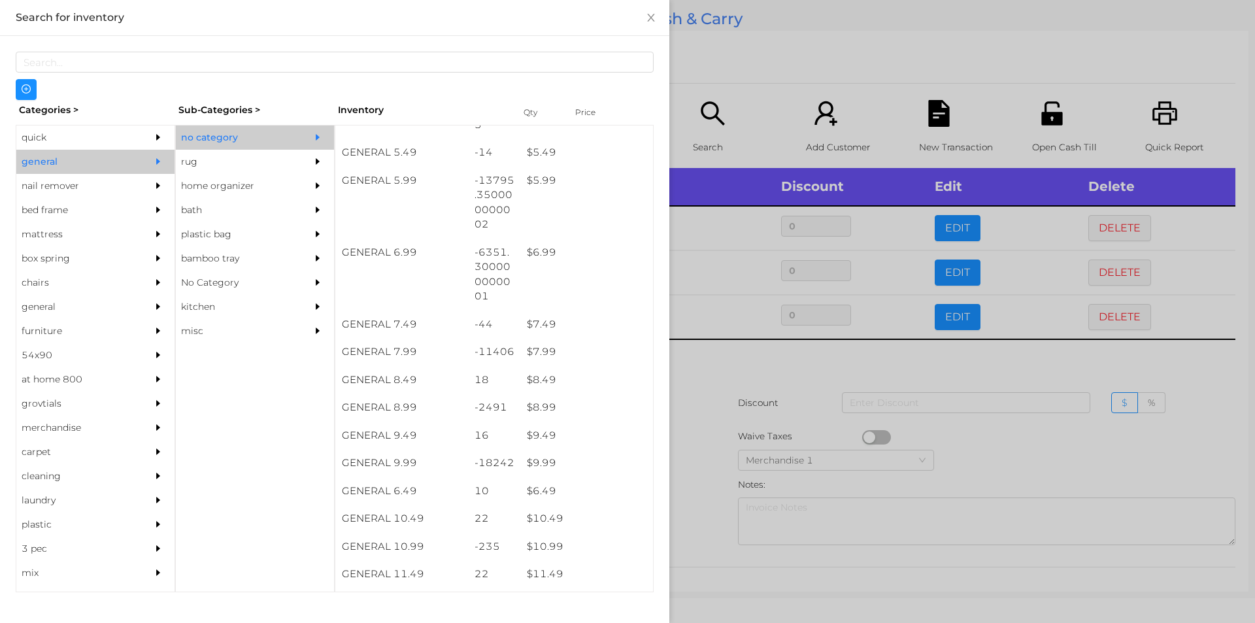
click at [707, 377] on div at bounding box center [627, 311] width 1255 height 623
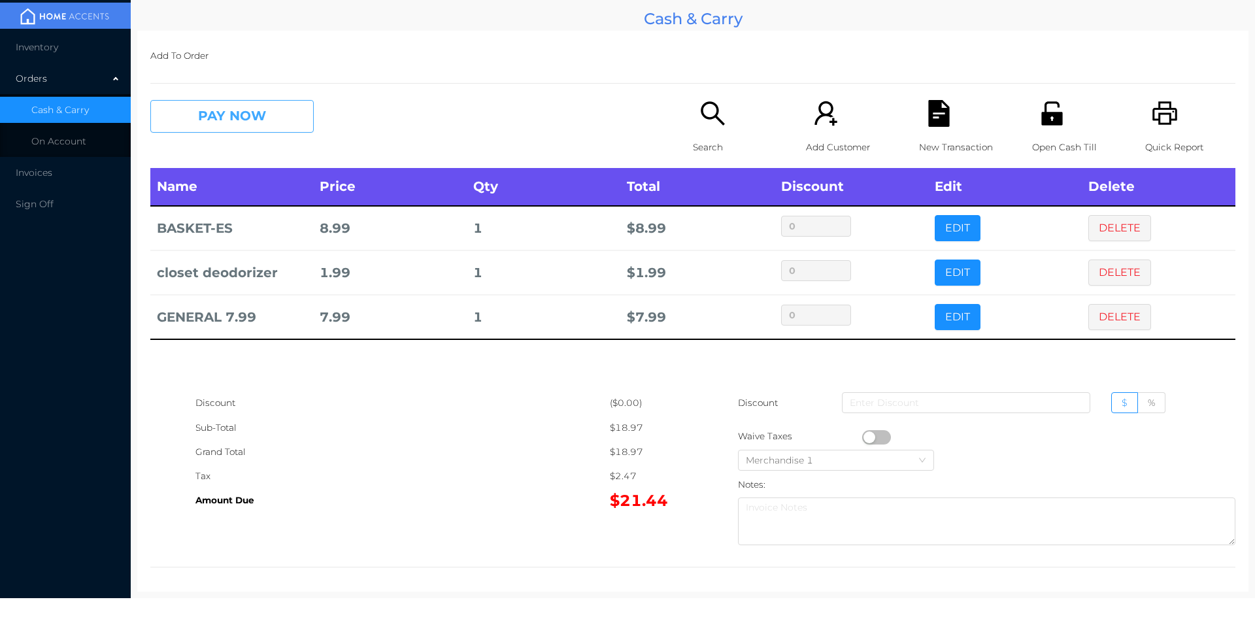
click at [207, 119] on button "PAY NOW" at bounding box center [231, 116] width 163 height 33
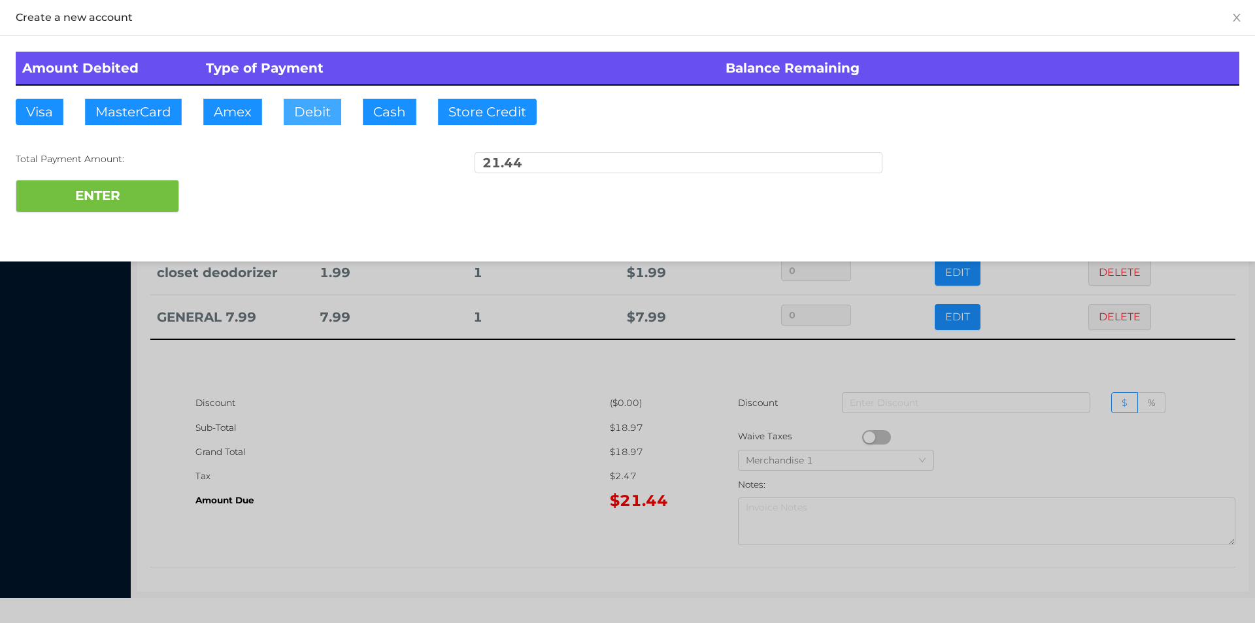
click at [301, 112] on button "Debit" at bounding box center [313, 112] width 58 height 26
click at [125, 207] on button "ENTER" at bounding box center [97, 196] width 163 height 33
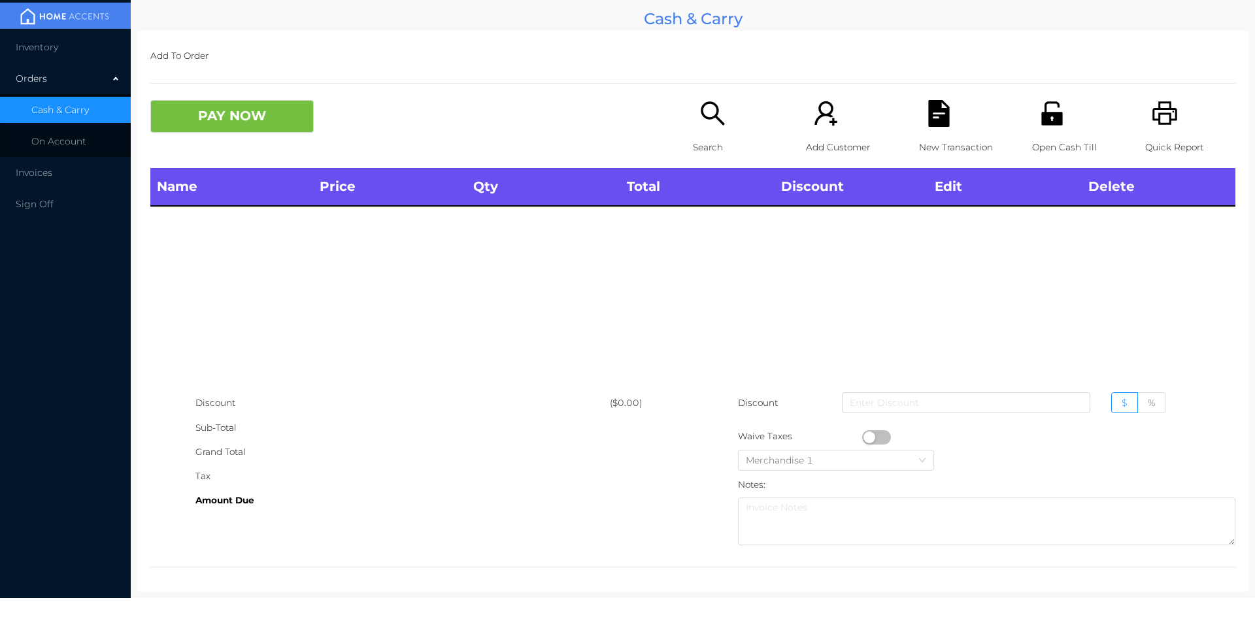
click at [712, 133] on div "Search" at bounding box center [738, 134] width 90 height 68
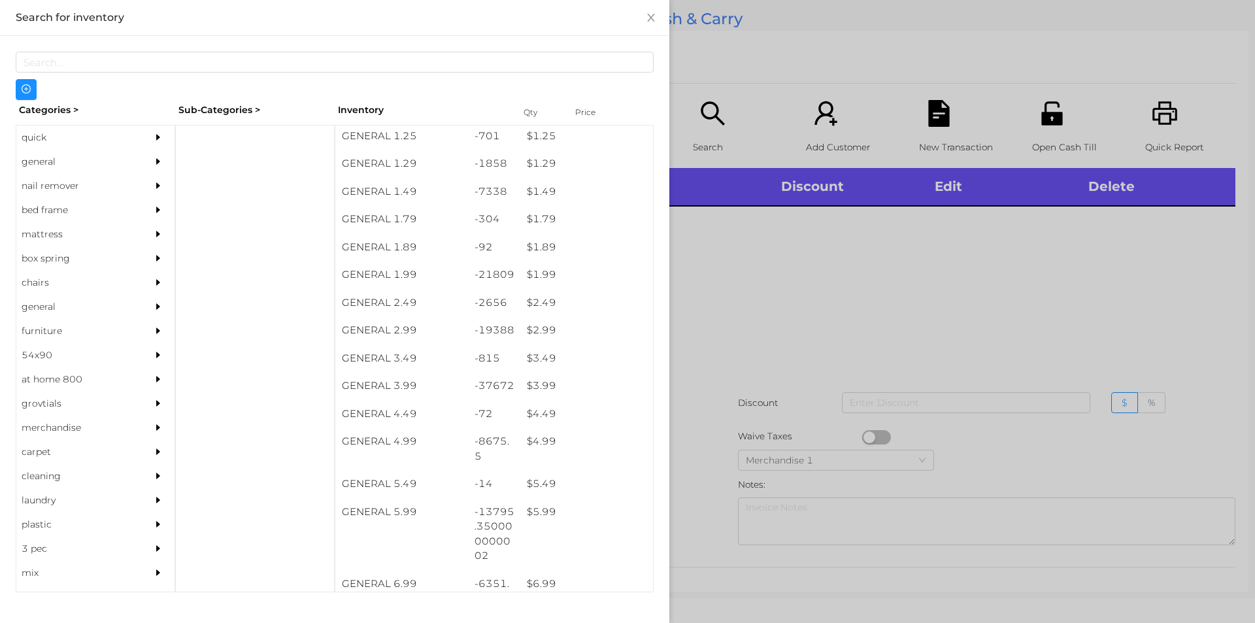
scroll to position [142, 0]
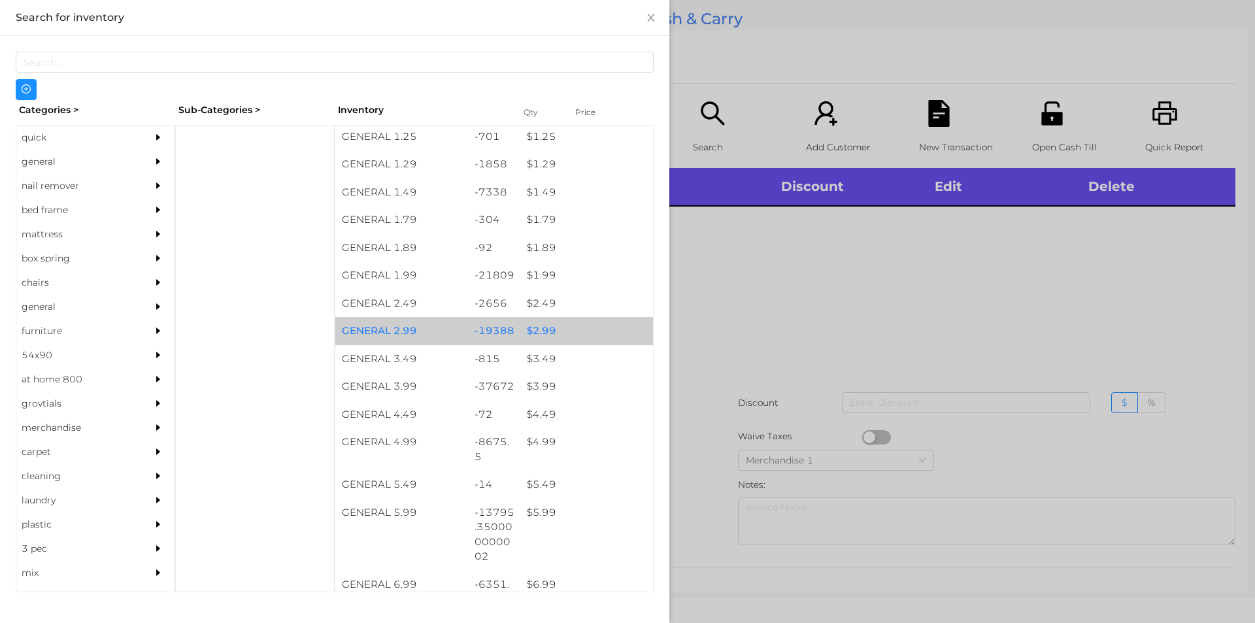
click at [539, 332] on div "$ 2.99" at bounding box center [586, 331] width 133 height 28
click at [547, 329] on div "$ 2.99" at bounding box center [586, 331] width 133 height 28
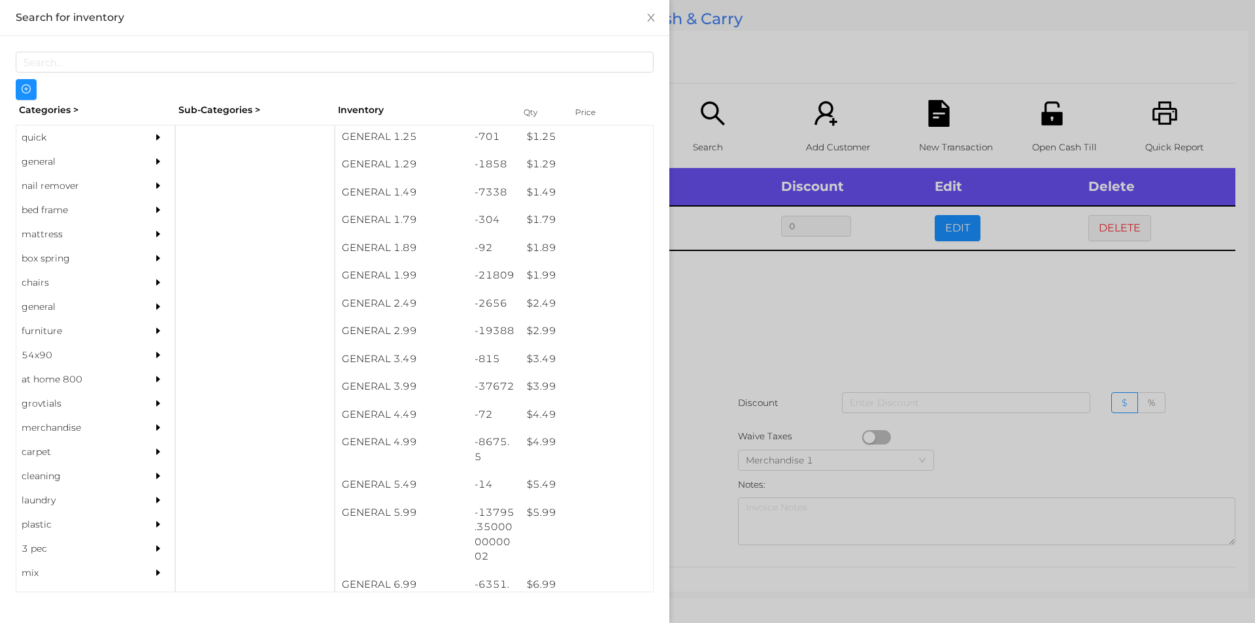
click at [705, 326] on div at bounding box center [627, 311] width 1255 height 623
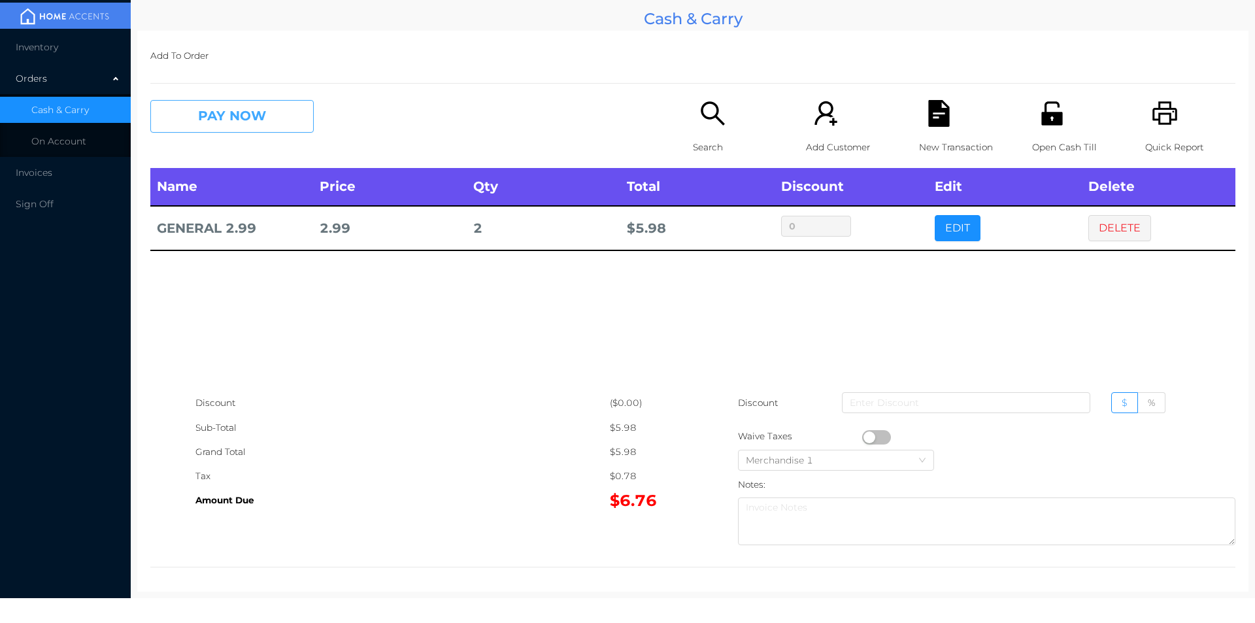
click at [267, 112] on button "PAY NOW" at bounding box center [231, 116] width 163 height 33
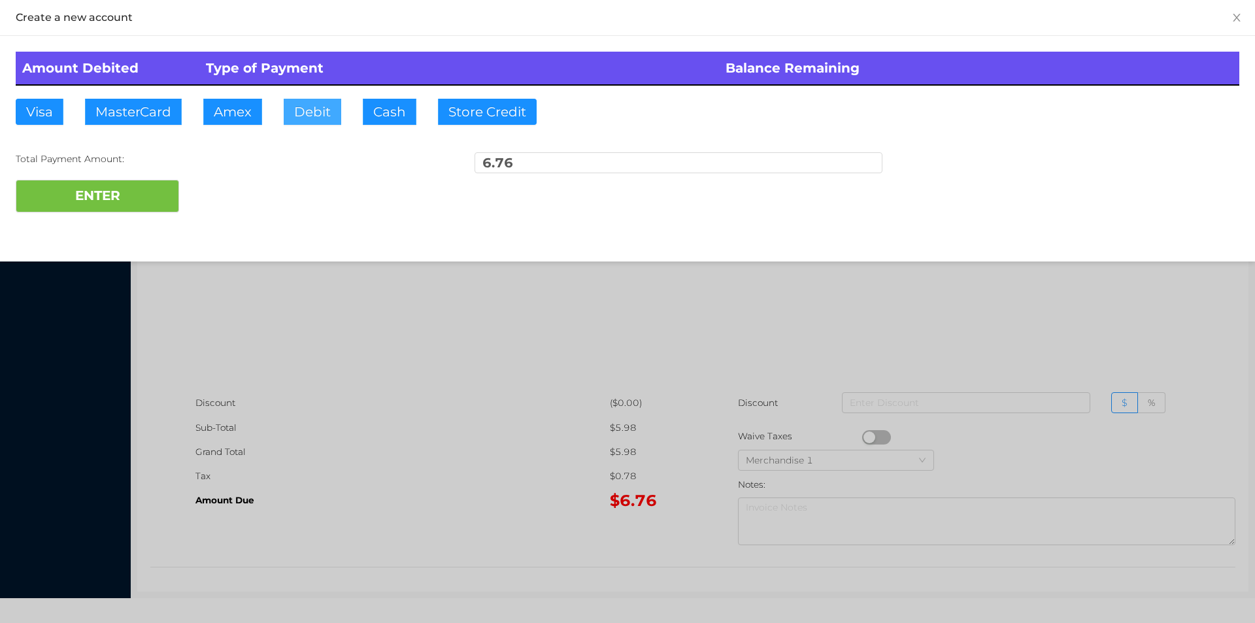
click at [329, 106] on button "Debit" at bounding box center [313, 112] width 58 height 26
click at [134, 205] on button "ENTER" at bounding box center [97, 196] width 163 height 33
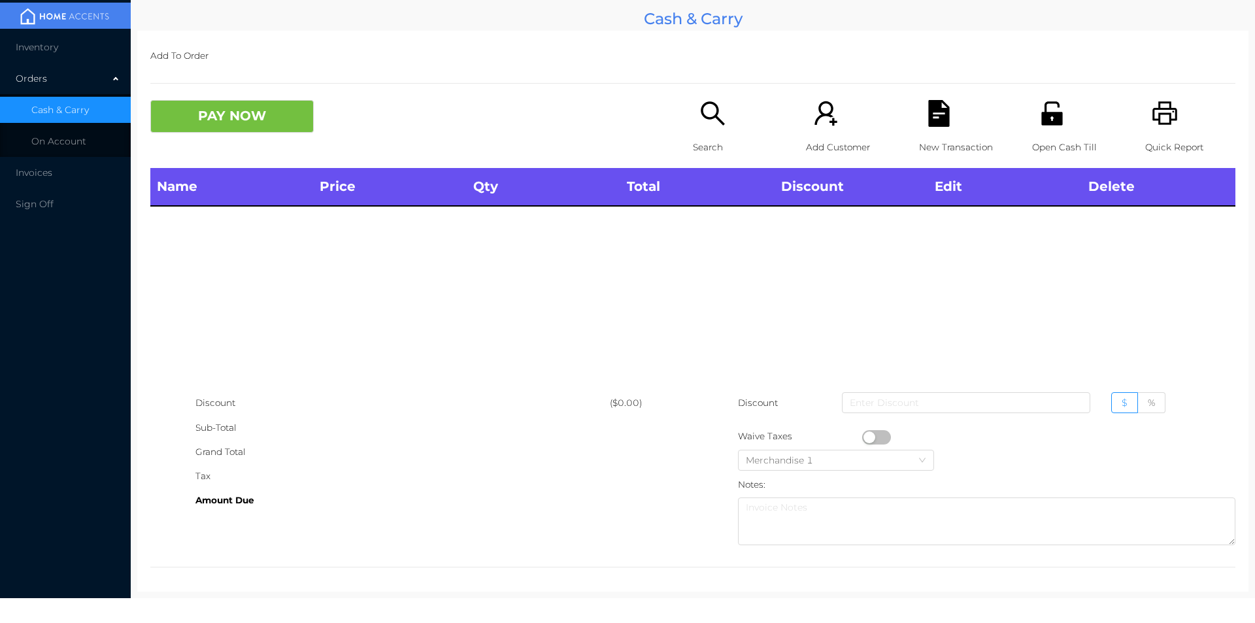
click at [706, 125] on icon "icon: search" at bounding box center [712, 113] width 27 height 27
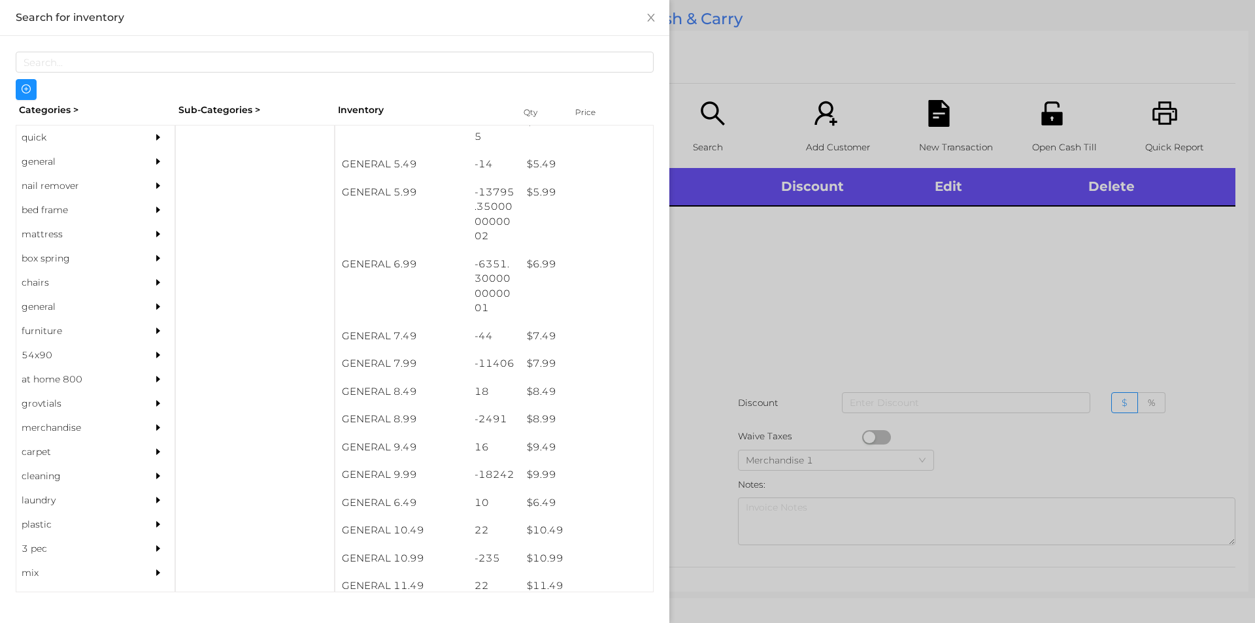
scroll to position [472, 0]
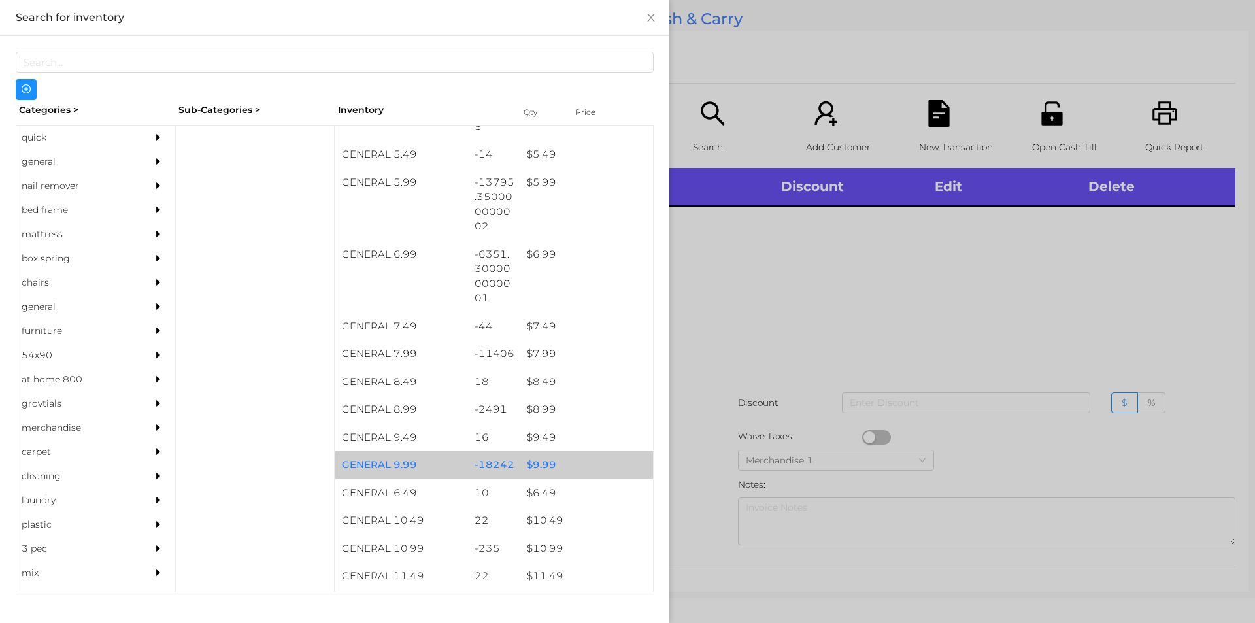
click at [543, 465] on div "$ 9.99" at bounding box center [586, 465] width 133 height 28
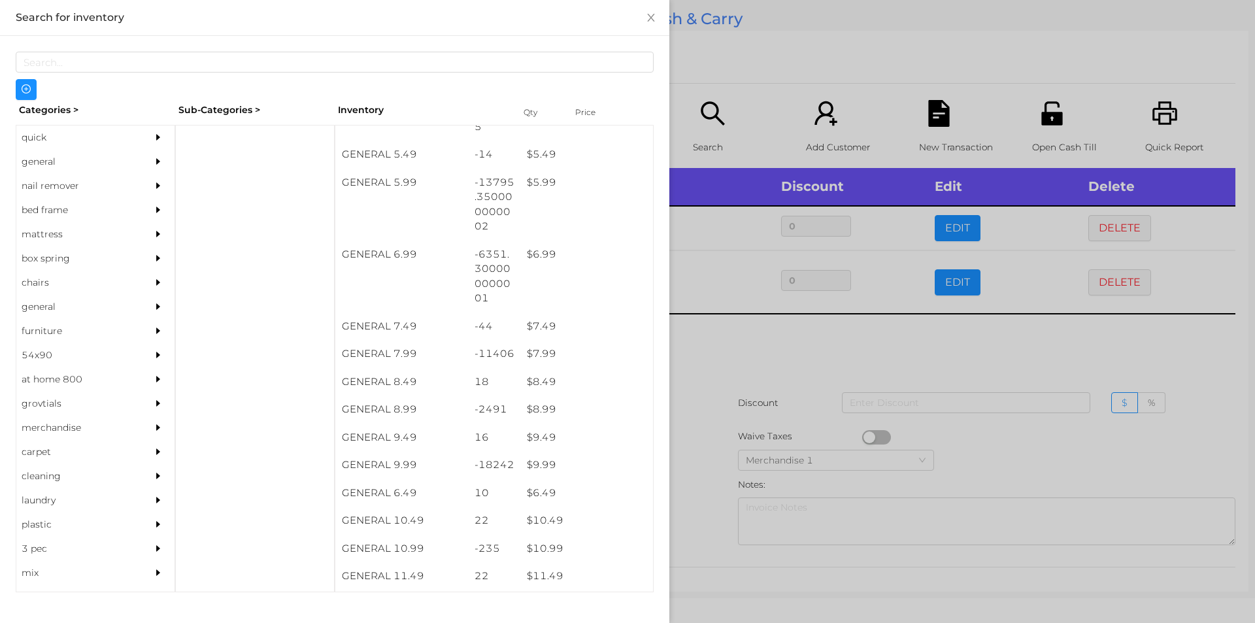
click at [724, 335] on div at bounding box center [627, 311] width 1255 height 623
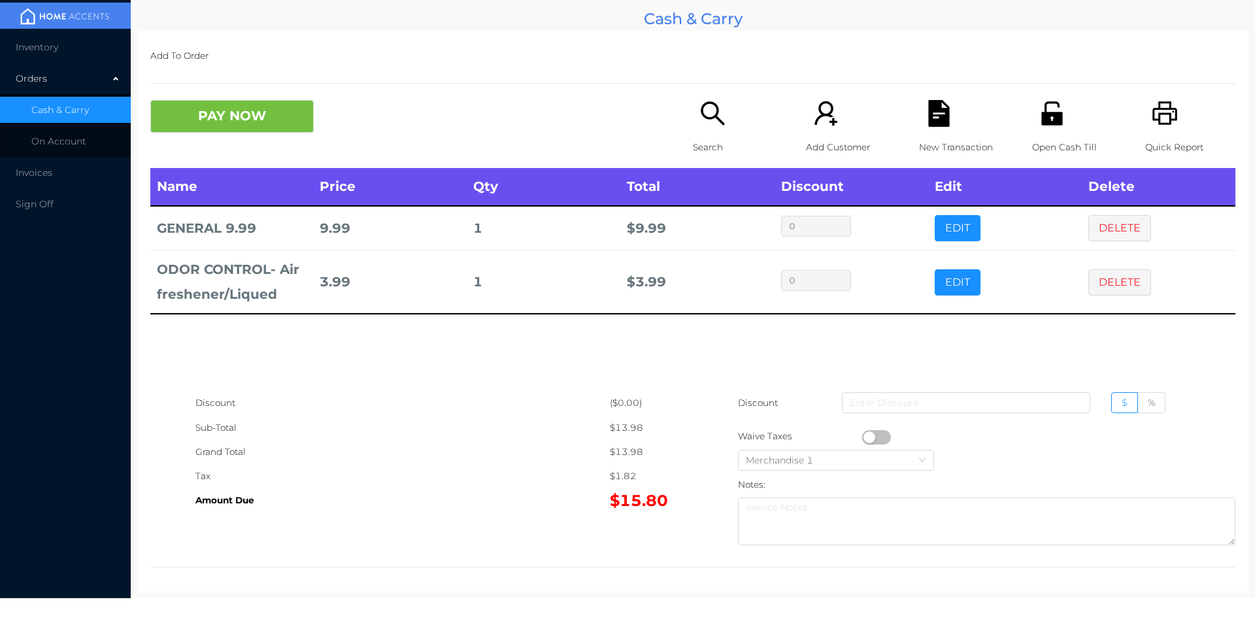
click at [278, 122] on button "PAY NOW" at bounding box center [231, 116] width 163 height 33
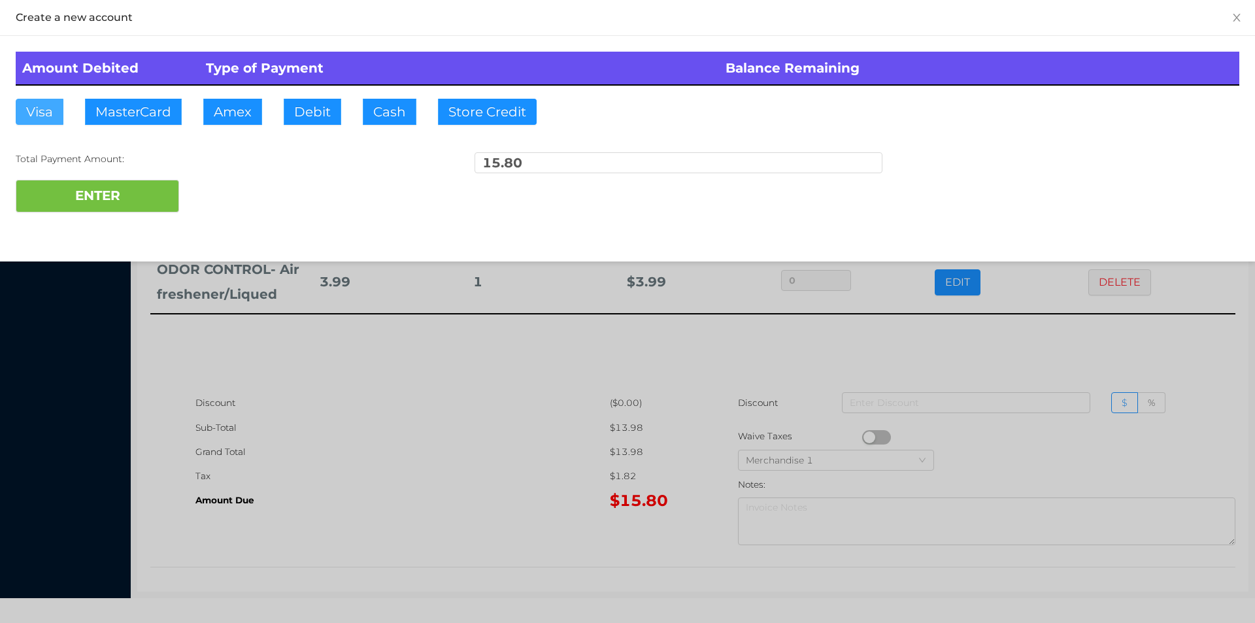
click at [58, 112] on button "Visa" at bounding box center [40, 112] width 48 height 26
click at [61, 181] on button "ENTER" at bounding box center [97, 196] width 163 height 33
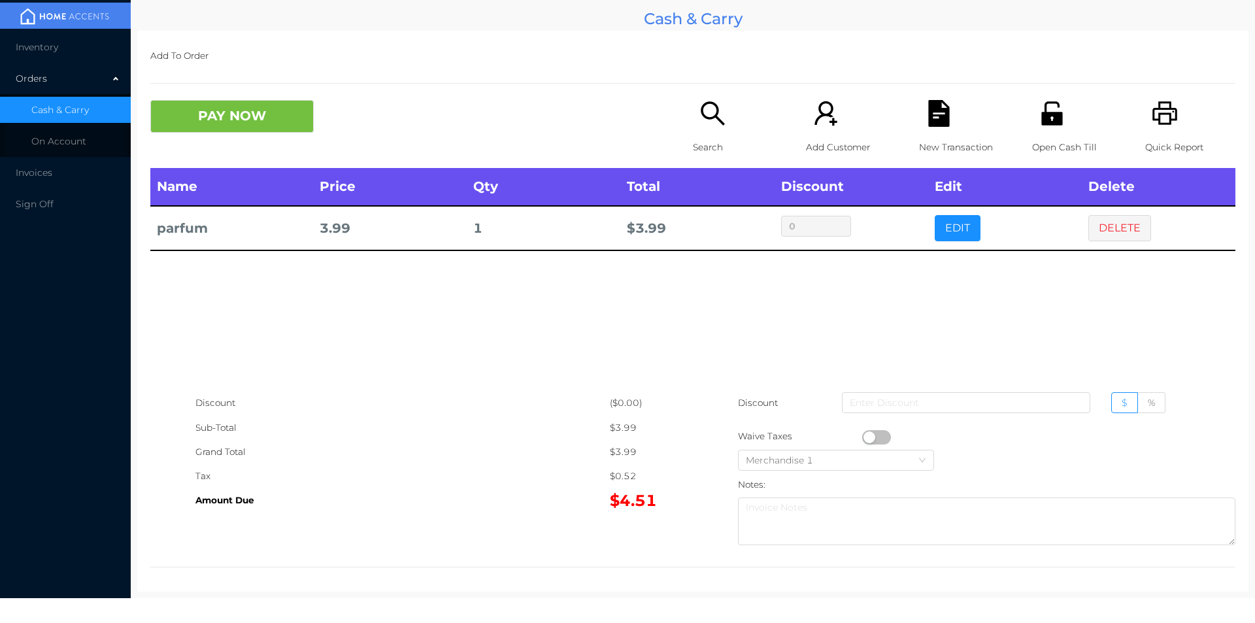
click at [1113, 224] on button "DELETE" at bounding box center [1119, 228] width 63 height 26
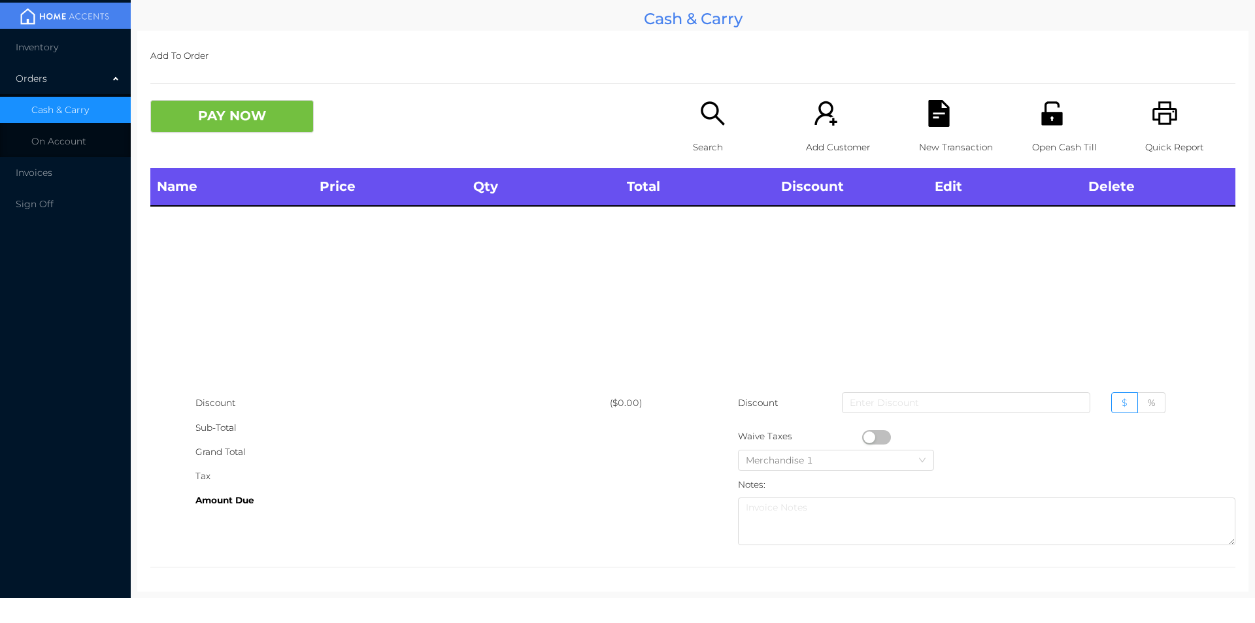
click at [1158, 135] on p "Quick Report" at bounding box center [1190, 147] width 90 height 24
click at [248, 129] on button "PAY NOW" at bounding box center [231, 116] width 163 height 33
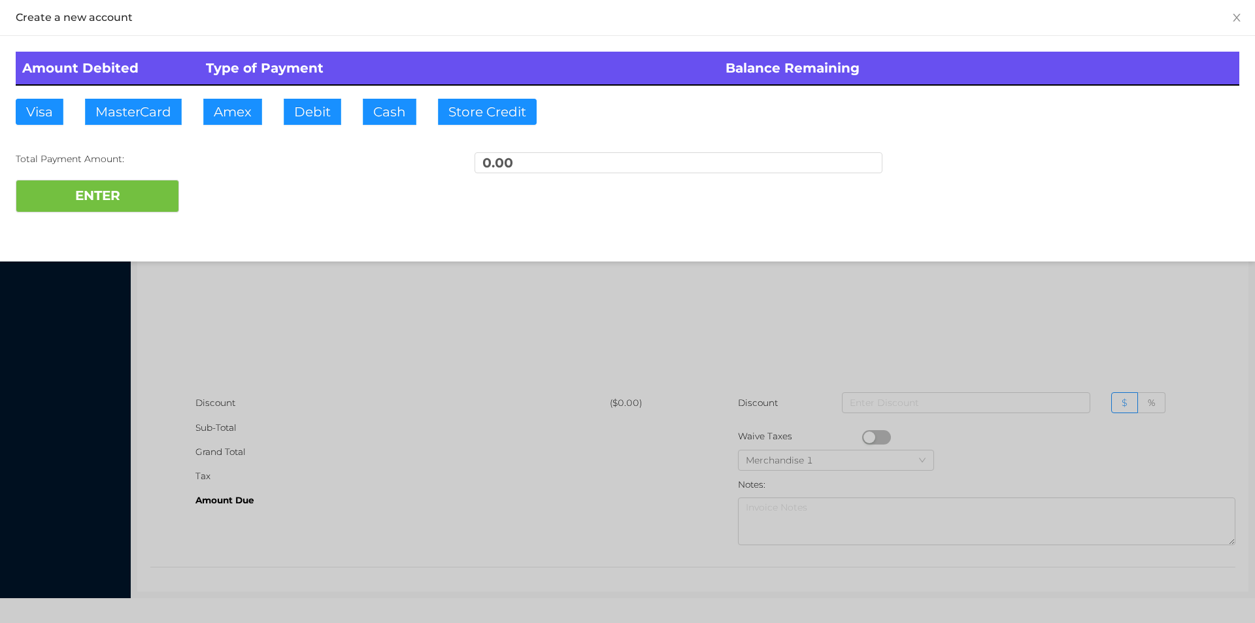
click at [309, 304] on div at bounding box center [627, 311] width 1255 height 623
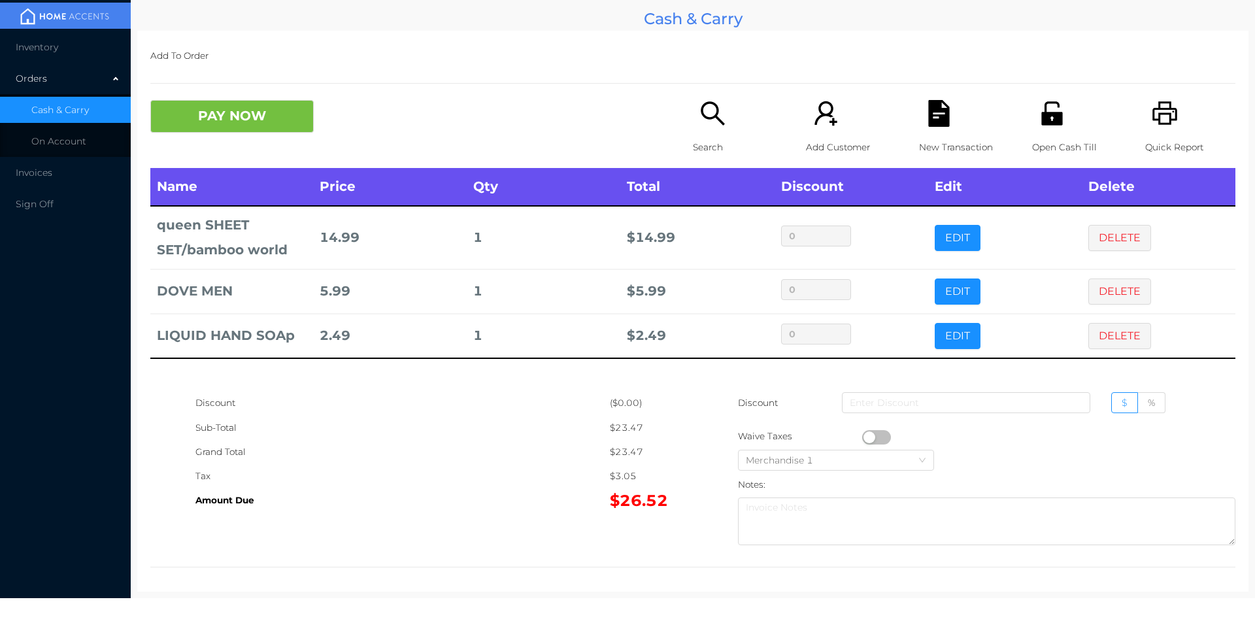
click at [1041, 105] on icon "icon: unlock" at bounding box center [1051, 113] width 21 height 24
click at [203, 102] on button "PAY NOW" at bounding box center [231, 116] width 163 height 33
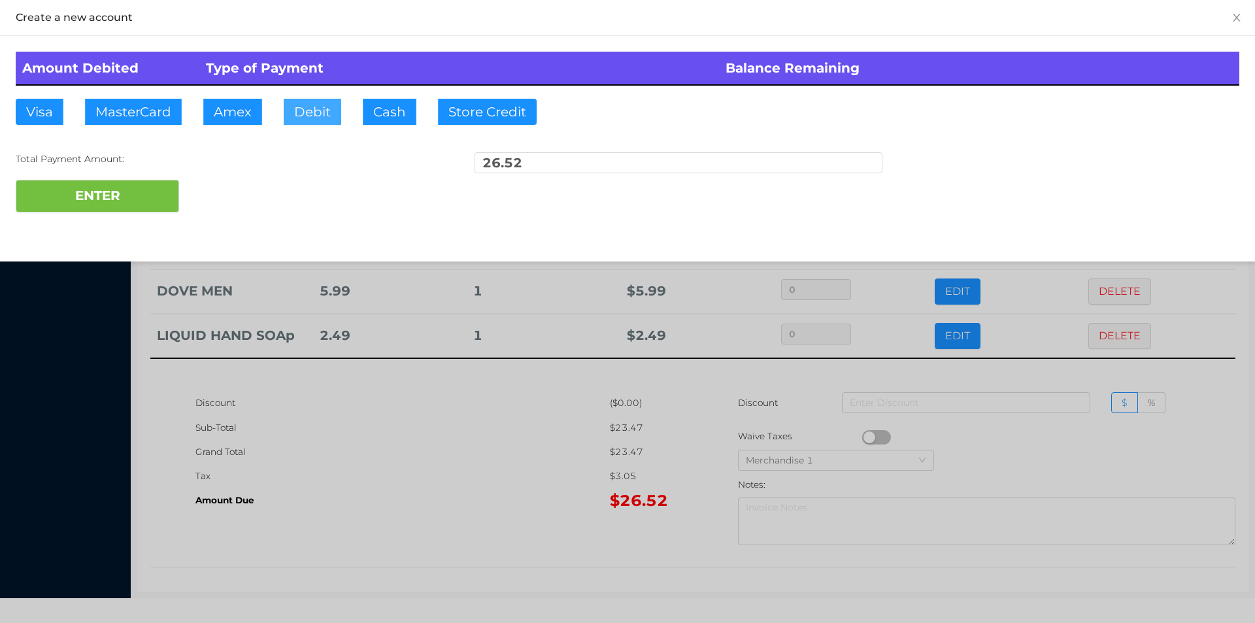
click at [307, 118] on button "Debit" at bounding box center [313, 112] width 58 height 26
click at [115, 182] on button "ENTER" at bounding box center [97, 196] width 163 height 33
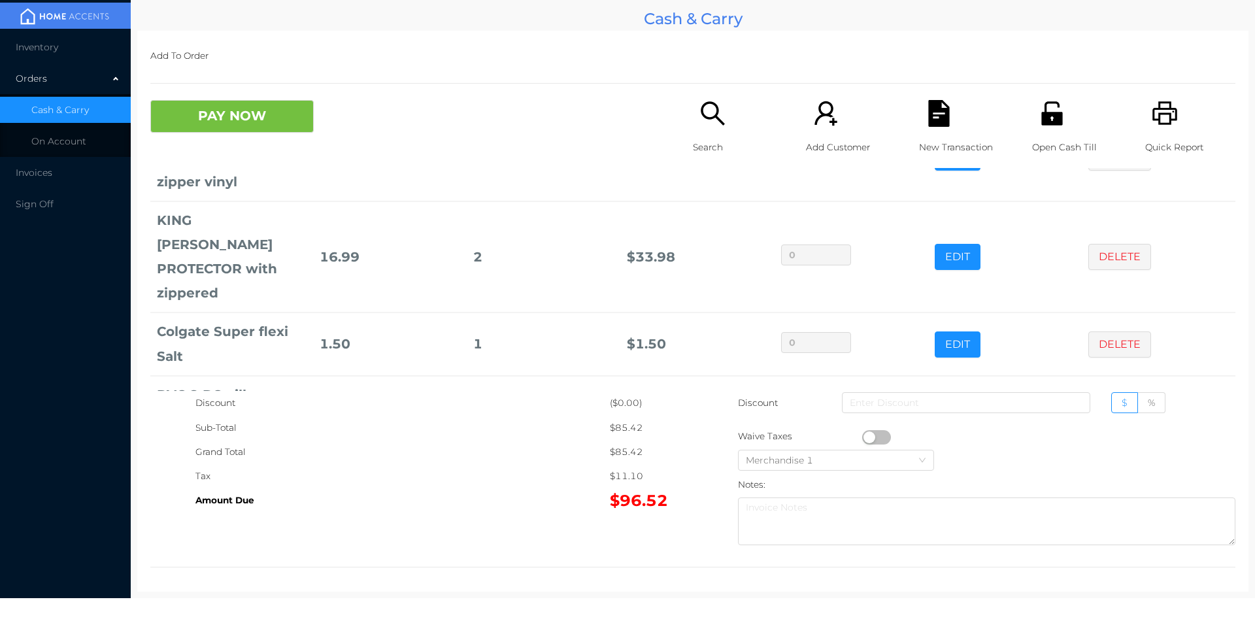
scroll to position [129, 0]
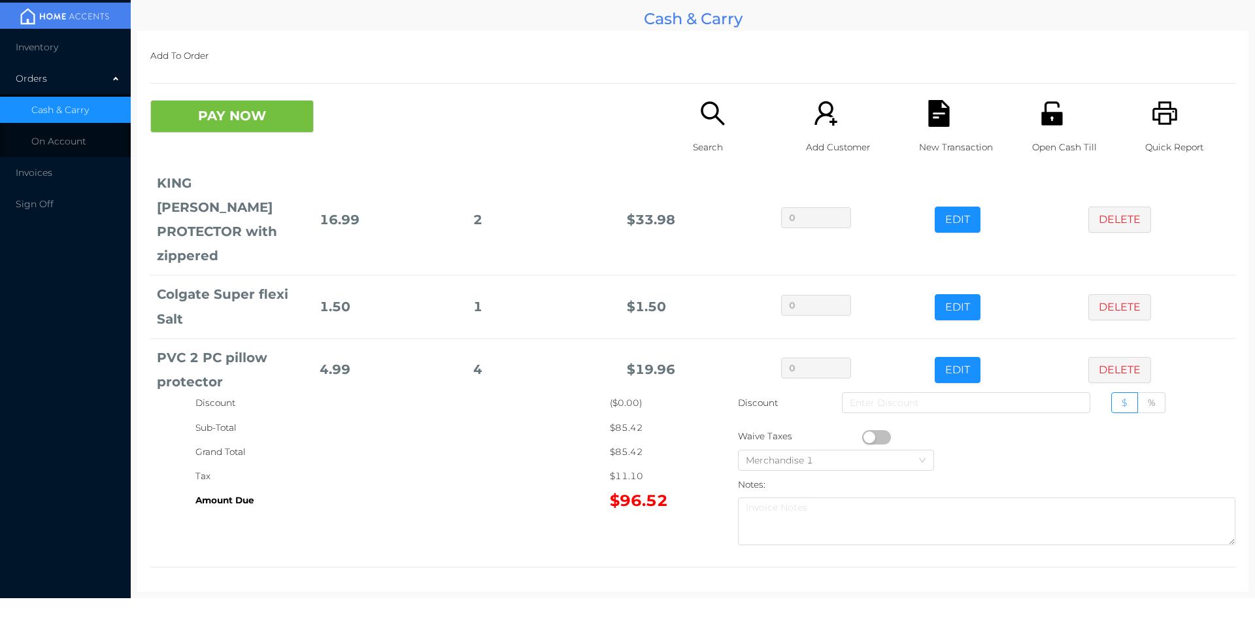
click at [1048, 131] on div "Open Cash Till" at bounding box center [1077, 134] width 90 height 68
click at [241, 114] on button "PAY NOW" at bounding box center [231, 116] width 163 height 33
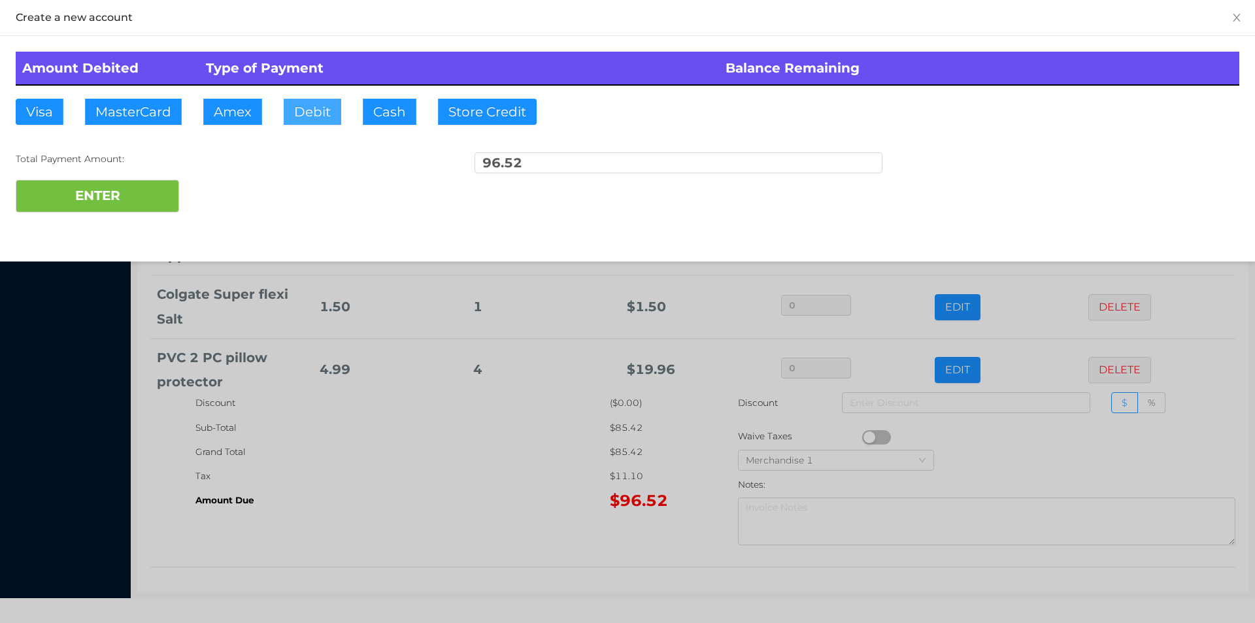
click at [315, 114] on button "Debit" at bounding box center [313, 112] width 58 height 26
click at [137, 201] on button "ENTER" at bounding box center [97, 196] width 163 height 33
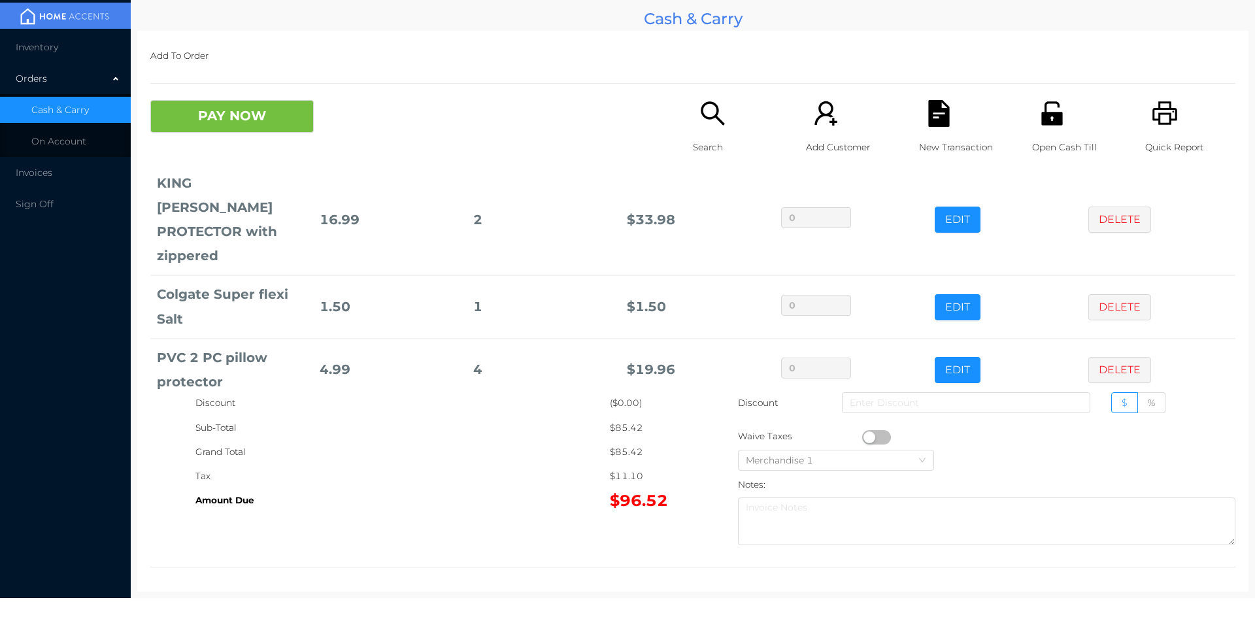
scroll to position [0, 0]
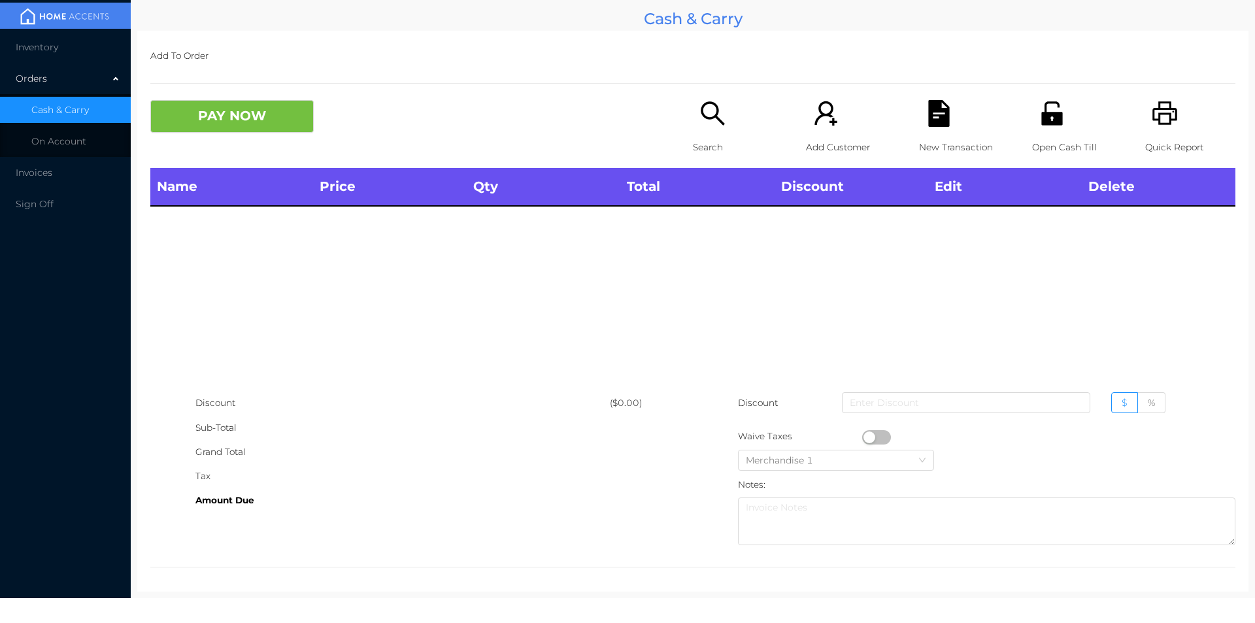
click at [1035, 140] on p "Open Cash Till" at bounding box center [1077, 147] width 90 height 24
click at [700, 131] on div "Search" at bounding box center [738, 134] width 90 height 68
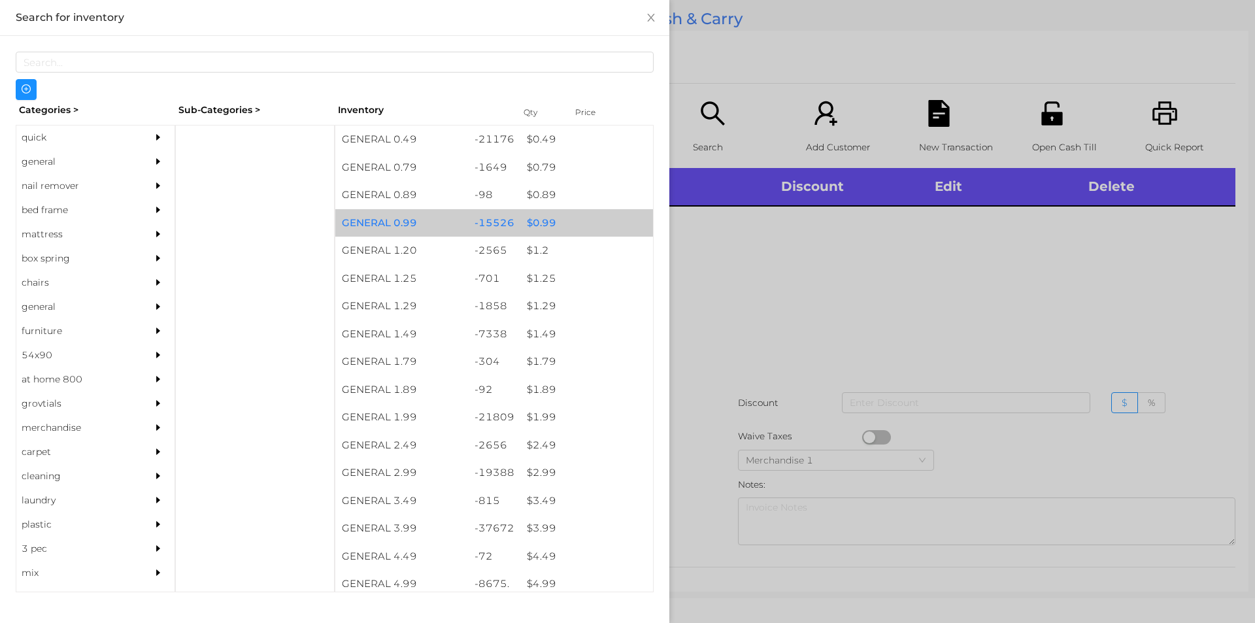
click at [534, 218] on div "$ 0.99" at bounding box center [586, 223] width 133 height 28
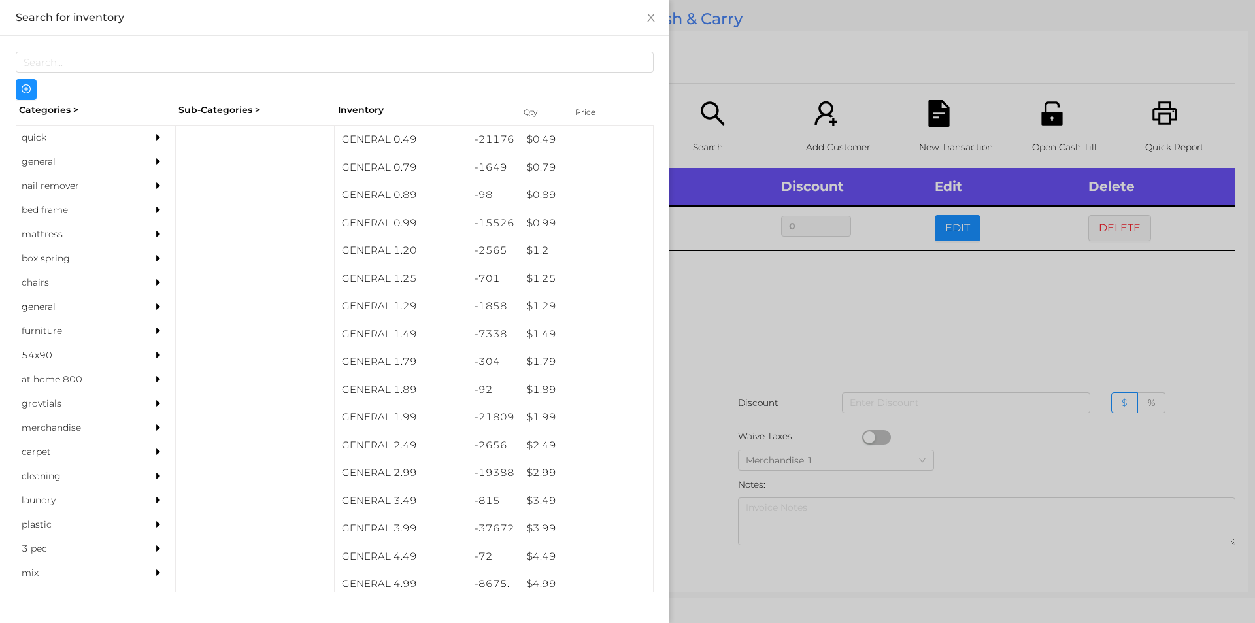
click at [728, 314] on div at bounding box center [627, 311] width 1255 height 623
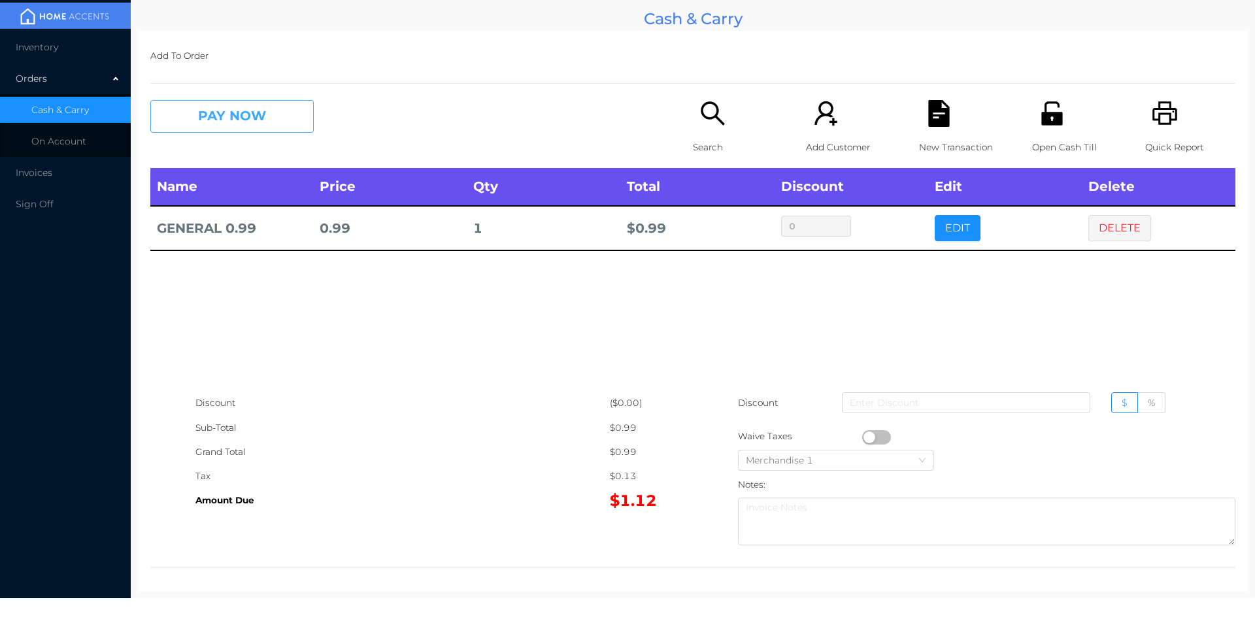
click at [207, 127] on button "PAY NOW" at bounding box center [231, 116] width 163 height 33
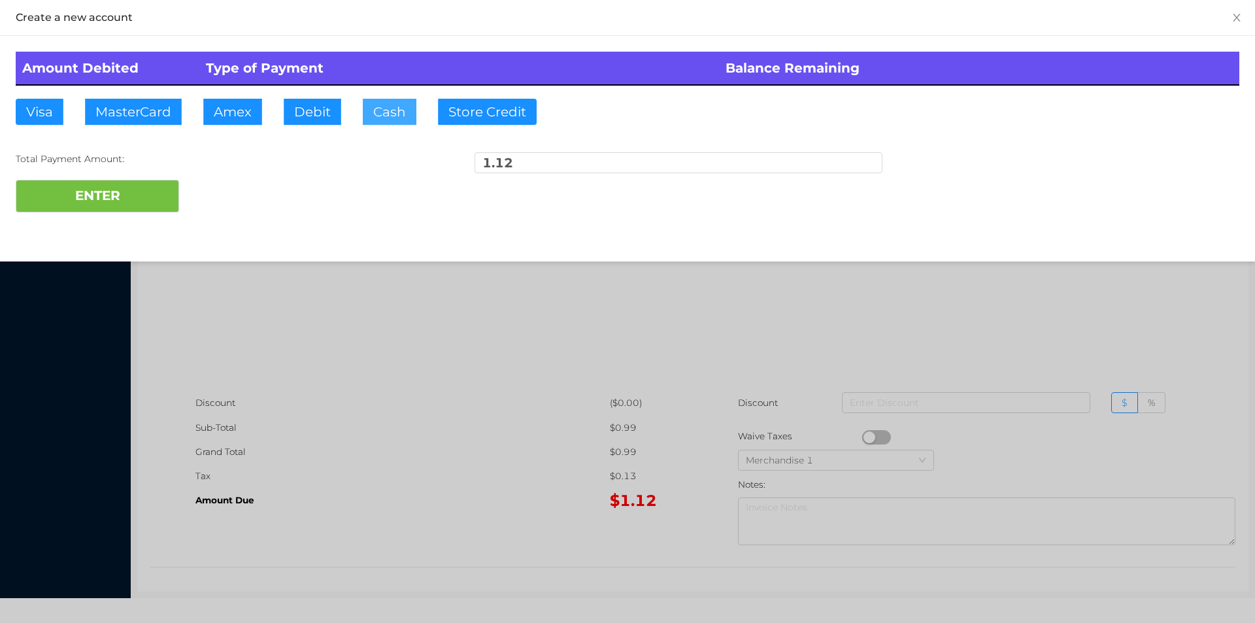
click at [373, 115] on button "Cash" at bounding box center [390, 112] width 54 height 26
click at [118, 197] on button "ENTER" at bounding box center [97, 196] width 163 height 33
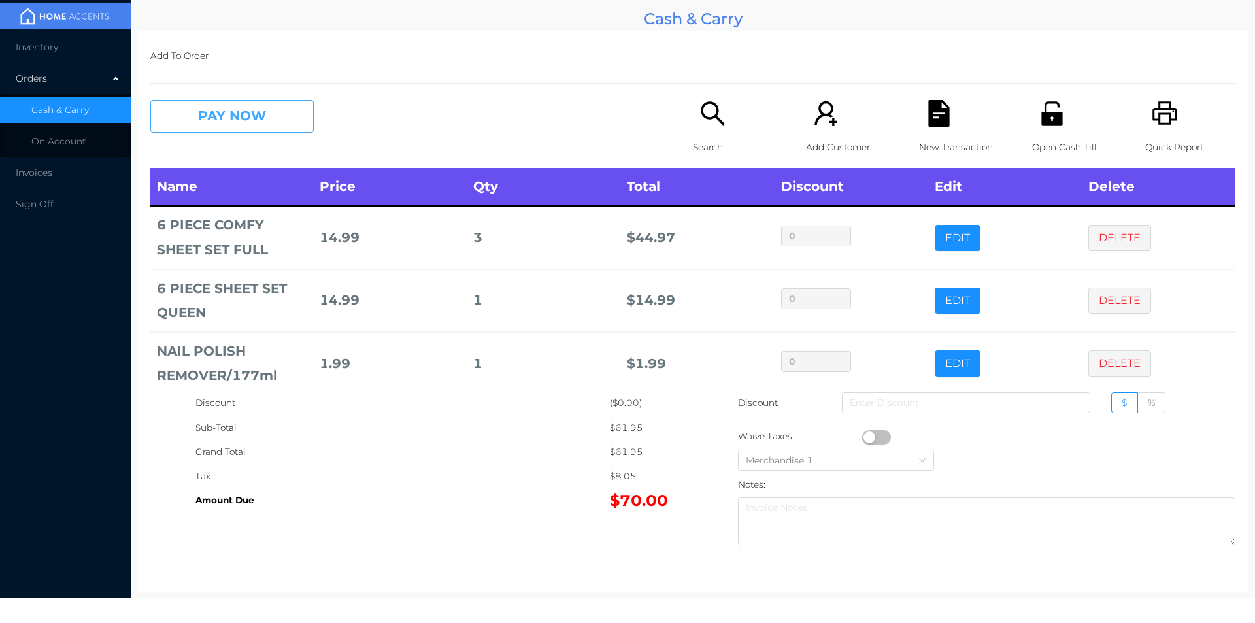
click at [214, 105] on button "PAY NOW" at bounding box center [231, 116] width 163 height 33
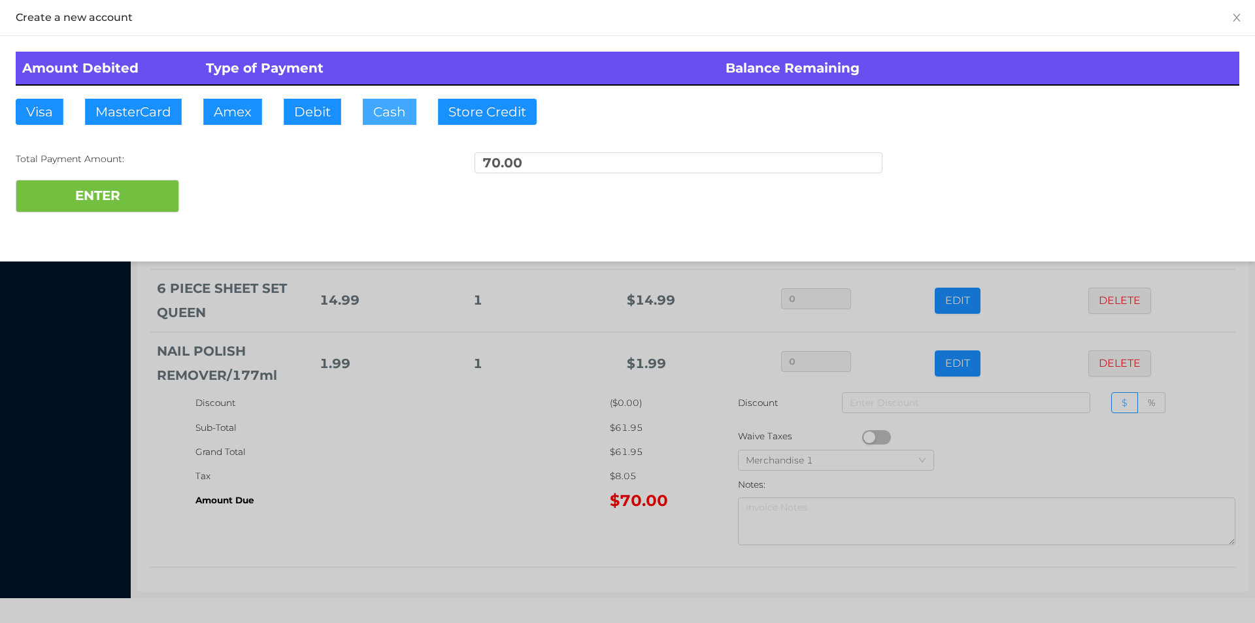
click at [378, 101] on button "Cash" at bounding box center [390, 112] width 54 height 26
type input "100."
click at [140, 207] on button "ENTER" at bounding box center [97, 196] width 163 height 33
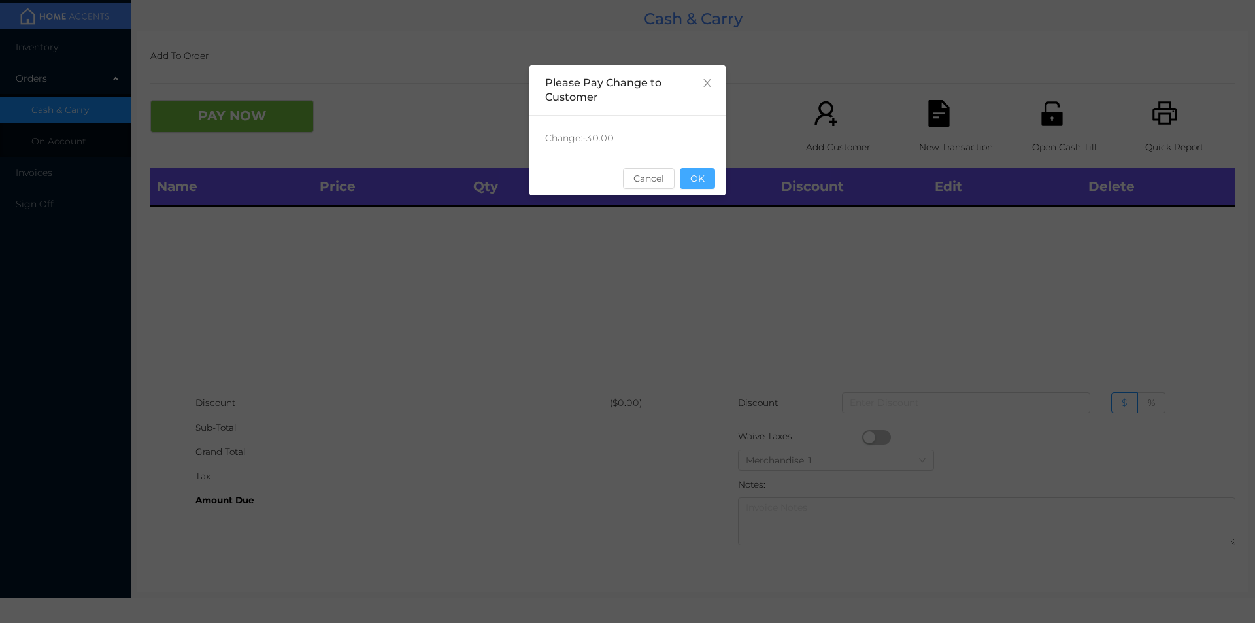
click at [698, 174] on button "OK" at bounding box center [697, 178] width 35 height 21
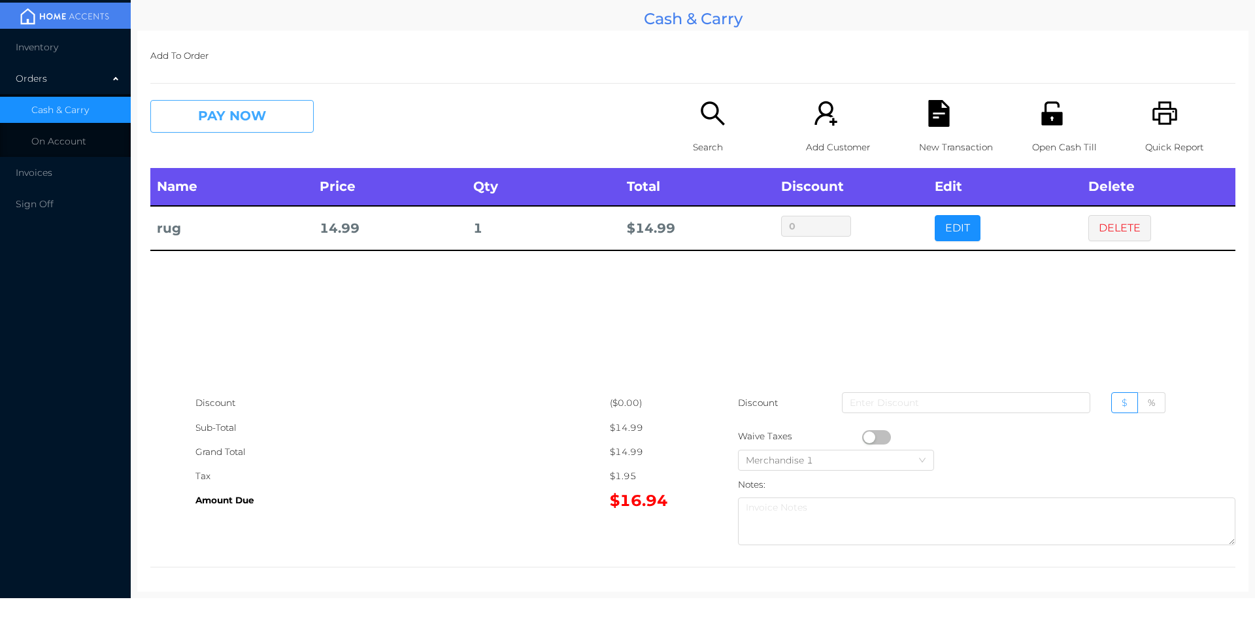
click at [204, 120] on button "PAY NOW" at bounding box center [231, 116] width 163 height 33
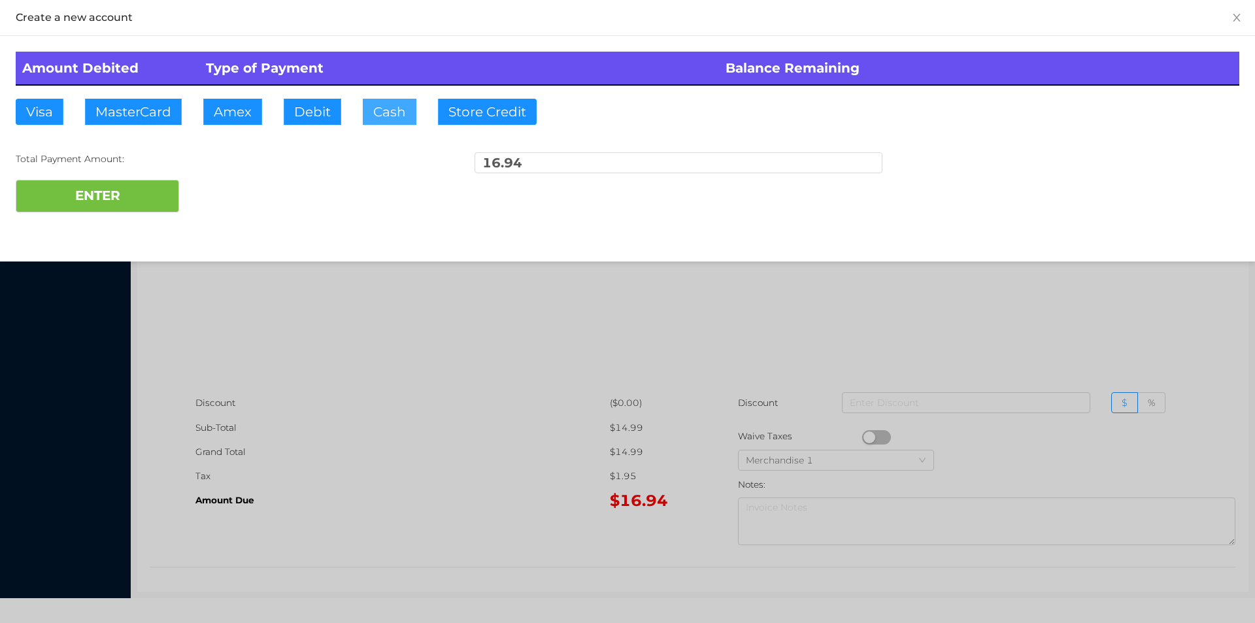
click at [386, 109] on button "Cash" at bounding box center [390, 112] width 54 height 26
type input "20."
click at [96, 204] on button "ENTER" at bounding box center [97, 196] width 163 height 33
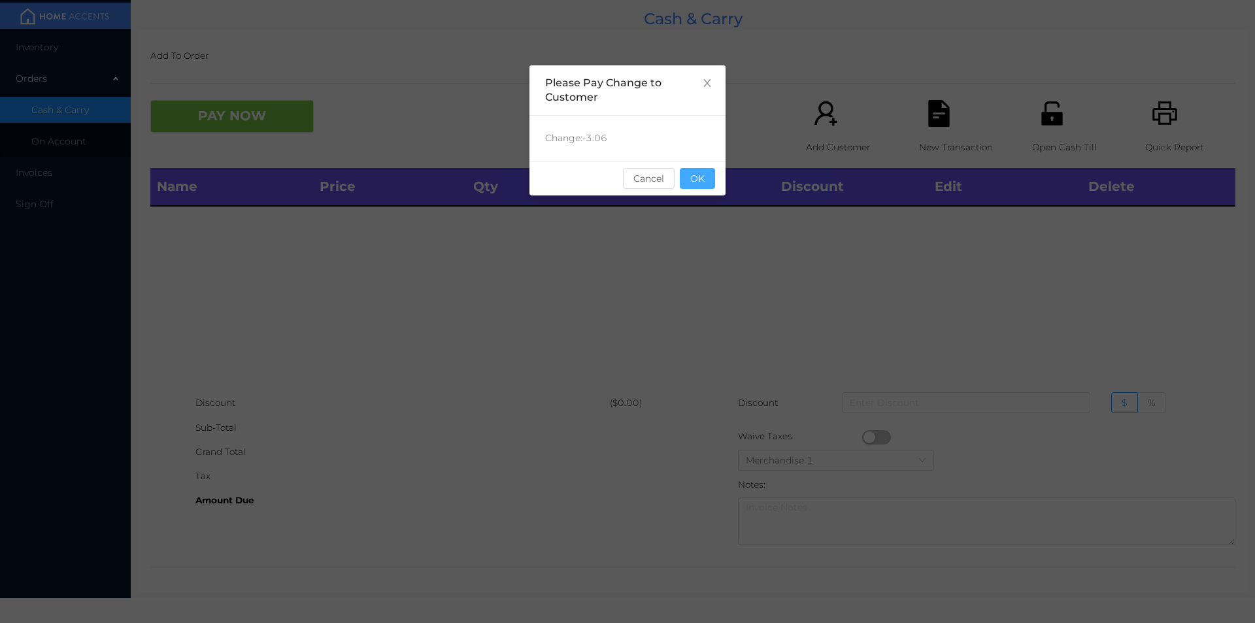
click at [710, 178] on button "OK" at bounding box center [697, 178] width 35 height 21
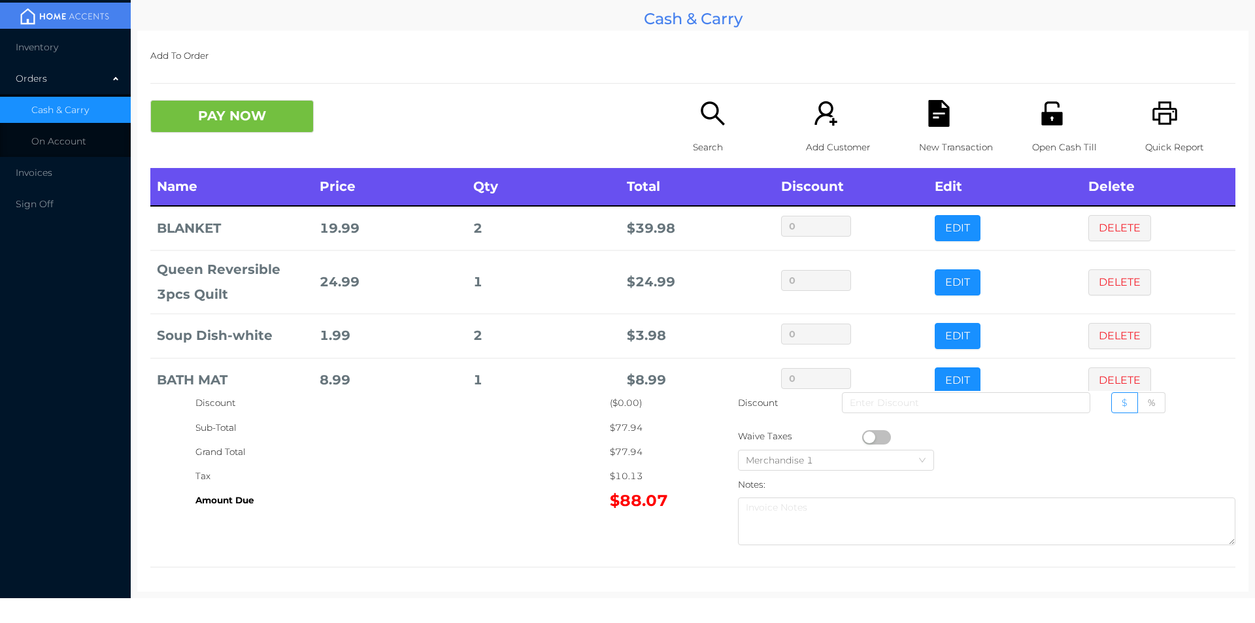
click at [705, 131] on div "Search" at bounding box center [738, 134] width 90 height 68
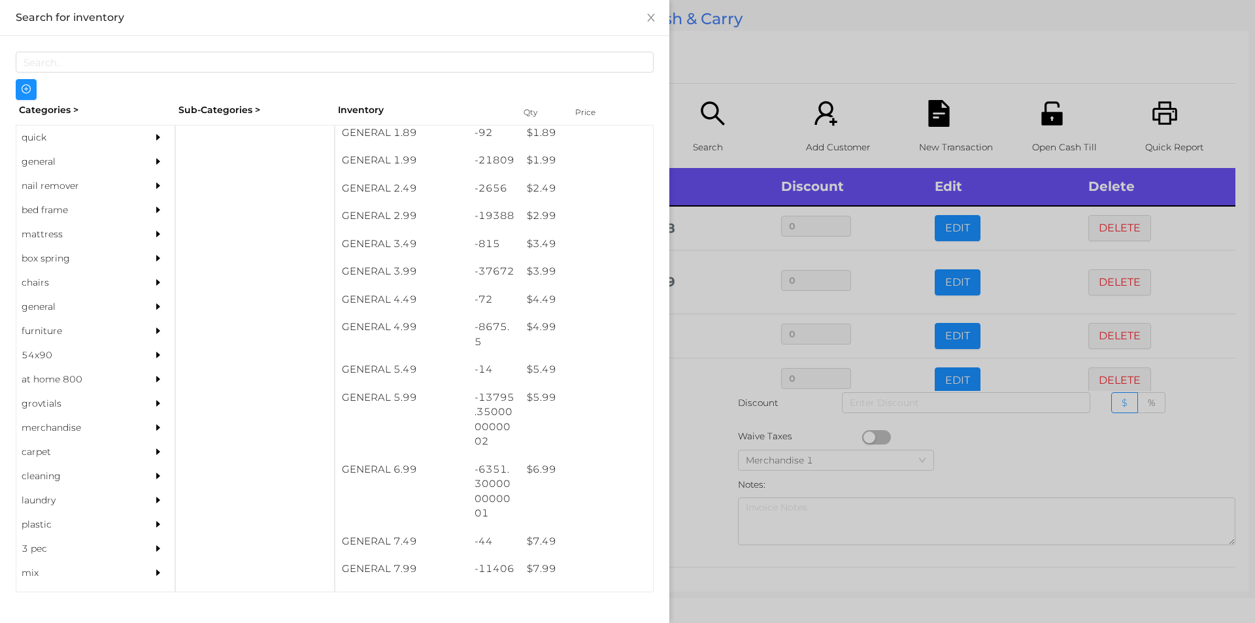
scroll to position [257, 0]
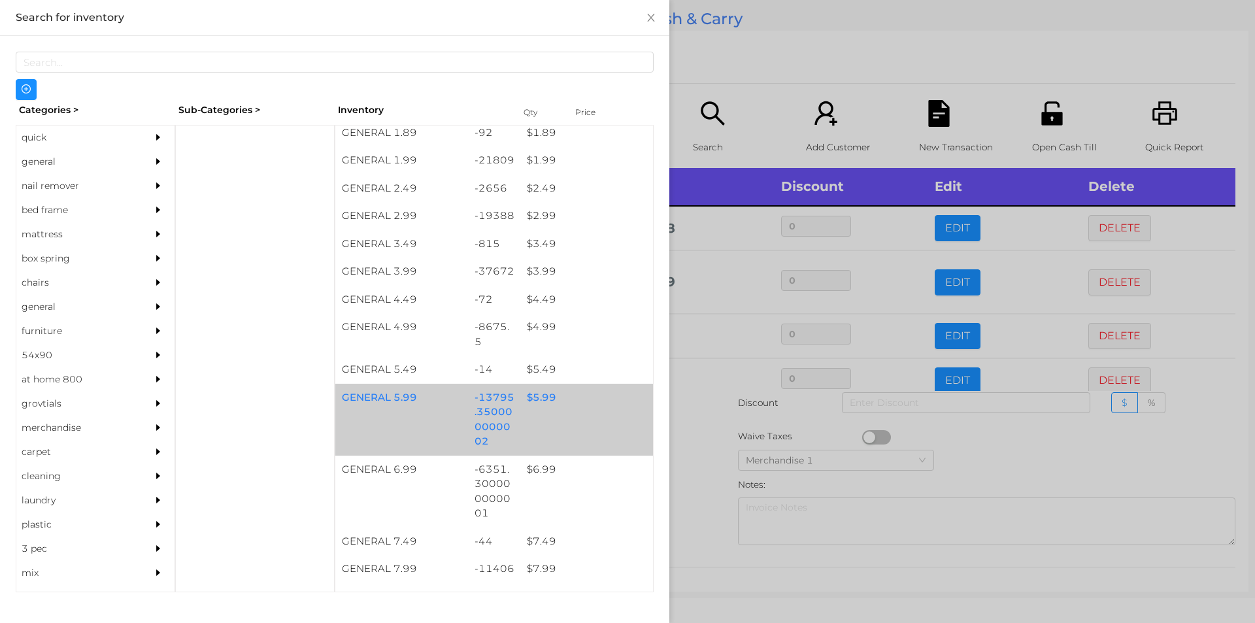
click at [537, 398] on div "$ 5.99" at bounding box center [586, 398] width 133 height 28
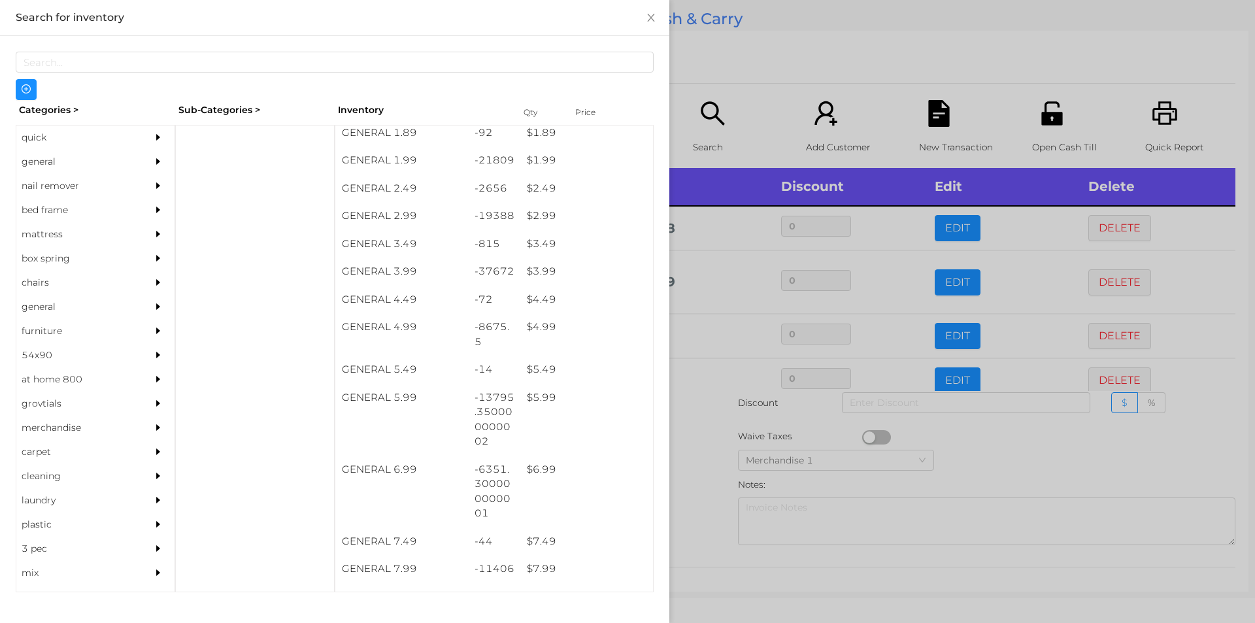
click at [708, 449] on div at bounding box center [627, 311] width 1255 height 623
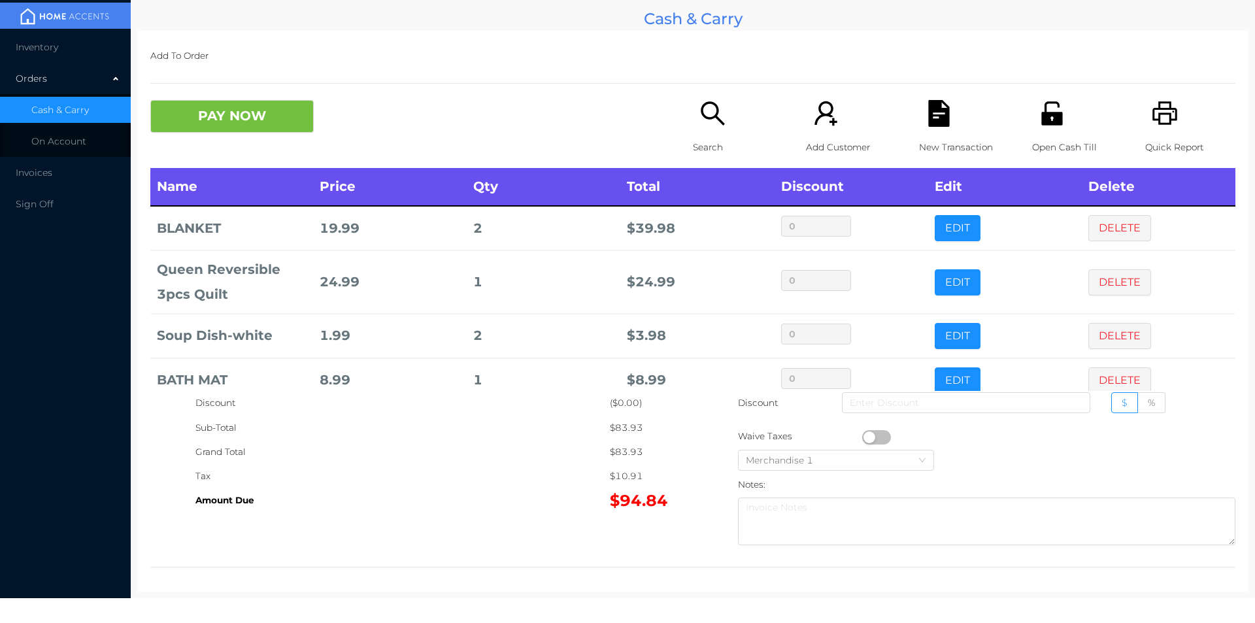
scroll to position [69, 0]
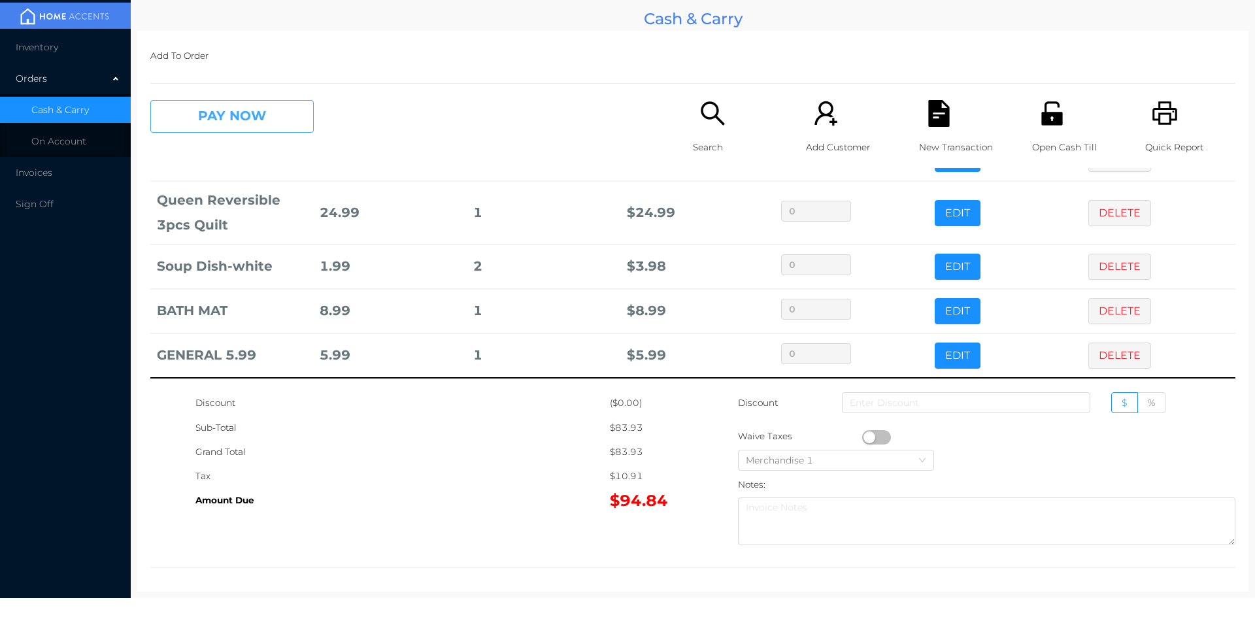
click at [214, 129] on button "PAY NOW" at bounding box center [231, 116] width 163 height 33
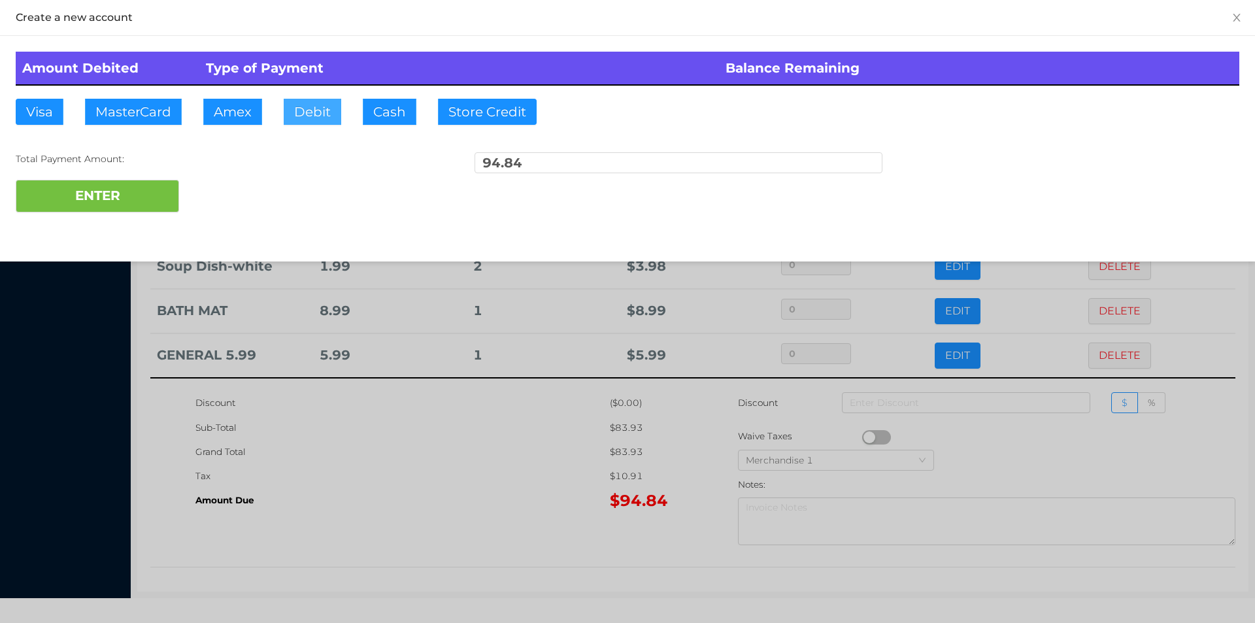
click at [310, 111] on button "Debit" at bounding box center [313, 112] width 58 height 26
click at [125, 191] on button "ENTER" at bounding box center [97, 196] width 163 height 33
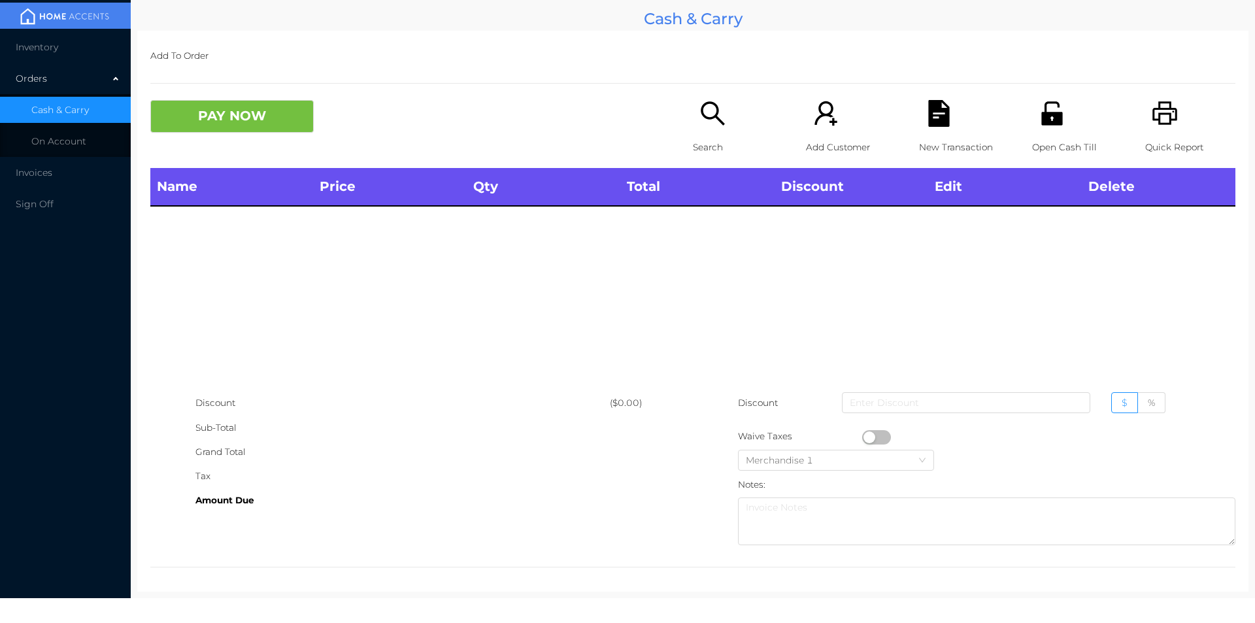
scroll to position [0, 0]
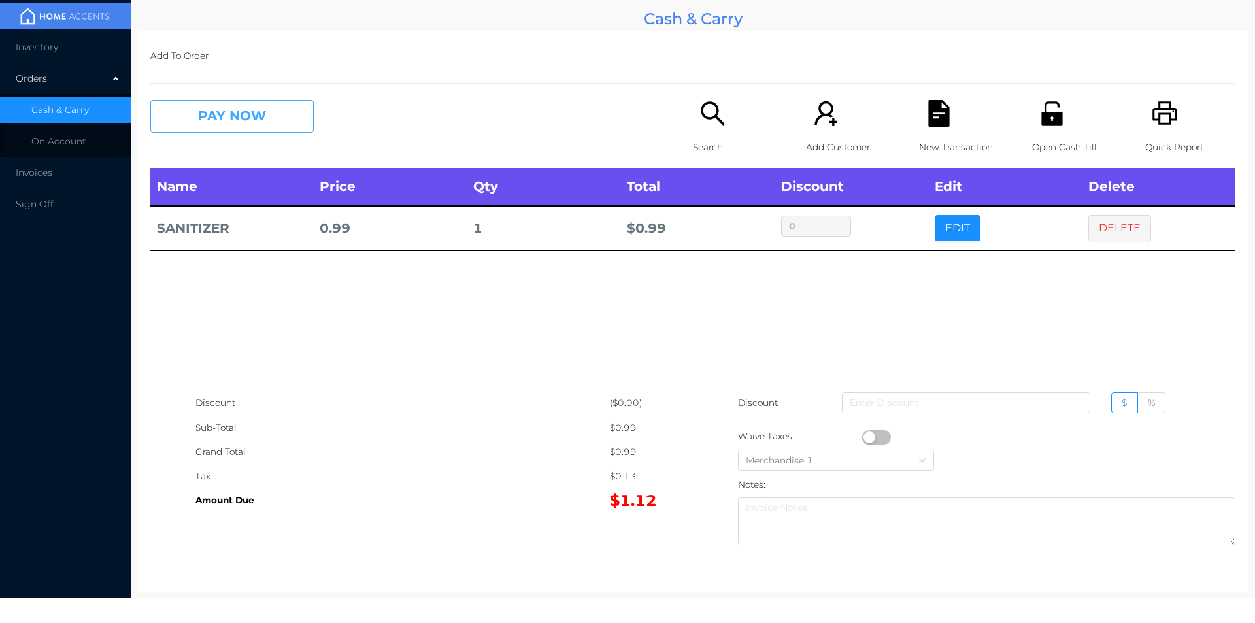
click at [284, 112] on button "PAY NOW" at bounding box center [231, 116] width 163 height 33
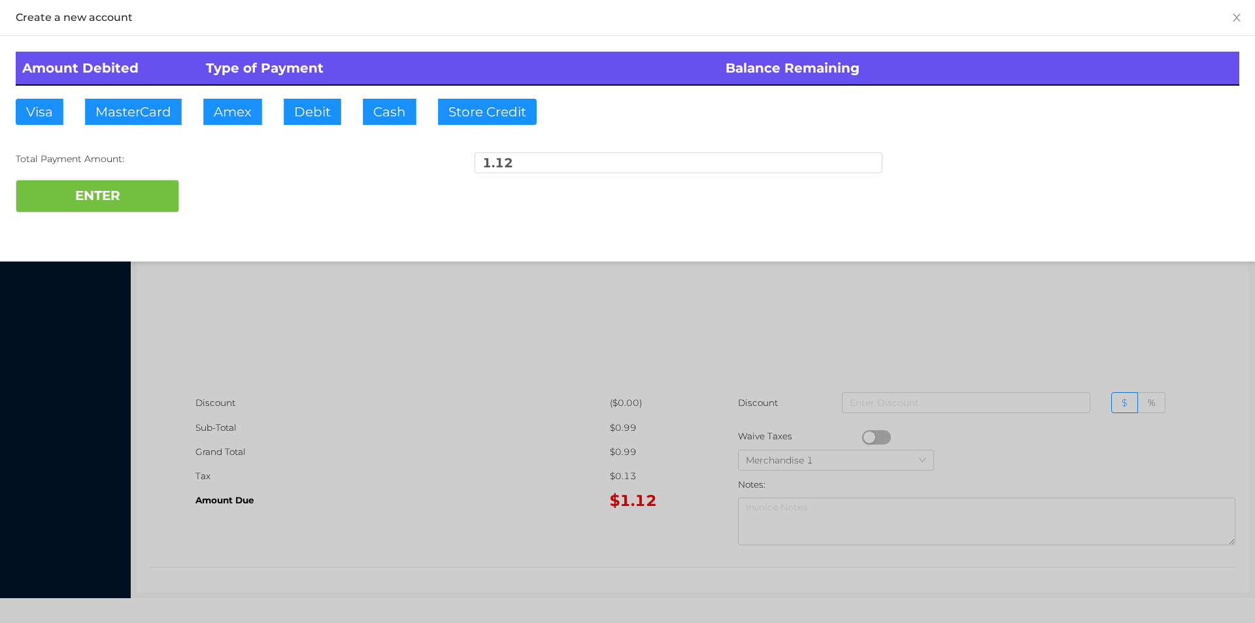
click at [682, 312] on div at bounding box center [627, 311] width 1255 height 623
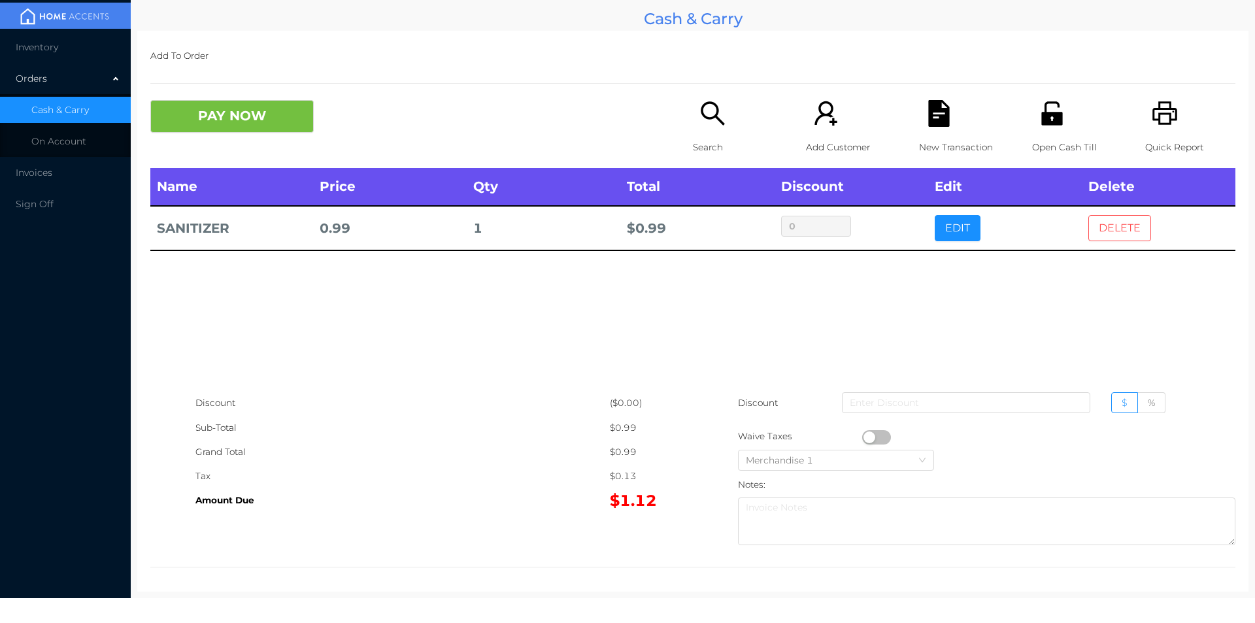
click at [1097, 232] on button "DELETE" at bounding box center [1119, 228] width 63 height 26
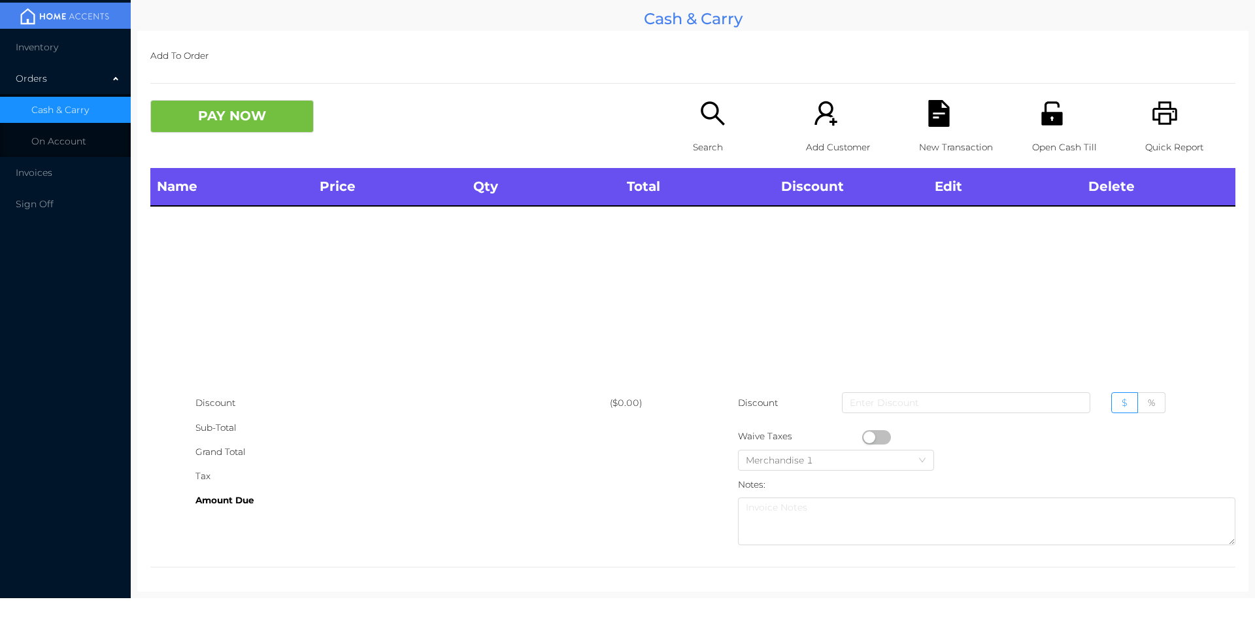
click at [1039, 115] on icon "icon: unlock" at bounding box center [1052, 113] width 27 height 27
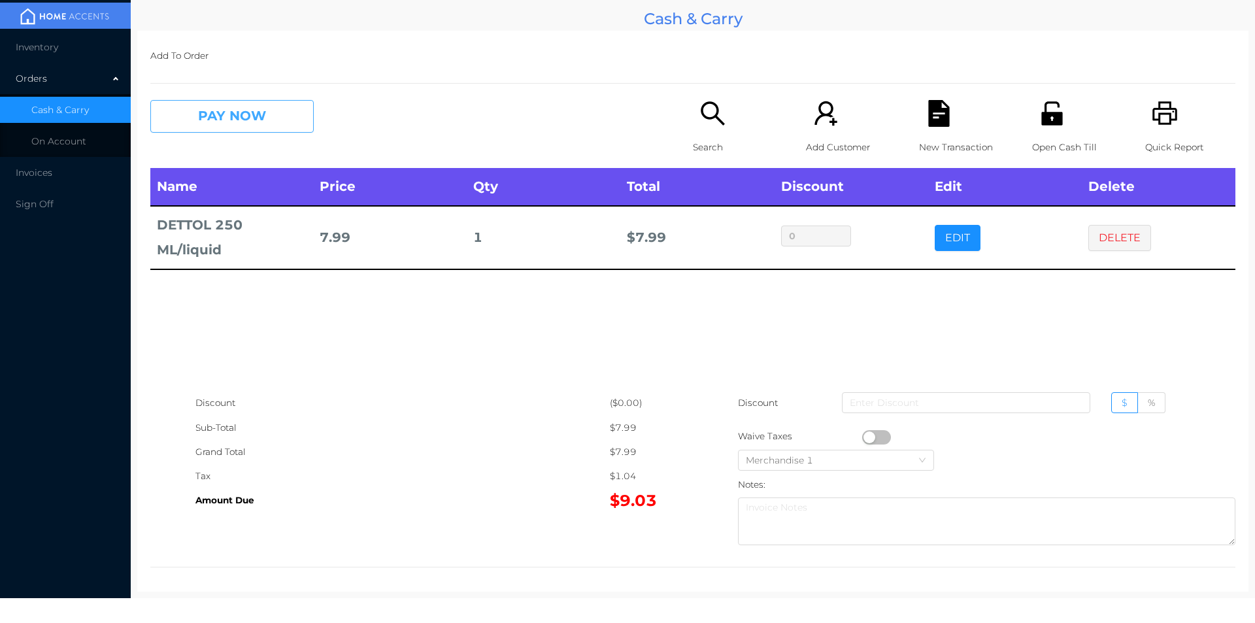
click at [263, 124] on button "PAY NOW" at bounding box center [231, 116] width 163 height 33
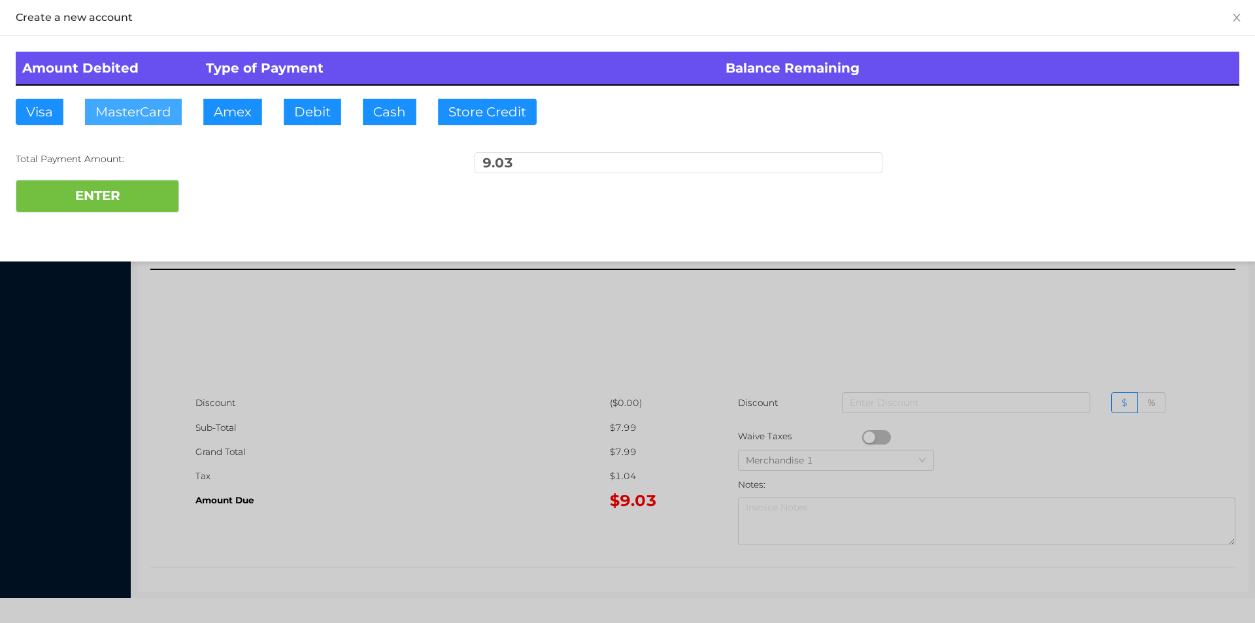
click at [139, 109] on button "MasterCard" at bounding box center [133, 112] width 97 height 26
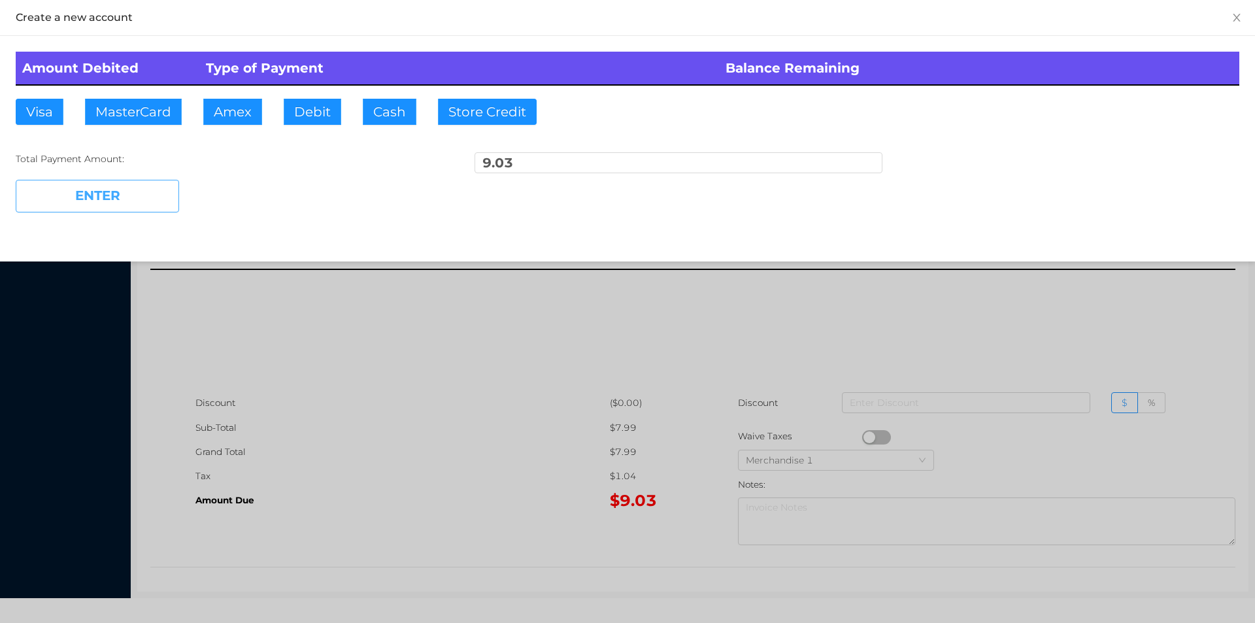
click at [139, 210] on button "ENTER" at bounding box center [97, 196] width 163 height 33
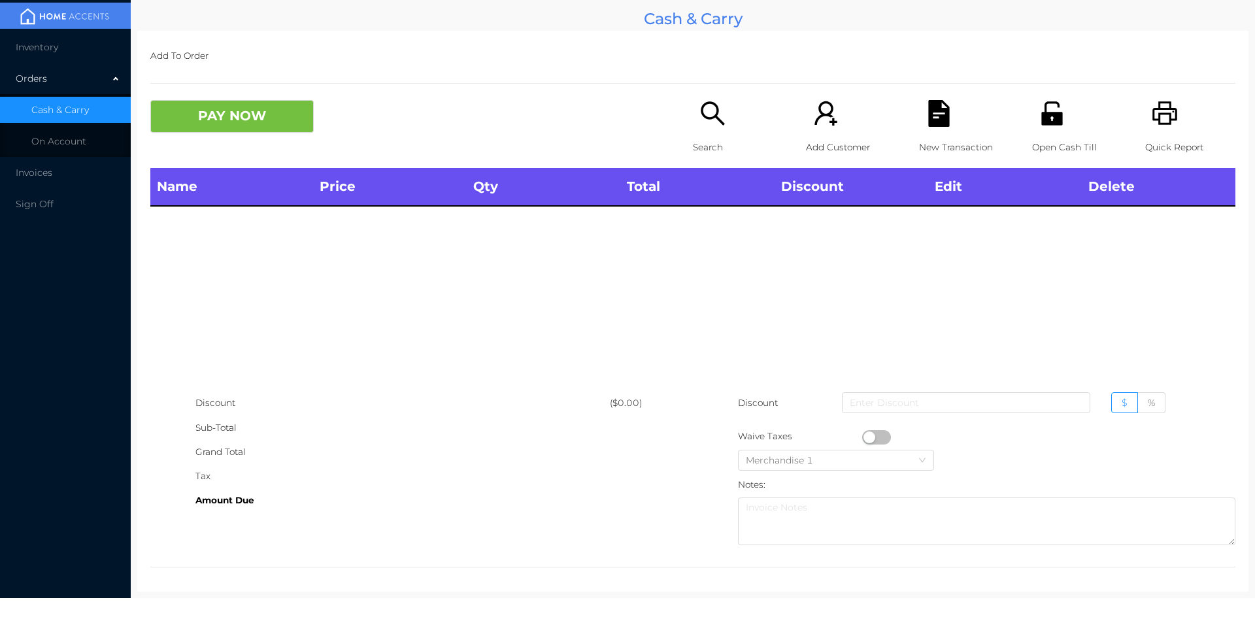
click at [693, 150] on p "Search" at bounding box center [738, 147] width 90 height 24
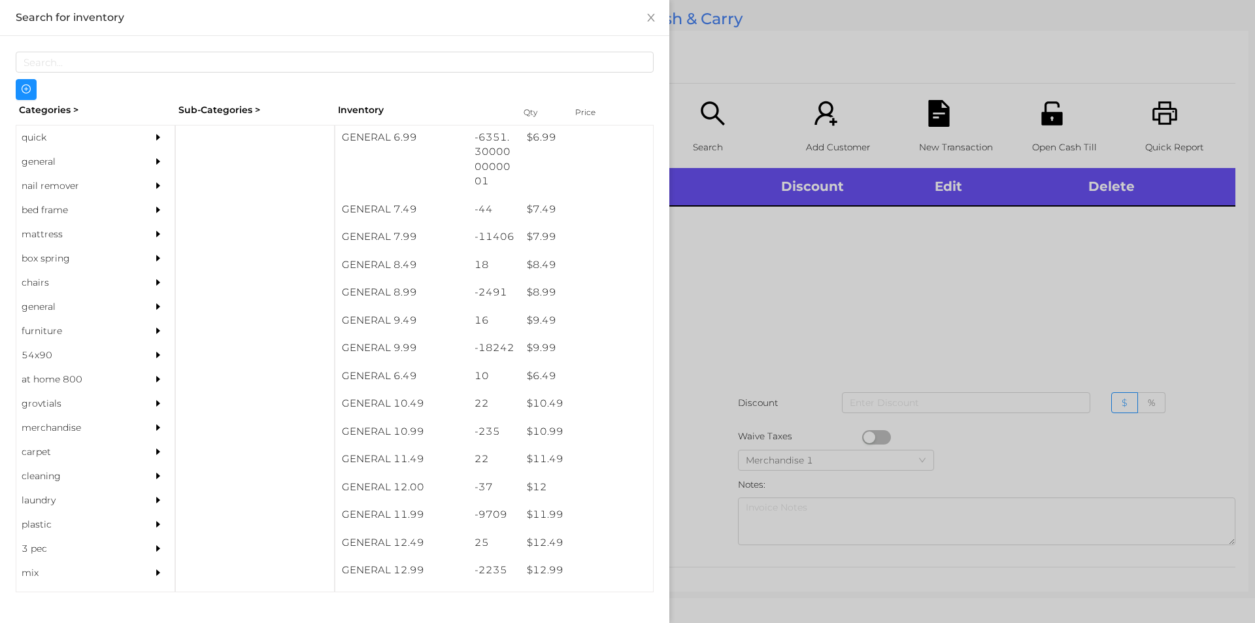
scroll to position [588, 0]
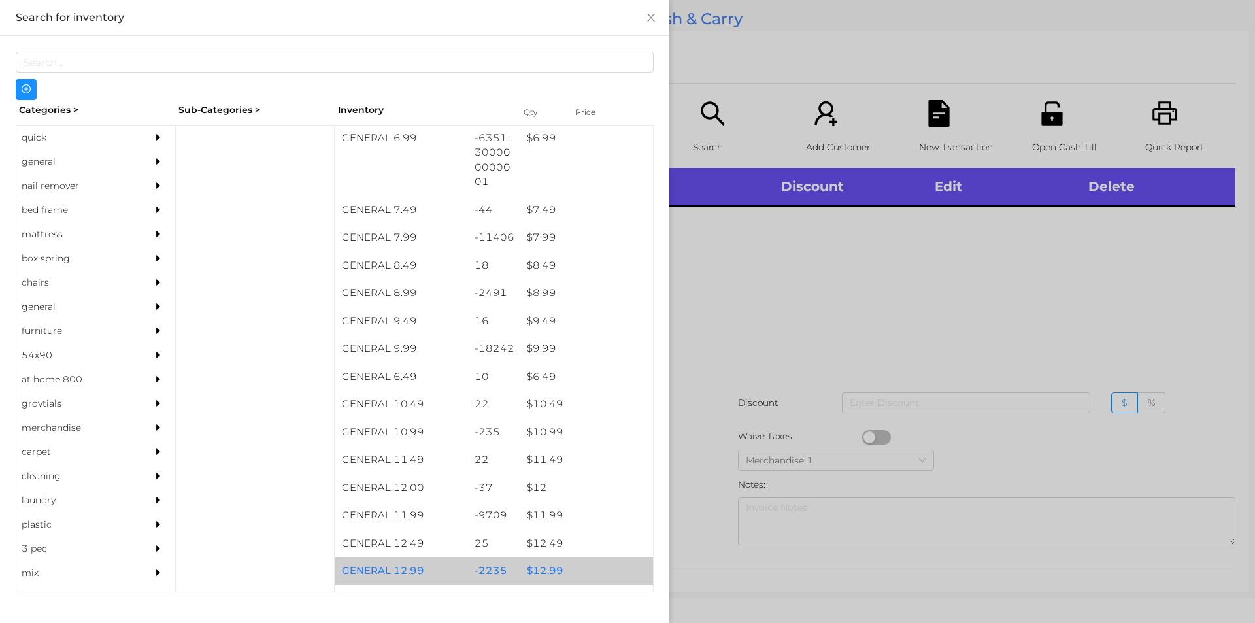
click at [540, 574] on div "$ 12.99" at bounding box center [586, 571] width 133 height 28
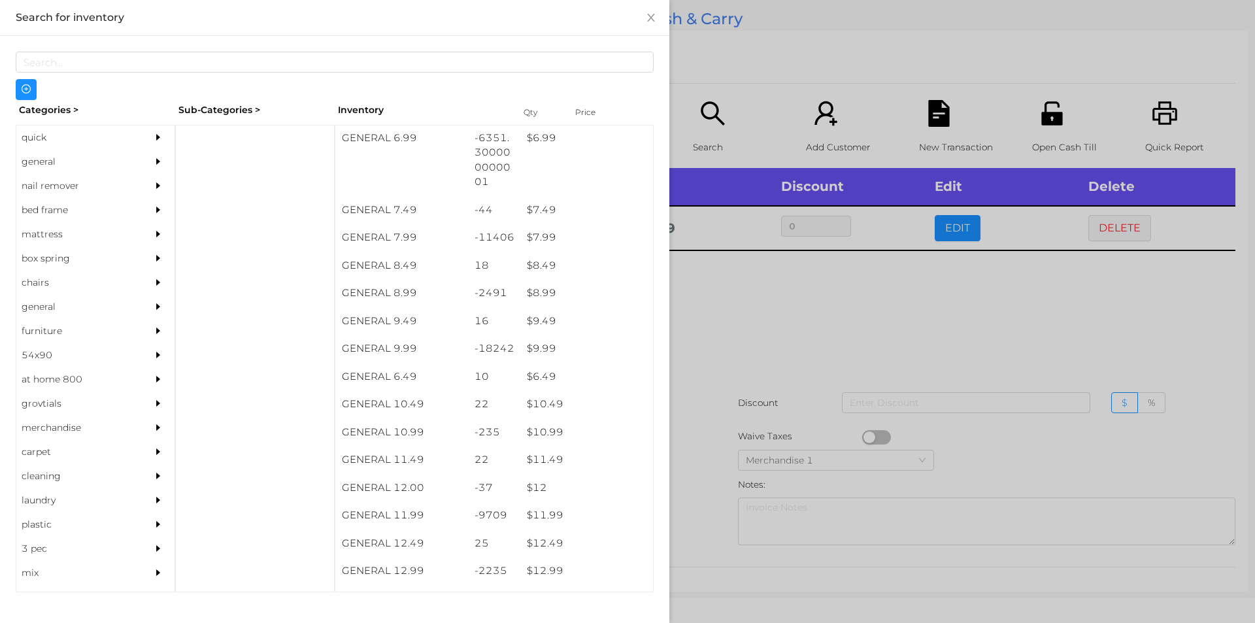
click at [745, 326] on div at bounding box center [627, 311] width 1255 height 623
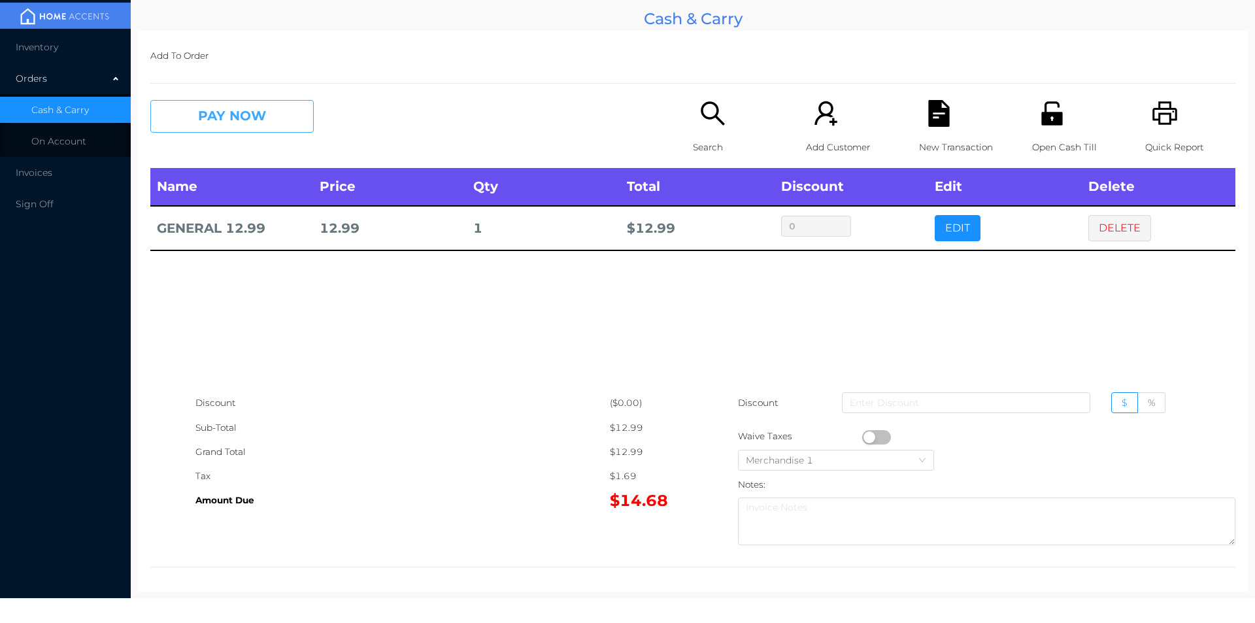
click at [174, 110] on button "PAY NOW" at bounding box center [231, 116] width 163 height 33
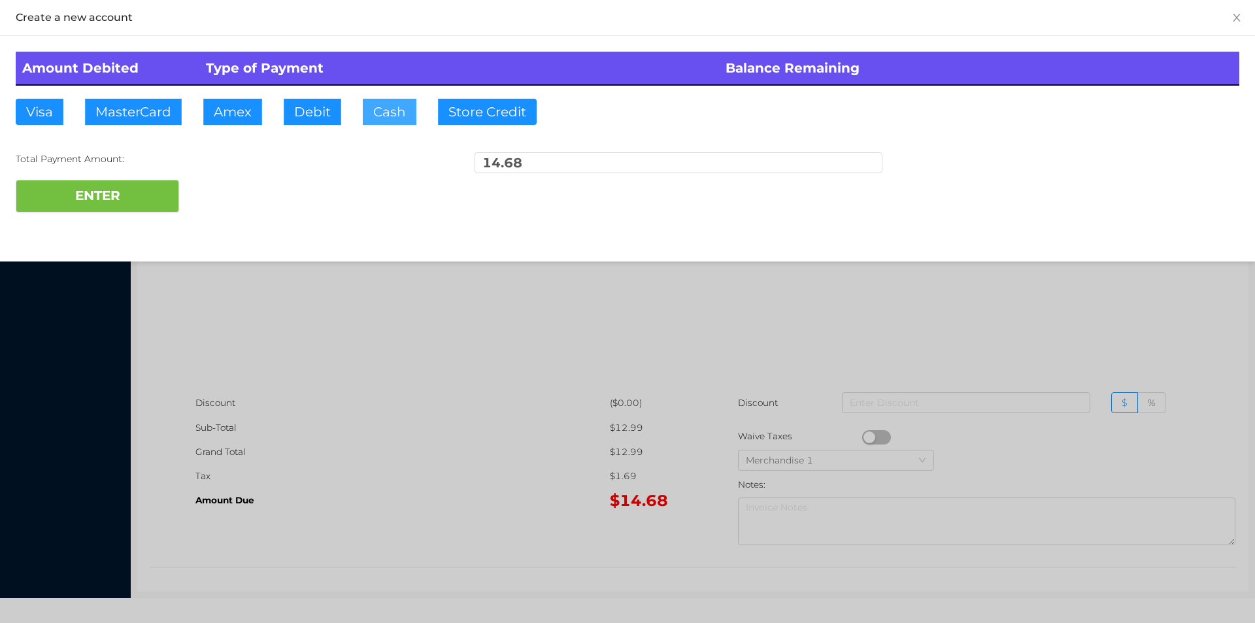
click at [378, 118] on button "Cash" at bounding box center [390, 112] width 54 height 26
type input "20."
click at [112, 183] on button "ENTER" at bounding box center [97, 196] width 163 height 33
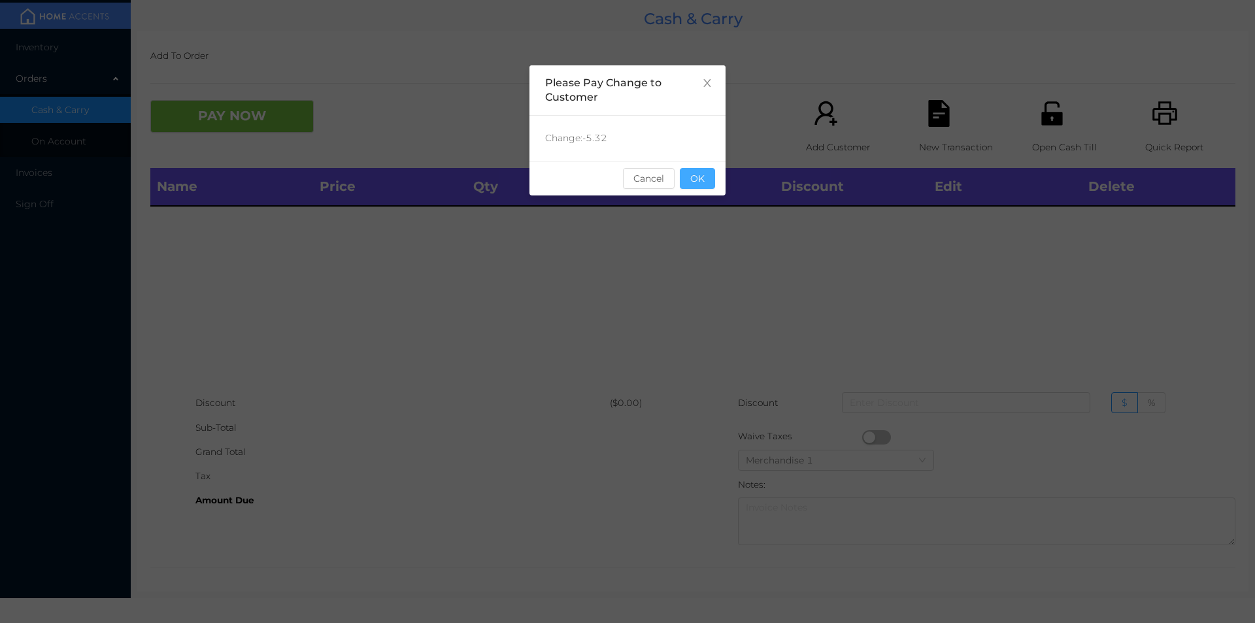
click at [703, 185] on button "OK" at bounding box center [697, 178] width 35 height 21
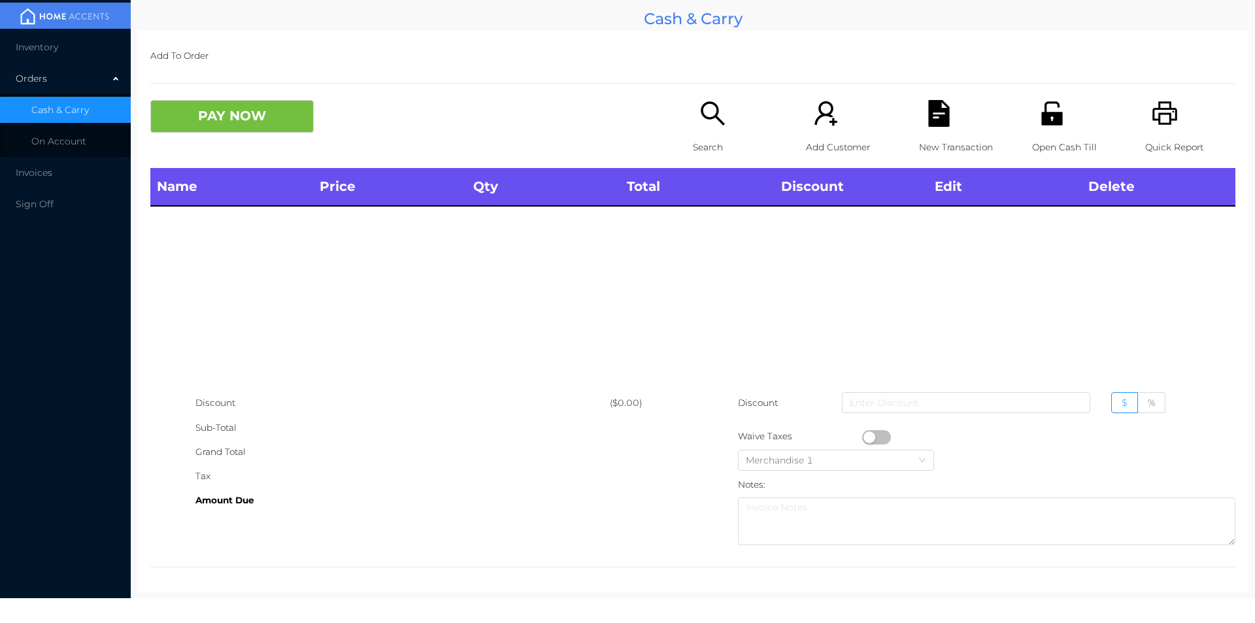
click at [718, 133] on div "Search" at bounding box center [738, 134] width 90 height 68
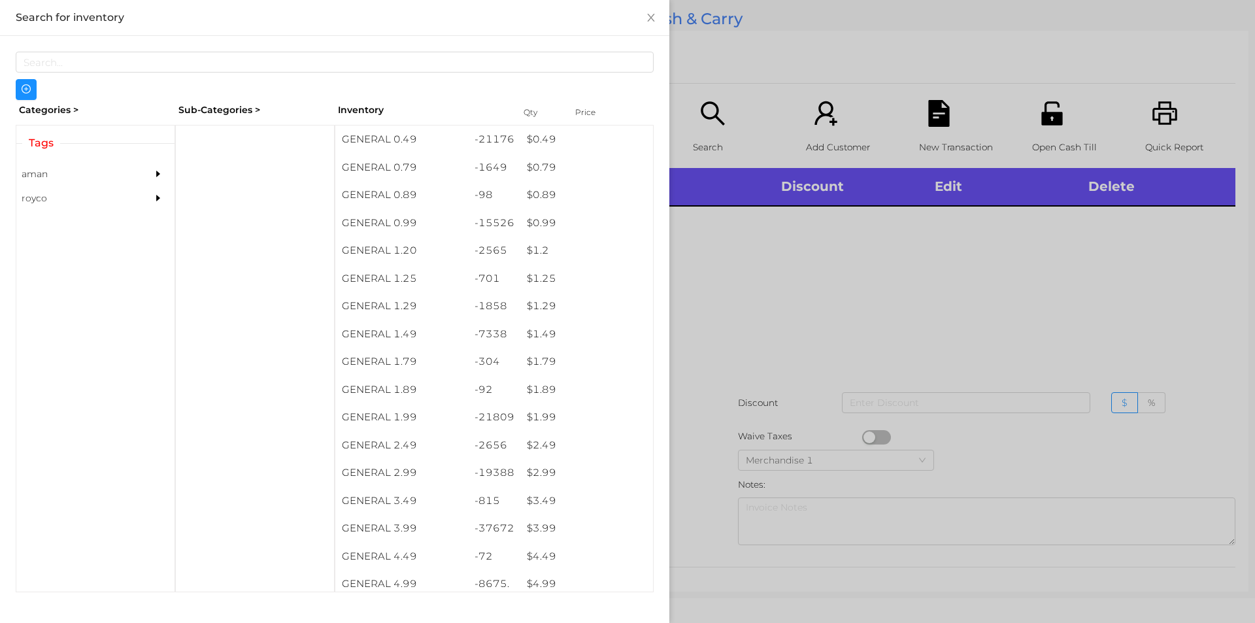
click at [909, 319] on div at bounding box center [627, 311] width 1255 height 623
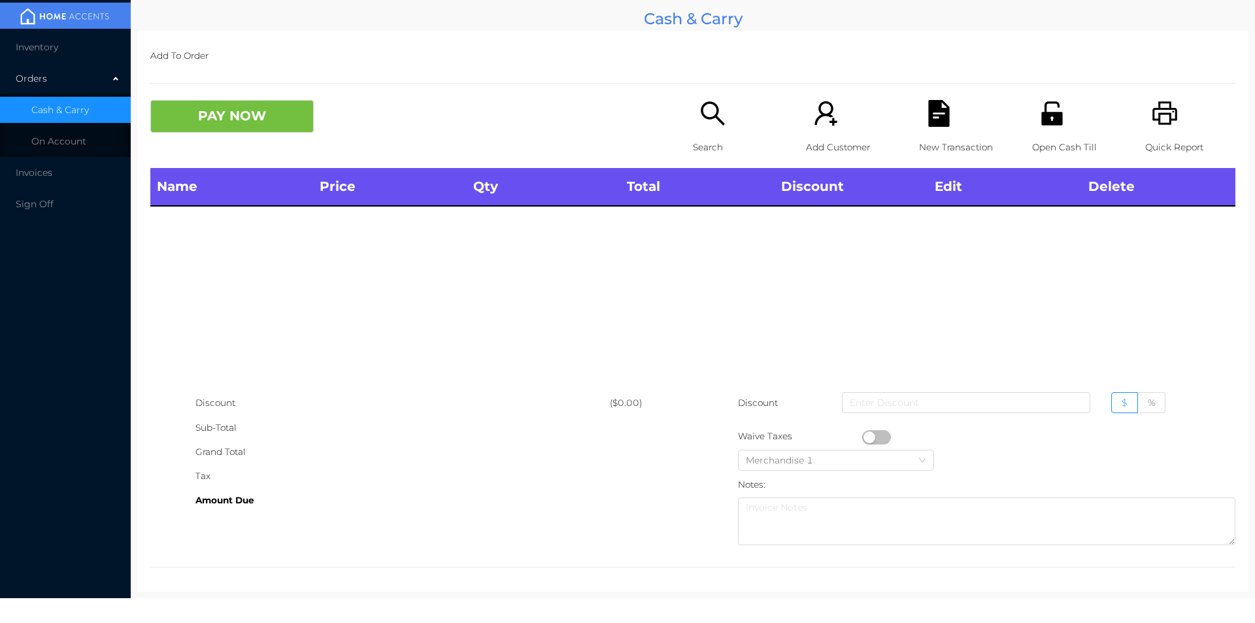
click at [1048, 127] on div "Open Cash Till" at bounding box center [1077, 134] width 90 height 68
click at [722, 118] on div "Search" at bounding box center [738, 134] width 90 height 68
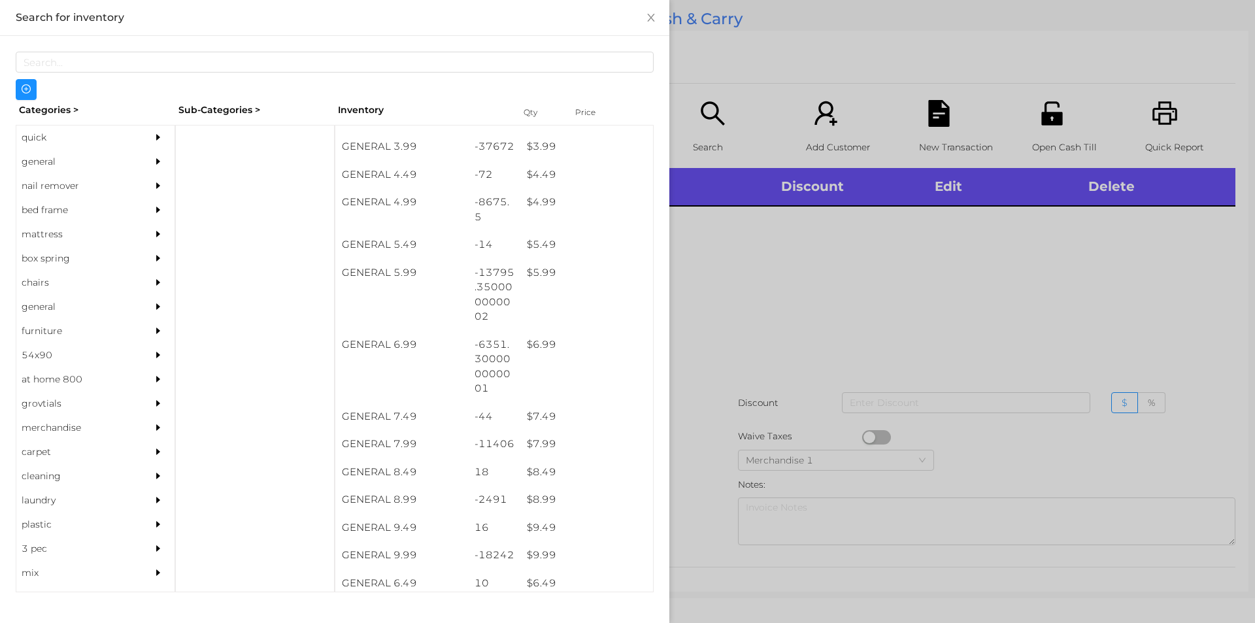
scroll to position [381, 0]
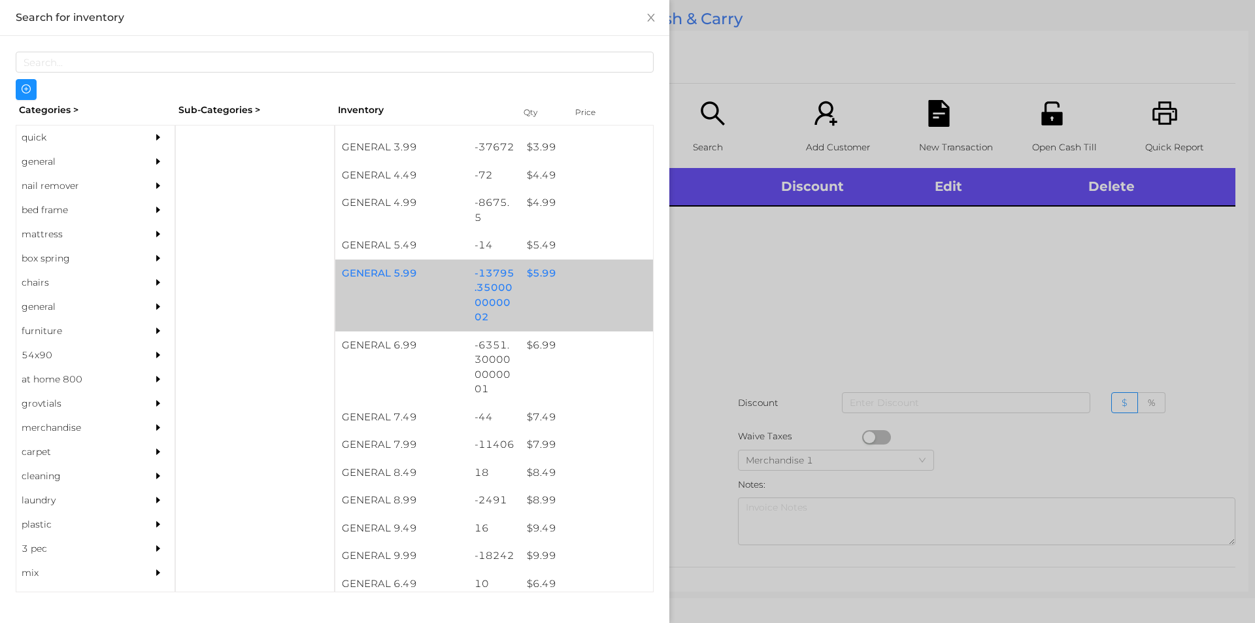
click at [533, 273] on div "$ 5.99" at bounding box center [586, 273] width 133 height 28
click at [550, 272] on div "$ 5.99" at bounding box center [586, 273] width 133 height 28
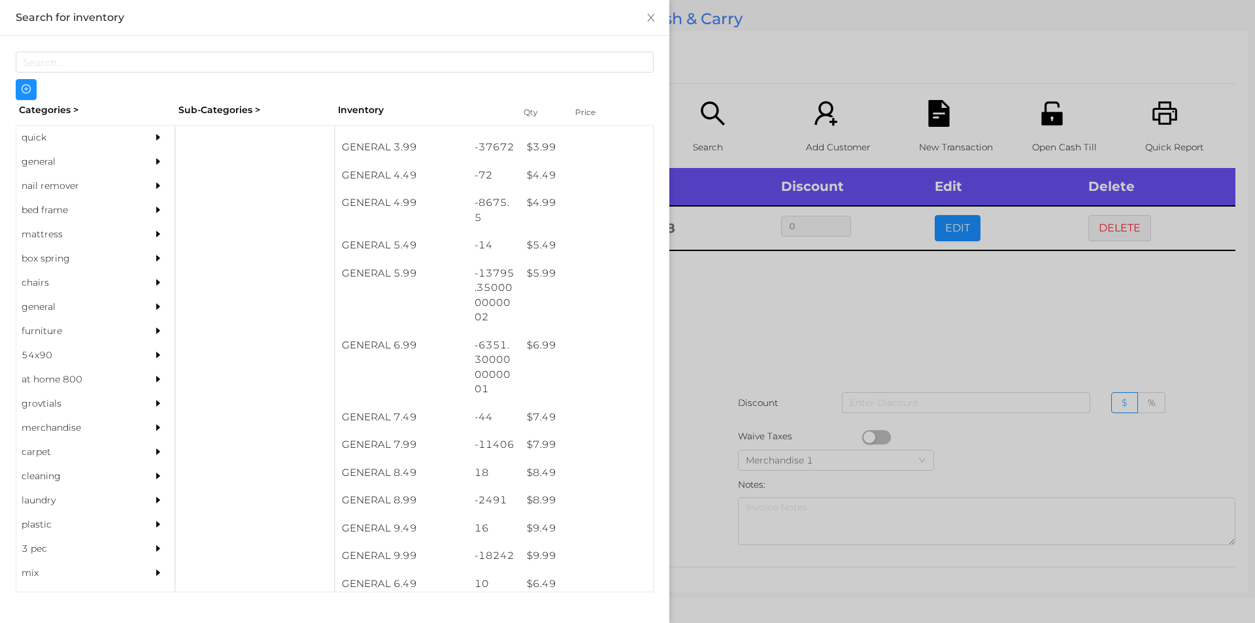
click at [748, 309] on div at bounding box center [627, 311] width 1255 height 623
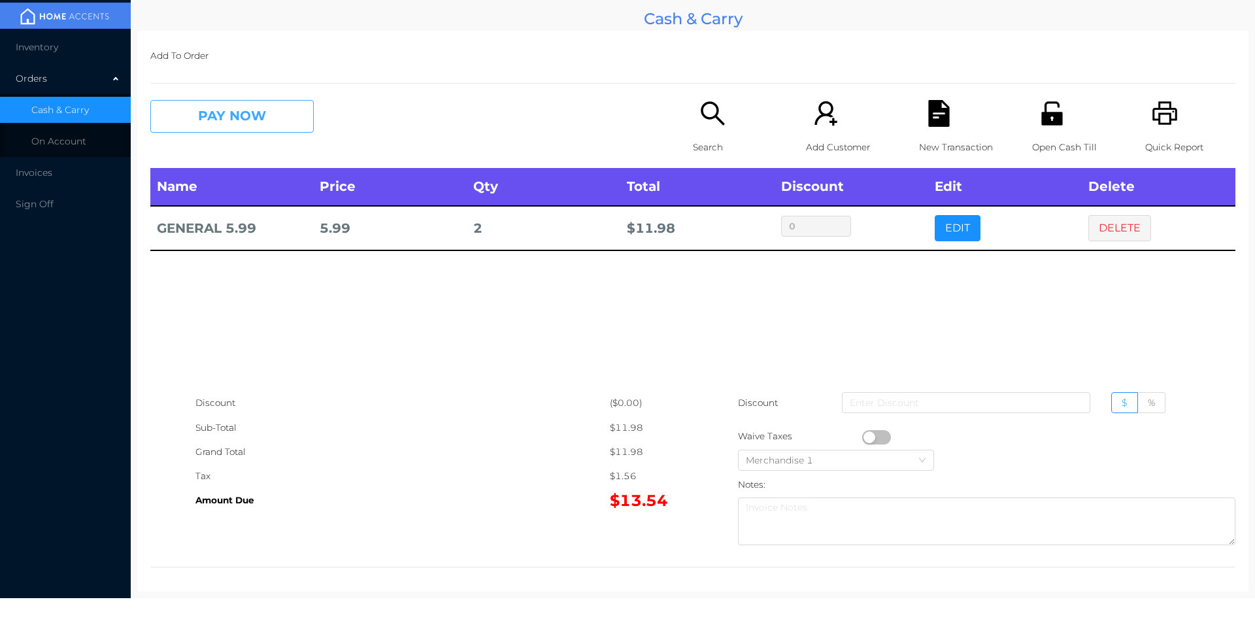
click at [263, 121] on button "PAY NOW" at bounding box center [231, 116] width 163 height 33
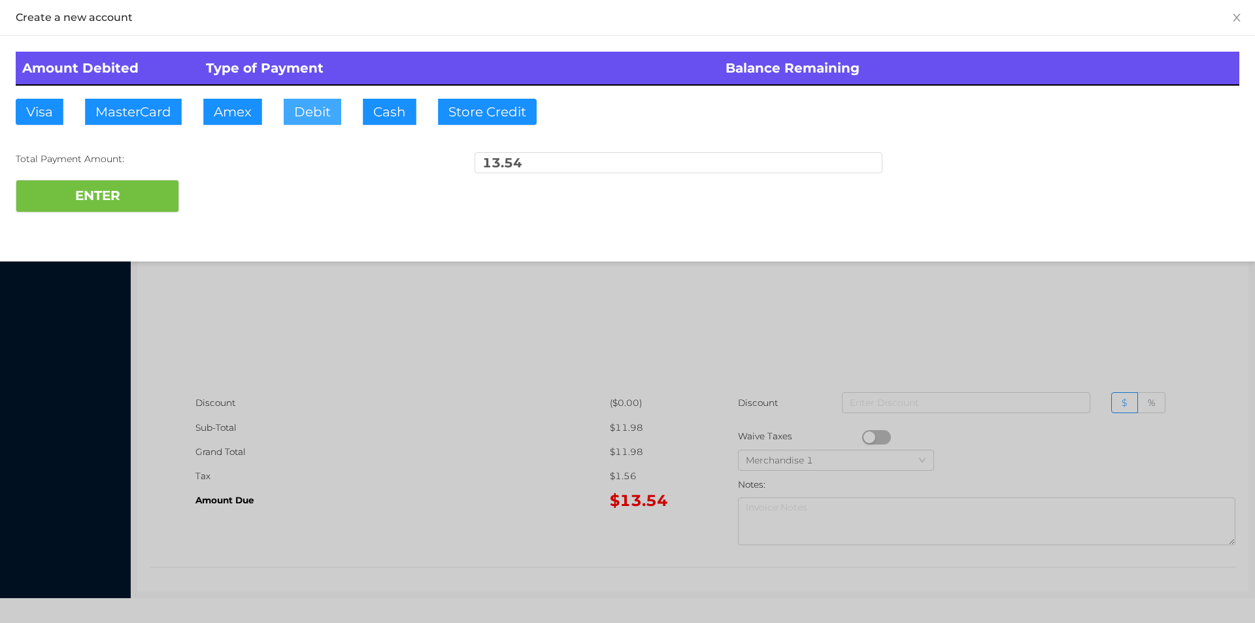
click at [305, 114] on button "Debit" at bounding box center [313, 112] width 58 height 26
click at [150, 192] on button "ENTER" at bounding box center [97, 196] width 163 height 33
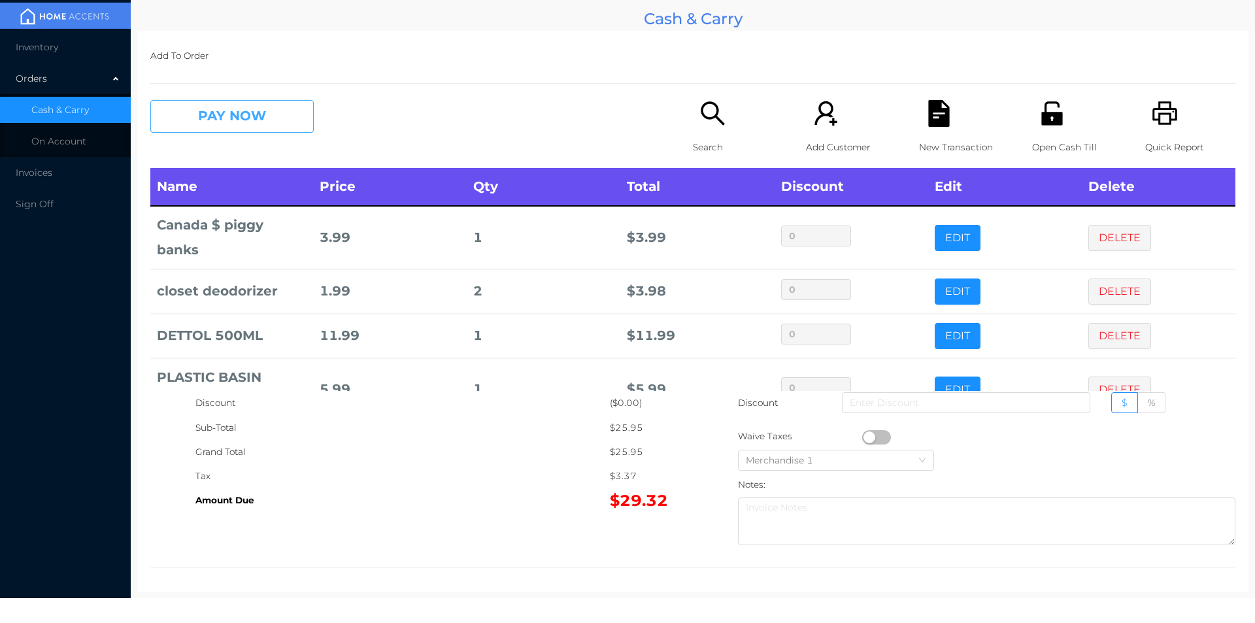
click at [273, 112] on button "PAY NOW" at bounding box center [231, 116] width 163 height 33
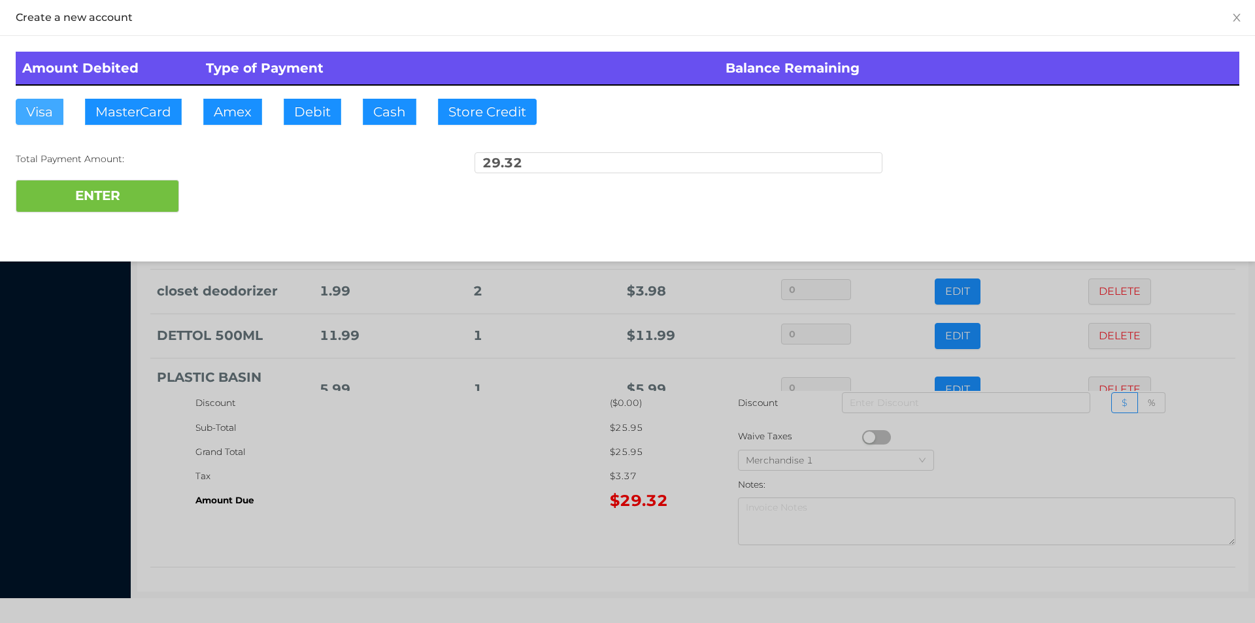
click at [29, 120] on button "Visa" at bounding box center [40, 112] width 48 height 26
click at [111, 181] on button "ENTER" at bounding box center [97, 196] width 163 height 33
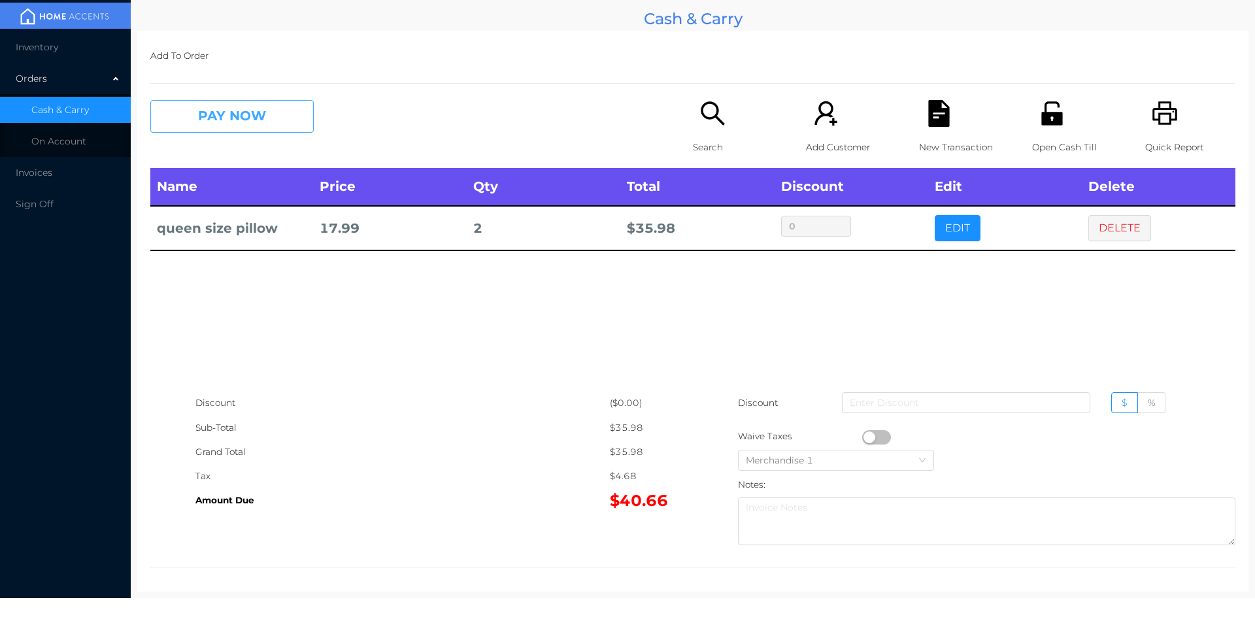
click at [235, 118] on button "PAY NOW" at bounding box center [231, 116] width 163 height 33
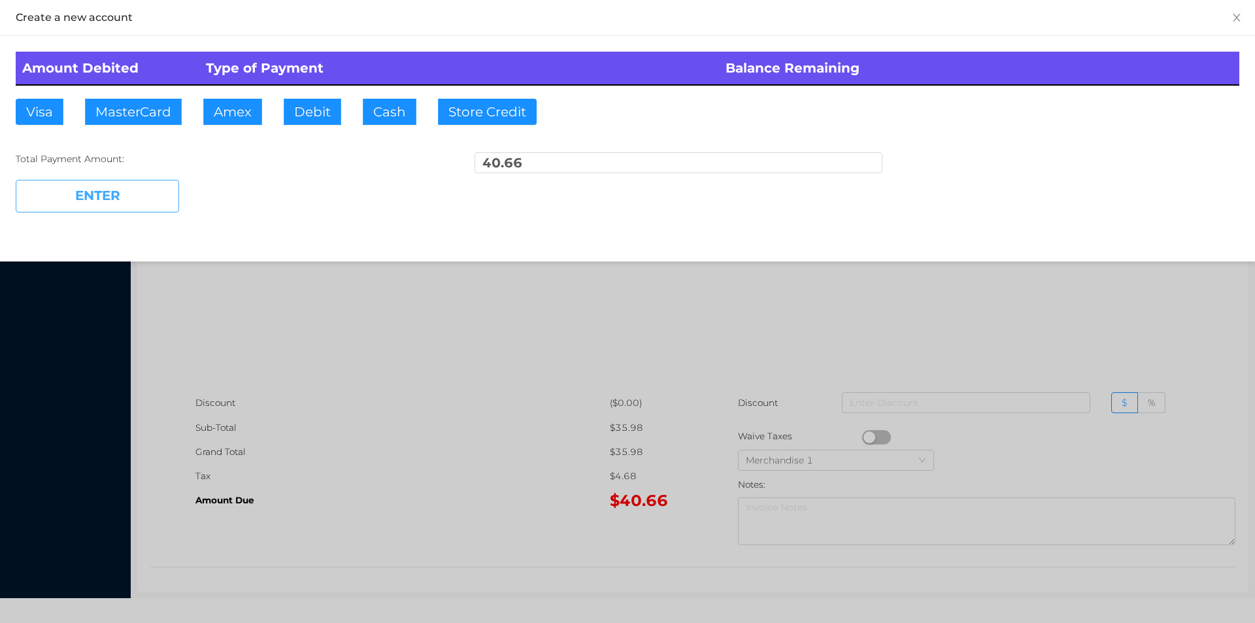
click at [111, 186] on button "ENTER" at bounding box center [97, 196] width 163 height 33
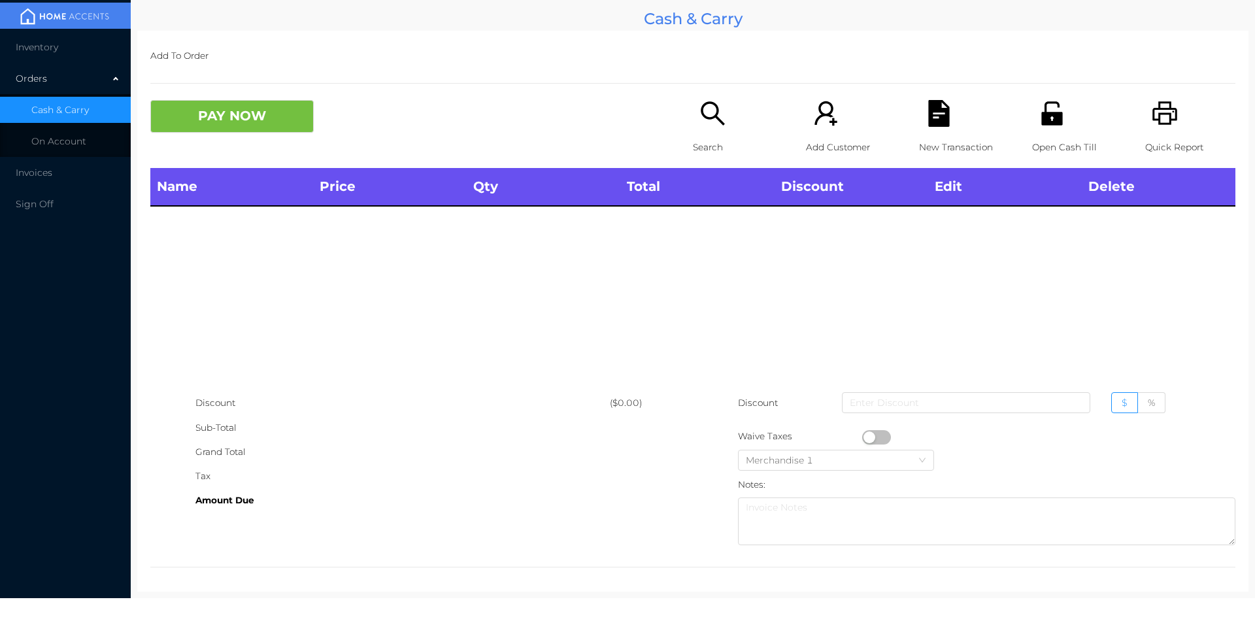
click at [701, 149] on p "Search" at bounding box center [738, 147] width 90 height 24
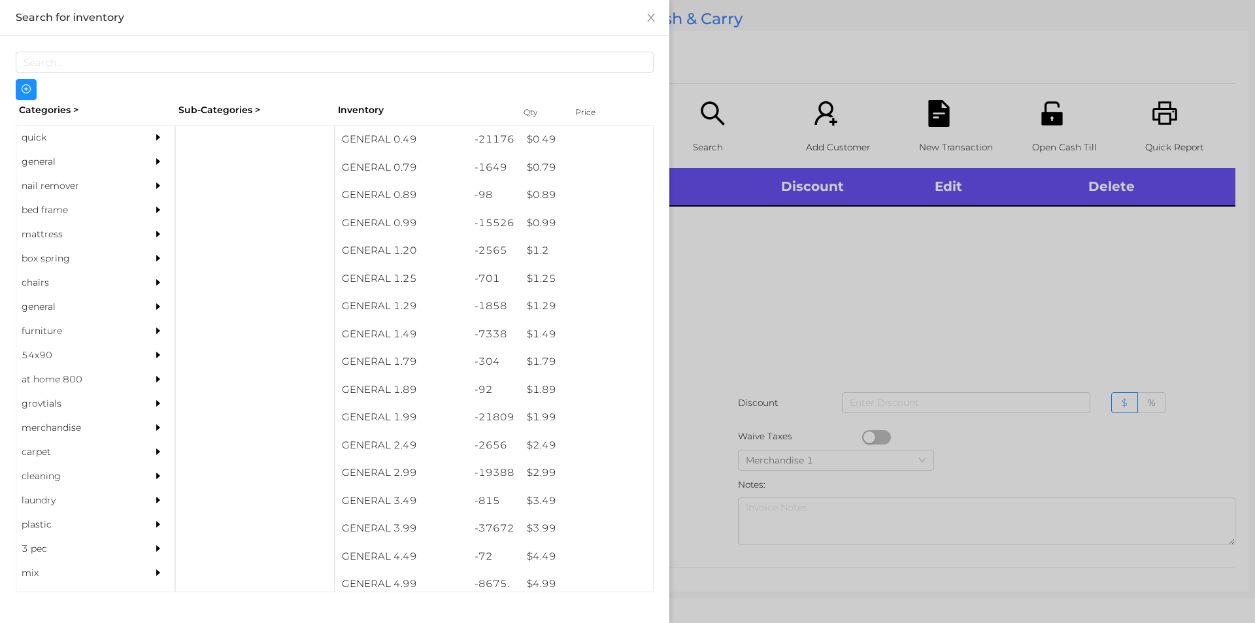
click at [58, 131] on div "quick" at bounding box center [75, 137] width 119 height 24
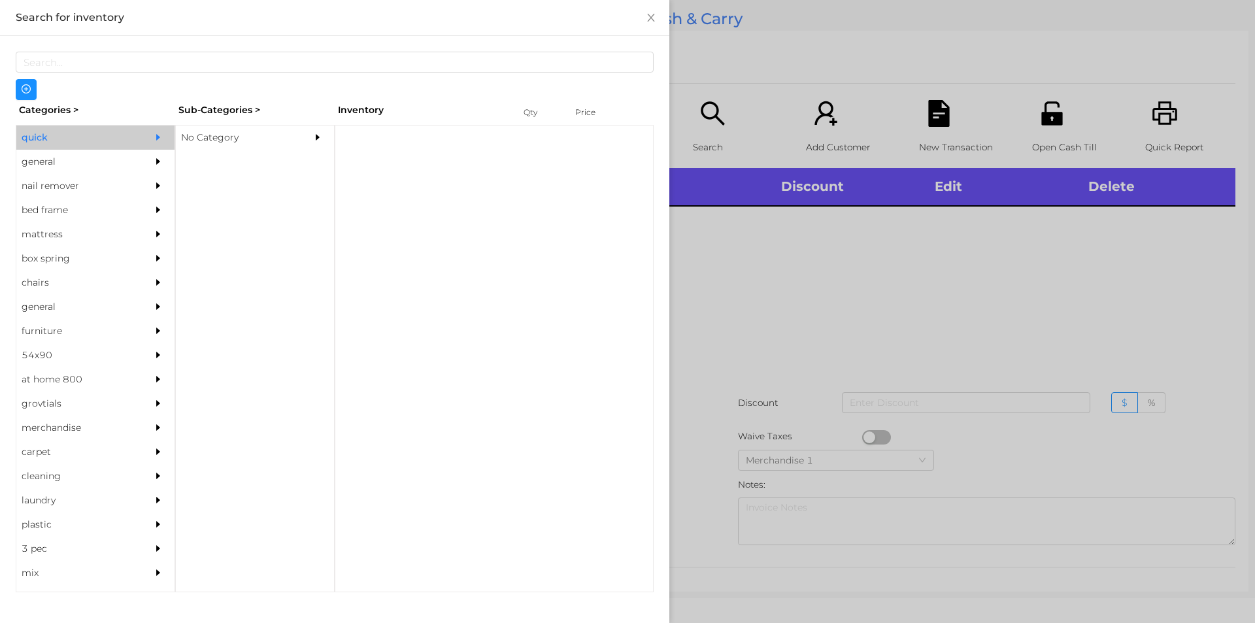
click at [222, 138] on div "No Category" at bounding box center [235, 137] width 119 height 24
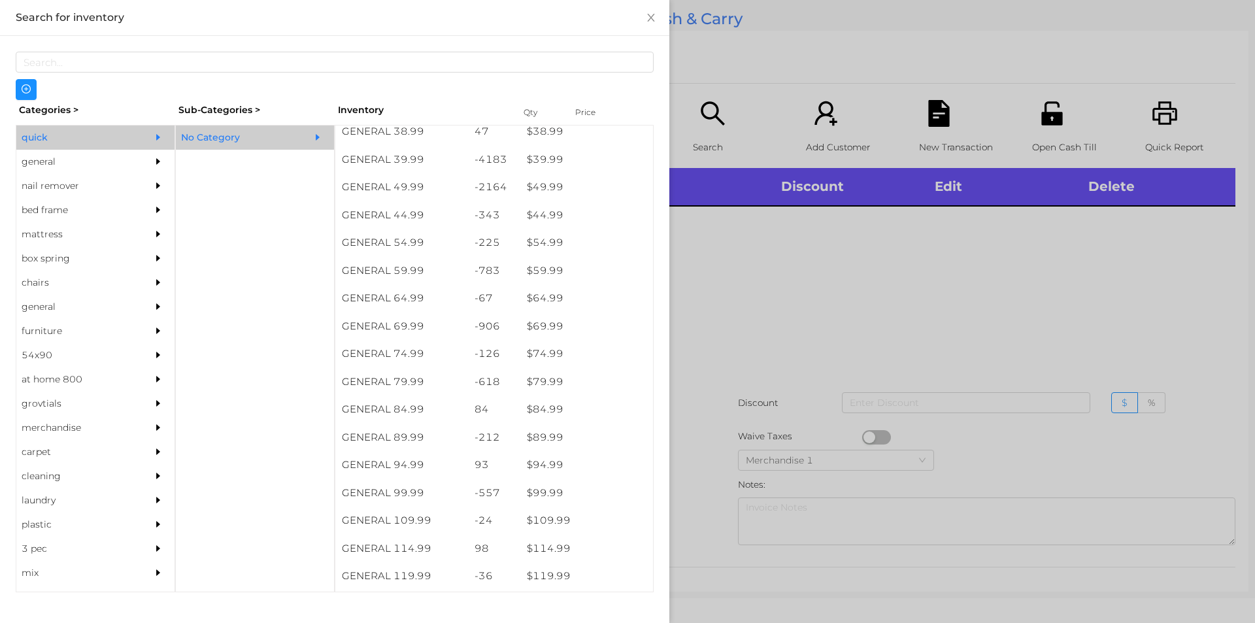
scroll to position [729, 0]
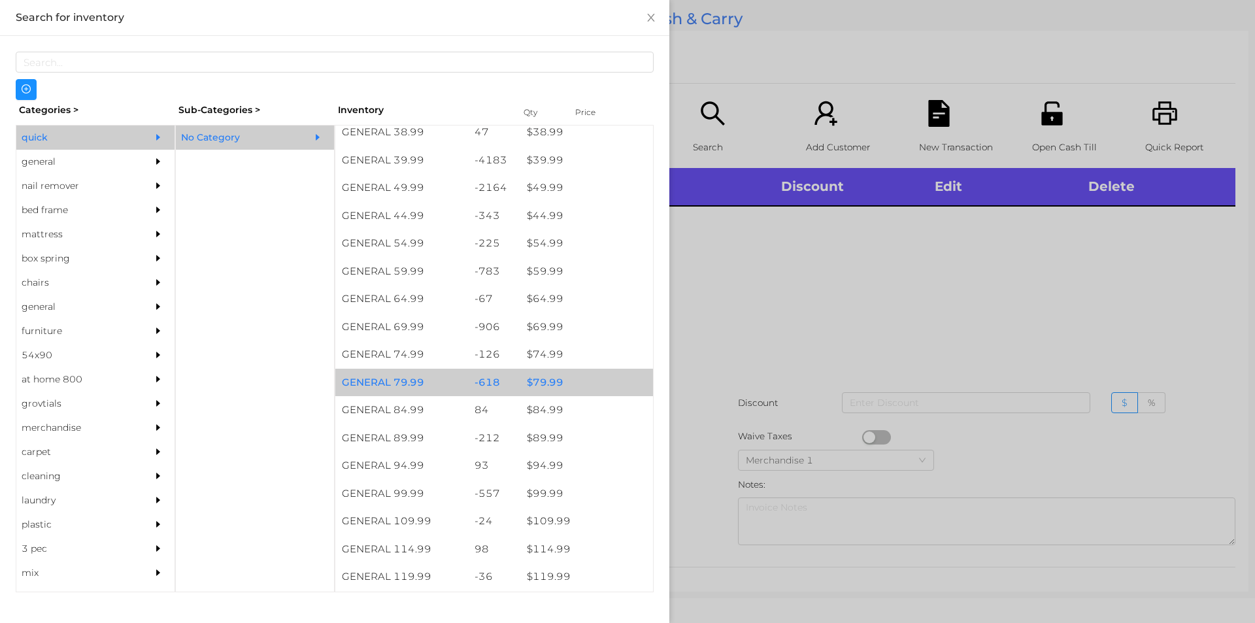
click at [544, 385] on div "$ 79.99" at bounding box center [586, 383] width 133 height 28
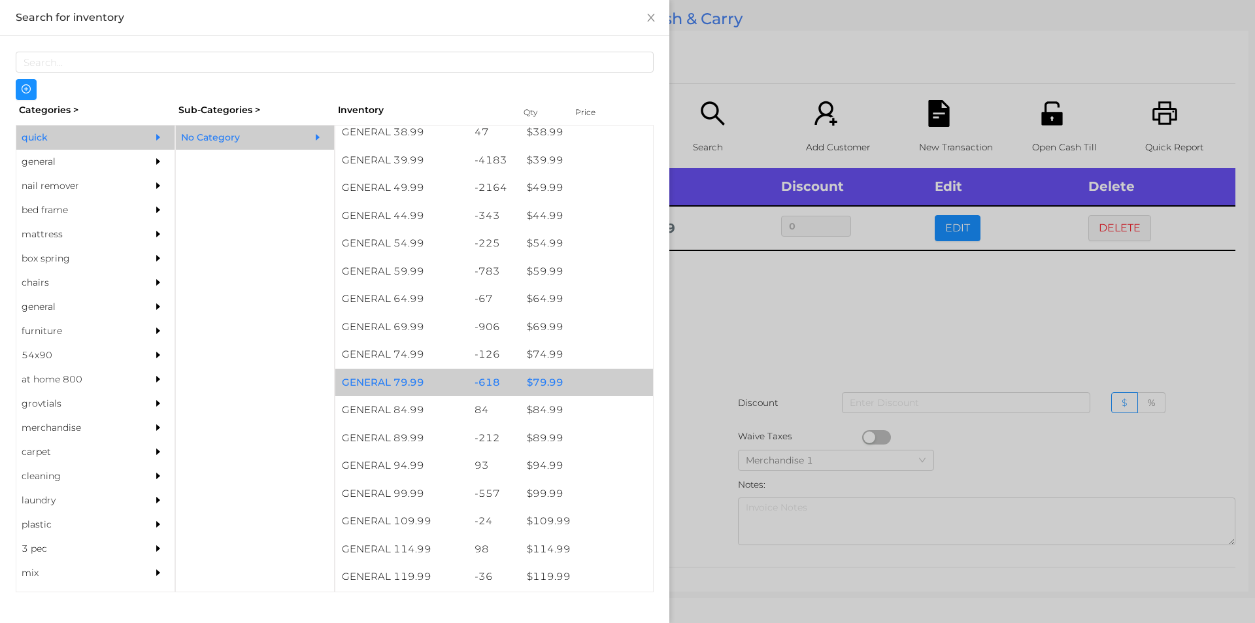
click at [545, 374] on div "$ 79.99" at bounding box center [586, 383] width 133 height 28
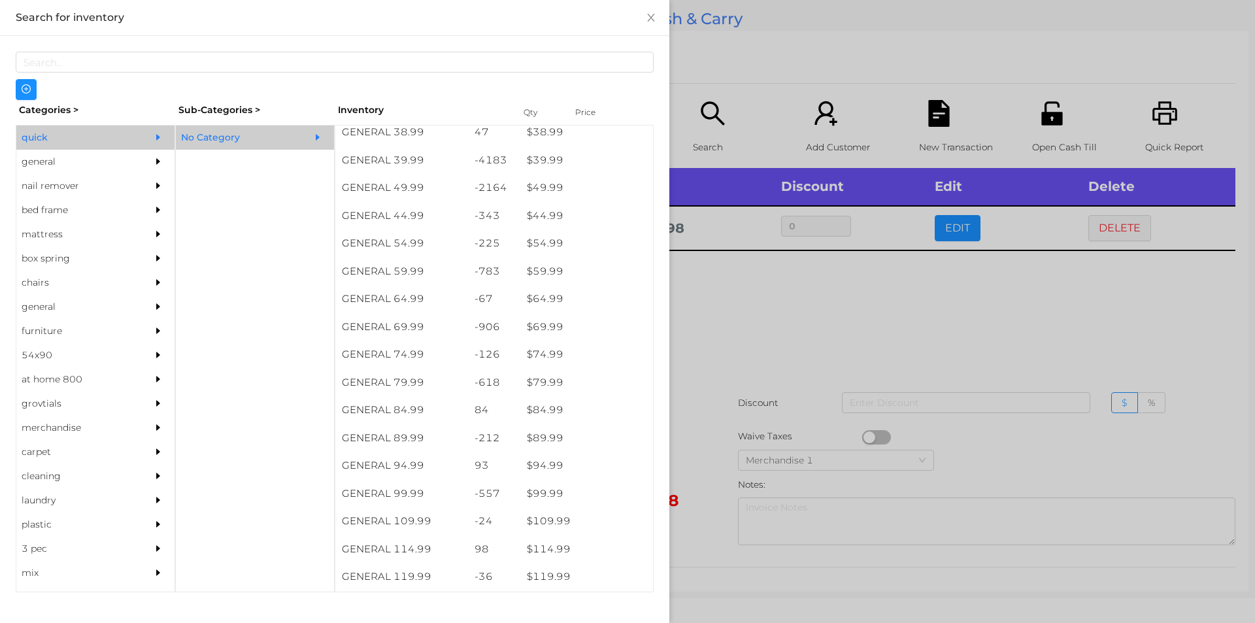
click at [741, 323] on div at bounding box center [627, 311] width 1255 height 623
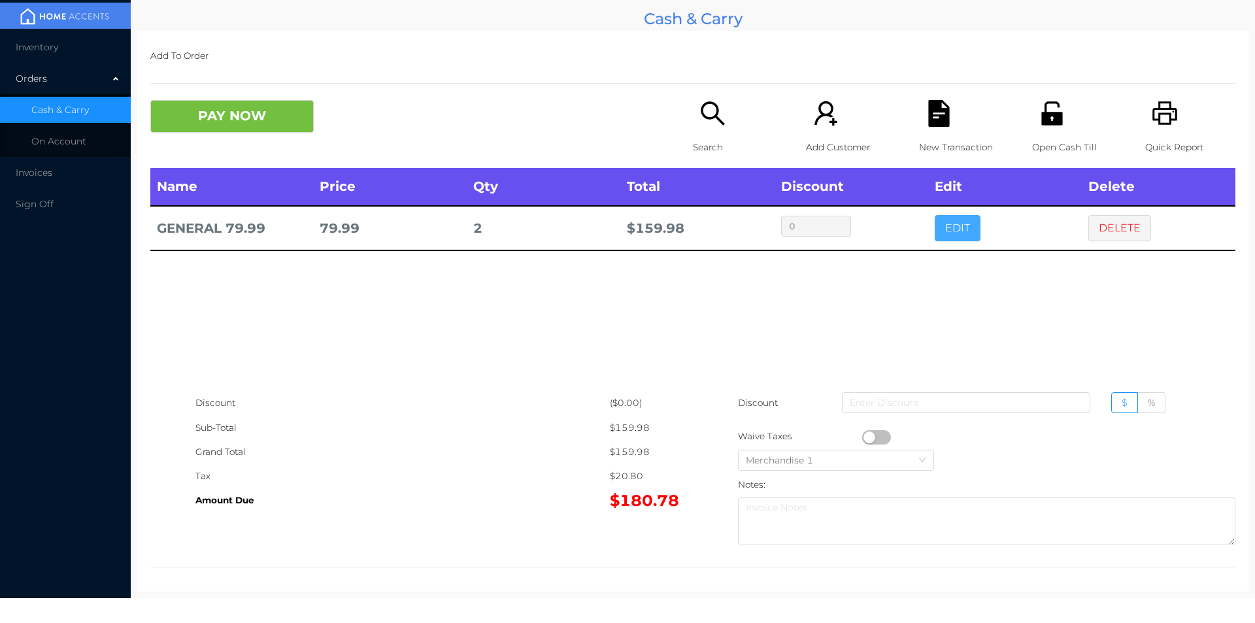
click at [960, 235] on button "EDIT" at bounding box center [958, 228] width 46 height 26
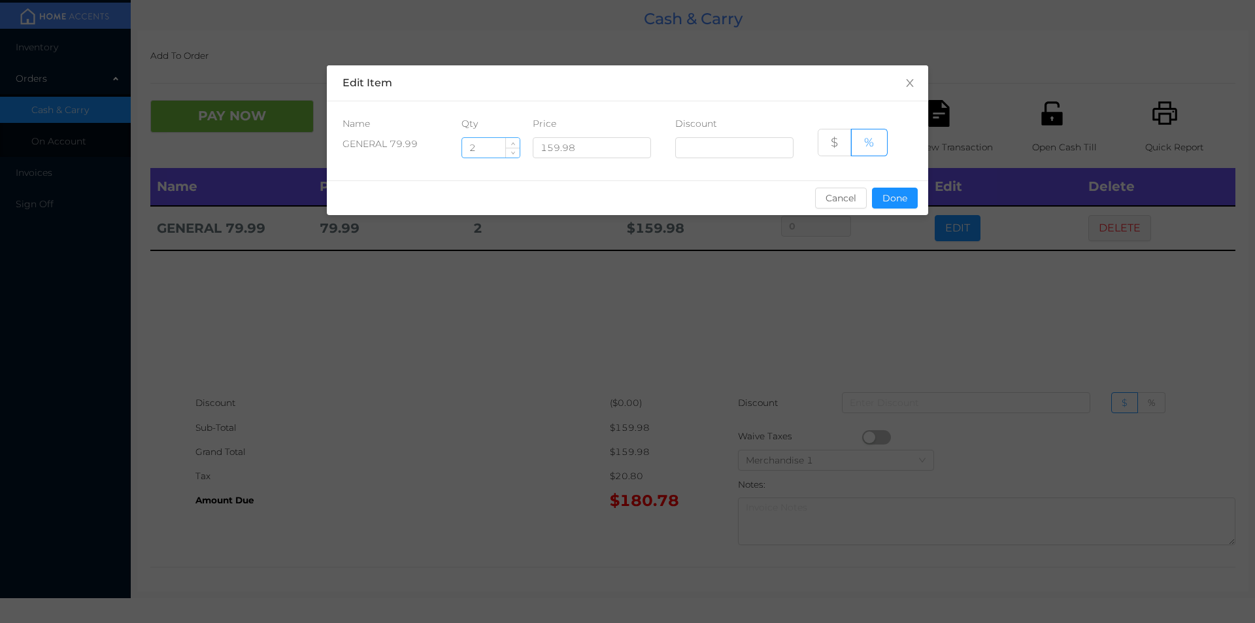
click at [503, 145] on input "2" at bounding box center [491, 148] width 58 height 20
type input "1"
click at [898, 206] on button "Done" at bounding box center [895, 198] width 46 height 21
type input "0%"
click at [873, 286] on div "sentinelStart Edit Item Name Qty Price Discount GENERAL 79.99 1 159.98 $ % Canc…" at bounding box center [627, 311] width 1255 height 623
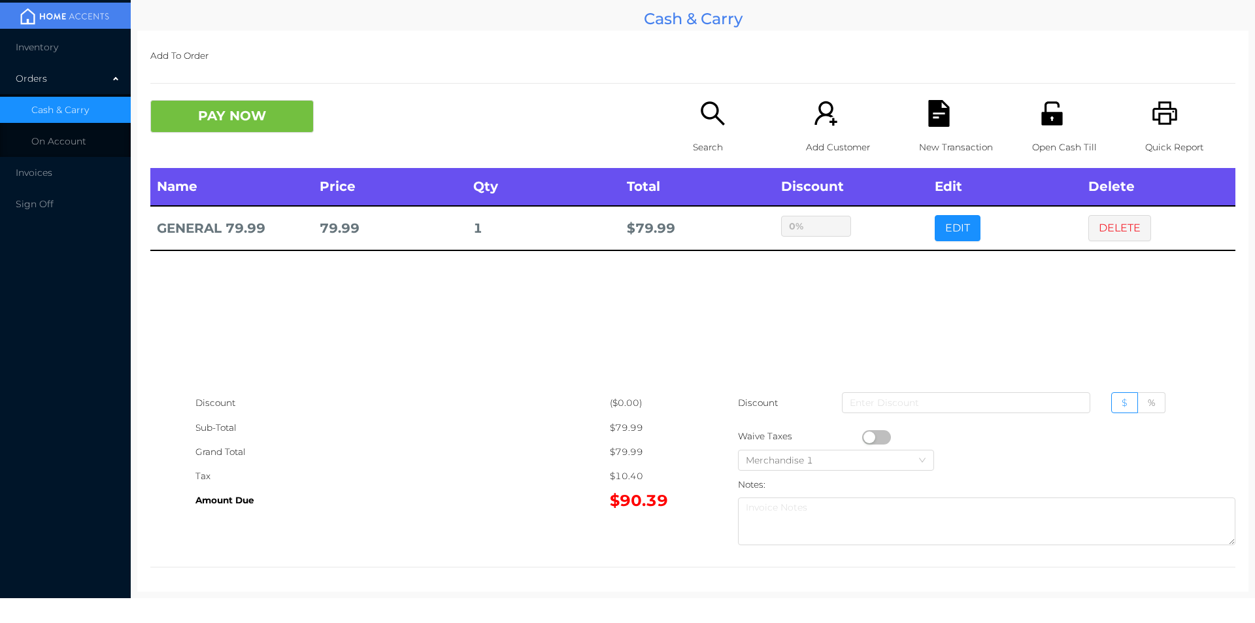
click at [705, 132] on div "Search" at bounding box center [738, 134] width 90 height 68
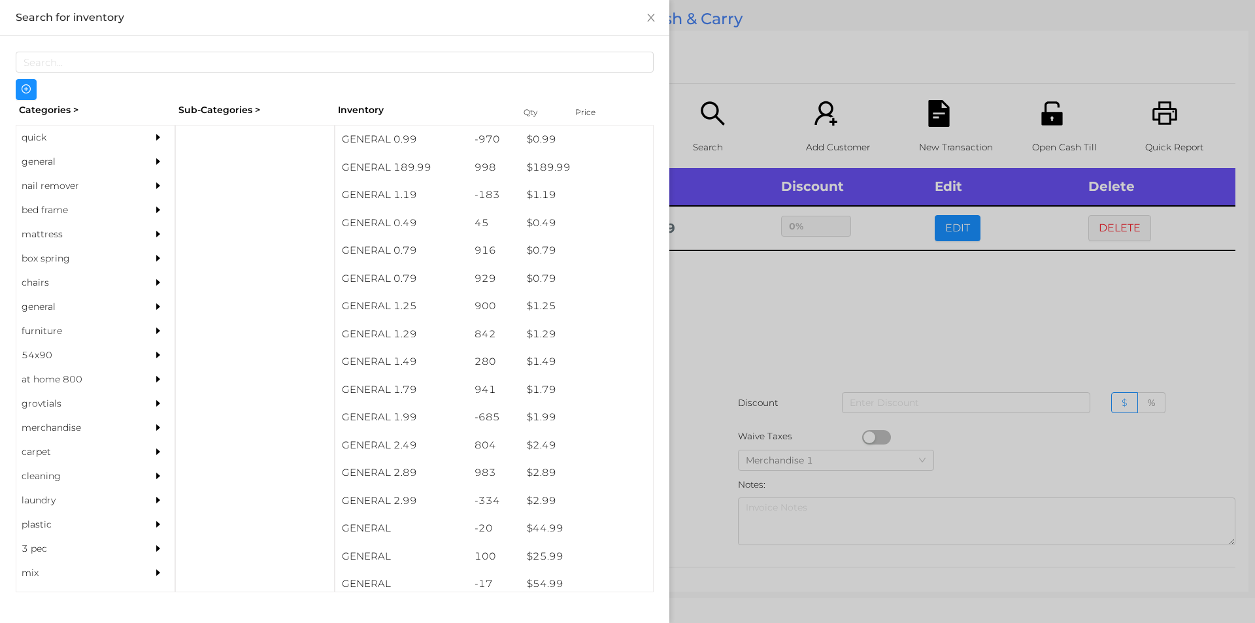
click at [56, 139] on div "quick" at bounding box center [75, 137] width 119 height 24
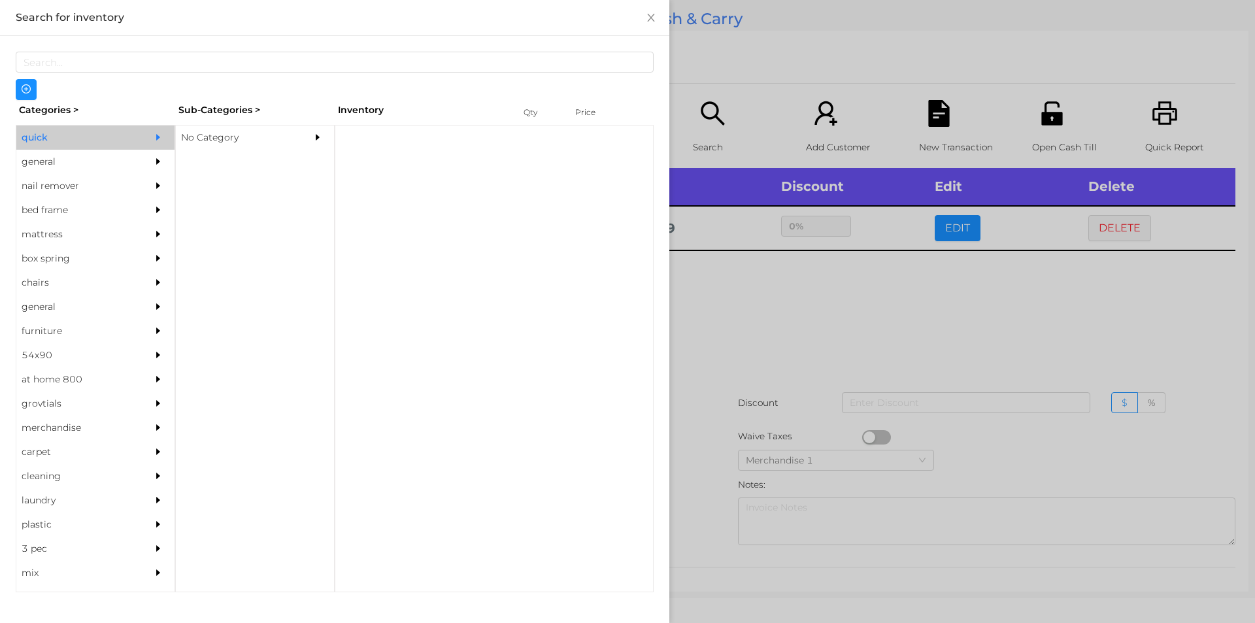
click at [215, 138] on div "No Category" at bounding box center [235, 137] width 119 height 24
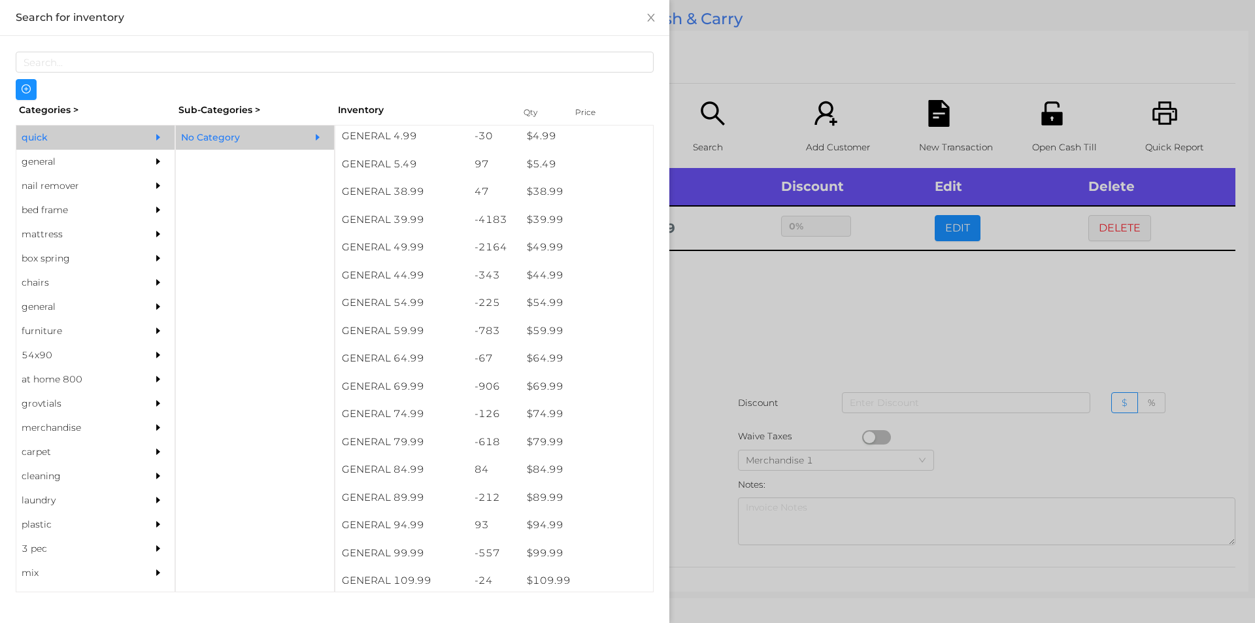
scroll to position [677, 0]
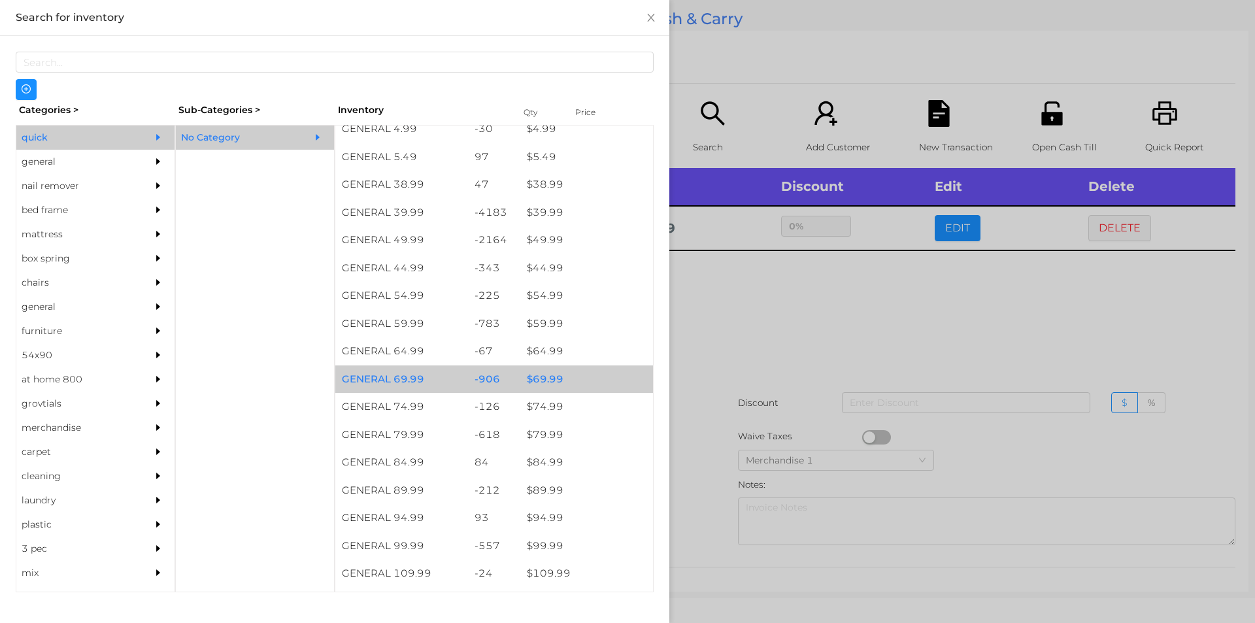
click at [552, 382] on div "$ 69.99" at bounding box center [586, 379] width 133 height 28
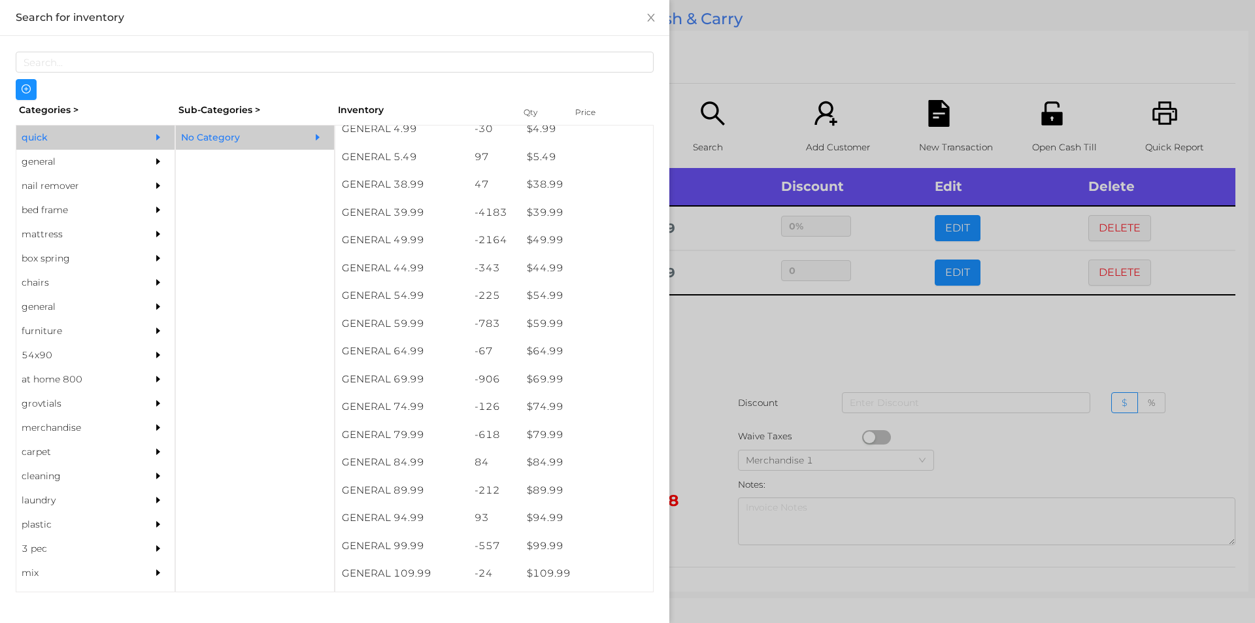
click at [690, 370] on div at bounding box center [627, 311] width 1255 height 623
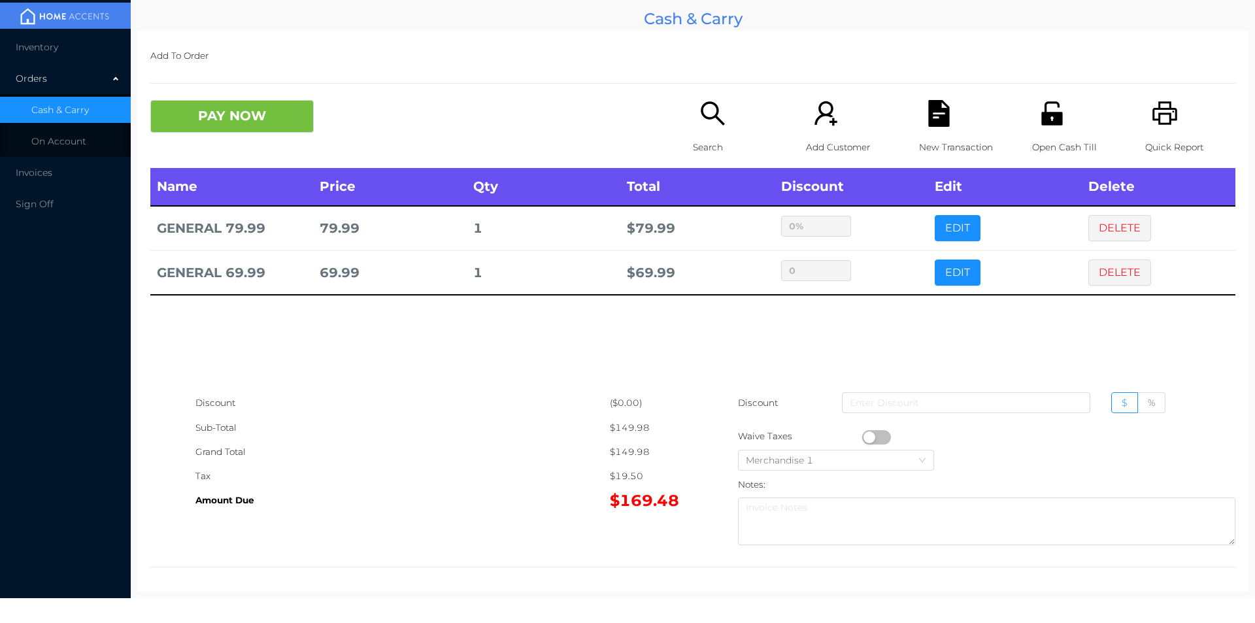
click at [920, 147] on p "New Transaction" at bounding box center [964, 147] width 90 height 24
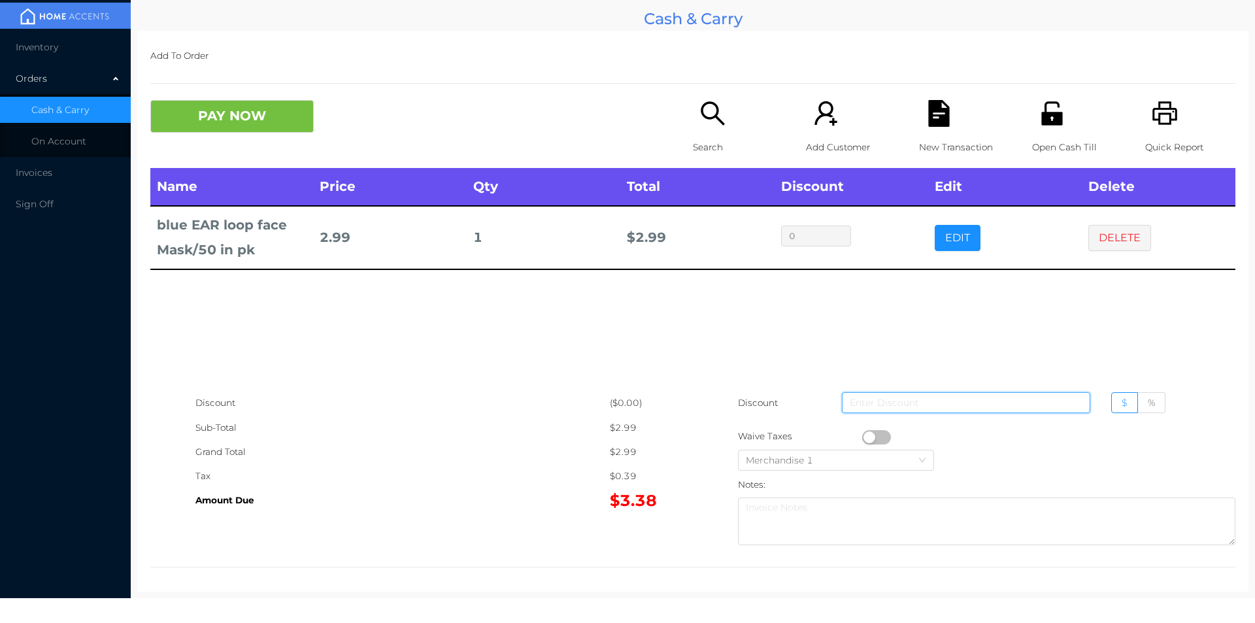
click at [880, 406] on input at bounding box center [966, 402] width 248 height 21
click at [881, 437] on button "button" at bounding box center [876, 437] width 29 height 14
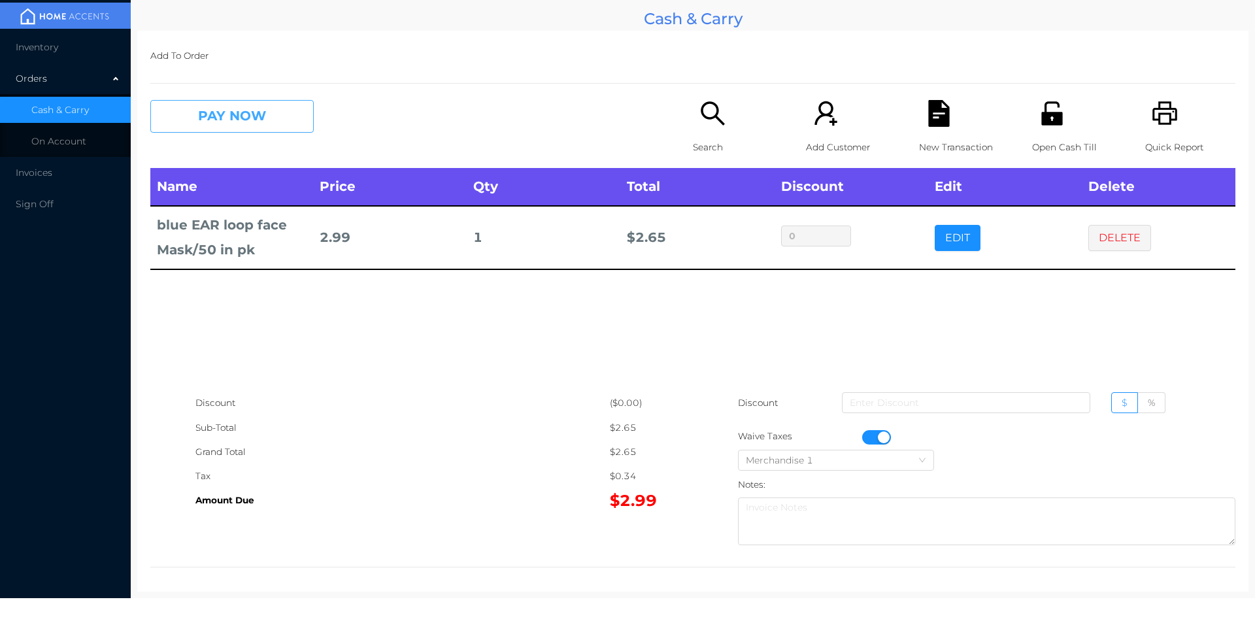
click at [279, 120] on button "PAY NOW" at bounding box center [231, 116] width 163 height 33
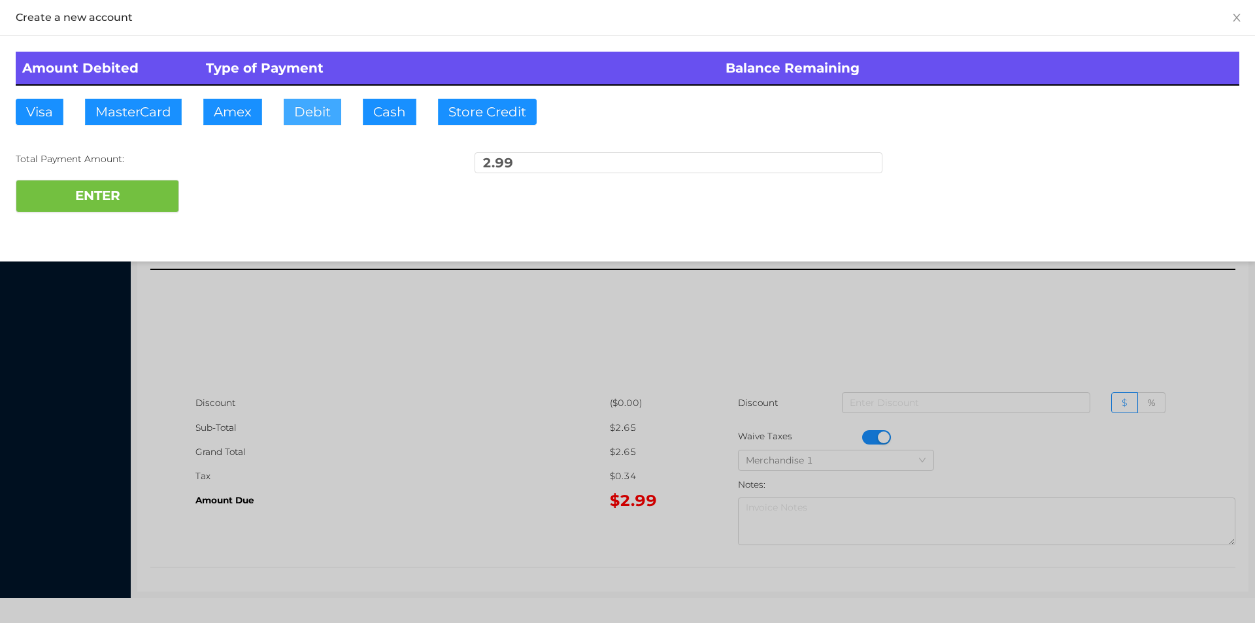
click at [335, 116] on button "Debit" at bounding box center [313, 112] width 58 height 26
click at [142, 201] on button "ENTER" at bounding box center [97, 196] width 163 height 33
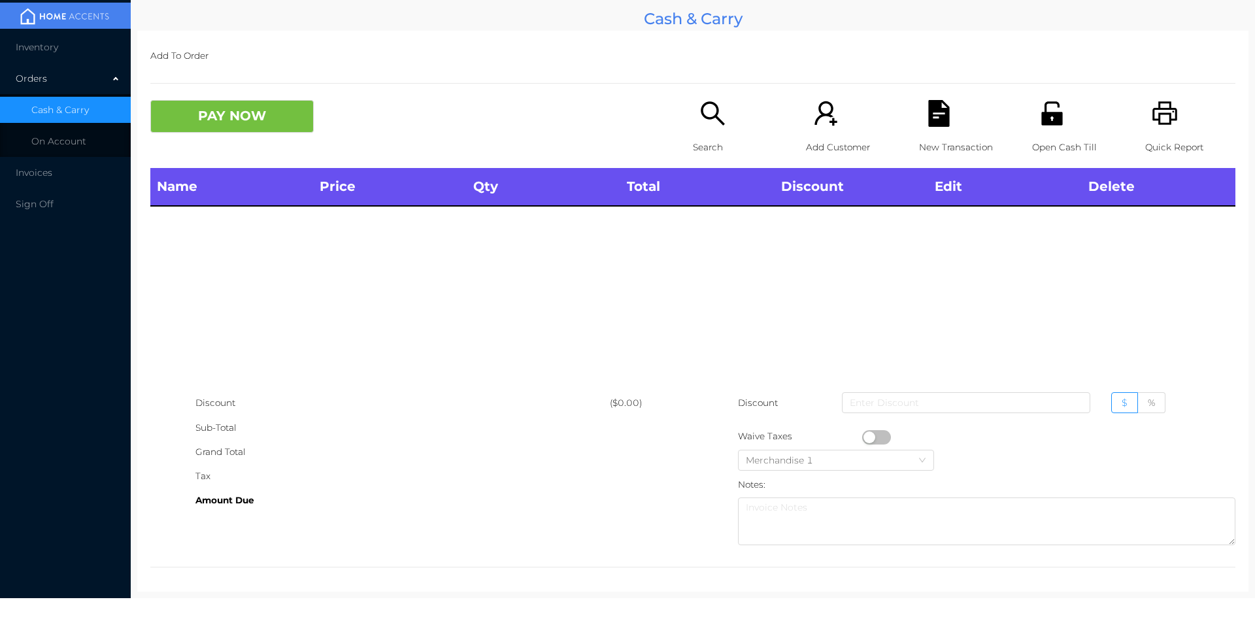
click at [1145, 129] on div "Quick Report" at bounding box center [1190, 134] width 90 height 68
click at [697, 135] on p "Search" at bounding box center [738, 147] width 90 height 24
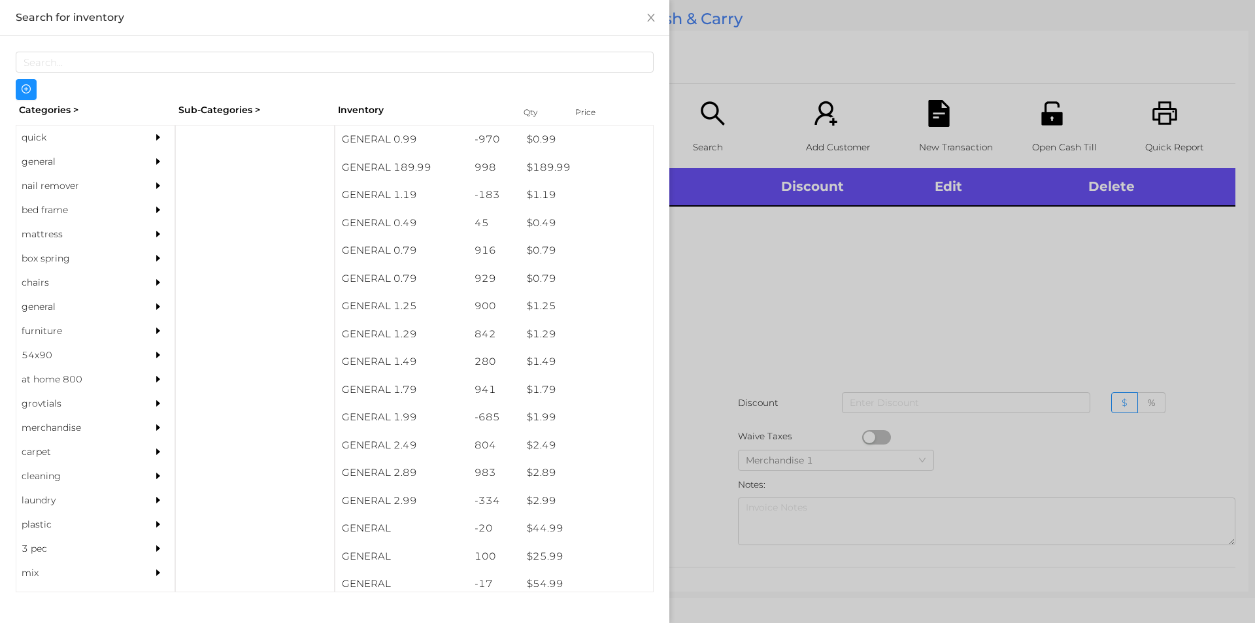
click at [77, 125] on div "quick" at bounding box center [75, 137] width 119 height 24
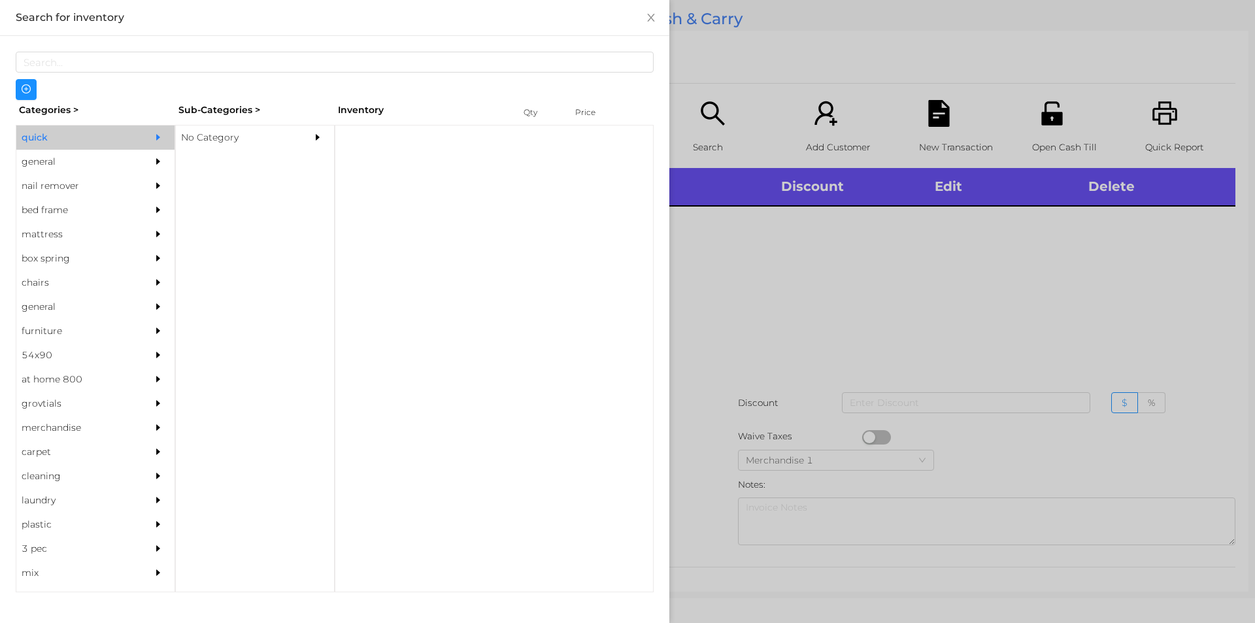
click at [249, 139] on div "No Category" at bounding box center [235, 137] width 119 height 24
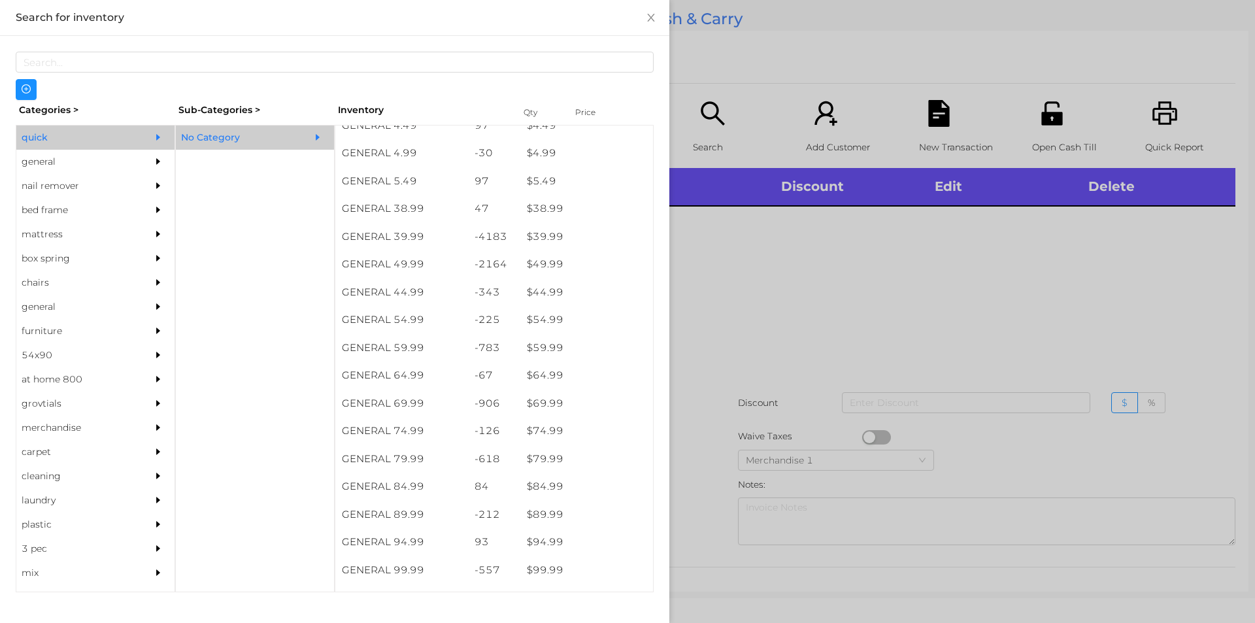
scroll to position [670, 0]
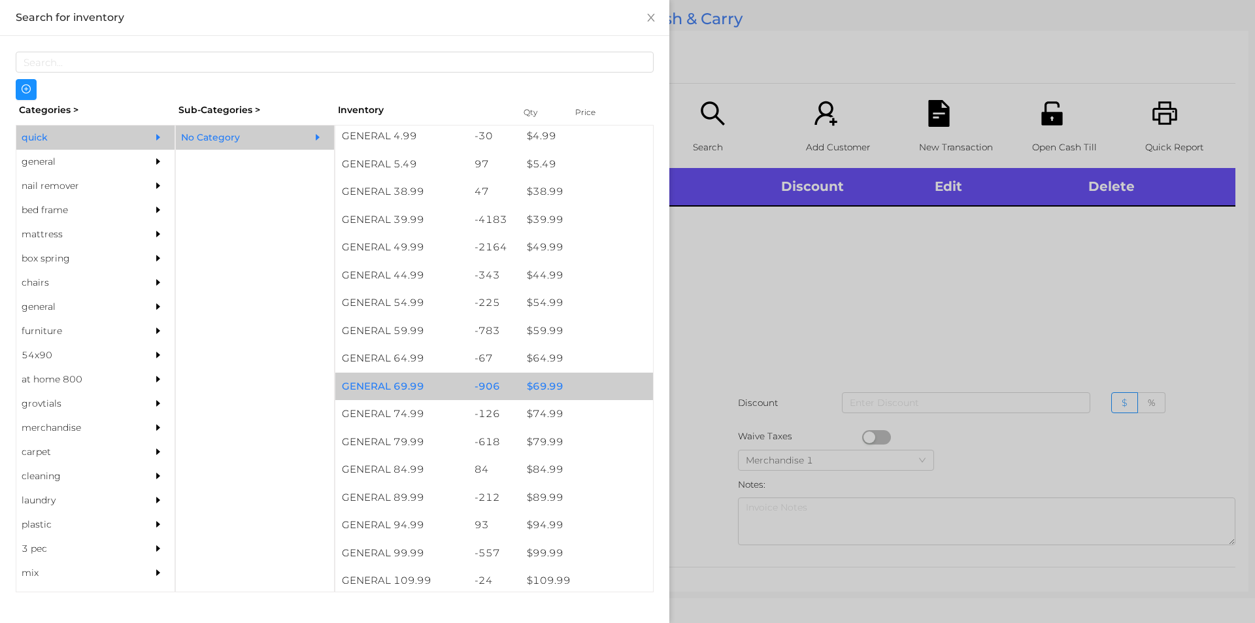
click at [535, 378] on div "$ 69.99" at bounding box center [586, 387] width 133 height 28
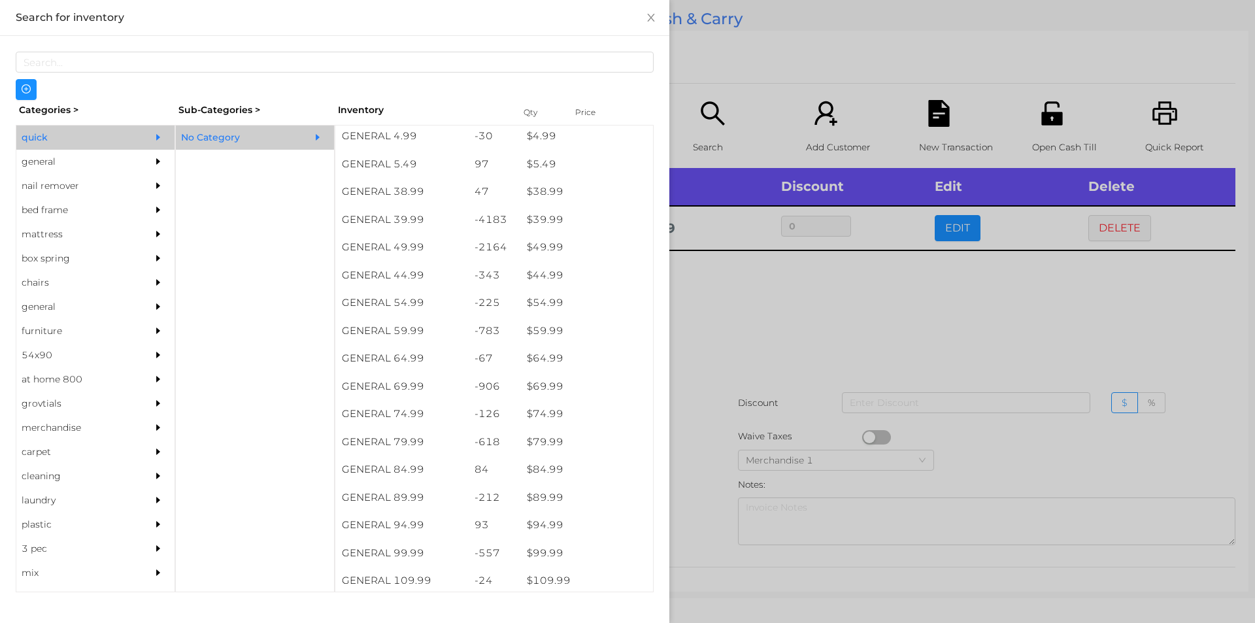
click at [728, 401] on div at bounding box center [627, 311] width 1255 height 623
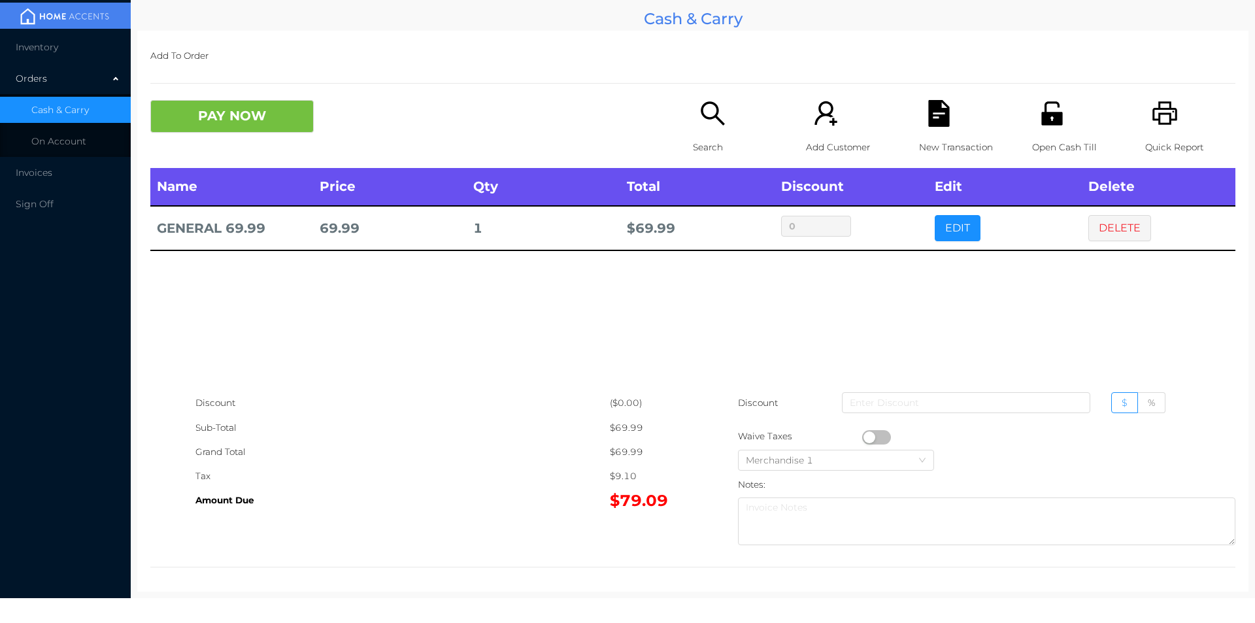
click at [1032, 121] on div "Open Cash Till" at bounding box center [1077, 134] width 90 height 68
click at [254, 144] on div "PAY NOW Search Add Customer New Transaction Open Cash Till Quick Report" at bounding box center [692, 134] width 1085 height 68
click at [922, 134] on div "New Transaction" at bounding box center [964, 134] width 90 height 68
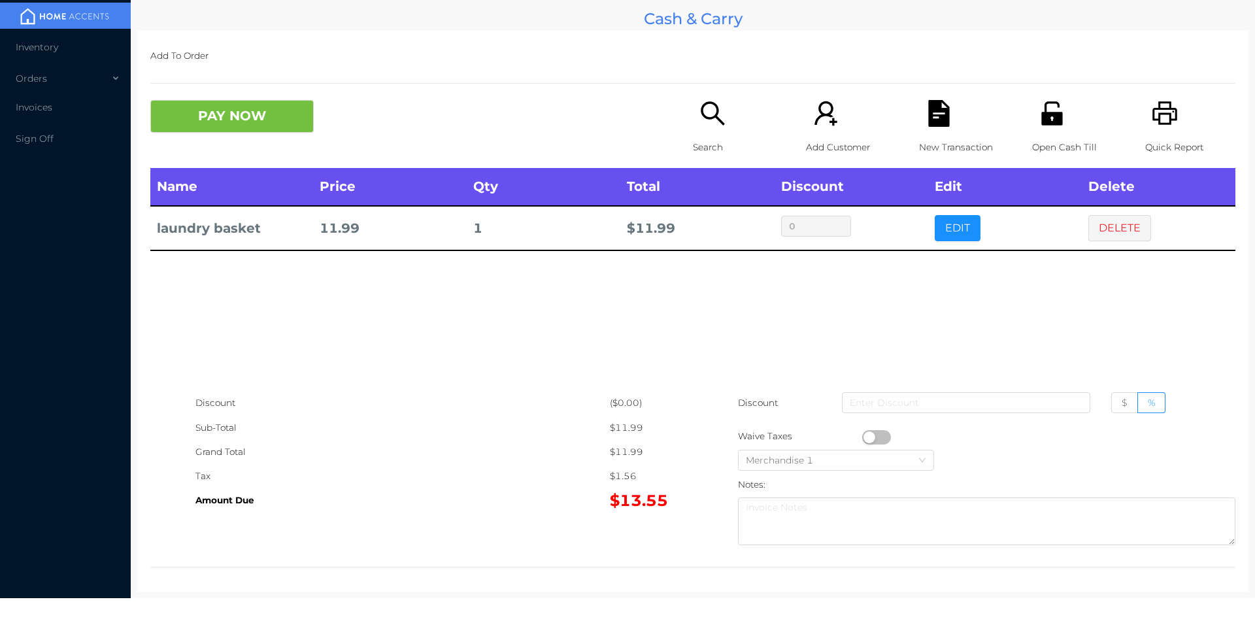
click at [930, 128] on div "New Transaction" at bounding box center [964, 134] width 90 height 68
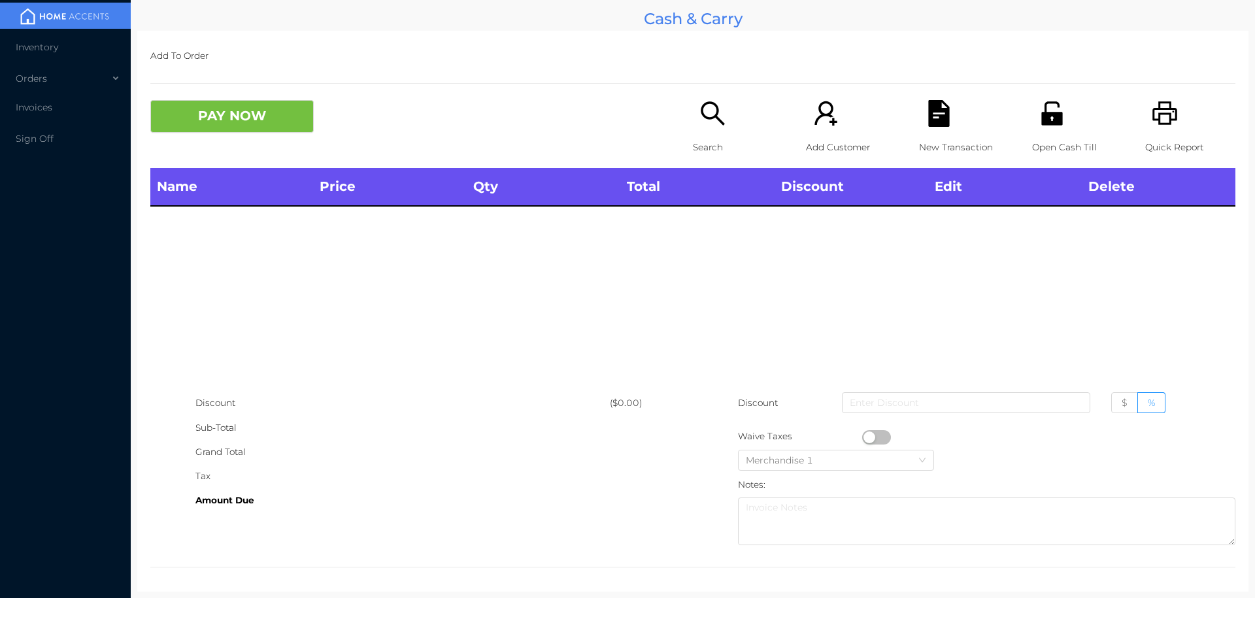
click at [710, 116] on icon "icon: search" at bounding box center [713, 113] width 24 height 24
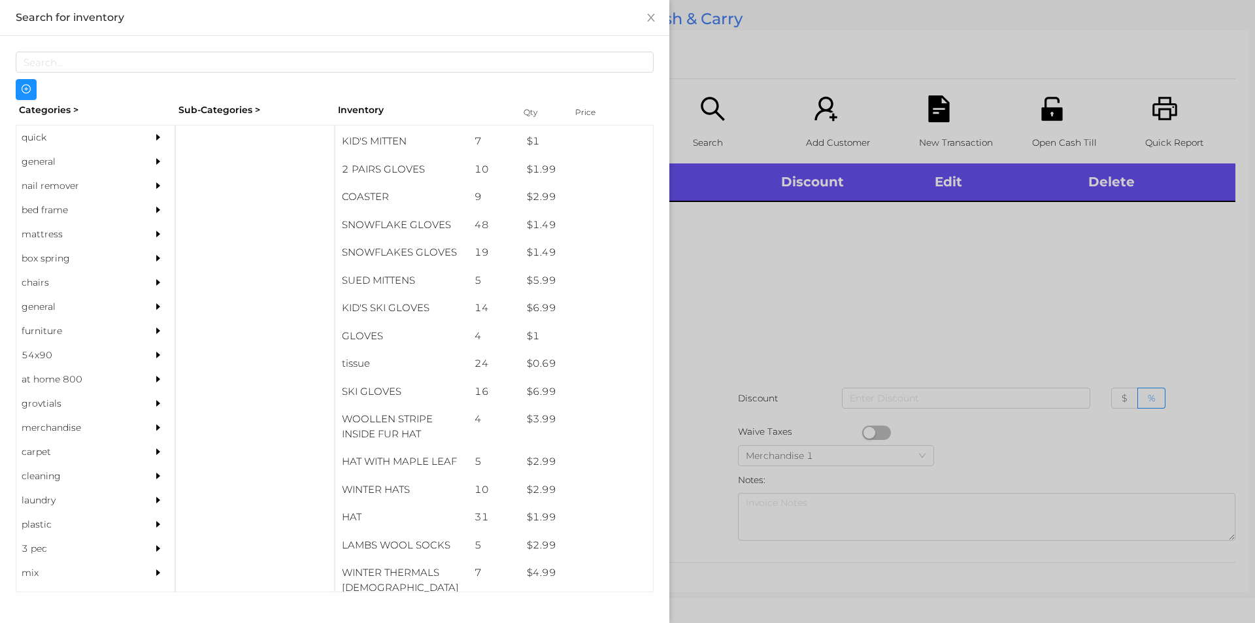
scroll to position [655, 0]
click at [42, 166] on div "general" at bounding box center [75, 162] width 119 height 24
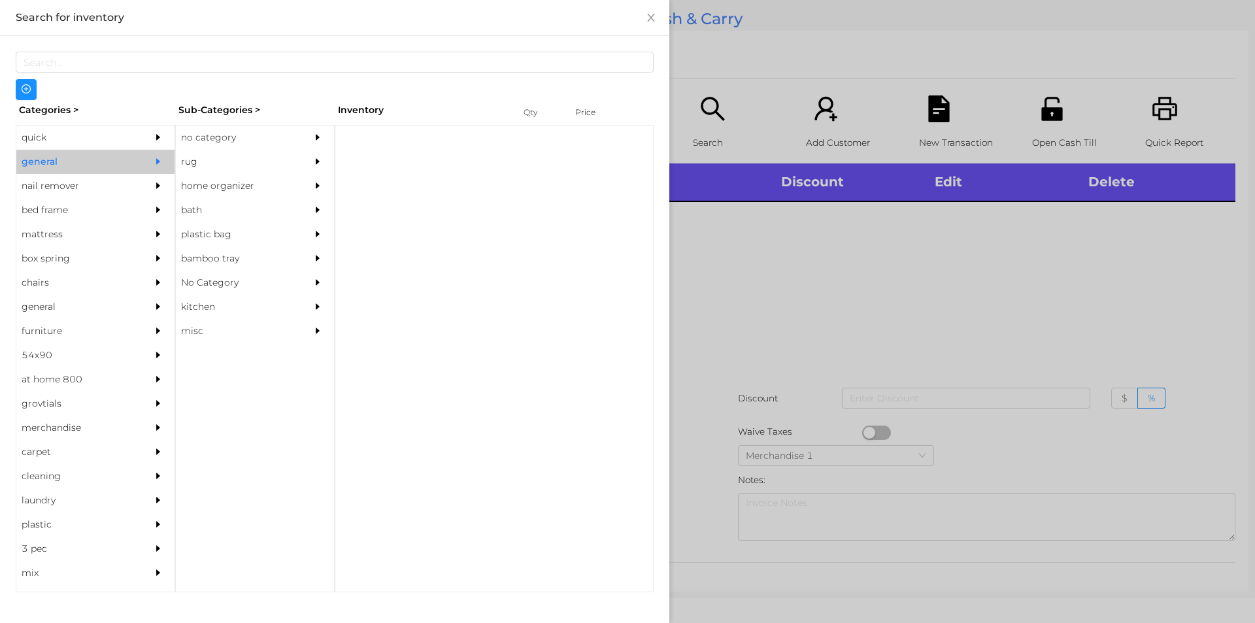
click at [238, 127] on div "no category" at bounding box center [235, 137] width 119 height 24
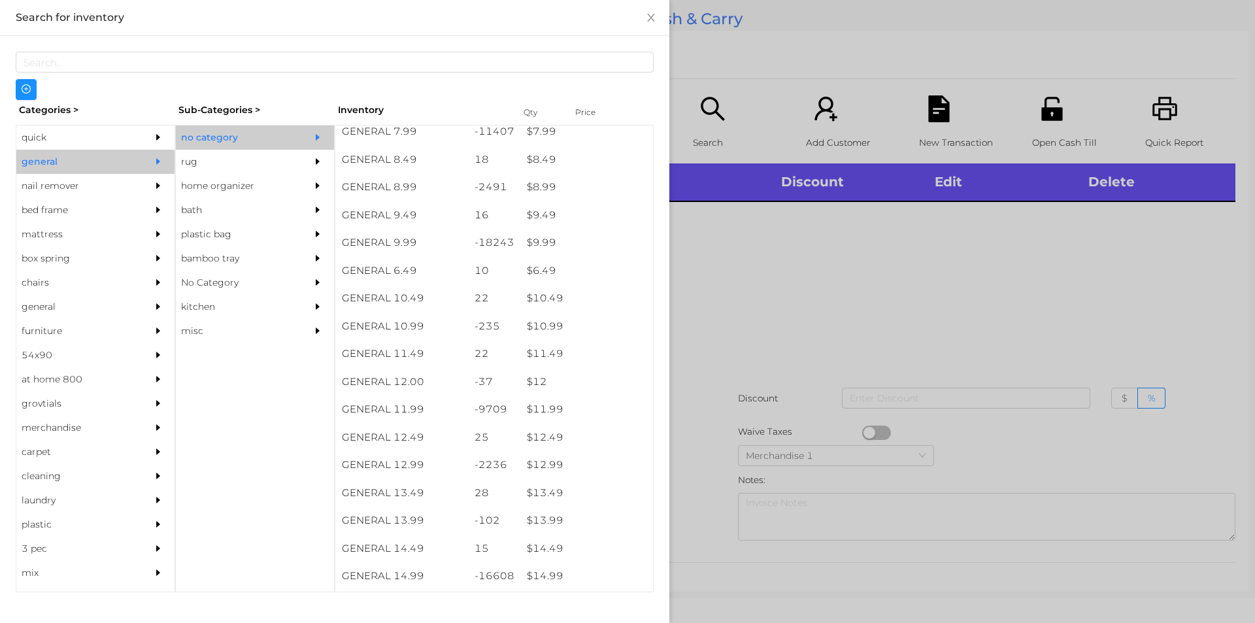
scroll to position [694, 0]
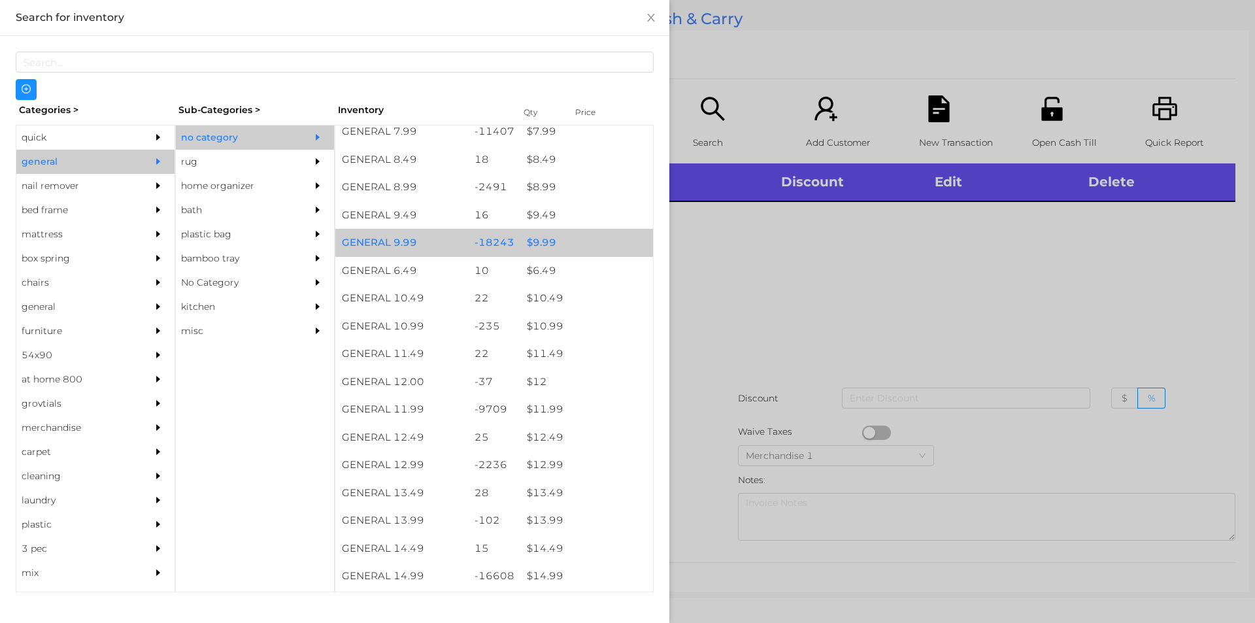
click at [565, 235] on div "$ 9.99" at bounding box center [586, 243] width 133 height 28
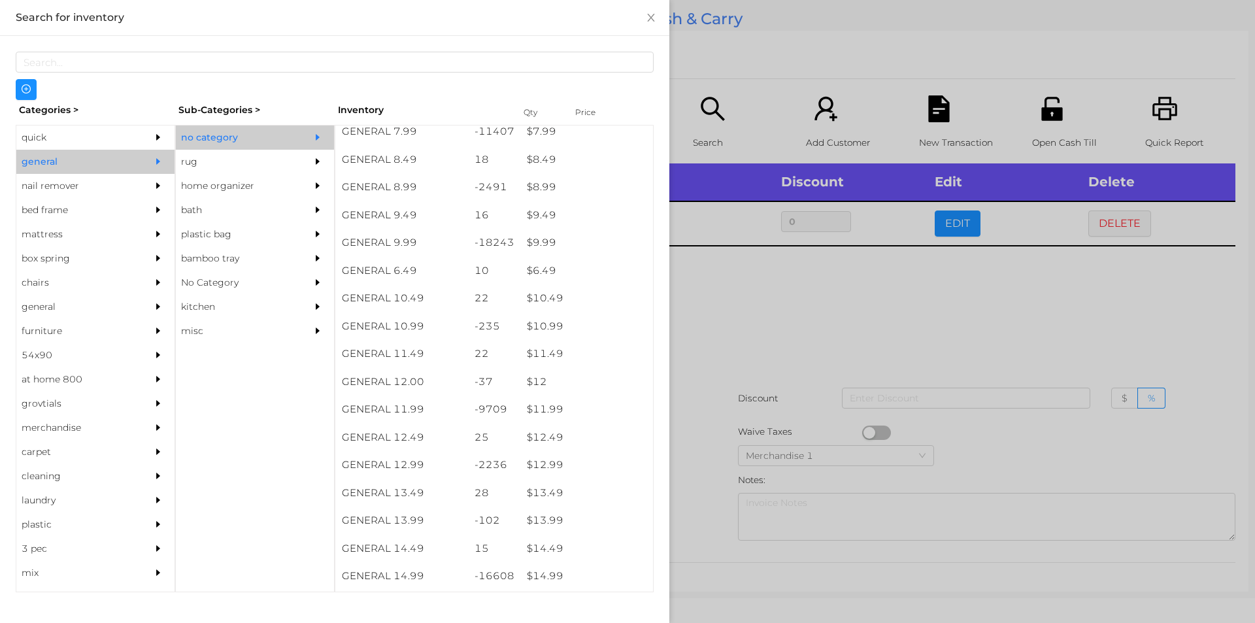
click at [779, 307] on div at bounding box center [627, 311] width 1255 height 623
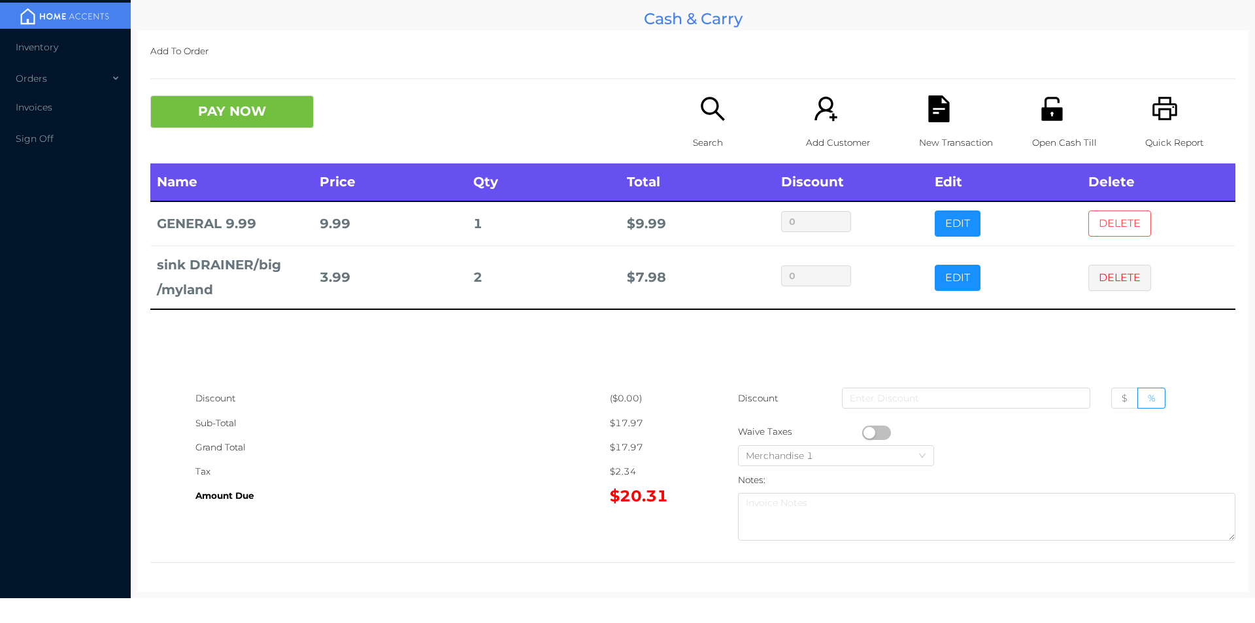
click at [1100, 210] on button "DELETE" at bounding box center [1119, 223] width 63 height 26
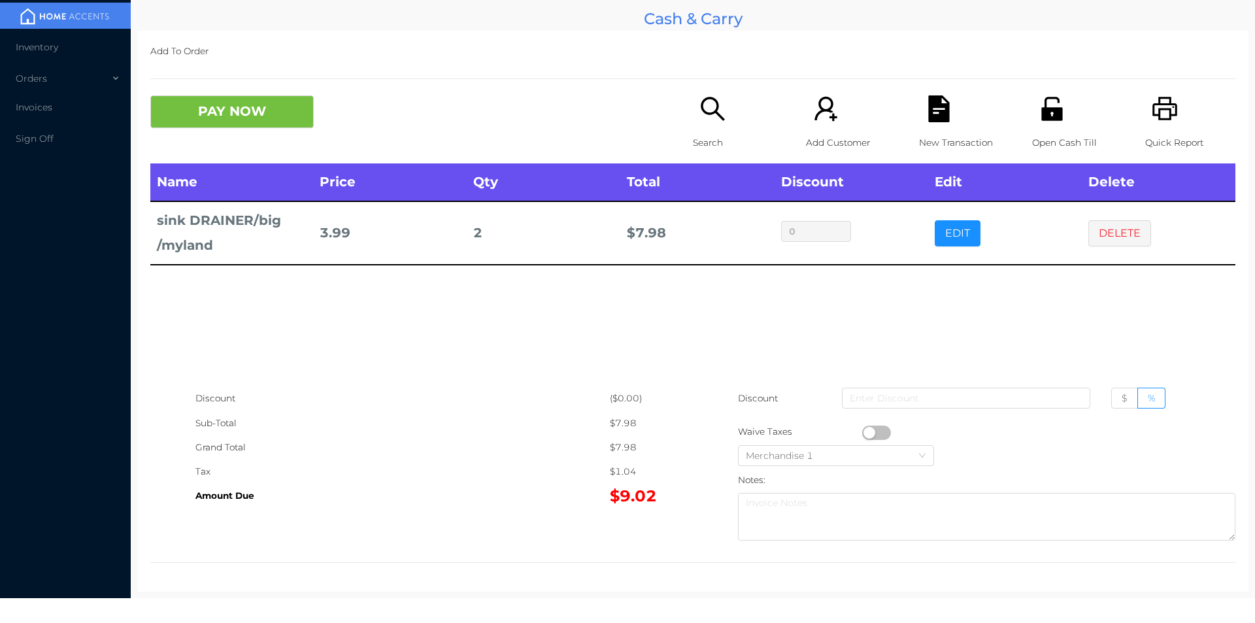
click at [693, 114] on div "Search" at bounding box center [738, 129] width 90 height 68
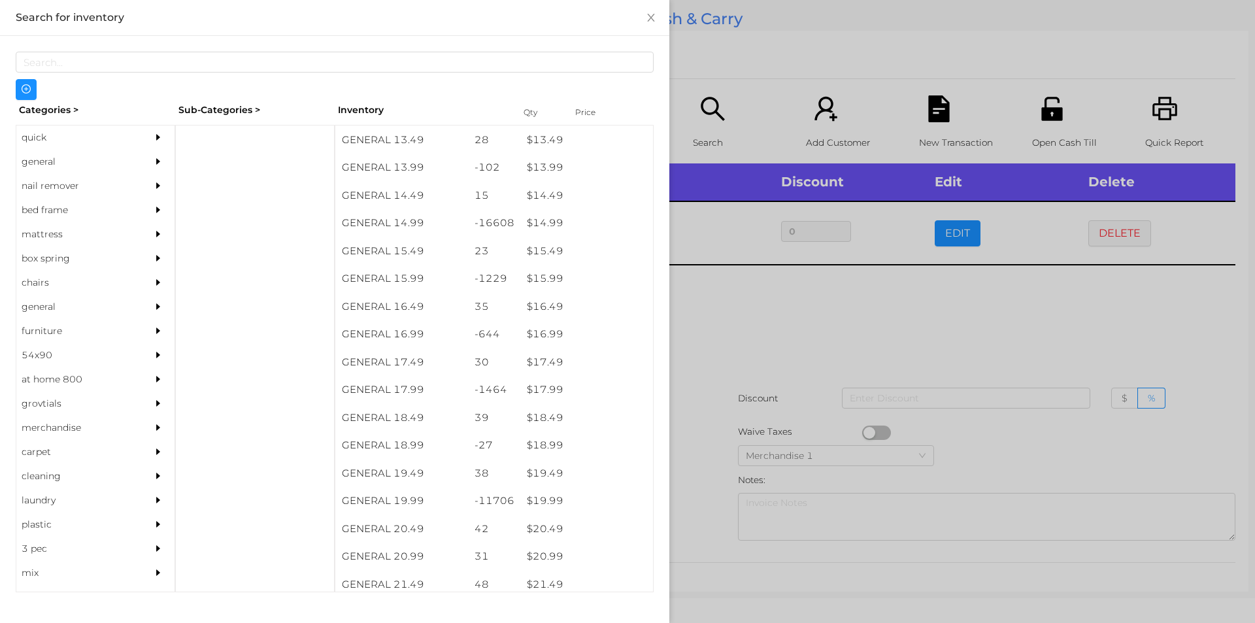
scroll to position [1047, 0]
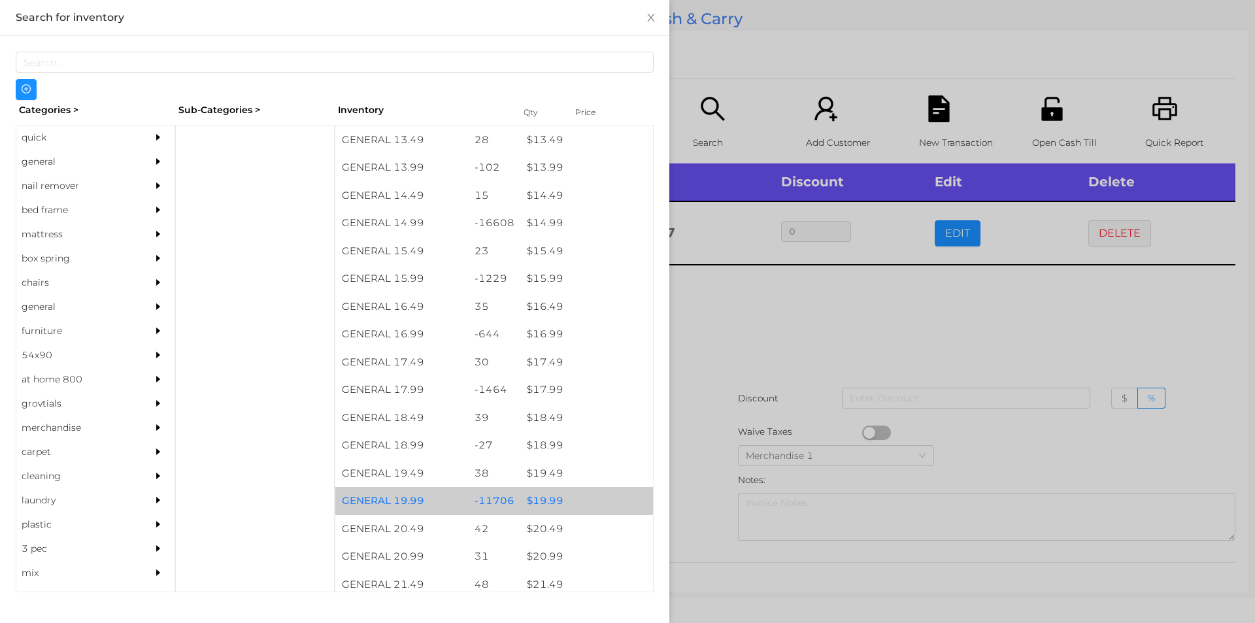
click at [563, 501] on div "$ 19.99" at bounding box center [586, 501] width 133 height 28
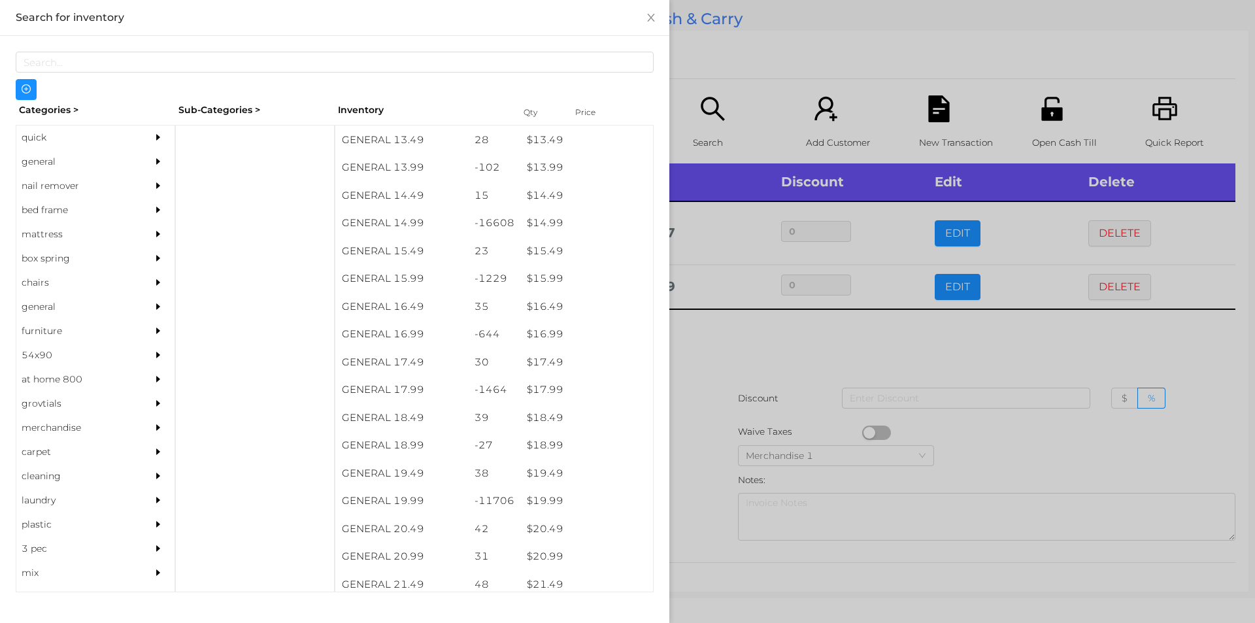
click at [724, 429] on div at bounding box center [627, 311] width 1255 height 623
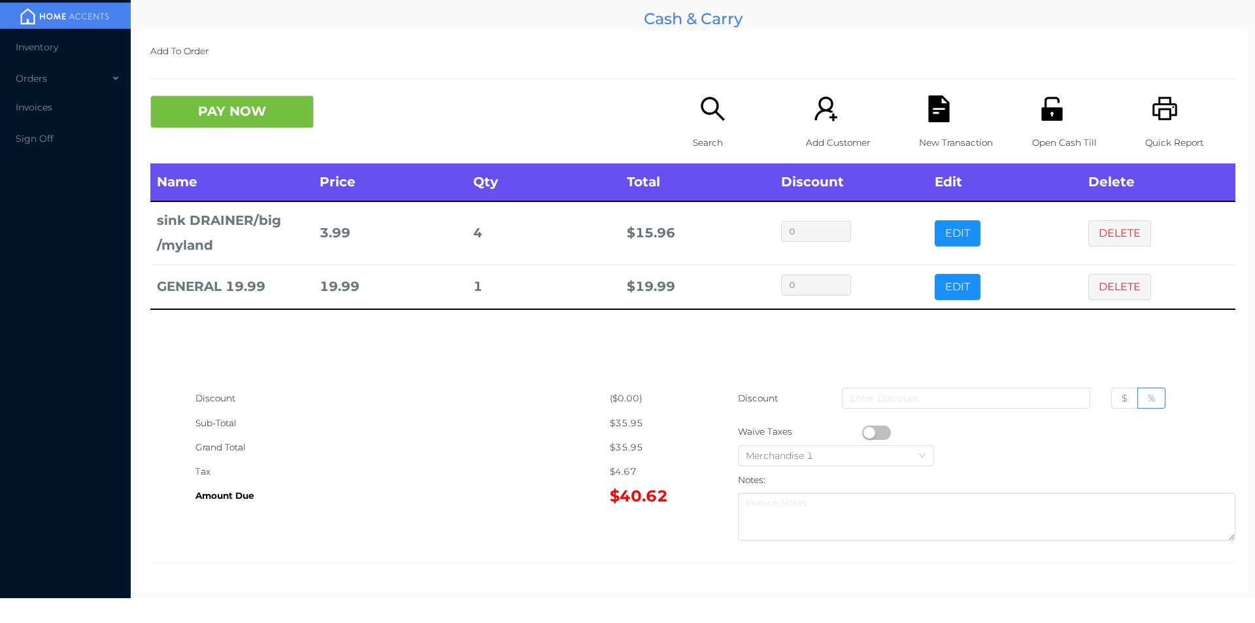
click at [724, 123] on div "Search" at bounding box center [738, 129] width 90 height 68
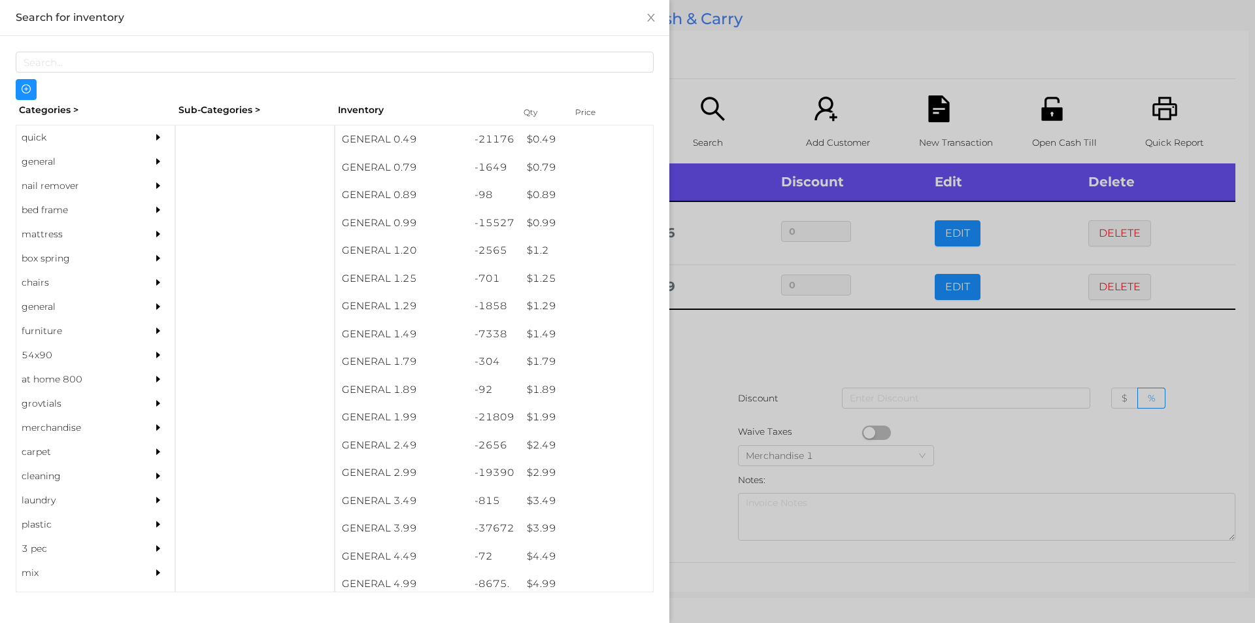
click at [63, 139] on div "quick" at bounding box center [75, 137] width 119 height 24
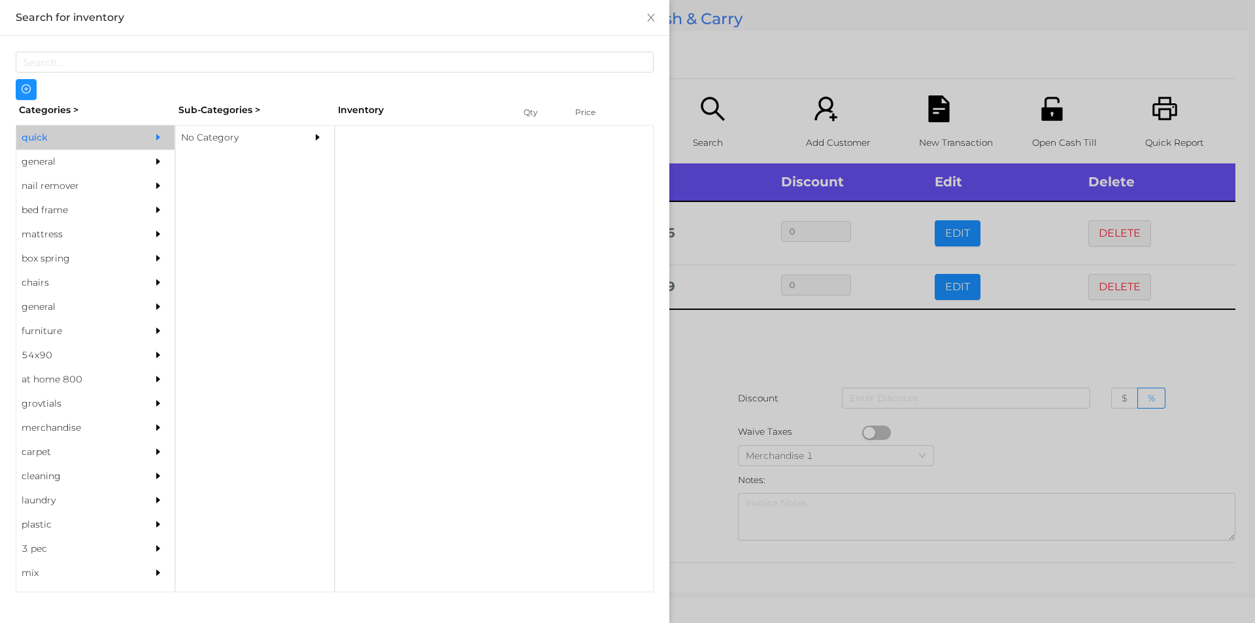
click at [201, 137] on div "No Category" at bounding box center [235, 137] width 119 height 24
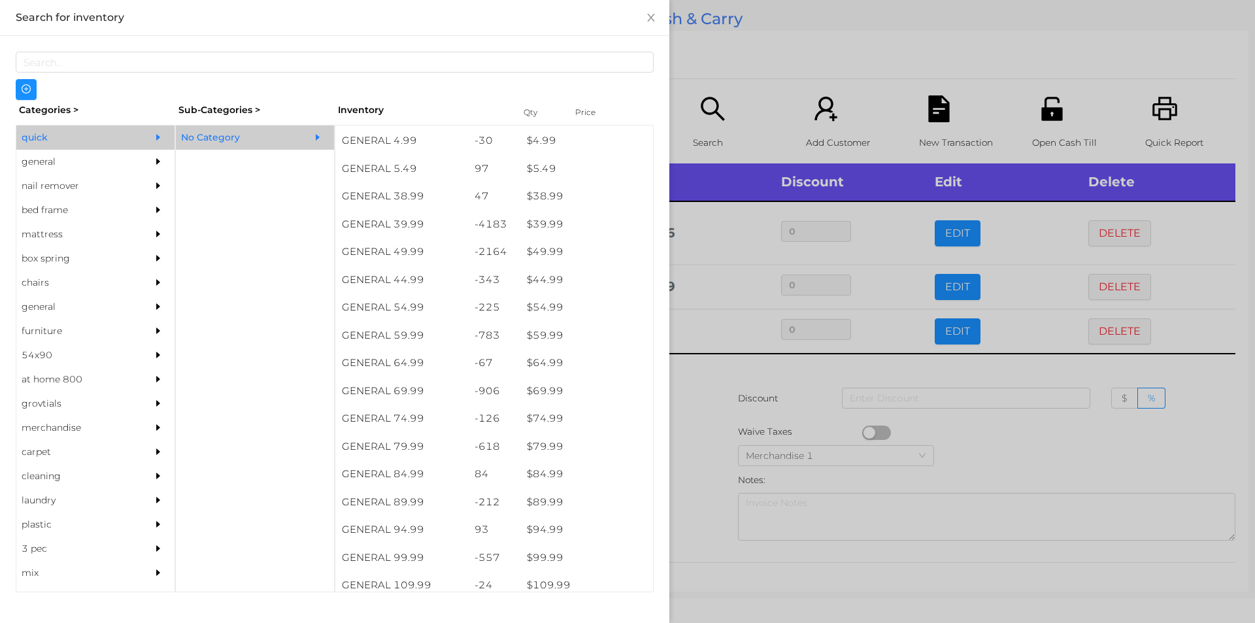
scroll to position [665, 0]
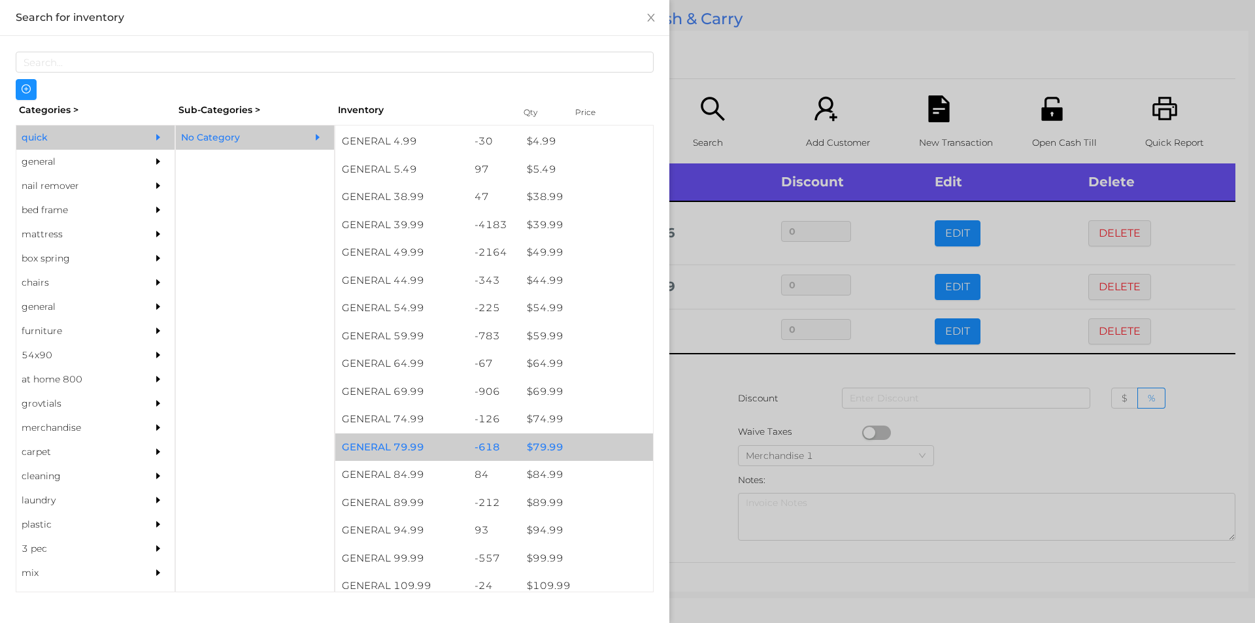
click at [553, 449] on div "$ 79.99" at bounding box center [586, 447] width 133 height 28
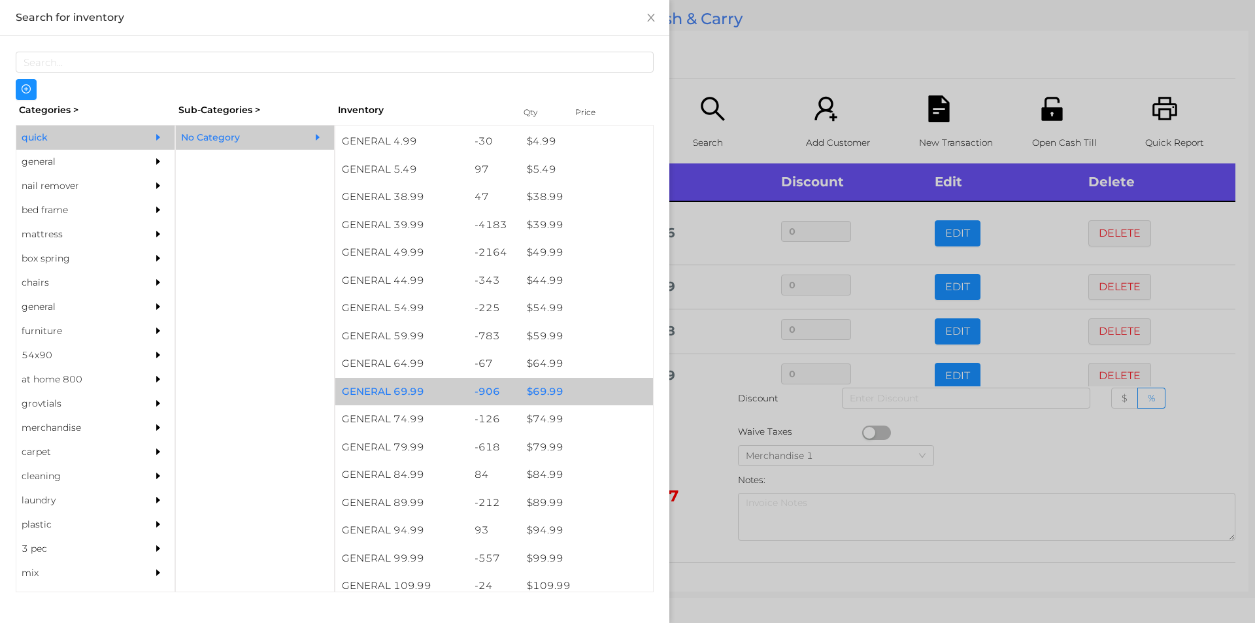
click at [561, 392] on div "$ 69.99" at bounding box center [586, 392] width 133 height 28
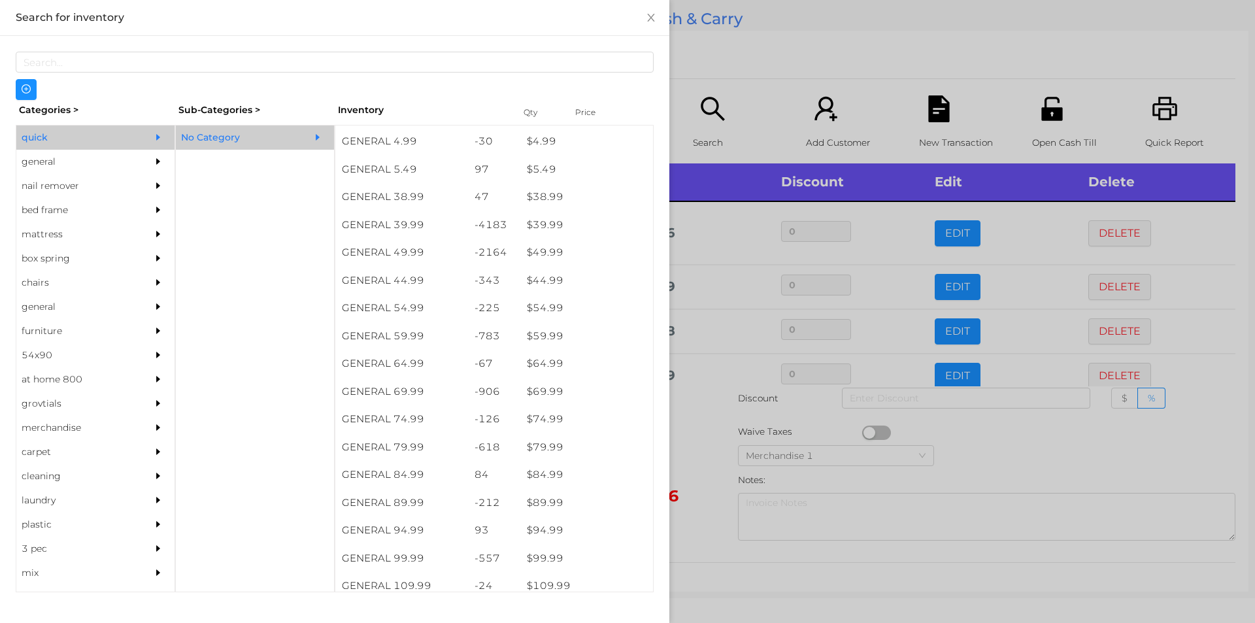
click at [738, 38] on div at bounding box center [627, 311] width 1255 height 623
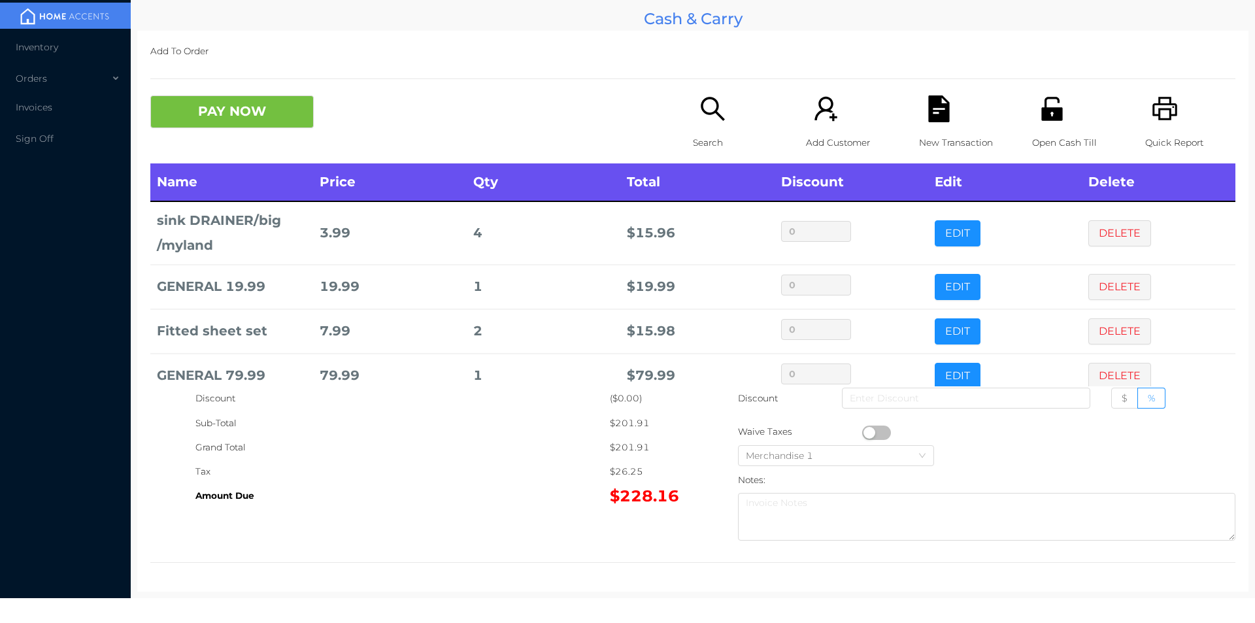
scroll to position [69, 0]
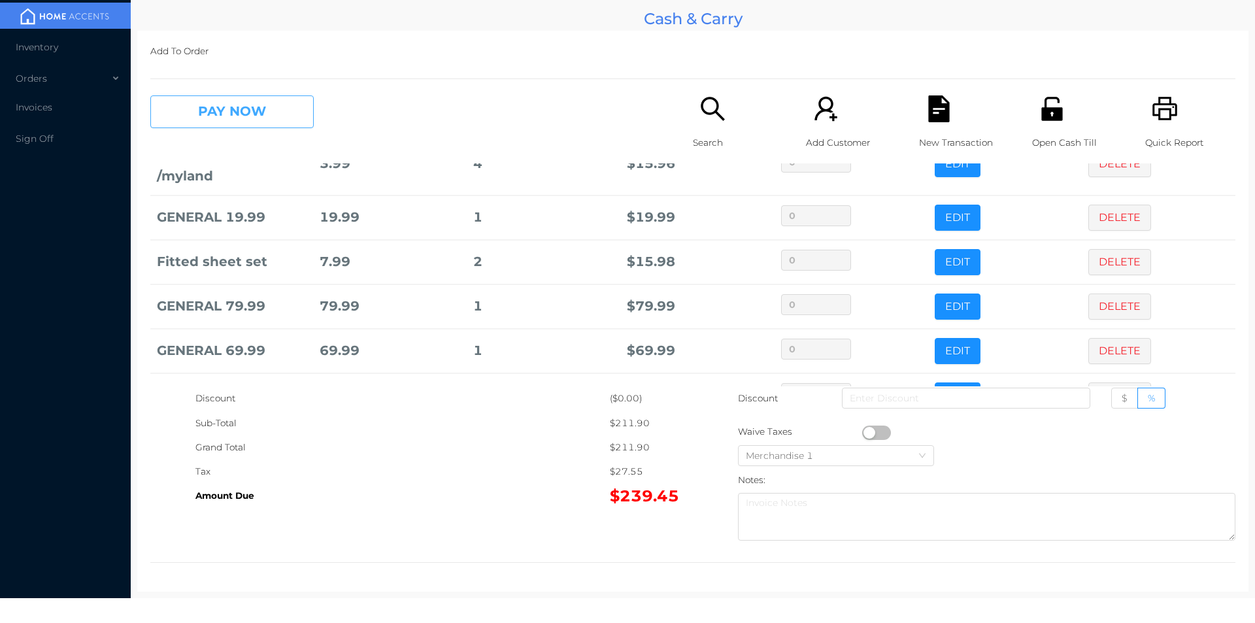
click at [228, 114] on button "PAY NOW" at bounding box center [231, 111] width 163 height 33
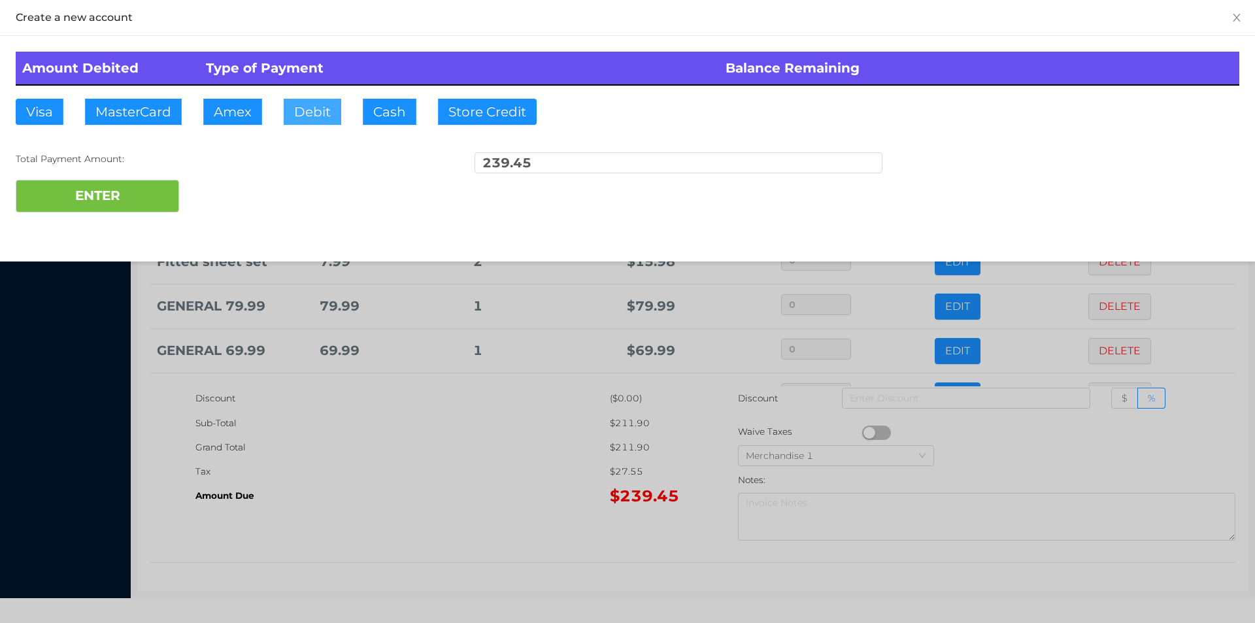
click at [314, 121] on button "Debit" at bounding box center [313, 112] width 58 height 26
click at [127, 226] on div "Amount Debited Type of Payment Balance Remaining Visa MasterCard Amex Debit Cas…" at bounding box center [627, 132] width 1255 height 192
click at [128, 207] on button "ENTER" at bounding box center [97, 196] width 163 height 33
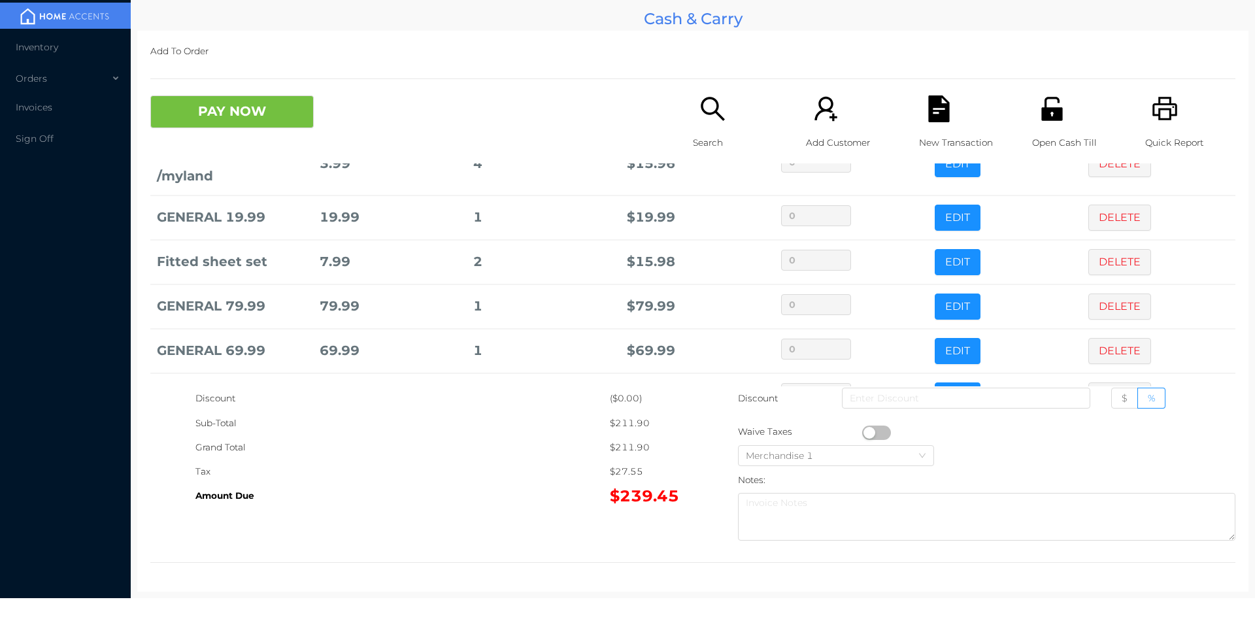
scroll to position [0, 0]
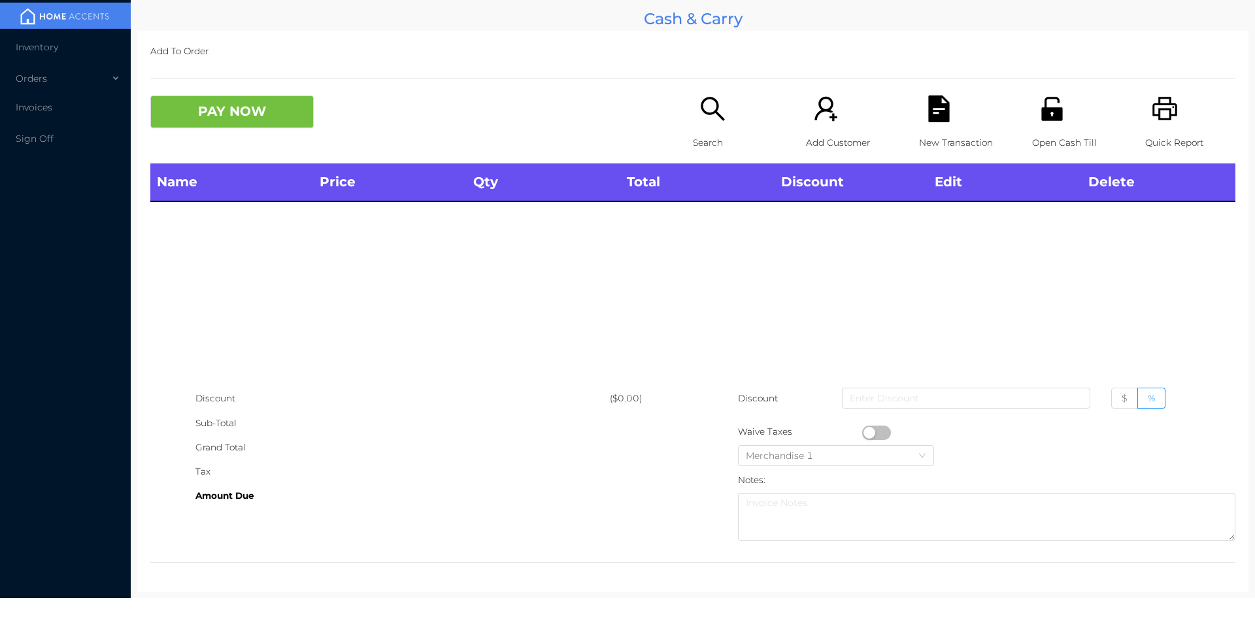
click at [712, 118] on icon "icon: search" at bounding box center [712, 108] width 27 height 27
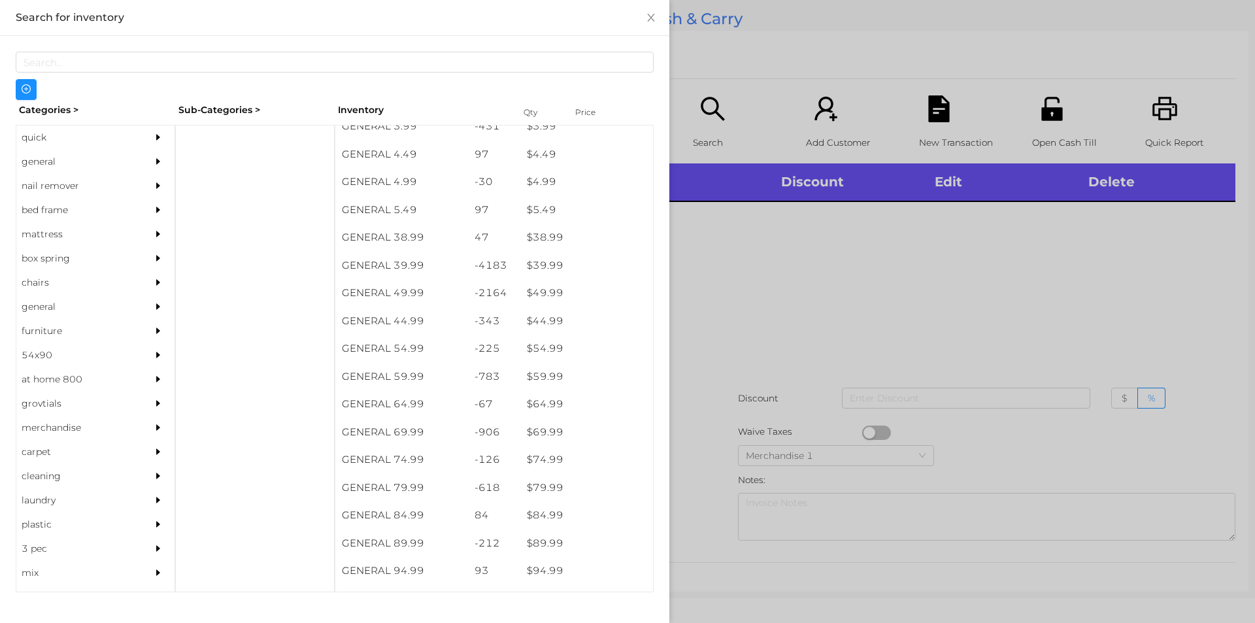
scroll to position [622, 0]
click at [59, 169] on div "general" at bounding box center [75, 162] width 119 height 24
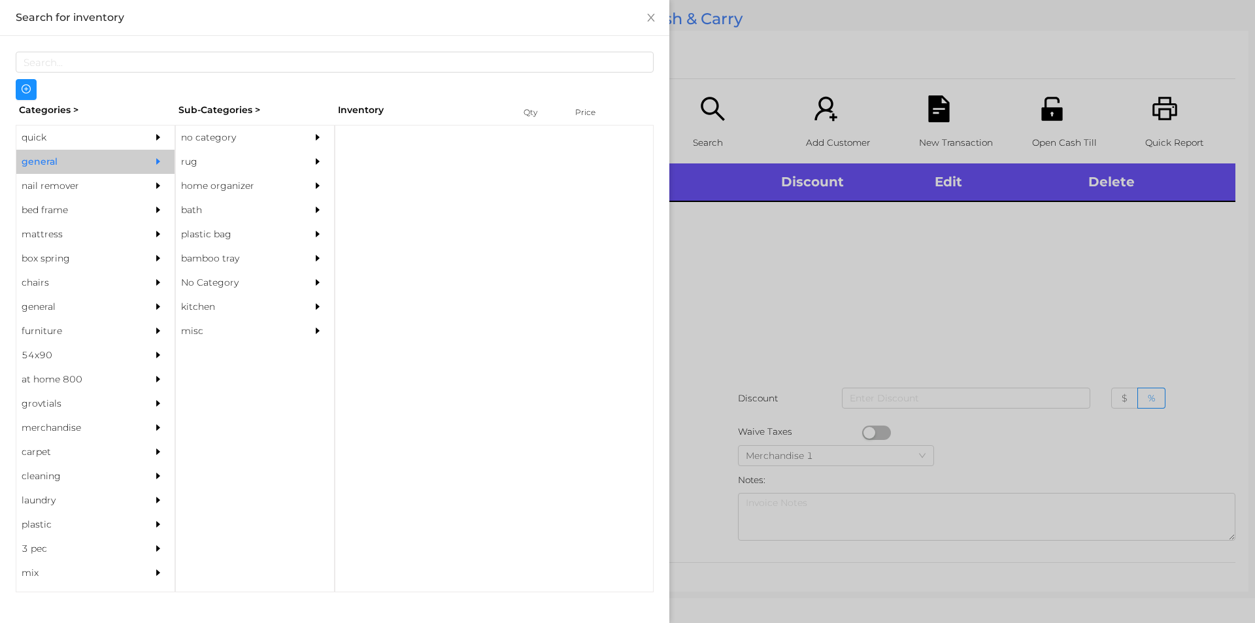
click at [226, 129] on div "no category" at bounding box center [235, 137] width 119 height 24
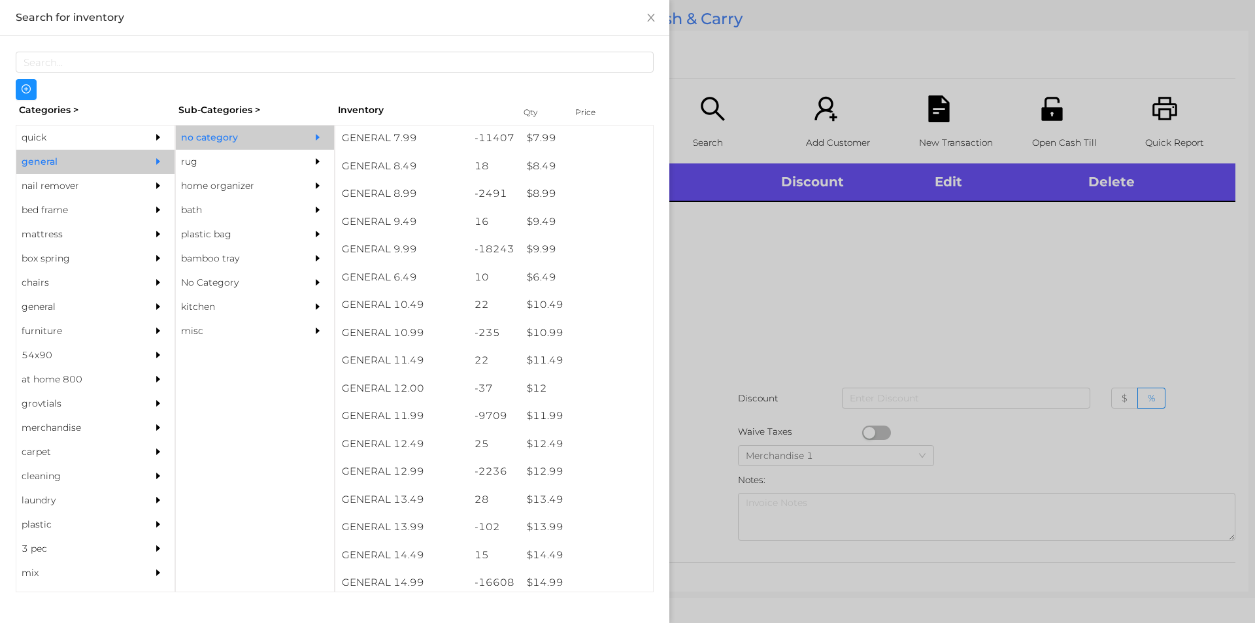
scroll to position [688, 0]
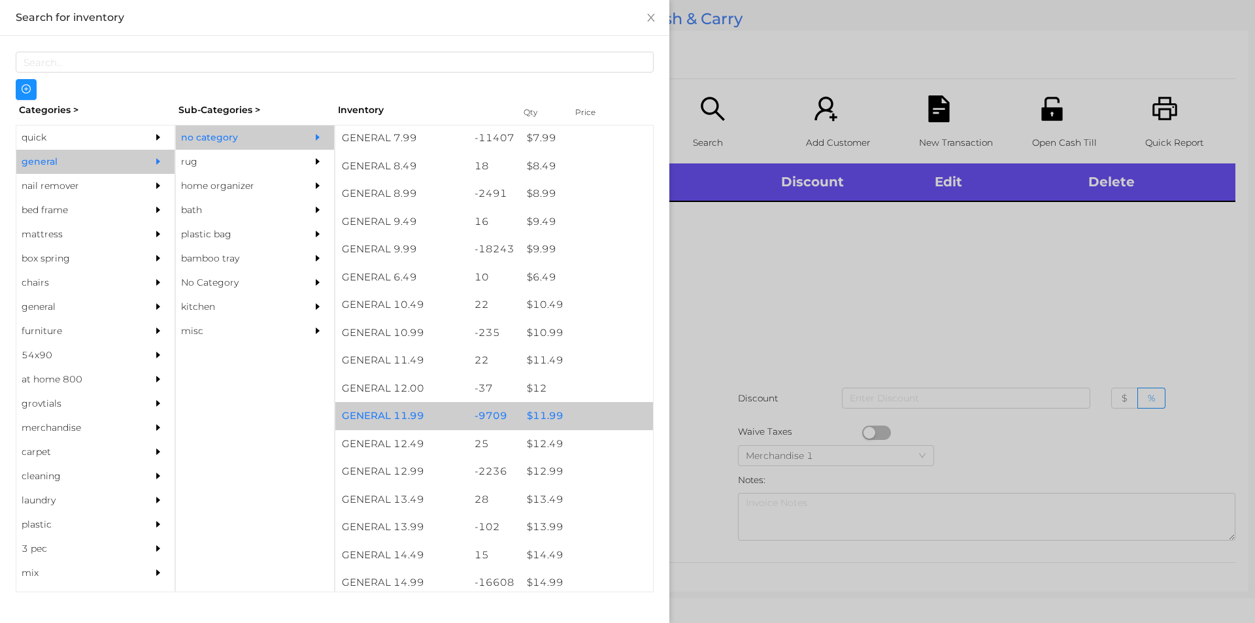
click at [549, 427] on div "$ 11.99" at bounding box center [586, 416] width 133 height 28
click at [539, 424] on div "$ 11.99" at bounding box center [586, 416] width 133 height 28
click at [728, 443] on div at bounding box center [627, 311] width 1255 height 623
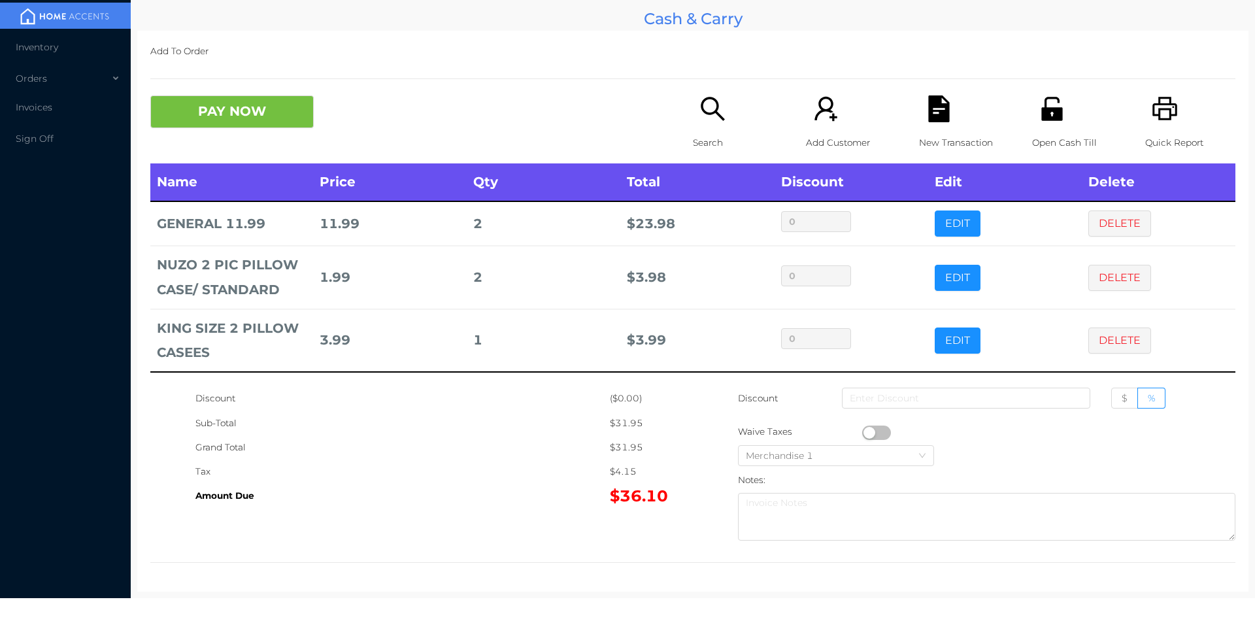
click at [694, 105] on div "Search" at bounding box center [738, 129] width 90 height 68
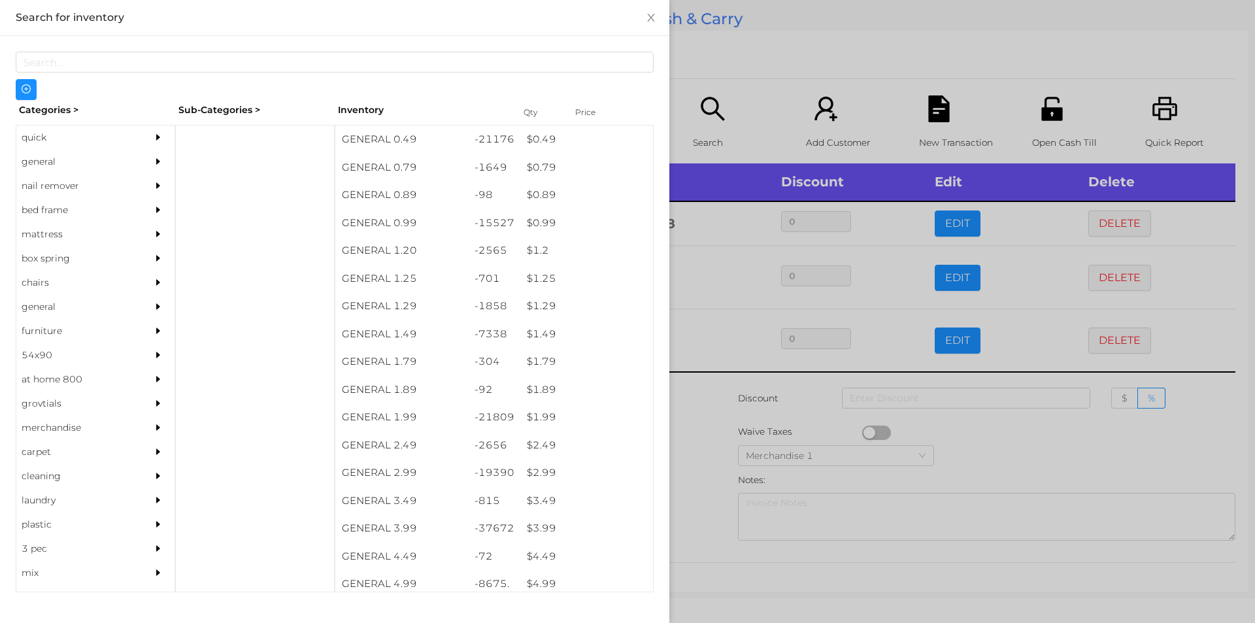
scroll to position [0, 0]
click at [48, 152] on div "general" at bounding box center [75, 162] width 119 height 24
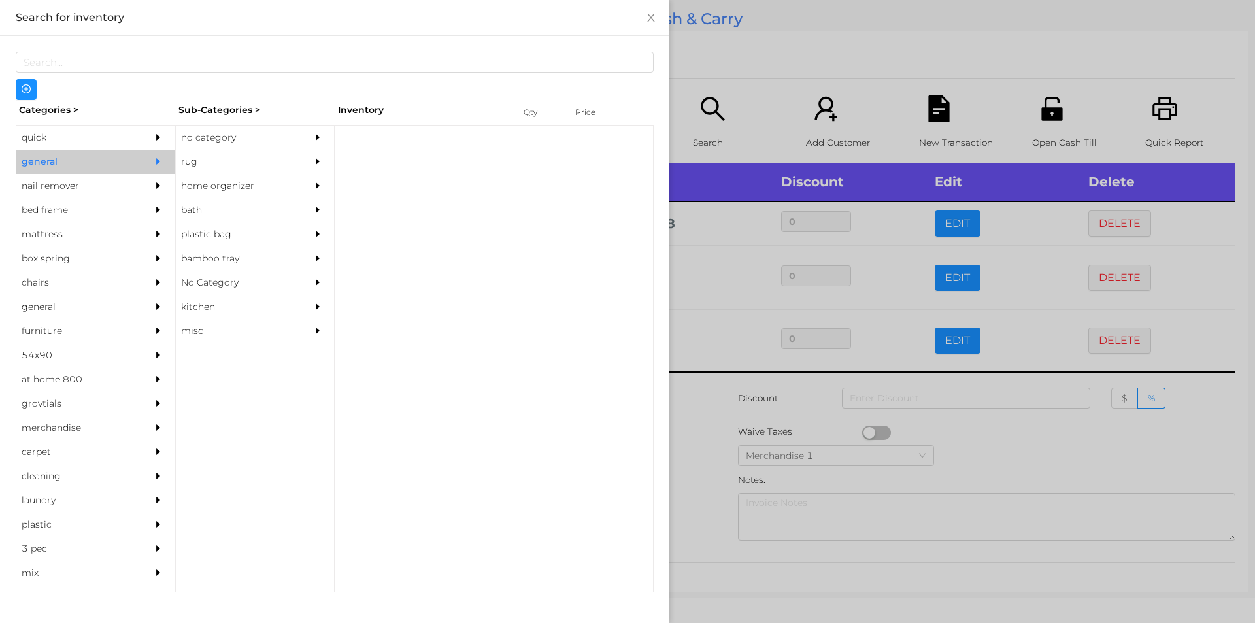
click at [224, 138] on div "no category" at bounding box center [235, 137] width 119 height 24
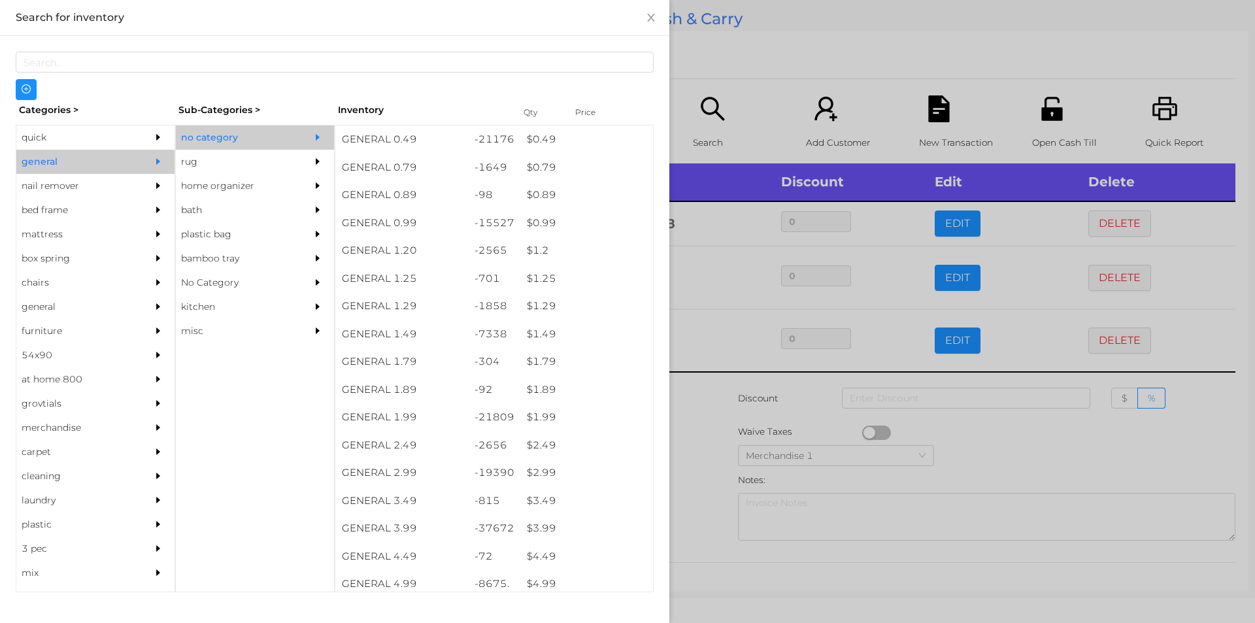
click at [50, 139] on div "quick" at bounding box center [75, 137] width 119 height 24
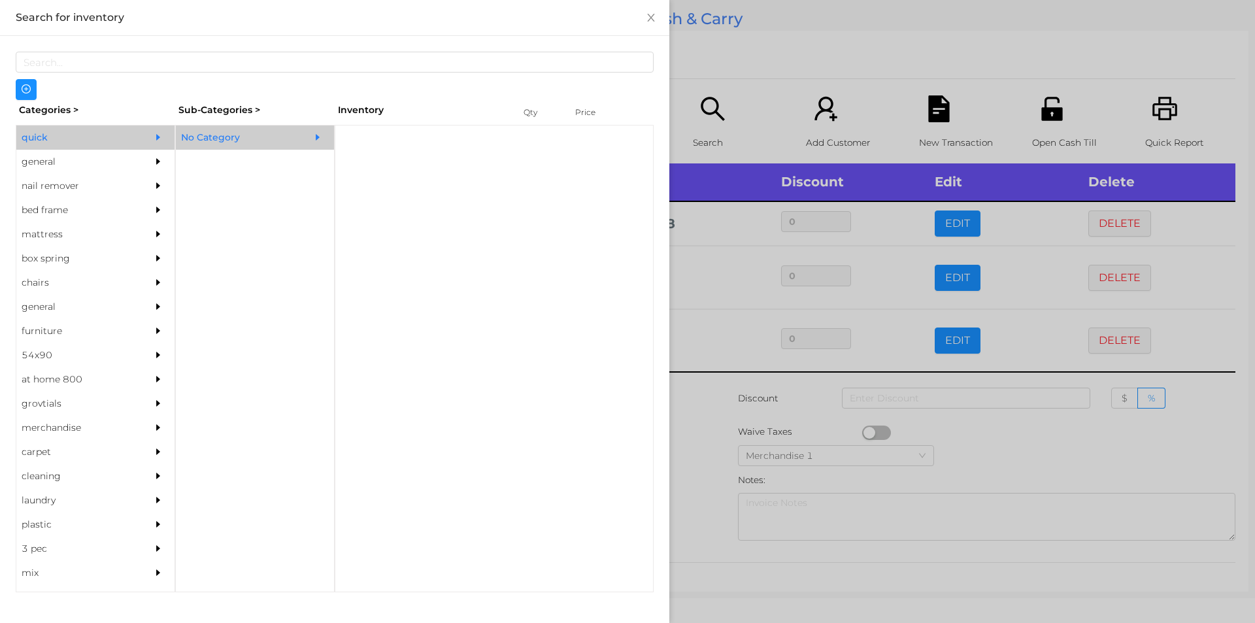
click at [252, 144] on div "No Category" at bounding box center [235, 137] width 119 height 24
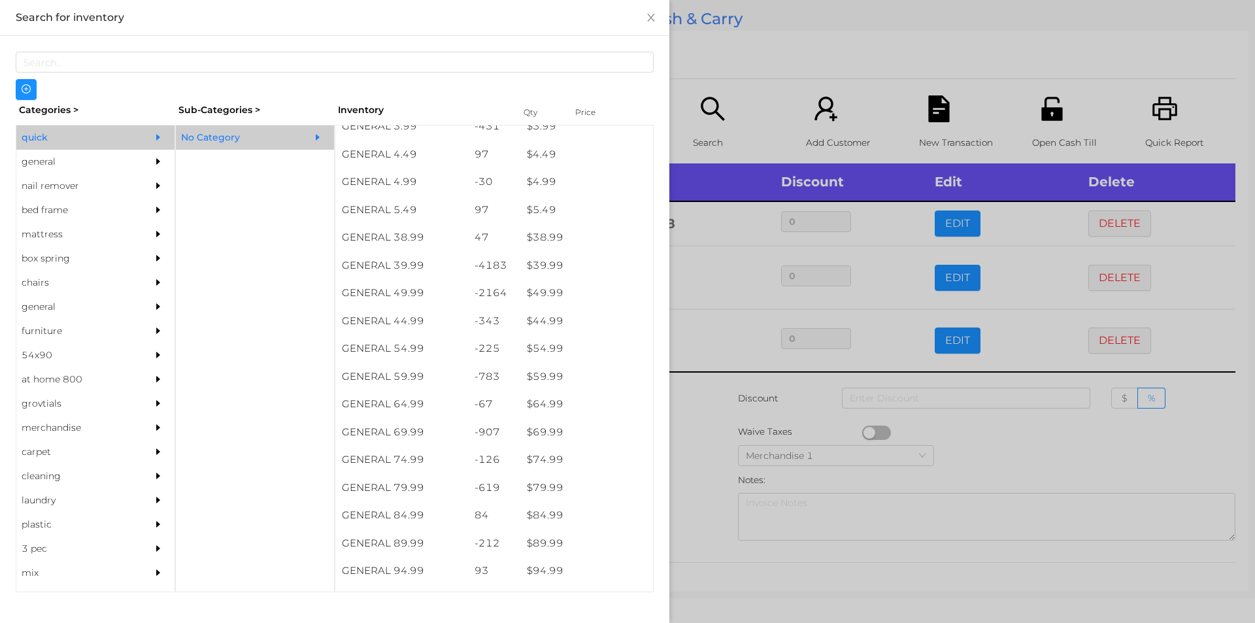
scroll to position [622, 0]
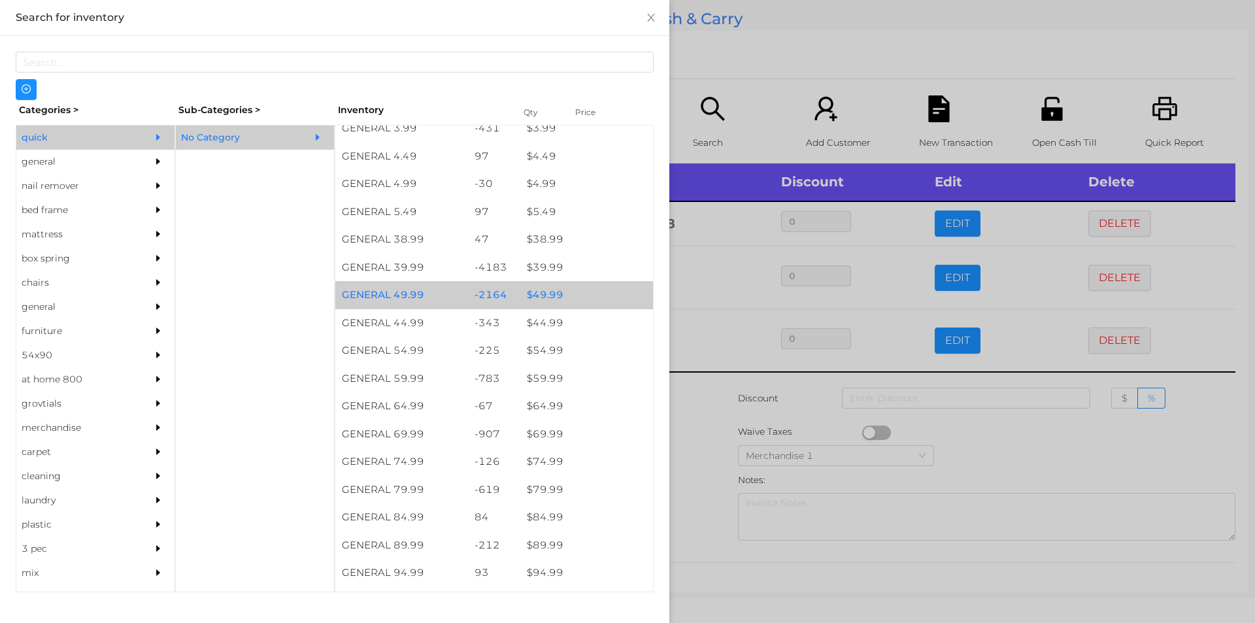
click at [549, 293] on div "$ 49.99" at bounding box center [586, 295] width 133 height 28
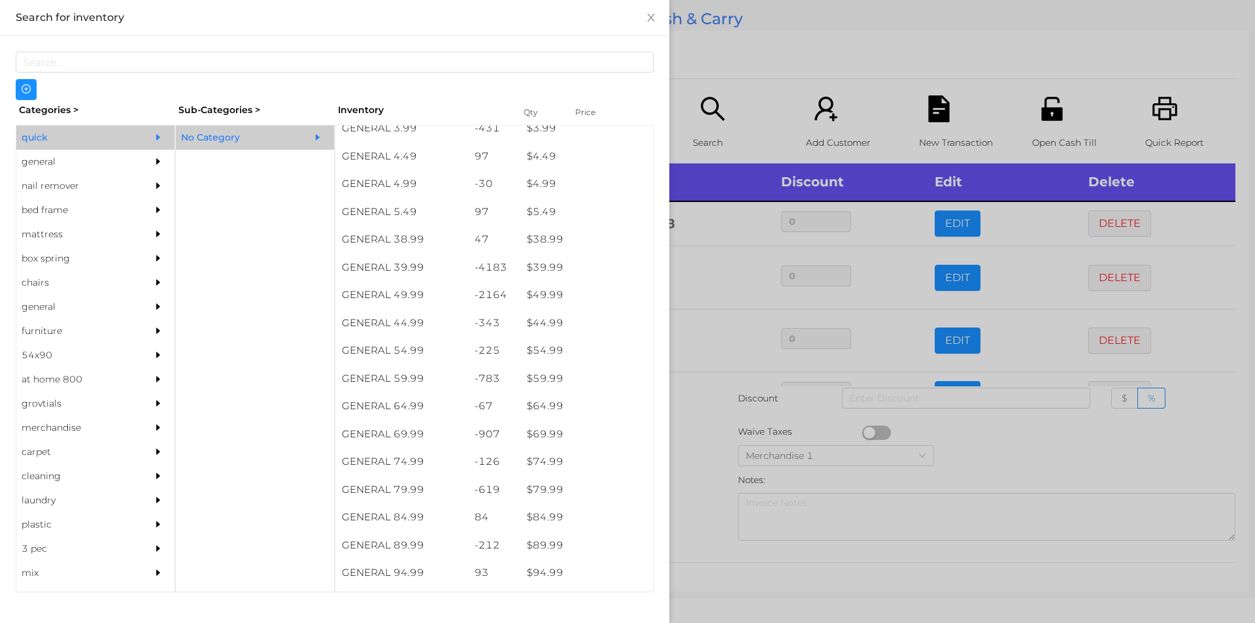
click at [770, 43] on div at bounding box center [627, 311] width 1255 height 623
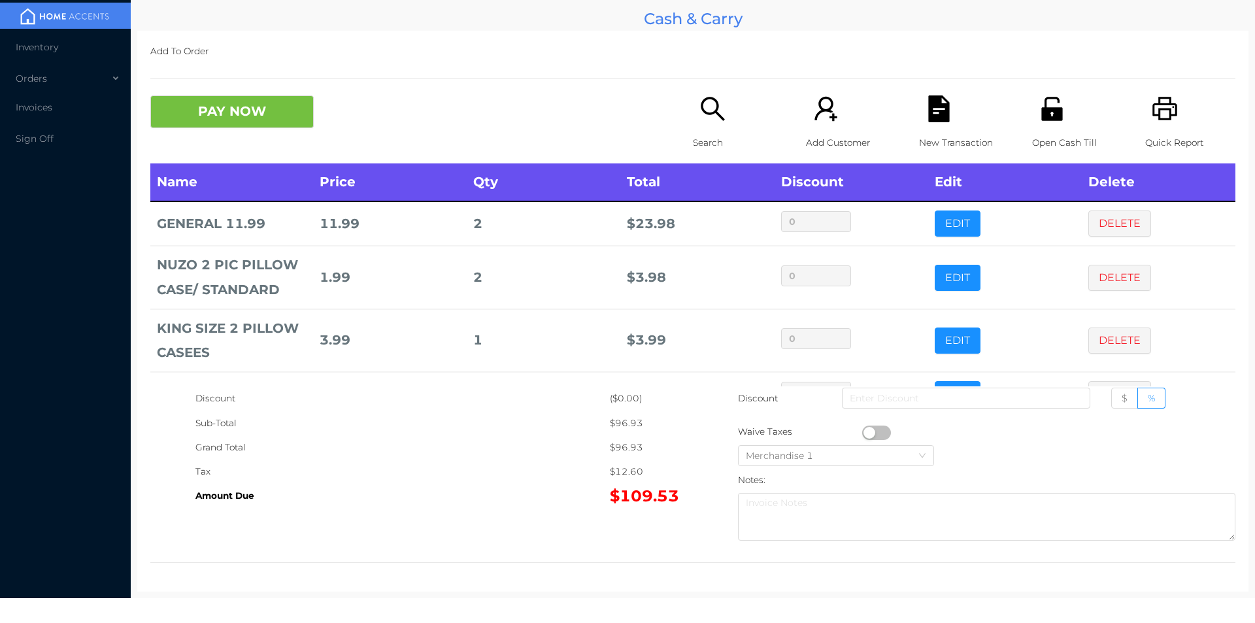
click at [699, 131] on p "Search" at bounding box center [738, 143] width 90 height 24
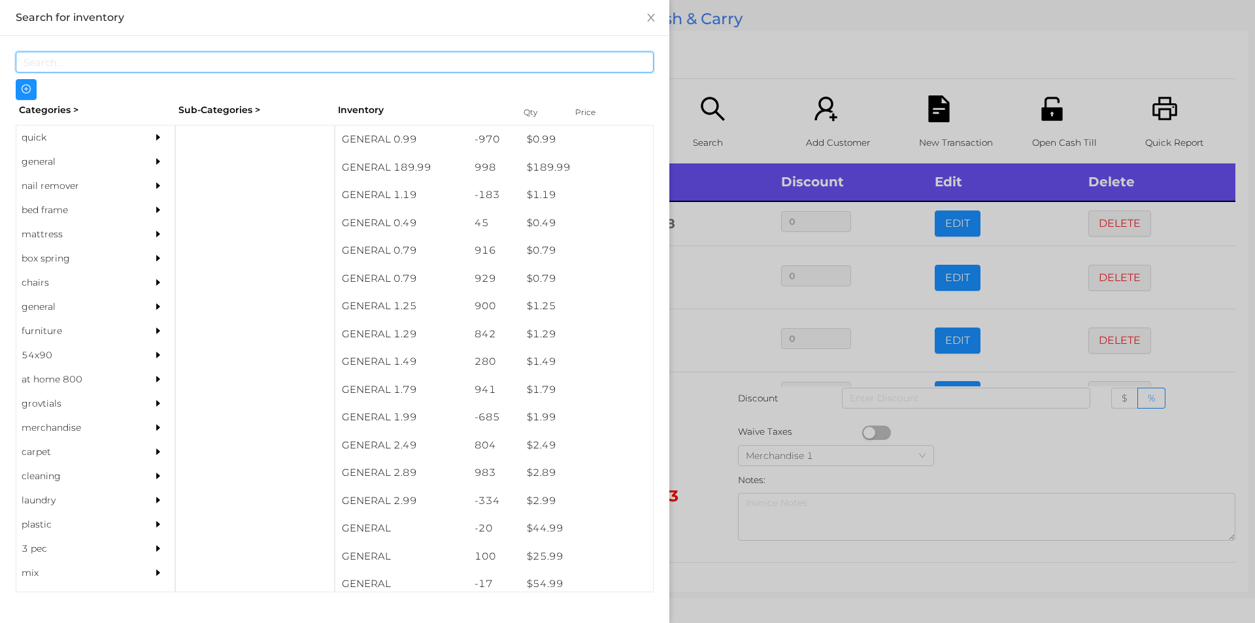
click at [67, 65] on input "text" at bounding box center [335, 62] width 638 height 21
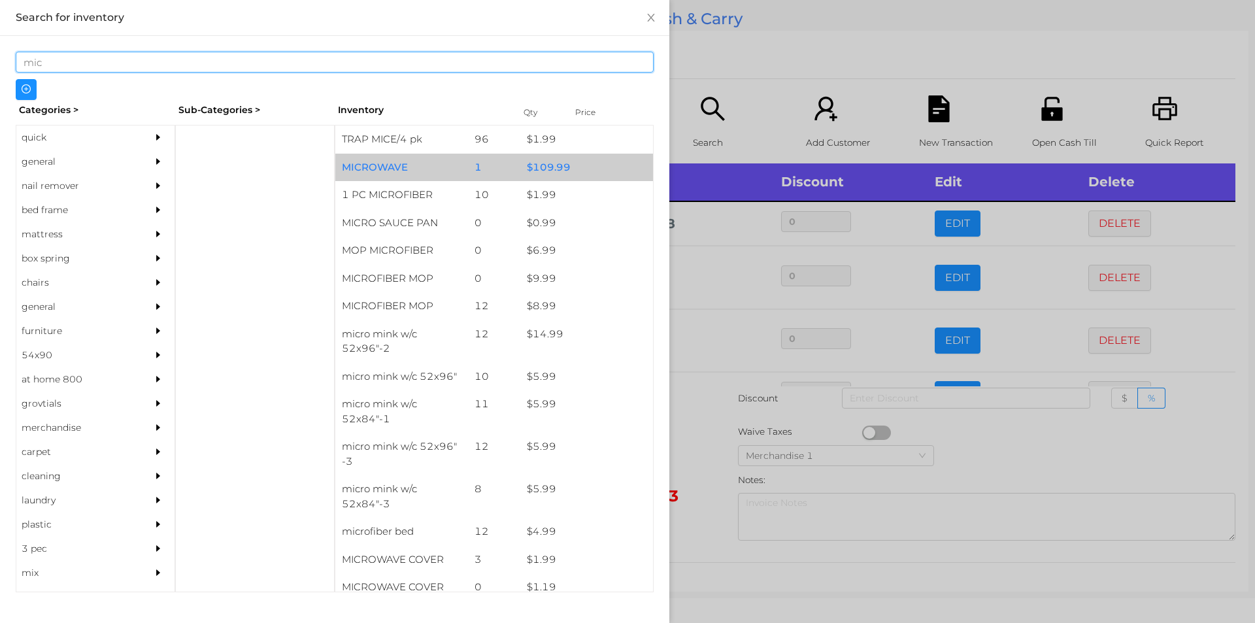
type input "mic"
click at [560, 162] on div "$ 109.99" at bounding box center [586, 168] width 133 height 28
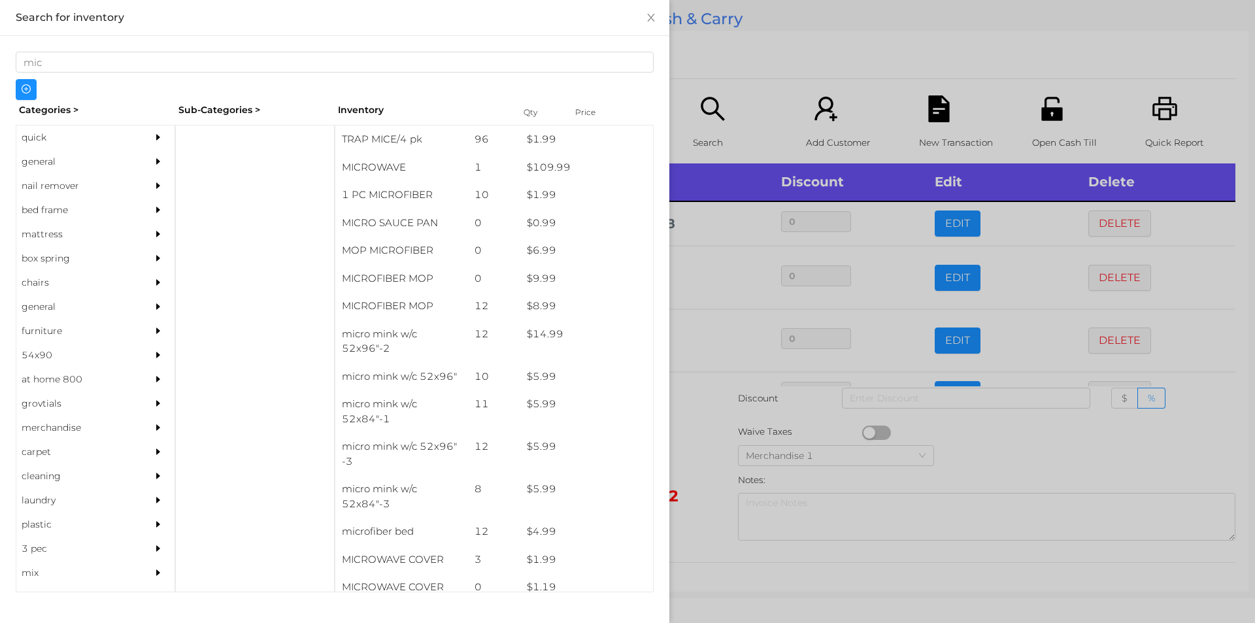
click at [808, 64] on div at bounding box center [627, 311] width 1255 height 623
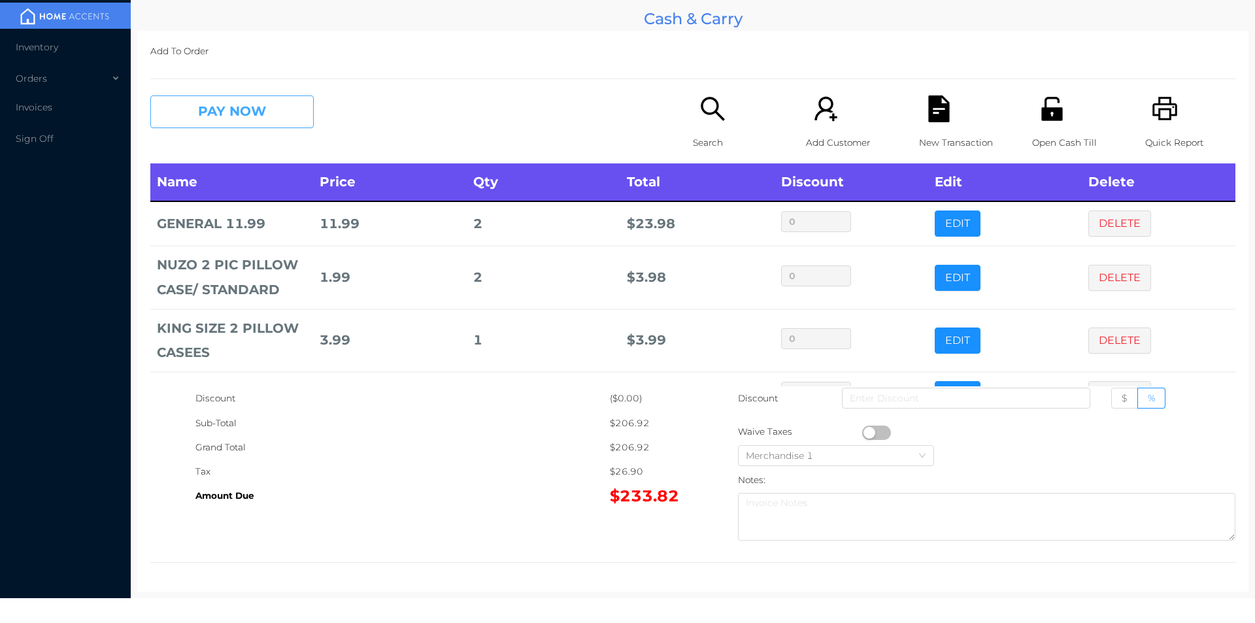
click at [243, 102] on button "PAY NOW" at bounding box center [231, 111] width 163 height 33
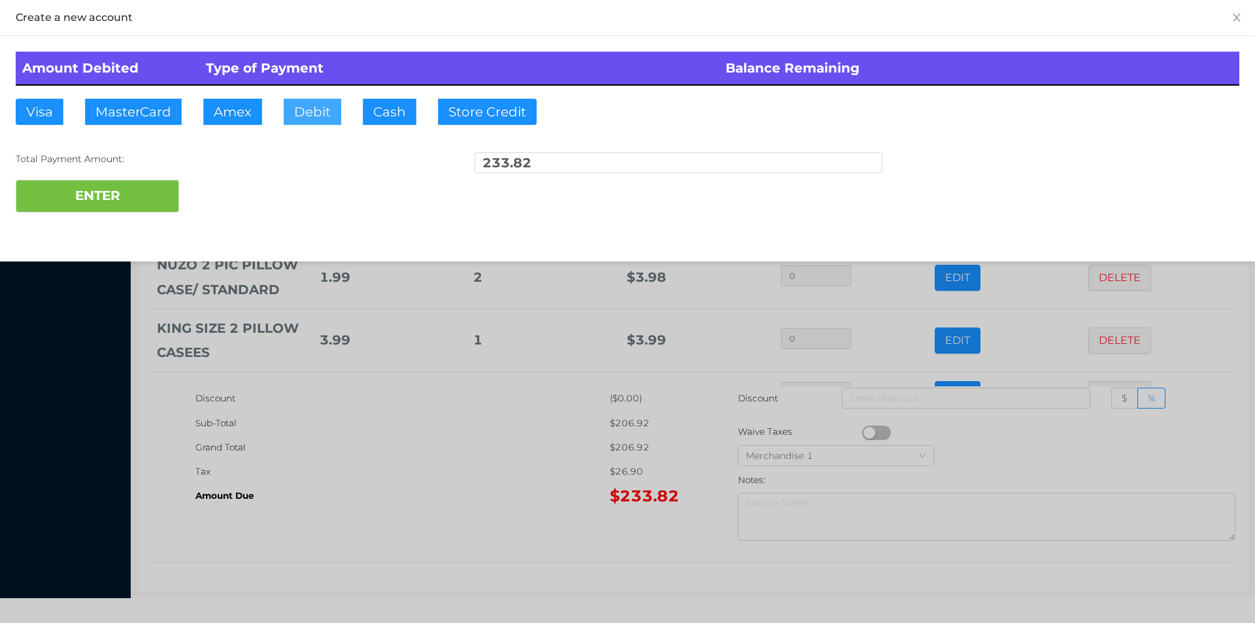
click at [335, 116] on button "Debit" at bounding box center [313, 112] width 58 height 26
click at [124, 200] on button "ENTER" at bounding box center [97, 196] width 163 height 33
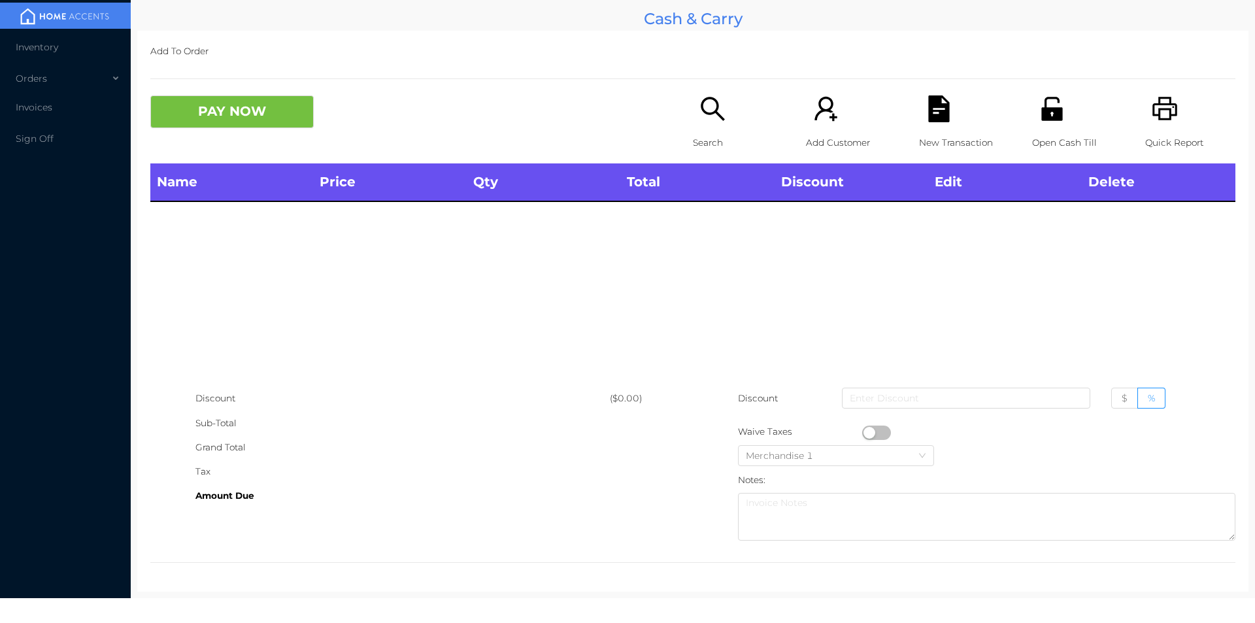
click at [673, 155] on div "PAY NOW Search Add Customer New Transaction Open Cash Till Quick Report" at bounding box center [692, 129] width 1085 height 68
click at [701, 129] on div "Search" at bounding box center [738, 129] width 90 height 68
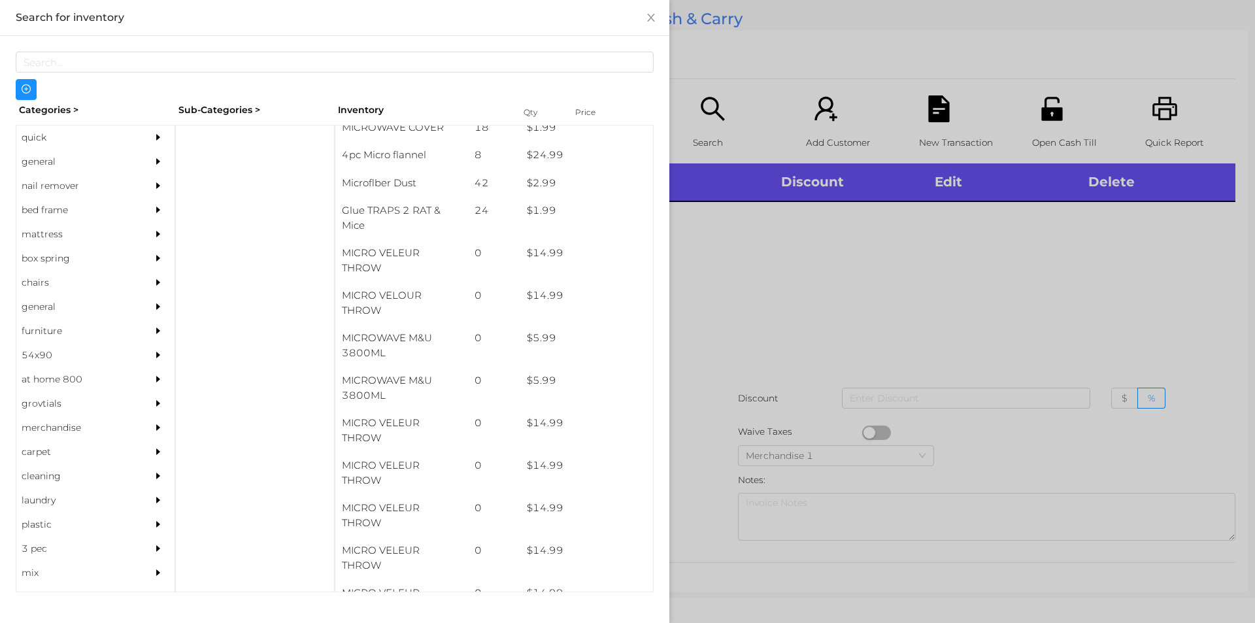
scroll to position [559, 0]
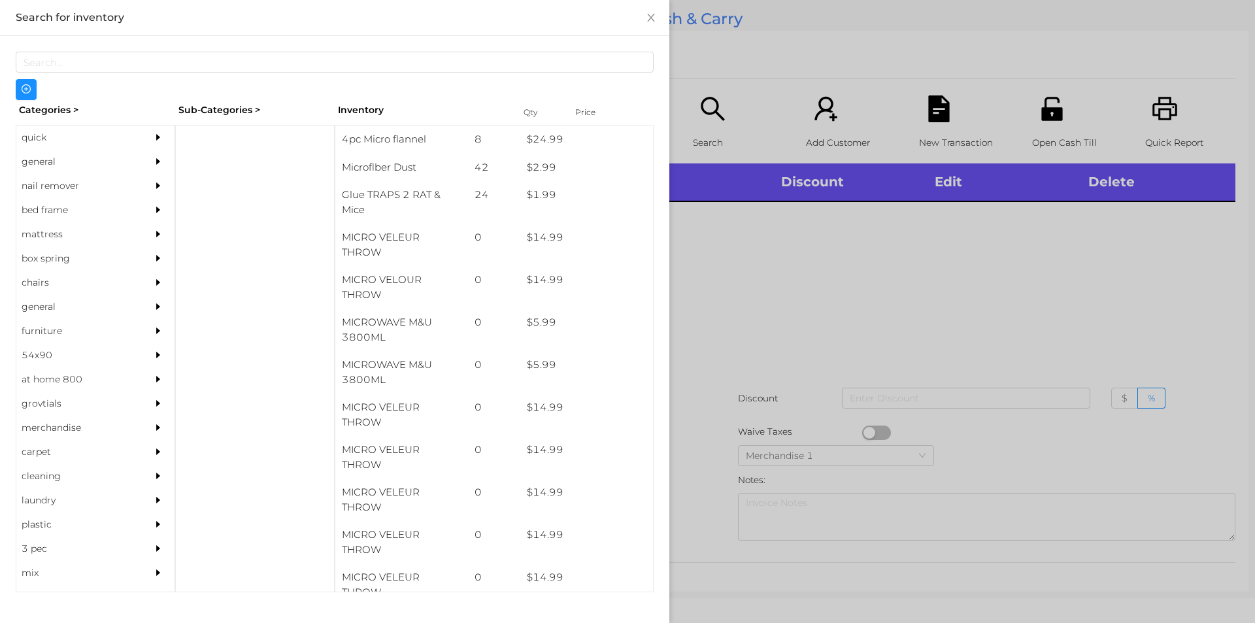
click at [66, 161] on div "general" at bounding box center [75, 162] width 119 height 24
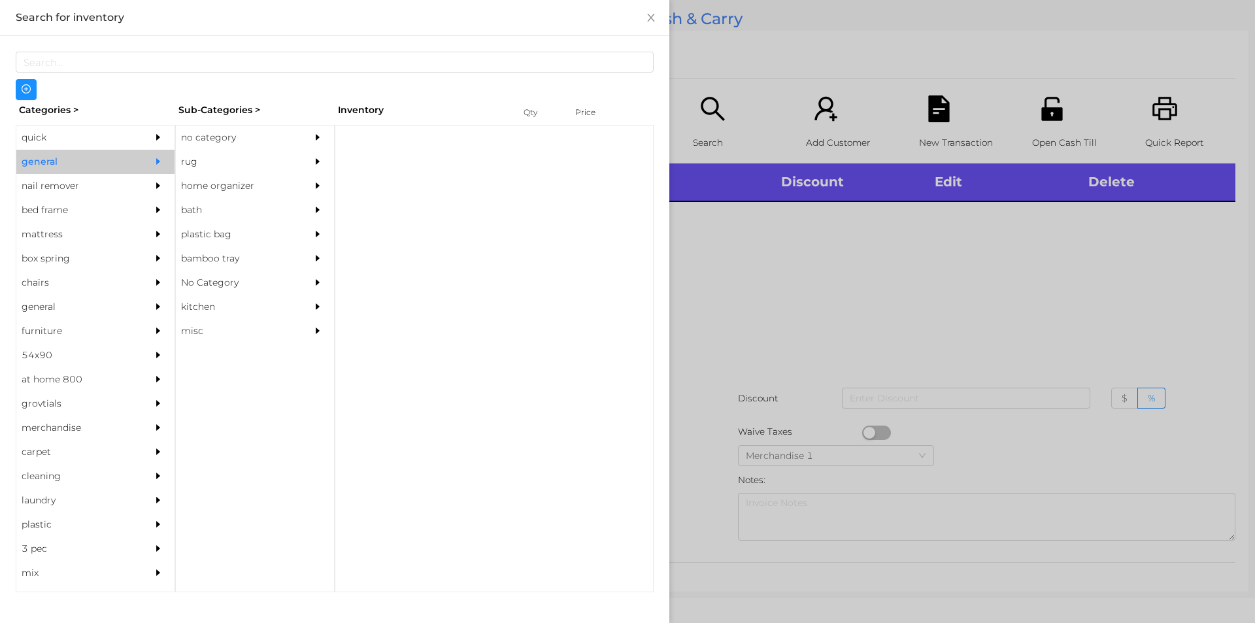
scroll to position [0, 0]
click at [273, 145] on div "no category" at bounding box center [235, 137] width 119 height 24
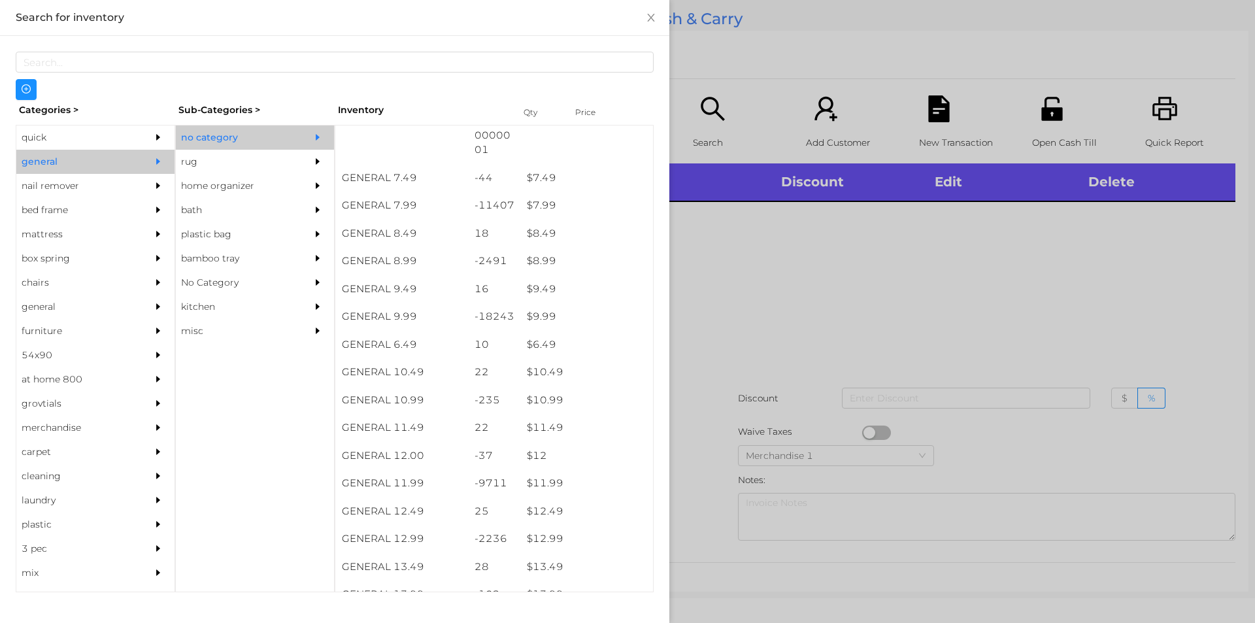
scroll to position [647, 0]
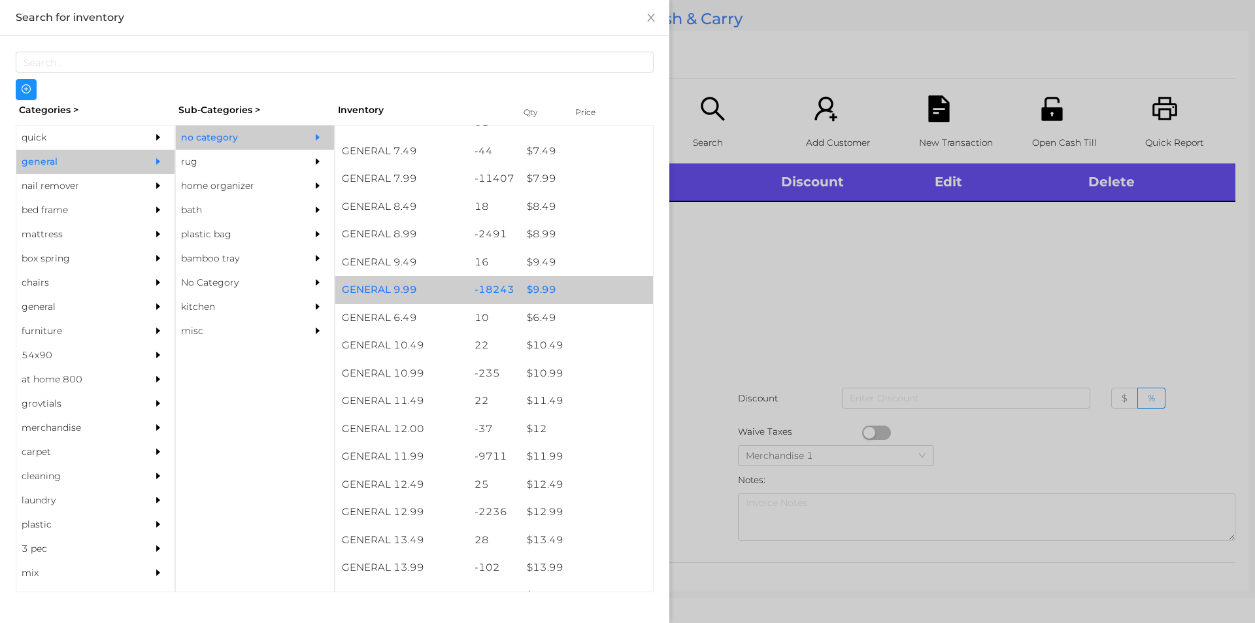
click at [590, 295] on div "$ 9.99" at bounding box center [586, 290] width 133 height 28
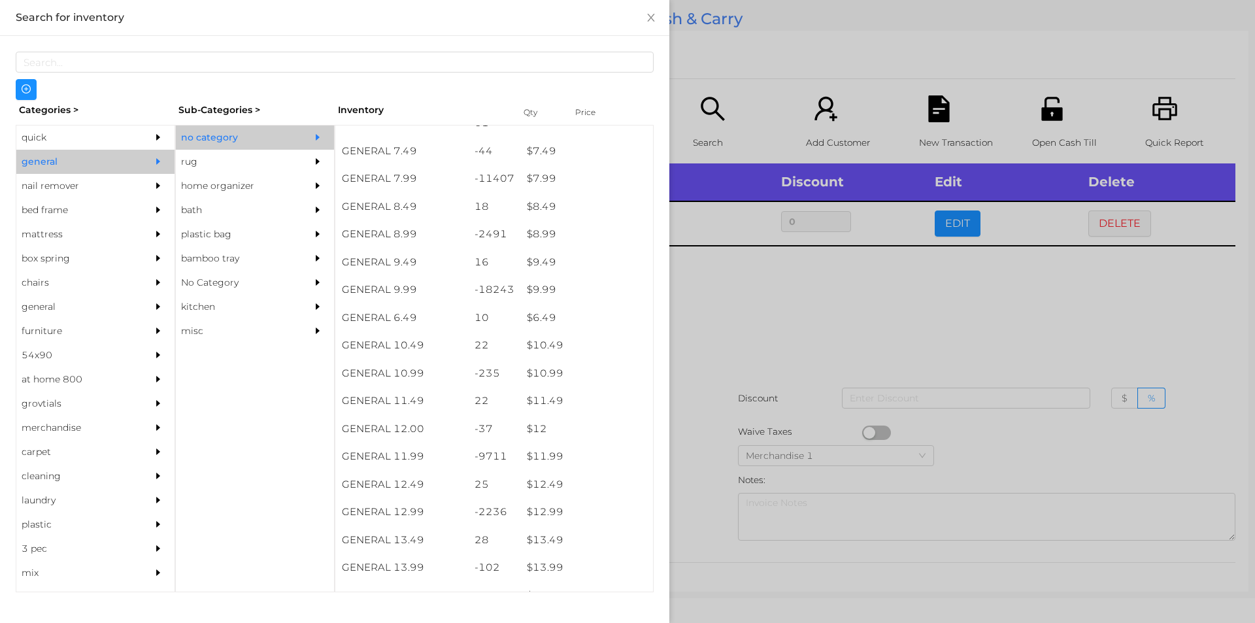
click at [759, 373] on div at bounding box center [627, 311] width 1255 height 623
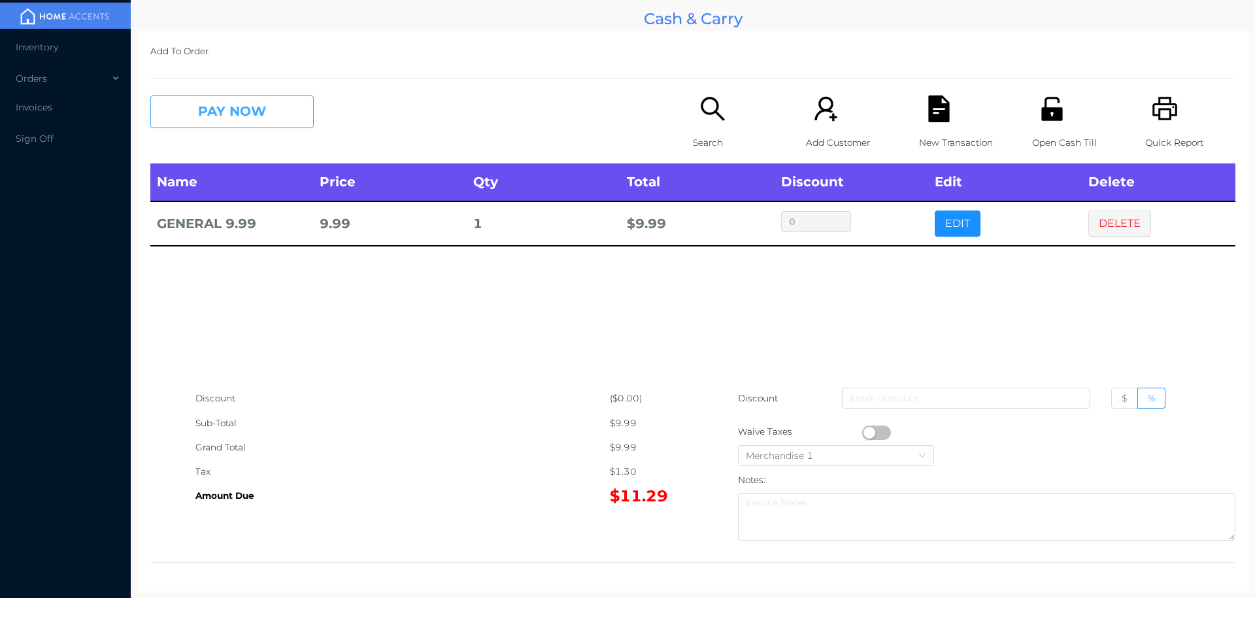
click at [240, 118] on button "PAY NOW" at bounding box center [231, 111] width 163 height 33
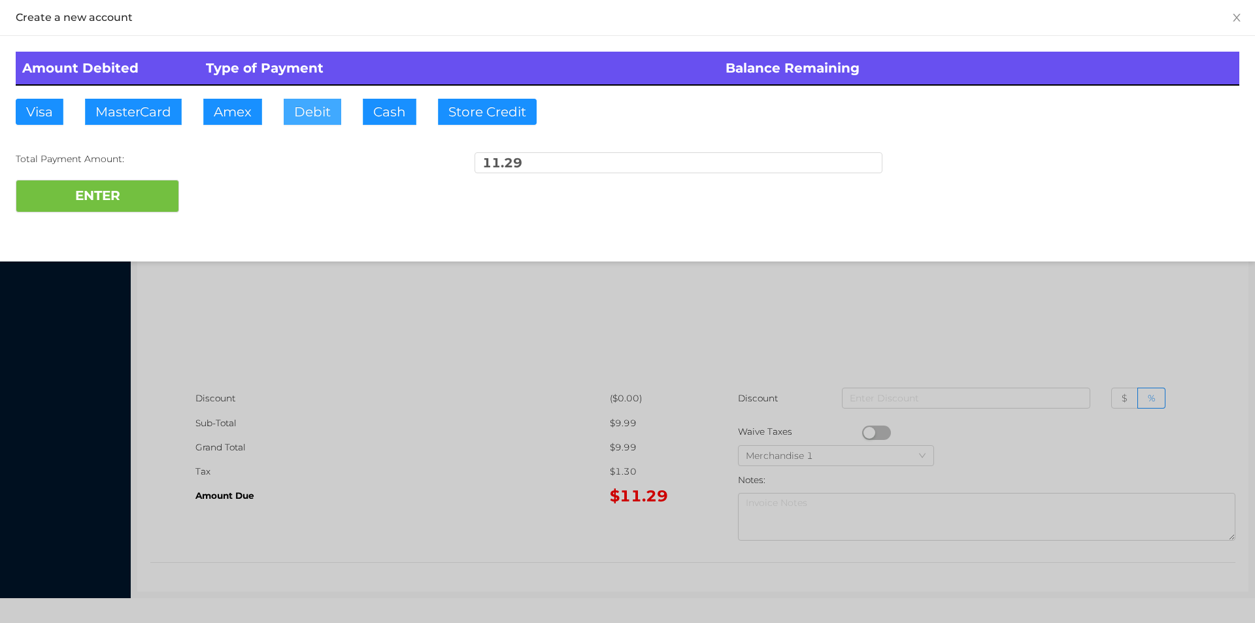
click at [309, 115] on button "Debit" at bounding box center [313, 112] width 58 height 26
type input "15"
click at [135, 208] on button "ENTER" at bounding box center [97, 196] width 163 height 33
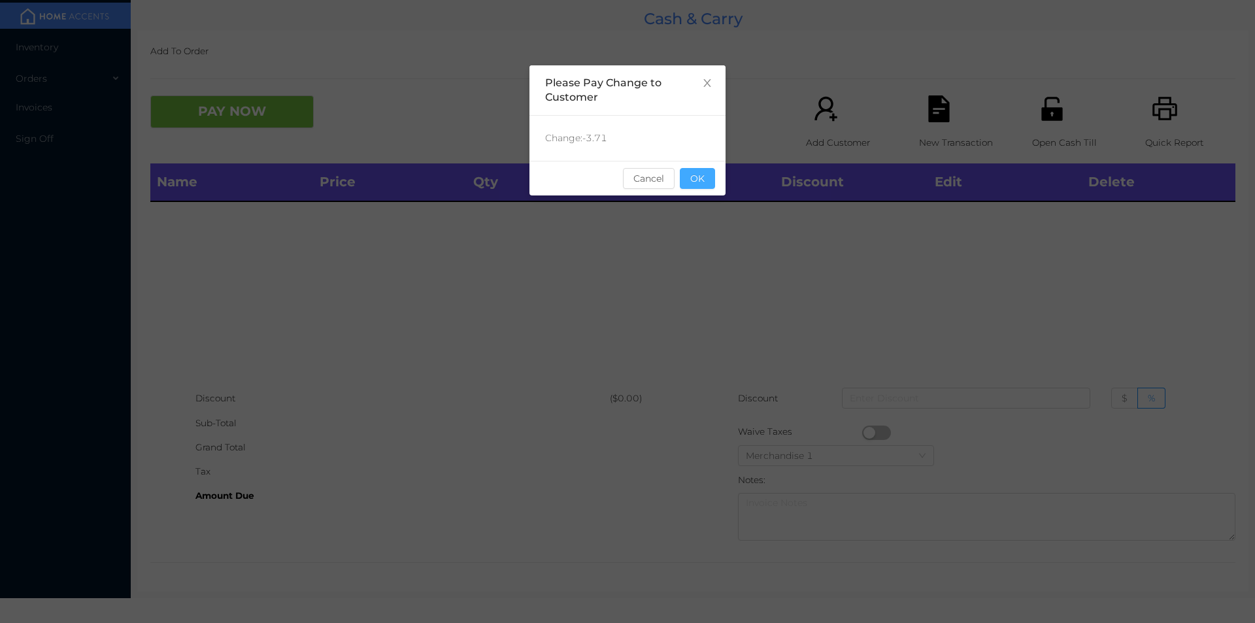
click at [695, 177] on button "OK" at bounding box center [697, 178] width 35 height 21
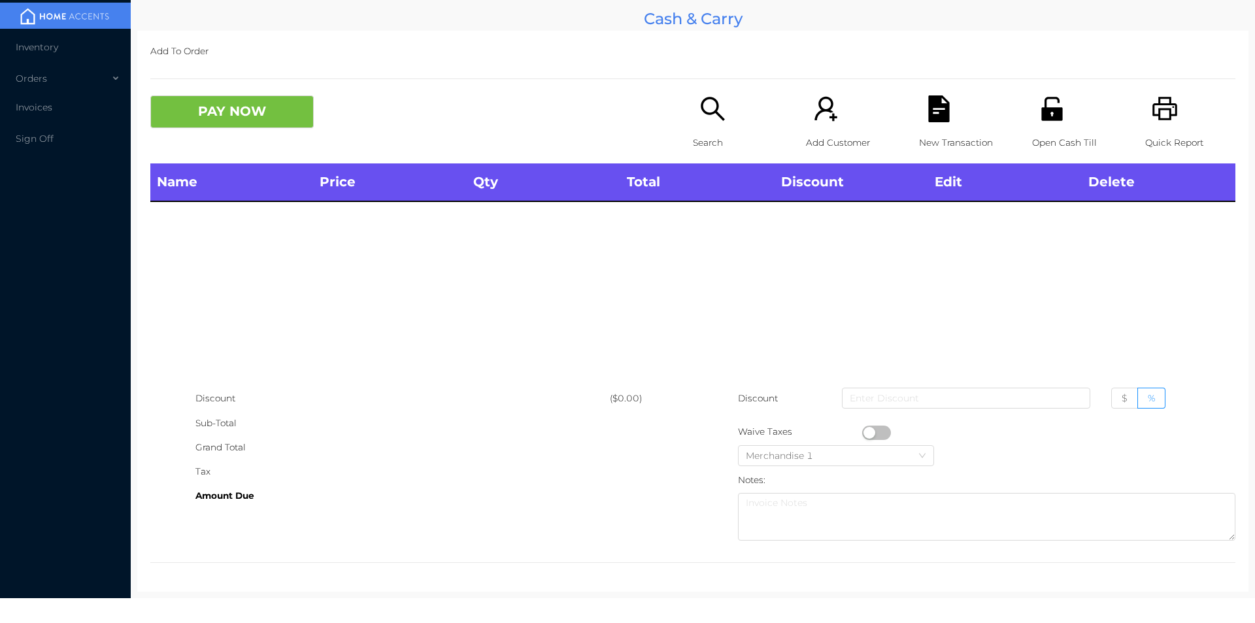
click at [803, 388] on div "Discount $ %" at bounding box center [986, 402] width 497 height 33
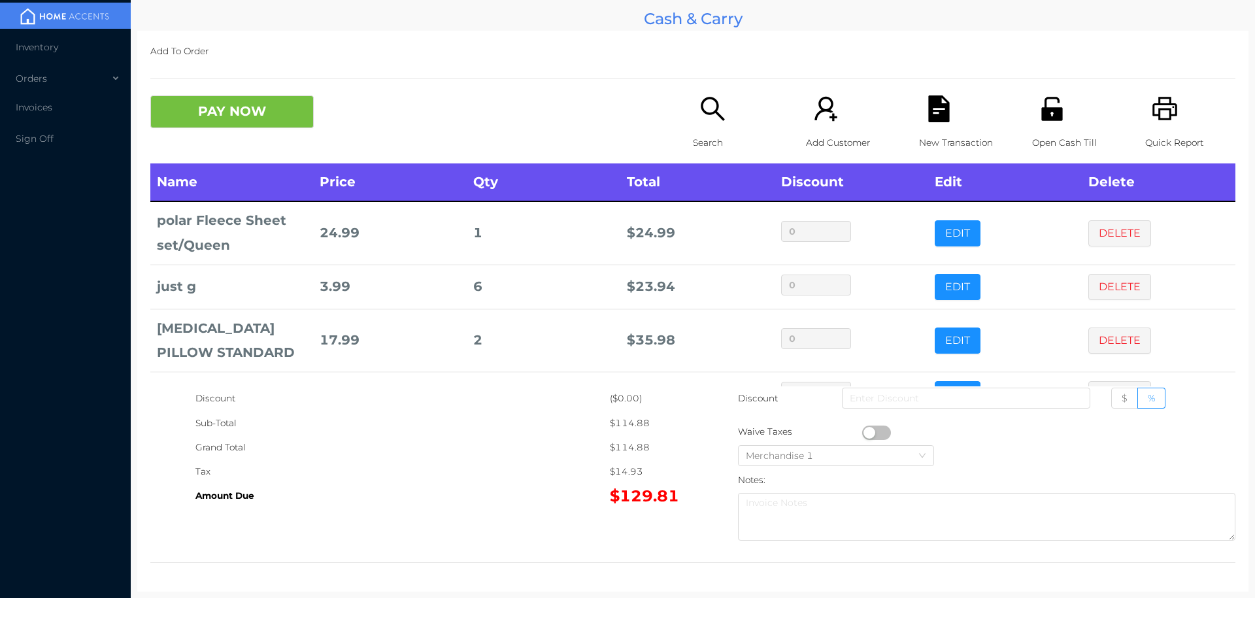
scroll to position [88, 0]
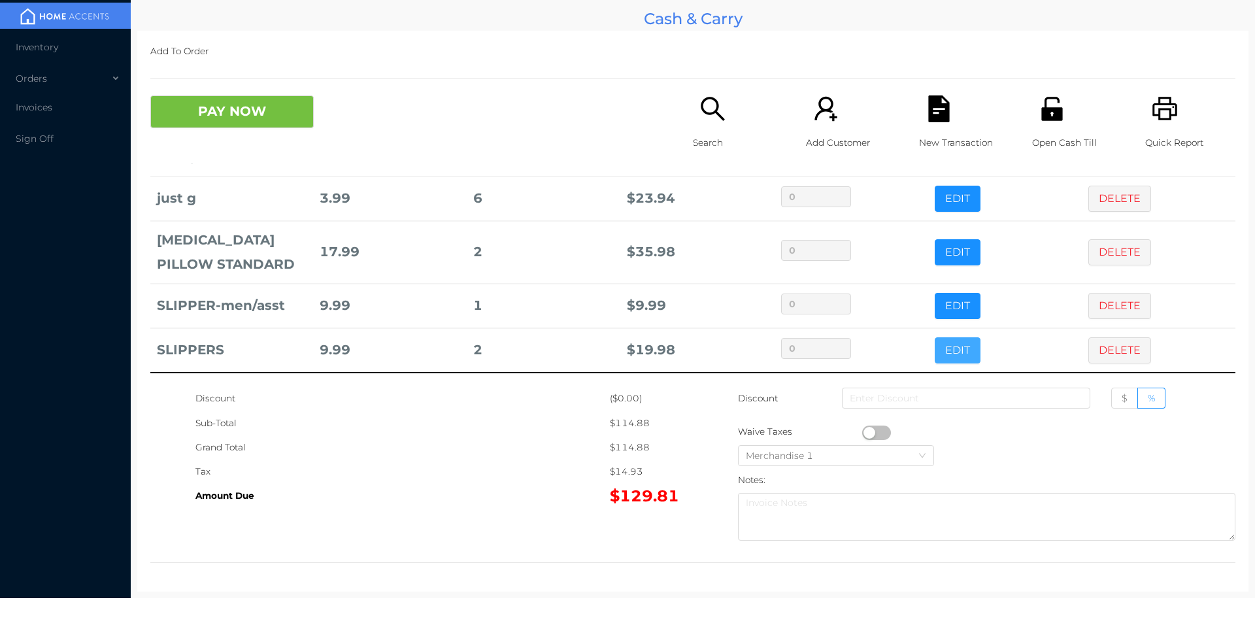
click at [948, 359] on button "EDIT" at bounding box center [958, 350] width 46 height 26
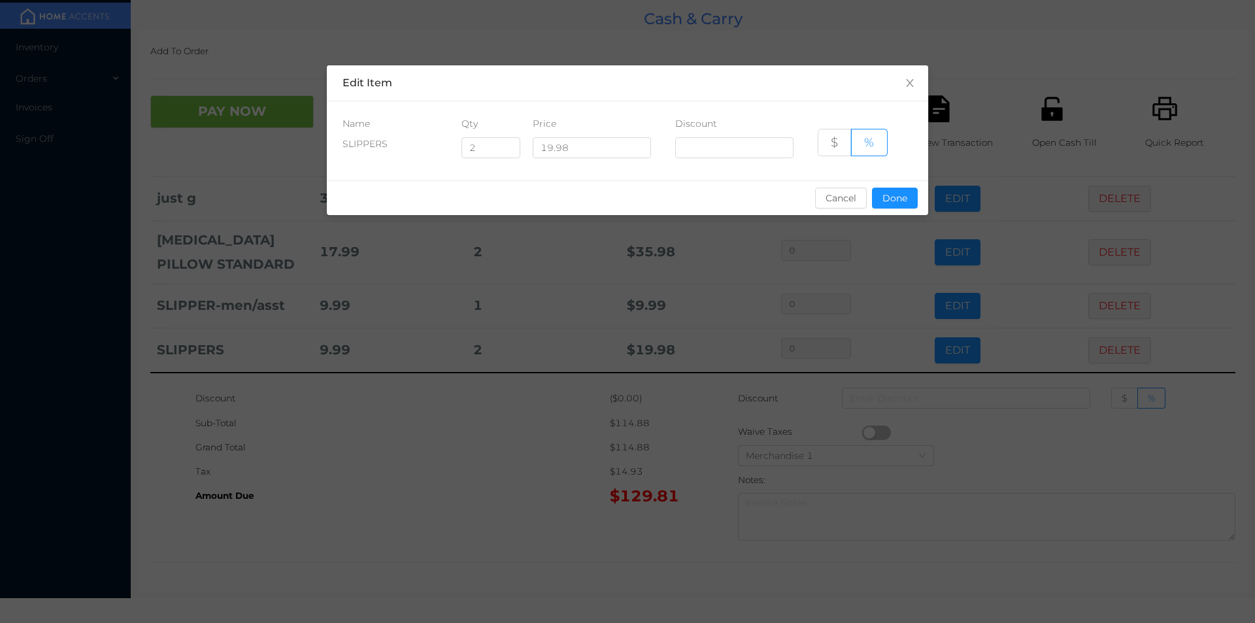
click at [485, 171] on div "Name Qty Price Discount SLIPPERS 2 19.98 $ %" at bounding box center [627, 140] width 601 height 79
click at [489, 144] on input "2" at bounding box center [491, 148] width 58 height 20
type input "1"
click at [914, 202] on button "Done" at bounding box center [895, 198] width 46 height 21
type input "0%"
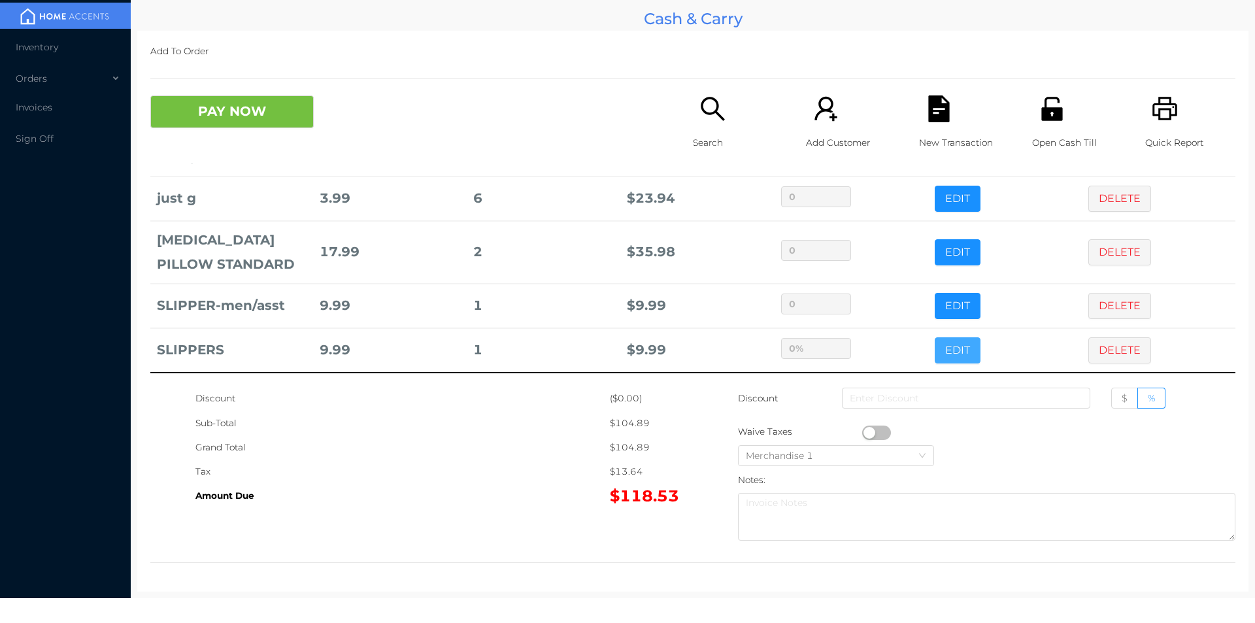
click at [935, 337] on button "EDIT" at bounding box center [958, 350] width 46 height 26
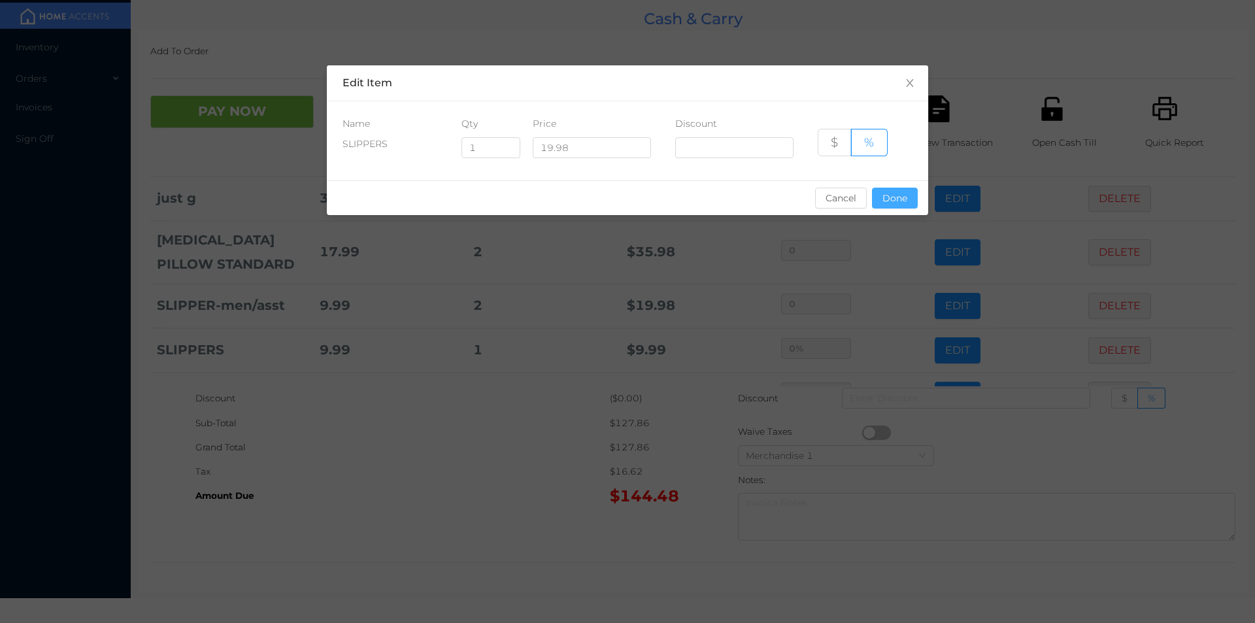
click at [887, 204] on button "Done" at bounding box center [895, 198] width 46 height 21
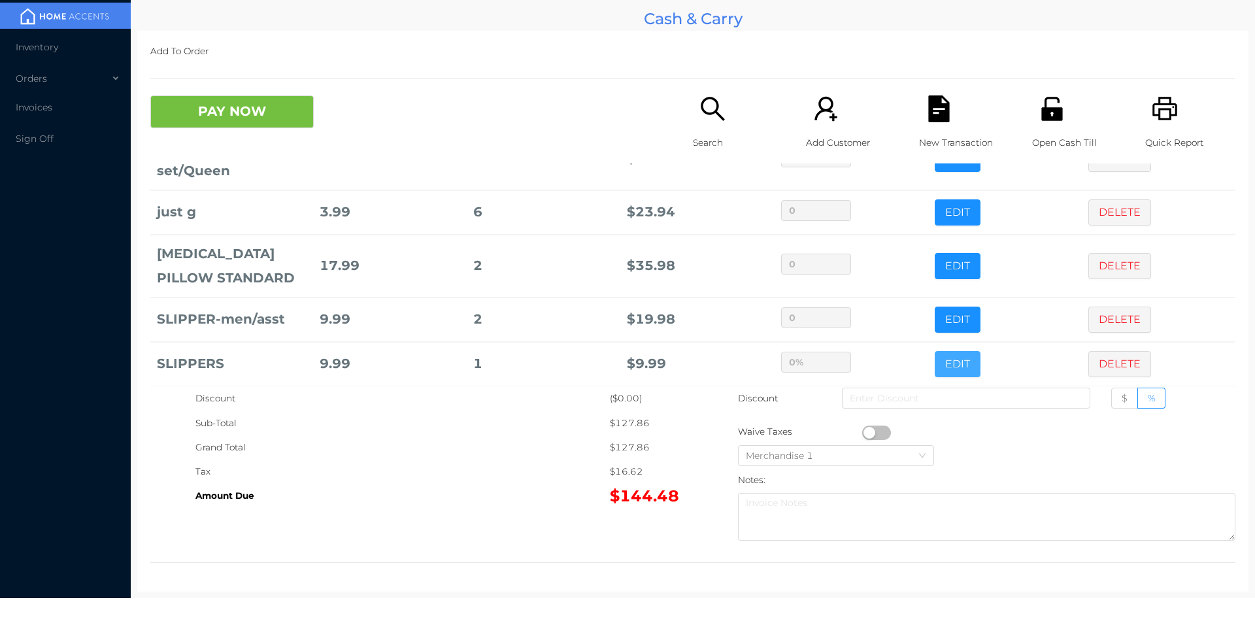
scroll to position [0, 0]
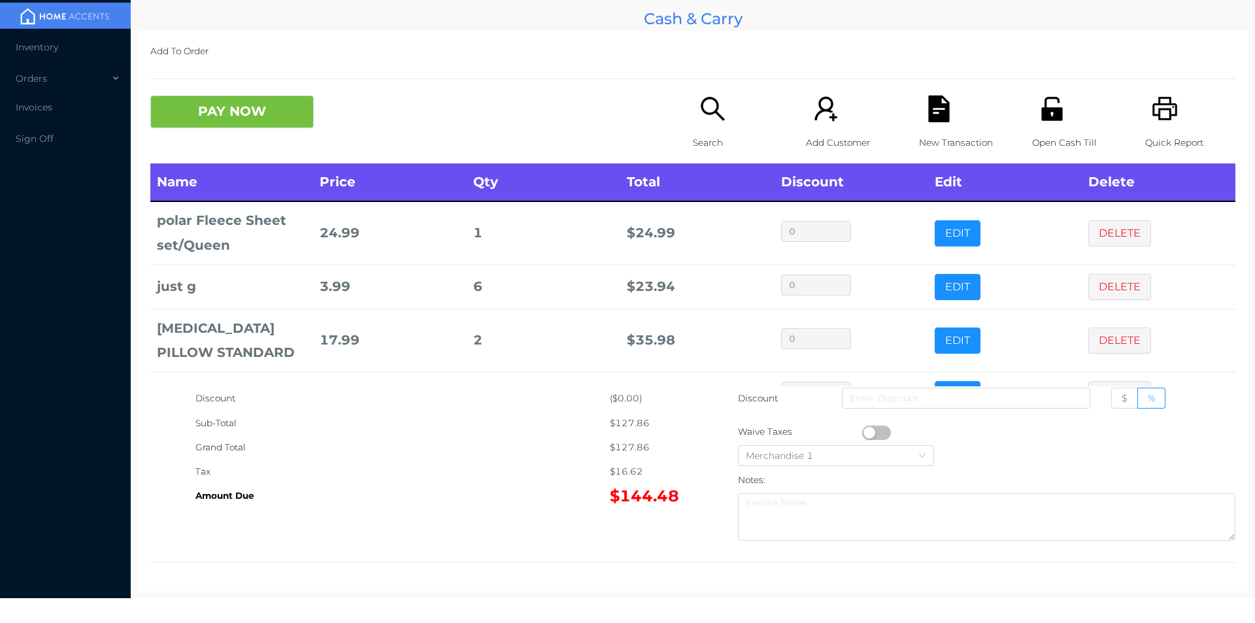
click at [1175, 118] on div "Quick Report" at bounding box center [1190, 129] width 90 height 68
click at [214, 114] on button "PAY NOW" at bounding box center [231, 111] width 163 height 33
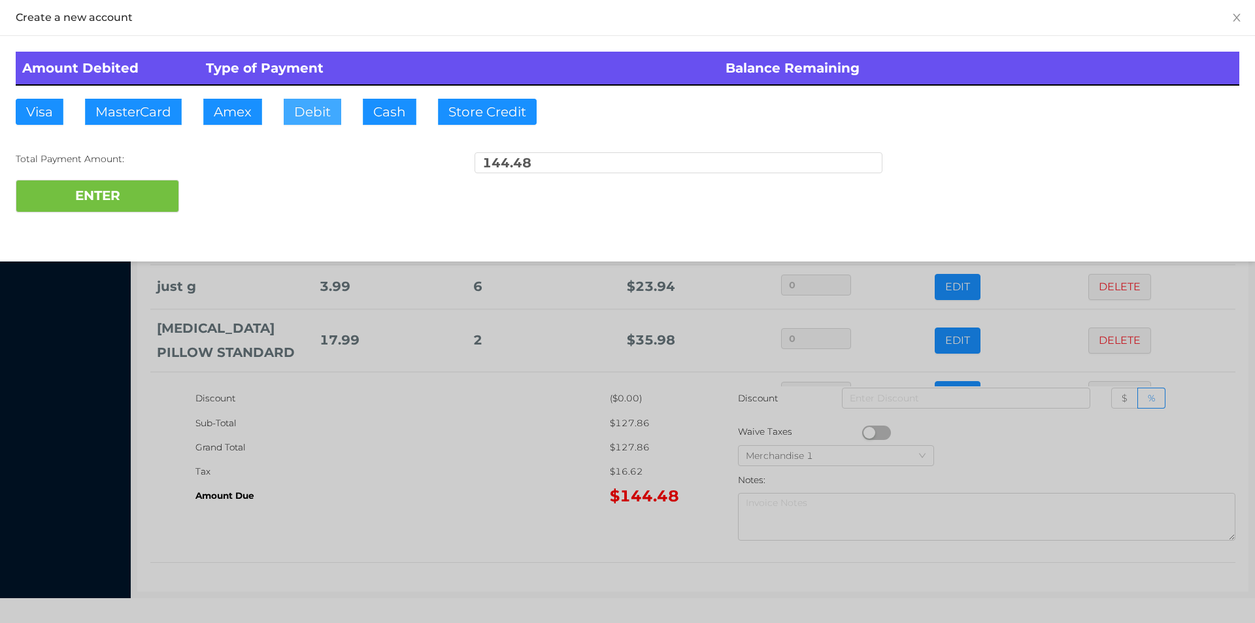
click at [305, 117] on button "Debit" at bounding box center [313, 112] width 58 height 26
click at [141, 203] on button "ENTER" at bounding box center [97, 196] width 163 height 33
type input "0"
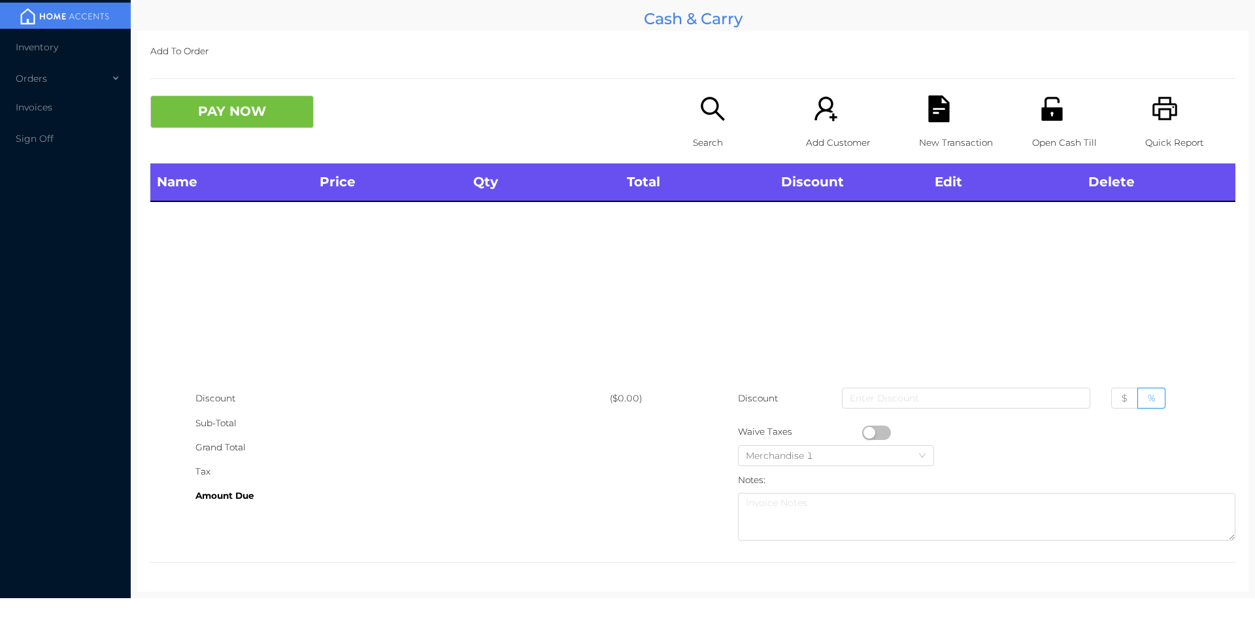
click at [713, 105] on icon "icon: search" at bounding box center [713, 109] width 24 height 24
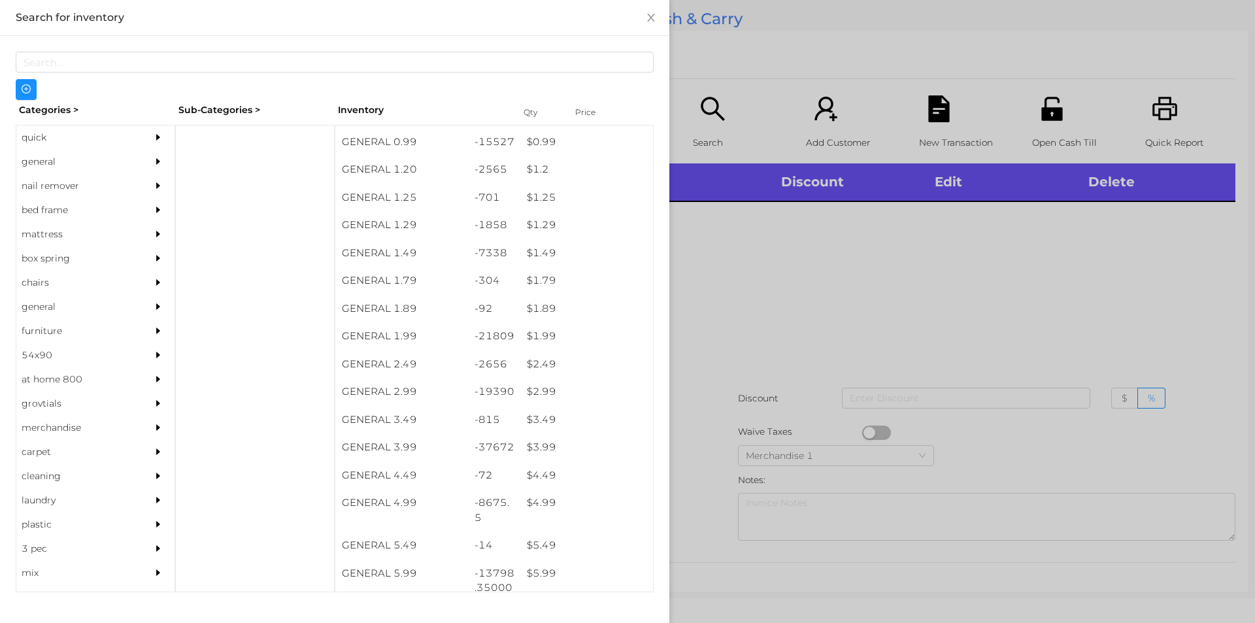
scroll to position [91, 0]
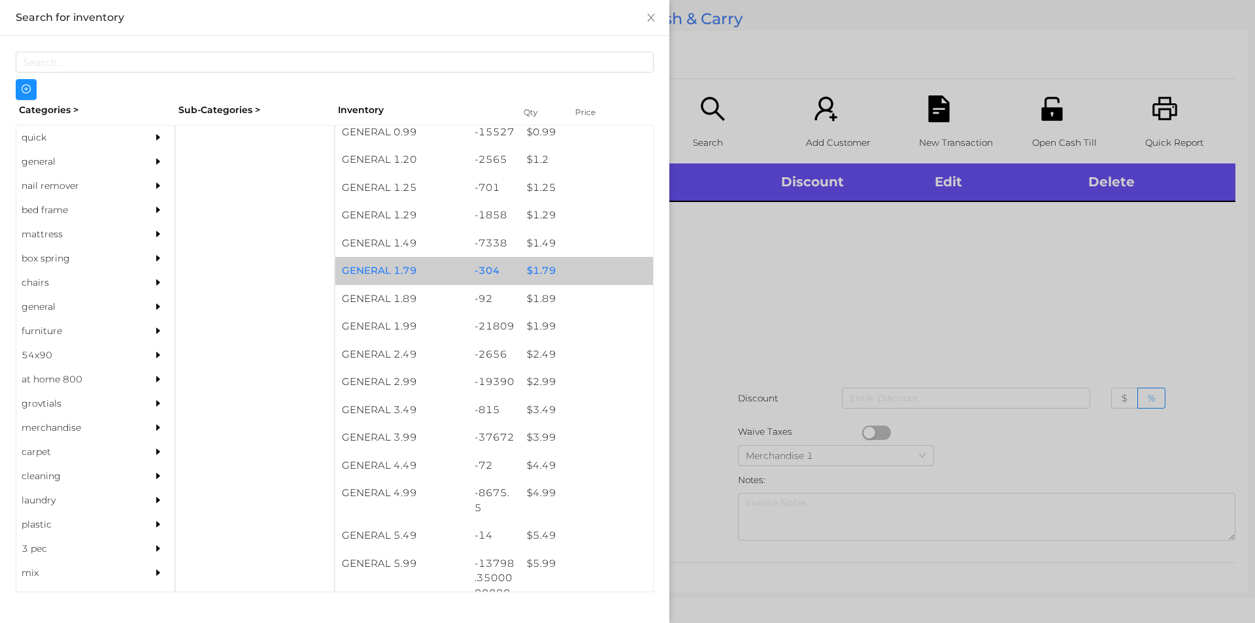
click at [561, 271] on div "$ 1.79" at bounding box center [586, 271] width 133 height 28
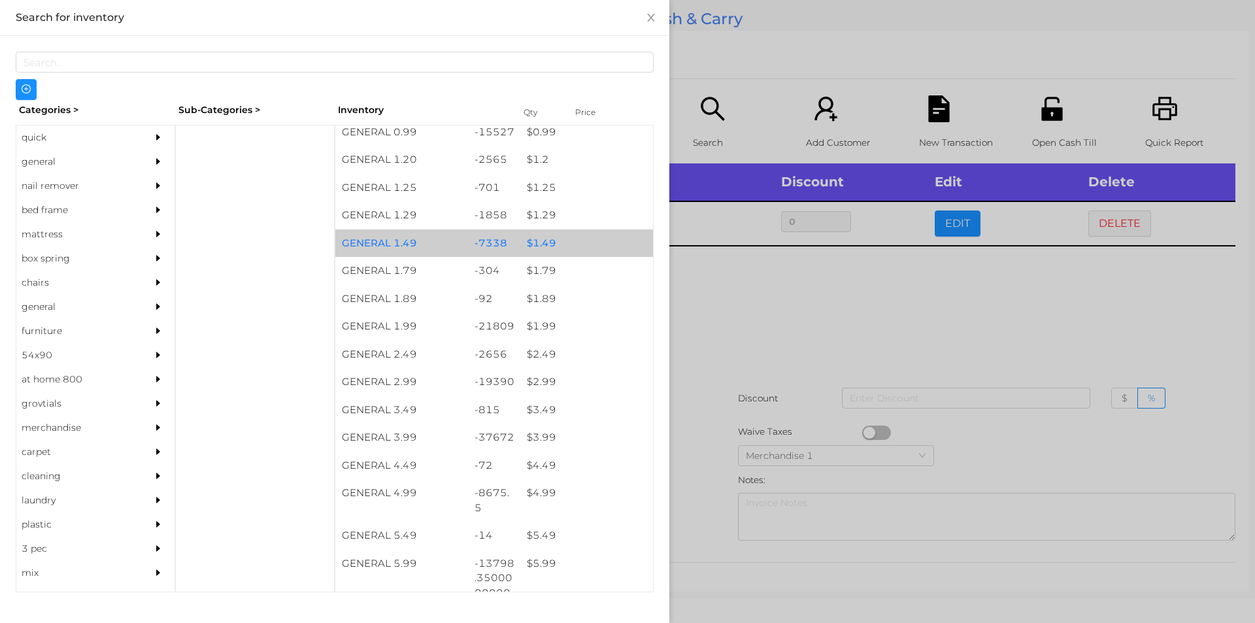
click at [591, 244] on div "$ 1.49" at bounding box center [586, 243] width 133 height 28
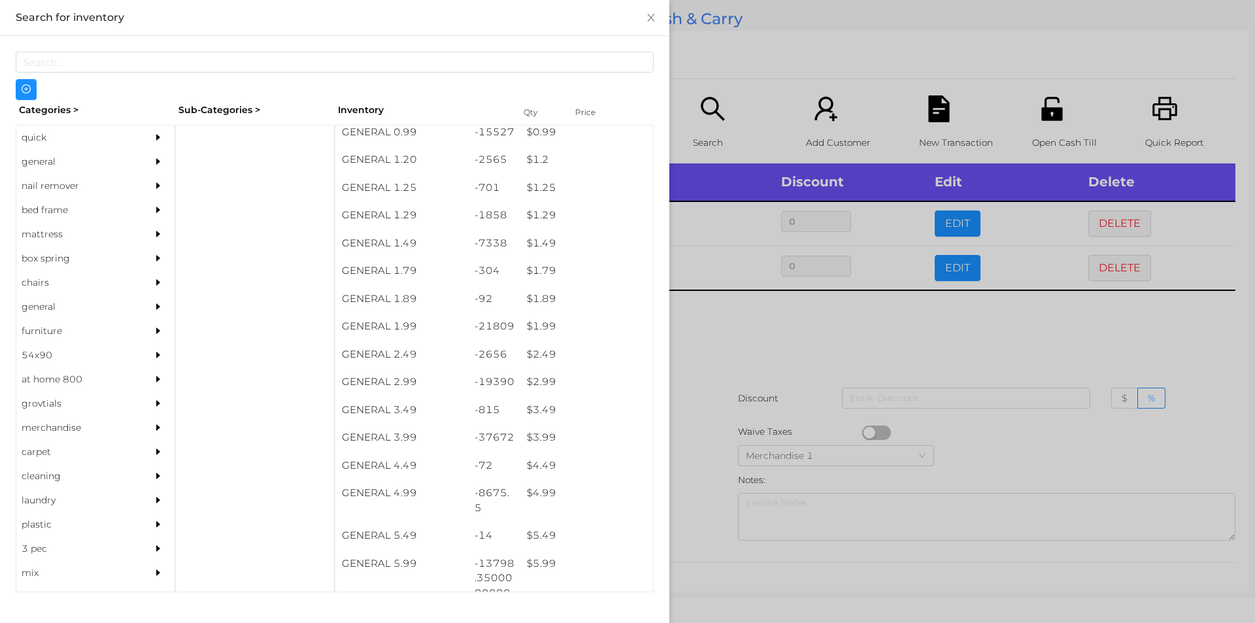
click at [850, 331] on div at bounding box center [627, 311] width 1255 height 623
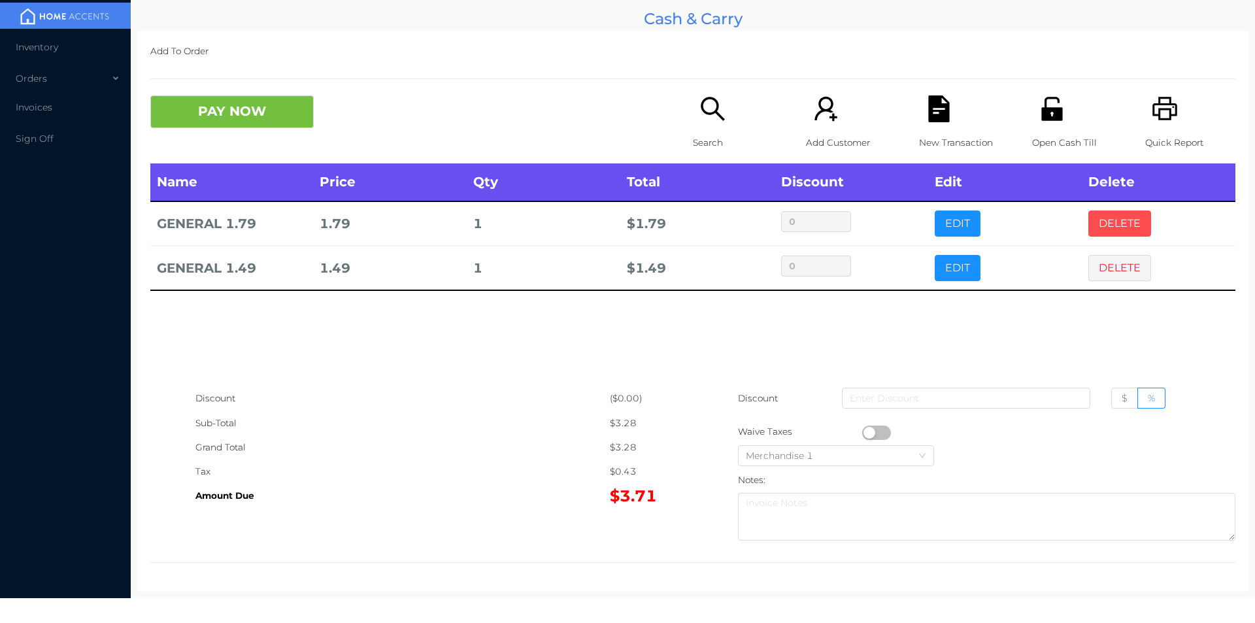
click at [1116, 212] on button "DELETE" at bounding box center [1119, 223] width 63 height 26
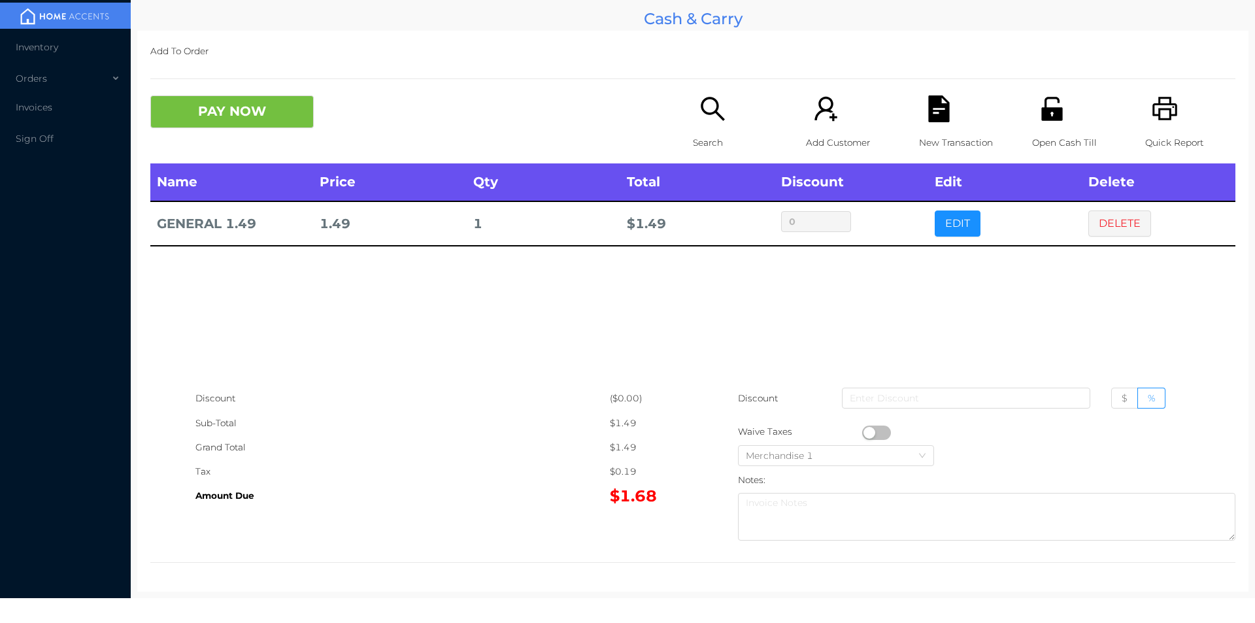
click at [863, 431] on button "button" at bounding box center [876, 433] width 29 height 14
click at [263, 122] on button "PAY NOW" at bounding box center [231, 111] width 163 height 33
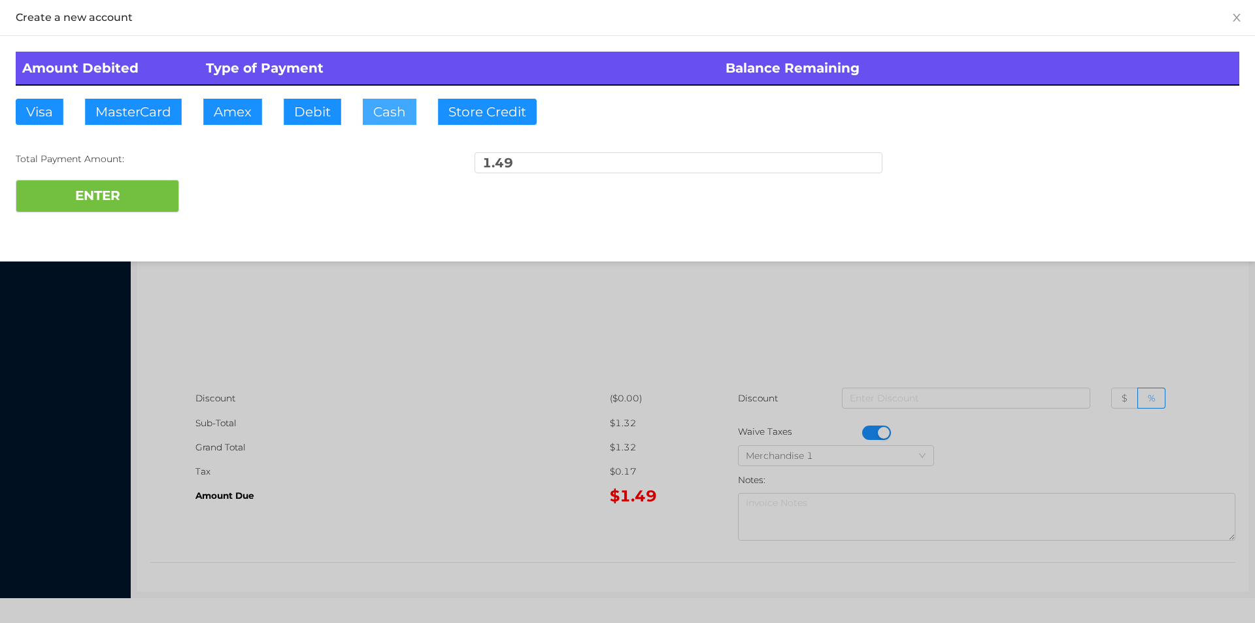
click at [380, 109] on button "Cash" at bounding box center [390, 112] width 54 height 26
type input "100"
click at [101, 209] on button "ENTER" at bounding box center [97, 196] width 163 height 33
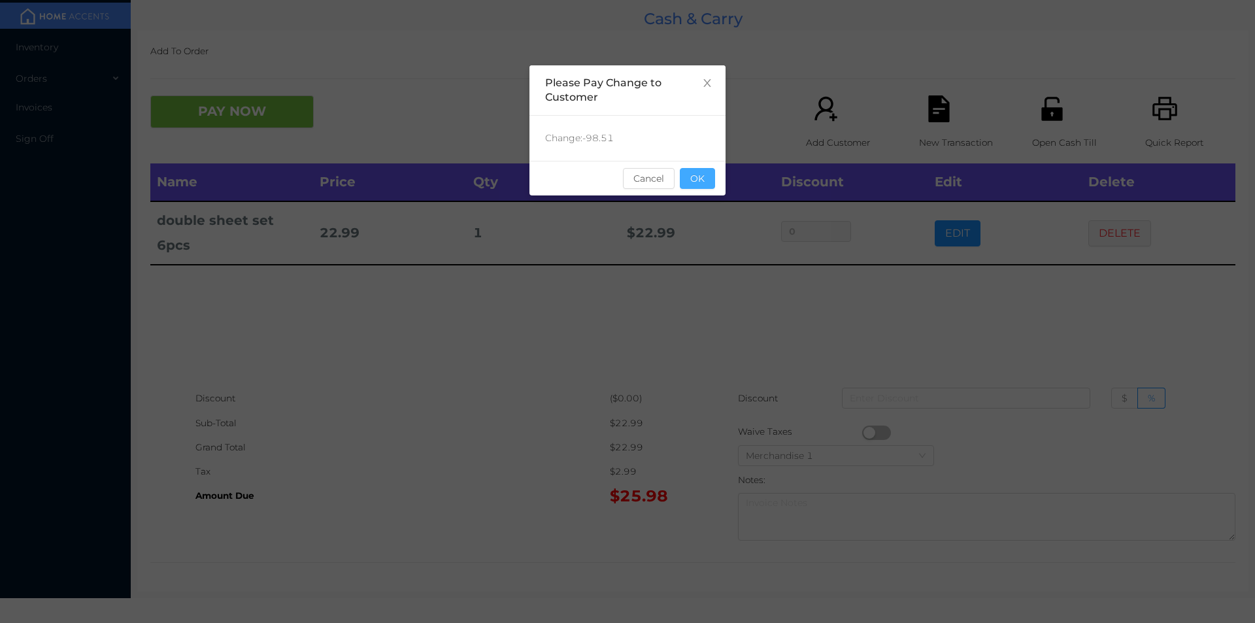
click at [693, 170] on button "OK" at bounding box center [697, 178] width 35 height 21
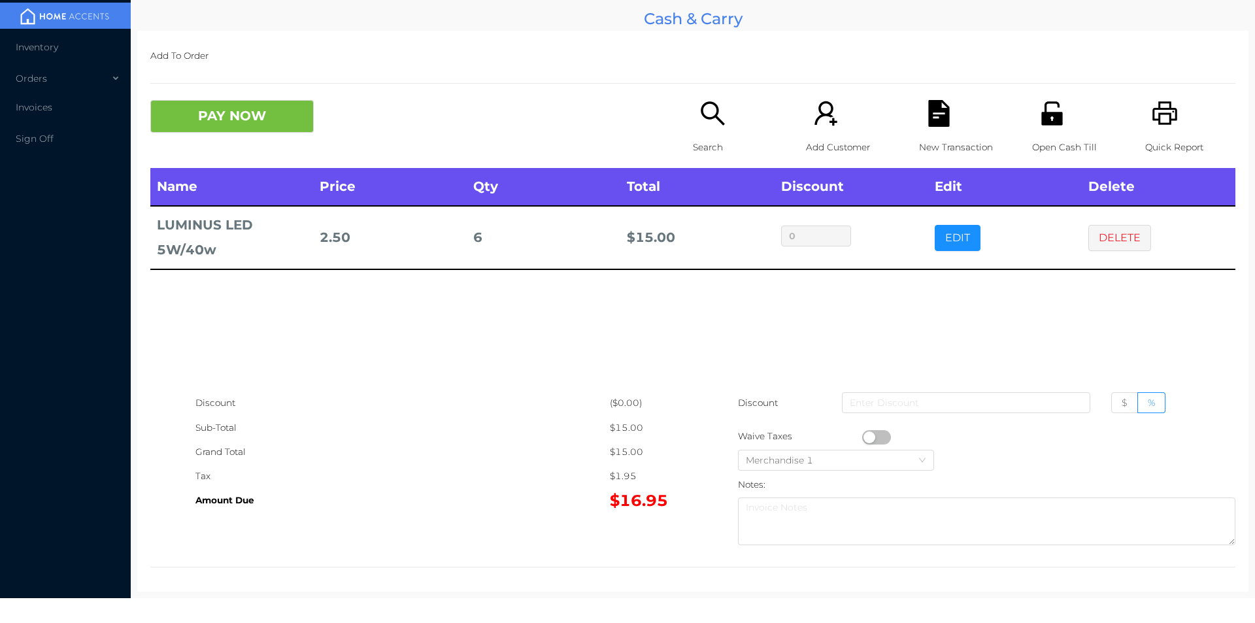
click at [715, 116] on icon "icon: search" at bounding box center [712, 113] width 27 height 27
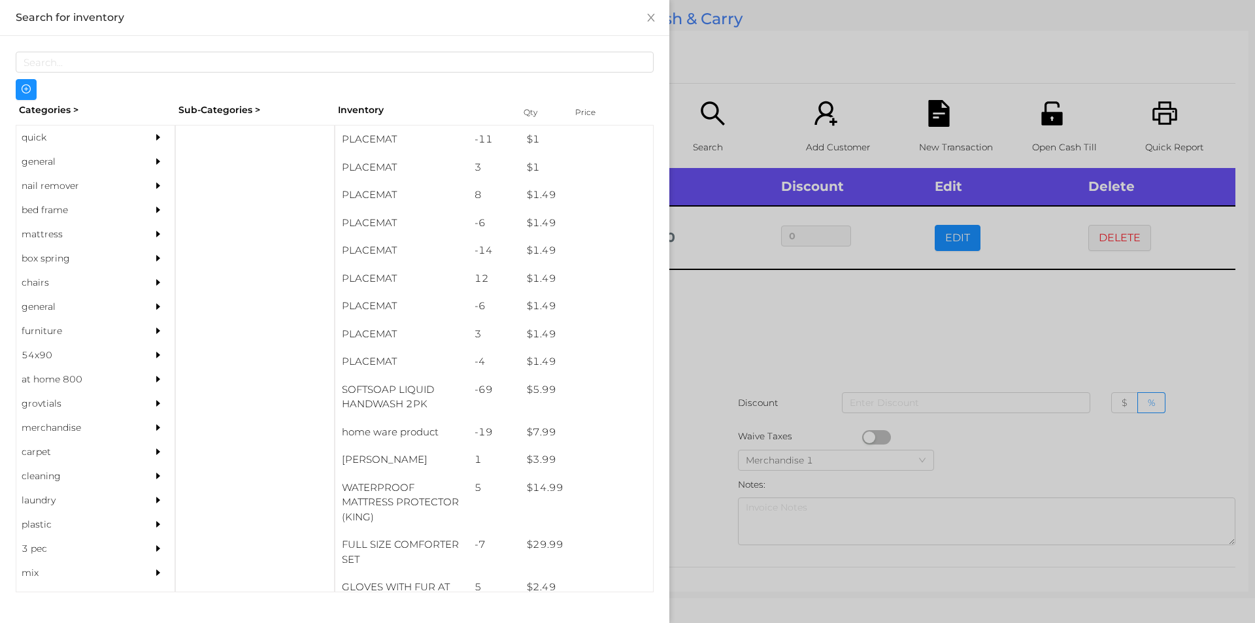
click at [818, 367] on div at bounding box center [627, 311] width 1255 height 623
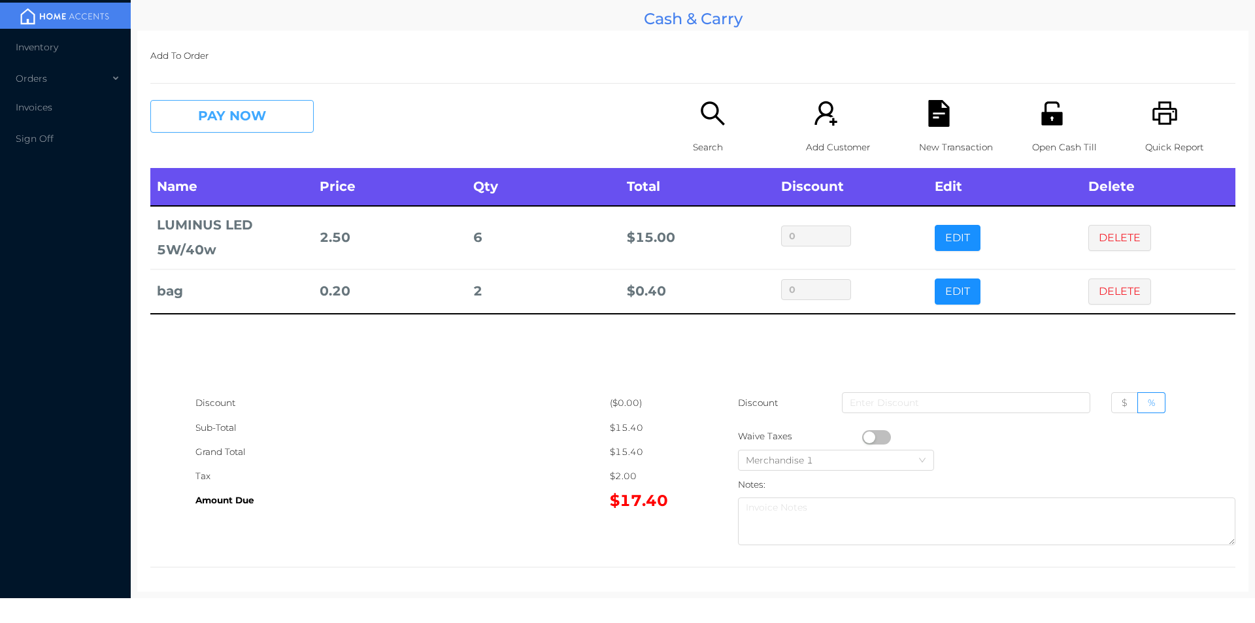
click at [250, 116] on button "PAY NOW" at bounding box center [231, 116] width 163 height 33
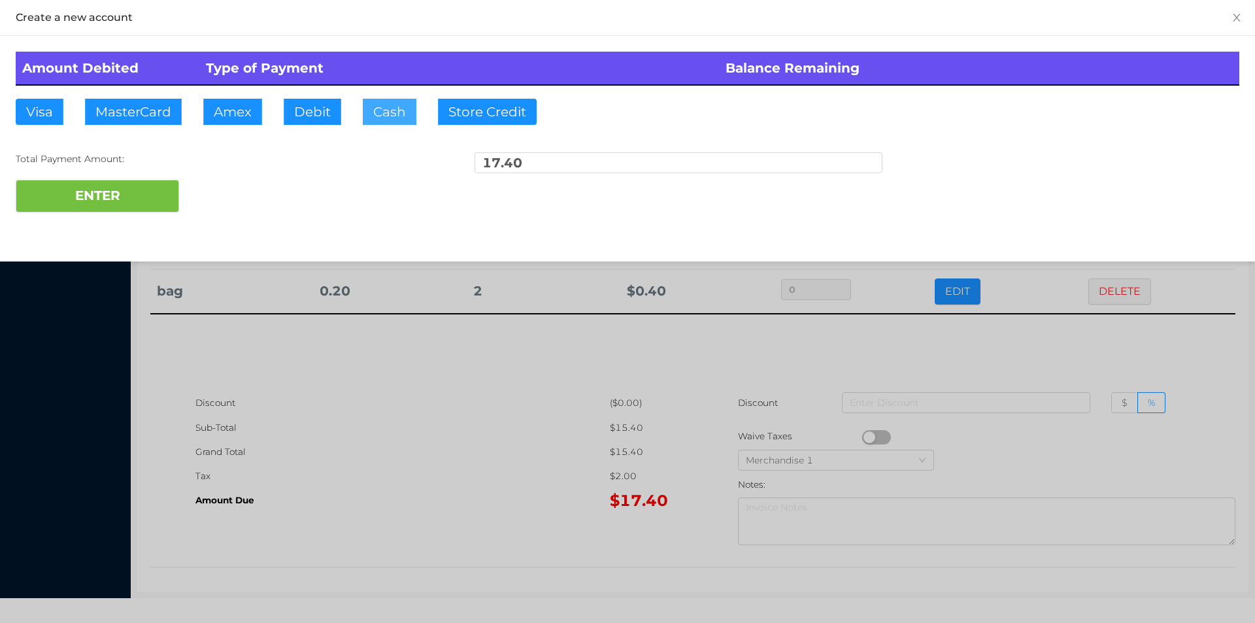
click at [393, 99] on button "Cash" at bounding box center [390, 112] width 54 height 26
type input "20"
click at [131, 184] on button "ENTER" at bounding box center [97, 196] width 163 height 33
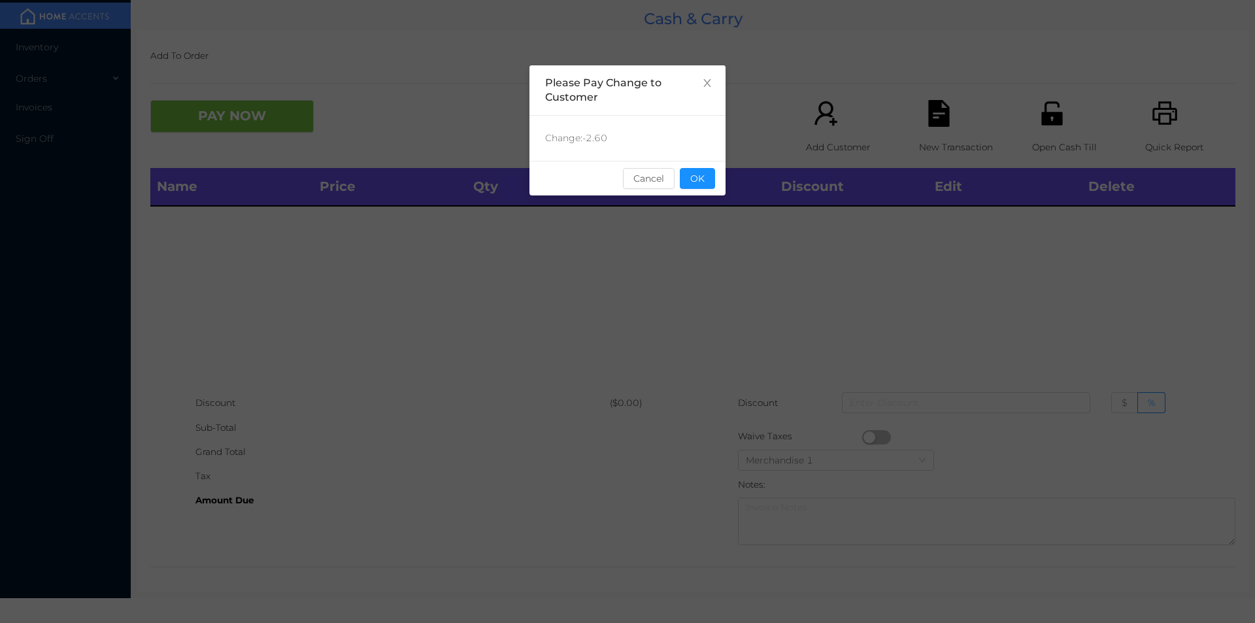
click at [702, 208] on div "sentinelStart Please Pay Change to Customer Change: -2.60 Cancel OK sentinelEnd" at bounding box center [627, 195] width 196 height 261
click at [703, 184] on button "OK" at bounding box center [697, 178] width 35 height 21
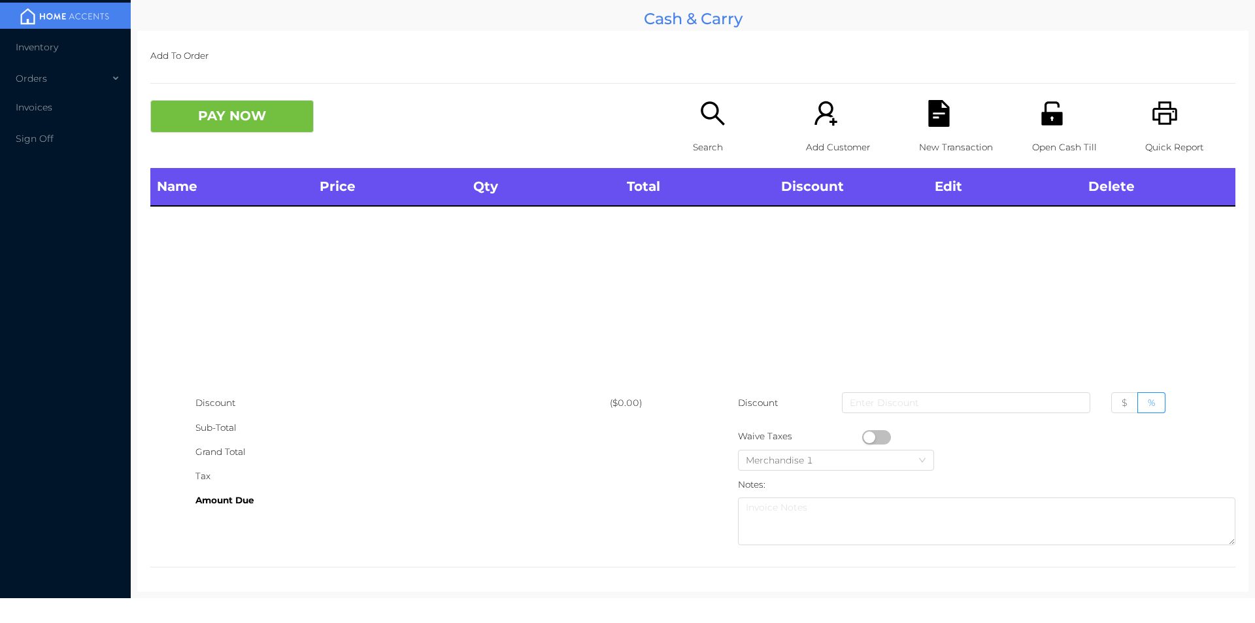
click at [657, 125] on div "PAY NOW" at bounding box center [421, 116] width 543 height 33
click at [693, 120] on div "Search" at bounding box center [738, 134] width 90 height 68
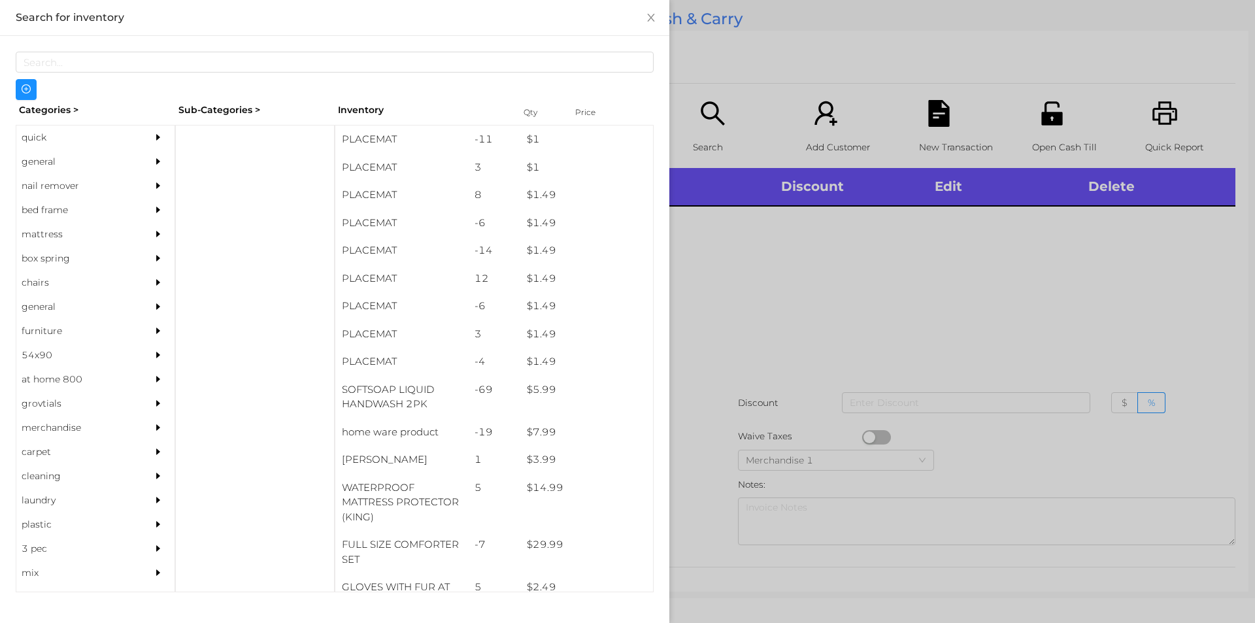
click at [46, 134] on div "quick" at bounding box center [75, 137] width 119 height 24
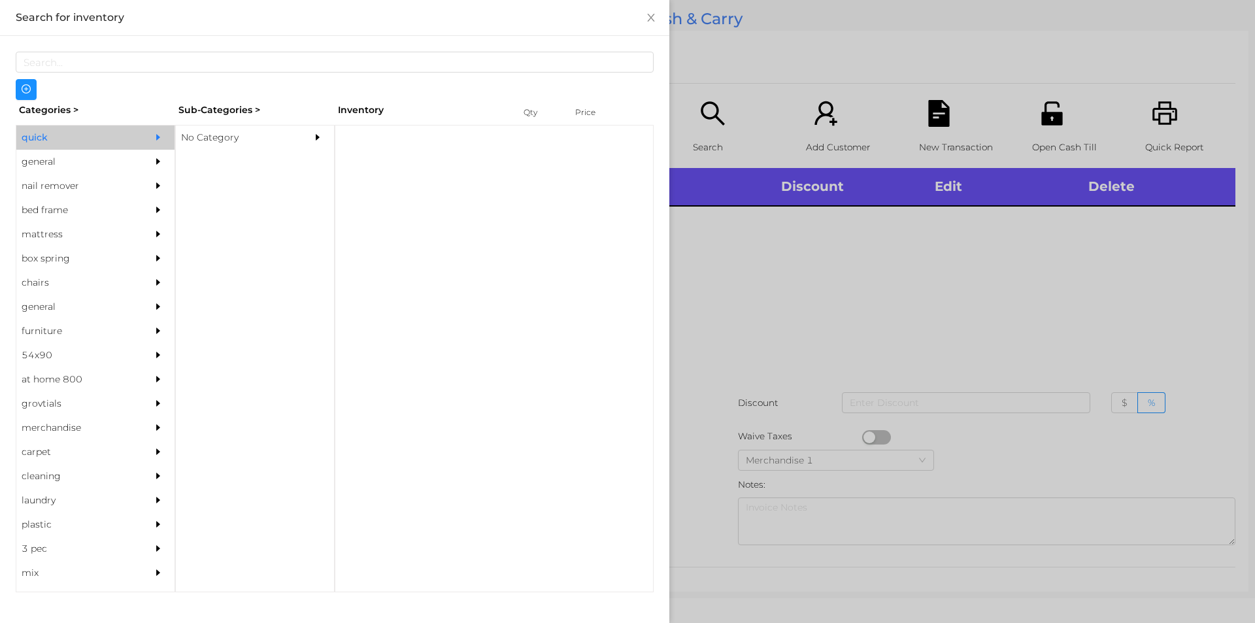
click at [193, 135] on div "No Category" at bounding box center [235, 137] width 119 height 24
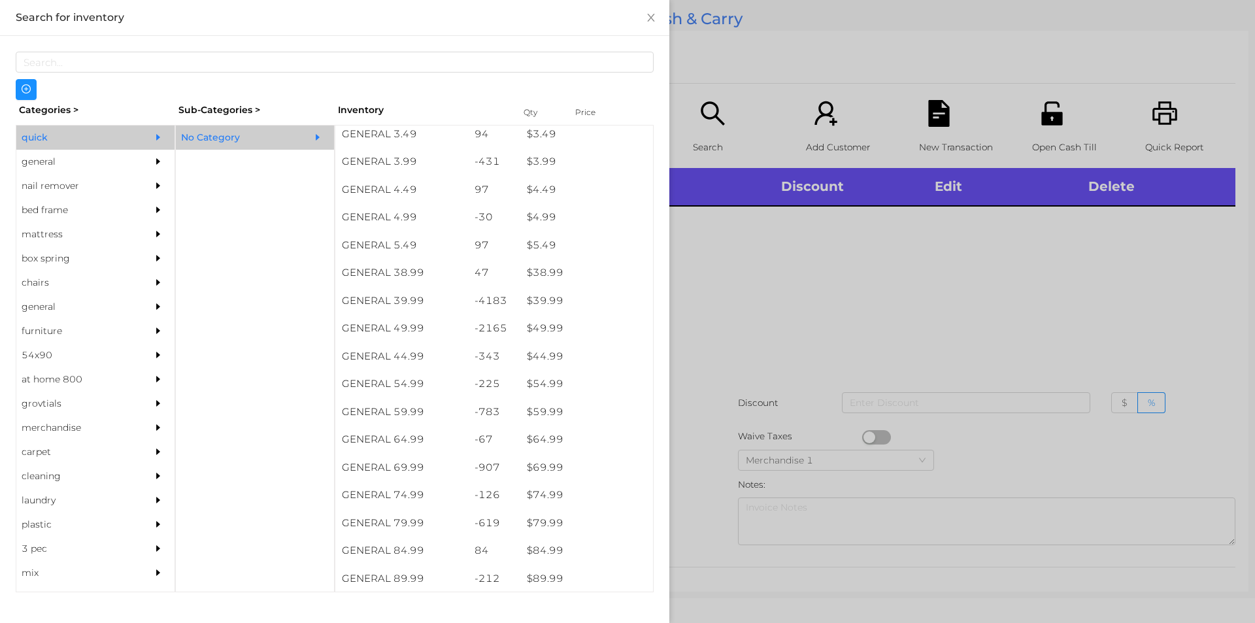
scroll to position [589, 0]
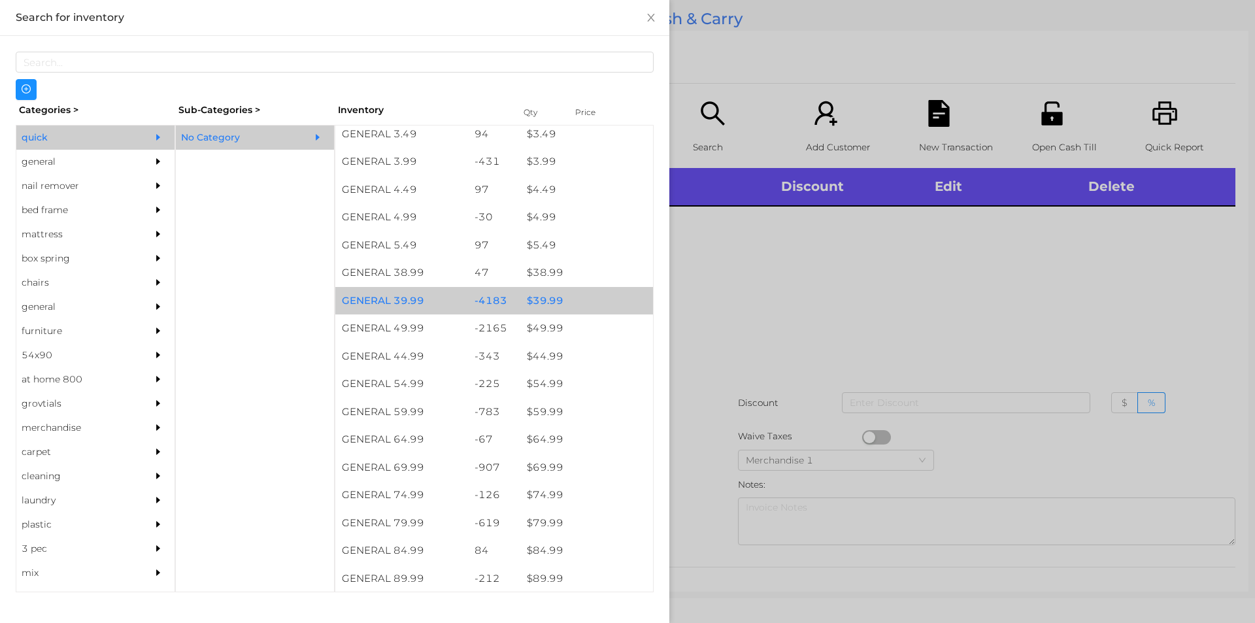
click at [545, 308] on div "$ 39.99" at bounding box center [586, 301] width 133 height 28
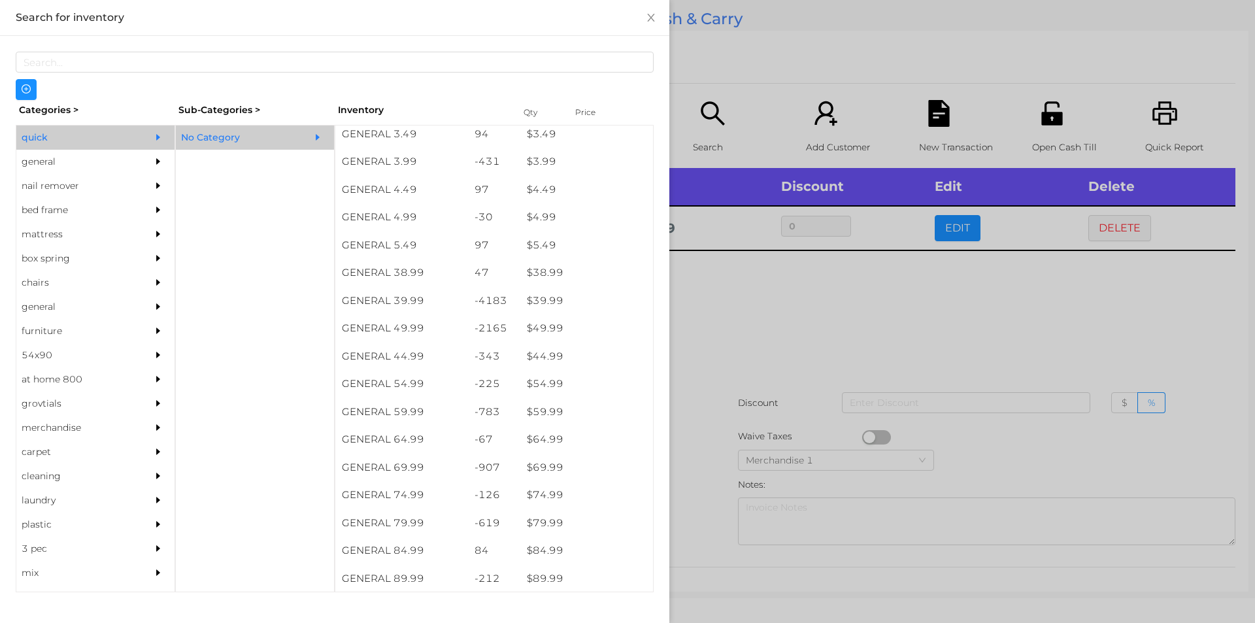
click at [711, 336] on div at bounding box center [627, 311] width 1255 height 623
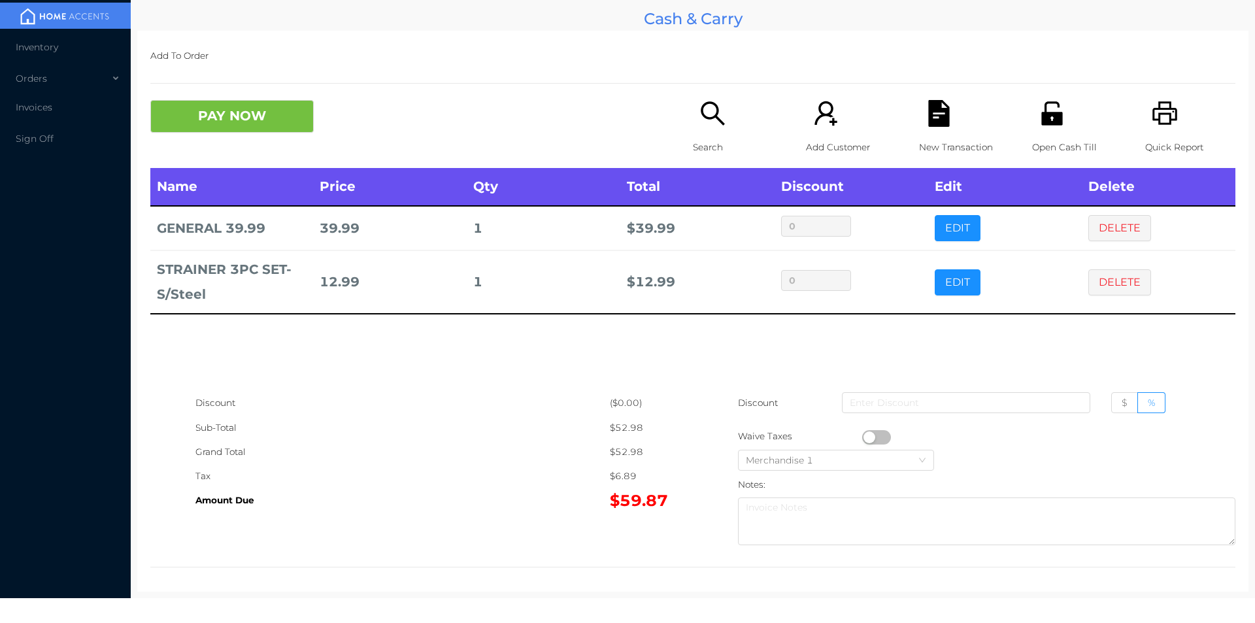
click at [926, 114] on icon "icon: file-text" at bounding box center [939, 113] width 27 height 27
click at [1041, 118] on icon "icon: unlock" at bounding box center [1051, 113] width 21 height 24
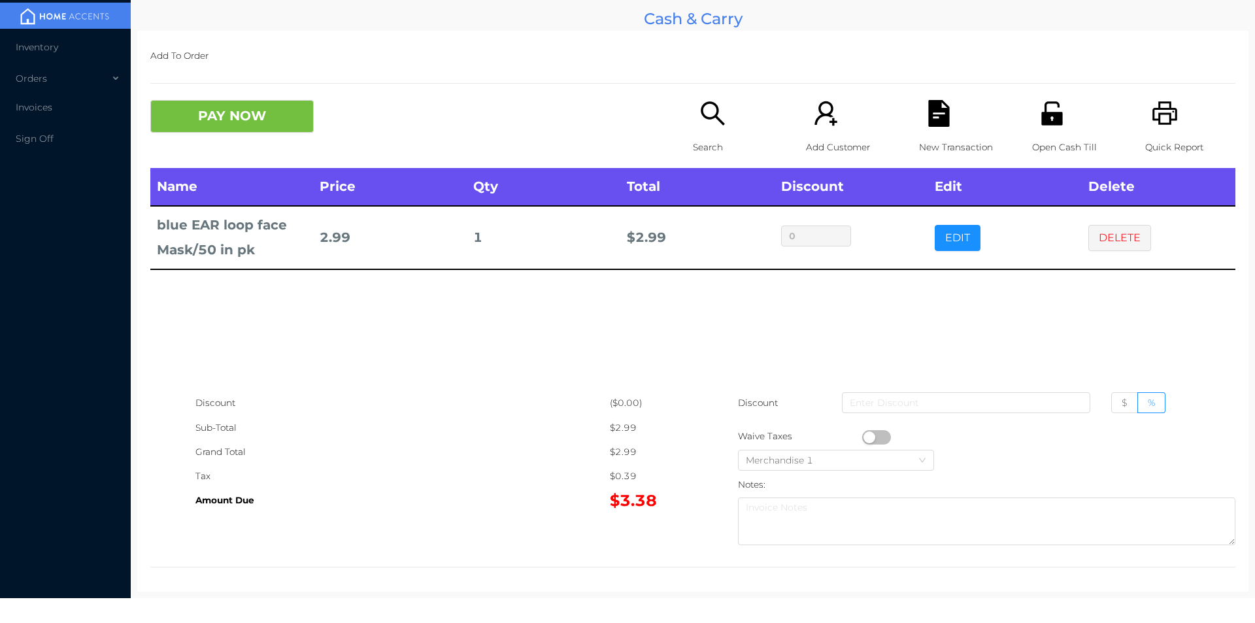
click at [693, 119] on div "Search" at bounding box center [738, 134] width 90 height 68
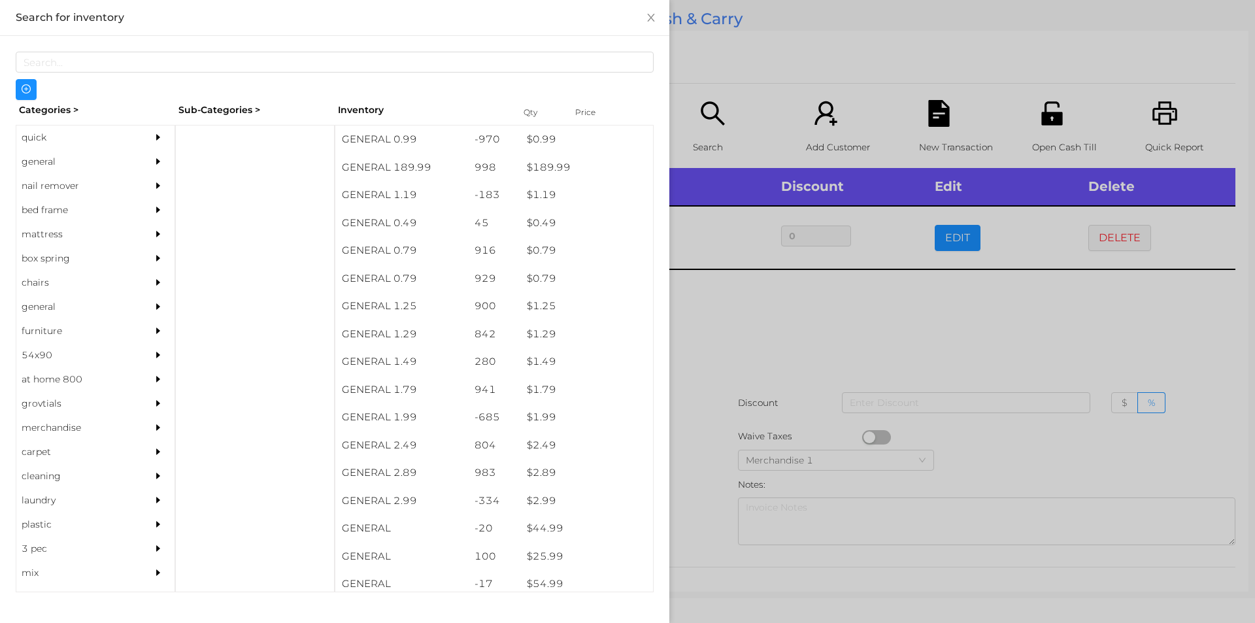
click at [59, 159] on div "general" at bounding box center [75, 162] width 119 height 24
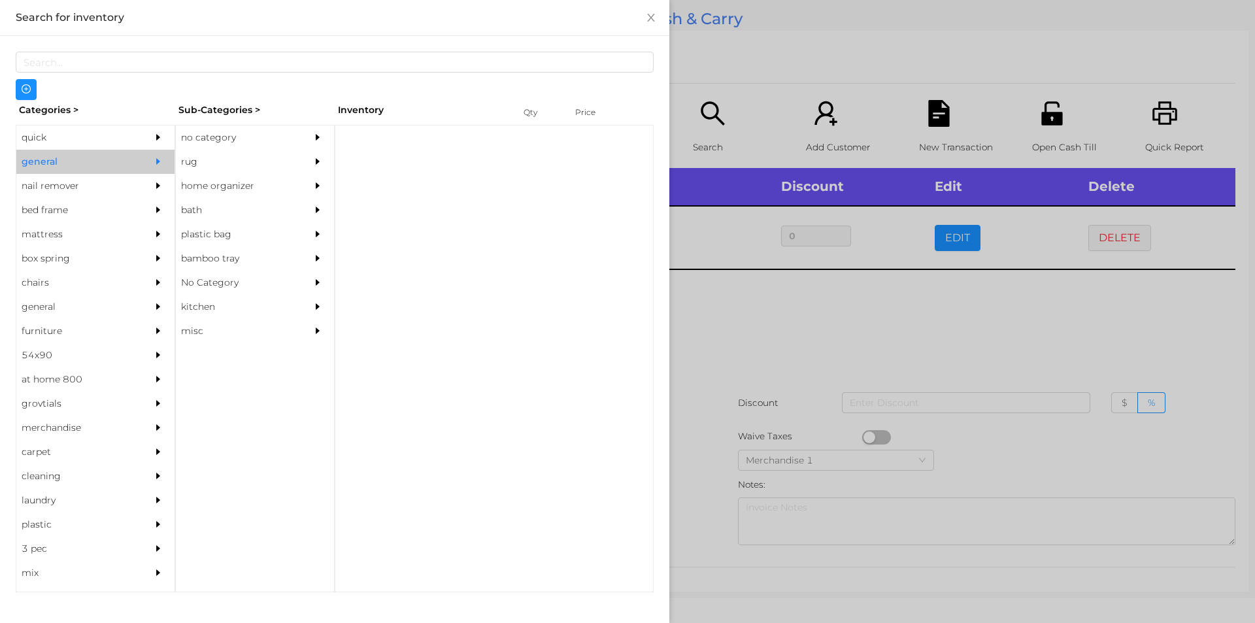
click at [218, 134] on div "no category" at bounding box center [235, 137] width 119 height 24
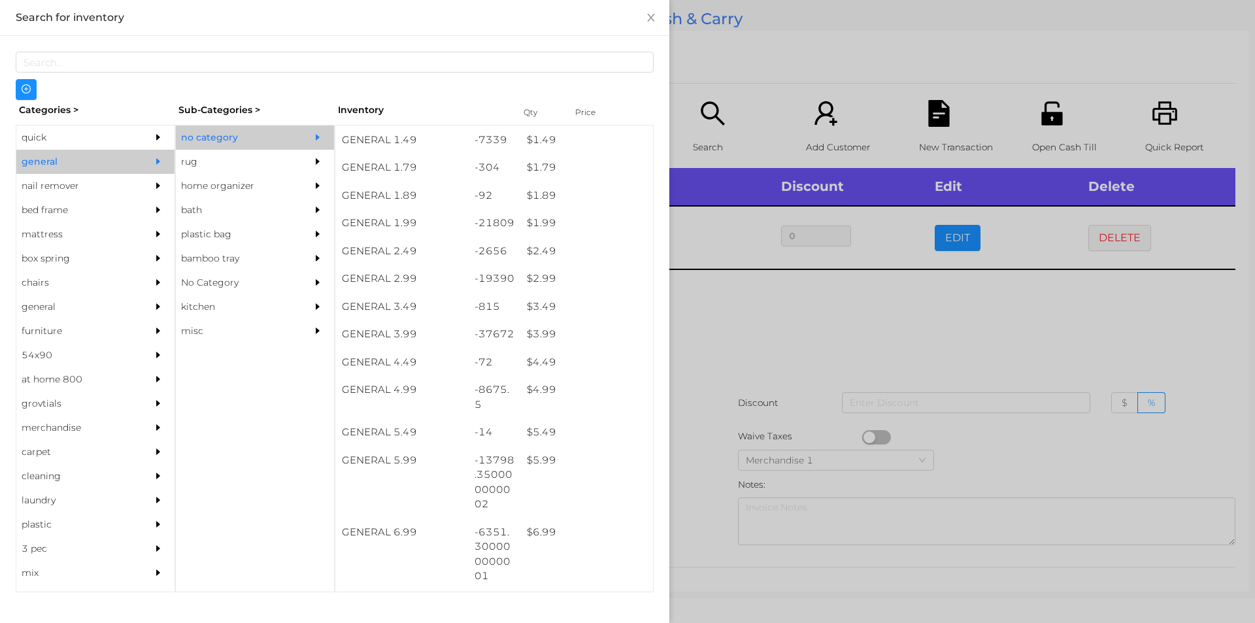
scroll to position [193, 0]
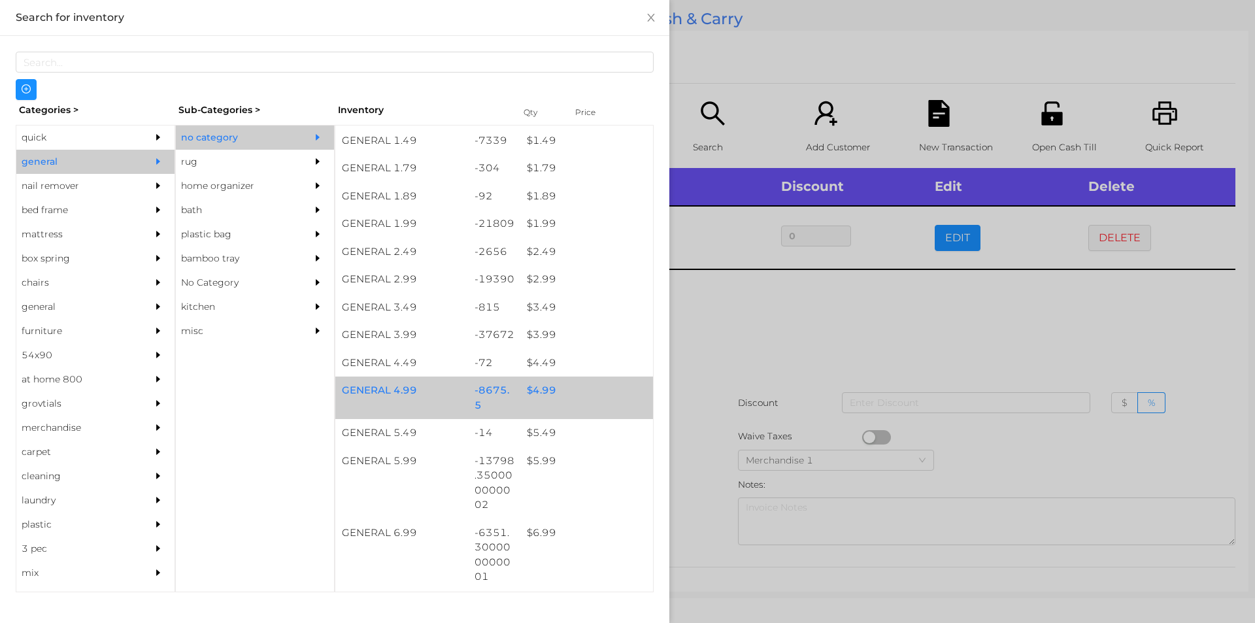
click at [544, 386] on div "$ 4.99" at bounding box center [586, 390] width 133 height 28
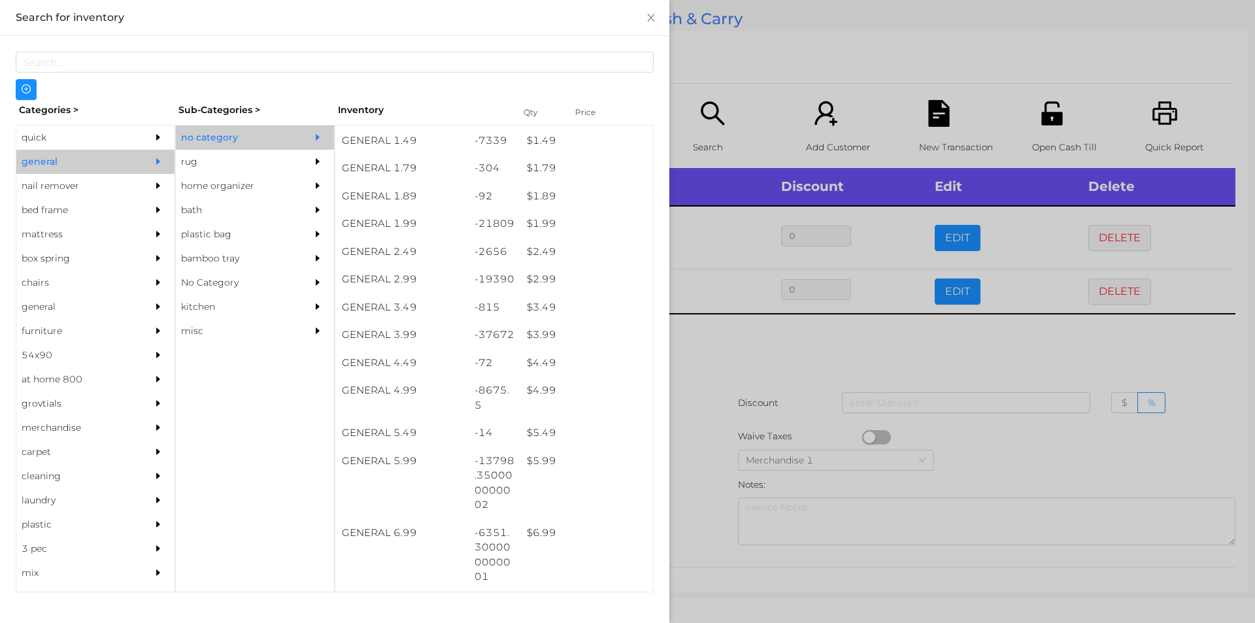
click at [863, 350] on div at bounding box center [627, 311] width 1255 height 623
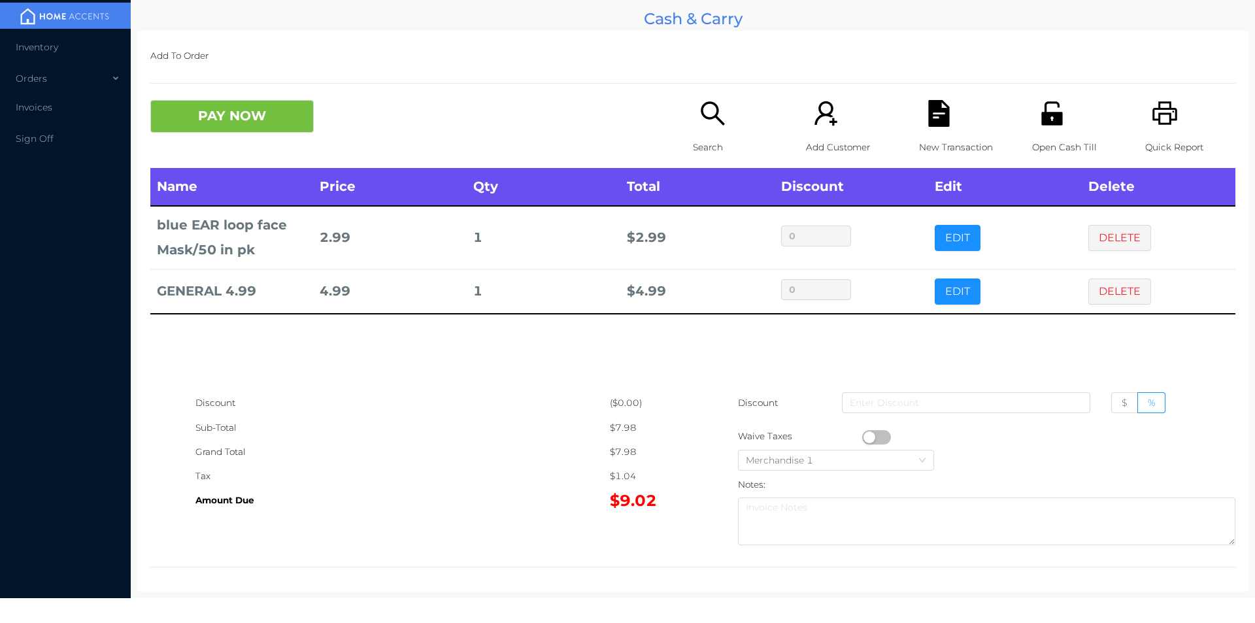
click at [1041, 118] on icon "icon: unlock" at bounding box center [1051, 113] width 21 height 24
click at [941, 122] on icon "icon: file-text" at bounding box center [938, 113] width 21 height 27
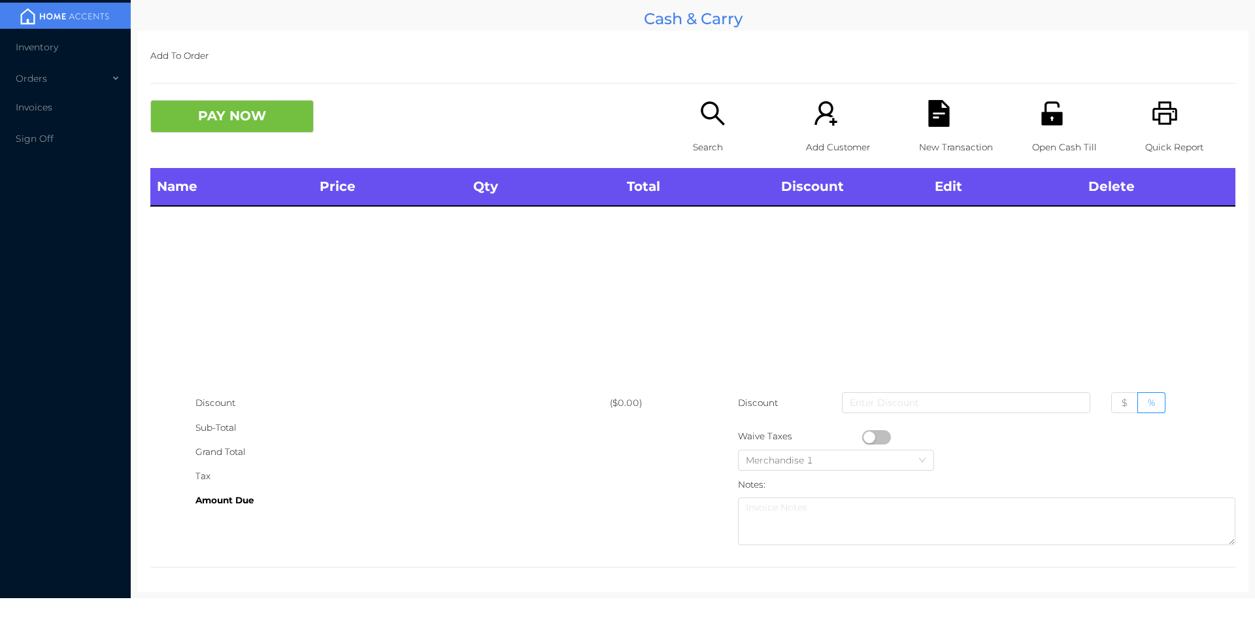
click at [1158, 105] on icon "icon: printer" at bounding box center [1165, 113] width 27 height 27
click at [919, 116] on div "New Transaction" at bounding box center [964, 134] width 90 height 68
click at [256, 127] on button "PAY NOW" at bounding box center [231, 116] width 163 height 33
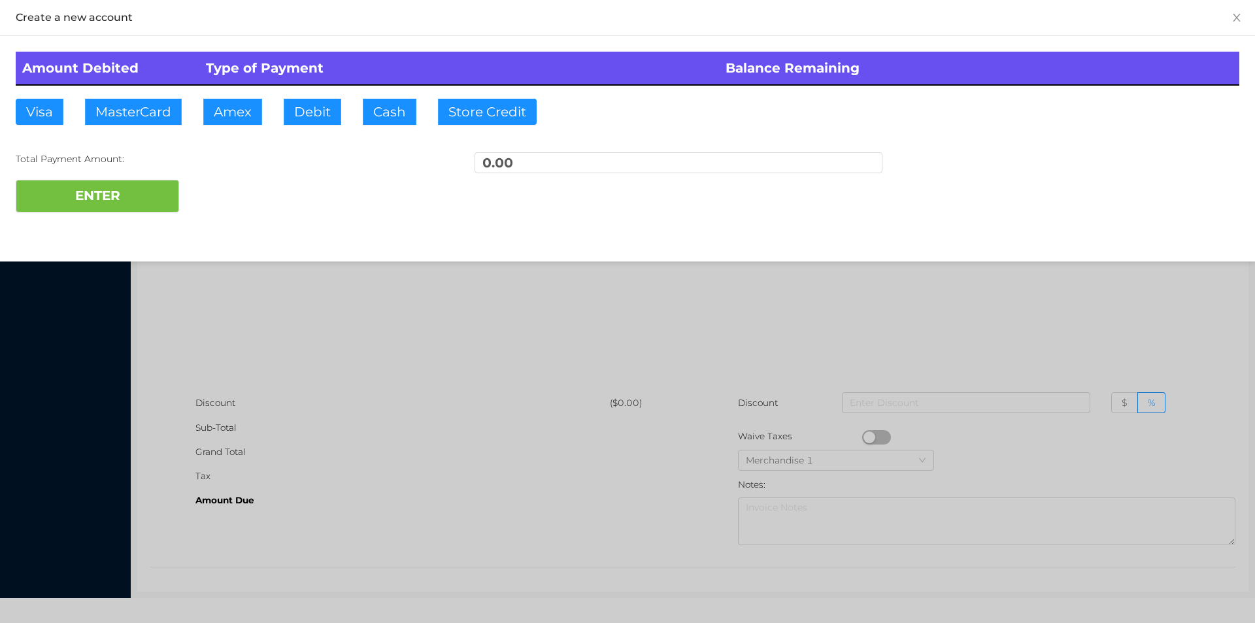
click at [273, 327] on div at bounding box center [627, 311] width 1255 height 623
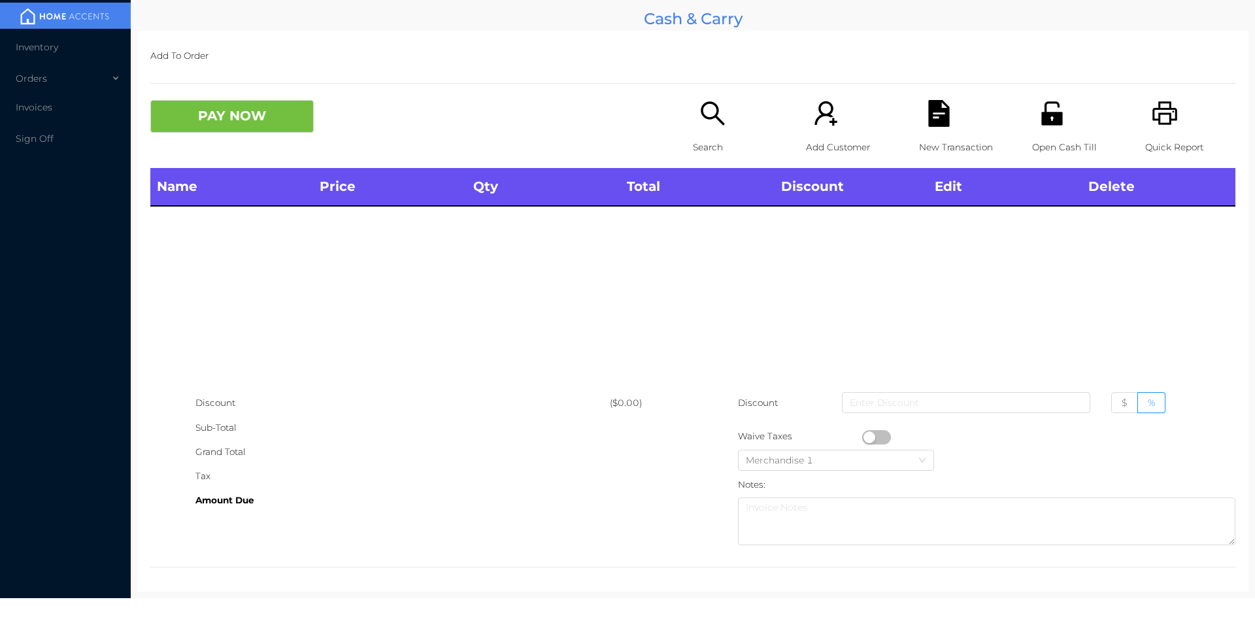
click at [1045, 108] on icon "icon: unlock" at bounding box center [1052, 113] width 27 height 27
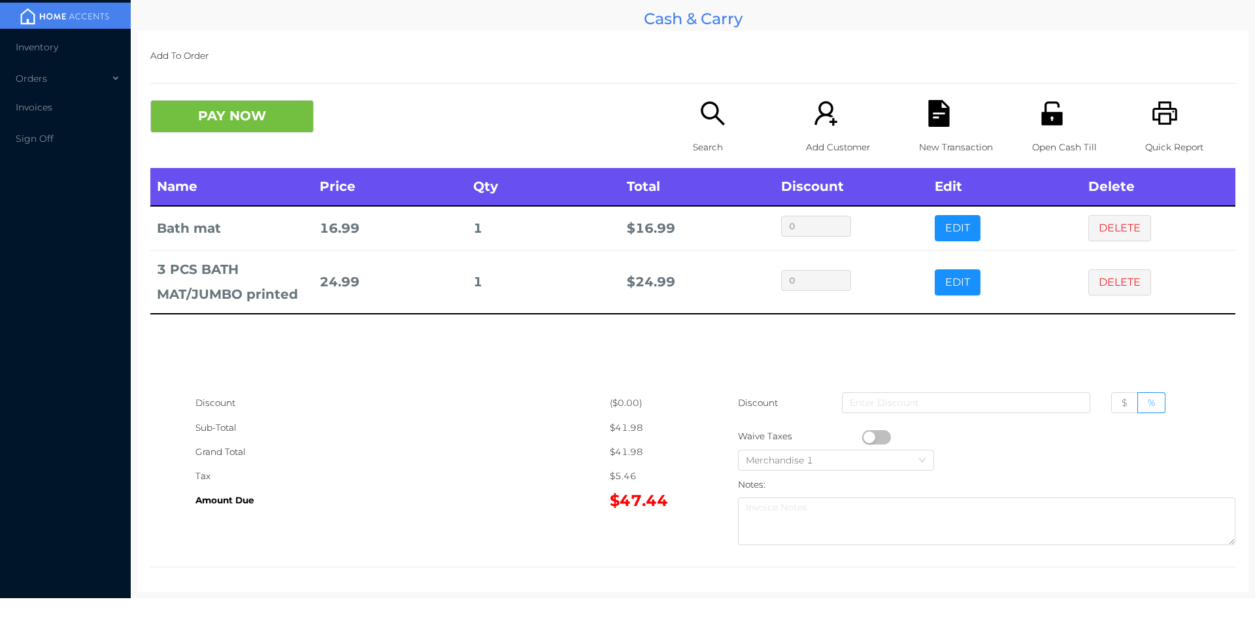
click at [928, 117] on icon "icon: file-text" at bounding box center [939, 113] width 27 height 27
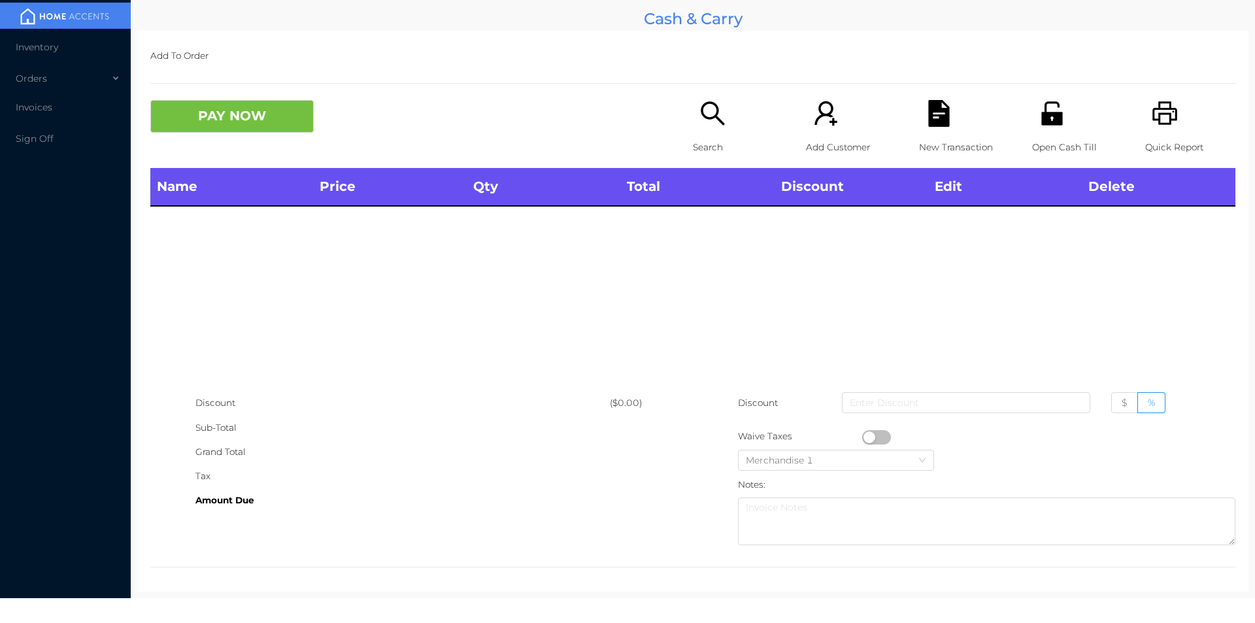
click at [971, 299] on div "Name Price Qty Total Discount Edit Delete" at bounding box center [692, 279] width 1085 height 223
click at [1070, 122] on div "Open Cash Till" at bounding box center [1077, 134] width 90 height 68
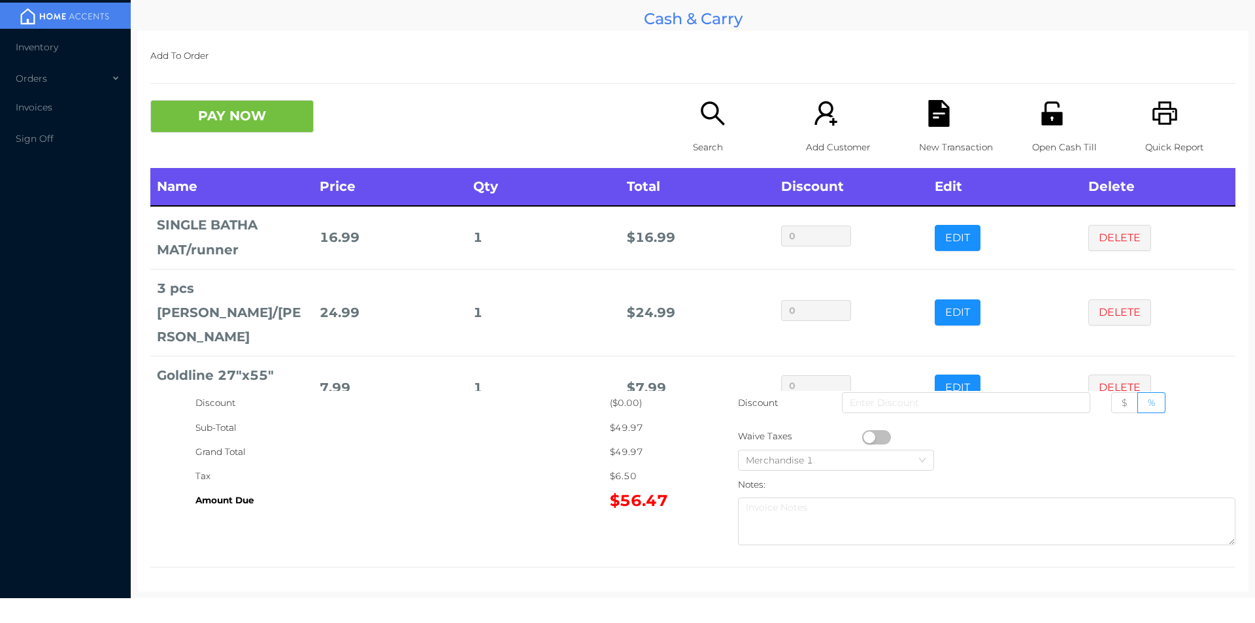
click at [697, 146] on p "Search" at bounding box center [738, 147] width 90 height 24
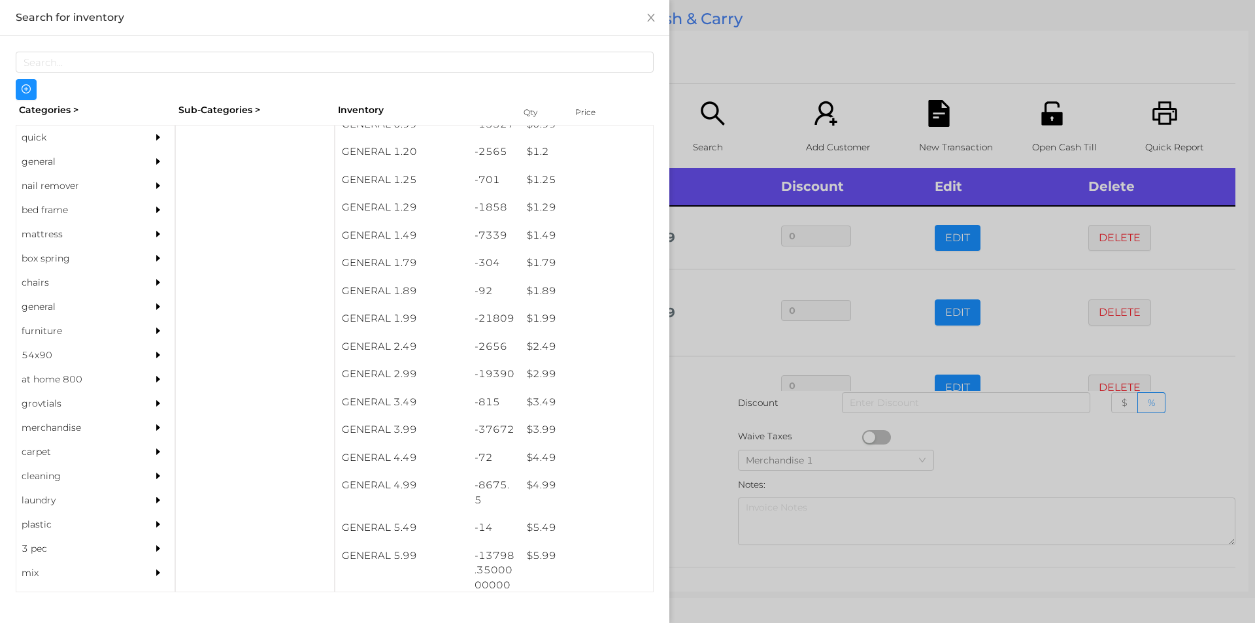
scroll to position [100, 0]
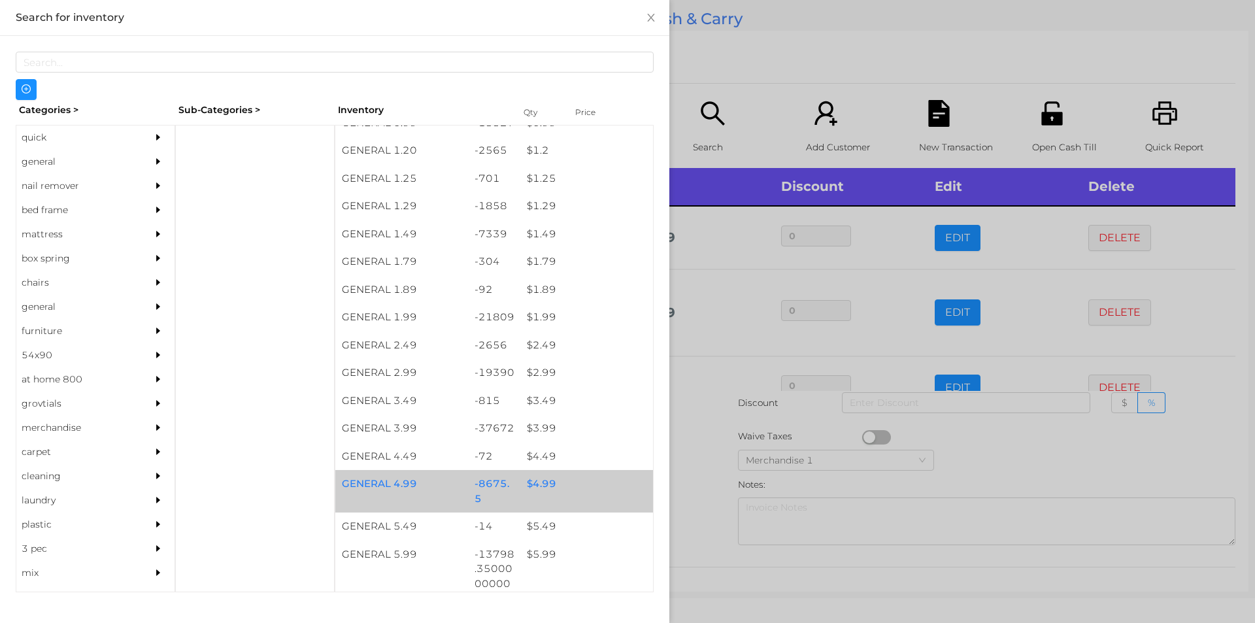
click at [535, 484] on div "$ 4.99" at bounding box center [586, 484] width 133 height 28
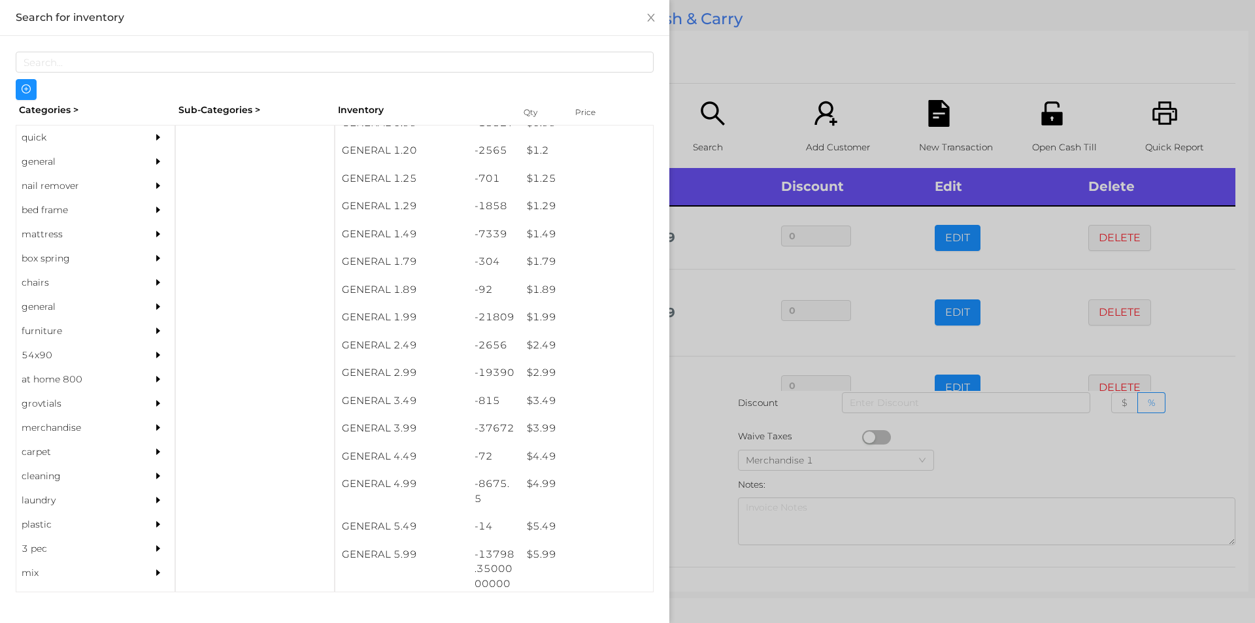
click at [948, 422] on div at bounding box center [627, 311] width 1255 height 623
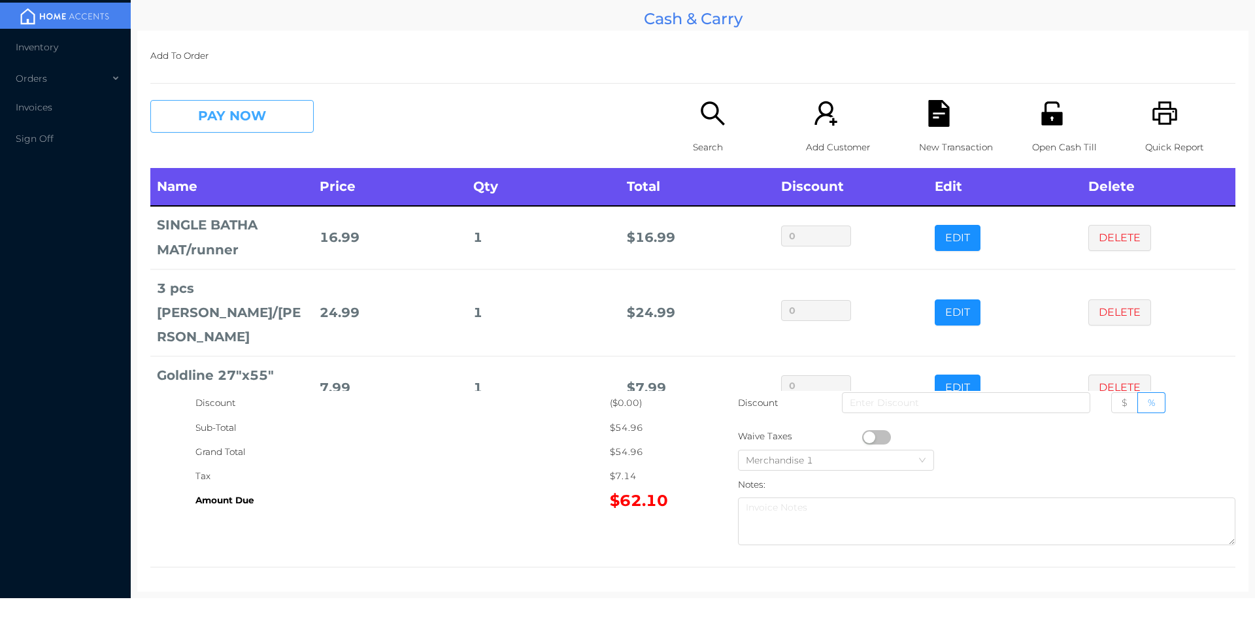
click at [226, 127] on button "PAY NOW" at bounding box center [231, 116] width 163 height 33
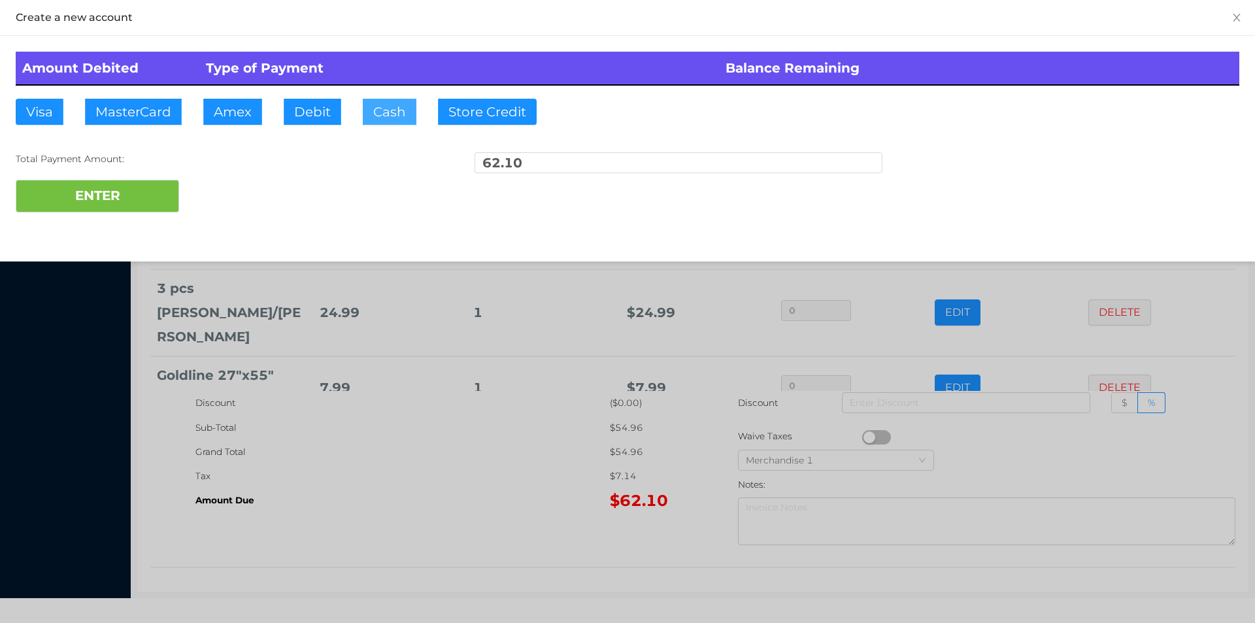
click at [386, 110] on button "Cash" at bounding box center [390, 112] width 54 height 26
type input "70."
click at [107, 210] on button "ENTER" at bounding box center [97, 196] width 163 height 33
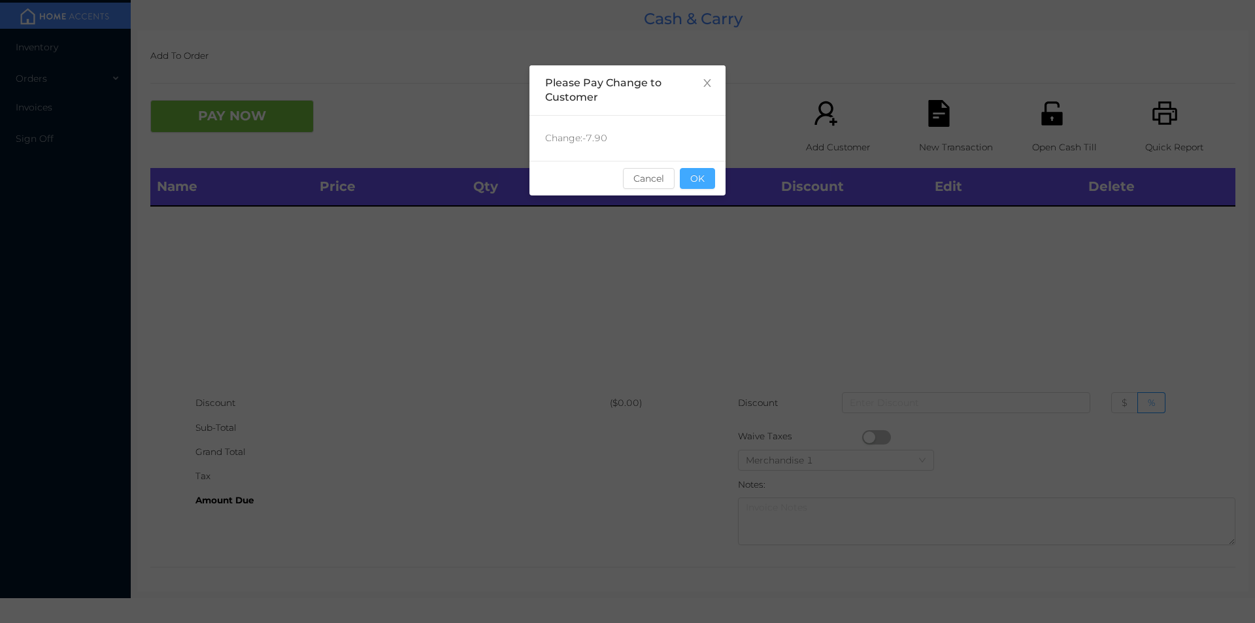
click at [688, 182] on button "OK" at bounding box center [697, 178] width 35 height 21
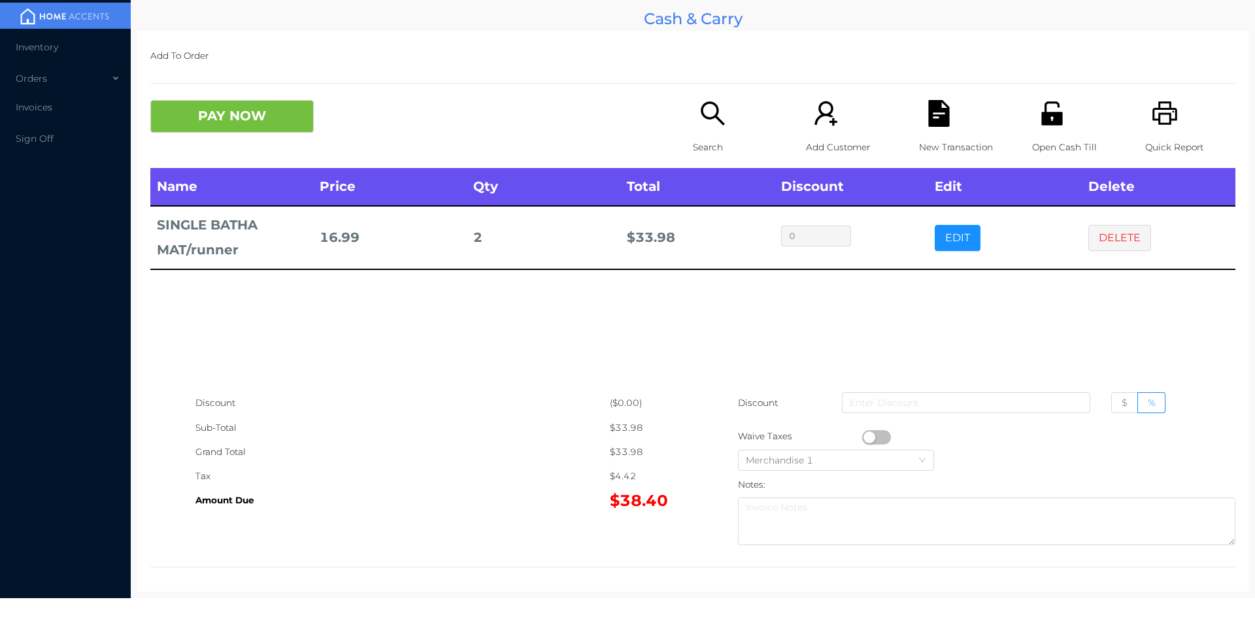
click at [707, 112] on icon "icon: search" at bounding box center [712, 113] width 27 height 27
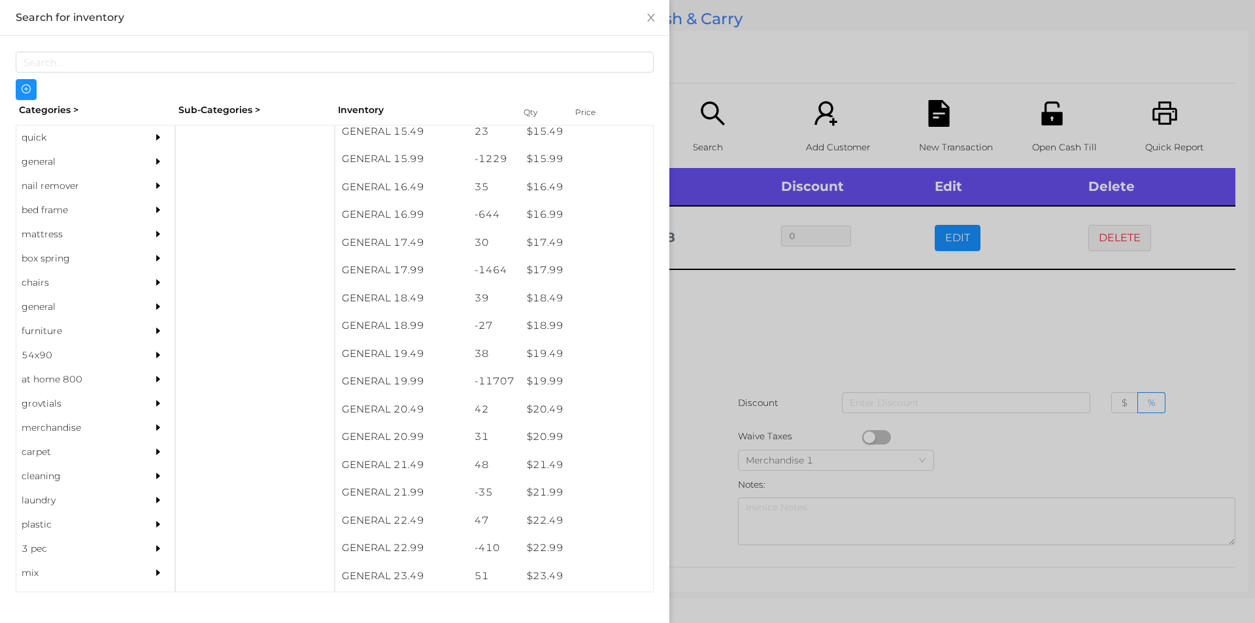
scroll to position [1168, 0]
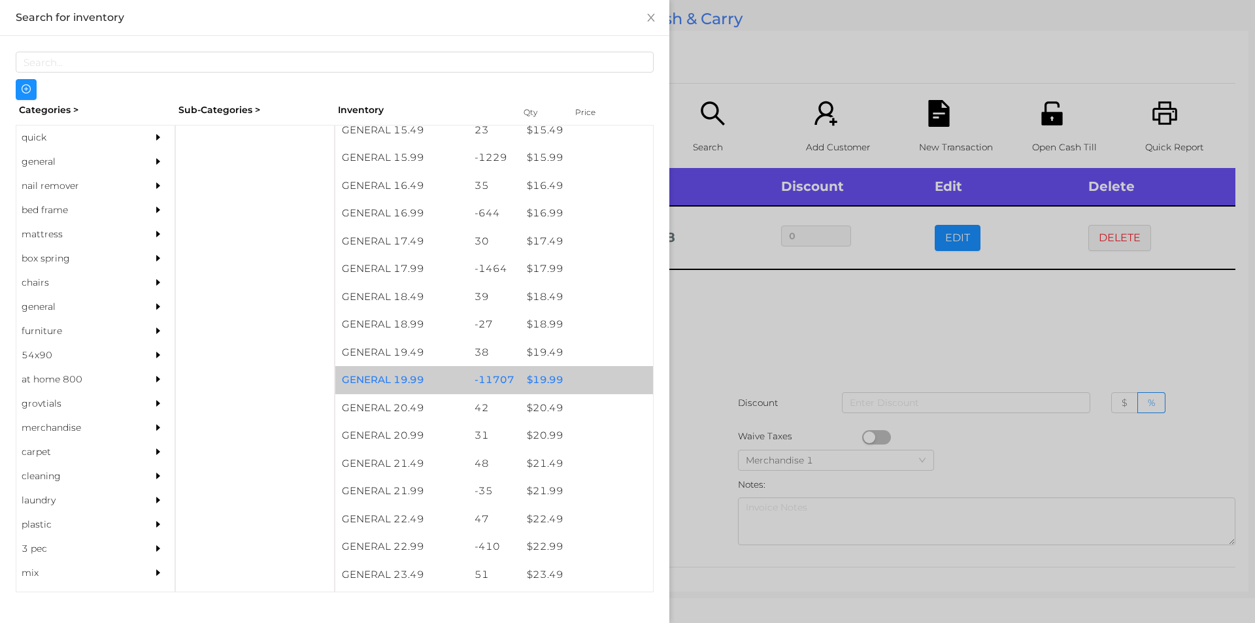
click at [531, 378] on div "$ 19.99" at bounding box center [586, 380] width 133 height 28
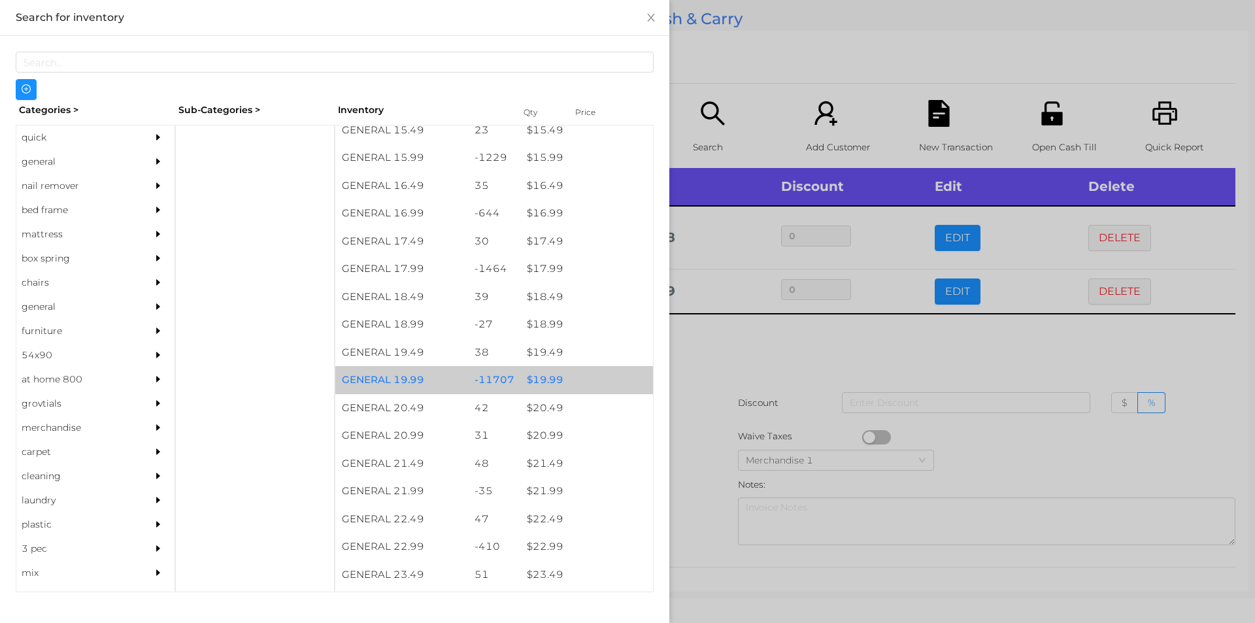
click at [541, 378] on div "$ 19.99" at bounding box center [586, 380] width 133 height 28
click at [548, 380] on div "$ 19.99" at bounding box center [586, 380] width 133 height 28
click at [552, 378] on div "$ 19.99" at bounding box center [586, 380] width 133 height 28
click at [554, 376] on div "$ 19.99" at bounding box center [586, 380] width 133 height 28
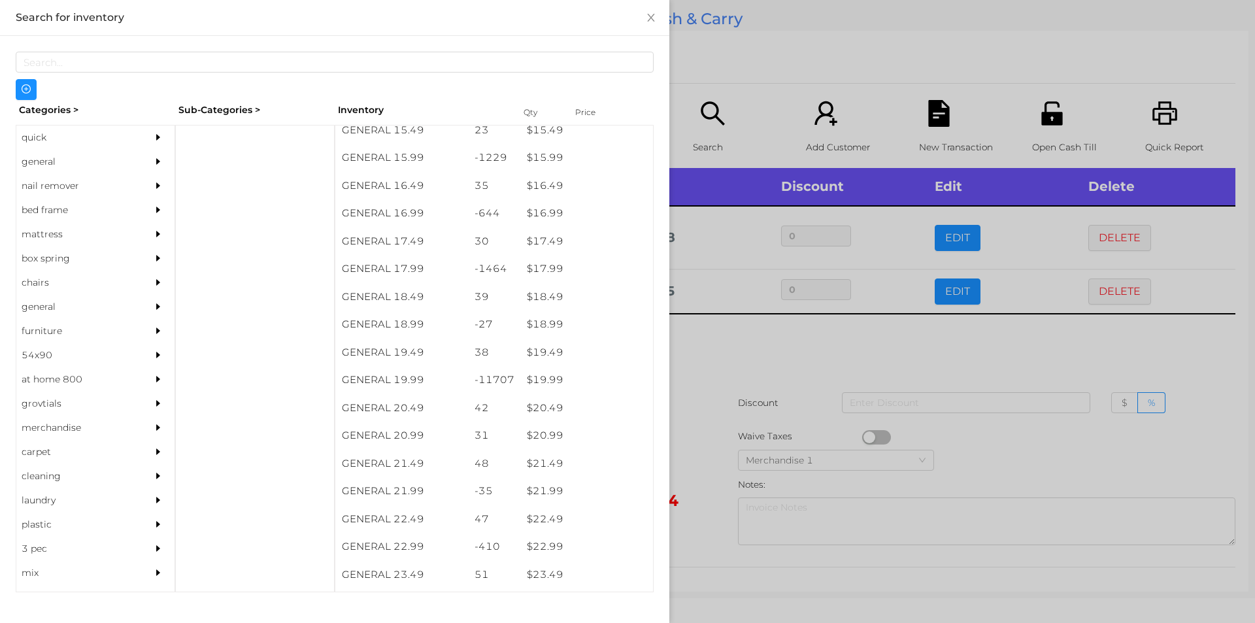
click at [750, 346] on div at bounding box center [627, 311] width 1255 height 623
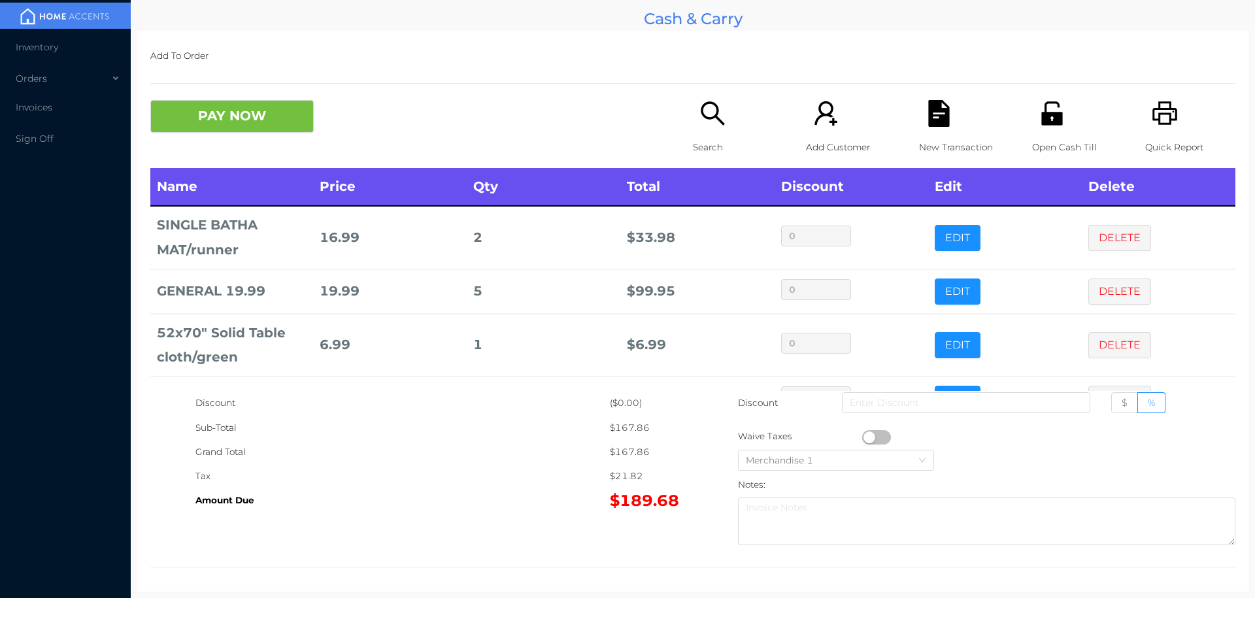
scroll to position [88, 0]
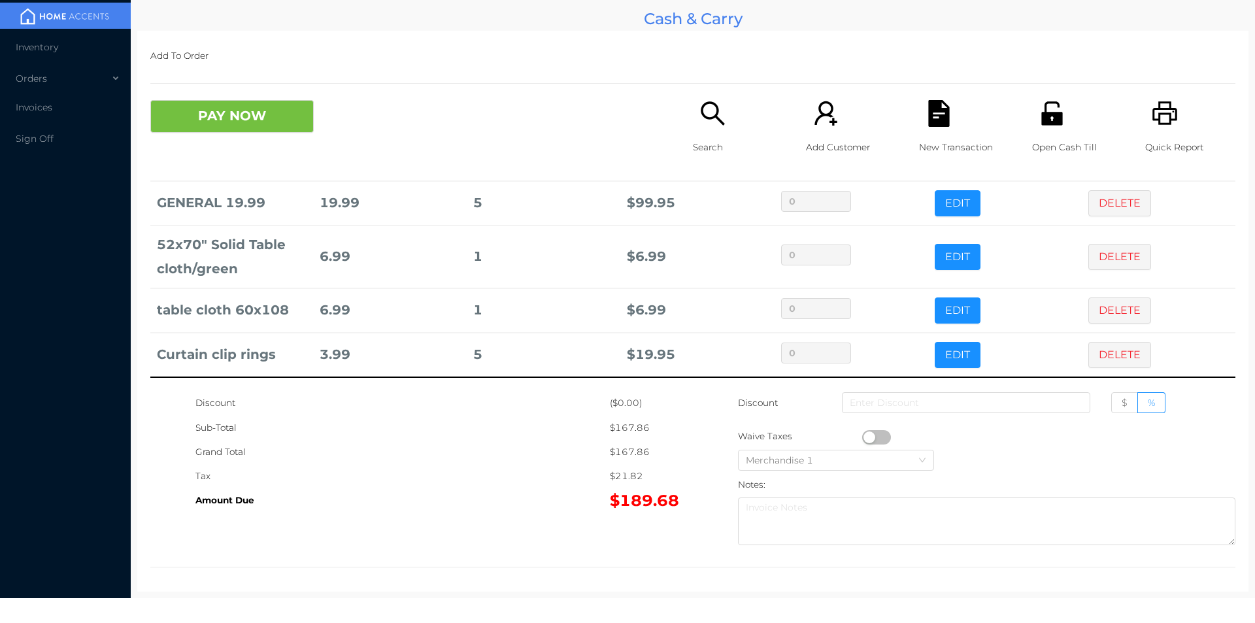
click at [701, 137] on p "Search" at bounding box center [738, 147] width 90 height 24
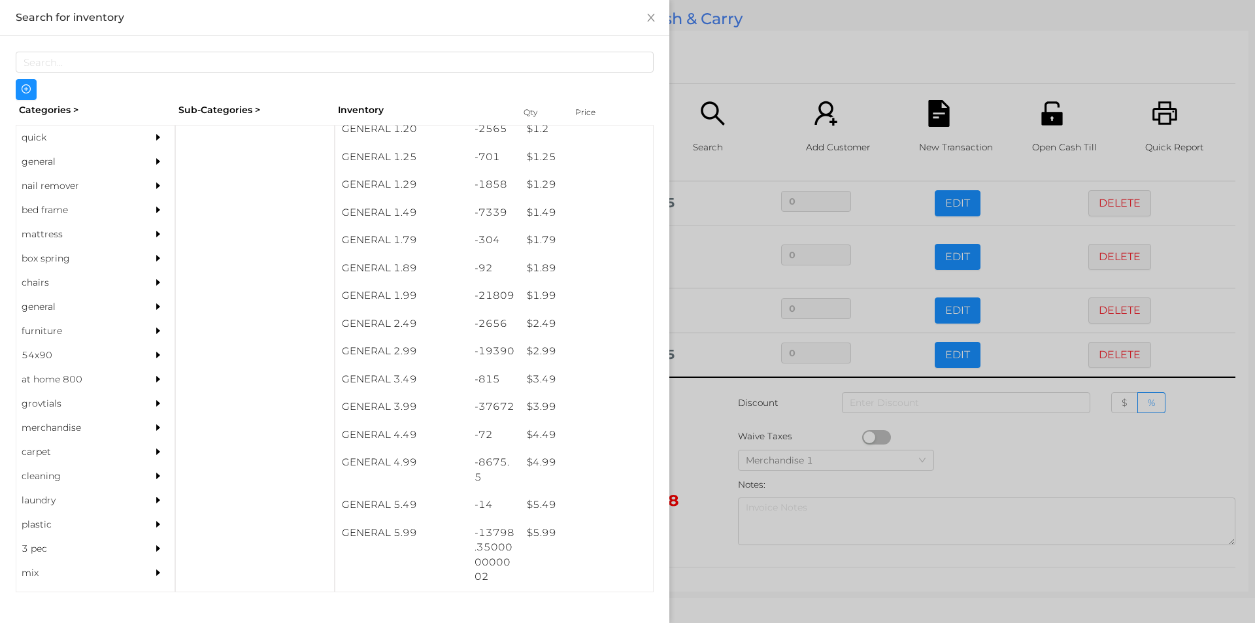
scroll to position [339, 0]
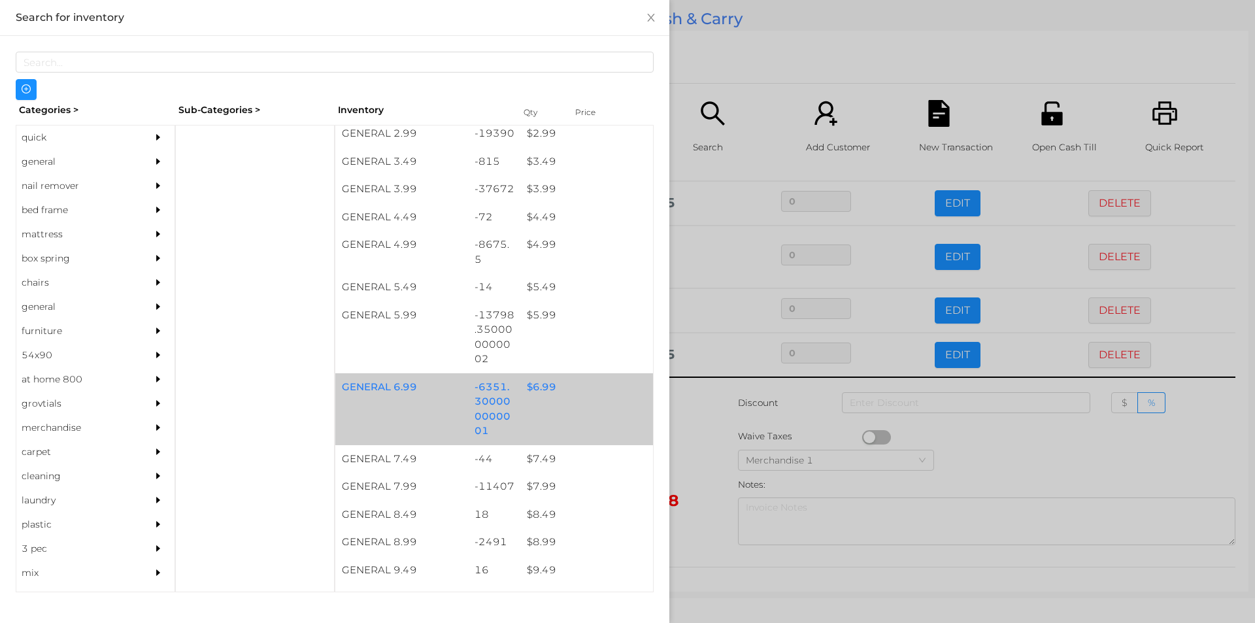
click at [534, 374] on div "$ 6.99" at bounding box center [586, 387] width 133 height 28
click at [545, 383] on div "$ 6.99" at bounding box center [586, 387] width 133 height 28
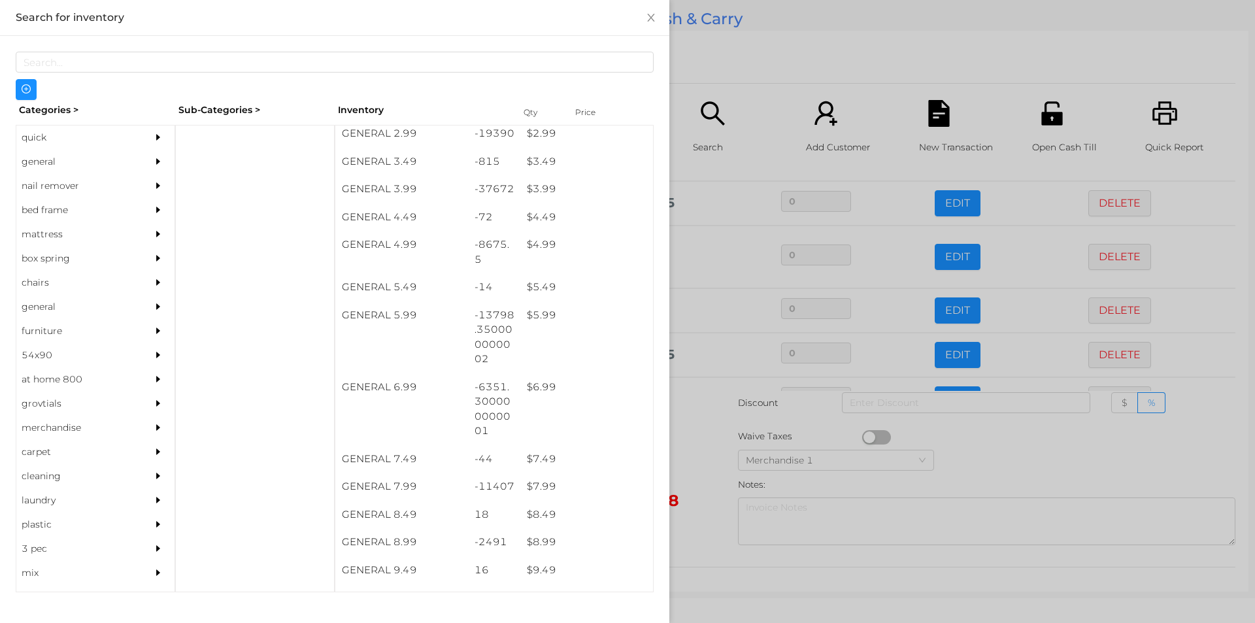
click at [688, 457] on div at bounding box center [627, 311] width 1255 height 623
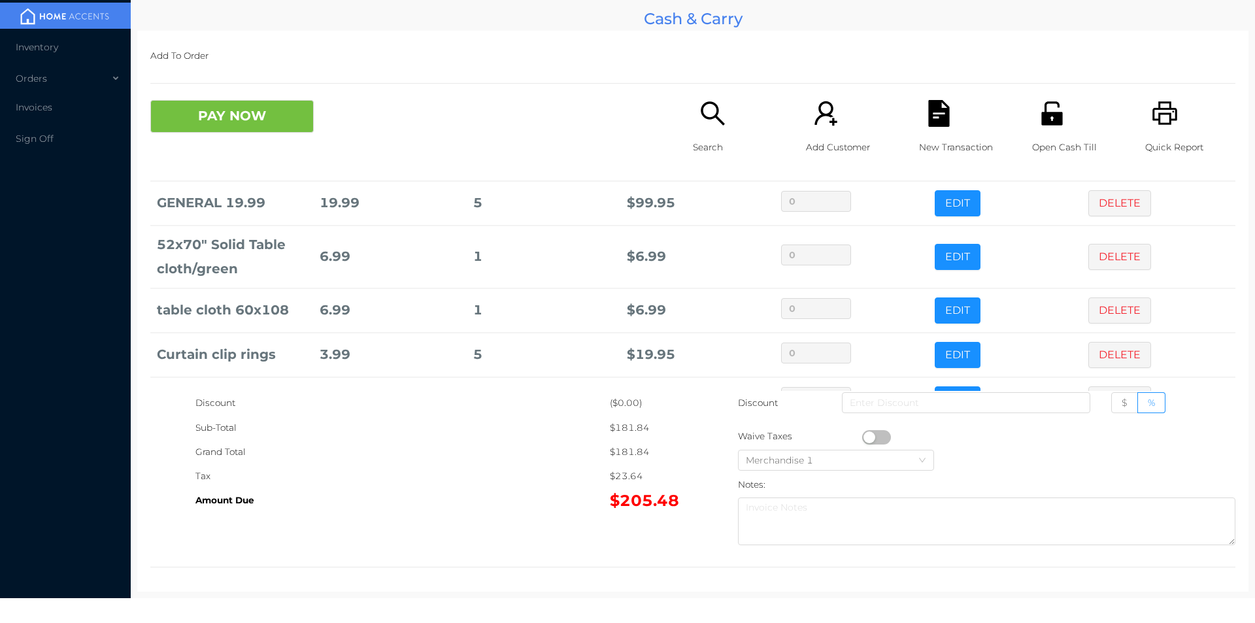
scroll to position [133, 0]
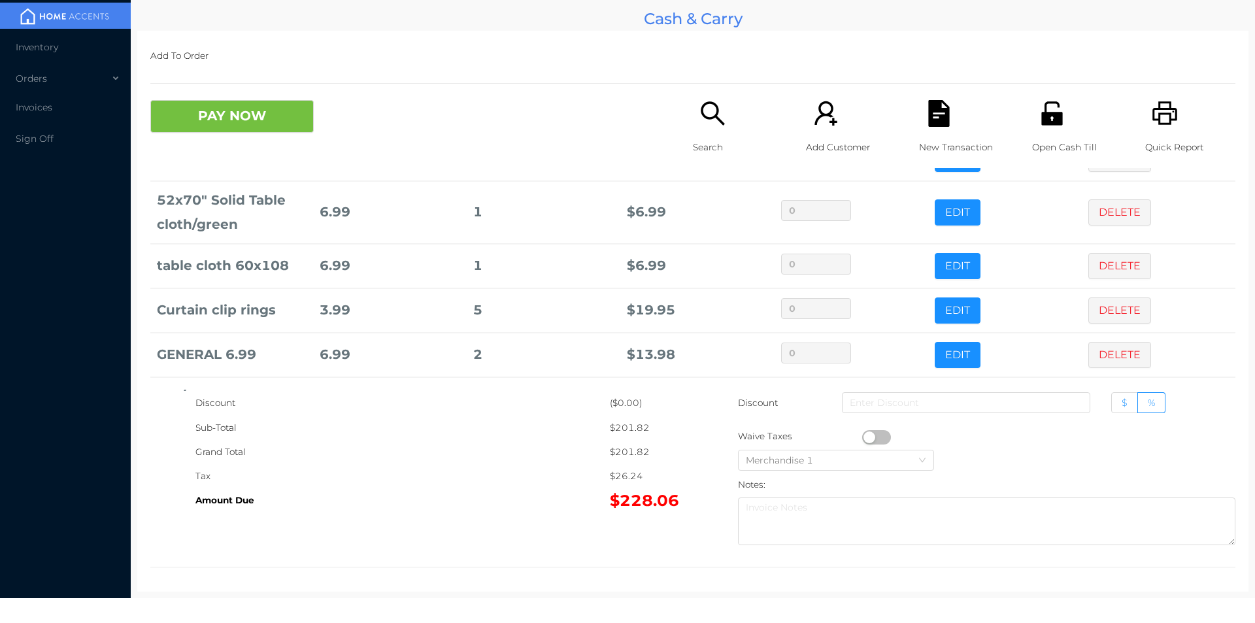
click at [1122, 403] on span "$" at bounding box center [1125, 403] width 6 height 12
click at [1122, 406] on input "$" at bounding box center [1122, 406] width 0 height 0
click at [985, 405] on input at bounding box center [966, 402] width 248 height 21
type input "10"
click at [195, 126] on button "PAY NOW" at bounding box center [231, 116] width 163 height 33
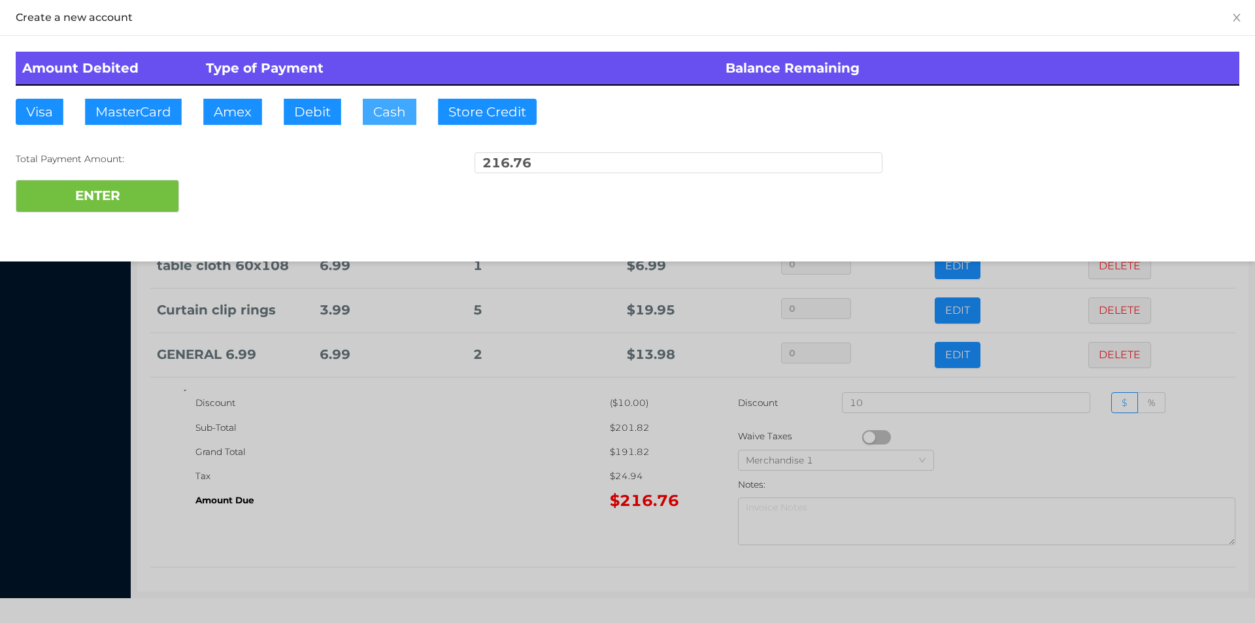
click at [386, 115] on button "Cash" at bounding box center [390, 112] width 54 height 26
type input "250."
click at [122, 193] on button "ENTER" at bounding box center [97, 196] width 163 height 33
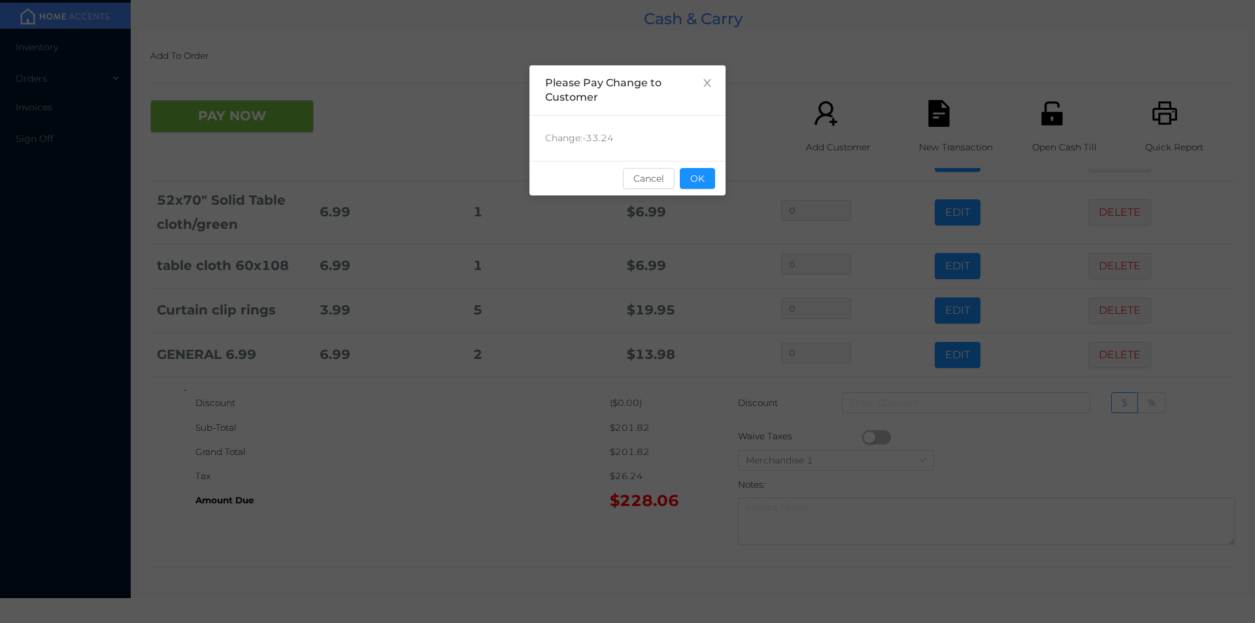
scroll to position [0, 0]
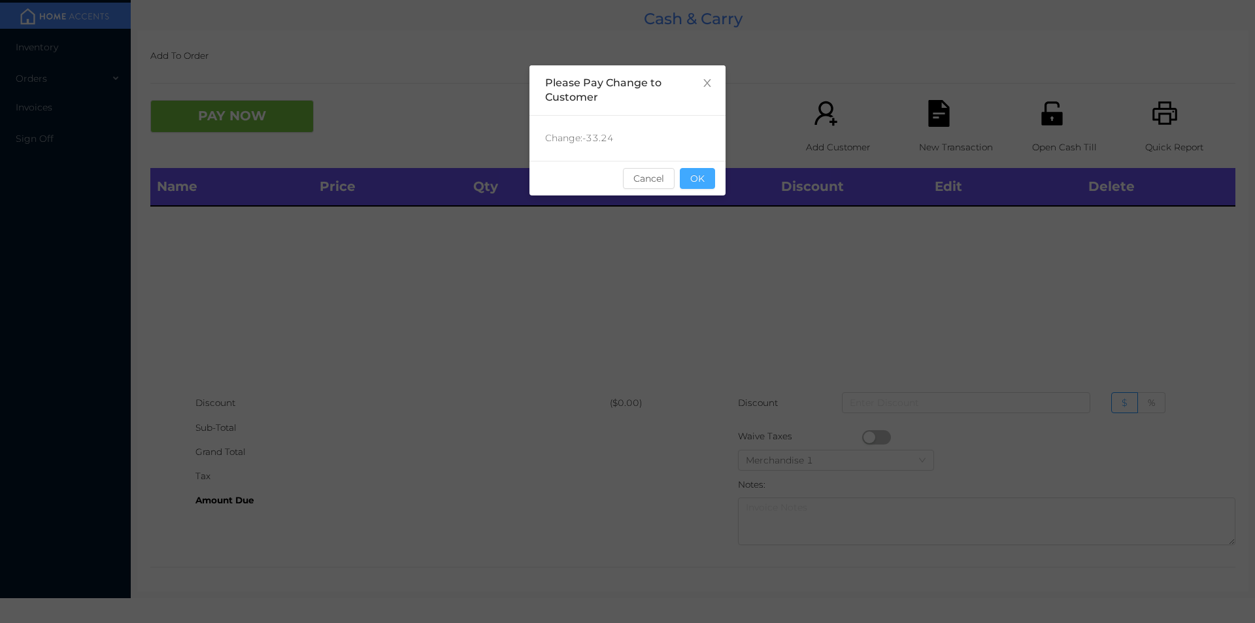
click at [702, 186] on button "OK" at bounding box center [697, 178] width 35 height 21
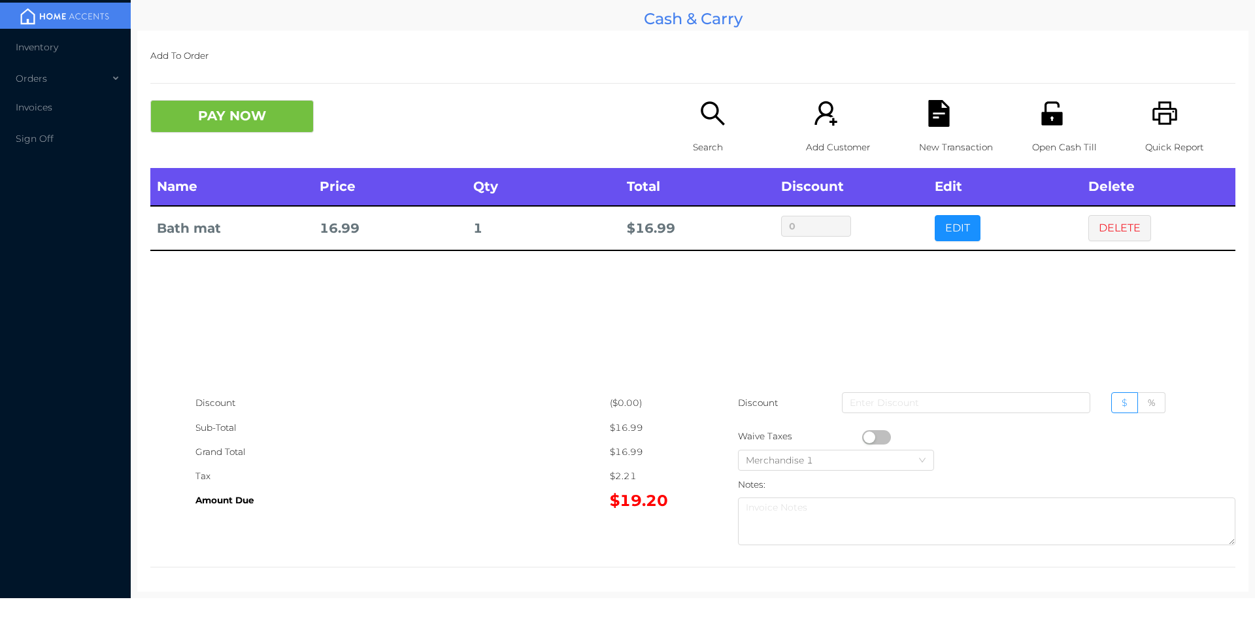
click at [1167, 127] on icon "icon: printer" at bounding box center [1165, 113] width 27 height 27
click at [1102, 226] on button "DELETE" at bounding box center [1119, 228] width 63 height 26
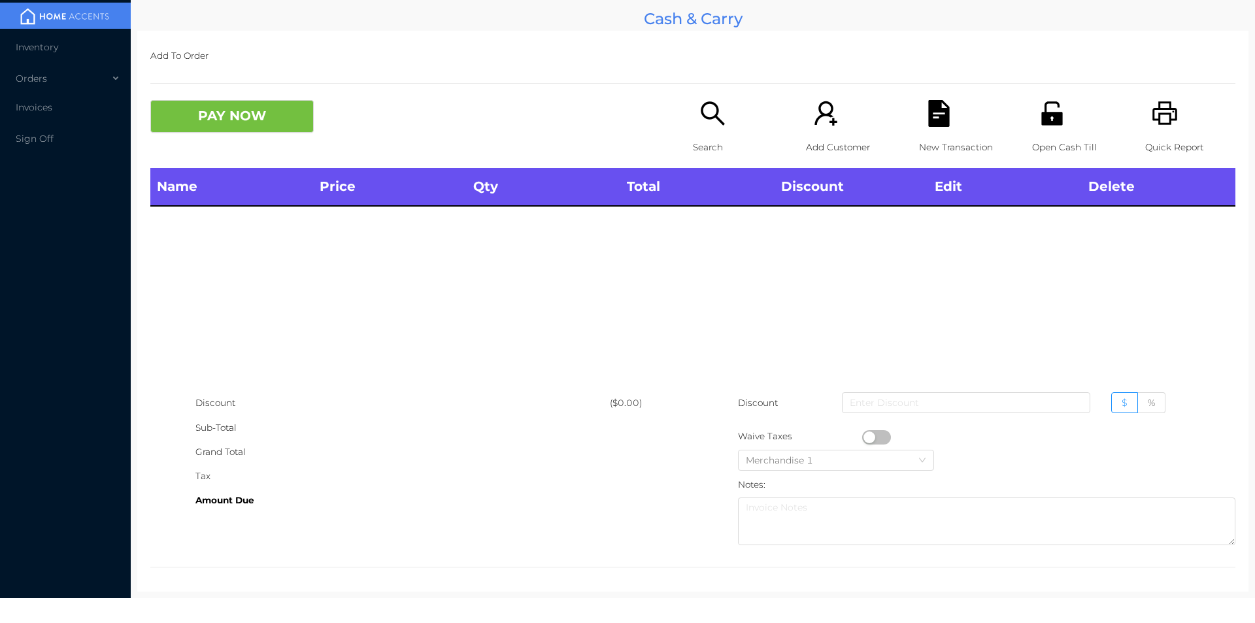
click at [1042, 121] on icon "icon: unlock" at bounding box center [1051, 113] width 21 height 24
click at [709, 131] on div "Search" at bounding box center [738, 134] width 90 height 68
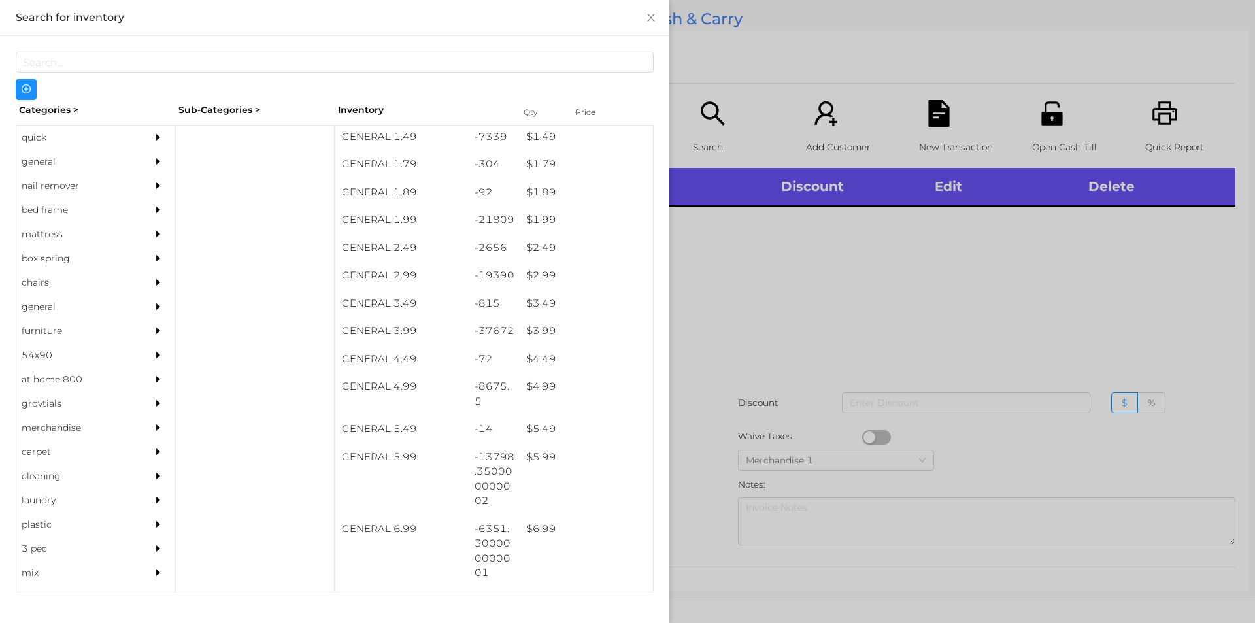
scroll to position [197, 0]
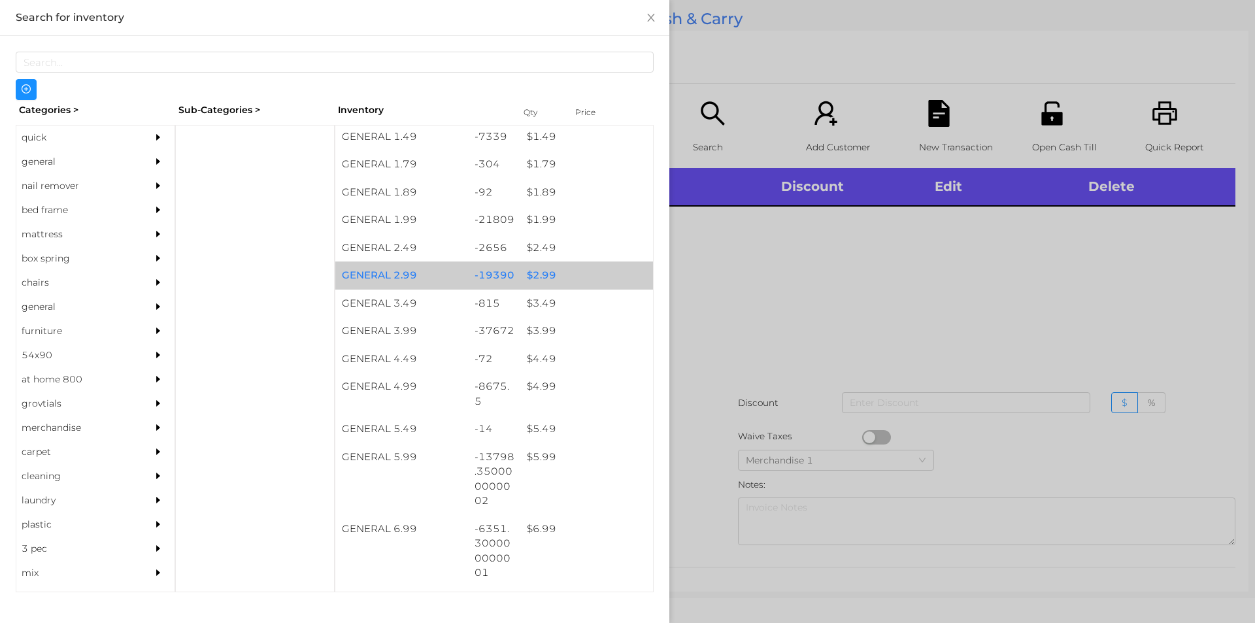
click at [535, 275] on div "$ 2.99" at bounding box center [586, 275] width 133 height 28
click at [532, 276] on div "$ 2.99" at bounding box center [586, 275] width 133 height 28
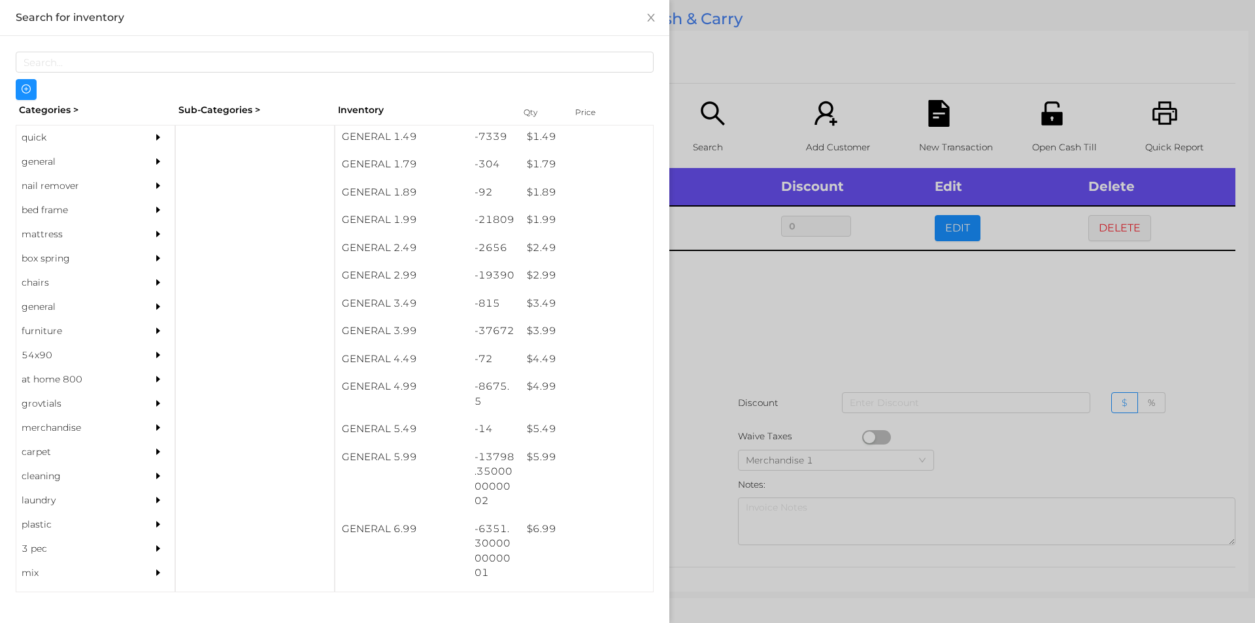
click at [856, 329] on div at bounding box center [627, 311] width 1255 height 623
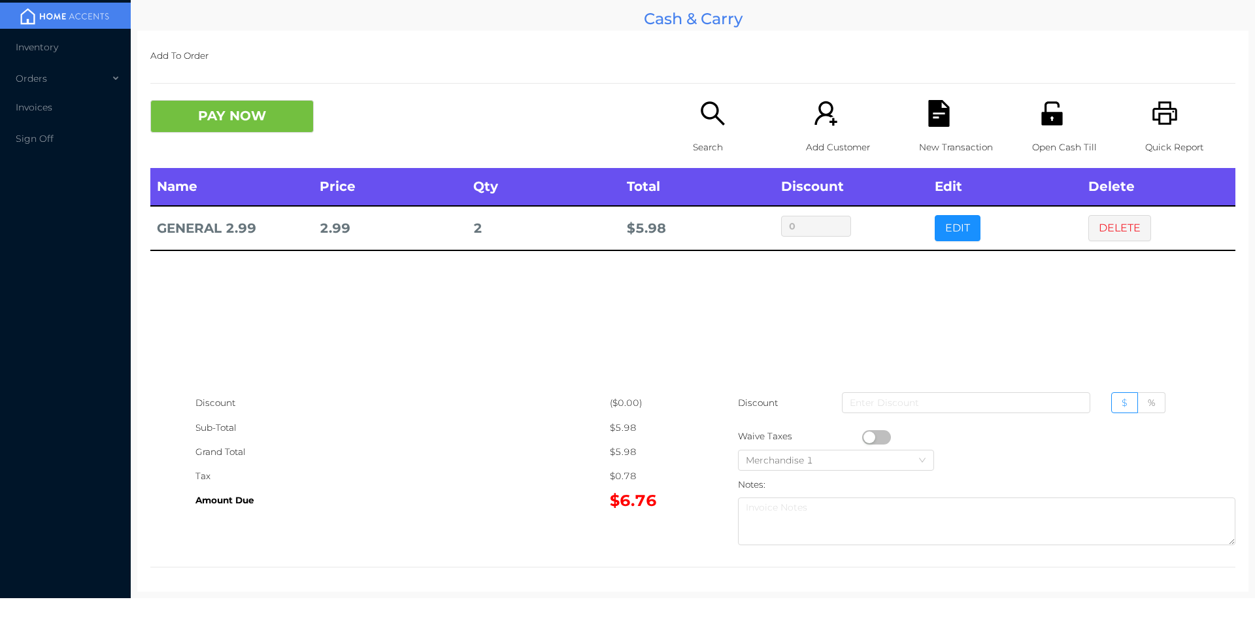
click at [868, 437] on button "button" at bounding box center [876, 437] width 29 height 14
click at [275, 109] on button "PAY NOW" at bounding box center [231, 116] width 163 height 33
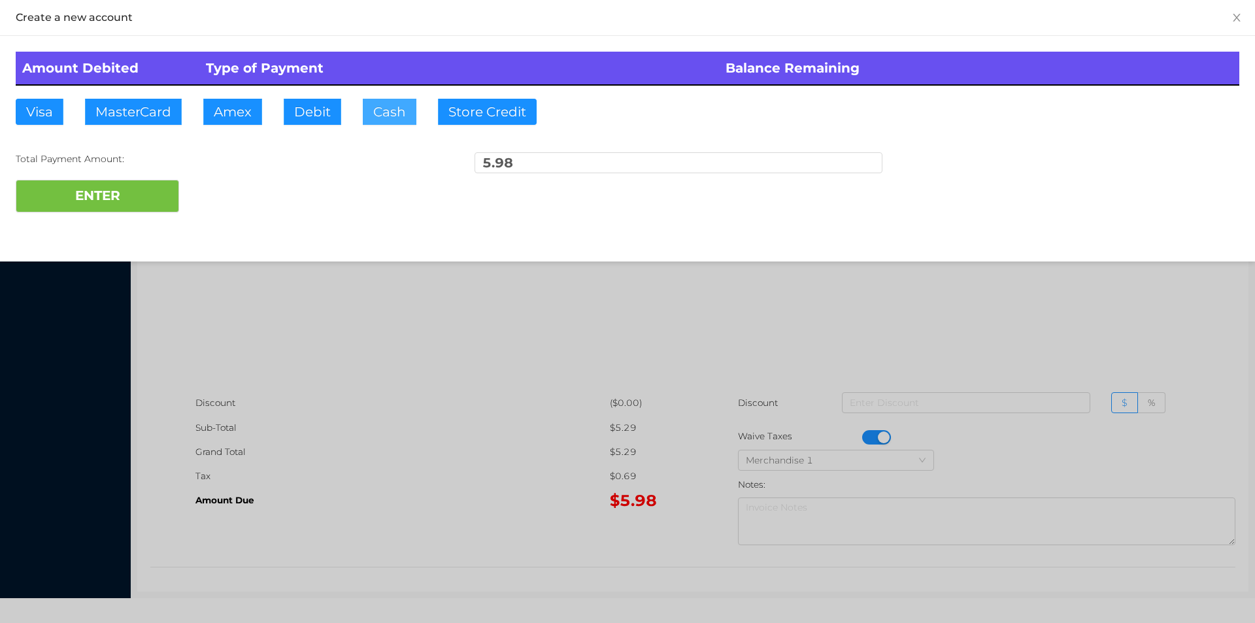
click at [380, 110] on button "Cash" at bounding box center [390, 112] width 54 height 26
click at [110, 211] on button "ENTER" at bounding box center [97, 196] width 163 height 33
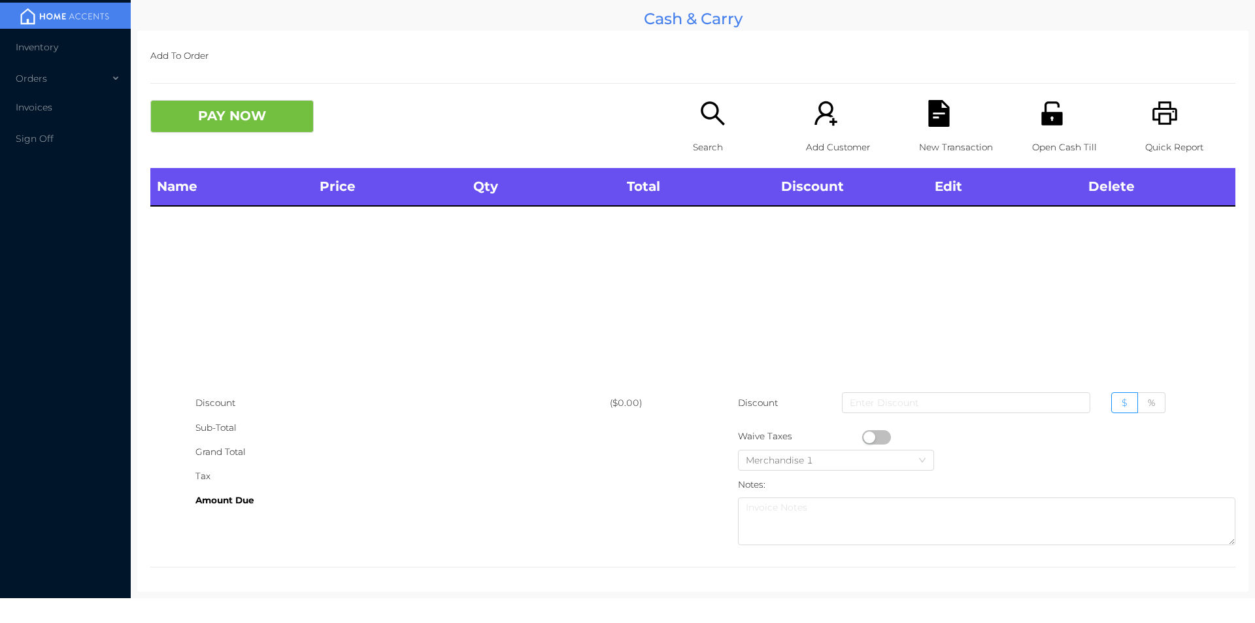
click at [1184, 124] on div "Quick Report" at bounding box center [1190, 134] width 90 height 68
